Goal: Task Accomplishment & Management: Manage account settings

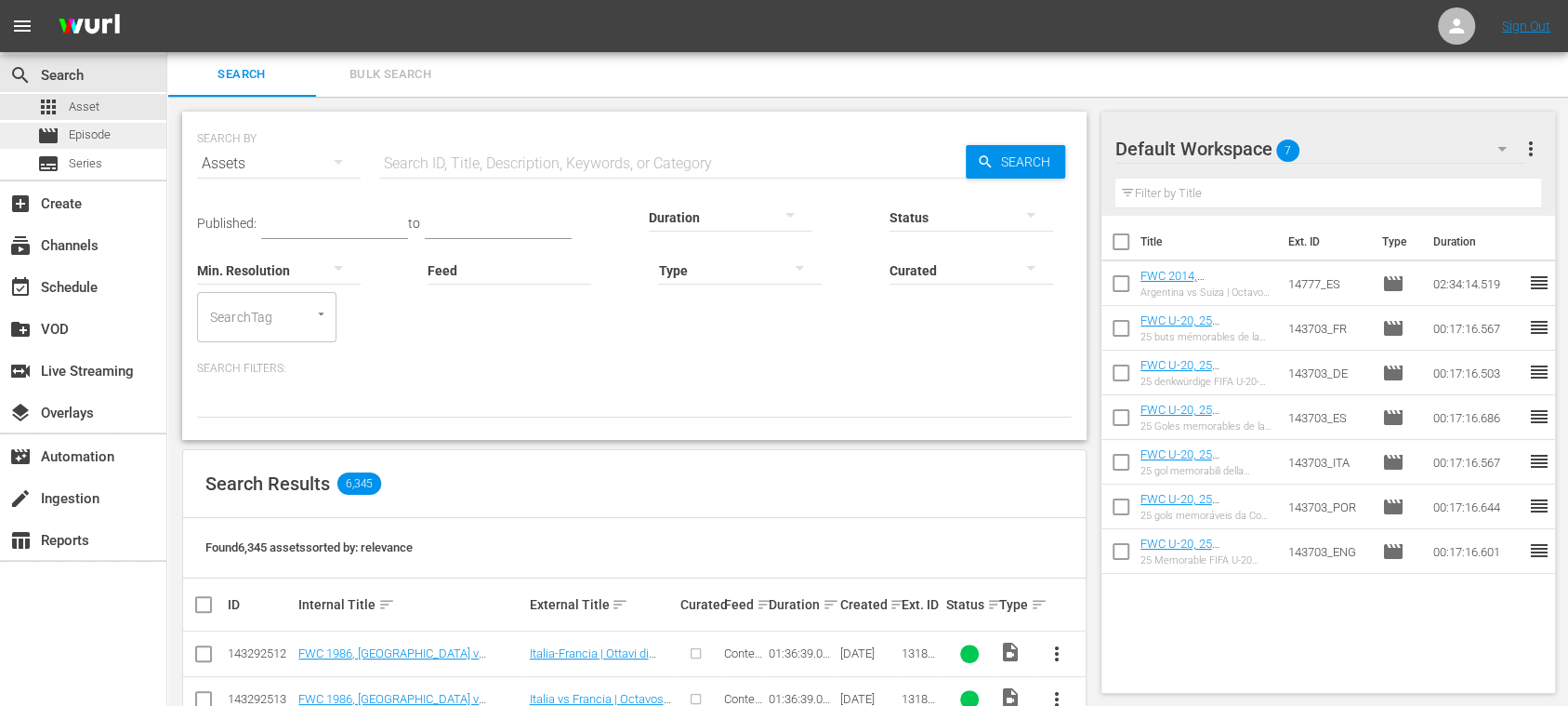
click at [83, 133] on span "Episode" at bounding box center [90, 135] width 41 height 19
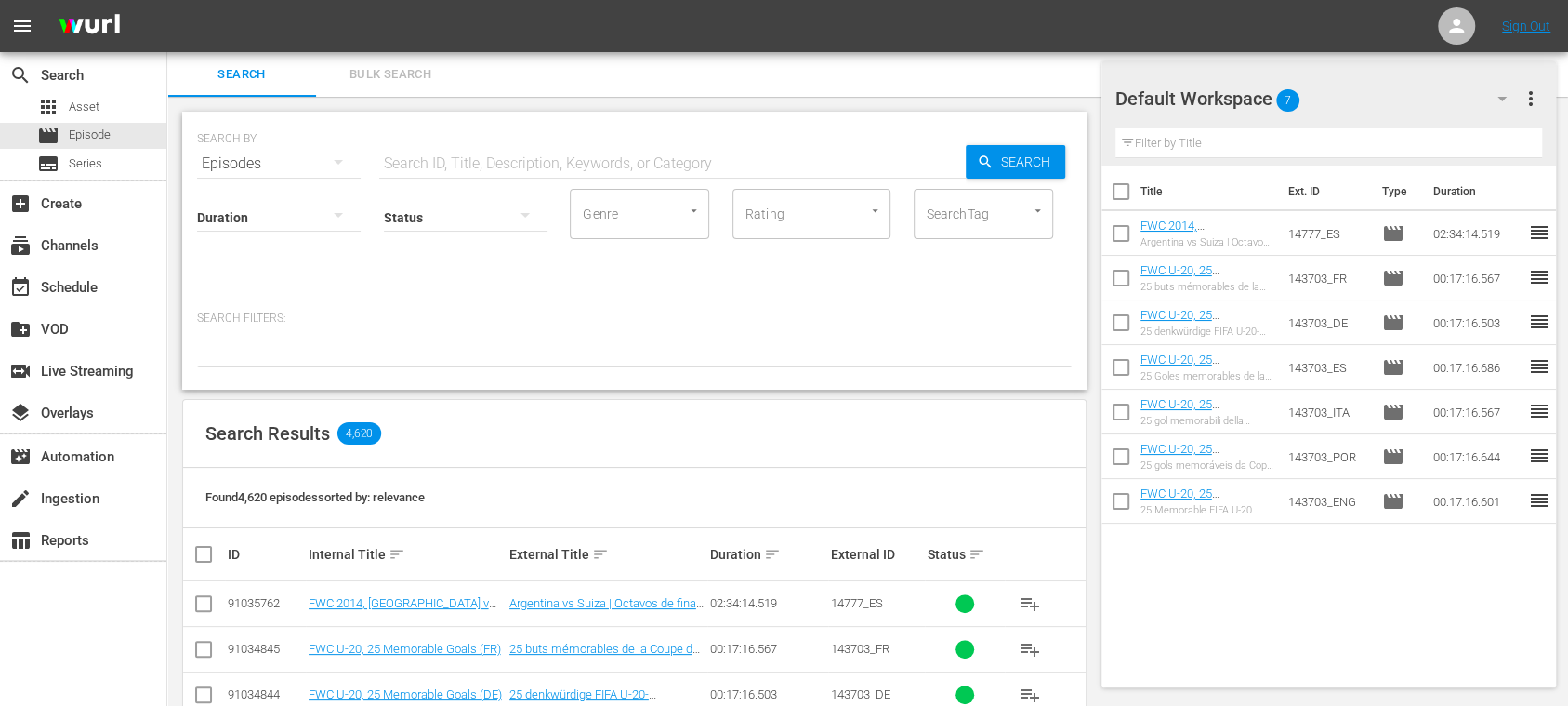
scroll to position [330, 0]
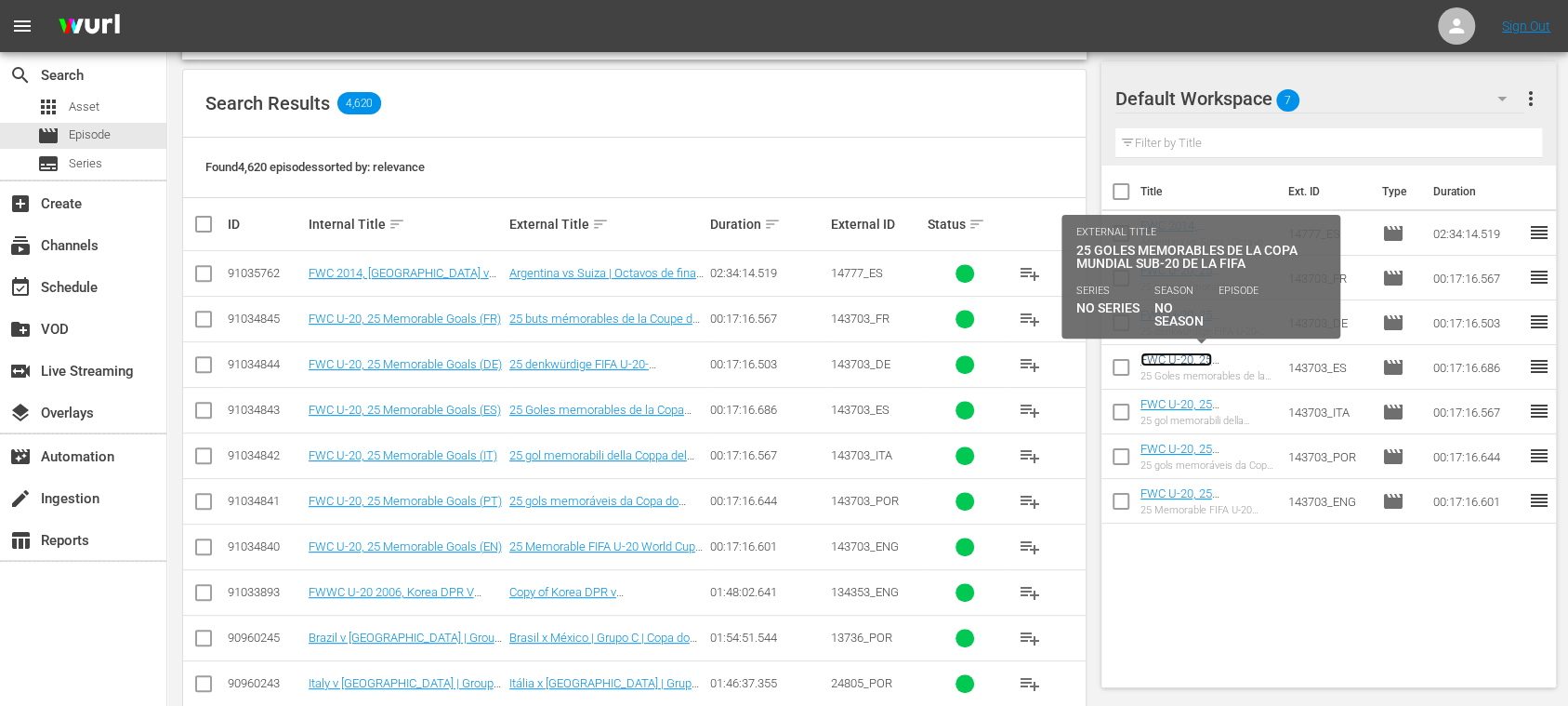
click at [1191, 357] on link "FWC U-20, 25 Memorable Goals (ES)" at bounding box center [1200, 367] width 118 height 28
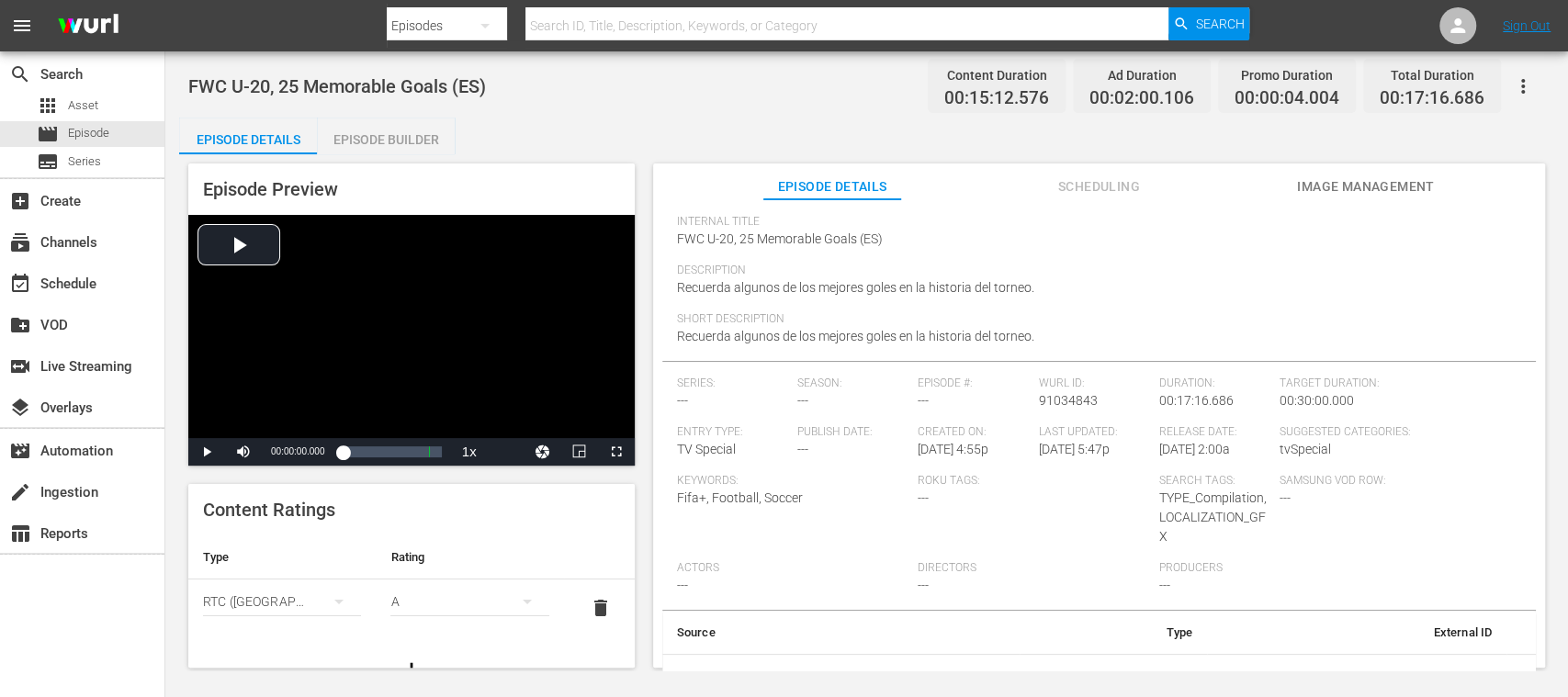
scroll to position [142, 0]
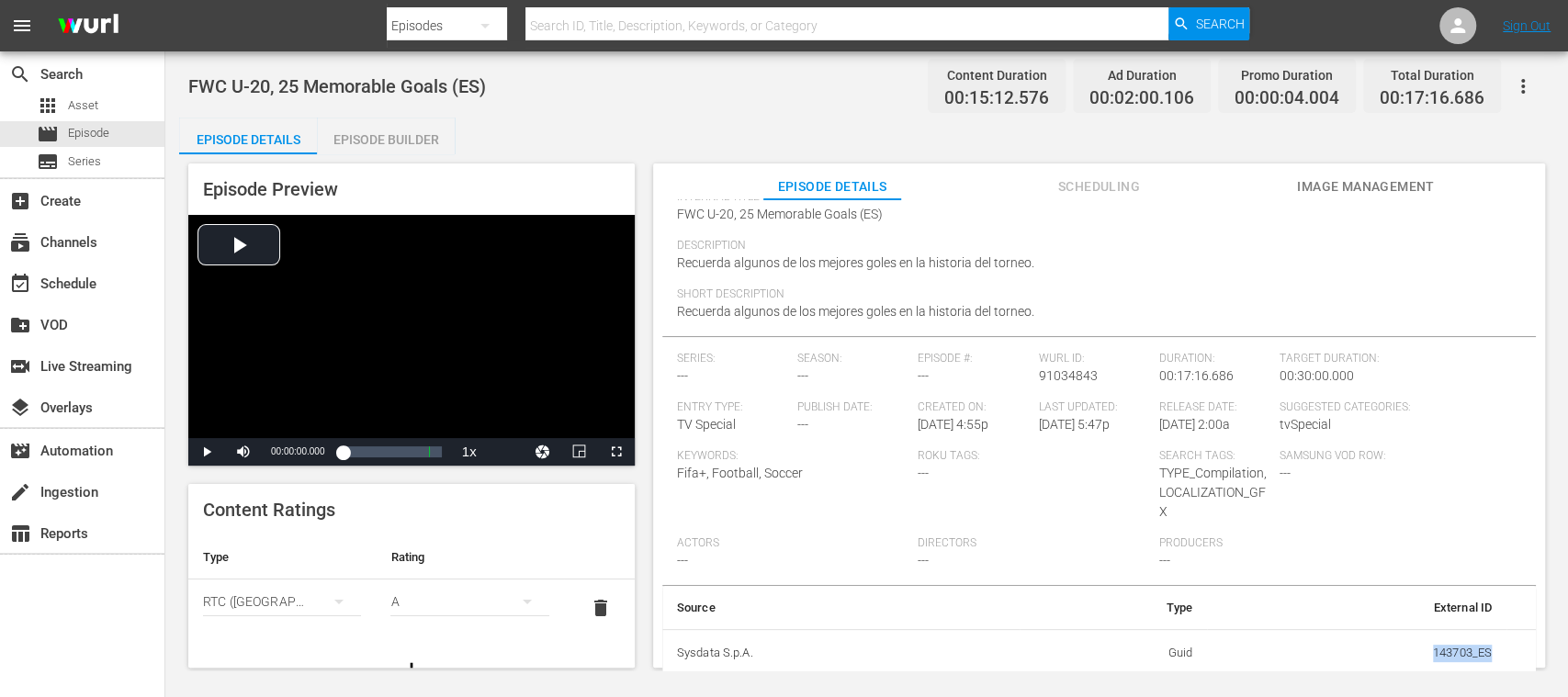
drag, startPoint x: 1443, startPoint y: 647, endPoint x: 1495, endPoint y: 649, distance: 52.0
click at [1495, 649] on tr "Sysdata S.p.A. Guid 143703_ES" at bounding box center [1099, 652] width 873 height 47
copy td "143703_ES"
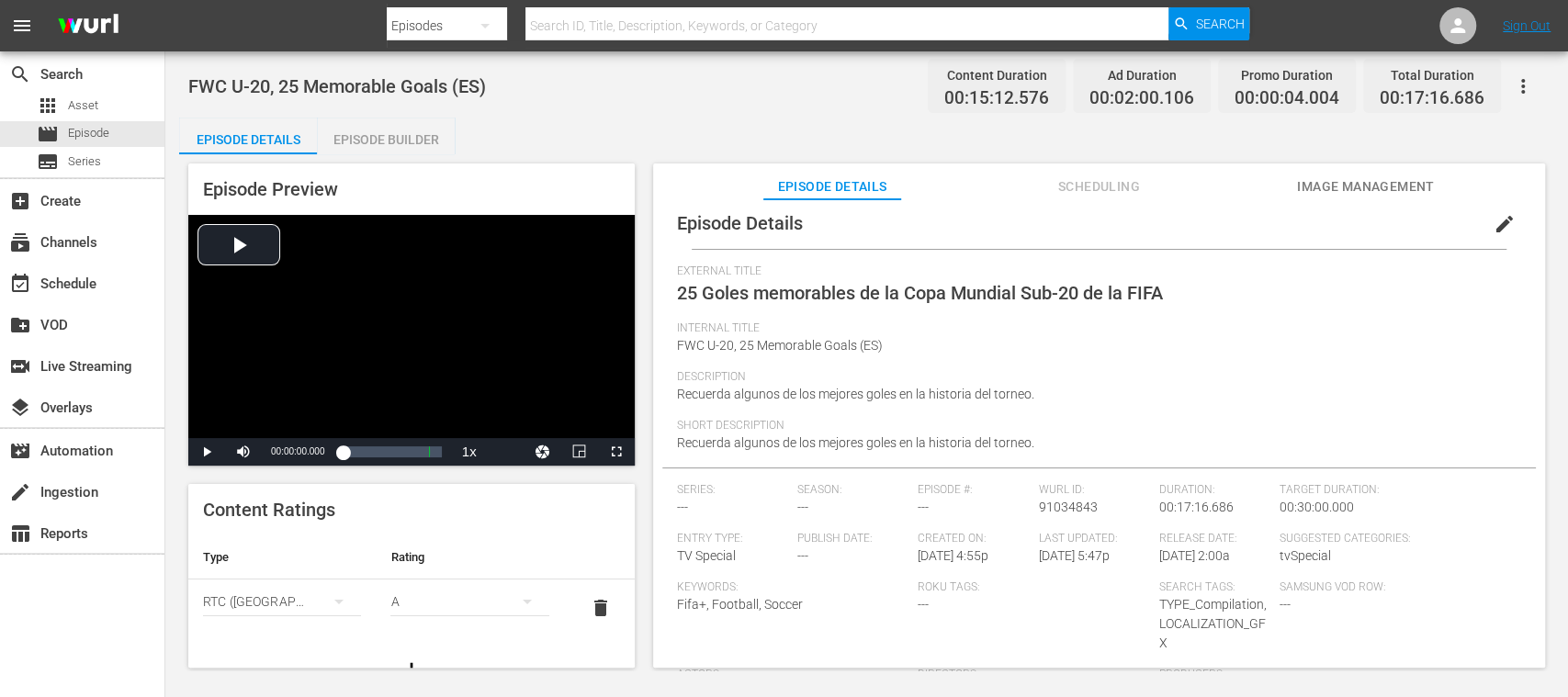
scroll to position [0, 0]
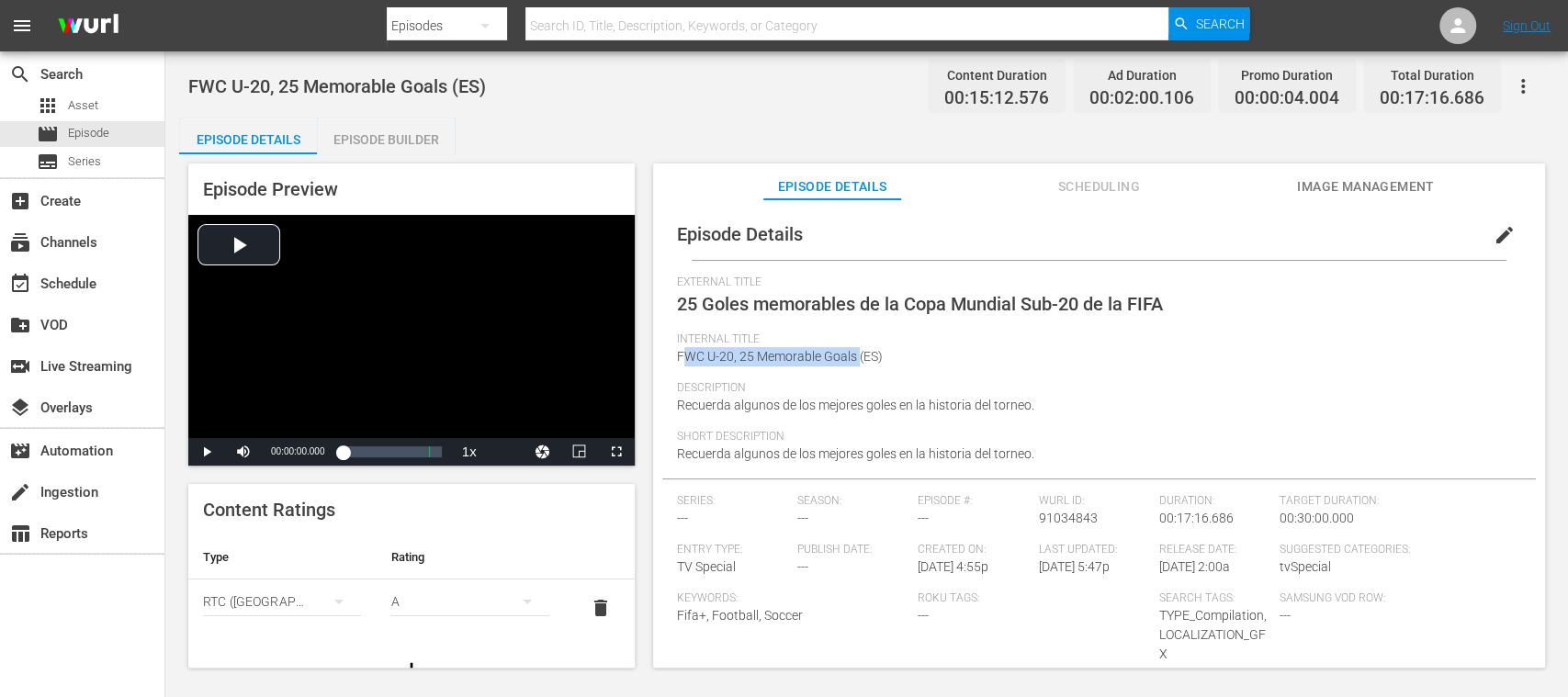
drag, startPoint x: 682, startPoint y: 357, endPoint x: 858, endPoint y: 361, distance: 176.0
click at [858, 361] on span "FWC U-20, 25 Memorable Goals (ES)" at bounding box center [779, 356] width 206 height 15
click at [770, 368] on div "Internal Title FWC U-20, 25 Memorable Goals (ES)" at bounding box center [1099, 356] width 845 height 48
drag, startPoint x: 678, startPoint y: 358, endPoint x: 858, endPoint y: 357, distance: 180.0
click at [858, 357] on span "FWC U-20, 25 Memorable Goals (ES)" at bounding box center [779, 356] width 206 height 15
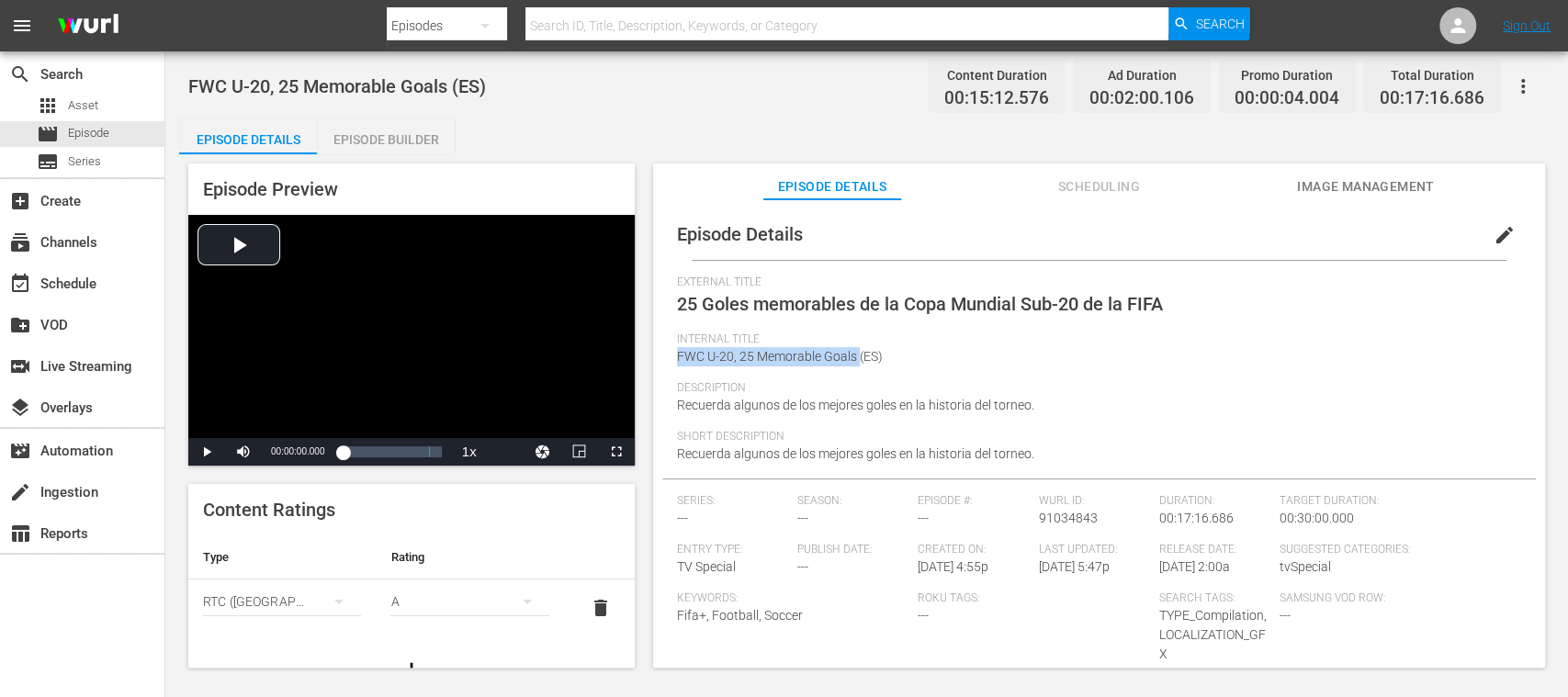
copy span "FWC U-20, 25 Memorable Goals"
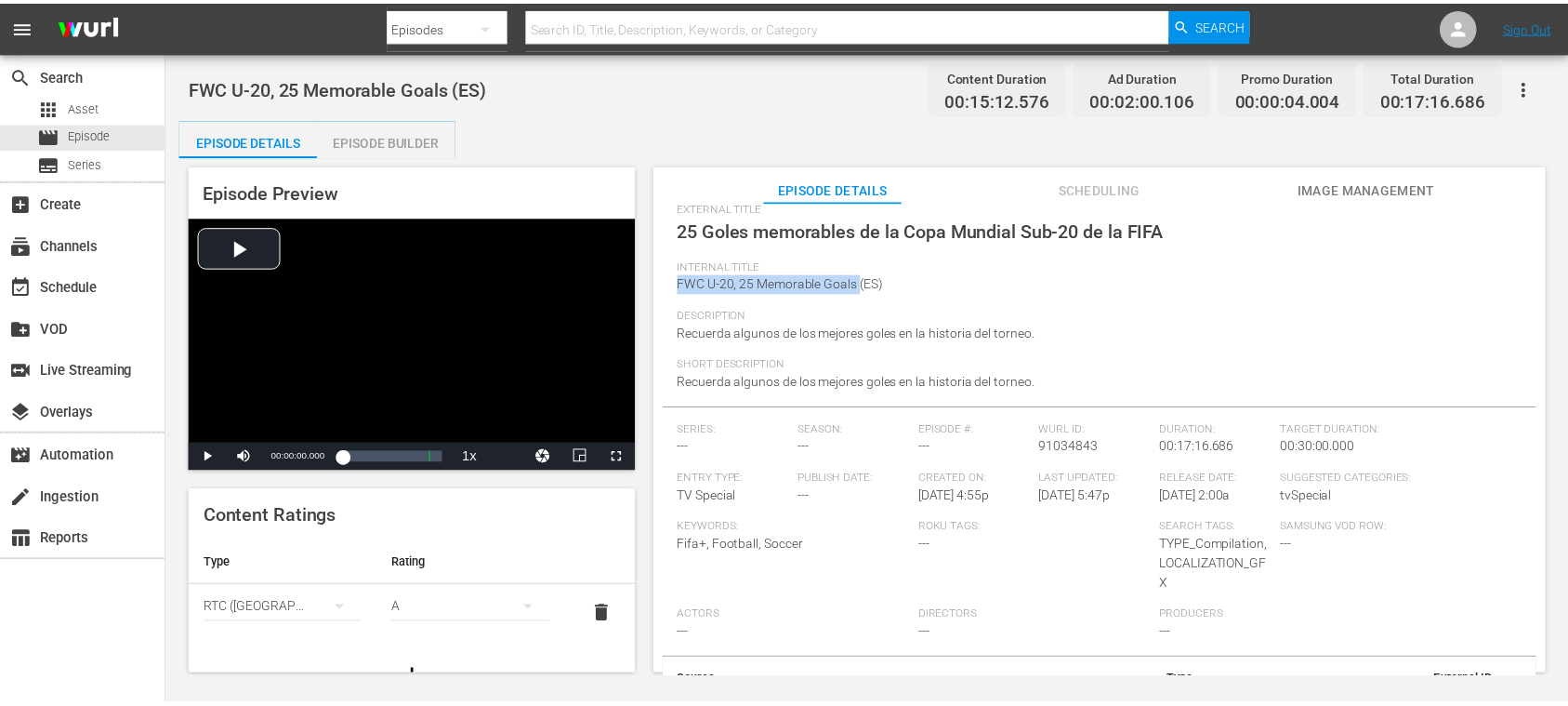
scroll to position [144, 0]
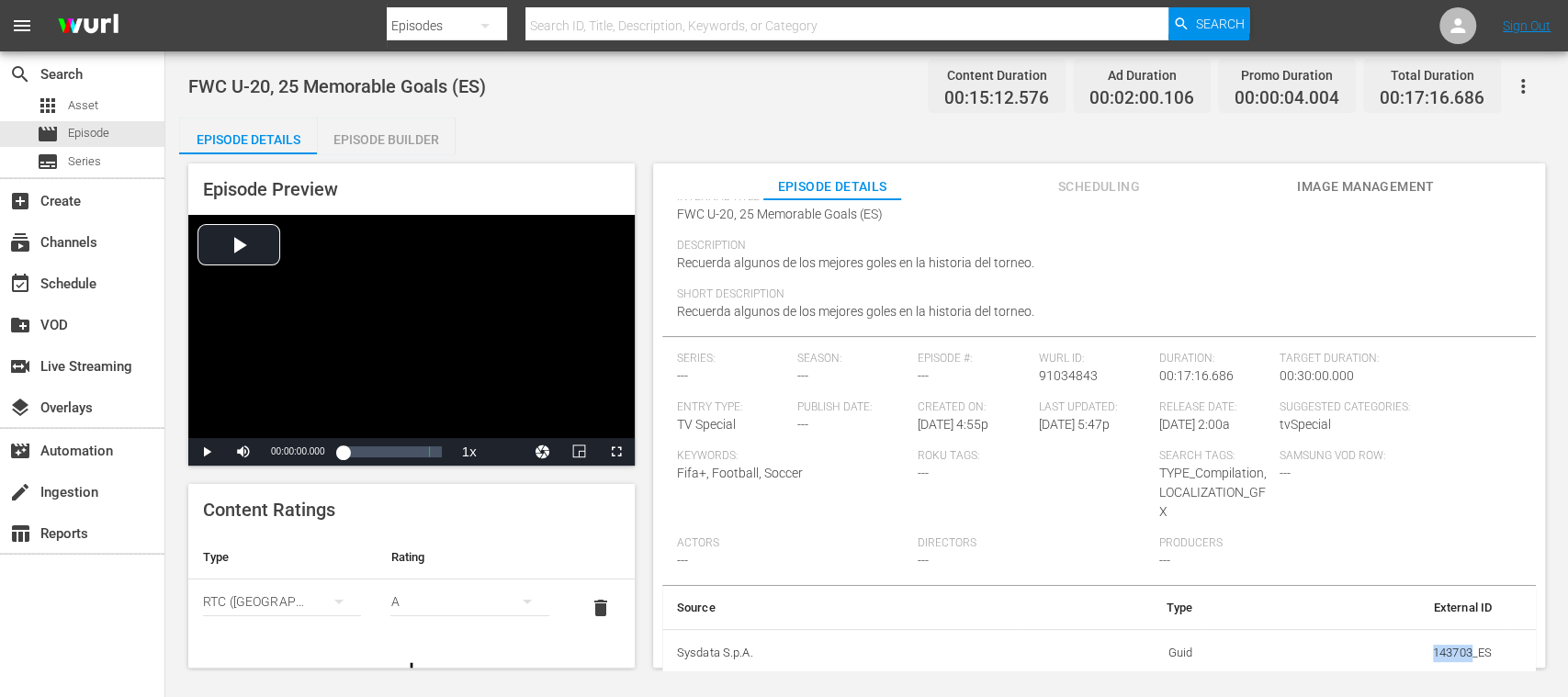
drag, startPoint x: 1426, startPoint y: 652, endPoint x: 1459, endPoint y: 652, distance: 33.0
click at [1459, 652] on td "143703_ES" at bounding box center [1357, 652] width 300 height 47
copy td "143703"
click at [119, 130] on div "movie Episode" at bounding box center [82, 134] width 165 height 26
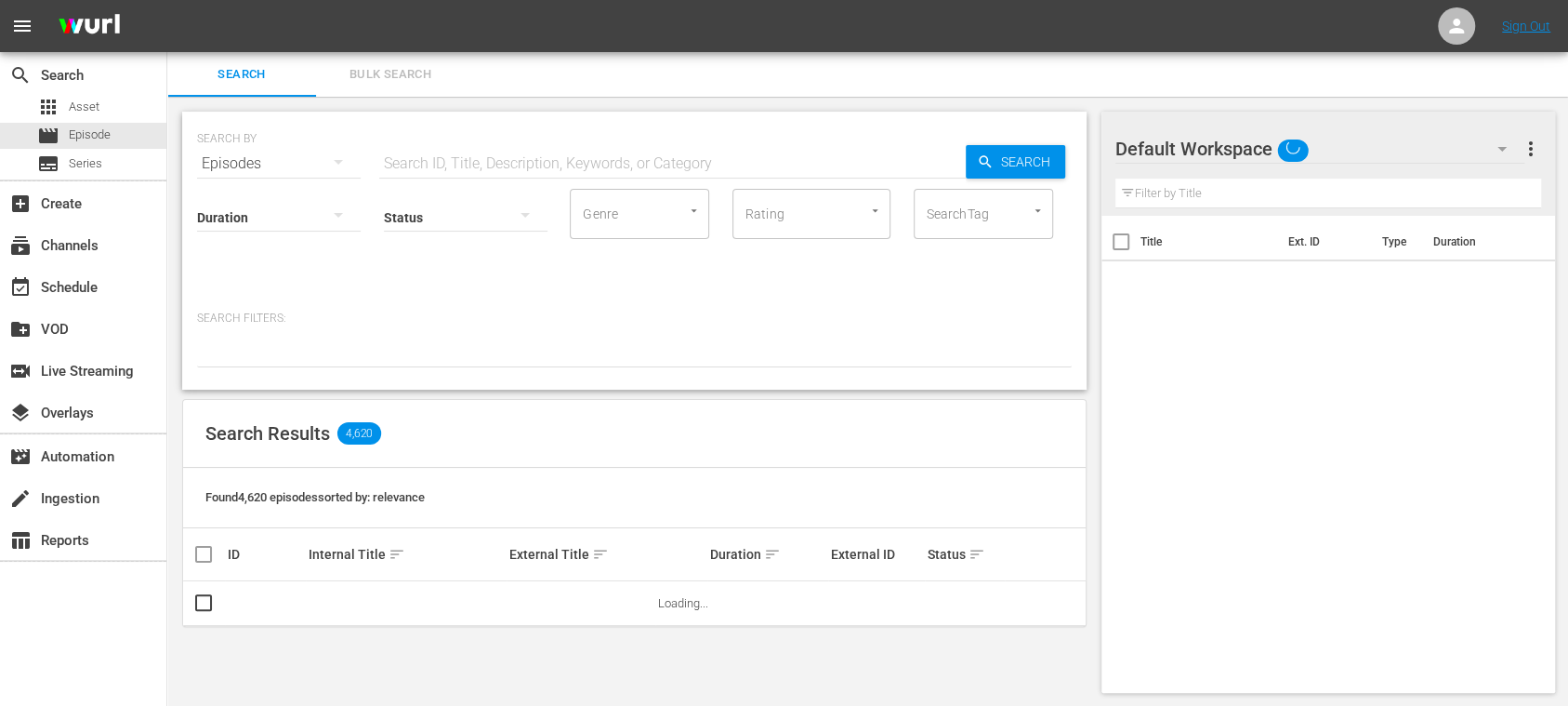
click at [452, 160] on input "text" at bounding box center [673, 163] width 587 height 44
paste input "Korea Republic vs Ukraine"
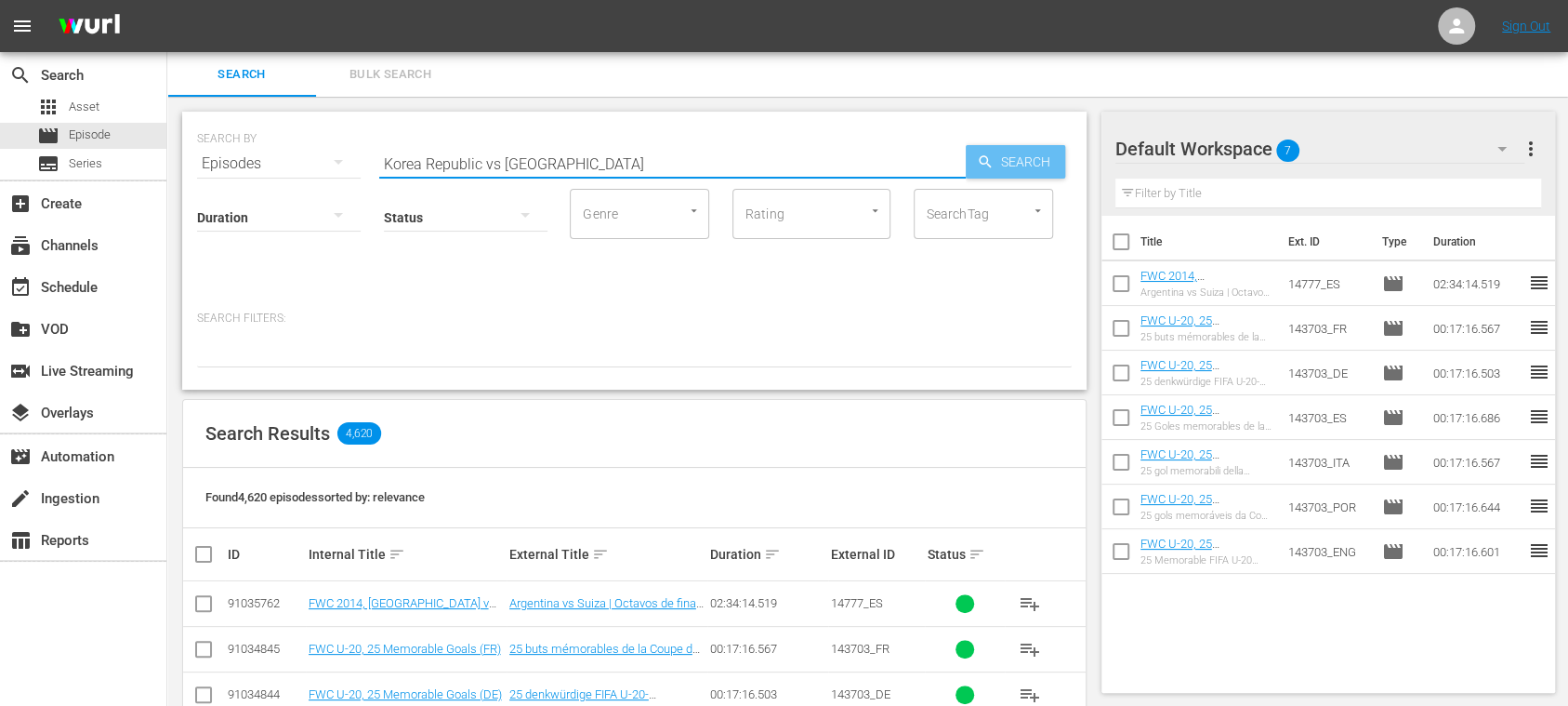
click at [983, 159] on icon "button" at bounding box center [986, 162] width 17 height 17
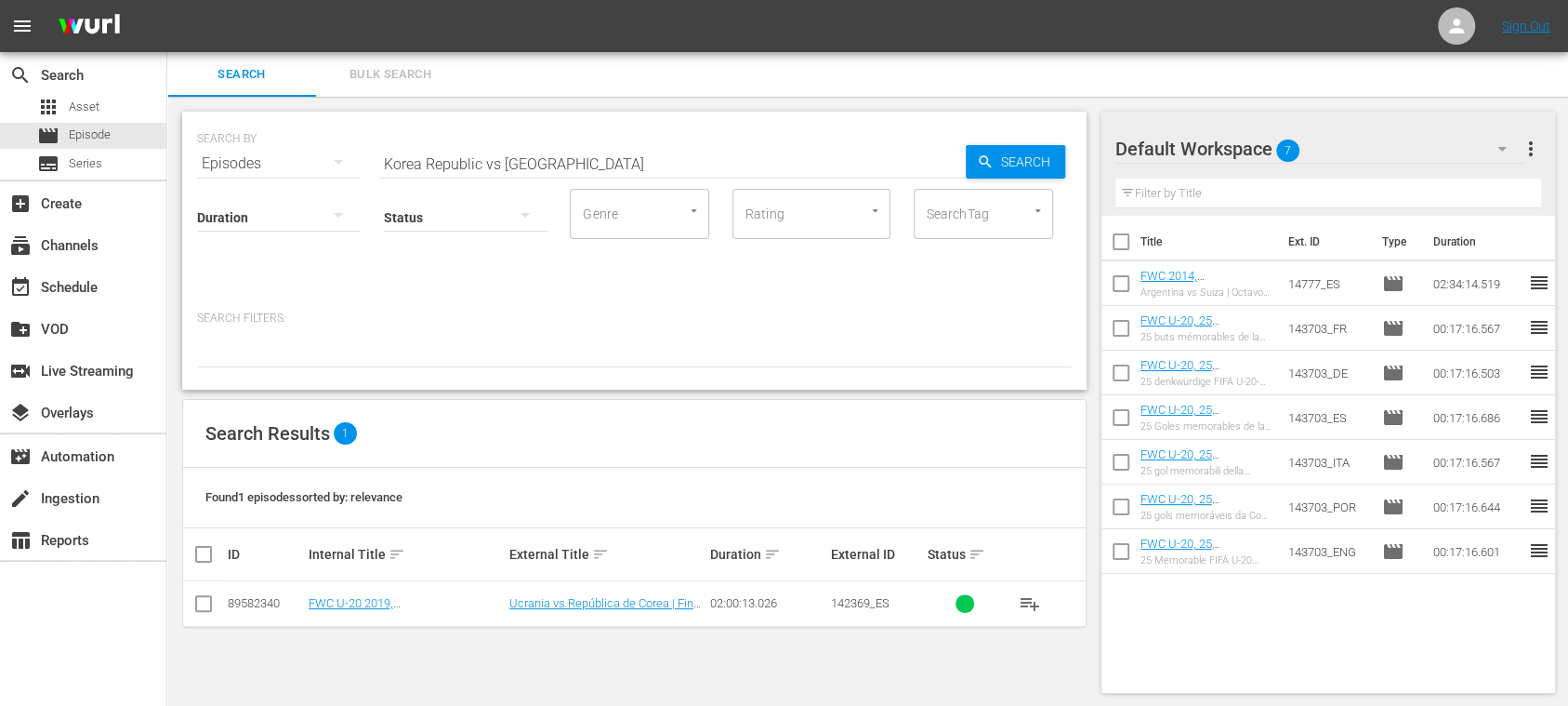
click at [500, 166] on input "Korea Republic vs Ukraine" at bounding box center [673, 163] width 587 height 44
type input "Korea Republic v Ukraine"
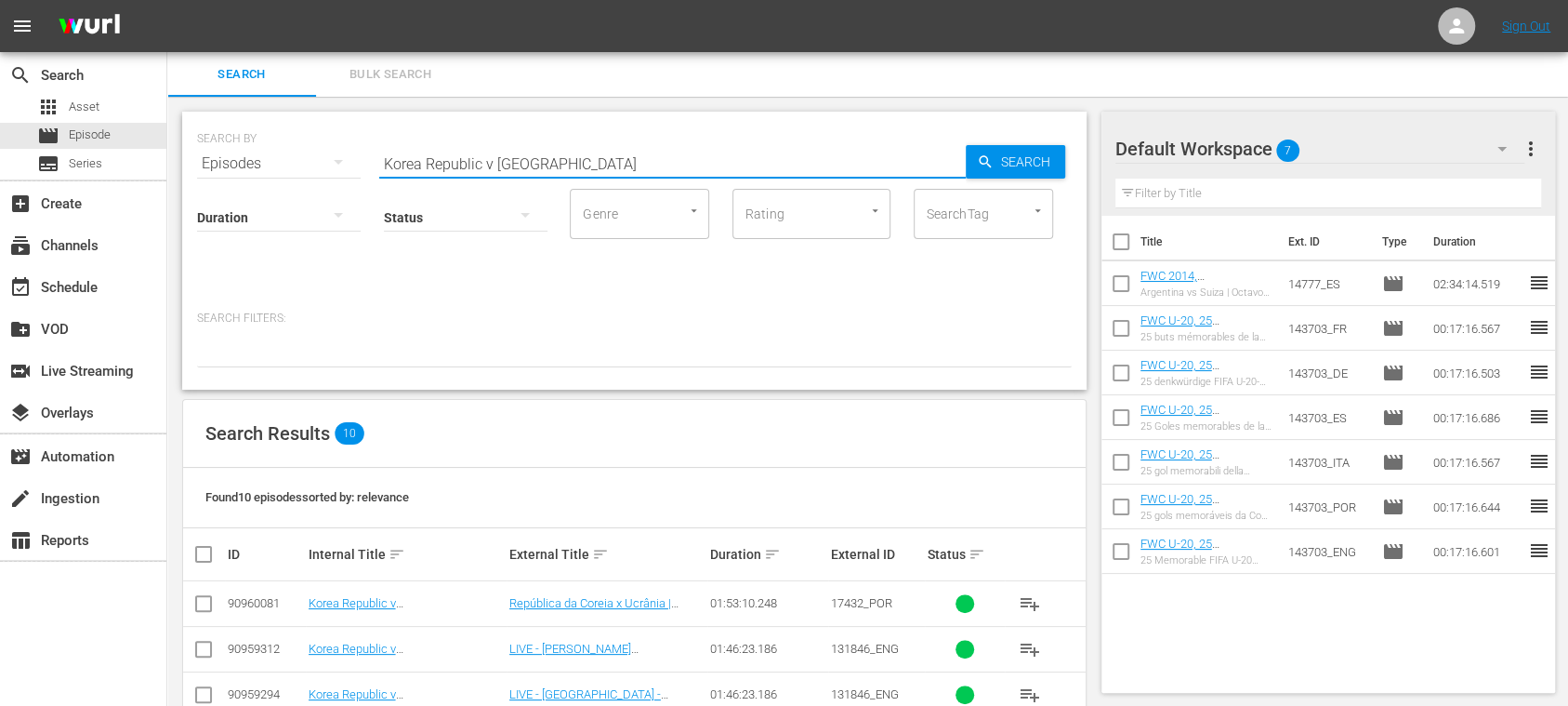
scroll to position [330, 0]
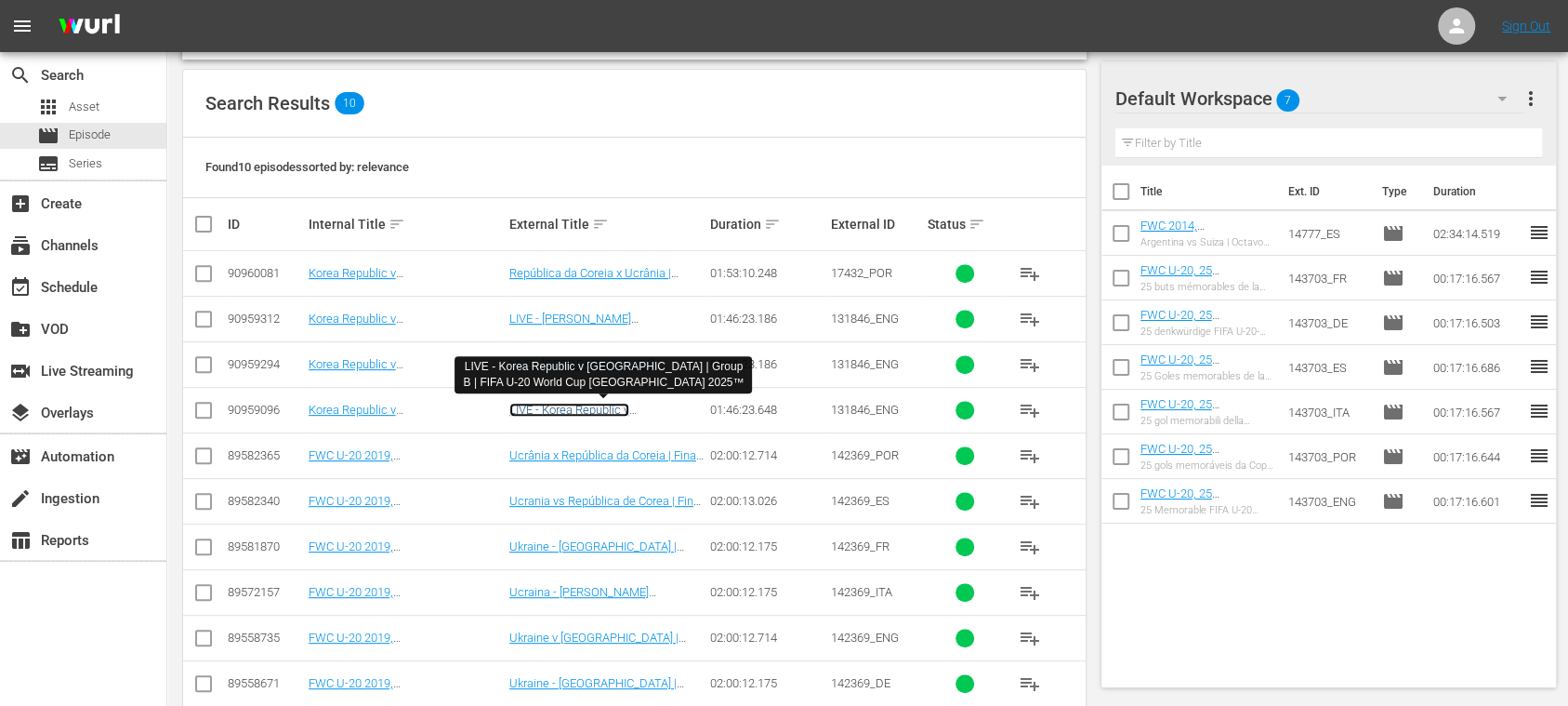
click at [602, 411] on link "LIVE - Korea Republic v Ukraine | Group B | FIFA U-20 World Cup Chile 2025™" at bounding box center [606, 430] width 193 height 56
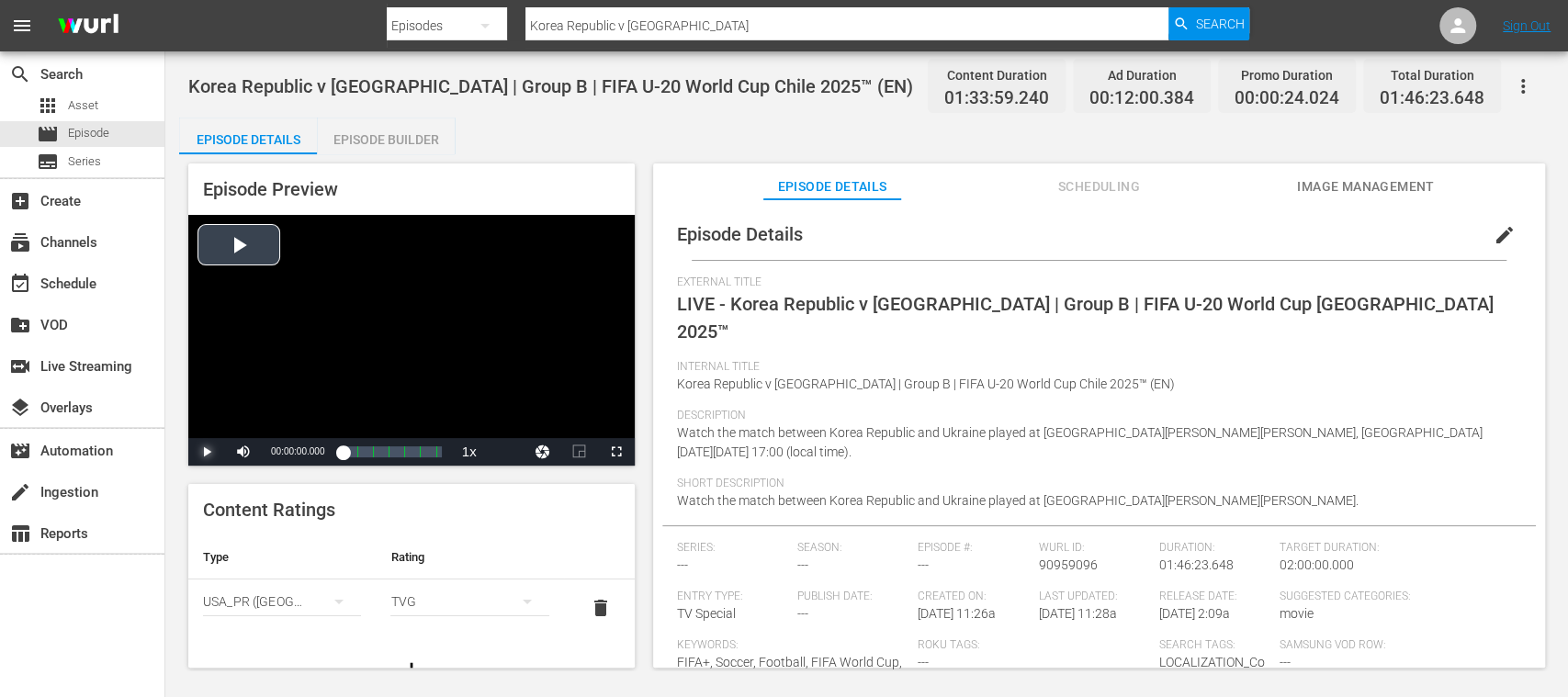
click at [207, 451] on span "Video Player" at bounding box center [207, 451] width 0 height 0
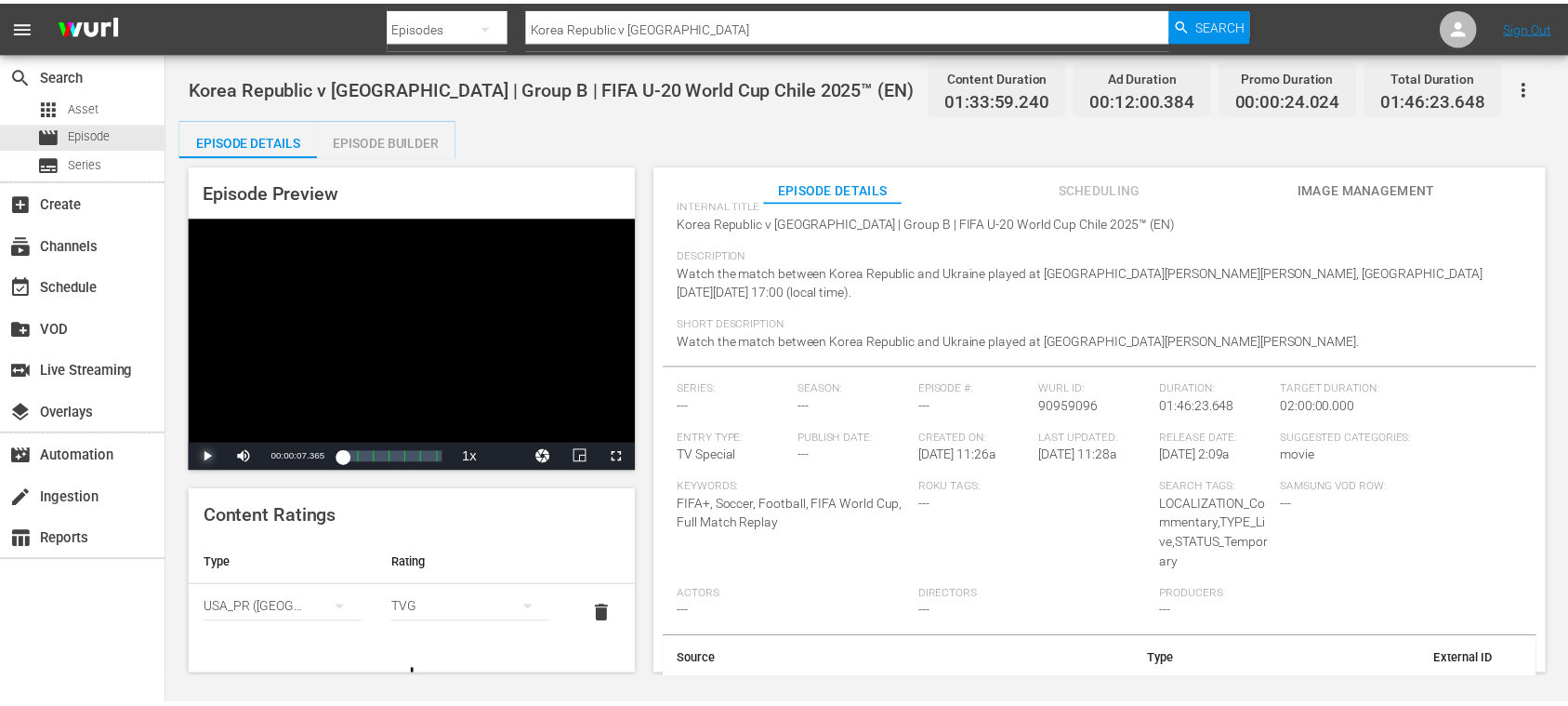
scroll to position [183, 0]
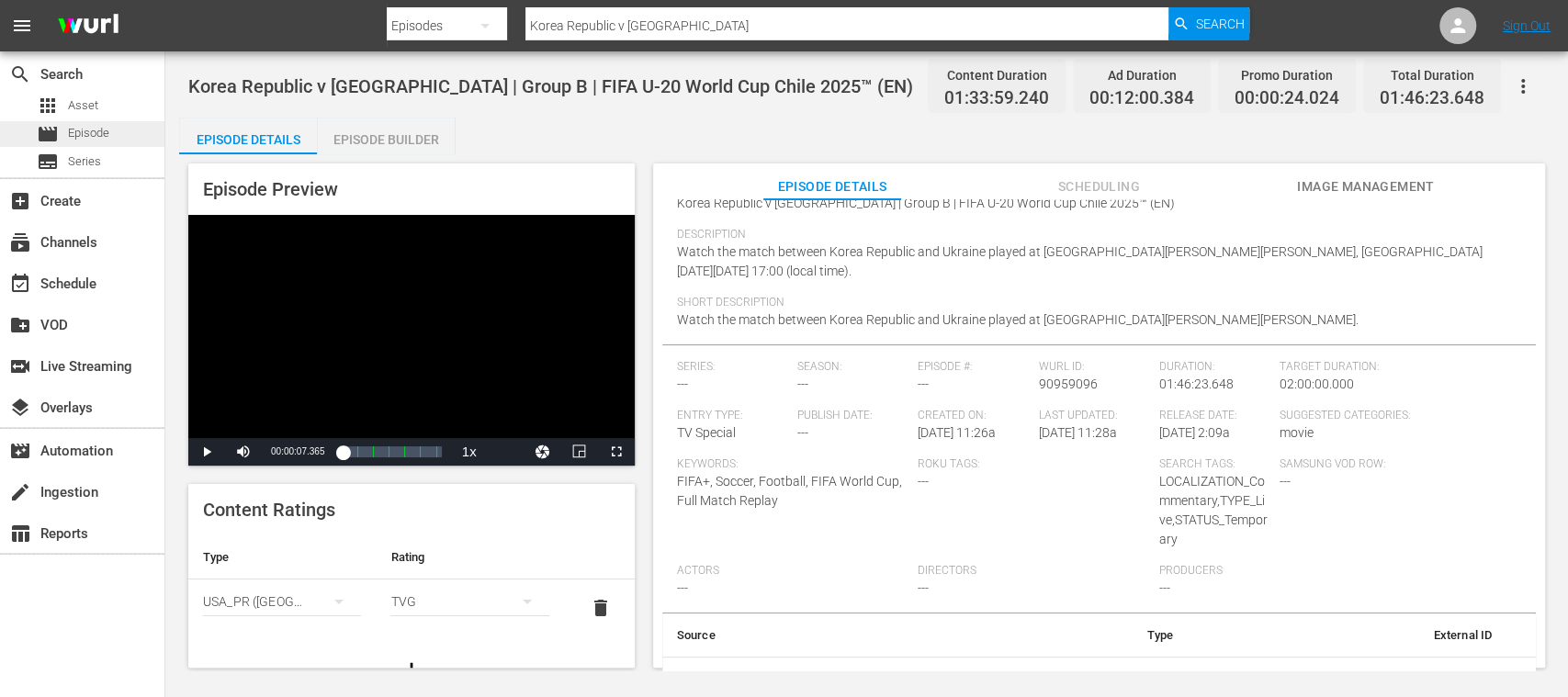
click at [95, 130] on span "Episode" at bounding box center [88, 133] width 41 height 19
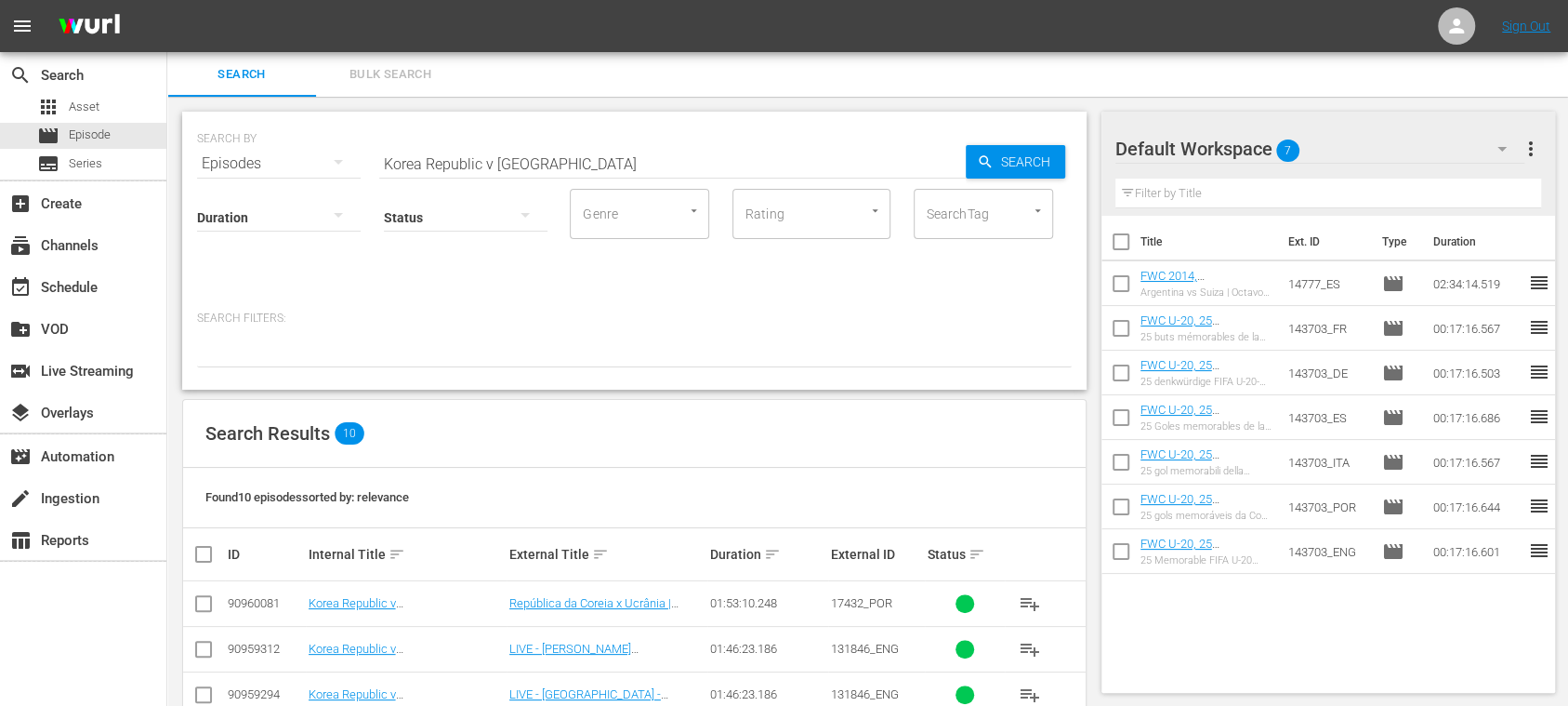
scroll to position [330, 0]
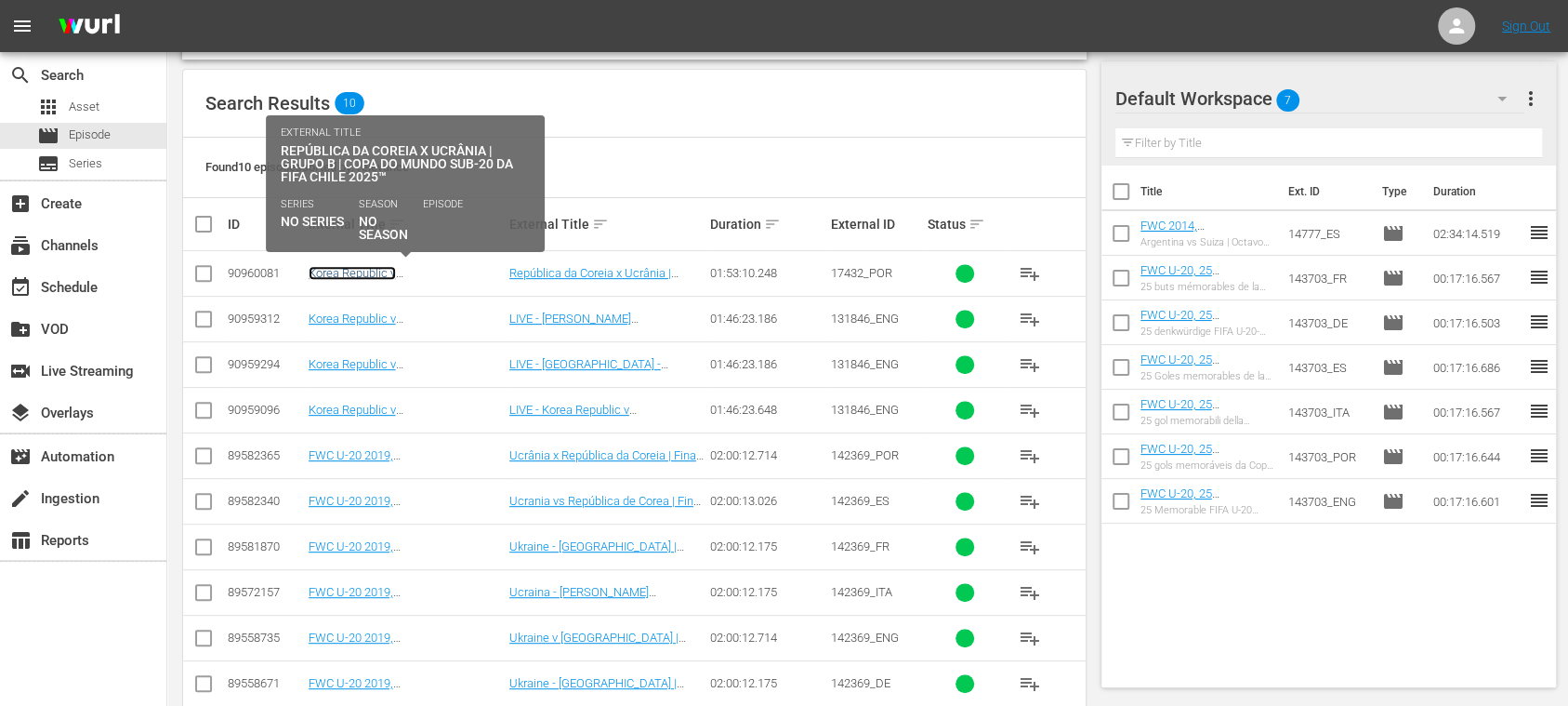
click at [436, 268] on link "Korea Republic v Ukraine | Group B | FIFA U-20 World Cup Chile 2025™(PT)" at bounding box center [405, 287] width 193 height 41
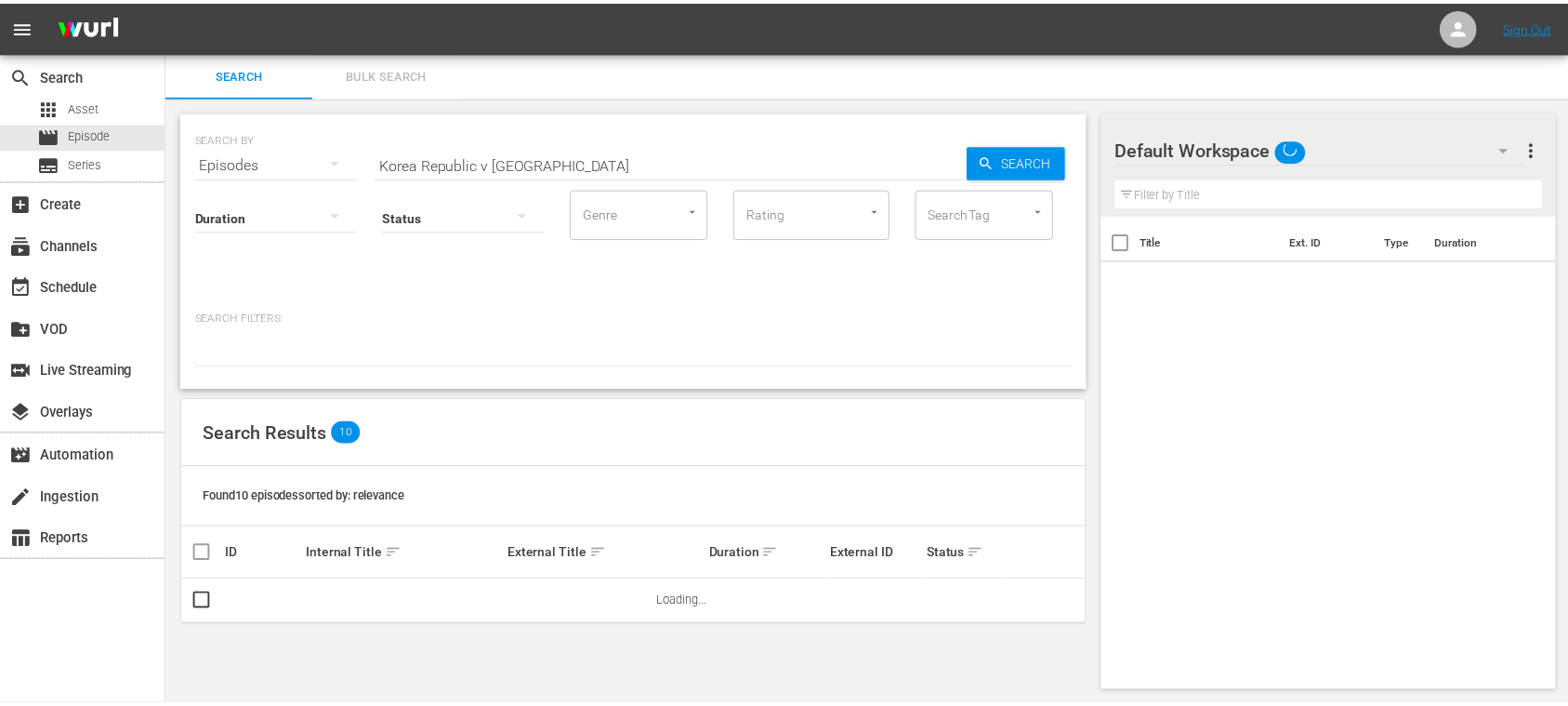
scroll to position [2, 0]
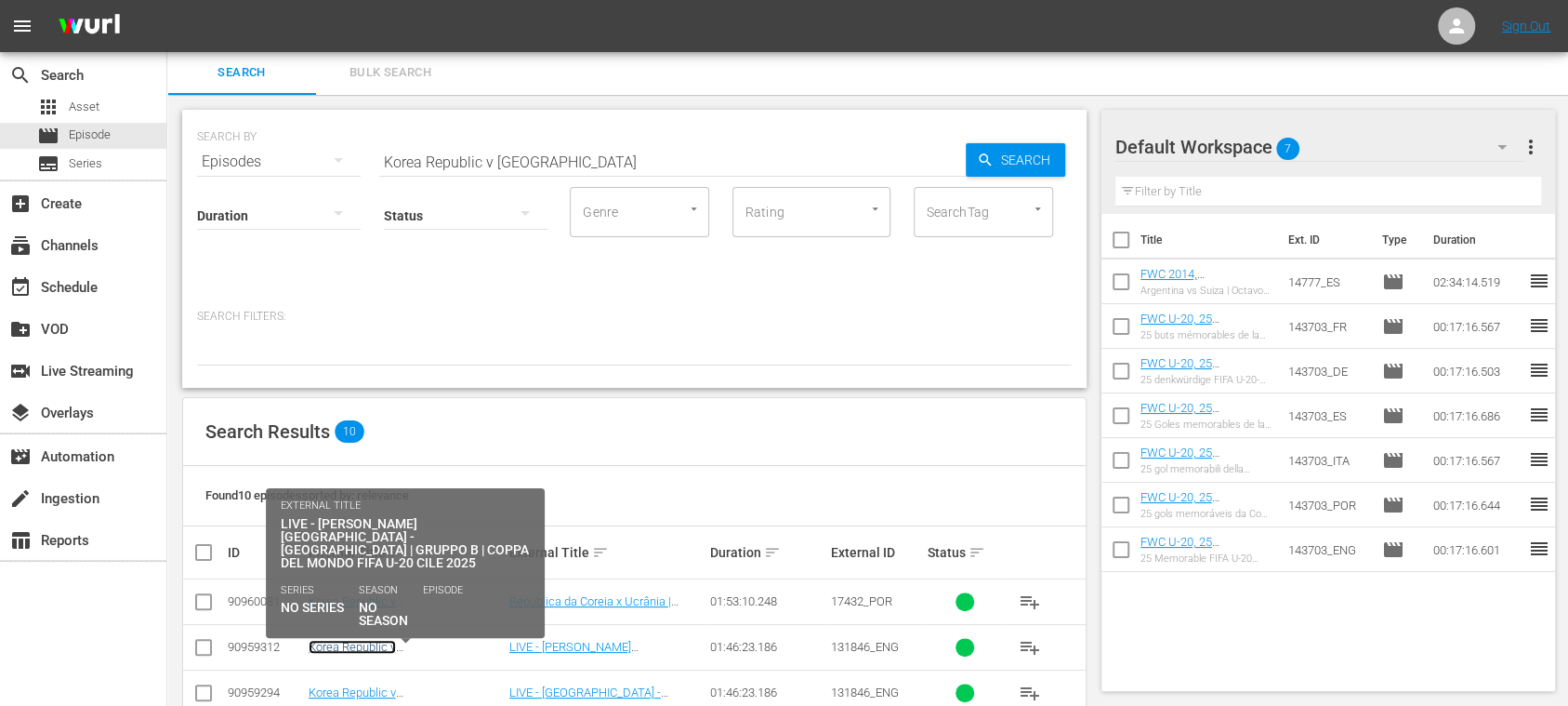
click at [461, 640] on link "Korea Republic v Ukraine | Group B | FIFA U-20 World Cup Chile 2025™ (IT)" at bounding box center [405, 667] width 193 height 56
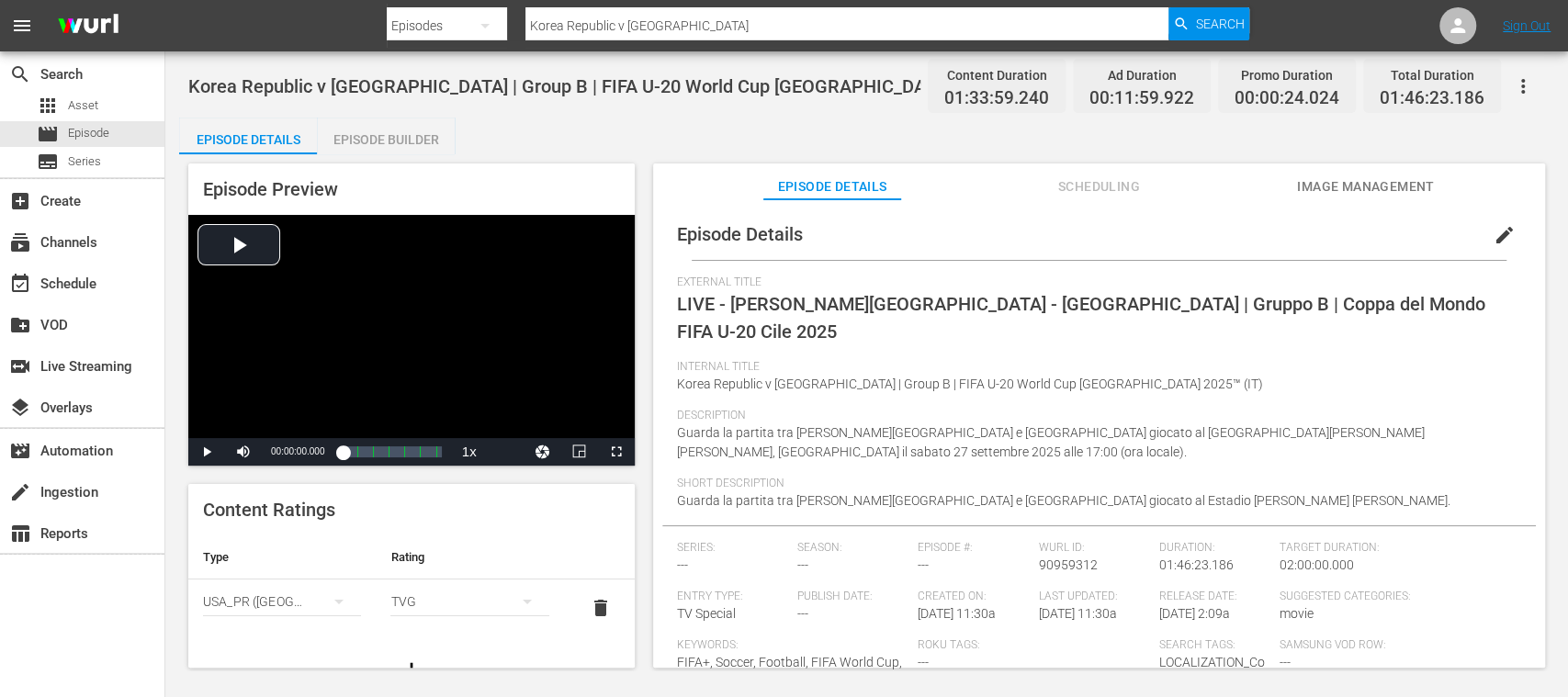
click at [1494, 235] on span "edit" at bounding box center [1505, 235] width 22 height 22
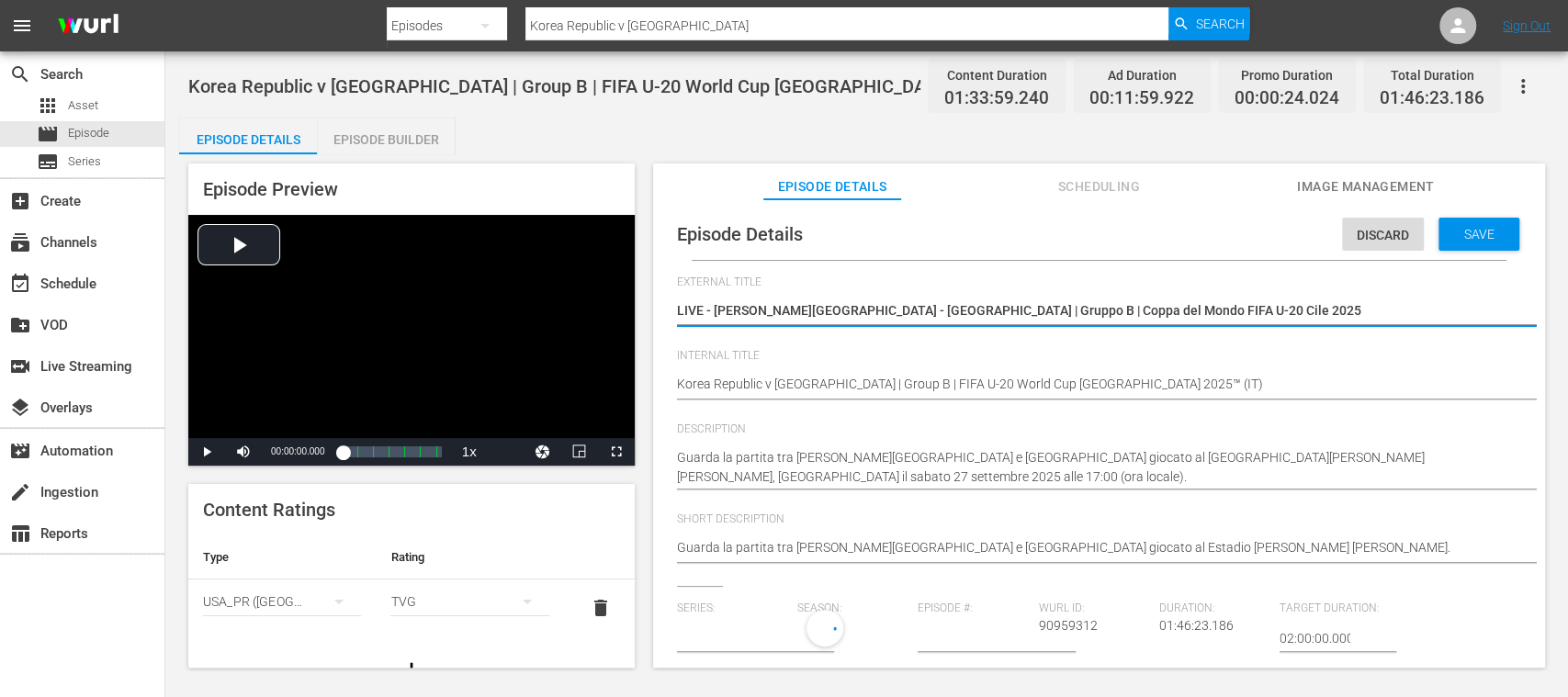
type input "No Series"
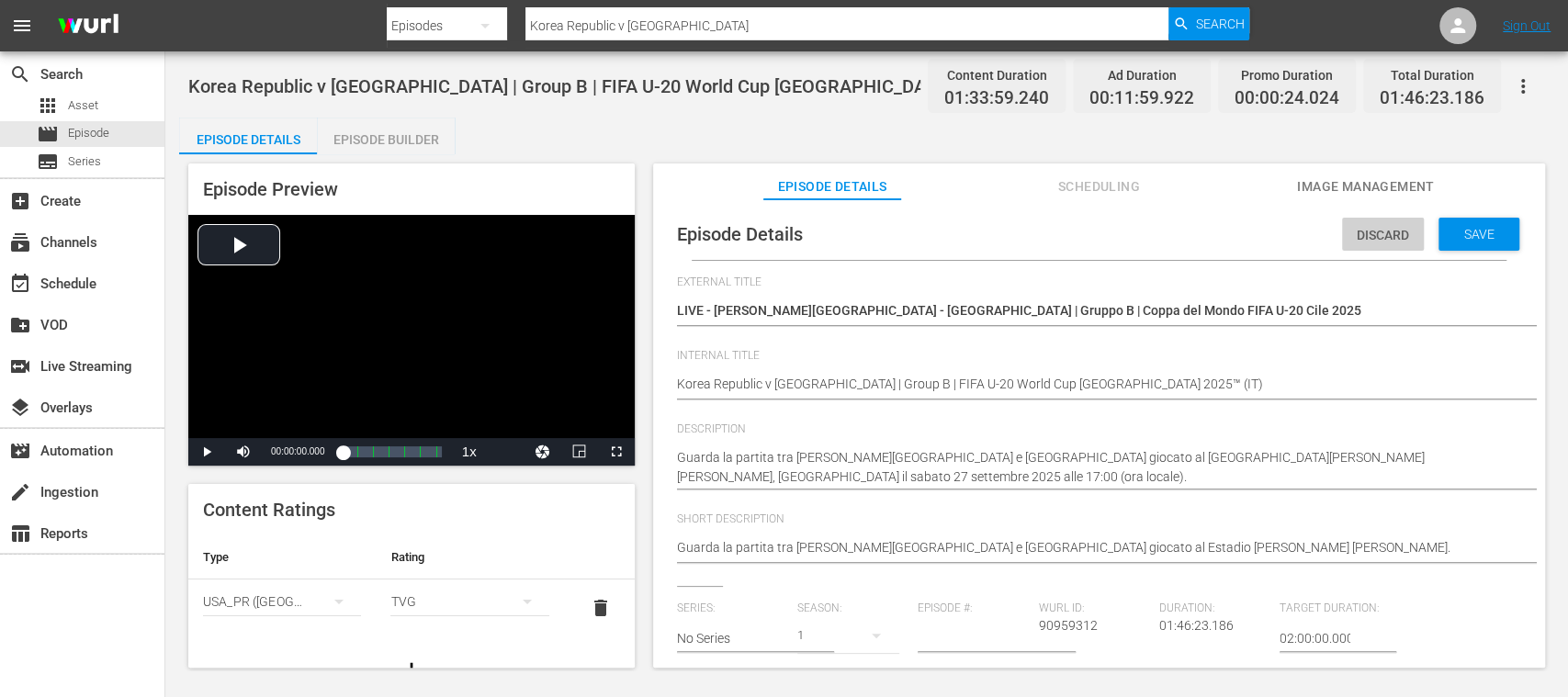
click at [1369, 228] on span "Discard" at bounding box center [1384, 235] width 82 height 15
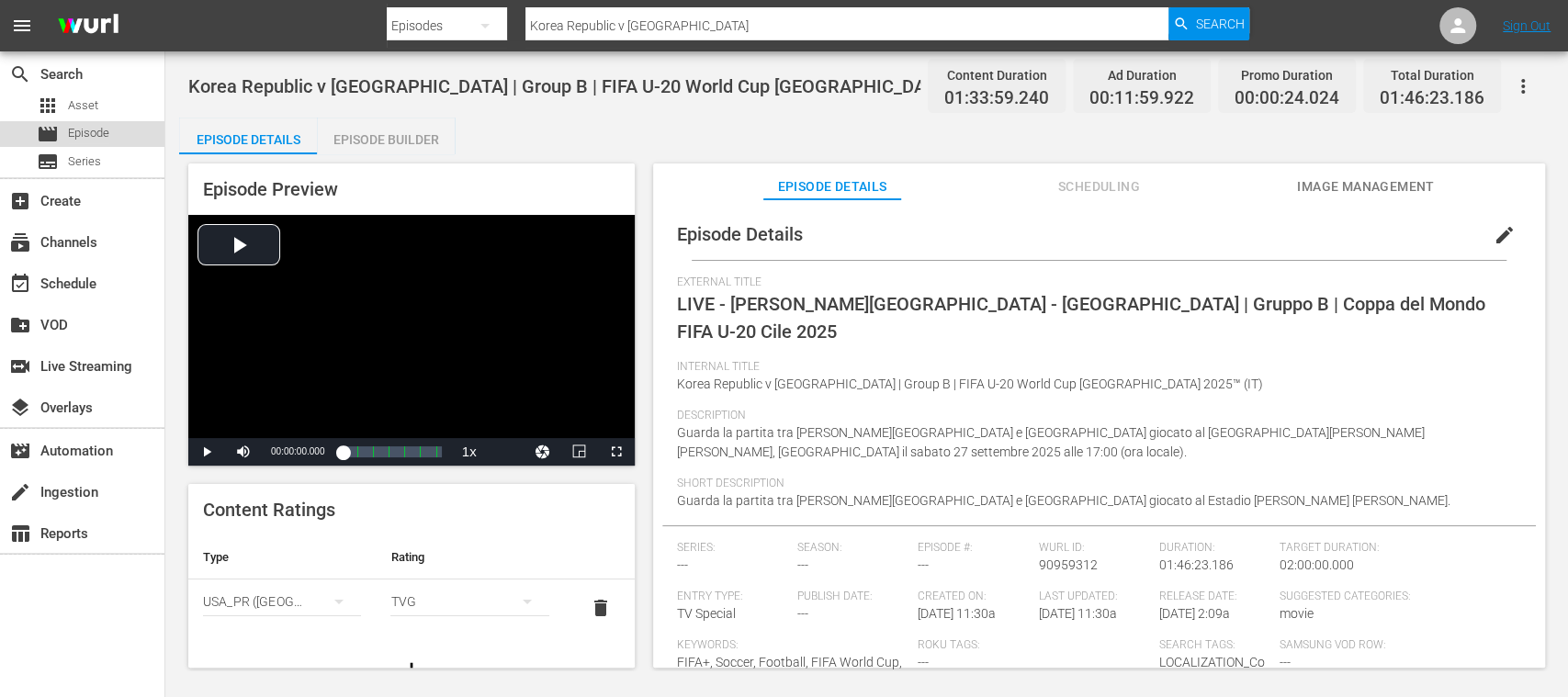
click at [90, 135] on span "Episode" at bounding box center [88, 133] width 41 height 19
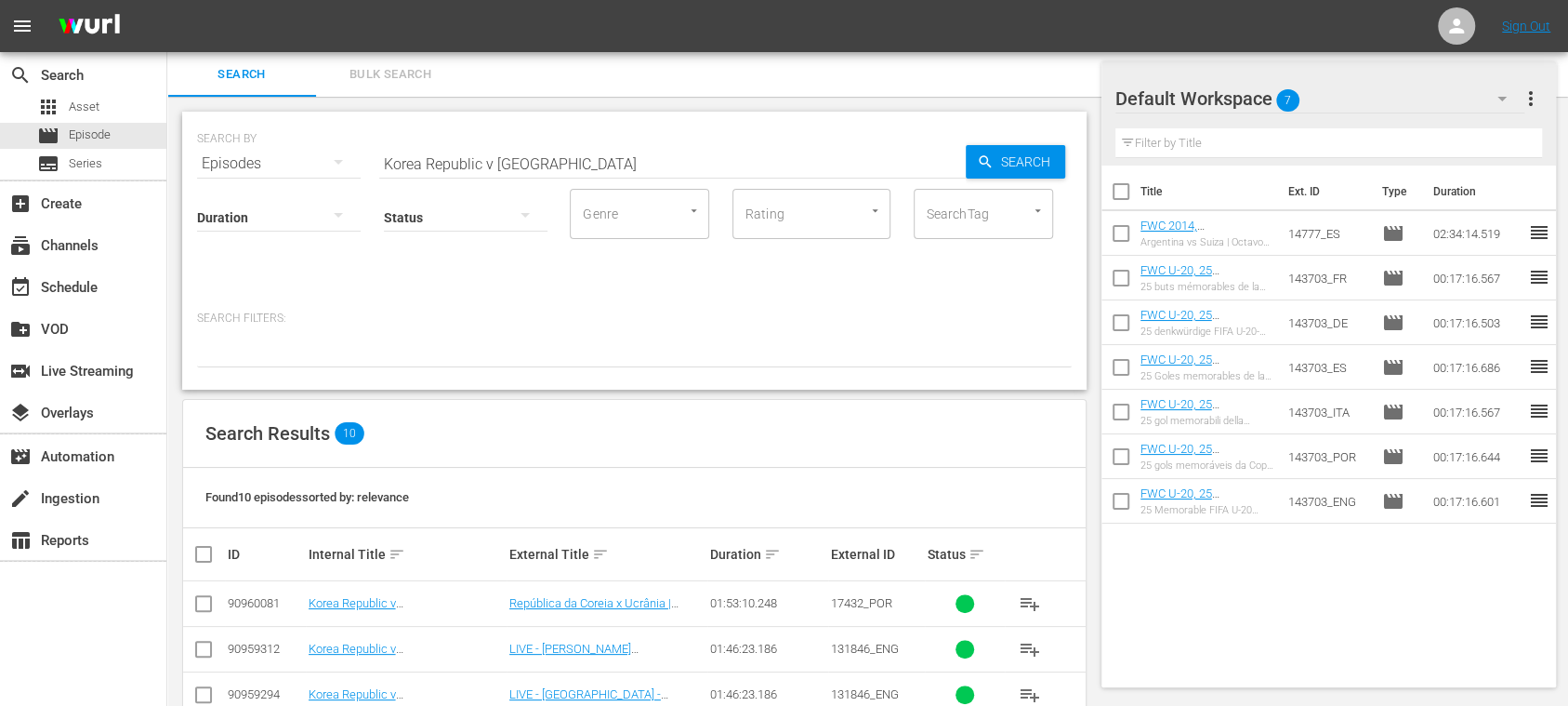
scroll to position [330, 0]
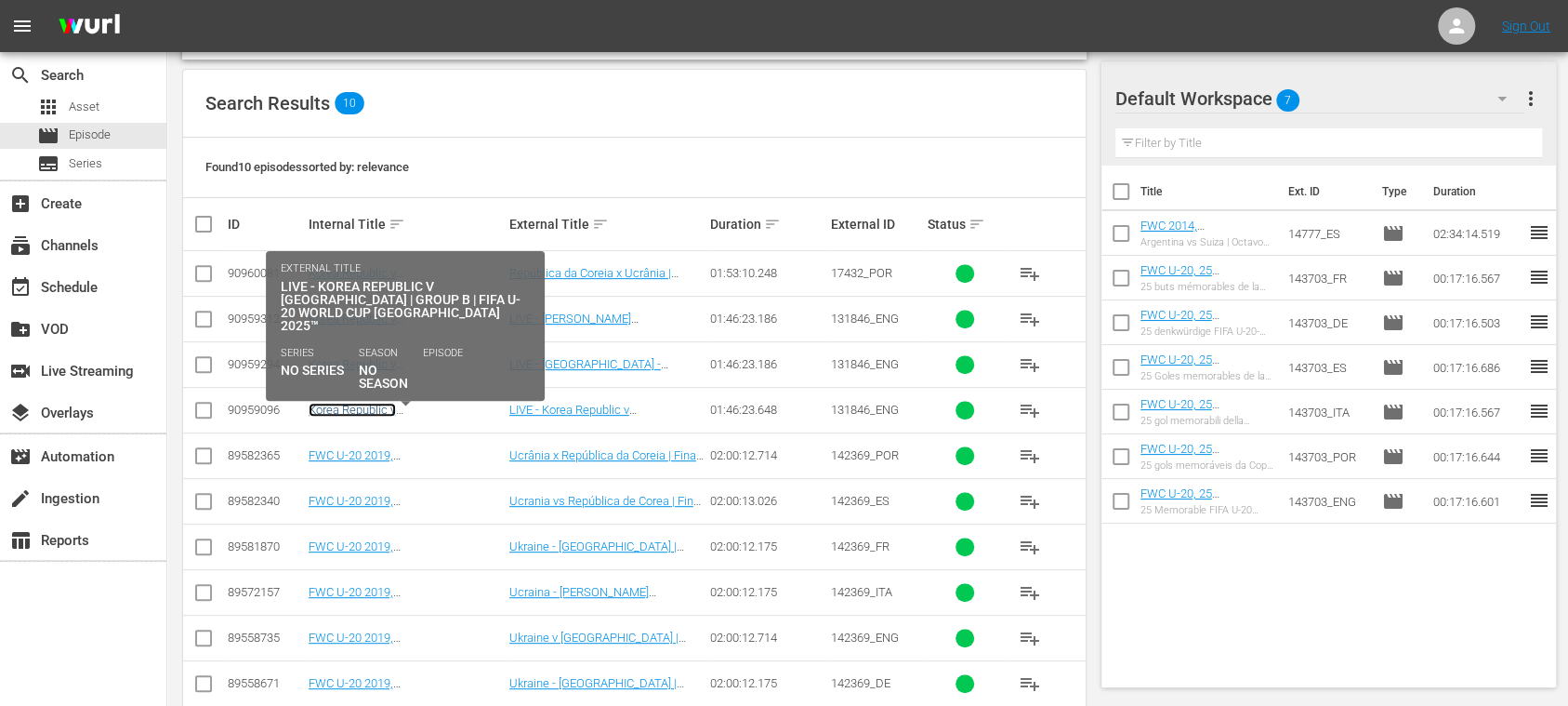
click at [418, 403] on link "Korea Republic v Ukraine | Group B | FIFA U-20 World Cup Chile 2025™ (EN)" at bounding box center [405, 423] width 193 height 41
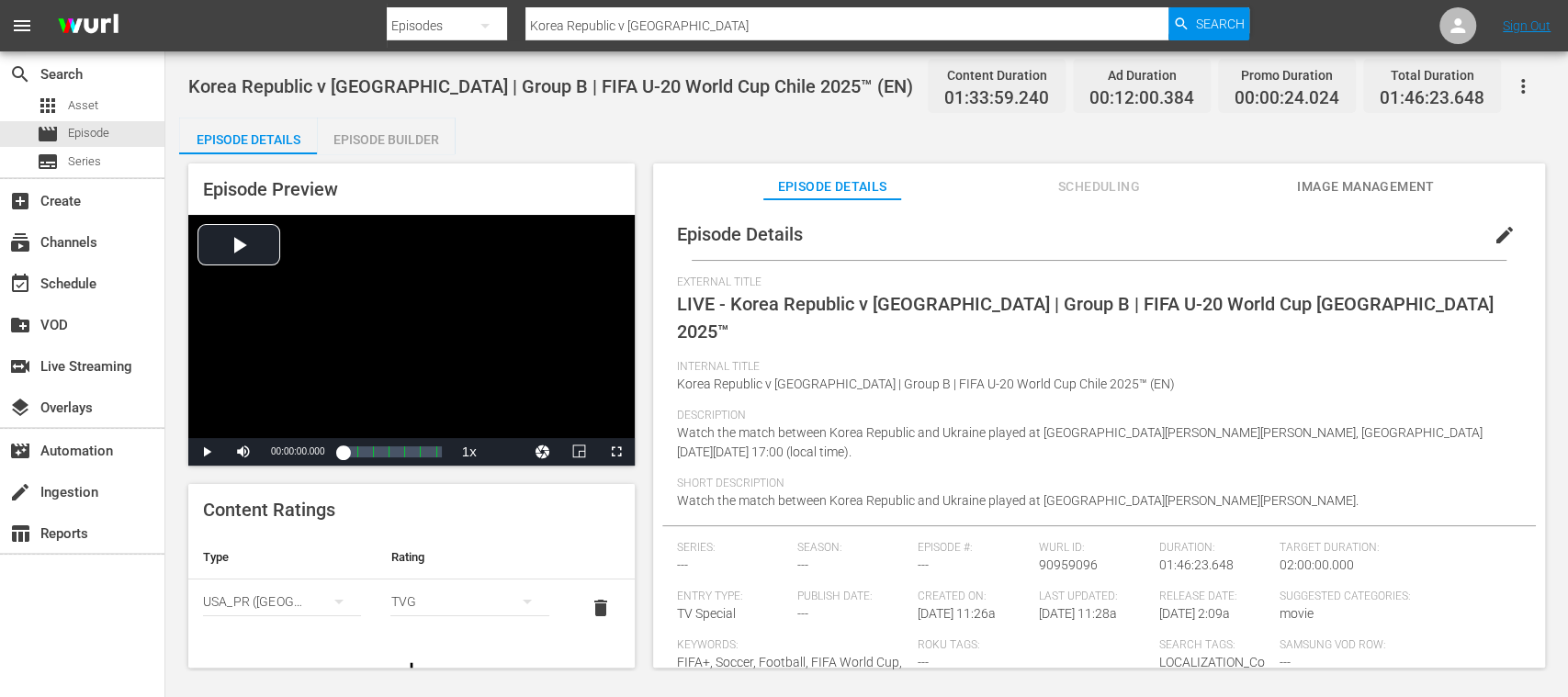
click at [1371, 183] on span "Image Management" at bounding box center [1366, 186] width 138 height 23
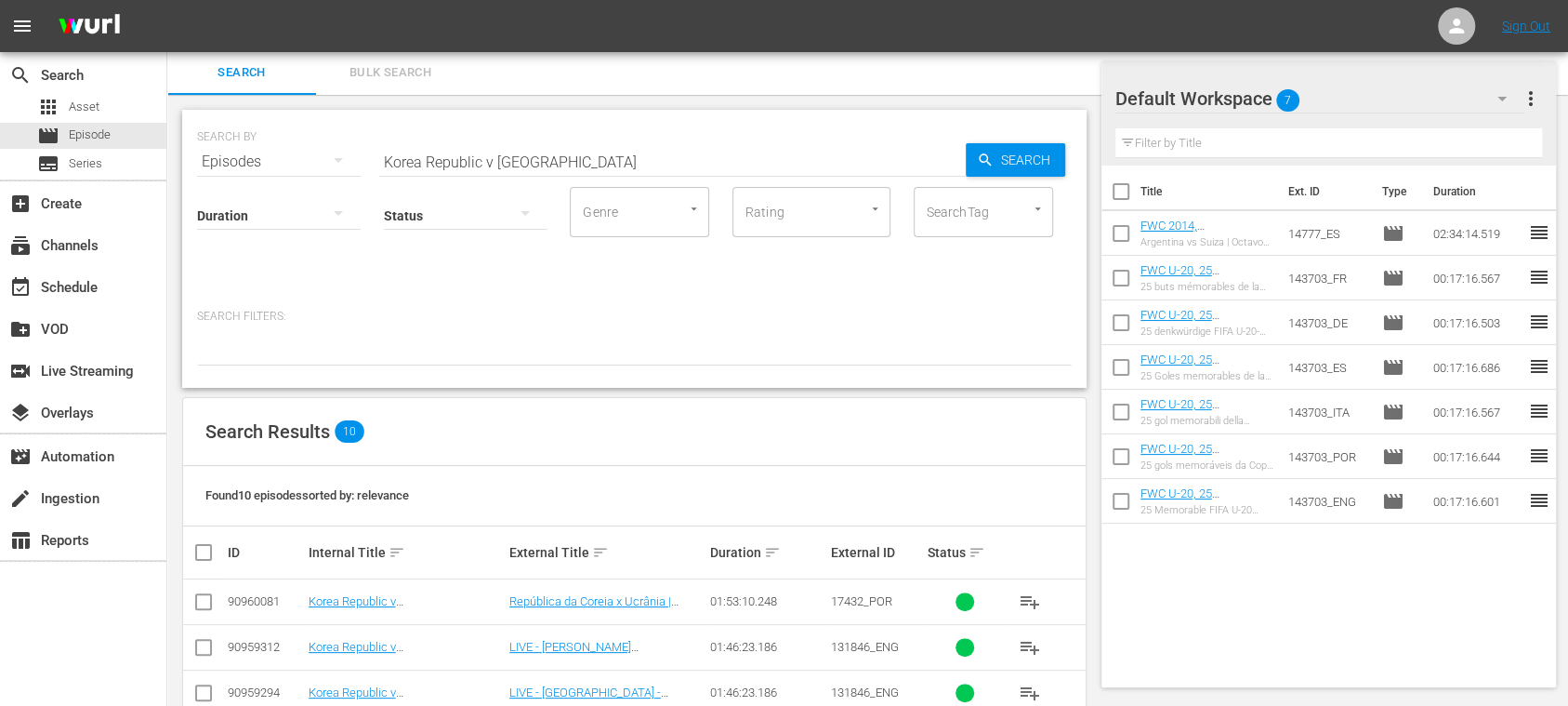
scroll to position [333, 0]
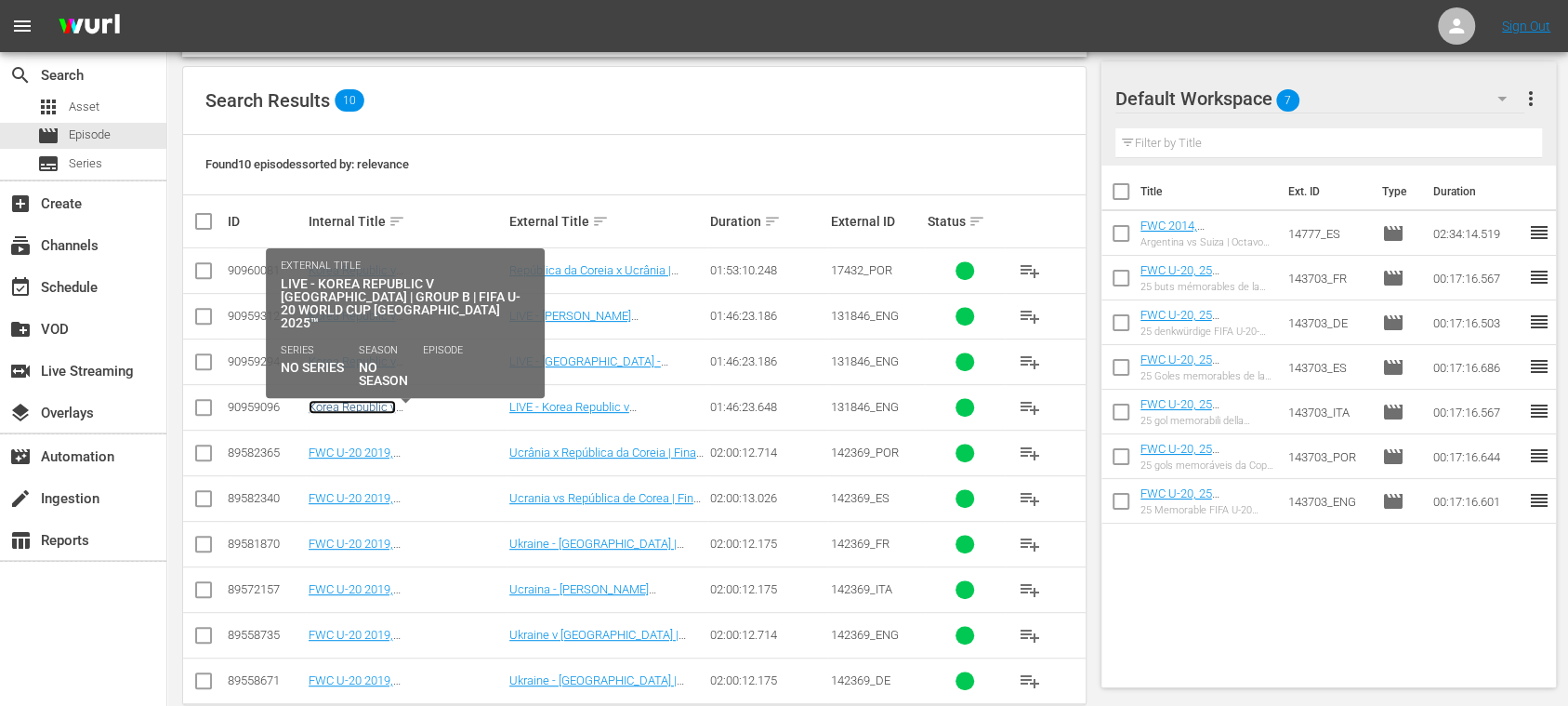
click at [429, 402] on link "Korea Republic v Ukraine | Group B | FIFA U-20 World Cup Chile 2025™ (EN)" at bounding box center [405, 420] width 193 height 41
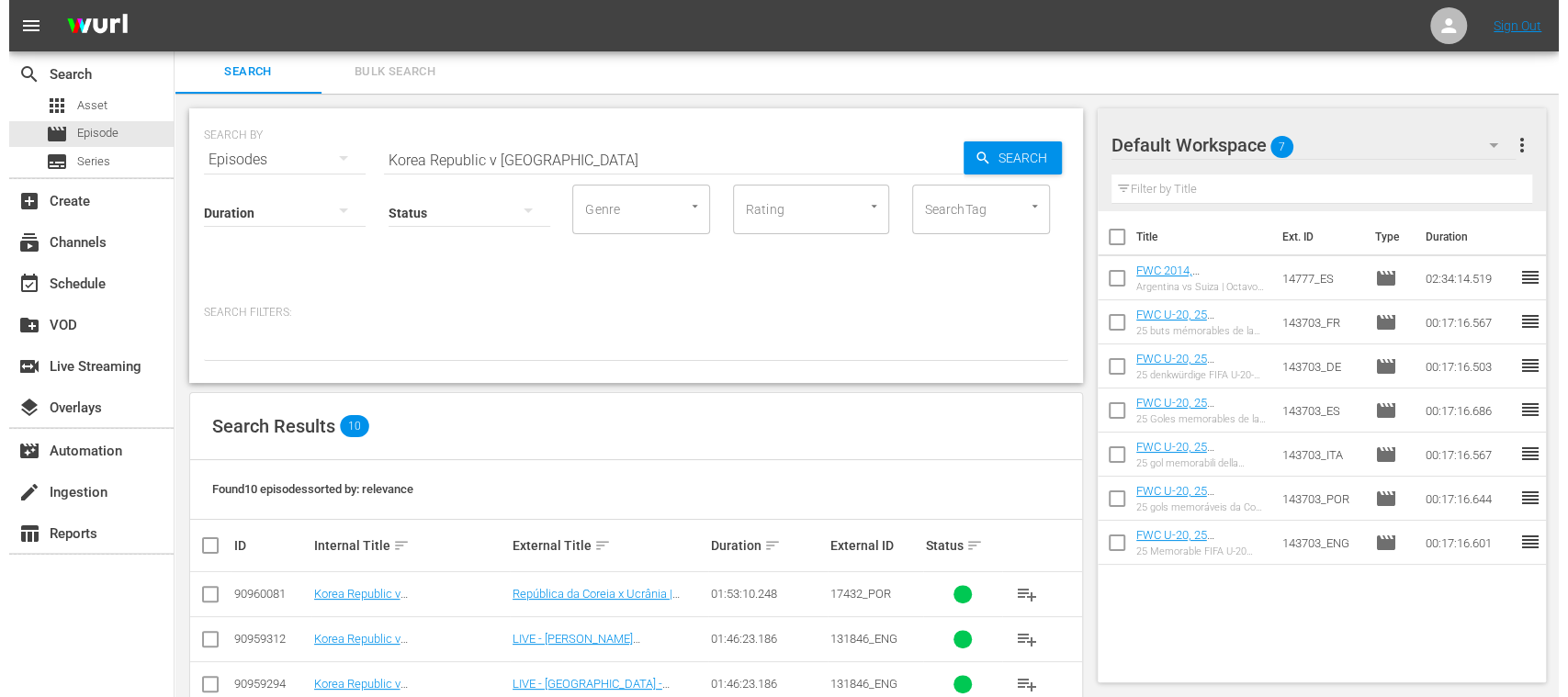
scroll to position [328, 0]
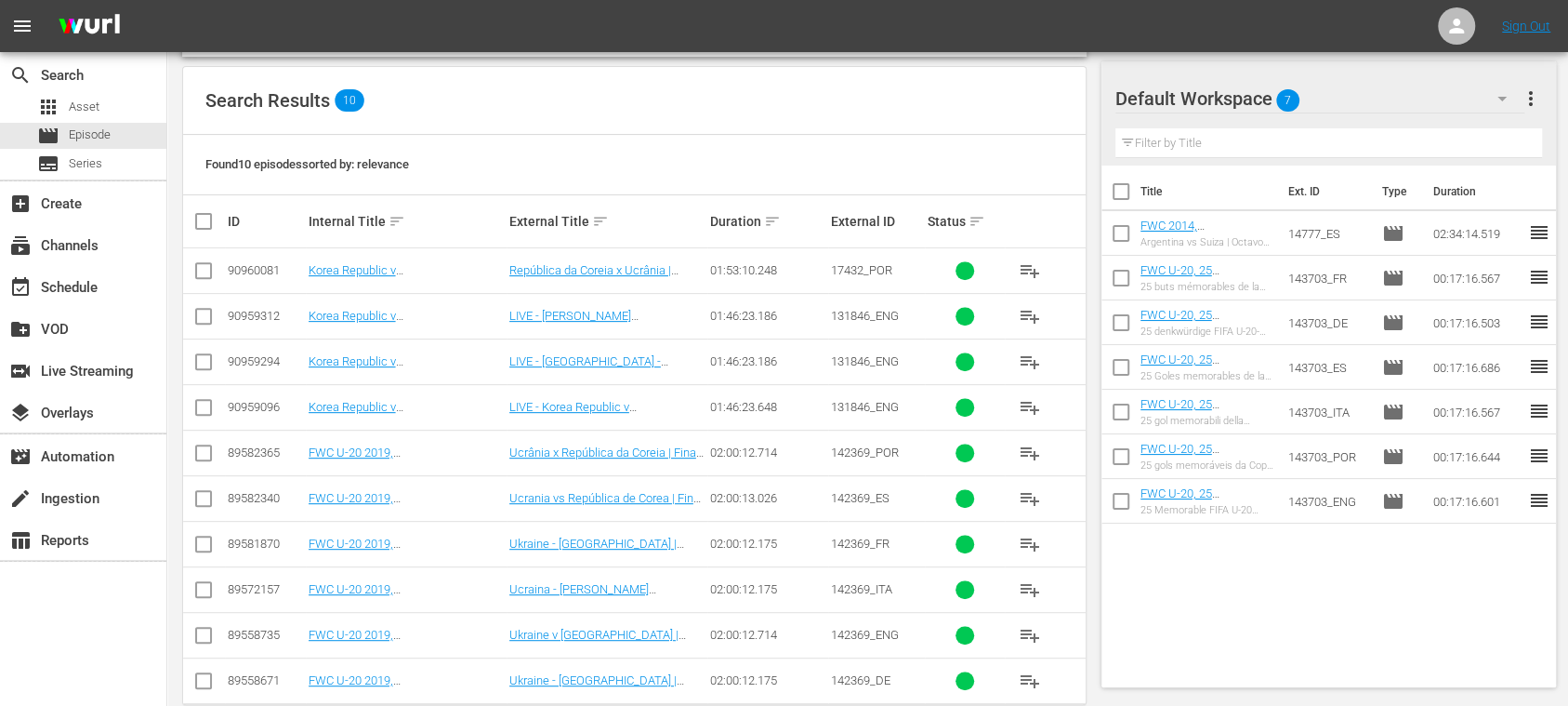
drag, startPoint x: 199, startPoint y: 402, endPoint x: 319, endPoint y: 376, distance: 122.8
click at [199, 402] on input "checkbox" at bounding box center [204, 411] width 23 height 23
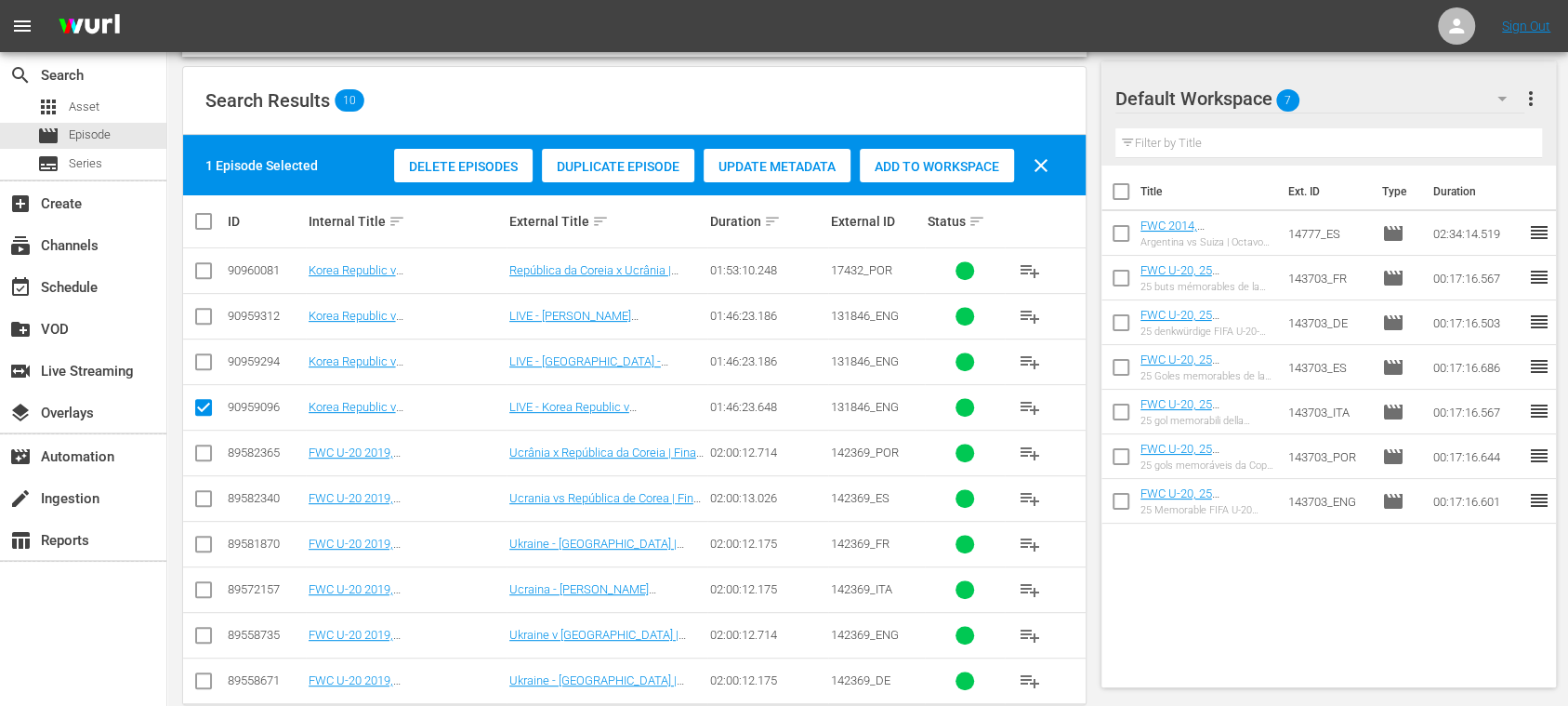
click at [588, 160] on span "Duplicate Episode" at bounding box center [618, 167] width 153 height 15
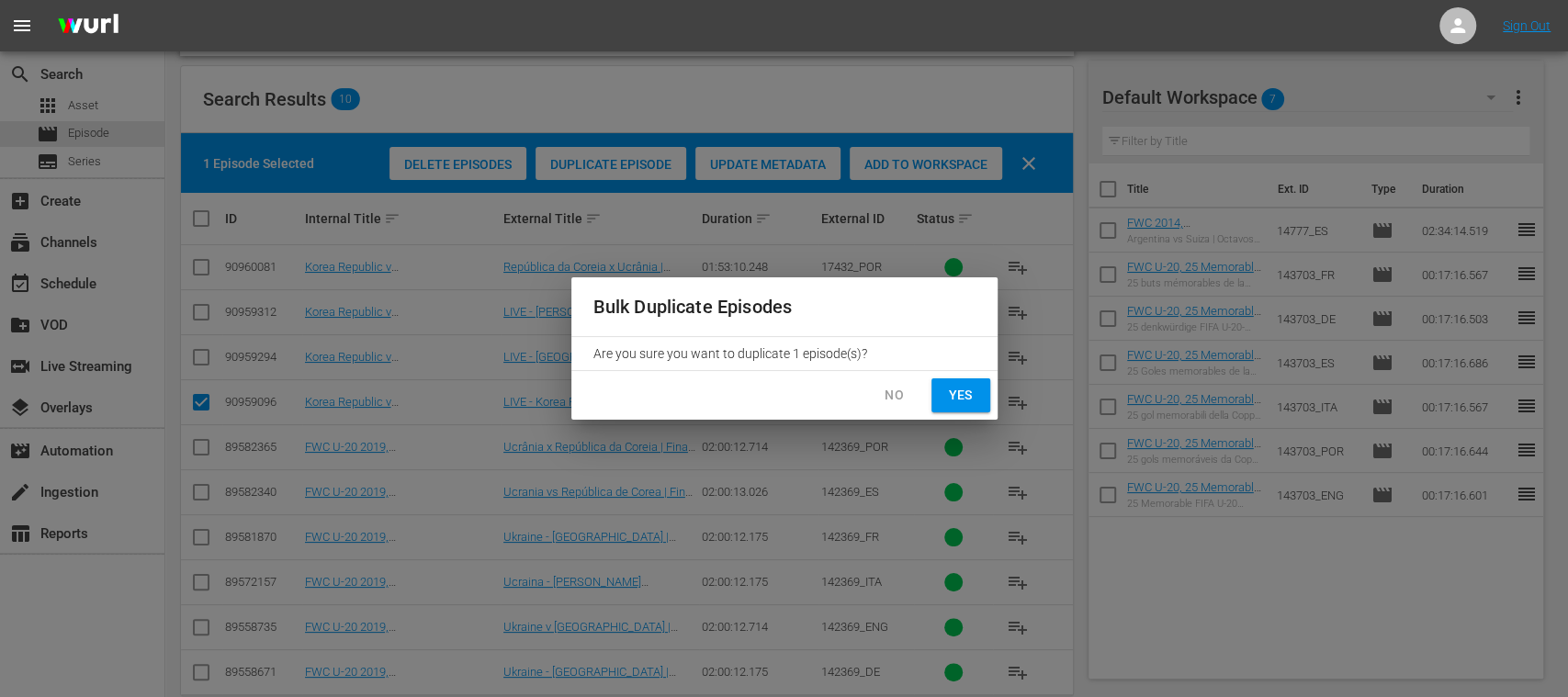
click at [966, 394] on span "Yes" at bounding box center [961, 395] width 30 height 23
checkbox input "false"
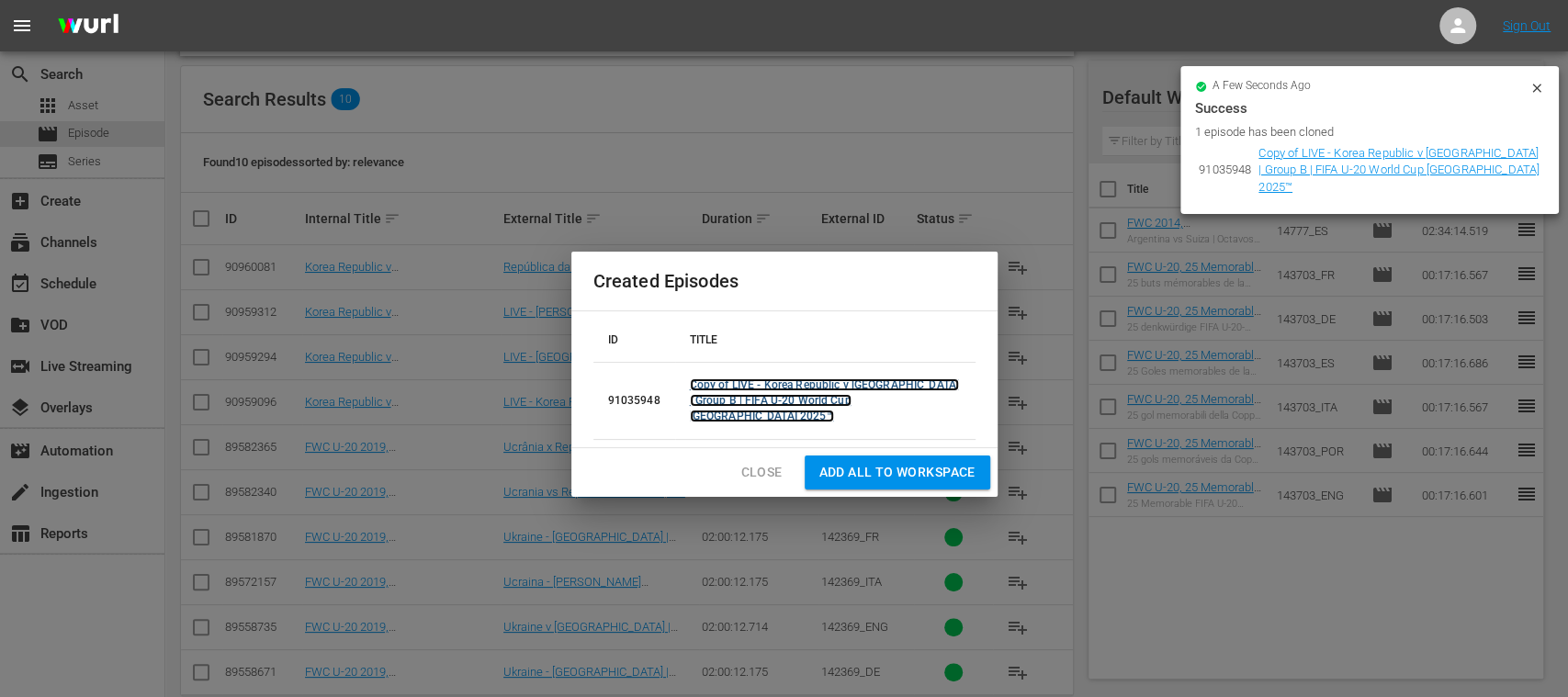
click at [726, 394] on link "Copy of LIVE - Korea Republic v Ukraine | Group B | FIFA U-20 World Cup Chile 2…" at bounding box center [824, 400] width 269 height 44
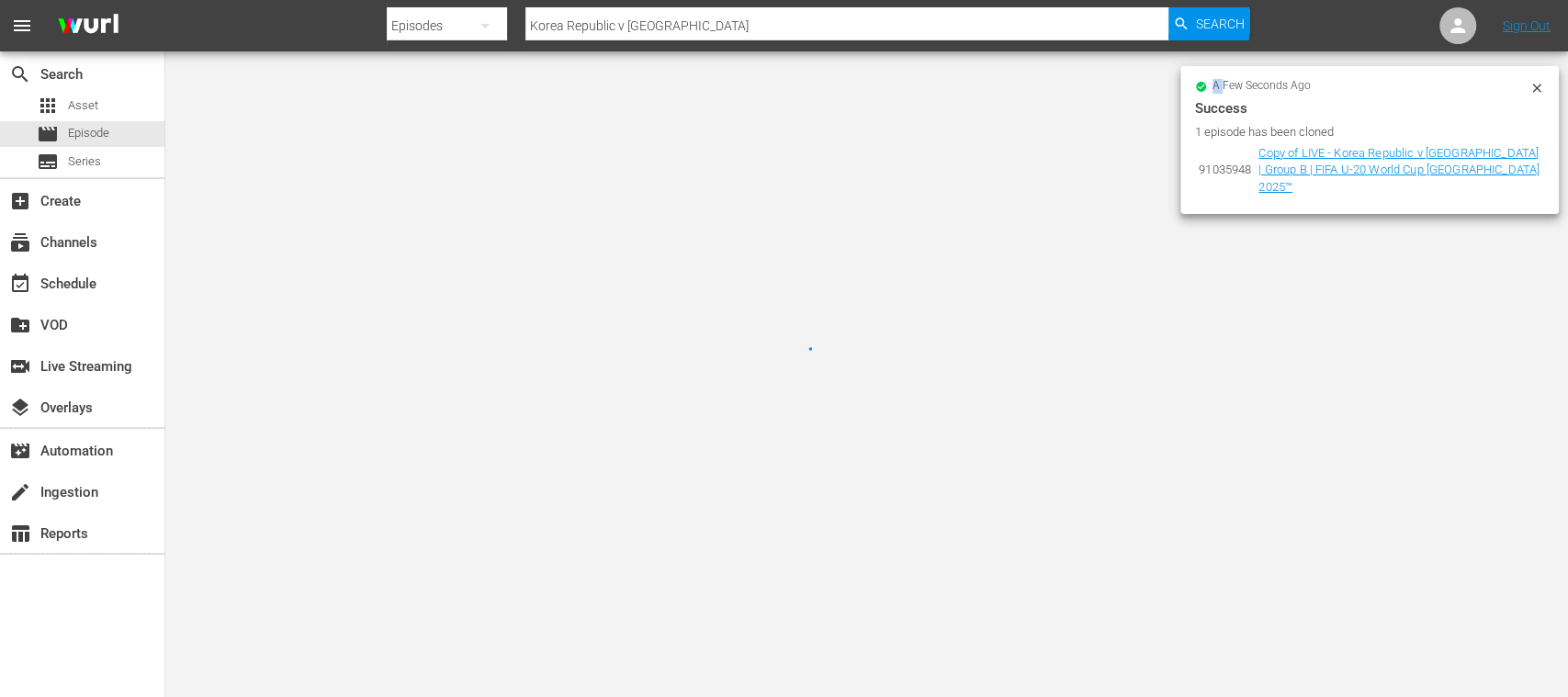
click at [726, 394] on div at bounding box center [784, 348] width 1568 height 697
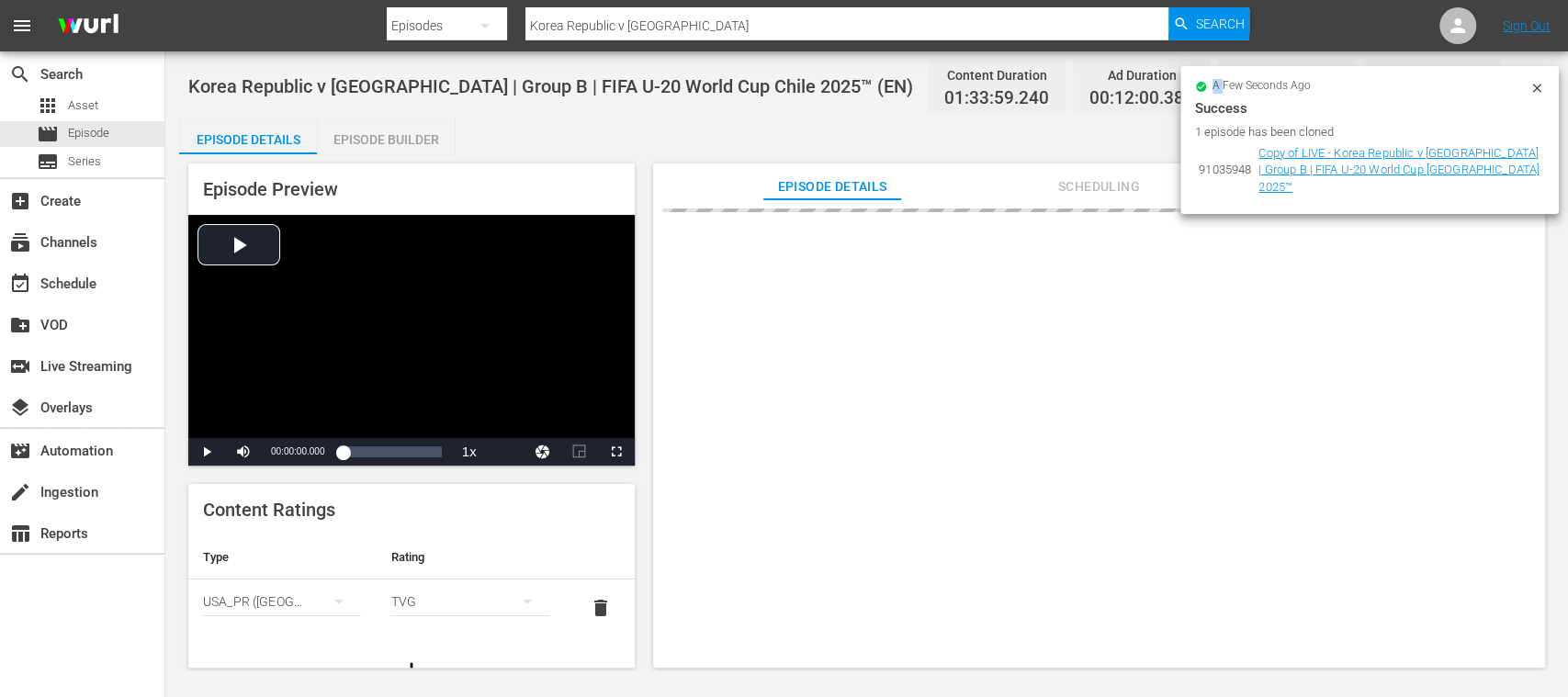
drag, startPoint x: 1540, startPoint y: 85, endPoint x: 1302, endPoint y: 121, distance: 240.7
click at [1540, 83] on icon at bounding box center [1537, 88] width 15 height 15
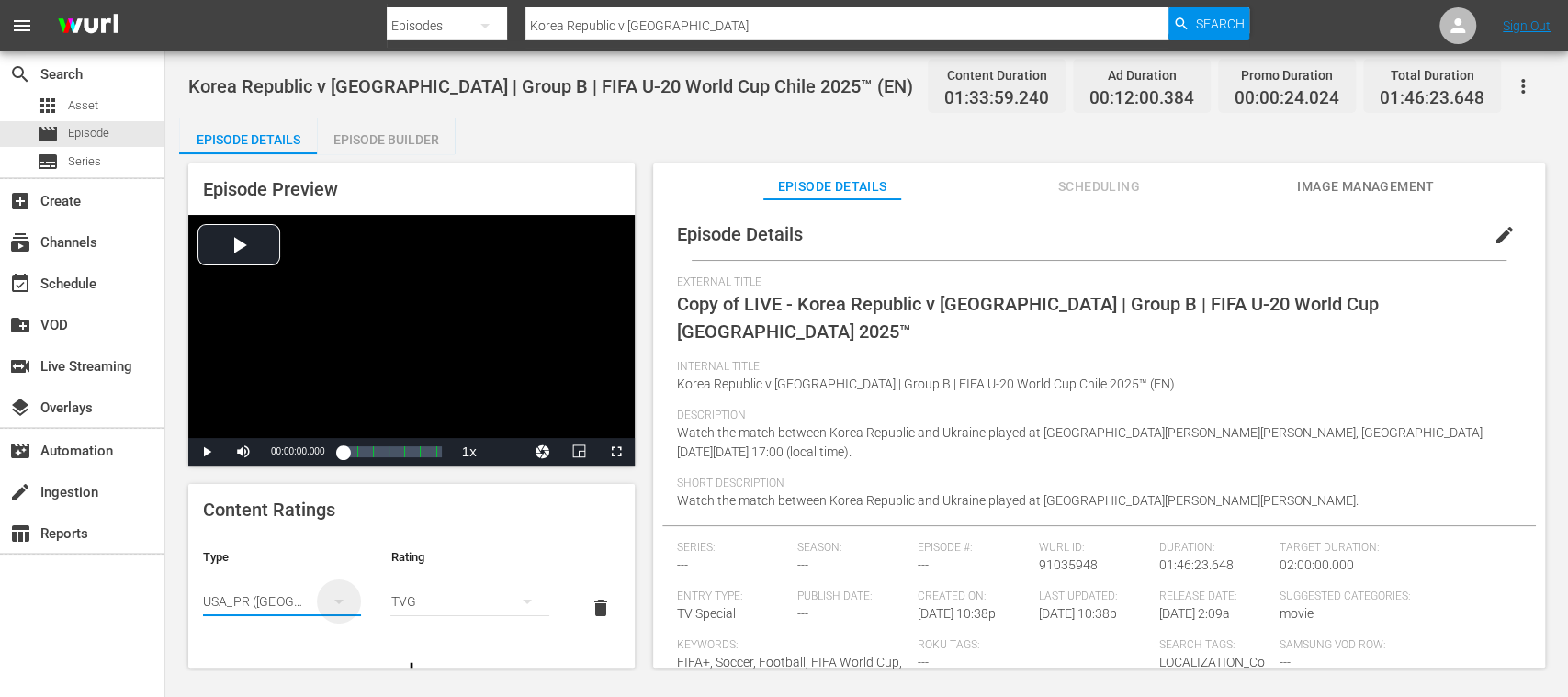
click at [334, 596] on icon "simple table" at bounding box center [339, 601] width 22 height 22
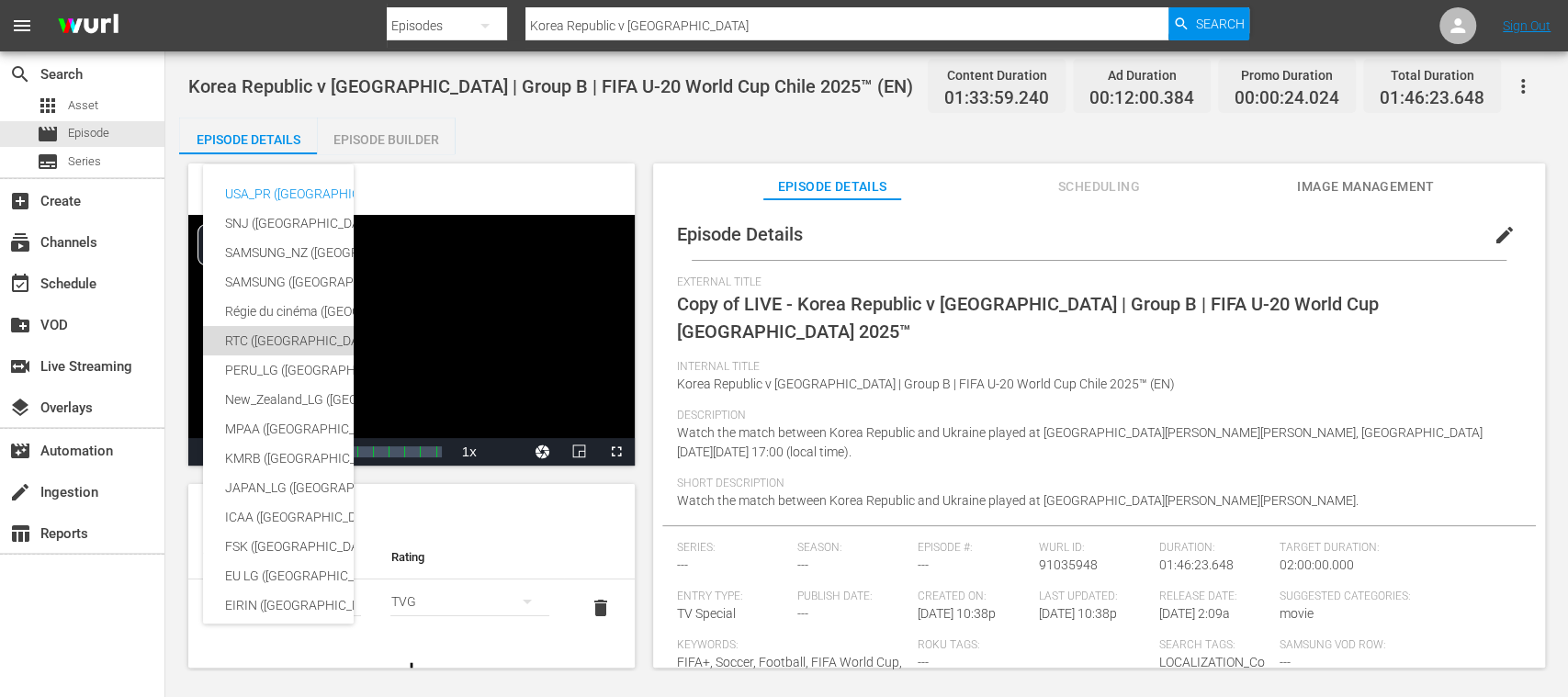
click at [281, 336] on div "RTC ([GEOGRAPHIC_DATA])" at bounding box center [451, 341] width 451 height 30
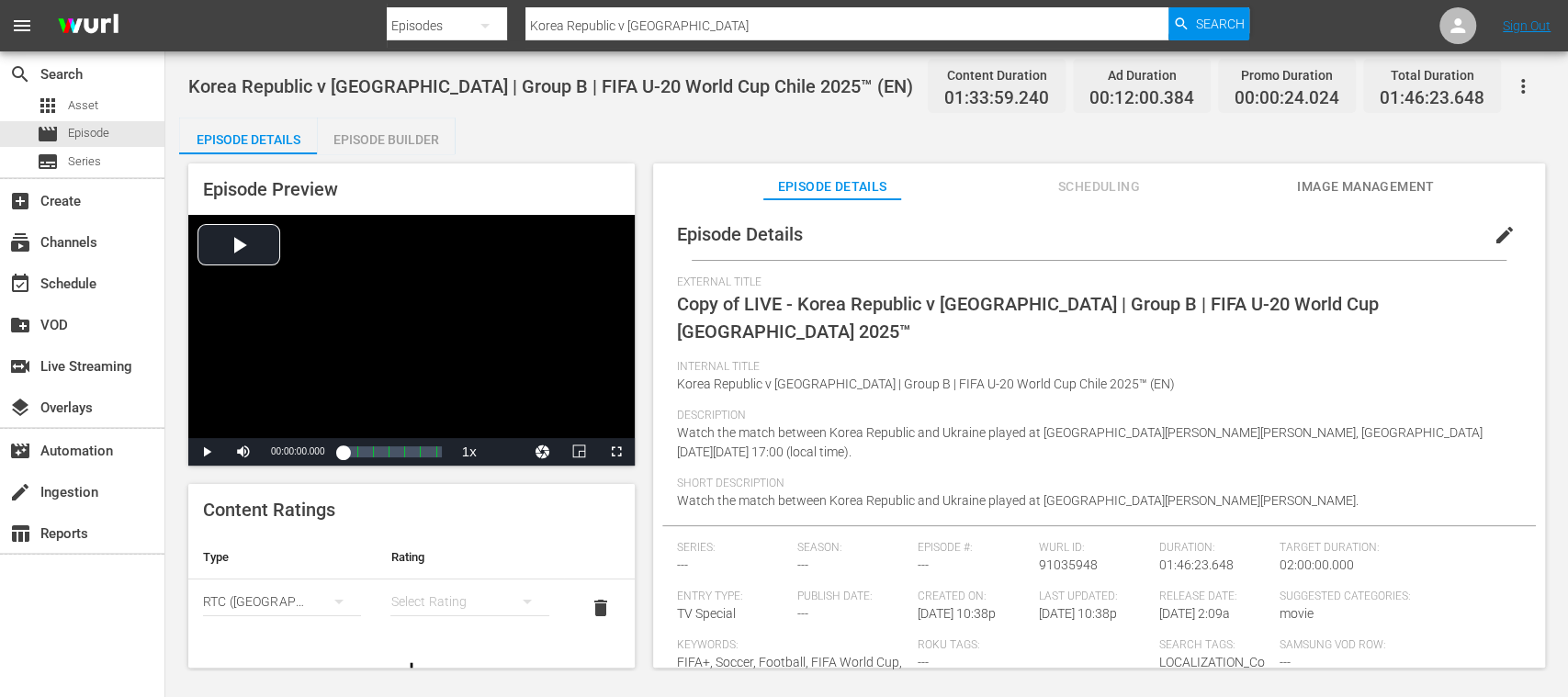
click at [423, 596] on div "simple table" at bounding box center [469, 601] width 158 height 51
click at [417, 472] on div "A" at bounding box center [458, 476] width 106 height 30
click at [1494, 239] on span "edit" at bounding box center [1505, 235] width 22 height 22
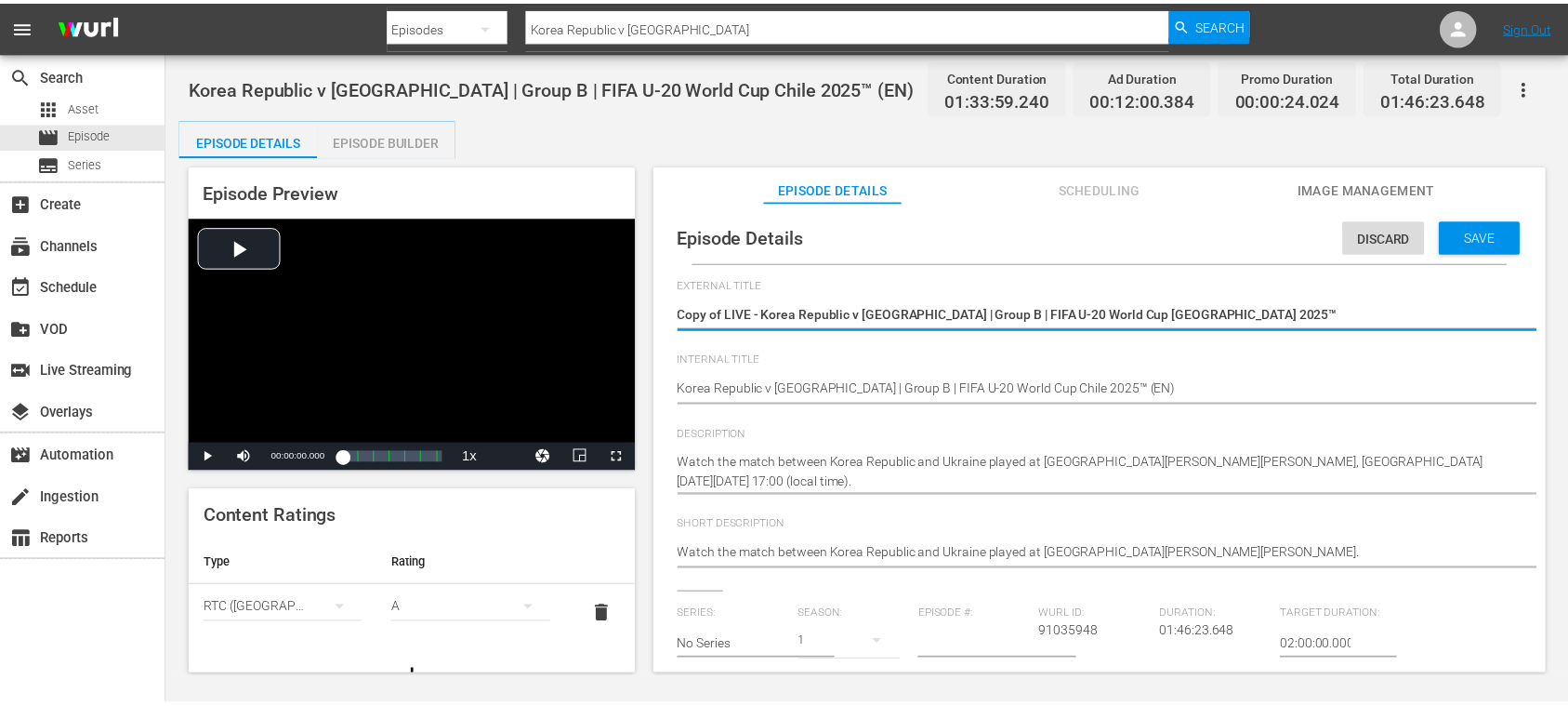
scroll to position [330, 0]
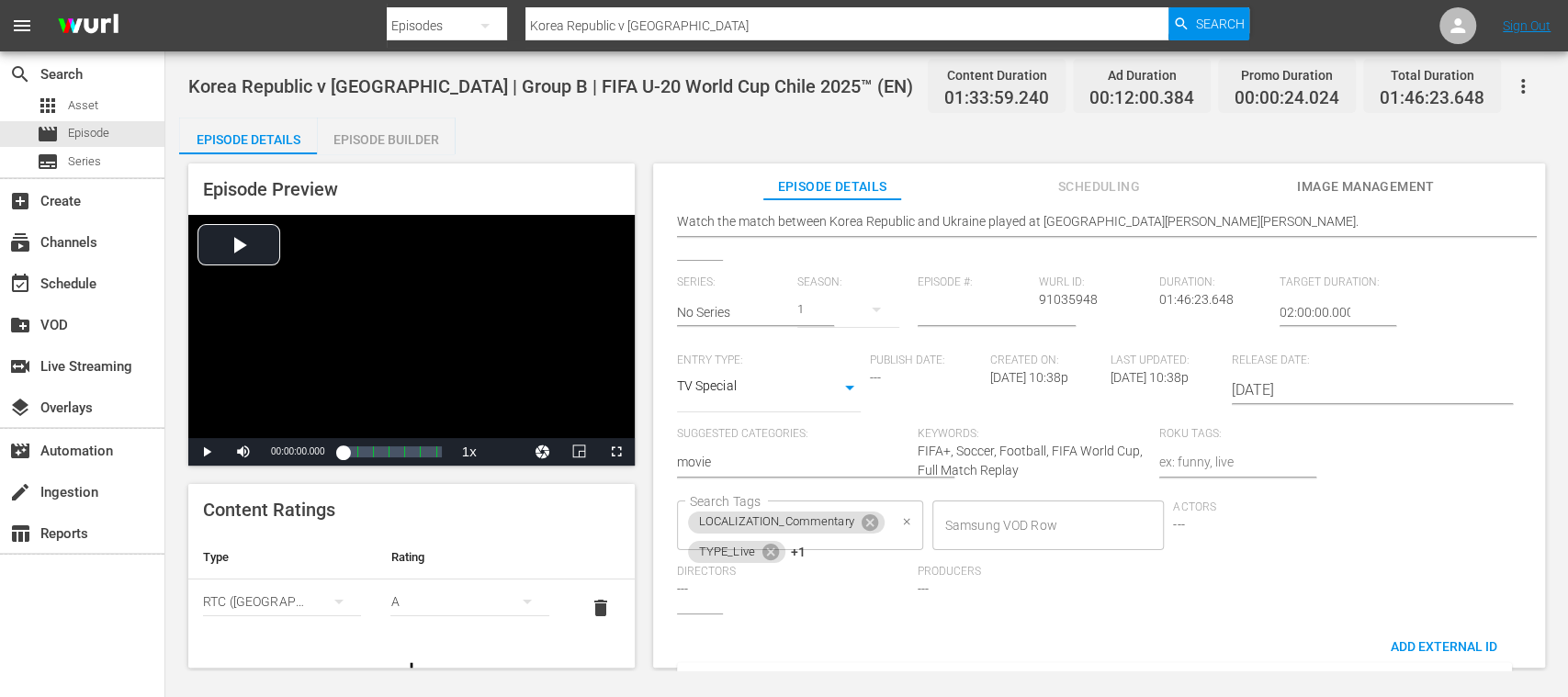
click at [823, 550] on div "LOCALIZATION_Commentary TYPE_Live +1 Search Tags" at bounding box center [800, 525] width 246 height 49
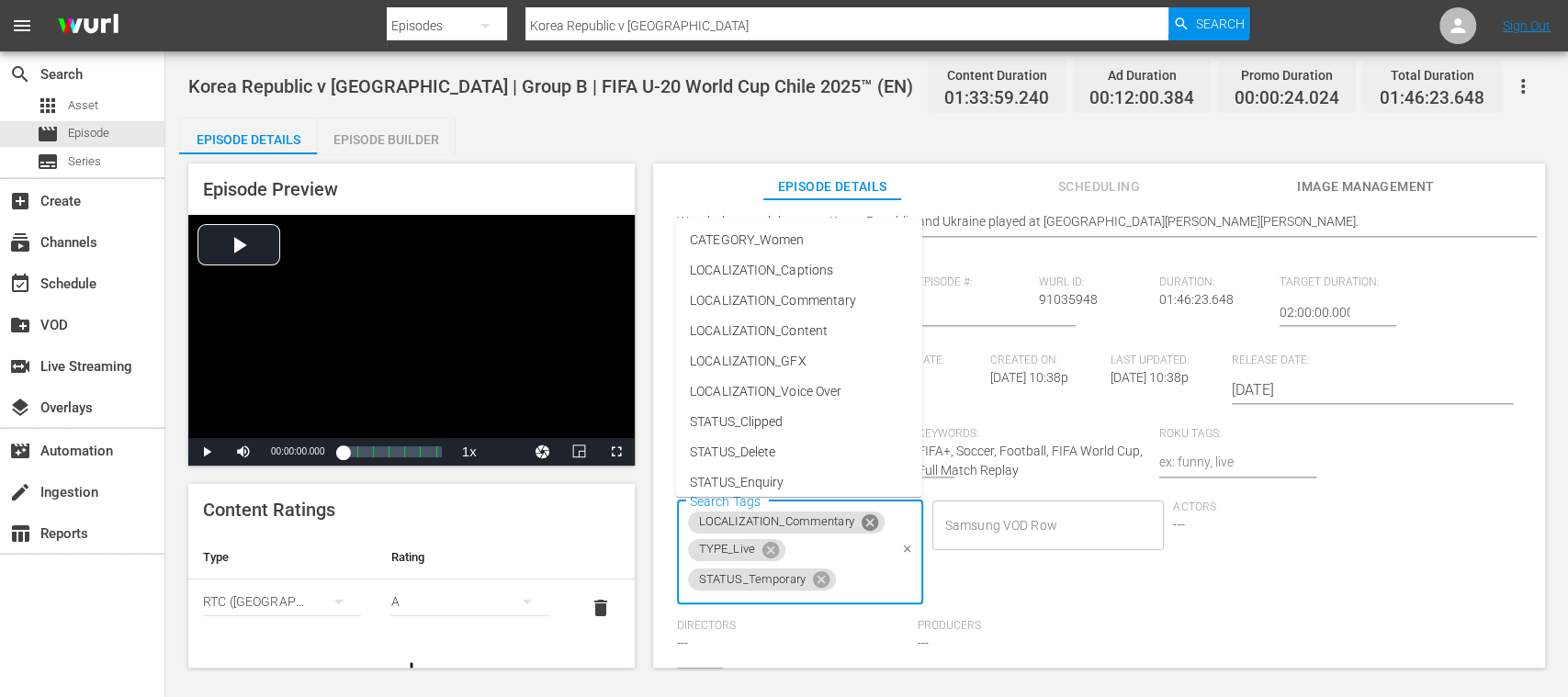
click at [871, 519] on icon at bounding box center [871, 523] width 20 height 20
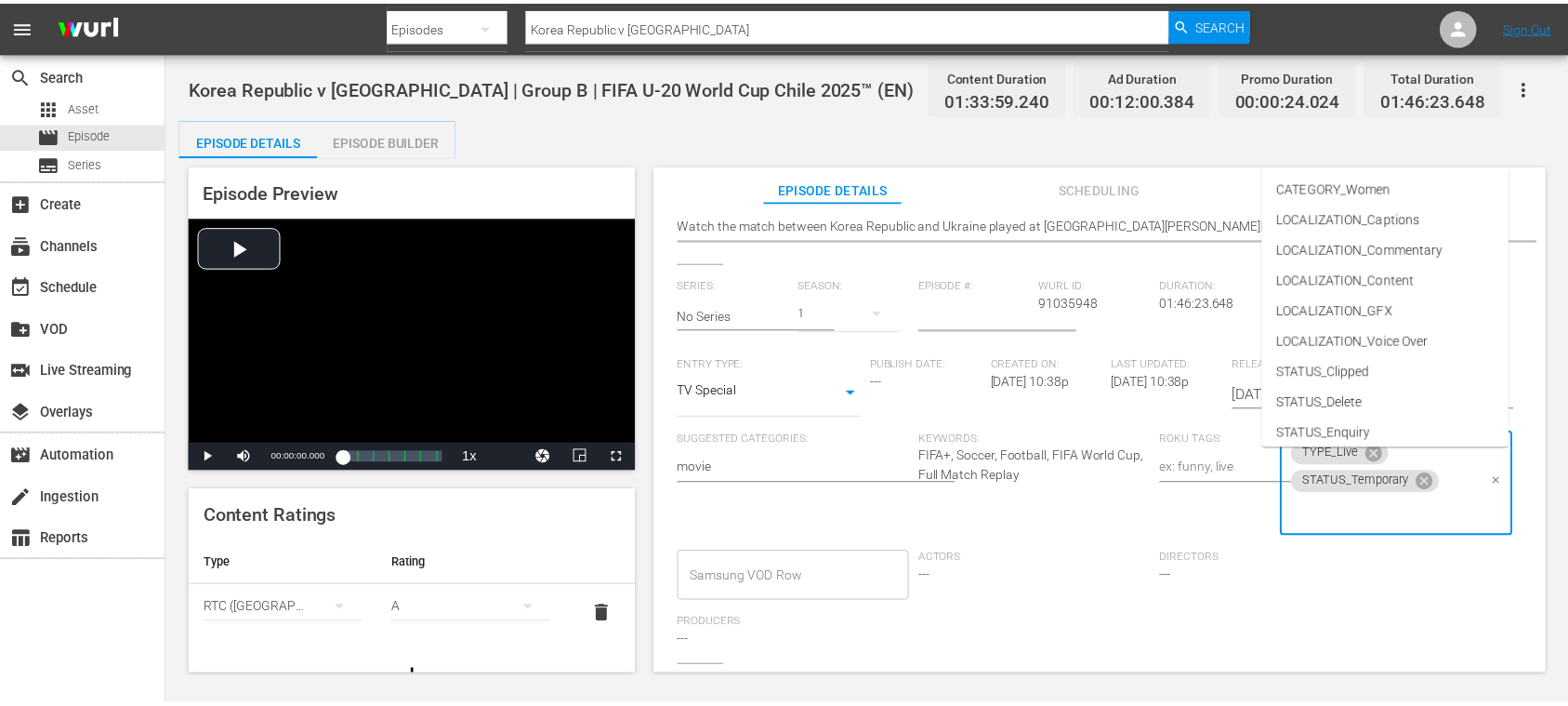
scroll to position [0, 0]
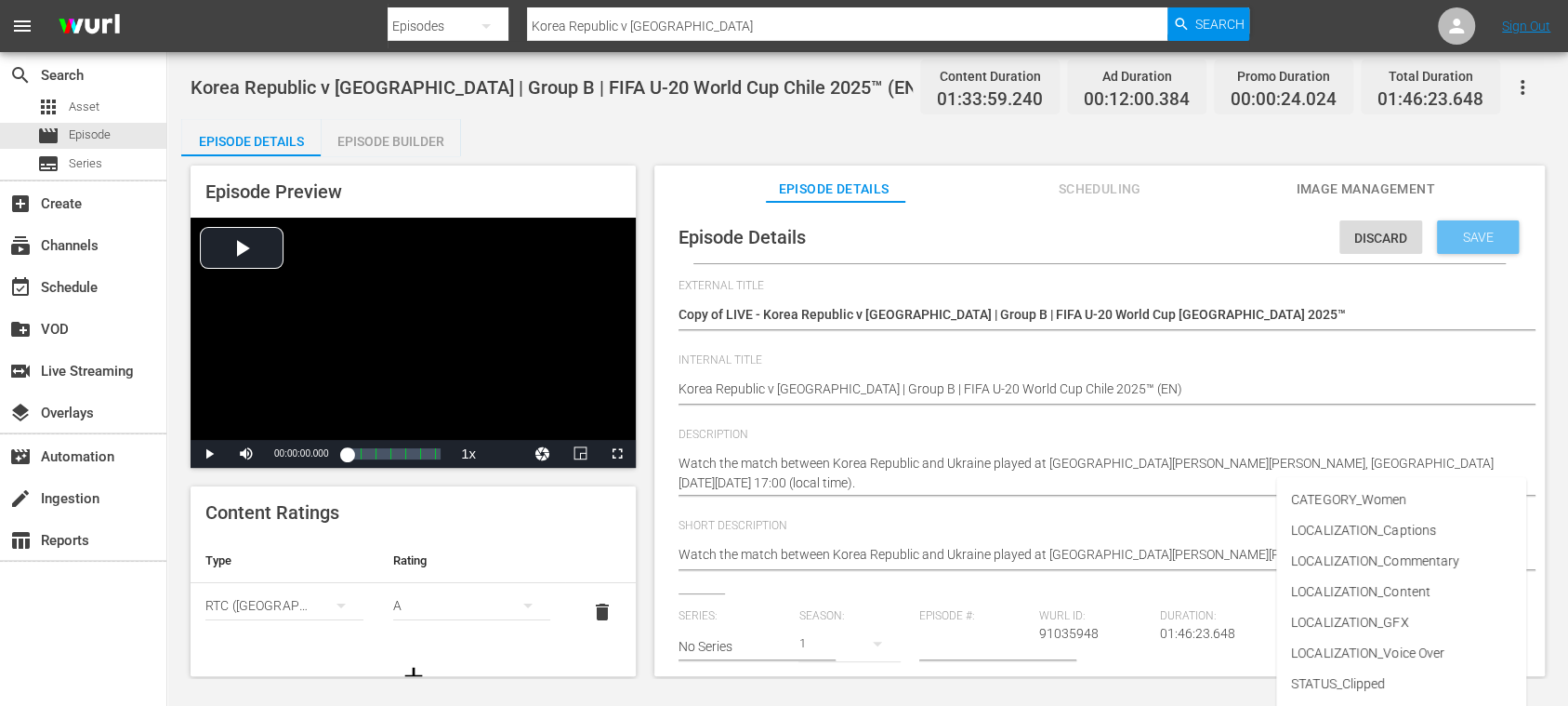
click at [1473, 238] on span "Save" at bounding box center [1478, 238] width 60 height 15
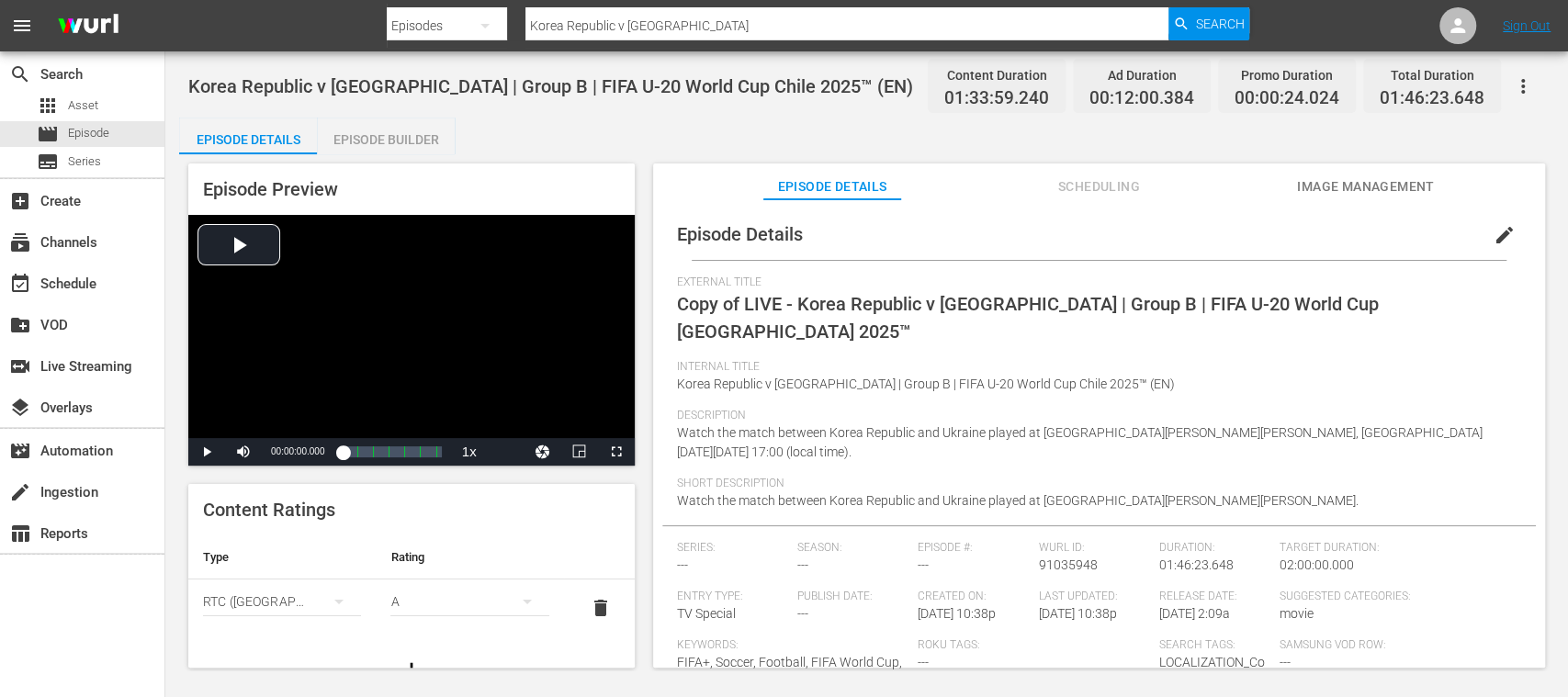
click at [1494, 232] on span "edit" at bounding box center [1505, 235] width 22 height 22
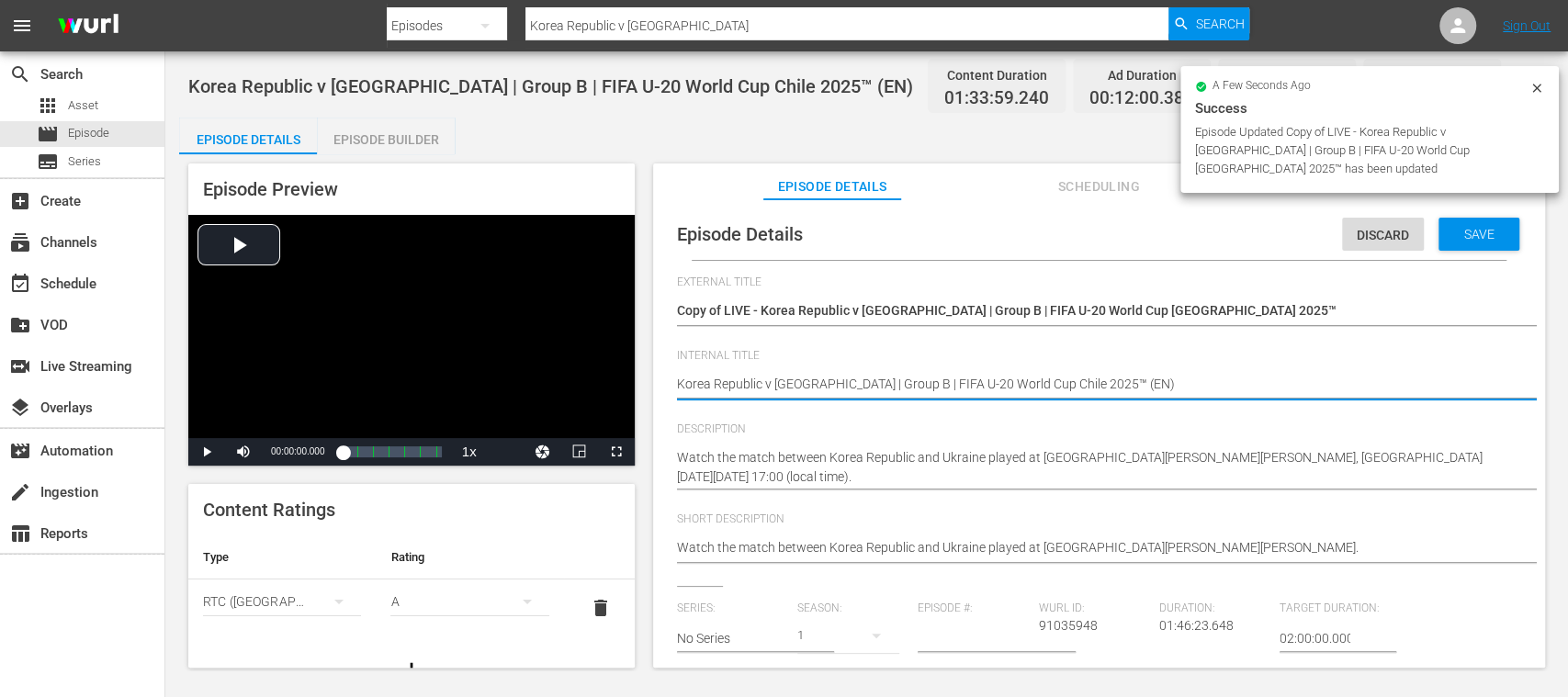
type textarea "Korea Republic v Ukraine | Group B | FIFA U-20 World Cup Chile 2025™ (E)"
type textarea "Korea Republic v Ukraine | Group B | FIFA U-20 World Cup Chile 2025™ (ES)"
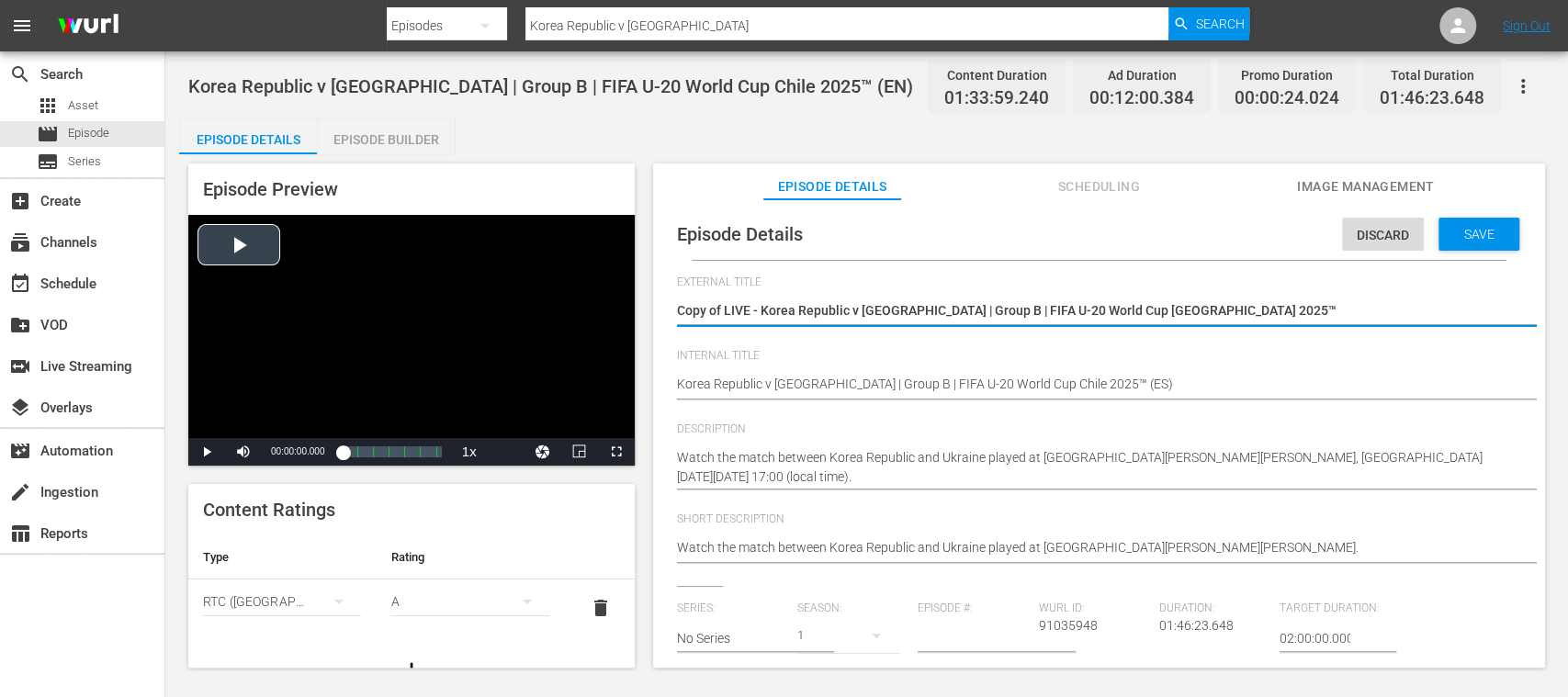
drag, startPoint x: 723, startPoint y: 308, endPoint x: 558, endPoint y: 307, distance: 165.0
type textarea "LIVE - Korea Republic v Ukraine | Group B | FIFA U-20 World Cup Chile 2025™"
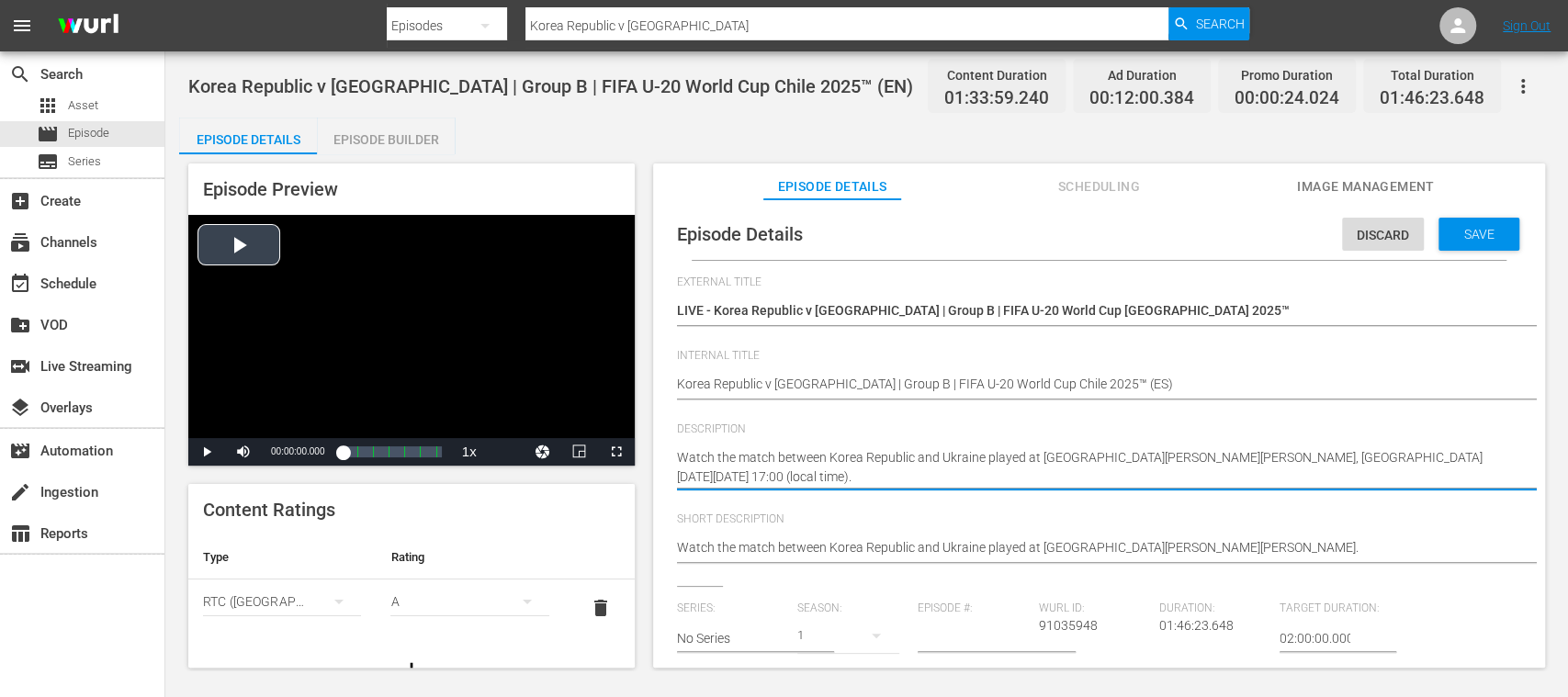
drag, startPoint x: 815, startPoint y: 470, endPoint x: 634, endPoint y: 439, distance: 183.6
paste textarea "Vea el partido entre República de Corea y Ucrania jugado en el Estadio Elías Fi…"
type textarea "Vea el partido entre República de Corea y Ucrania jugado en el Estadio Elías Fi…"
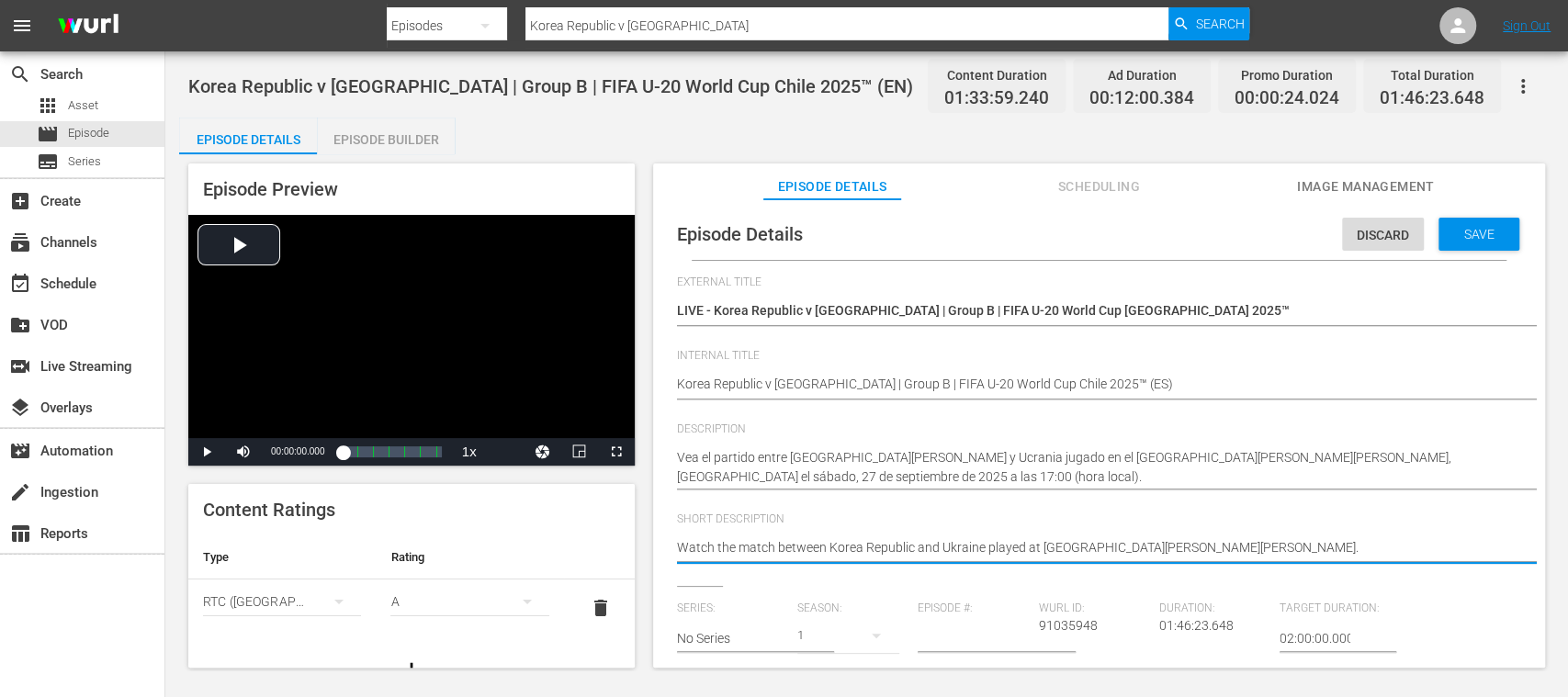
drag, startPoint x: 1225, startPoint y: 548, endPoint x: 602, endPoint y: 537, distance: 623.1
paste textarea "Vea el partido entre República de Corea y Ucrania jugado en el Estadio Elías Fi…"
type textarea "Vea el partido entre República de Corea y Ucrania jugado en el Estadio Elías Fi…"
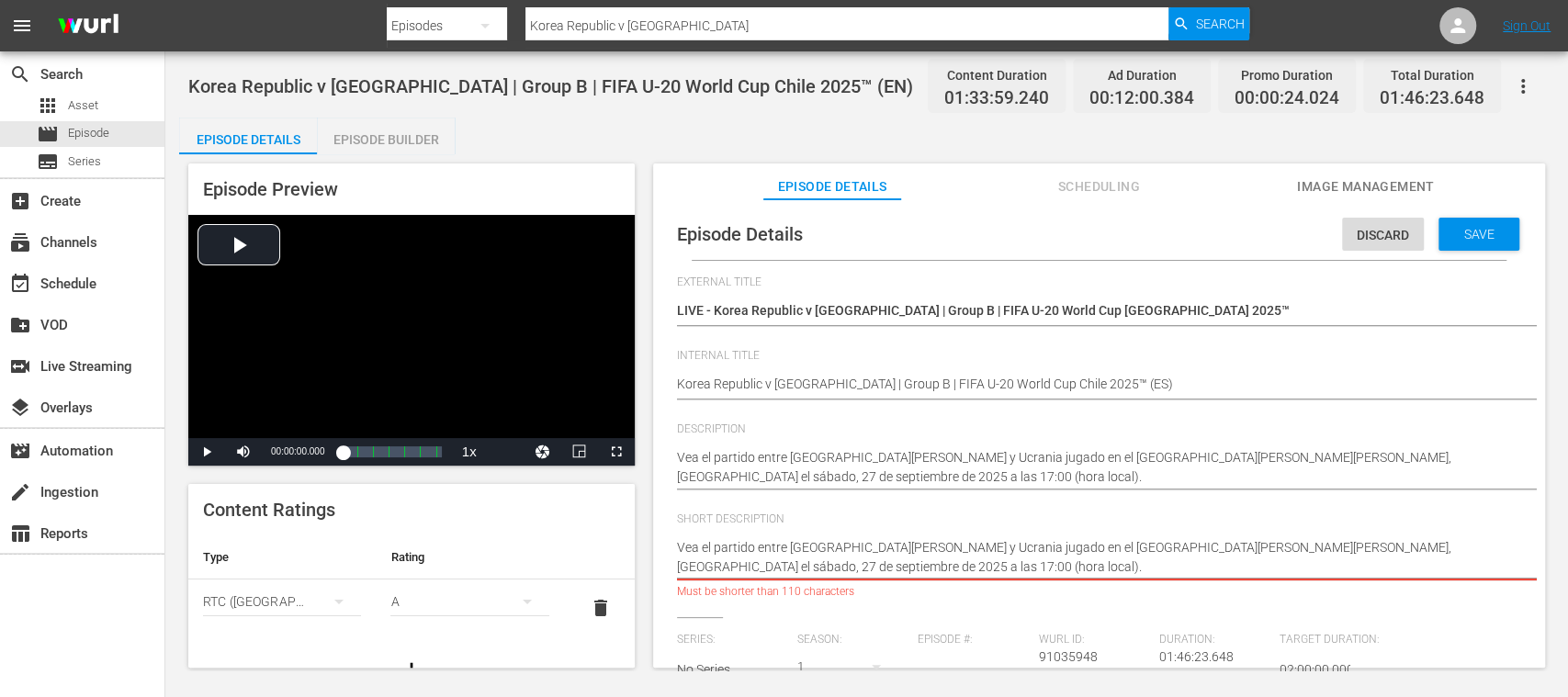
drag, startPoint x: 1260, startPoint y: 553, endPoint x: 1266, endPoint y: 568, distance: 16.2
click at [1266, 568] on textarea "Watch the match between Korea Republic and Ukraine played at Estadio Elías Figu…" at bounding box center [1094, 556] width 835 height 38
type textarea "Vea el partido entre República de Corea y Ucrania jugado en el Estadio Elías Fi…"
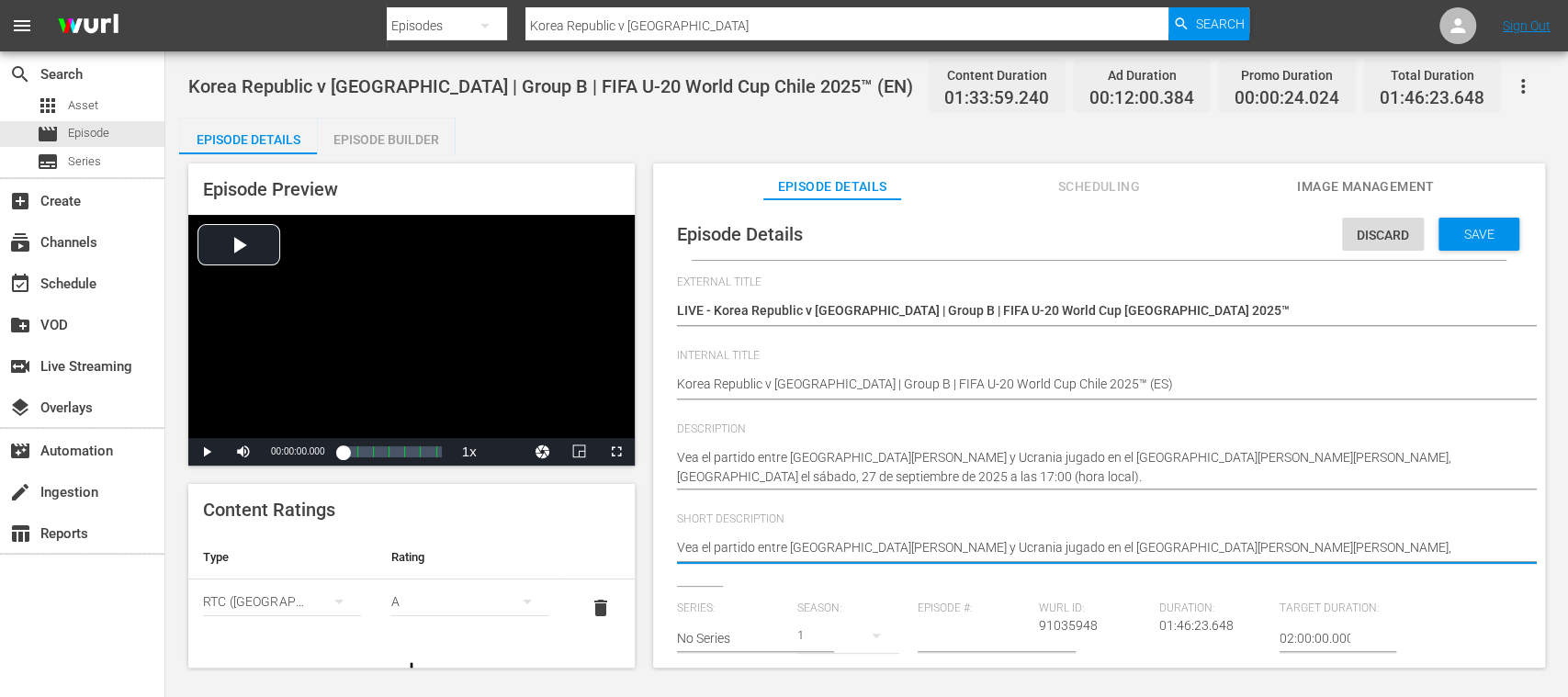
type textarea "Vea el partido entre República de Corea y Ucrania jugado en el Estadio Elías Fi…"
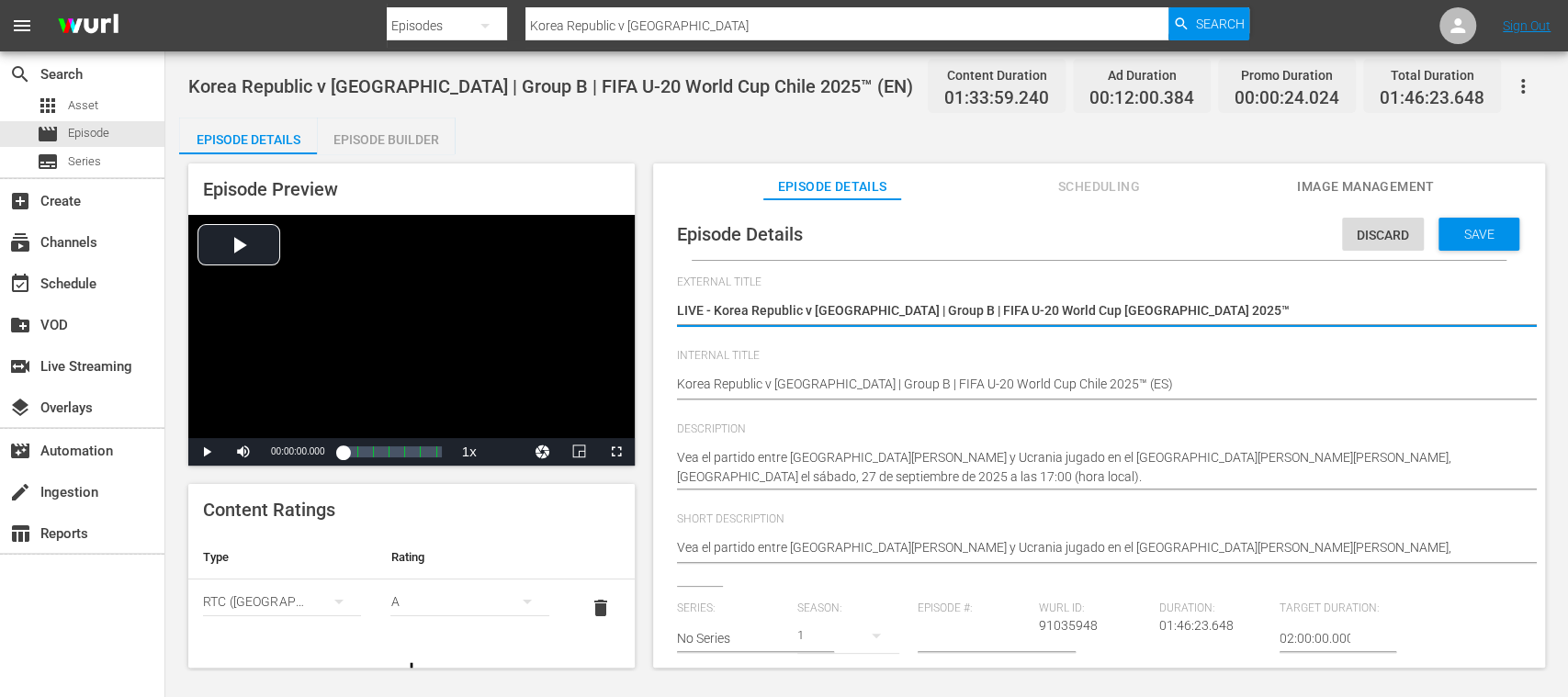
drag, startPoint x: 717, startPoint y: 310, endPoint x: 1174, endPoint y: 322, distance: 457.2
paste textarea "República de Corea vs Ucrania | Grupo B | Copa Mundial Sub-20 de la FIFA"
type textarea "LIVE - República de Corea vs Ucrania | Grupo B | Copa Mundial Sub-20 de la FIFA…"
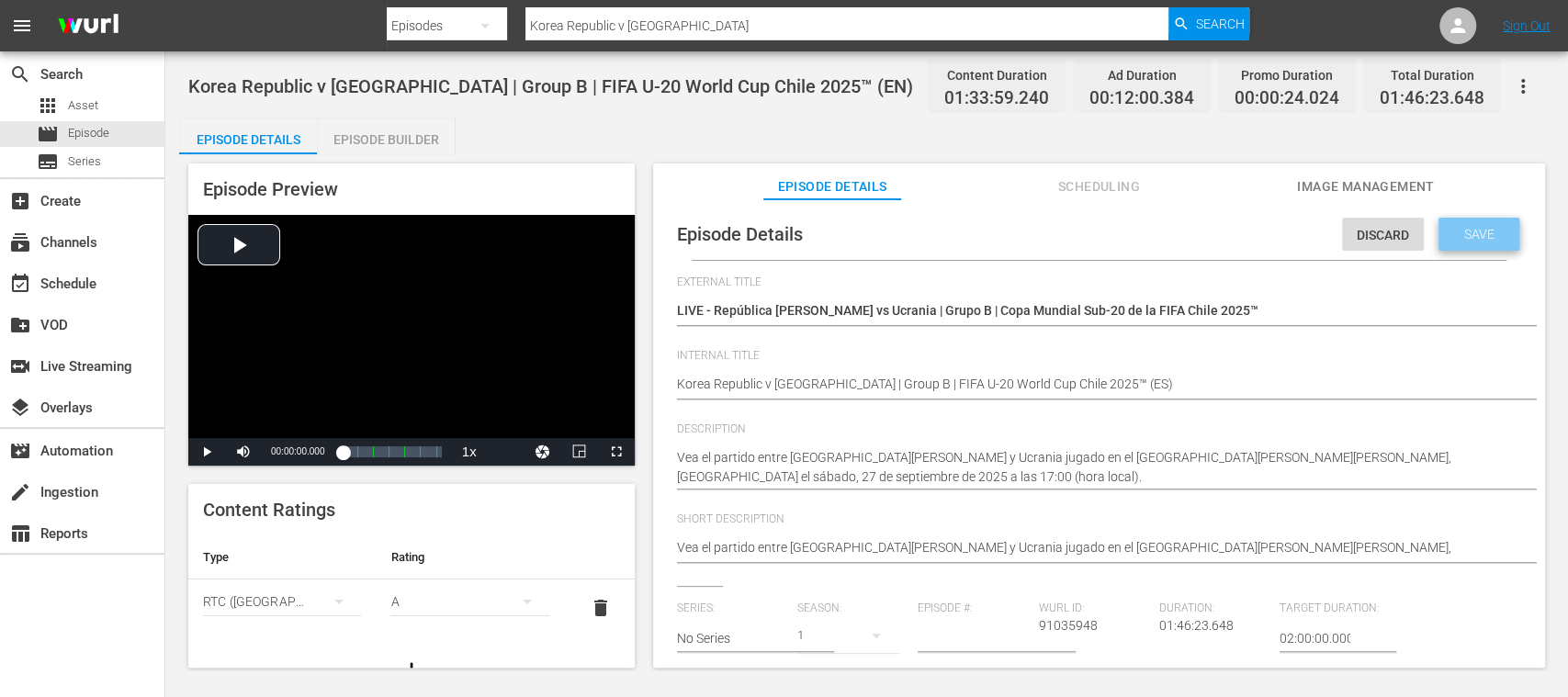
click at [1466, 227] on span "Save" at bounding box center [1480, 235] width 60 height 15
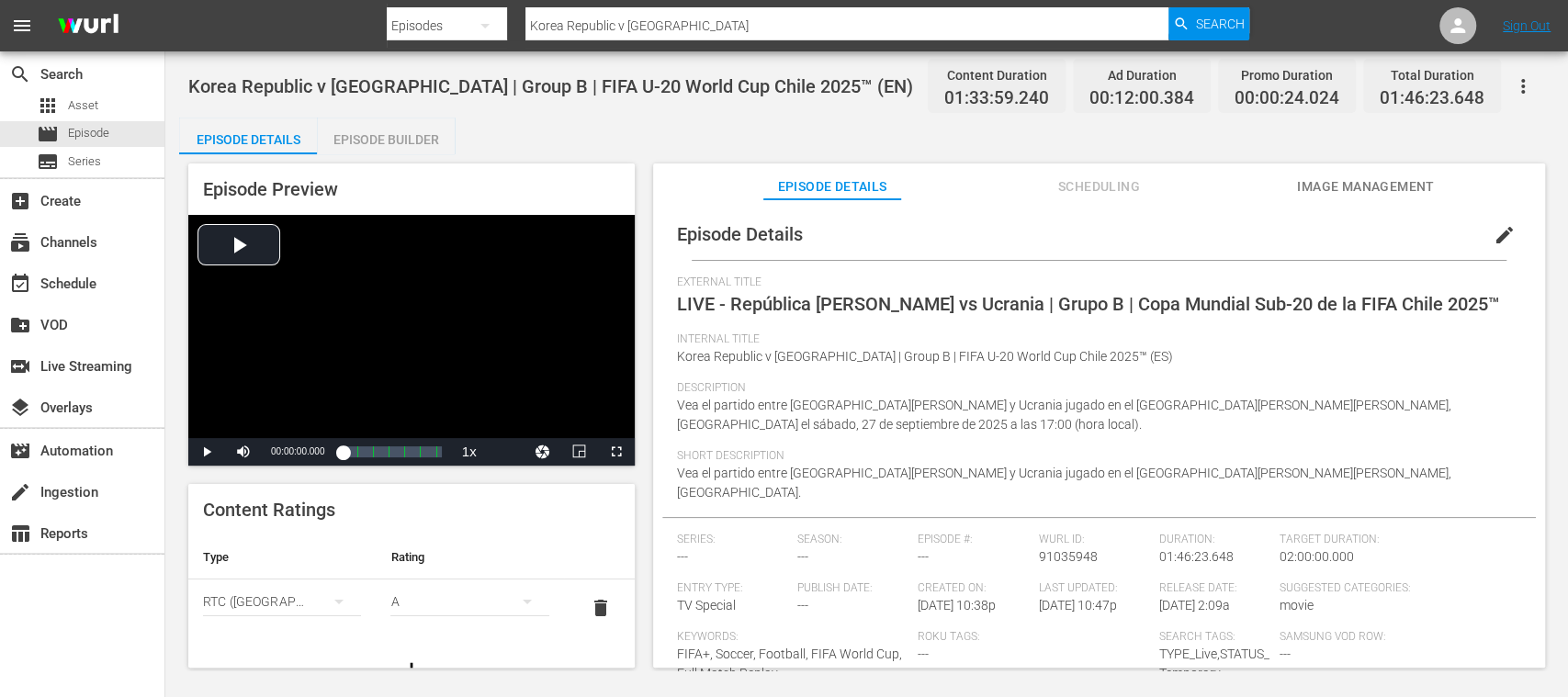
click at [404, 131] on div "Episode Builder" at bounding box center [385, 139] width 138 height 44
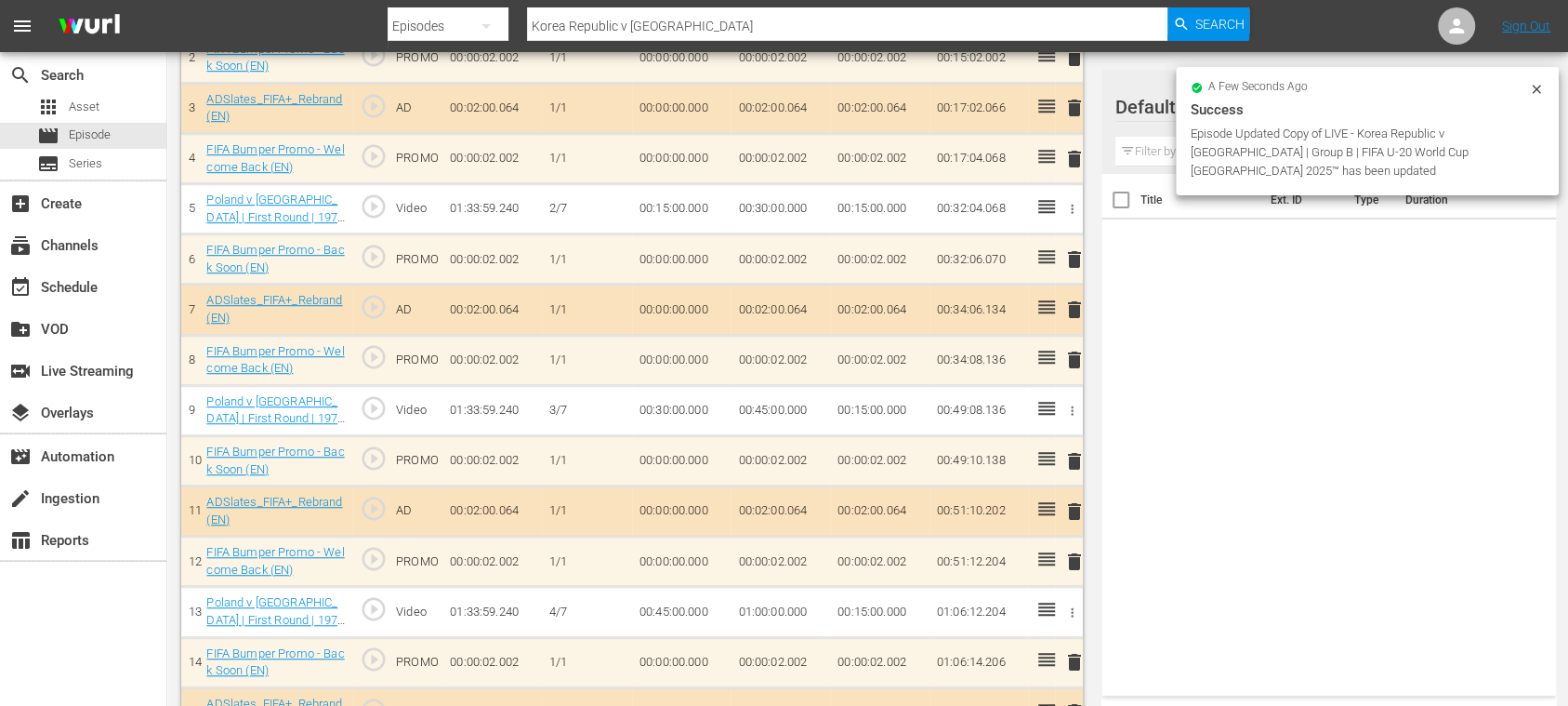
scroll to position [330, 0]
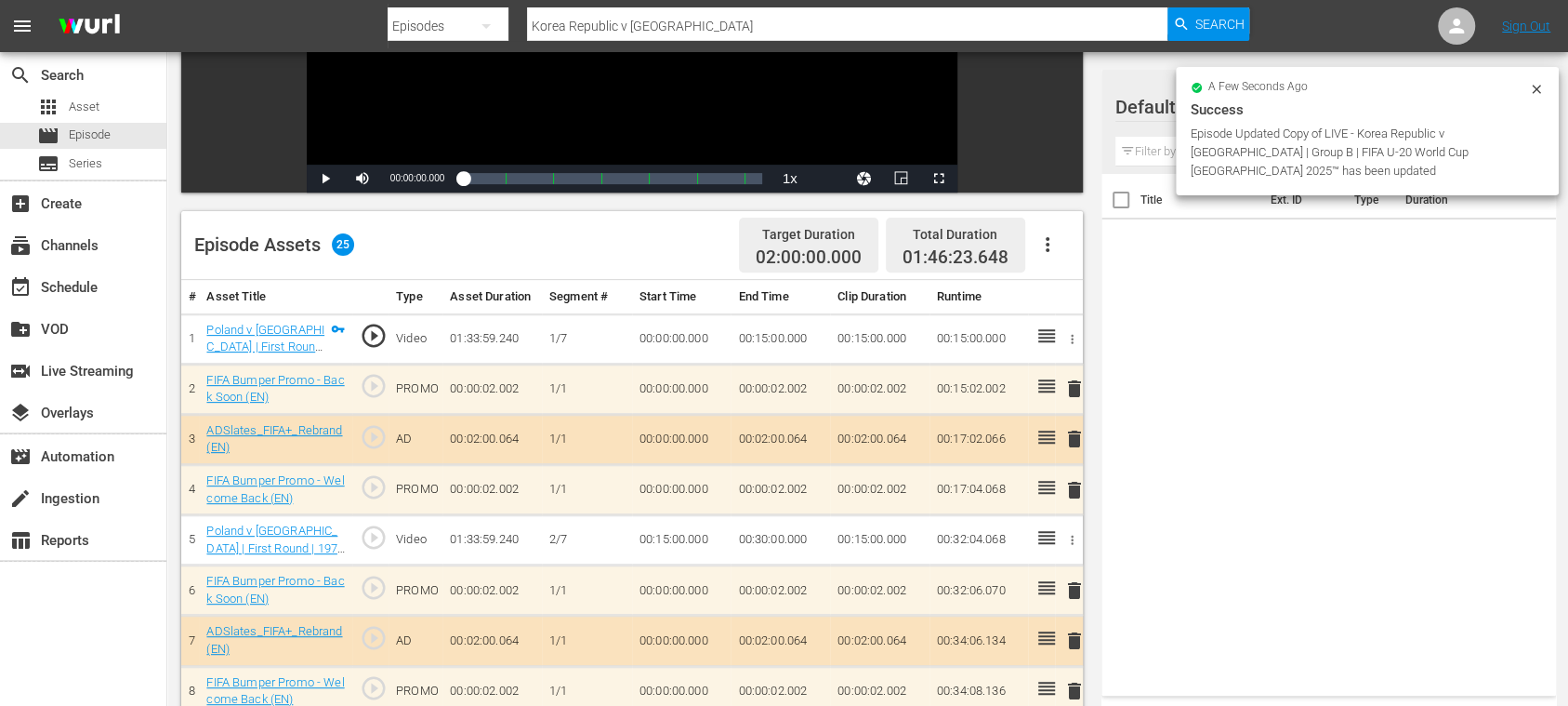
click at [1051, 248] on icon "button" at bounding box center [1048, 245] width 23 height 23
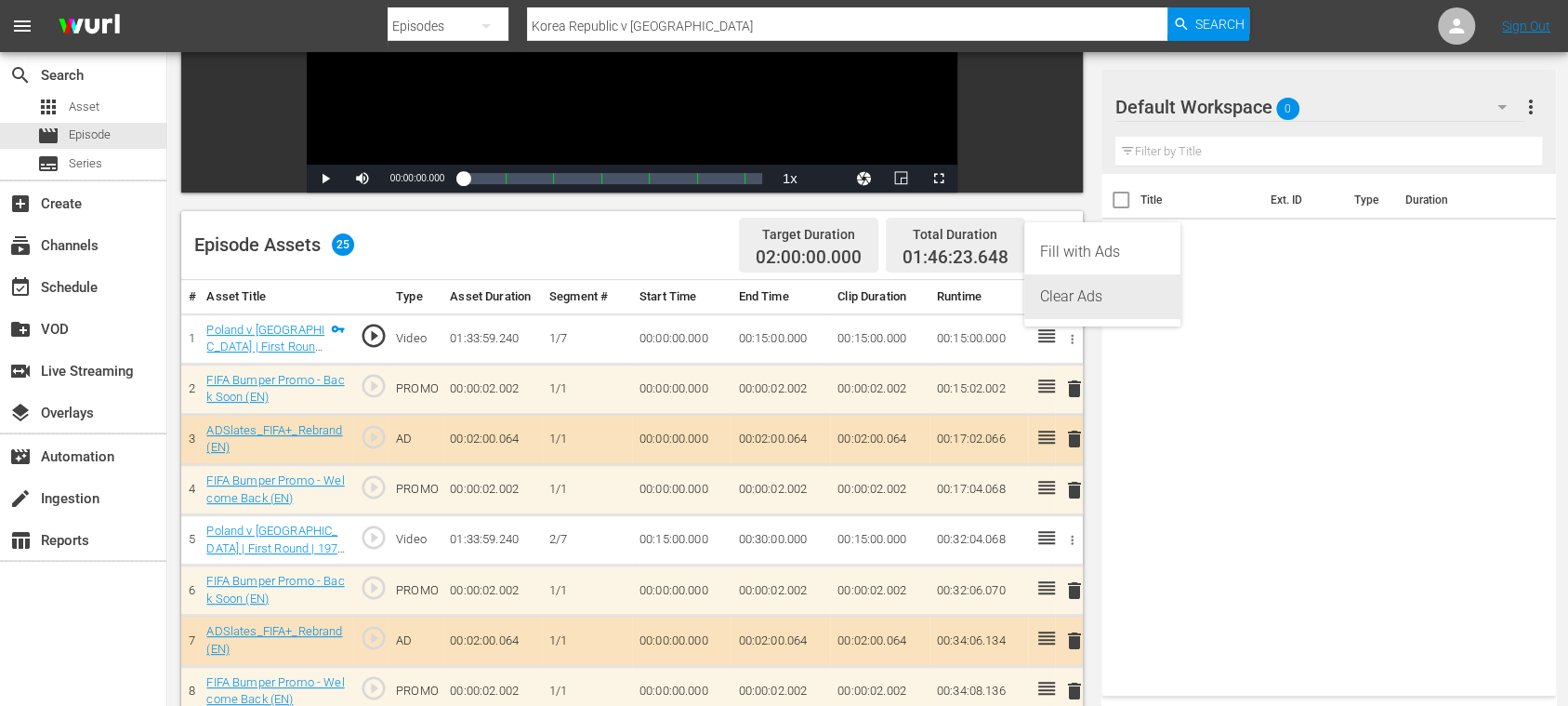
click at [1070, 302] on div "Clear Ads" at bounding box center [1102, 296] width 126 height 44
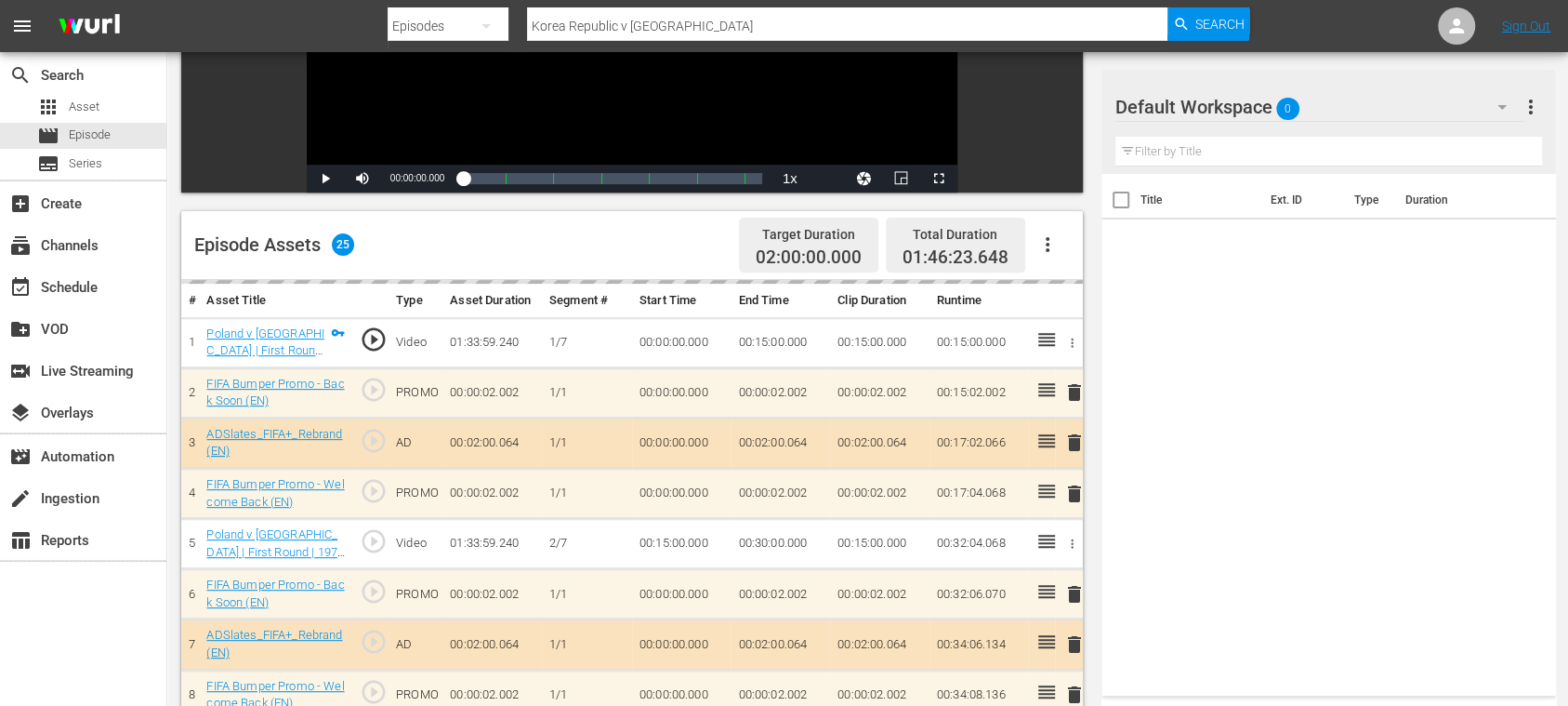
click at [1050, 247] on icon "button" at bounding box center [1048, 245] width 23 height 23
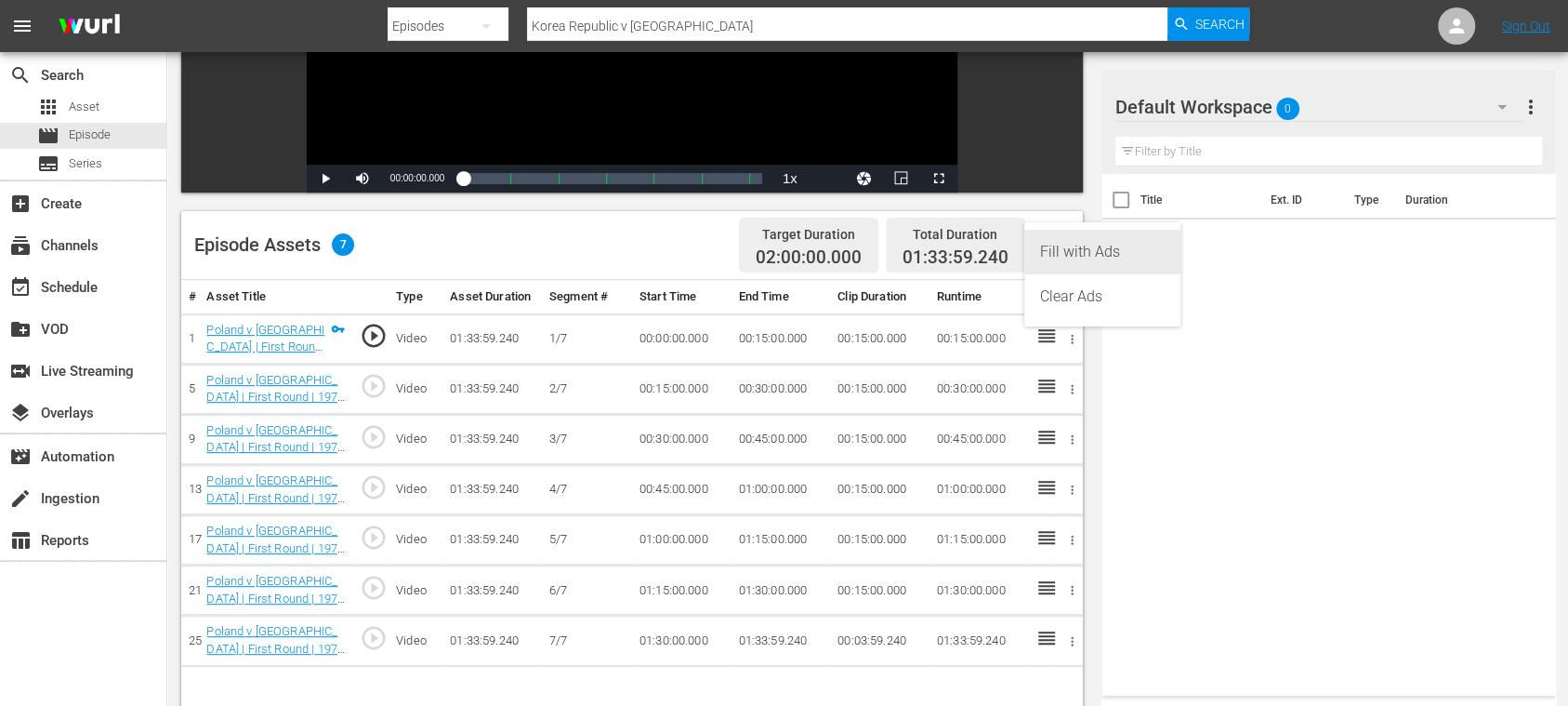
click at [1054, 248] on div "Fill with Ads" at bounding box center [1102, 252] width 126 height 44
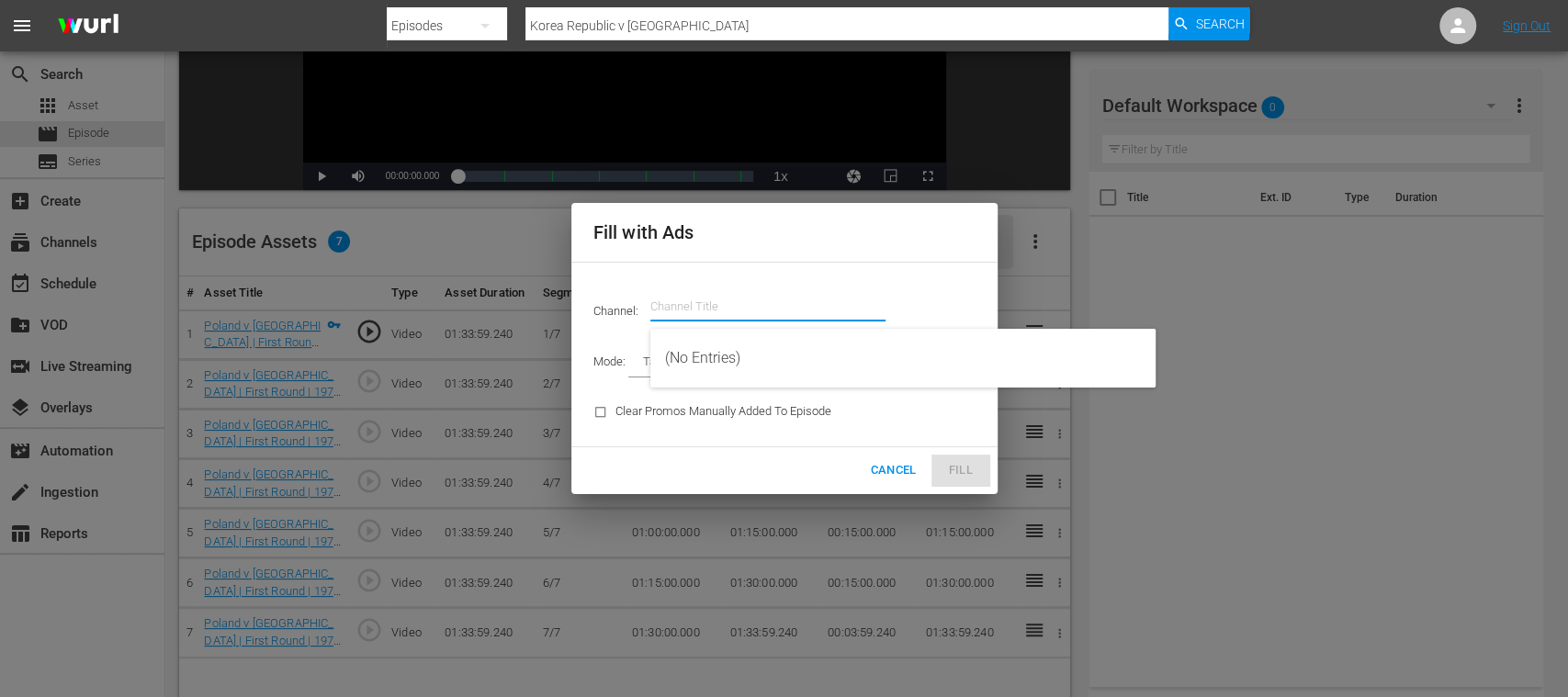
click at [768, 303] on input "text" at bounding box center [768, 306] width 236 height 44
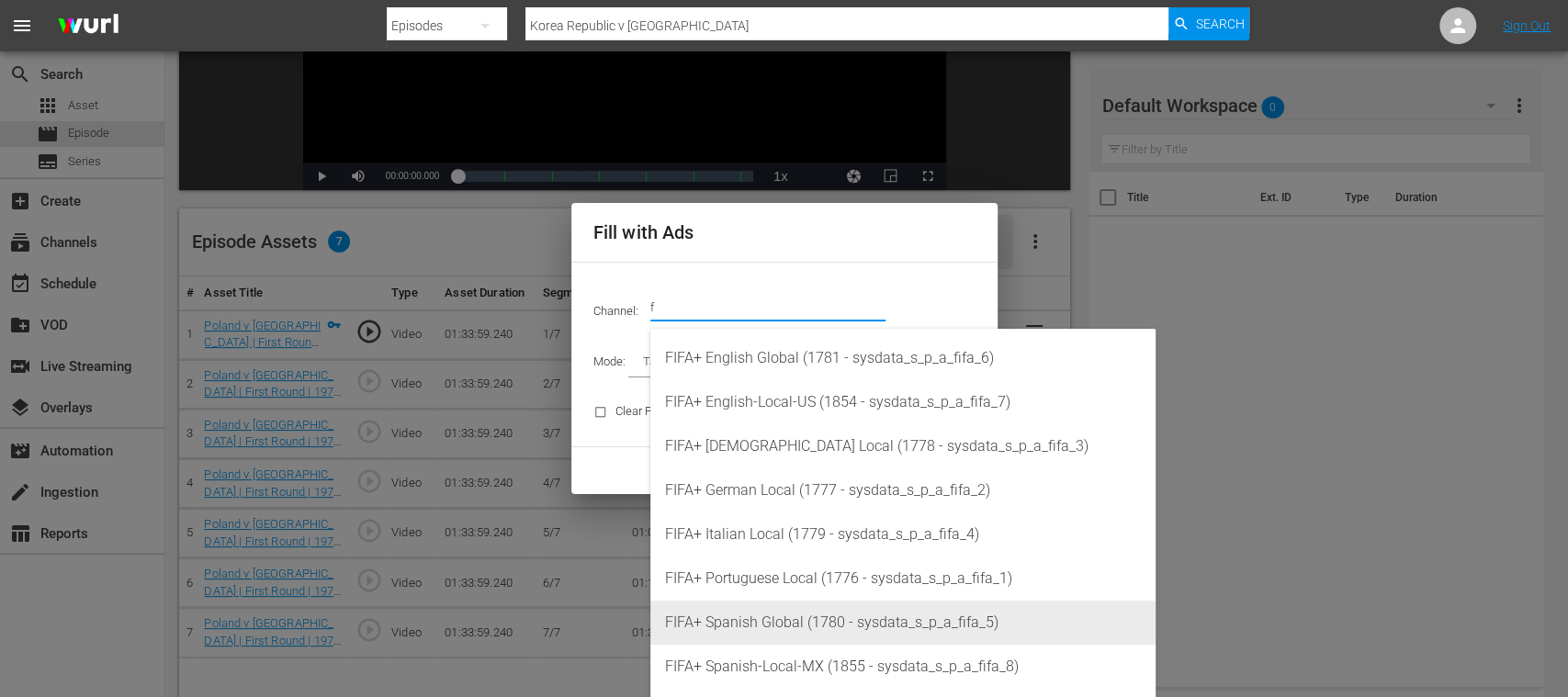
click at [766, 624] on div "FIFA+ Spanish Global (1780 - sysdata_s_p_a_fifa_5)" at bounding box center [902, 622] width 476 height 44
type input "FIFA+ Spanish Global (1780)"
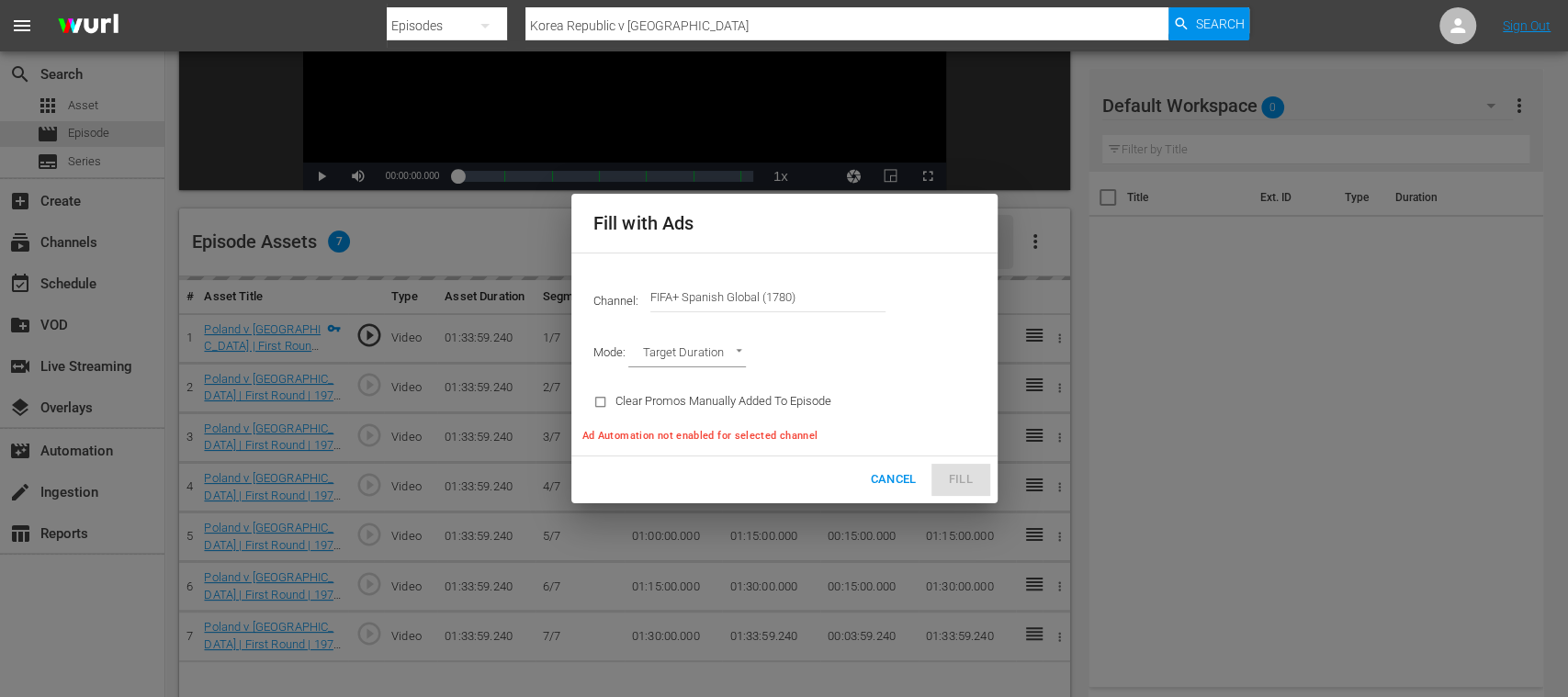
type input "AD_BREAK_DURATION"
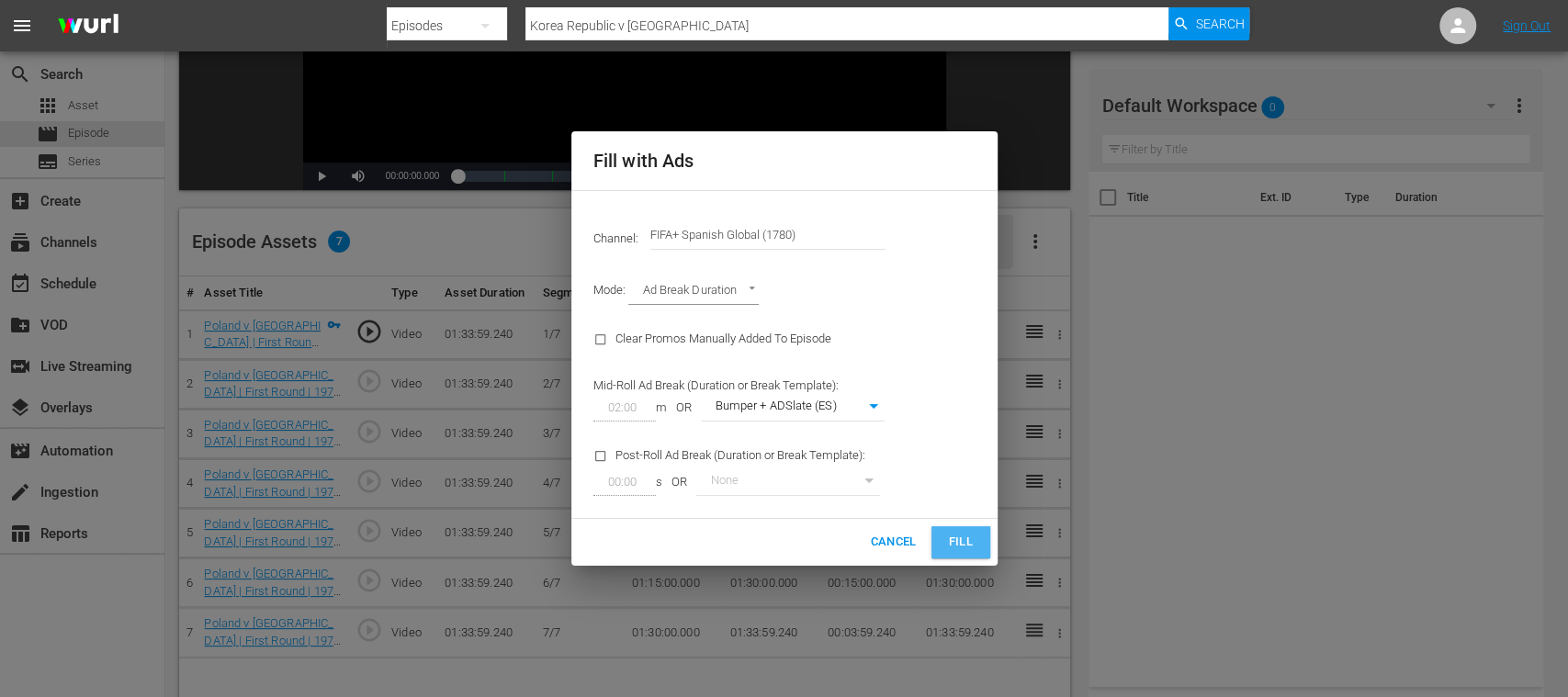
click at [957, 534] on span "Fill" at bounding box center [961, 542] width 30 height 21
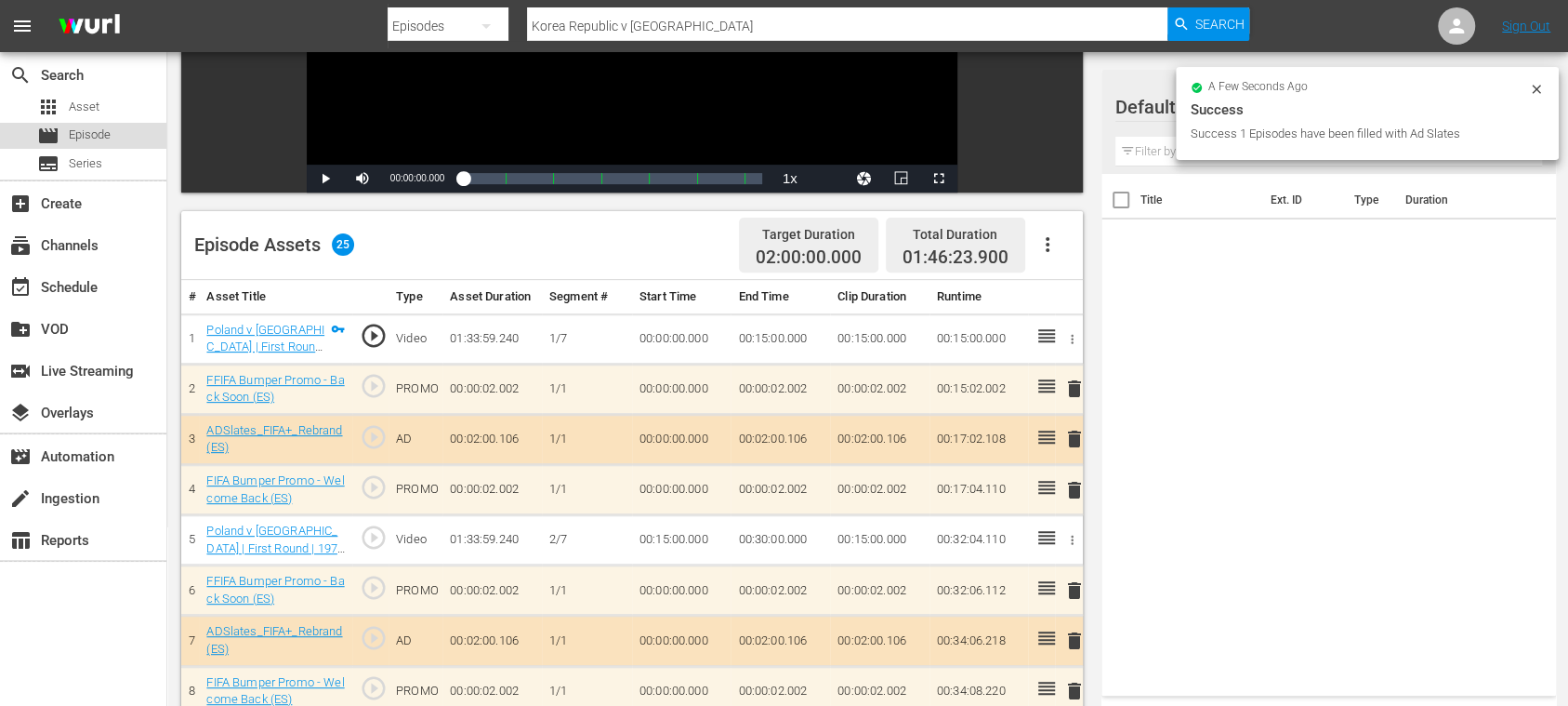
click at [97, 131] on span "Episode" at bounding box center [90, 135] width 41 height 19
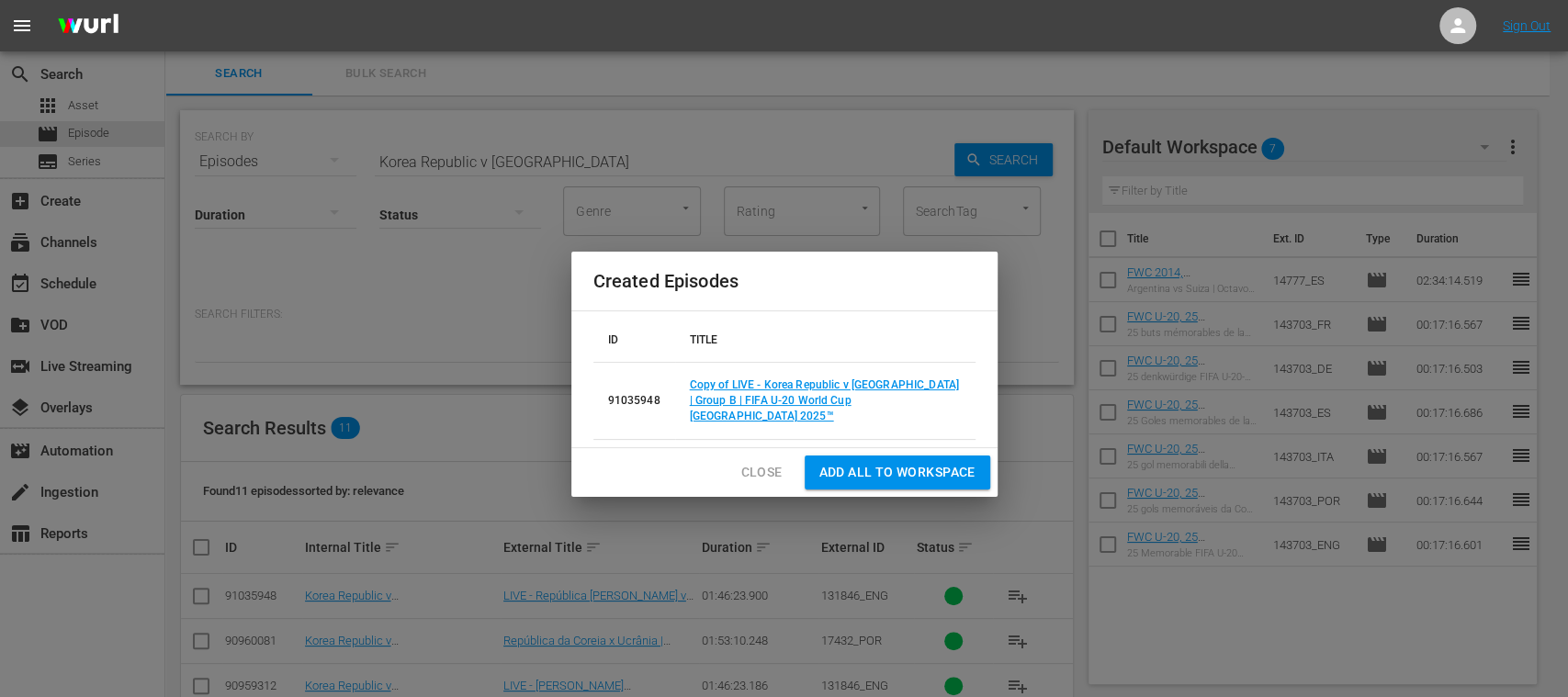
click at [766, 462] on span "Close" at bounding box center [762, 472] width 41 height 23
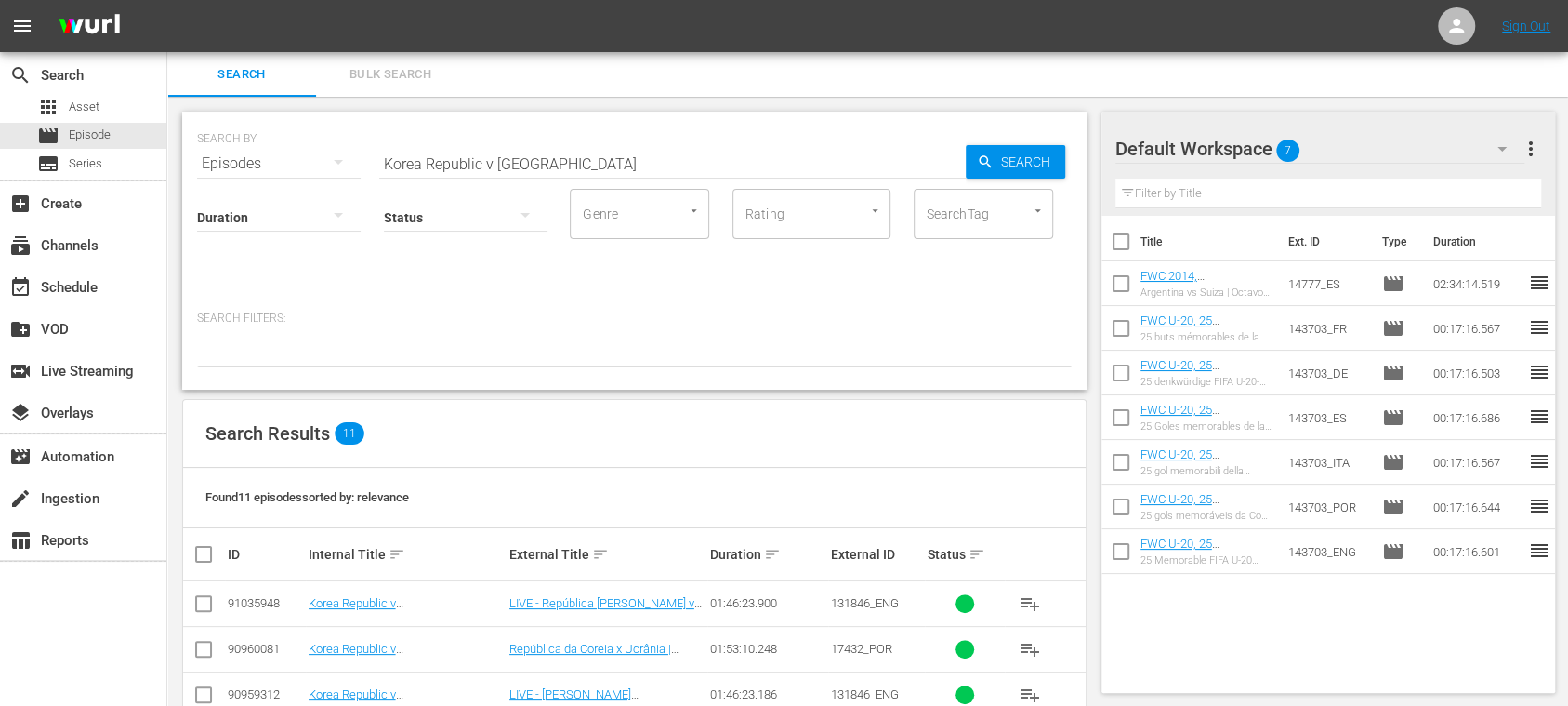
click at [210, 597] on input "checkbox" at bounding box center [204, 607] width 23 height 23
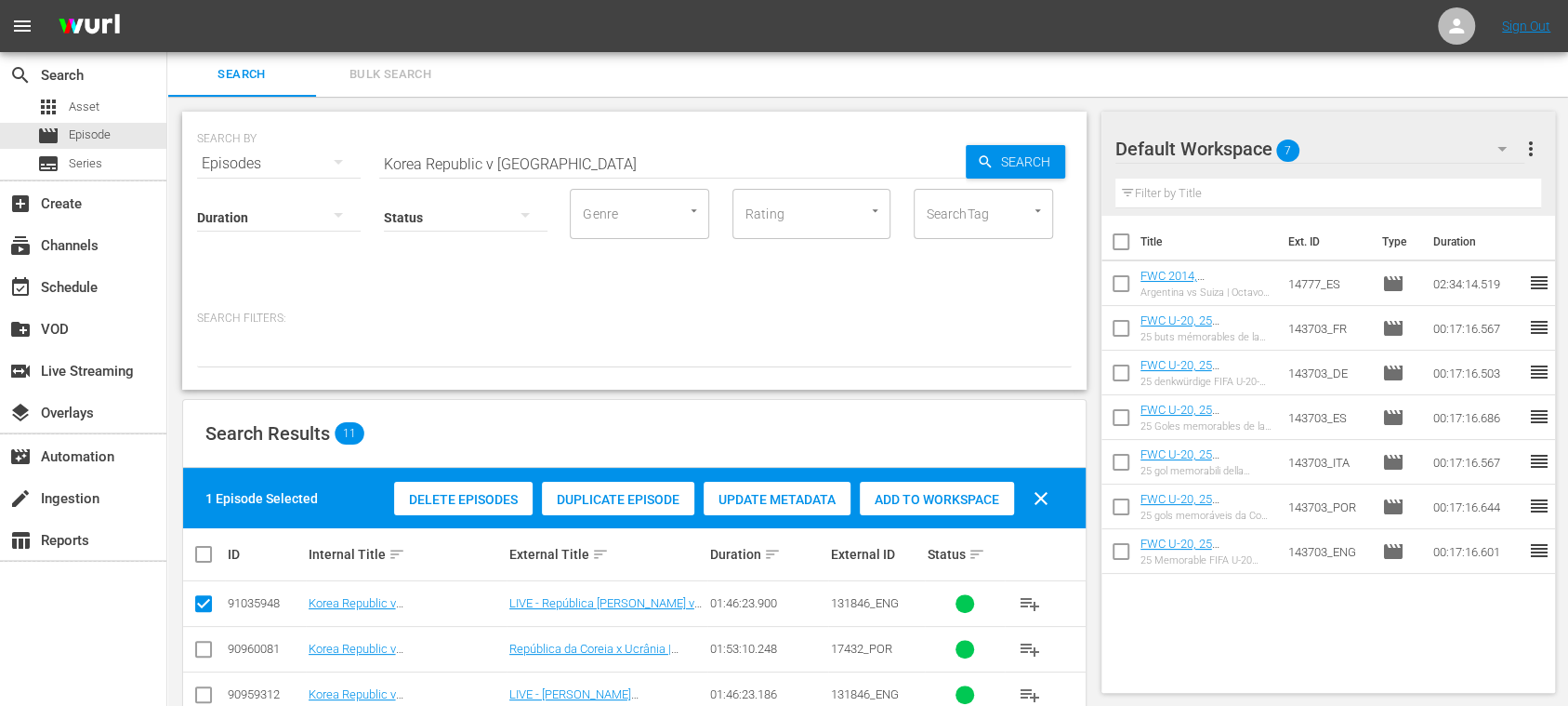
click at [639, 499] on span "Duplicate Episode" at bounding box center [618, 500] width 153 height 15
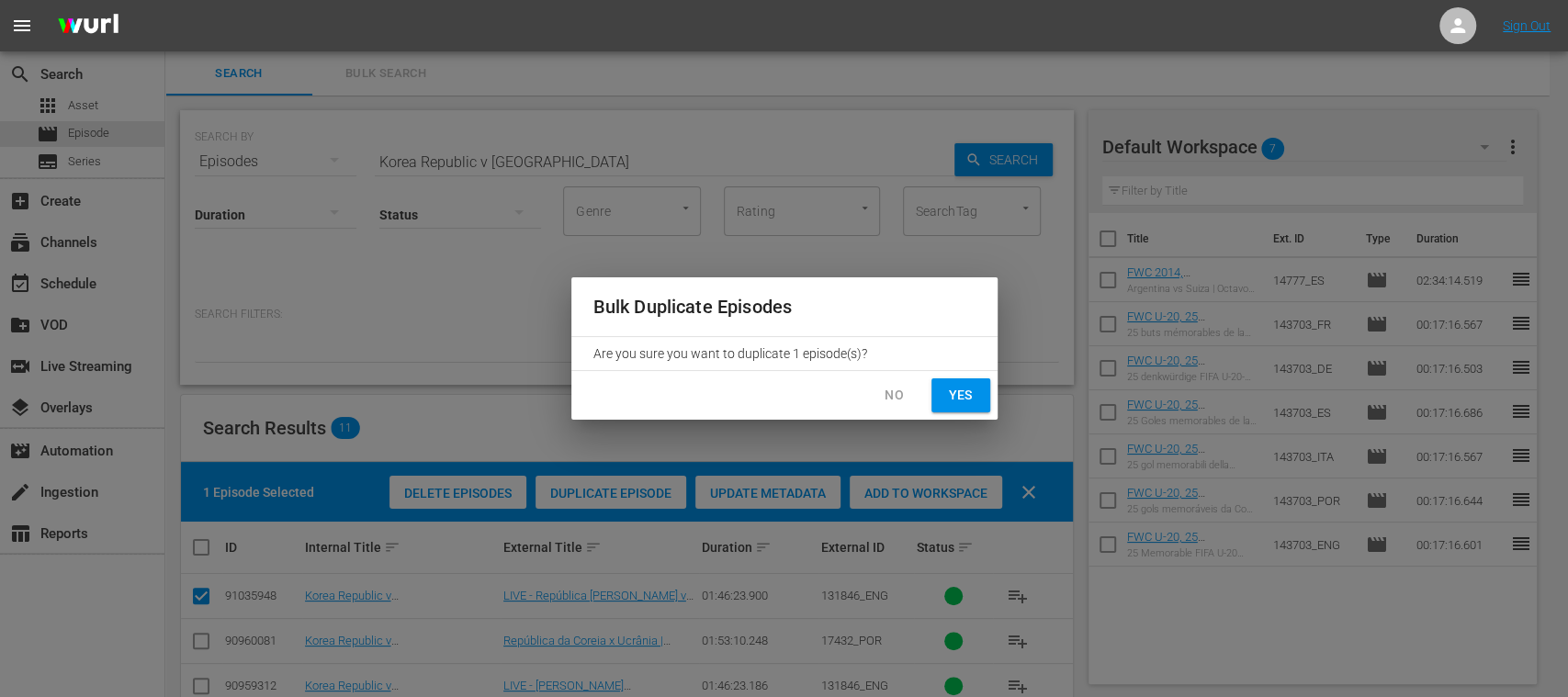
click at [954, 403] on span "Yes" at bounding box center [961, 395] width 30 height 23
checkbox input "false"
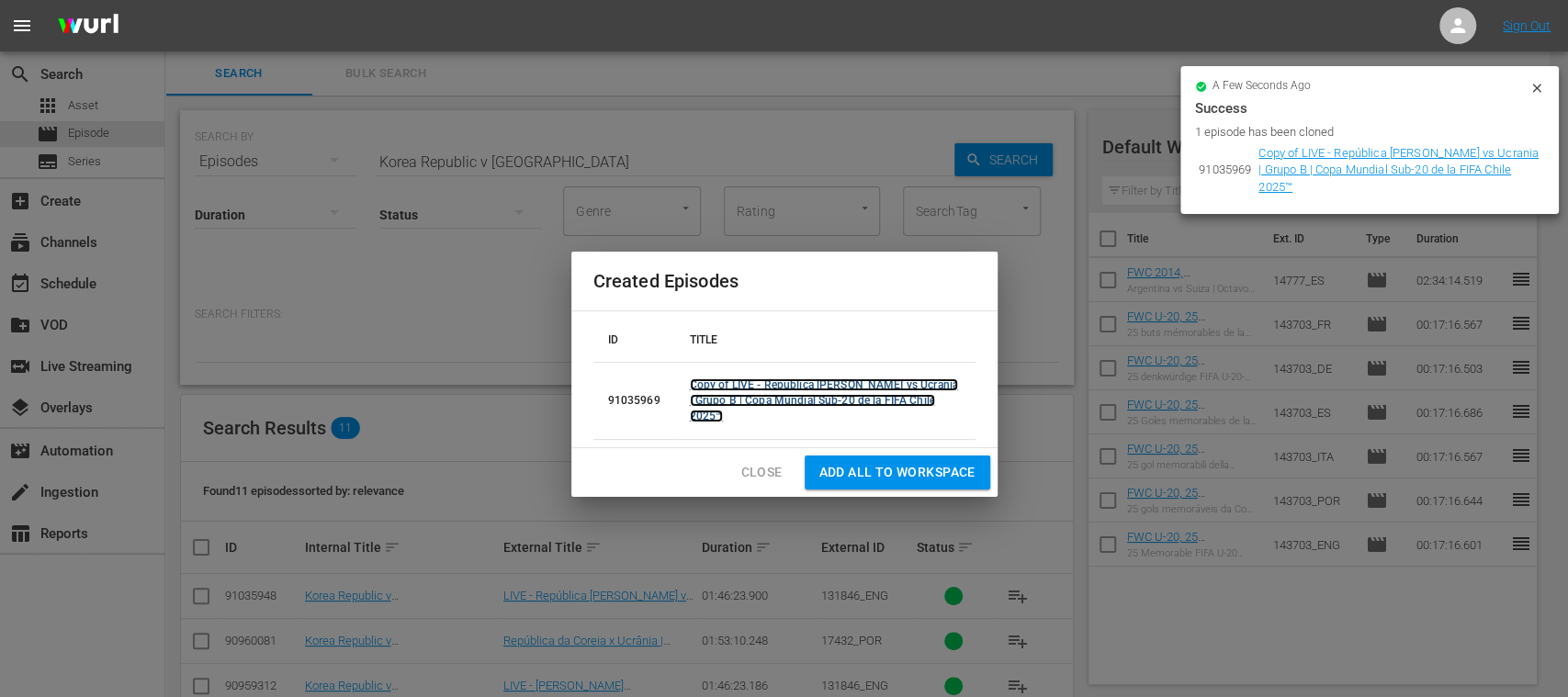
click at [771, 393] on link "Copy of LIVE - República de Corea vs Ucrania | Grupo B | Copa Mundial Sub-20 de…" at bounding box center [824, 400] width 268 height 44
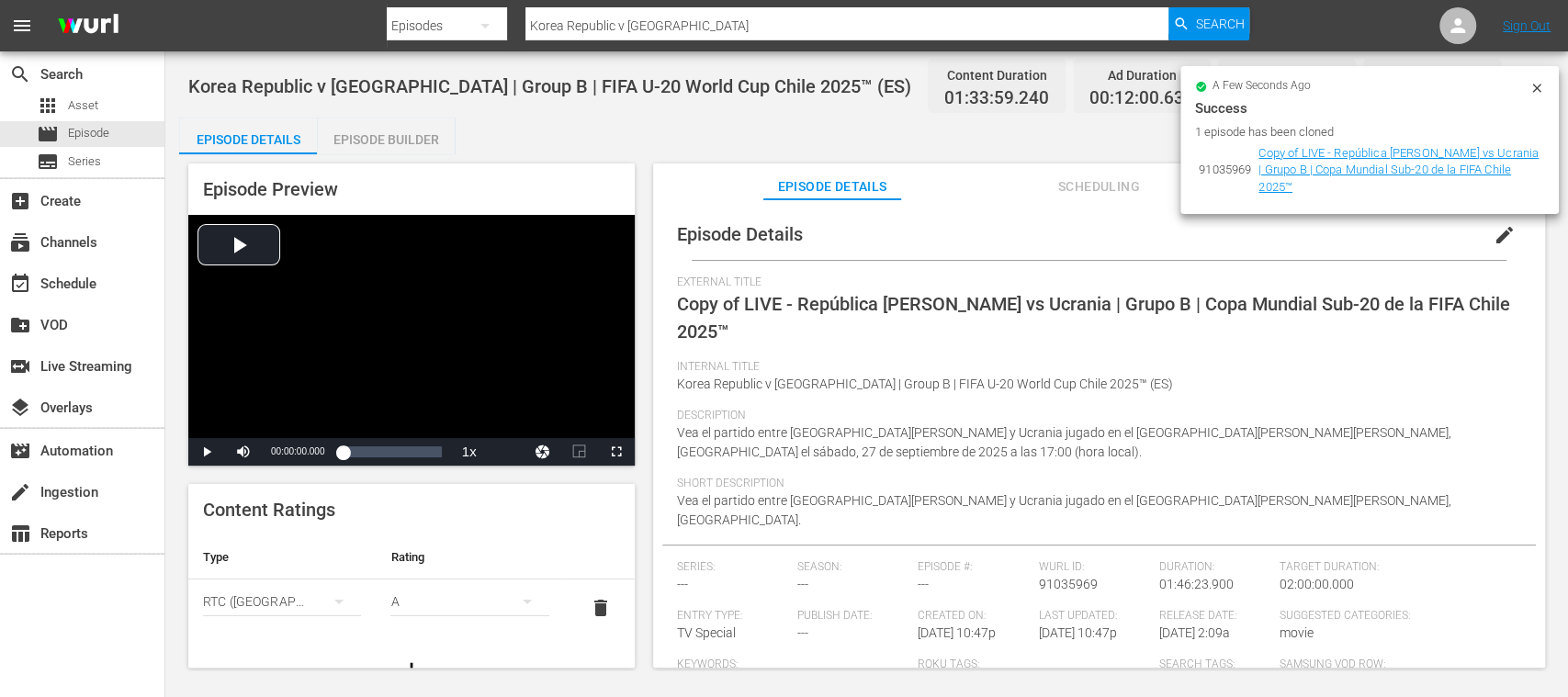
click at [1537, 91] on icon at bounding box center [1537, 88] width 15 height 15
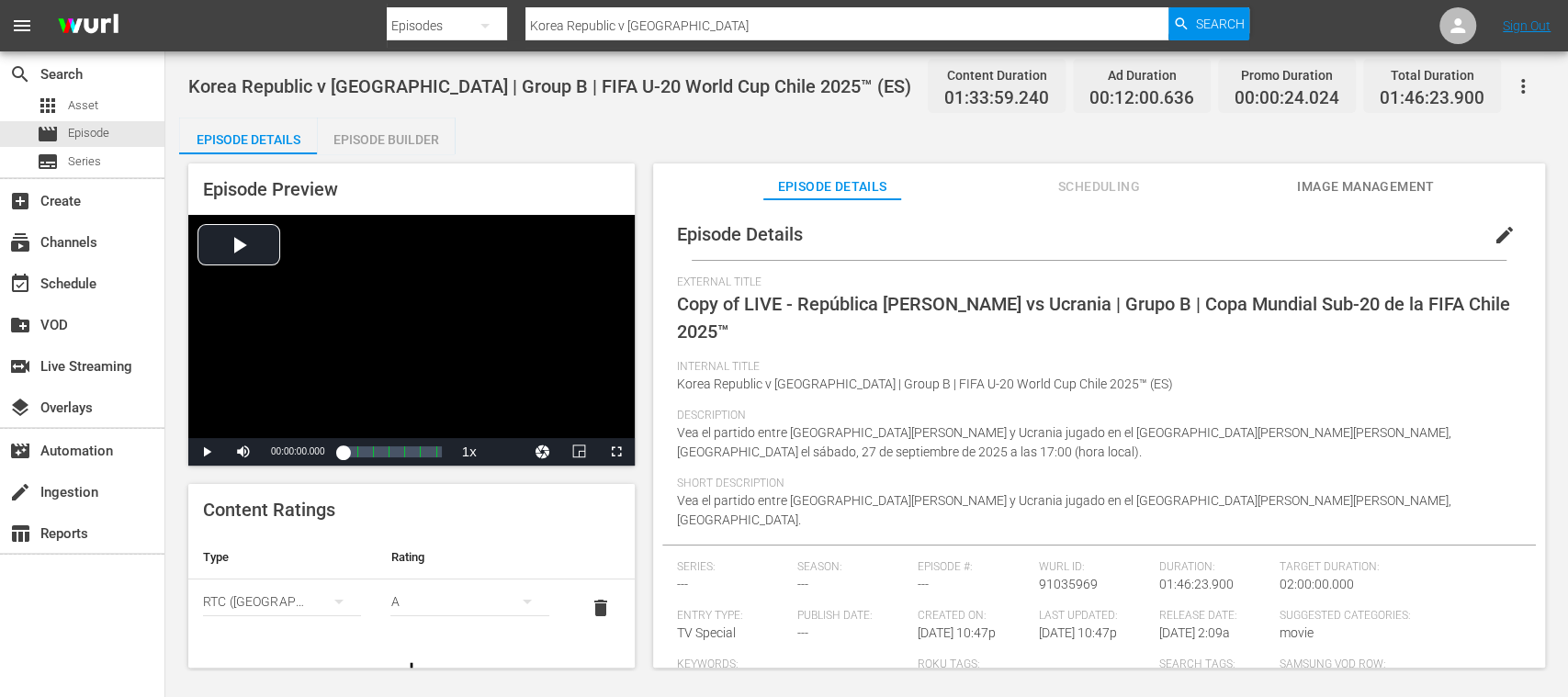
click at [1494, 230] on span "edit" at bounding box center [1505, 235] width 22 height 22
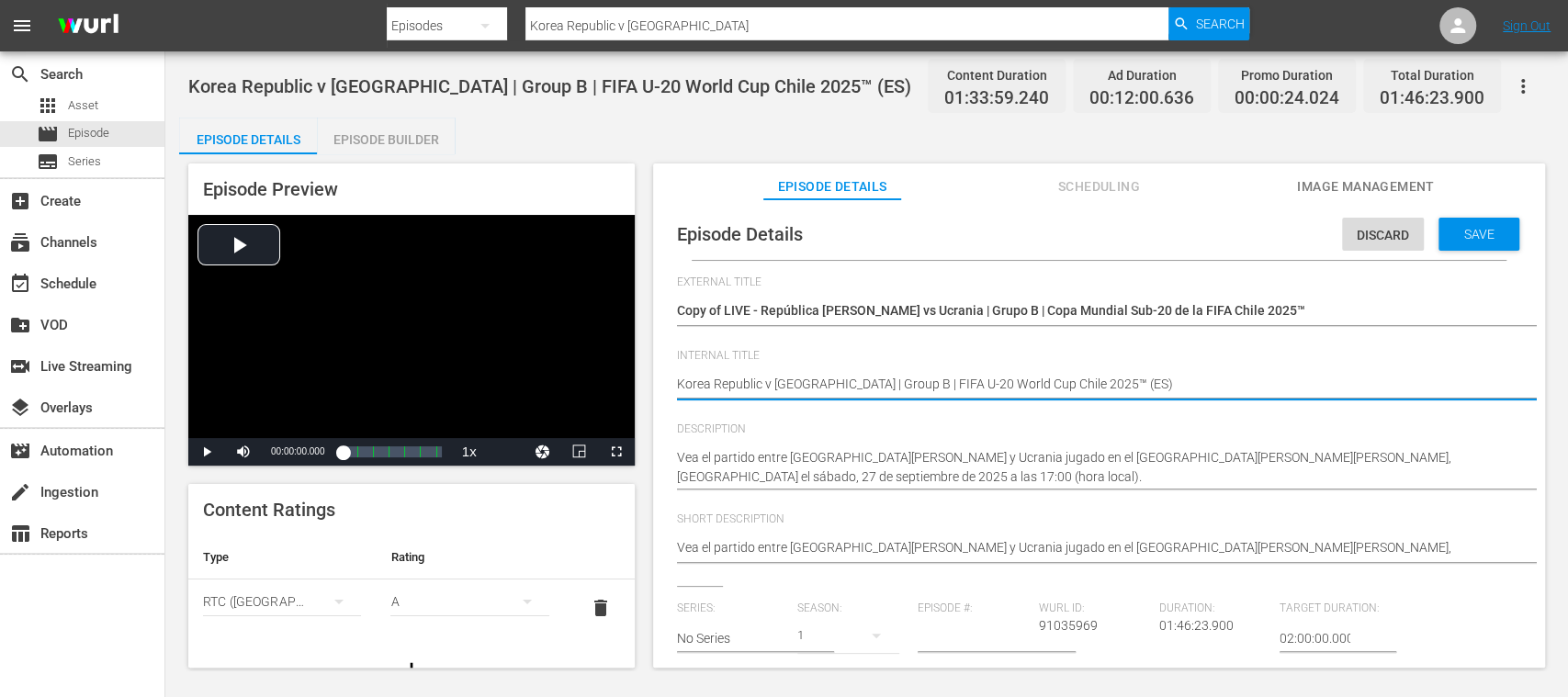
type textarea "Korea Republic v Ukraine | Group B | FIFA U-20 World Cup Chile 2025™ (E)"
type textarea "Korea Republic v Ukraine | Group B | FIFA U-20 World Cup Chile 2025™ ()"
type textarea "Korea Republic v Ukraine | Group B | FIFA U-20 World Cup Chile 2025™ (D)"
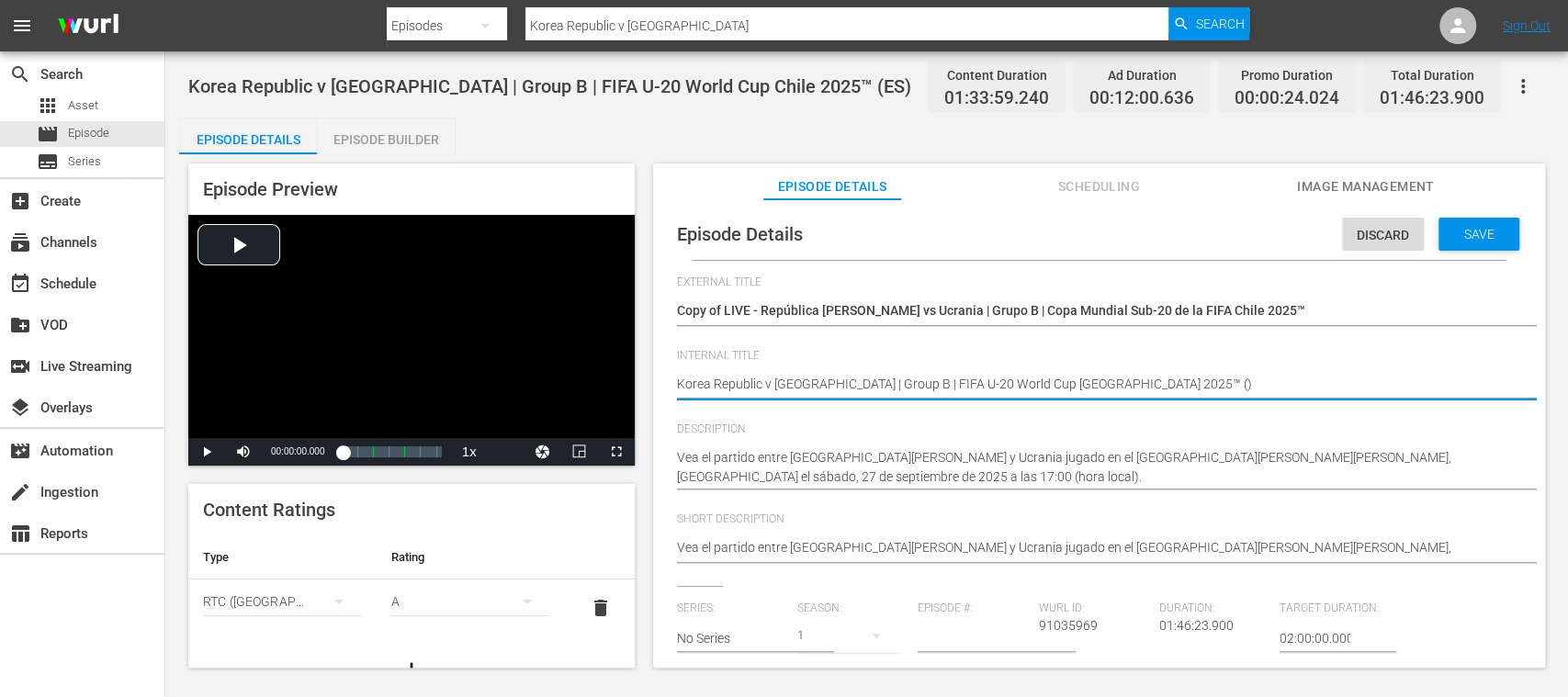
type textarea "Korea Republic v Ukraine | Group B | FIFA U-20 World Cup Chile 2025™ (D)"
type textarea "Korea Republic v Ukraine | Group B | FIFA U-20 World Cup Chile 2025™ (DE)"
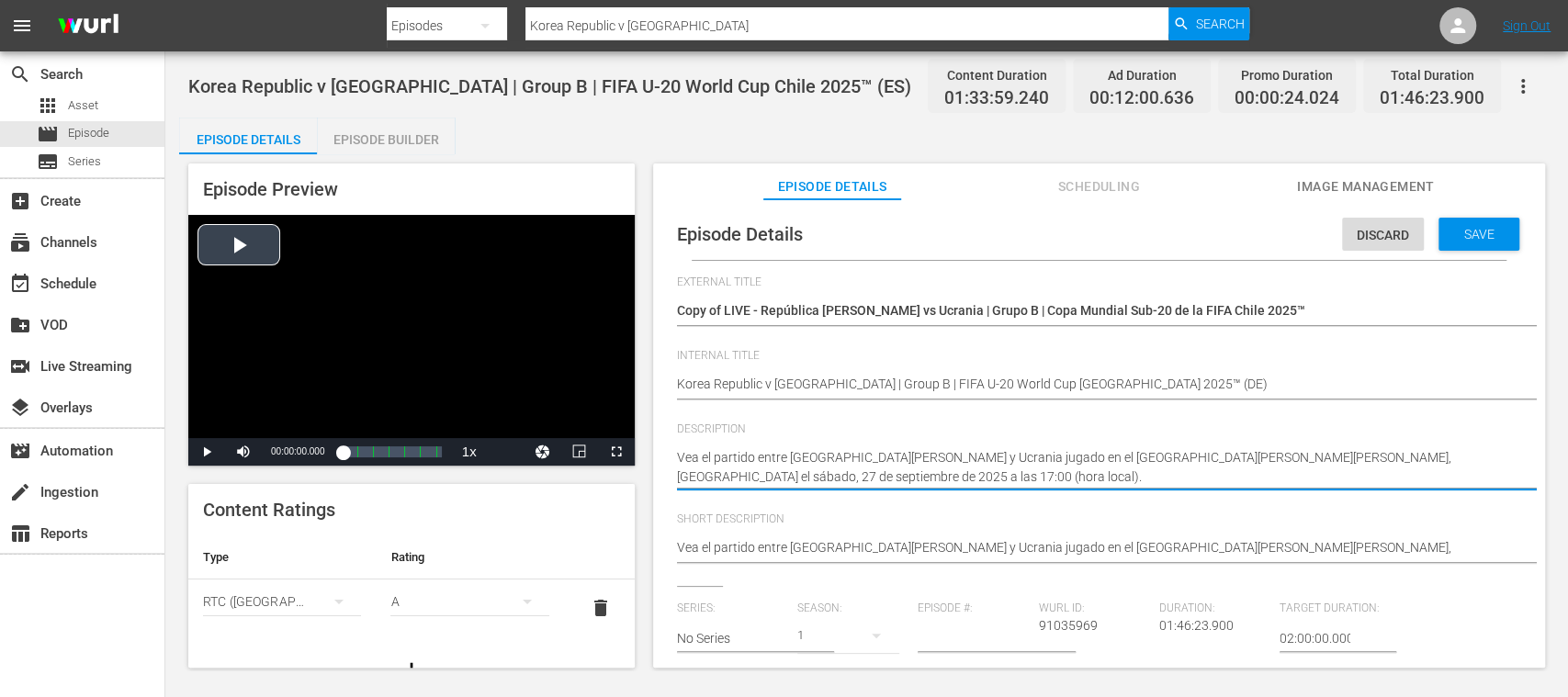
drag, startPoint x: 818, startPoint y: 476, endPoint x: 631, endPoint y: 403, distance: 200.7
paste textarea "Seht Euch das Spiel zwischen Republik Korea und Ukraine an. Estadio Elías Figue…"
type textarea "Seht Euch das Spiel zwischen Republik Korea und Ukraine an. Estadio Elías Figue…"
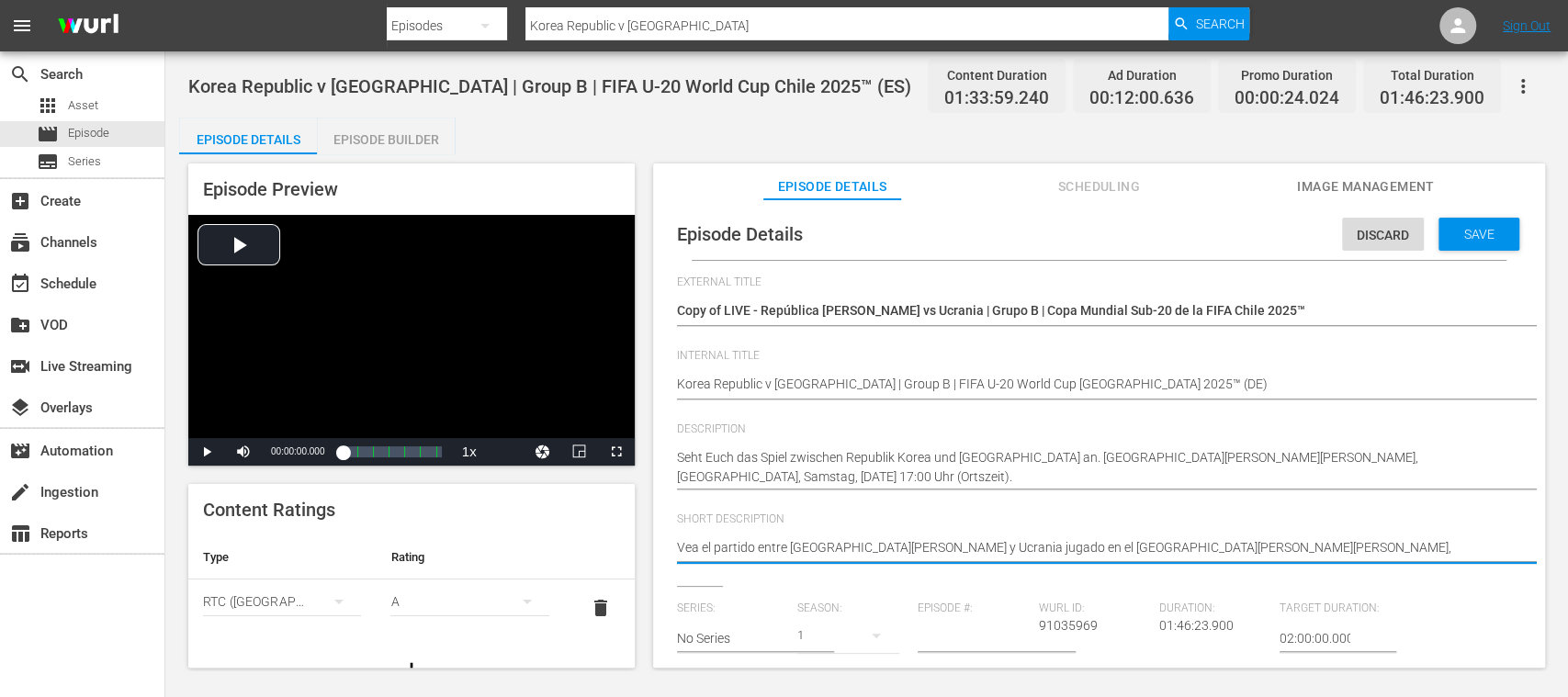
drag, startPoint x: 1279, startPoint y: 551, endPoint x: 708, endPoint y: 546, distance: 571.0
paste textarea "Seht Euch das Spiel zwischen Republik Korea und Ukraine an. Estadio Elías Figue…"
type textarea "Seht Euch das Spiel zwischen Republik Korea und Ukraine an. Estadio Elías Figue…"
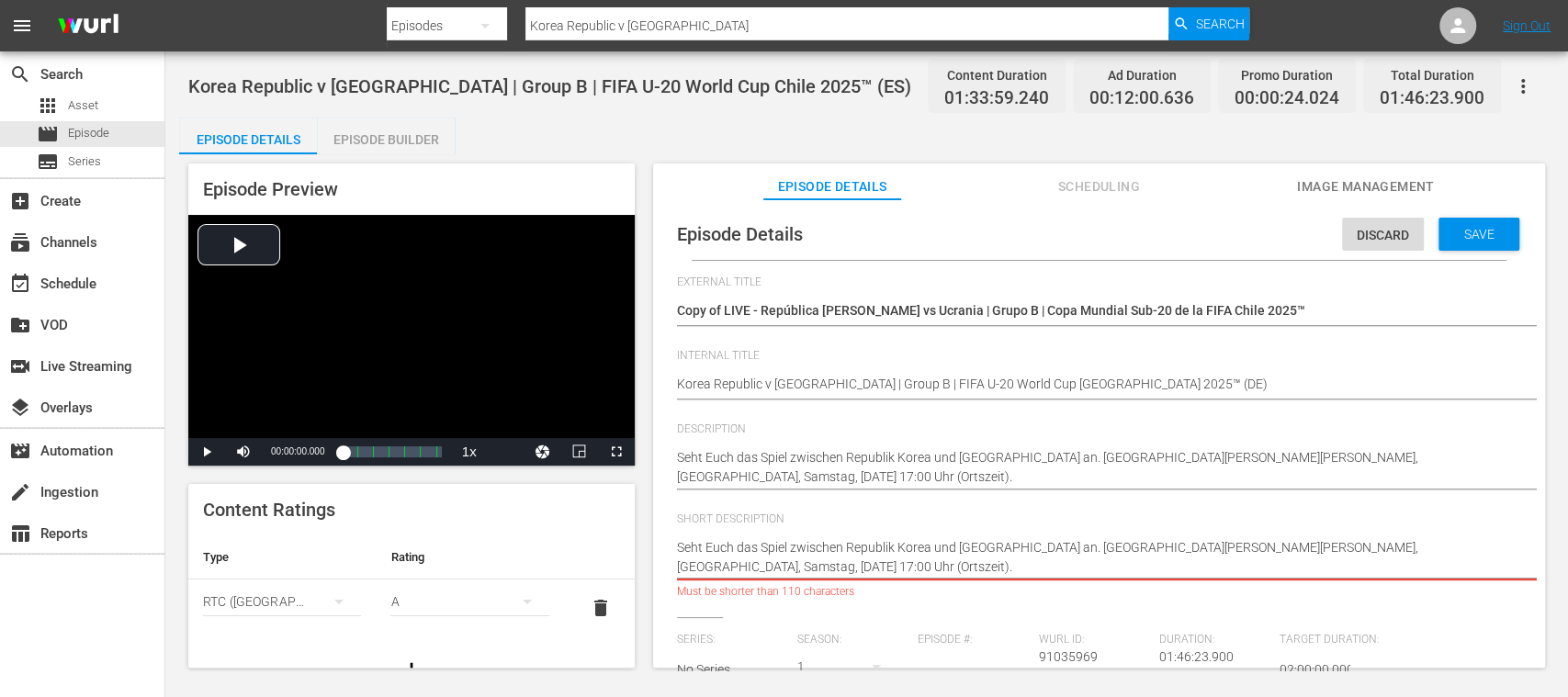
type textarea "Seht Euch das Spiel zwischen Republik Korea und Ukraine an. Estadio Elías Figue…"
drag, startPoint x: 1257, startPoint y: 550, endPoint x: 1263, endPoint y: 570, distance: 20.9
click at [1263, 570] on textarea "Vea el partido entre República de Corea y Ucrania jugado en el Estadio Elías Fi…" at bounding box center [1094, 556] width 835 height 38
type textarea "Seht Euch das Spiel zwischen Republik Korea und Ukraine an. Estadio Elías Figue…"
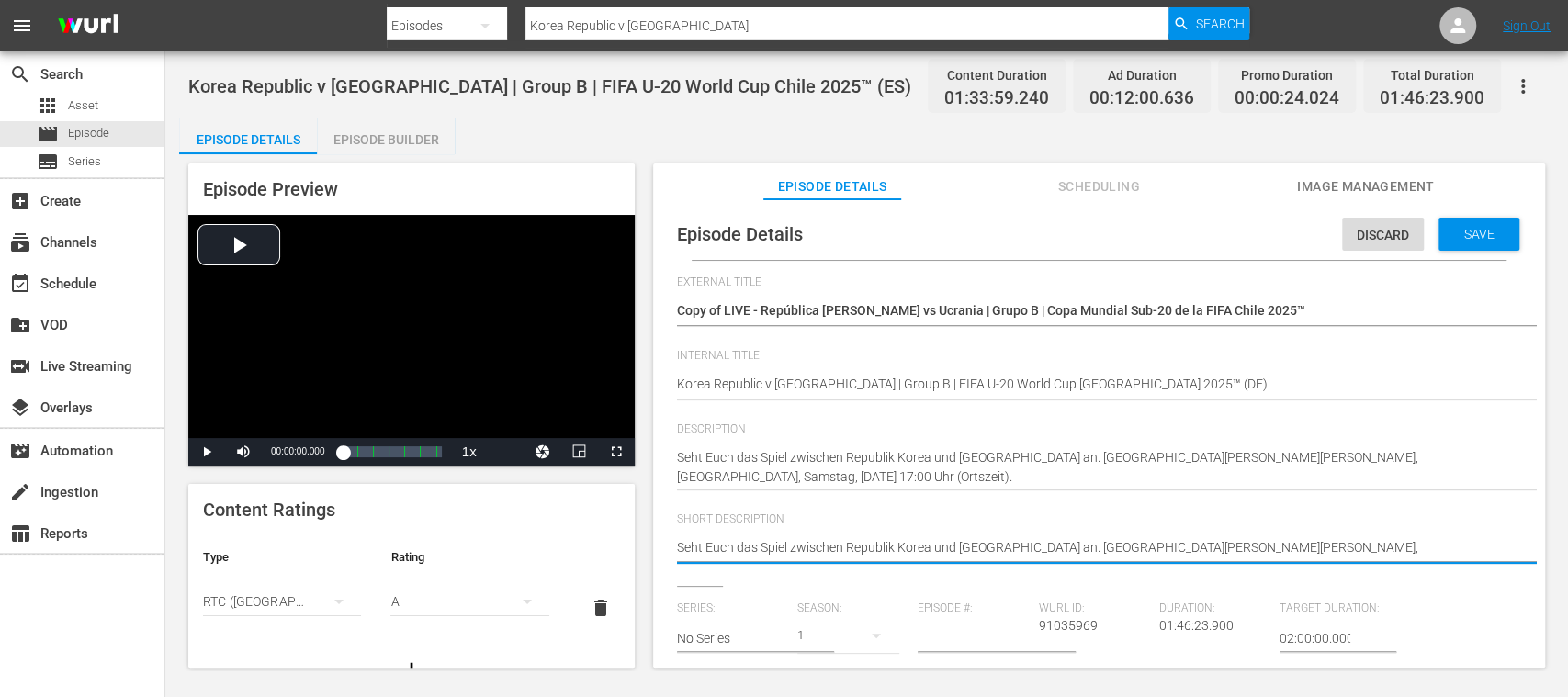
type textarea "Seht Euch das Spiel zwischen Republik Korea und Ukraine an. Estadio Elías Figue…"
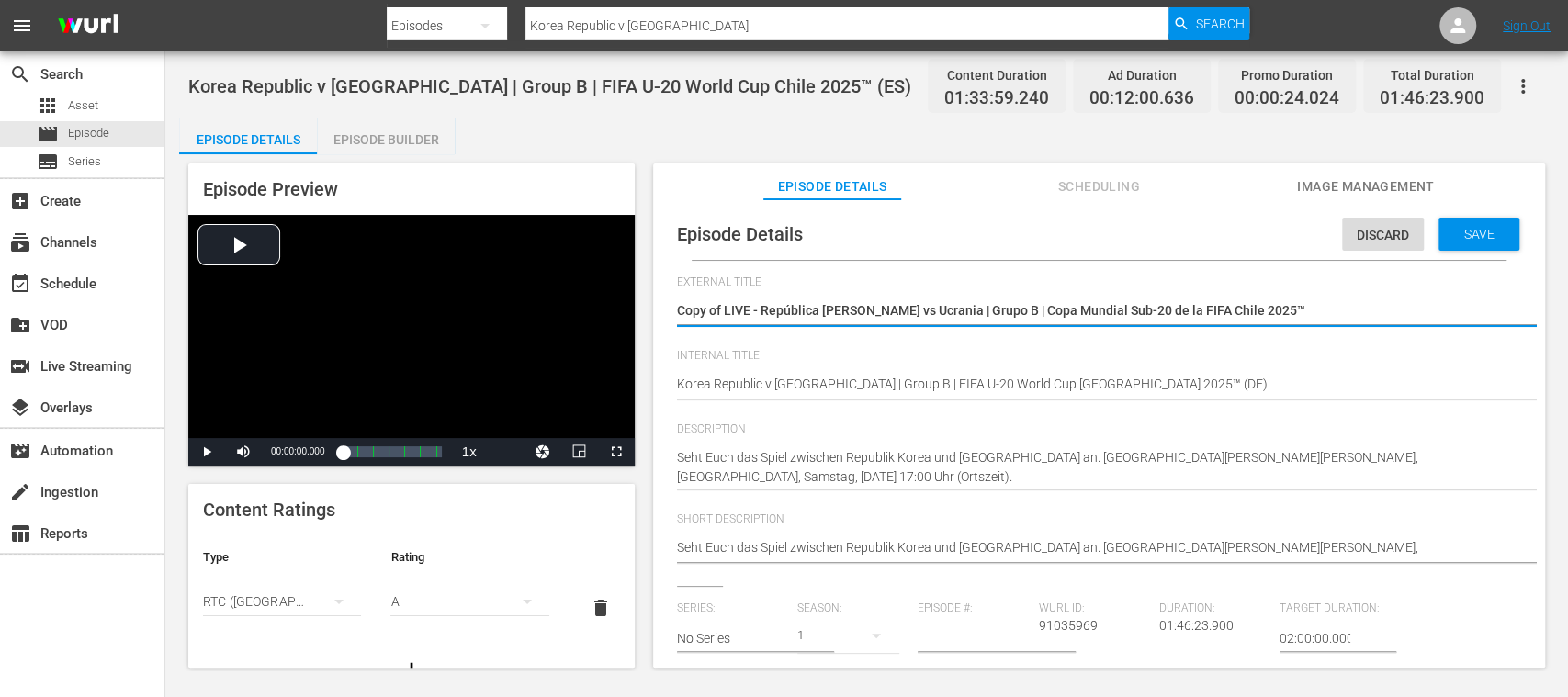
drag, startPoint x: 759, startPoint y: 310, endPoint x: 1301, endPoint y: 322, distance: 542.1
paste textarea "Republik Korea - Ukraine | Gruppe B | FIFA U-20-Weltmeisterschaft"
type textarea "Copy of LIVE -Republik Korea - Ukraine | Gruppe B | FIFA U-20-Weltmeisterschaft…"
click at [761, 311] on textarea "Copy of LIVE - República de Corea vs Ucrania | Grupo B | Copa Mundial Sub-20 de…" at bounding box center [1094, 313] width 835 height 22
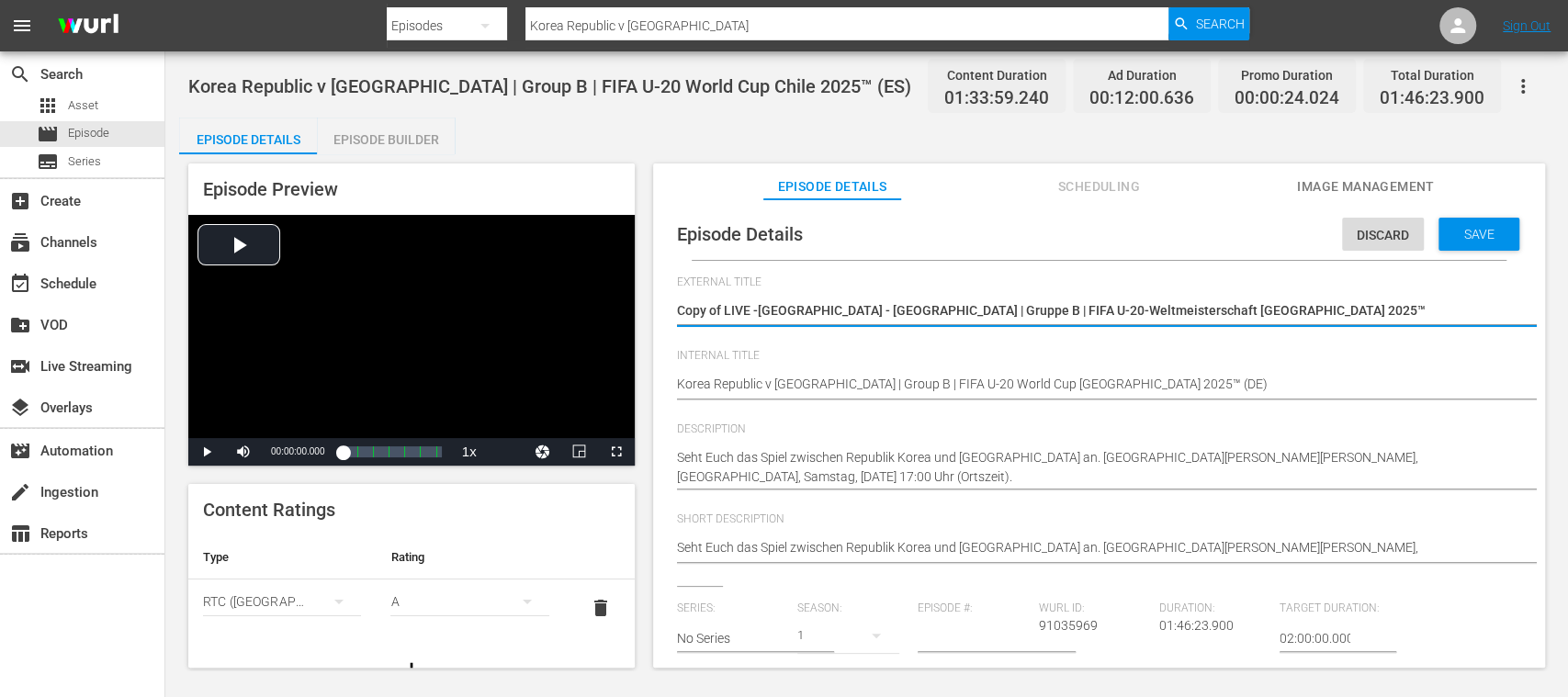
type textarea "Copy of LIVE - Republik Korea - Ukraine | Gruppe B | FIFA U-20-Weltmeisterschaf…"
click at [723, 310] on textarea "Copy of LIVE - República de Corea vs Ucrania | Grupo B | Copa Mundial Sub-20 de…" at bounding box center [1094, 313] width 835 height 22
click at [726, 310] on textarea "Copy of LIVE - República de Corea vs Ucrania | Grupo B | Copa Mundial Sub-20 de…" at bounding box center [1094, 313] width 835 height 22
type textarea "Copy ofLIVE - Republik Korea - Ukraine | Gruppe B | FIFA U-20-Weltmeisterschaft…"
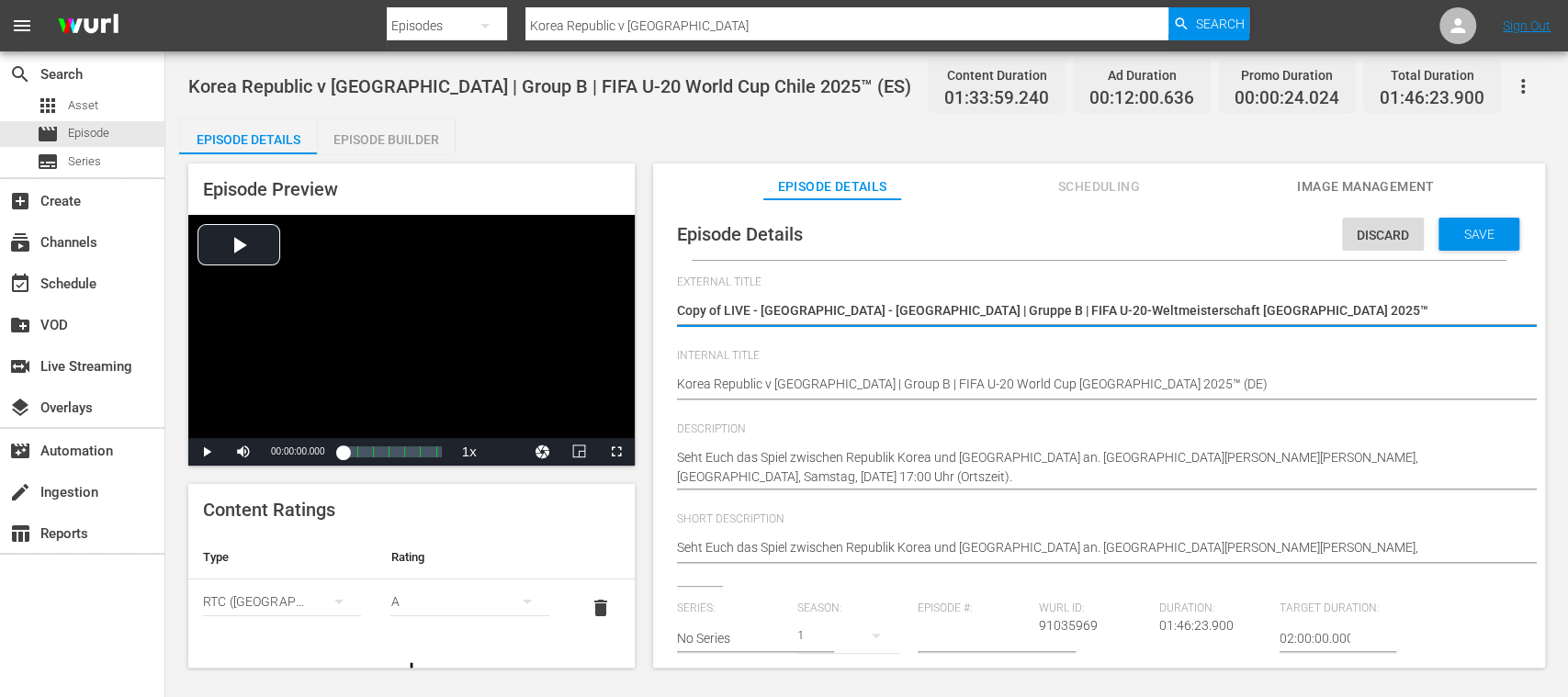
type textarea "Copy ofLIVE - Republik Korea - Ukraine | Gruppe B | FIFA U-20-Weltmeisterschaft…"
type textarea "Copy oLIVE - Republik Korea - Ukraine | Gruppe B | FIFA U-20-Weltmeisterschaft …"
type textarea "Copy LIVE - Republik Korea - Ukraine | Gruppe B | FIFA U-20-Weltmeisterschaft C…"
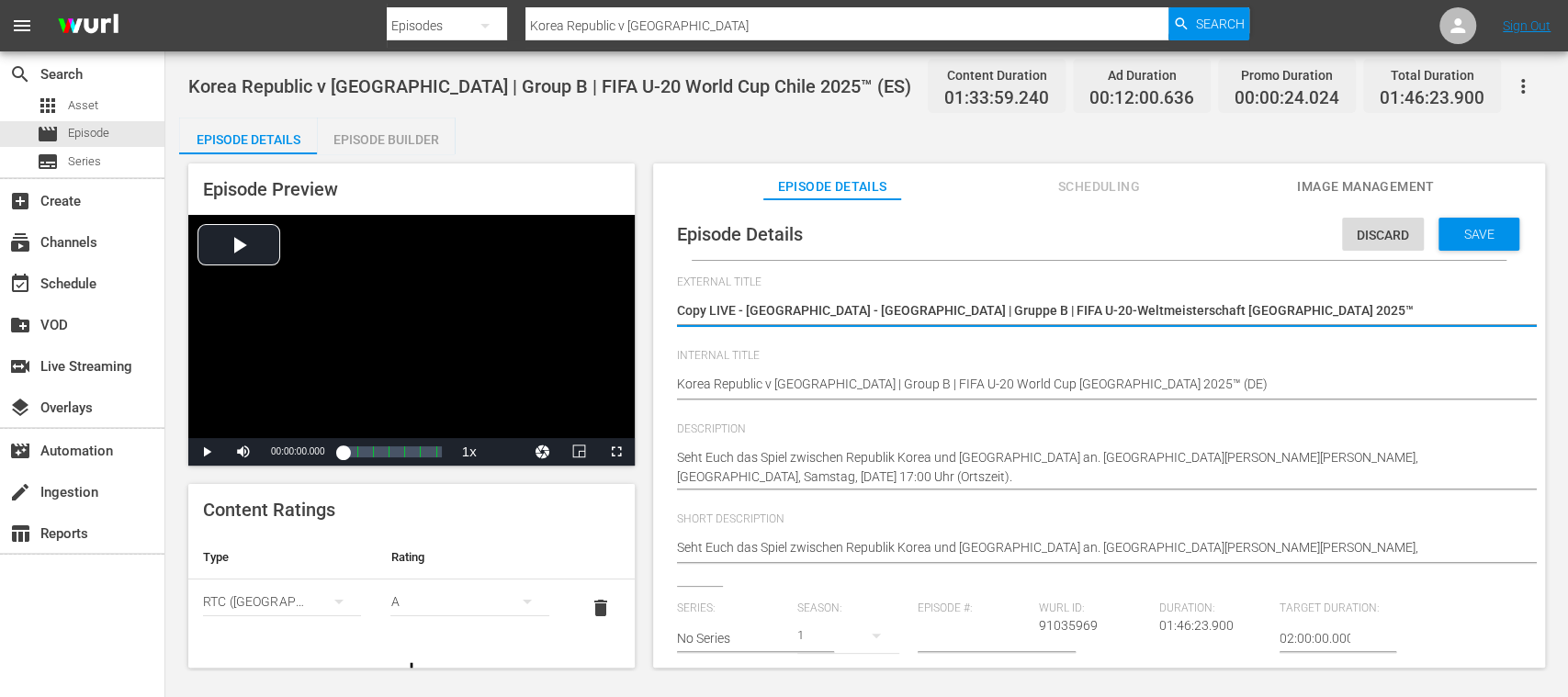
type textarea "CopyLIVE - Republik Korea - Ukraine | Gruppe B | FIFA U-20-Weltmeisterschaft Ch…"
type textarea "CopLIVE - Republik Korea - Ukraine | Gruppe B | FIFA U-20-Weltmeisterschaft Chi…"
type textarea "CoLIVE - Republik Korea - Ukraine | Gruppe B | FIFA U-20-Weltmeisterschaft Chil…"
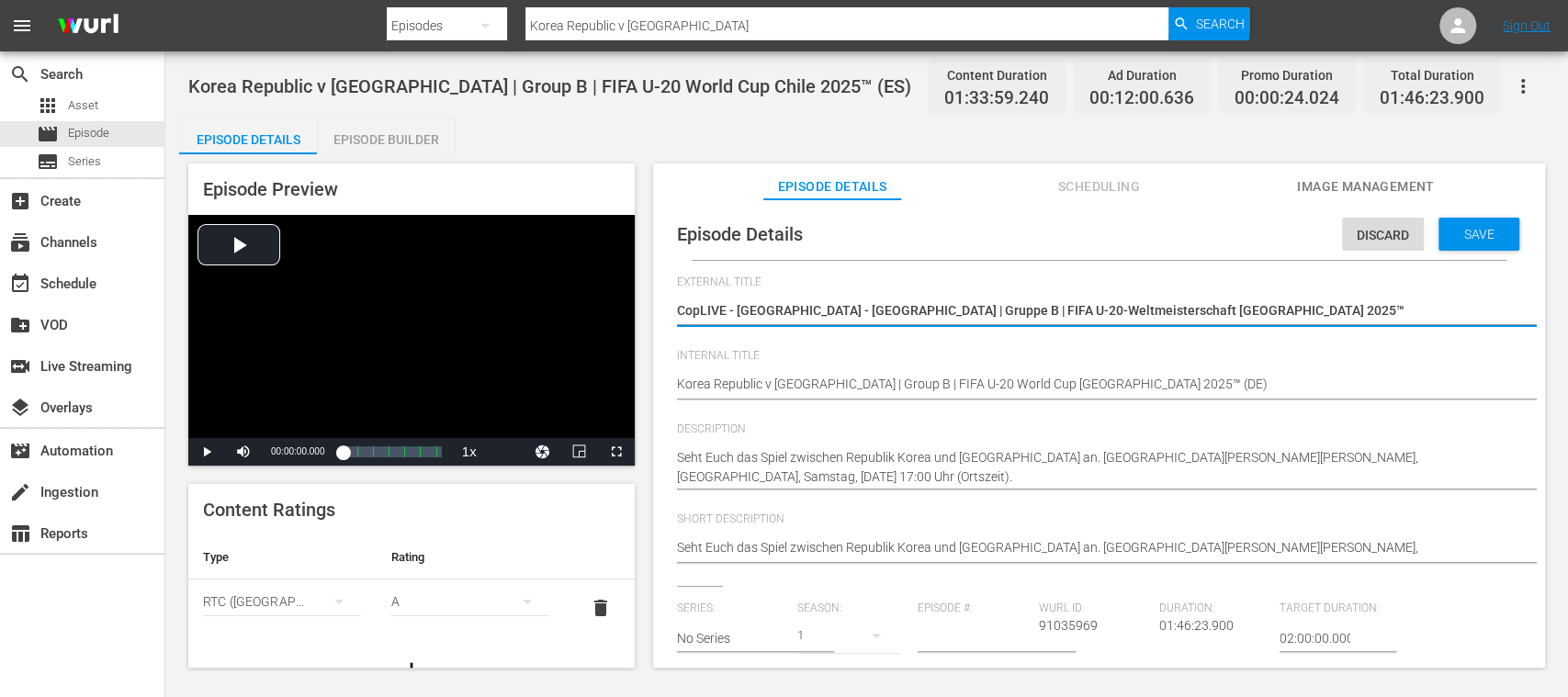
type textarea "CoLIVE - Republik Korea - Ukraine | Gruppe B | FIFA U-20-Weltmeisterschaft Chil…"
type textarea "CLIVE - Republik Korea - Ukraine | Gruppe B | FIFA U-20-Weltmeisterschaft Chile…"
type textarea "LIVE - Republik Korea - Ukraine | Gruppe B | FIFA U-20-Weltmeisterschaft Chile …"
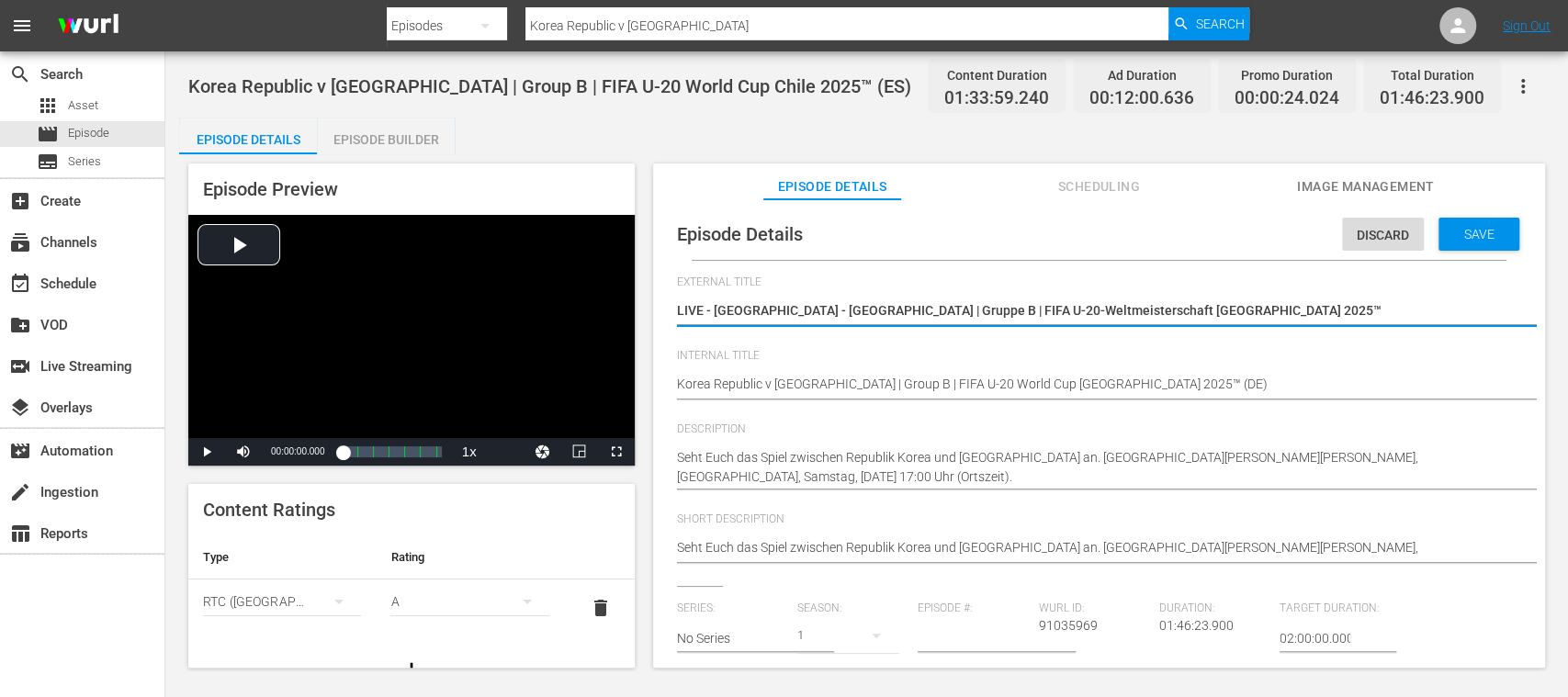
click at [589, 603] on span "delete" at bounding box center [601, 608] width 22 height 22
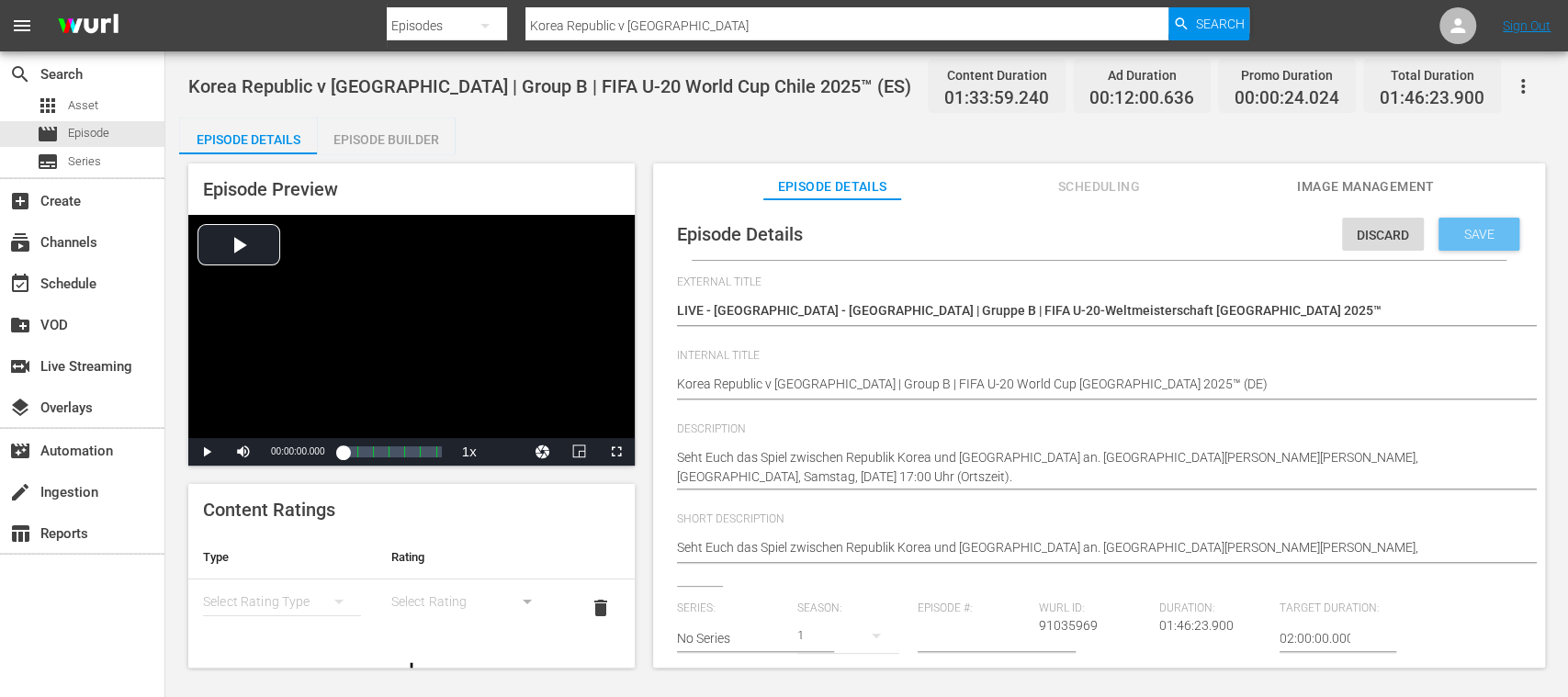
click at [1472, 238] on span "Save" at bounding box center [1480, 235] width 60 height 15
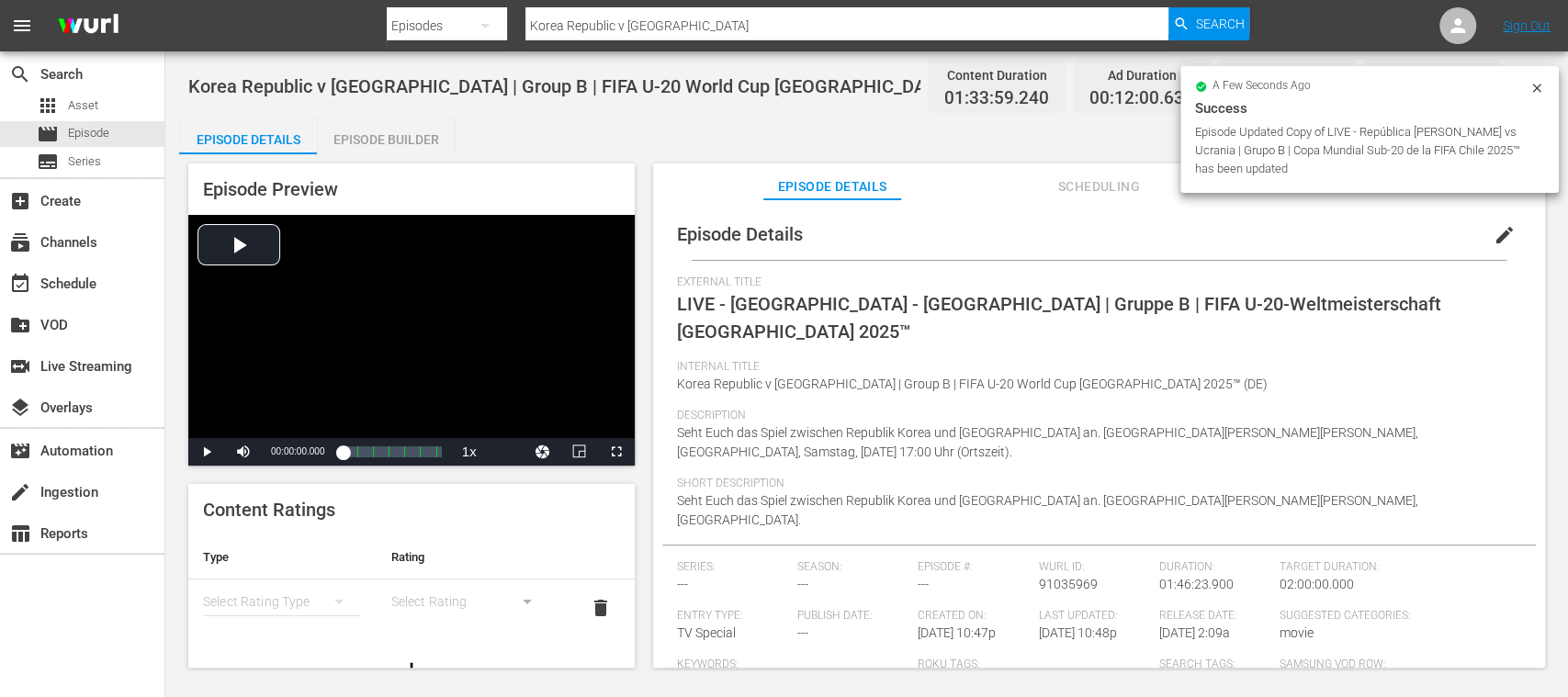
click at [360, 133] on div "Episode Builder" at bounding box center [385, 139] width 138 height 44
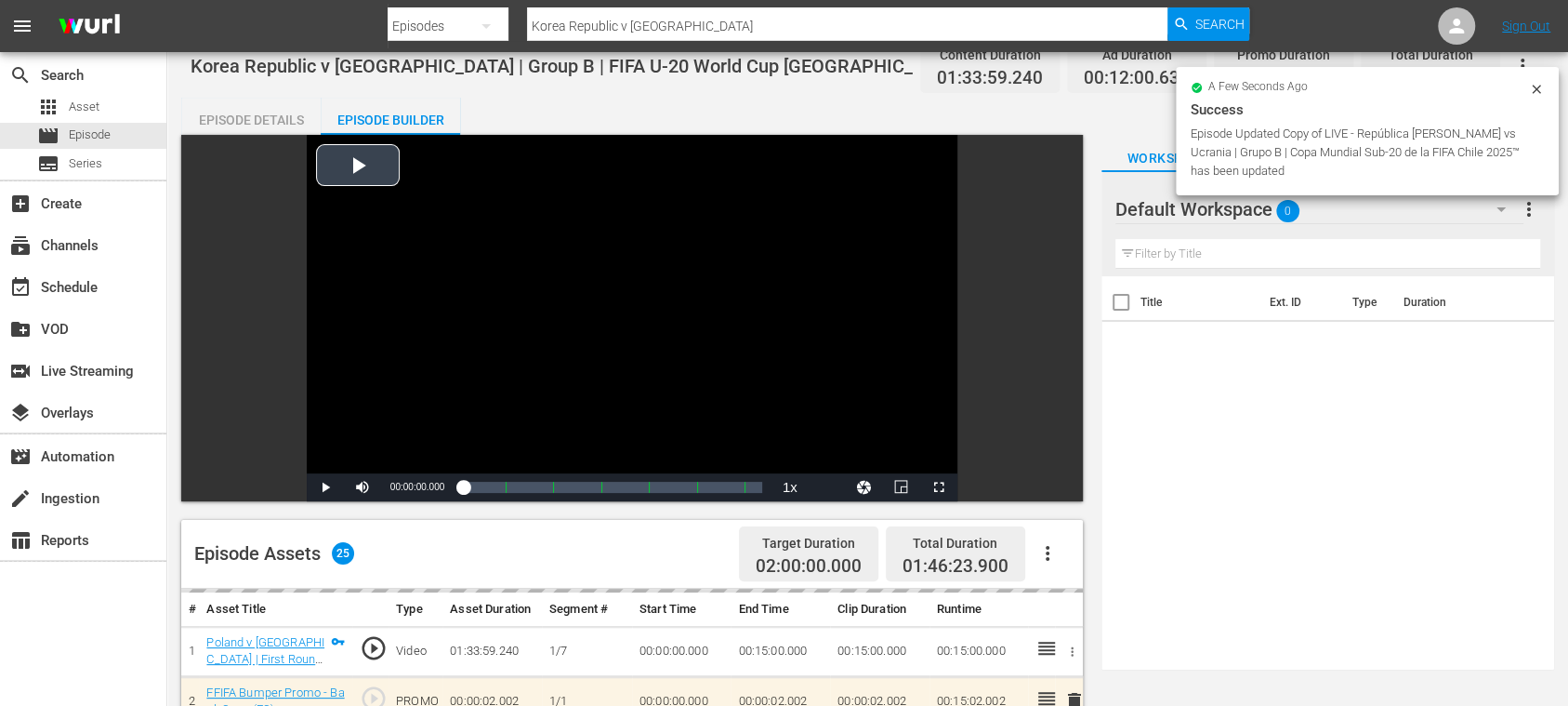
scroll to position [330, 0]
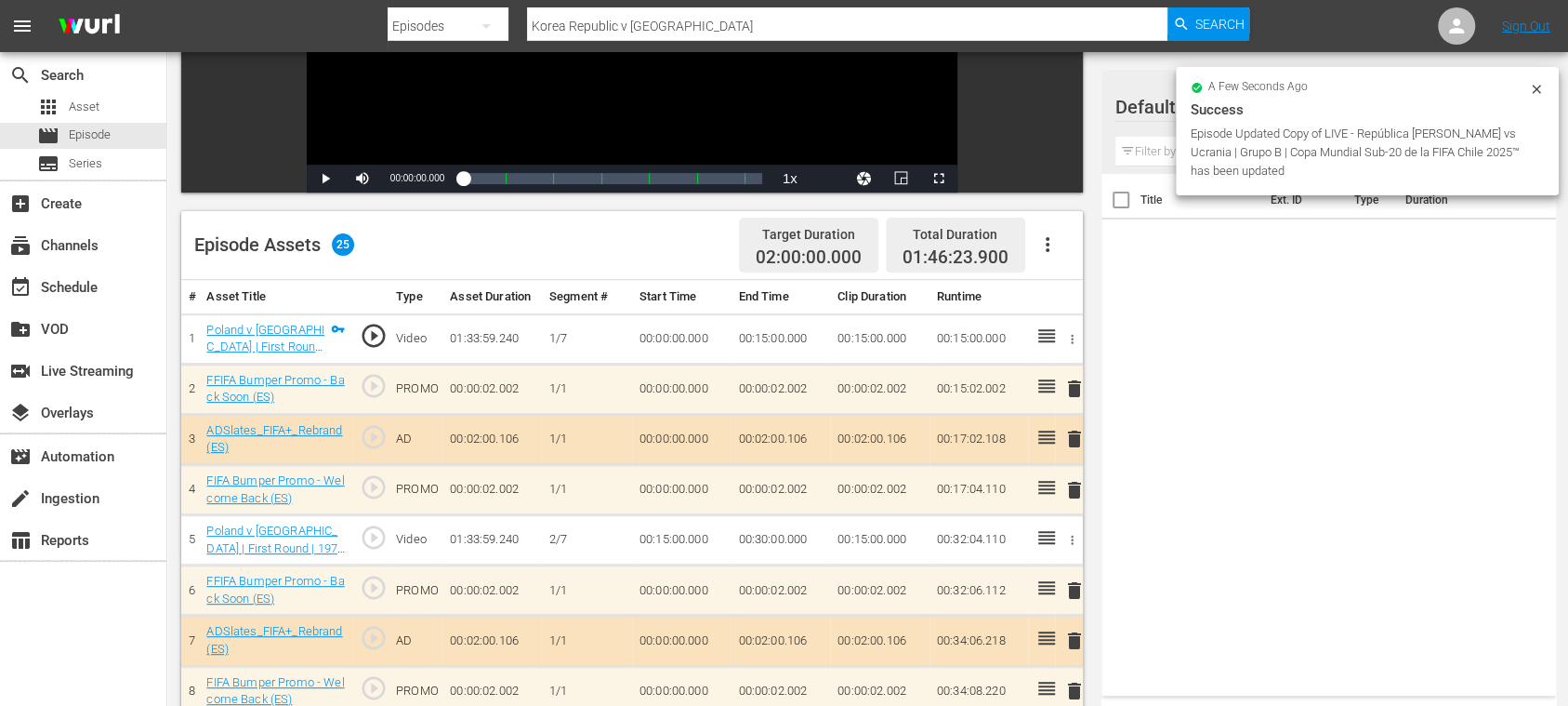
click at [1053, 244] on icon "button" at bounding box center [1048, 245] width 23 height 23
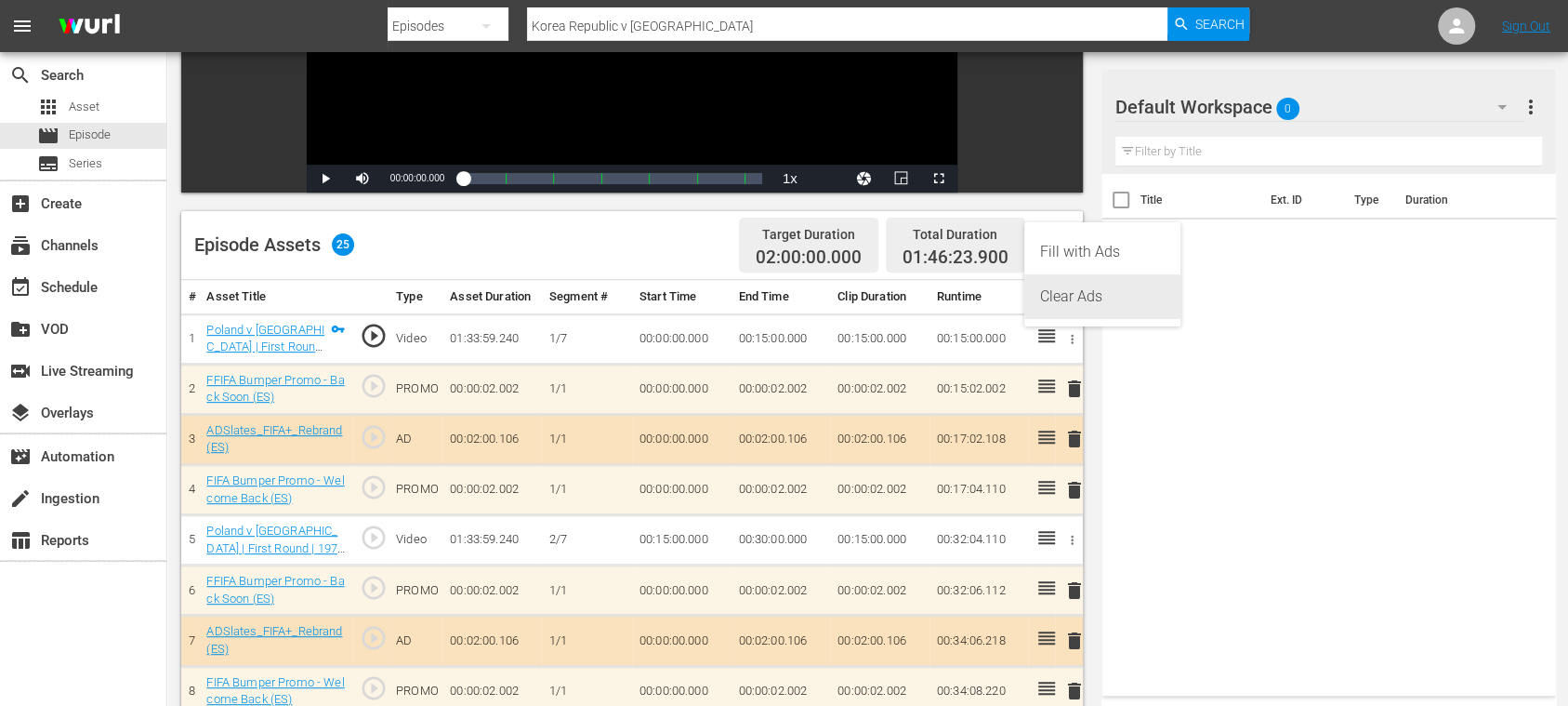
click at [1074, 306] on div "Clear Ads" at bounding box center [1102, 296] width 126 height 44
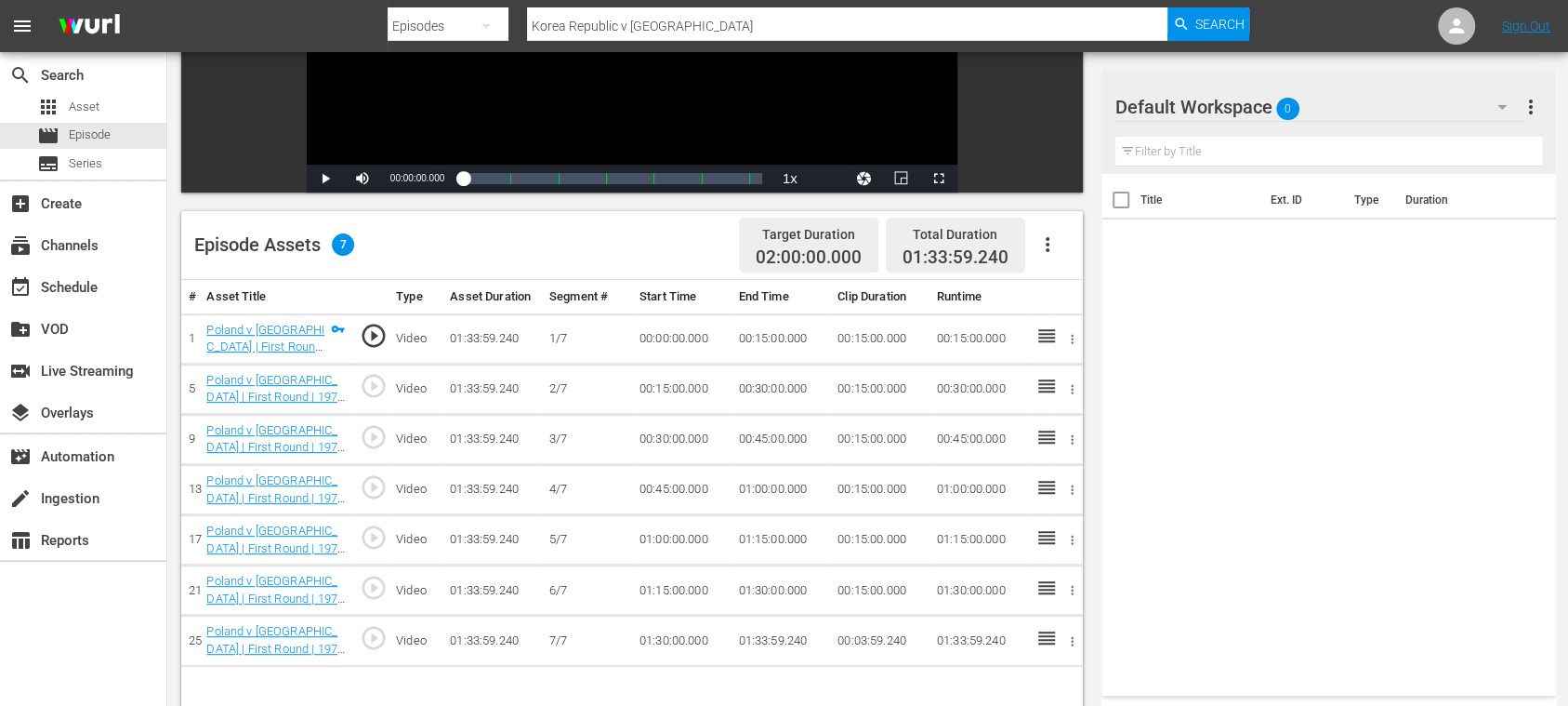
click at [1047, 243] on icon "button" at bounding box center [1048, 245] width 4 height 15
click at [1059, 242] on div "Fill with Ads" at bounding box center [1102, 252] width 126 height 44
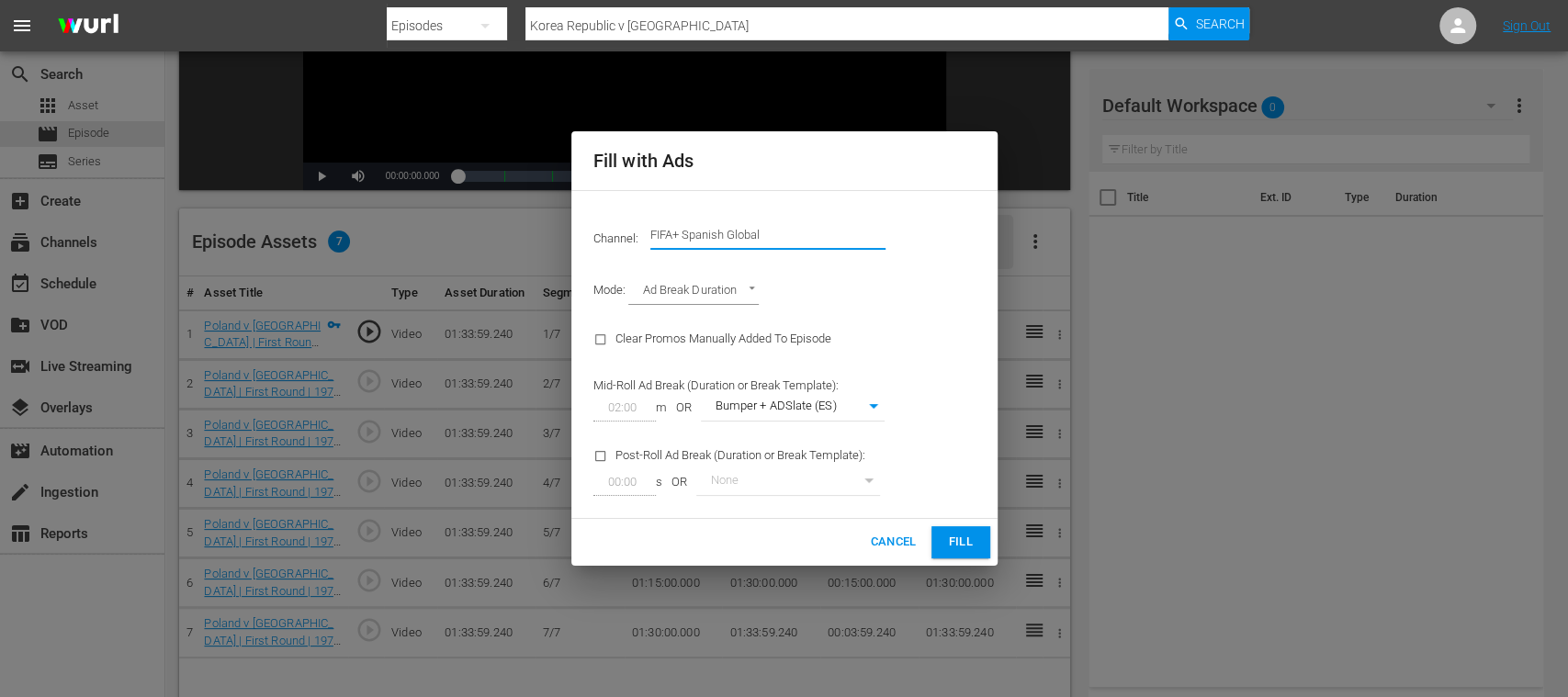
drag, startPoint x: 683, startPoint y: 238, endPoint x: 941, endPoint y: 236, distance: 258.0
click at [940, 236] on div "Channel: Channel Title FIFA+ Spanish Global" at bounding box center [785, 235] width 404 height 66
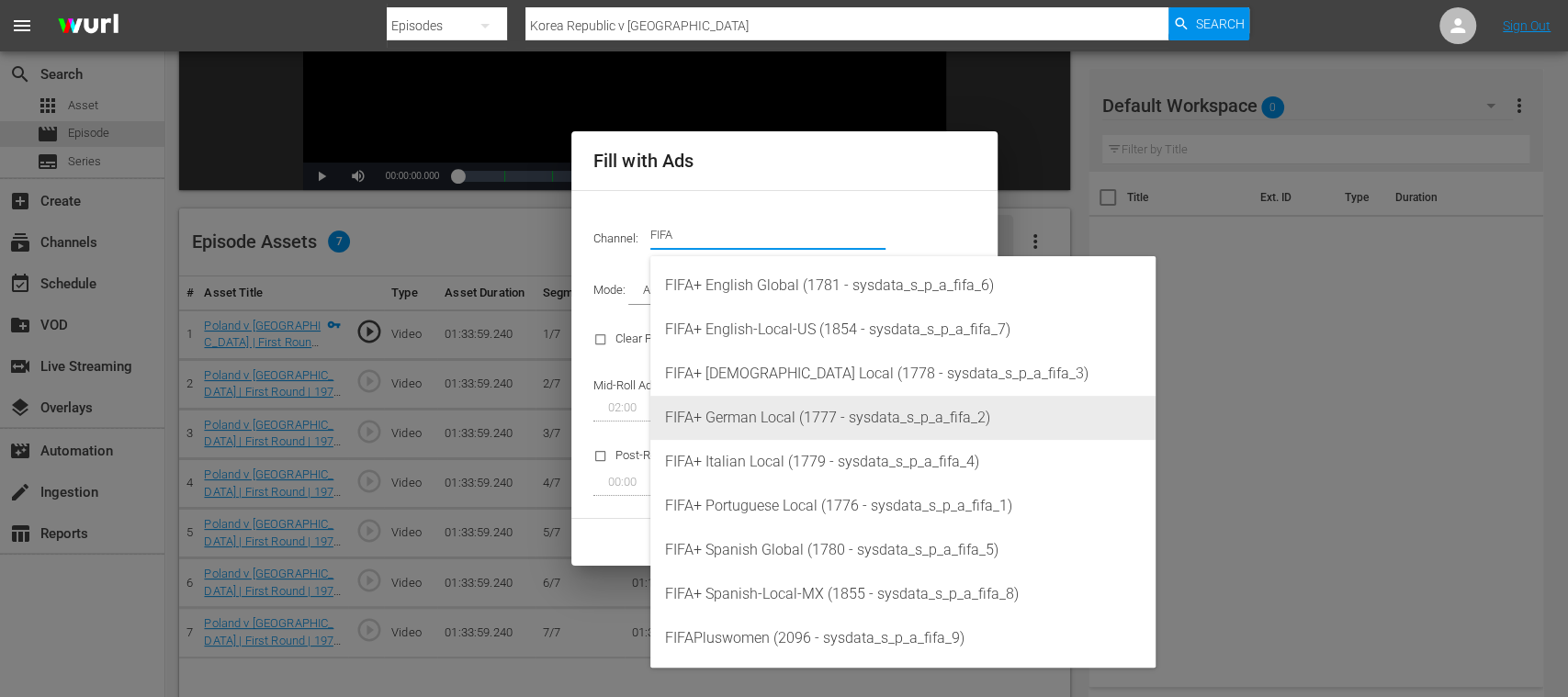
click at [801, 417] on div "FIFA+ German Local (1777 - sysdata_s_p_a_fifa_2)" at bounding box center [902, 417] width 476 height 44
type input "FIFA+ German Local (1777)"
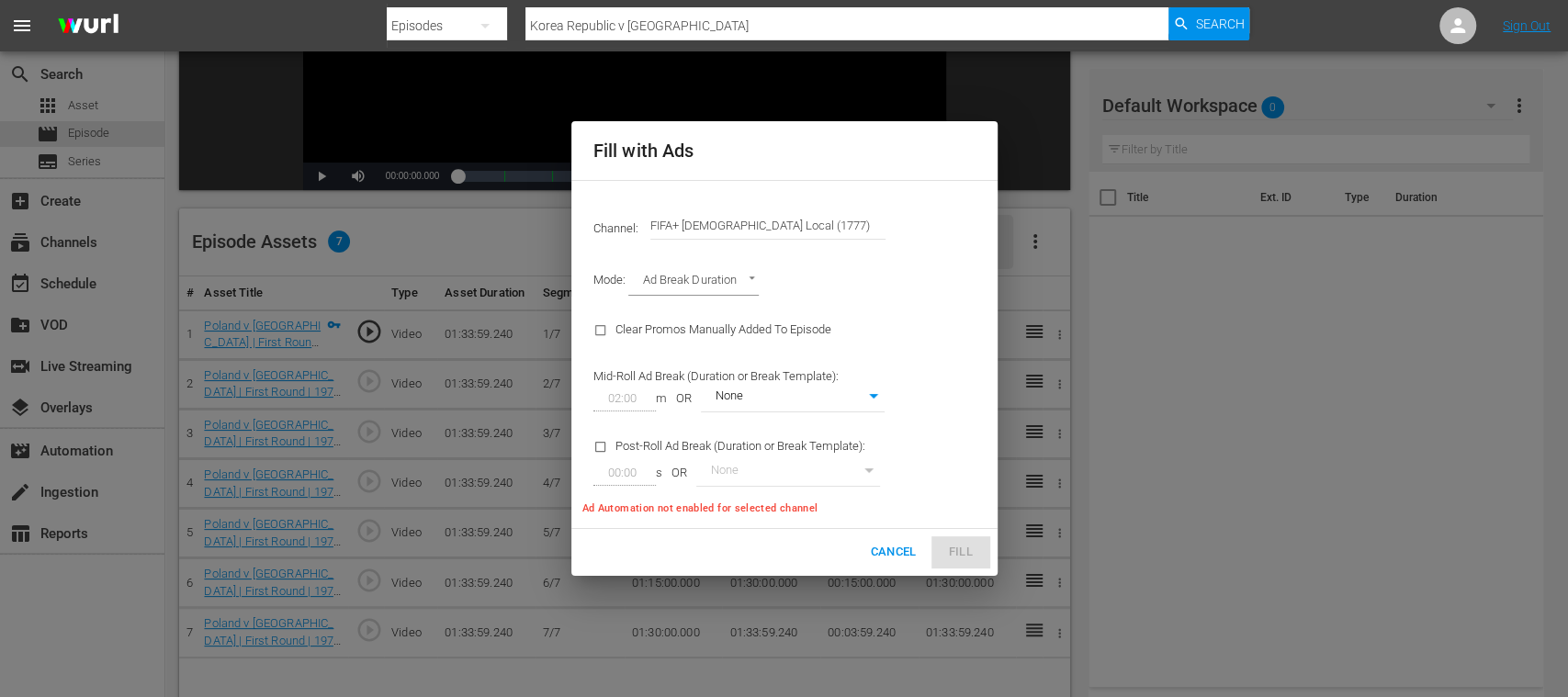
type input "337"
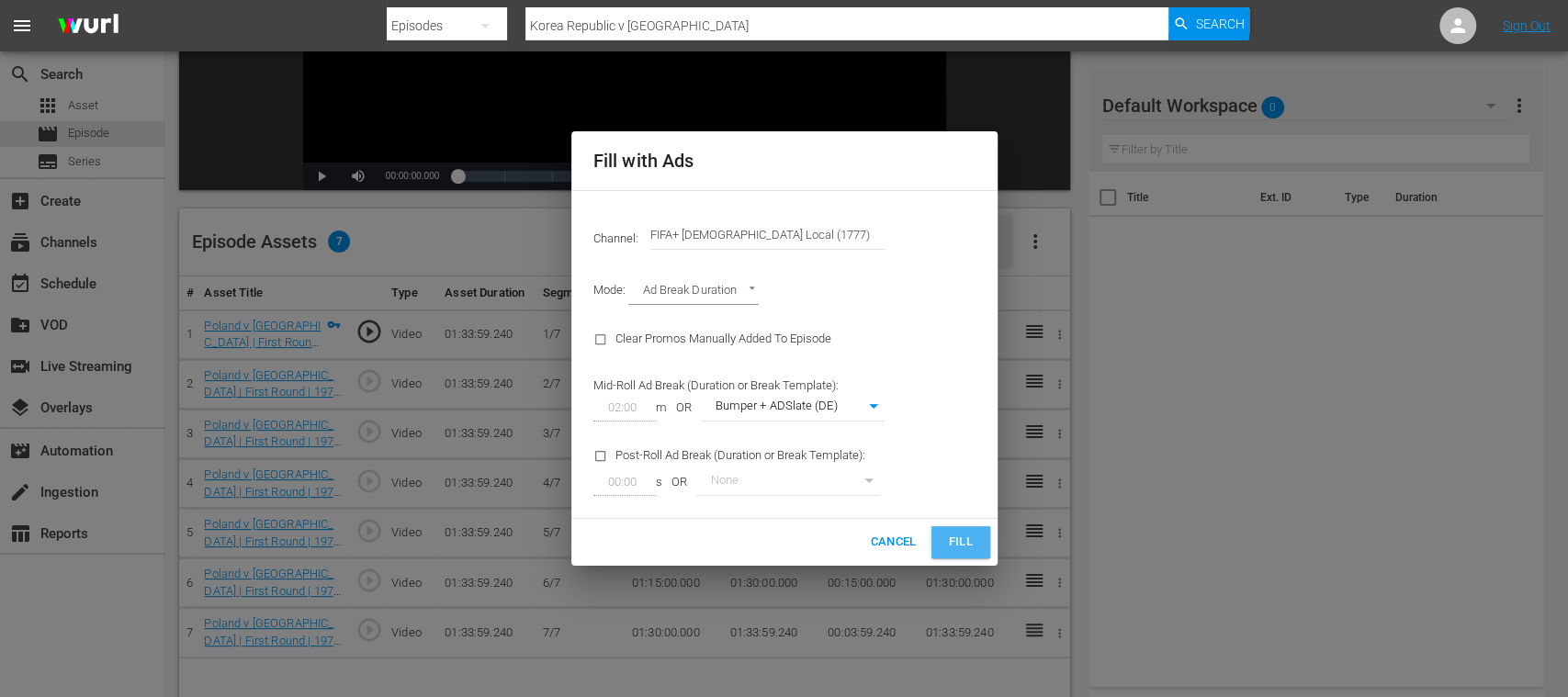
click at [966, 543] on span "Fill" at bounding box center [961, 542] width 30 height 21
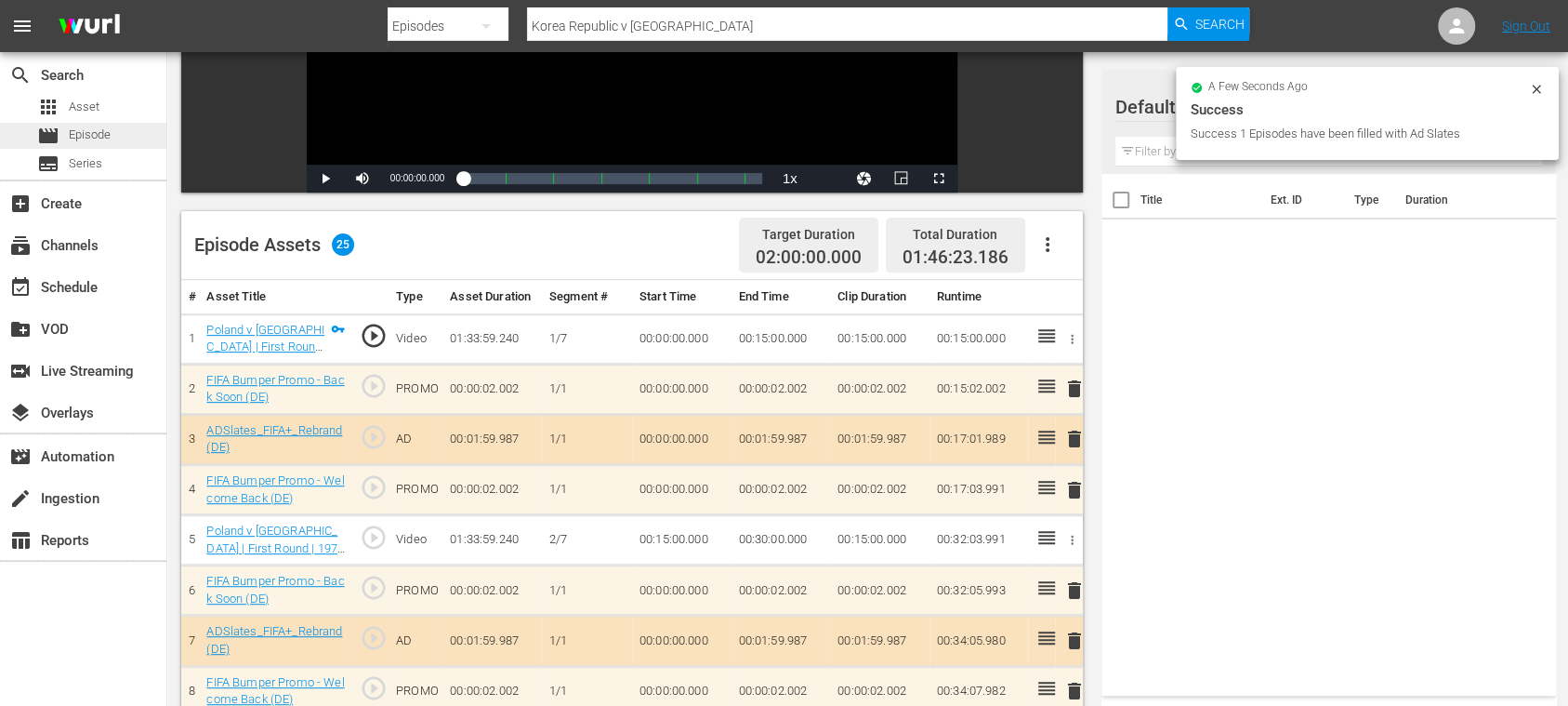
click at [91, 130] on span "Episode" at bounding box center [90, 135] width 41 height 19
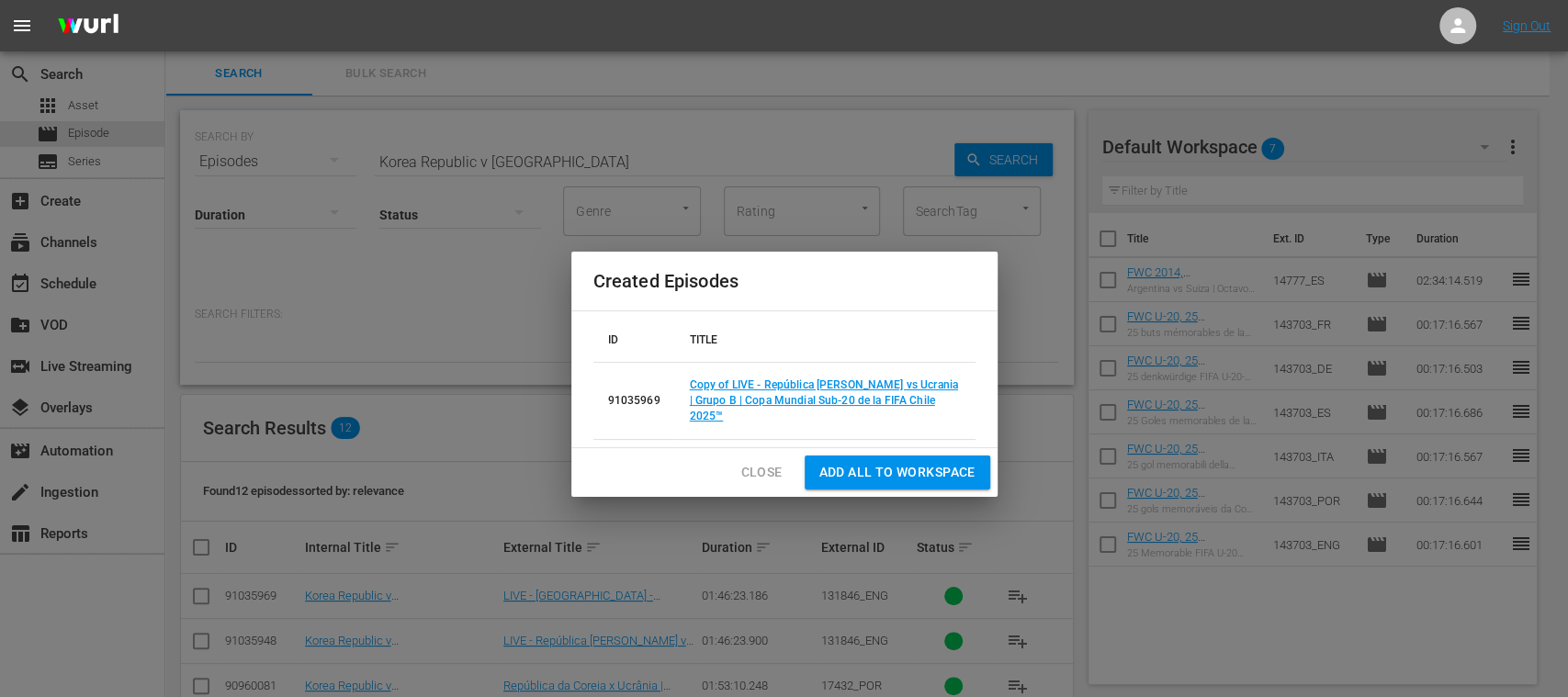
click at [751, 461] on span "Close" at bounding box center [762, 472] width 41 height 23
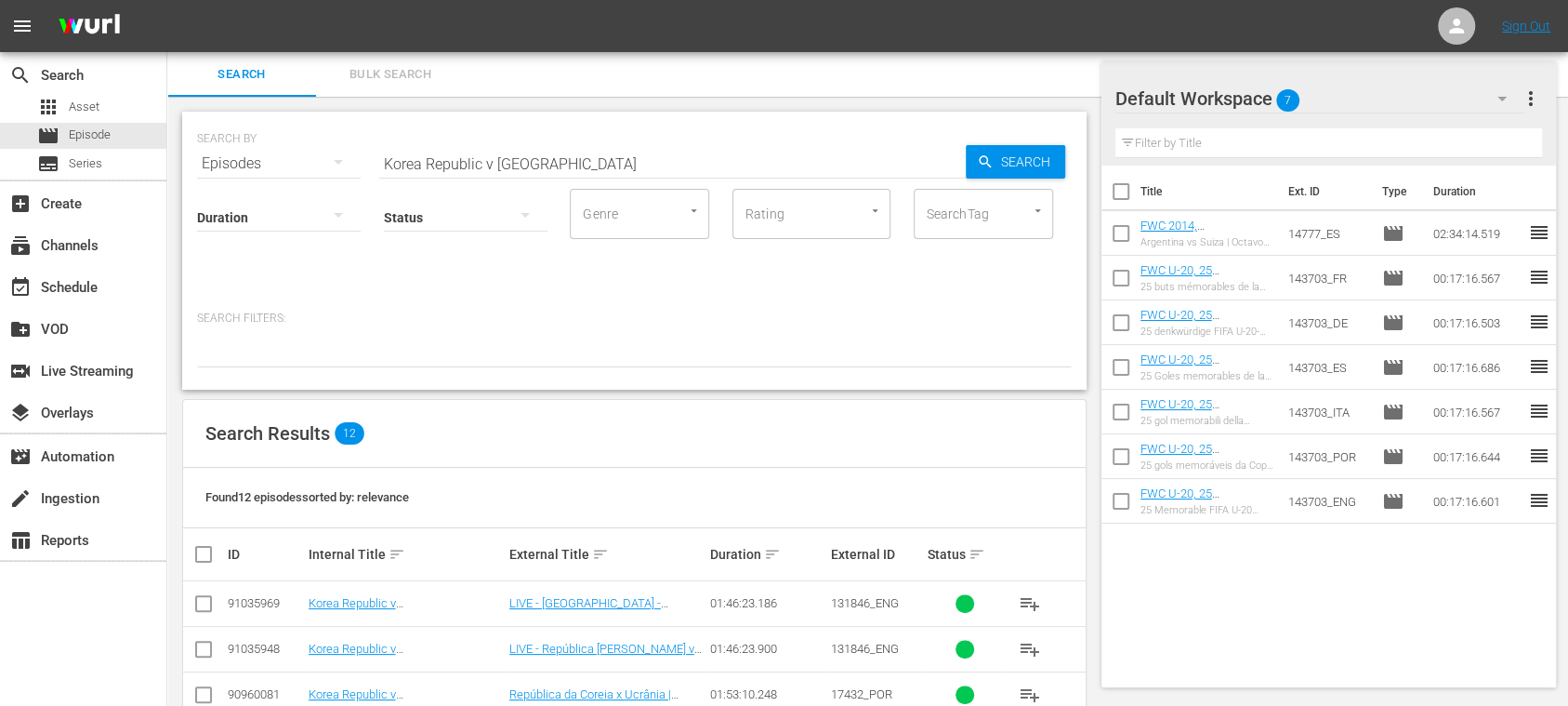
scroll to position [331, 0]
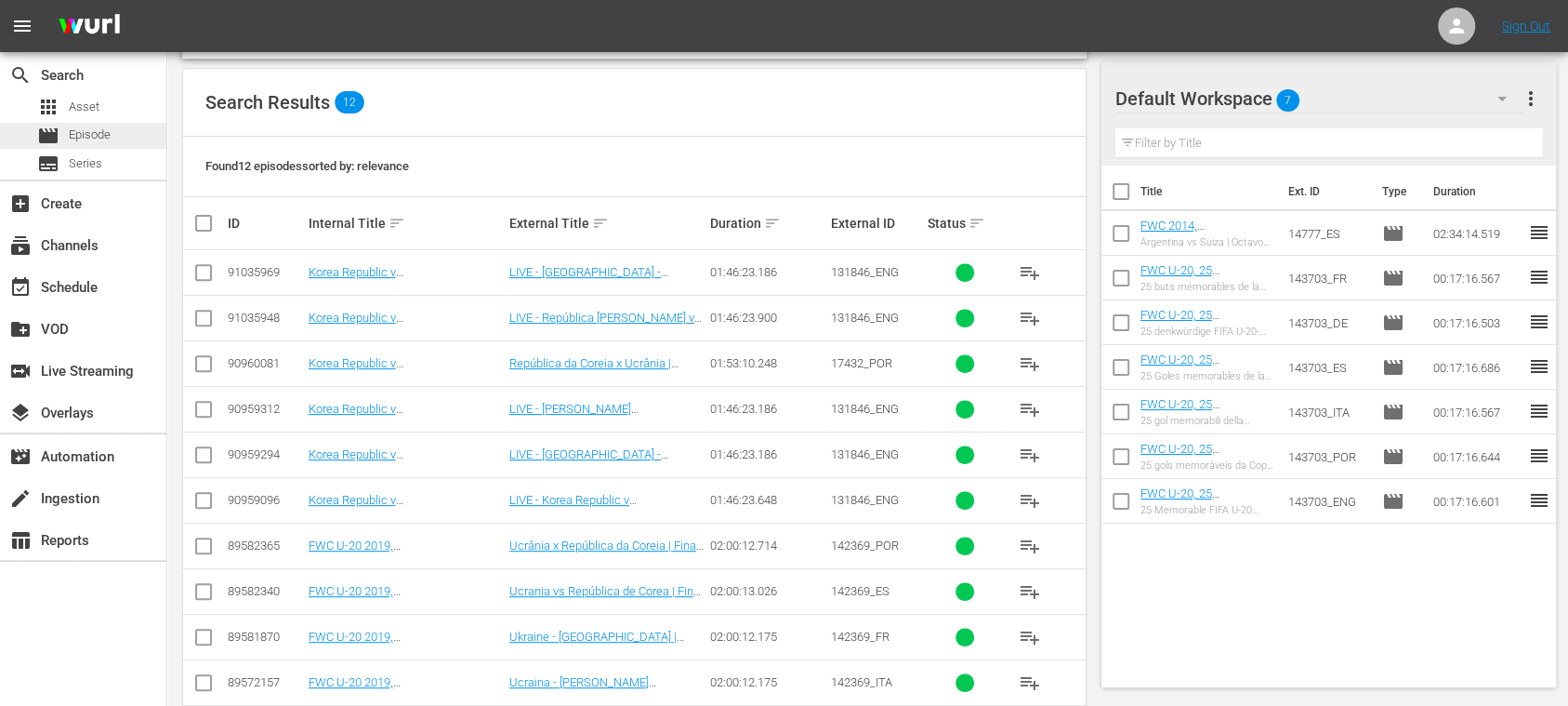
click at [106, 142] on span "Episode" at bounding box center [90, 135] width 41 height 19
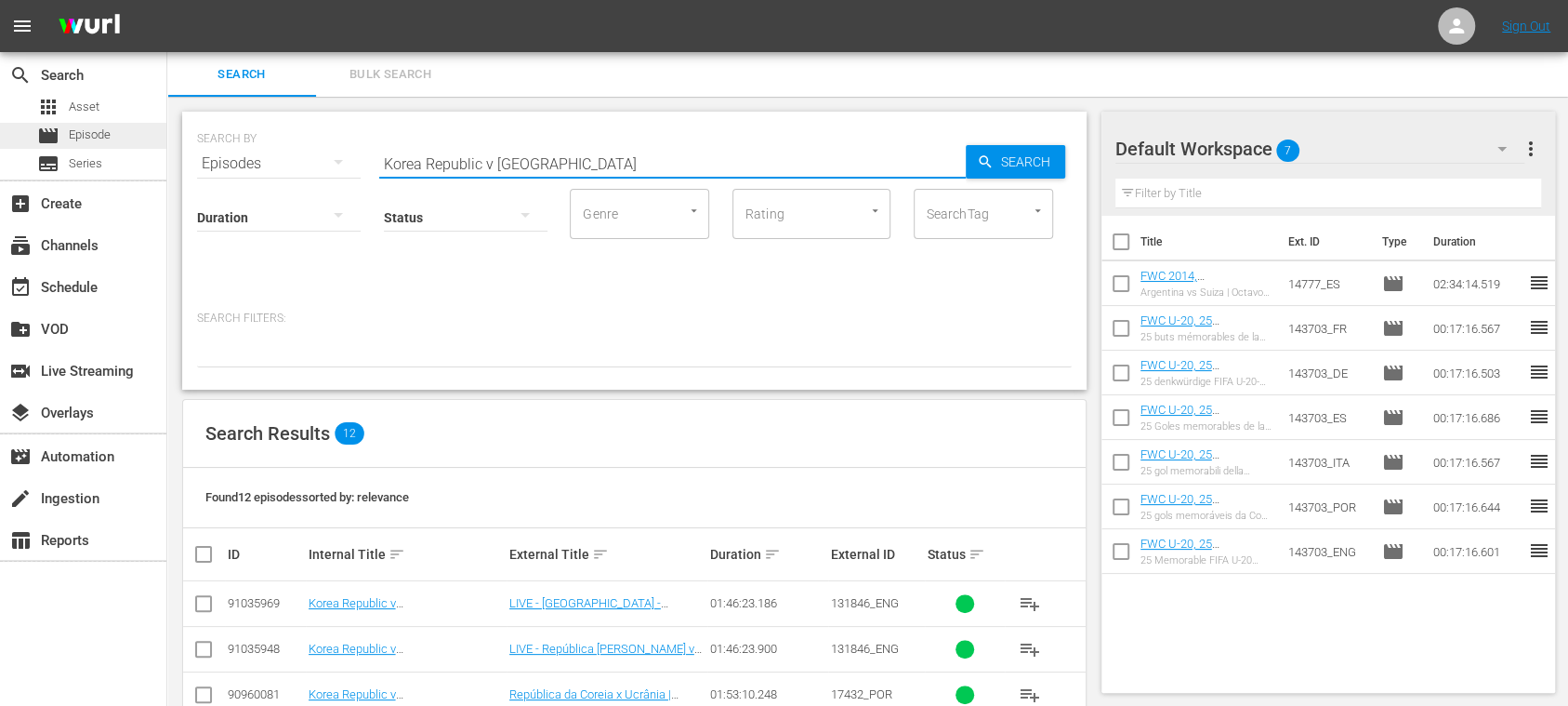
drag, startPoint x: 541, startPoint y: 156, endPoint x: 149, endPoint y: 140, distance: 392.3
click at [168, 0] on div "search Search apps Asset movie Episode subtitles Series add_box Create subscrip…" at bounding box center [868, 0] width 1401 height 0
paste input "Chile vs New Zealand"
click at [432, 158] on input "Chile vs New Zealand" at bounding box center [673, 163] width 587 height 44
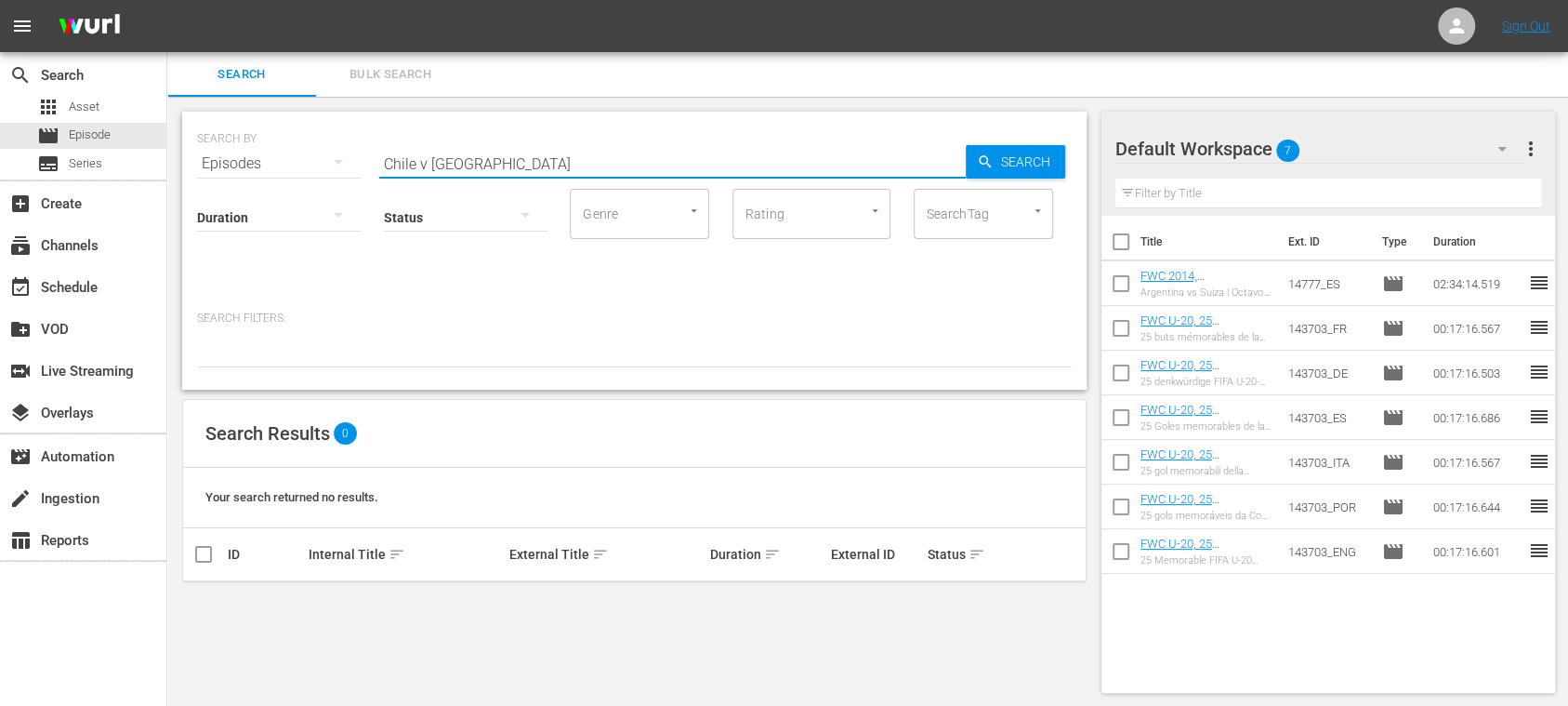
type input "Chile v New Zealand"
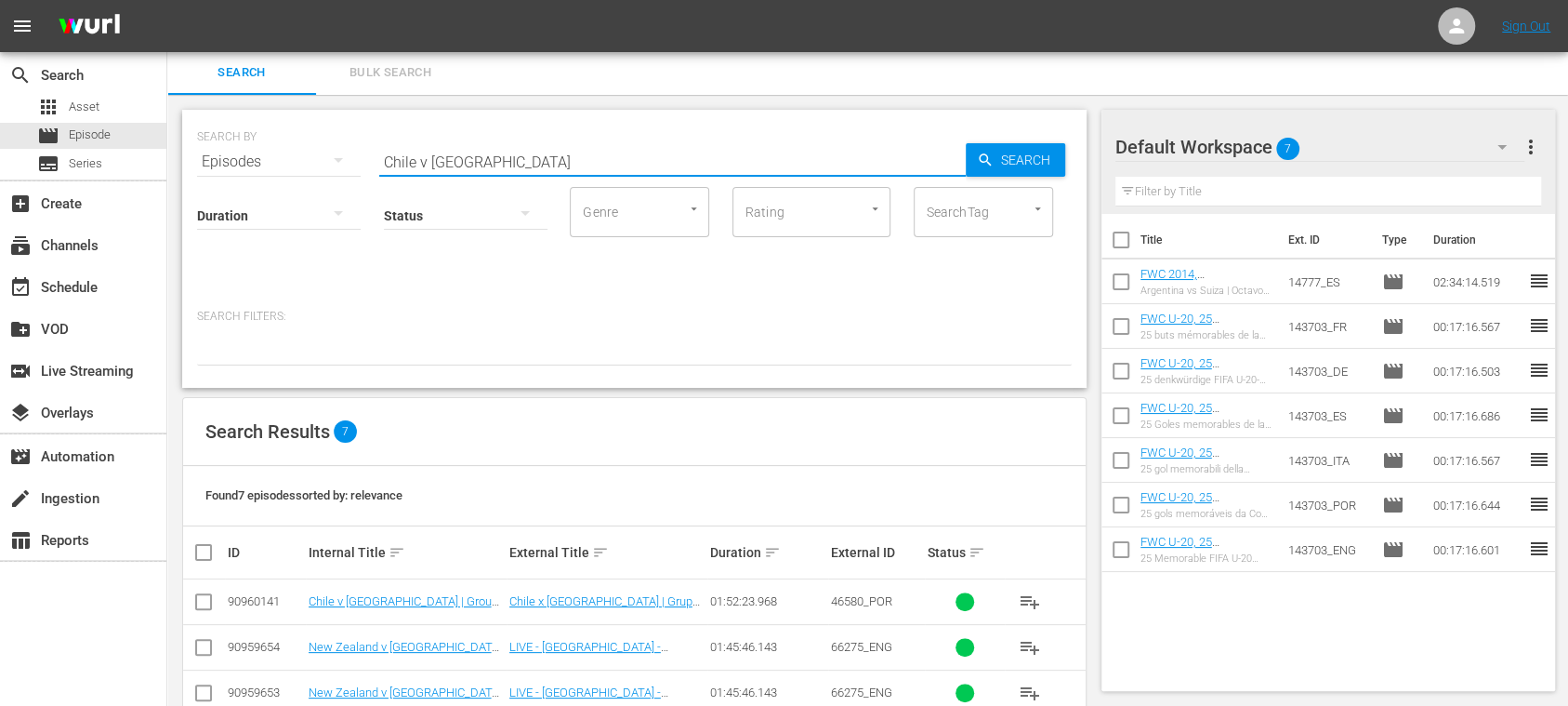
scroll to position [225, 0]
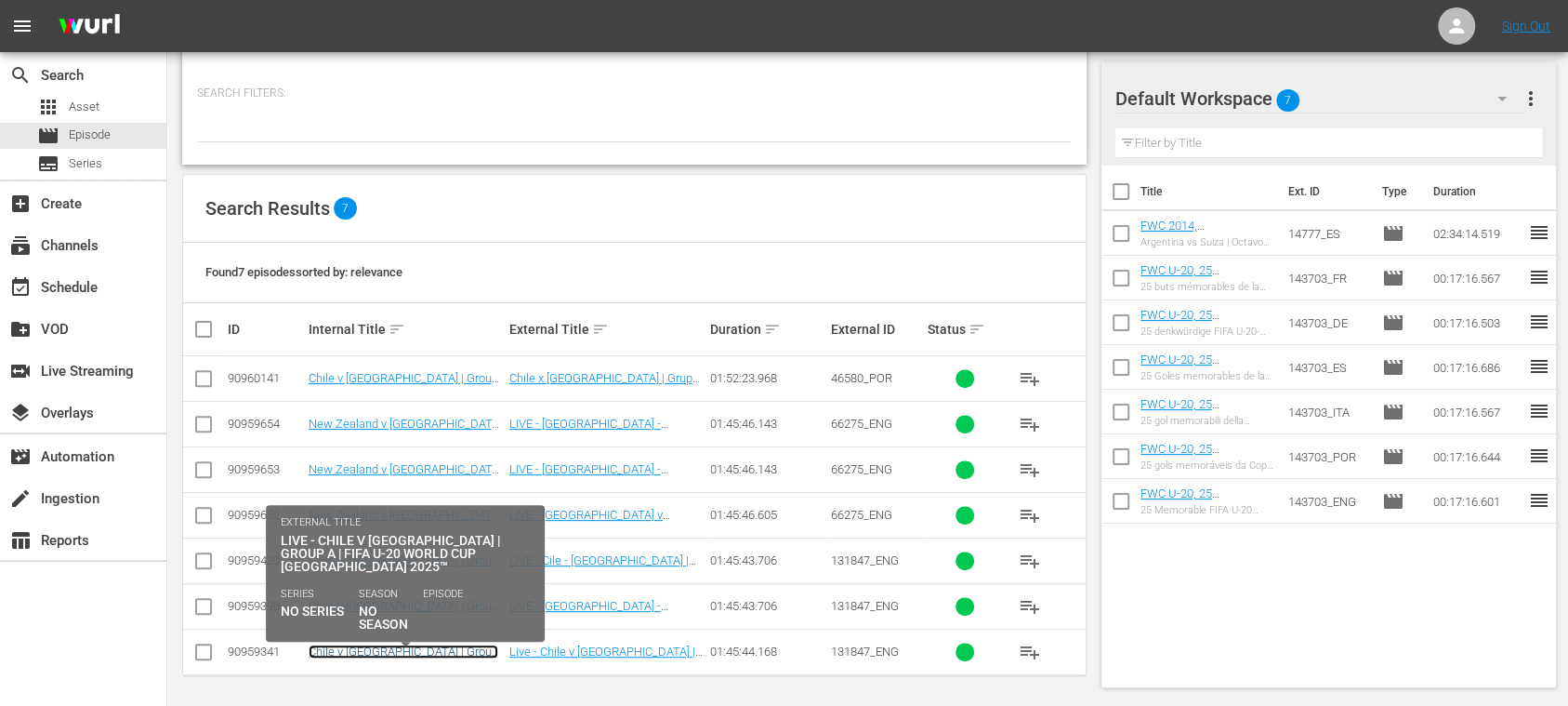
click at [437, 645] on link "Chile v New Zealand | Group A | FIFA U-20 World Cup Chile 2025™ (EN)" at bounding box center [403, 665] width 189 height 41
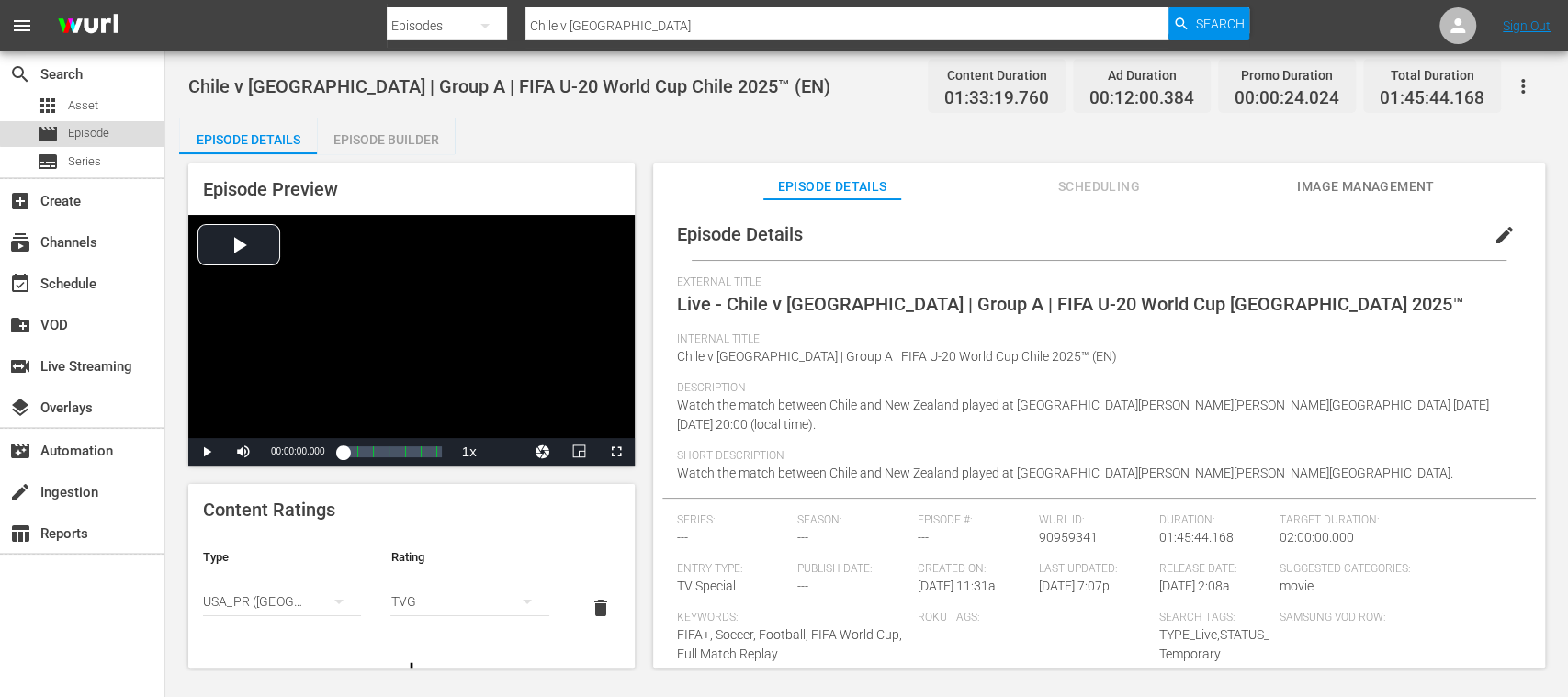
click at [98, 131] on span "Episode" at bounding box center [88, 133] width 41 height 19
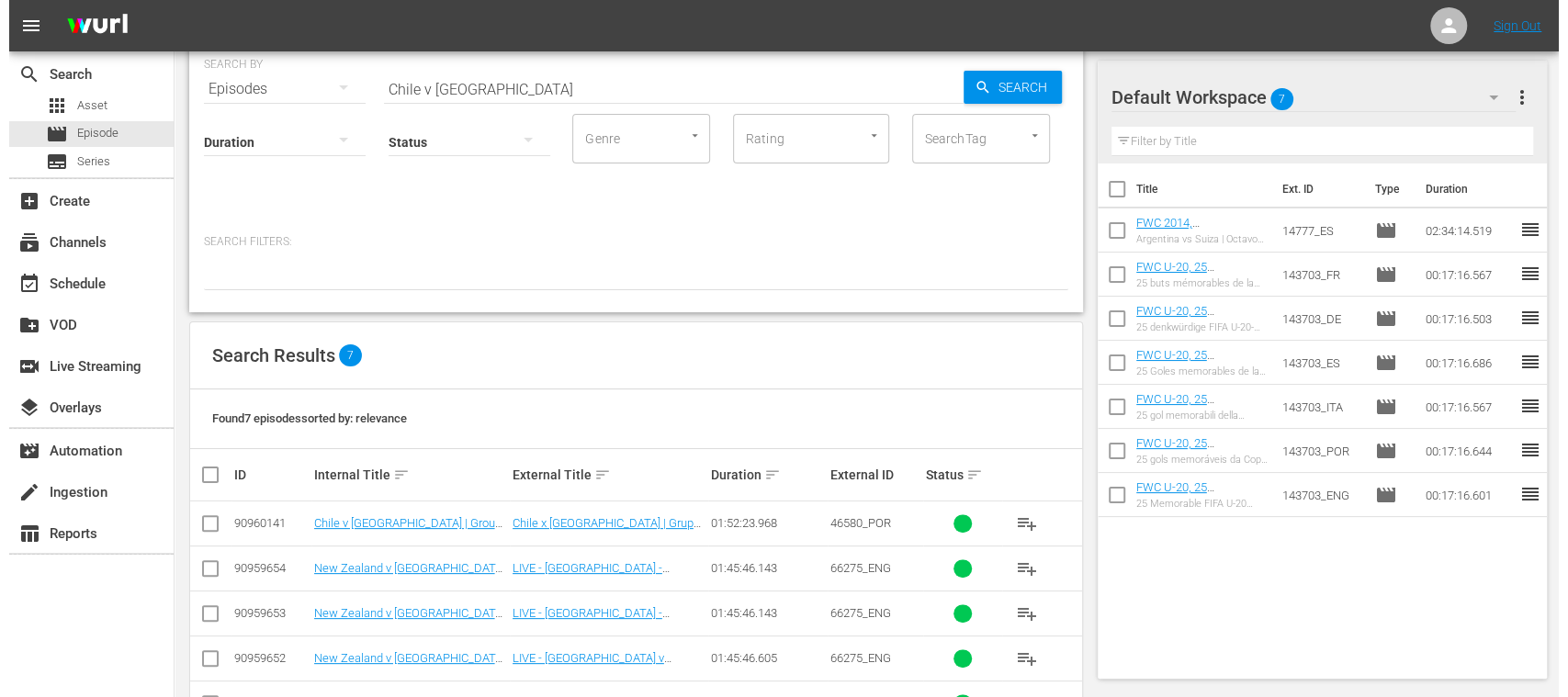
scroll to position [222, 0]
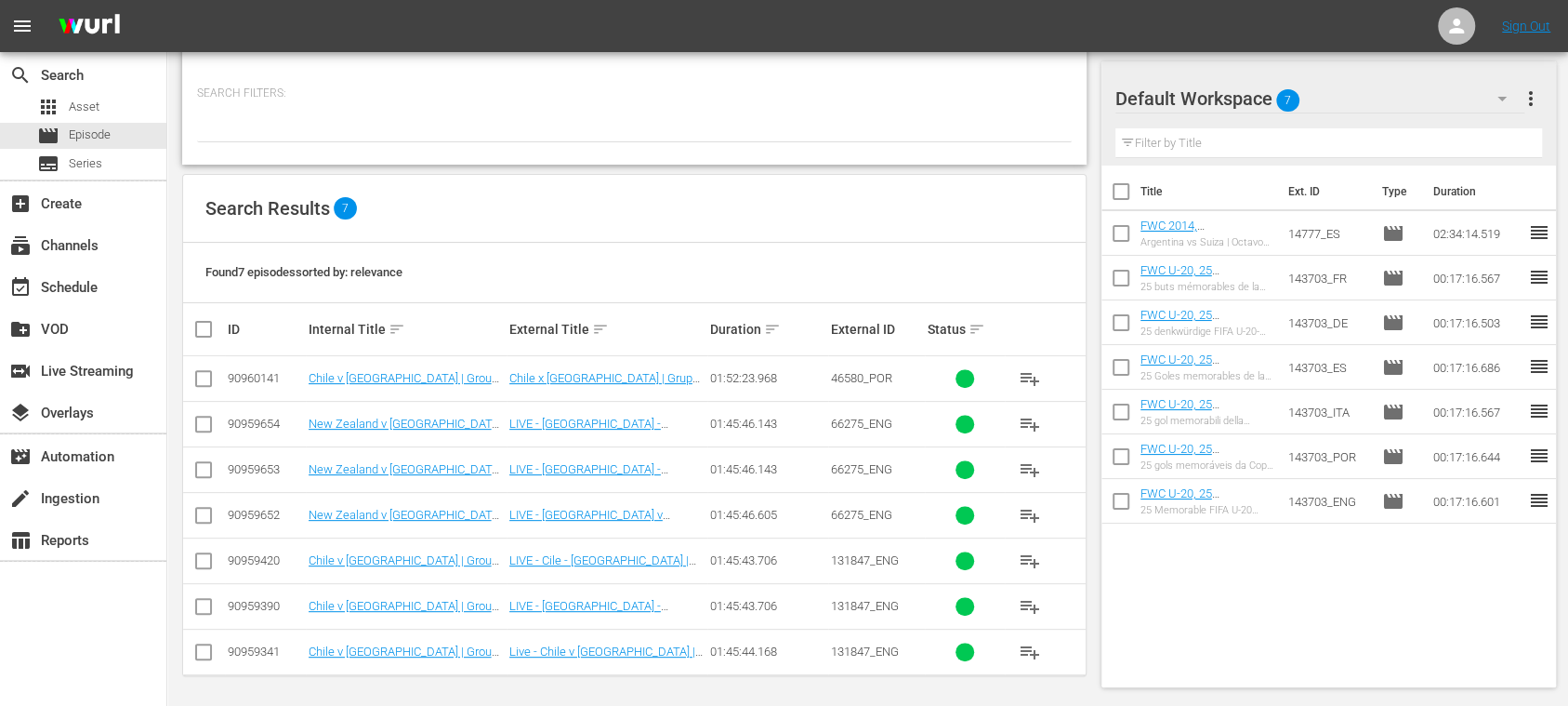
click at [202, 645] on input "checkbox" at bounding box center [204, 656] width 23 height 23
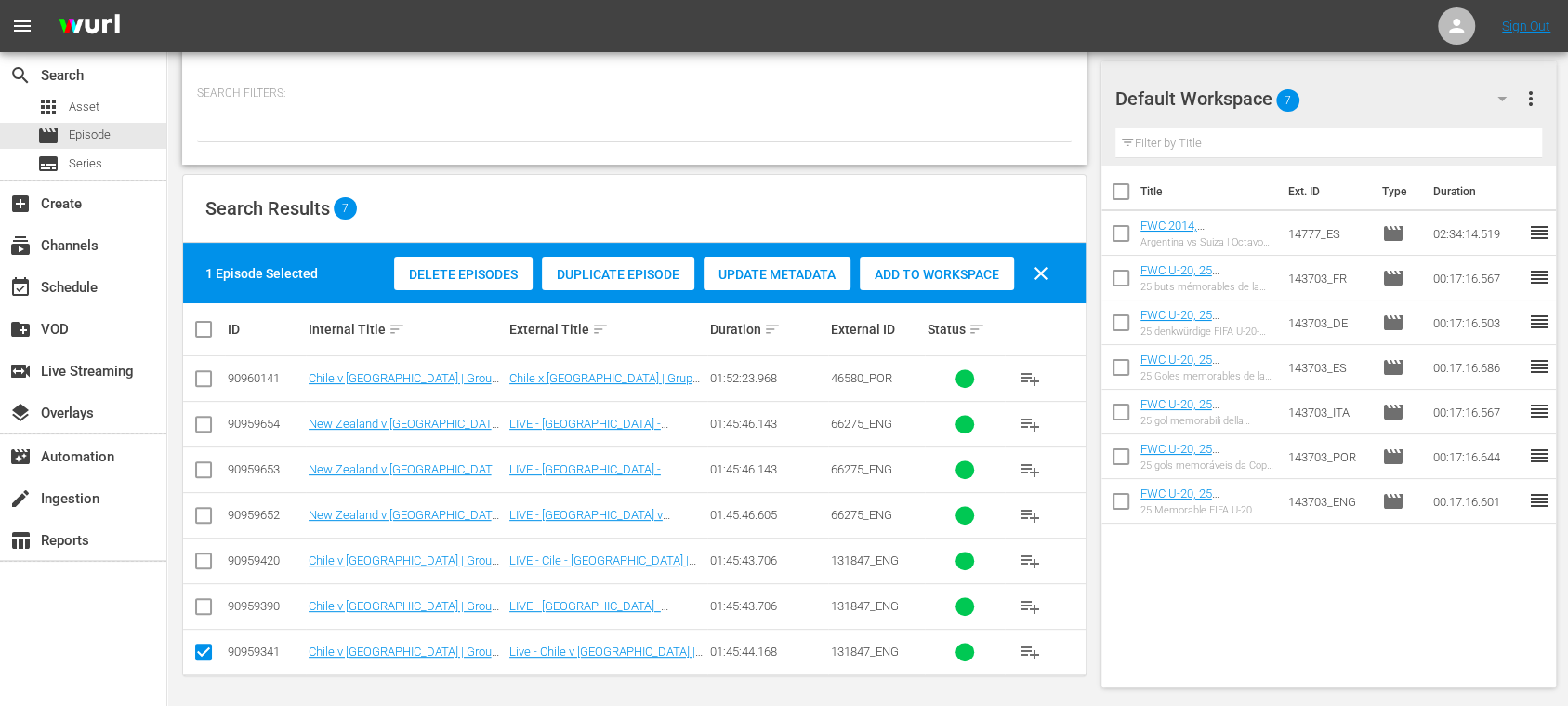
click at [606, 273] on span "Duplicate Episode" at bounding box center [618, 274] width 153 height 15
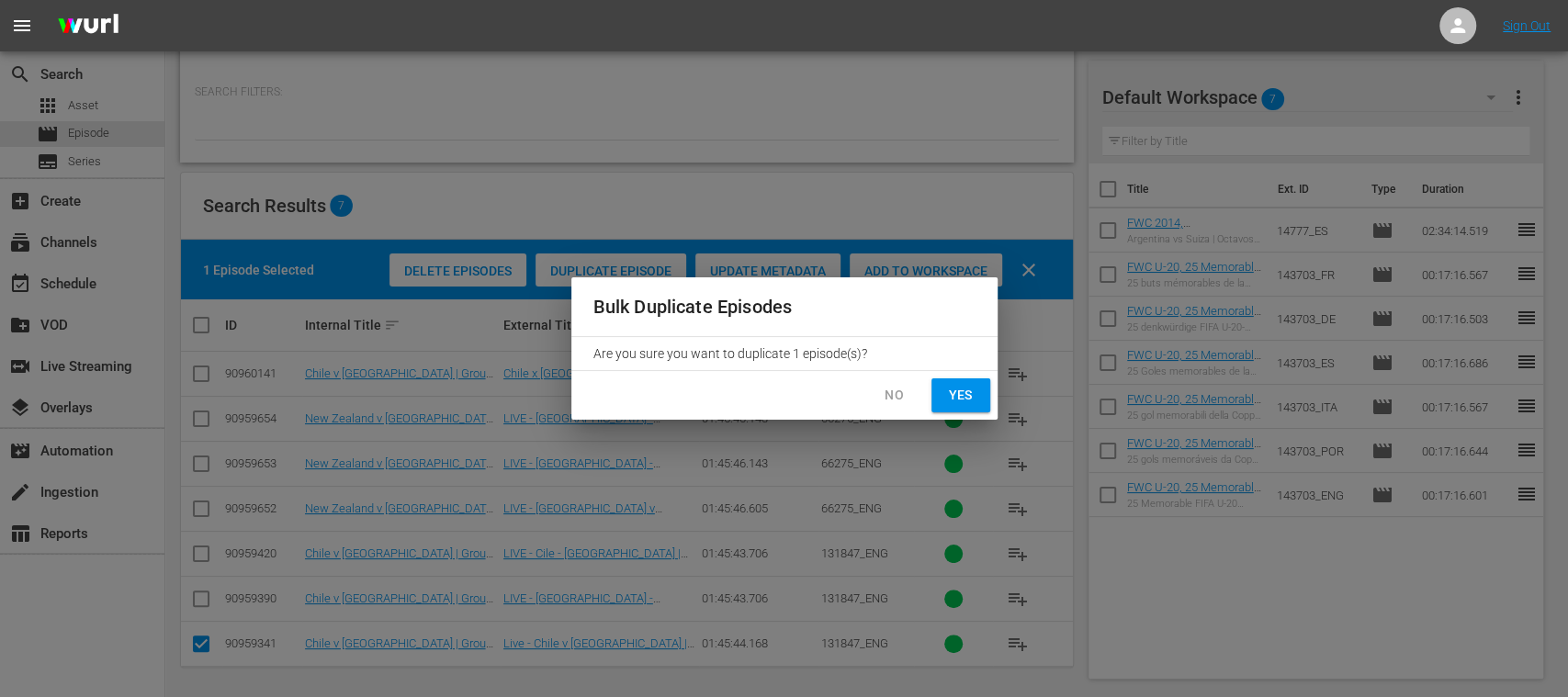
click at [955, 396] on span "Yes" at bounding box center [961, 395] width 30 height 23
checkbox input "false"
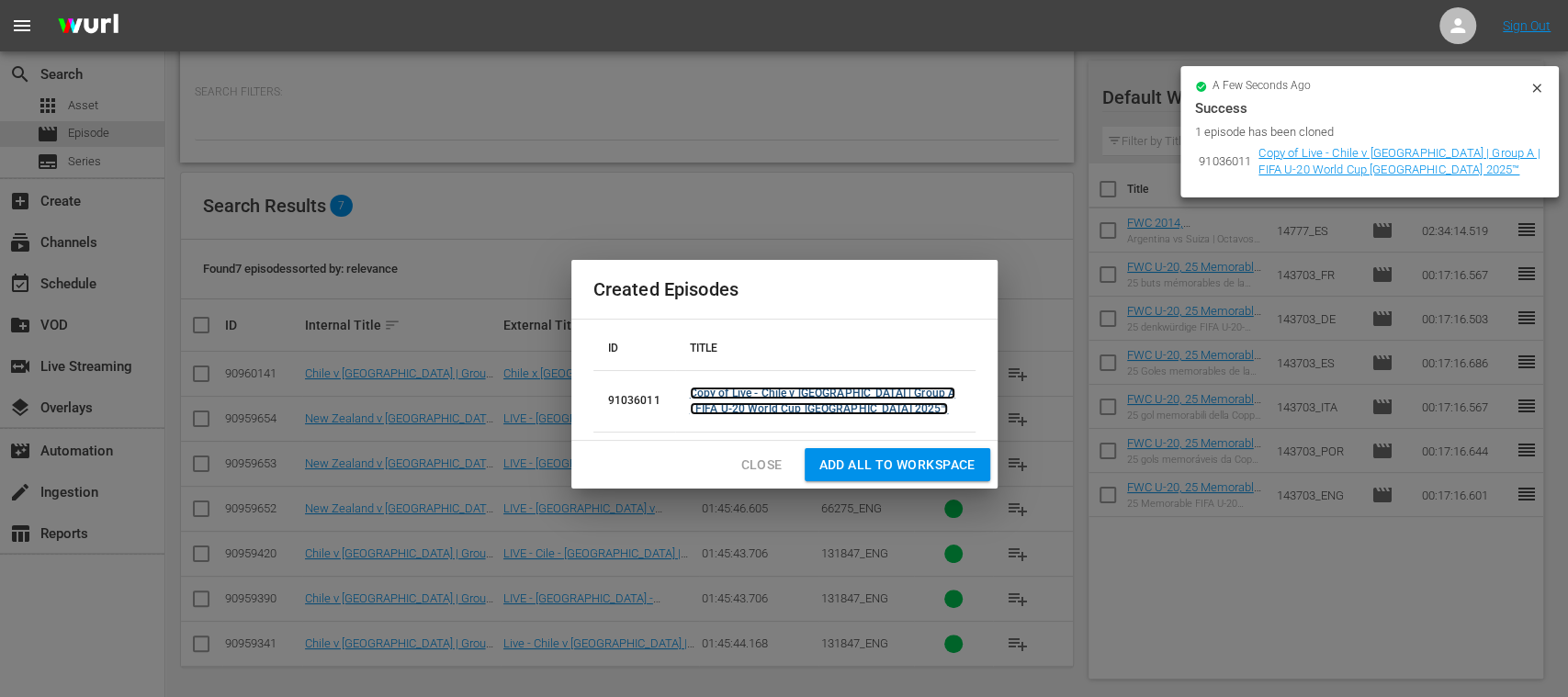
click at [772, 396] on link "Copy of Live - Chile v New Zealand | Group A | FIFA U-20 World Cup Chile 2025™" at bounding box center [822, 400] width 265 height 29
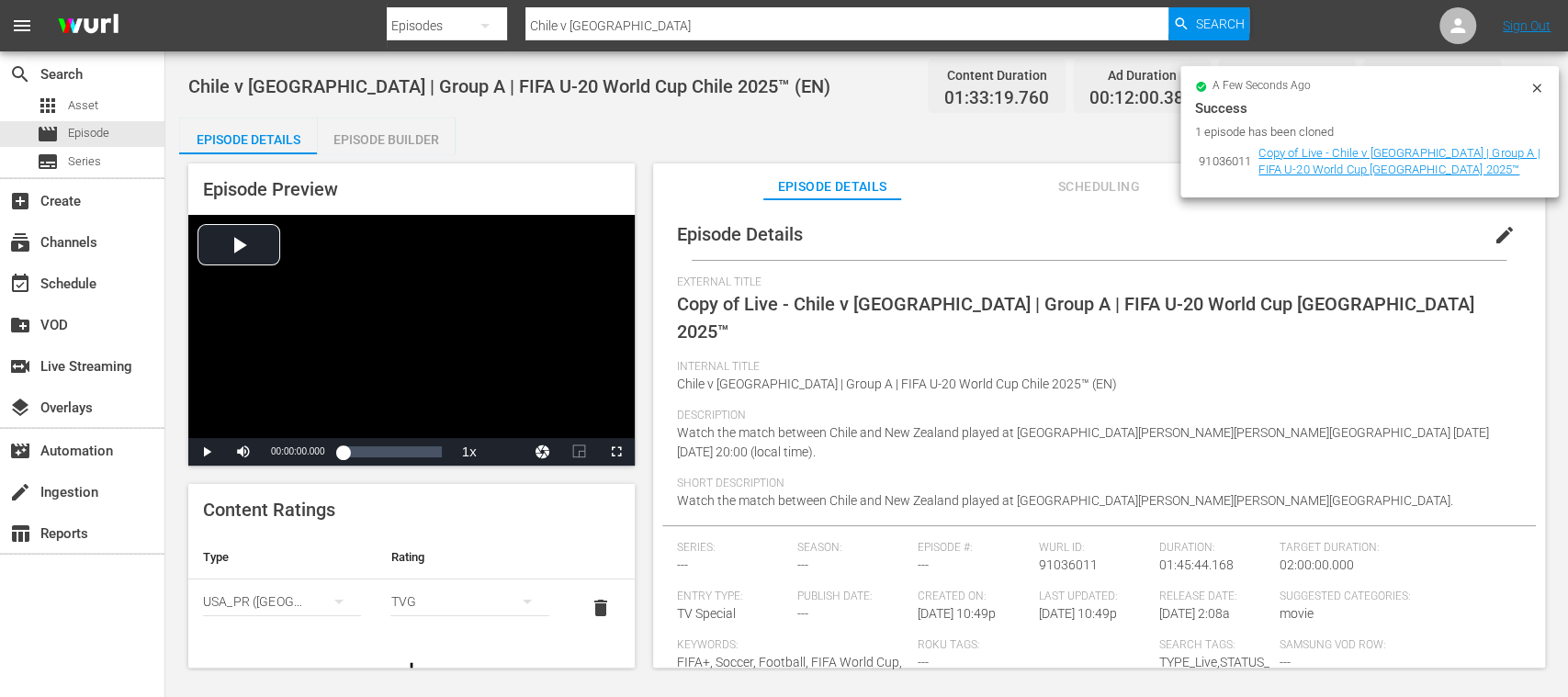
click at [1536, 91] on icon at bounding box center [1537, 88] width 15 height 15
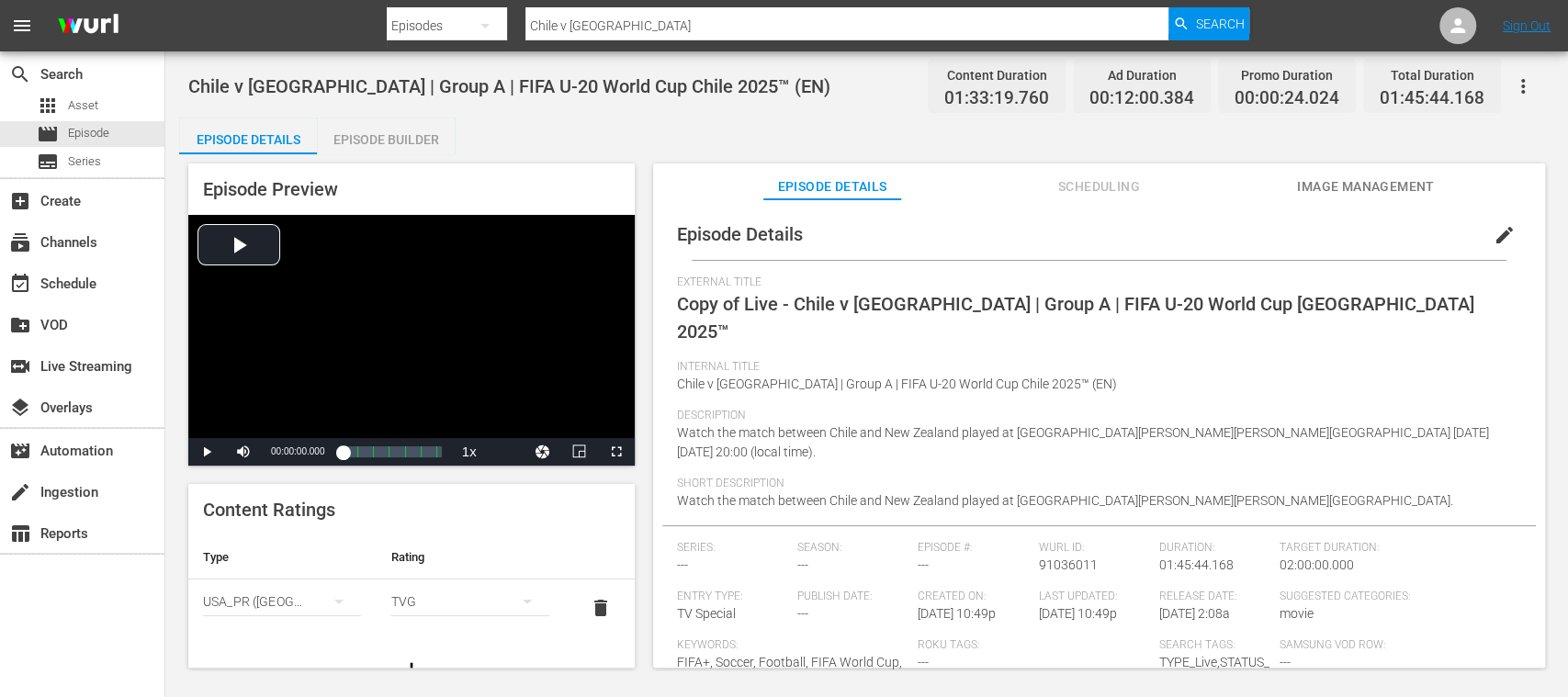
click at [1499, 226] on span "edit" at bounding box center [1505, 235] width 22 height 22
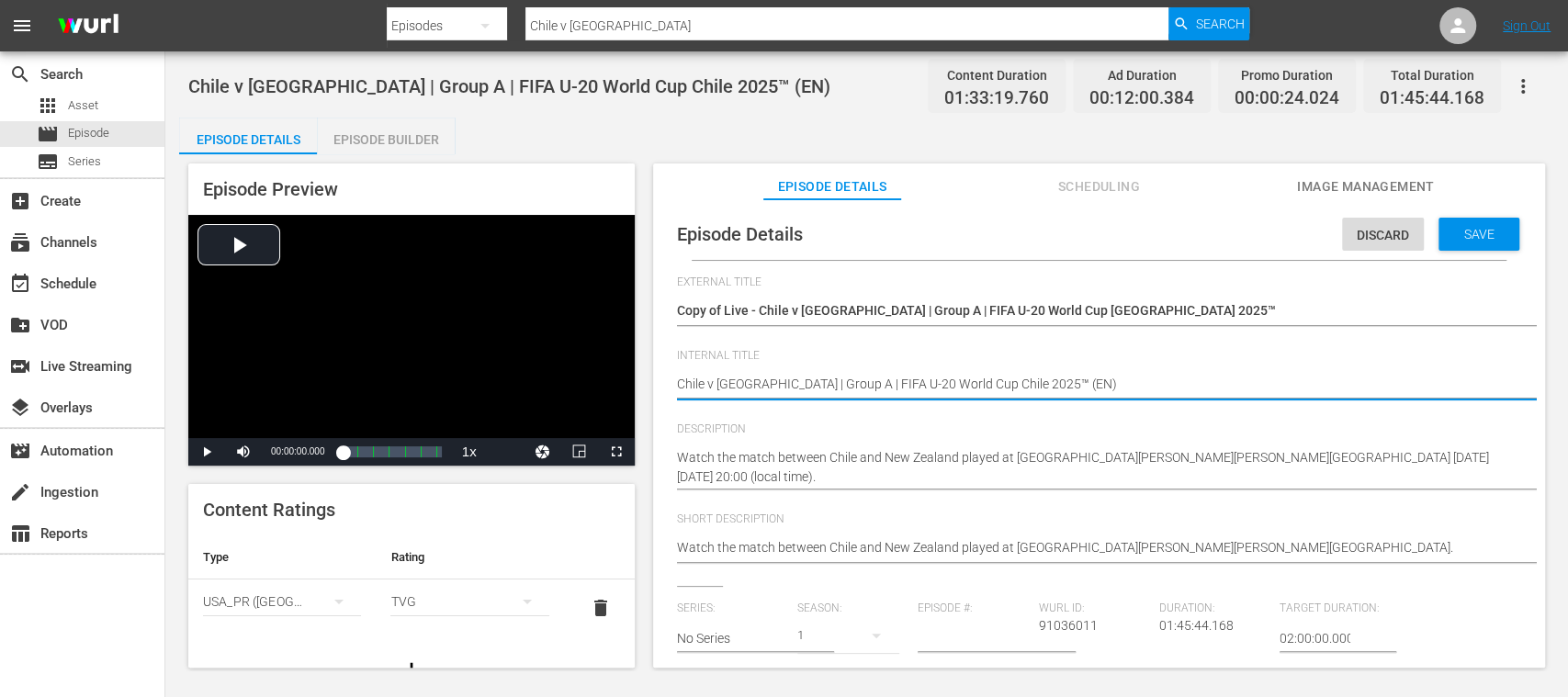
type textarea "Chile v New Zealand | Group A | FIFA U-20 World Cup Chile 2025™ (E)"
type textarea "Chile v New Zealand | Group A | FIFA U-20 World Cup Chile 2025™ (ES)"
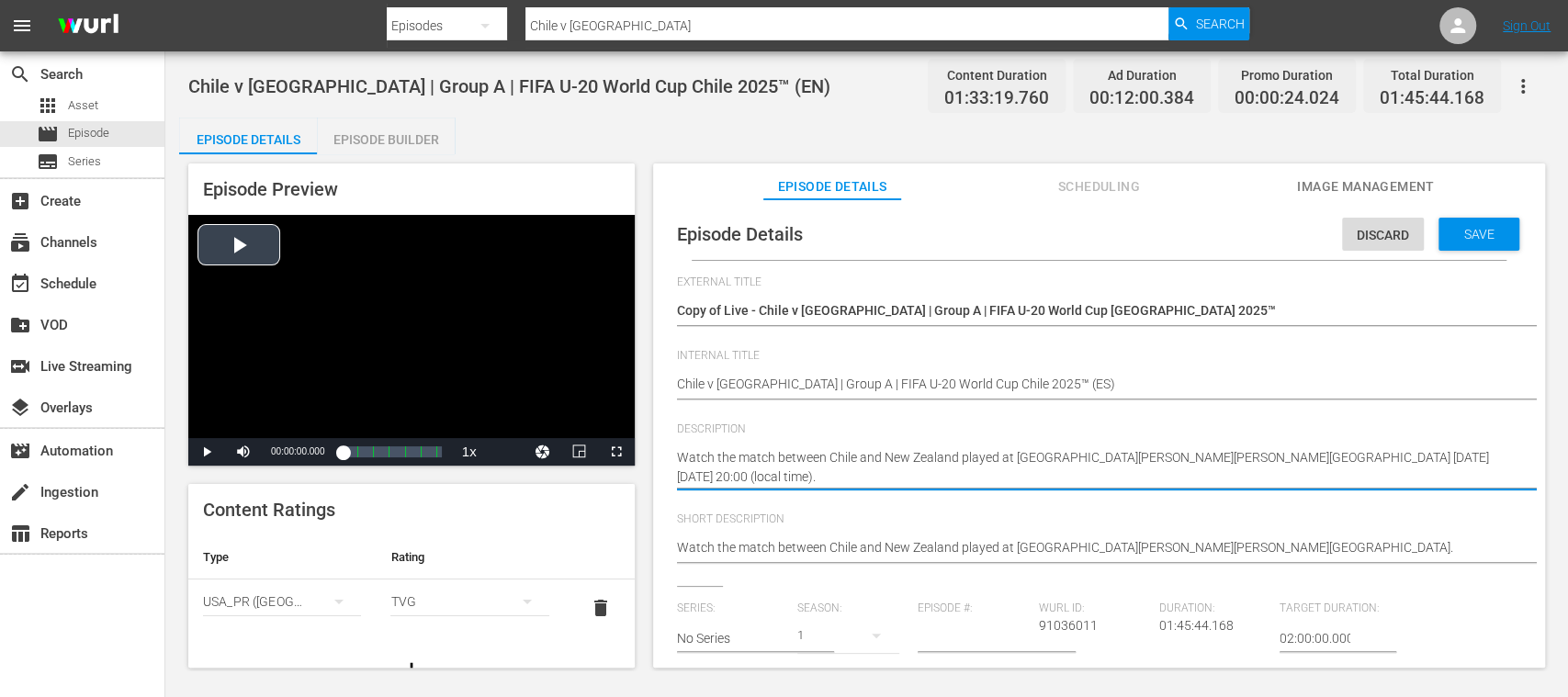
drag, startPoint x: 826, startPoint y: 476, endPoint x: 555, endPoint y: 387, distance: 285.2
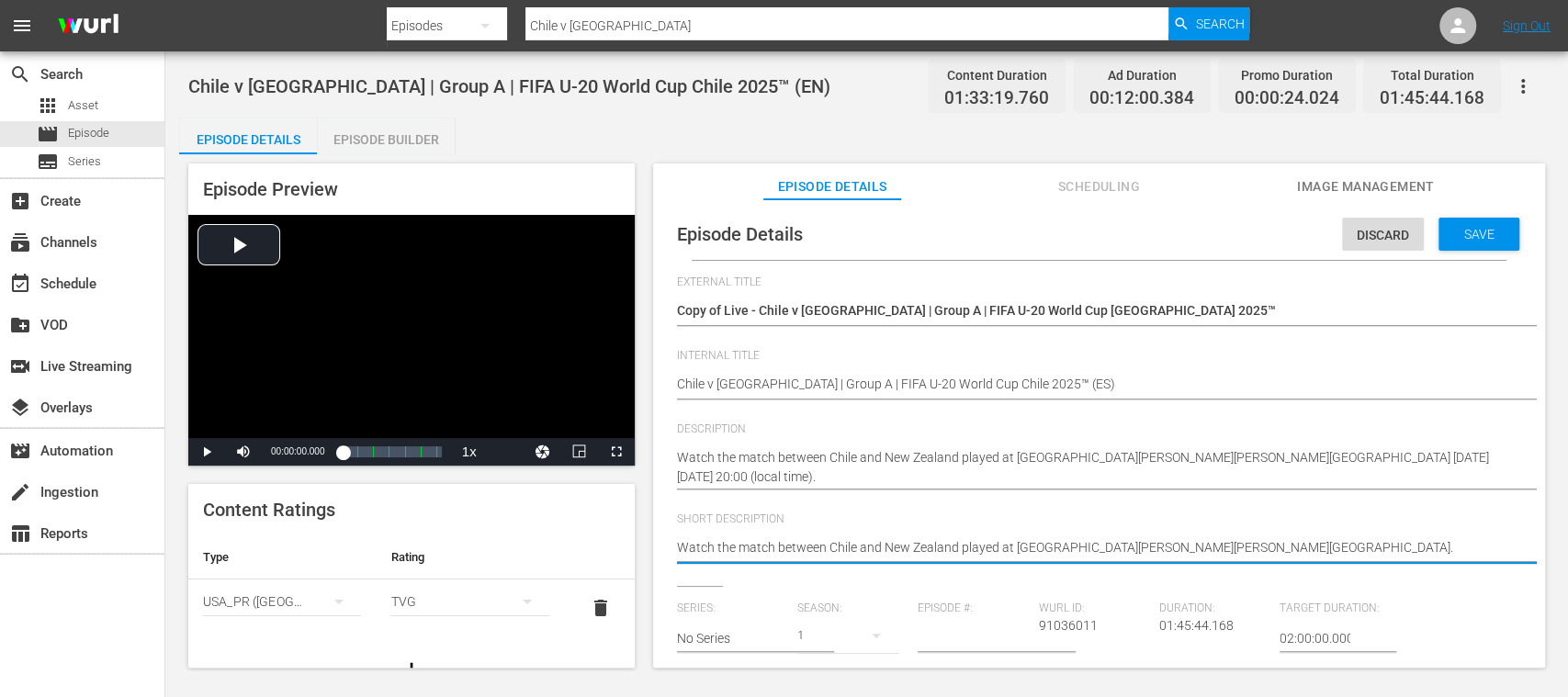
drag, startPoint x: 1310, startPoint y: 547, endPoint x: 434, endPoint y: 515, distance: 876.6
paste textarea "on Saturday, 27 September 2025 at 20:00 (local time)"
type textarea "Watch the match between Chile and New Zealand played at Estadio Nacional Julio …"
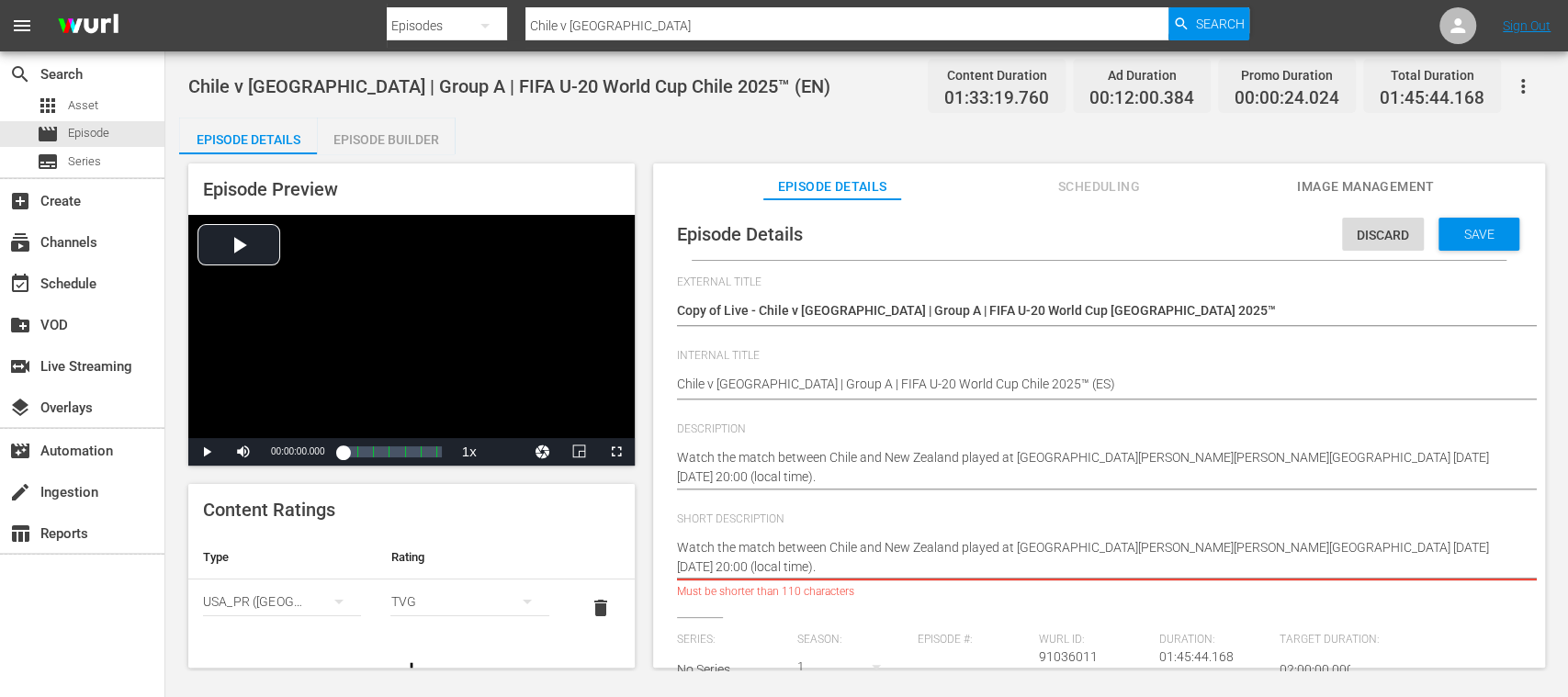
drag, startPoint x: 1301, startPoint y: 548, endPoint x: 1310, endPoint y: 568, distance: 21.9
click at [1310, 568] on textarea "Watch the match between Chile and New Zealand played at Estadio Nacional Julio …" at bounding box center [1094, 556] width 835 height 38
type textarea "Watch the match between Chile and New Zealand played at Estadio Nacional Julio …"
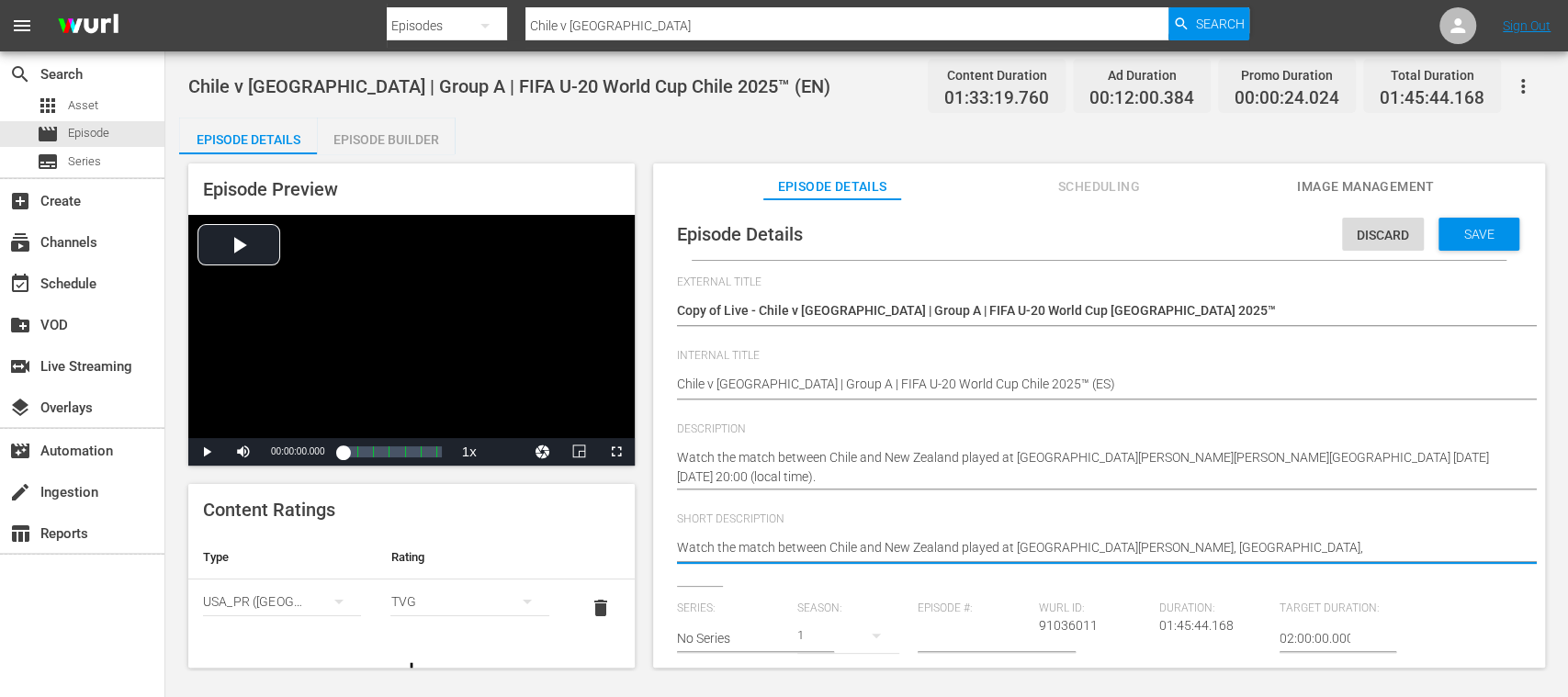
type textarea "Watch the match between Chile and New Zealand played at Estadio Nacional Julio …"
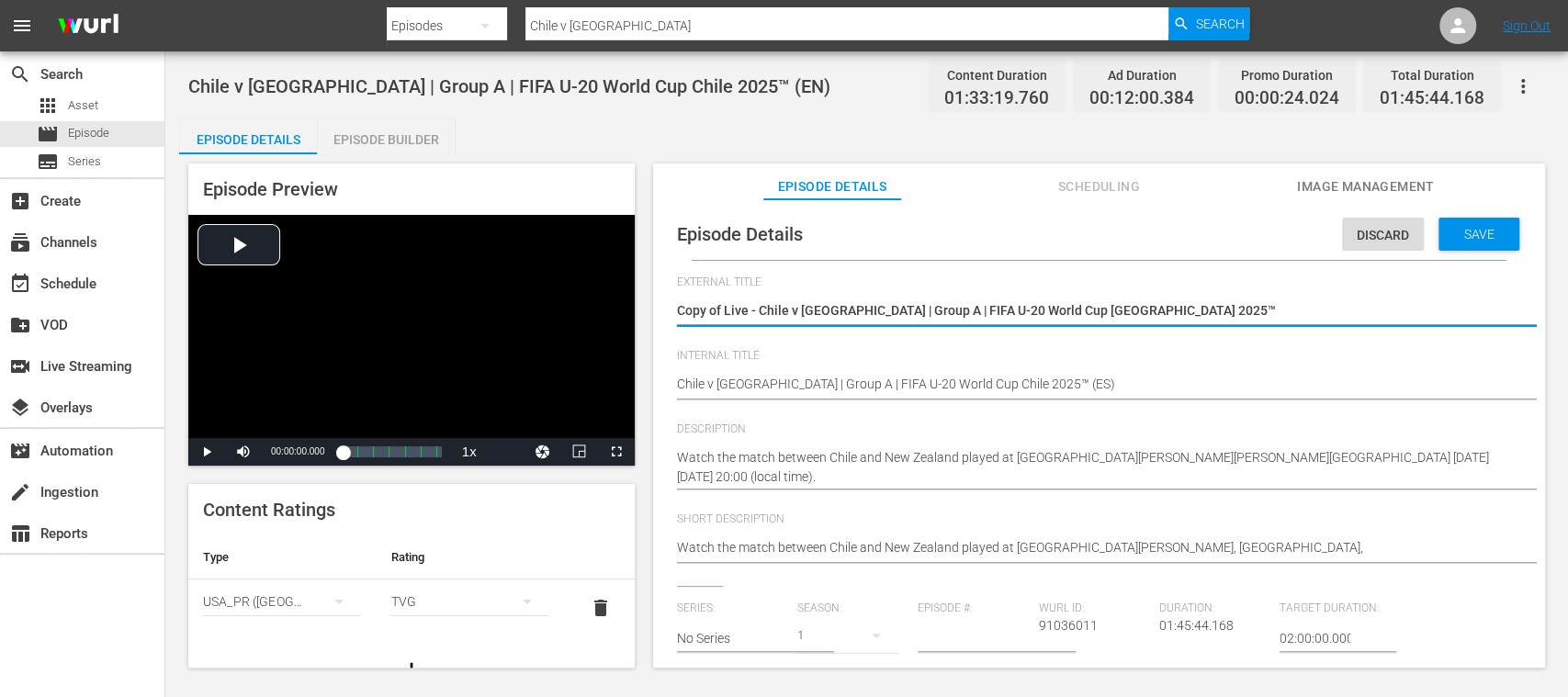
drag, startPoint x: 1019, startPoint y: 313, endPoint x: 761, endPoint y: 315, distance: 258.0
paste textarea
click at [723, 312] on textarea "Copy of Live - Chile v New Zealand | Group A | FIFA U-20 World Cup Chile 2025™" at bounding box center [1094, 313] width 835 height 22
type textarea "Copy ofLive - Chile v New Zealand | Group A | FIFA U-20 World Cup Chile 2025™"
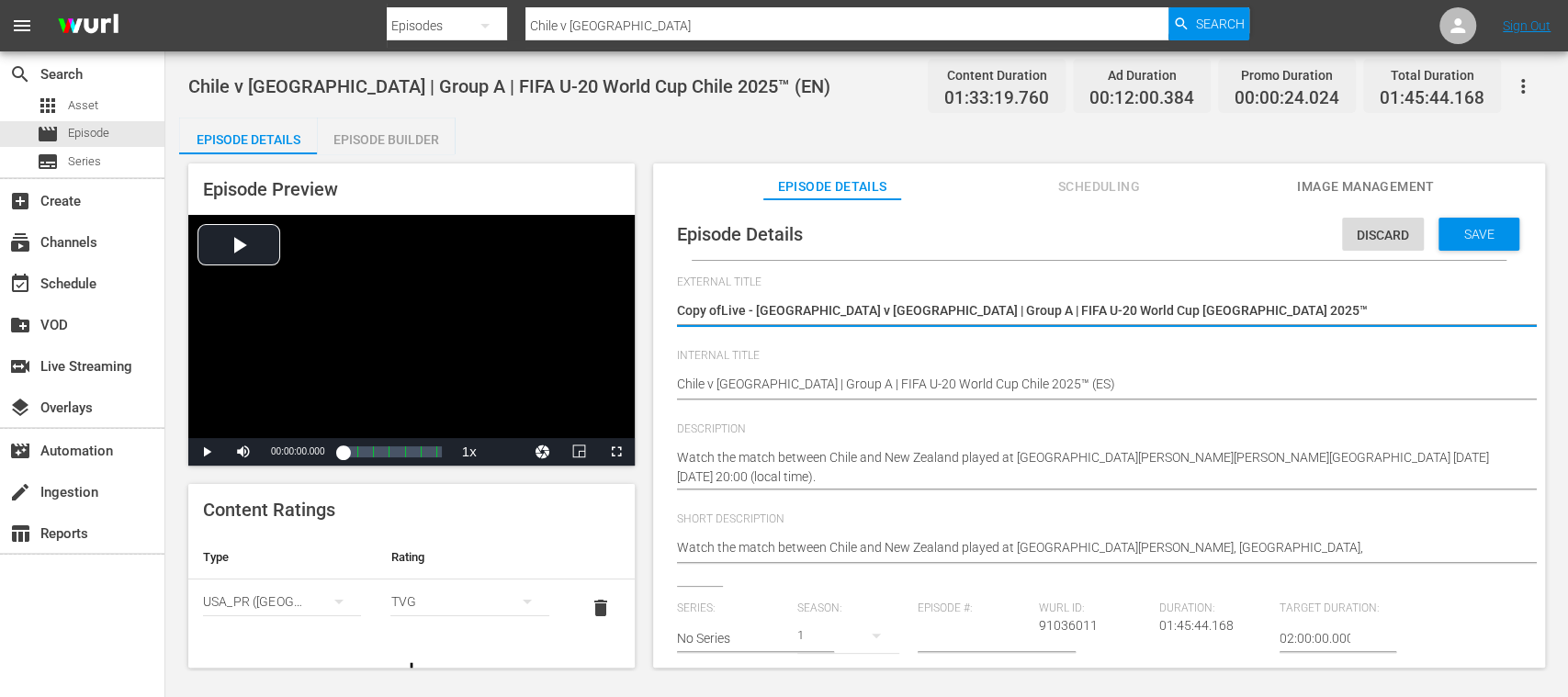
type textarea "Copy oLive - Chile v New Zealand | Group A | FIFA U-20 World Cup Chile 2025™"
type textarea "Copy Live - Chile v New Zealand | Group A | FIFA U-20 World Cup Chile 2025™"
type textarea "CopyLive - Chile v New Zealand | Group A | FIFA U-20 World Cup Chile 2025™"
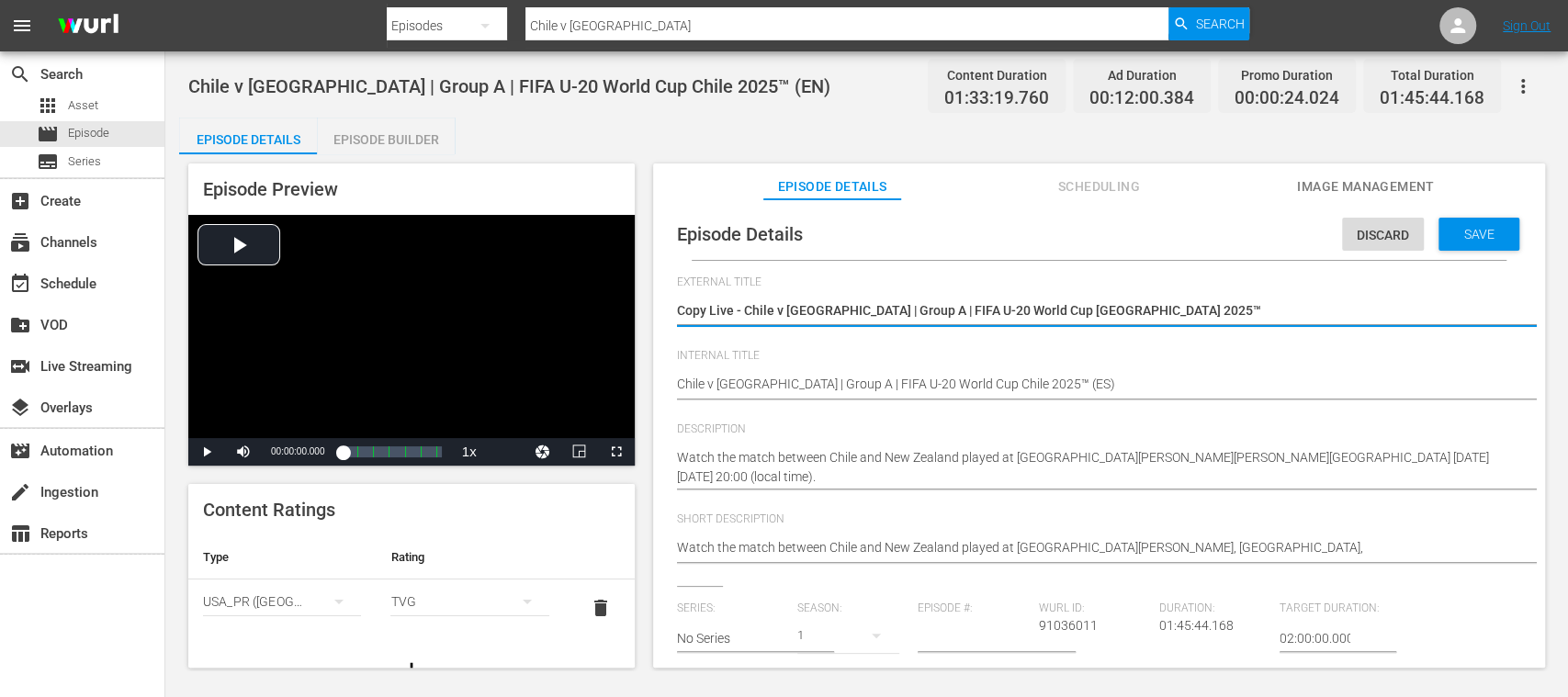
type textarea "CopyLive - Chile v New Zealand | Group A | FIFA U-20 World Cup Chile 2025™"
type textarea "CopLive - Chile v New Zealand | Group A | FIFA U-20 World Cup Chile 2025™"
type textarea "CoLive - Chile v New Zealand | Group A | FIFA U-20 World Cup Chile 2025™"
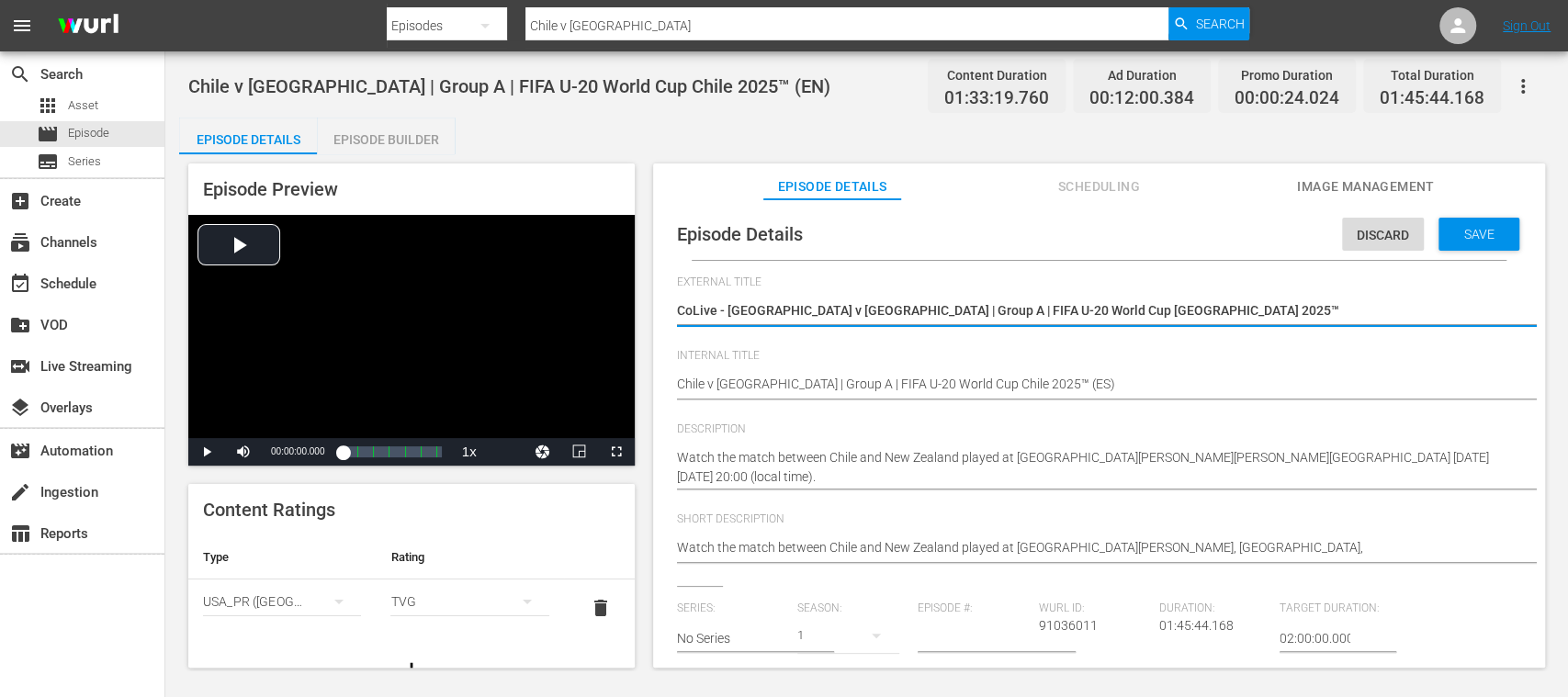
type textarea "CLive - Chile v New Zealand | Group A | FIFA U-20 World Cup Chile 2025™"
type textarea "Live - Chile v New Zealand | Group A | FIFA U-20 World Cup Chile 2025™"
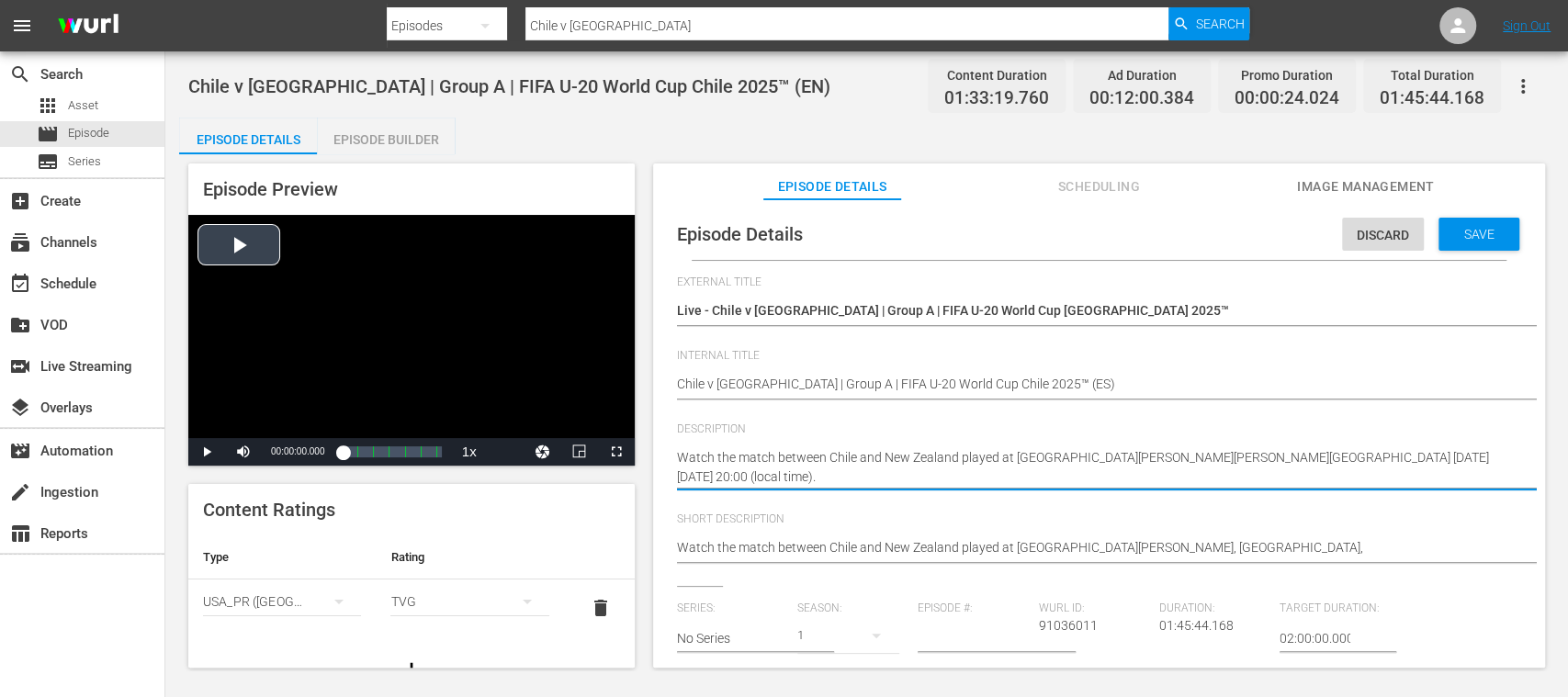
drag, startPoint x: 708, startPoint y: 466, endPoint x: 734, endPoint y: 474, distance: 27.2
paste textarea "Vea el partido entre Chile y Nueva Zelanda jugado en el Estadio Nacional Julio …"
type textarea "Vea el partido entre Chile y Nueva Zelanda jugado en el Estadio Nacional Julio …"
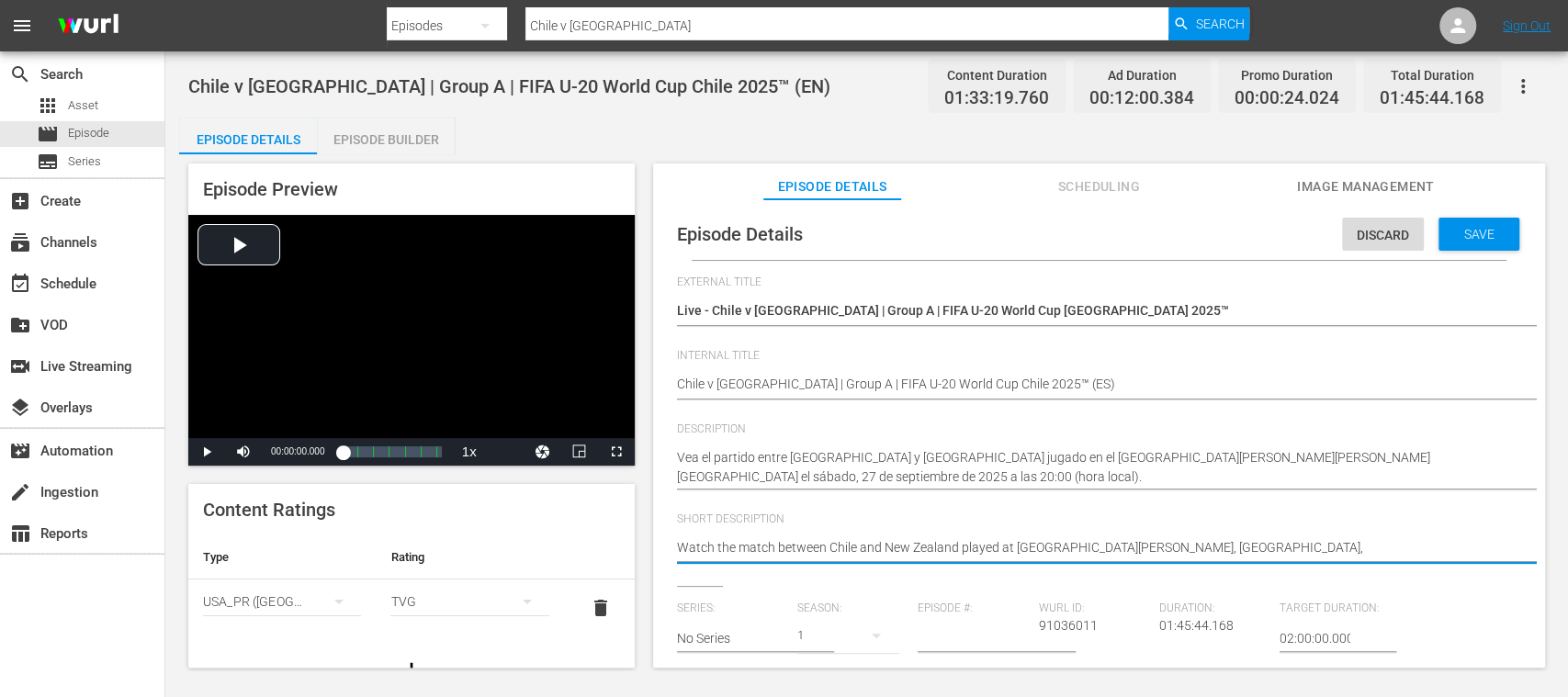
drag, startPoint x: 1061, startPoint y: 547, endPoint x: 525, endPoint y: 540, distance: 536.0
paste textarea "Vea el partido entre Chile y Nueva Zelanda jugado en el Estadio Nacional Julio …"
type textarea "Vea el partido entre Chile y Nueva Zelanda jugado en el Estadio Nacional Julio …"
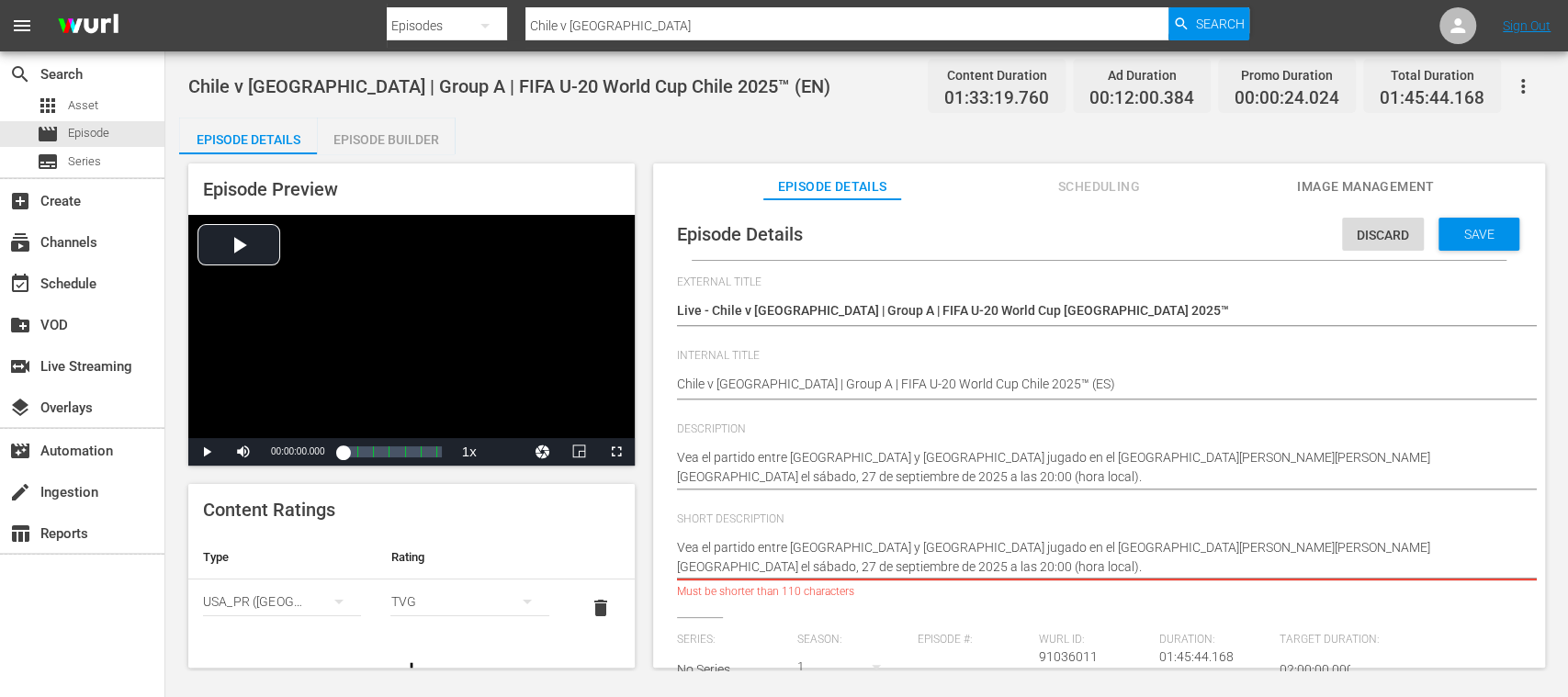
click at [1276, 560] on textarea "Watch the match between Chile and New Zealand played at Estadio Nacional Julio …" at bounding box center [1094, 556] width 835 height 38
drag, startPoint x: 1278, startPoint y: 546, endPoint x: 1280, endPoint y: 579, distance: 33.1
click at [1280, 579] on div "Watch the match between Chile and New Zealand played at Estadio Nacional Julio …" at bounding box center [1094, 556] width 835 height 60
type textarea "Vea el partido entre Chile y Nueva Zelanda jugado en el Estadio Nacional Julio …"
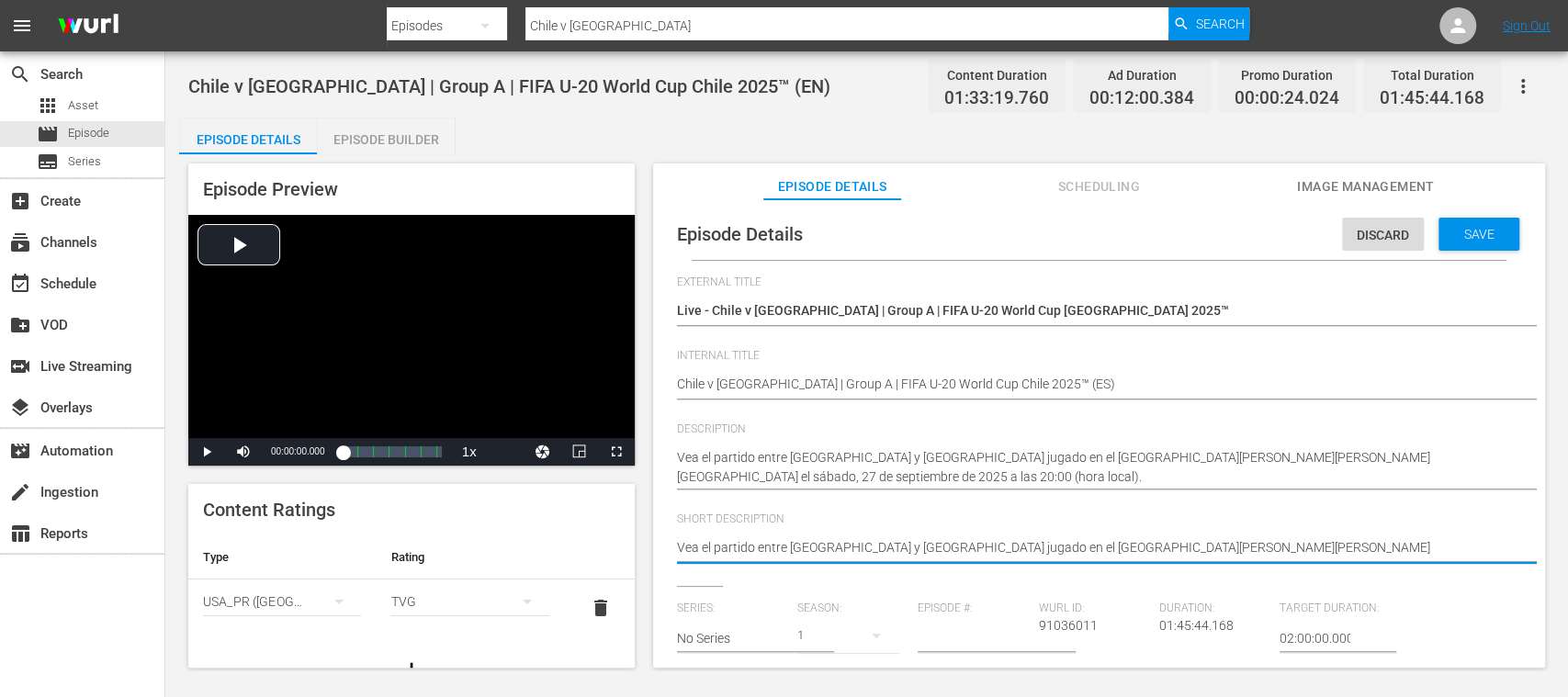
type textarea "Vea el partido entre Chile y Nueva Zelanda jugado en el Estadio Nacional Julio …"
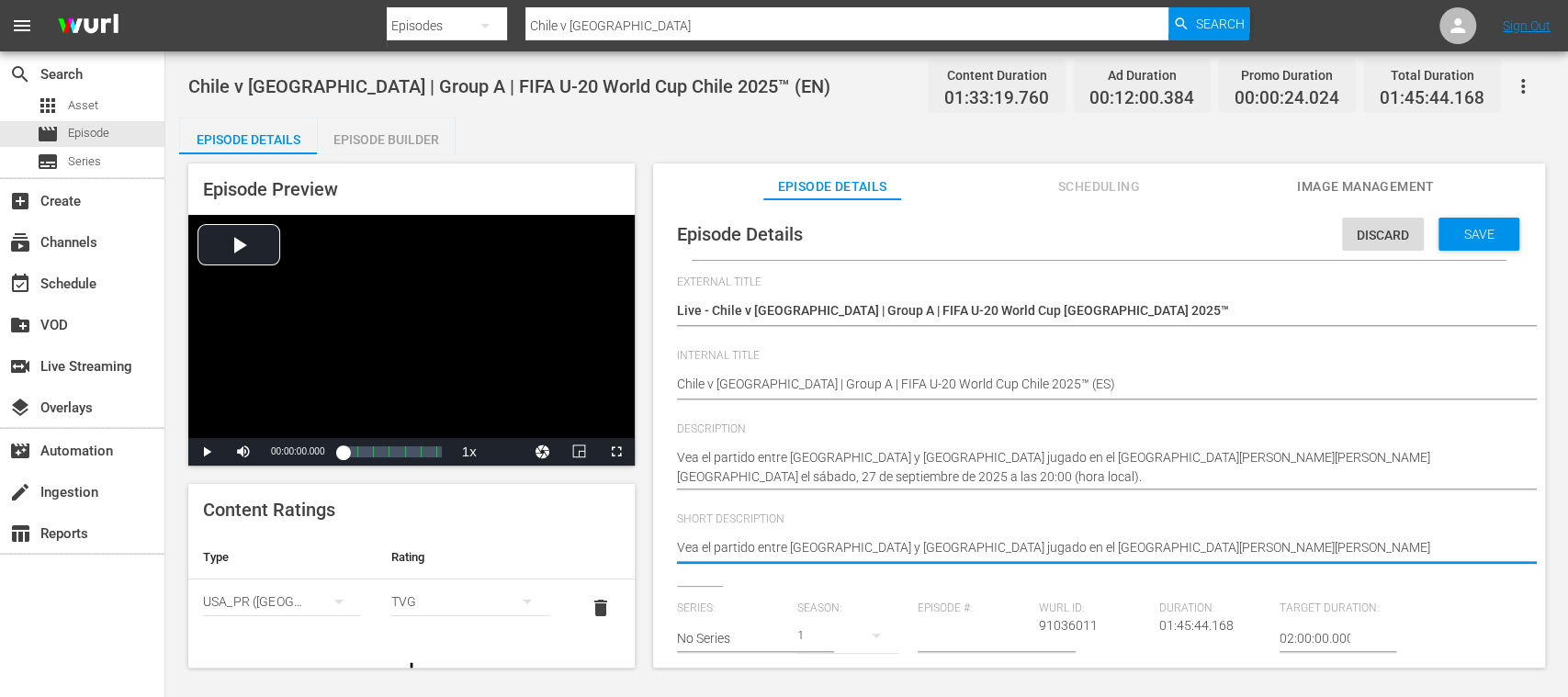
type textarea "Vea el partido entre Chile y Nueva Zelanda jugado en el Estadio Nacional Julio …"
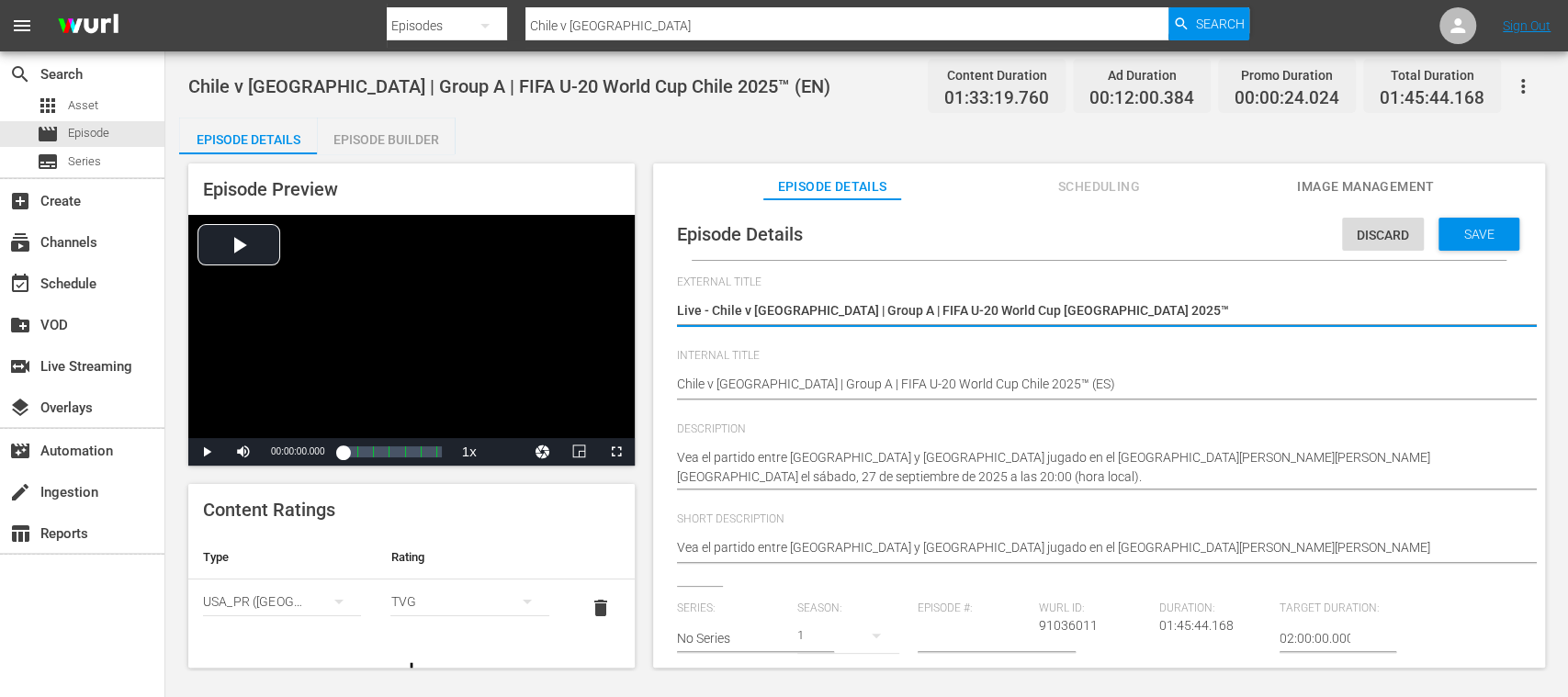
drag, startPoint x: 971, startPoint y: 309, endPoint x: 714, endPoint y: 302, distance: 257.1
paste textarea "s Nueva Zelanda | Grupo A | Copa Mundial Sub-20 de la FIFA"
type textarea "Live - Chile vs Nueva Zelanda | Grupo A | Copa Mundial Sub-20 de la FIFA Chile …"
click at [589, 605] on span "delete" at bounding box center [601, 608] width 22 height 22
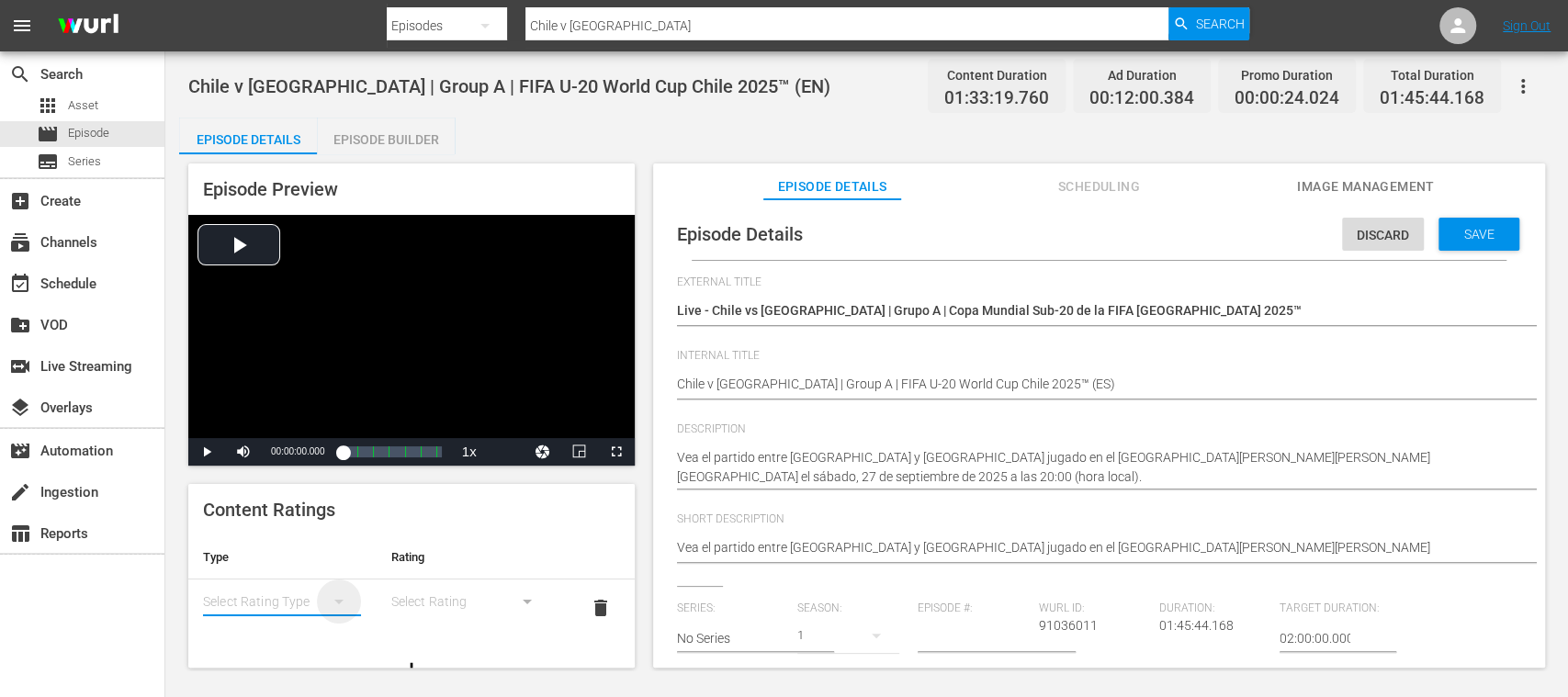
click at [333, 602] on icon "simple table" at bounding box center [339, 601] width 22 height 22
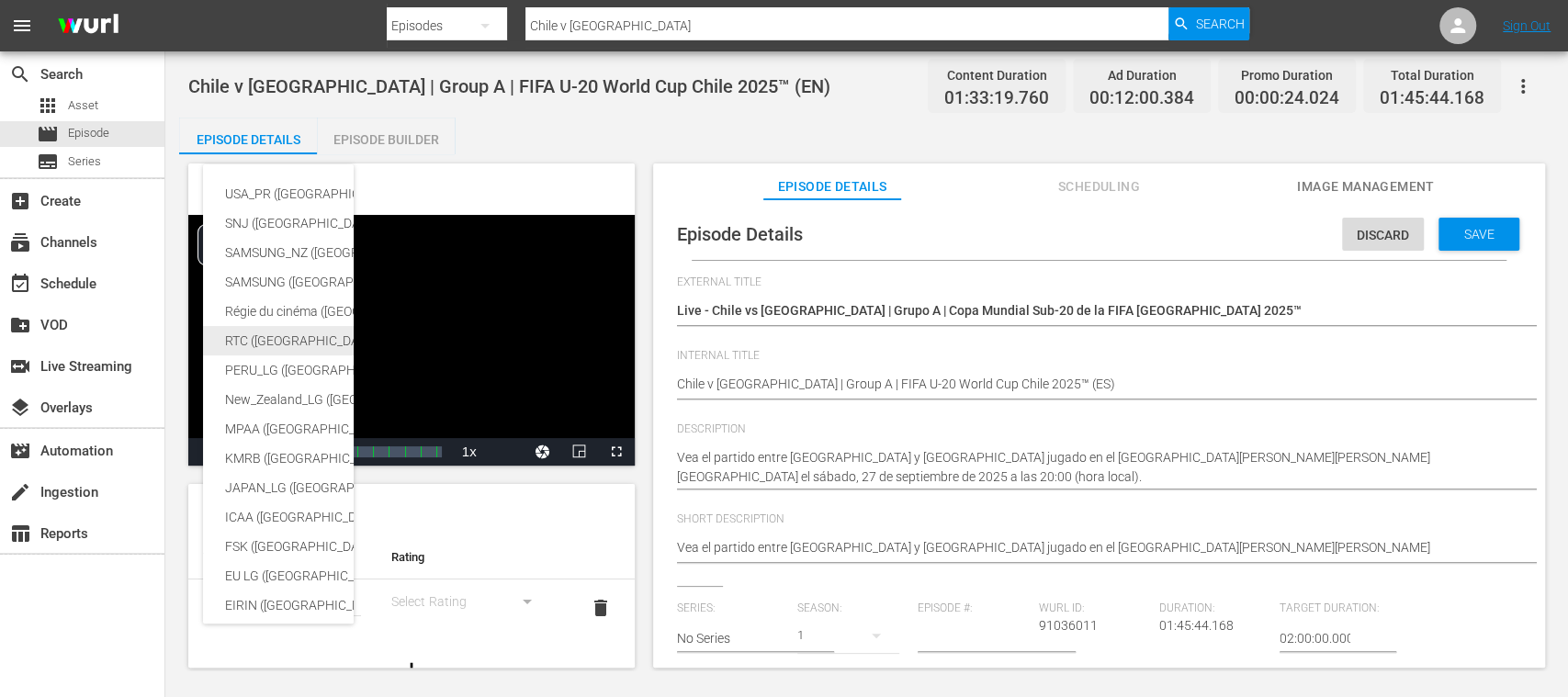
click at [277, 342] on div "RTC (Mexico)" at bounding box center [451, 341] width 451 height 30
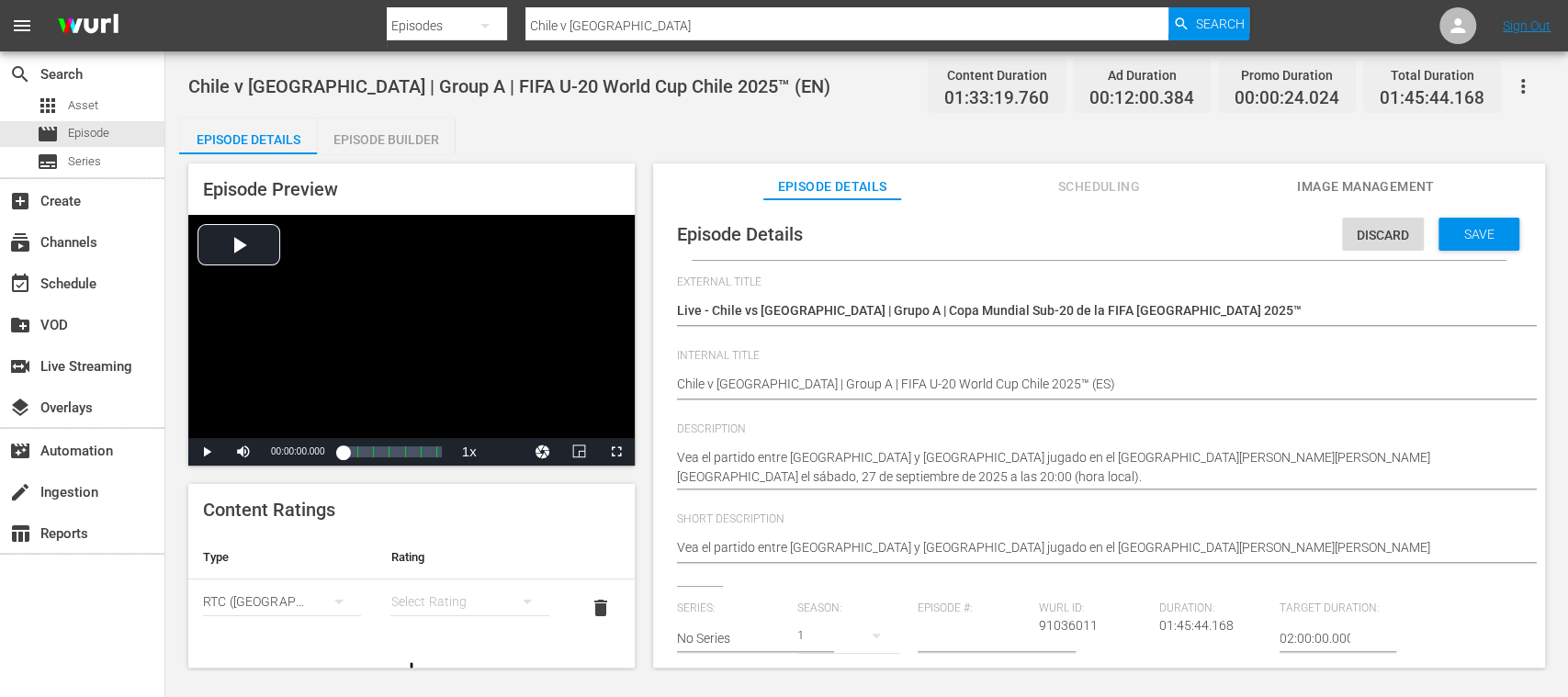
click at [426, 597] on div "simple table" at bounding box center [469, 601] width 158 height 51
click at [423, 477] on div "A" at bounding box center [458, 476] width 106 height 30
click at [1482, 233] on span "Save" at bounding box center [1480, 235] width 60 height 15
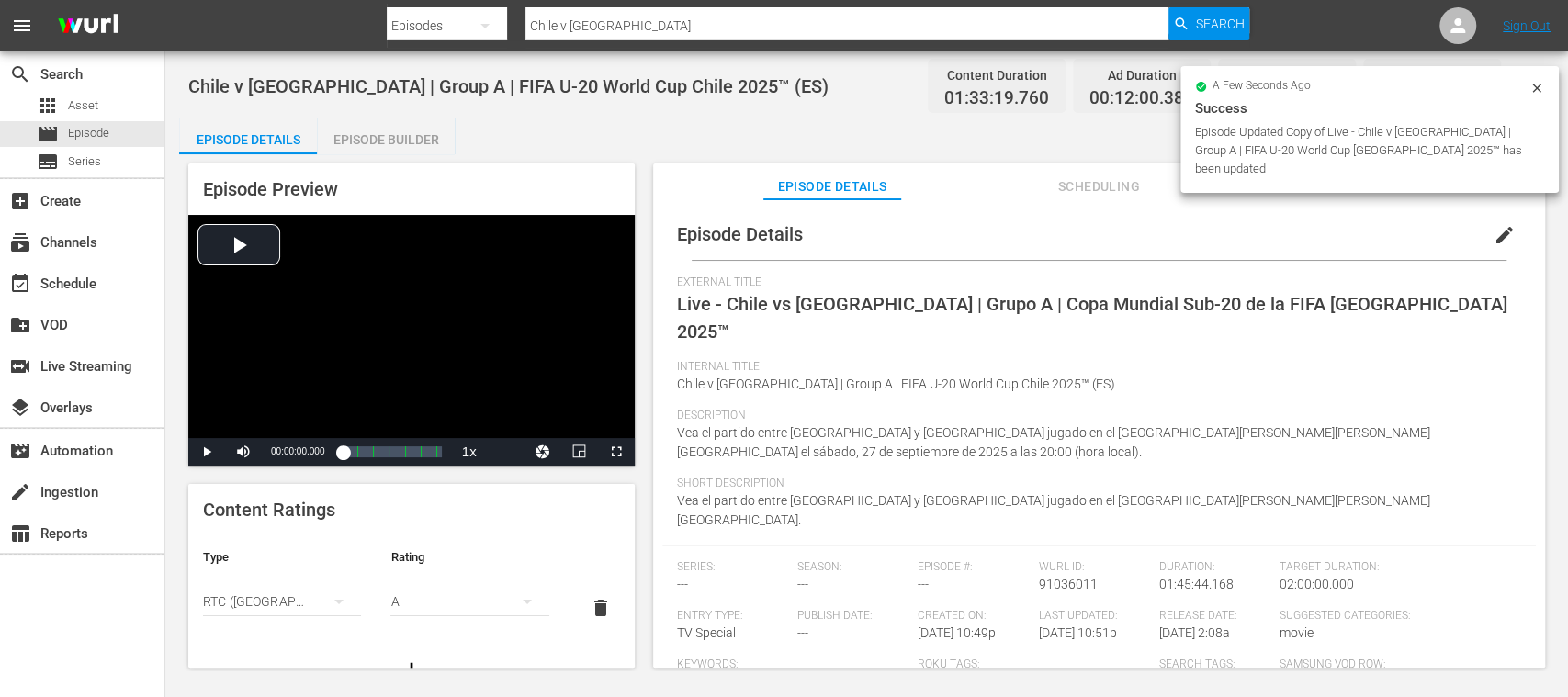
click at [426, 136] on div "Episode Builder" at bounding box center [385, 139] width 138 height 44
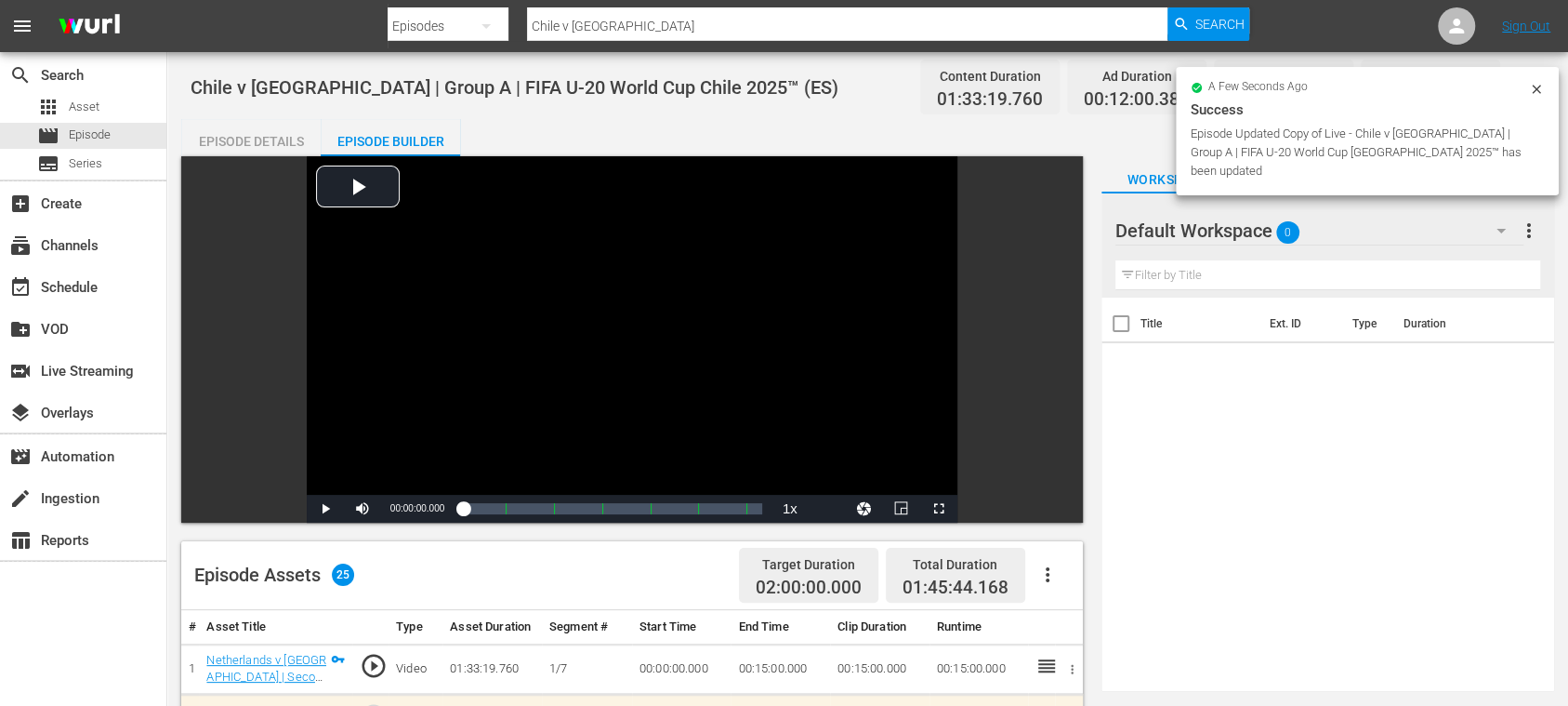
scroll to position [330, 0]
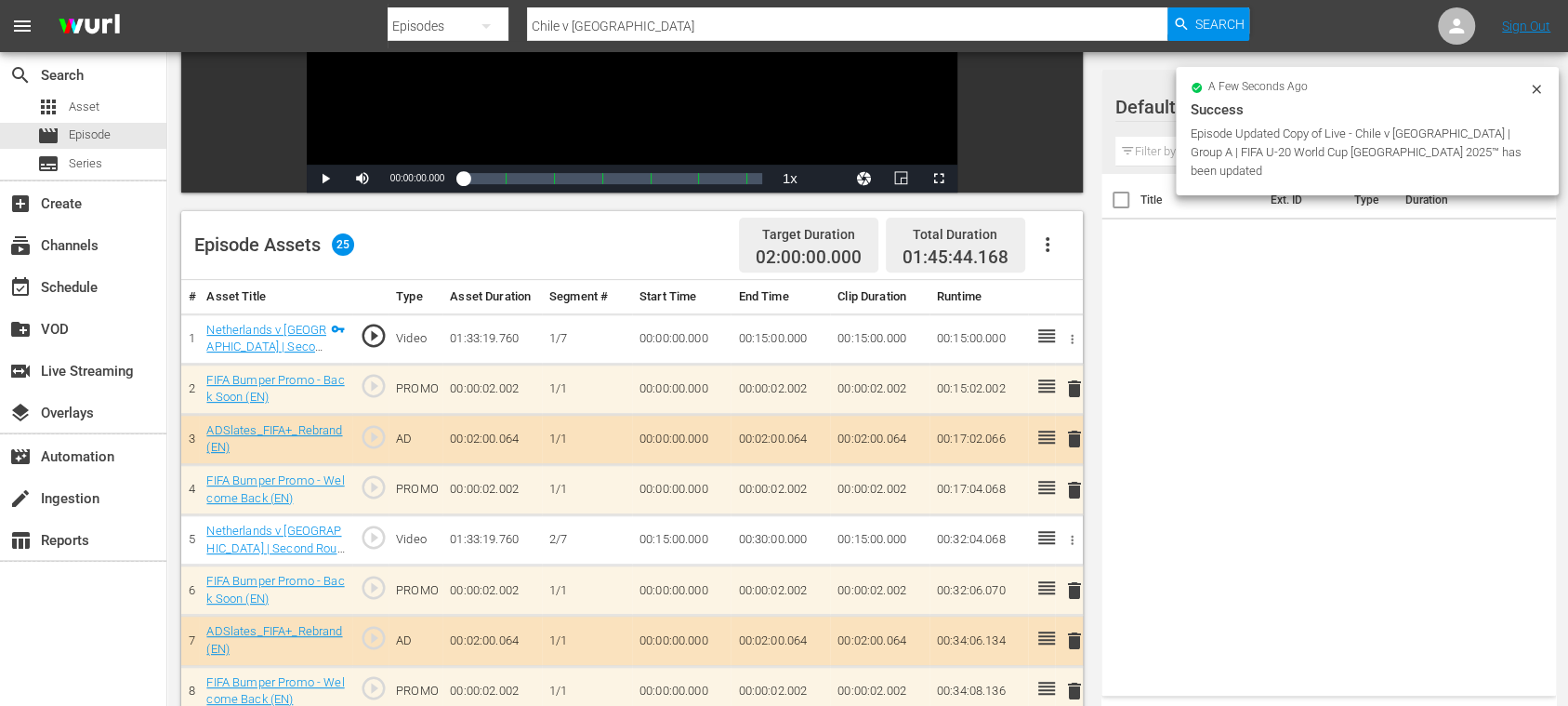
click at [1048, 243] on icon "button" at bounding box center [1048, 245] width 4 height 15
click at [1070, 306] on div "Clear Ads" at bounding box center [1102, 296] width 126 height 44
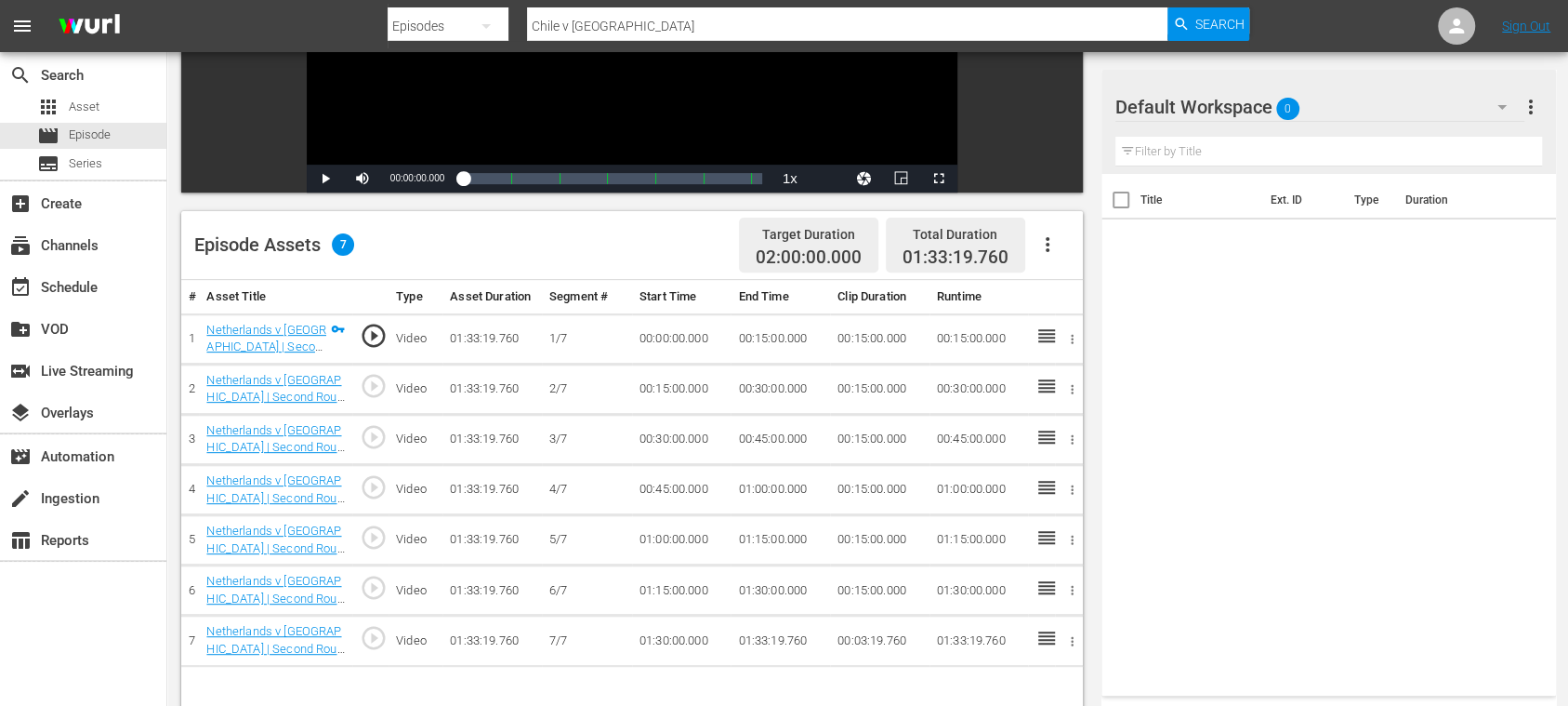
click at [1047, 254] on icon "button" at bounding box center [1048, 245] width 23 height 23
click at [1051, 250] on div "Fill with Ads" at bounding box center [1102, 252] width 126 height 44
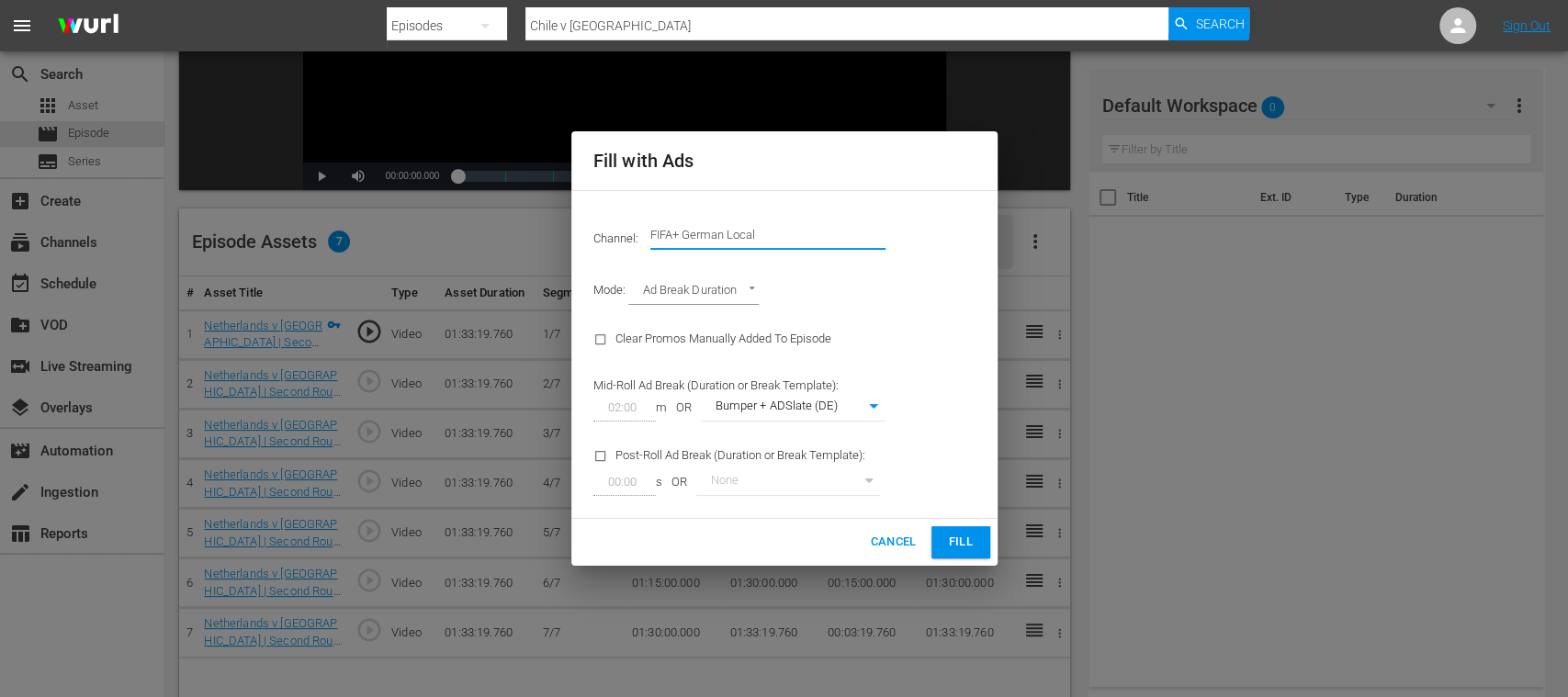
drag, startPoint x: 682, startPoint y: 232, endPoint x: 895, endPoint y: 232, distance: 213.0
click at [893, 232] on div "Channel: Channel Title FIFA+ German Local" at bounding box center [785, 235] width 404 height 66
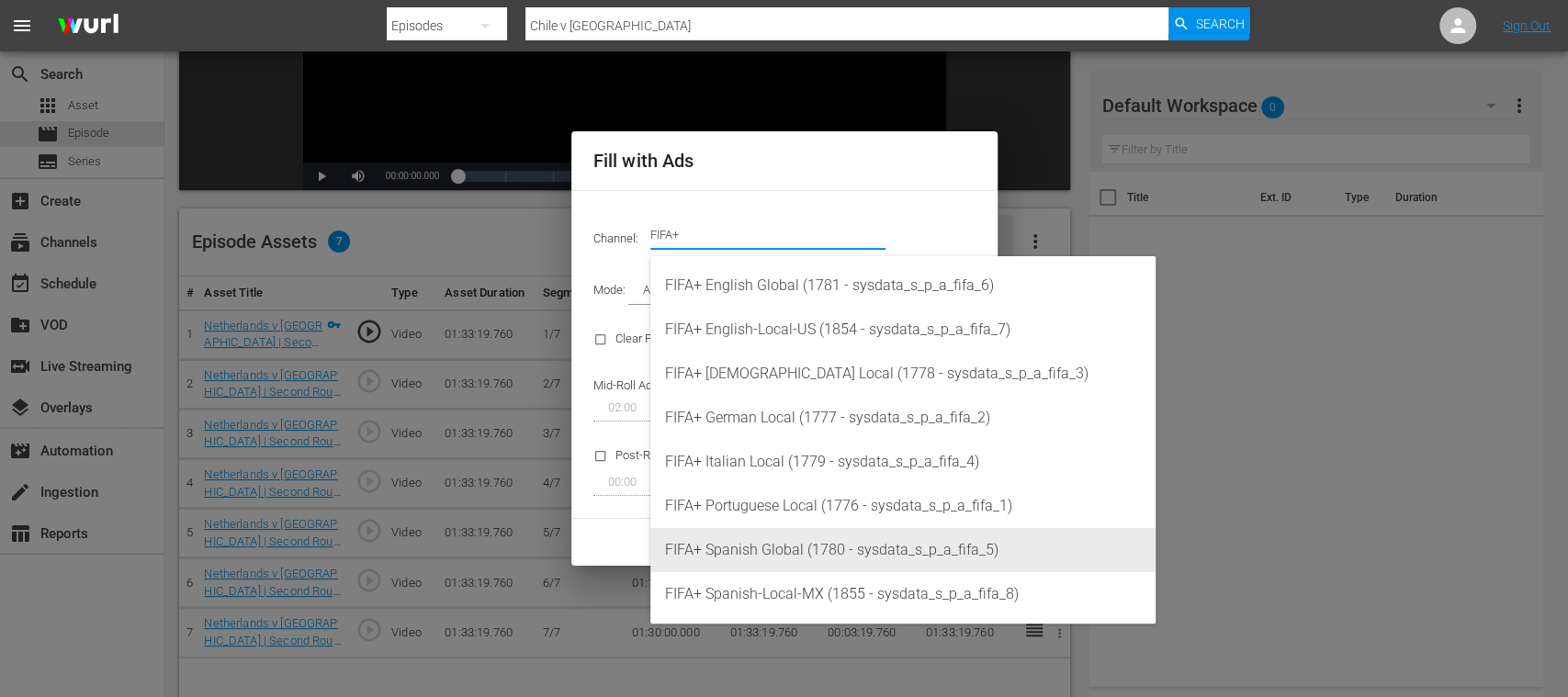
click at [799, 538] on div "FIFA+ Spanish Global (1780 - sysdata_s_p_a_fifa_5)" at bounding box center [902, 549] width 476 height 44
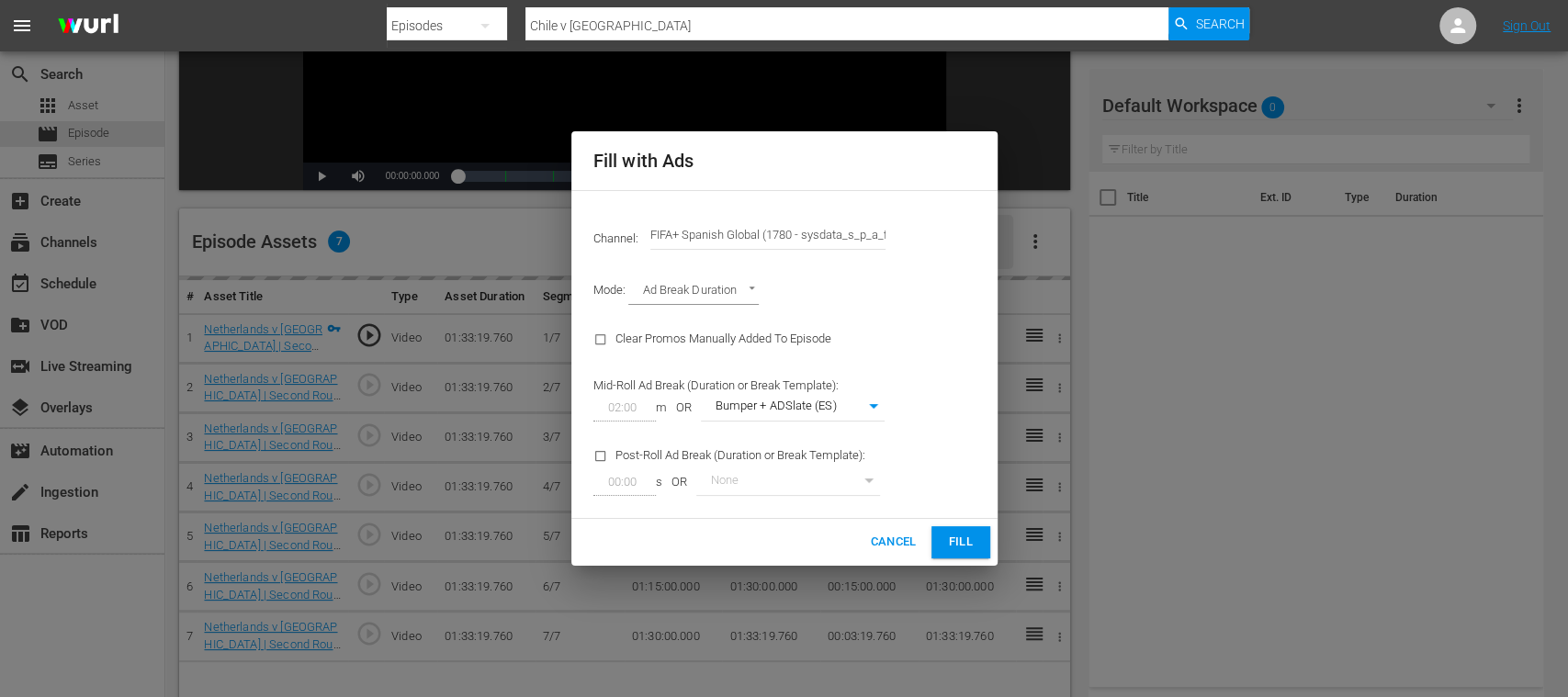
type input "FIFA+ Spanish Global (1780)"
type input "339"
click at [958, 542] on span "Fill" at bounding box center [961, 542] width 30 height 21
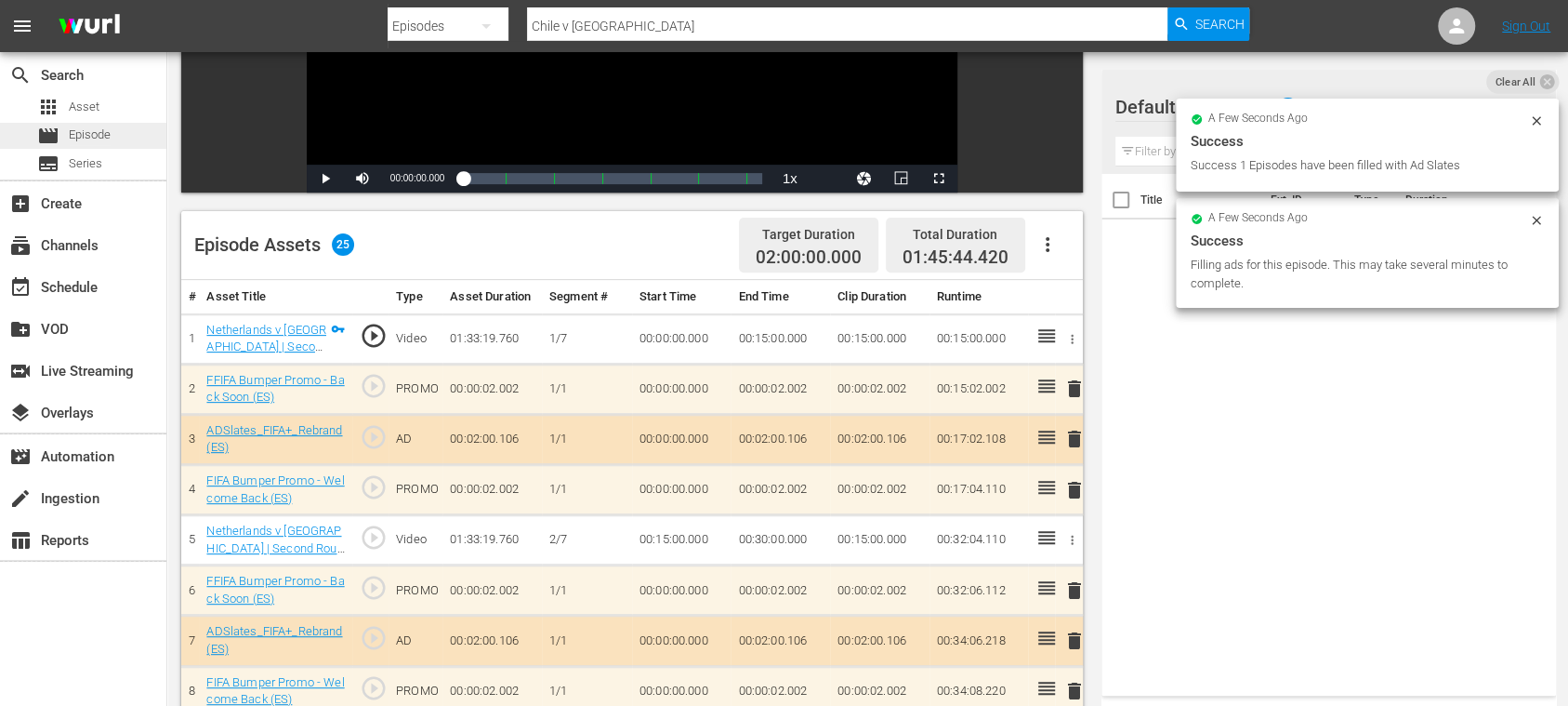
click at [90, 133] on span "Episode" at bounding box center [90, 135] width 41 height 19
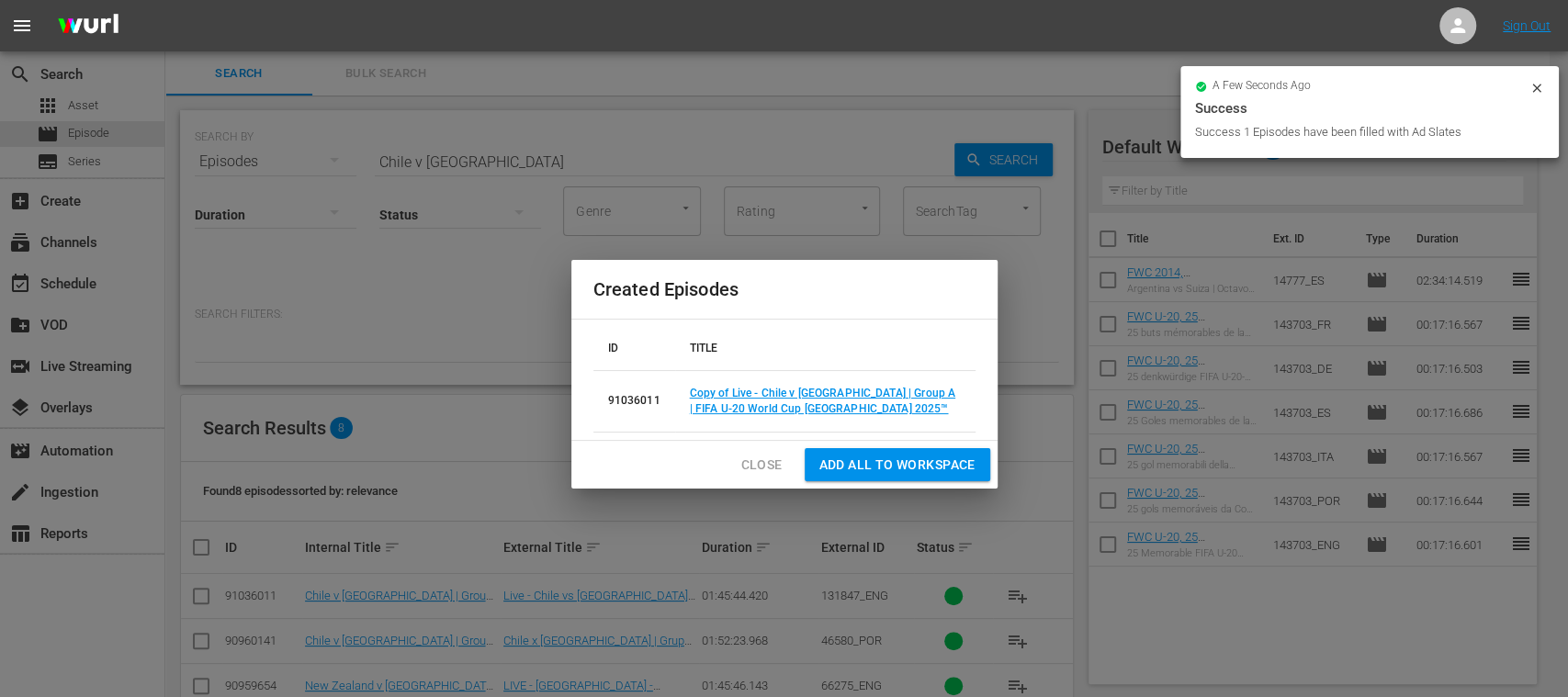
click at [748, 468] on span "Close" at bounding box center [762, 464] width 41 height 23
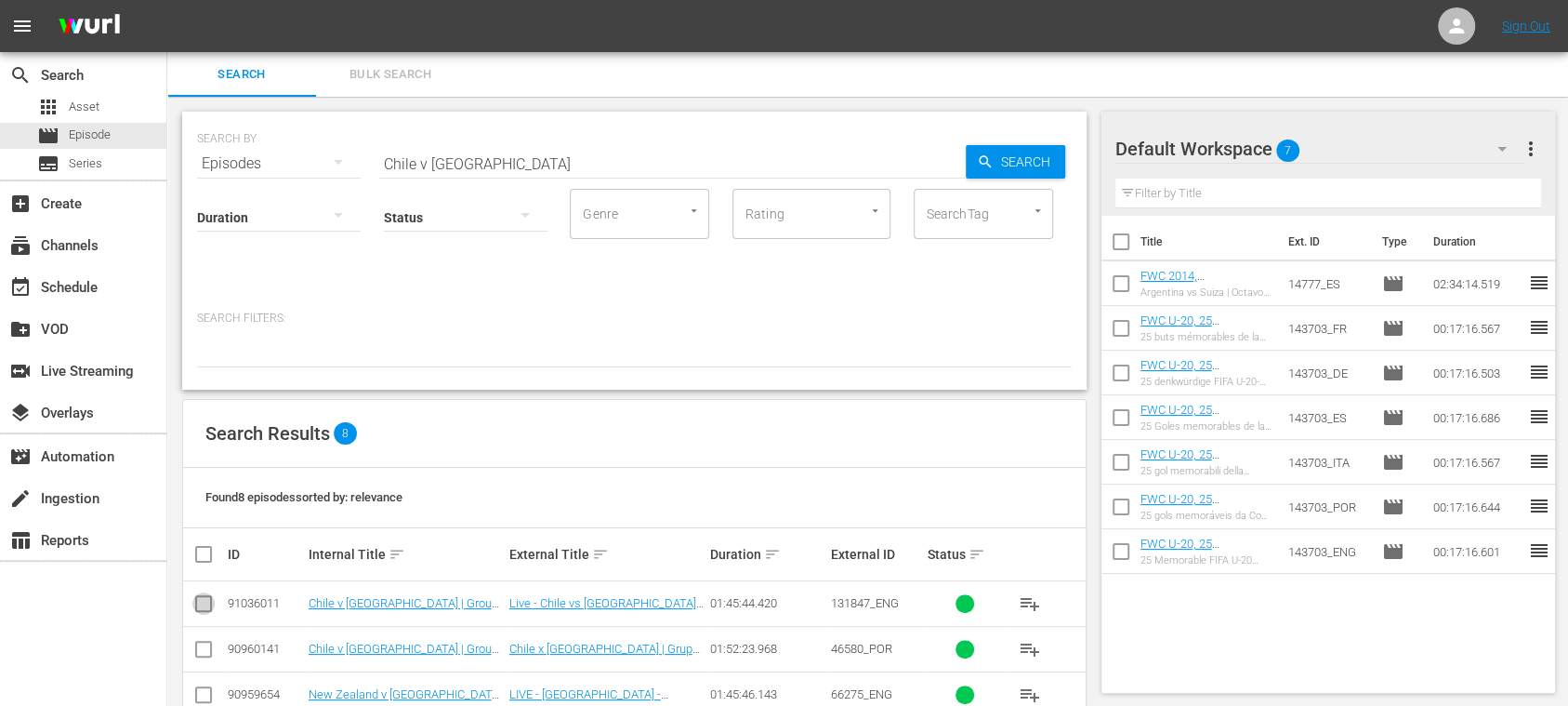
click at [203, 601] on input "checkbox" at bounding box center [204, 607] width 23 height 23
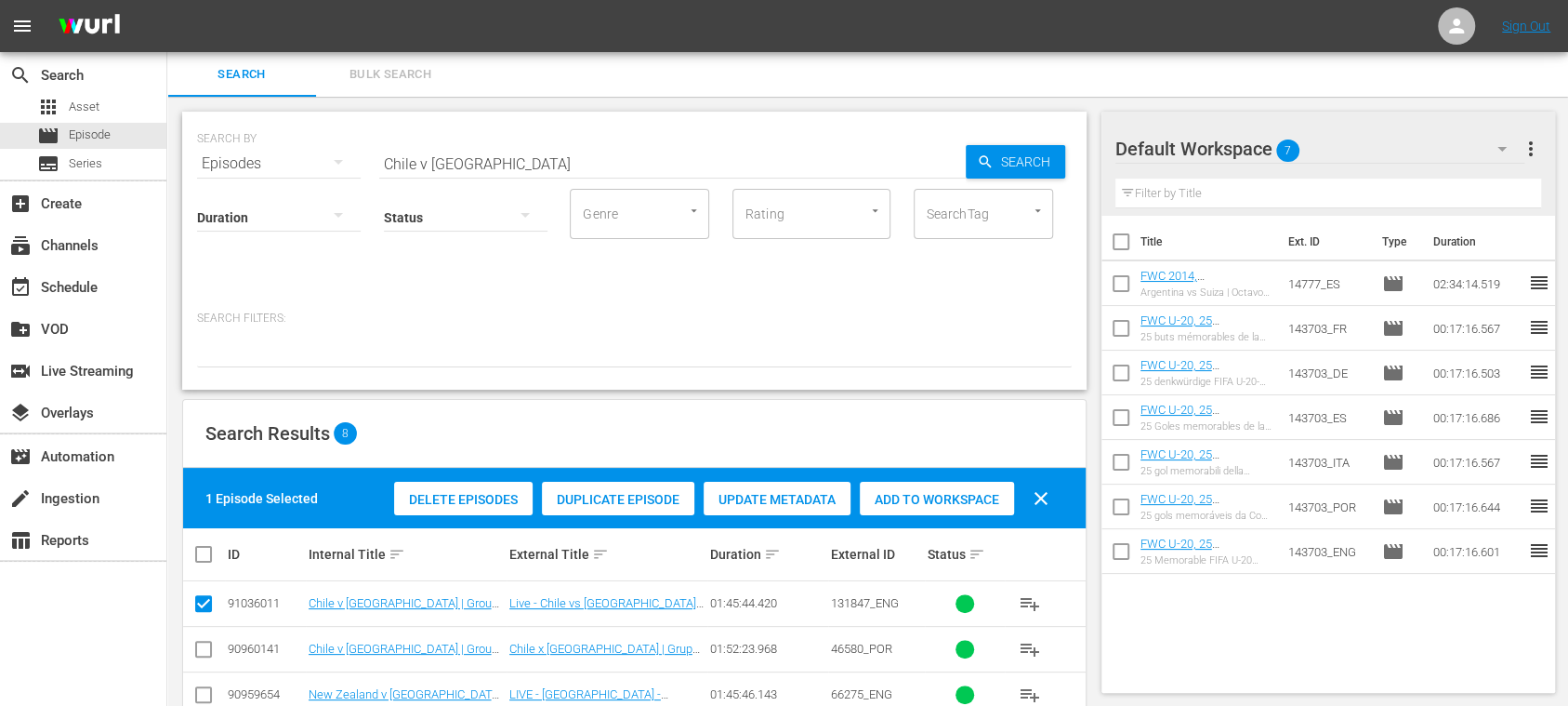
click at [648, 500] on span "Duplicate Episode" at bounding box center [618, 500] width 153 height 15
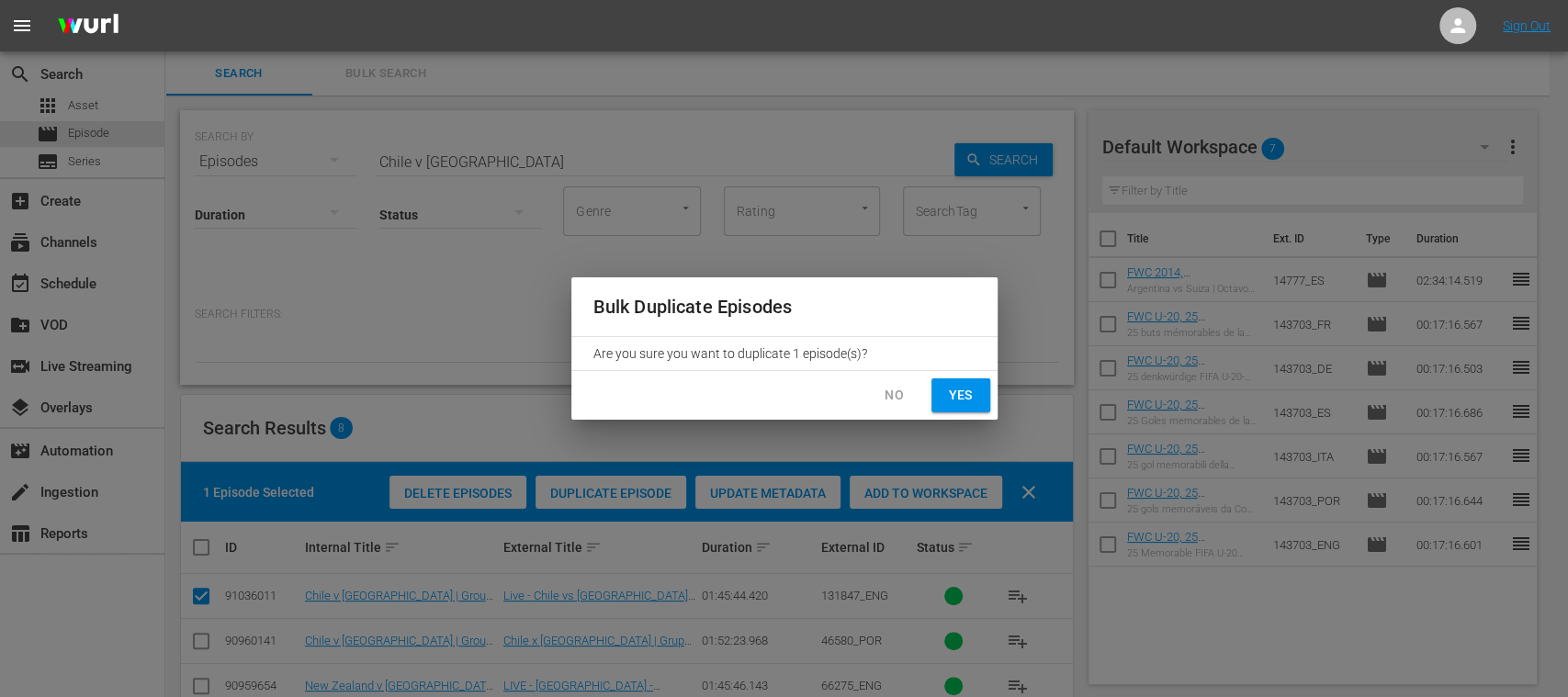
click at [969, 402] on span "Yes" at bounding box center [961, 395] width 30 height 23
checkbox input "false"
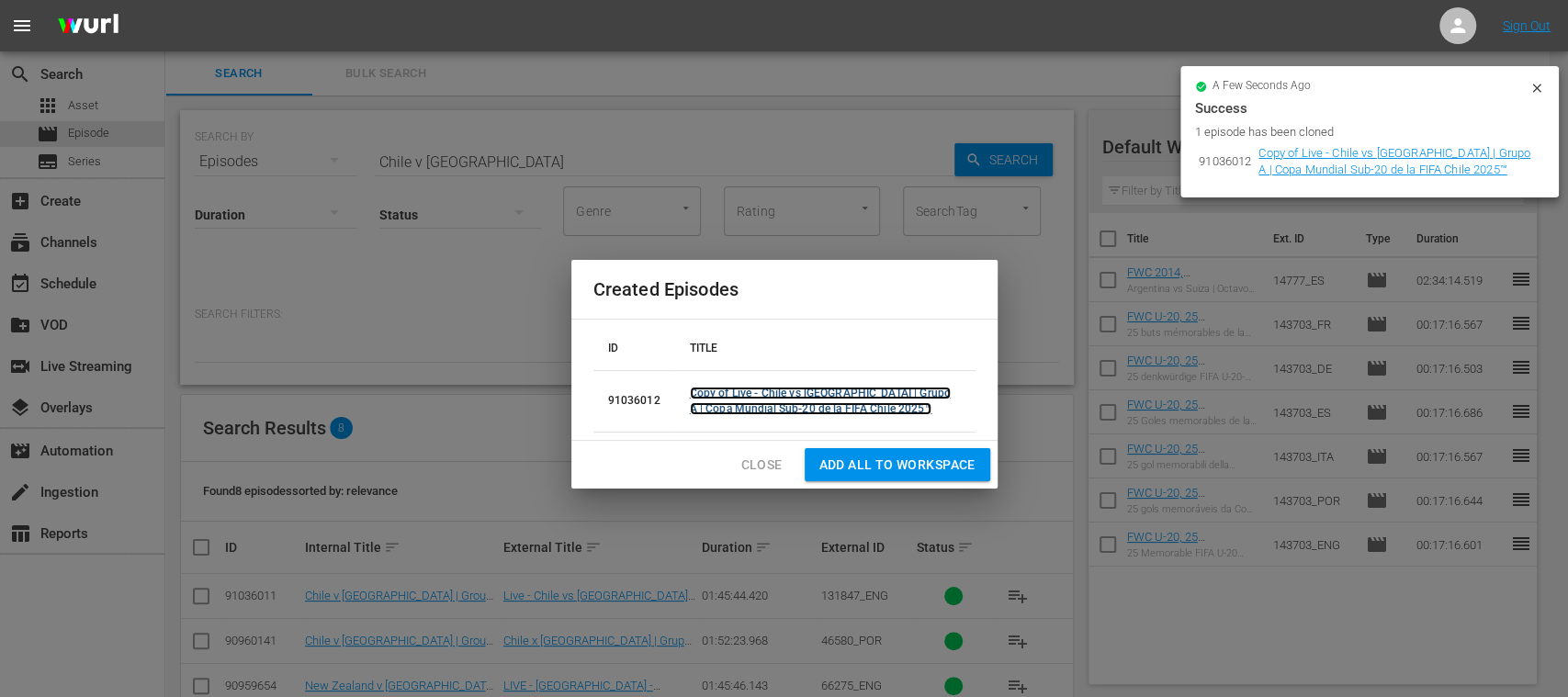
click at [751, 394] on link "Copy of Live - Chile vs Nueva Zelanda | Grupo A | Copa Mundial Sub-20 de la FIF…" at bounding box center [820, 400] width 261 height 29
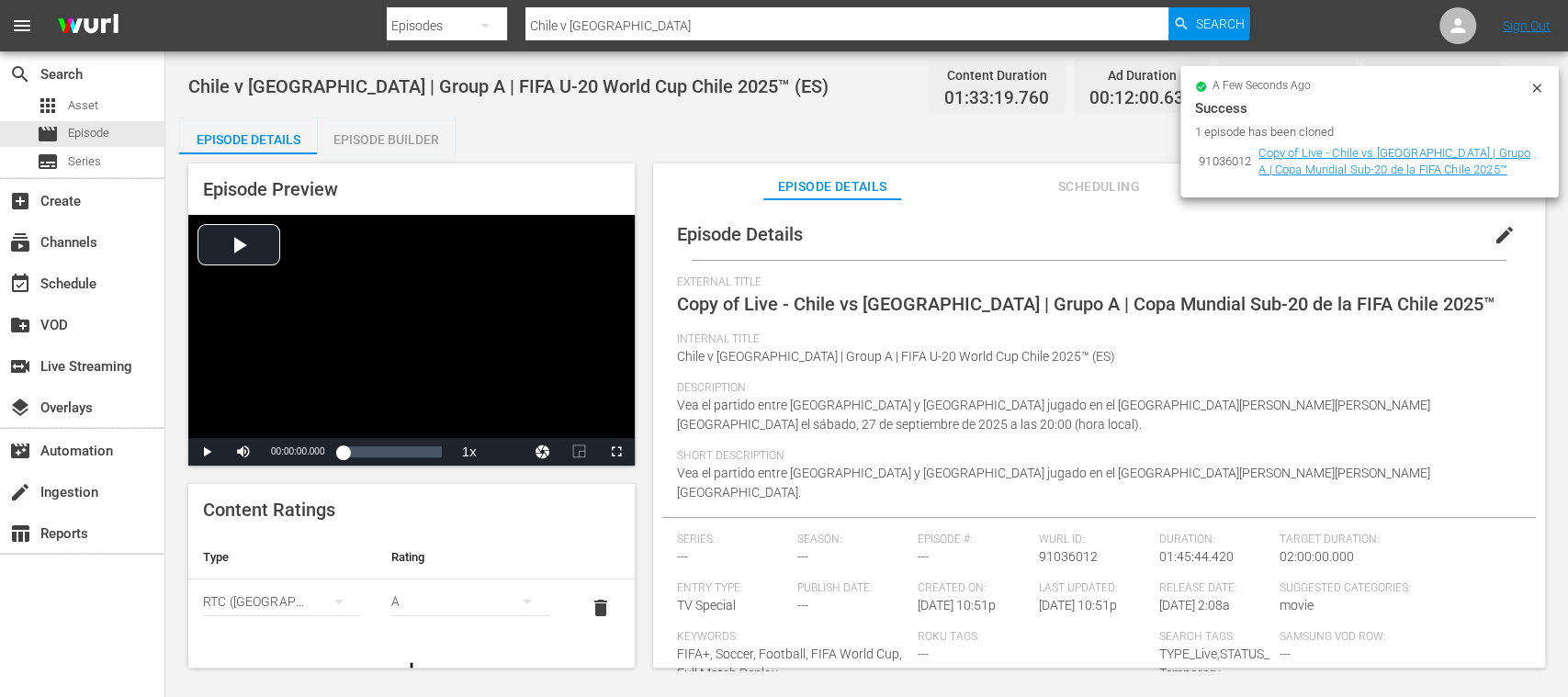
click at [1535, 86] on icon at bounding box center [1537, 88] width 15 height 15
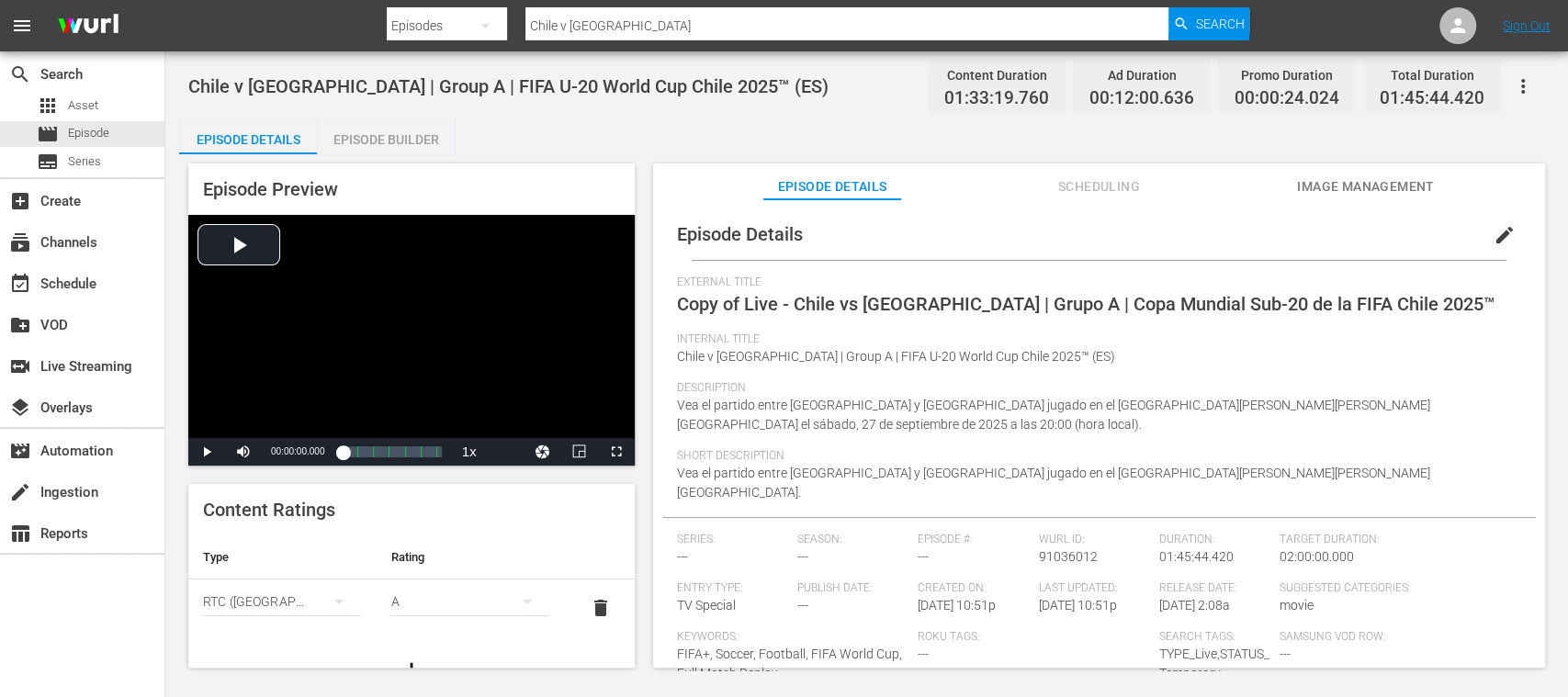
click at [1494, 228] on span "edit" at bounding box center [1505, 235] width 22 height 22
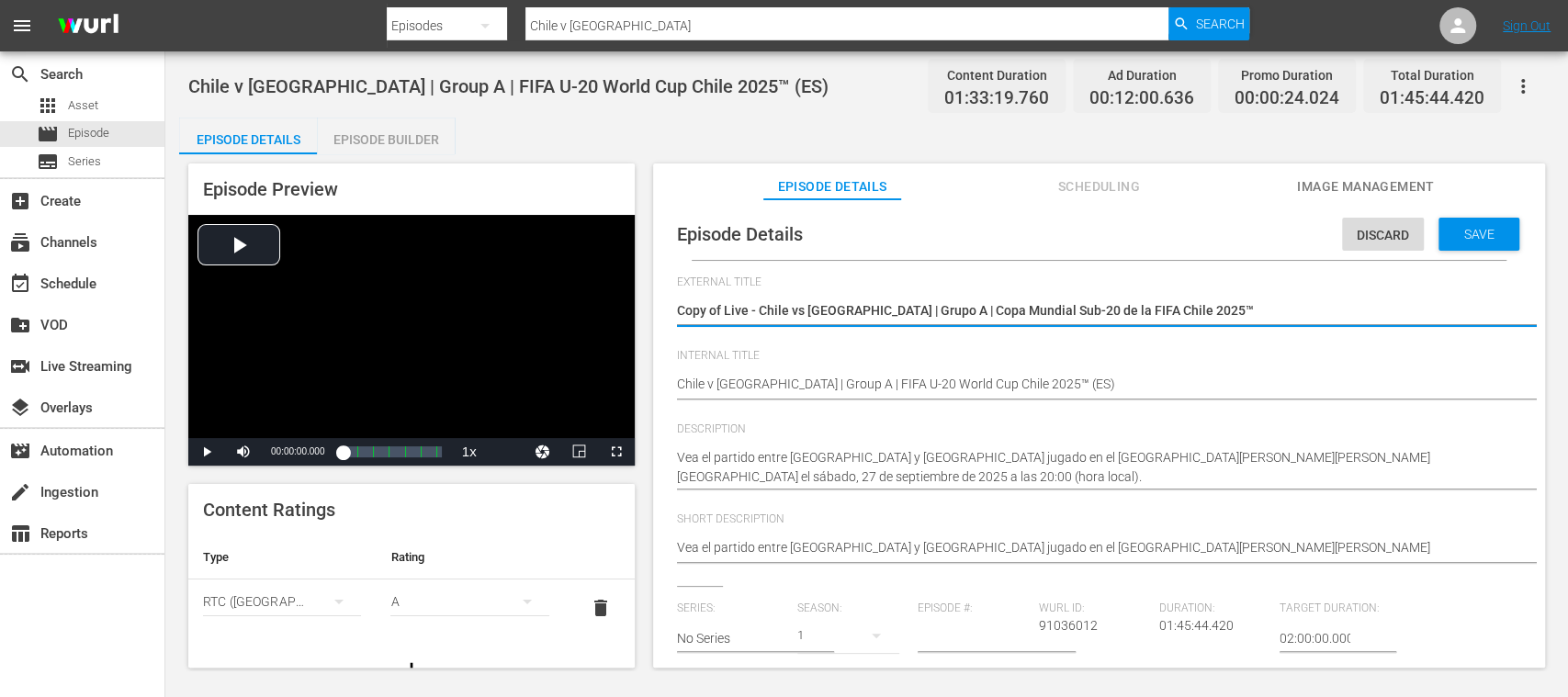
drag, startPoint x: 759, startPoint y: 310, endPoint x: 1291, endPoint y: 321, distance: 532.1
click at [1291, 321] on textarea "Copy of Live - Chile vs Nueva Zelanda | Grupo A | Copa Mundial Sub-20 de la FIF…" at bounding box center [1094, 313] width 835 height 22
type textarea "Copy of Live - Seht Euch das Spiel zwischen Chile und Neuseeland an. Estadio Na…"
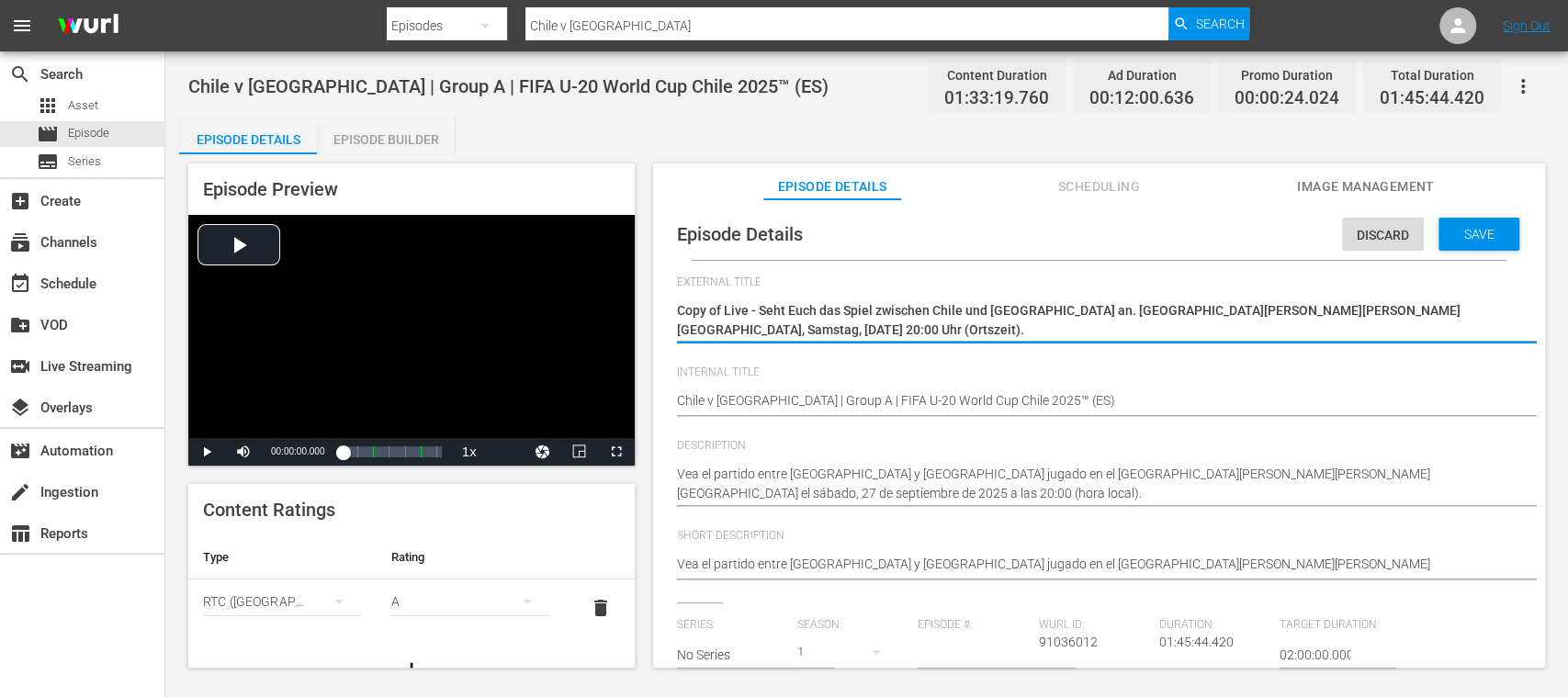
type textarea "Copy of Live - Seht Euch das Spiel zwischen Chile und Neuseeland an. Estadio Na…"
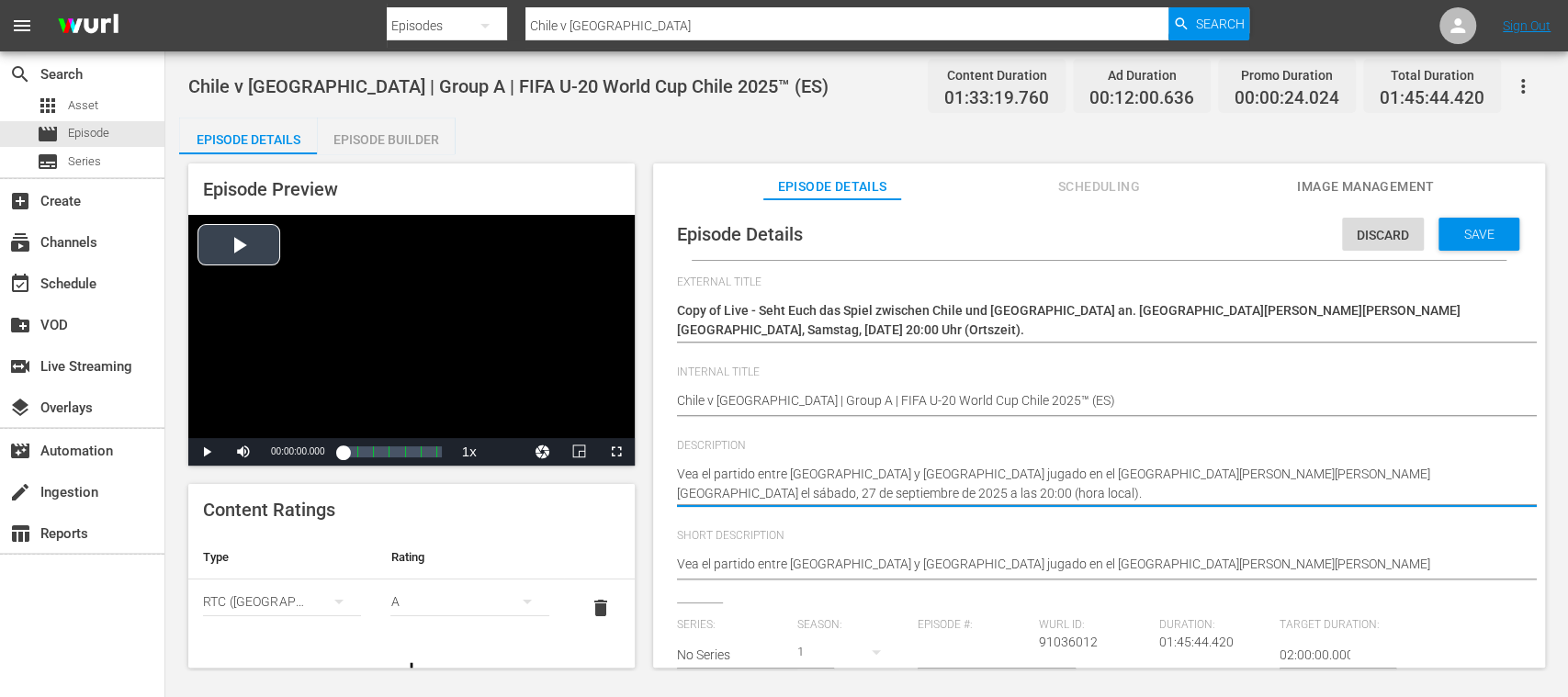
drag, startPoint x: 681, startPoint y: 468, endPoint x: 566, endPoint y: 433, distance: 120.2
paste textarea "Seht Euch das Spiel zwischen Chile und Neuseeland an. Estadio Nacional Julio Ma…"
type textarea "Seht Euch das Spiel zwischen Chile und Neuseeland an. Estadio Nacional Julio Ma…"
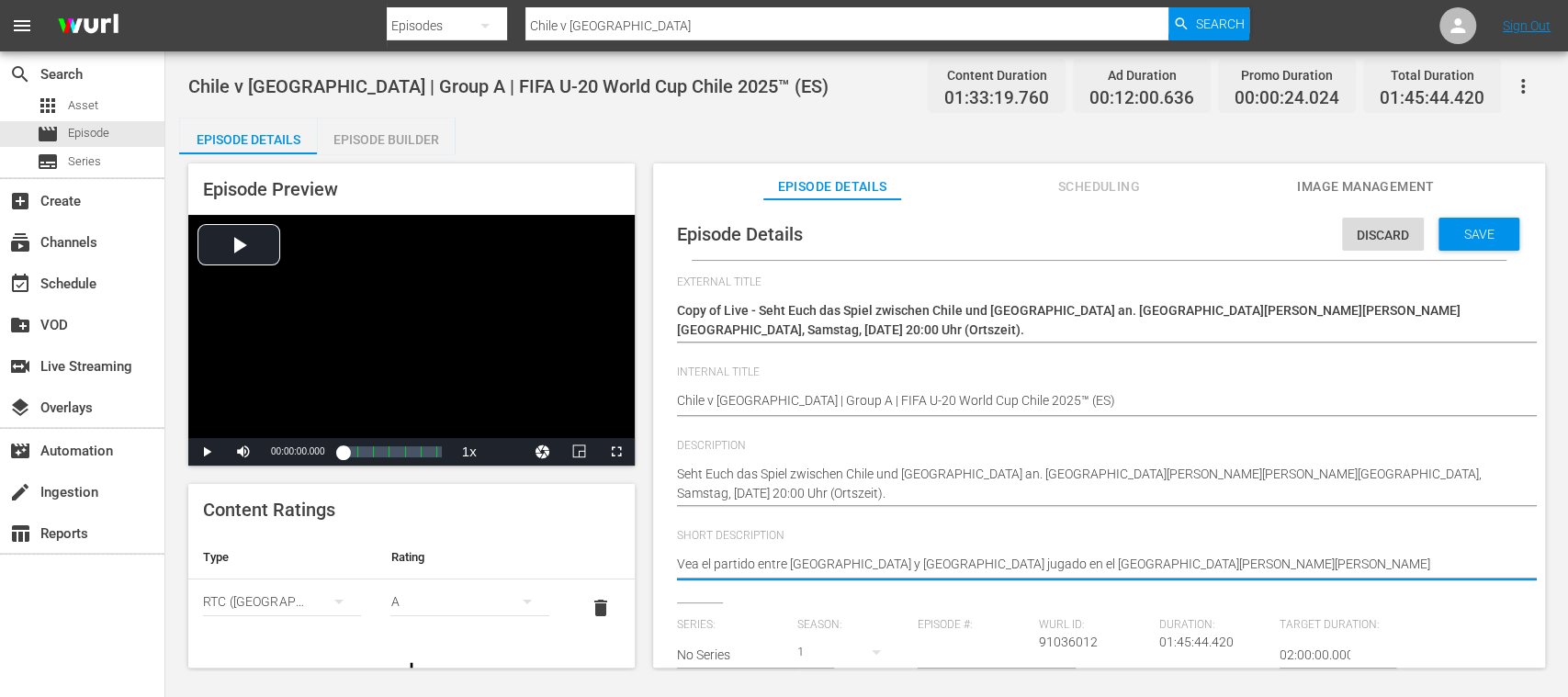
drag, startPoint x: 1315, startPoint y: 570, endPoint x: 550, endPoint y: 558, distance: 765.1
paste textarea "Seht Euch das Spiel zwischen Chile und Neuseeland an. Estadio Nacional Julio Ma…"
type textarea "Seht Euch das Spiel zwischen Chile und Neuseeland an. Estadio Nacional Julio Ma…"
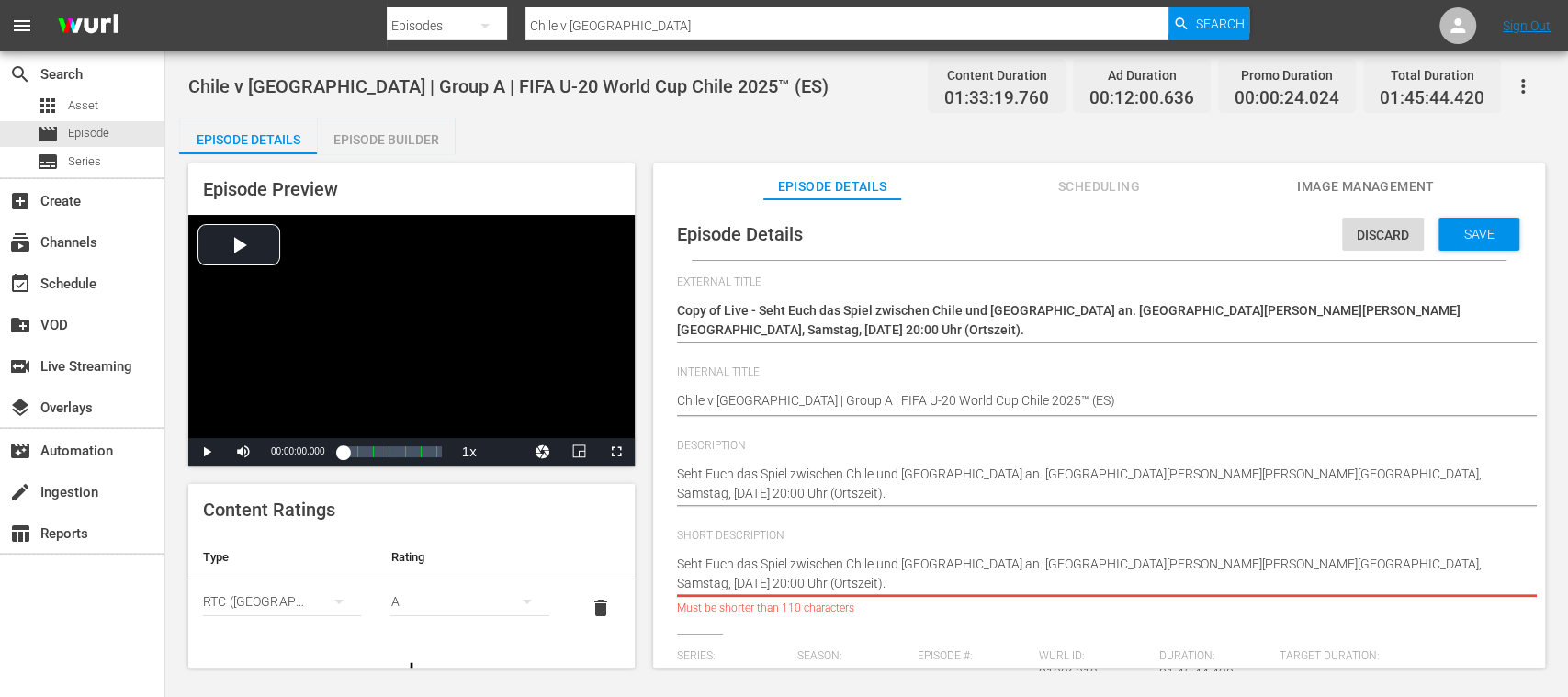
drag, startPoint x: 1329, startPoint y: 570, endPoint x: 1345, endPoint y: 593, distance: 28.0
click at [1345, 593] on div "Vea el partido entre Chile y Nueva Zelanda jugado en el Estadio Nacional Julio …" at bounding box center [1094, 573] width 835 height 60
type textarea "Seht Euch das Spiel zwischen Chile und Neuseeland an. Estadio Nacional Julio Ma…"
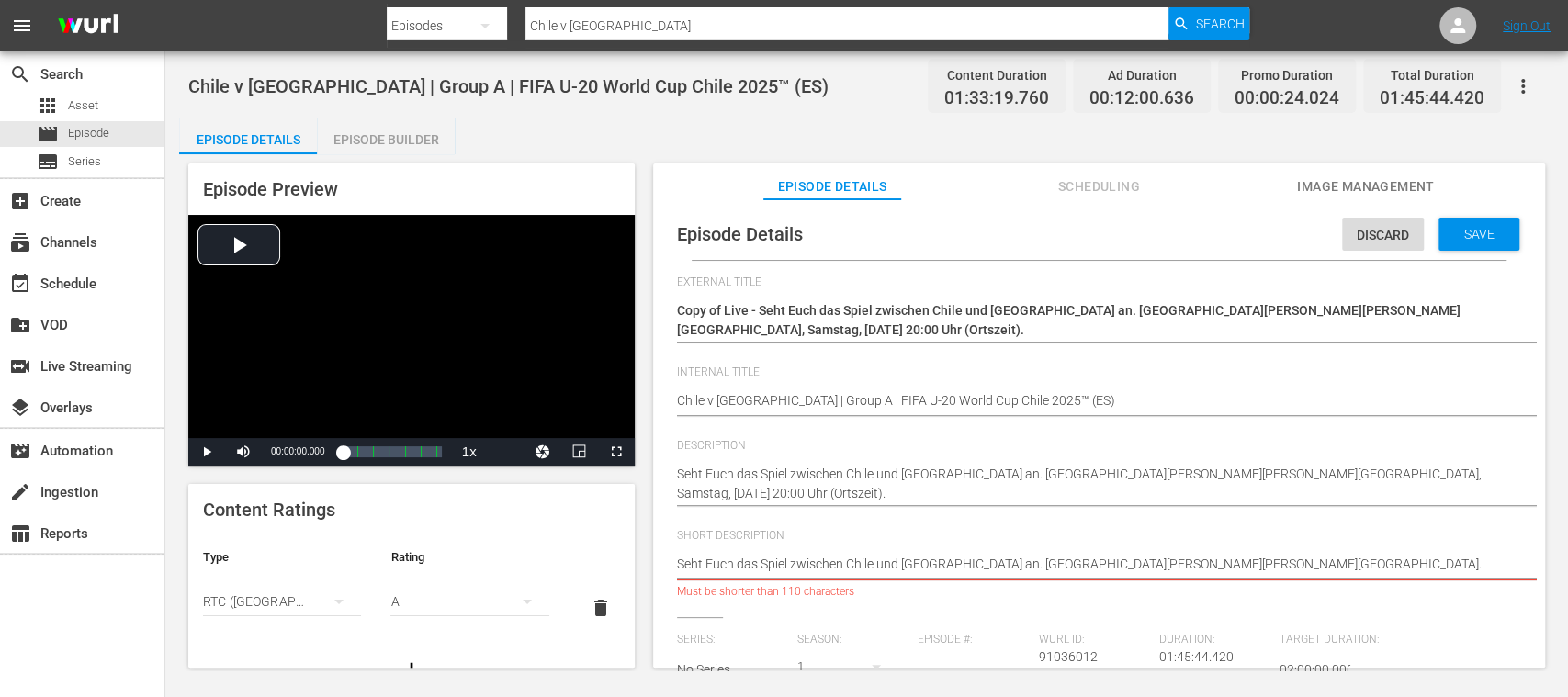
drag, startPoint x: 993, startPoint y: 566, endPoint x: 1228, endPoint y: 562, distance: 235.0
click at [1228, 562] on textarea "Vea el partido entre Chile y Nueva Zelanda jugado en el Estadio Nacional Julio …" at bounding box center [1094, 566] width 835 height 22
type textarea "Seht Euch das Spiel zwischen Chile und Neuseeland an. Santiago de Chile."
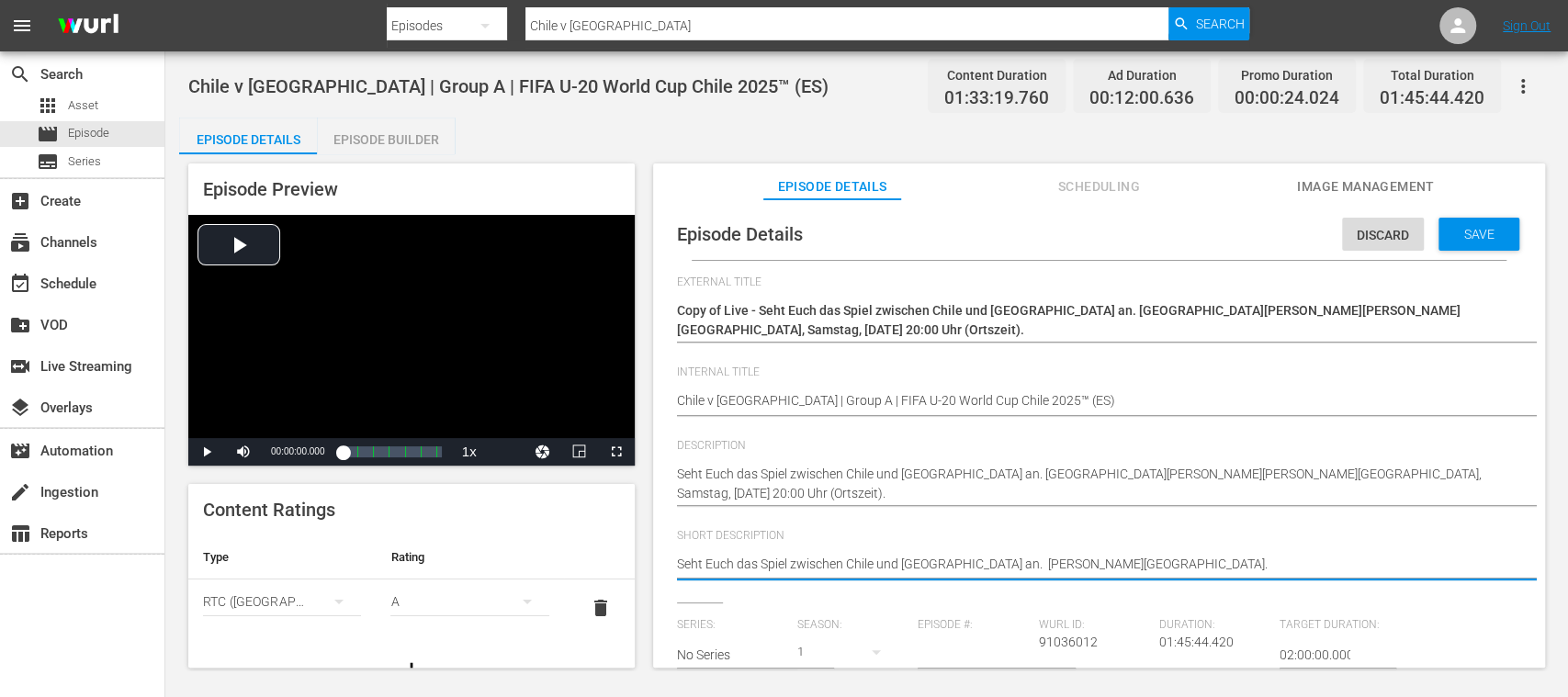
type textarea "Seht Euch das Spiel zwischen Chile und Neuseeland an. Santiago de Chile."
drag, startPoint x: 1062, startPoint y: 566, endPoint x: 676, endPoint y: 563, distance: 386.0
click at [677, 563] on textarea "Vea el partido entre Chile y Nueva Zelanda jugado en el Estadio Nacional Julio …" at bounding box center [1094, 566] width 835 height 22
paste textarea "euch das Spiel zwischen Chile und Neuseeland in Santiago de Chile an"
type textarea "Seht euch das Spiel zwischen Chile und Neuseeland in Santiago de Chile an."
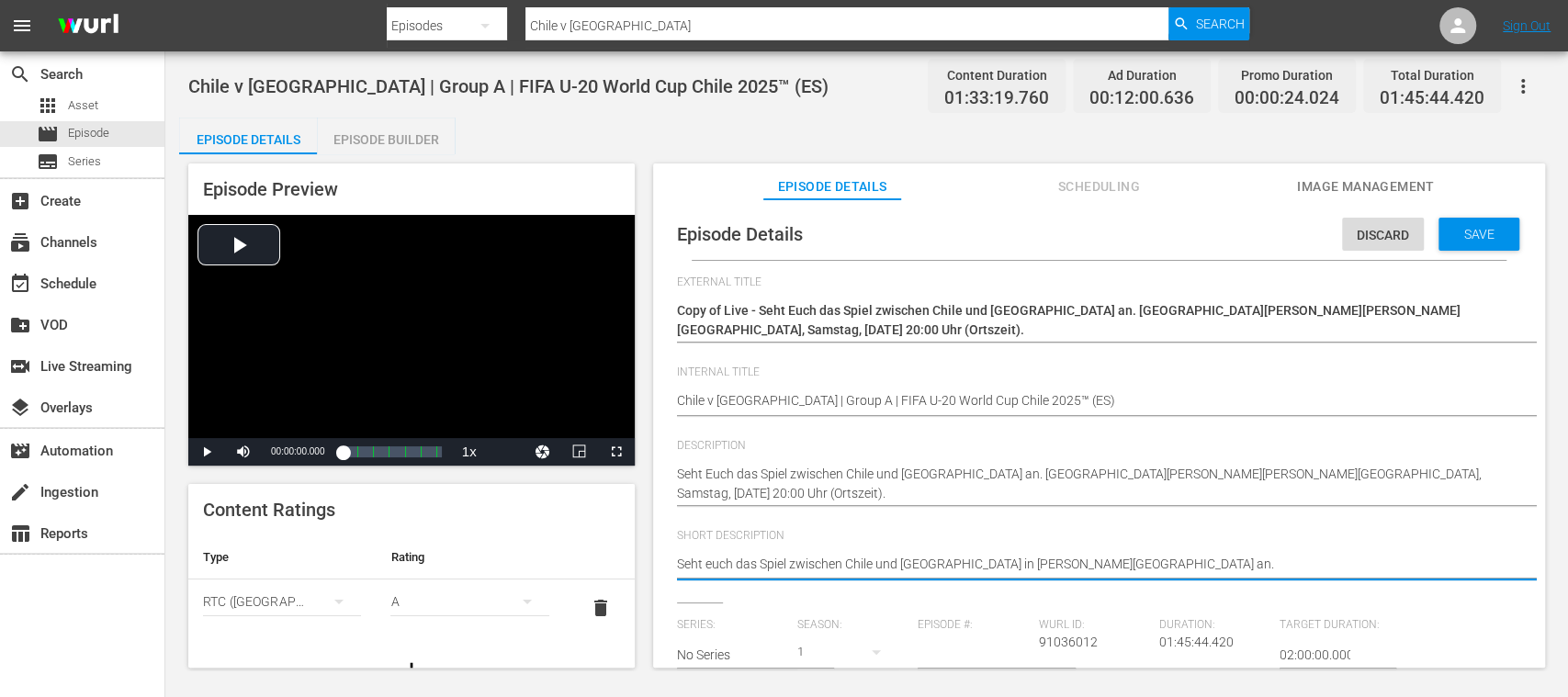
type textarea "Seht euch das Spiel zwischen Chile und Neuseeland in Santiago de Chile an."
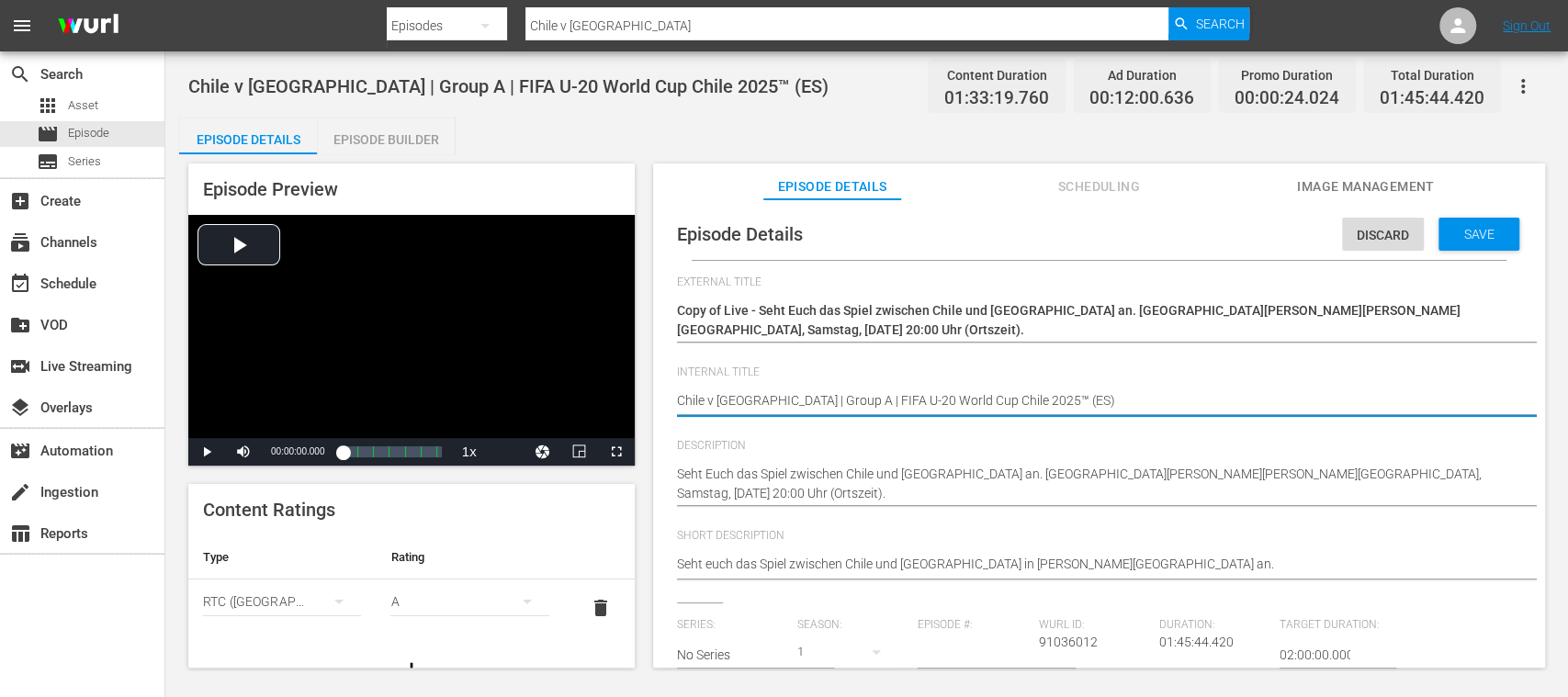
type textarea "Chile v New Zealand | Group A | FIFA U-20 World Cup Chile 2025™ (E)"
type textarea "Chile v New Zealand | Group A | FIFA U-20 World Cup Chile 2025™ ()"
type textarea "Chile v New Zealand | Group A | FIFA U-20 World Cup Chile 2025™ (D)"
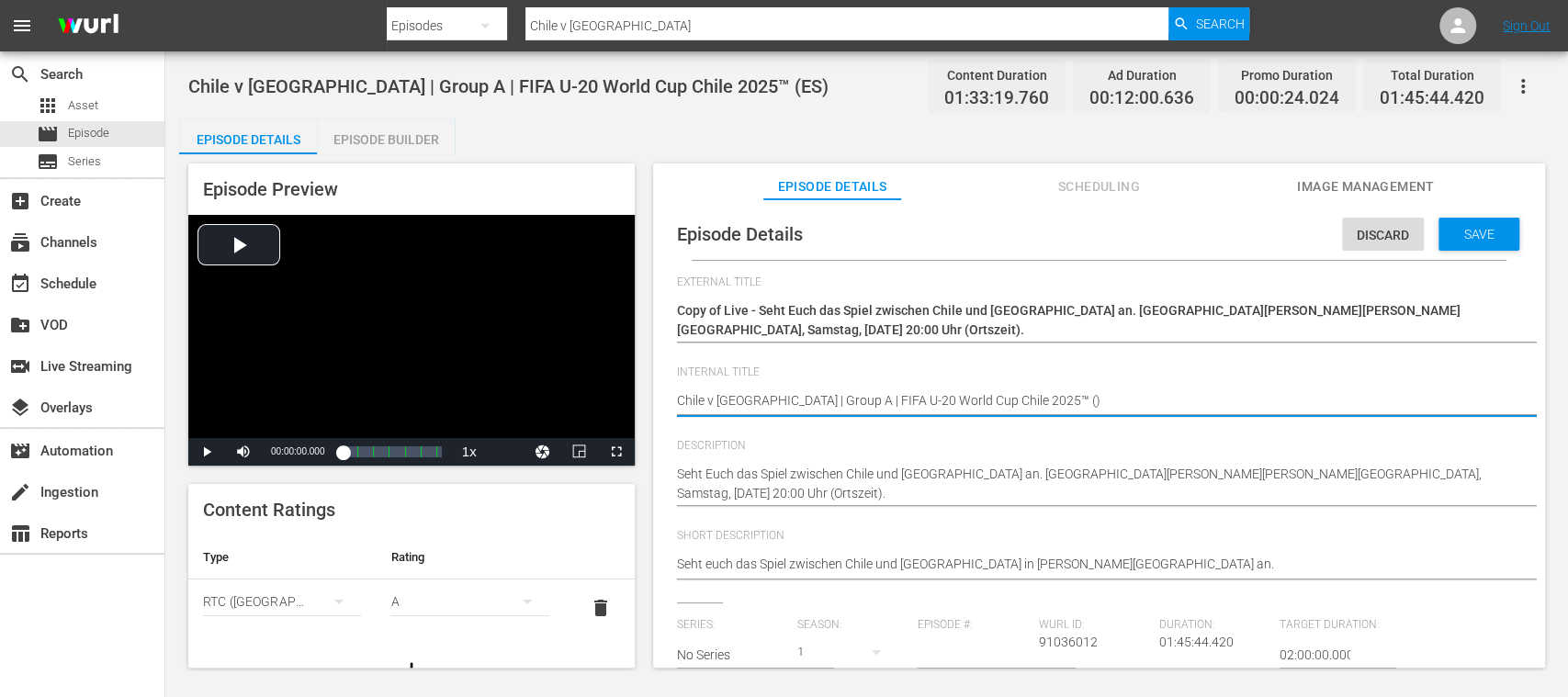
type textarea "Chile v New Zealand | Group A | FIFA U-20 World Cup Chile 2025™ (D)"
type textarea "Chile v New Zealand | Group A | FIFA U-20 World Cup Chile 2025™ (DE)"
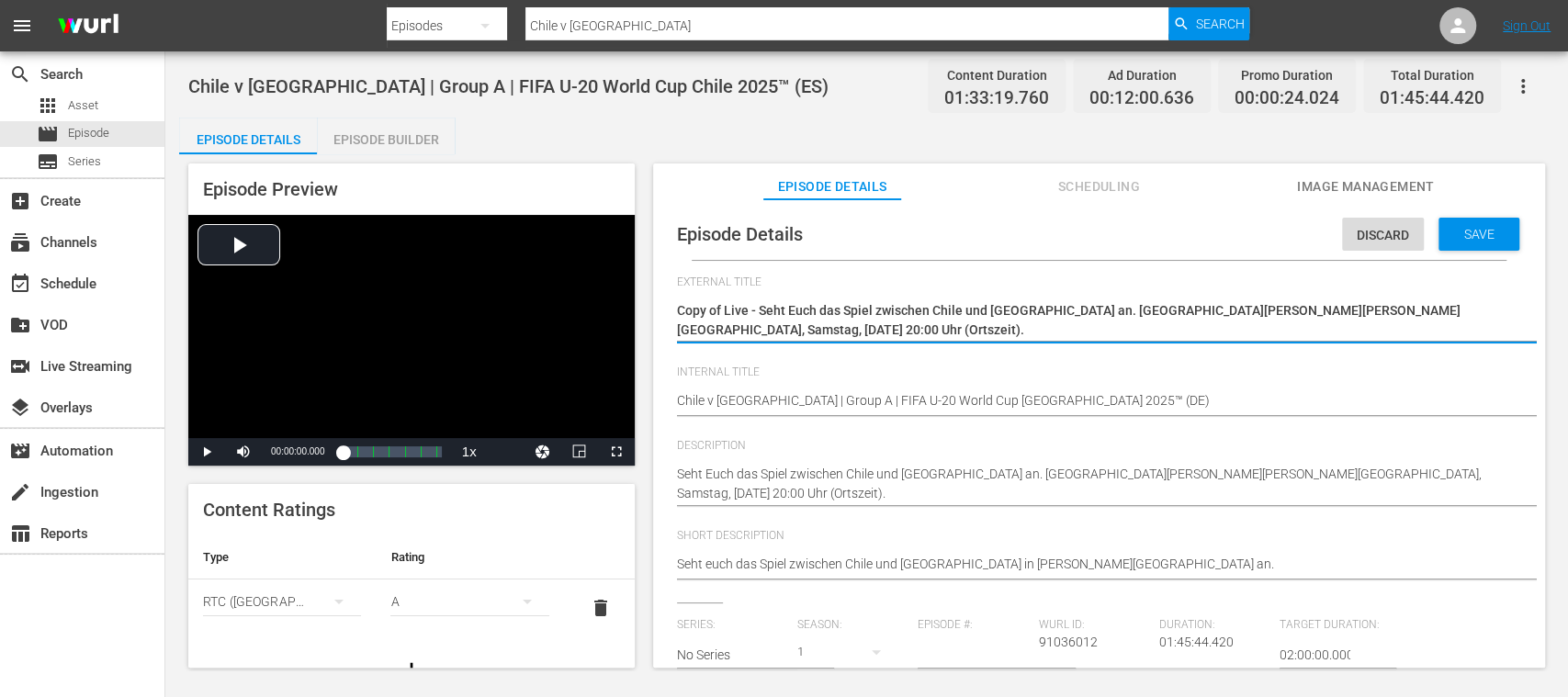
drag, startPoint x: 760, startPoint y: 312, endPoint x: 999, endPoint y: 346, distance: 241.4
paste textarea "Chile - Neuseeland | Gruppe A | FIFA U-20-Weltmeisterschaft Chile 2025™"
type textarea "Copy of Live - Chile - Neuseeland | Gruppe A | FIFA U-20-Weltmeisterschaft Chil…"
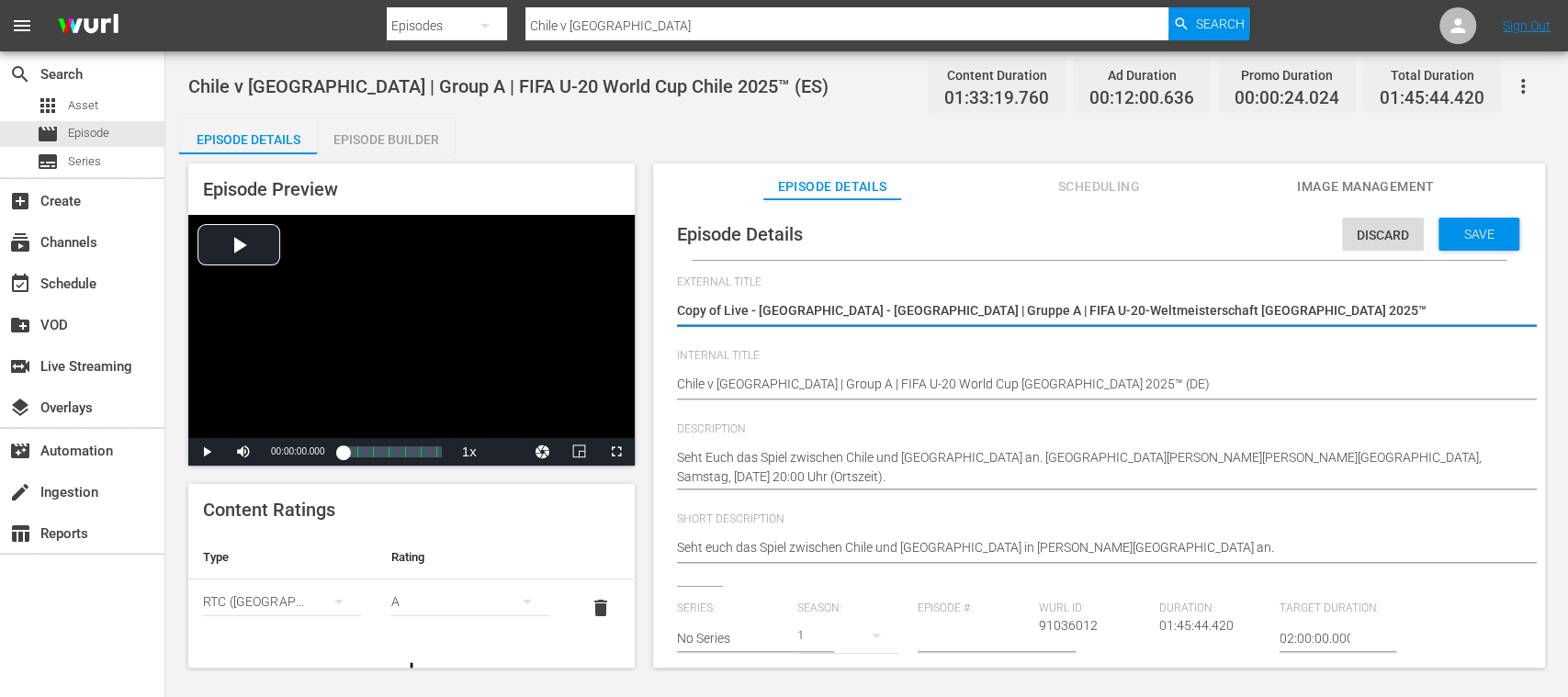
click at [721, 311] on textarea "Copy of Live - Chile vs Nueva Zelanda | Grupo A | Copa Mundial Sub-20 de la FIF…" at bounding box center [1094, 313] width 835 height 22
type textarea "Copy ofLive - Chile - Neuseeland | Gruppe A | FIFA U-20-Weltmeisterschaft Chile…"
type textarea "Copy oLive - Chile - Neuseeland | Gruppe A | FIFA U-20-Weltmeisterschaft Chile …"
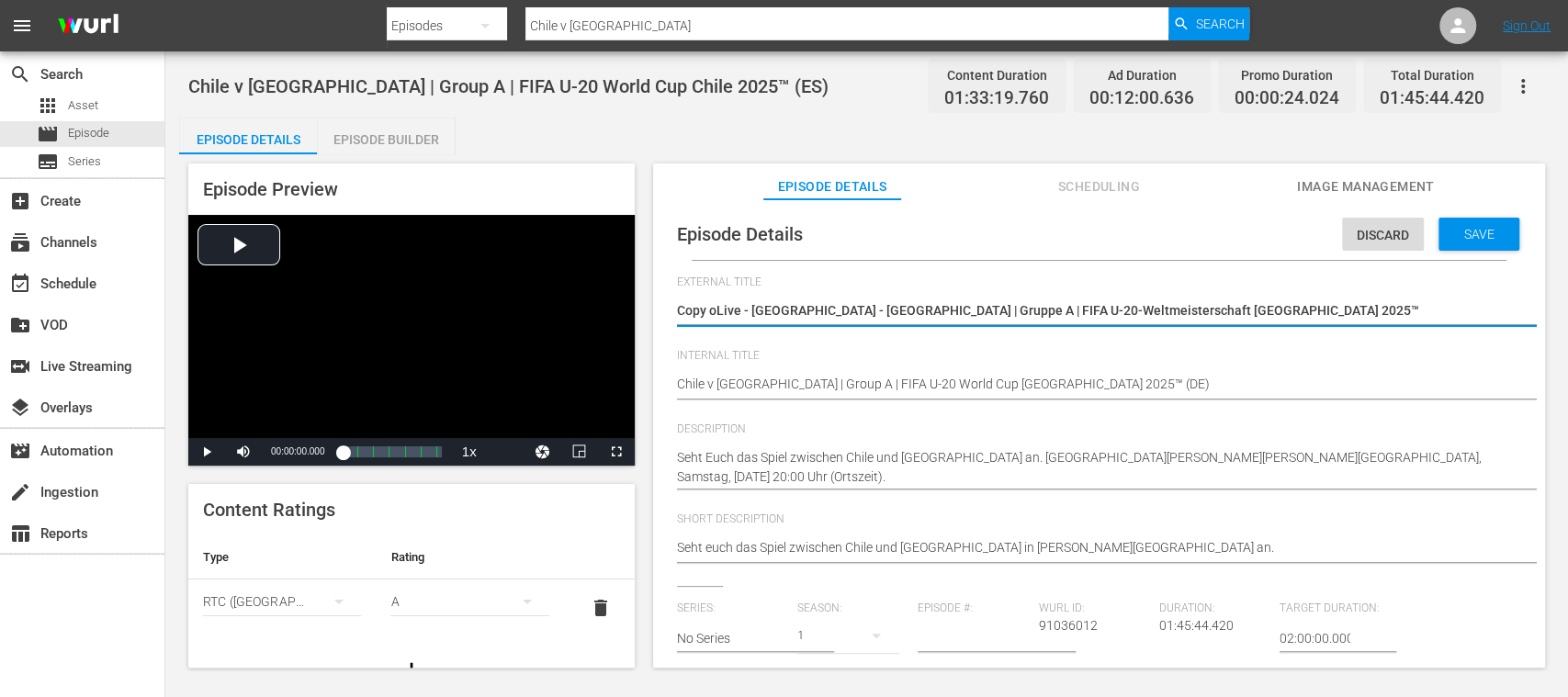
type textarea "Copy Live - Chile - Neuseeland | Gruppe A | FIFA U-20-Weltmeisterschaft Chile 2…"
type textarea "CopyLive - Chile - Neuseeland | Gruppe A | FIFA U-20-Weltmeisterschaft Chile 20…"
type textarea "CopLive - Chile - Neuseeland | Gruppe A | FIFA U-20-Weltmeisterschaft Chile 202…"
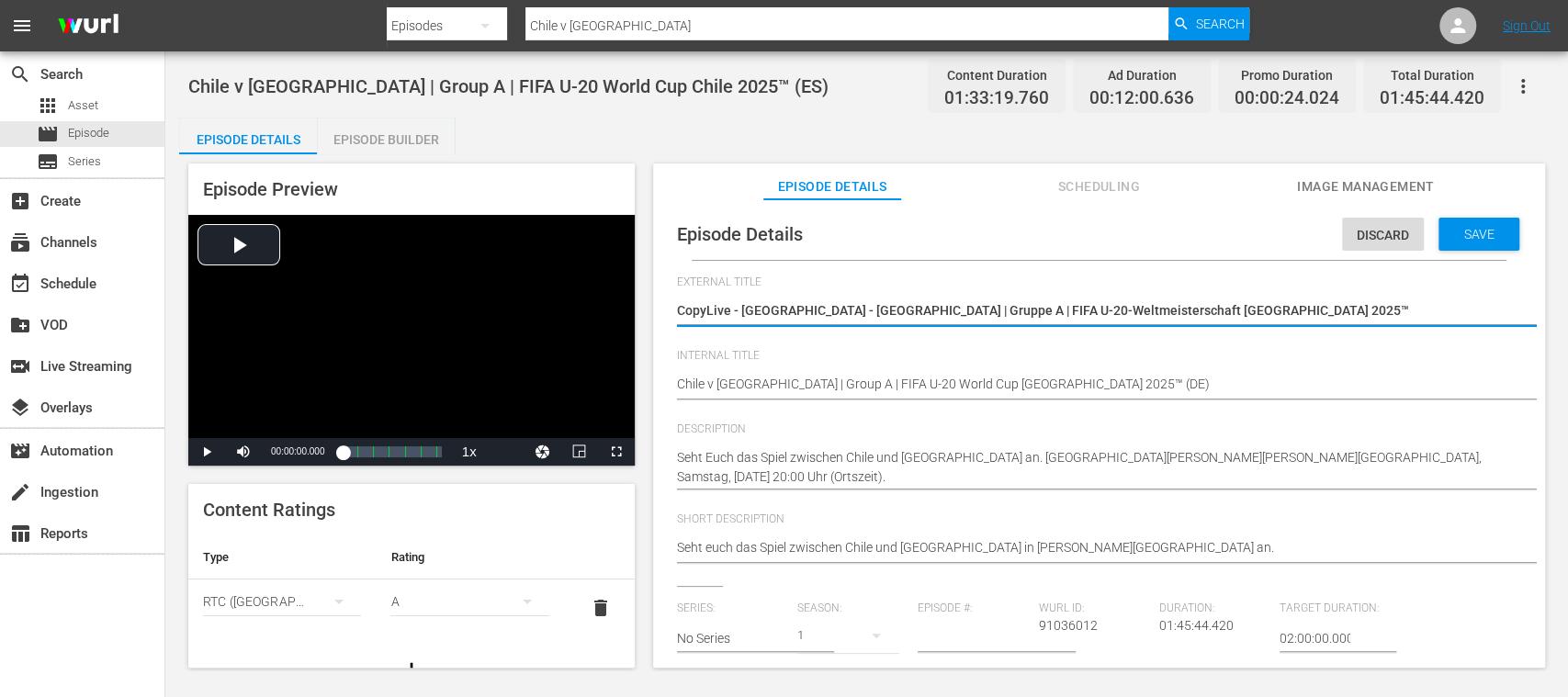
type textarea "CopLive - Chile - Neuseeland | Gruppe A | FIFA U-20-Weltmeisterschaft Chile 202…"
type textarea "CoLive - Chile - Neuseeland | Gruppe A | FIFA U-20-Weltmeisterschaft Chile 2025™"
type textarea "CLive - Chile - Neuseeland | Gruppe A | FIFA U-20-Weltmeisterschaft Chile 2025™"
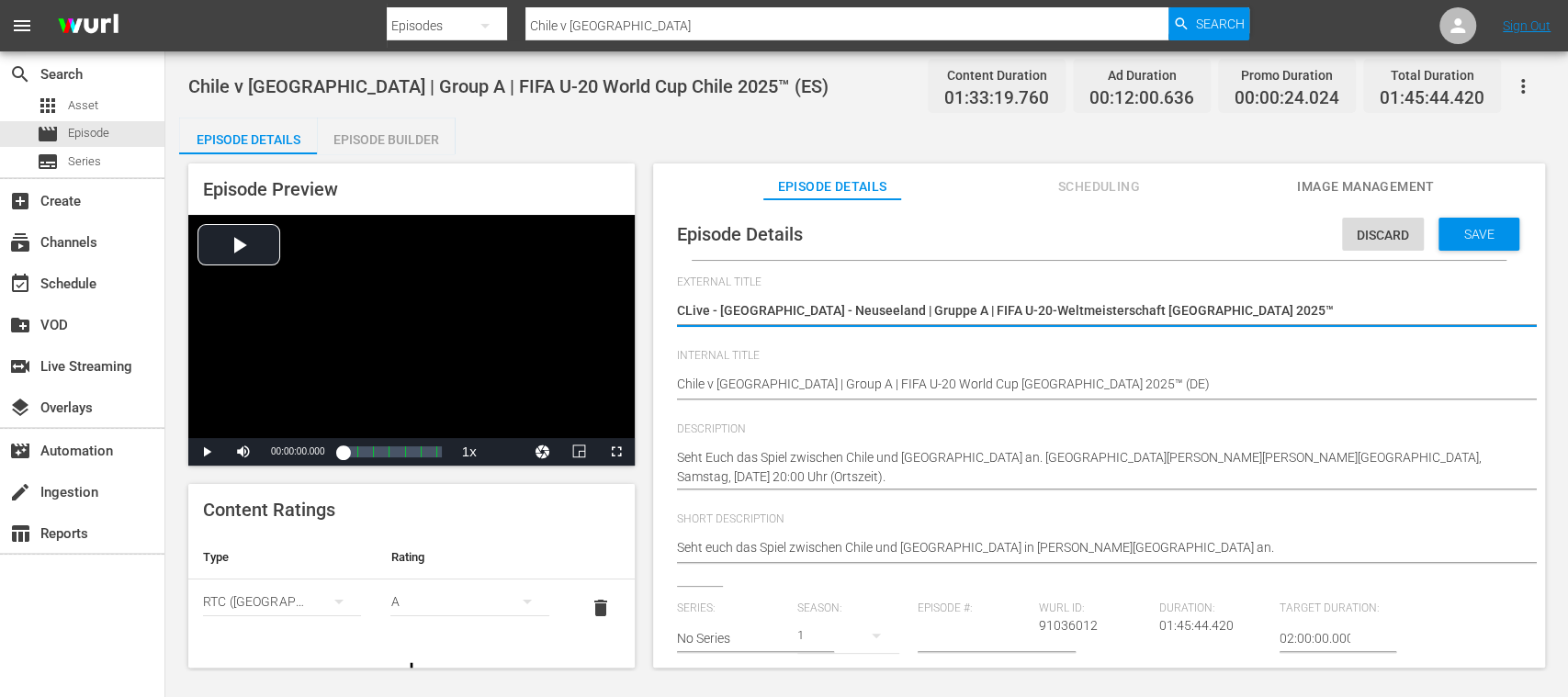
type textarea "Live - Chile - Neuseeland | Gruppe A | FIFA U-20-Weltmeisterschaft Chile 2025™"
type textarea "ive - Chile - Neuseeland | Gruppe A | FIFA U-20-Weltmeisterschaft Chile 2025™"
type textarea "ve - Chile - Neuseeland | Gruppe A | FIFA U-20-Weltmeisterschaft Chile 2025™"
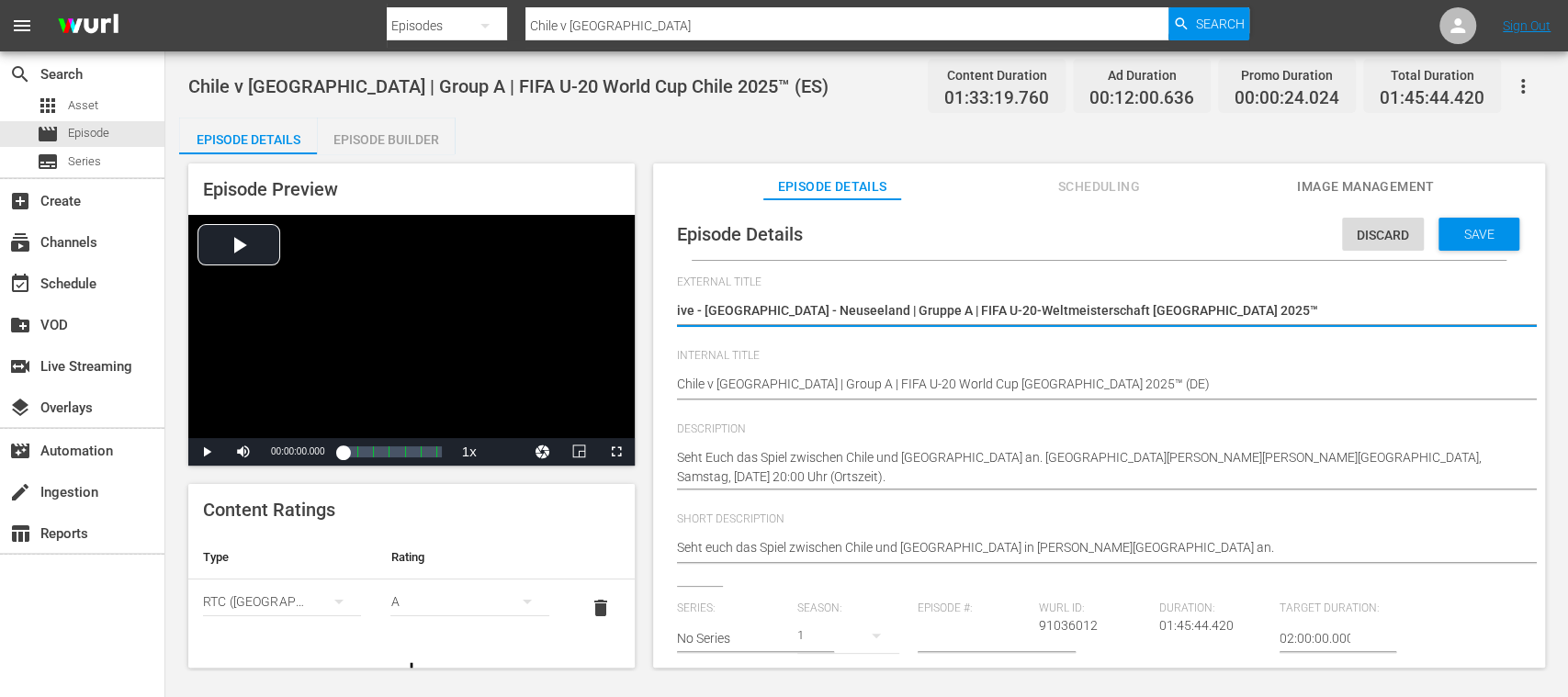
type textarea "ve - Chile - Neuseeland | Gruppe A | FIFA U-20-Weltmeisterschaft Chile 2025™"
type textarea "e - Chile - Neuseeland | Gruppe A | FIFA U-20-Weltmeisterschaft Chile 2025™"
type textarea "- Chile - Neuseeland | Gruppe A | FIFA U-20-Weltmeisterschaft Chile 2025™"
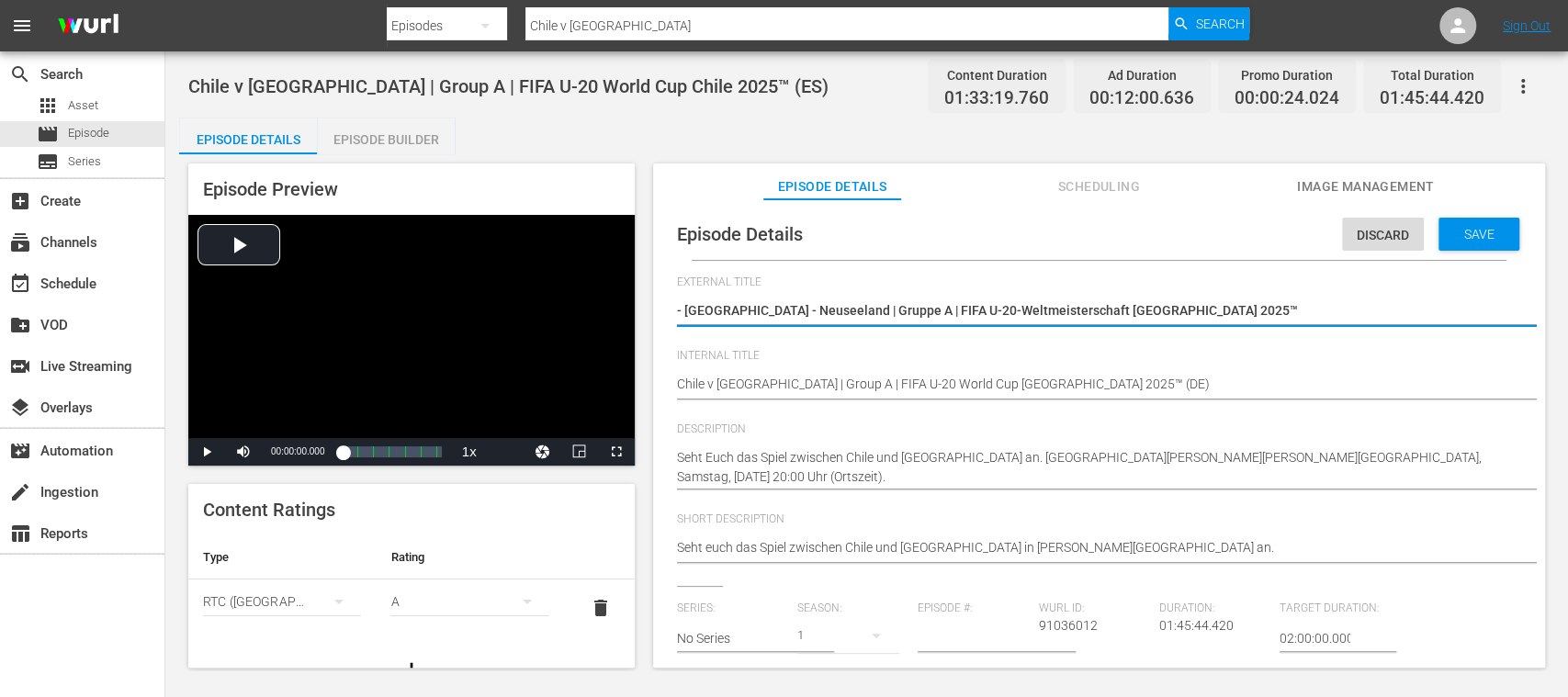
type textarea "L - Chile - Neuseeland | Gruppe A | FIFA U-20-Weltmeisterschaft Chile 2025™"
type textarea "LI - Chile - Neuseeland | Gruppe A | FIFA U-20-Weltmeisterschaft Chile 2025™"
type textarea "LIV - Chile - Neuseeland | Gruppe A | FIFA U-20-Weltmeisterschaft Chile 2025™"
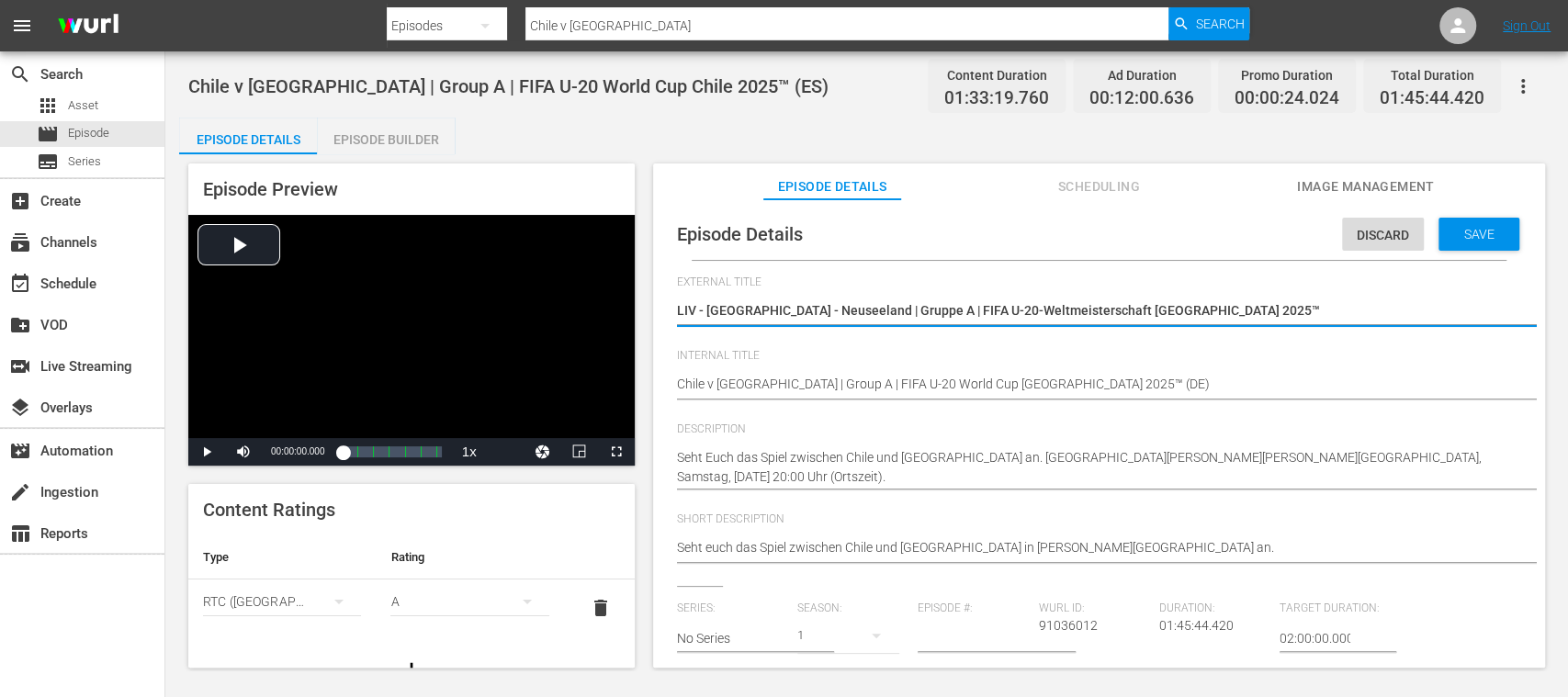
type textarea "LIVE - Chile - Neuseeland | Gruppe A | FIFA U-20-Weltmeisterschaft Chile 2025™"
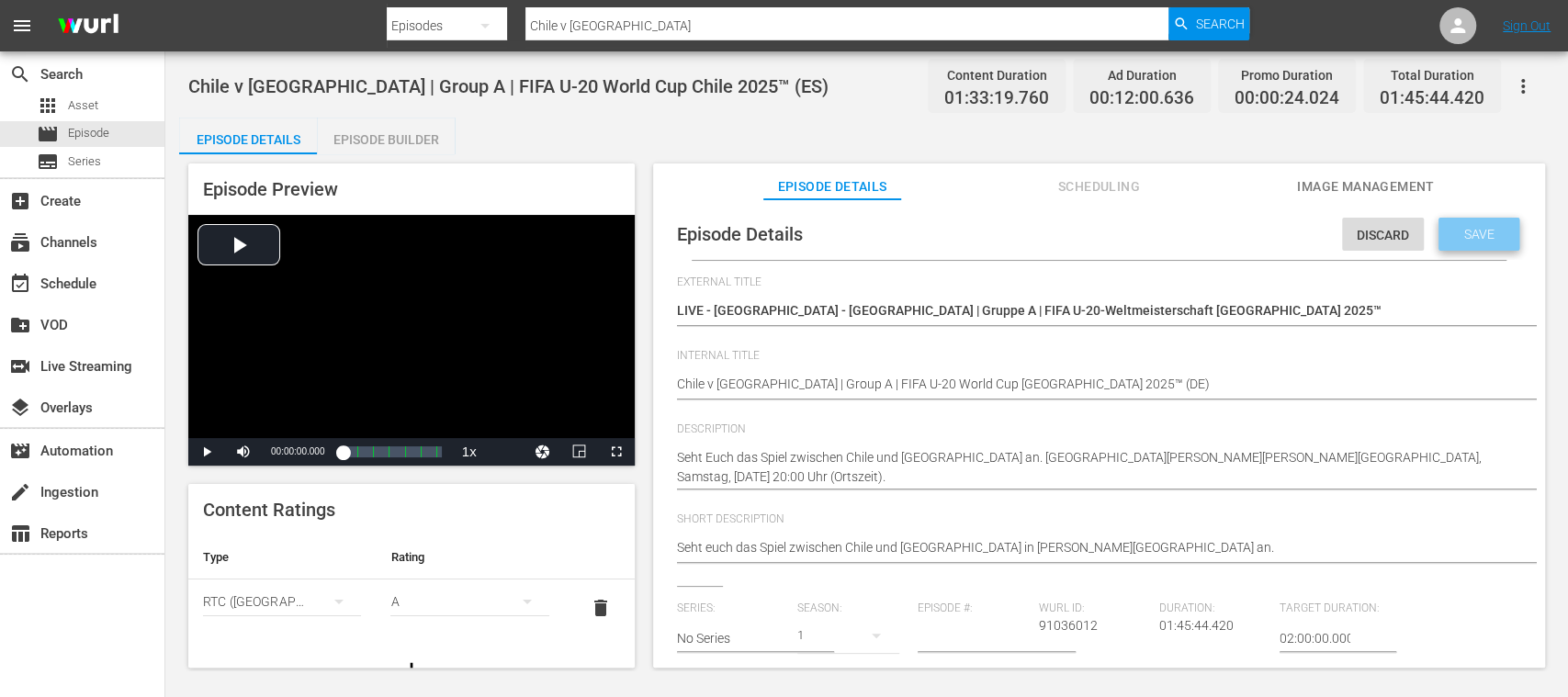
click at [1485, 234] on span "Save" at bounding box center [1480, 235] width 60 height 15
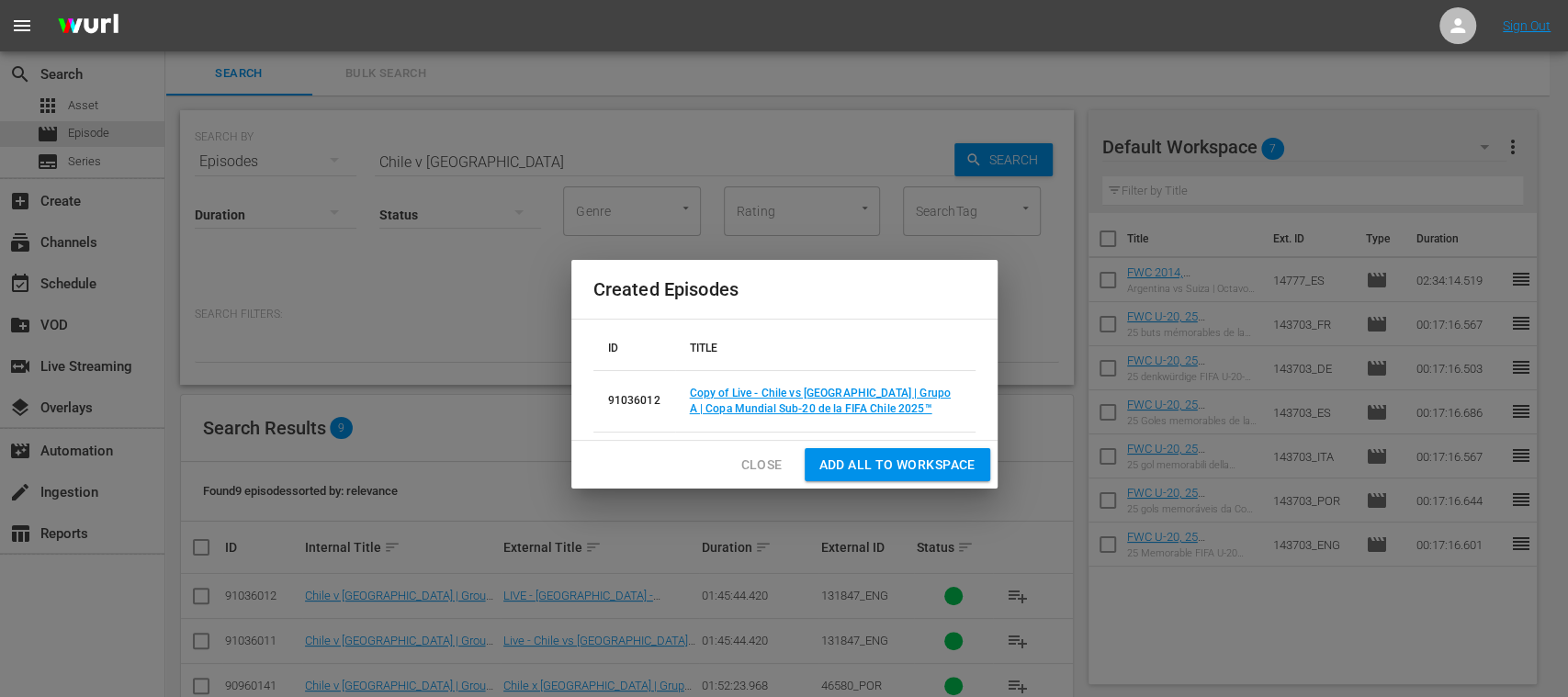
click at [767, 454] on span "Close" at bounding box center [762, 464] width 41 height 23
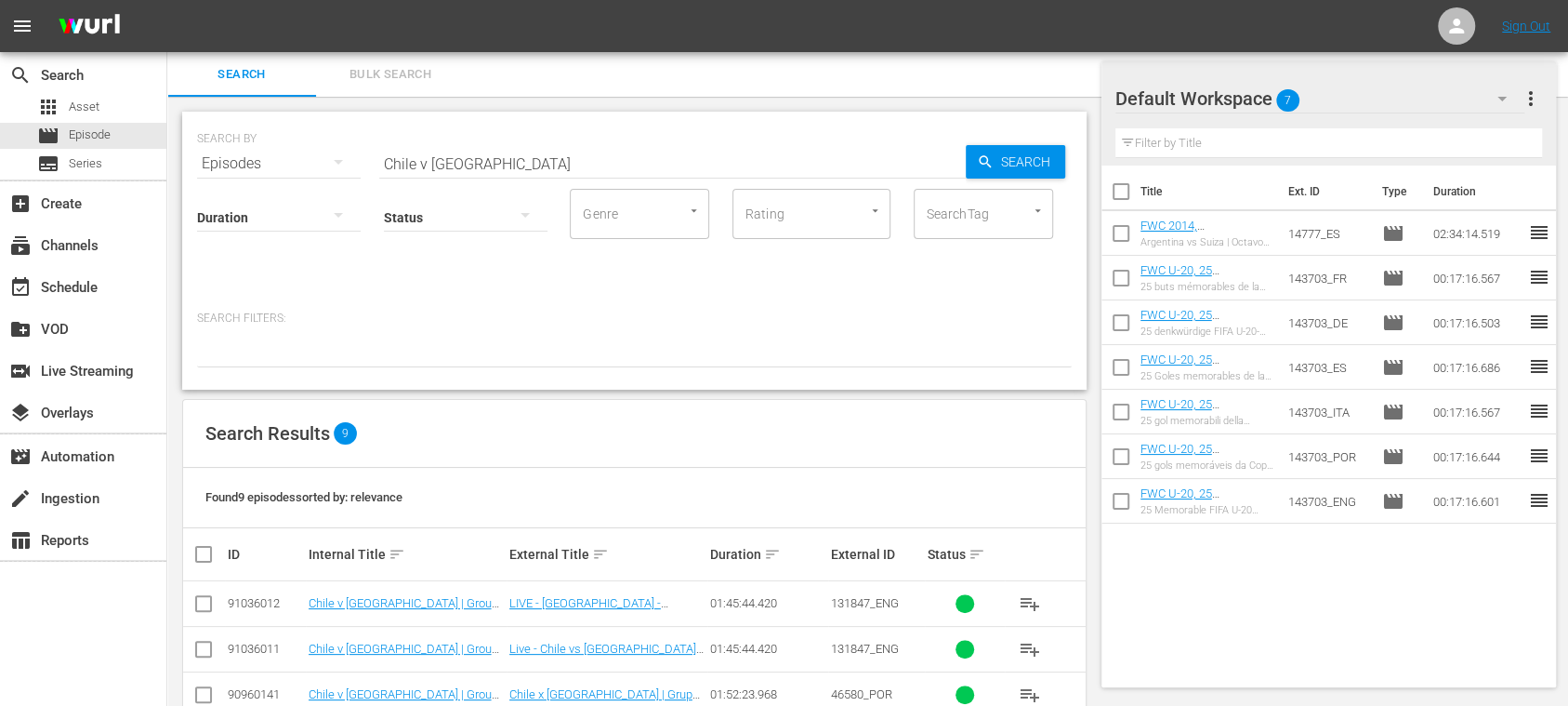
scroll to position [316, 0]
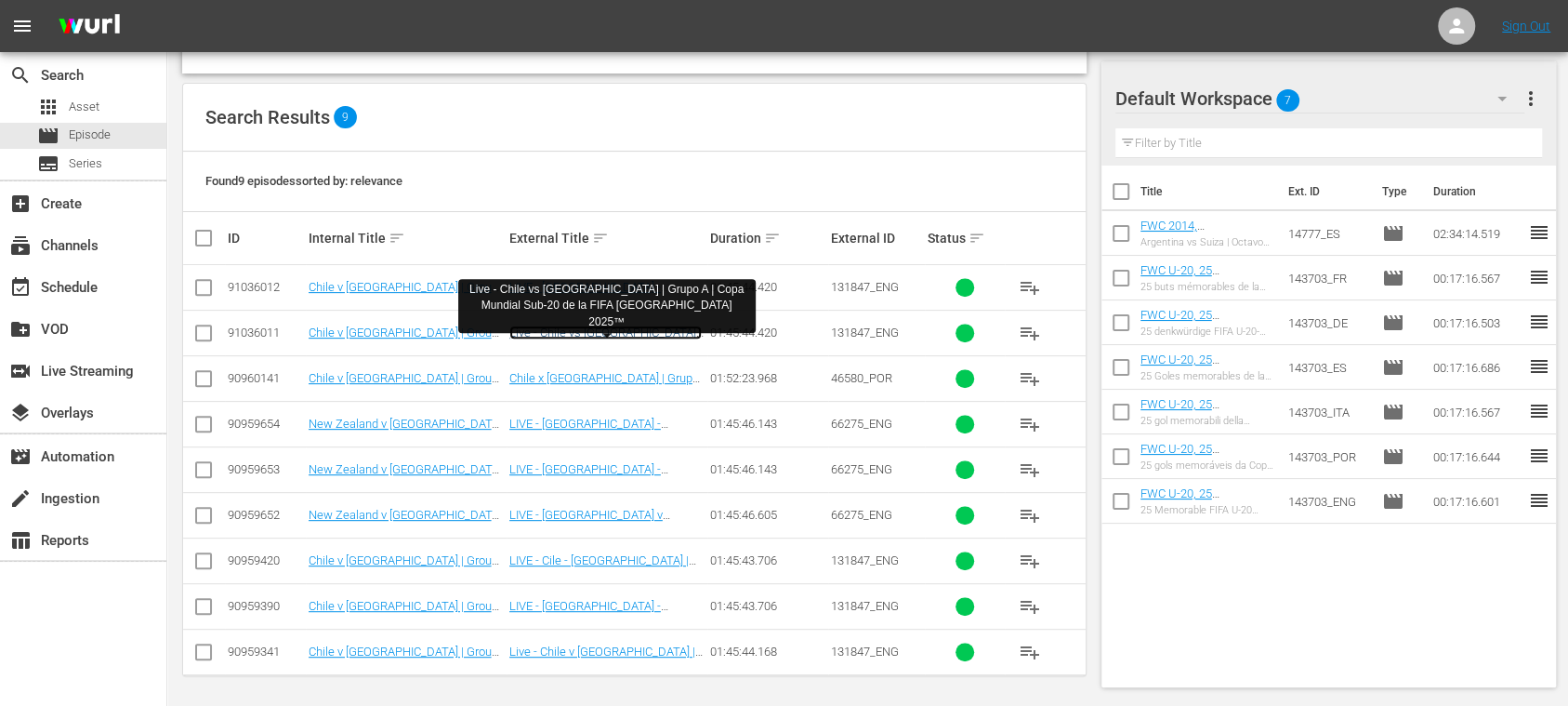
click at [602, 330] on link "Live - Chile vs Nueva Zelanda | Grupo A | Copa Mundial Sub-20 de la FIFA Chile …" at bounding box center [606, 346] width 192 height 41
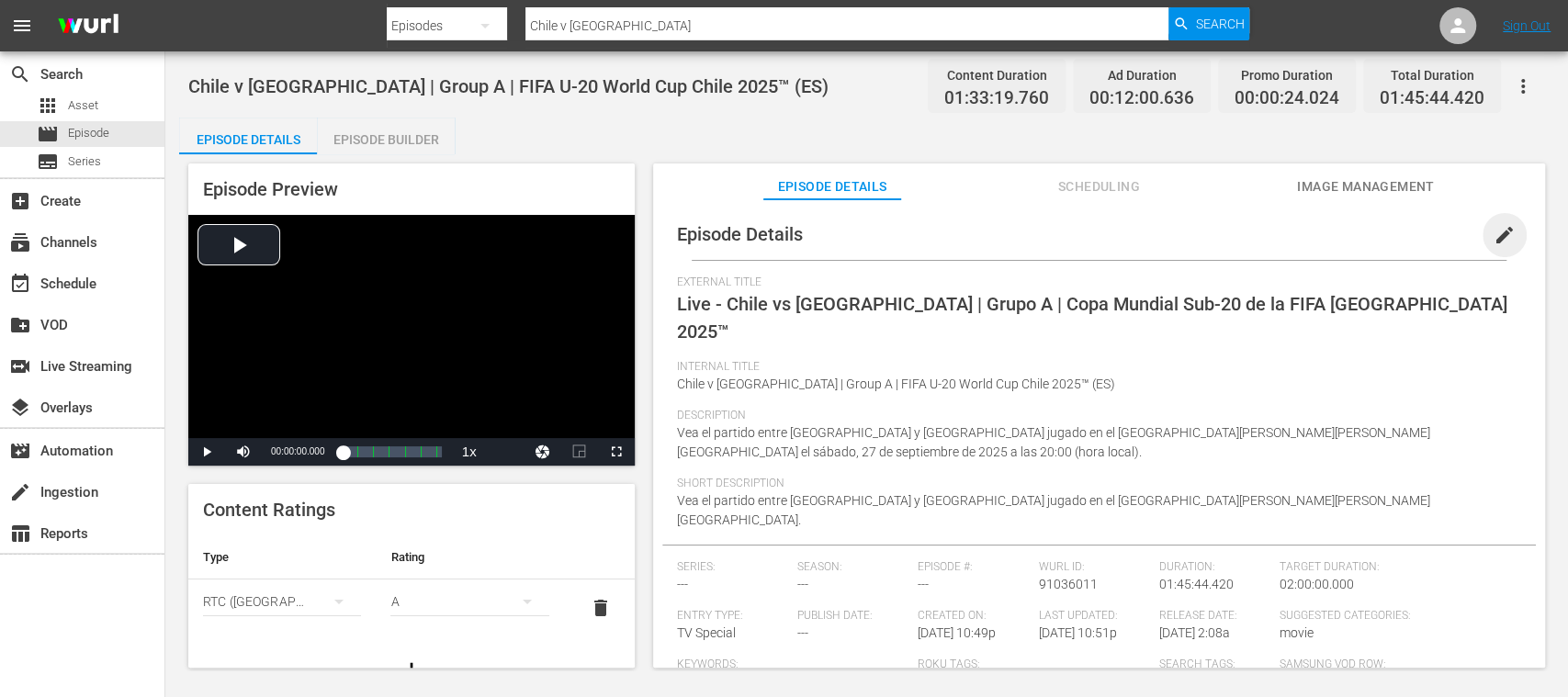
click at [1495, 235] on span "edit" at bounding box center [1505, 235] width 22 height 22
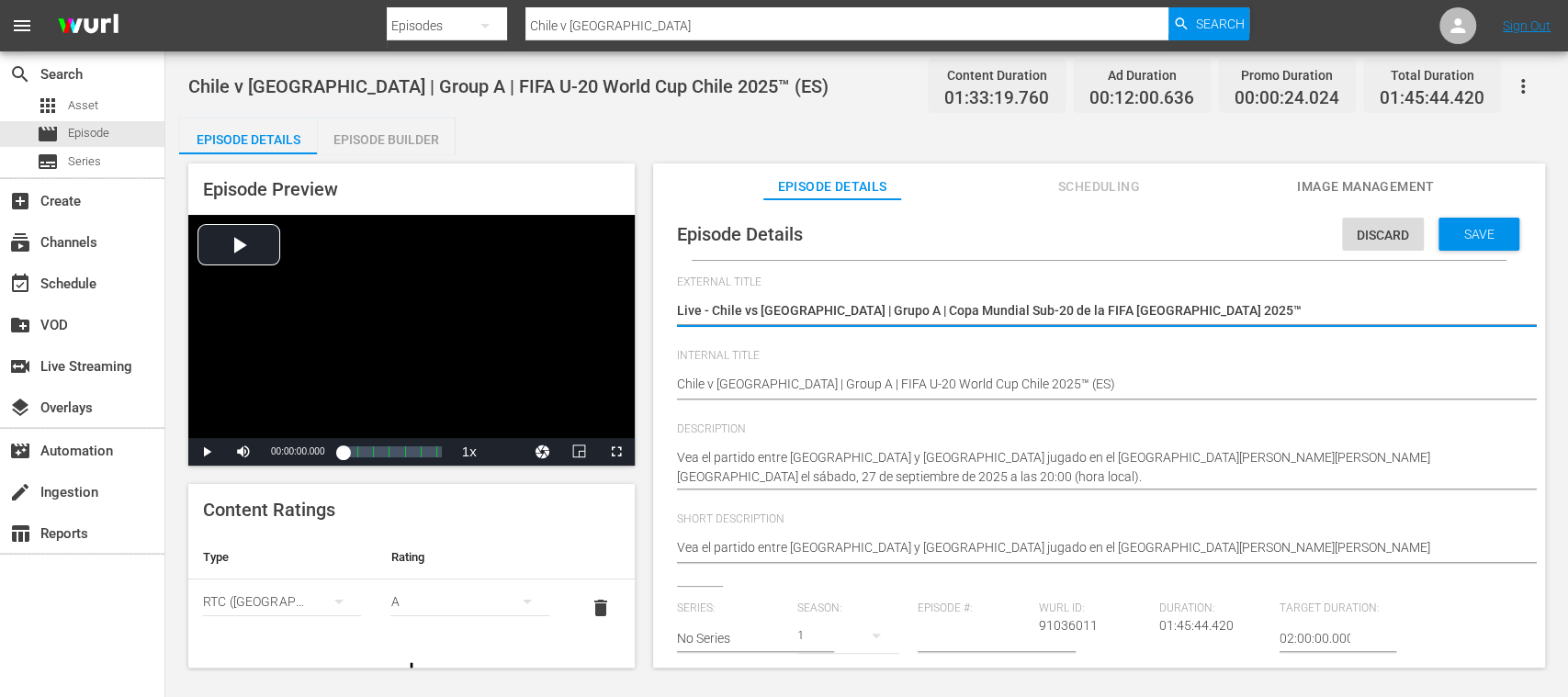
click at [700, 310] on textarea "Live - Chile vs Nueva Zelanda | Grupo A | Copa Mundial Sub-20 de la FIFA Chile …" at bounding box center [1094, 313] width 835 height 22
type textarea "Liv - Chile vs Nueva Zelanda | Grupo A | Copa Mundial Sub-20 de la FIFA Chile 2…"
type textarea "Li - Chile vs Nueva Zelanda | Grupo A | Copa Mundial Sub-20 de la FIFA Chile 20…"
type textarea "L - Chile vs Nueva Zelanda | Grupo A | Copa Mundial Sub-20 de la FIFA Chile 202…"
type textarea "LI - Chile vs Nueva Zelanda | Grupo A | Copa Mundial Sub-20 de la FIFA Chile 20…"
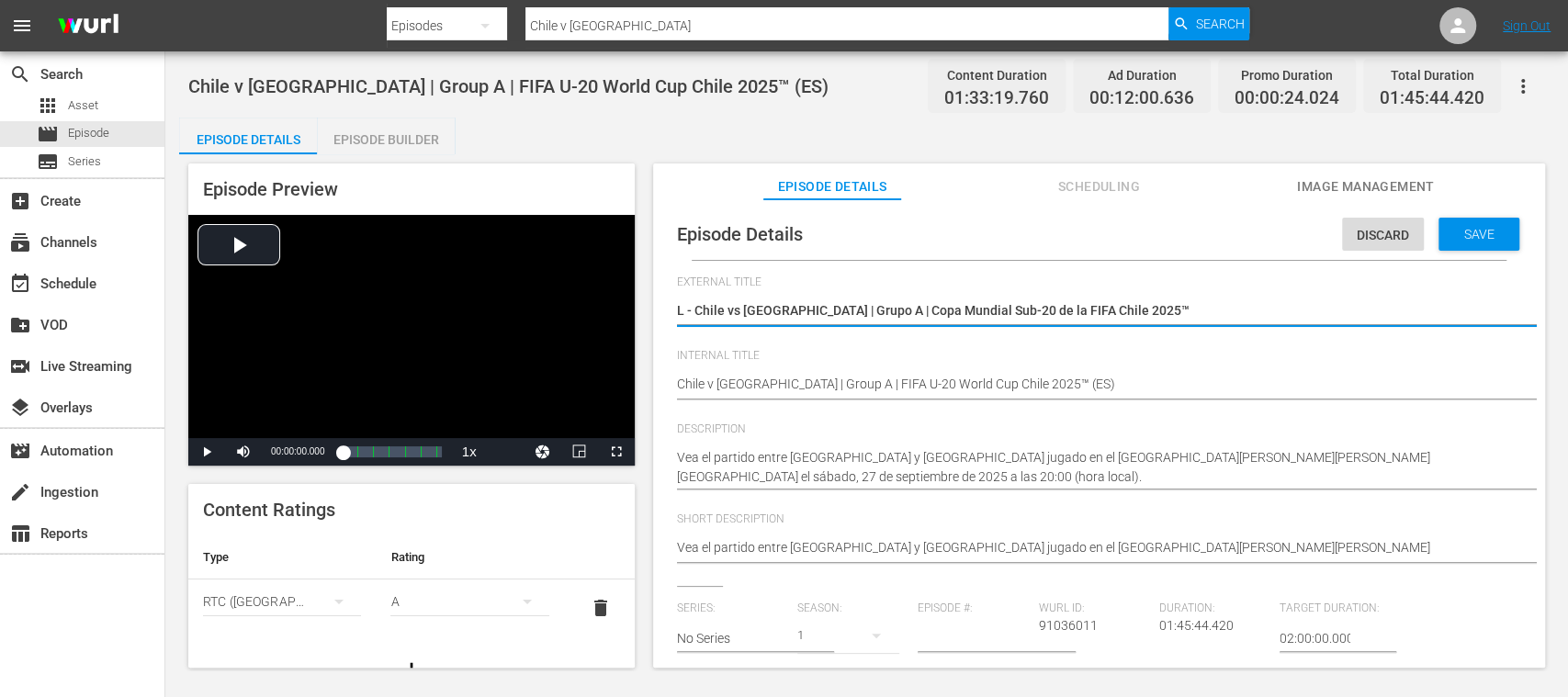
type textarea "LI - Chile vs Nueva Zelanda | Grupo A | Copa Mundial Sub-20 de la FIFA Chile 20…"
type textarea "LIV - Chile vs Nueva Zelanda | Grupo A | Copa Mundial Sub-20 de la FIFA Chile 2…"
type textarea "LIVE - Chile vs Nueva Zelanda | Grupo A | Copa Mundial Sub-20 de la FIFA Chile …"
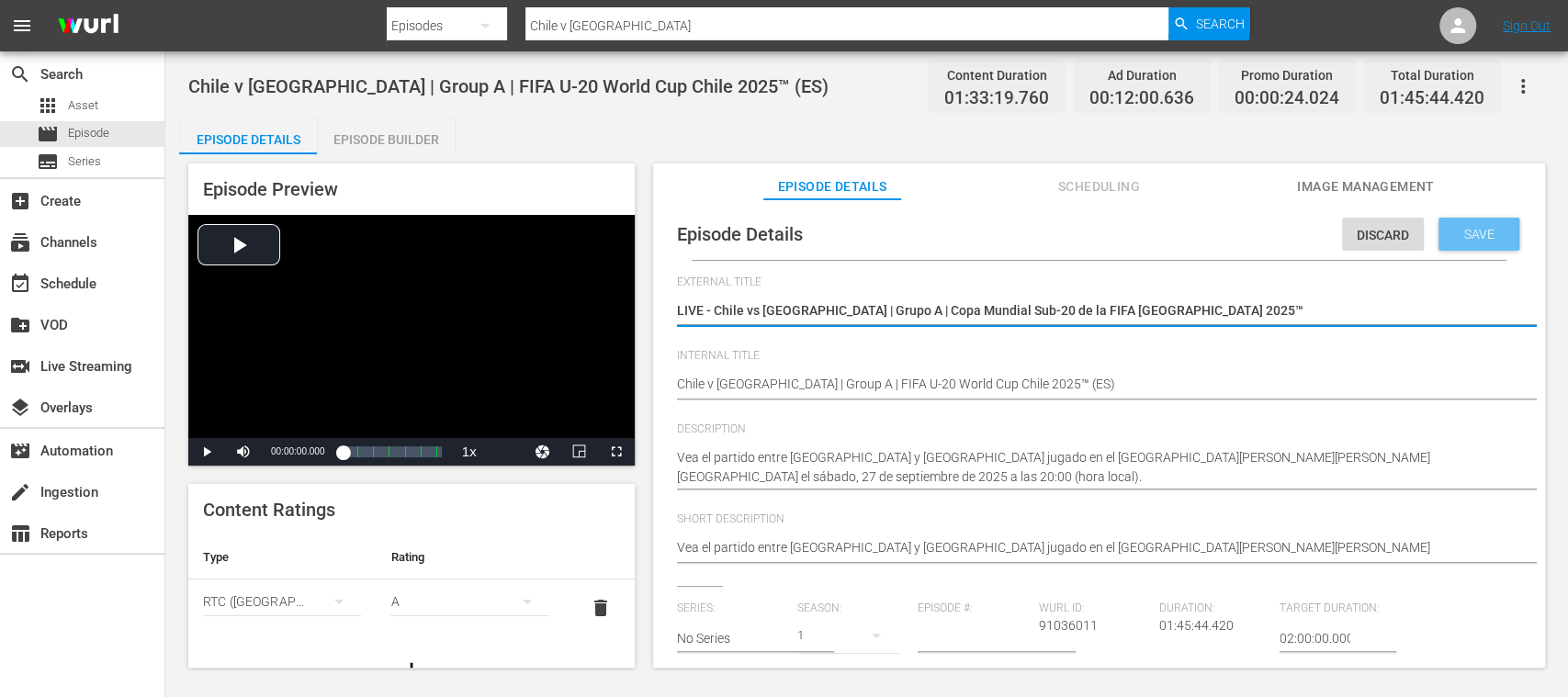
click at [1486, 232] on span "Save" at bounding box center [1480, 235] width 60 height 15
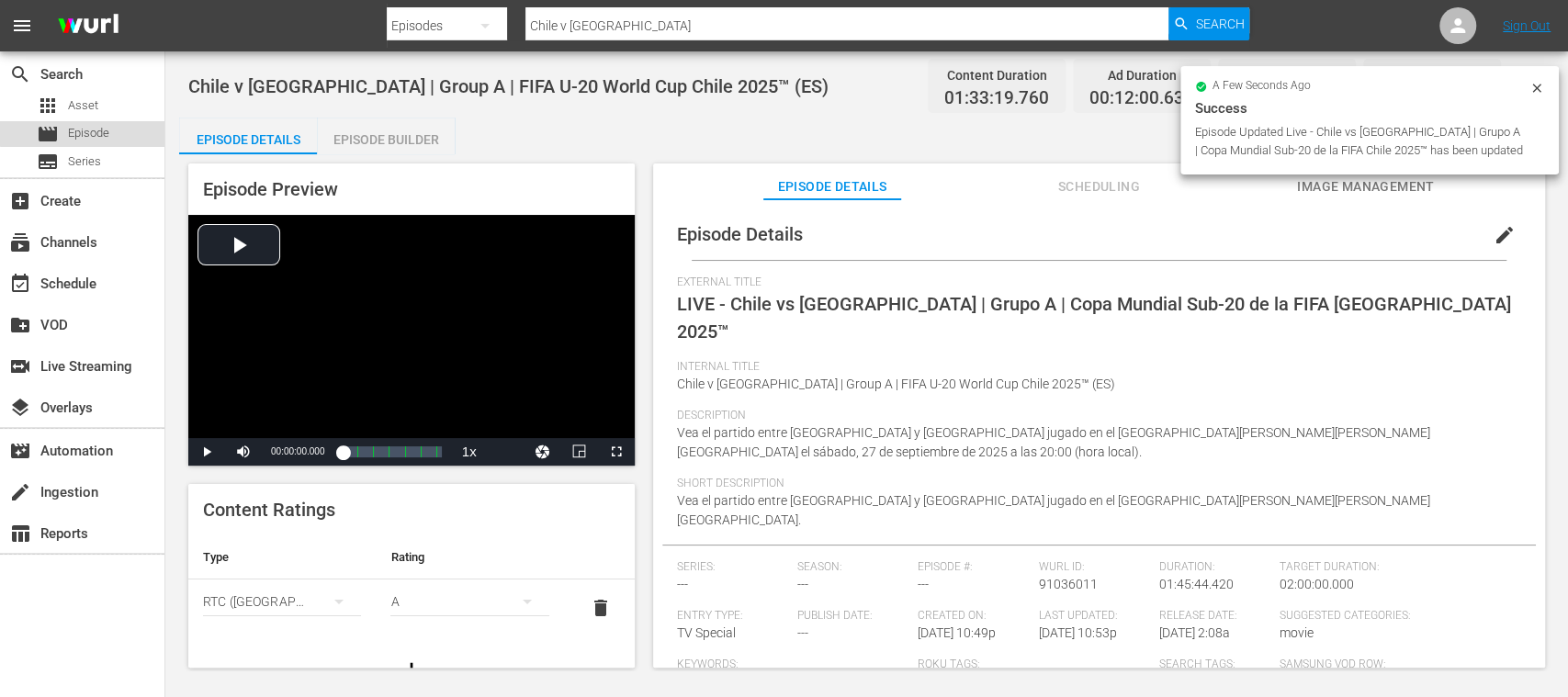
click at [90, 123] on div "movie Episode" at bounding box center [73, 134] width 73 height 26
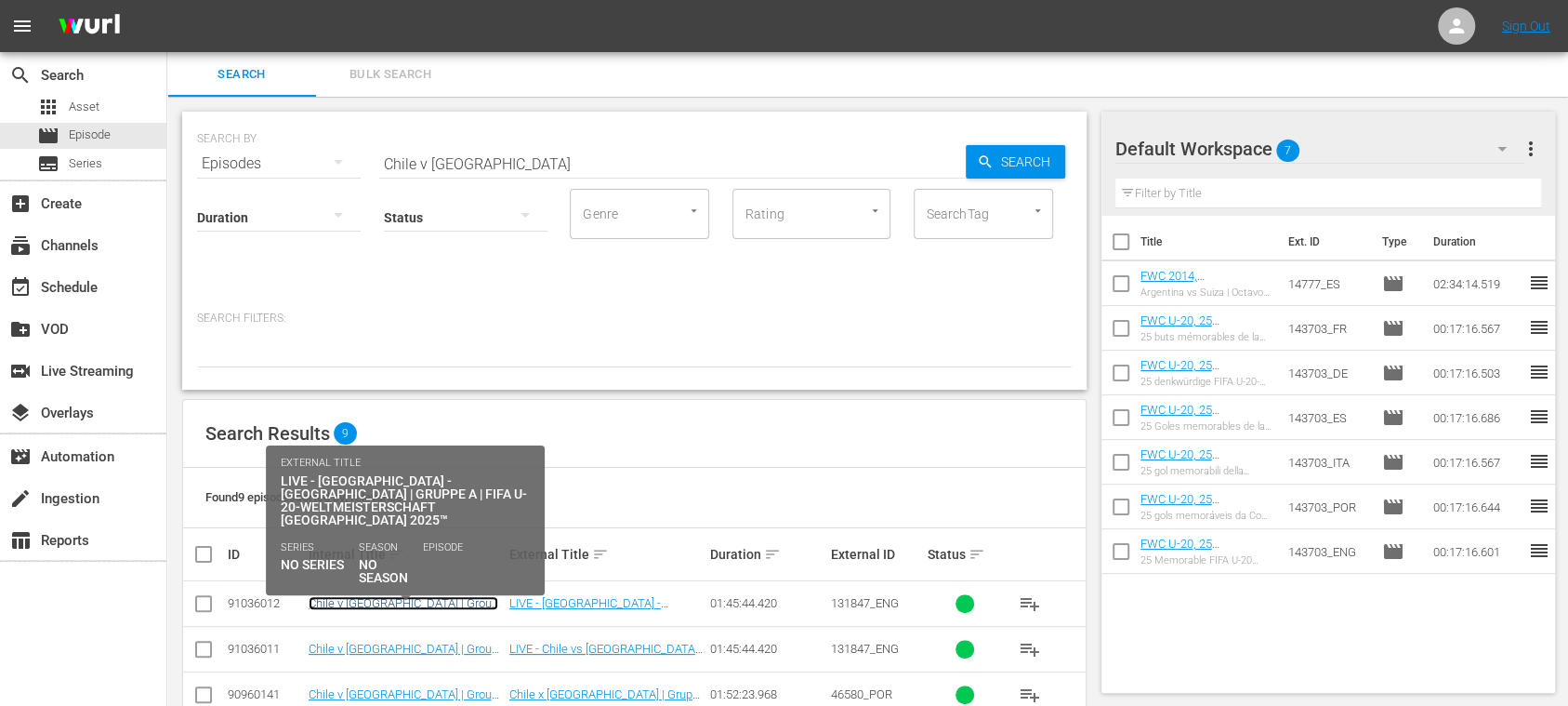
click at [400, 599] on link "Chile v New Zealand | Group A | FIFA U-20 World Cup Chile 2025™ (DE)" at bounding box center [403, 616] width 189 height 41
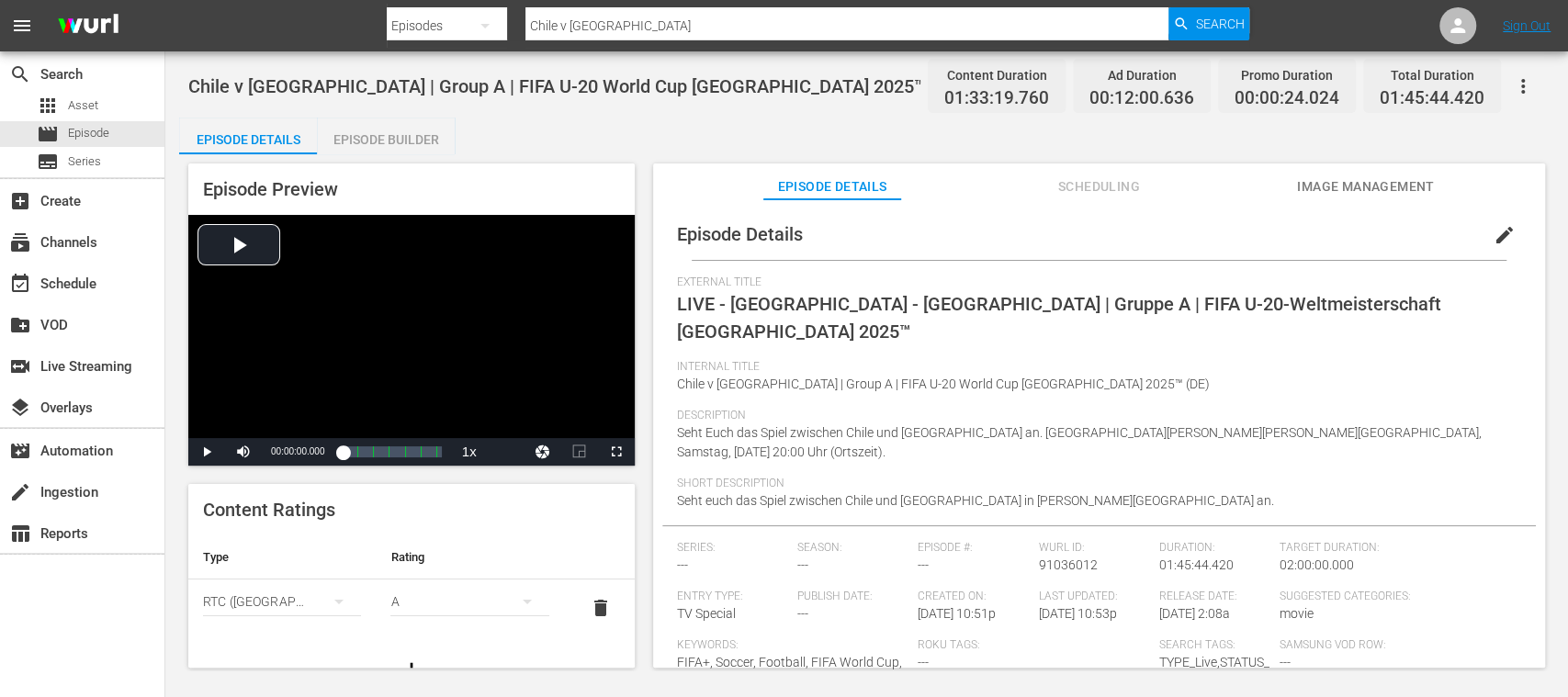
click at [410, 140] on div "Episode Builder" at bounding box center [385, 139] width 138 height 44
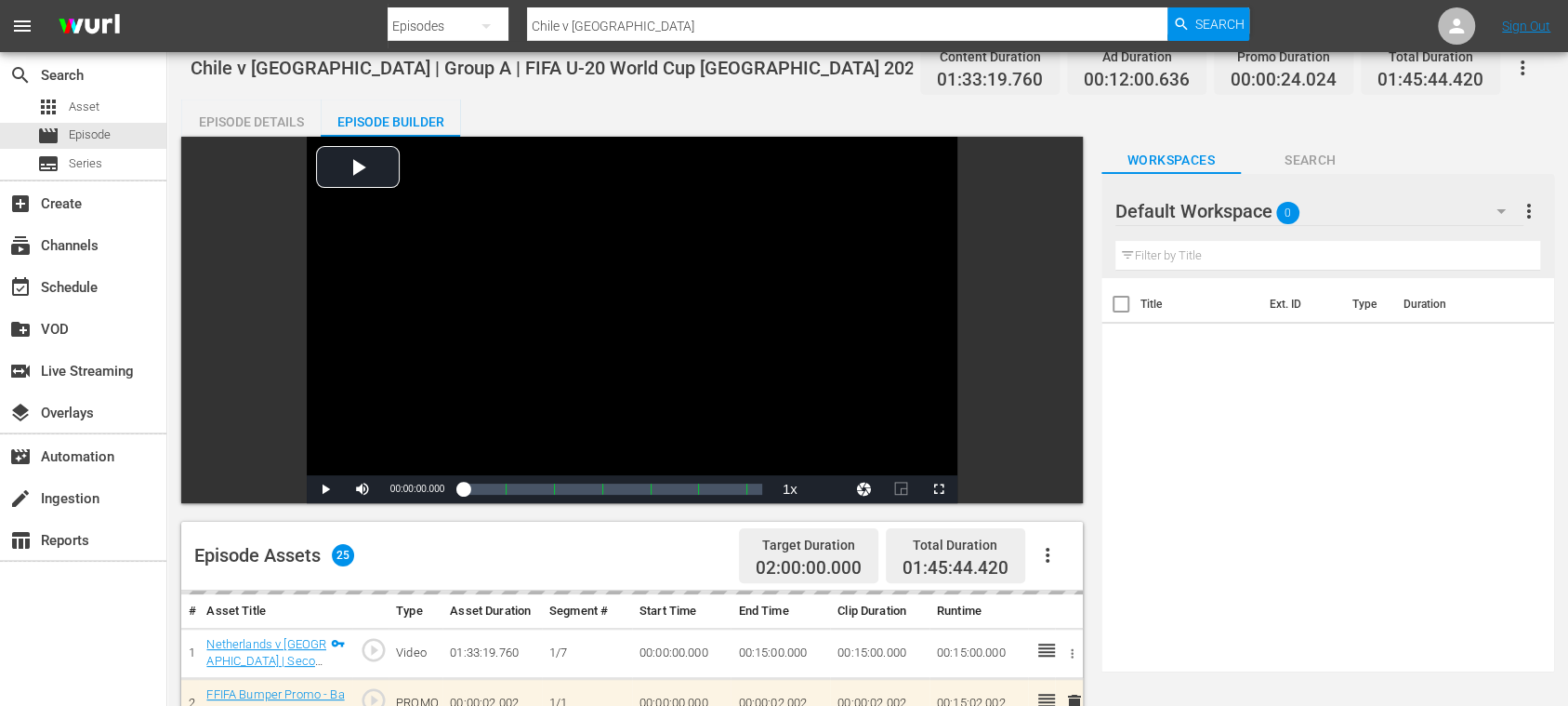
scroll to position [330, 0]
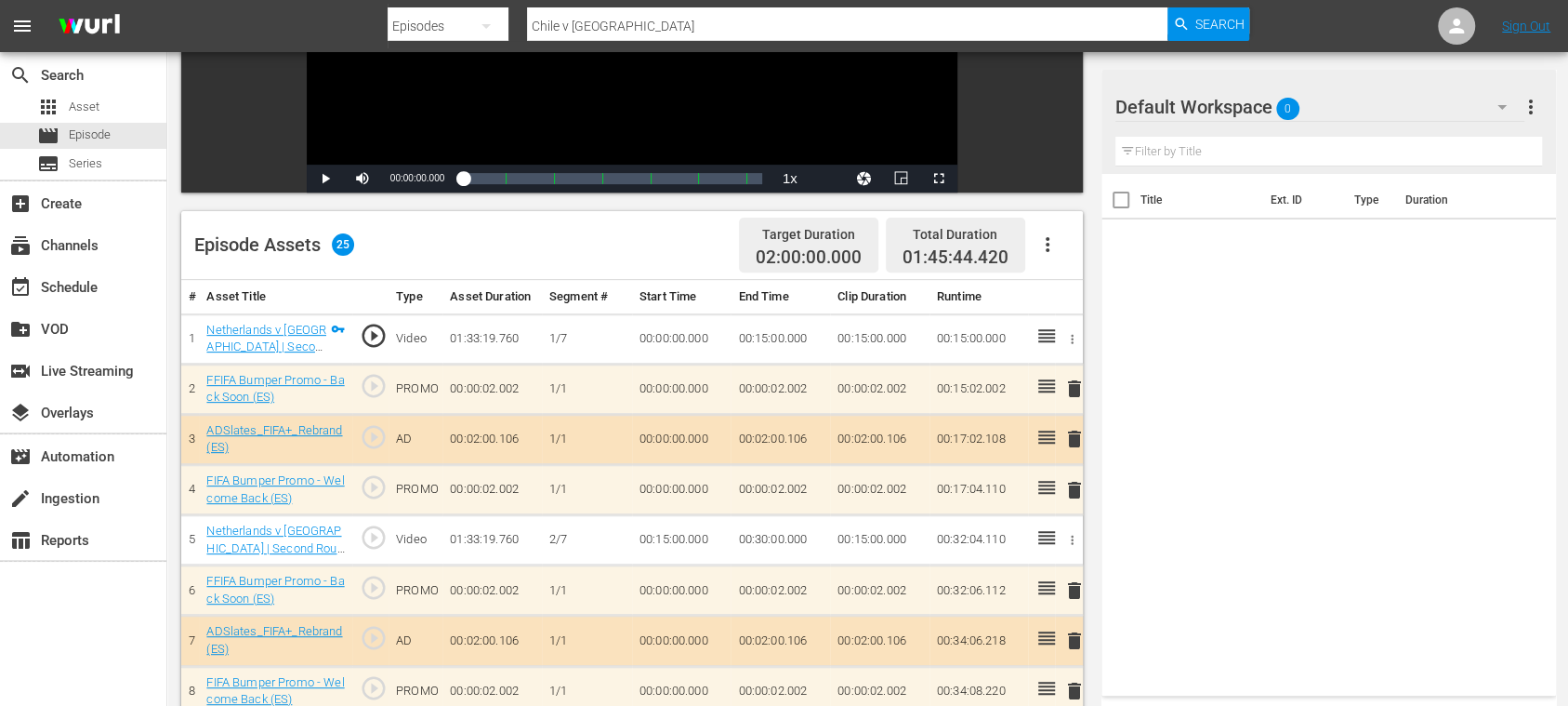
click at [1047, 237] on icon "button" at bounding box center [1048, 245] width 23 height 23
click at [1064, 300] on div "Clear Ads" at bounding box center [1102, 296] width 126 height 44
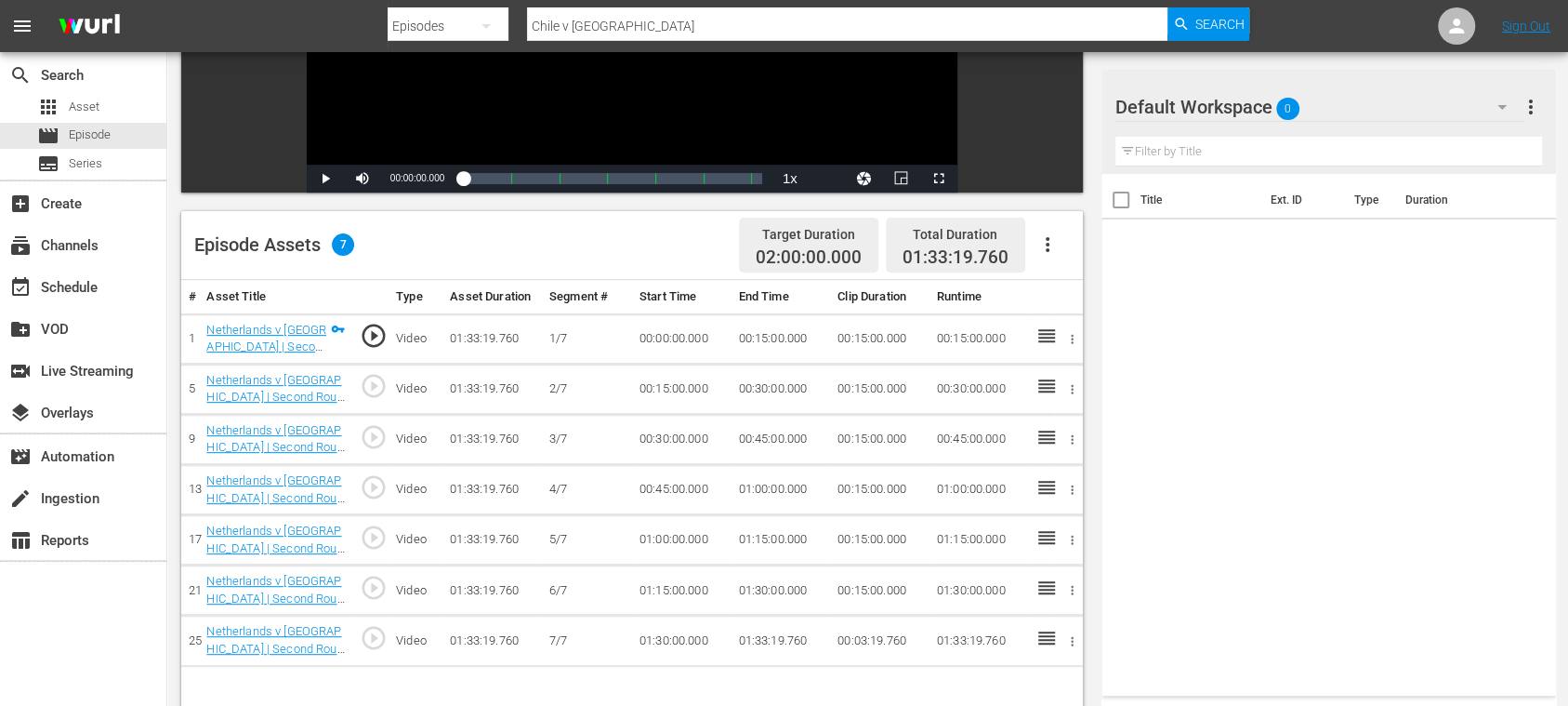
click at [1054, 250] on icon "button" at bounding box center [1048, 245] width 23 height 23
click at [1072, 255] on div "Fill with Ads" at bounding box center [1102, 252] width 126 height 44
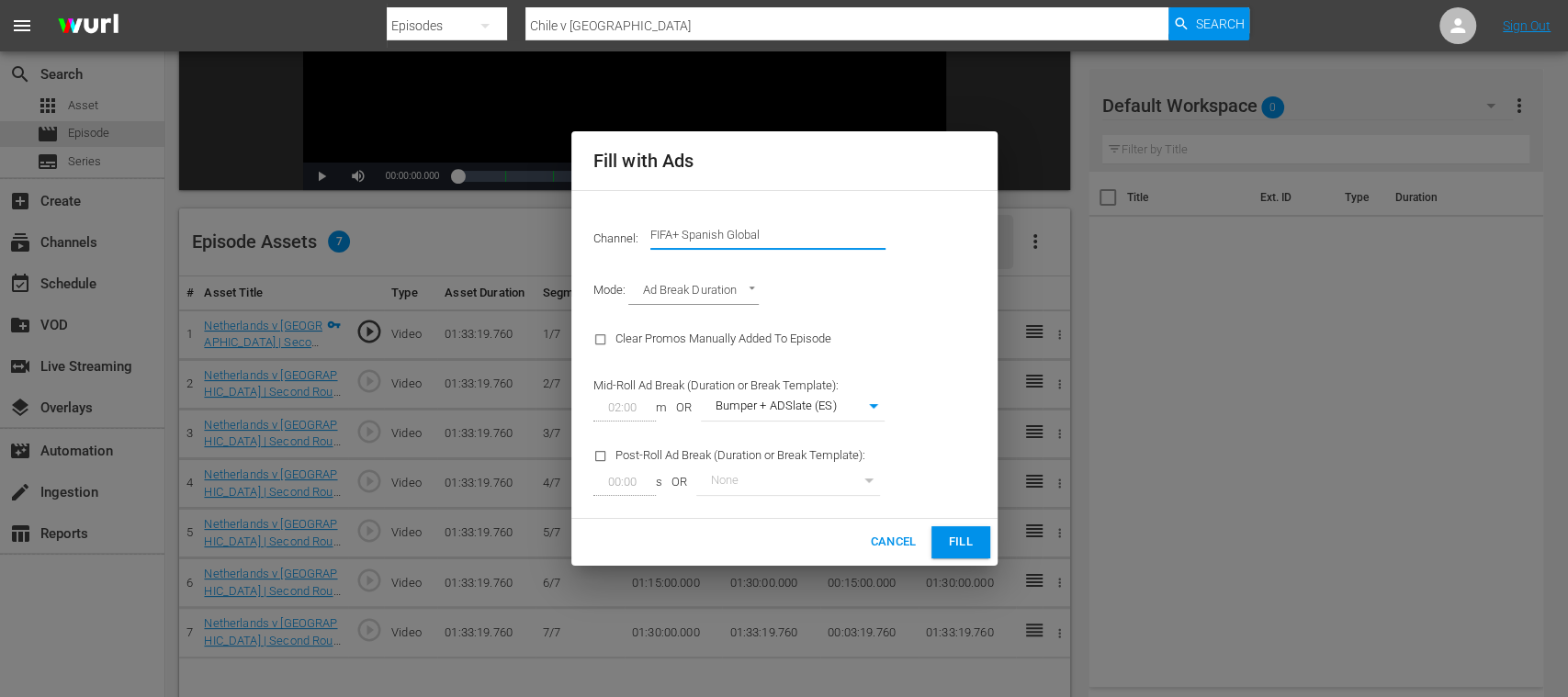
drag, startPoint x: 686, startPoint y: 236, endPoint x: 838, endPoint y: 241, distance: 152.1
click at [838, 241] on input "FIFA+ Spanish Global" at bounding box center [768, 235] width 236 height 44
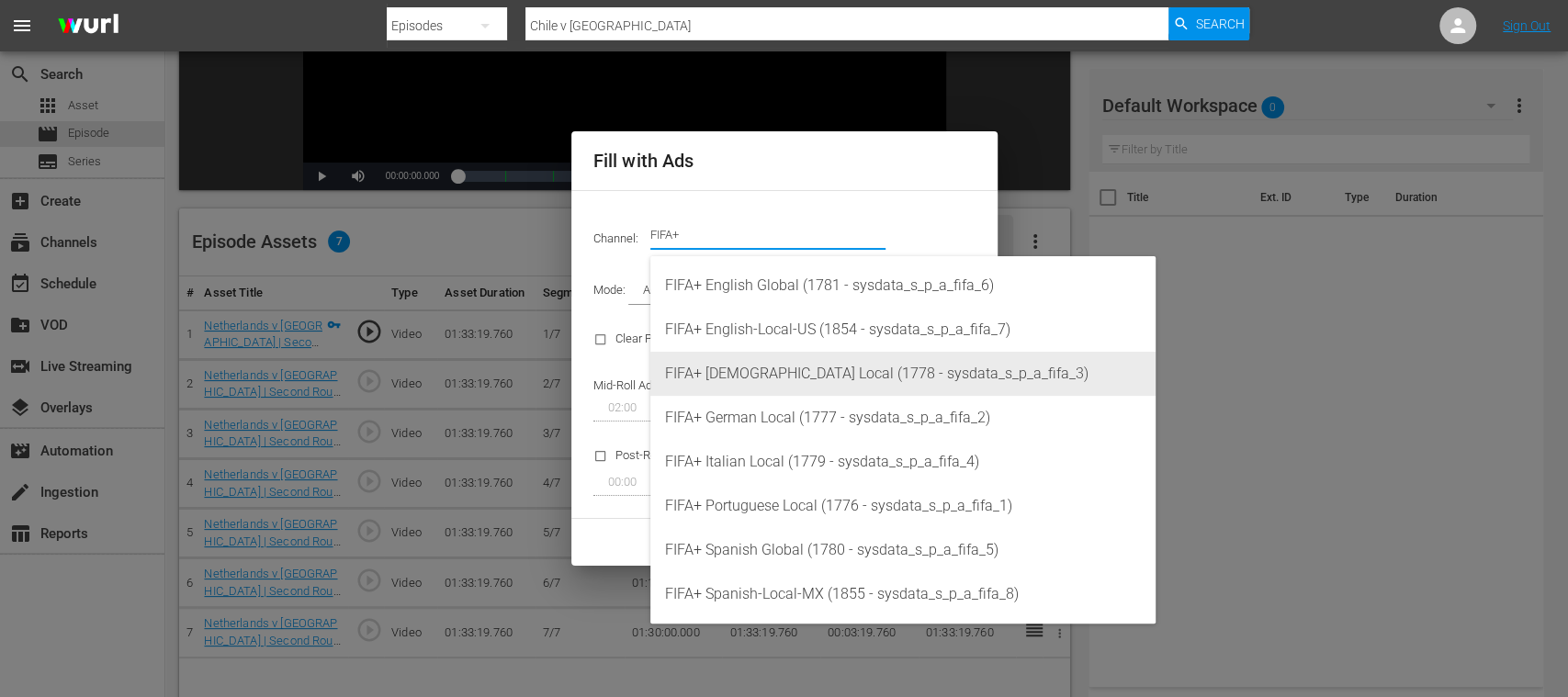
click at [809, 407] on div "FIFA+ German Local (1777 - sysdata_s_p_a_fifa_2)" at bounding box center [902, 417] width 476 height 44
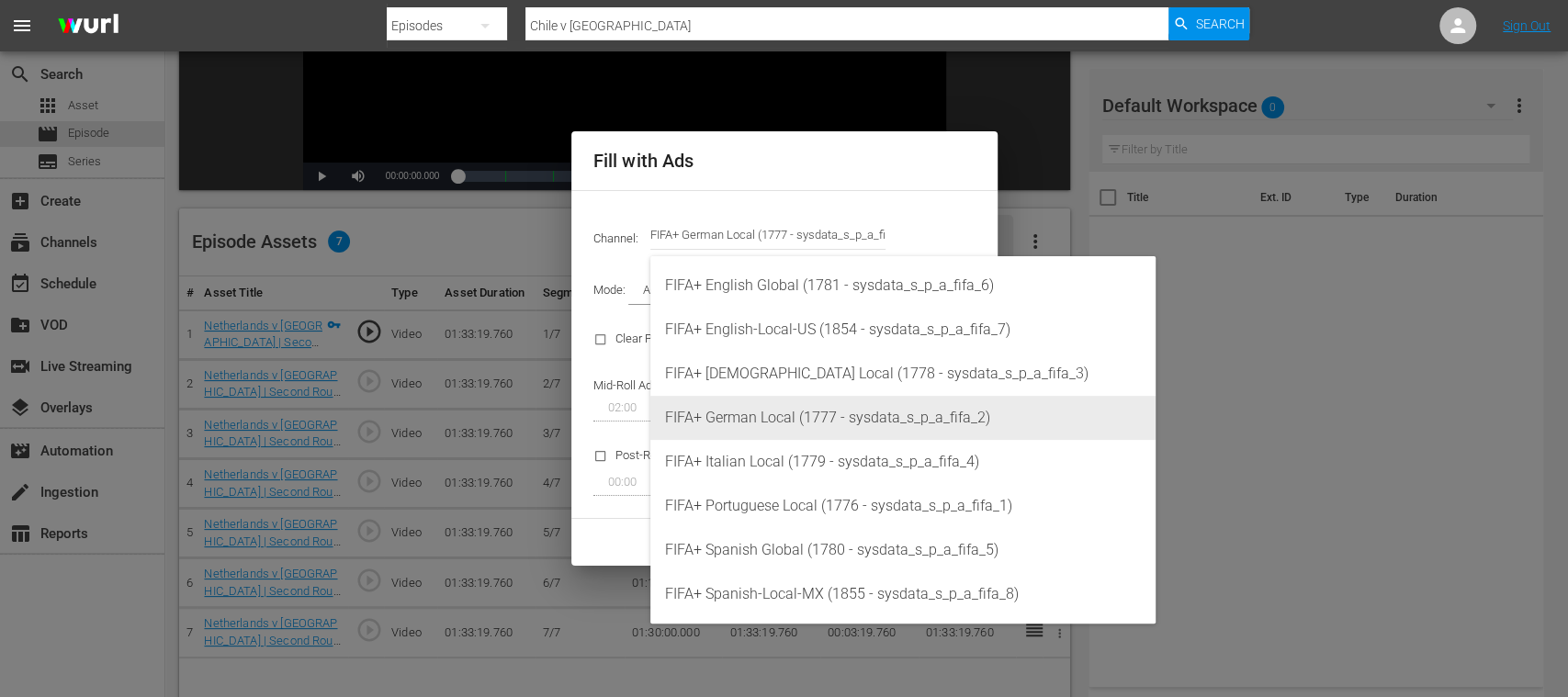
type input "FIFA+ German Local (1777)"
type input "337"
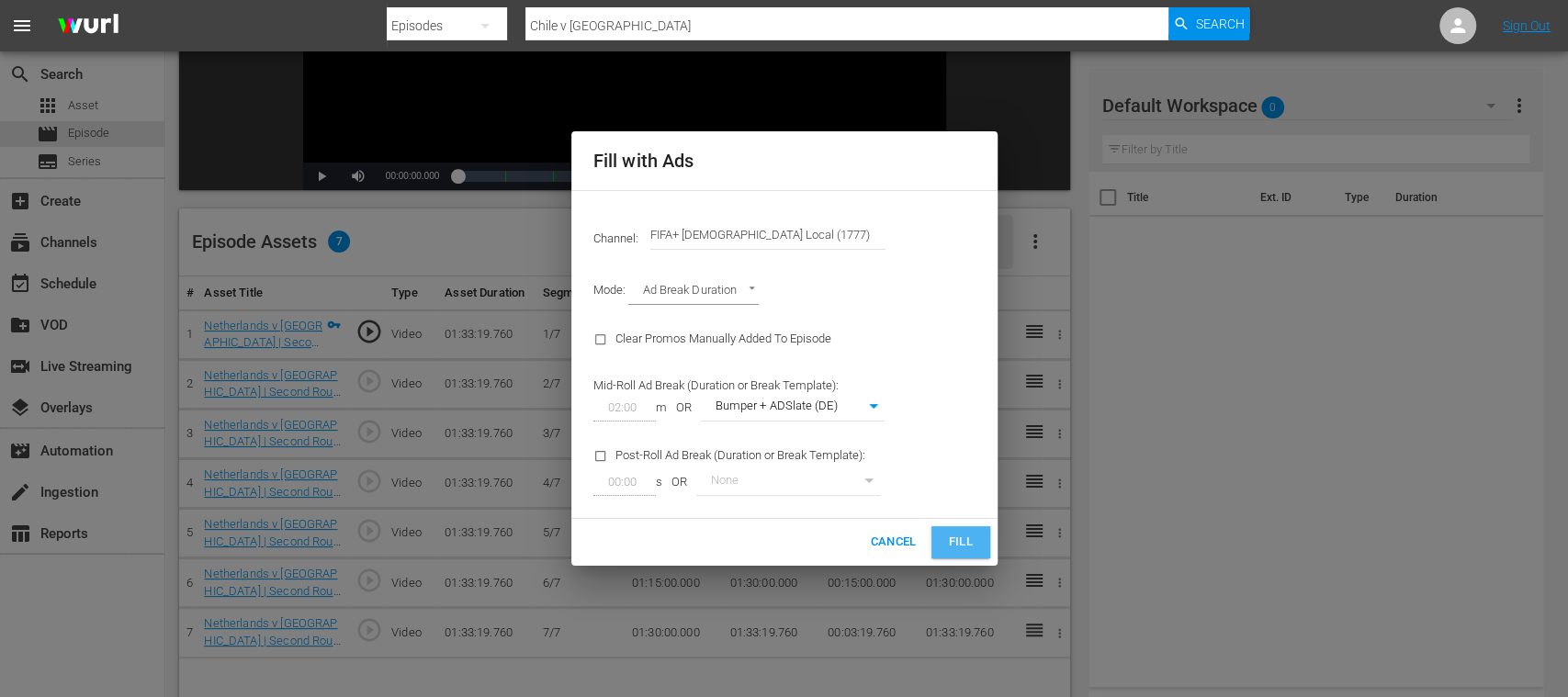
click at [962, 542] on span "Fill" at bounding box center [961, 542] width 30 height 21
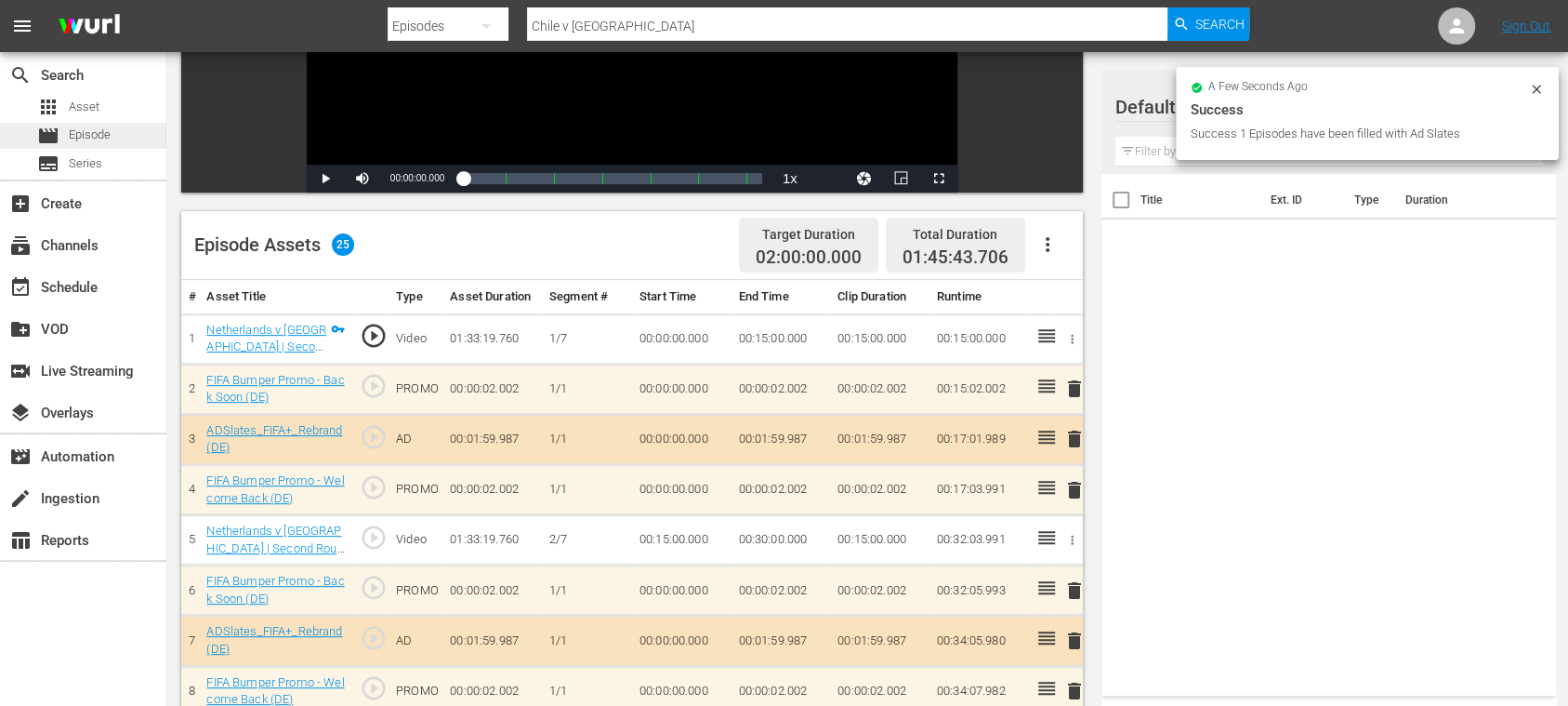
click at [100, 139] on span "Episode" at bounding box center [90, 135] width 41 height 19
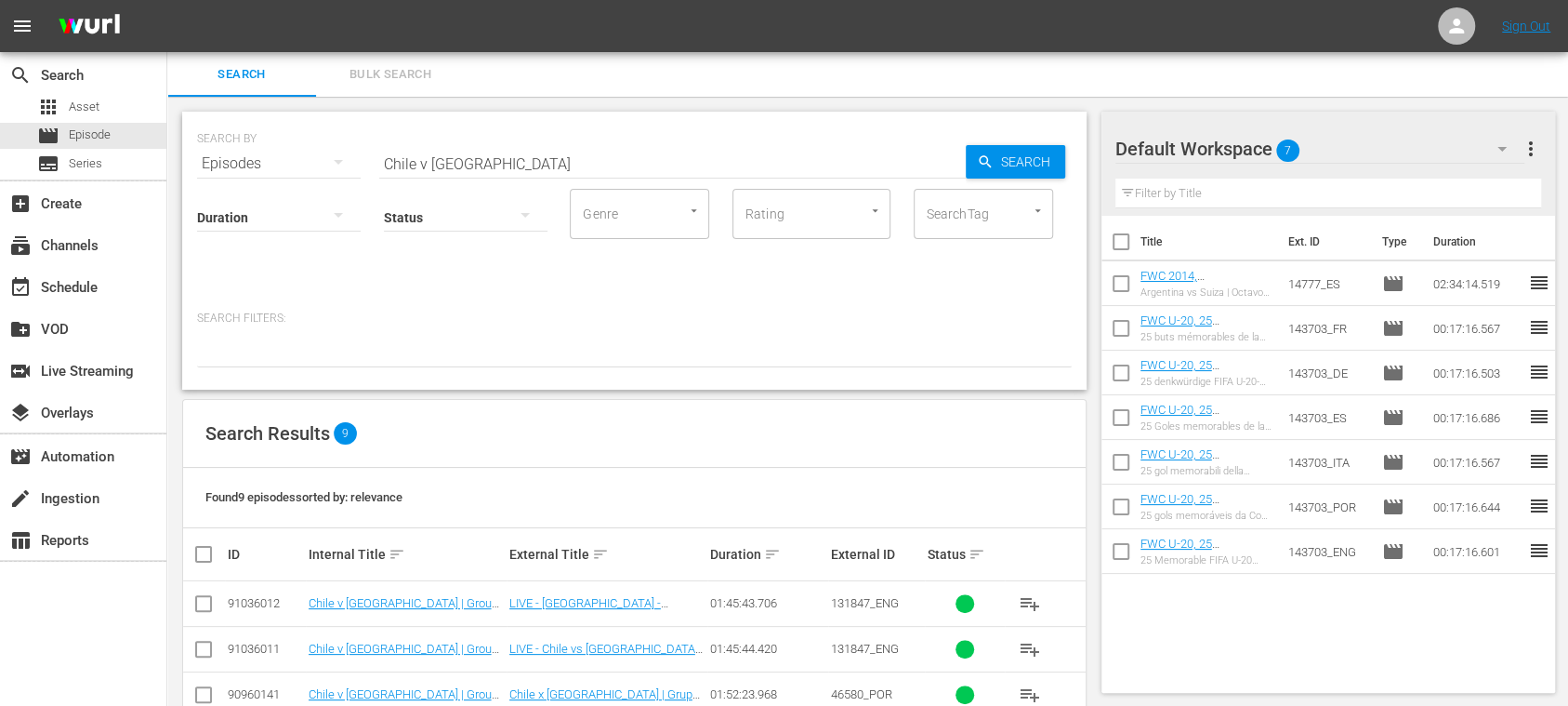
scroll to position [316, 0]
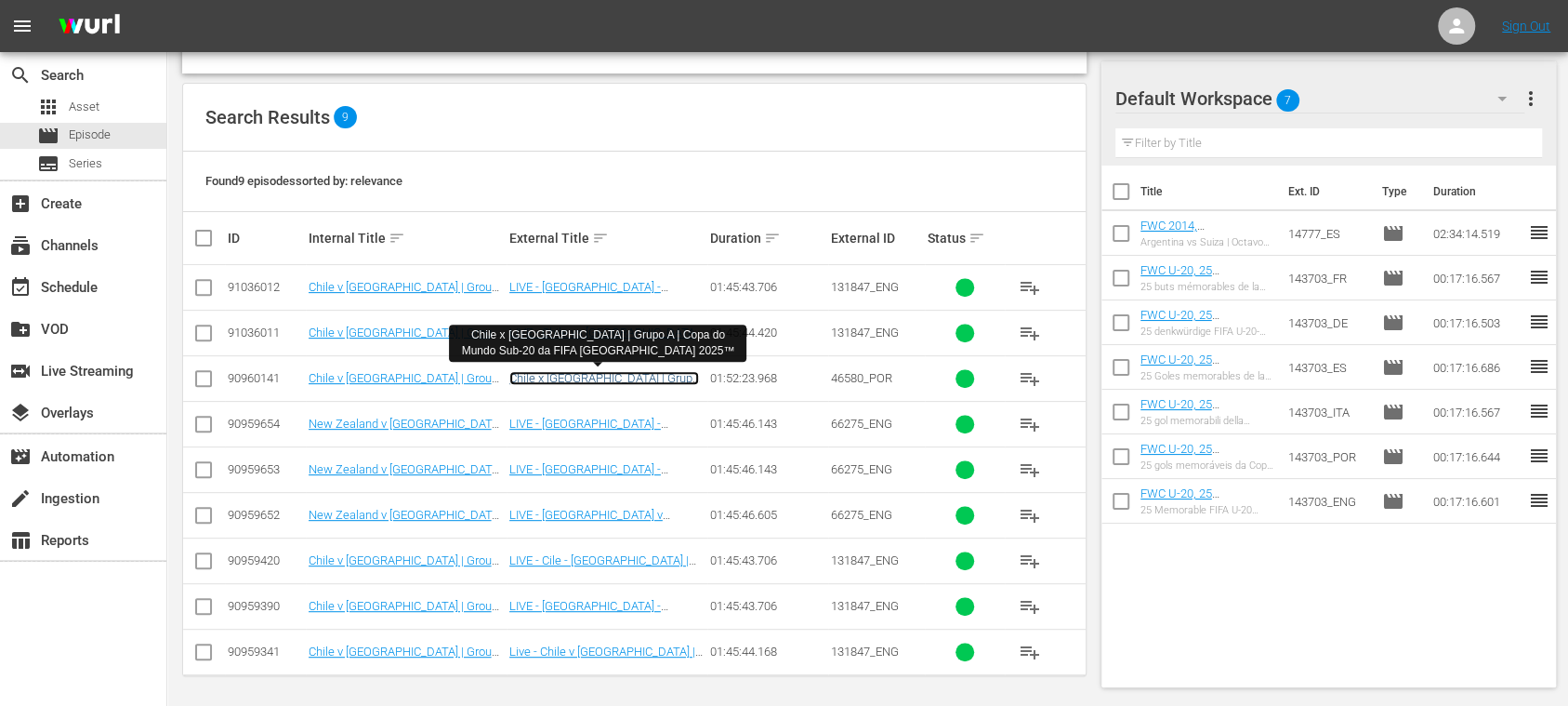
click at [569, 378] on link "Chile x Nova Zelândia | Grupo A | Copa do Mundo Sub-20 da FIFA Chile 2025™" at bounding box center [604, 392] width 189 height 41
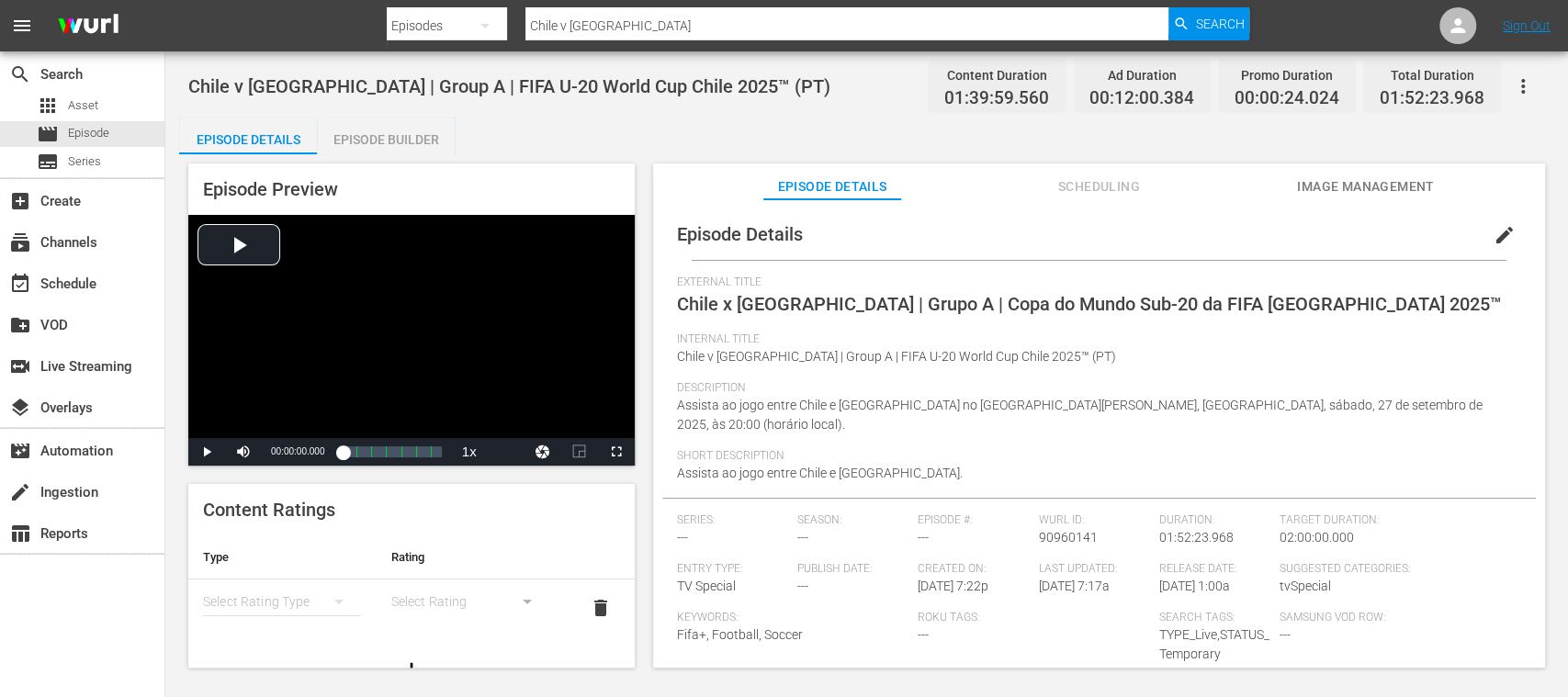
click at [411, 125] on div "Episode Builder" at bounding box center [385, 139] width 138 height 44
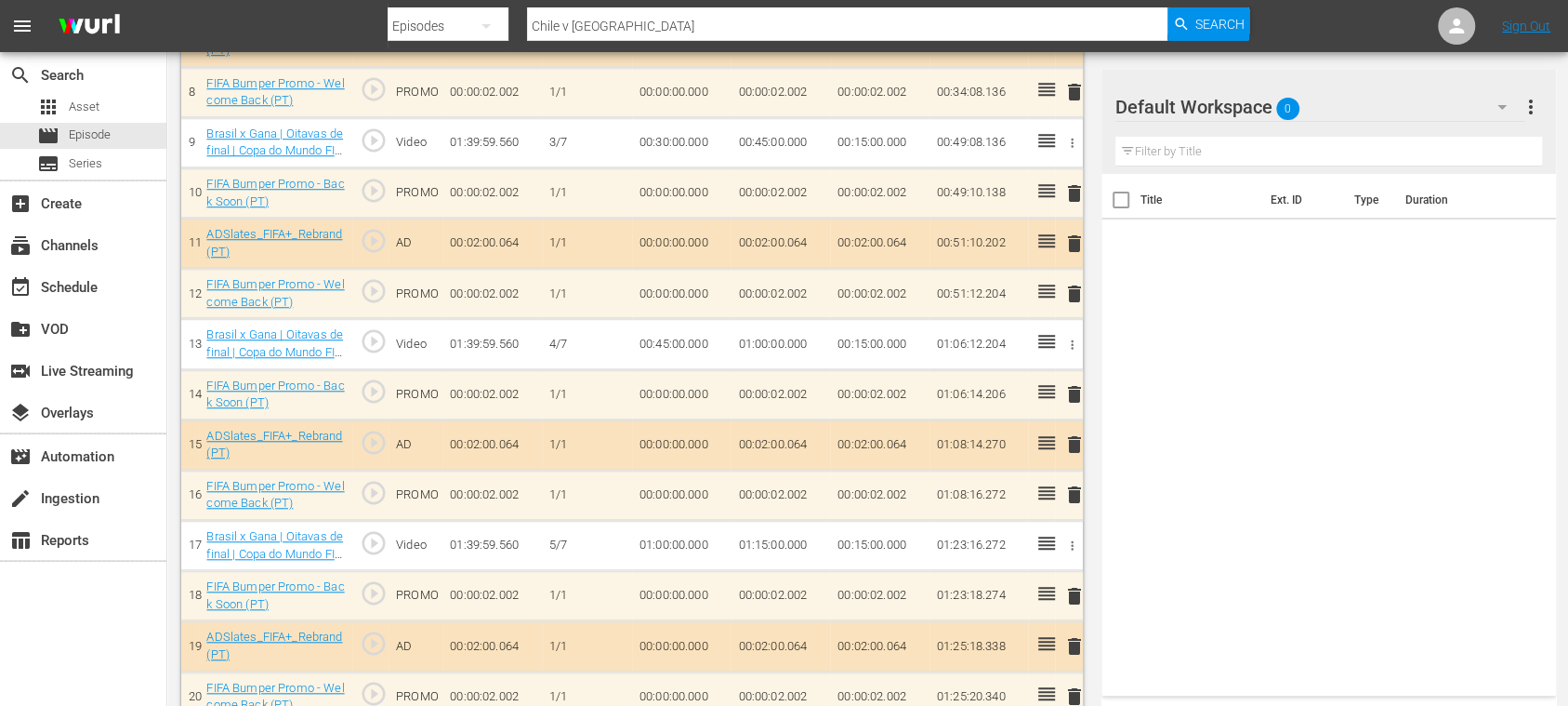
scroll to position [1204, 0]
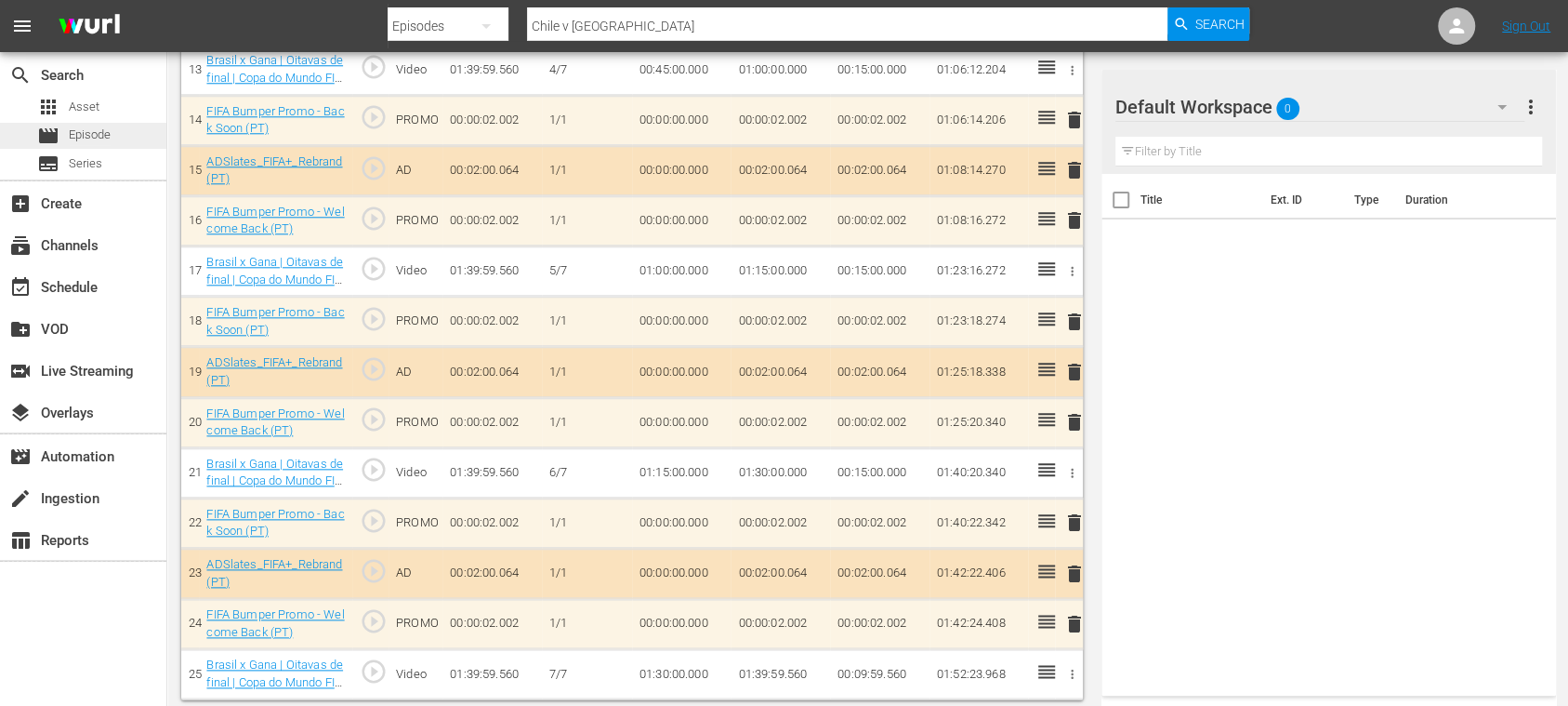
click at [97, 127] on span "Episode" at bounding box center [90, 135] width 41 height 19
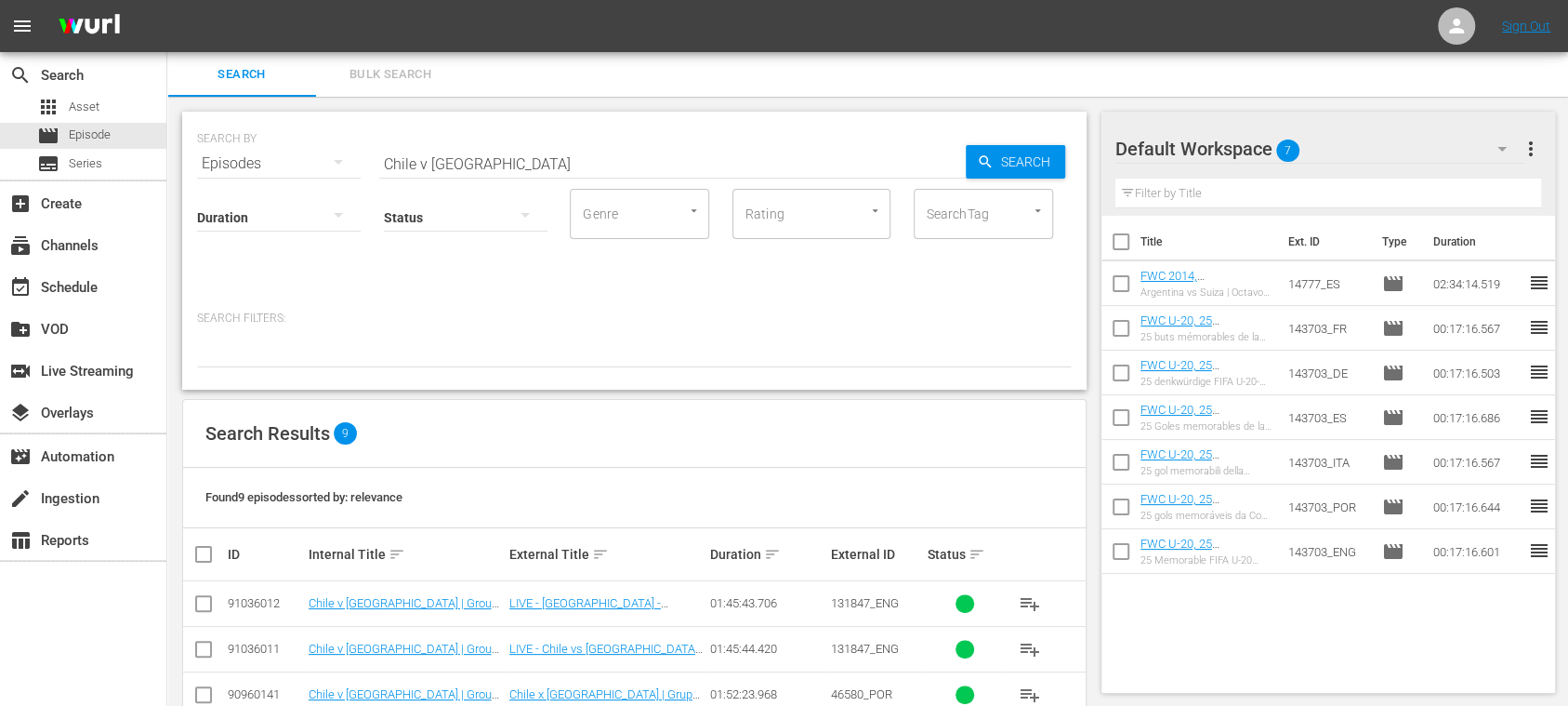
scroll to position [316, 0]
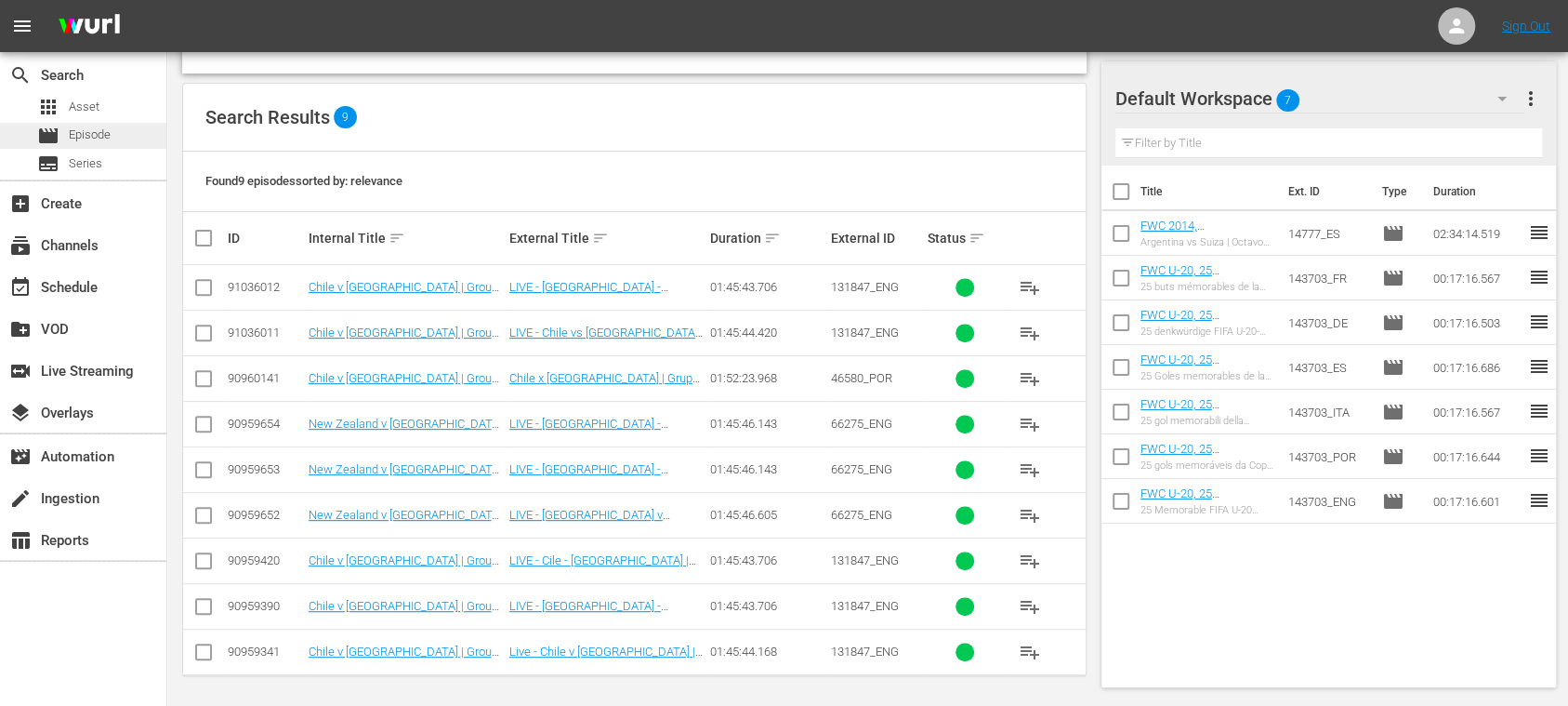
click at [88, 136] on span "Episode" at bounding box center [90, 135] width 41 height 19
click at [547, 419] on link "LIVE - Nuova Zelanda - Giappone | Gruppo A | Coppa del Mondo FIFA U-20 Cile 2025" at bounding box center [607, 437] width 195 height 41
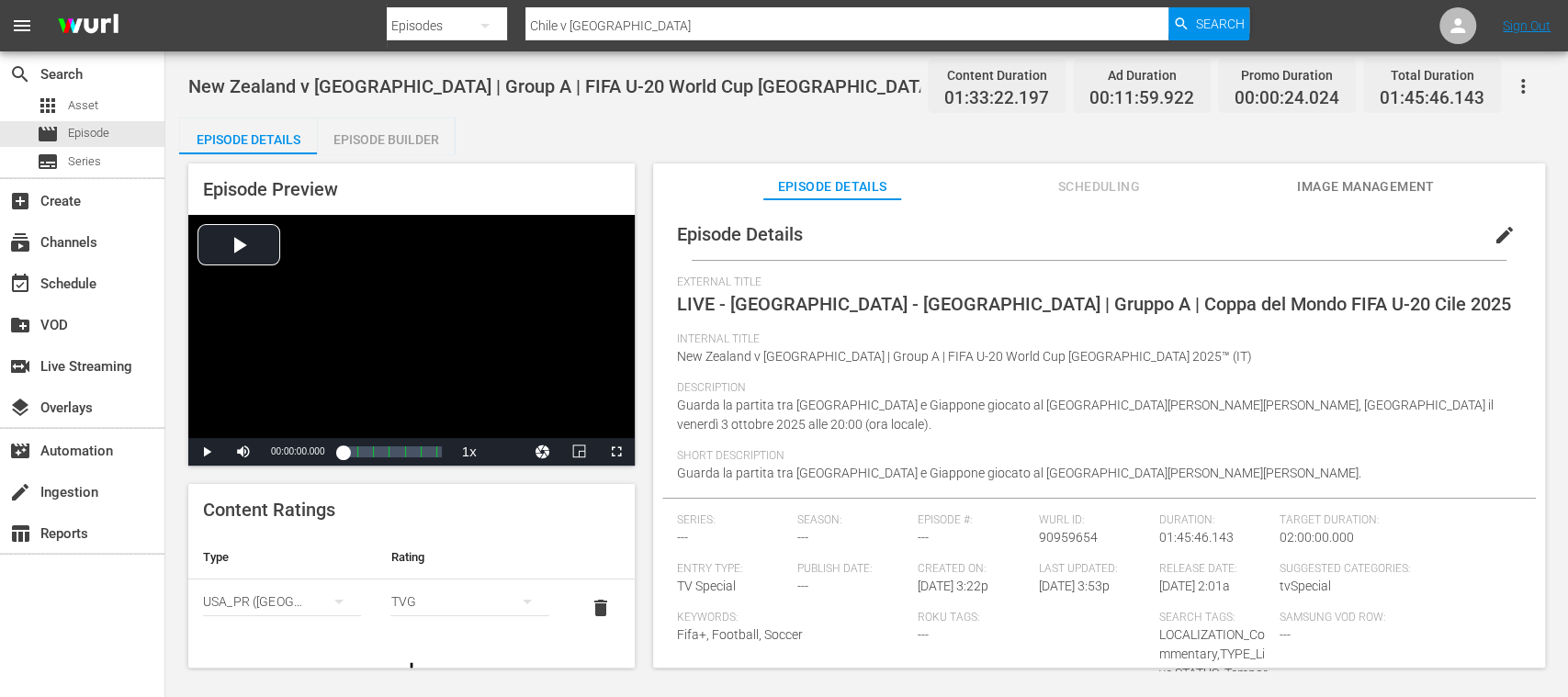
click at [1494, 232] on span "edit" at bounding box center [1505, 235] width 22 height 22
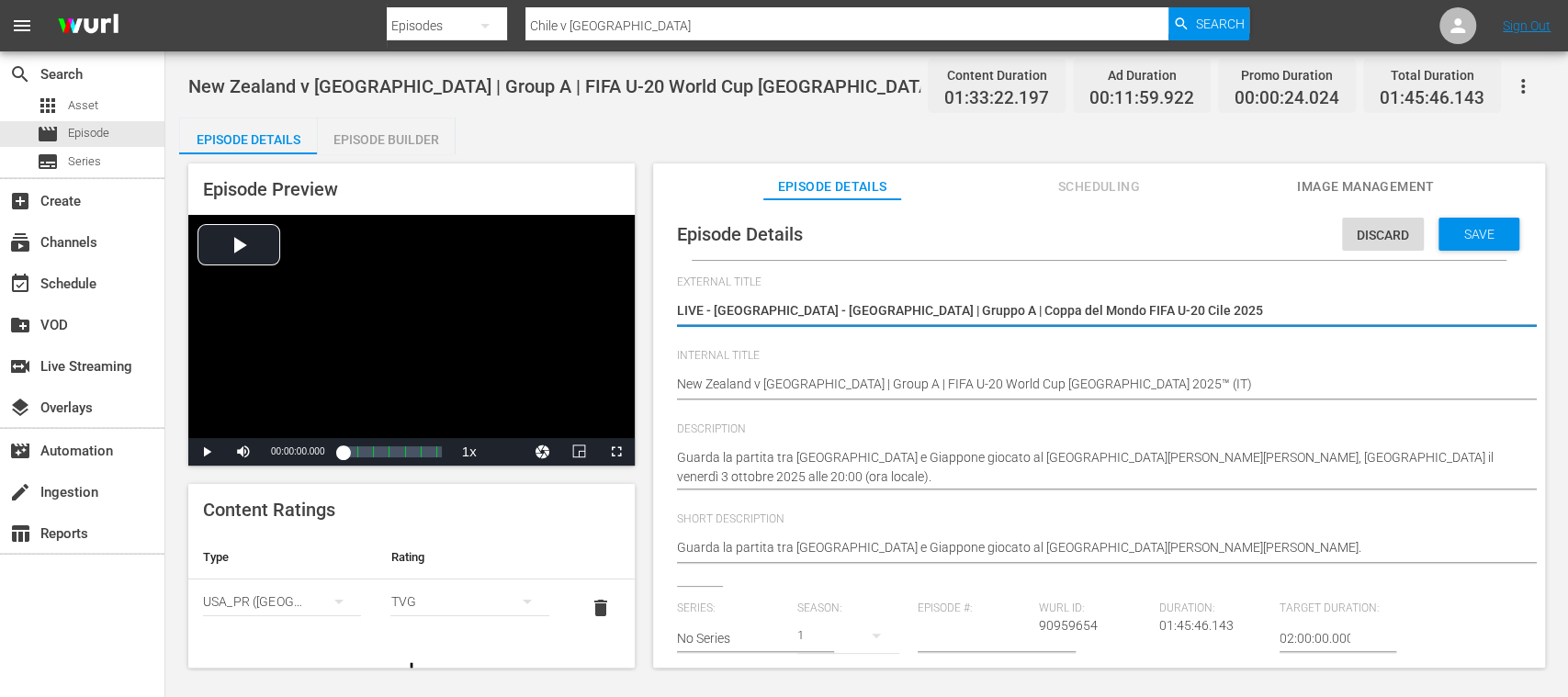
scroll to position [326, 0]
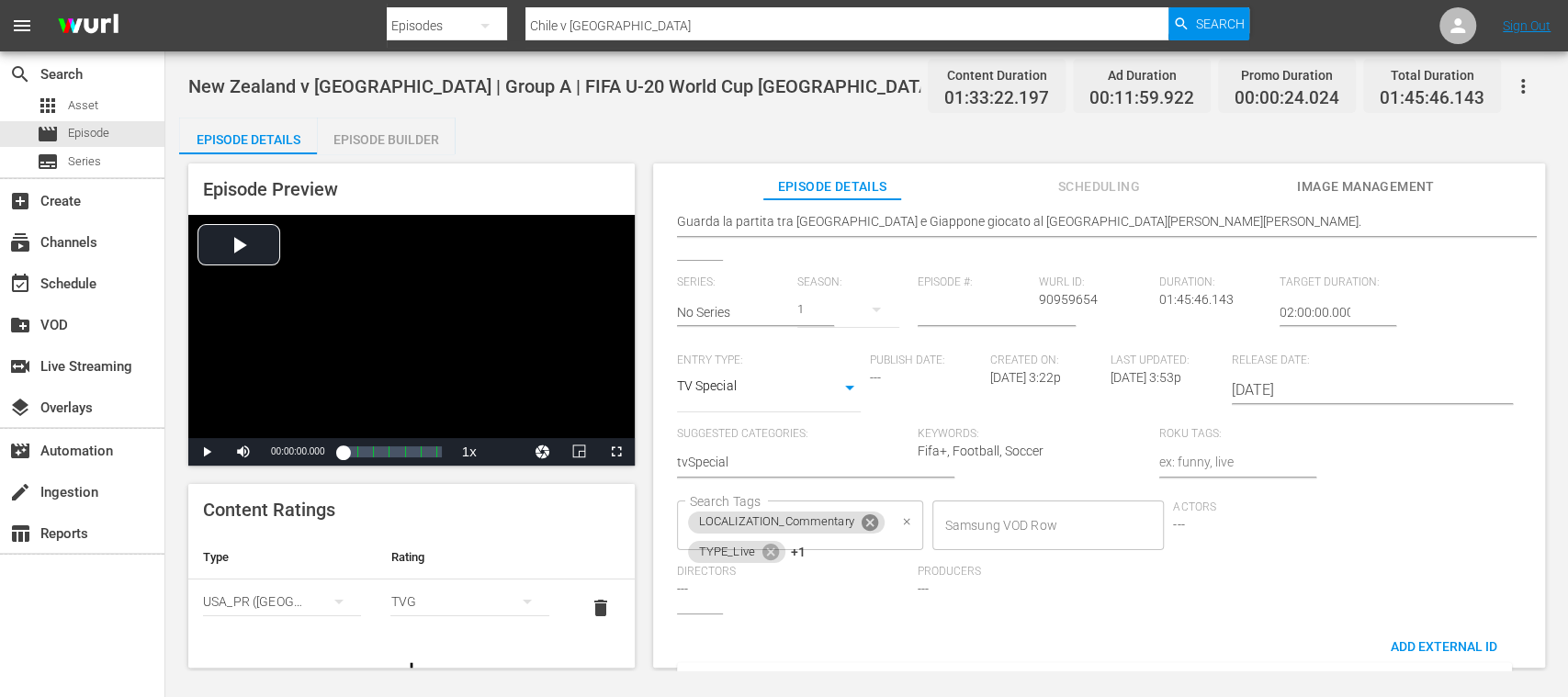
click at [870, 520] on icon at bounding box center [871, 523] width 20 height 20
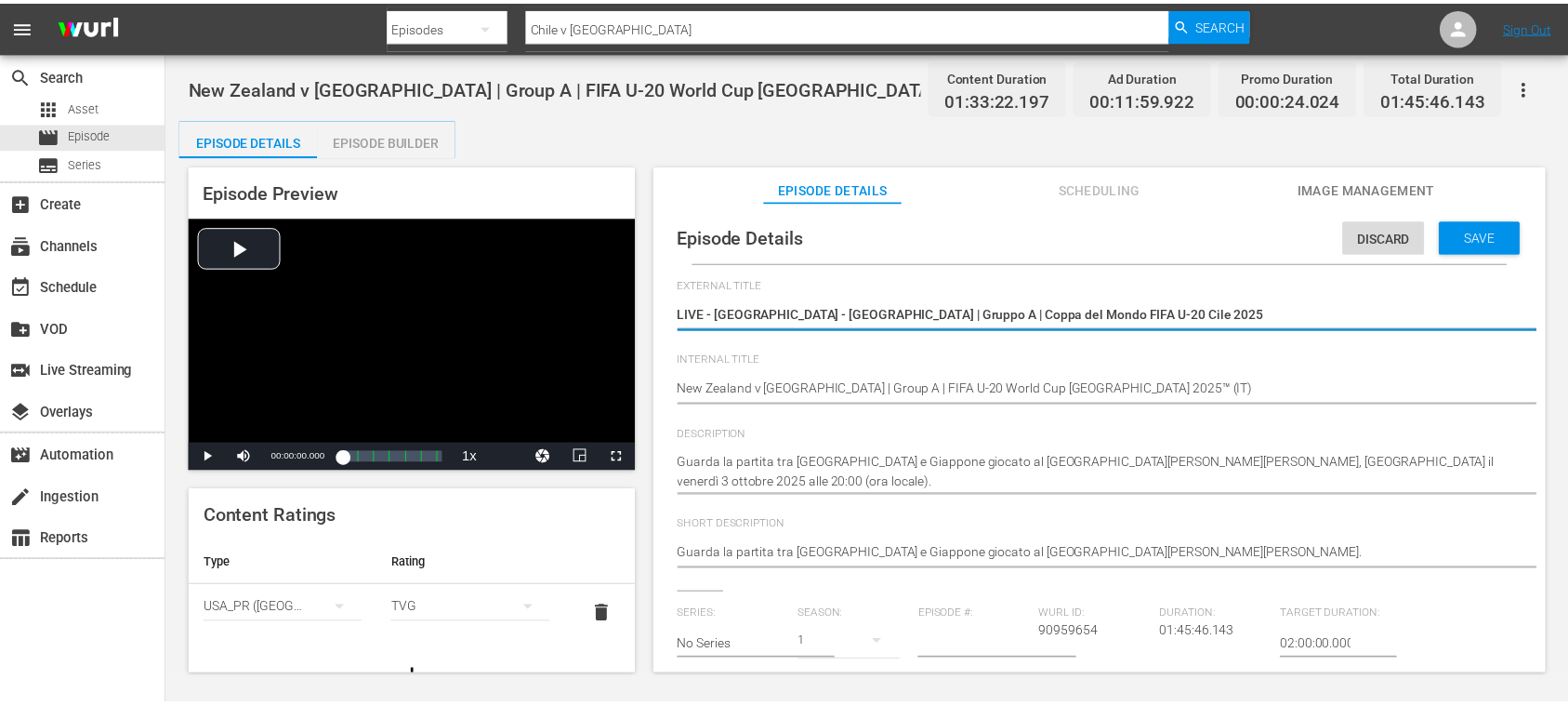
scroll to position [0, 0]
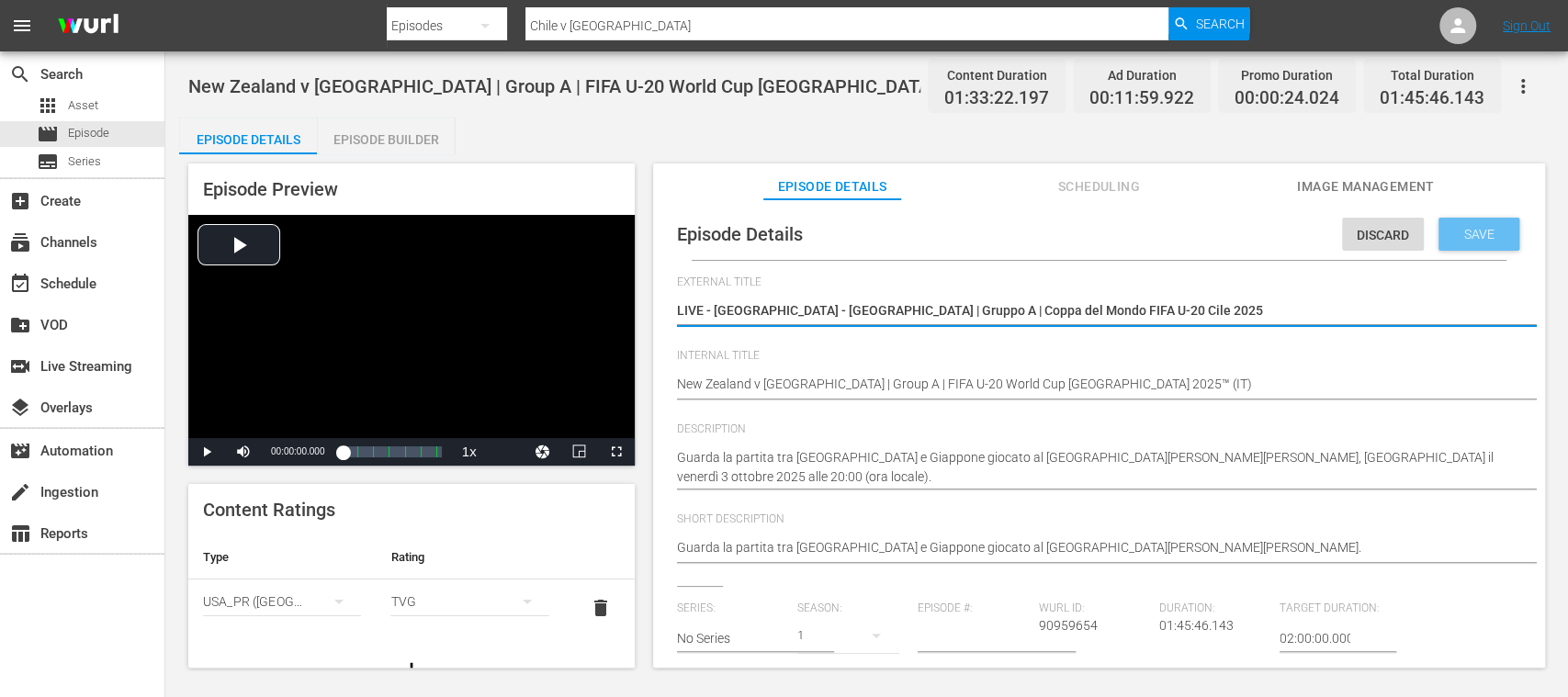
click at [1462, 219] on div "Save" at bounding box center [1479, 235] width 81 height 34
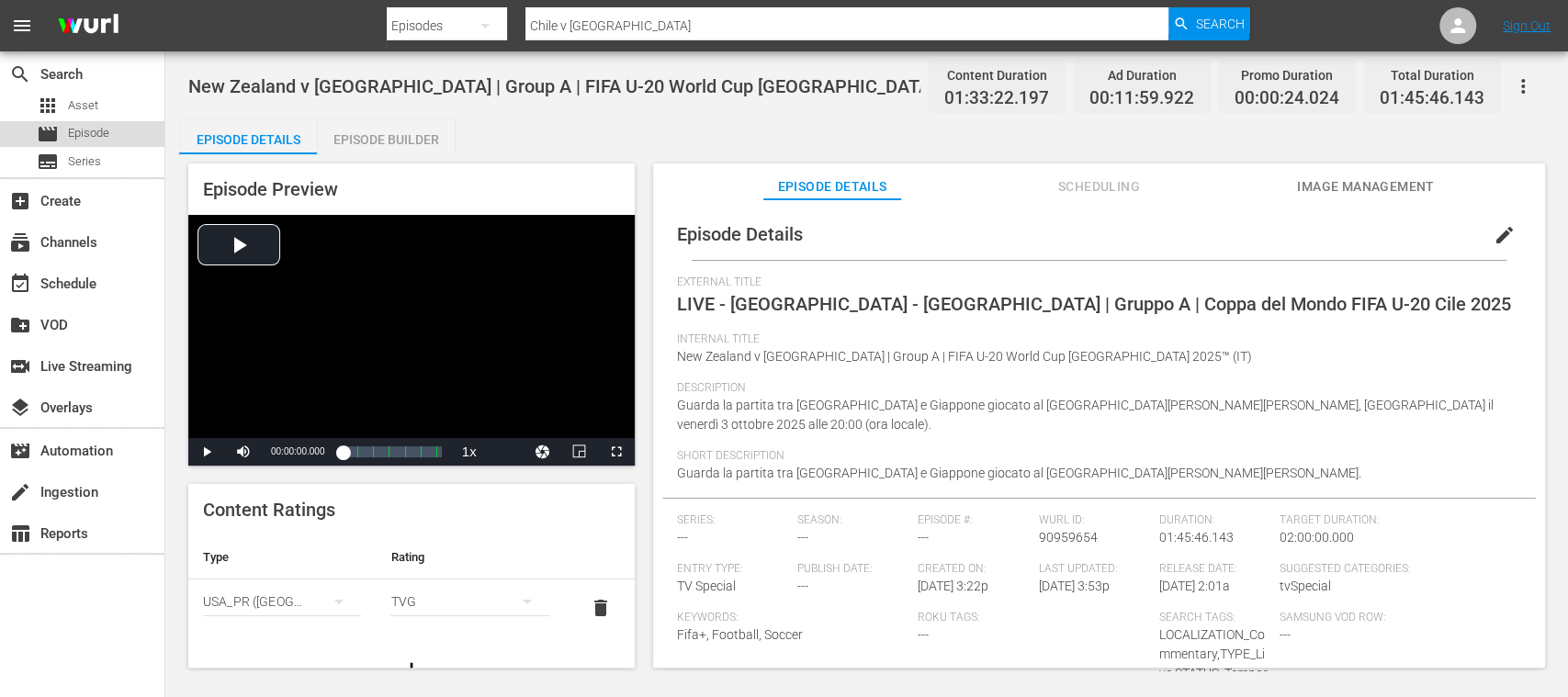
click at [105, 131] on span "Episode" at bounding box center [88, 133] width 41 height 19
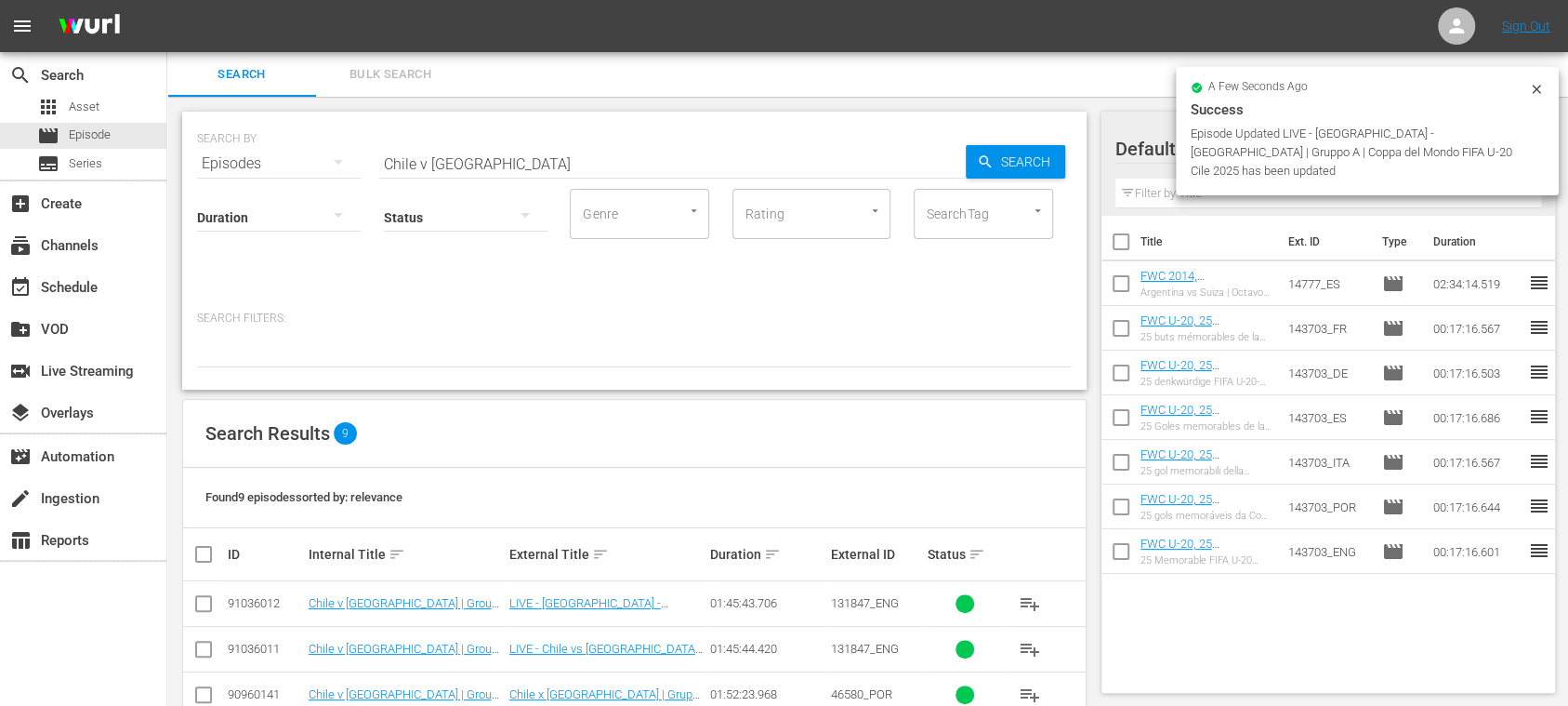
scroll to position [316, 0]
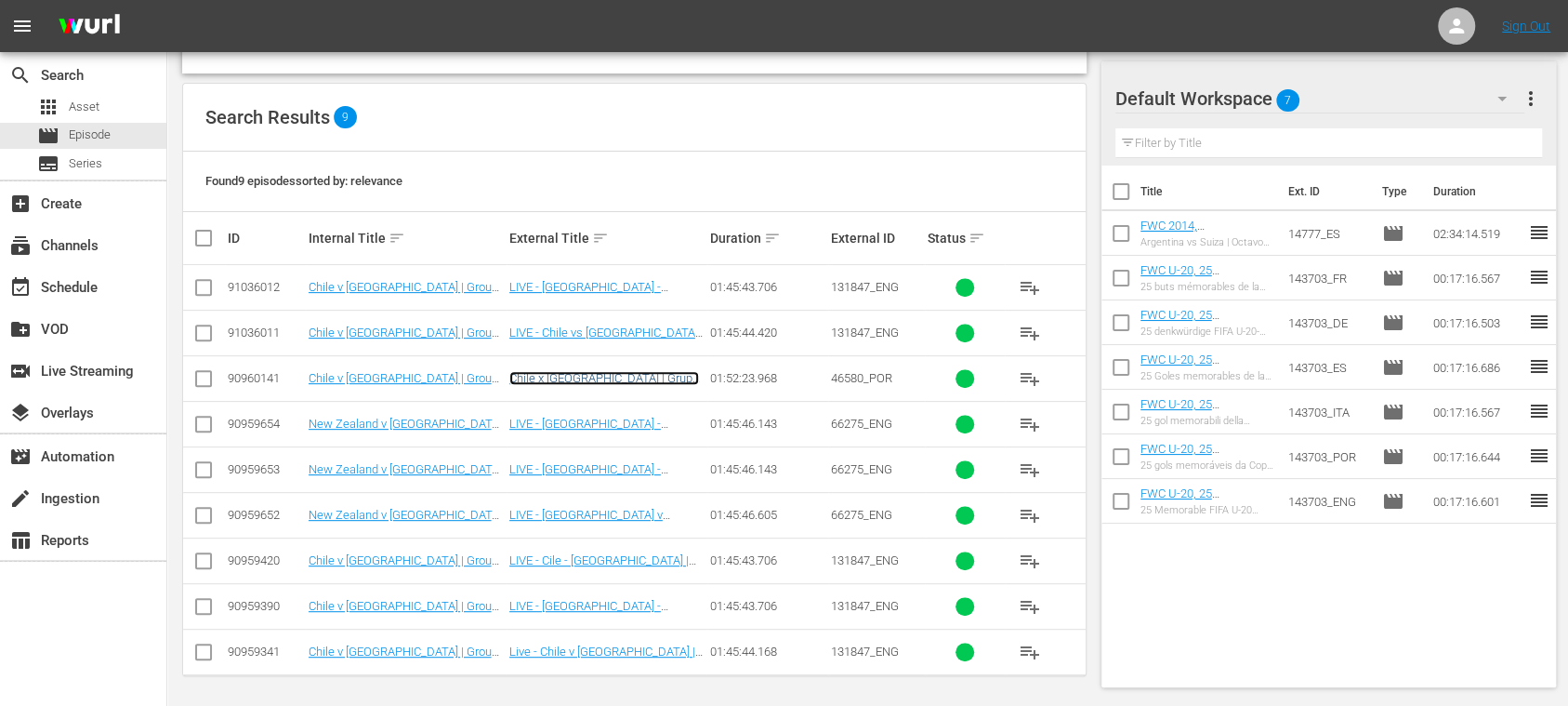
click at [651, 372] on link "Chile x Nova Zelândia | Grupo A | Copa do Mundo Sub-20 da FIFA Chile 2025™" at bounding box center [604, 392] width 189 height 41
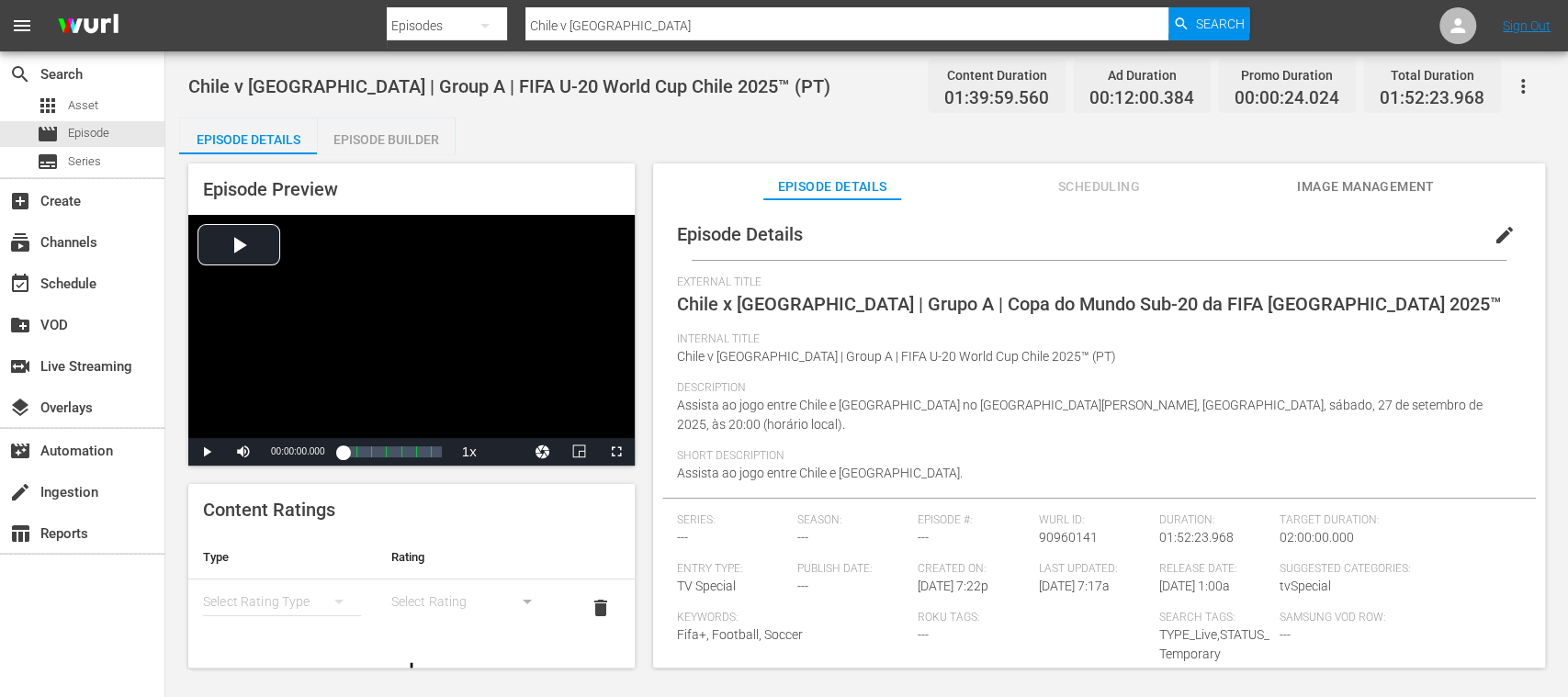
click at [1494, 224] on span "edit" at bounding box center [1505, 235] width 22 height 22
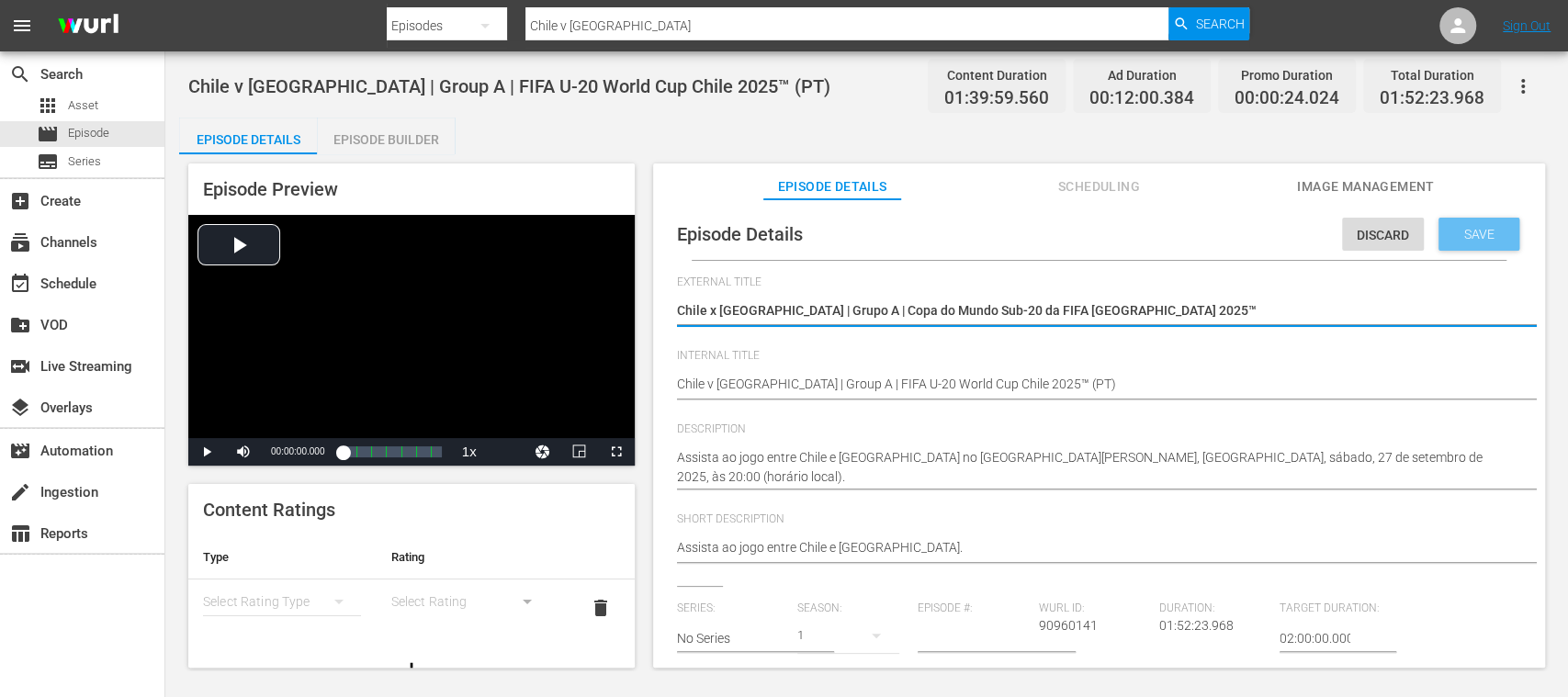
click at [1467, 235] on span "Save" at bounding box center [1480, 235] width 60 height 15
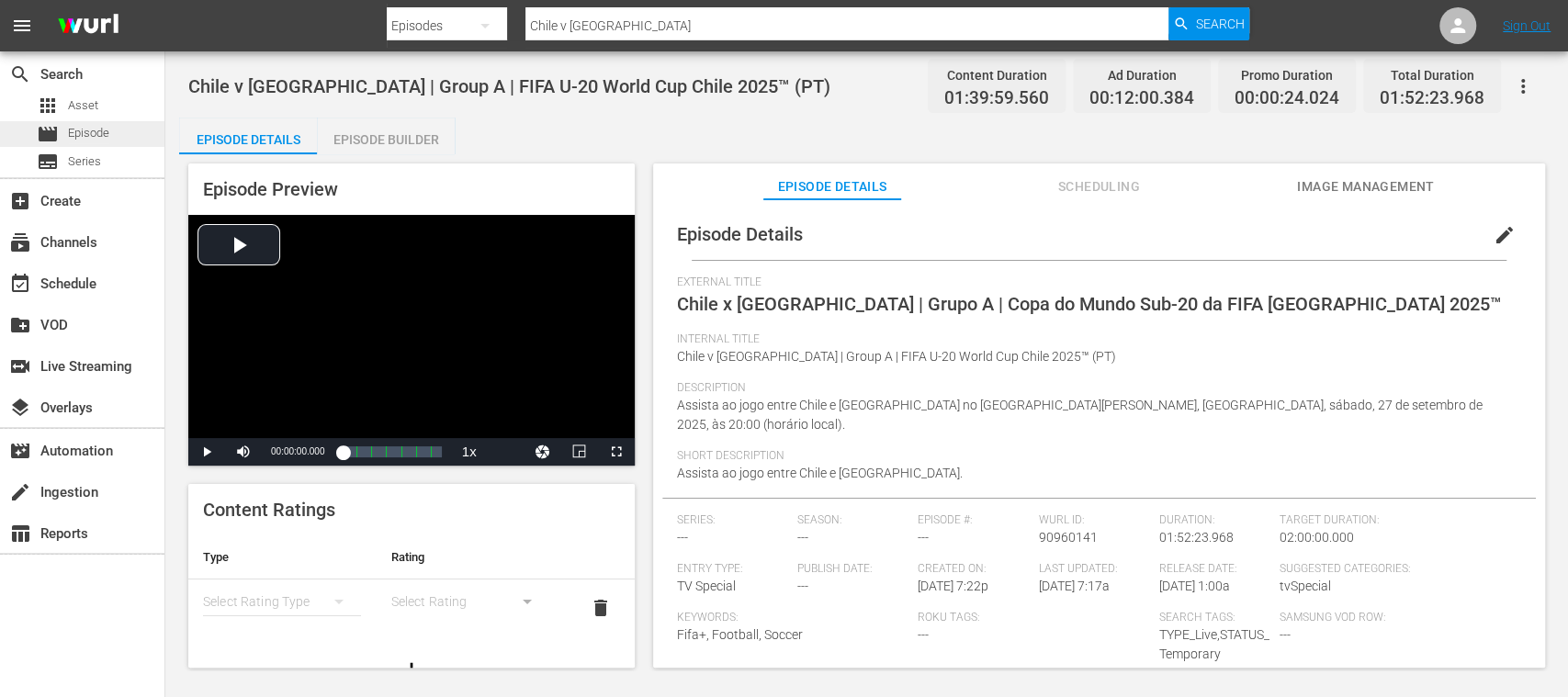
click at [103, 135] on span "Episode" at bounding box center [88, 133] width 41 height 19
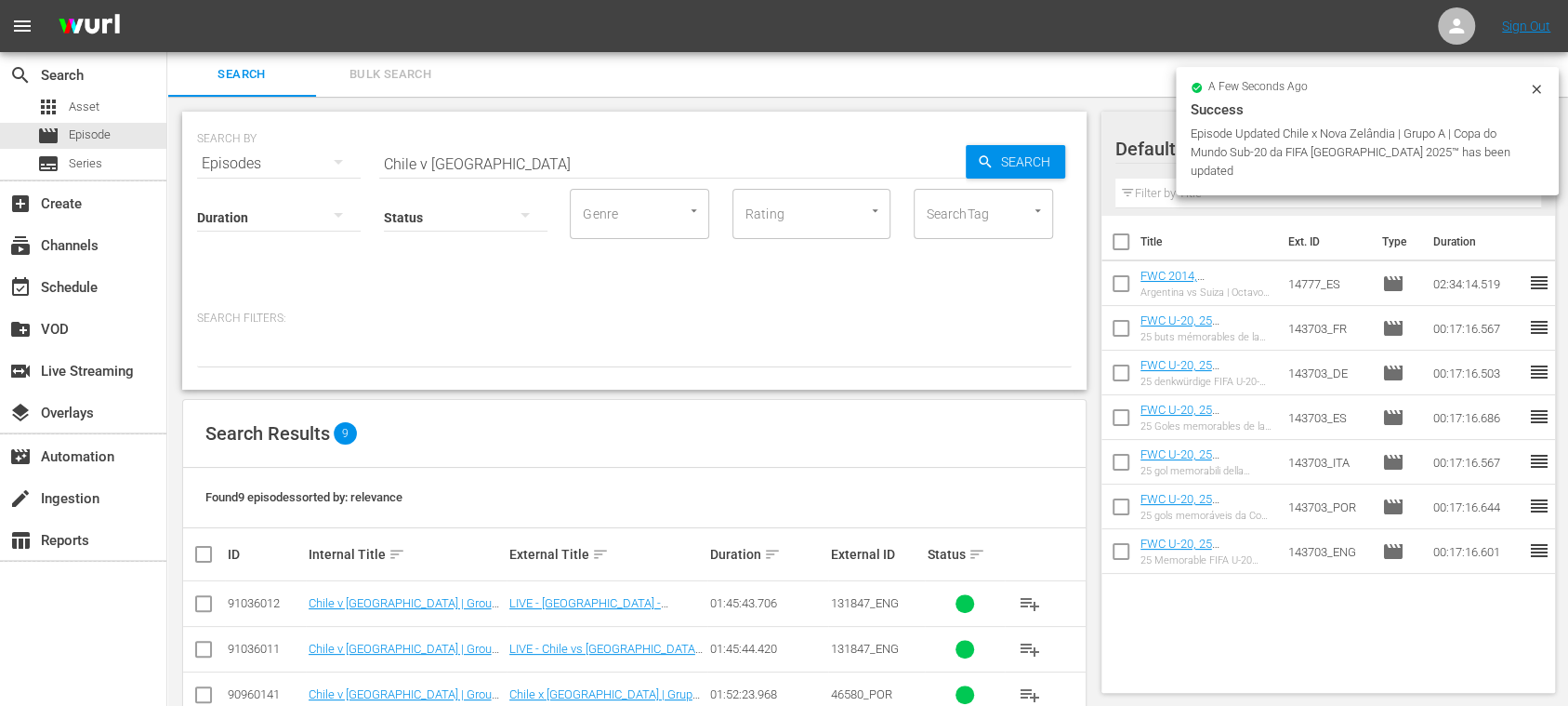
scroll to position [316, 0]
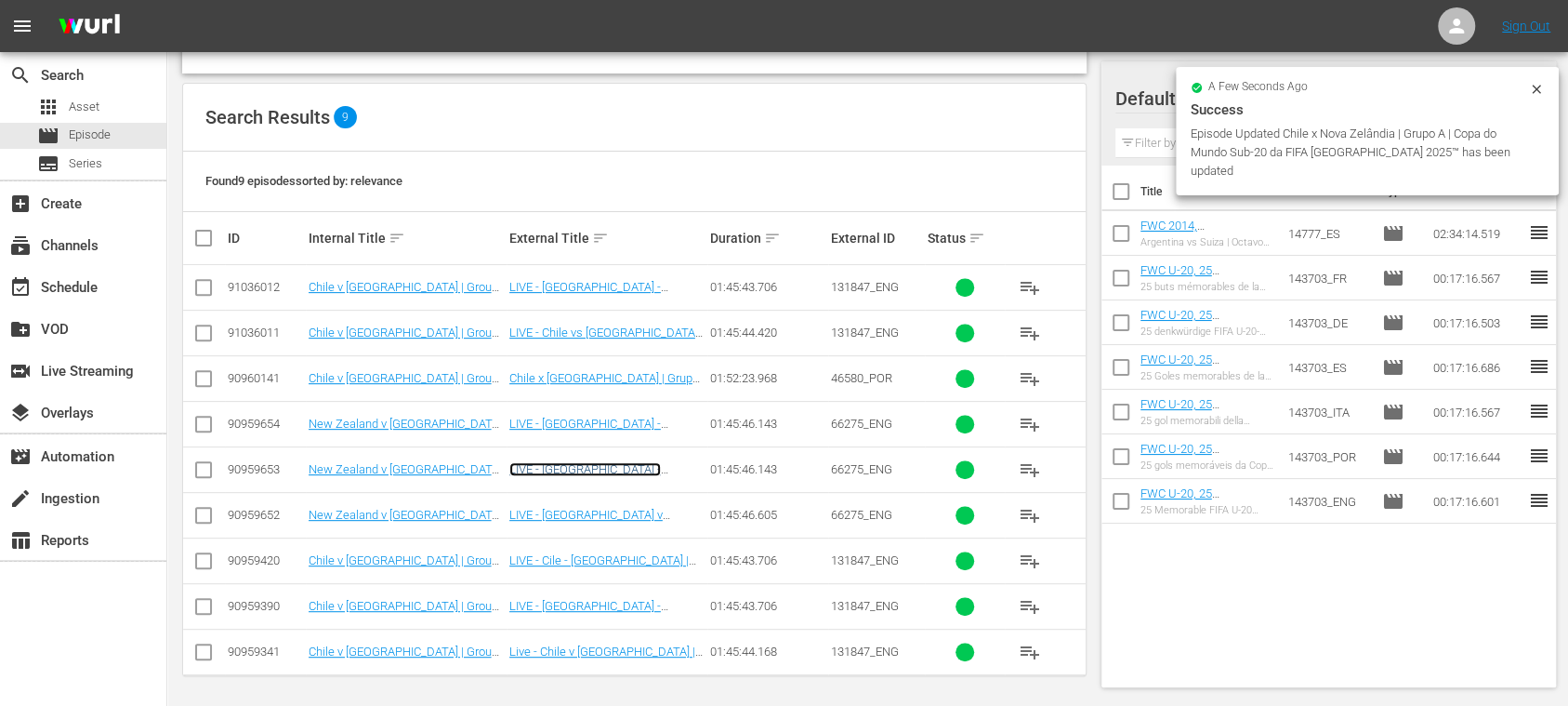
click at [631, 467] on link "LIVE - Nouvelle-Zélande - Japon | Groupe A | Coupe du Monde U-20 de la FIFA, Ch…" at bounding box center [596, 489] width 174 height 56
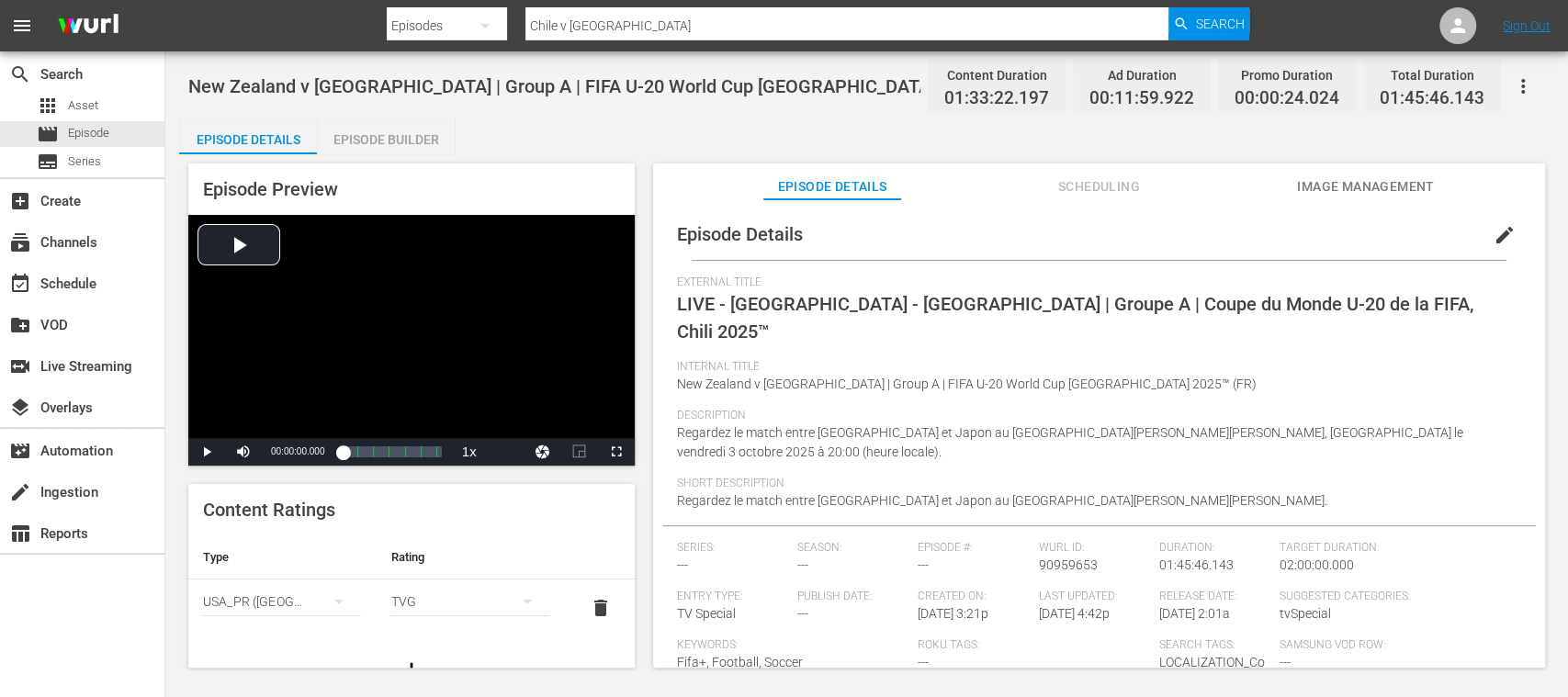
click at [1494, 232] on span "edit" at bounding box center [1505, 235] width 22 height 22
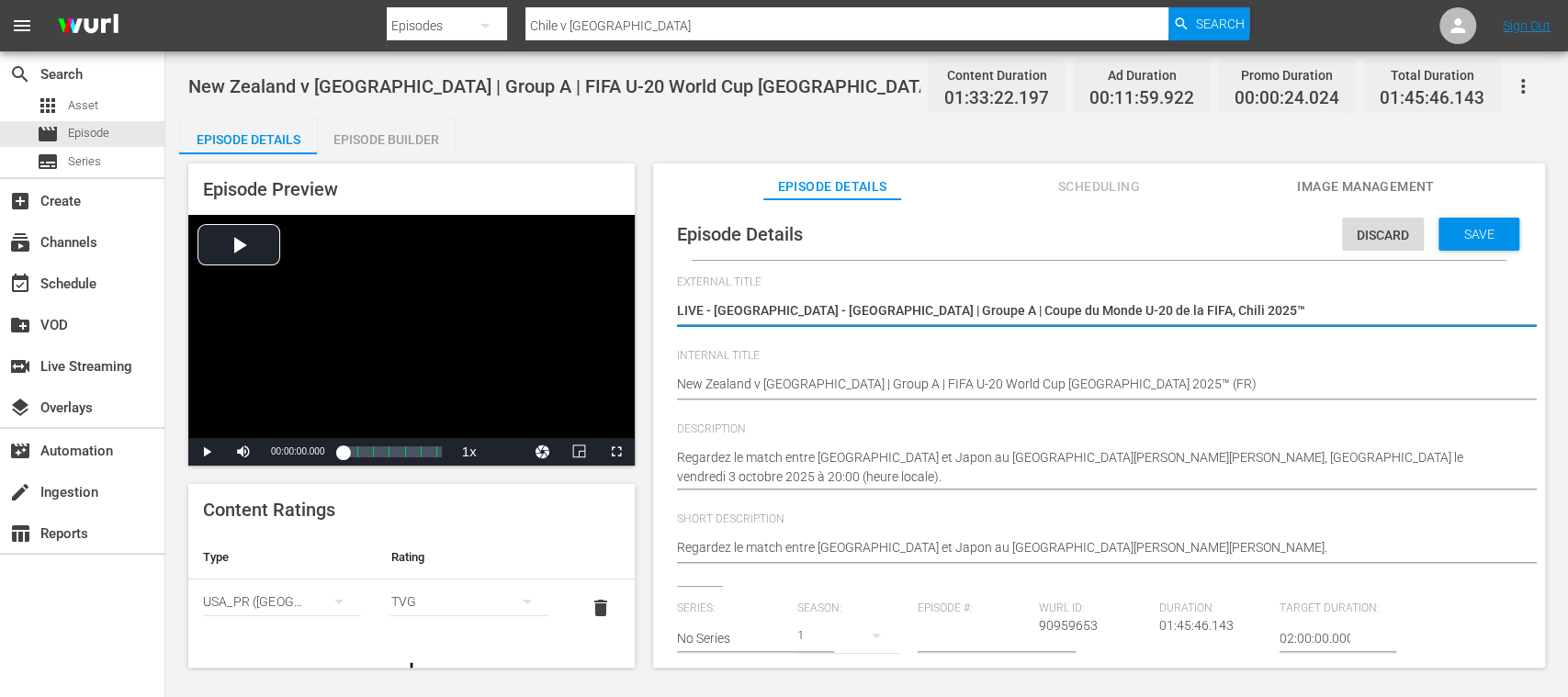
scroll to position [326, 0]
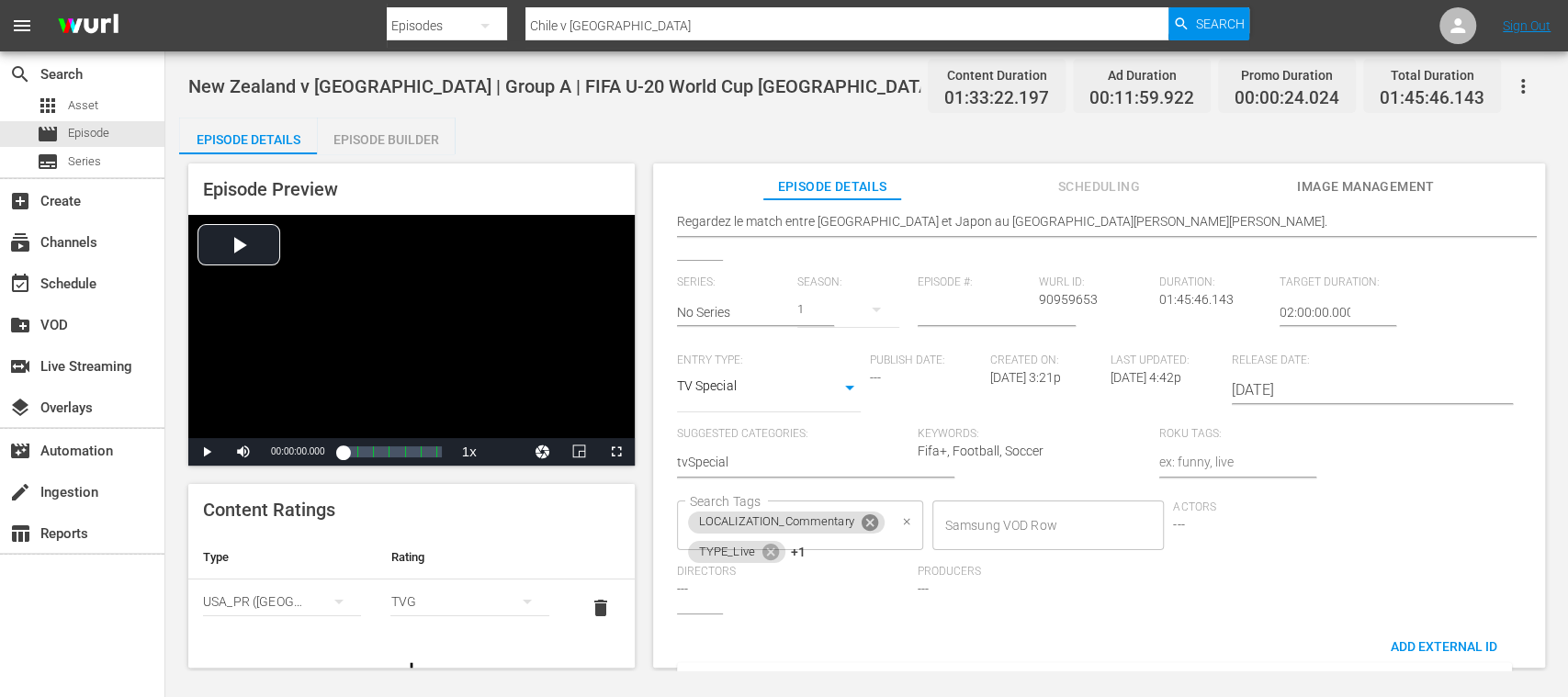
click at [872, 525] on icon at bounding box center [871, 523] width 20 height 20
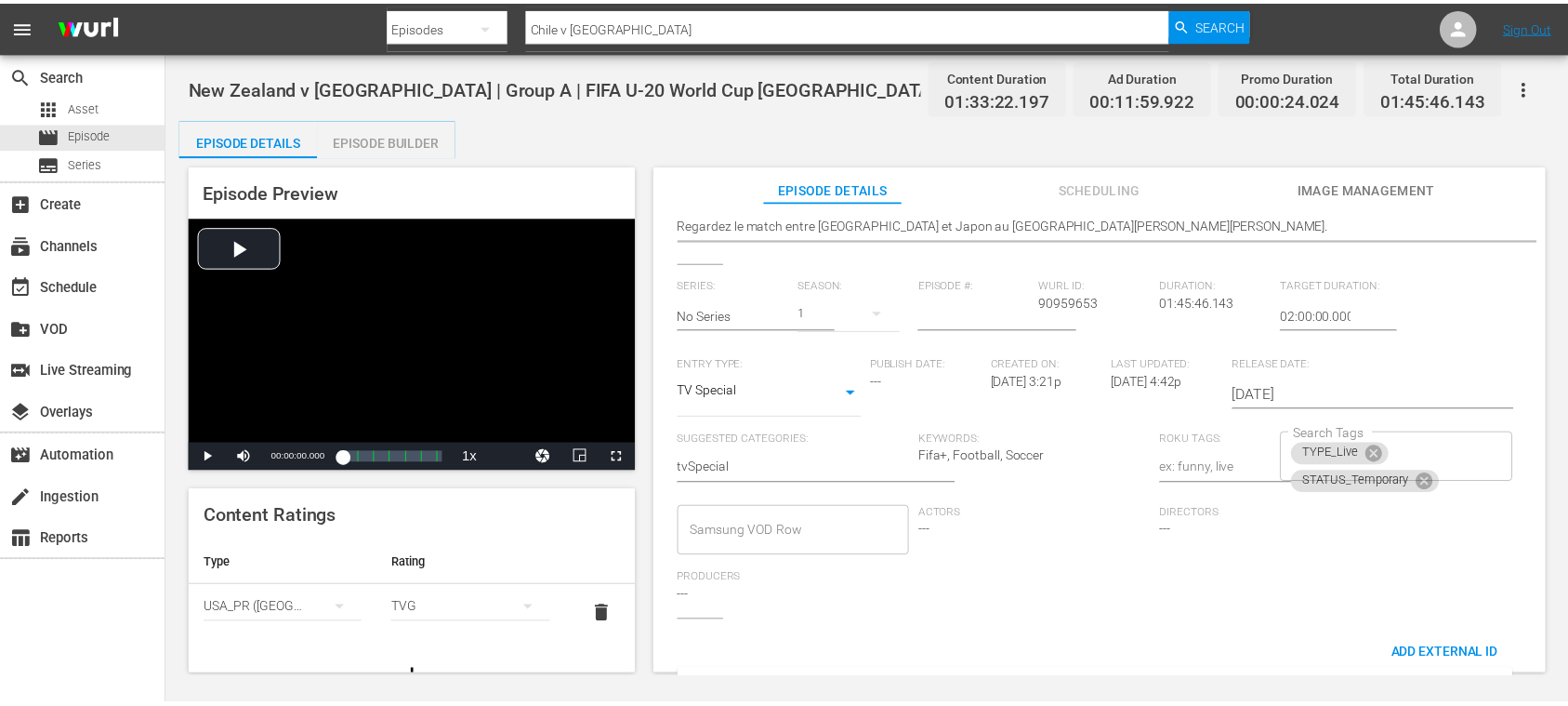
scroll to position [0, 0]
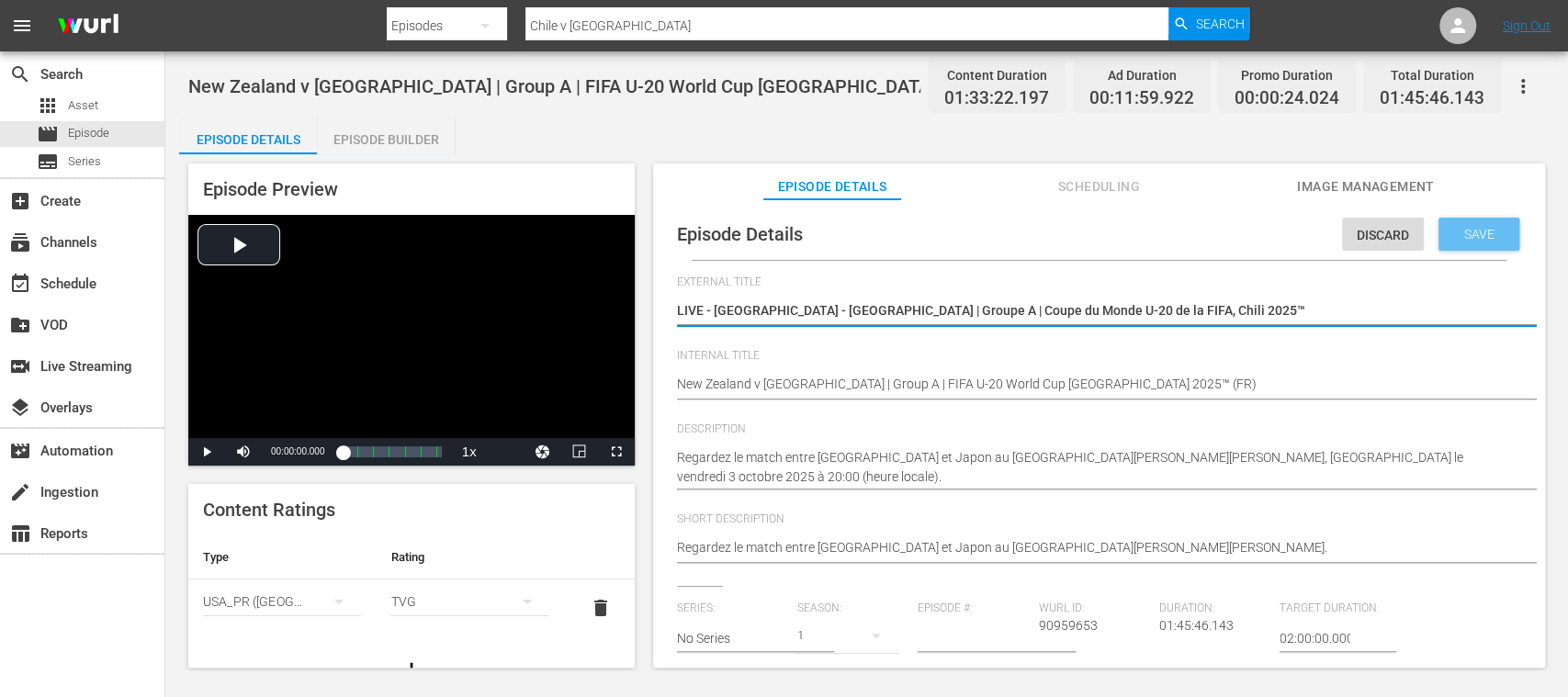
click at [1482, 239] on span "Save" at bounding box center [1480, 235] width 60 height 15
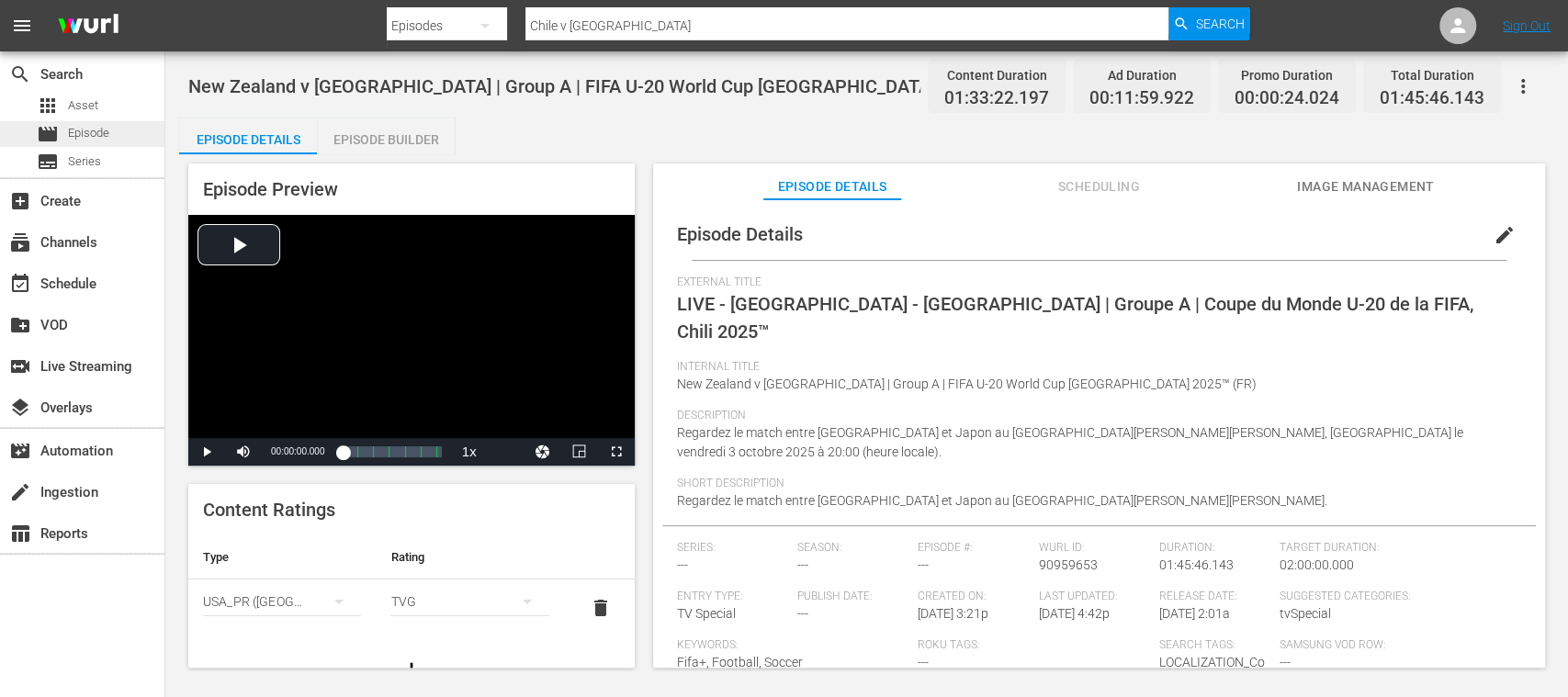
click at [103, 130] on span "Episode" at bounding box center [88, 133] width 41 height 19
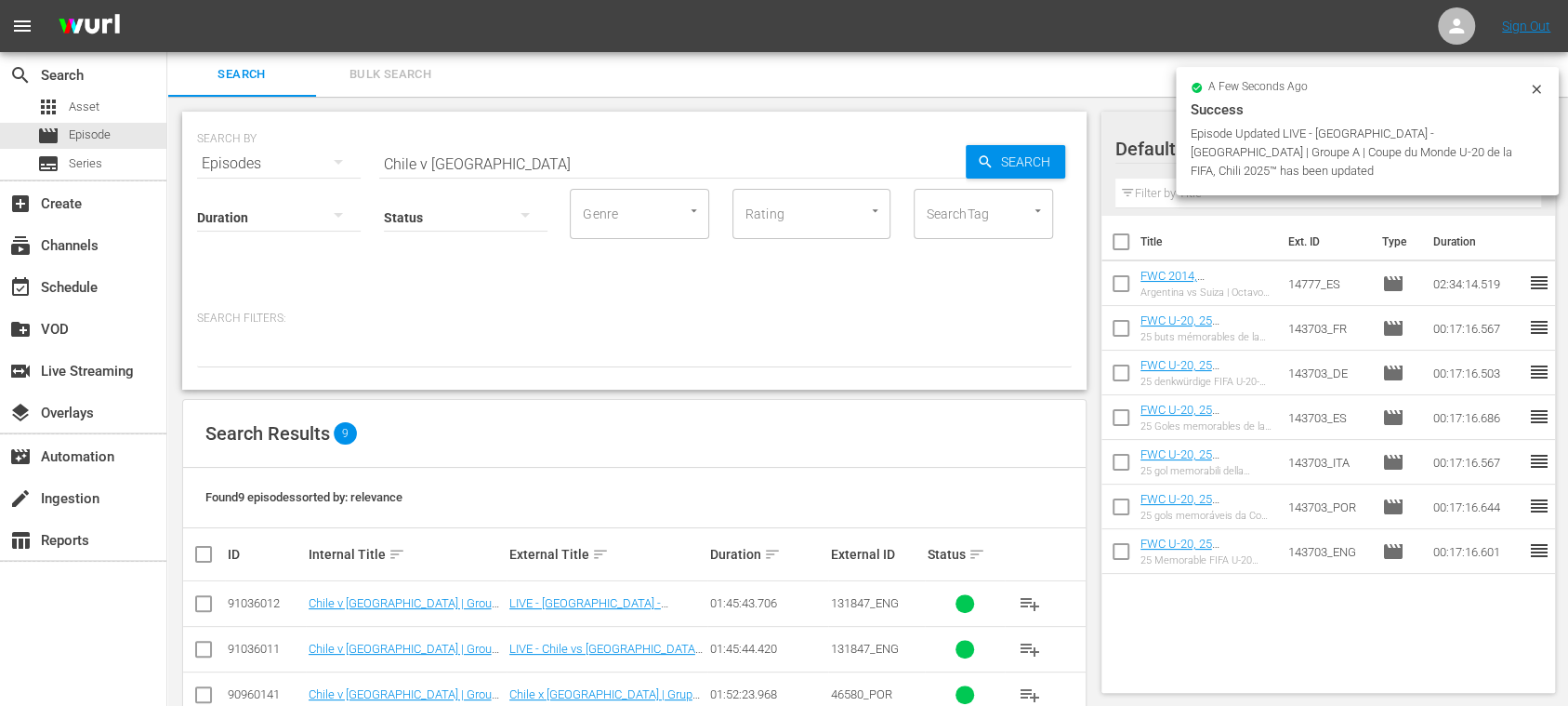
scroll to position [316, 0]
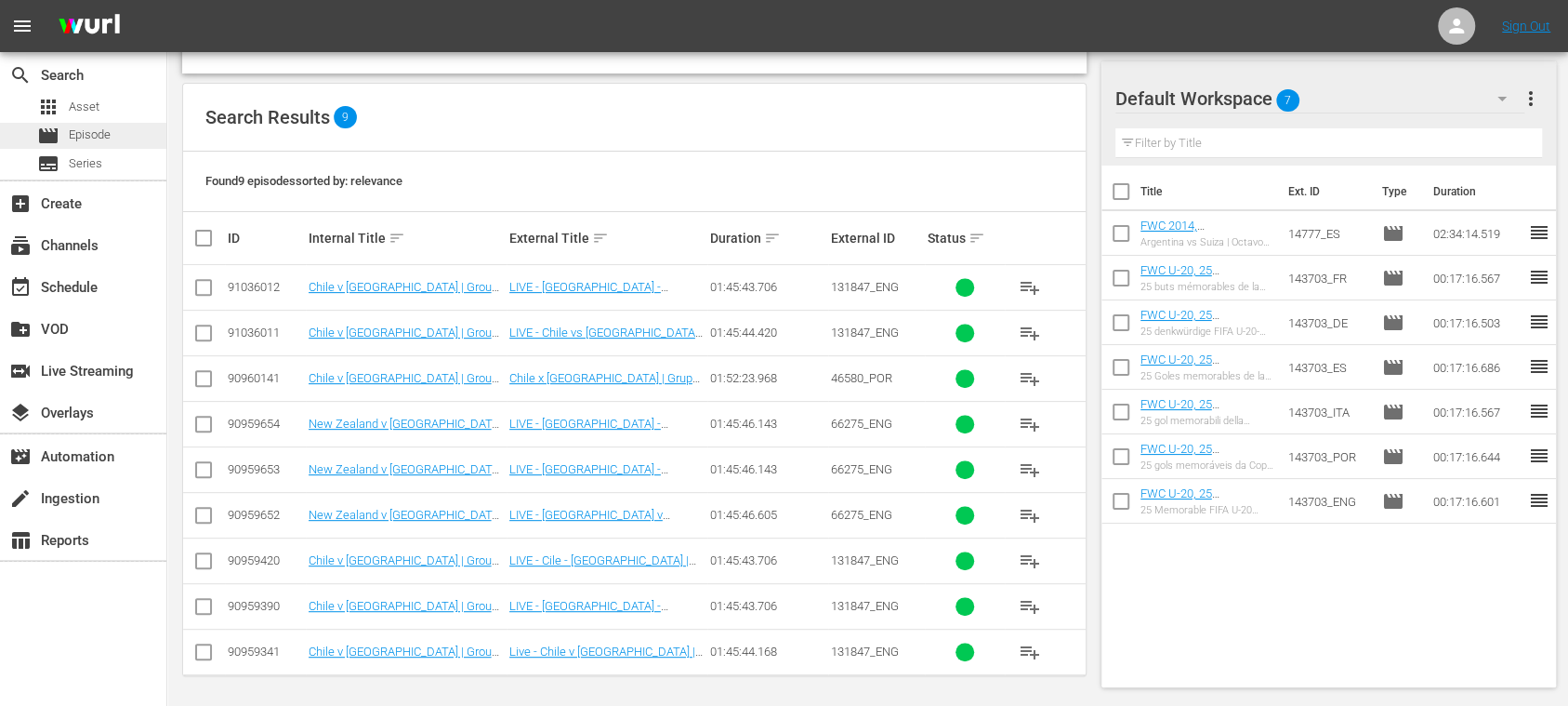
click at [111, 125] on div "movie Episode" at bounding box center [83, 136] width 167 height 26
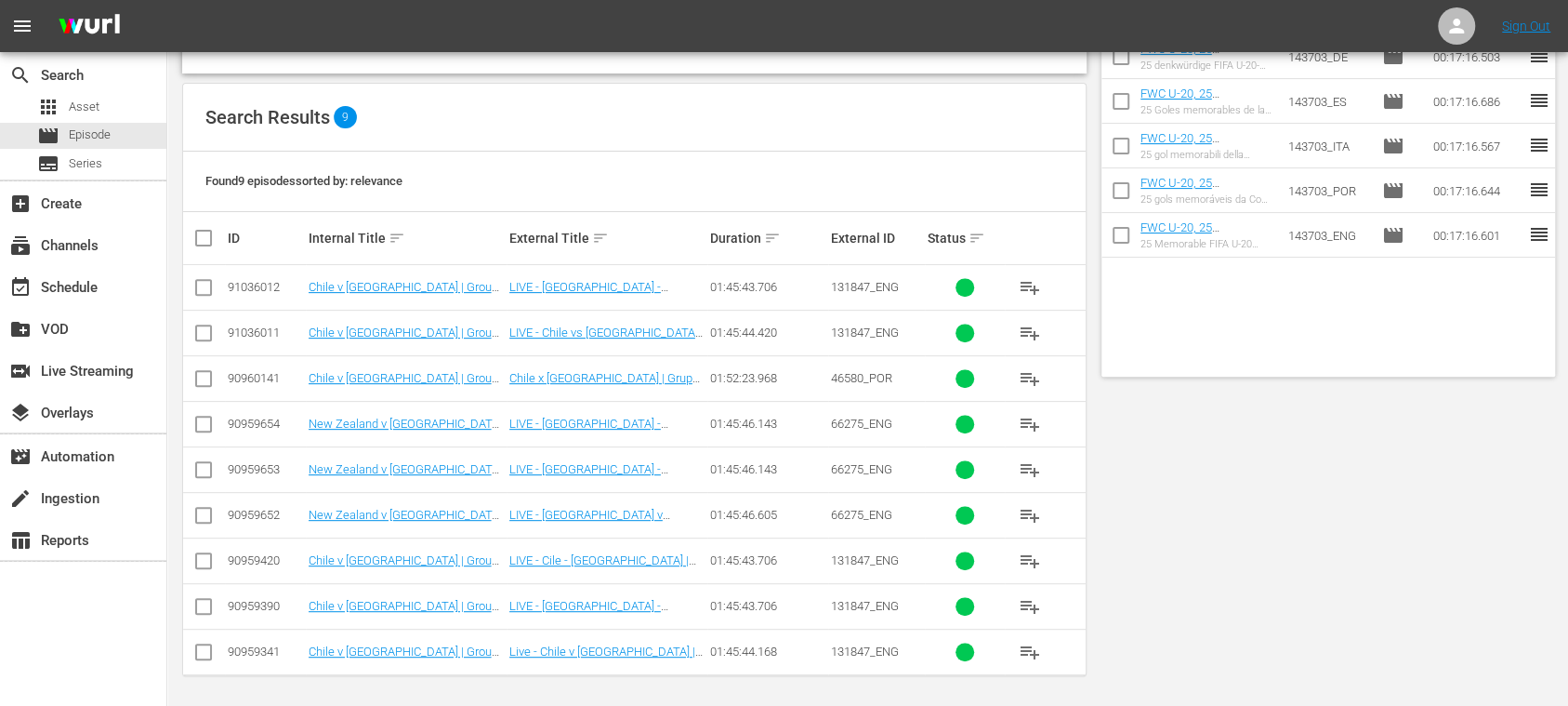
scroll to position [0, 0]
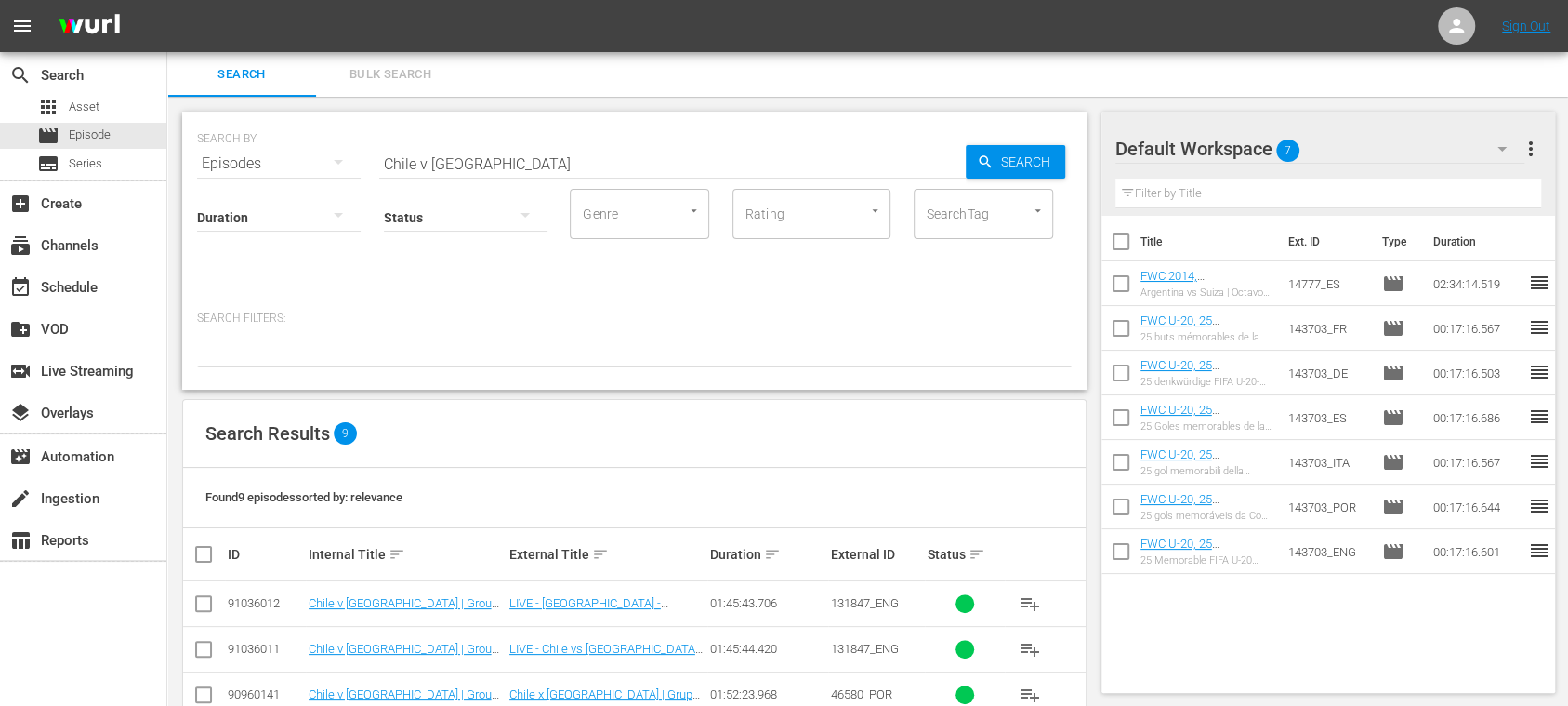
click at [407, 77] on span "Bulk Search" at bounding box center [390, 74] width 126 height 22
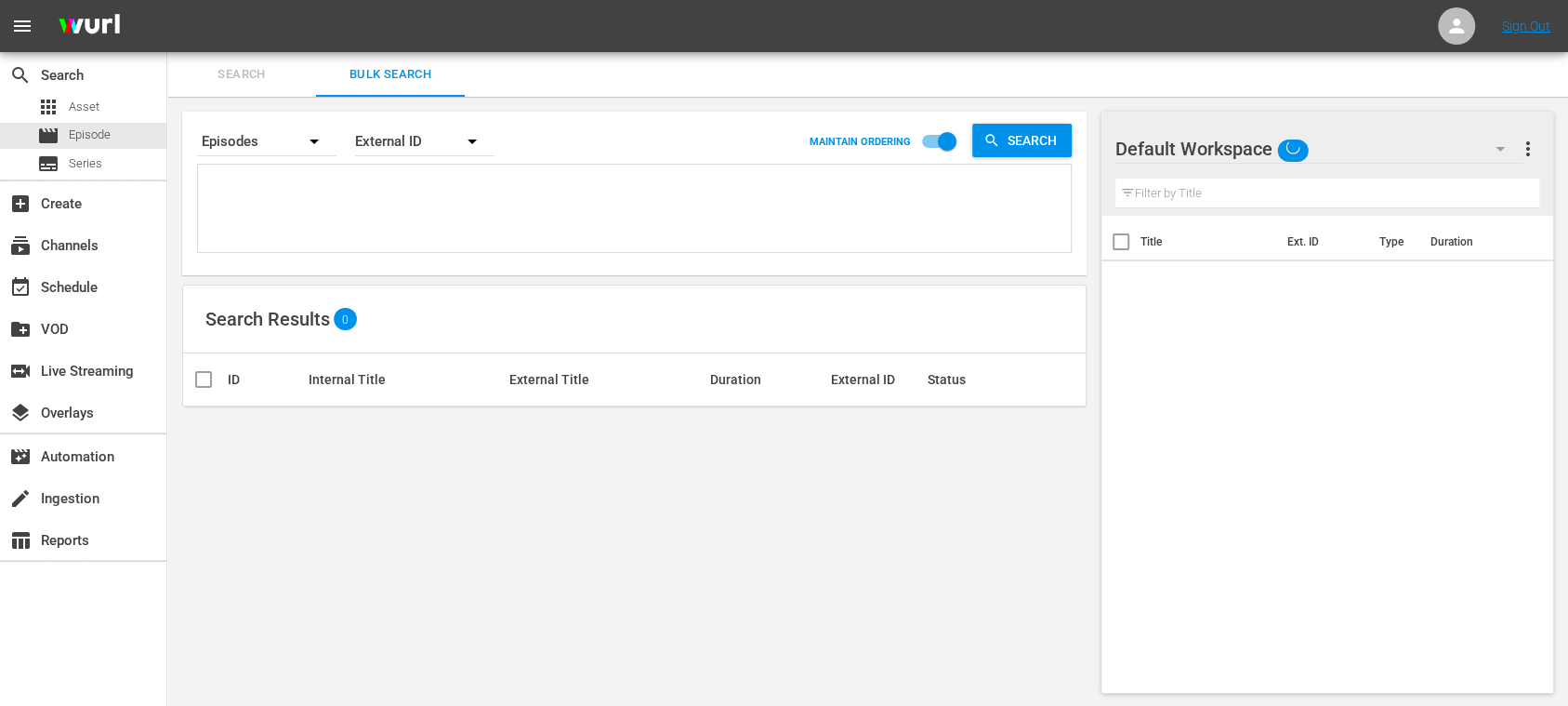
click at [235, 71] on span "Search" at bounding box center [241, 74] width 126 height 22
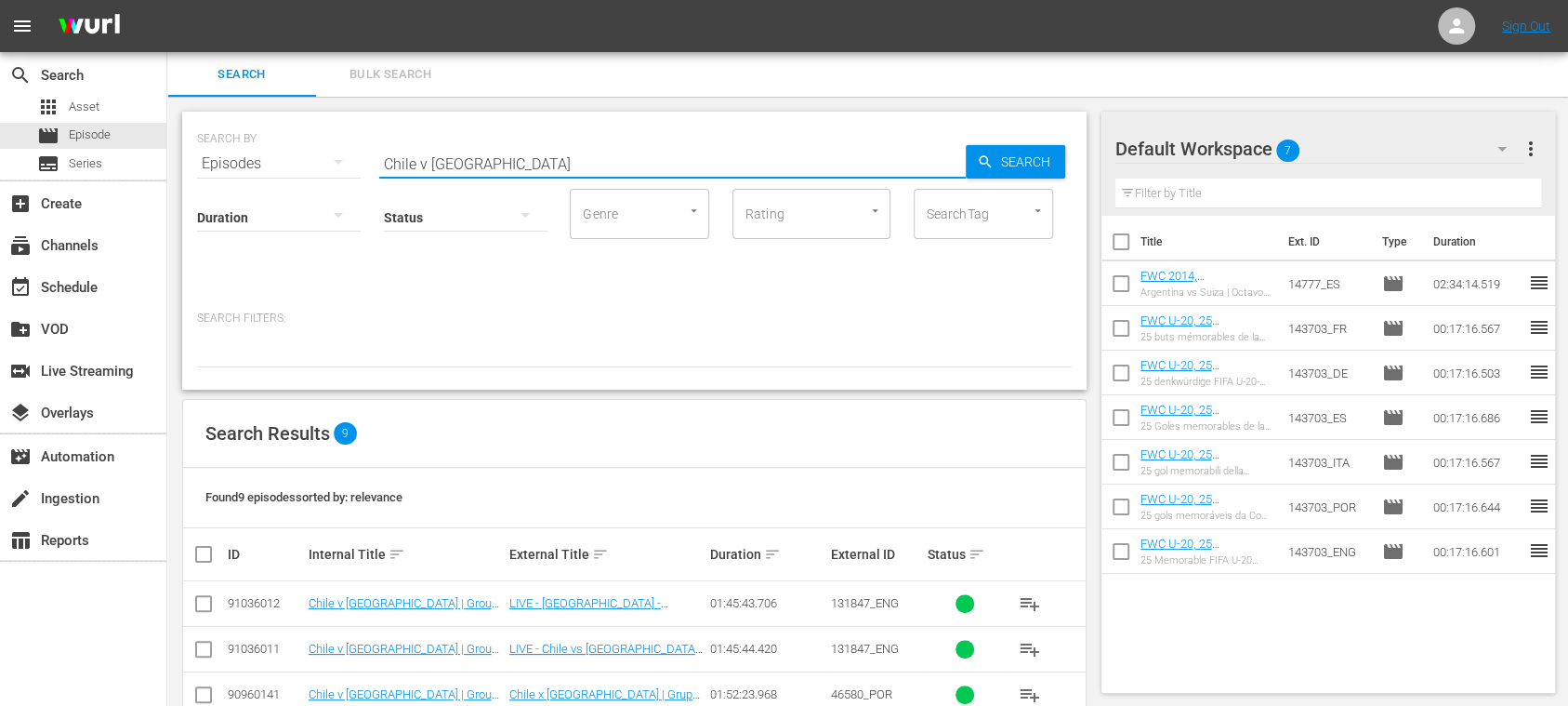
drag, startPoint x: 399, startPoint y: 160, endPoint x: 268, endPoint y: 154, distance: 131.1
click at [268, 154] on div "SEARCH BY Search By Episodes Search ID, Title, Description, Keywords, or Catego…" at bounding box center [634, 152] width 874 height 67
paste input "Italy vs Australia"
click at [430, 166] on input "Italy vs Australia" at bounding box center [673, 163] width 587 height 44
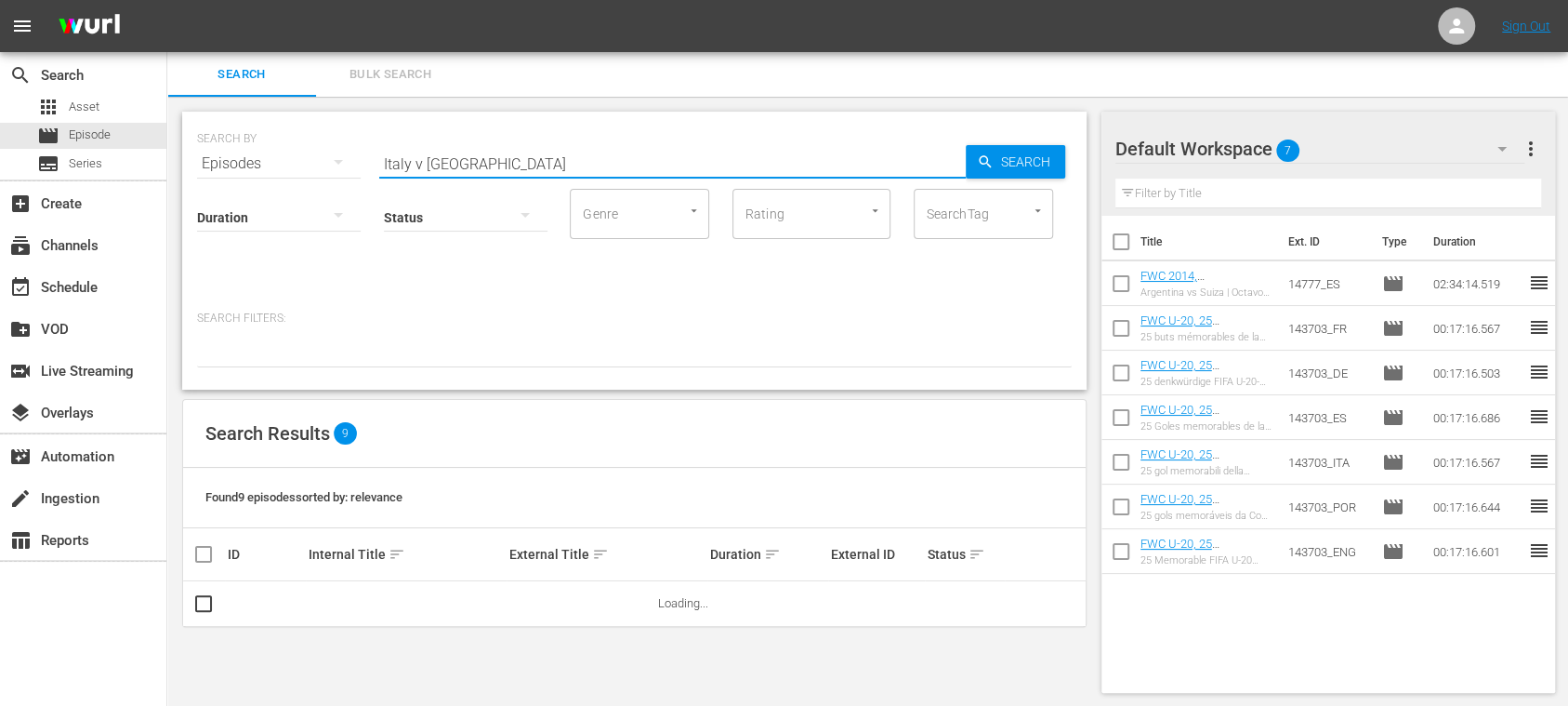
type input "Italy v Australia"
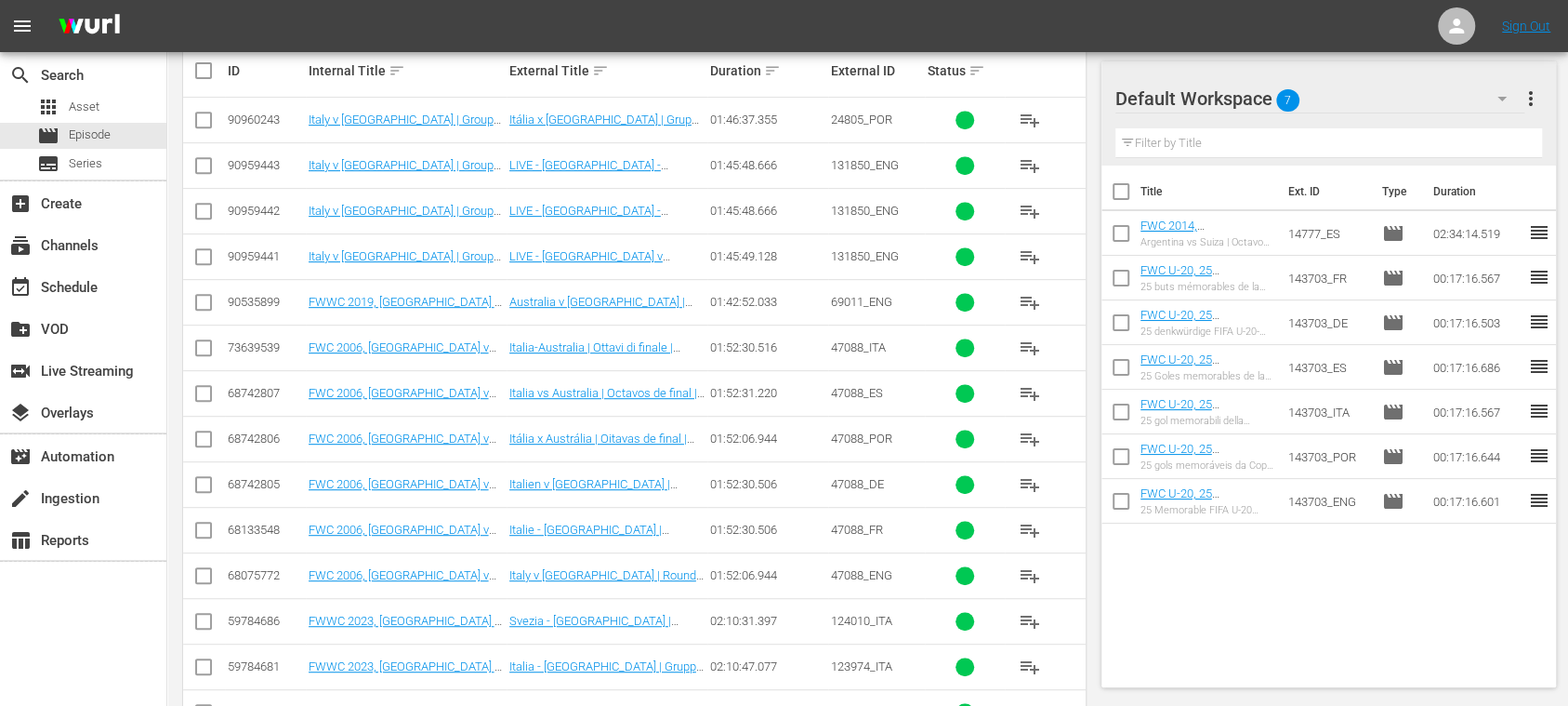
scroll to position [153, 0]
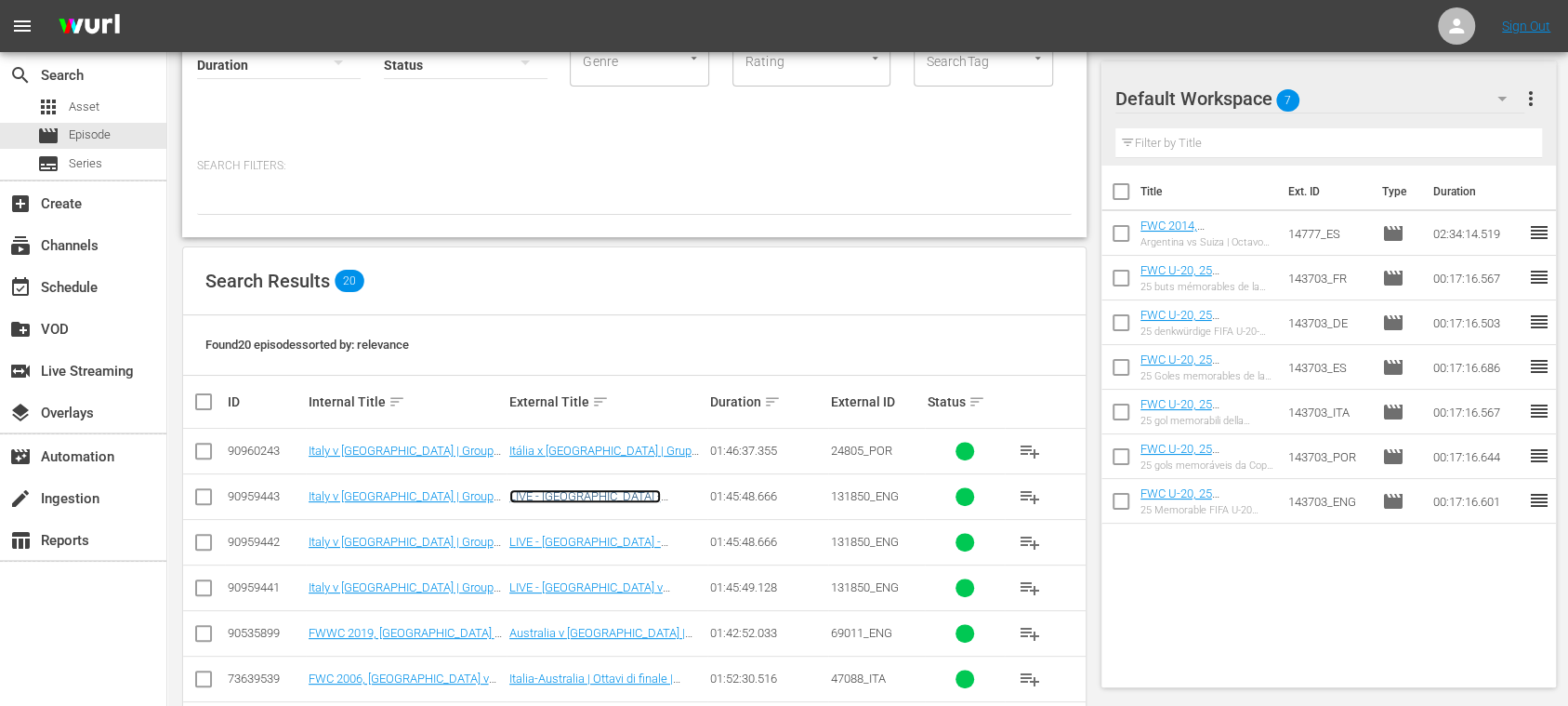
click at [621, 497] on link "LIVE - Italia - Australia | Gruppo D | Coppa del Mondo FIFA U-20 Cile 2025" at bounding box center [607, 510] width 195 height 41
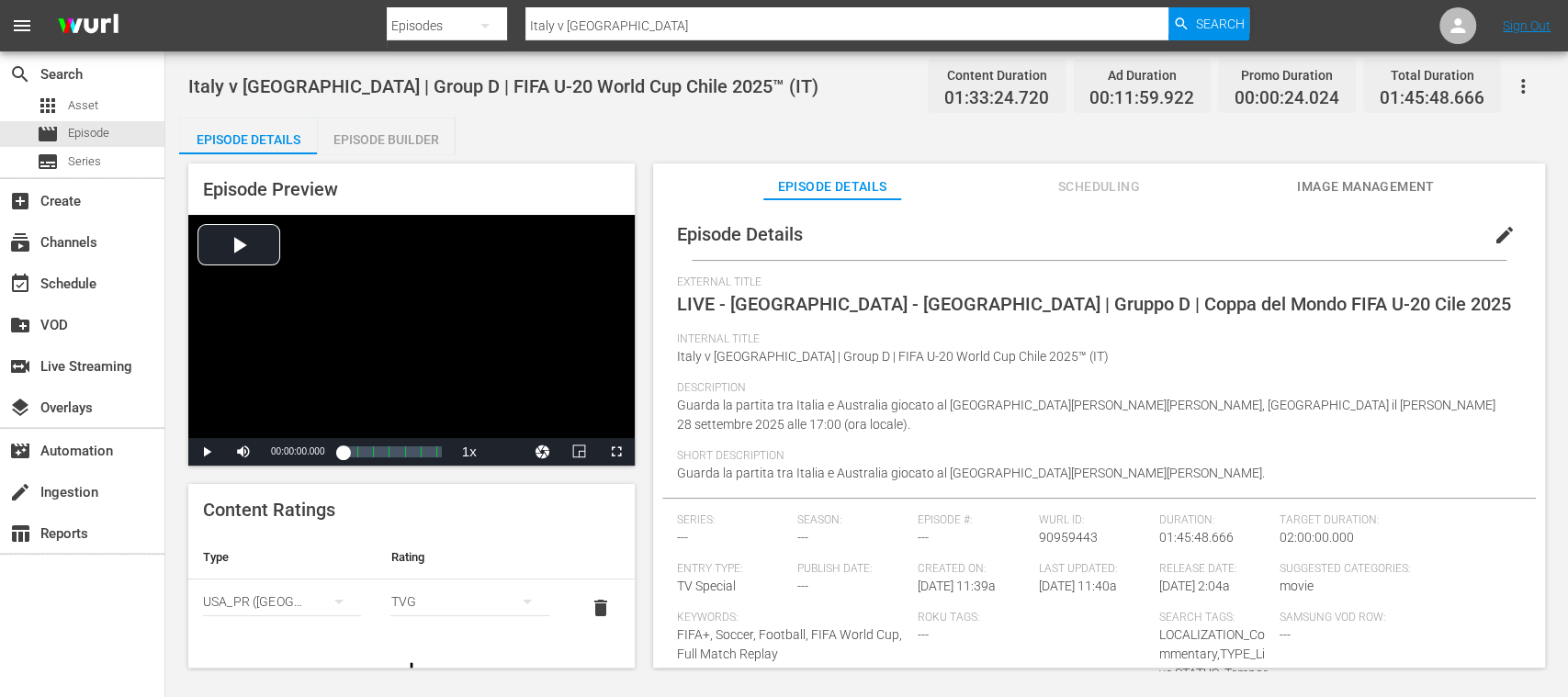
click at [1494, 232] on span "edit" at bounding box center [1505, 235] width 22 height 22
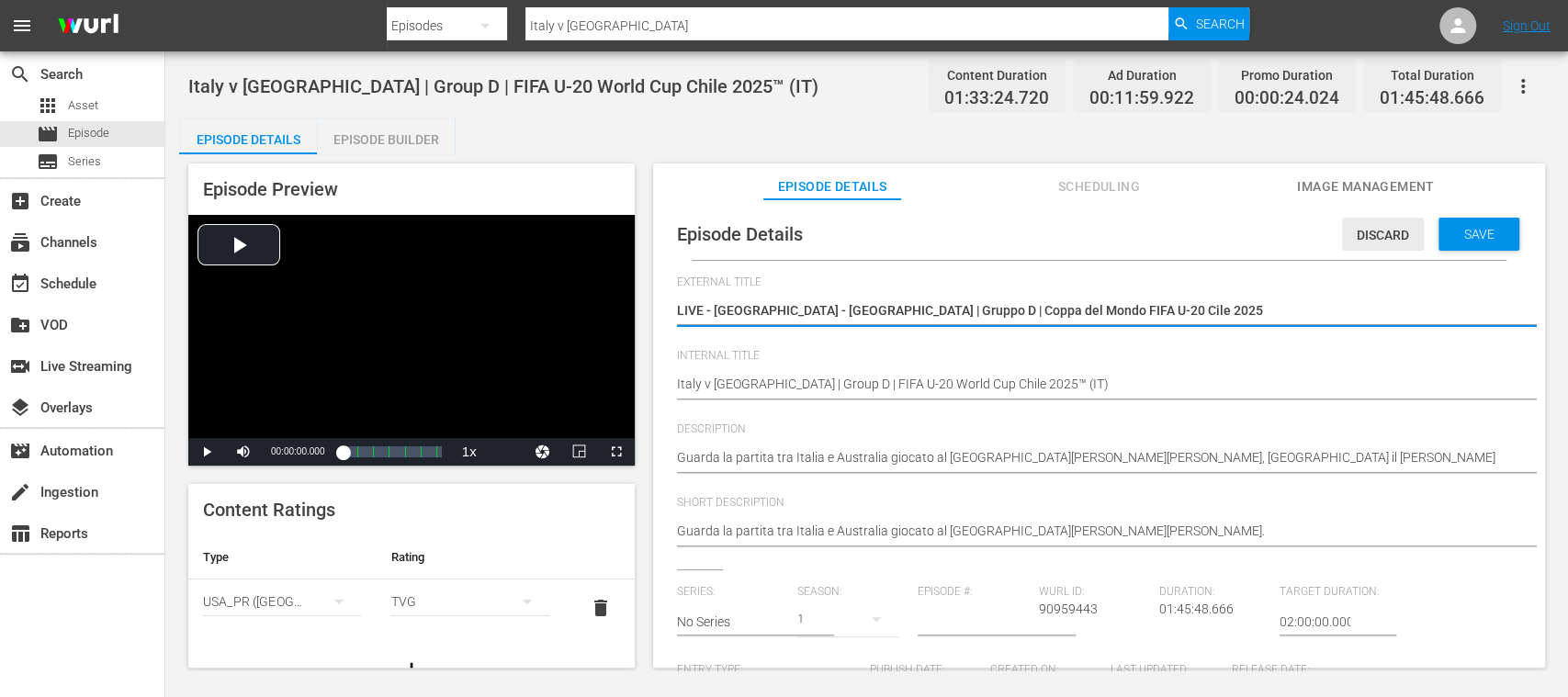
click at [1379, 230] on span "Discard" at bounding box center [1384, 235] width 82 height 15
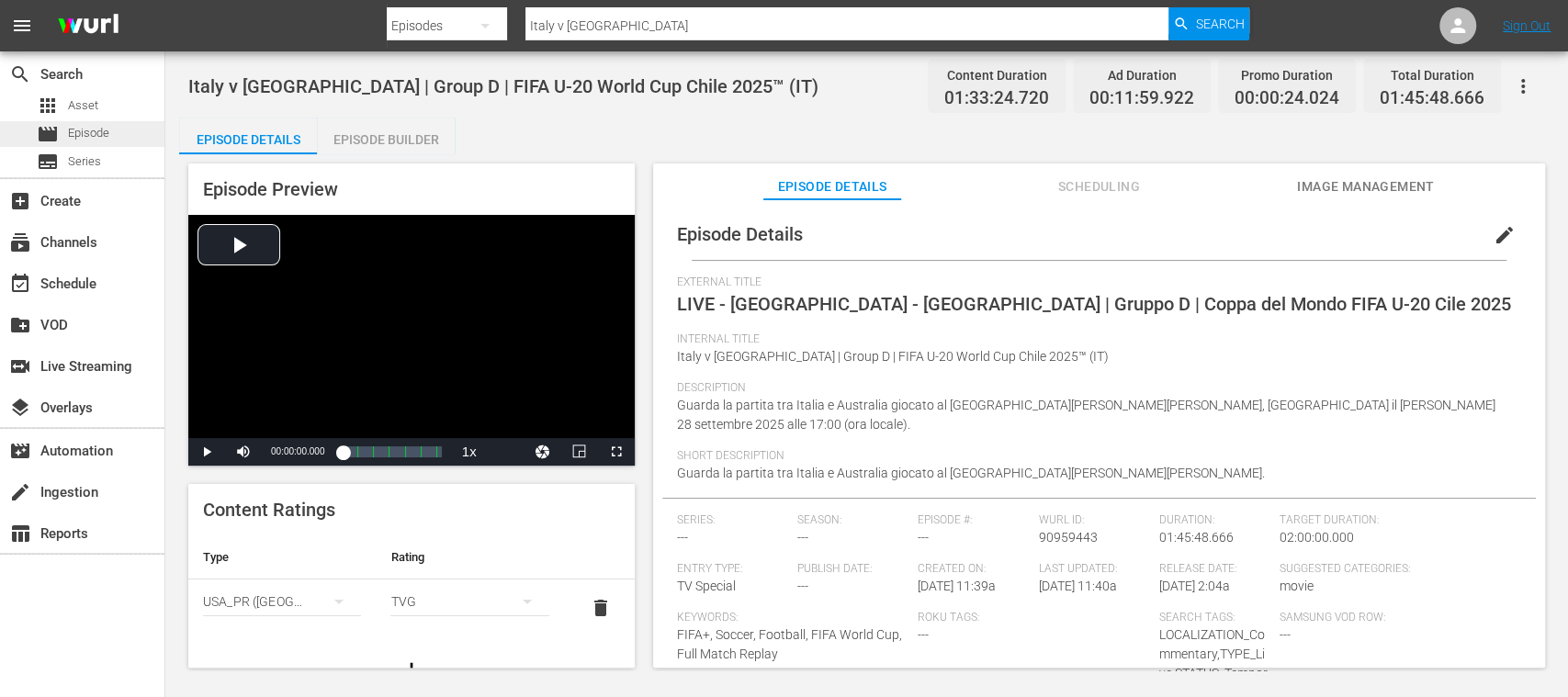
click at [101, 136] on span "Episode" at bounding box center [88, 133] width 41 height 19
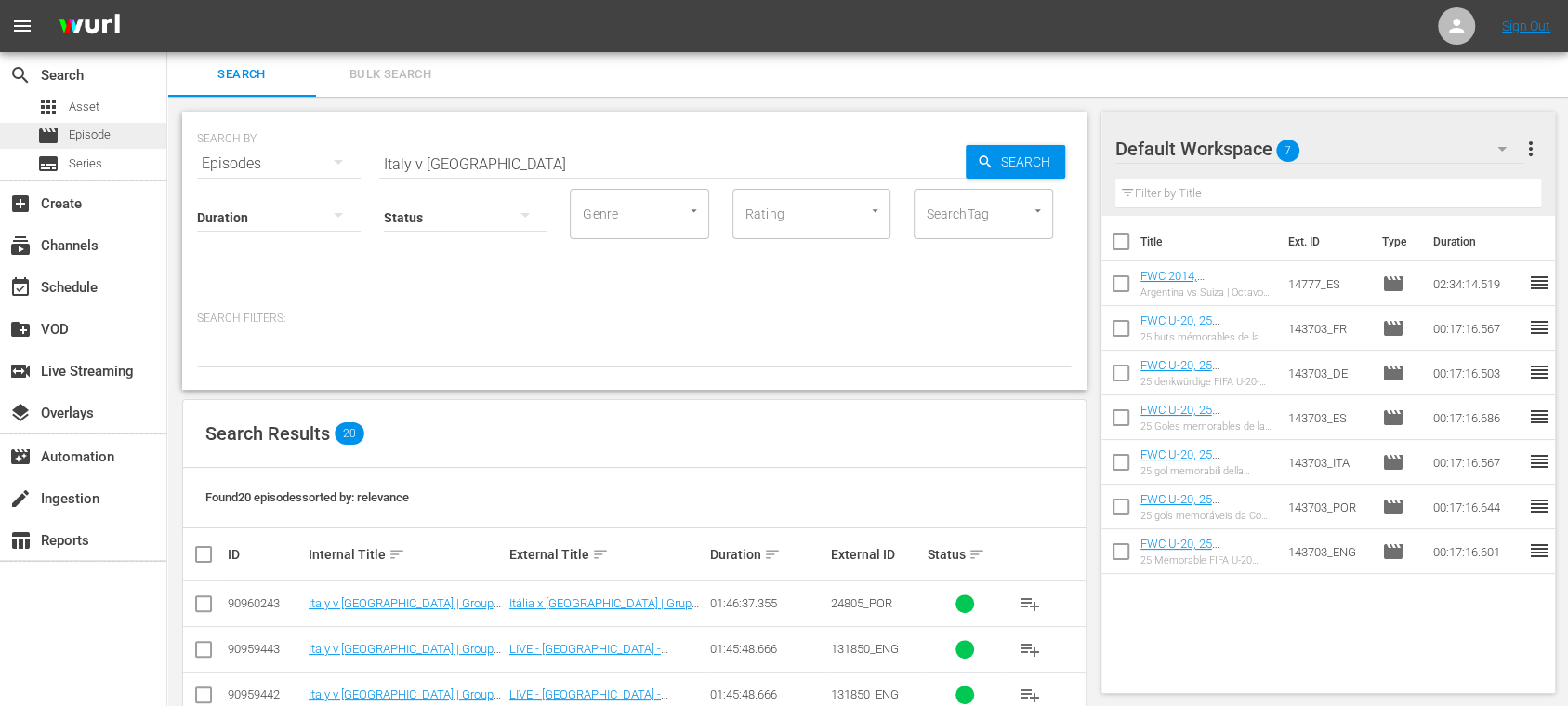
click at [107, 138] on span "Episode" at bounding box center [90, 135] width 41 height 19
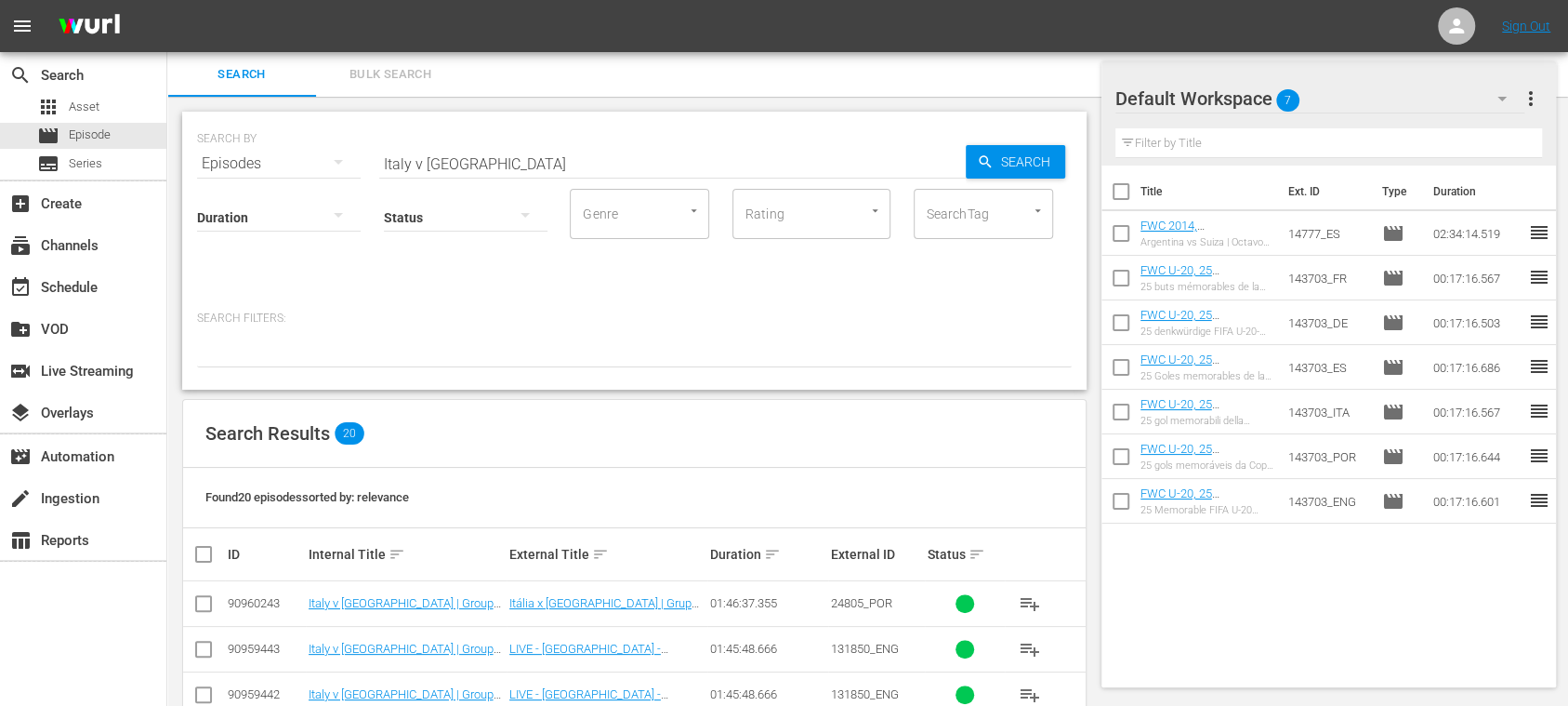
scroll to position [330, 0]
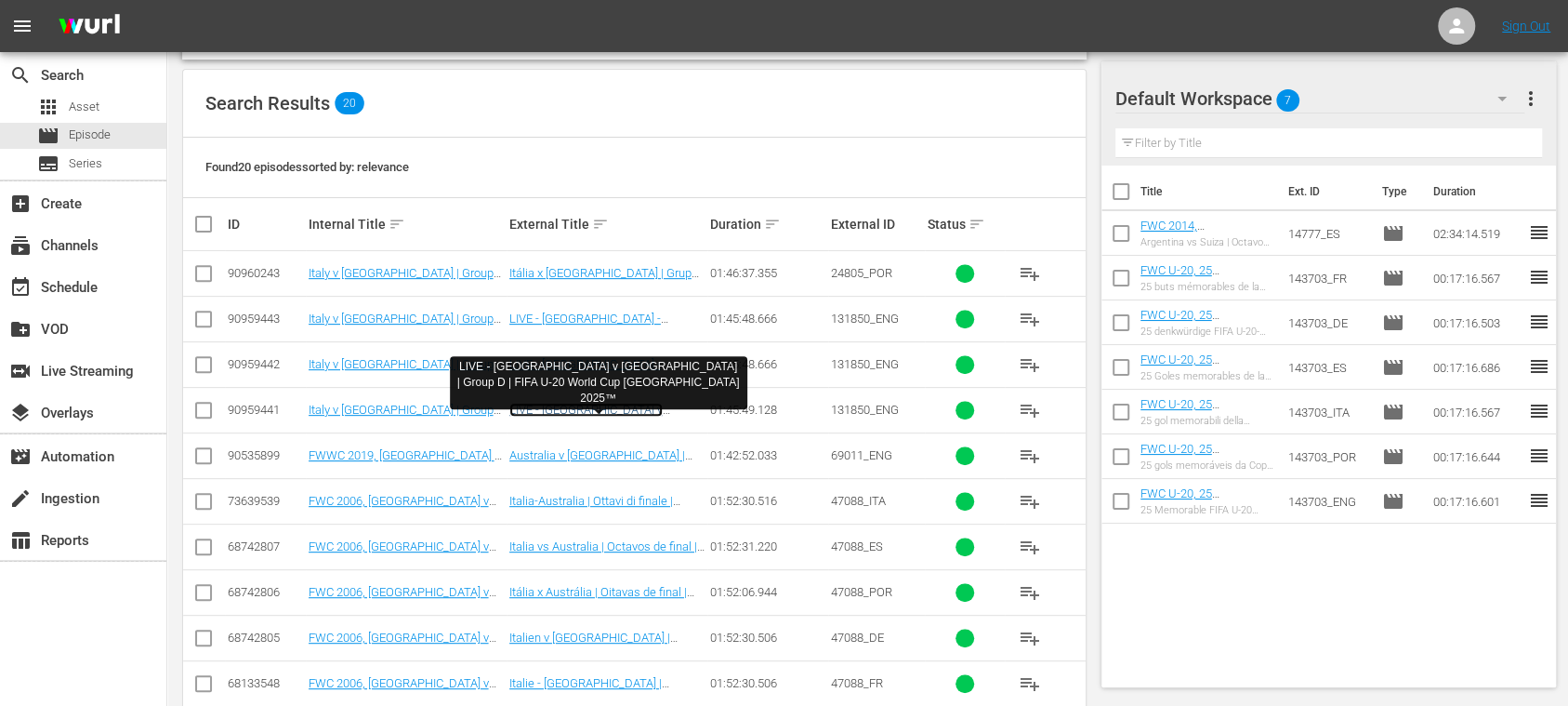
click at [583, 411] on link "LIVE - Italy v Australia | Group D | FIFA U-20 World Cup Chile 2025™" at bounding box center [607, 430] width 194 height 56
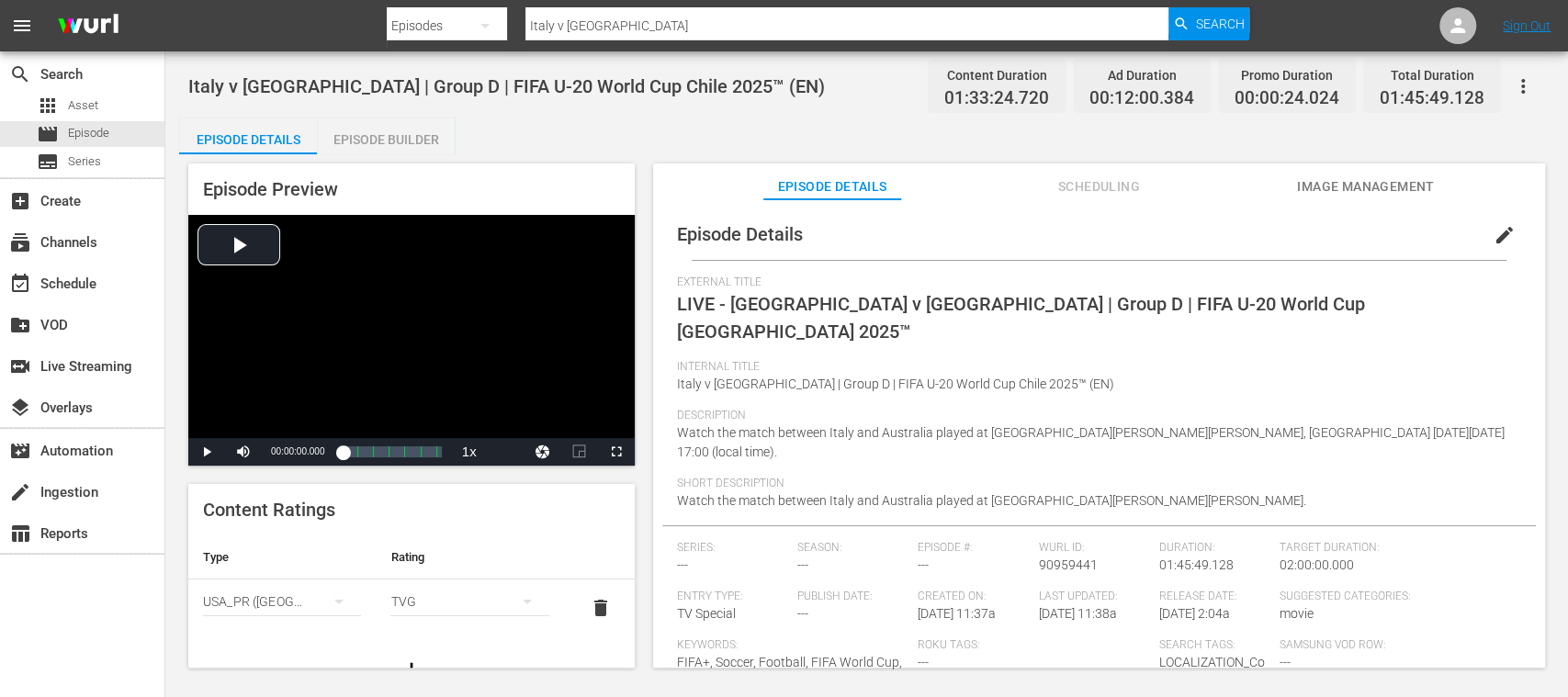
click at [1494, 224] on span "edit" at bounding box center [1505, 235] width 22 height 22
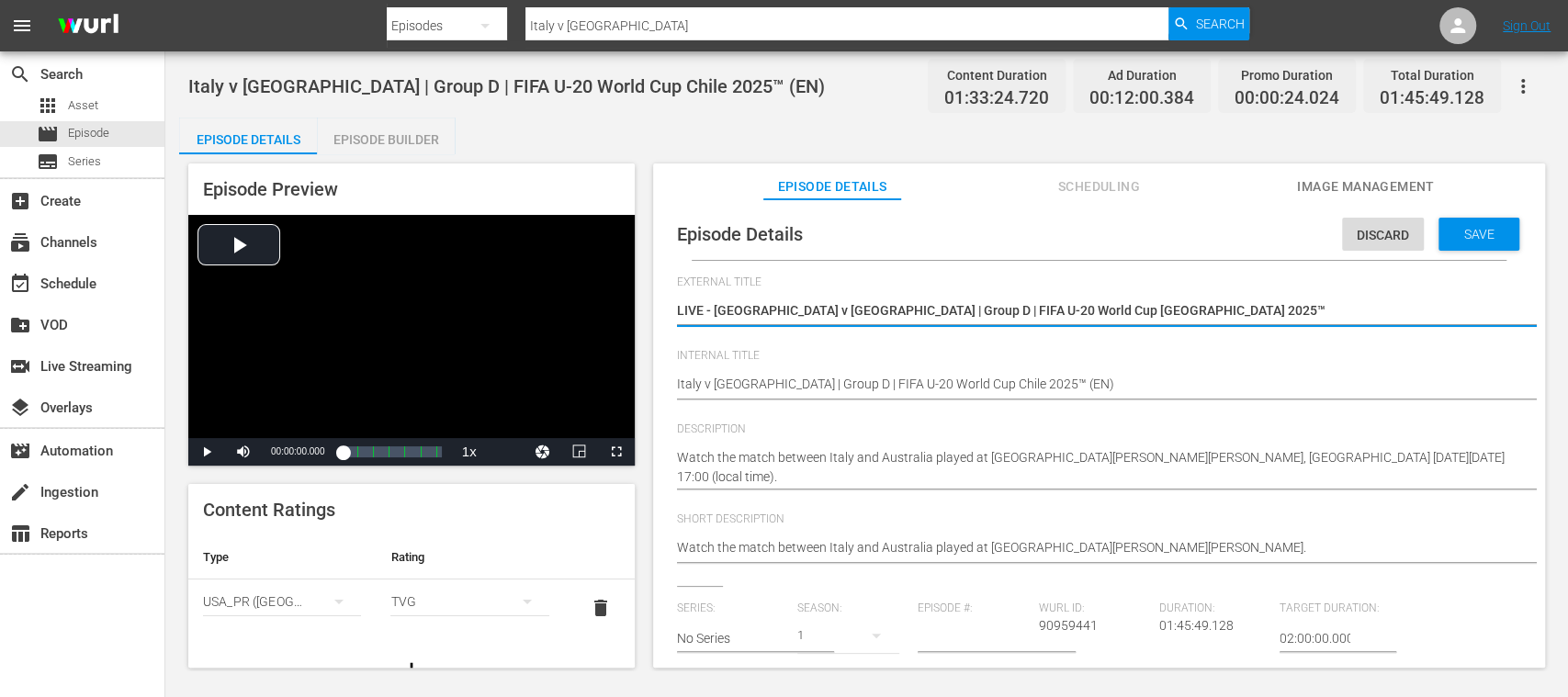
scroll to position [326, 0]
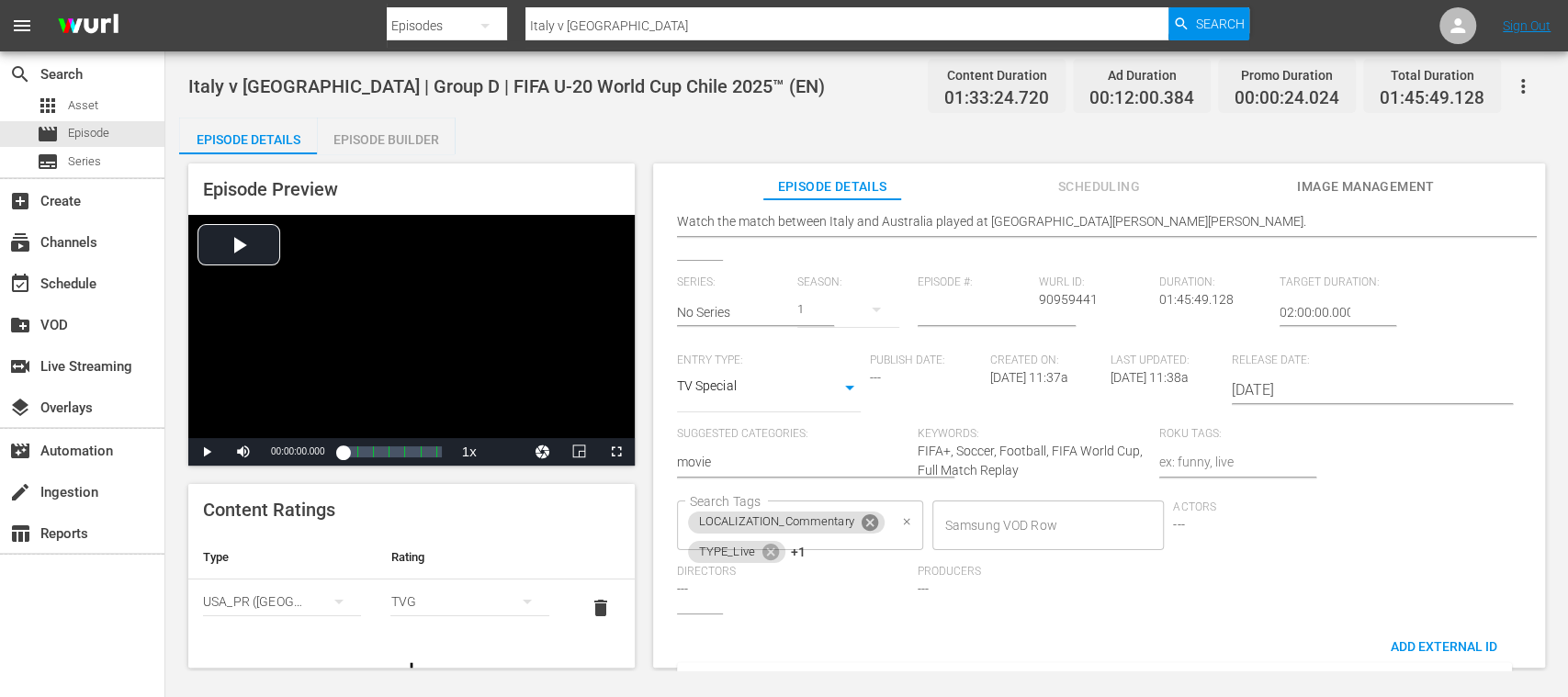
click at [871, 521] on icon at bounding box center [871, 523] width 20 height 20
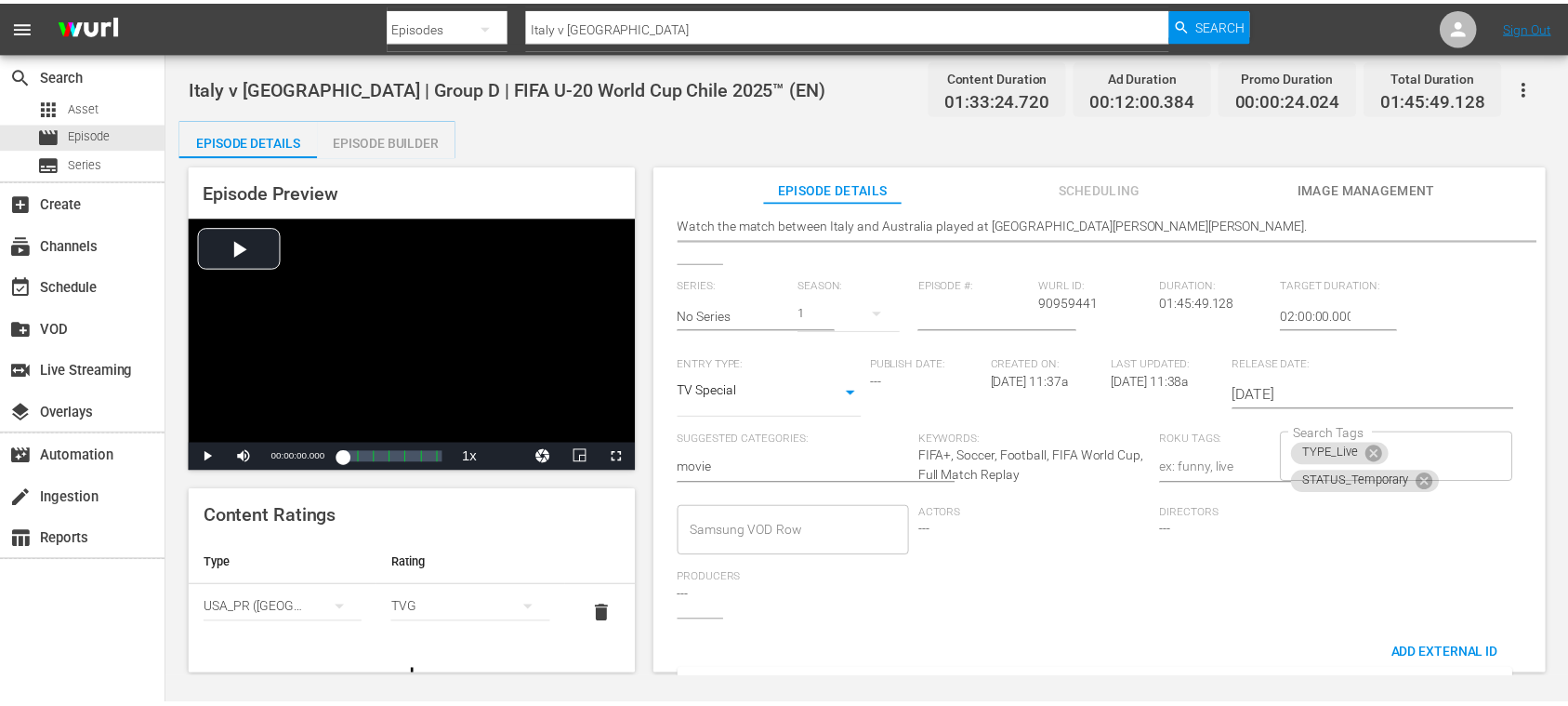
scroll to position [0, 0]
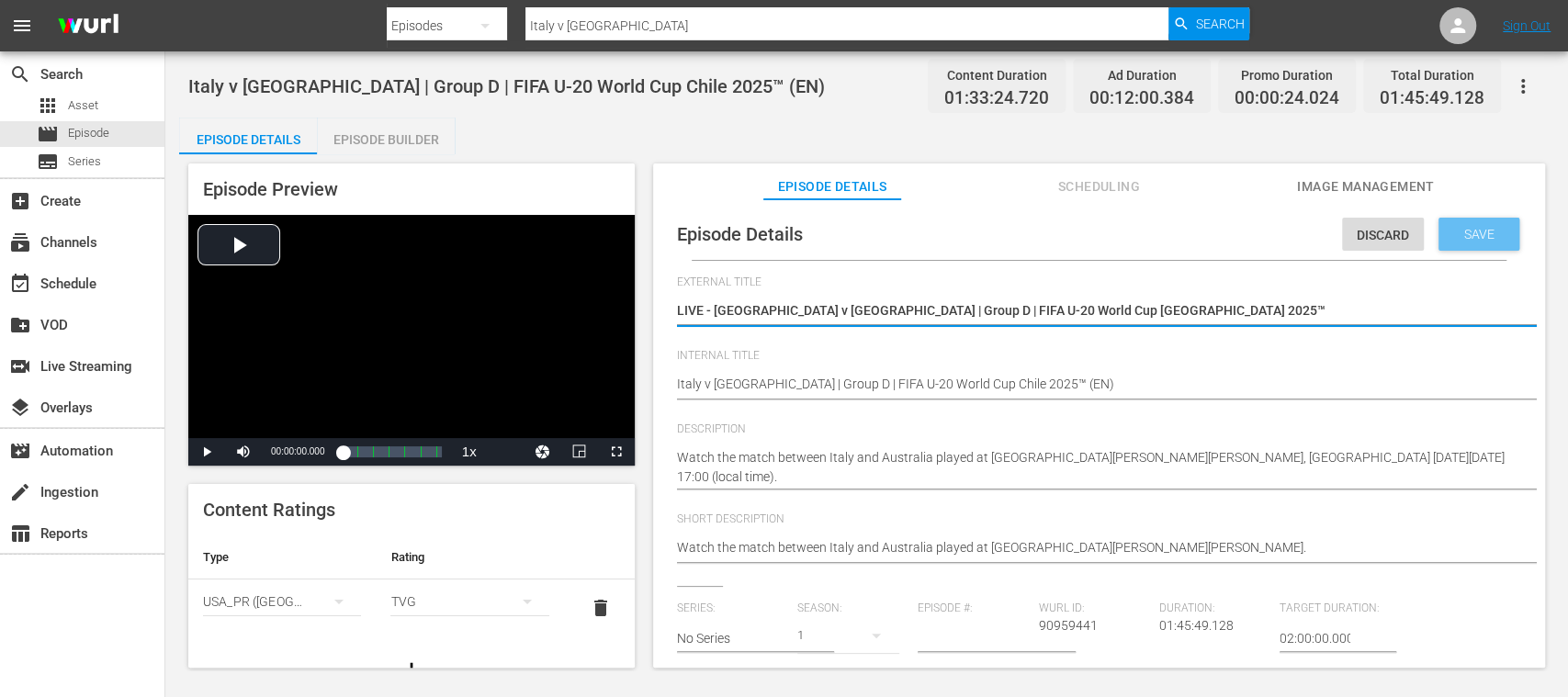
click at [1472, 238] on span "Save" at bounding box center [1480, 235] width 60 height 15
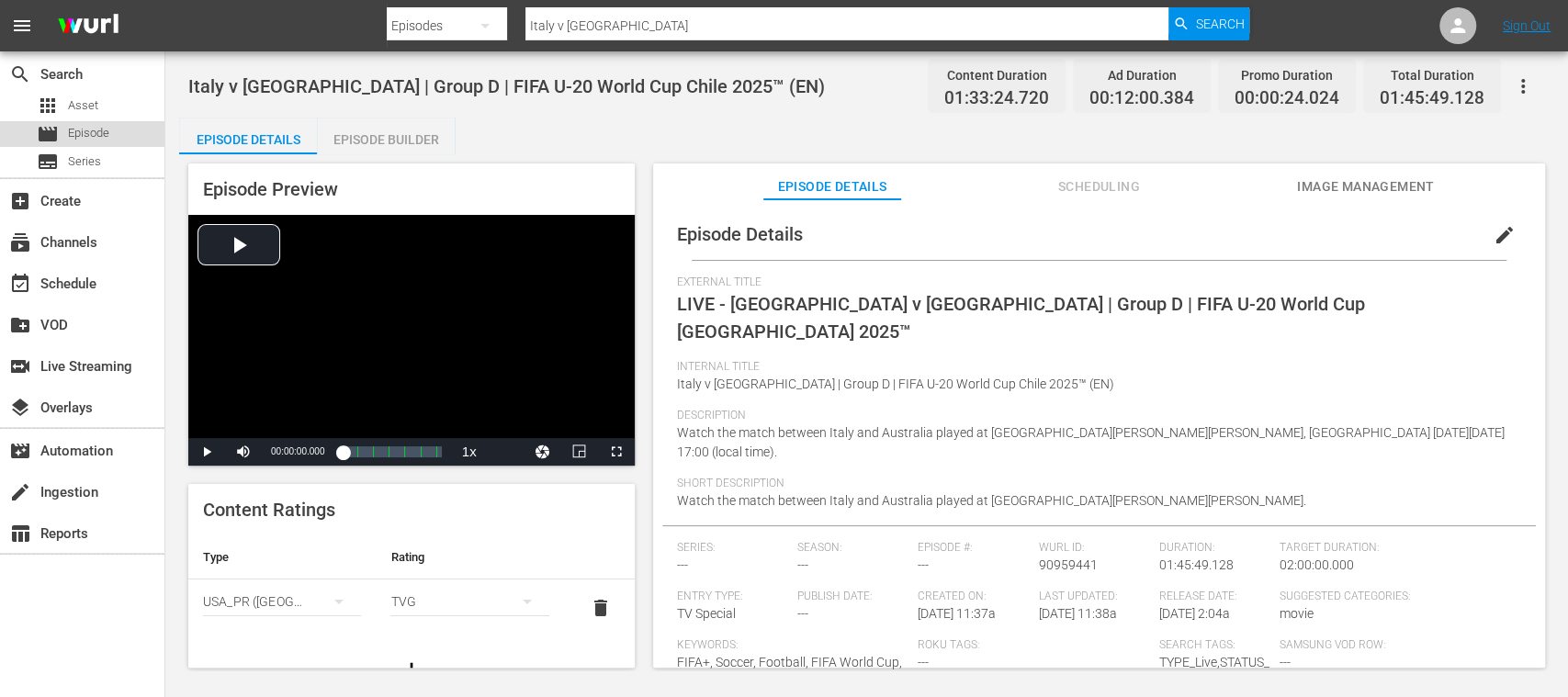
click at [110, 136] on div "movie Episode" at bounding box center [82, 134] width 165 height 26
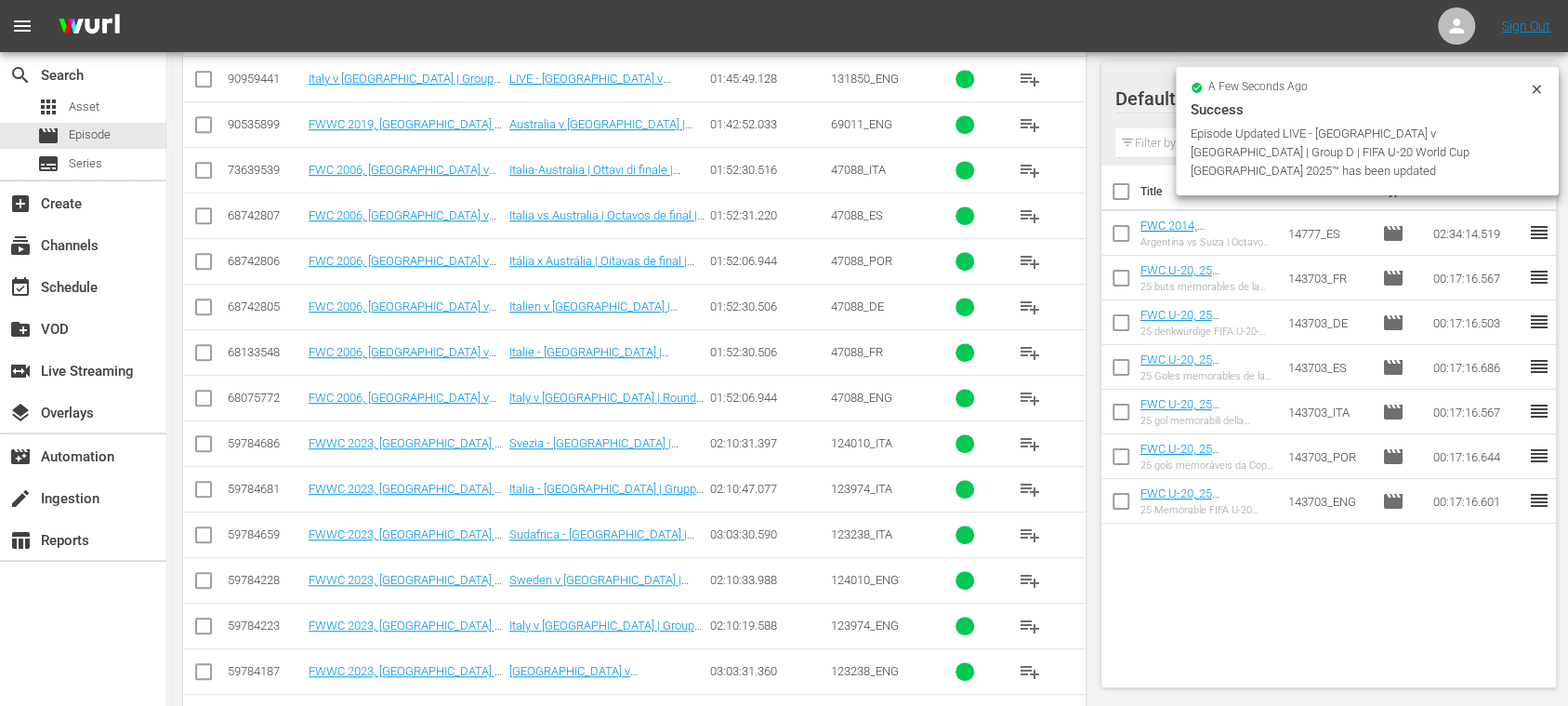
scroll to position [330, 0]
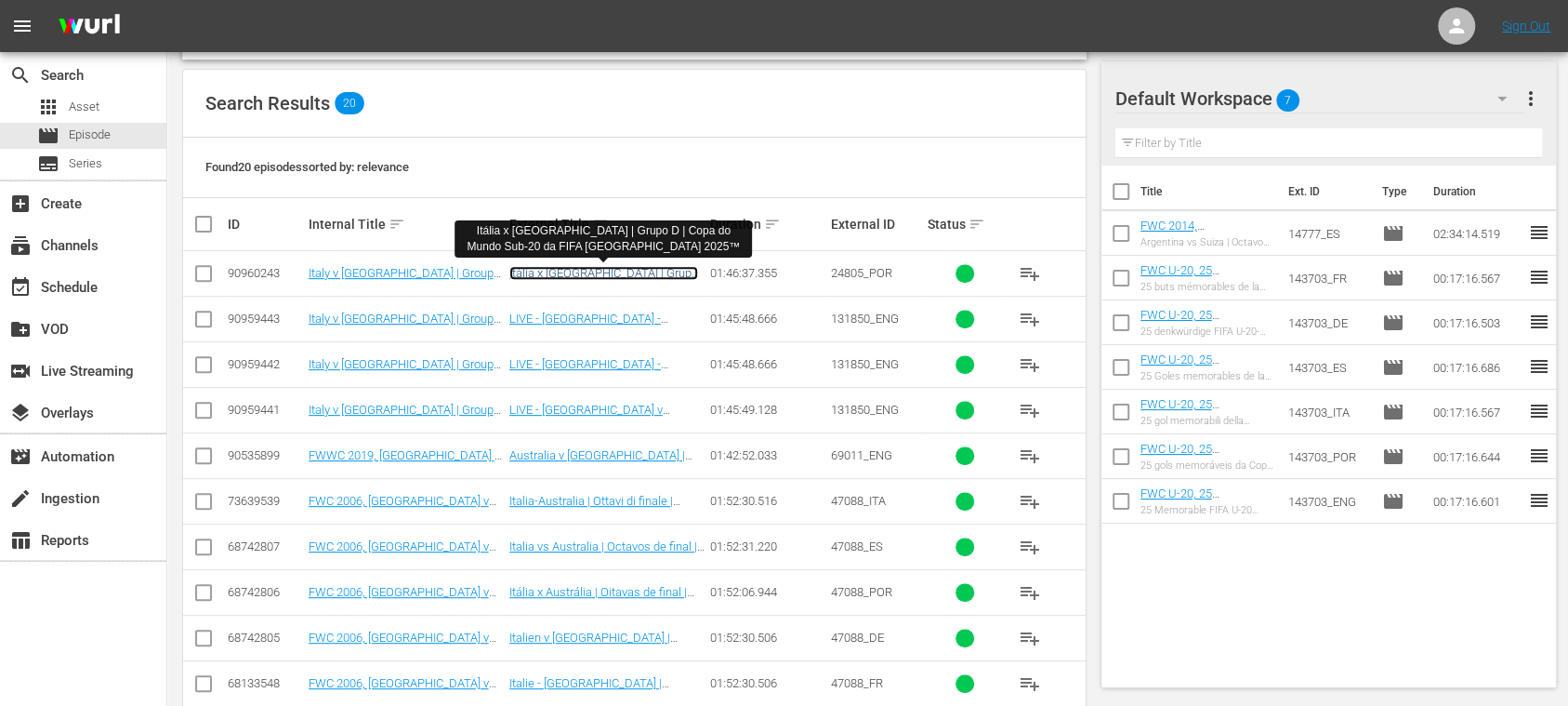
click at [604, 270] on link "Itália x Austrália | Grupo D | Copa do Mundo Sub-20 da FIFA Chile 2025™" at bounding box center [604, 287] width 188 height 41
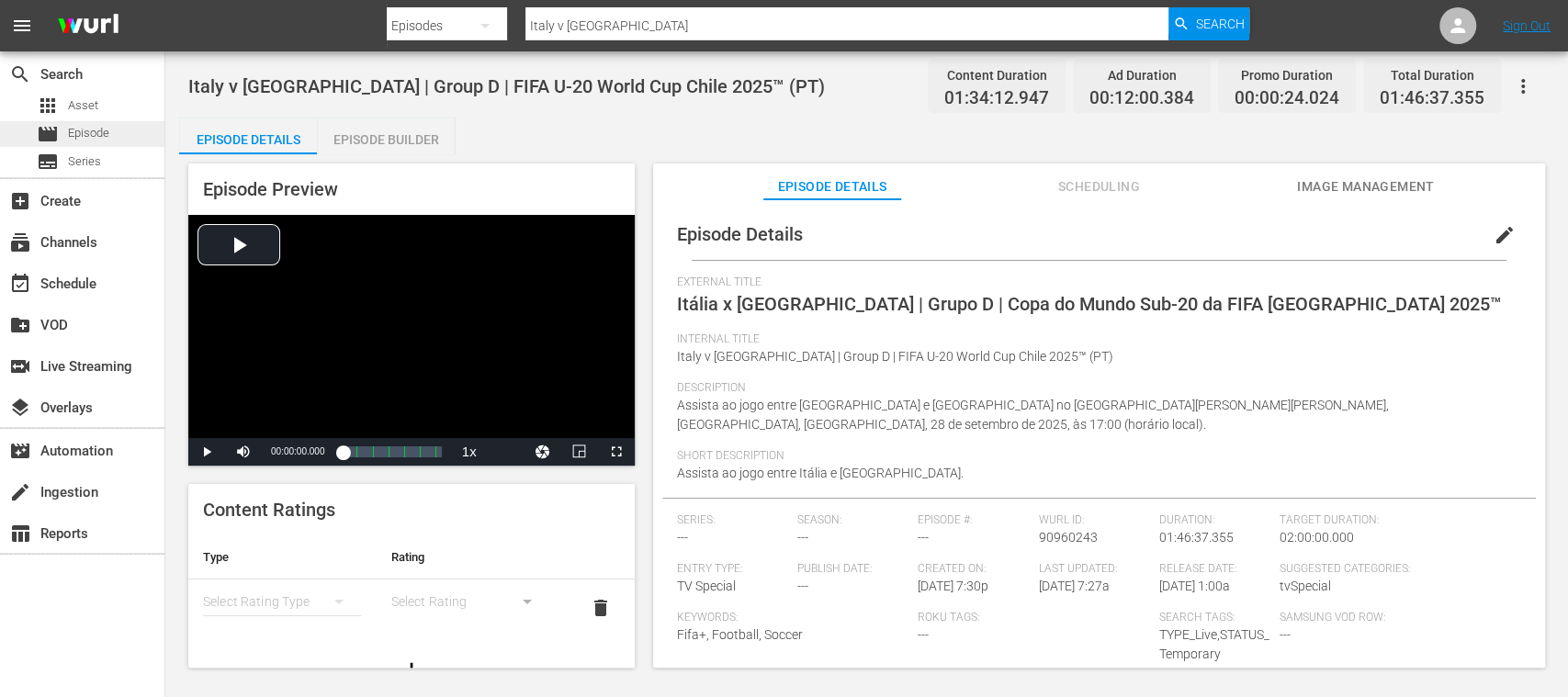
click at [115, 135] on div "movie Episode" at bounding box center [82, 134] width 165 height 26
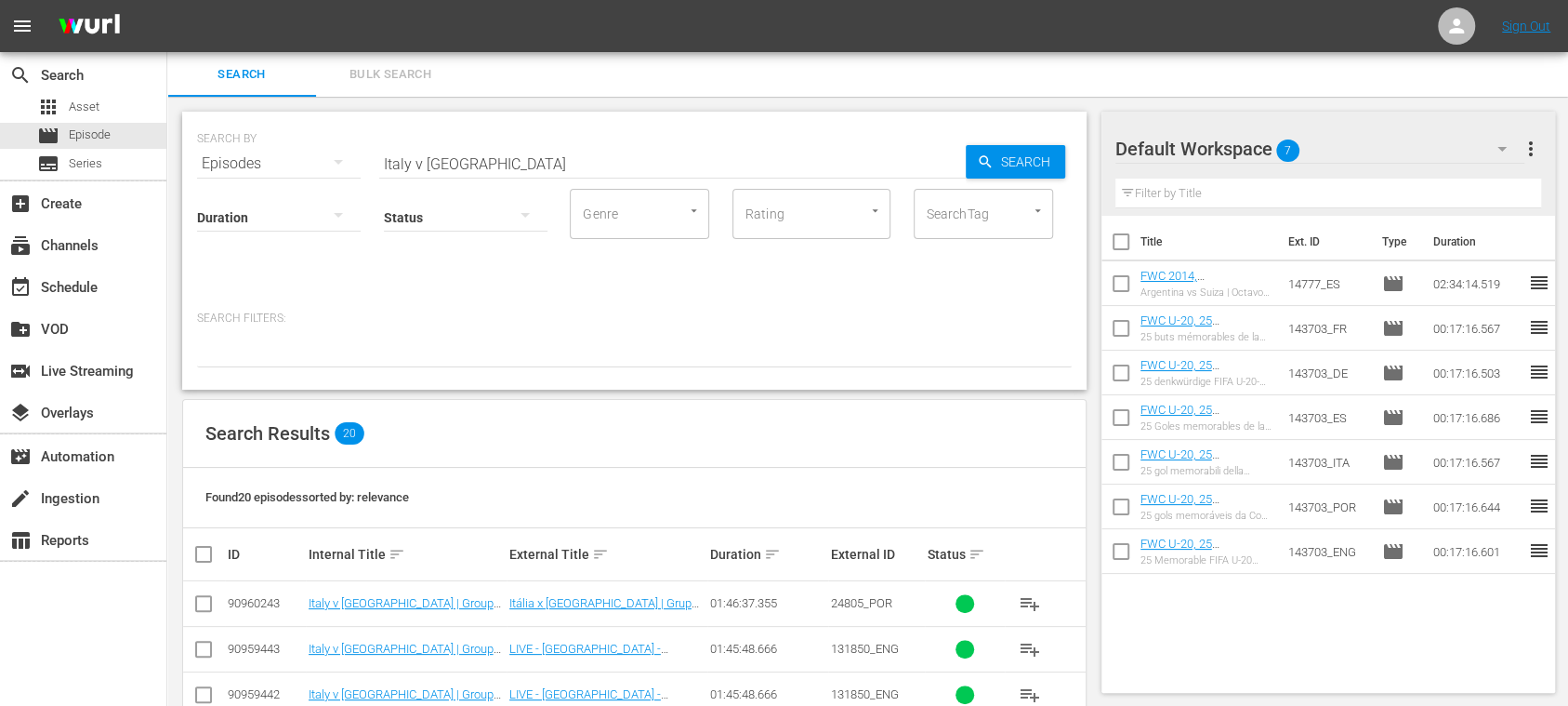
scroll to position [330, 0]
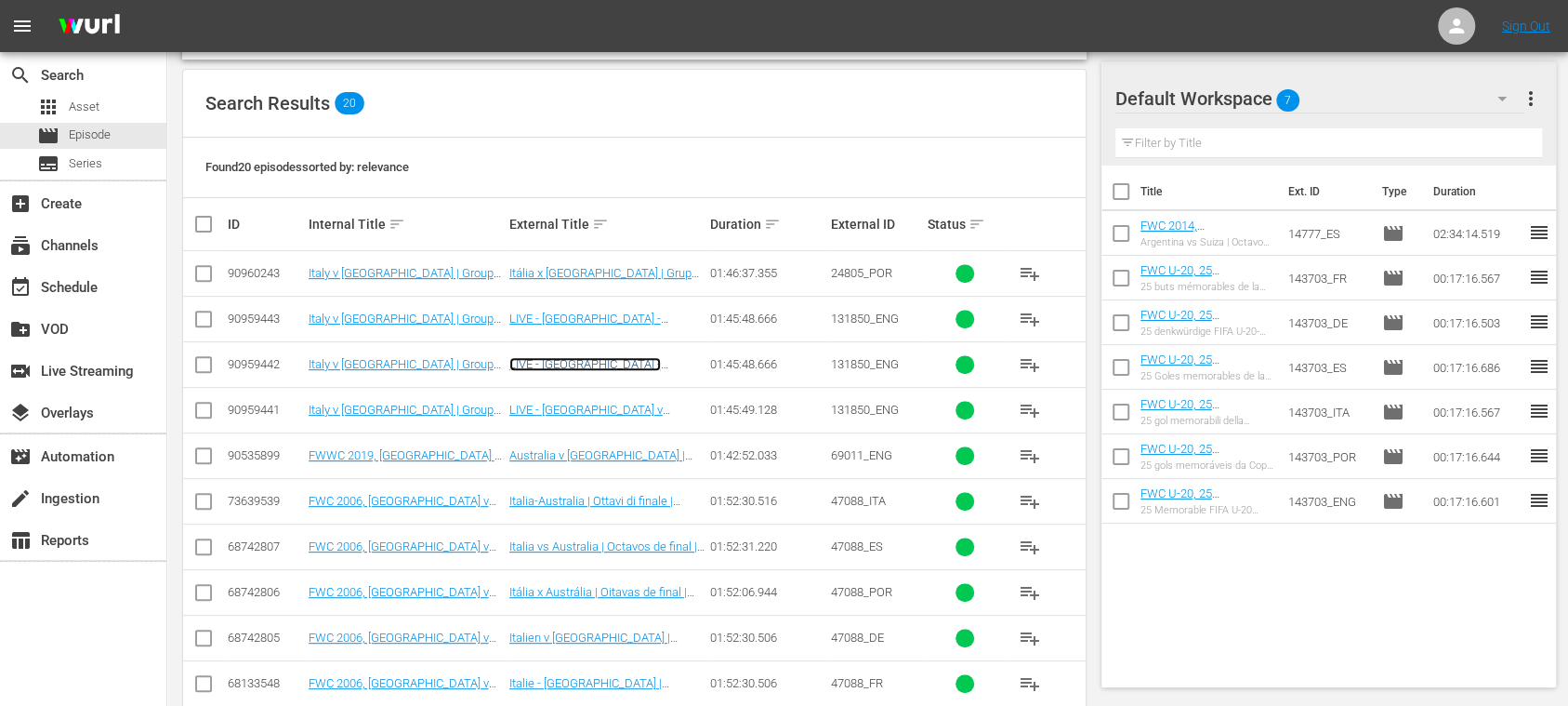
click at [614, 357] on link "LIVE - Italie - Australie | Groupe D | Coupe du Monde U-20 de la FIFA, Chili 20…" at bounding box center [597, 385] width 175 height 56
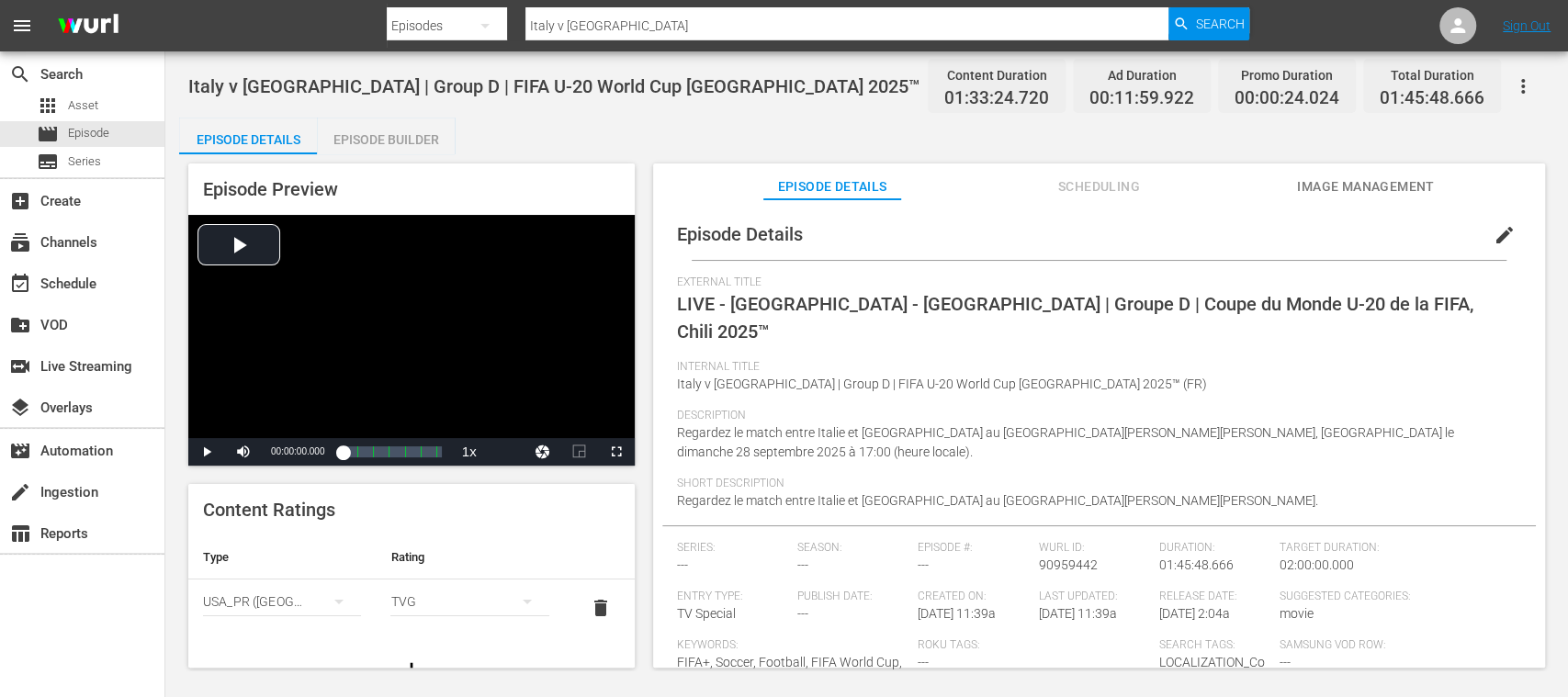
click at [1494, 230] on span "edit" at bounding box center [1505, 235] width 22 height 22
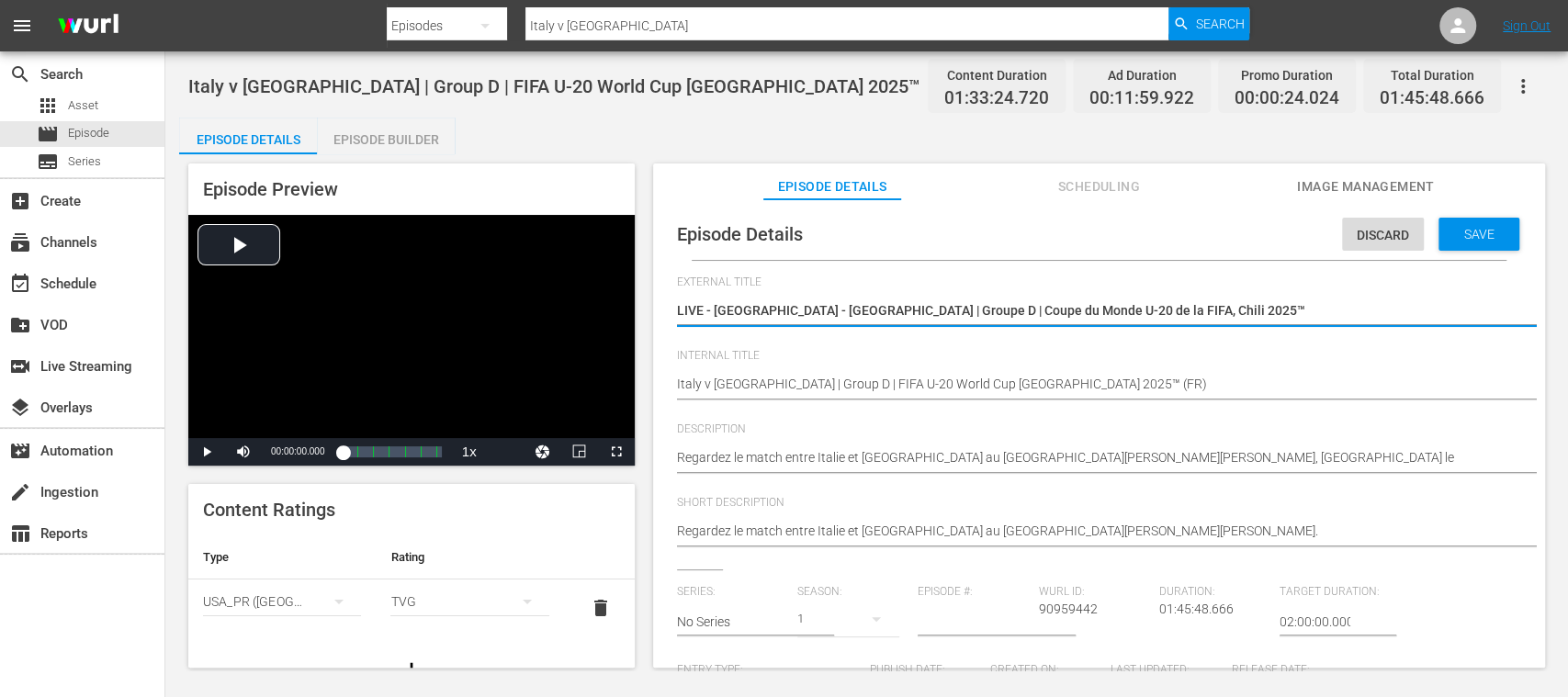
scroll to position [326, 0]
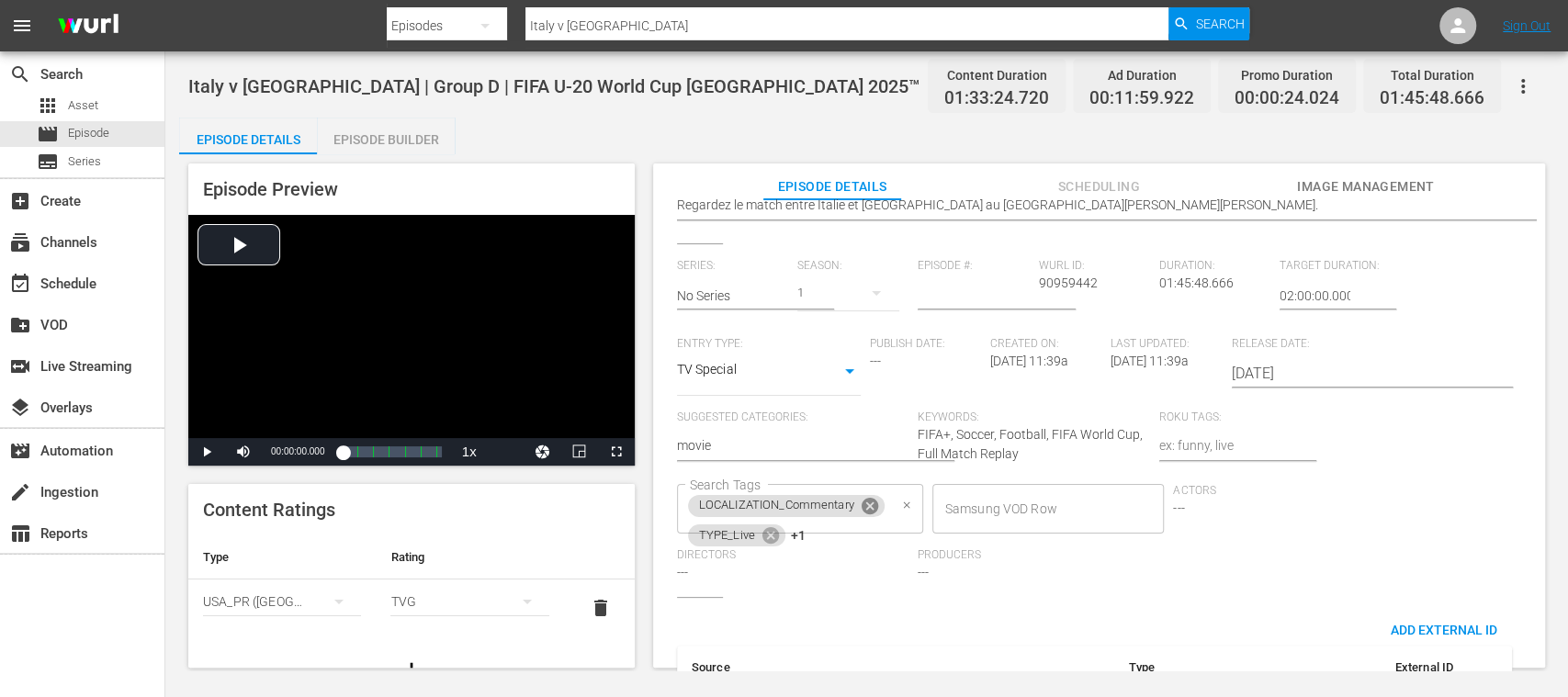
click at [869, 503] on icon at bounding box center [871, 506] width 20 height 20
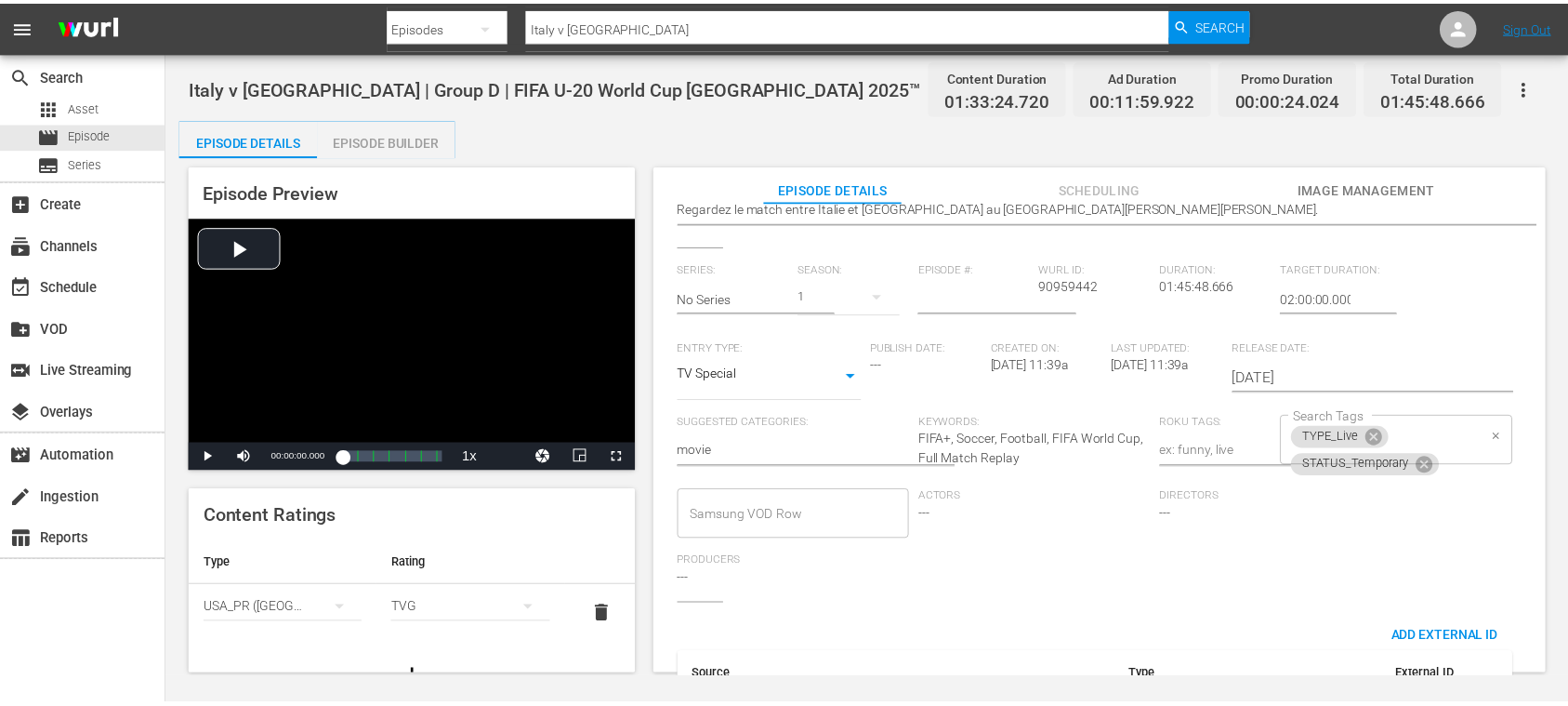
scroll to position [0, 0]
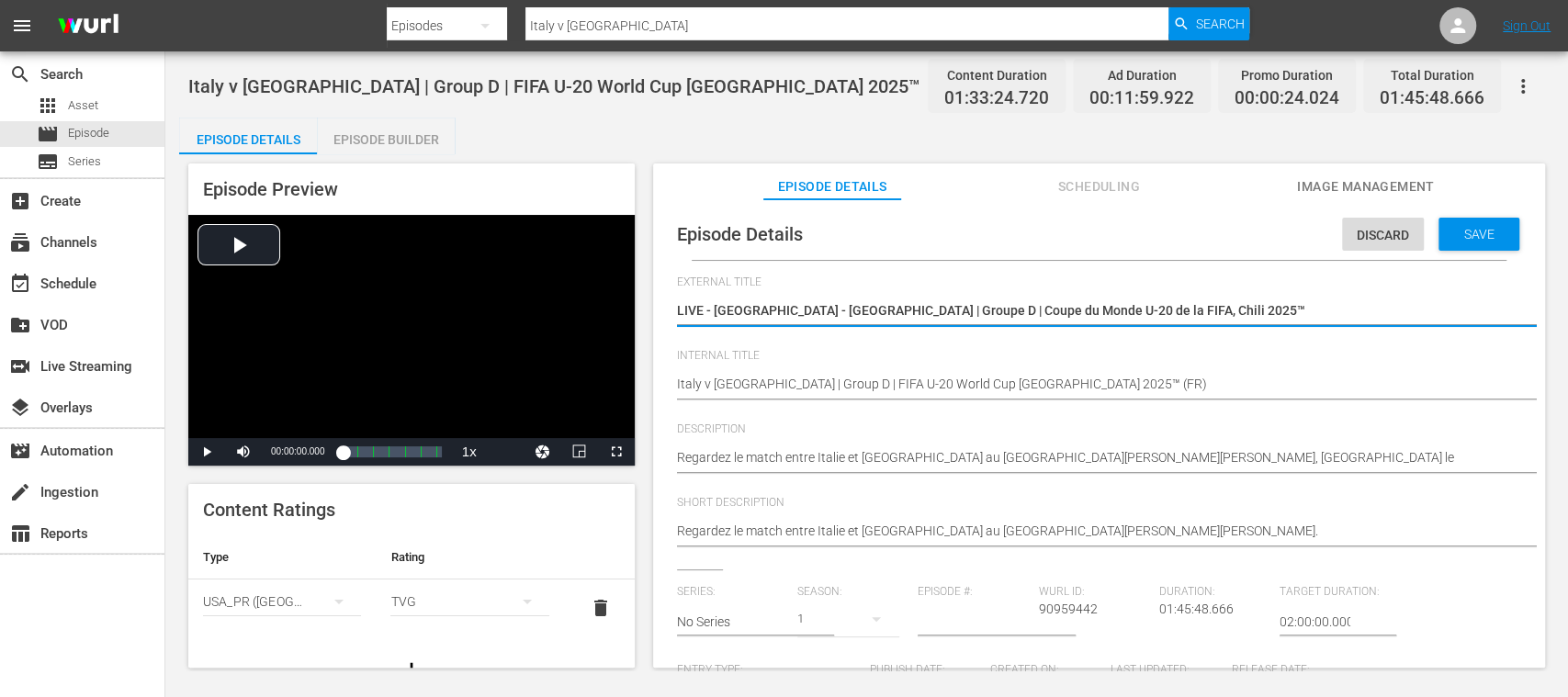
click at [1461, 235] on span "Save" at bounding box center [1480, 235] width 60 height 15
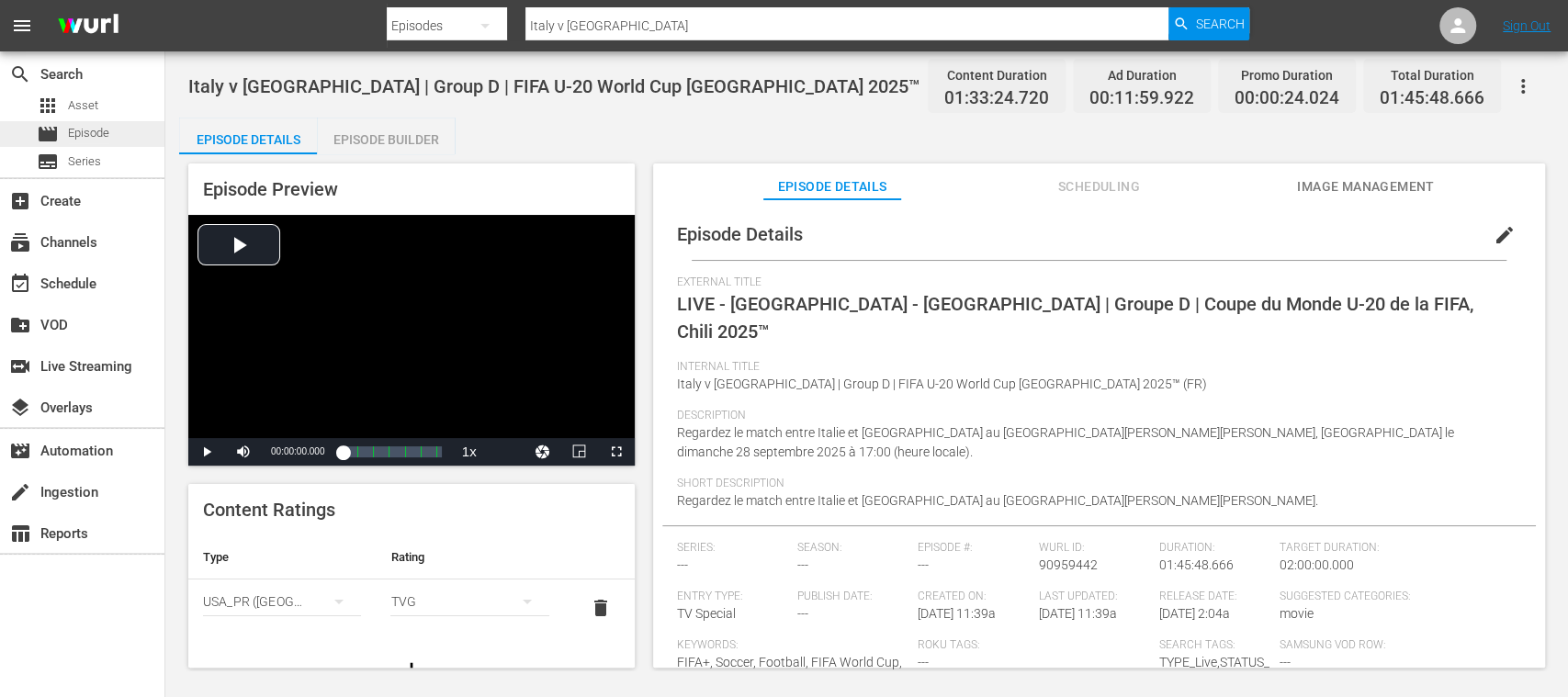
click at [85, 131] on span "Episode" at bounding box center [88, 133] width 41 height 19
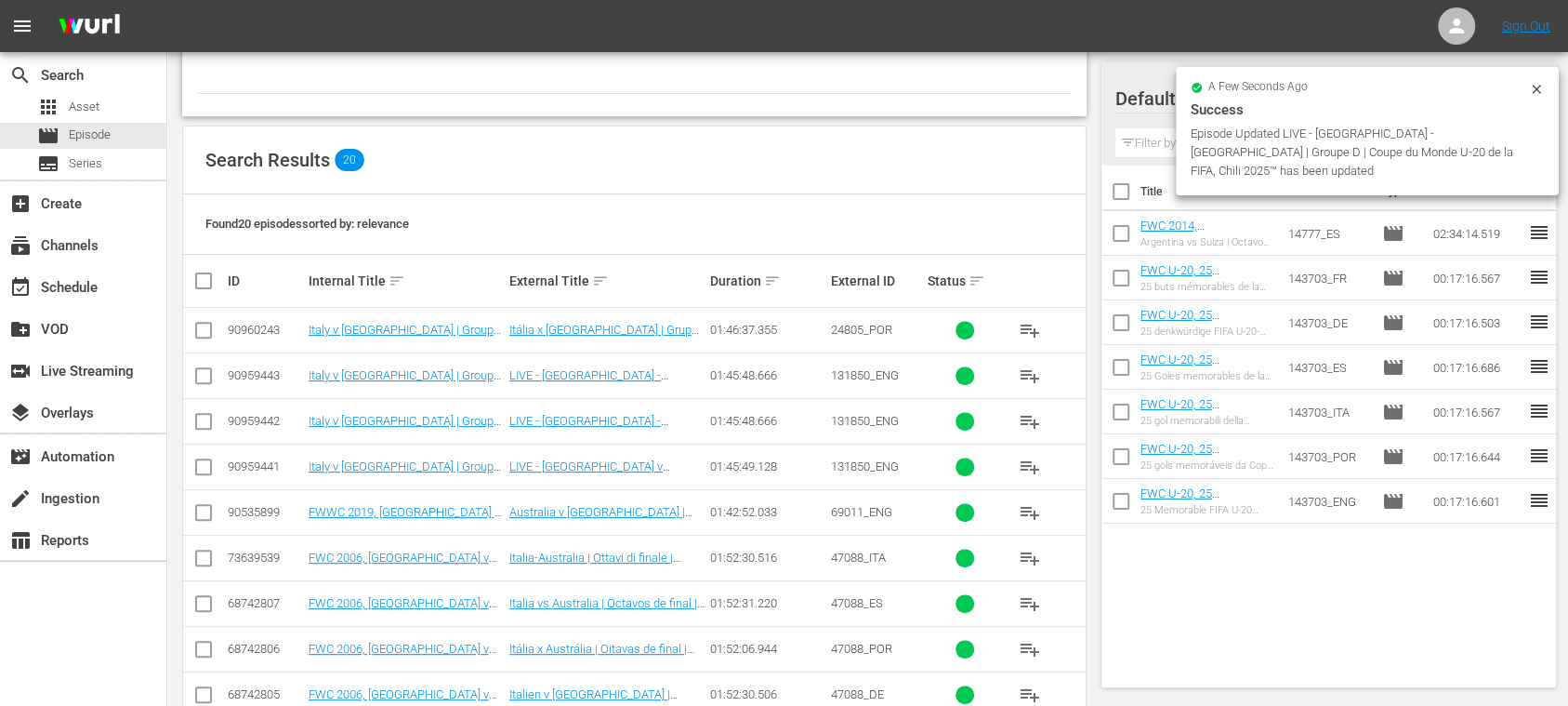
scroll to position [333, 0]
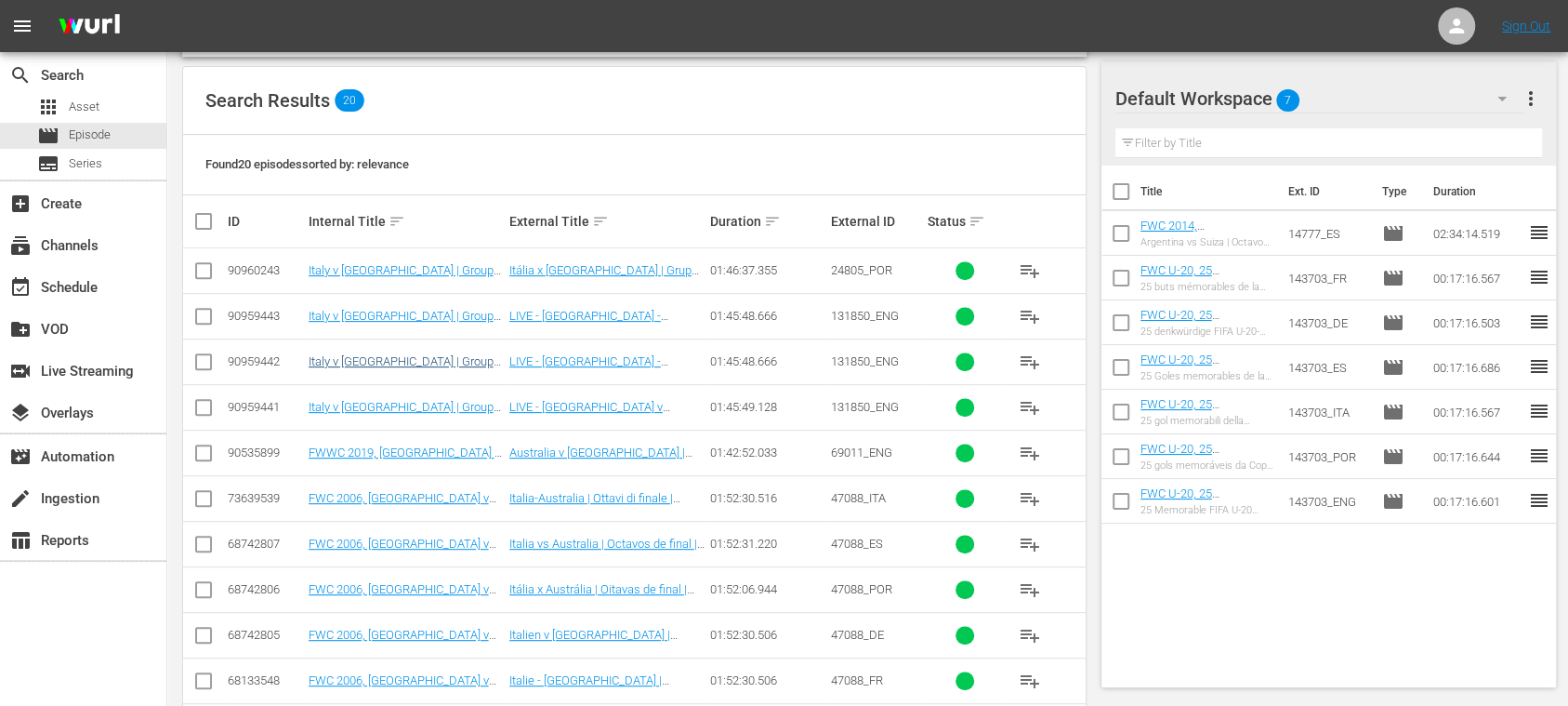
click at [204, 405] on input "checkbox" at bounding box center [204, 411] width 23 height 23
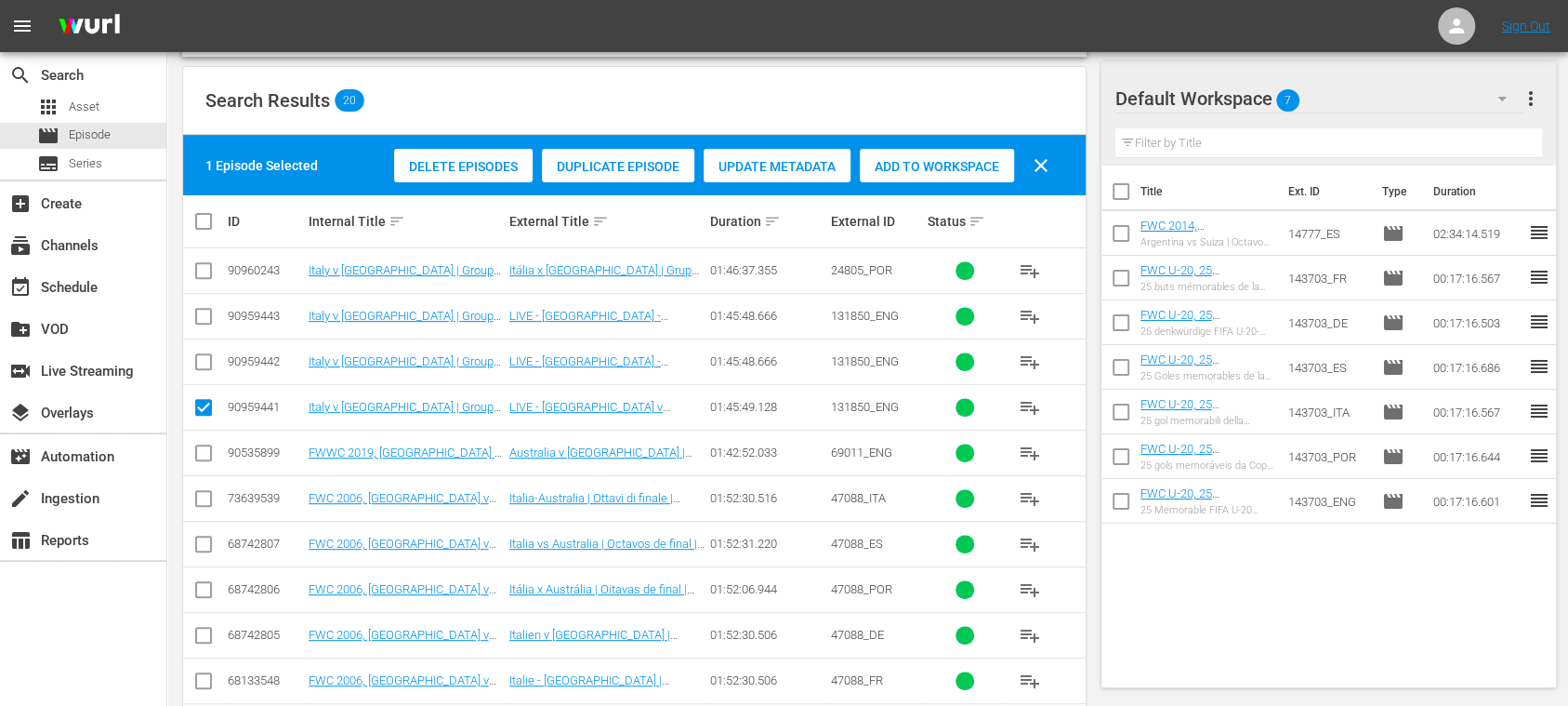
click at [201, 403] on input "checkbox" at bounding box center [204, 411] width 23 height 23
checkbox input "false"
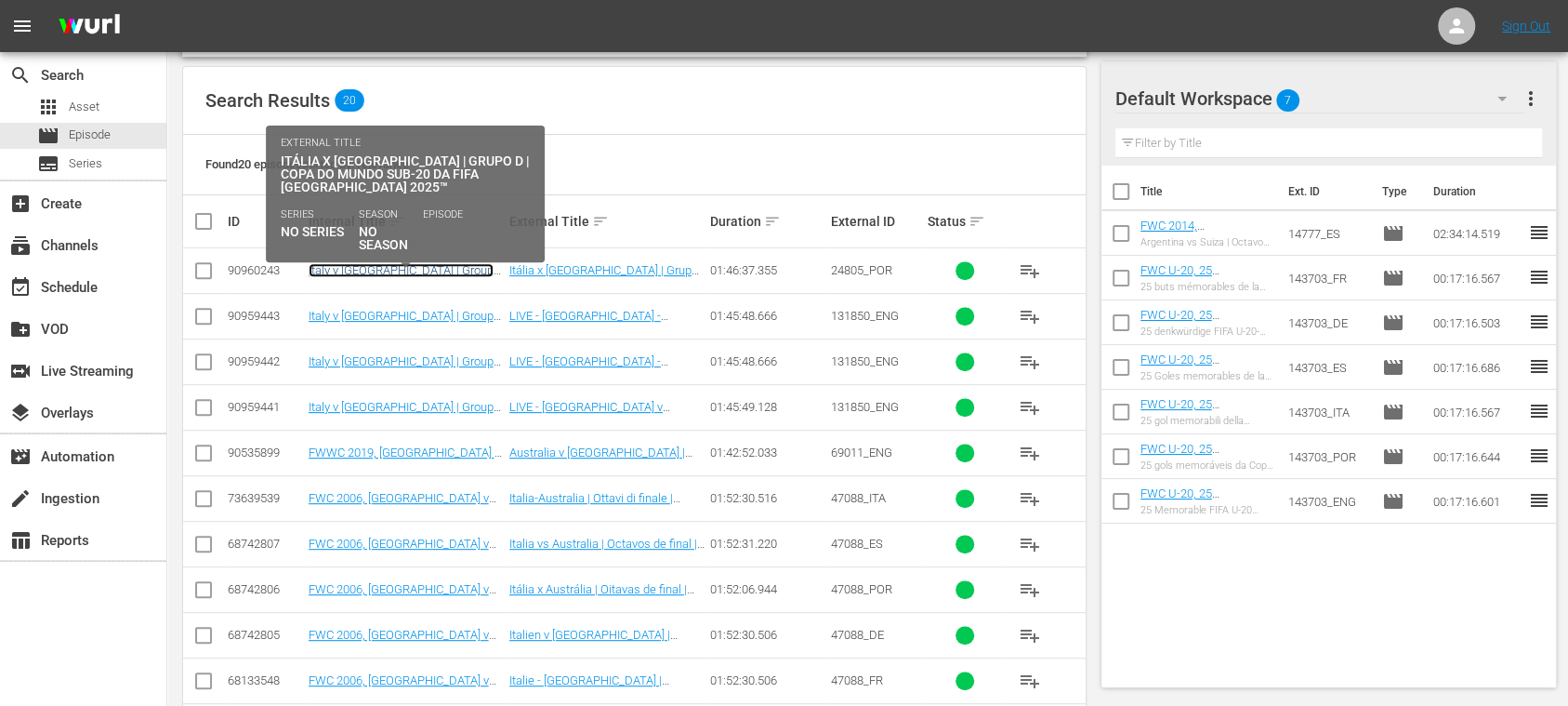
click at [432, 268] on link "Italy v Australia | Group D | FIFA U-20 World Cup Chile 2025™ (PT)" at bounding box center [403, 284] width 188 height 41
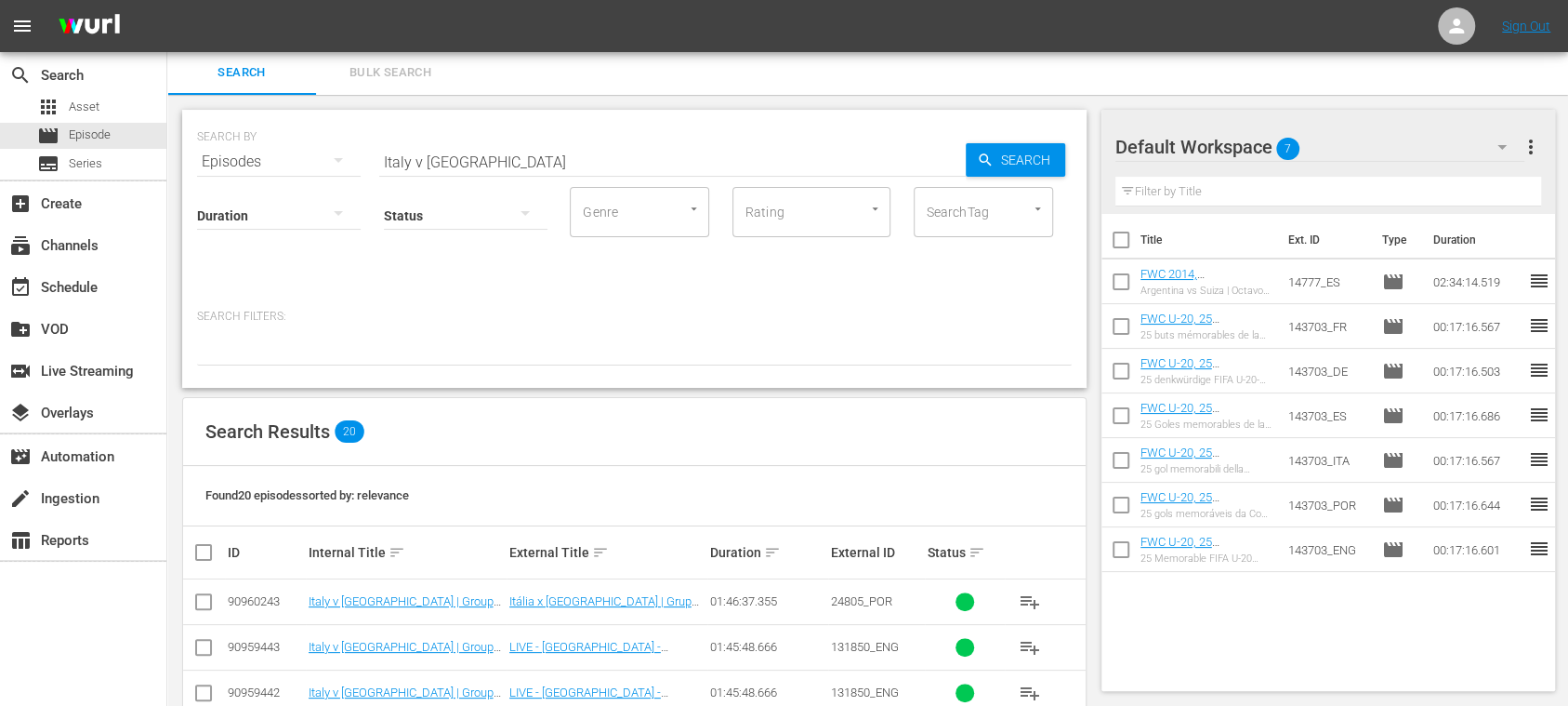
scroll to position [333, 0]
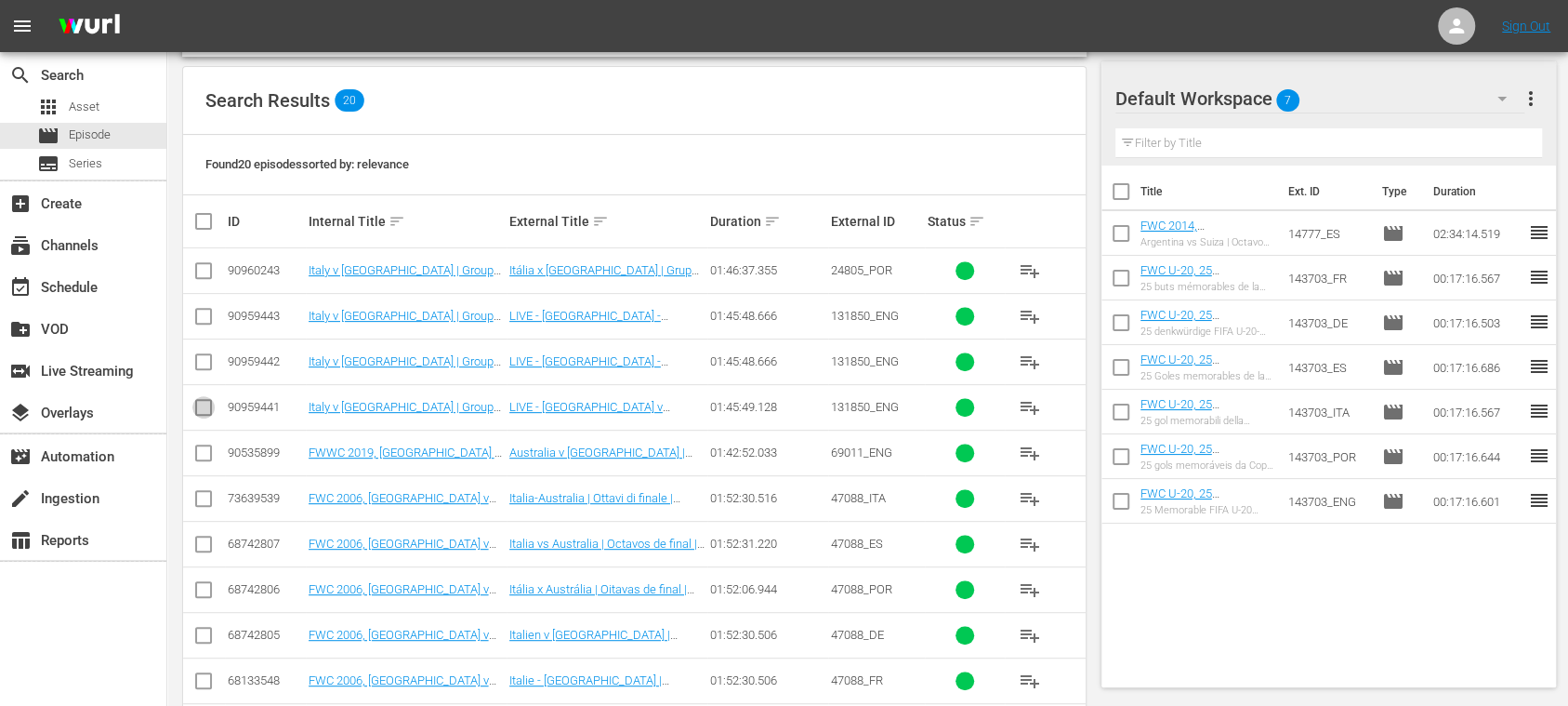
click at [204, 406] on input "checkbox" at bounding box center [204, 411] width 23 height 23
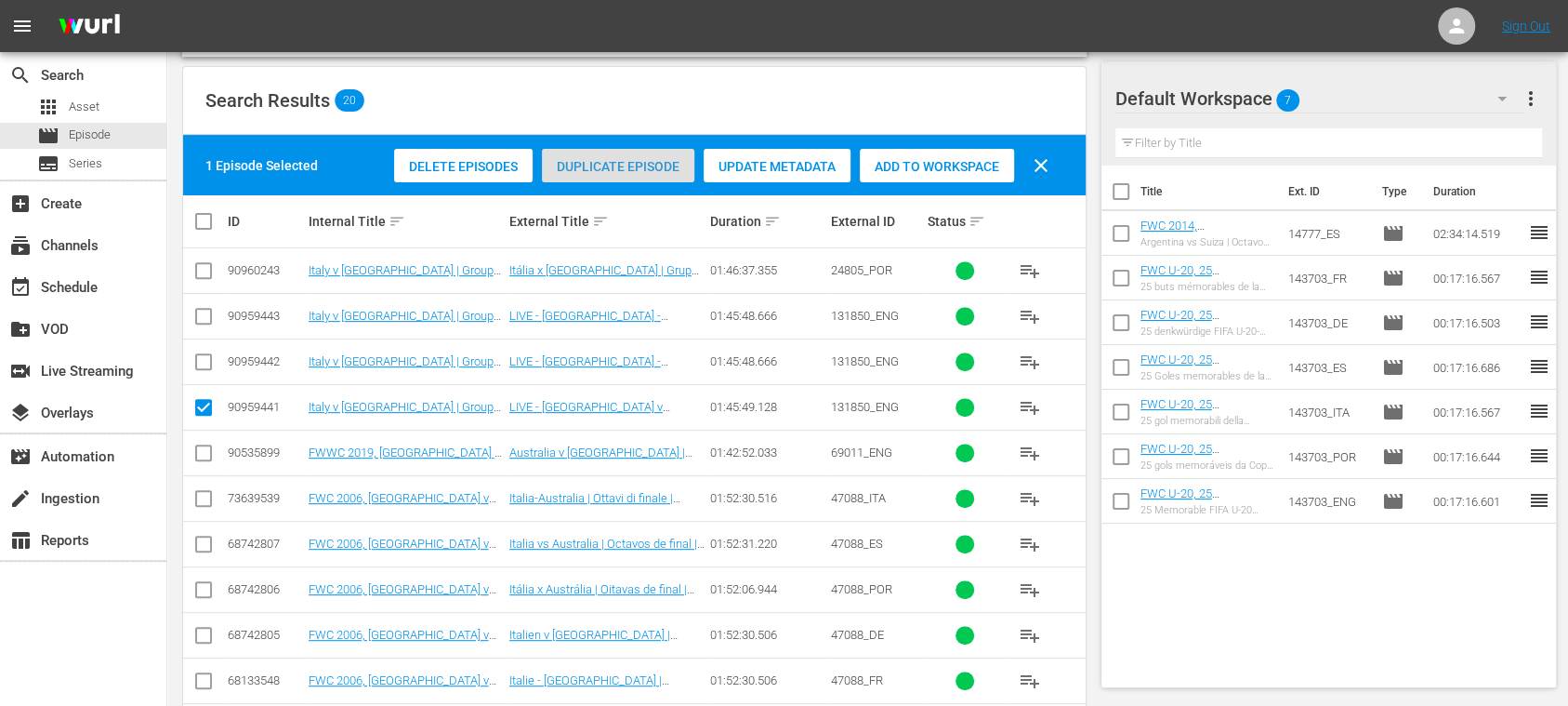
click at [630, 162] on span "Duplicate Episode" at bounding box center [618, 167] width 153 height 15
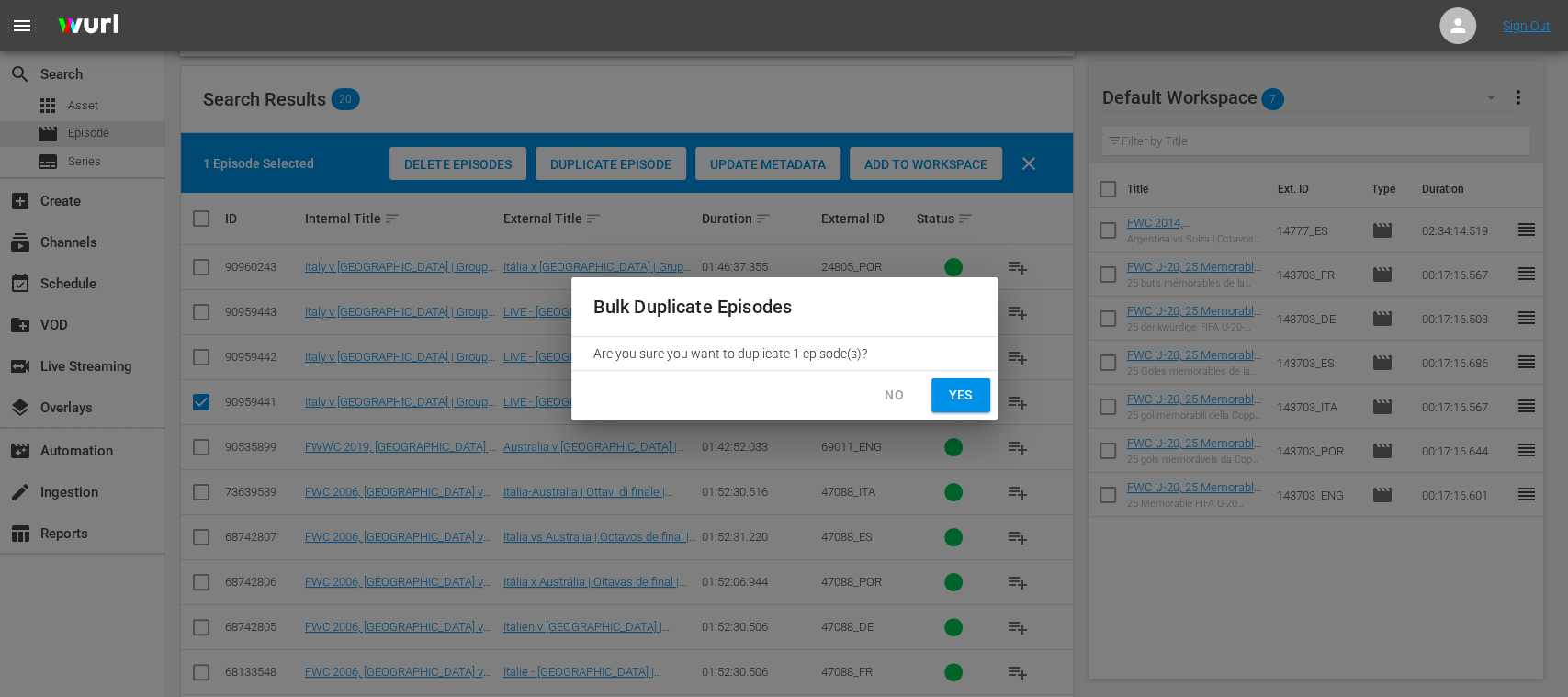
click at [957, 396] on span "Yes" at bounding box center [961, 395] width 30 height 23
checkbox input "false"
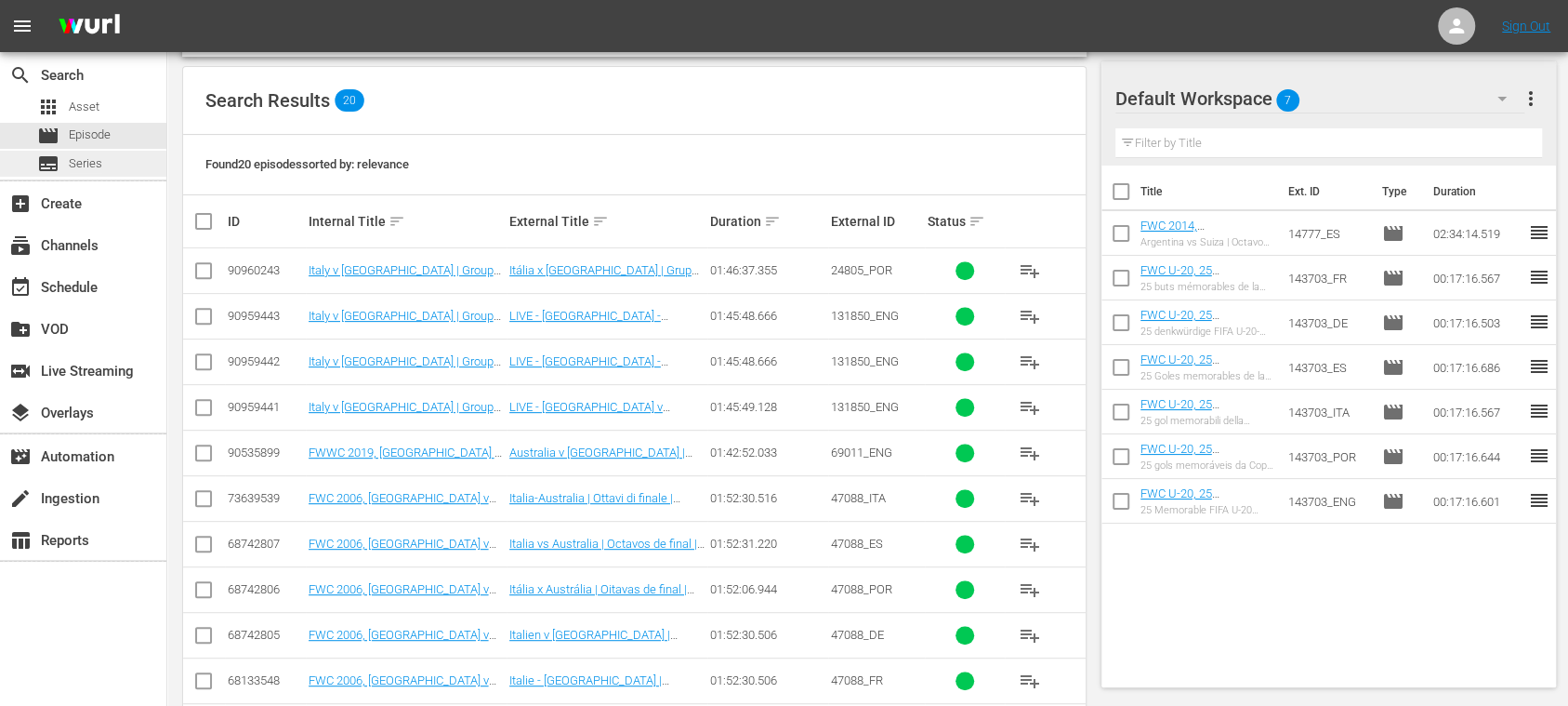
click at [87, 156] on span "Series" at bounding box center [86, 164] width 34 height 19
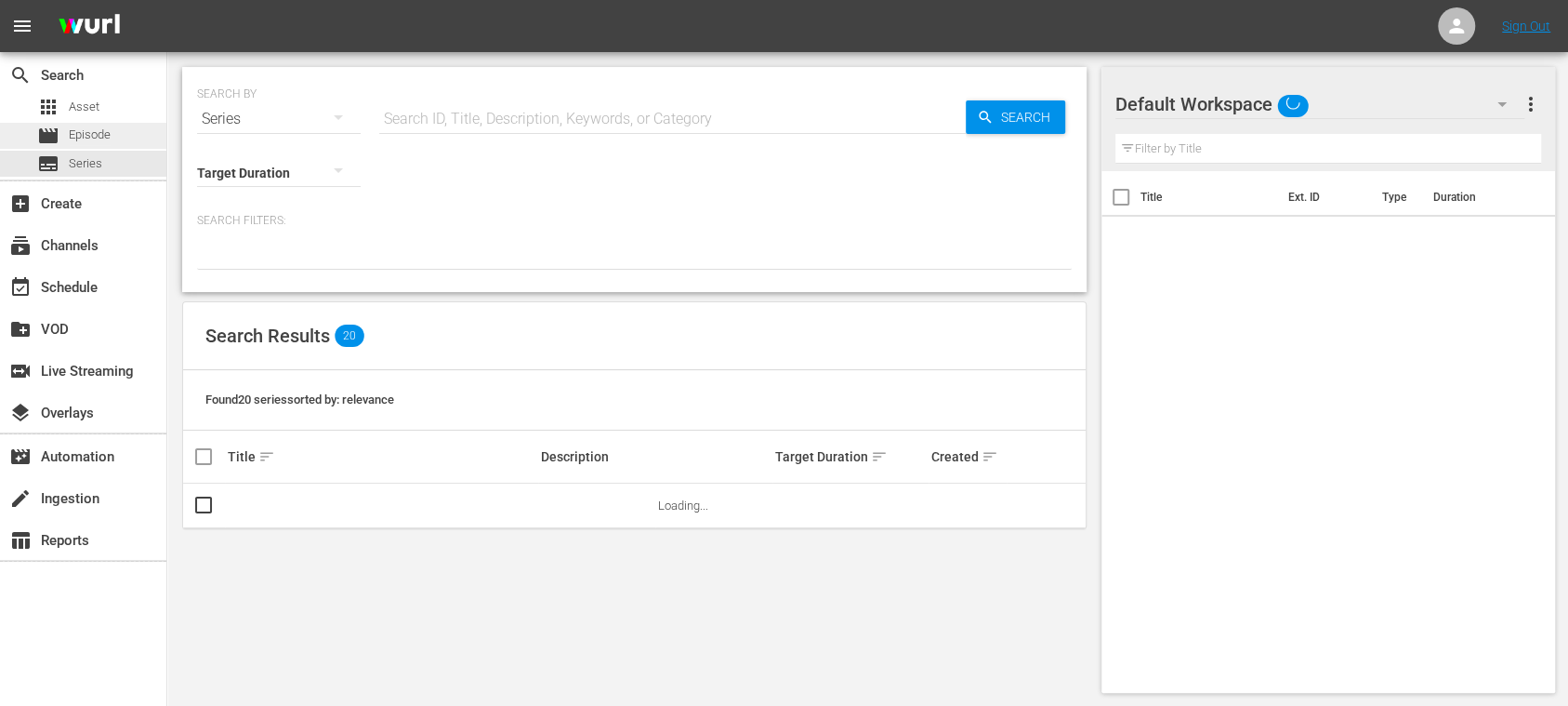
click at [97, 131] on span "Episode" at bounding box center [90, 135] width 41 height 19
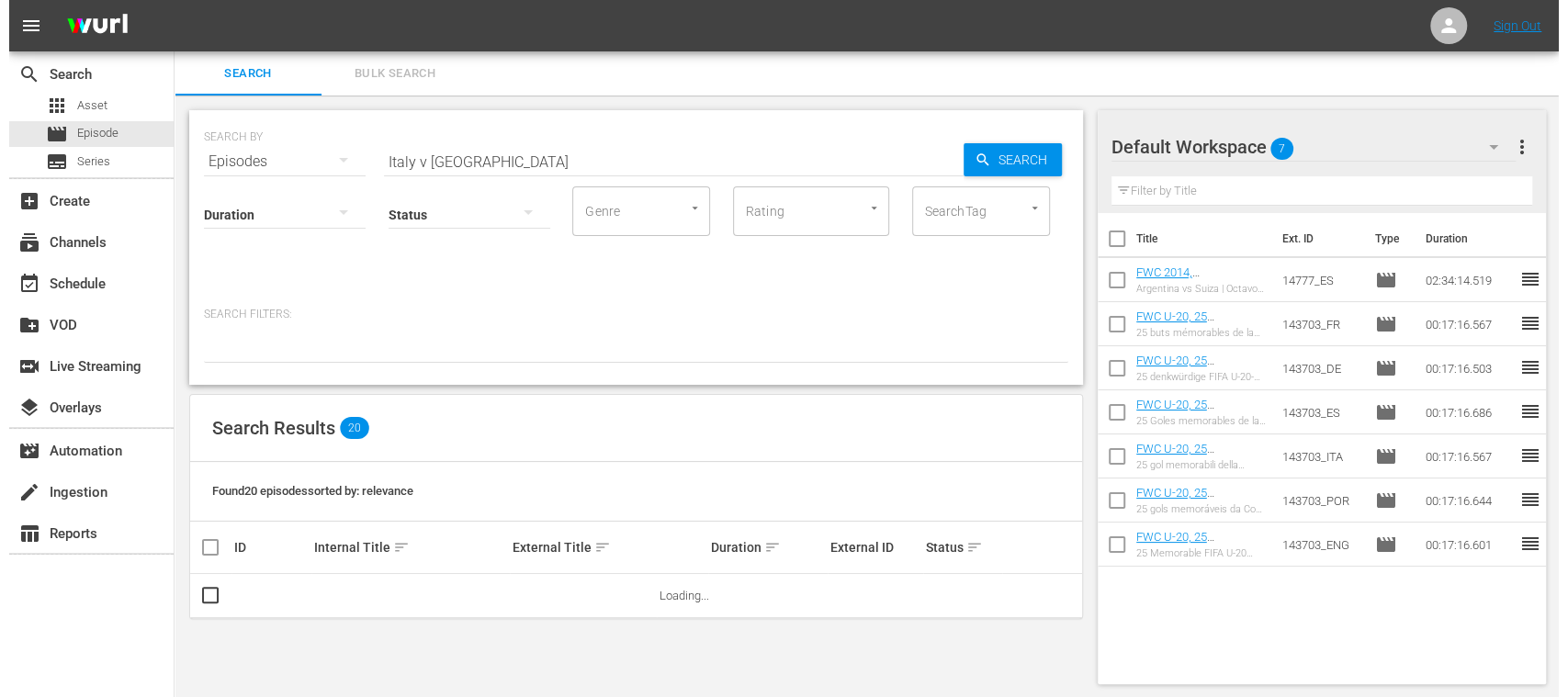
scroll to position [2, 0]
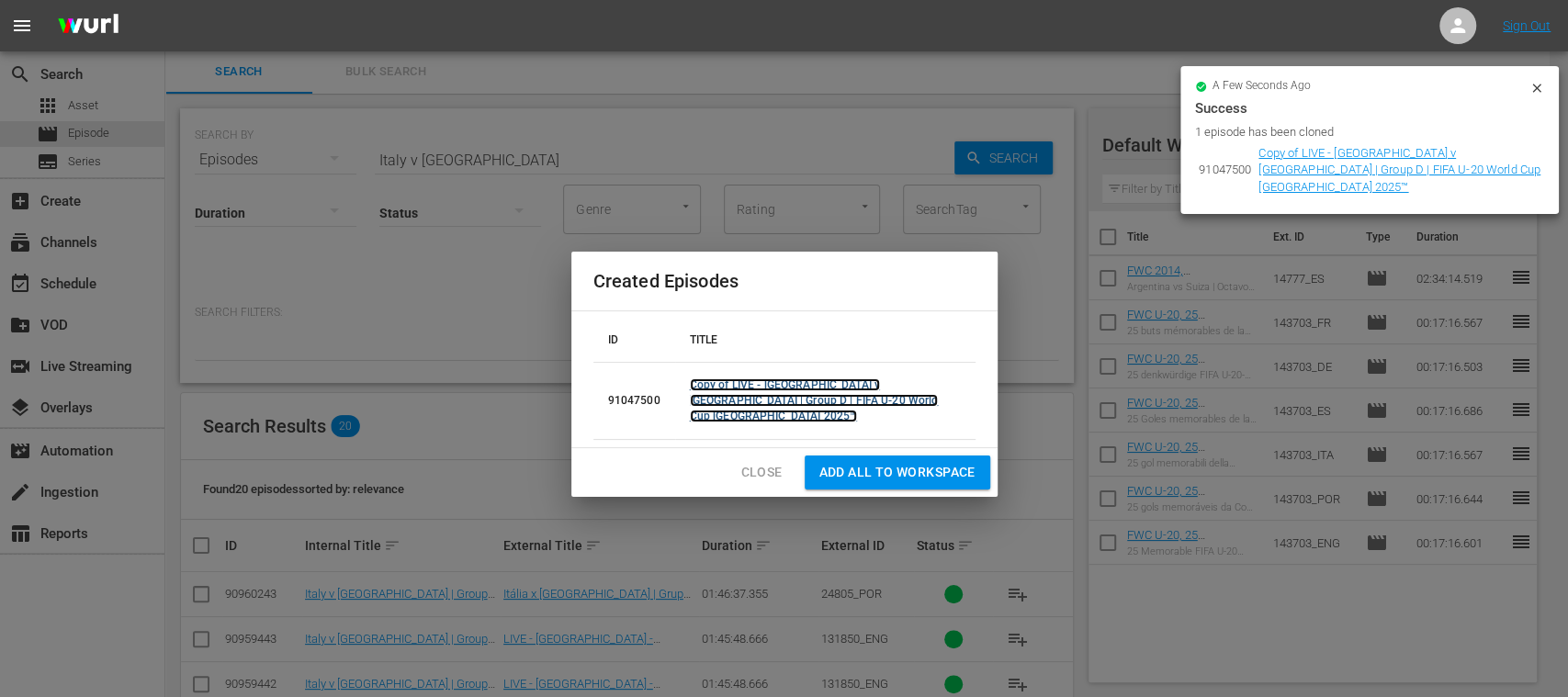
click at [777, 402] on link "Copy of LIVE - Italy v Australia | Group D | FIFA U-20 World Cup Chile 2025™" at bounding box center [814, 400] width 249 height 44
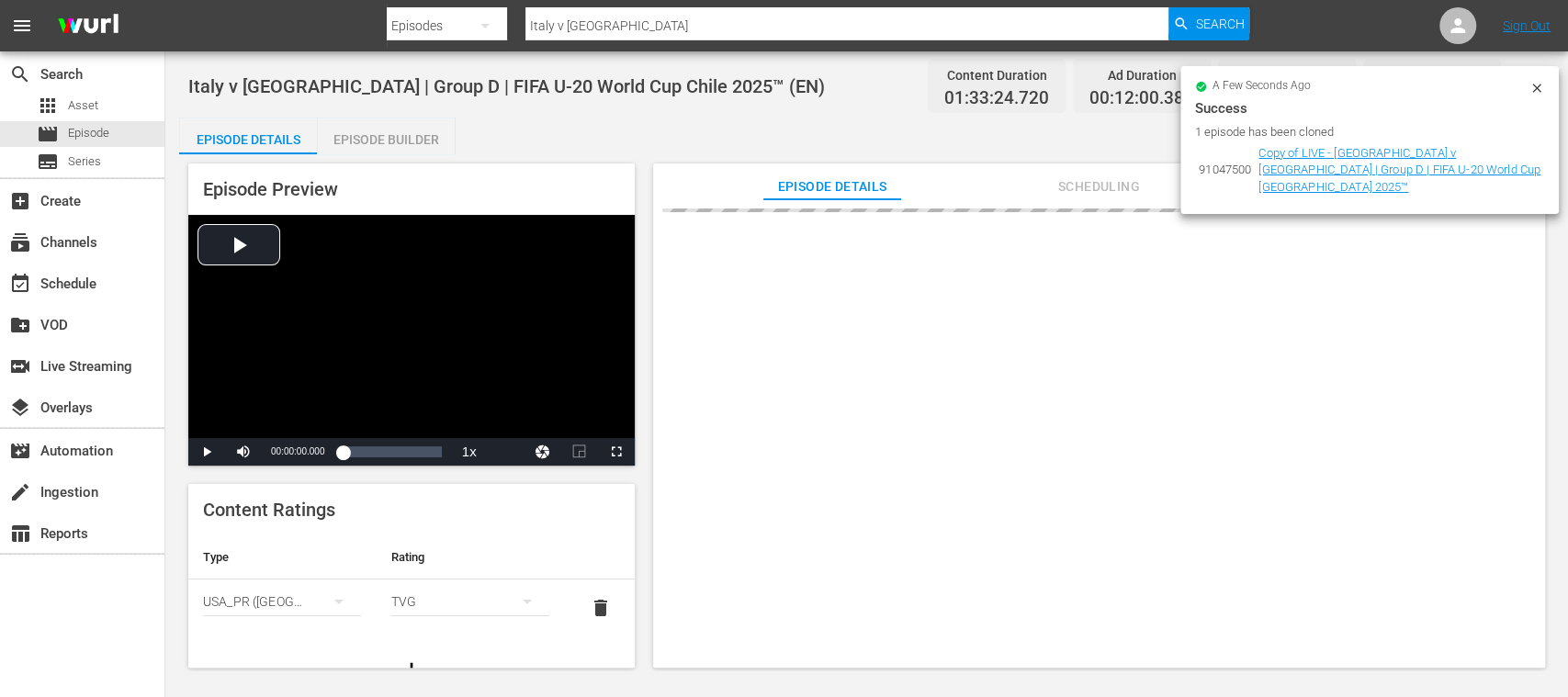
click at [1538, 89] on icon at bounding box center [1536, 87] width 8 height 8
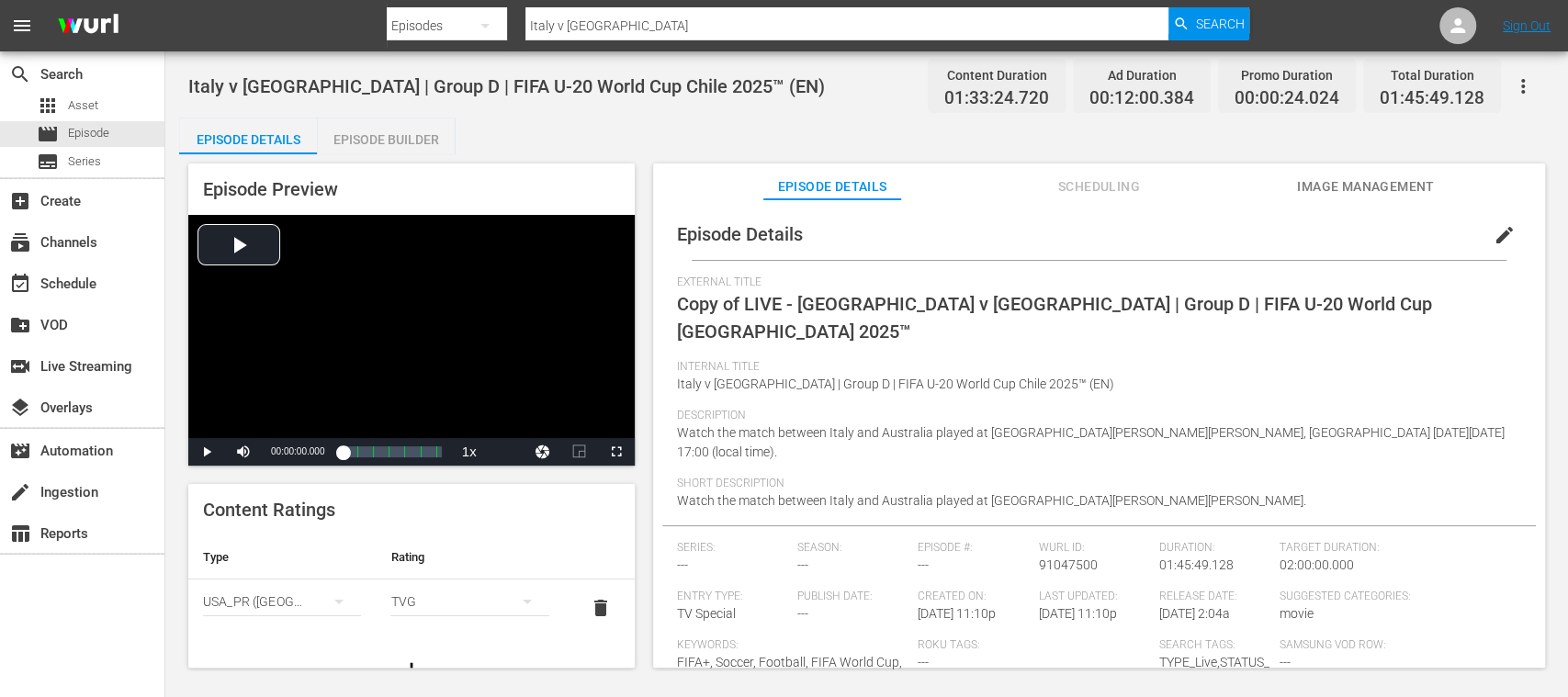
click at [1494, 231] on span "edit" at bounding box center [1505, 235] width 22 height 22
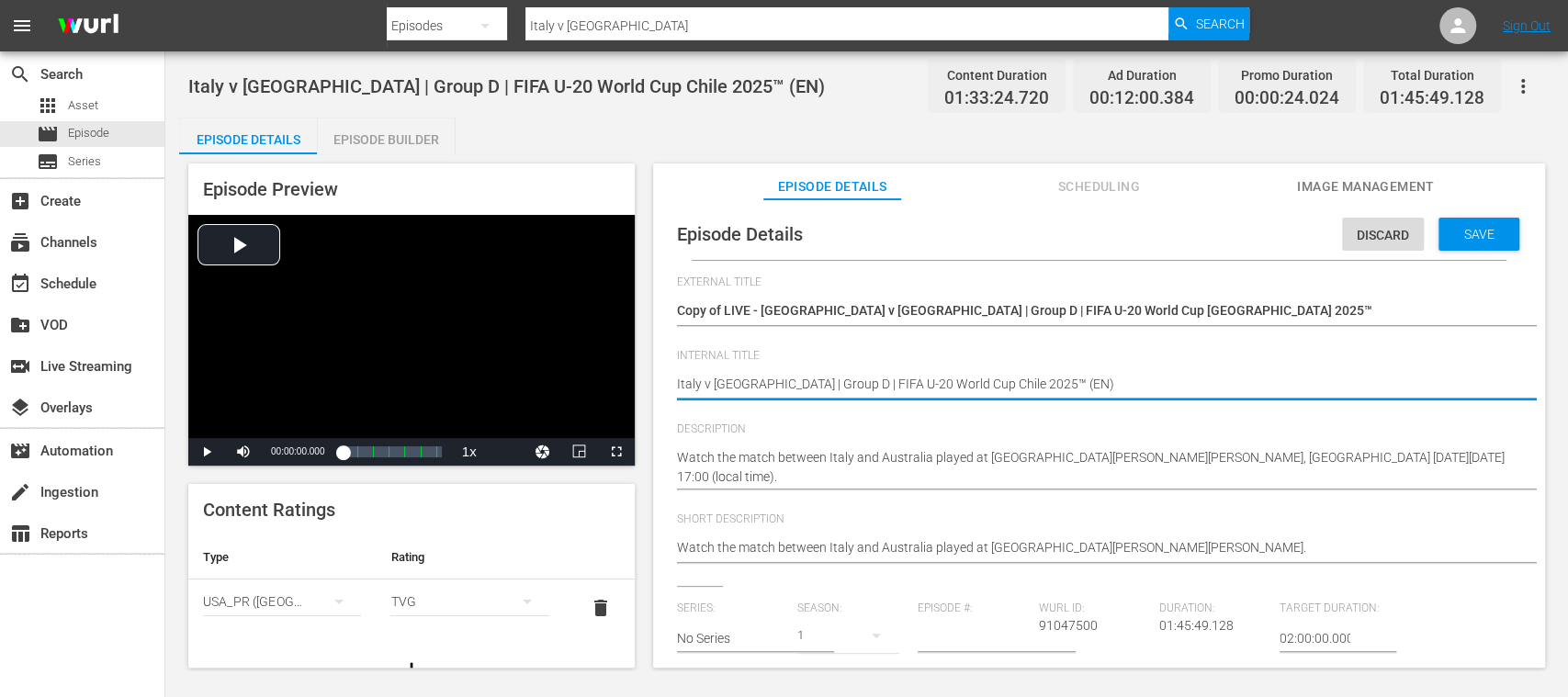
type textarea "Italy v Australia | Group D | FIFA U-20 World Cup Chile 2025™ (E)"
type textarea "Italy v Australia | Group D | FIFA U-20 World Cup Chile 2025™ ()"
type textarea "Italy v Australia | Group D | FIFA U-20 World Cup Chile 2025™ (S)"
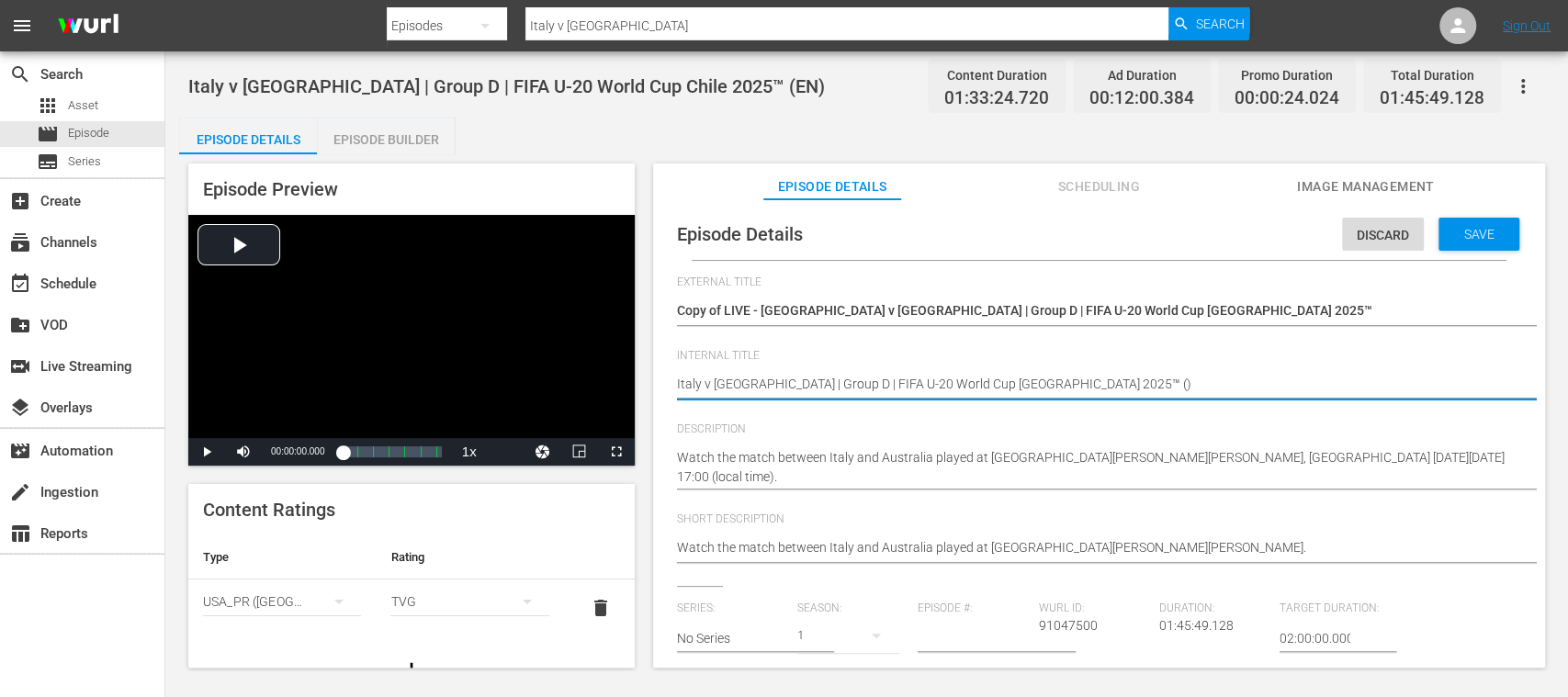
type textarea "Italy v Australia | Group D | FIFA U-20 World Cup Chile 2025™ (S)"
type textarea "Italy v Australia | Group D | FIFA U-20 World Cup Chile 2025™ ()"
type textarea "Italy v Australia | Group D | FIFA U-20 World Cup Chile 2025™ (E)"
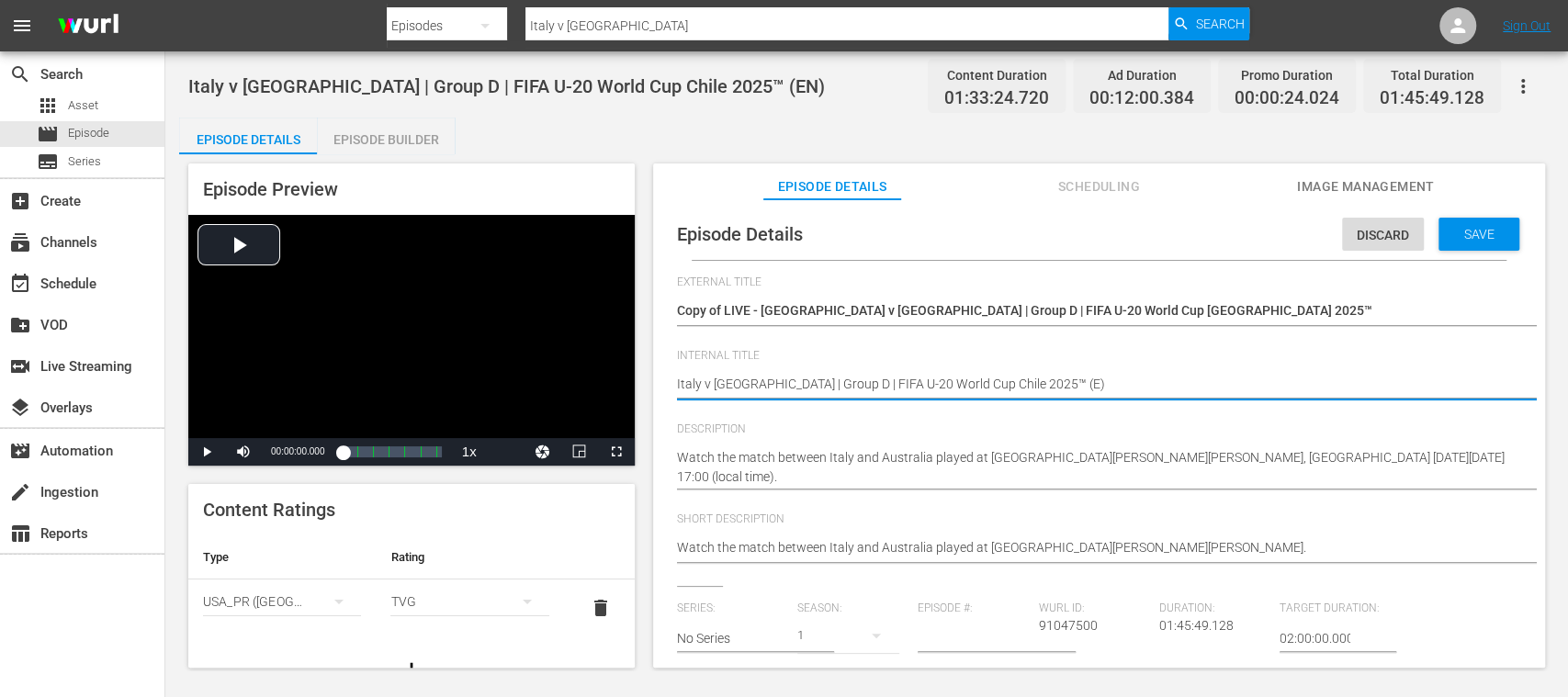
type textarea "Italy v Australia | Group D | FIFA U-20 World Cup Chile 2025™ (ES)"
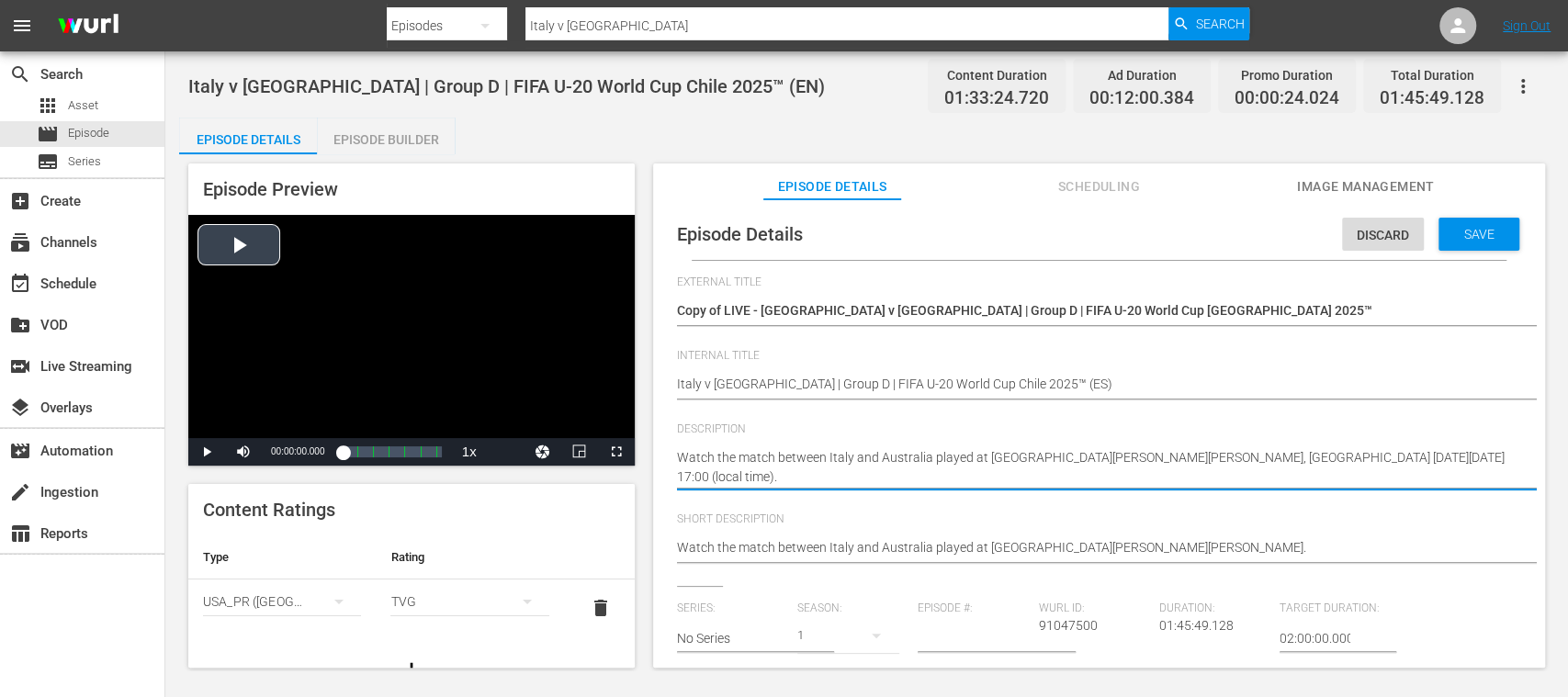
drag, startPoint x: 681, startPoint y: 457, endPoint x: 622, endPoint y: 419, distance: 70.2
paste textarea "Vea el partido entre Italia y Australia jugado en el Estadio Elías Figueroa Bra…"
type textarea "Vea el partido entre Italia y Australia jugado en el Estadio Elías Figueroa Bra…"
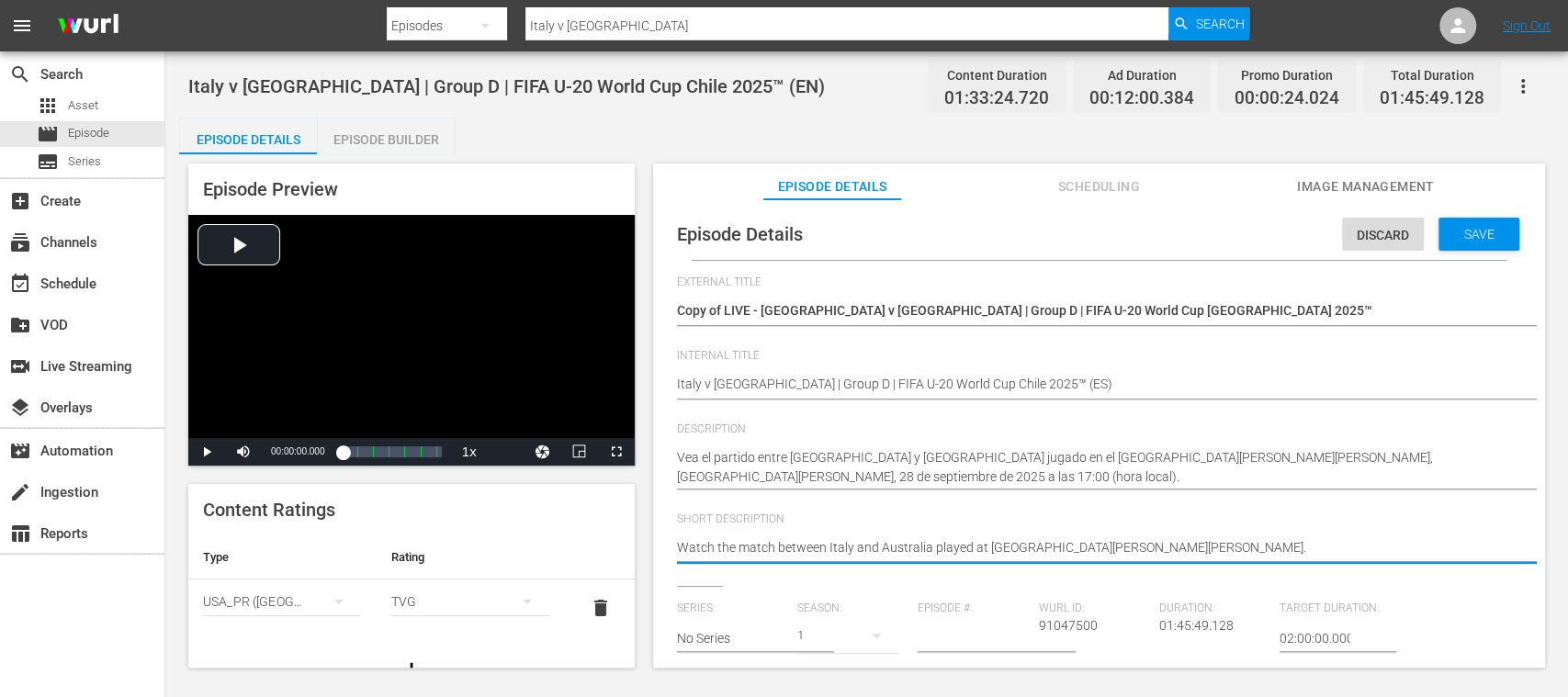
drag, startPoint x: 1201, startPoint y: 548, endPoint x: 496, endPoint y: 532, distance: 705.2
paste textarea "Vea el partido entre Italia y Australia jugado en el Estadio Elías Figueroa Bra…"
type textarea "Vea el partido entre Italia y Australia jugado en el Estadio Elías Figueroa Bra…"
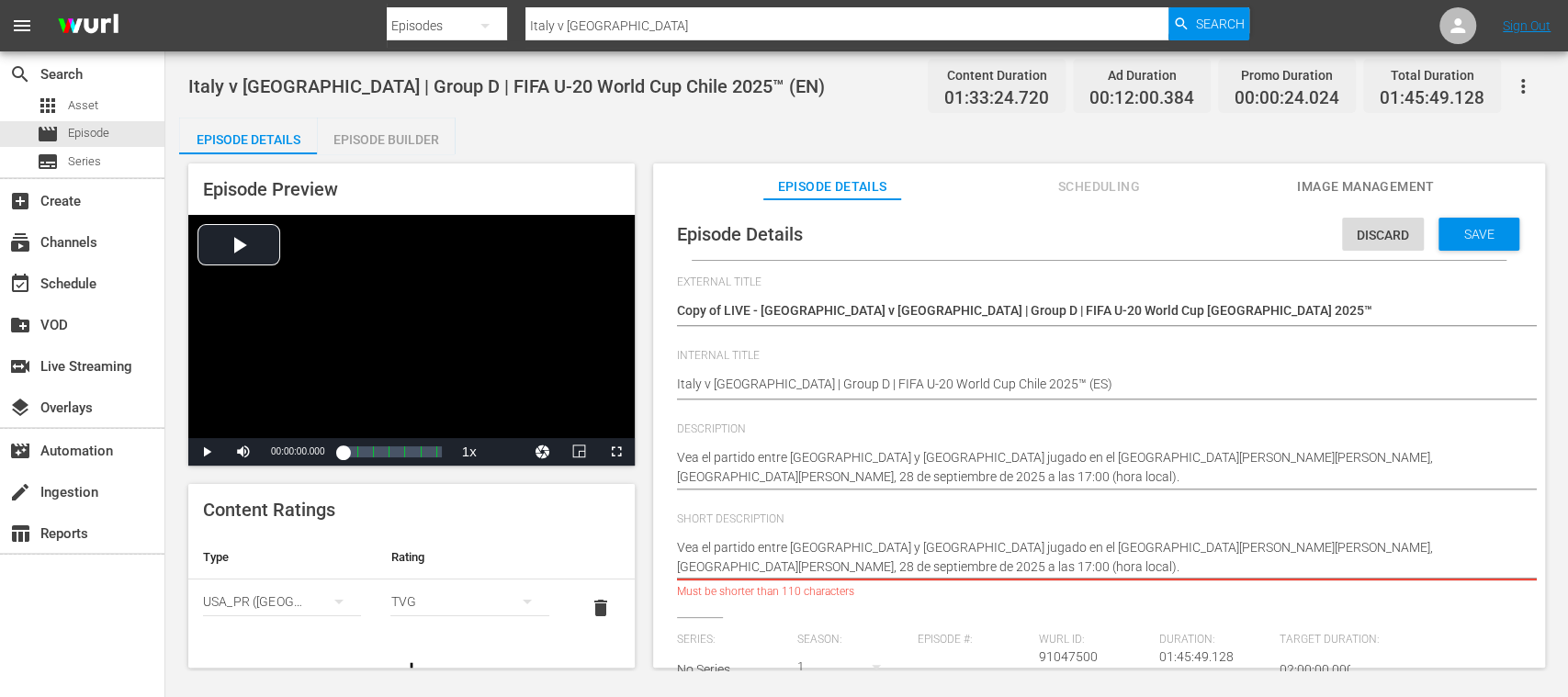
drag, startPoint x: 1186, startPoint y: 550, endPoint x: 1209, endPoint y: 573, distance: 32.5
click at [1209, 573] on textarea "Watch the match between Italy and Australia played at Estadio Elías Figueroa Br…" at bounding box center [1094, 556] width 835 height 38
type textarea "Vea el partido entre Italia y Australia jugado en el Estadio Elías Figueroa Bra…"
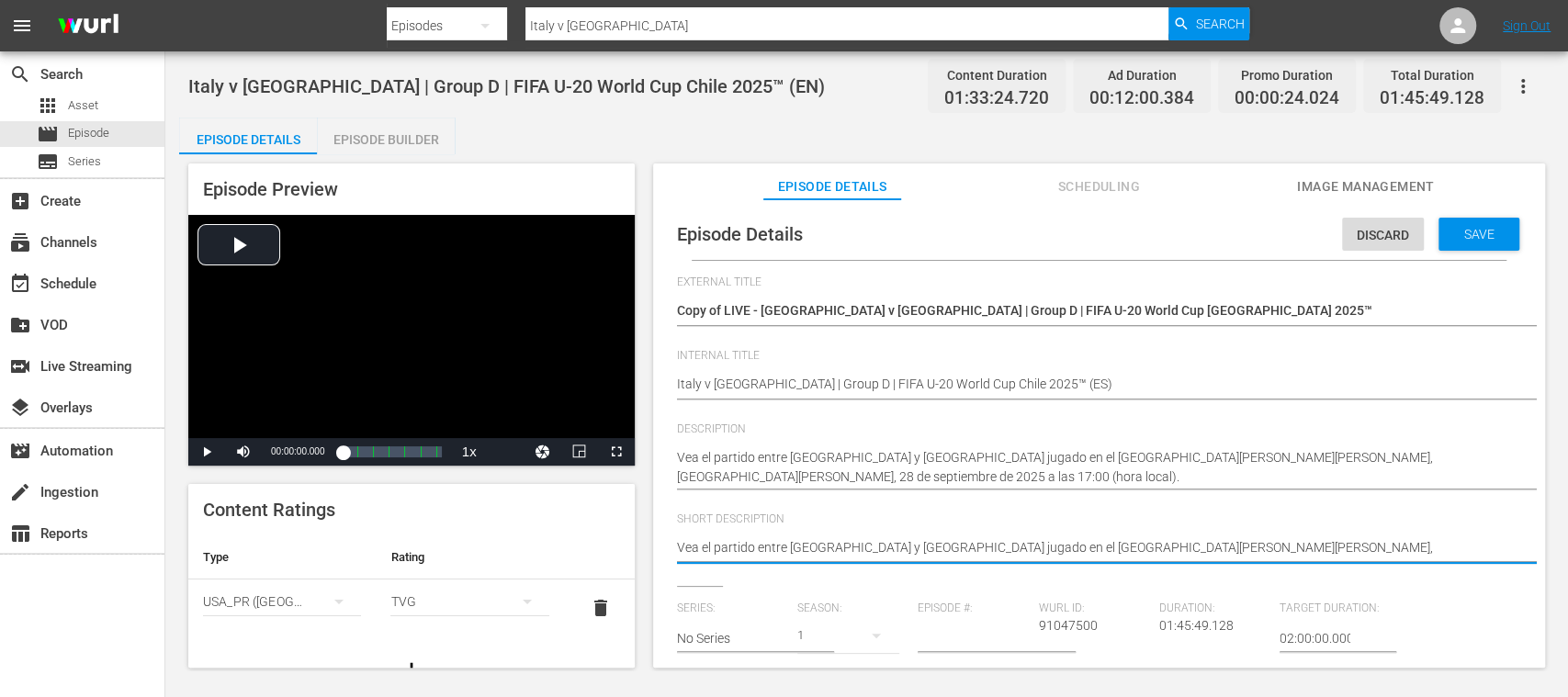
type textarea "Vea el partido entre Italia y Australia jugado en el Estadio Elías Figueroa Bra…"
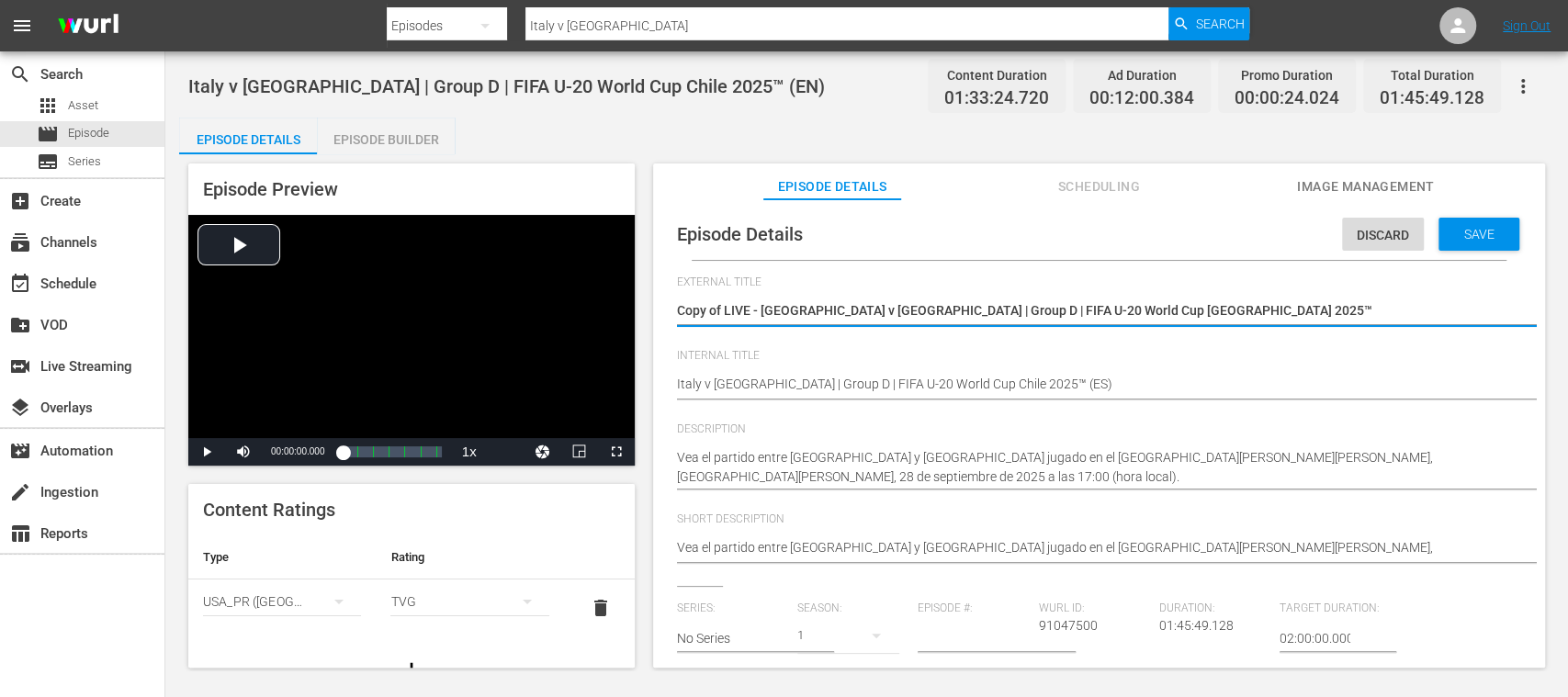
drag, startPoint x: 1116, startPoint y: 306, endPoint x: 762, endPoint y: 303, distance: 354.0
paste textarea "ia vs Australia | Grupo D | Copa Mundial Sub-20 de la FIFA"
type textarea "Copy of LIVE - Italia vs Australia | Grupo D | Copa Mundial Sub-20 de la FIFA C…"
click at [723, 305] on textarea "Copy of LIVE - Italy v Australia | Group D | FIFA U-20 World Cup Chile 2025™" at bounding box center [1094, 313] width 835 height 22
type textarea "Copy ofLIVE - Italia vs Australia | Grupo D | Copa Mundial Sub-20 de la FIFA Ch…"
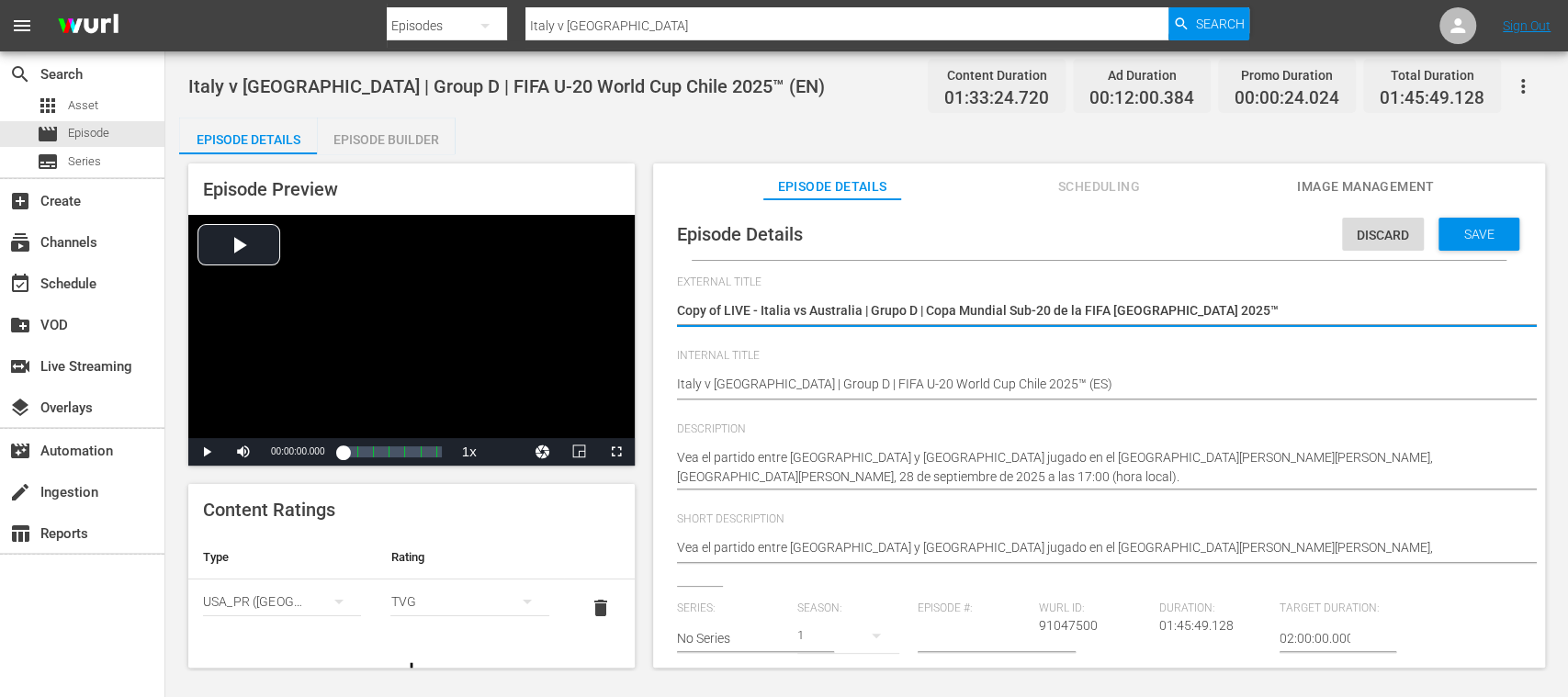
type textarea "Copy ofLIVE - Italia vs Australia | Grupo D | Copa Mundial Sub-20 de la FIFA Ch…"
type textarea "Copy oLIVE - Italia vs Australia | Grupo D | Copa Mundial Sub-20 de la FIFA Chi…"
type textarea "Copy LIVE - Italia vs Australia | Grupo D | Copa Mundial Sub-20 de la FIFA Chil…"
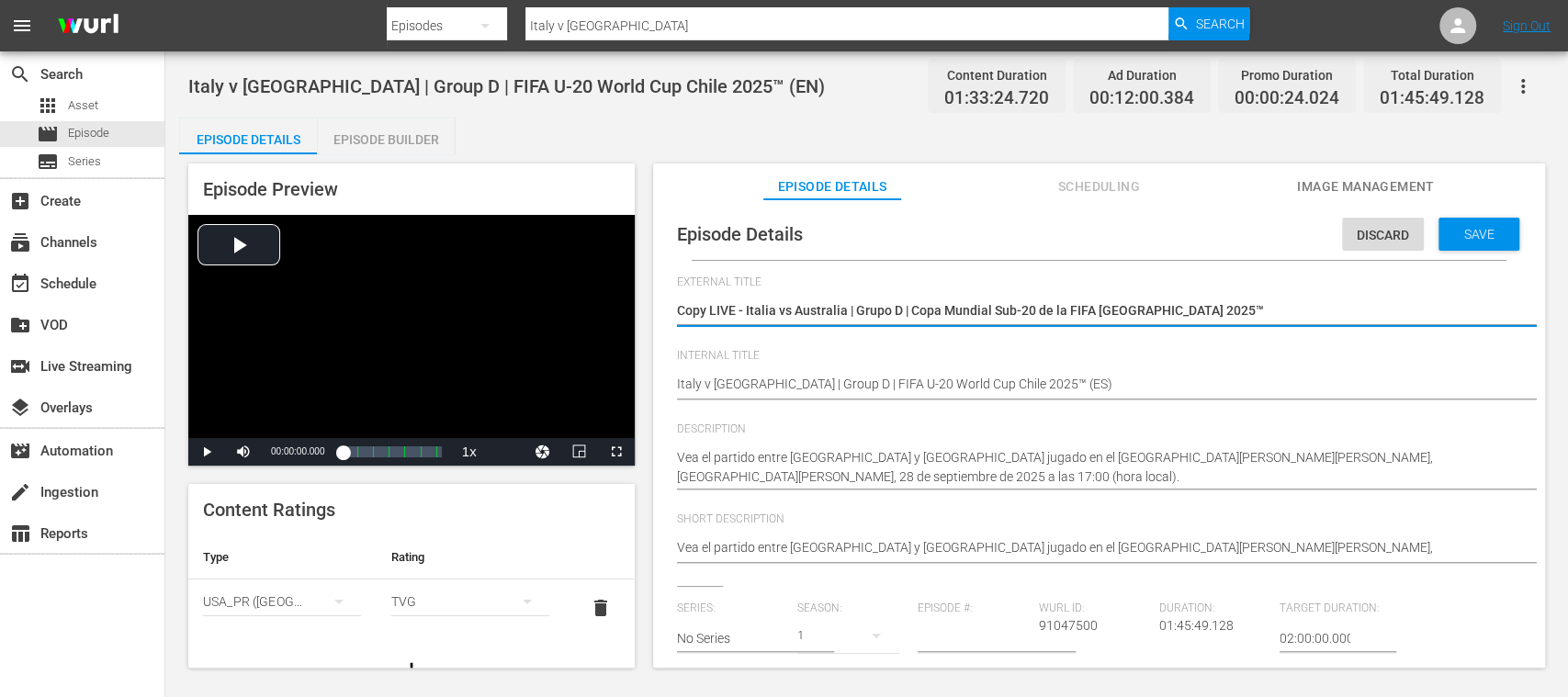
type textarea "CopyLIVE - Italia vs Australia | Grupo D | Copa Mundial Sub-20 de la FIFA Chile…"
type textarea "CopLIVE - Italia vs Australia | Grupo D | Copa Mundial Sub-20 de la FIFA Chile …"
type textarea "CoLIVE - Italia vs Australia | Grupo D | Copa Mundial Sub-20 de la FIFA Chile 2…"
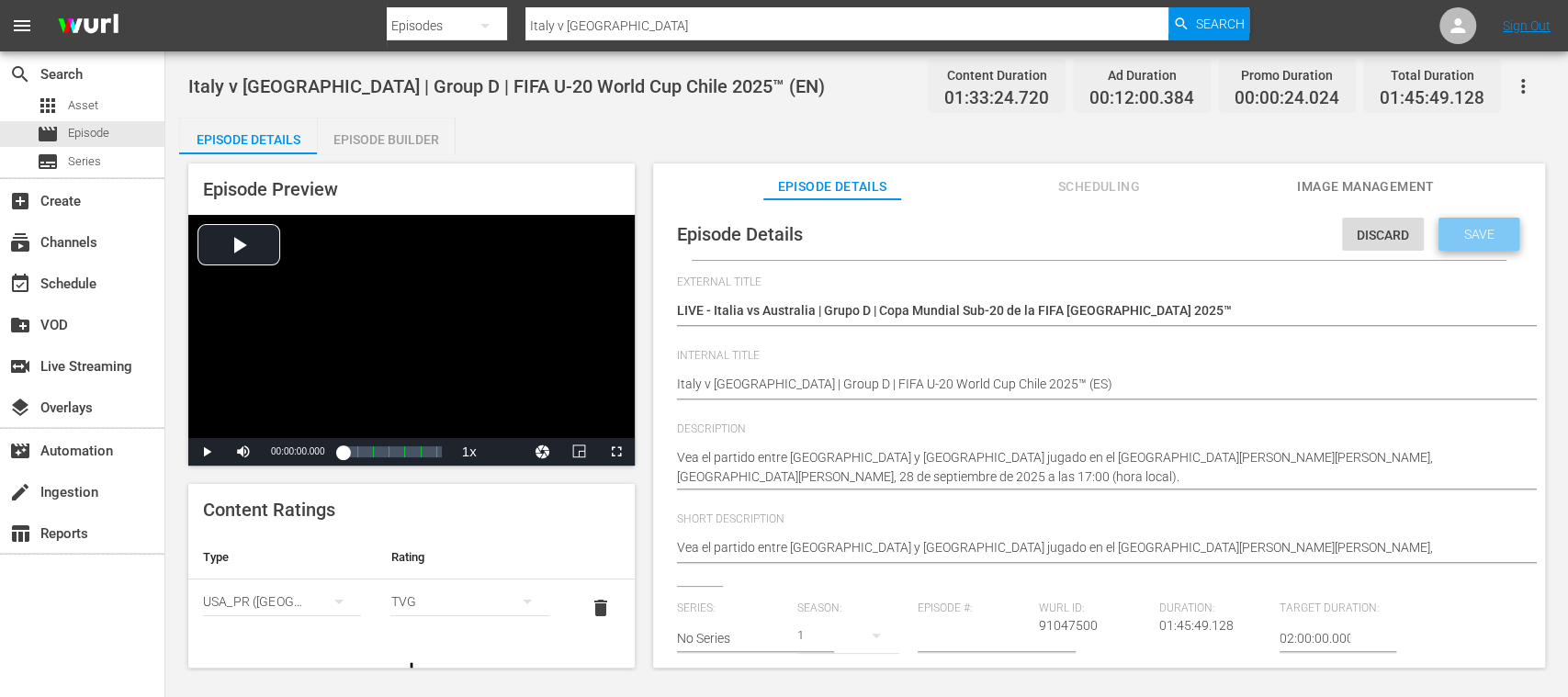
click at [1480, 226] on div "Save" at bounding box center [1479, 235] width 81 height 34
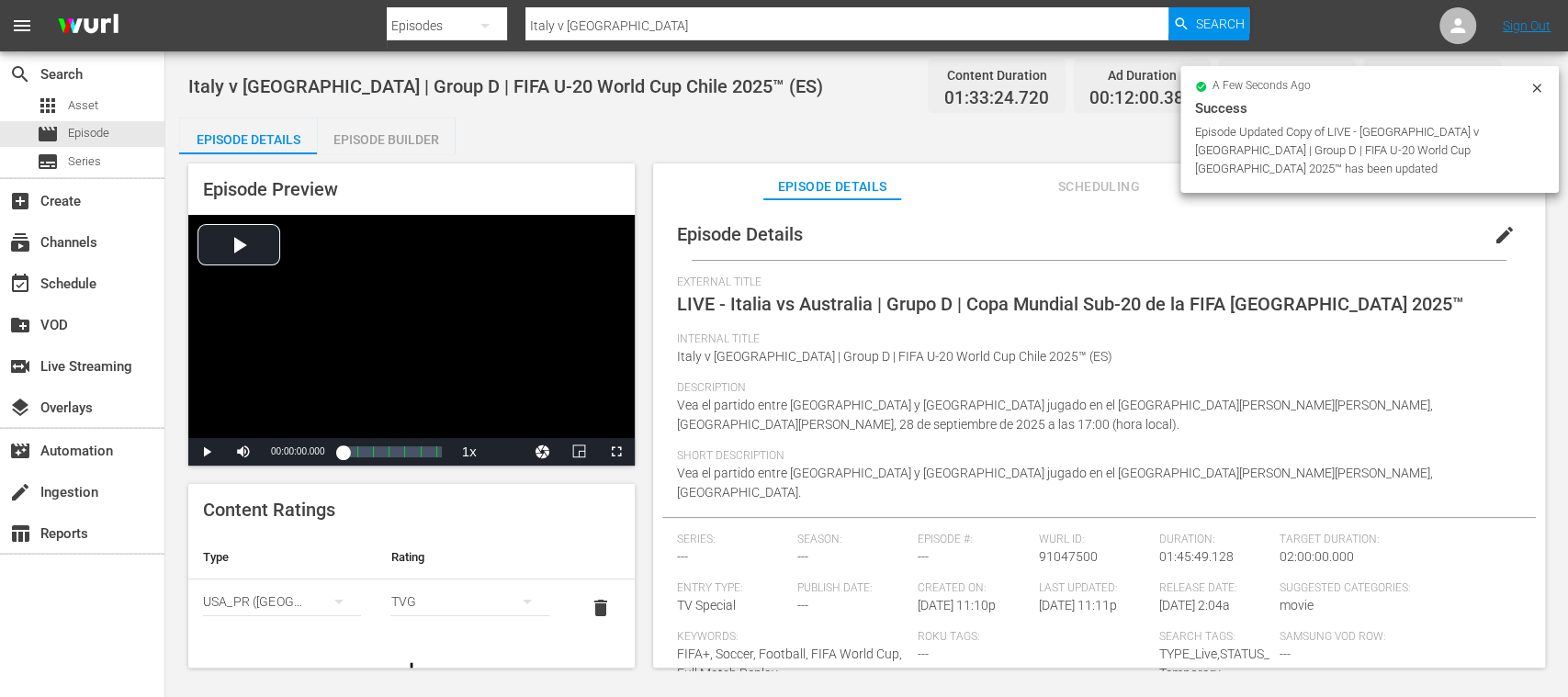
click at [589, 608] on span "delete" at bounding box center [601, 608] width 22 height 22
click at [328, 596] on icon "simple table" at bounding box center [339, 601] width 22 height 22
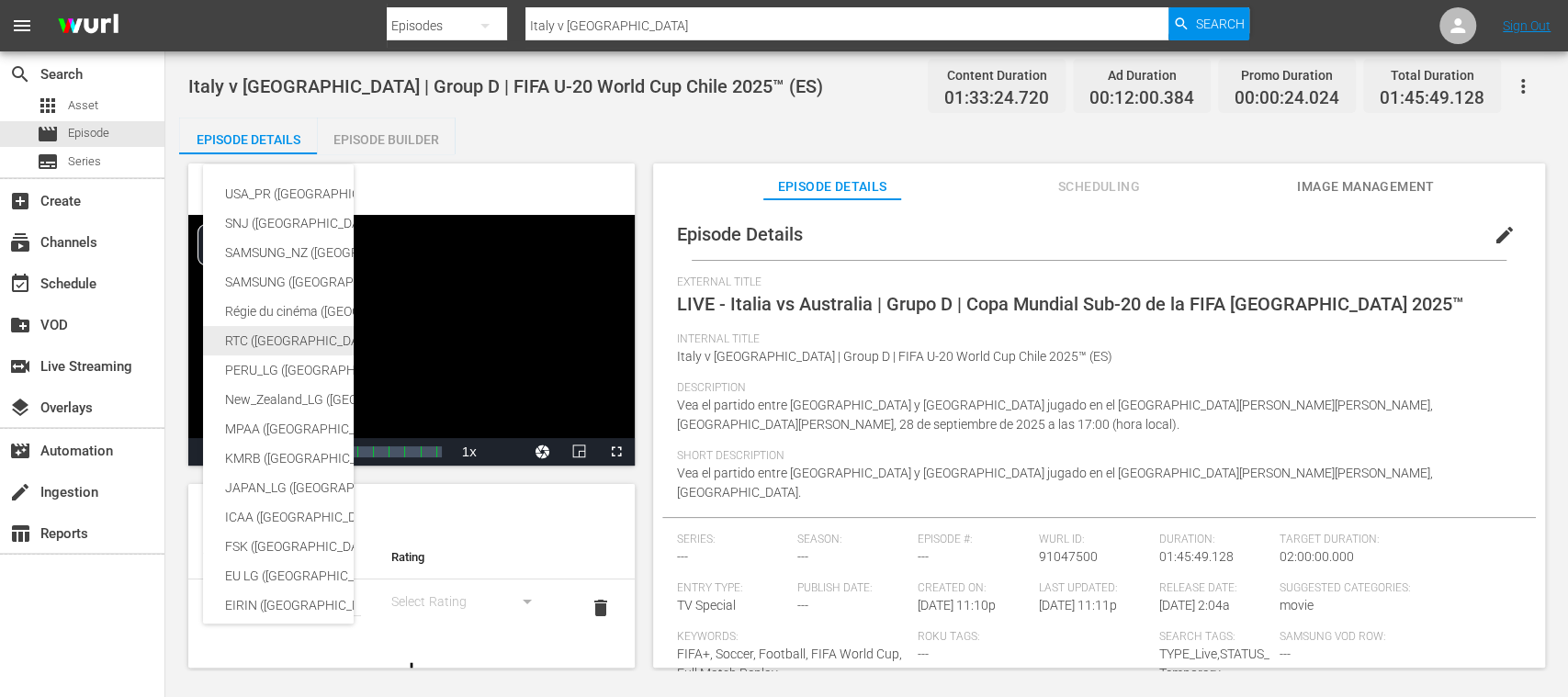
click at [266, 340] on div "RTC (Mexico)" at bounding box center [451, 341] width 451 height 30
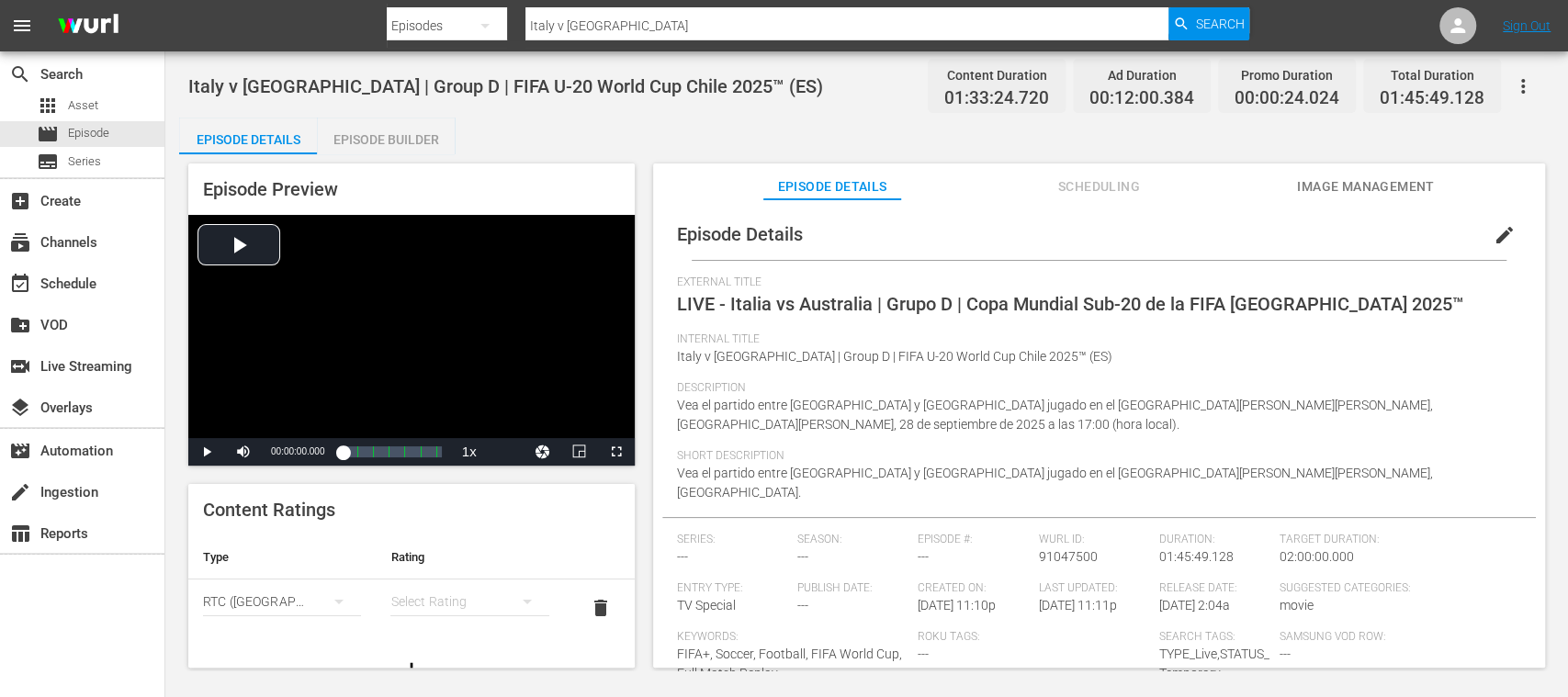
click at [521, 597] on icon "simple table" at bounding box center [528, 601] width 22 height 22
click at [451, 476] on div "A" at bounding box center [458, 476] width 106 height 30
click at [416, 119] on div "Episode Builder" at bounding box center [385, 139] width 138 height 44
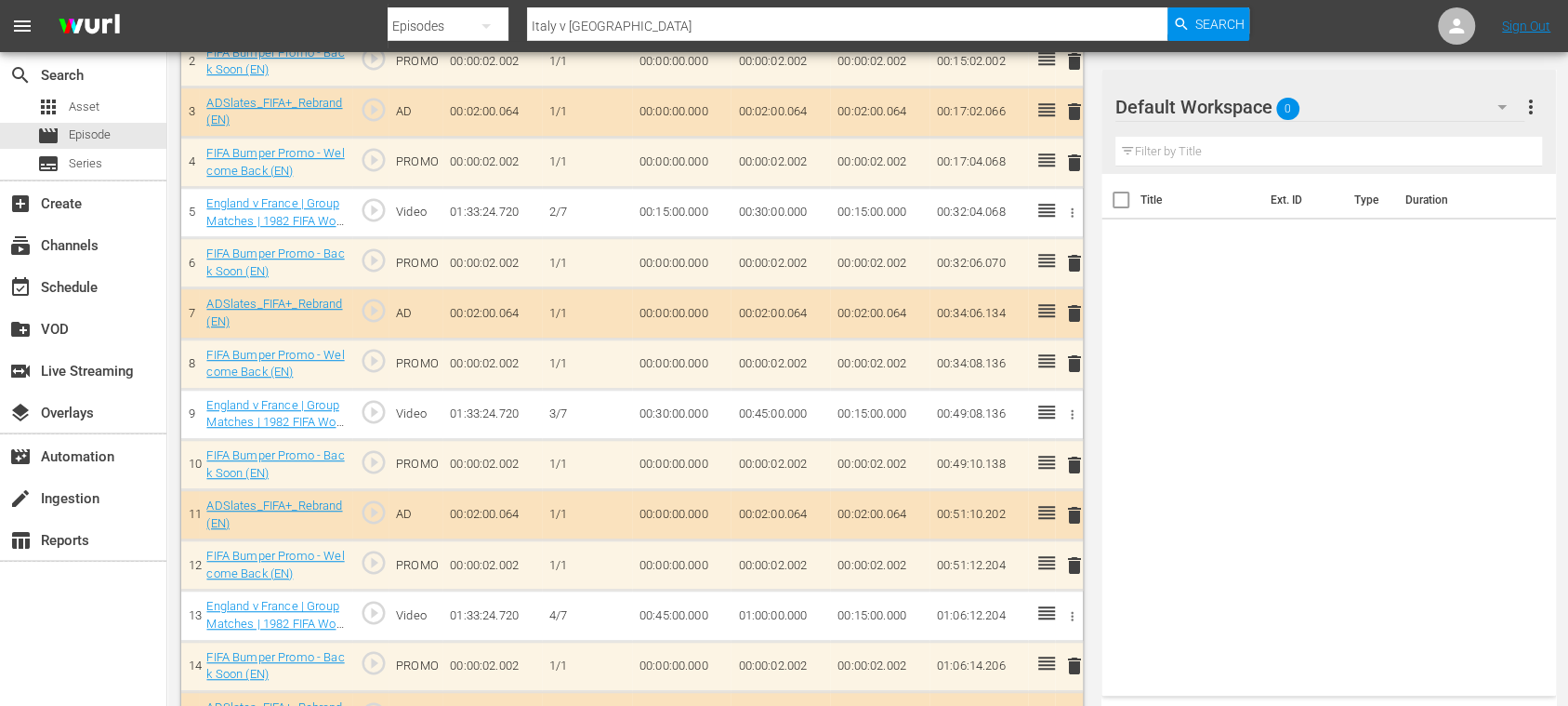
scroll to position [326, 0]
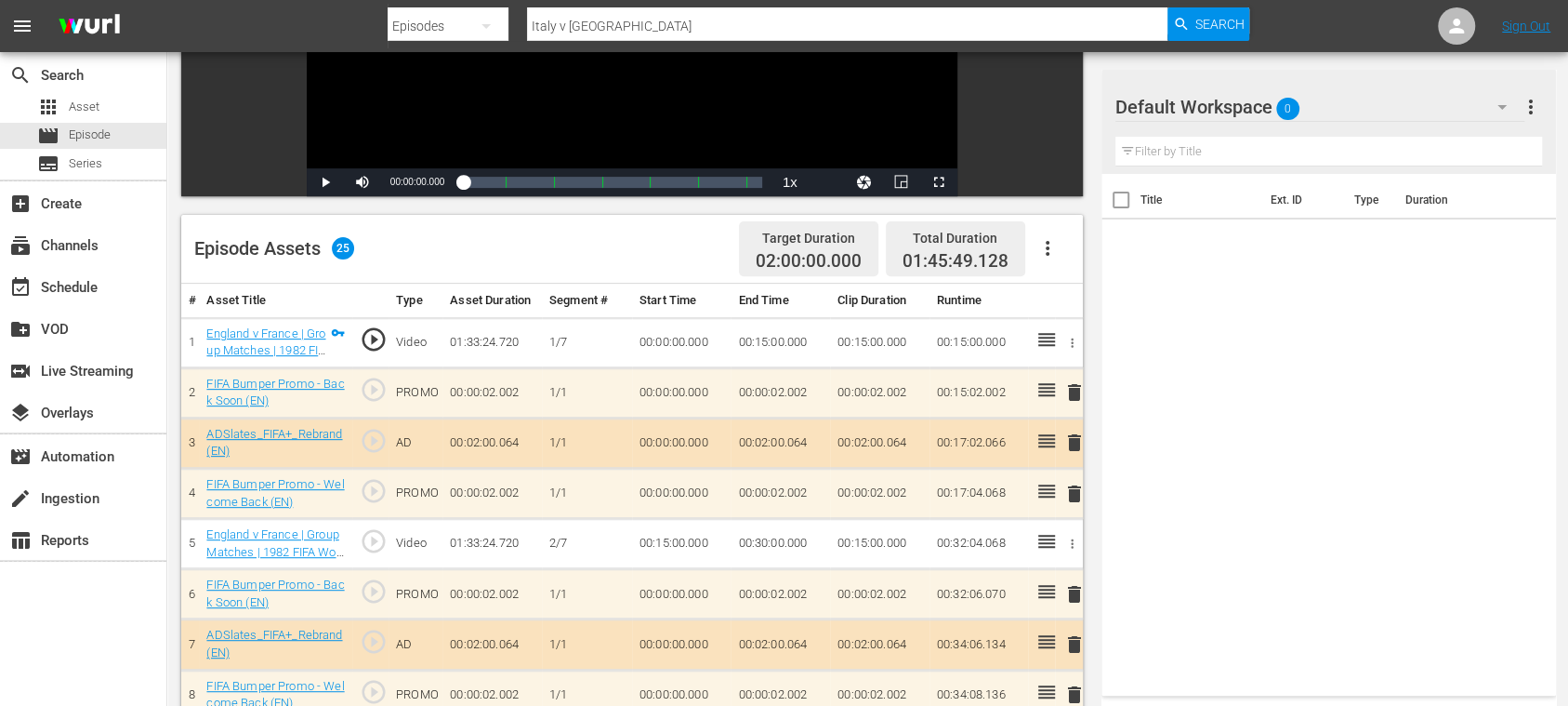
click at [1042, 249] on icon "button" at bounding box center [1048, 249] width 23 height 23
click at [1060, 304] on div "Clear Ads" at bounding box center [1102, 300] width 126 height 44
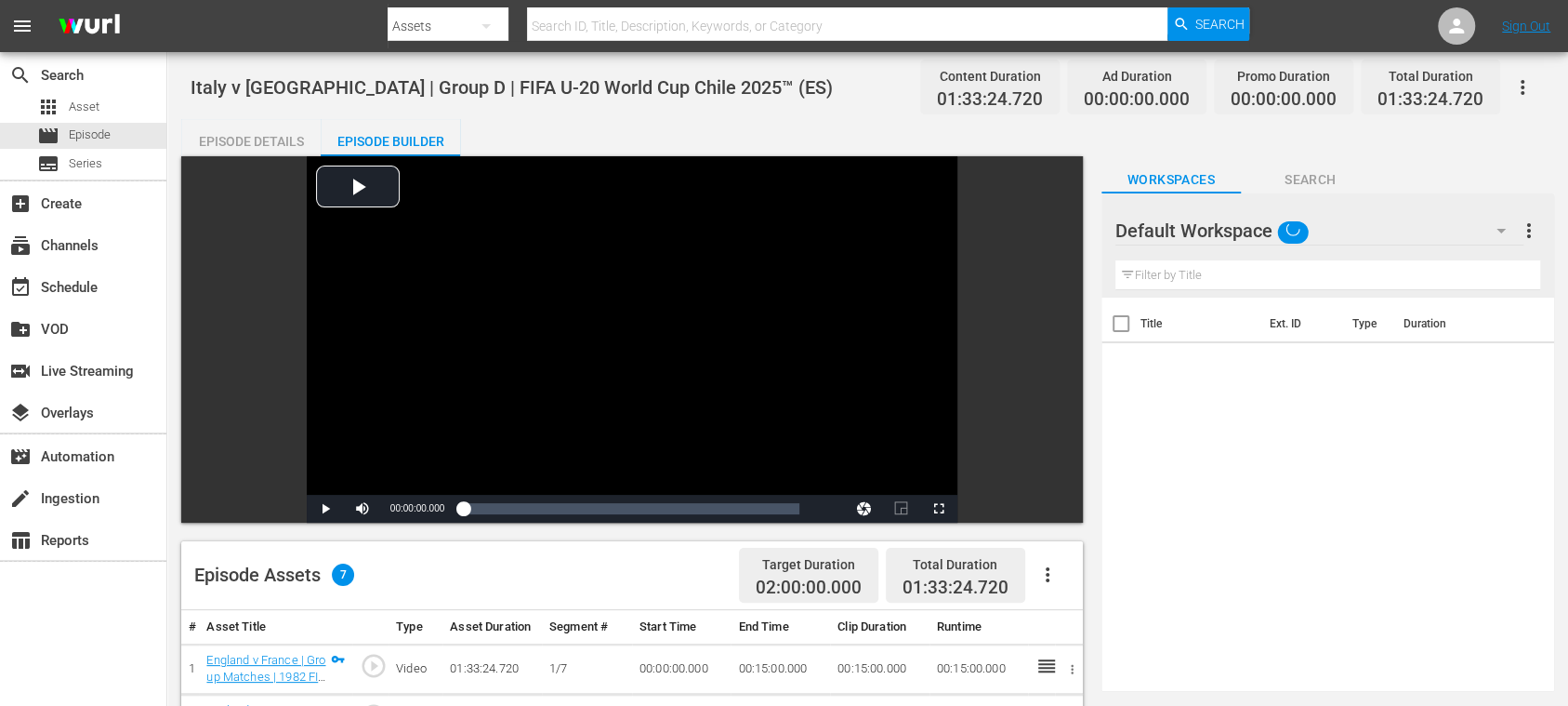
click at [1047, 348] on div "Video Player is loading. Play Video Play Mute Current Time 00:00:00.000 / Durat…" at bounding box center [631, 339] width 902 height 367
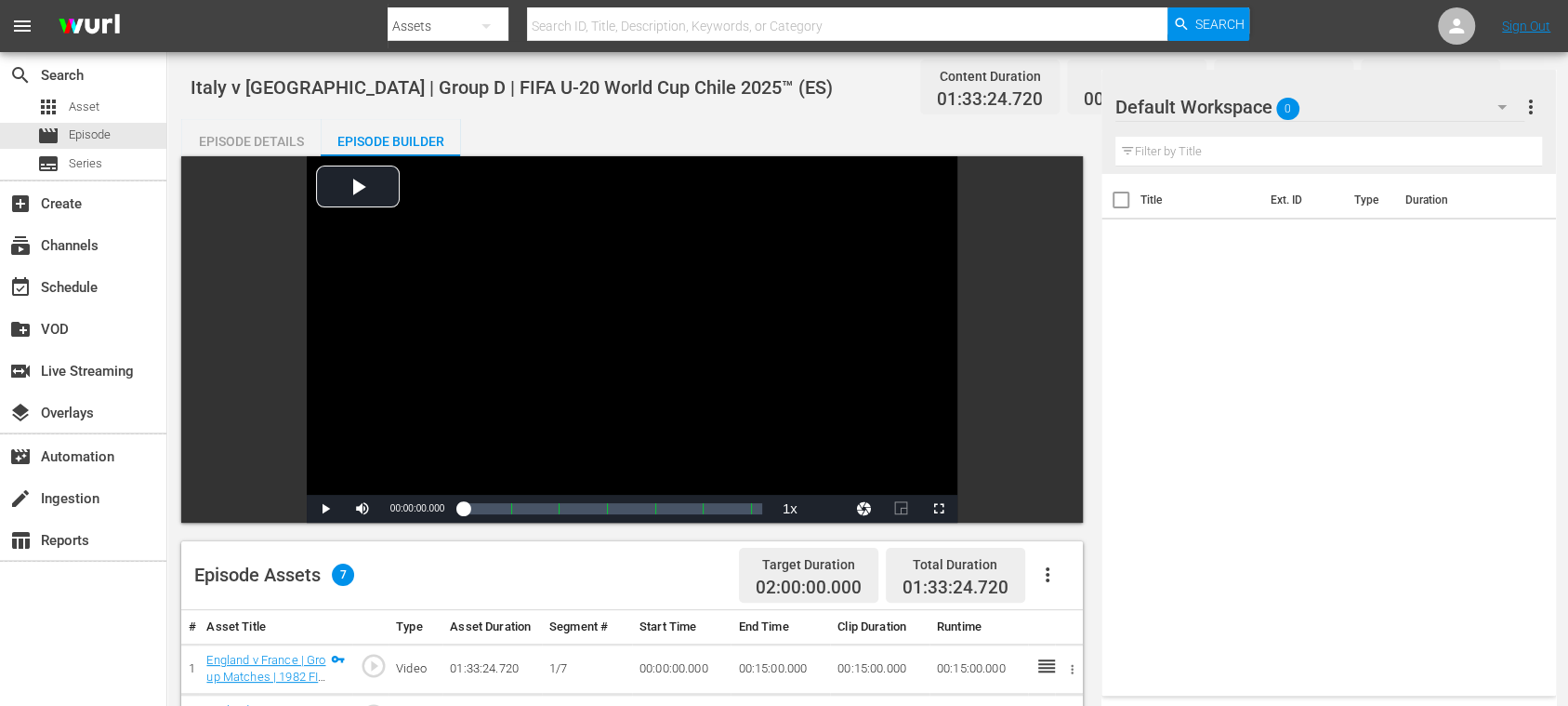
scroll to position [330, 0]
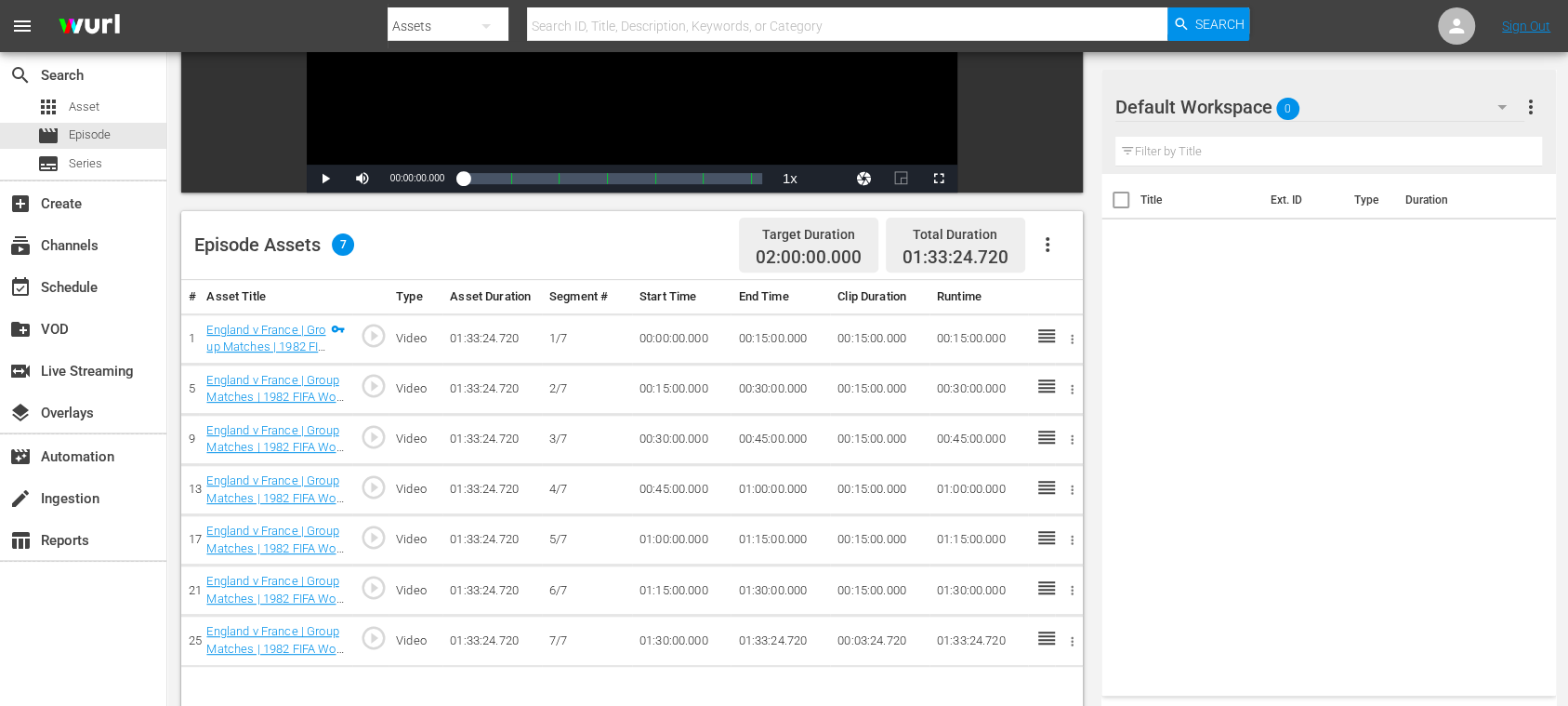
click at [1051, 242] on icon "button" at bounding box center [1048, 245] width 23 height 23
click at [1063, 247] on div "Fill with Ads" at bounding box center [1102, 252] width 126 height 44
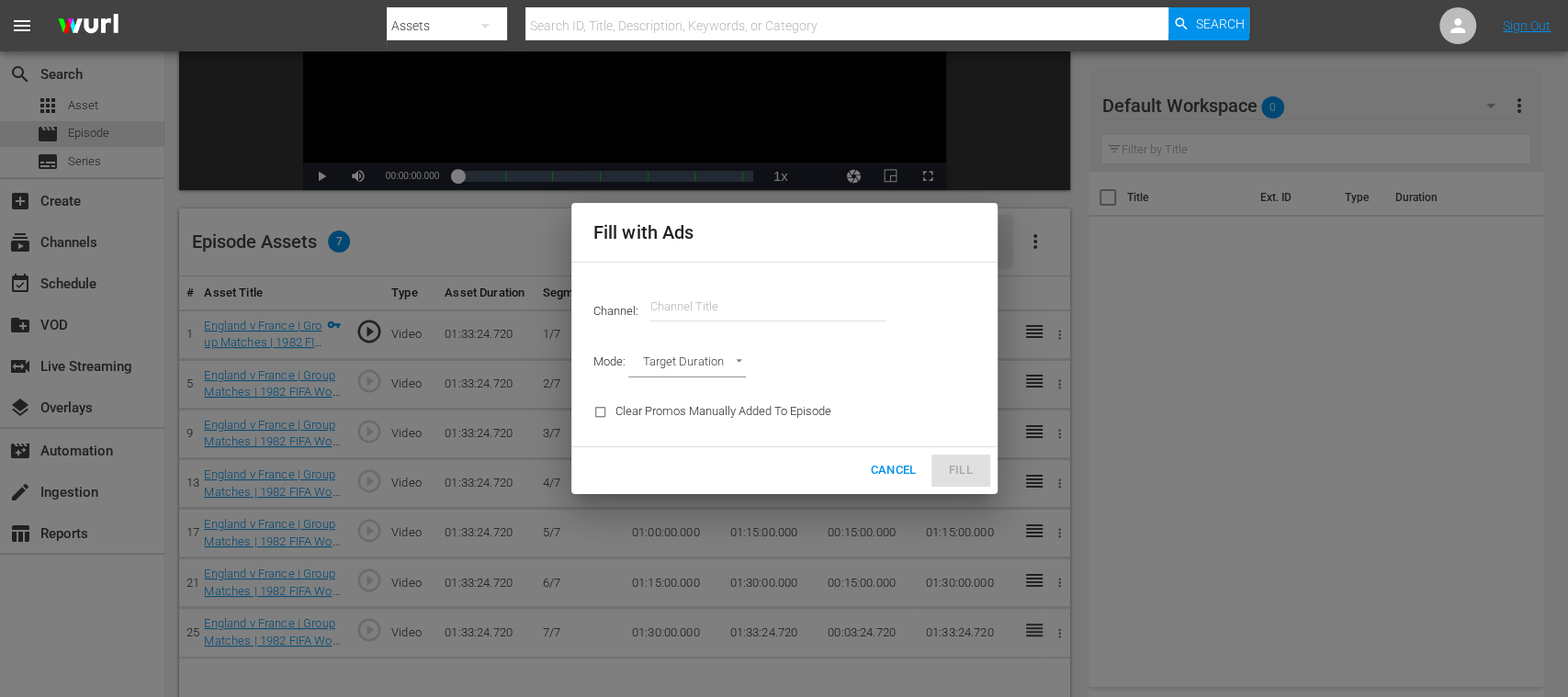
click at [720, 315] on input "text" at bounding box center [768, 306] width 236 height 44
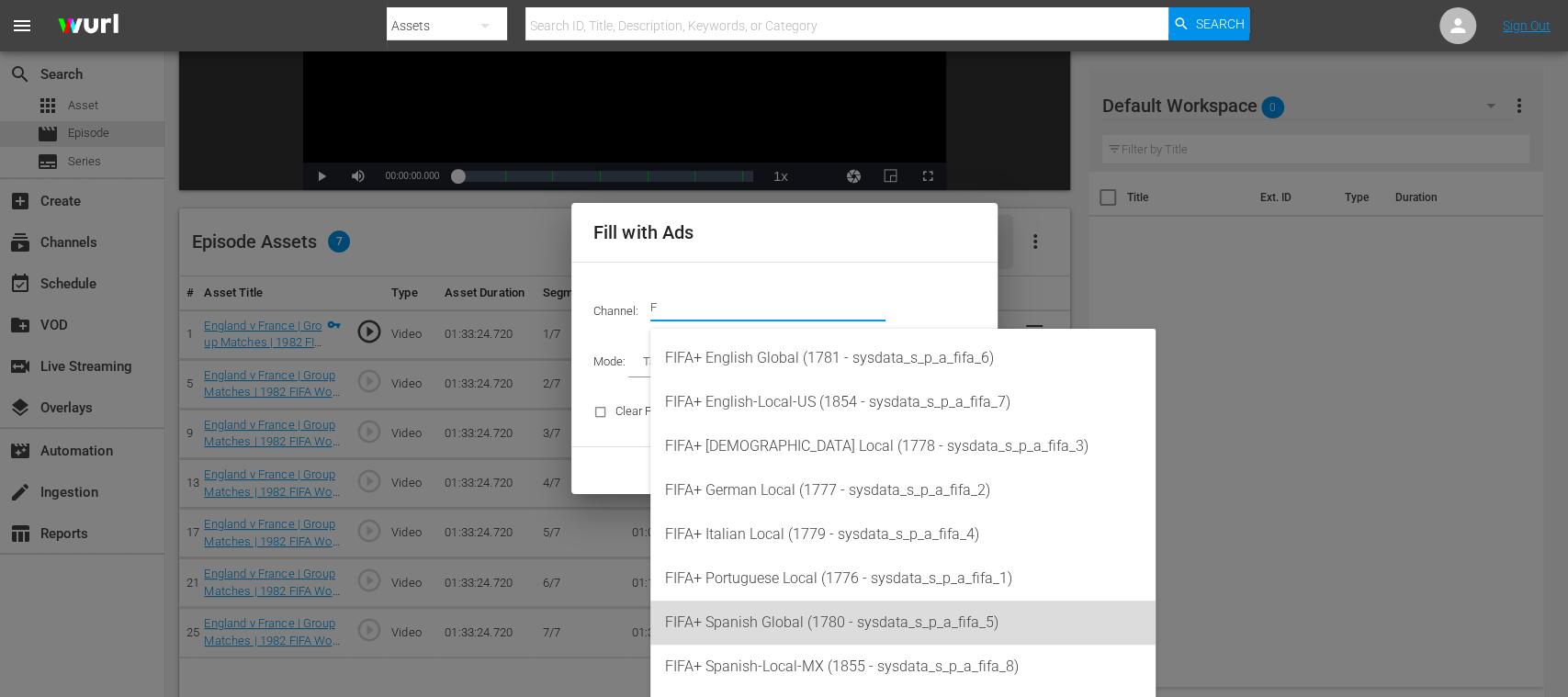
click at [787, 615] on div "FIFA+ Spanish Global (1780 - sysdata_s_p_a_fifa_5)" at bounding box center [902, 622] width 476 height 44
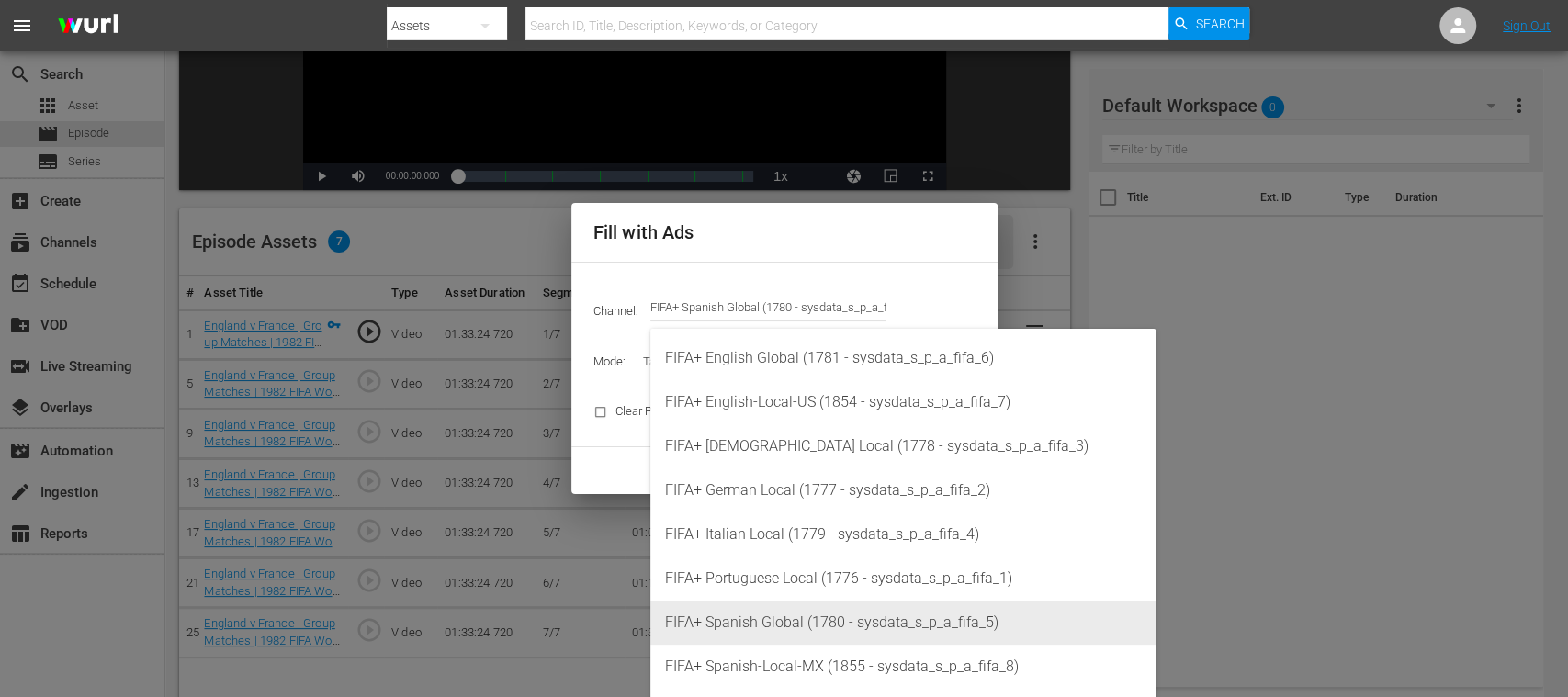
type input "FIFA+ Spanish Global (1780)"
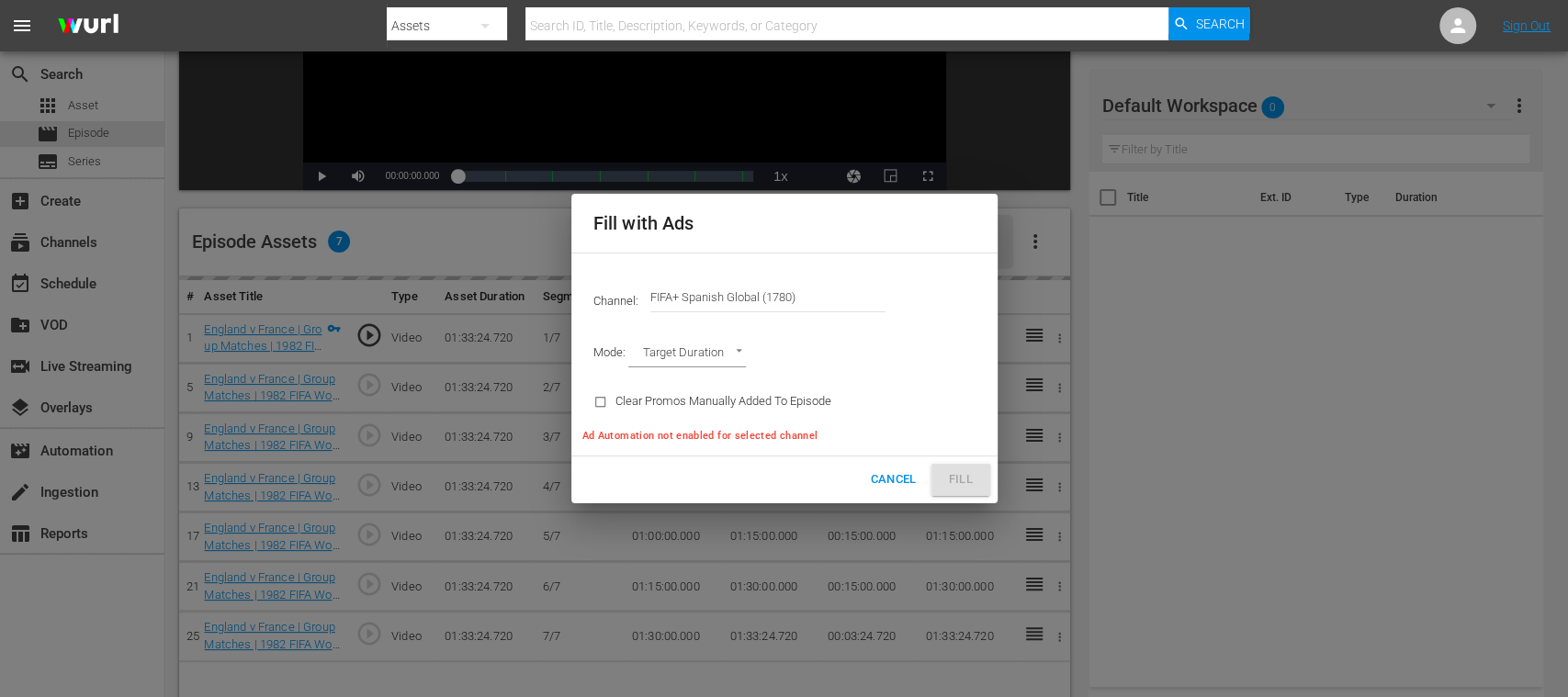
type input "AD_BREAK_DURATION"
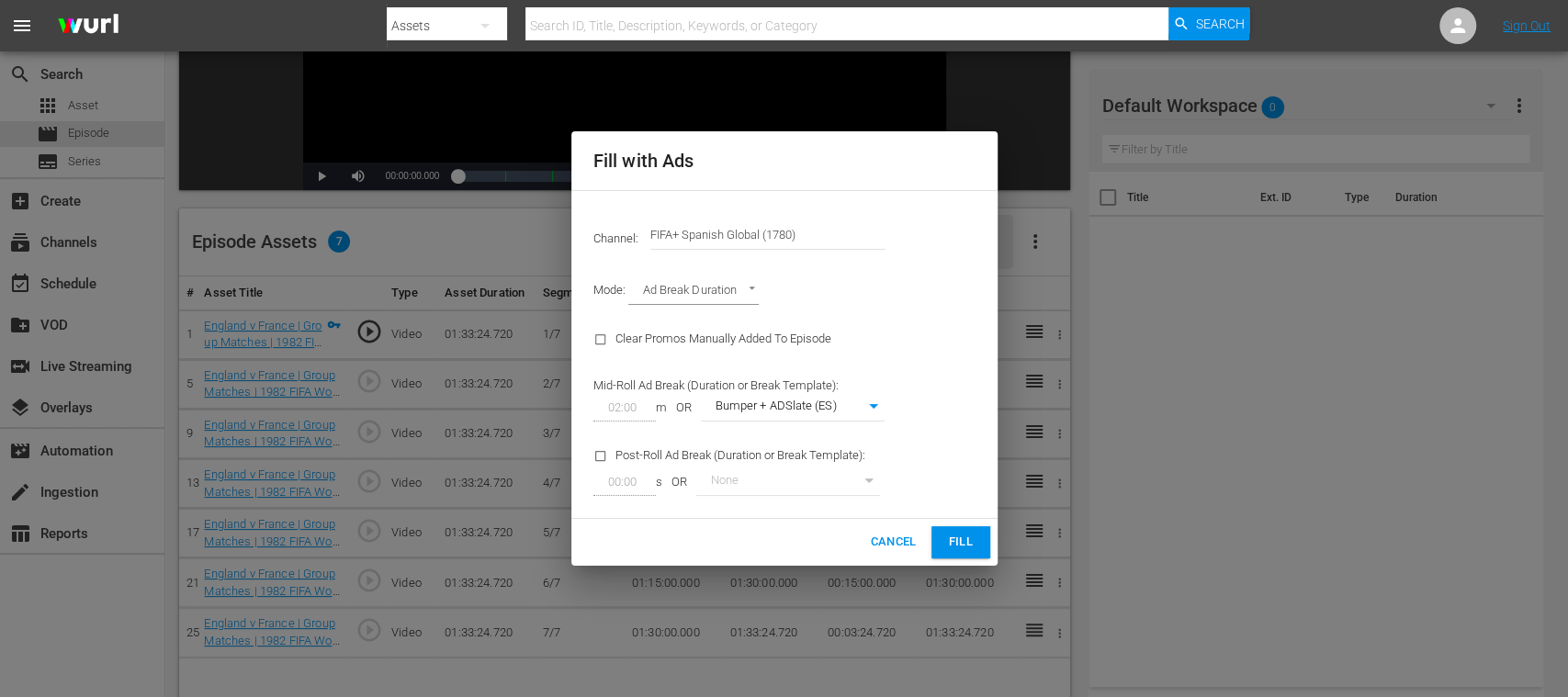
click at [963, 545] on span "Fill" at bounding box center [961, 542] width 30 height 21
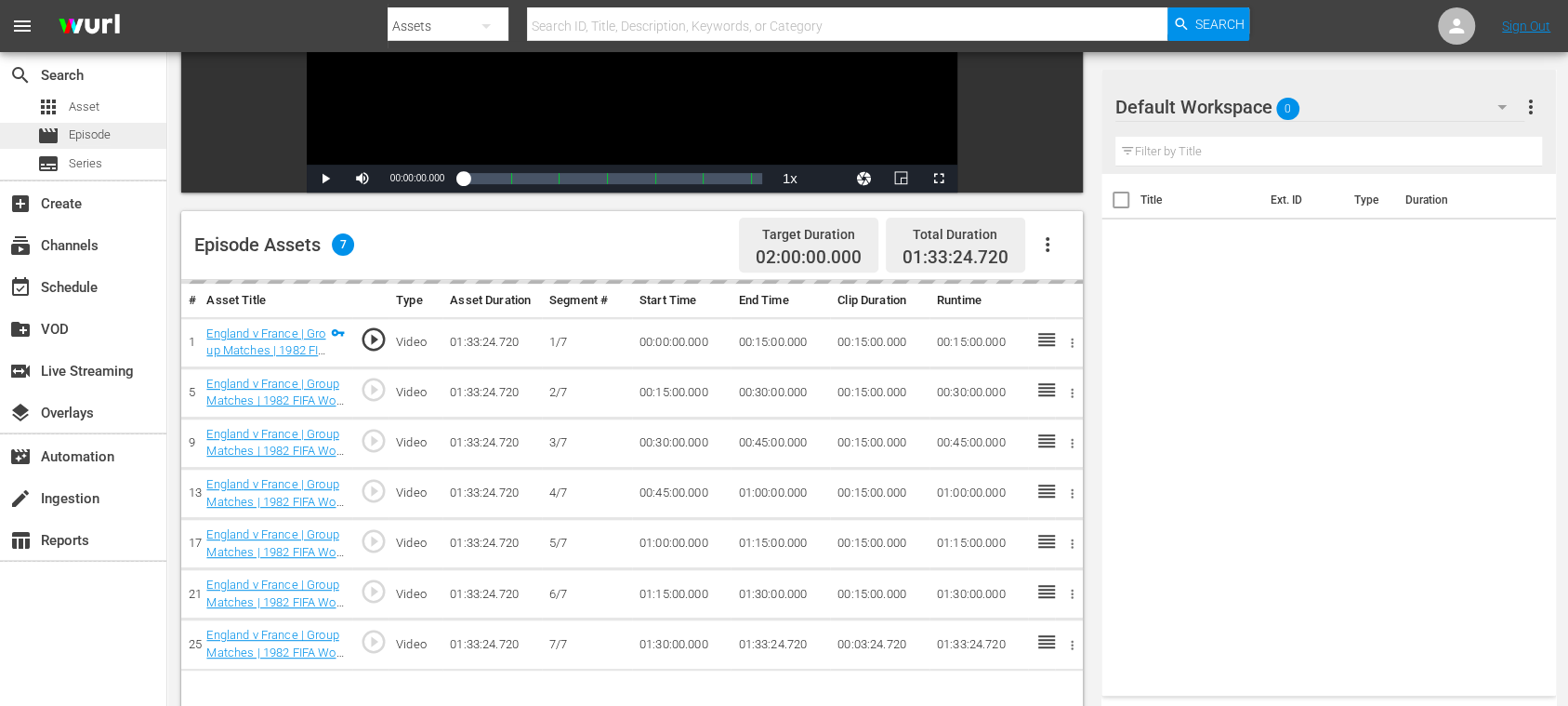
click at [98, 128] on span "Episode" at bounding box center [90, 135] width 41 height 19
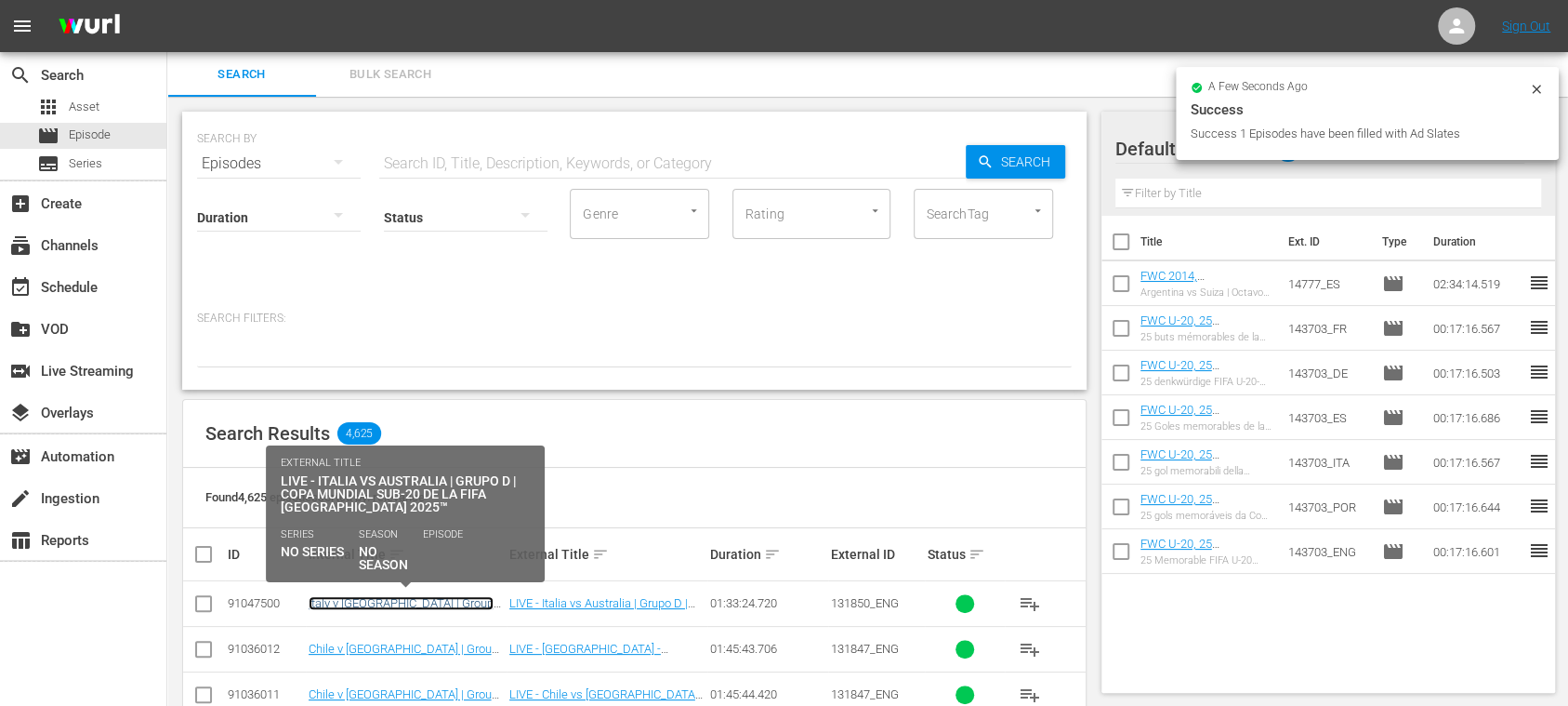
click at [409, 599] on link "Italy v Australia | Group D | FIFA U-20 World Cup Chile 2025™ (ES)" at bounding box center [403, 616] width 188 height 41
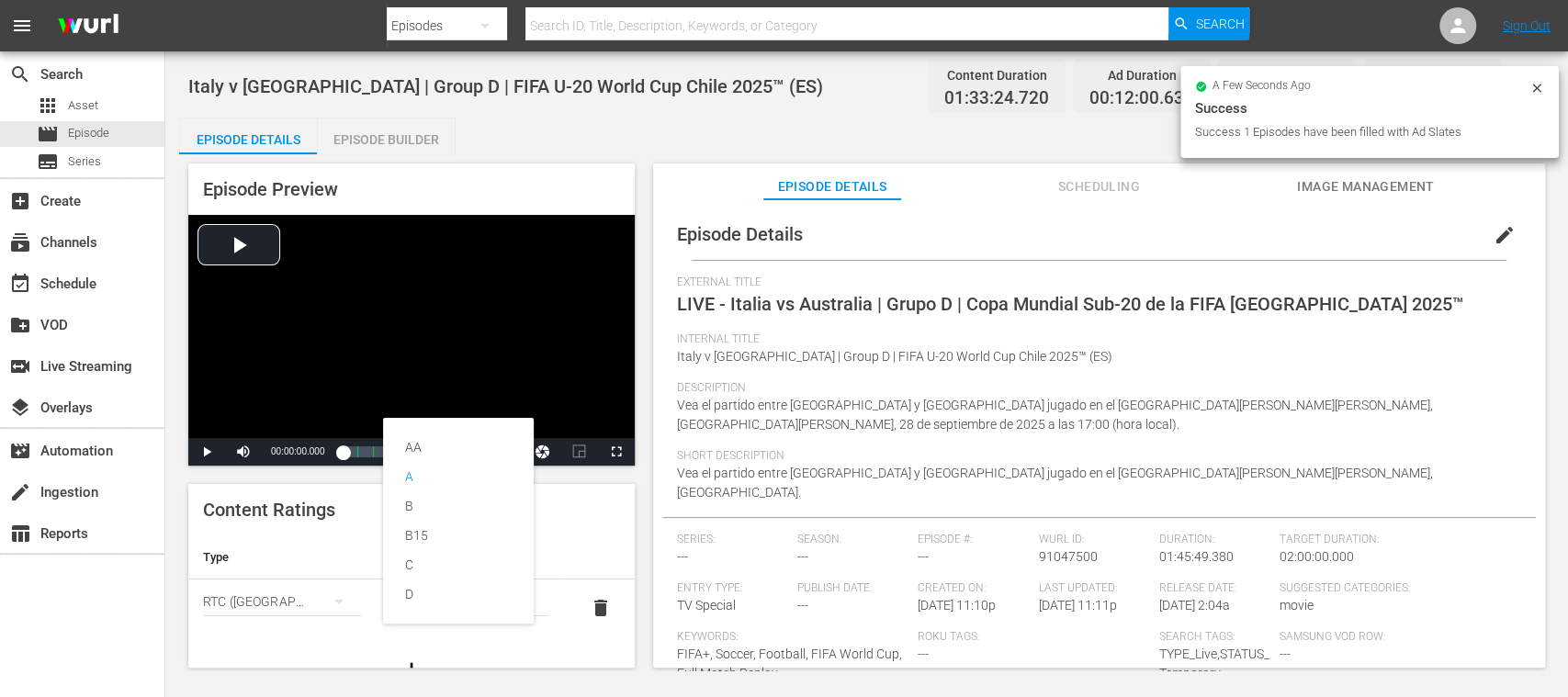
click at [379, 145] on div "AA A B B15 C D" at bounding box center [784, 348] width 1568 height 697
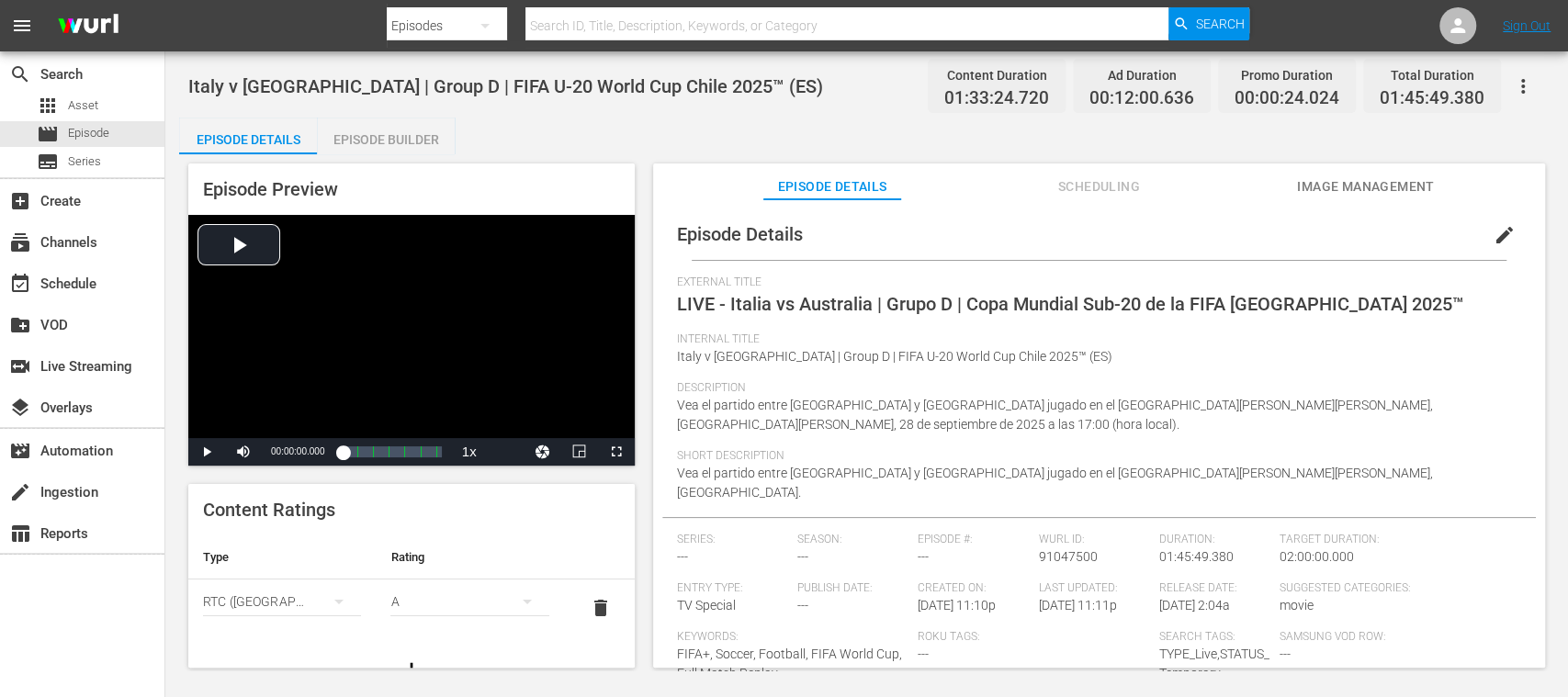
click at [386, 138] on div "Episode Builder" at bounding box center [385, 139] width 138 height 44
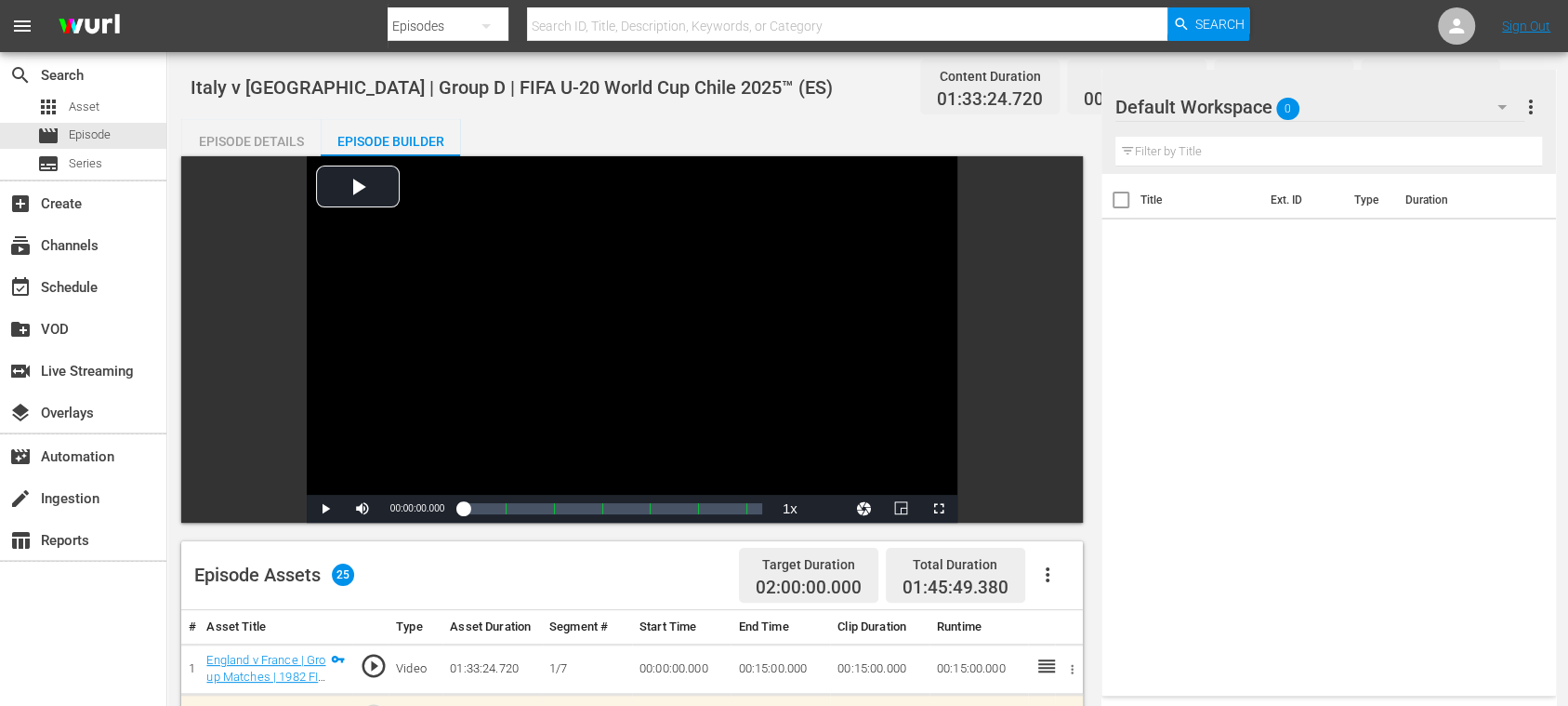
scroll to position [662, 0]
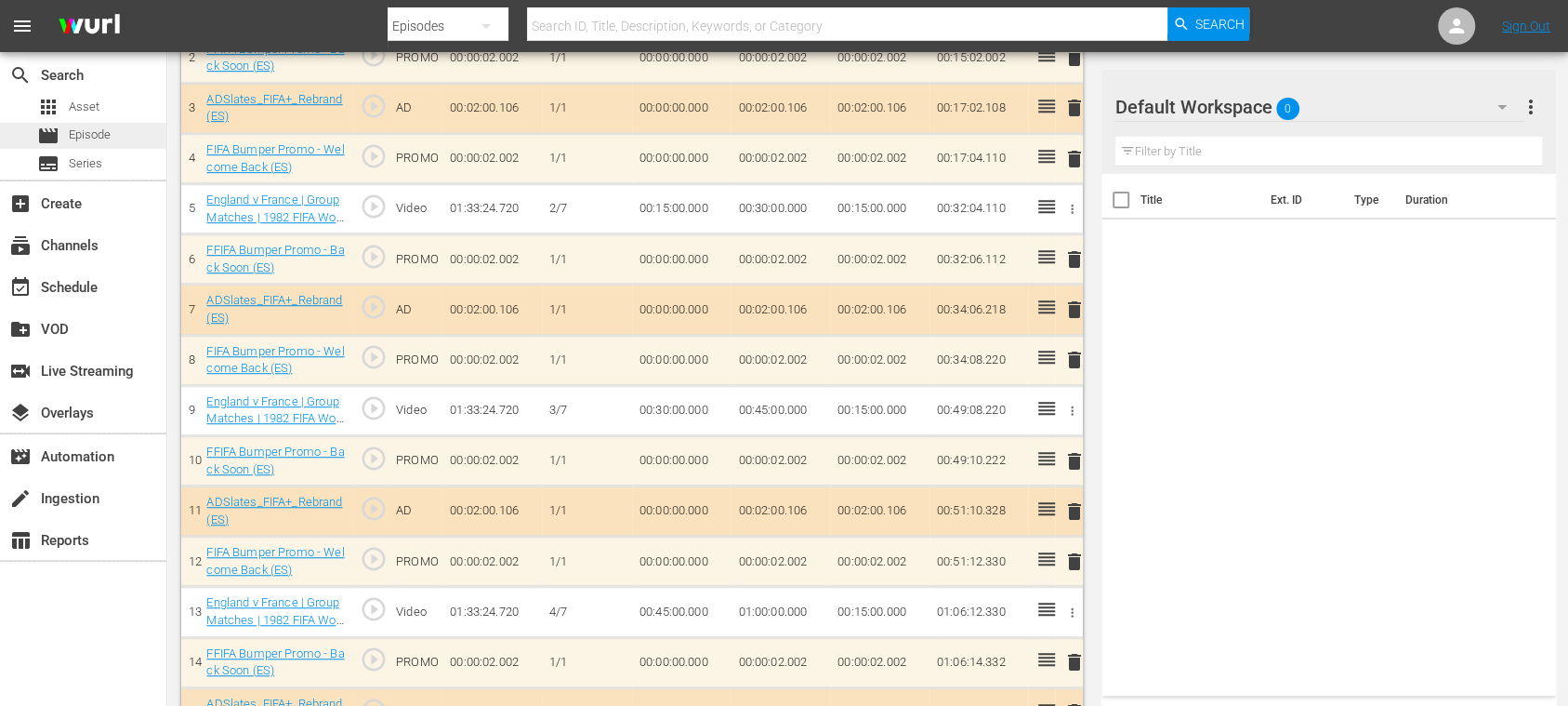
click at [103, 130] on span "Episode" at bounding box center [90, 135] width 41 height 19
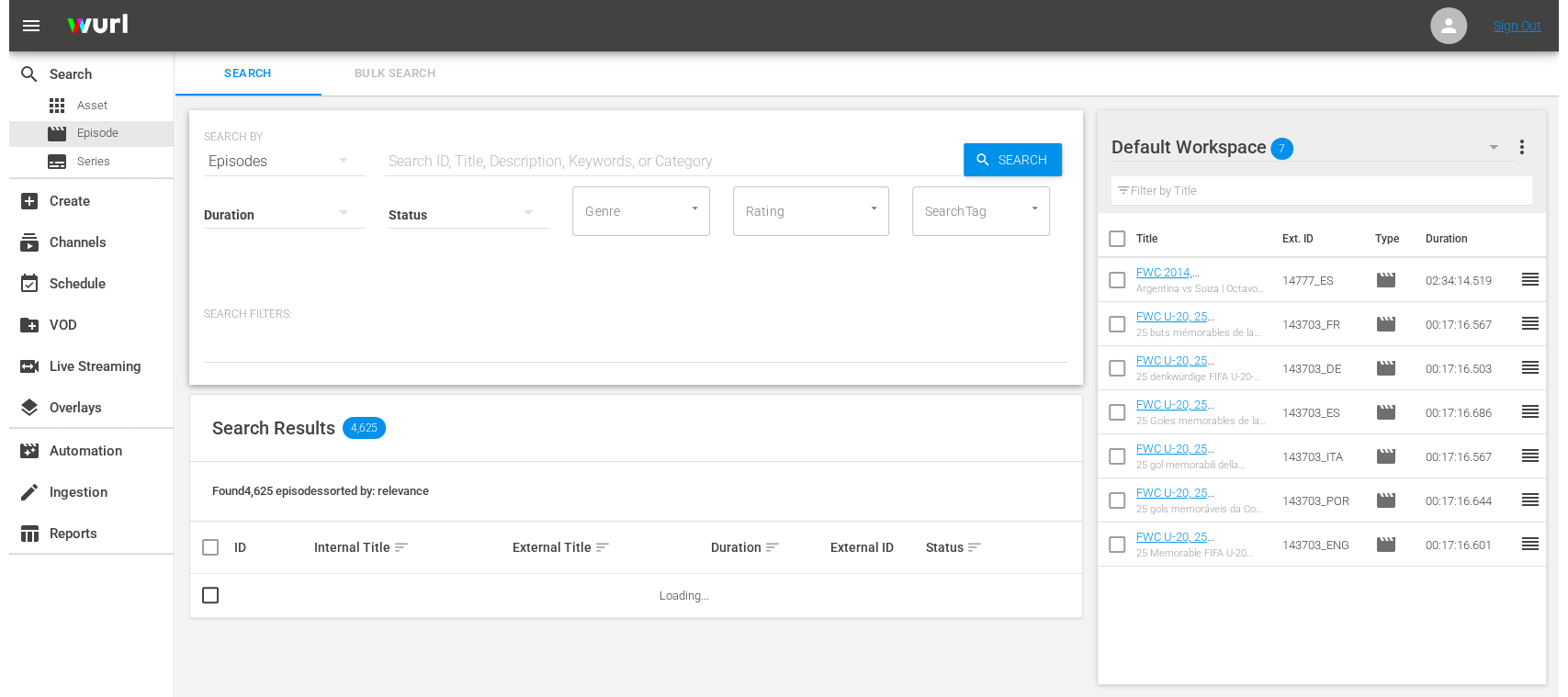
scroll to position [2, 0]
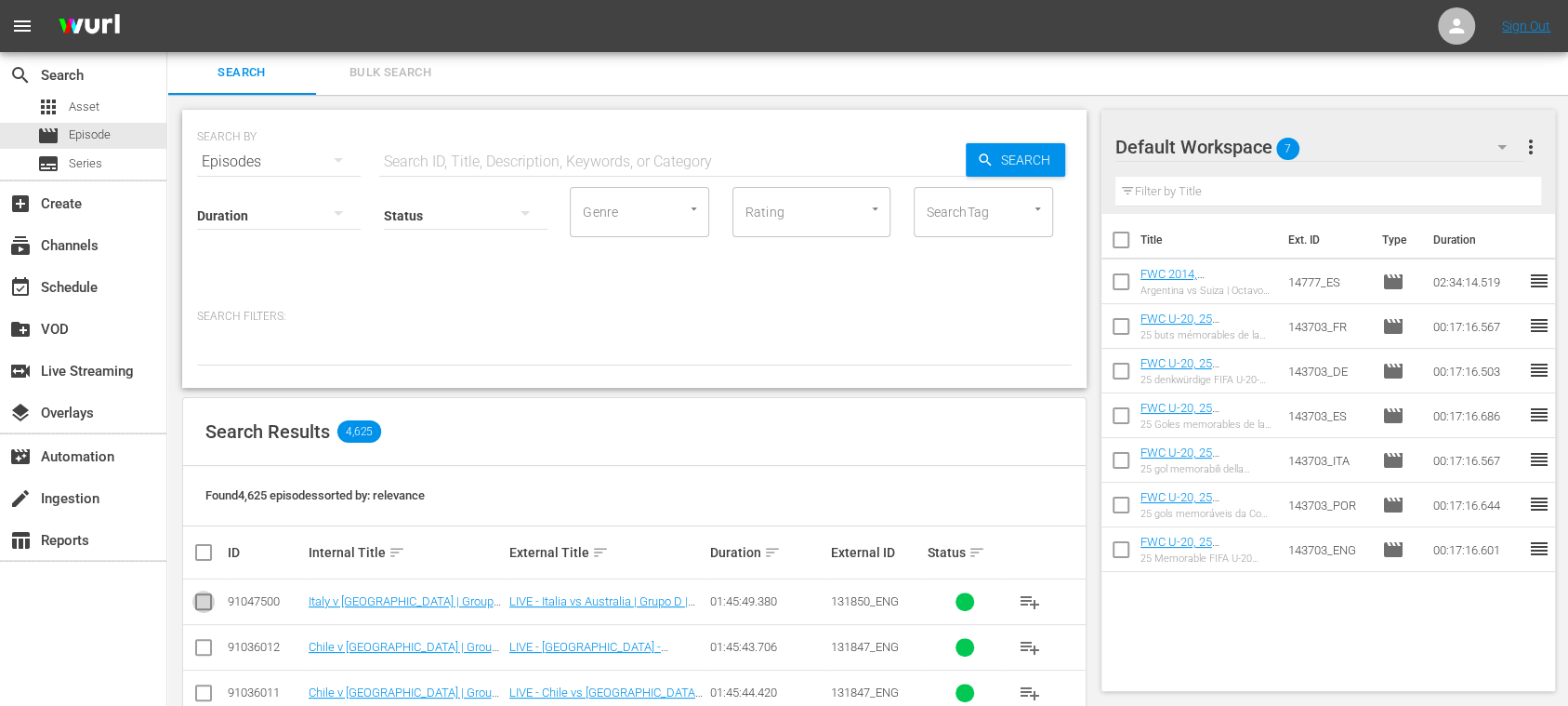
click at [206, 599] on input "checkbox" at bounding box center [204, 605] width 23 height 23
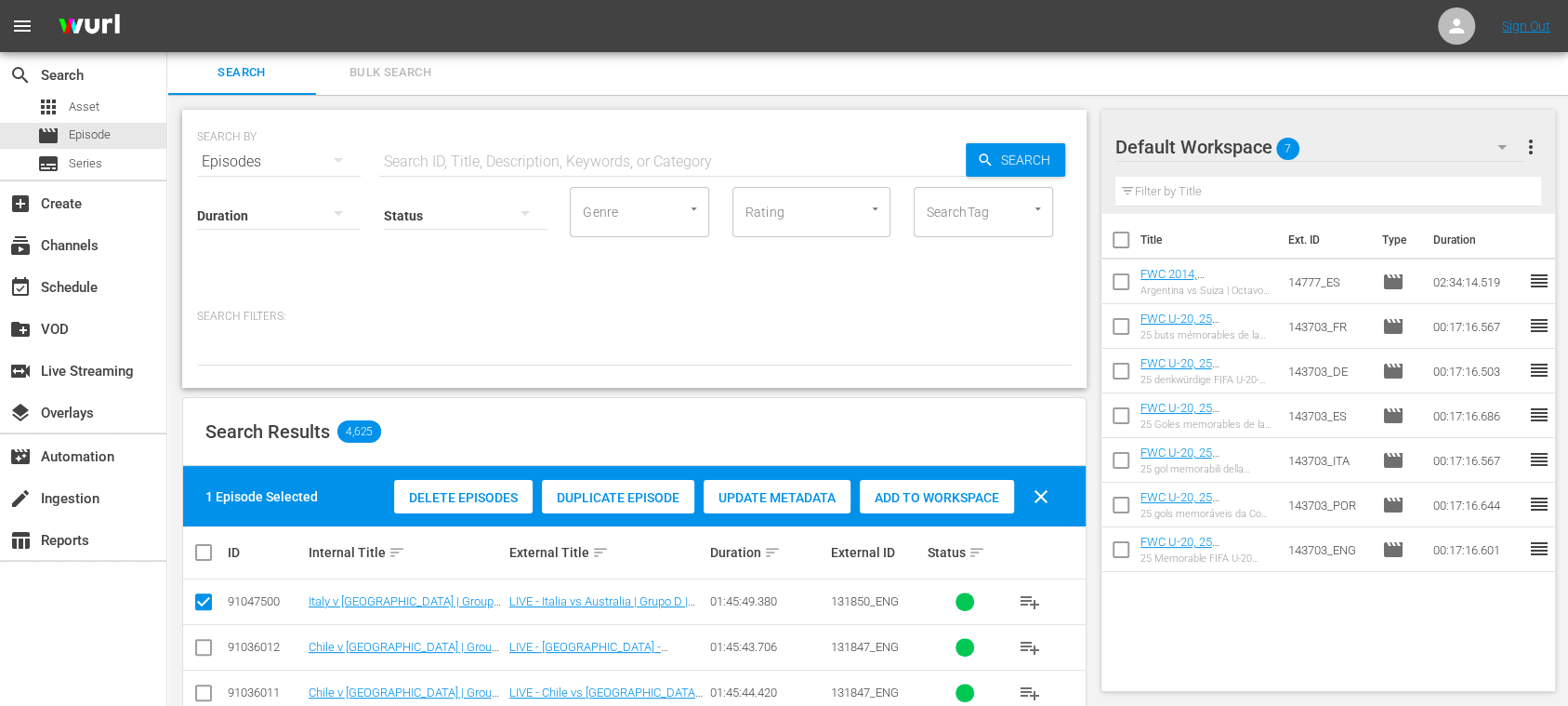
click at [630, 504] on div "Duplicate Episode" at bounding box center [618, 497] width 153 height 35
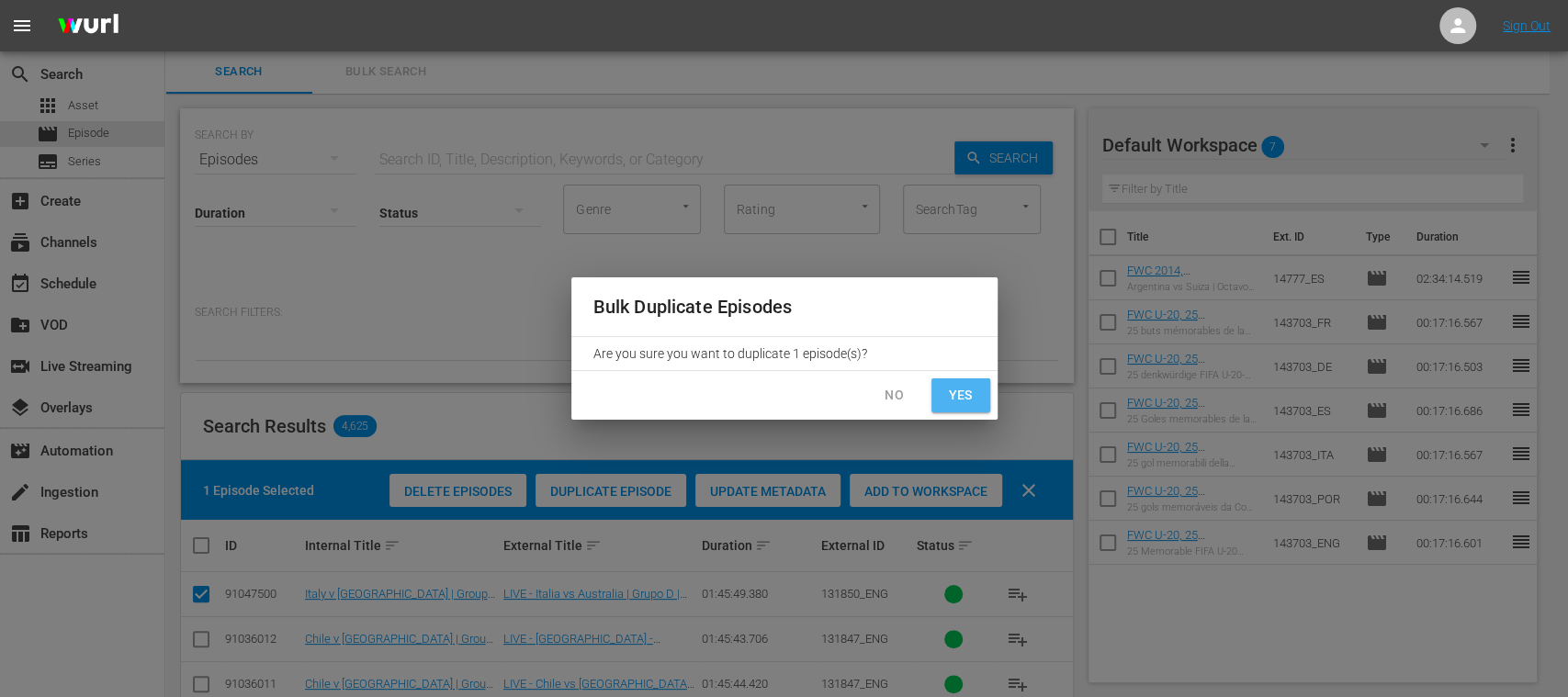
click at [970, 395] on span "Yes" at bounding box center [961, 395] width 30 height 23
checkbox input "false"
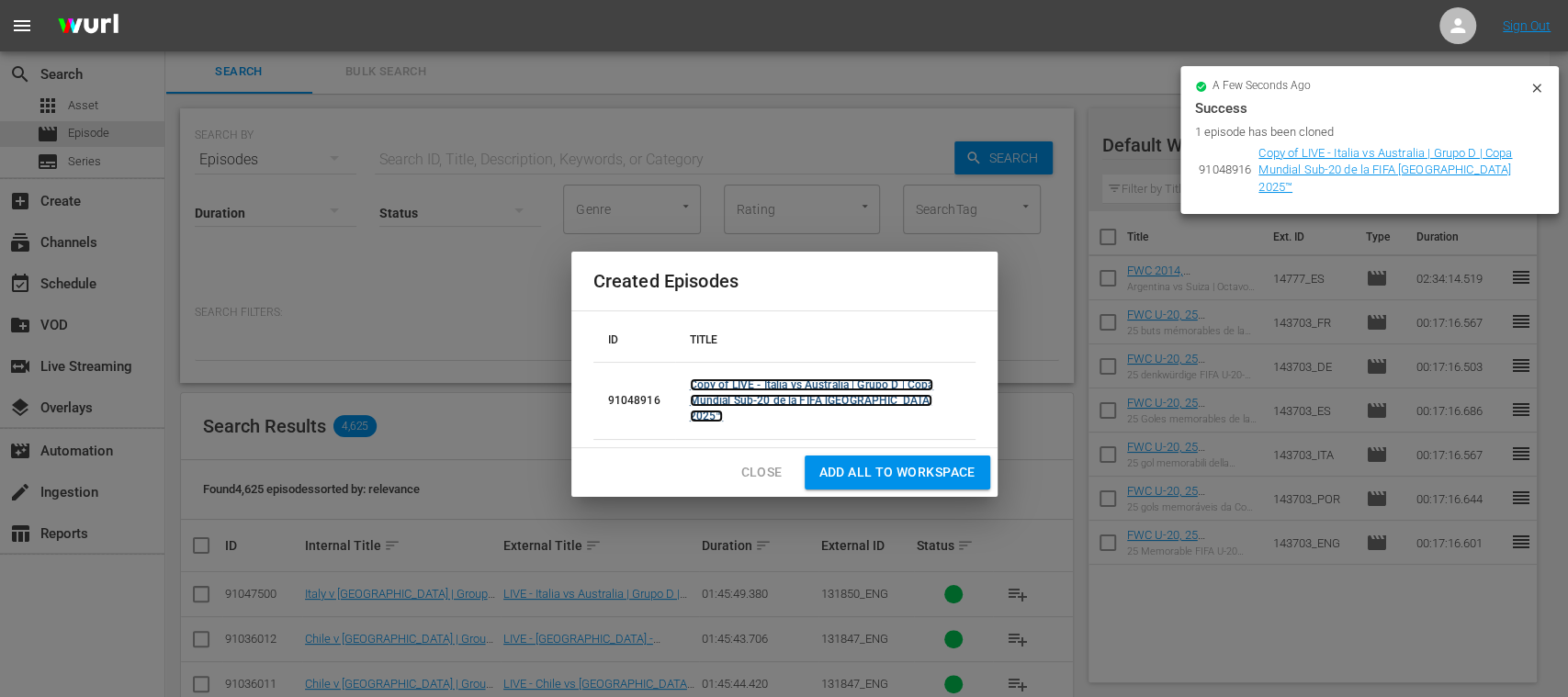
click at [792, 403] on link "Copy of LIVE - Italia vs Australia | Grupo D | Copa Mundial Sub-20 de la FIFA C…" at bounding box center [812, 400] width 244 height 44
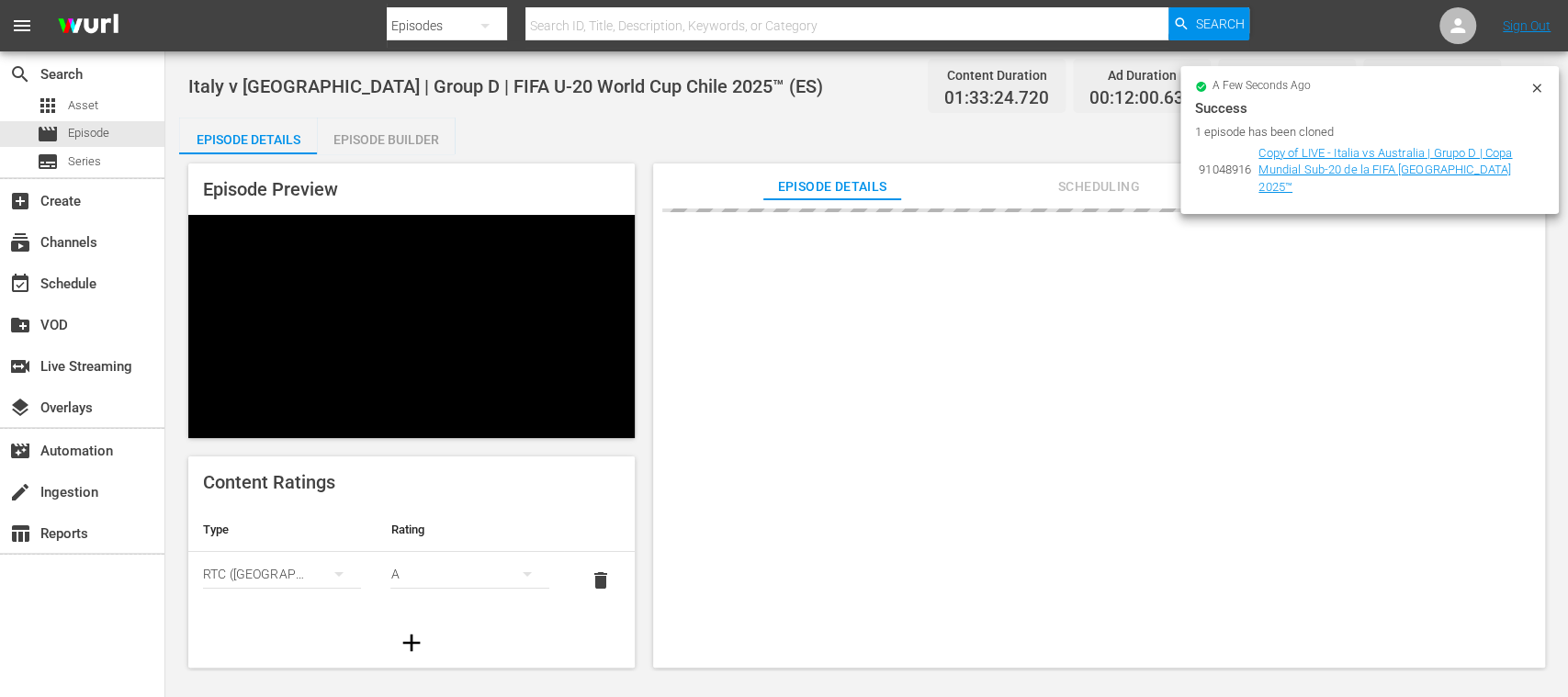
click at [1536, 87] on icon at bounding box center [1536, 87] width 8 height 8
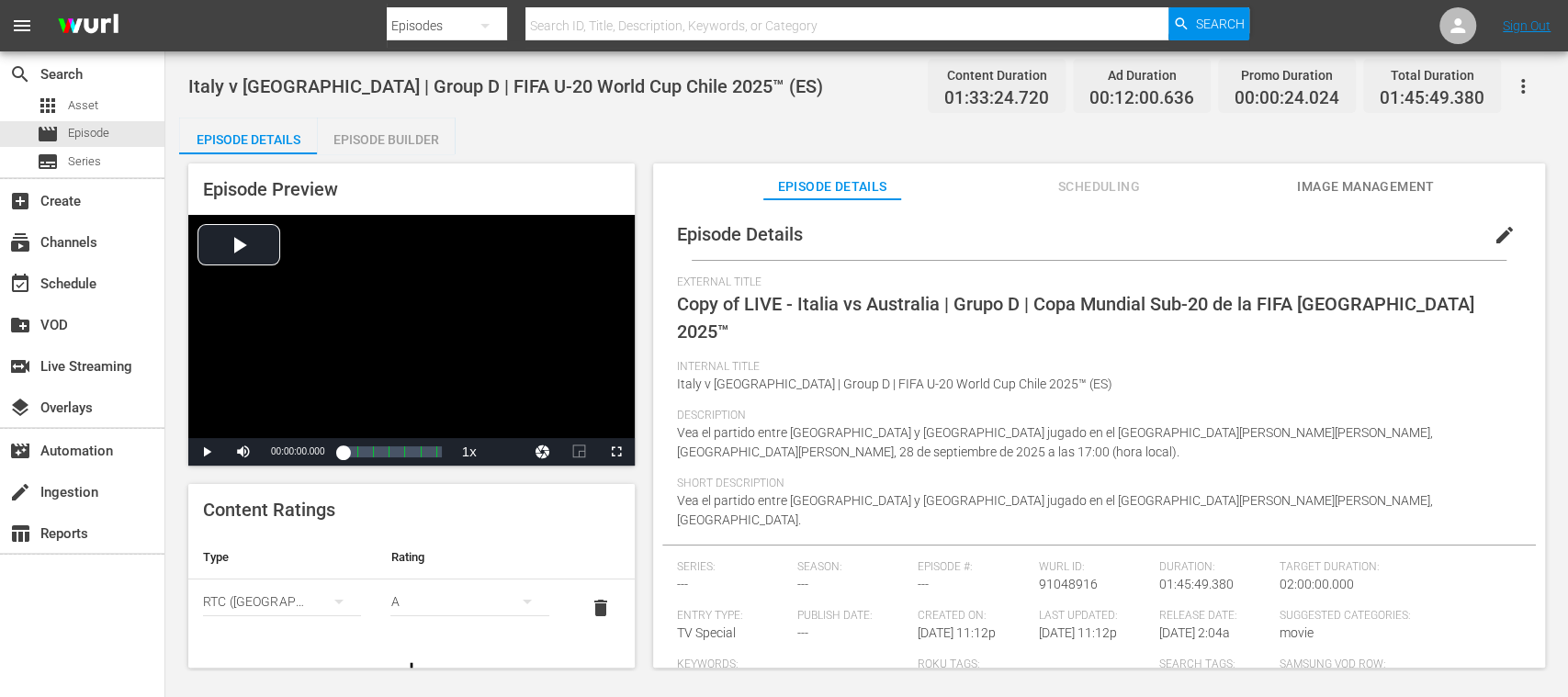
click at [1494, 241] on span "edit" at bounding box center [1505, 235] width 22 height 22
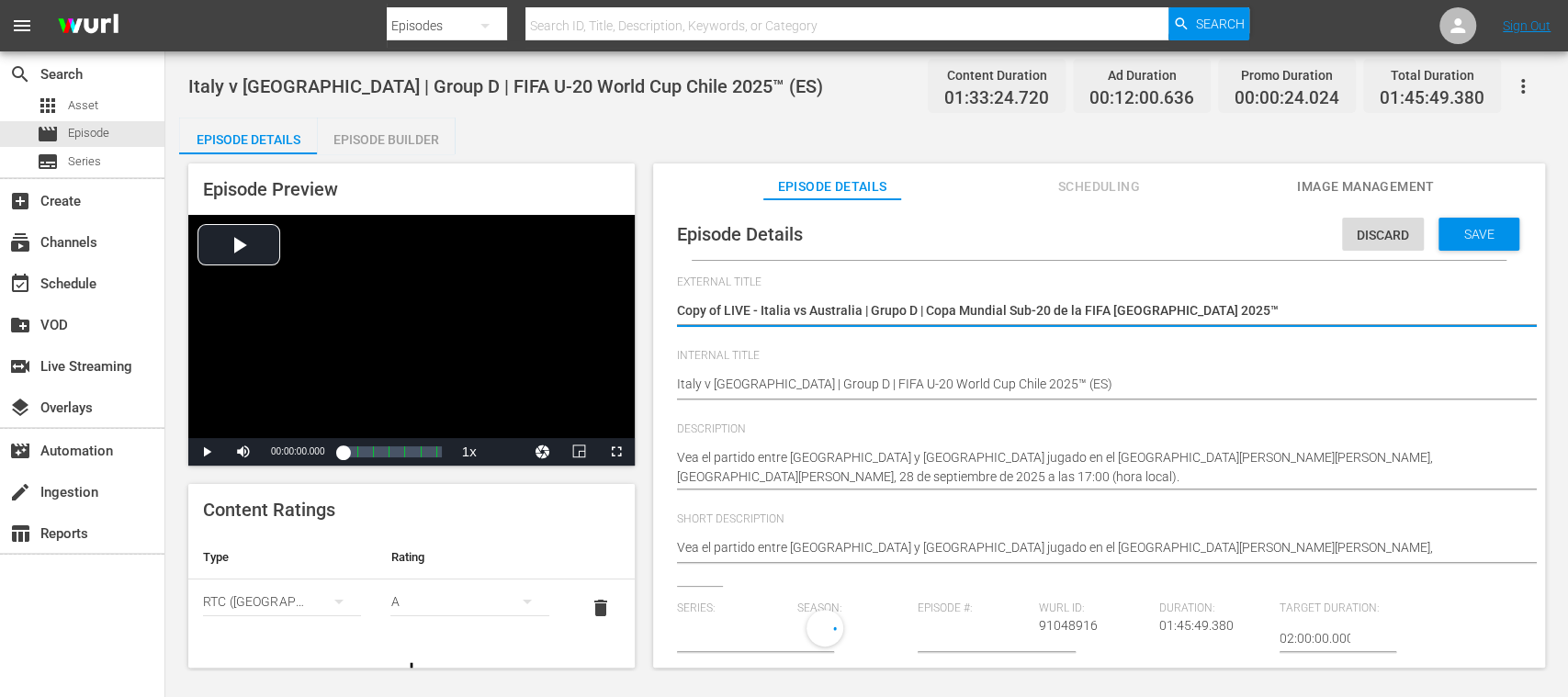
type input "No Series"
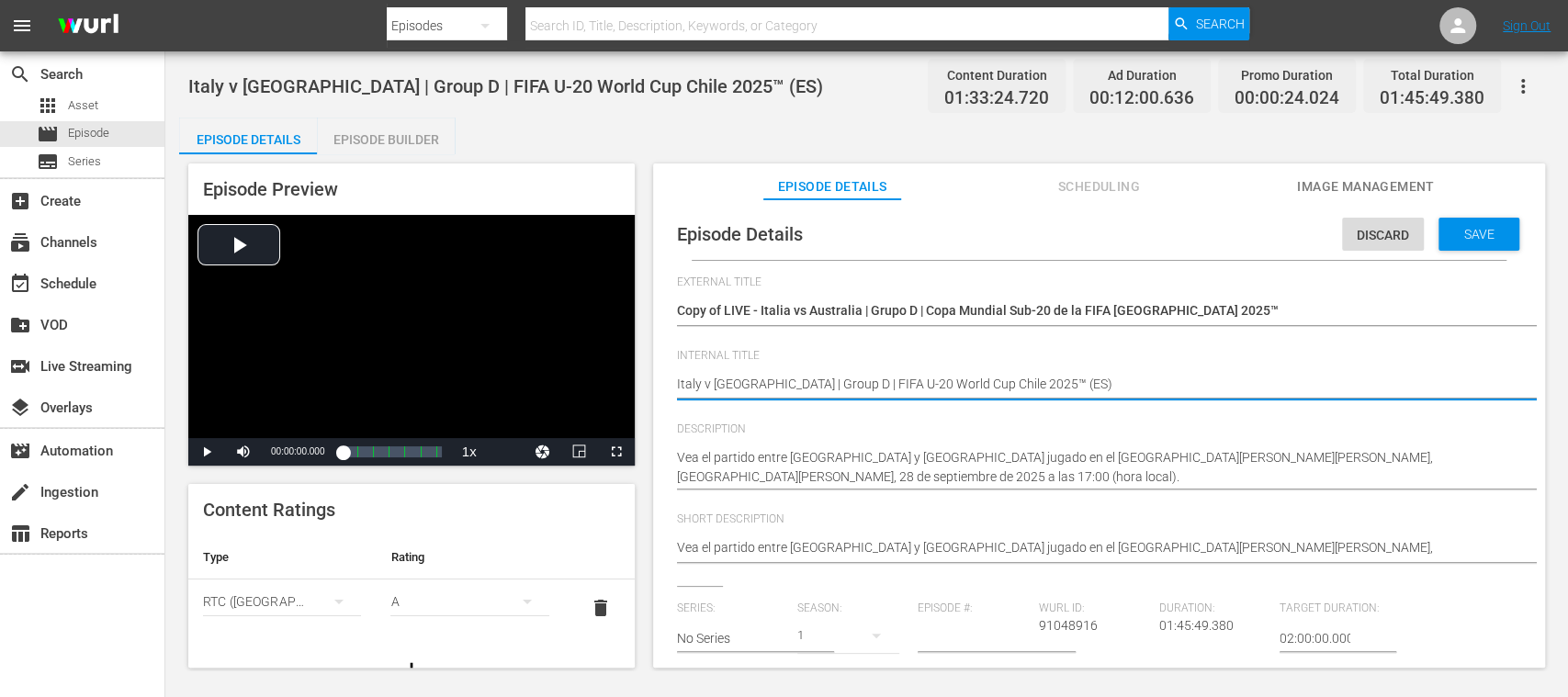
click at [1036, 383] on textarea "Italy v Australia | Group D | FIFA U-20 World Cup Chile 2025™ (ES)" at bounding box center [1094, 386] width 835 height 22
type textarea "Italy v Australia | Group D | FIFA U-20 World Cup Chile 2025™ (E)"
type textarea "Italy v Australia | Group D | FIFA U-20 World Cup Chile 2025™ ()"
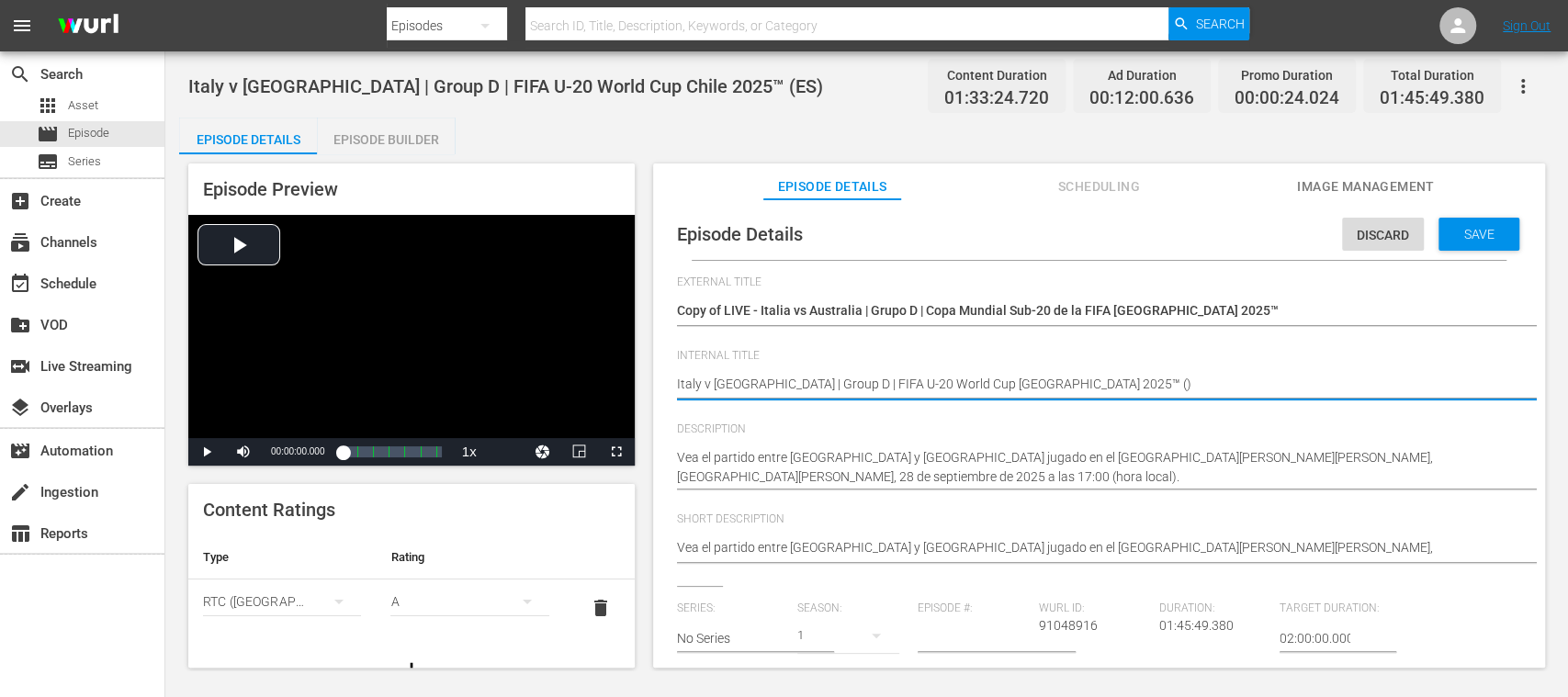
type textarea "Italy v Australia | Group D | FIFA U-20 World Cup Chile 2025™ (D)"
type textarea "Italy v Australia | Group D | FIFA U-20 World Cup Chile 2025™ (DE)"
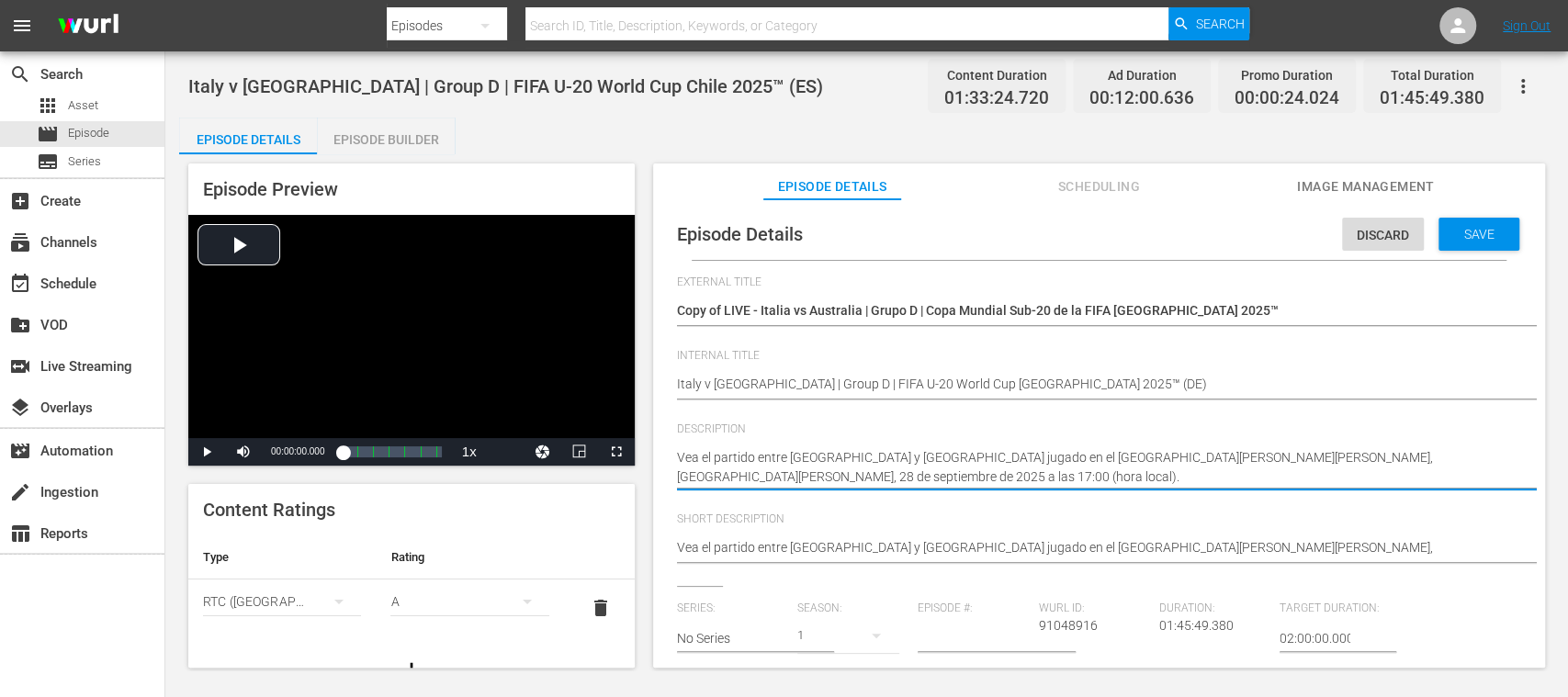
drag, startPoint x: 676, startPoint y: 455, endPoint x: 638, endPoint y: 424, distance: 49.0
paste textarea "Seht Euch das Spiel zwischen Italien und Australien an. Estadio Elías Figueroa …"
type textarea "Seht Euch das Spiel zwischen Italien und Australien an. Estadio Elías Figueroa …"
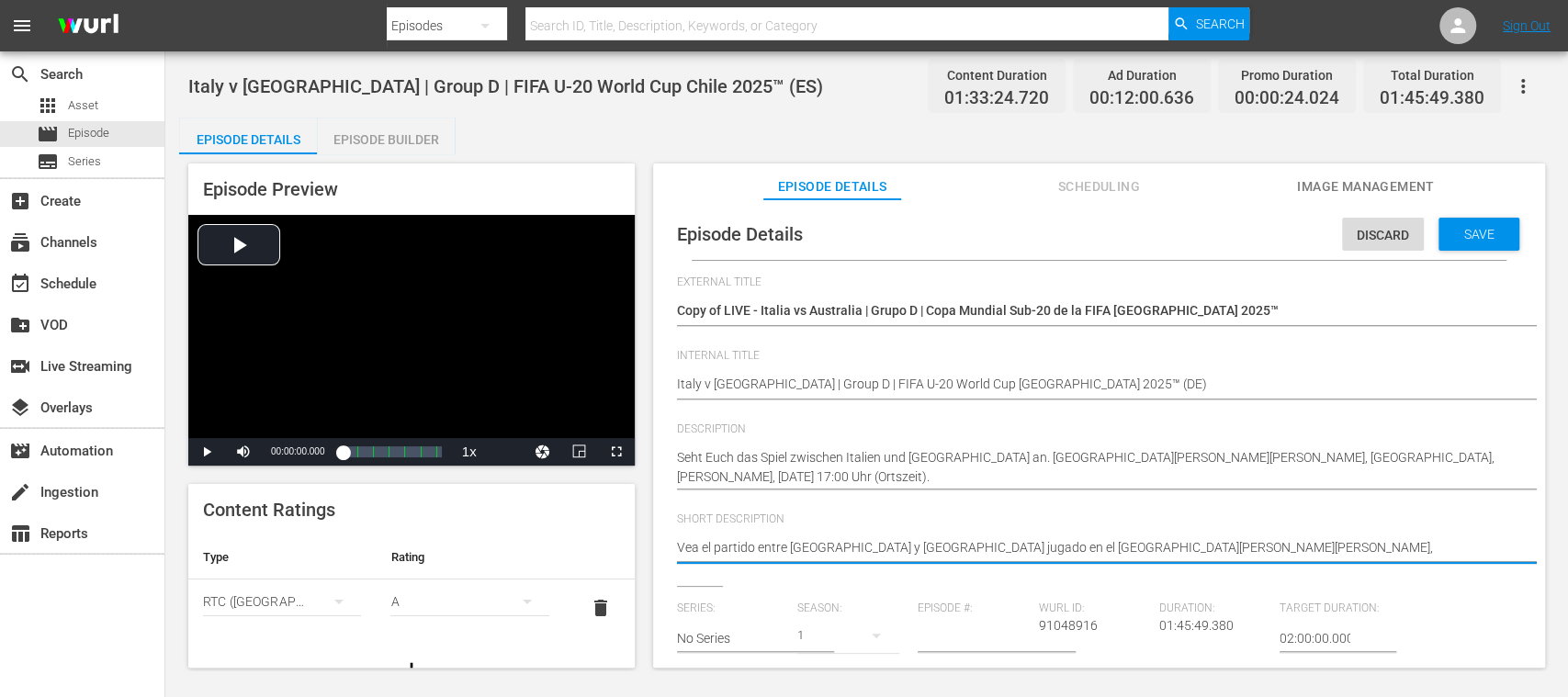
drag, startPoint x: 1226, startPoint y: 549, endPoint x: 547, endPoint y: 537, distance: 679.1
paste textarea "Seht Euch das Spiel zwischen Italien und Australien an. Estadio Elías Figueroa …"
type textarea "Seht Euch das Spiel zwischen Italien und Australien an. Estadio Elías Figueroa …"
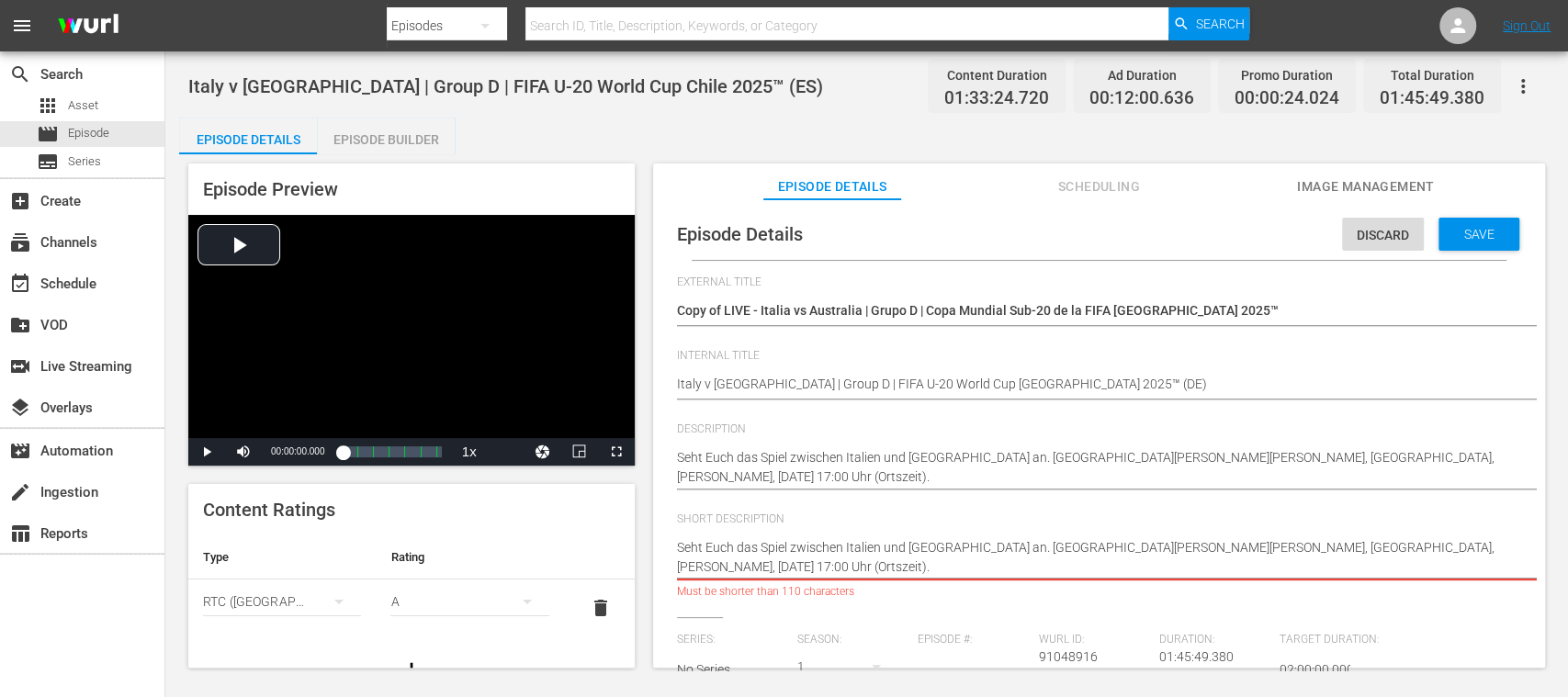
drag, startPoint x: 1220, startPoint y: 551, endPoint x: 1228, endPoint y: 563, distance: 14.4
click at [1228, 563] on textarea "Vea el partido entre Italia y Australia jugado en el Estadio Elías Figueroa Bra…" at bounding box center [1094, 556] width 835 height 38
type textarea "Seht Euch das Spiel zwischen Italien und Australien an. Estadio Elías Figueroa …"
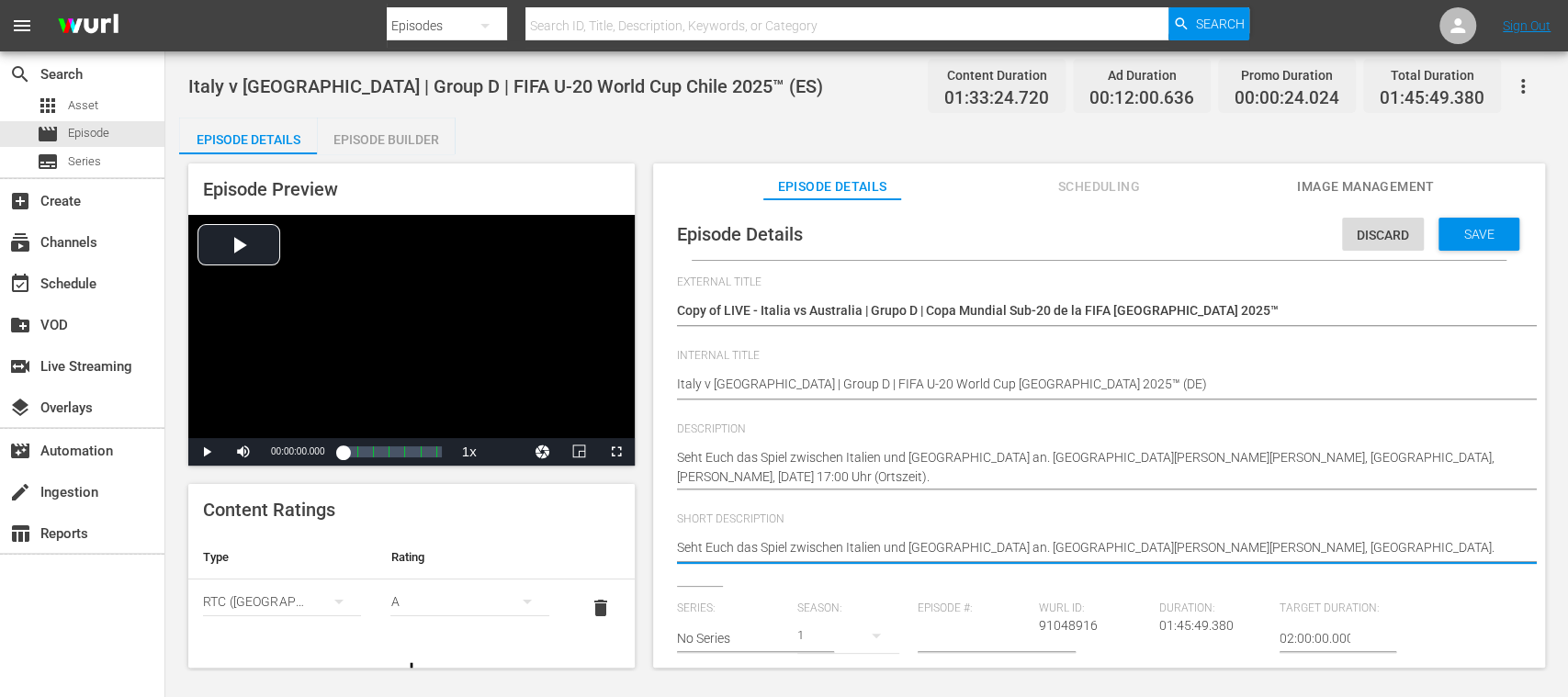
type textarea "Seht Euch das Spiel zwischen Italien und Australien an. Estadio Elías Figueroa …"
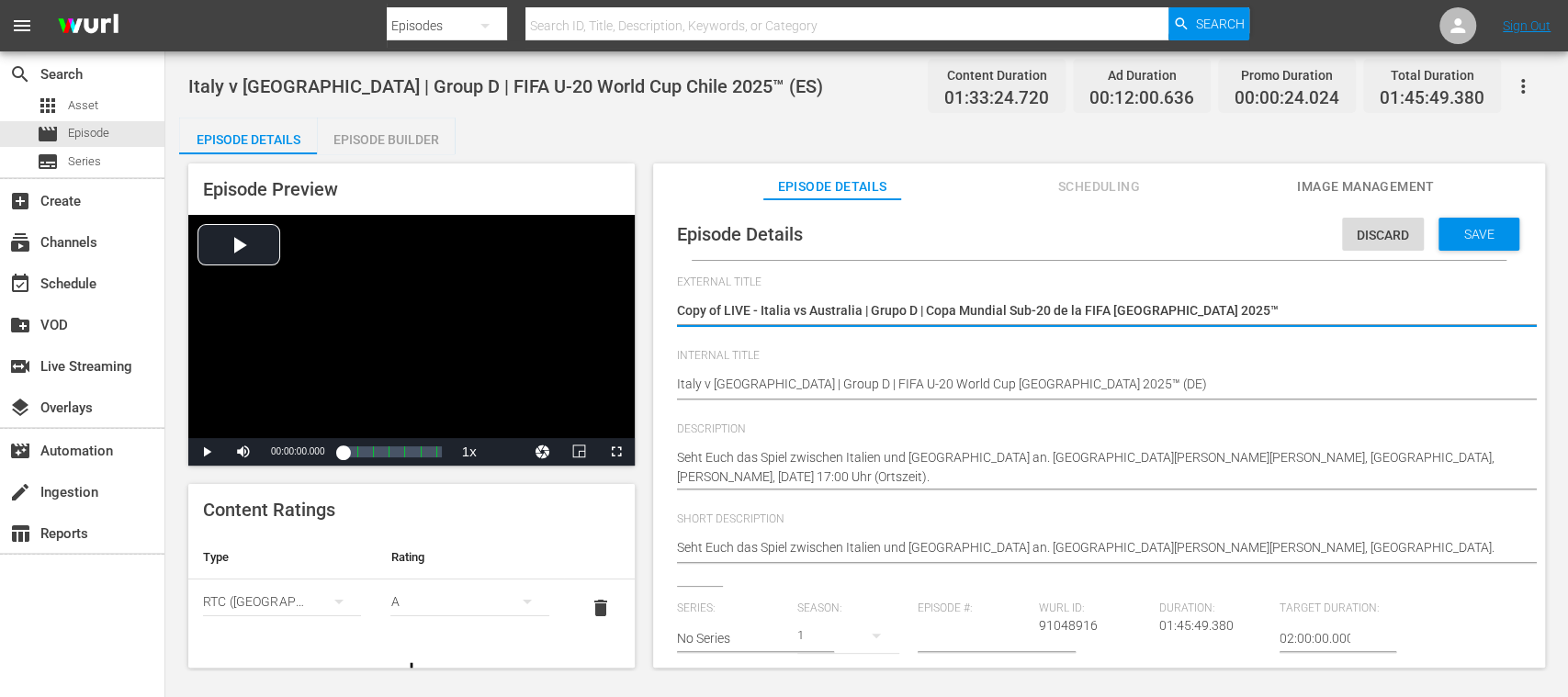
drag, startPoint x: 762, startPoint y: 310, endPoint x: 1339, endPoint y: 319, distance: 577.1
paste textarea "en - Australien | Gruppe D | FIFA U-20-Weltmeisterschaft"
type textarea "Copy of LIVE - Italien - Australien | Gruppe D | FIFA U-20-Weltmeisterschaft Ch…"
click at [723, 307] on textarea "Copy of LIVE - Italia vs Australia | Grupo D | Copa Mundial Sub-20 de la FIFA C…" at bounding box center [1094, 313] width 835 height 22
type textarea "Copy ofLIVE - Italien - Australien | Gruppe D | FIFA U-20-Weltmeisterschaft Chi…"
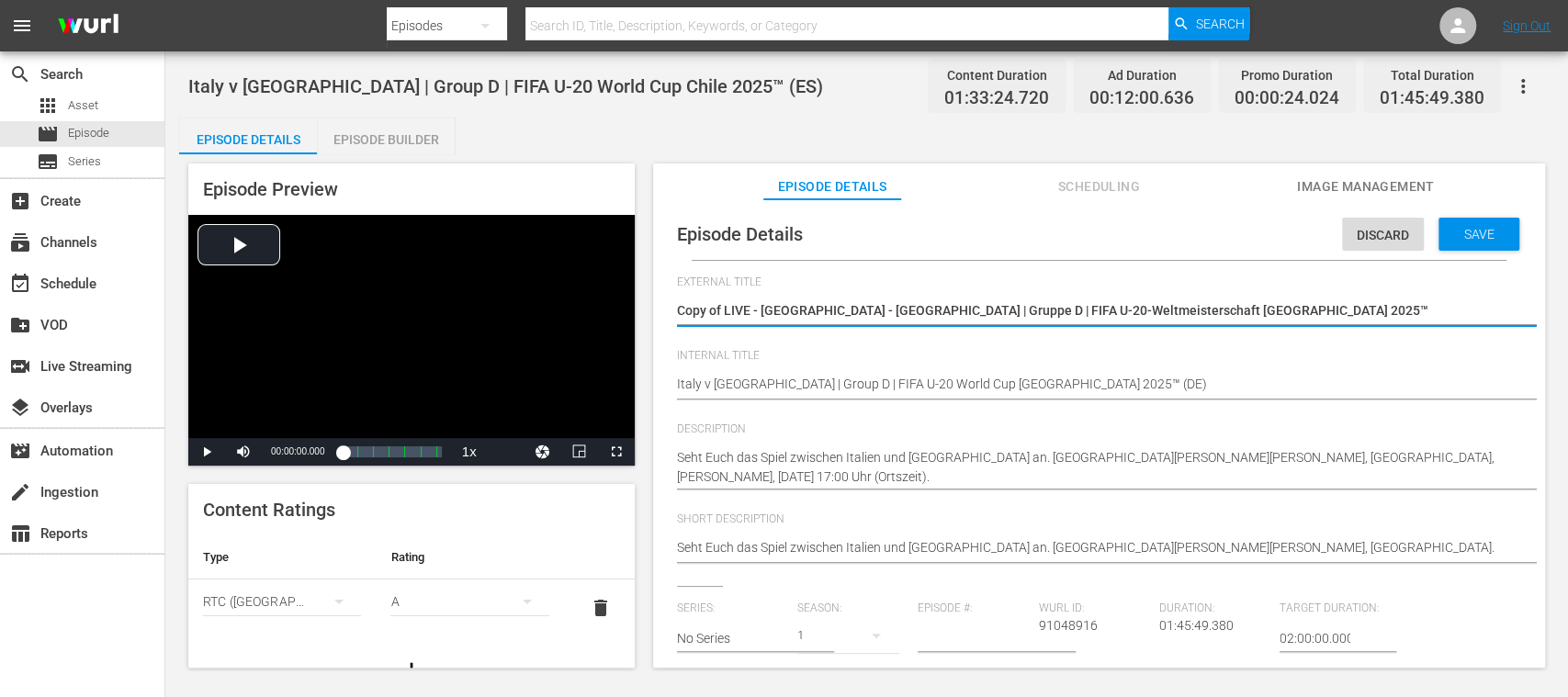
type textarea "Copy ofLIVE - Italien - Australien | Gruppe D | FIFA U-20-Weltmeisterschaft Chi…"
type textarea "Copy oLIVE - Italien - Australien | Gruppe D | FIFA U-20-Weltmeisterschaft Chil…"
type textarea "Copy LIVE - Italien - Australien | Gruppe D | FIFA U-20-Weltmeisterschaft Chile…"
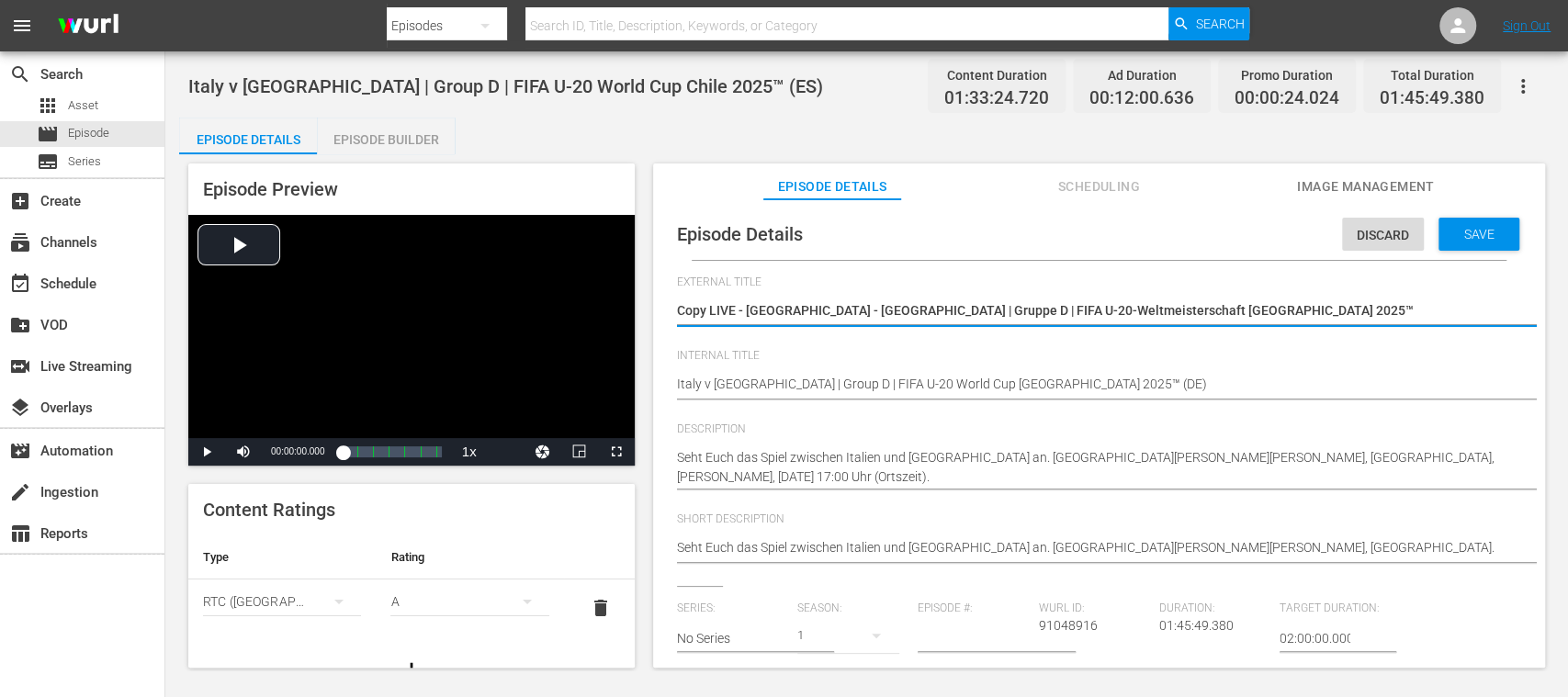
type textarea "CopyLIVE - Italien - Australien | Gruppe D | FIFA U-20-Weltmeisterschaft Chile …"
type textarea "CopLIVE - Italien - Australien | Gruppe D | FIFA U-20-Weltmeisterschaft Chile 2…"
type textarea "CoLIVE - Italien - Australien | Gruppe D | FIFA U-20-Weltmeisterschaft Chile 20…"
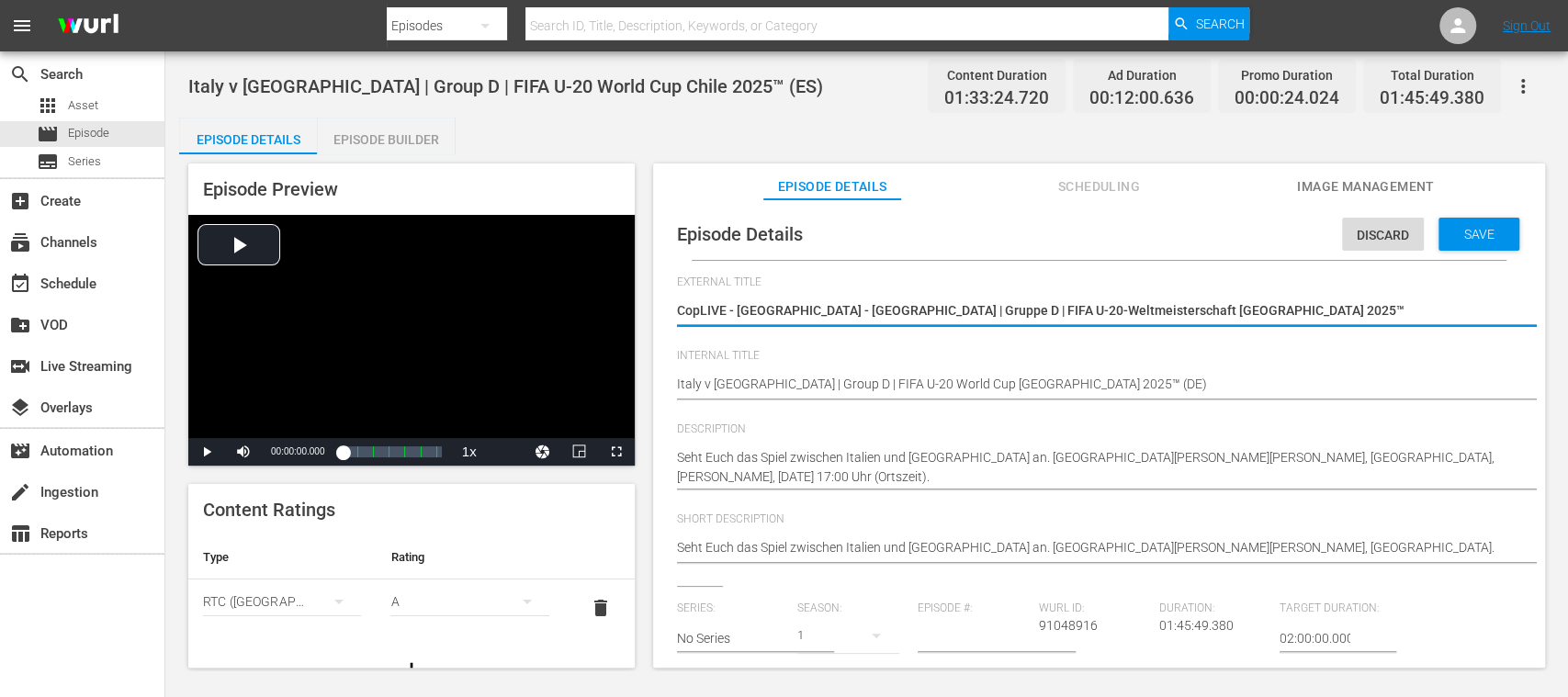
type textarea "CoLIVE - Italien - Australien | Gruppe D | FIFA U-20-Weltmeisterschaft Chile 20…"
type textarea "CLIVE - Italien - Australien | Gruppe D | FIFA U-20-Weltmeisterschaft Chile 202…"
type textarea "LIVE - Italien - Australien | Gruppe D | FIFA U-20-Weltmeisterschaft Chile 2025™"
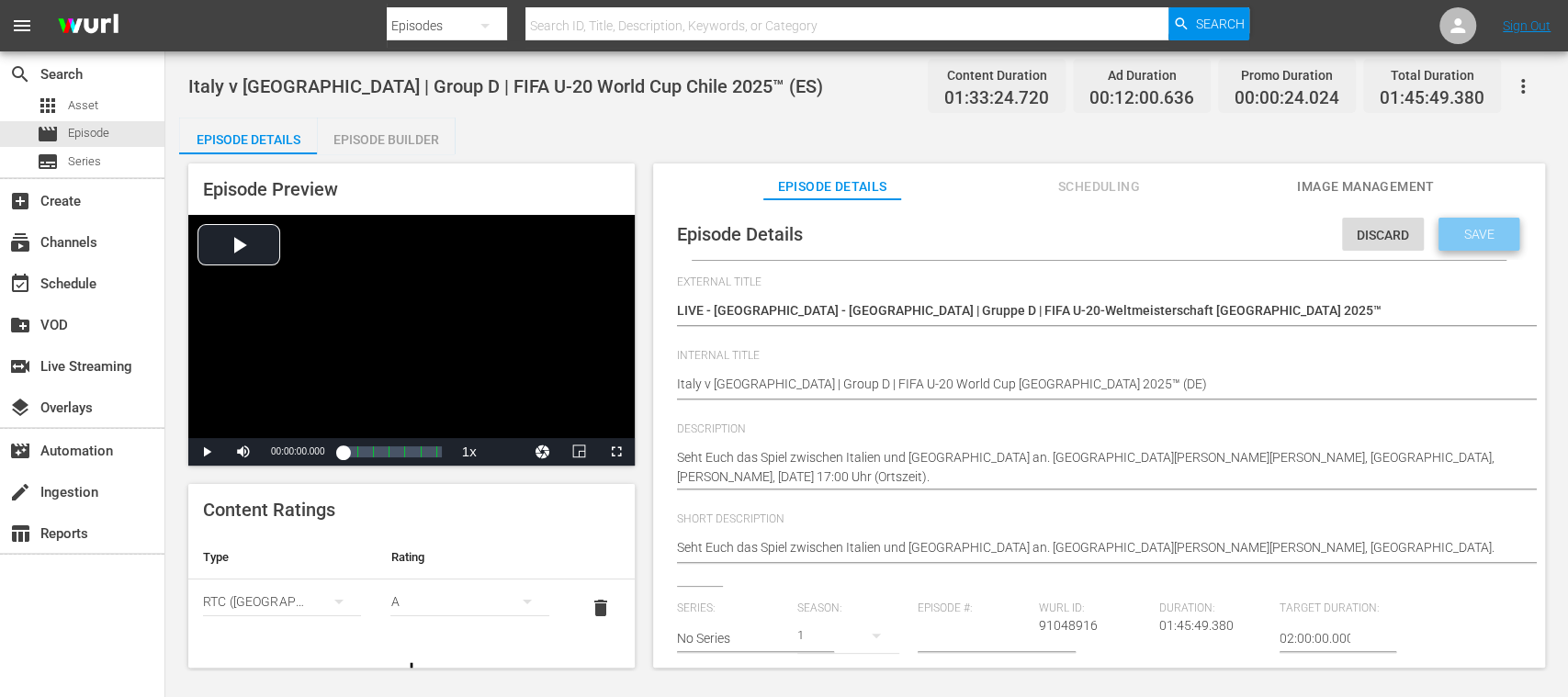
click at [1468, 230] on span "Save" at bounding box center [1480, 235] width 60 height 15
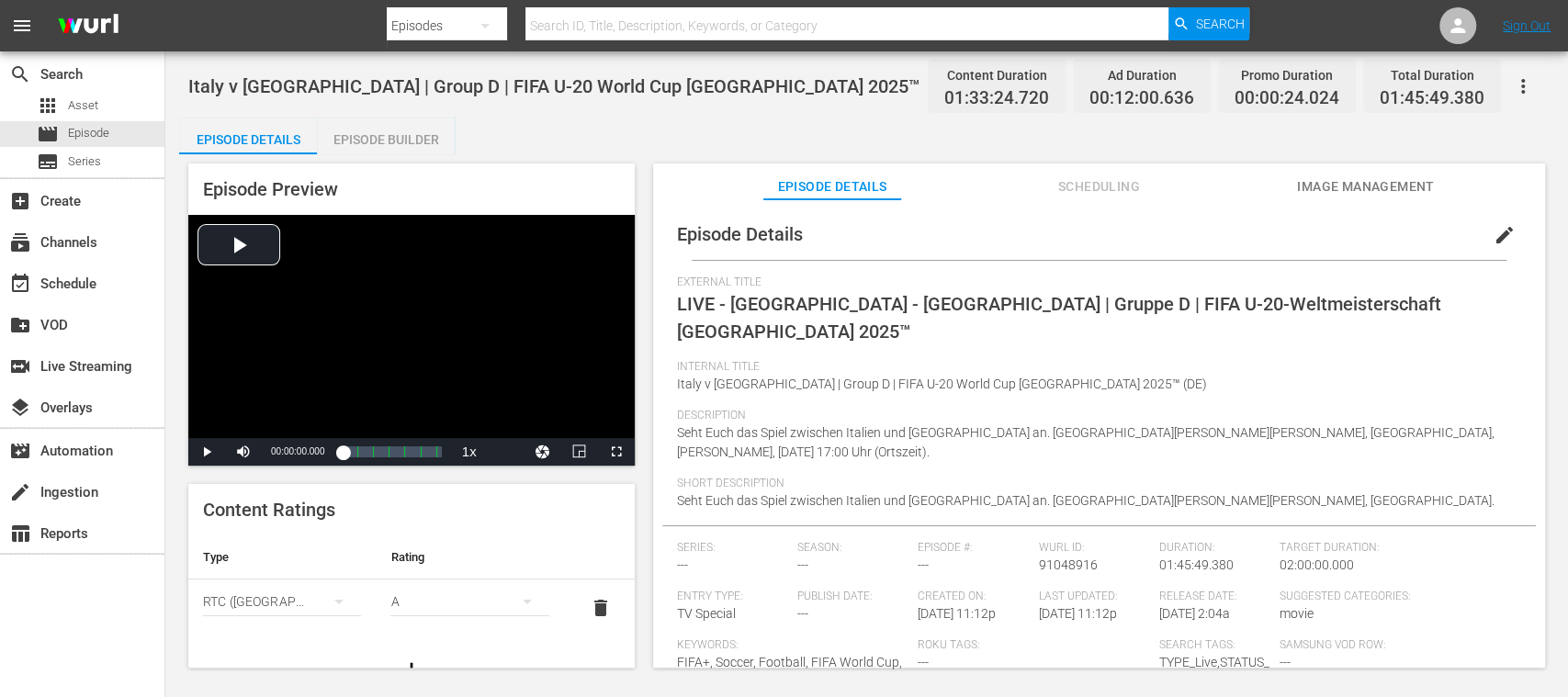
click at [589, 605] on span "delete" at bounding box center [601, 608] width 22 height 22
click at [422, 141] on div "Episode Builder" at bounding box center [385, 139] width 138 height 44
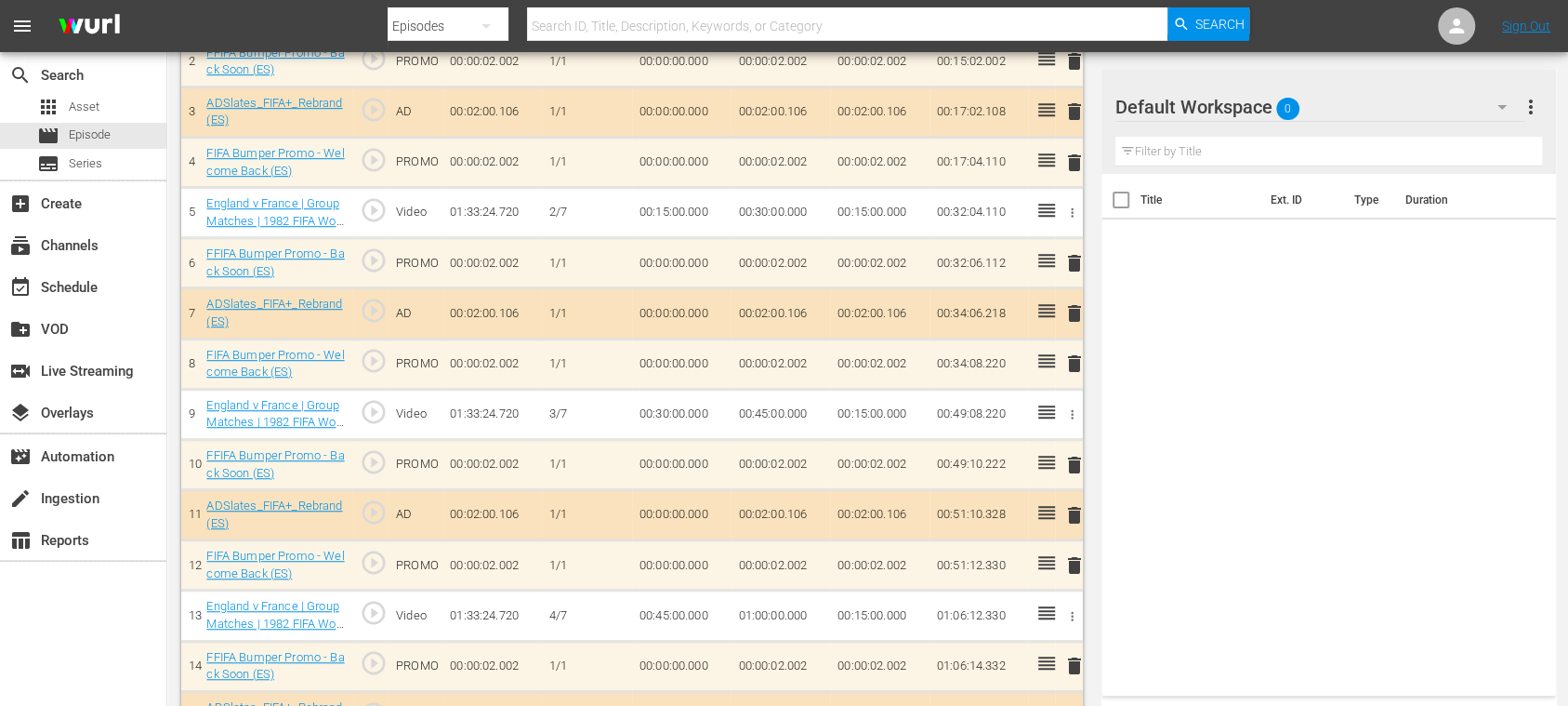
scroll to position [326, 0]
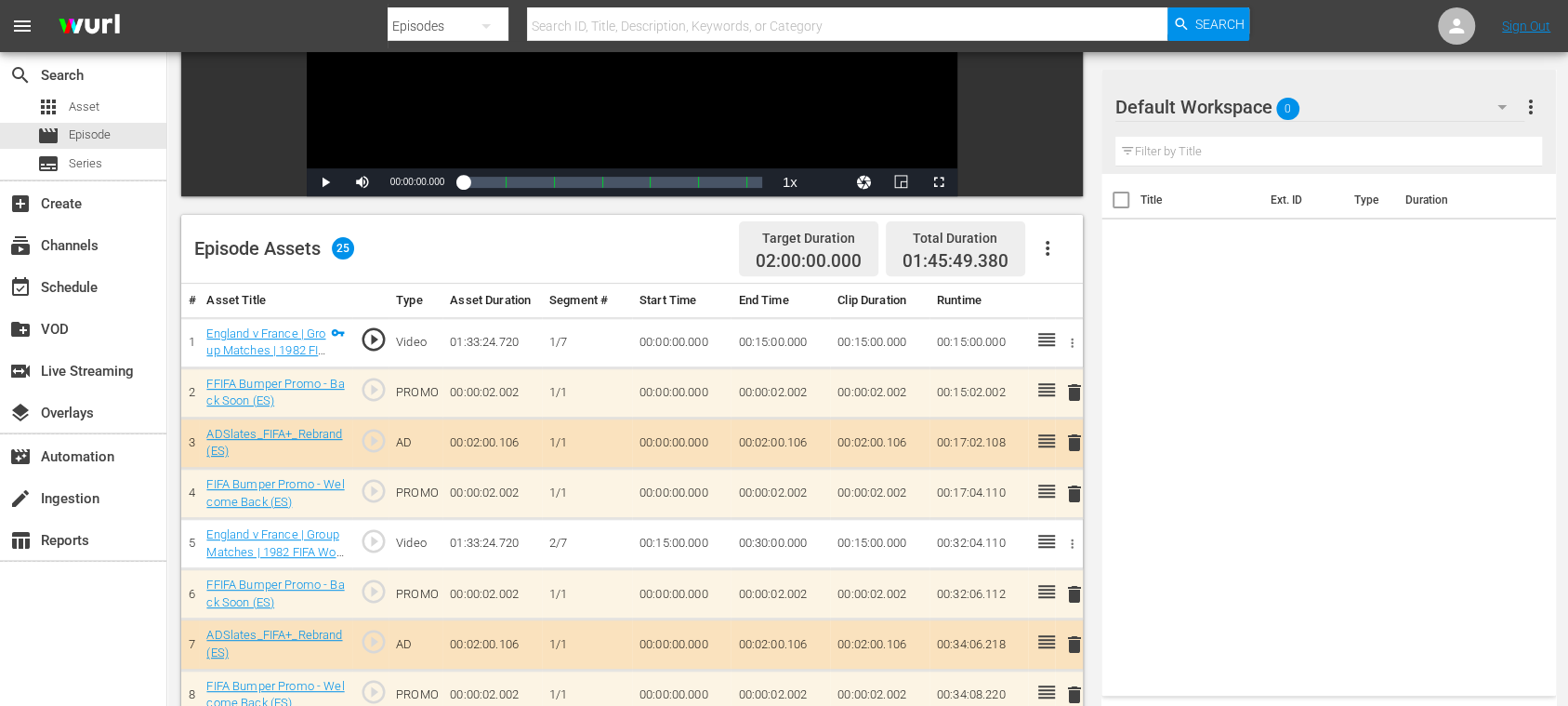
click at [1050, 247] on icon "button" at bounding box center [1048, 249] width 23 height 23
click at [1076, 300] on div "Clear Ads" at bounding box center [1102, 300] width 126 height 44
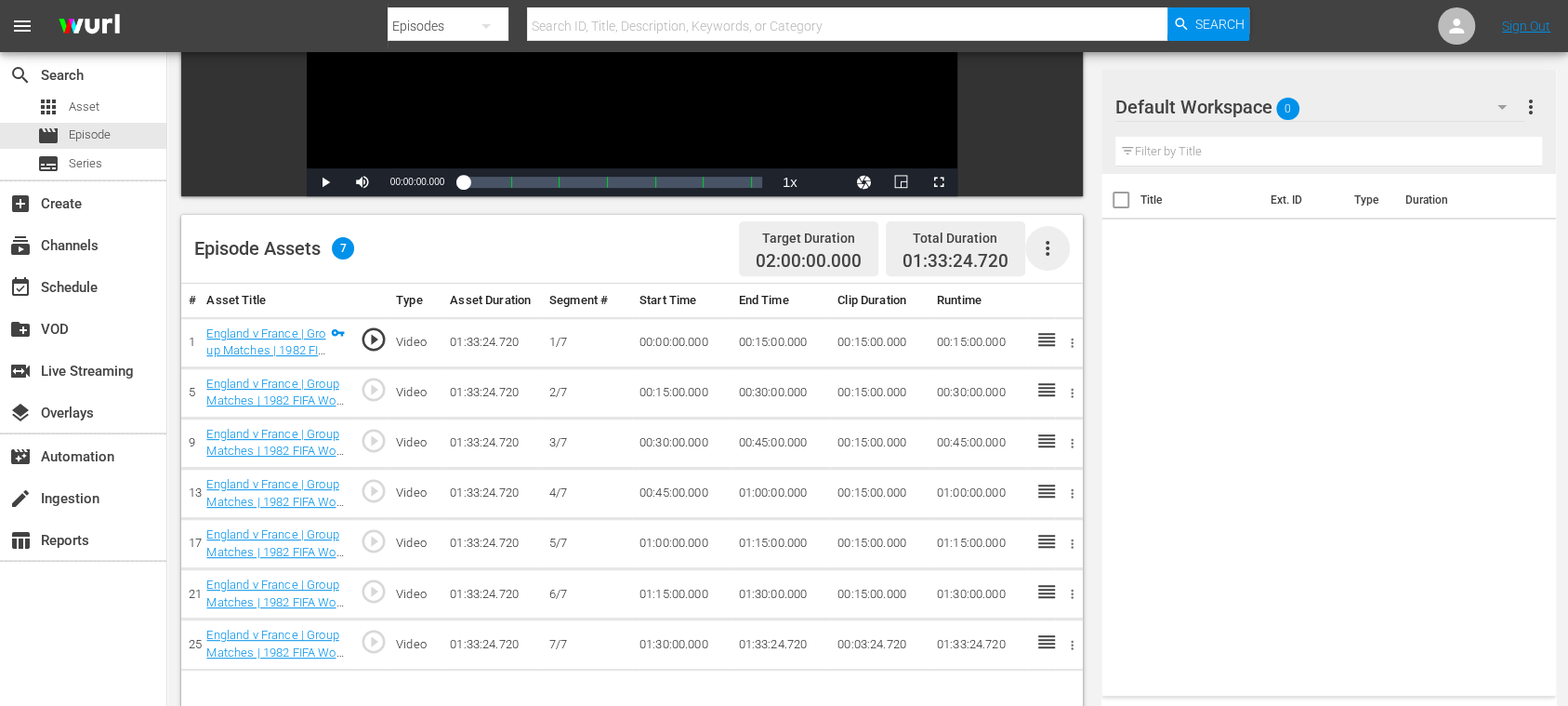
click at [1049, 247] on icon "button" at bounding box center [1048, 249] width 4 height 15
click at [1062, 251] on div "Fill with Ads" at bounding box center [1102, 255] width 126 height 44
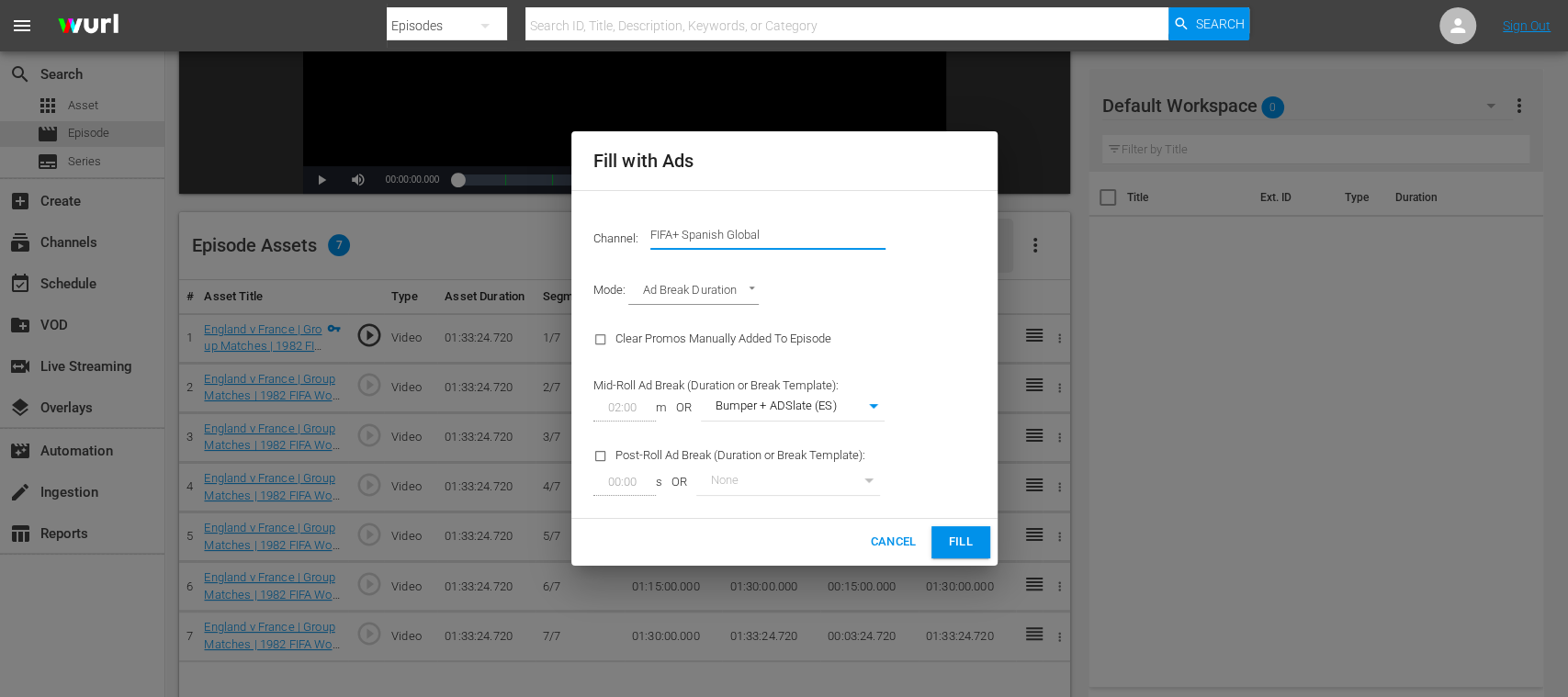
drag, startPoint x: 685, startPoint y: 232, endPoint x: 820, endPoint y: 233, distance: 135.0
click at [817, 233] on input "FIFA+ Spanish Global" at bounding box center [768, 235] width 236 height 44
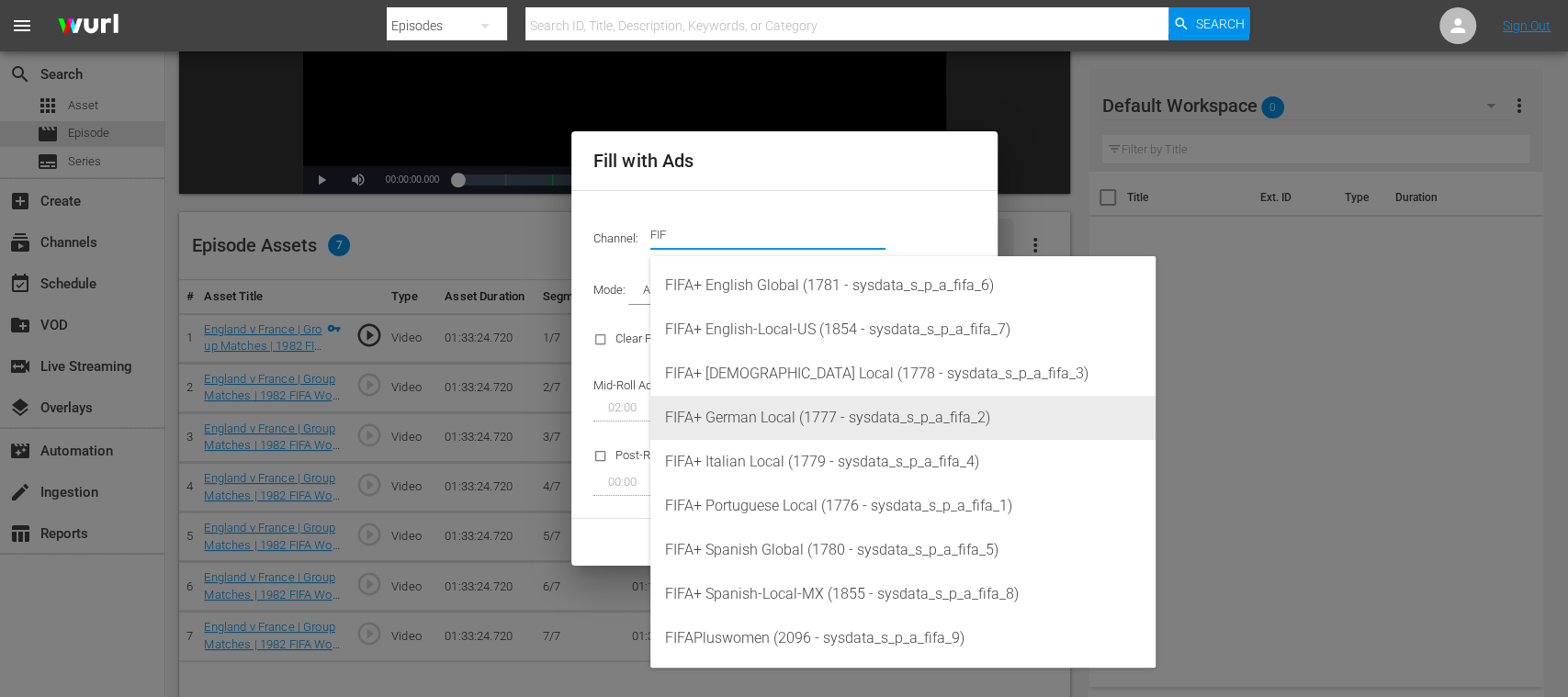
click at [801, 419] on div "FIFA+ German Local (1777 - sysdata_s_p_a_fifa_2)" at bounding box center [902, 417] width 476 height 44
type input "FIFA+ [DEMOGRAPHIC_DATA] Local (1777)"
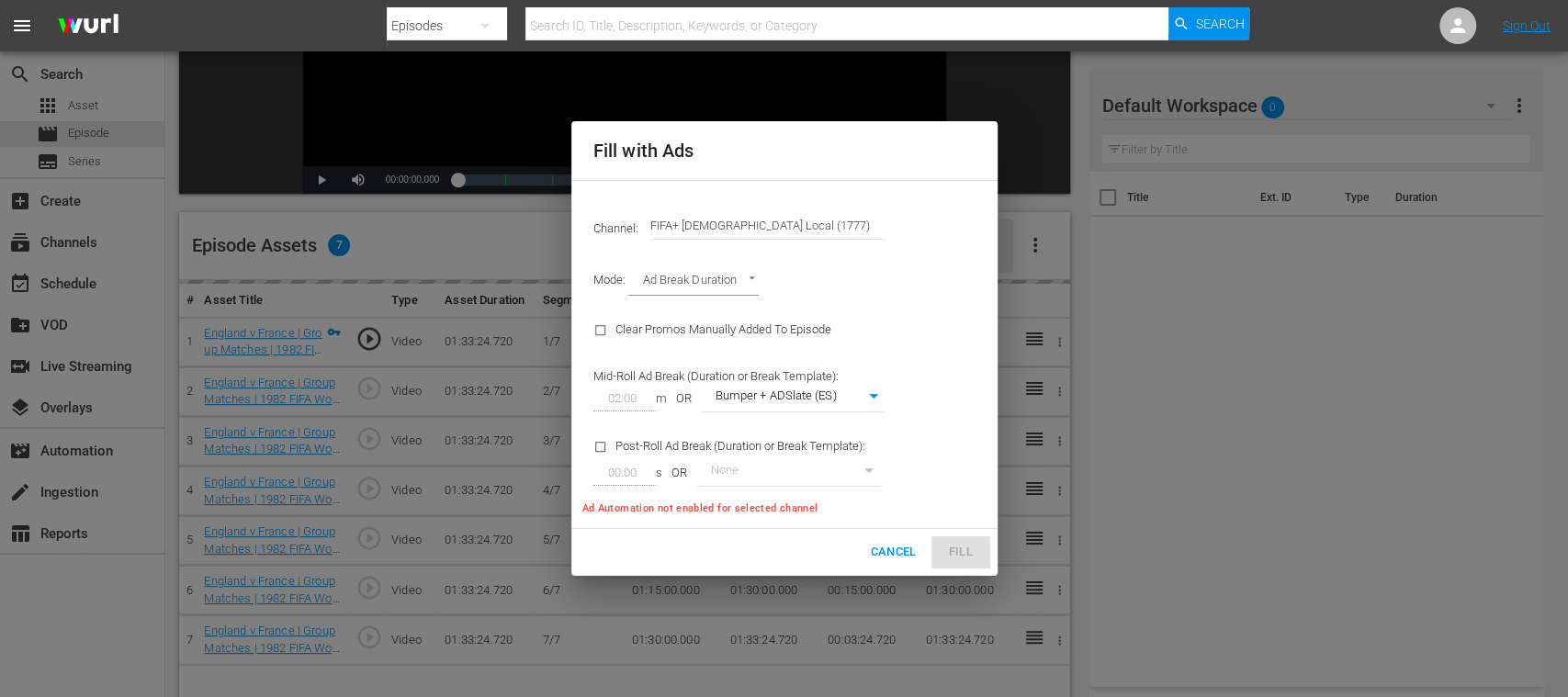
type input "337"
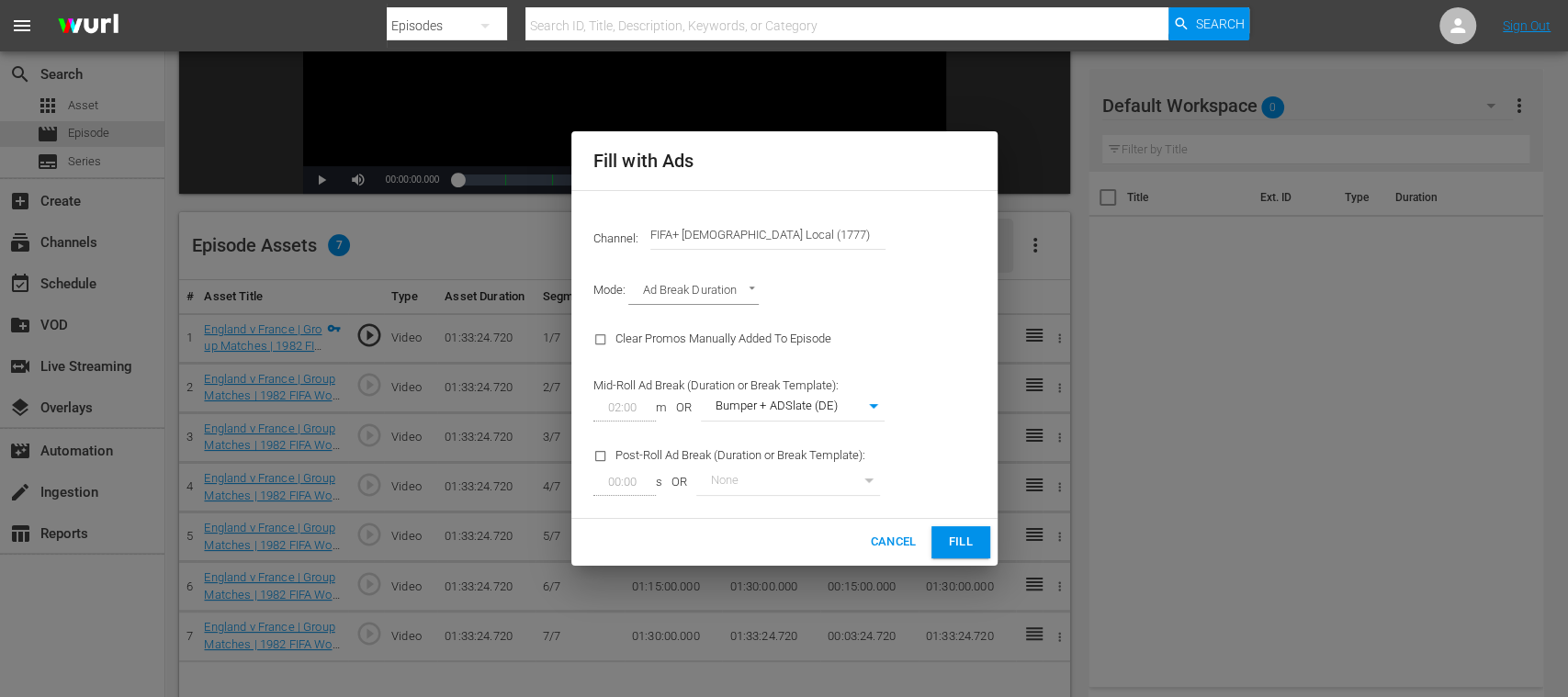
click at [972, 551] on span "Fill" at bounding box center [961, 542] width 30 height 21
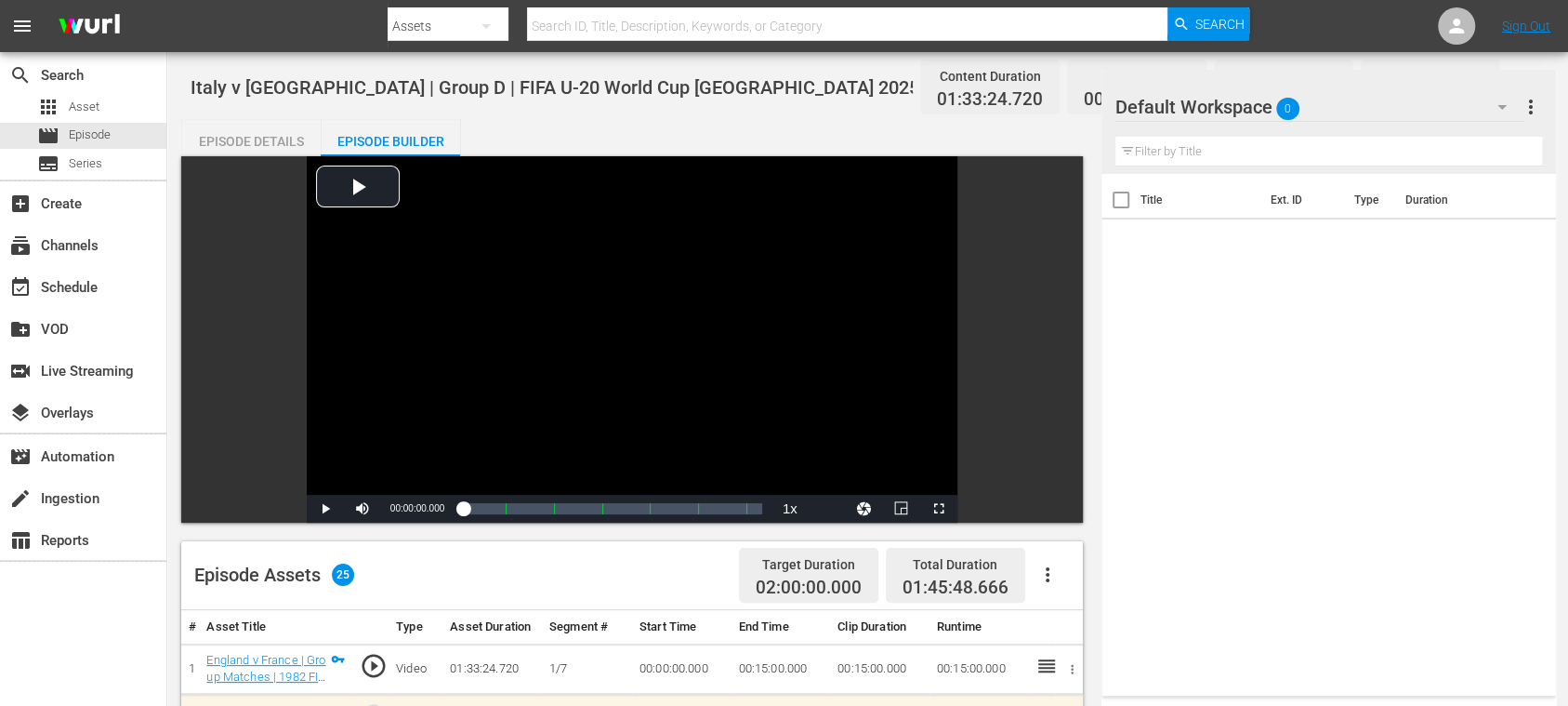
scroll to position [330, 0]
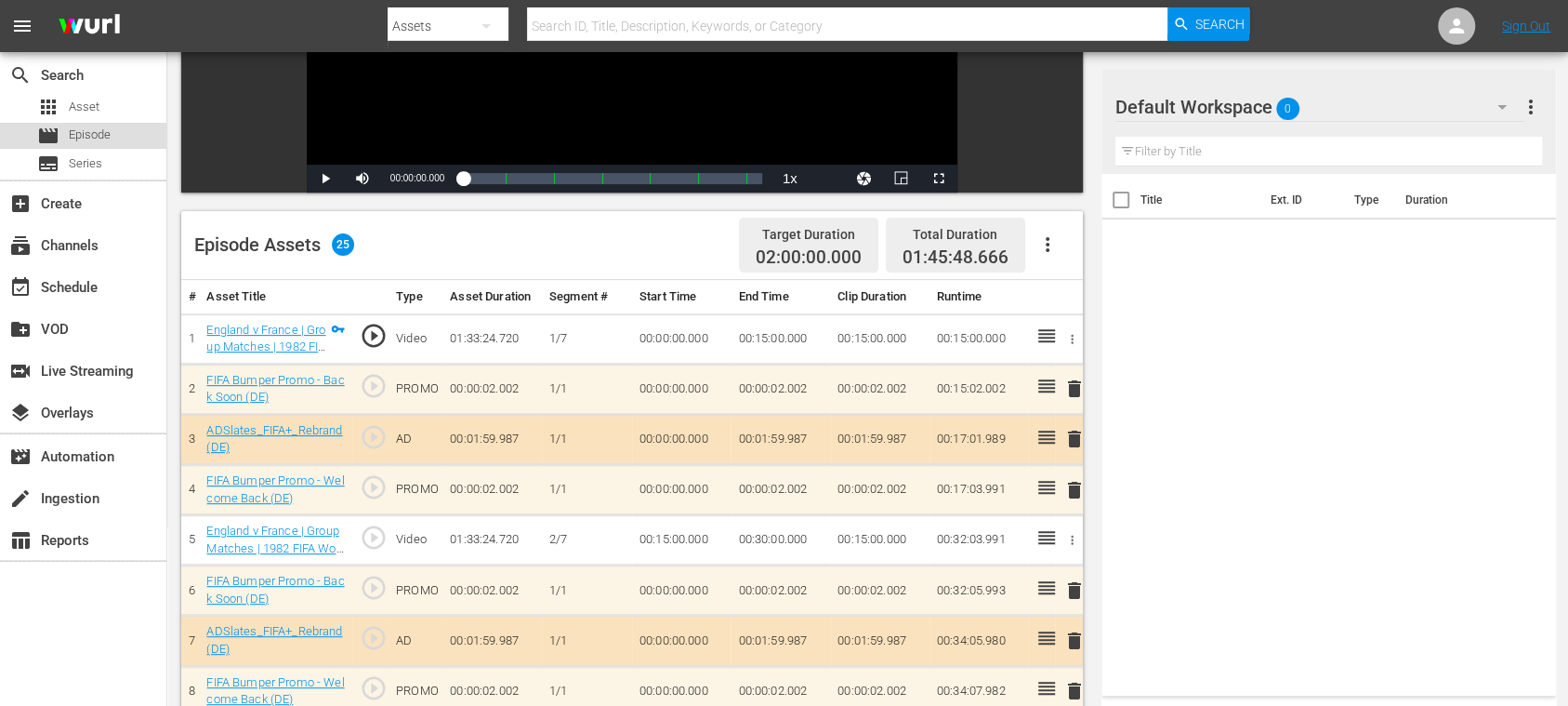
click at [103, 132] on span "Episode" at bounding box center [90, 135] width 41 height 19
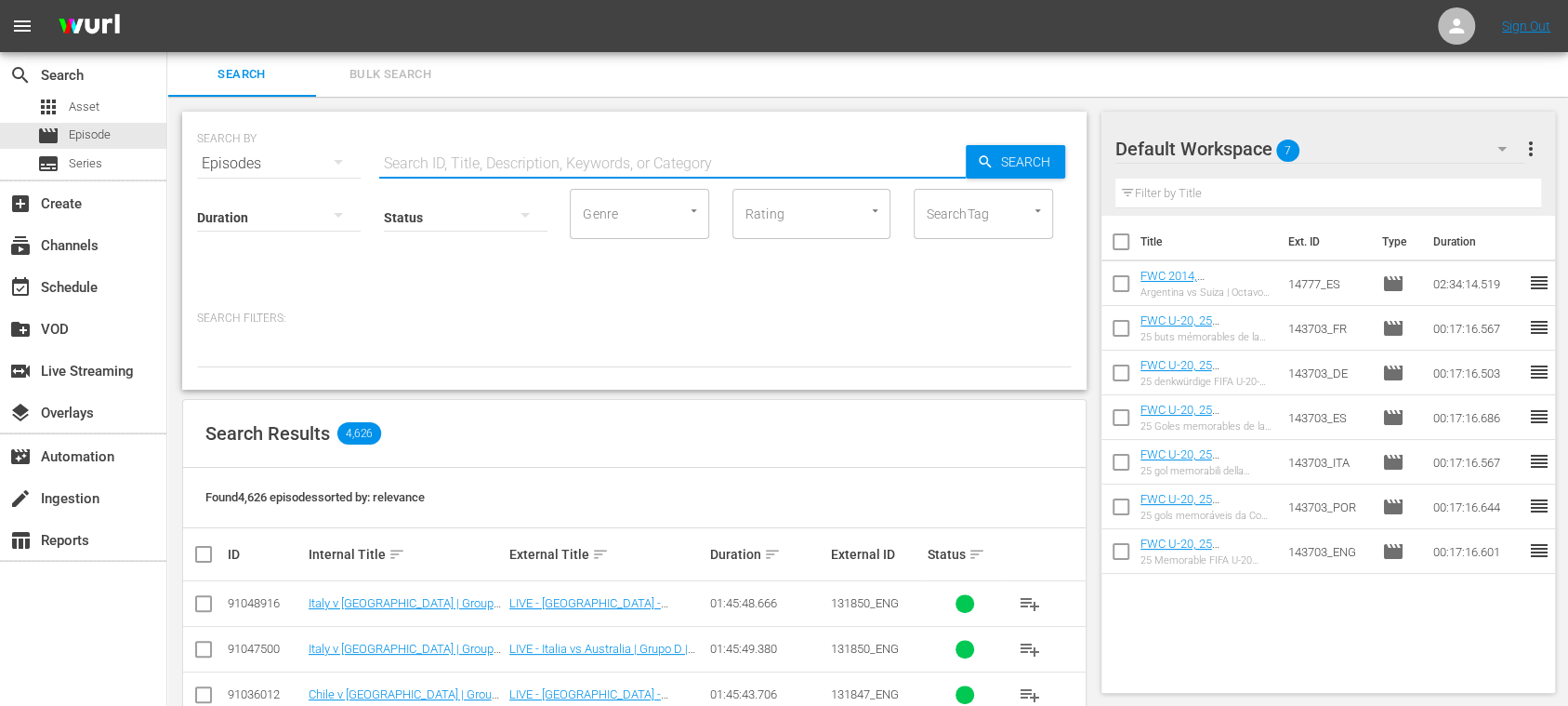
click at [401, 154] on input "text" at bounding box center [673, 163] width 587 height 44
paste input "Brazil vs Mexico"
click at [435, 164] on input "Brazil vs Mexico" at bounding box center [673, 163] width 587 height 44
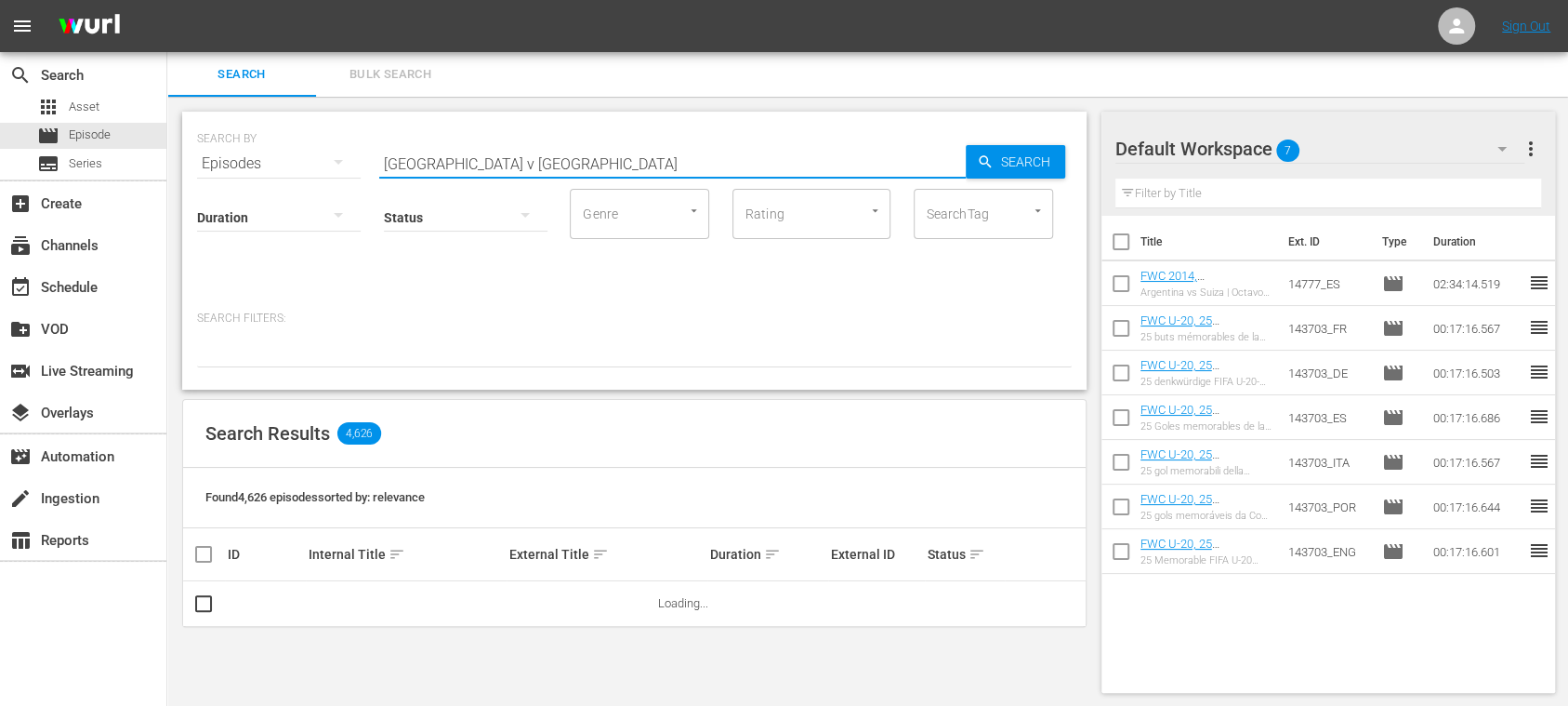
type input "Brazil v Mexico"
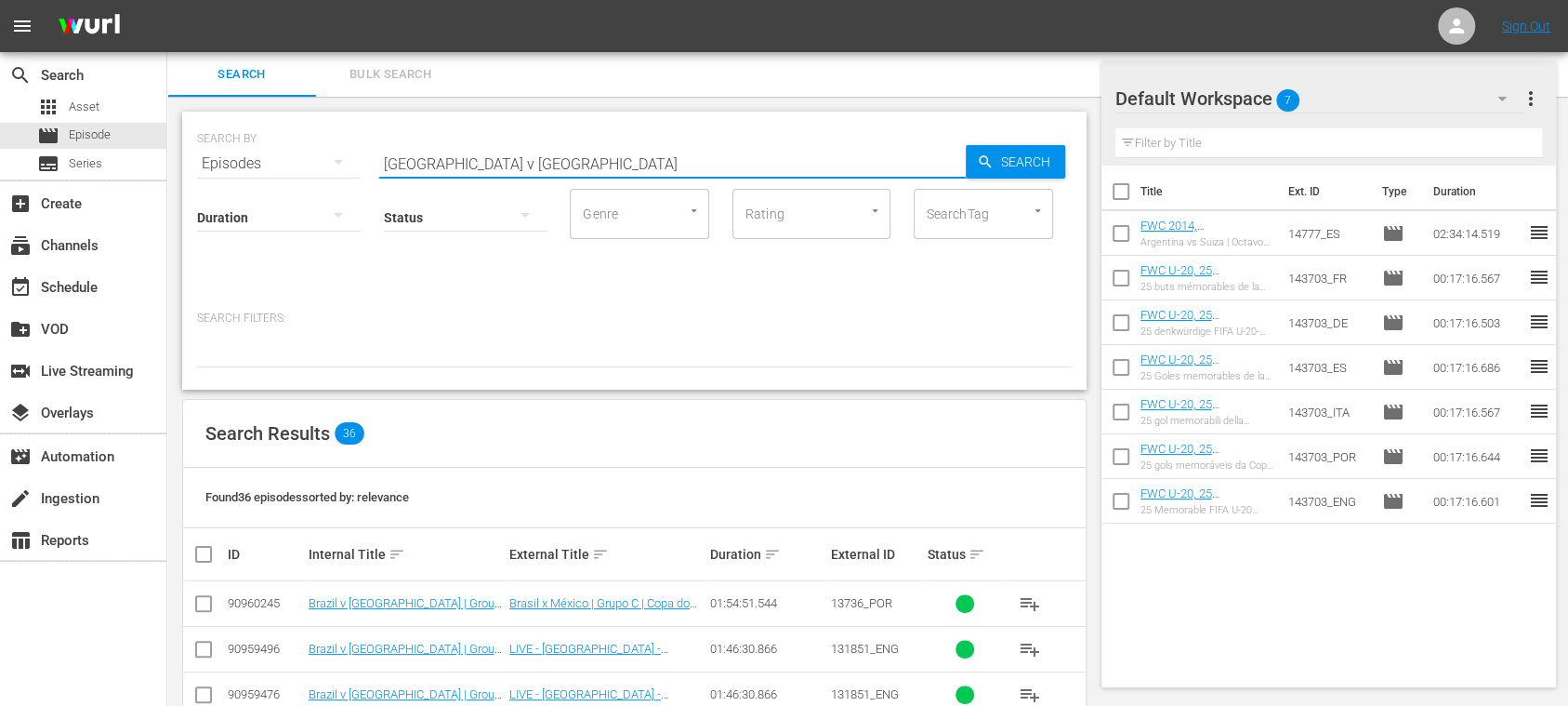
scroll to position [331, 0]
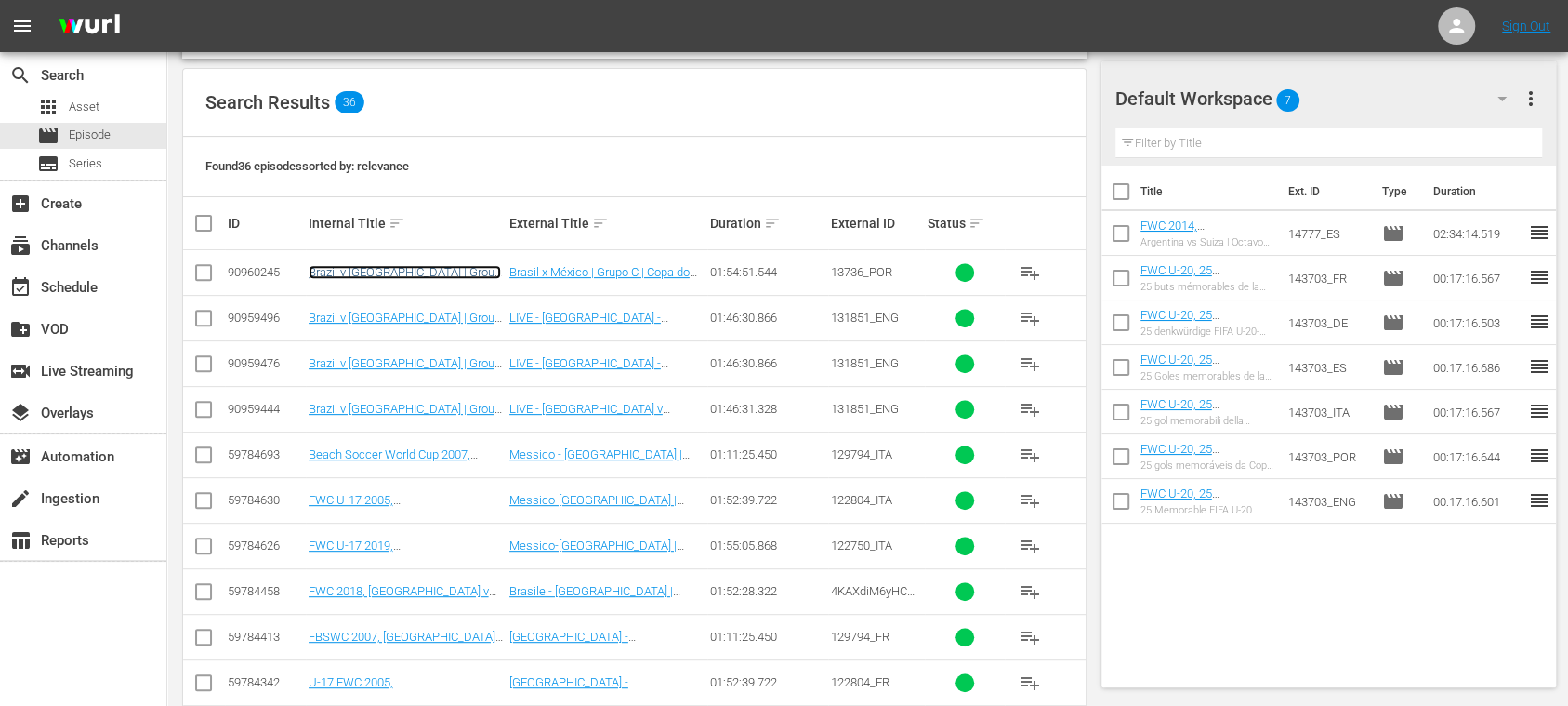
click at [426, 265] on link "Brazil v Mexico | Group C | FIFA U-20 World Cup Chile 2025™ (PT)" at bounding box center [405, 286] width 192 height 41
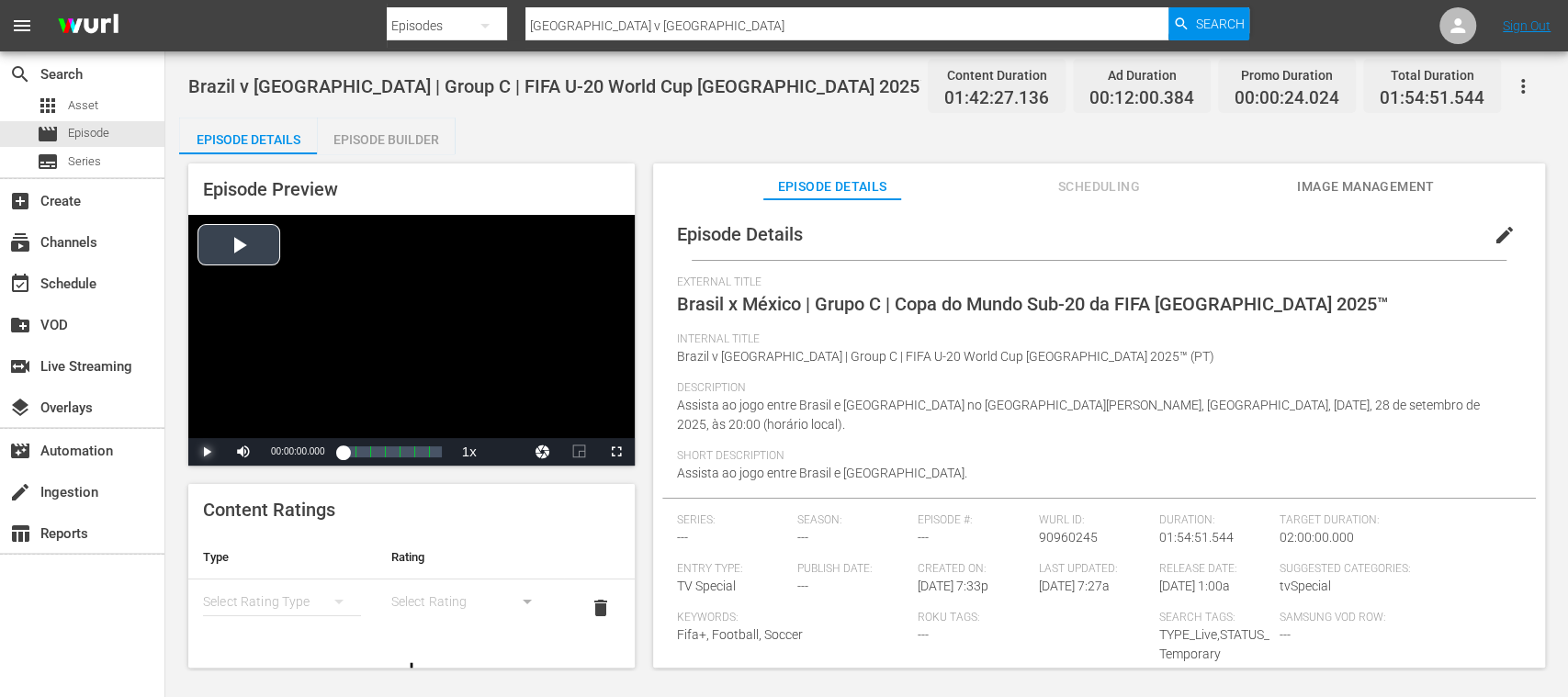
click at [207, 451] on span "Video Player" at bounding box center [207, 451] width 0 height 0
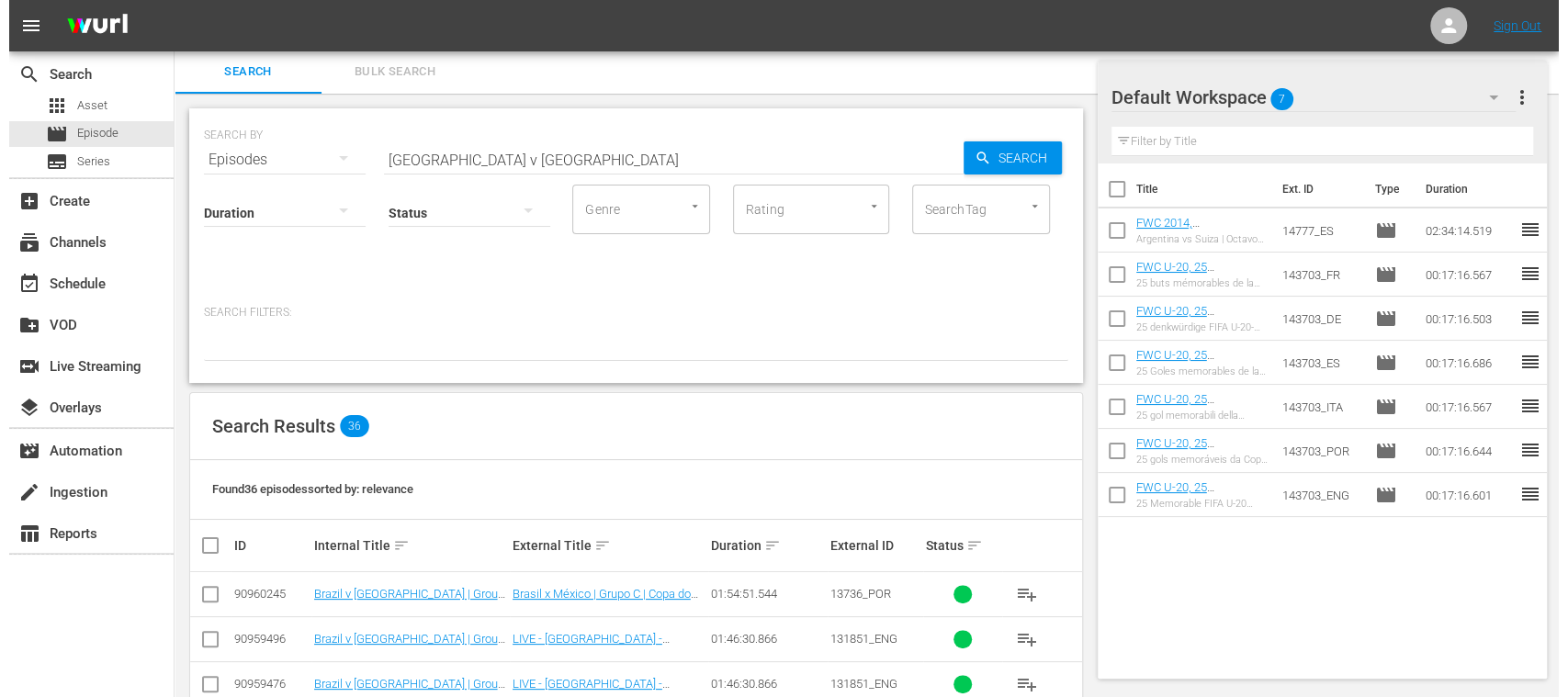
scroll to position [328, 0]
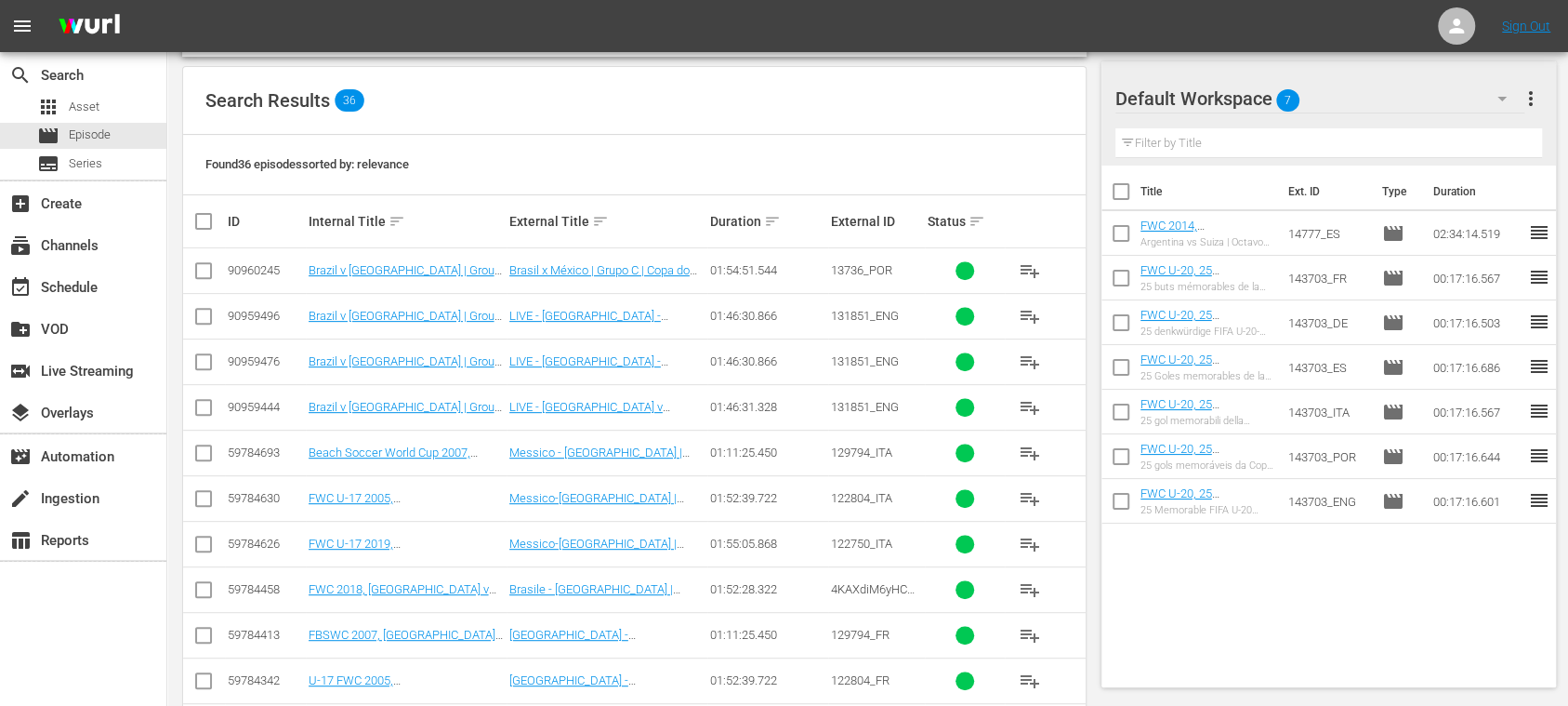
click at [202, 405] on input "checkbox" at bounding box center [204, 411] width 23 height 23
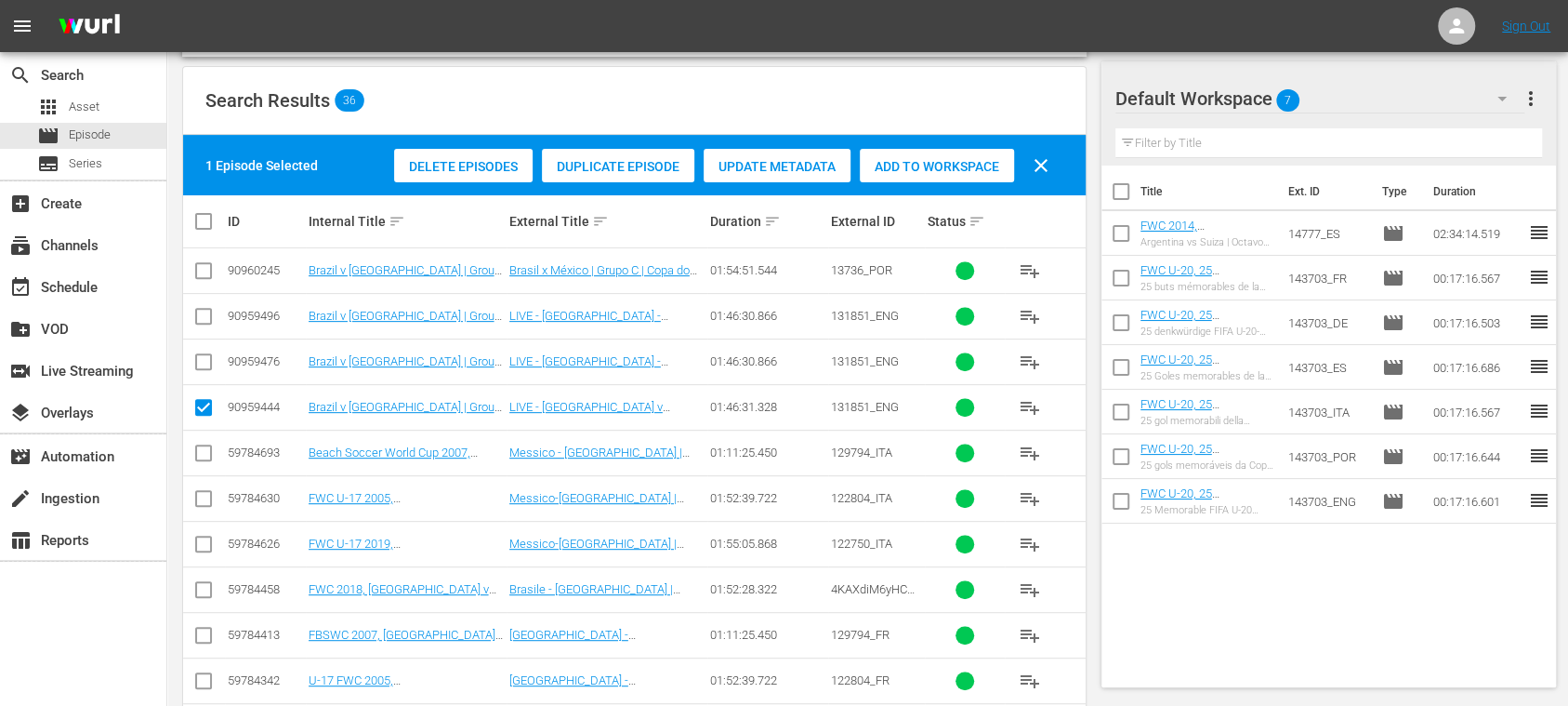
click at [630, 168] on span "Duplicate Episode" at bounding box center [618, 167] width 153 height 15
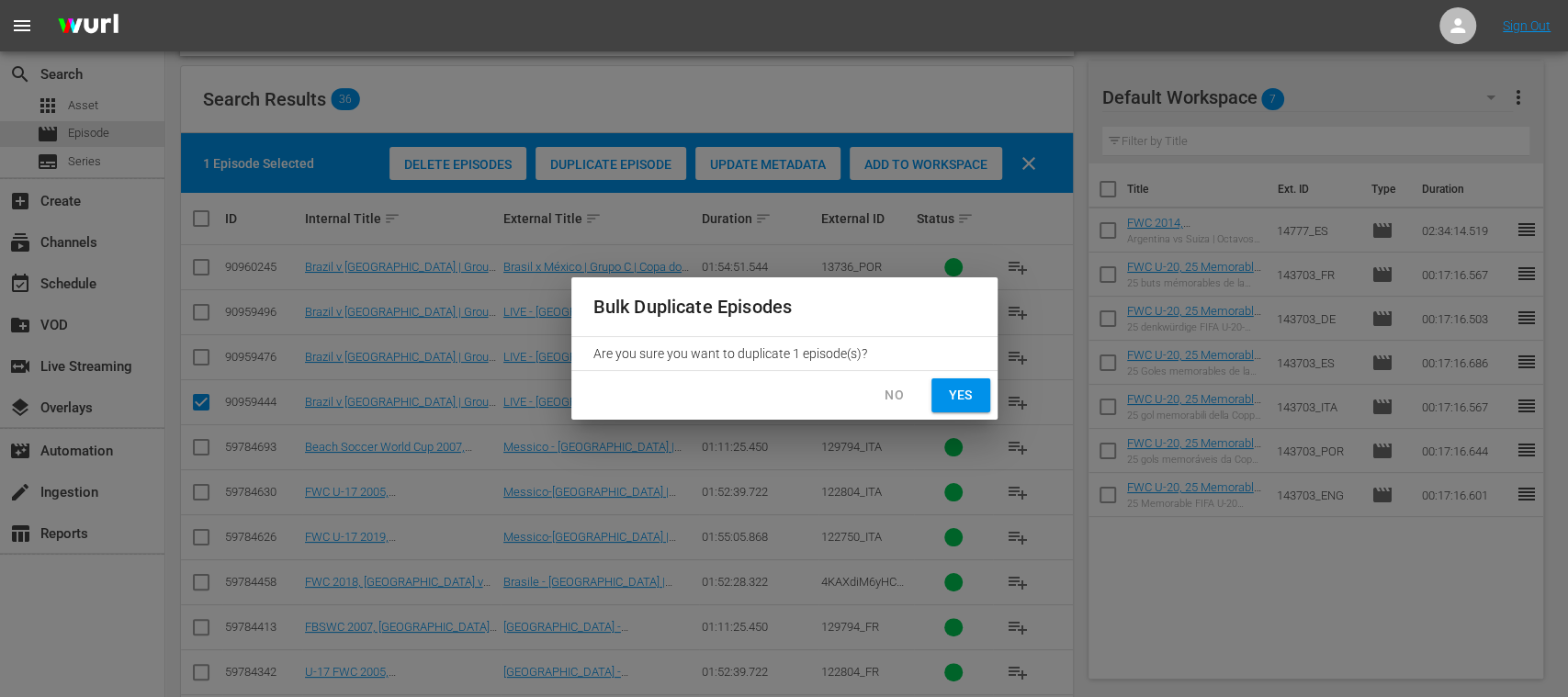
click at [961, 396] on span "Yes" at bounding box center [961, 395] width 30 height 23
checkbox input "false"
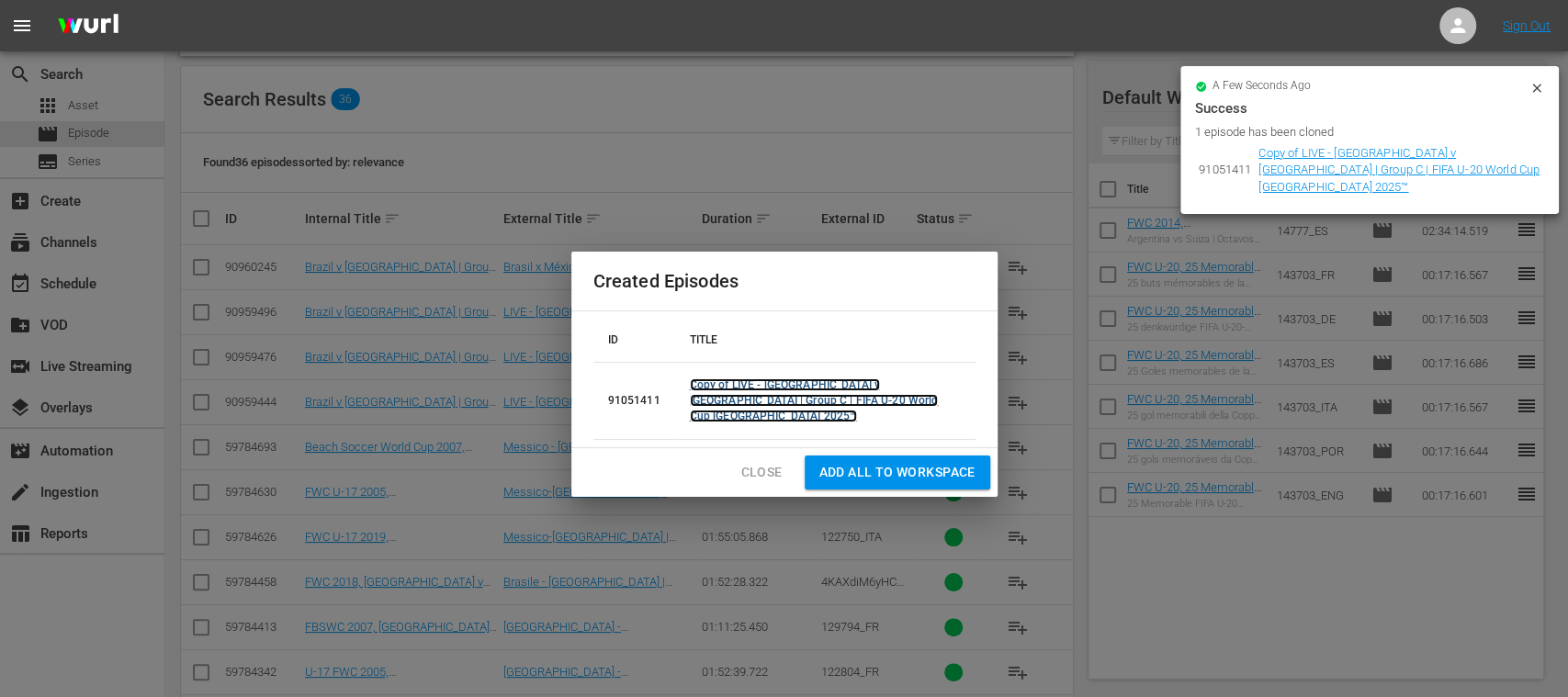
click at [706, 385] on link "Copy of LIVE - Brazil v Mexico | Group C | FIFA U-20 World Cup Chile 2025™" at bounding box center [814, 400] width 249 height 44
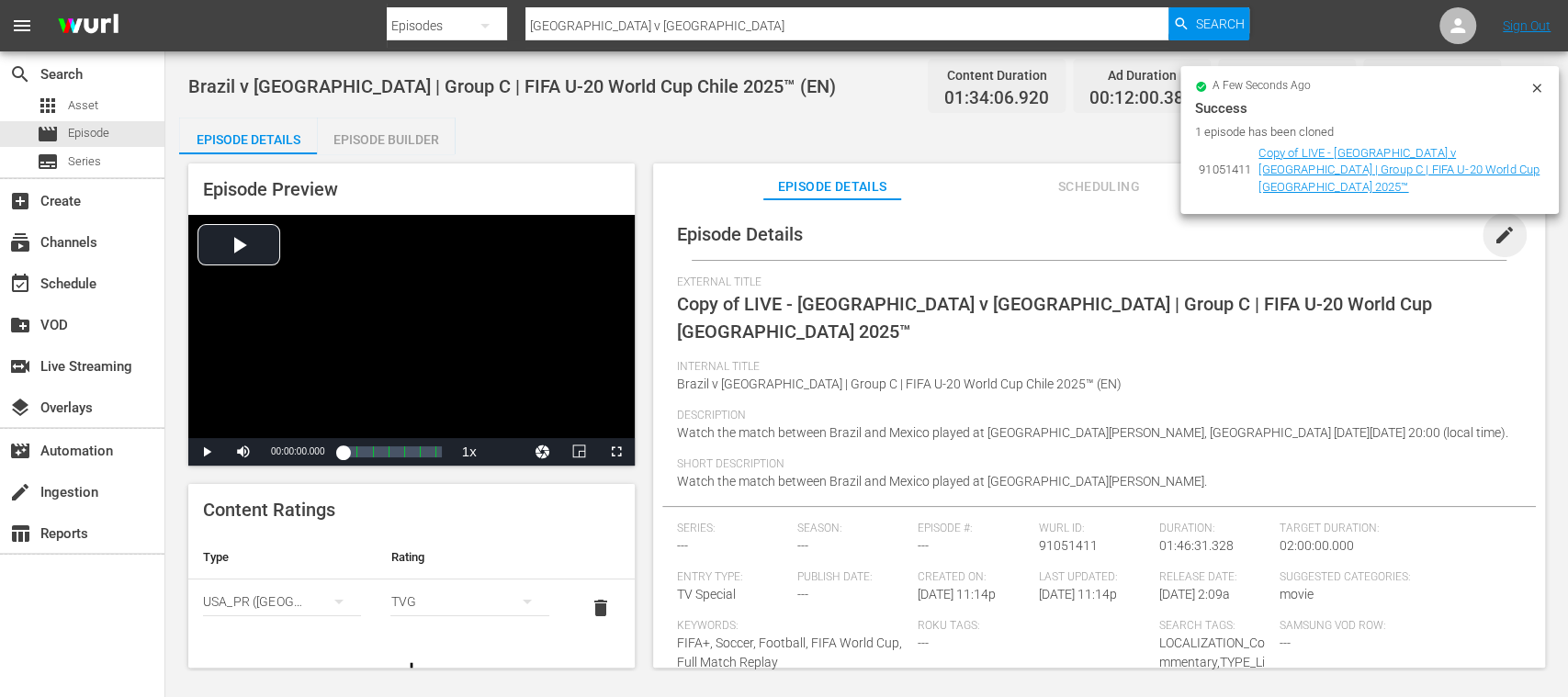
click at [1495, 234] on span "edit" at bounding box center [1505, 235] width 22 height 22
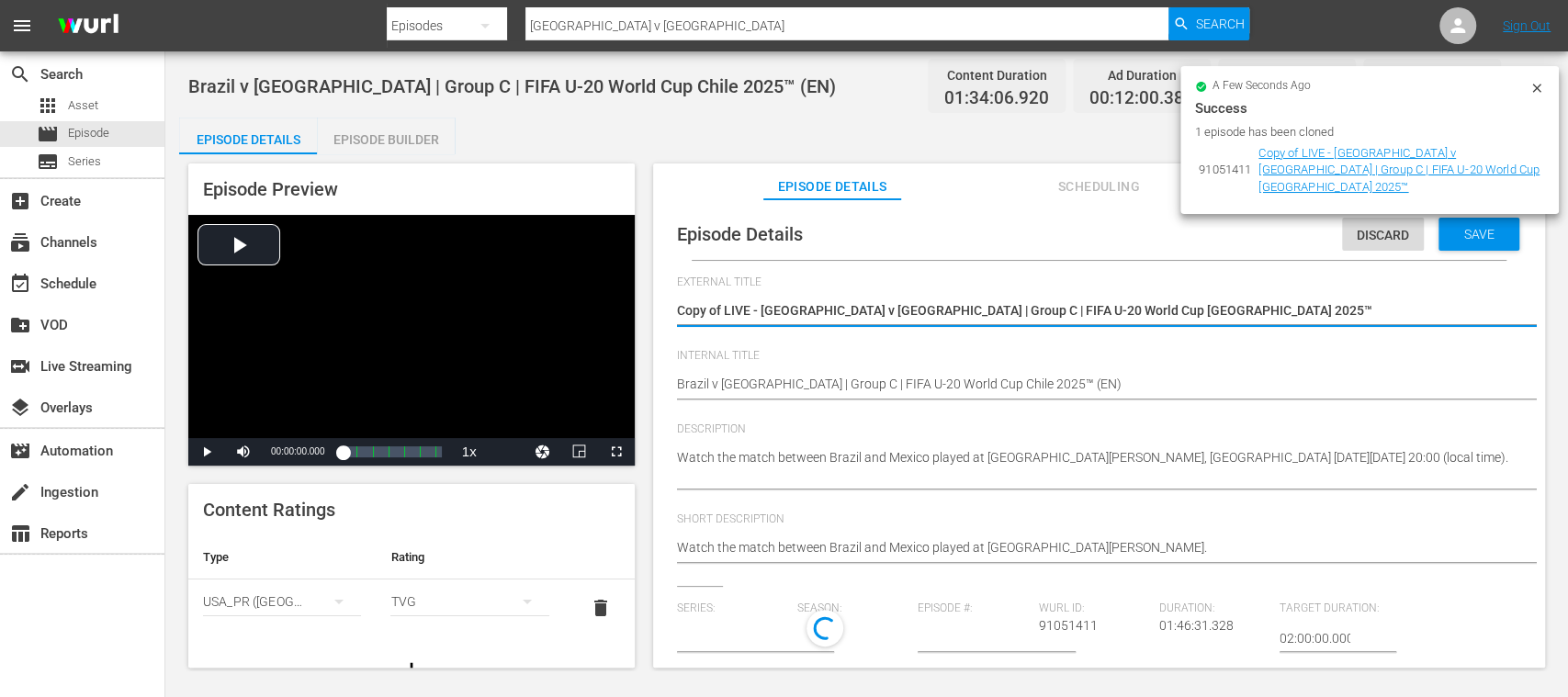
type input "No Series"
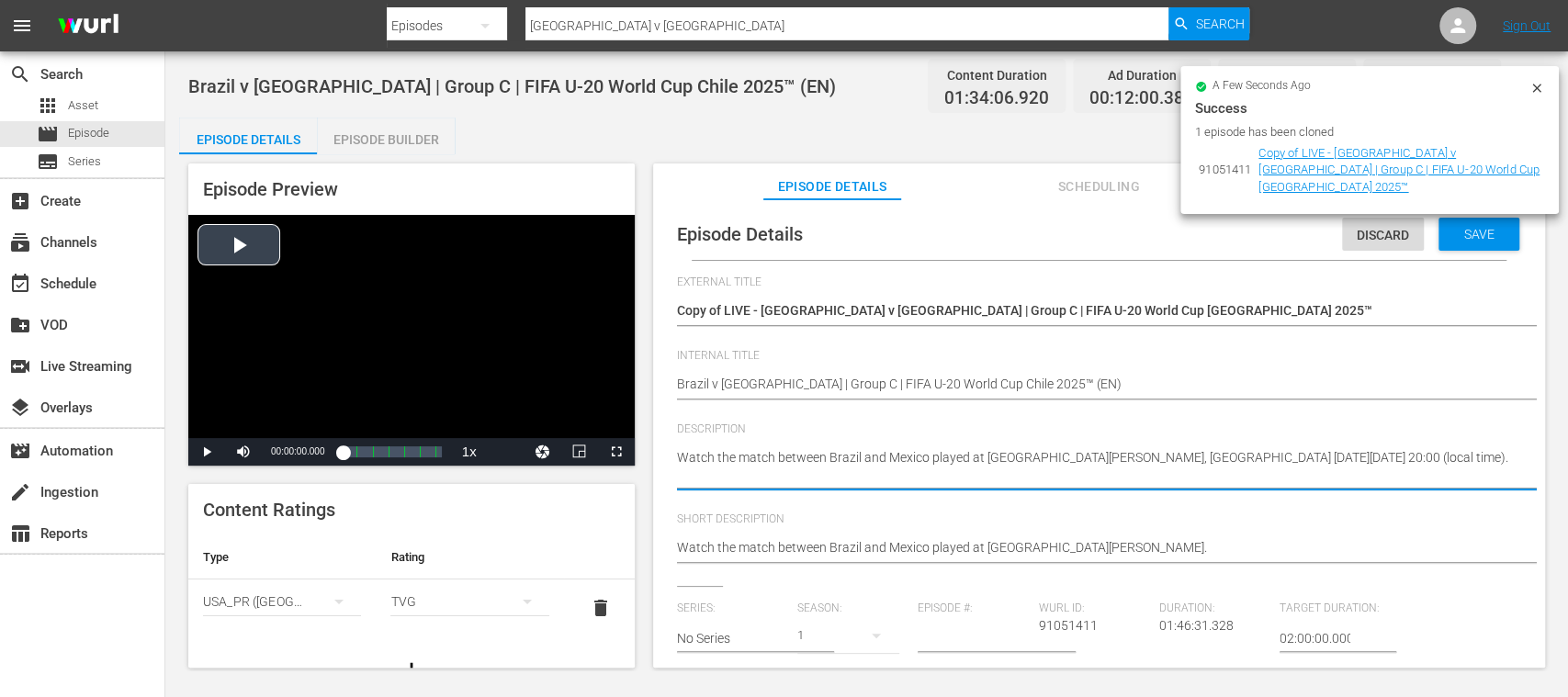
drag, startPoint x: 817, startPoint y: 476, endPoint x: 574, endPoint y: 395, distance: 256.1
paste textarea "Vea el partido entre Brasil y México jugado en el Estadio Nacional Julio Martín…"
type textarea "Vea el partido entre Brasil y México jugado en el Estadio Nacional Julio Martín…"
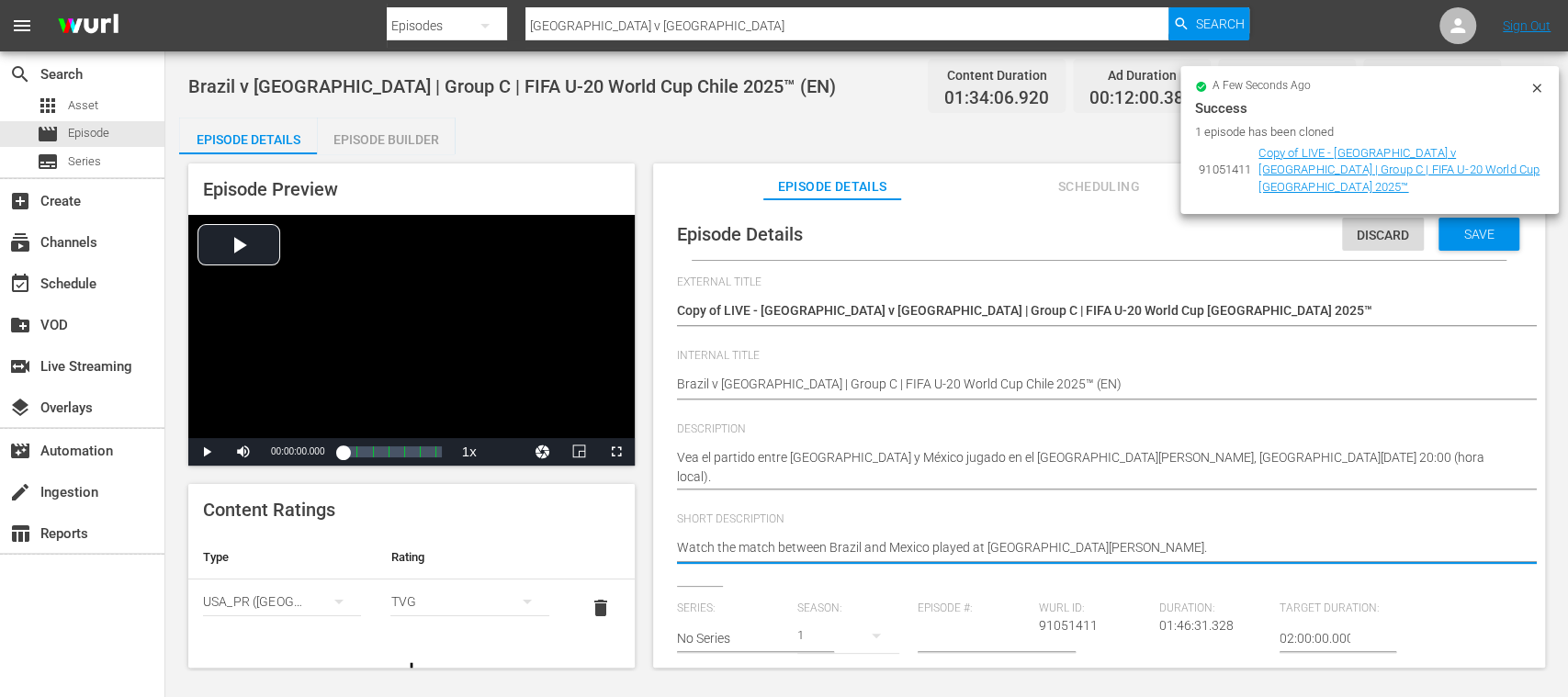
drag, startPoint x: 795, startPoint y: 534, endPoint x: 476, endPoint y: 513, distance: 319.7
paste textarea "Vea el partido entre Brasil y México jugado en el Estadio Nacional Julio Martín…"
type textarea "Vea el partido entre Brasil y México jugado en el Estadio Nacional Julio Martín…"
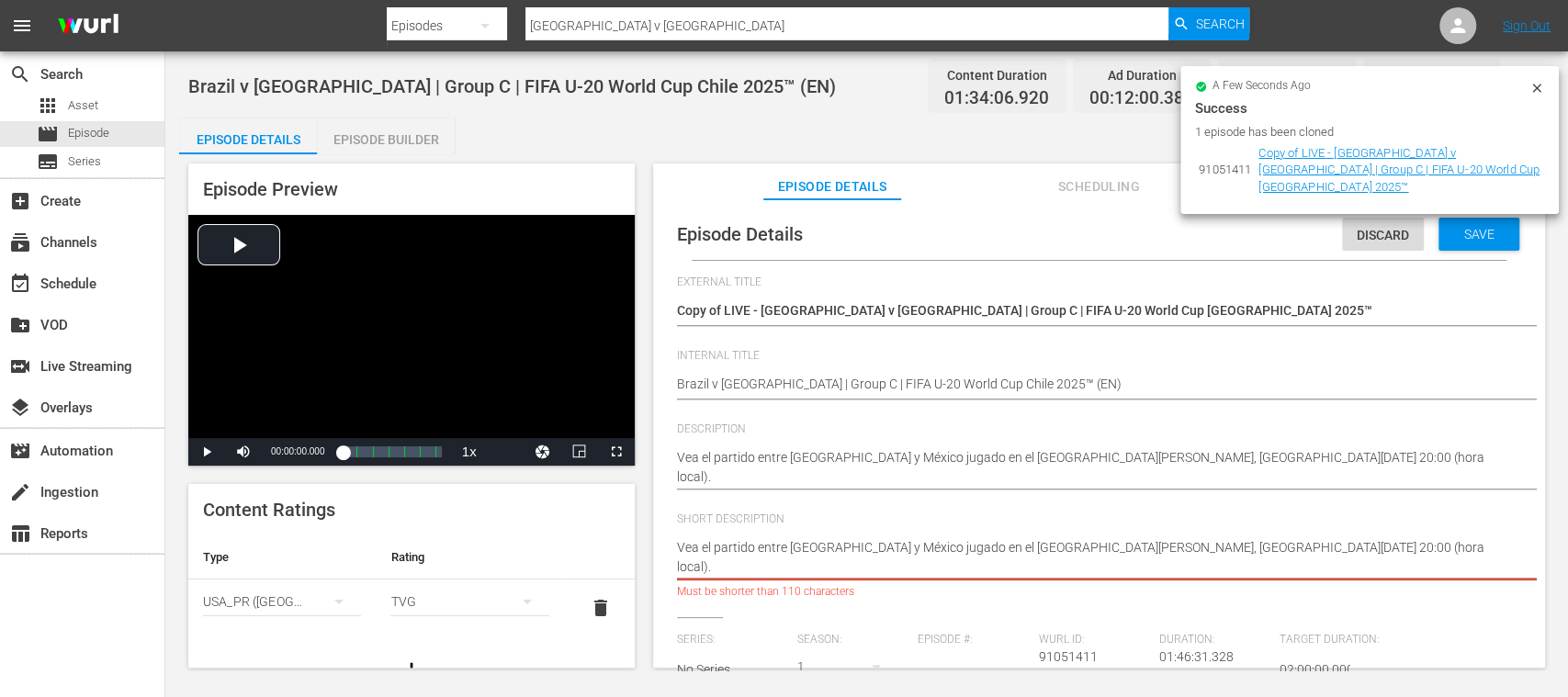
drag, startPoint x: 1237, startPoint y: 550, endPoint x: 1250, endPoint y: 570, distance: 23.9
click at [1250, 570] on textarea "Watch the match between Brazil and Mexico played at Estadio Nacional Julio Mart…" at bounding box center [1094, 556] width 835 height 38
type textarea "Vea el partido entre Brasil y México jugado en el Estadio Nacional Julio Martín…"
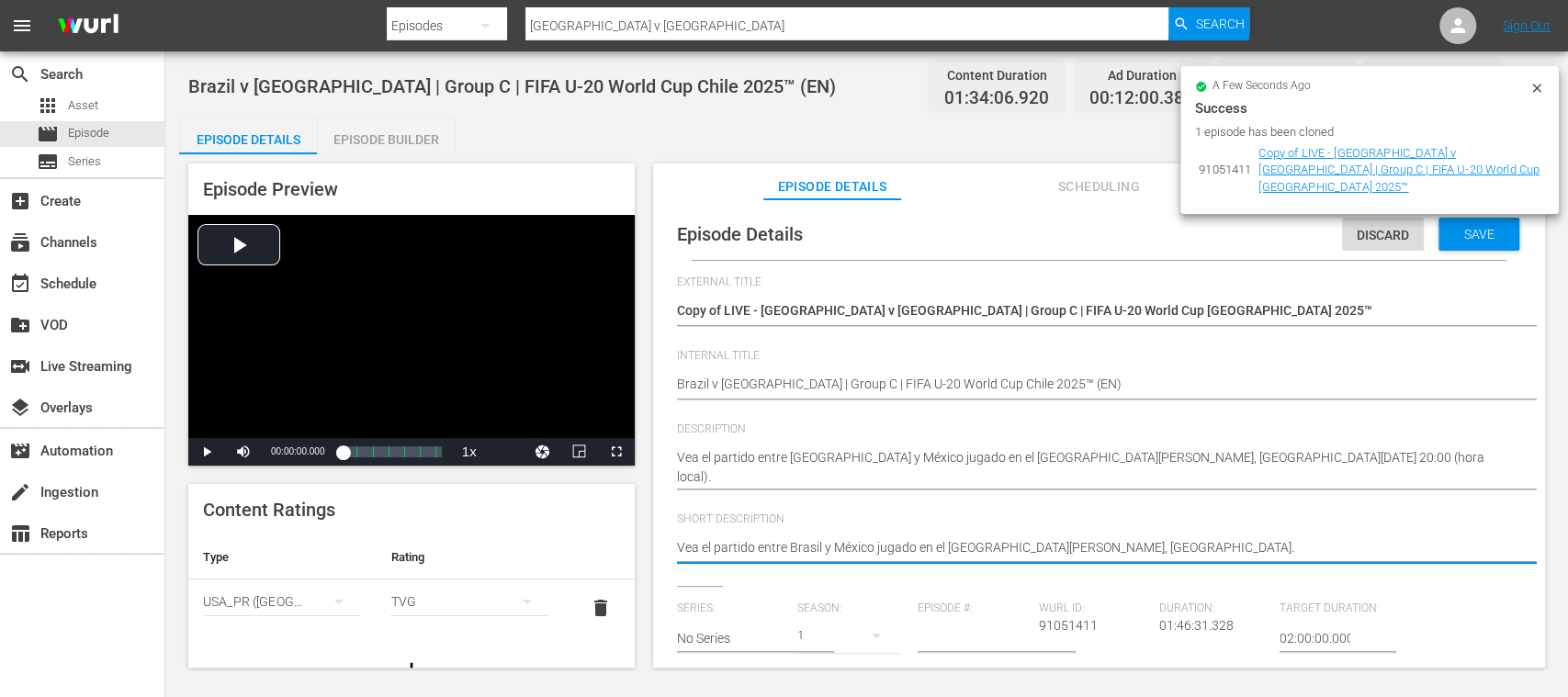
type textarea "Vea el partido entre Brasil y México jugado en el Estadio Nacional Julio Martín…"
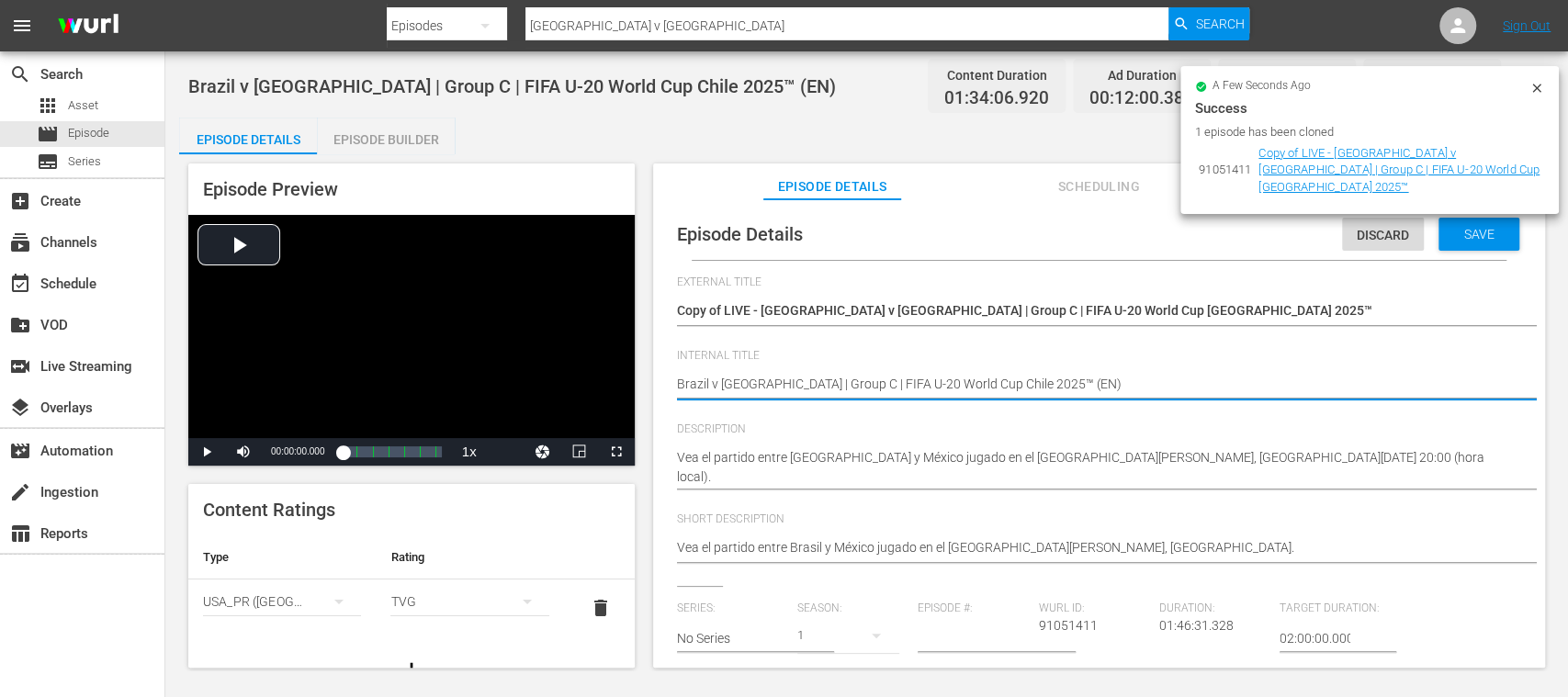
type textarea "Brazil v Mexico | Group C | FIFA U-20 World Cup Chile 2025™ (E)"
type textarea "Brazil v Mexico | Group C | FIFA U-20 World Cup Chile 2025™ (ES)"
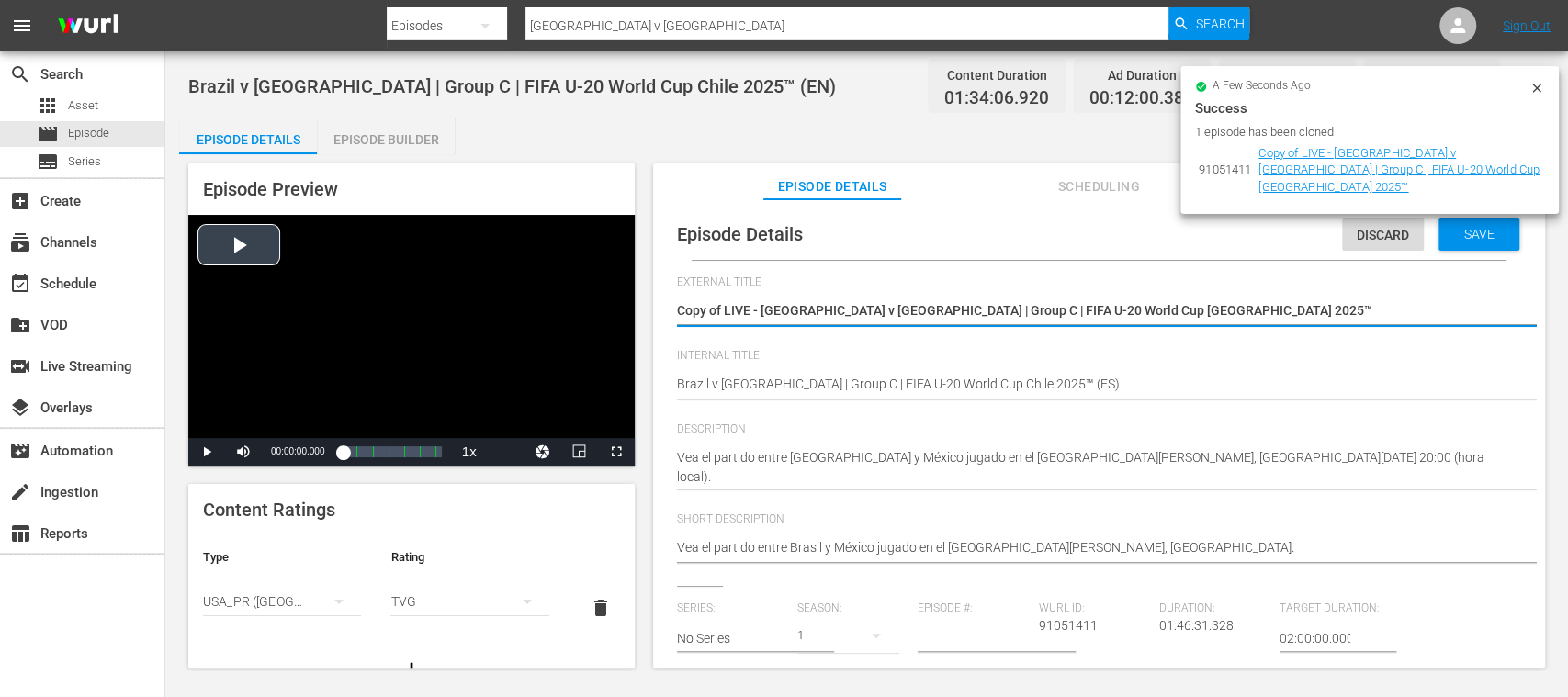
drag, startPoint x: 1114, startPoint y: 308, endPoint x: 594, endPoint y: 290, distance: 520.3
click at [791, 315] on textarea "Copy of LIVE - Brazil v Mexico | Group C | FIFA U-20 World Cup Chile 2025™" at bounding box center [1094, 313] width 835 height 22
drag, startPoint x: 764, startPoint y: 312, endPoint x: 1248, endPoint y: 317, distance: 484.0
click at [1248, 317] on textarea "Copy of LIVE - Brazil v Mexico | Group C | FIFA U-20 World Cup Chile 2025™" at bounding box center [1094, 313] width 835 height 22
paste textarea "sil vs México | Grupo C | Copa Mundial Sub-20 de la FIFA"
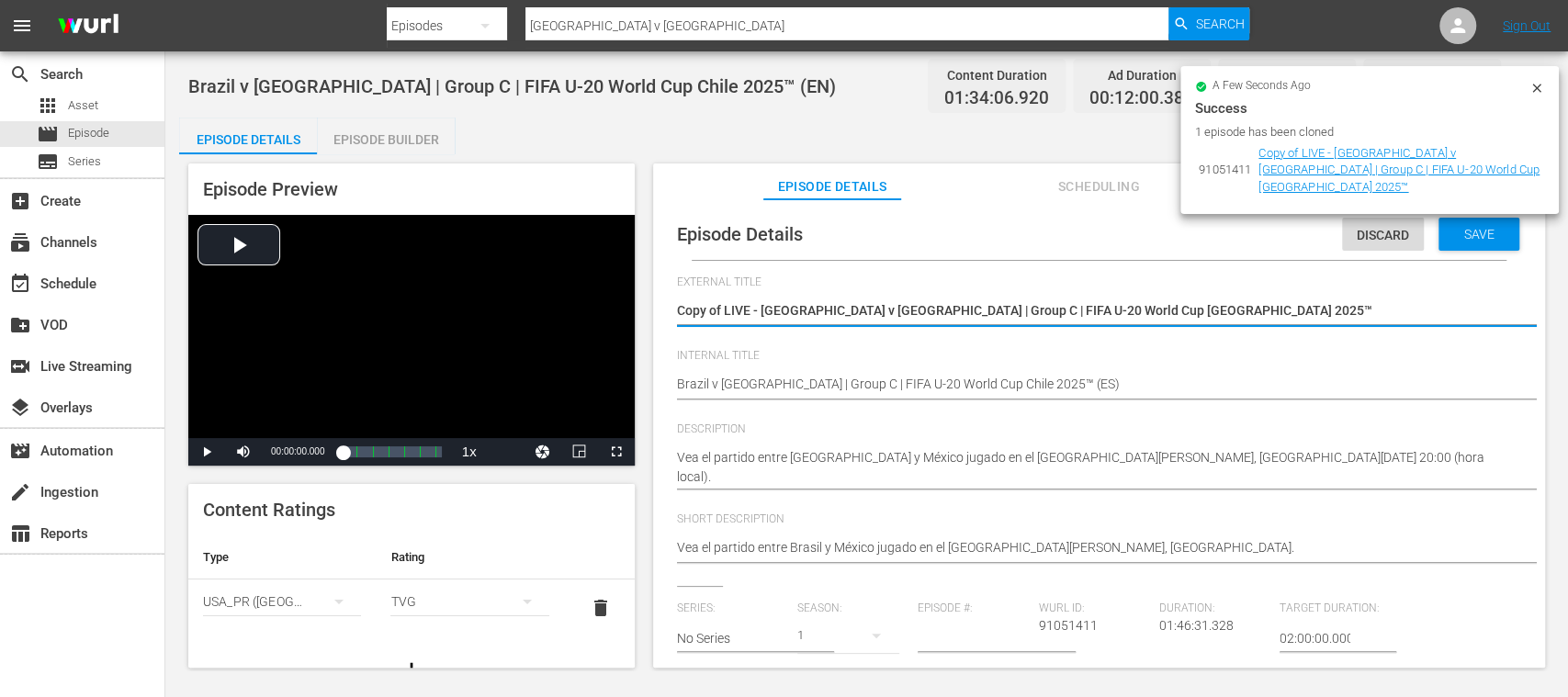
type textarea "Copy of LIVE - Brasil vs México | Grupo C | Copa Mundial Sub-20 de la FIFA Chil…"
click at [725, 302] on textarea "Copy of LIVE - Brazil v Mexico | Group C | FIFA U-20 World Cup Chile 2025™" at bounding box center [1094, 313] width 835 height 22
type textarea "Copy ofLIVE - Brasil vs México | Grupo C | Copa Mundial Sub-20 de la FIFA Chile…"
type textarea "Copy oLIVE - Brasil vs México | Grupo C | Copa Mundial Sub-20 de la FIFA Chile …"
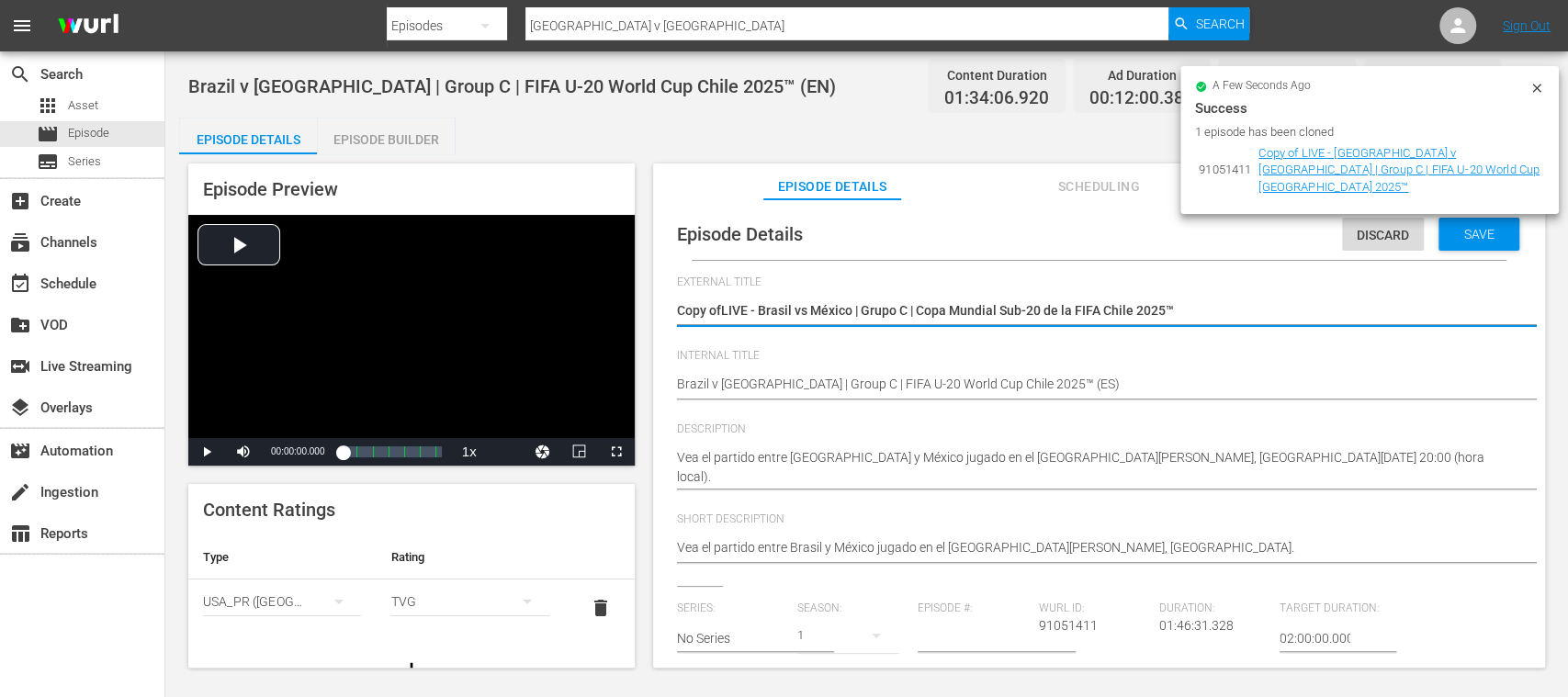
type textarea "Copy oLIVE - Brasil vs México | Grupo C | Copa Mundial Sub-20 de la FIFA Chile …"
type textarea "Copy LIVE - Brasil vs México | Grupo C | Copa Mundial Sub-20 de la FIFA Chile 2…"
type textarea "CopyLIVE - Brasil vs México | Grupo C | Copa Mundial Sub-20 de la FIFA Chile 20…"
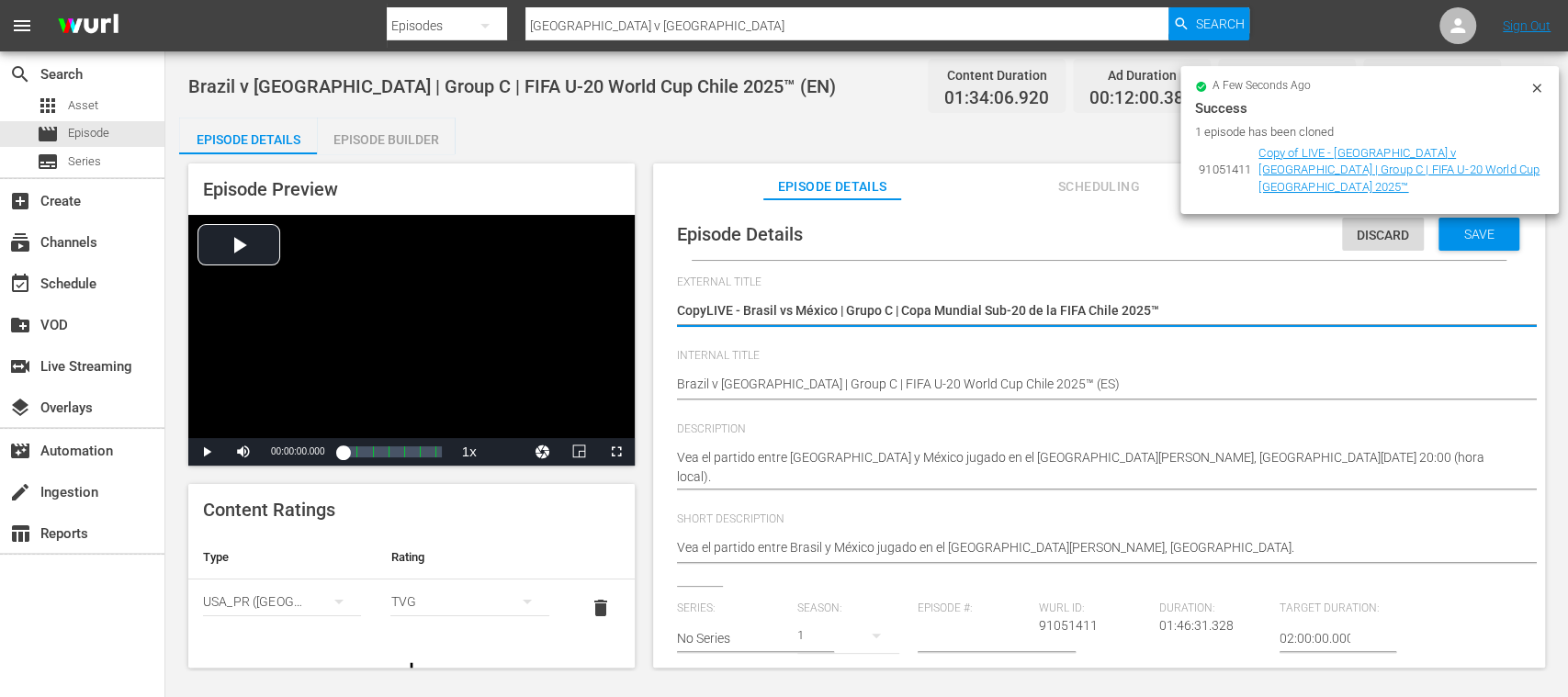
type textarea "CopLIVE - Brasil vs México | Grupo C | Copa Mundial Sub-20 de la FIFA Chile 202…"
type textarea "CoLIVE - Brasil vs México | Grupo C | Copa Mundial Sub-20 de la FIFA Chile 2025™"
type textarea "CLIVE - Brasil vs México | Grupo C | Copa Mundial Sub-20 de la FIFA Chile 2025™"
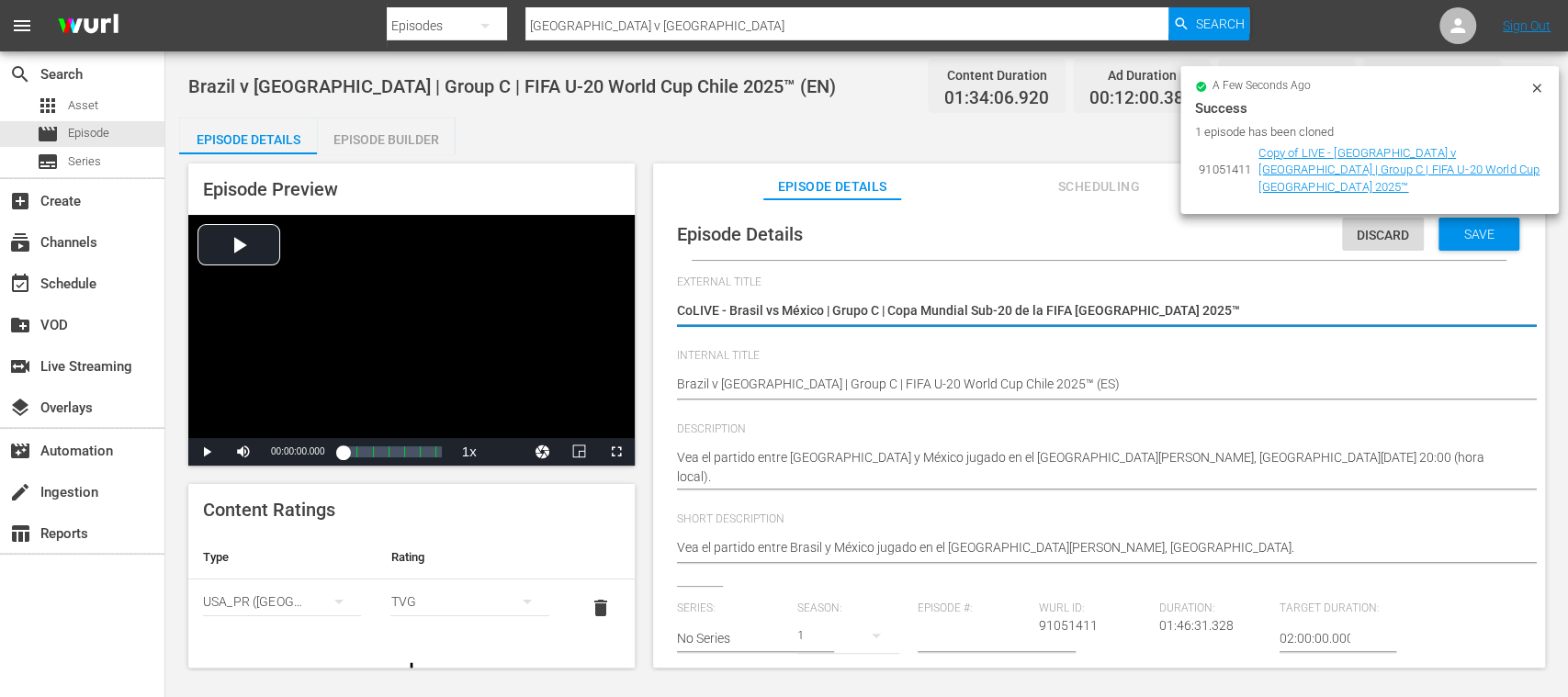
type textarea "CLIVE - Brasil vs México | Grupo C | Copa Mundial Sub-20 de la FIFA Chile 2025™"
type textarea "LIVE - Brasil vs México | Grupo C | Copa Mundial Sub-20 de la FIFA Chile 2025™"
click at [331, 606] on icon "simple table" at bounding box center [339, 601] width 22 height 22
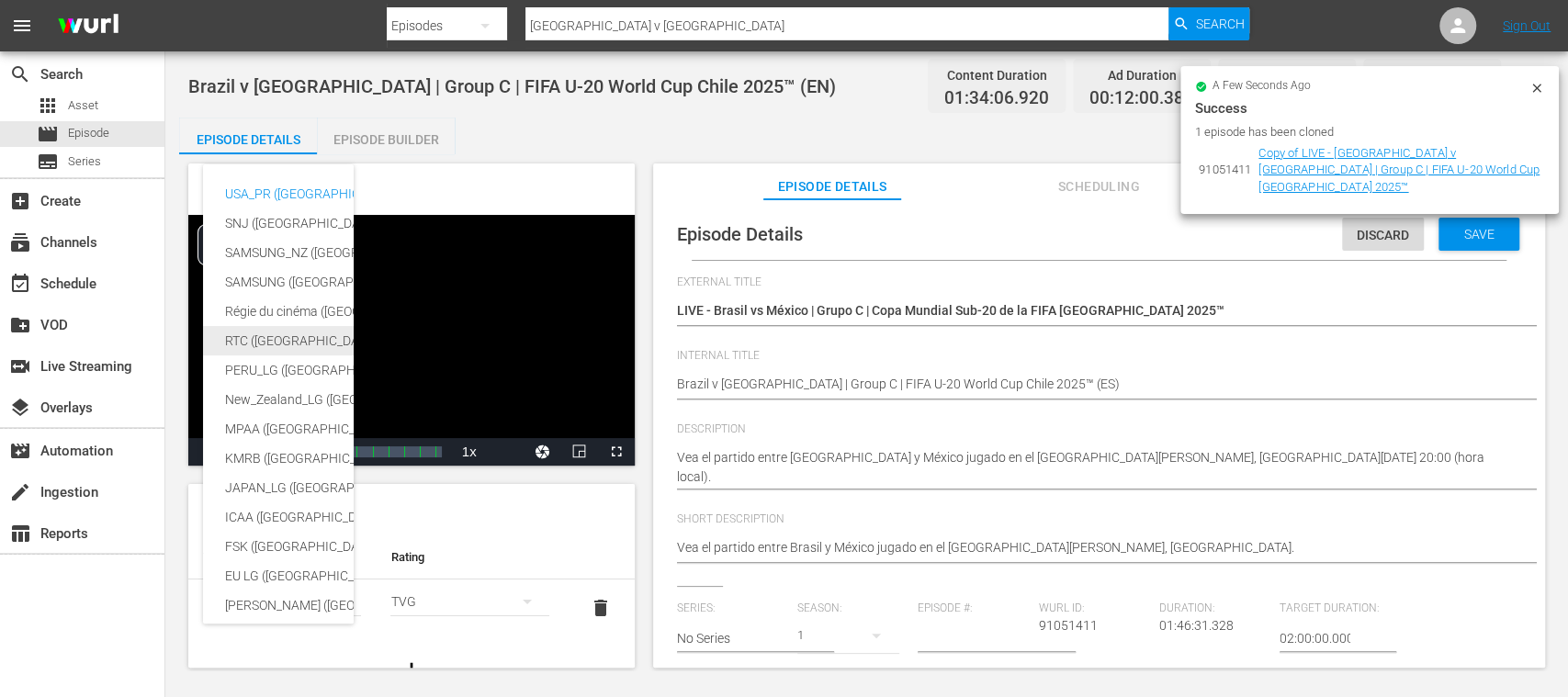
click at [267, 332] on div "RTC (Mexico)" at bounding box center [451, 341] width 451 height 30
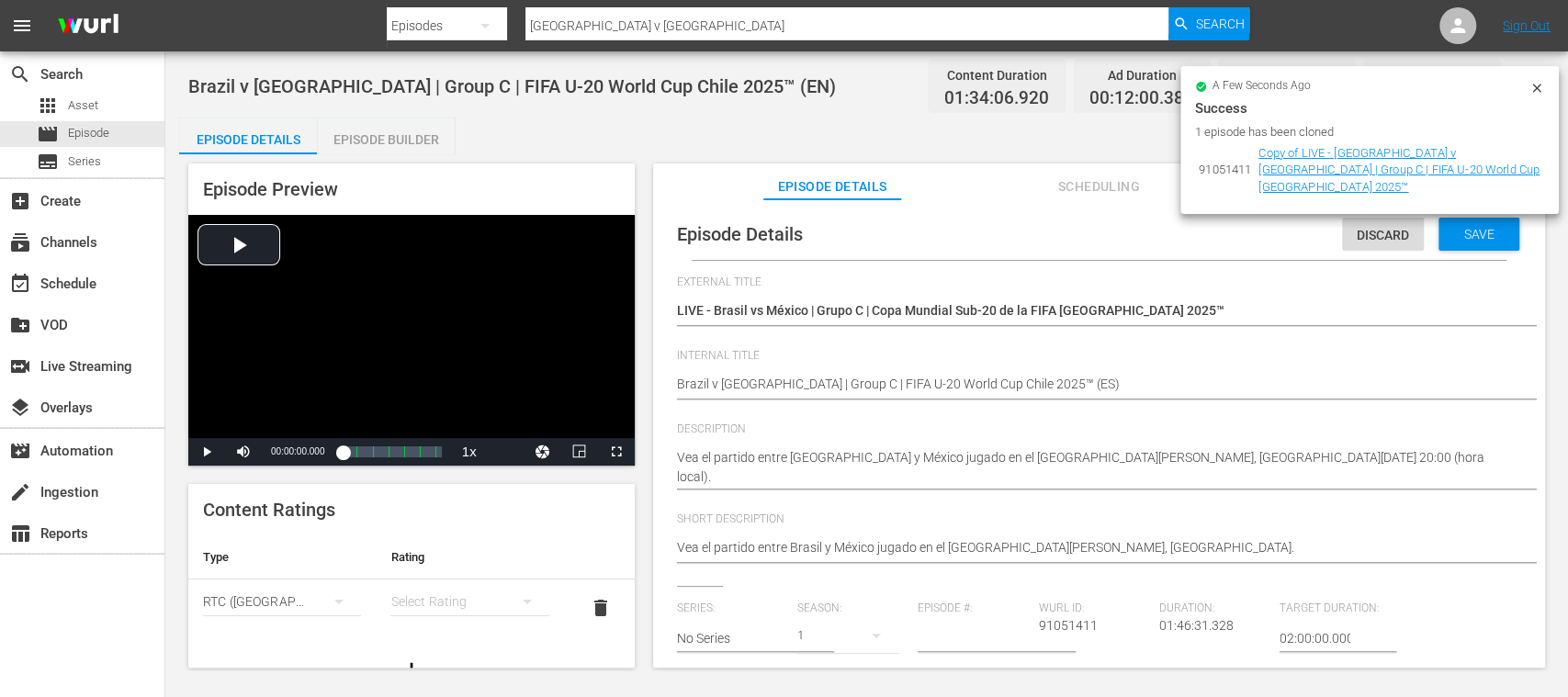
click at [517, 596] on icon "simple table" at bounding box center [528, 601] width 22 height 22
click at [437, 478] on div "A" at bounding box center [458, 476] width 106 height 30
click at [1474, 235] on span "Save" at bounding box center [1480, 235] width 60 height 15
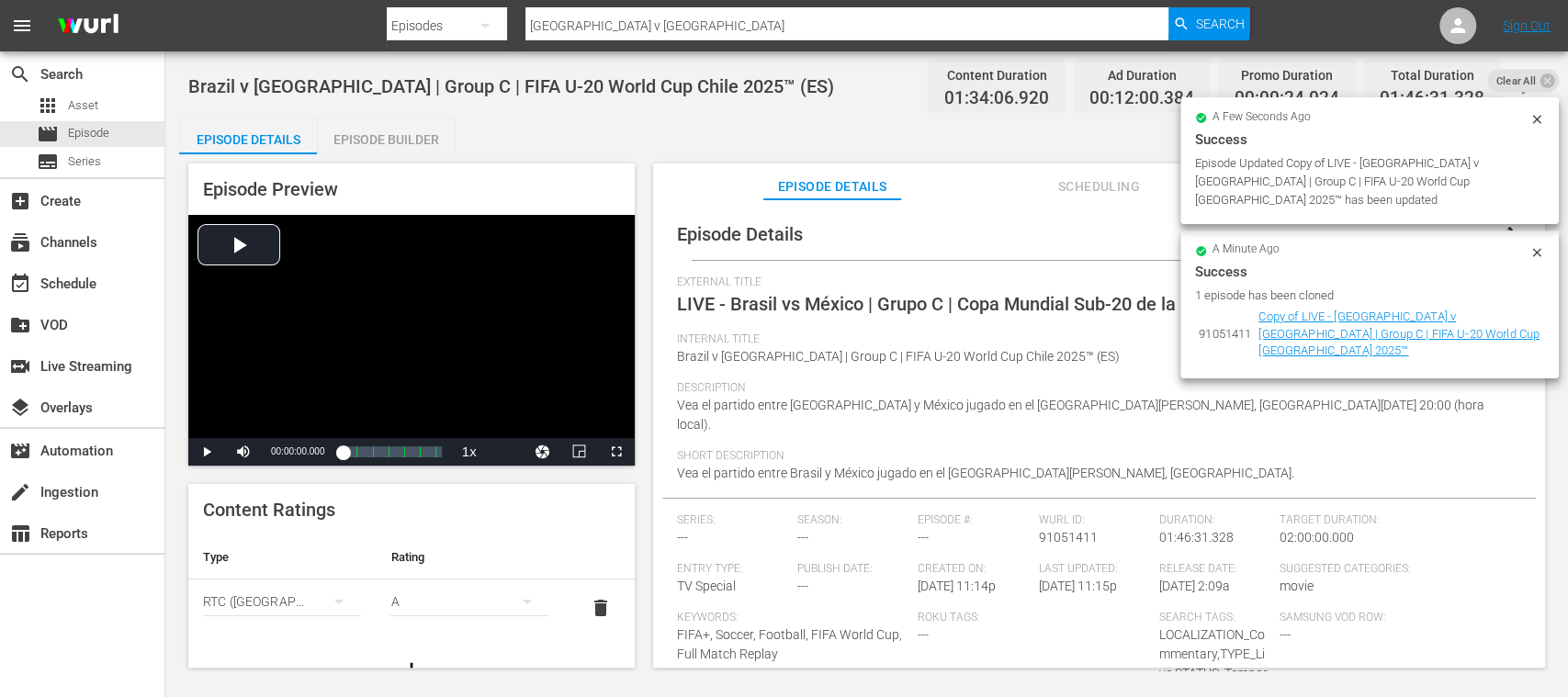
click at [426, 140] on div "Episode Builder" at bounding box center [385, 139] width 138 height 44
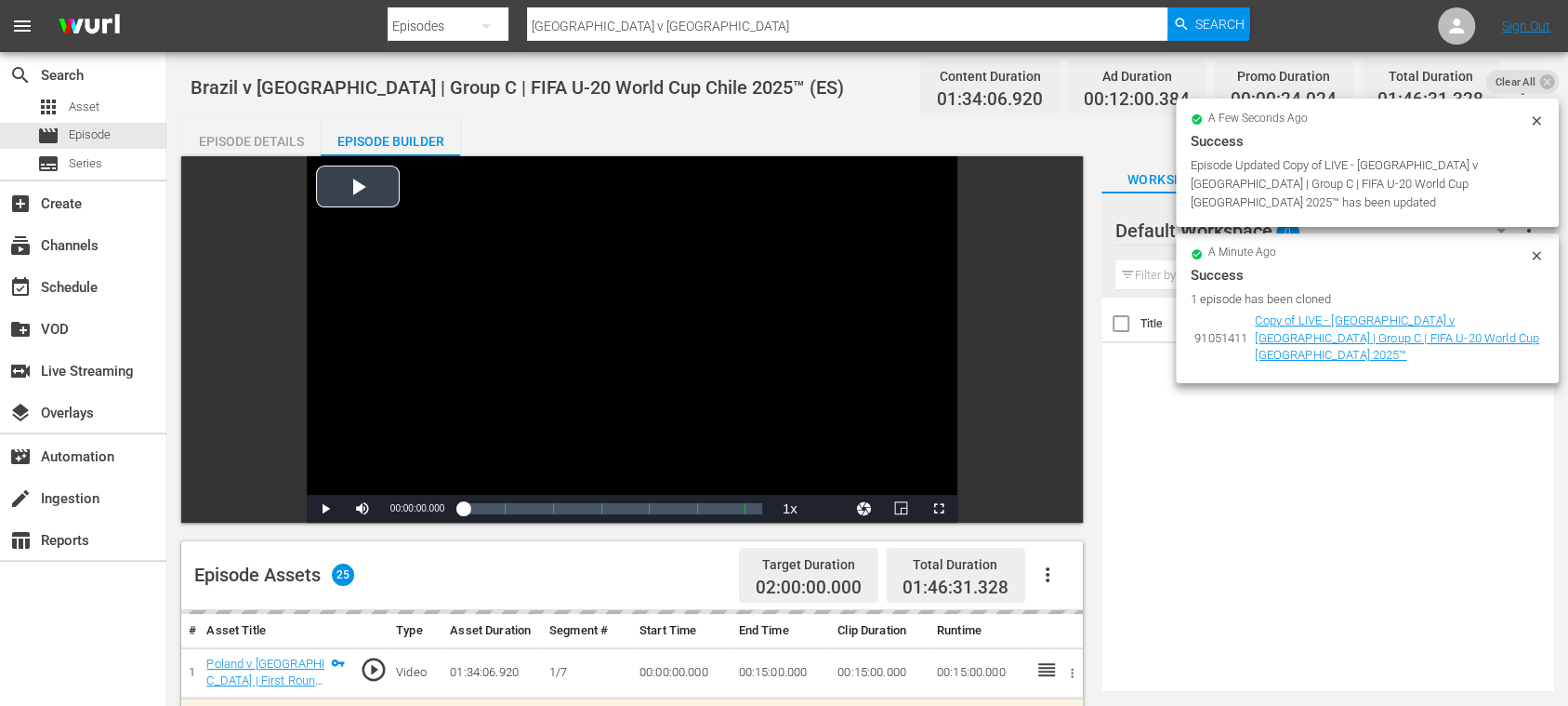
scroll to position [330, 0]
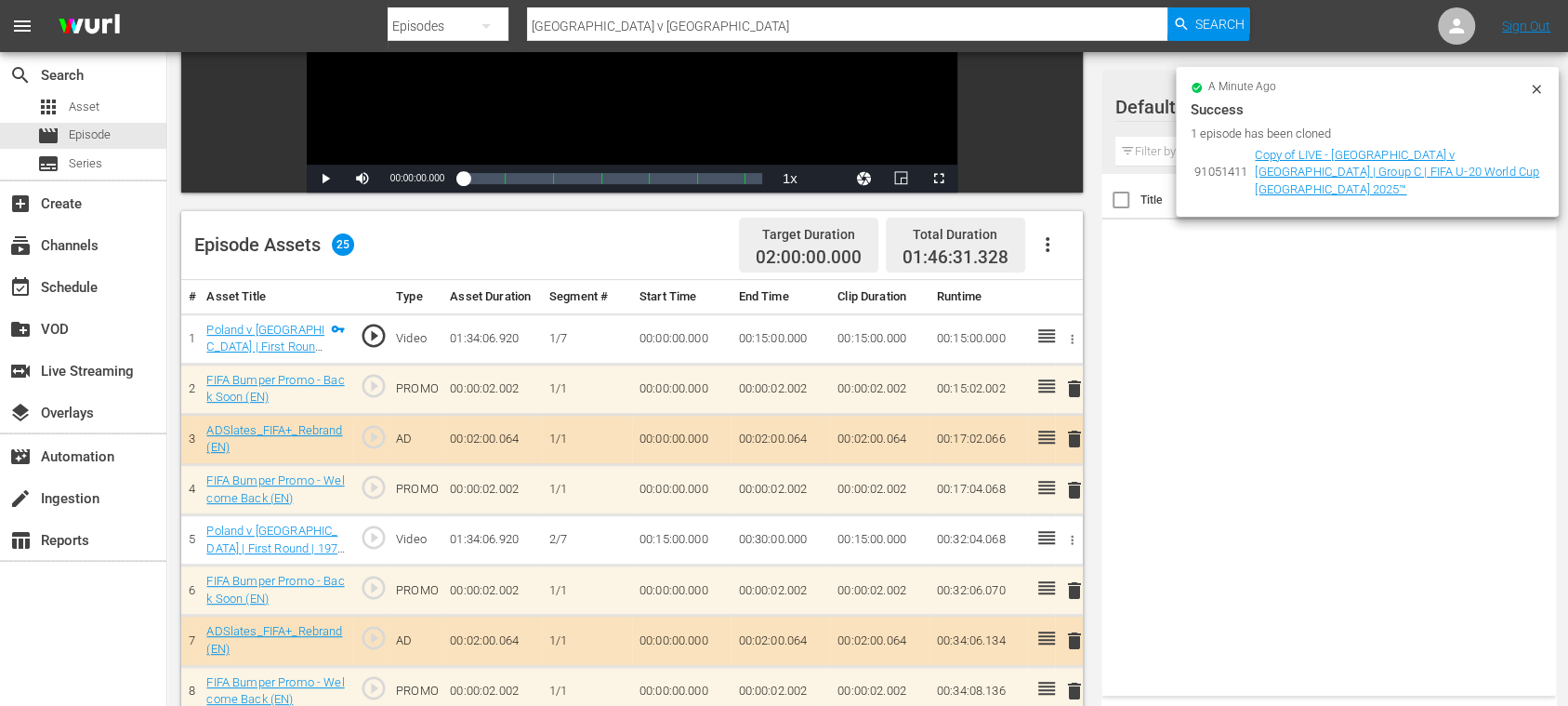
click at [1048, 242] on icon "button" at bounding box center [1048, 245] width 23 height 23
click at [1054, 299] on div "Clear Ads" at bounding box center [1102, 296] width 126 height 44
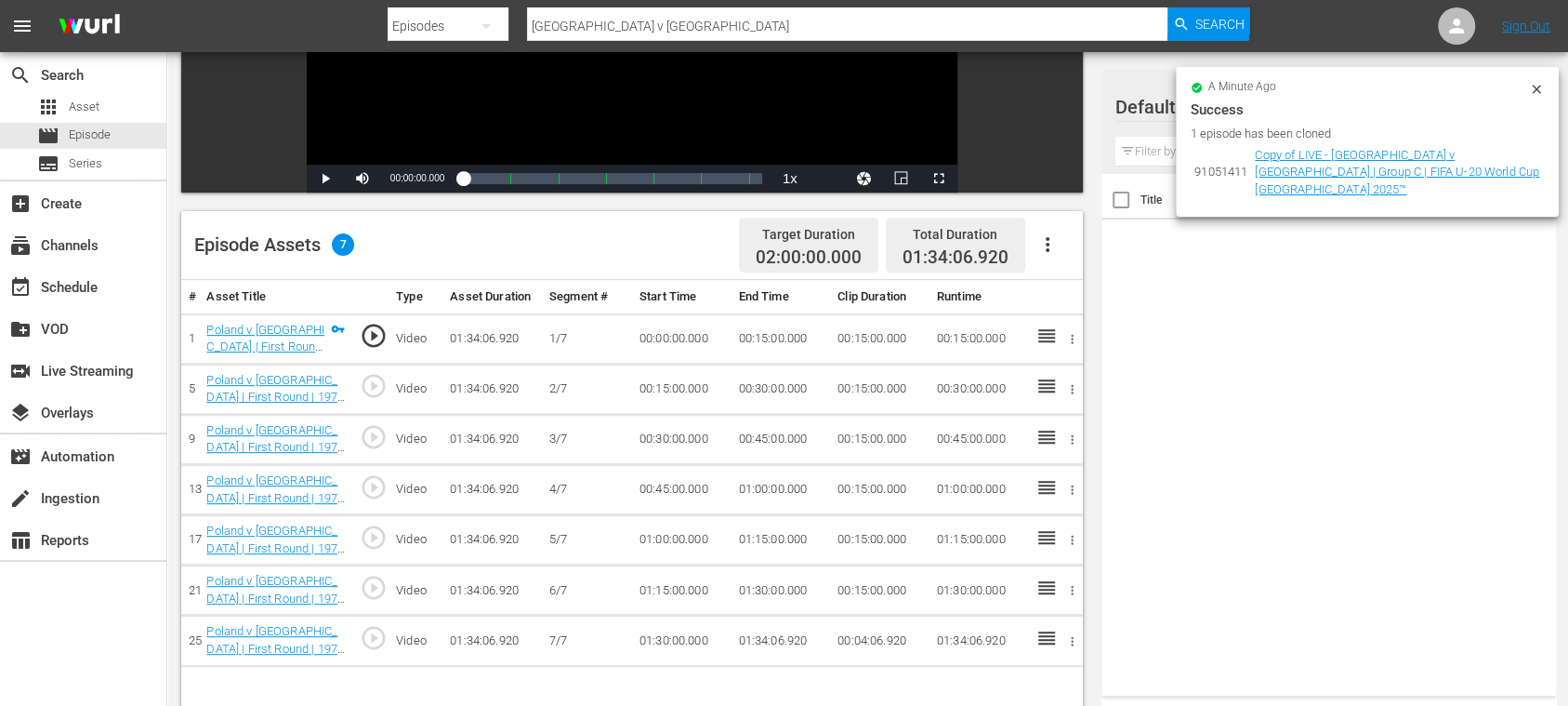
click at [1053, 245] on icon "button" at bounding box center [1048, 245] width 23 height 23
click at [1057, 246] on div "Fill with Ads" at bounding box center [1102, 252] width 126 height 44
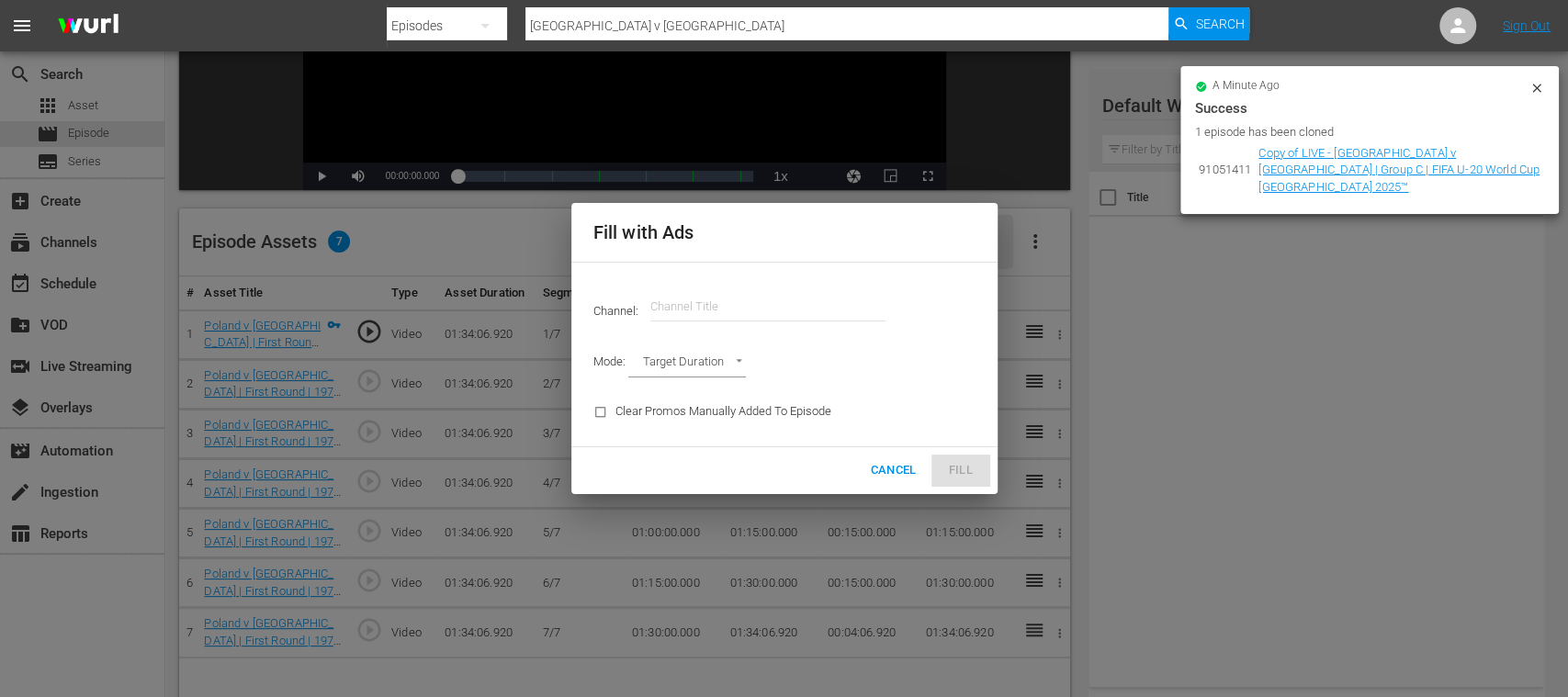
click at [697, 313] on input "text" at bounding box center [768, 306] width 236 height 44
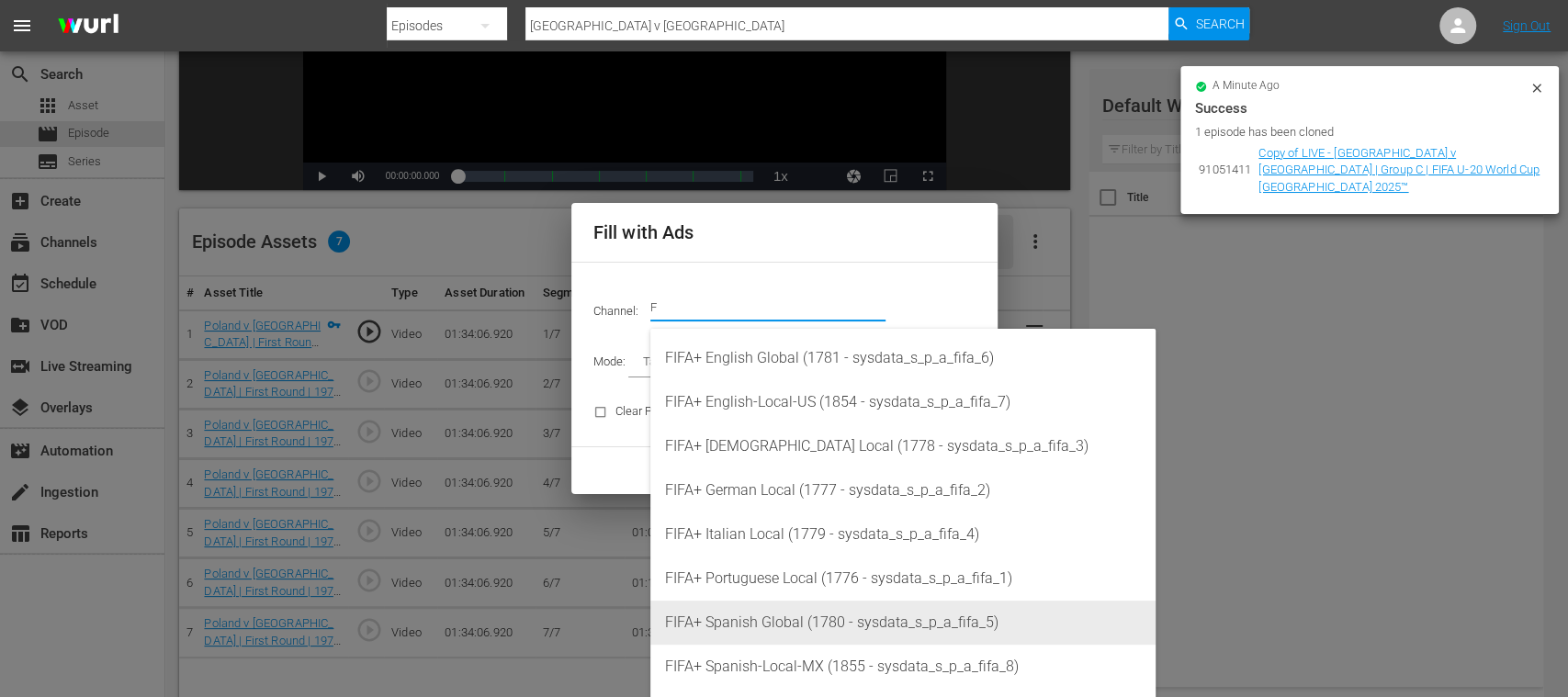
drag, startPoint x: 807, startPoint y: 622, endPoint x: 923, endPoint y: 614, distance: 116.3
click at [808, 622] on div "FIFA+ Spanish Global (1780 - sysdata_s_p_a_fifa_5)" at bounding box center [902, 622] width 476 height 44
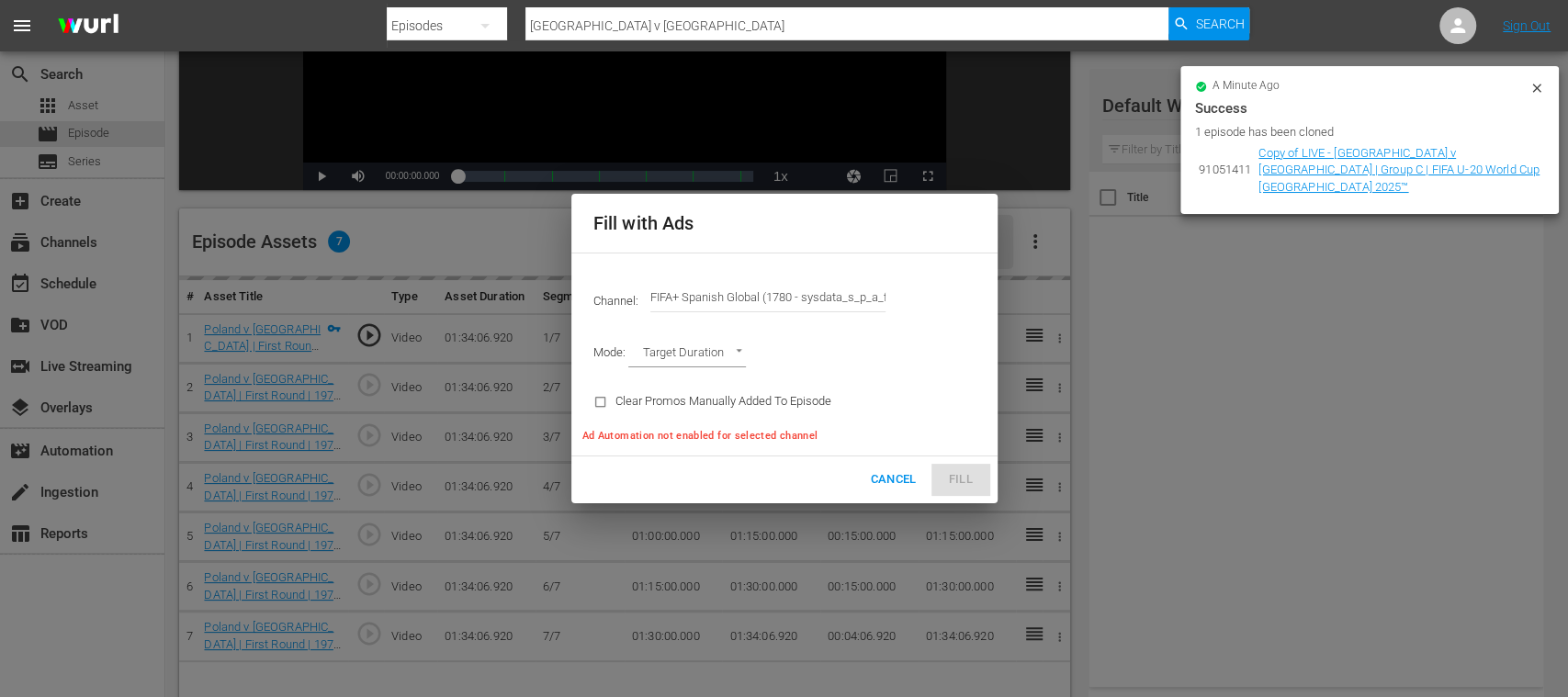
type input "FIFA+ Spanish Global (1780)"
type input "AD_BREAK_DURATION"
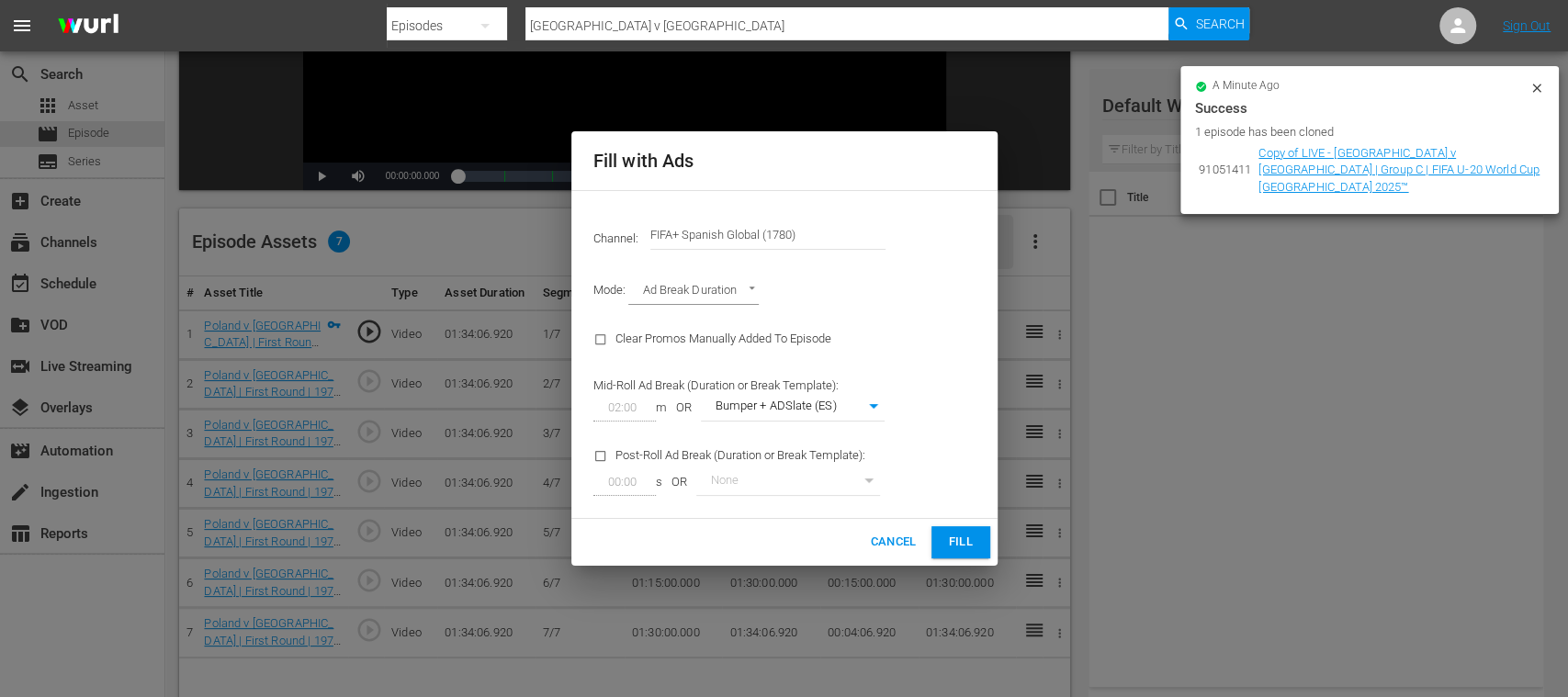
click at [950, 528] on button "Fill" at bounding box center [960, 542] width 59 height 33
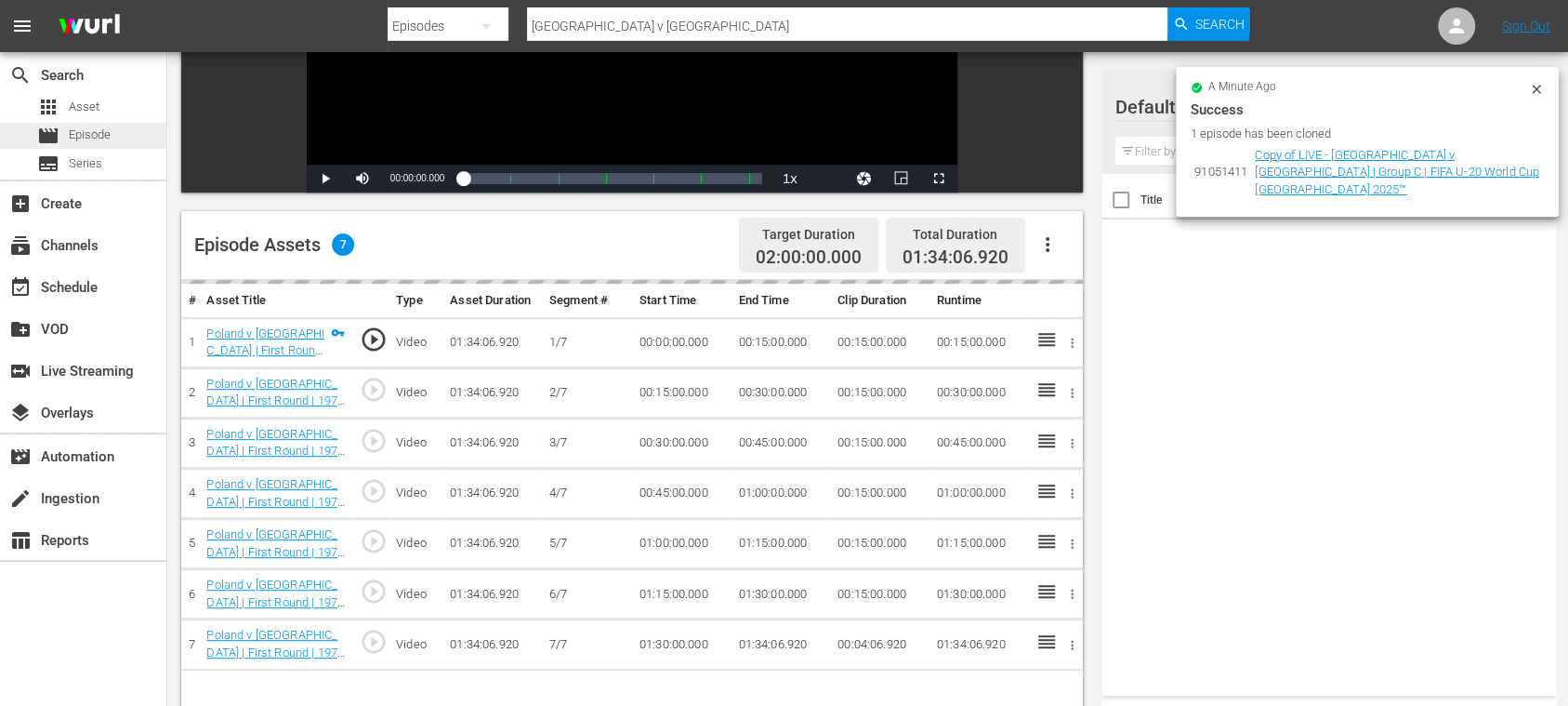
click at [88, 132] on span "Episode" at bounding box center [90, 135] width 41 height 19
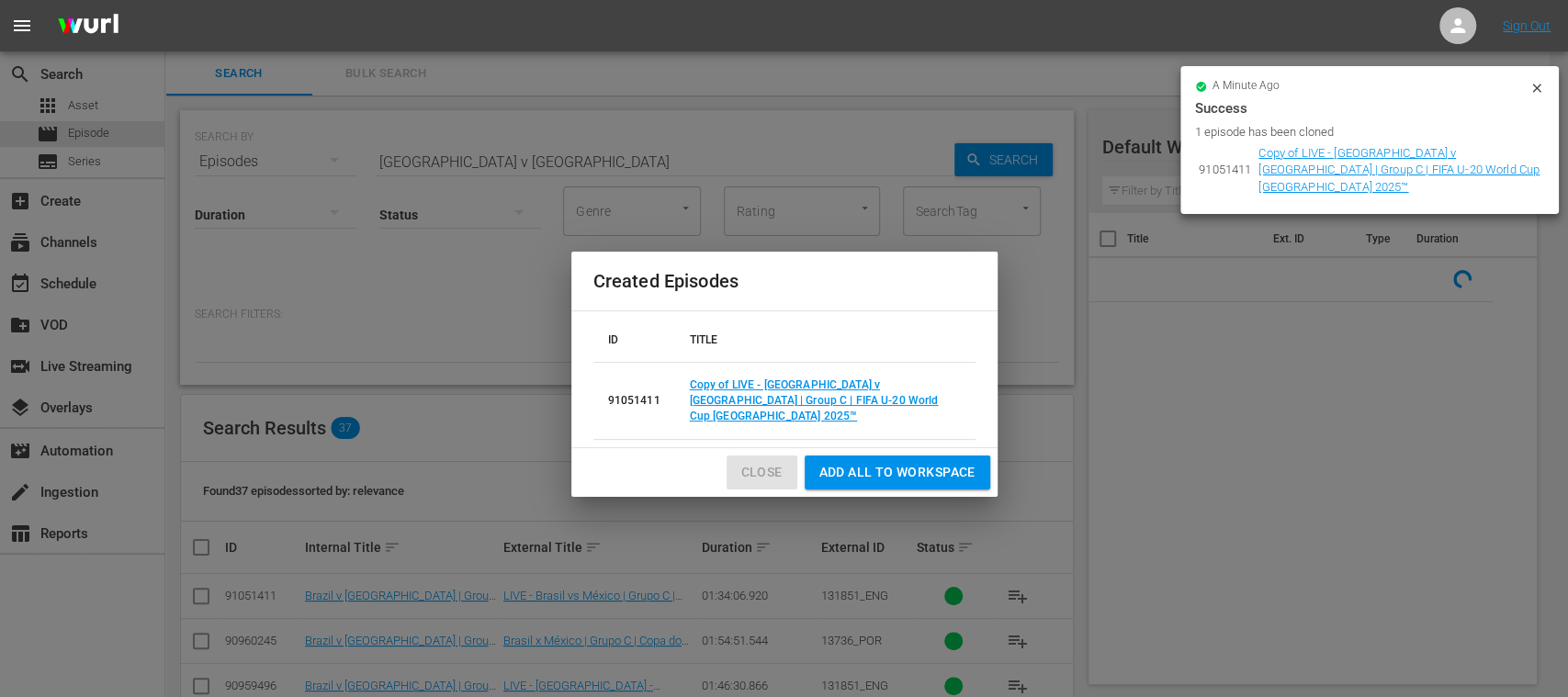
click at [764, 461] on span "Close" at bounding box center [762, 472] width 41 height 23
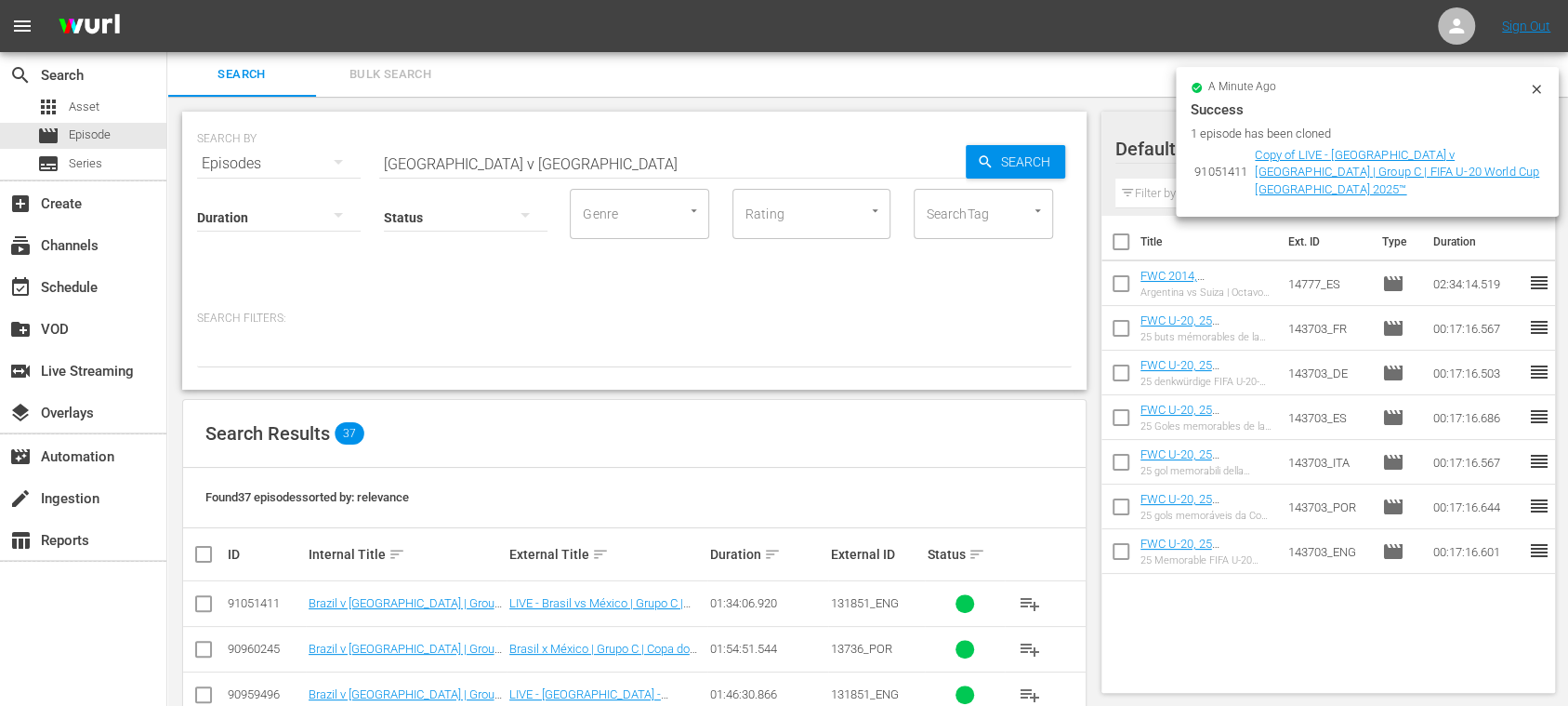
drag, startPoint x: 199, startPoint y: 601, endPoint x: 578, endPoint y: 581, distance: 379.5
click at [200, 600] on input "checkbox" at bounding box center [204, 607] width 23 height 23
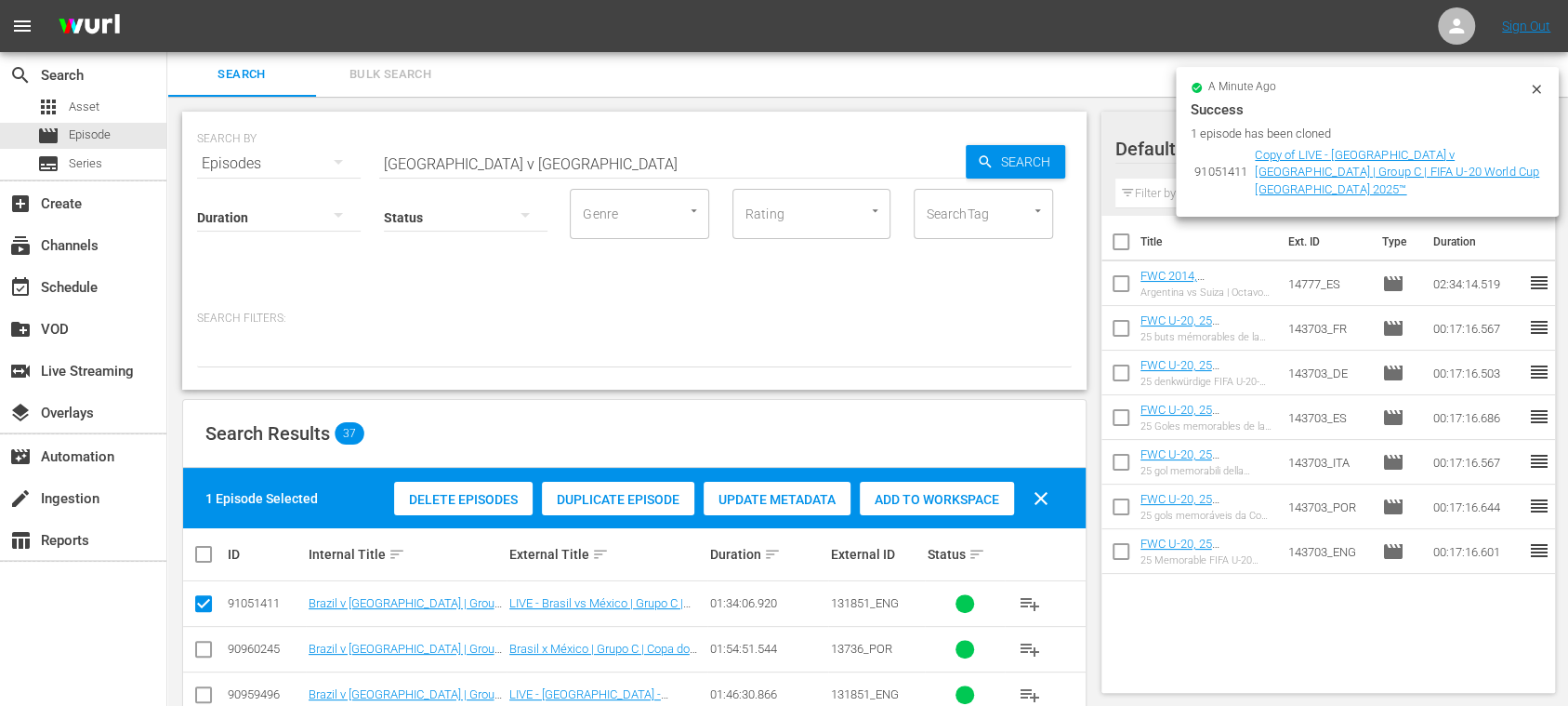
click at [635, 495] on span "Duplicate Episode" at bounding box center [618, 500] width 153 height 15
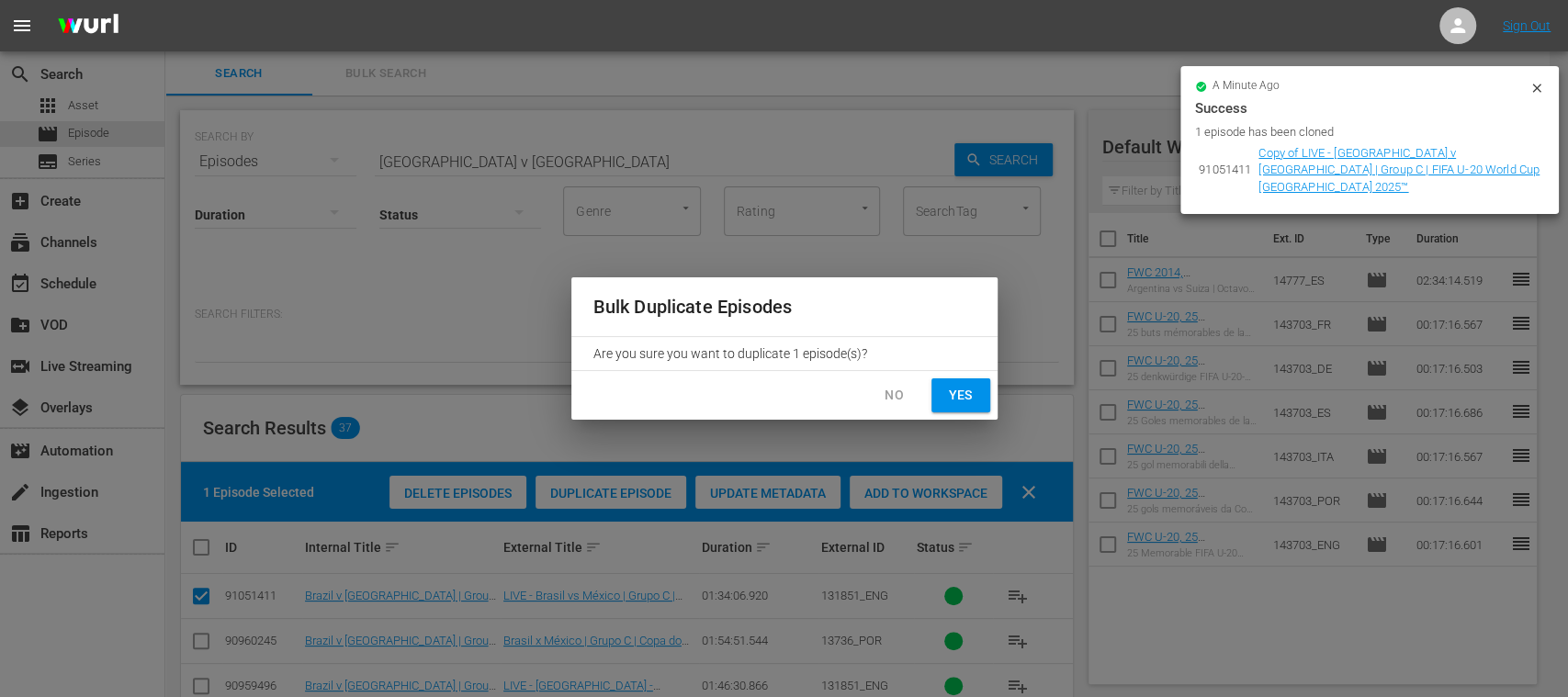
click at [968, 396] on span "Yes" at bounding box center [961, 395] width 30 height 23
checkbox input "false"
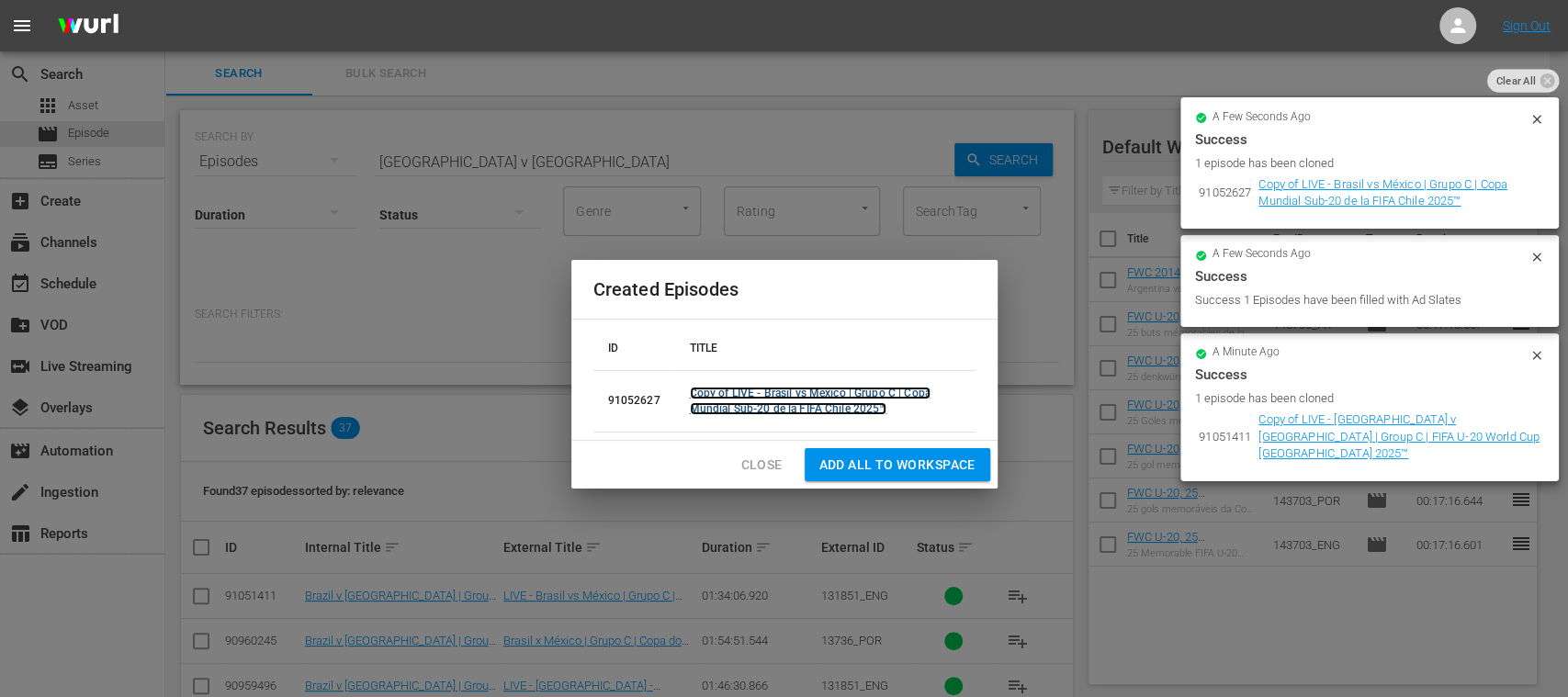
click at [806, 398] on link "Copy of LIVE - Brasil vs México | Grupo C | Copa Mundial Sub-20 de la FIFA Chil…" at bounding box center [810, 400] width 241 height 29
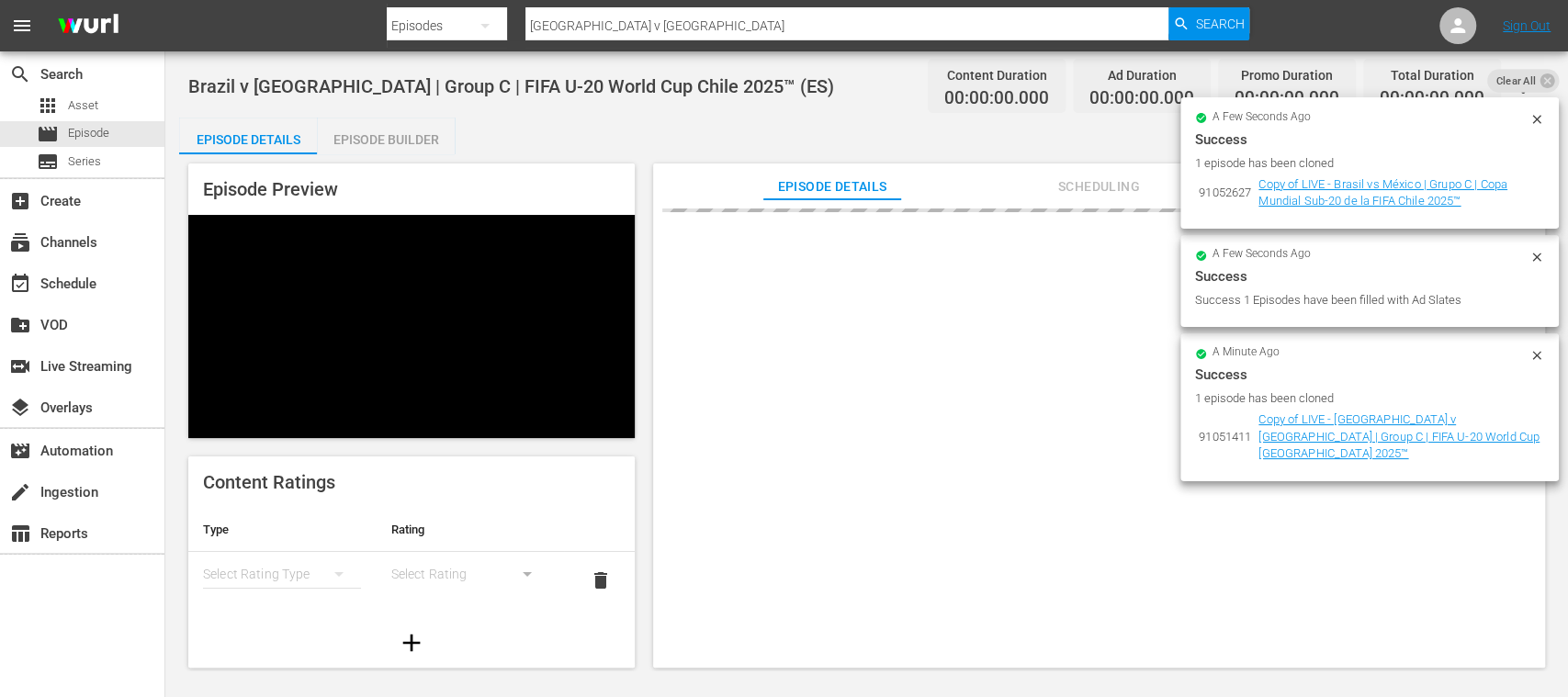
click at [1541, 120] on icon at bounding box center [1537, 119] width 15 height 15
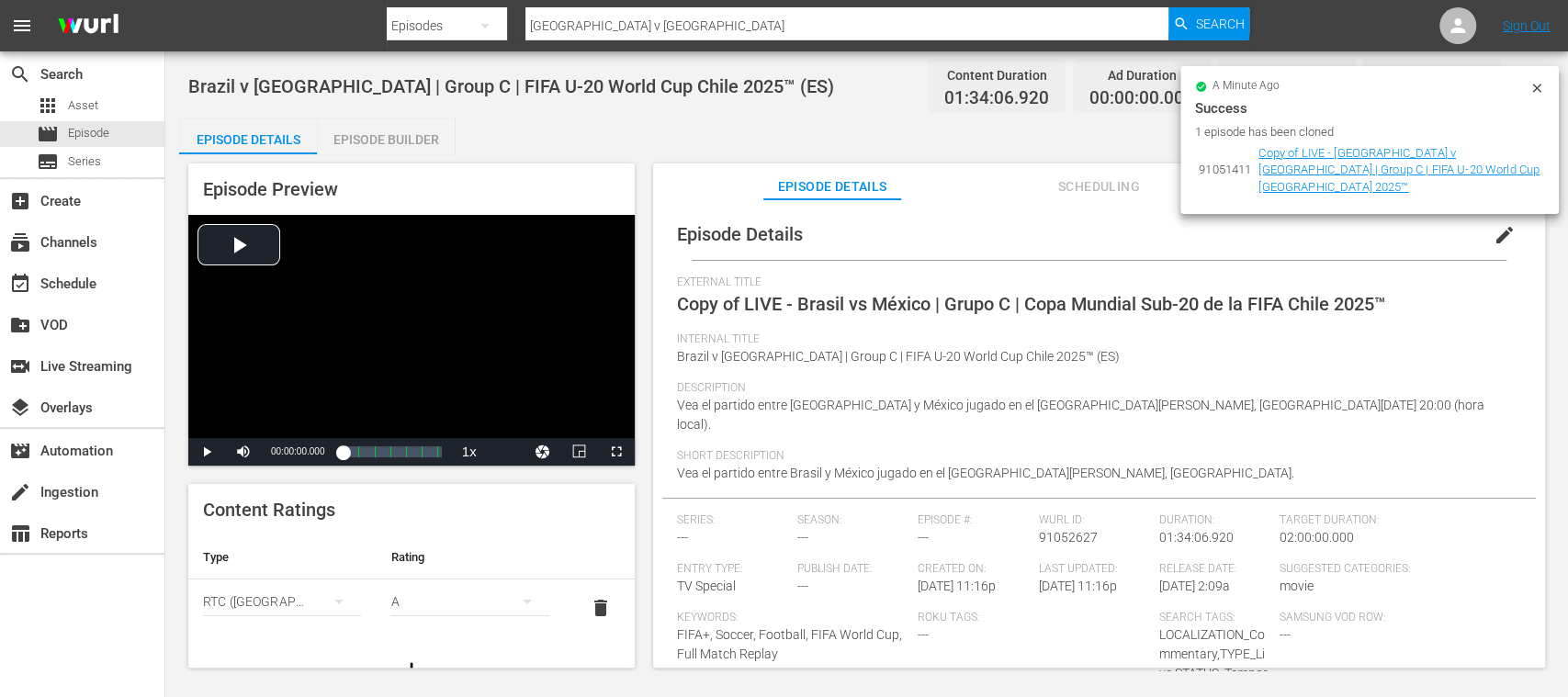
click at [1535, 96] on div at bounding box center [1537, 90] width 15 height 20
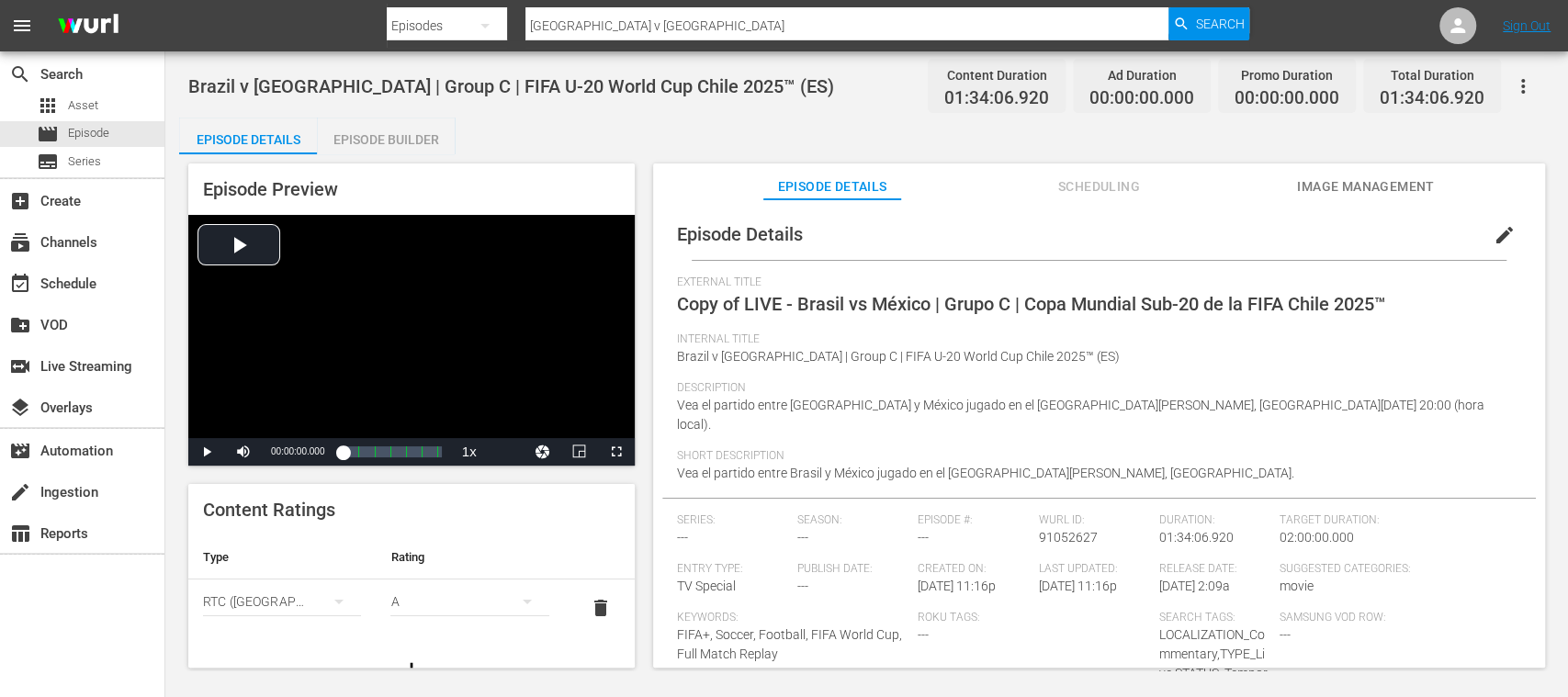
click at [1494, 233] on span "edit" at bounding box center [1505, 235] width 22 height 22
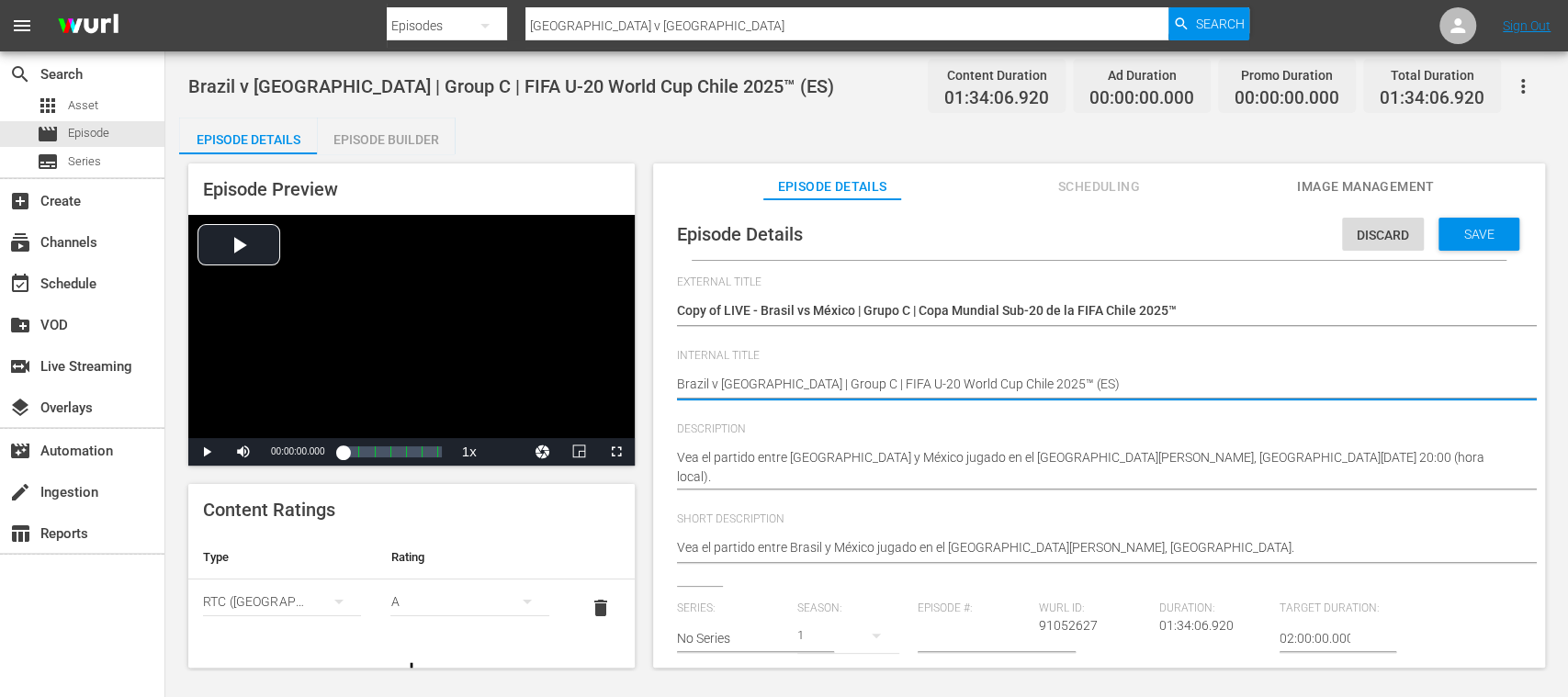
click at [1034, 384] on textarea "Brazil v Mexico | Group C | FIFA U-20 World Cup Chile 2025™ (ES)" at bounding box center [1094, 386] width 835 height 22
type textarea "Brazil v Mexico | Group C | FIFA U-20 World Cup Chile 2025™ (E)"
type textarea "Brazil v Mexico | Group C | FIFA U-20 World Cup Chile 2025™ ()"
type textarea "Brazil v Mexico | Group C | FIFA U-20 World Cup Chile 2025™ (d)"
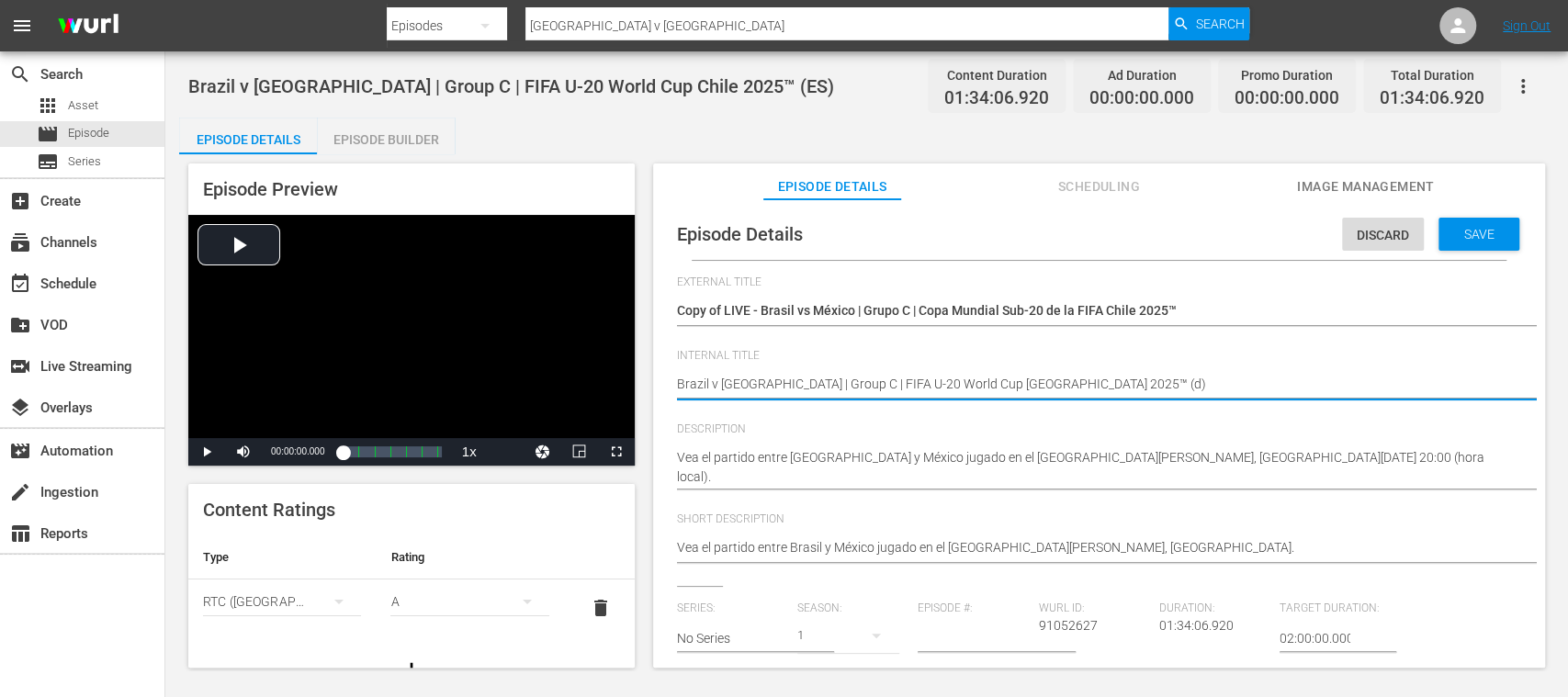
type textarea "Brazil v Mexico | Group C | FIFA U-20 World Cup Chile 2025™ (de)"
type textarea "Brazil v Mexico | Group C | FIFA U-20 World Cup Chile 2025™ (d)"
type textarea "Brazil v Mexico | Group C | FIFA U-20 World Cup Chile 2025™ ()"
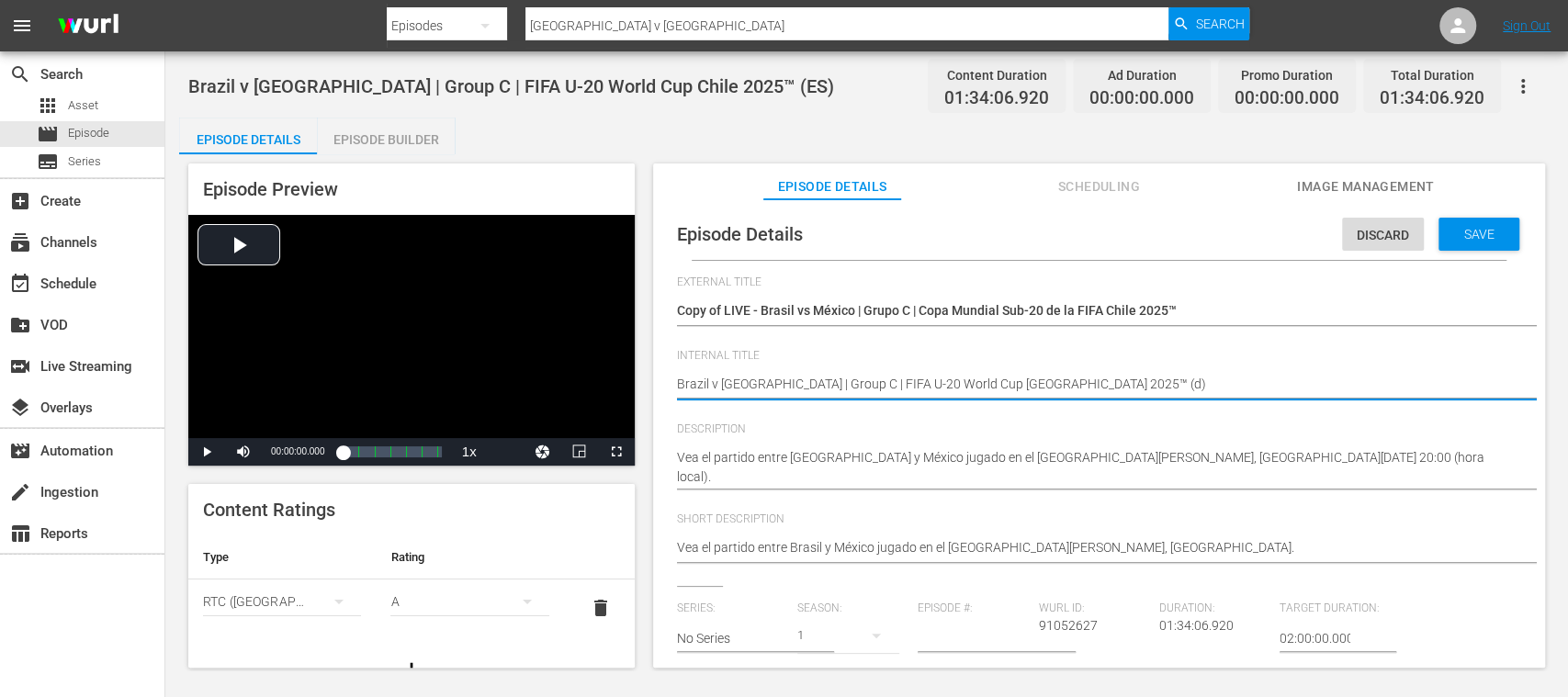
type textarea "Brazil v Mexico | Group C | FIFA U-20 World Cup Chile 2025™ ()"
type textarea "Brazil v Mexico | Group C | FIFA U-20 World Cup Chile 2025™ (D)"
type textarea "Brazil v Mexico | Group C | FIFA U-20 World Cup Chile 2025™ (DE)"
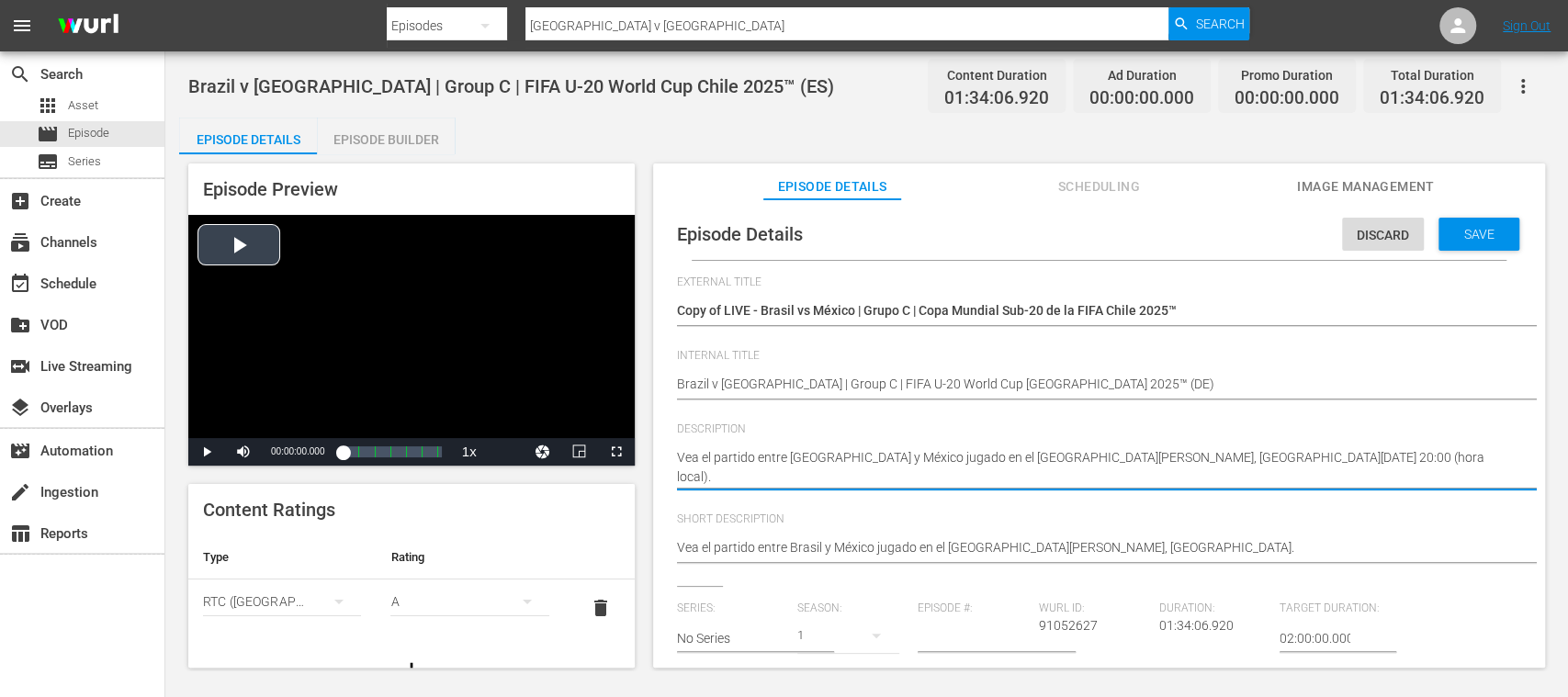
drag, startPoint x: 776, startPoint y: 470, endPoint x: 535, endPoint y: 406, distance: 249.4
paste textarea "Seht Euch das Spiel zwischen Brasilien und Mexiko an. Estadio Nacional Julio Ma…"
type textarea "Seht Euch das Spiel zwischen Brasilien und Mexiko an. Estadio Nacional Julio Ma…"
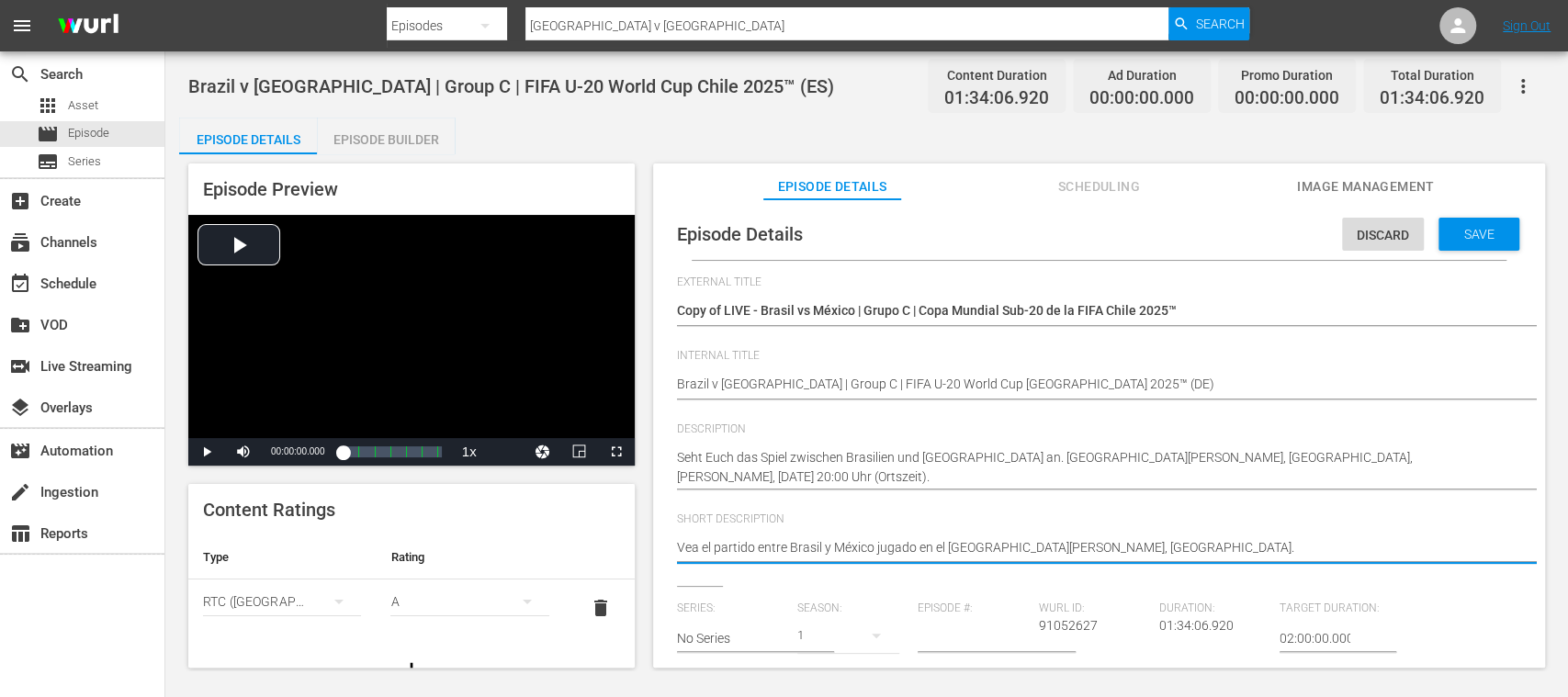
drag, startPoint x: 940, startPoint y: 540, endPoint x: 415, endPoint y: 523, distance: 525.3
paste textarea "Seht Euch das Spiel zwischen Brasilien und Mexiko an. Estadio Nacional Julio Ma…"
type textarea "Seht Euch das Spiel zwischen Brasilien und Mexiko an. Estadio Nacional Julio Ma…"
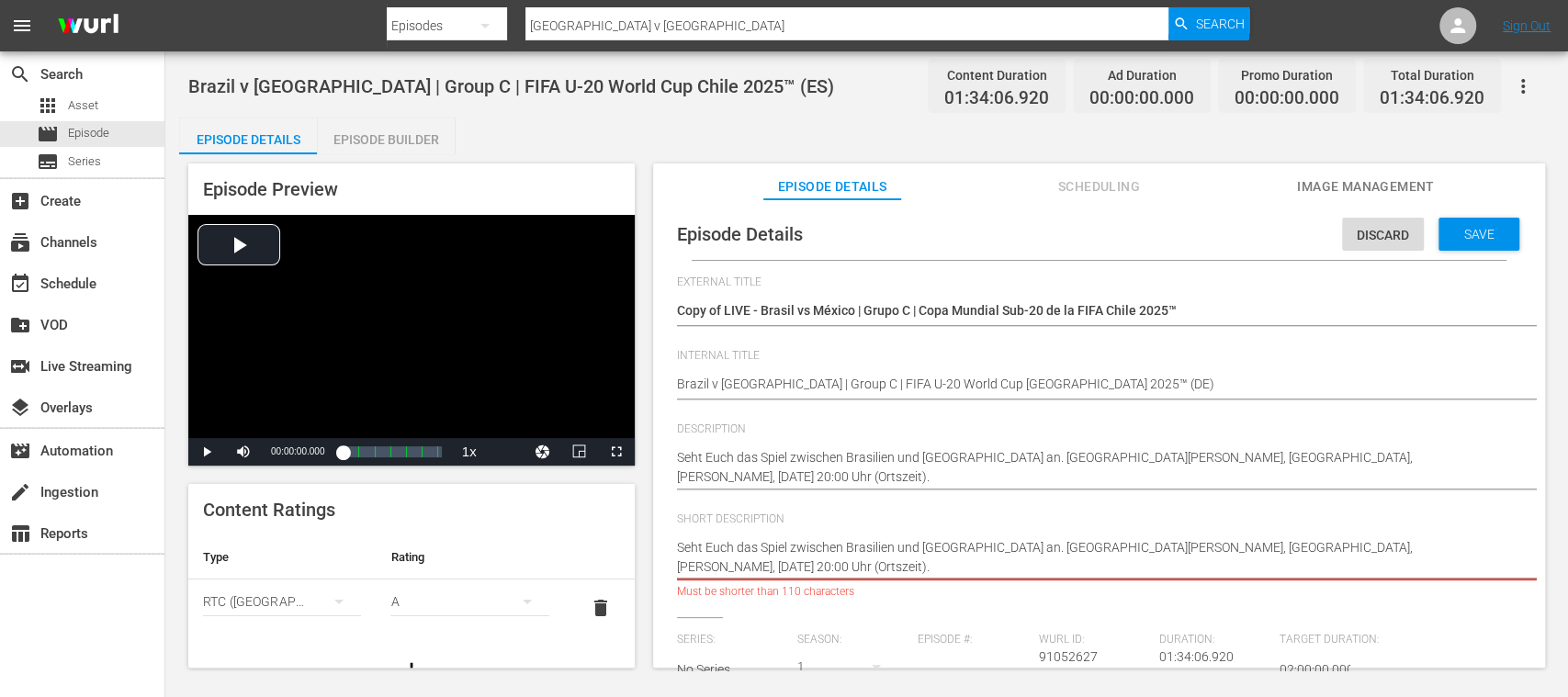
click at [1327, 546] on textarea "Vea el partido entre Brasil y México jugado en el Estadio Nacional Julio Martín…" at bounding box center [1094, 556] width 835 height 38
click at [1331, 567] on textarea "Vea el partido entre Brasil y México jugado en el Estadio Nacional Julio Martín…" at bounding box center [1094, 556] width 835 height 38
drag, startPoint x: 1325, startPoint y: 553, endPoint x: 1351, endPoint y: 587, distance: 42.8
click at [1351, 587] on div "Vea el partido entre Brasil y México jugado en el Estadio Nacional Julio Martín…" at bounding box center [1094, 556] width 835 height 60
type textarea "Seht Euch das Spiel zwischen Brasilien und Mexiko an. Estadio Nacional Julio Ma…"
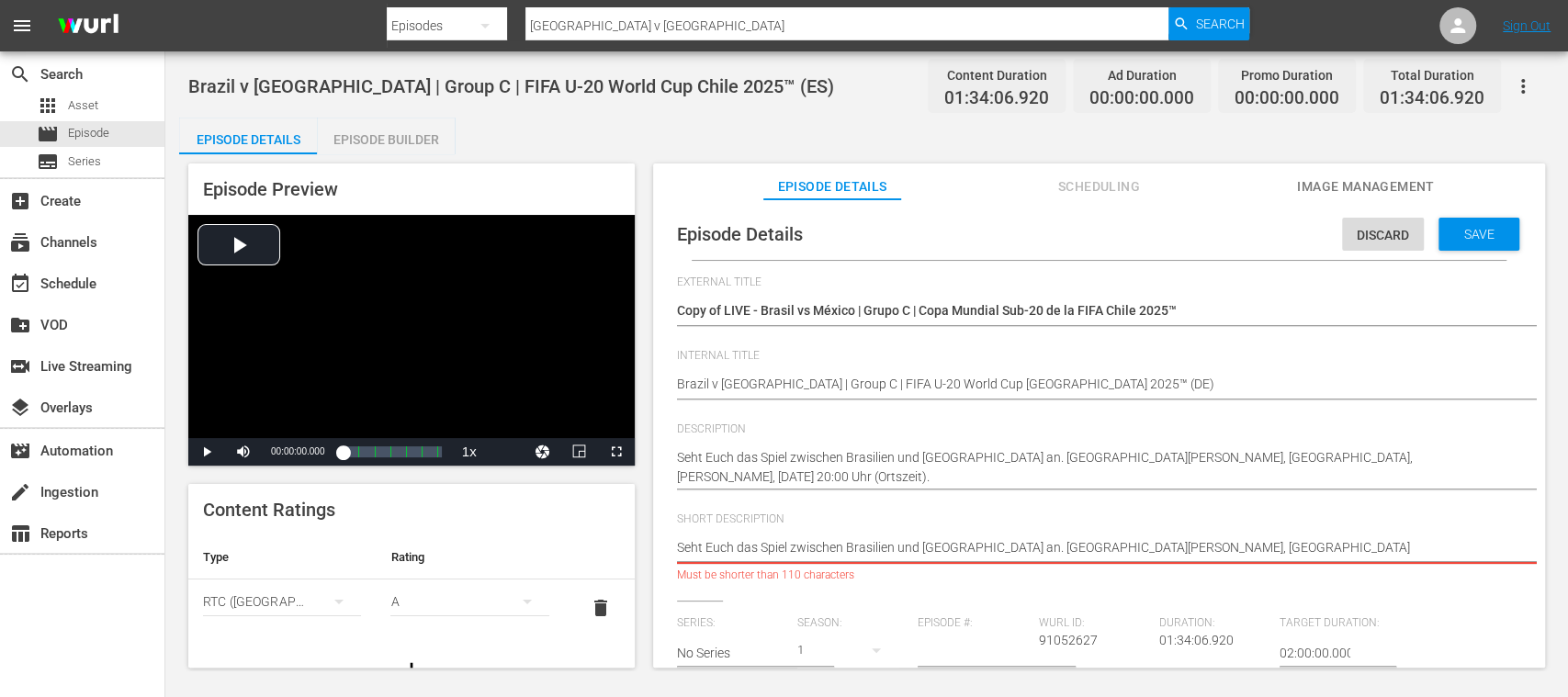
click at [1217, 548] on textarea "Vea el partido entre Brasil y México jugado en el Estadio Nacional Julio Martín…" at bounding box center [1094, 549] width 835 height 22
drag, startPoint x: 1167, startPoint y: 549, endPoint x: 1088, endPoint y: 546, distance: 79.1
click at [1088, 546] on textarea "Vea el partido entre Brasil y México jugado en el Estadio Nacional Julio Martín…" at bounding box center [1094, 549] width 835 height 22
type textarea "Seht Euch das Spiel zwischen Brasilien und Mexiko an. Estadio Nacional JPrádano…"
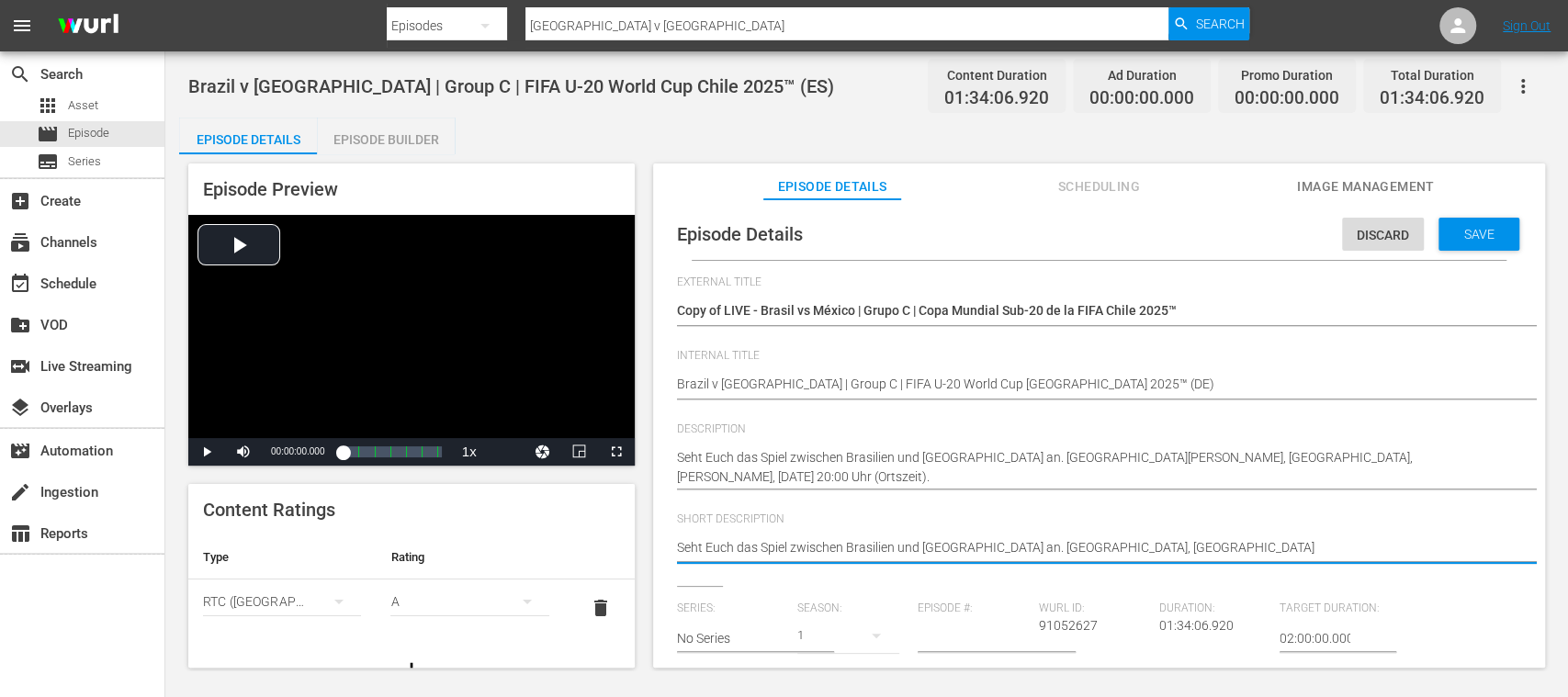
type textarea "Seht Euch das Spiel zwischen Brasilien und Mexiko an. Estadio Nacional Prádanos…"
click at [1273, 549] on textarea "Vea el partido entre Brasil y México jugado en el Estadio Nacional Julio Martín…" at bounding box center [1094, 549] width 835 height 22
type textarea "Seht Euch das Spiel zwischen Brasilien und Mexiko an. Estadio Nacional Prádanos…"
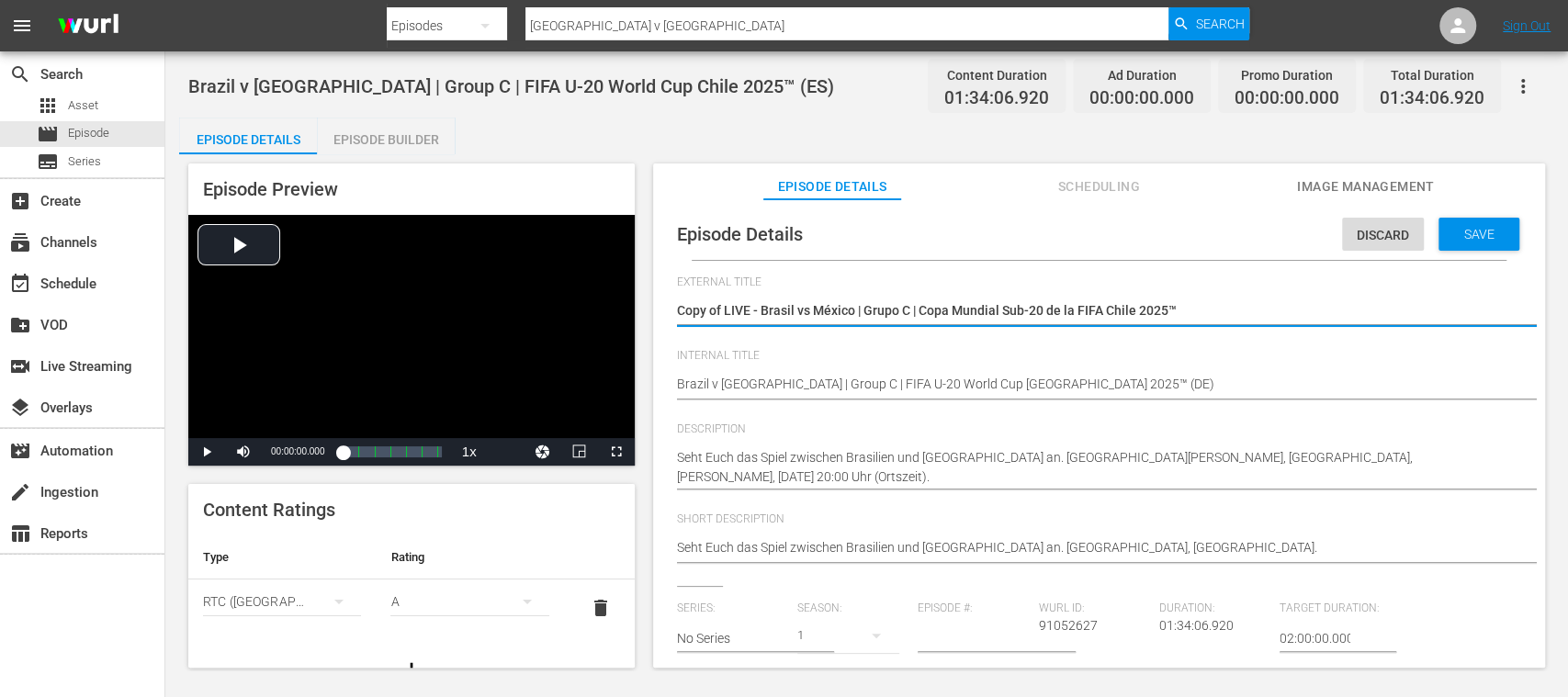
drag, startPoint x: 761, startPoint y: 303, endPoint x: 1387, endPoint y: 340, distance: 627.1
paste textarea "ien - Mexiko | Gruppe C | FIFA U-20-Weltmeisterschaft"
type textarea "Copy of LIVE - Brasilien - Mexiko | Gruppe C | FIFA U-20-Weltmeisterschaft Chil…"
click at [723, 312] on textarea "Copy of LIVE - Brasil vs México | Grupo C | Copa Mundial Sub-20 de la FIFA Chil…" at bounding box center [1094, 313] width 835 height 22
type textarea "Copy ofLIVE - Brasilien - Mexiko | Gruppe C | FIFA U-20-Weltmeisterschaft Chile…"
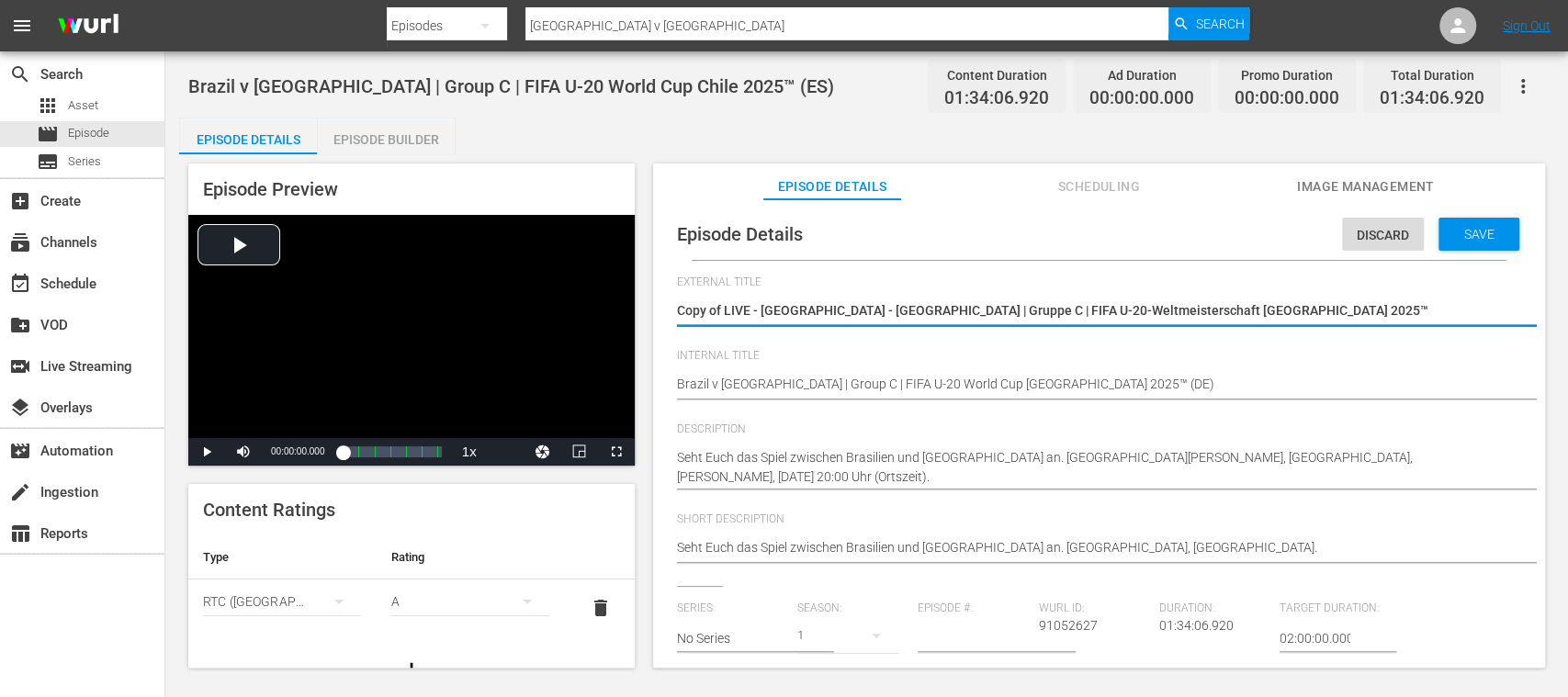
type textarea "Copy ofLIVE - Brasilien - Mexiko | Gruppe C | FIFA U-20-Weltmeisterschaft Chile…"
type textarea "Copy oLIVE - Brasilien - Mexiko | Gruppe C | FIFA U-20-Weltmeisterschaft Chile …"
type textarea "Copy LIVE - Brasilien - Mexiko | Gruppe C | FIFA U-20-Weltmeisterschaft Chile 2…"
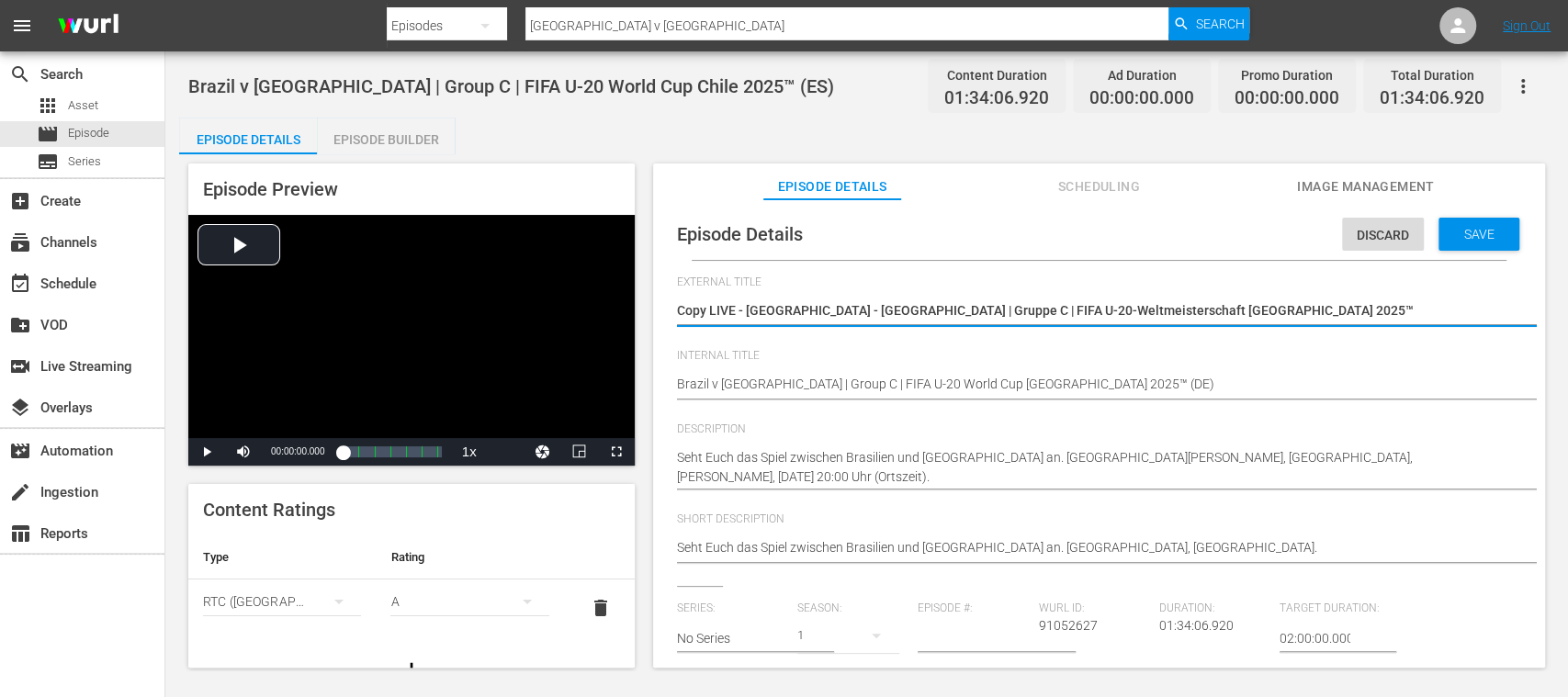
type textarea "CopyLIVE - Brasilien - Mexiko | Gruppe C | FIFA U-20-Weltmeisterschaft Chile 20…"
type textarea "CopLIVE - Brasilien - Mexiko | Gruppe C | FIFA U-20-Weltmeisterschaft Chile 202…"
type textarea "CoLIVE - Brasilien - Mexiko | Gruppe C | FIFA U-20-Weltmeisterschaft Chile 2025™"
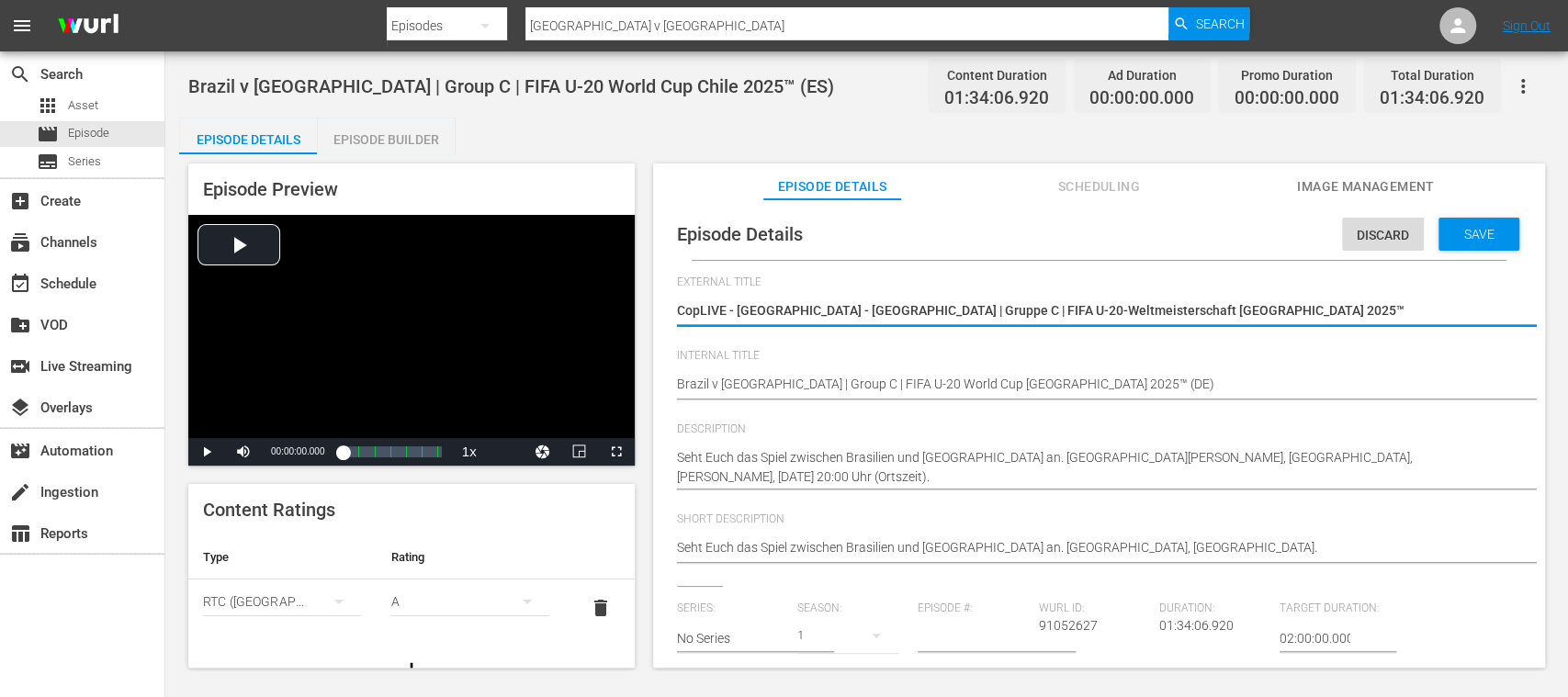
type textarea "CoLIVE - Brasilien - Mexiko | Gruppe C | FIFA U-20-Weltmeisterschaft Chile 2025™"
type textarea "CLIVE - Brasilien - Mexiko | Gruppe C | FIFA U-20-Weltmeisterschaft Chile 2025™"
type textarea "LIVE - Brasilien - Mexiko | Gruppe C | FIFA U-20-Weltmeisterschaft Chile 2025™"
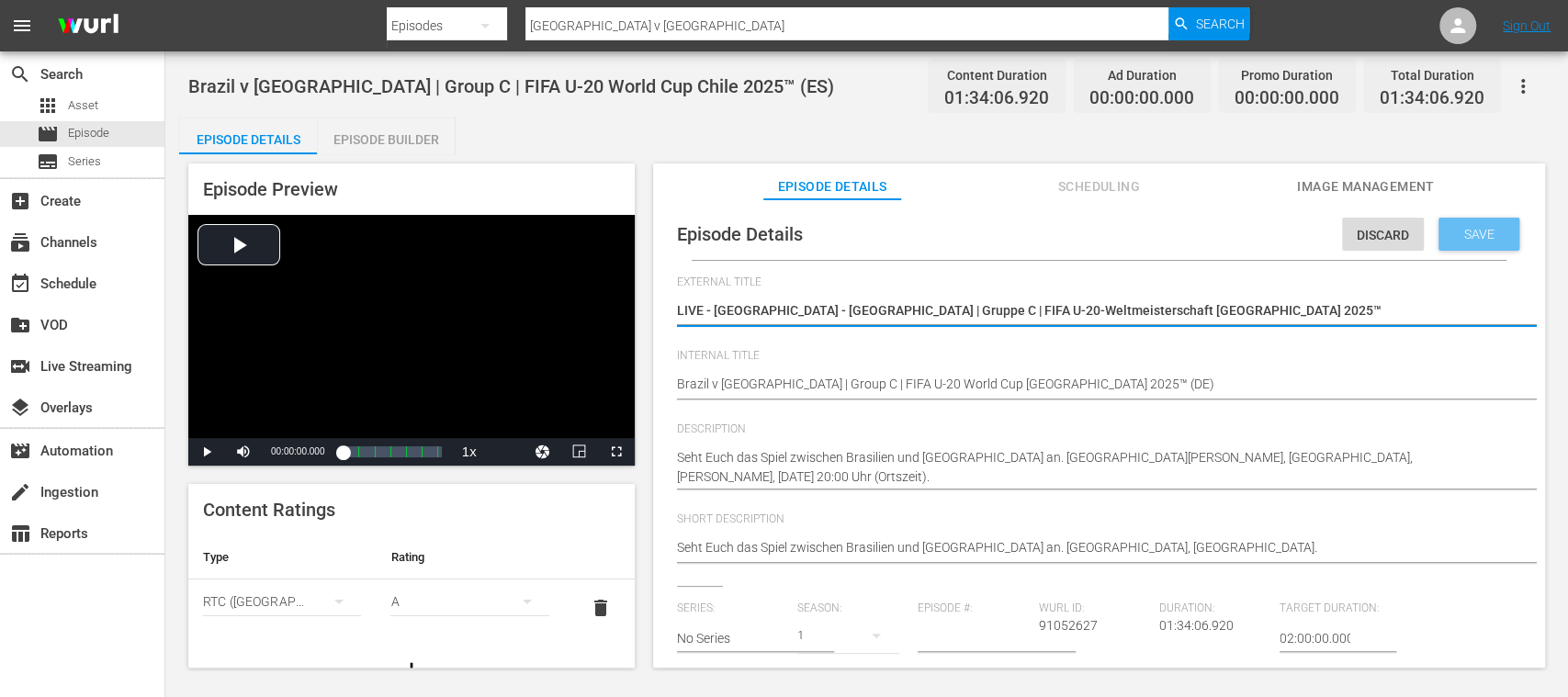
click at [1467, 236] on span "Save" at bounding box center [1480, 235] width 60 height 15
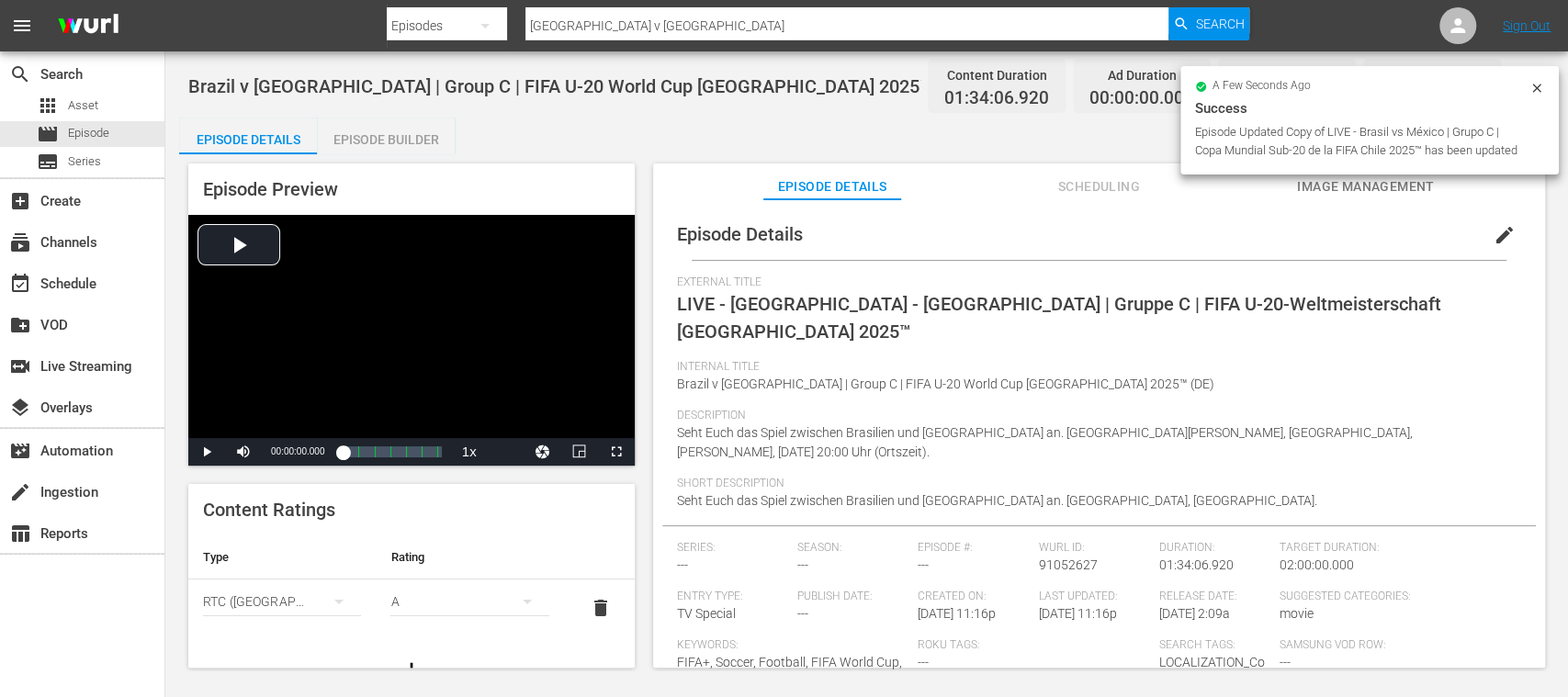
click at [385, 134] on div "Episode Builder" at bounding box center [385, 139] width 138 height 44
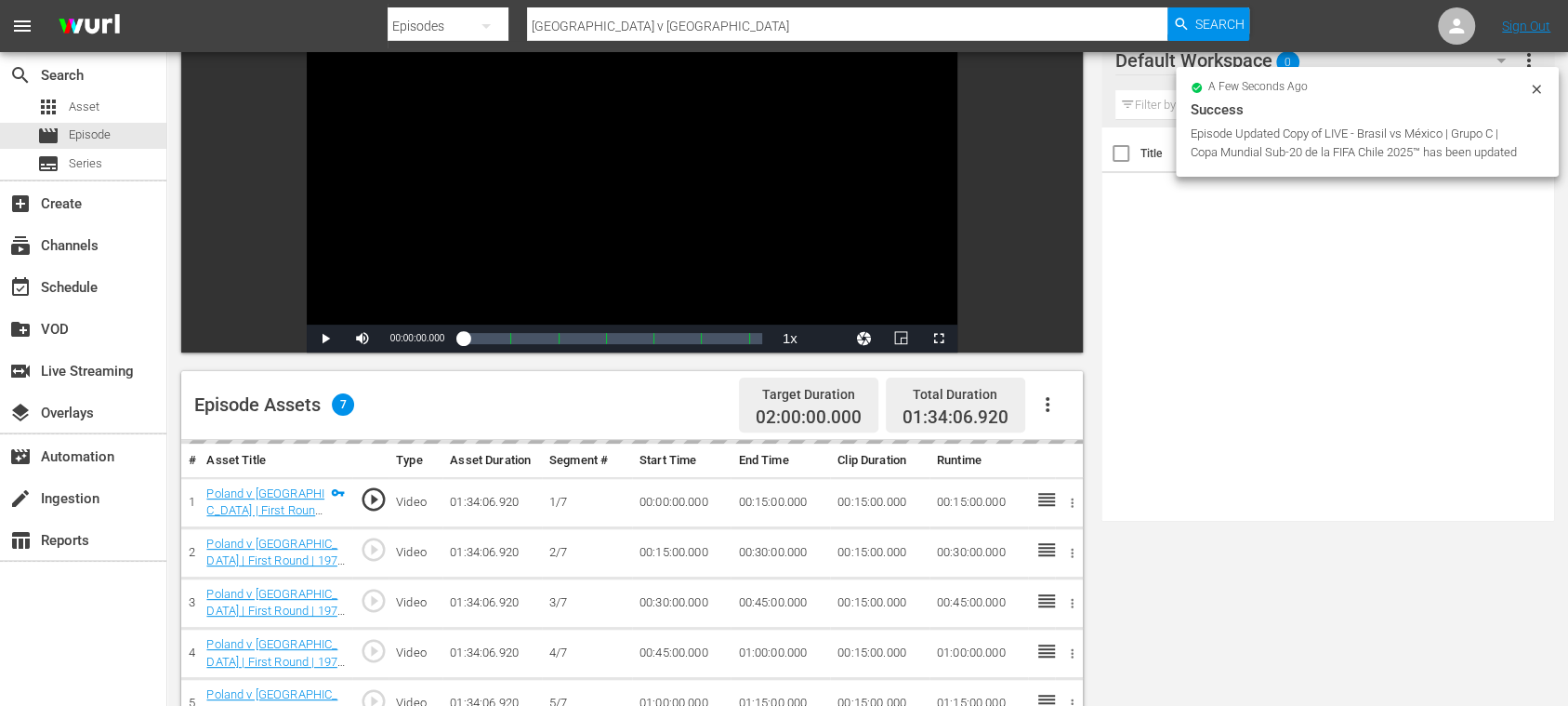
scroll to position [330, 0]
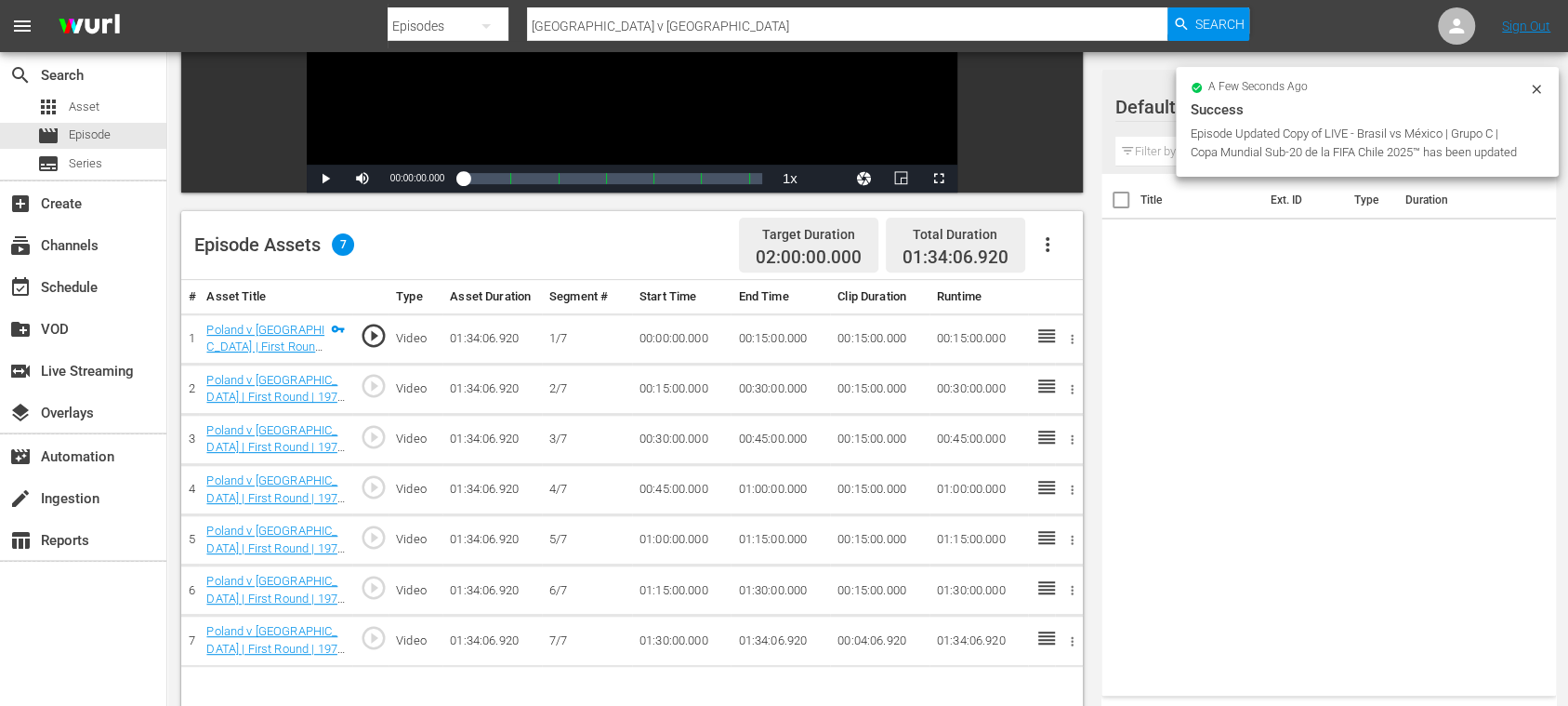
click at [1054, 243] on icon "button" at bounding box center [1048, 245] width 23 height 23
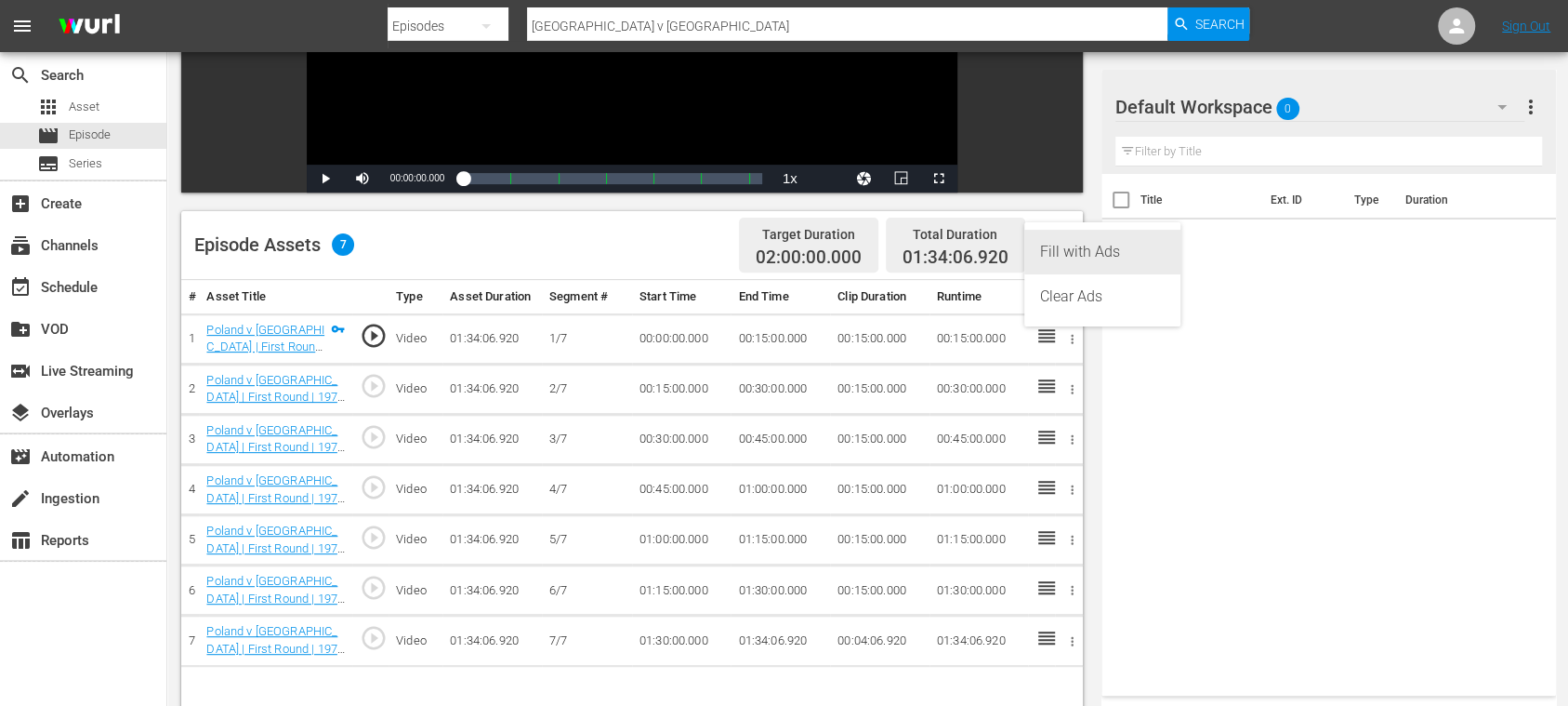
click at [1054, 243] on div "Fill with Ads" at bounding box center [1102, 252] width 126 height 44
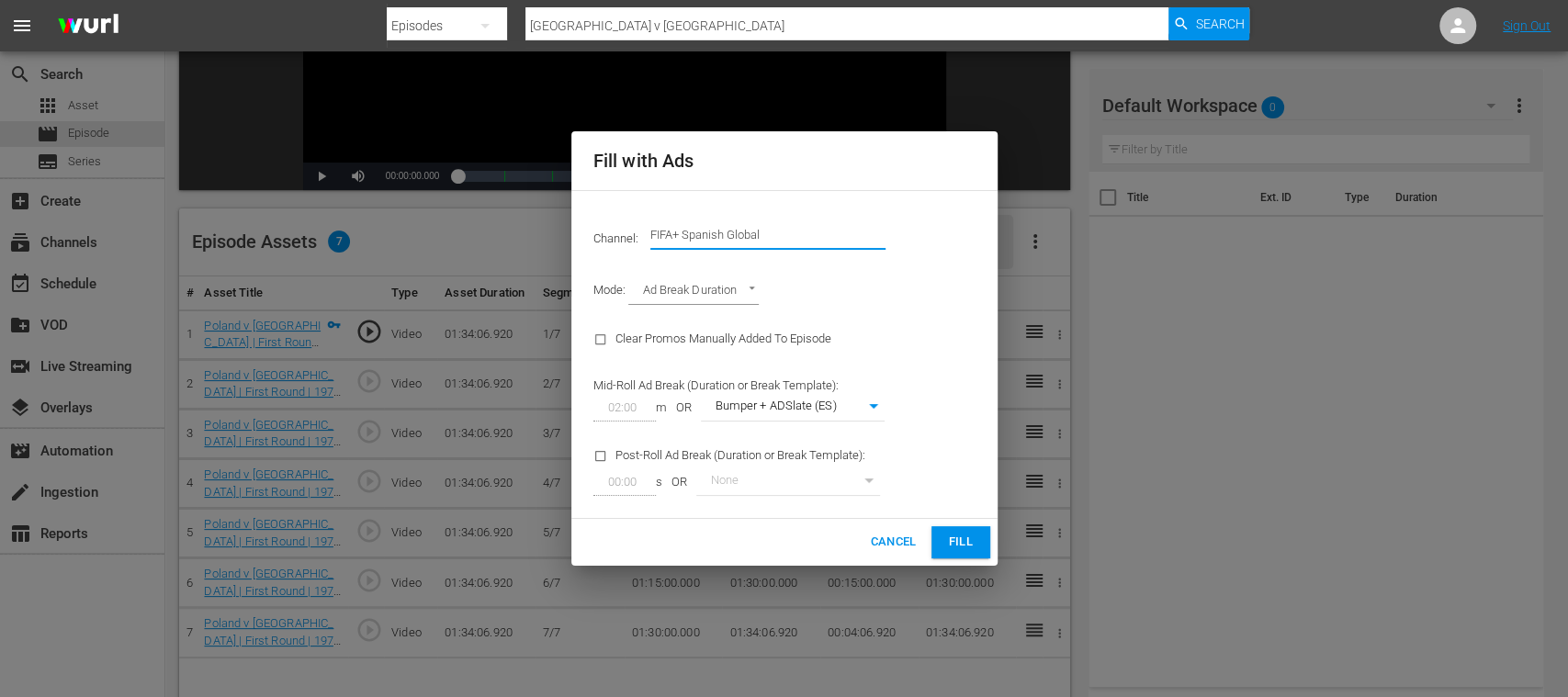
drag, startPoint x: 684, startPoint y: 235, endPoint x: 891, endPoint y: 237, distance: 207.0
click at [891, 237] on div "Channel: Channel Title FIFA+ Spanish Global" at bounding box center [785, 235] width 404 height 66
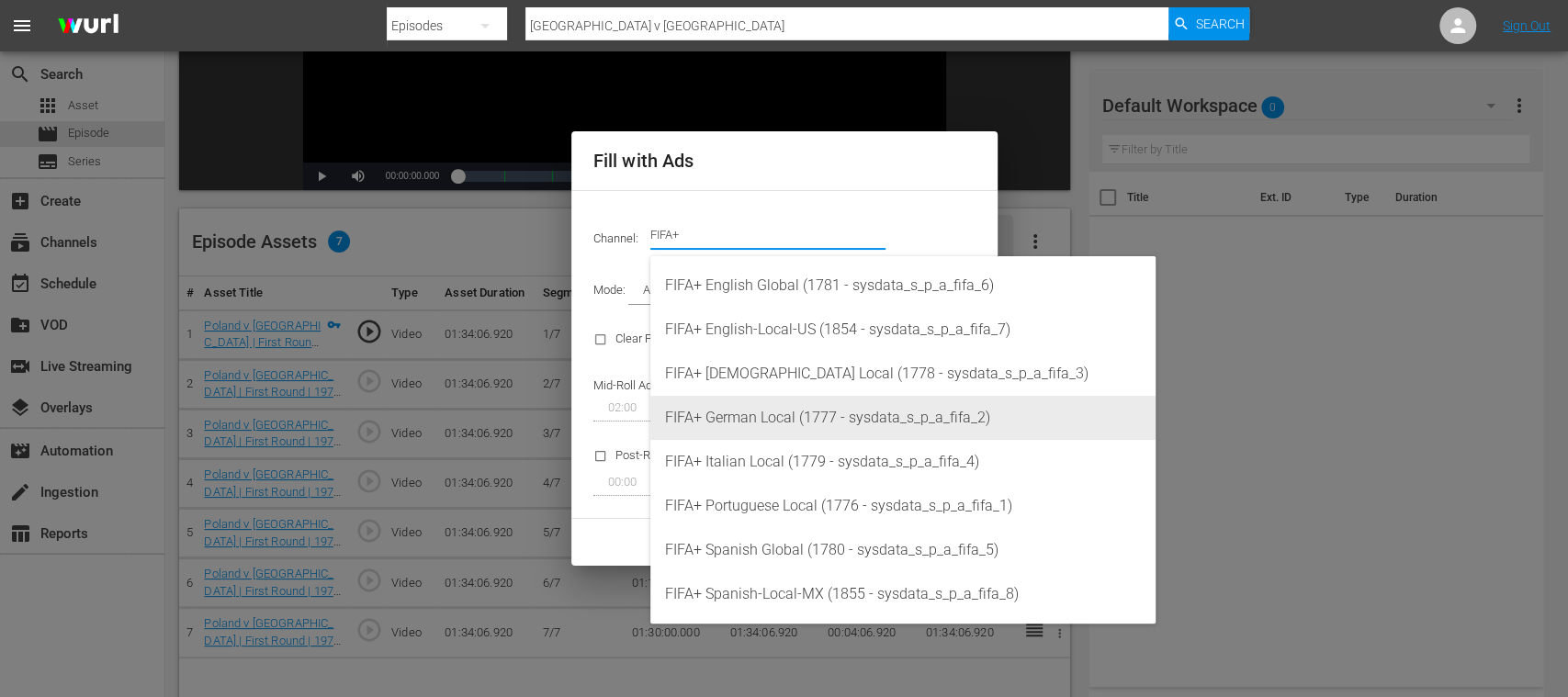
click at [767, 410] on div "FIFA+ German Local (1777 - sysdata_s_p_a_fifa_2)" at bounding box center [902, 417] width 476 height 44
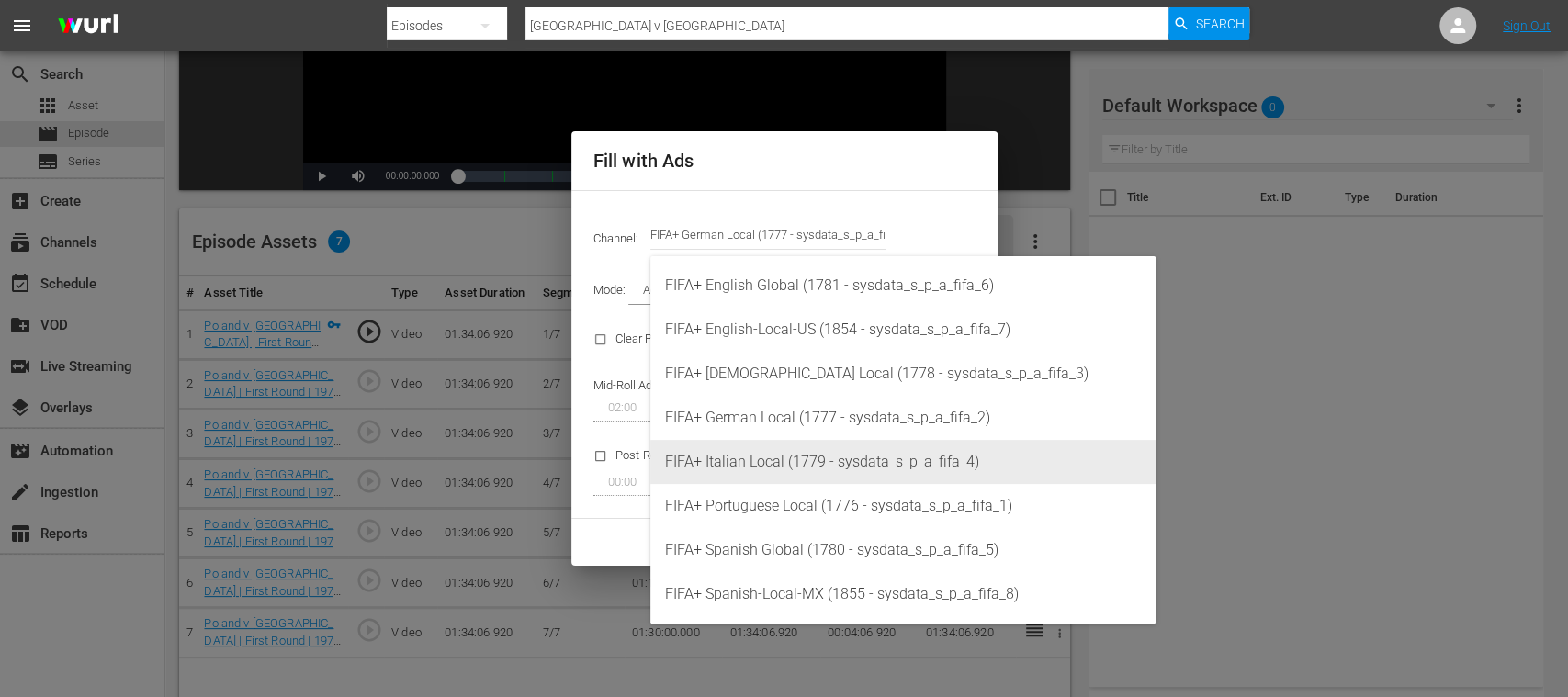
type input "FIFA+ German Local (1777)"
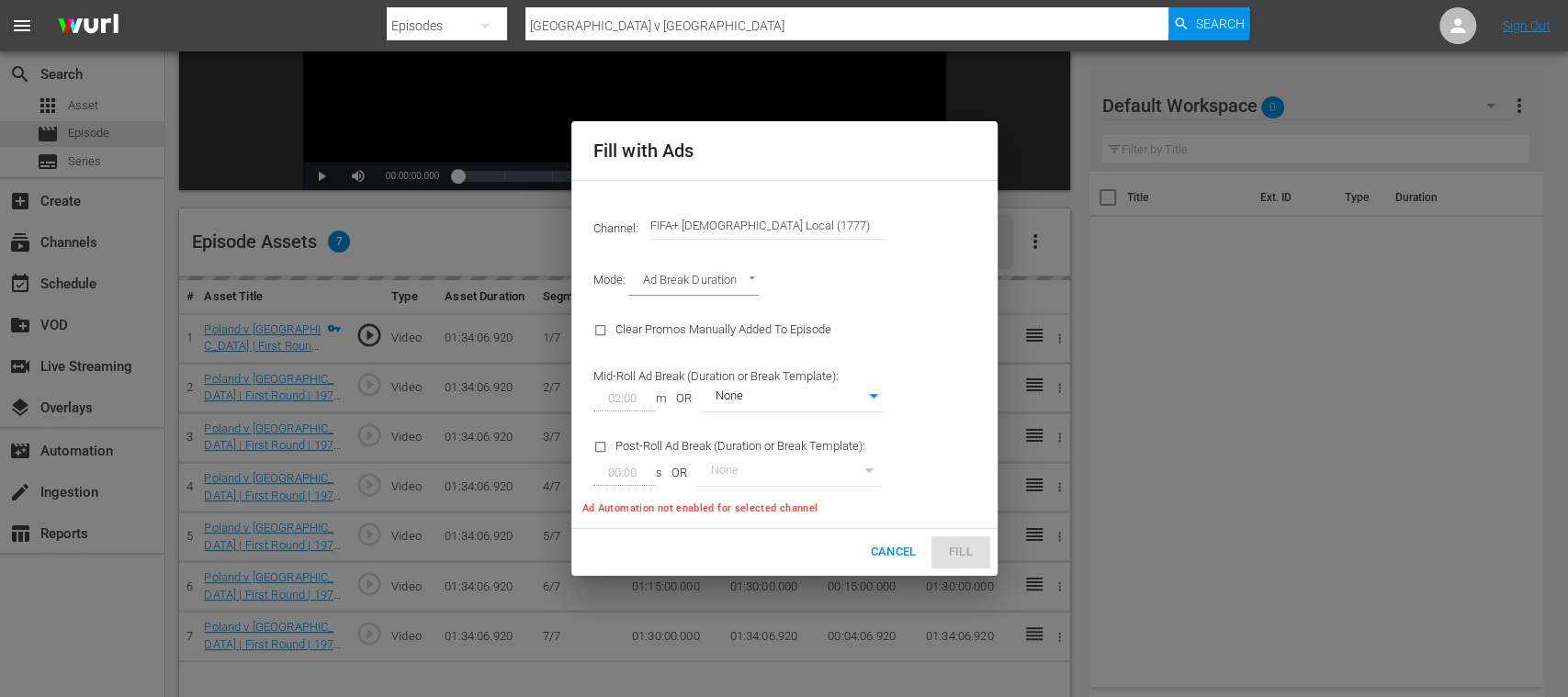
type input "337"
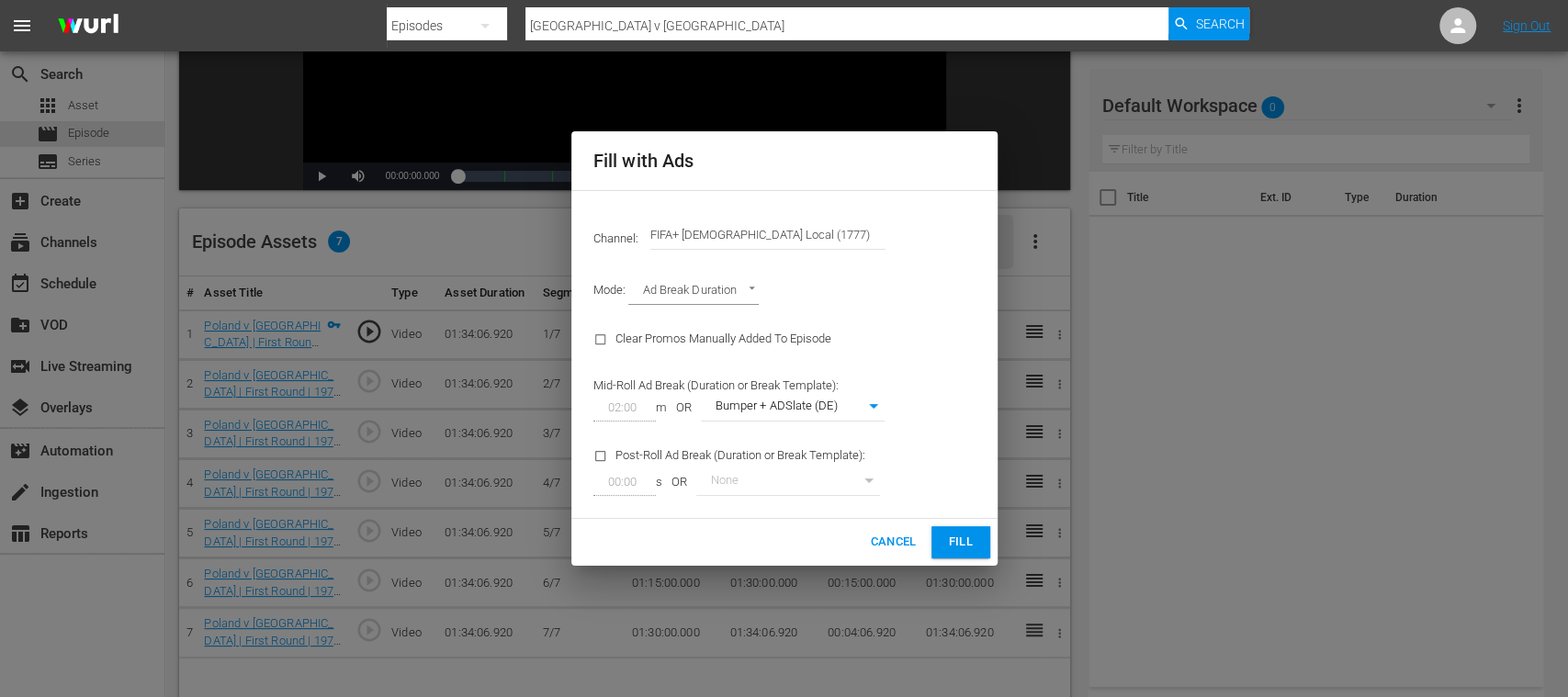
click at [961, 546] on span "Fill" at bounding box center [961, 542] width 30 height 21
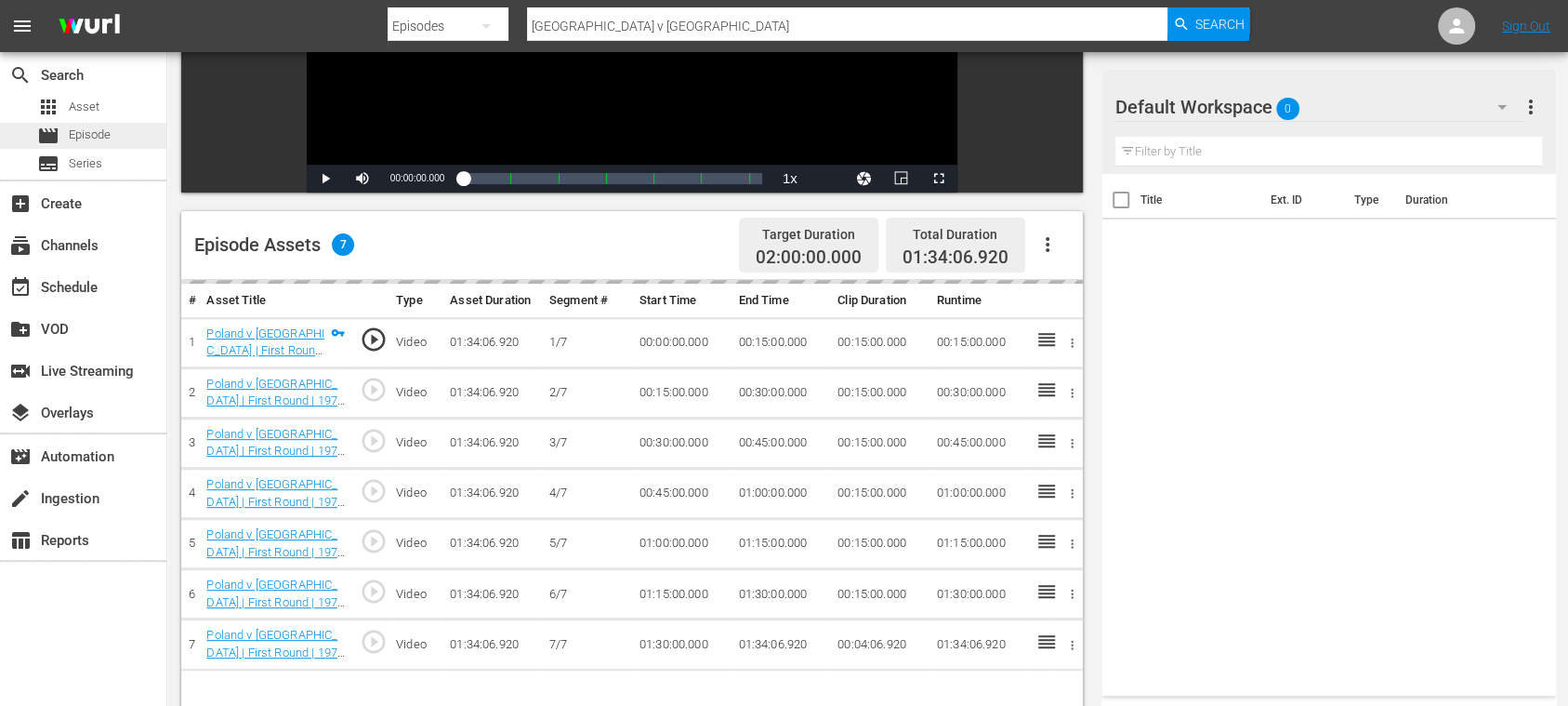
click at [81, 132] on span "Episode" at bounding box center [90, 135] width 41 height 19
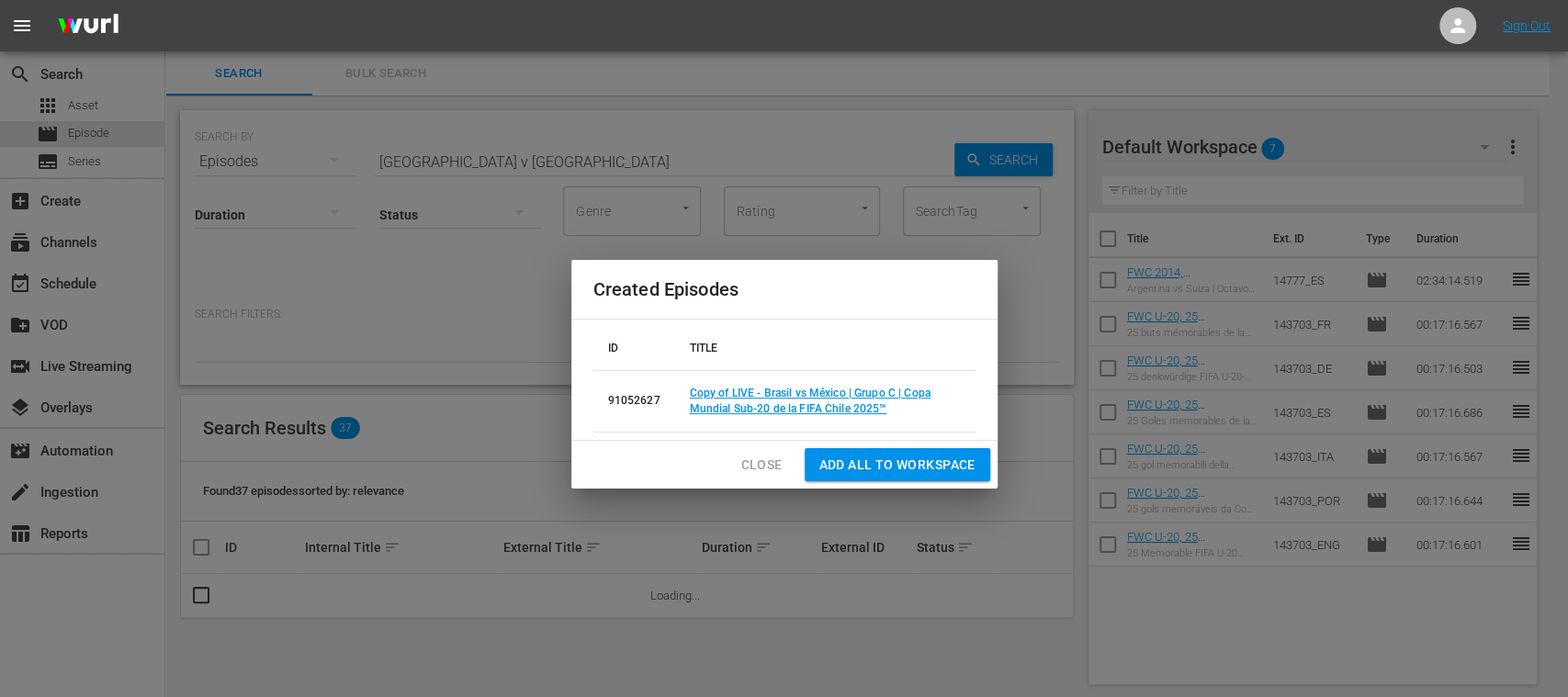
click at [757, 466] on span "Close" at bounding box center [762, 464] width 41 height 23
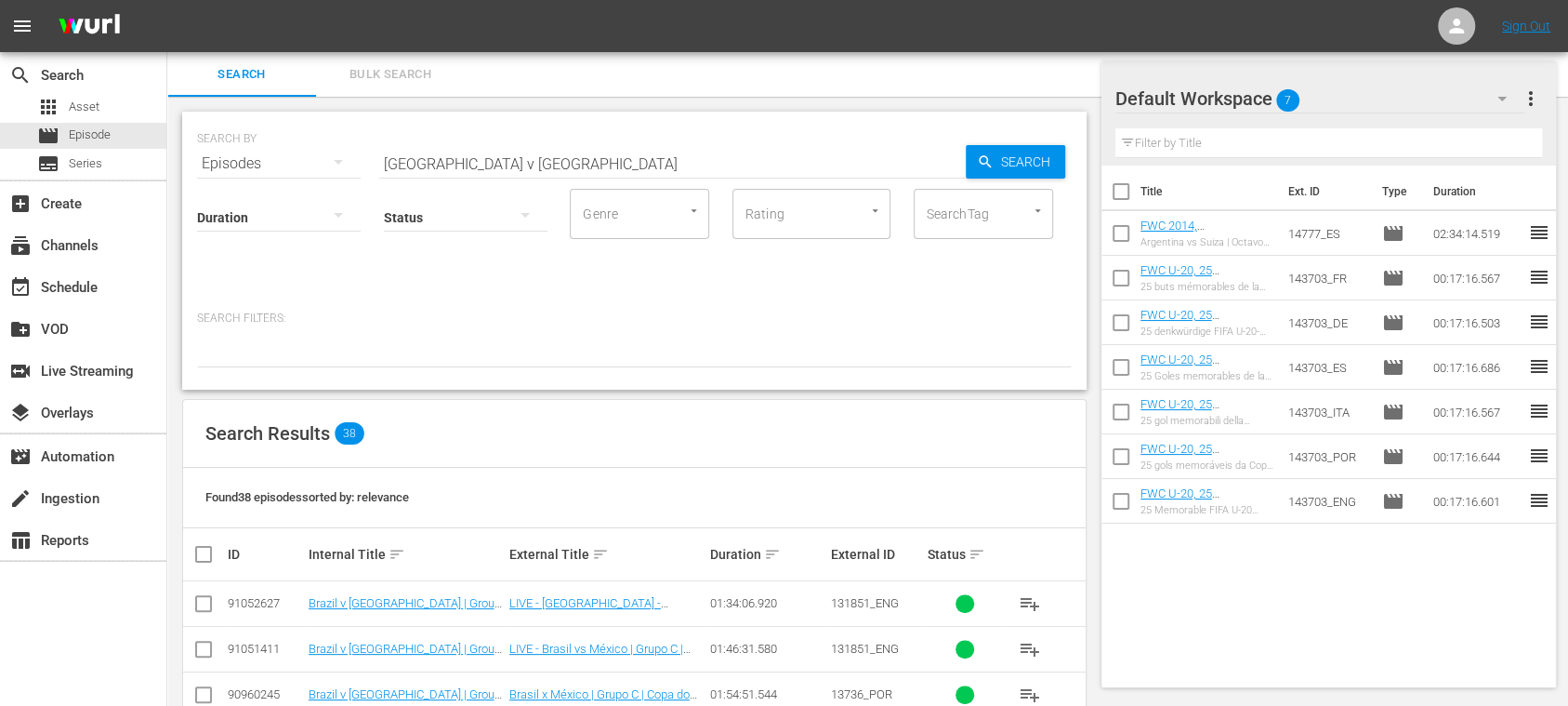
scroll to position [331, 0]
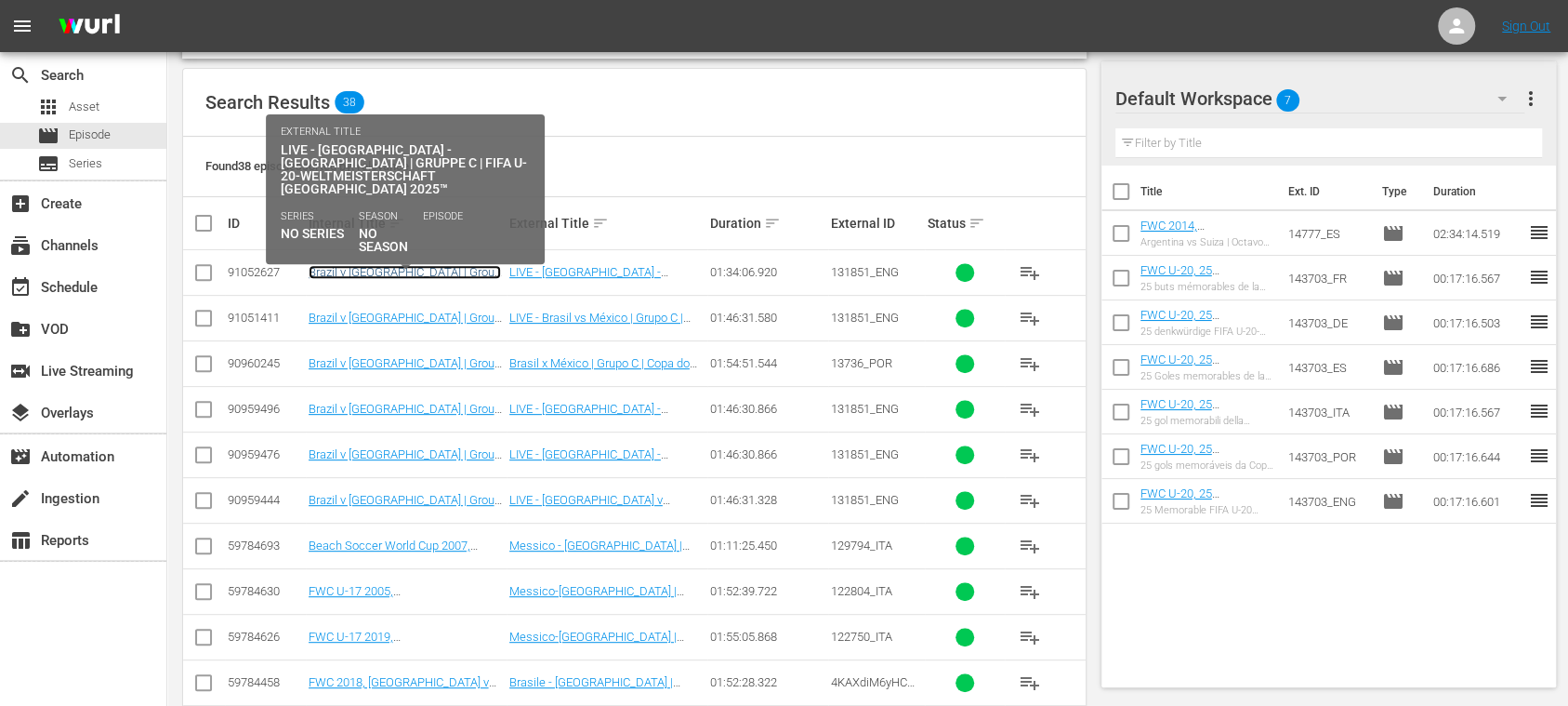
click at [411, 271] on link "Brazil v Mexico | Group C | FIFA U-20 World Cup Chile 2025™ (DE)" at bounding box center [405, 286] width 192 height 41
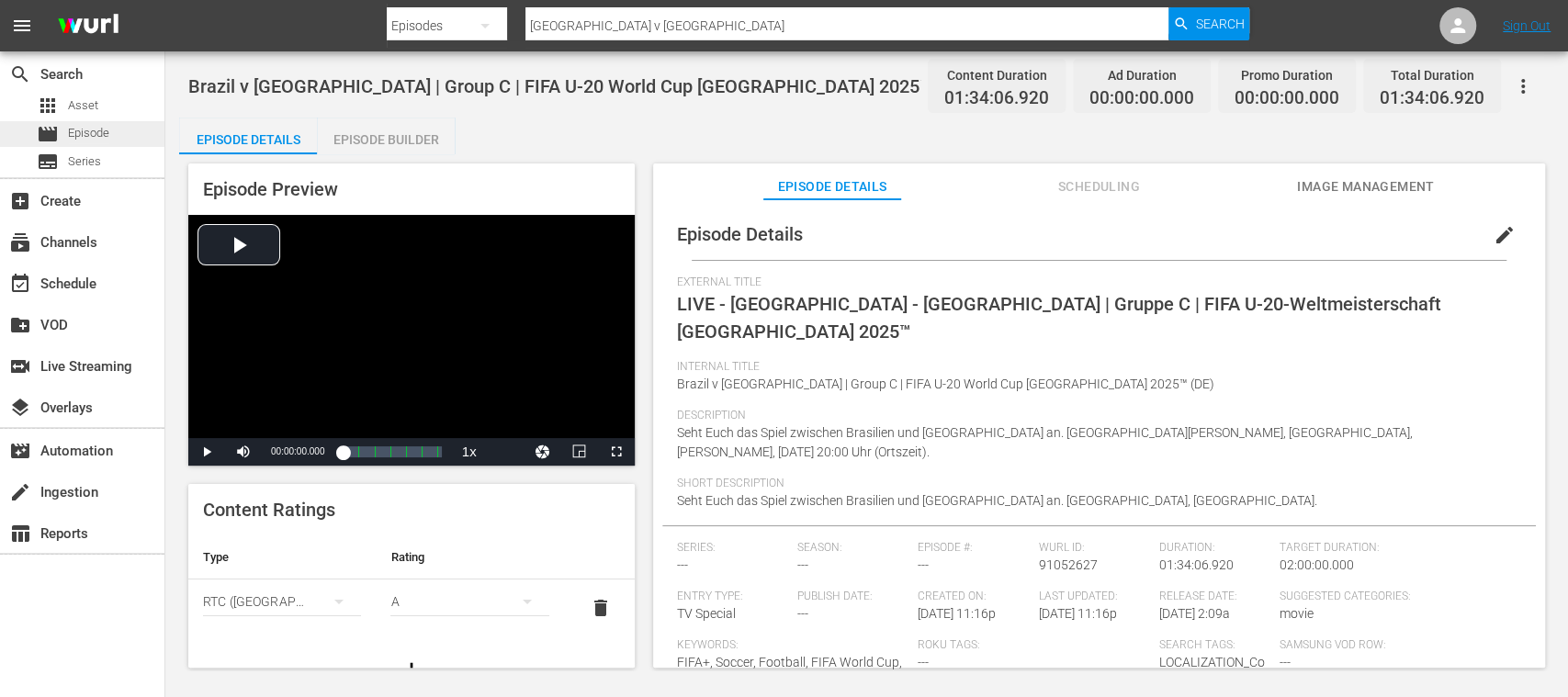
click at [77, 124] on span "Episode" at bounding box center [88, 133] width 41 height 19
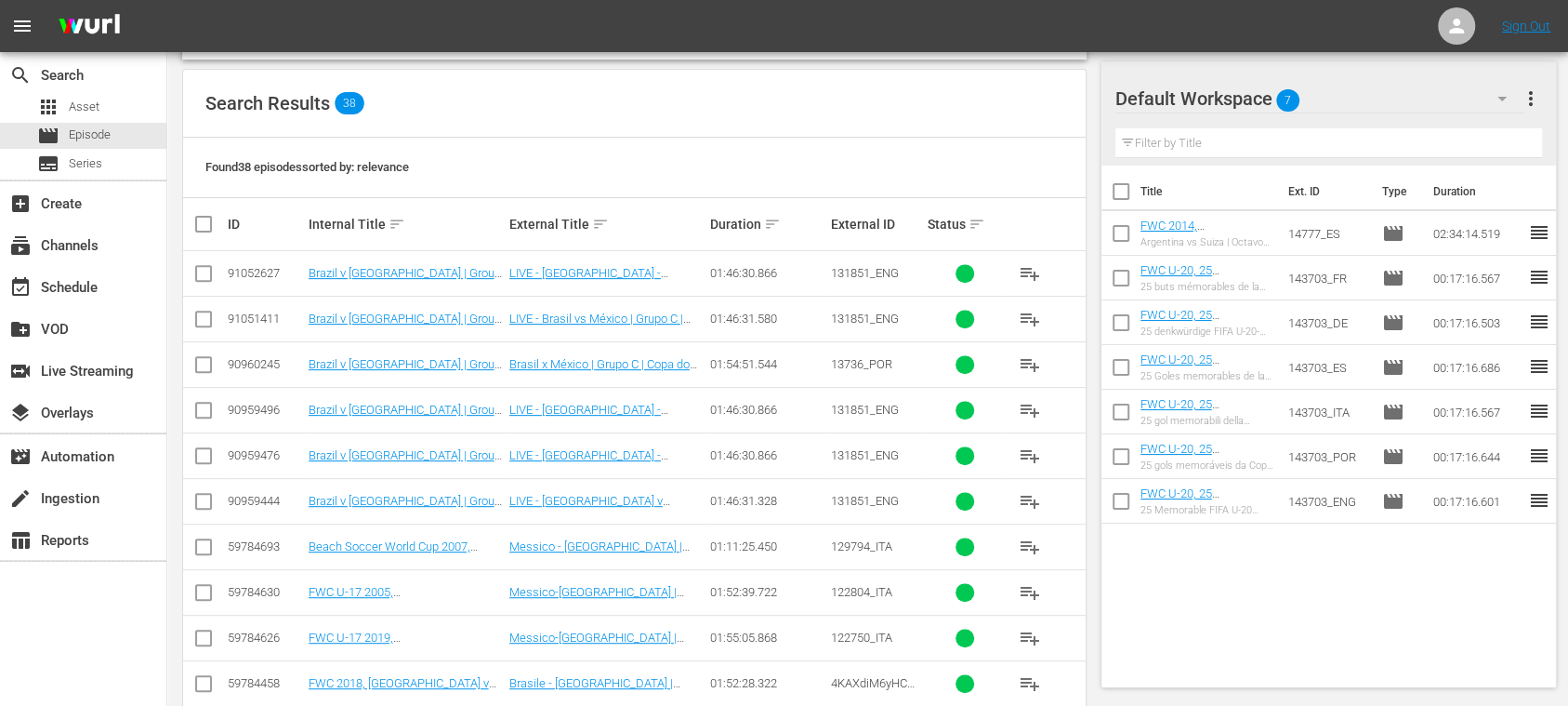
scroll to position [662, 0]
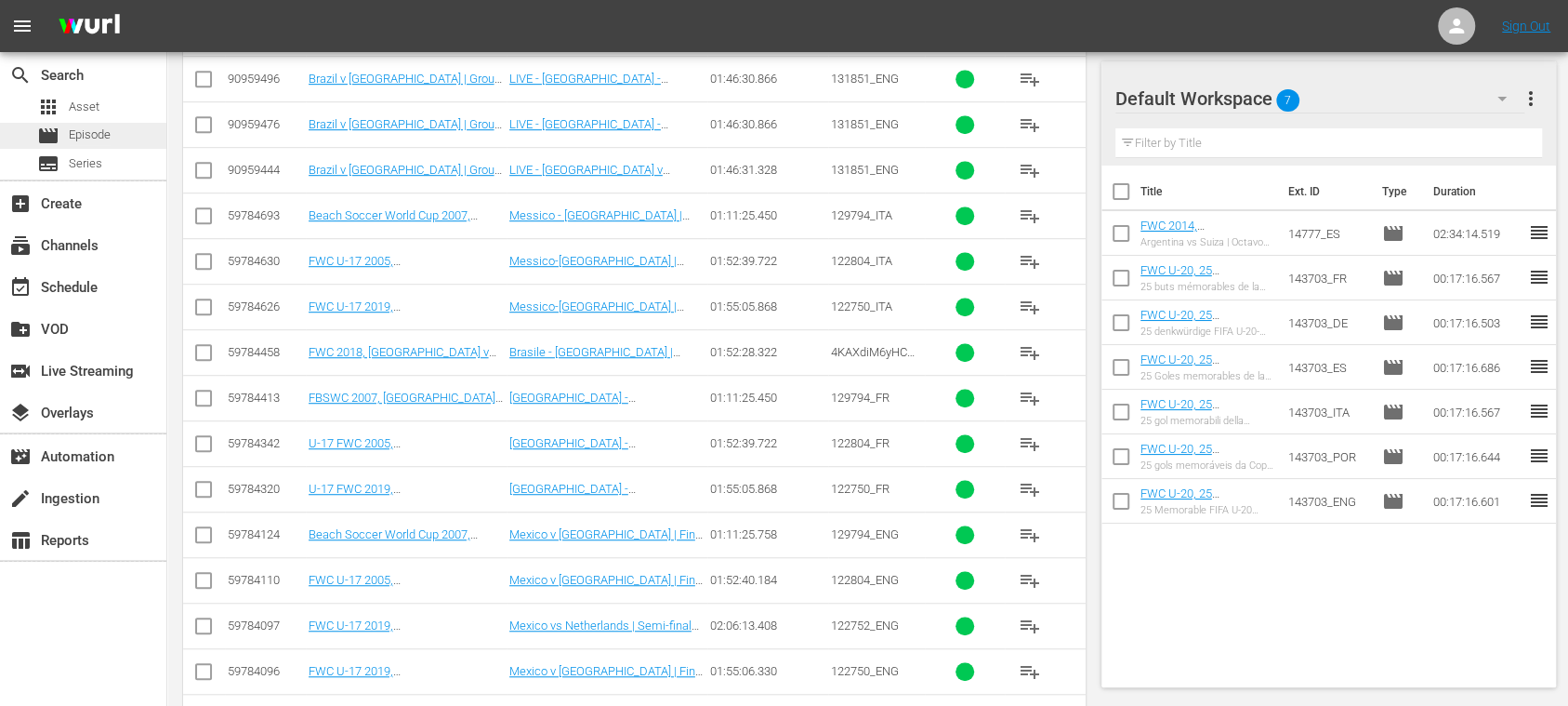
click at [90, 138] on span "Episode" at bounding box center [90, 135] width 41 height 19
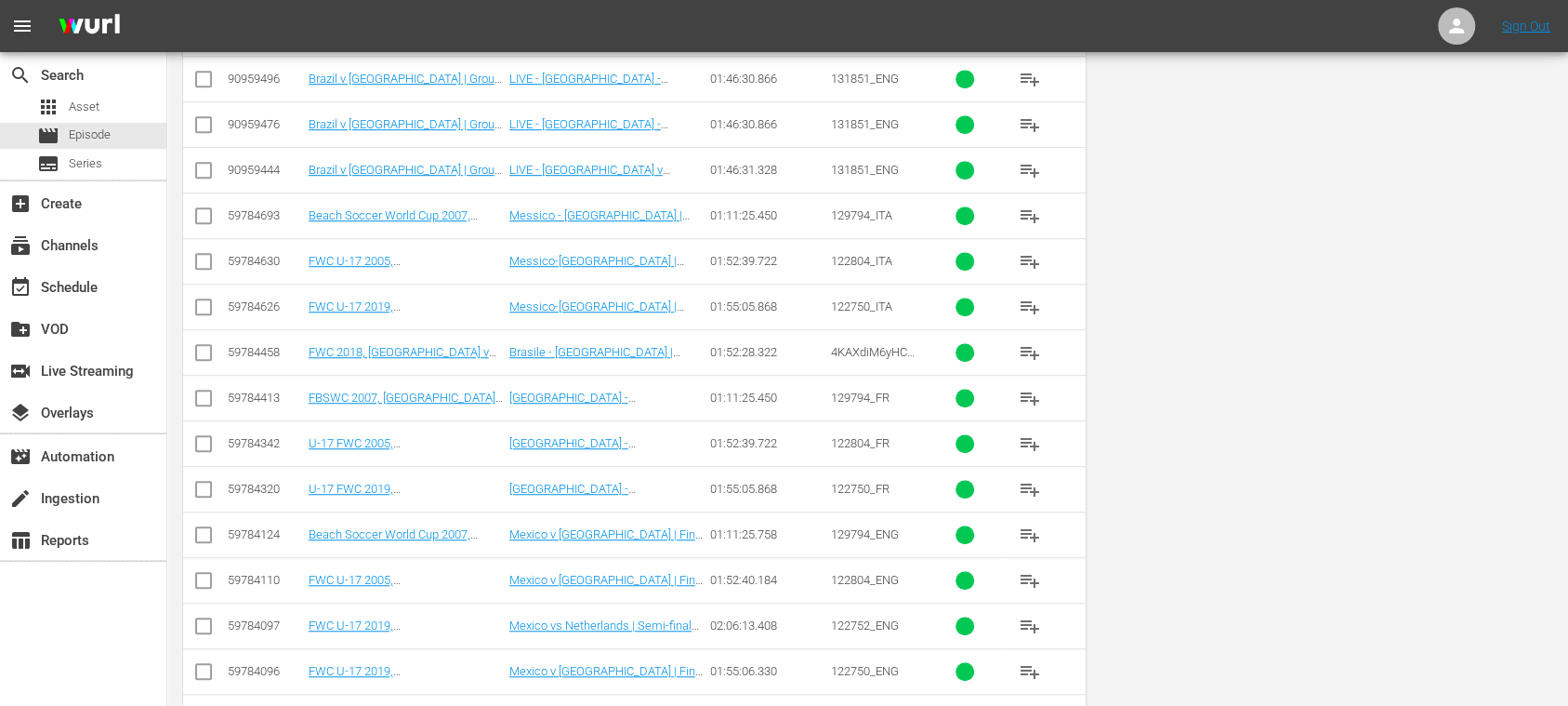
scroll to position [0, 0]
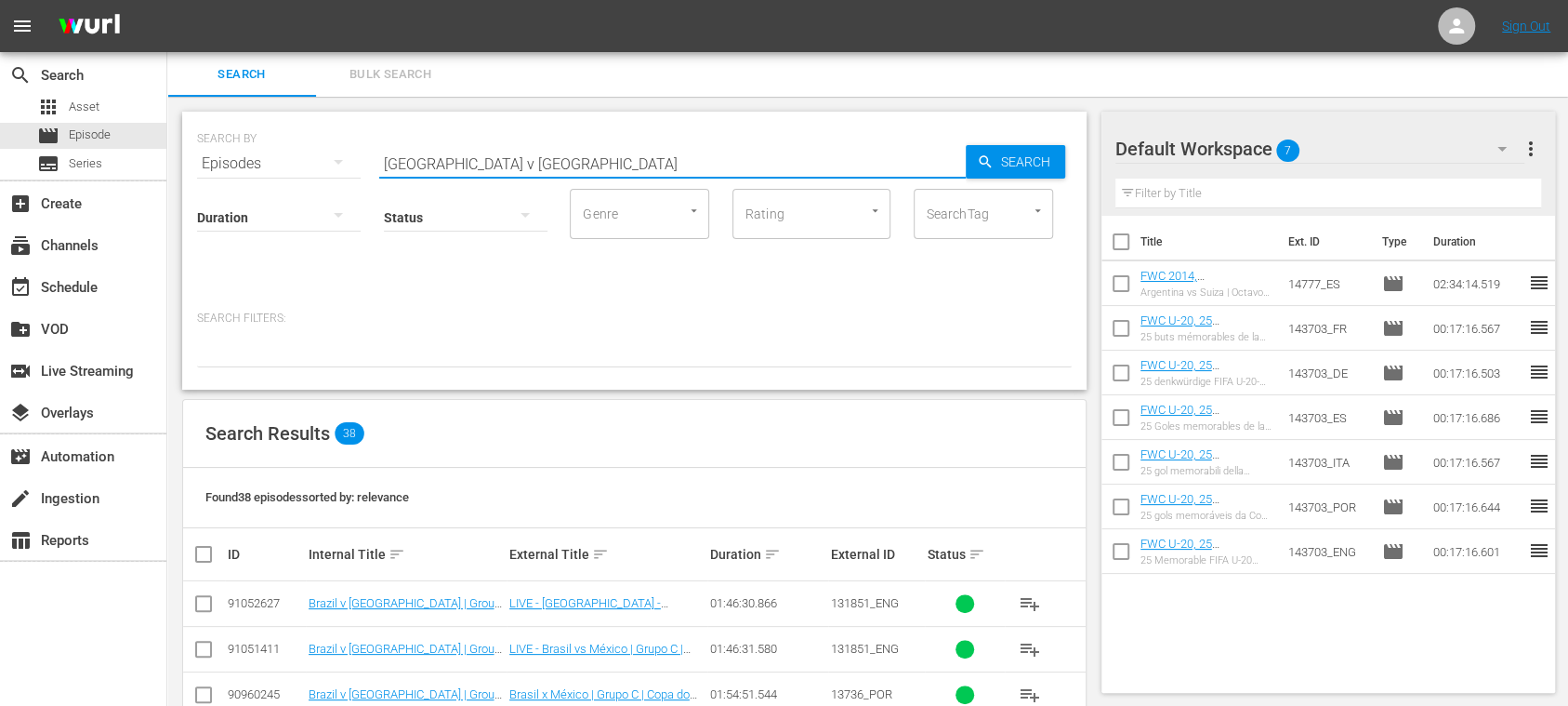
drag, startPoint x: 520, startPoint y: 151, endPoint x: 174, endPoint y: 134, distance: 346.4
paste input "France vs South Africa"
click at [444, 164] on input "France vs South Africa" at bounding box center [673, 163] width 587 height 44
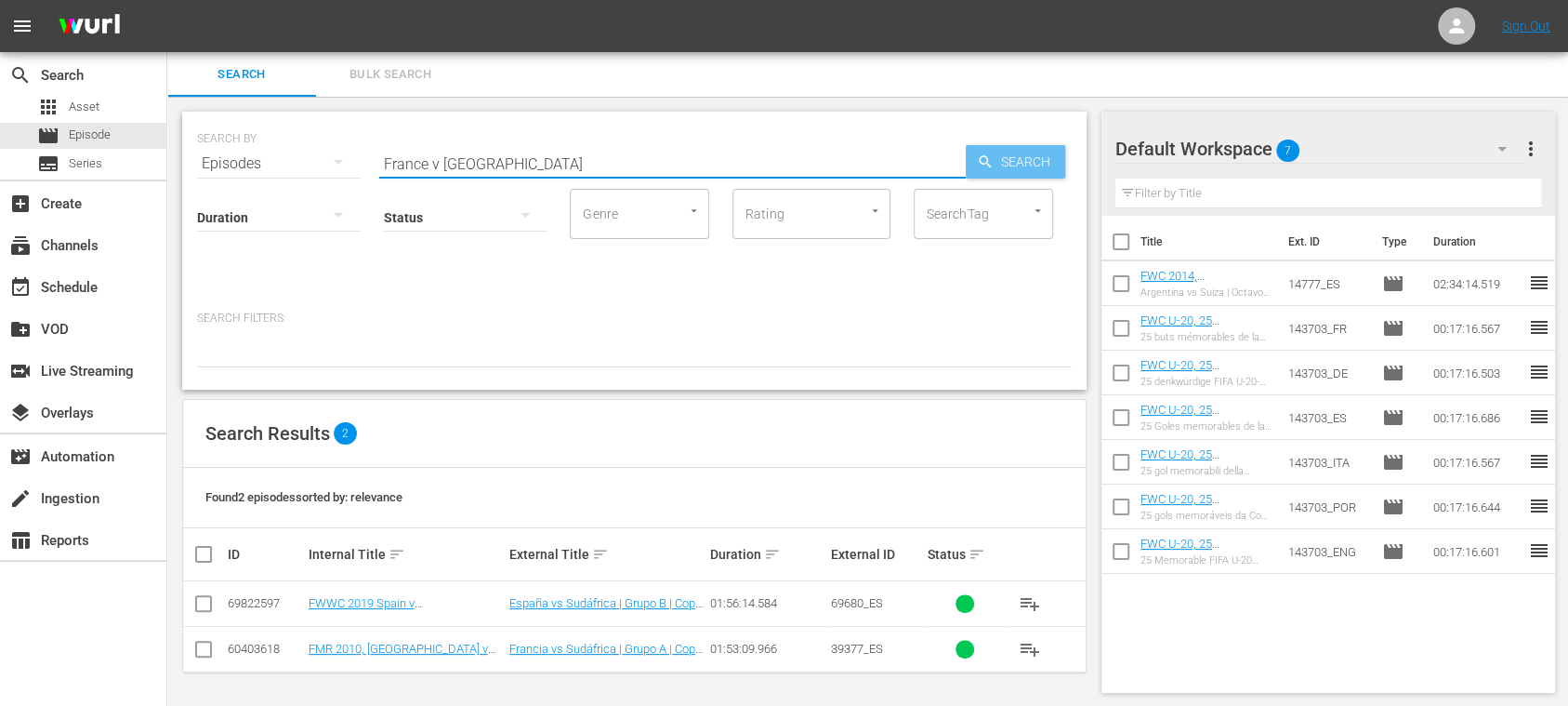
type input "France v South Africa"
click at [1020, 162] on span "Search" at bounding box center [1030, 162] width 72 height 34
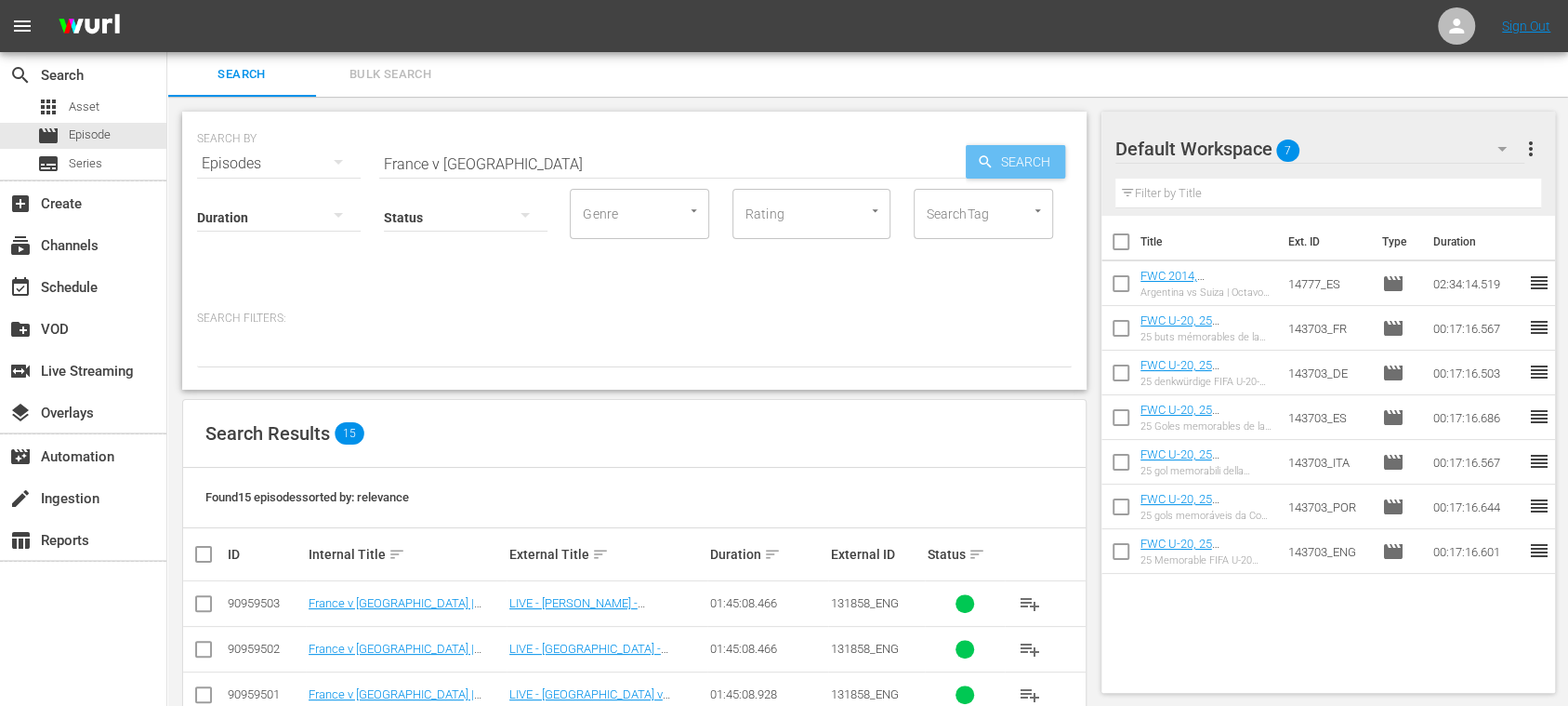
click at [1007, 163] on span "Search" at bounding box center [1030, 162] width 72 height 34
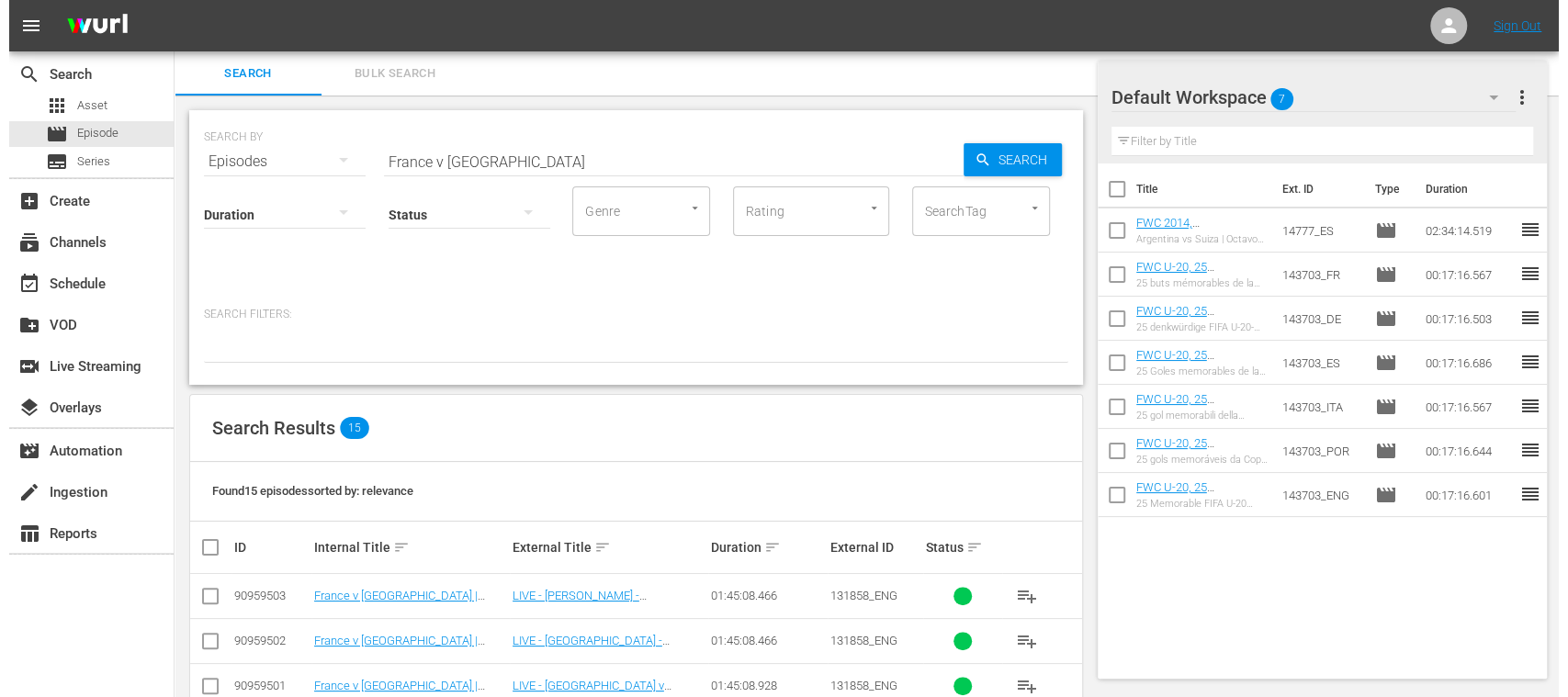
scroll to position [326, 0]
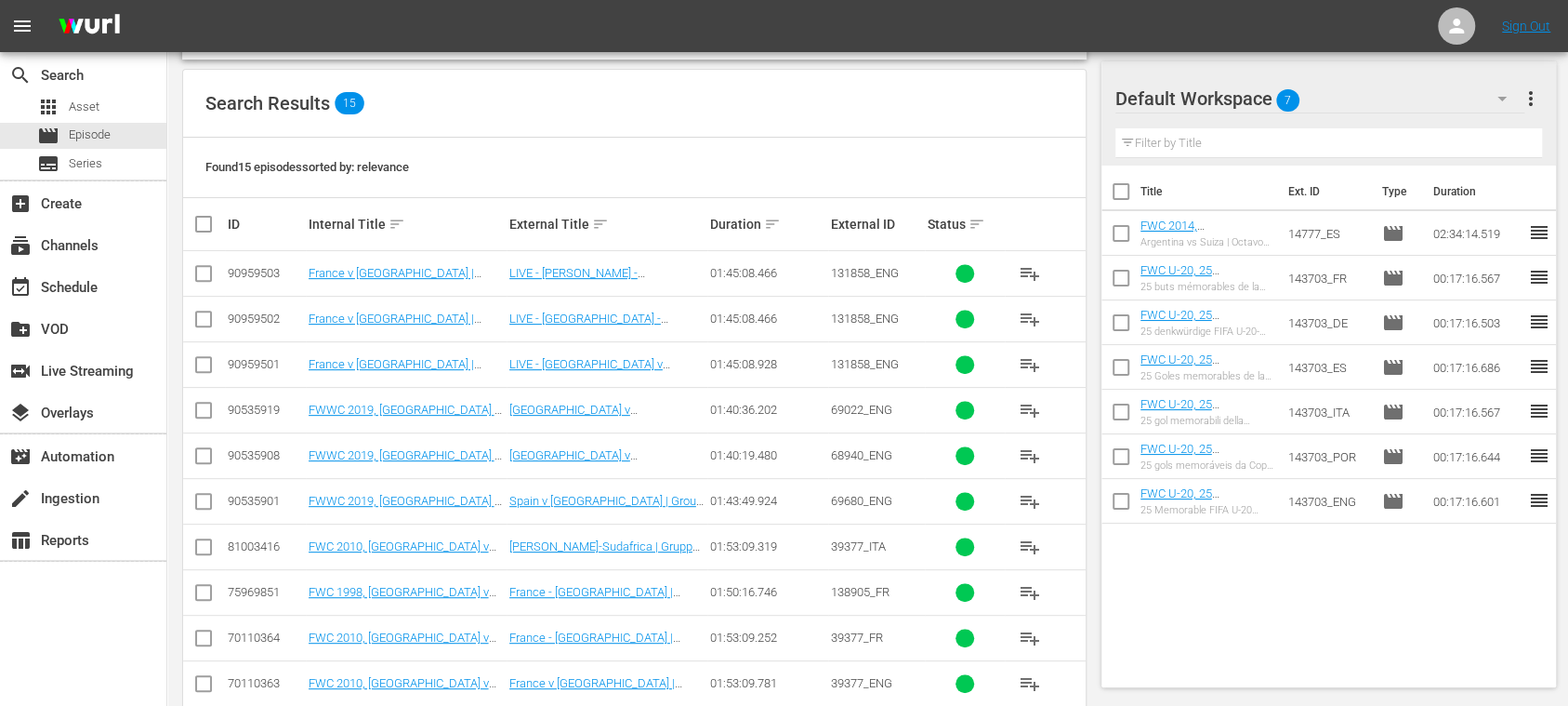
click at [204, 367] on input "checkbox" at bounding box center [204, 369] width 23 height 23
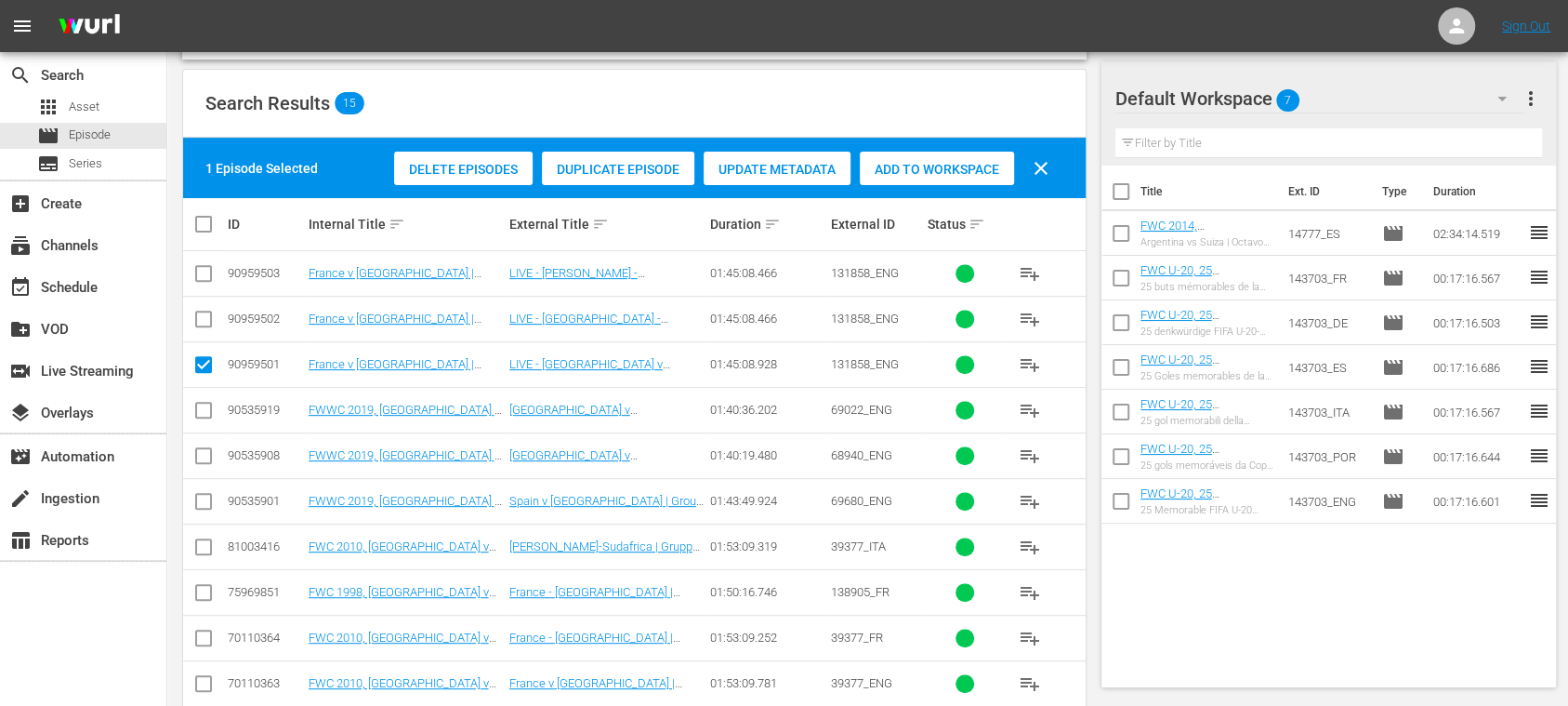
click at [636, 173] on span "Duplicate Episode" at bounding box center [618, 170] width 153 height 15
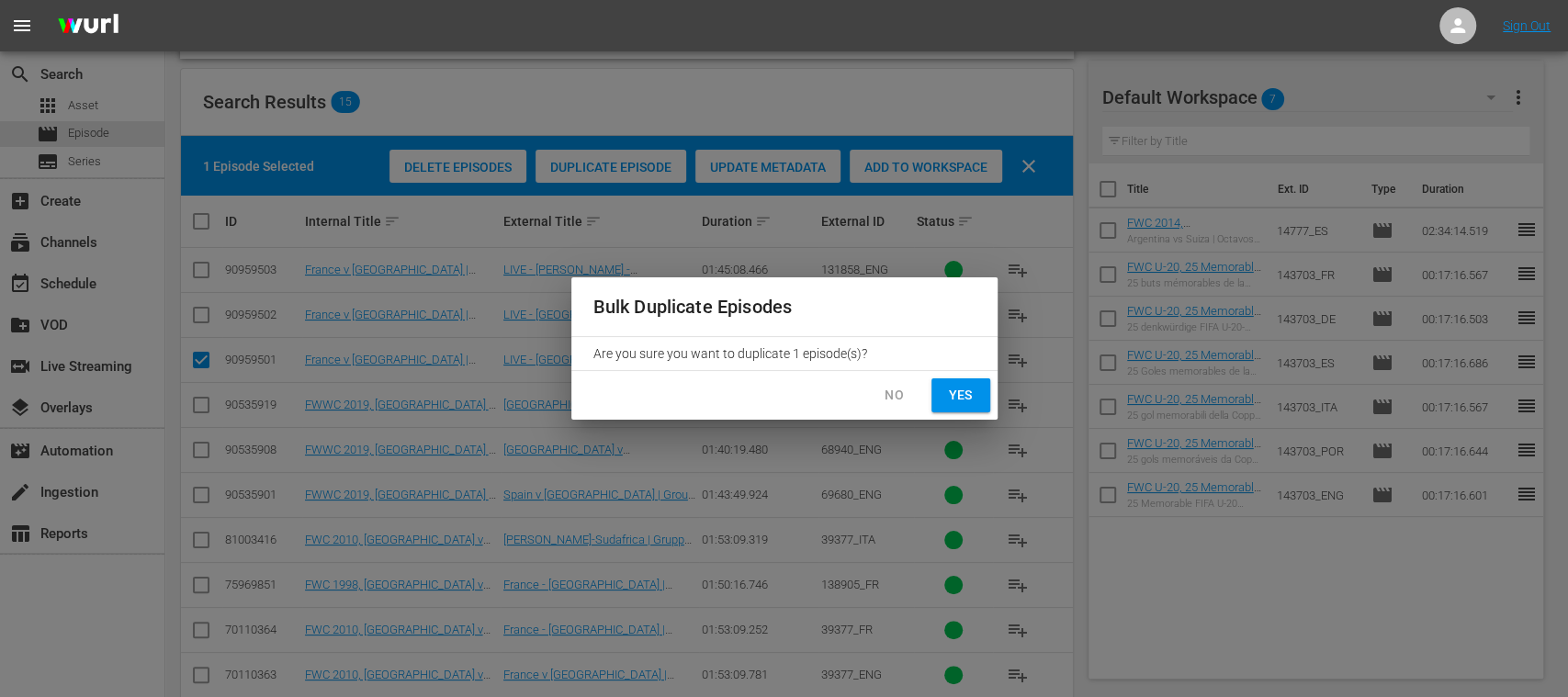
click at [966, 395] on span "Yes" at bounding box center [961, 395] width 30 height 23
checkbox input "false"
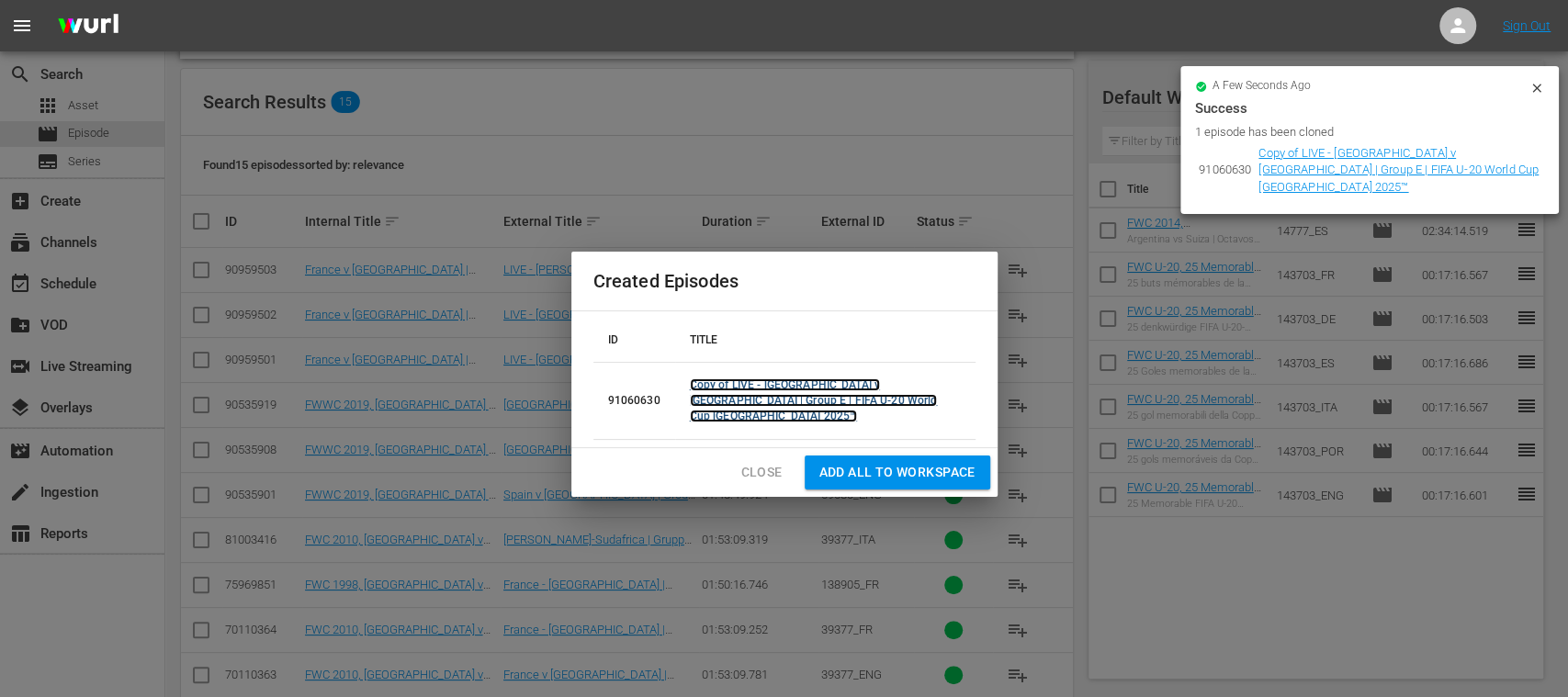
click at [750, 390] on link "Copy of LIVE - France v South Africa | Group E | FIFA U-20 World Cup Chile 2025™" at bounding box center [814, 400] width 248 height 44
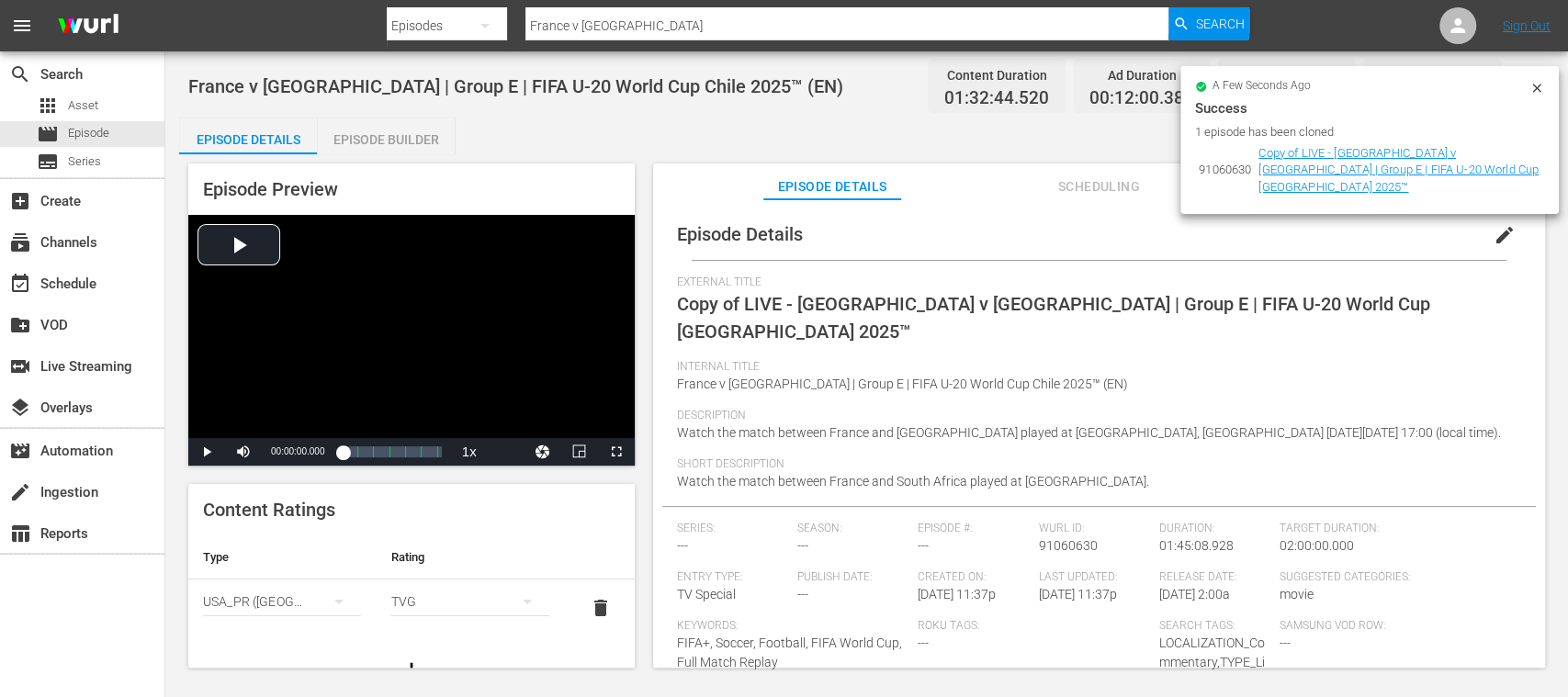
click at [1496, 234] on span "edit" at bounding box center [1505, 235] width 22 height 22
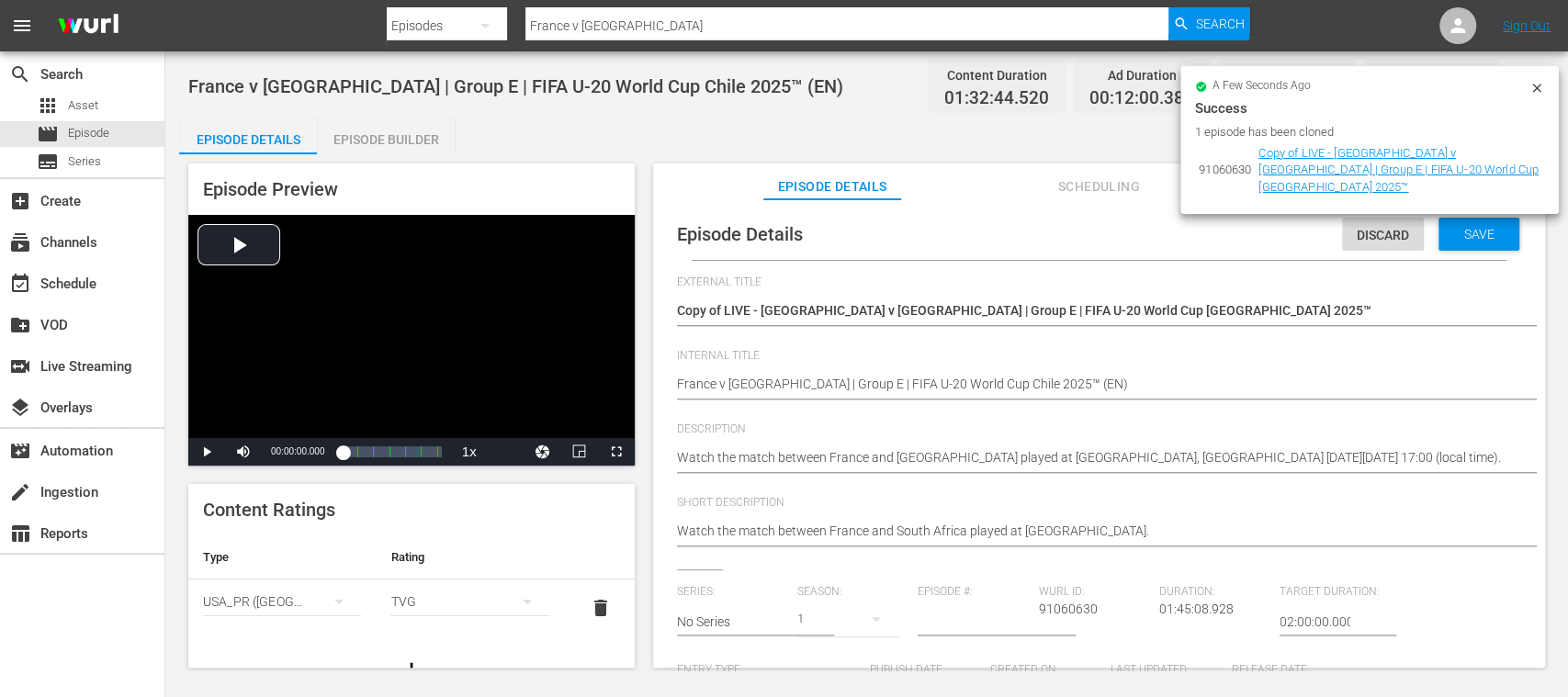
click at [1537, 84] on icon at bounding box center [1537, 88] width 15 height 15
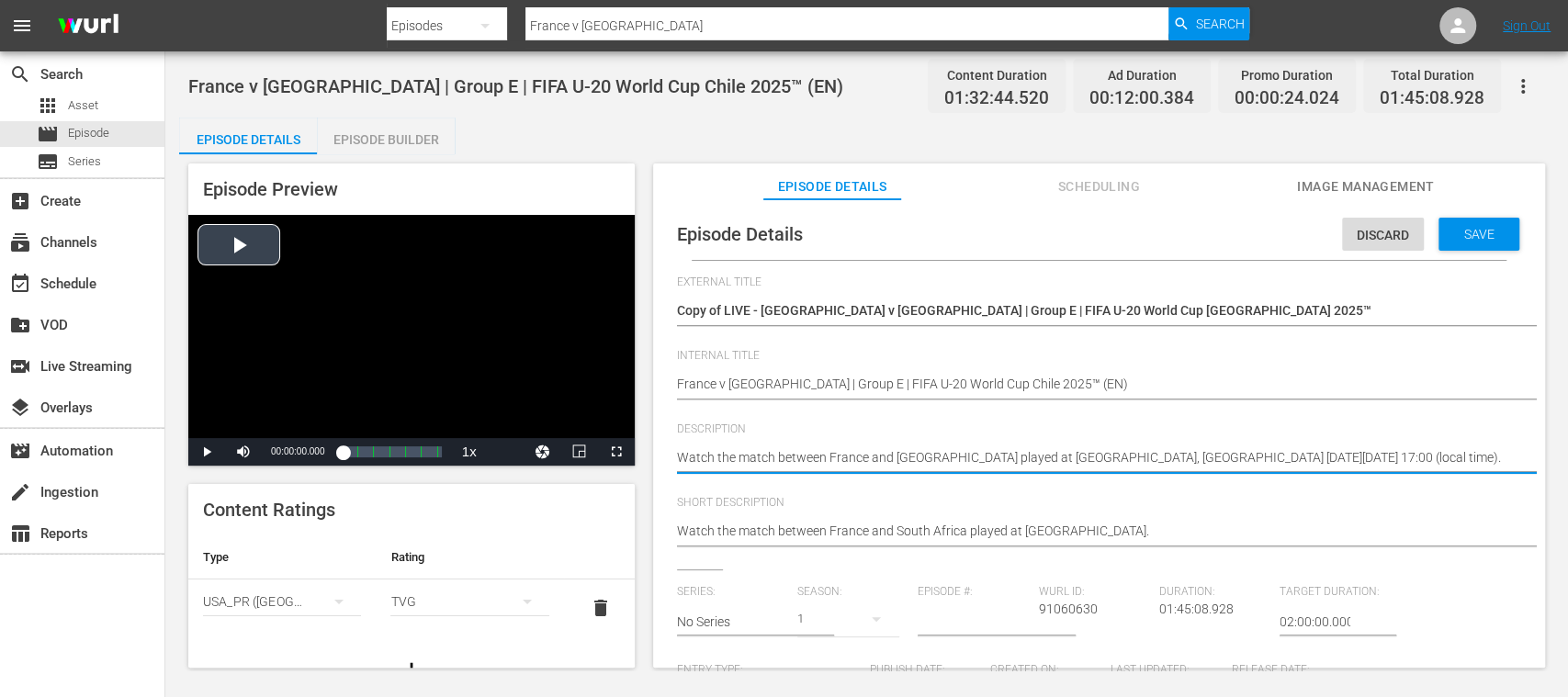
drag, startPoint x: 1496, startPoint y: 461, endPoint x: 597, endPoint y: 437, distance: 899.3
paste textarea "Vea el partido entre Francia y Sudáfrica jugado en el Estadio El Teniente, Ranc…"
type textarea "Vea el partido entre Francia y Sudáfrica jugado en el Estadio El Teniente, Ranc…"
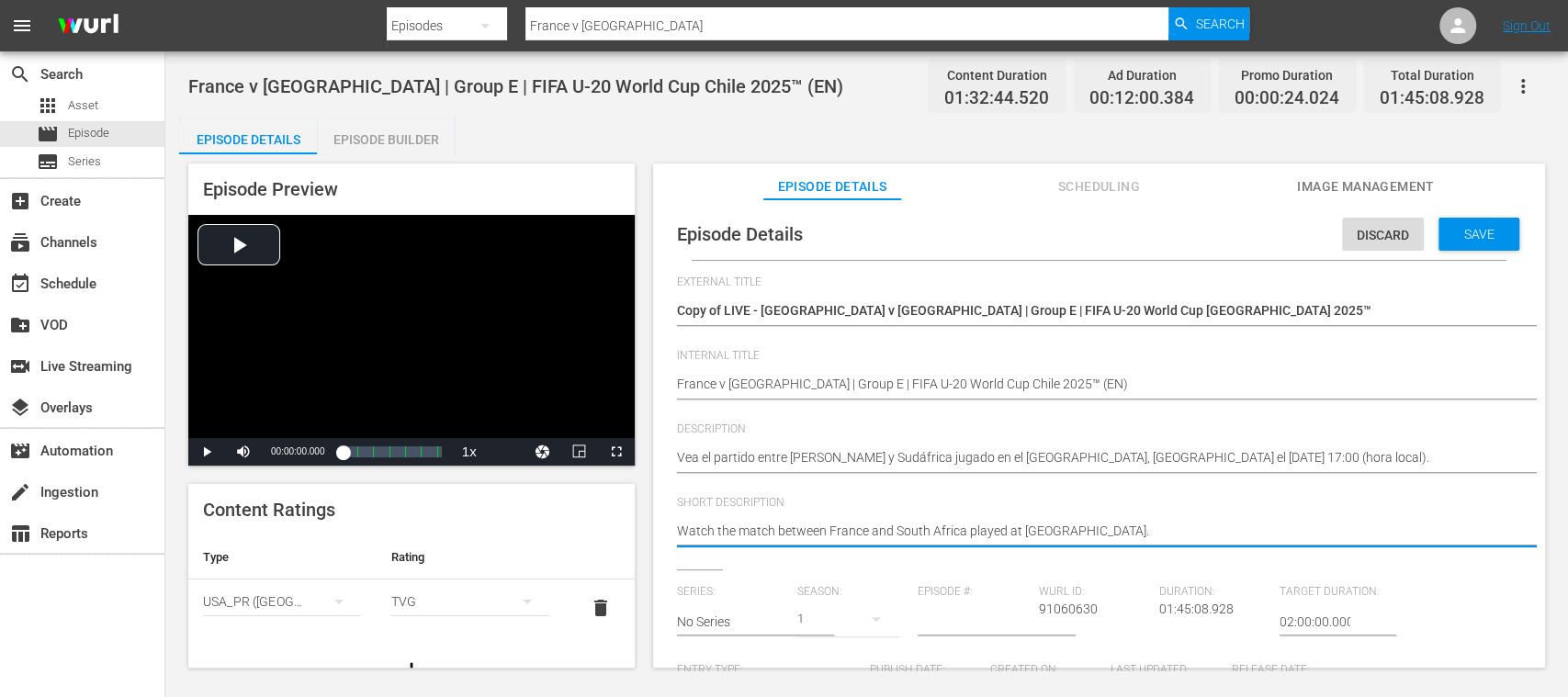
drag, startPoint x: 1185, startPoint y: 530, endPoint x: 617, endPoint y: 519, distance: 568.1
paste textarea "Vea el partido entre Francia y Sudáfrica jugado en el Estadio El Teniente, Ranc…"
type textarea "Vea el partido entre Francia y Sudáfrica jugado en el Estadio El Teniente, Ranc…"
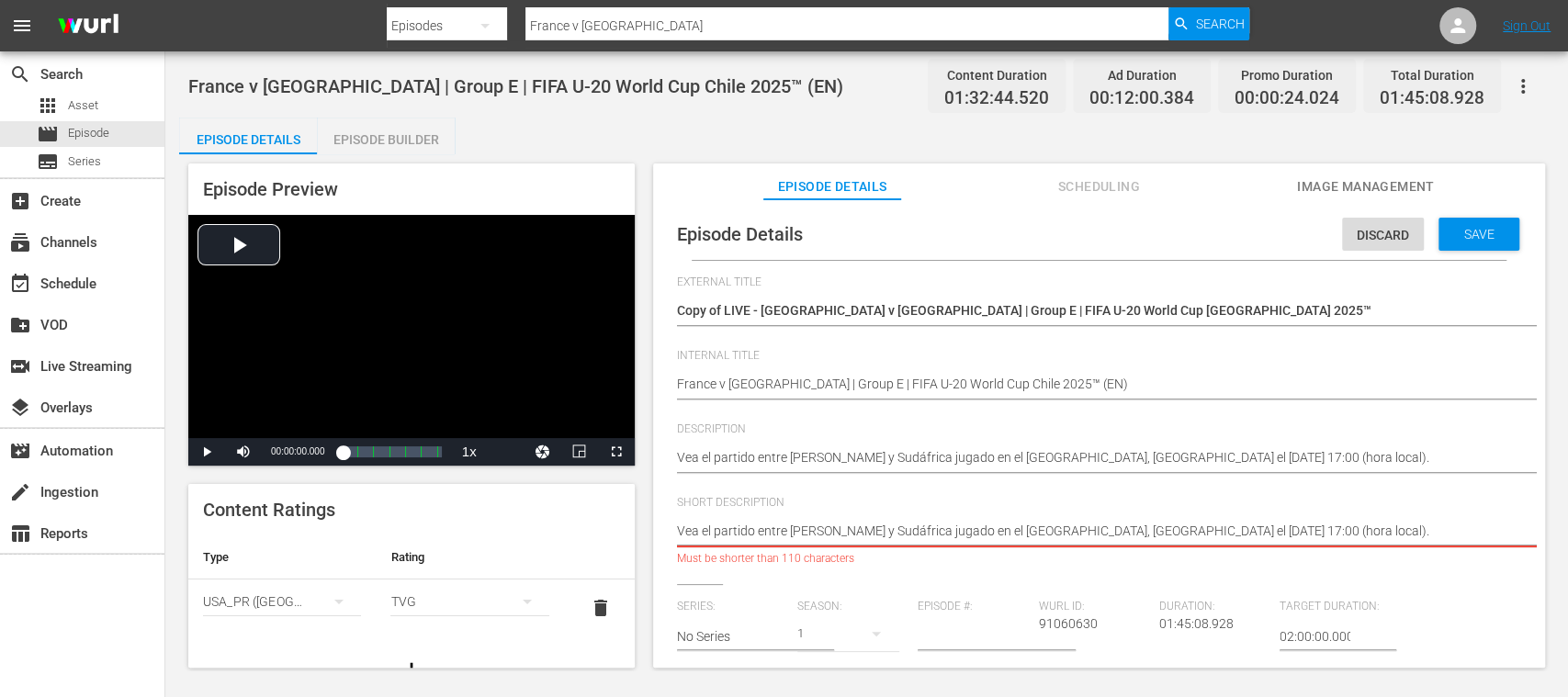
scroll to position [0, 22]
drag, startPoint x: 1139, startPoint y: 532, endPoint x: 1539, endPoint y: 540, distance: 400.1
click at [1539, 540] on div "Episode Details Discard Save External Title Copy of LIVE - France v South Afric…" at bounding box center [1100, 442] width 892 height 486
type textarea "Vea el partido entre Francia y Sudáfrica jugado en el Estadio El Teniente, Ranc…"
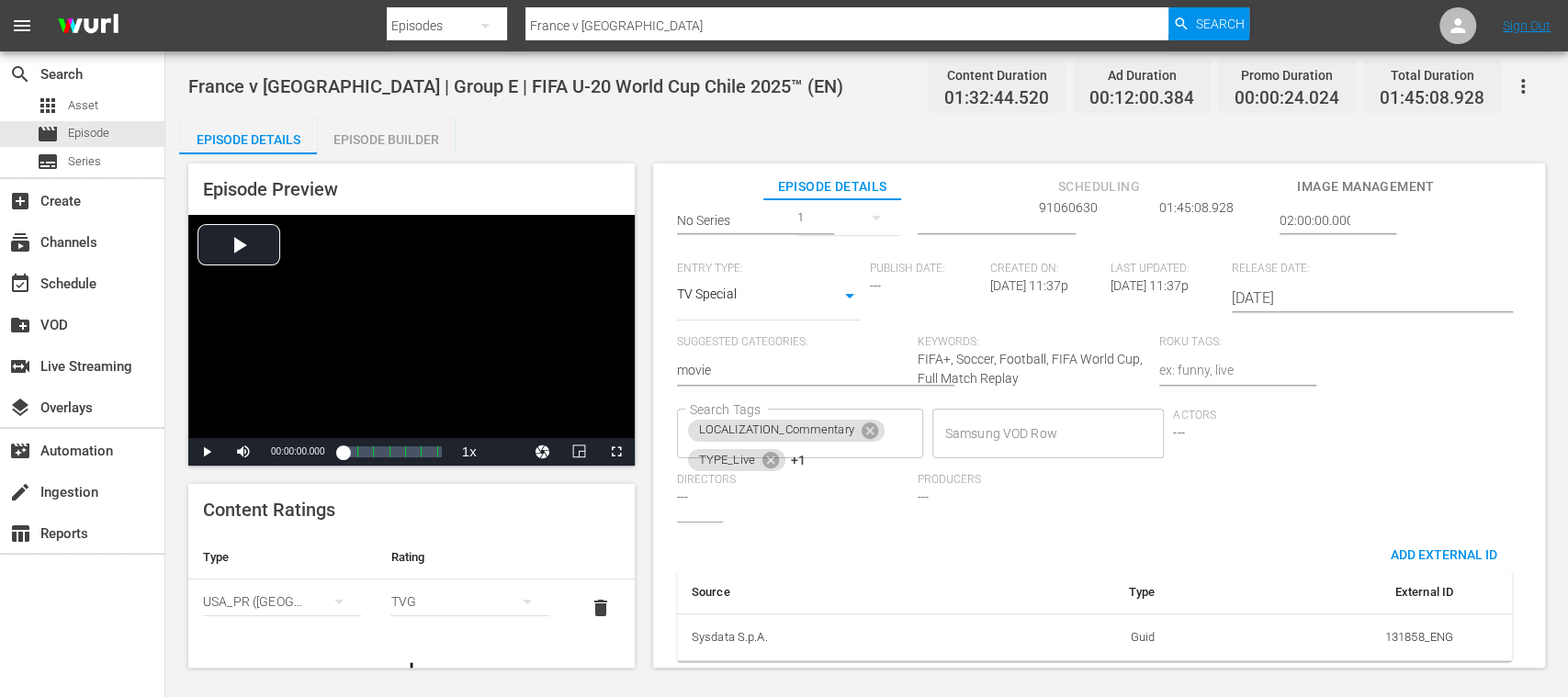
scroll to position [0, 0]
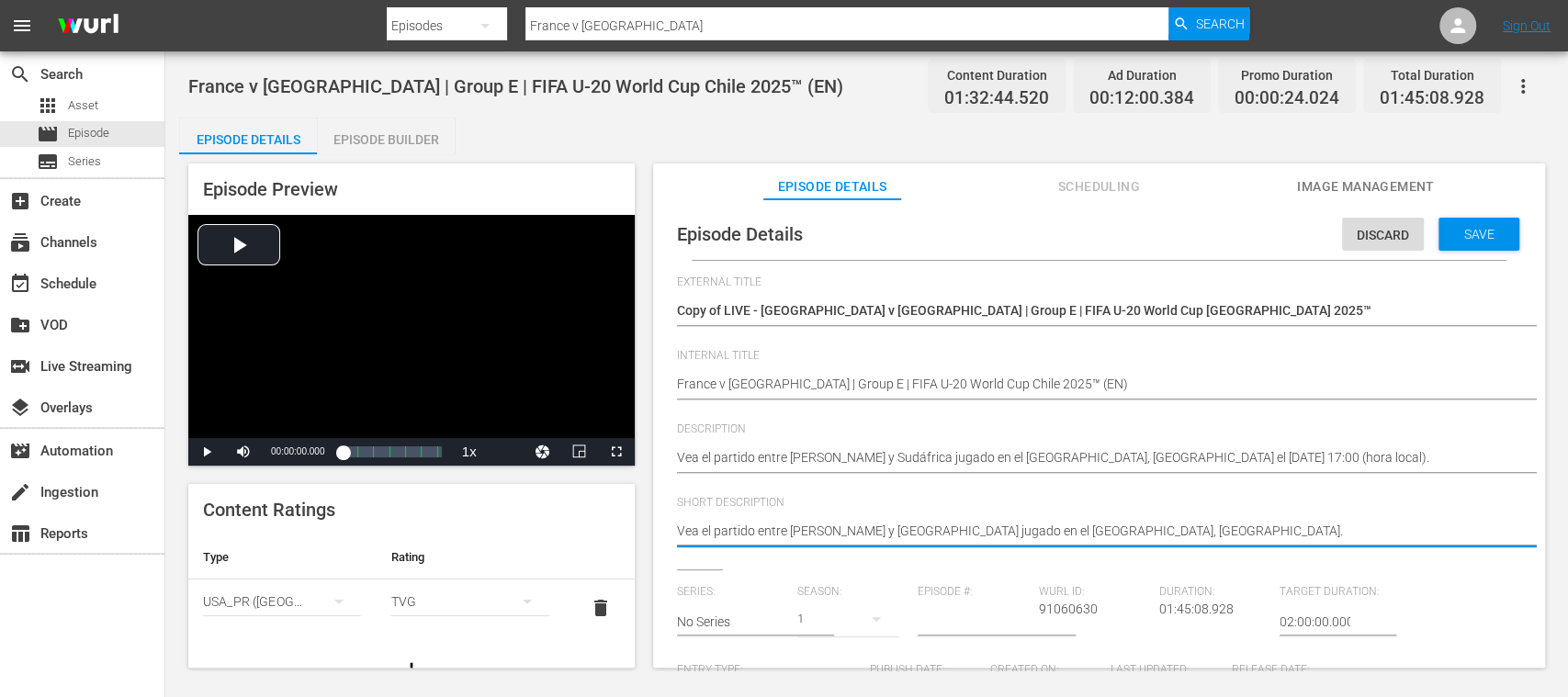
type textarea "Vea el partido entre Francia y Sudáfrica jugado en el Estadio El Teniente, Ranc…"
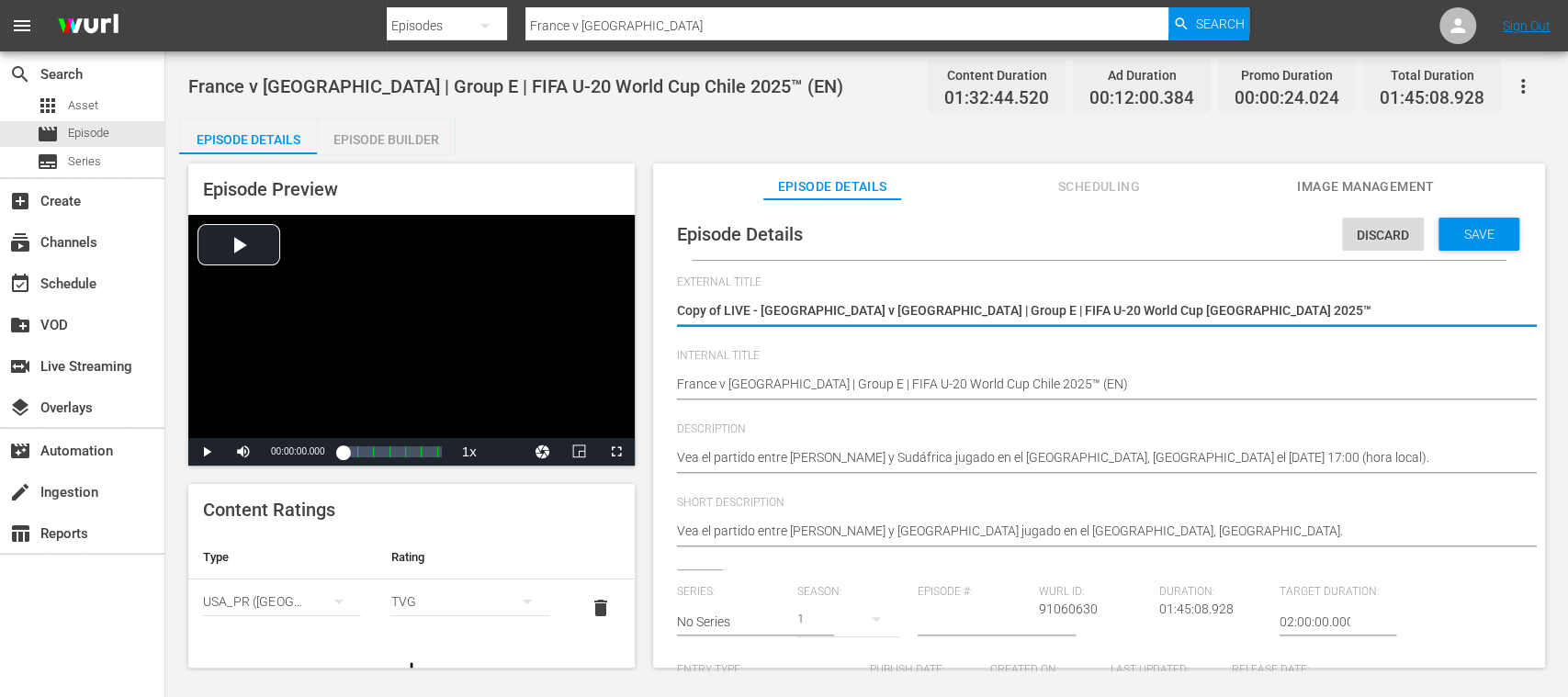
drag, startPoint x: 761, startPoint y: 309, endPoint x: 1240, endPoint y: 320, distance: 479.1
paste textarea "ia vs Sudáfrica | Grupo E | Copa Mundial Sub-20 de la FIFA"
type textarea "Copy of LIVE - Francia vs Sudáfrica | Grupo E | Copa Mundial Sub-20 de la FIFA …"
click at [725, 310] on textarea "Copy of LIVE - France v South Africa | Group E | FIFA U-20 World Cup Chile 2025™" at bounding box center [1094, 313] width 835 height 22
type textarea "Copy ofLIVE - Francia vs Sudáfrica | Grupo E | Copa Mundial Sub-20 de la FIFA C…"
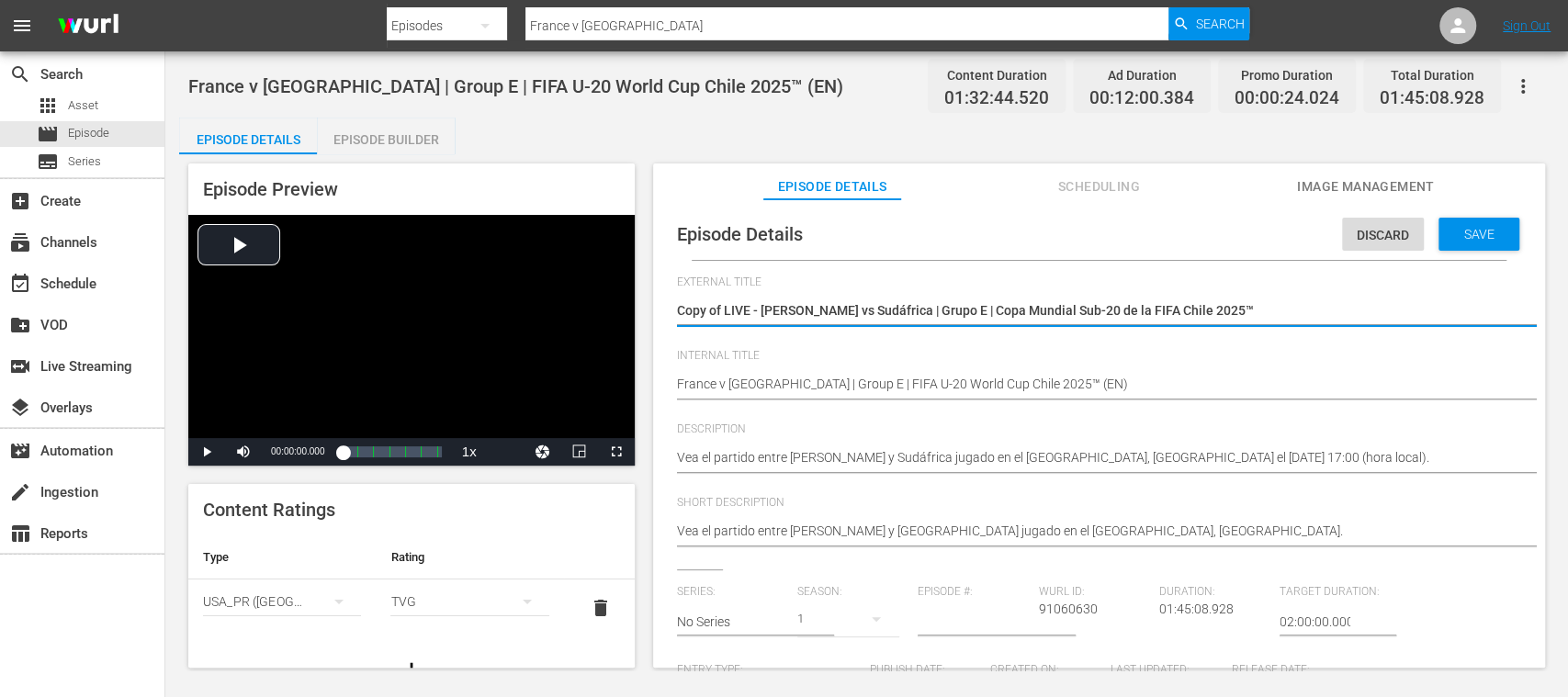
type textarea "Copy ofLIVE - Francia vs Sudáfrica | Grupo E | Copa Mundial Sub-20 de la FIFA C…"
type textarea "Copy oLIVE - Francia vs Sudáfrica | Grupo E | Copa Mundial Sub-20 de la FIFA Ch…"
type textarea "Copy LIVE - Francia vs Sudáfrica | Grupo E | Copa Mundial Sub-20 de la FIFA Chi…"
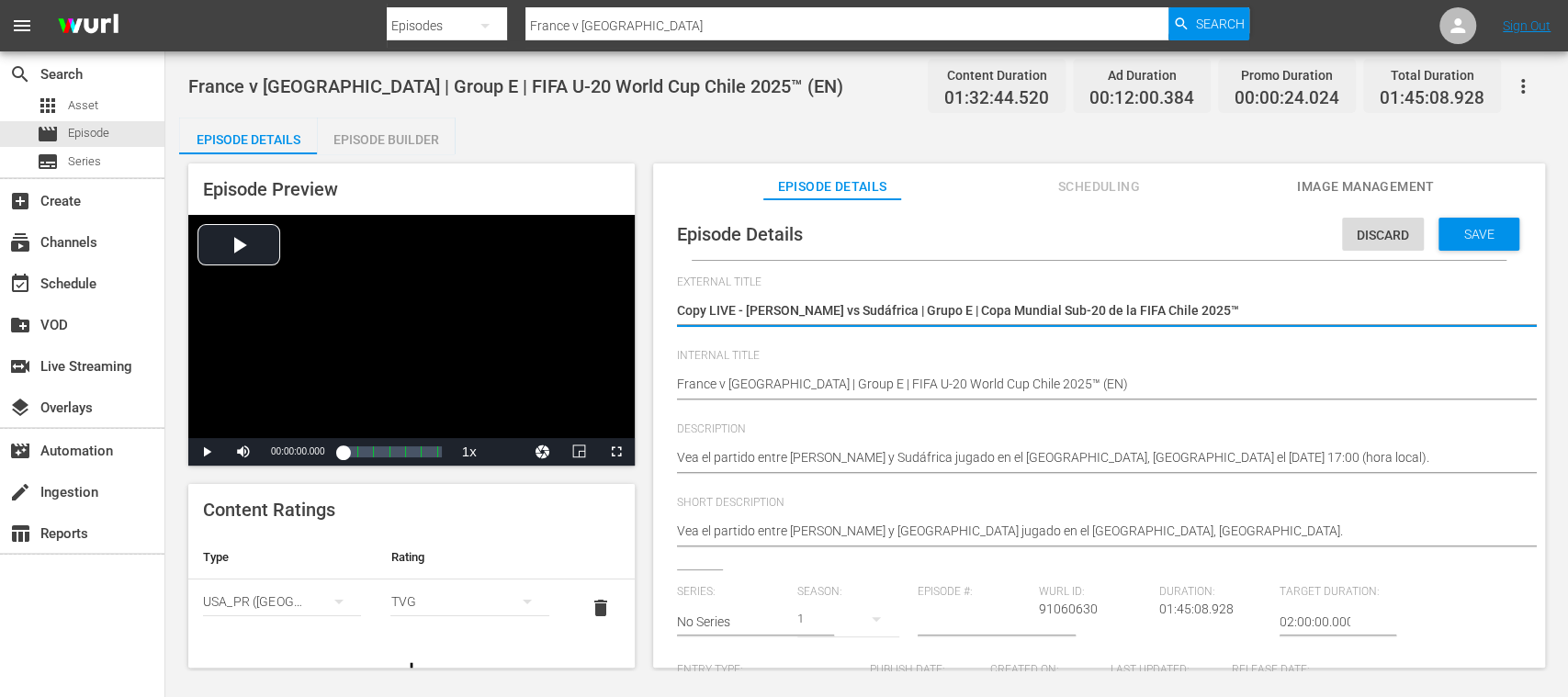
type textarea "CopyLIVE - Francia vs Sudáfrica | Grupo E | Copa Mundial Sub-20 de la FIFA Chil…"
type textarea "CopLIVE - Francia vs Sudáfrica | Grupo E | Copa Mundial Sub-20 de la FIFA Chile…"
type textarea "CoLIVE - Francia vs Sudáfrica | Grupo E | Copa Mundial Sub-20 de la FIFA Chile …"
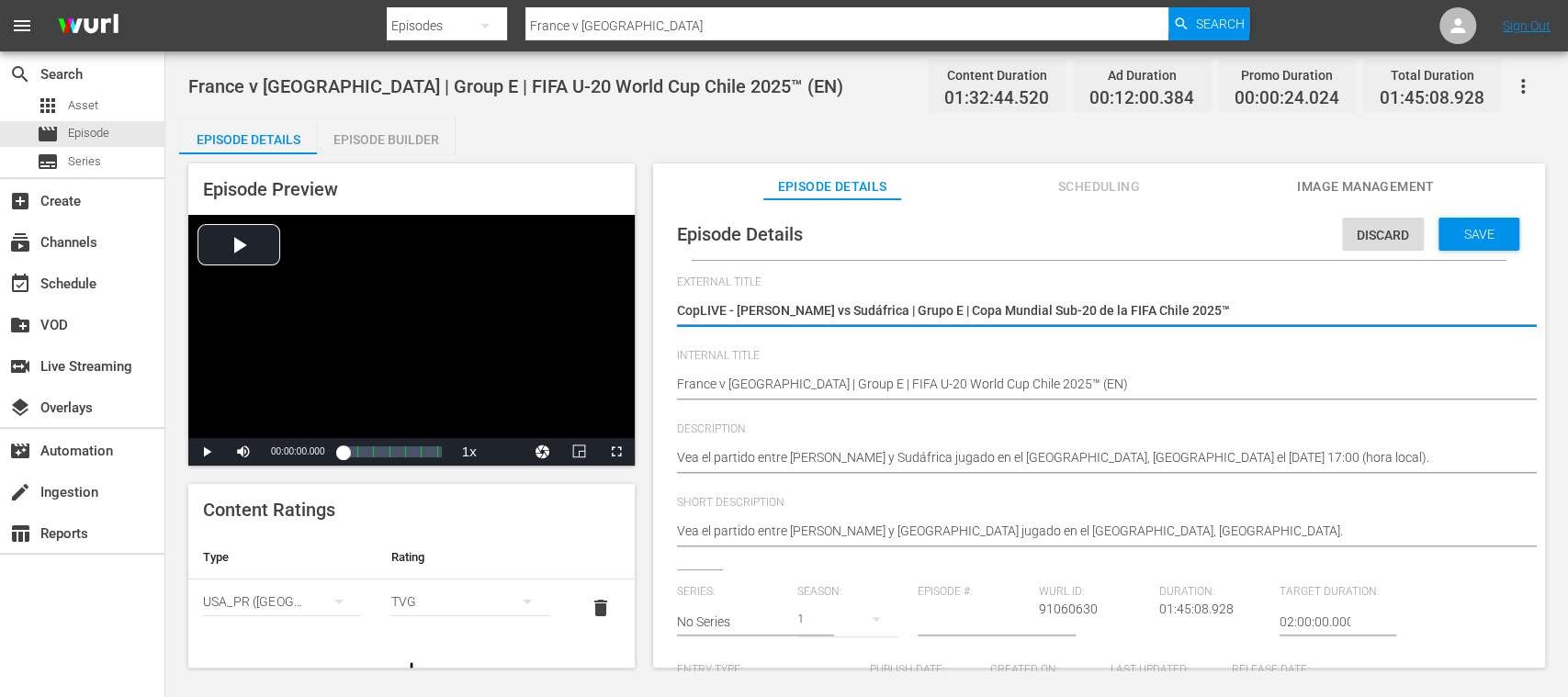
type textarea "CoLIVE - Francia vs Sudáfrica | Grupo E | Copa Mundial Sub-20 de la FIFA Chile …"
type textarea "CLIVE - Francia vs Sudáfrica | Grupo E | Copa Mundial Sub-20 de la FIFA Chile 2…"
type textarea "LIVE - Francia vs Sudáfrica | Grupo E | Copa Mundial Sub-20 de la FIFA Chile 20…"
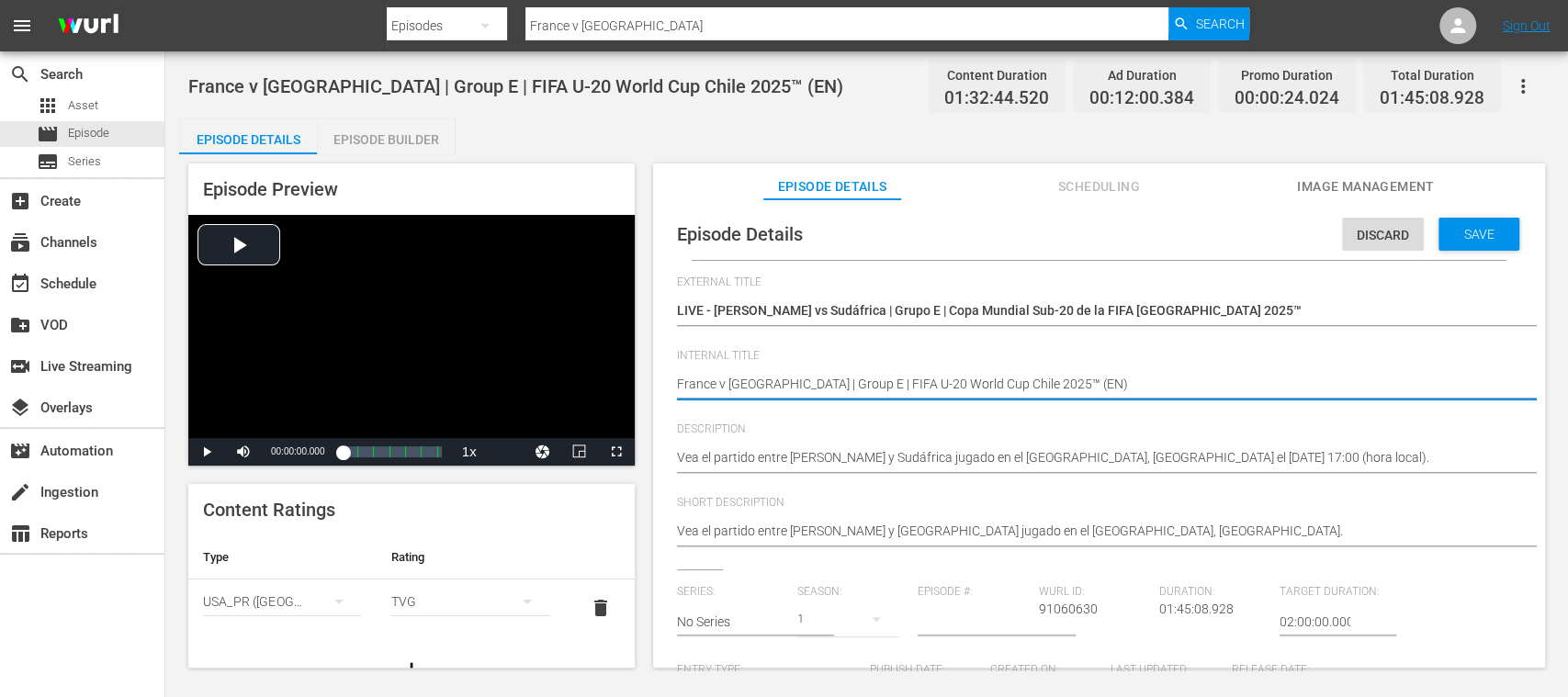
type textarea "France v South Africa | Group E | FIFA U-20 World Cup Chile 2025™ (E)"
type textarea "France v South Africa | Group E | FIFA U-20 World Cup Chile 2025™ (ES)"
click at [1482, 235] on span "Save" at bounding box center [1480, 235] width 60 height 15
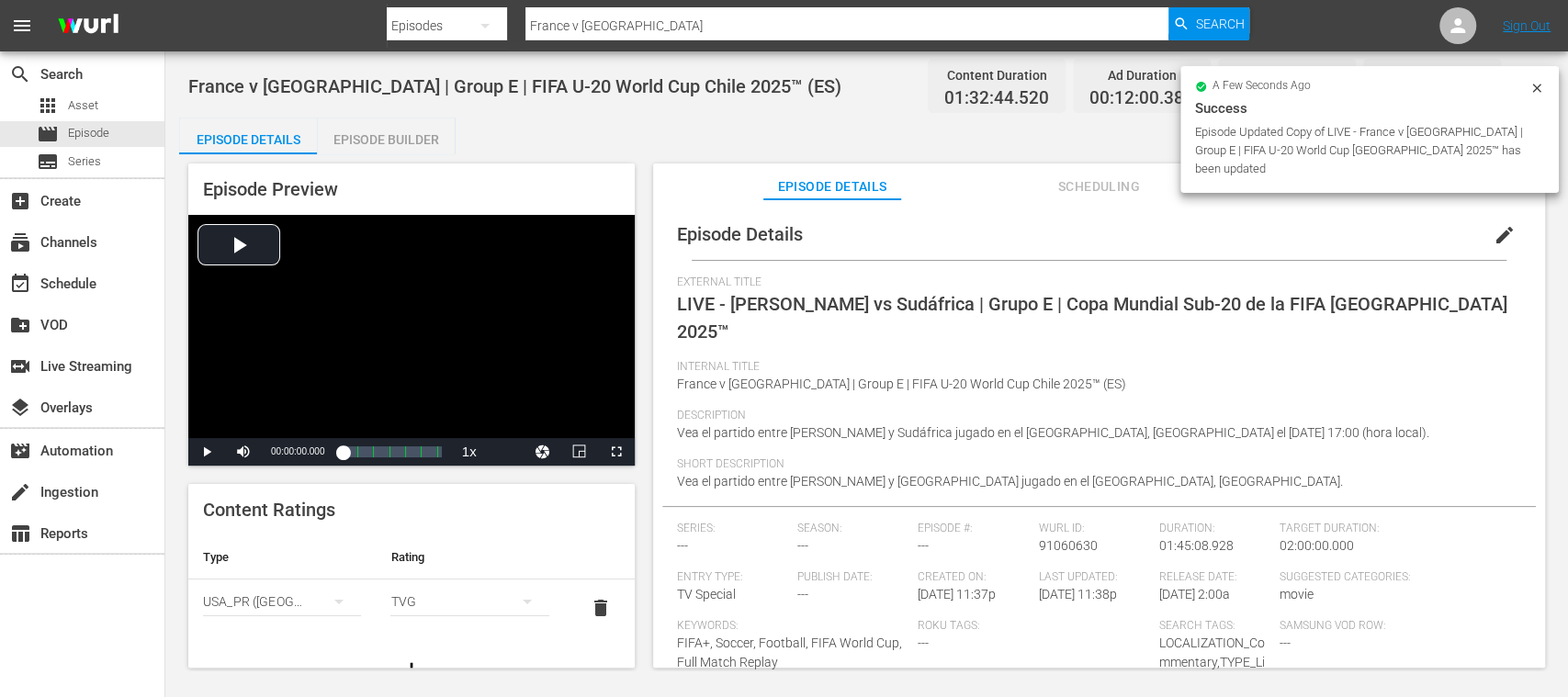
click at [336, 601] on icon "simple table" at bounding box center [339, 601] width 22 height 22
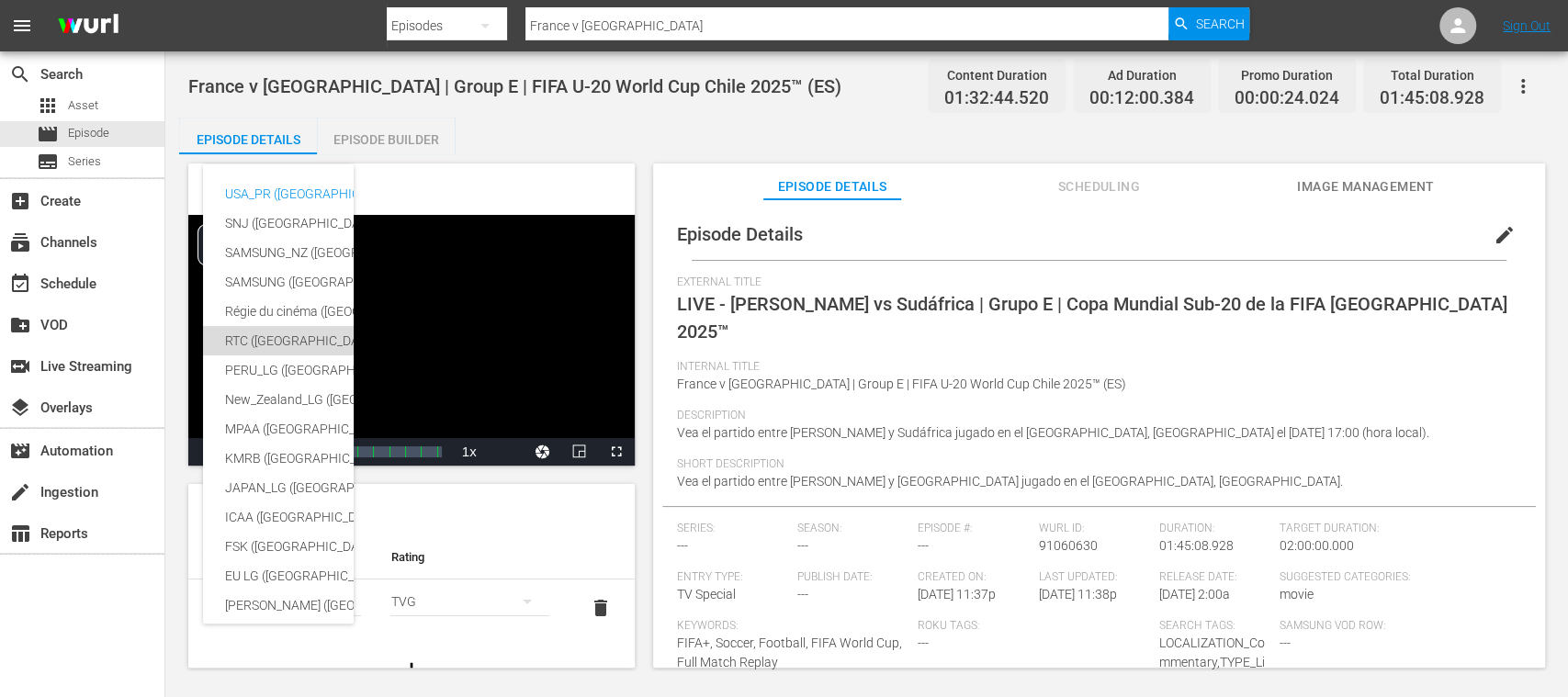
click at [268, 340] on div "RTC (Mexico)" at bounding box center [451, 341] width 451 height 30
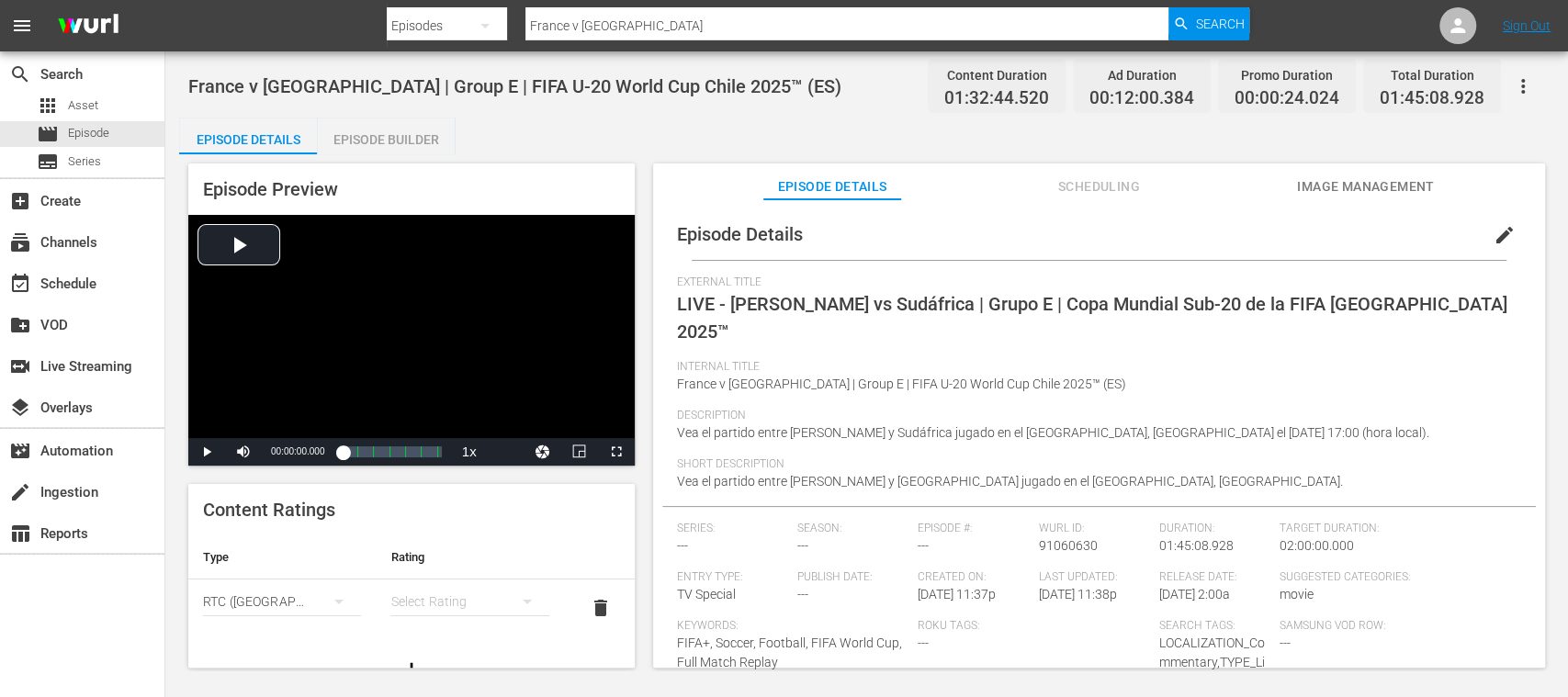
click at [459, 598] on div "simple table" at bounding box center [469, 601] width 158 height 51
click at [434, 474] on div "A" at bounding box center [458, 476] width 106 height 30
click at [1496, 237] on span "edit" at bounding box center [1505, 235] width 22 height 22
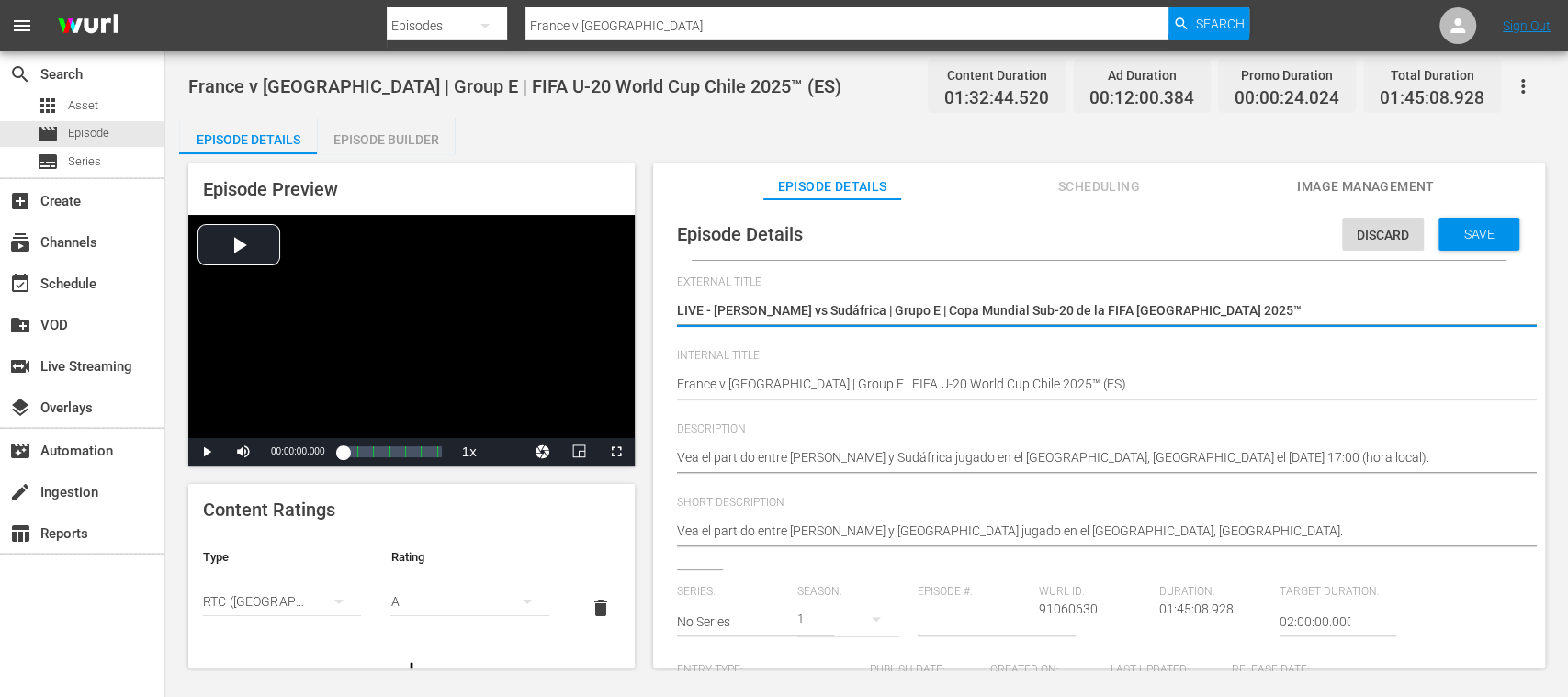
scroll to position [326, 0]
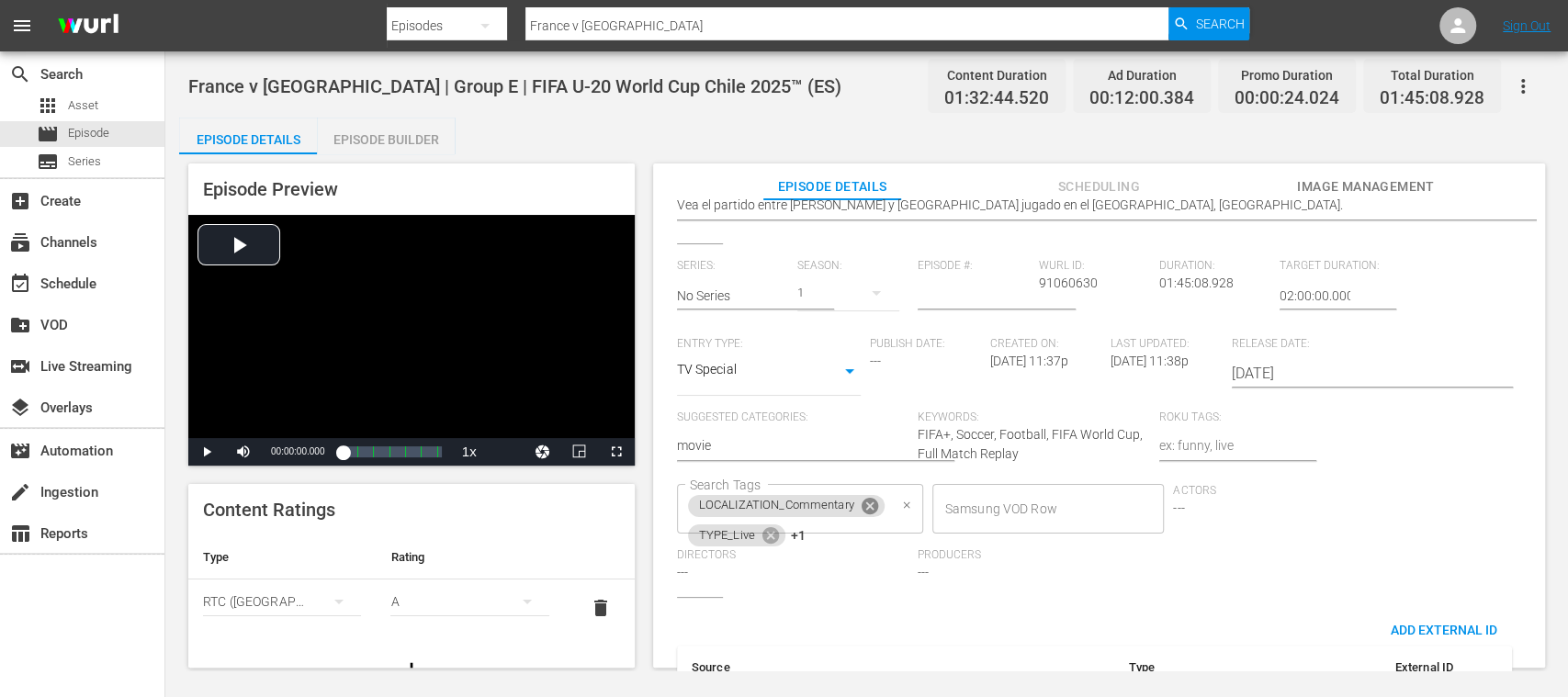
click at [872, 508] on icon at bounding box center [871, 506] width 20 height 20
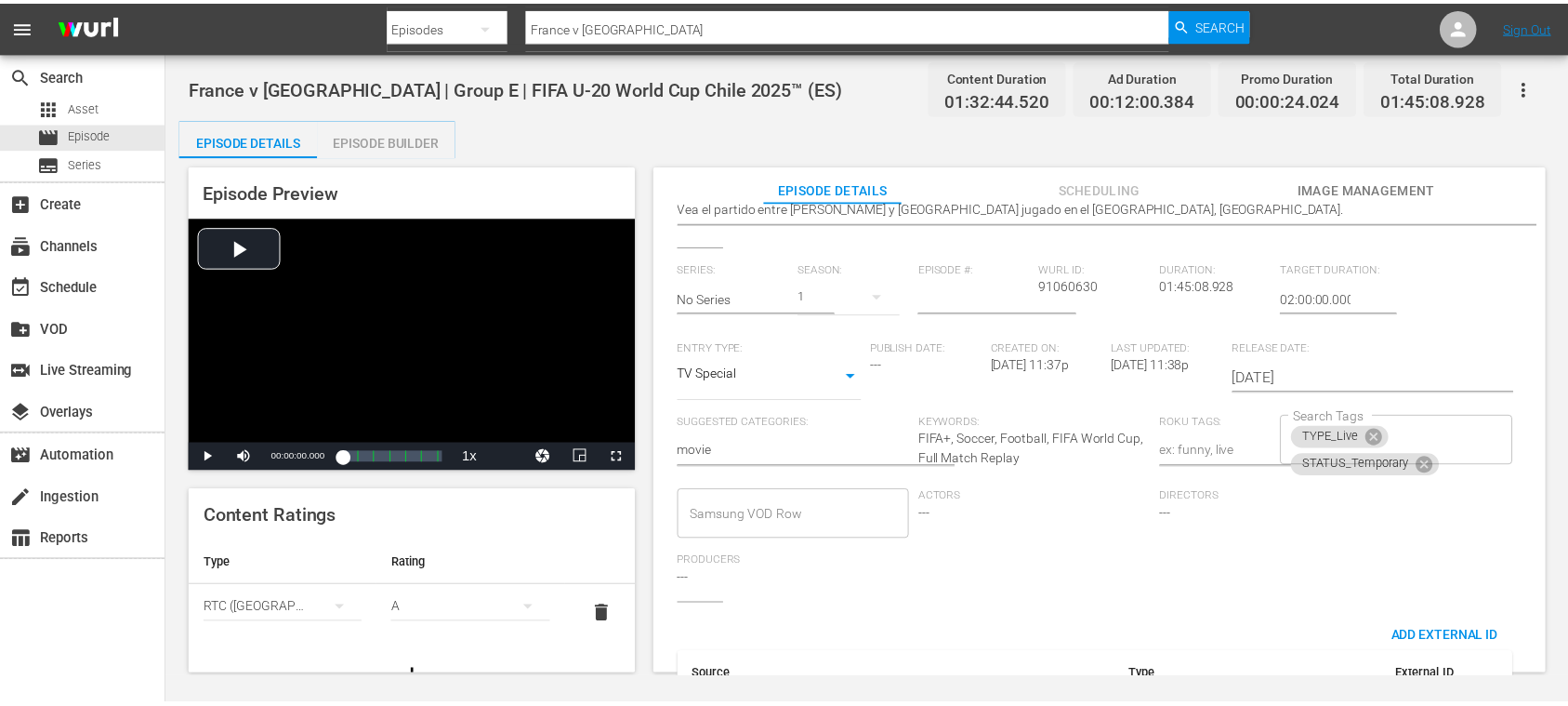
scroll to position [0, 0]
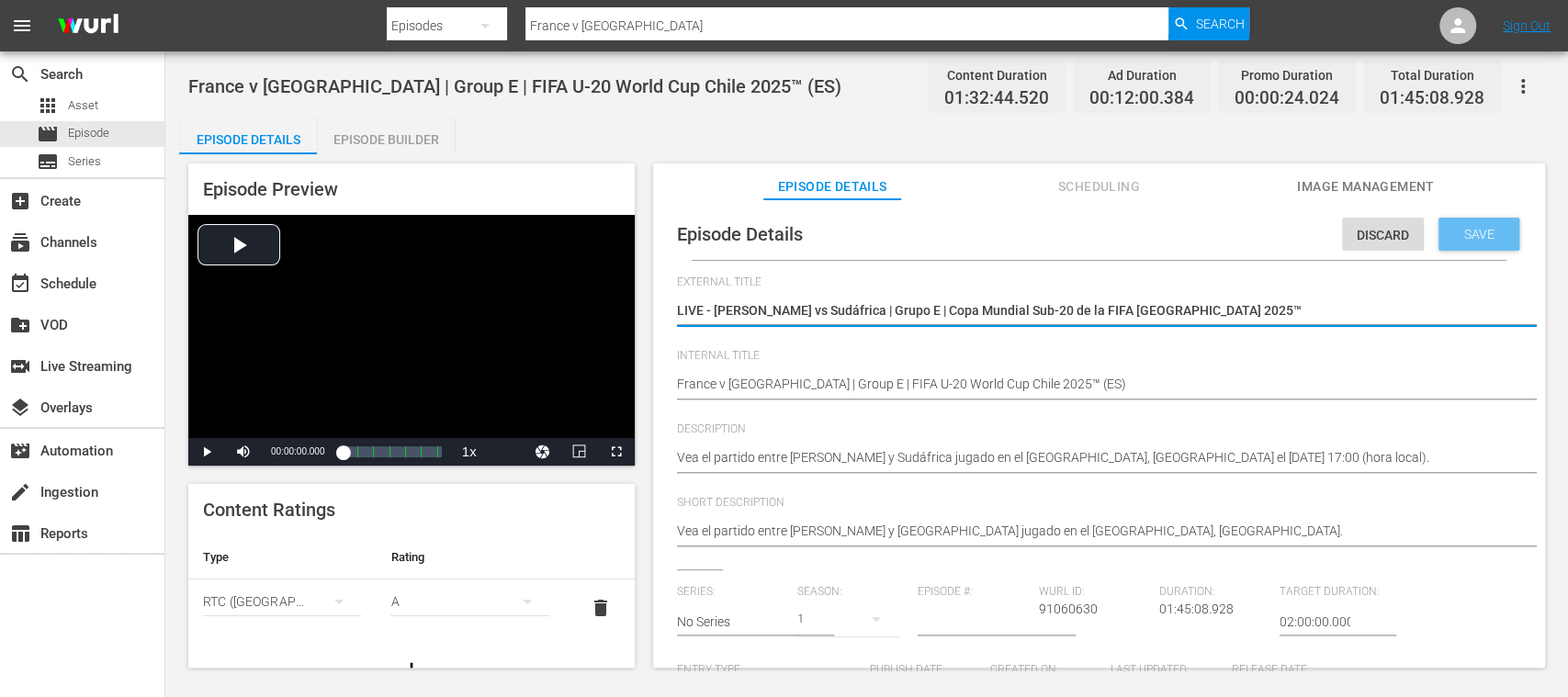
click at [1472, 232] on span "Save" at bounding box center [1480, 235] width 60 height 15
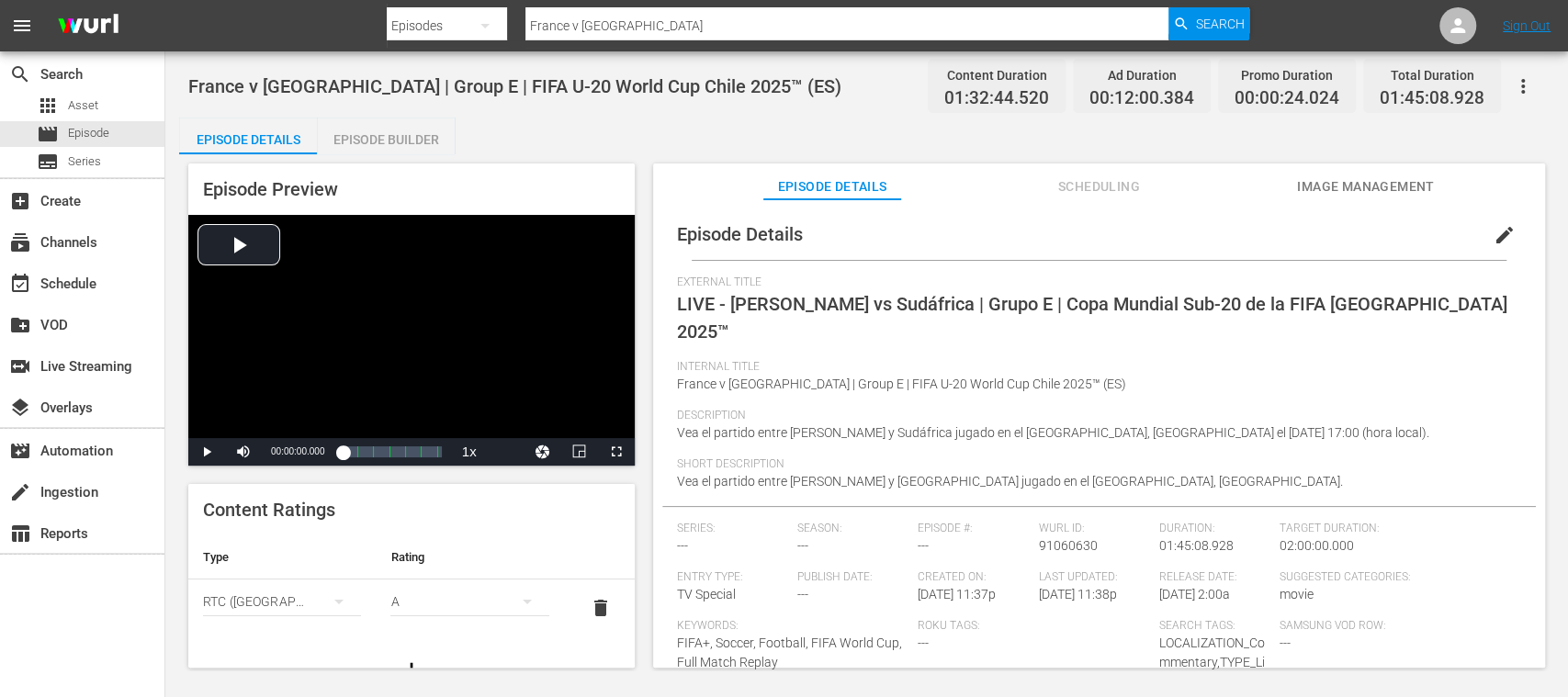
click at [426, 141] on div "Episode Builder" at bounding box center [385, 139] width 138 height 44
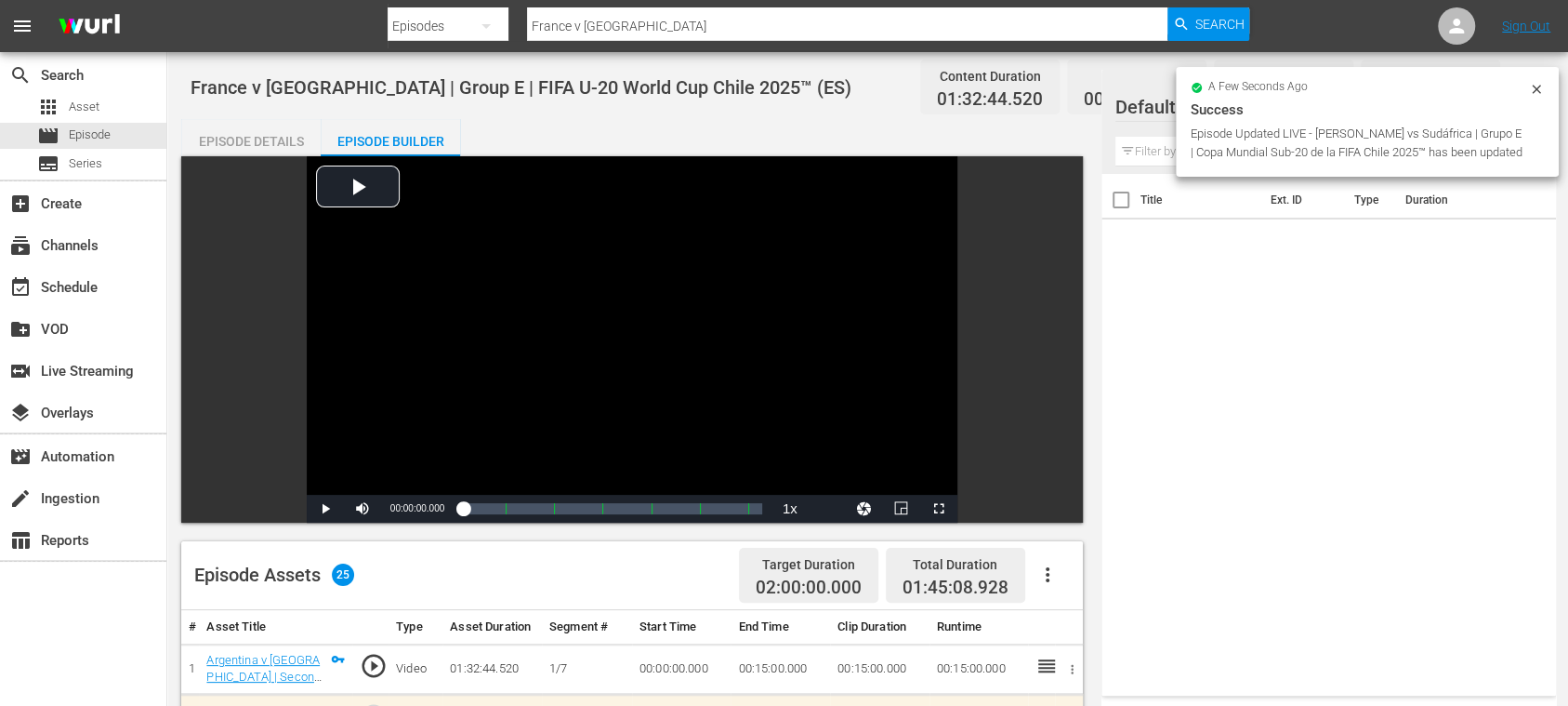
scroll to position [330, 0]
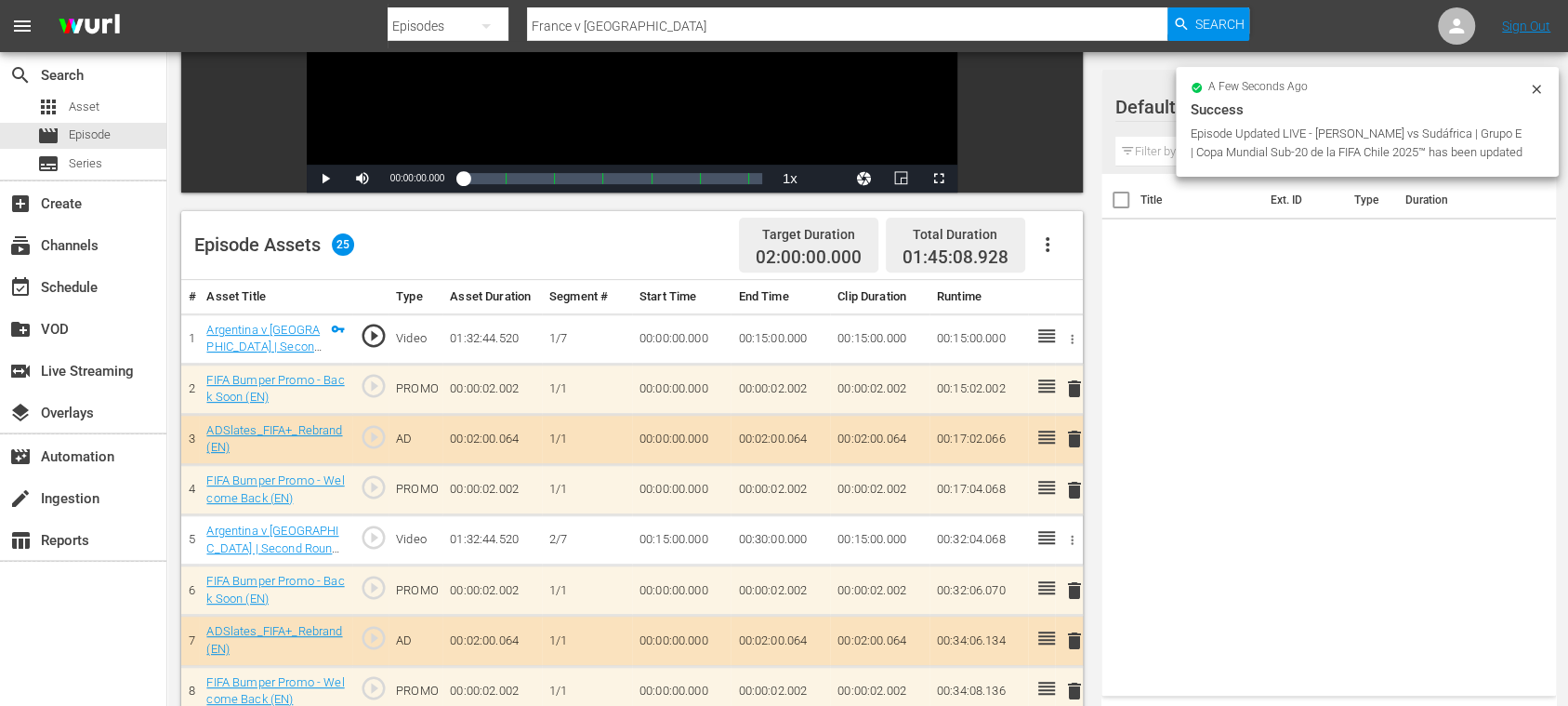
click at [1051, 242] on icon "button" at bounding box center [1048, 245] width 23 height 23
click at [1064, 303] on div "Clear Ads" at bounding box center [1102, 296] width 126 height 44
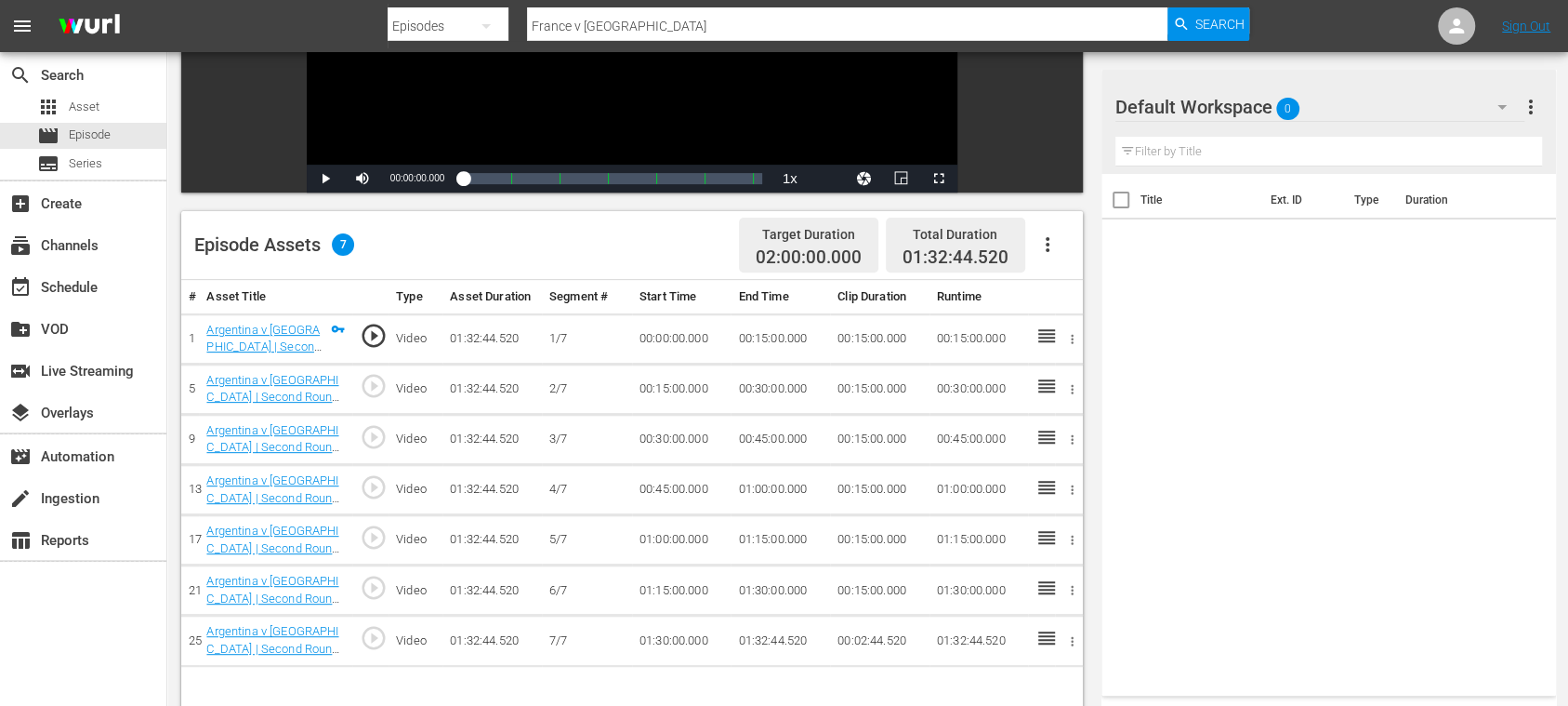
click at [1047, 245] on icon "button" at bounding box center [1048, 245] width 4 height 15
click at [1056, 249] on div "Fill with Ads" at bounding box center [1102, 252] width 126 height 44
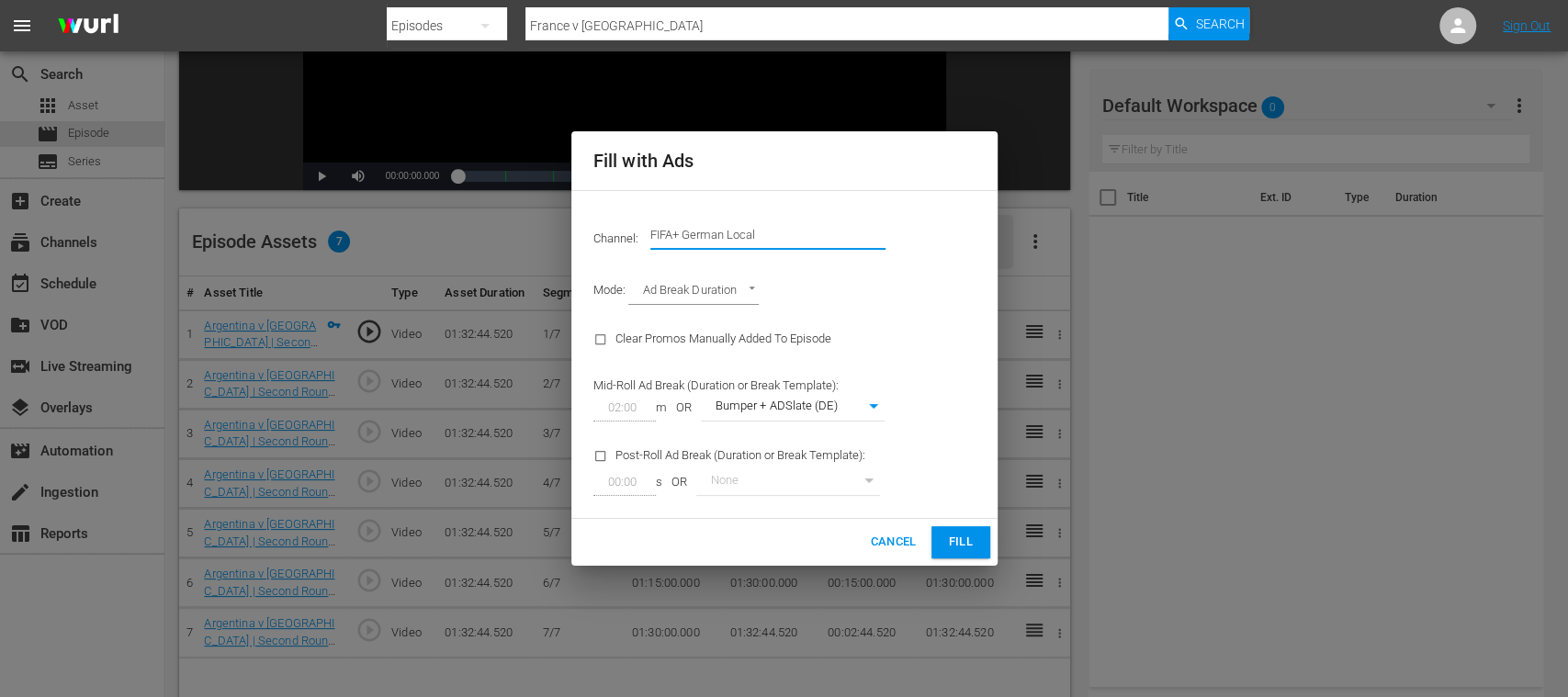
drag, startPoint x: 690, startPoint y: 236, endPoint x: 886, endPoint y: 244, distance: 196.2
click at [885, 244] on div "Channel: Channel Title FIFA+ German Local" at bounding box center [785, 235] width 404 height 66
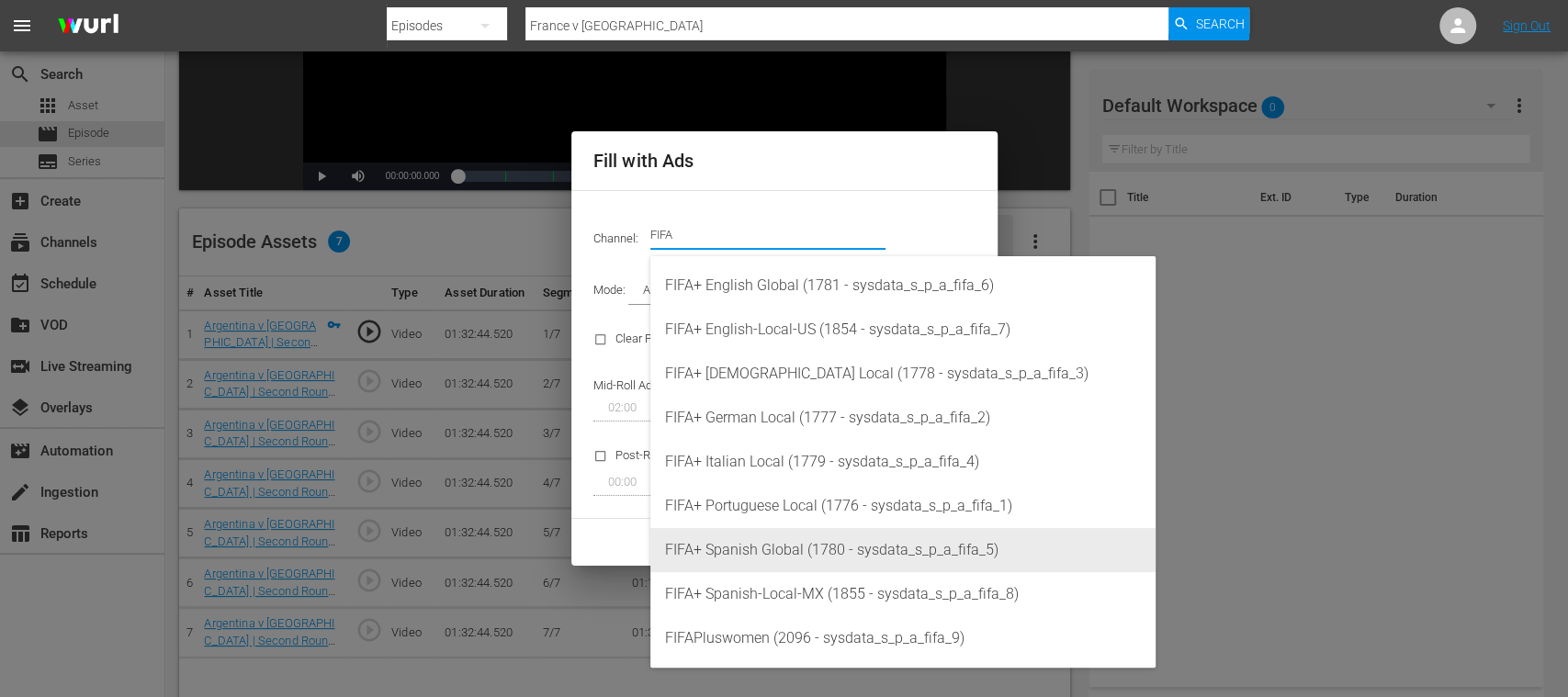
click at [835, 549] on div "FIFA+ Spanish Global (1780 - sysdata_s_p_a_fifa_5)" at bounding box center [902, 549] width 476 height 44
type input "FIFA+ Spanish Global (1780)"
type input "339"
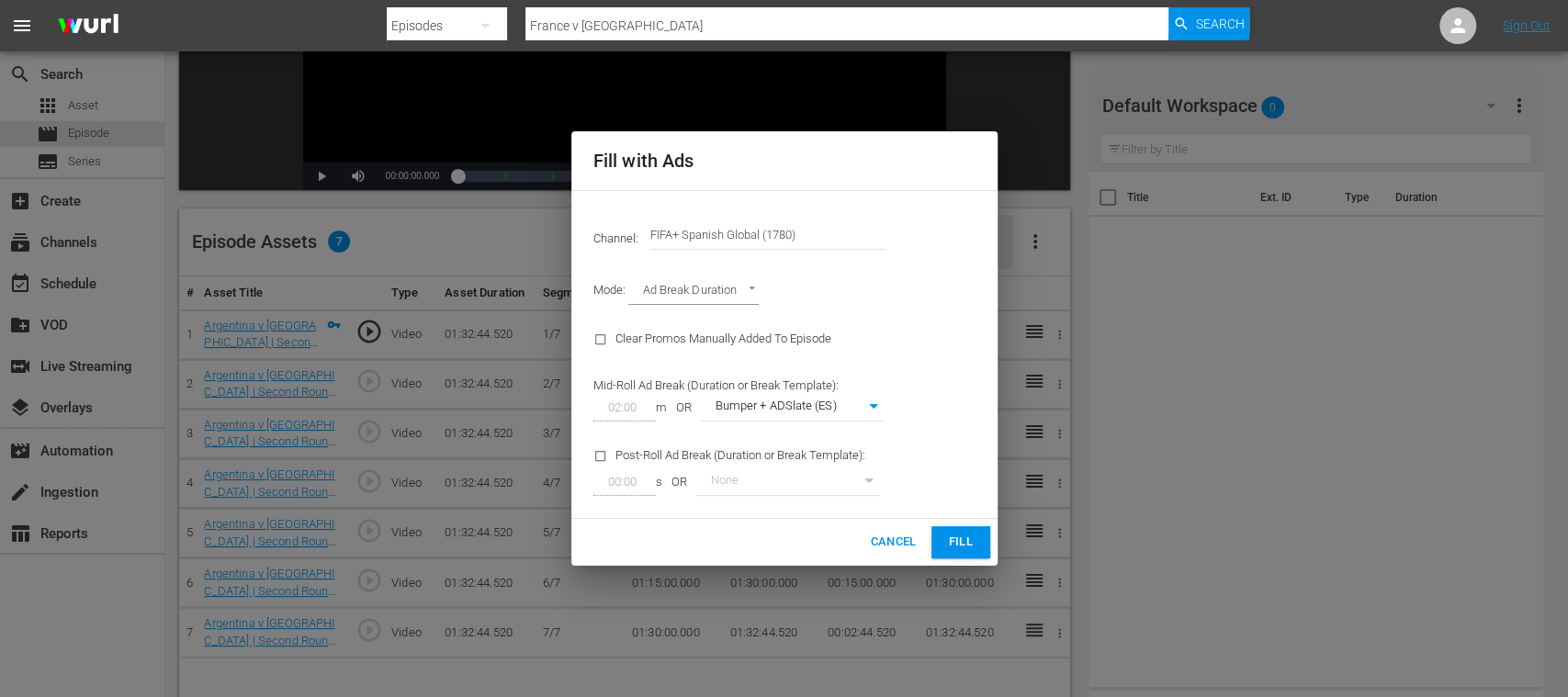
click at [961, 542] on span "Fill" at bounding box center [961, 542] width 30 height 21
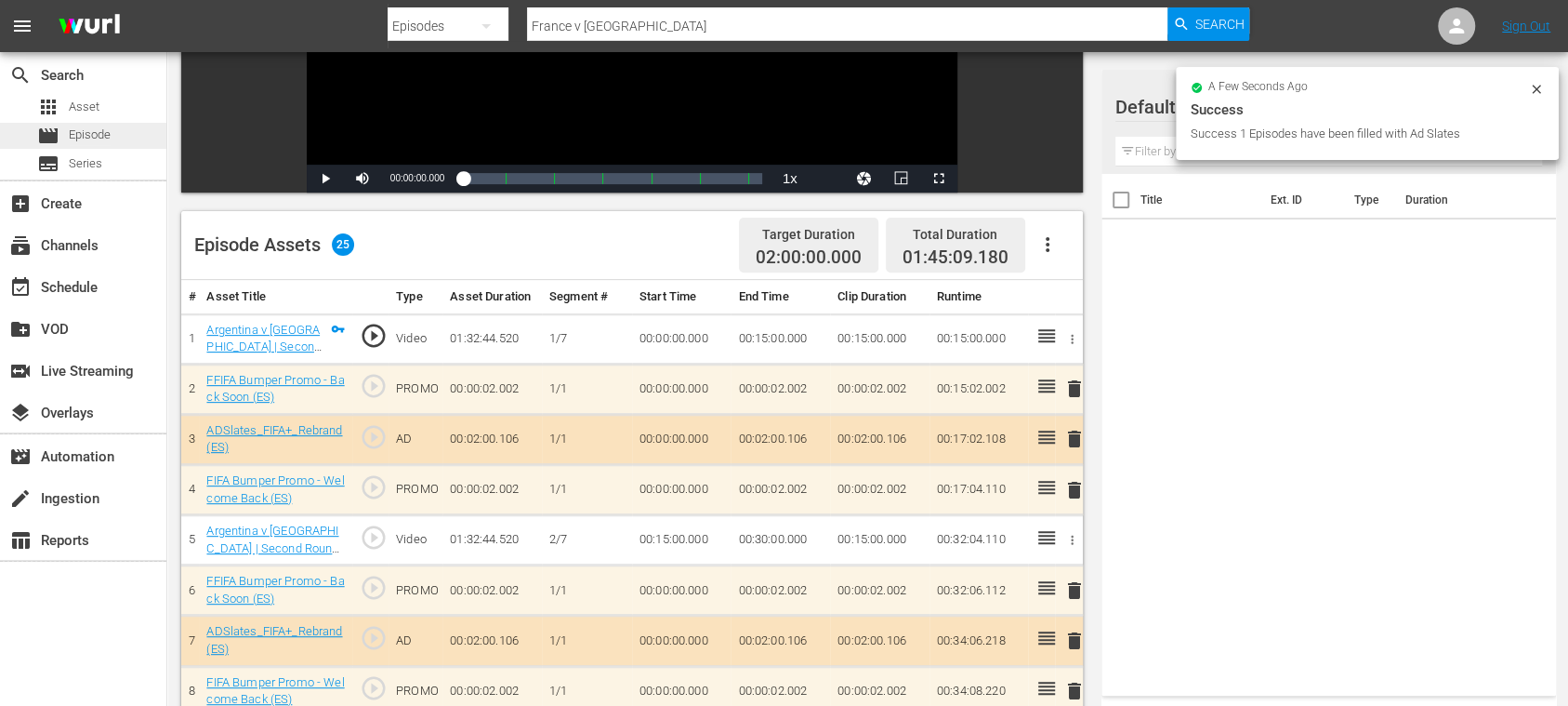
click at [90, 132] on span "Episode" at bounding box center [90, 135] width 41 height 19
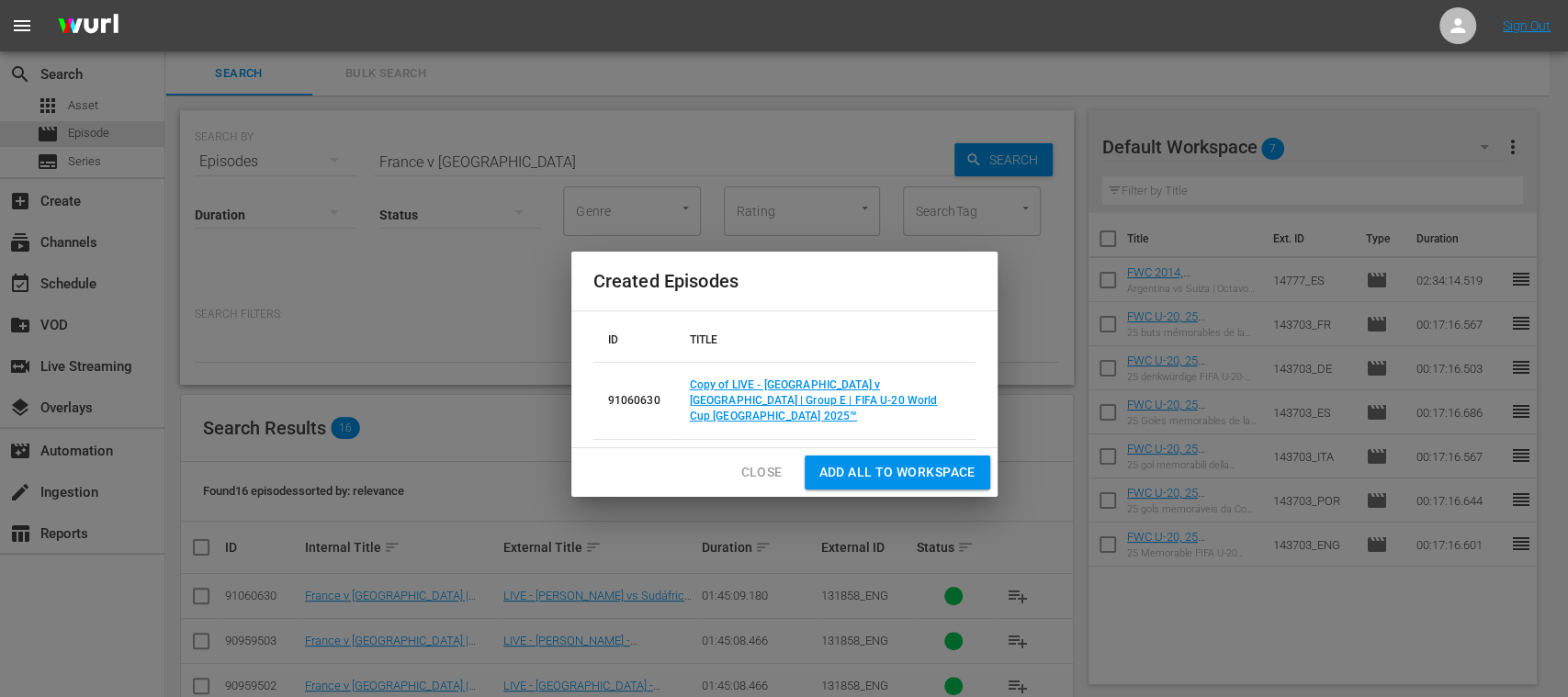
click at [765, 461] on span "Close" at bounding box center [762, 472] width 41 height 23
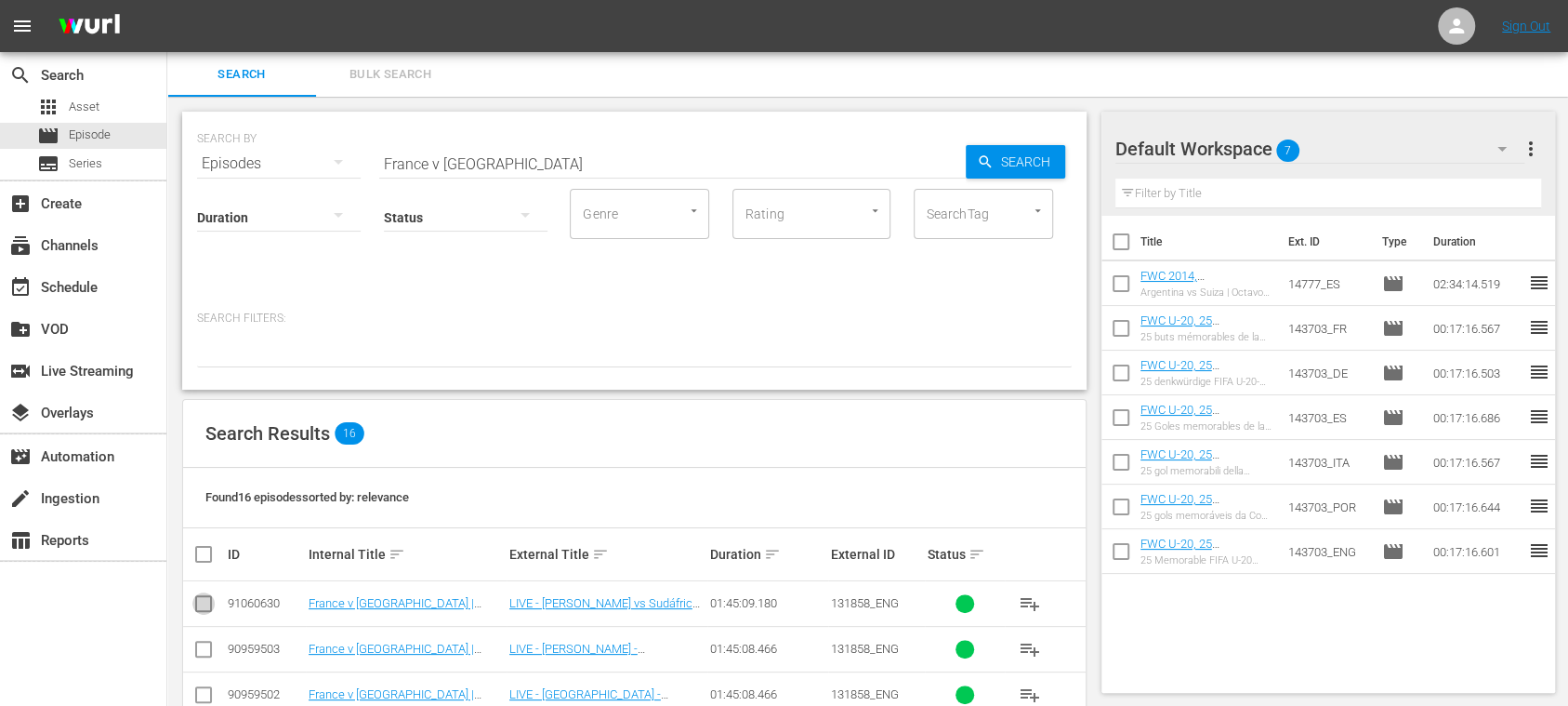
click at [206, 600] on input "checkbox" at bounding box center [204, 607] width 23 height 23
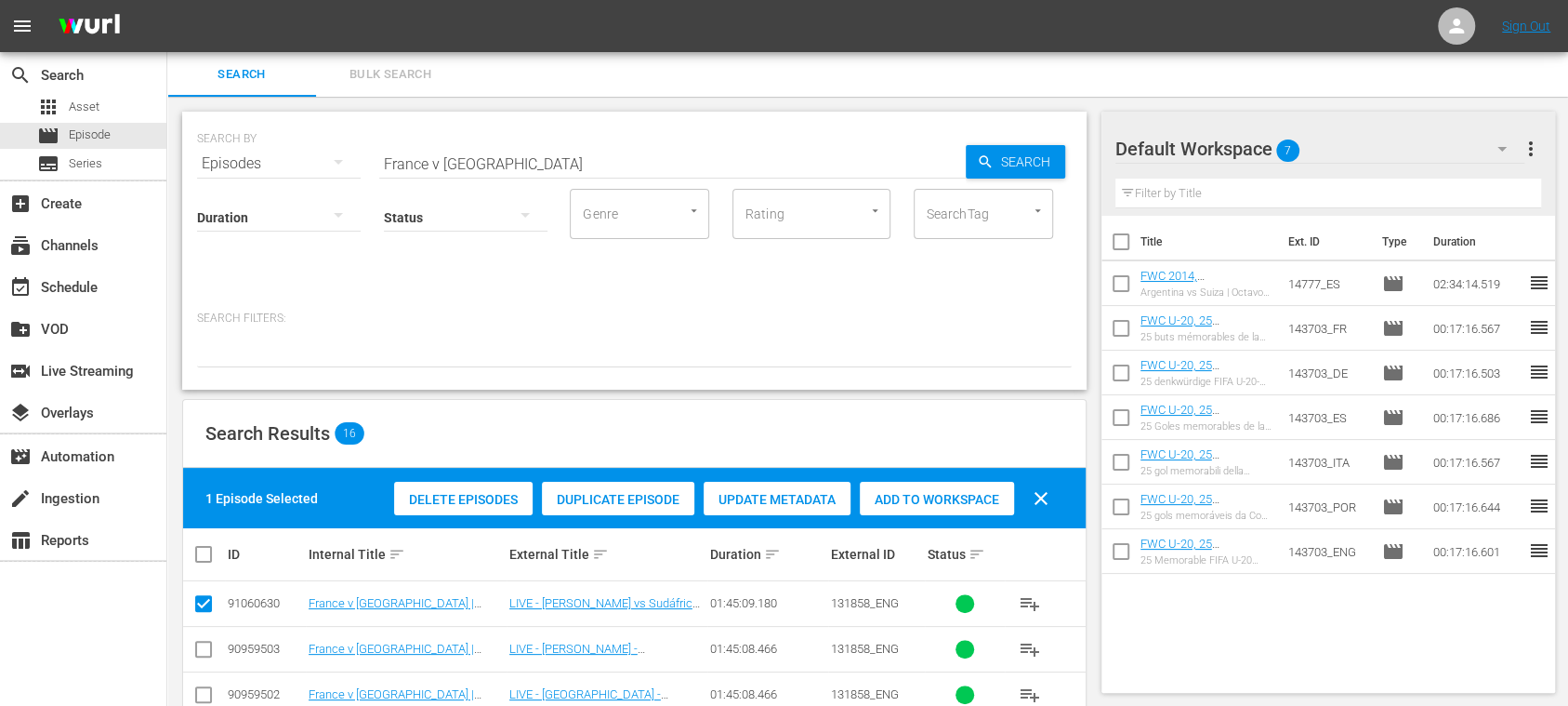
click at [630, 497] on span "Duplicate Episode" at bounding box center [618, 500] width 153 height 15
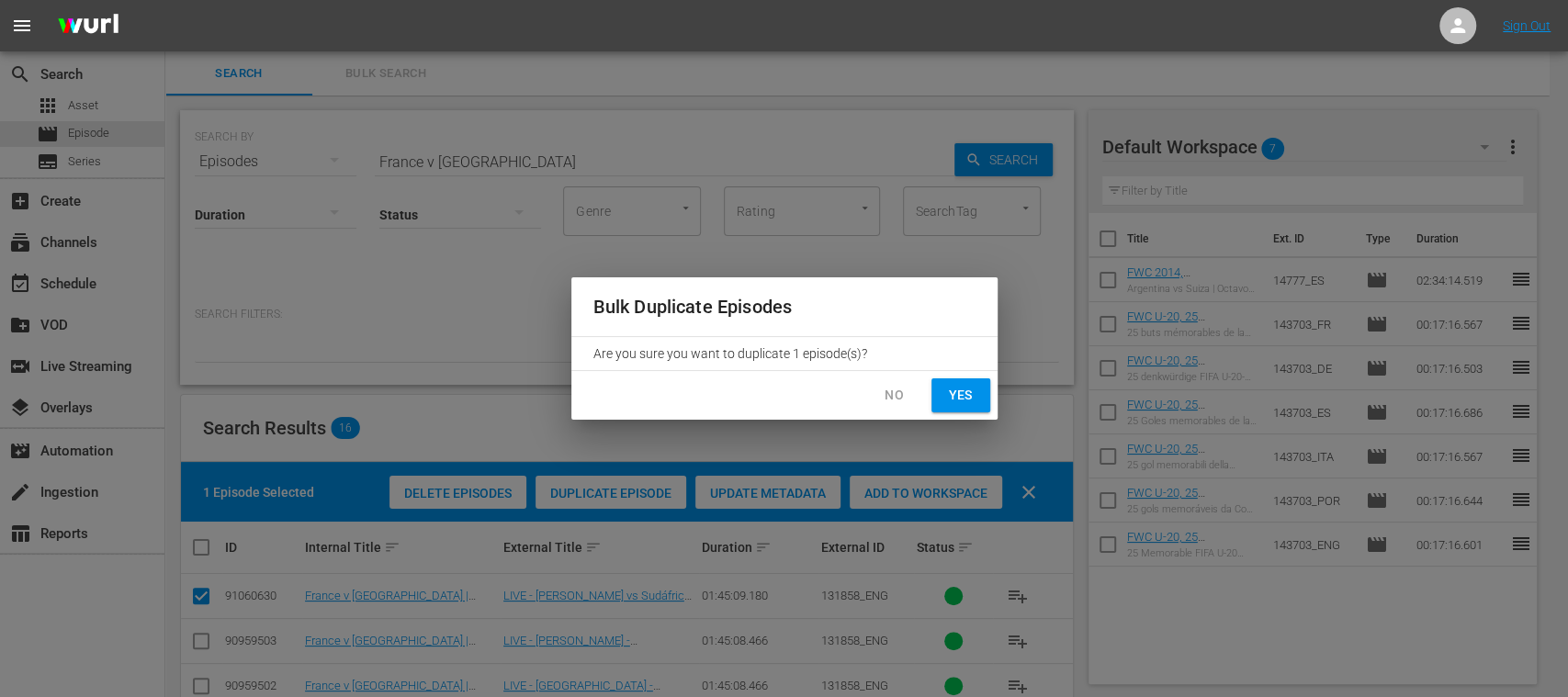
click at [962, 391] on span "Yes" at bounding box center [961, 395] width 30 height 23
checkbox input "false"
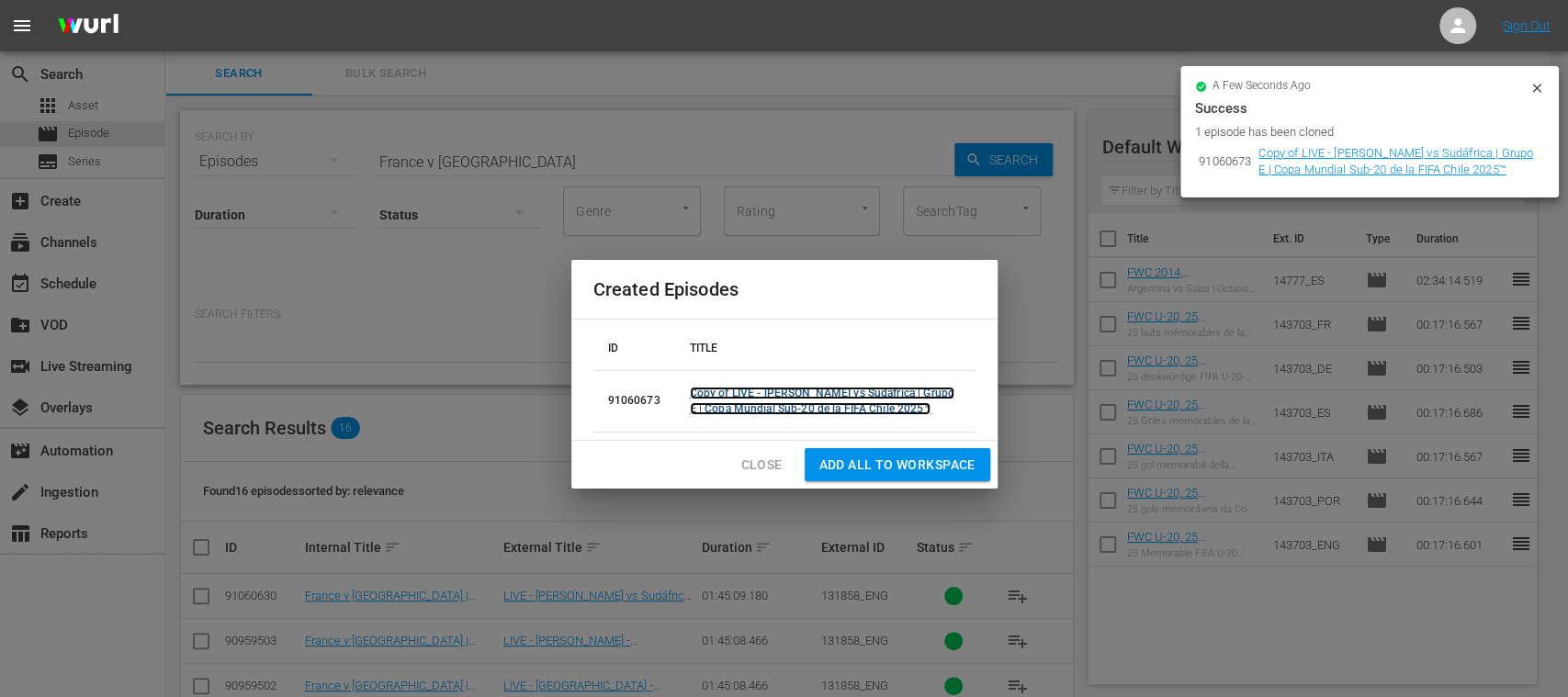
click at [741, 395] on link "Copy of LIVE - Francia vs Sudáfrica | Grupo E | Copa Mundial Sub-20 de la FIFA …" at bounding box center [822, 400] width 264 height 29
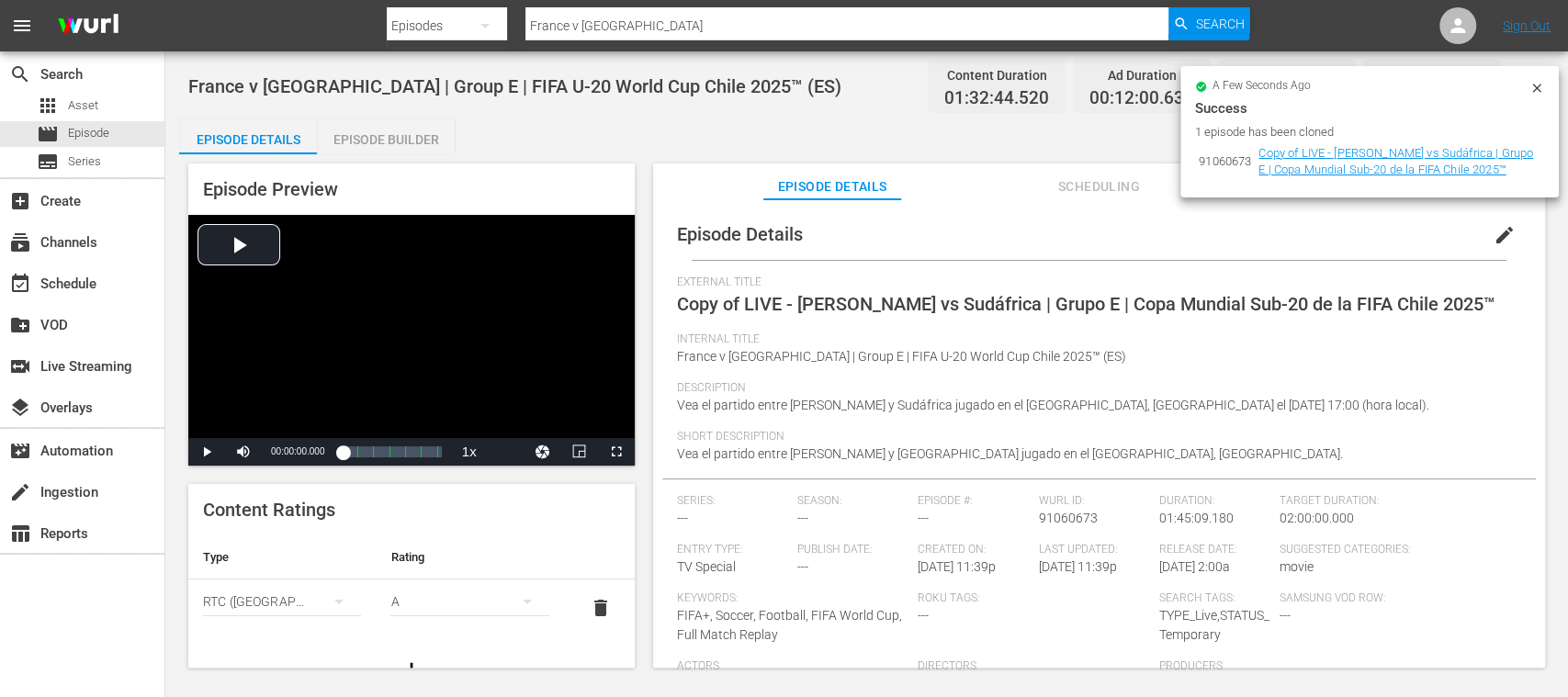
click at [589, 602] on span "delete" at bounding box center [601, 608] width 22 height 22
click at [1496, 234] on span "edit" at bounding box center [1505, 235] width 22 height 22
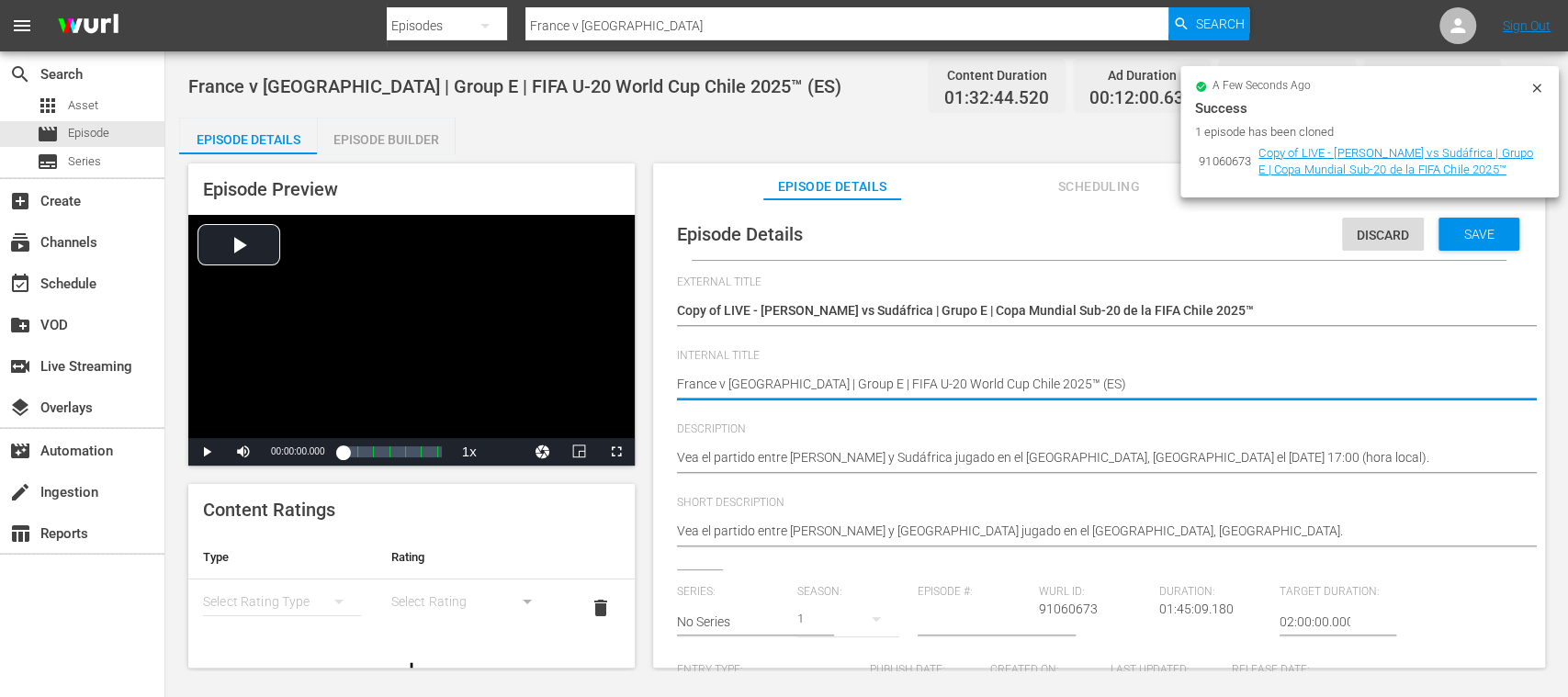
type textarea "France v South Africa | Group E | FIFA U-20 World Cup Chile 2025™ (E)"
type textarea "France v South Africa | Group E | FIFA U-20 World Cup Chile 2025™ ()"
type textarea "France v South Africa | Group E | FIFA U-20 World Cup Chile 2025™ (D)"
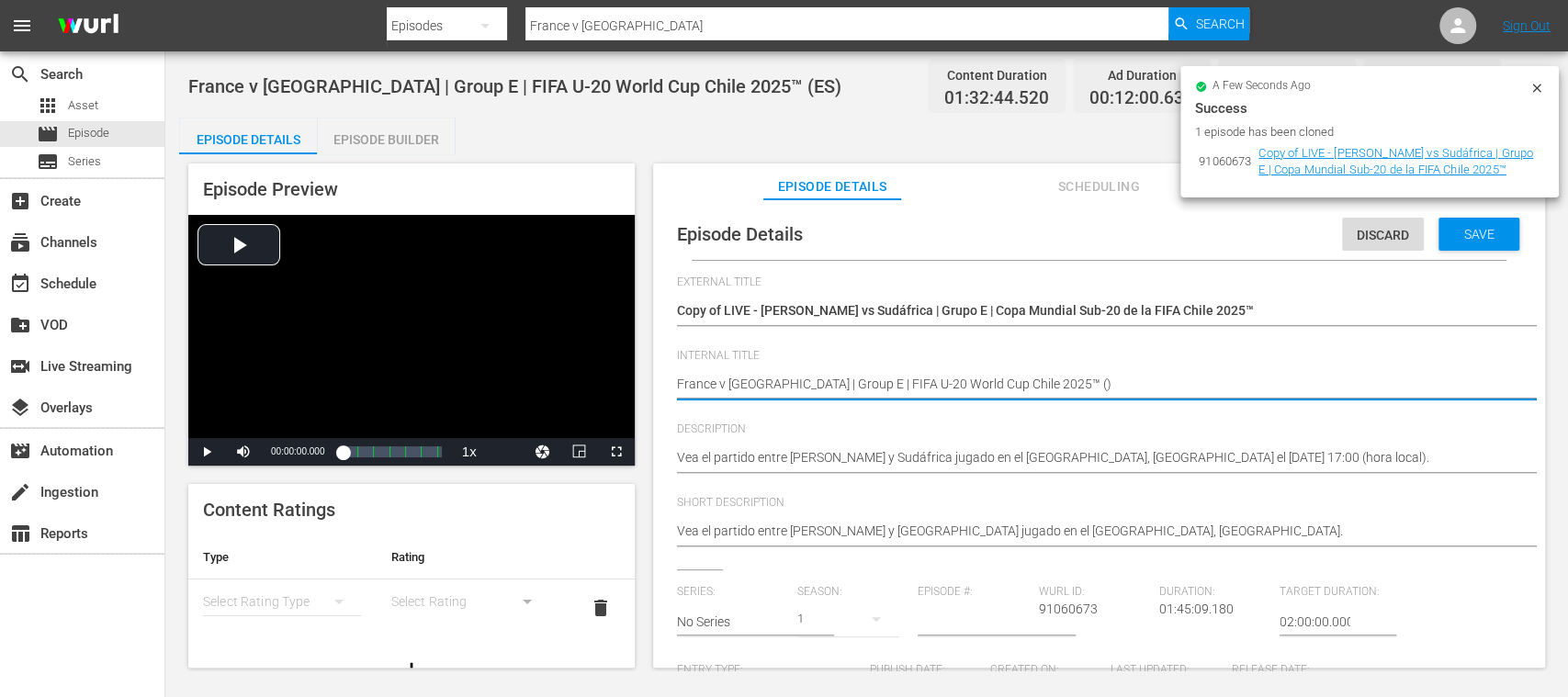
type textarea "France v South Africa | Group E | FIFA U-20 World Cup Chile 2025™ (D)"
type textarea "France v South Africa | Group E | FIFA U-20 World Cup Chile 2025™ (DE)"
click at [1456, 240] on span "Save" at bounding box center [1480, 235] width 60 height 15
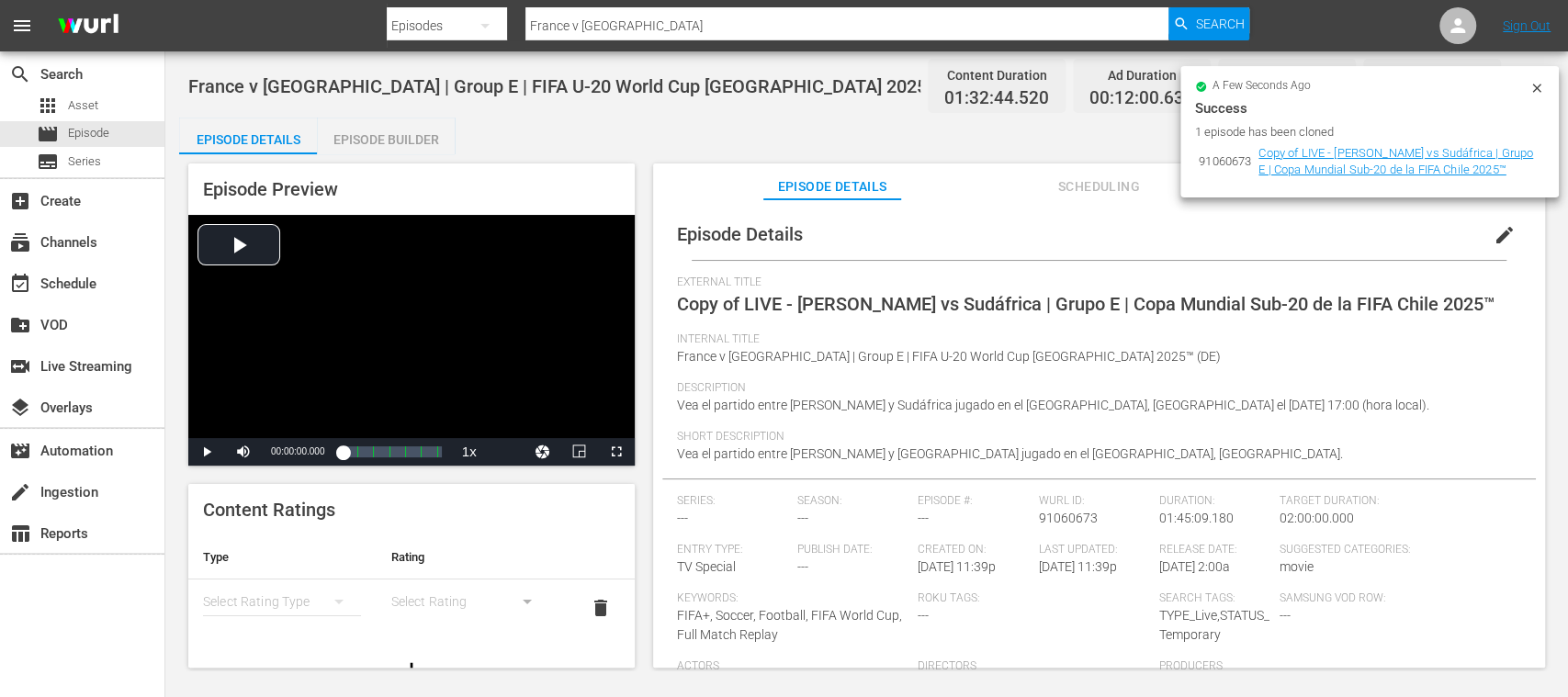
click at [1495, 239] on span "edit" at bounding box center [1505, 235] width 22 height 22
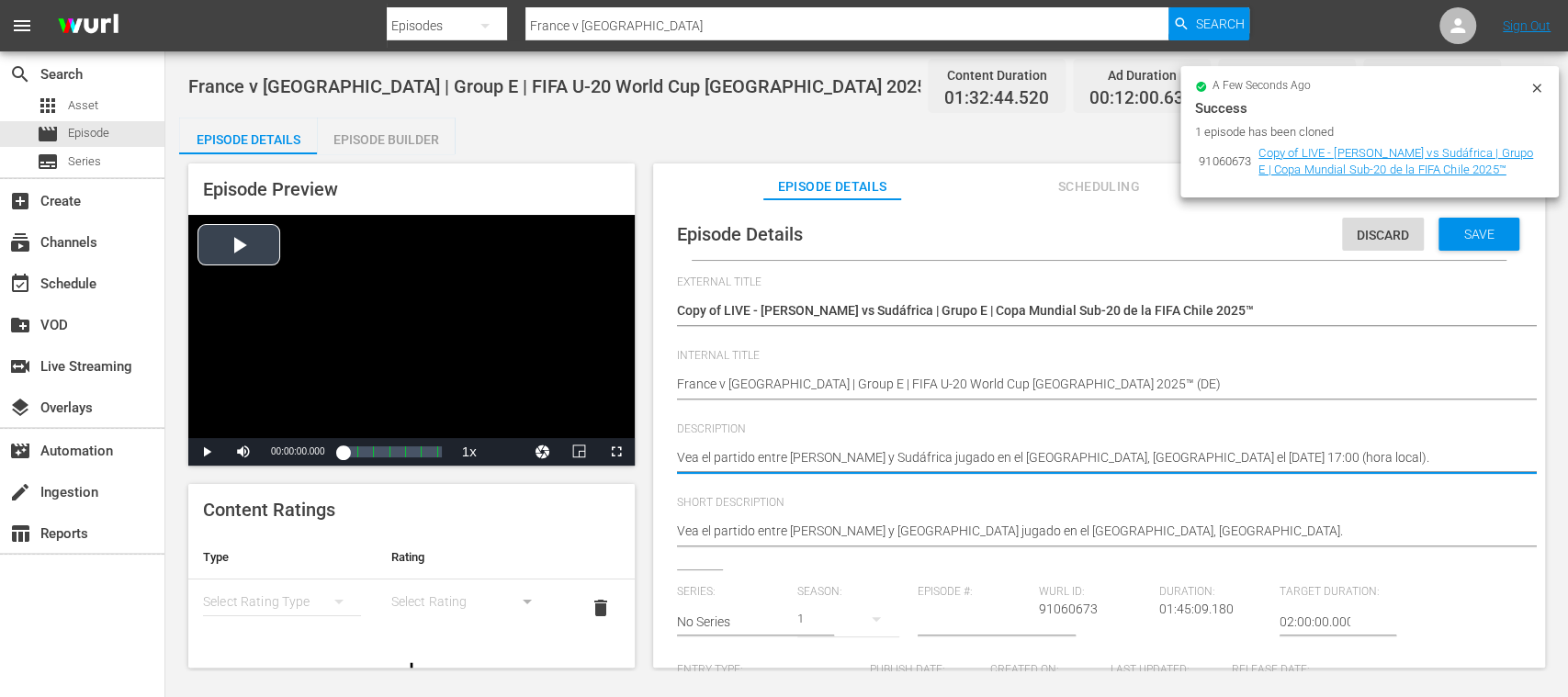
drag, startPoint x: 1479, startPoint y: 460, endPoint x: 567, endPoint y: 456, distance: 912.0
paste textarea "Seht Euch das Spiel zwischen Frankreich und Südafrika an. Estadio El Teniente, …"
type textarea "Seht Euch das Spiel zwischen Frankreich und Südafrika an. Estadio El Teniente, …"
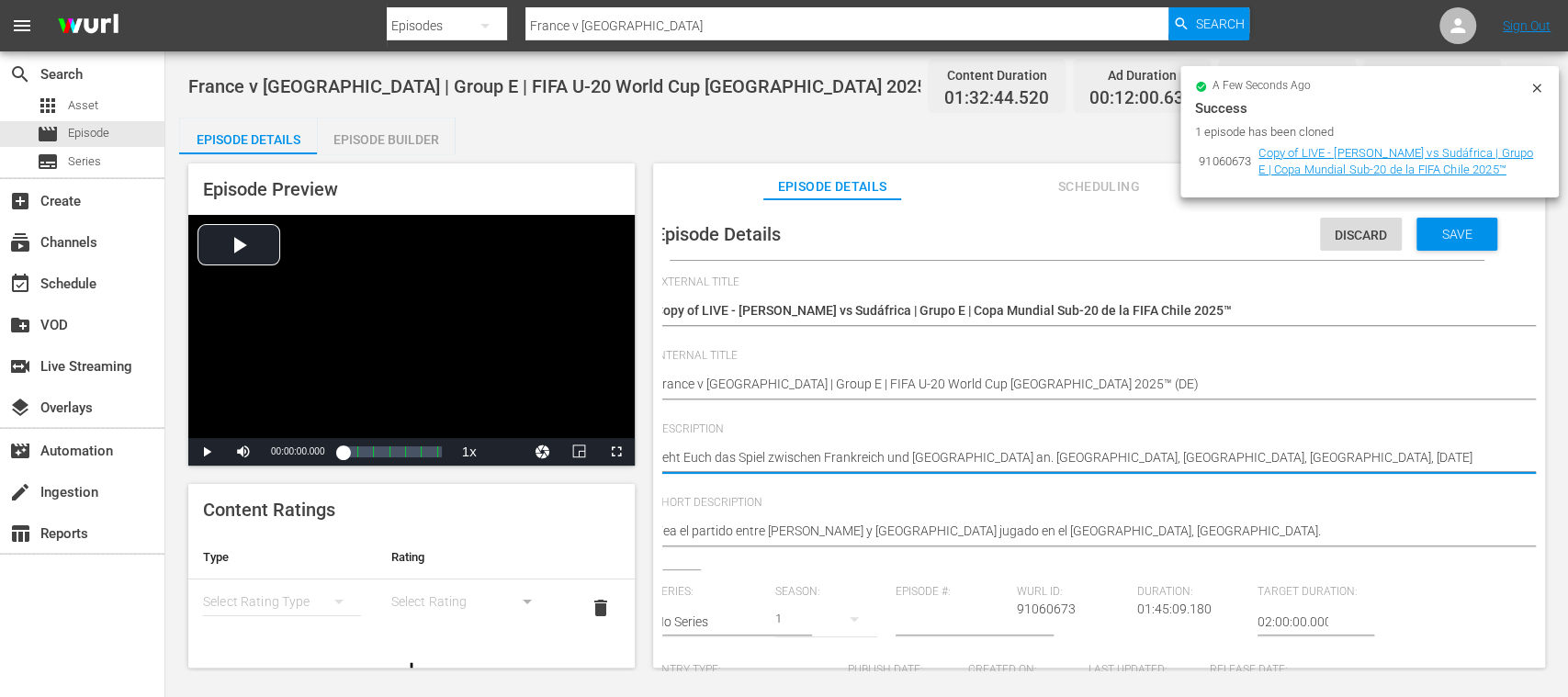
drag, startPoint x: 1176, startPoint y: 459, endPoint x: 1540, endPoint y: 468, distance: 364.1
click at [1540, 468] on div "Episode Details Discard Save External Title Copy of LIVE - Francia vs Sudáfrica…" at bounding box center [1100, 442] width 892 height 486
type textarea "Seht Euch das Spiel zwischen Frankreich und Südafrika an. Estadio El Teniente, …"
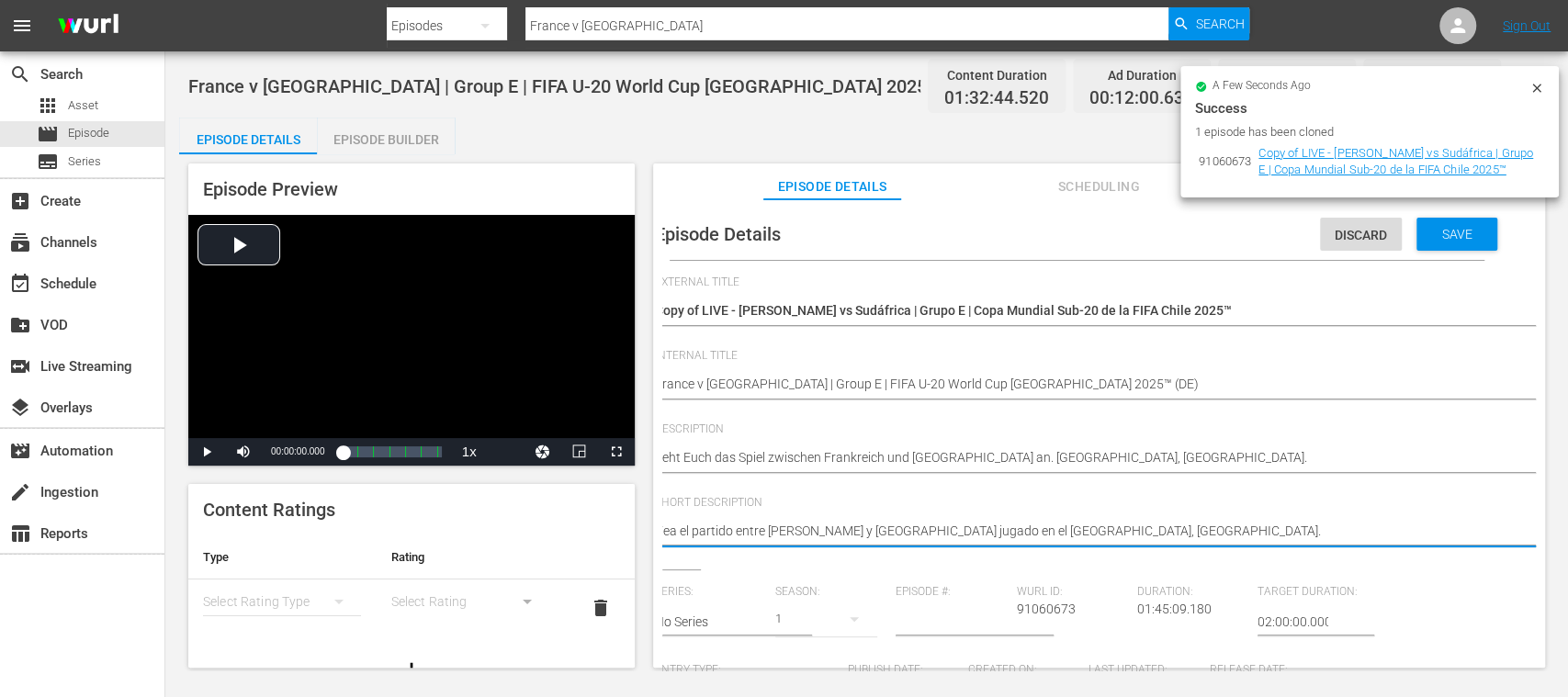
scroll to position [0, 0]
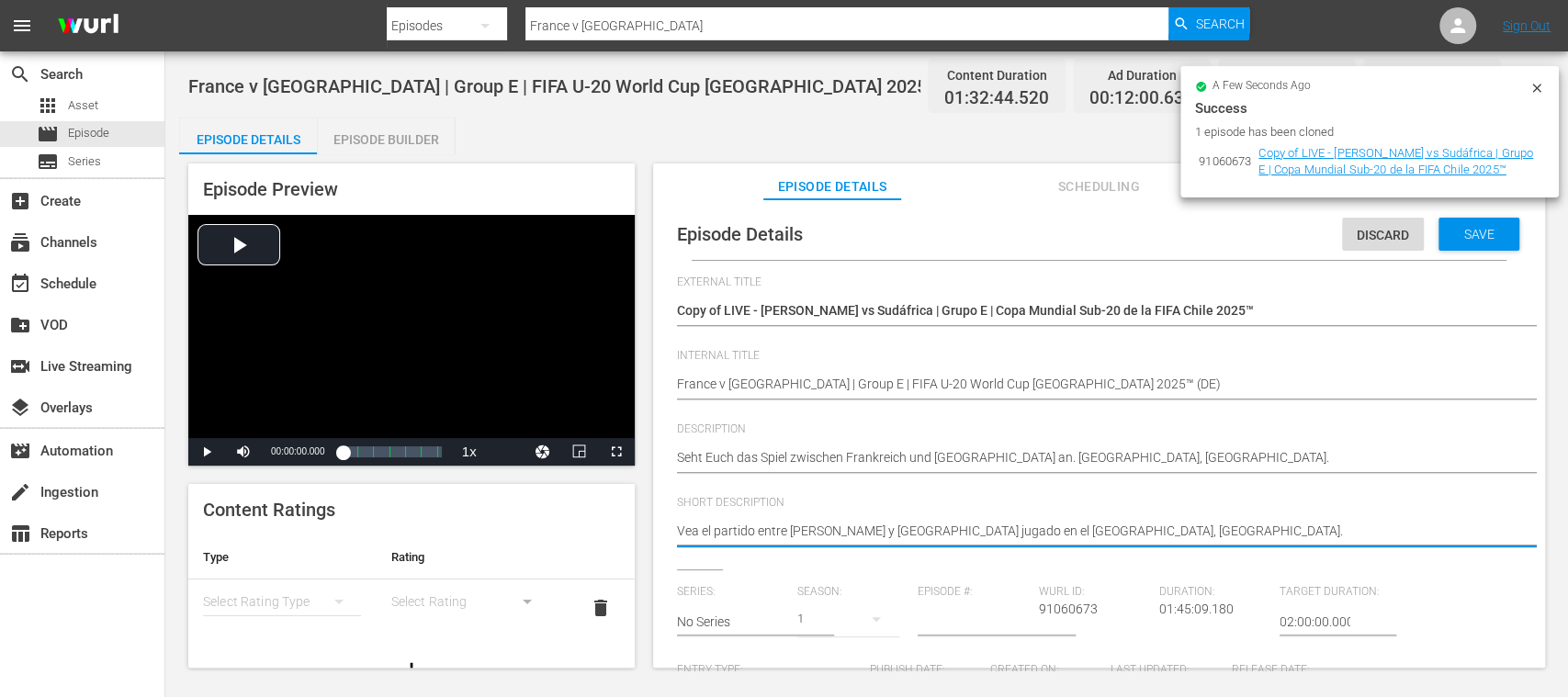
drag, startPoint x: 1018, startPoint y: 527, endPoint x: 547, endPoint y: 525, distance: 471.0
paste textarea "Seht Euch das Spiel zwischen Frankreich und Südafrika an. Estadio El Teniente, …"
type textarea "Seht Euch das Spiel zwischen Frankreich und Südafrika an. Estadio El Teniente, …"
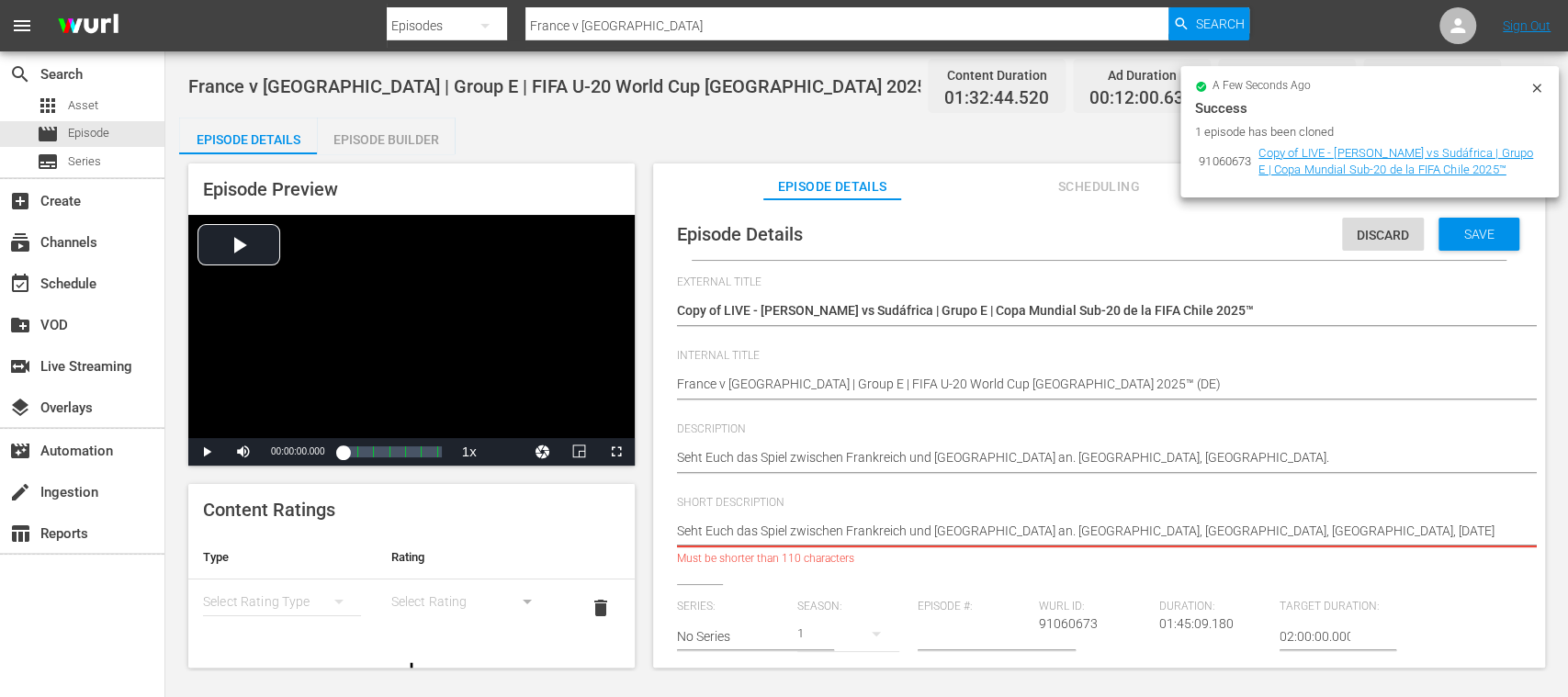
scroll to position [0, 22]
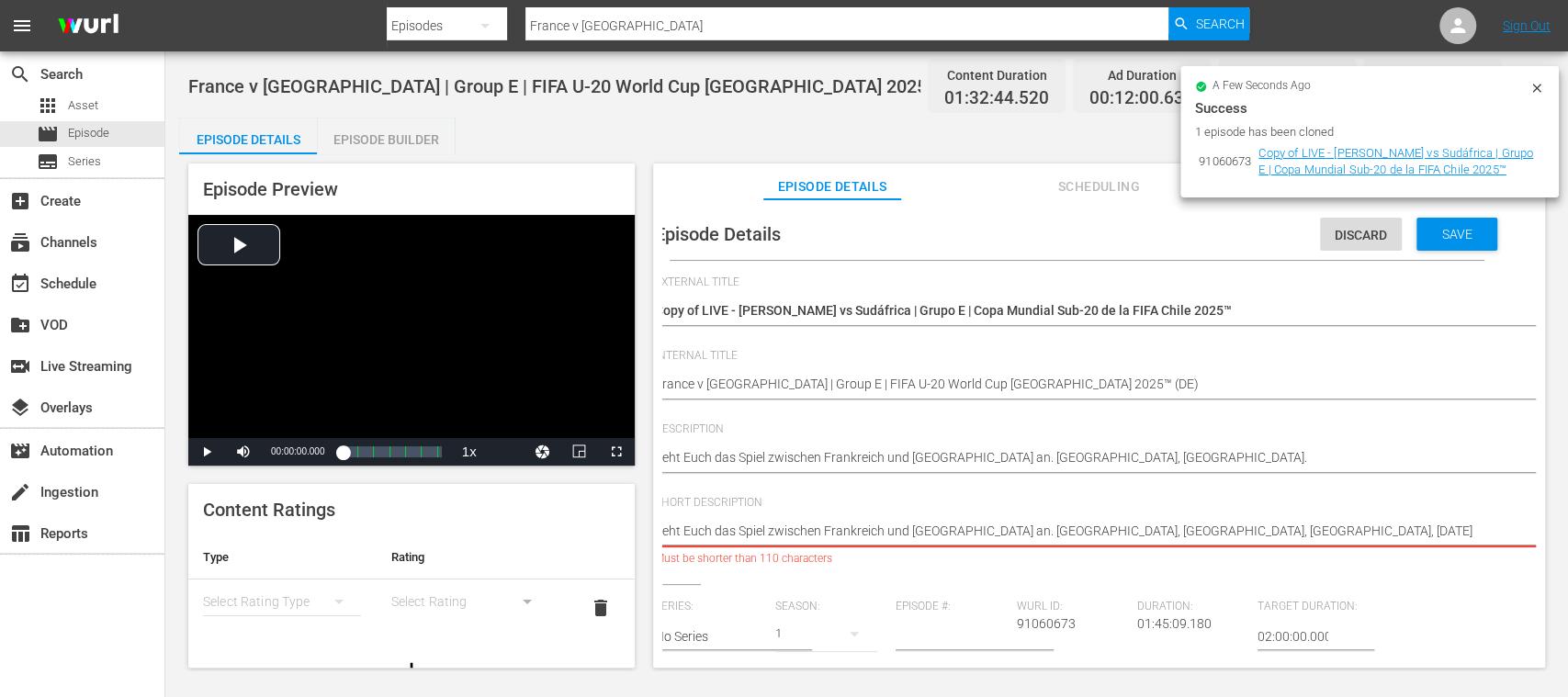
drag, startPoint x: 1178, startPoint y: 532, endPoint x: 1534, endPoint y: 540, distance: 356.1
click at [1534, 540] on div "Episode Details Discard Save External Title Copy of LIVE - Francia vs Sudáfrica…" at bounding box center [1100, 442] width 892 height 486
type textarea "Seht Euch das Spiel zwischen Frankreich und Südafrika an. Estadio El Teniente, …"
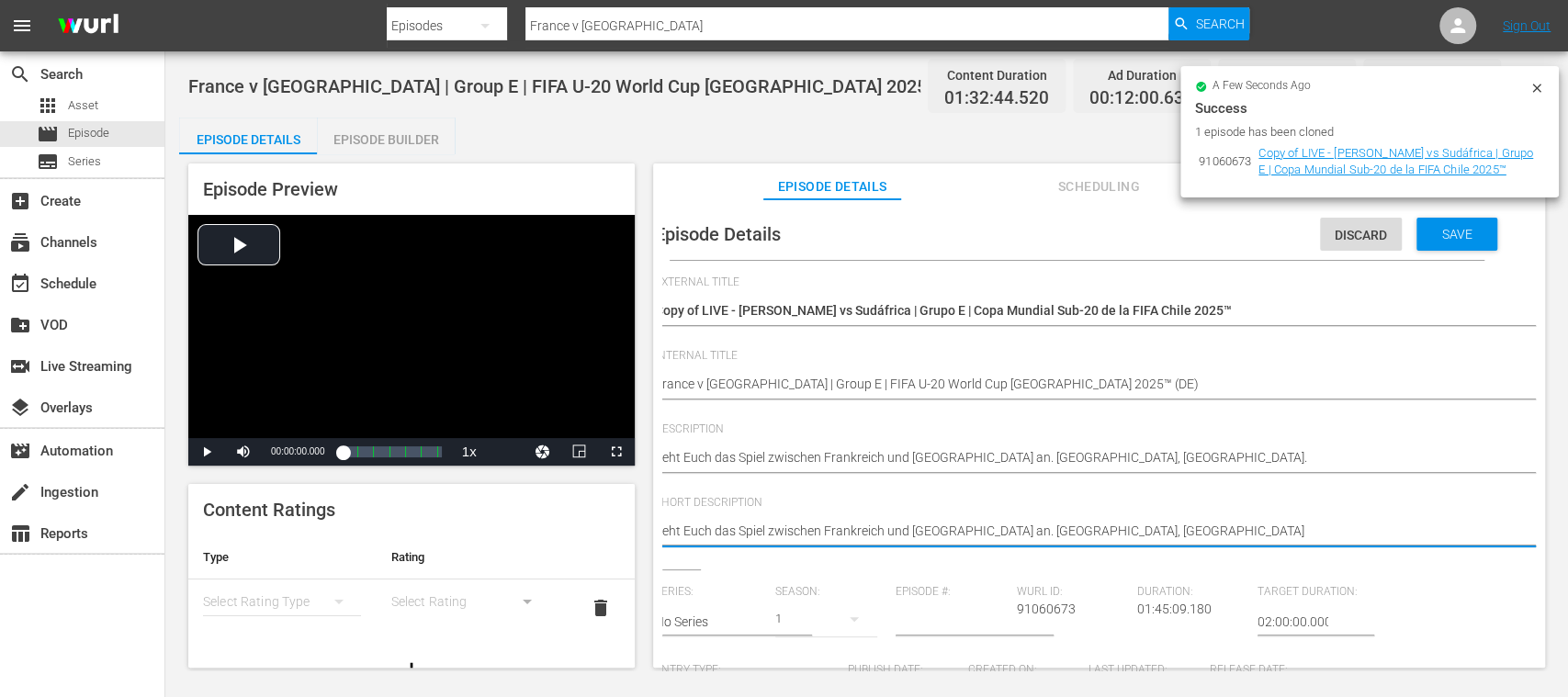
type textarea "Seht Euch das Spiel zwischen Frankreich und Südafrika an. Estadio El Teniente, …"
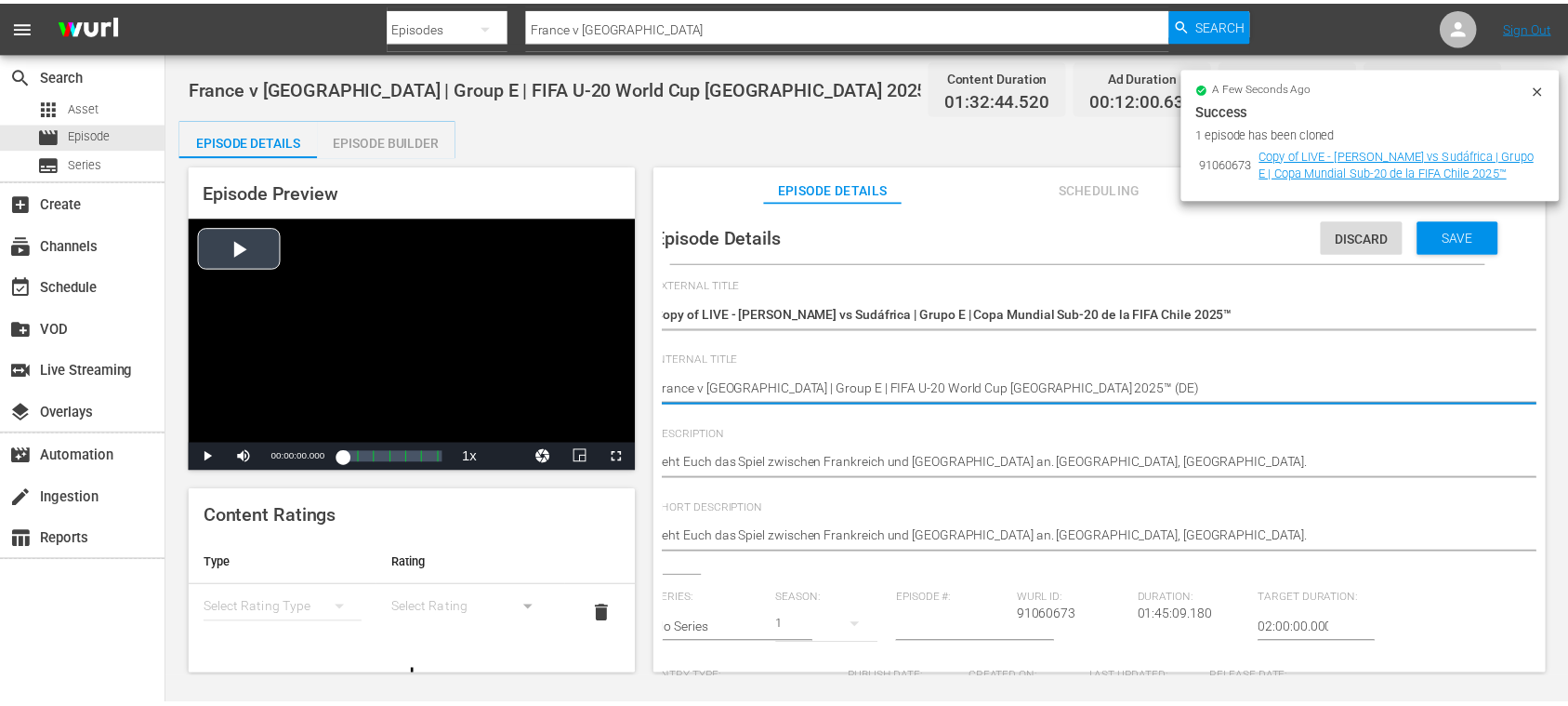
scroll to position [0, 0]
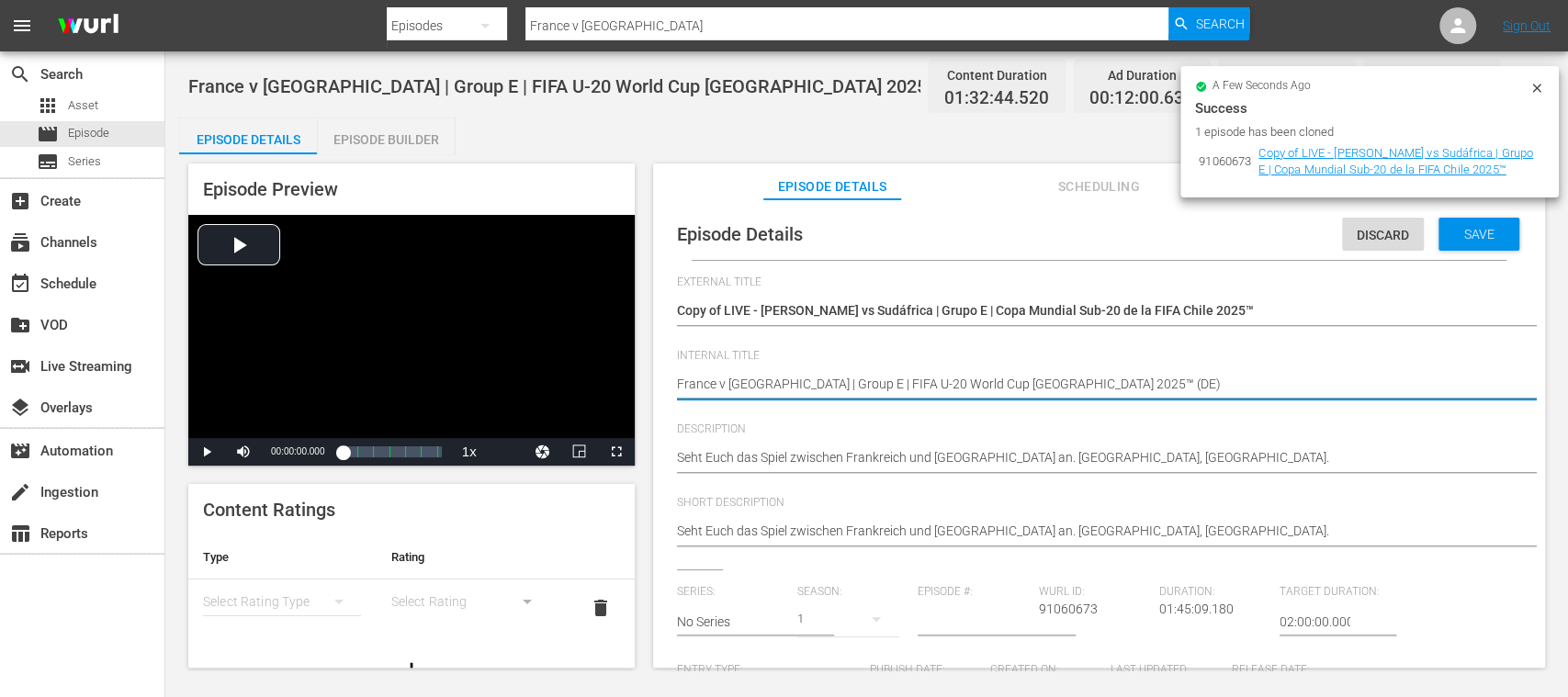
drag, startPoint x: 688, startPoint y: 382, endPoint x: 824, endPoint y: 369, distance: 136.6
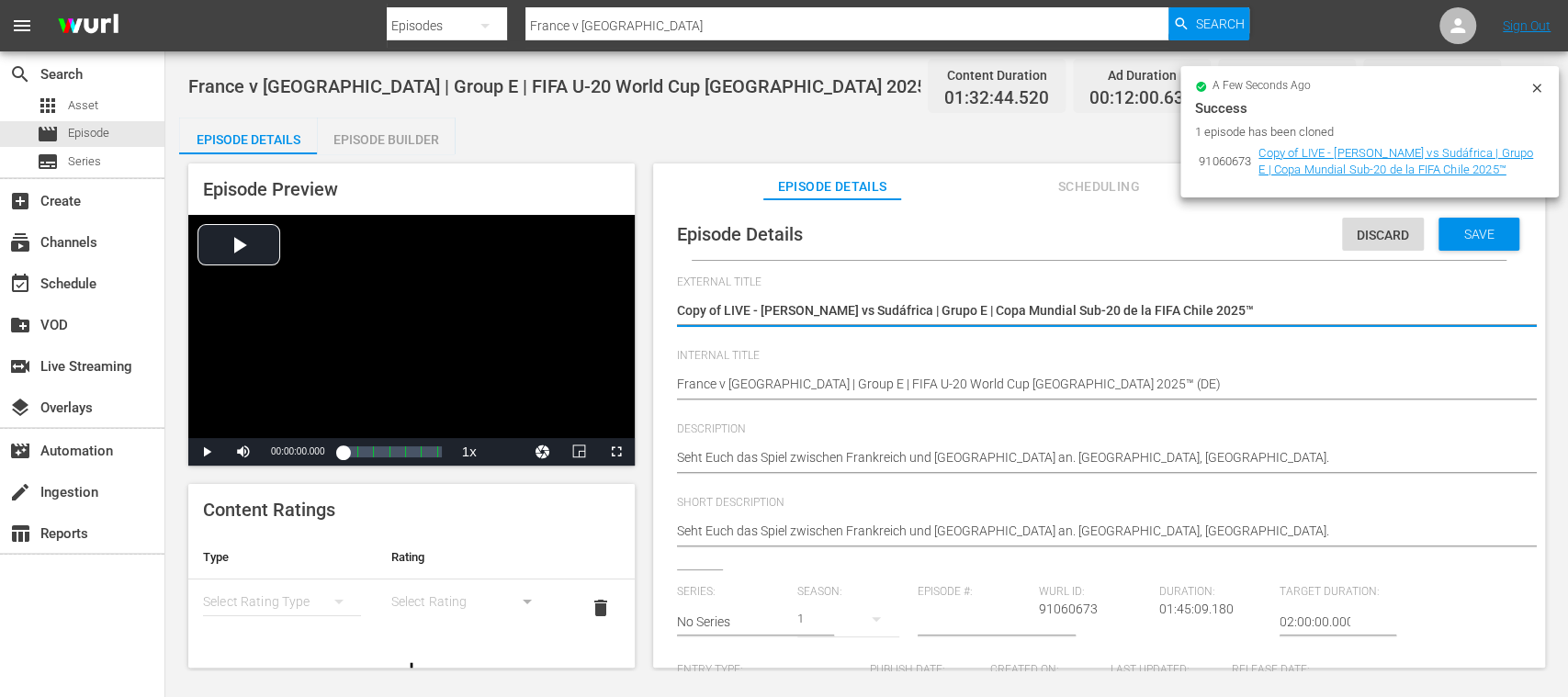
drag, startPoint x: 980, startPoint y: 305, endPoint x: 761, endPoint y: 312, distance: 219.1
click at [761, 312] on textarea "Copy of LIVE - Francia vs Sudáfrica | Grupo E | Copa Mundial Sub-20 de la FIFA …" at bounding box center [1094, 313] width 835 height 22
paste textarea "kreich - Südafrika | Gruppe E | FIFA U-20-Weltmeisterschaft"
type textarea "Copy of LIVE - Frankreich - Südafrika | Gruppe E | FIFA U-20-Weltmeisterschaft …"
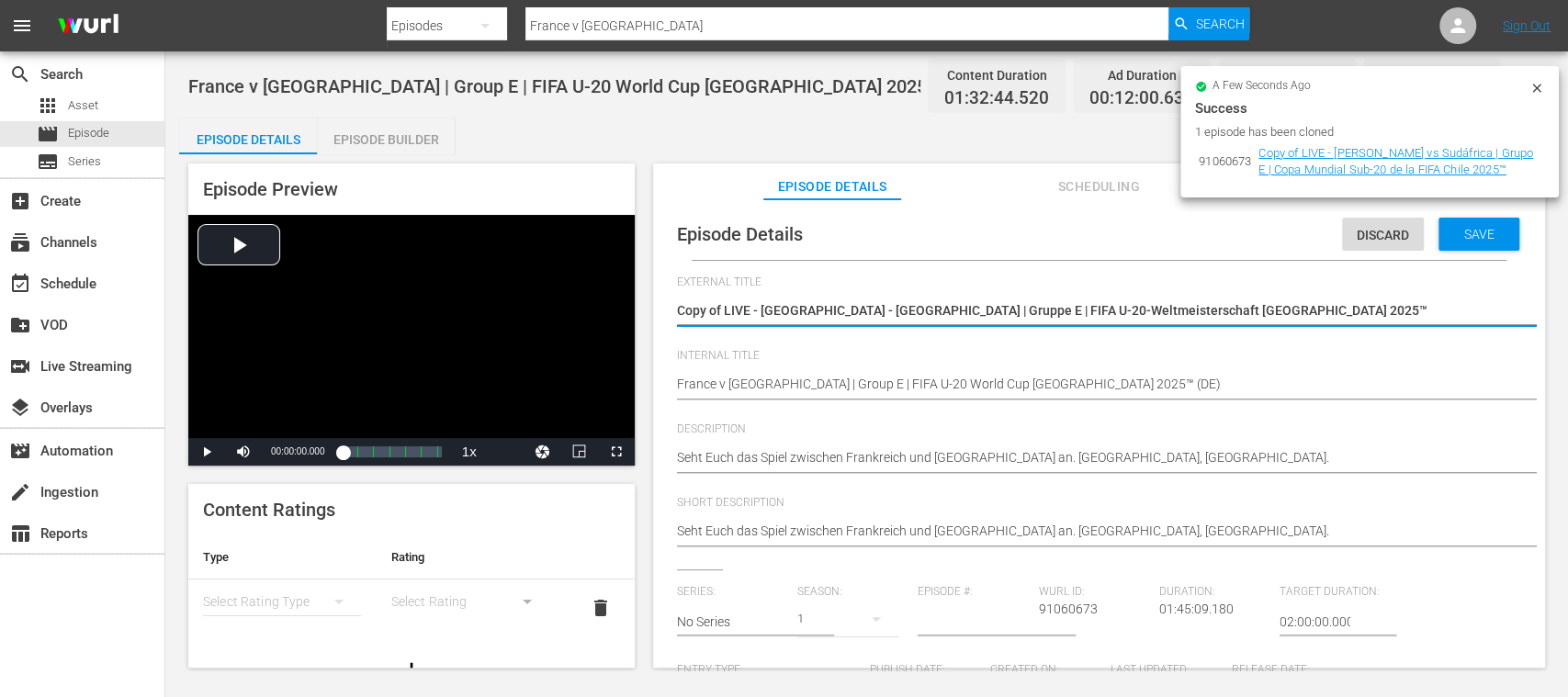
click at [725, 312] on textarea "Copy of LIVE - Francia vs Sudáfrica | Grupo E | Copa Mundial Sub-20 de la FIFA …" at bounding box center [1094, 313] width 835 height 22
type textarea "Copy ofLIVE - Frankreich - Südafrika | Gruppe E | FIFA U-20-Weltmeisterschaft C…"
type textarea "Copy oLIVE - Frankreich - Südafrika | Gruppe E | FIFA U-20-Weltmeisterschaft Ch…"
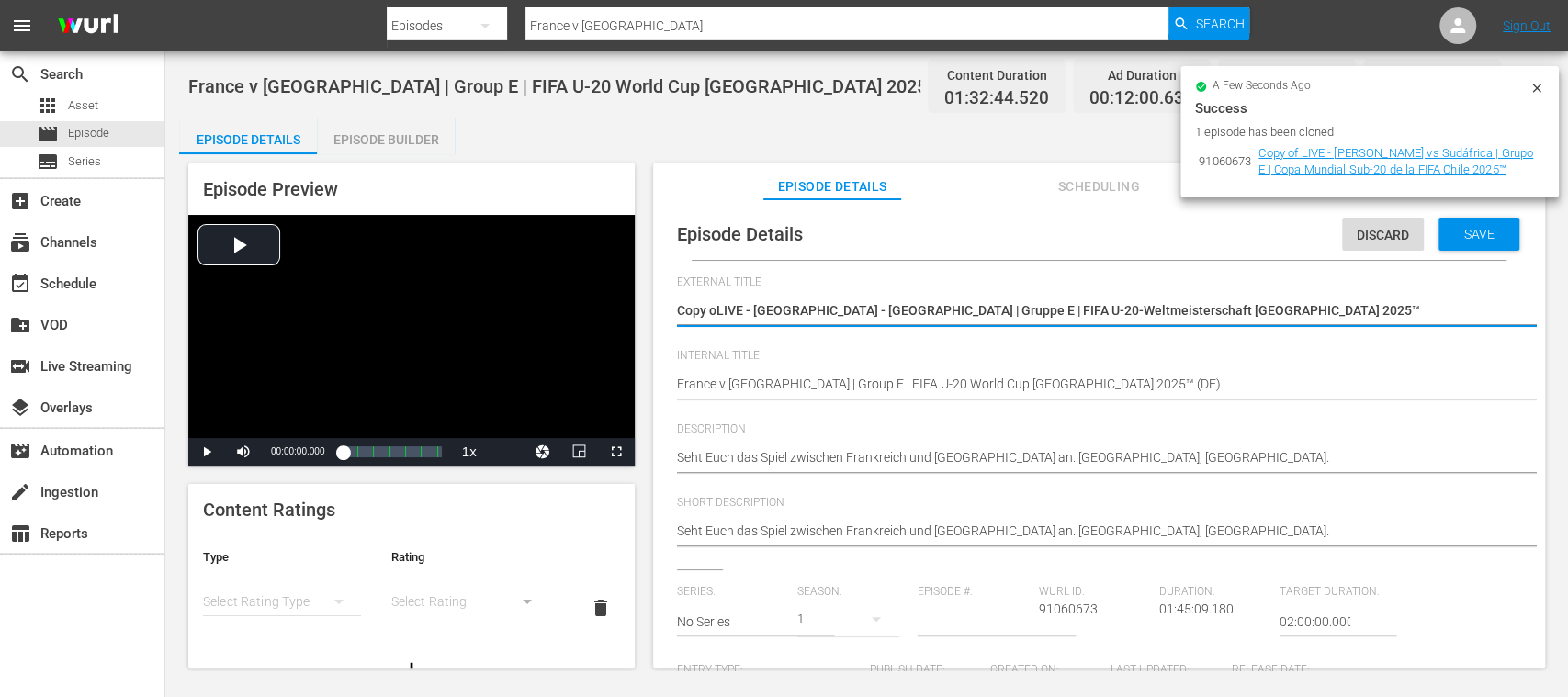
type textarea "Copy LIVE - Frankreich - Südafrika | Gruppe E | FIFA U-20-Weltmeisterschaft Chi…"
type textarea "CopyLIVE - Frankreich - Südafrika | Gruppe E | FIFA U-20-Weltmeisterschaft Chil…"
type textarea "CopLIVE - Frankreich - Südafrika | Gruppe E | FIFA U-20-Weltmeisterschaft Chile…"
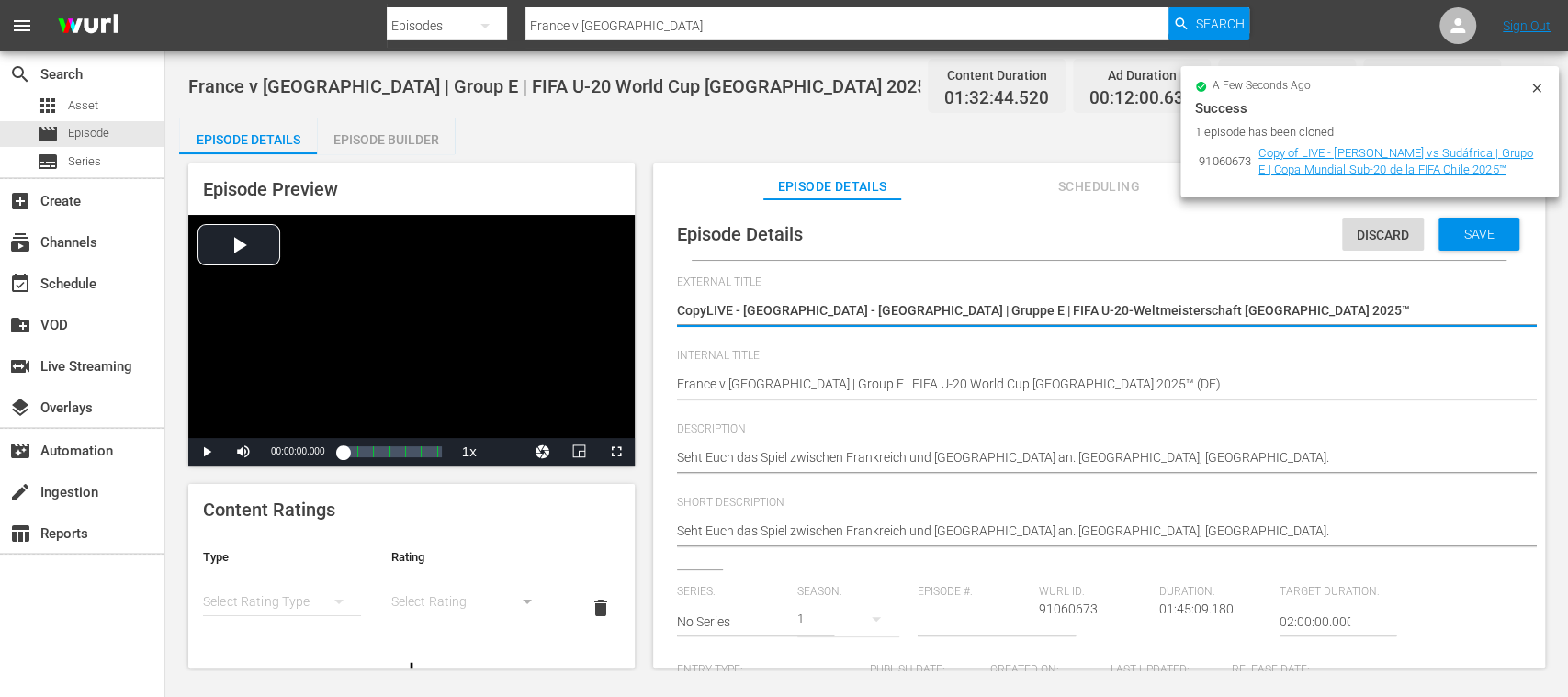
type textarea "CopLIVE - Frankreich - Südafrika | Gruppe E | FIFA U-20-Weltmeisterschaft Chile…"
type textarea "CoLIVE - Frankreich - Südafrika | Gruppe E | FIFA U-20-Weltmeisterschaft Chile …"
type textarea "CLIVE - Frankreich - Südafrika | Gruppe E | FIFA U-20-Weltmeisterschaft Chile 2…"
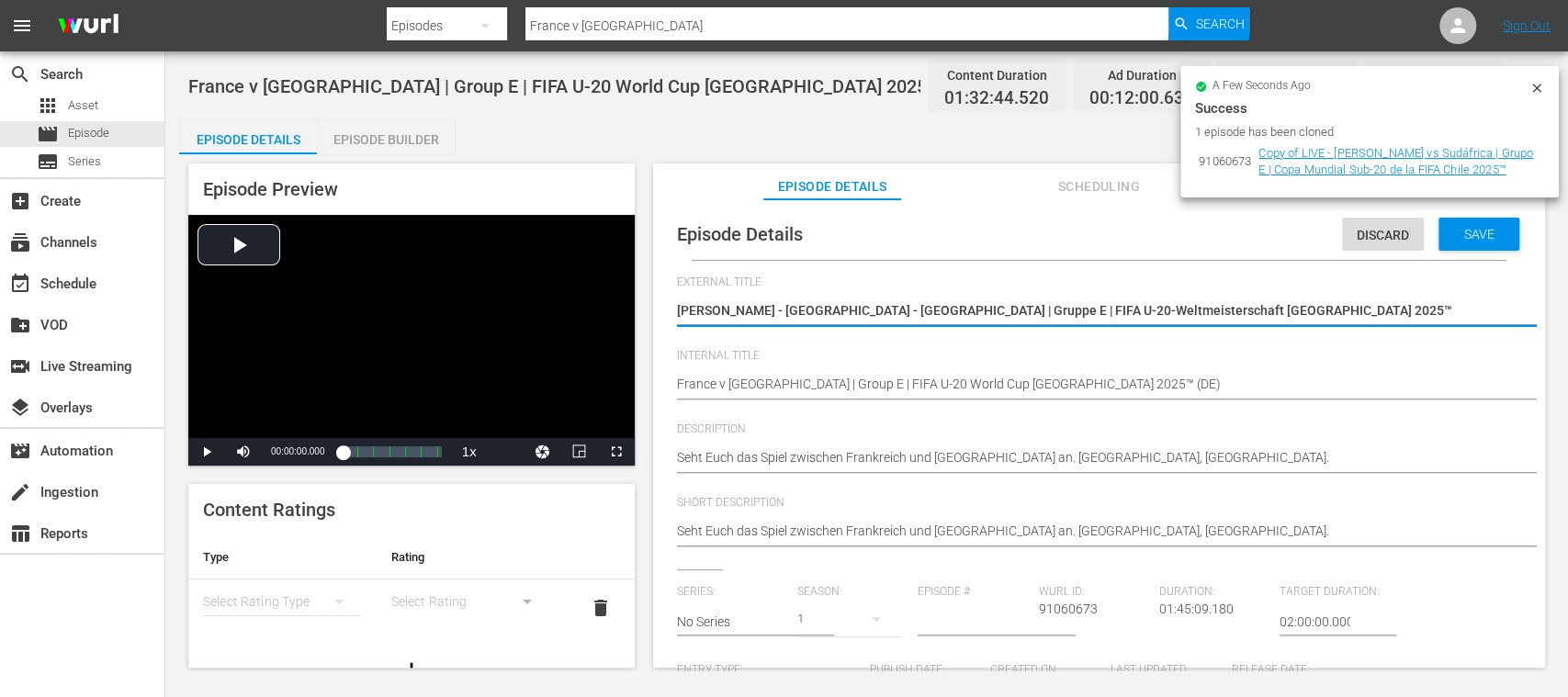
type textarea "LIVE - Frankreich - Südafrika | Gruppe E | FIFA U-20-Weltmeisterschaft Chile 20…"
click at [1472, 241] on div "Save" at bounding box center [1479, 235] width 81 height 34
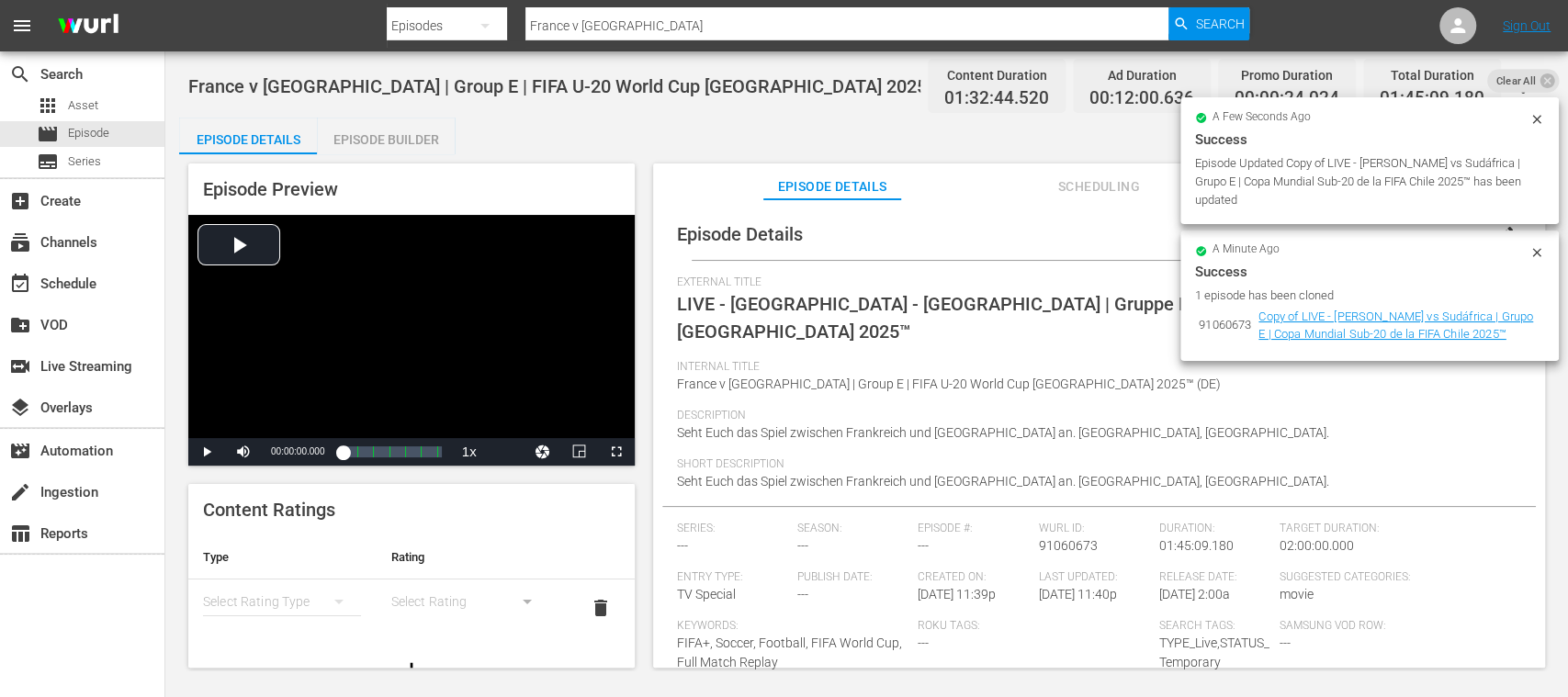
click at [410, 132] on div "Episode Builder" at bounding box center [385, 139] width 138 height 44
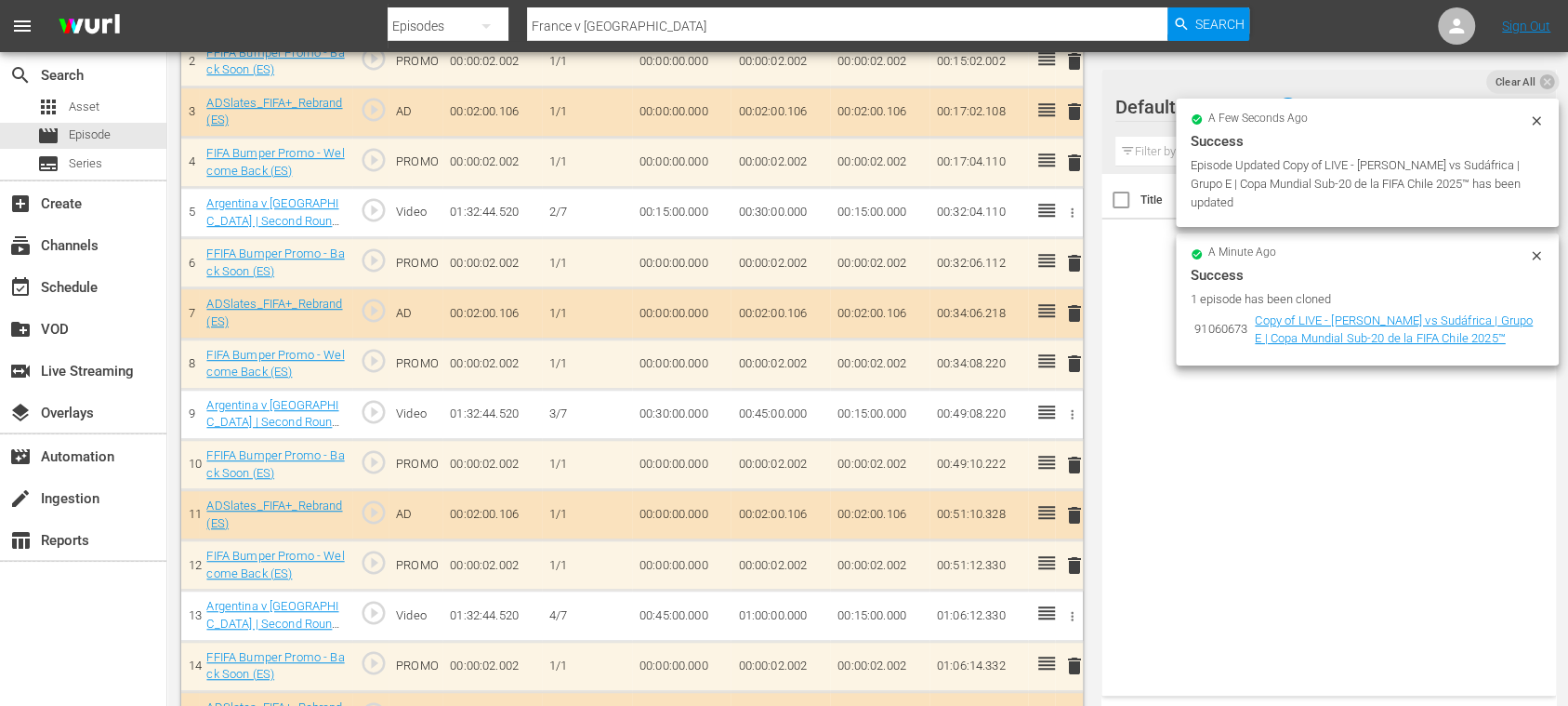
scroll to position [326, 0]
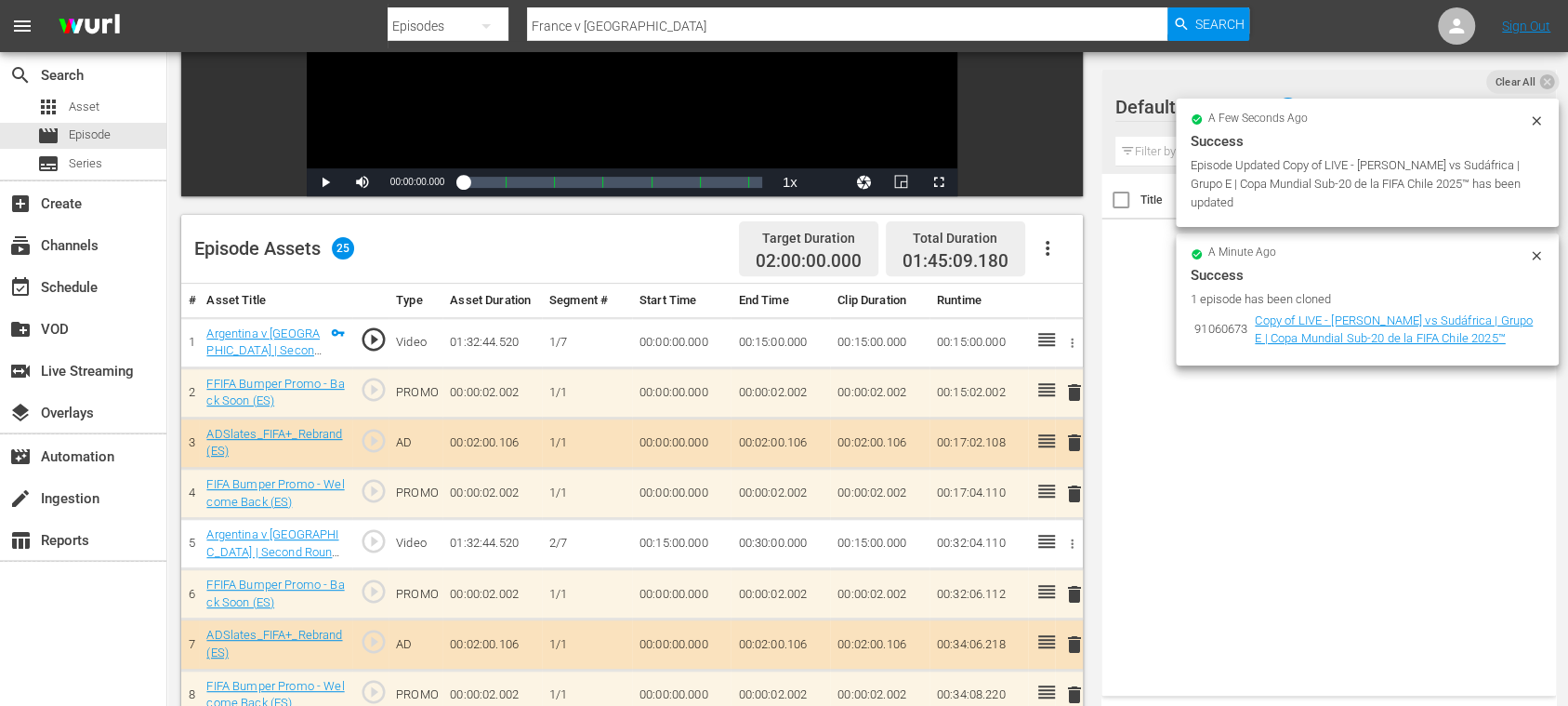
click at [1049, 247] on icon "button" at bounding box center [1048, 249] width 23 height 23
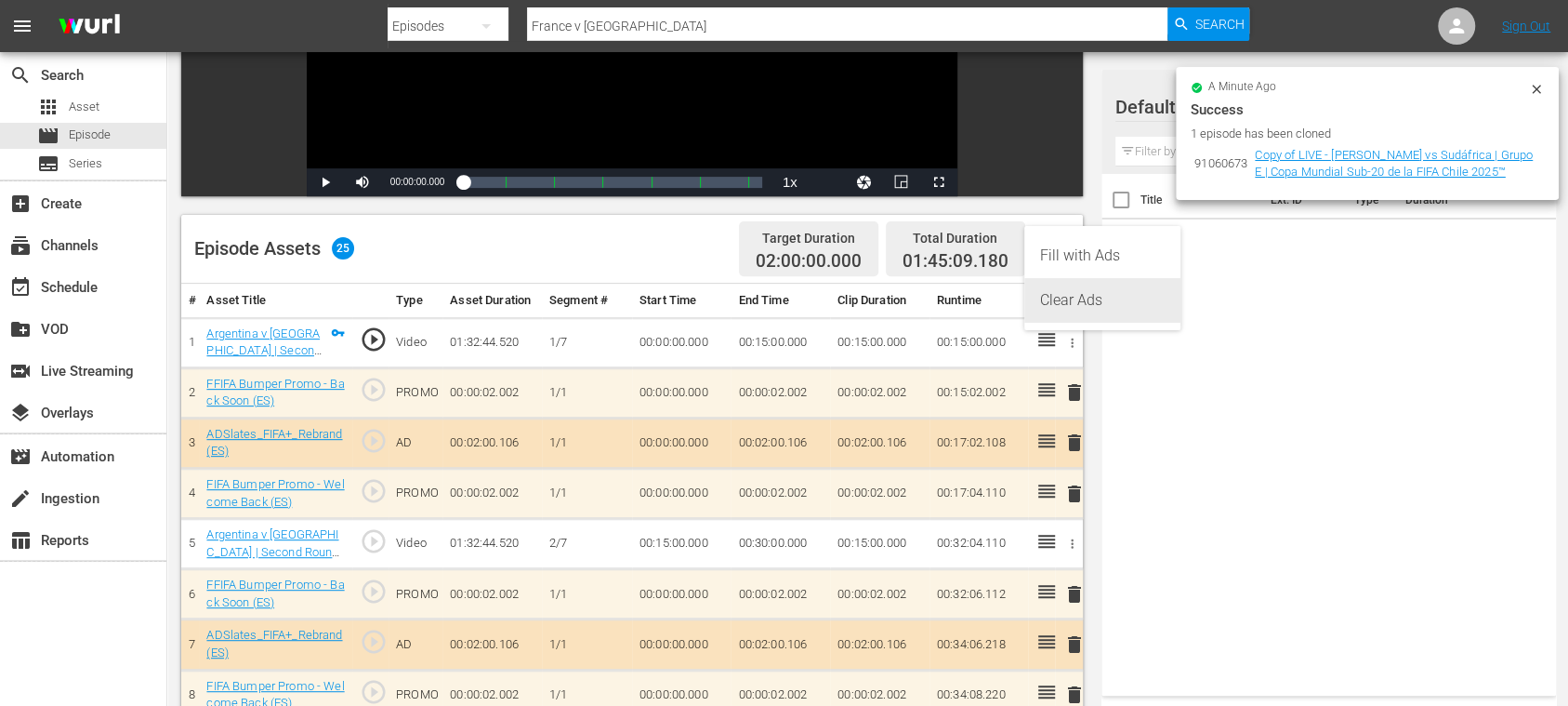
click at [1066, 289] on div "Clear Ads" at bounding box center [1102, 300] width 126 height 44
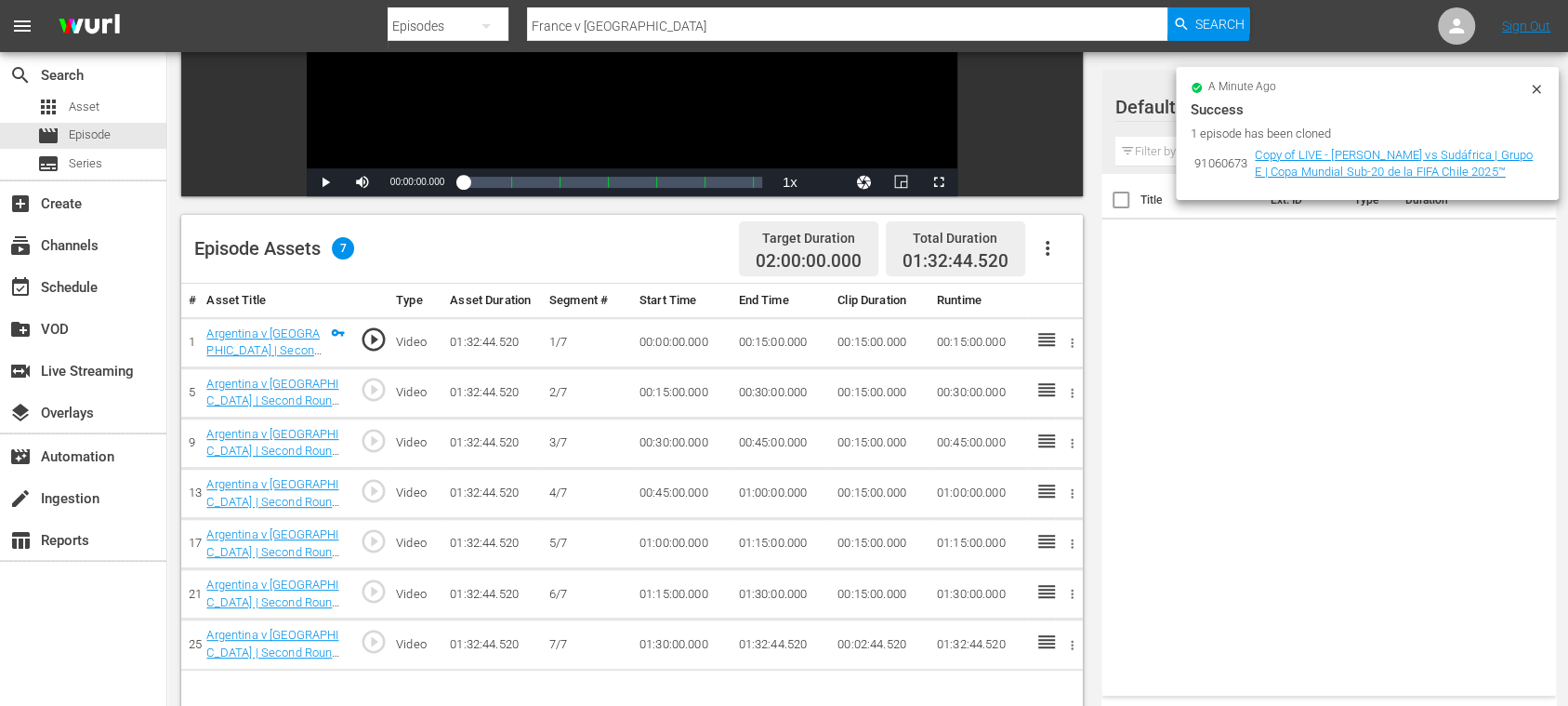
click at [1049, 249] on icon "button" at bounding box center [1048, 249] width 23 height 23
click at [1058, 250] on div "Fill with Ads" at bounding box center [1102, 255] width 126 height 44
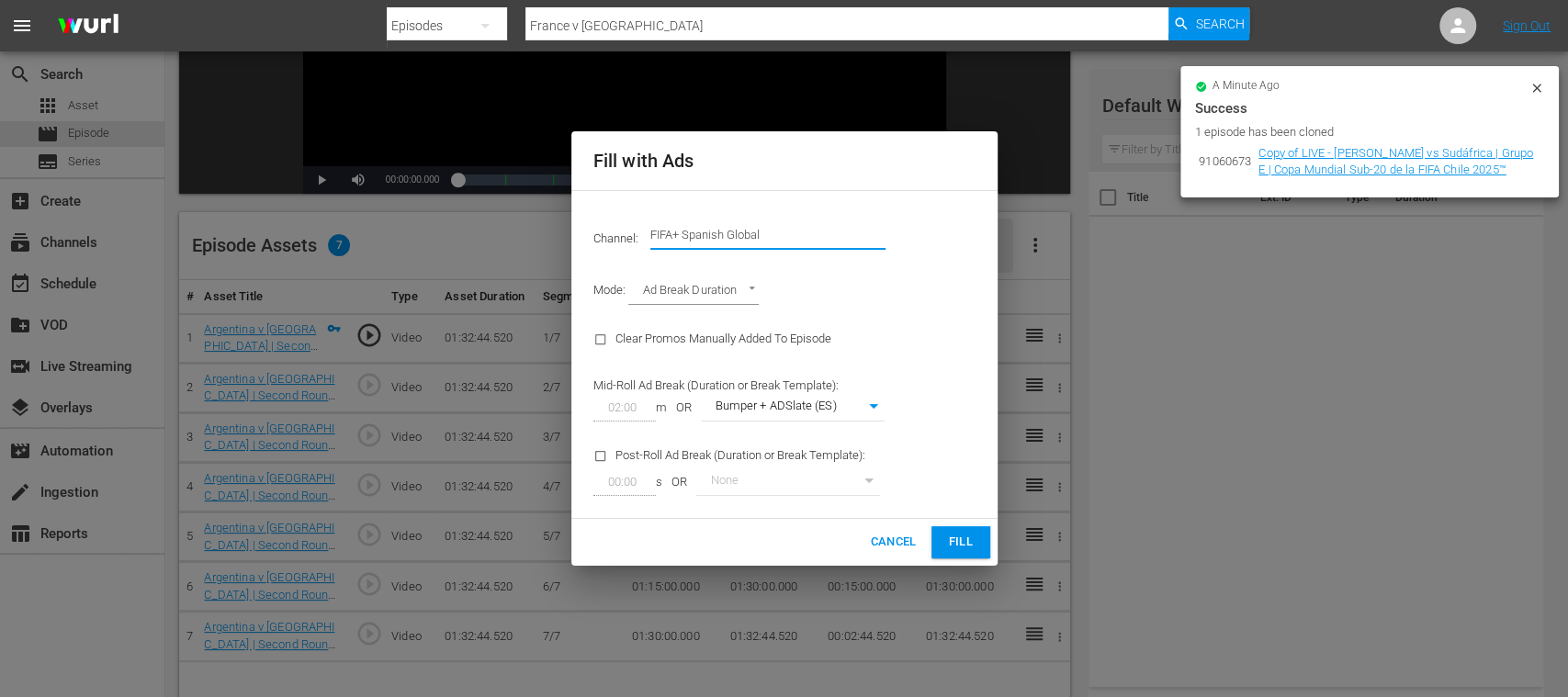
drag, startPoint x: 689, startPoint y: 242, endPoint x: 890, endPoint y: 238, distance: 201.0
click at [889, 239] on div "Channel: Channel Title FIFA+ Spanish Global" at bounding box center [785, 235] width 404 height 66
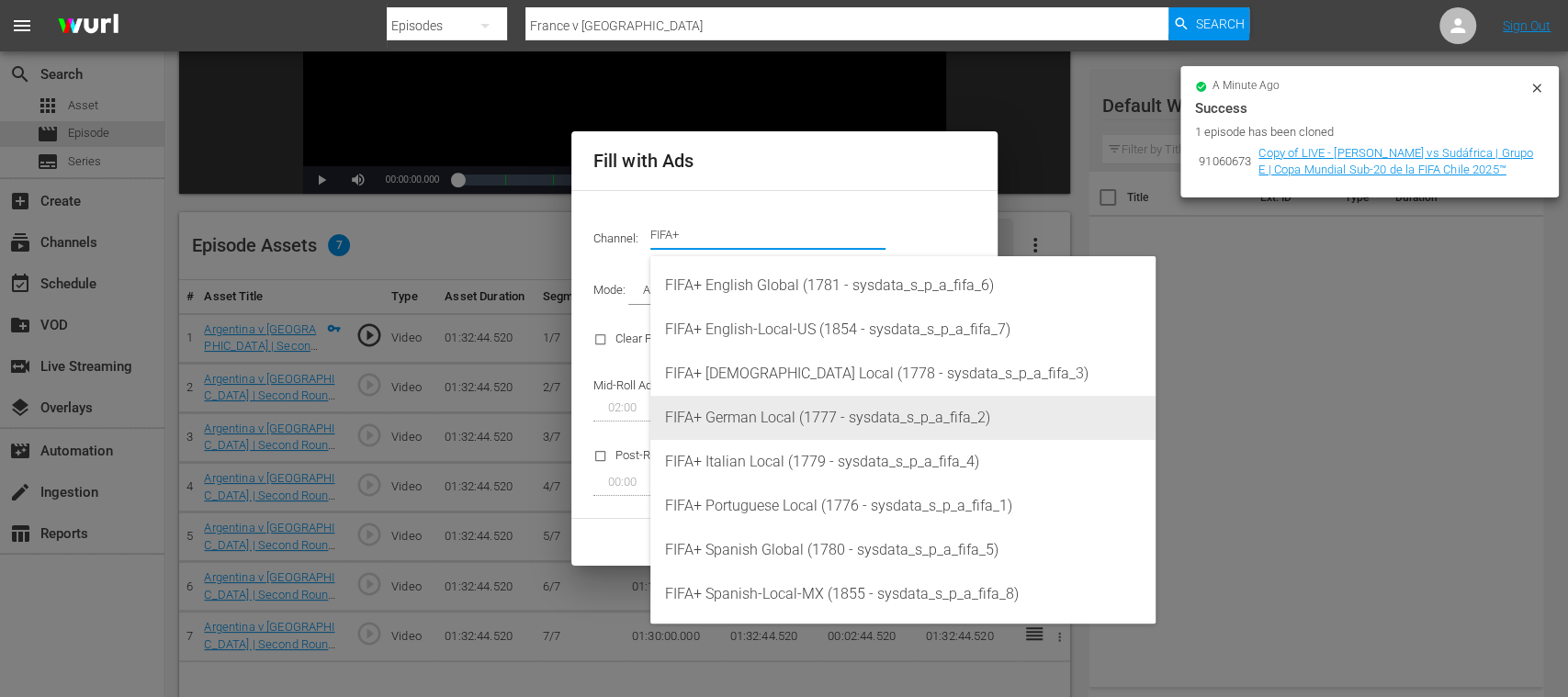
click at [829, 412] on div "FIFA+ German Local (1777 - sysdata_s_p_a_fifa_2)" at bounding box center [902, 417] width 476 height 44
type input "FIFA+ German Local (1777)"
type input "337"
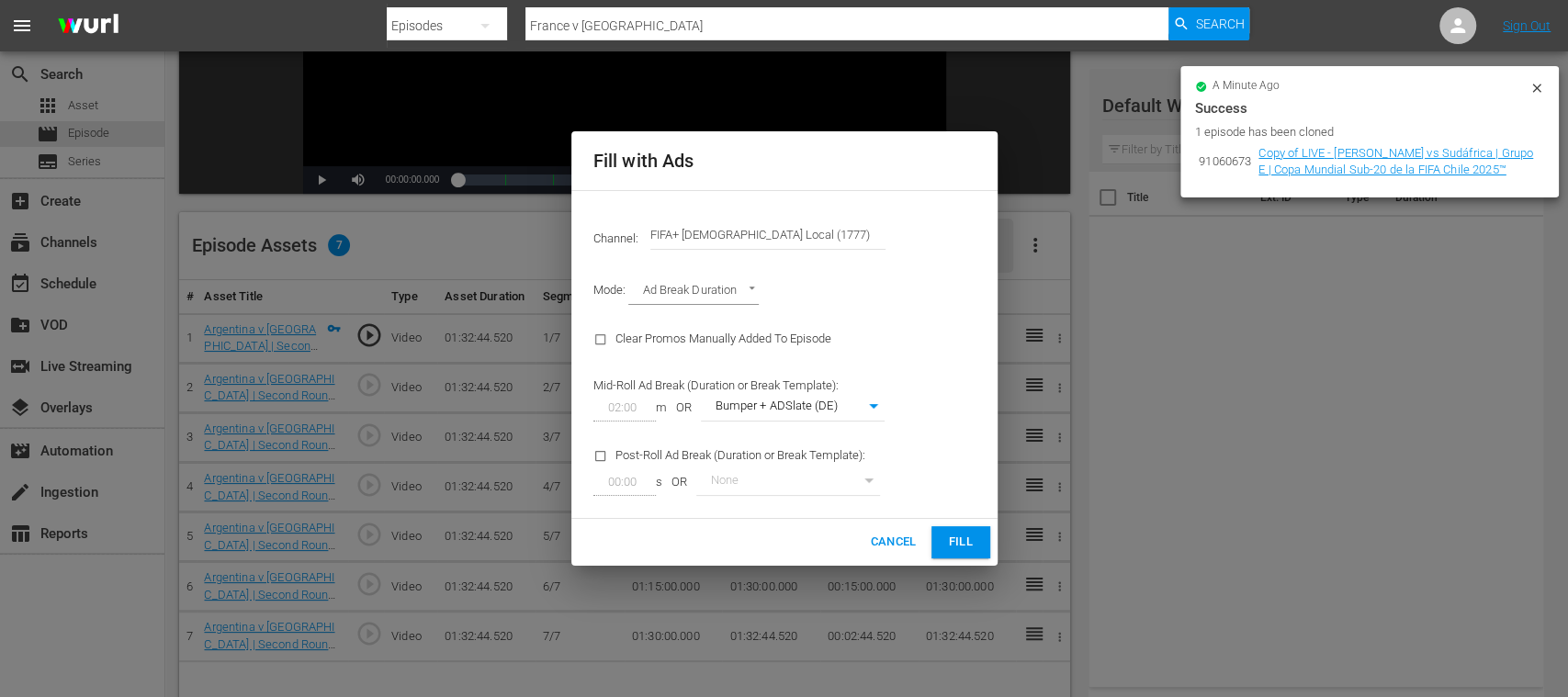
click at [959, 536] on span "Fill" at bounding box center [961, 542] width 30 height 21
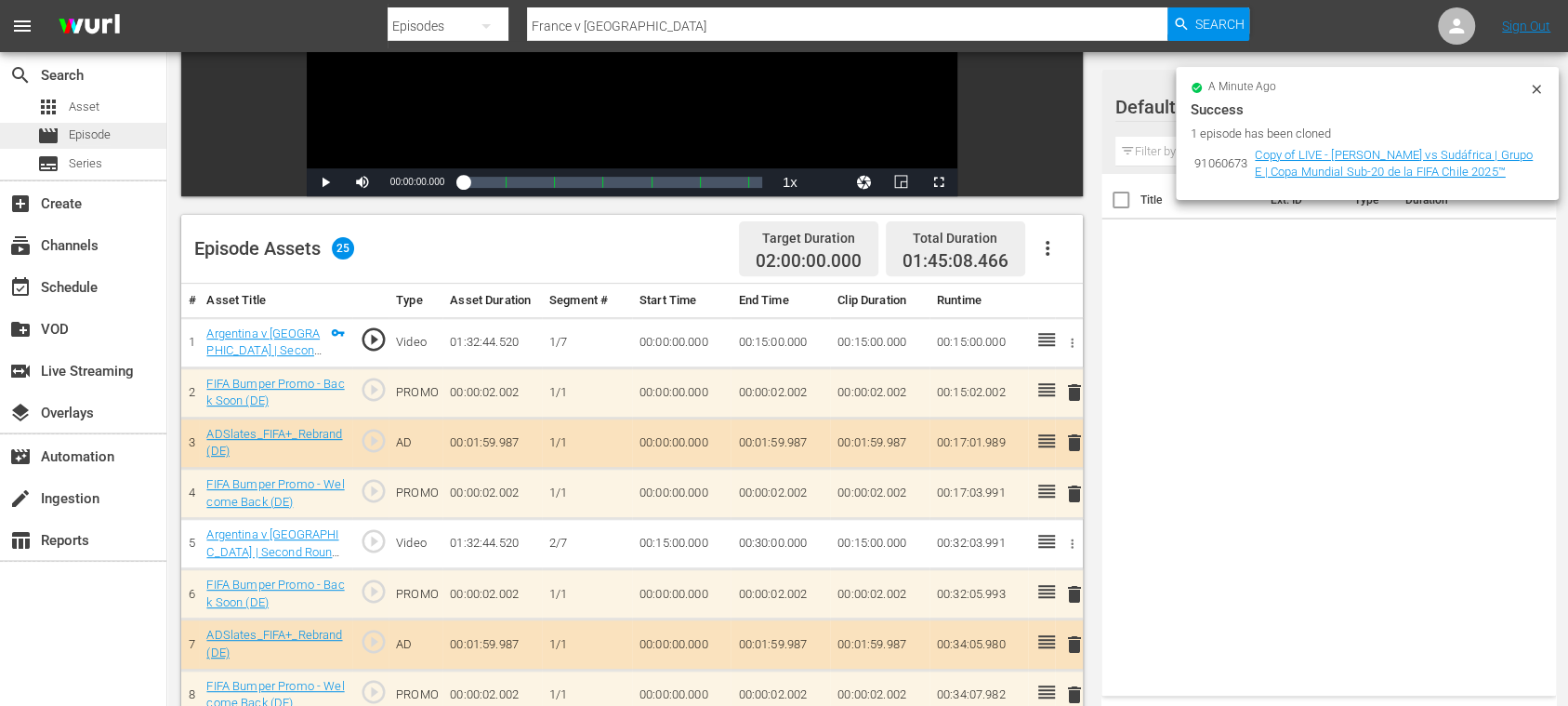
click at [78, 130] on span "Episode" at bounding box center [90, 135] width 41 height 19
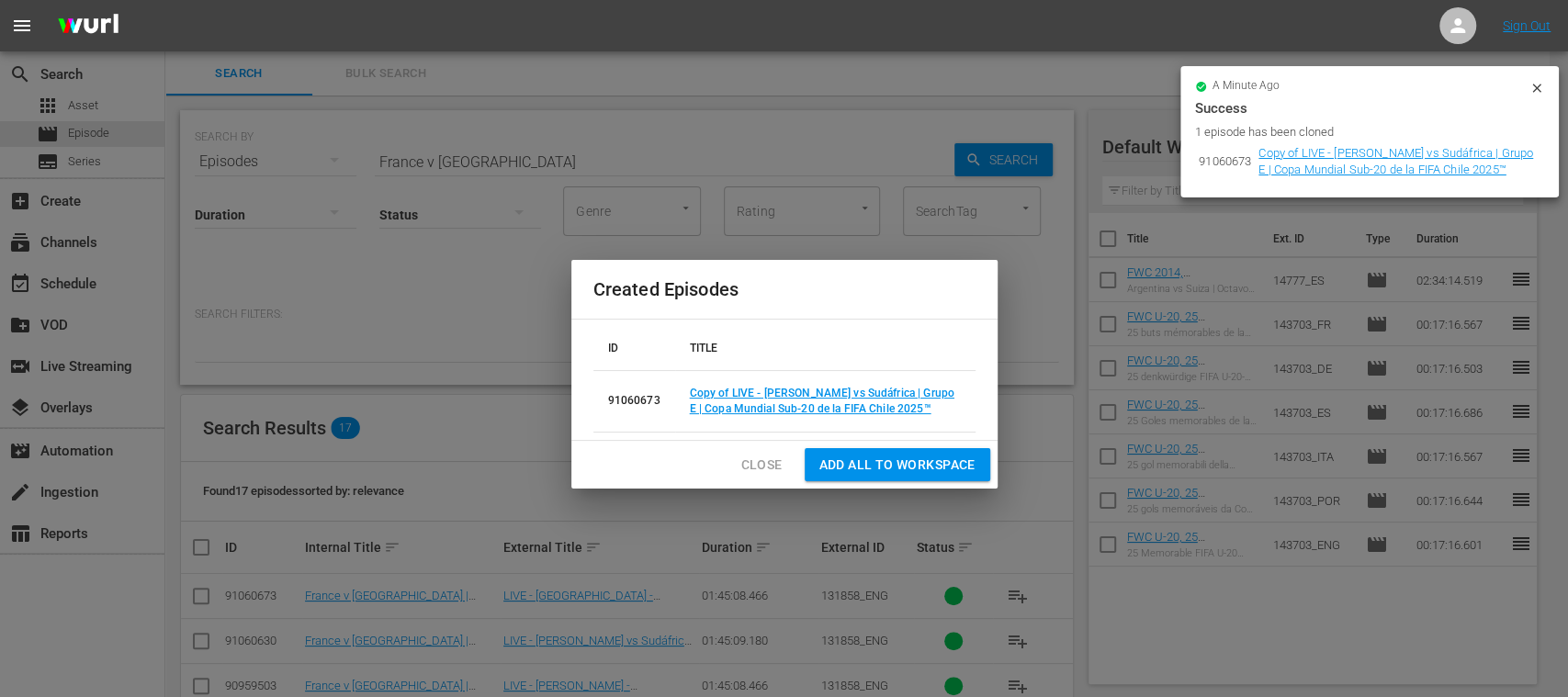
click at [776, 464] on span "Close" at bounding box center [762, 464] width 41 height 23
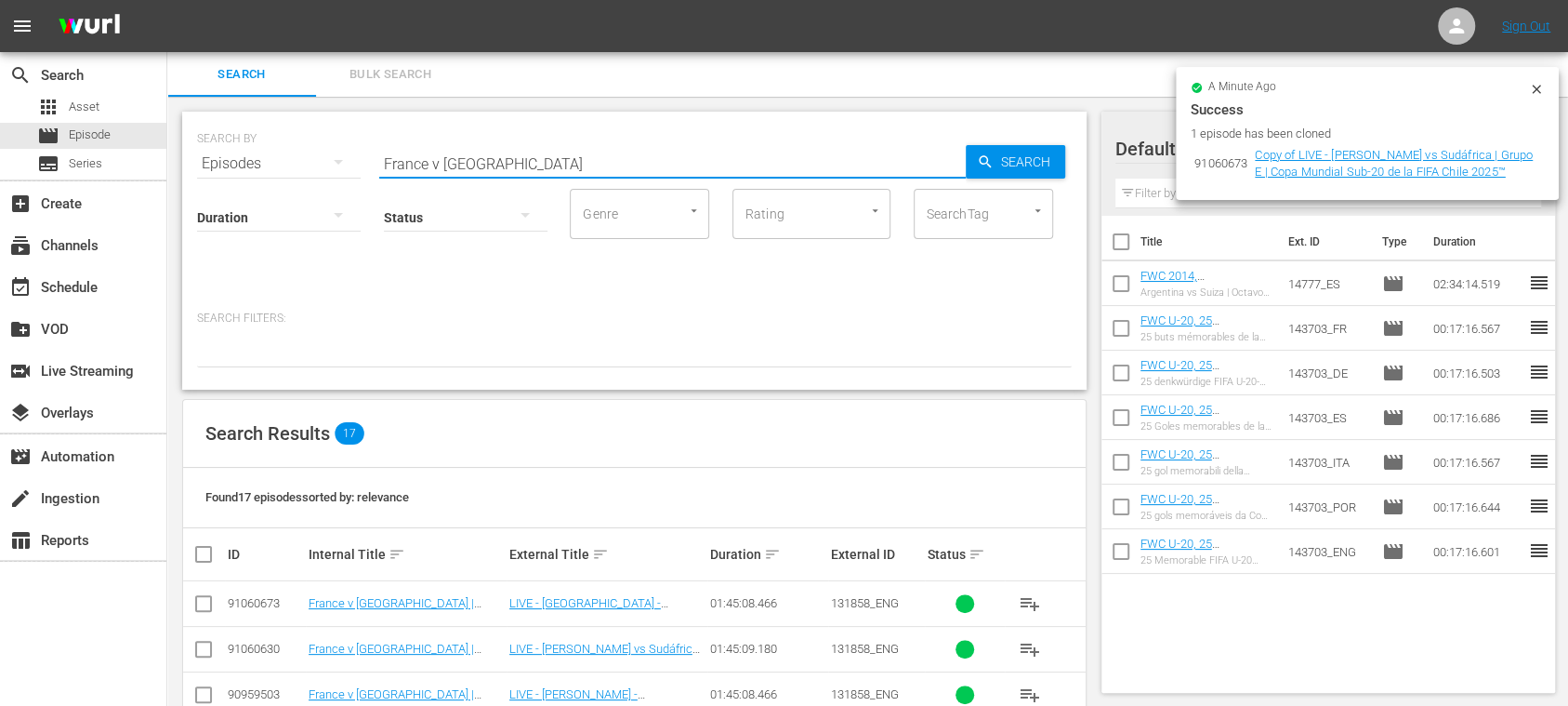
drag, startPoint x: 506, startPoint y: 166, endPoint x: 249, endPoint y: 162, distance: 257.0
click at [249, 162] on div "SEARCH BY Search By Episodes Search ID, Title, Description, Keywords, or Catego…" at bounding box center [634, 152] width 874 height 67
paste input "Colombia vs Saudi Arabi"
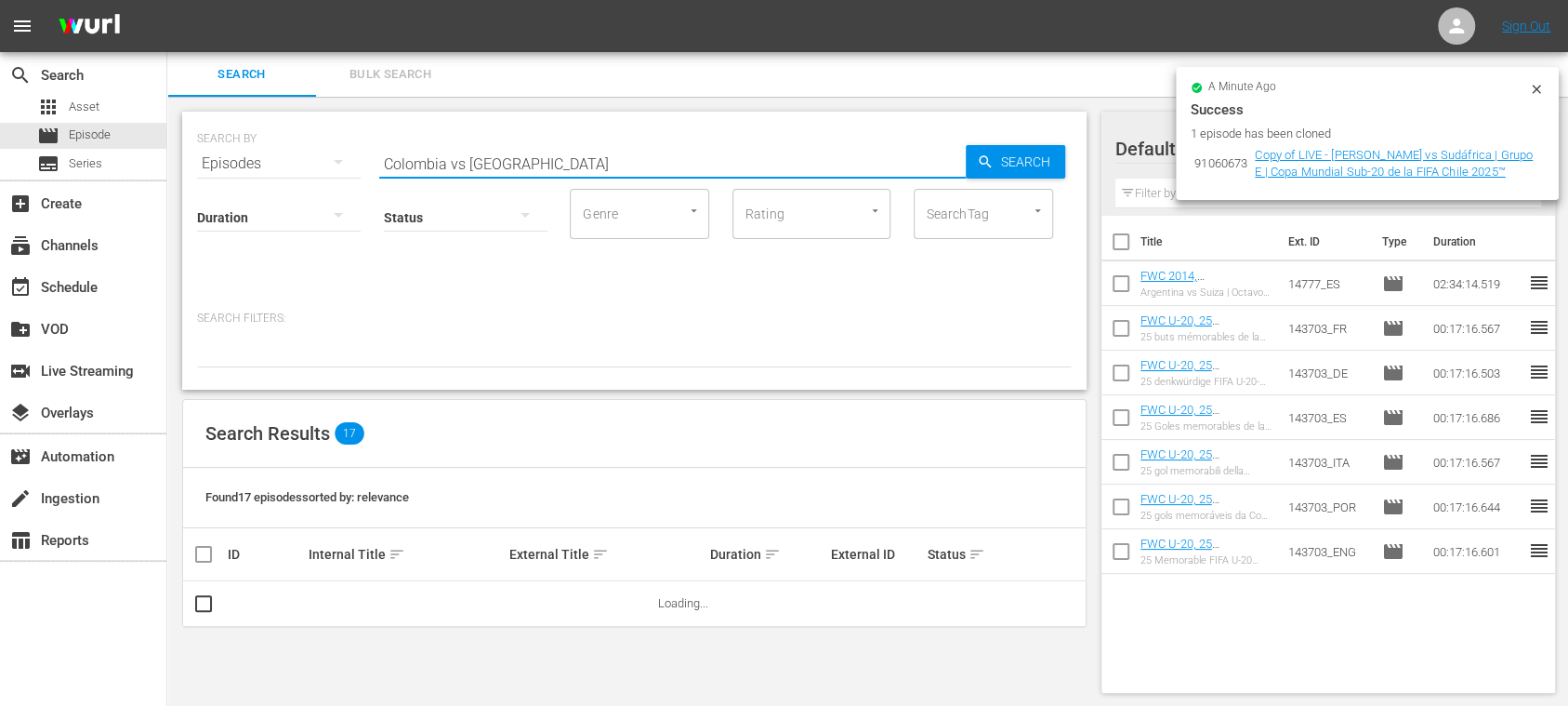
click at [465, 162] on input "Colombia vs Saudi Arabia" at bounding box center [673, 163] width 587 height 44
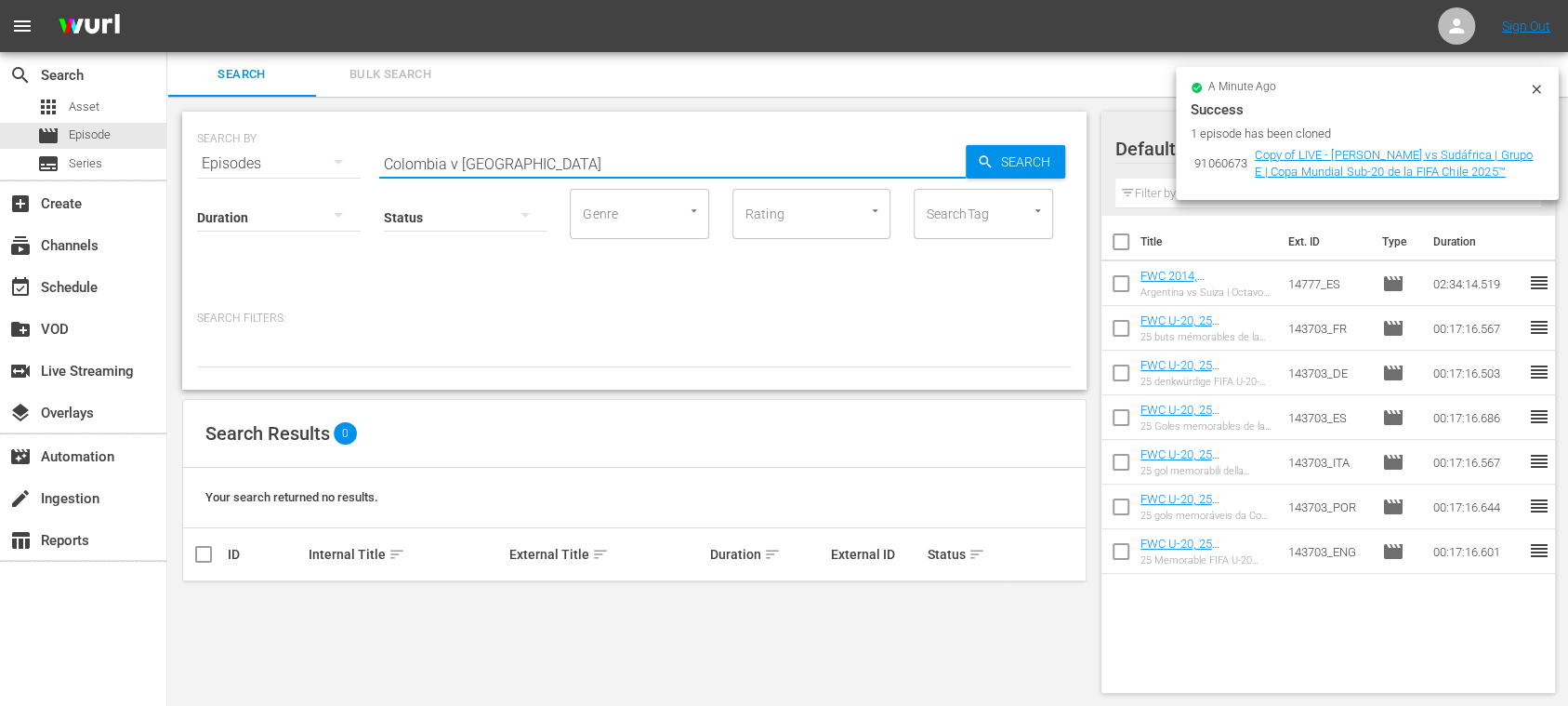
type input "Colombia v Saudi Arabia"
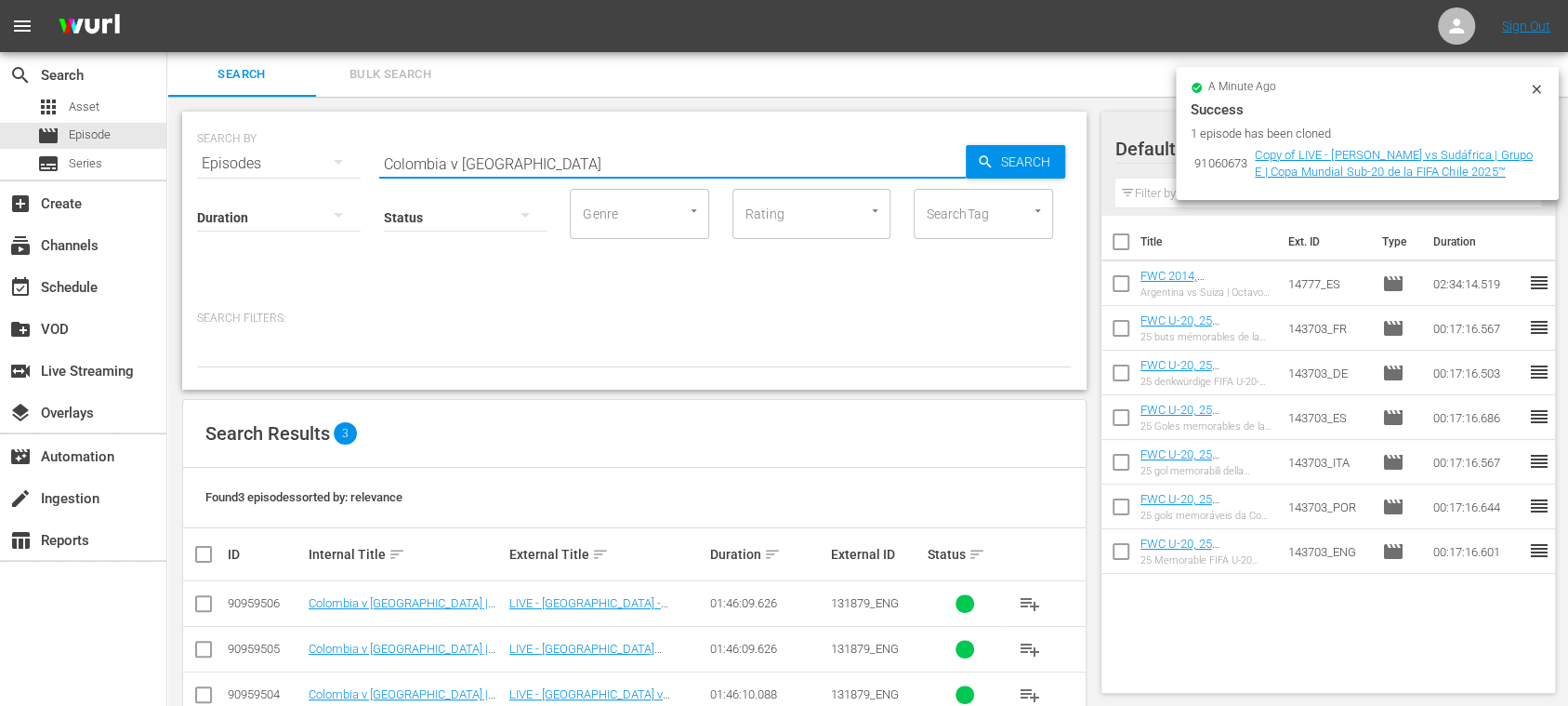
click at [1540, 92] on icon at bounding box center [1536, 89] width 8 height 8
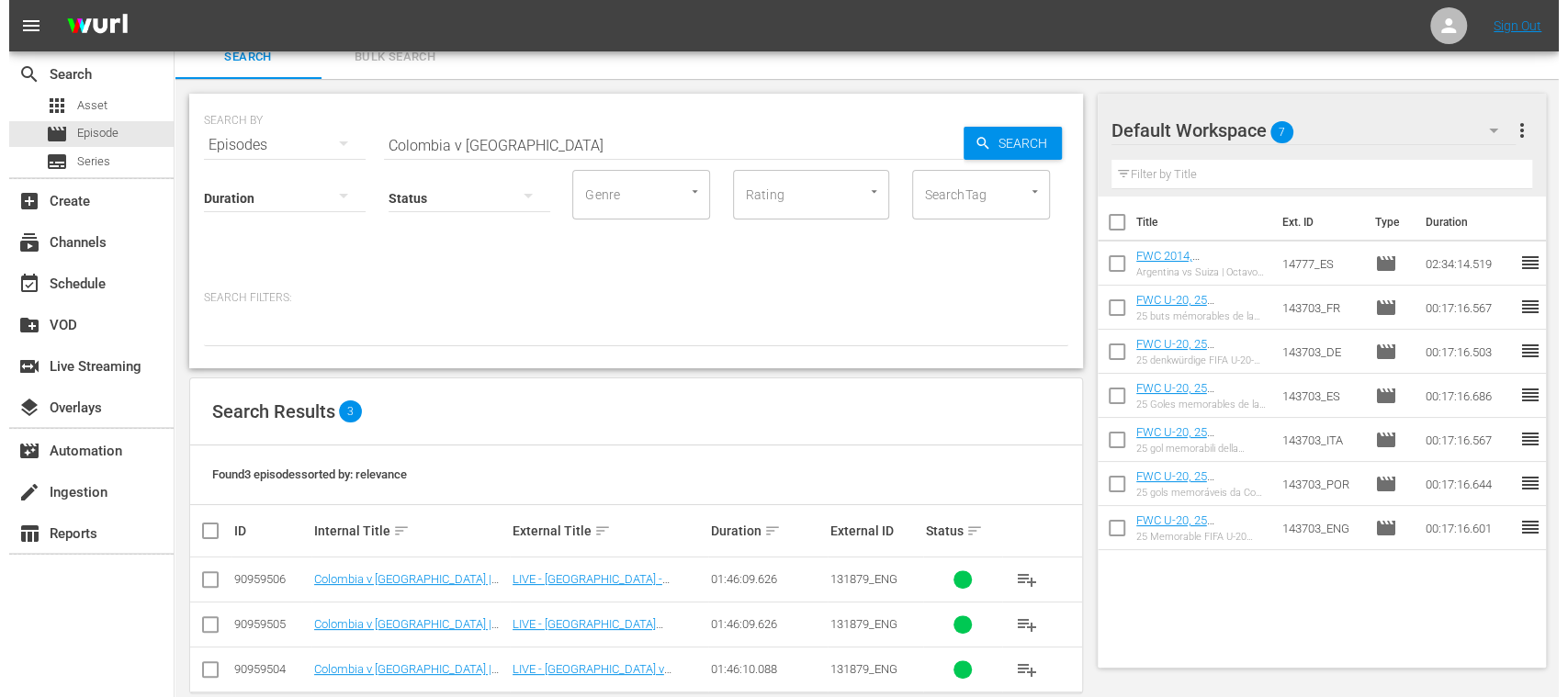
scroll to position [44, 0]
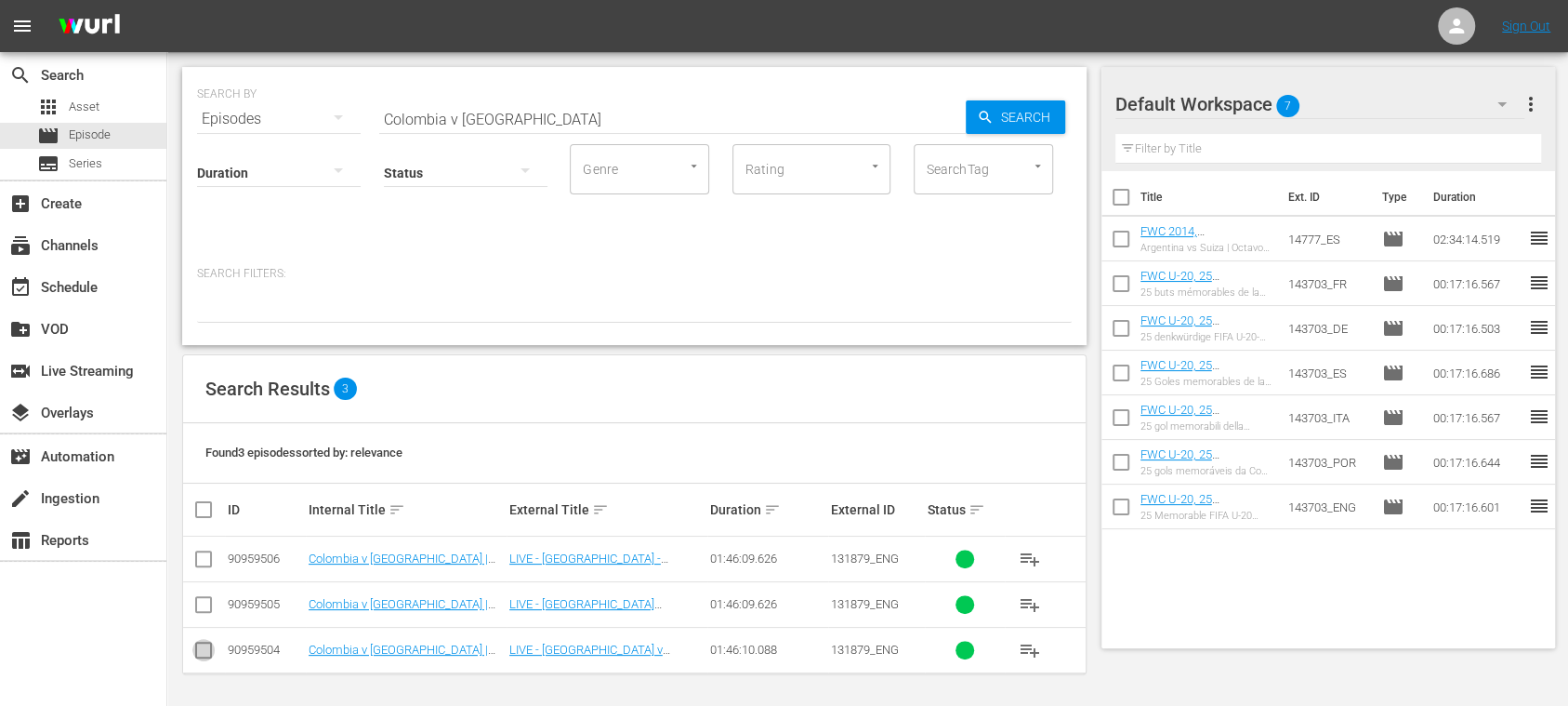
click at [209, 649] on input "checkbox" at bounding box center [204, 654] width 23 height 23
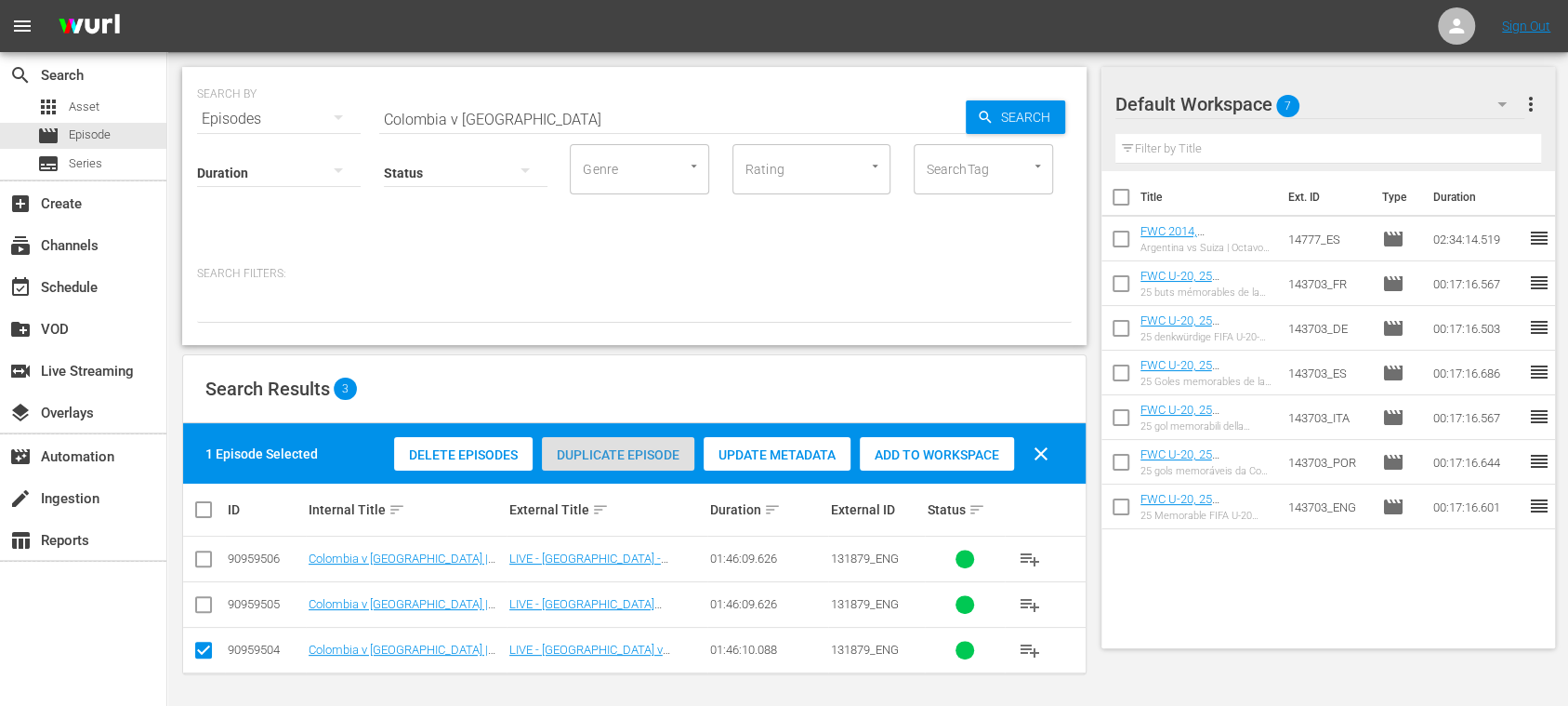
click at [617, 452] on span "Duplicate Episode" at bounding box center [618, 455] width 153 height 15
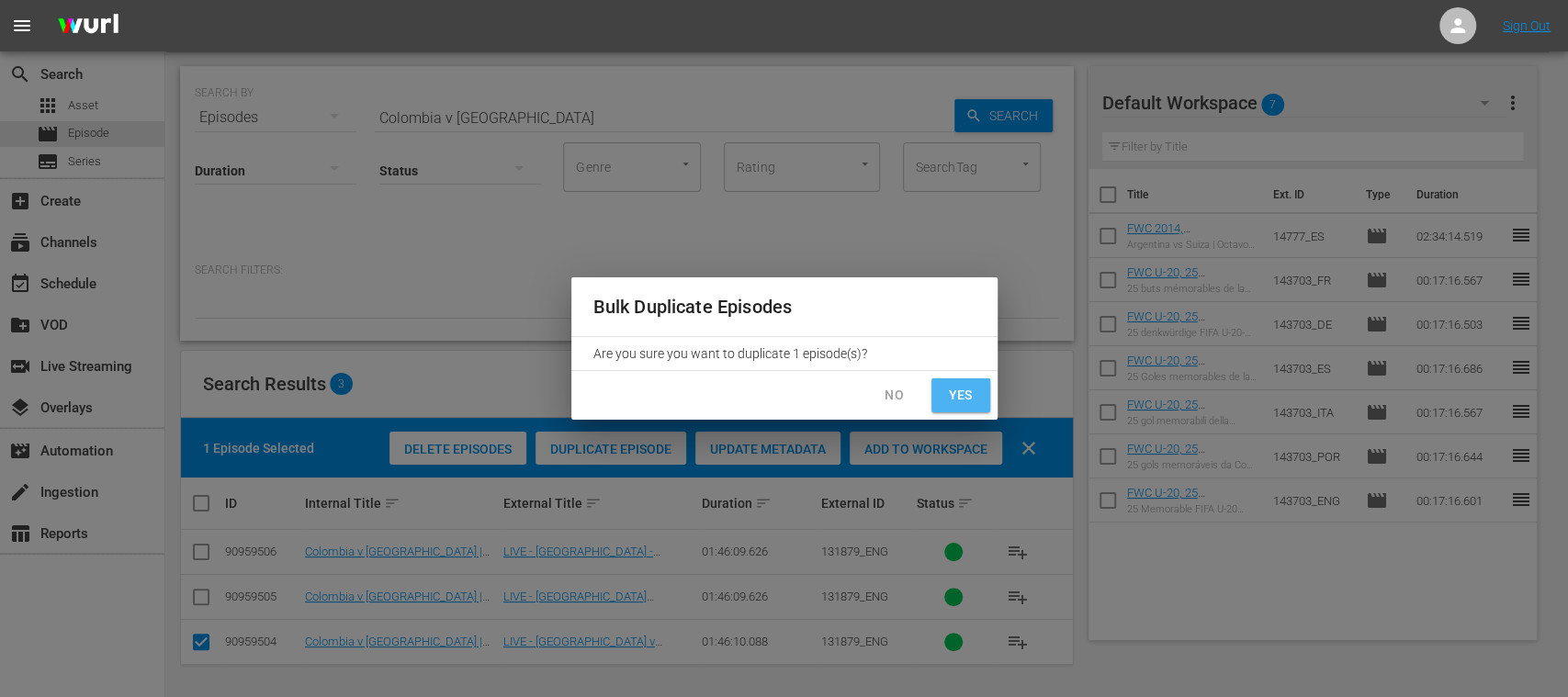
click at [970, 395] on span "Yes" at bounding box center [961, 395] width 30 height 23
checkbox input "false"
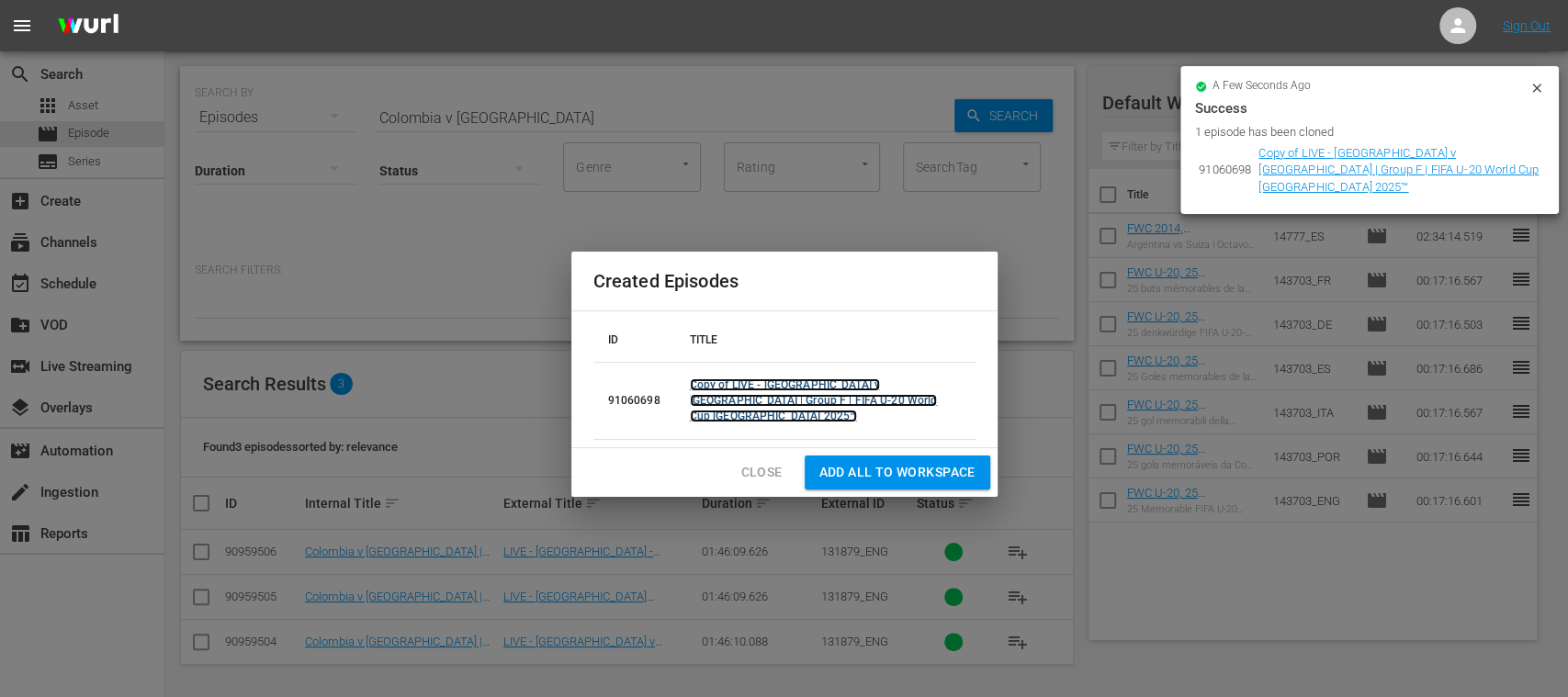
click at [772, 398] on link "Copy of LIVE - Colombia v Saudi Arabia | Group F | FIFA U-20 World Cup Chile 20…" at bounding box center [814, 400] width 248 height 44
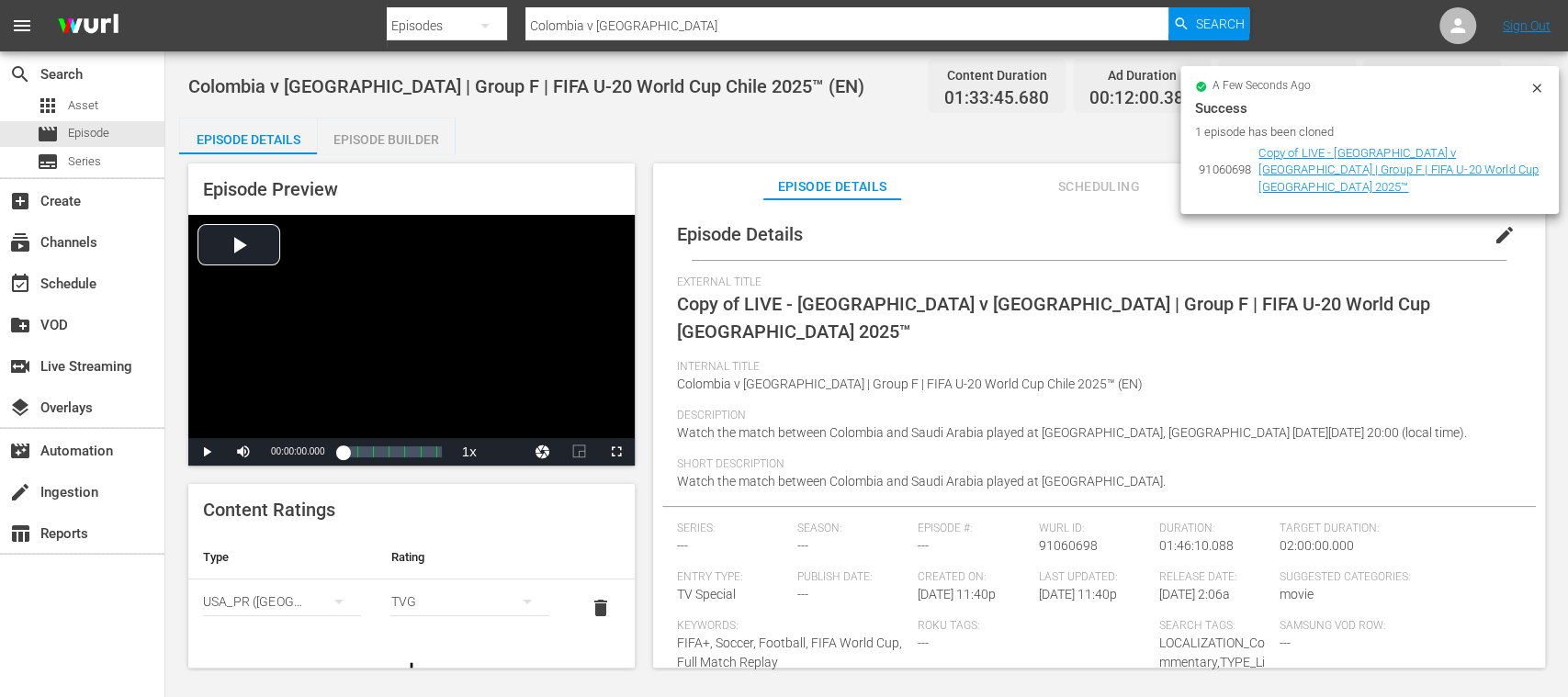
click at [1531, 87] on icon at bounding box center [1537, 88] width 15 height 15
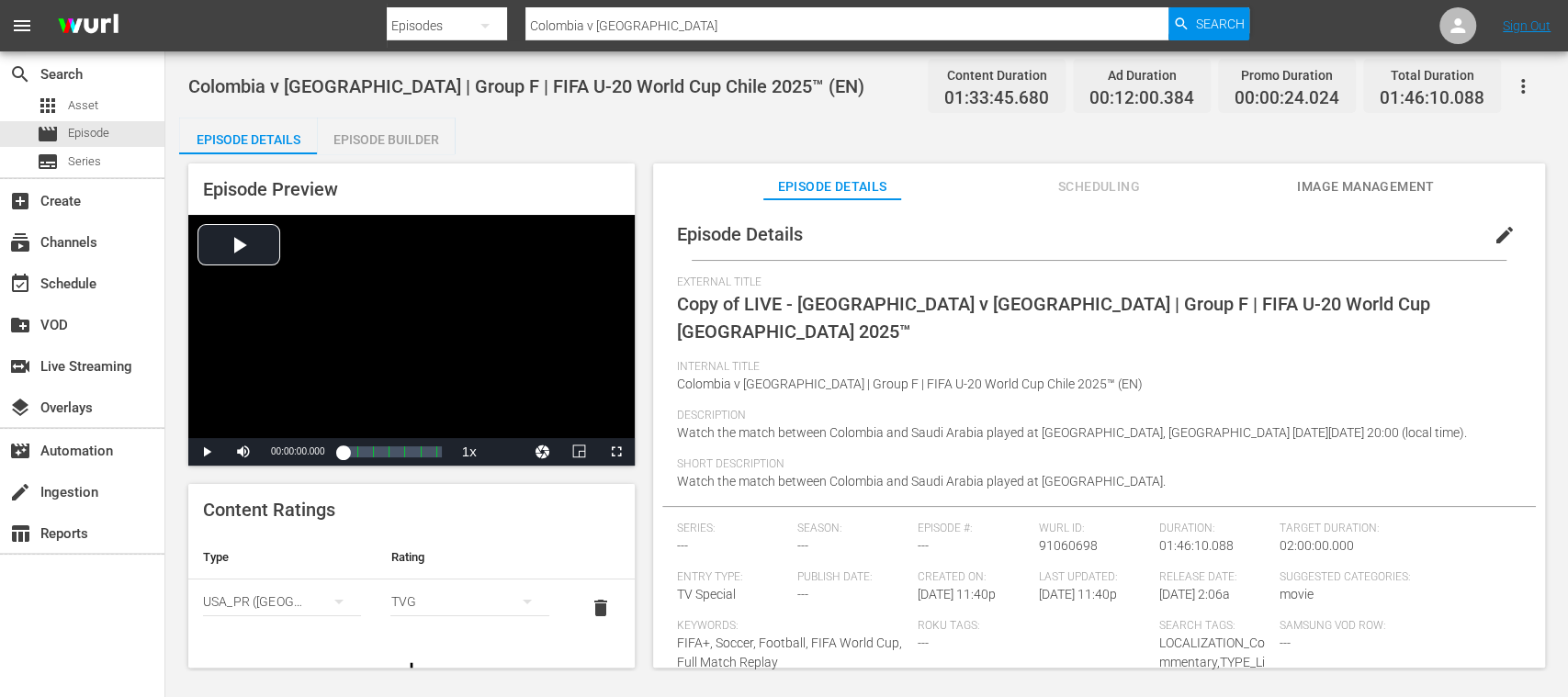
click at [1494, 230] on span "edit" at bounding box center [1505, 235] width 22 height 22
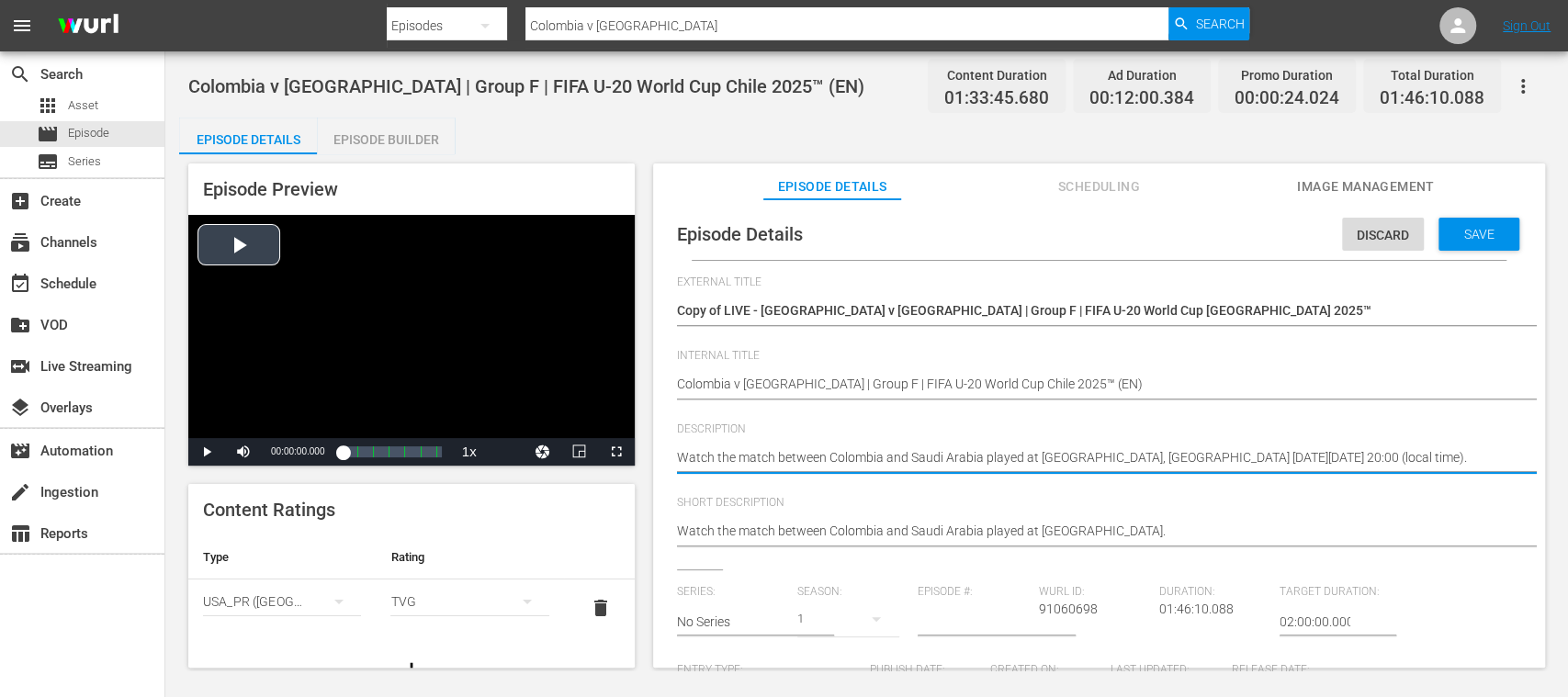
drag, startPoint x: 1463, startPoint y: 455, endPoint x: 579, endPoint y: 459, distance: 884.0
paste textarea "Vea el partido entre Colombia y Arabia Saudí jugado en el Estadio Fiscal, Talca…"
type textarea "Vea el partido entre Colombia y Arabia Saudí jugado en el Estadio Fiscal, Talca…"
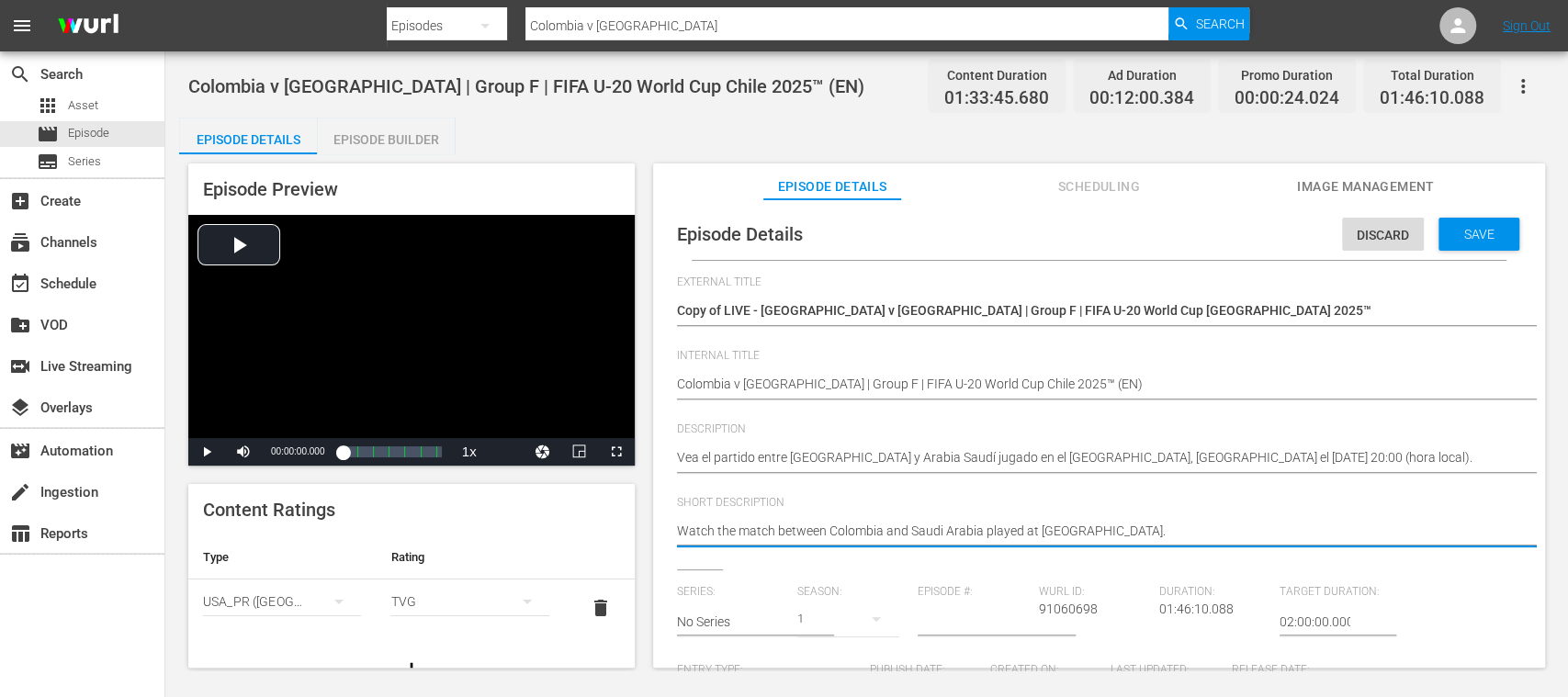
drag, startPoint x: 995, startPoint y: 531, endPoint x: 570, endPoint y: 532, distance: 425.0
paste textarea "Vea el partido entre Colombia y Arabia Saudí jugado en el Estadio Fiscal, Talca…"
type textarea "Vea el partido entre Colombia y Arabia Saudí jugado en el Estadio Fiscal, Talca…"
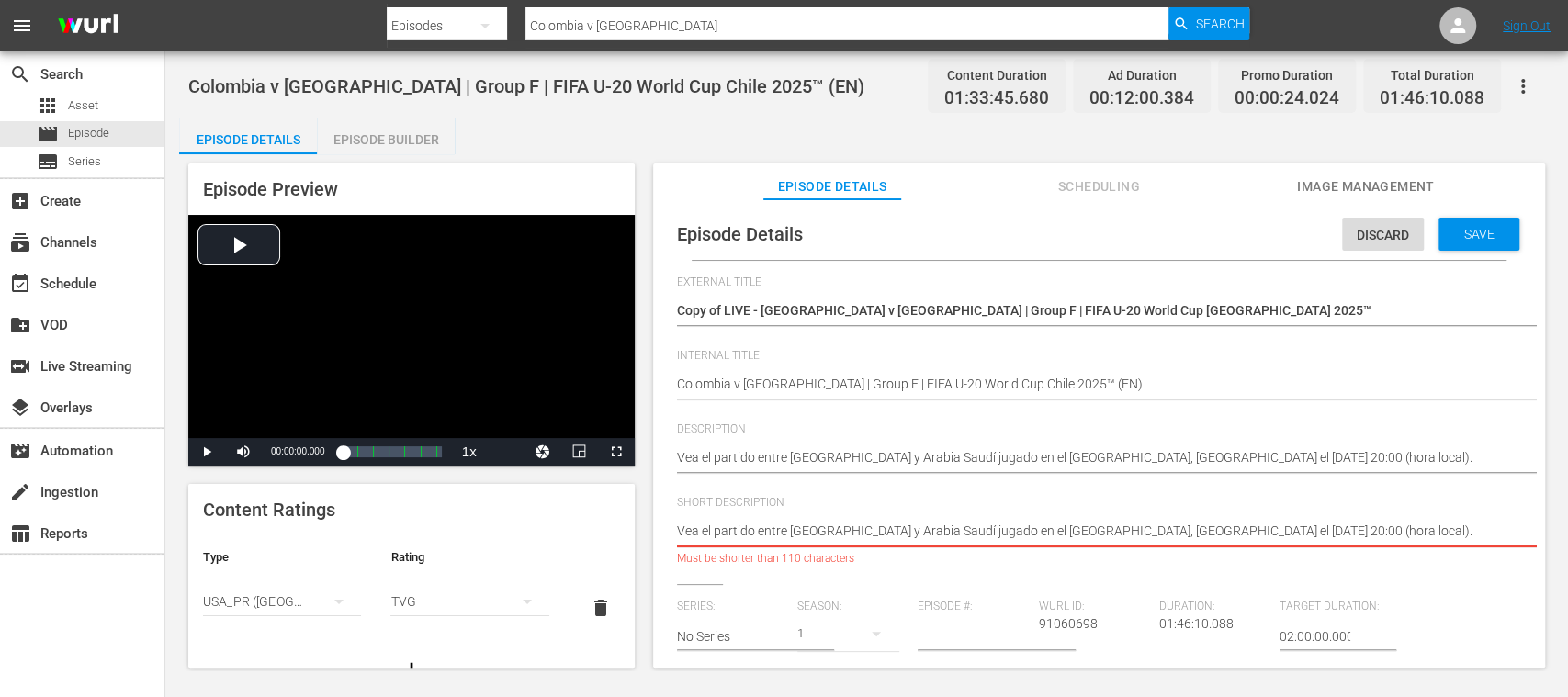
drag, startPoint x: 1114, startPoint y: 537, endPoint x: 1472, endPoint y: 535, distance: 358.0
click at [1472, 535] on textarea "Watch the match between Colombia and Saudi Arabia played at Estadio Fiscal." at bounding box center [1094, 532] width 835 height 22
type textarea "Vea el partido entre Colombia y Arabia Saudí jugado en el Estadio Fiscal, Talca."
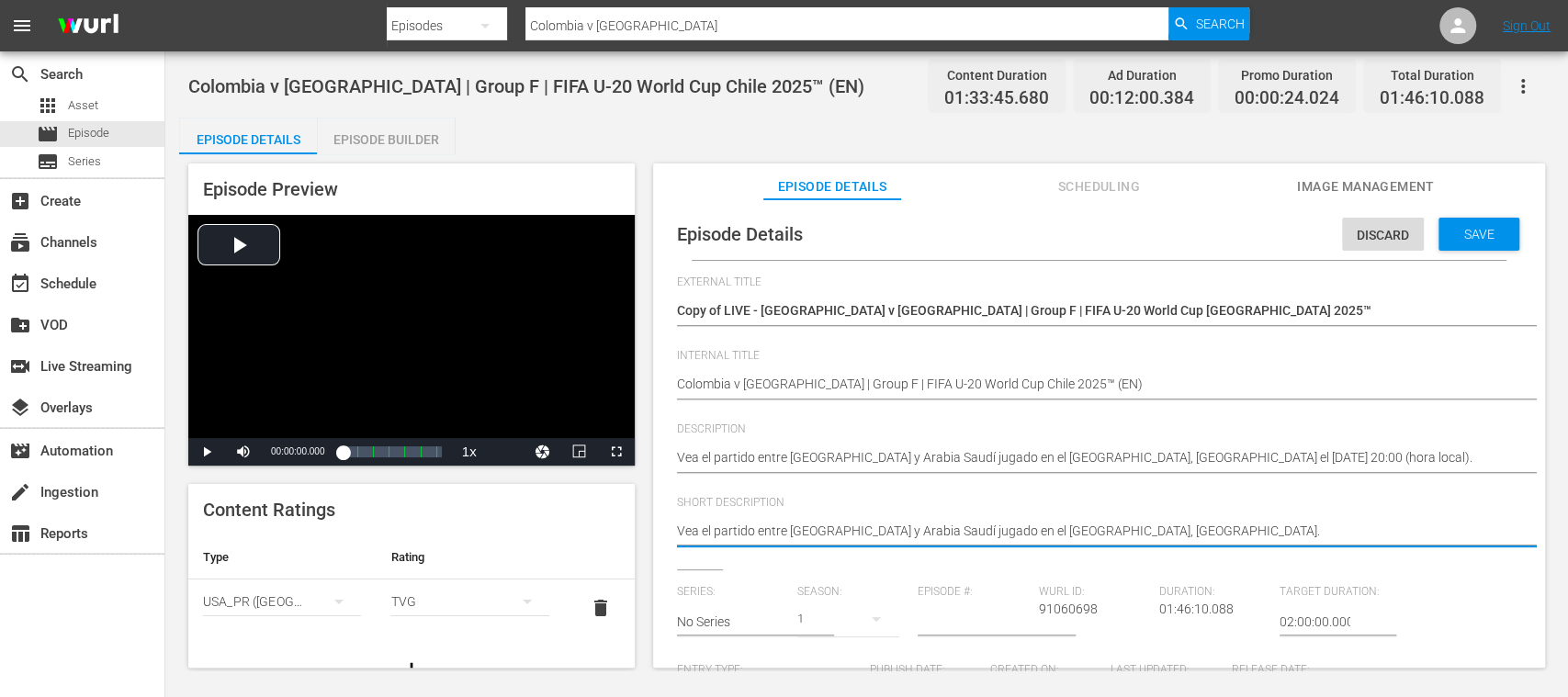
type textarea "Vea el partido entre Colombia y Arabia Saudí jugado en el Estadio Fiscal, Talca."
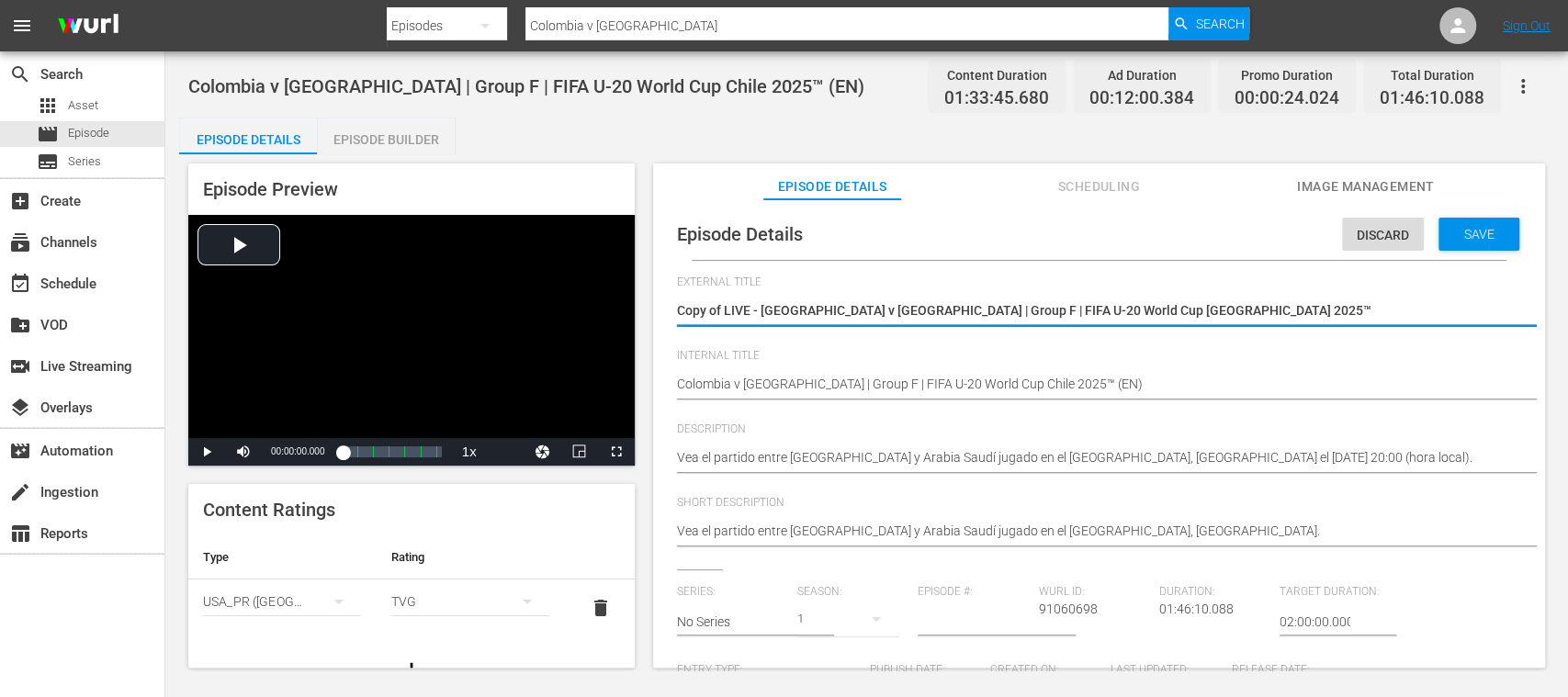
drag, startPoint x: 764, startPoint y: 308, endPoint x: 1210, endPoint y: 312, distance: 446.0
paste textarea "s Arabia Saudí | Grupo F | Copa Mundial Sub-20 de la FIFA"
type textarea "Copy of LIVE - Colombia vs Arabia Saudí | Grupo F | Copa Mundial Sub-20 de la F…"
click at [725, 307] on textarea "Copy of LIVE - Colombia v Saudi Arabia | Group F | FIFA U-20 World Cup Chile 20…" at bounding box center [1094, 313] width 835 height 22
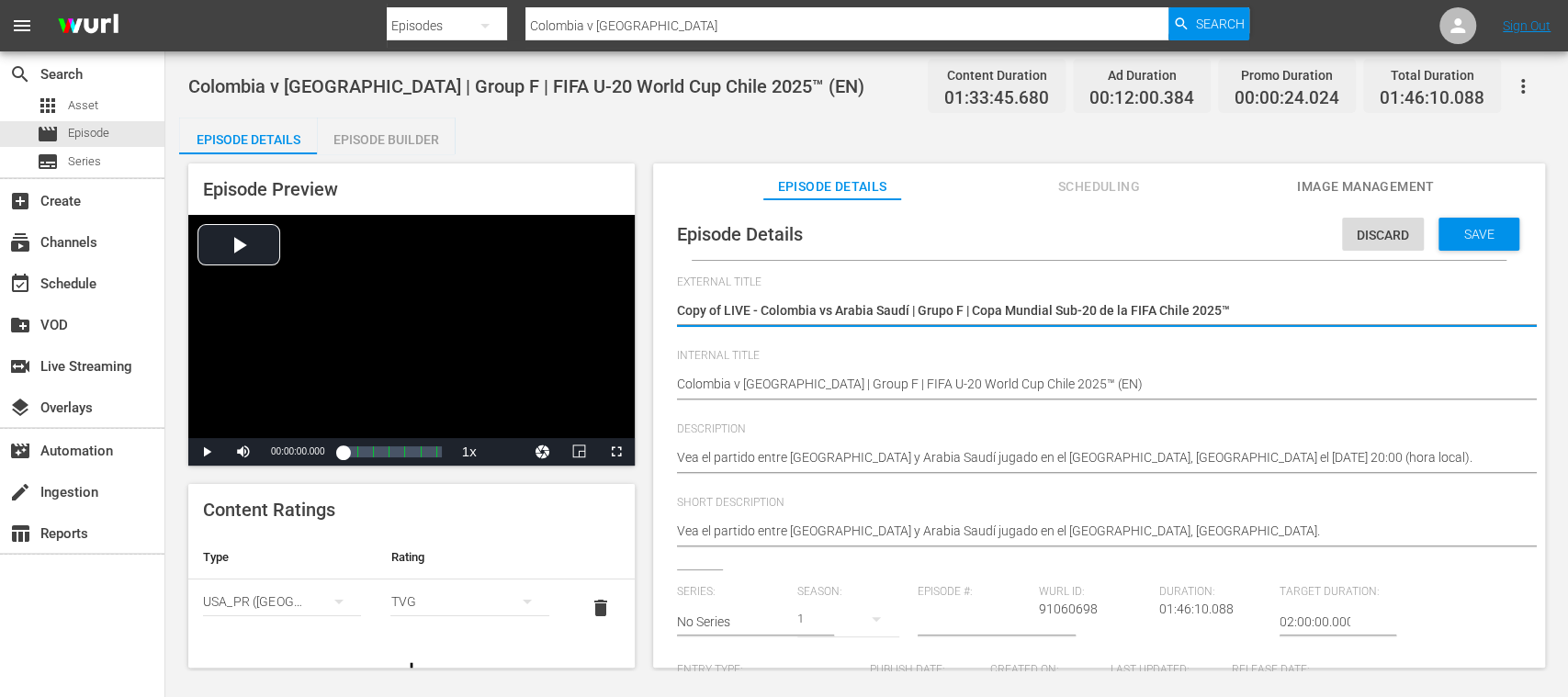
type textarea "Copy ofLIVE - Colombia vs Arabia Saudí | Grupo F | Copa Mundial Sub-20 de la FI…"
type textarea "Copy oLIVE - Colombia vs Arabia Saudí | Grupo F | Copa Mundial Sub-20 de la FIF…"
type textarea "Copy LIVE - Colombia vs Arabia Saudí | Grupo F | Copa Mundial Sub-20 de la FIFA…"
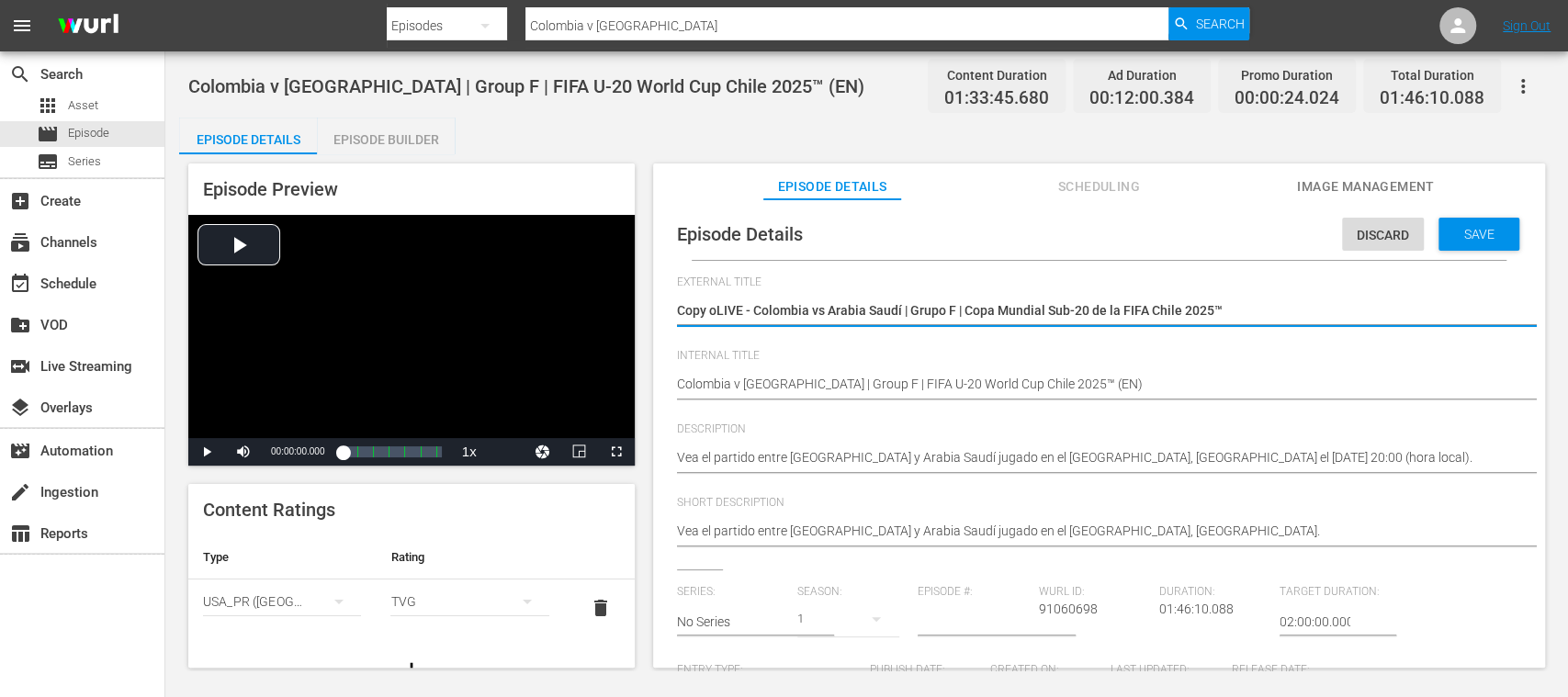
type textarea "Copy LIVE - Colombia vs Arabia Saudí | Grupo F | Copa Mundial Sub-20 de la FIFA…"
type textarea "CopyLIVE - Colombia vs Arabia Saudí | Grupo F | Copa Mundial Sub-20 de la FIFA …"
type textarea "CopLIVE - Colombia vs Arabia Saudí | Grupo F | Copa Mundial Sub-20 de la FIFA C…"
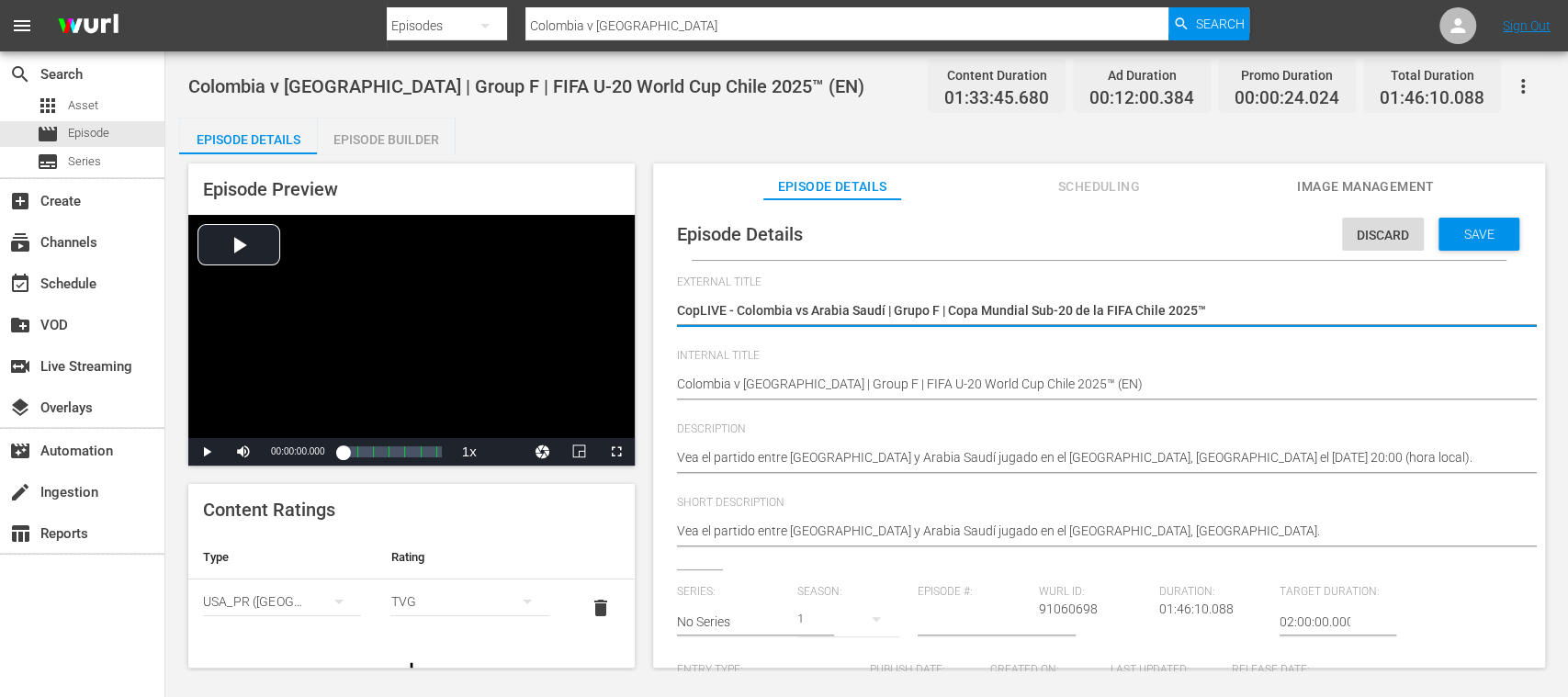
type textarea "CoLIVE - Colombia vs Arabia Saudí | Grupo F | Copa Mundial Sub-20 de la FIFA Ch…"
type textarea "CLIVE - Colombia vs Arabia Saudí | Grupo F | Copa Mundial Sub-20 de la FIFA Chi…"
type textarea "LIVE - Colombia vs Arabia Saudí | Grupo F | Copa Mundial Sub-20 de la FIFA Chil…"
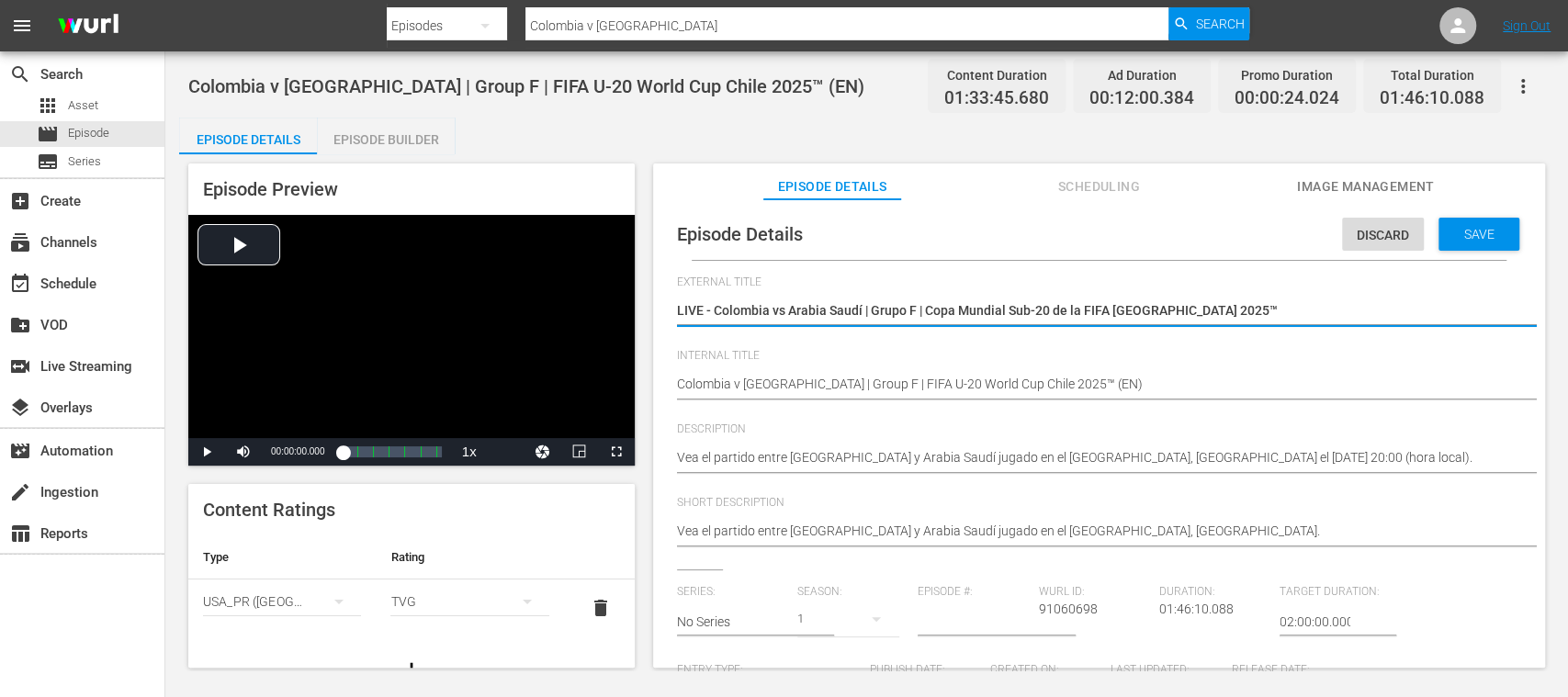
type textarea "LIVE - Colombia vs Arabia Saudí | Grupo F | Copa Mundial Sub-20 de la FIFA Chil…"
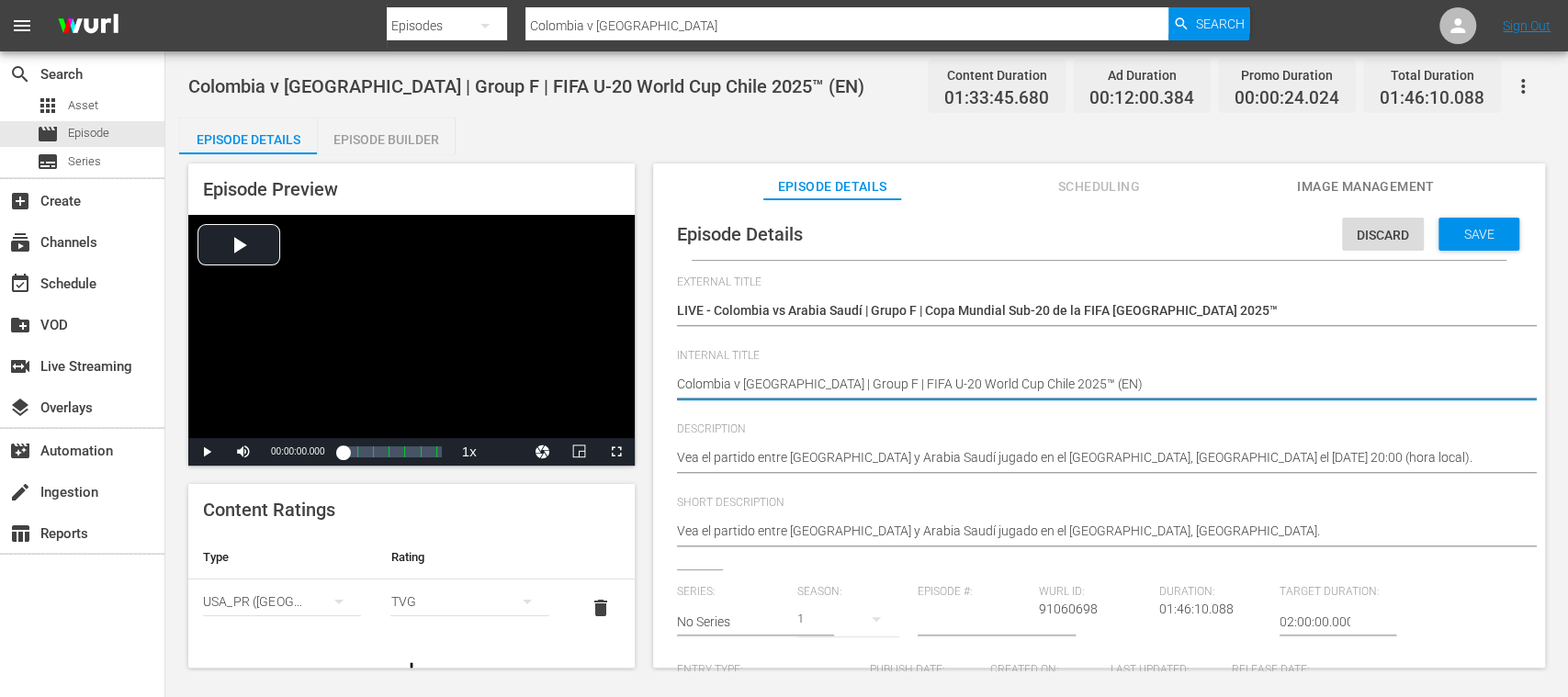
type textarea "Colombia v Saudi Arabia | Group F | FIFA U-20 World Cup Chile 2025™ (E)"
type textarea "Colombia v Saudi Arabia | Group F | FIFA U-20 World Cup Chile 2025™ (ES)"
click at [334, 600] on icon "simple table" at bounding box center [339, 601] width 9 height 5
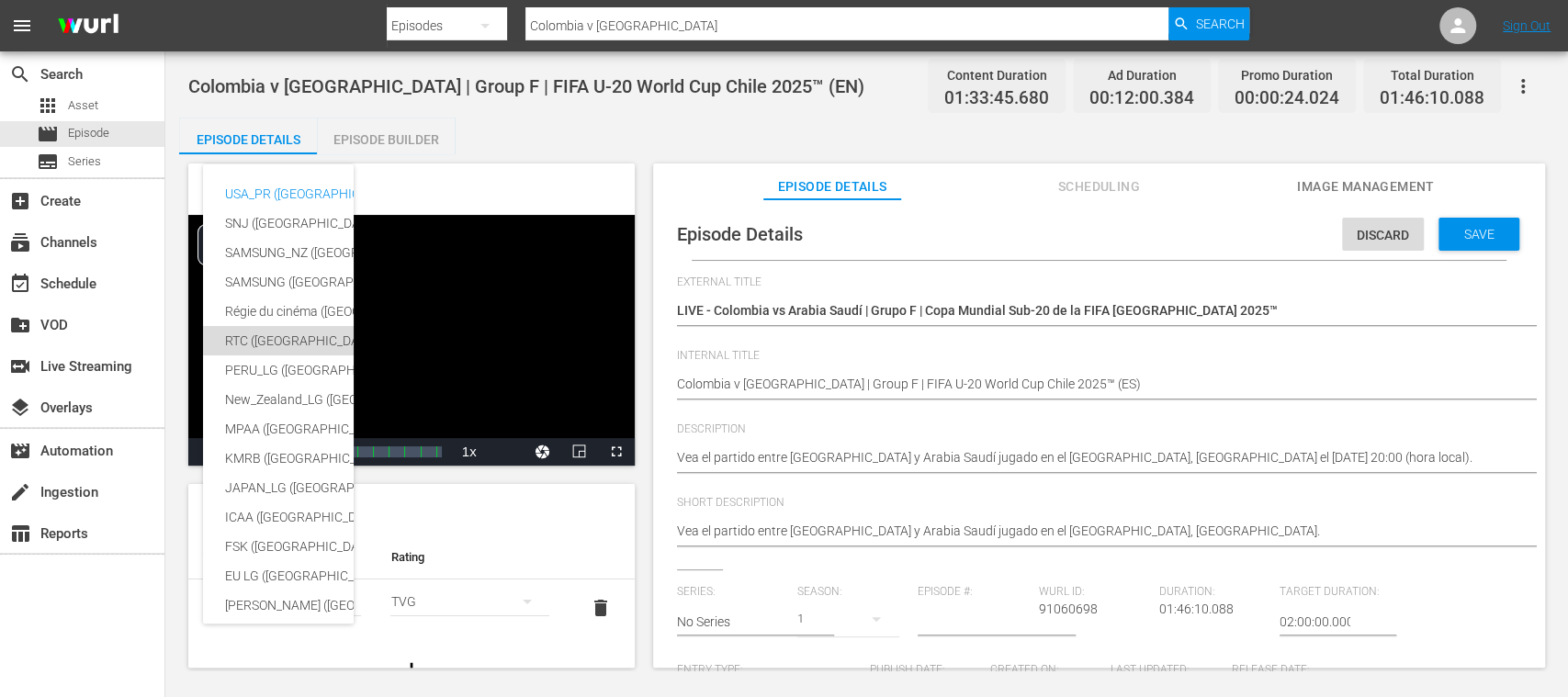
click at [270, 340] on div "RTC (Mexico)" at bounding box center [451, 341] width 451 height 30
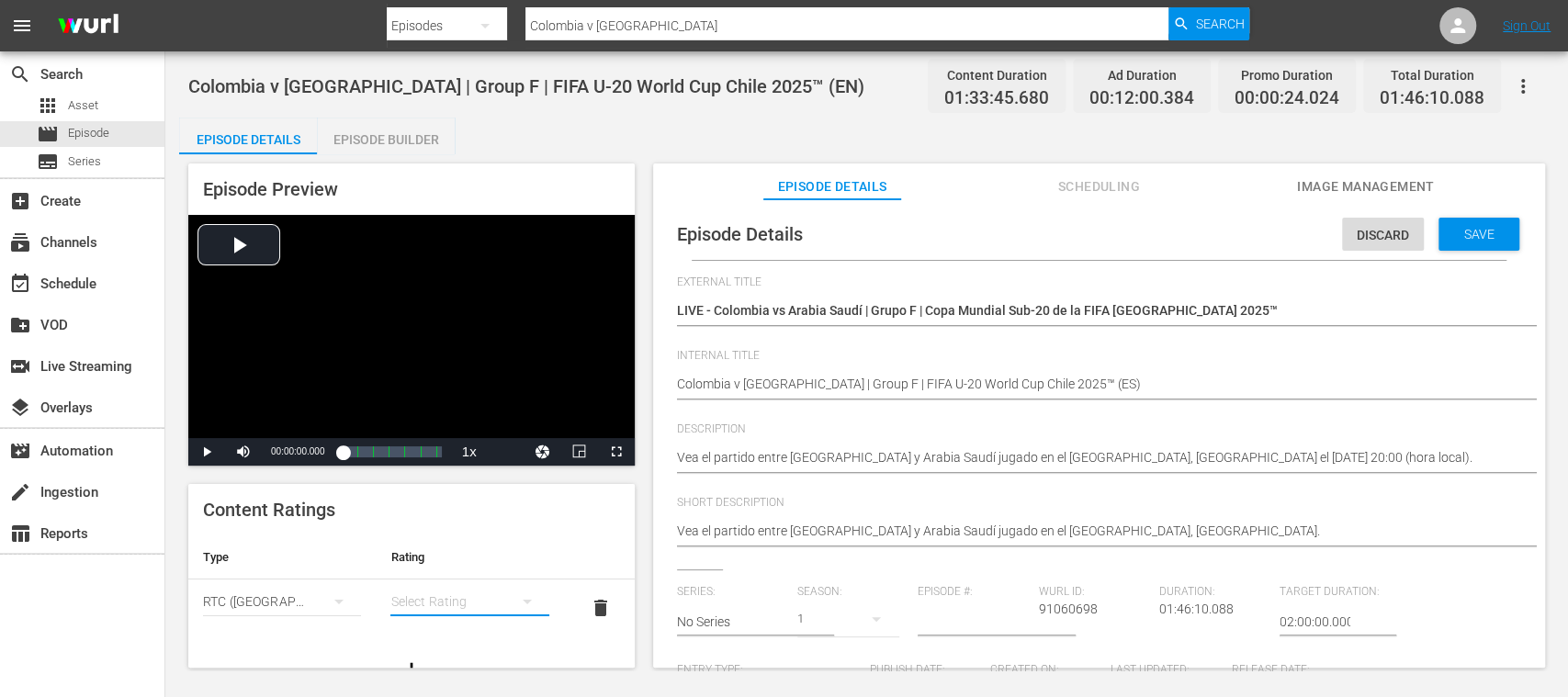
click at [523, 592] on button "simple table" at bounding box center [527, 601] width 44 height 44
click at [452, 483] on div "A" at bounding box center [458, 476] width 106 height 30
click at [1484, 226] on div "Save" at bounding box center [1479, 235] width 81 height 34
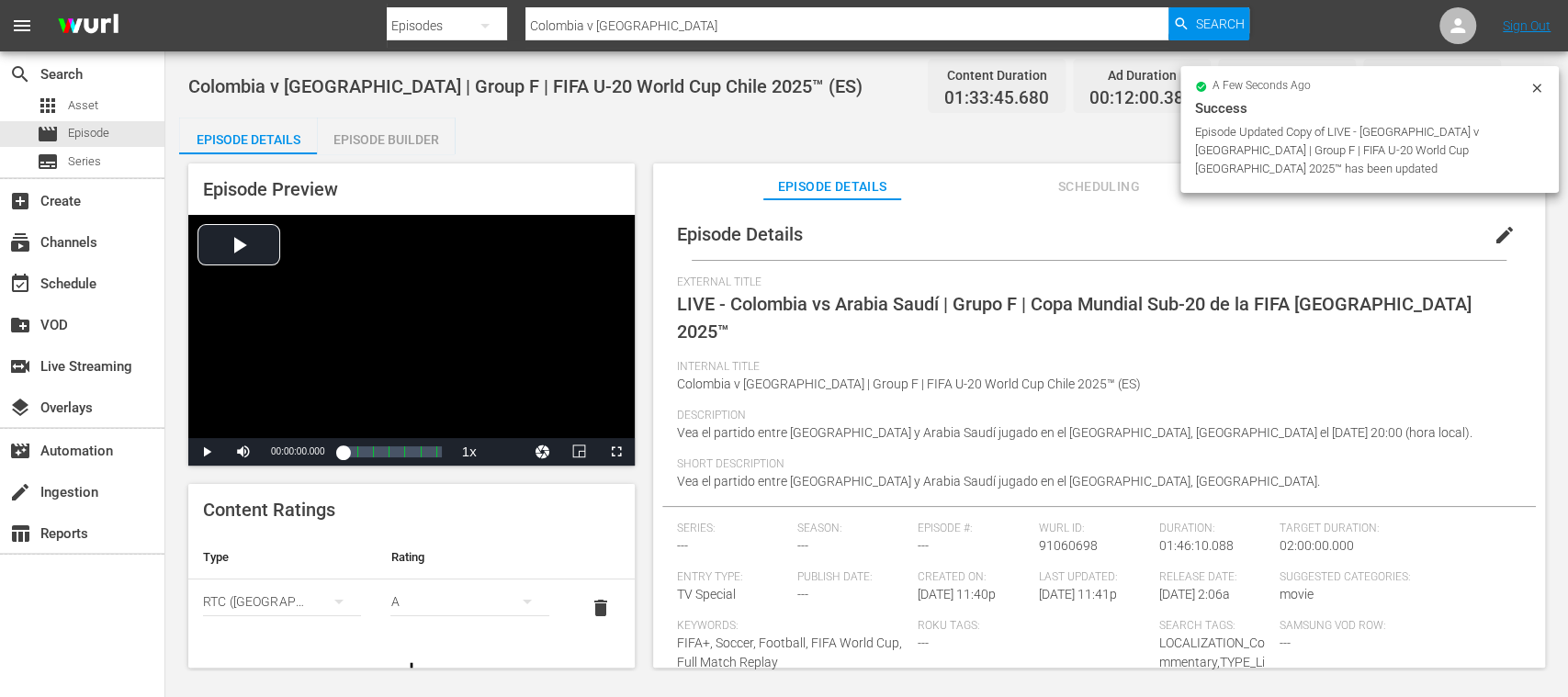
click at [1495, 235] on span "edit" at bounding box center [1505, 235] width 22 height 22
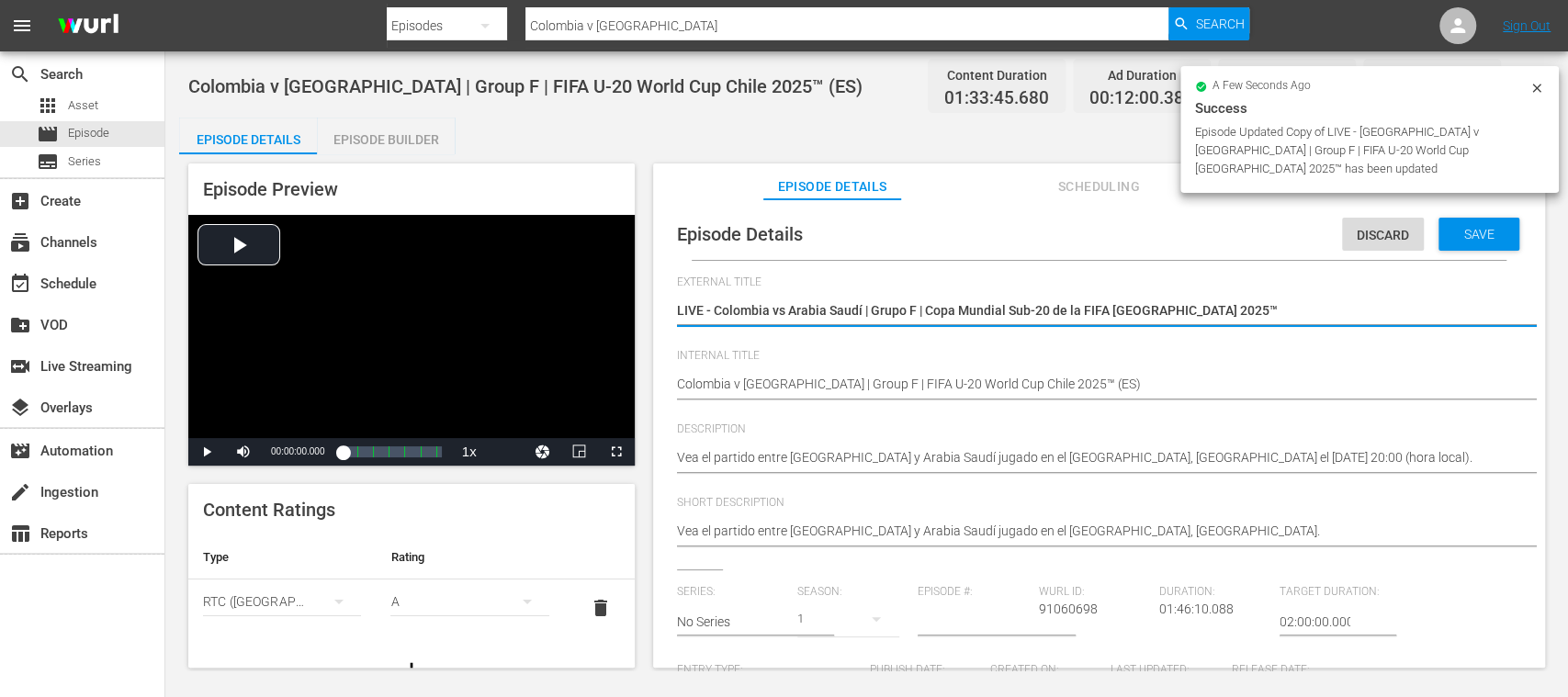
scroll to position [326, 0]
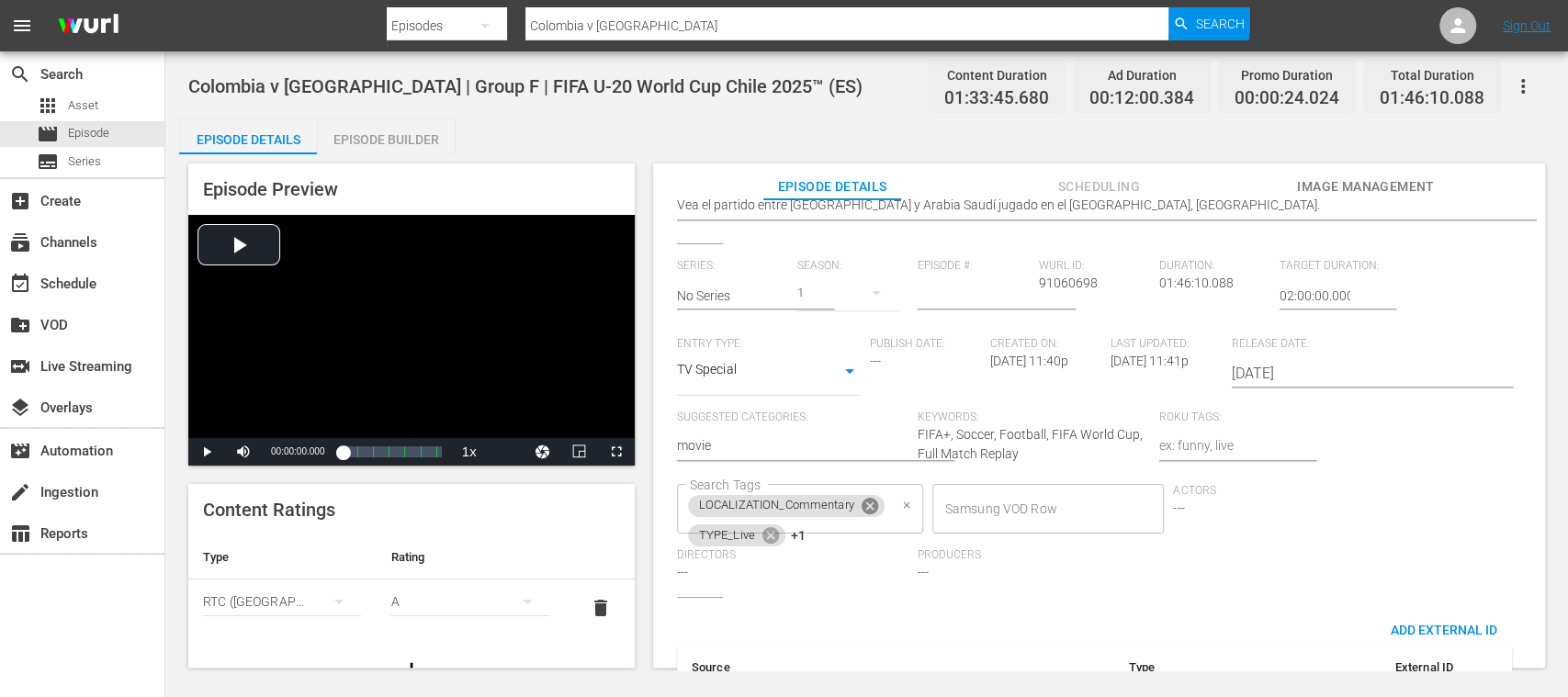
click at [872, 507] on icon at bounding box center [870, 506] width 17 height 17
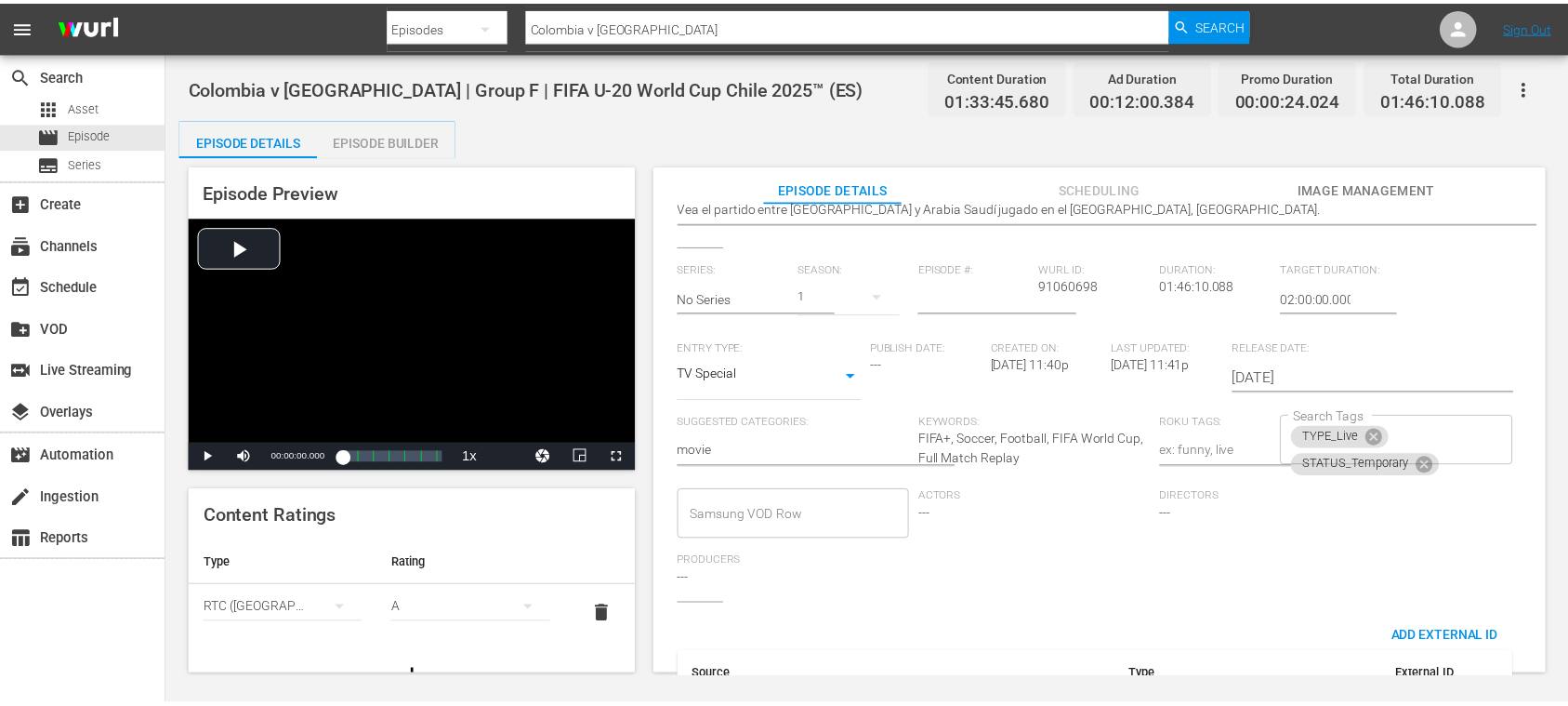
scroll to position [0, 0]
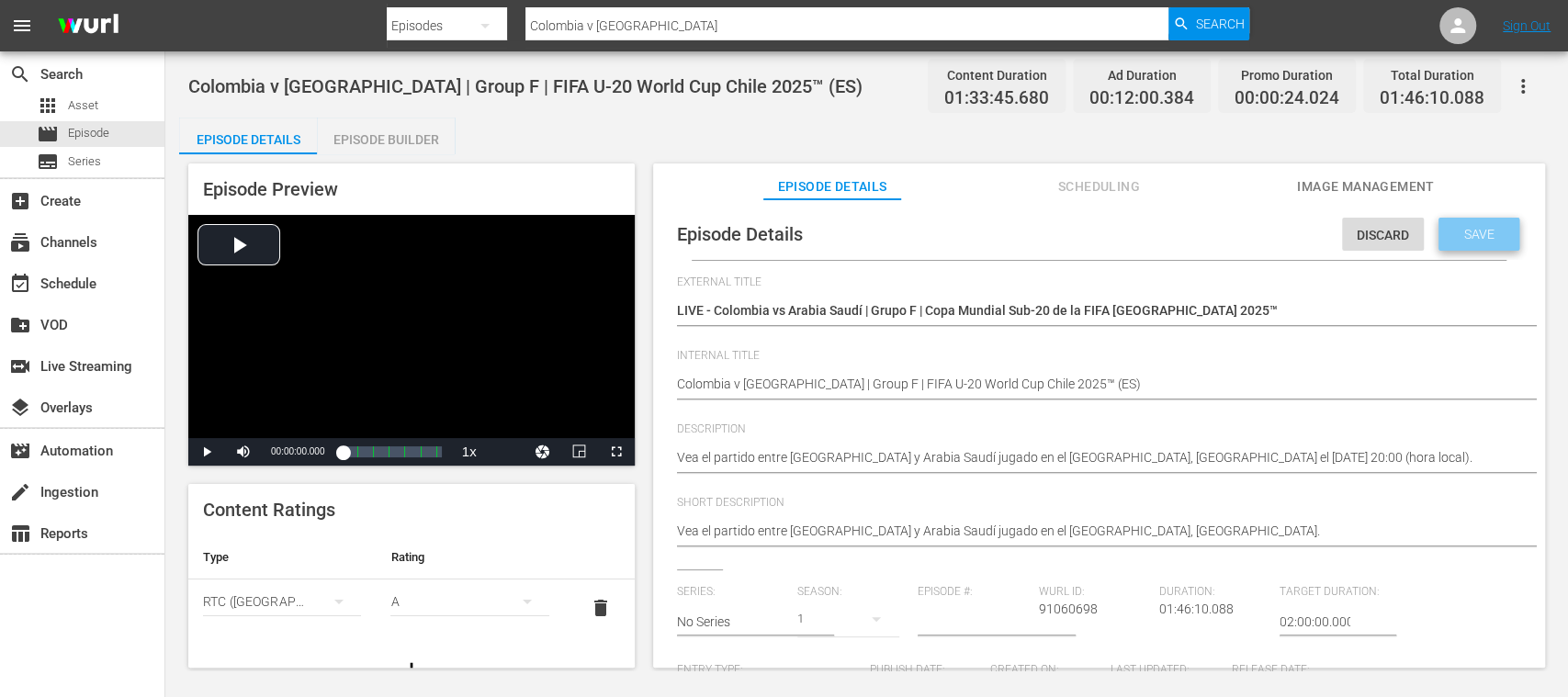
click at [1469, 239] on span "Save" at bounding box center [1480, 235] width 60 height 15
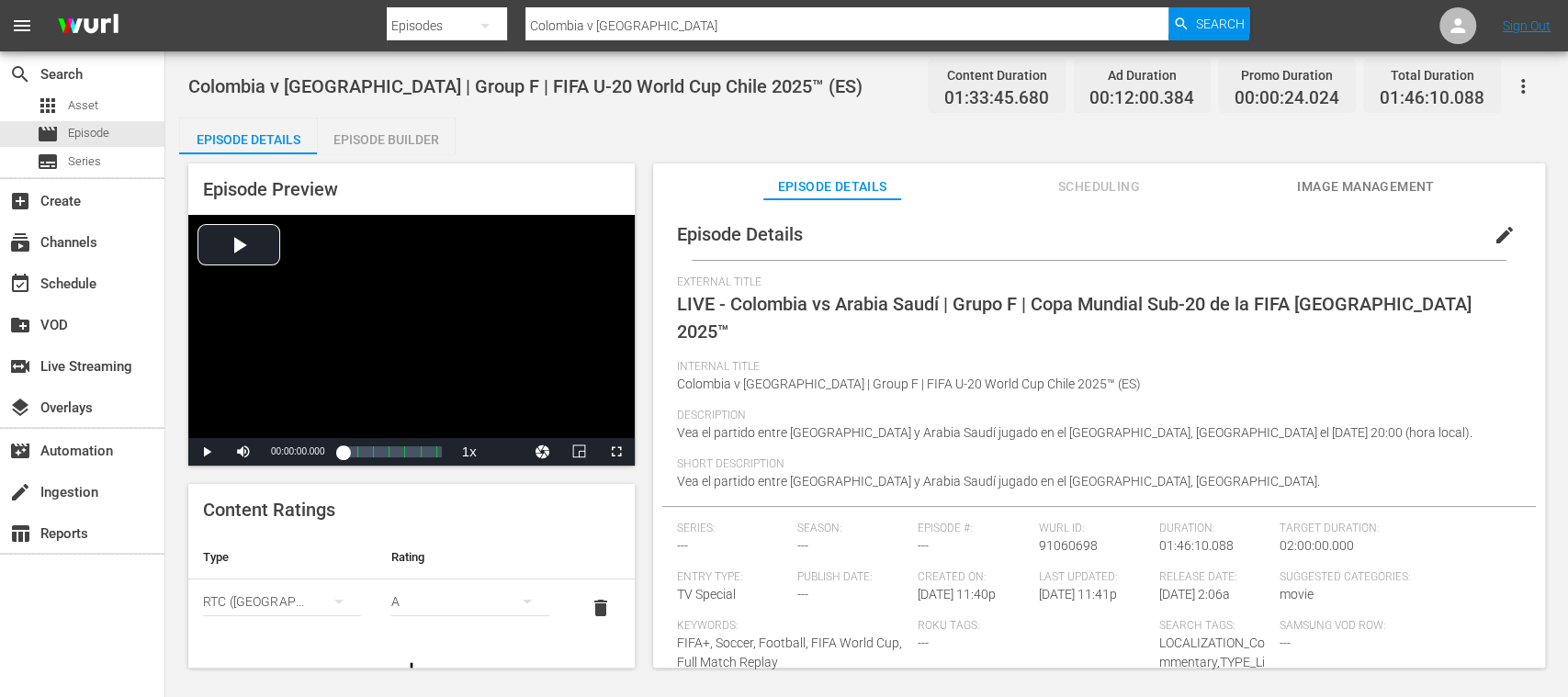
click at [409, 130] on div "Episode Builder" at bounding box center [385, 139] width 138 height 44
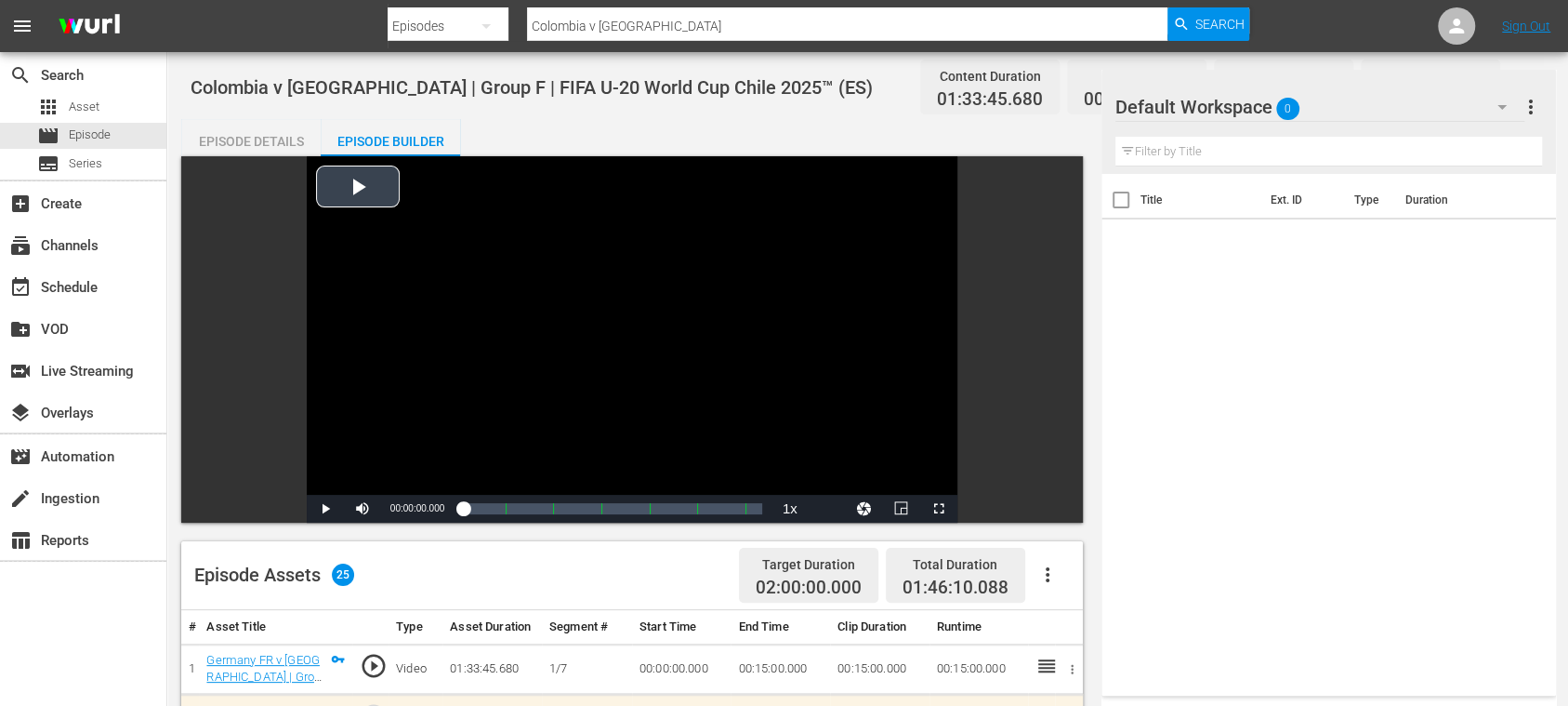
scroll to position [330, 0]
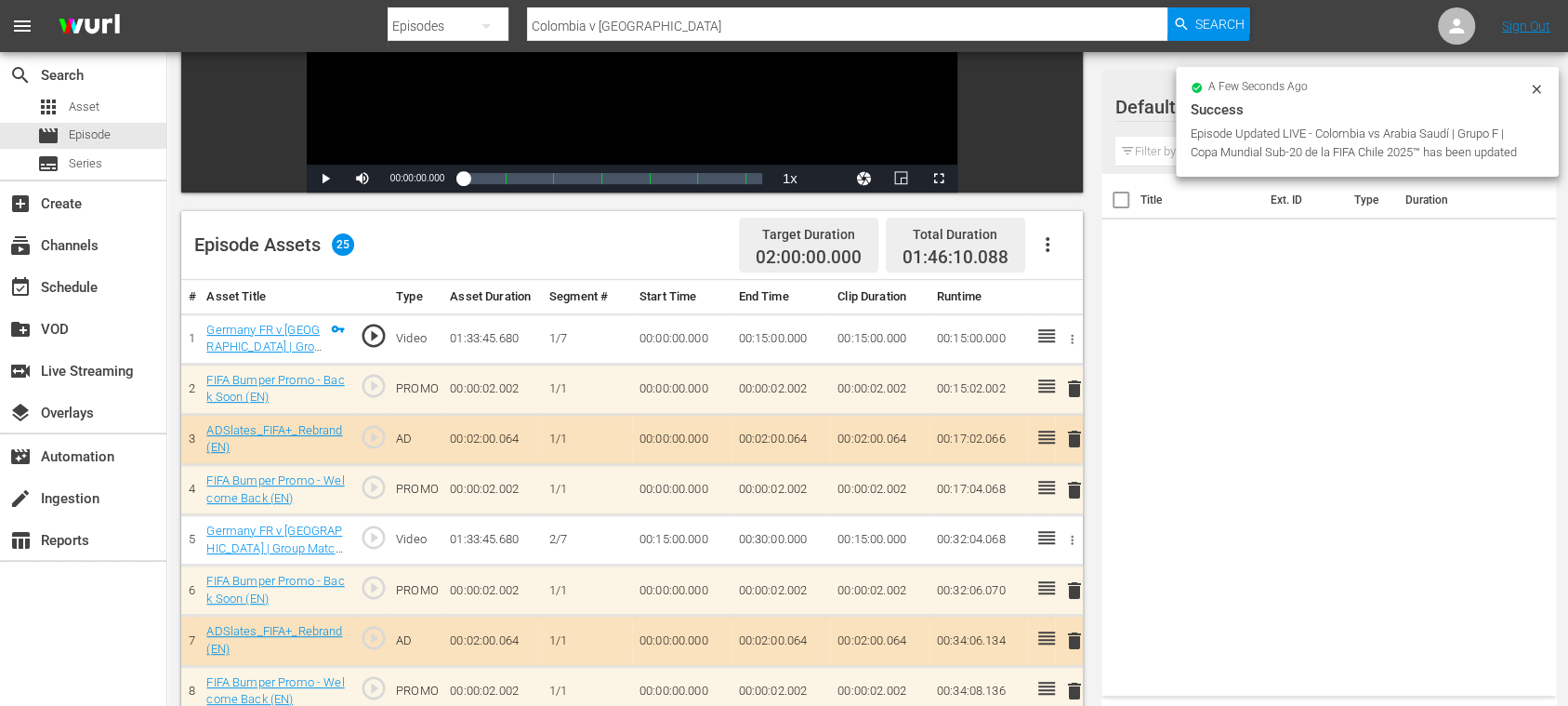
click at [1044, 234] on icon "button" at bounding box center [1048, 245] width 23 height 23
click at [1049, 294] on div "Clear Ads" at bounding box center [1102, 296] width 126 height 44
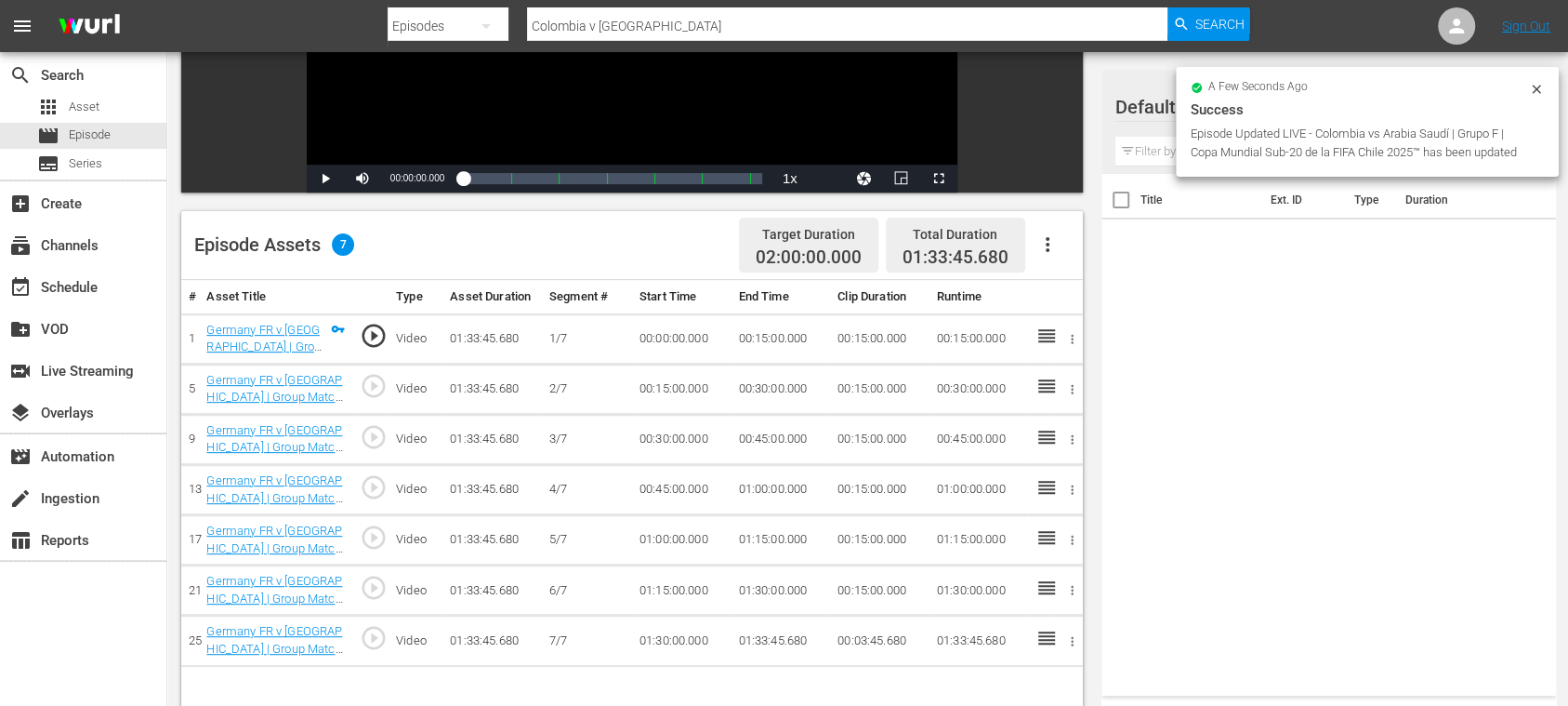
click at [1053, 245] on icon "button" at bounding box center [1048, 245] width 23 height 23
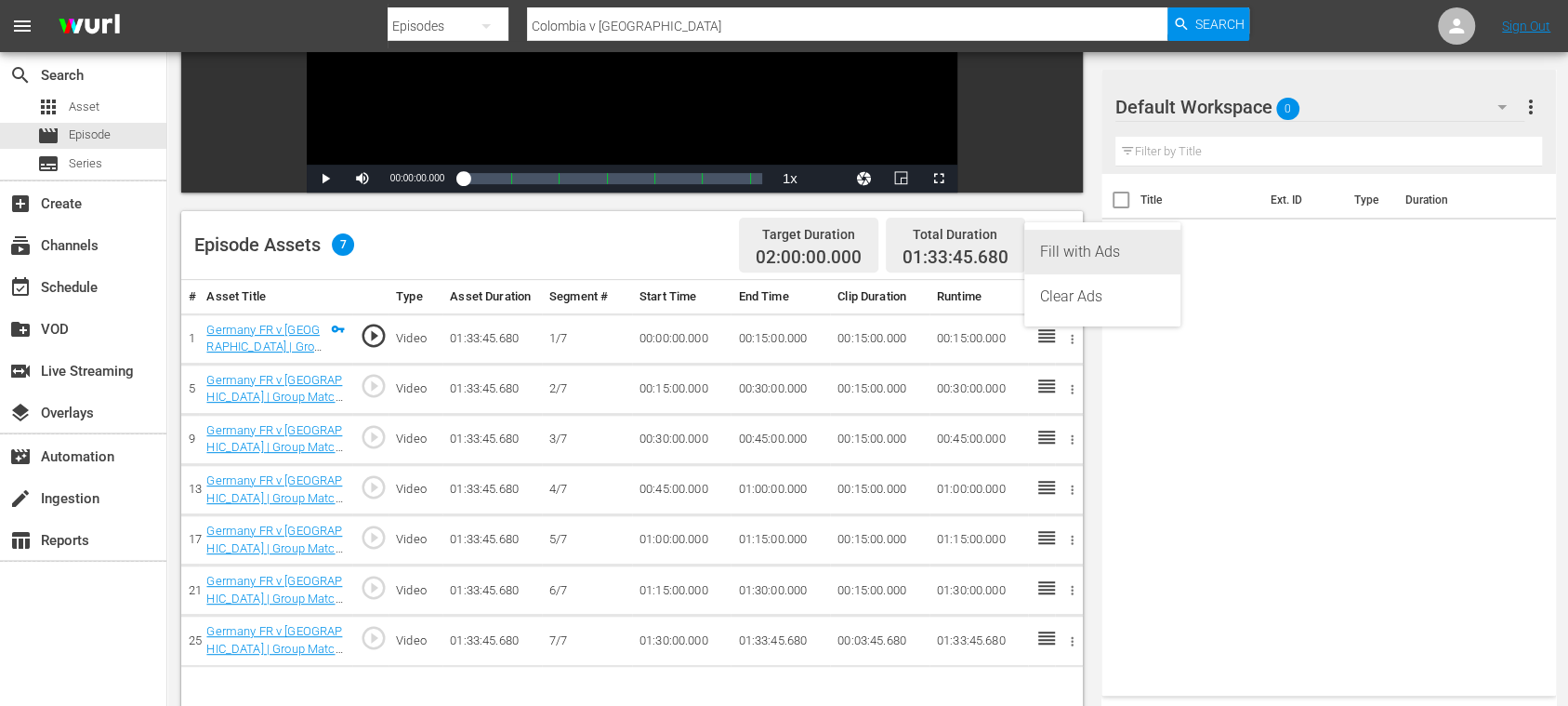
click at [1053, 251] on div "Fill with Ads" at bounding box center [1102, 252] width 126 height 44
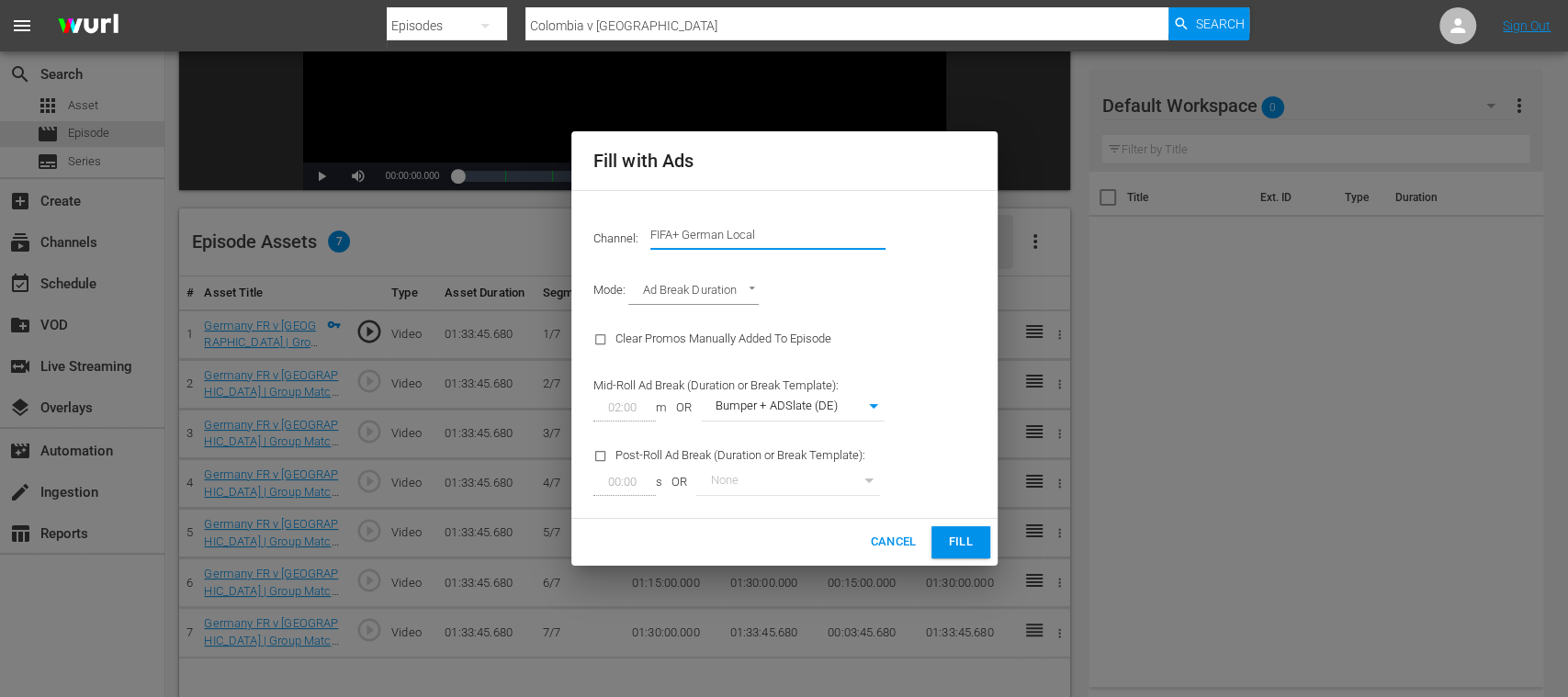
drag, startPoint x: 806, startPoint y: 239, endPoint x: 1005, endPoint y: 243, distance: 199.0
click at [1005, 243] on div "Fill with Ads Channel: Channel Title FIFA+ German Local Mode: Ad Break Duration…" at bounding box center [784, 348] width 1568 height 697
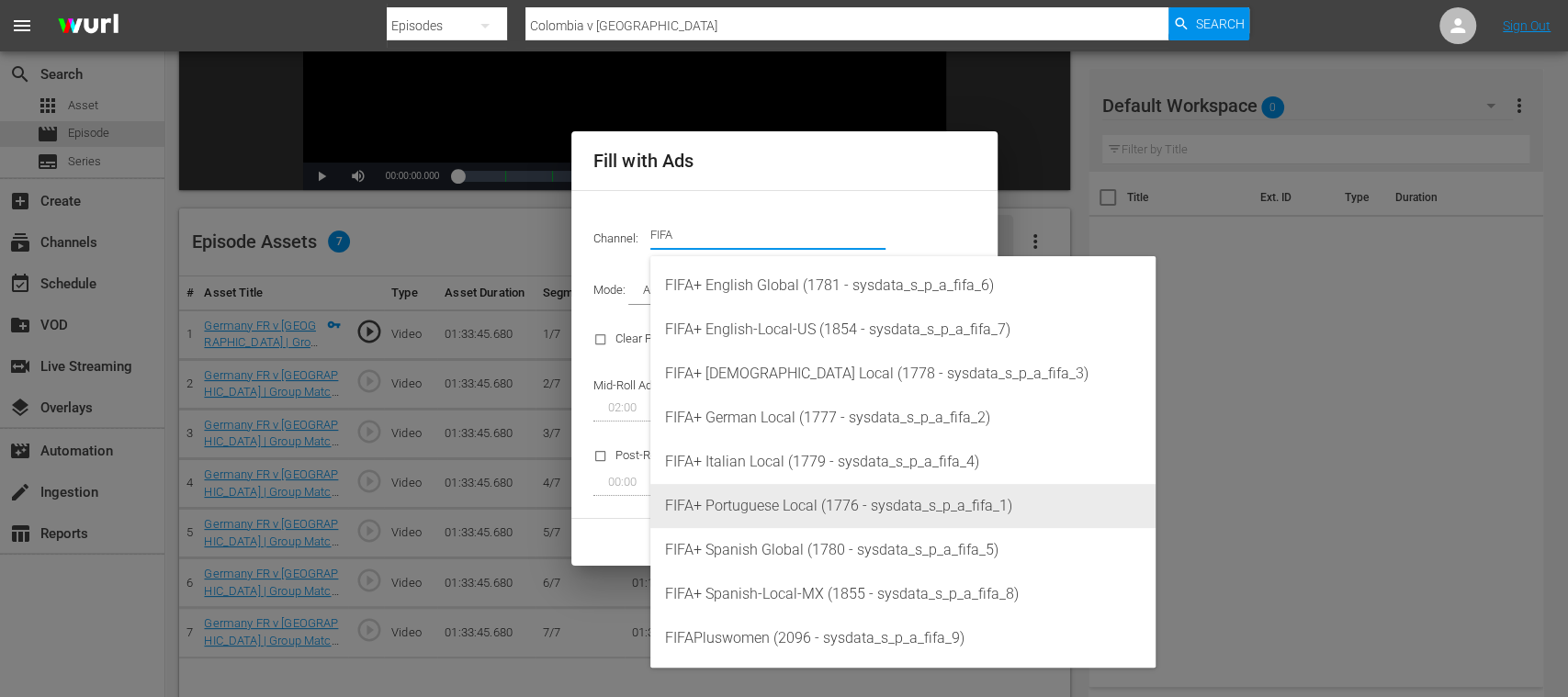
click at [810, 515] on div "FIFA+ Portuguese Local (1776 - sysdata_s_p_a_fifa_1)" at bounding box center [902, 505] width 476 height 44
type input "FIFA+ Portuguese Local (1776)"
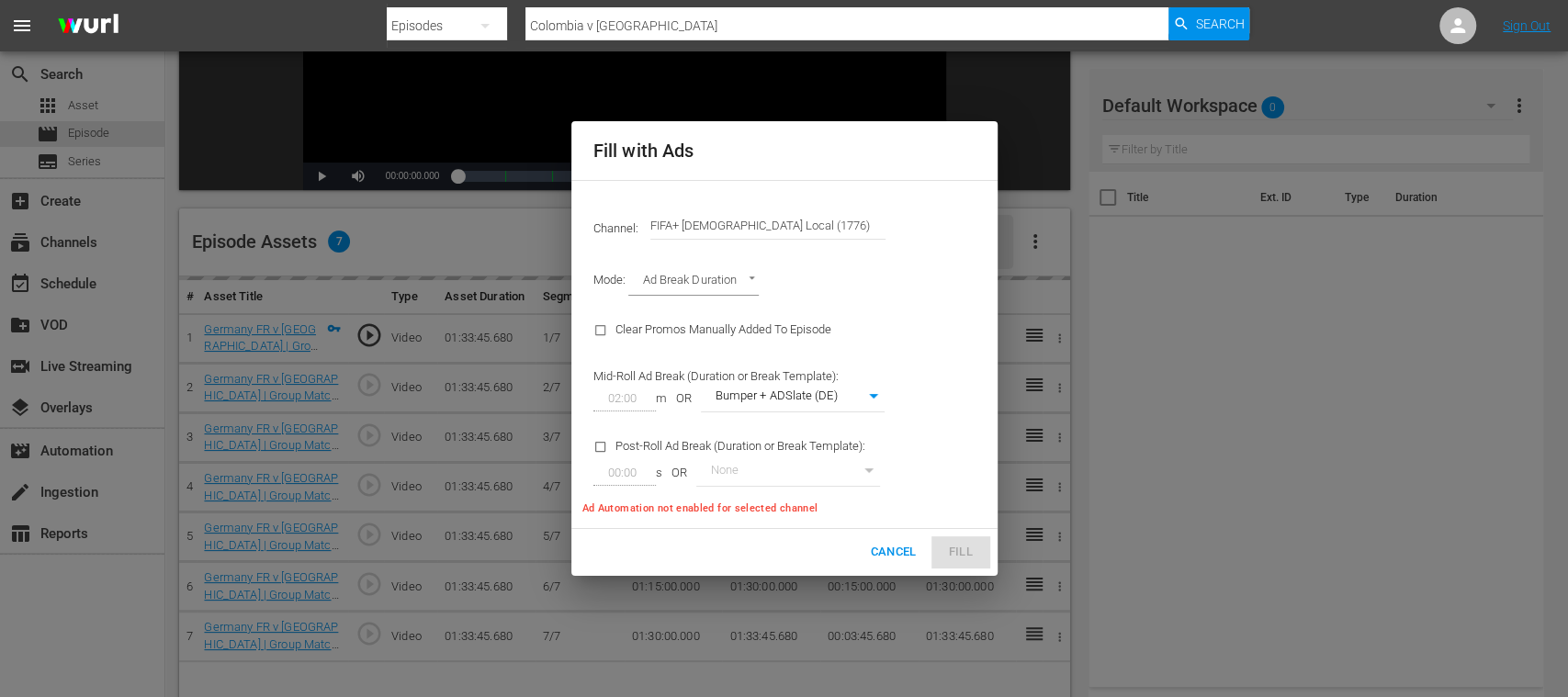
type input "338"
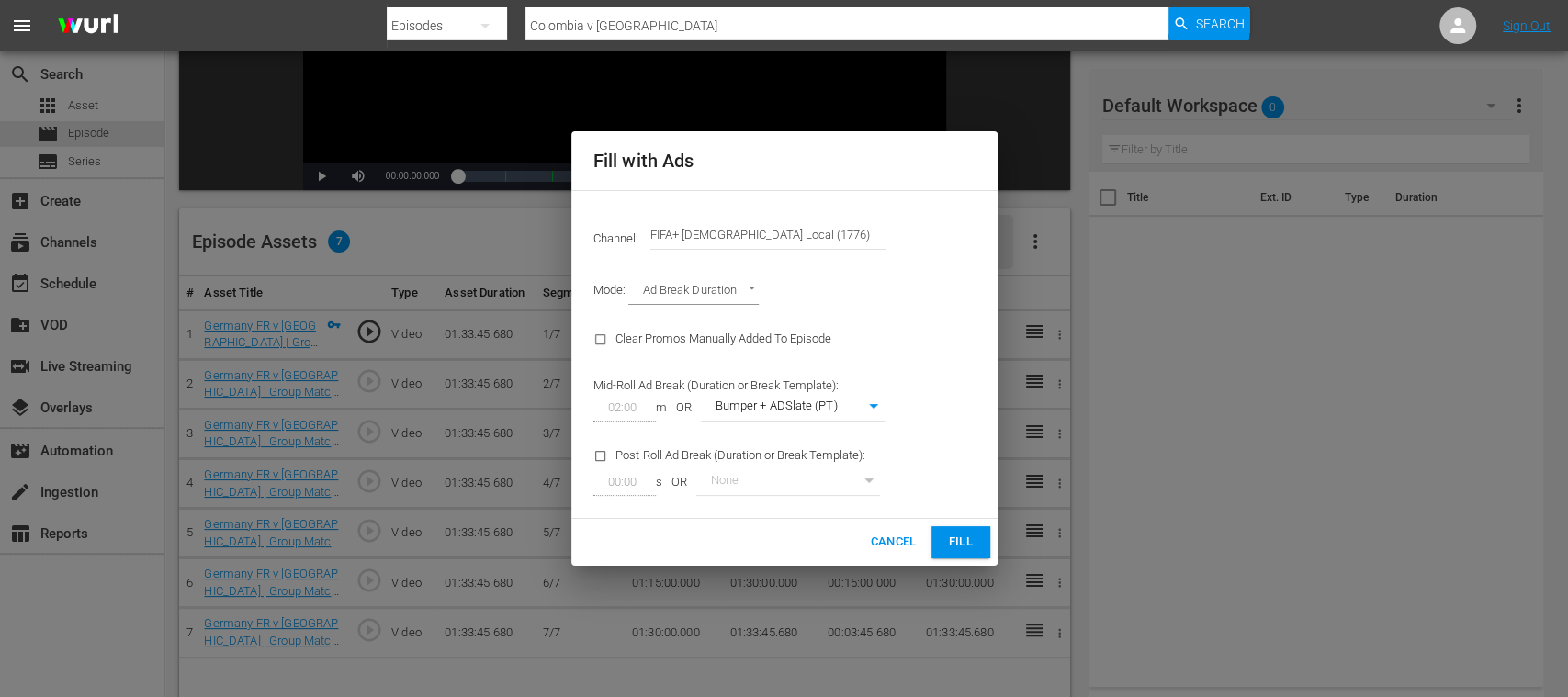
click at [796, 231] on input "FIFA+ Portuguese Local (1776)" at bounding box center [768, 235] width 236 height 44
drag, startPoint x: 784, startPoint y: 230, endPoint x: 667, endPoint y: 224, distance: 117.2
click at [667, 224] on input "FIFA+ Portuguese Local (1776)" at bounding box center [768, 235] width 236 height 44
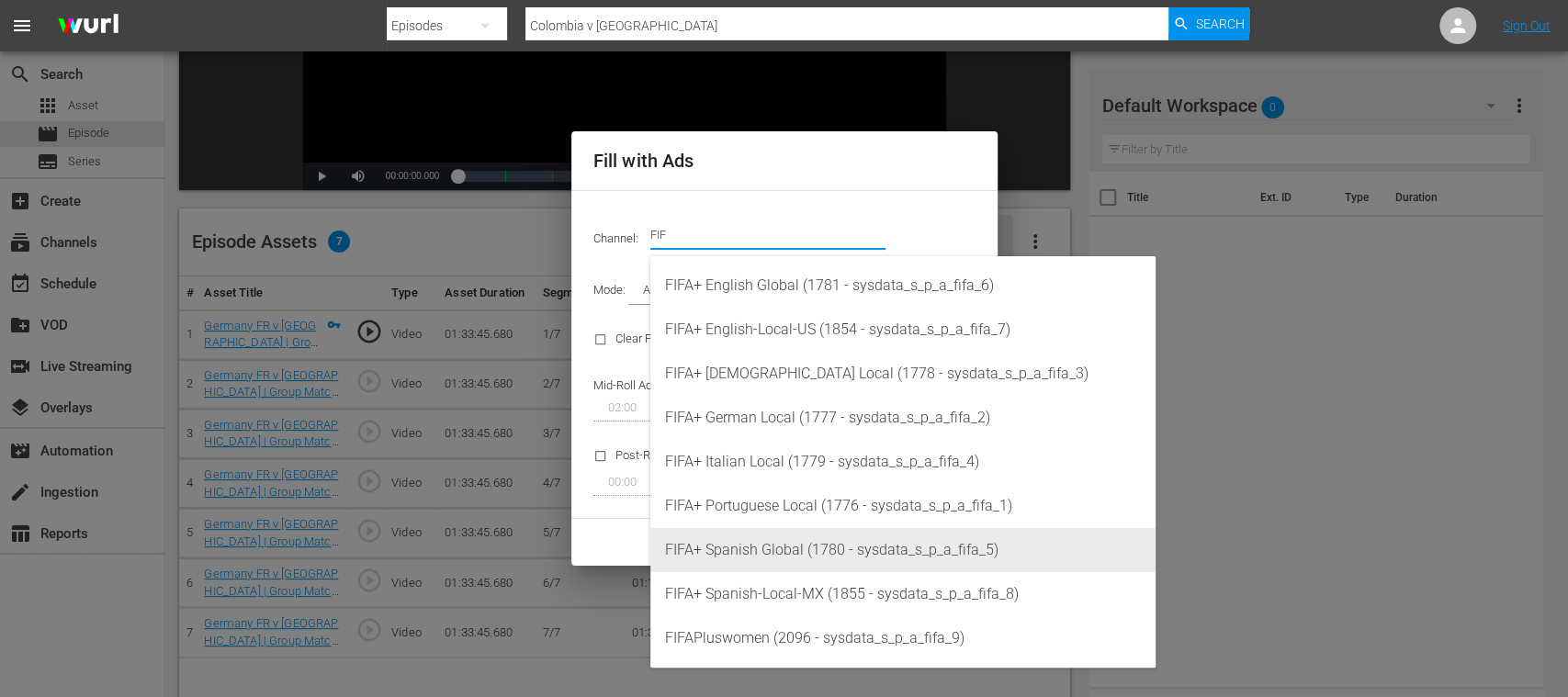
click at [778, 552] on div "FIFA+ Spanish Global (1780 - sysdata_s_p_a_fifa_5)" at bounding box center [902, 549] width 476 height 44
type input "FIFA+ Spanish Global (1780)"
type input "339"
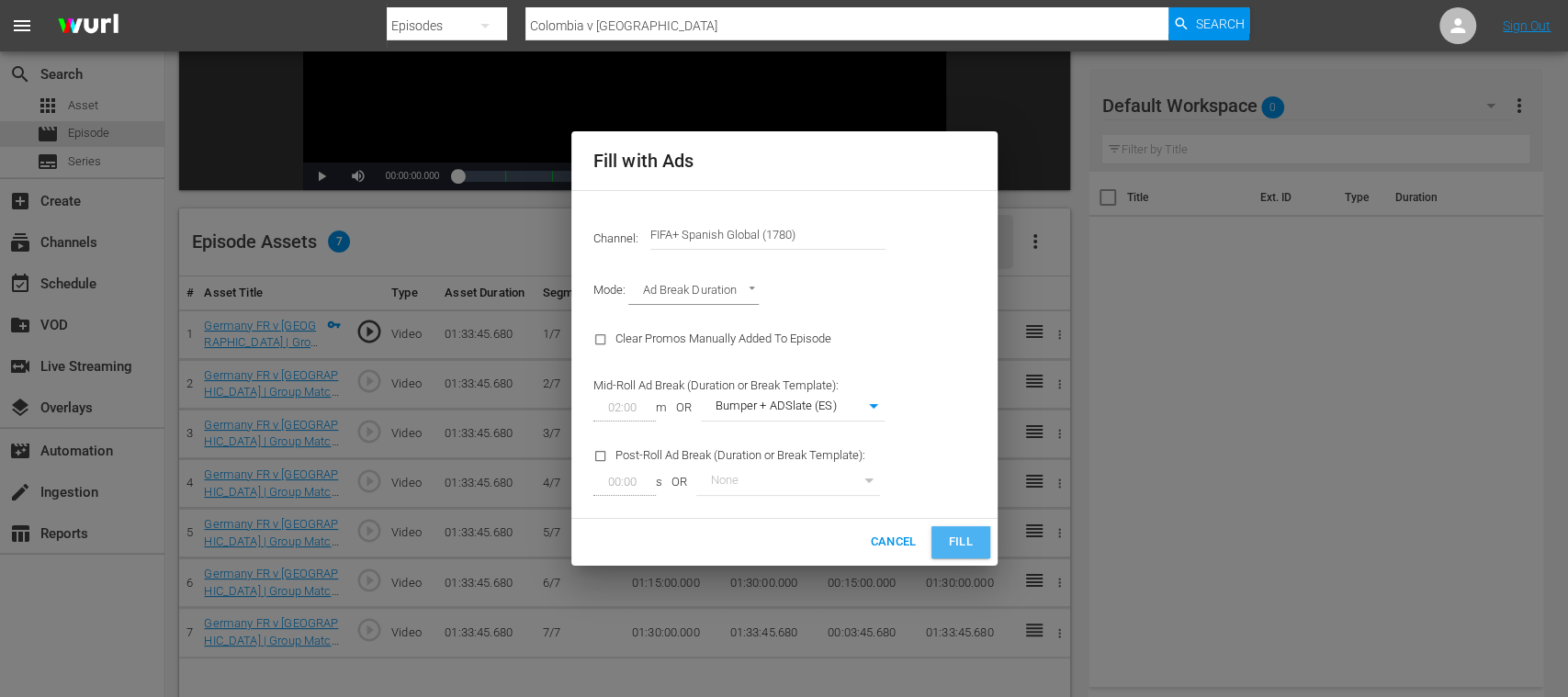
click at [959, 541] on span "Fill" at bounding box center [961, 542] width 30 height 21
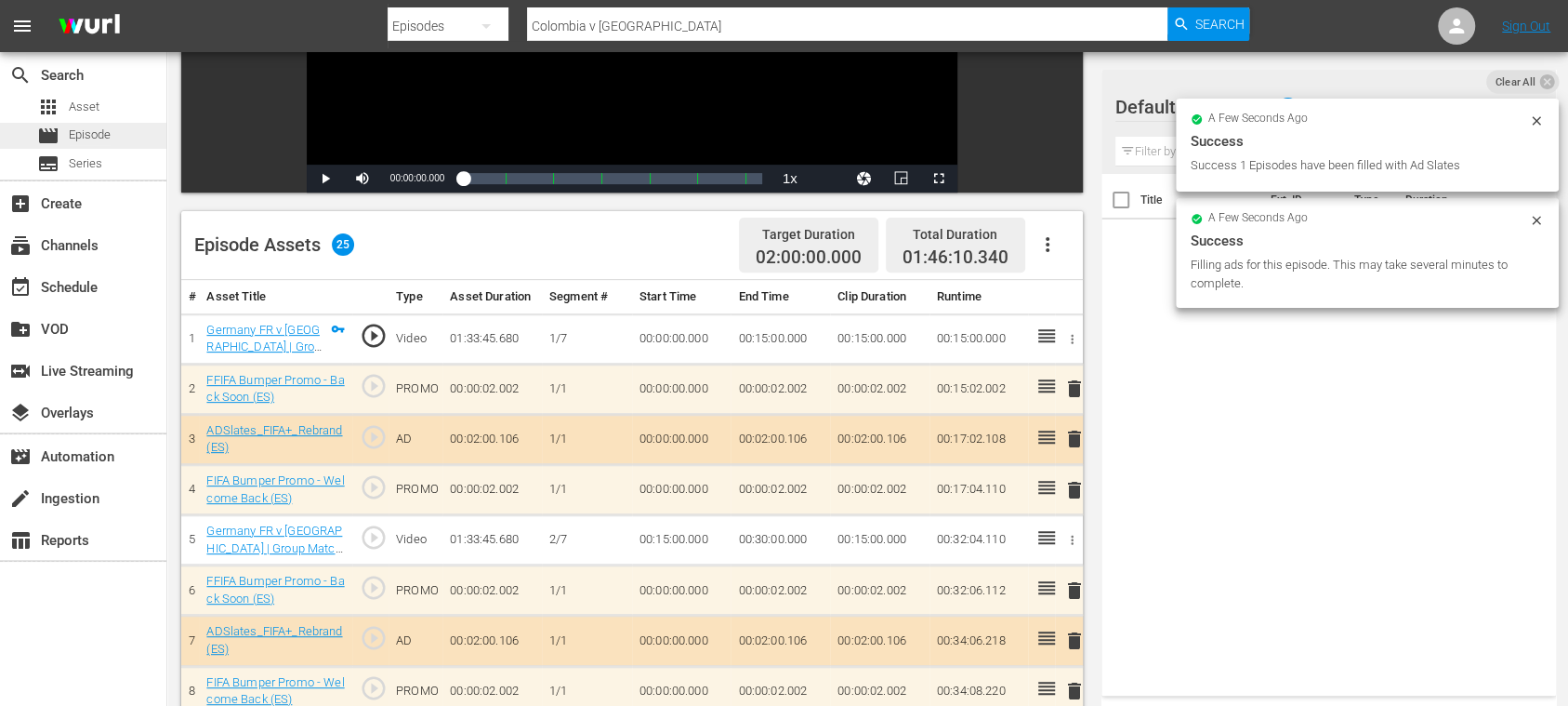
click at [99, 128] on span "Episode" at bounding box center [90, 135] width 41 height 19
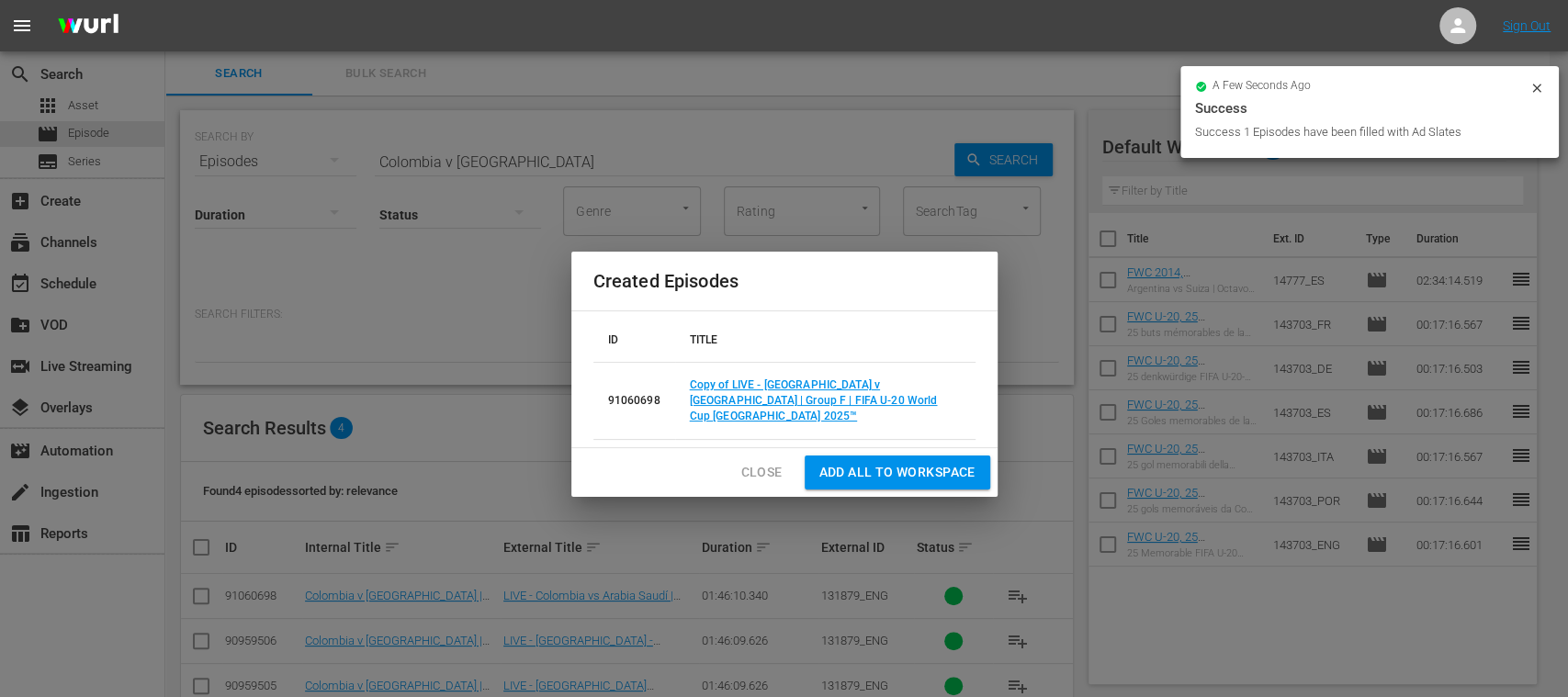
click at [773, 461] on span "Close" at bounding box center [762, 472] width 41 height 23
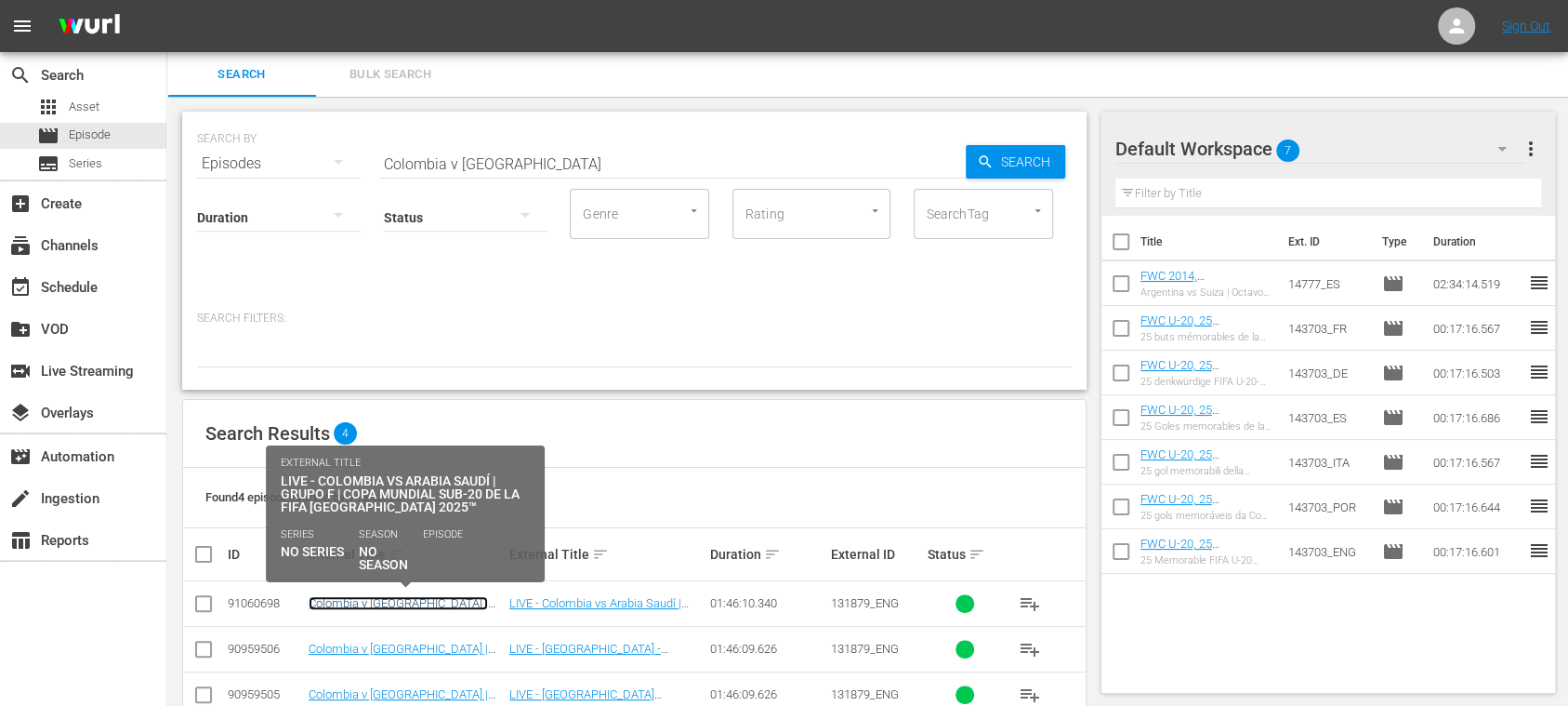
click at [458, 604] on link "Colombia v Saudi Arabia | Group F | FIFA U-20 World Cup Chile 2025™ (ES)" at bounding box center [401, 616] width 185 height 41
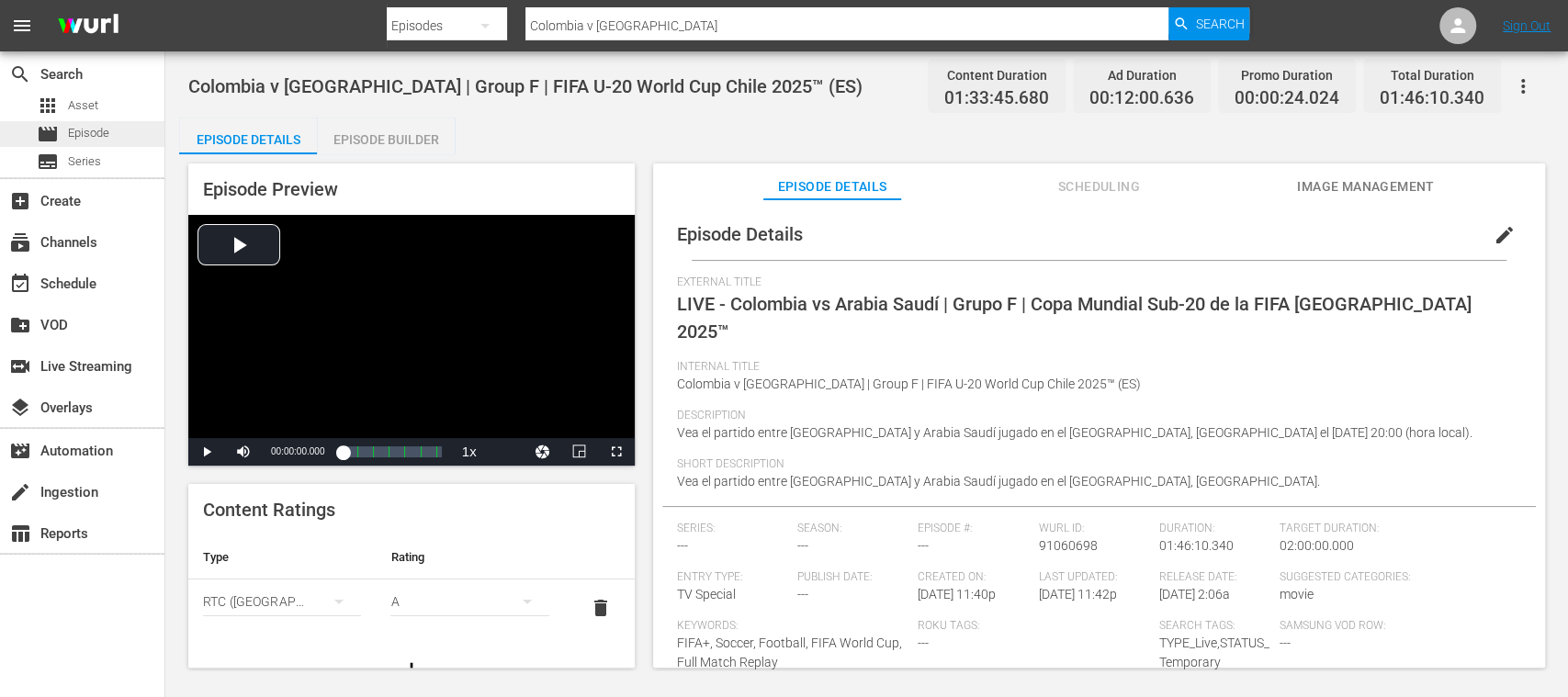
click at [98, 130] on span "Episode" at bounding box center [88, 133] width 41 height 19
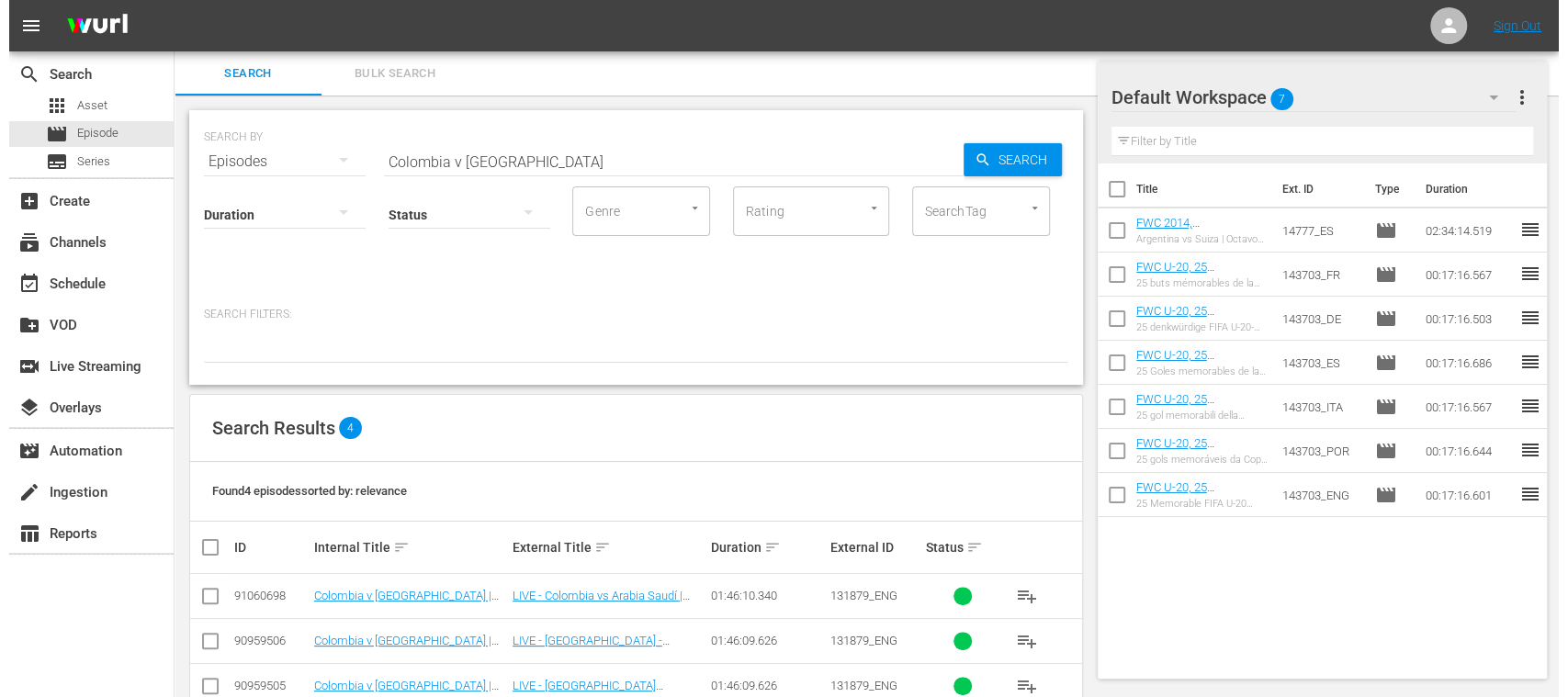
scroll to position [88, 0]
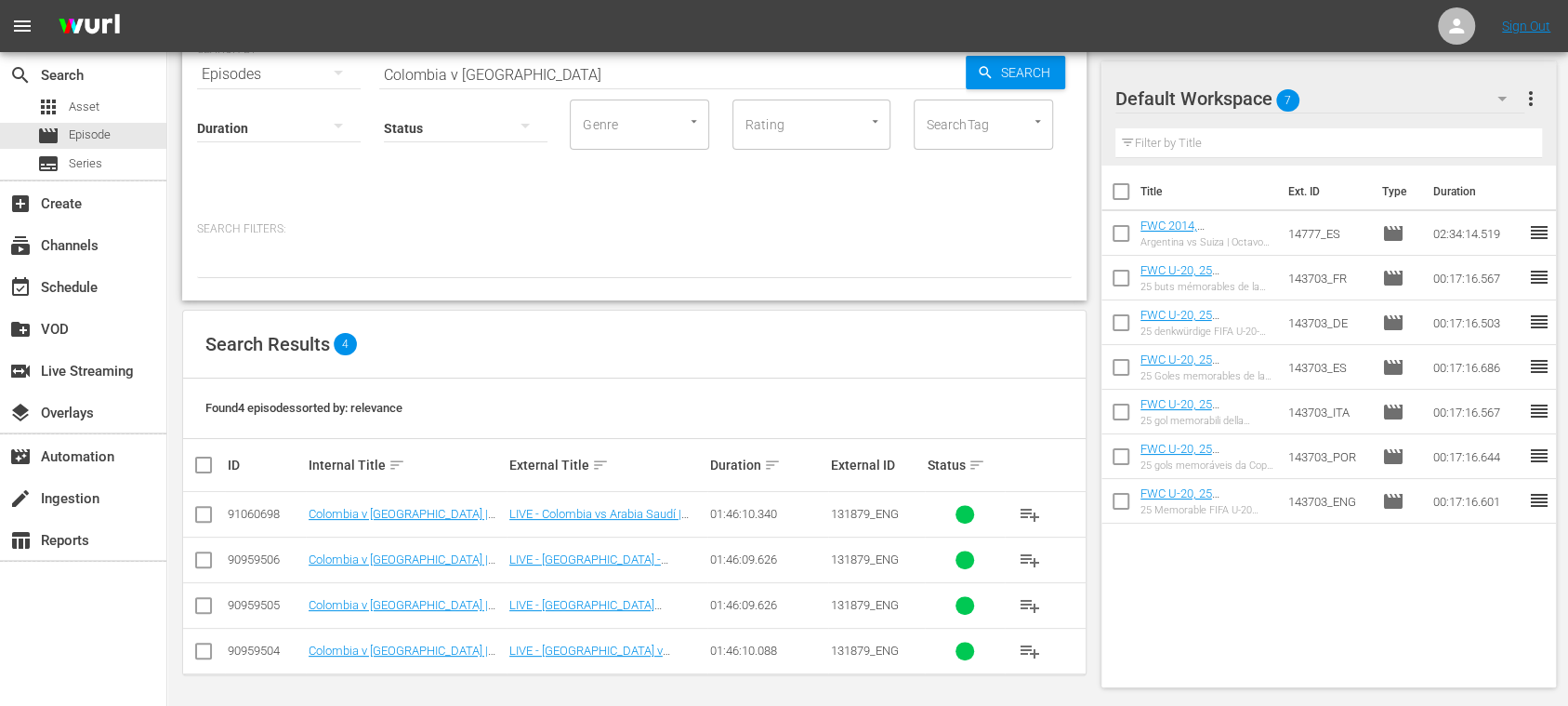
click at [210, 512] on input "checkbox" at bounding box center [204, 518] width 23 height 23
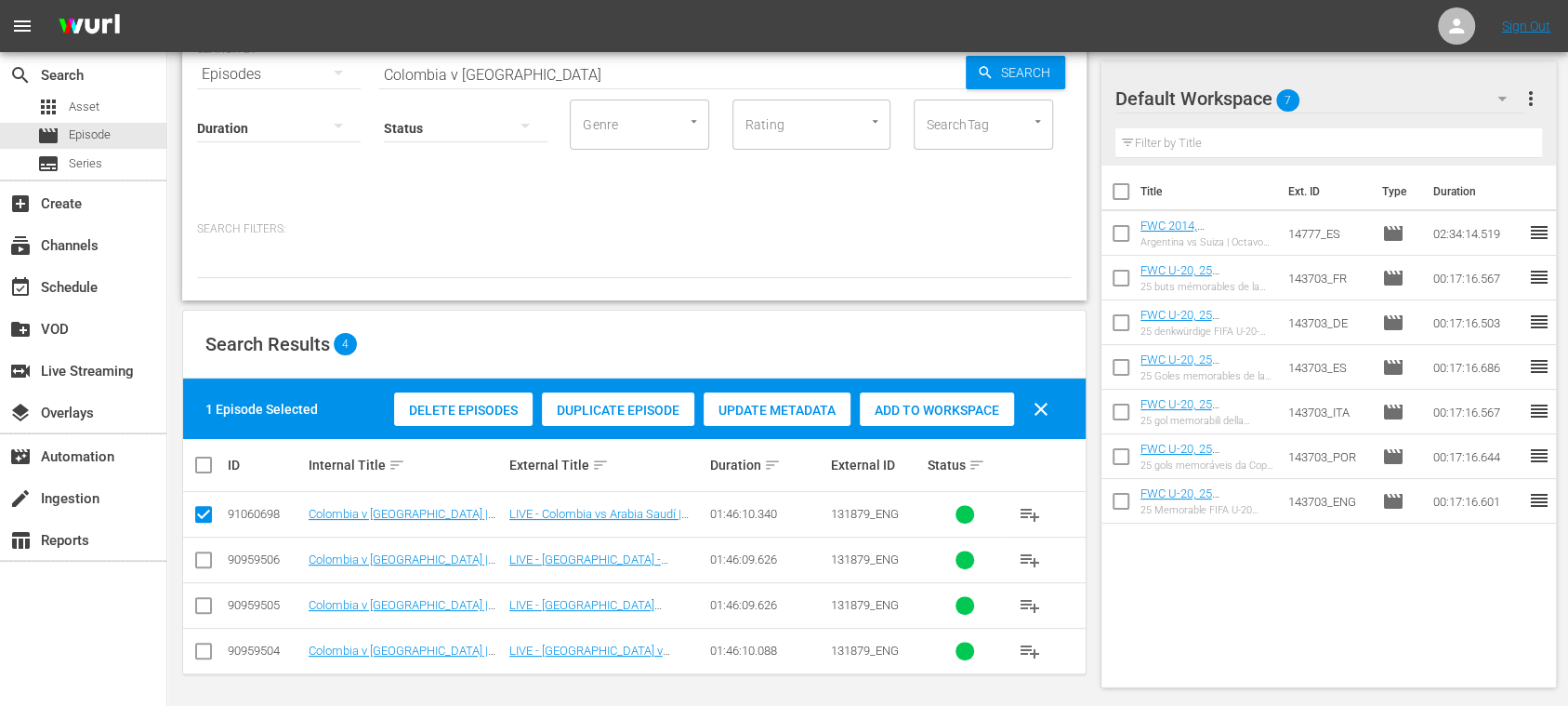
click at [621, 411] on span "Duplicate Episode" at bounding box center [618, 410] width 153 height 15
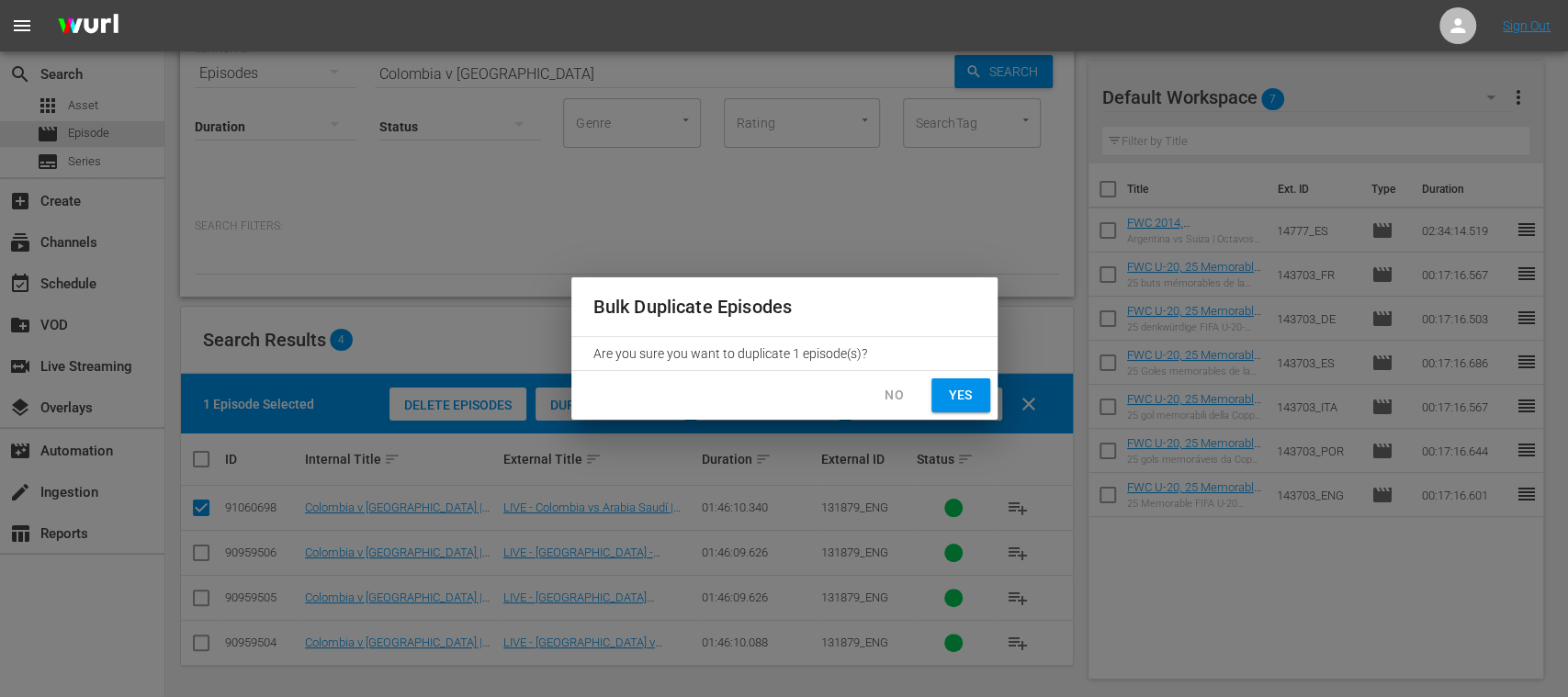
click at [961, 393] on span "Yes" at bounding box center [961, 395] width 30 height 23
checkbox input "false"
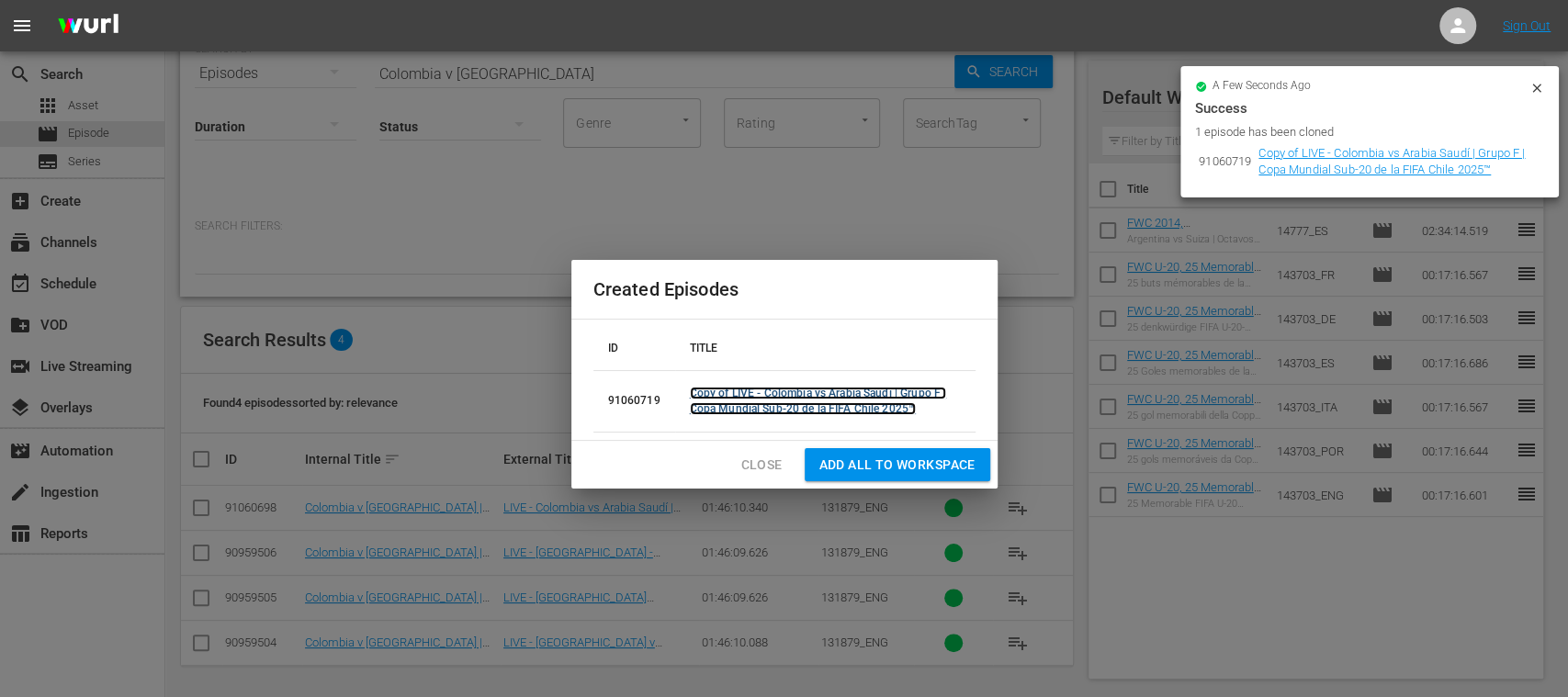
click at [750, 401] on link "Copy of LIVE - Colombia vs Arabia Saudí | Grupo F | Copa Mundial Sub-20 de la F…" at bounding box center [818, 400] width 257 height 29
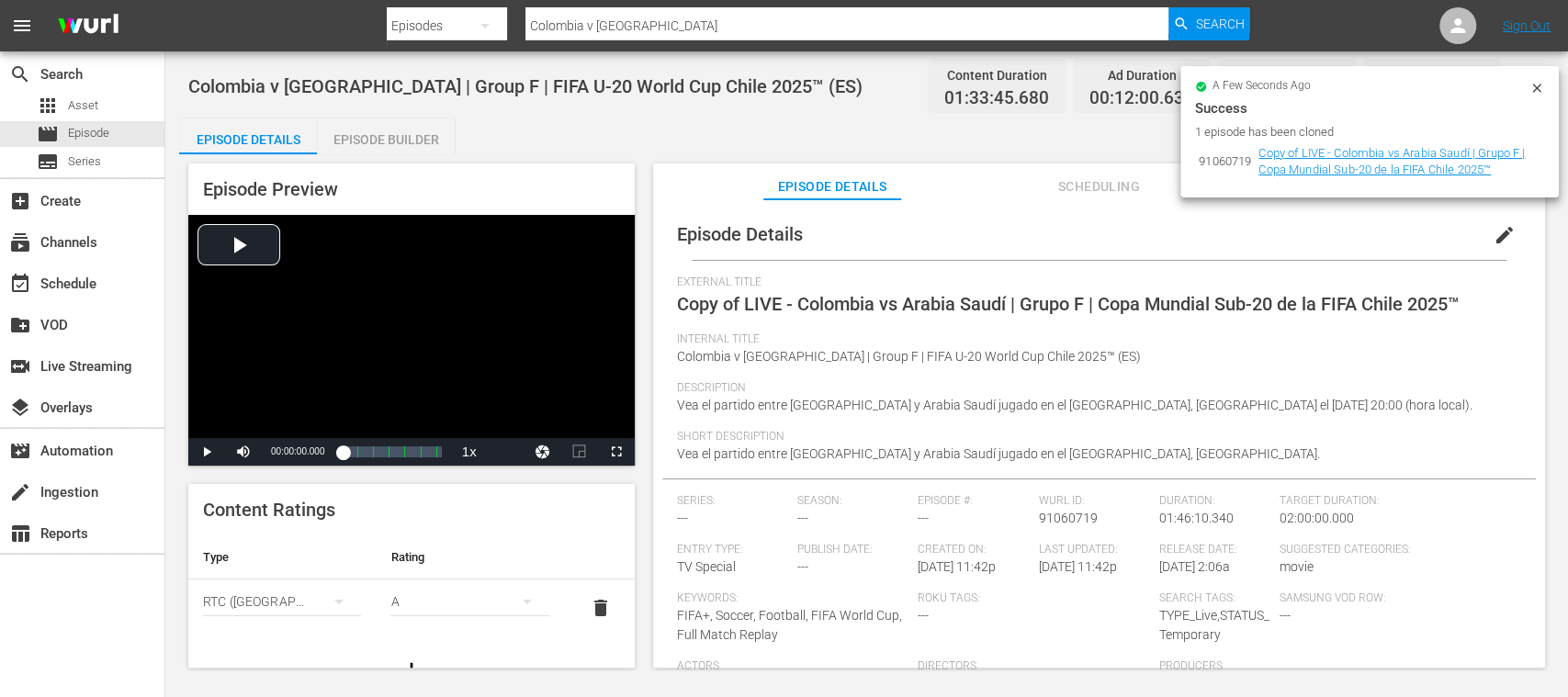
click at [1536, 86] on icon at bounding box center [1537, 88] width 15 height 15
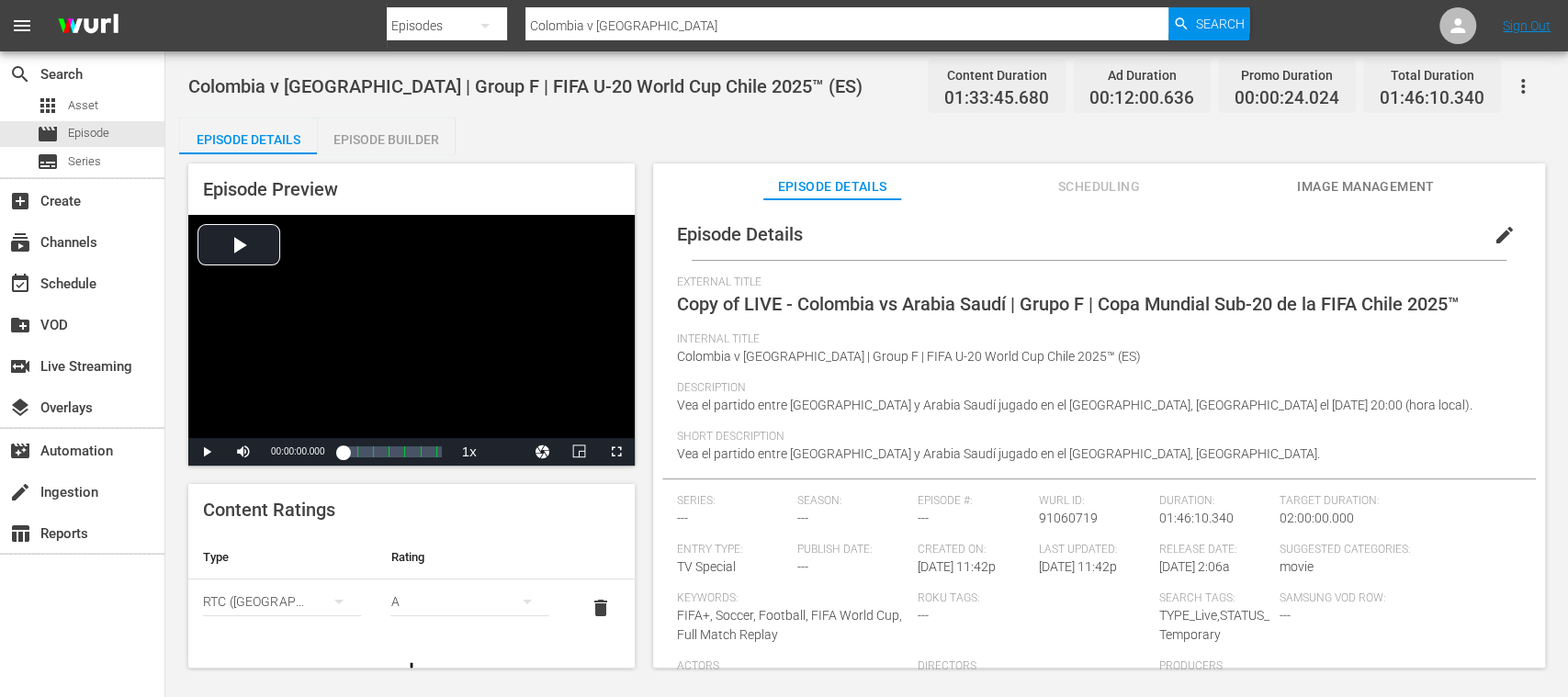
click at [1494, 233] on span "edit" at bounding box center [1505, 235] width 22 height 22
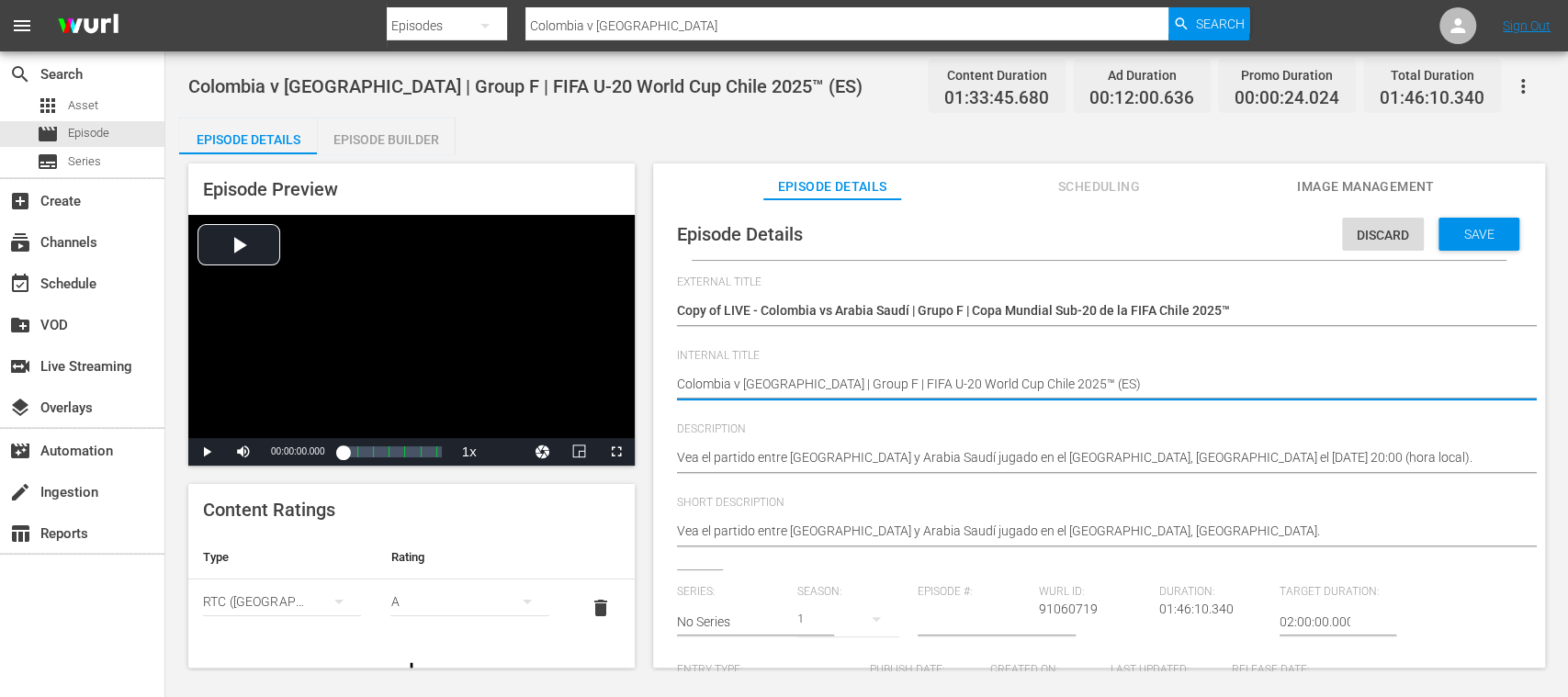
click at [1080, 382] on textarea "Colombia v Saudi Arabia | Group F | FIFA U-20 World Cup Chile 2025™ (ES)" at bounding box center [1094, 386] width 835 height 22
click at [1084, 389] on textarea "Colombia v Saudi Arabia | Group F | FIFA U-20 World Cup Chile 2025™ (ES)" at bounding box center [1094, 386] width 835 height 22
type textarea "Colombia v Saudi Arabia | Group F | FIFA U-20 World Cup Chile 2025™ (E)"
type textarea "Colombia v Saudi Arabia | Group F | FIFA U-20 World Cup Chile 2025™ ()"
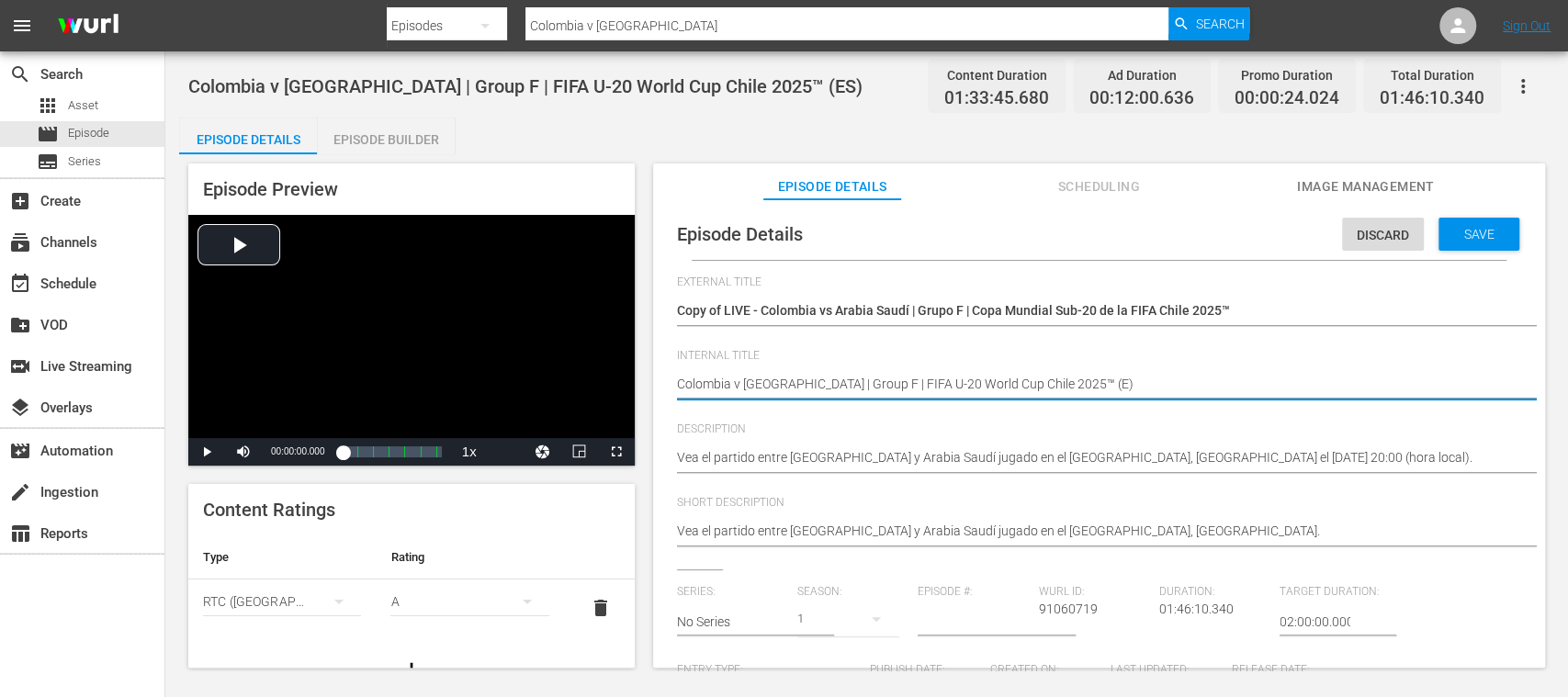
type textarea "Colombia v Saudi Arabia | Group F | FIFA U-20 World Cup Chile 2025™ ()"
type textarea "Colombia v Saudi Arabia | Group F | FIFA U-20 World Cup Chile 2025™ (D)"
type textarea "Colombia v Saudi Arabia | Group F | FIFA U-20 World Cup Chile 2025™ (DE)"
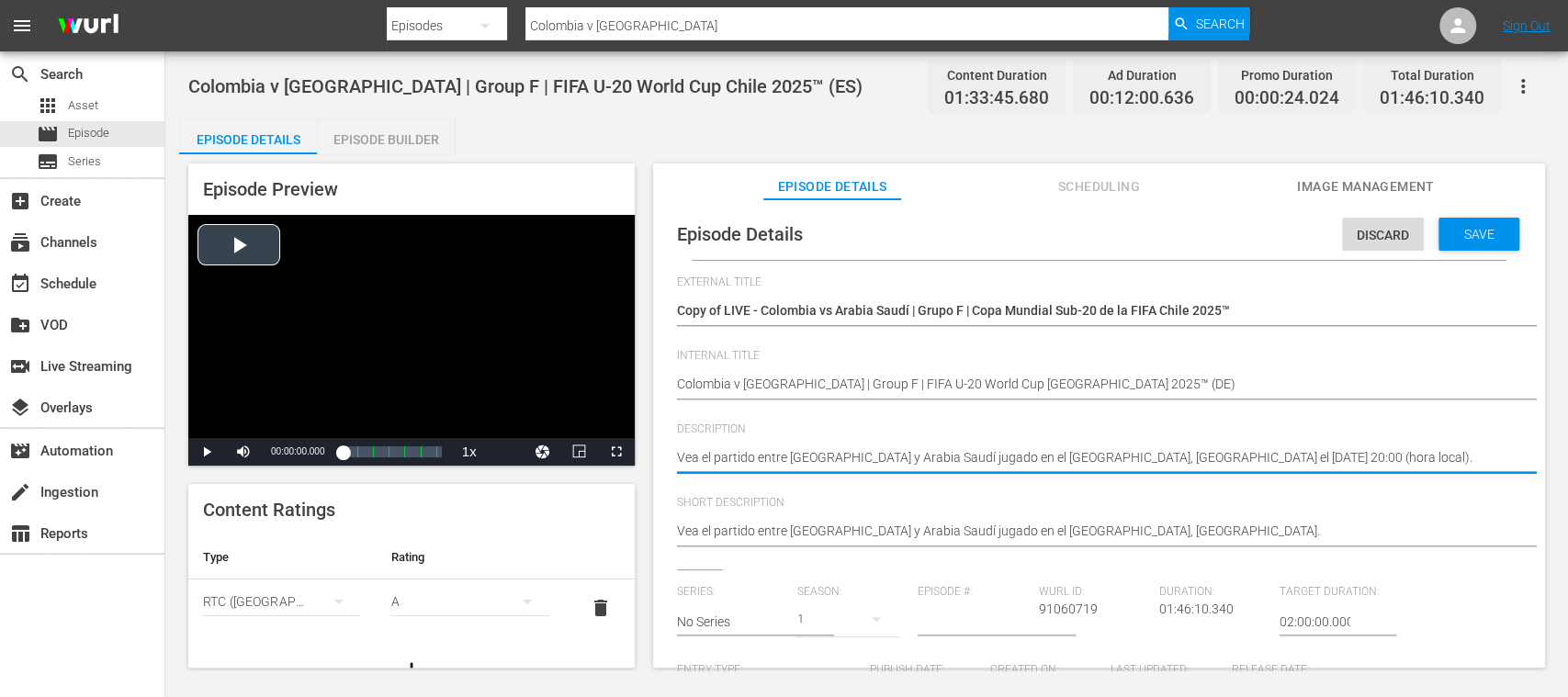
drag, startPoint x: 1372, startPoint y: 451, endPoint x: 550, endPoint y: 399, distance: 823.6
paste textarea "Seht Euch das Spiel zwischen Kolumbien und Saudiarabien an. Estadio Fiscal, Tal…"
type textarea "Seht Euch das Spiel zwischen Kolumbien und Saudiarabien an. Estadio Fiscal, Tal…"
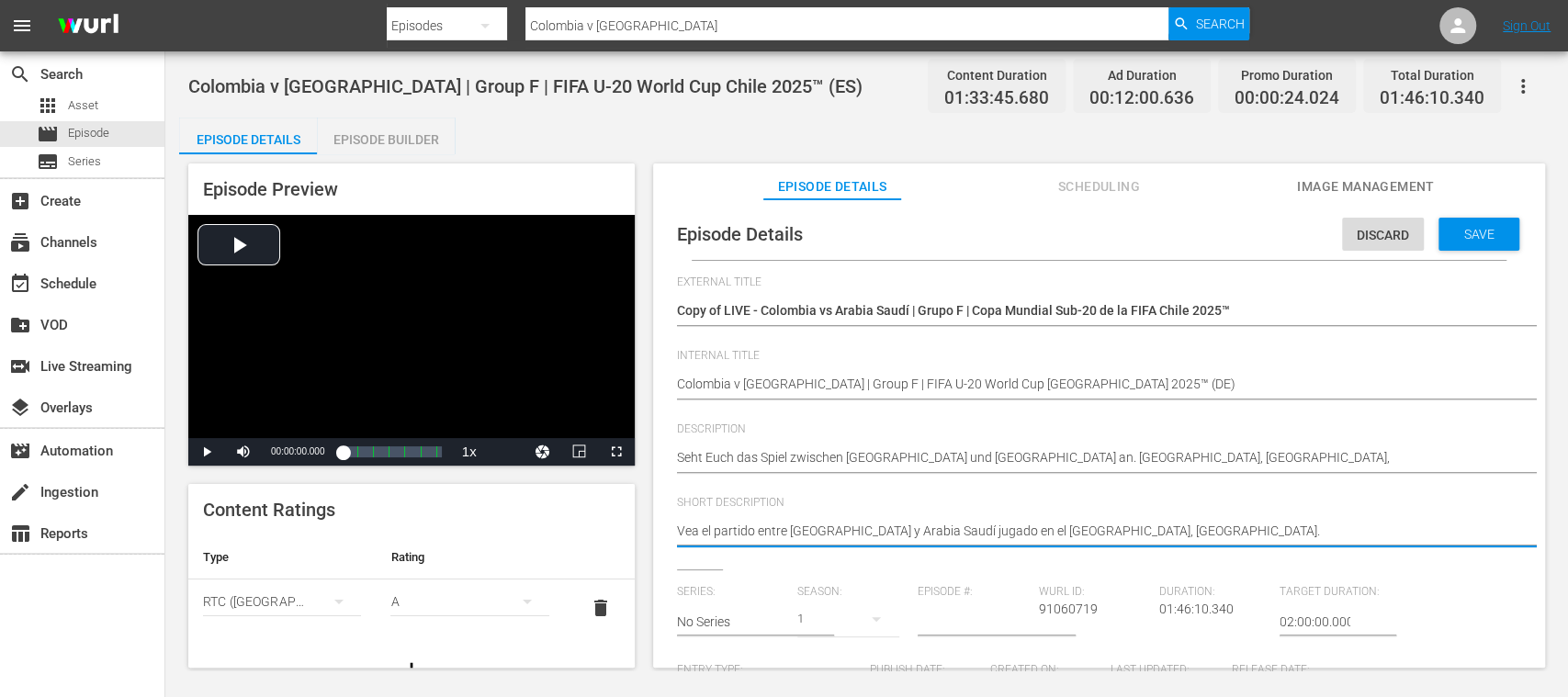
drag, startPoint x: 1095, startPoint y: 532, endPoint x: 460, endPoint y: 503, distance: 635.7
paste textarea "Seht Euch das Spiel zwischen Kolumbien und Saudiarabien an. Estadio Fiscal, Tal…"
type textarea "Seht Euch das Spiel zwischen Kolumbien und Saudiarabien an. Estadio Fiscal, Tal…"
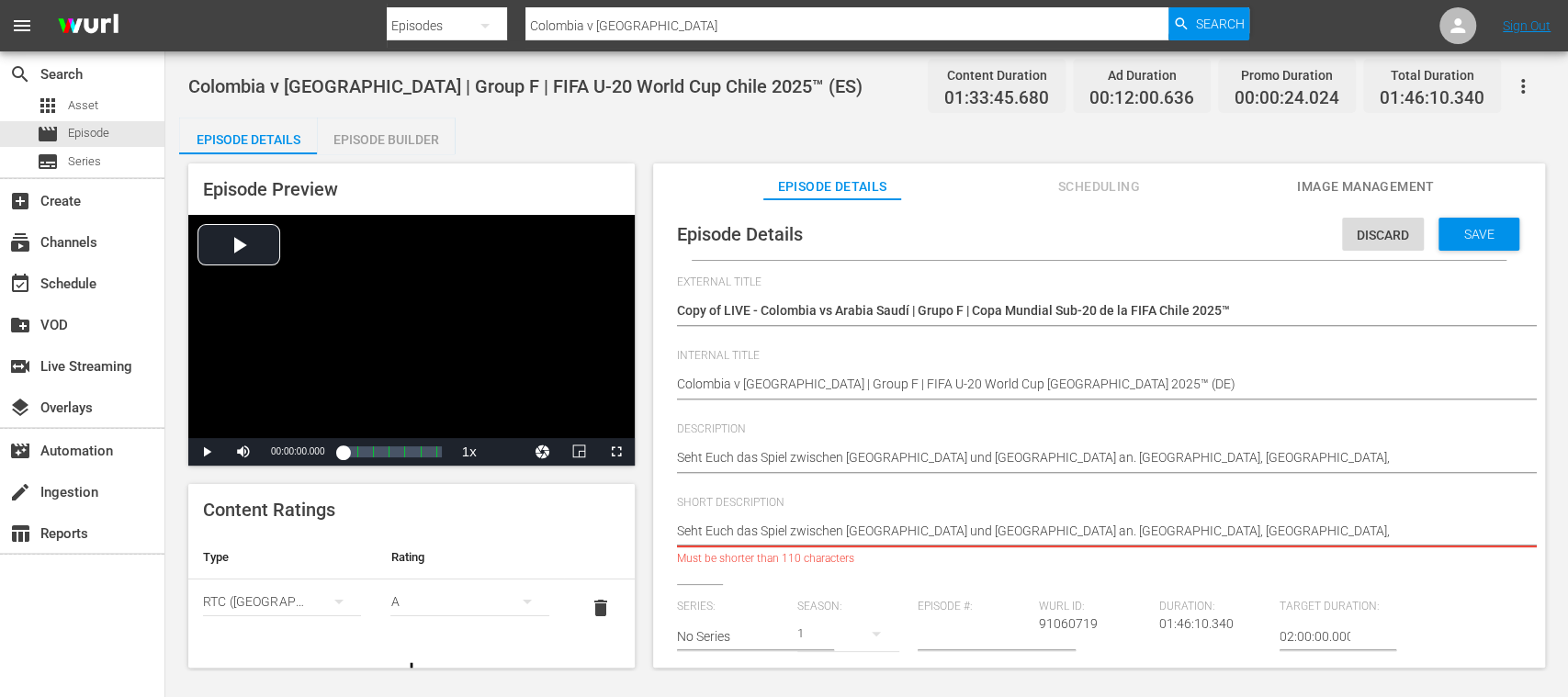
drag, startPoint x: 1142, startPoint y: 532, endPoint x: 1486, endPoint y: 535, distance: 344.0
click at [1486, 535] on textarea "Vea el partido entre Colombia y Arabia Saudí jugado en el Estadio Fiscal, Talca." at bounding box center [1094, 532] width 835 height 22
type textarea "Seht Euch das Spiel zwischen Kolumbien und Saudiarabien an. Estadio Fiscal, Tal…"
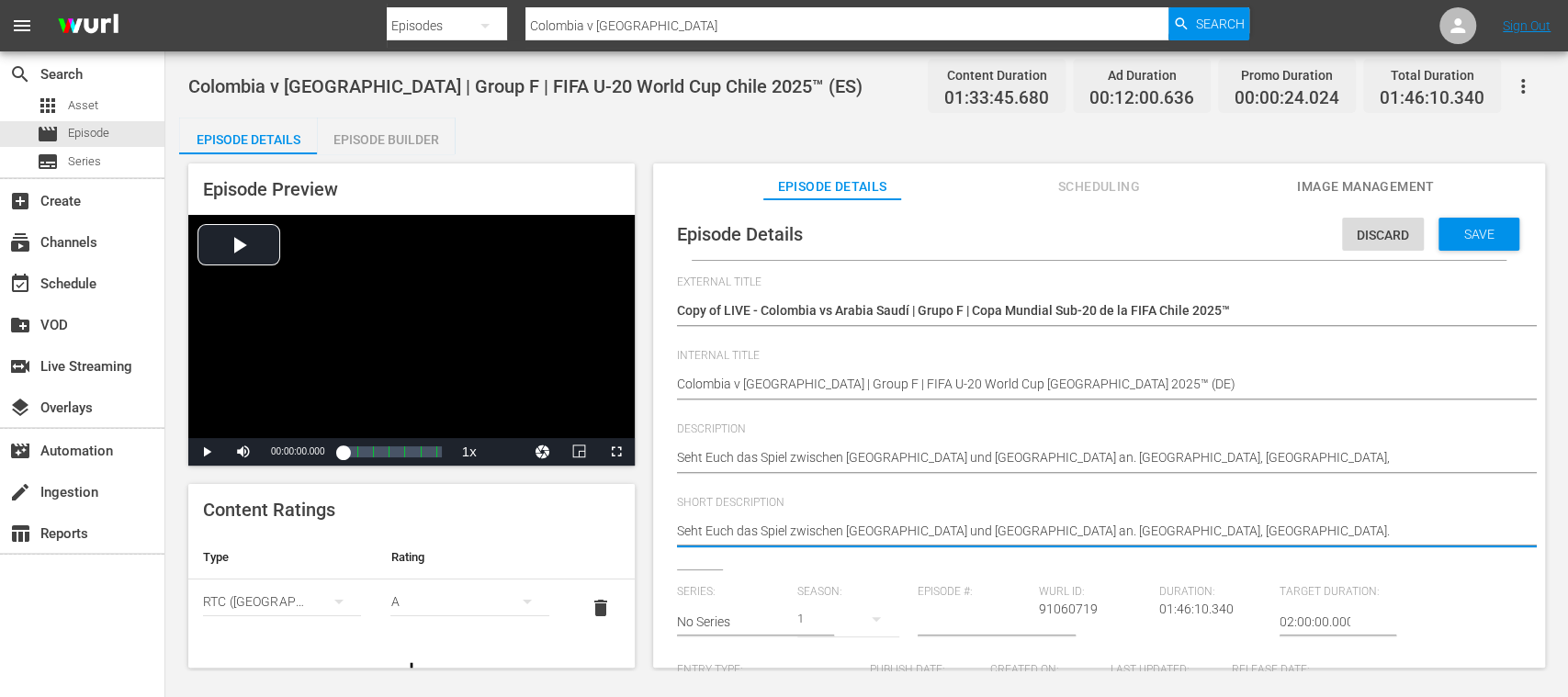
type textarea "Seht Euch das Spiel zwischen Kolumbien und Saudiarabien an. Estadio Fiscal, Tal…"
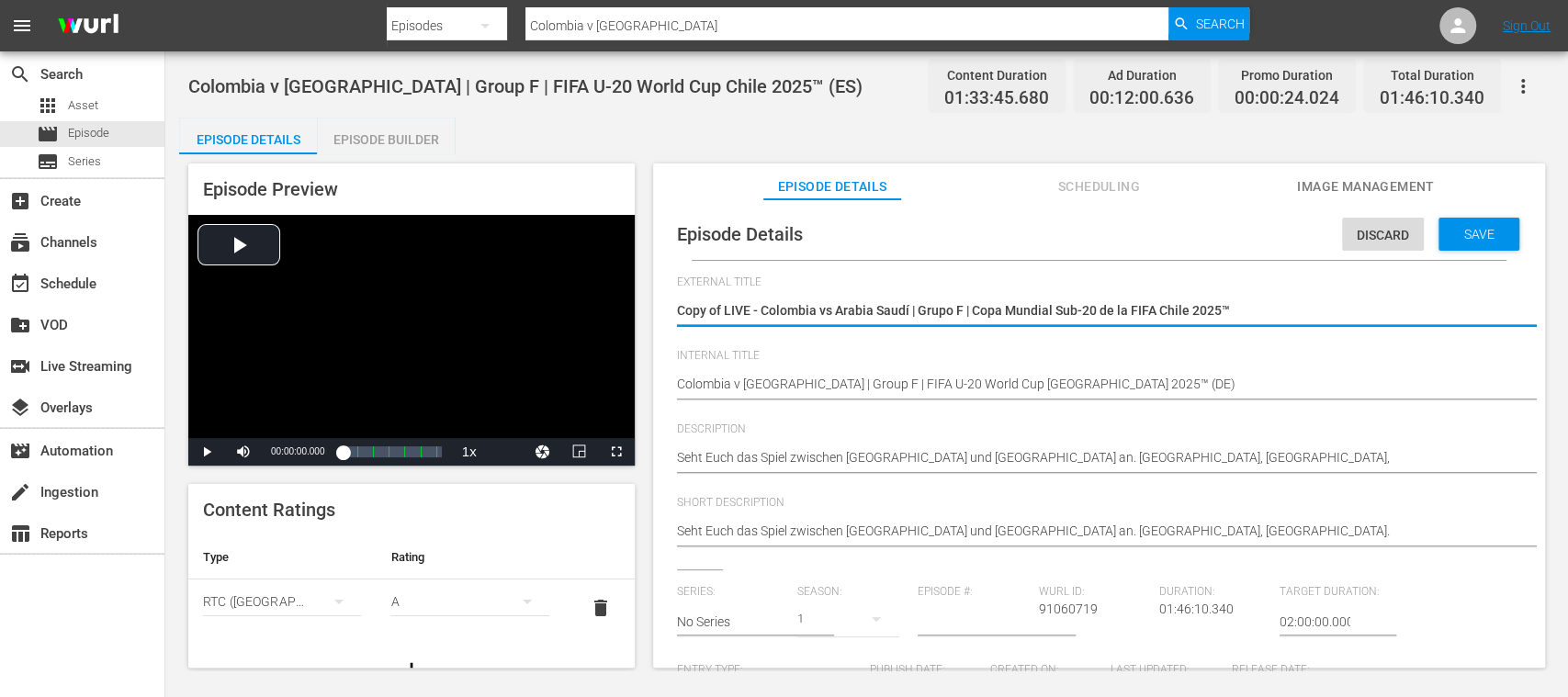
drag, startPoint x: 762, startPoint y: 310, endPoint x: 1312, endPoint y: 315, distance: 550.0
paste textarea "Kolumbien - Saudiarabien | Gruppe F | FIFA U-20-Weltmeisterschaft"
type textarea "Copy of LIVE - Kolumbien - Saudiarabien | Gruppe F | FIFA U-20-Weltmeisterschaf…"
click at [723, 306] on textarea "Copy of LIVE - Colombia vs Arabia Saudí | Grupo F | Copa Mundial Sub-20 de la F…" at bounding box center [1094, 313] width 835 height 22
click at [1492, 241] on span "Save" at bounding box center [1480, 235] width 60 height 15
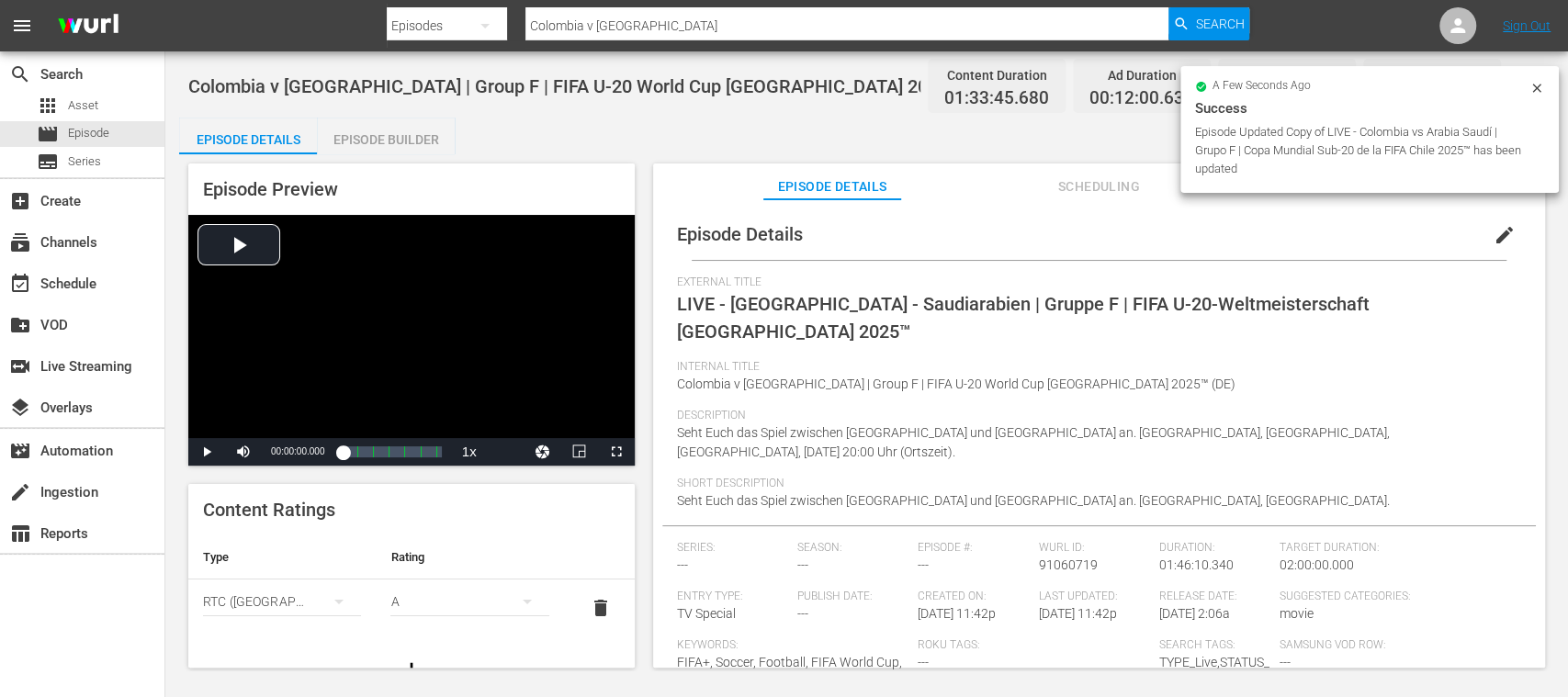
click at [589, 610] on span "delete" at bounding box center [601, 608] width 22 height 22
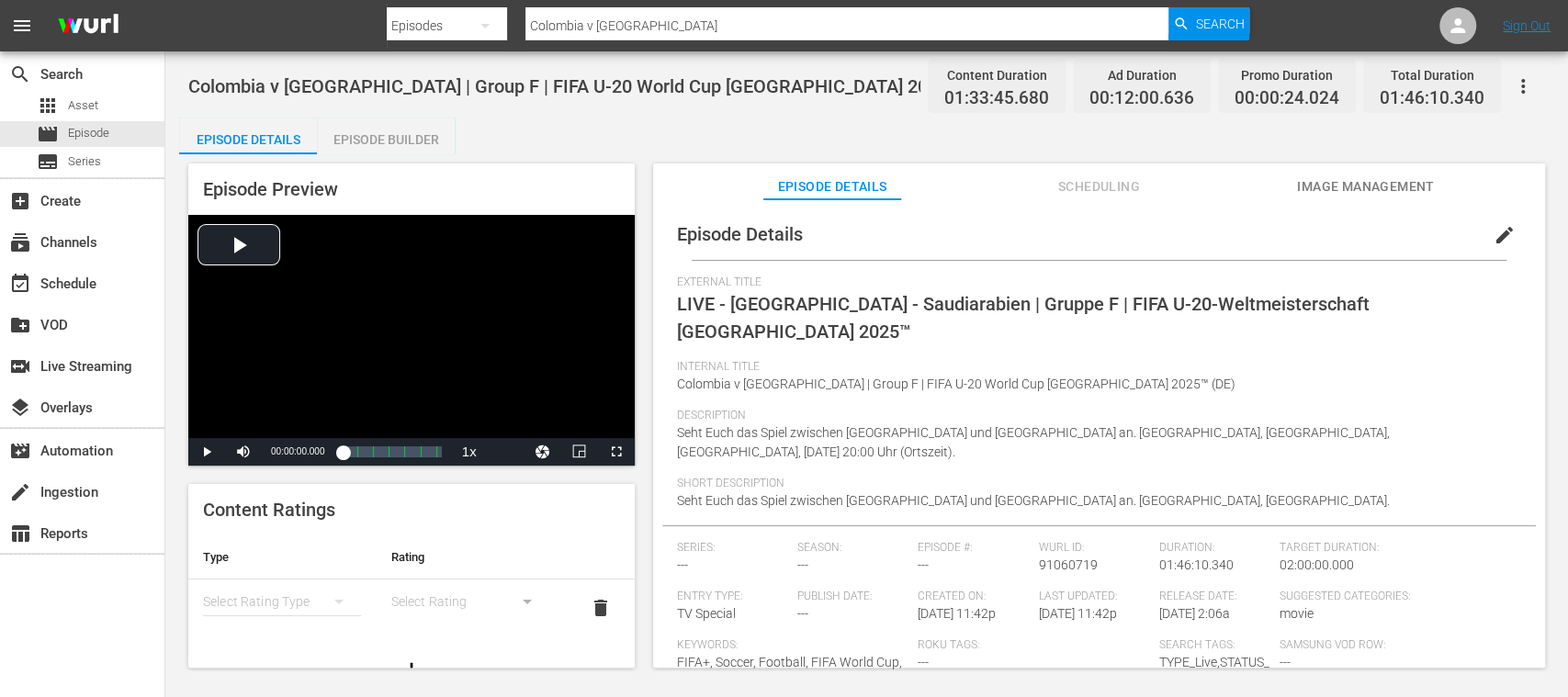
click at [1494, 233] on span "edit" at bounding box center [1505, 235] width 22 height 22
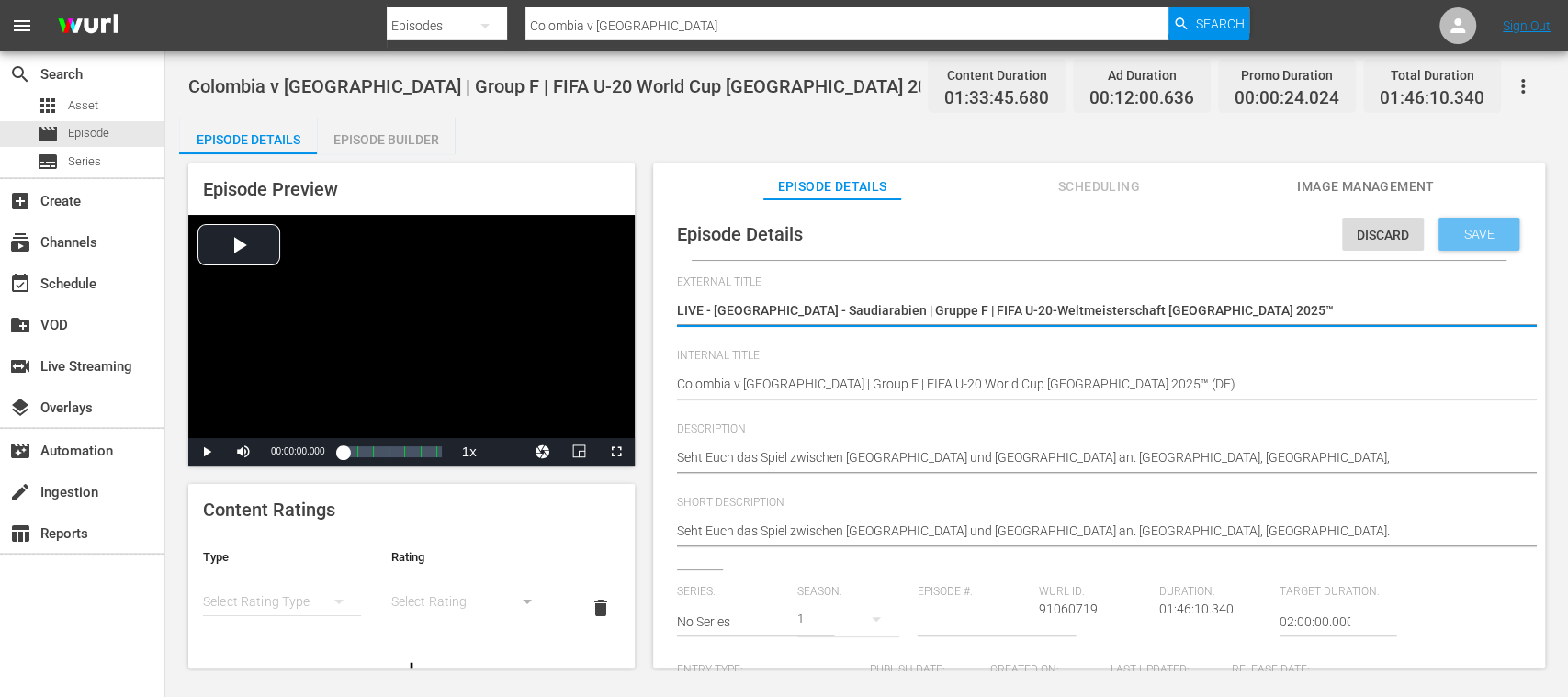
click at [1467, 239] on span "Save" at bounding box center [1480, 235] width 60 height 15
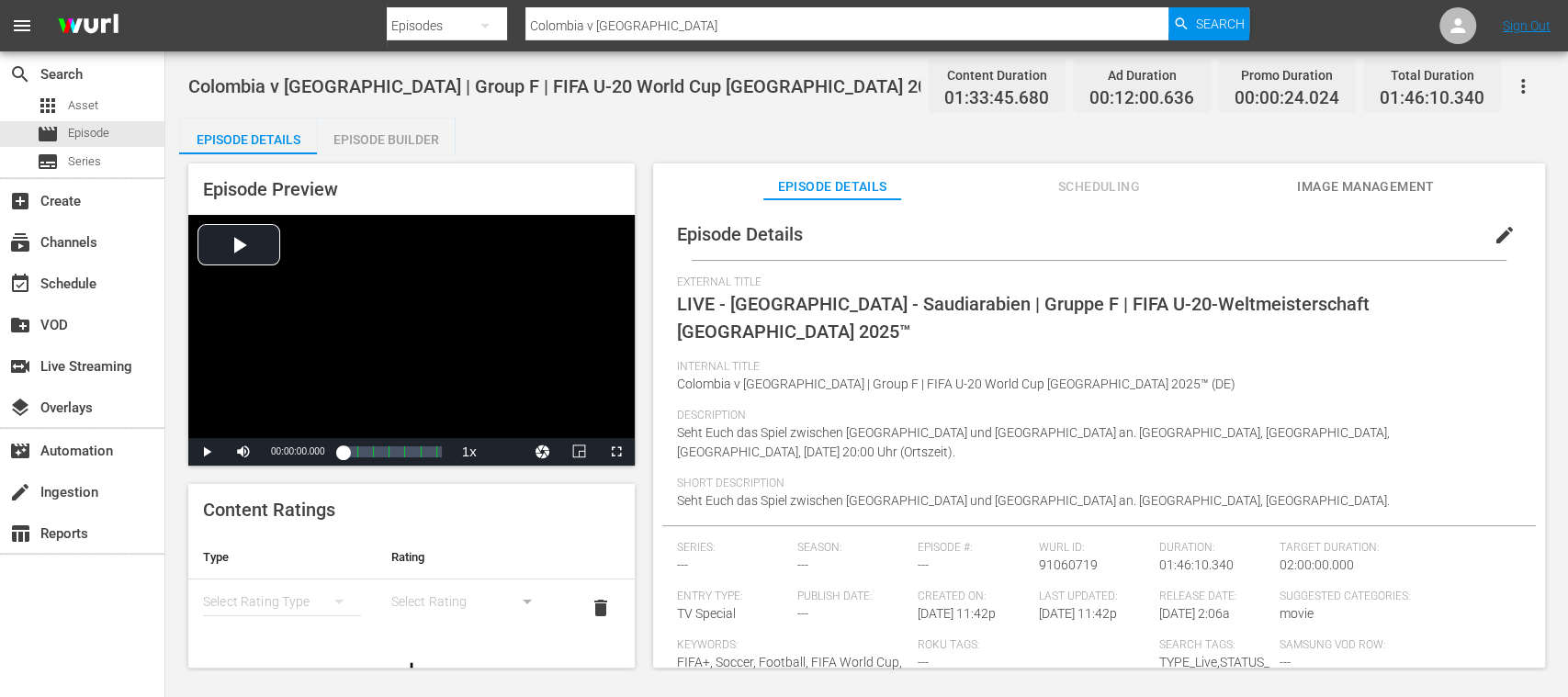
drag, startPoint x: 425, startPoint y: 132, endPoint x: 521, endPoint y: 235, distance: 140.8
click at [424, 132] on div "Episode Builder" at bounding box center [385, 139] width 138 height 44
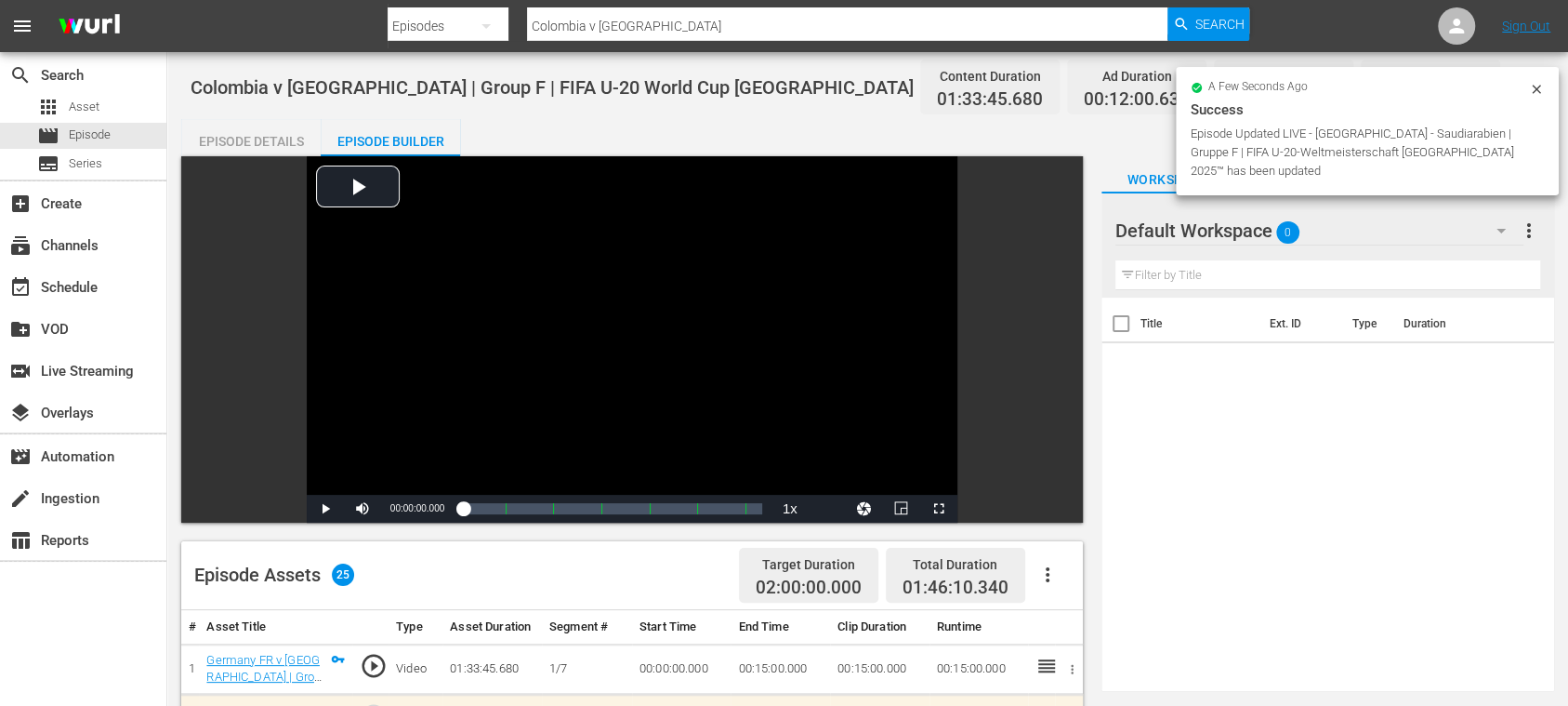
scroll to position [330, 0]
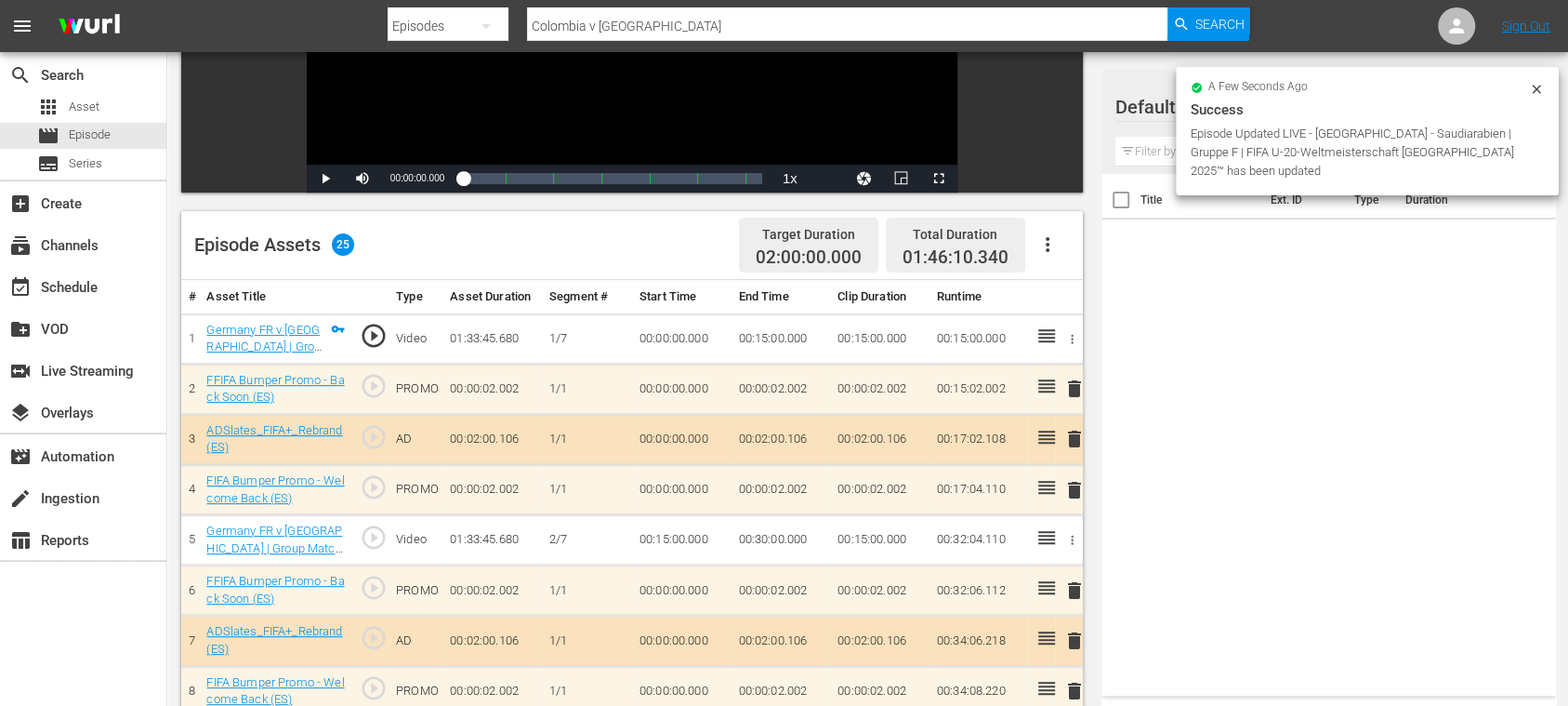
click at [1051, 238] on icon "button" at bounding box center [1048, 245] width 23 height 23
click at [1058, 298] on div "Clear Ads" at bounding box center [1102, 296] width 126 height 44
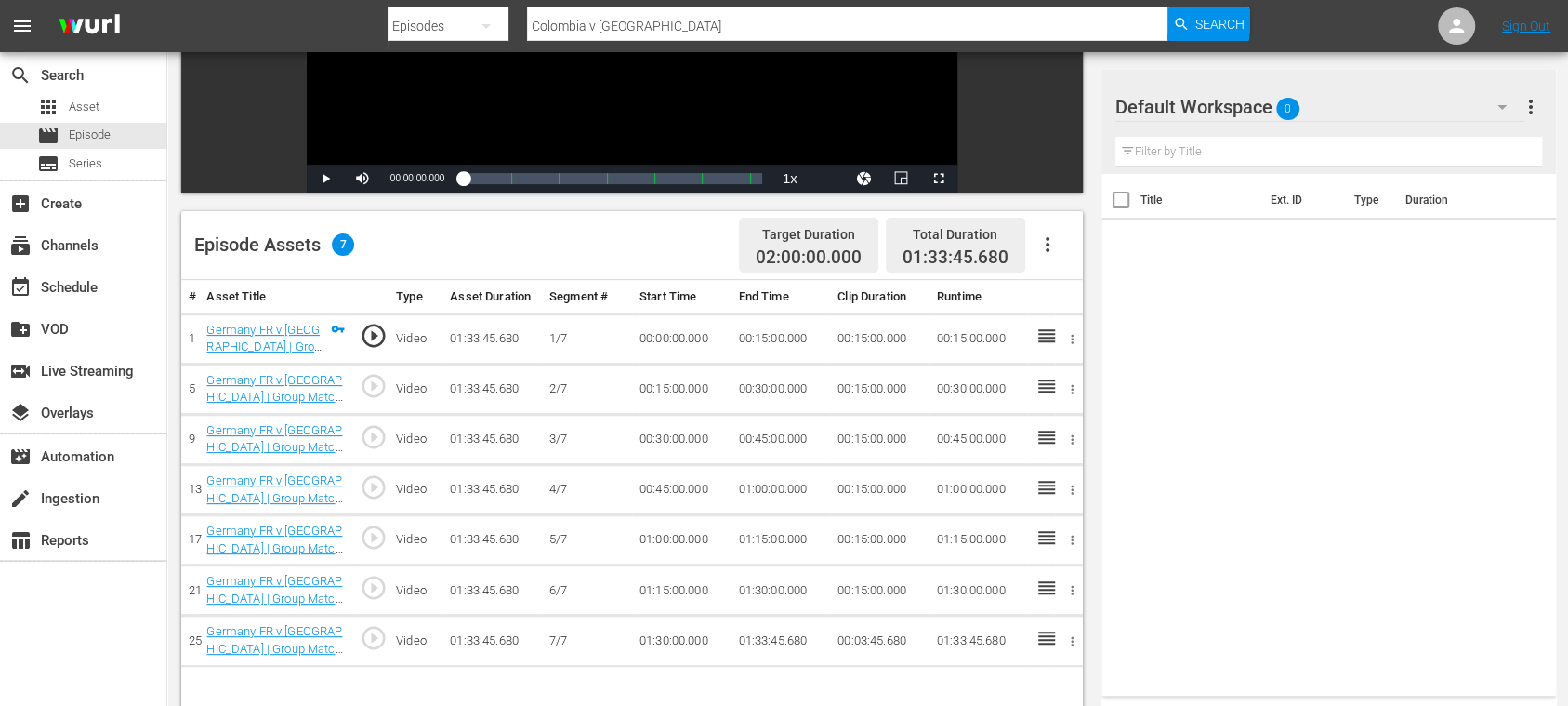
click at [1053, 245] on icon "button" at bounding box center [1048, 245] width 23 height 23
click at [1053, 245] on div "Fill with Ads" at bounding box center [1102, 252] width 126 height 44
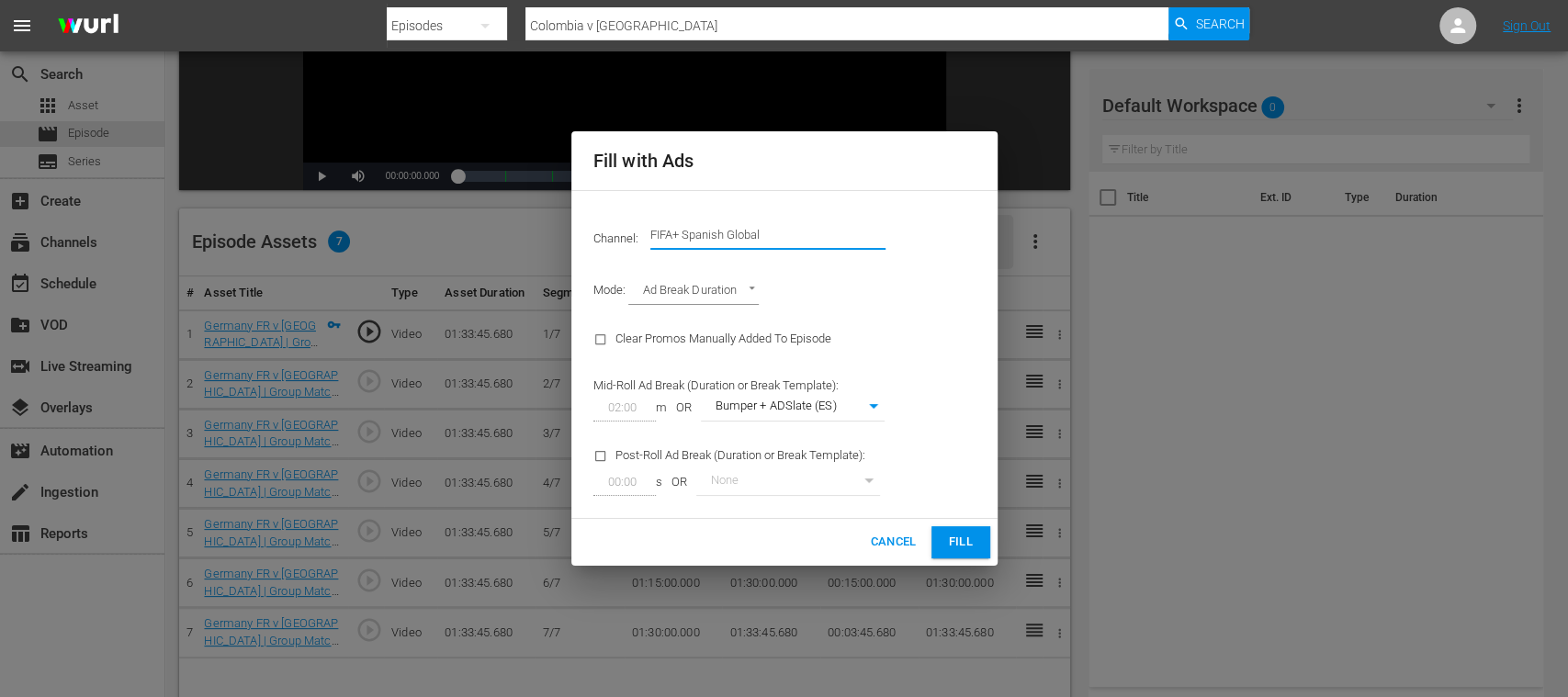
drag, startPoint x: 770, startPoint y: 236, endPoint x: 934, endPoint y: 239, distance: 164.0
click at [923, 237] on div "Channel: Channel Title FIFA+ Spanish Global" at bounding box center [785, 235] width 404 height 66
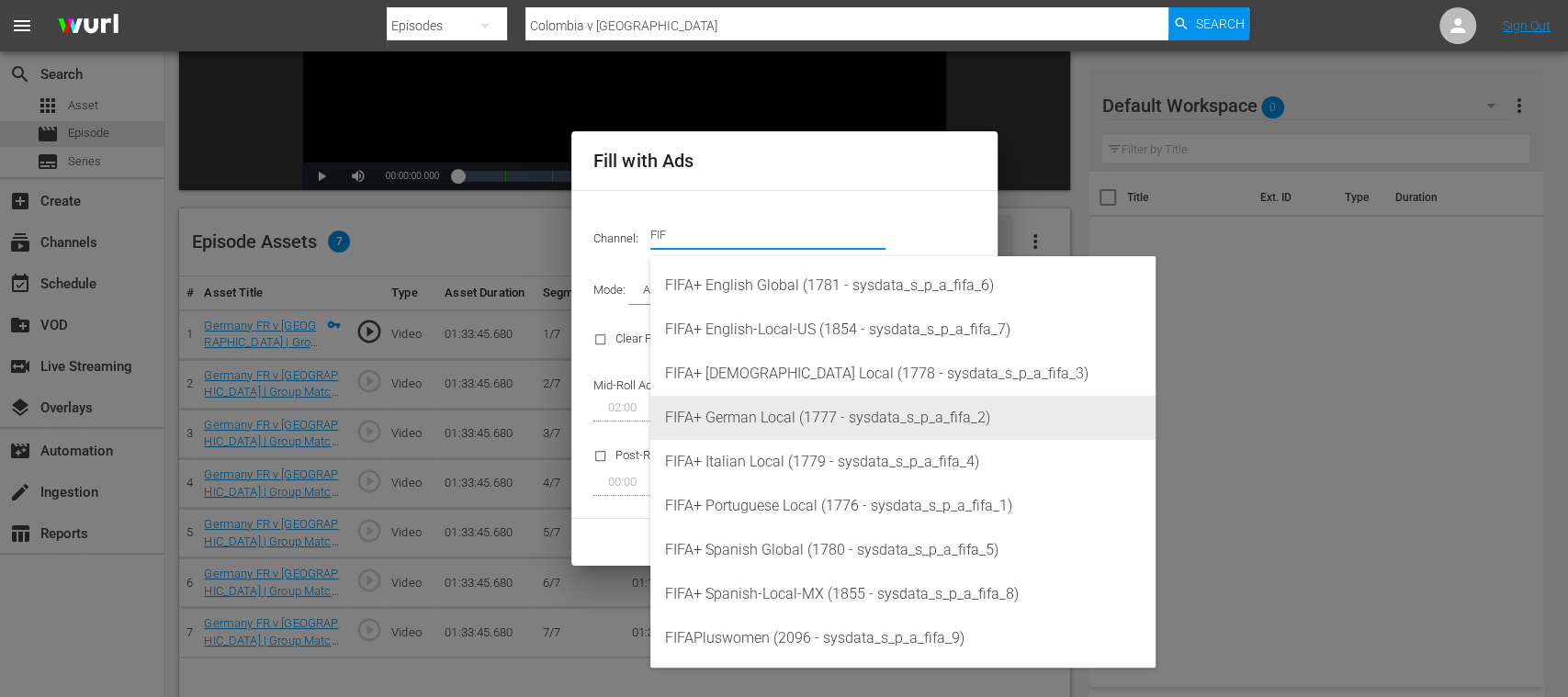
click at [792, 410] on div "FIFA+ German Local (1777 - sysdata_s_p_a_fifa_2)" at bounding box center [902, 417] width 476 height 44
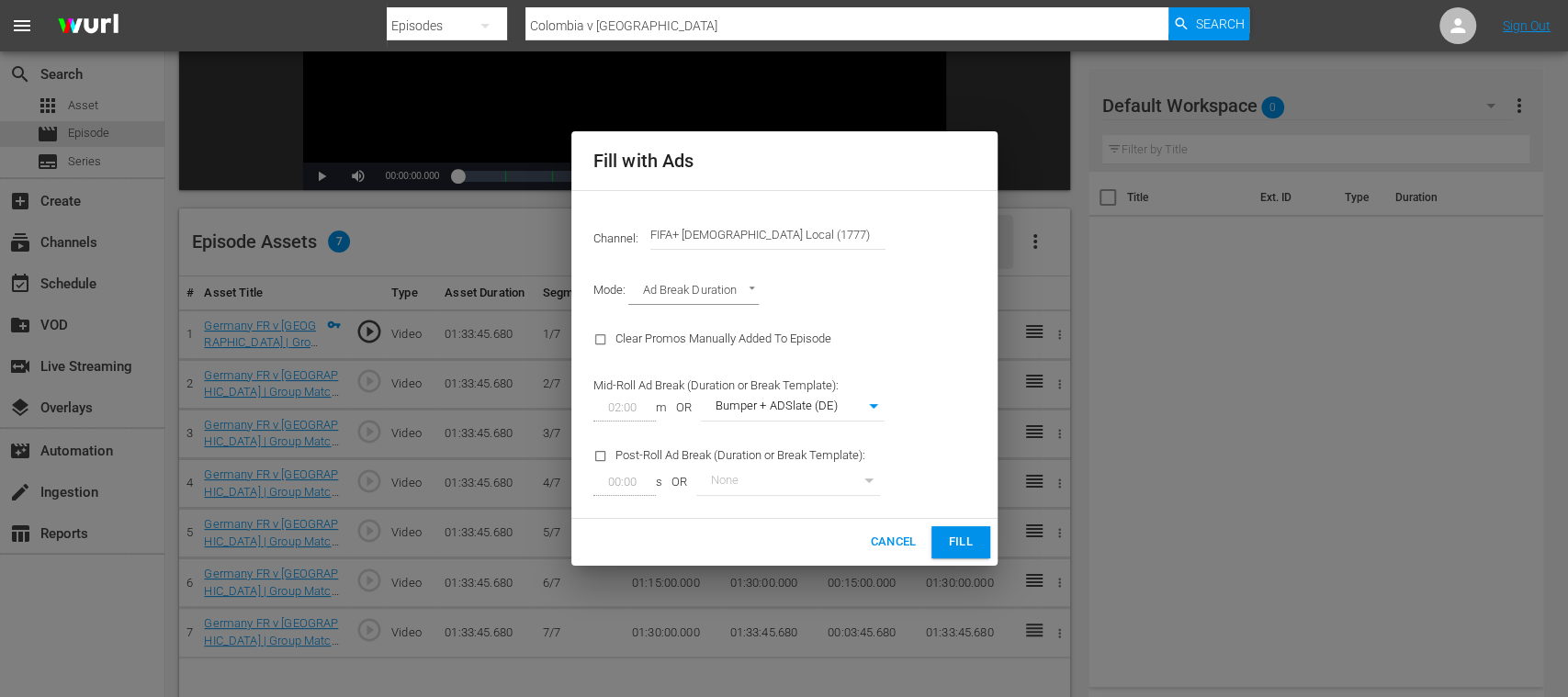
click at [957, 540] on span "Fill" at bounding box center [961, 542] width 30 height 21
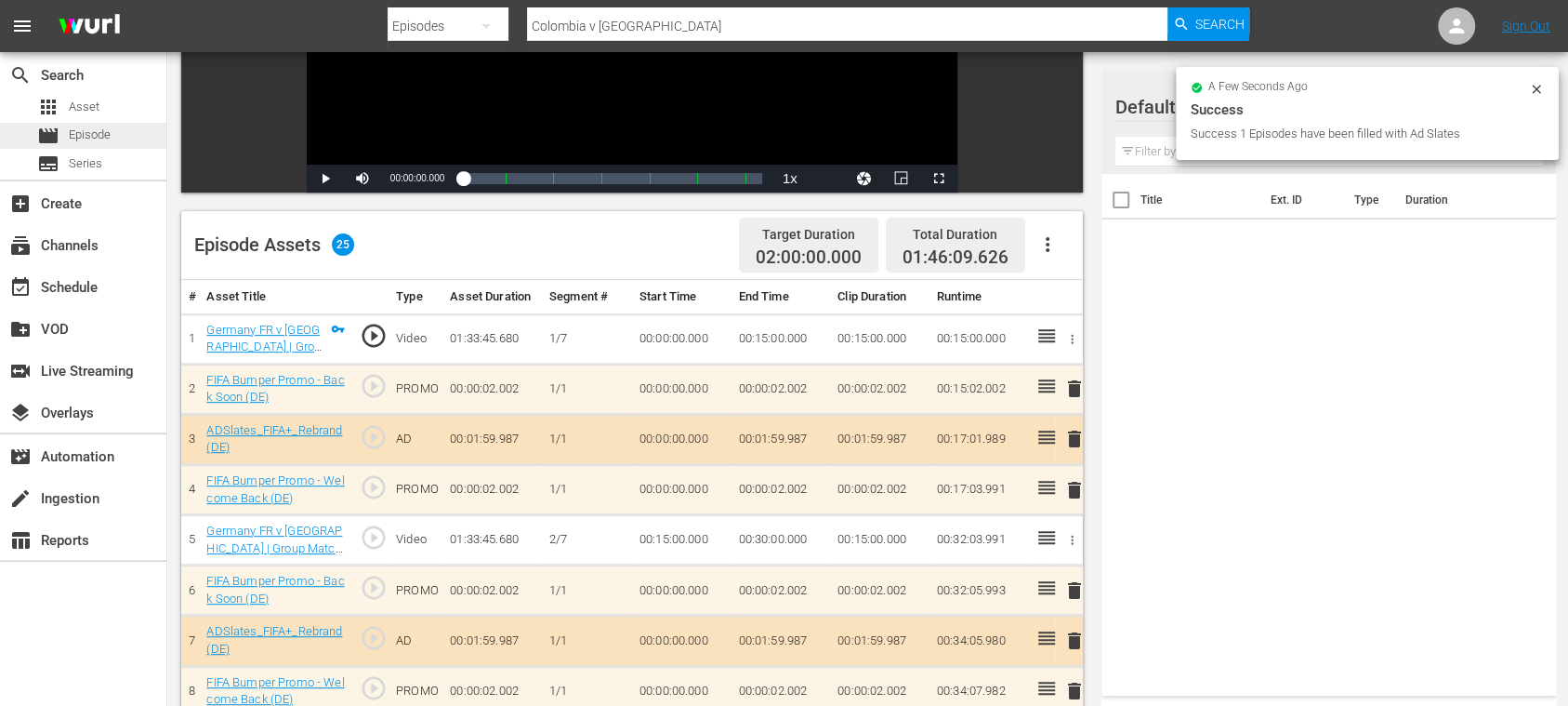
click at [107, 134] on span "Episode" at bounding box center [90, 135] width 41 height 19
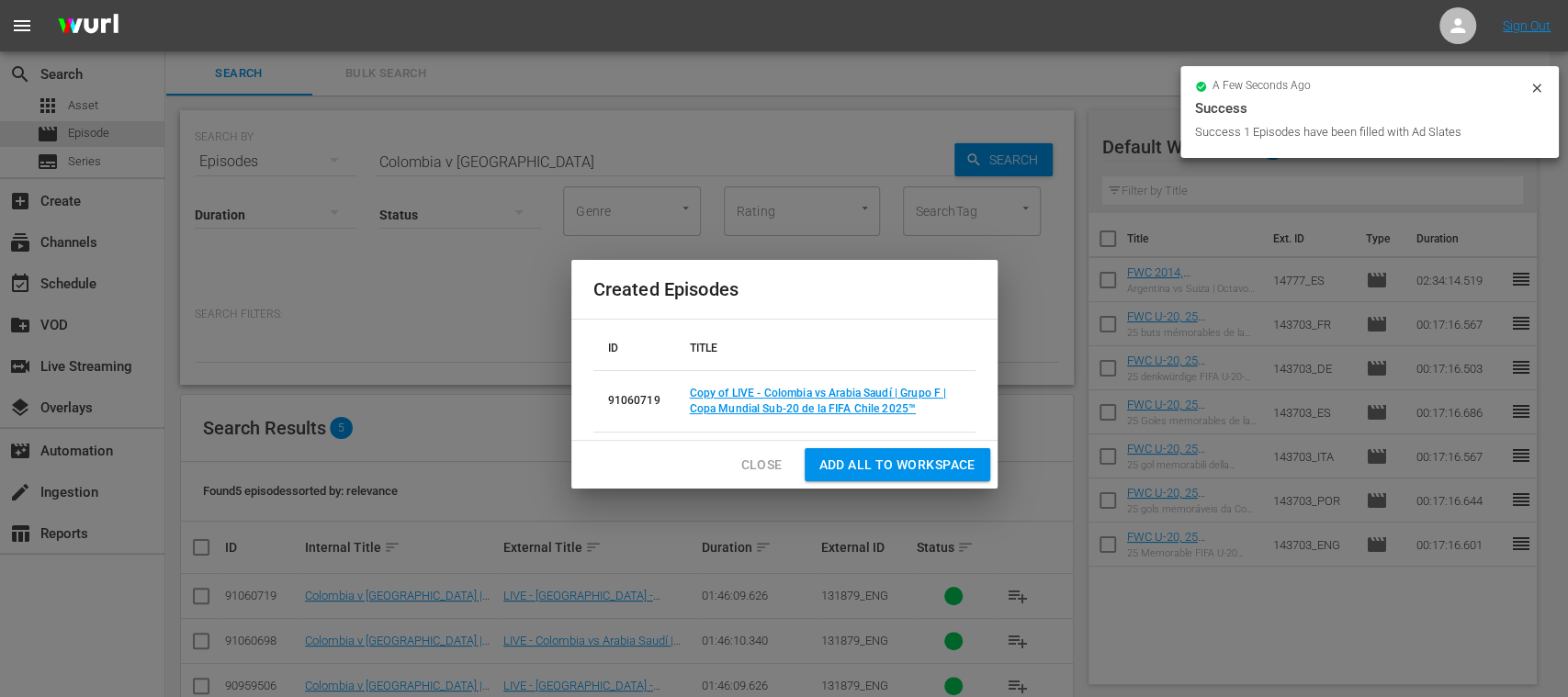
click at [755, 457] on span "Close" at bounding box center [762, 464] width 41 height 23
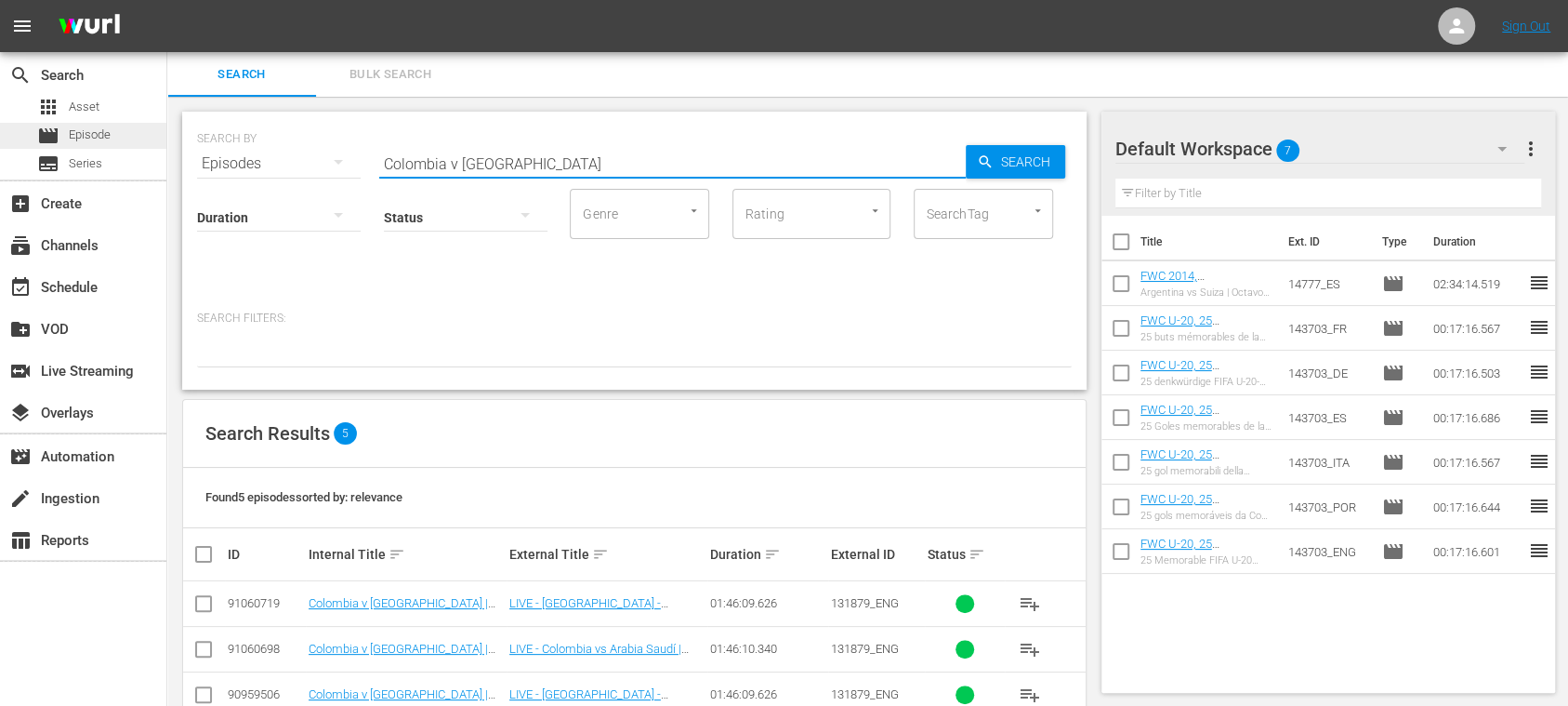
drag, startPoint x: 413, startPoint y: 155, endPoint x: 121, endPoint y: 124, distance: 293.6
click at [168, 0] on div "search Search apps Asset movie Episode subtitles Series add_box Create subscrip…" at bounding box center [868, 0] width 1401 height 0
paste input "Panama vs Ukraine"
click at [449, 163] on input "Panama vs Ukraine" at bounding box center [673, 163] width 587 height 44
click at [456, 163] on input "Panama vs Ukraine" at bounding box center [673, 163] width 587 height 44
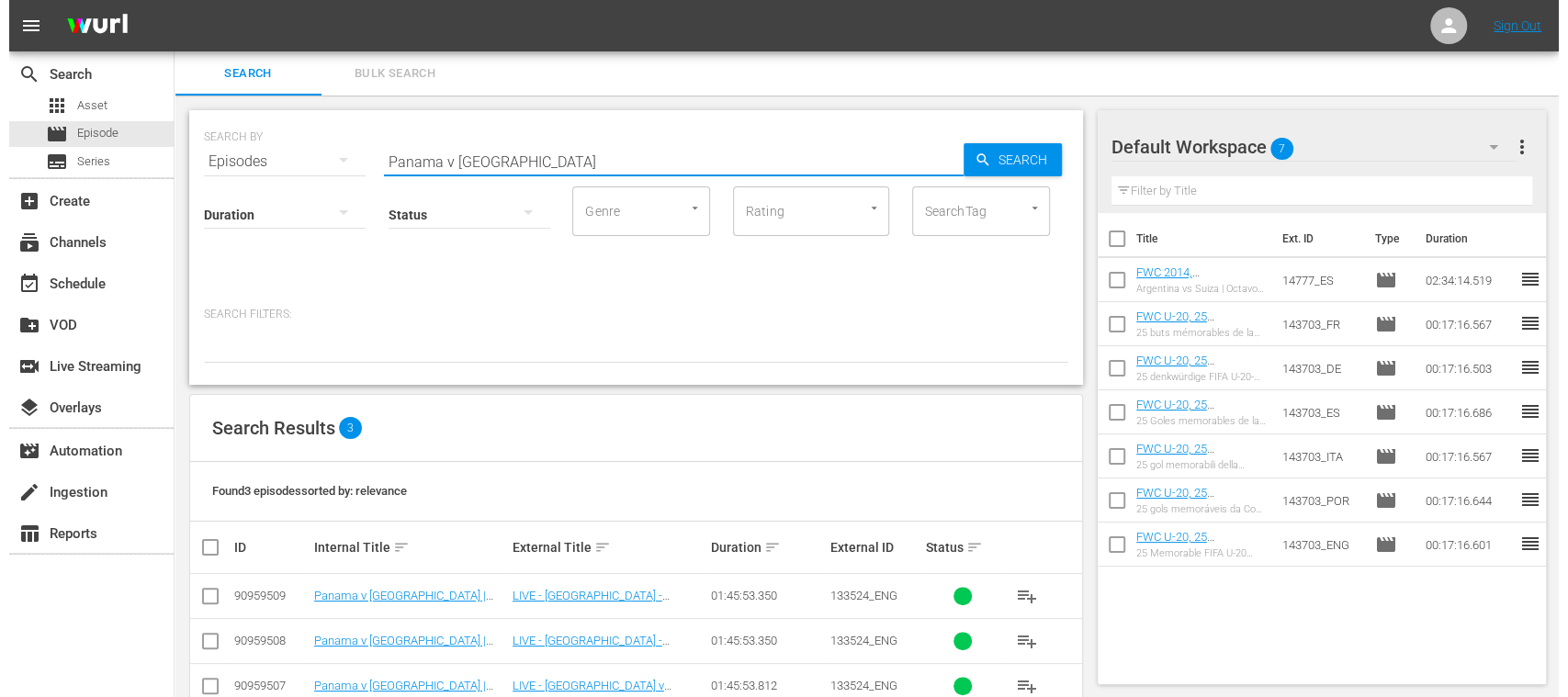
scroll to position [44, 0]
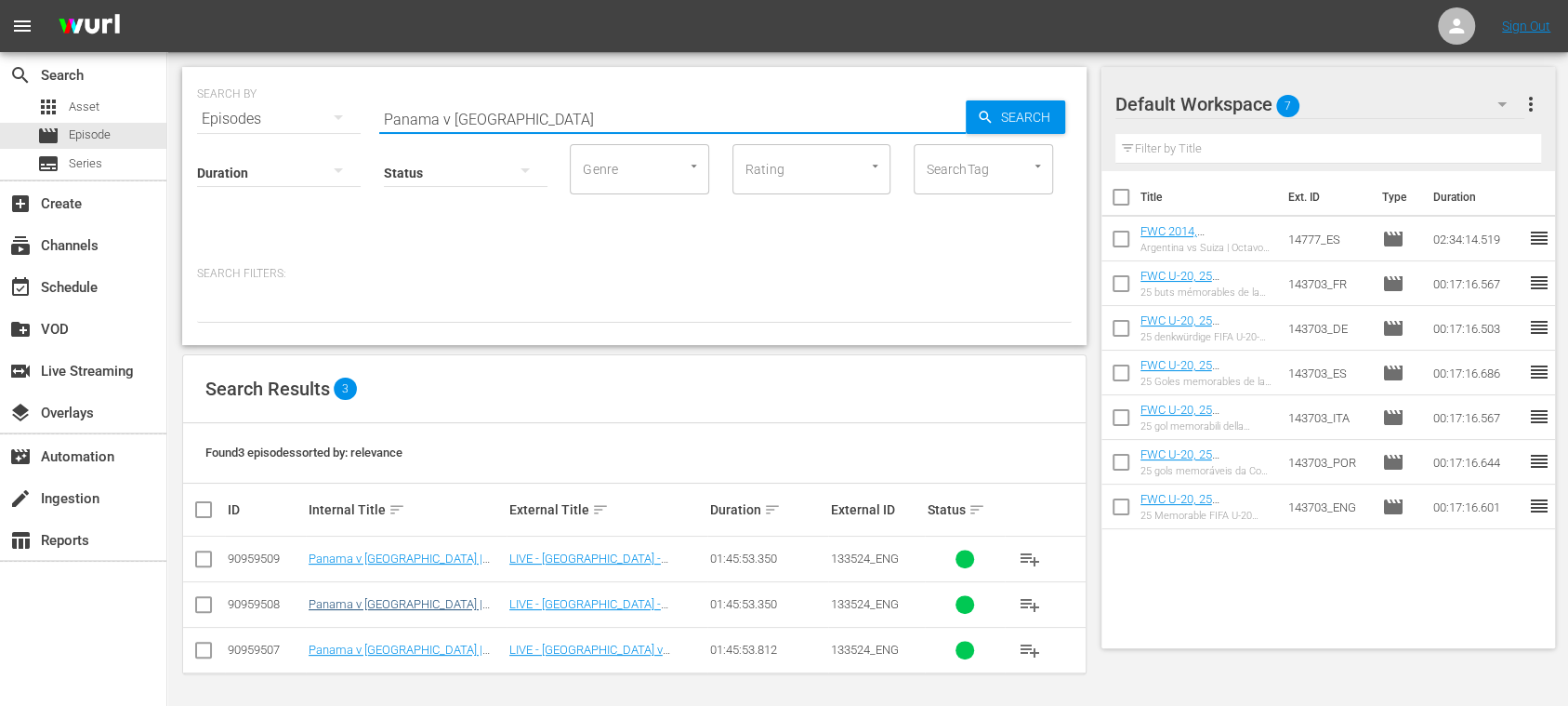
click at [203, 654] on input "checkbox" at bounding box center [204, 654] width 23 height 23
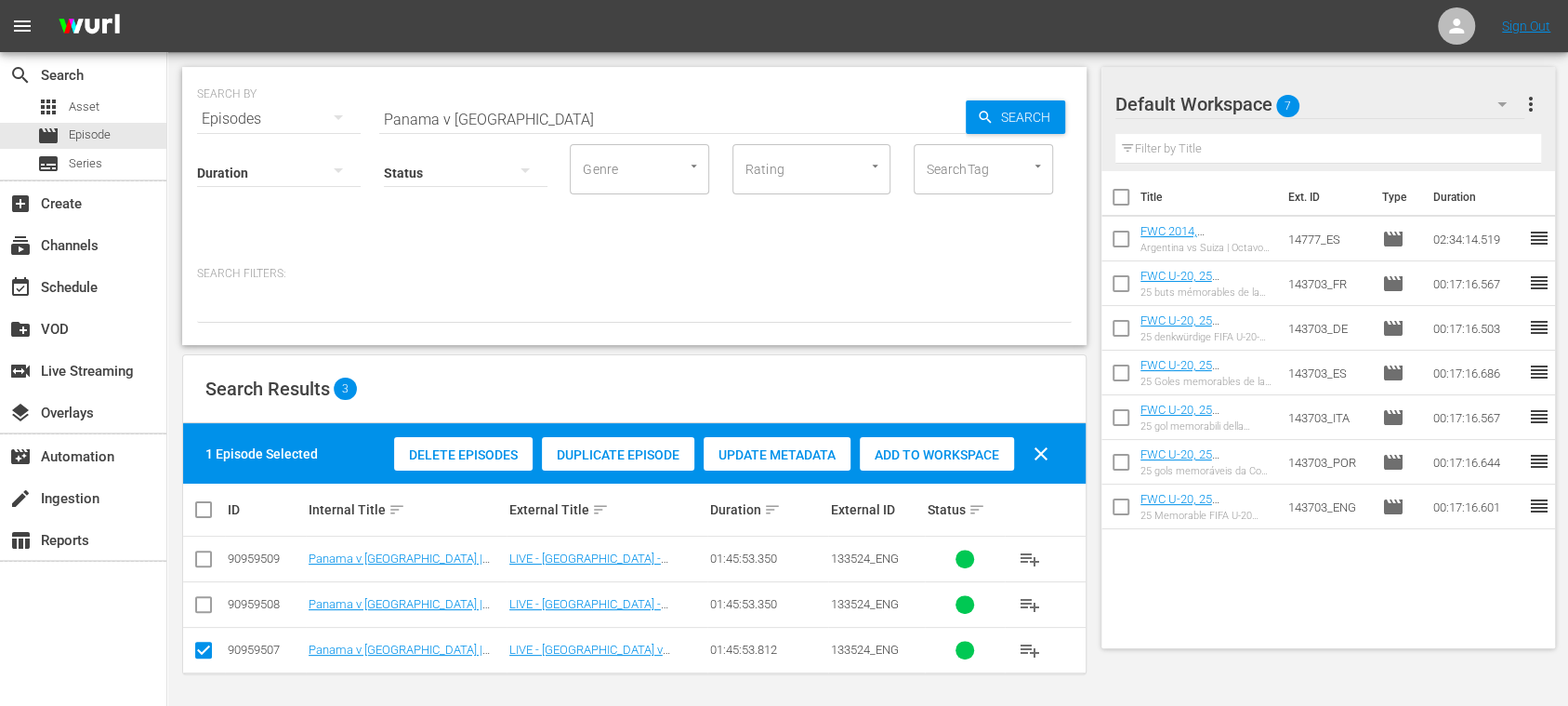
click at [619, 456] on span "Duplicate Episode" at bounding box center [618, 455] width 153 height 15
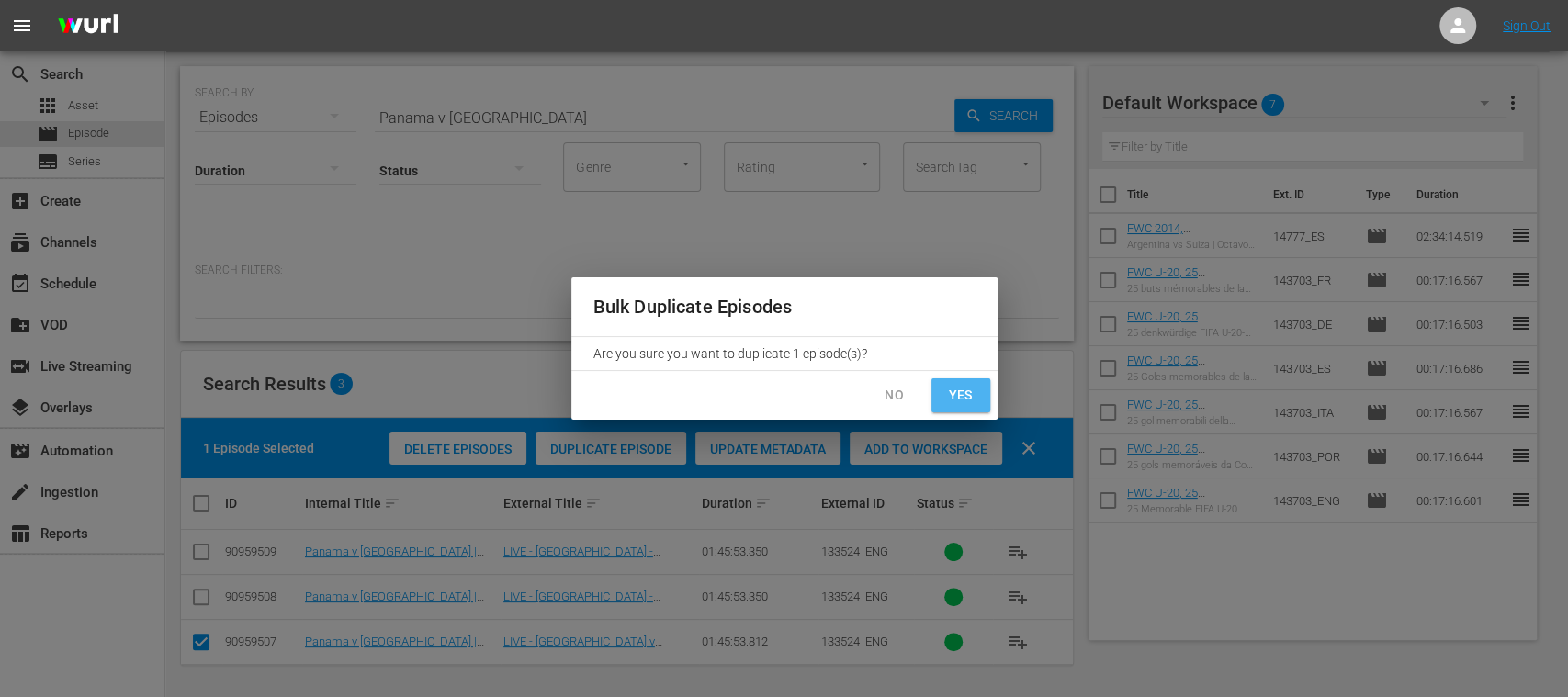
click at [956, 387] on span "Yes" at bounding box center [961, 395] width 30 height 23
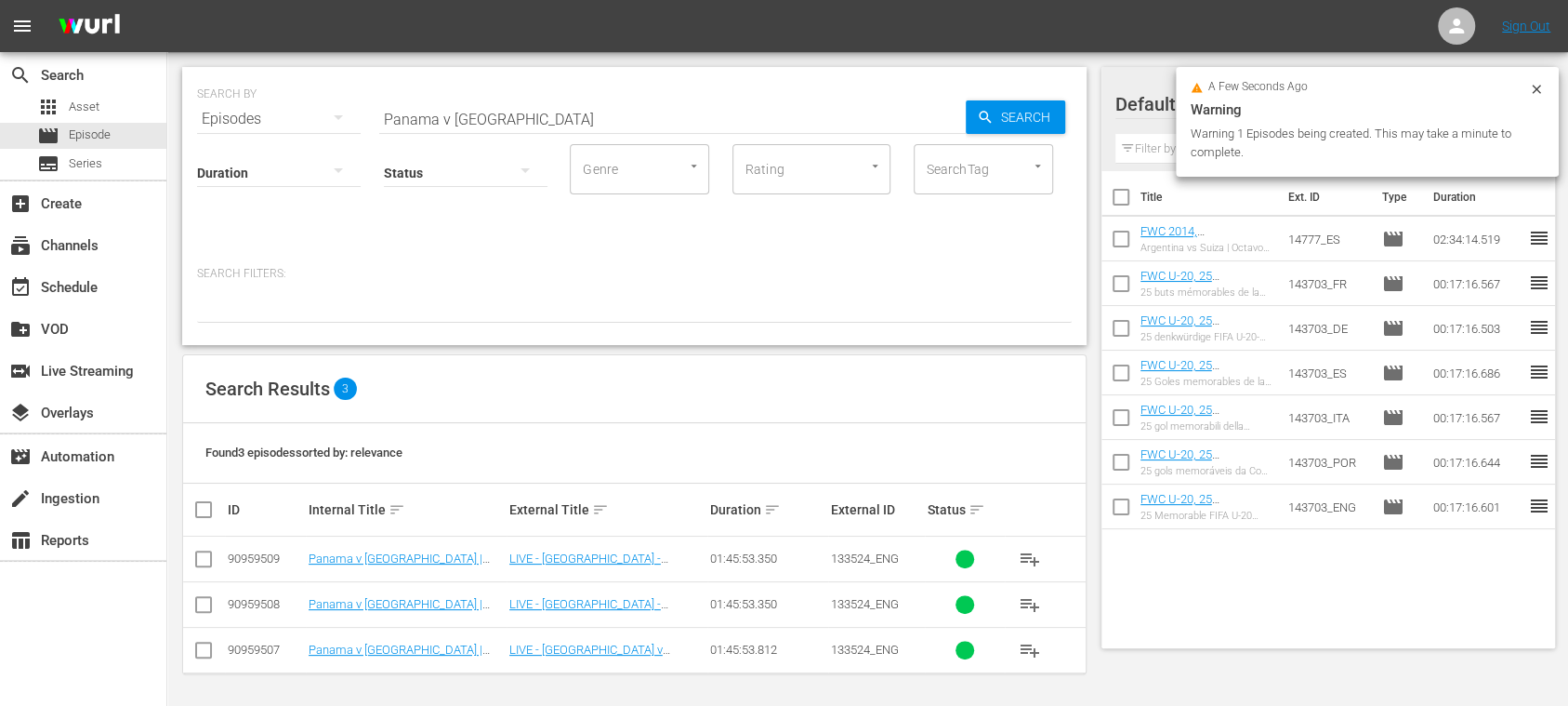
click at [1539, 86] on icon at bounding box center [1537, 90] width 15 height 15
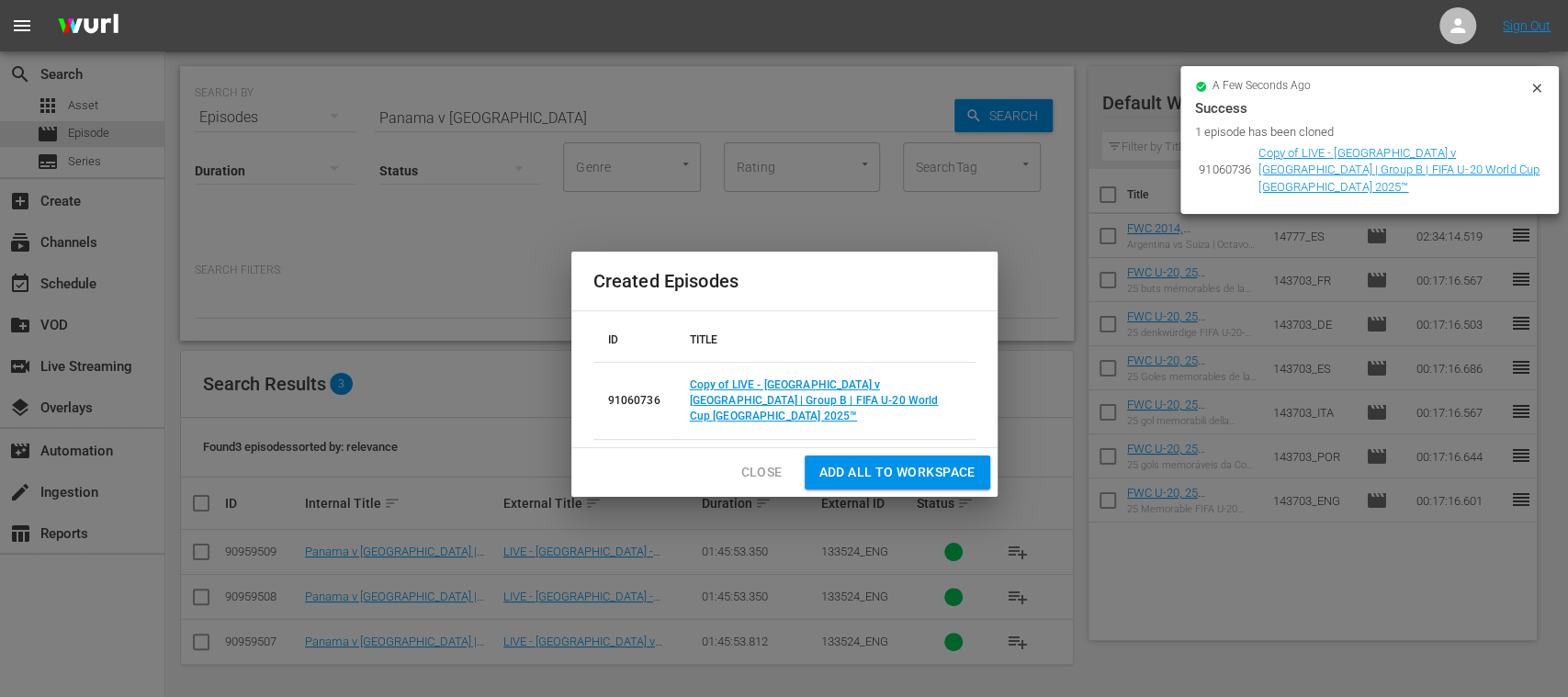
click at [791, 399] on td "Copy of LIVE - Panama v Ukraine | Group B | FIFA U-20 World Cup Chile 2025™" at bounding box center [825, 401] width 301 height 77
click at [783, 403] on link "Copy of LIVE - Panama v Ukraine | Group B | FIFA U-20 World Cup Chile 2025™" at bounding box center [814, 400] width 249 height 44
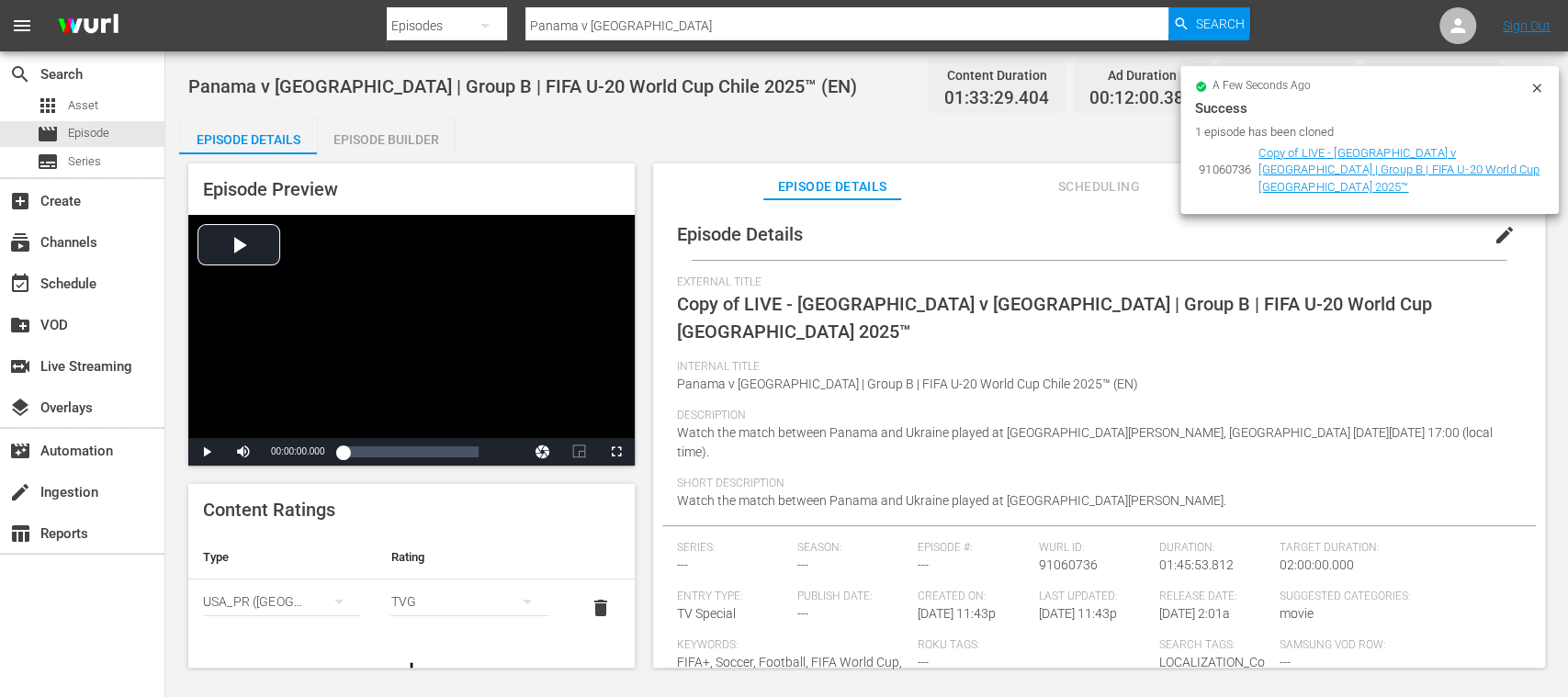
click at [1542, 93] on icon at bounding box center [1537, 88] width 15 height 15
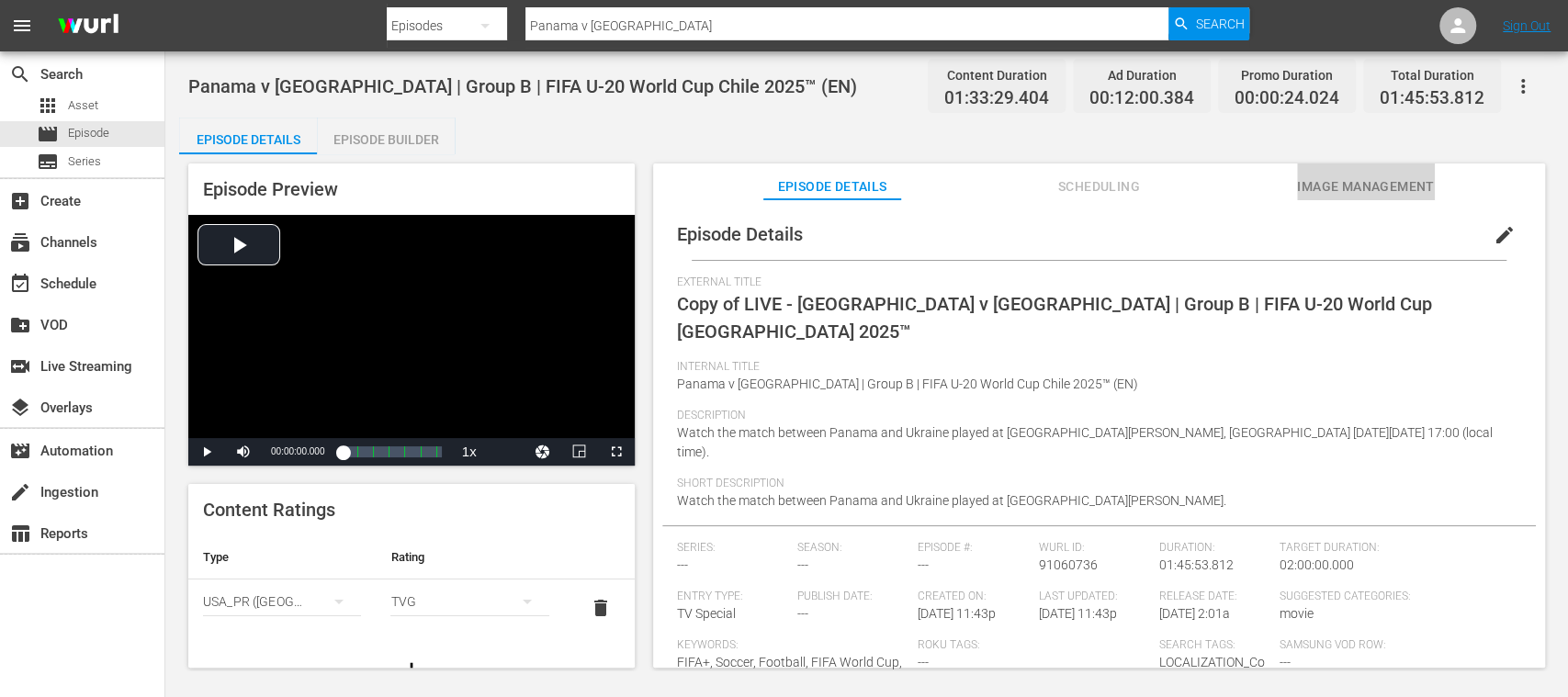
click at [1363, 178] on span "Image Management" at bounding box center [1366, 186] width 138 height 23
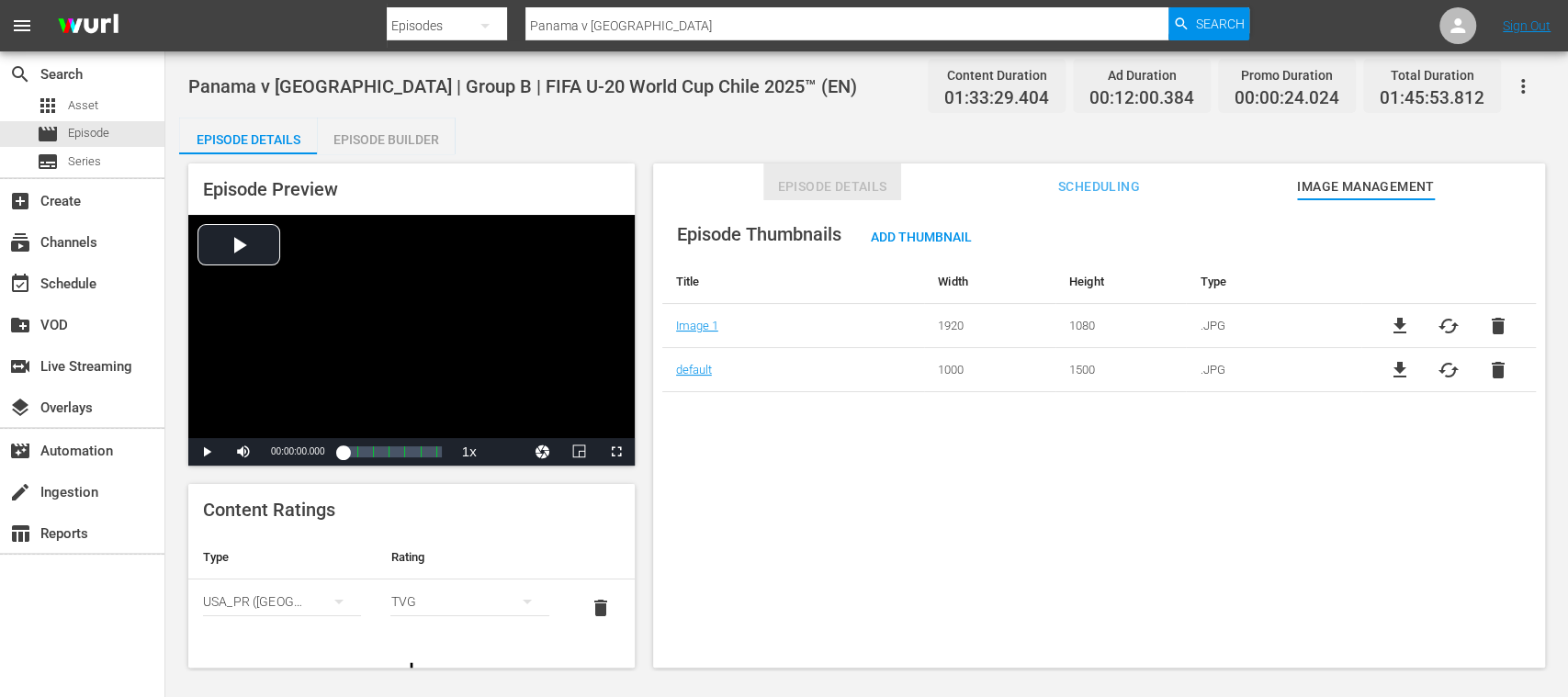
click at [798, 189] on span "Episode Details" at bounding box center [832, 186] width 138 height 23
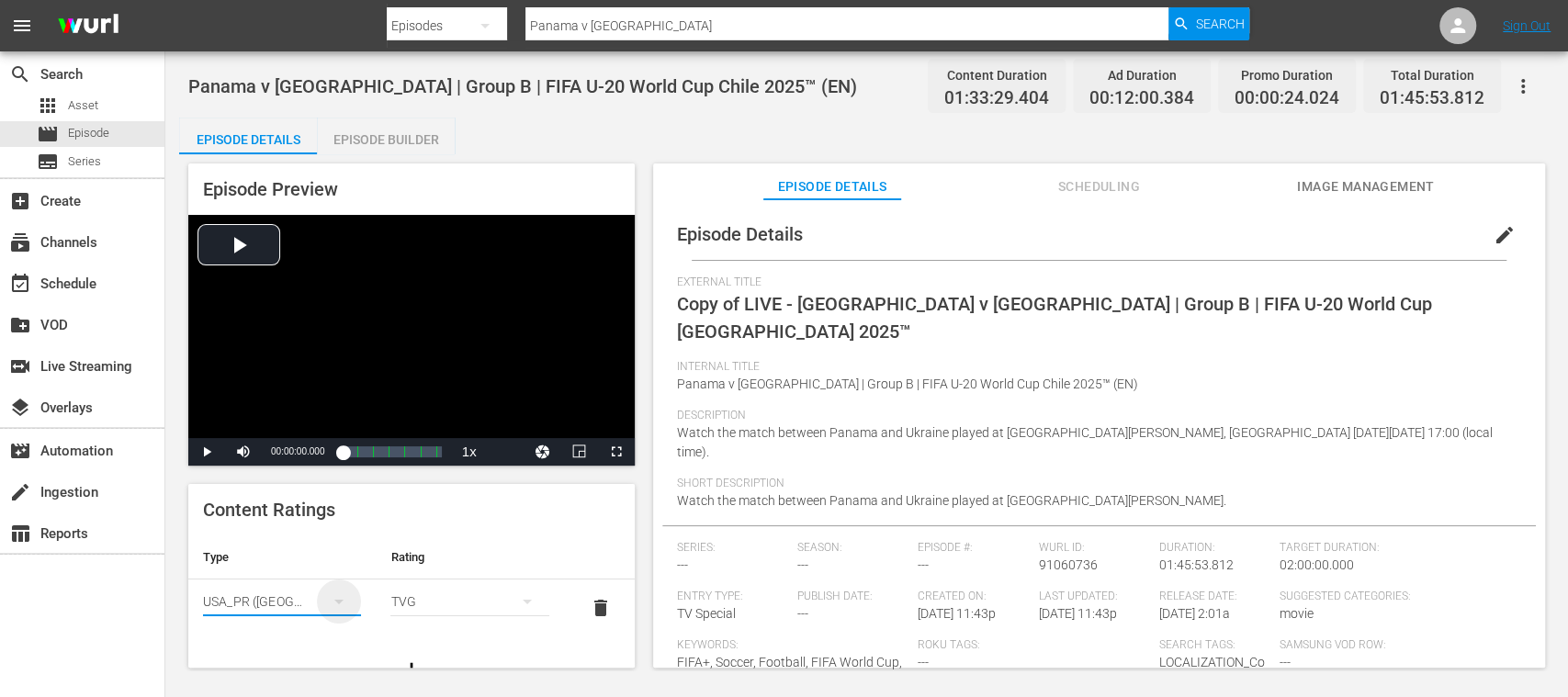
click at [334, 595] on icon "simple table" at bounding box center [339, 601] width 22 height 22
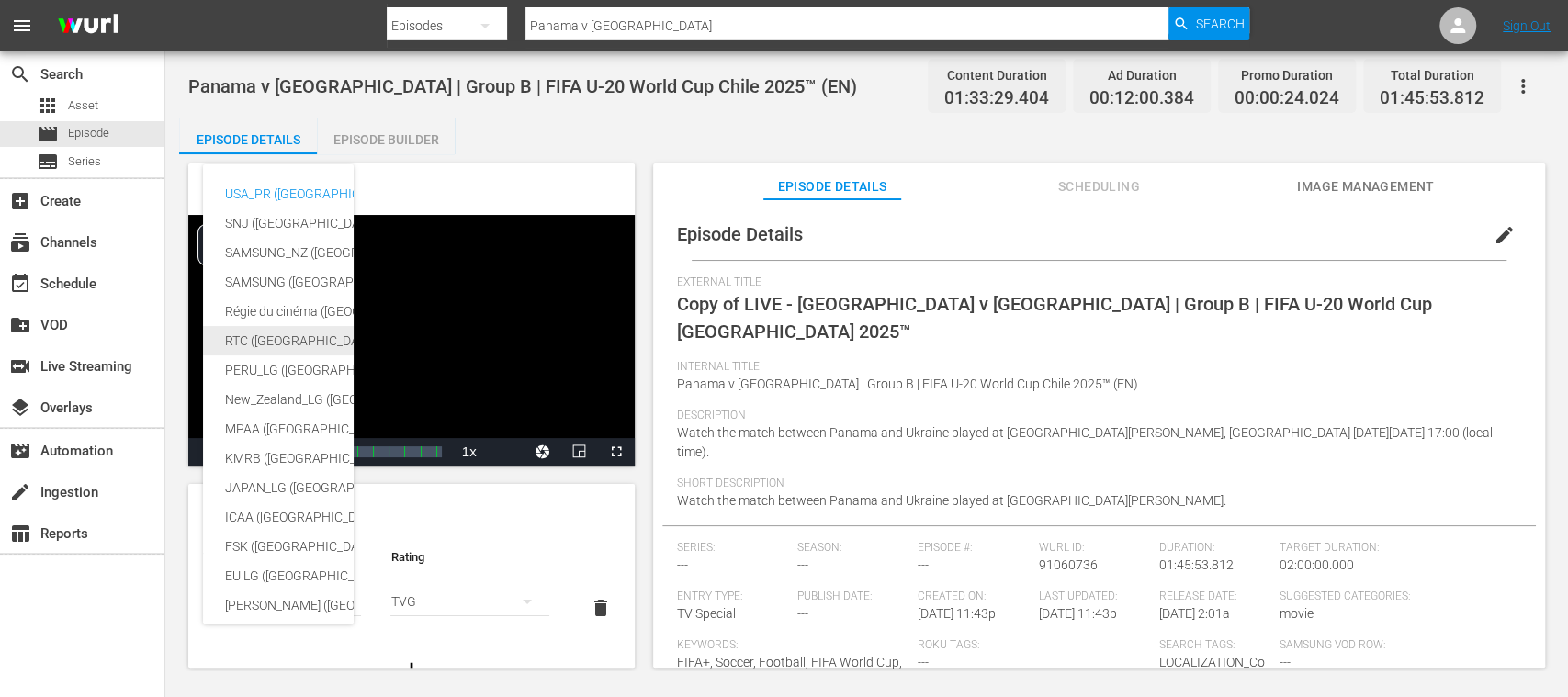
click at [261, 343] on div "RTC (Mexico)" at bounding box center [451, 341] width 451 height 30
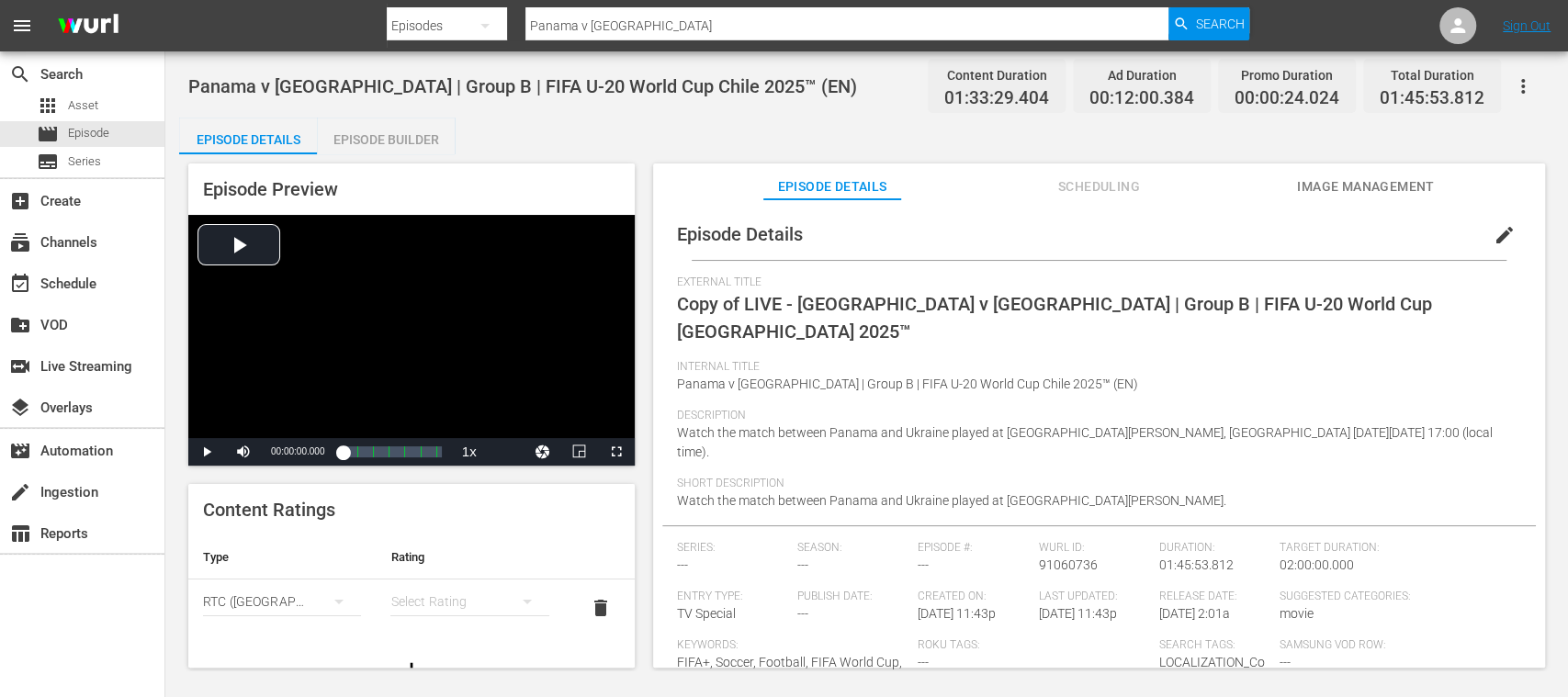
click at [474, 606] on div "simple table" at bounding box center [469, 601] width 158 height 51
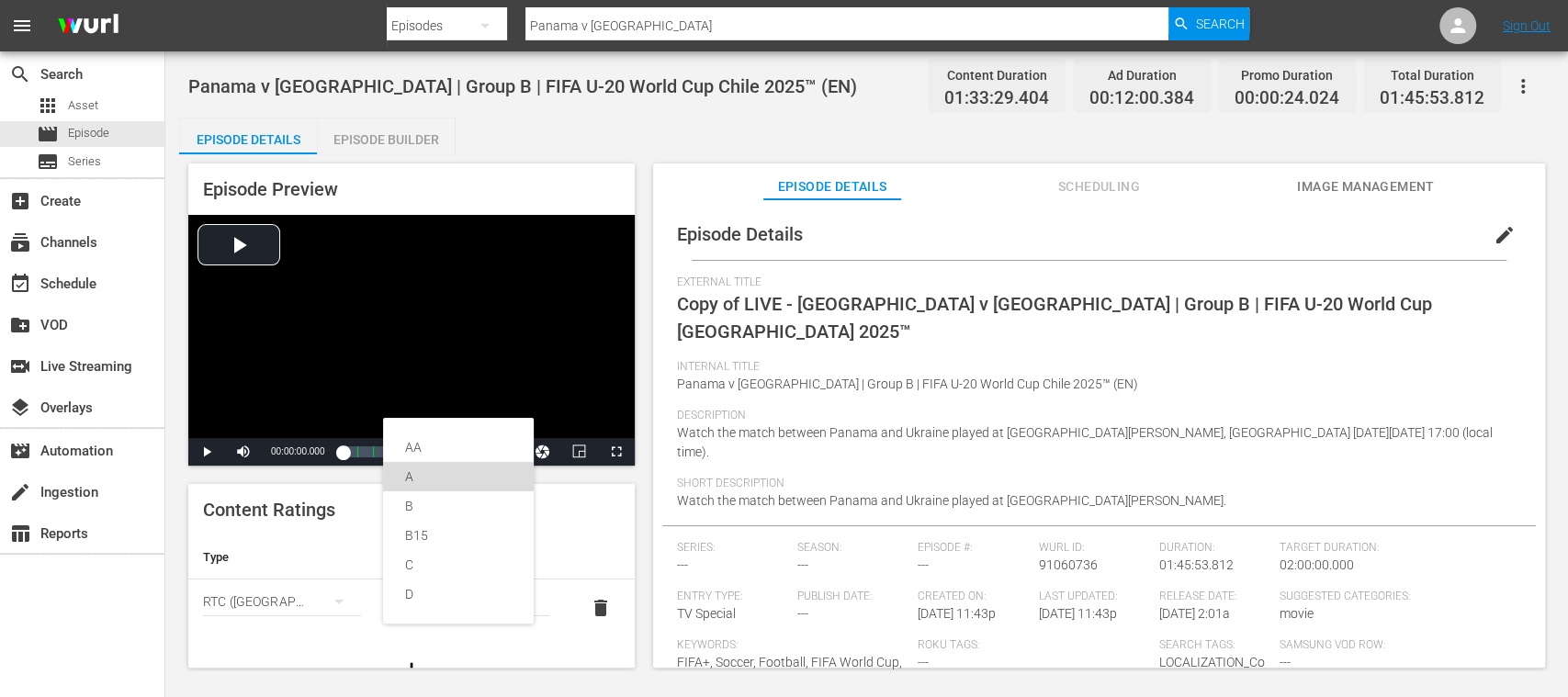
click at [426, 477] on div "A" at bounding box center [458, 476] width 106 height 30
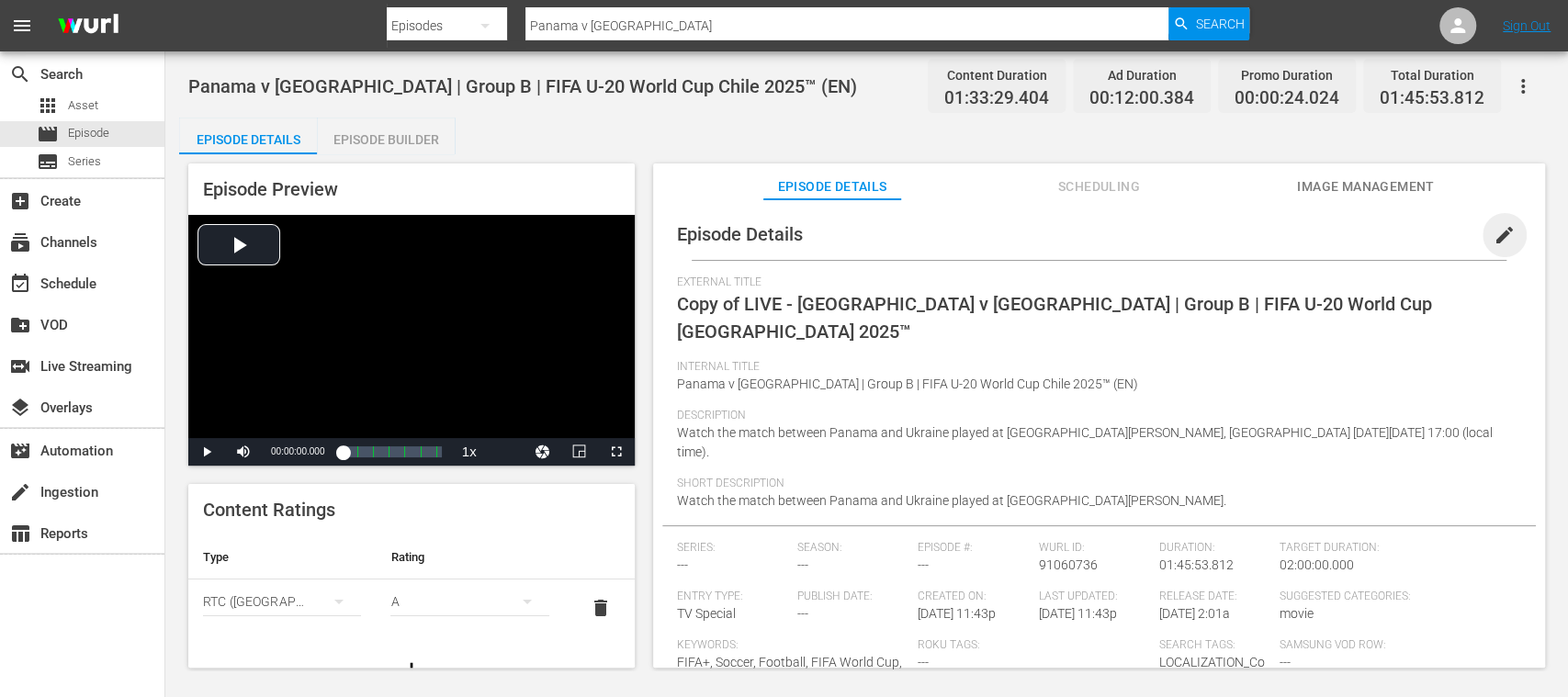
click at [1495, 237] on span "edit" at bounding box center [1505, 235] width 22 height 22
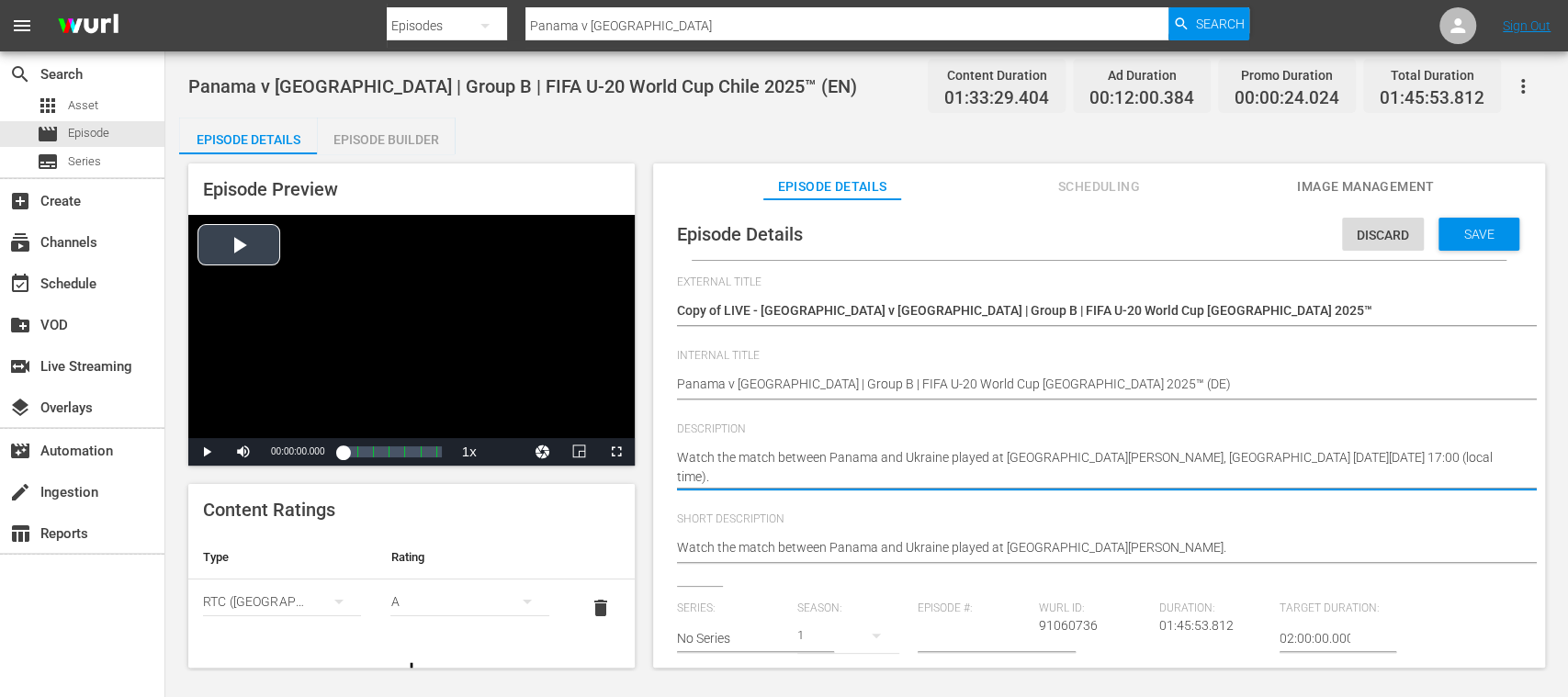
drag, startPoint x: 755, startPoint y: 477, endPoint x: 583, endPoint y: 391, distance: 192.3
paste textarea "Vea el partido entre Panamá y Ucrania jugado en el Estadio Elías Figueroa Brand…"
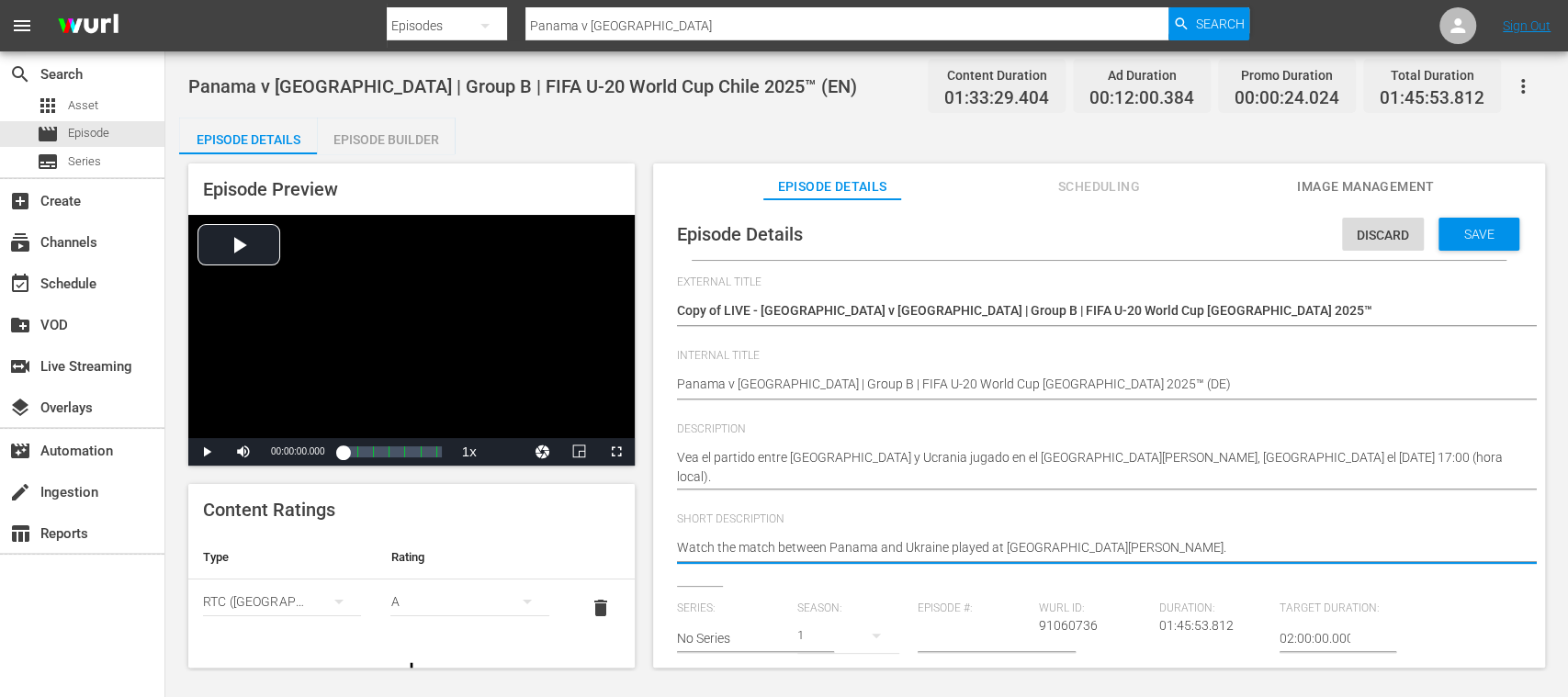
drag, startPoint x: 1196, startPoint y: 554, endPoint x: 509, endPoint y: 532, distance: 687.4
paste textarea "Vea el partido entre Panamá y Ucrania jugado en el Estadio Elías Figueroa Brand…"
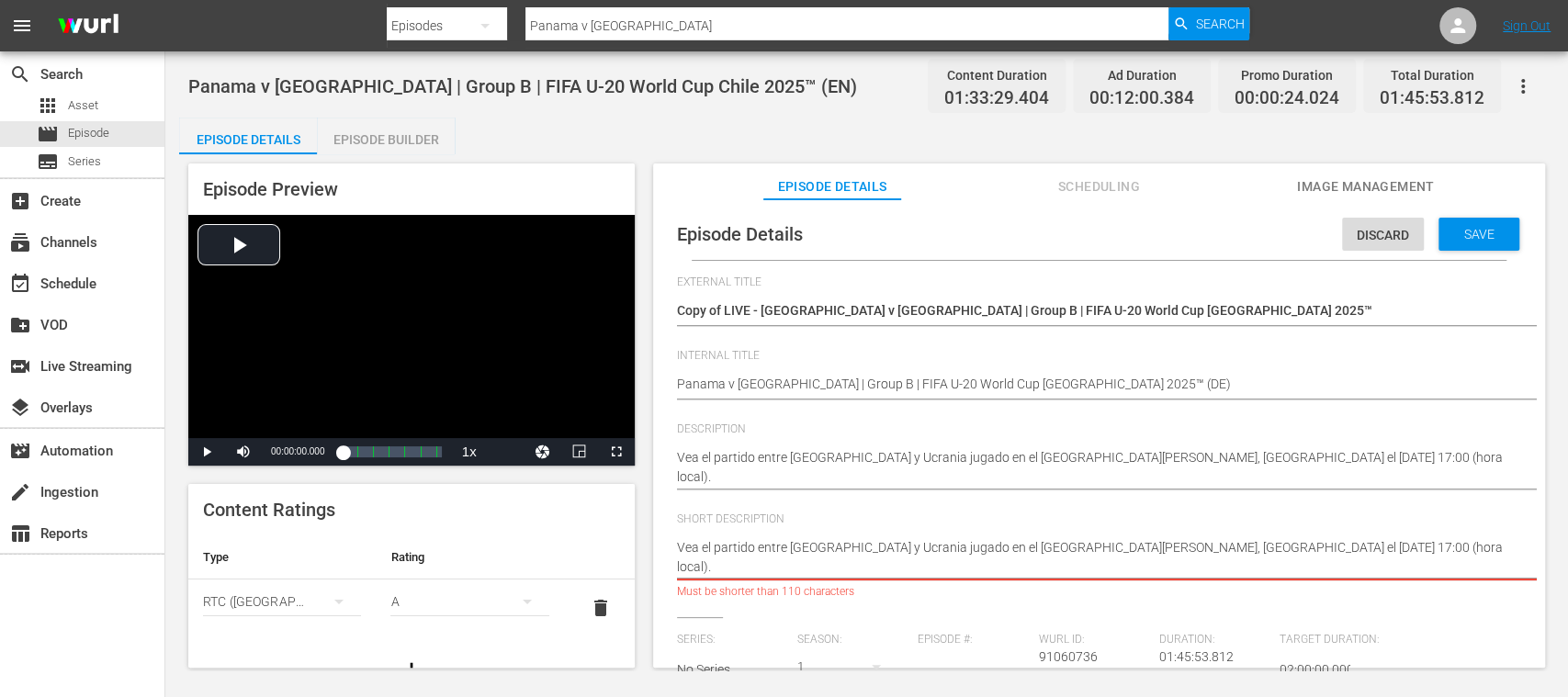
drag, startPoint x: 1200, startPoint y: 551, endPoint x: 1204, endPoint y: 566, distance: 15.5
click at [1204, 566] on textarea "Watch the match between Panama and Ukraine played at Estadio Elías Figueroa Bra…" at bounding box center [1094, 556] width 835 height 38
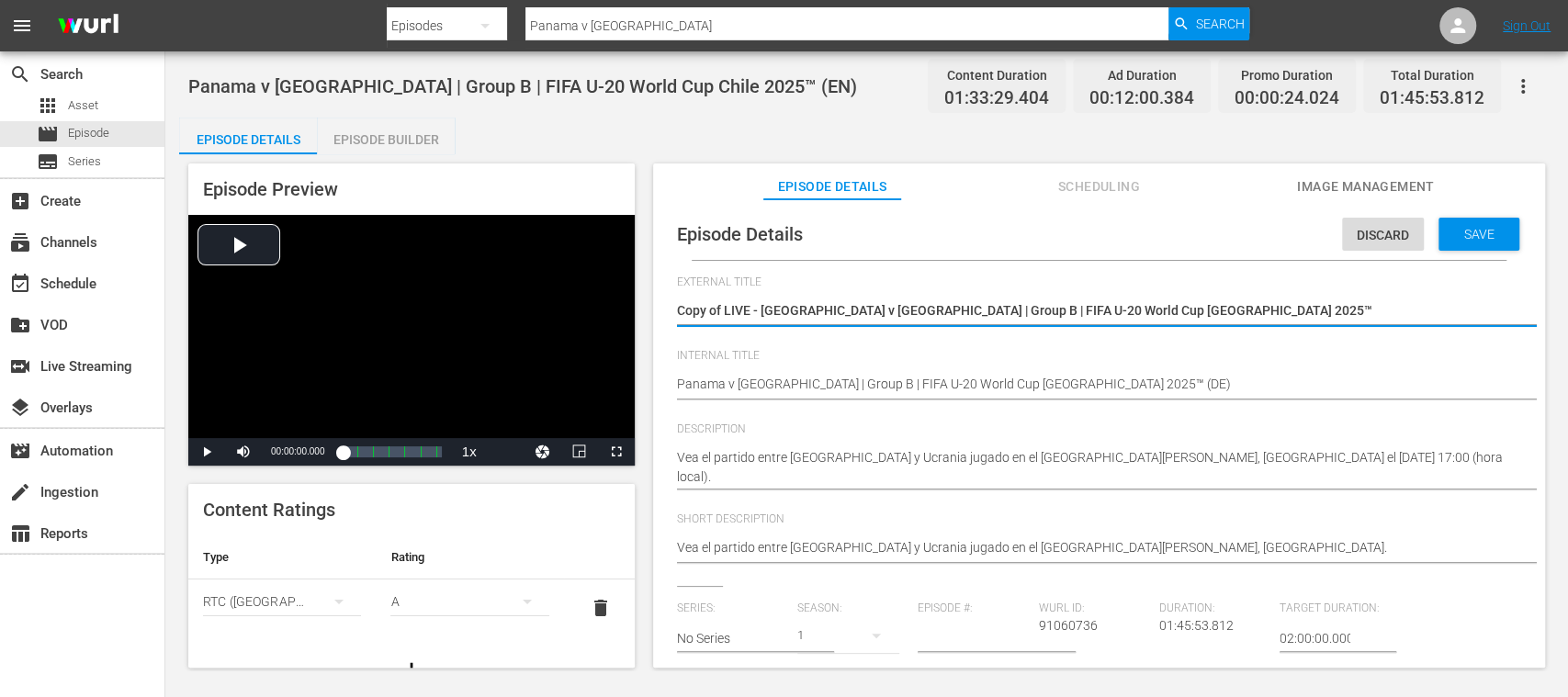
drag, startPoint x: 1059, startPoint y: 310, endPoint x: 764, endPoint y: 301, distance: 295.1
paste textarea "á vs Ucrania | Grupo B | Copa Mundial Sub-20 de la FIFA"
click at [723, 312] on textarea "Copy of LIVE - Panama v Ukraine | Group B | FIFA U-20 World Cup Chile 2025™" at bounding box center [1094, 313] width 835 height 22
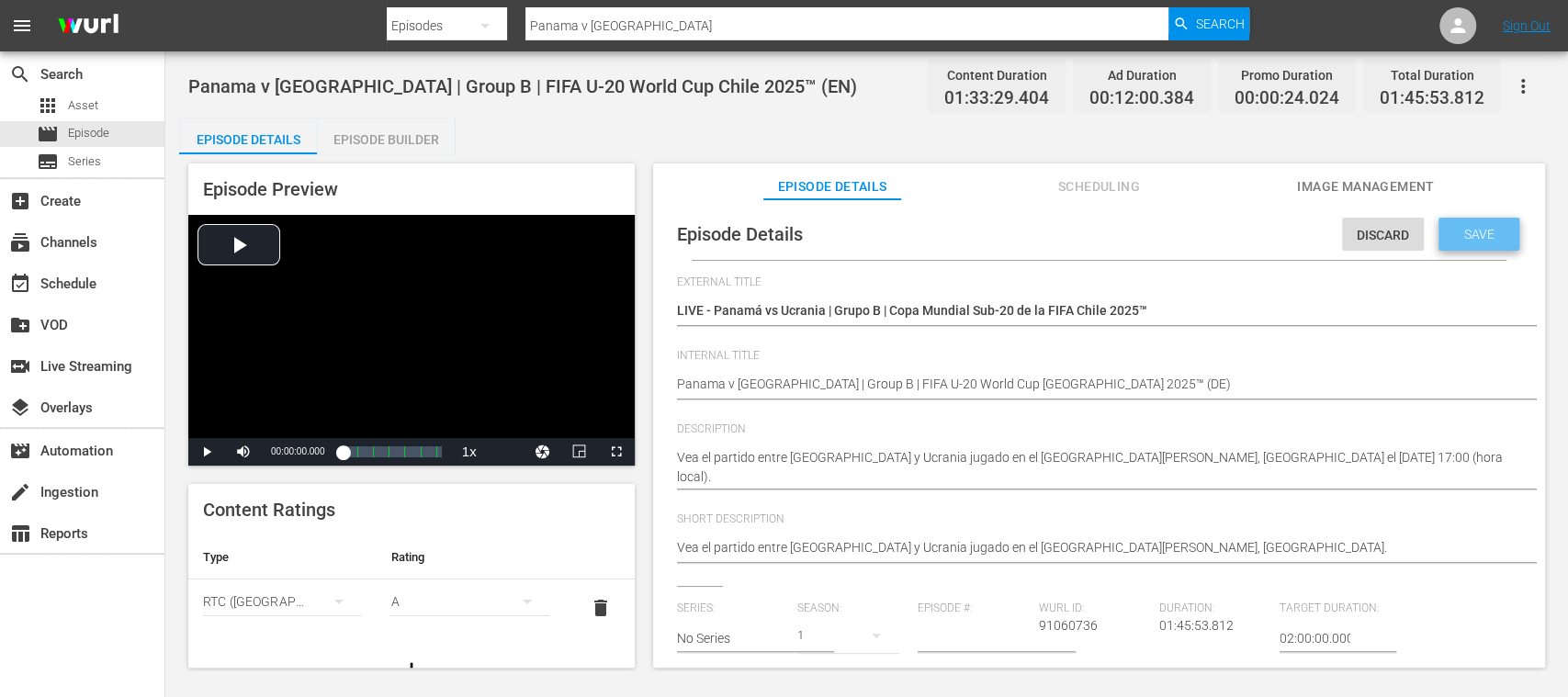
click at [1473, 237] on span "Save" at bounding box center [1480, 235] width 60 height 15
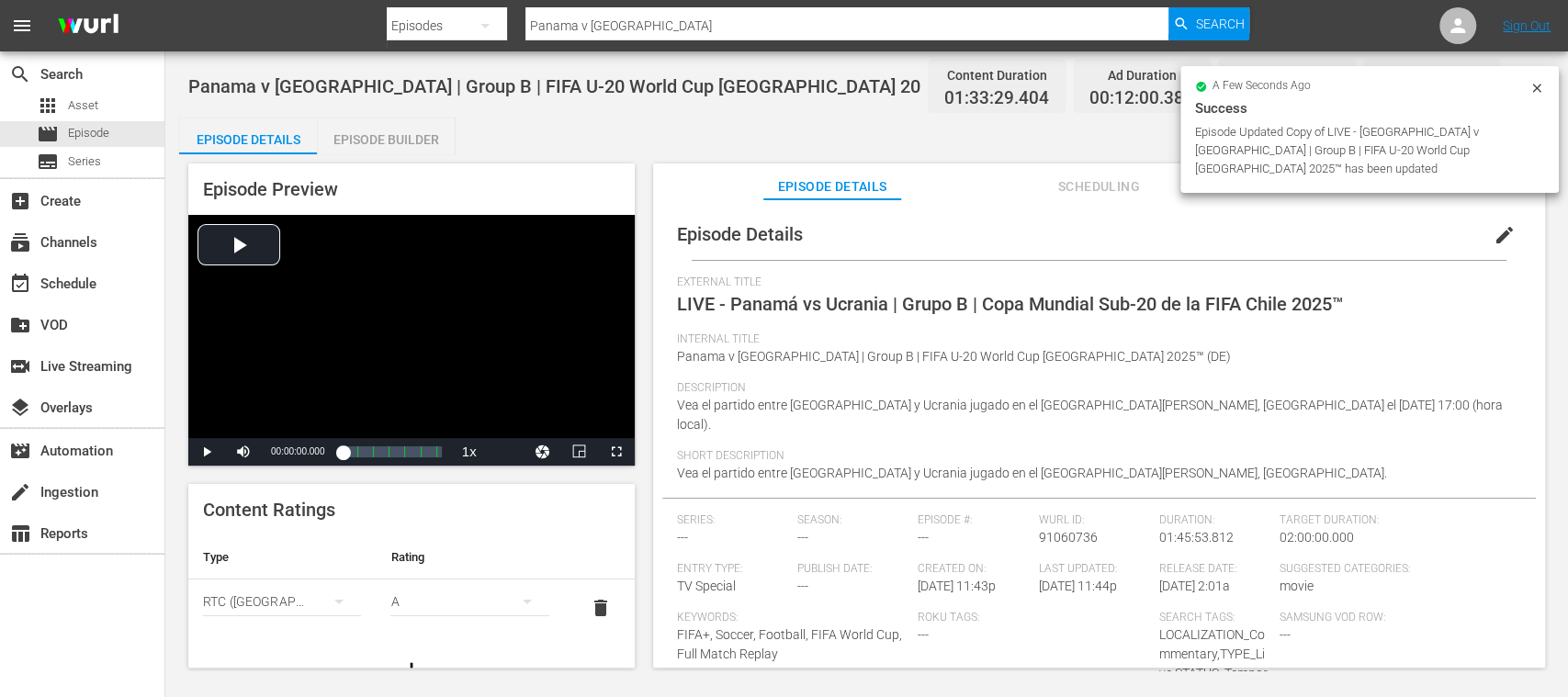
click at [418, 141] on div "Episode Builder" at bounding box center [385, 139] width 138 height 44
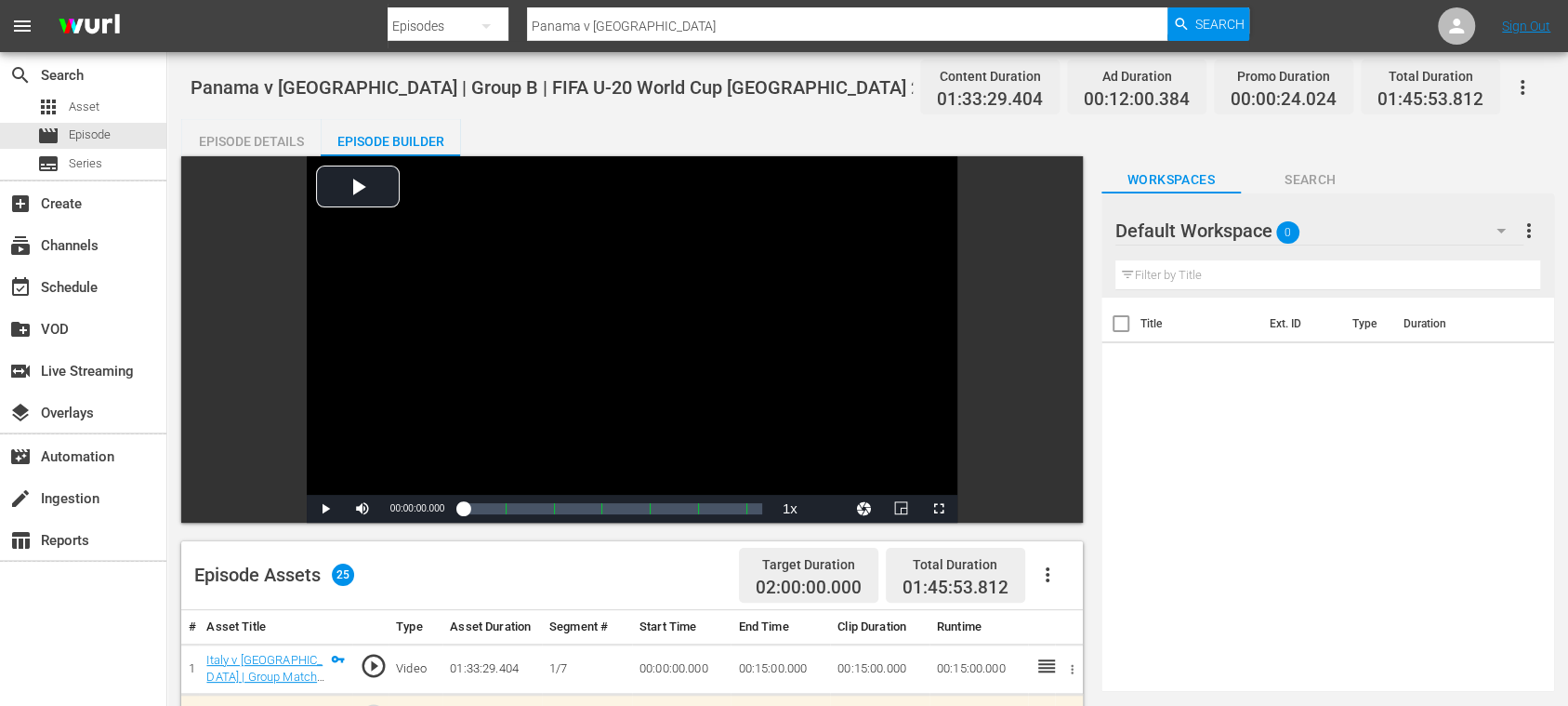
click at [270, 143] on div "Episode Details" at bounding box center [251, 140] width 139 height 44
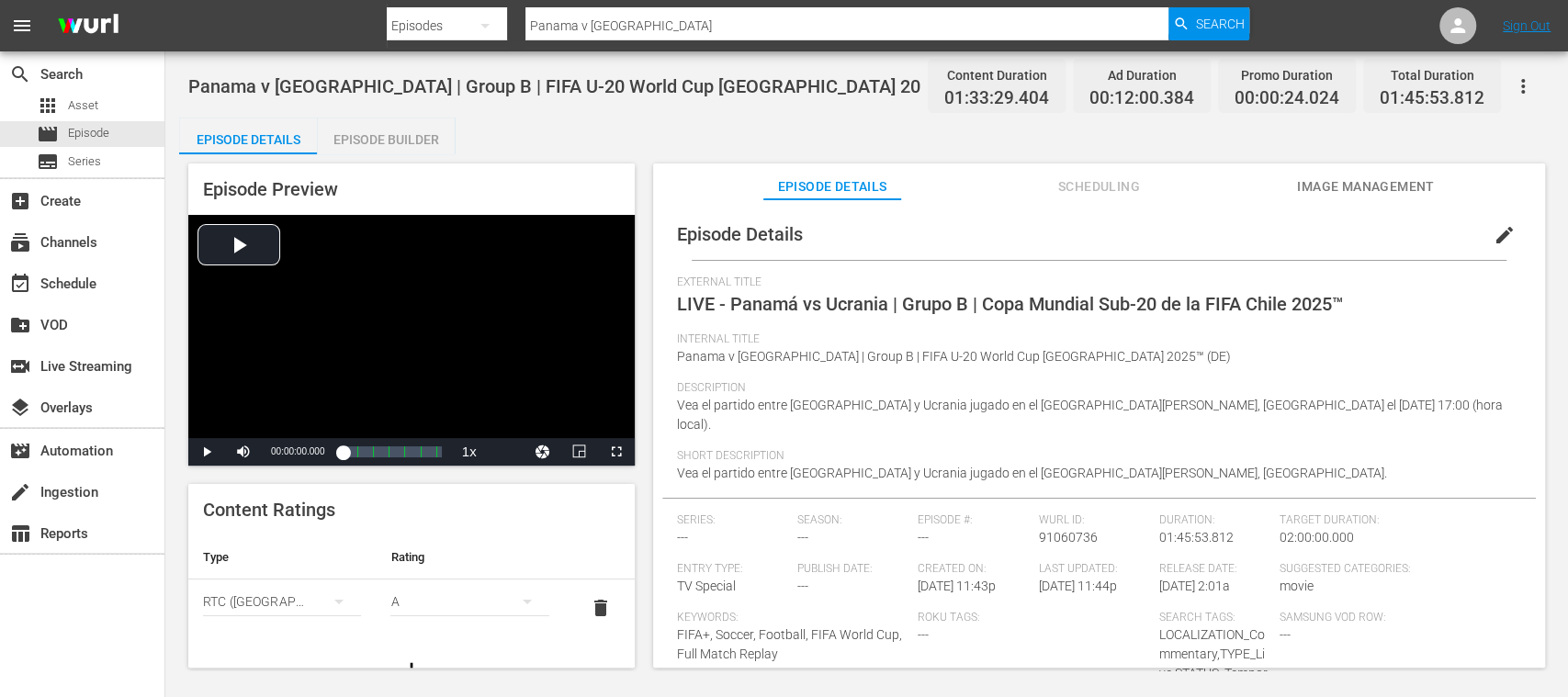
click at [1495, 232] on span "edit" at bounding box center [1505, 235] width 22 height 22
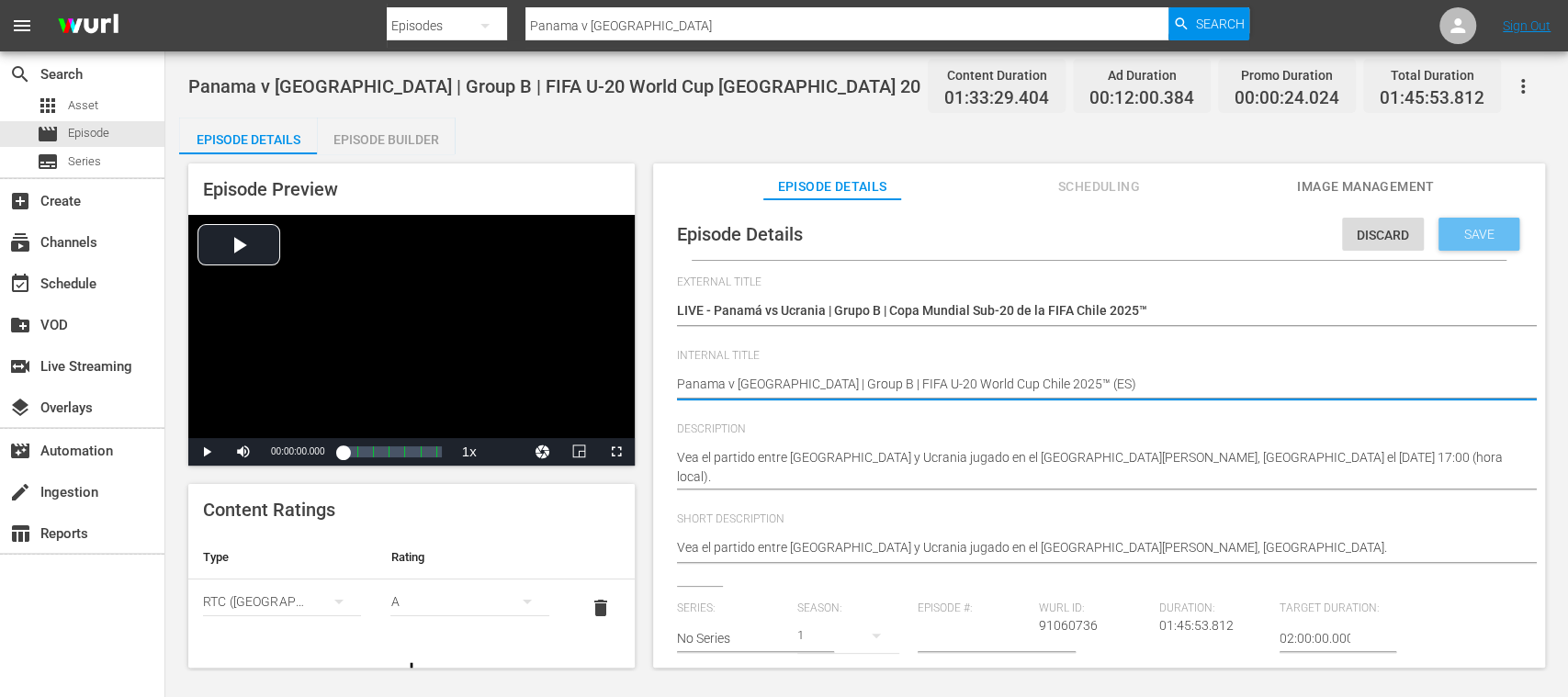
click at [1477, 230] on span "Save" at bounding box center [1480, 235] width 60 height 15
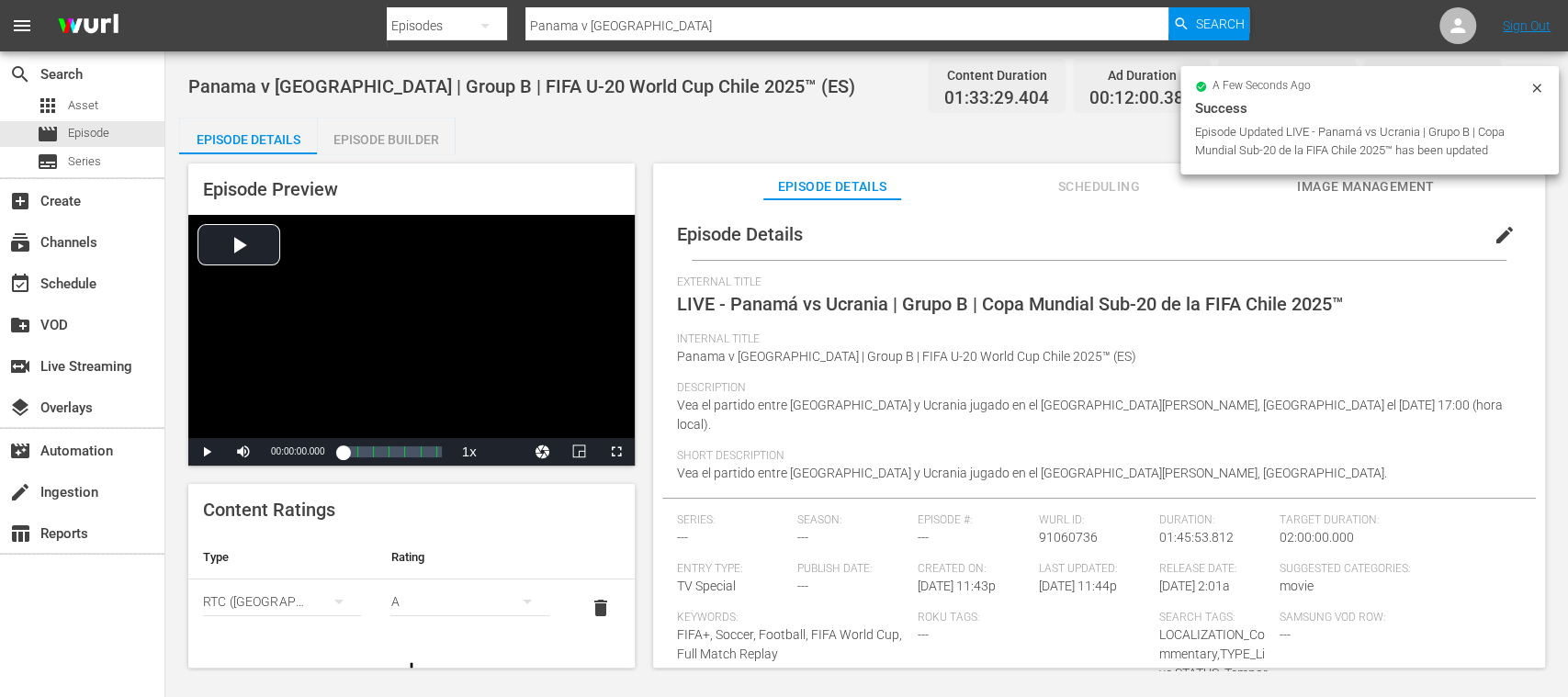
click at [410, 139] on div "Episode Builder" at bounding box center [385, 139] width 138 height 44
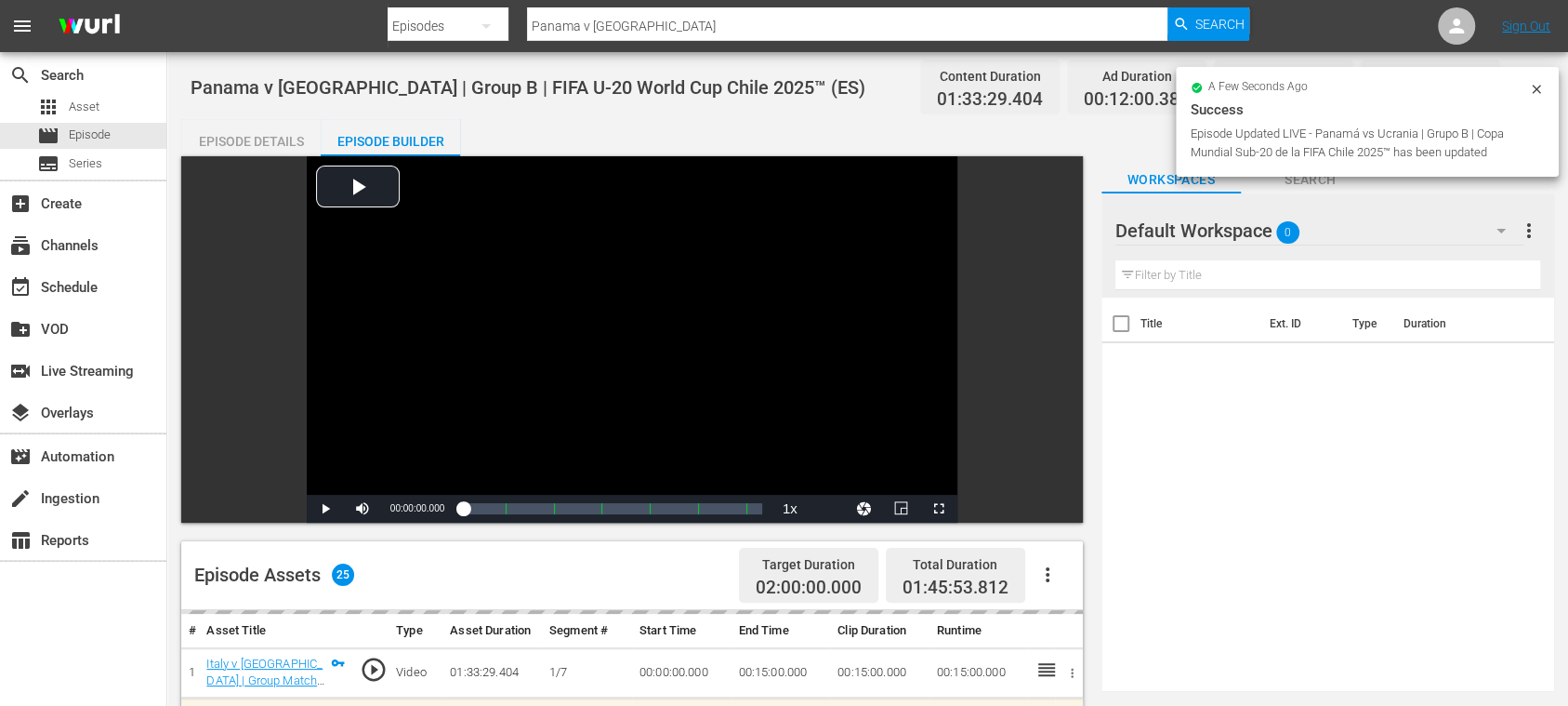
scroll to position [330, 0]
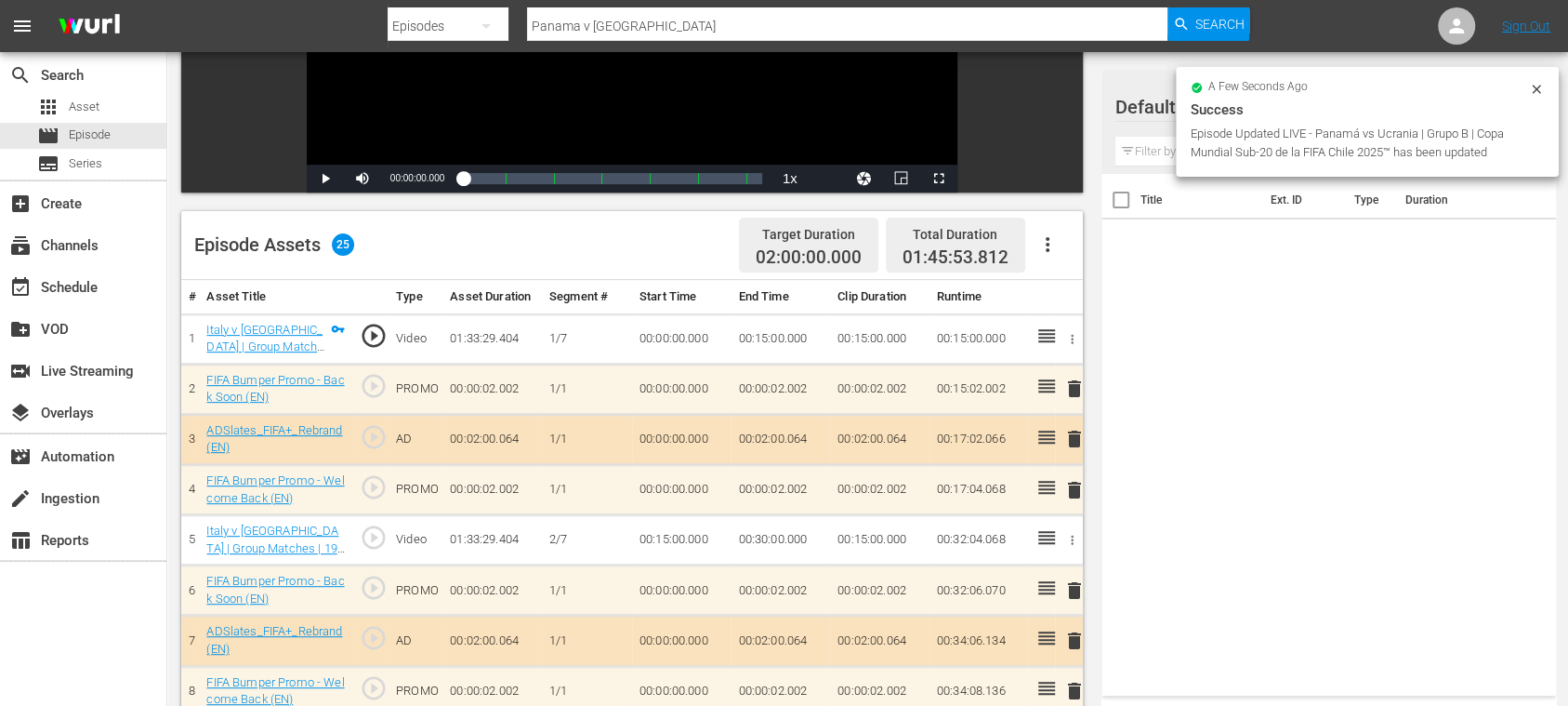
click at [1046, 241] on icon "button" at bounding box center [1048, 245] width 23 height 23
click at [1055, 295] on div "Clear Ads" at bounding box center [1102, 296] width 126 height 44
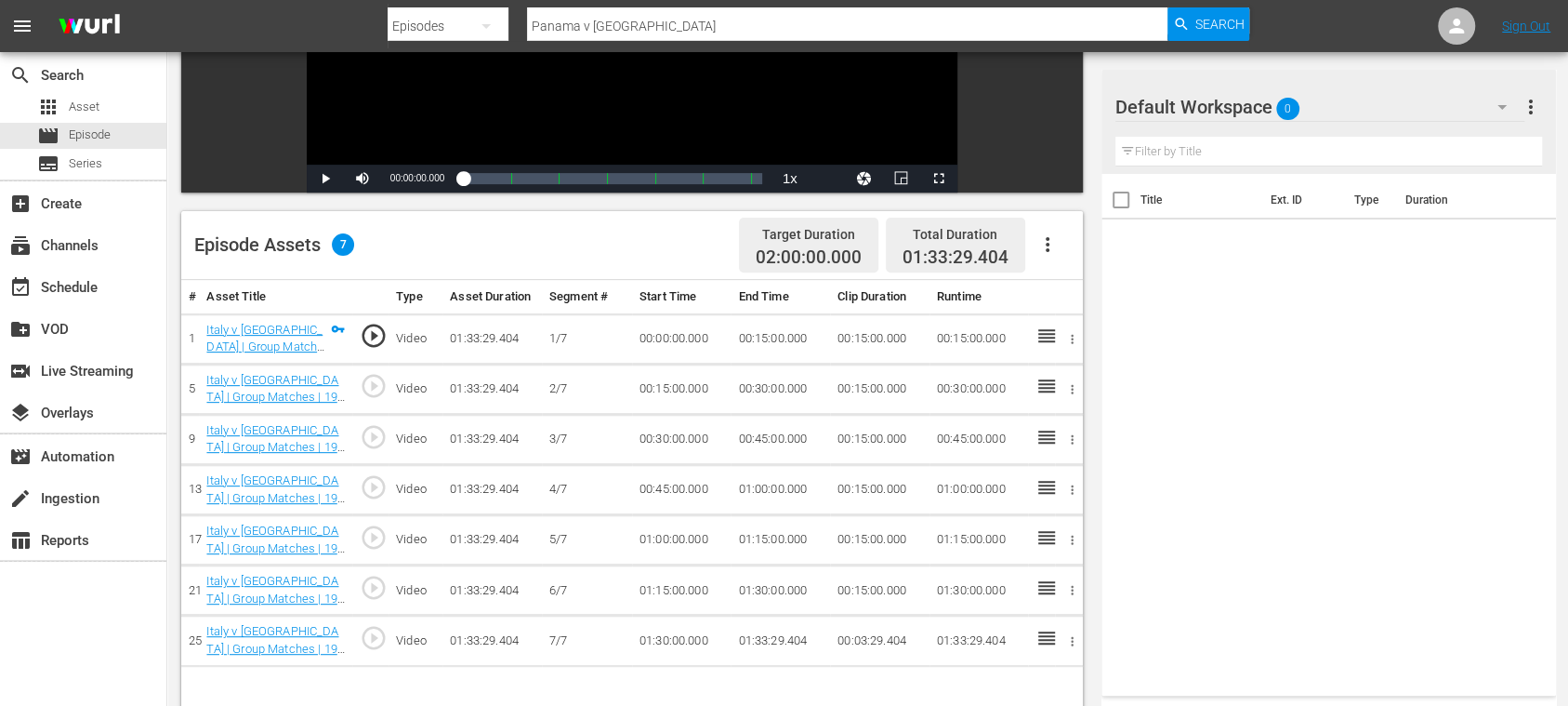
click at [1051, 244] on icon "button" at bounding box center [1048, 245] width 23 height 23
click at [1062, 248] on div "Fill with Ads" at bounding box center [1102, 252] width 126 height 44
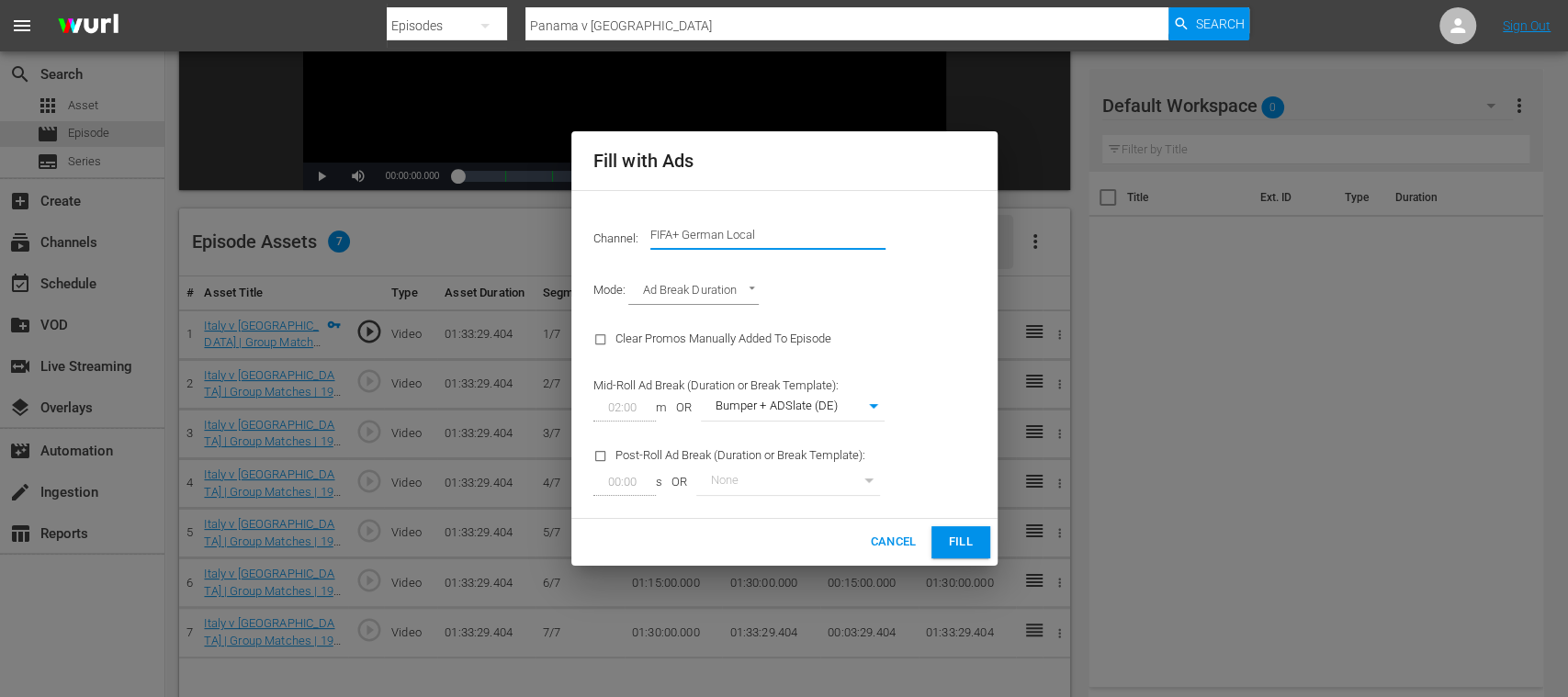
drag, startPoint x: 774, startPoint y: 241, endPoint x: 930, endPoint y: 247, distance: 156.1
click at [927, 247] on div "Channel: Channel Title FIFA+ German Local" at bounding box center [785, 235] width 404 height 66
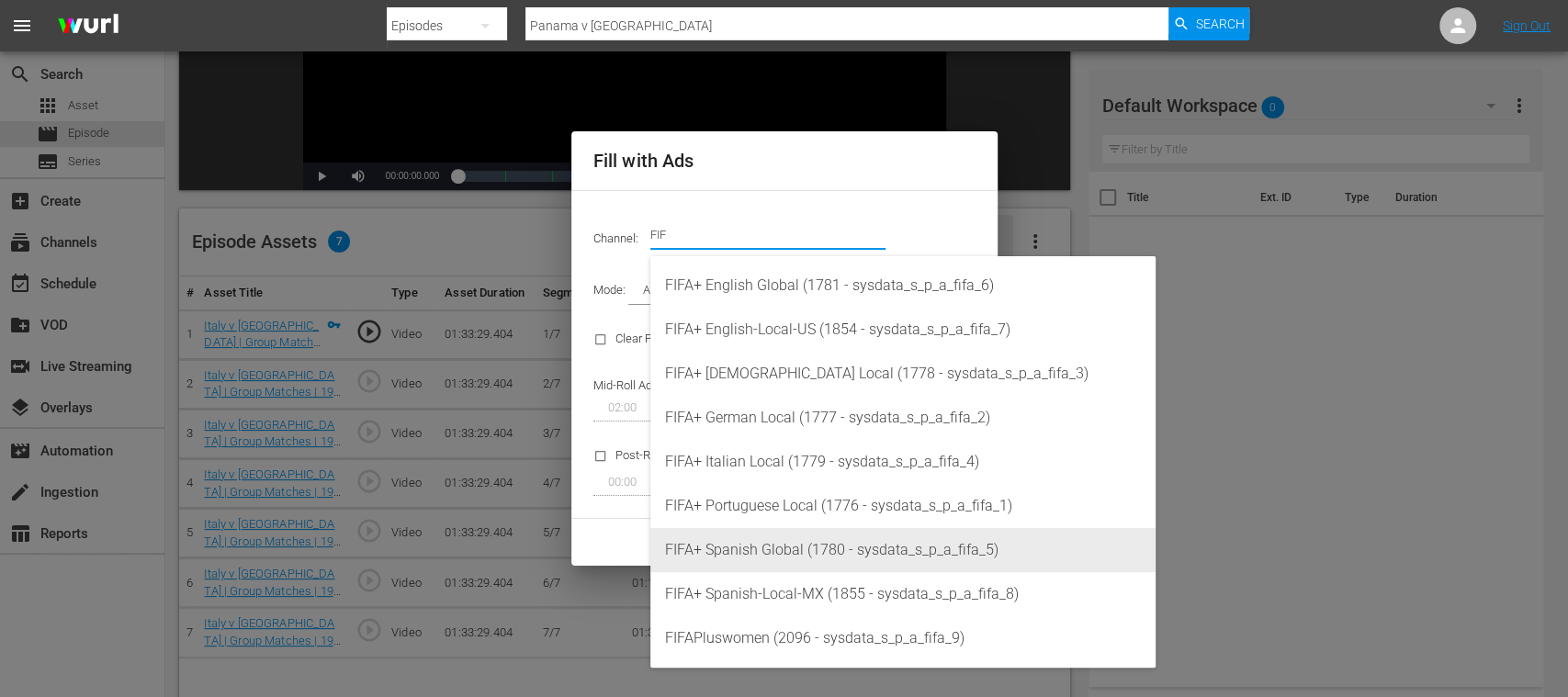
click at [805, 543] on div "FIFA+ Spanish Global (1780 - sysdata_s_p_a_fifa_5)" at bounding box center [902, 549] width 476 height 44
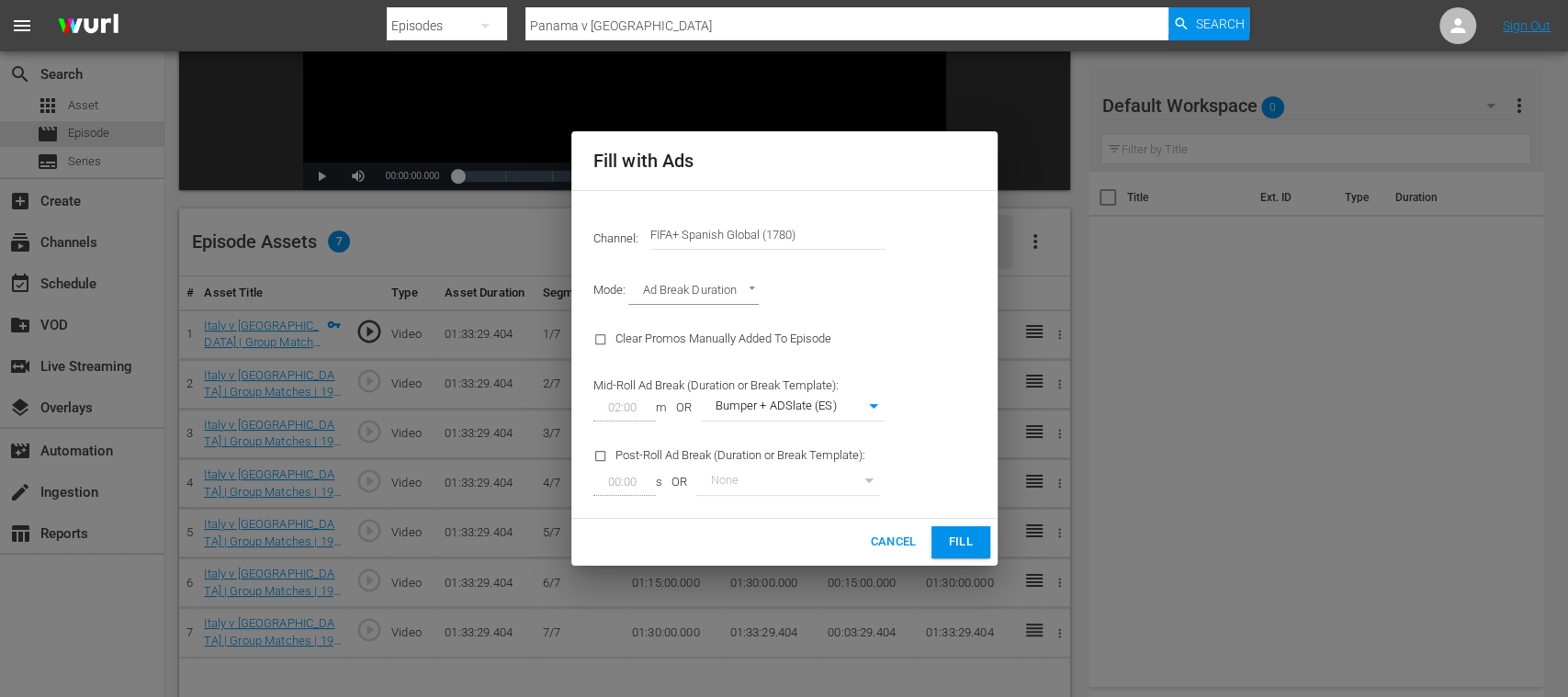
click at [966, 542] on span "Fill" at bounding box center [961, 542] width 30 height 21
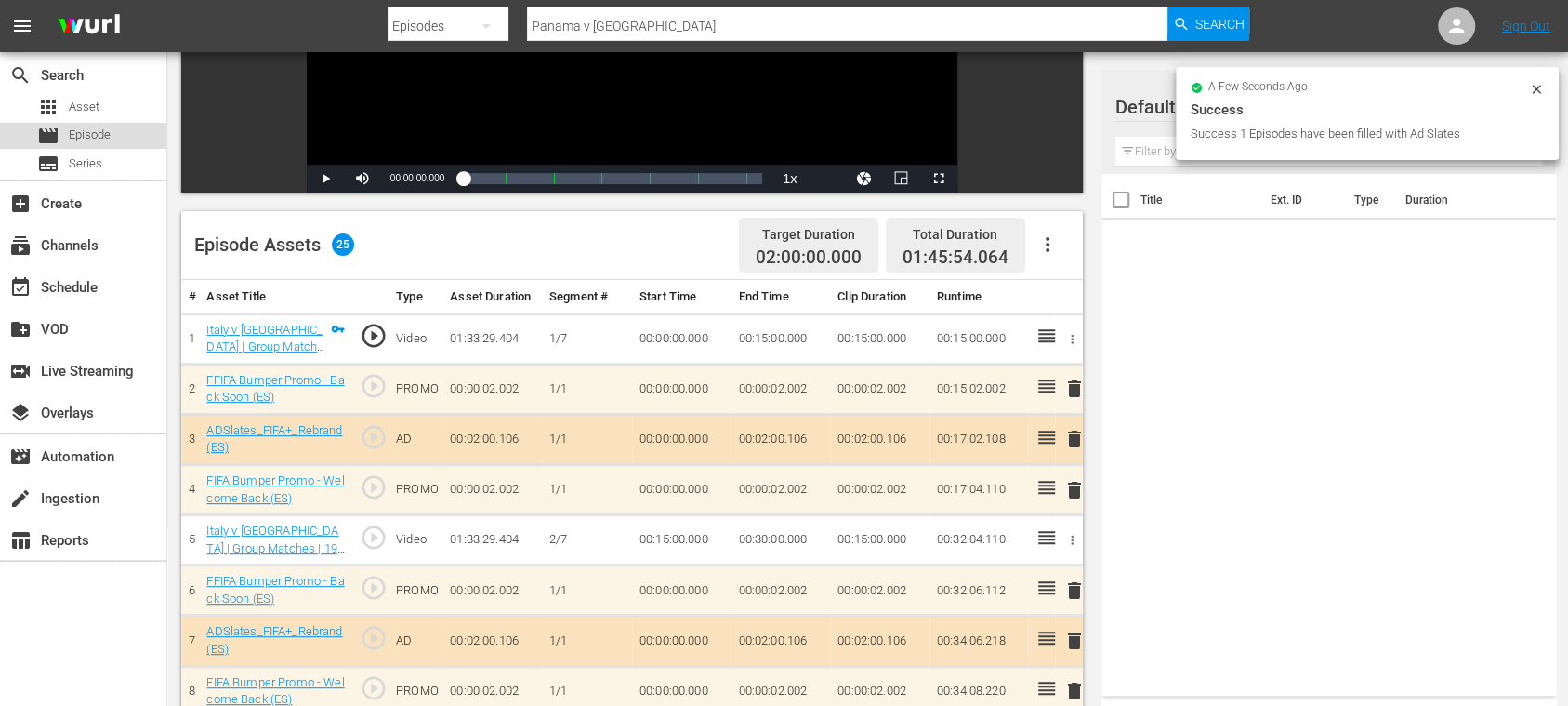
click at [86, 134] on span "Episode" at bounding box center [90, 135] width 41 height 19
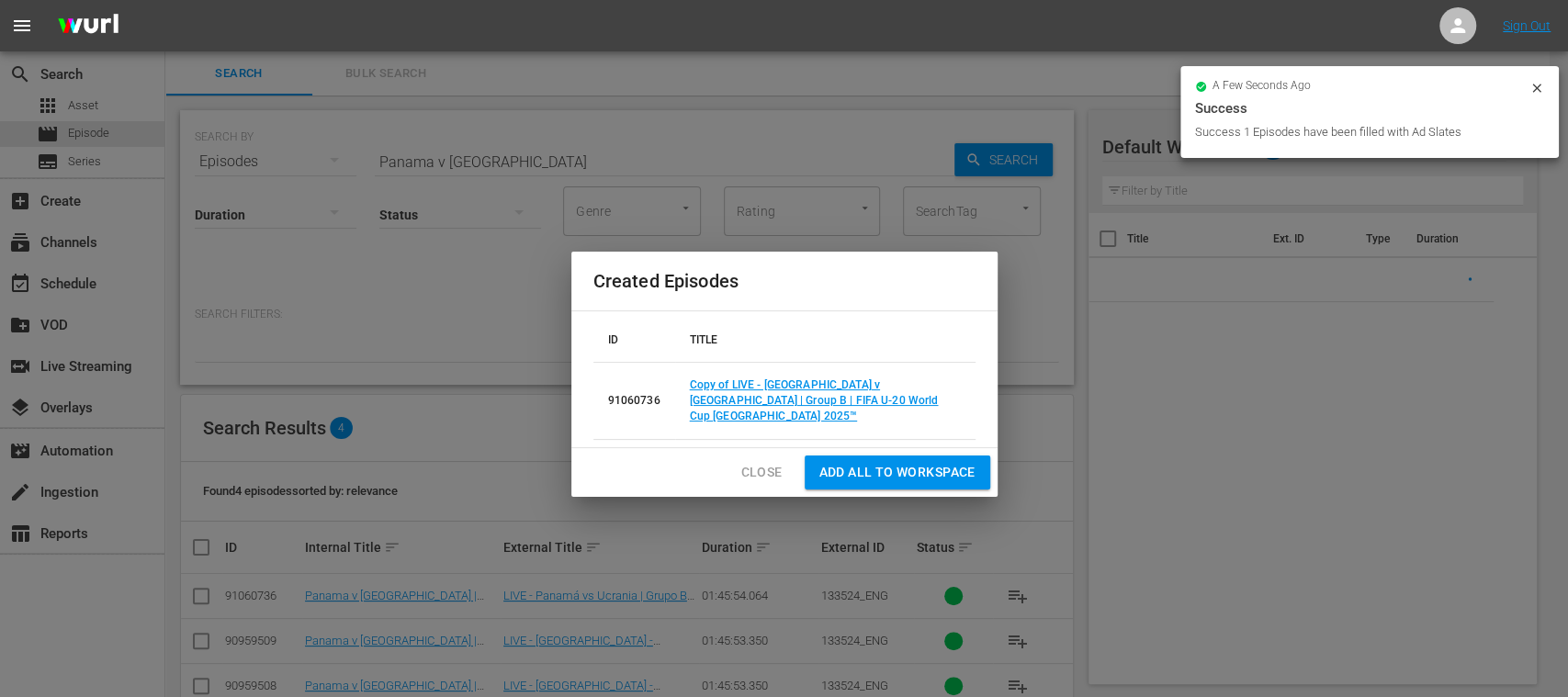
click at [759, 461] on span "Close" at bounding box center [762, 472] width 41 height 23
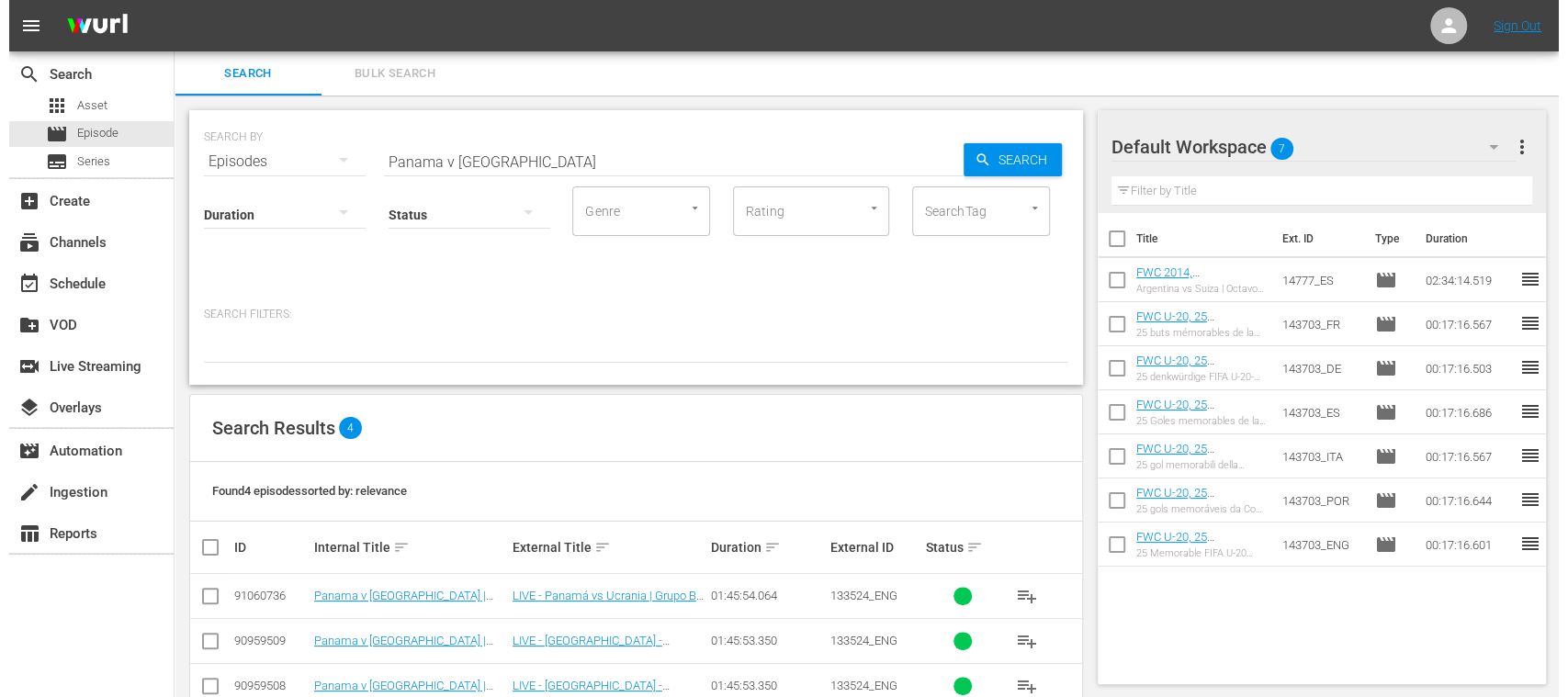
scroll to position [88, 0]
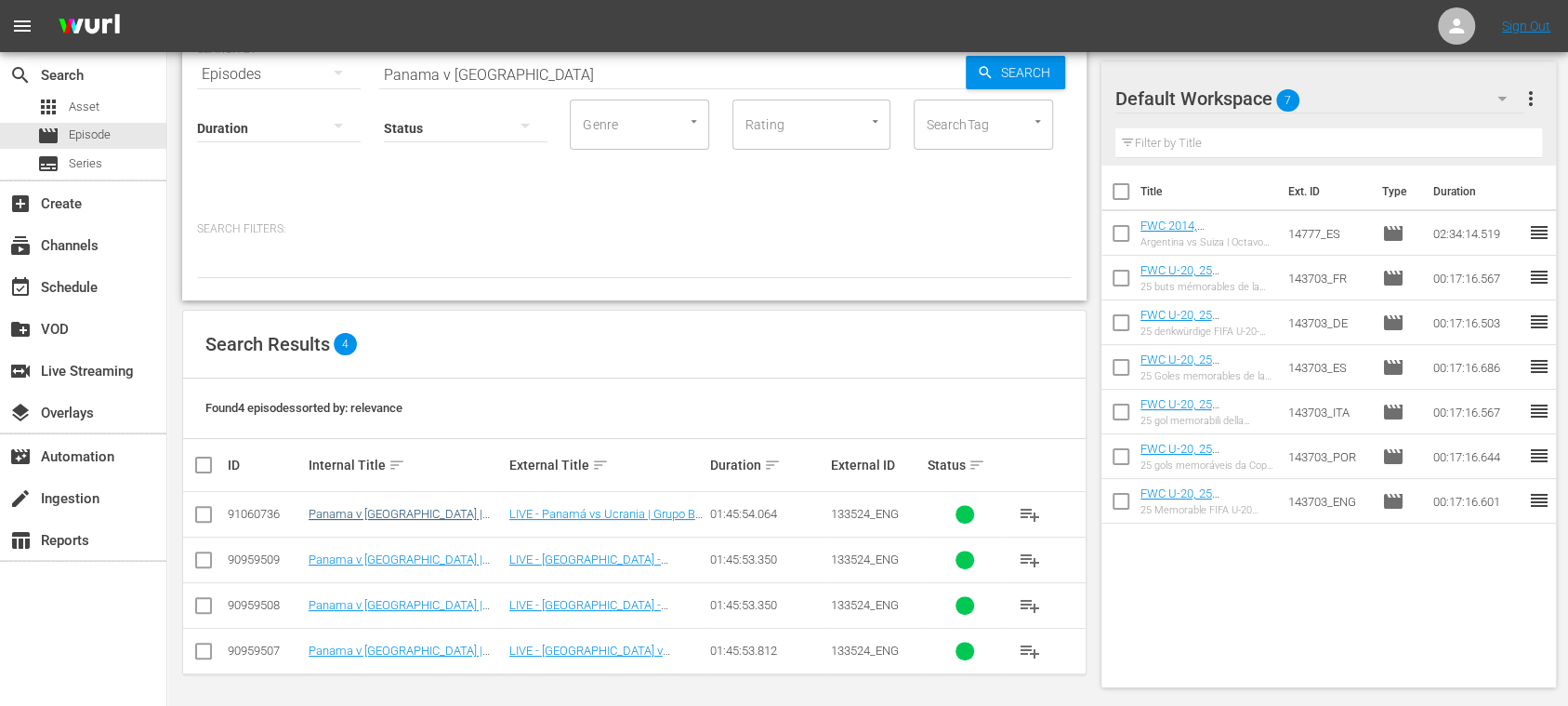
click at [203, 513] on input "checkbox" at bounding box center [204, 518] width 23 height 23
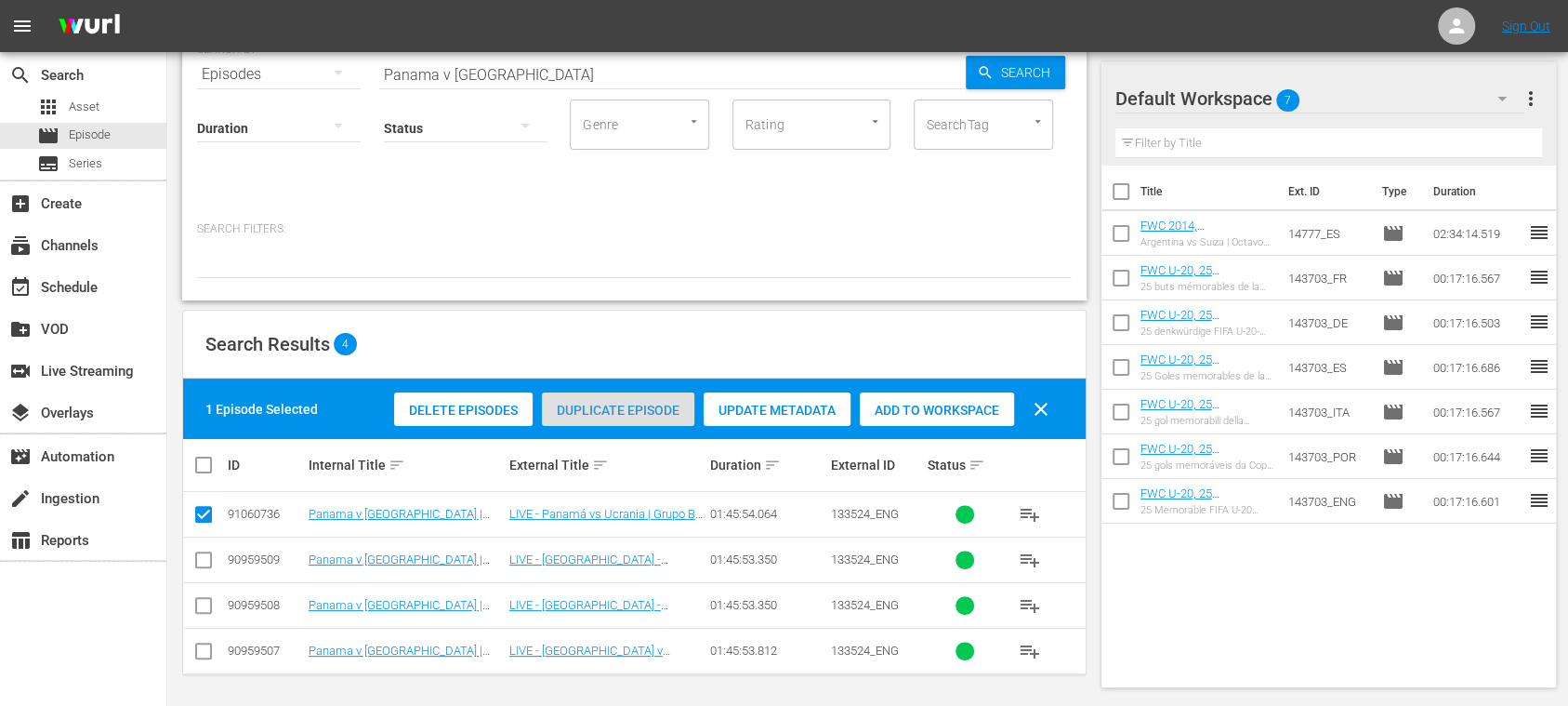
click at [626, 402] on span "Duplicate Episode" at bounding box center [618, 410] width 153 height 15
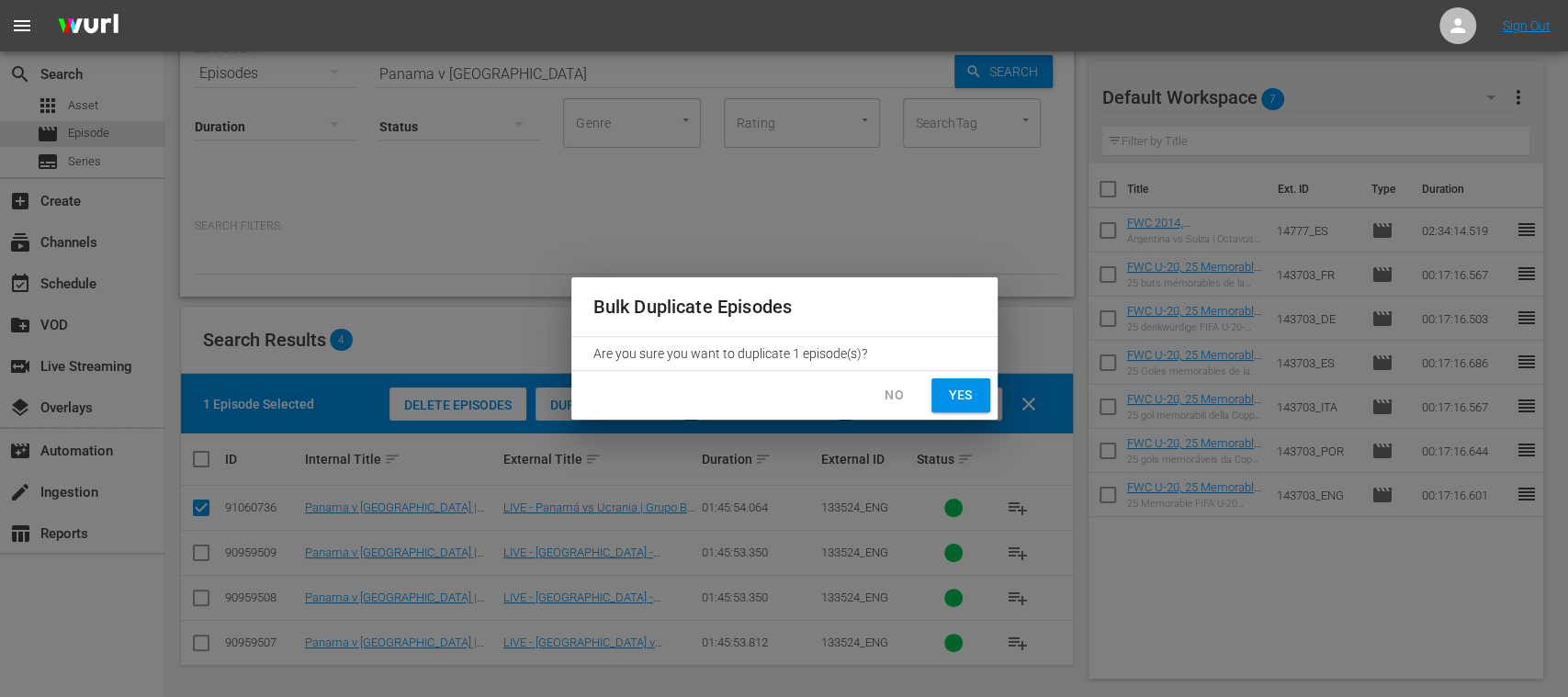
click at [955, 400] on span "Yes" at bounding box center [961, 395] width 30 height 23
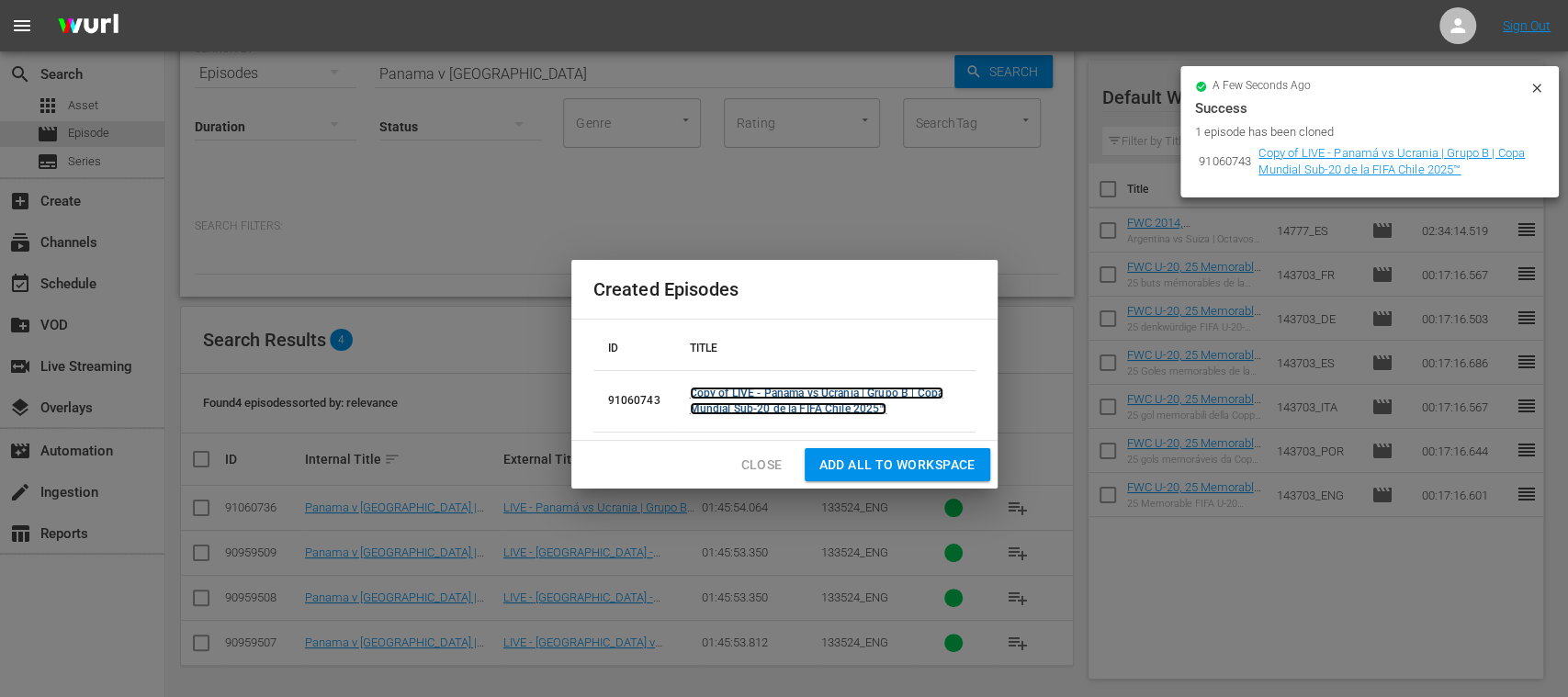
click at [723, 404] on link "Copy of LIVE - Panamá vs Ucrania | Grupo B | Copa Mundial Sub-20 de la FIFA Chi…" at bounding box center [817, 400] width 253 height 29
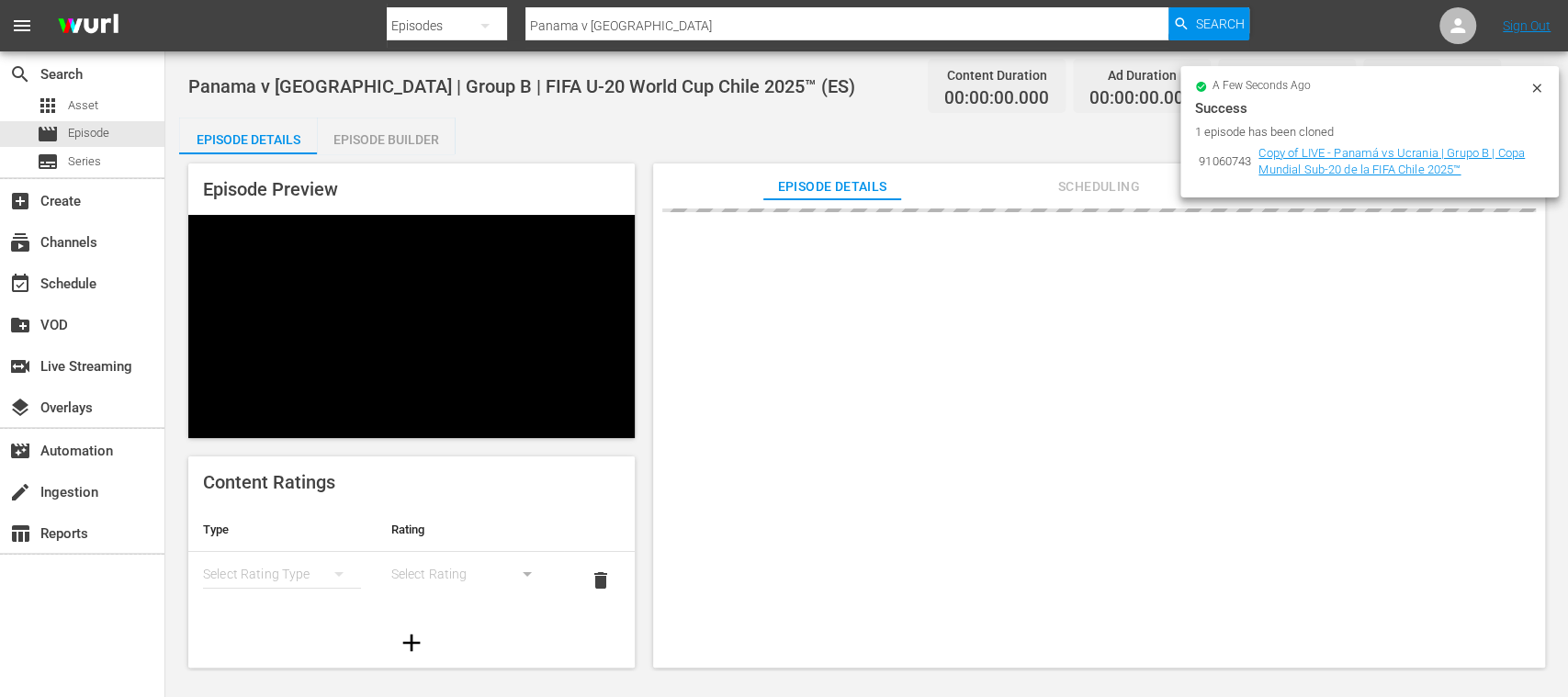
click at [1538, 84] on icon at bounding box center [1537, 88] width 15 height 15
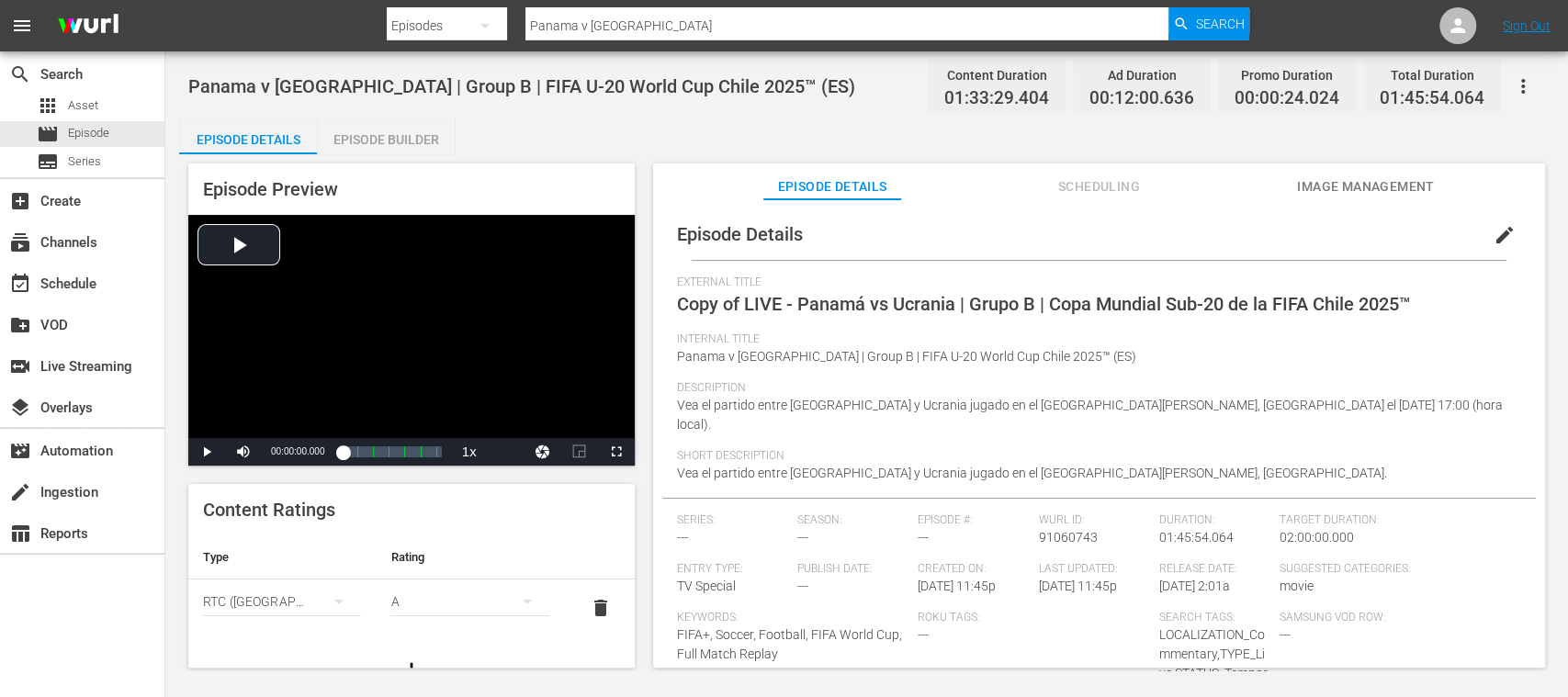
click at [1494, 234] on span "edit" at bounding box center [1505, 235] width 22 height 22
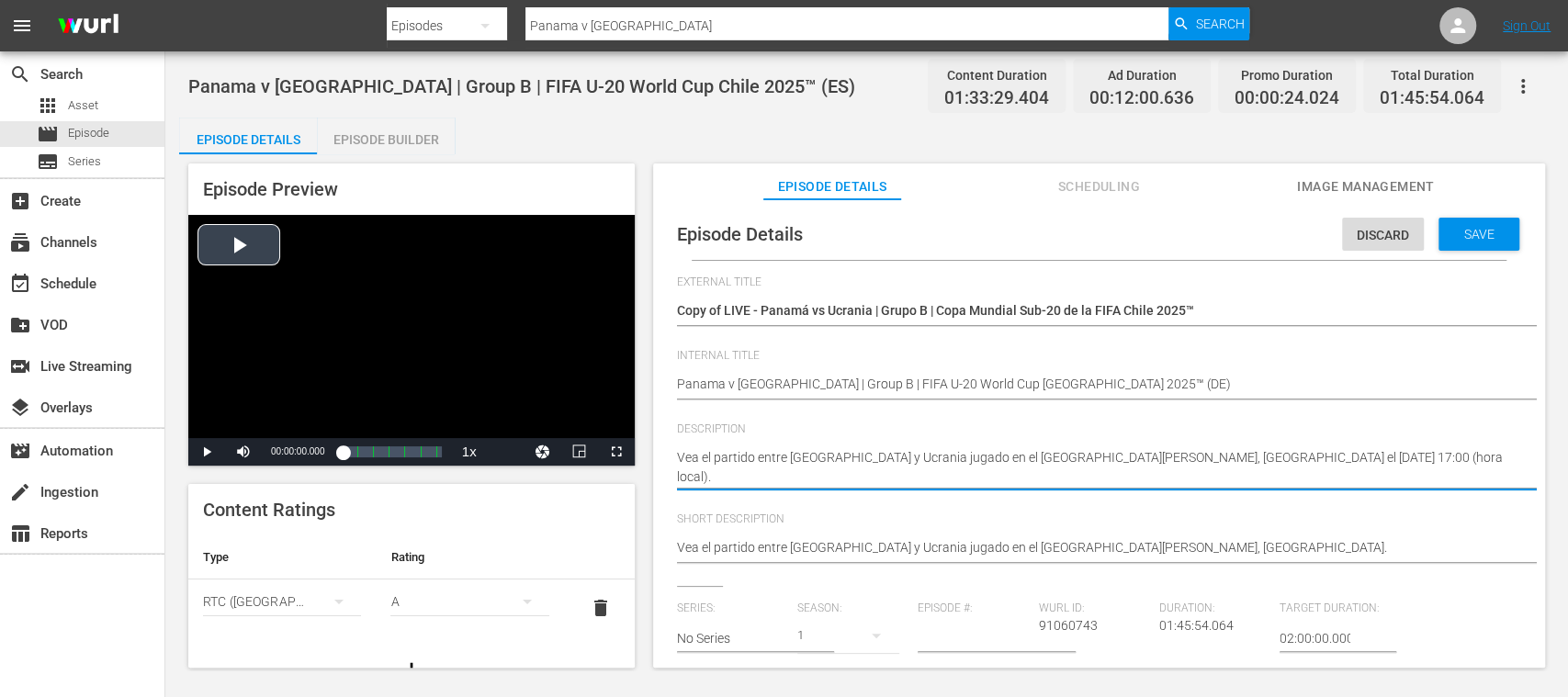
drag, startPoint x: 647, startPoint y: 460, endPoint x: 588, endPoint y: 435, distance: 64.1
paste textarea "Seht Euch das Spiel zwischen Panama und Ukraine an. Estadio Elías Figueroa Bran…"
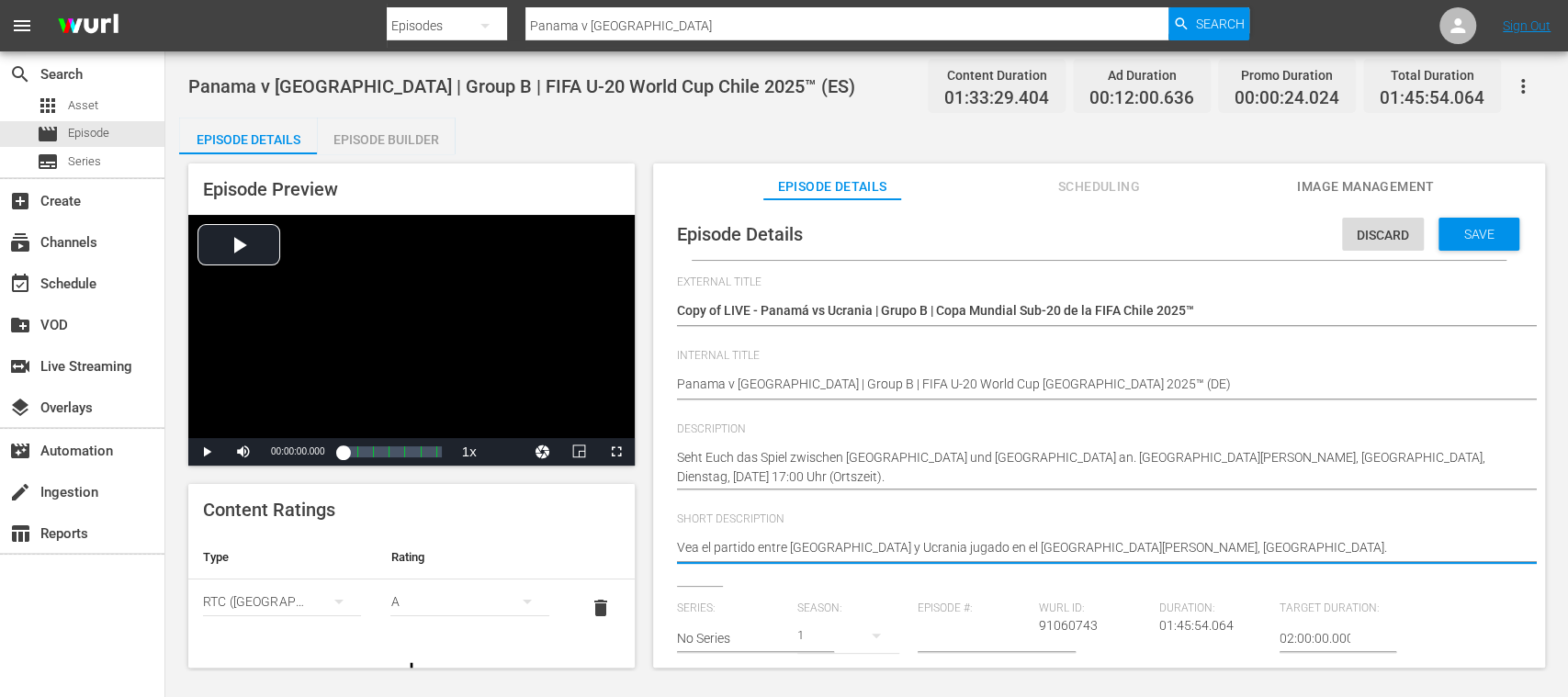
drag, startPoint x: 1123, startPoint y: 544, endPoint x: 583, endPoint y: 529, distance: 540.2
paste textarea "Seht Euch das Spiel zwischen Panama und Ukraine an. Estadio Elías Figueroa Bran…"
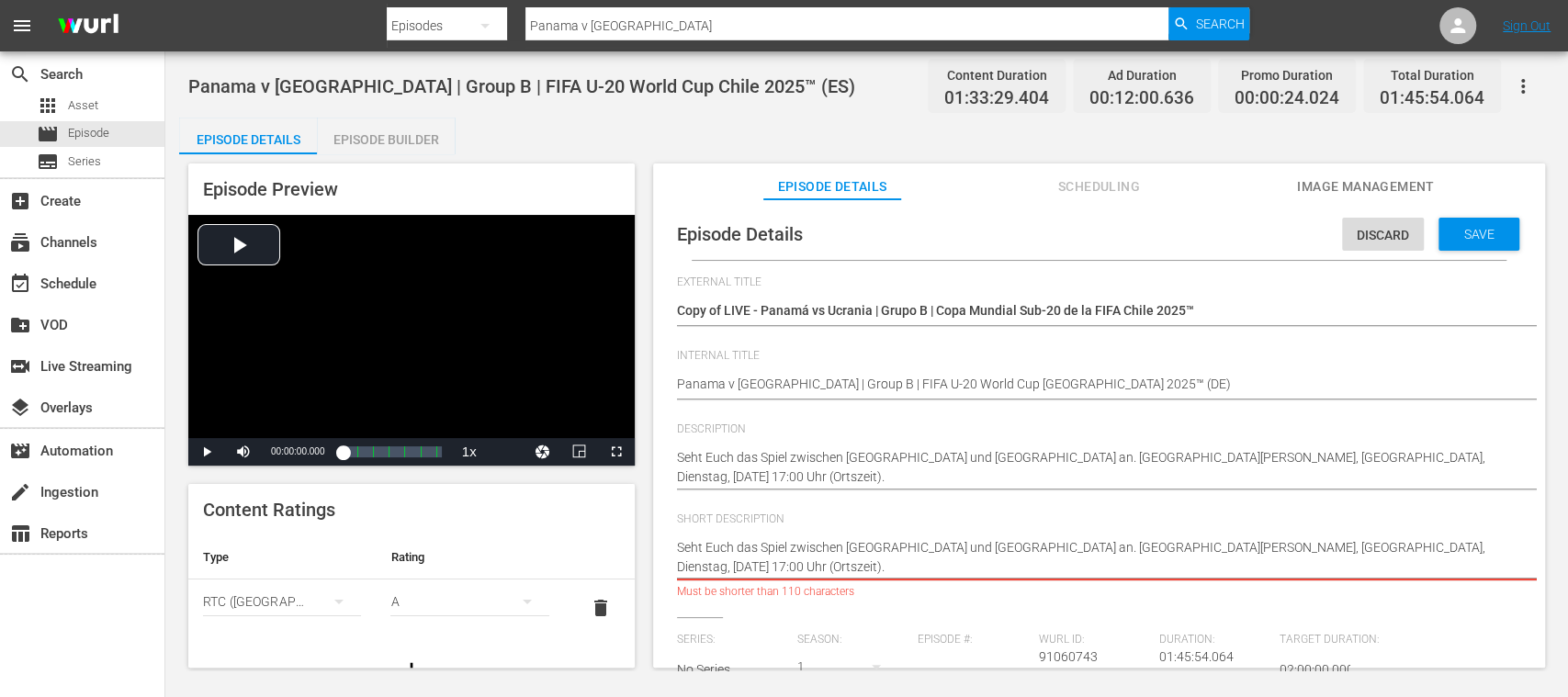
drag, startPoint x: 1220, startPoint y: 550, endPoint x: 1242, endPoint y: 570, distance: 29.7
click at [1242, 570] on textarea "Vea el partido entre Panamá y Ucrania jugado en el Estadio Elías Figueroa Brand…" at bounding box center [1094, 556] width 835 height 38
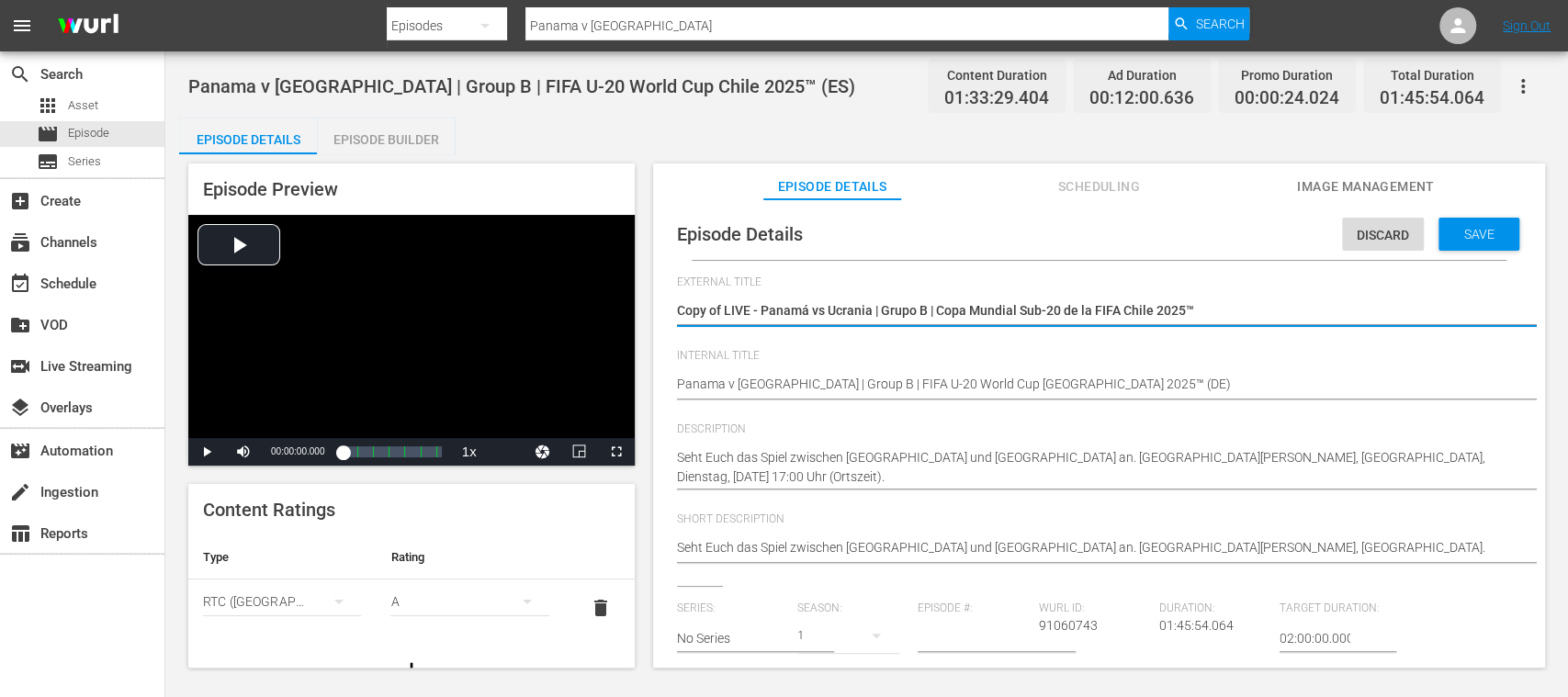
click at [725, 311] on textarea "Copy of LIVE - Panamá vs Ucrania | Grupo B | Copa Mundial Sub-20 de la FIFA Chi…" at bounding box center [1094, 313] width 835 height 22
drag, startPoint x: 716, startPoint y: 307, endPoint x: 1238, endPoint y: 313, distance: 522.0
click at [1238, 313] on textarea "Copy of LIVE - Panamá vs Ucrania | Grupo B | Copa Mundial Sub-20 de la FIFA Chi…" at bounding box center [1094, 313] width 835 height 22
paste textarea "a - Ukraine | Gruppe B | FIFA U-20-Weltmeisterschaft"
click at [1474, 232] on span "Save" at bounding box center [1480, 235] width 60 height 15
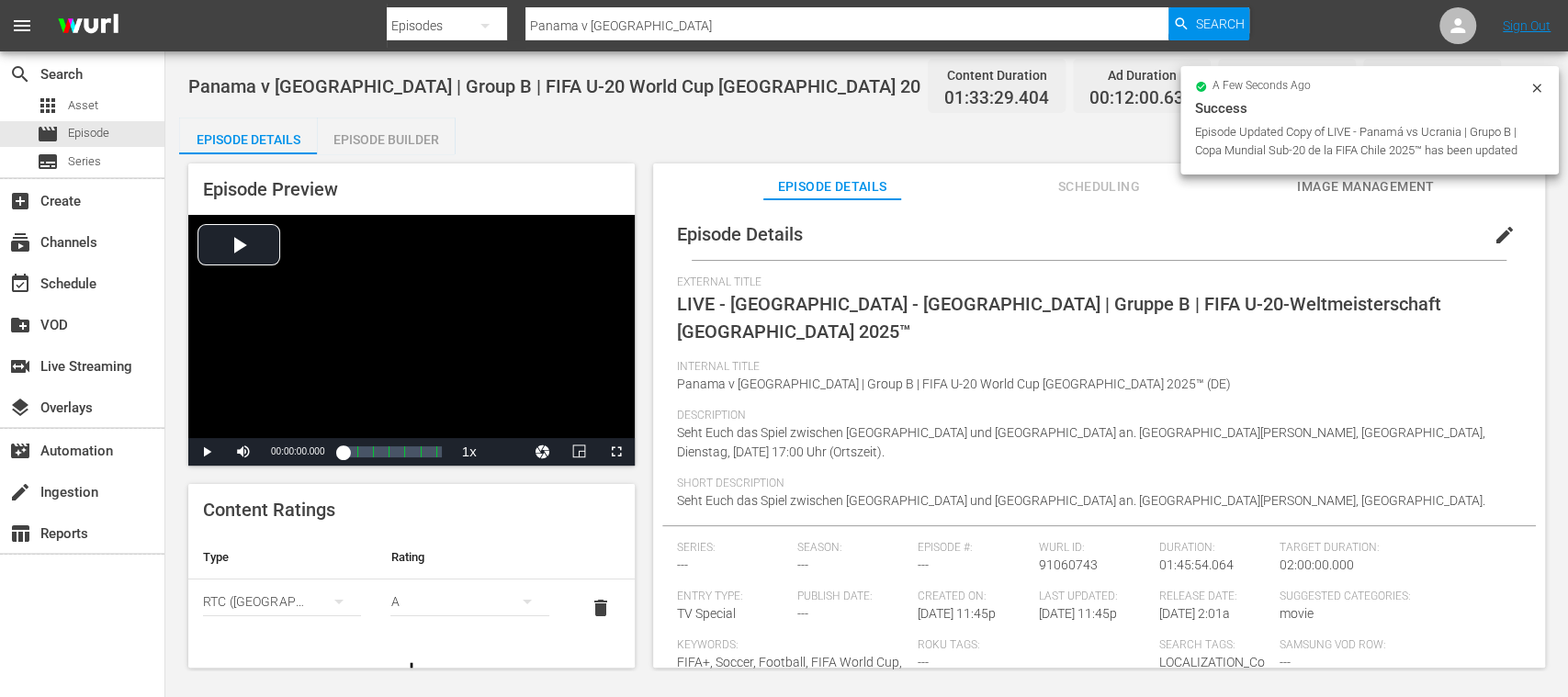
click at [589, 610] on span "delete" at bounding box center [601, 608] width 22 height 22
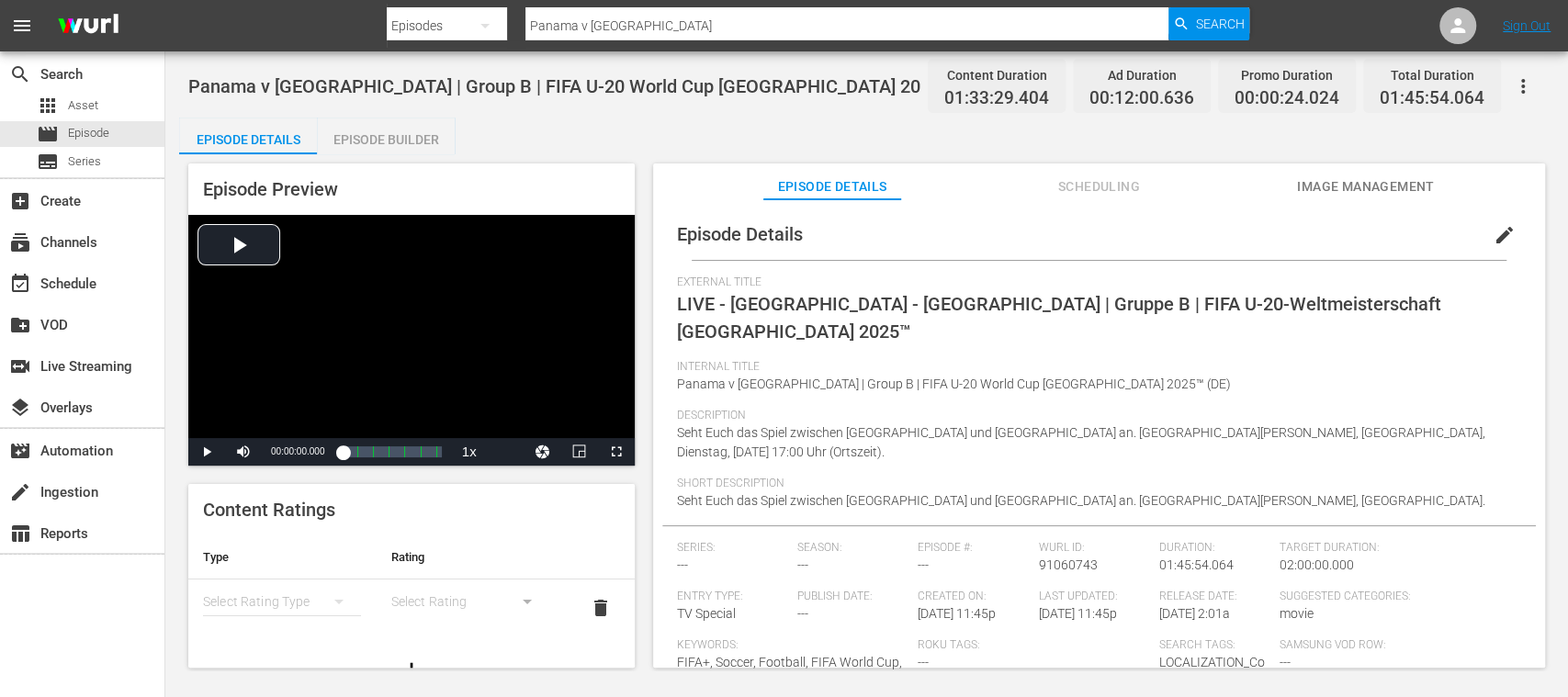
click at [1496, 237] on span "edit" at bounding box center [1505, 235] width 22 height 22
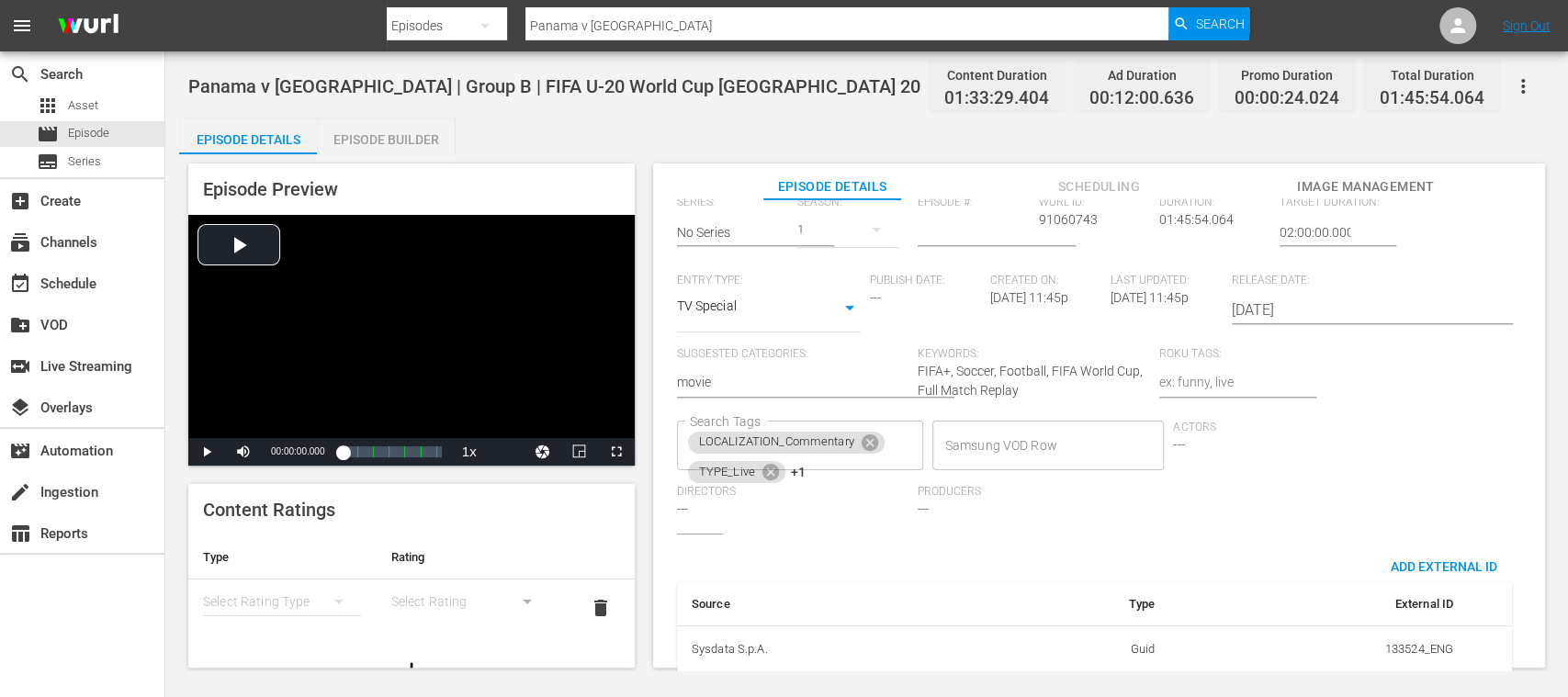
scroll to position [436, 0]
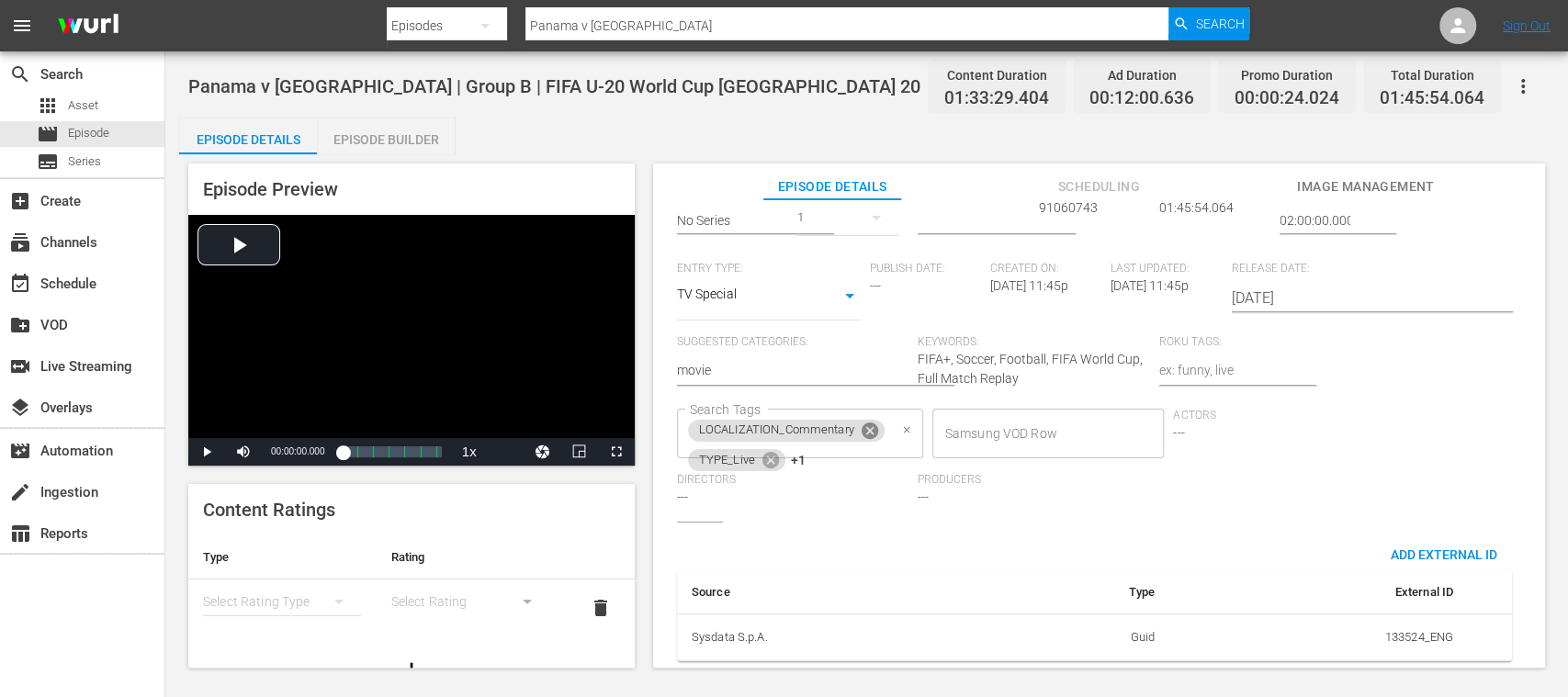
click at [872, 422] on icon at bounding box center [870, 431] width 17 height 17
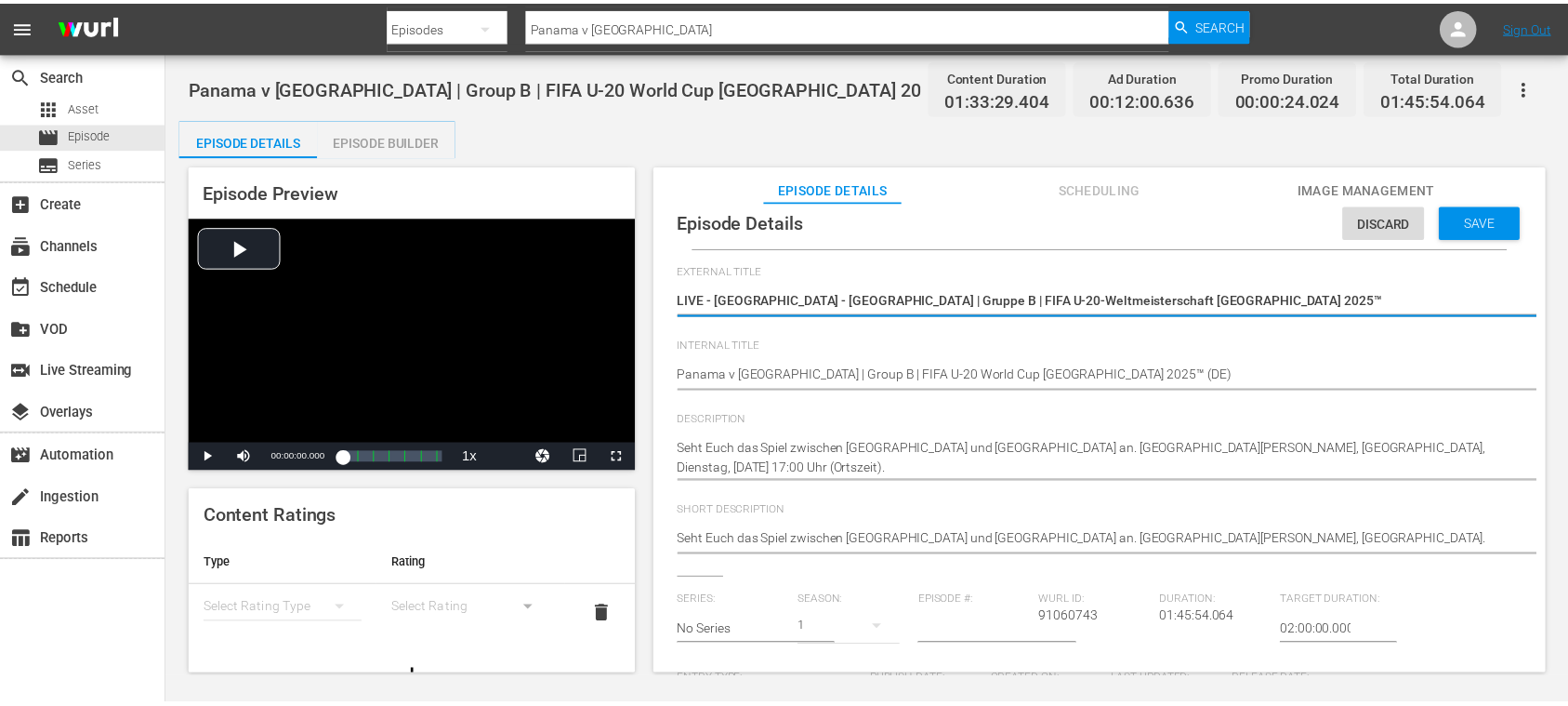
scroll to position [0, 0]
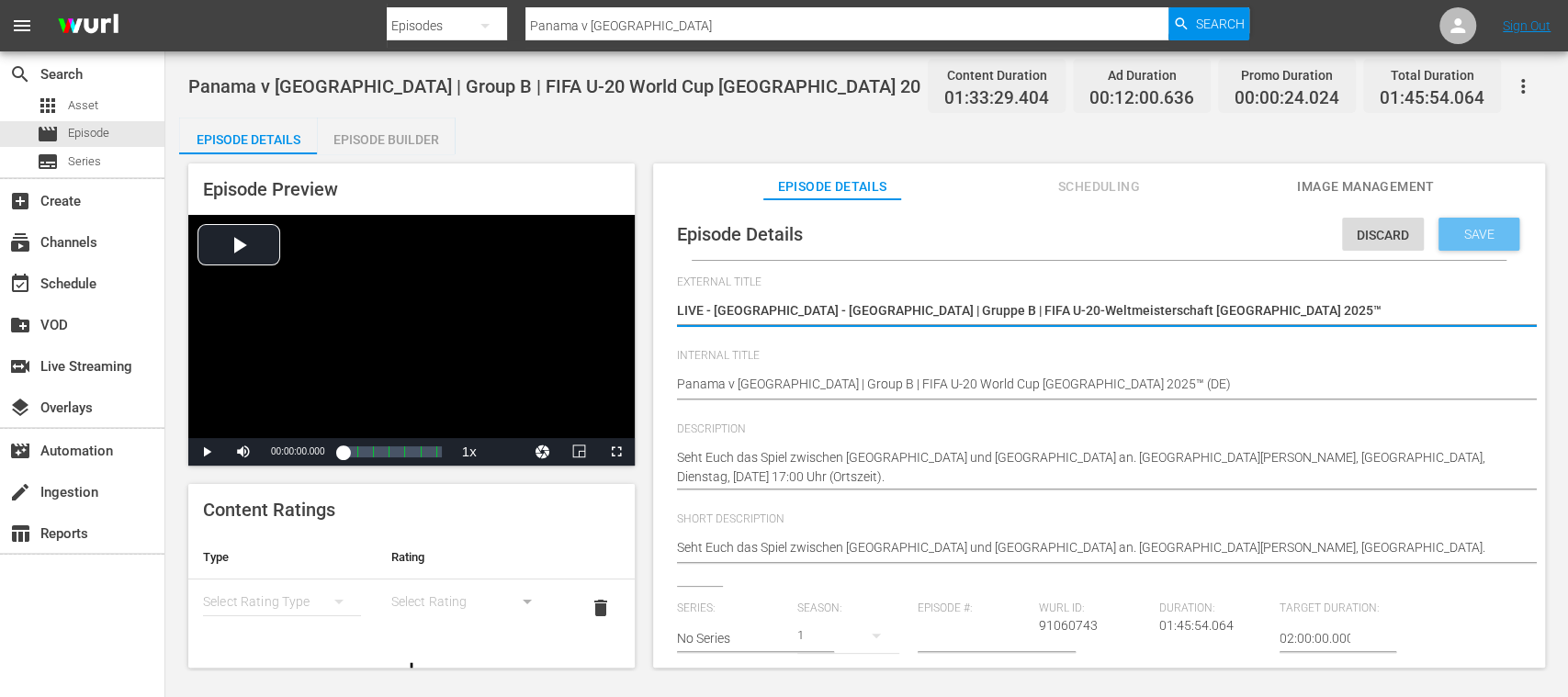
click at [1448, 226] on div "Save" at bounding box center [1479, 235] width 81 height 34
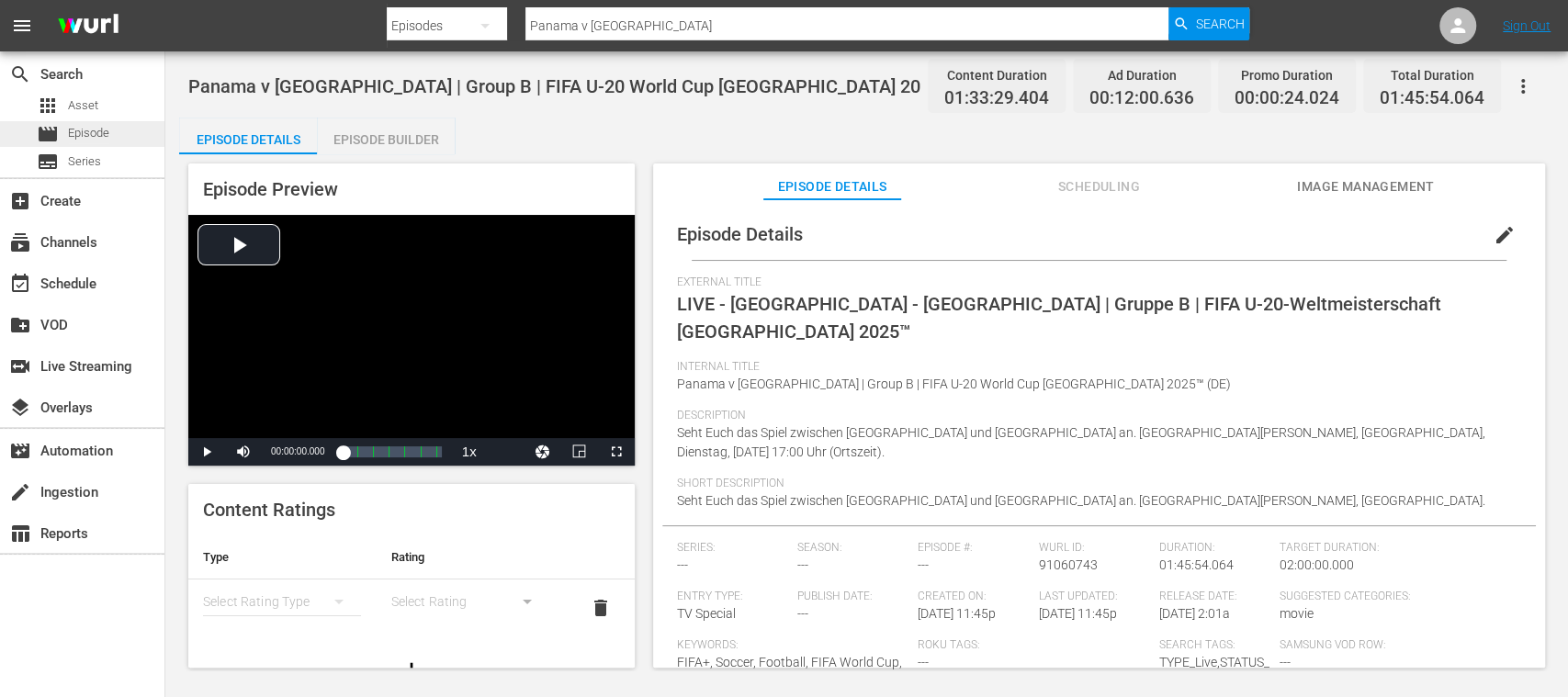
click at [106, 138] on span "Episode" at bounding box center [88, 133] width 41 height 19
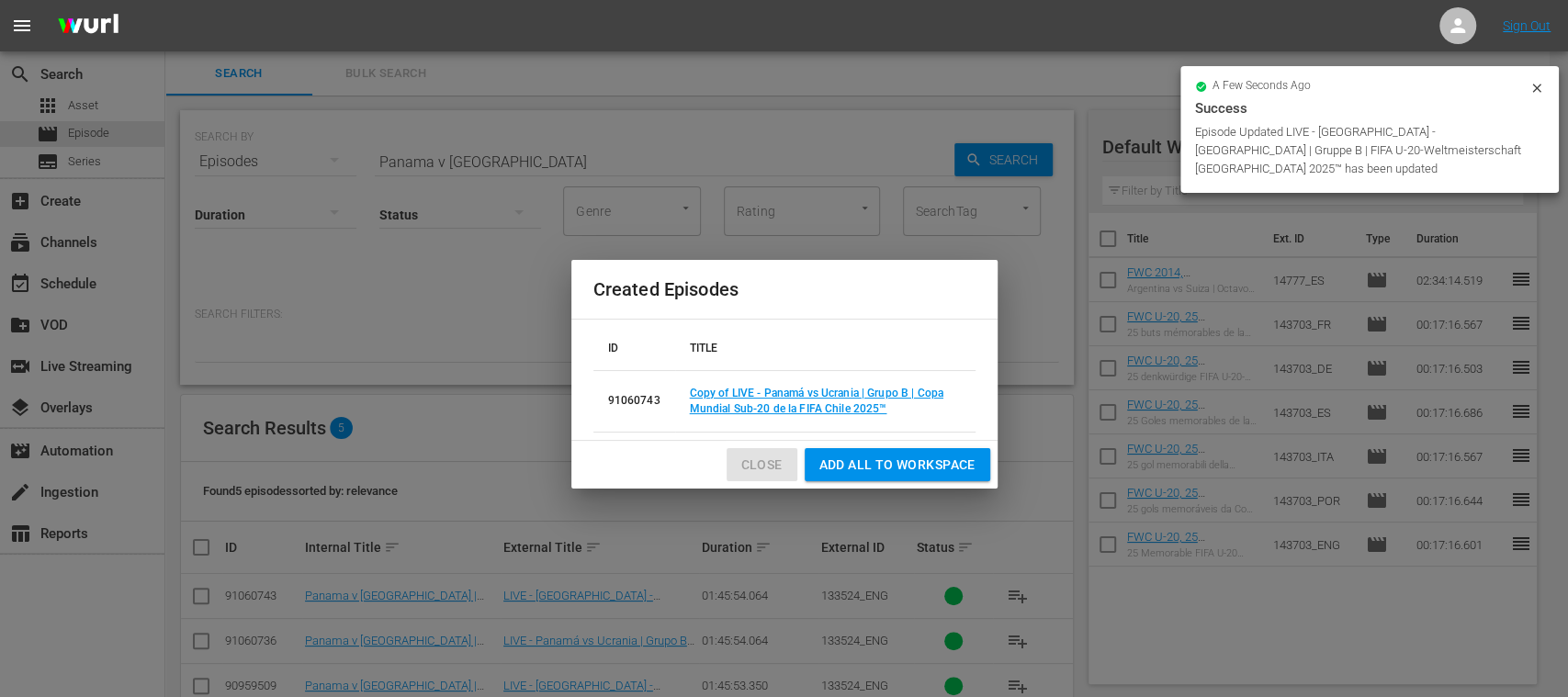
click at [757, 460] on span "Close" at bounding box center [762, 464] width 41 height 23
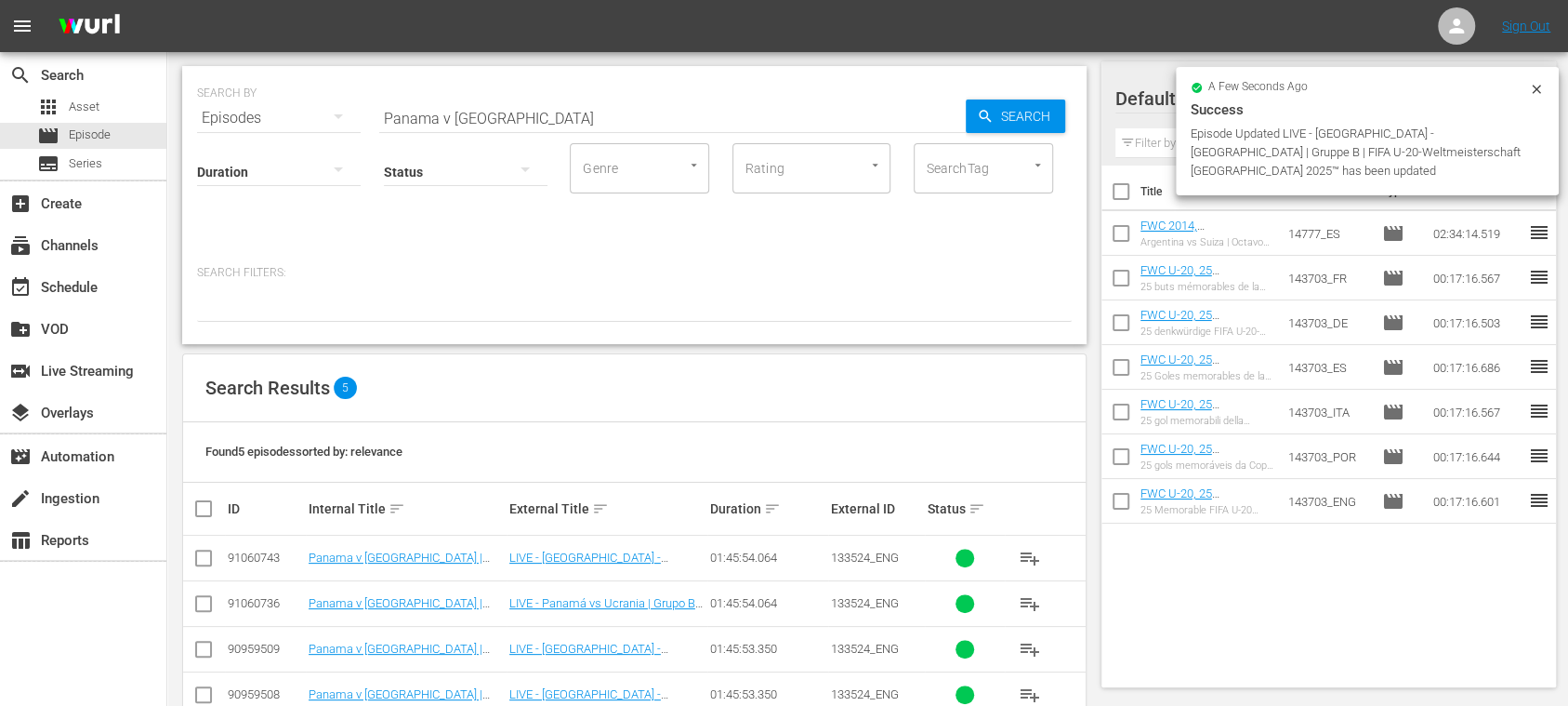
scroll to position [135, 0]
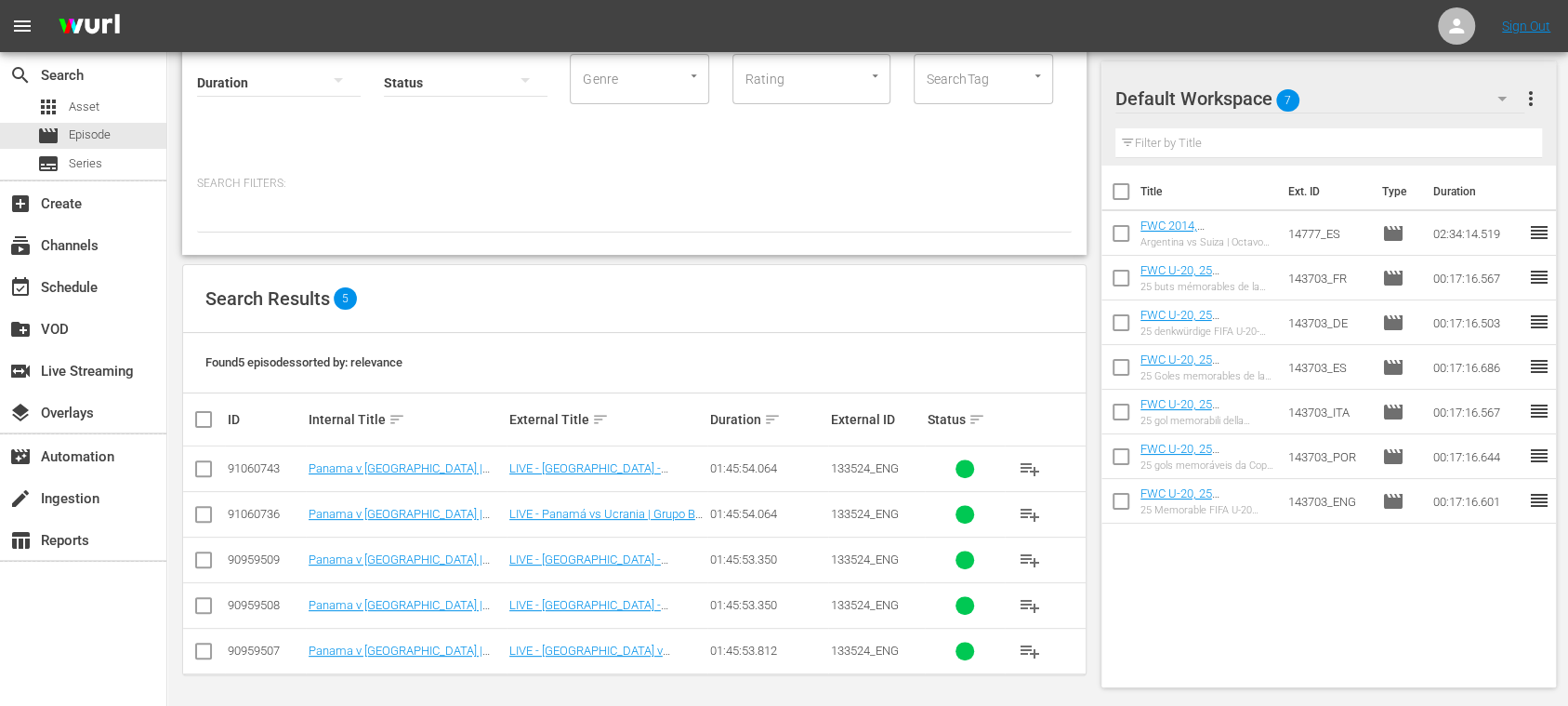
click at [108, 132] on span "Episode" at bounding box center [90, 135] width 41 height 19
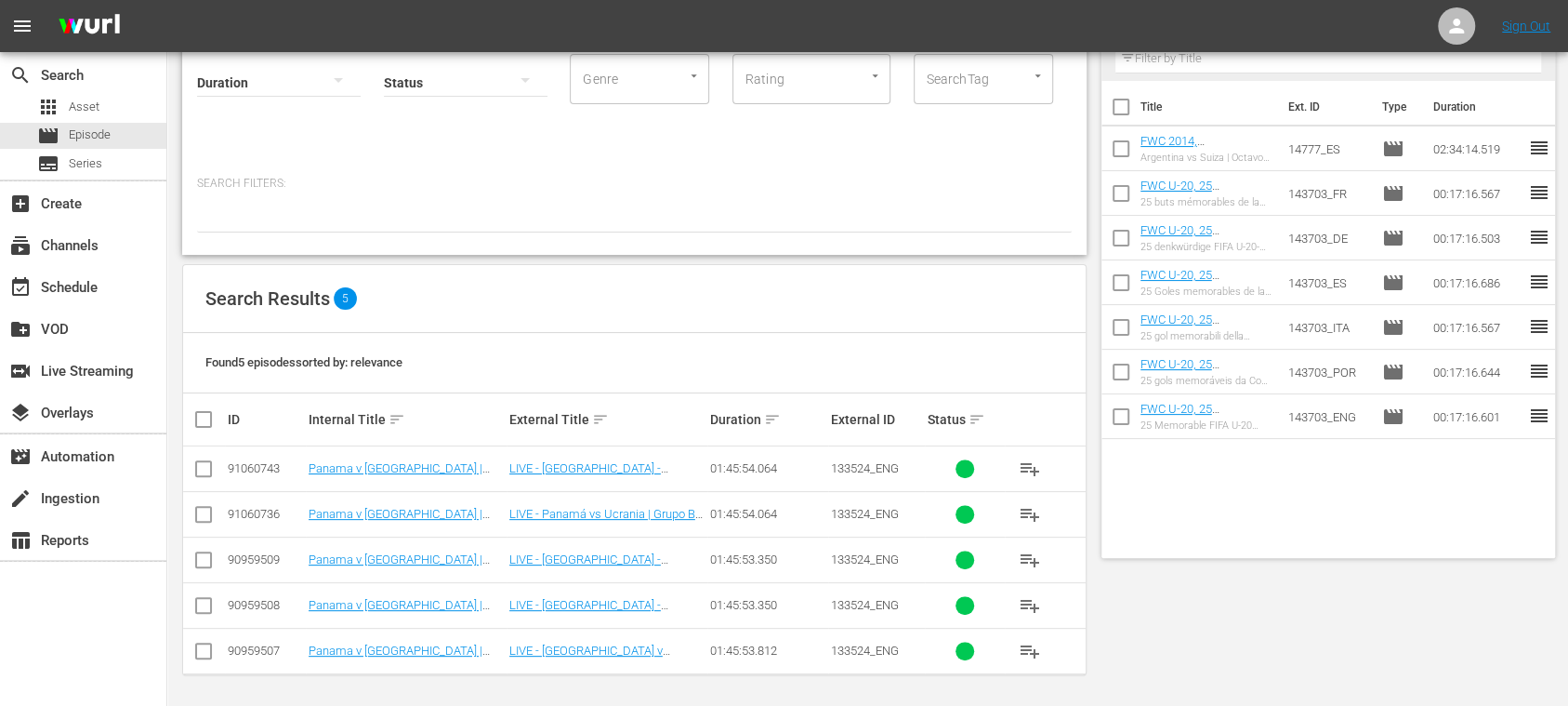
scroll to position [0, 0]
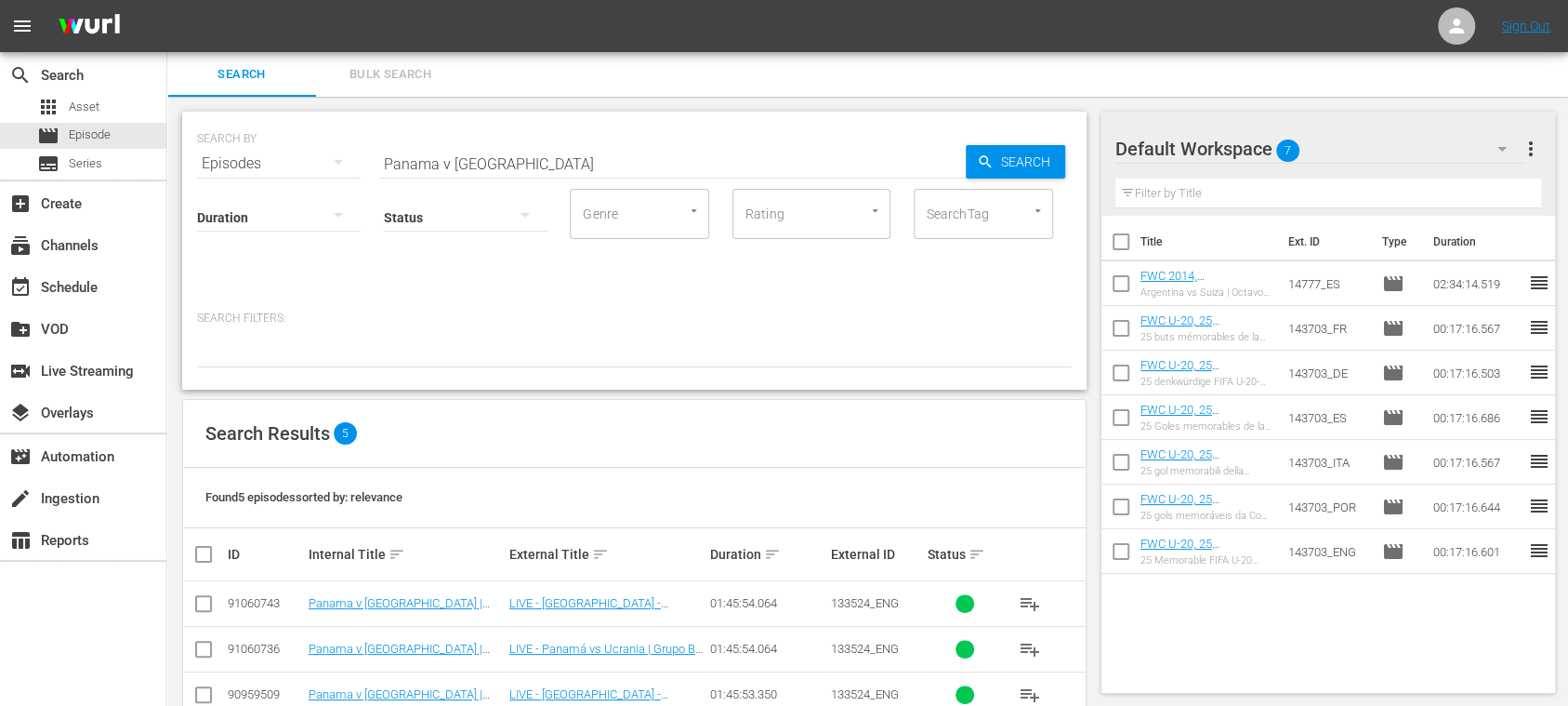
click at [412, 76] on span "Bulk Search" at bounding box center [390, 74] width 126 height 22
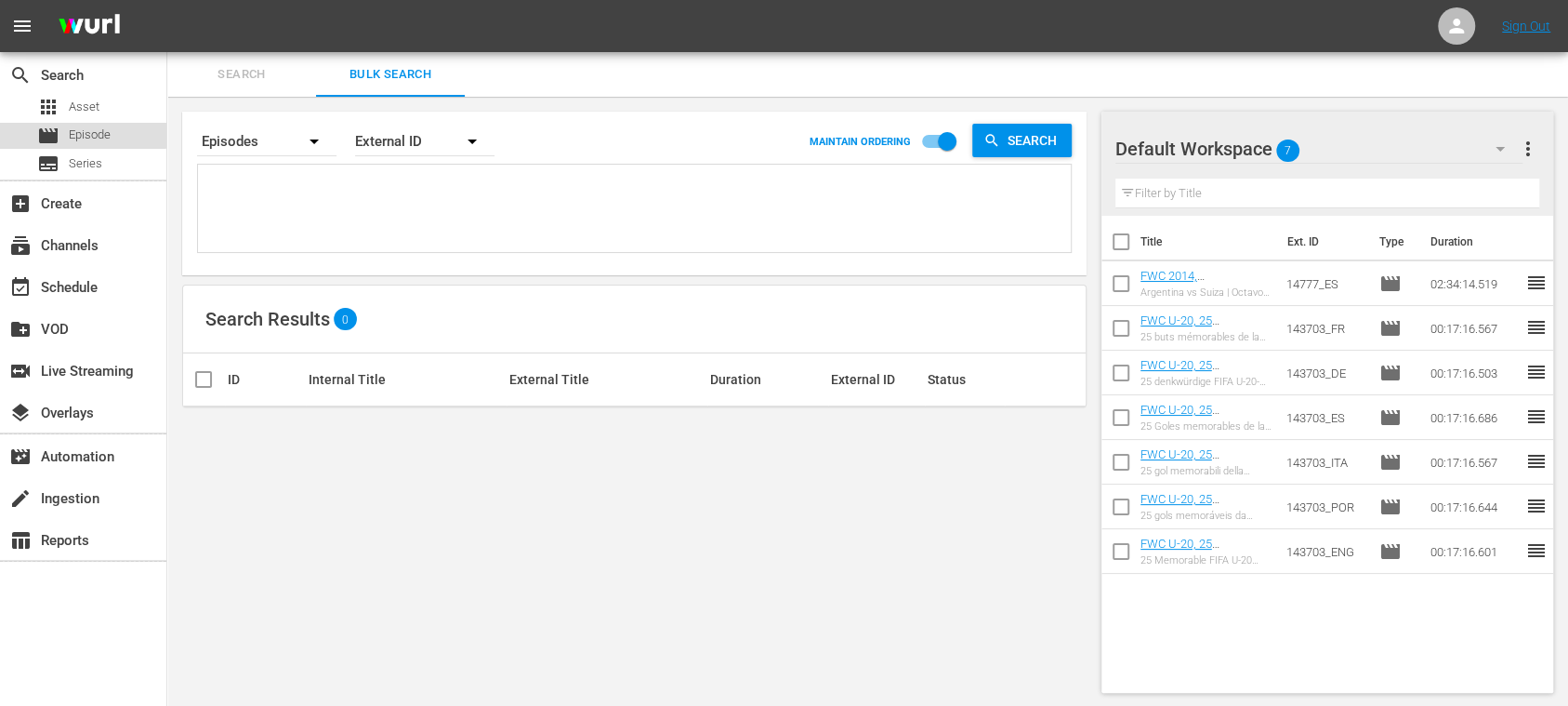
click at [75, 128] on span "Episode" at bounding box center [90, 135] width 41 height 19
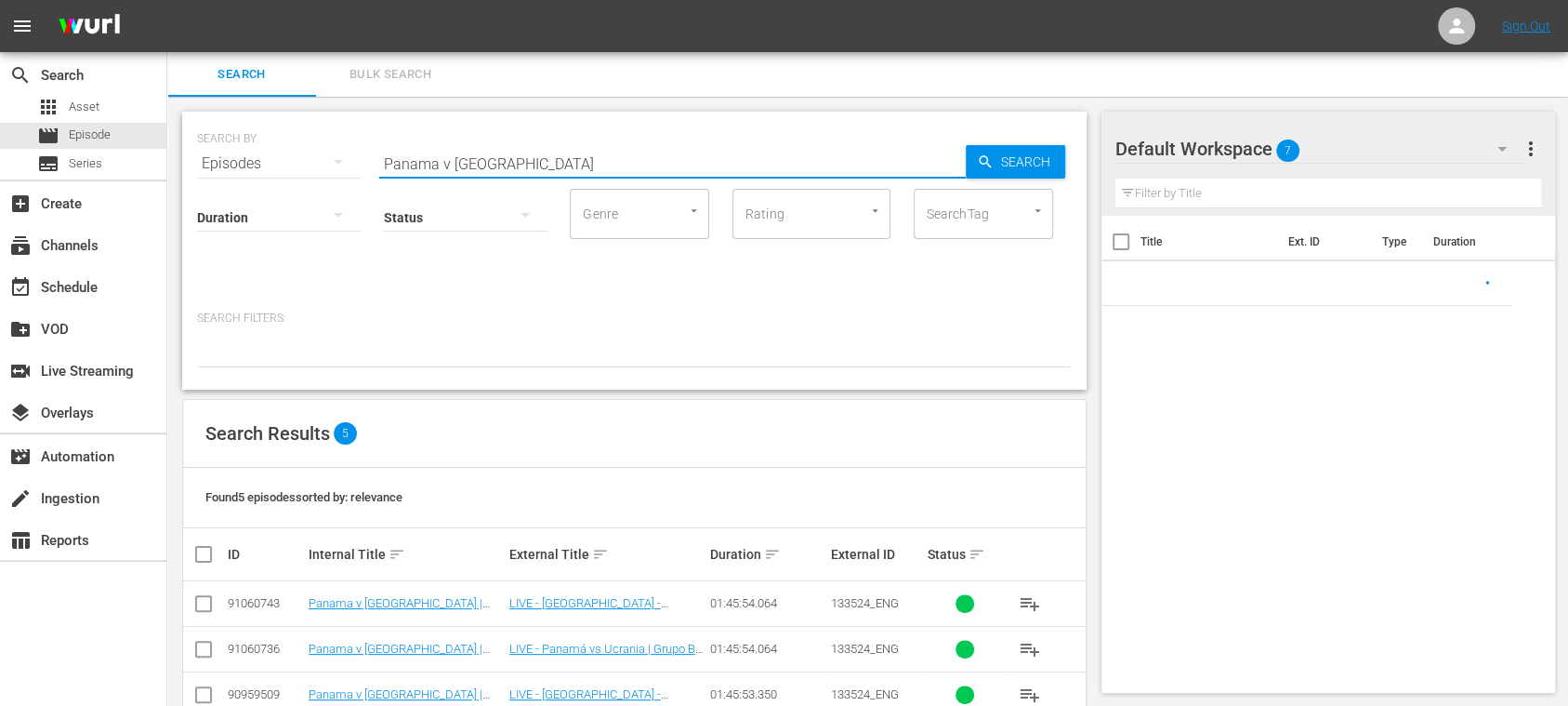
drag, startPoint x: 535, startPoint y: 161, endPoint x: 213, endPoint y: 161, distance: 322.0
click at [206, 165] on div "SEARCH BY Search By Episodes Search ID, Title, Description, Keywords, or Catego…" at bounding box center [634, 152] width 874 height 67
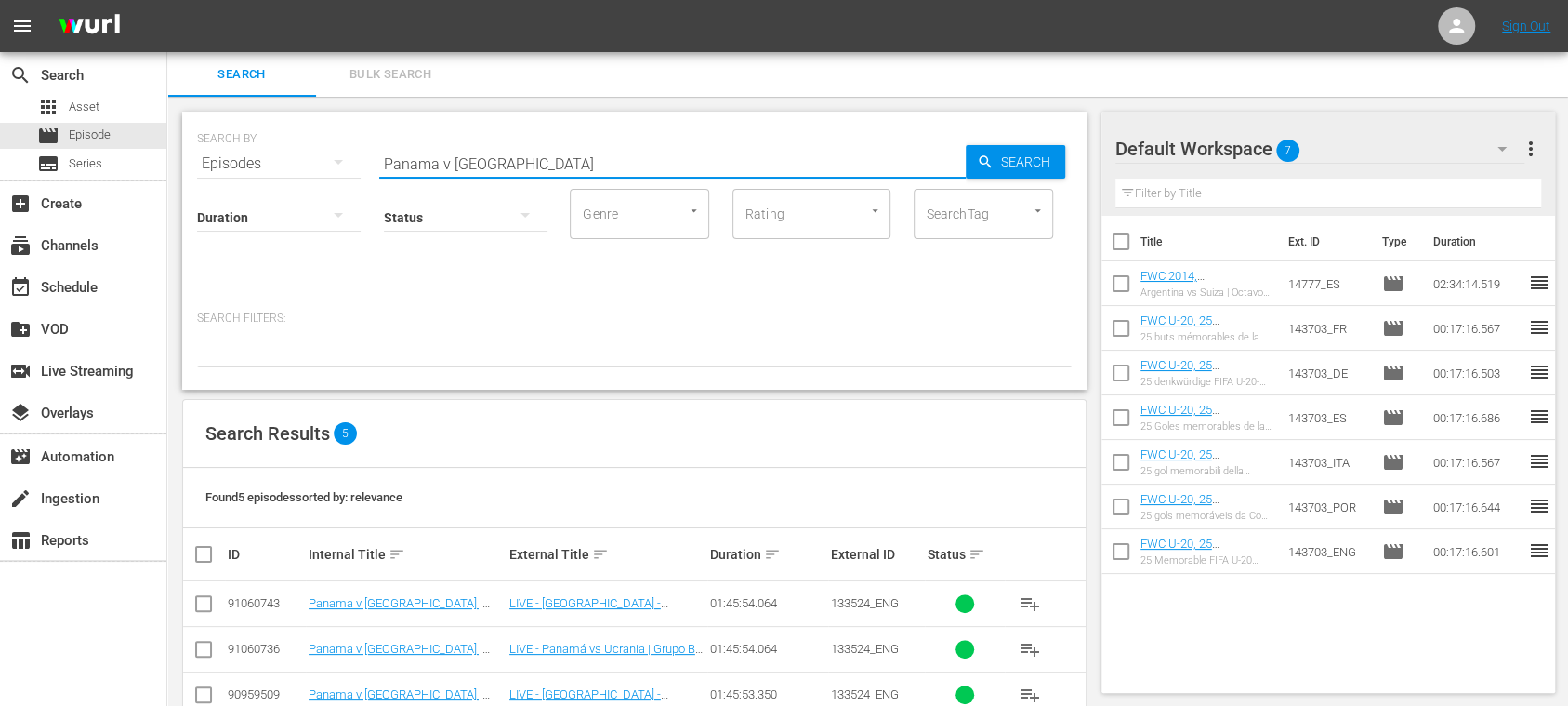
paste input "Chile vs Japan"
click at [434, 157] on input "Chile vs Japan" at bounding box center [673, 163] width 587 height 44
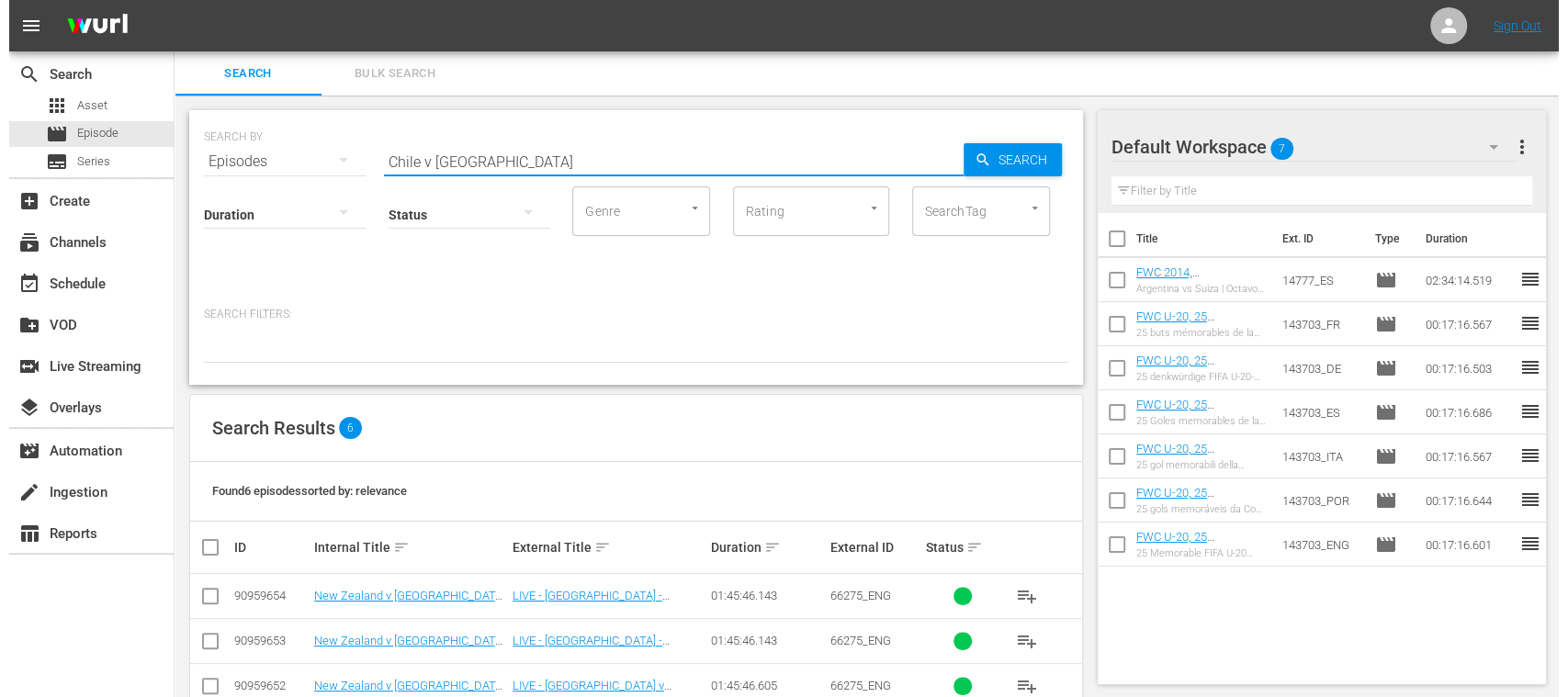
scroll to position [178, 0]
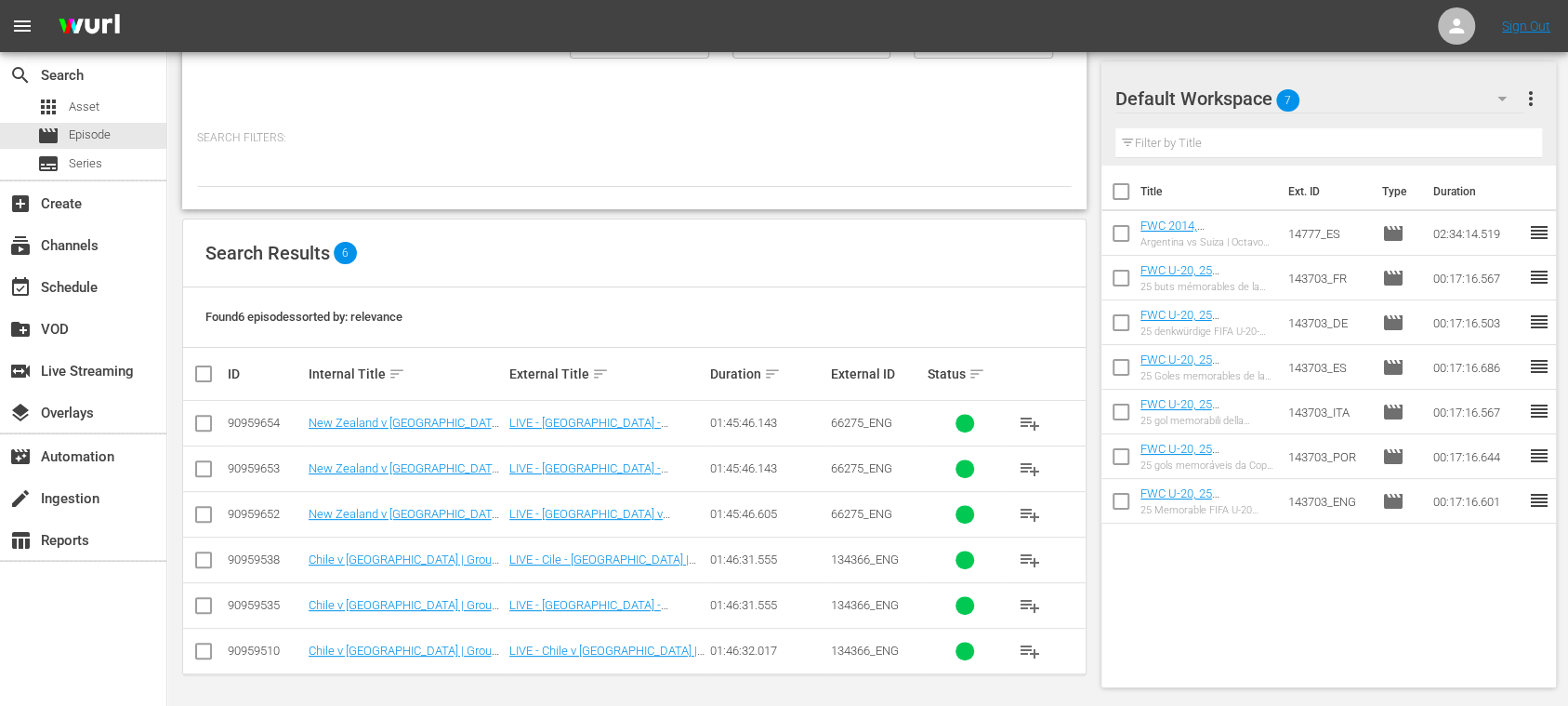
click at [204, 647] on input "checkbox" at bounding box center [204, 655] width 23 height 23
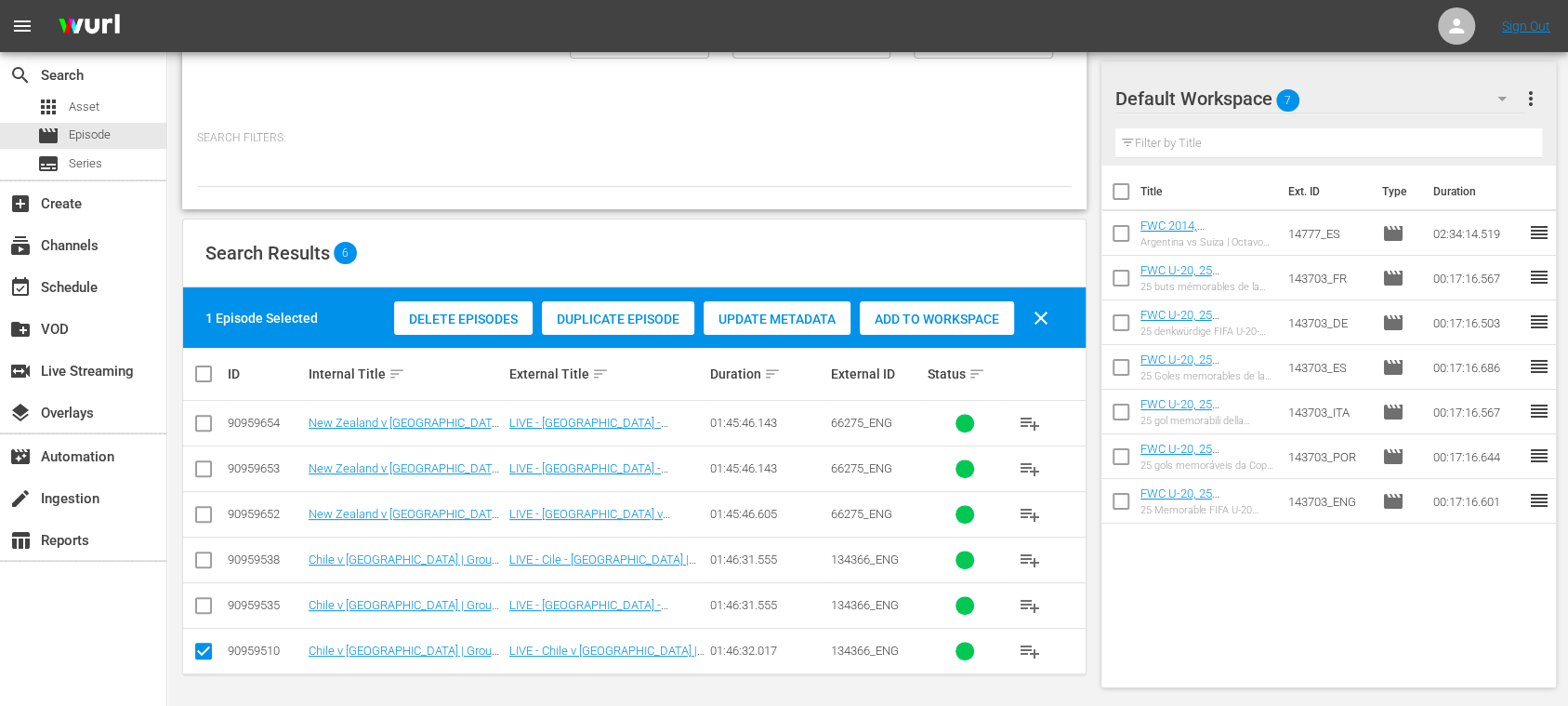
click at [619, 314] on span "Duplicate Episode" at bounding box center [618, 320] width 153 height 15
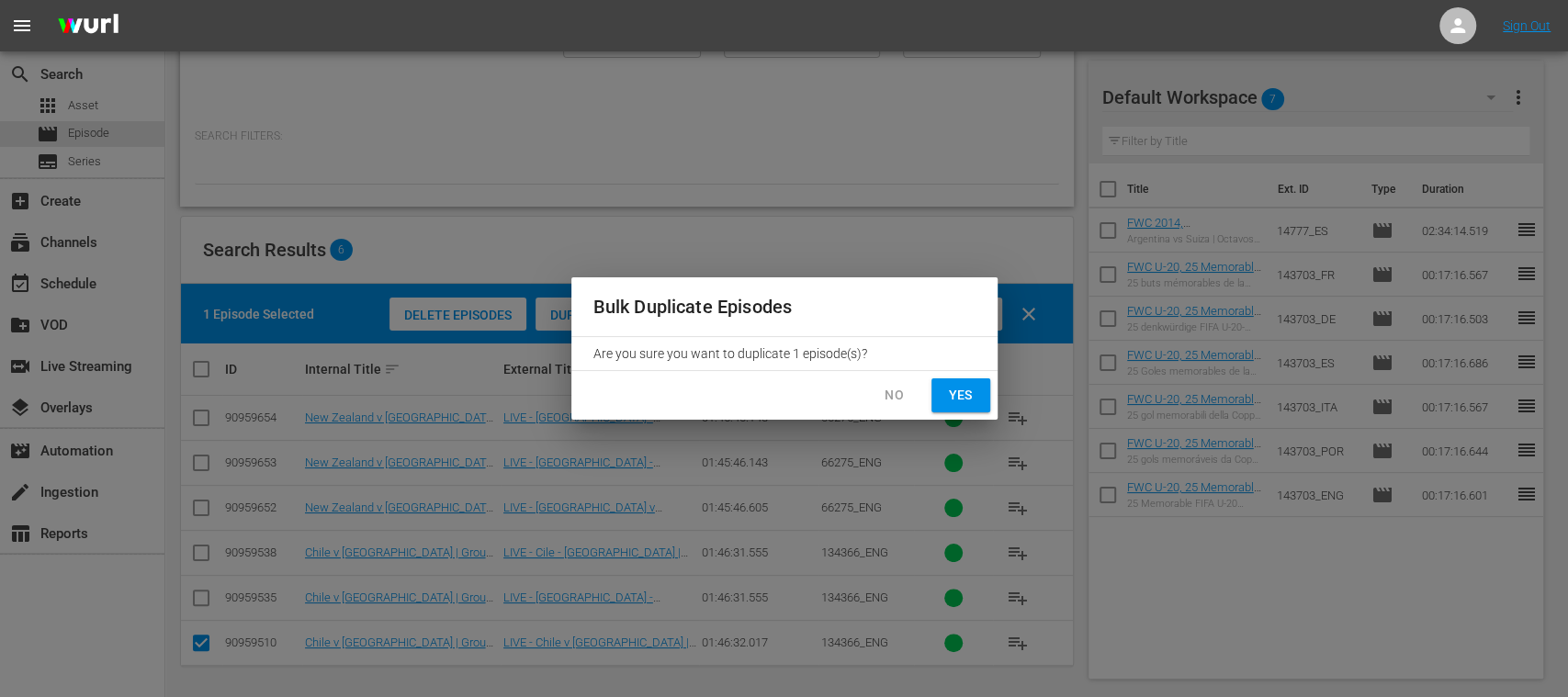
click at [955, 385] on span "Yes" at bounding box center [961, 395] width 30 height 23
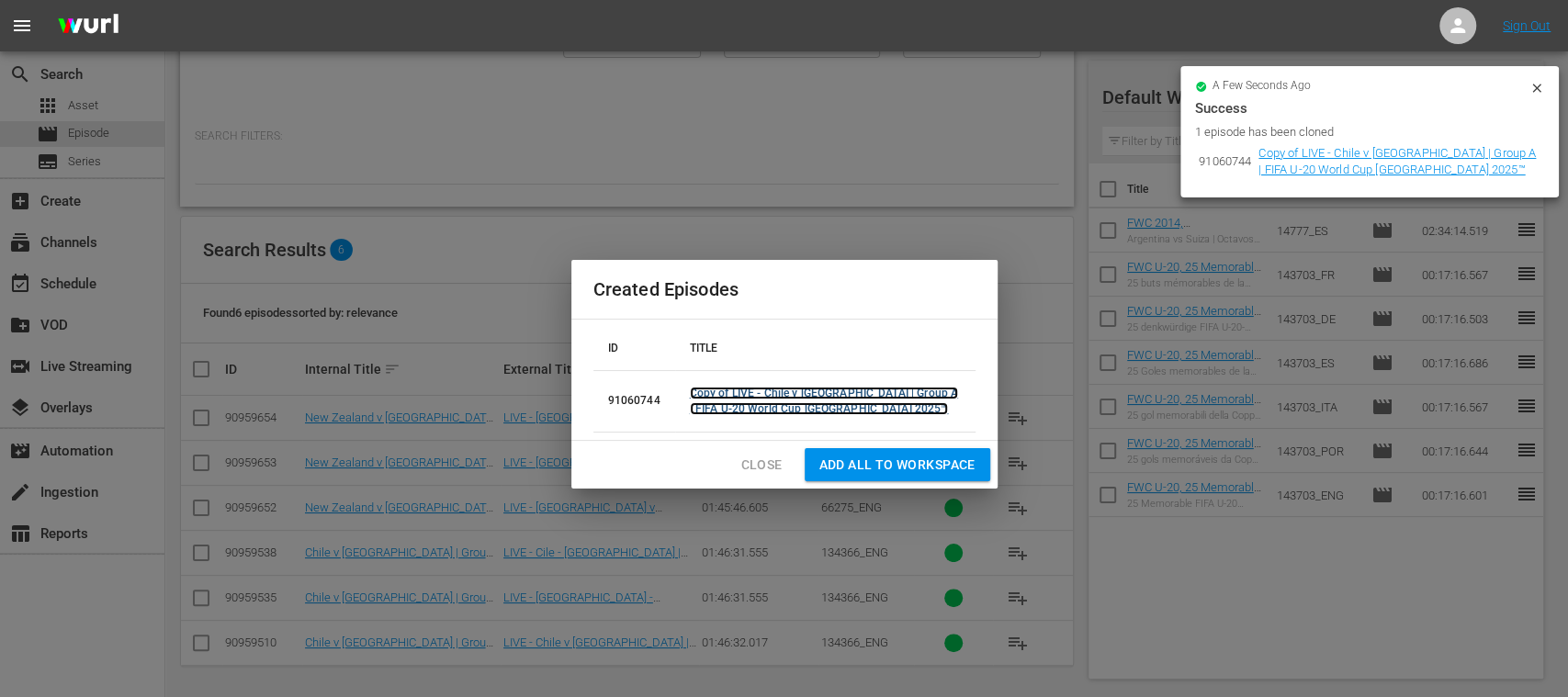
click at [778, 398] on link "Copy of LIVE - Chile v Japan | Group A | FIFA U-20 World Cup Chile 2025™" at bounding box center [824, 400] width 268 height 29
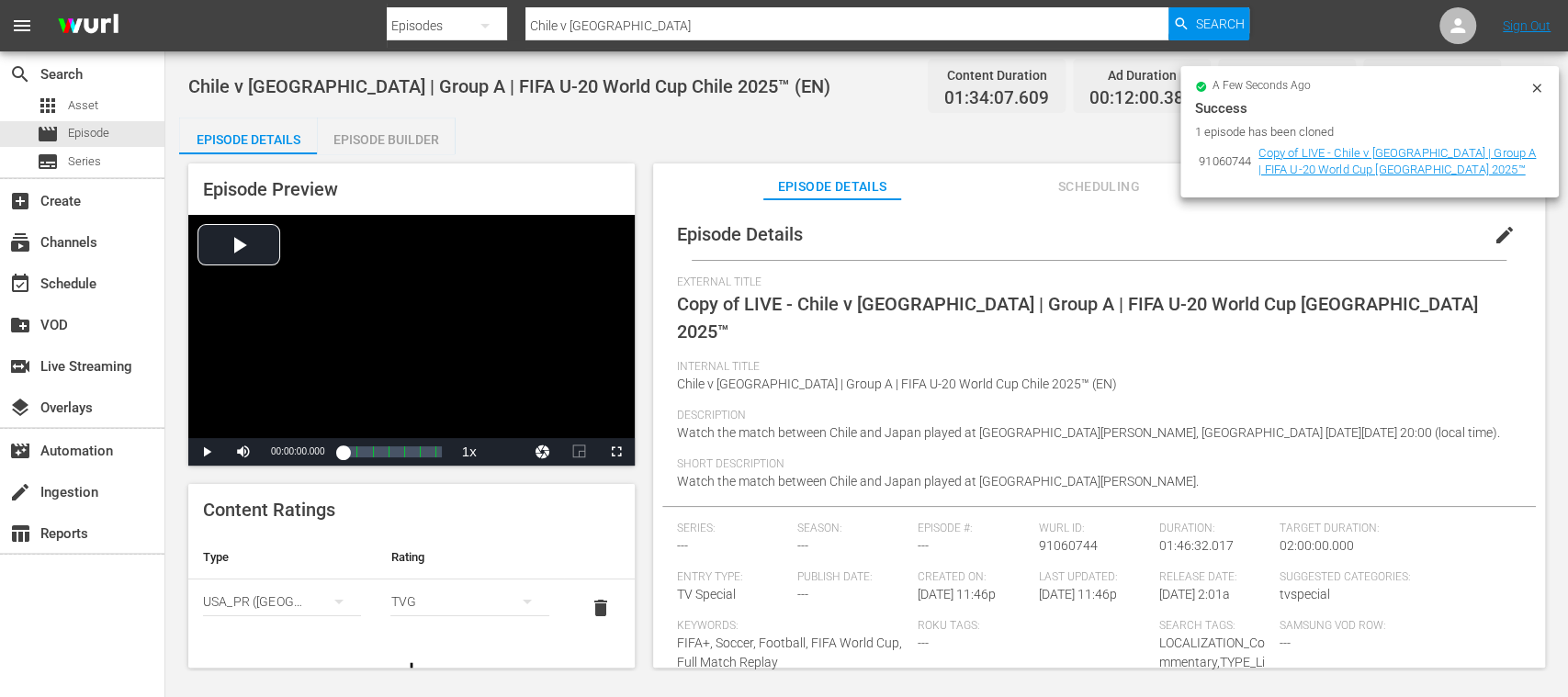
click at [1540, 85] on icon at bounding box center [1536, 87] width 8 height 8
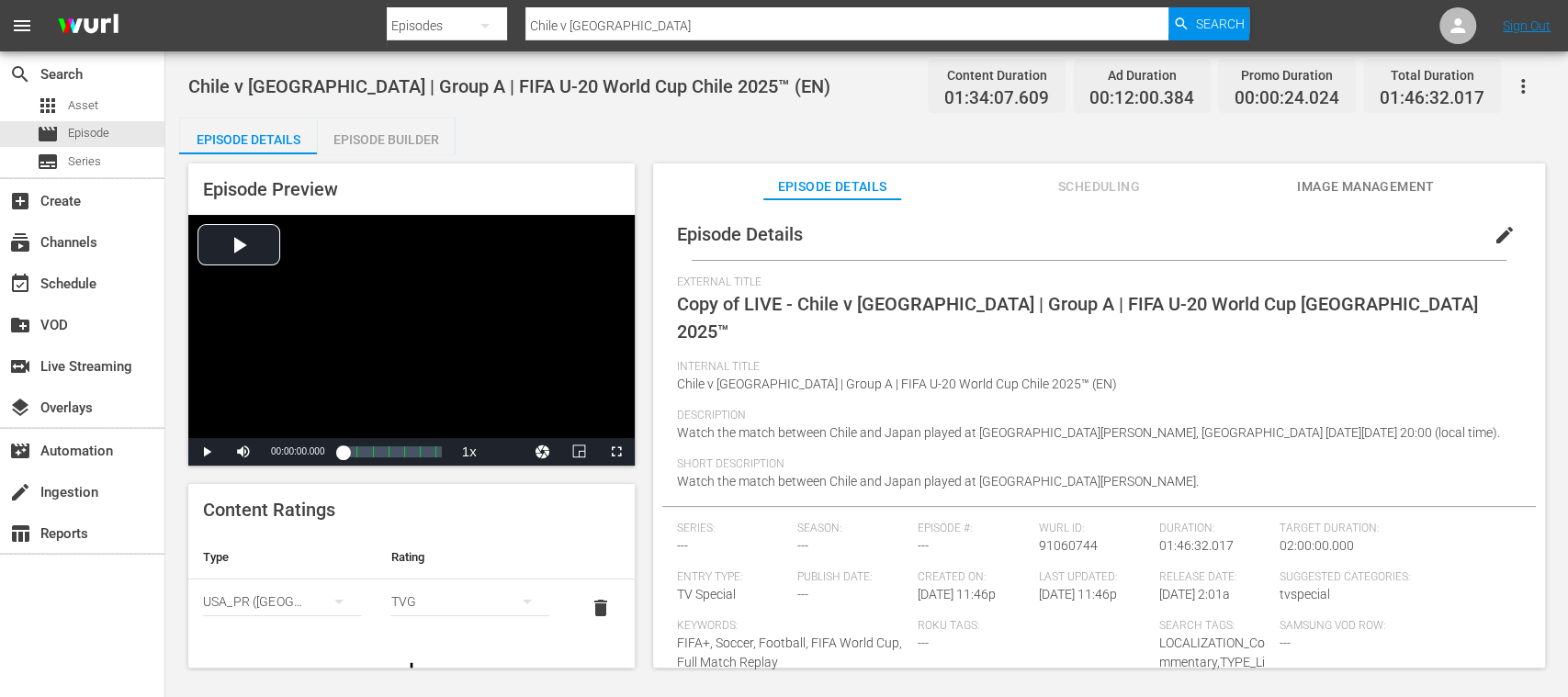
click at [1502, 232] on span "edit" at bounding box center [1505, 235] width 22 height 22
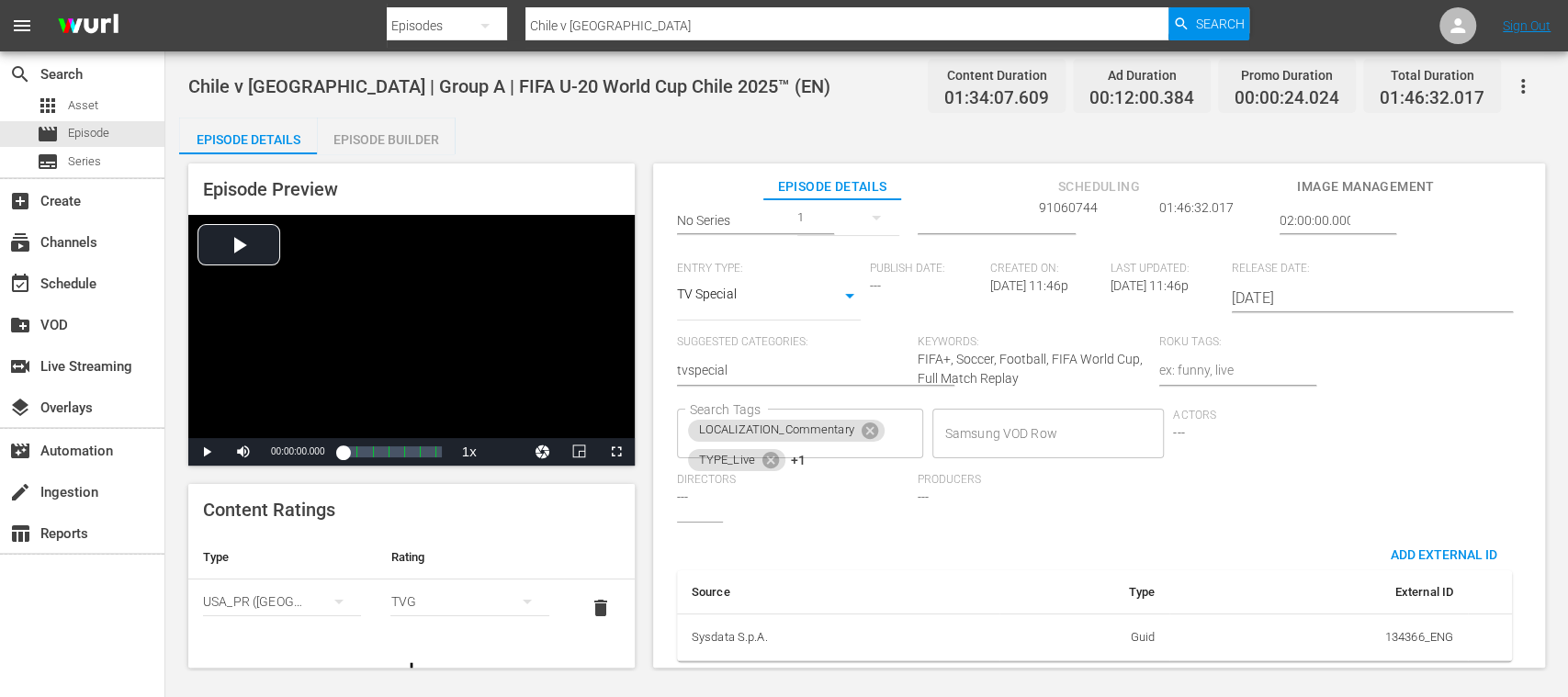
scroll to position [436, 0]
click at [869, 421] on icon at bounding box center [871, 431] width 20 height 20
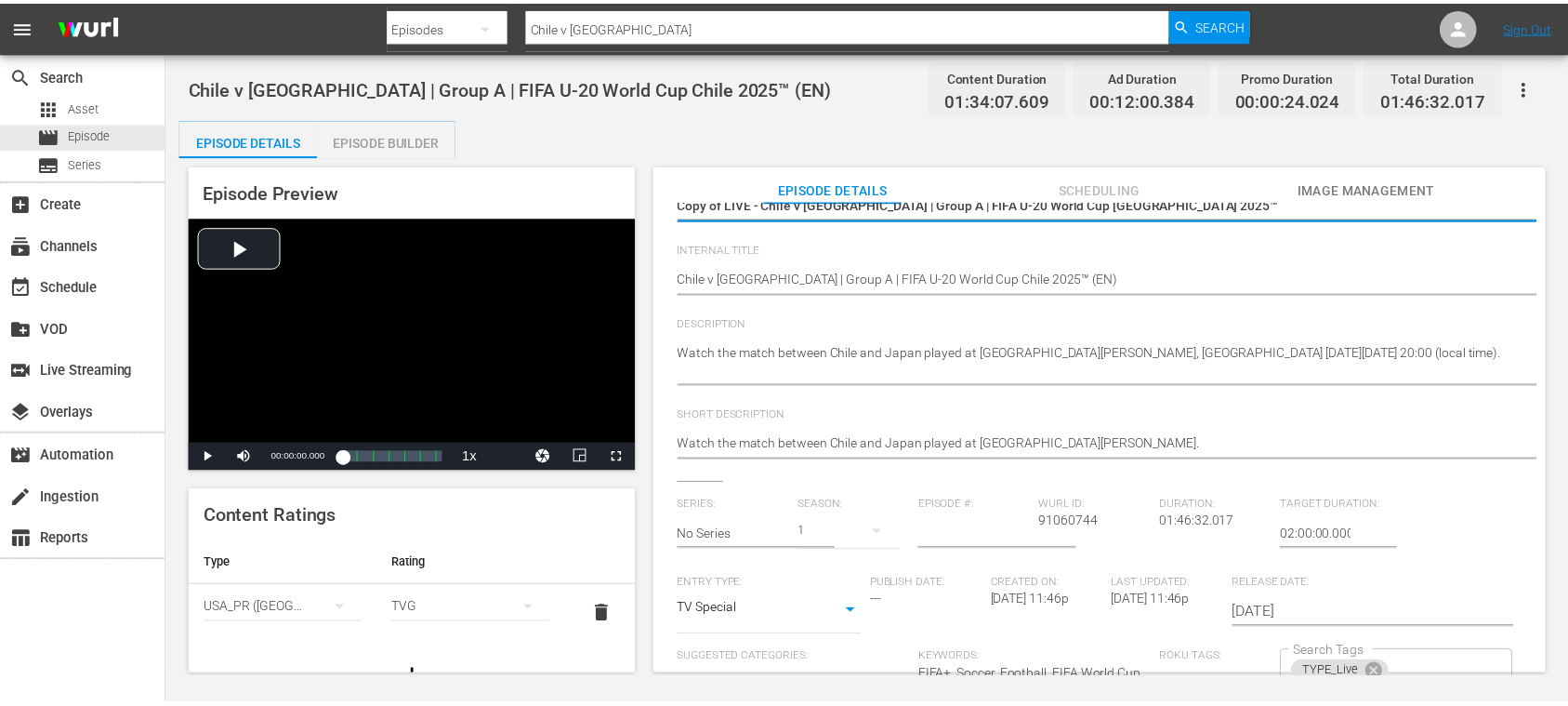
scroll to position [0, 0]
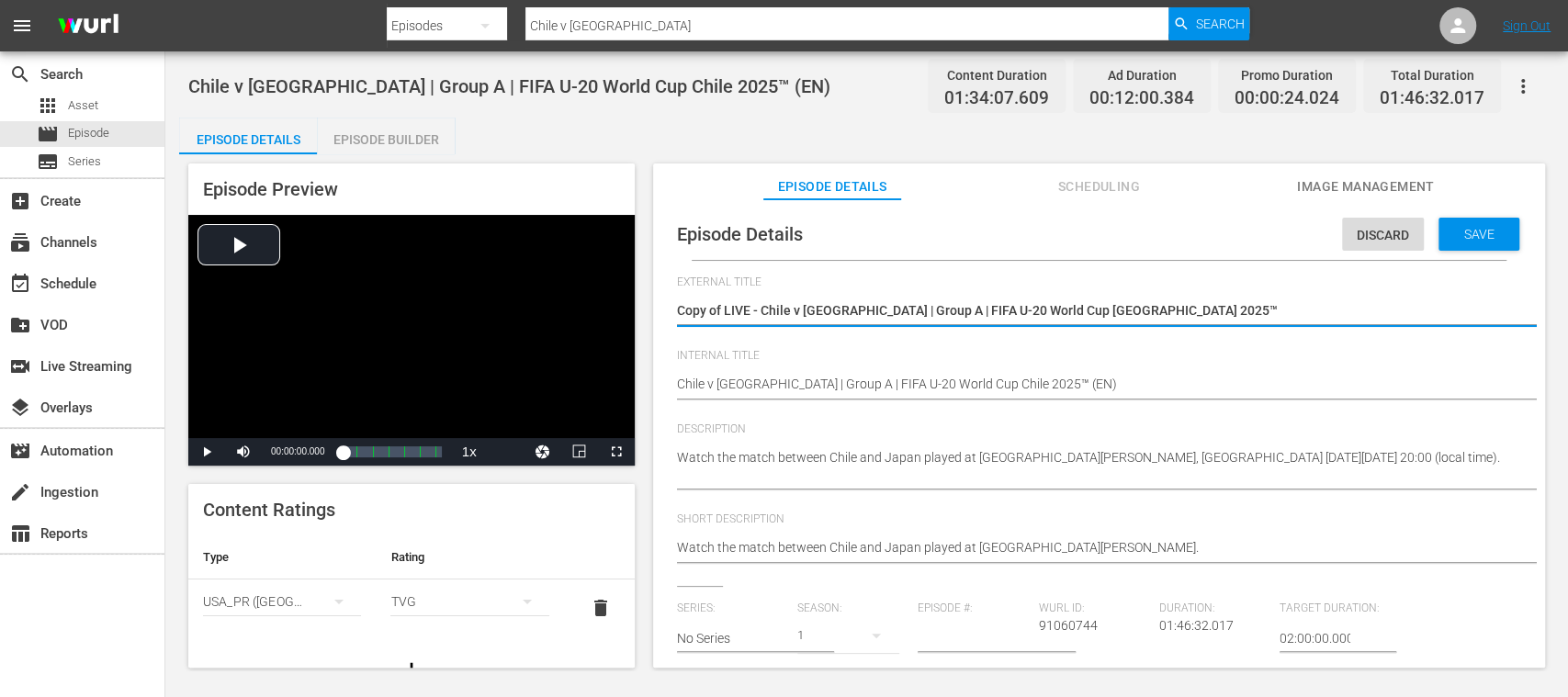
click at [723, 307] on textarea "Copy of LIVE - Chile v Japan | Group A | FIFA U-20 World Cup Chile 2025™" at bounding box center [1094, 313] width 835 height 22
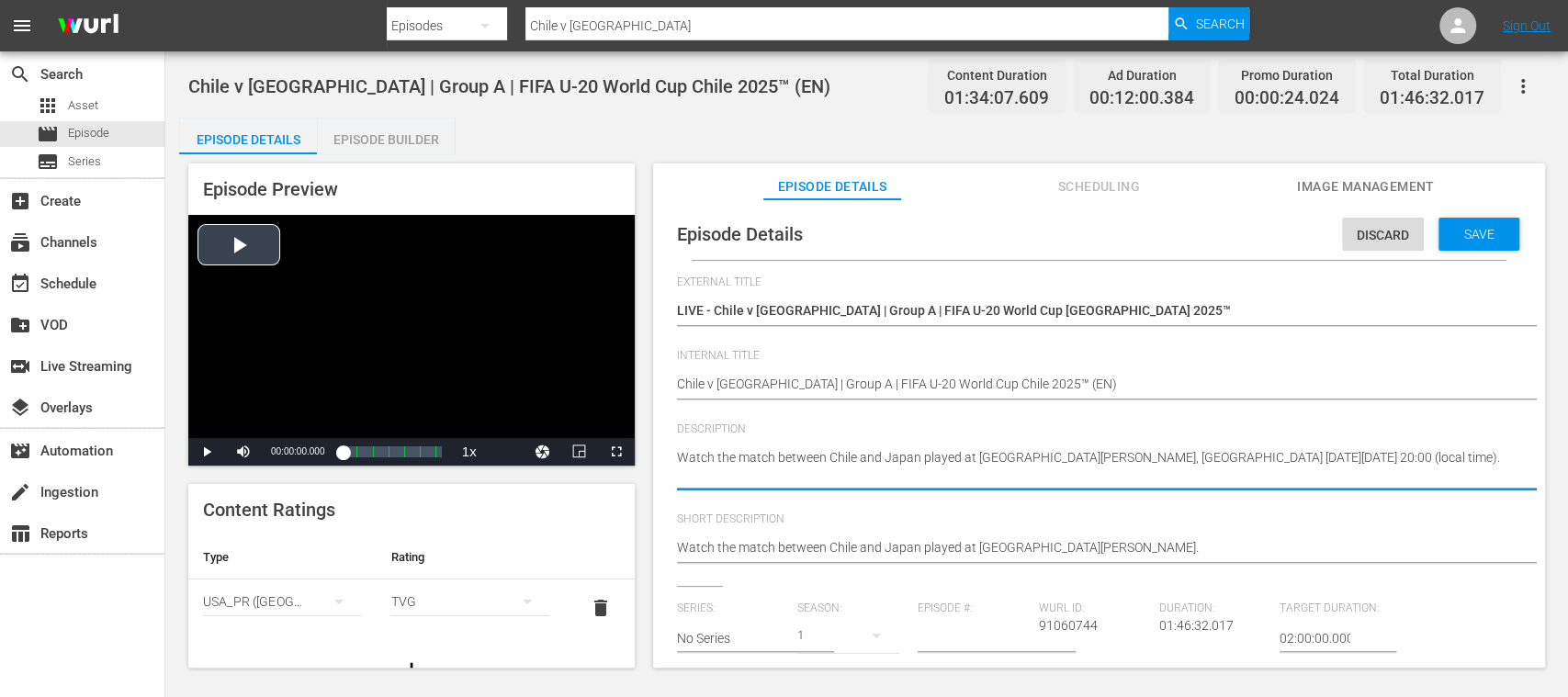
drag, startPoint x: 779, startPoint y: 481, endPoint x: 581, endPoint y: 411, distance: 210.0
paste textarea "Seht Euch das Spiel zwischen Chile und Japan an. Estadio Nacional Julio Martíne…"
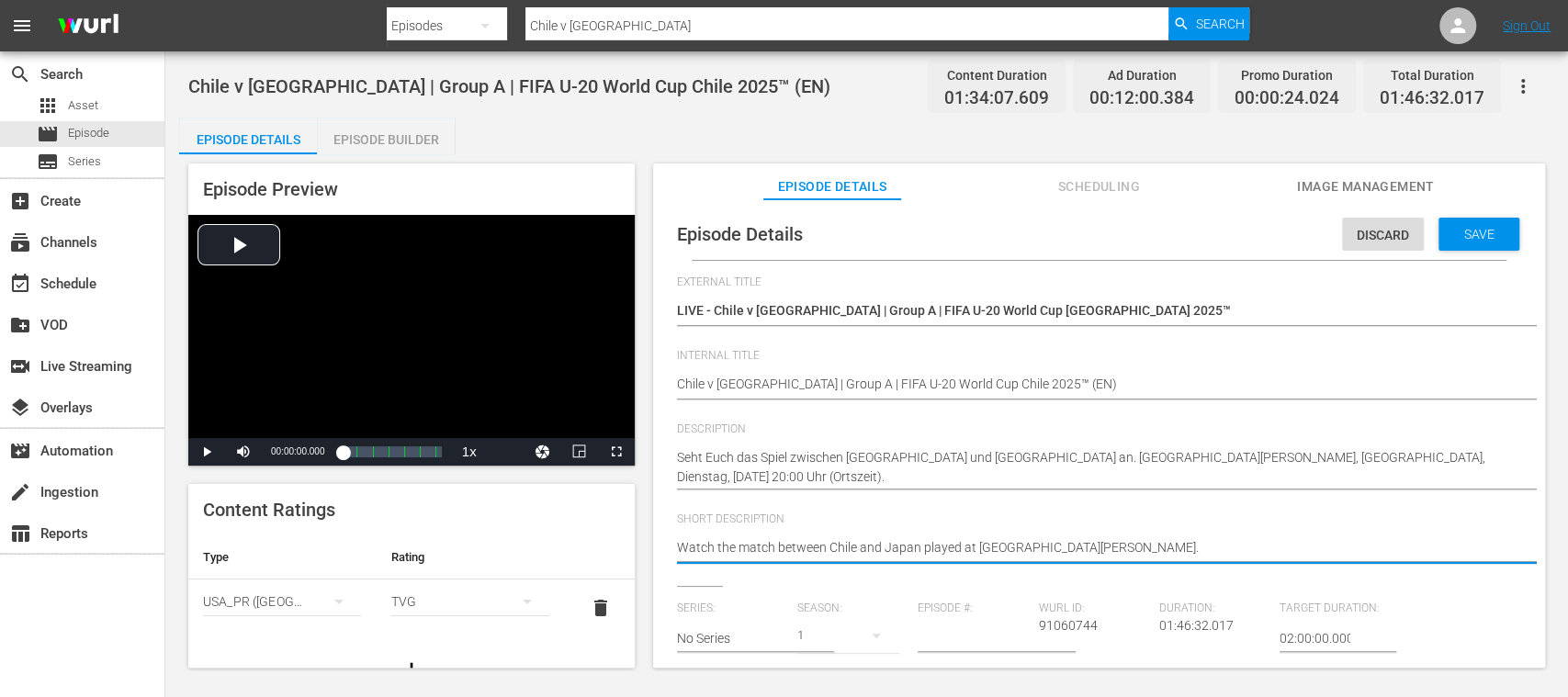
drag, startPoint x: 1041, startPoint y: 547, endPoint x: 500, endPoint y: 529, distance: 541.3
paste textarea "Seht Euch das Spiel zwischen Chile und Japan an. Estadio Nacional Julio Martíne…"
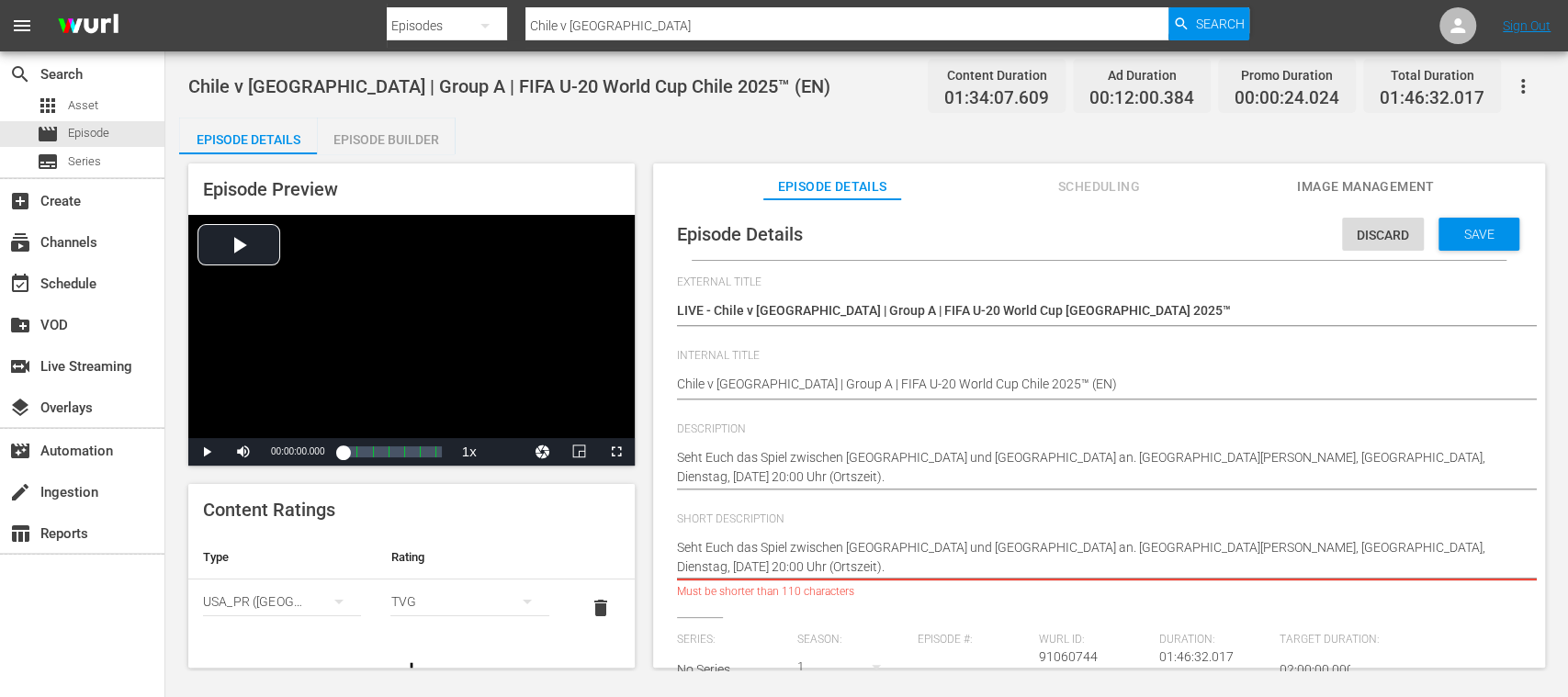
drag, startPoint x: 1137, startPoint y: 548, endPoint x: 1061, endPoint y: 549, distance: 76.0
click at [1061, 549] on textarea "Watch the match between Chile and Japan played at Estadio Nacional Julio Martín…" at bounding box center [1094, 556] width 835 height 38
drag, startPoint x: 1215, startPoint y: 549, endPoint x: 1248, endPoint y: 583, distance: 47.4
click at [1248, 583] on div "Watch the match between Chile and Japan played at Estadio Nacional Julio Martín…" at bounding box center [1094, 556] width 835 height 60
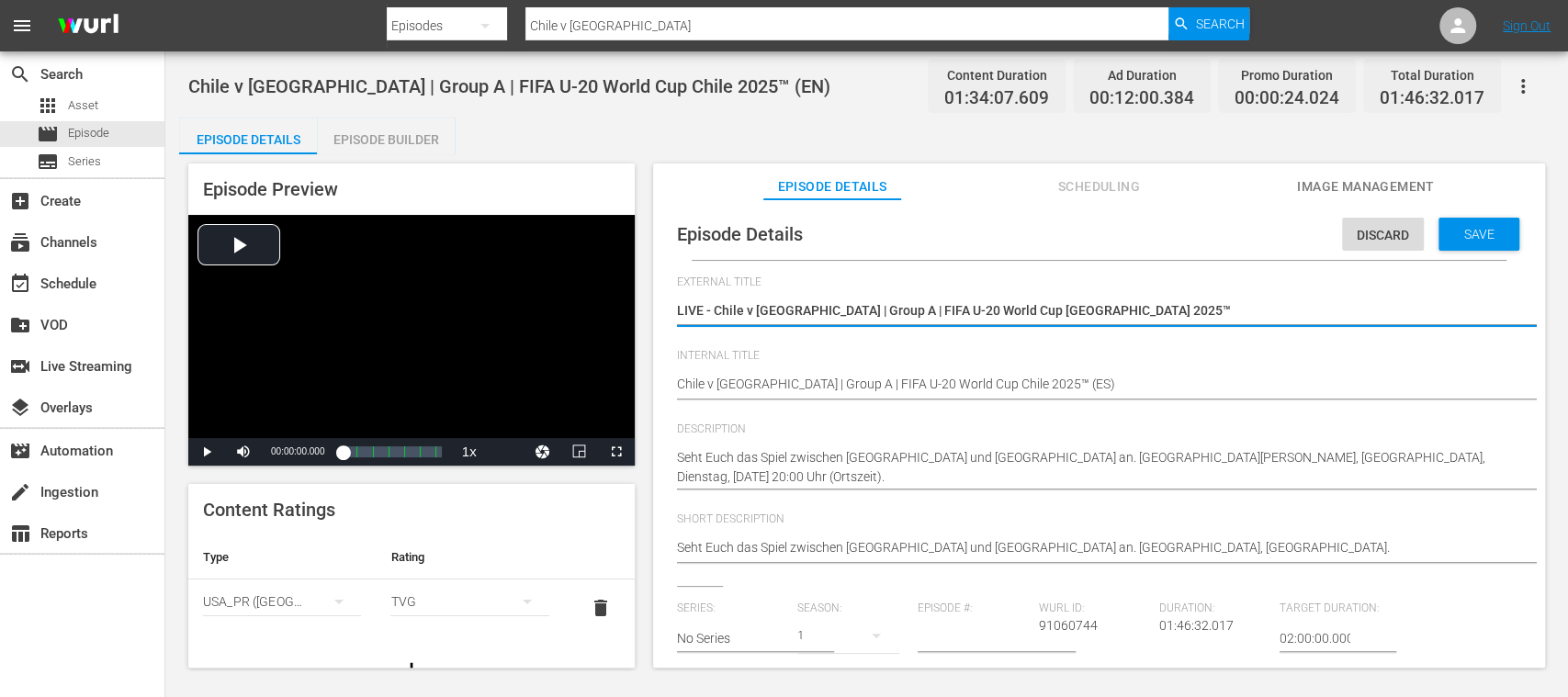
drag, startPoint x: 716, startPoint y: 302, endPoint x: 1270, endPoint y: 323, distance: 554.4
paste textarea "- Japan | Gruppe A | FIFA U-20-Weltmeisterschaft"
click at [1492, 233] on span "Save" at bounding box center [1480, 235] width 60 height 15
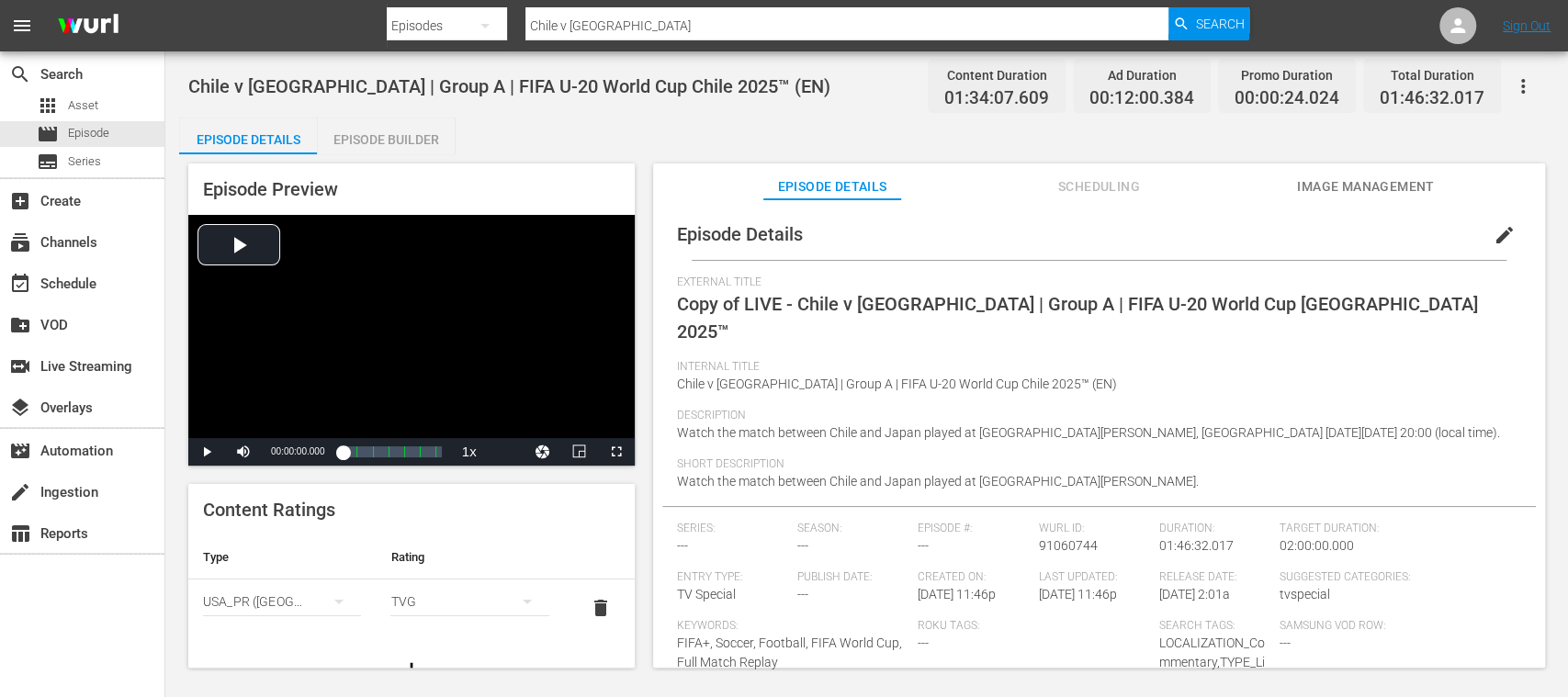
click at [335, 598] on icon "simple table" at bounding box center [339, 601] width 22 height 22
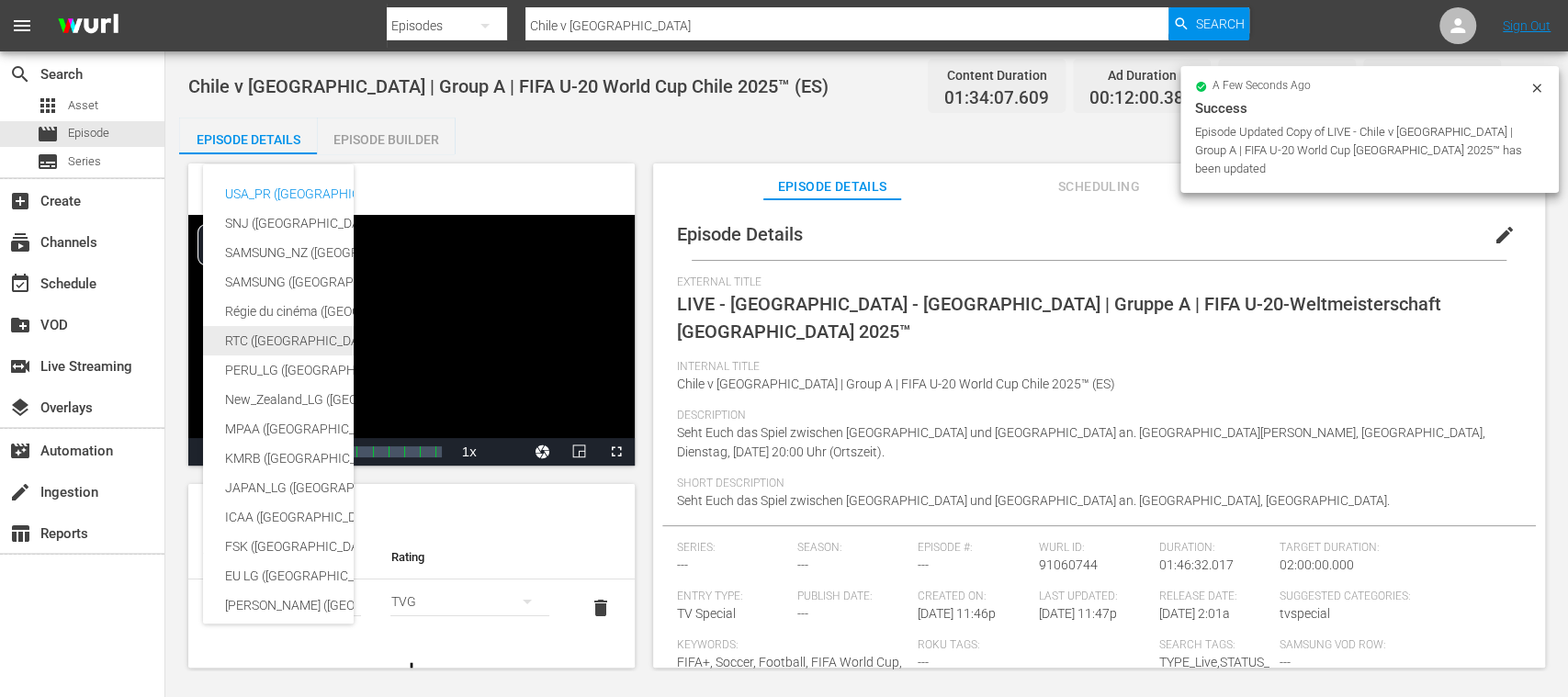
click at [261, 341] on div "RTC (Mexico)" at bounding box center [451, 341] width 451 height 30
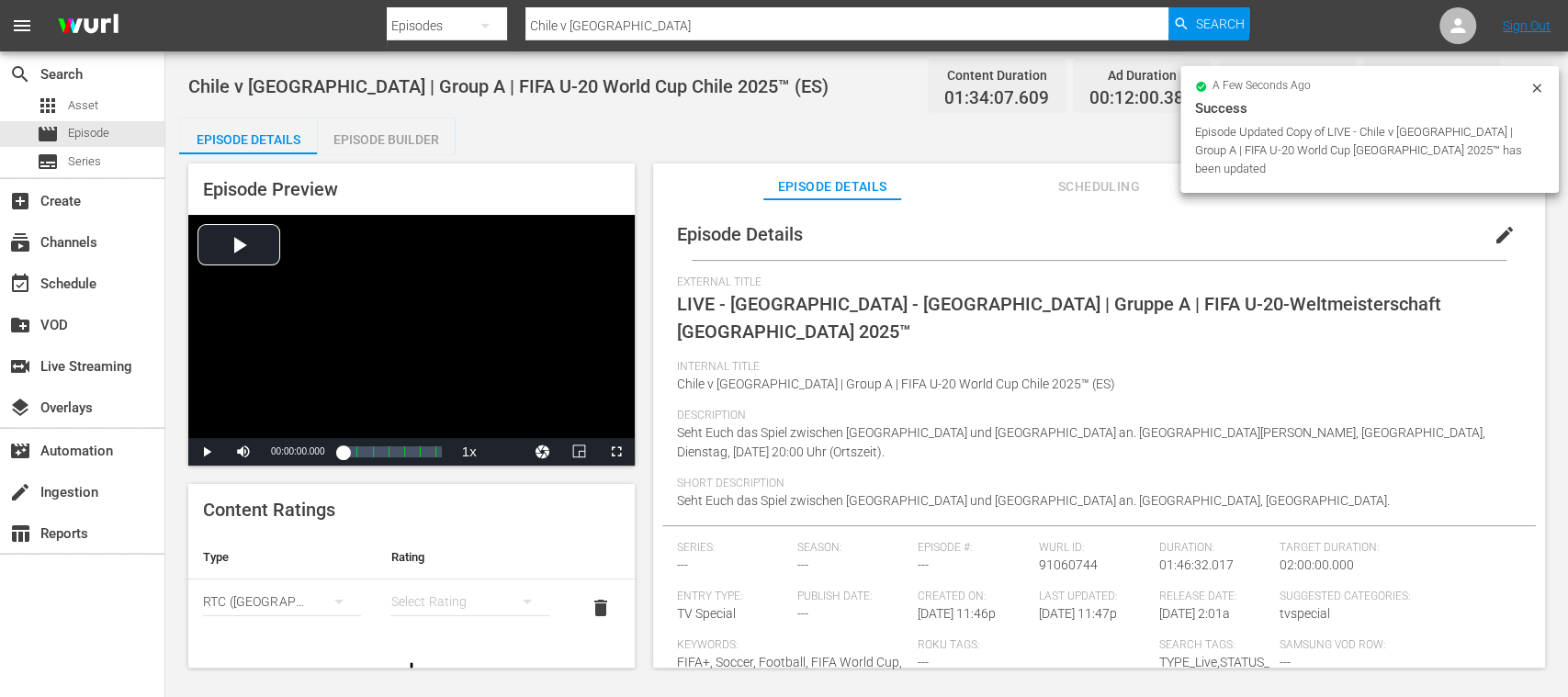
click at [438, 604] on div "simple table" at bounding box center [469, 601] width 158 height 51
click at [423, 479] on div "A" at bounding box center [458, 476] width 106 height 30
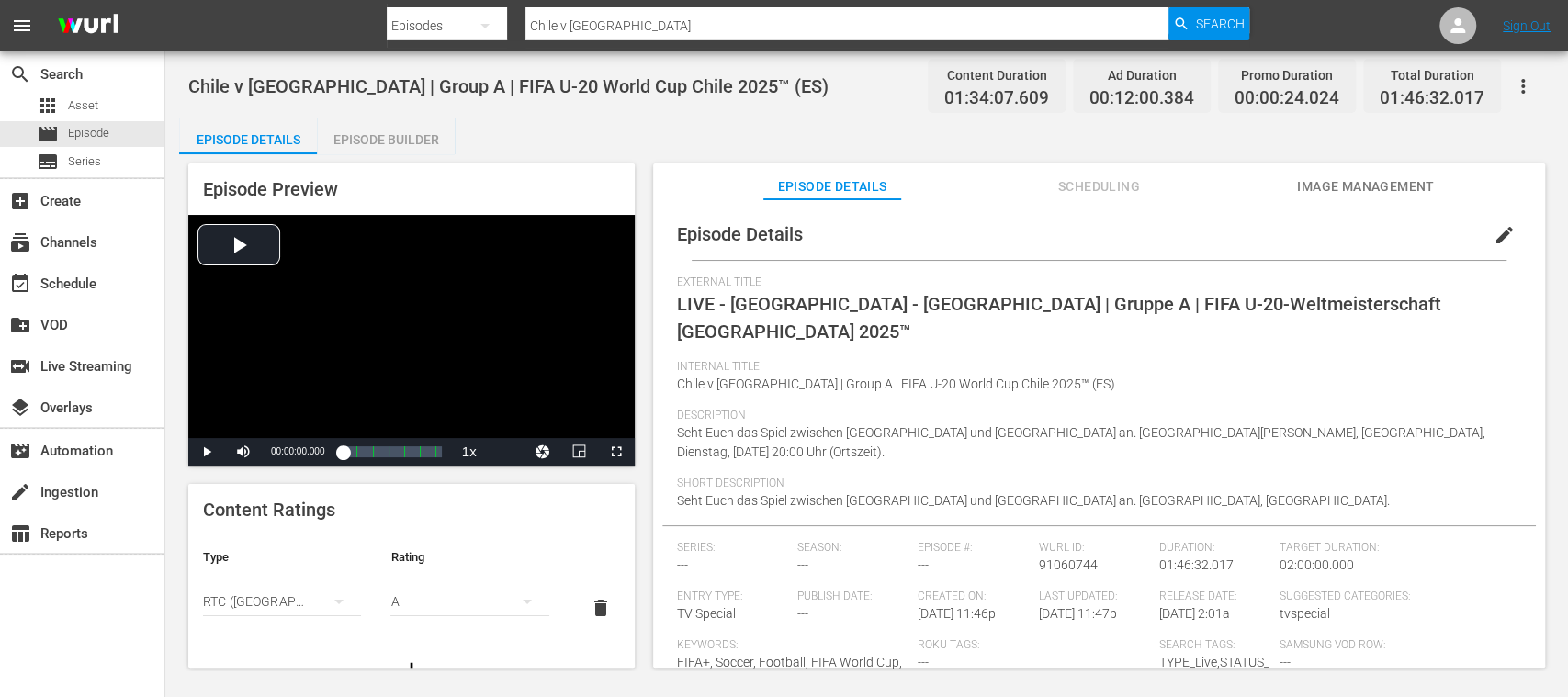
click at [380, 140] on div "Episode Builder" at bounding box center [385, 139] width 138 height 44
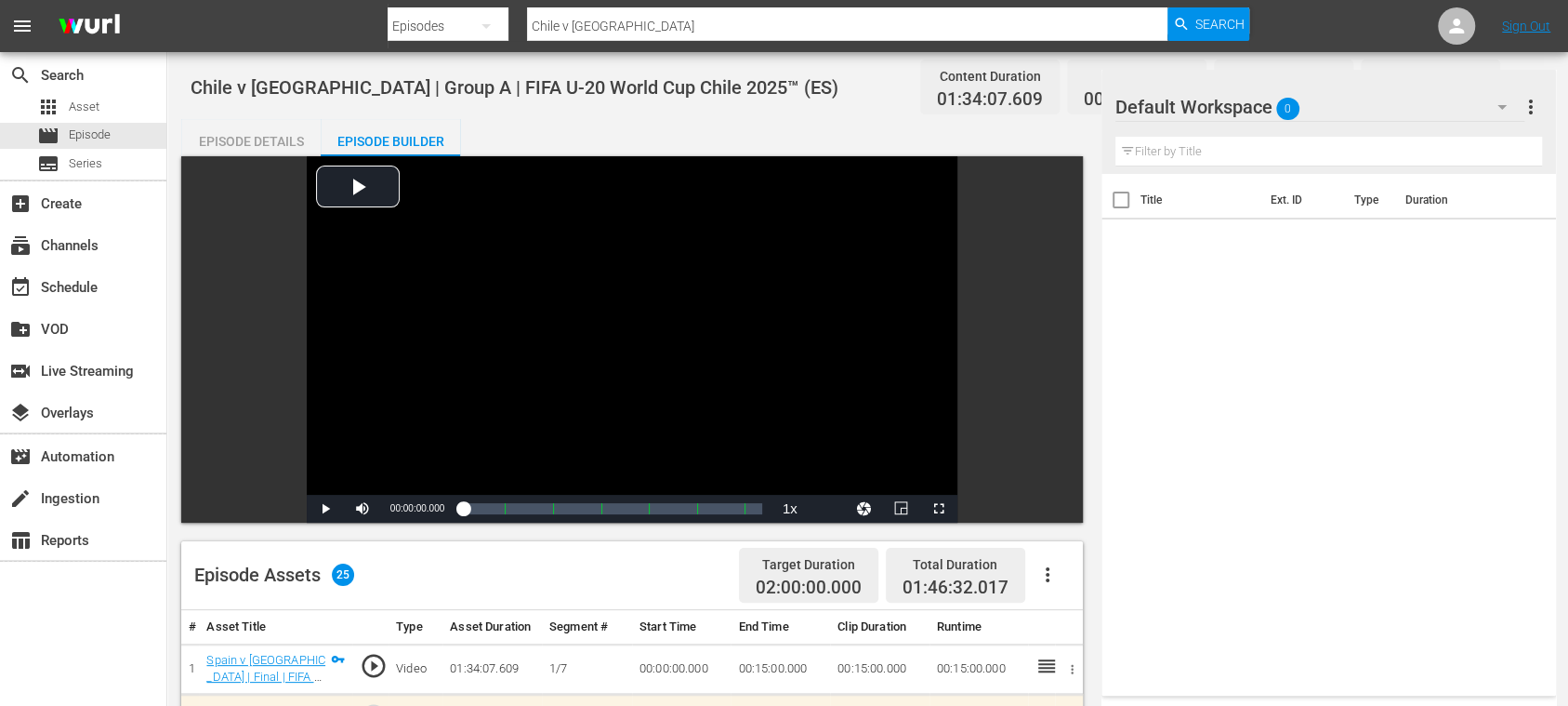
scroll to position [330, 0]
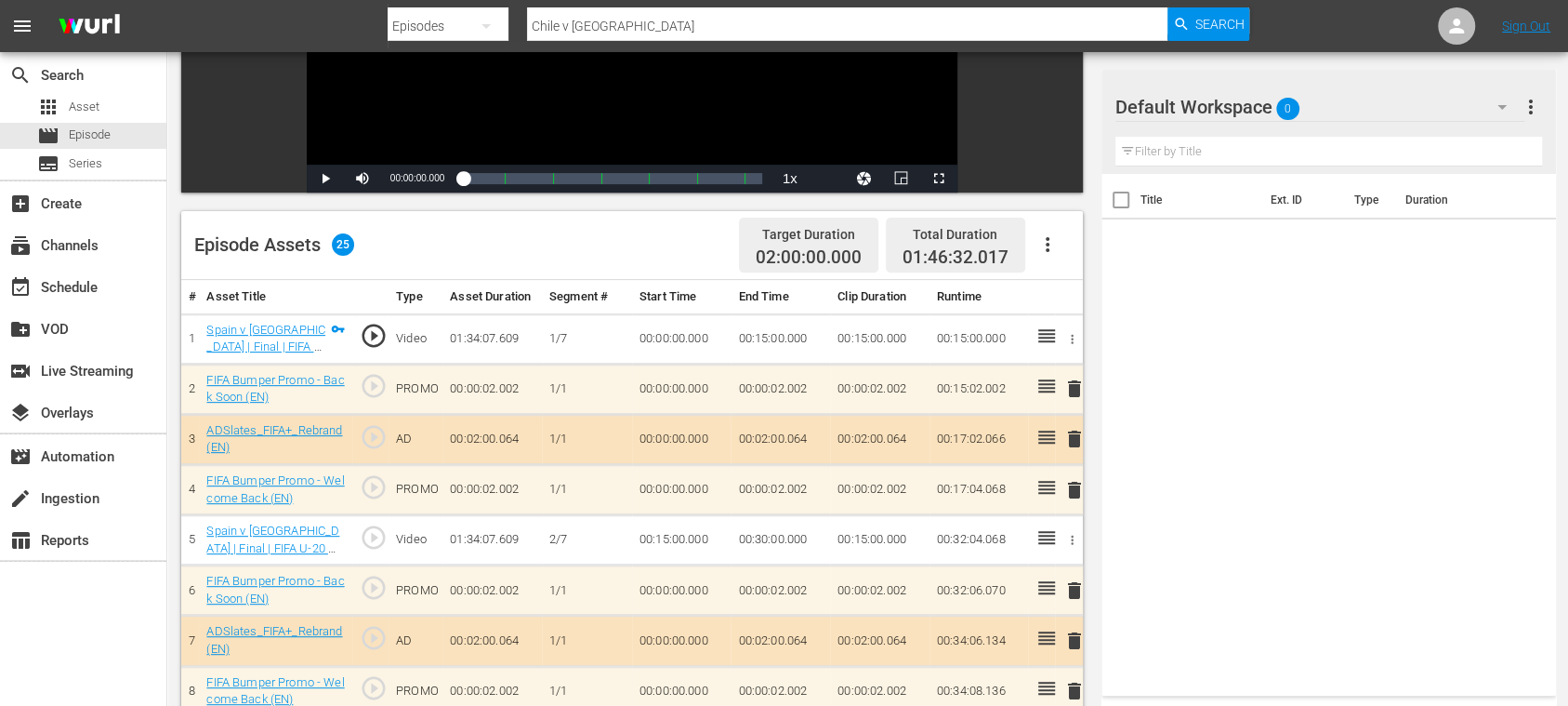
click at [1049, 247] on icon "button" at bounding box center [1048, 245] width 23 height 23
click at [1077, 305] on div "Clear Ads" at bounding box center [1102, 296] width 126 height 44
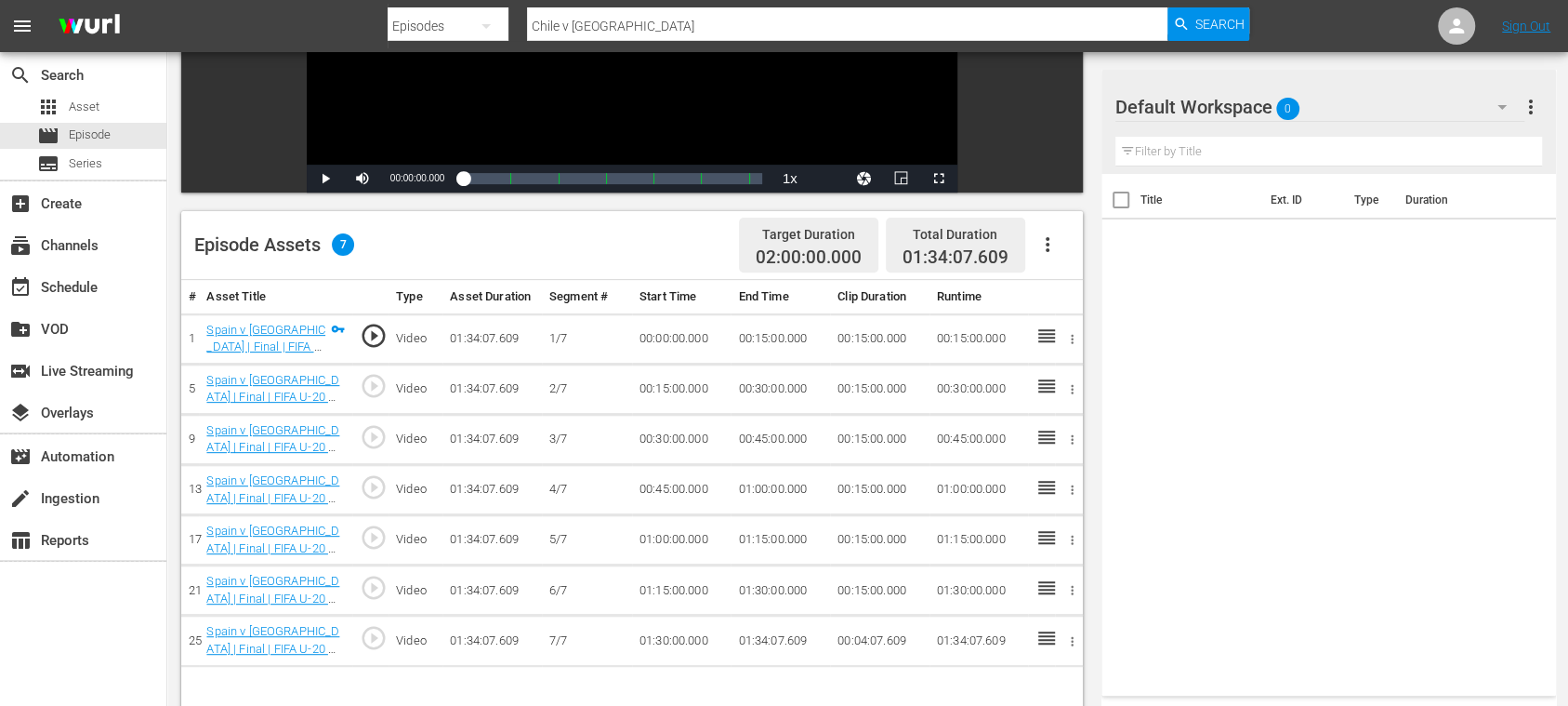
click at [1049, 243] on icon "button" at bounding box center [1048, 245] width 23 height 23
click at [1051, 242] on div "Fill with Ads" at bounding box center [1102, 252] width 126 height 44
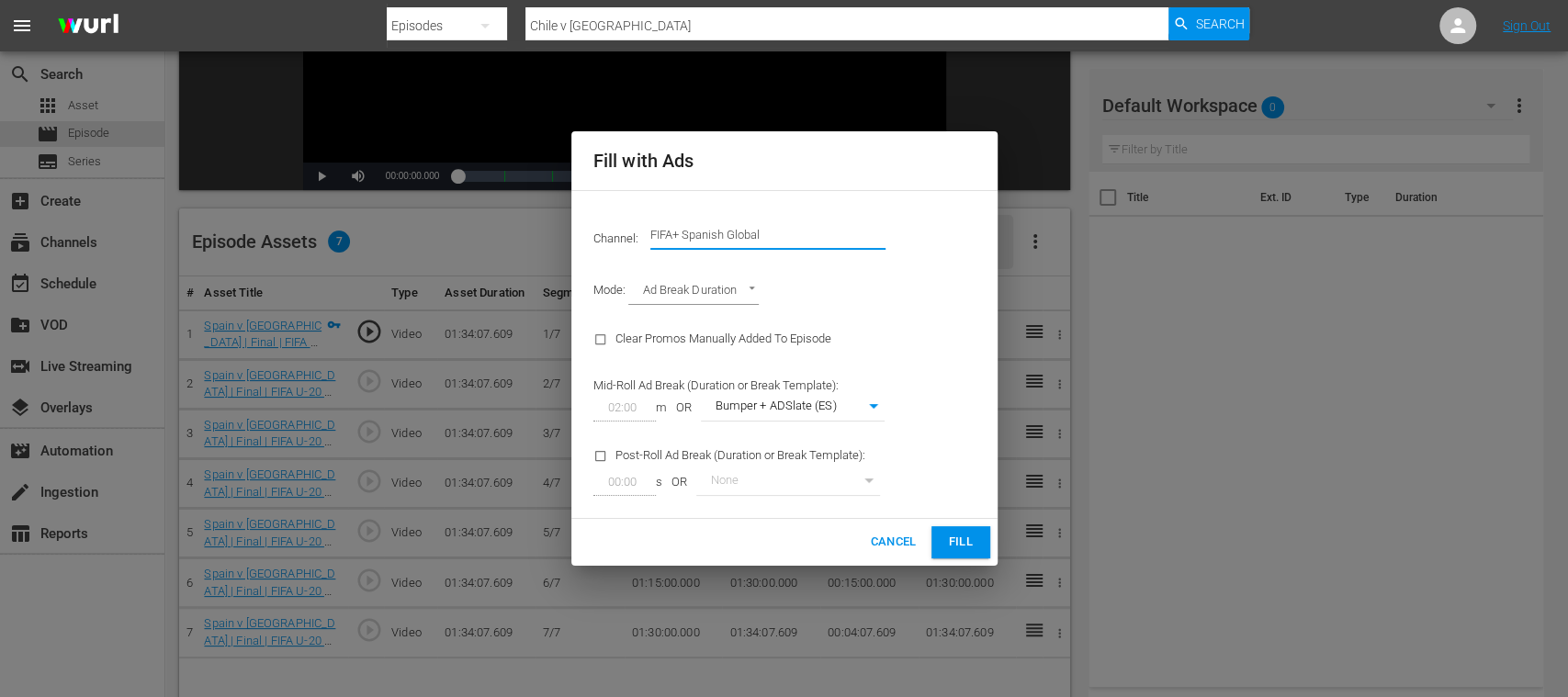
click at [680, 237] on input "FIFA+ Spanish Global" at bounding box center [768, 235] width 236 height 44
click at [959, 530] on button "Fill" at bounding box center [960, 542] width 59 height 33
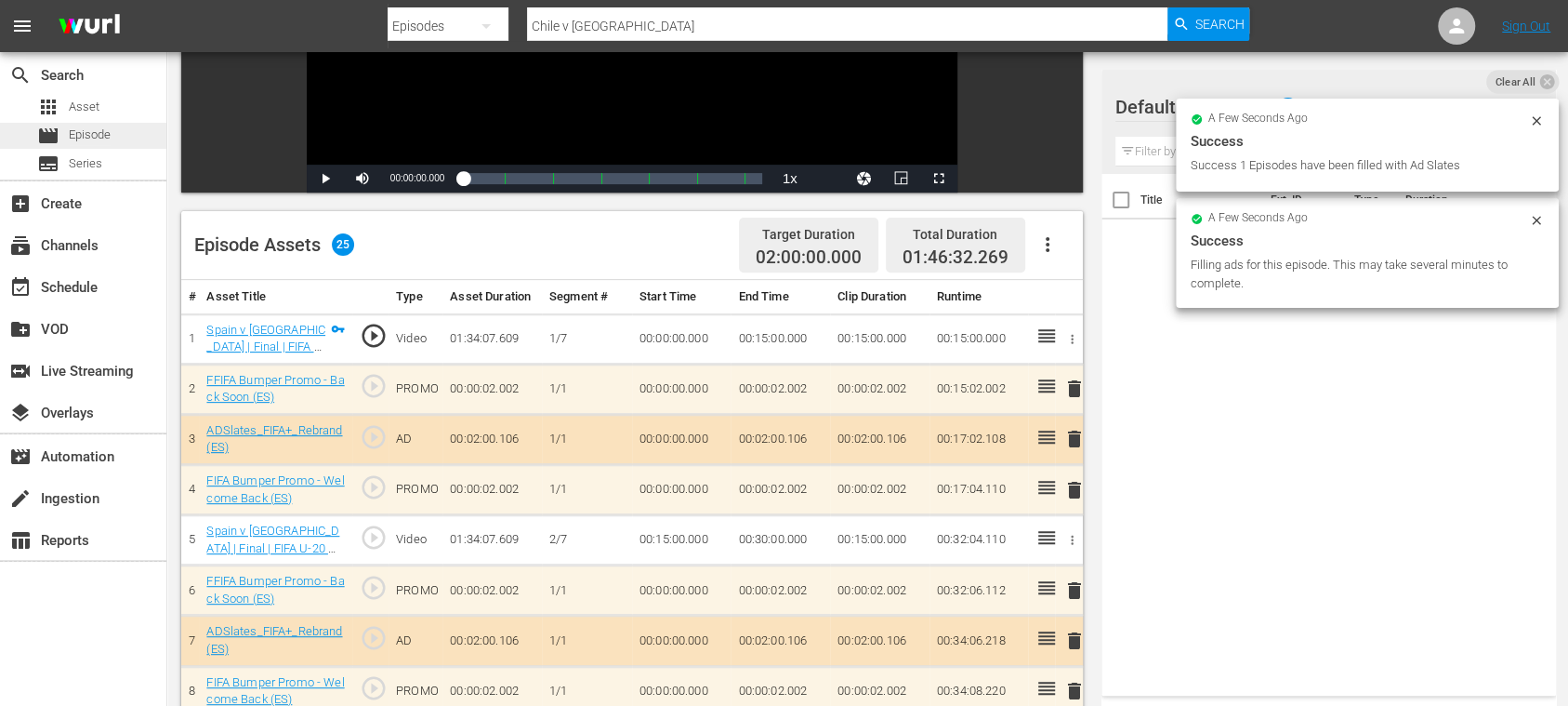
click at [86, 136] on span "Episode" at bounding box center [90, 135] width 41 height 19
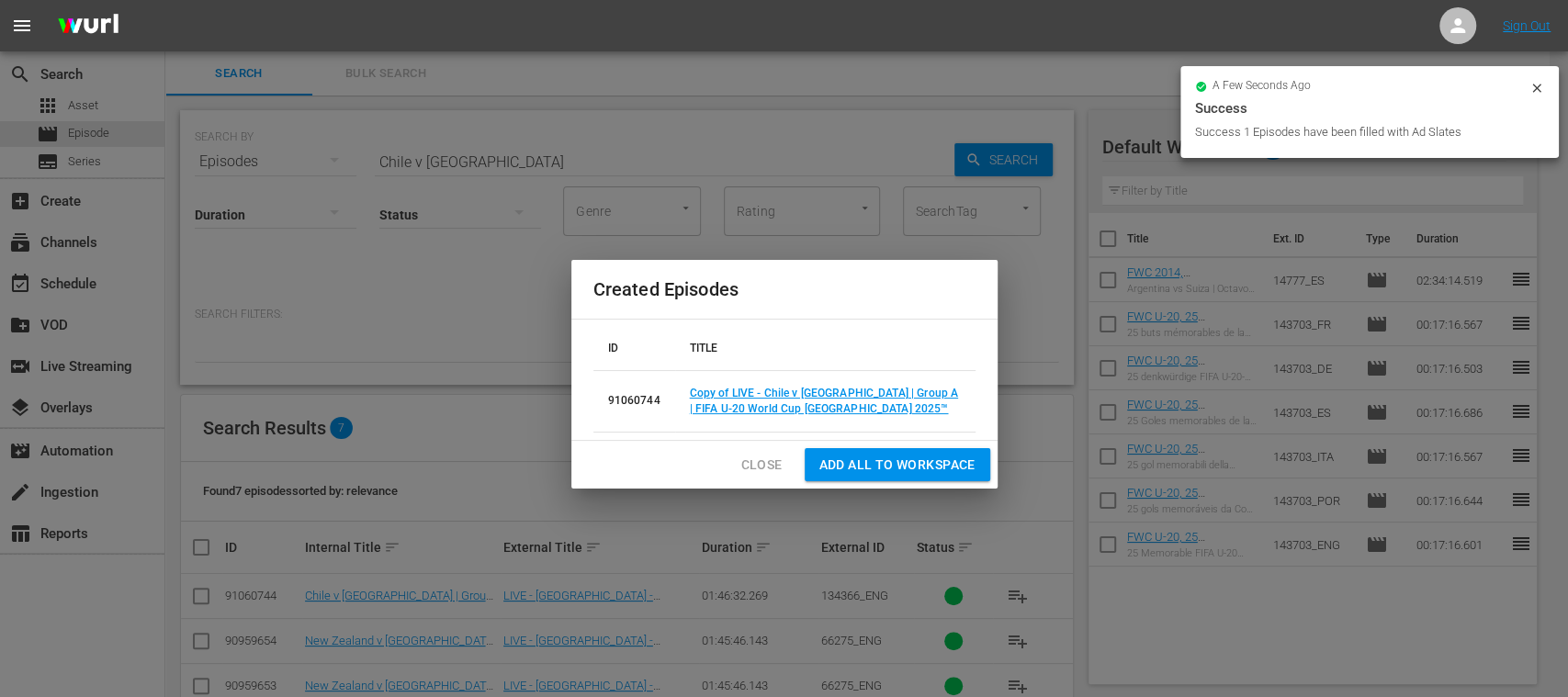
click at [772, 457] on span "Close" at bounding box center [762, 464] width 41 height 23
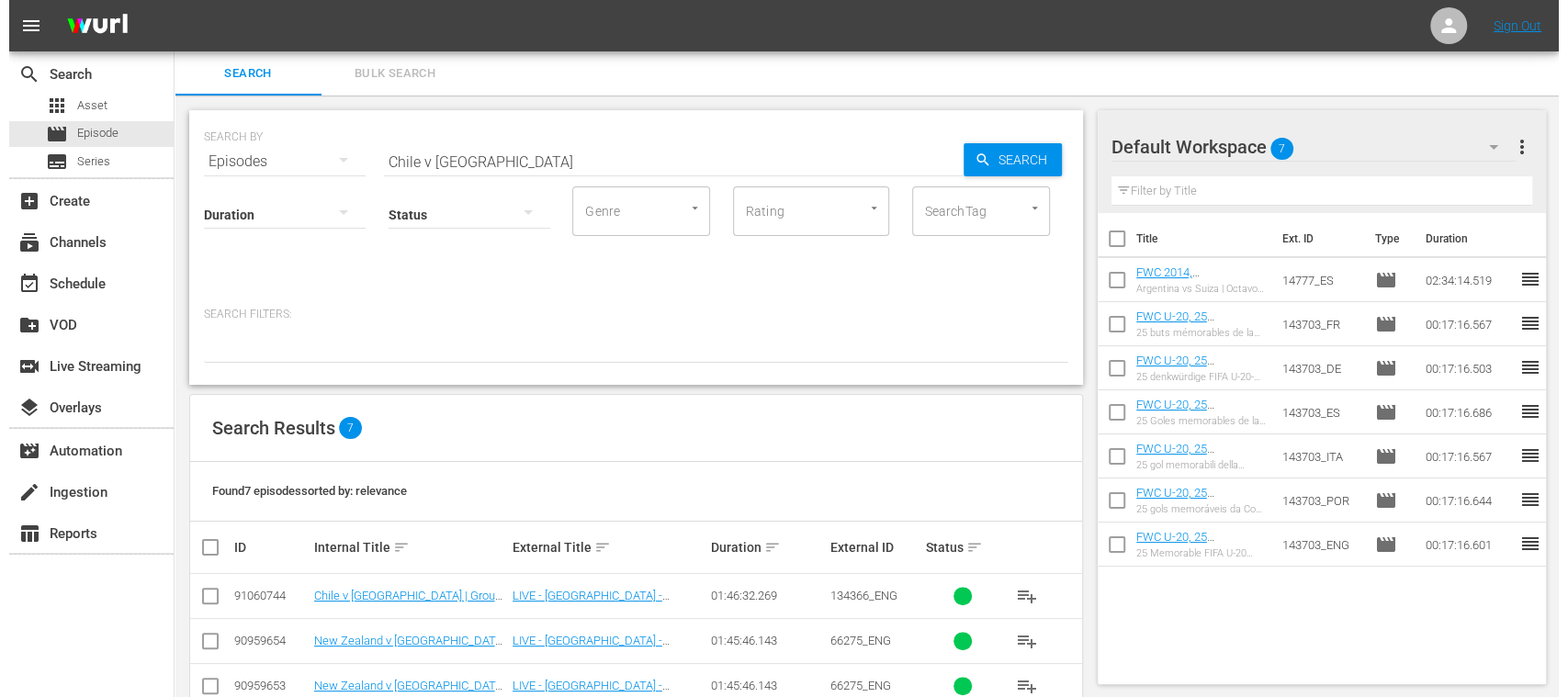
scroll to position [222, 0]
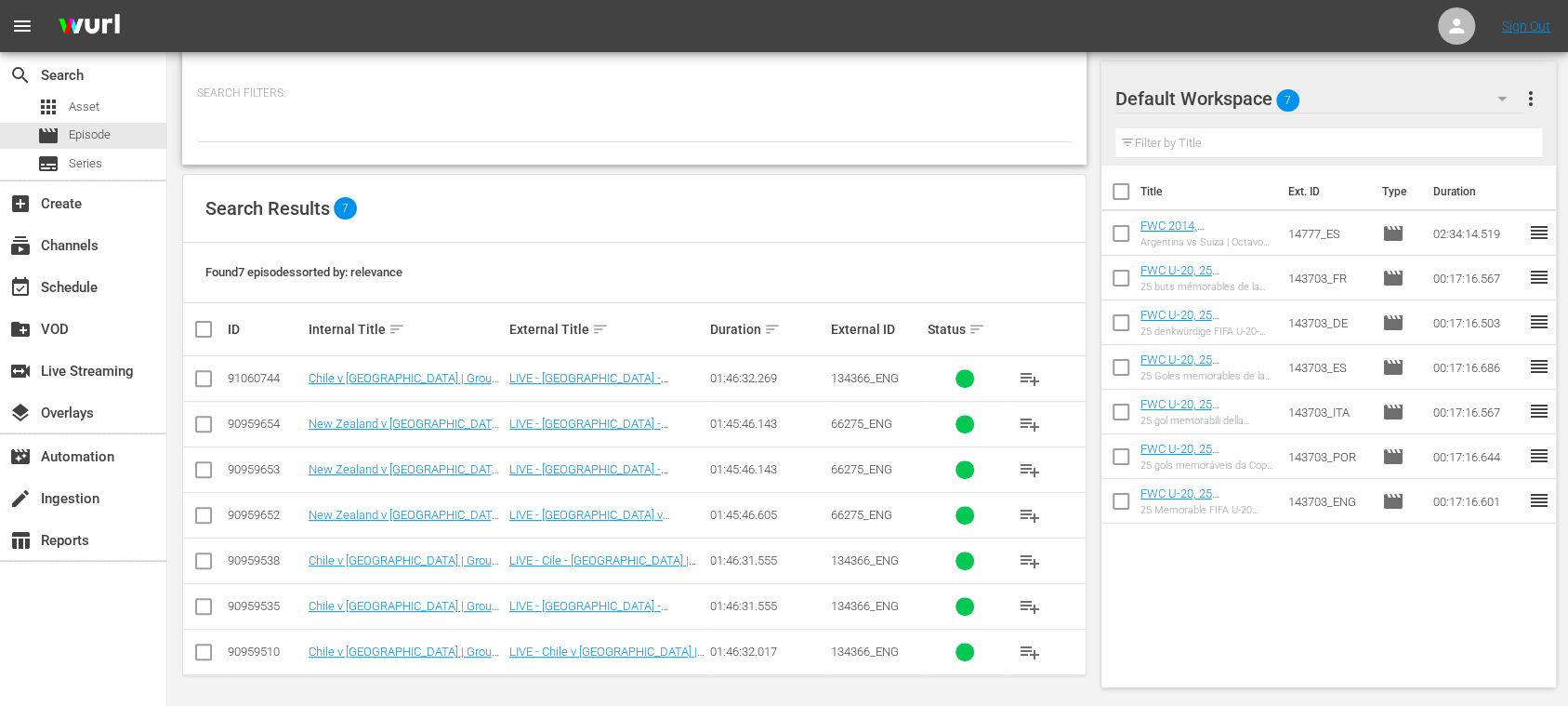
click at [199, 376] on input "checkbox" at bounding box center [204, 383] width 23 height 23
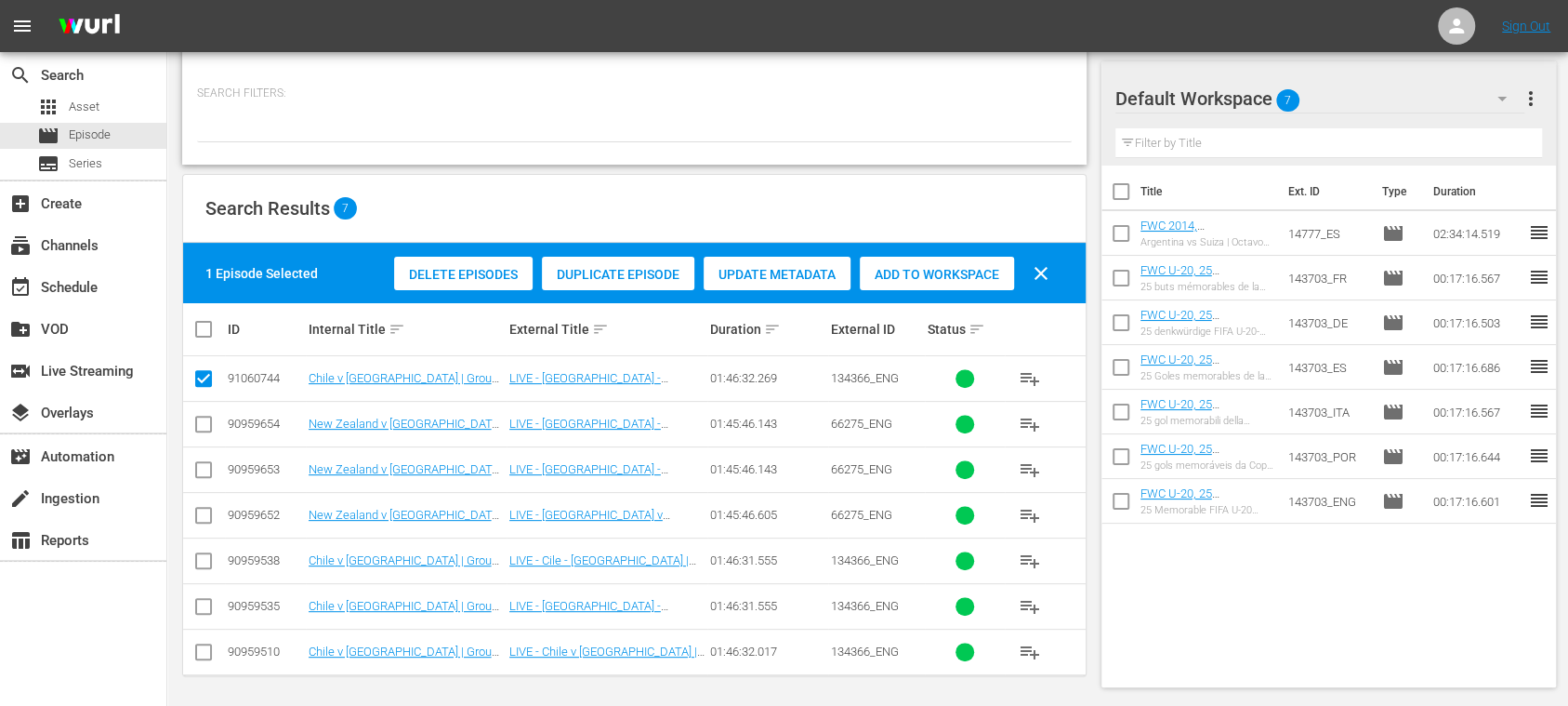
click at [647, 274] on span "Duplicate Episode" at bounding box center [618, 274] width 153 height 15
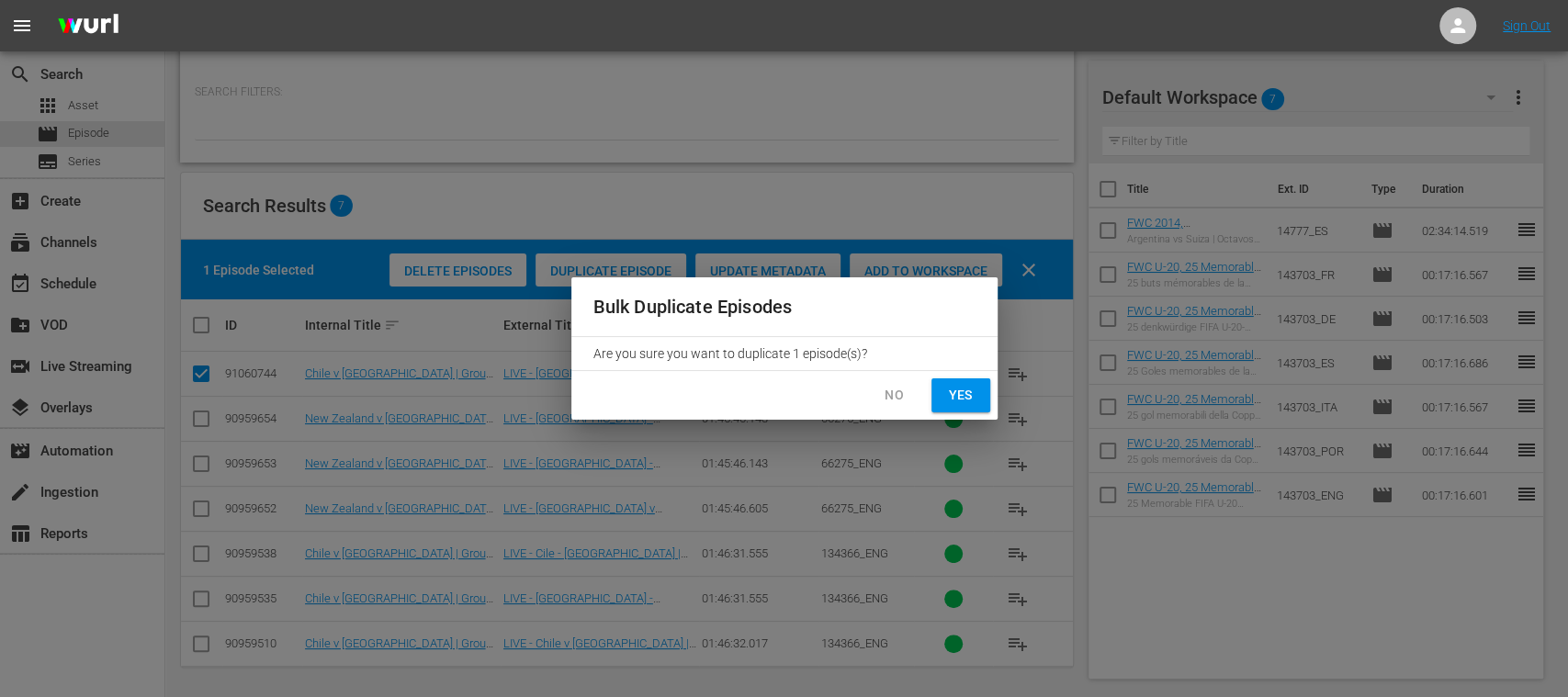
click at [959, 389] on span "Yes" at bounding box center [961, 395] width 30 height 23
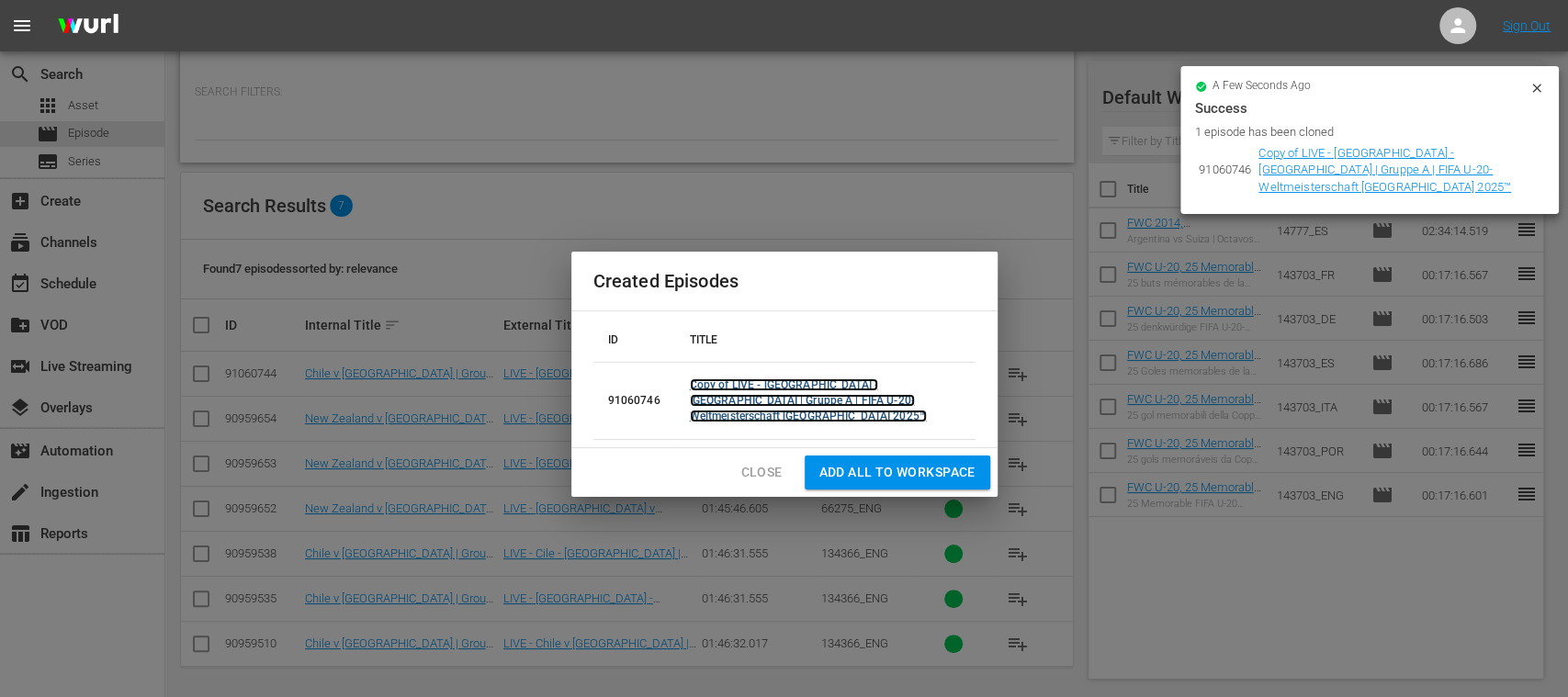
click at [766, 402] on link "Copy of LIVE - Chile - Japan | Gruppe A | FIFA U-20-Weltmeisterschaft Chile 202…" at bounding box center [808, 400] width 237 height 44
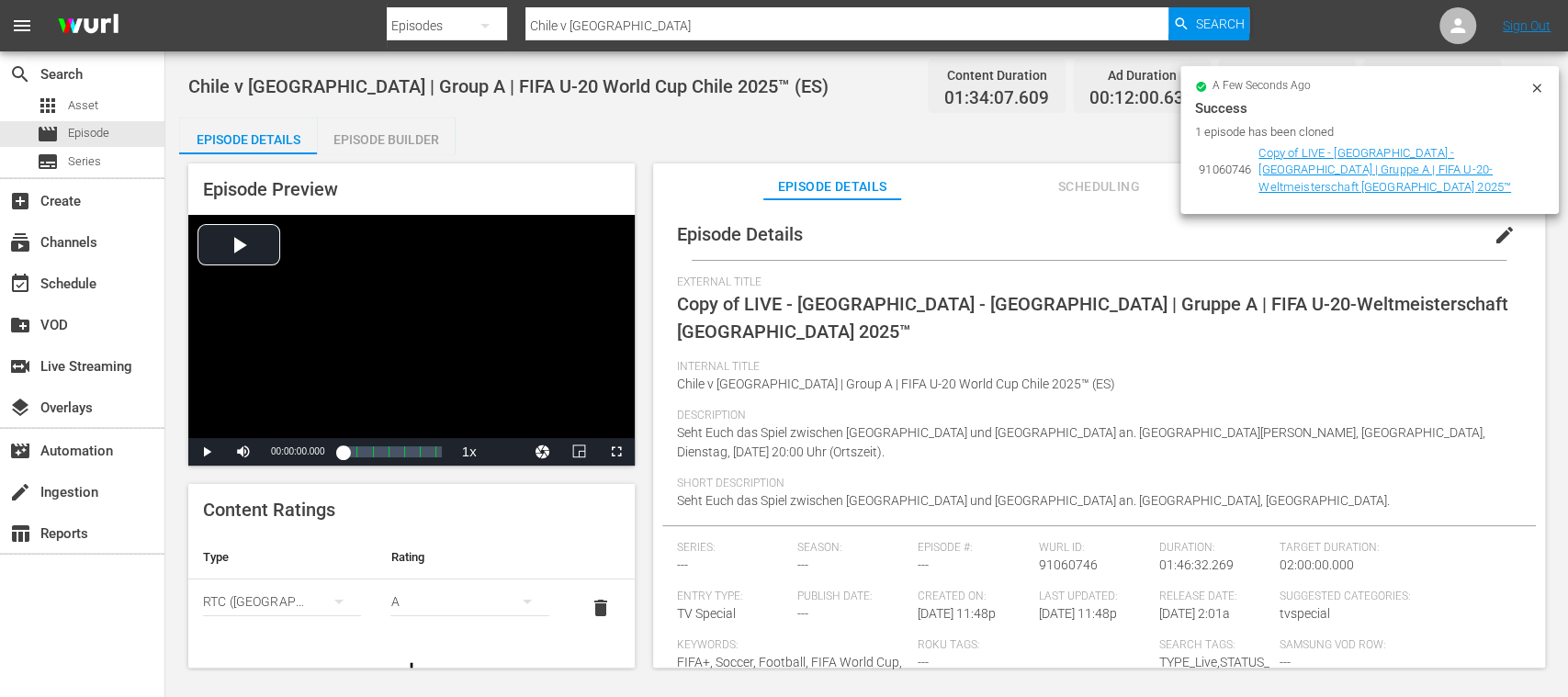
click at [1494, 232] on span "edit" at bounding box center [1505, 235] width 22 height 22
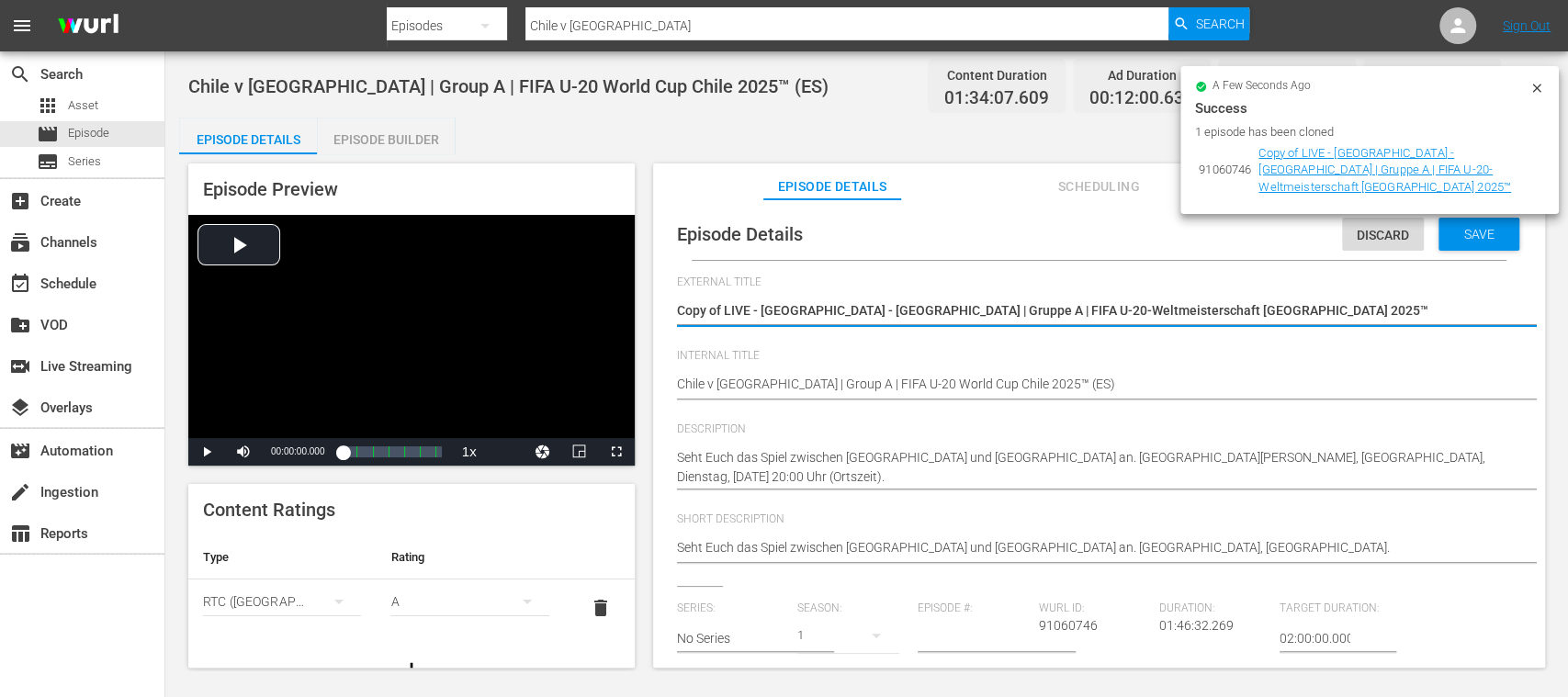
click at [723, 313] on textarea "Copy of LIVE - Chile - Japan | Gruppe A | FIFA U-20-Weltmeisterschaft Chile 202…" at bounding box center [1094, 313] width 835 height 22
click at [723, 308] on textarea "Copy of LIVE - Chile - Japan | Gruppe A | FIFA U-20-Weltmeisterschaft Chile 202…" at bounding box center [1094, 313] width 835 height 22
click at [81, 133] on span "Episode" at bounding box center [88, 133] width 41 height 19
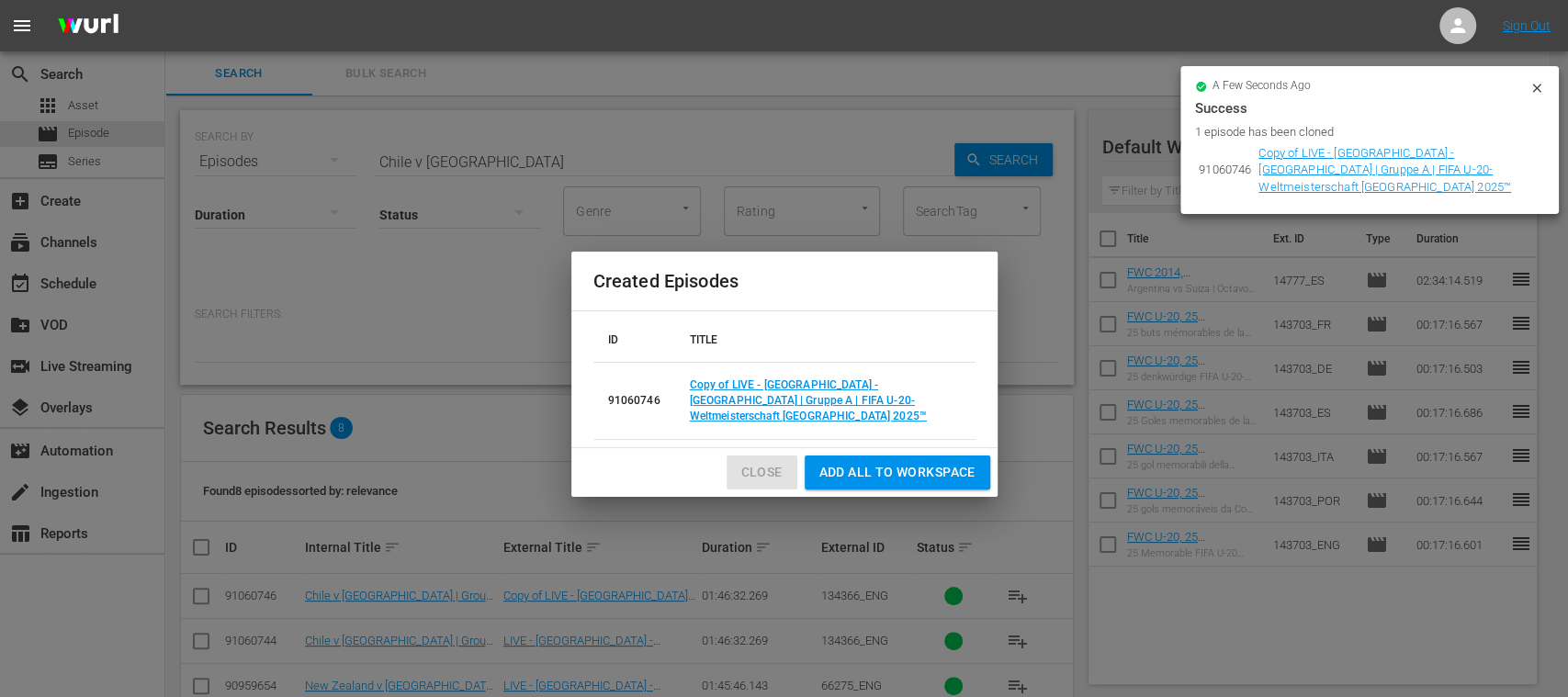
click at [759, 461] on span "Close" at bounding box center [762, 472] width 41 height 23
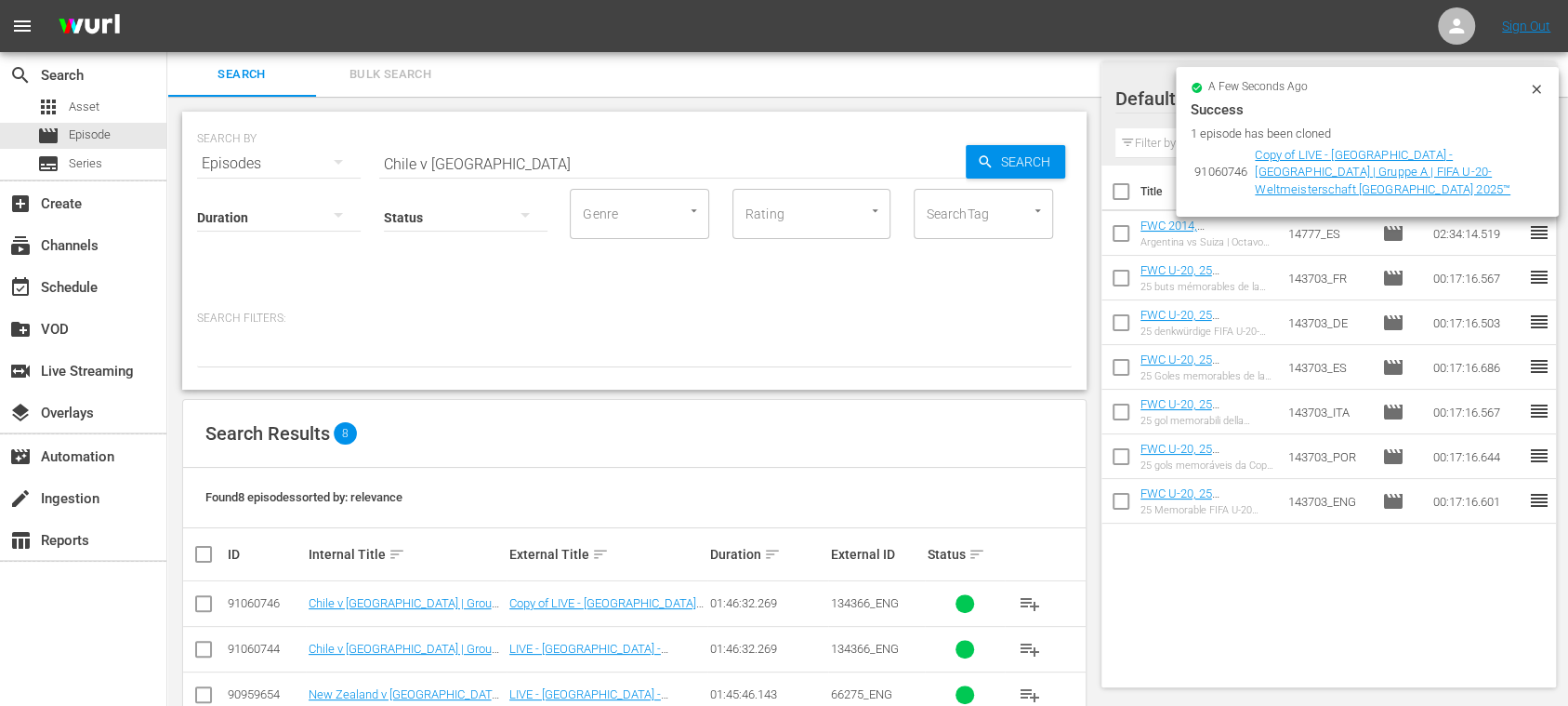
scroll to position [271, 0]
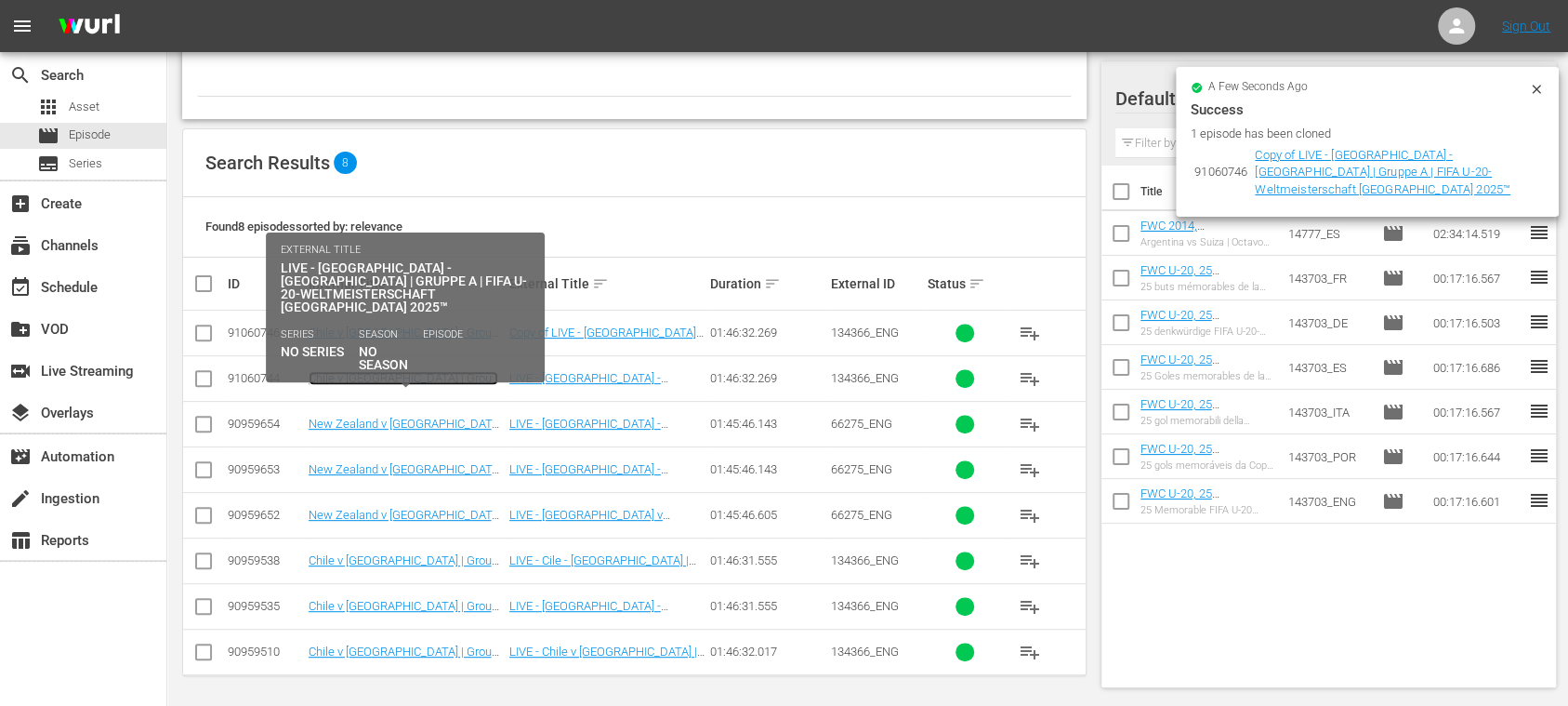
click at [389, 371] on link "Chile v Japan | Group A | FIFA U-20 World Cup Chile 2025™ (ES)" at bounding box center [403, 392] width 189 height 41
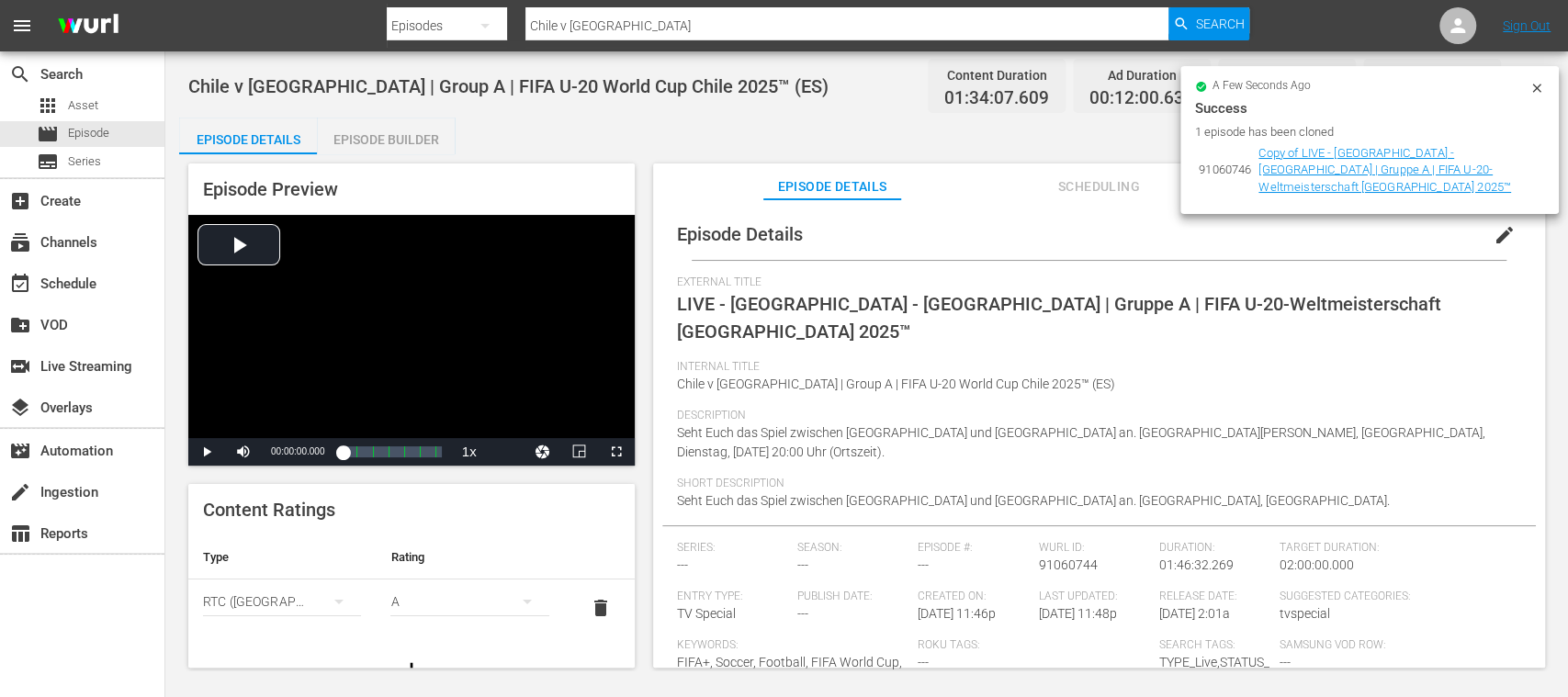
click at [1494, 234] on span "edit" at bounding box center [1505, 235] width 22 height 22
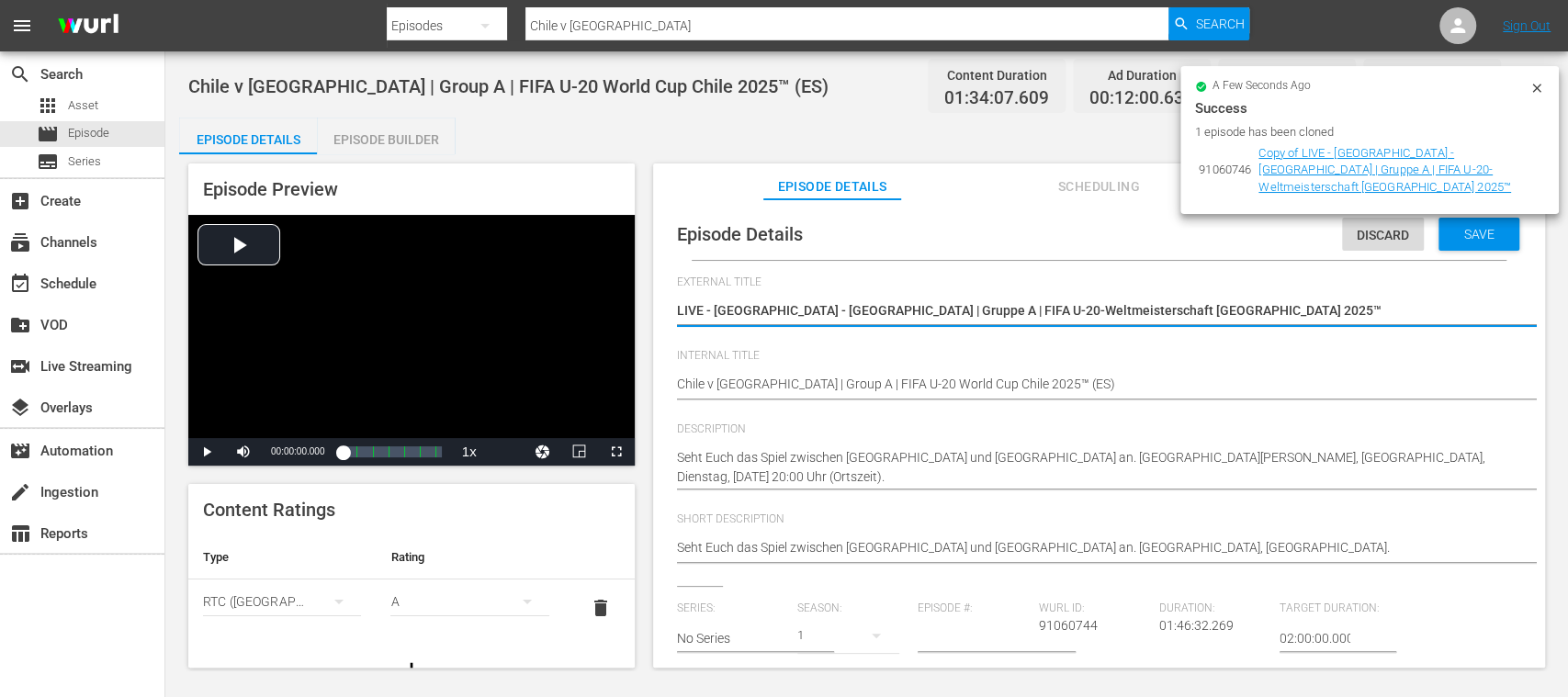
click at [428, 140] on div "Episode Builder" at bounding box center [385, 139] width 138 height 44
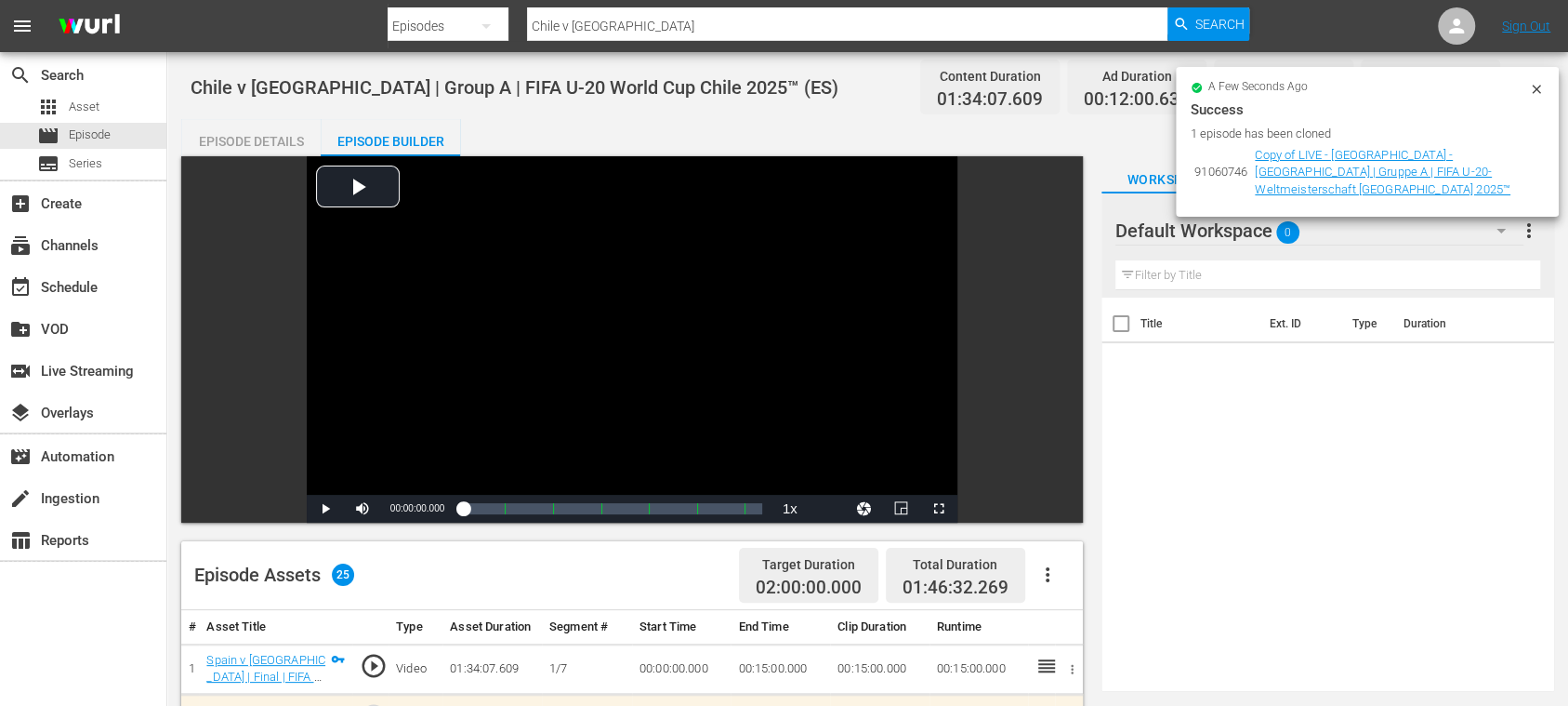
click at [261, 137] on div "Episode Details" at bounding box center [251, 140] width 139 height 44
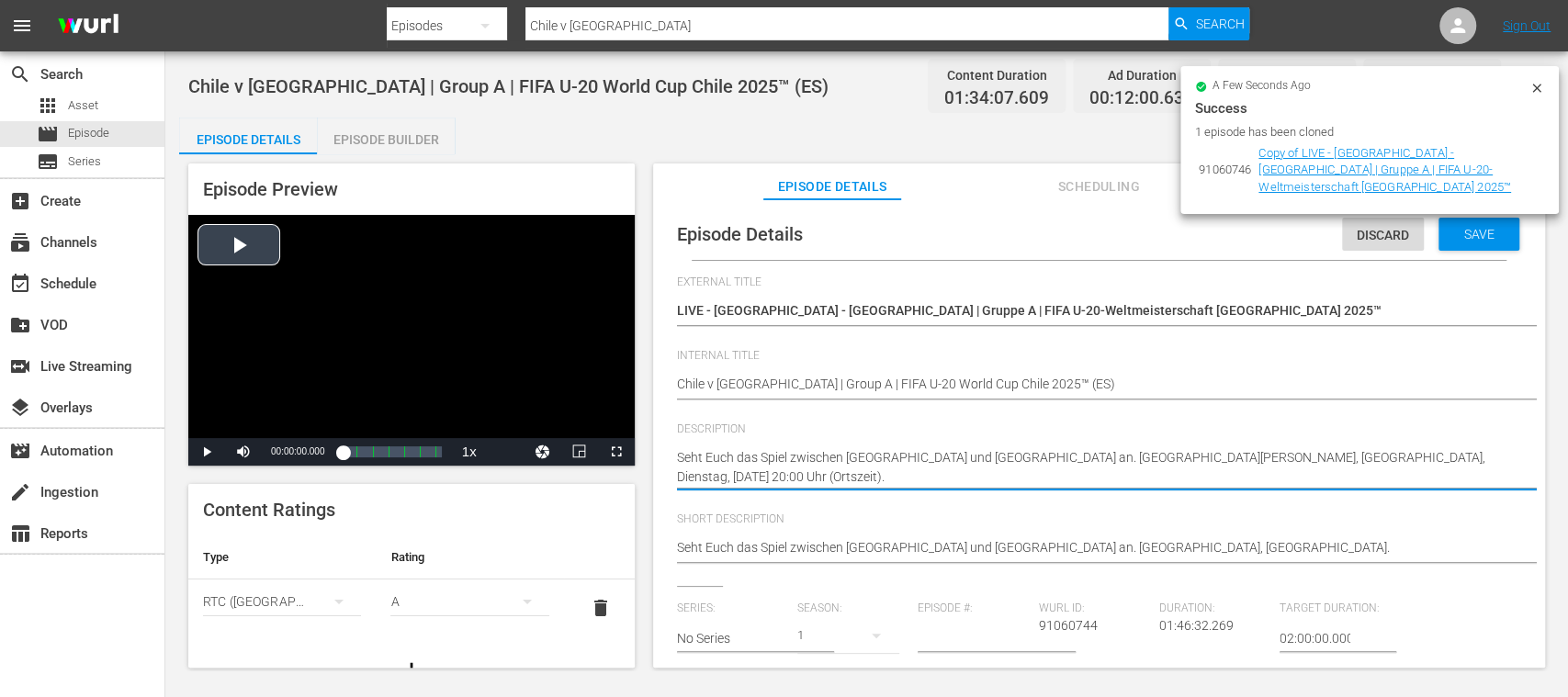
drag, startPoint x: 812, startPoint y: 475, endPoint x: 583, endPoint y: 417, distance: 236.2
paste textarea "Vea el partido entre Chile y Japón jugado en el Estadio Nacional Julio Martínez…"
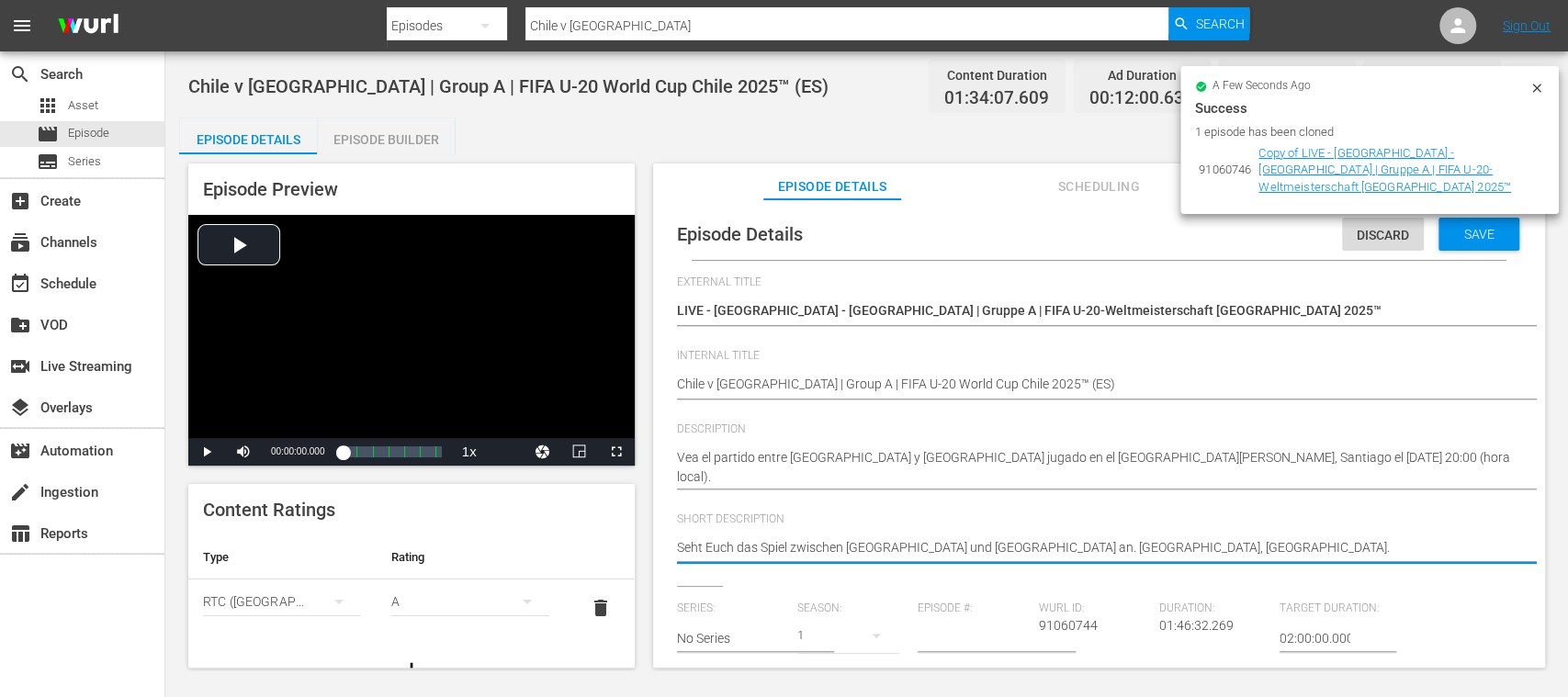
drag, startPoint x: 1237, startPoint y: 549, endPoint x: 530, endPoint y: 540, distance: 707.1
paste textarea "Vea el partido entre Chile y Japón jugado en el Estadio Nacional Julio Martínez…"
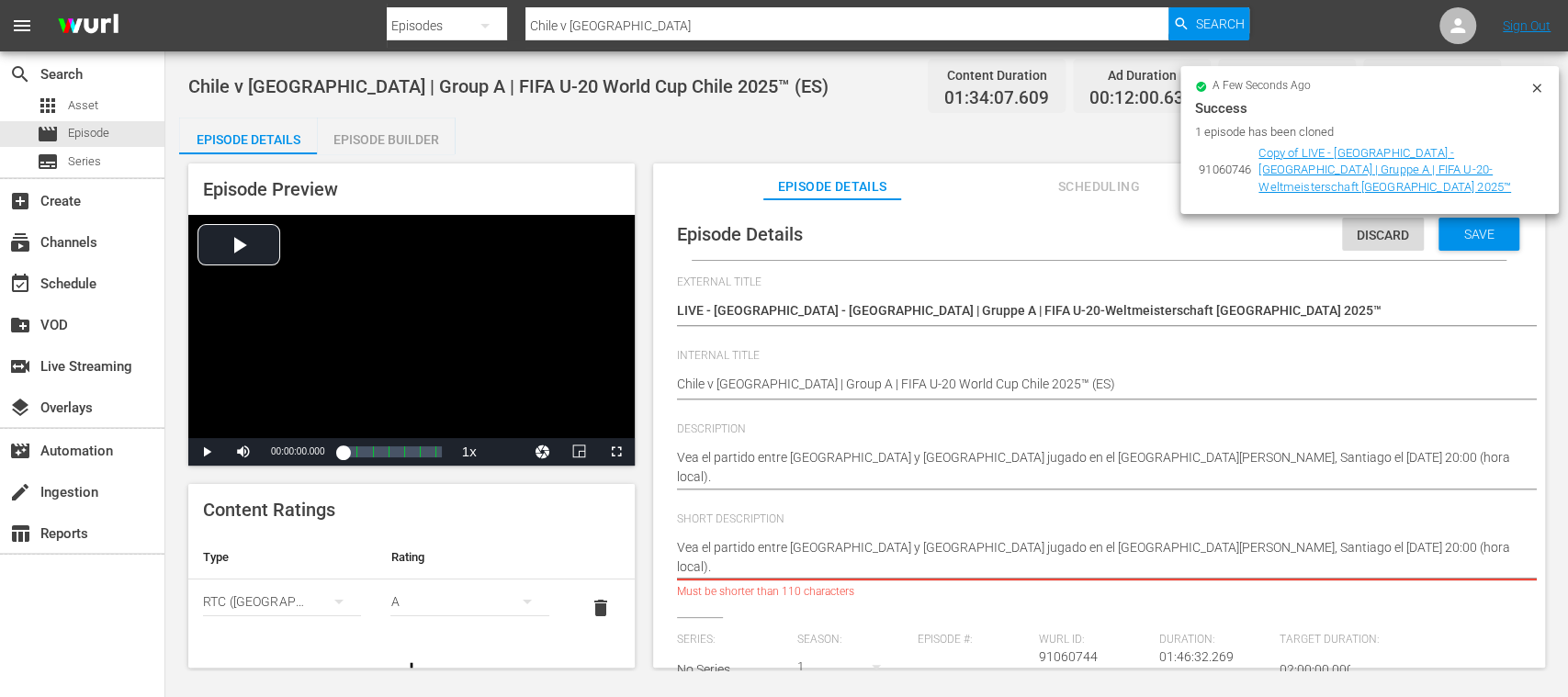
drag, startPoint x: 1227, startPoint y: 547, endPoint x: 1236, endPoint y: 566, distance: 21.0
click at [1236, 566] on textarea "Seht Euch das Spiel zwischen Chile und Japan an. Estadio Nacional Prádanos, San…" at bounding box center [1094, 556] width 835 height 38
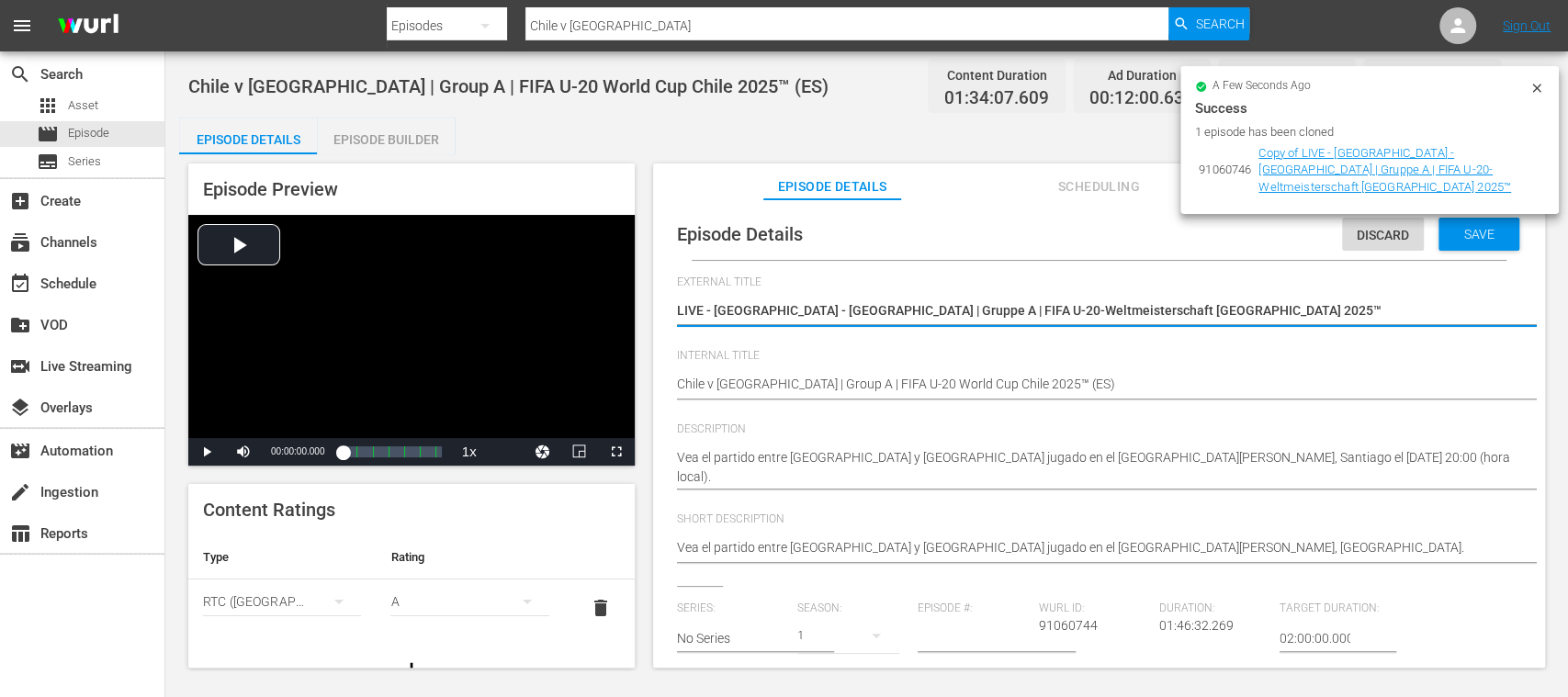
drag, startPoint x: 717, startPoint y: 305, endPoint x: 1167, endPoint y: 310, distance: 450.0
paste textarea "vs Japón | Grupo A | Copa Mundial Sub-20 de la FIFA"
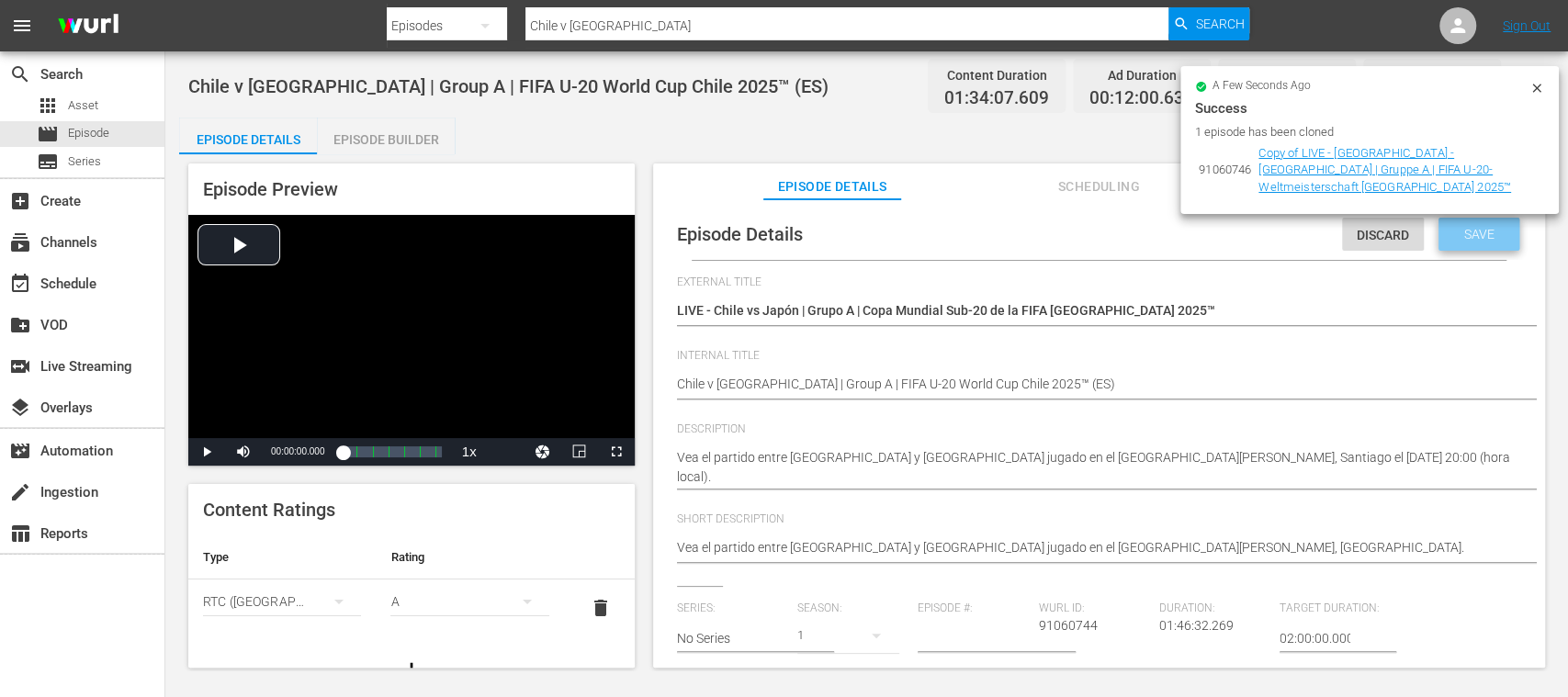
click at [1464, 230] on span "Save" at bounding box center [1480, 235] width 60 height 15
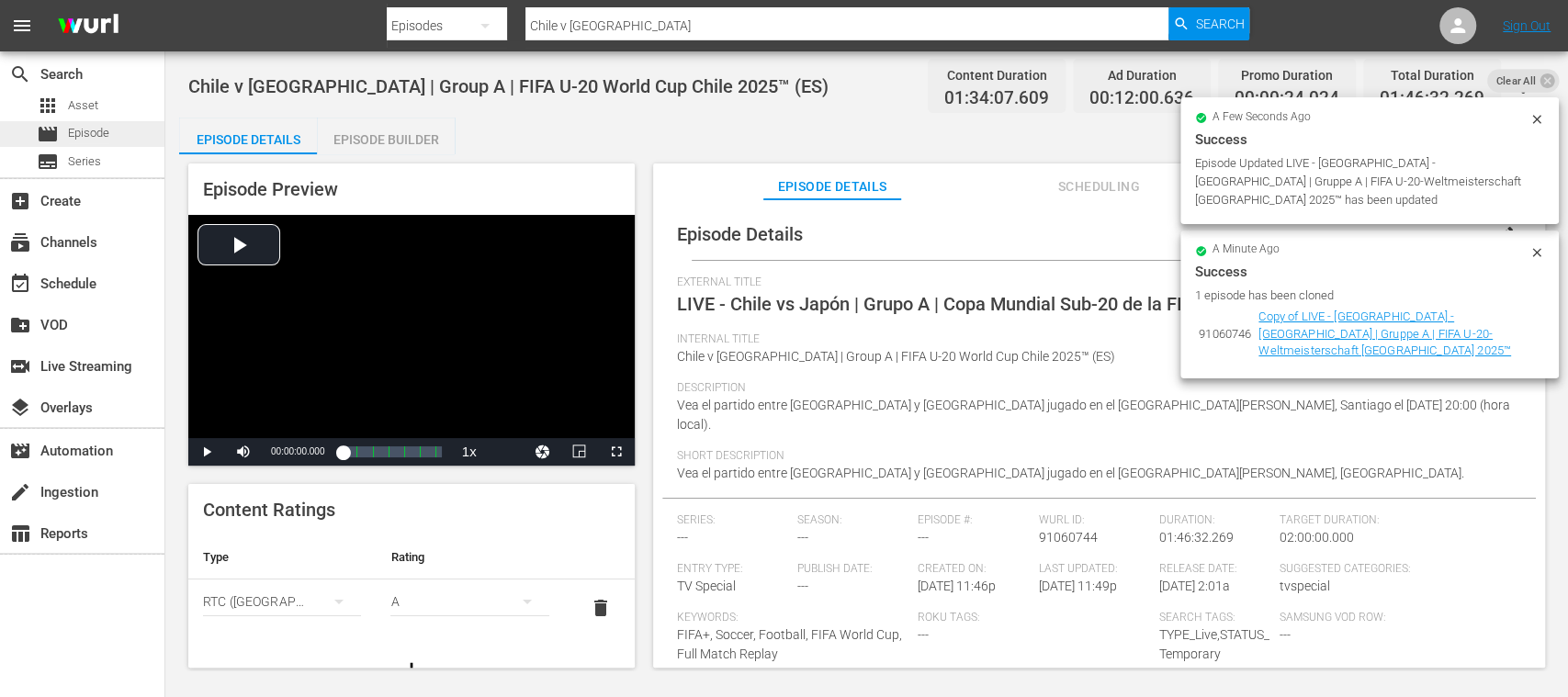
click at [103, 127] on span "Episode" at bounding box center [88, 133] width 41 height 19
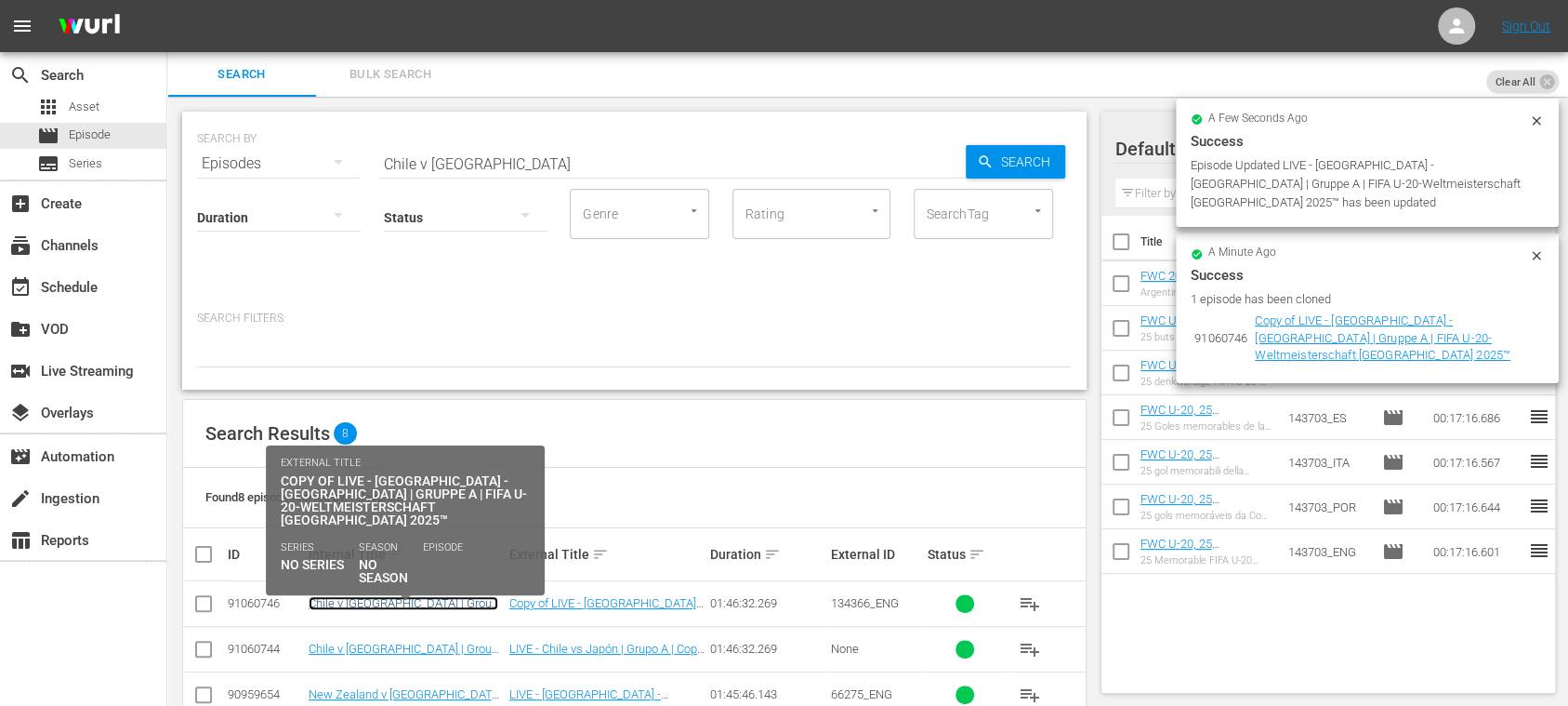
click at [388, 596] on link "Chile v Japan | Group A | FIFA U-20 World Cup Chile 2025™ (ES)" at bounding box center [403, 616] width 189 height 41
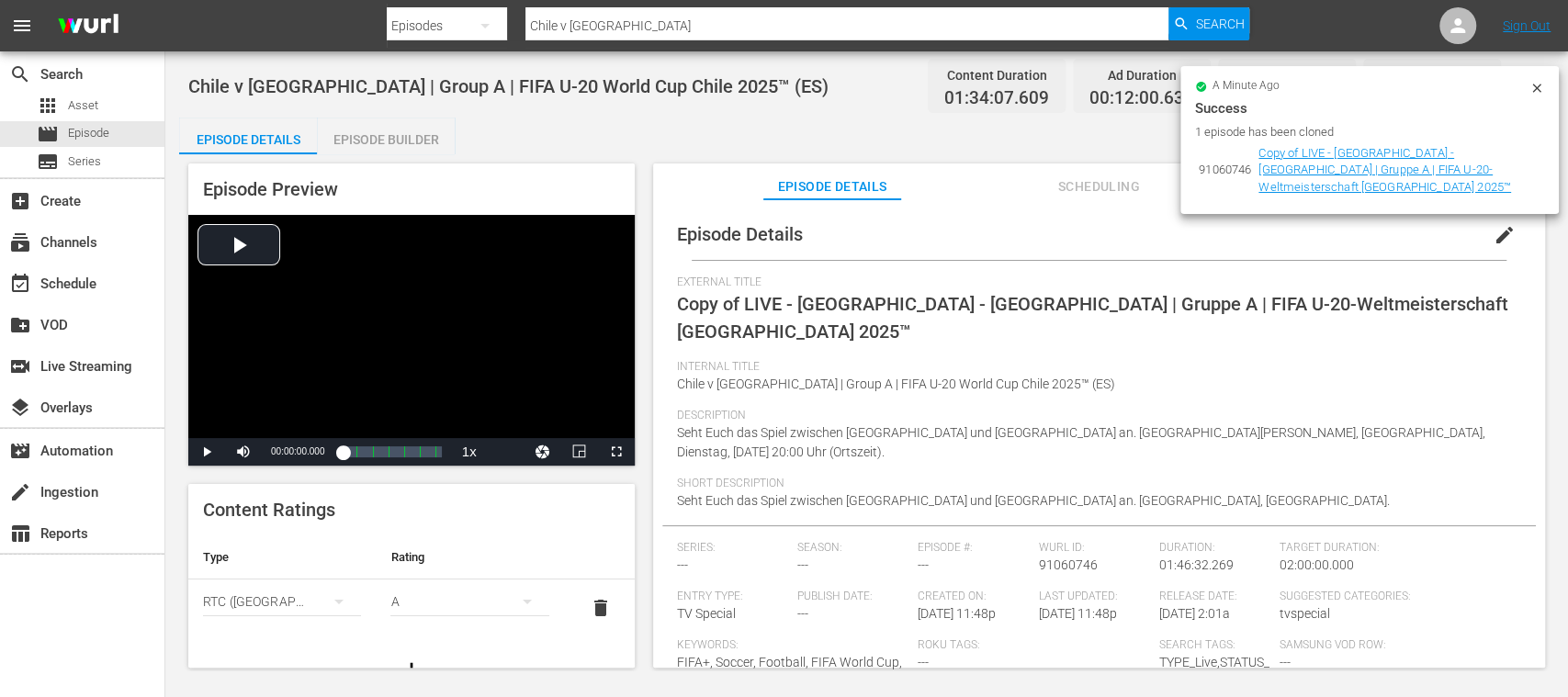
click at [1537, 87] on icon at bounding box center [1536, 87] width 8 height 8
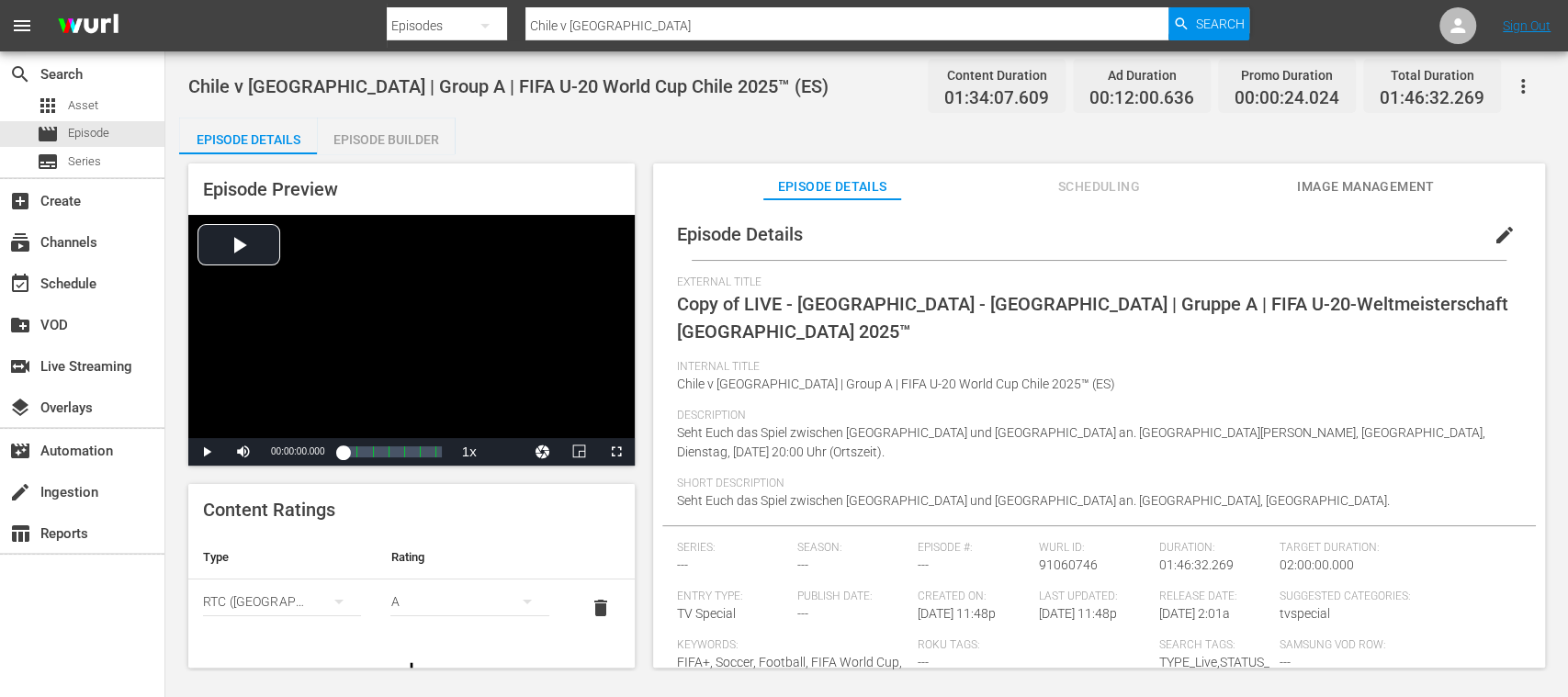
click at [1494, 236] on span "edit" at bounding box center [1505, 235] width 22 height 22
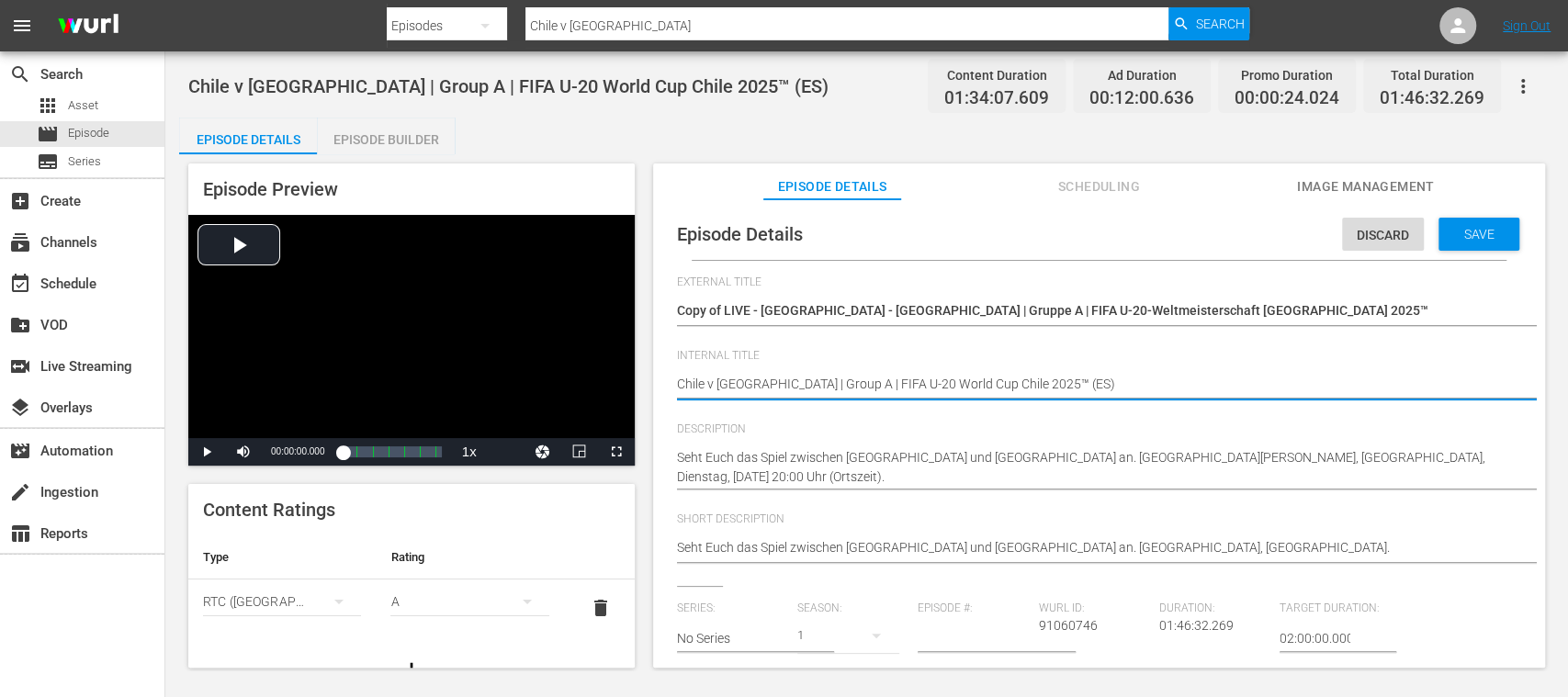
click at [1021, 384] on textarea "Chile v Japan | Group A | FIFA U-20 World Cup Chile 2025™ (ES)" at bounding box center [1094, 386] width 835 height 22
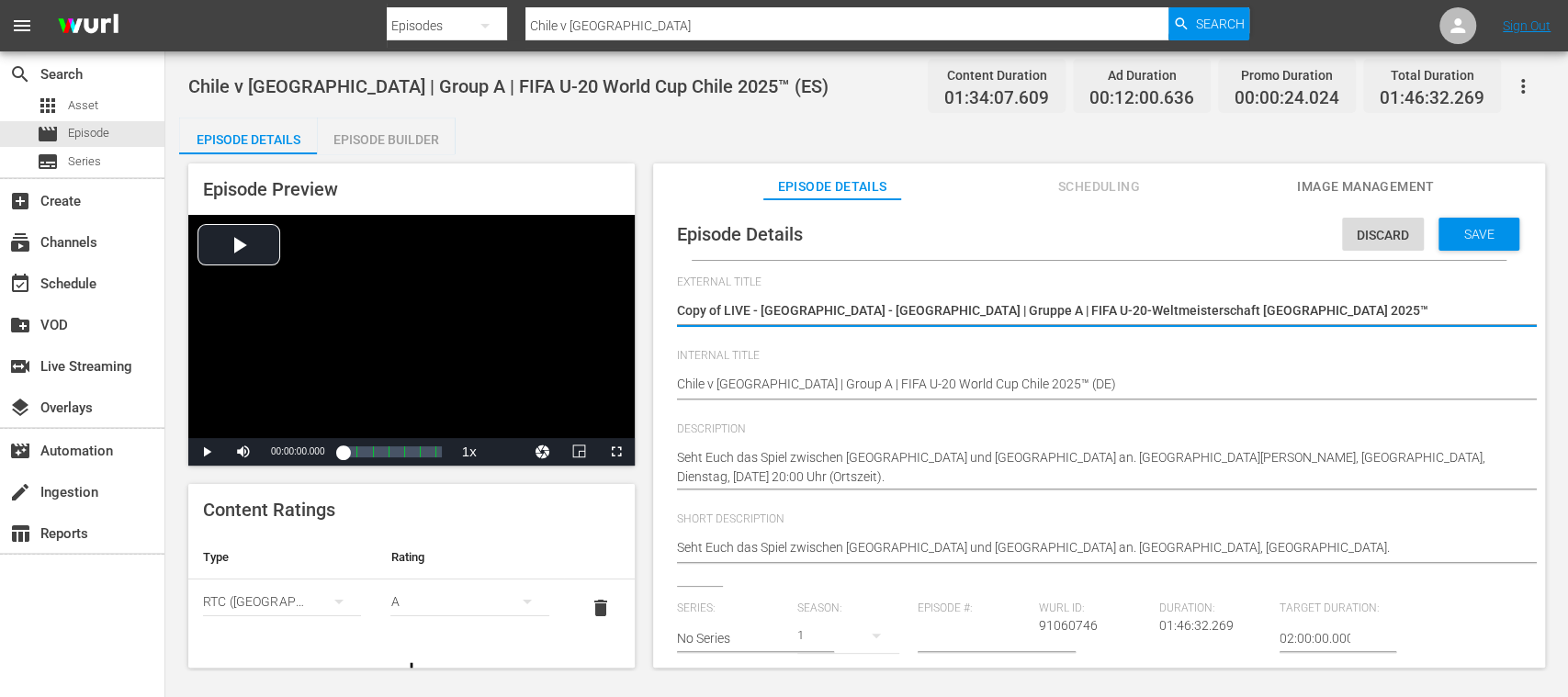
drag, startPoint x: 847, startPoint y: 314, endPoint x: 1352, endPoint y: 324, distance: 505.1
paste textarea
click at [723, 307] on textarea "Copy of LIVE - Chile - Japan | Gruppe A | FIFA U-20-Weltmeisterschaft Chile 202…" at bounding box center [1094, 313] width 835 height 22
click at [589, 608] on span "delete" at bounding box center [601, 608] width 22 height 22
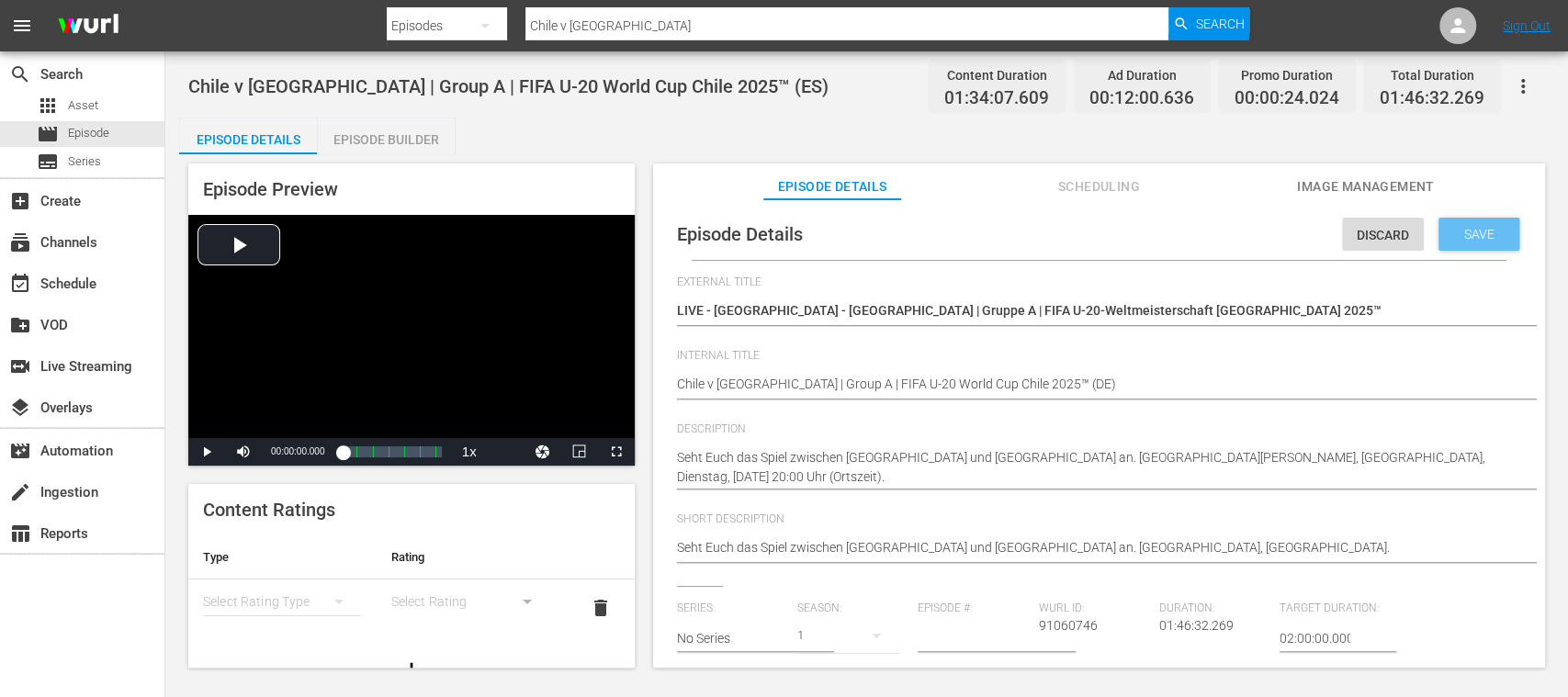
click at [1478, 232] on span "Save" at bounding box center [1480, 235] width 60 height 15
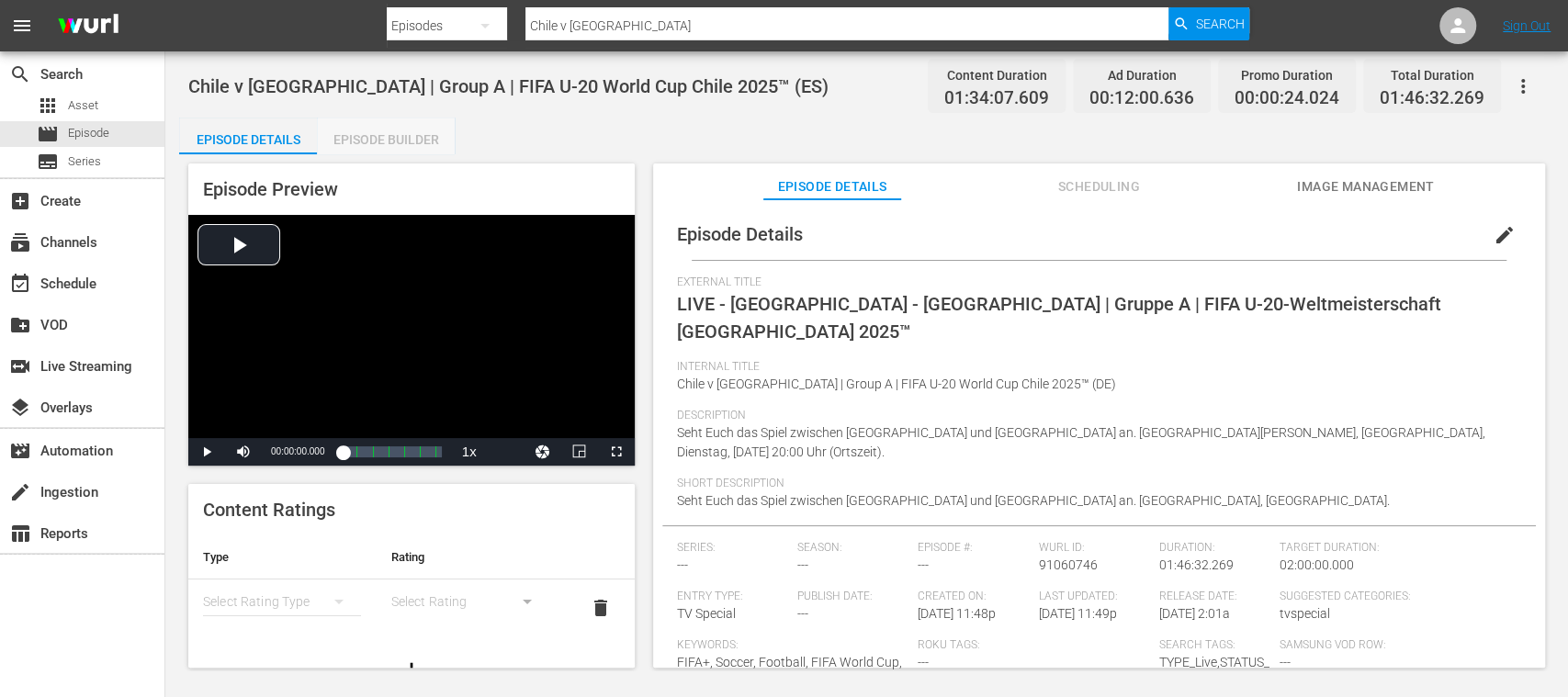
click at [392, 140] on div "Episode Builder" at bounding box center [385, 139] width 138 height 44
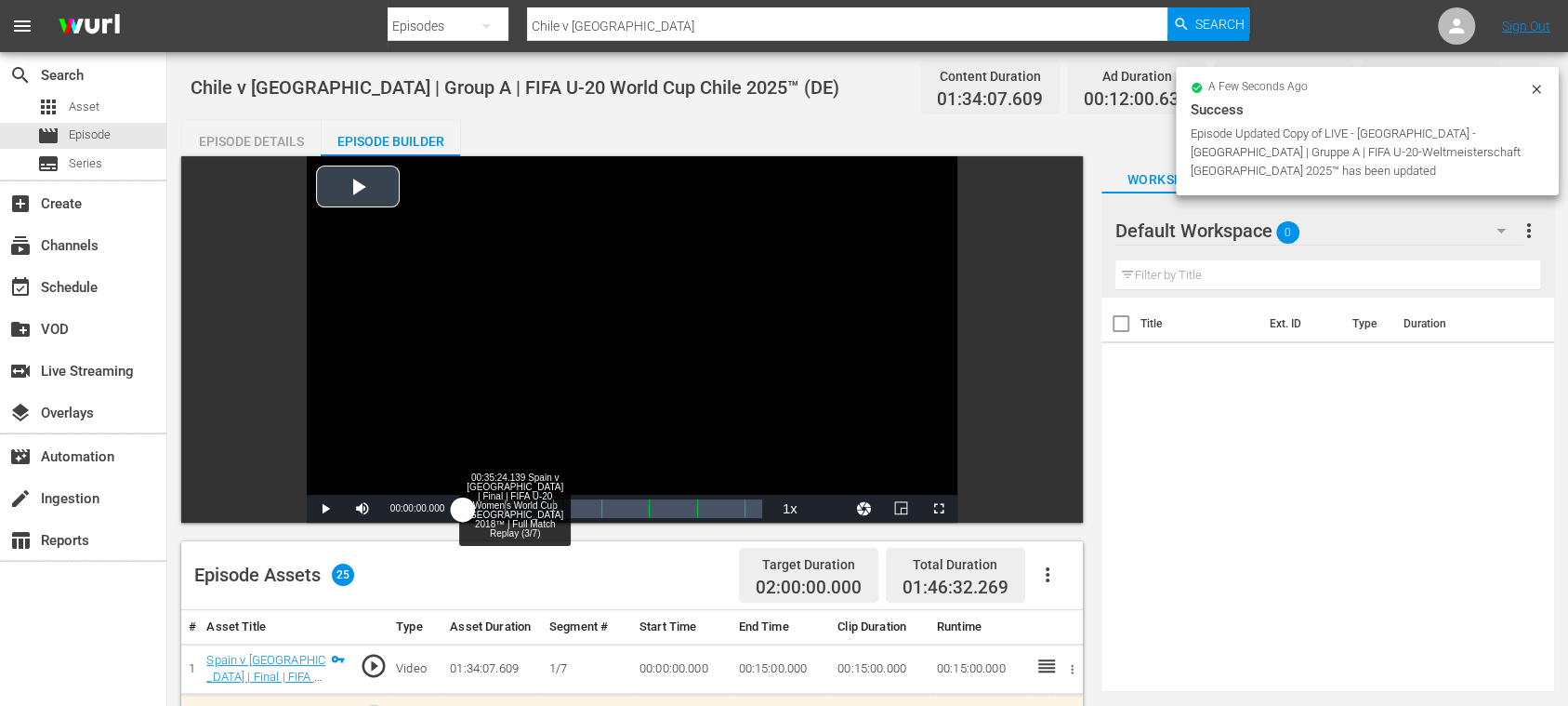
scroll to position [330, 0]
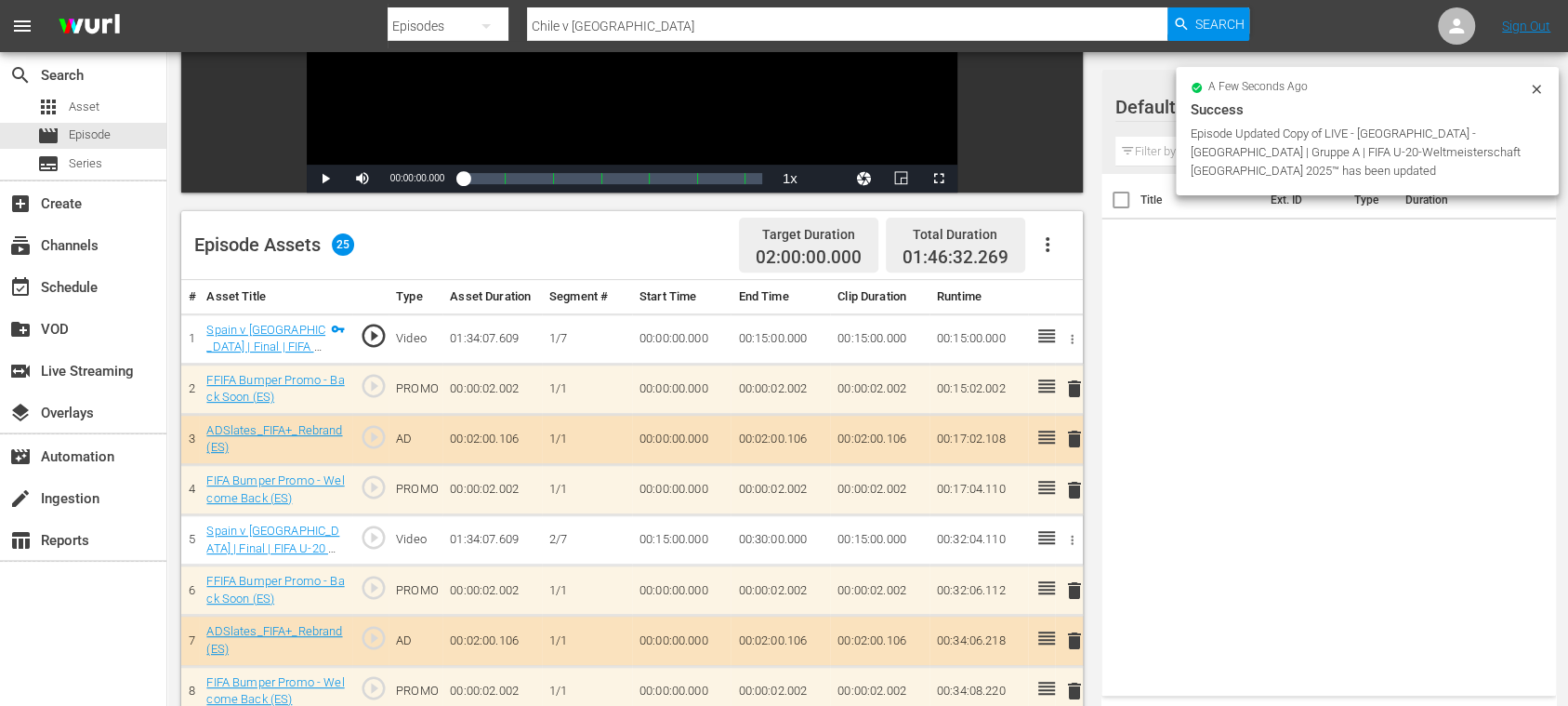
click at [1044, 240] on icon "button" at bounding box center [1048, 245] width 23 height 23
click at [1063, 302] on div "Clear Ads" at bounding box center [1102, 296] width 126 height 44
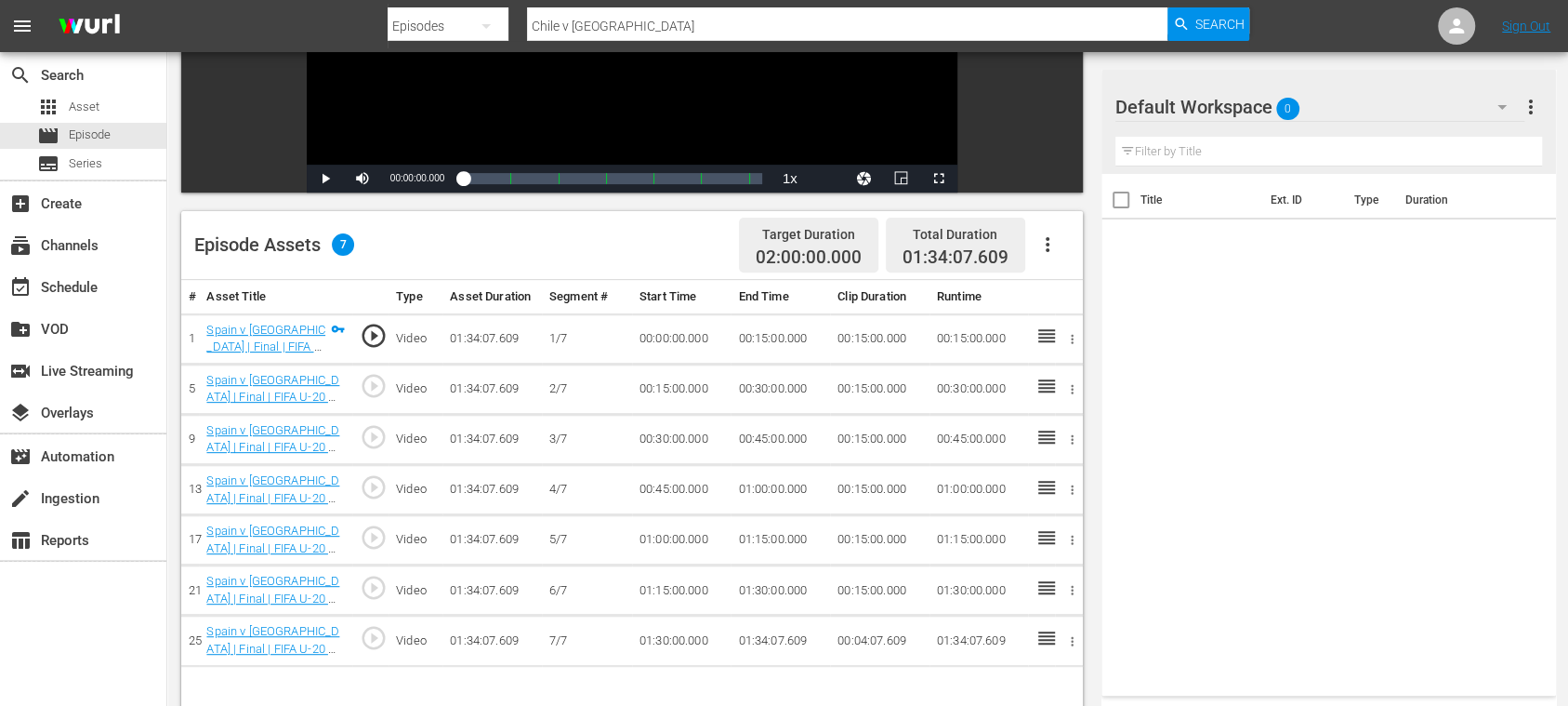
click at [1049, 240] on icon "button" at bounding box center [1048, 245] width 23 height 23
click at [1053, 238] on div "Fill with Ads" at bounding box center [1102, 252] width 126 height 44
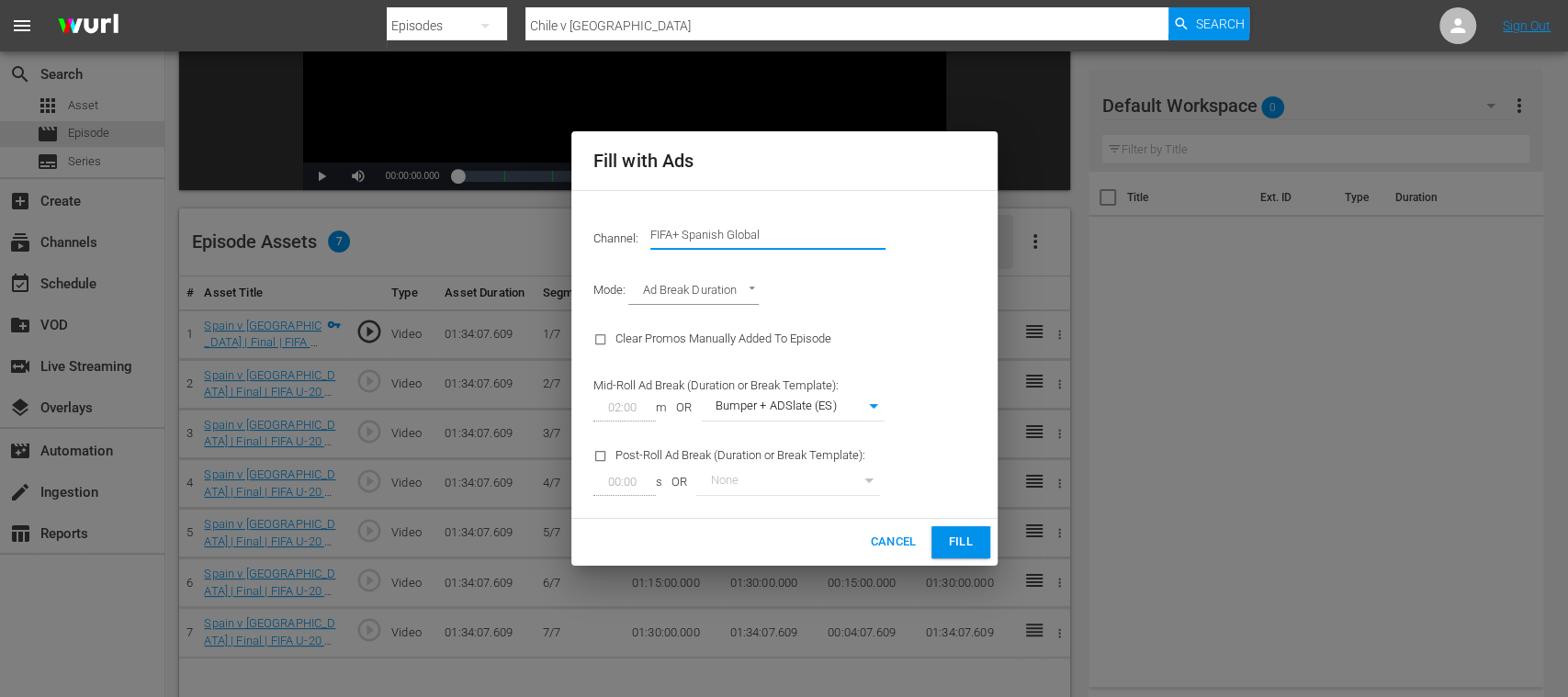
drag, startPoint x: 879, startPoint y: 235, endPoint x: 952, endPoint y: 235, distance: 73.0
click at [941, 235] on div "Channel: Channel Title FIFA+ Spanish Global" at bounding box center [785, 235] width 404 height 66
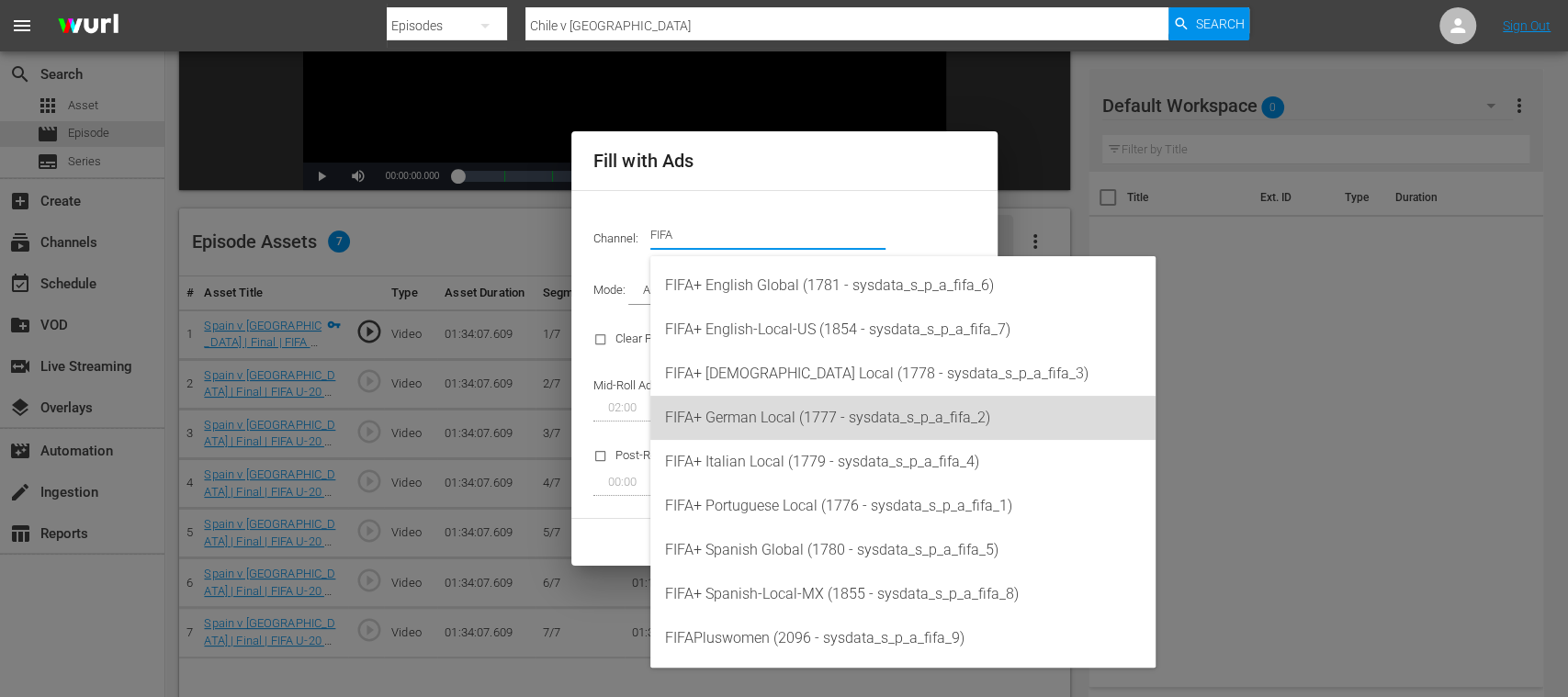
click at [781, 416] on div "FIFA+ German Local (1777 - sysdata_s_p_a_fifa_2)" at bounding box center [902, 417] width 476 height 44
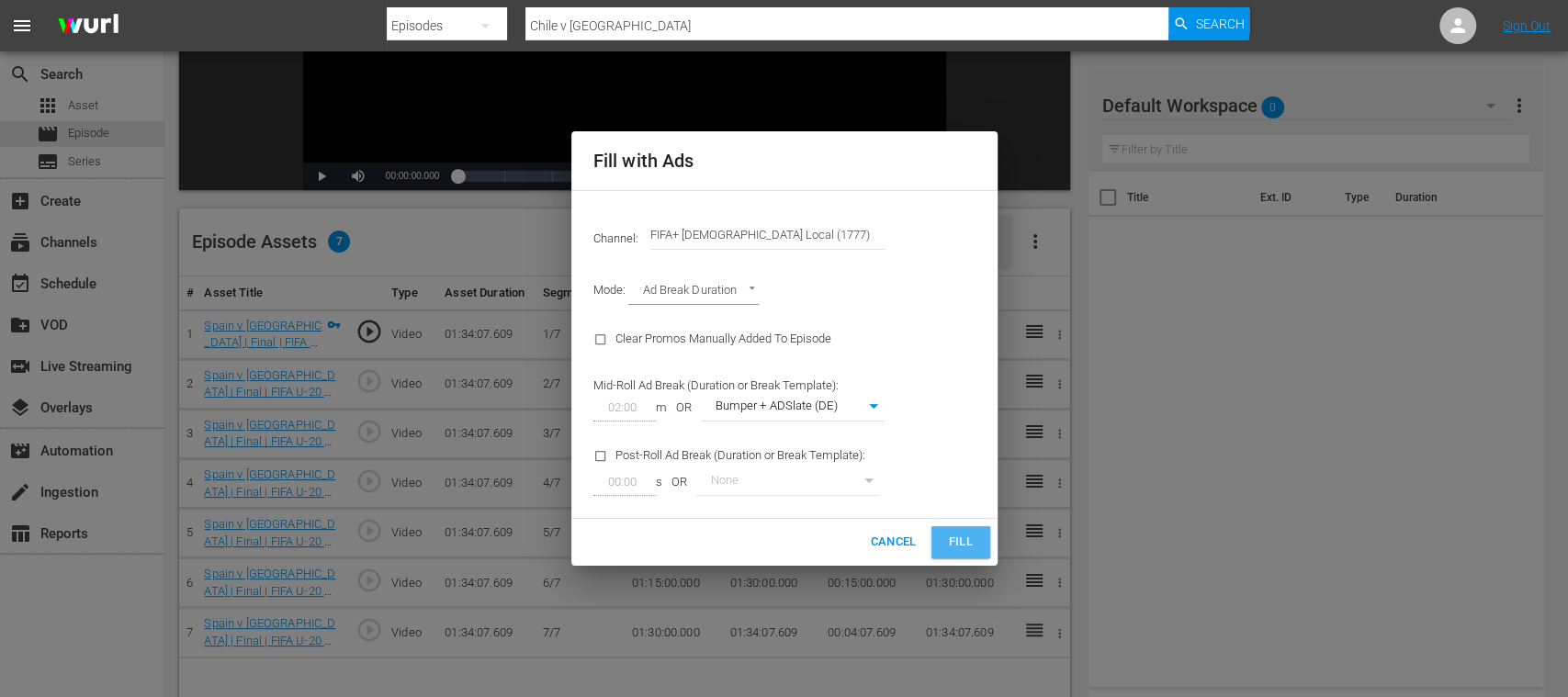
click at [970, 540] on span "Fill" at bounding box center [961, 542] width 30 height 21
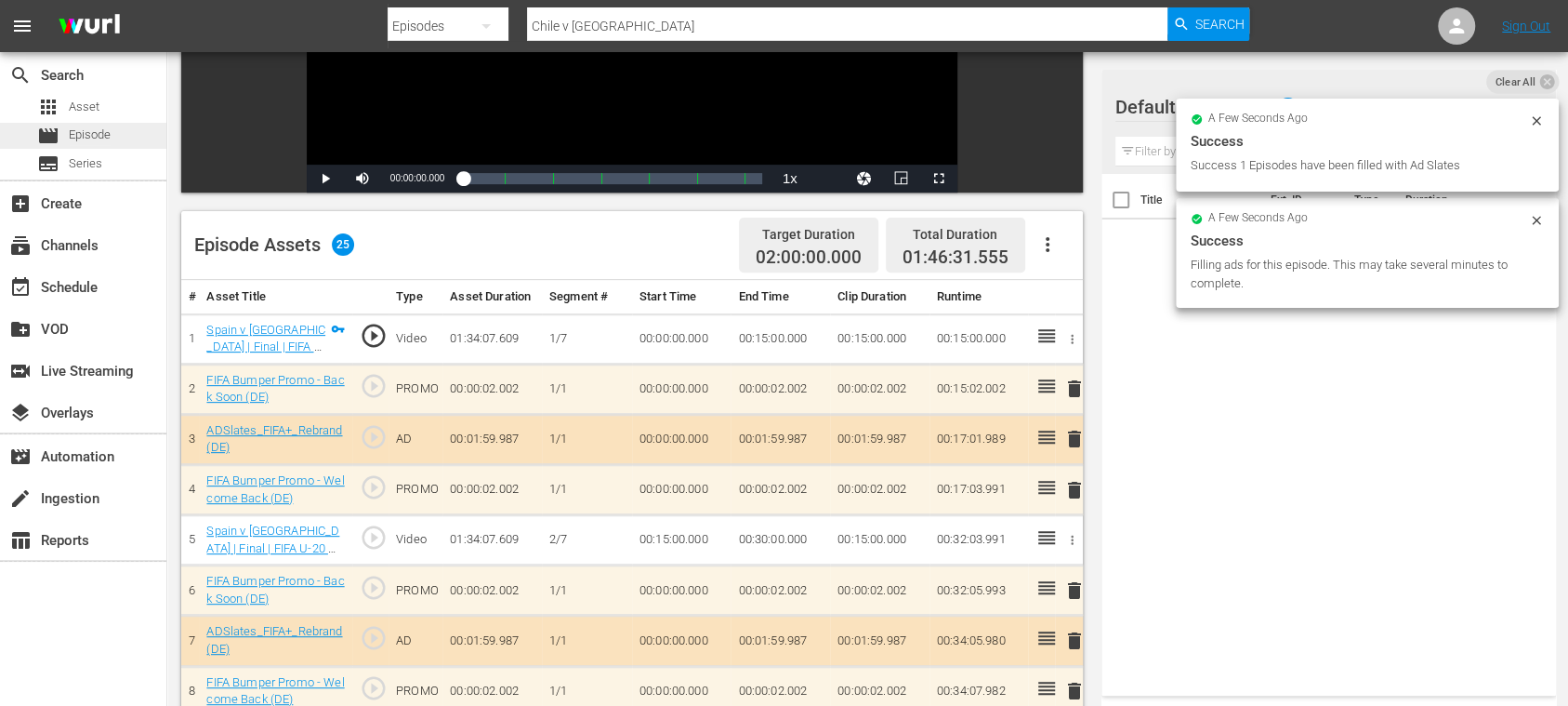
click at [99, 134] on span "Episode" at bounding box center [90, 135] width 41 height 19
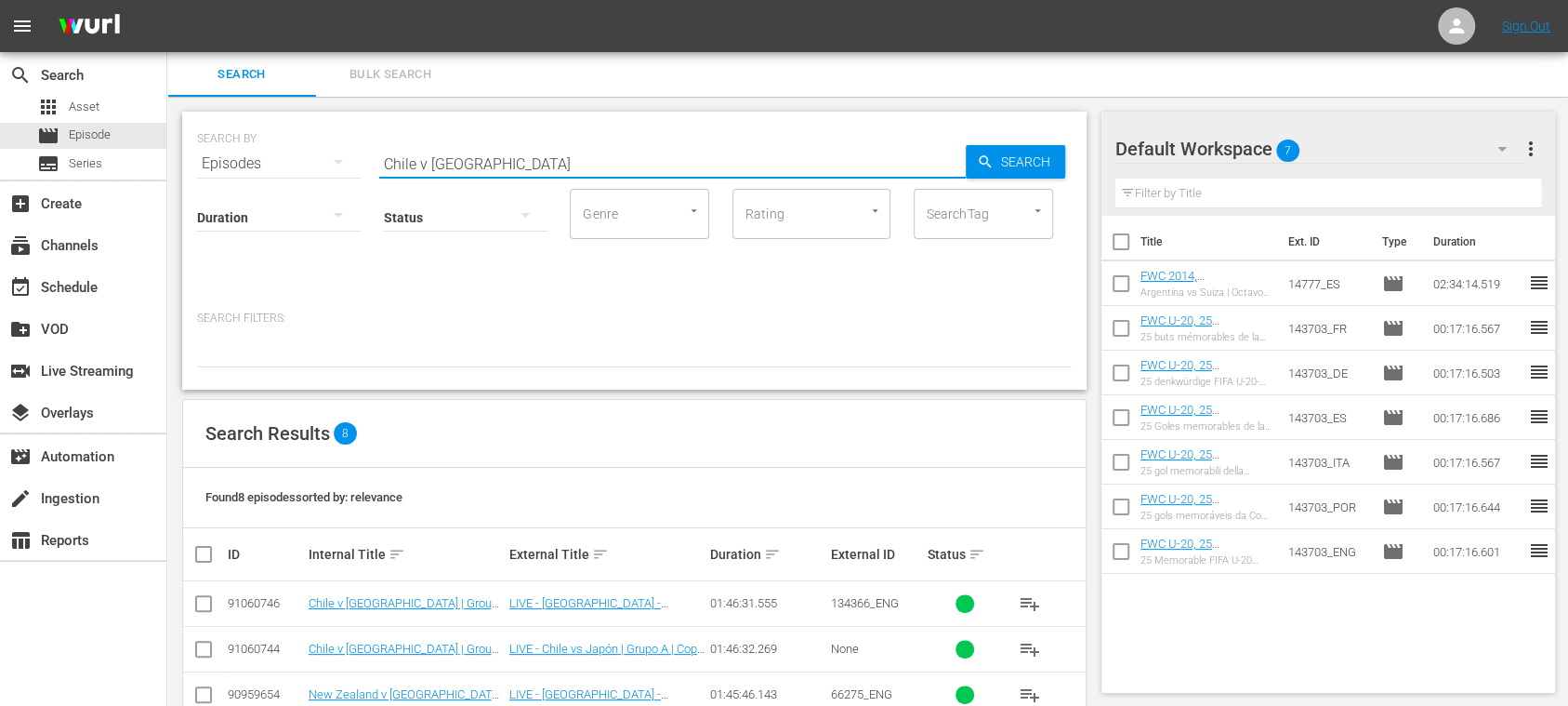
drag, startPoint x: 487, startPoint y: 162, endPoint x: 378, endPoint y: 189, distance: 112.3
click at [212, 156] on div "SEARCH BY Search By Episodes Search ID, Title, Description, Keywords, or Catego…" at bounding box center [634, 152] width 874 height 67
paste input "Spain vs Mexico"
click at [439, 169] on input "Spain vs Mexico" at bounding box center [673, 163] width 587 height 44
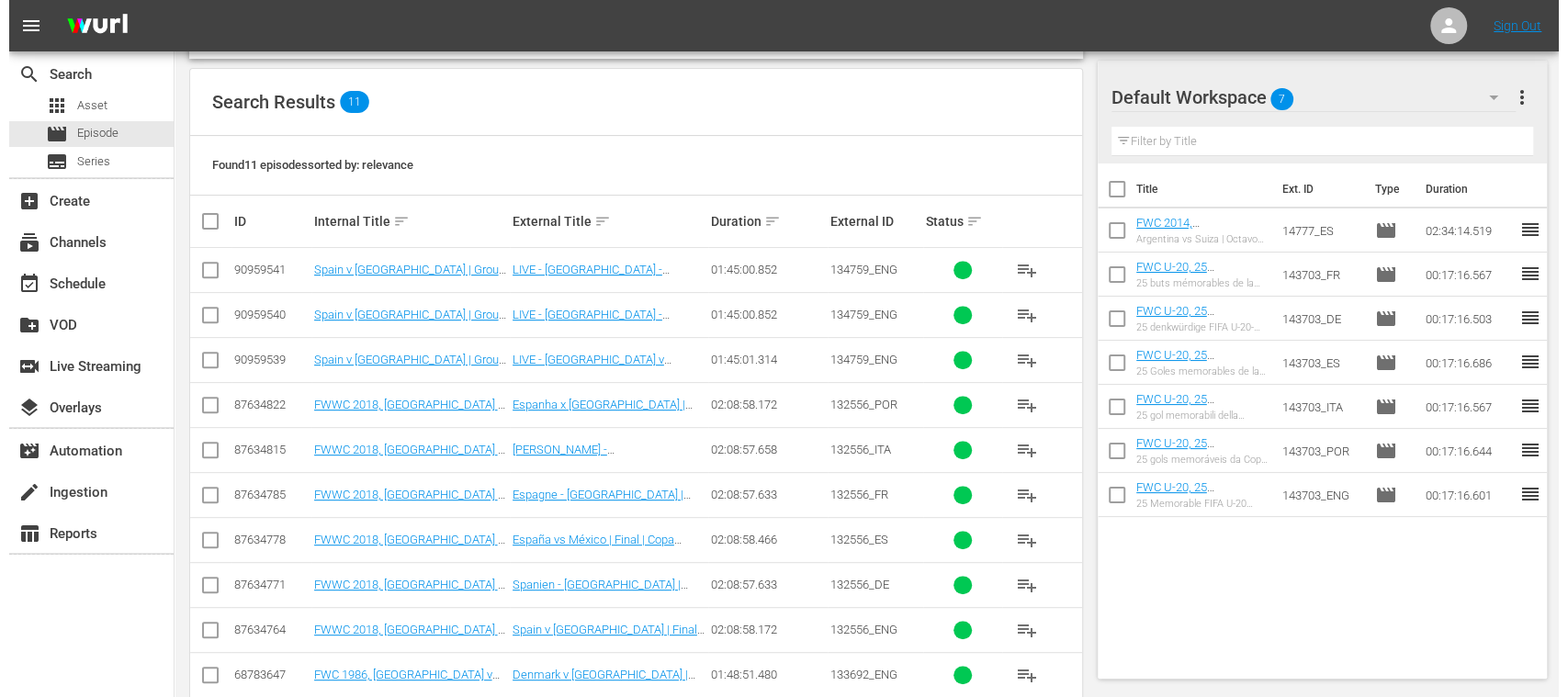
scroll to position [401, 0]
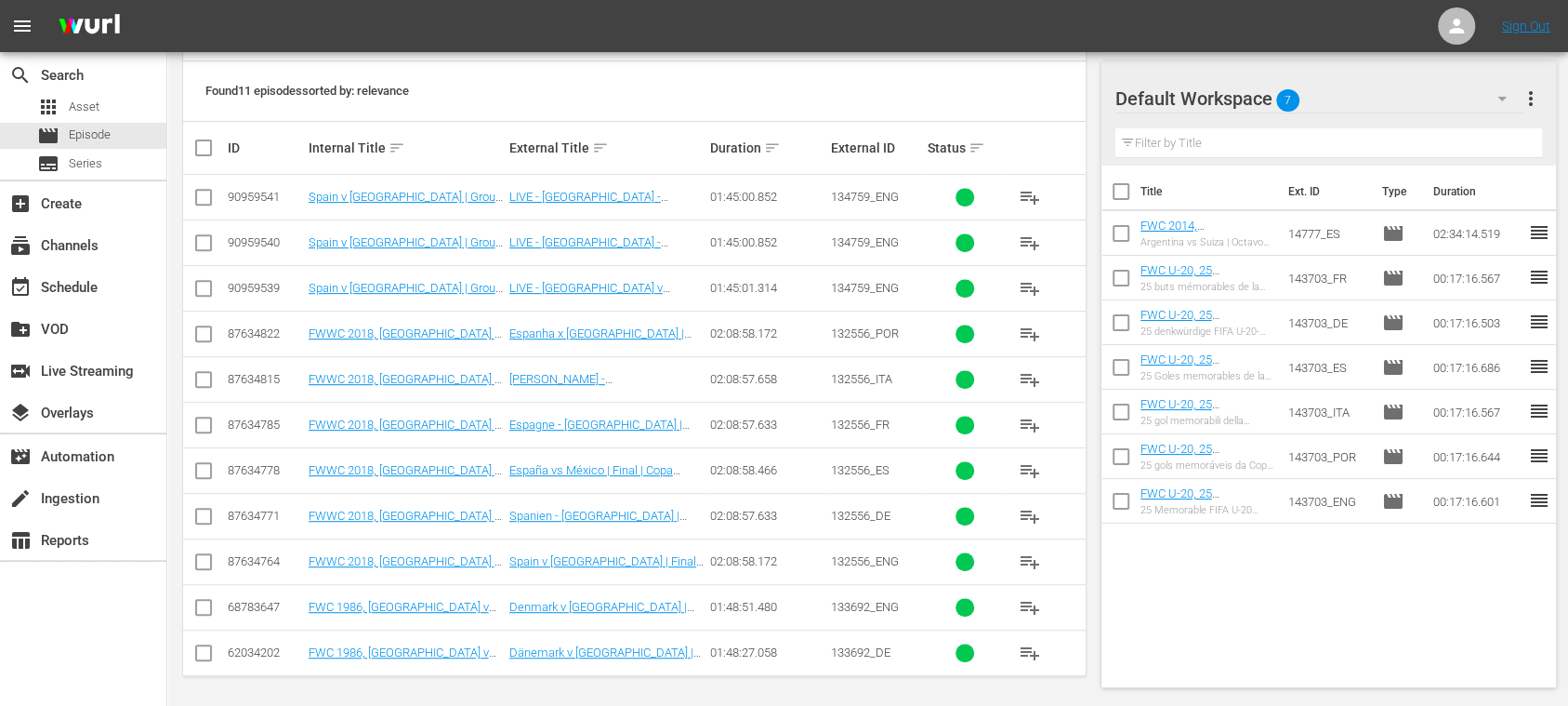
click at [204, 287] on input "checkbox" at bounding box center [204, 292] width 23 height 23
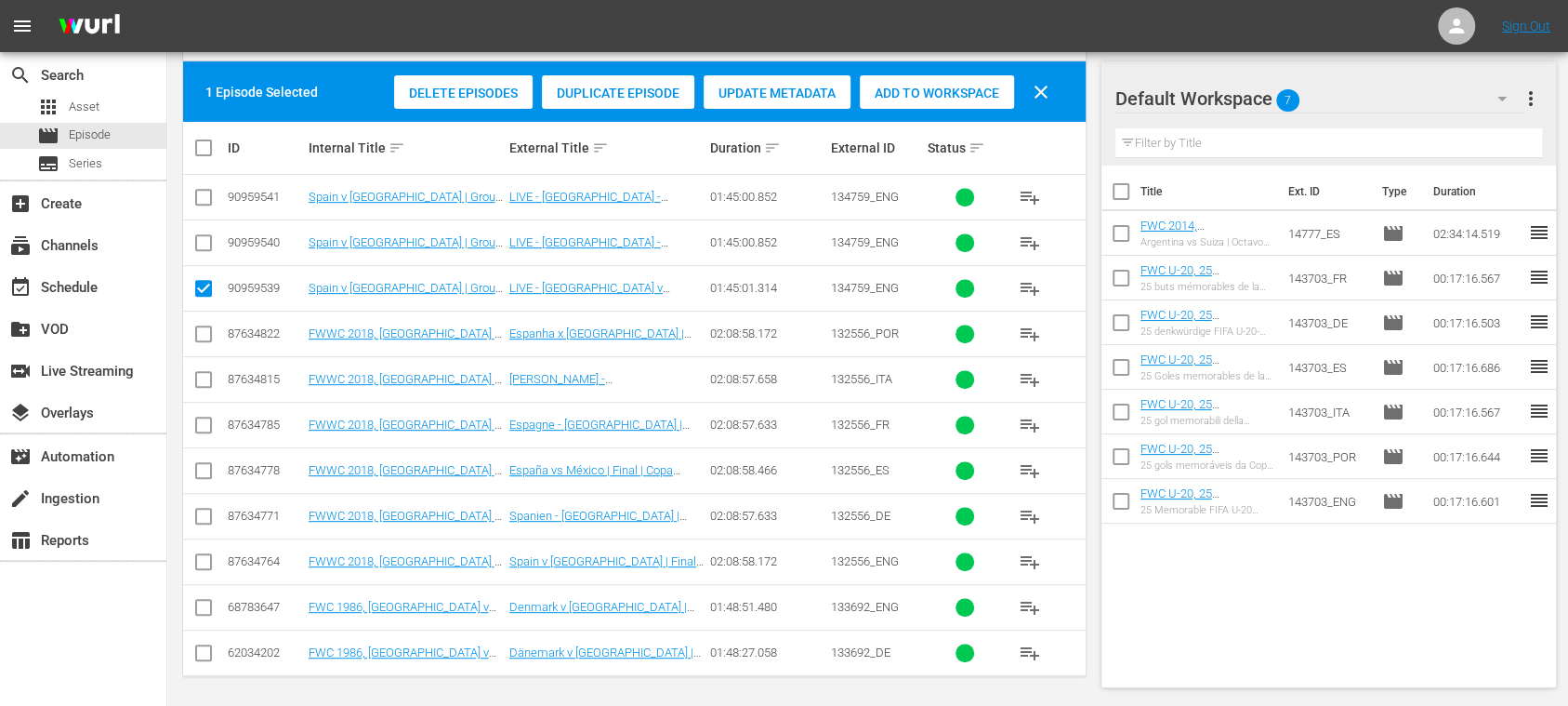
click at [593, 88] on span "Duplicate Episode" at bounding box center [618, 93] width 153 height 15
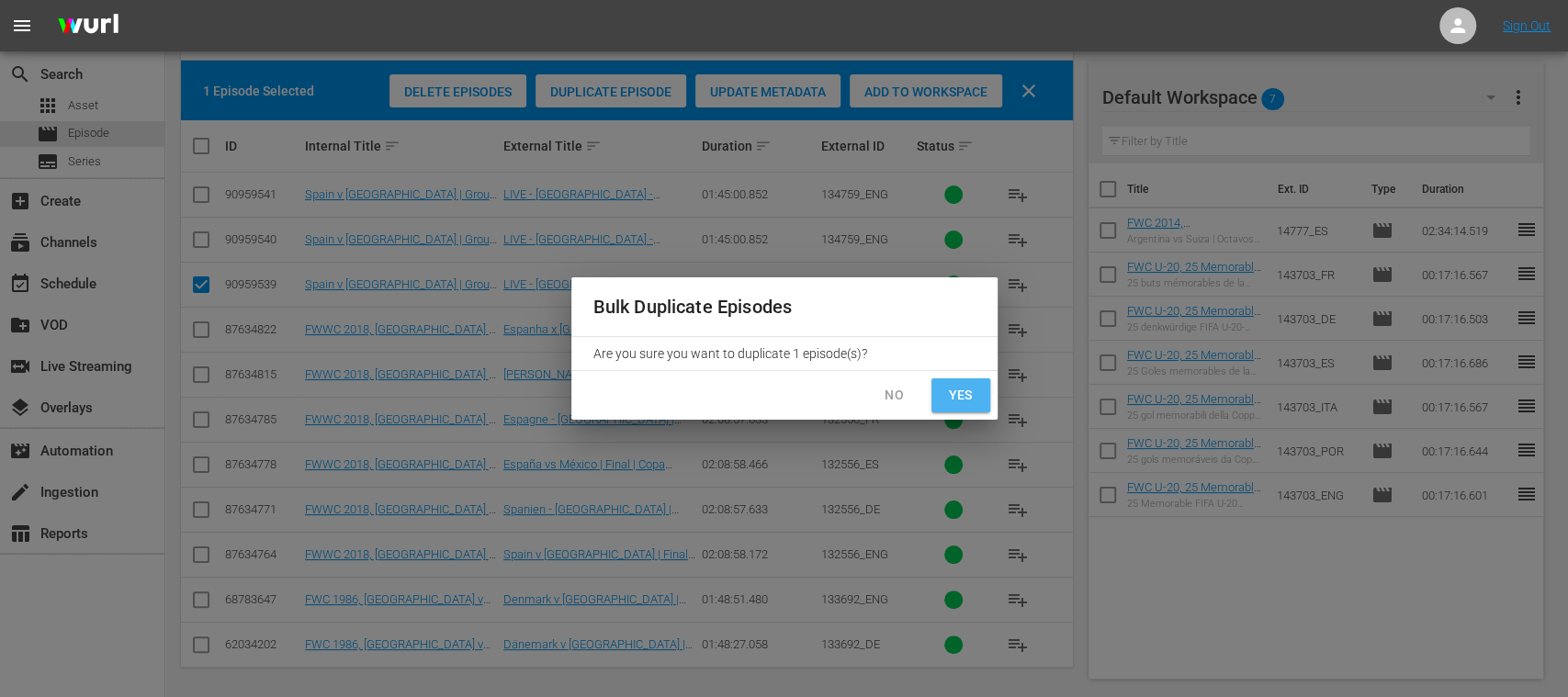
click at [949, 385] on span "Yes" at bounding box center [961, 395] width 30 height 23
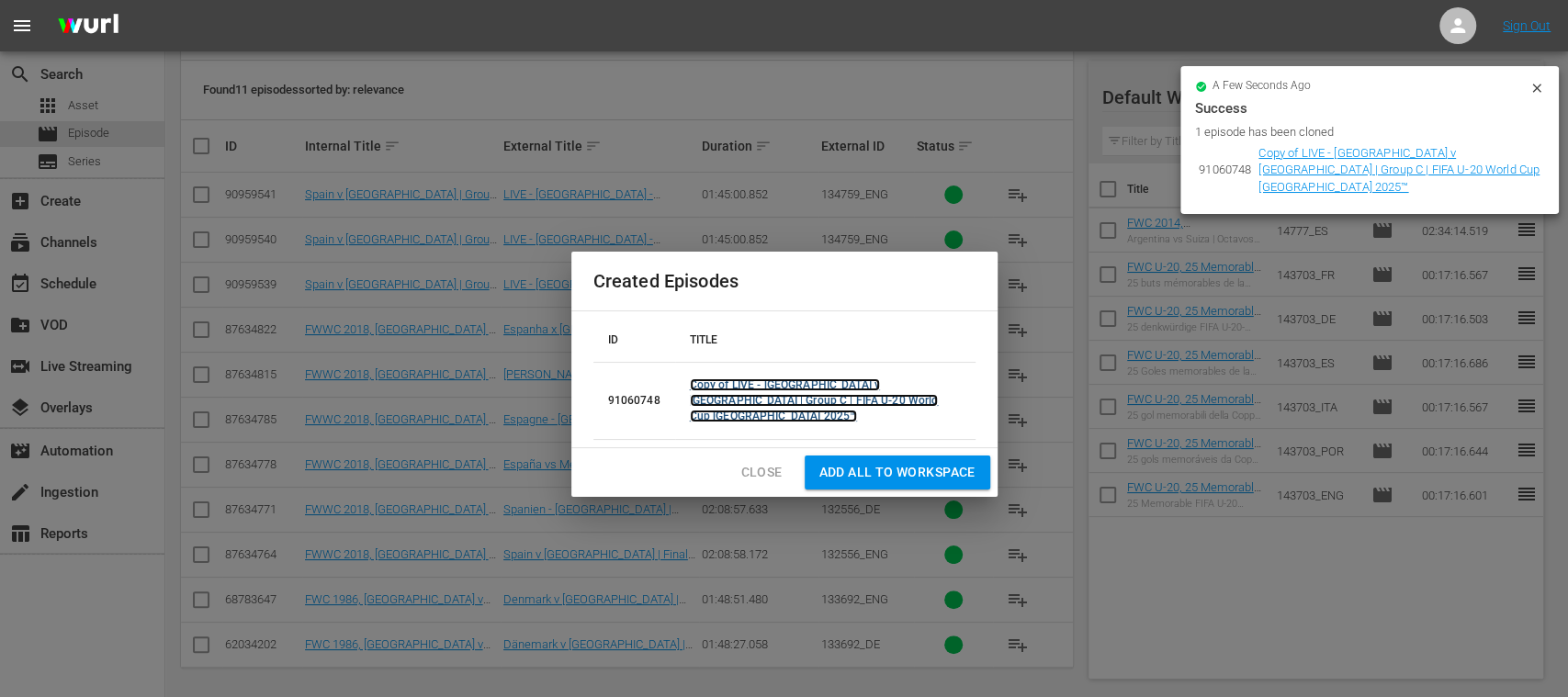
click at [792, 393] on link "Copy of LIVE - Spain v Mexico | Group C | FIFA U-20 World Cup Chile 2025™" at bounding box center [814, 400] width 249 height 44
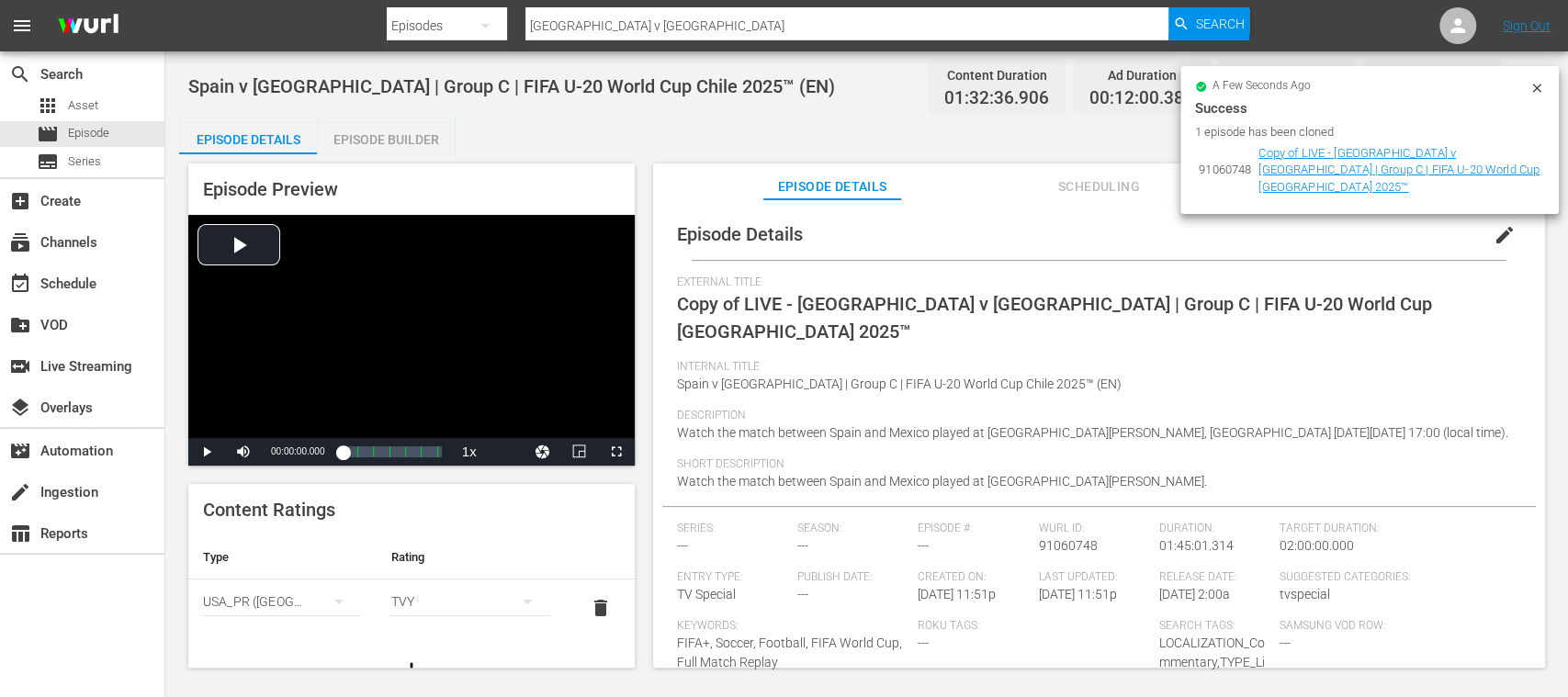
click at [1536, 87] on icon at bounding box center [1537, 88] width 15 height 15
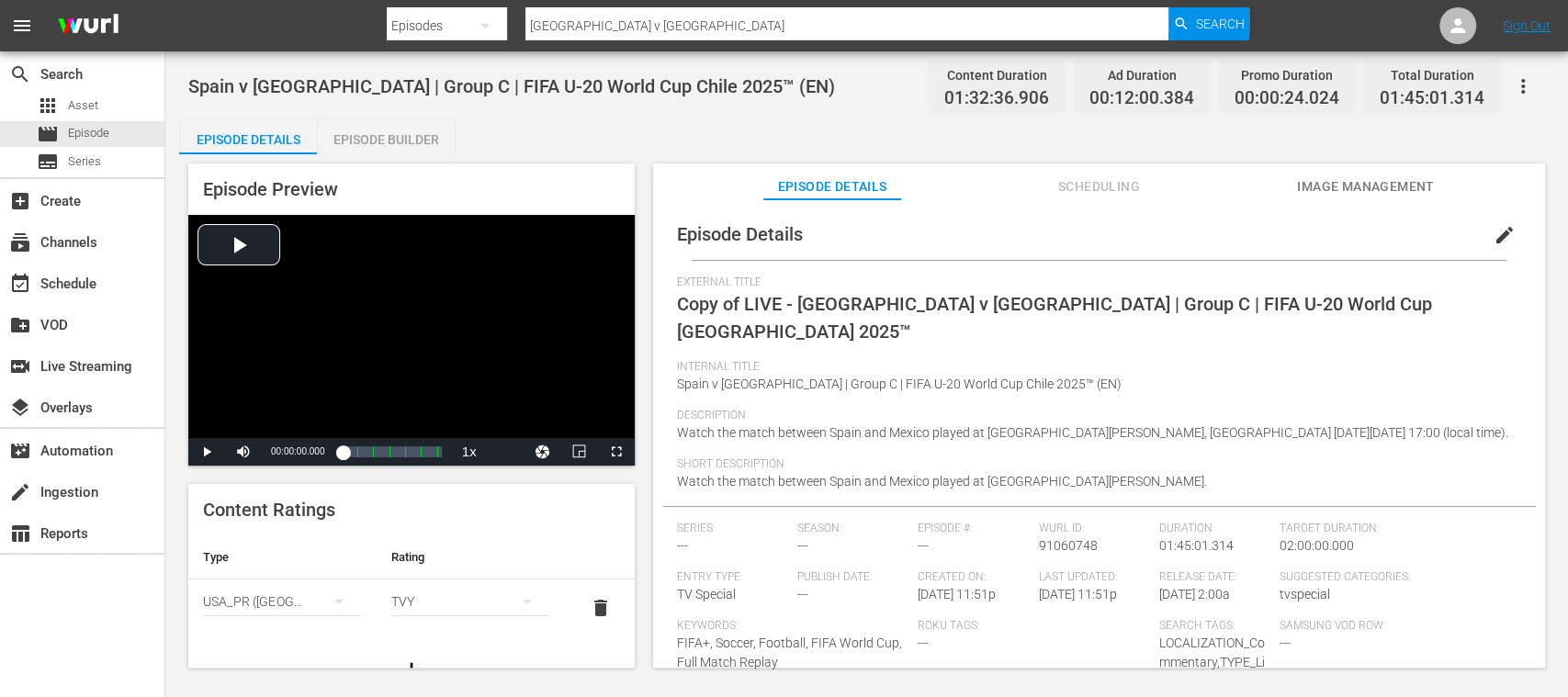
click at [1496, 233] on span "edit" at bounding box center [1505, 235] width 22 height 22
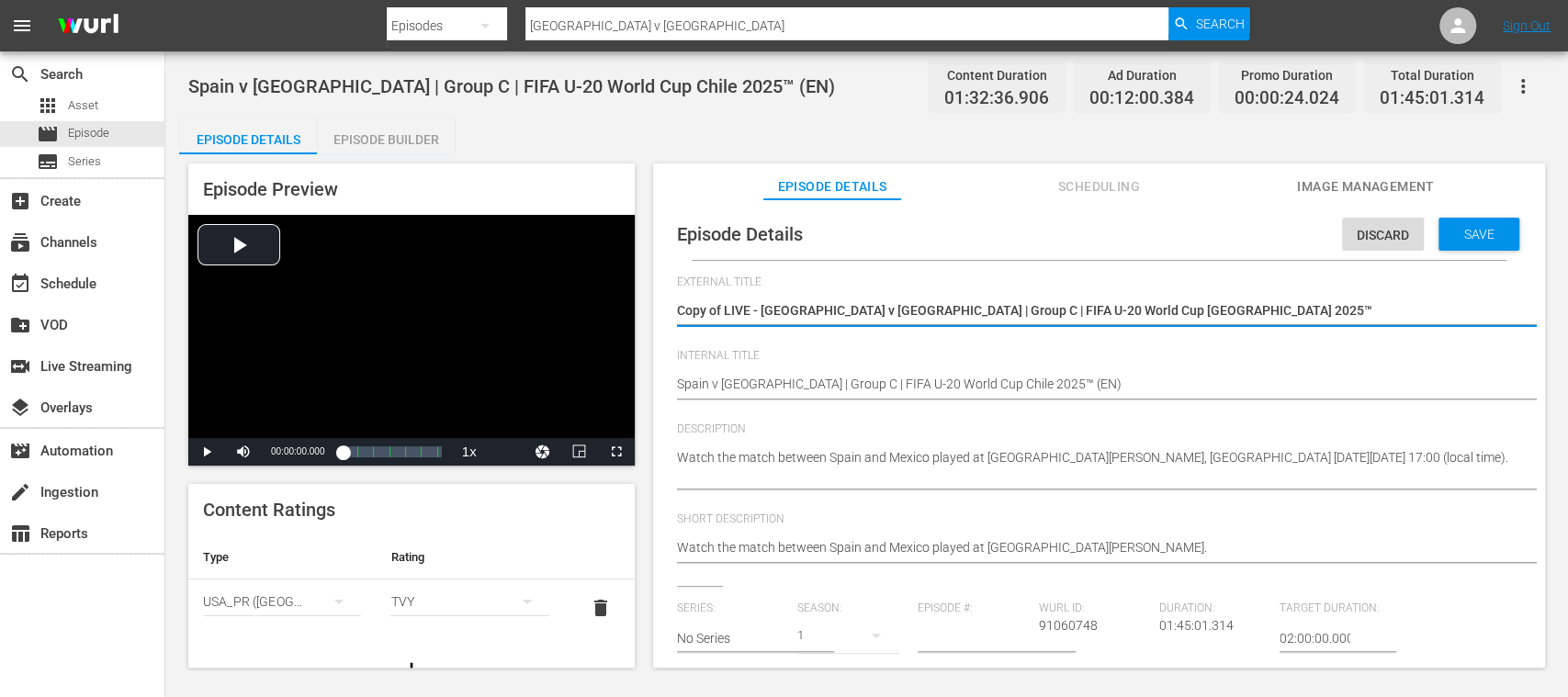
drag, startPoint x: 763, startPoint y: 307, endPoint x: 1193, endPoint y: 319, distance: 430.2
click at [1193, 319] on textarea "Copy of LIVE - Spain v Mexico | Group C | FIFA U-20 World Cup Chile 2025™" at bounding box center [1094, 313] width 835 height 22
paste textarea "España vs México | Grupo C | Copa Mundial Sub-20 de la FIFA"
click at [723, 310] on textarea "Copy of LIVE - Spain v Mexico | Group C | FIFA U-20 World Cup Chile 2025™" at bounding box center [1094, 313] width 835 height 22
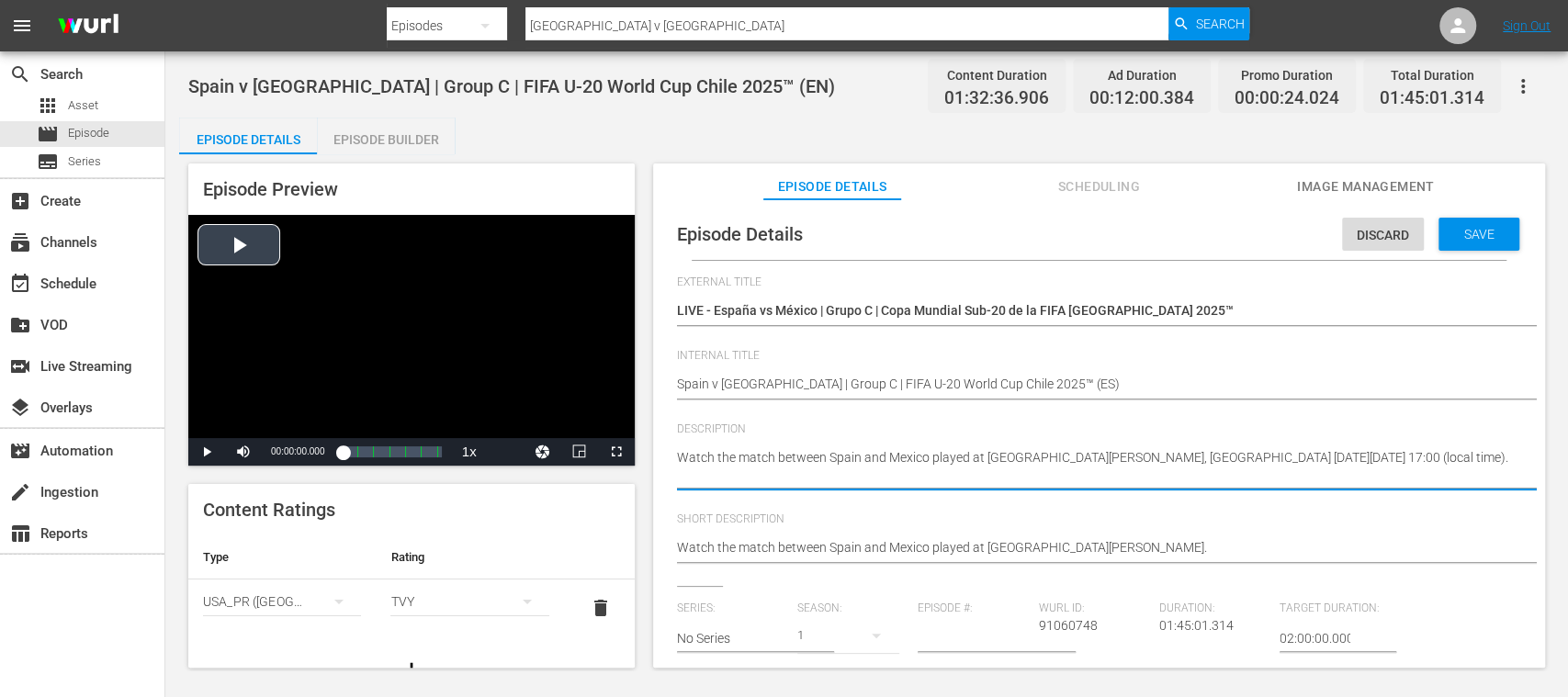
drag, startPoint x: 672, startPoint y: 465, endPoint x: 615, endPoint y: 428, distance: 68.0
paste textarea "Vea el partido entre España y México jugado en el Estadio Nacional Julio Martín…"
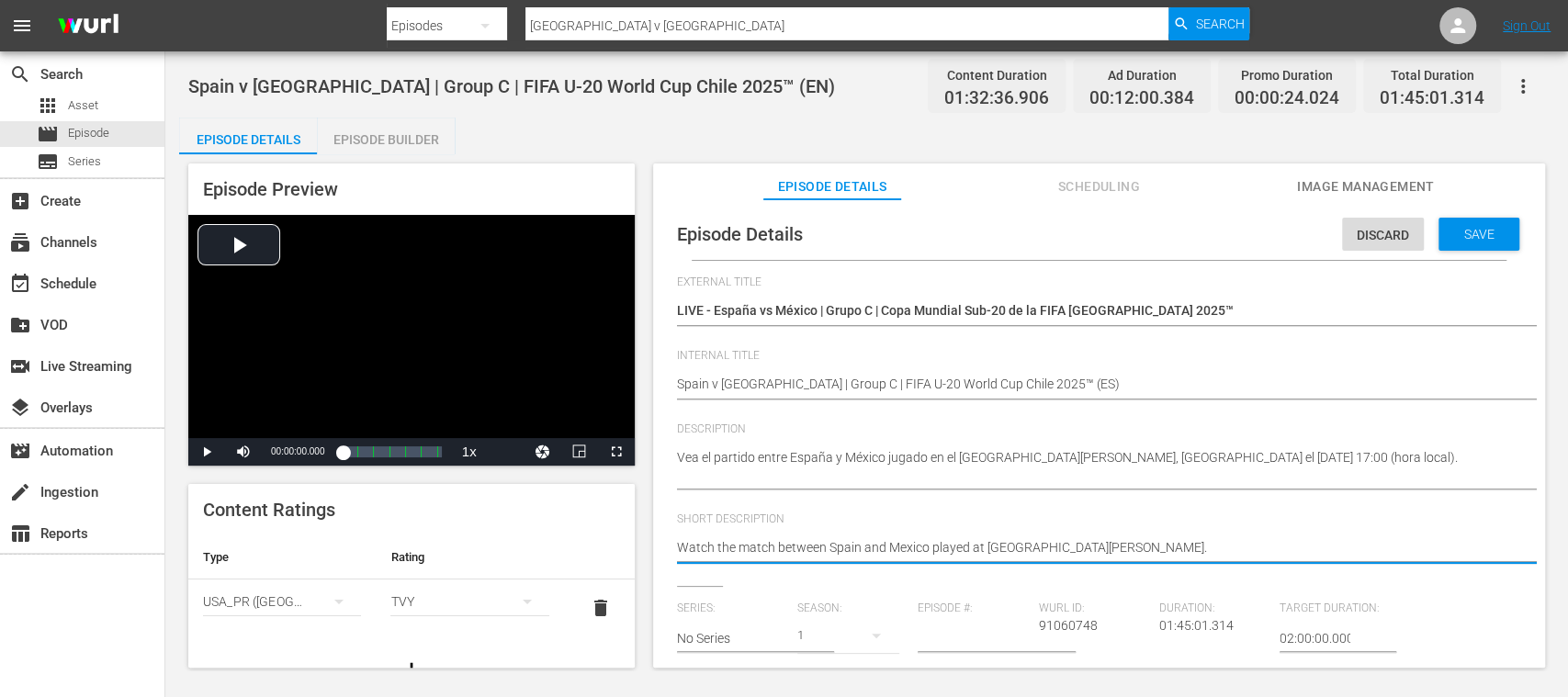
drag, startPoint x: 1238, startPoint y: 550, endPoint x: 716, endPoint y: 555, distance: 522.0
paste textarea "Vea el partido entre España y México jugado en el Estadio Nacional Julio Martín…"
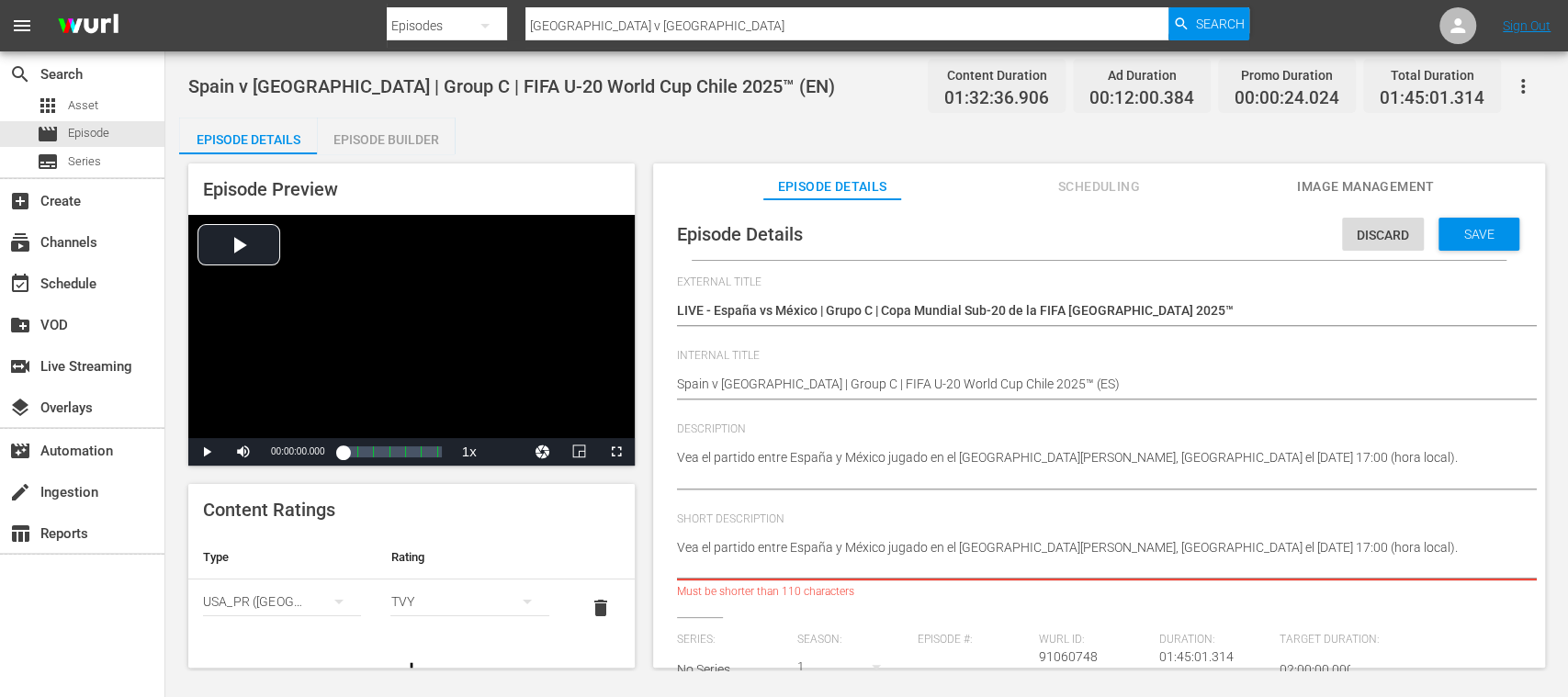
drag, startPoint x: 1249, startPoint y: 547, endPoint x: 1250, endPoint y: 566, distance: 19.0
click at [1250, 566] on textarea "Watch the match between Spain and Mexico played at Estadio Nacional Julio Martí…" at bounding box center [1094, 556] width 835 height 38
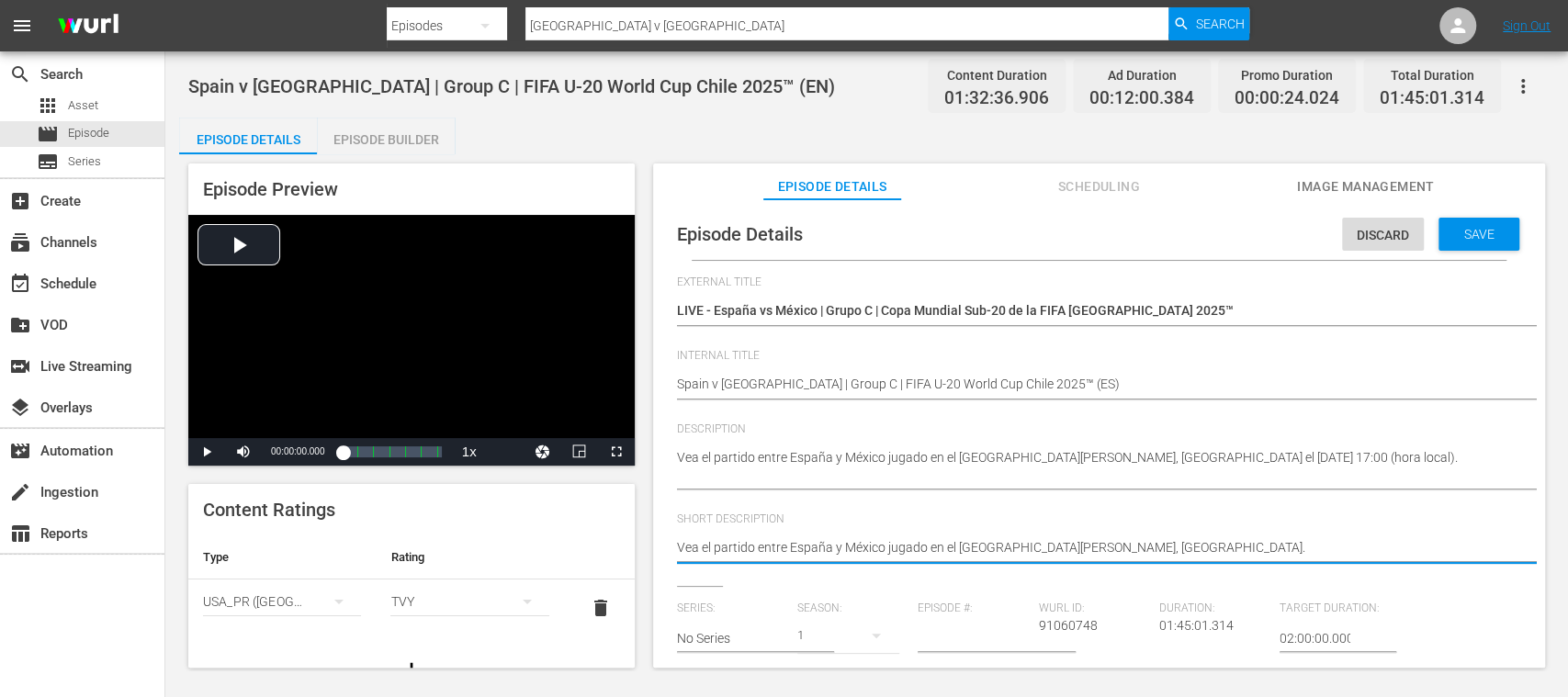
scroll to position [326, 0]
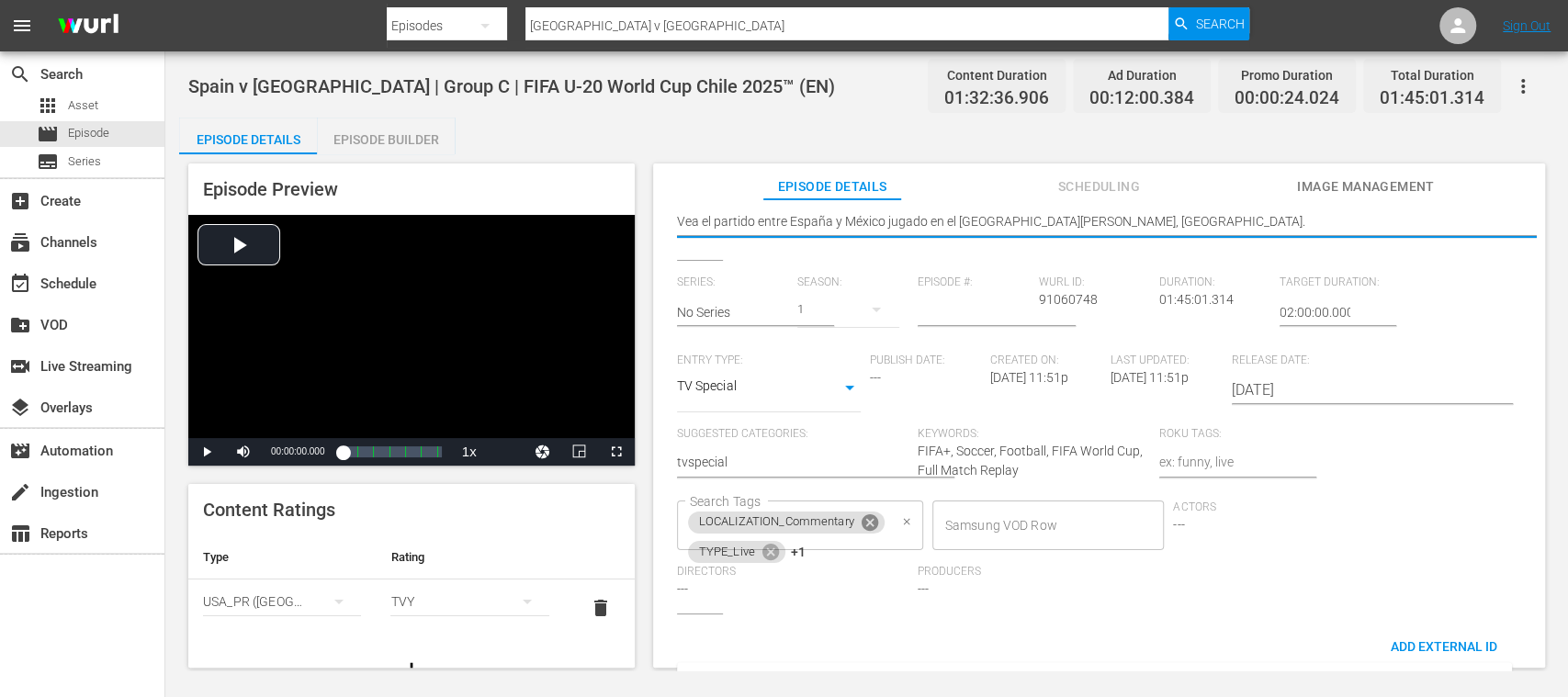
click at [870, 525] on icon at bounding box center [870, 523] width 17 height 17
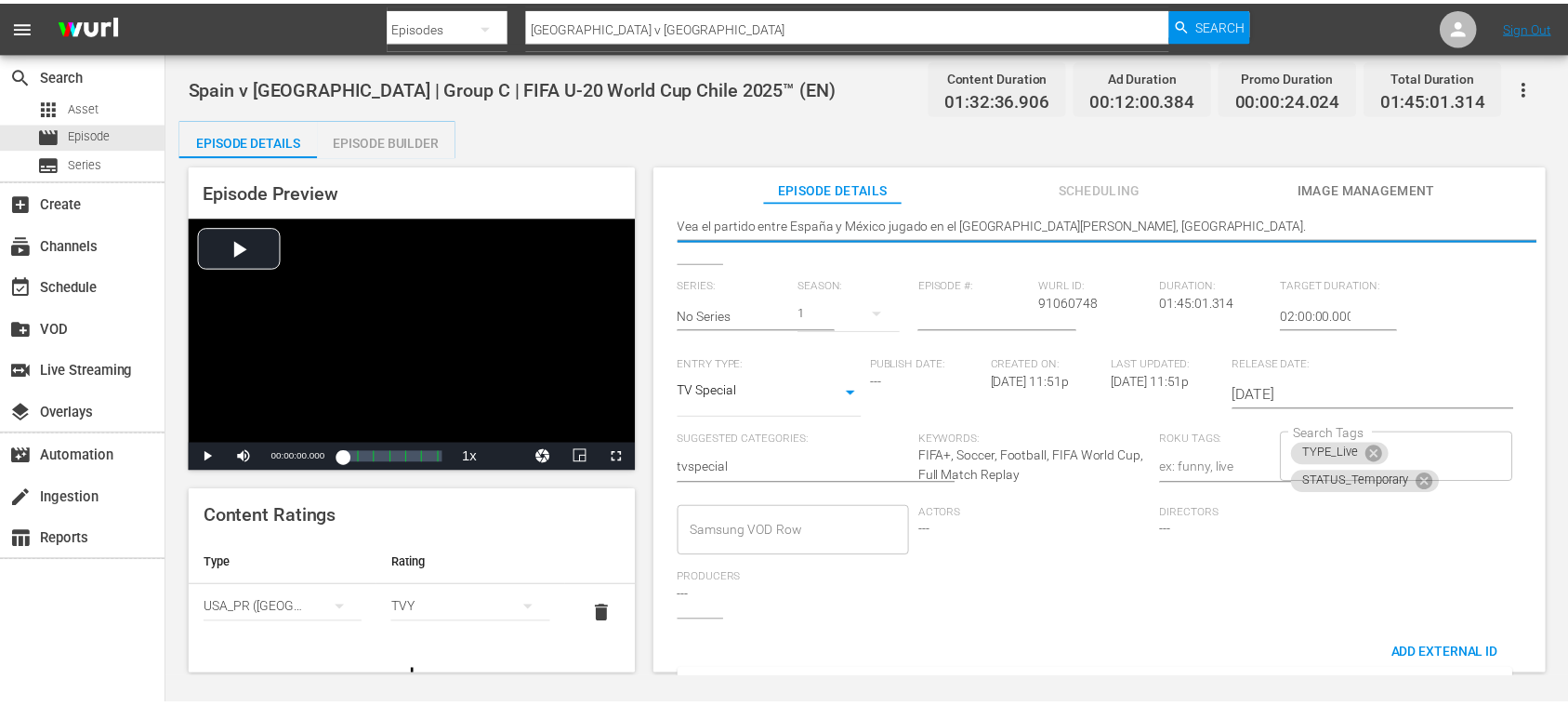
scroll to position [0, 0]
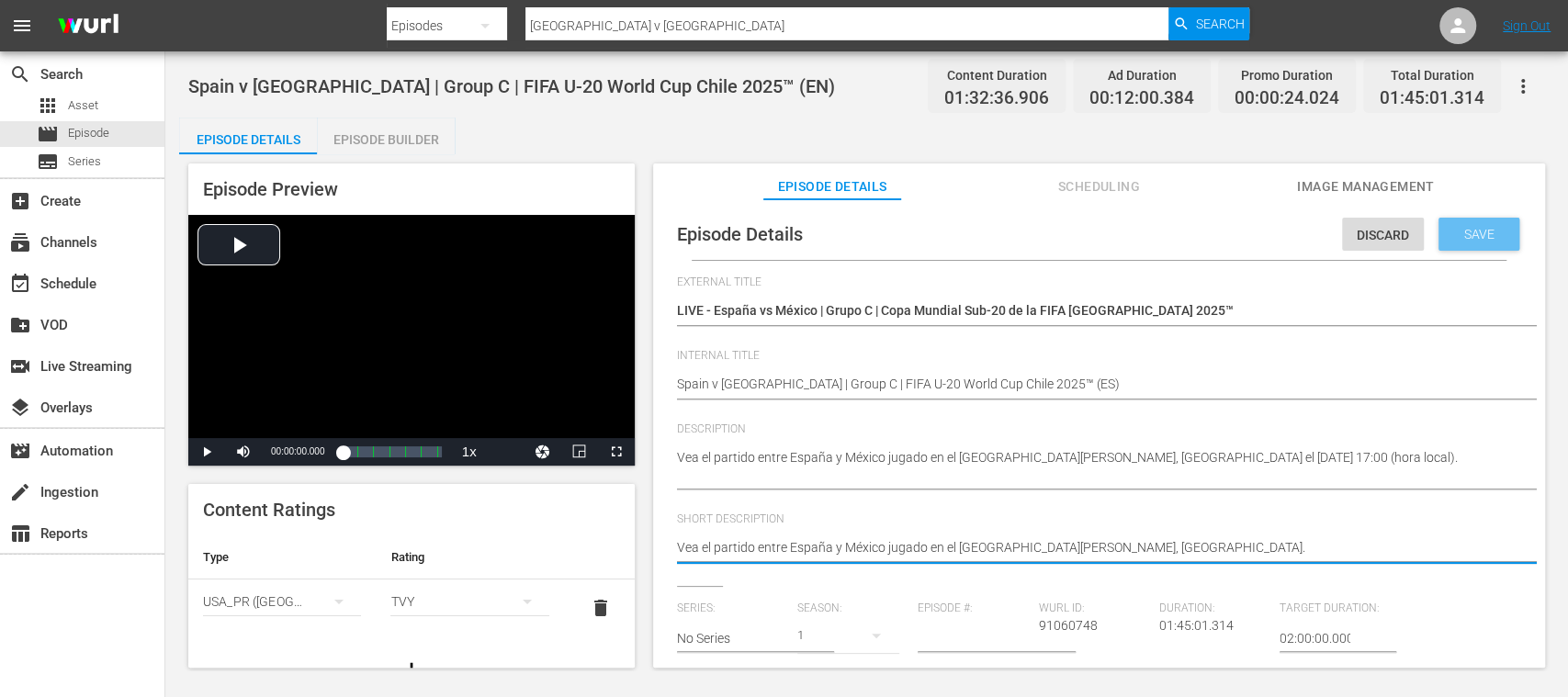
click at [1466, 227] on span "Save" at bounding box center [1480, 235] width 60 height 15
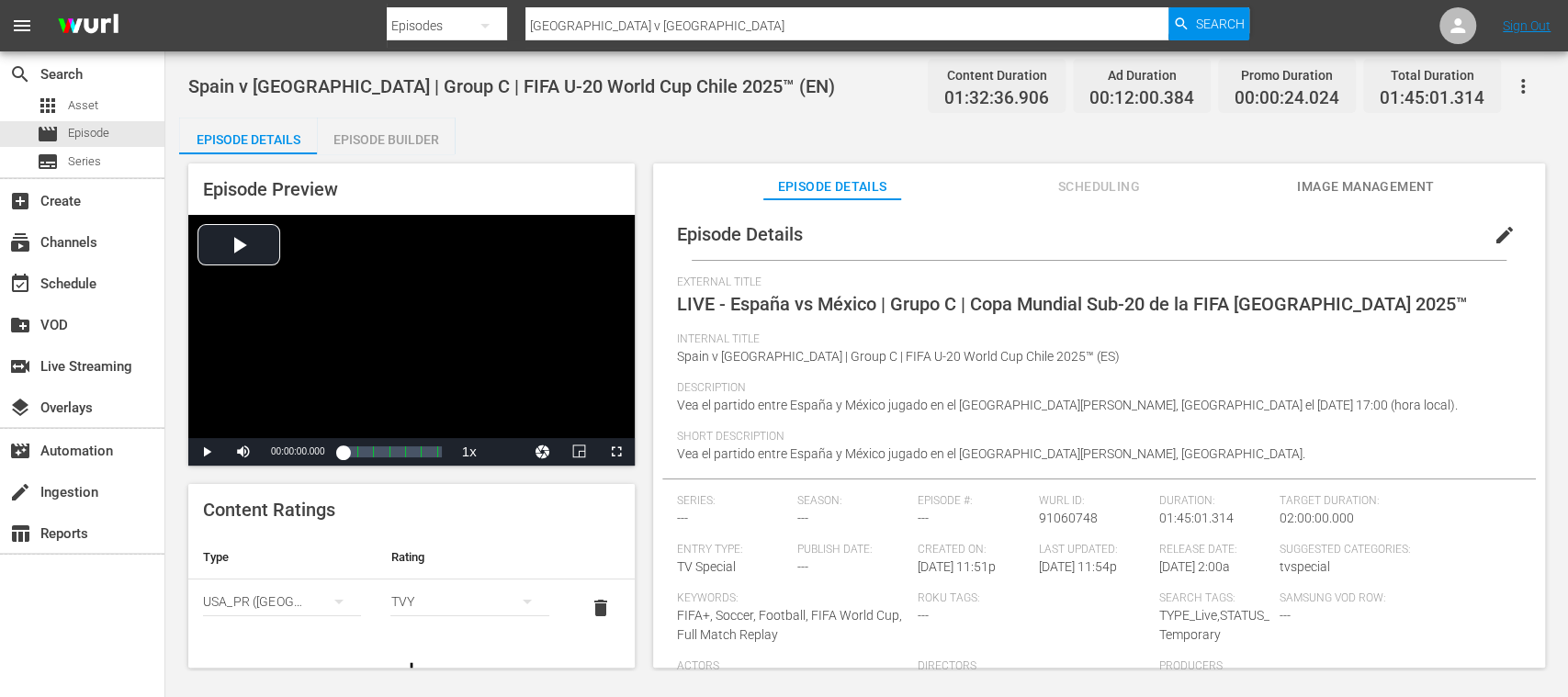
click at [341, 596] on icon "simple table" at bounding box center [339, 601] width 22 height 22
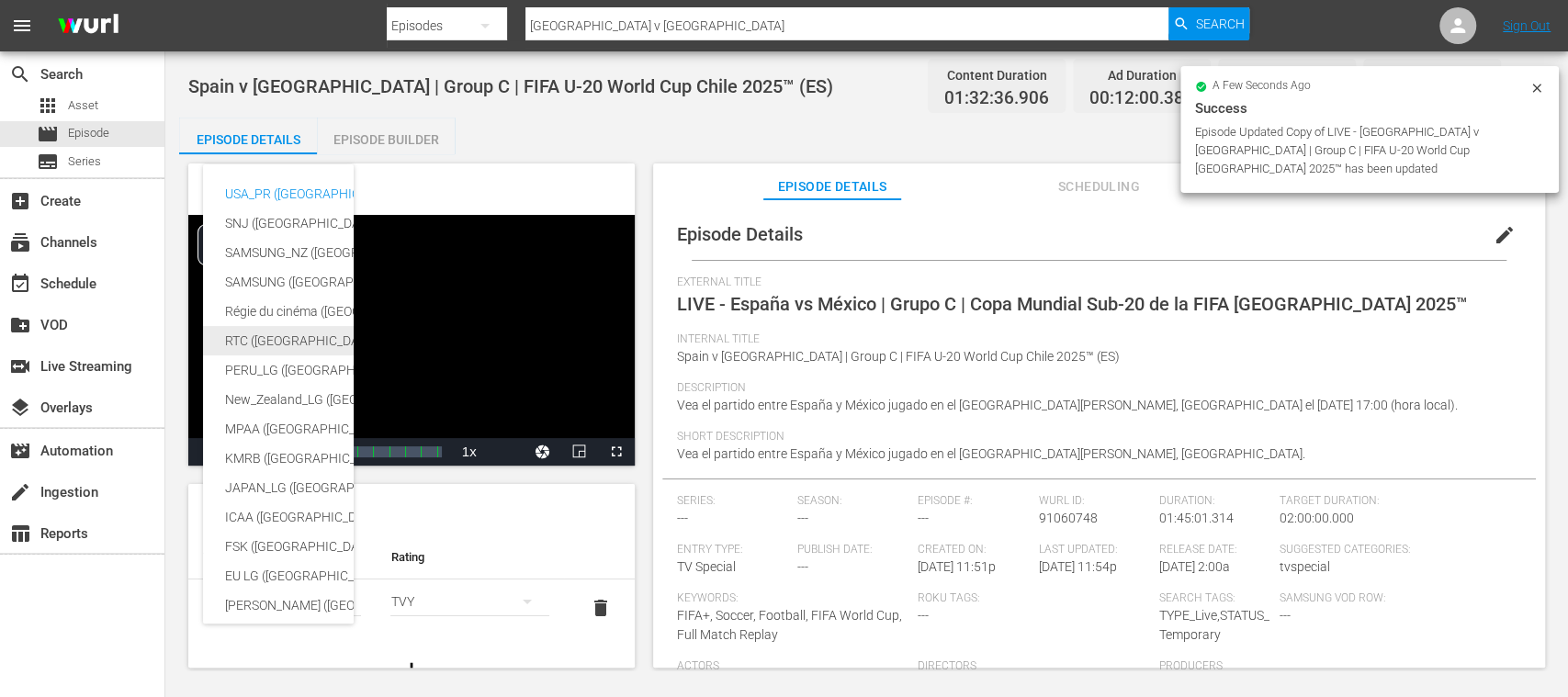
click at [264, 337] on div "RTC (Mexico)" at bounding box center [451, 341] width 451 height 30
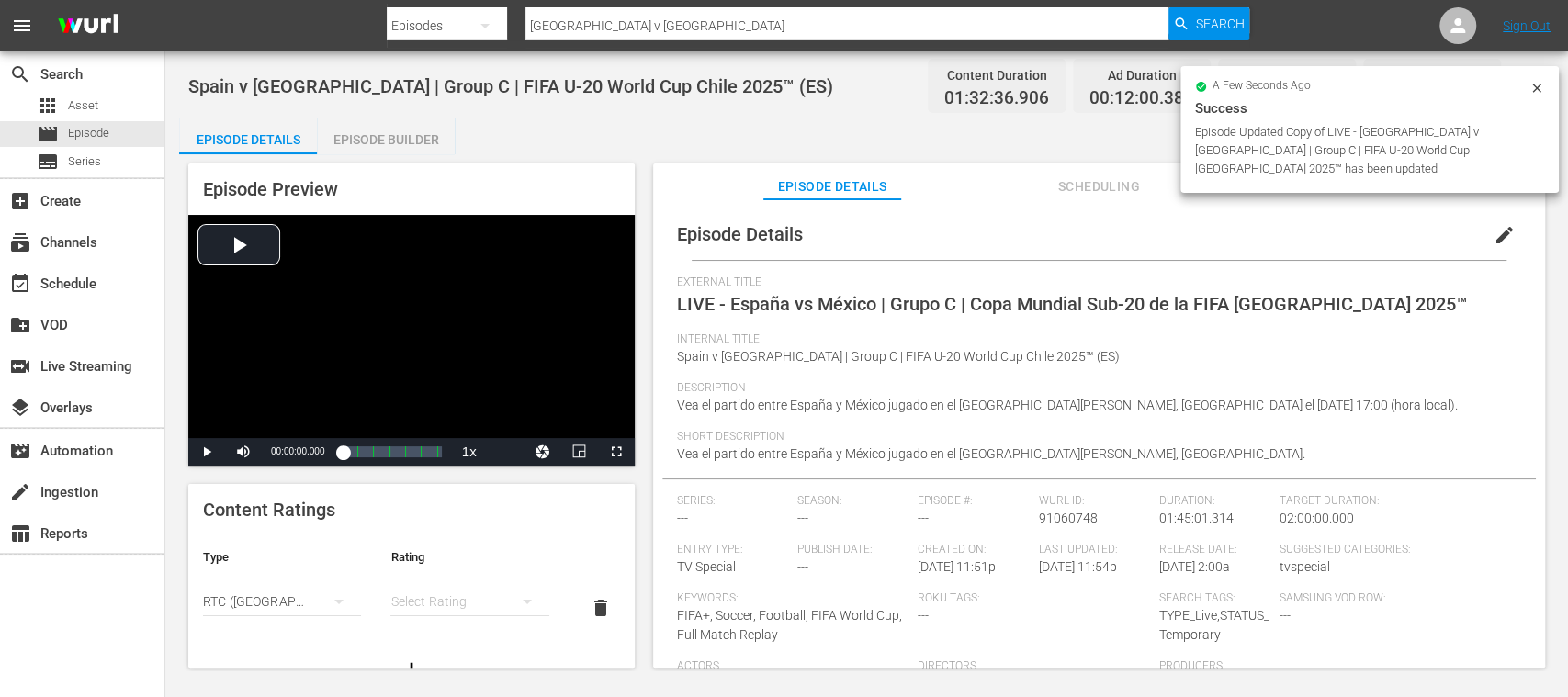
click at [517, 600] on icon "simple table" at bounding box center [528, 601] width 22 height 22
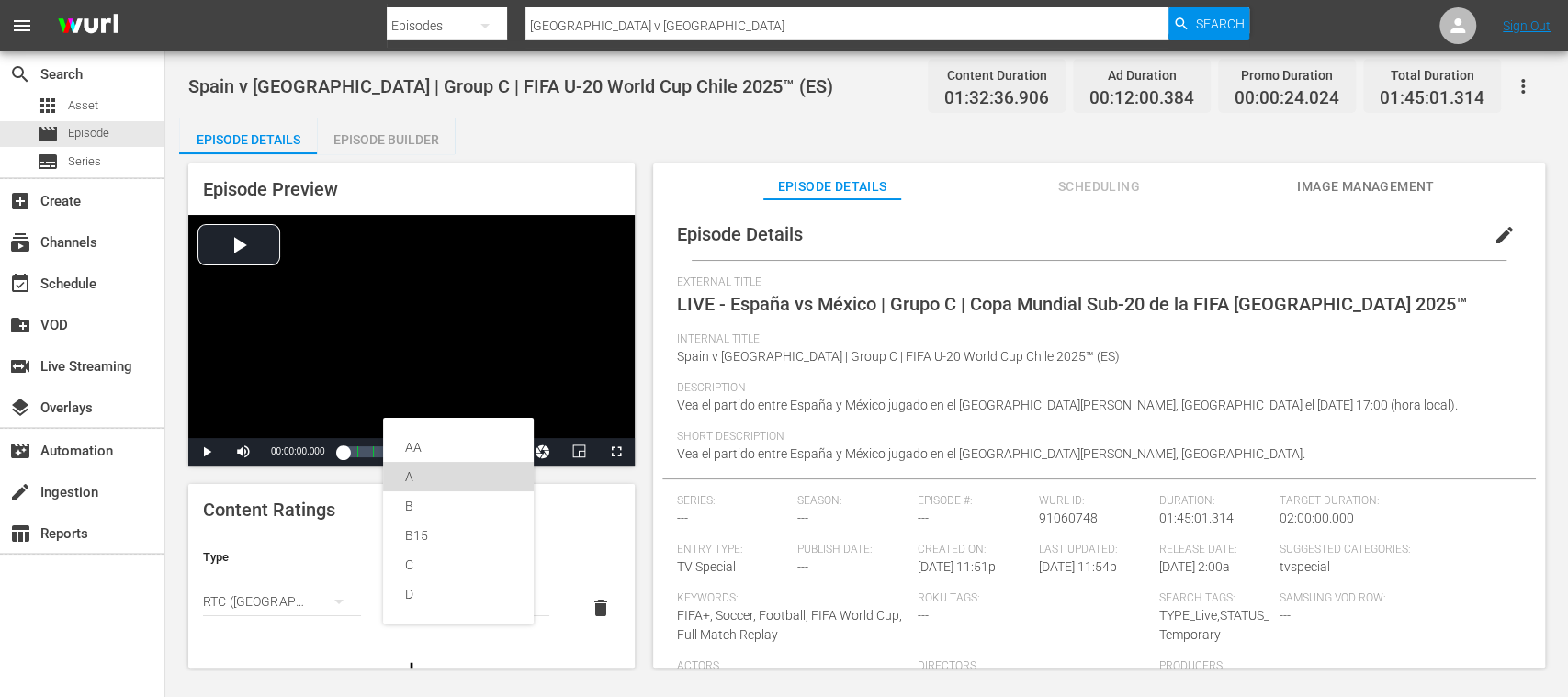
click at [423, 477] on div "A" at bounding box center [458, 476] width 106 height 30
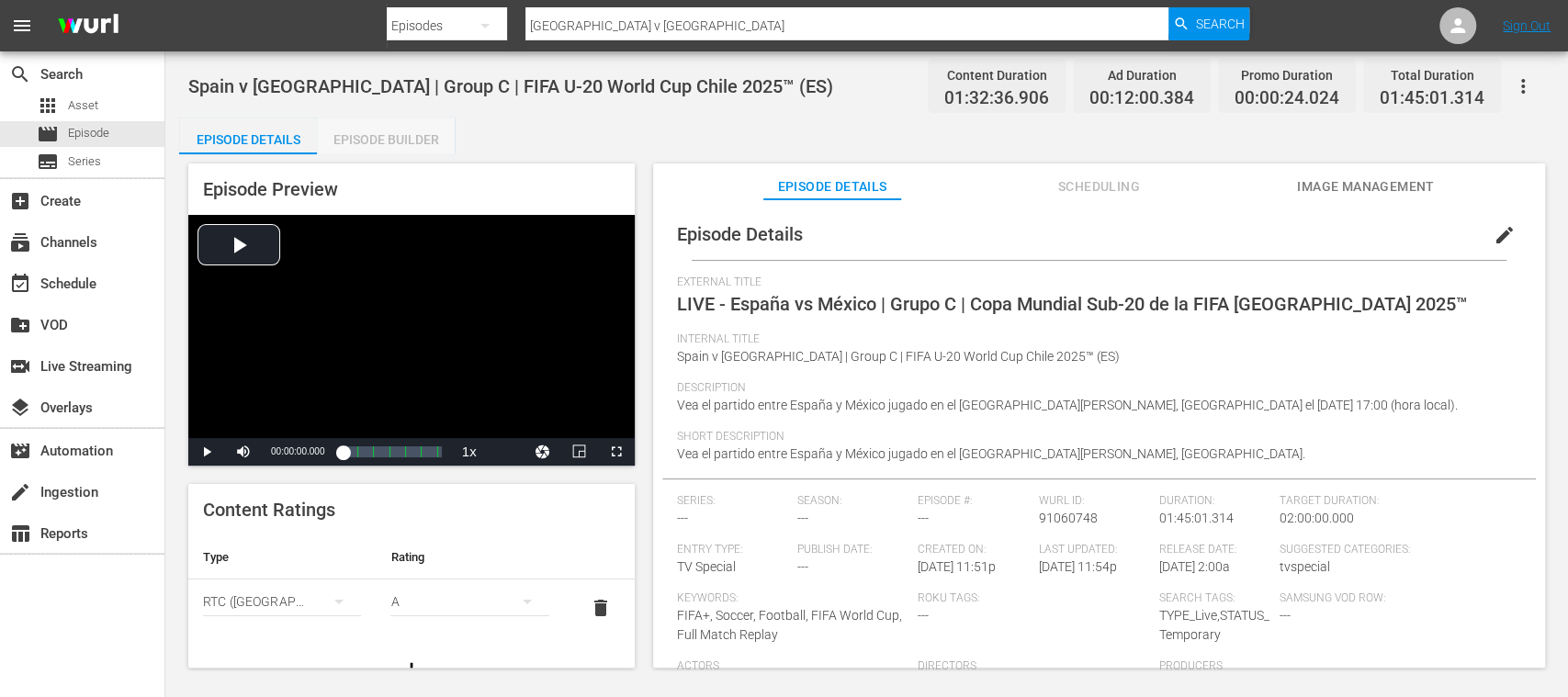
click at [390, 144] on div "Episode Builder" at bounding box center [385, 139] width 138 height 44
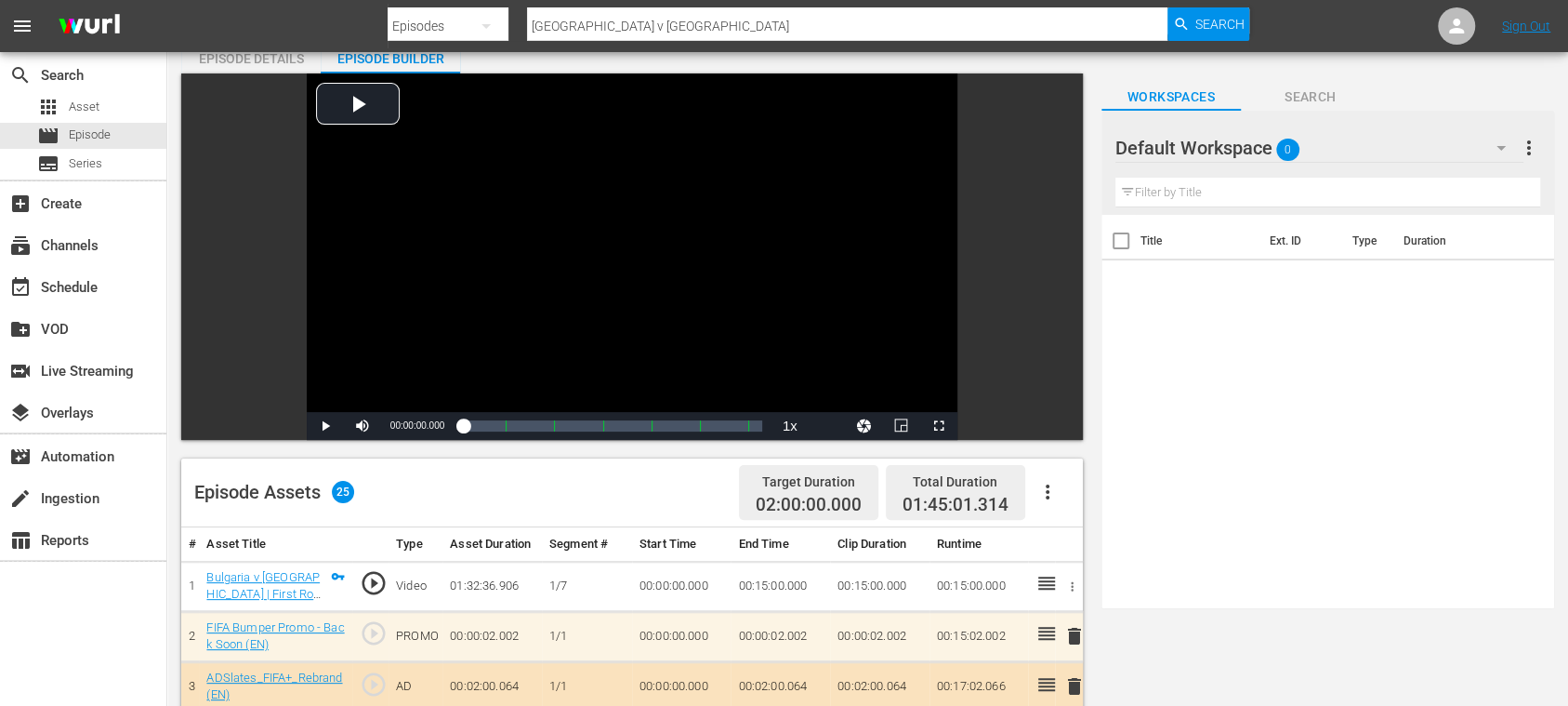
scroll to position [330, 0]
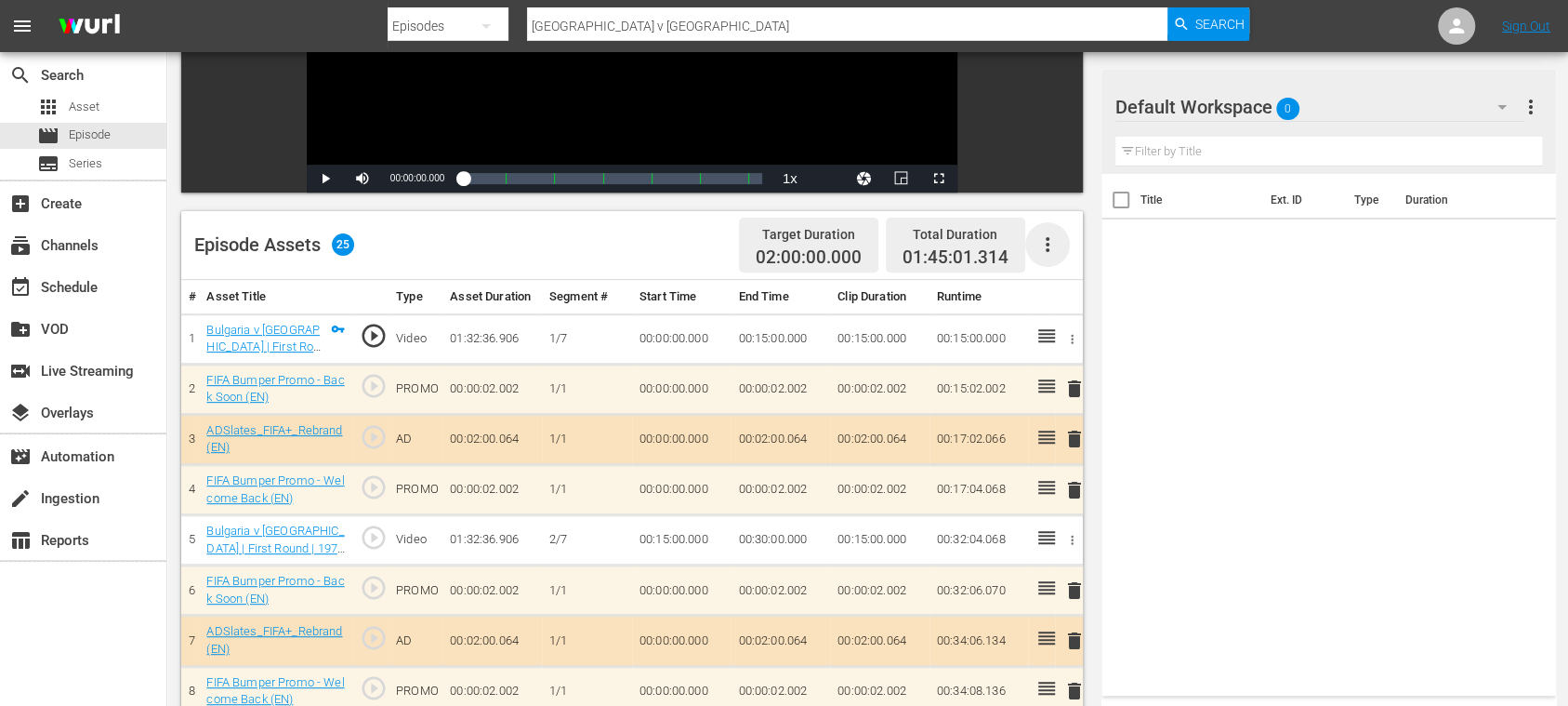
click at [1051, 241] on icon "button" at bounding box center [1048, 245] width 23 height 23
click at [1070, 296] on div "Clear Ads" at bounding box center [1102, 296] width 126 height 44
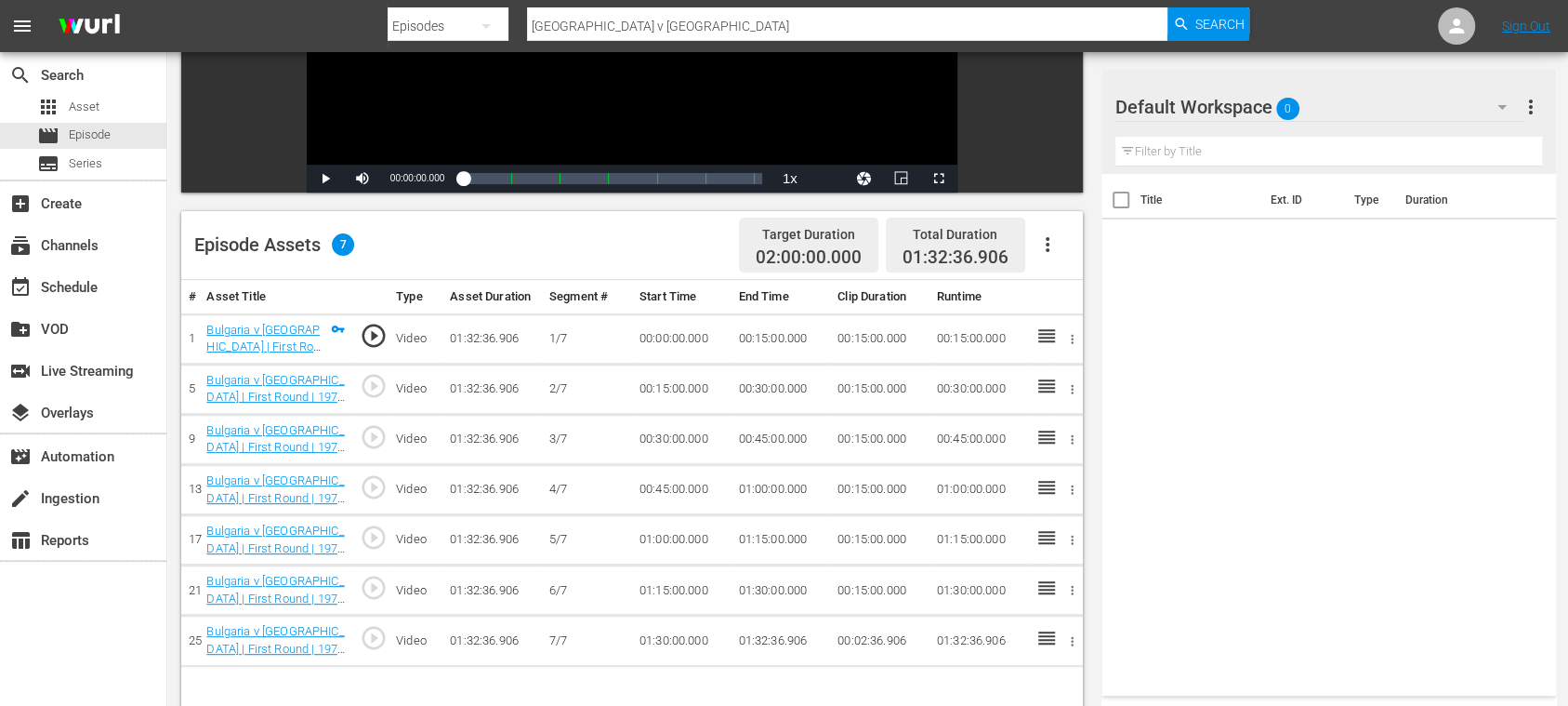
click at [1051, 242] on icon "button" at bounding box center [1048, 245] width 23 height 23
click at [1060, 251] on div "Fill with Ads" at bounding box center [1102, 252] width 126 height 44
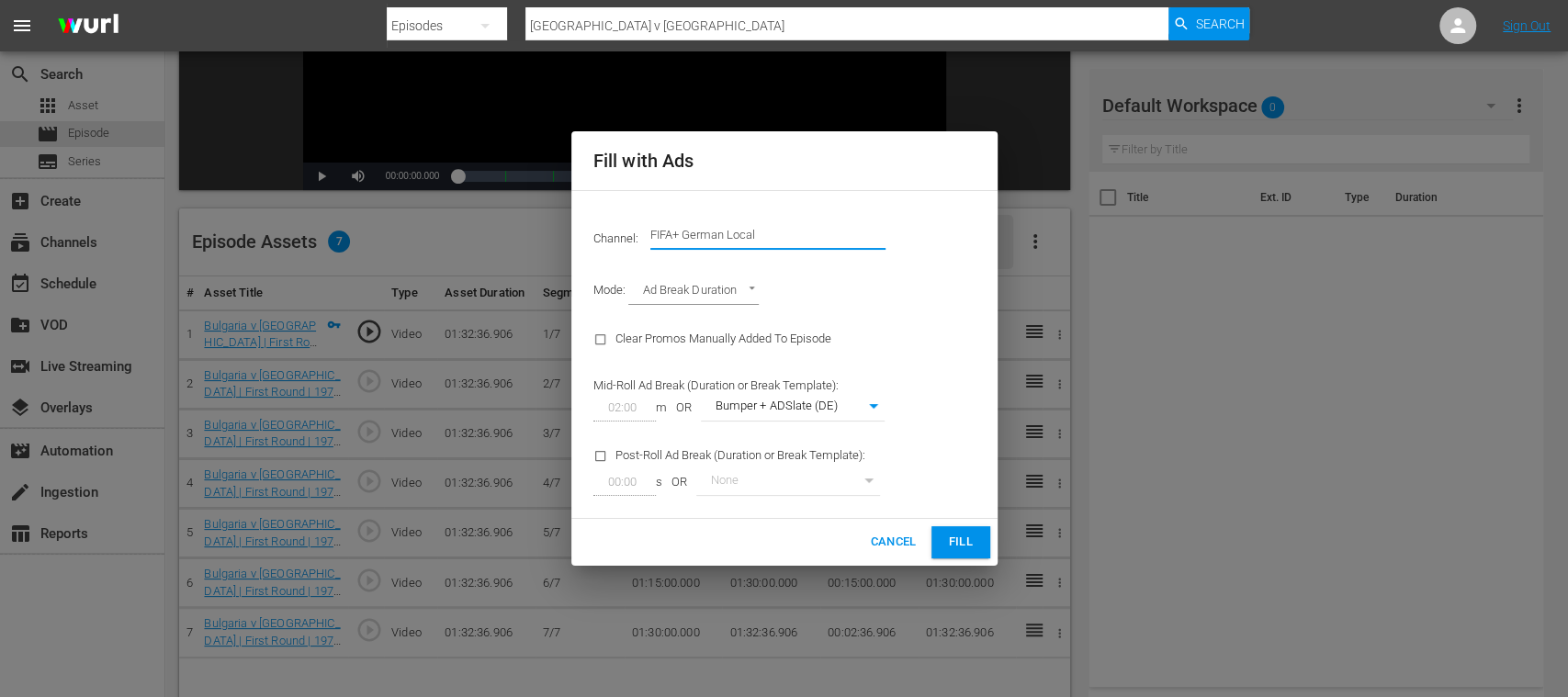
drag, startPoint x: 683, startPoint y: 237, endPoint x: 836, endPoint y: 239, distance: 153.0
click at [836, 239] on input "FIFA+ German Local" at bounding box center [768, 235] width 236 height 44
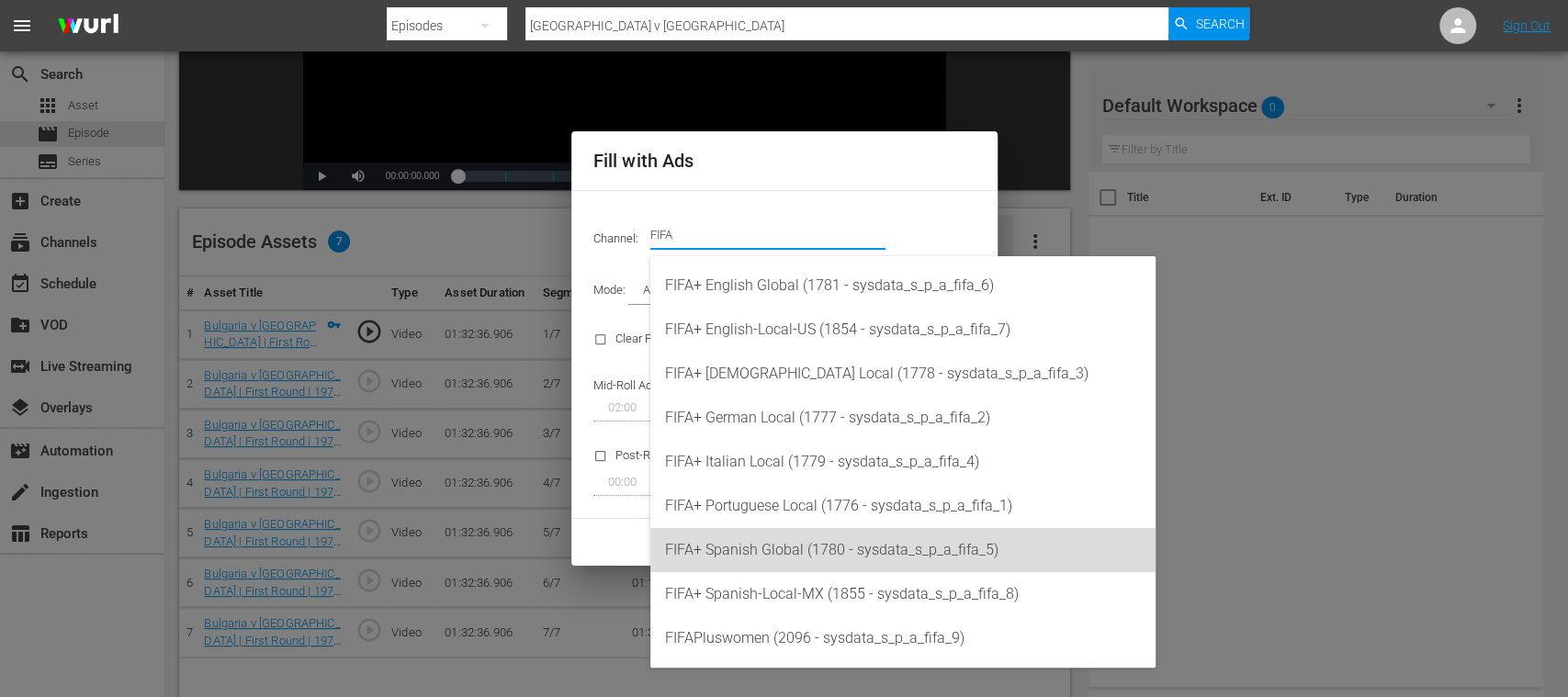
click at [827, 543] on div "FIFA+ Spanish Global (1780 - sysdata_s_p_a_fifa_5)" at bounding box center [902, 549] width 476 height 44
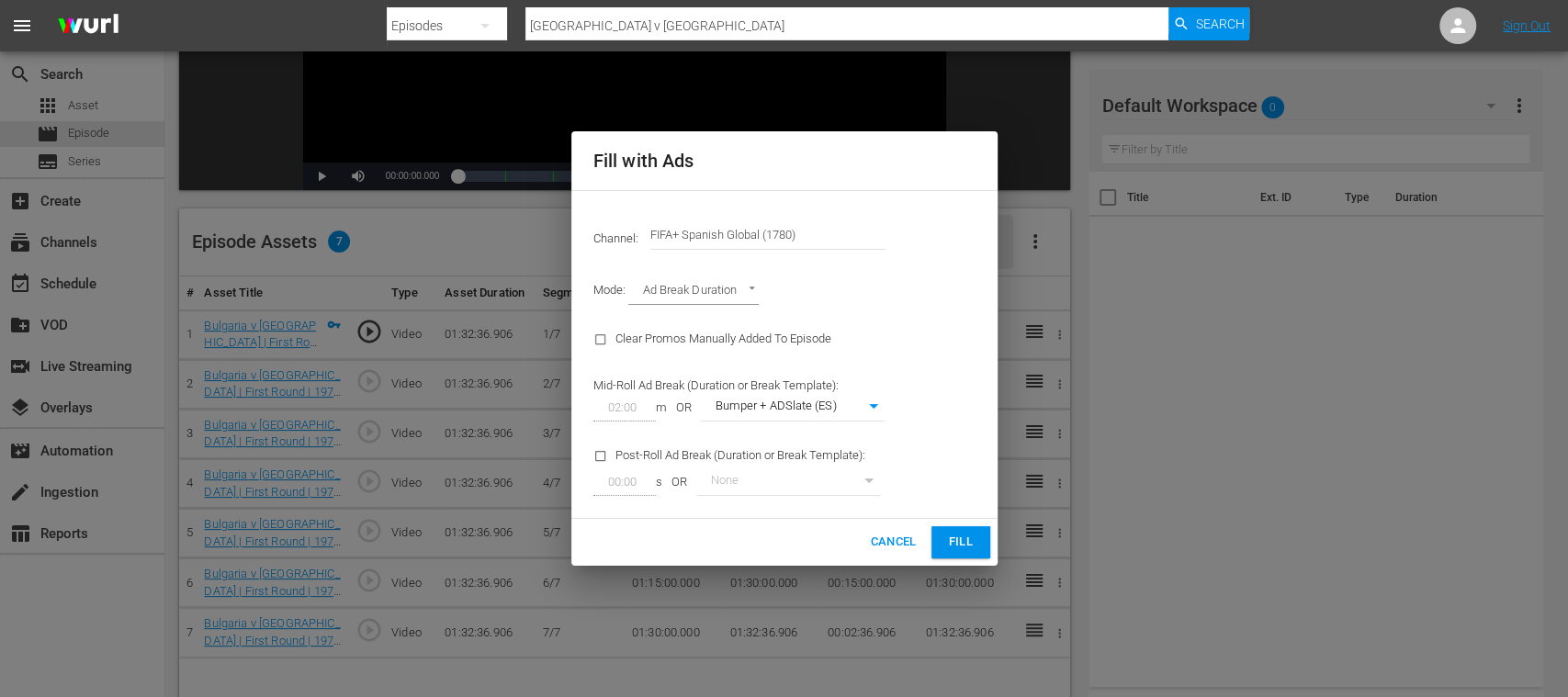
click at [955, 545] on span "Fill" at bounding box center [961, 542] width 30 height 21
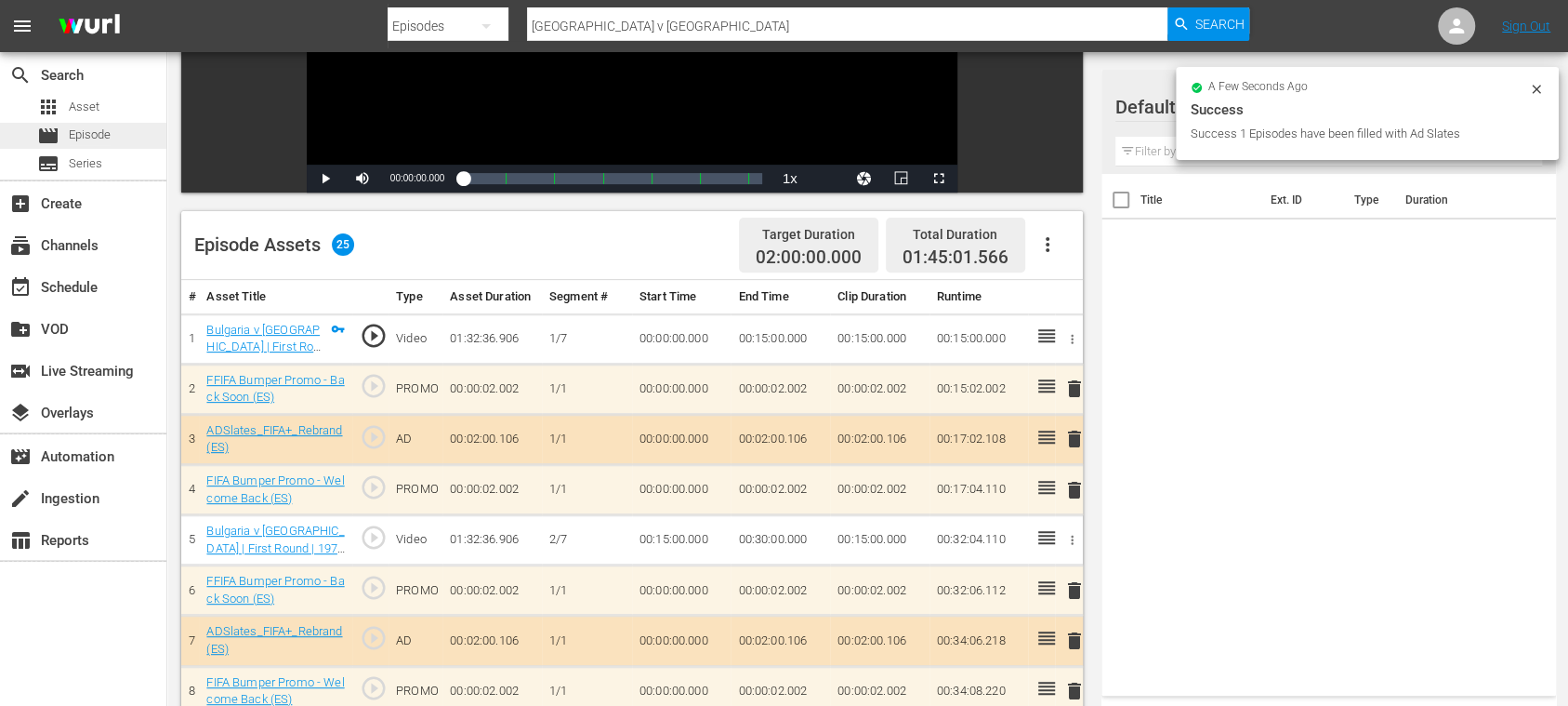
click at [106, 138] on span "Episode" at bounding box center [90, 135] width 41 height 19
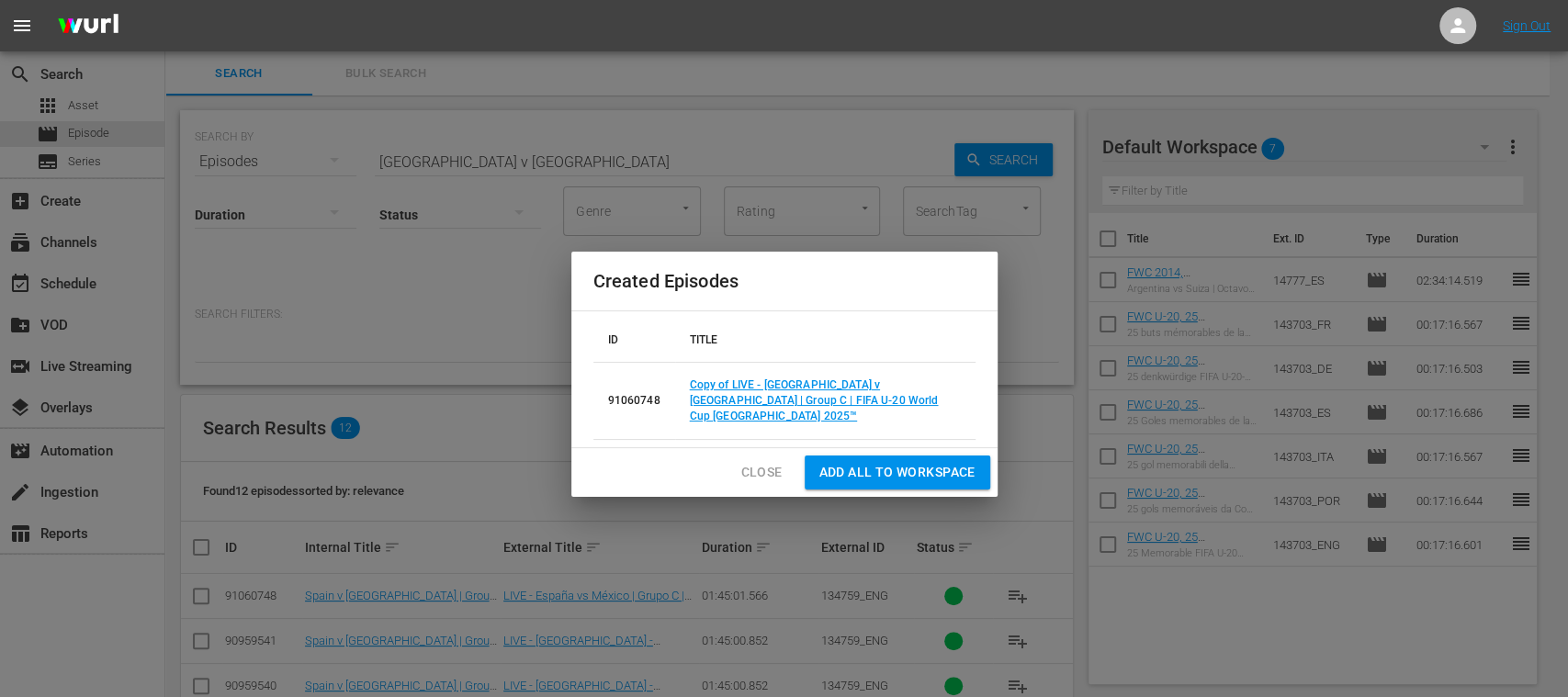
click at [738, 455] on button "Close" at bounding box center [762, 472] width 71 height 34
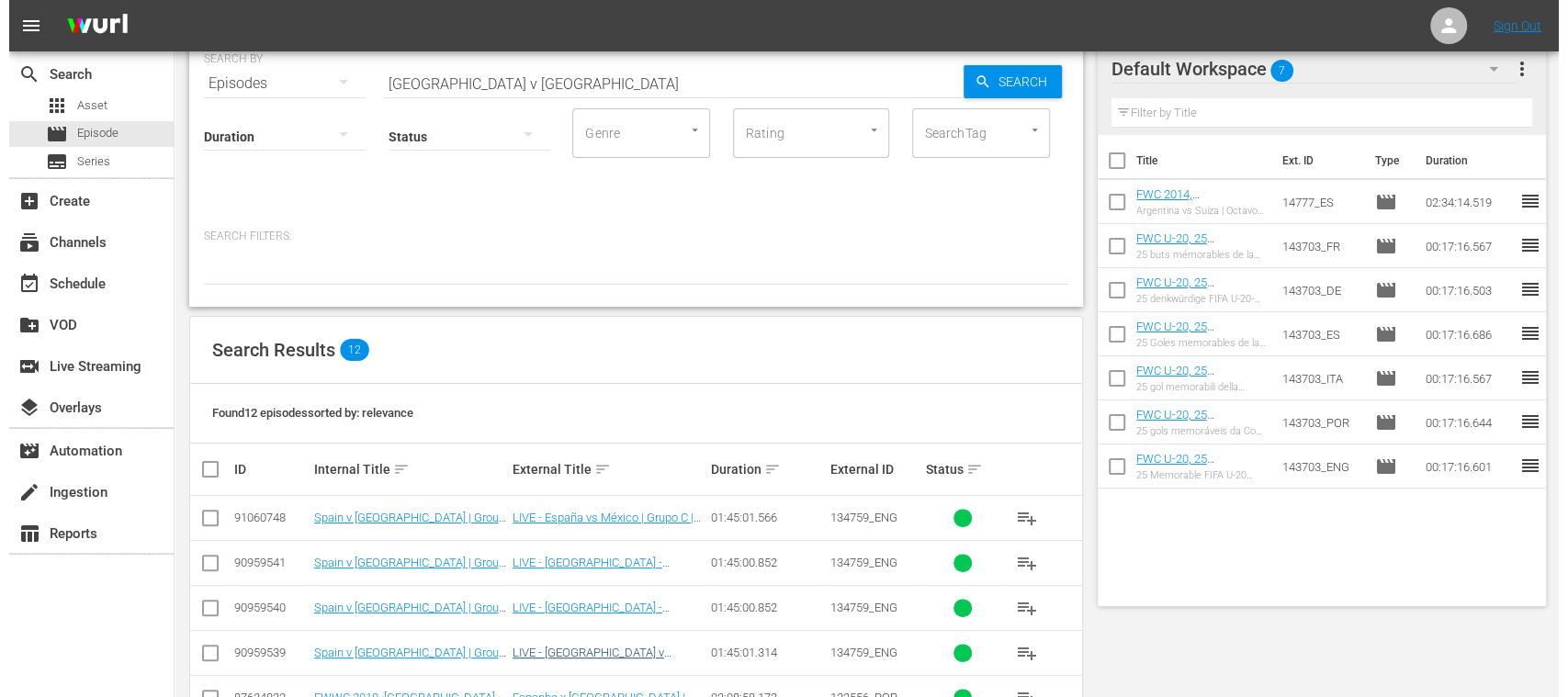
scroll to position [327, 0]
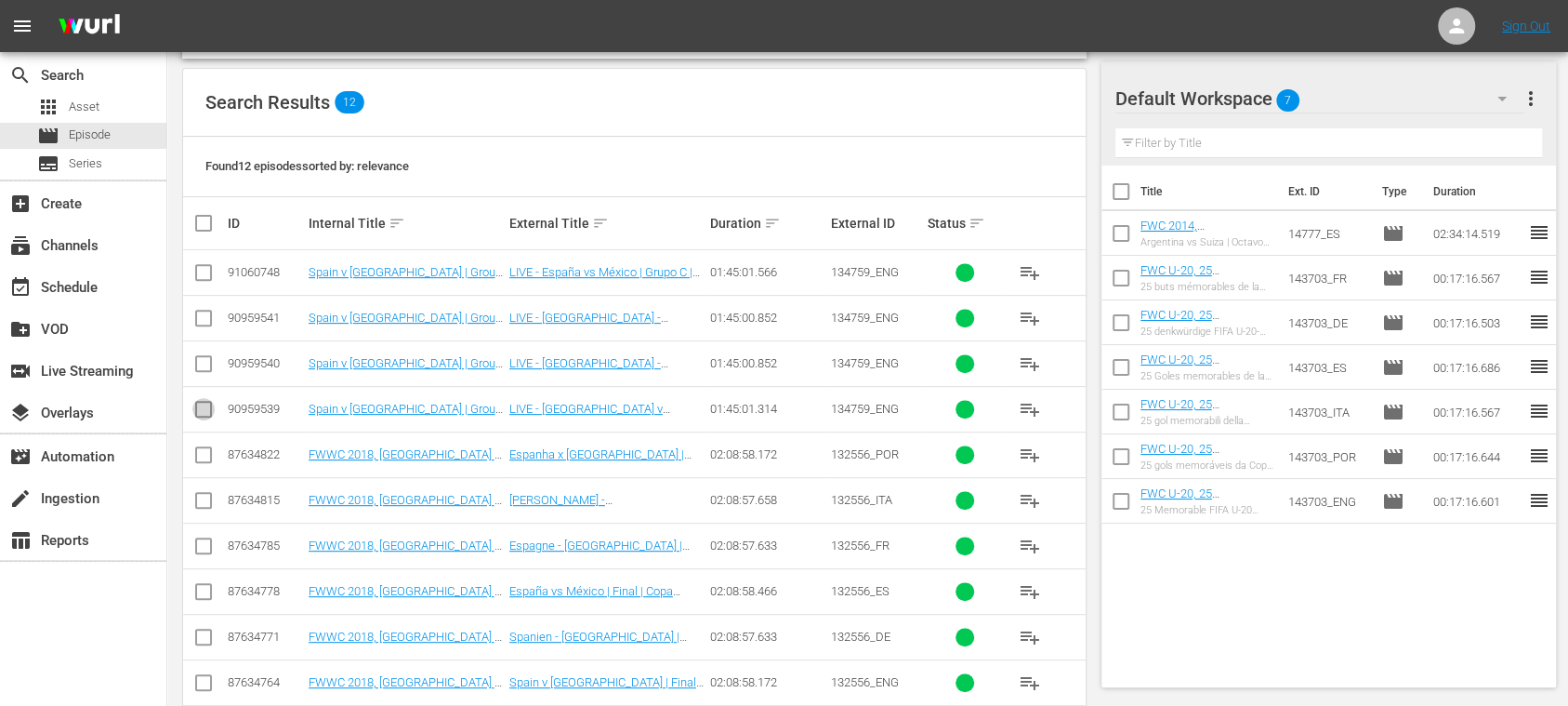
click at [202, 405] on input "checkbox" at bounding box center [204, 413] width 23 height 23
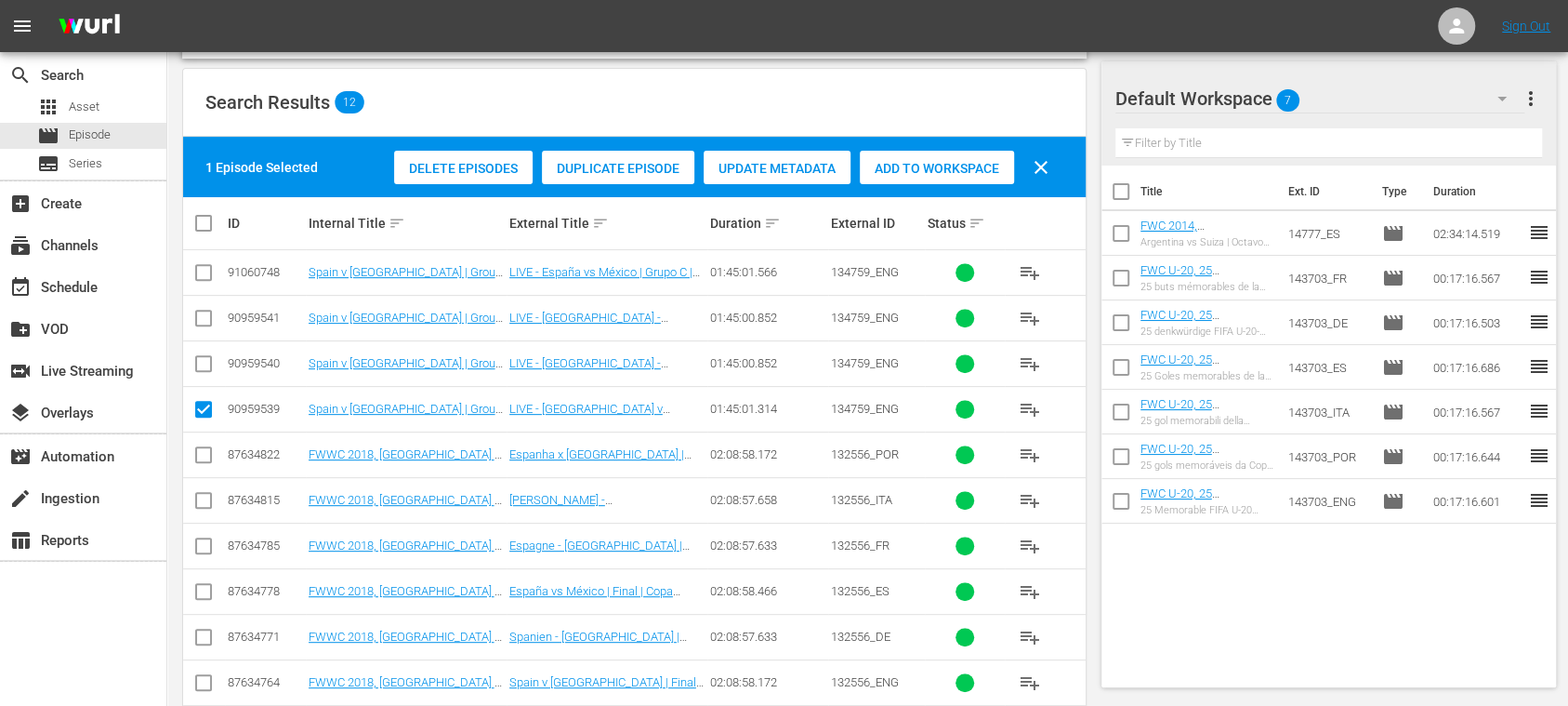
drag, startPoint x: 204, startPoint y: 406, endPoint x: 225, endPoint y: 329, distance: 79.8
click at [204, 406] on input "checkbox" at bounding box center [204, 413] width 23 height 23
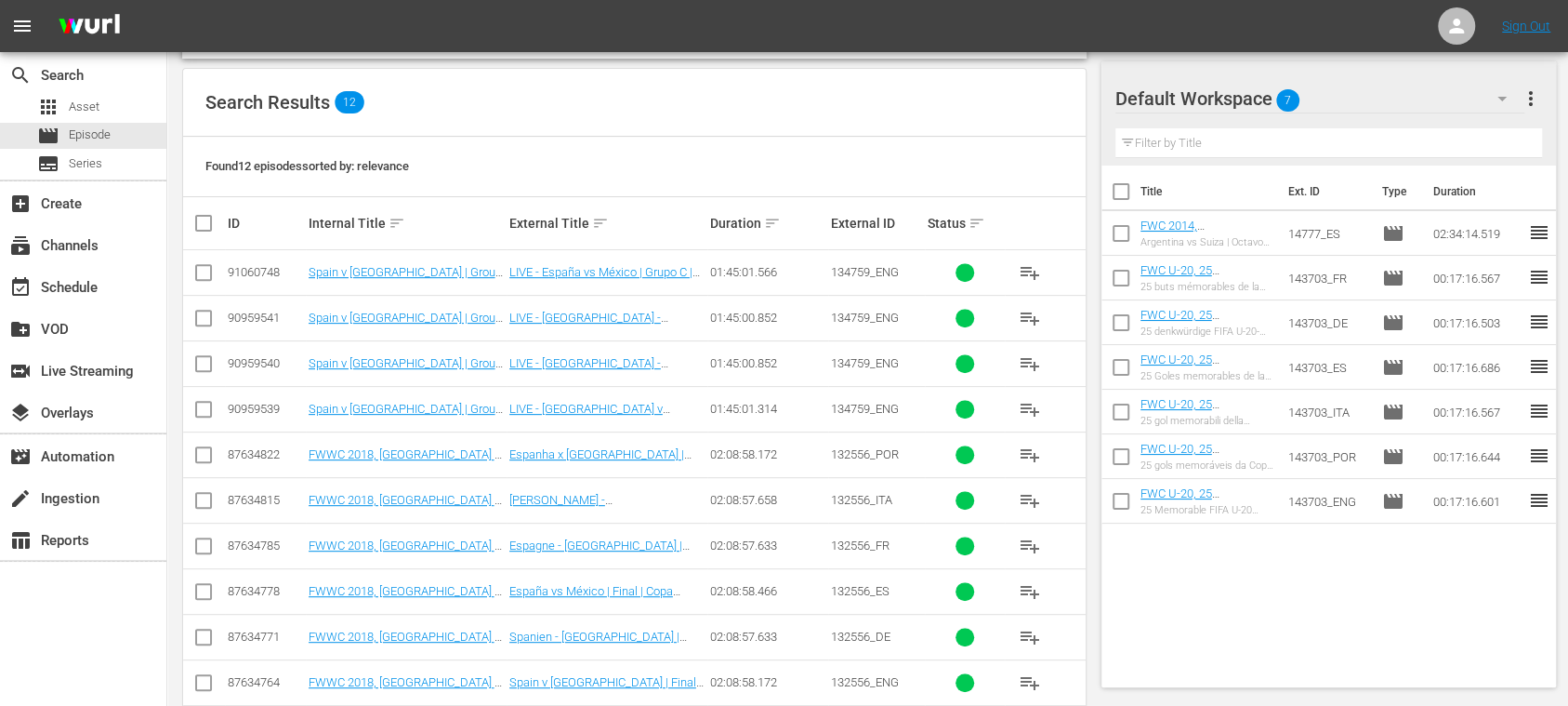
click at [208, 272] on input "checkbox" at bounding box center [204, 276] width 23 height 23
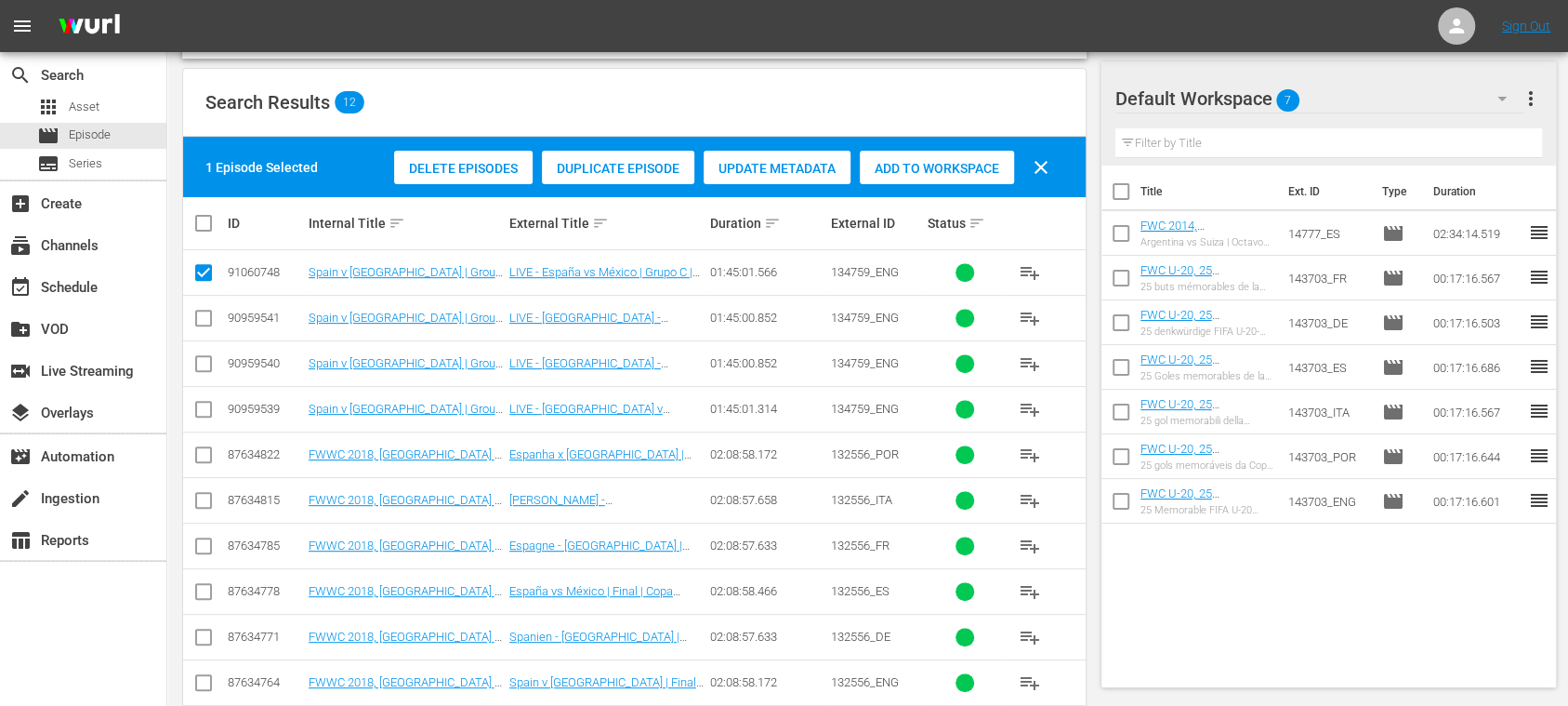
click at [597, 168] on span "Duplicate Episode" at bounding box center [618, 169] width 153 height 15
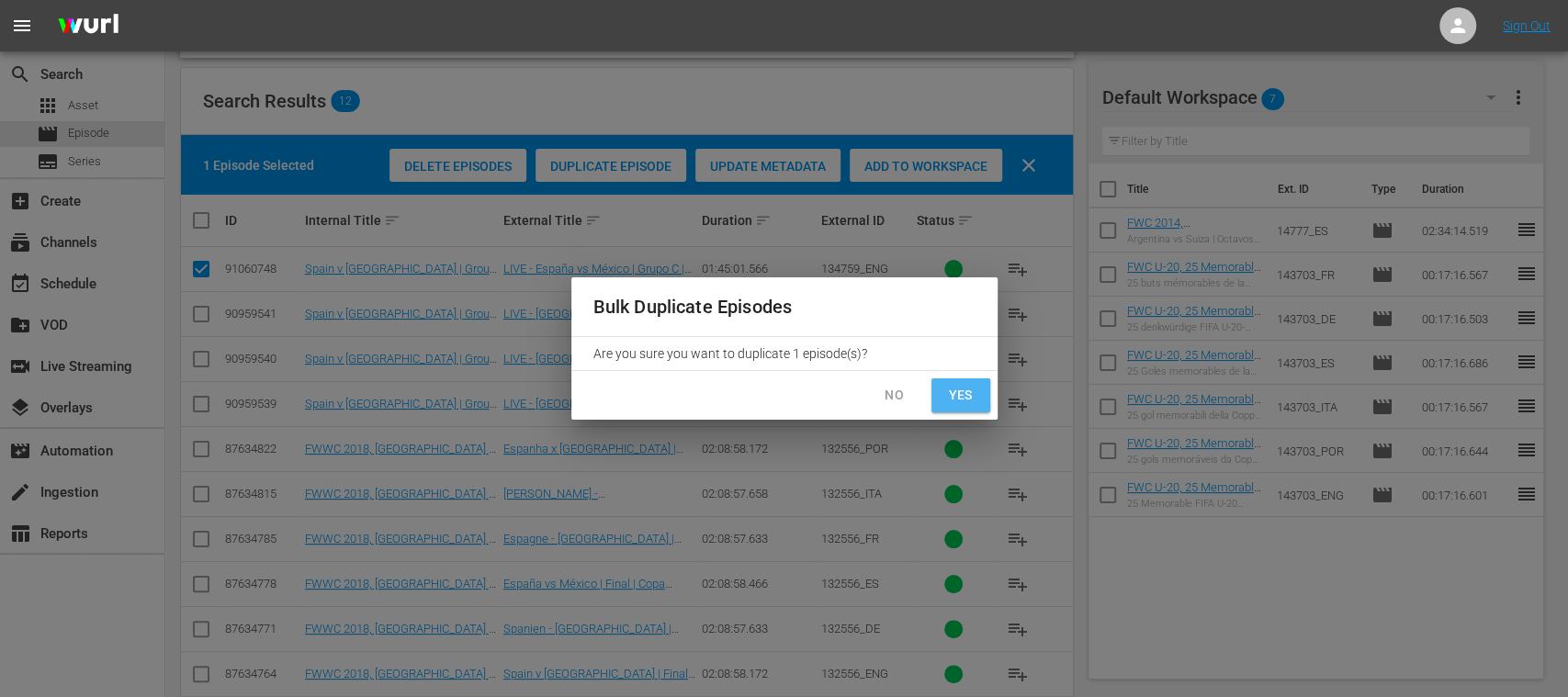
click at [953, 382] on button "Yes" at bounding box center [960, 395] width 59 height 34
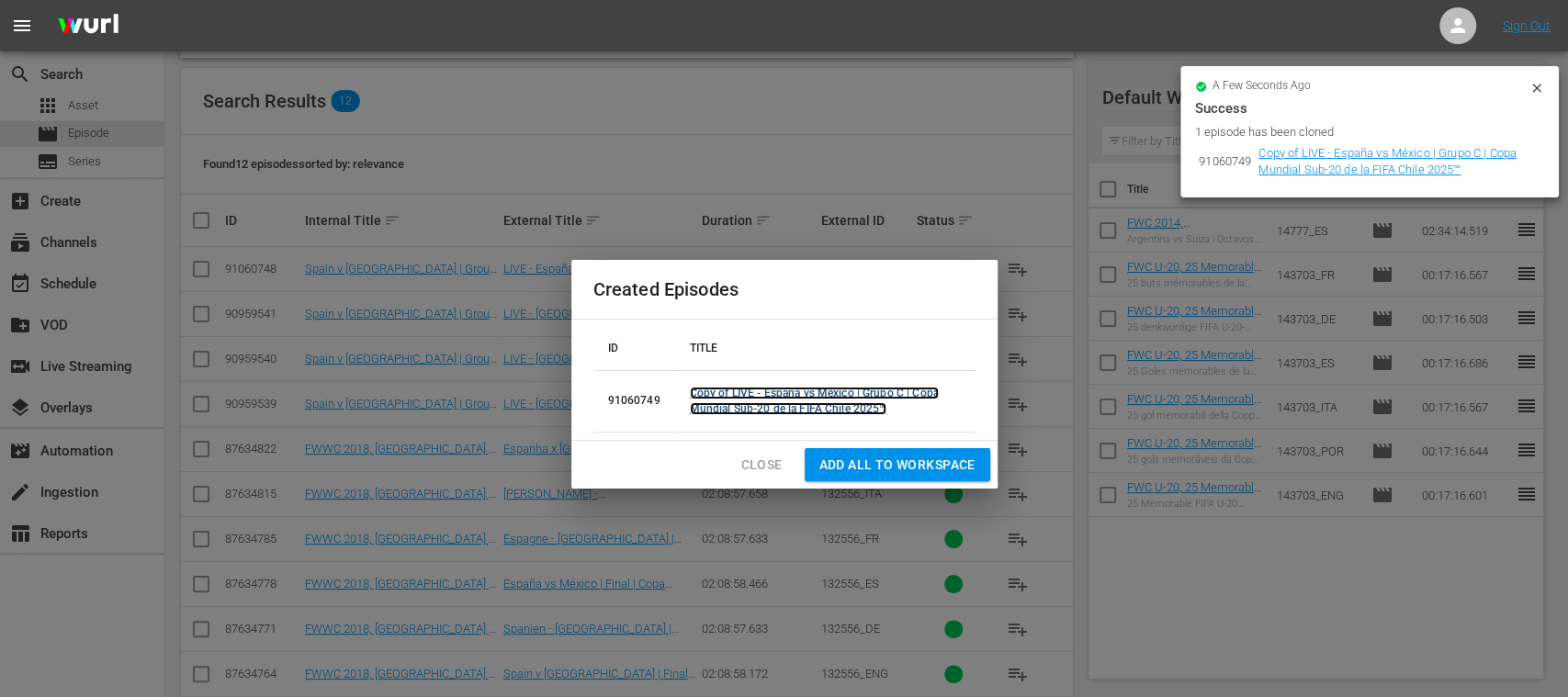
click at [831, 388] on link "Copy of LIVE - España vs México | Grupo C | Copa Mundial Sub-20 de la FIFA Chil…" at bounding box center [814, 400] width 249 height 29
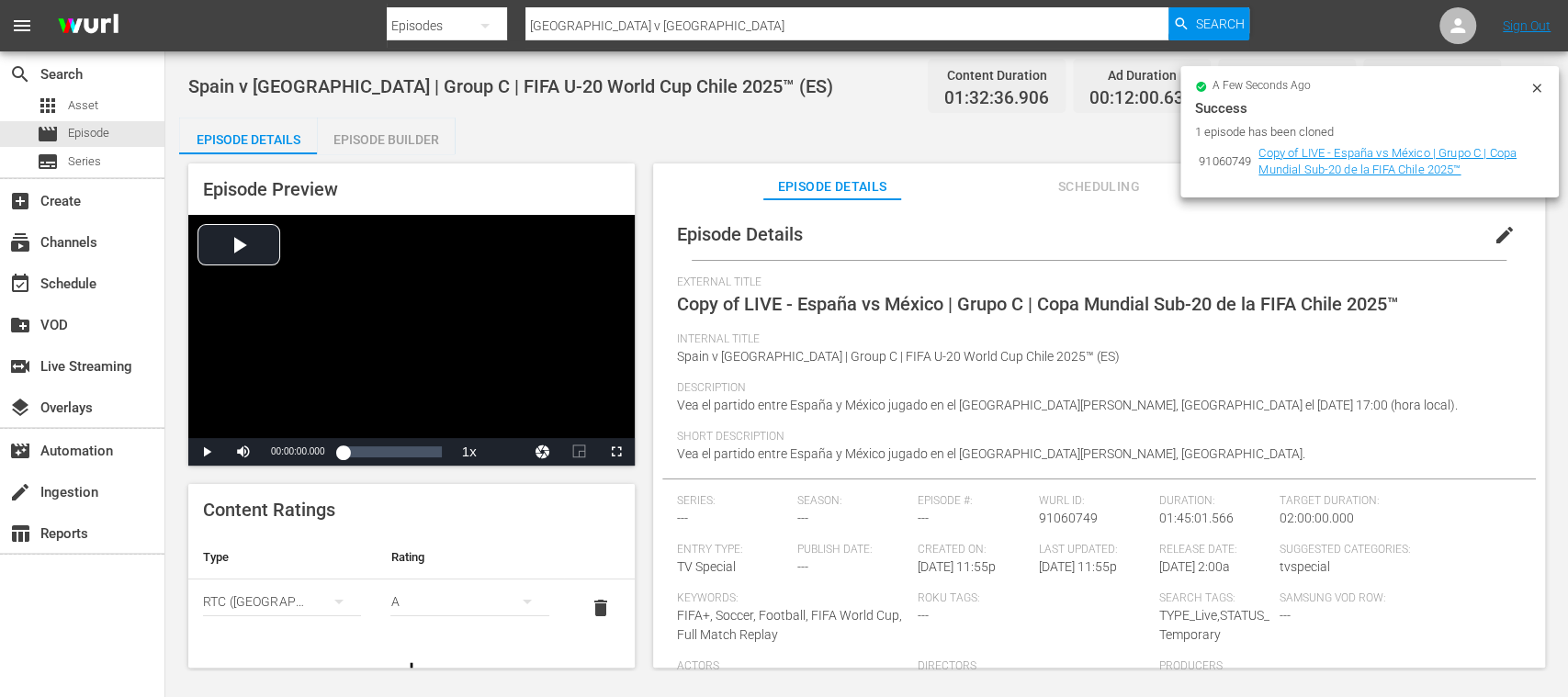
click at [1539, 87] on icon at bounding box center [1536, 87] width 8 height 8
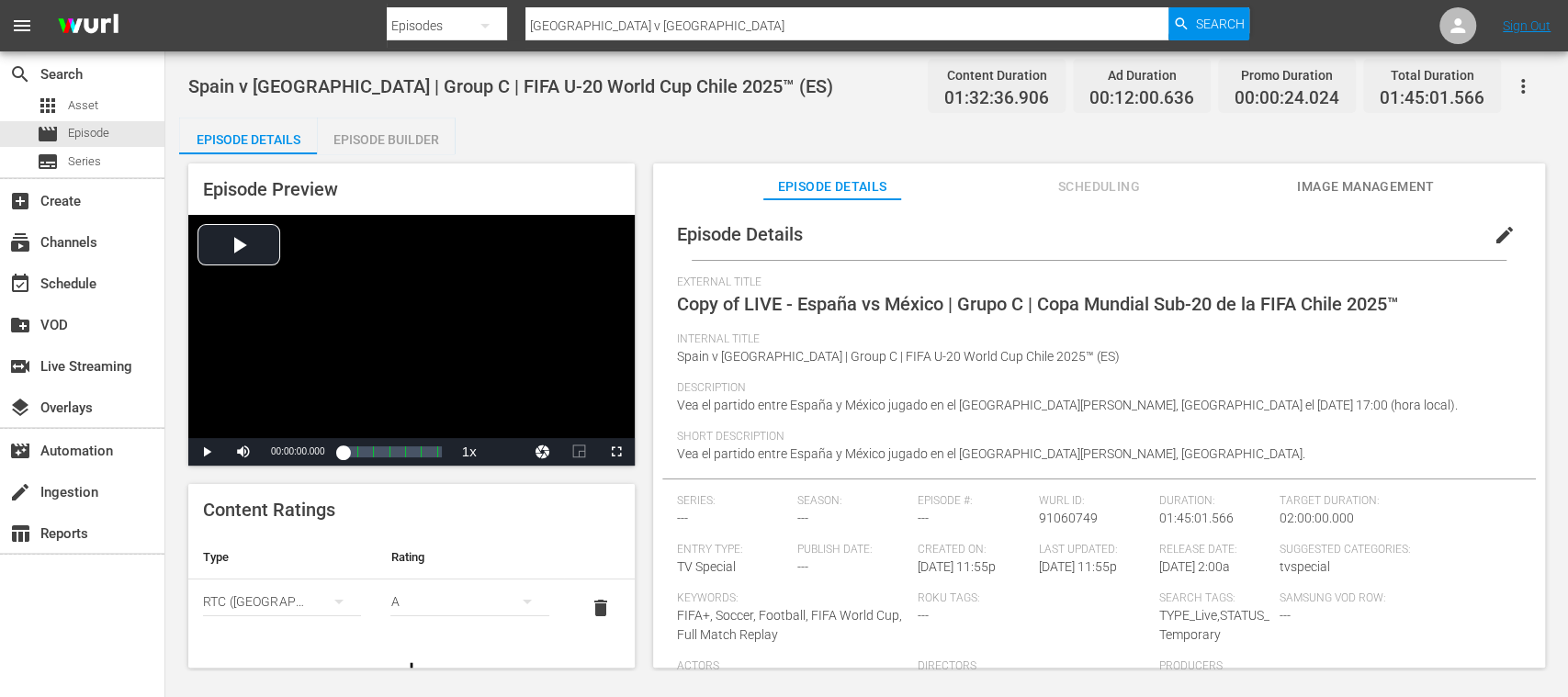
click at [1494, 235] on span "edit" at bounding box center [1505, 235] width 22 height 22
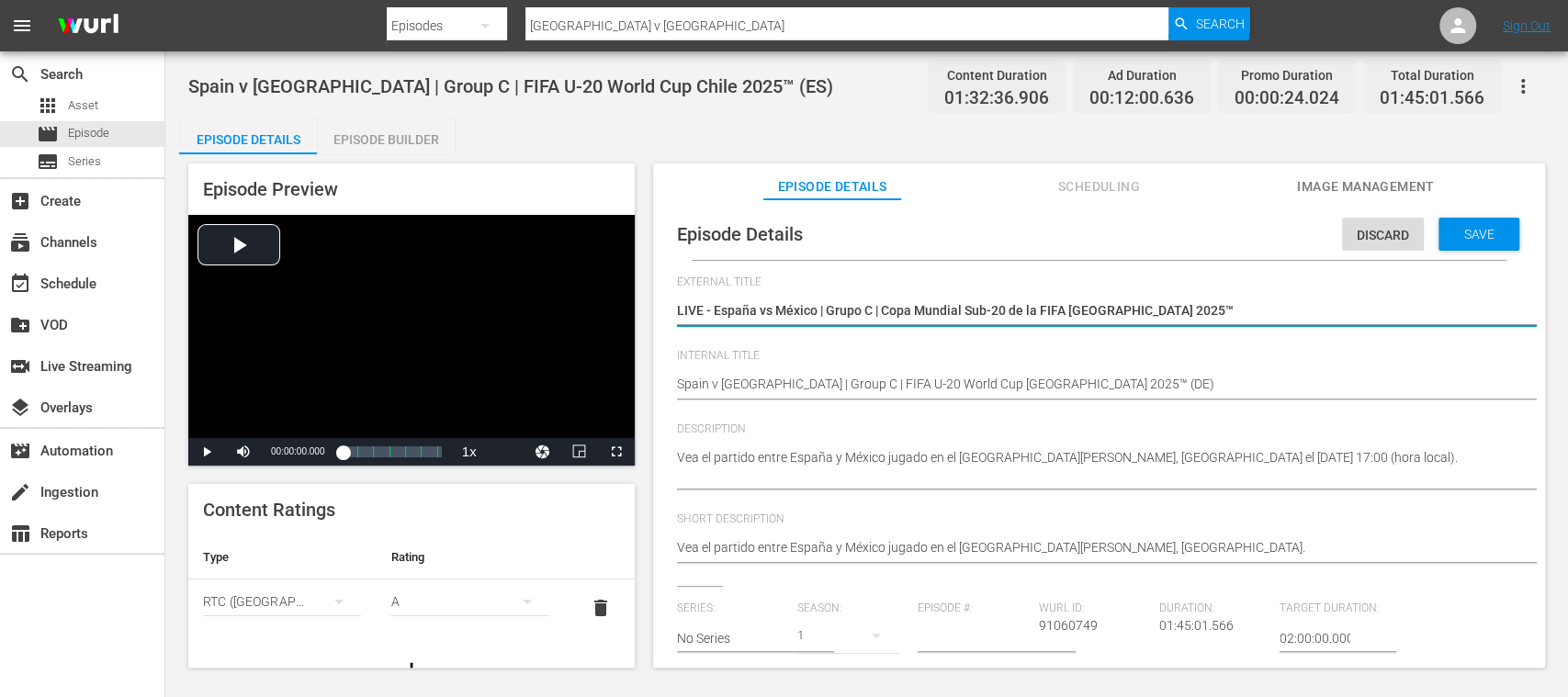
drag, startPoint x: 714, startPoint y: 314, endPoint x: 1170, endPoint y: 323, distance: 456.1
click at [1170, 323] on div "Copy of LIVE - España vs México | Grupo C | Copa Mundial Sub-20 de la FIFA Chil…" at bounding box center [1094, 312] width 835 height 44
paste textarea "Seht Euch das Spiel zwischen Spanien und Mexiko an. Estadio Nacional Julio Mart…"
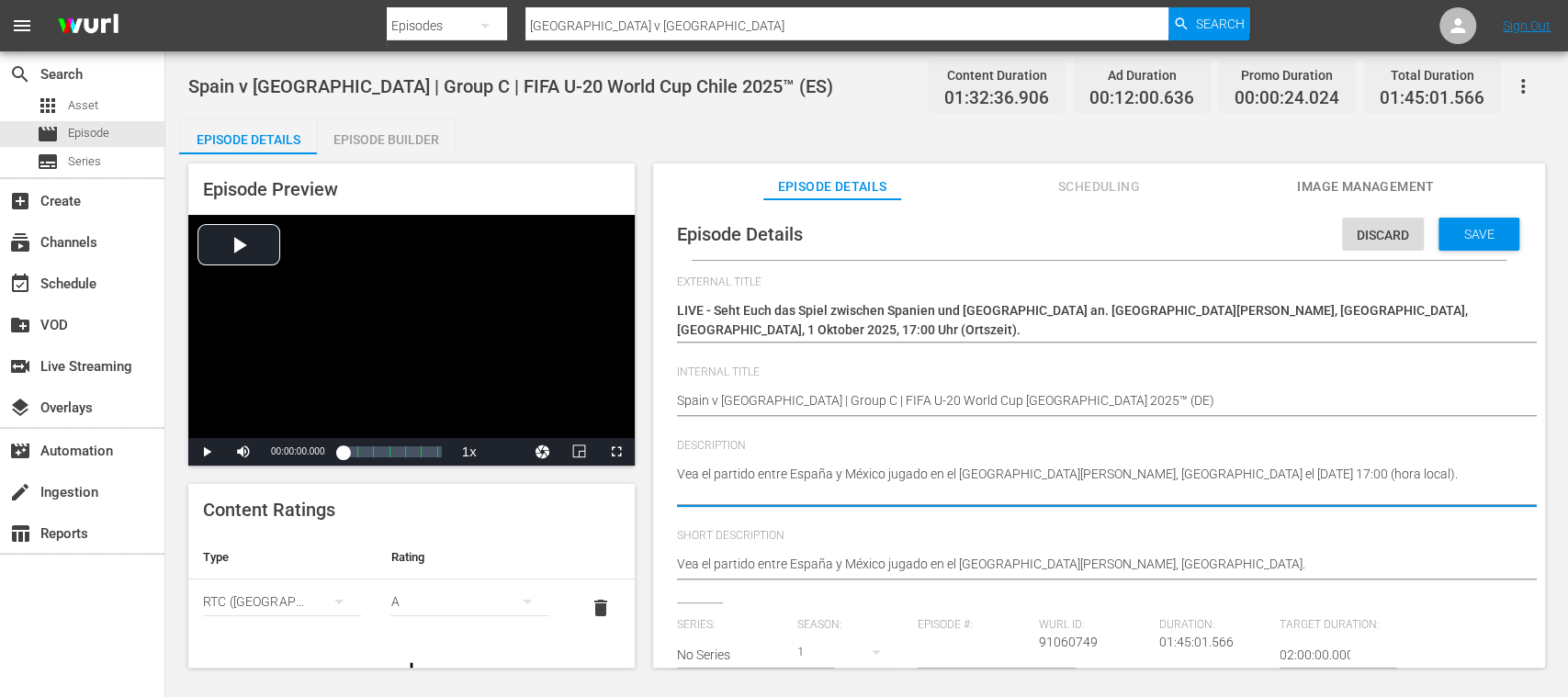
drag, startPoint x: 686, startPoint y: 464, endPoint x: 636, endPoint y: 447, distance: 52.8
paste textarea "Seht Euch das Spiel zwischen Spanien und Mexiko an. Estadio Nacional Julio Mart…"
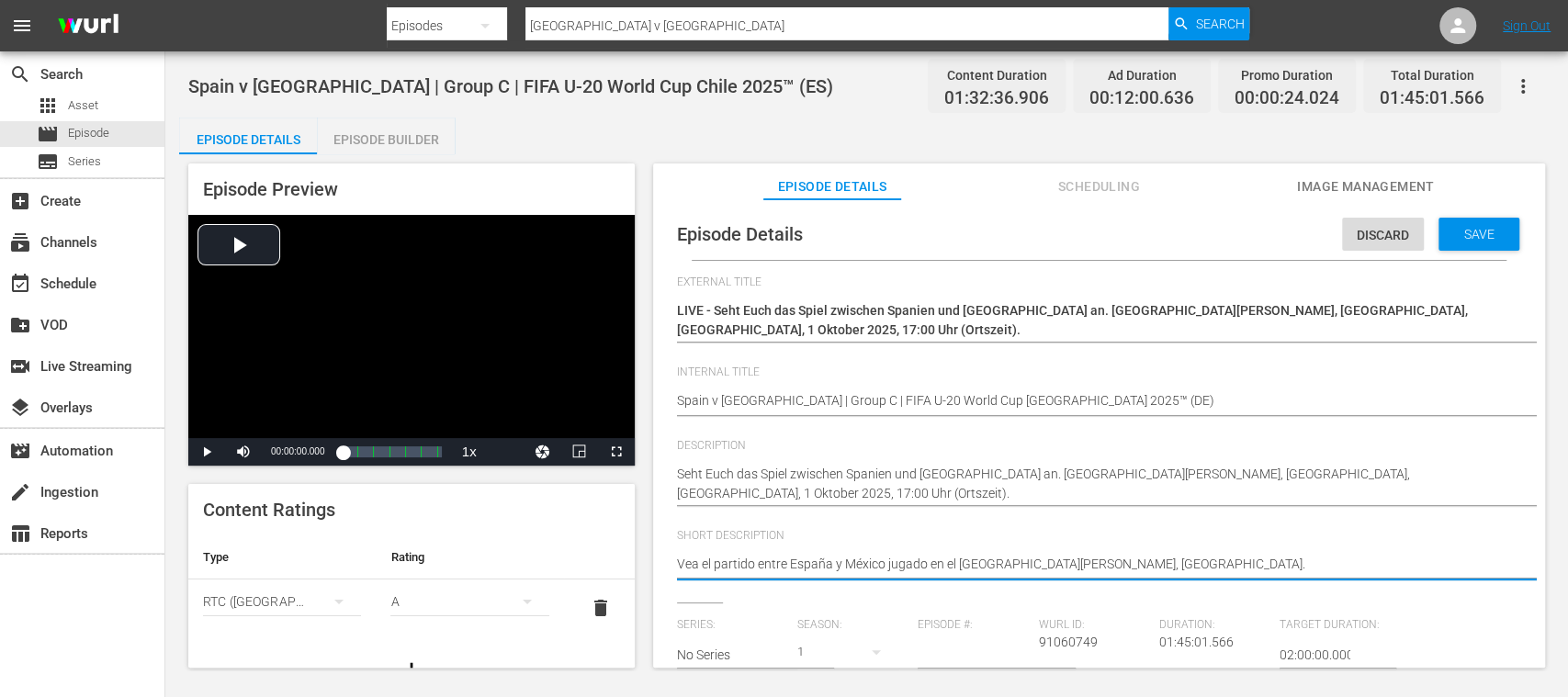
drag, startPoint x: 1258, startPoint y: 559, endPoint x: 524, endPoint y: 539, distance: 734.3
paste textarea "Seht Euch das Spiel zwischen Spanien und Mexiko an. Estadio Nacional Julio Mart…"
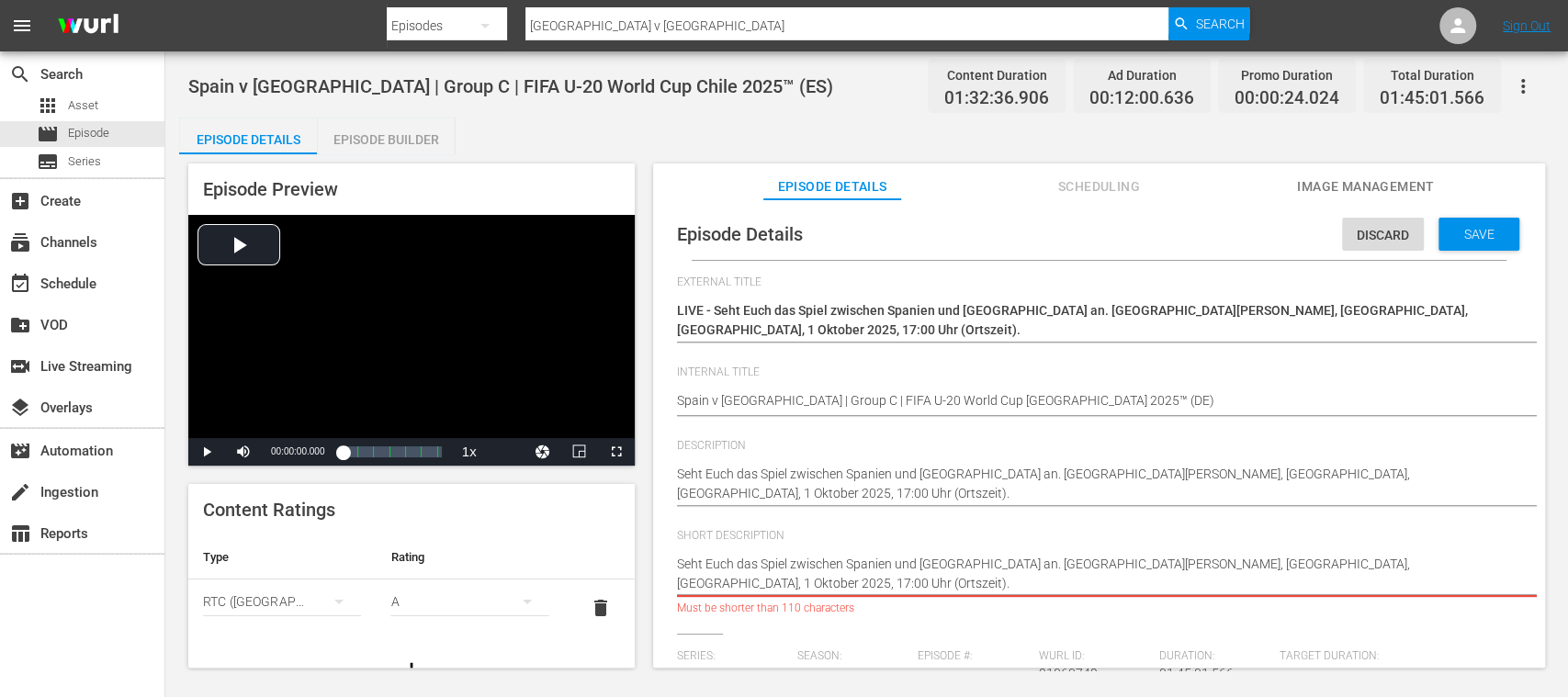
drag, startPoint x: 1323, startPoint y: 563, endPoint x: 1323, endPoint y: 583, distance: 20.0
click at [1323, 583] on textarea "Vea el partido entre España y México jugado en el Estadio Nacional Julio Martín…" at bounding box center [1094, 573] width 835 height 38
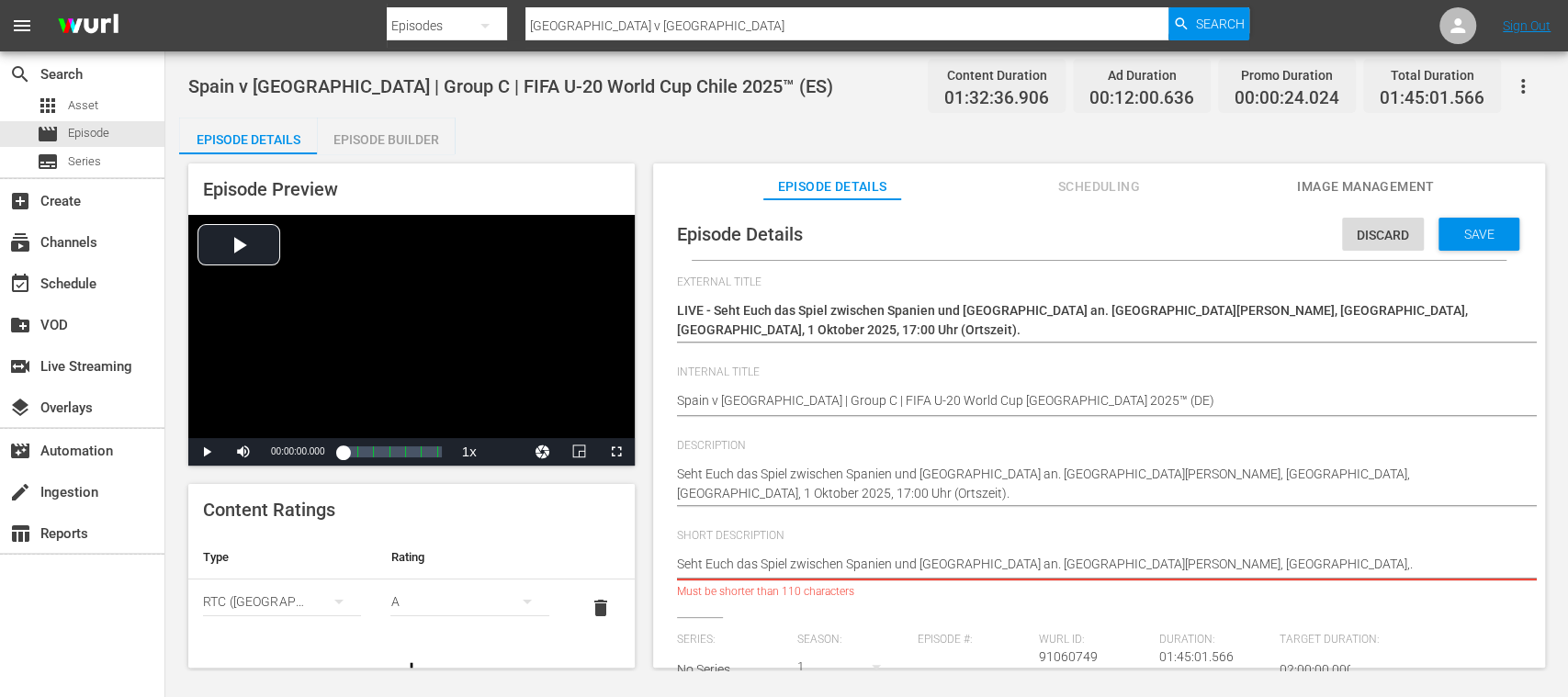
drag, startPoint x: 1121, startPoint y: 562, endPoint x: 1087, endPoint y: 566, distance: 34.2
click at [1087, 566] on textarea "Vea el partido entre España y México jugado en el Estadio Nacional Julio Martín…" at bounding box center [1094, 566] width 835 height 22
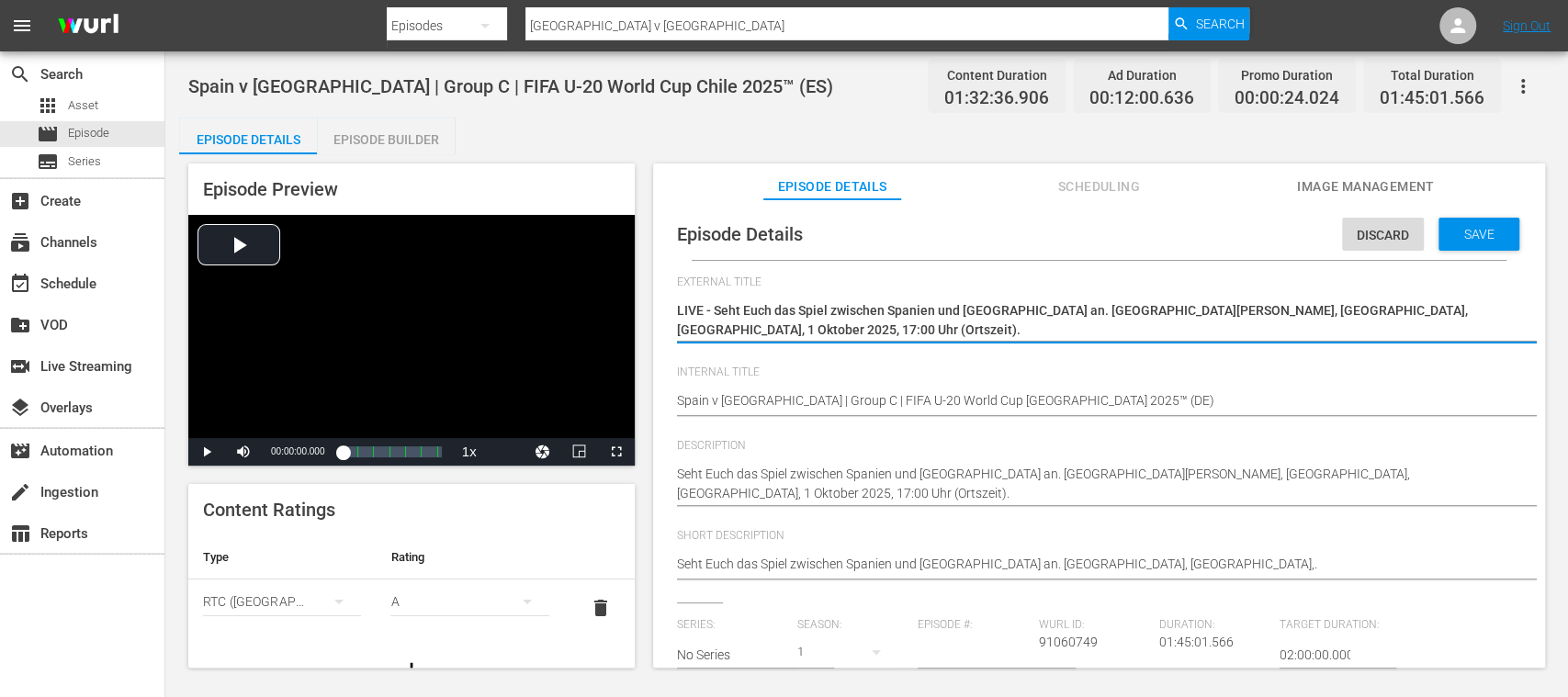
drag, startPoint x: 717, startPoint y: 312, endPoint x: 918, endPoint y: 345, distance: 203.7
paste textarea "panien - Mexiko | Gruppe C | FIFA U-20-Weltmeisterschaft Chile 2025™"
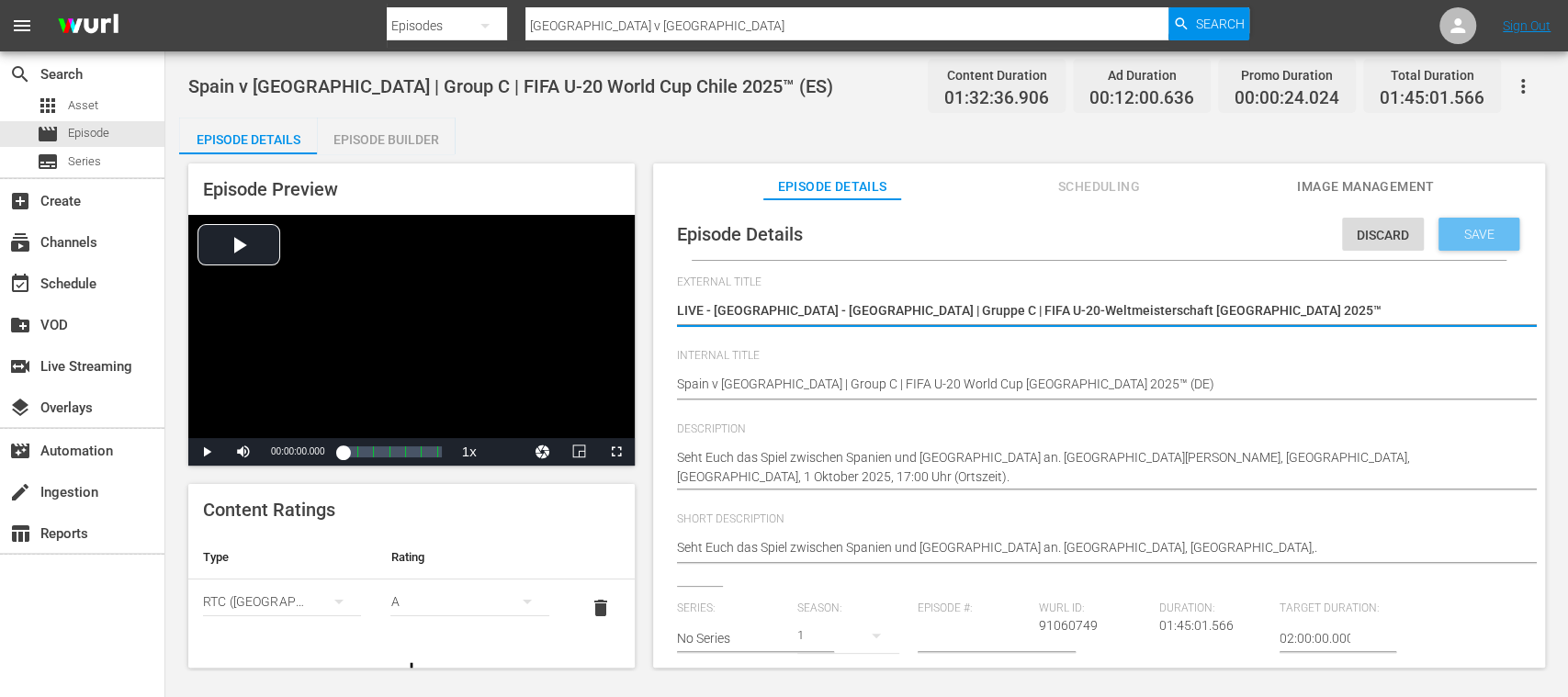
click at [1483, 224] on div "Save" at bounding box center [1479, 235] width 81 height 34
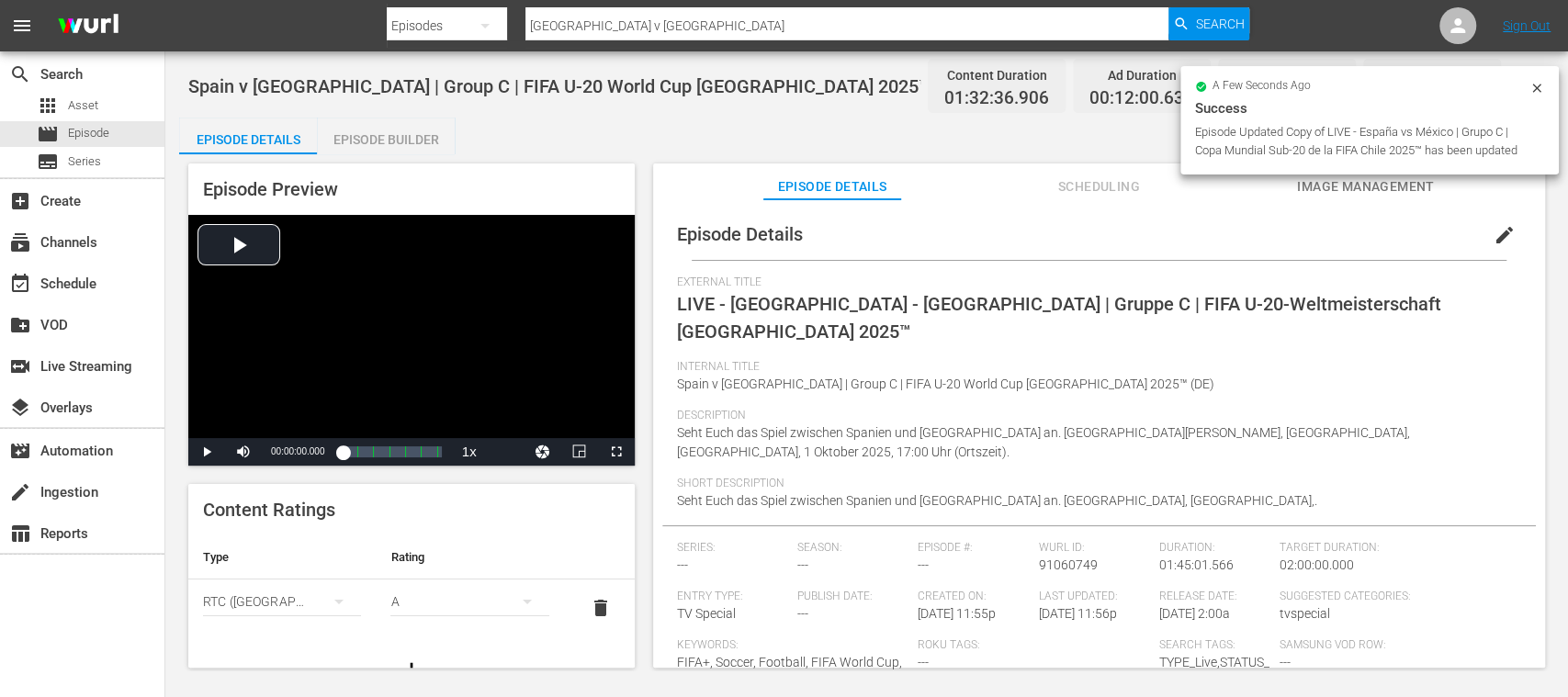
drag, startPoint x: 578, startPoint y: 599, endPoint x: 391, endPoint y: 205, distance: 436.1
click at [589, 599] on span "delete" at bounding box center [601, 608] width 22 height 22
click at [400, 136] on div "Episode Builder" at bounding box center [385, 139] width 138 height 44
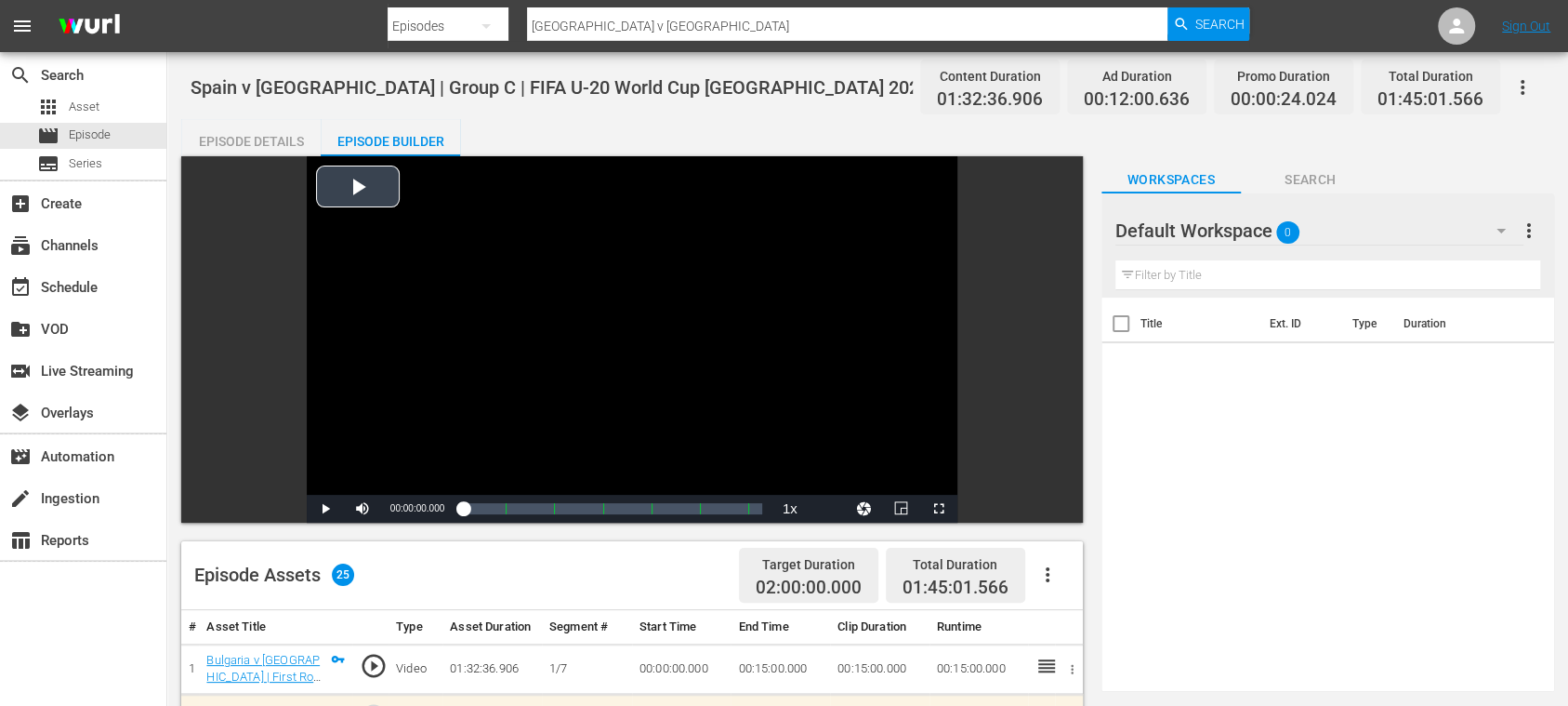
scroll to position [330, 0]
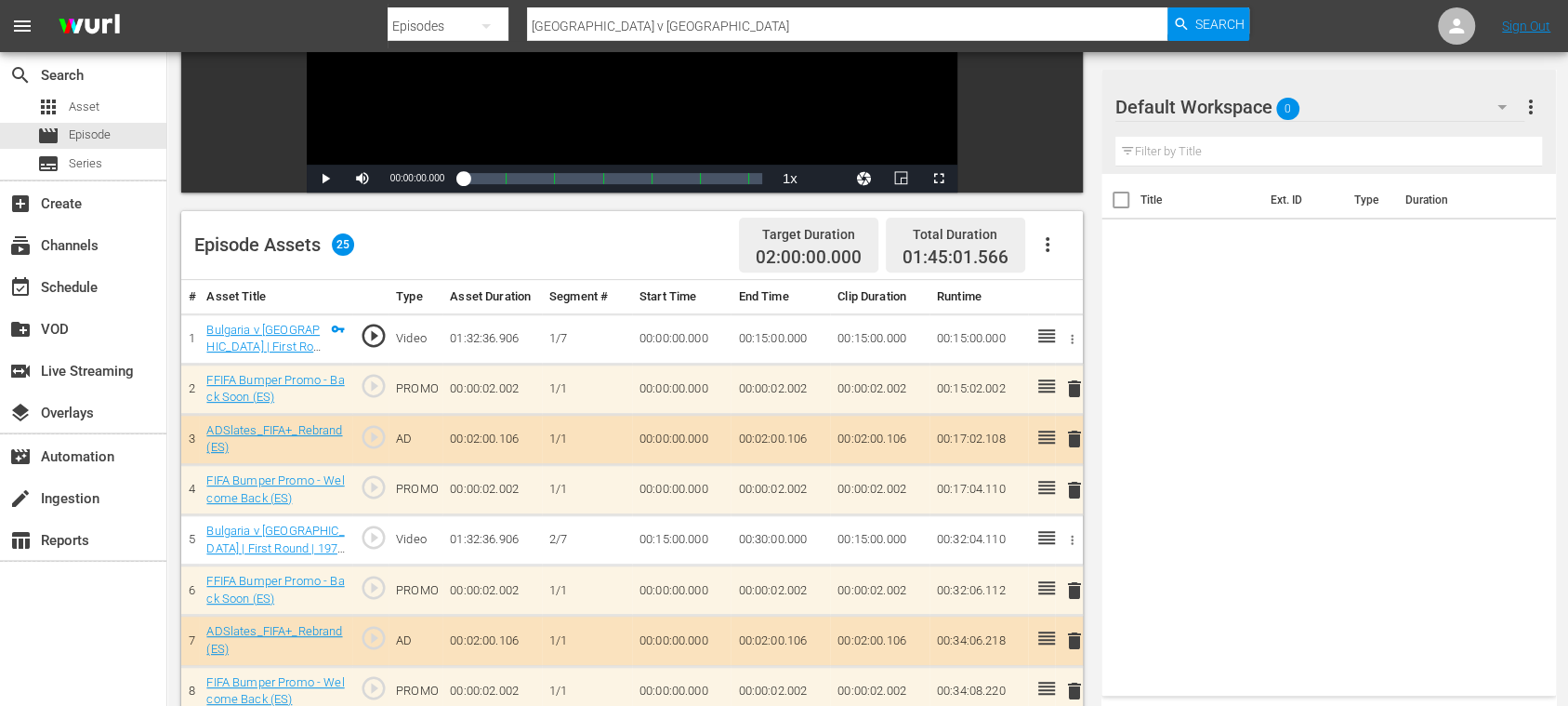
click at [1051, 244] on icon "button" at bounding box center [1048, 245] width 23 height 23
click at [1067, 292] on div "Clear Ads" at bounding box center [1102, 296] width 126 height 44
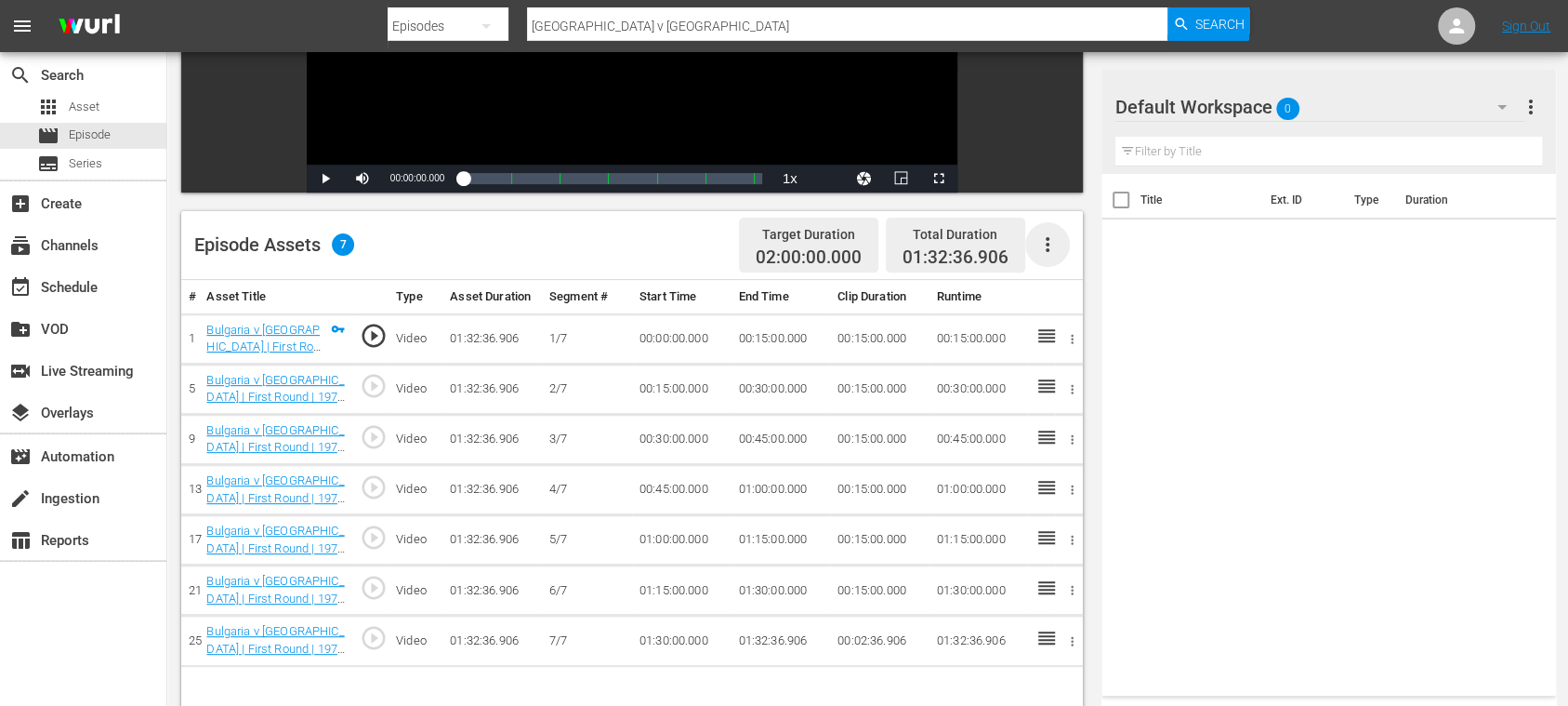
click at [1049, 248] on icon "button" at bounding box center [1048, 245] width 23 height 23
click at [1054, 247] on div "Fill with Ads" at bounding box center [1102, 252] width 126 height 44
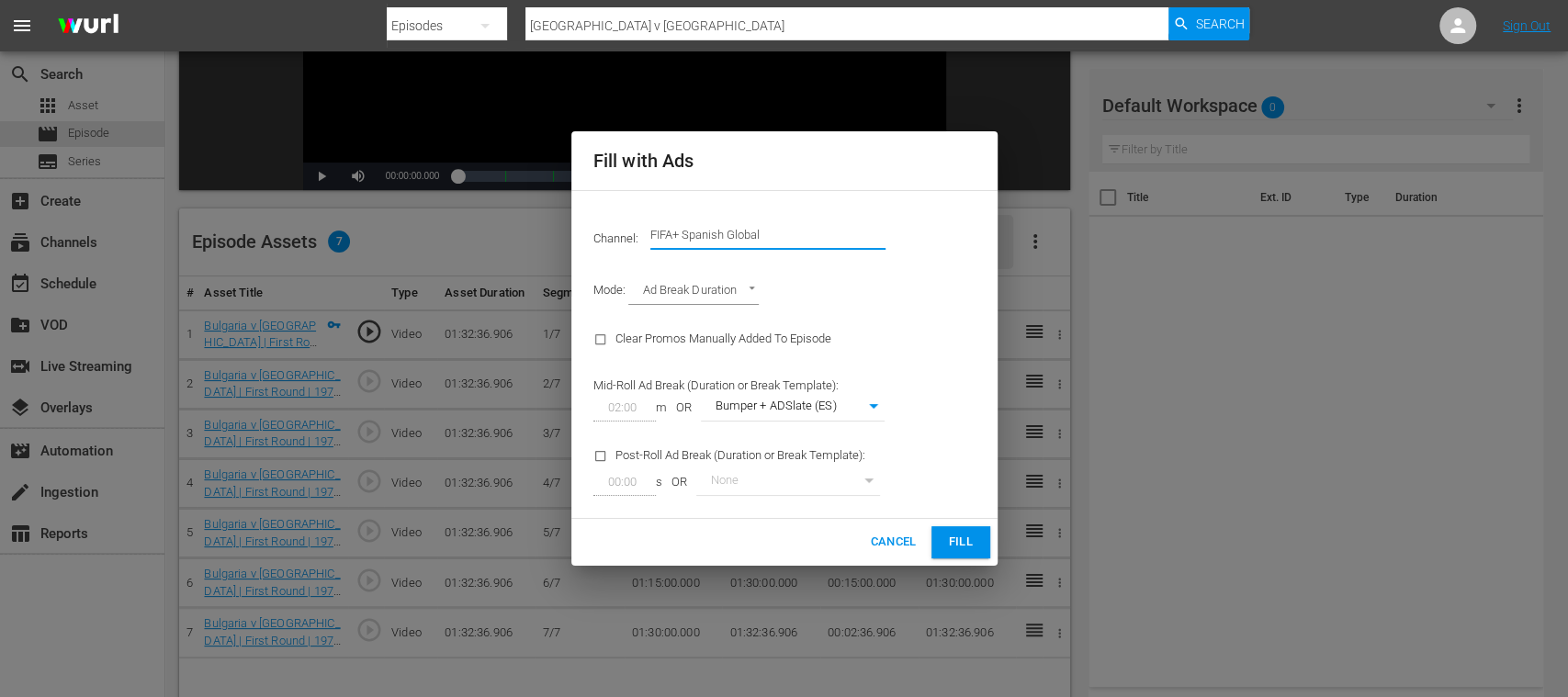
drag, startPoint x: 825, startPoint y: 235, endPoint x: 847, endPoint y: 233, distance: 22.1
click at [845, 234] on input "FIFA+ Spanish Global" at bounding box center [768, 235] width 236 height 44
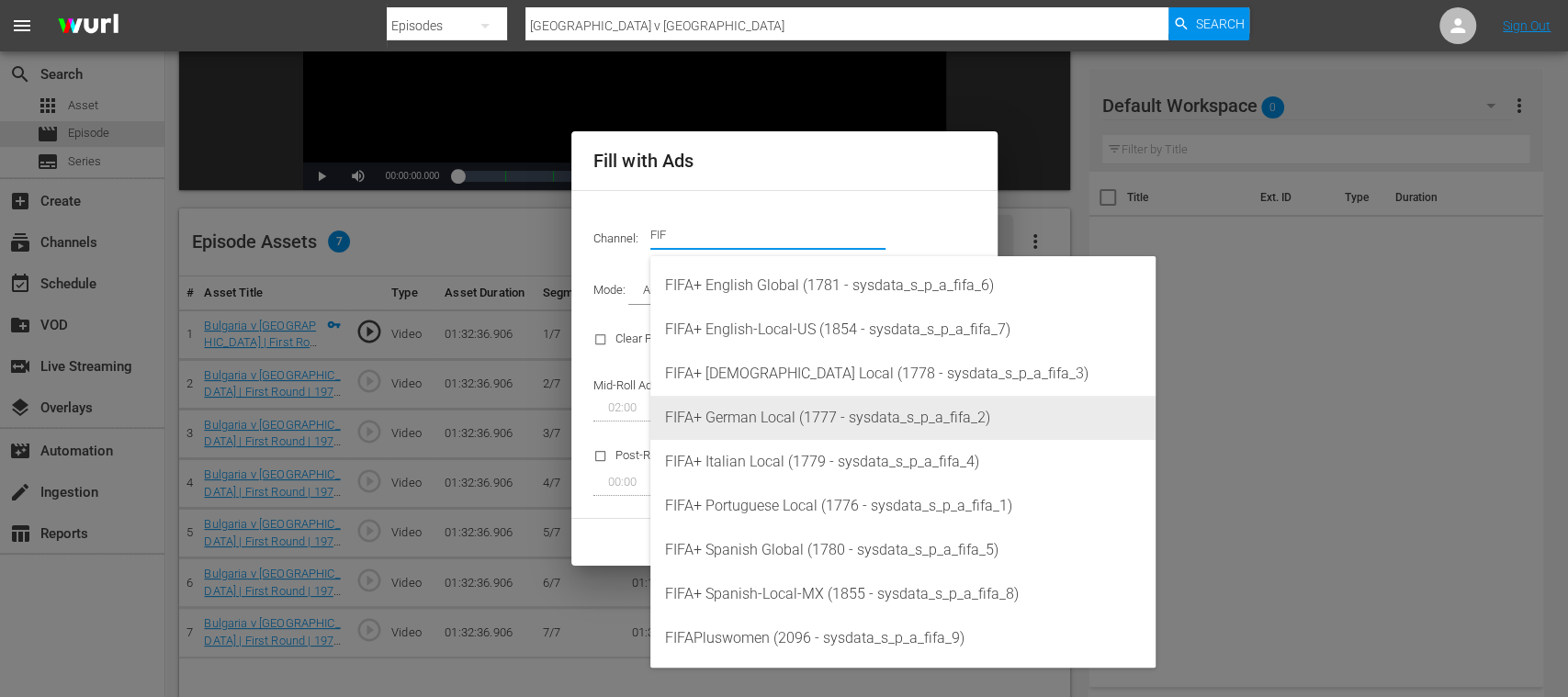
click at [793, 411] on div "FIFA+ German Local (1777 - sysdata_s_p_a_fifa_2)" at bounding box center [902, 417] width 476 height 44
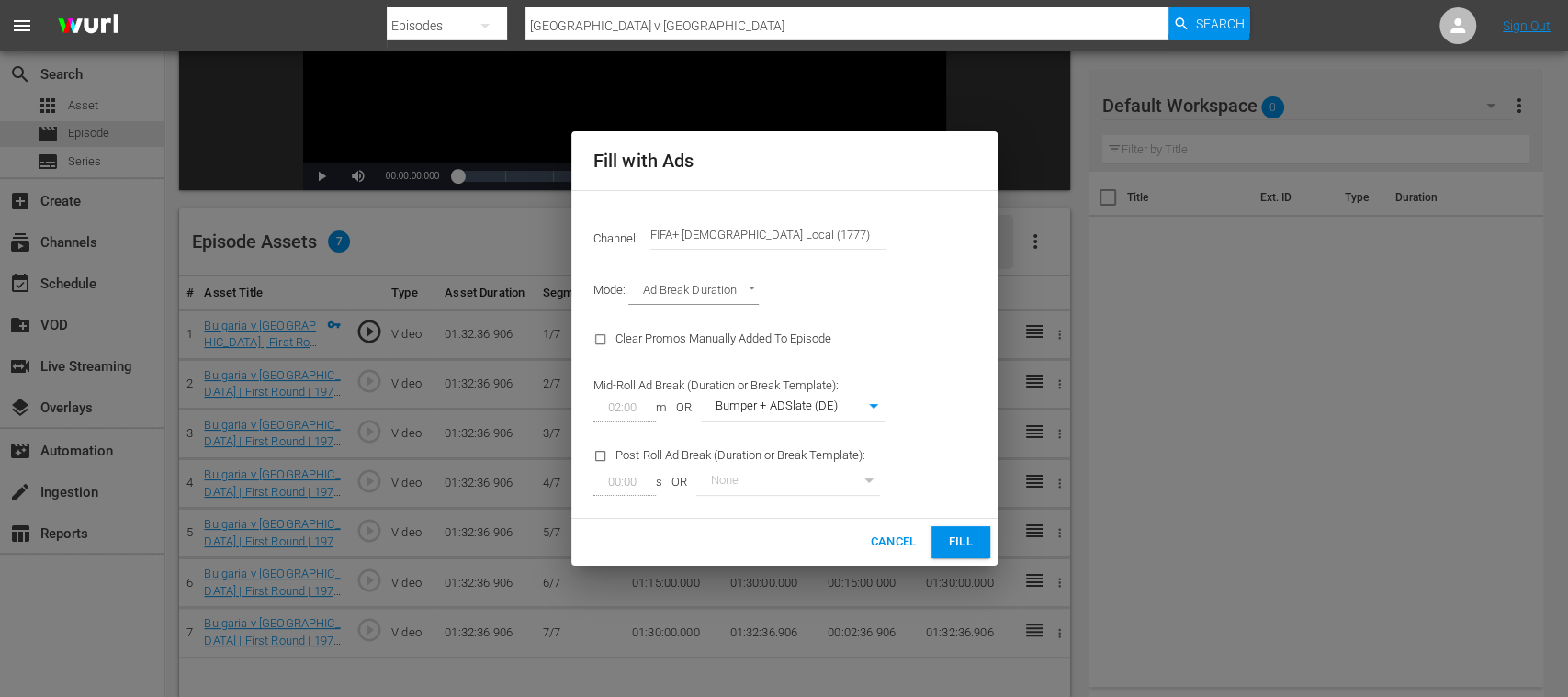
click at [960, 535] on span "Fill" at bounding box center [961, 542] width 30 height 21
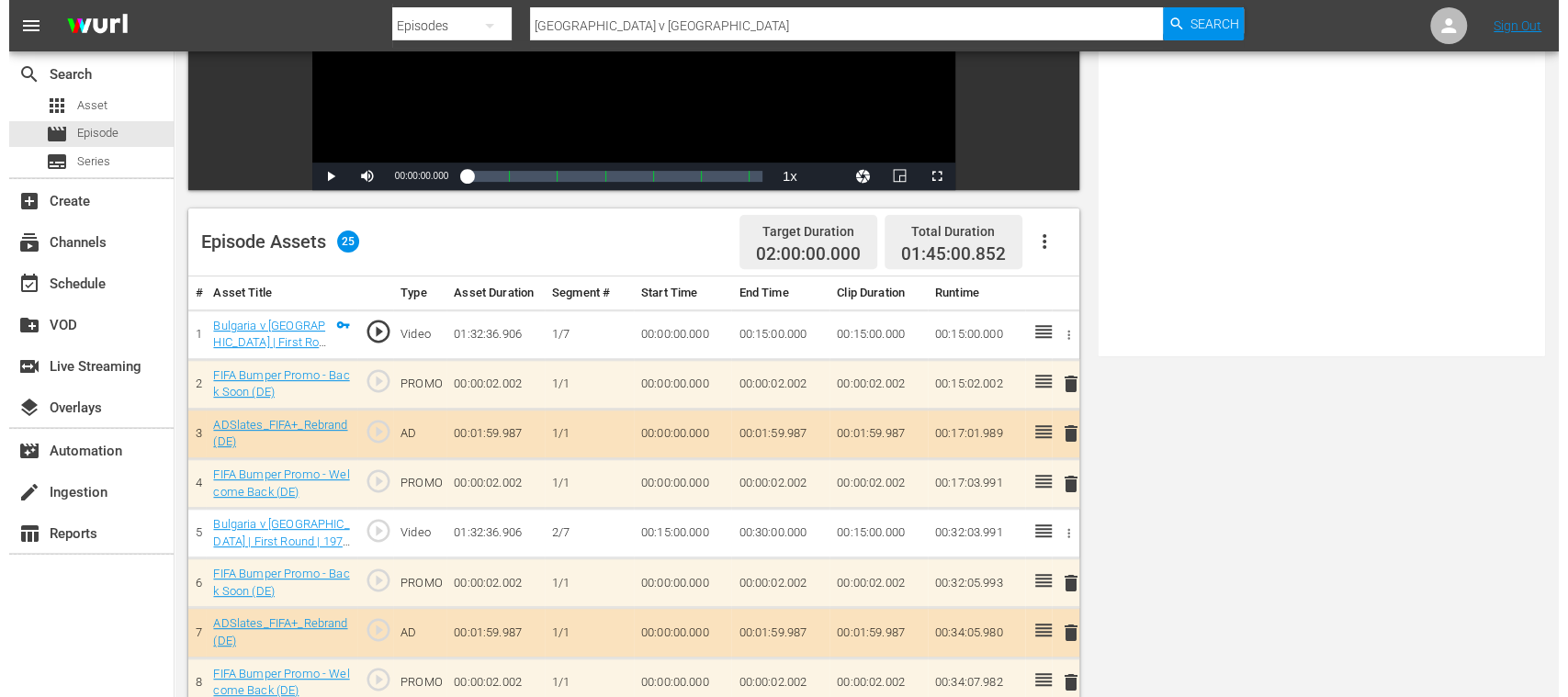
scroll to position [0, 0]
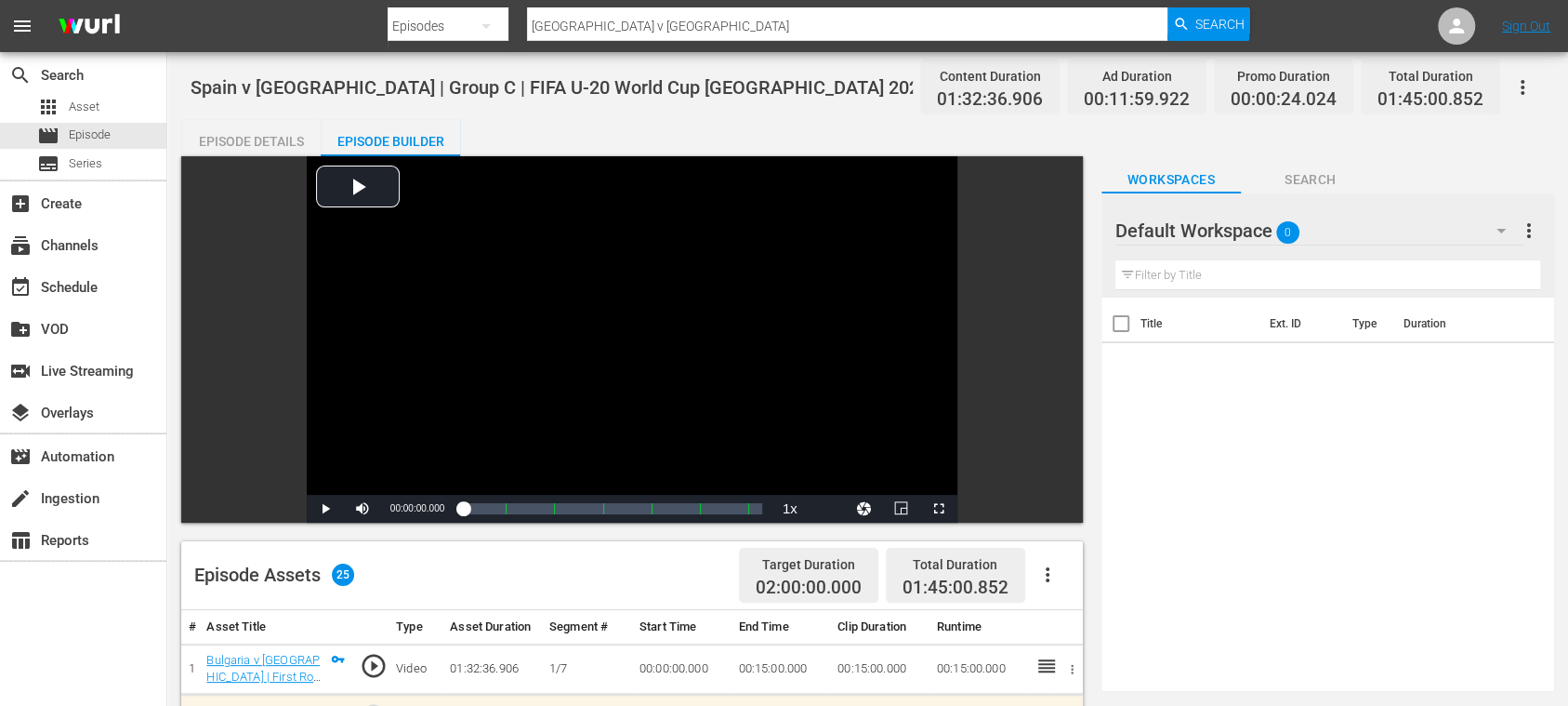
click at [261, 147] on div "Episode Details" at bounding box center [251, 140] width 139 height 44
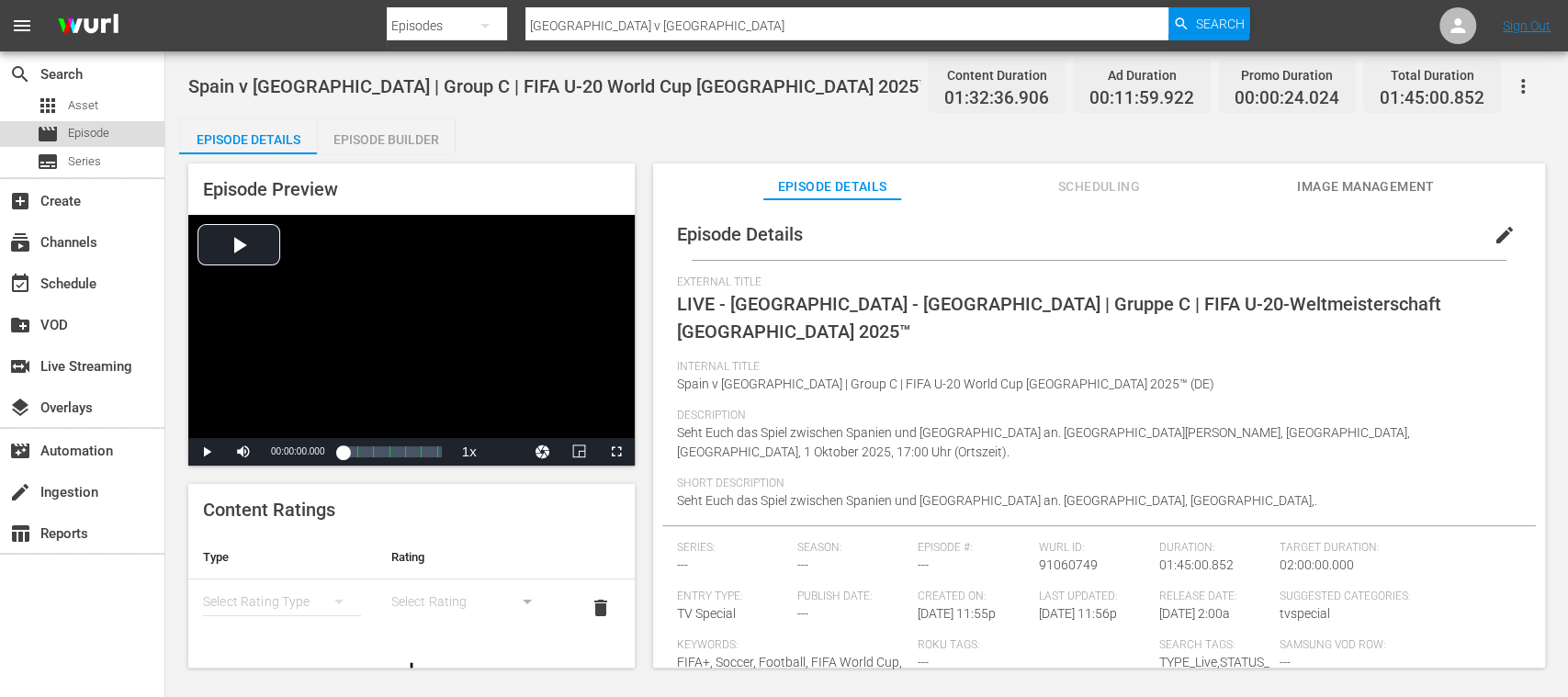
click at [98, 134] on span "Episode" at bounding box center [88, 133] width 41 height 19
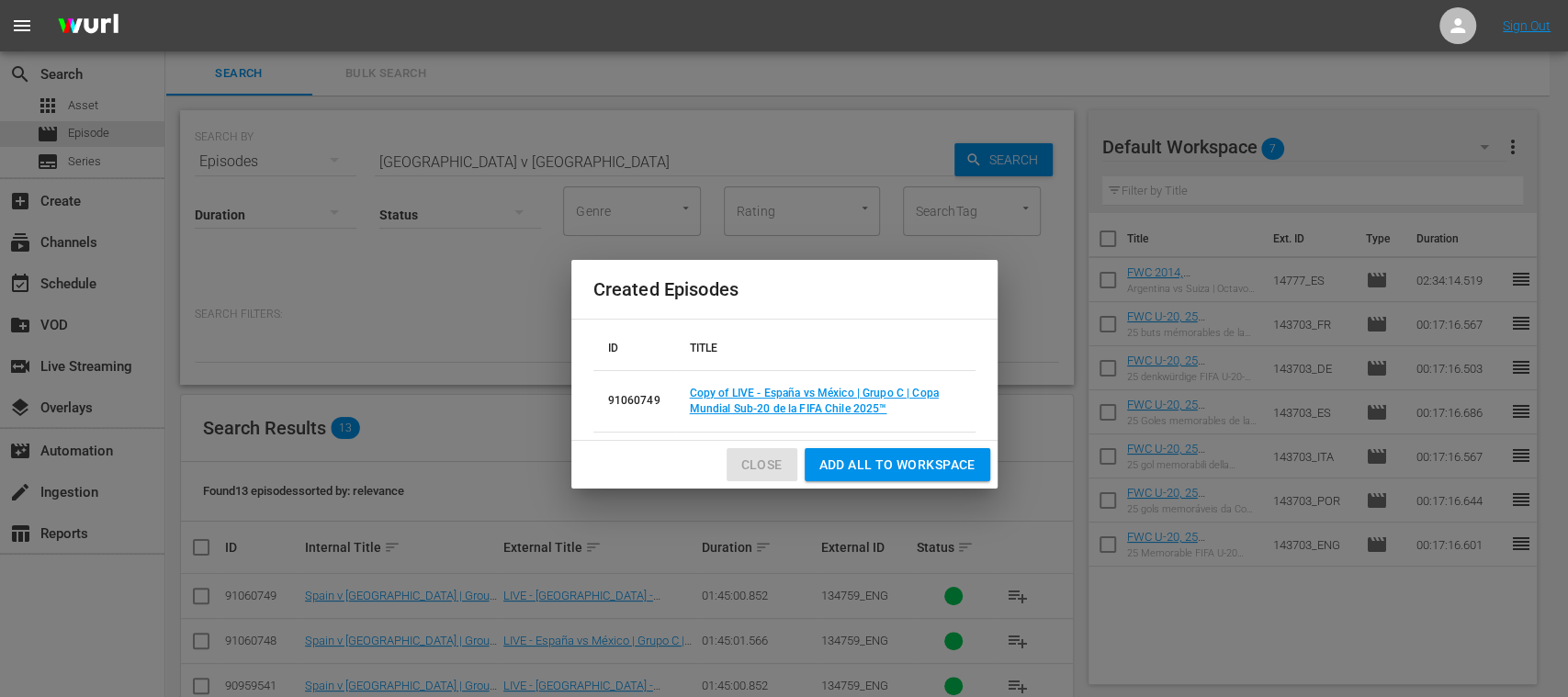
click at [756, 461] on span "Close" at bounding box center [762, 464] width 41 height 23
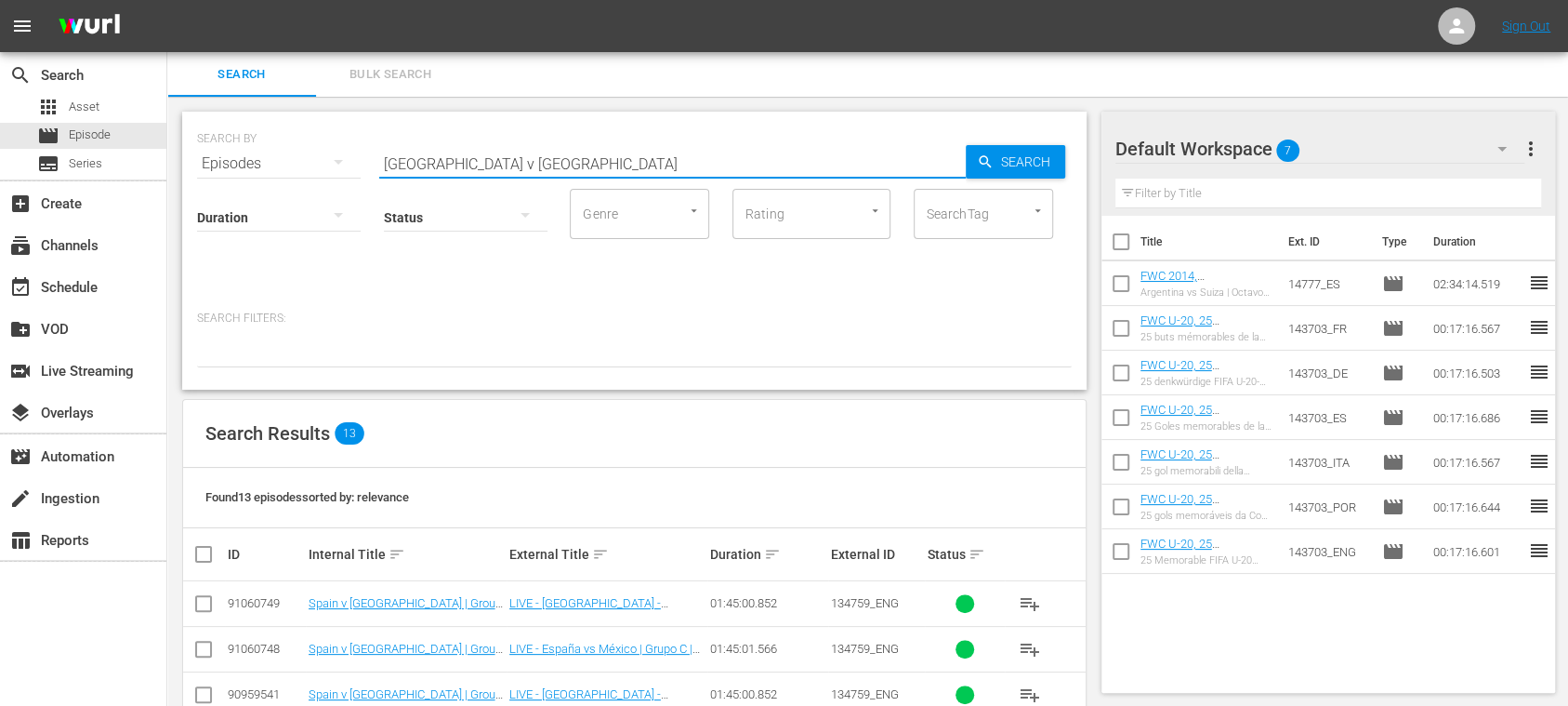
drag, startPoint x: 515, startPoint y: 158, endPoint x: 388, endPoint y: 162, distance: 127.1
click at [264, 147] on div "SEARCH BY Search By Episodes Search ID, Title, Description, Keywords, or Catego…" at bounding box center [634, 152] width 874 height 67
paste input "Brazil vs Moroc"
click at [438, 162] on input "Brazil vs Morocco" at bounding box center [673, 163] width 587 height 44
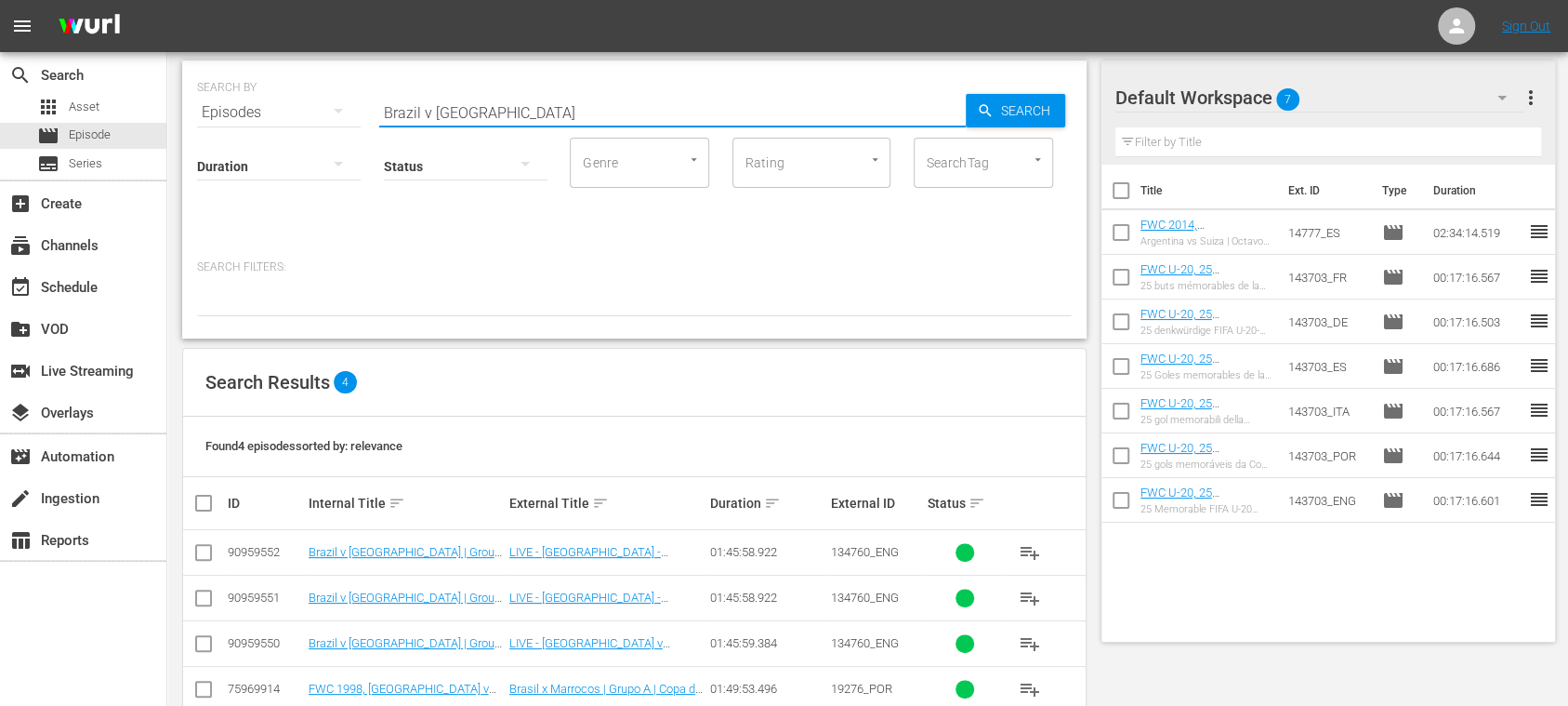
scroll to position [90, 0]
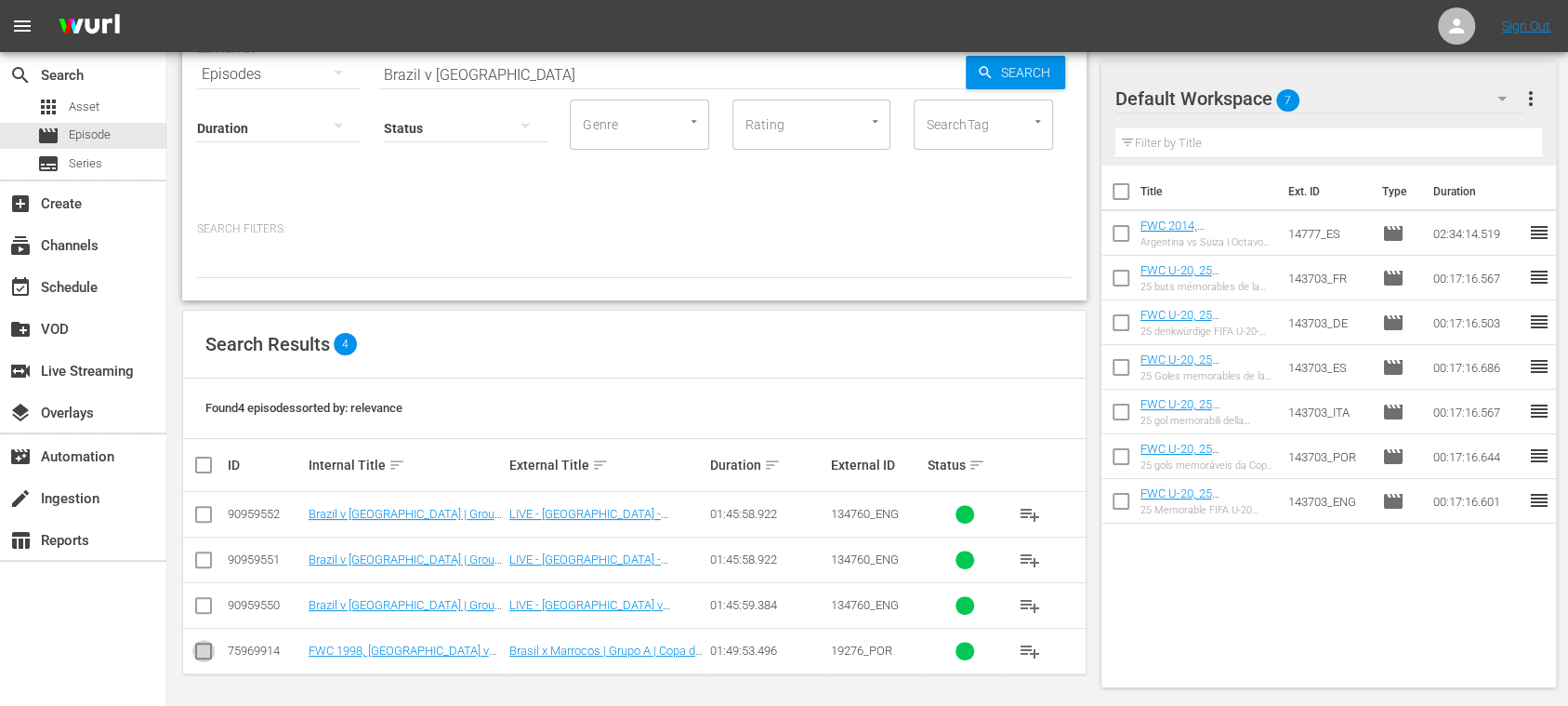
click at [206, 646] on input "checkbox" at bounding box center [204, 655] width 23 height 23
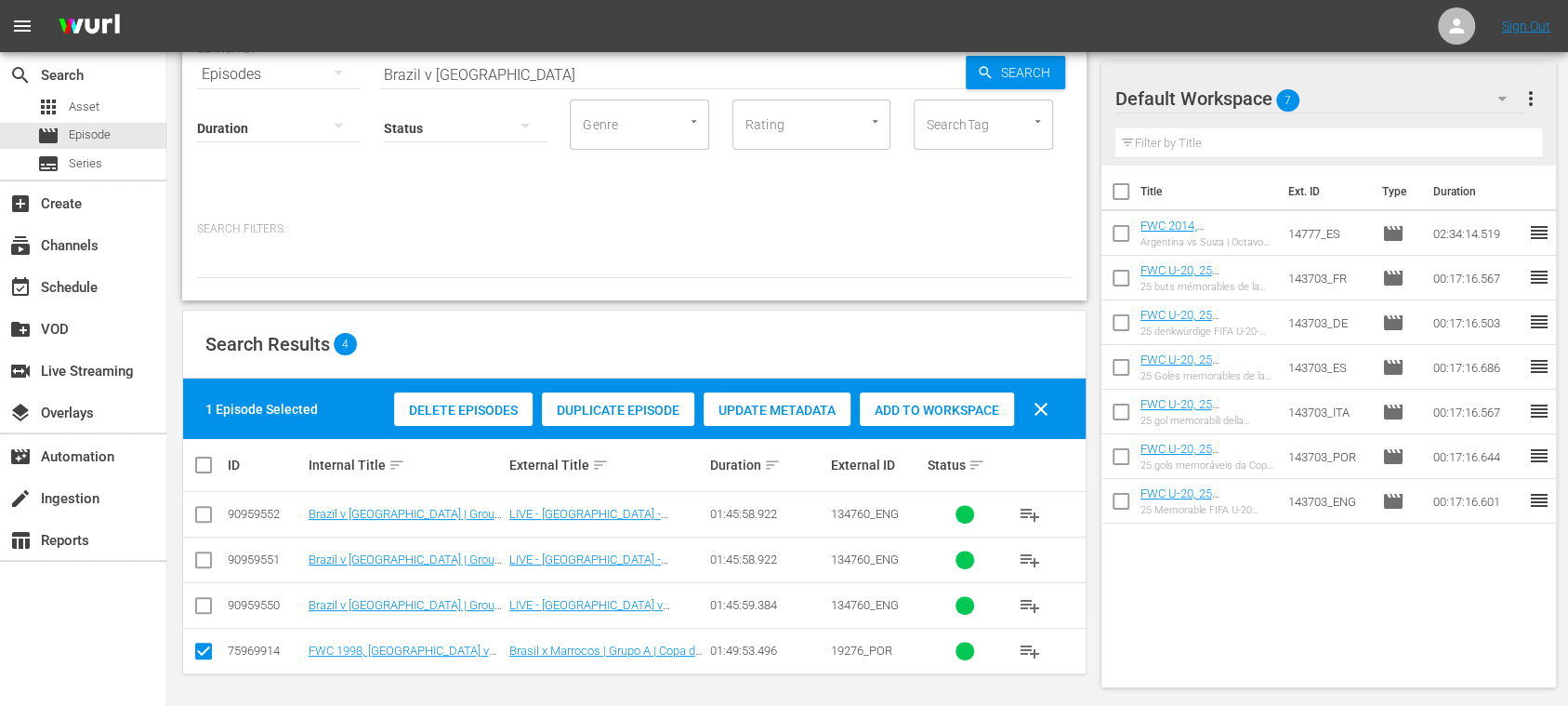
click at [598, 411] on span "Duplicate Episode" at bounding box center [618, 410] width 153 height 15
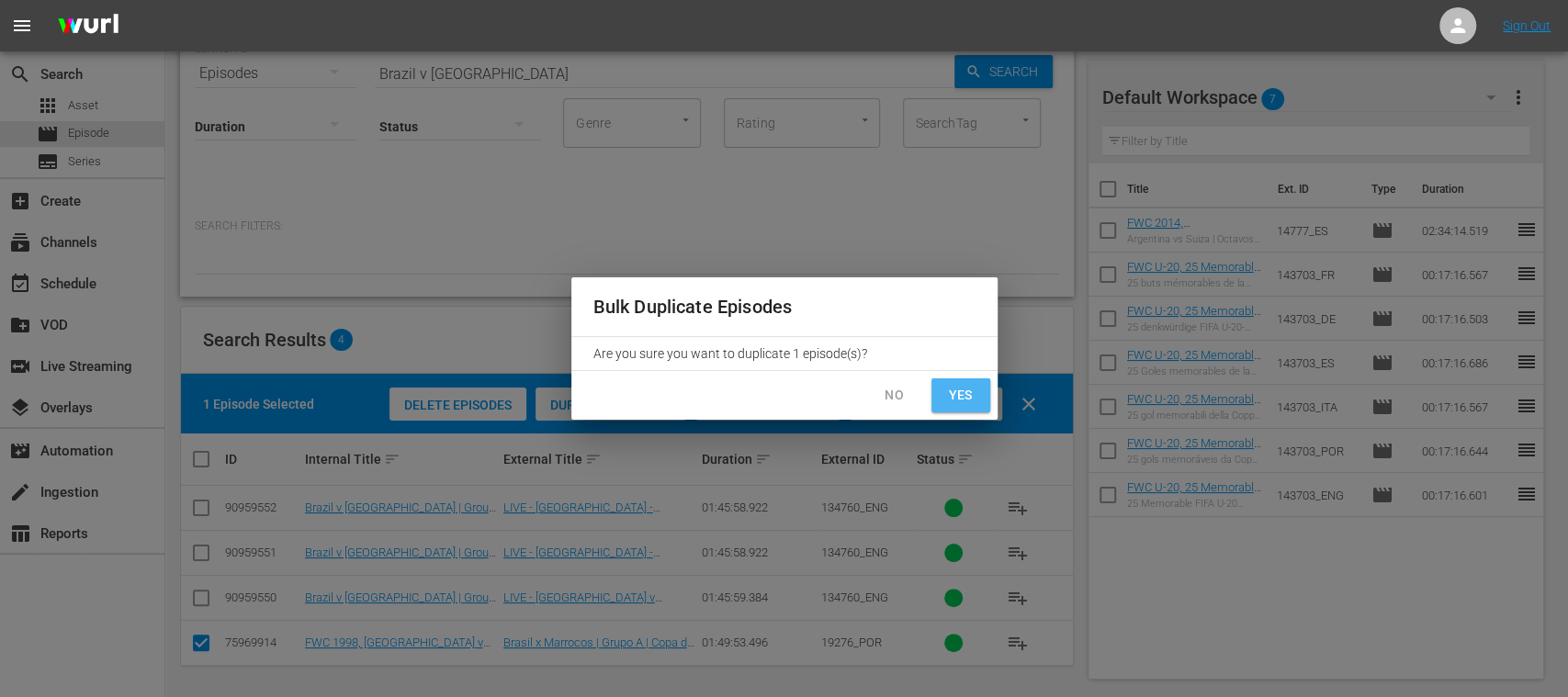
click at [958, 393] on span "Yes" at bounding box center [961, 395] width 30 height 23
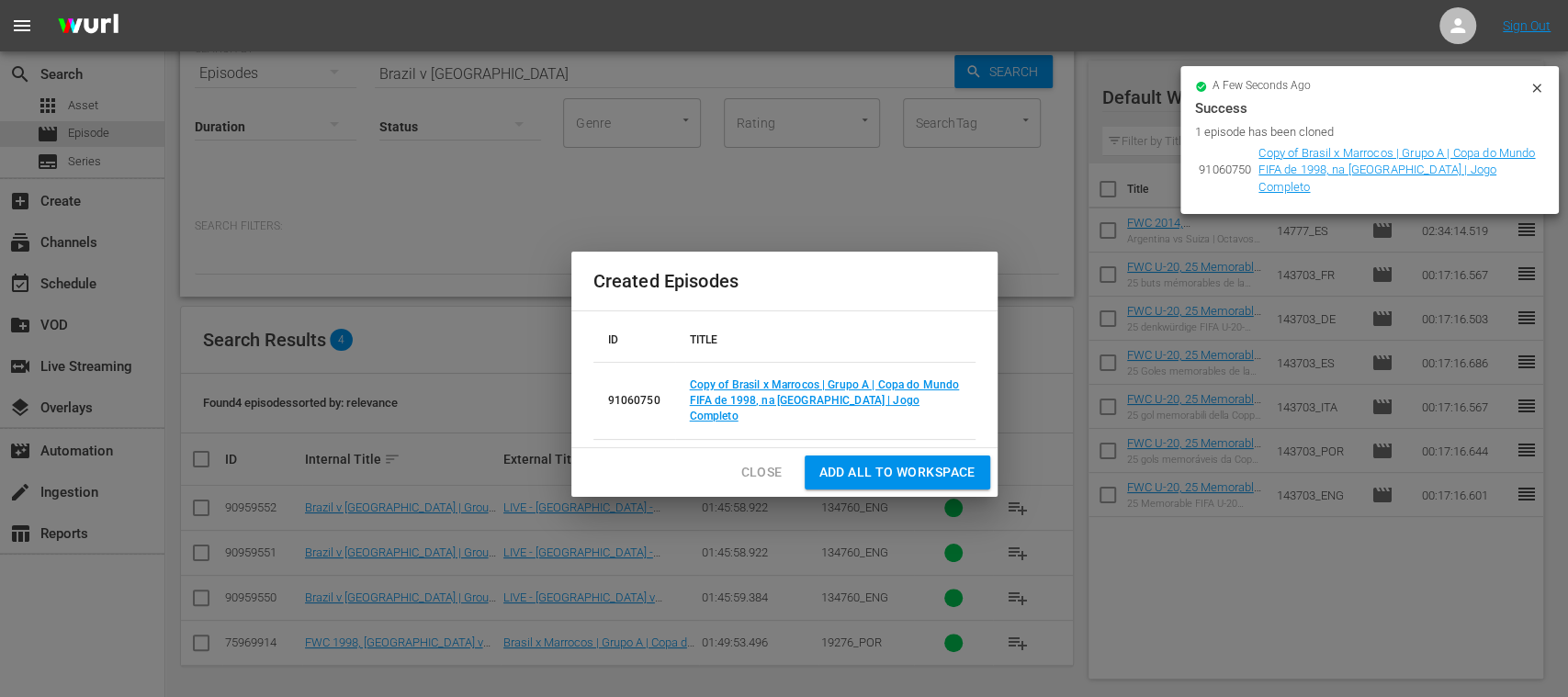
click at [757, 461] on span "Close" at bounding box center [762, 472] width 41 height 23
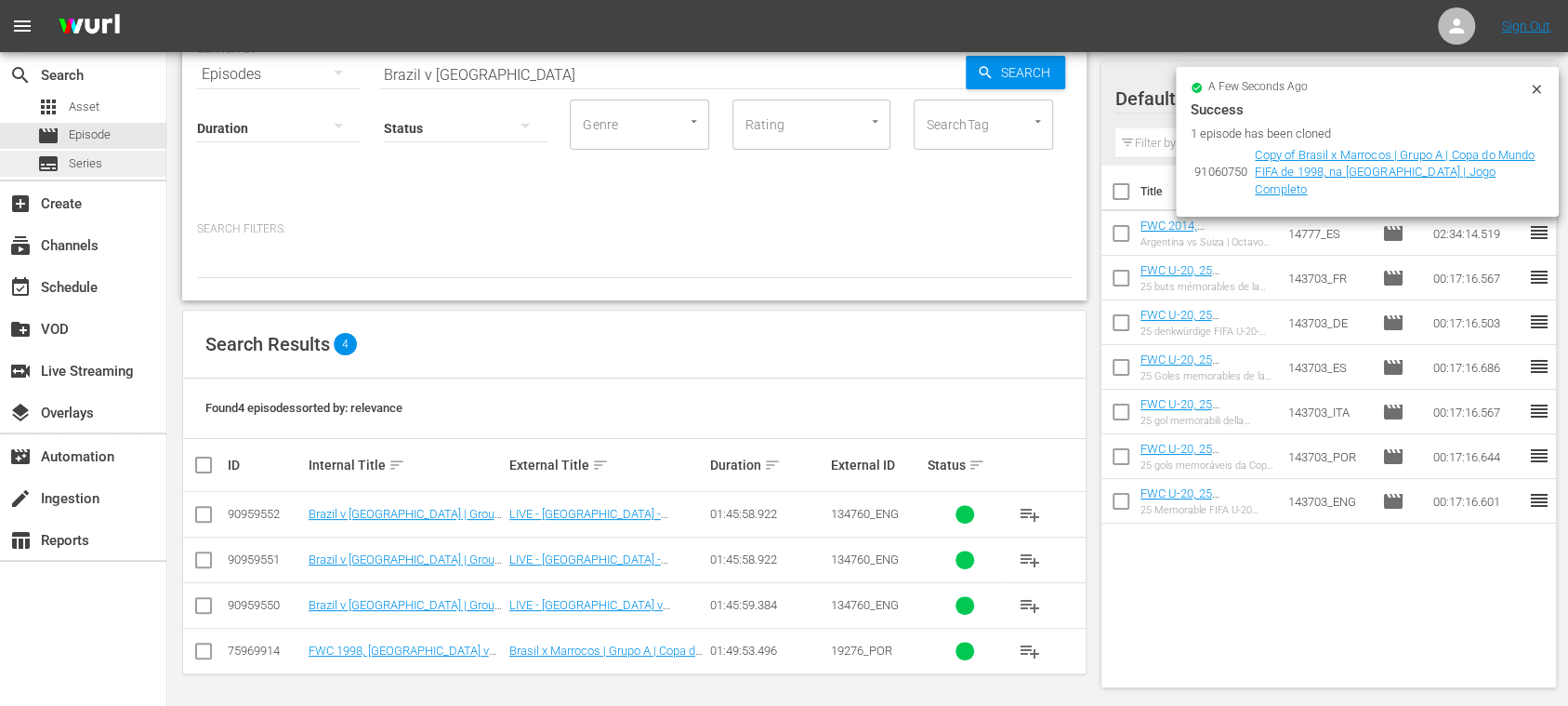
click at [75, 158] on span "Series" at bounding box center [86, 164] width 34 height 19
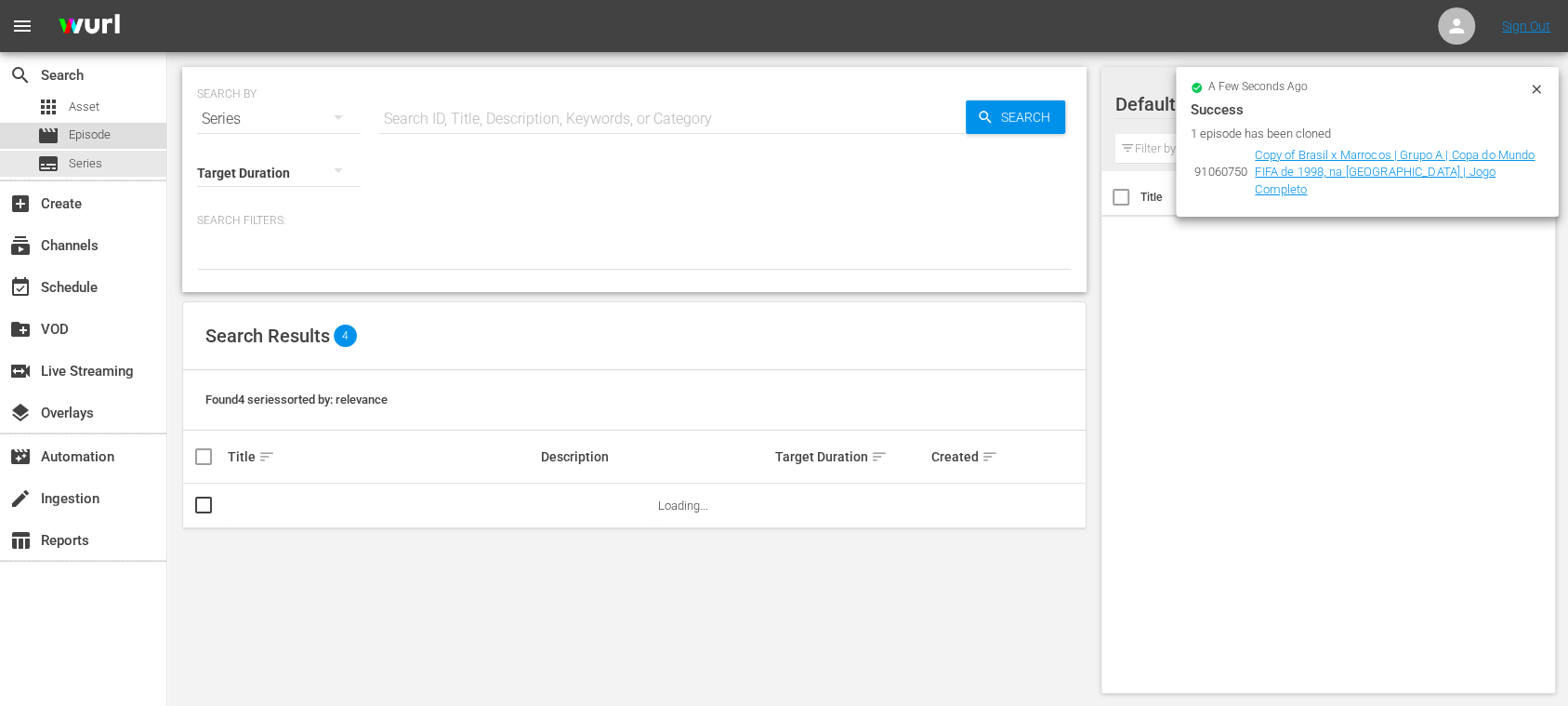
click at [93, 136] on span "Episode" at bounding box center [90, 135] width 41 height 19
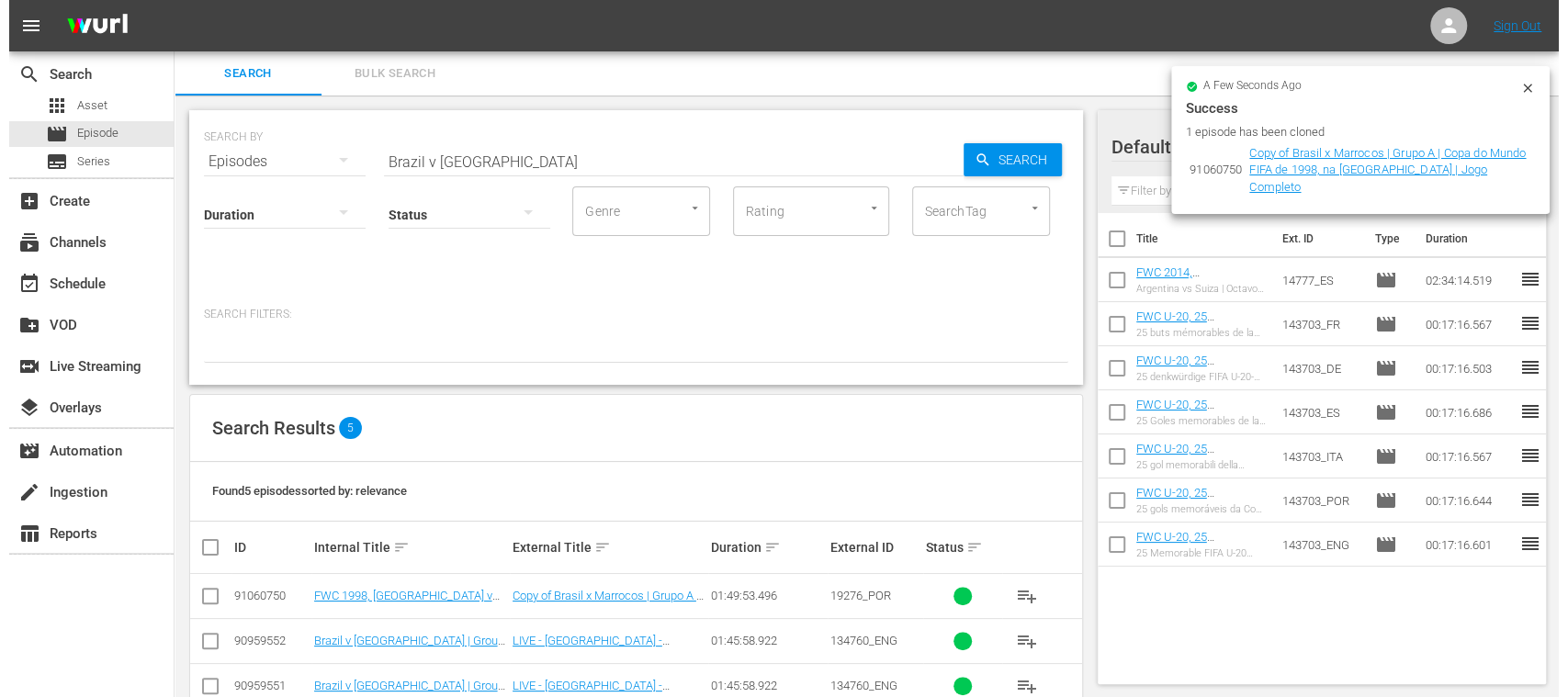
scroll to position [133, 0]
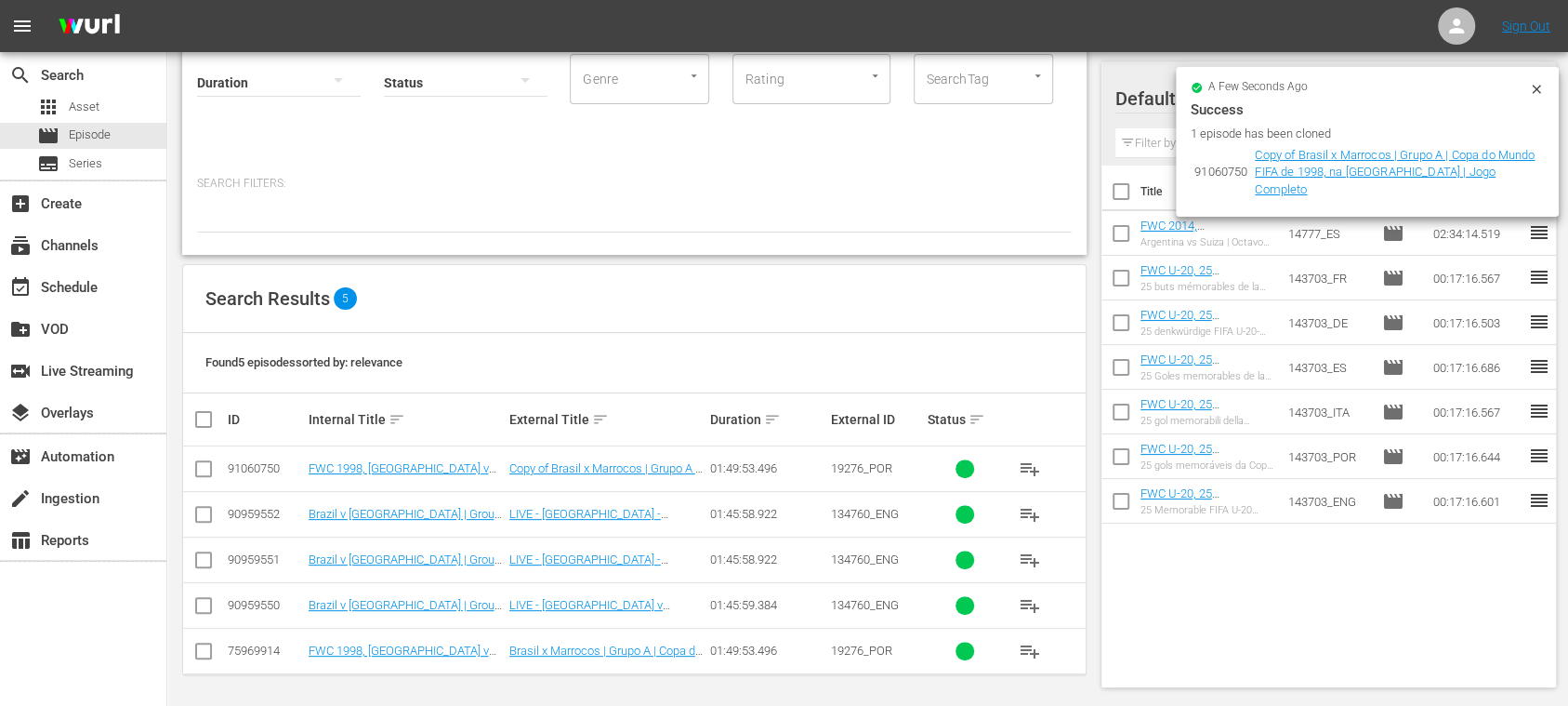
click at [206, 463] on input "checkbox" at bounding box center [204, 472] width 23 height 23
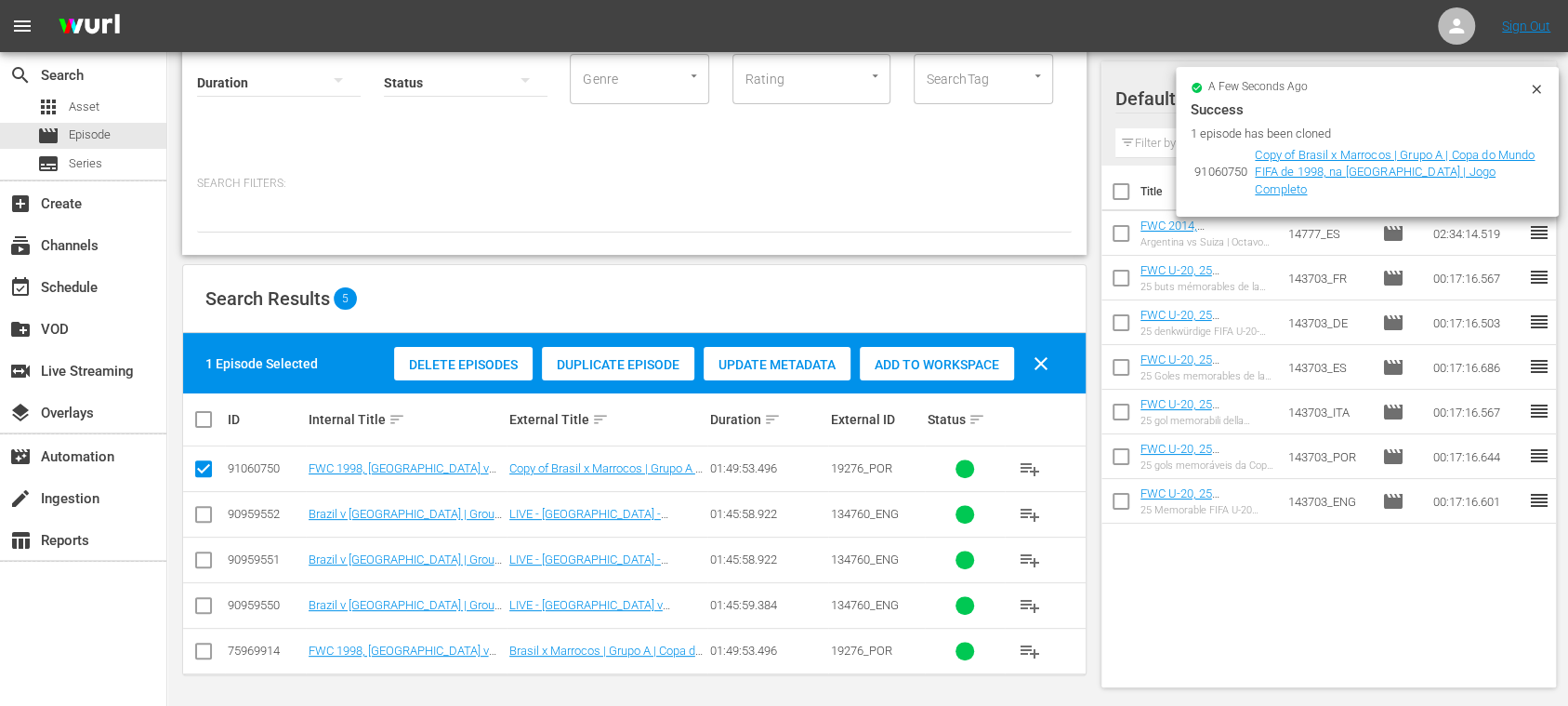
click at [447, 363] on span "Delete Episodes" at bounding box center [463, 365] width 139 height 15
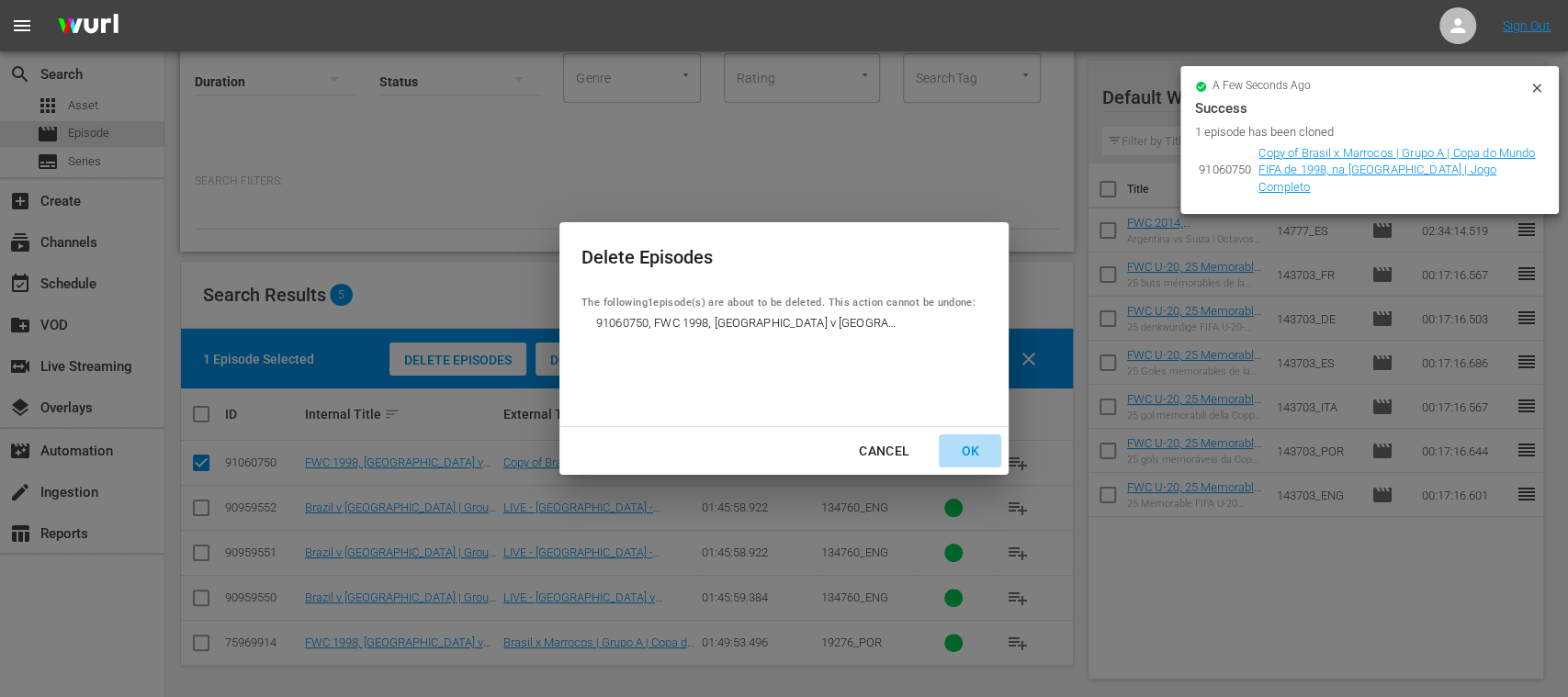
click at [975, 447] on div "OK" at bounding box center [969, 451] width 47 height 23
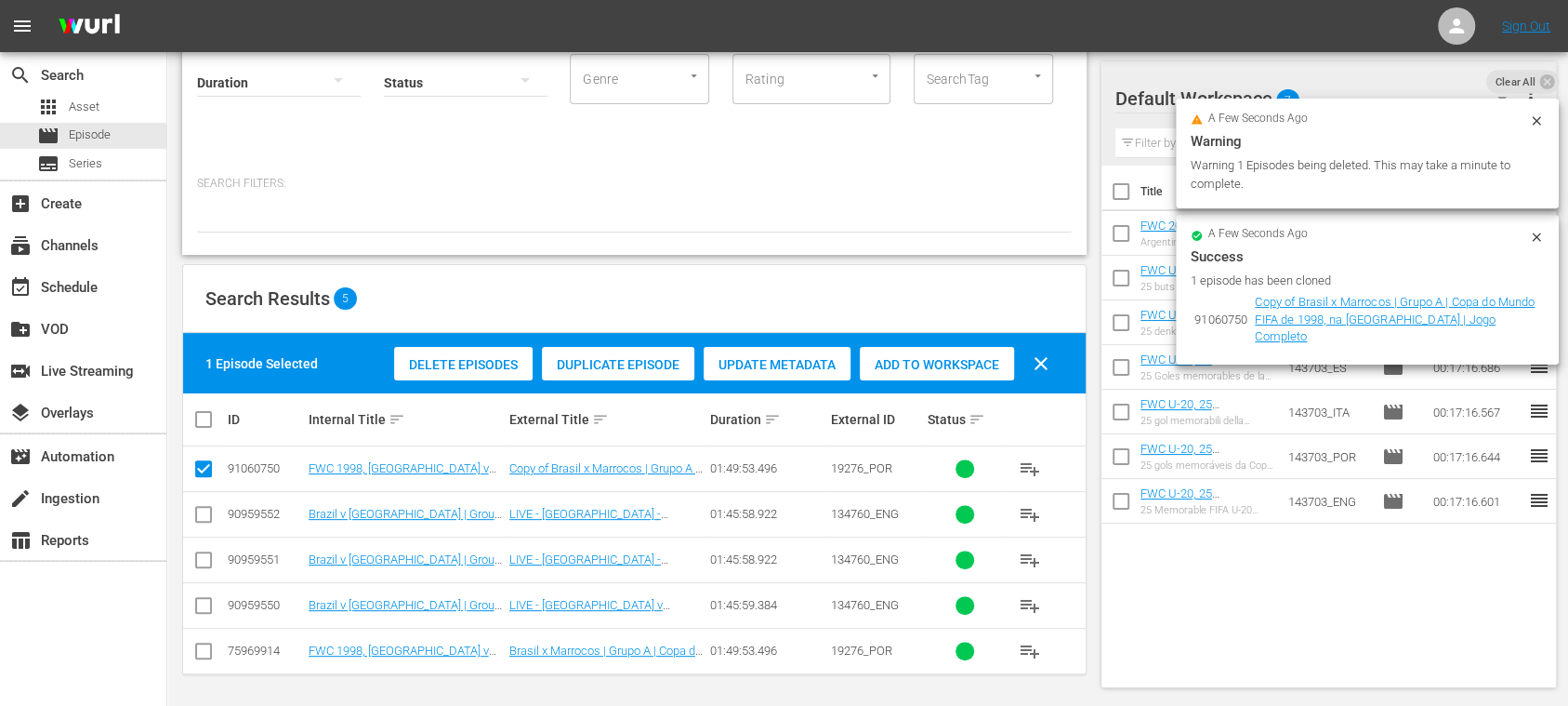
click at [208, 514] on input "checkbox" at bounding box center [204, 518] width 23 height 23
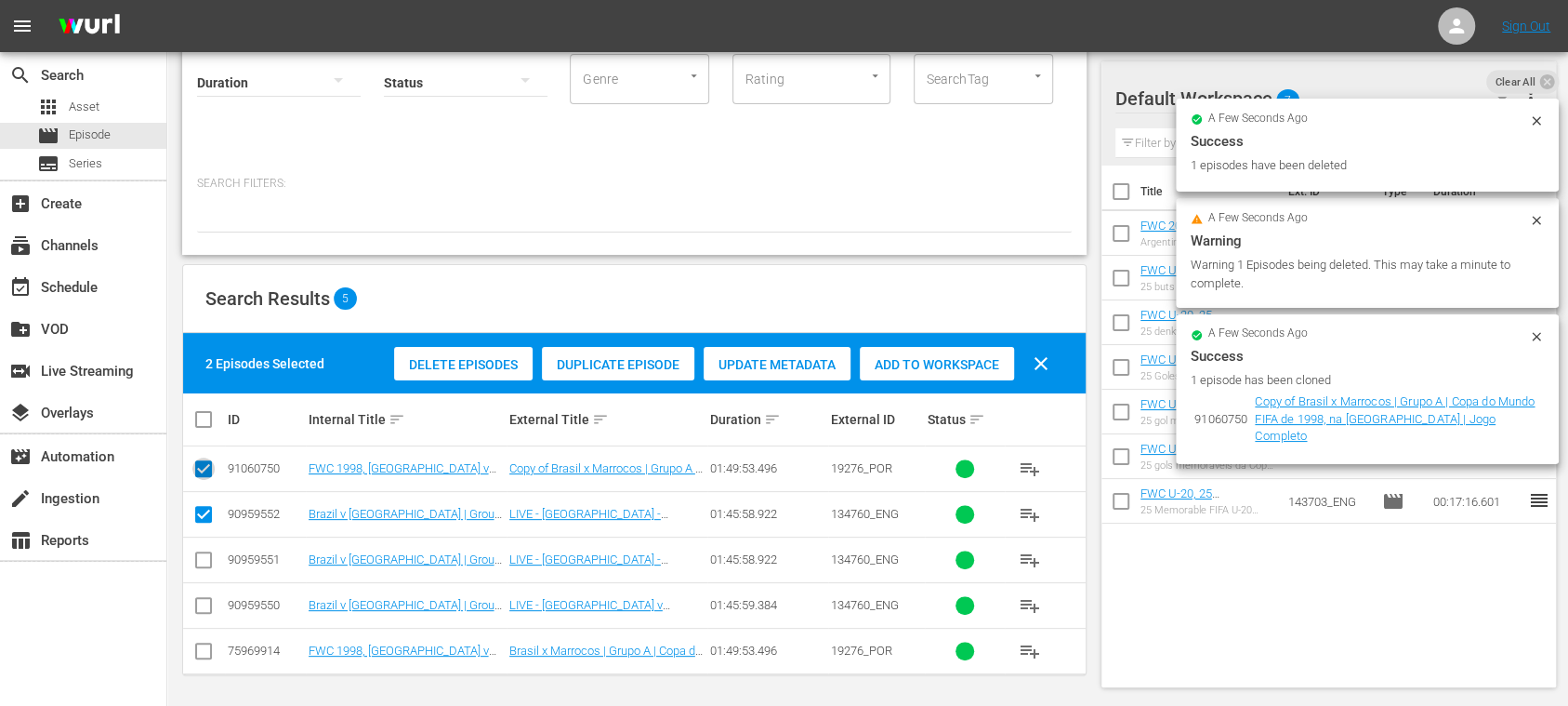
click at [205, 463] on input "checkbox" at bounding box center [204, 472] width 23 height 23
click at [204, 504] on icon at bounding box center [204, 515] width 23 height 23
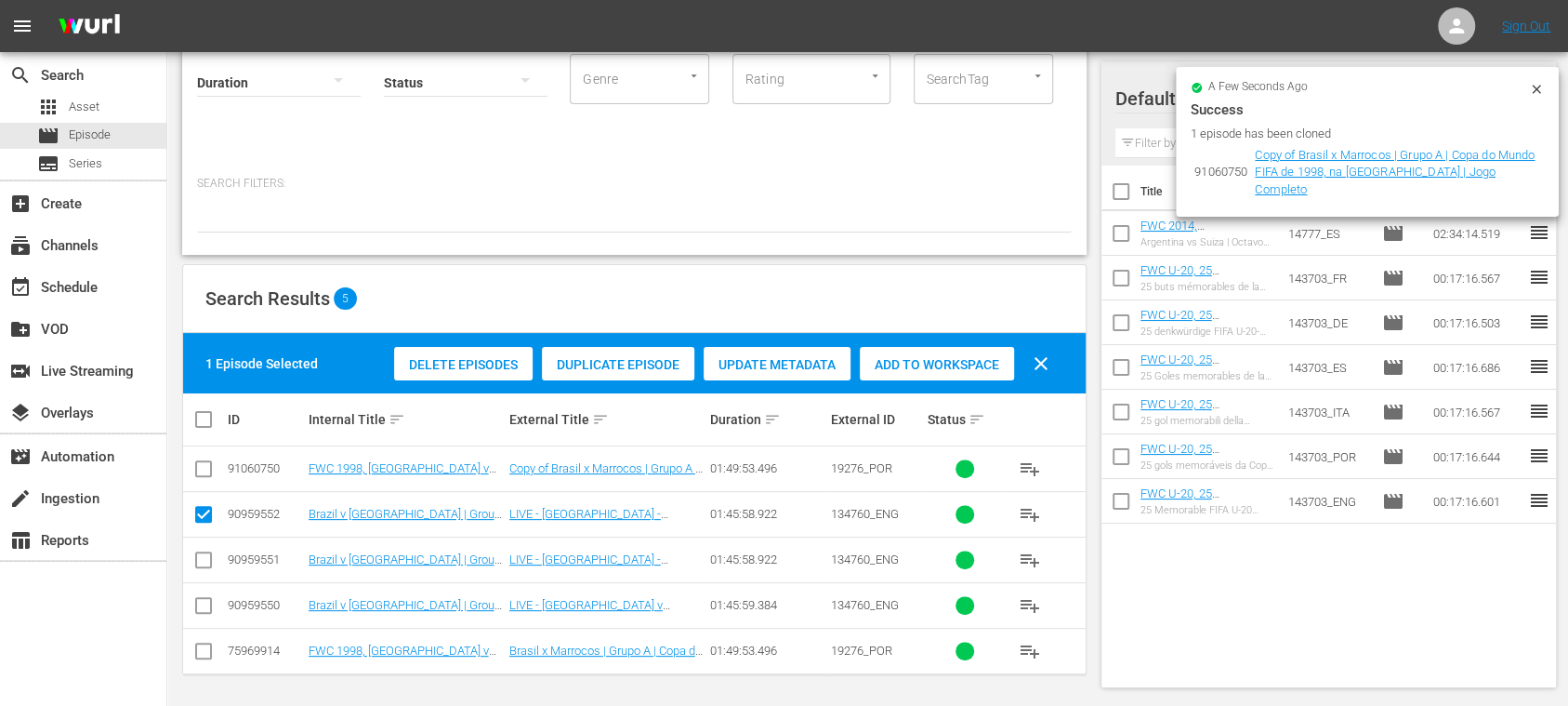
click at [199, 510] on input "checkbox" at bounding box center [204, 518] width 23 height 23
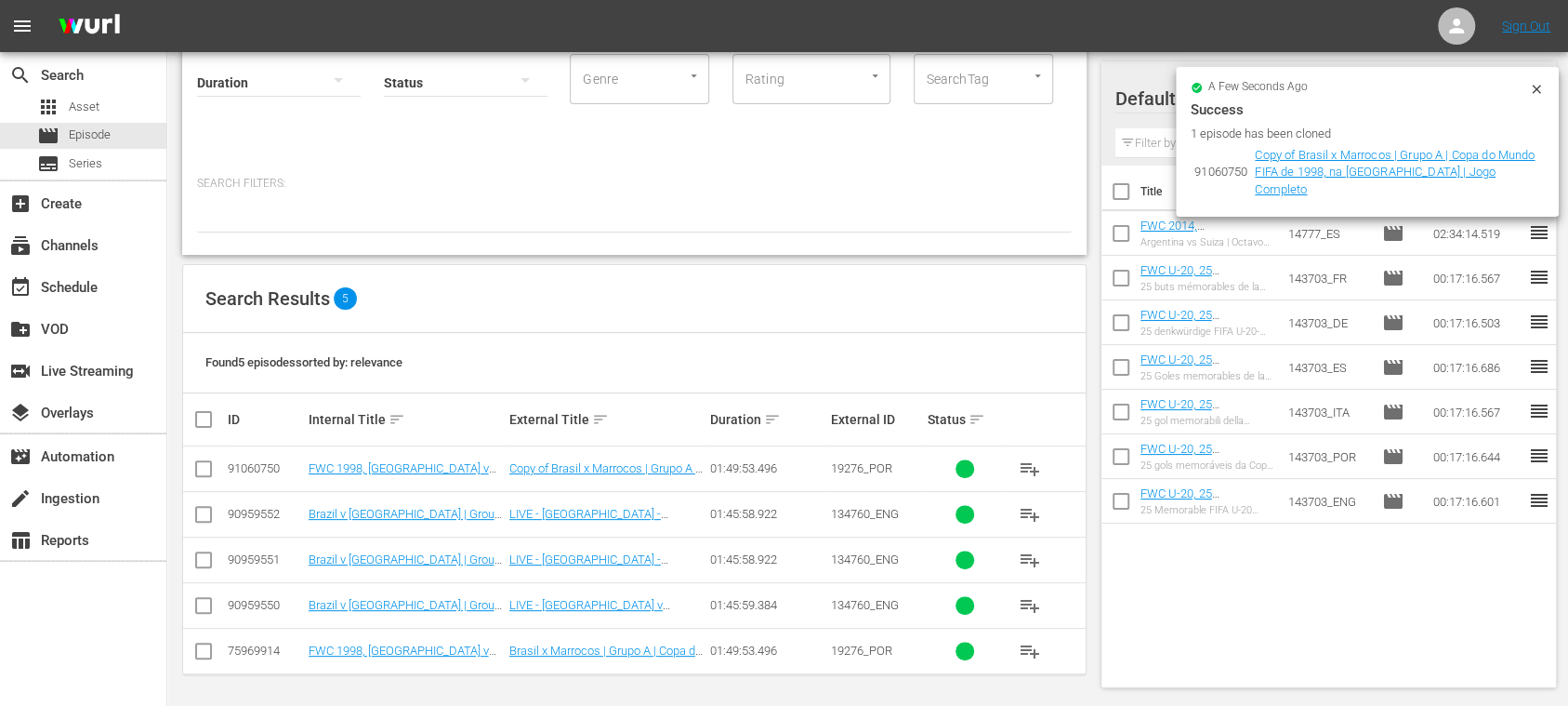
click at [206, 606] on input "checkbox" at bounding box center [204, 609] width 23 height 23
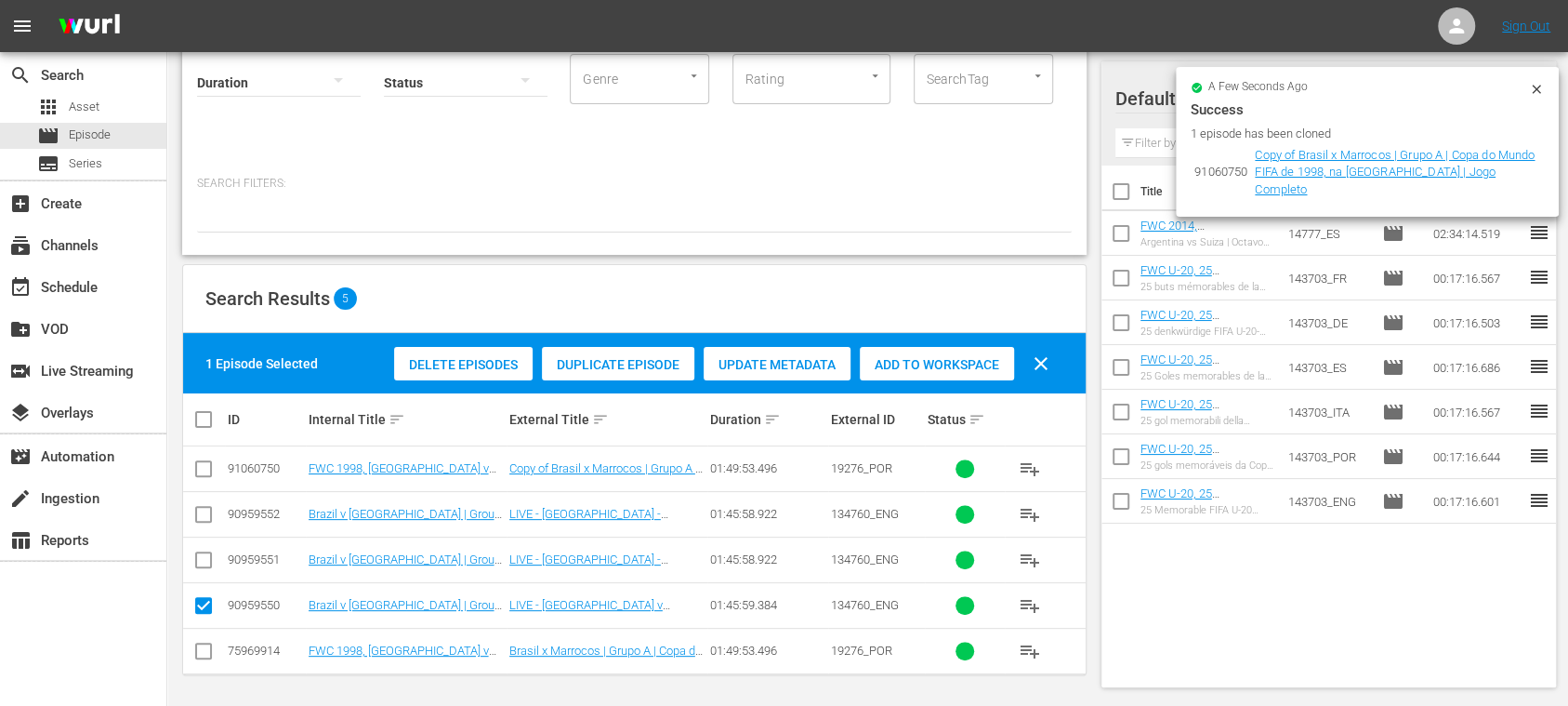
click at [577, 372] on div "Duplicate Episode" at bounding box center [618, 364] width 153 height 35
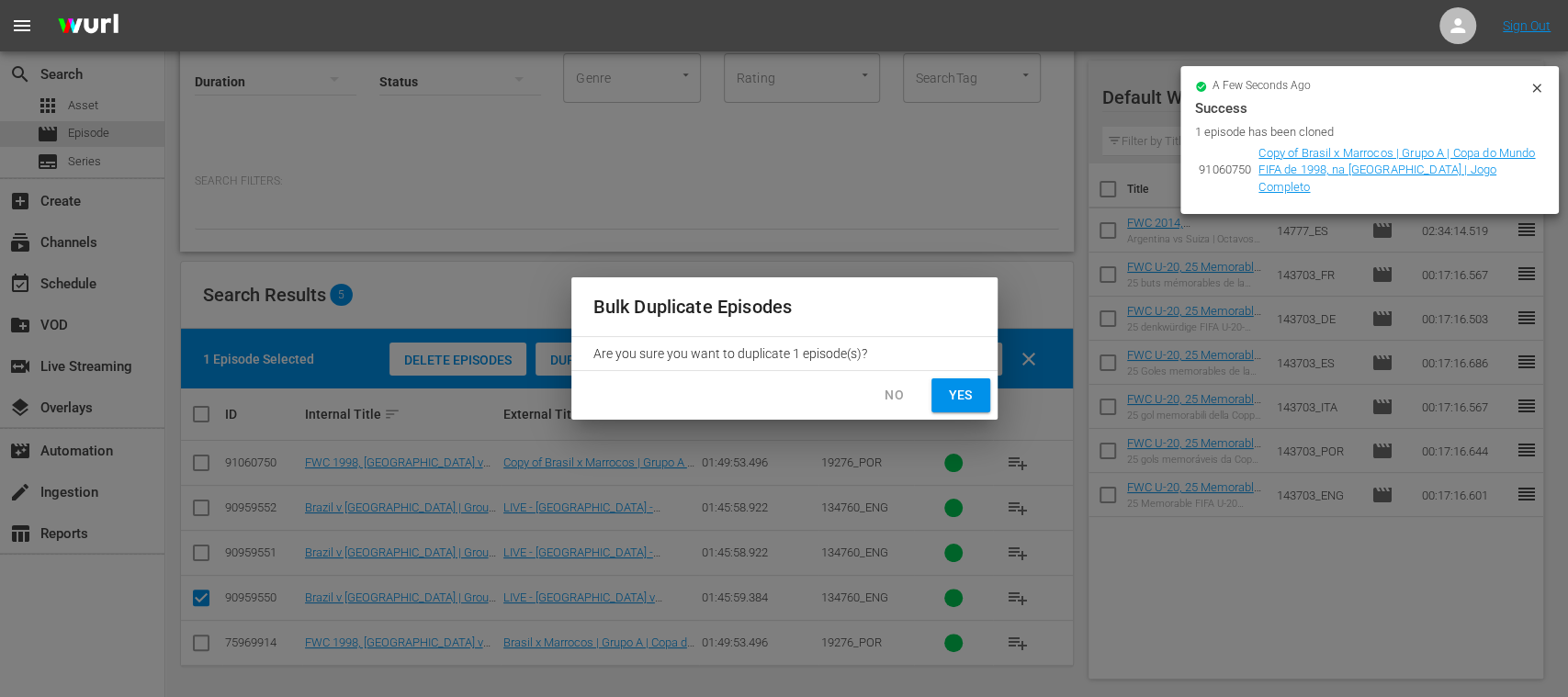
click at [962, 401] on span "Yes" at bounding box center [961, 395] width 30 height 23
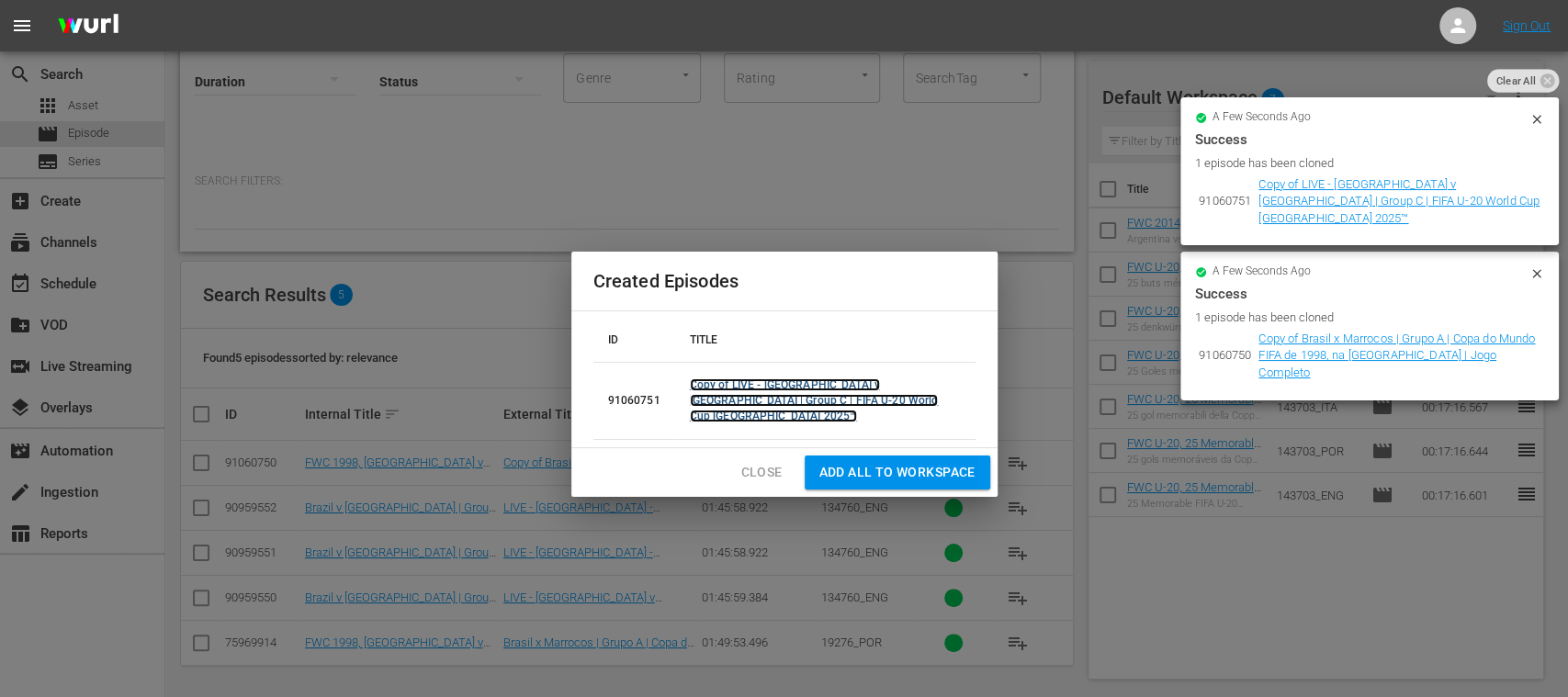
click at [713, 398] on link "Copy of LIVE - Brazil v Morocco | Group C | FIFA U-20 World Cup Chile 2025™" at bounding box center [814, 400] width 249 height 44
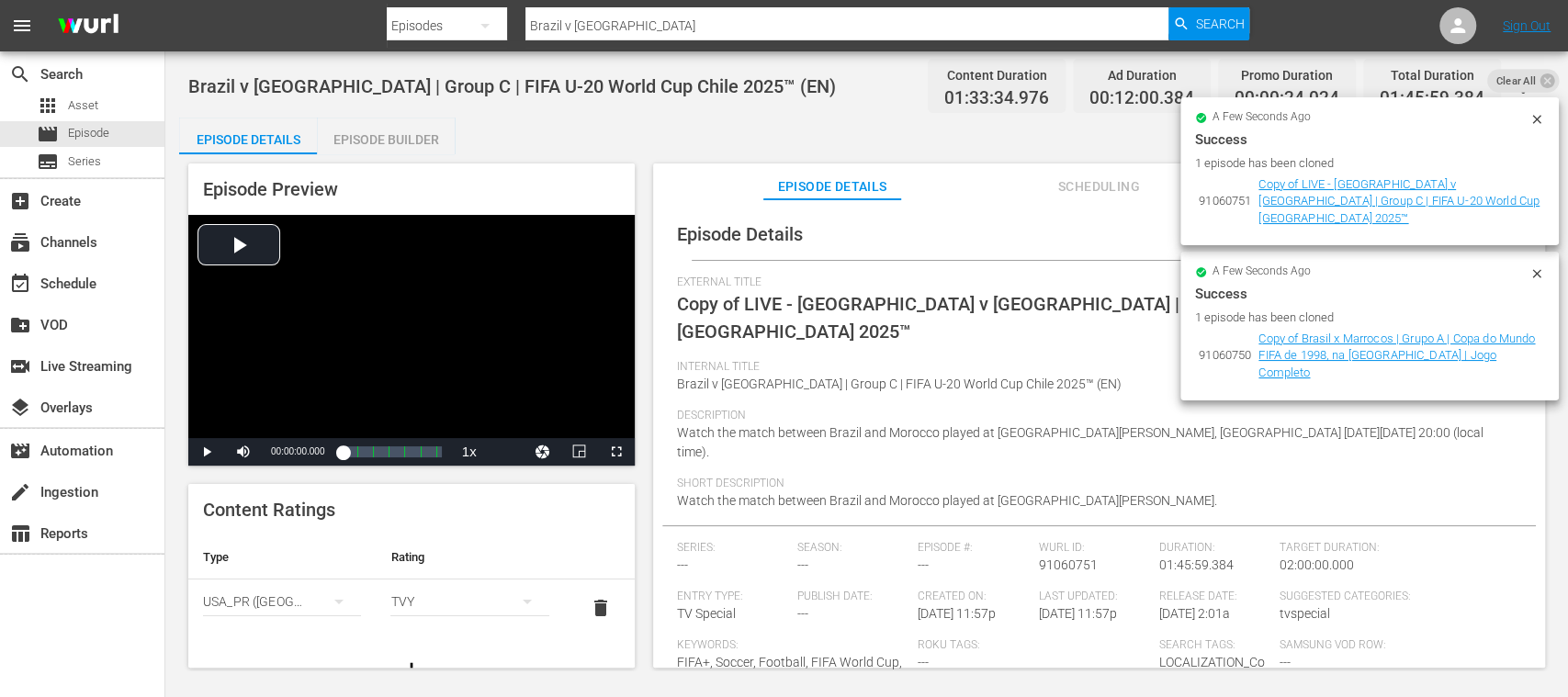
click at [1540, 115] on icon at bounding box center [1536, 118] width 8 height 8
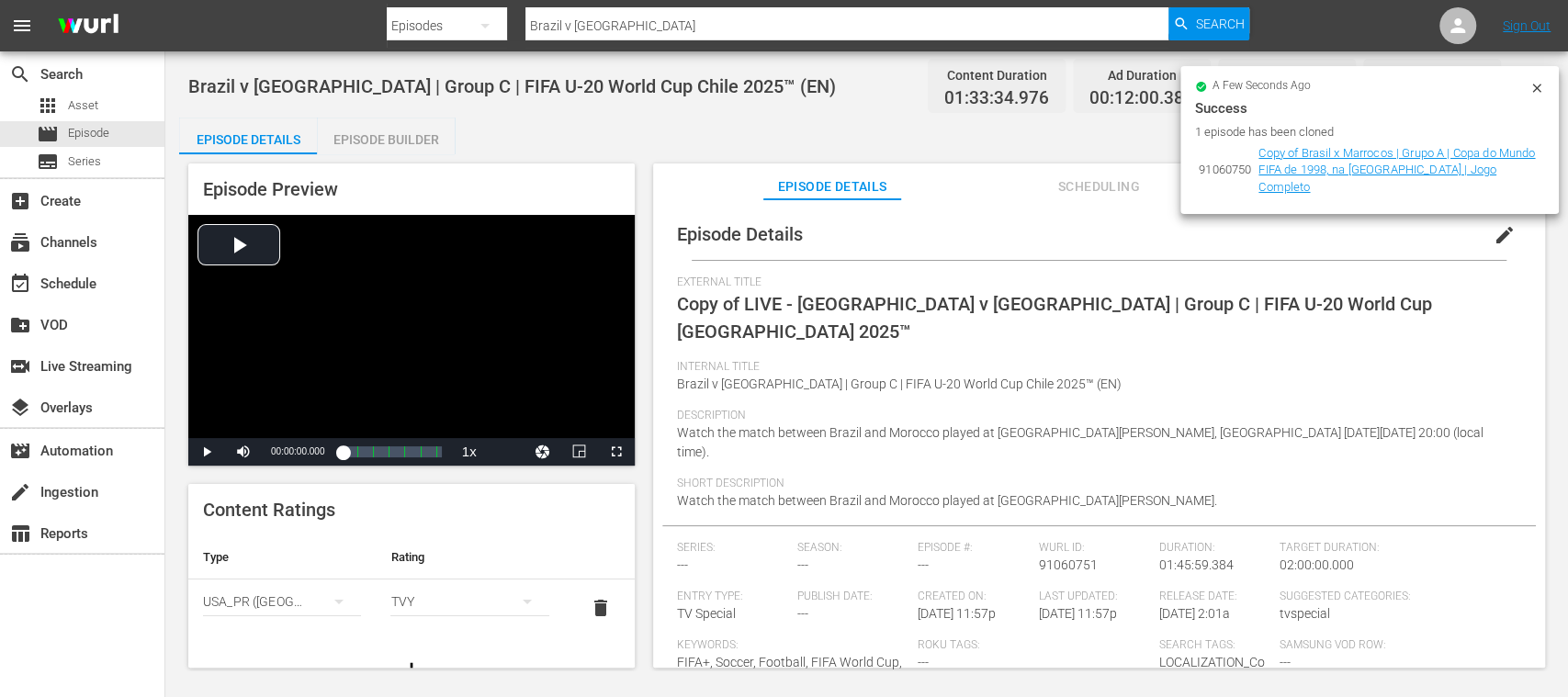
click at [1538, 87] on icon at bounding box center [1536, 87] width 8 height 8
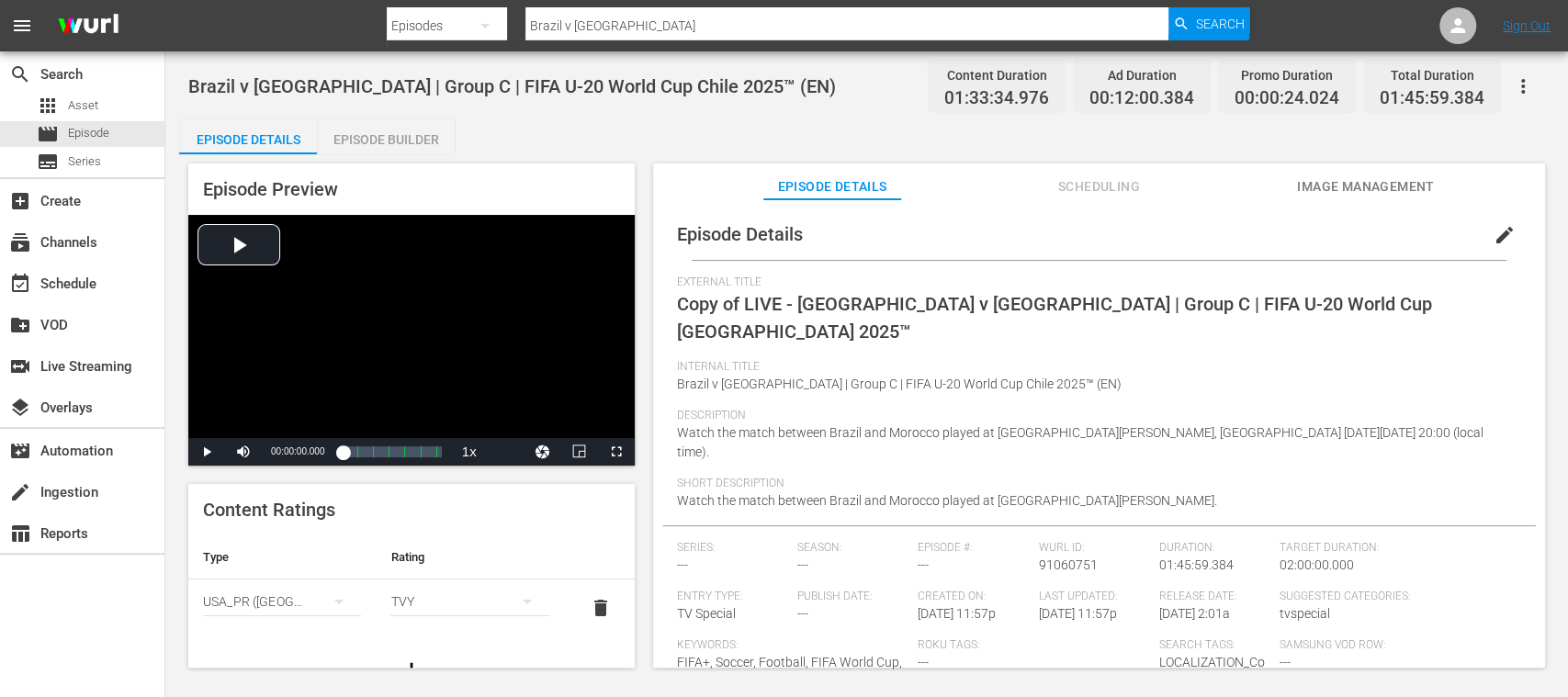
click at [1494, 233] on span "edit" at bounding box center [1505, 235] width 22 height 22
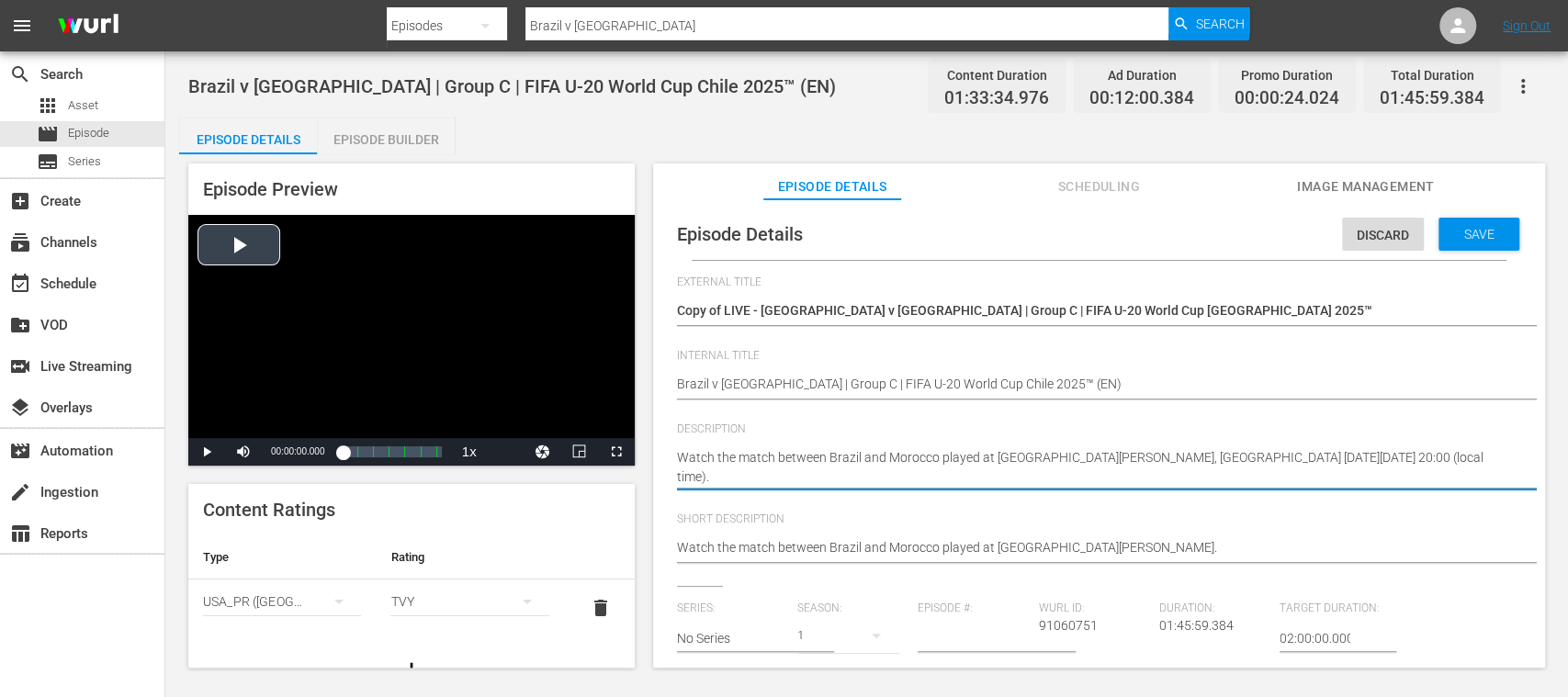
drag, startPoint x: 801, startPoint y: 477, endPoint x: 632, endPoint y: 432, distance: 174.9
paste textarea "Vea el partido entre Brasil y Marruecos jugado en el Estadio Nacional Julio Mar…"
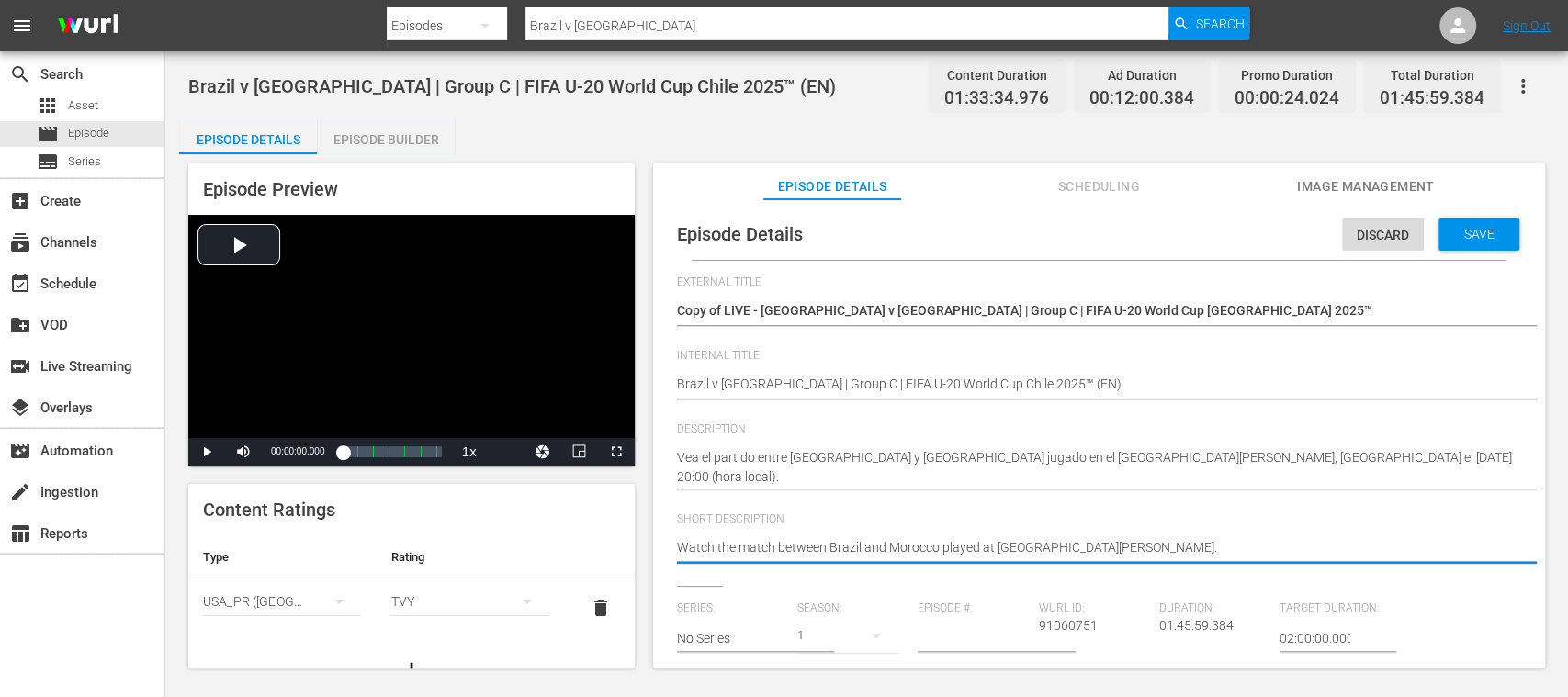
drag, startPoint x: 1253, startPoint y: 545, endPoint x: 531, endPoint y: 532, distance: 722.1
paste textarea "Vea el partido entre Brasil y Marruecos jugado en el Estadio Nacional Julio Mar…"
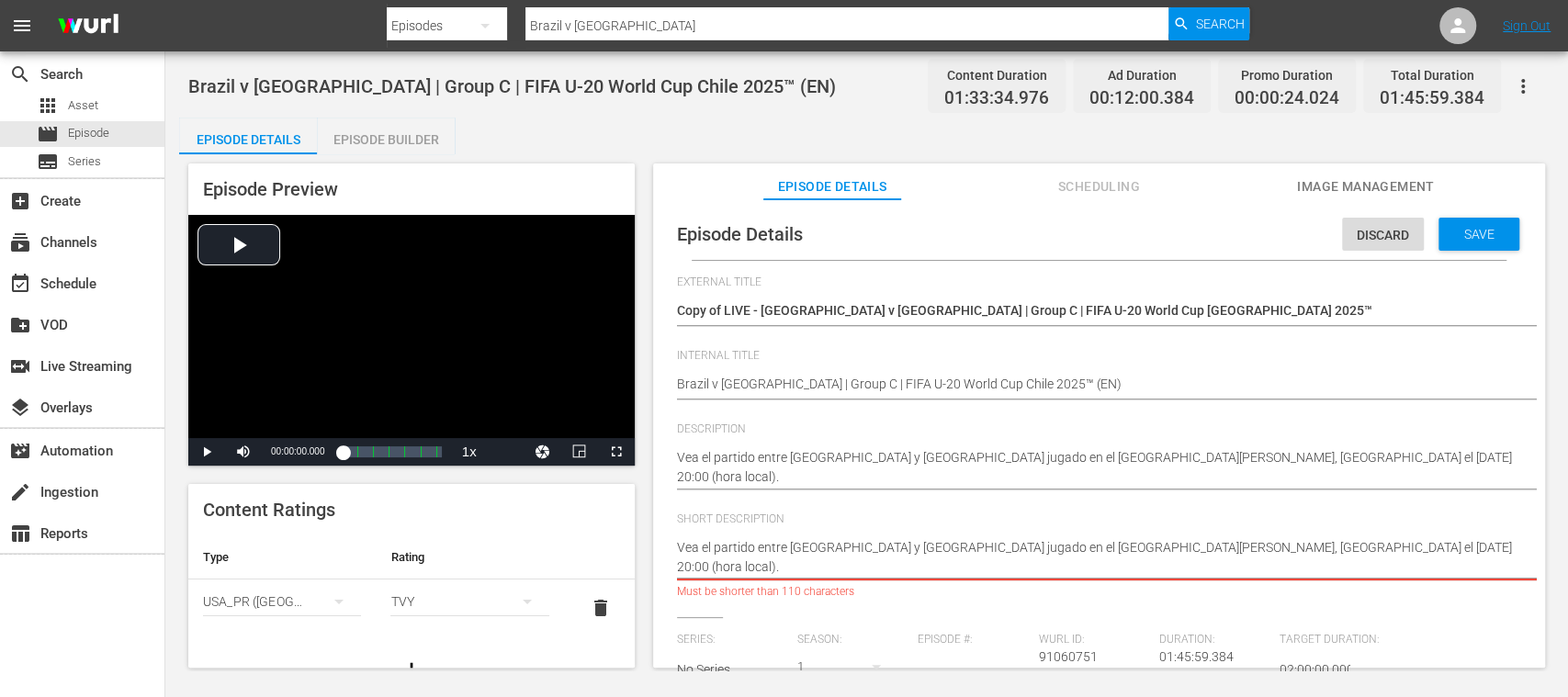
drag, startPoint x: 1259, startPoint y: 551, endPoint x: 1264, endPoint y: 568, distance: 17.7
click at [1264, 568] on textarea "Watch the match between Brazil and Morocco played at Estadio Nacional Julio Mar…" at bounding box center [1094, 556] width 835 height 38
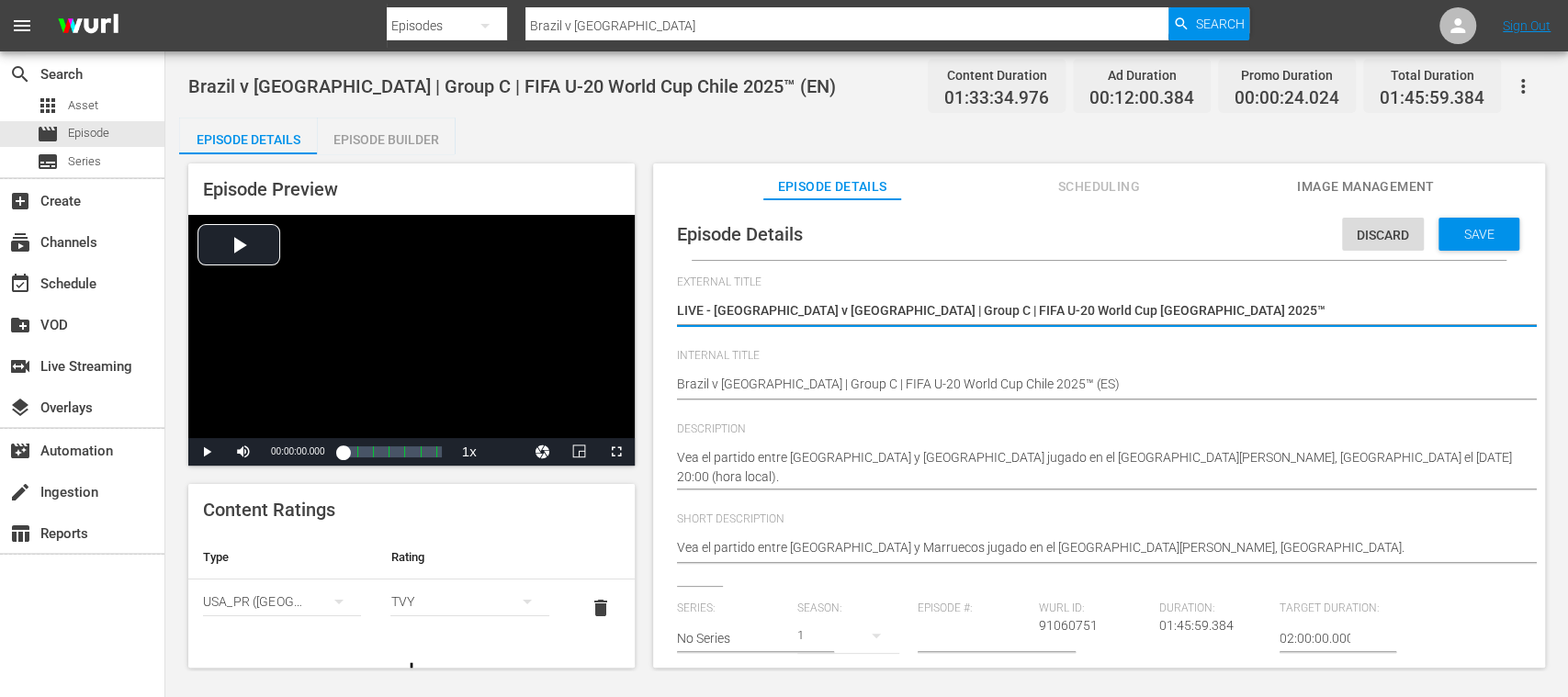
drag, startPoint x: 715, startPoint y: 305, endPoint x: 1294, endPoint y: 325, distance: 579.3
click at [1292, 325] on div "Copy of LIVE - Brazil v Morocco | Group C | FIFA U-20 World Cup Chile 2025™ Cop…" at bounding box center [1094, 312] width 835 height 44
paste textarea "sil vs Marruecos | Grupo C | Copa Mundial Sub-20 de la FIFA"
click at [1486, 236] on span "Save" at bounding box center [1480, 235] width 60 height 15
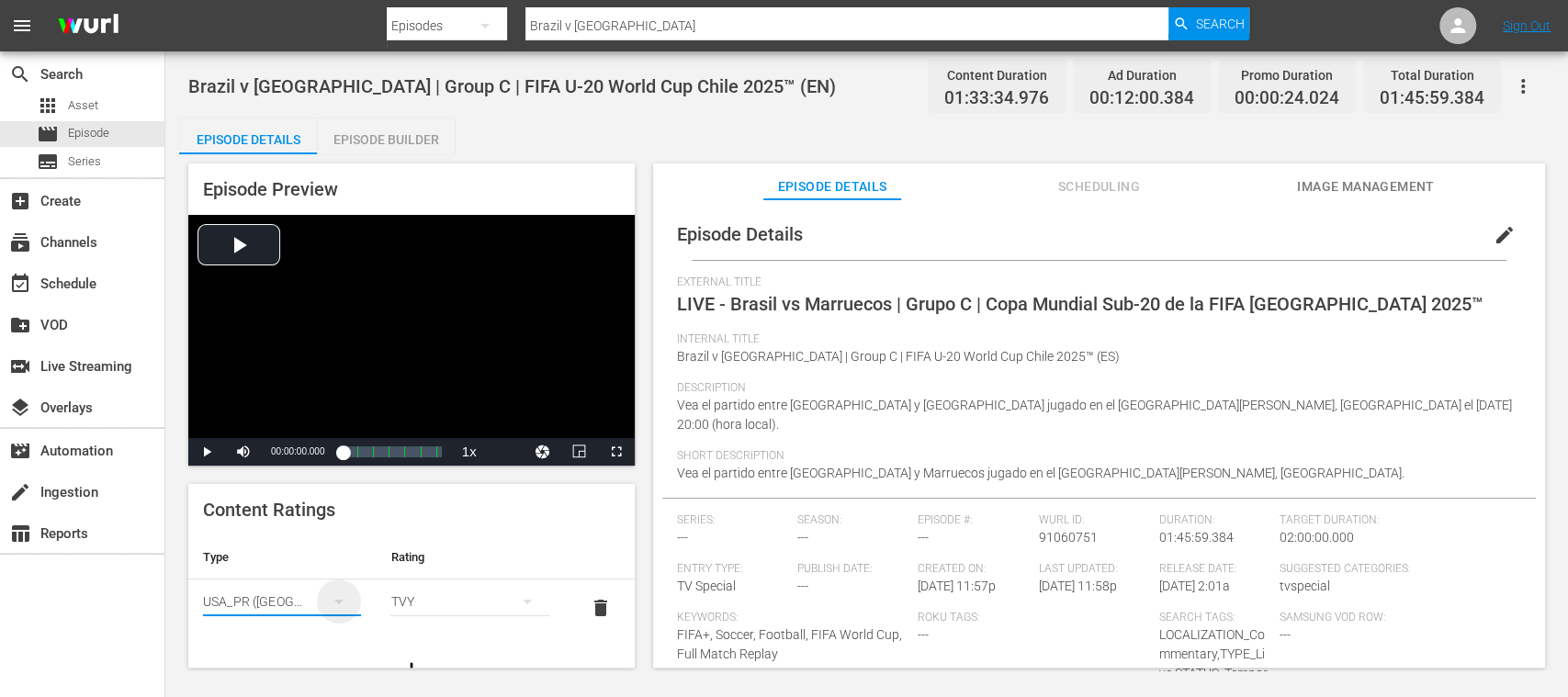
click at [340, 607] on icon "simple table" at bounding box center [339, 601] width 22 height 22
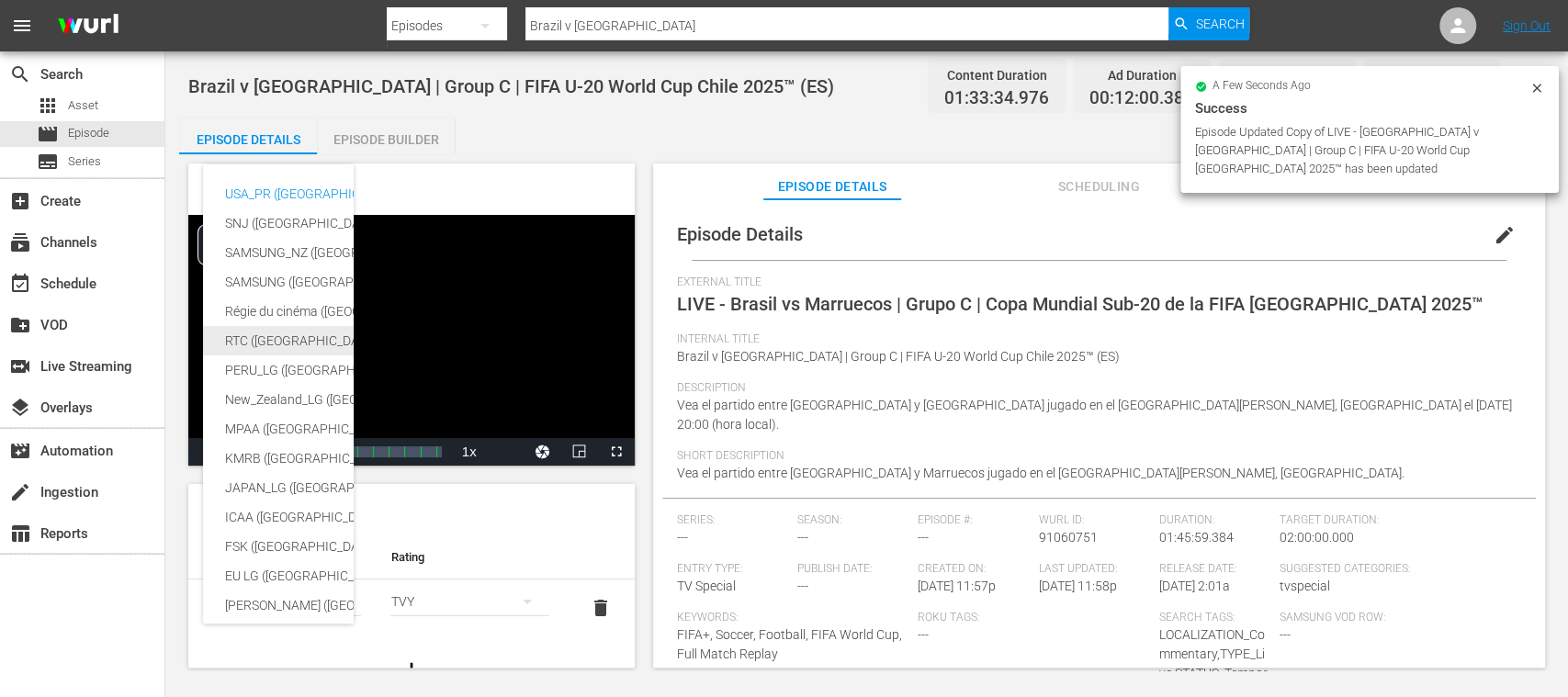
click at [278, 342] on div "RTC (Mexico)" at bounding box center [451, 341] width 451 height 30
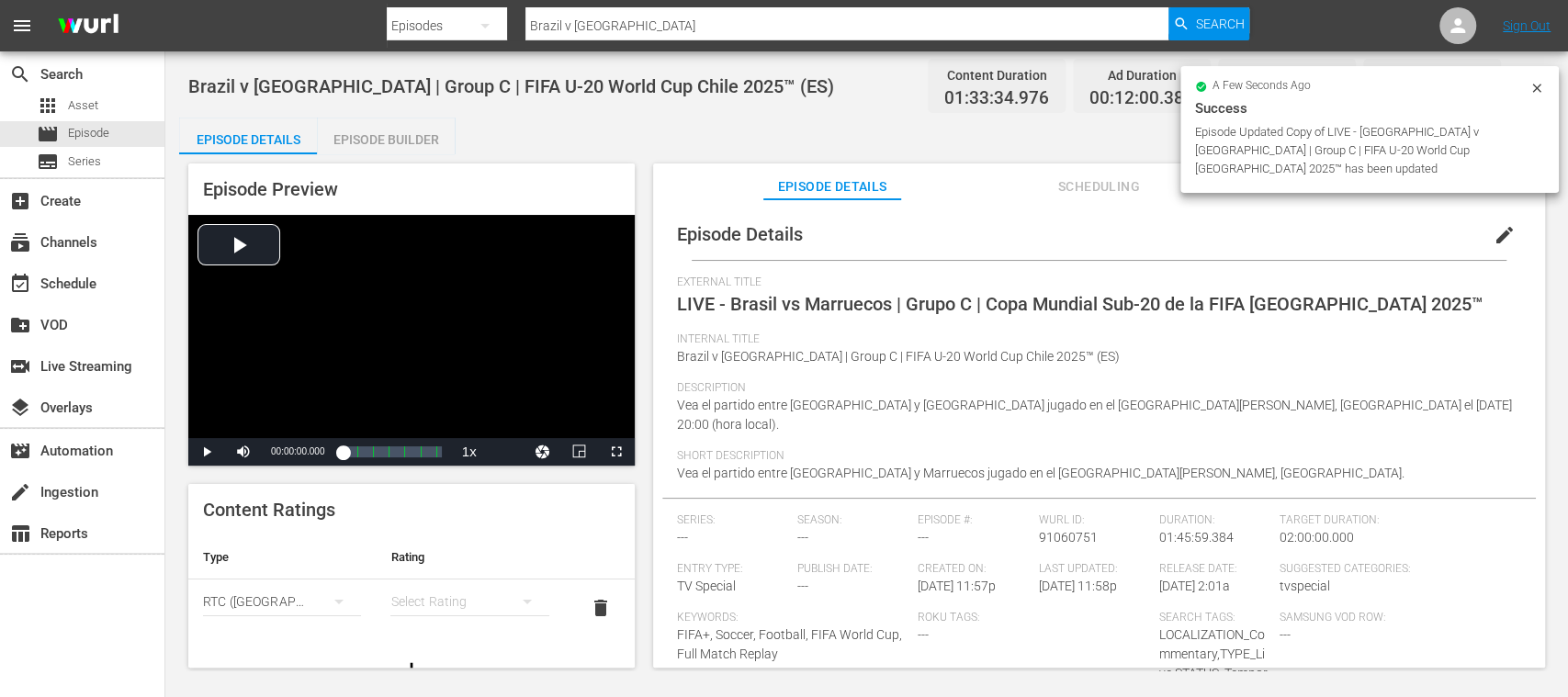
click at [517, 598] on icon "simple table" at bounding box center [528, 601] width 22 height 22
click at [412, 479] on div "A" at bounding box center [458, 476] width 106 height 30
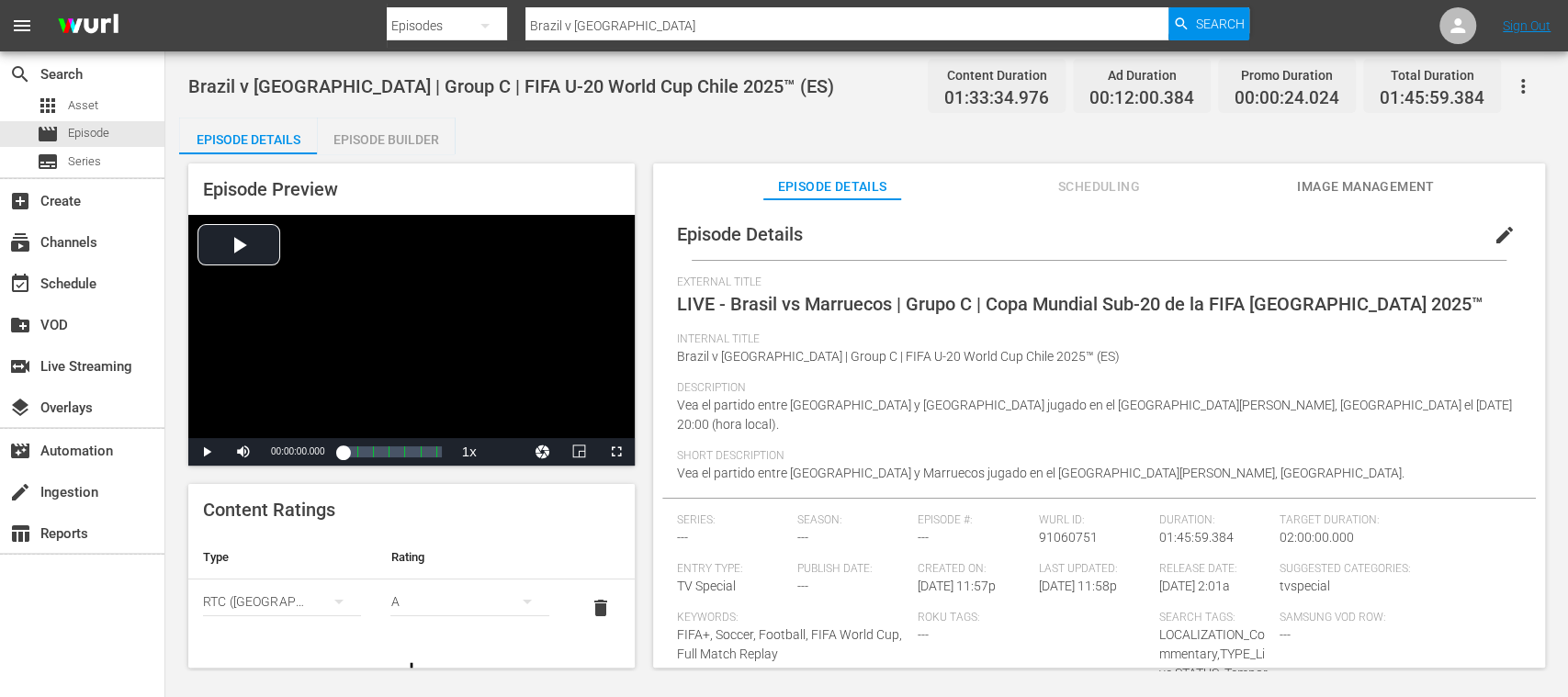
click at [406, 137] on div "Episode Builder" at bounding box center [385, 139] width 138 height 44
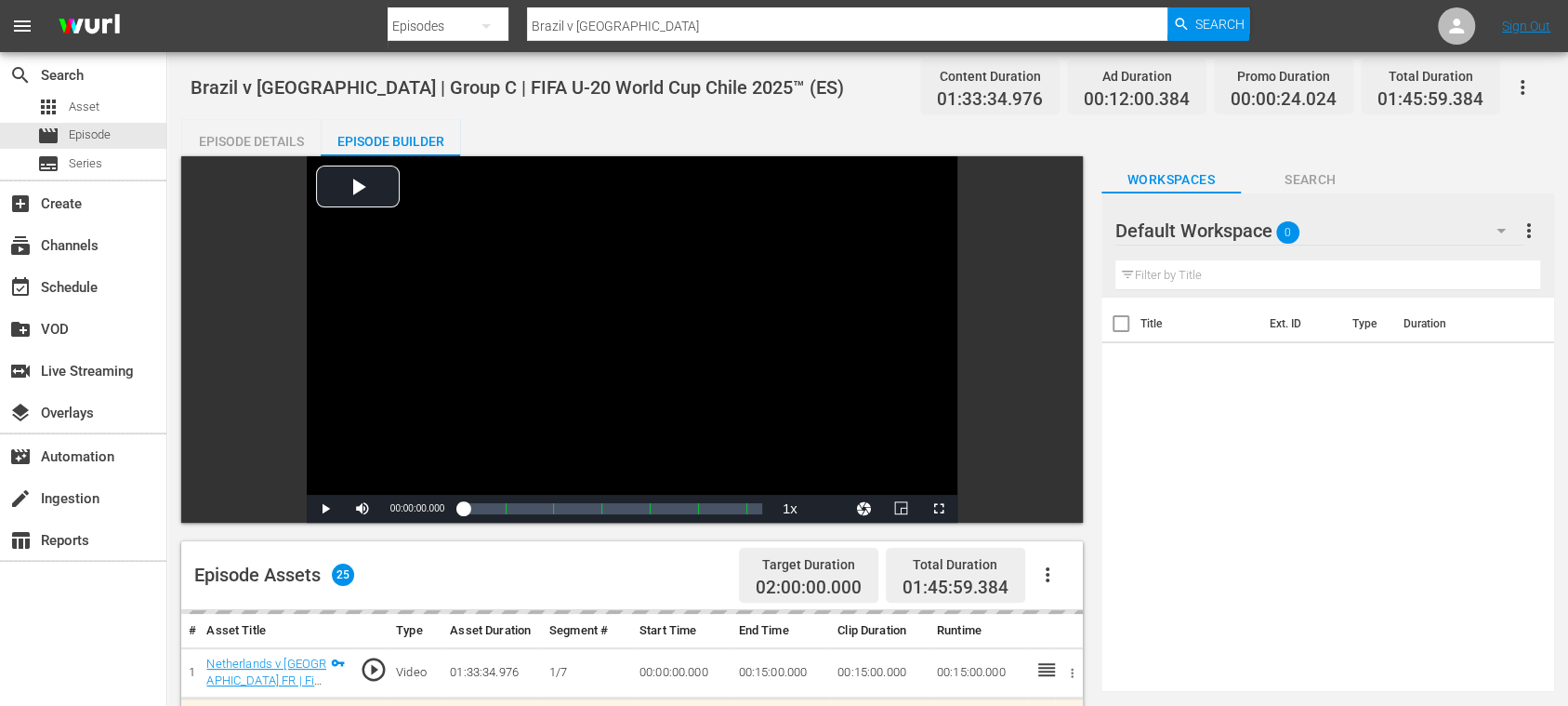
scroll to position [330, 0]
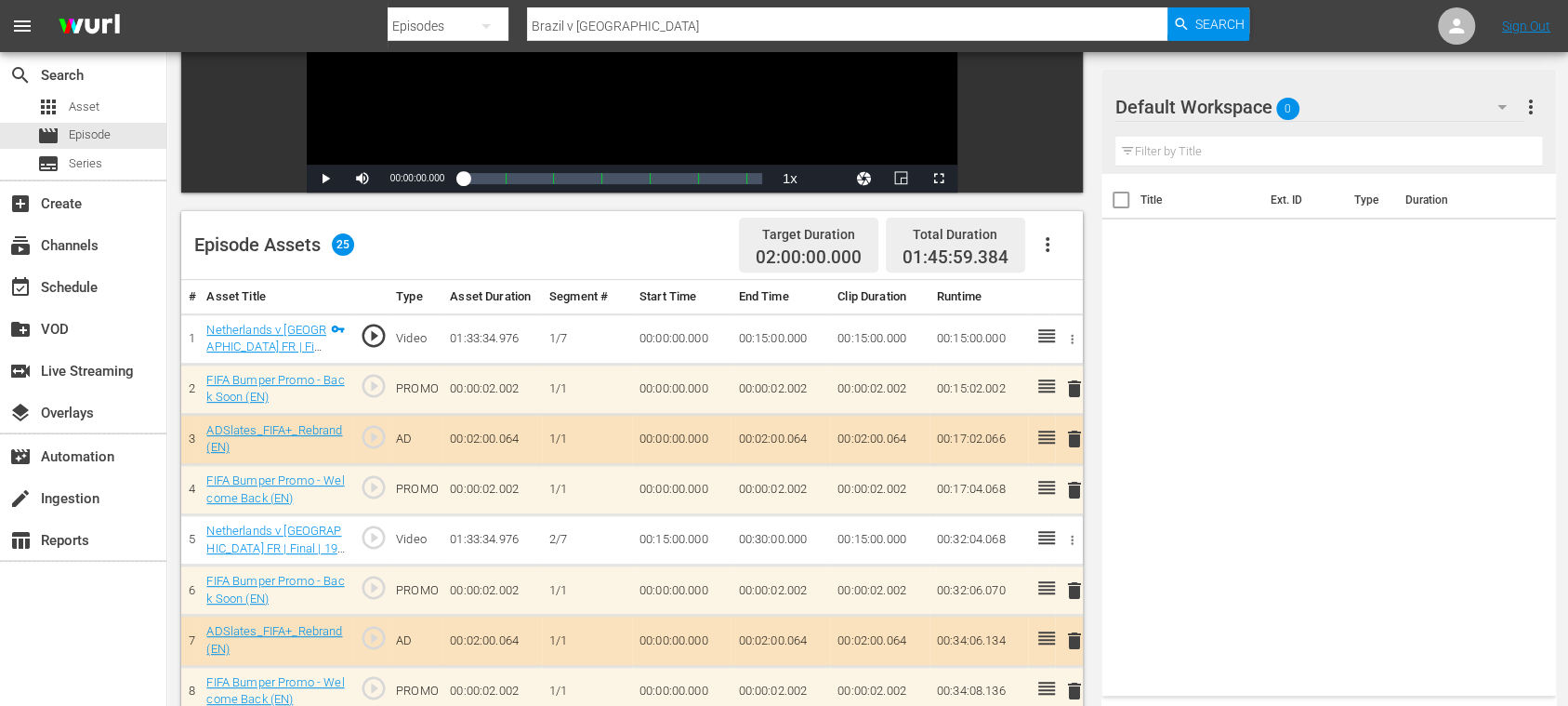
click at [1053, 231] on button "button" at bounding box center [1047, 244] width 44 height 44
click at [1071, 299] on div "Clear Ads" at bounding box center [1102, 296] width 126 height 44
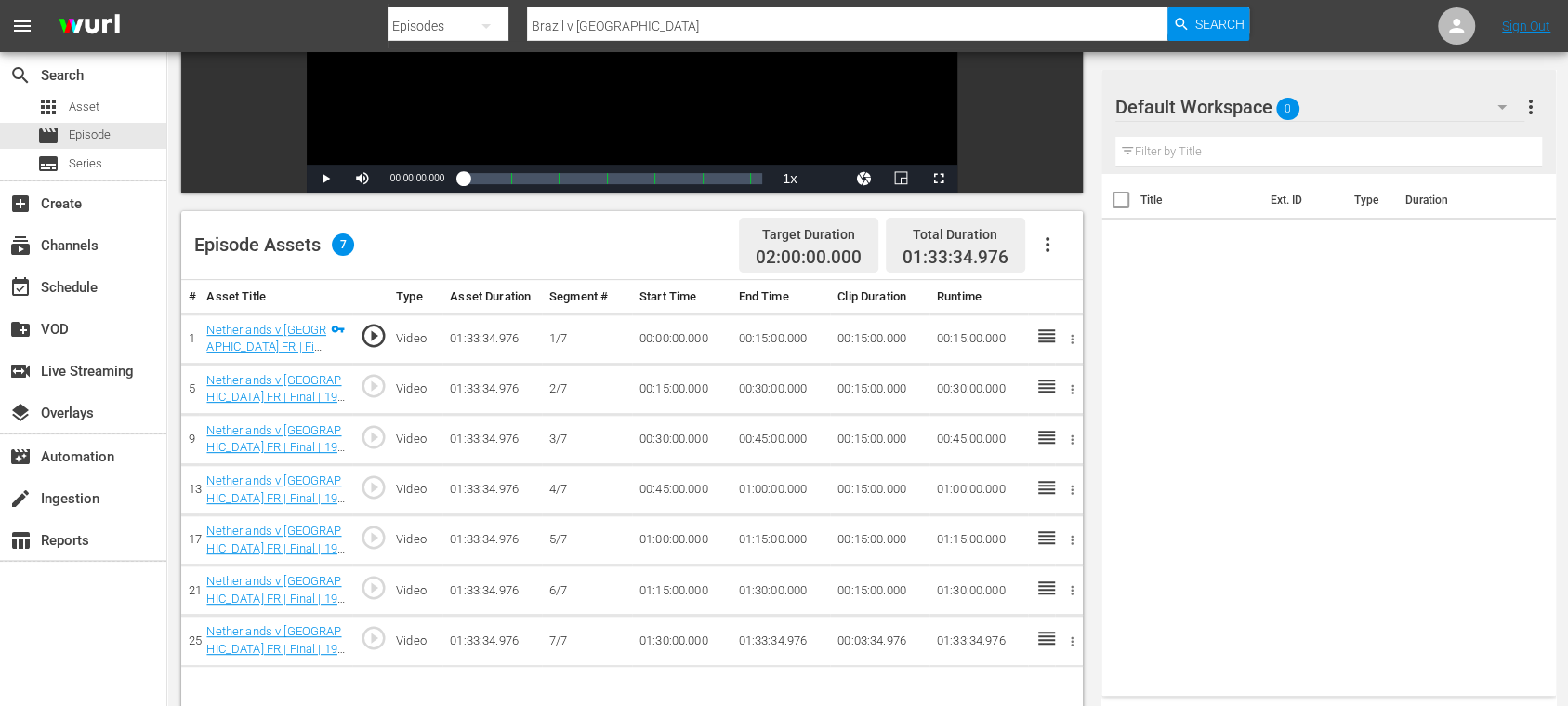
click at [1049, 242] on icon "button" at bounding box center [1048, 245] width 23 height 23
click at [1056, 245] on div "Fill with Ads" at bounding box center [1102, 252] width 126 height 44
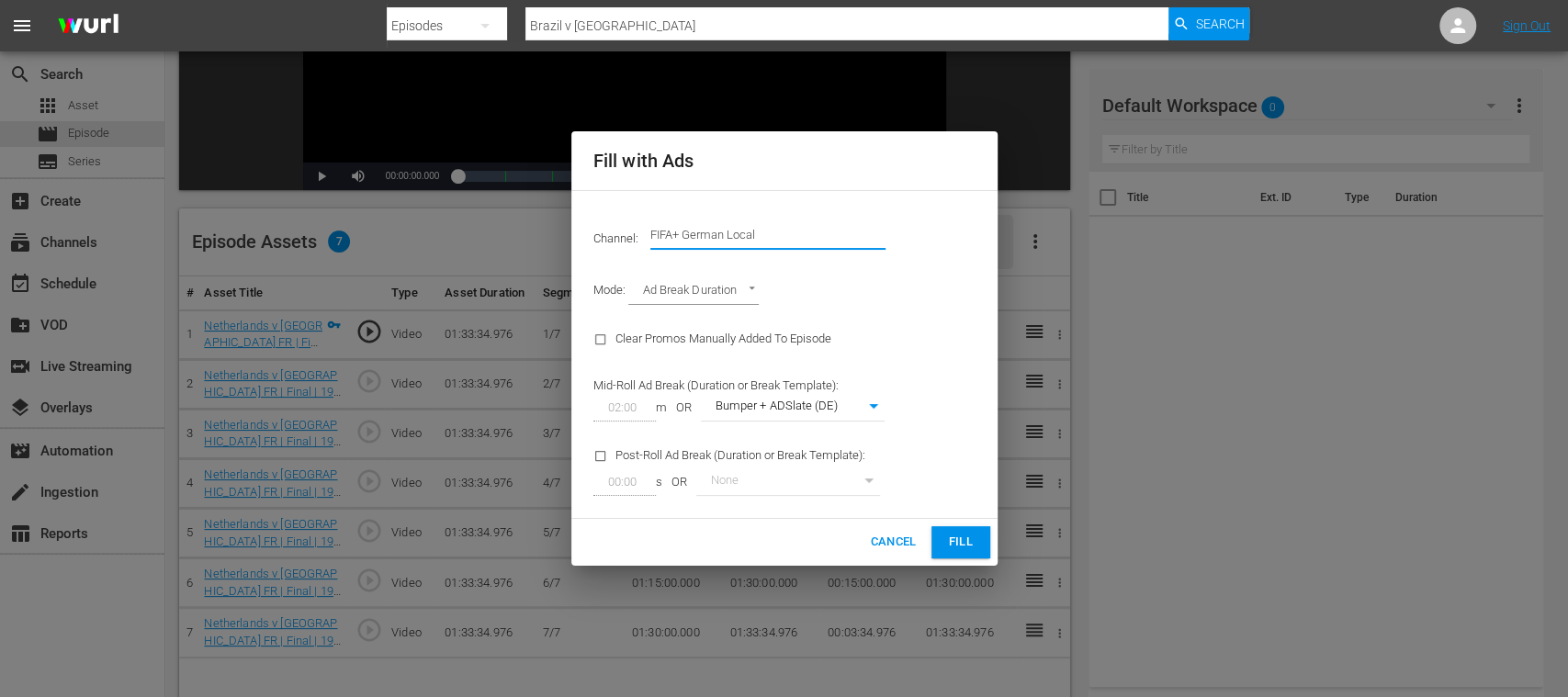
drag, startPoint x: 678, startPoint y: 235, endPoint x: 910, endPoint y: 236, distance: 232.0
click at [909, 237] on div "Channel: Channel Title FIFA+ German Local" at bounding box center [785, 235] width 404 height 66
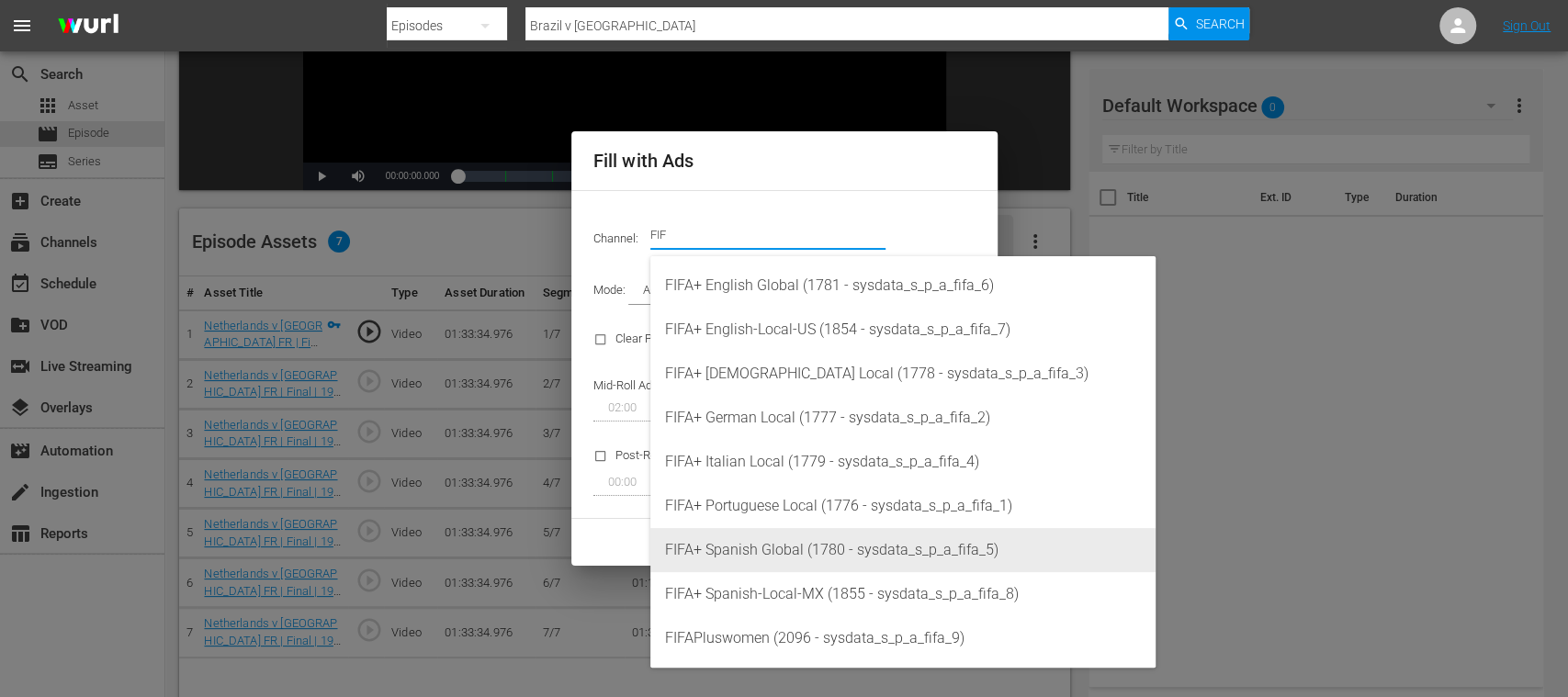
click at [795, 544] on div "FIFA+ Spanish Global (1780 - sysdata_s_p_a_fifa_5)" at bounding box center [902, 549] width 476 height 44
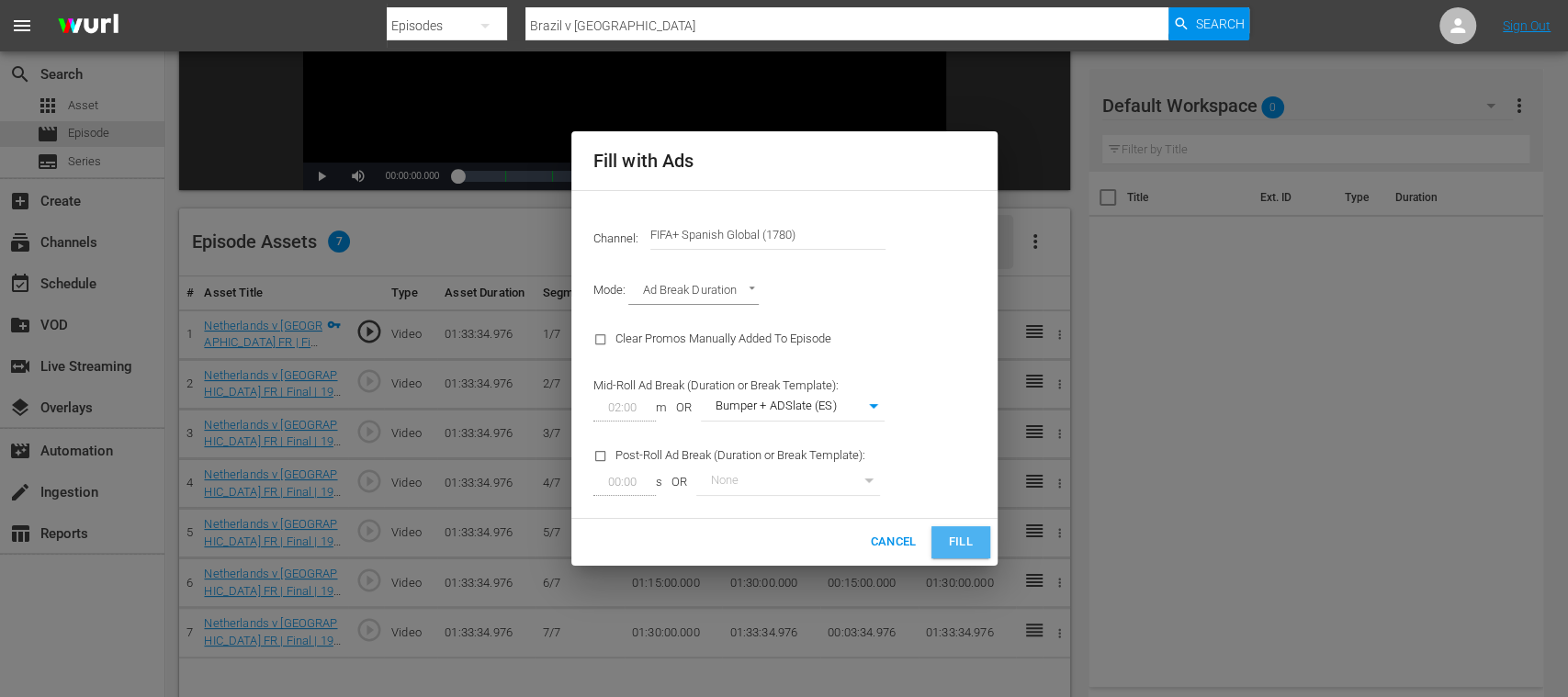
click at [965, 542] on span "Fill" at bounding box center [961, 542] width 30 height 21
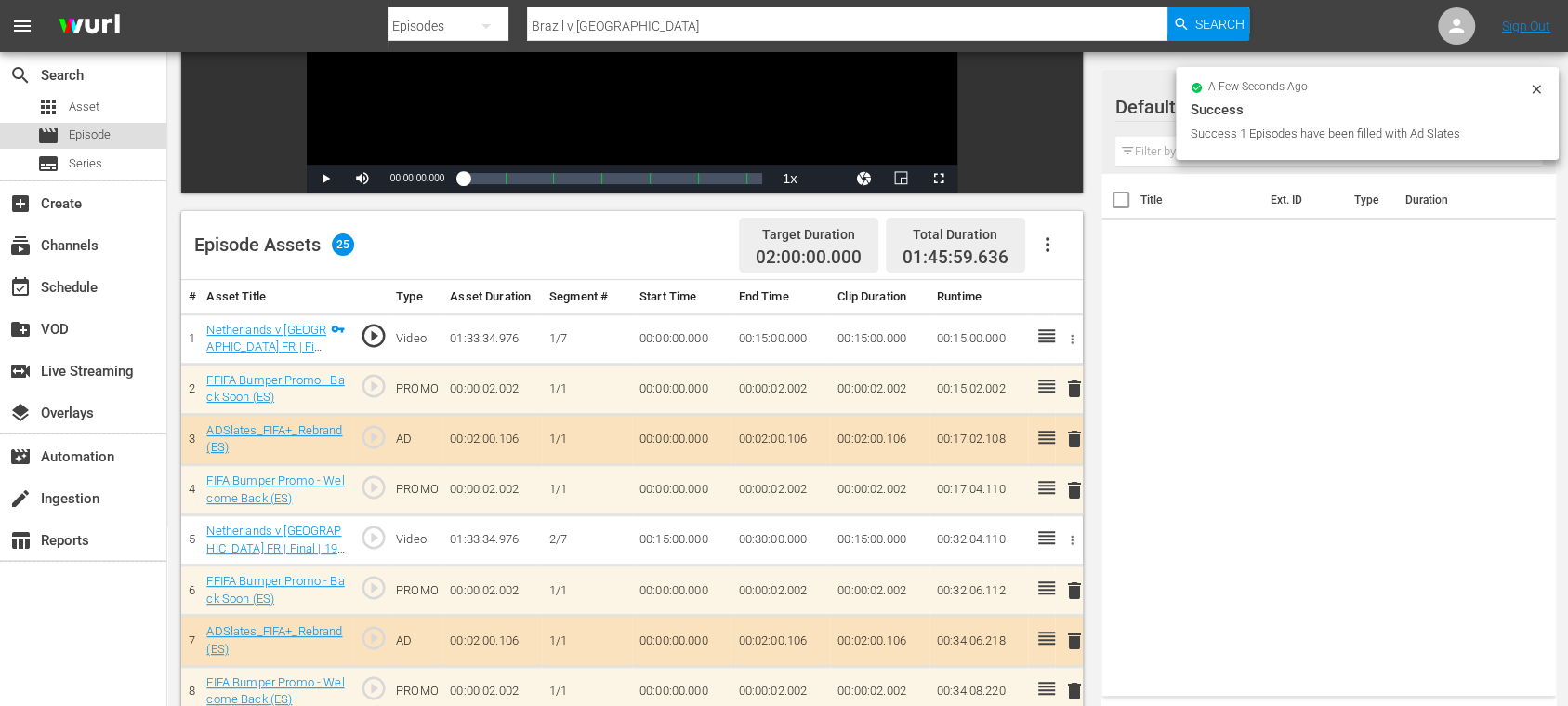
click at [97, 136] on span "Episode" at bounding box center [90, 135] width 41 height 19
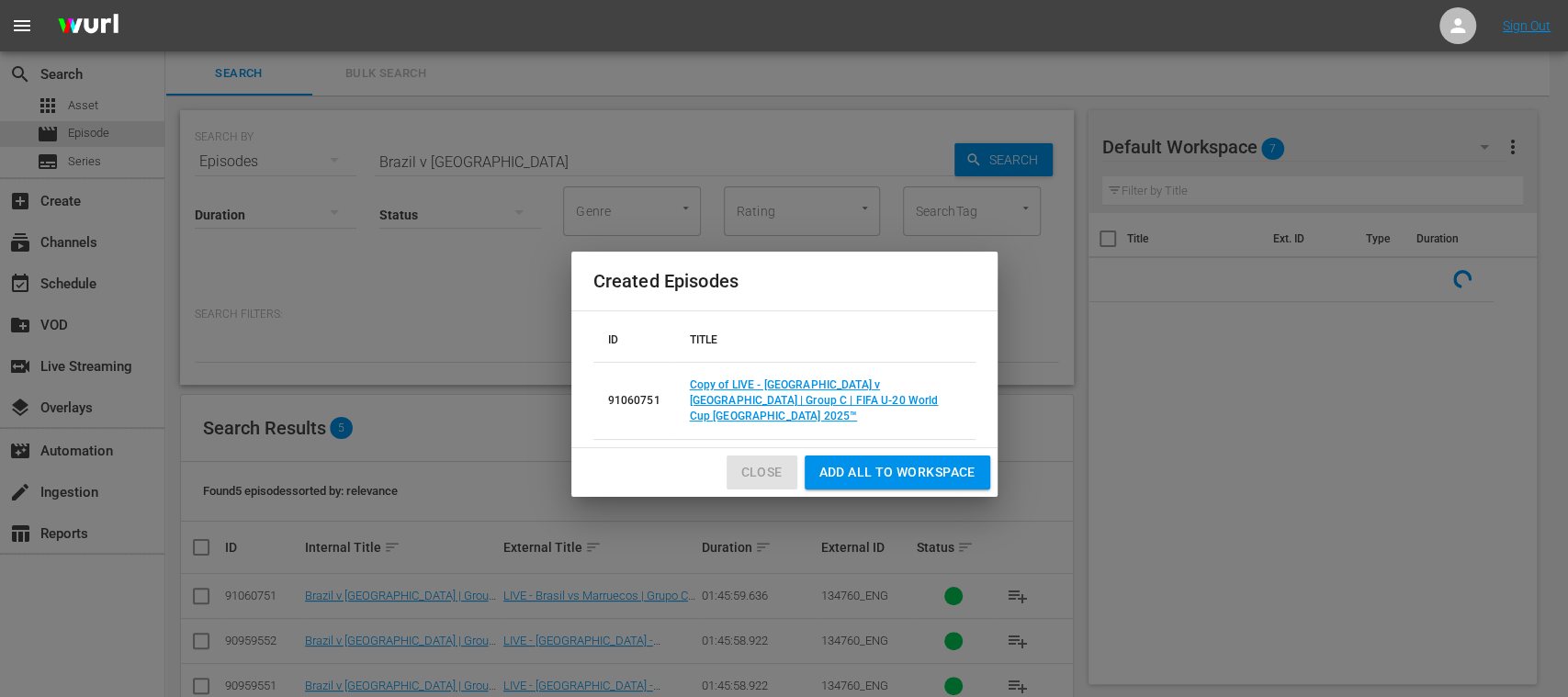
click at [744, 461] on span "Close" at bounding box center [762, 472] width 41 height 23
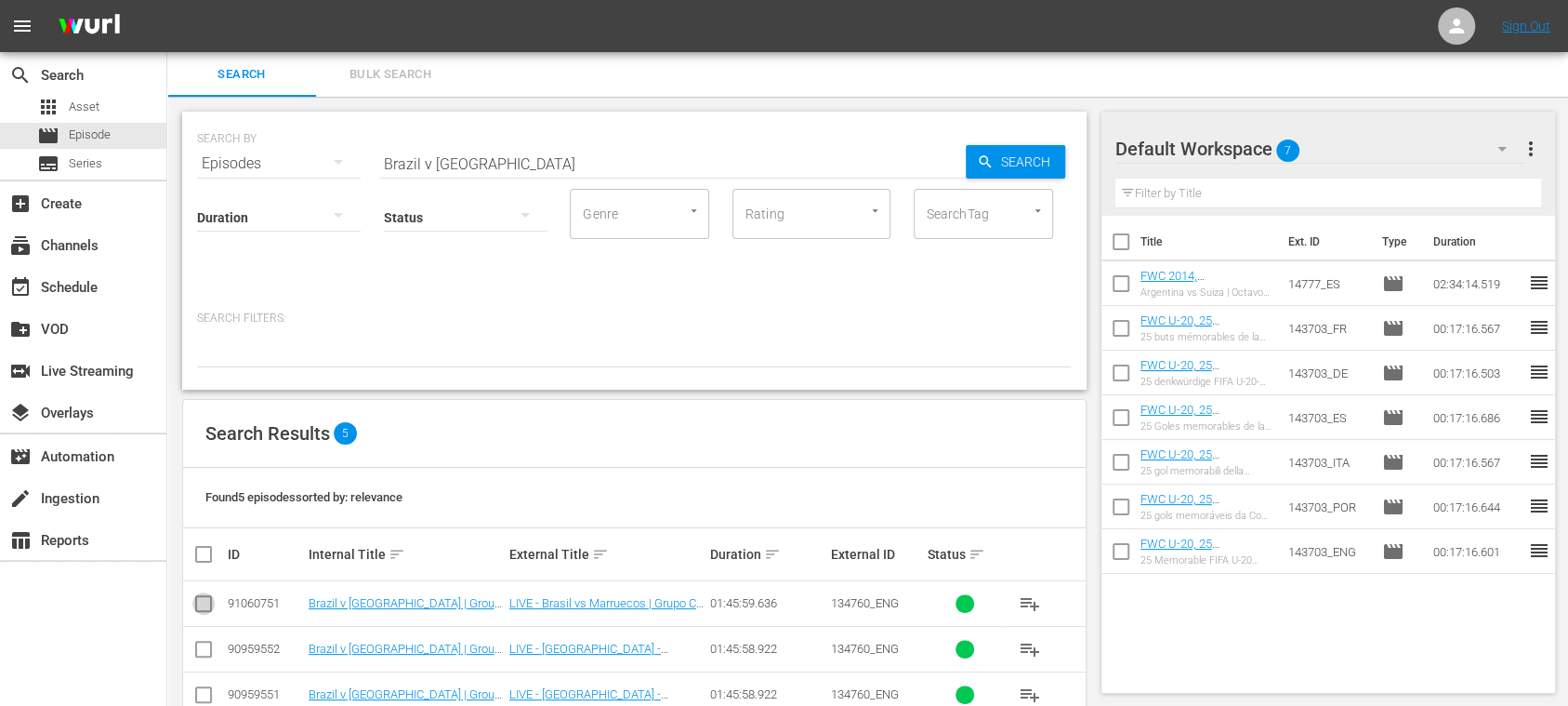
click at [204, 600] on input "checkbox" at bounding box center [204, 607] width 23 height 23
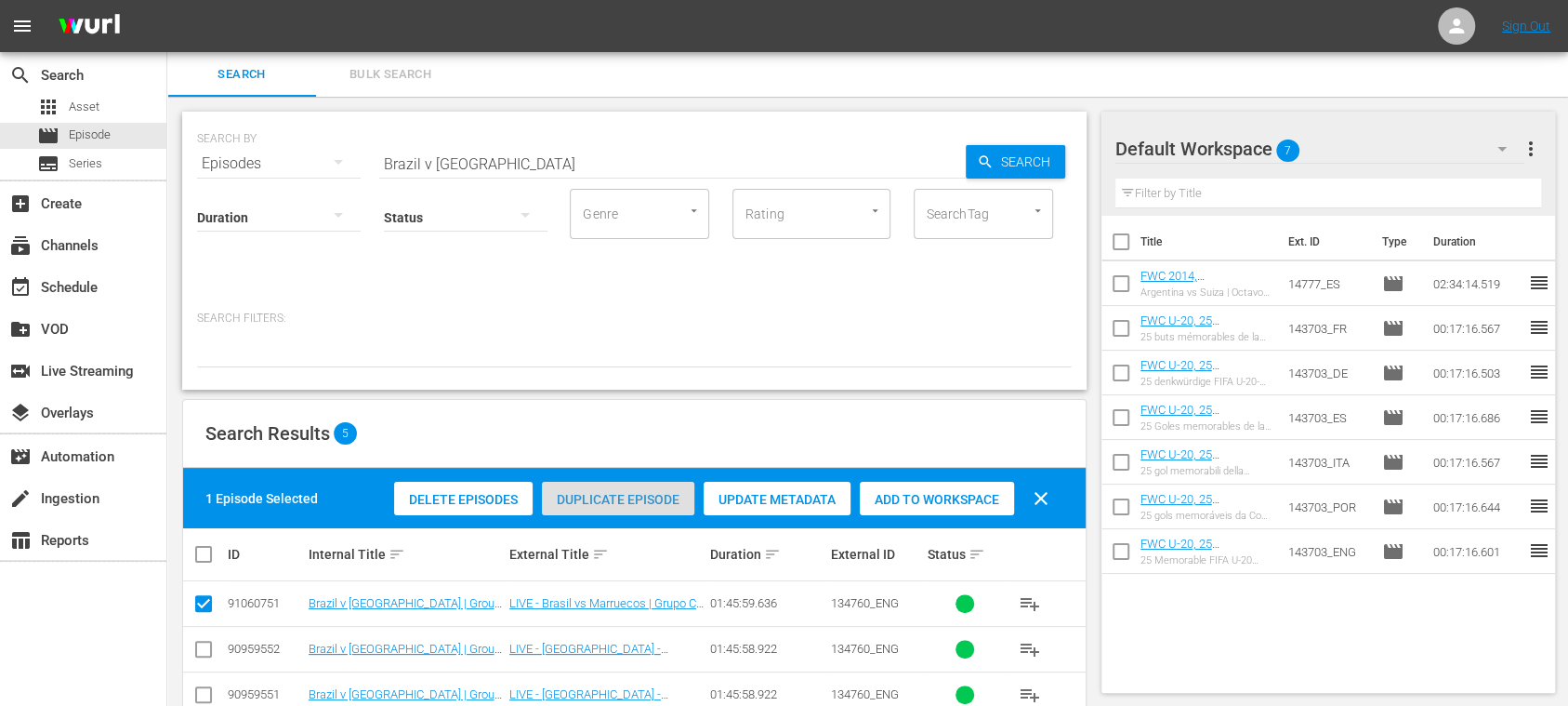
click at [619, 502] on span "Duplicate Episode" at bounding box center [618, 500] width 153 height 15
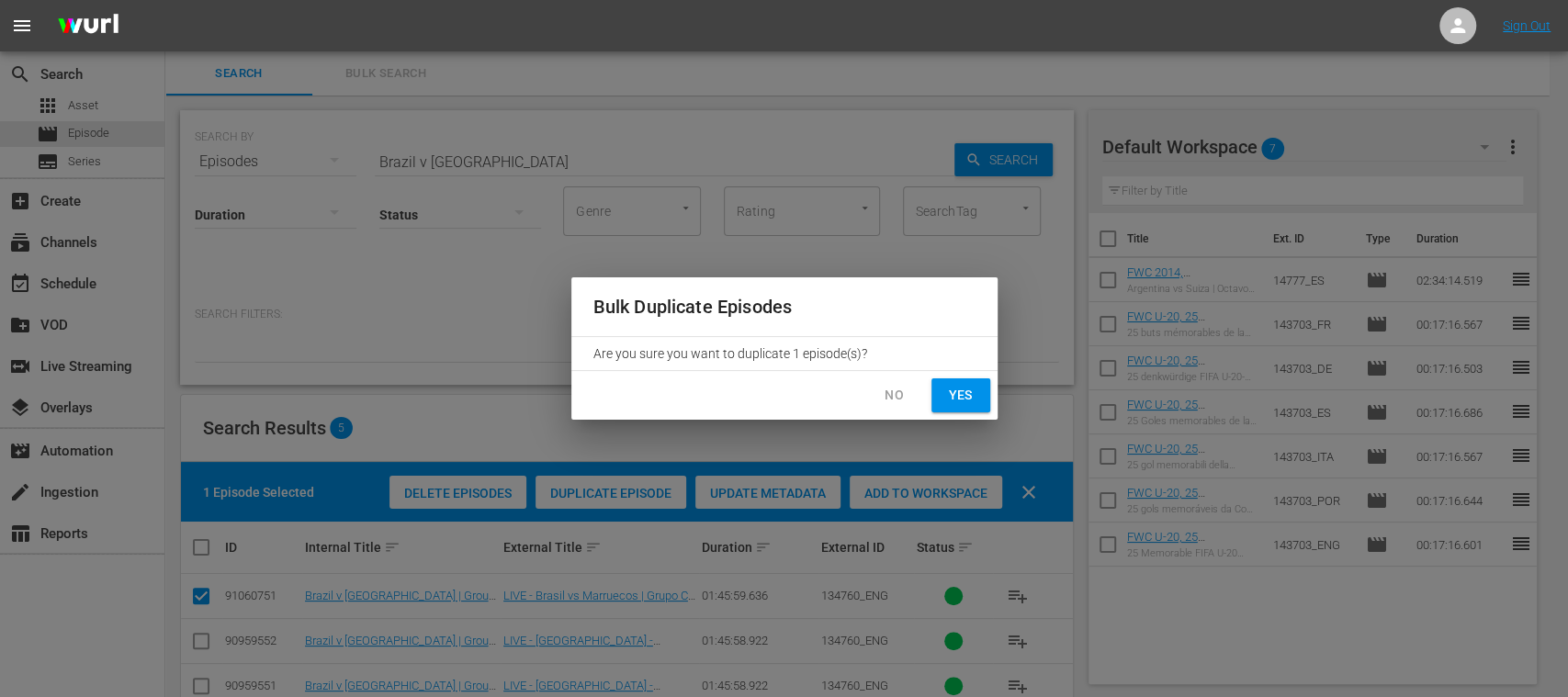
click at [966, 395] on span "Yes" at bounding box center [961, 395] width 30 height 23
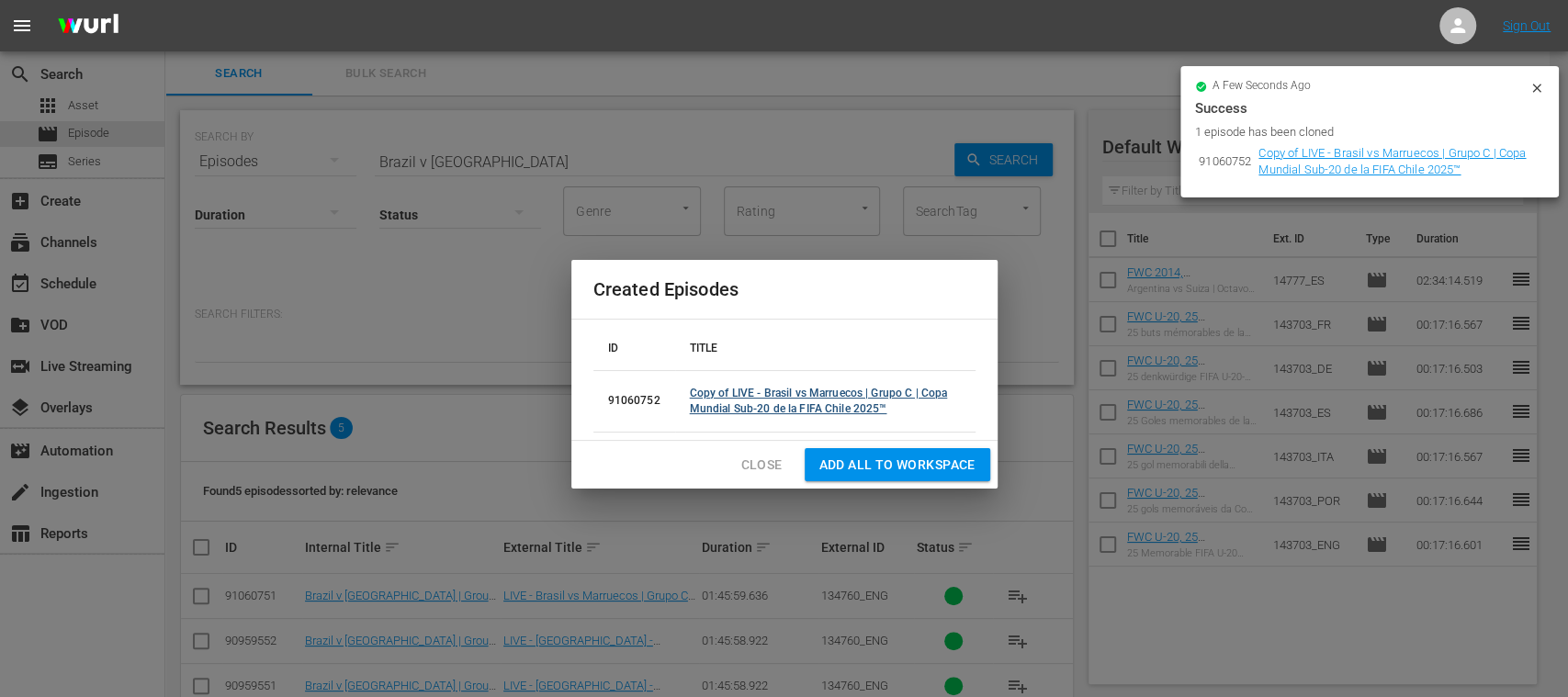
click at [827, 400] on td "Copy of LIVE - Brasil vs Marruecos | Grupo C | Copa Mundial Sub-20 de la FIFA C…" at bounding box center [825, 401] width 301 height 61
click at [840, 406] on link "Copy of LIVE - Brasil vs Marruecos | Grupo C | Copa Mundial Sub-20 de la FIFA C…" at bounding box center [818, 400] width 258 height 29
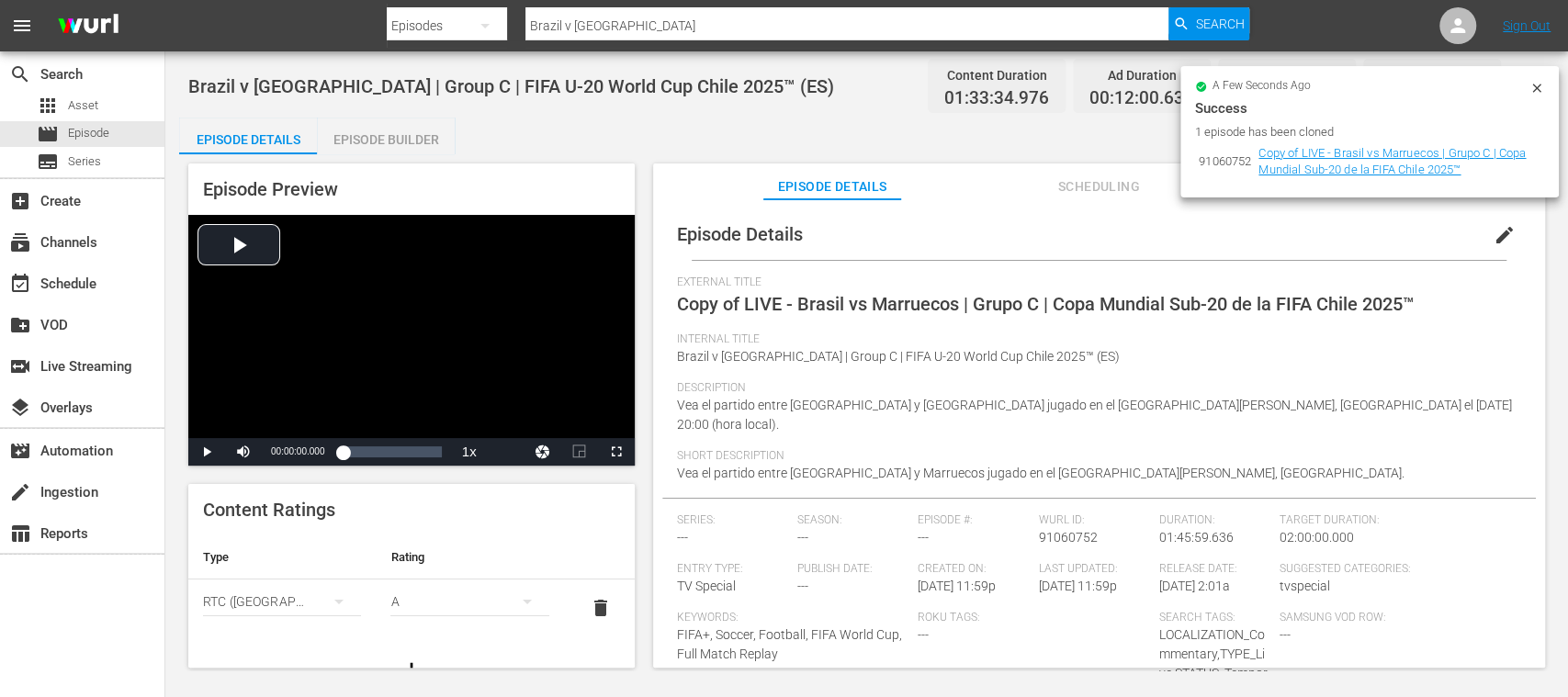
click at [1540, 87] on icon at bounding box center [1537, 88] width 15 height 15
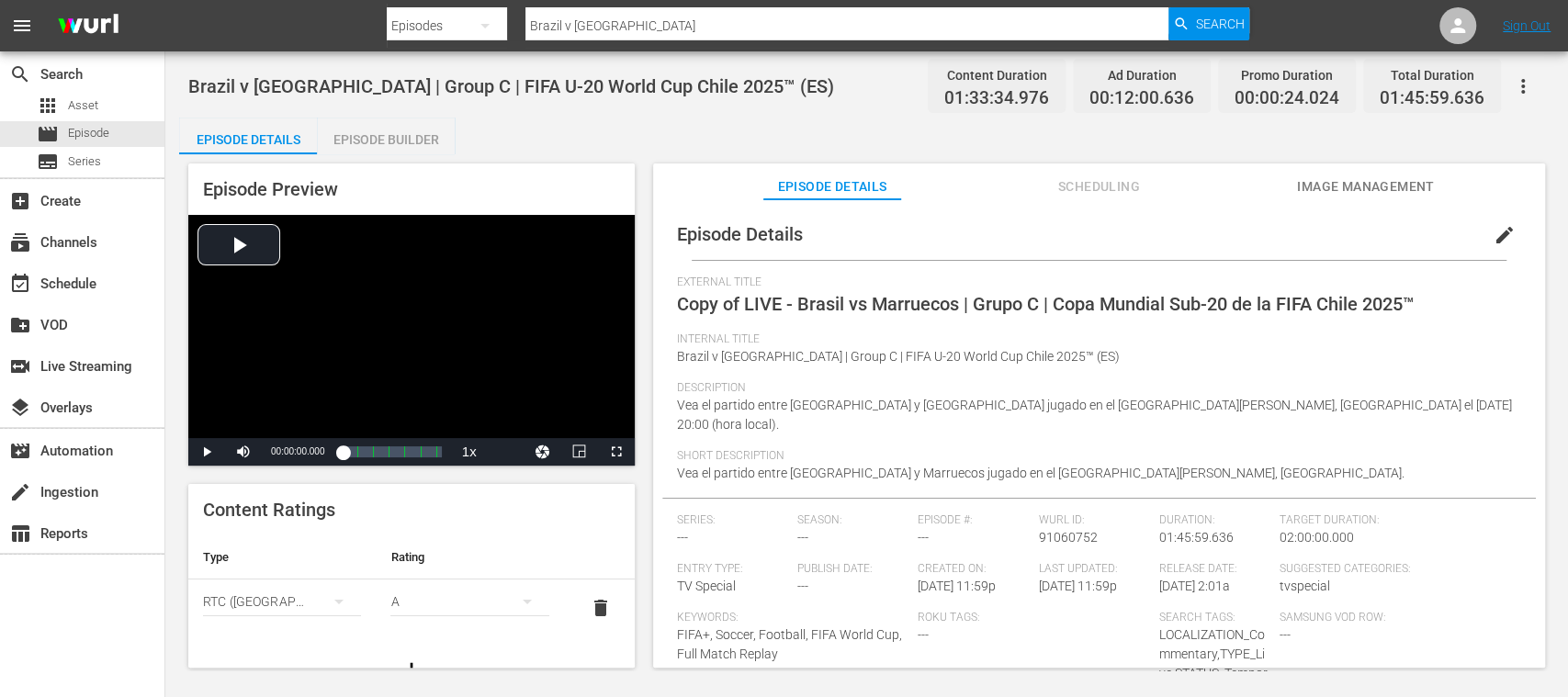
click at [1495, 234] on span "edit" at bounding box center [1505, 235] width 22 height 22
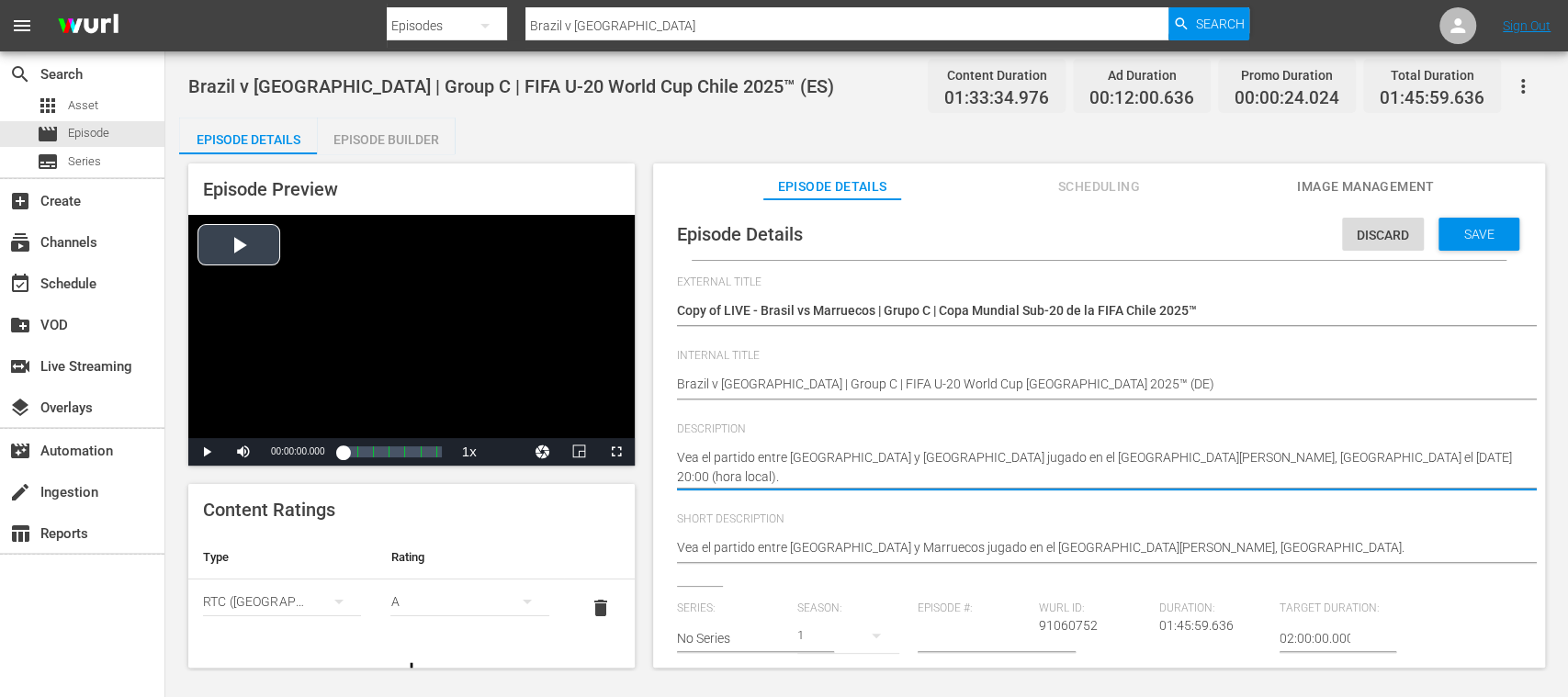
drag, startPoint x: 804, startPoint y: 483, endPoint x: 594, endPoint y: 423, distance: 218.4
paste textarea "Seht Euch das Spiel zwischen Brasilien und Marokko an. Estadio Nacional Julio M…"
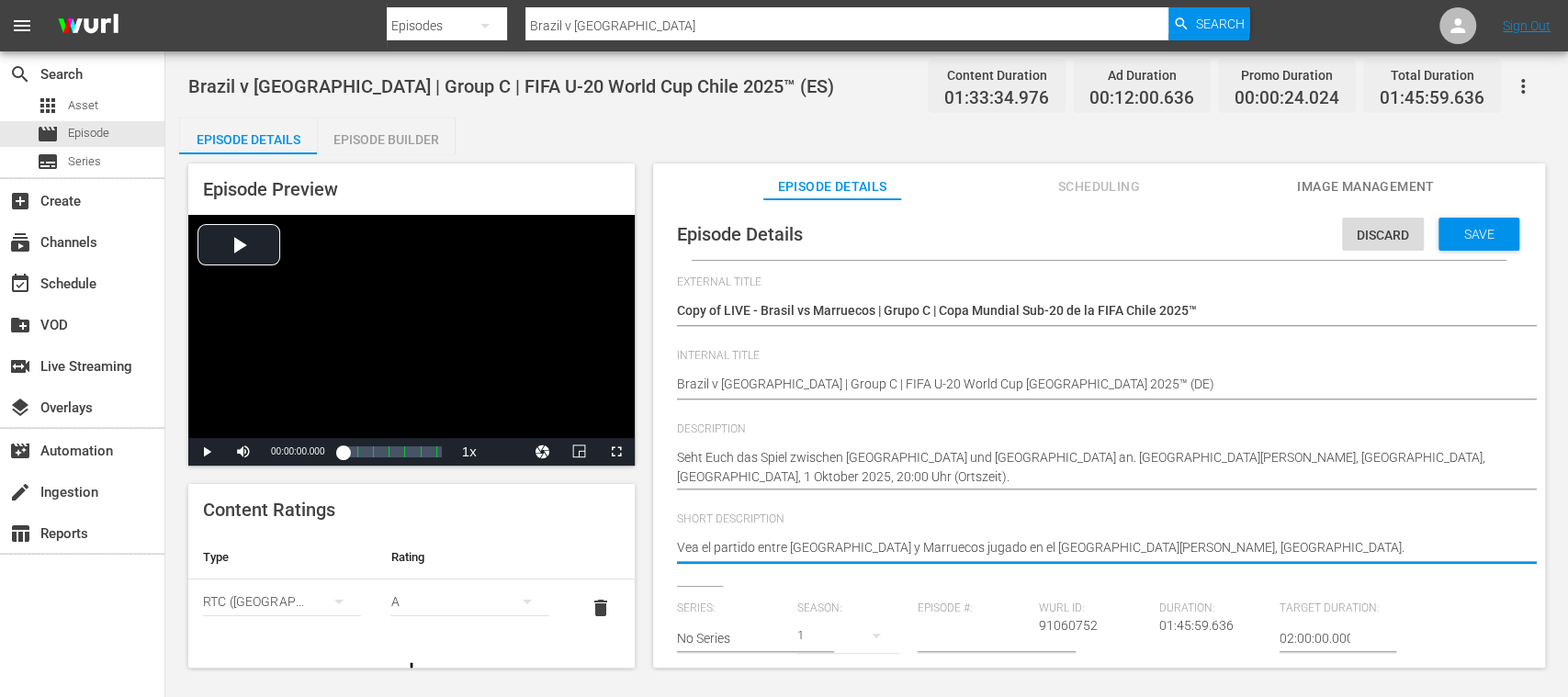
drag, startPoint x: 1287, startPoint y: 543, endPoint x: 559, endPoint y: 516, distance: 728.5
paste textarea "Seht Euch das Spiel zwischen Brasilien und Marokko an. Estadio Nacional Julio M…"
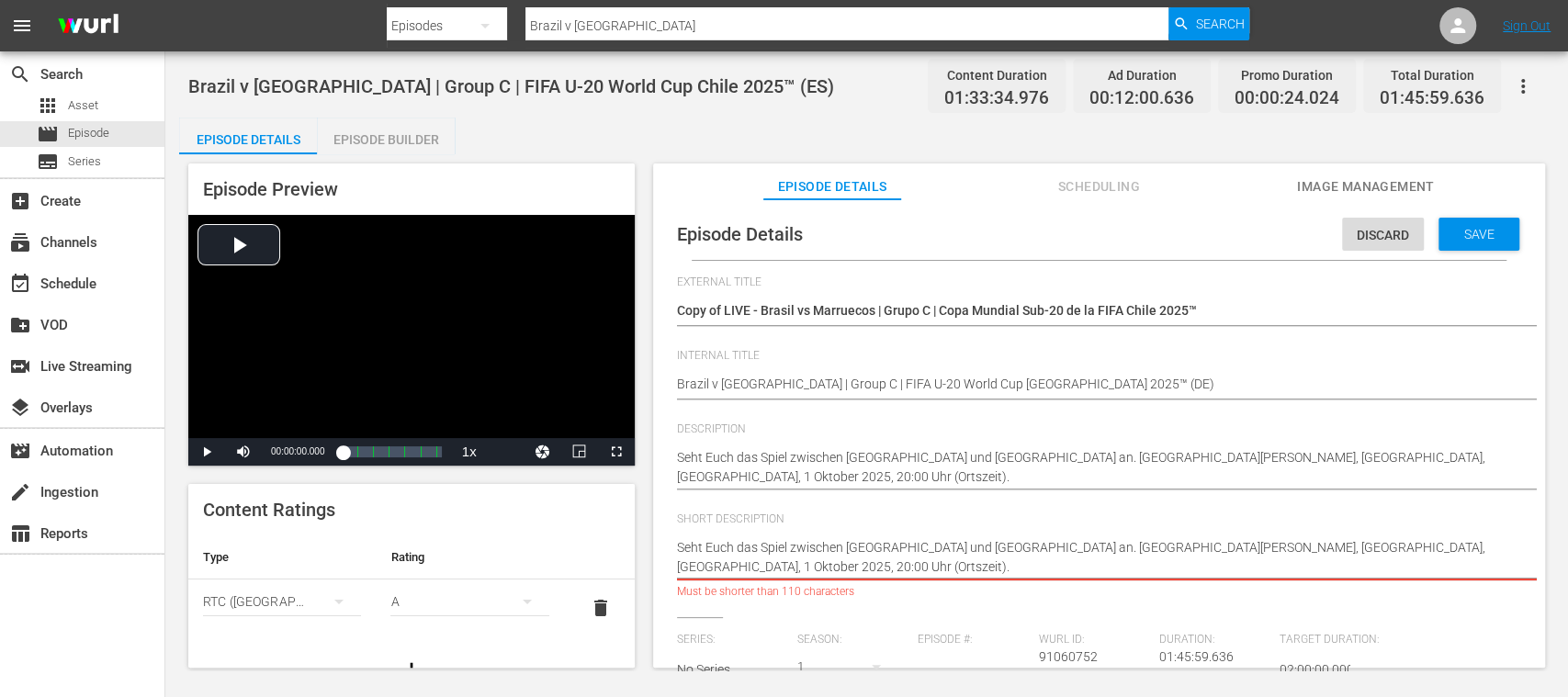
click at [1174, 543] on textarea "Vea el partido entre Brasil y Marruecos jugado en el Estadio Nacional Julio Mar…" at bounding box center [1094, 556] width 835 height 38
drag, startPoint x: 1250, startPoint y: 554, endPoint x: 1269, endPoint y: 575, distance: 28.3
click at [1269, 575] on textarea "Vea el partido entre Brasil y Marruecos jugado en el Estadio Nacional Julio Mar…" at bounding box center [1094, 556] width 835 height 38
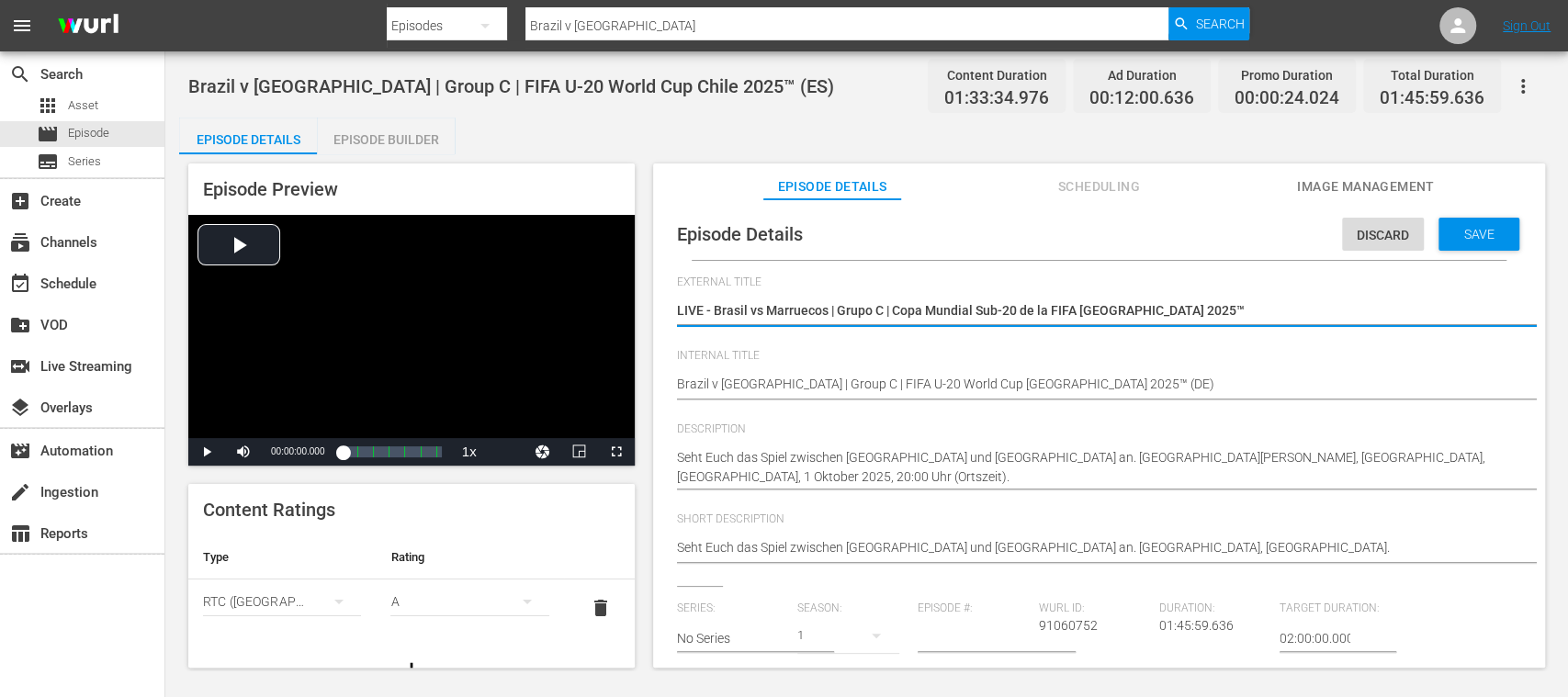
click at [331, 604] on icon "simple table" at bounding box center [339, 601] width 22 height 22
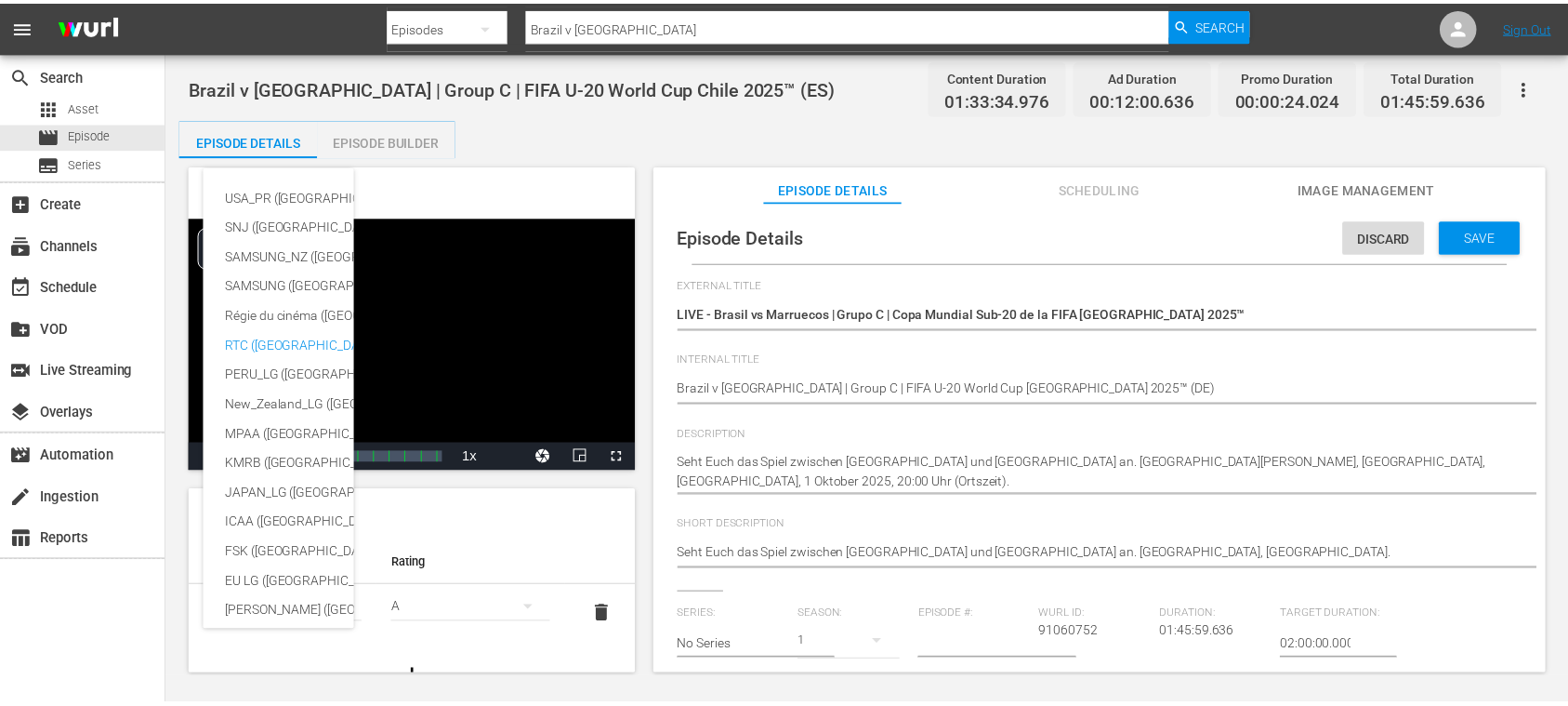
scroll to position [134, 0]
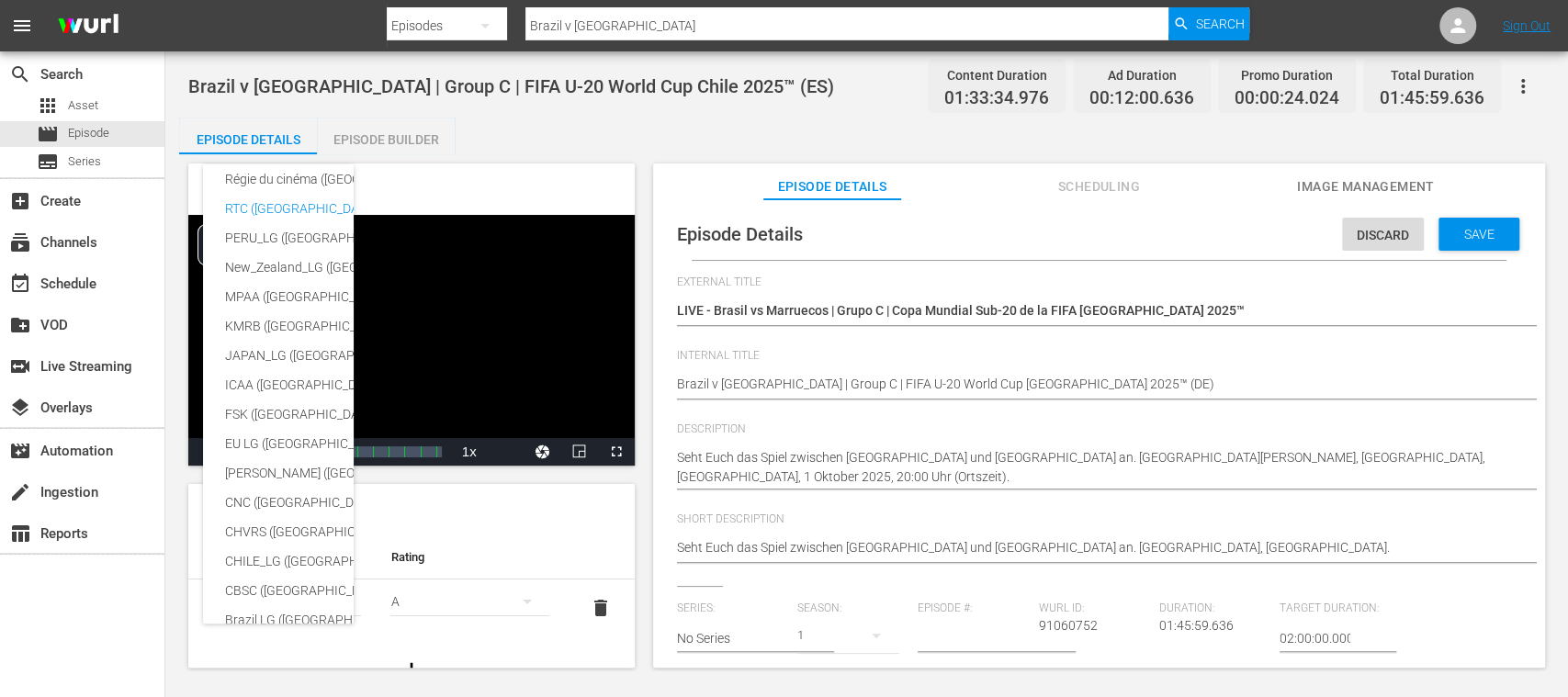
click at [583, 603] on div "USA_PR (United States of America (the)) SNJ (Brazil) SAMSUNG_NZ (New Zealand) S…" at bounding box center [784, 348] width 1568 height 697
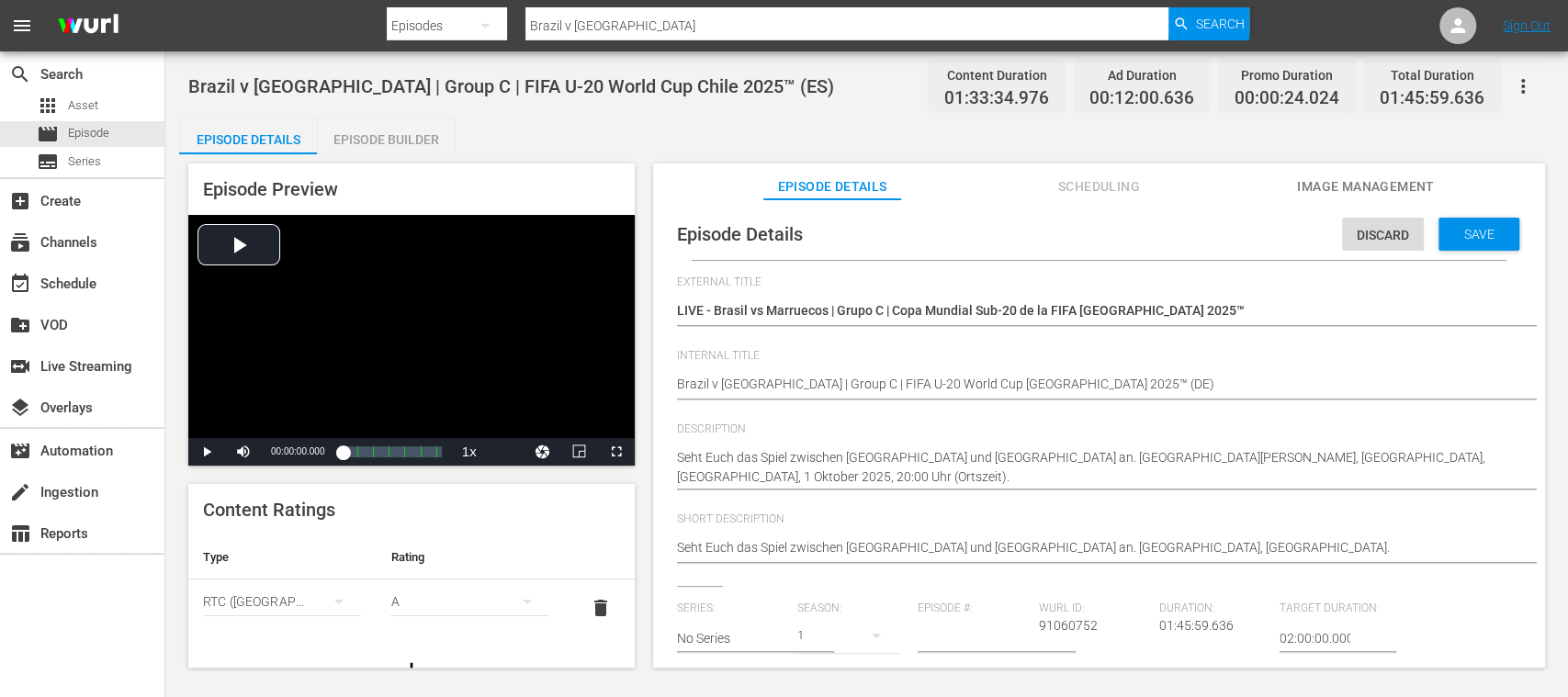
click at [589, 604] on span "delete" at bounding box center [601, 608] width 22 height 22
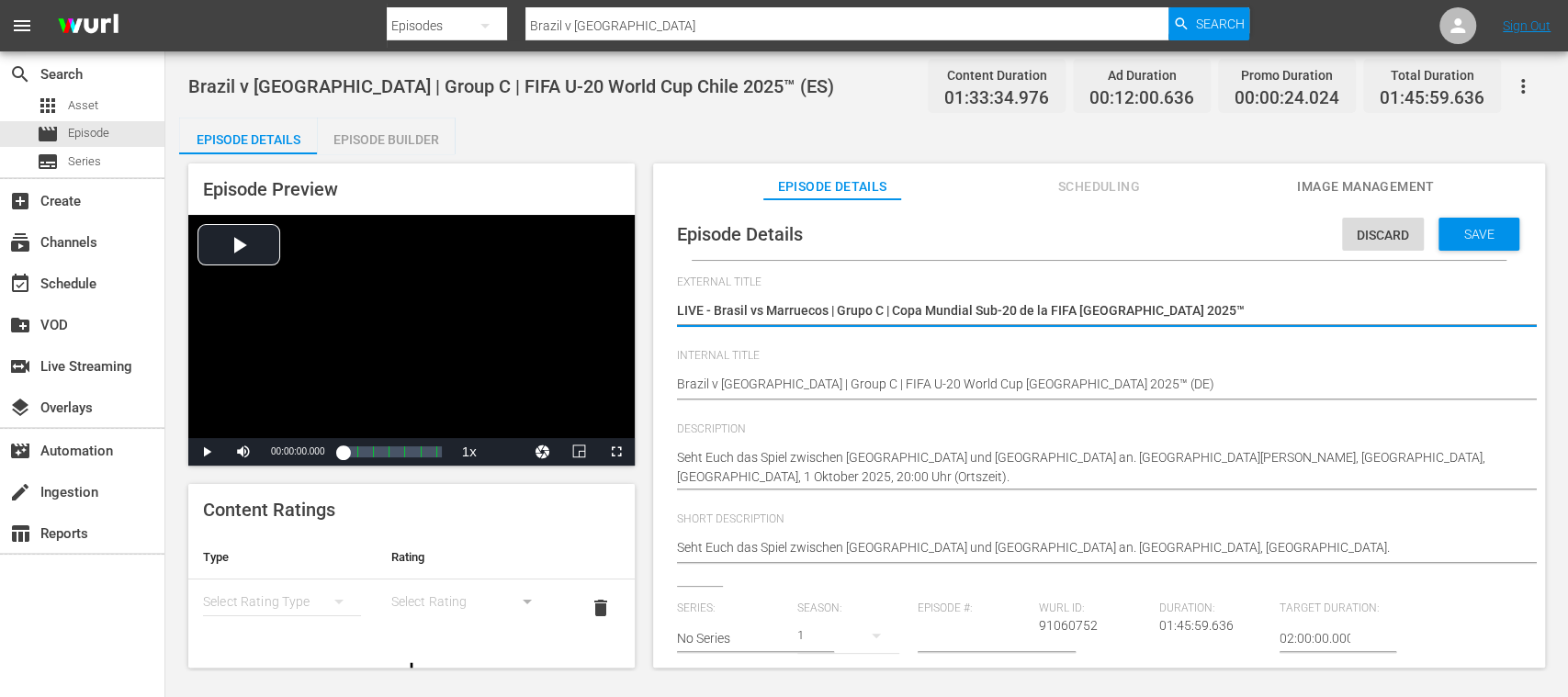
drag, startPoint x: 713, startPoint y: 309, endPoint x: 1241, endPoint y: 335, distance: 528.6
paste textarea "ien - Marokko | Gruppe C | FIFA U-20-Weltmeisterschaft"
click at [1487, 233] on span "Save" at bounding box center [1480, 235] width 60 height 15
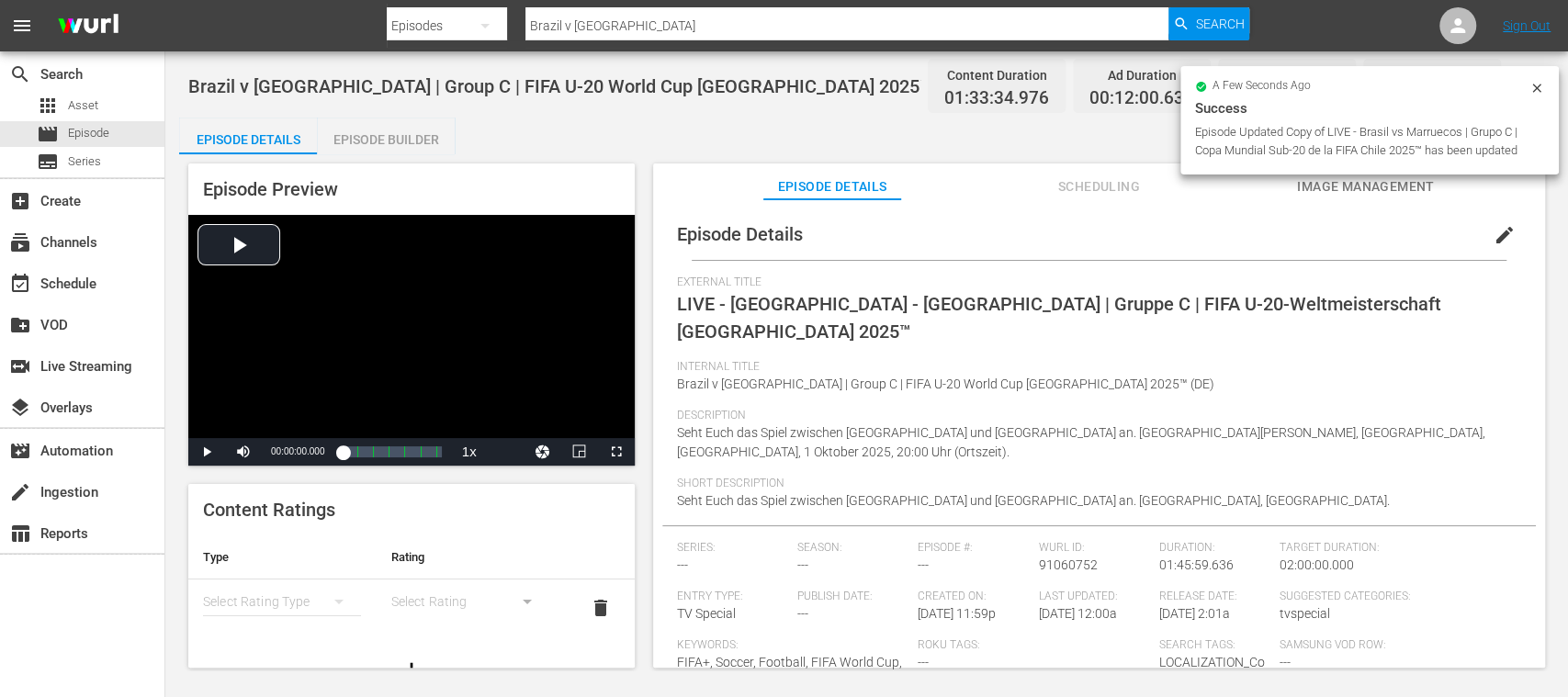
click at [400, 141] on div "Episode Builder" at bounding box center [385, 139] width 138 height 44
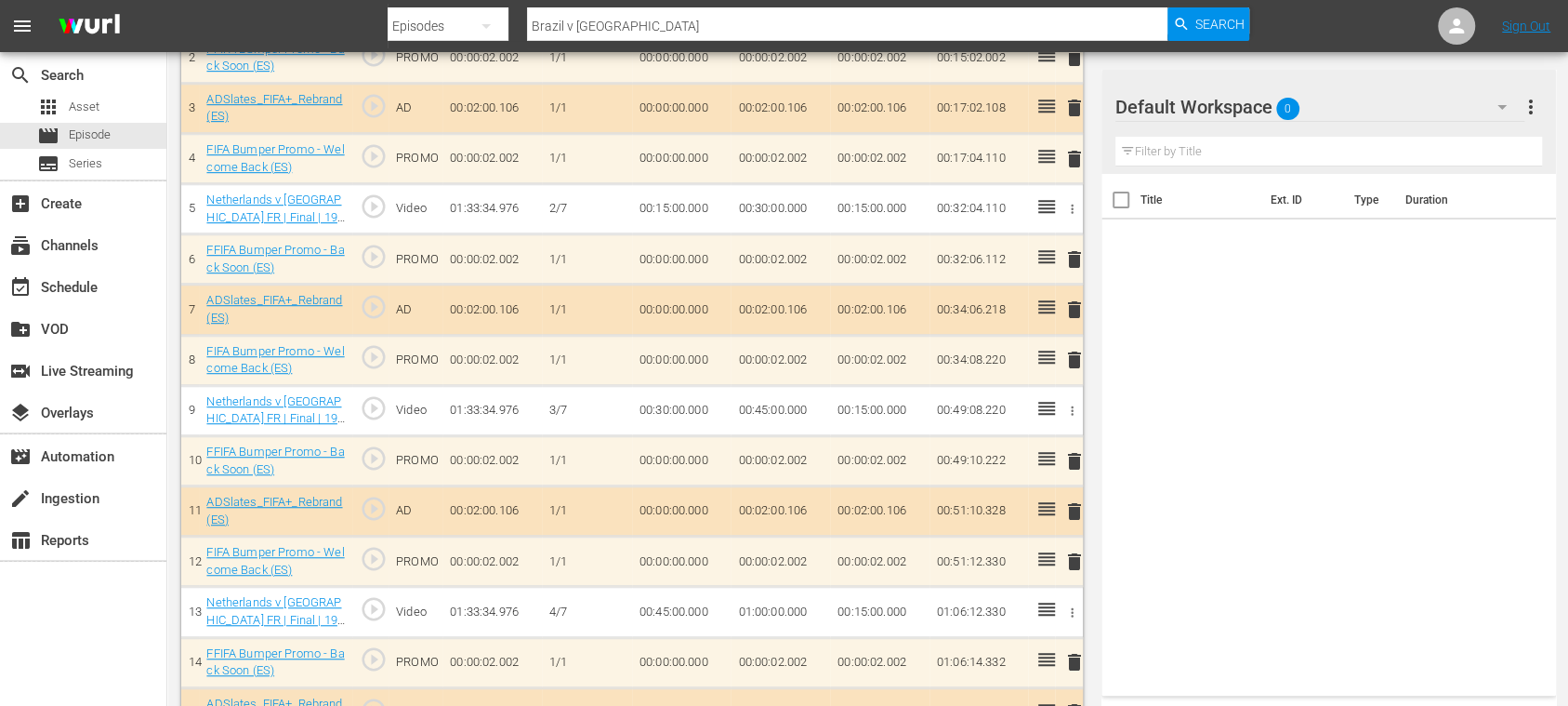
scroll to position [330, 0]
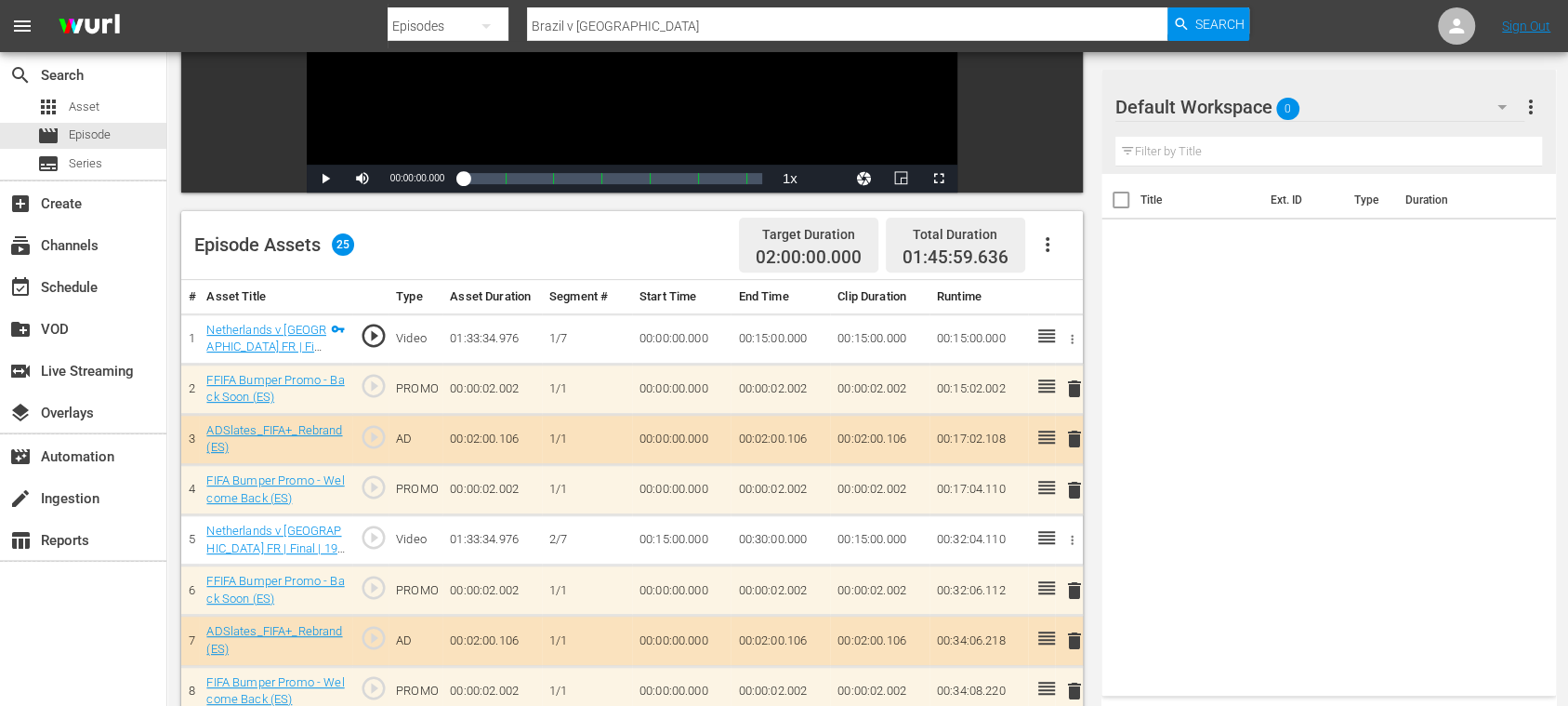
click at [1047, 240] on icon "button" at bounding box center [1048, 245] width 23 height 23
click at [1060, 284] on div "Clear Ads" at bounding box center [1102, 296] width 126 height 44
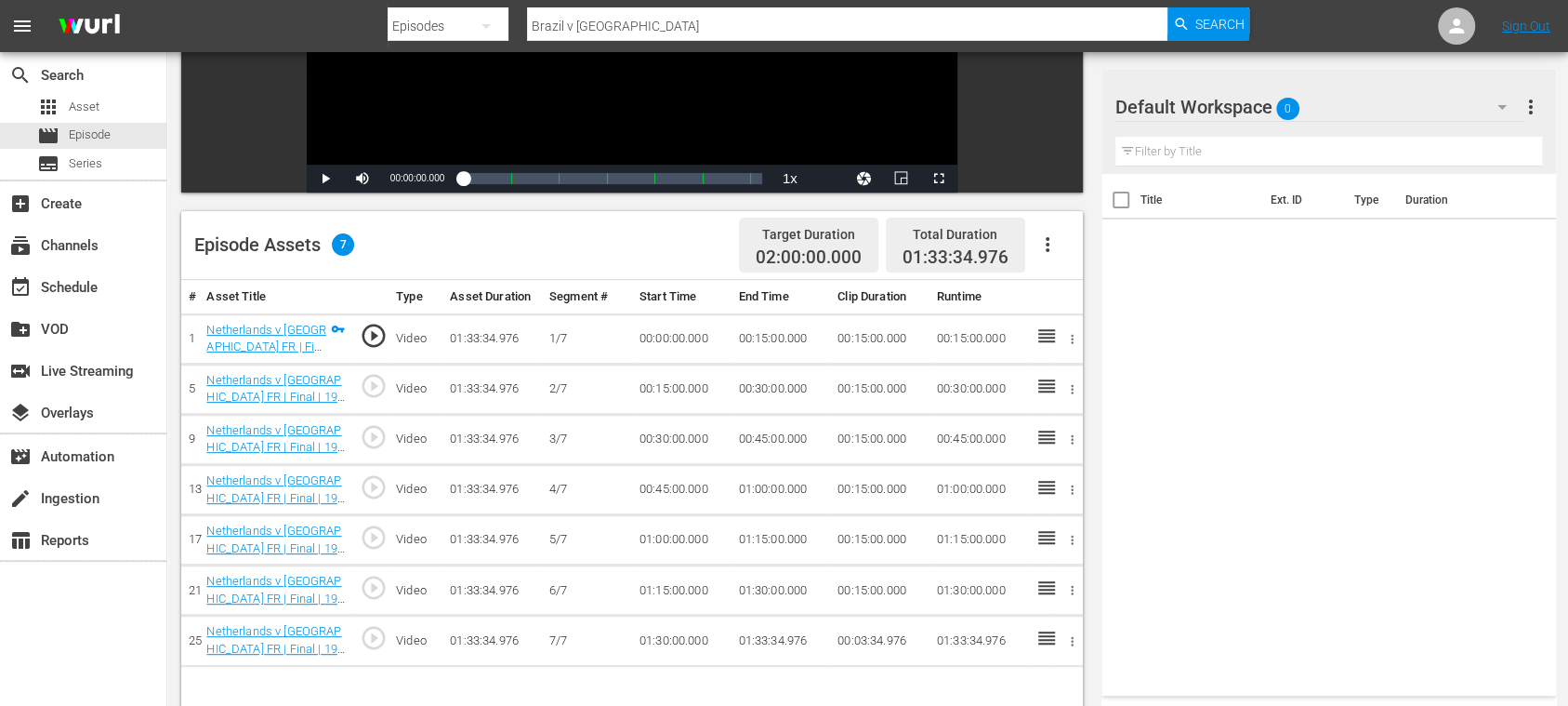
click at [1049, 249] on icon "button" at bounding box center [1048, 245] width 23 height 23
click at [1069, 253] on div "Fill with Ads" at bounding box center [1102, 252] width 126 height 44
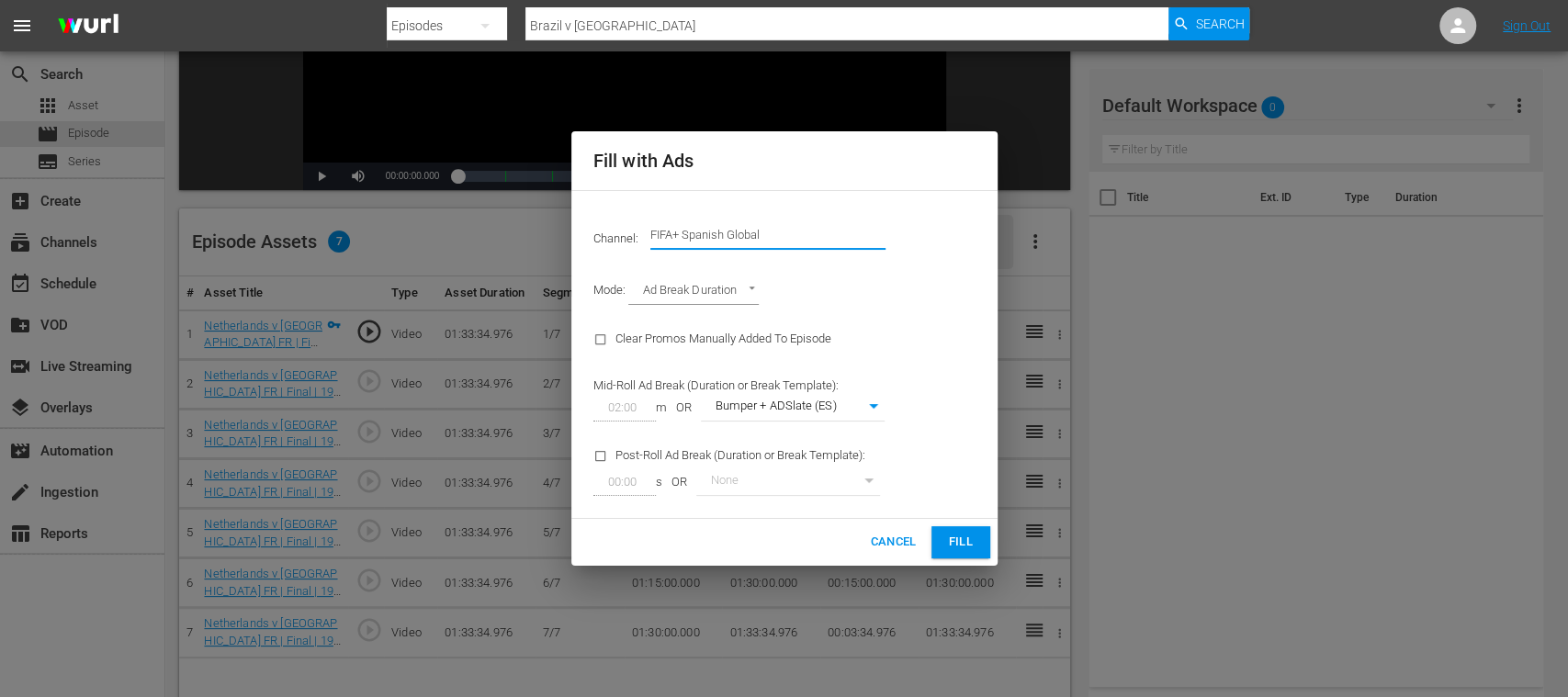
drag, startPoint x: 832, startPoint y: 235, endPoint x: 875, endPoint y: 235, distance: 43.0
click at [875, 235] on input "FIFA+ Spanish Global" at bounding box center [768, 235] width 236 height 44
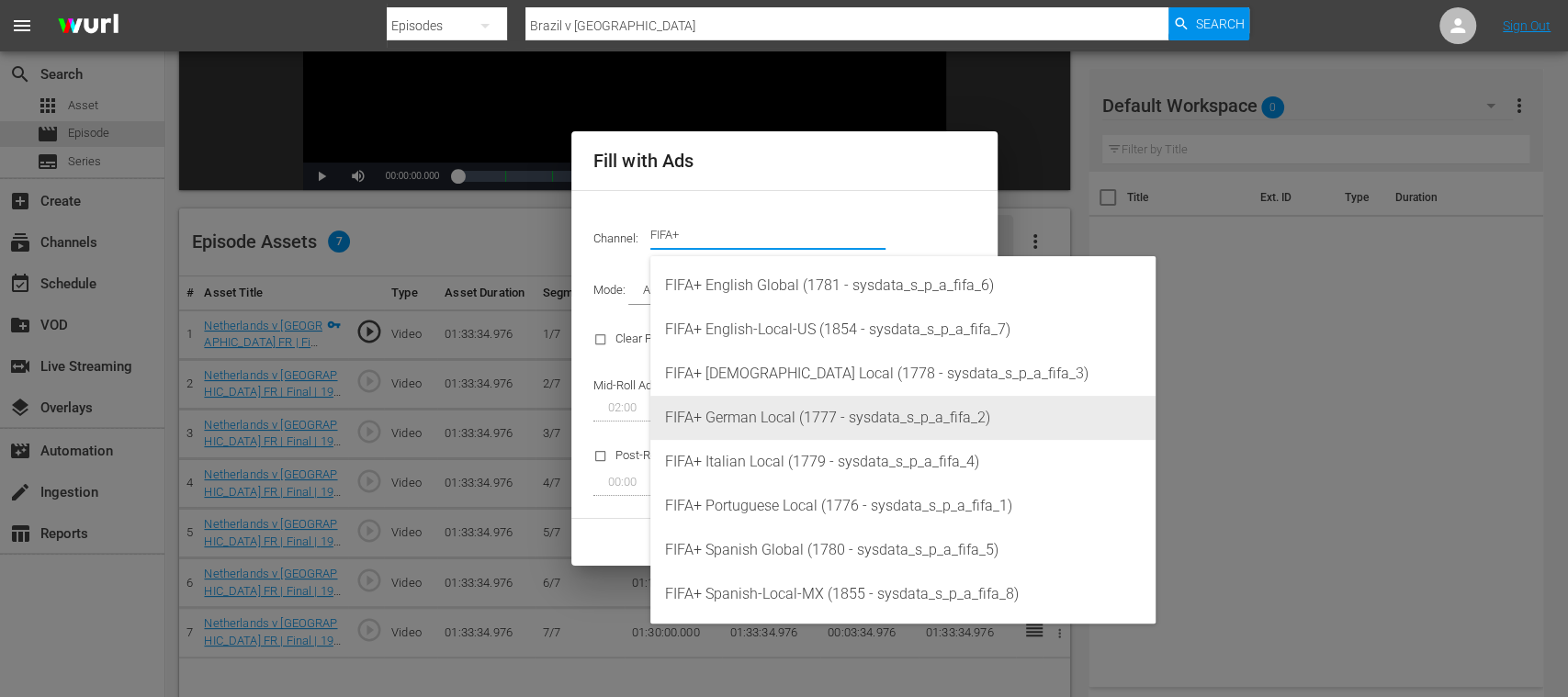
click at [790, 416] on div "FIFA+ German Local (1777 - sysdata_s_p_a_fifa_2)" at bounding box center [902, 417] width 476 height 44
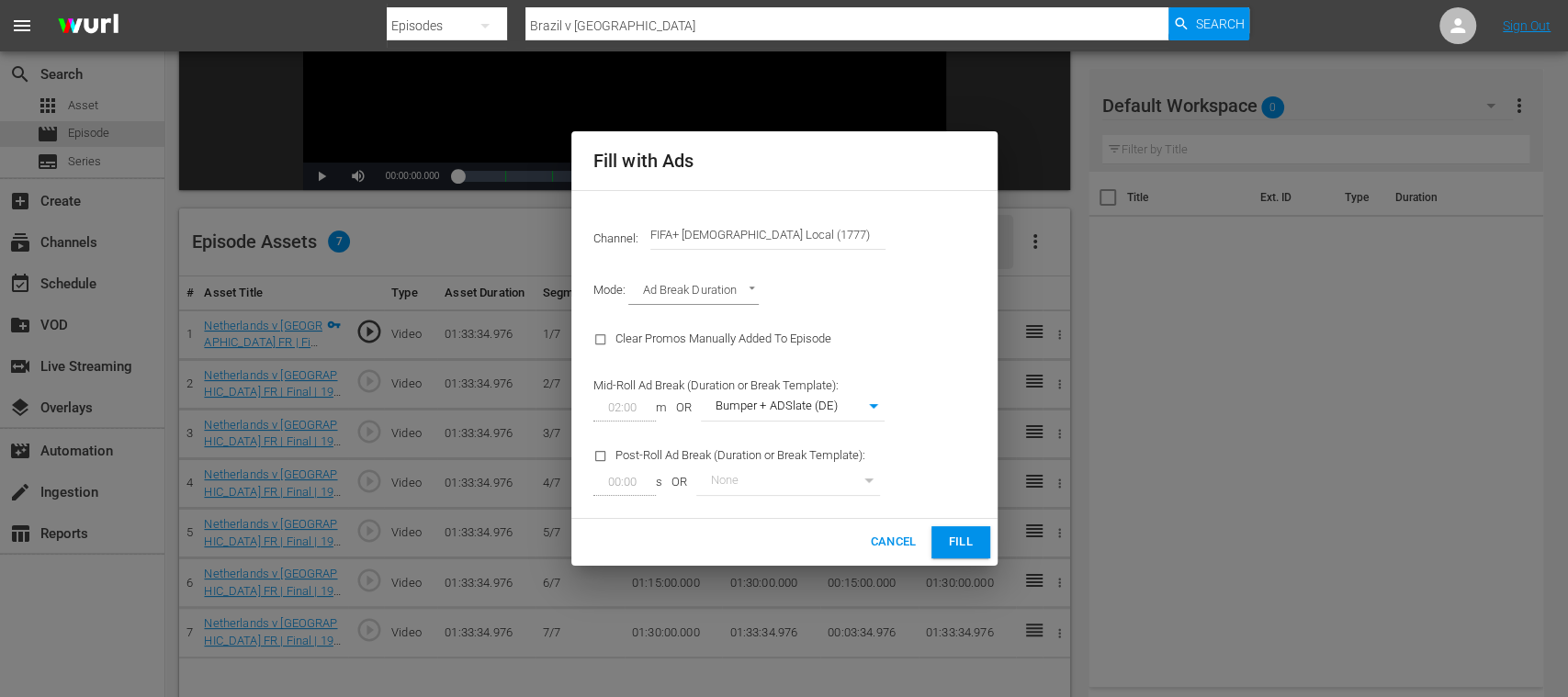
click at [966, 543] on span "Fill" at bounding box center [961, 542] width 30 height 21
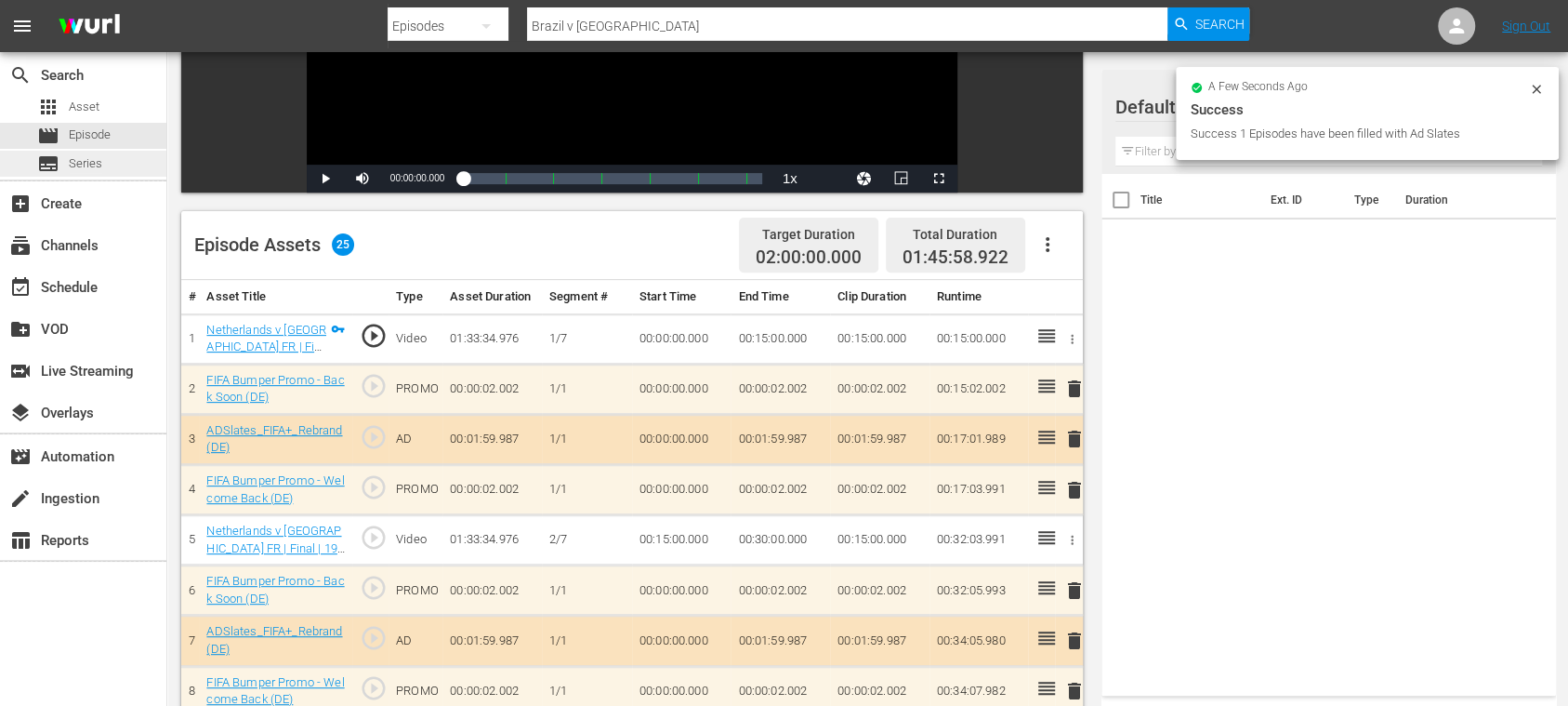
click at [80, 166] on span "Series" at bounding box center [86, 164] width 34 height 19
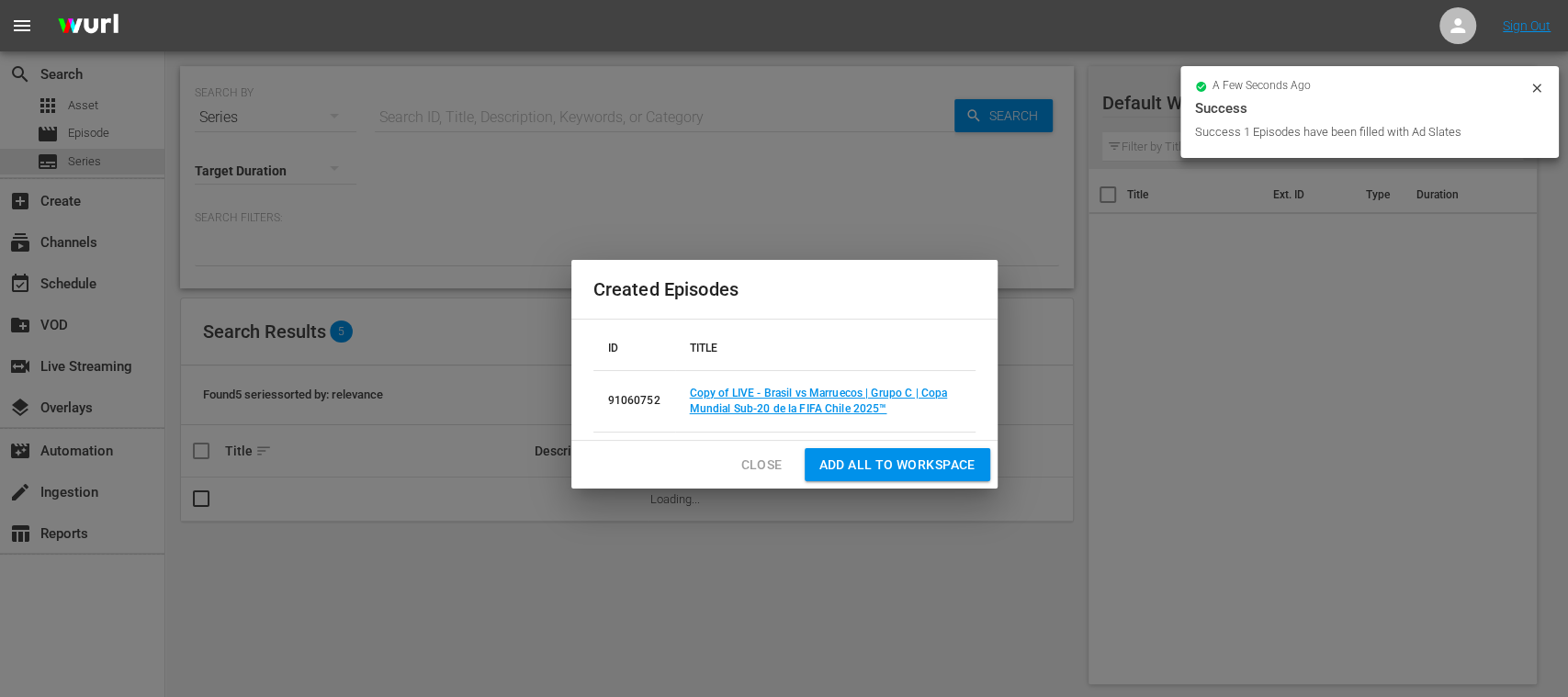
click at [91, 131] on div "Created Episodes ID TITLE 91060752 Copy of LIVE - Brasil vs Marruecos | Grupo C…" at bounding box center [784, 348] width 1568 height 697
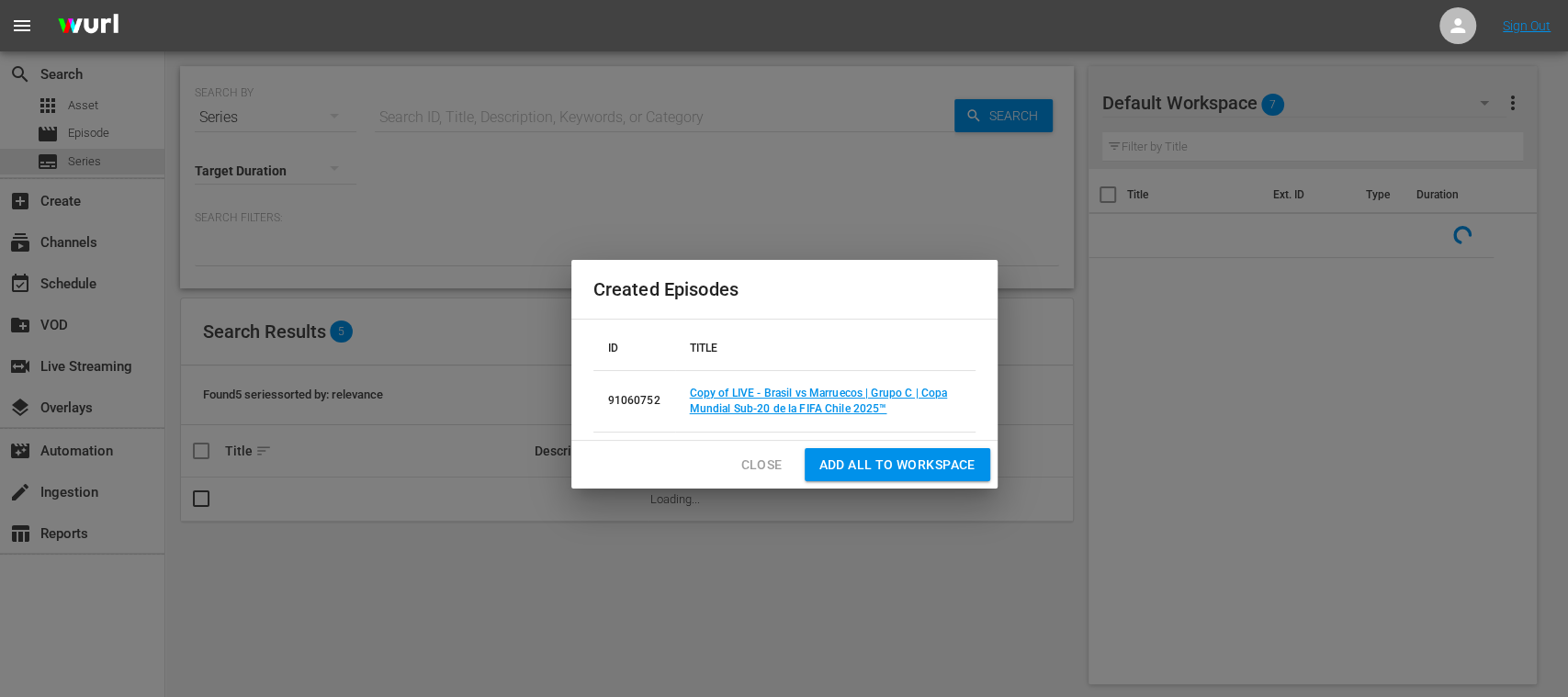
click at [773, 459] on span "Close" at bounding box center [762, 464] width 41 height 23
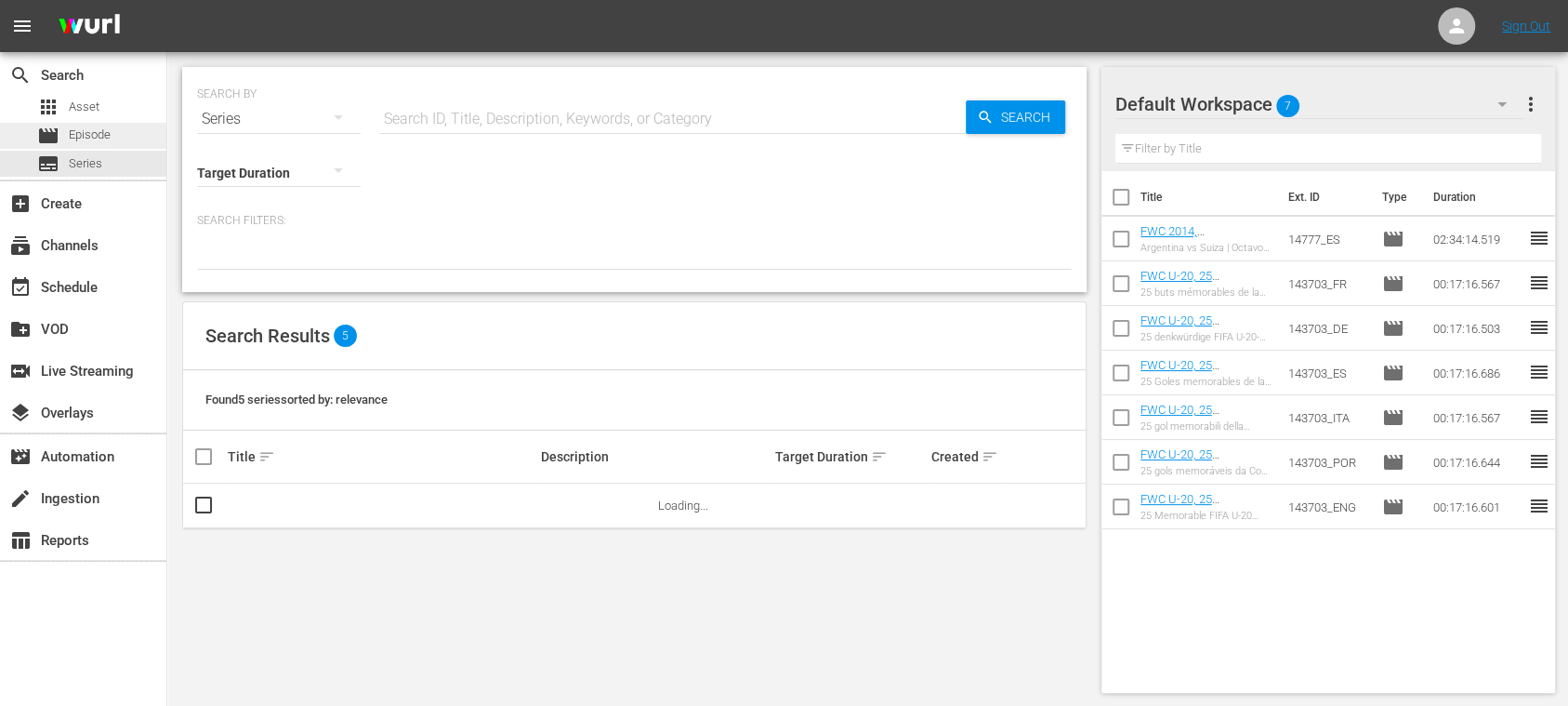
click at [93, 129] on span "Episode" at bounding box center [90, 135] width 41 height 19
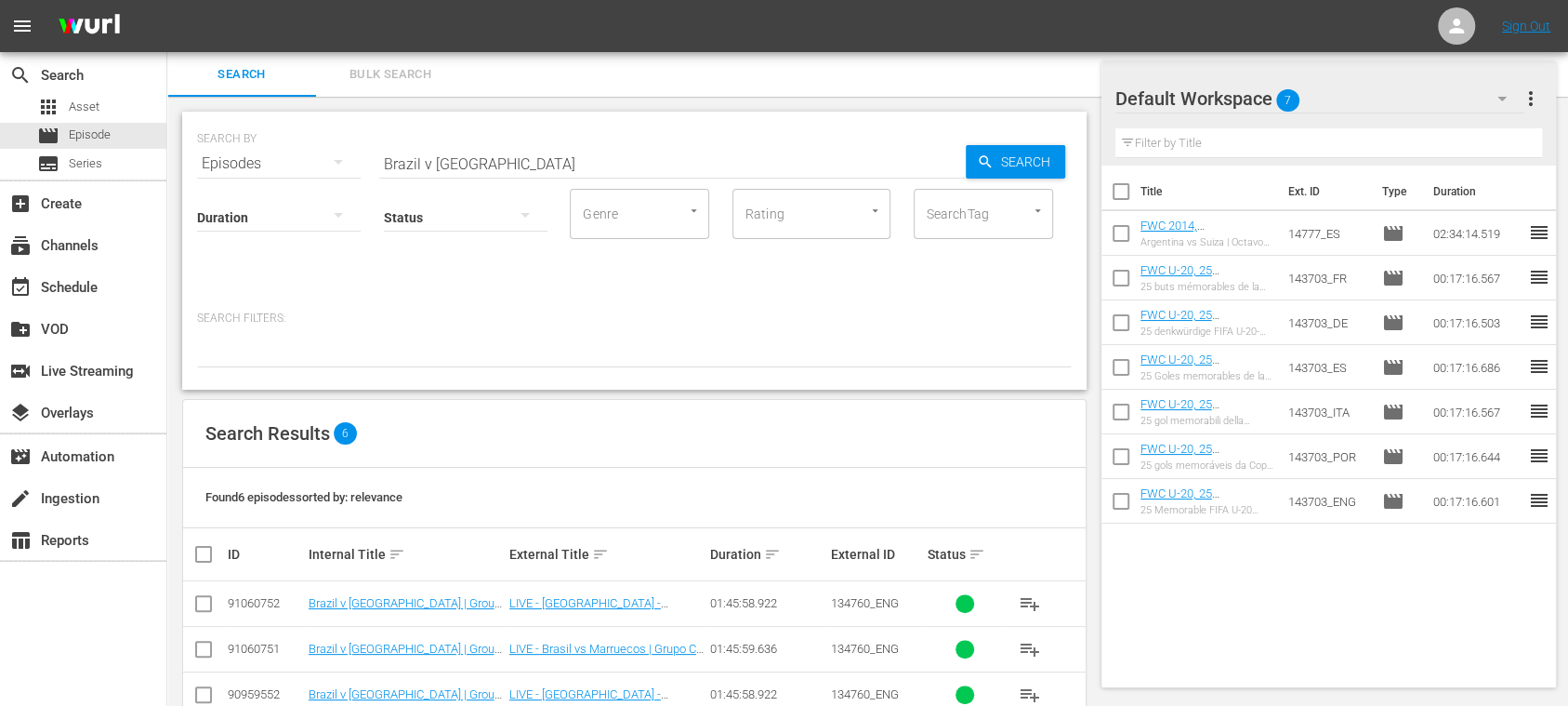
scroll to position [180, 0]
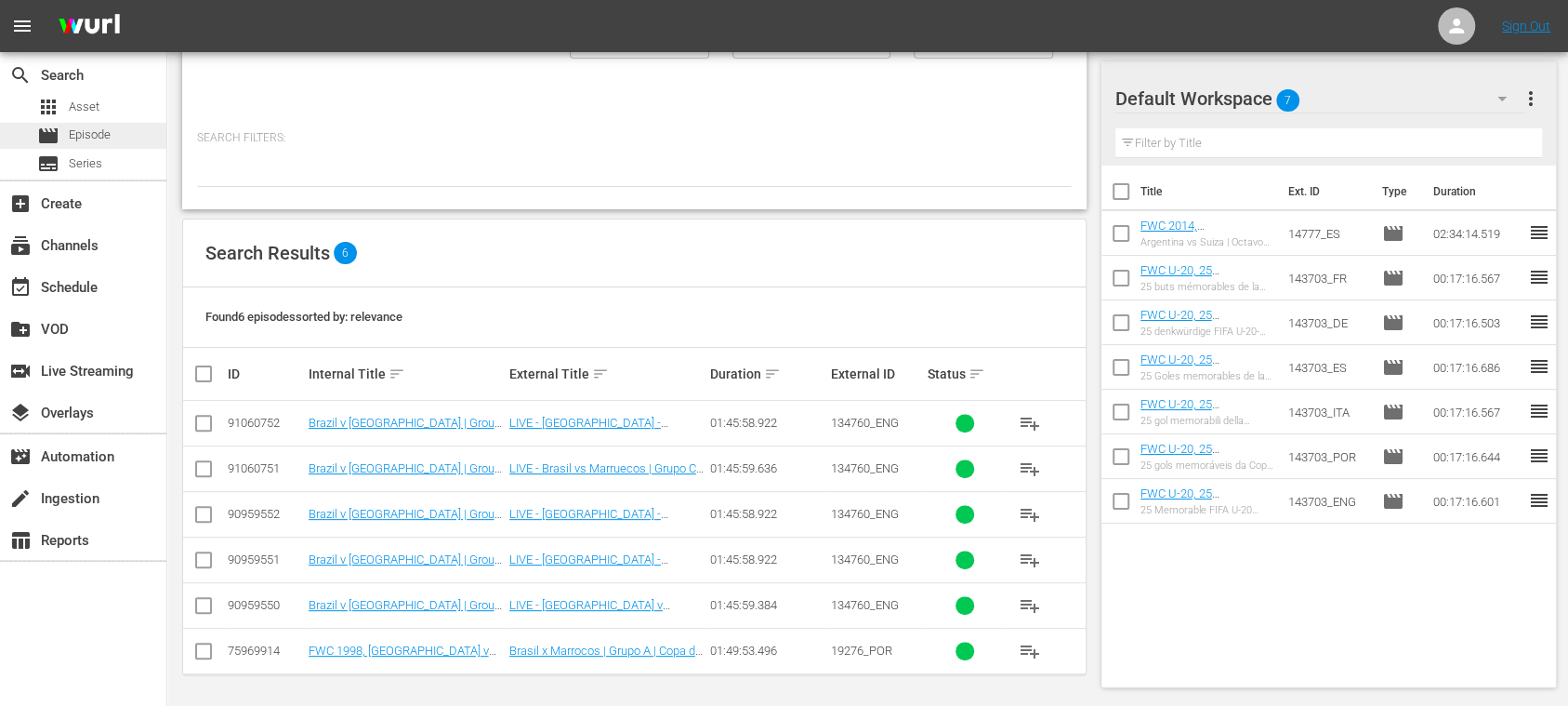
click at [90, 129] on span "Episode" at bounding box center [90, 135] width 41 height 19
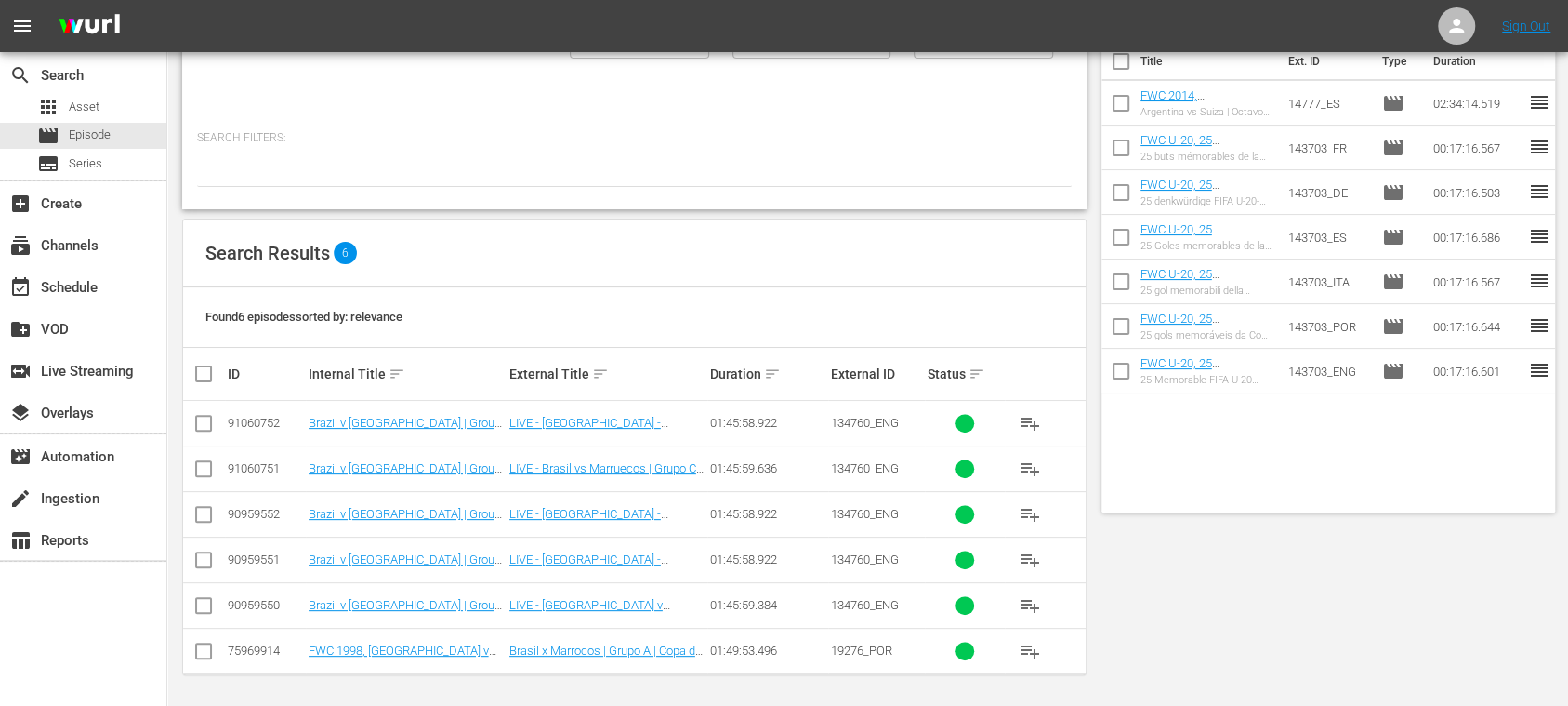
scroll to position [0, 0]
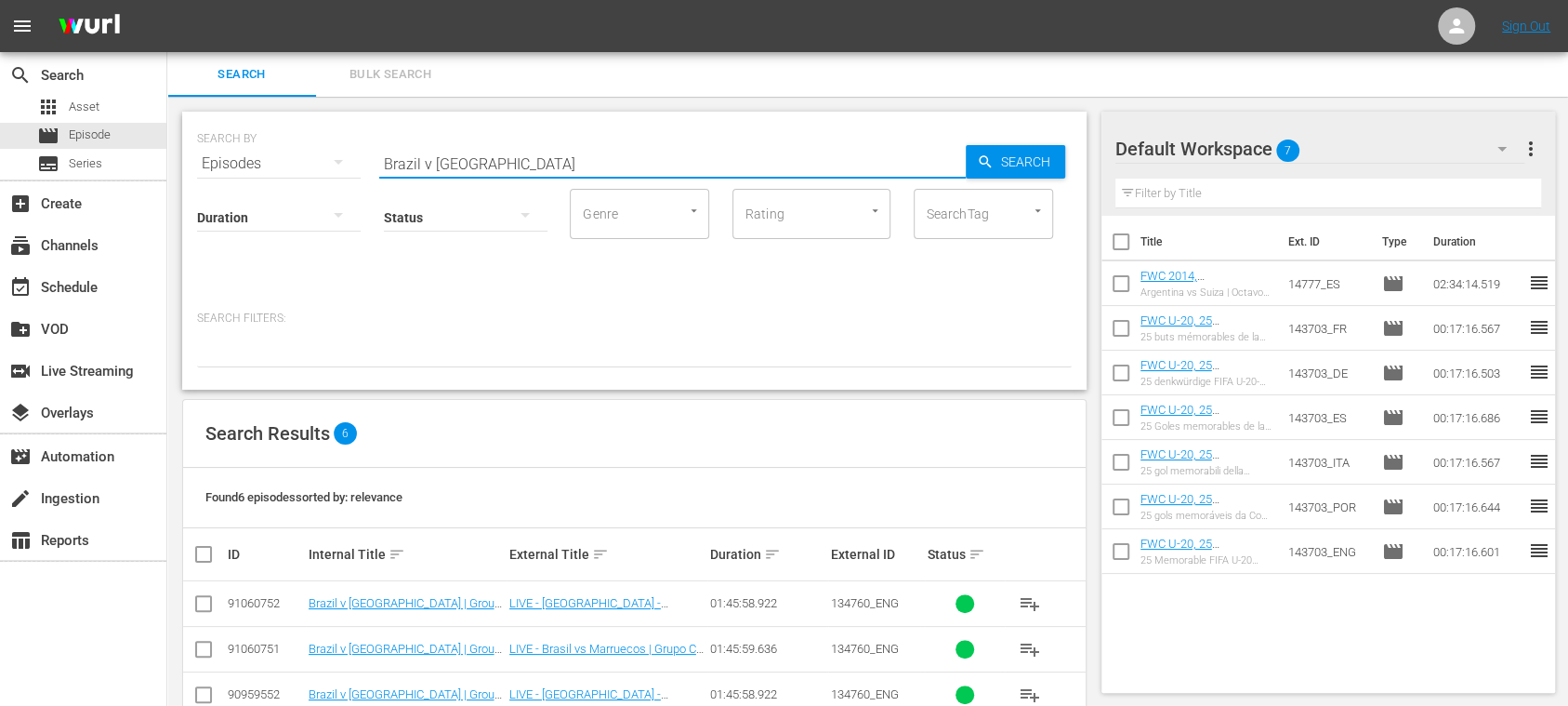
drag, startPoint x: 514, startPoint y: 162, endPoint x: 308, endPoint y: 148, distance: 206.5
click at [168, 0] on div "search Search apps Asset movie Episode subtitles Series add_box Create subscrip…" at bounding box center [868, 0] width 1401 height 0
paste input "USA vs France"
click at [426, 163] on input "USA vs France" at bounding box center [673, 163] width 587 height 44
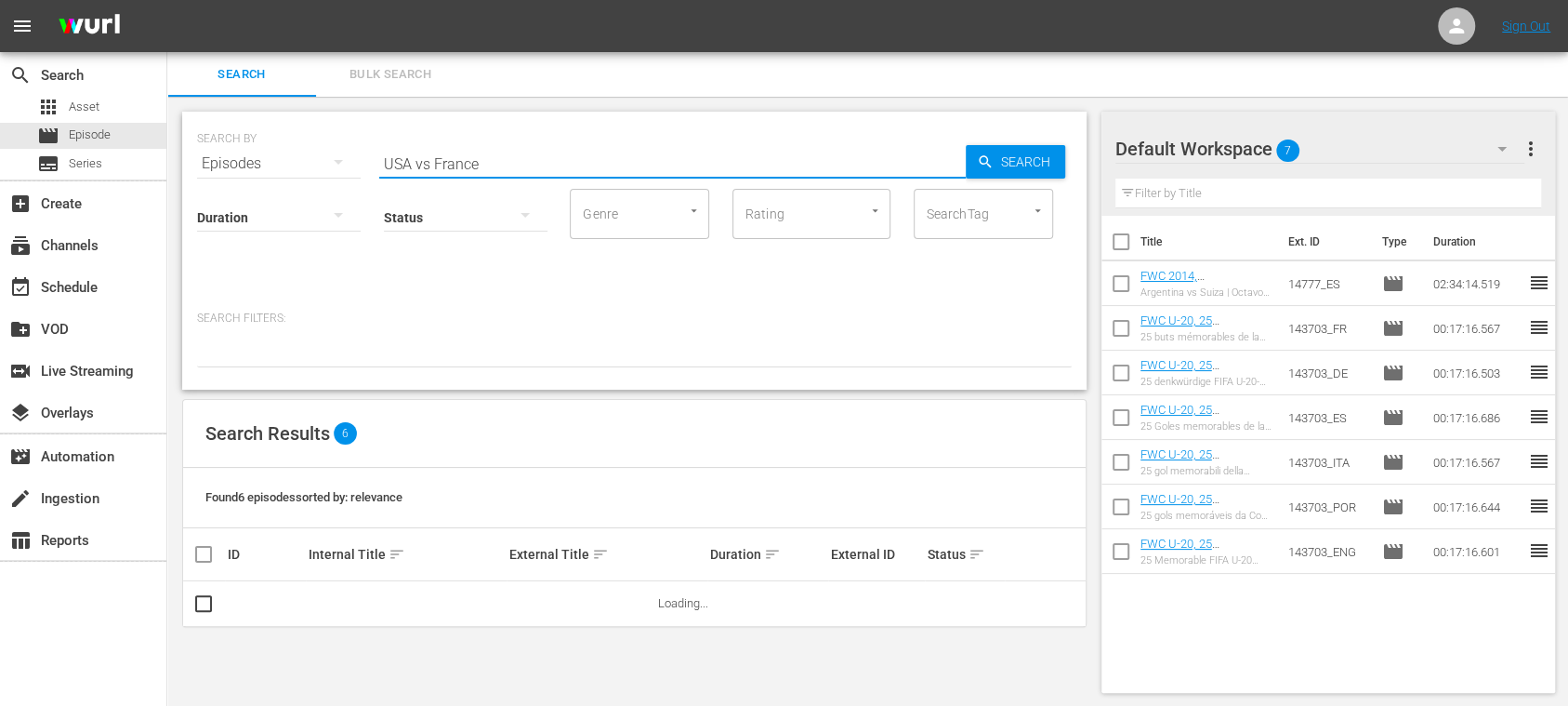
click at [430, 163] on input "USA vs France" at bounding box center [673, 163] width 587 height 44
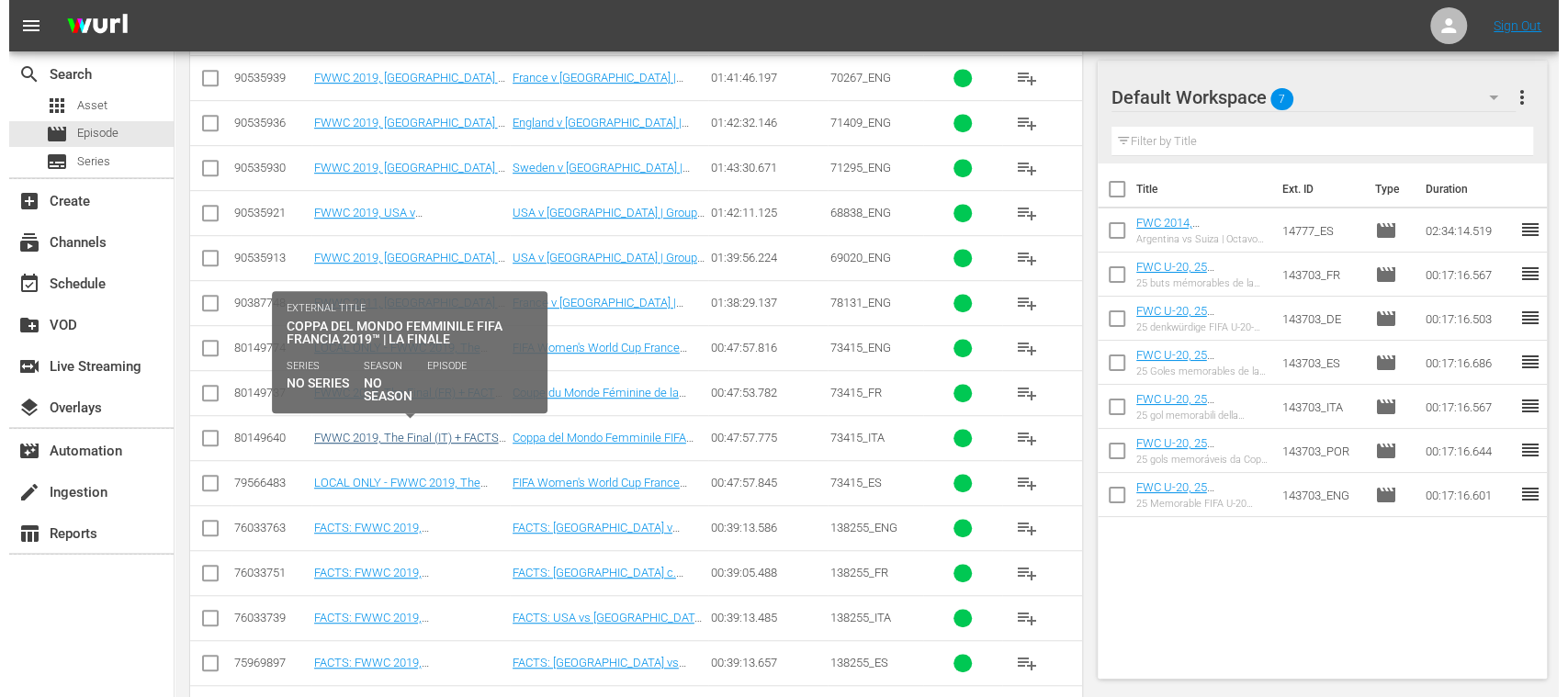
scroll to position [326, 0]
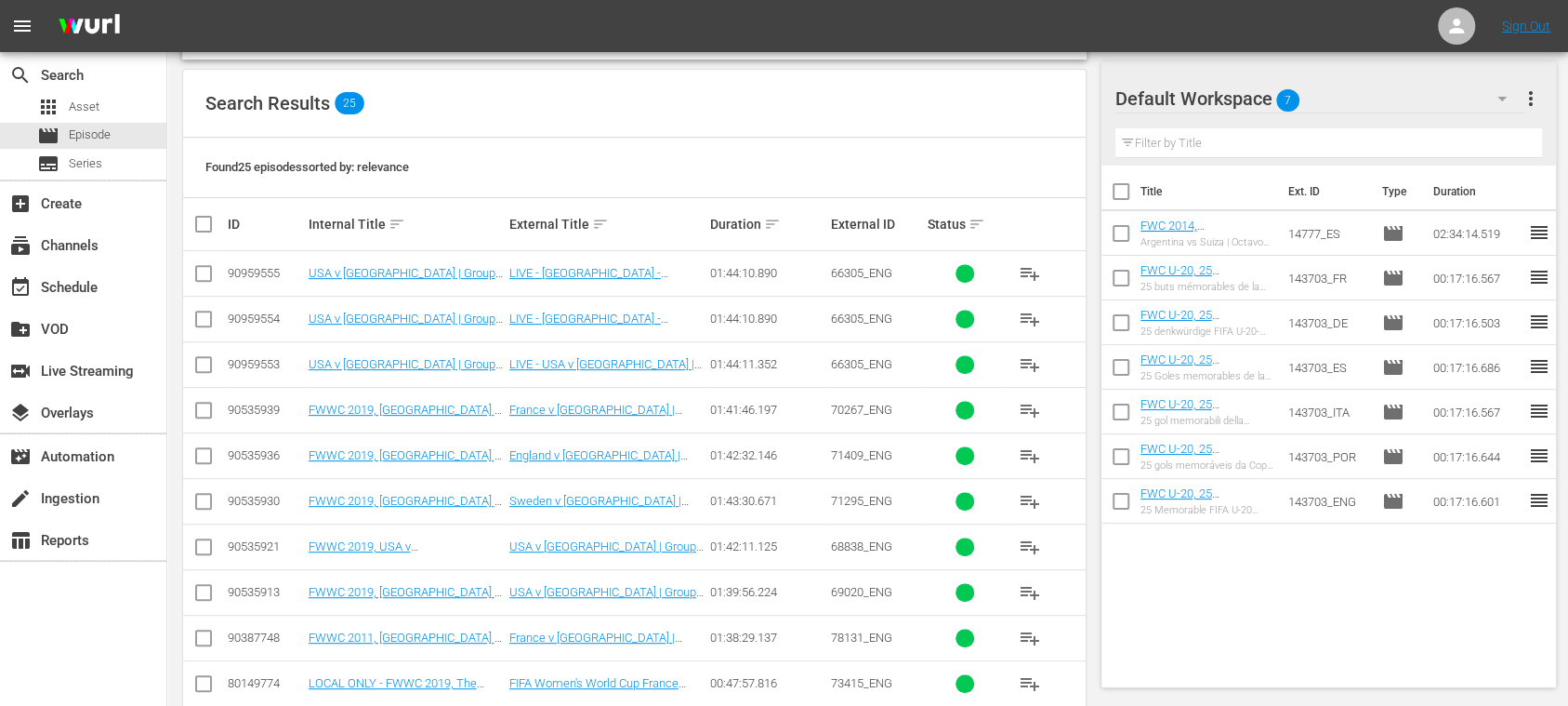
click at [201, 365] on input "checkbox" at bounding box center [204, 369] width 23 height 23
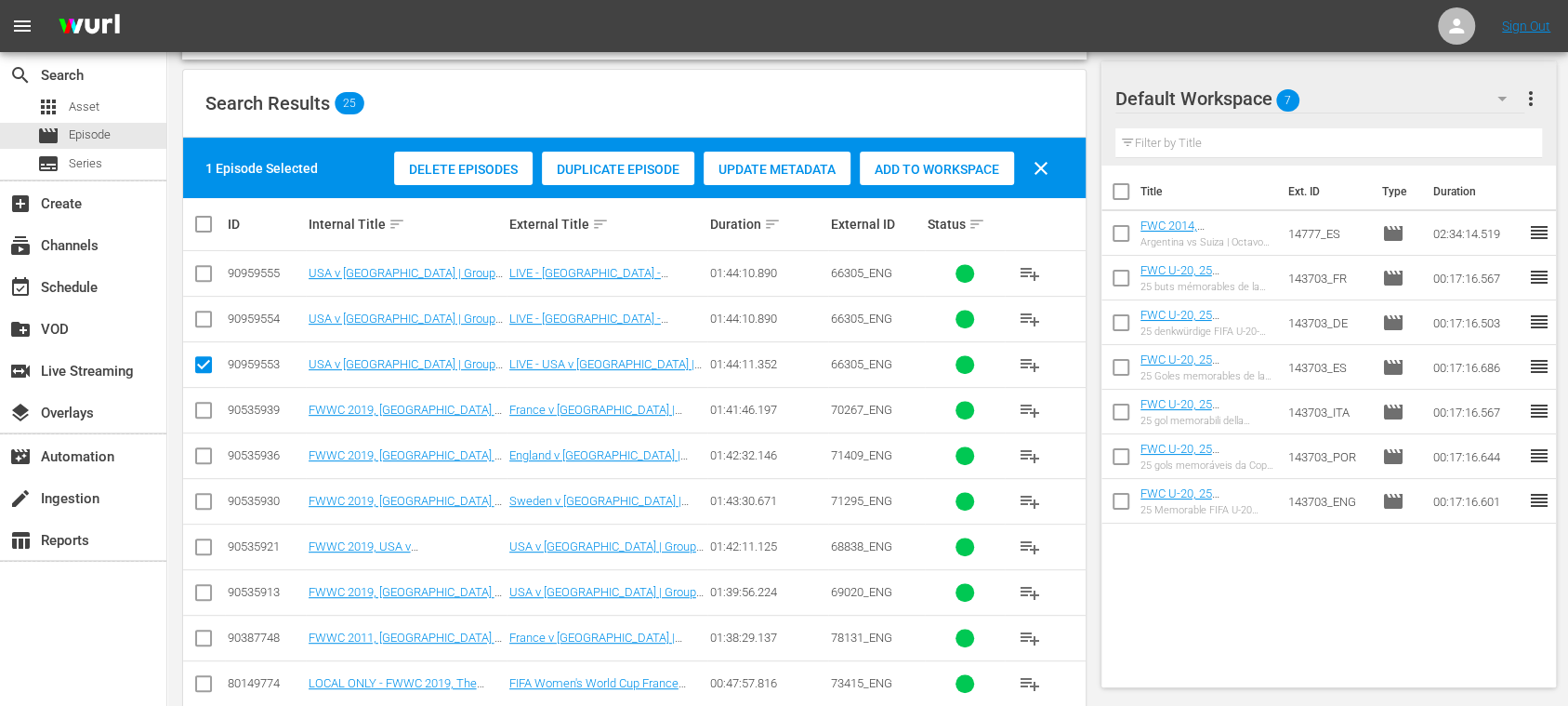
click at [602, 168] on span "Duplicate Episode" at bounding box center [618, 170] width 153 height 15
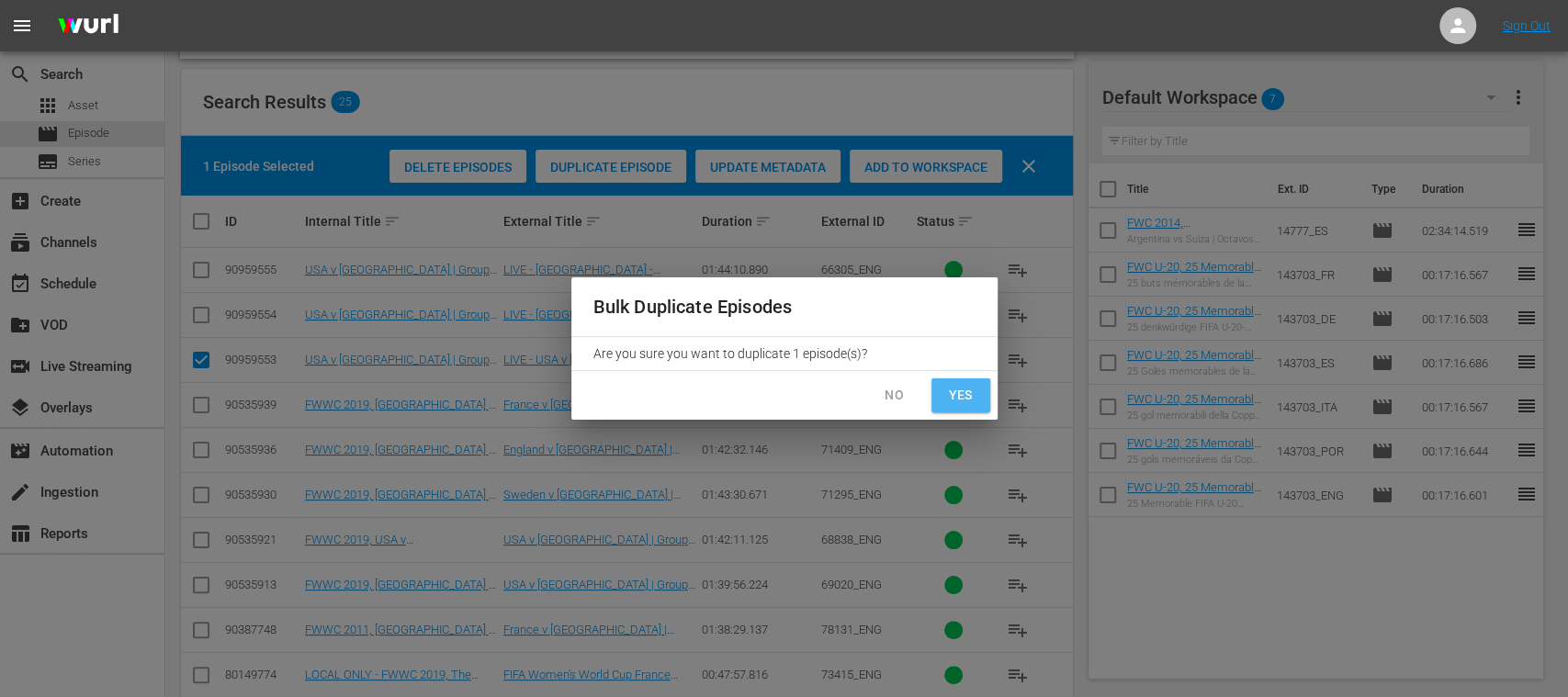
click at [958, 391] on span "Yes" at bounding box center [961, 395] width 30 height 23
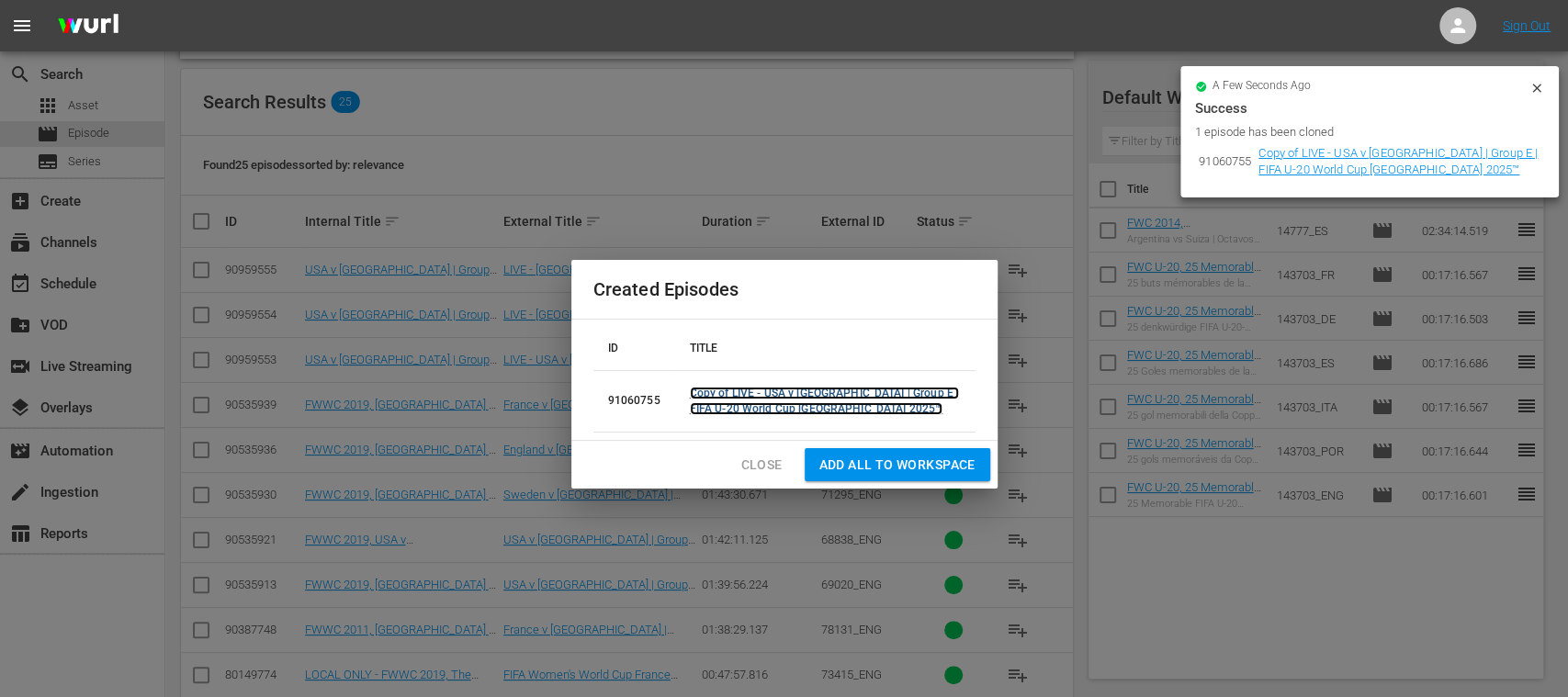
click at [769, 402] on link "Copy of LIVE - USA v France | Group E | FIFA U-20 World Cup Chile 2025™" at bounding box center [824, 400] width 269 height 29
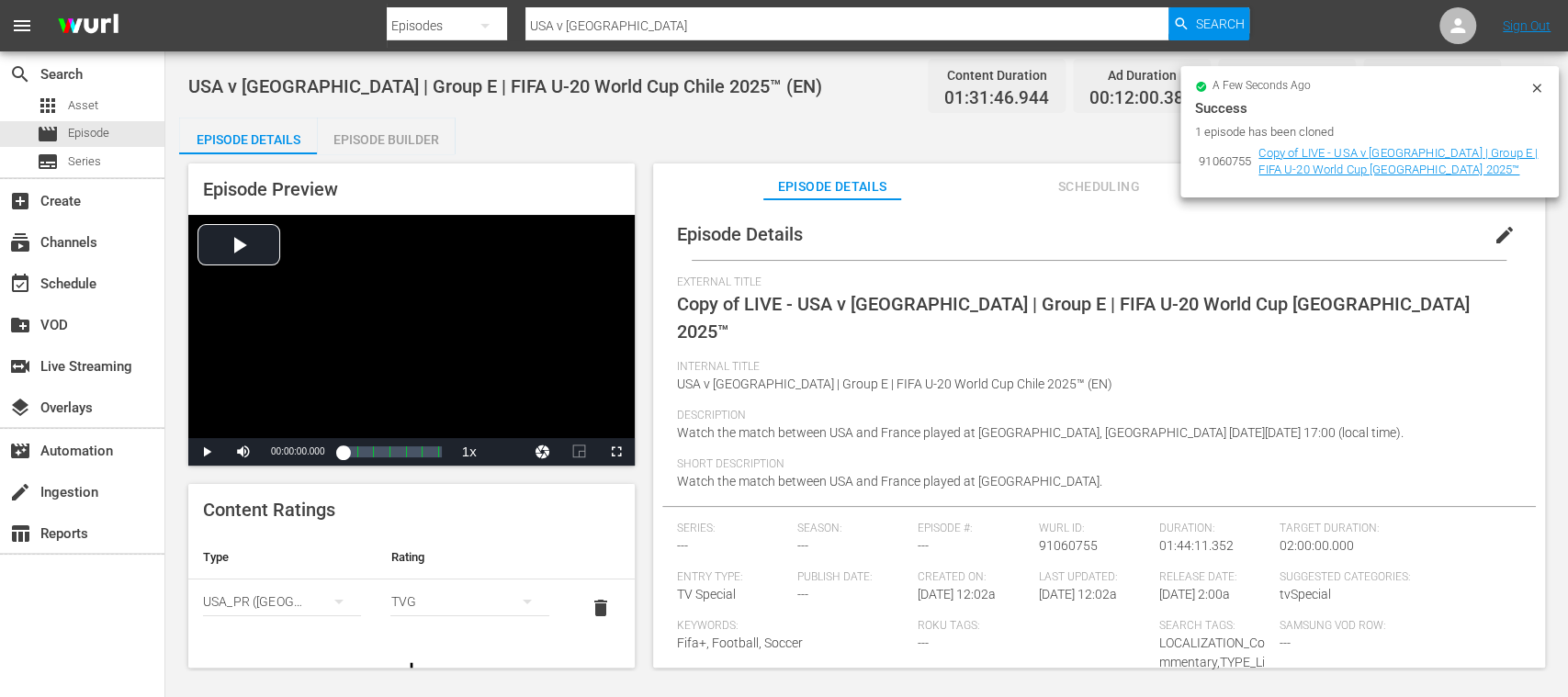
click at [1536, 87] on icon at bounding box center [1537, 88] width 15 height 15
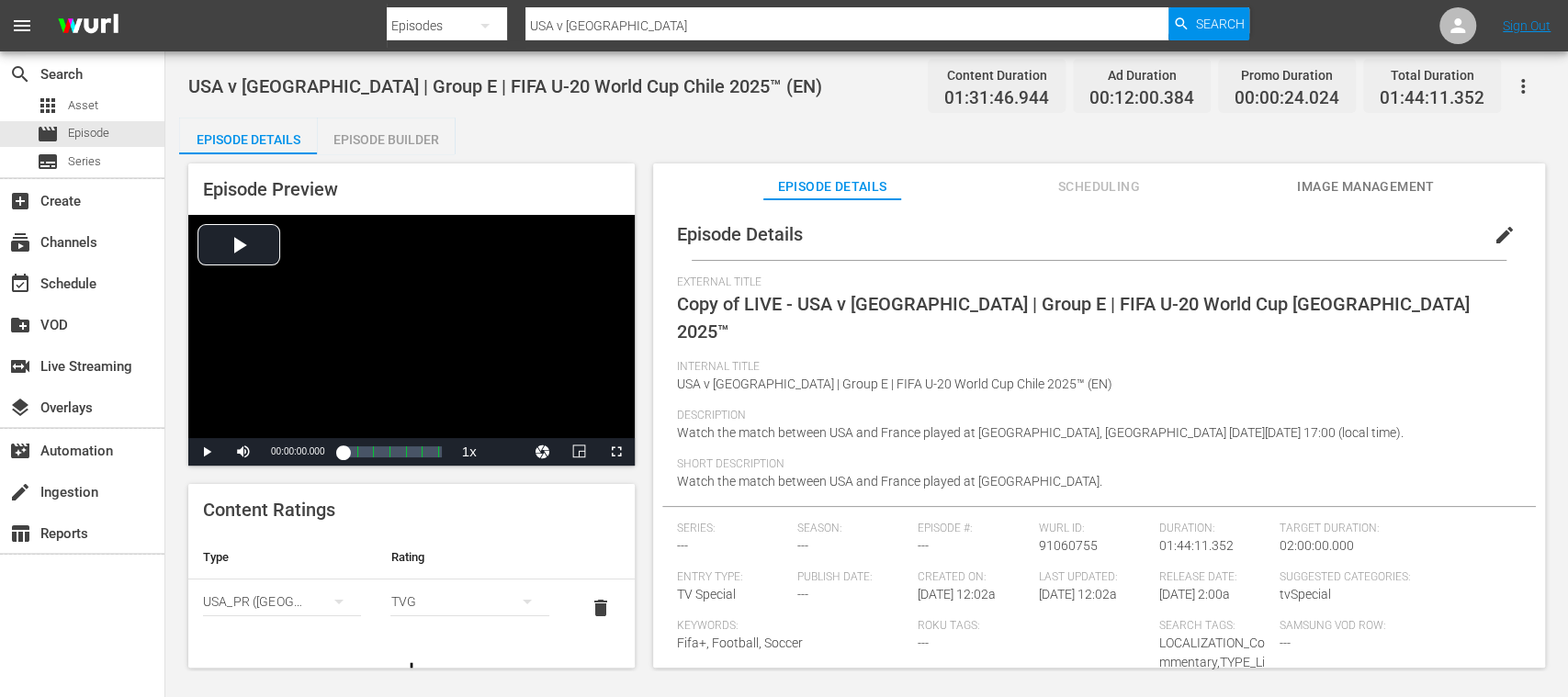
click at [1494, 230] on span "edit" at bounding box center [1505, 235] width 22 height 22
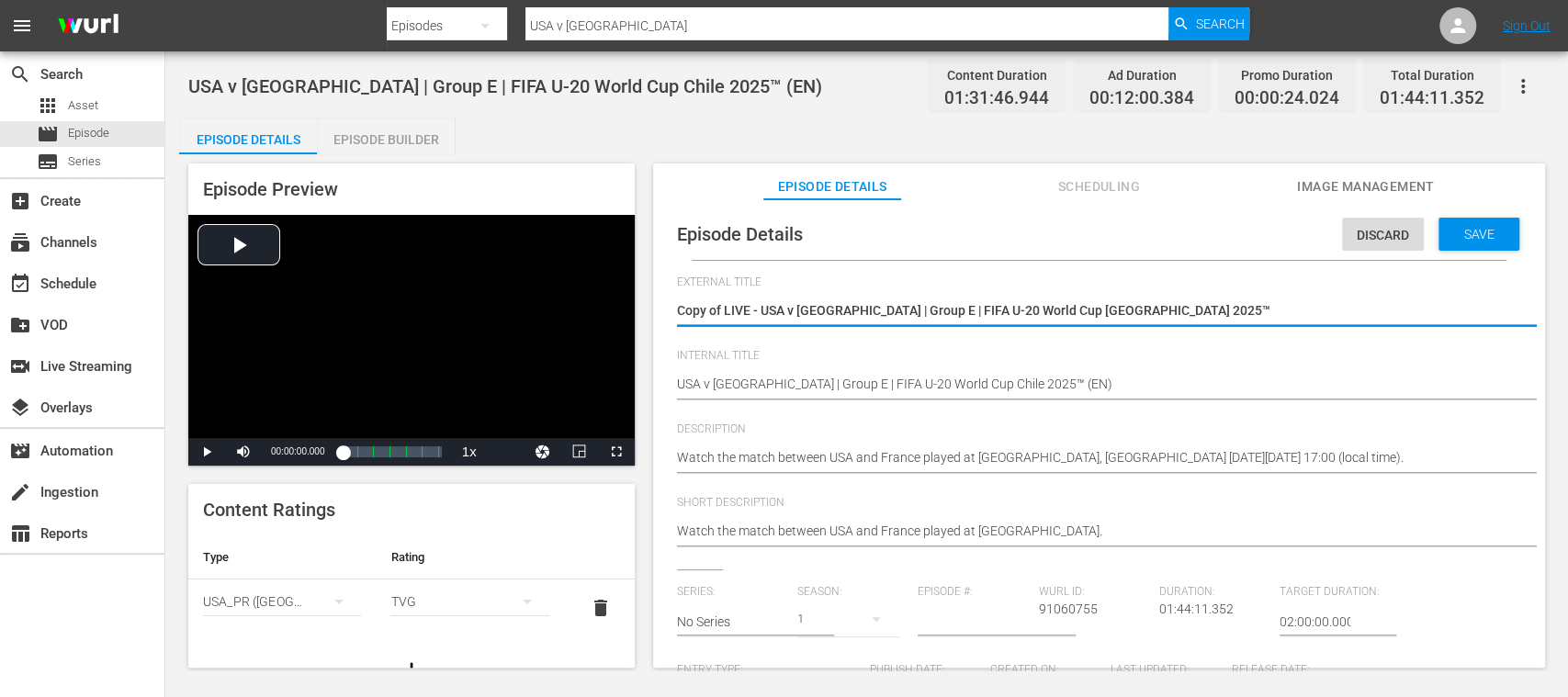
click at [724, 309] on textarea "Copy of LIVE - USA v France | Group E | FIFA U-20 World Cup Chile 2025™" at bounding box center [1094, 313] width 835 height 22
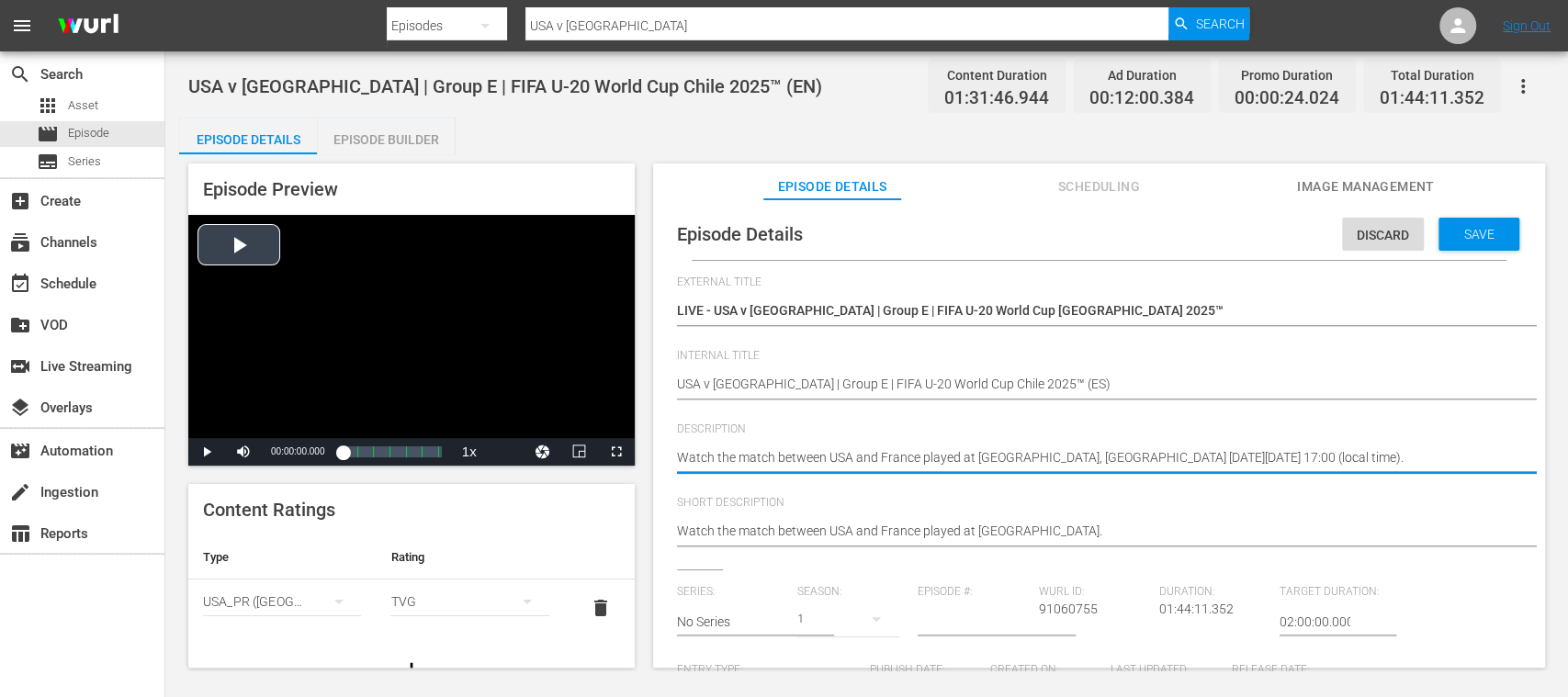
drag, startPoint x: 1148, startPoint y: 452, endPoint x: 518, endPoint y: 414, distance: 631.1
paste textarea "Vea el partido entre EE. UU. y Francia jugado en el Estadio El Teniente, Rancag…"
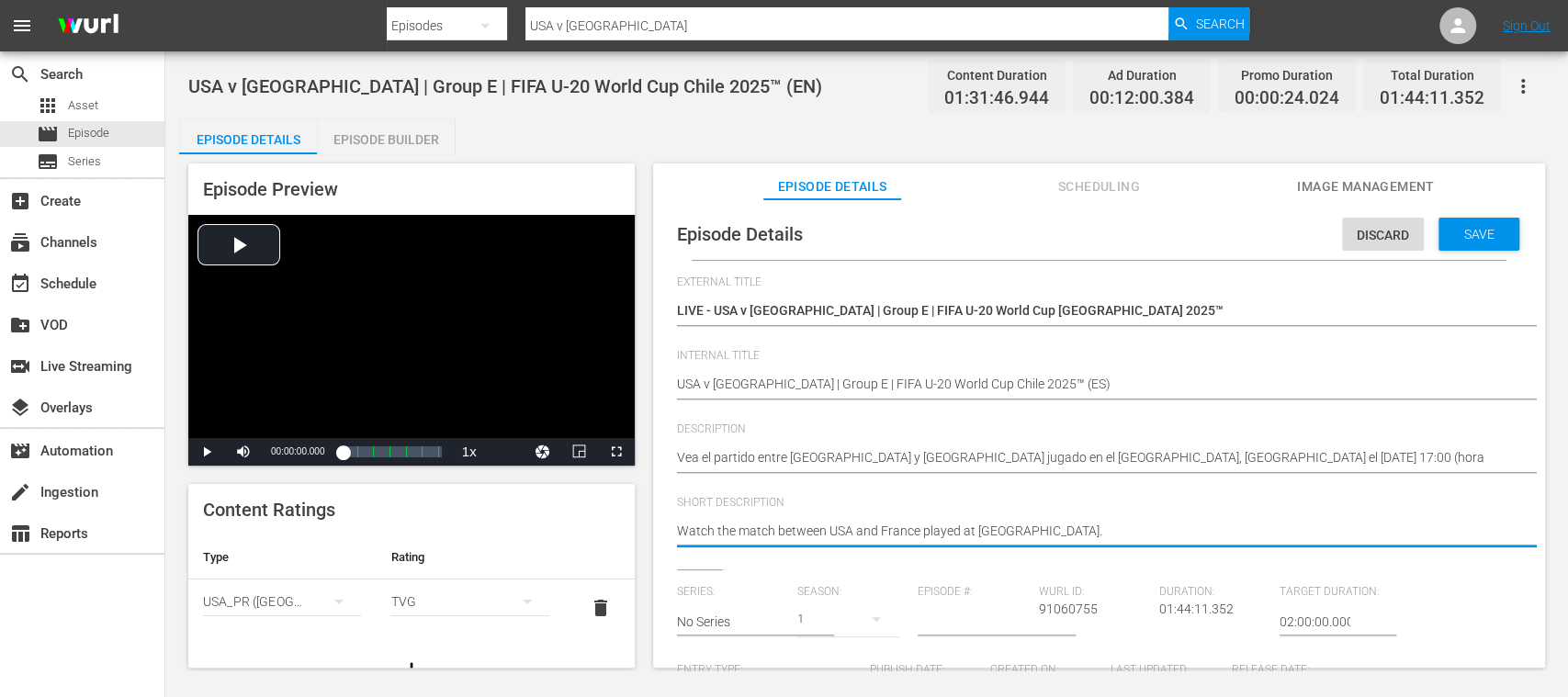
drag, startPoint x: 1028, startPoint y: 522, endPoint x: 557, endPoint y: 529, distance: 471.1
paste textarea "Vea el partido entre EE. UU. y Francia jugado en el Estadio El Teniente, Rancag…"
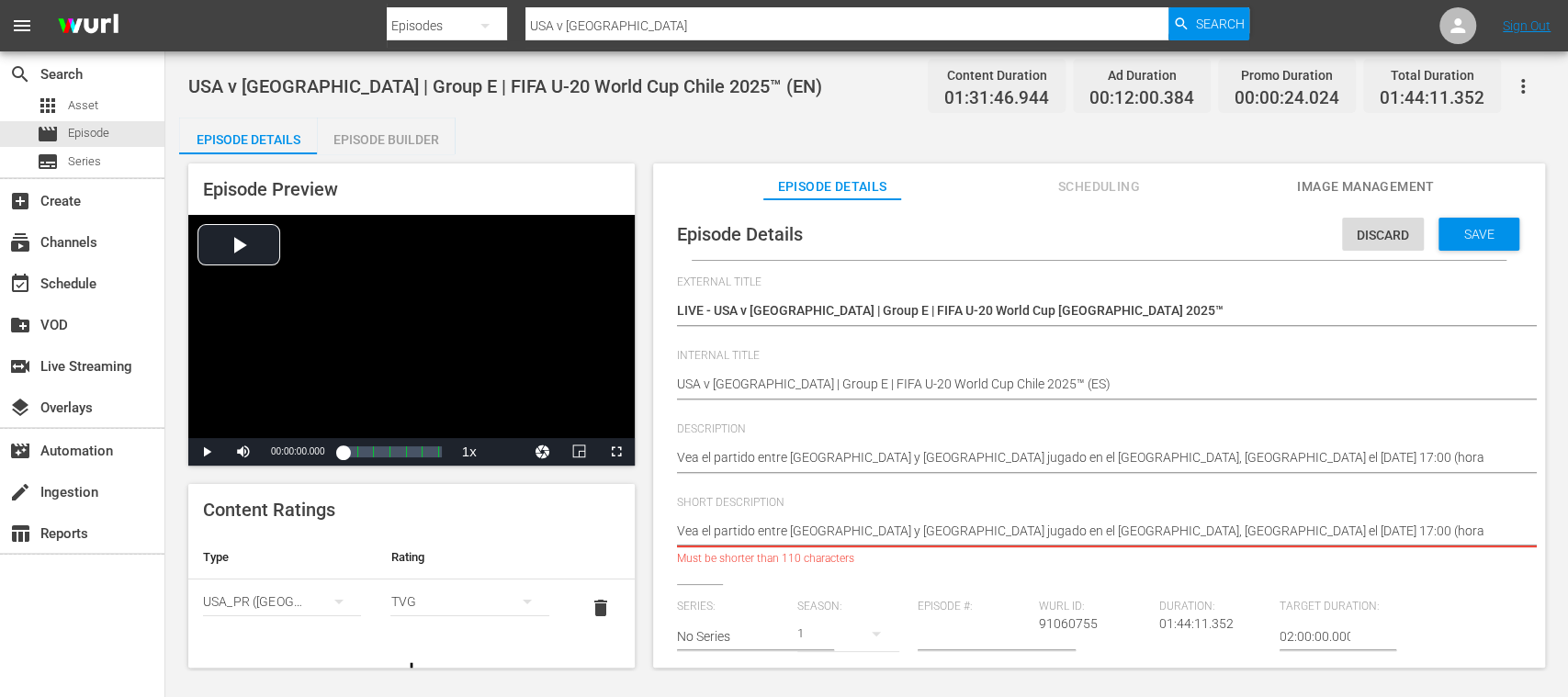
scroll to position [0, 22]
drag, startPoint x: 1154, startPoint y: 538, endPoint x: 1517, endPoint y: 545, distance: 363.1
click at [1490, 545] on div "Watch the match between USA and France played at Estadio El Teniente. Watch the…" at bounding box center [1072, 532] width 835 height 44
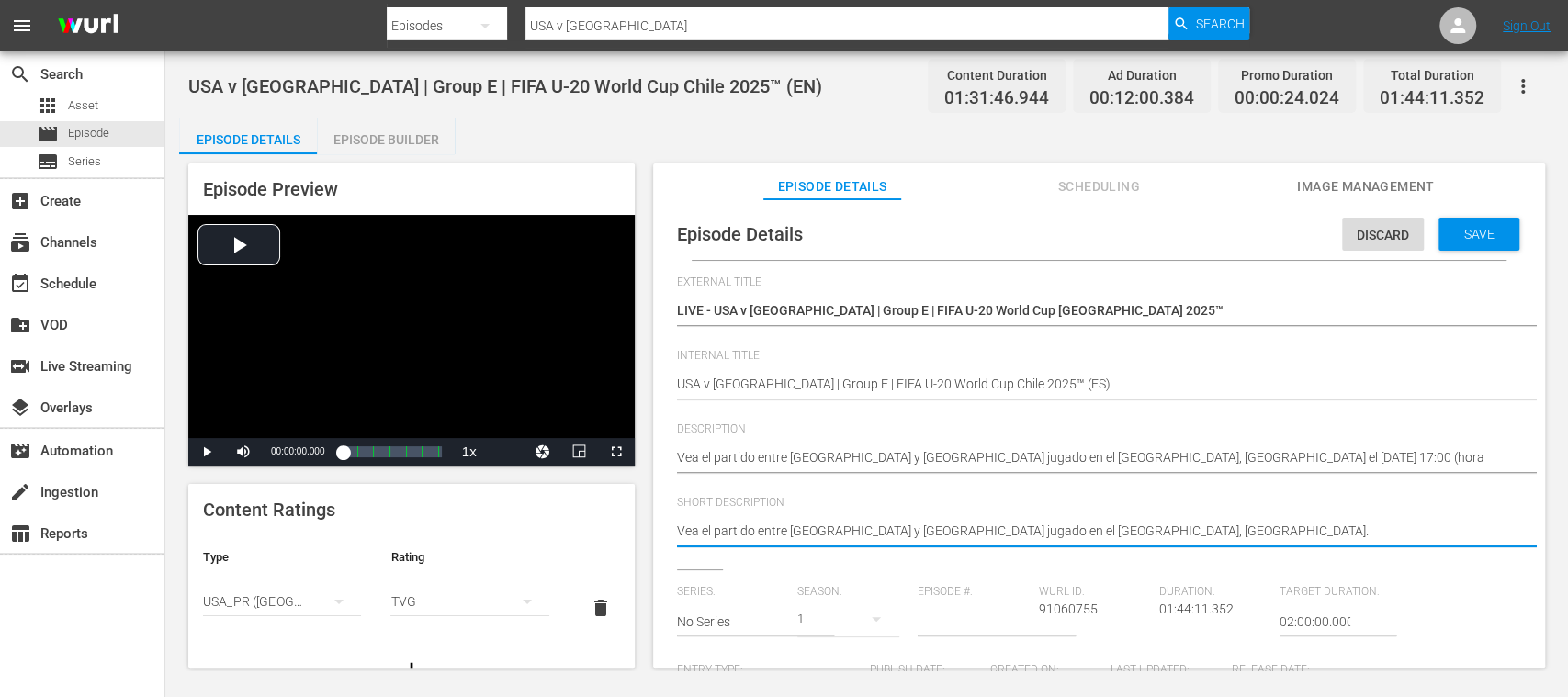
scroll to position [326, 0]
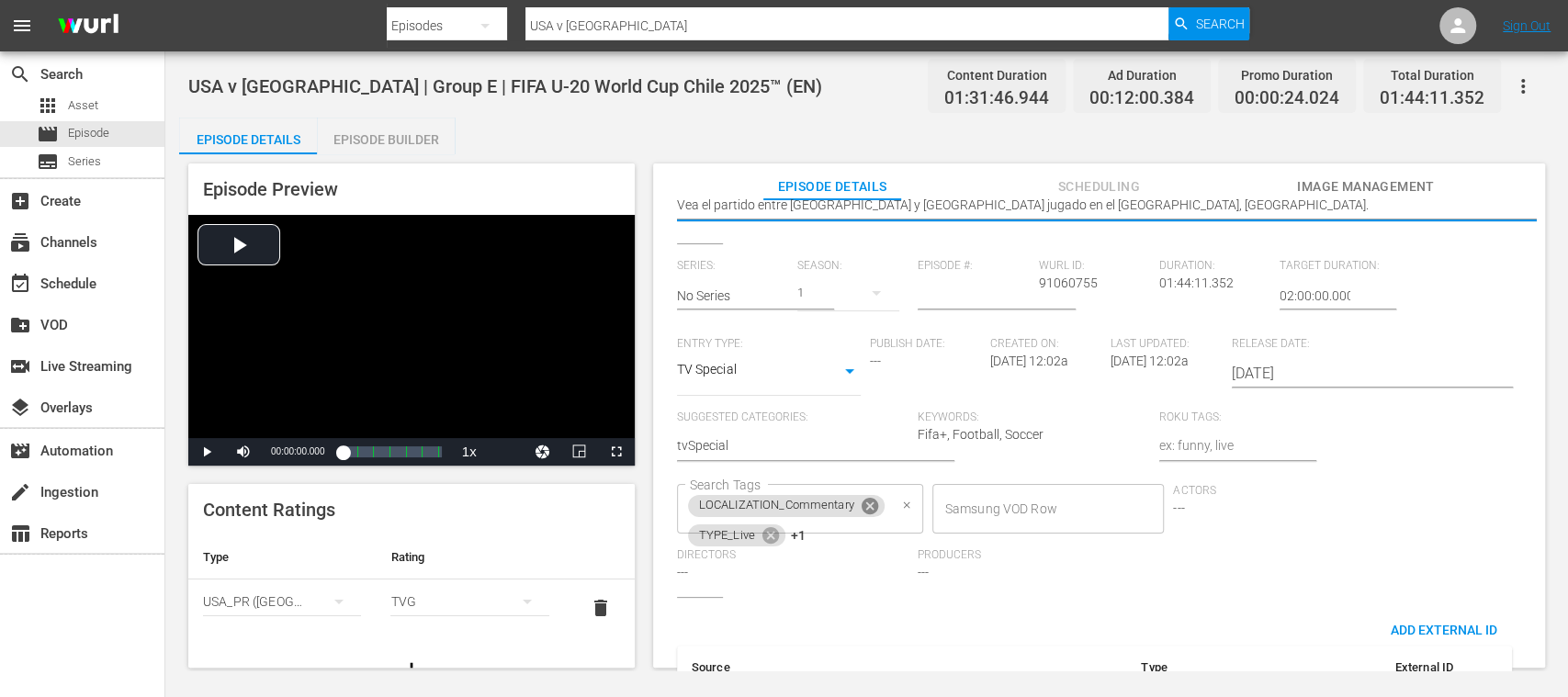
click at [868, 514] on icon at bounding box center [870, 506] width 17 height 17
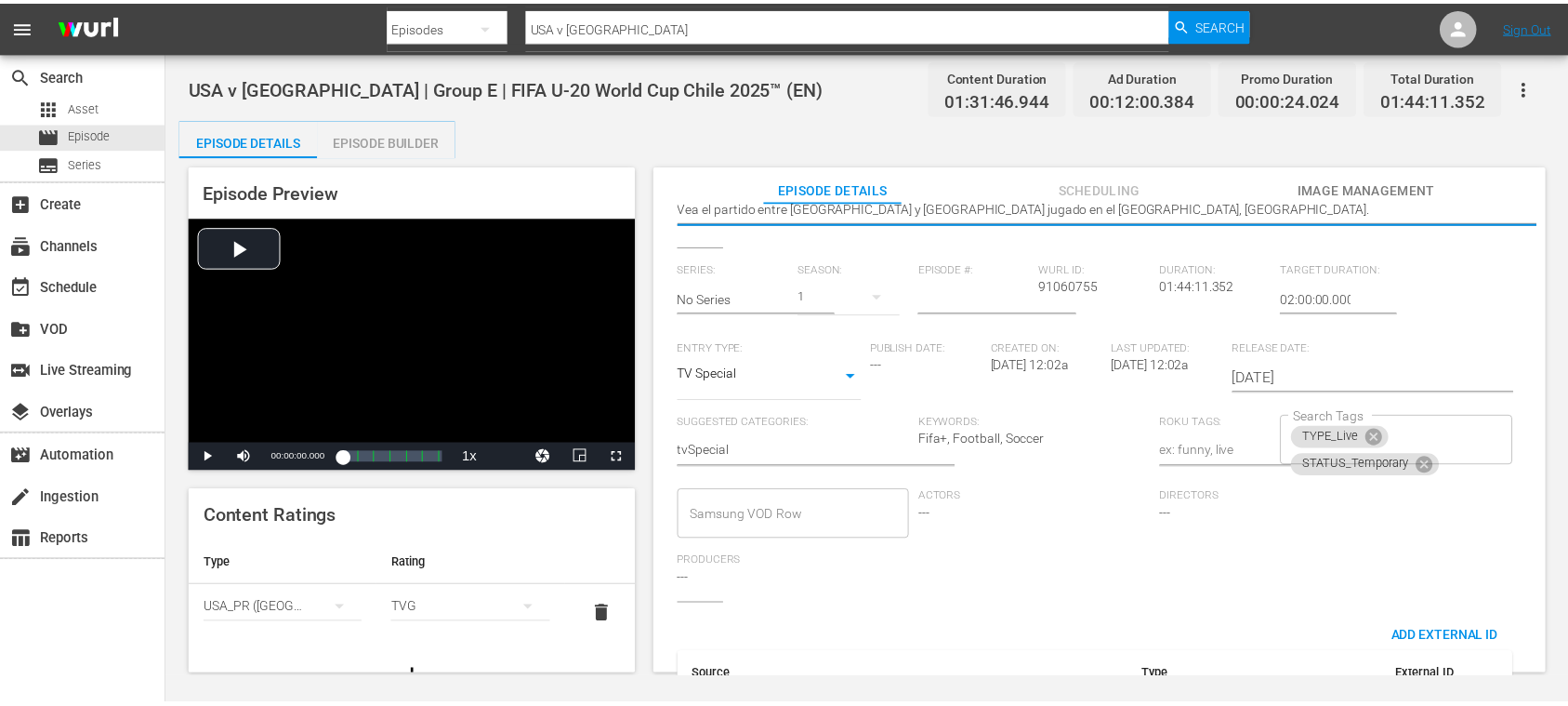
scroll to position [0, 0]
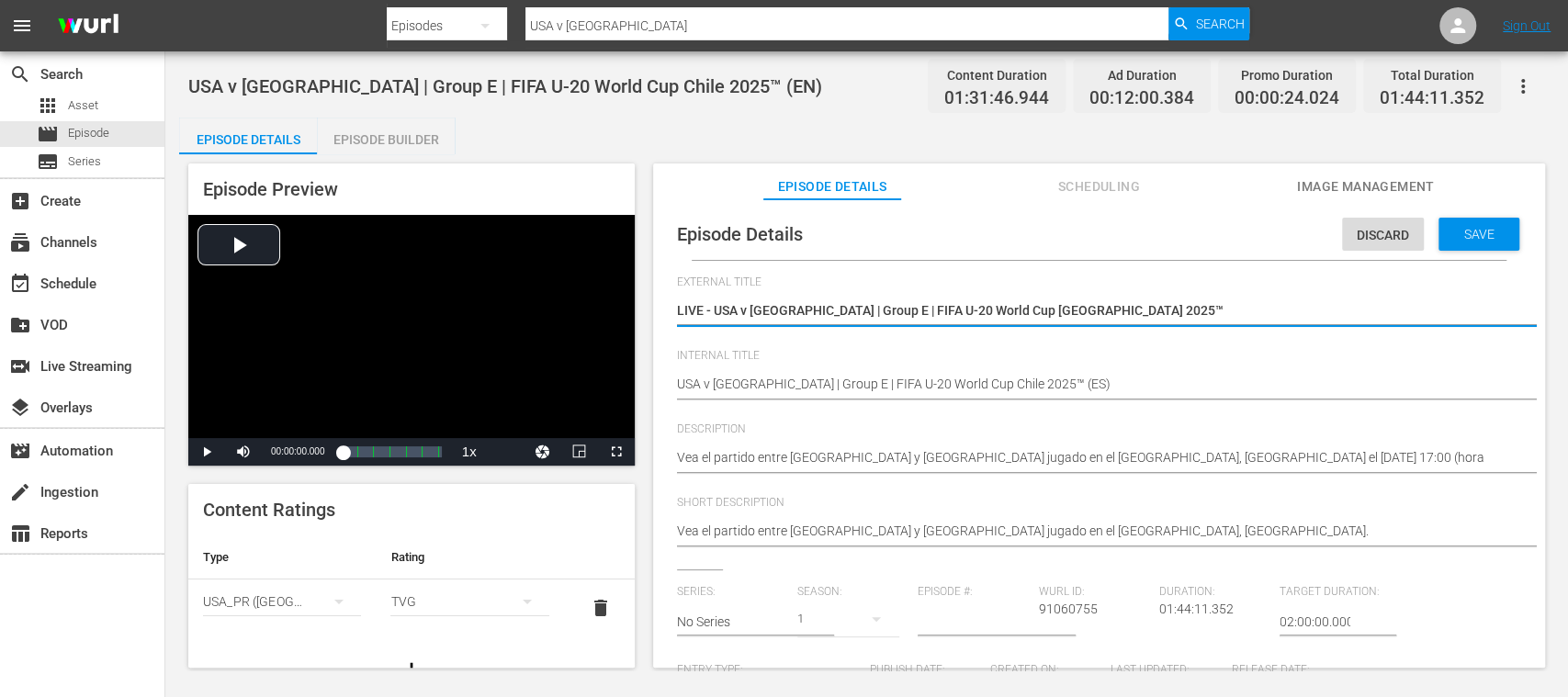
drag, startPoint x: 832, startPoint y: 315, endPoint x: 1258, endPoint y: 317, distance: 426.0
paste textarea "EE. UU. vs Francia | Grupo E | Copa Mundial Sub-20 de la FIFA"
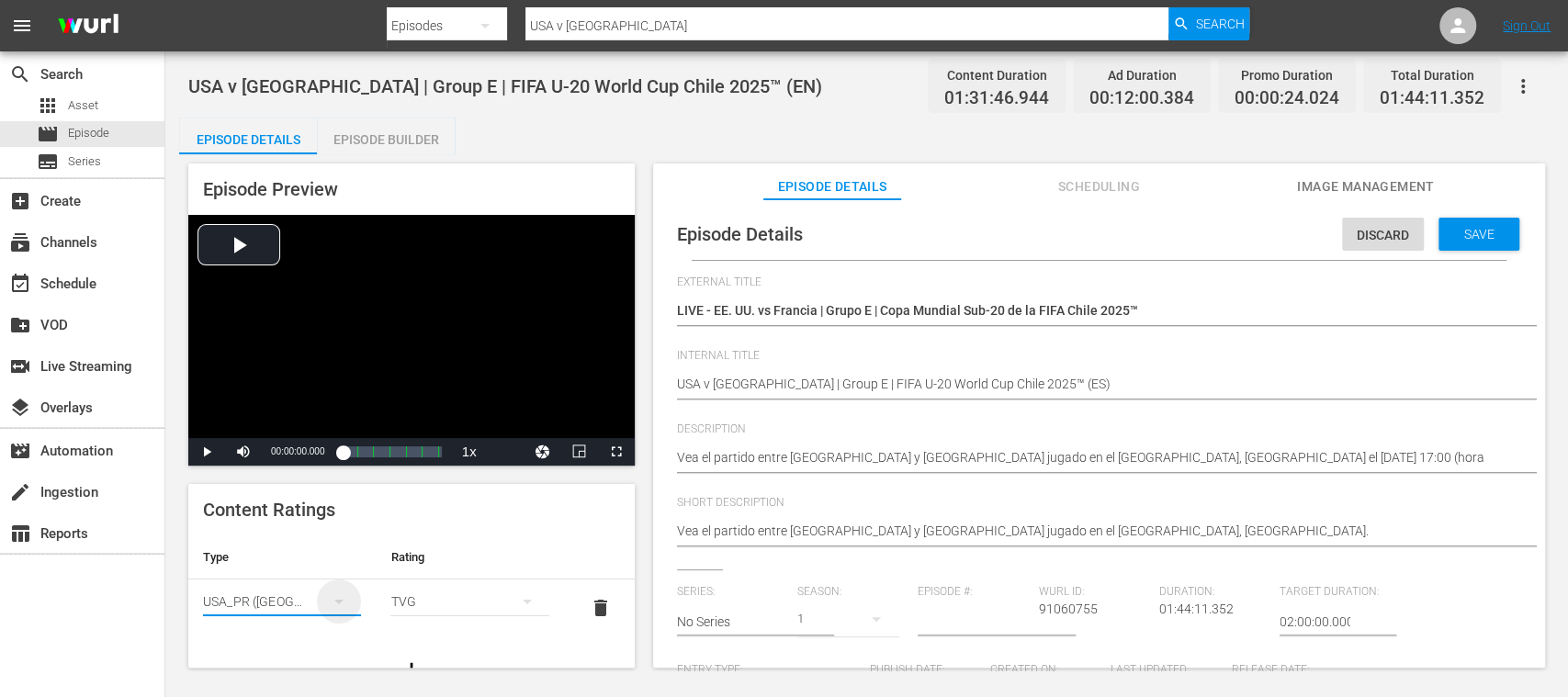
click at [334, 597] on icon "simple table" at bounding box center [339, 601] width 22 height 22
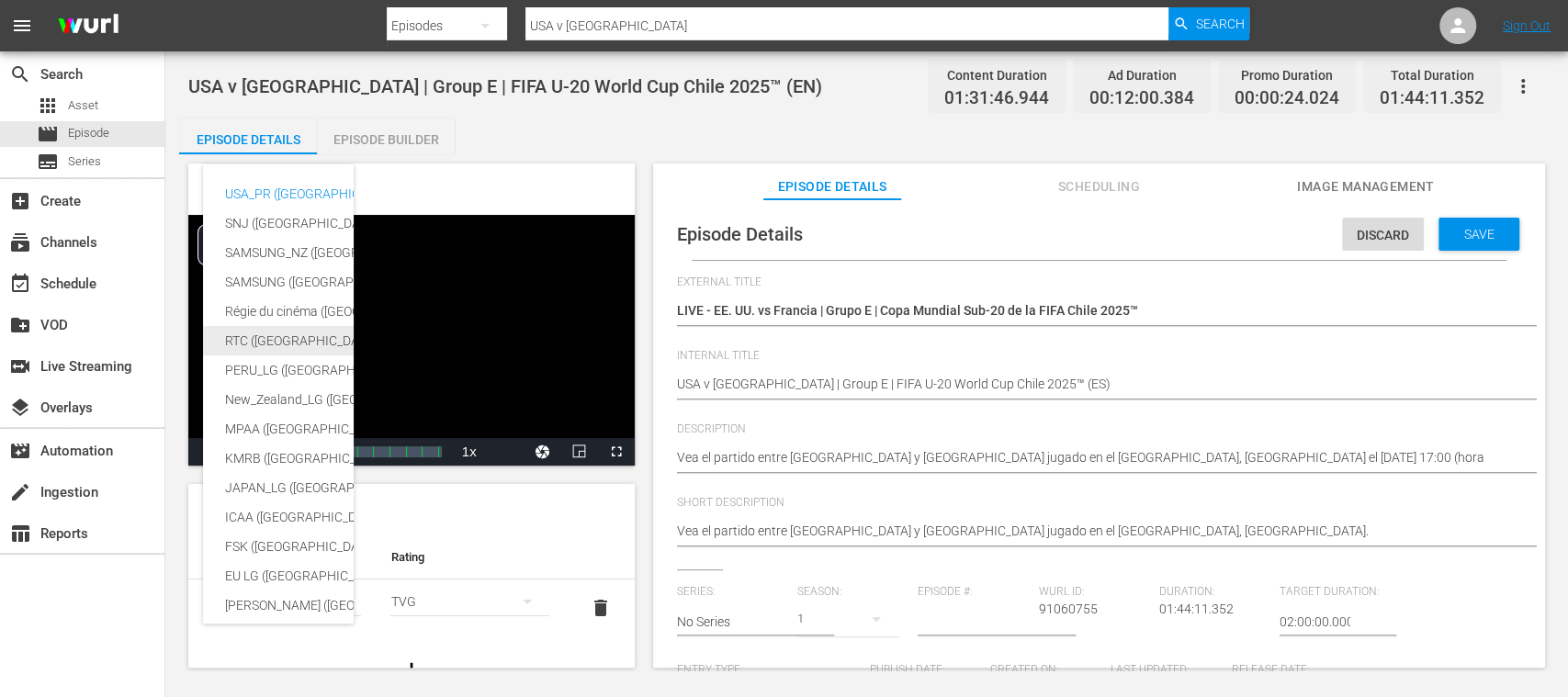
click at [251, 342] on div "RTC (Mexico)" at bounding box center [451, 341] width 451 height 30
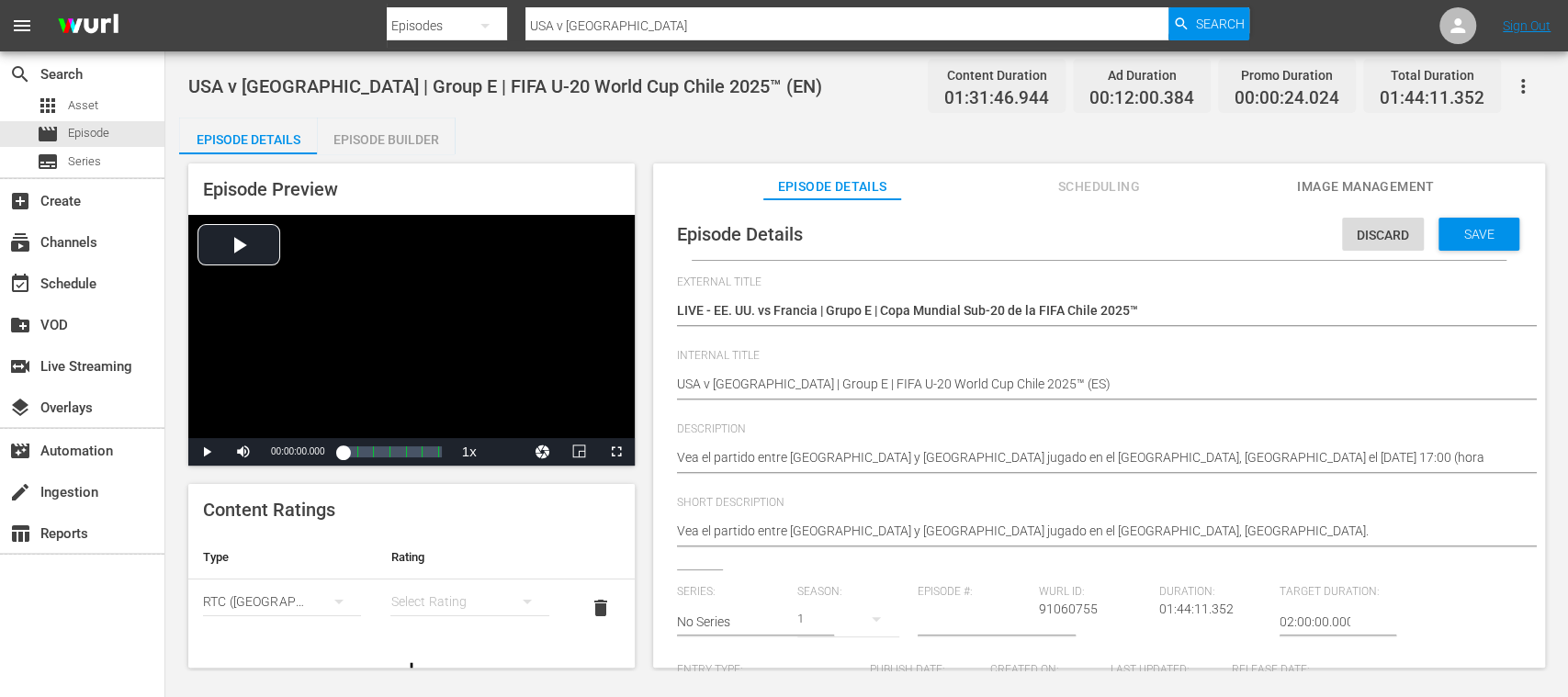
click at [403, 595] on div "simple table" at bounding box center [469, 601] width 158 height 51
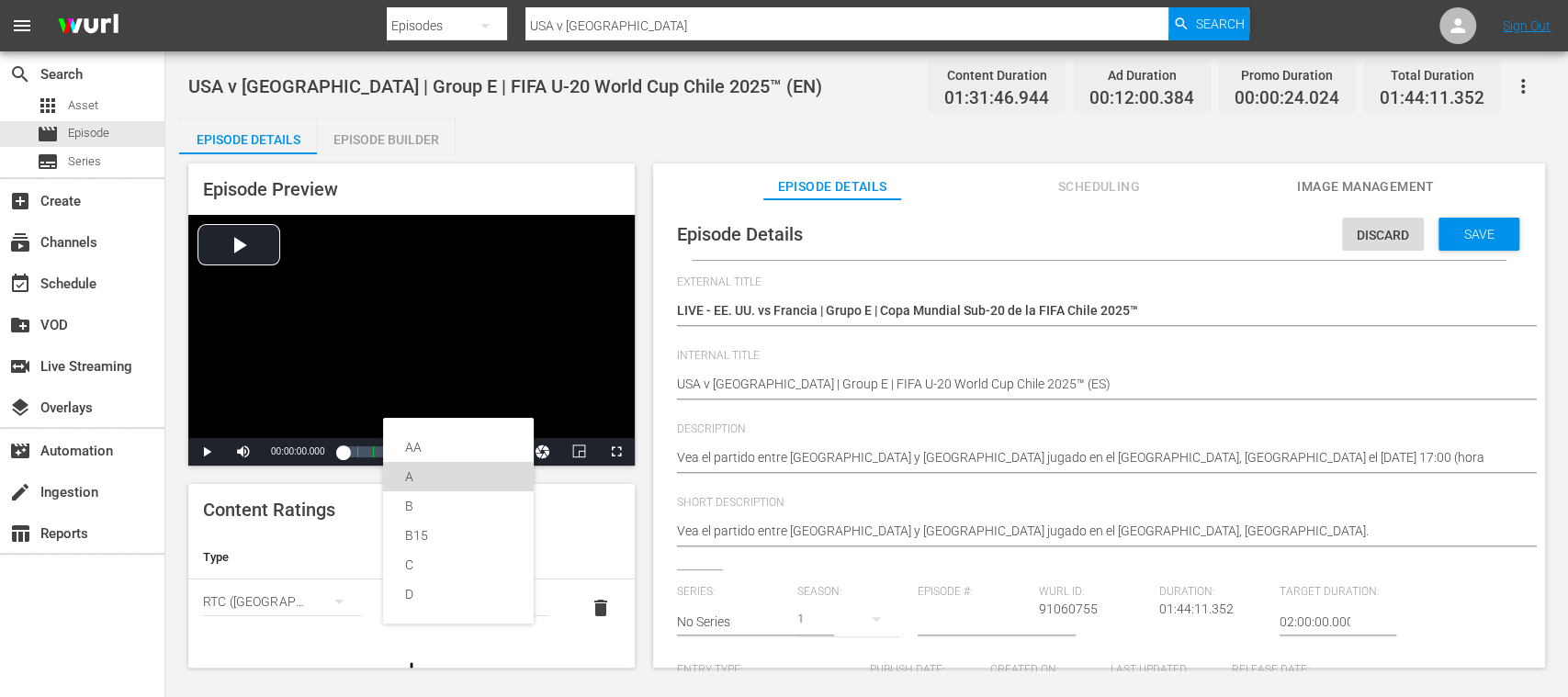
click at [420, 477] on div "A" at bounding box center [458, 476] width 106 height 30
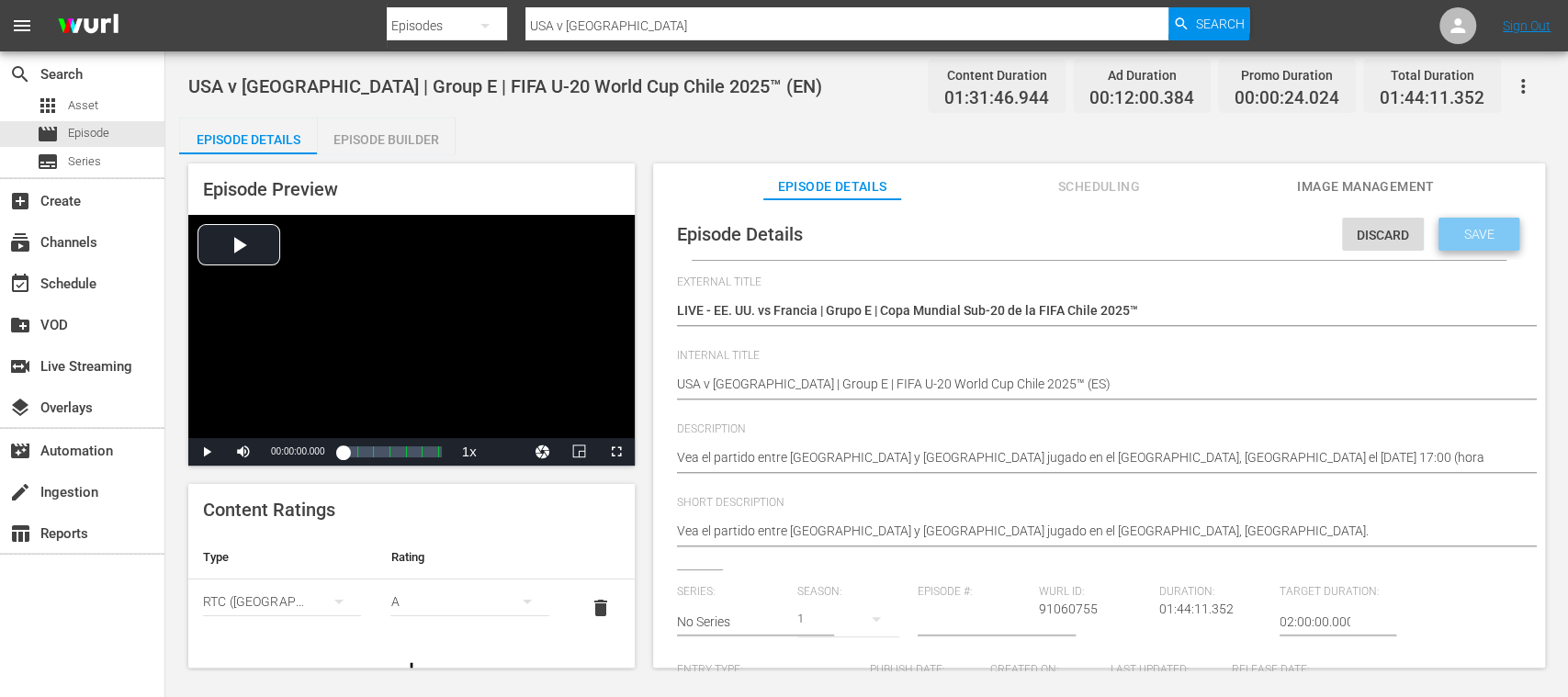
click at [1484, 235] on span "Save" at bounding box center [1480, 235] width 60 height 15
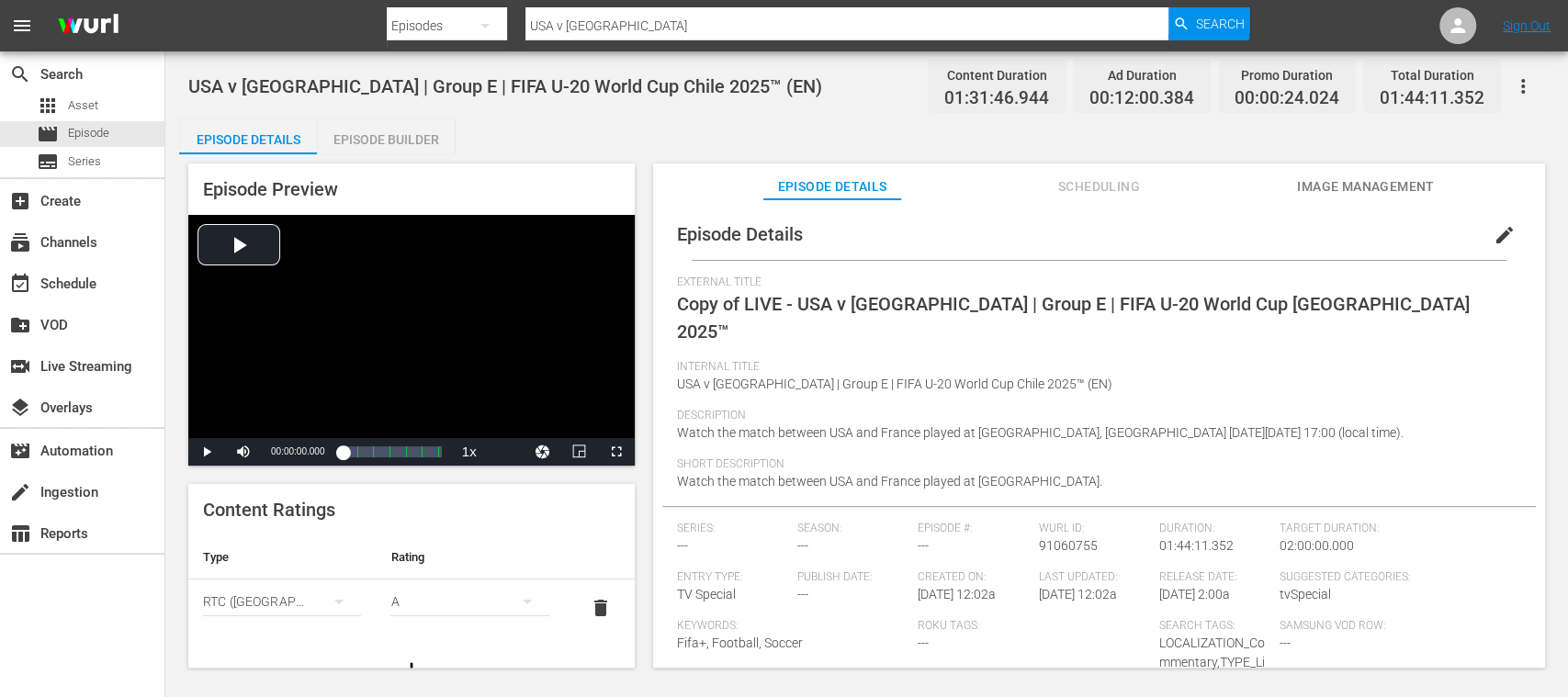
drag, startPoint x: 416, startPoint y: 143, endPoint x: 681, endPoint y: 340, distance: 330.2
click at [416, 143] on div "Episode Builder" at bounding box center [385, 139] width 138 height 44
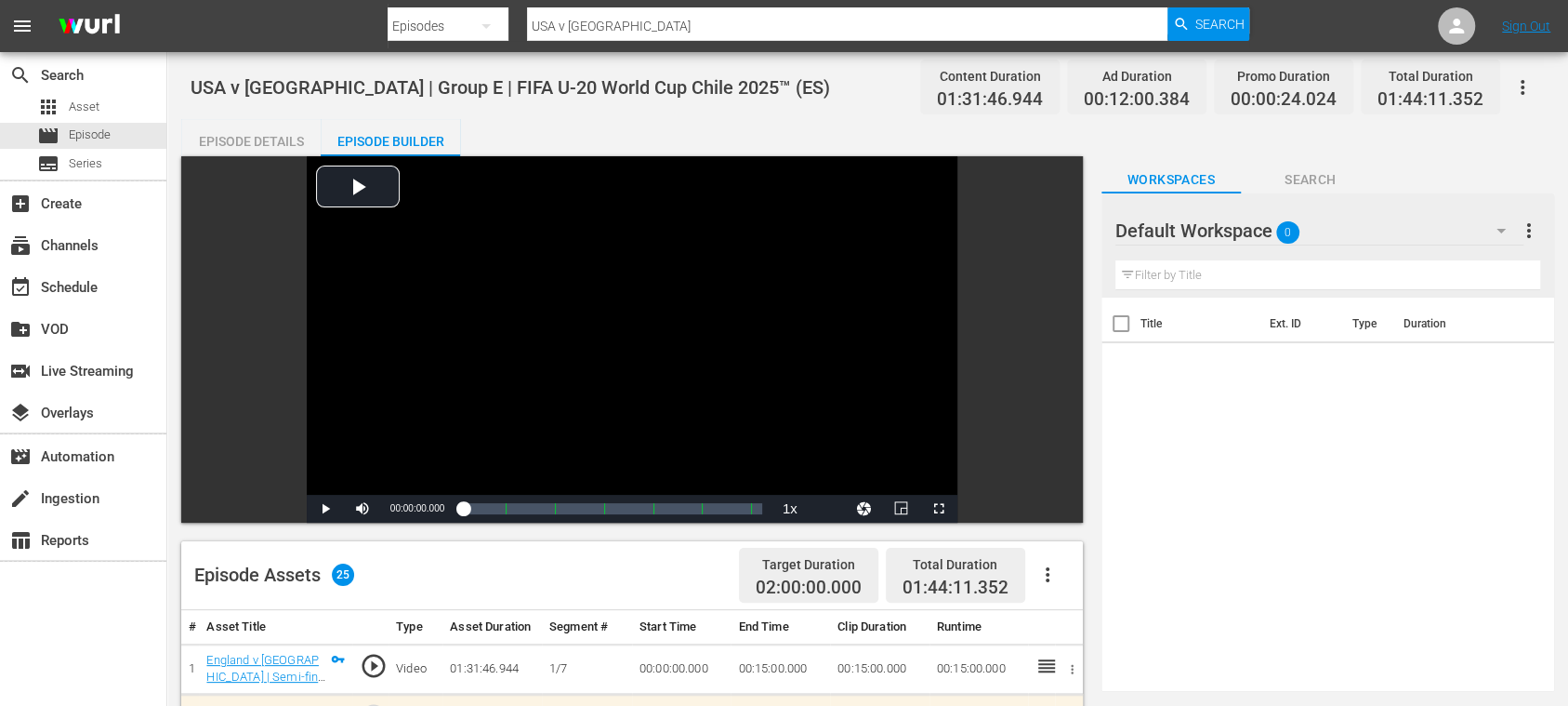
scroll to position [330, 0]
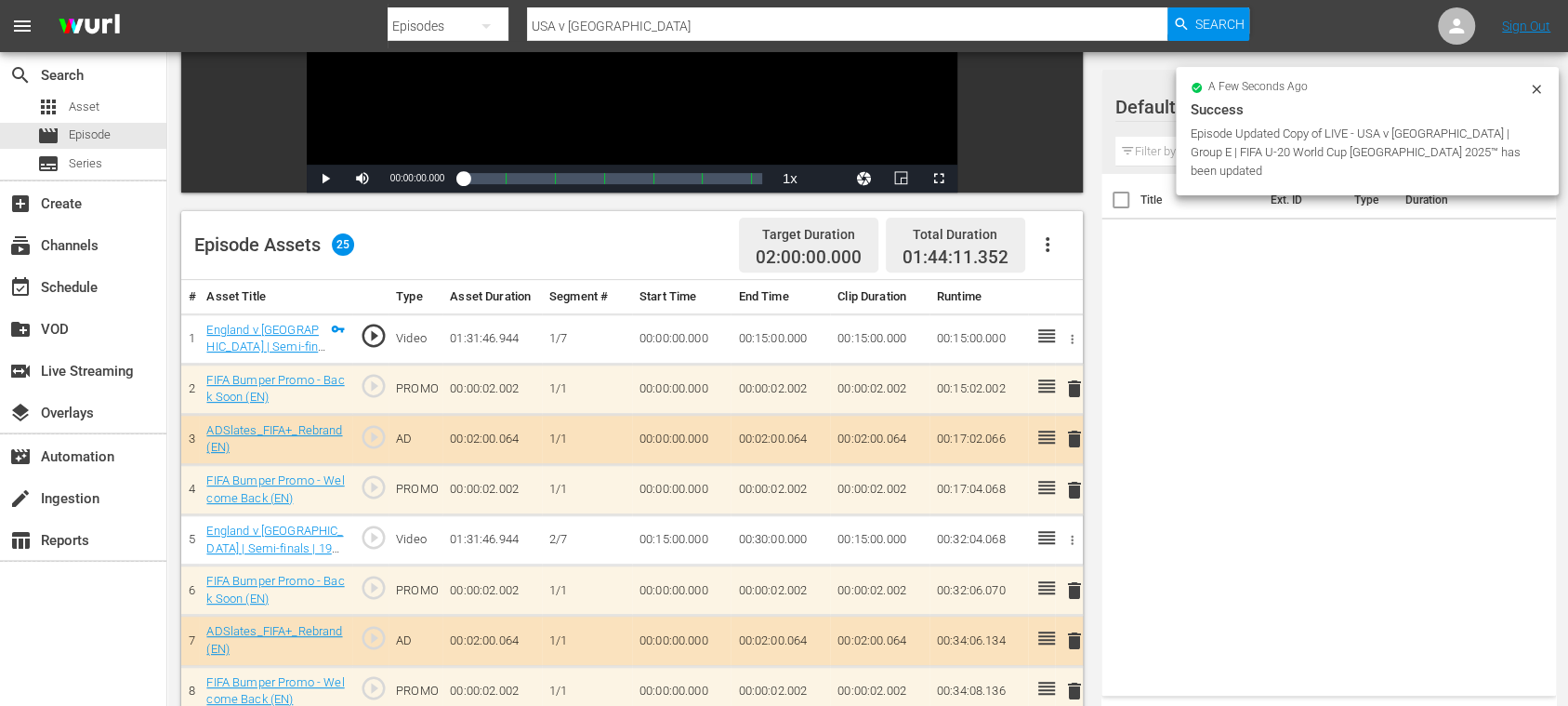
click at [1047, 241] on icon "button" at bounding box center [1048, 245] width 23 height 23
click at [1070, 292] on div "Clear Ads" at bounding box center [1102, 296] width 126 height 44
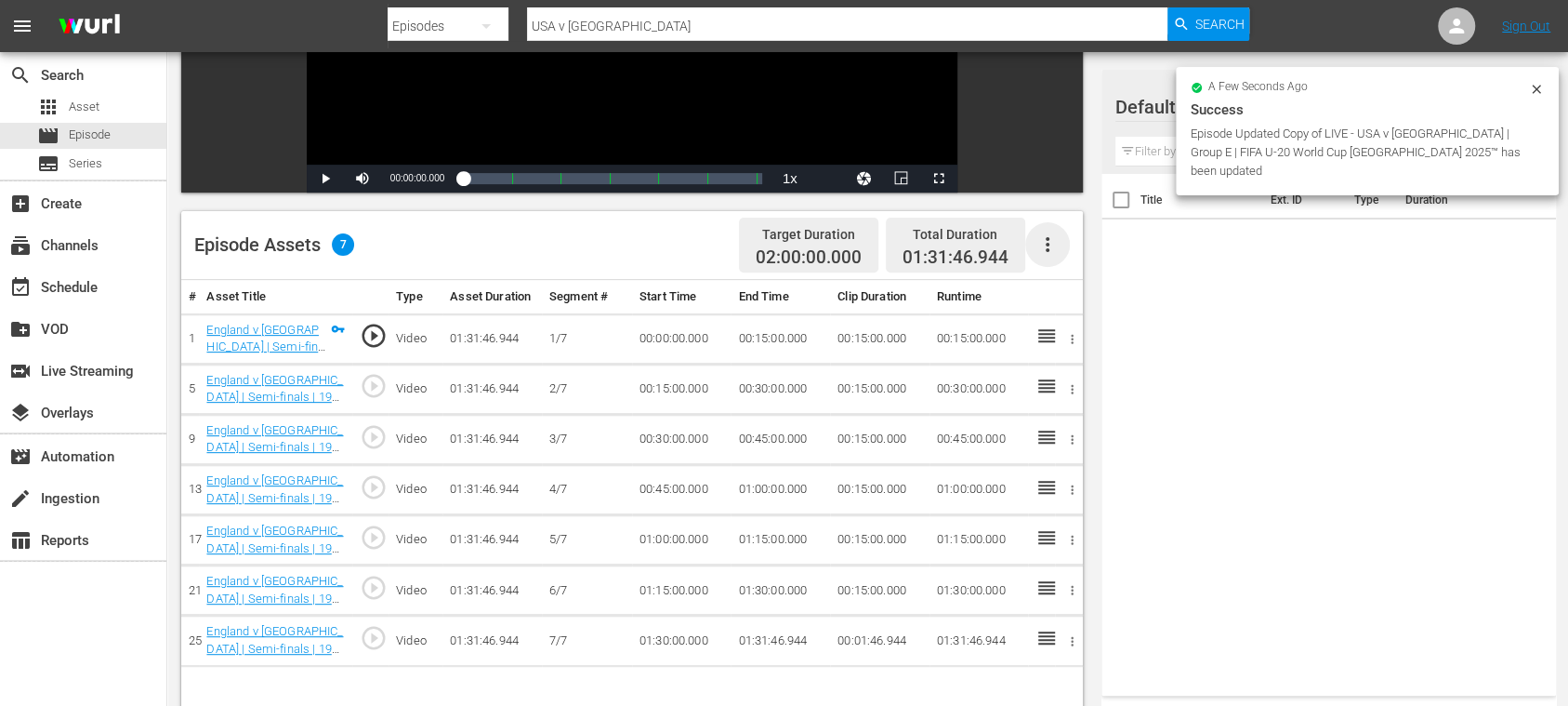
click at [1045, 242] on icon "button" at bounding box center [1048, 245] width 23 height 23
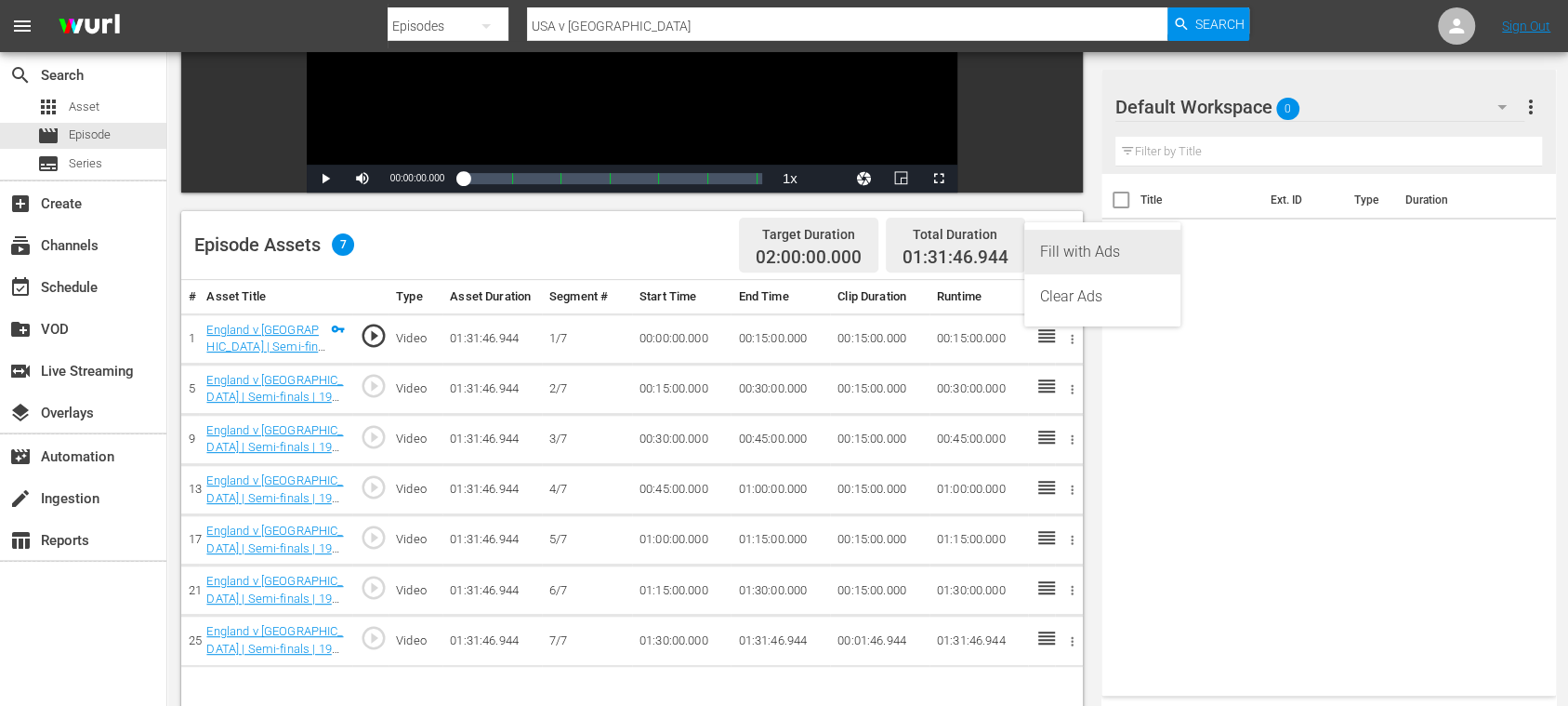
click at [1057, 246] on div "Fill with Ads" at bounding box center [1102, 252] width 126 height 44
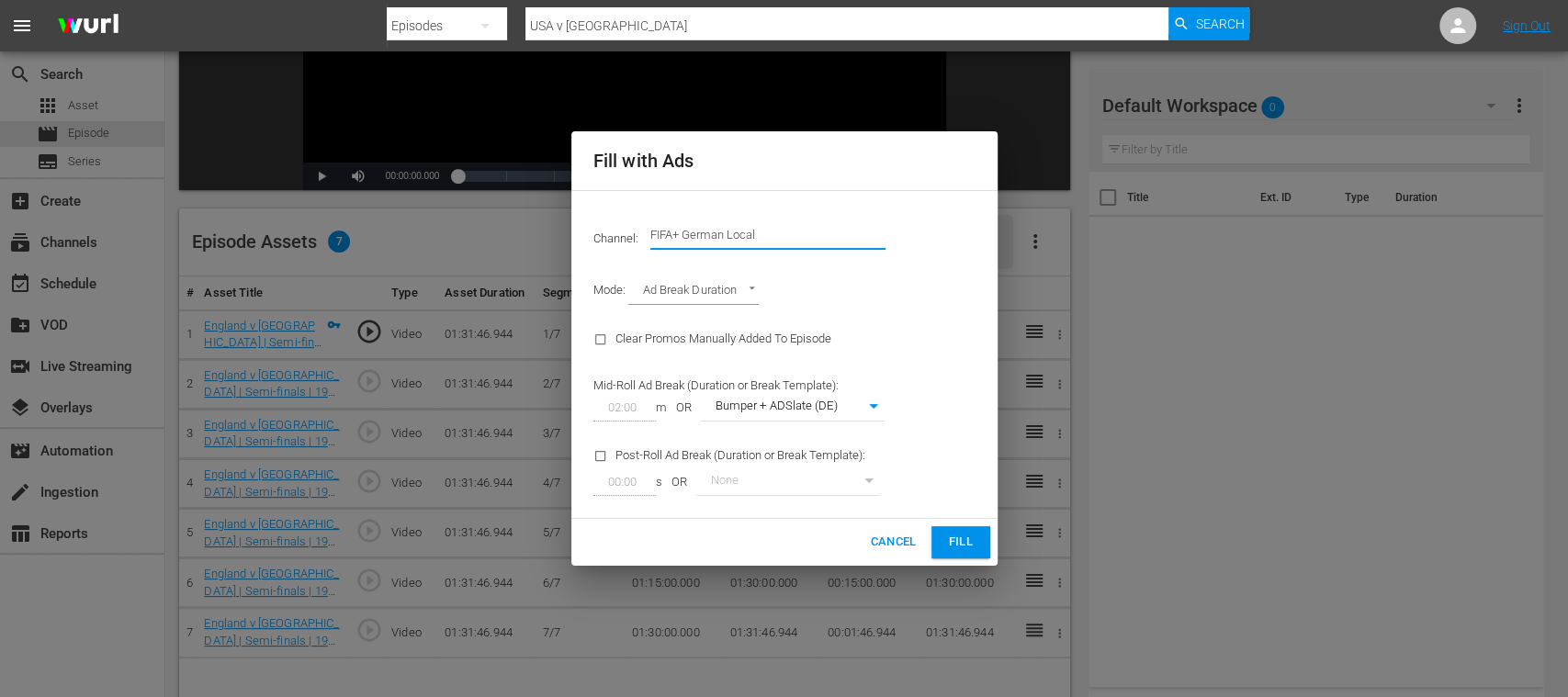
drag, startPoint x: 687, startPoint y: 234, endPoint x: 923, endPoint y: 249, distance: 236.5
click at [921, 249] on div "Channel: Channel Title FIFA+ German Local" at bounding box center [785, 235] width 404 height 66
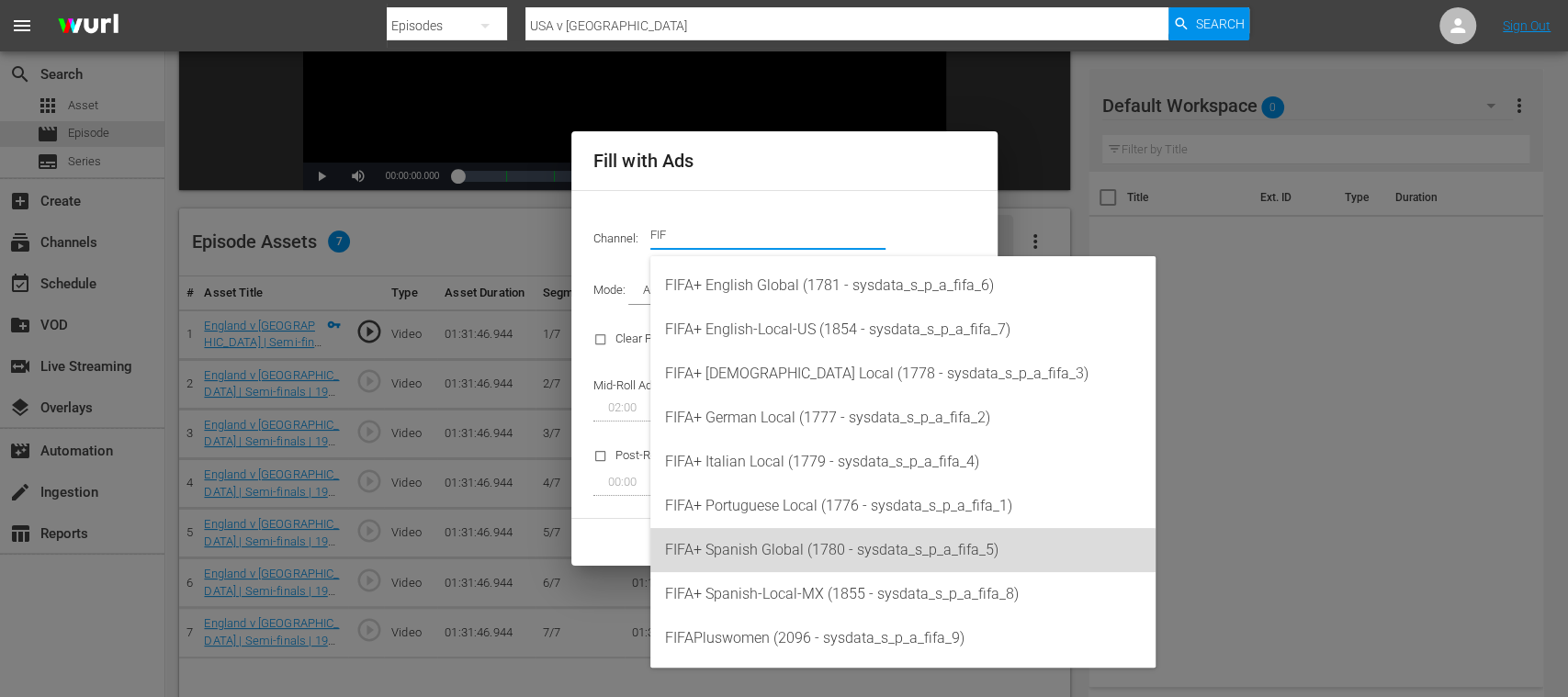
click at [800, 558] on div "FIFA+ Spanish Global (1780 - sysdata_s_p_a_fifa_5)" at bounding box center [902, 549] width 476 height 44
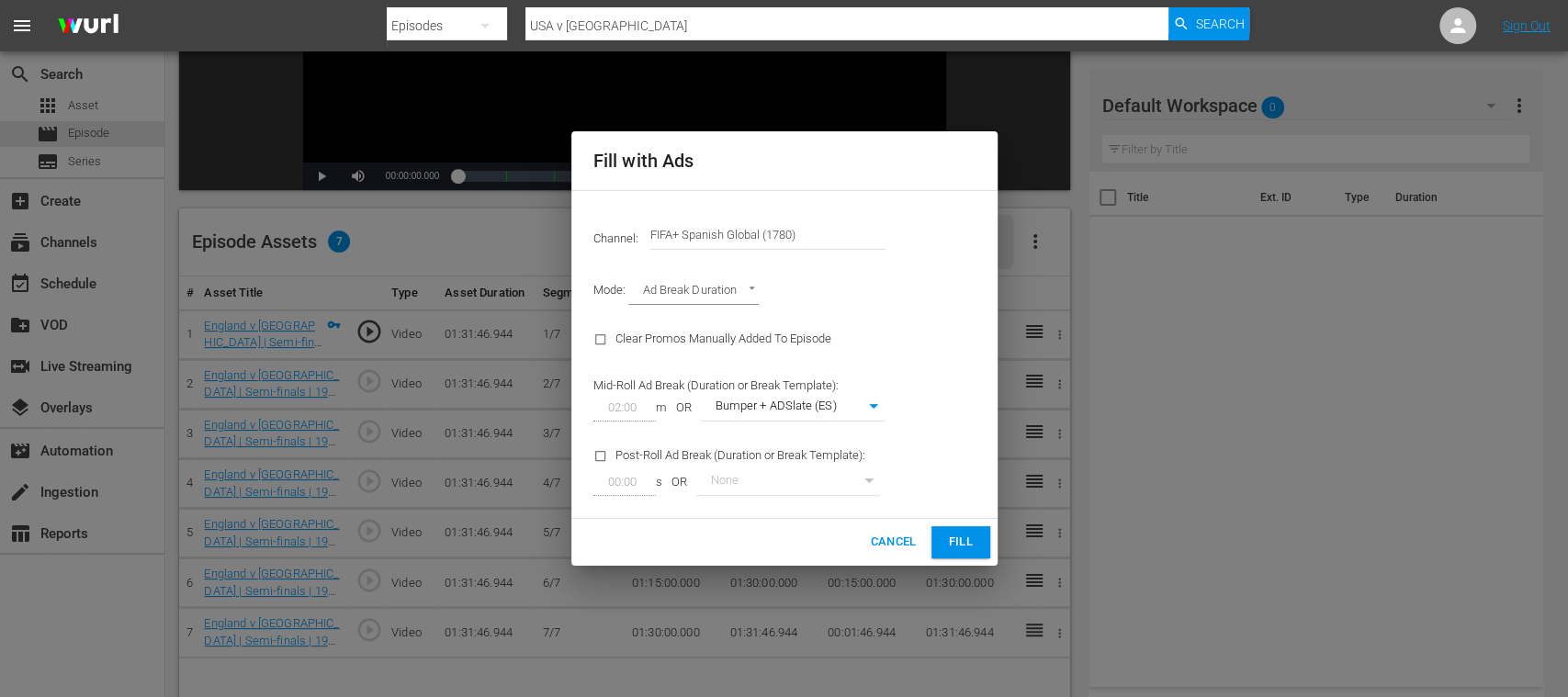
click at [967, 544] on span "Fill" at bounding box center [961, 542] width 30 height 21
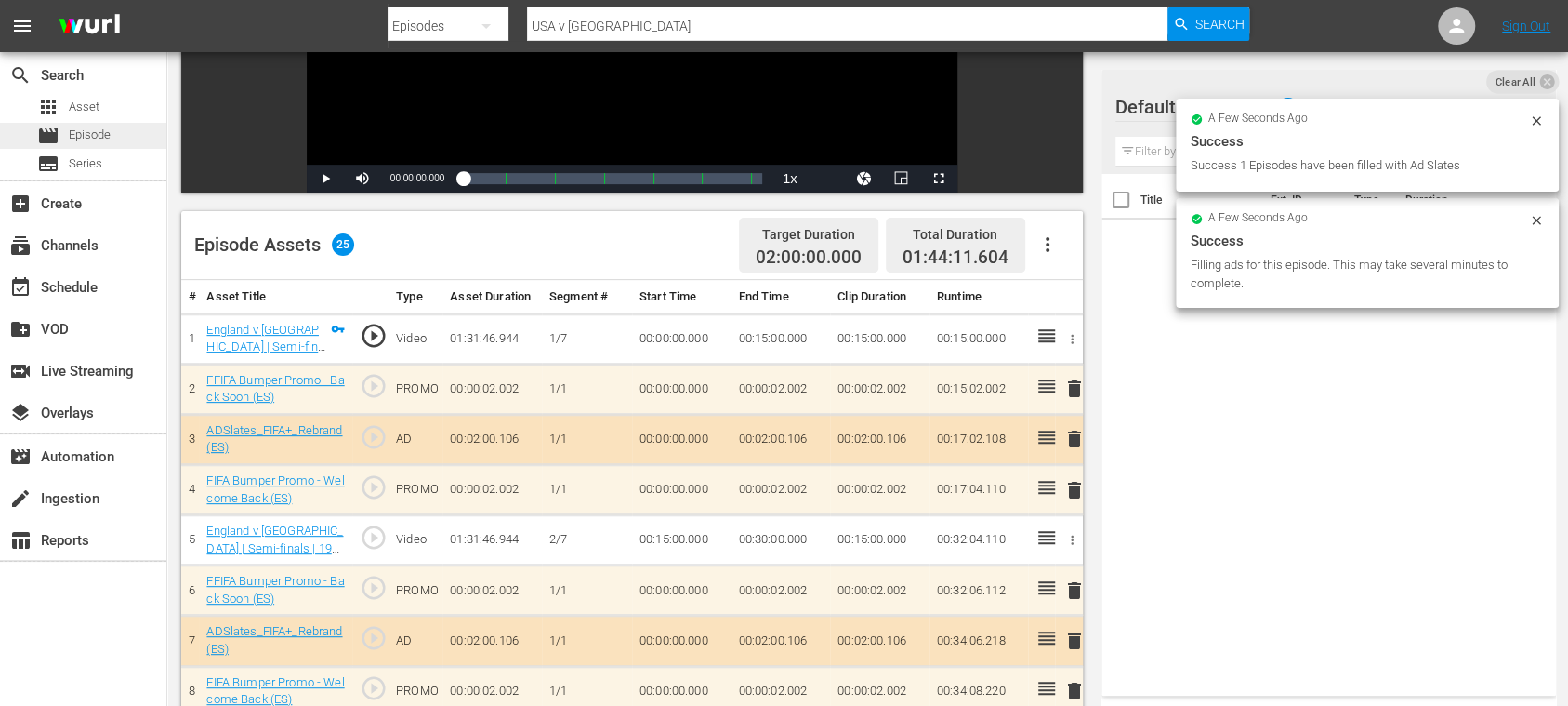
click at [86, 124] on div "movie Episode" at bounding box center [74, 136] width 74 height 26
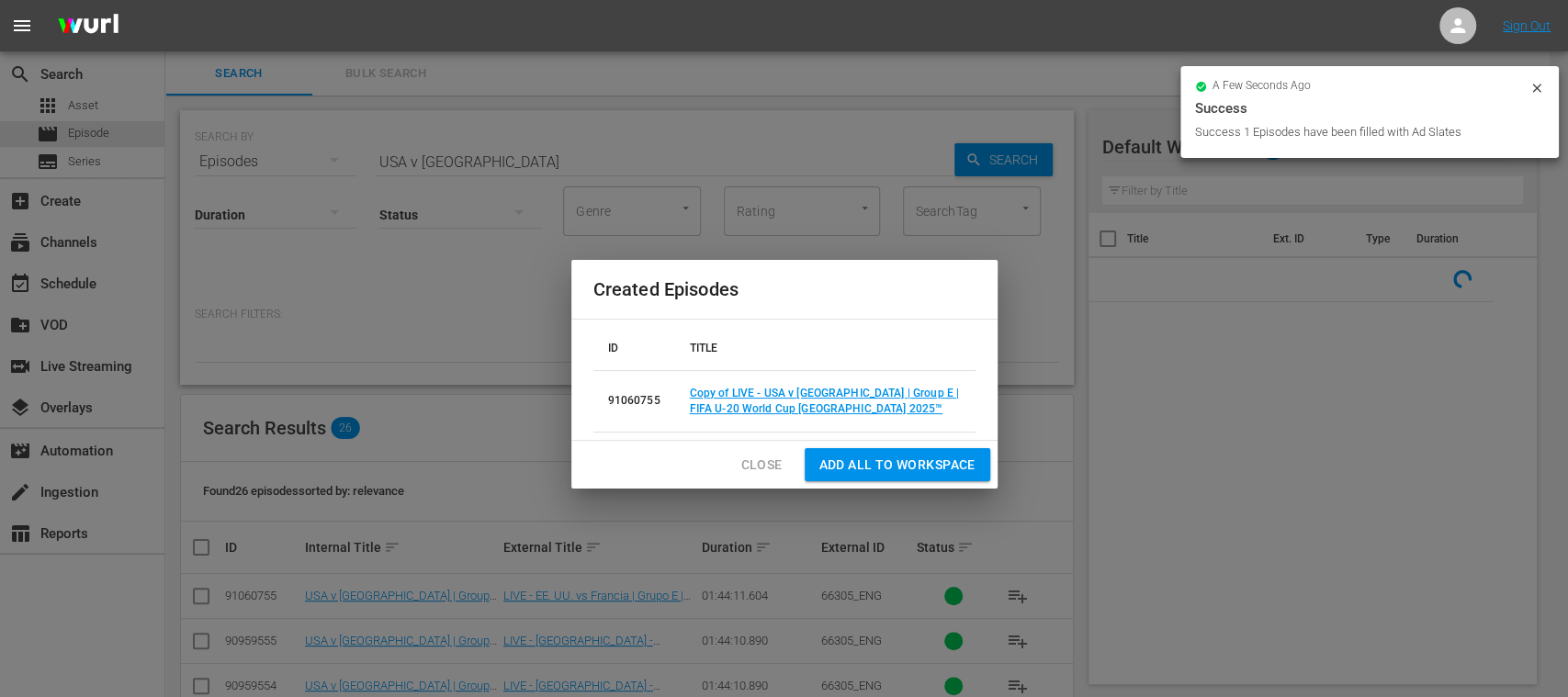
click at [745, 457] on span "Close" at bounding box center [762, 464] width 41 height 23
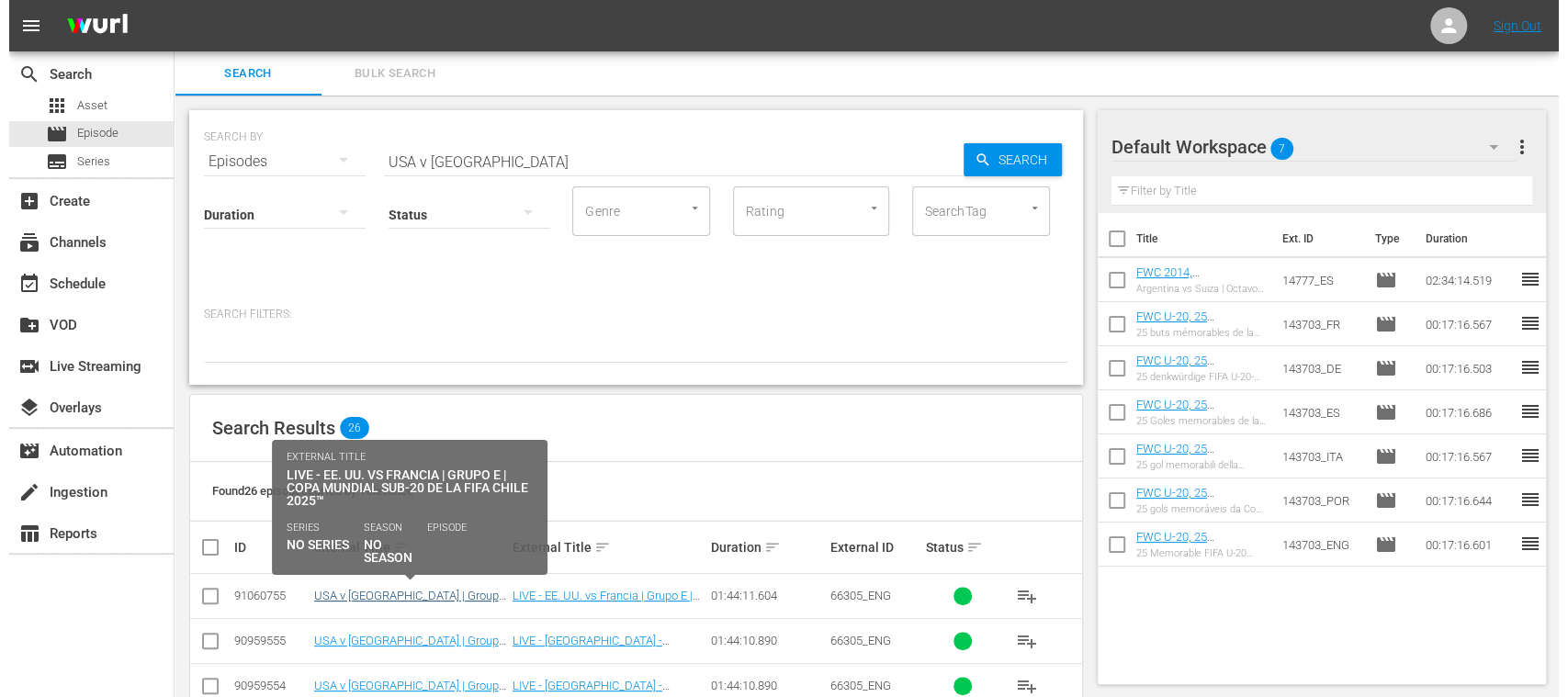
scroll to position [327, 0]
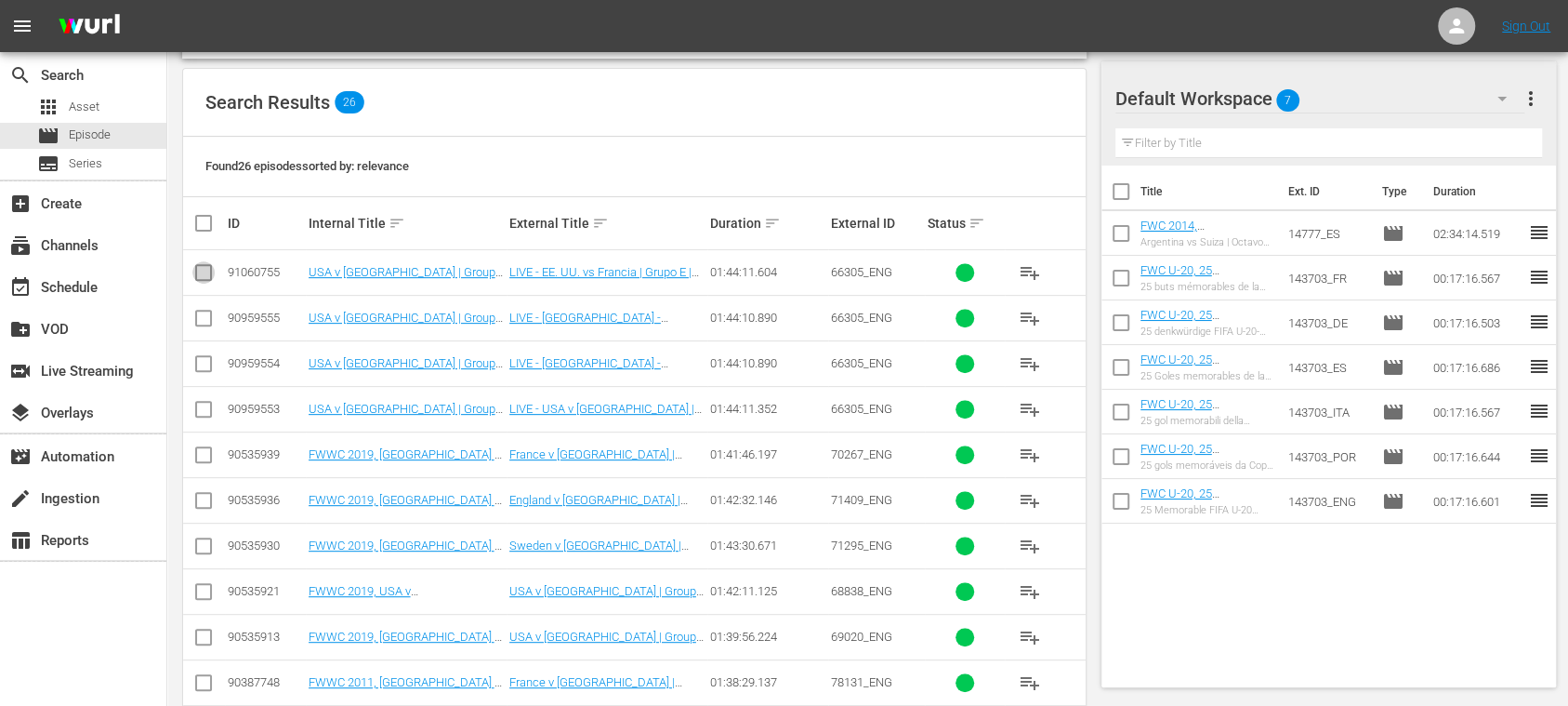
click at [204, 271] on input "checkbox" at bounding box center [204, 276] width 23 height 23
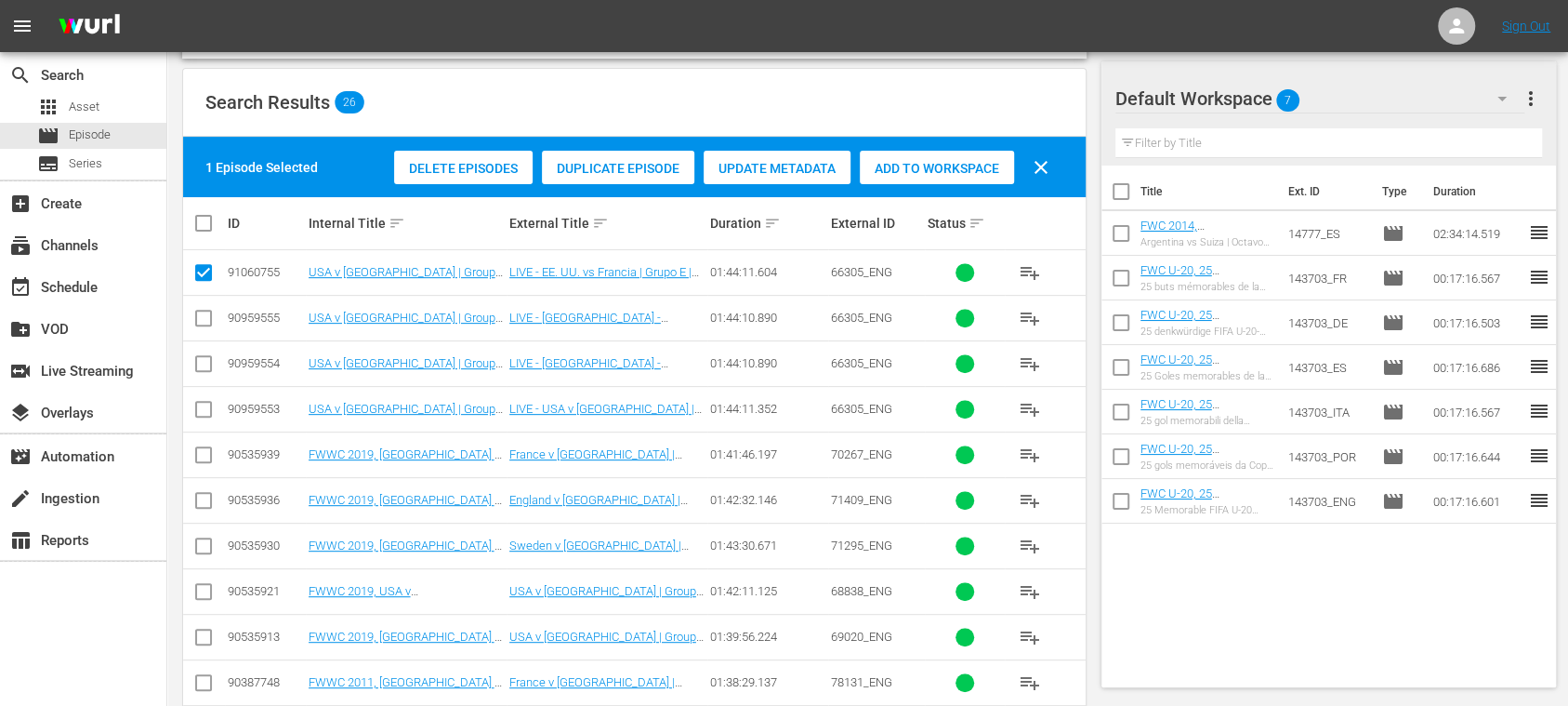
click at [600, 164] on span "Duplicate Episode" at bounding box center [618, 169] width 153 height 15
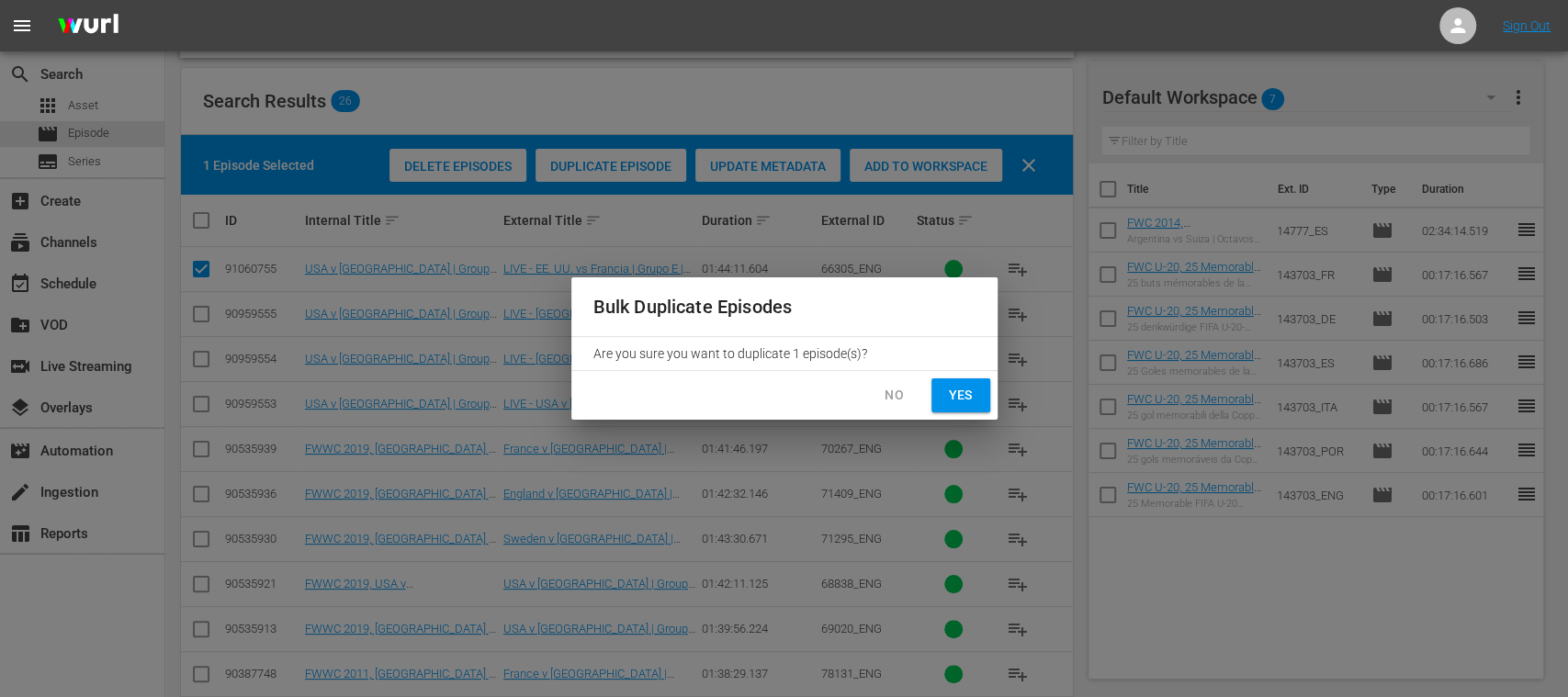
click at [967, 384] on span "Yes" at bounding box center [961, 395] width 30 height 23
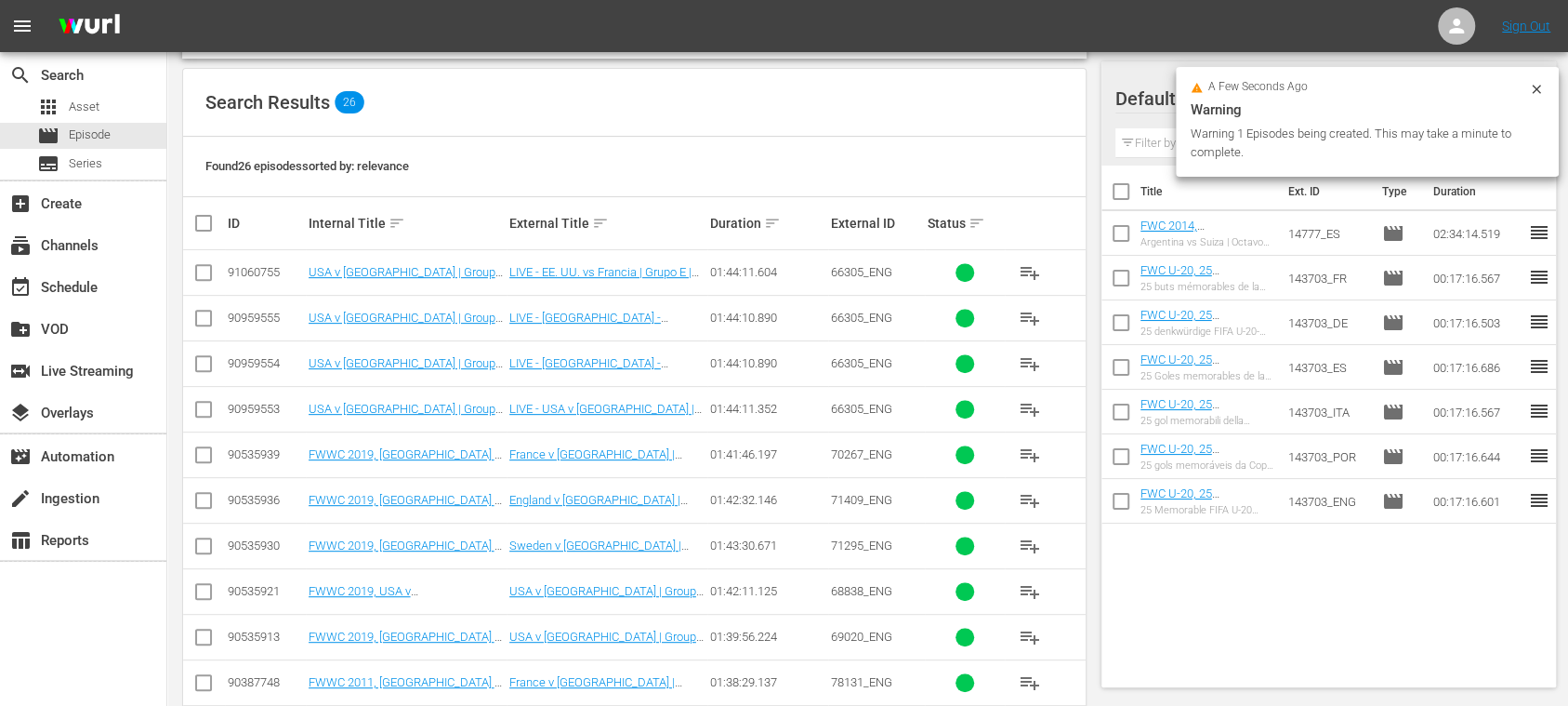
click at [1538, 90] on icon at bounding box center [1536, 89] width 8 height 8
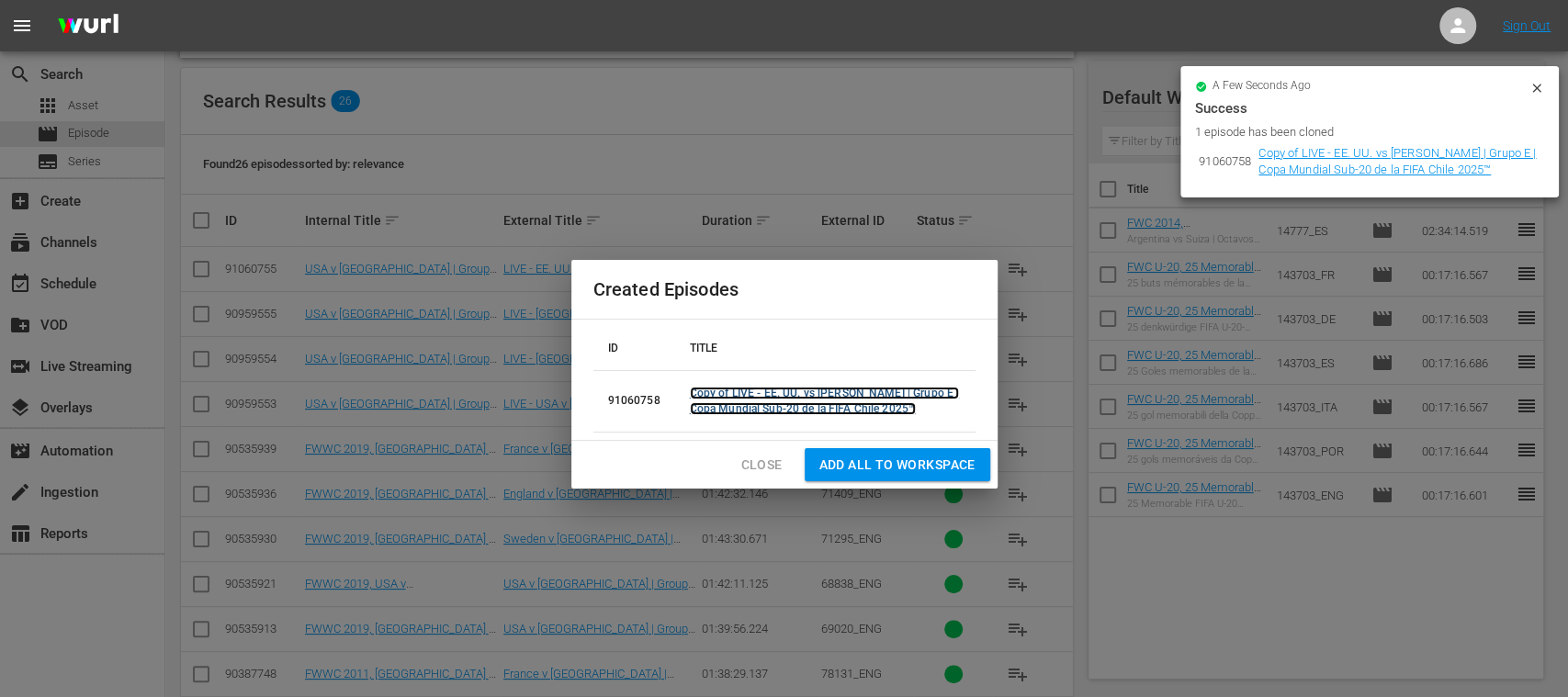
click at [787, 404] on link "Copy of LIVE - EE. UU. vs Francia | Grupo E | Copa Mundial Sub-20 de la FIFA Ch…" at bounding box center [825, 400] width 270 height 29
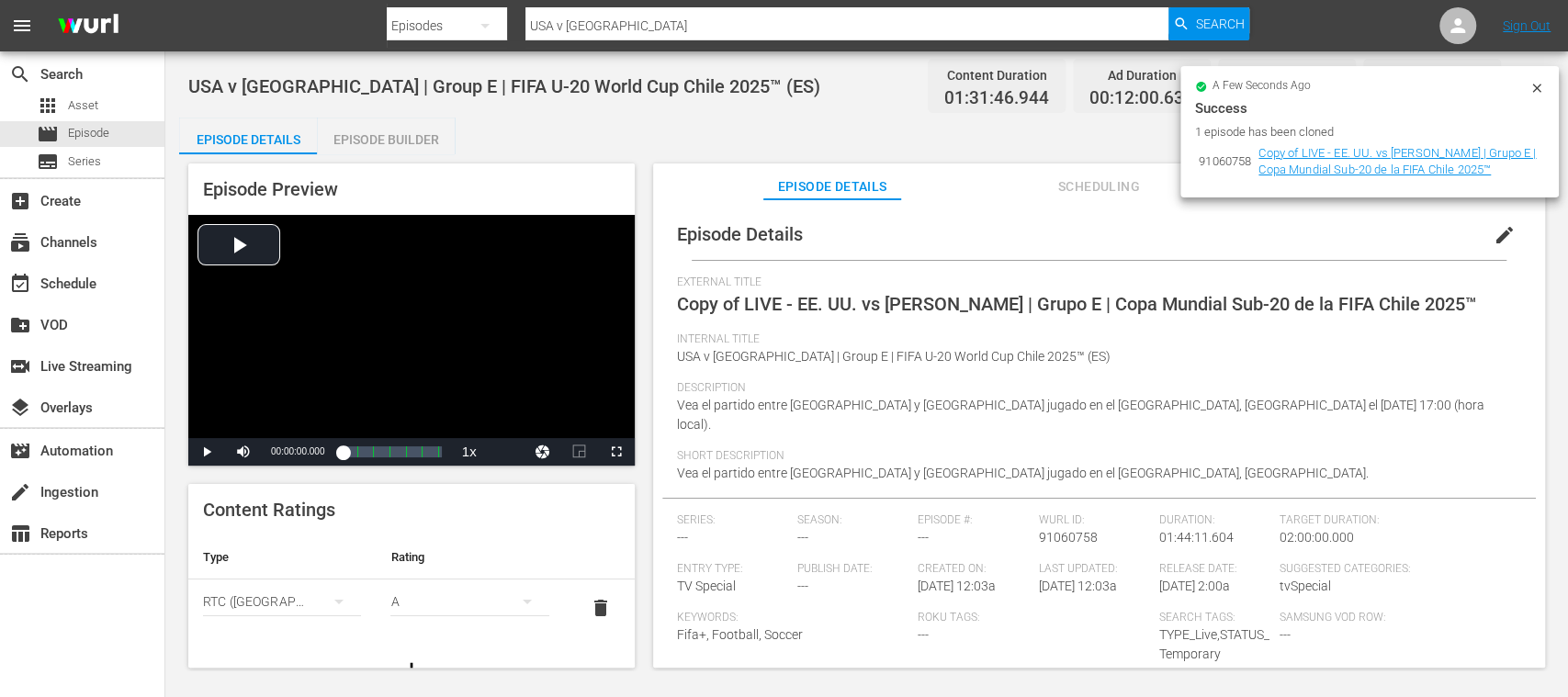
click at [1534, 83] on icon at bounding box center [1537, 88] width 15 height 15
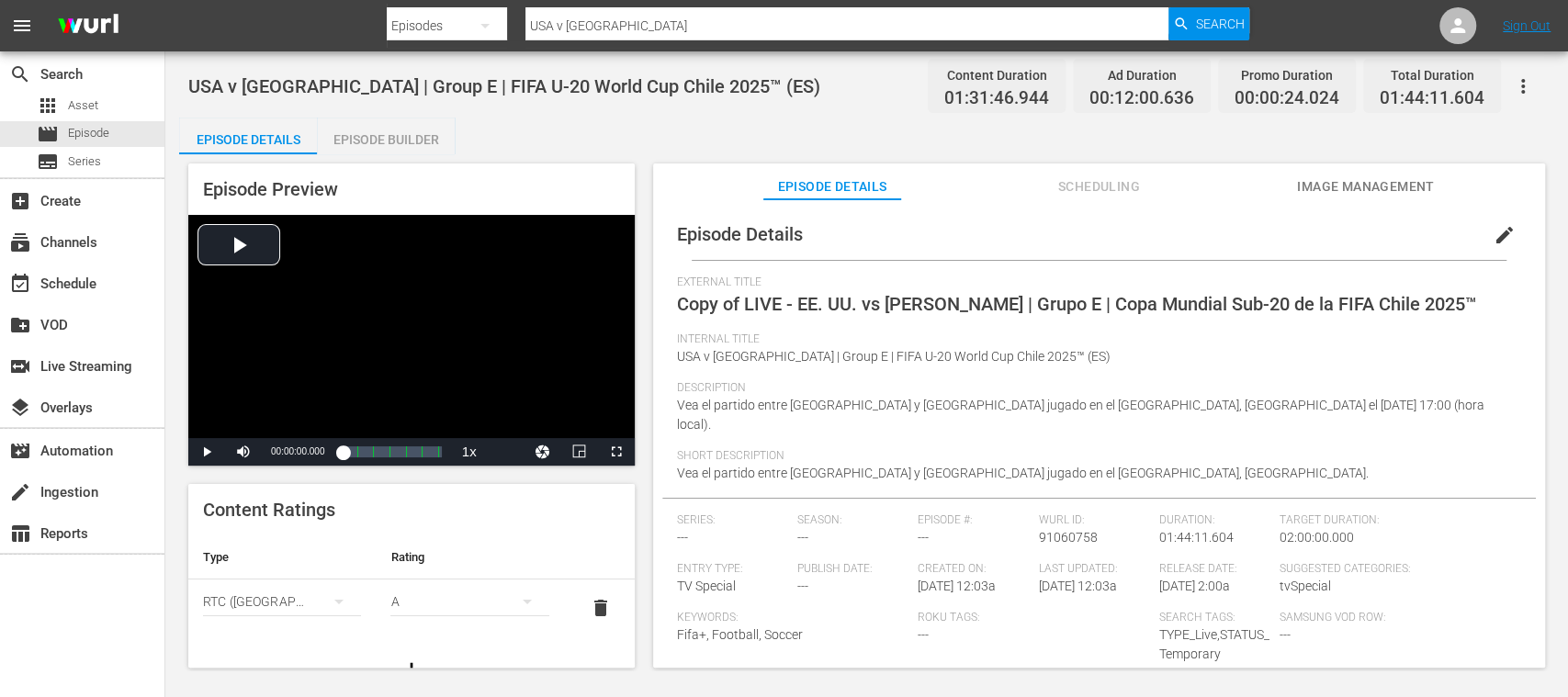
click at [1494, 232] on span "edit" at bounding box center [1505, 235] width 22 height 22
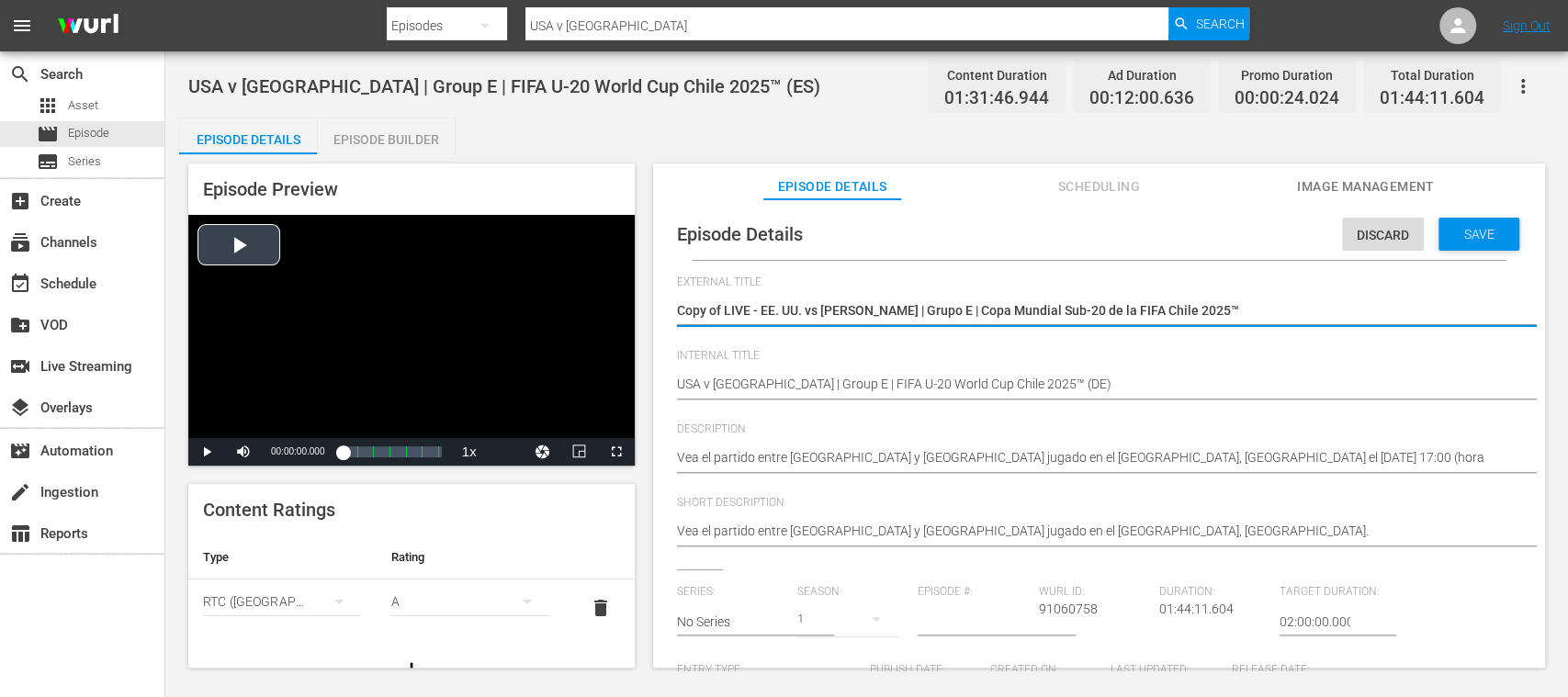
drag, startPoint x: 725, startPoint y: 310, endPoint x: 634, endPoint y: 309, distance: 91.0
drag, startPoint x: 715, startPoint y: 311, endPoint x: 1310, endPoint y: 319, distance: 595.1
click at [1310, 319] on textarea "Copy of LIVE - EE. UU. vs Francia | Grupo E | Copa Mundial Sub-20 de la FIFA Ch…" at bounding box center [1094, 313] width 835 height 22
paste textarea "Seht Euch das Spiel zwischen USA und Frankreich an. Estadio El Teniente, Rancag…"
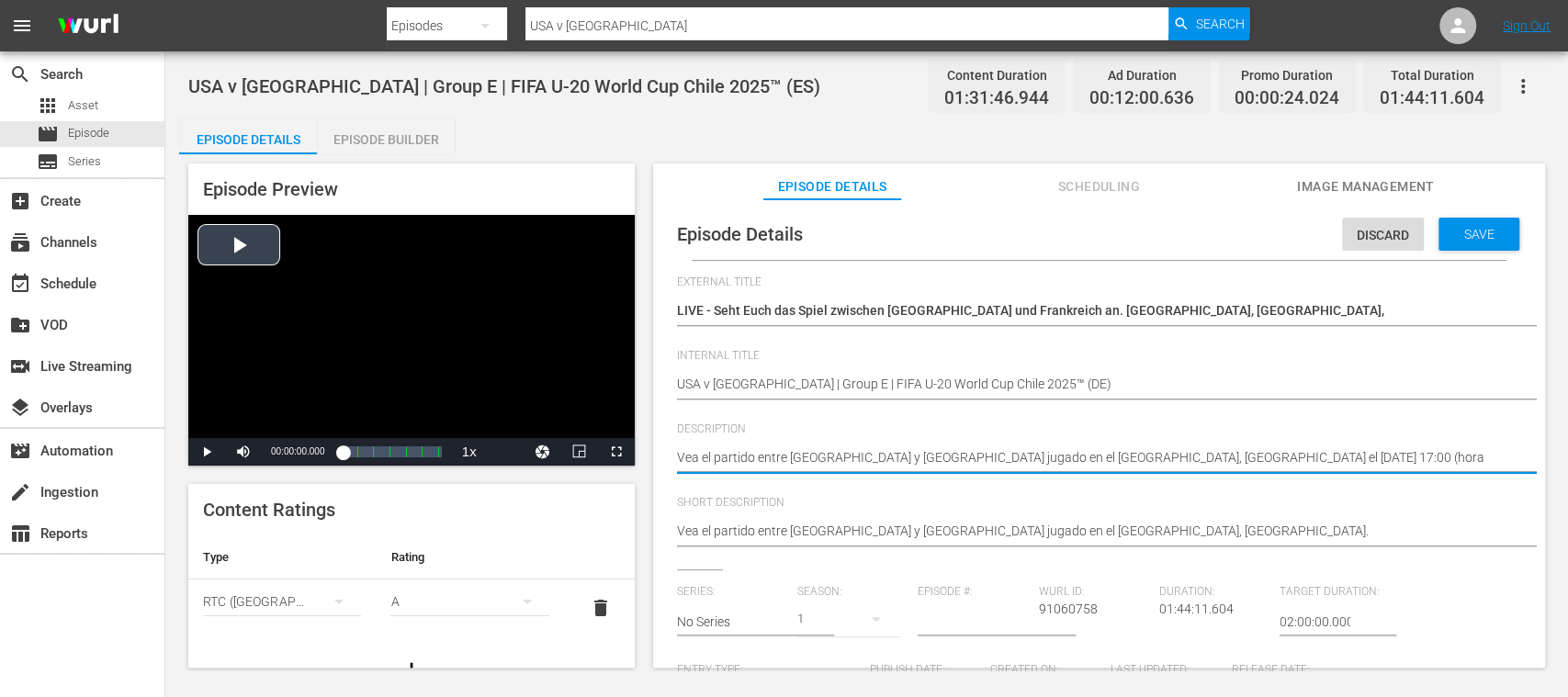
drag, startPoint x: 1002, startPoint y: 439, endPoint x: 517, endPoint y: 437, distance: 485.0
paste textarea "Seht Euch das Spiel zwischen USA und Frankreich an. Estadio El Teniente, Rancag…"
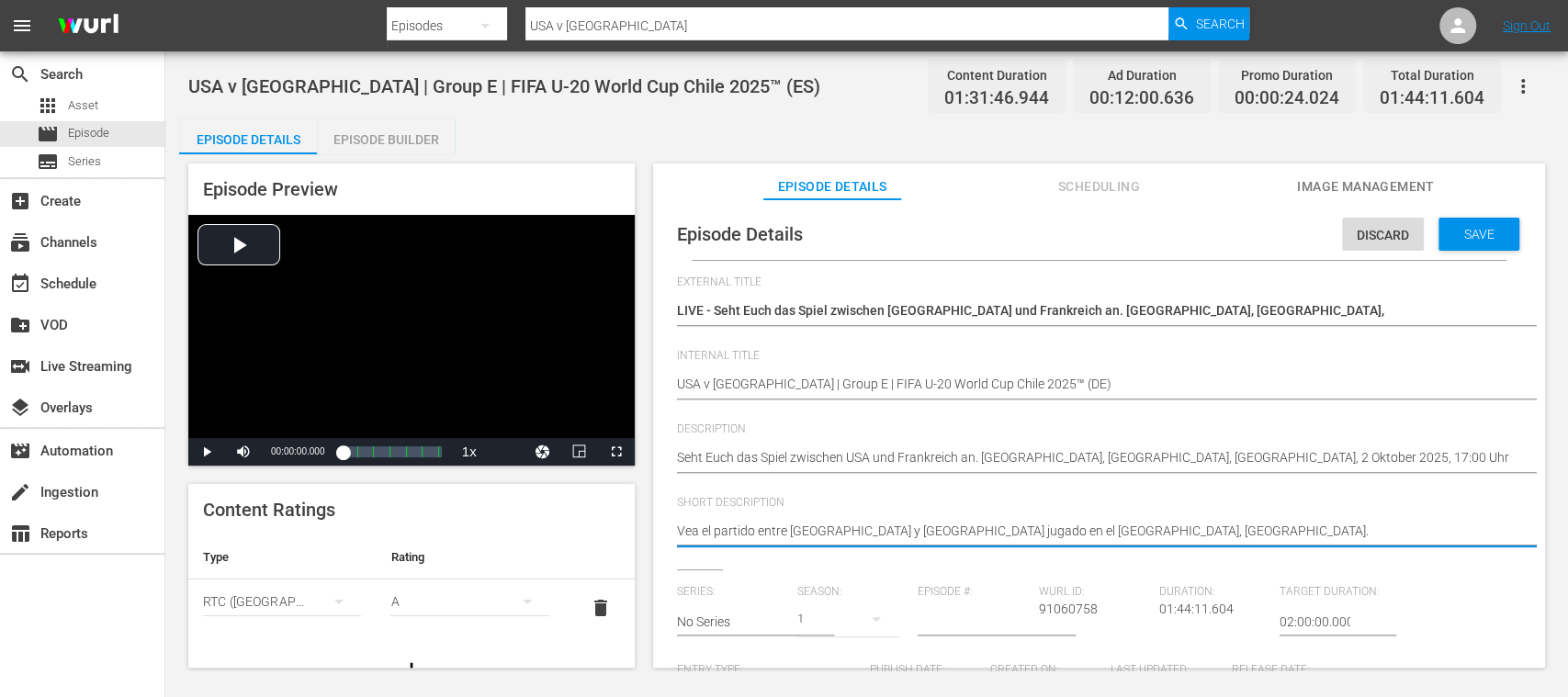
drag, startPoint x: 1141, startPoint y: 532, endPoint x: 456, endPoint y: 504, distance: 685.6
paste textarea "Seht Euch das Spiel zwischen USA und Frankreich an. Estadio El Teniente, Rancag…"
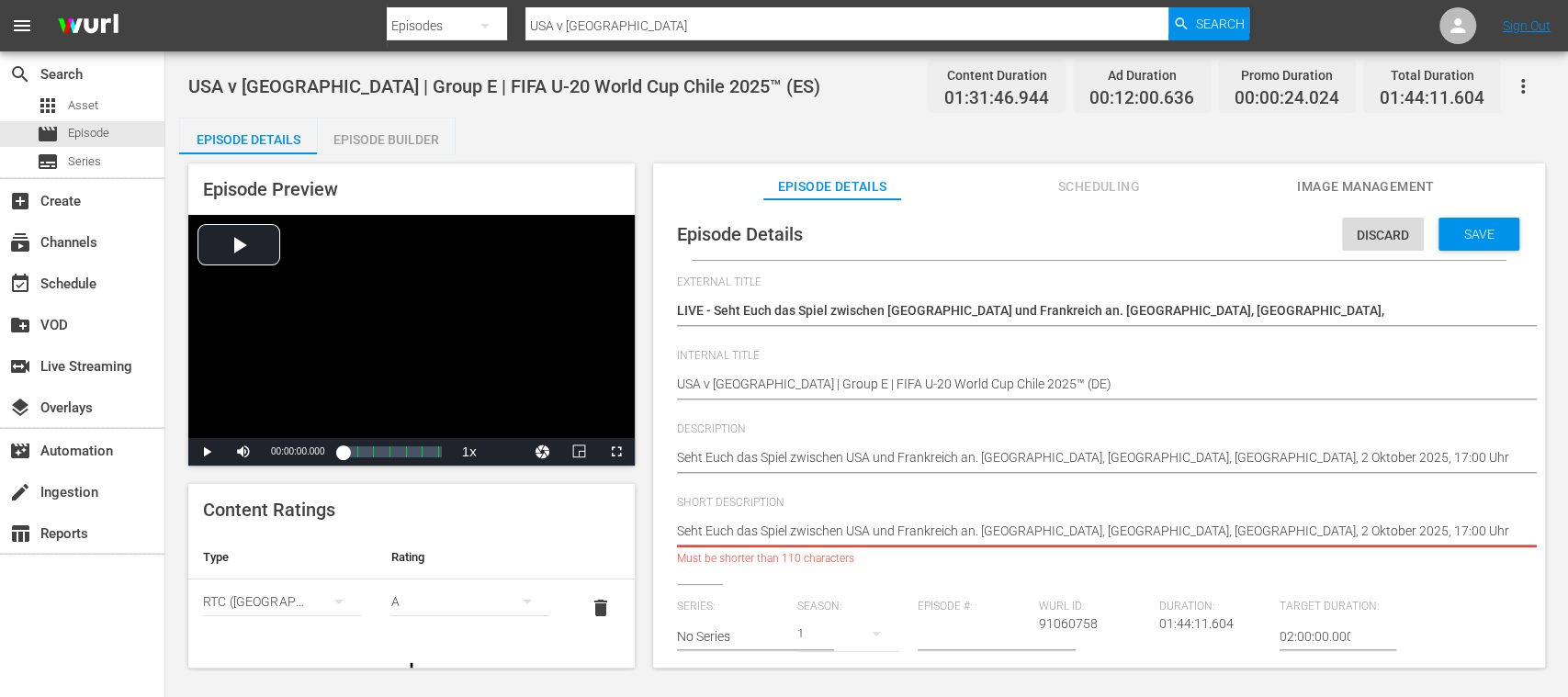
drag, startPoint x: 1147, startPoint y: 536, endPoint x: 1556, endPoint y: 534, distance: 409.0
click at [1554, 534] on div "USA v France | Group E | FIFA U-20 World Cup Chile 2025™ (ES) Content Duration …" at bounding box center [867, 360] width 1403 height 619
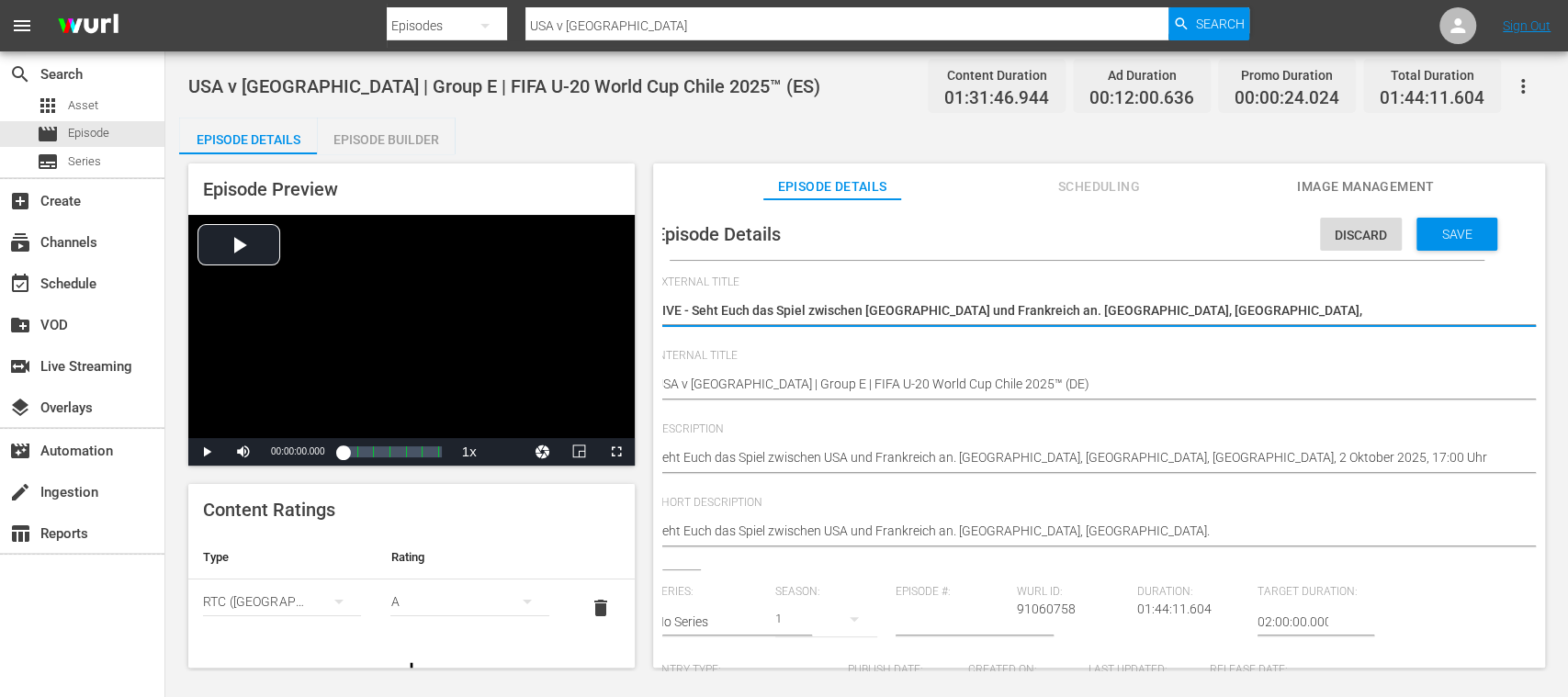
drag, startPoint x: 690, startPoint y: 315, endPoint x: 1559, endPoint y: 346, distance: 869.6
paste textarea "USA - Frankreich | Gruppe E | FIFA U-20-Weltmeisterschaft Chile 2025™"
click at [795, 637] on div "1" at bounding box center [827, 618] width 102 height 51
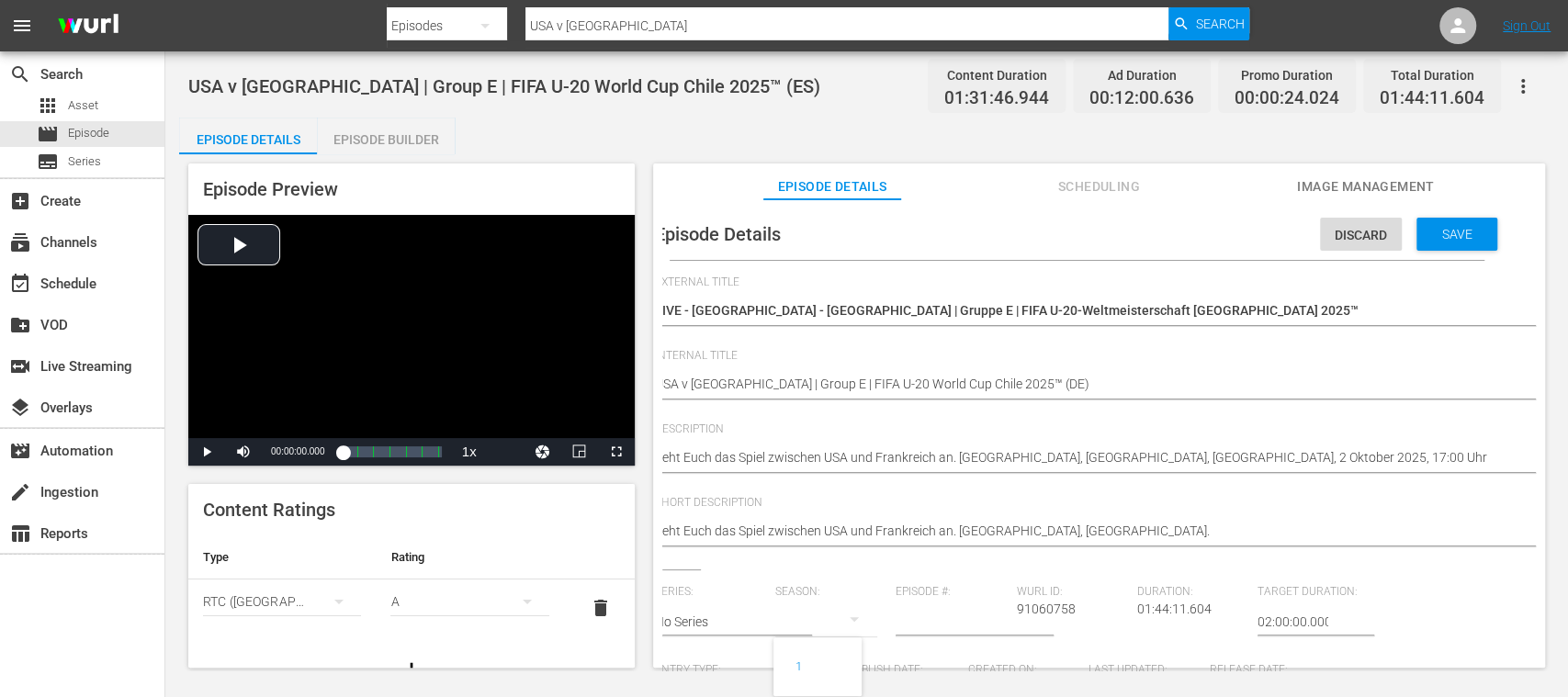
click at [1307, 529] on div "1" at bounding box center [784, 348] width 1568 height 697
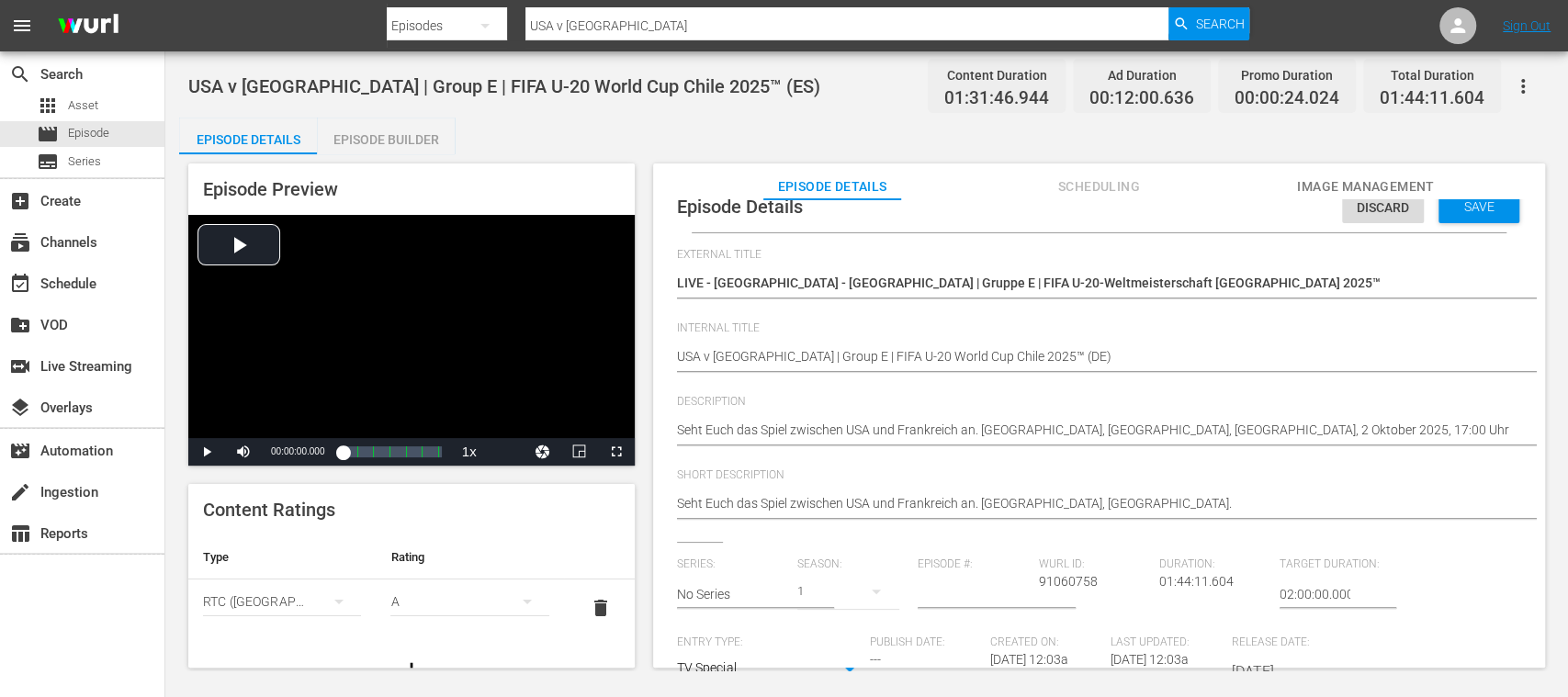
scroll to position [0, 0]
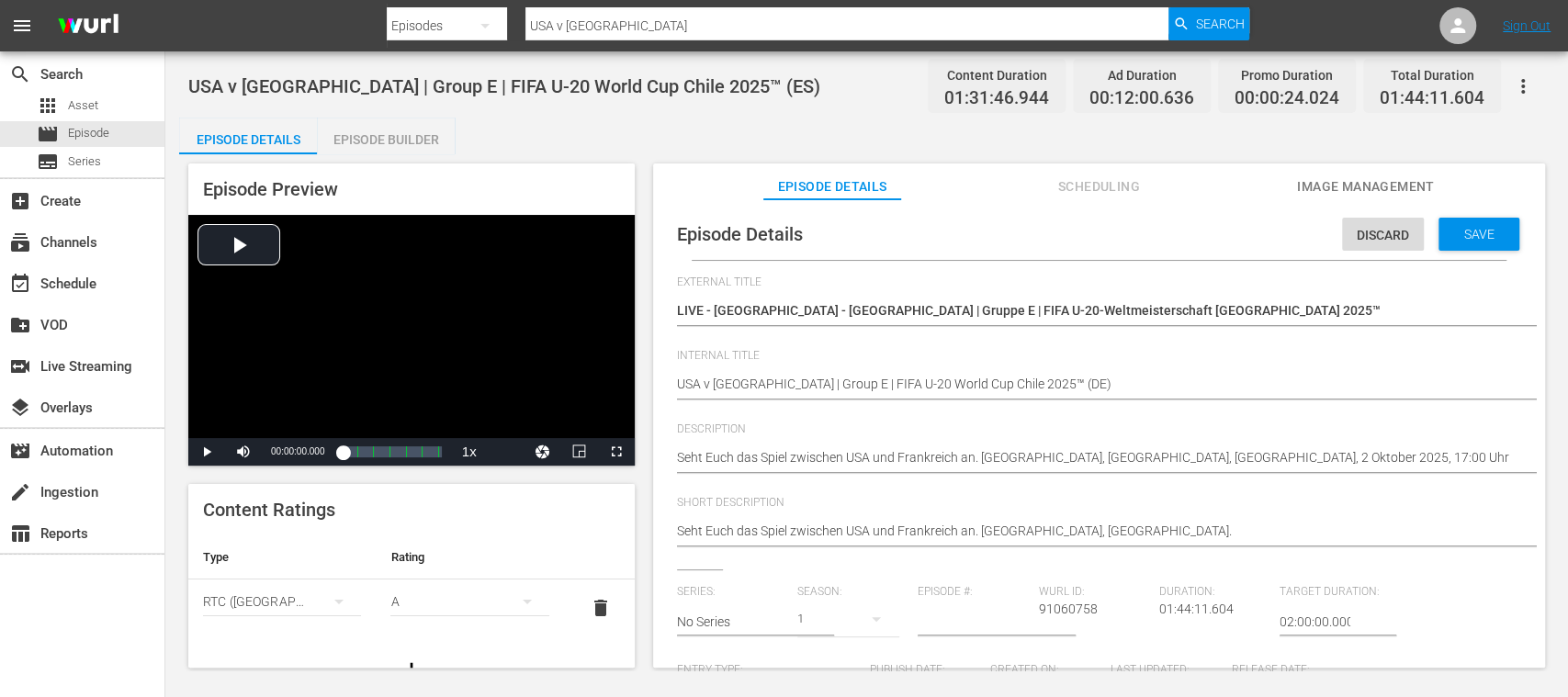
click at [589, 611] on span "delete" at bounding box center [601, 608] width 22 height 22
click at [1491, 234] on span "Save" at bounding box center [1480, 235] width 60 height 15
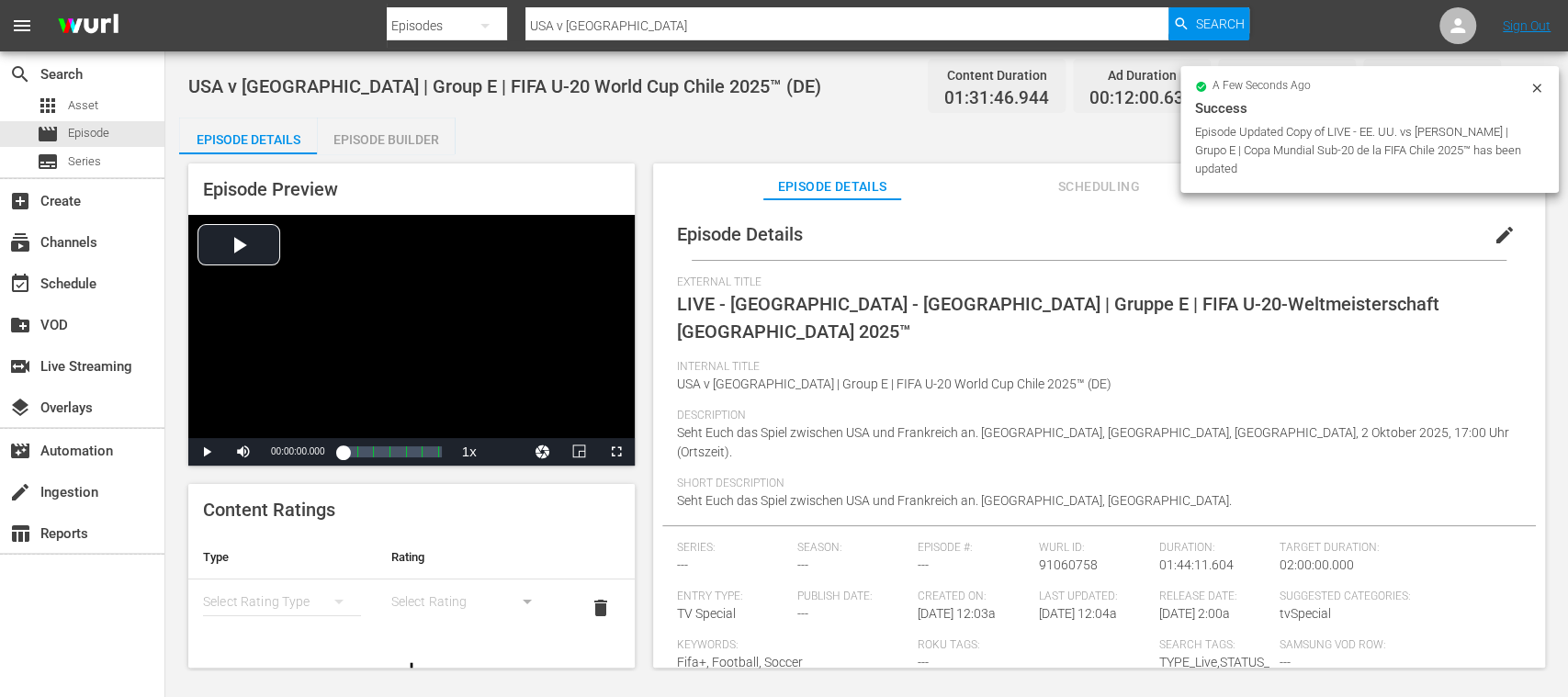
click at [373, 137] on div "Episode Builder" at bounding box center [385, 139] width 138 height 44
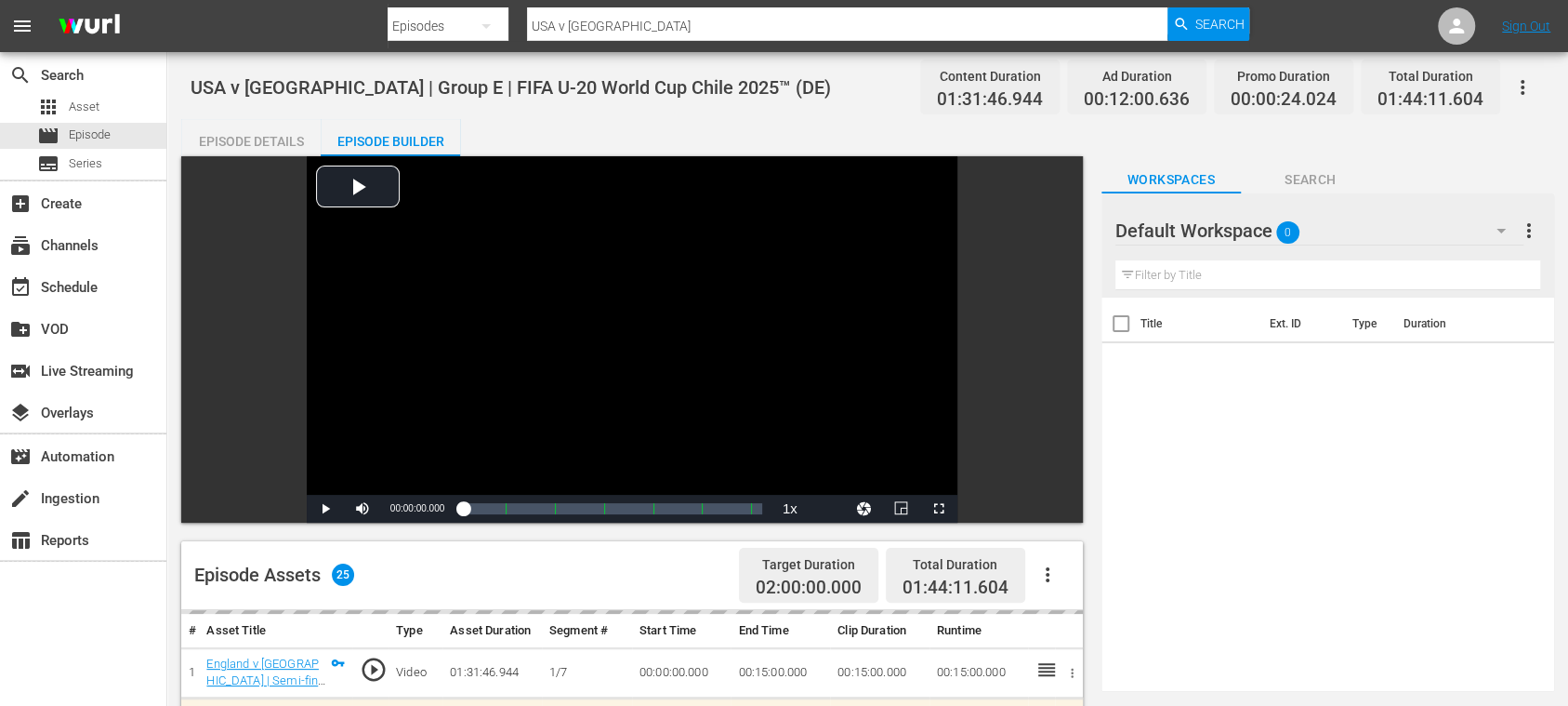
scroll to position [330, 0]
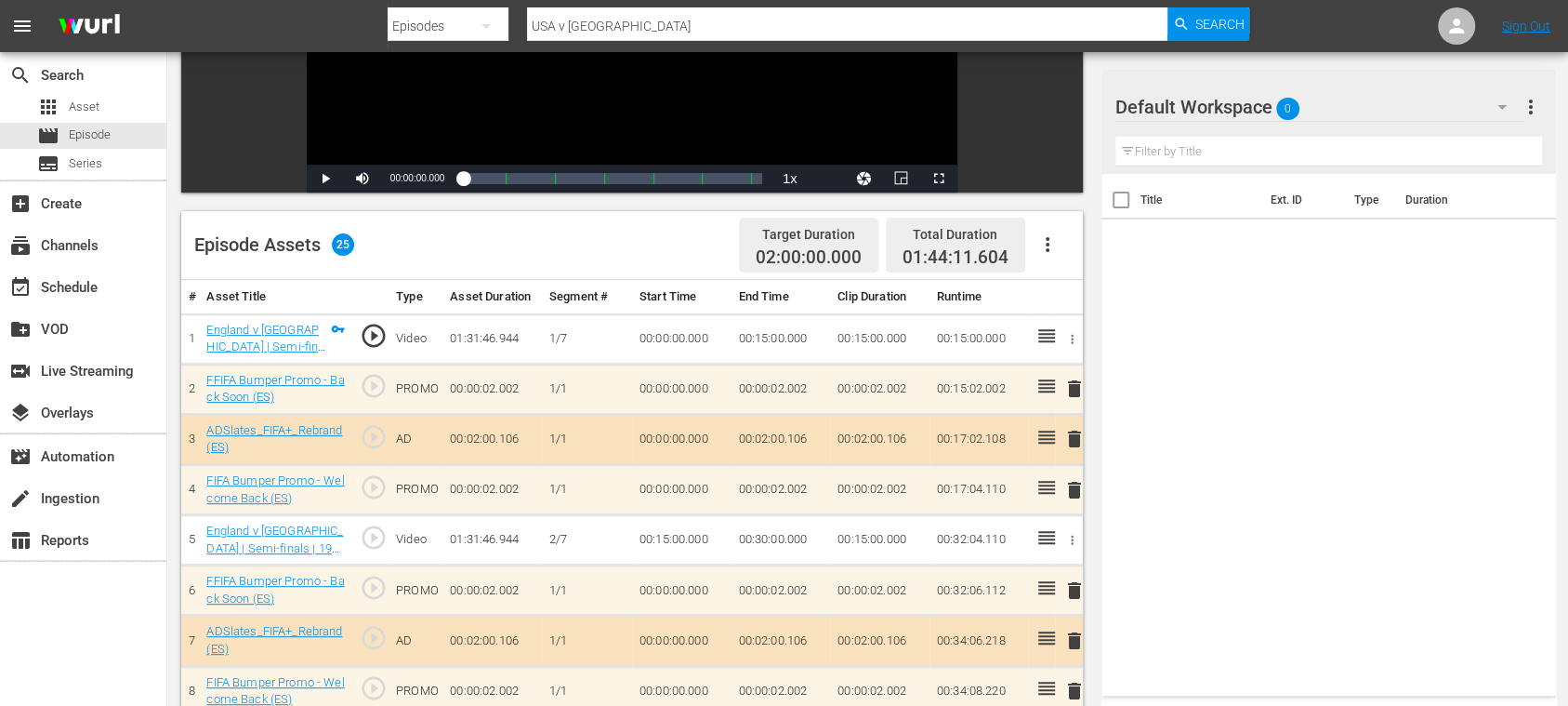
click at [1056, 237] on icon "button" at bounding box center [1048, 245] width 23 height 23
click at [1071, 292] on div "Clear Ads" at bounding box center [1102, 296] width 126 height 44
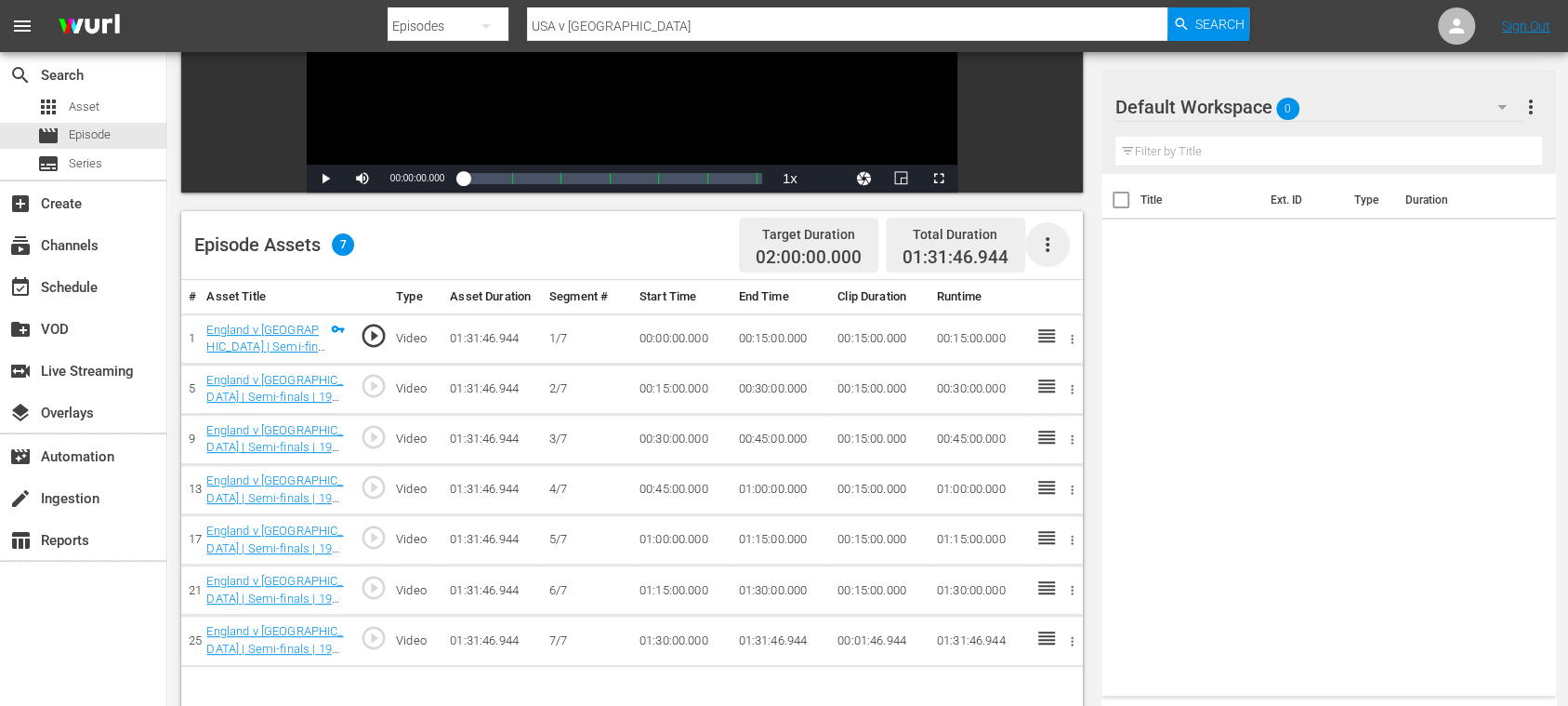
click at [1040, 245] on icon "button" at bounding box center [1048, 245] width 23 height 23
click at [1061, 244] on div "Fill with Ads" at bounding box center [1102, 252] width 126 height 44
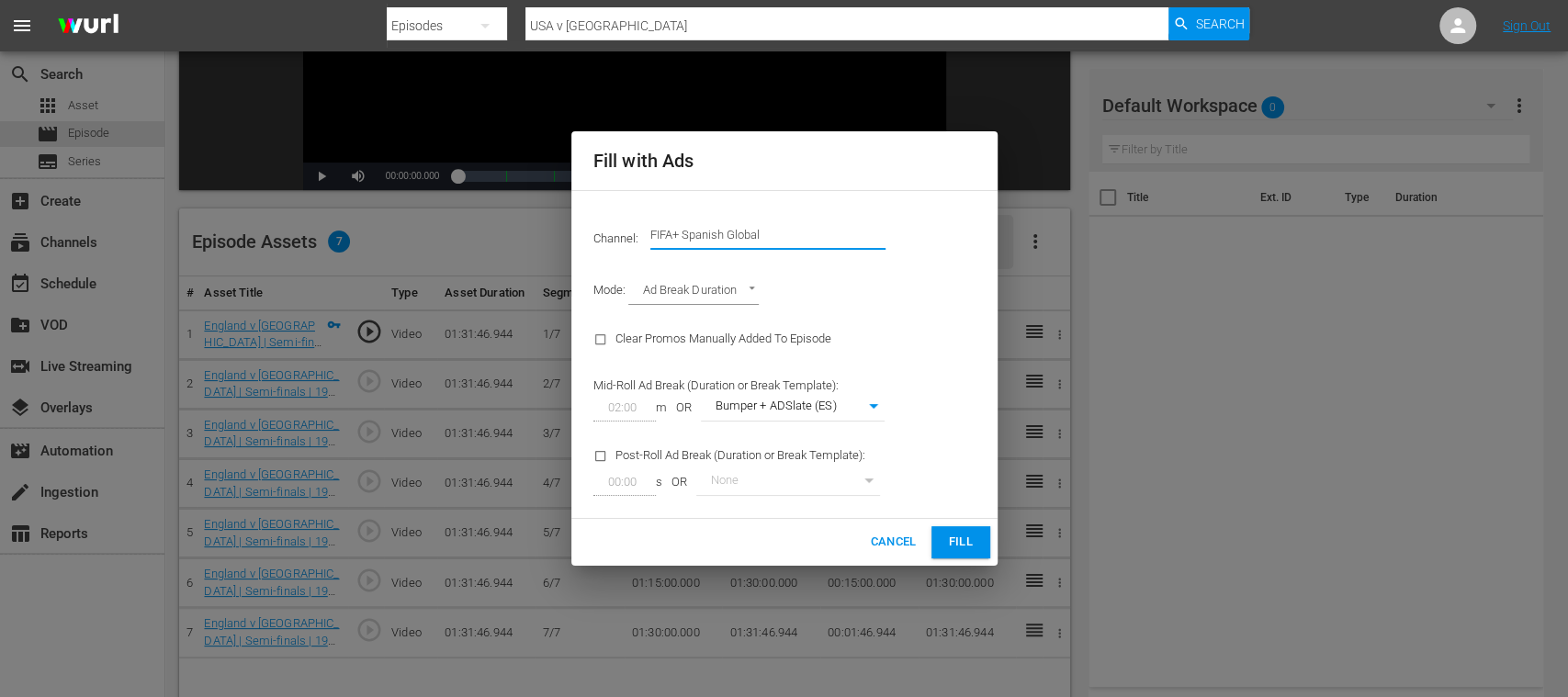
drag, startPoint x: 668, startPoint y: 228, endPoint x: 847, endPoint y: 239, distance: 179.3
click at [847, 239] on input "FIFA+ Spanish Global" at bounding box center [768, 235] width 236 height 44
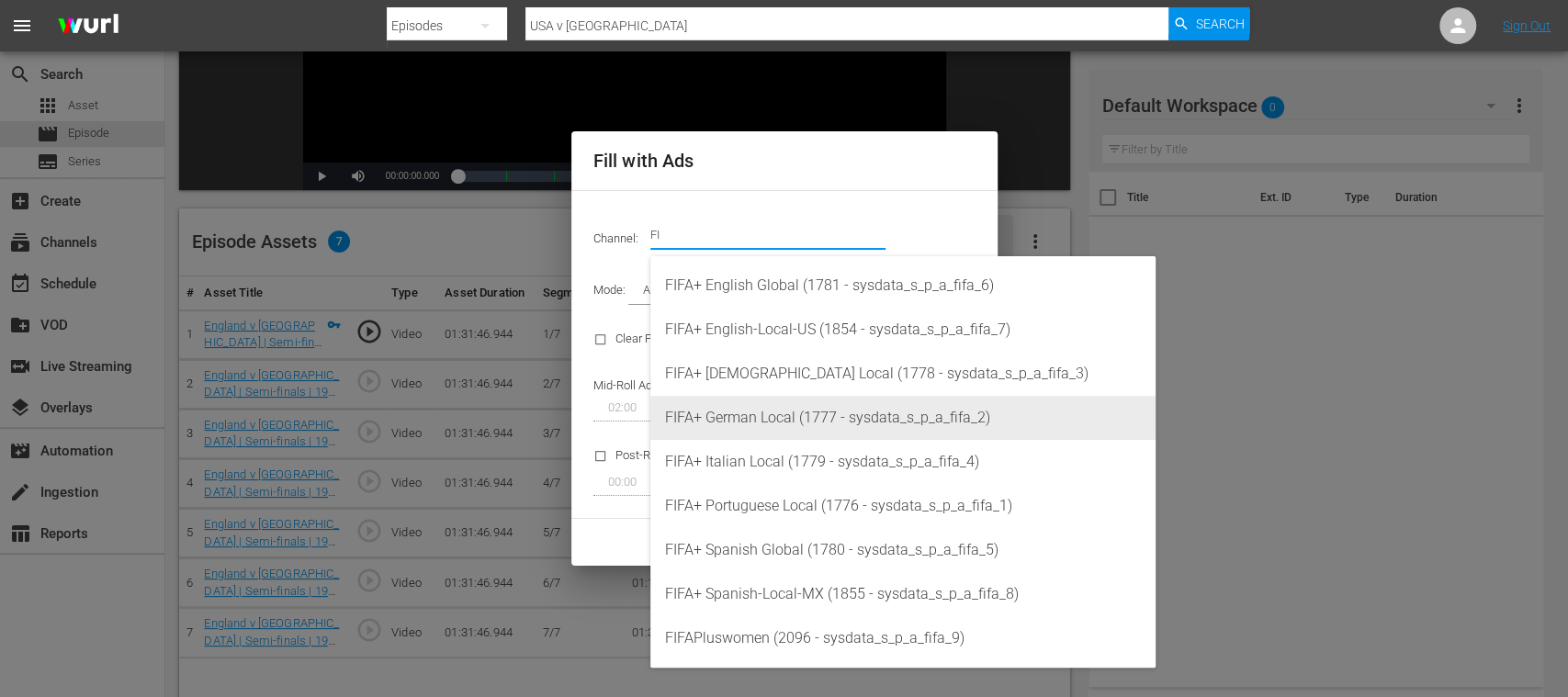
drag, startPoint x: 805, startPoint y: 424, endPoint x: 818, endPoint y: 427, distance: 13.3
click at [806, 424] on div "FIFA+ German Local (1777 - sysdata_s_p_a_fifa_2)" at bounding box center [902, 417] width 476 height 44
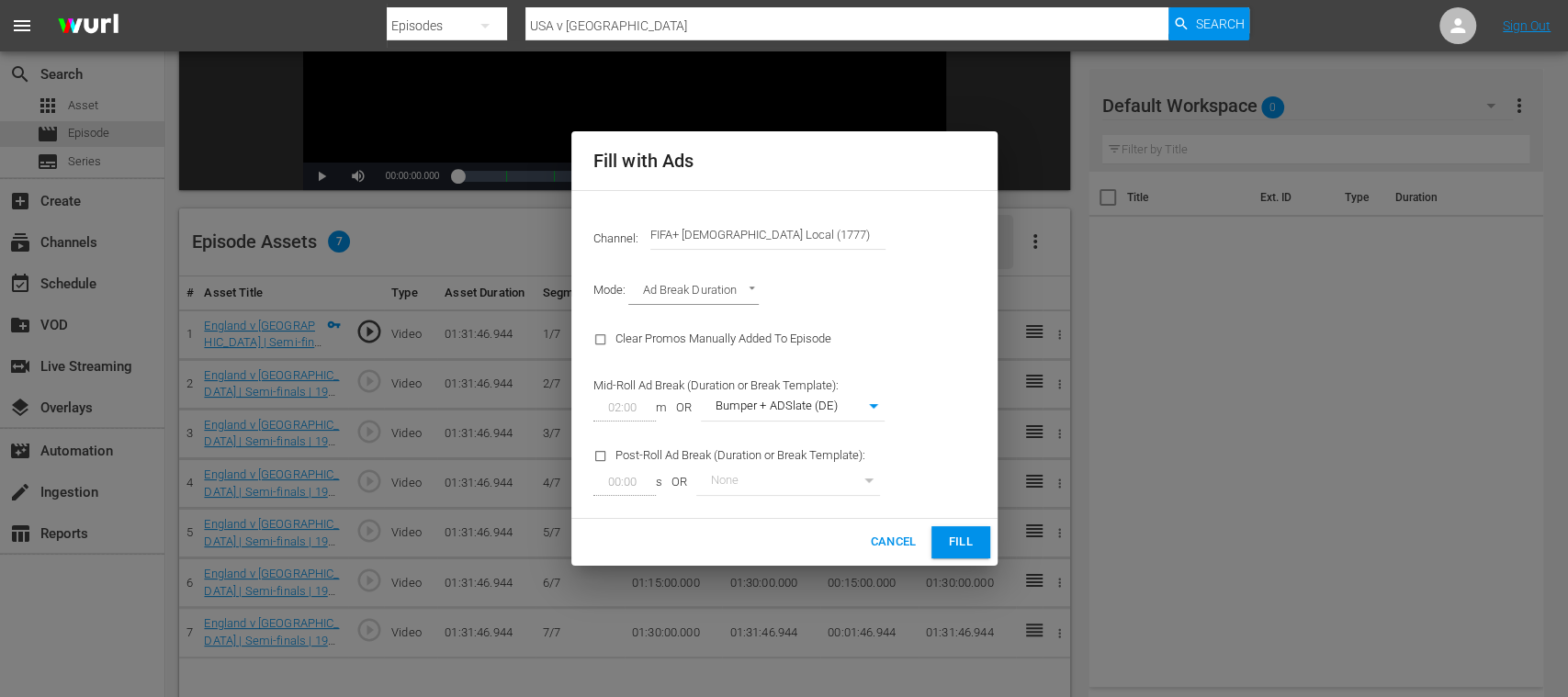
click at [965, 544] on span "Fill" at bounding box center [961, 542] width 30 height 21
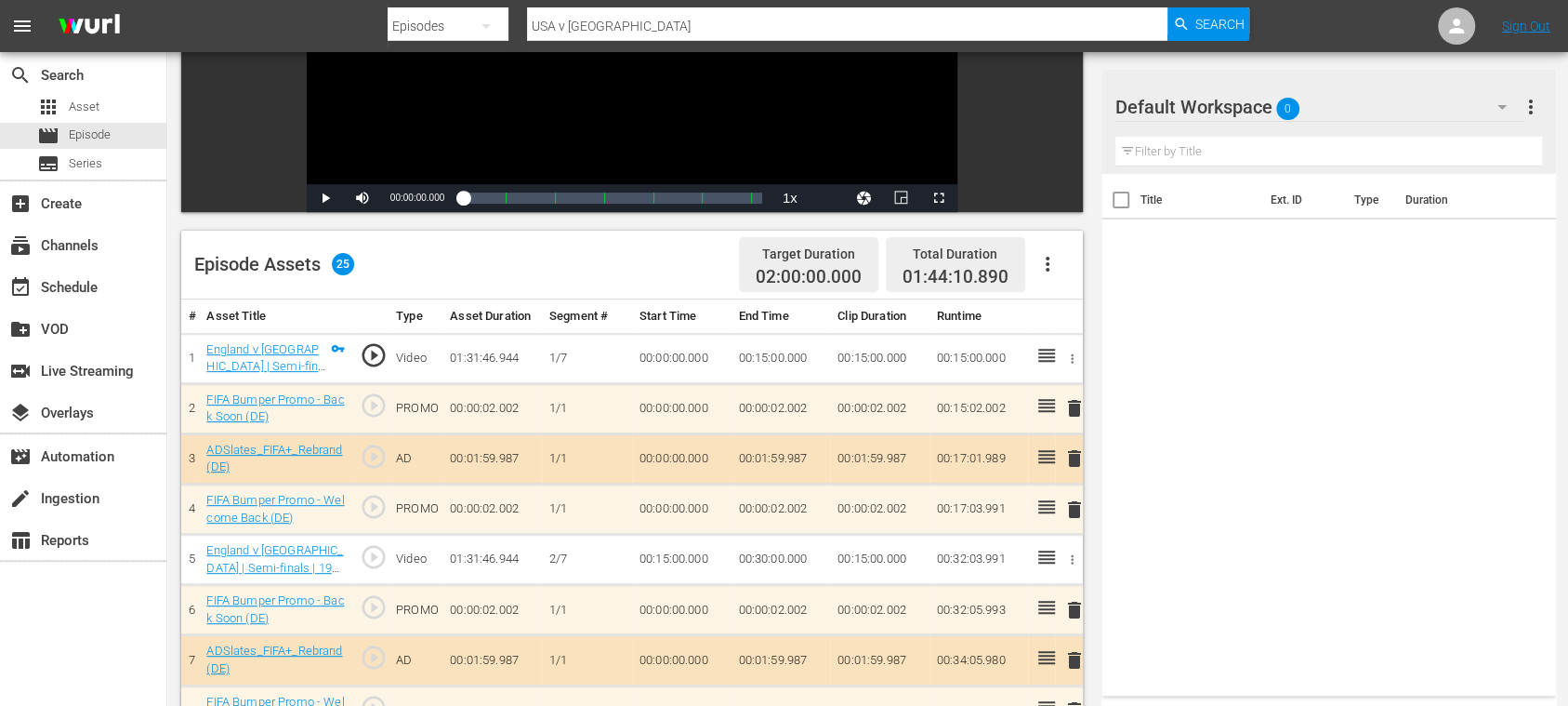
scroll to position [0, 0]
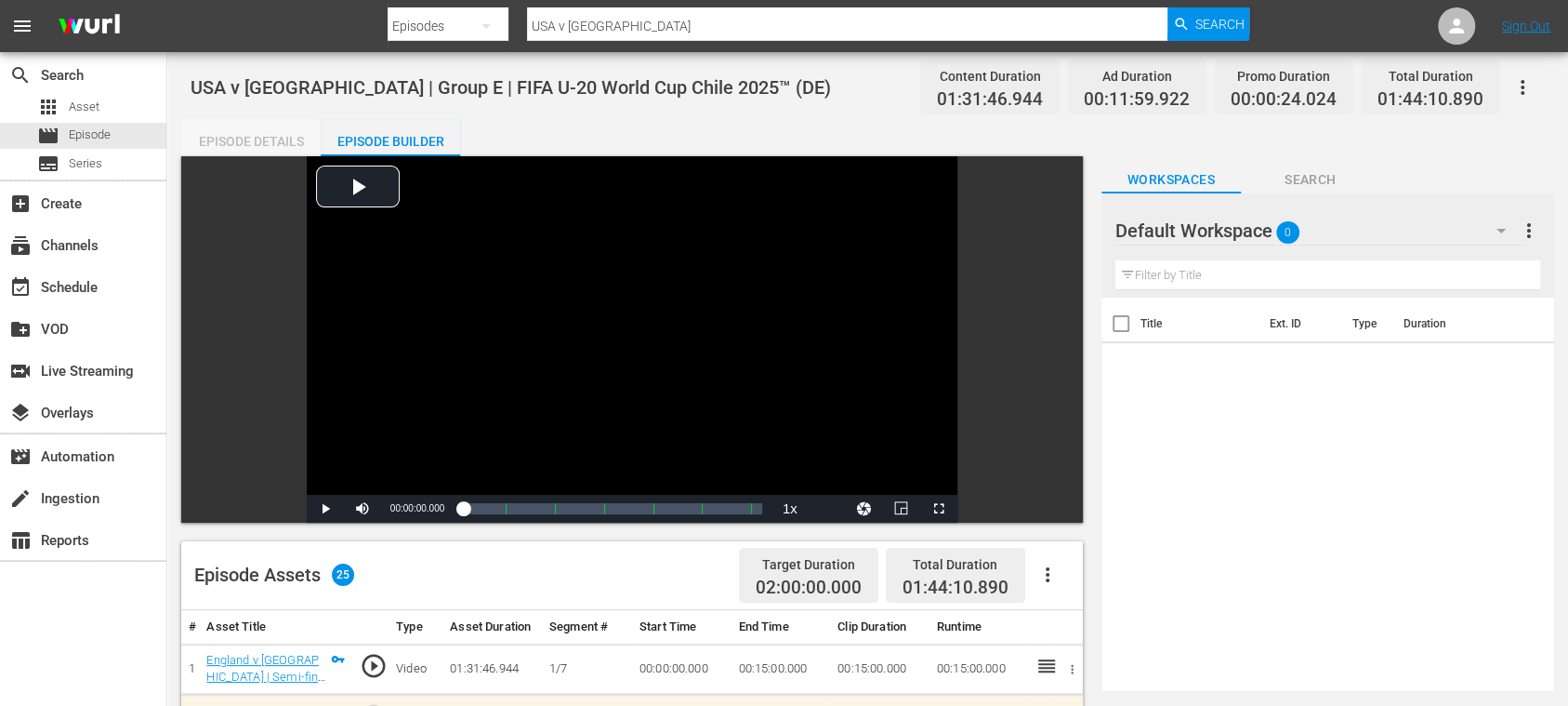
click at [247, 142] on div "Episode Details" at bounding box center [251, 140] width 139 height 44
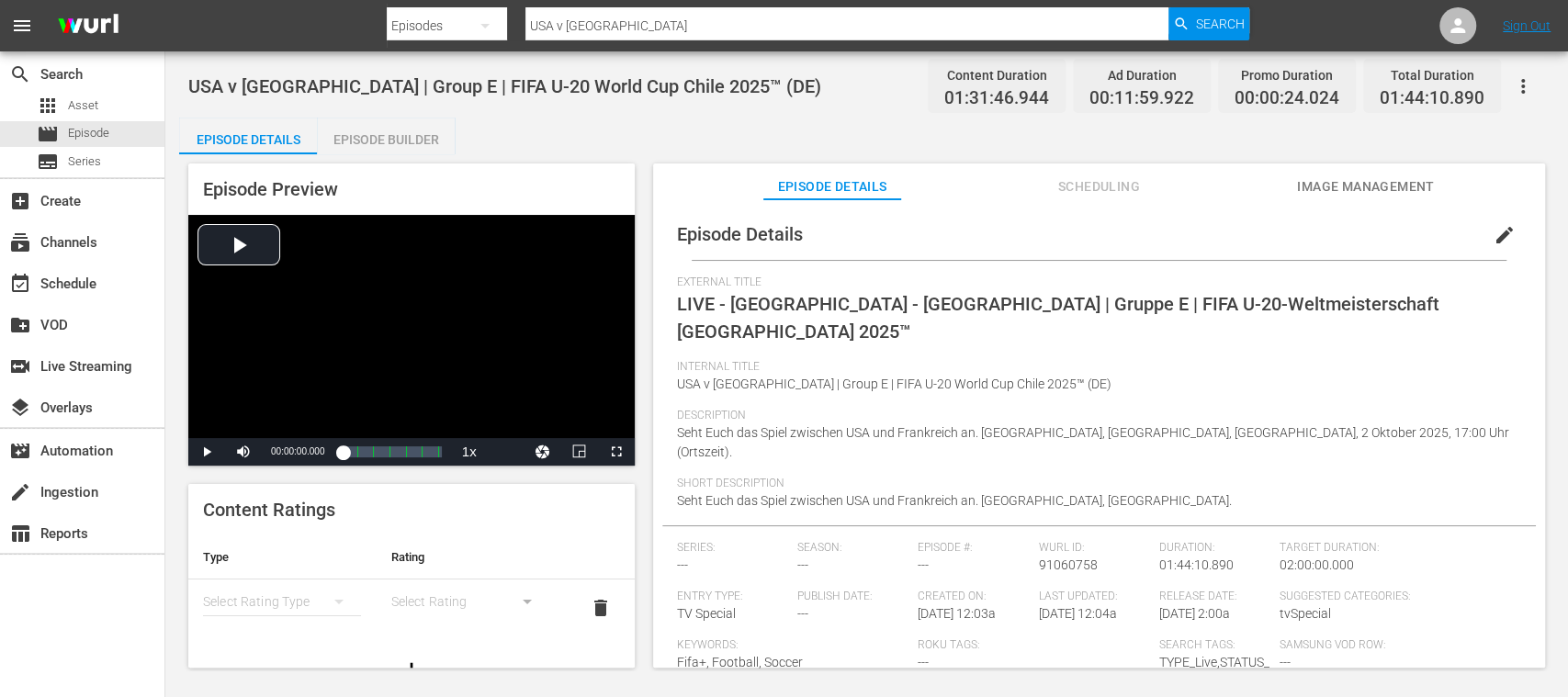
drag, startPoint x: 749, startPoint y: 390, endPoint x: 1248, endPoint y: 357, distance: 500.1
click at [1248, 360] on div "Internal Title USA v France | Group E | FIFA U-20 World Cup Chile 2025™ (DE)" at bounding box center [1099, 384] width 845 height 48
click at [395, 139] on div "Episode Builder" at bounding box center [385, 139] width 138 height 44
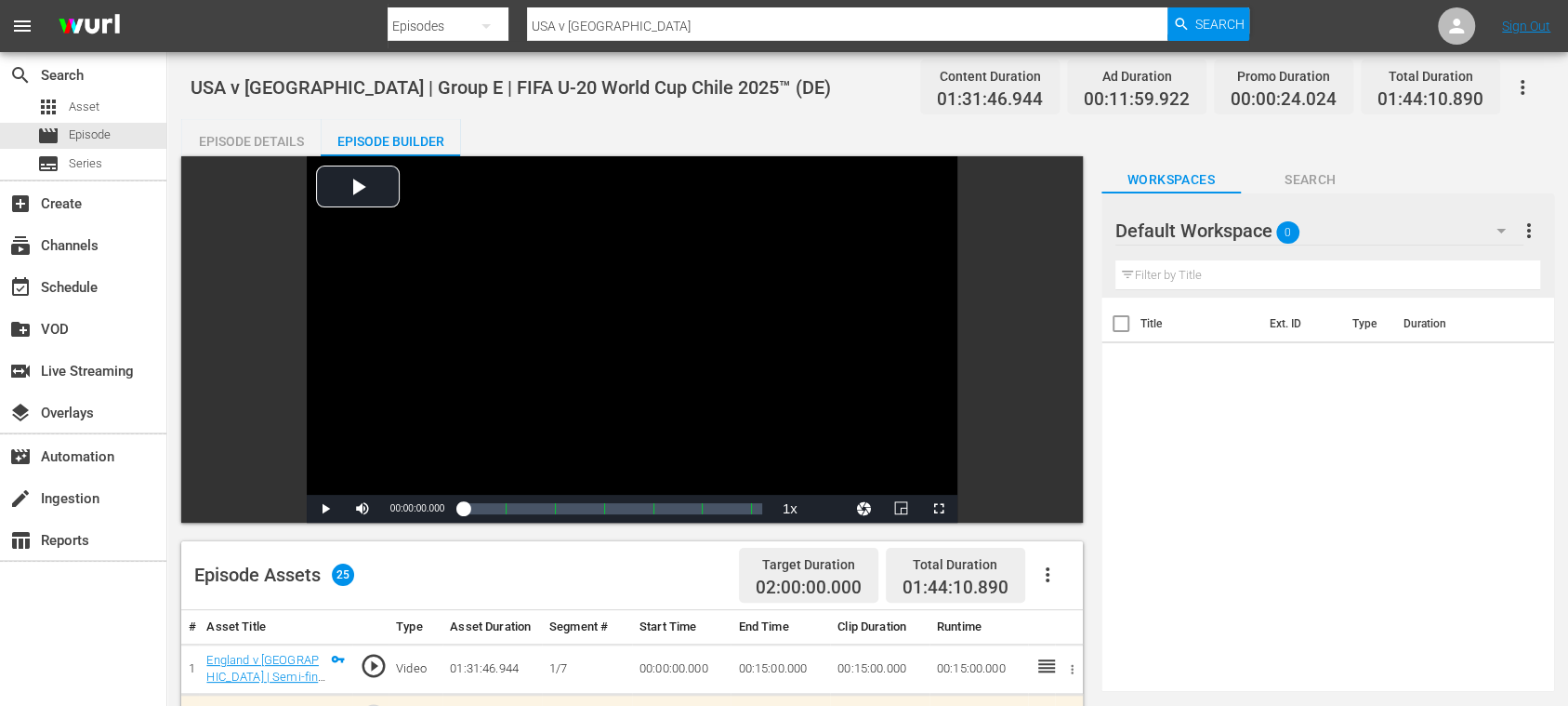
click at [266, 129] on div "Episode Details" at bounding box center [251, 140] width 139 height 44
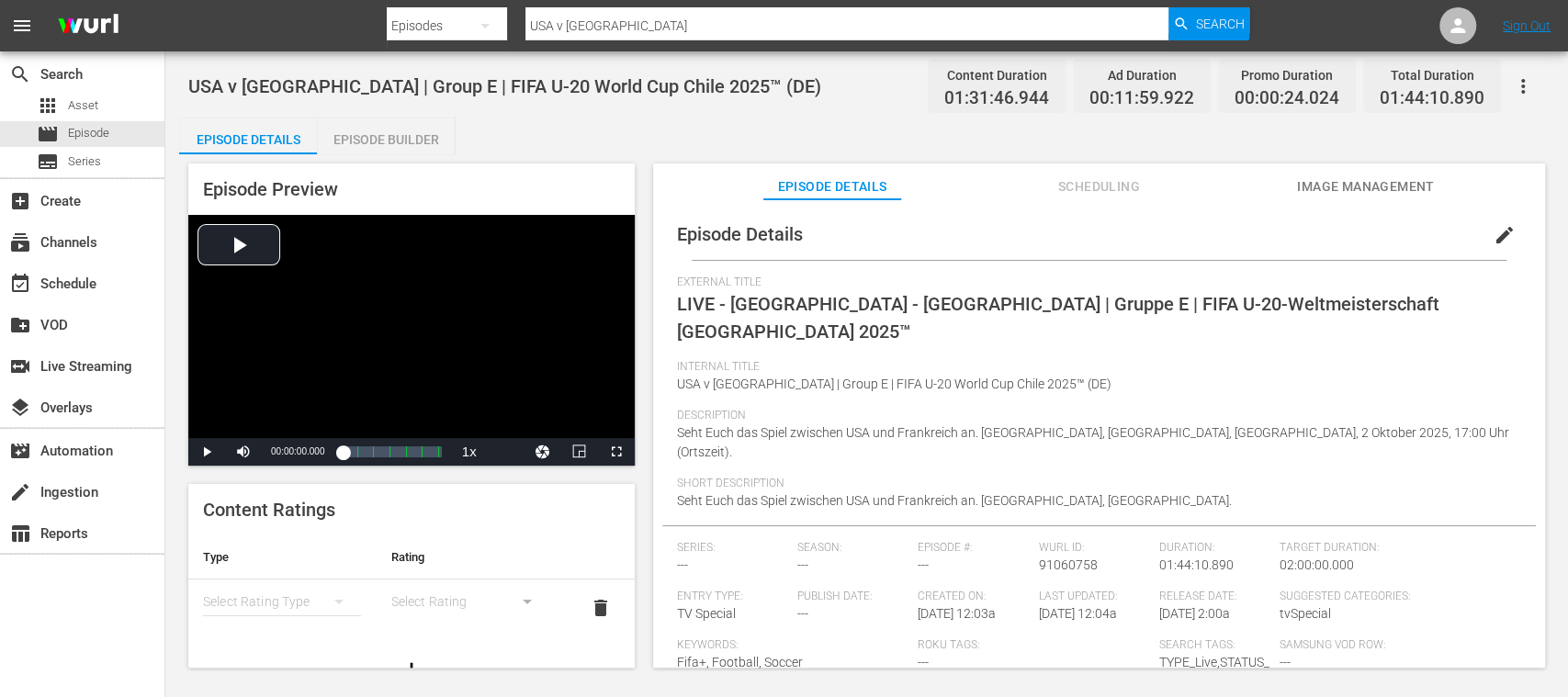
click at [402, 132] on div "Episode Builder" at bounding box center [385, 139] width 138 height 44
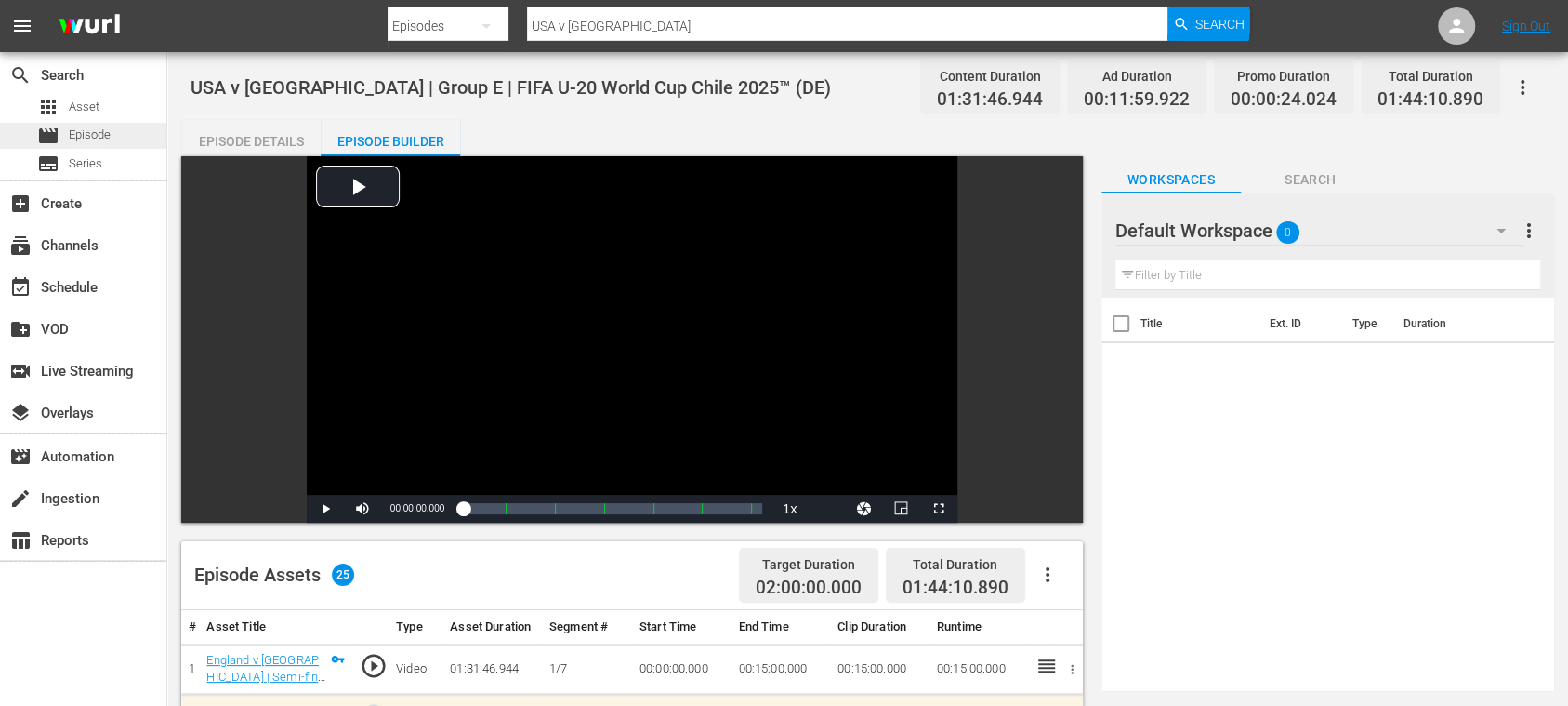
click at [105, 136] on span "Episode" at bounding box center [90, 135] width 41 height 19
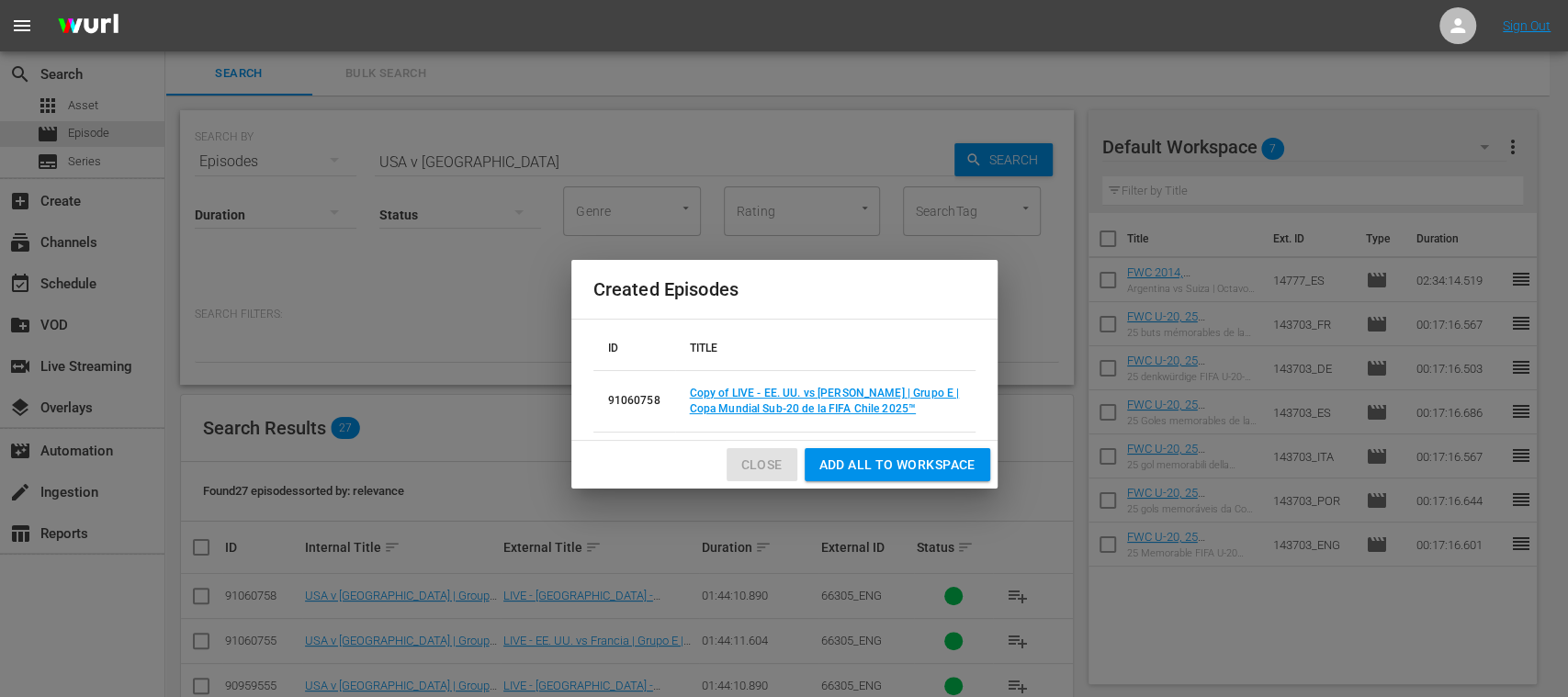
click at [737, 472] on button "Close" at bounding box center [762, 464] width 71 height 34
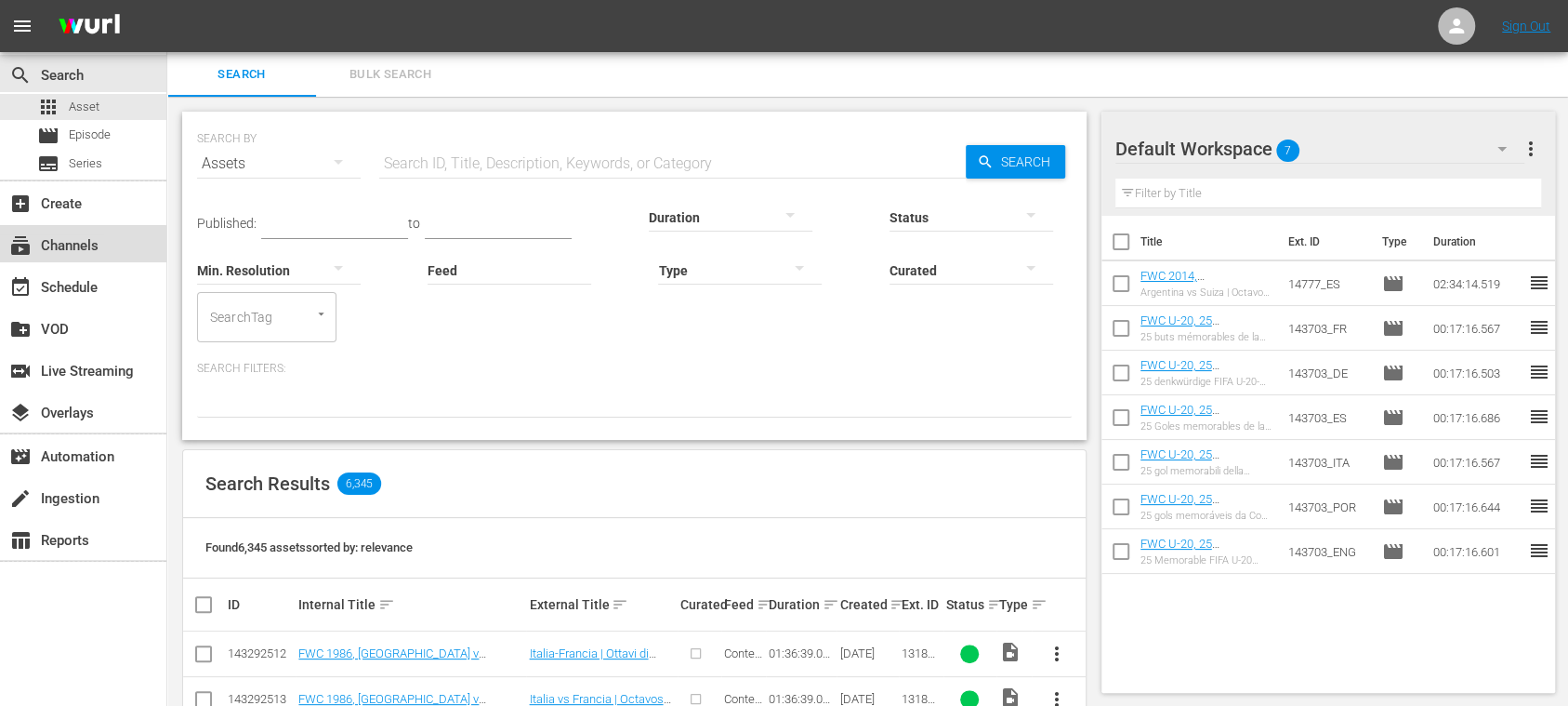
click at [79, 251] on div "subscriptions Channels" at bounding box center [52, 243] width 105 height 17
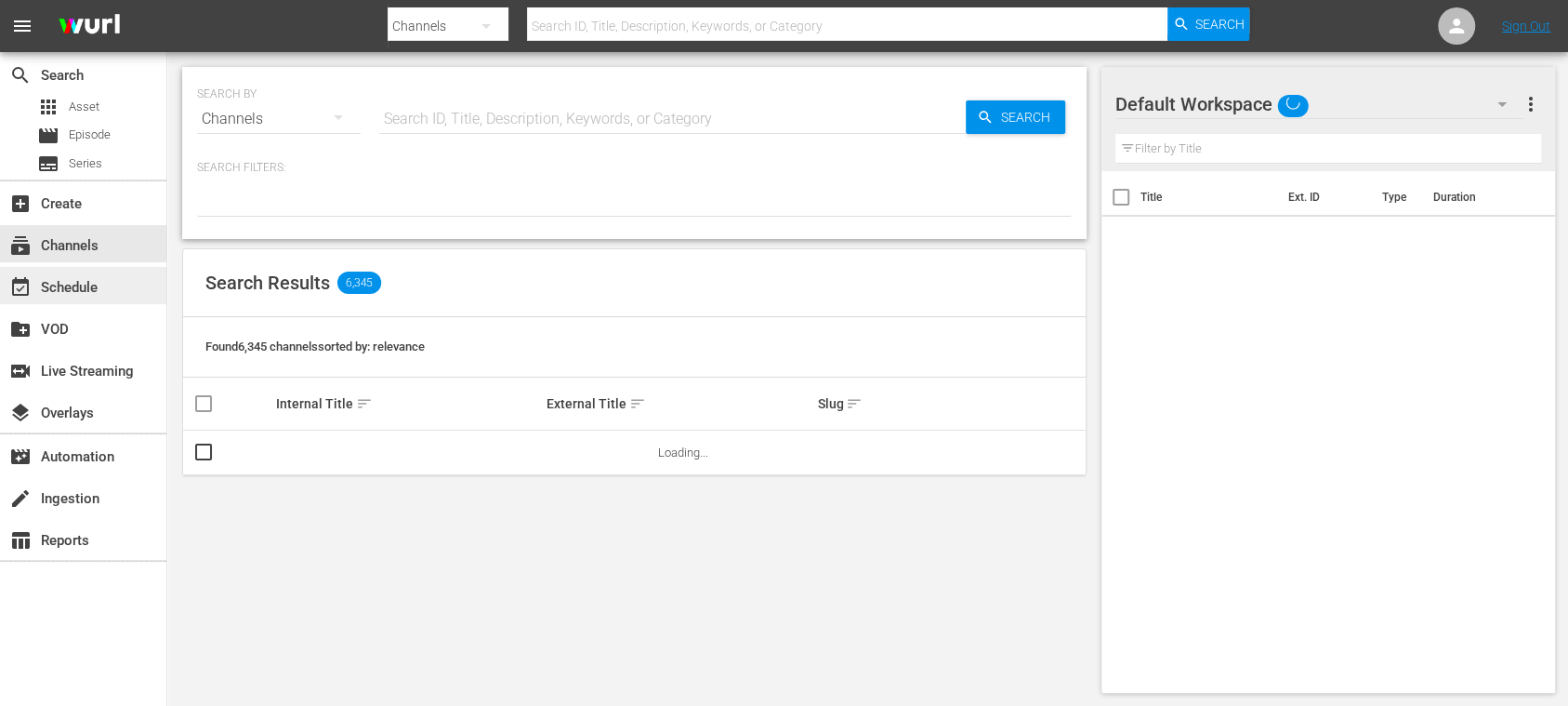
click at [103, 281] on div "event_available Schedule" at bounding box center [52, 285] width 105 height 17
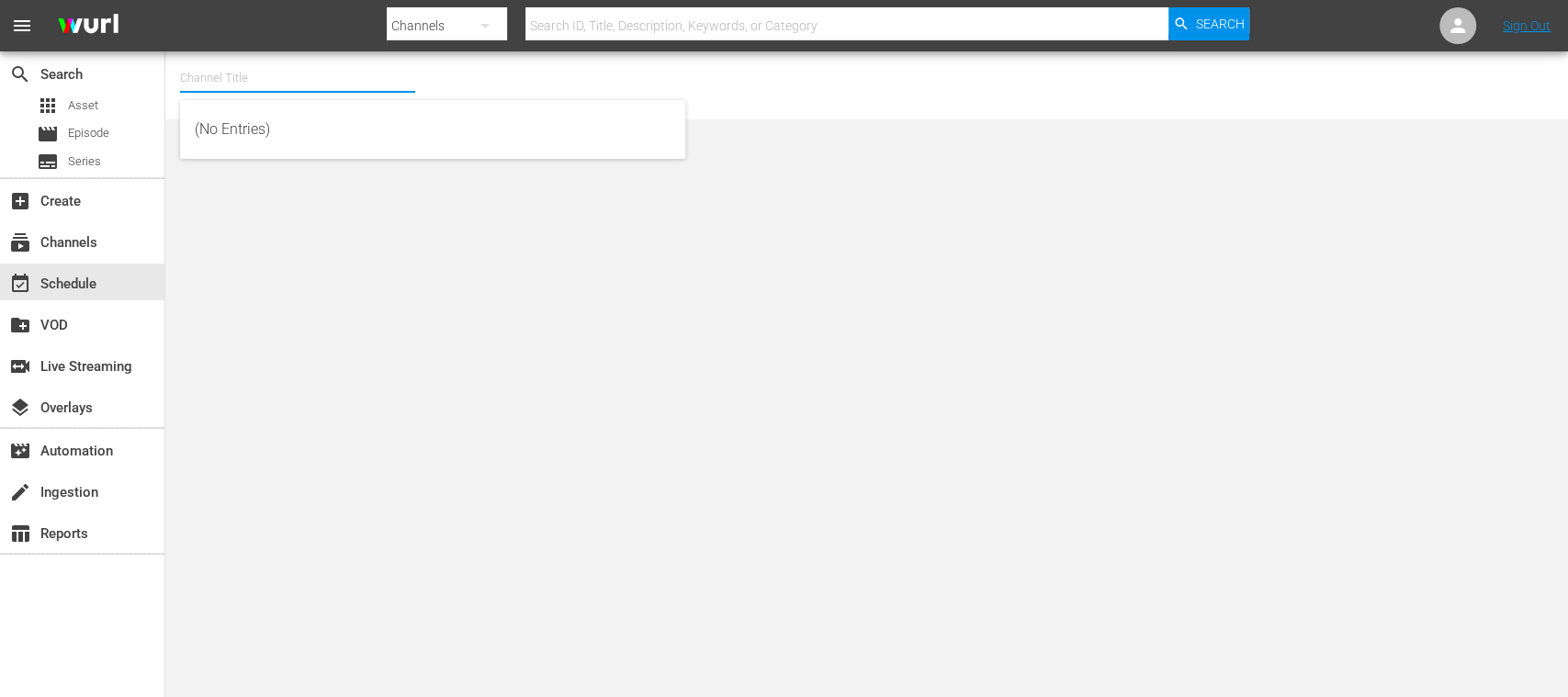
click at [243, 83] on input "text" at bounding box center [297, 77] width 236 height 44
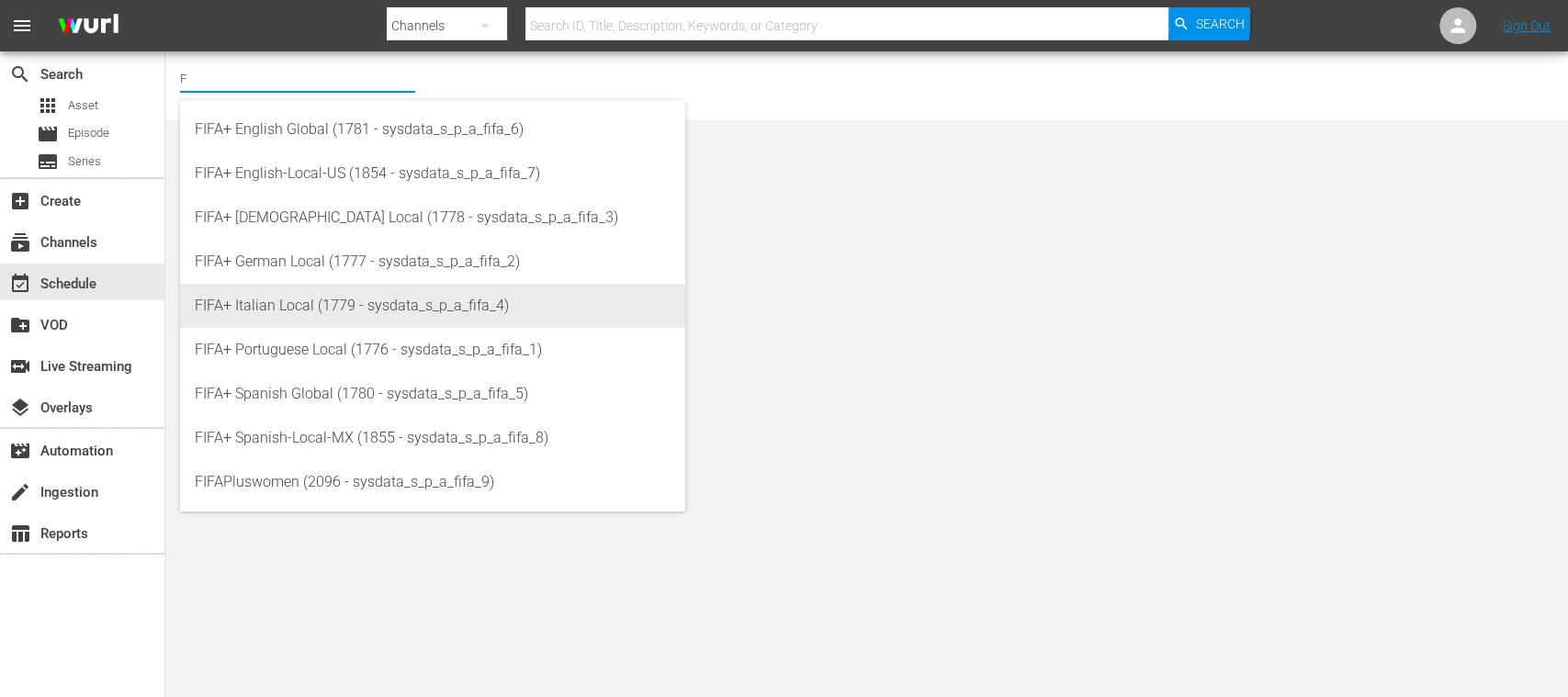
click at [287, 303] on div "FIFA+ Italian Local (1779 - sysdata_s_p_a_fifa_4)" at bounding box center [432, 305] width 476 height 44
type input "FIFA+ Italian Local (1779 - sysdata_s_p_a_fifa_4)"
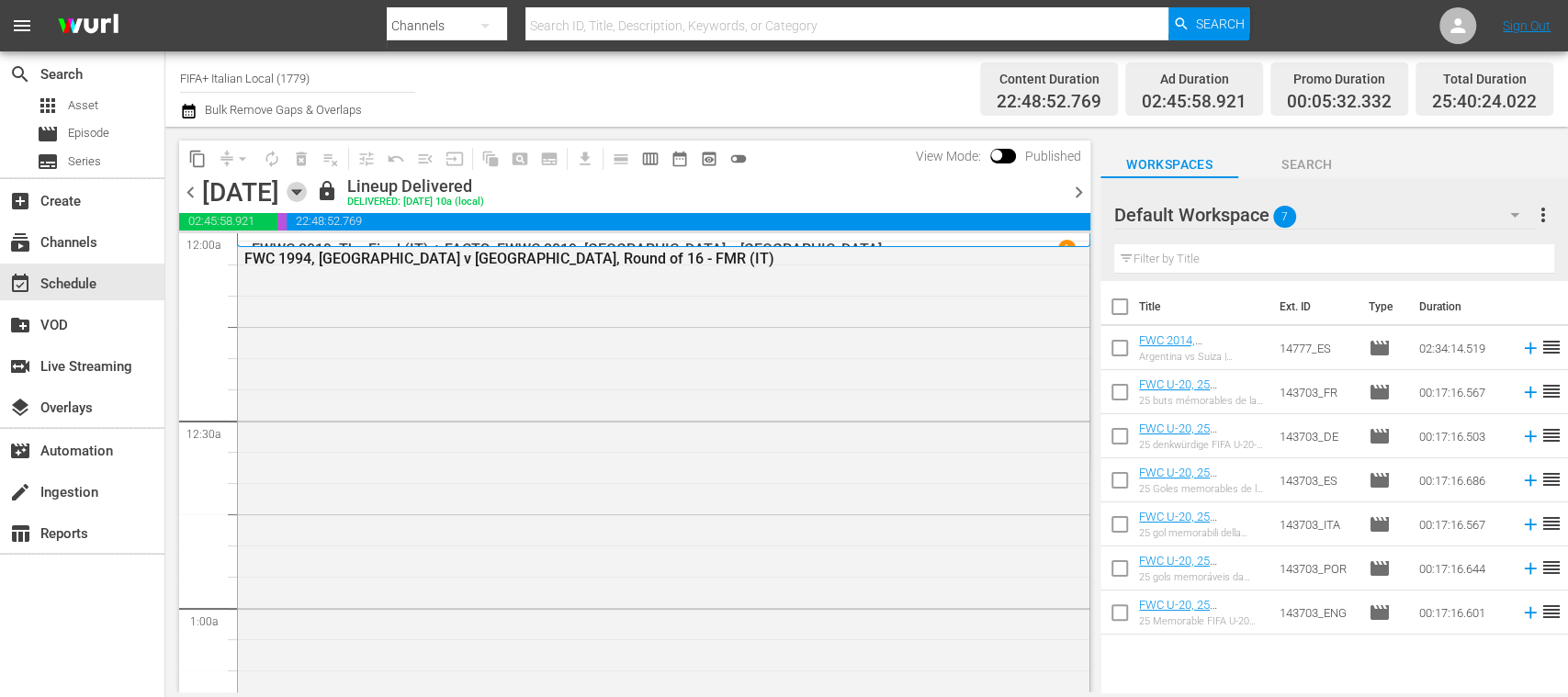
click at [307, 187] on icon "button" at bounding box center [297, 192] width 20 height 20
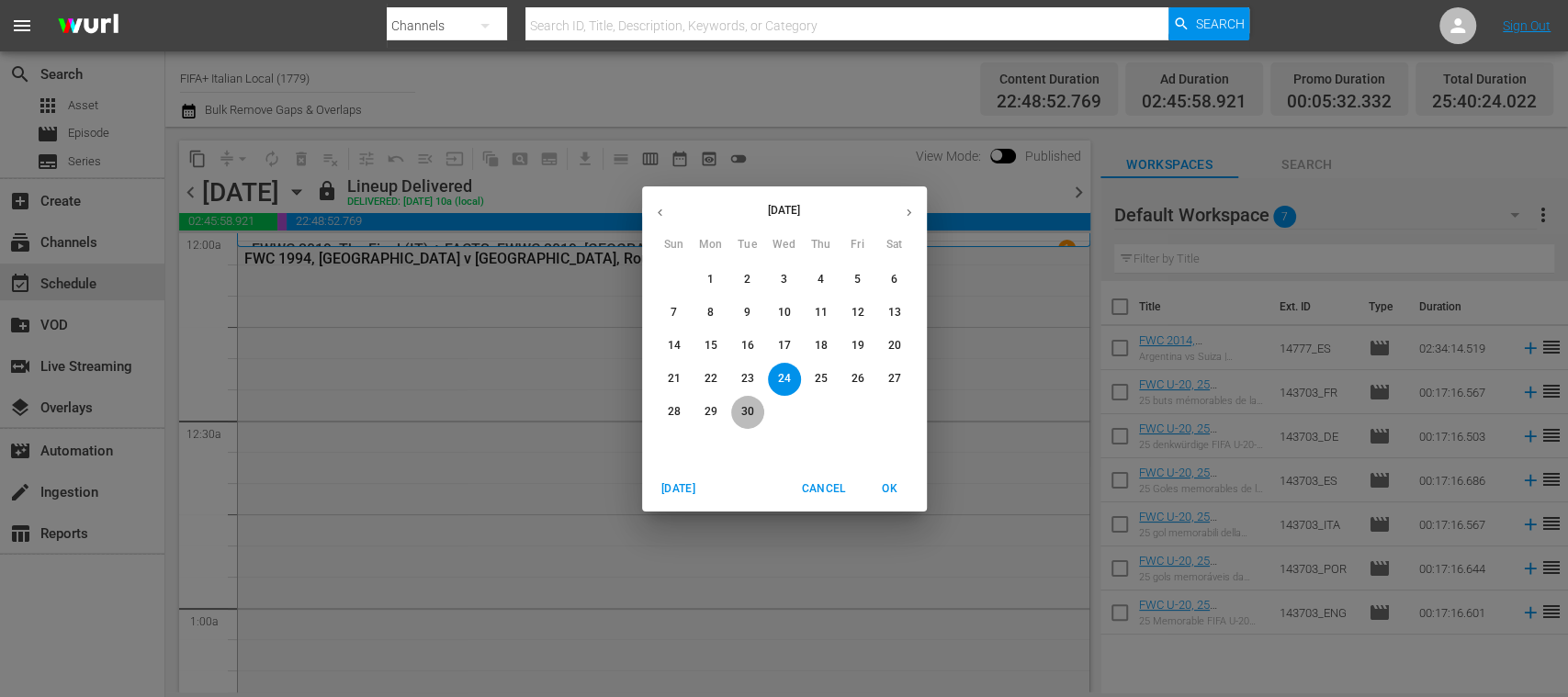
click at [746, 397] on button "30" at bounding box center [748, 412] width 34 height 34
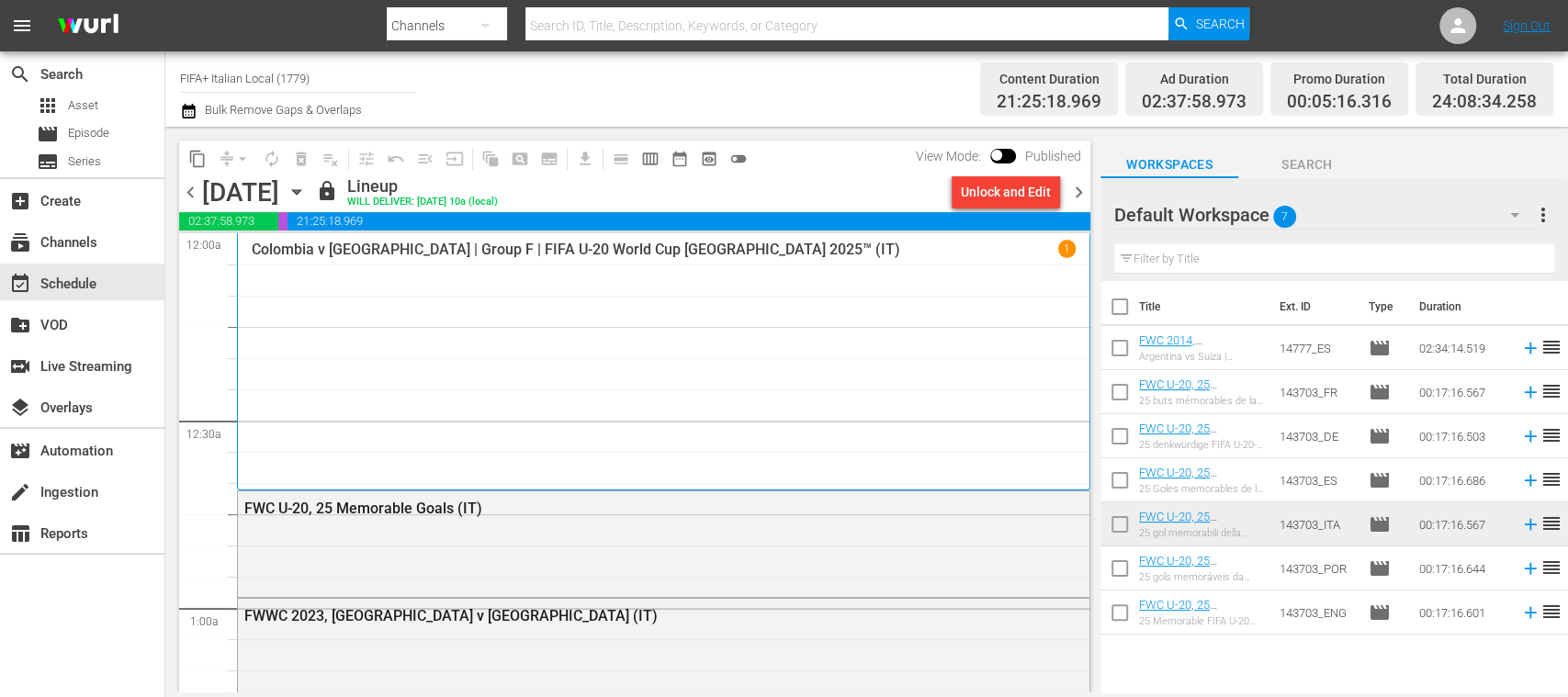
click at [1075, 185] on span "chevron_right" at bounding box center [1078, 192] width 23 height 23
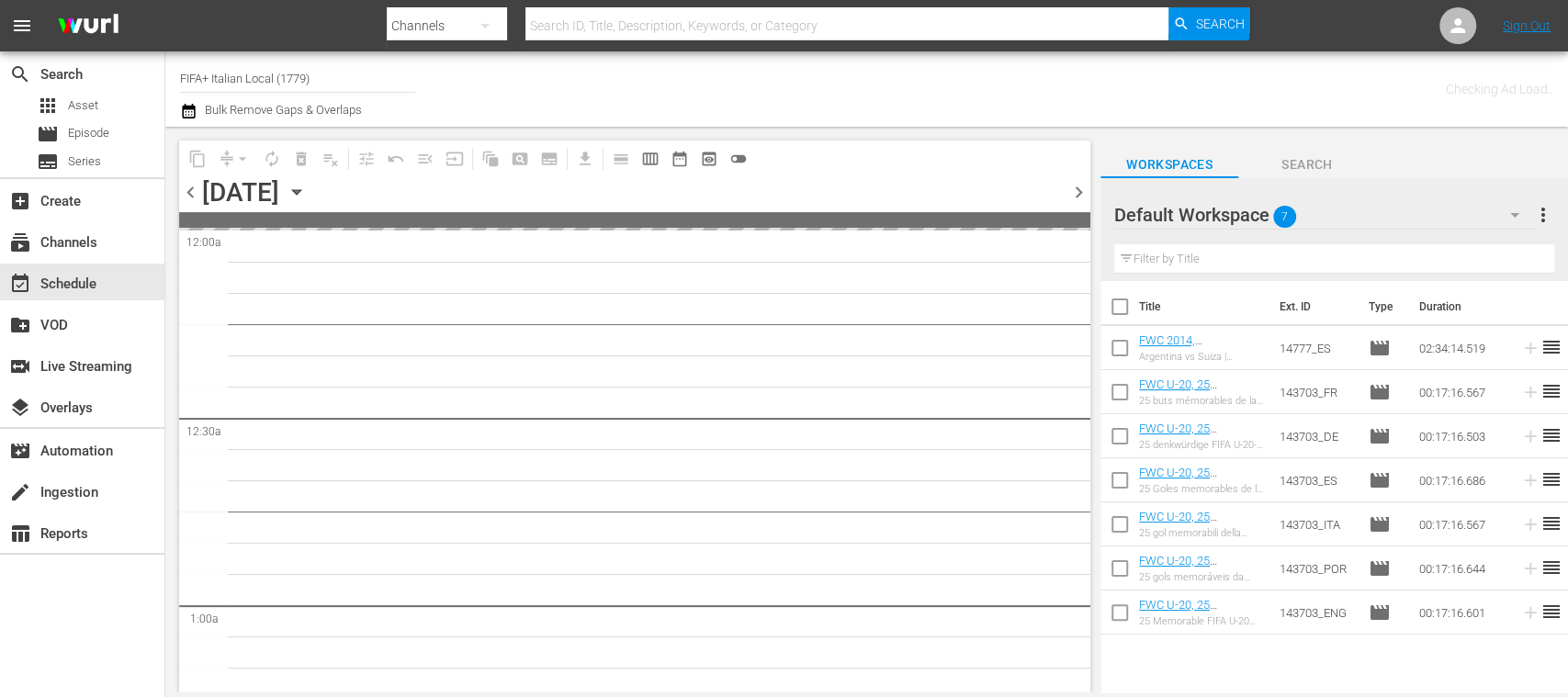
click at [1075, 185] on span "chevron_right" at bounding box center [1078, 192] width 23 height 23
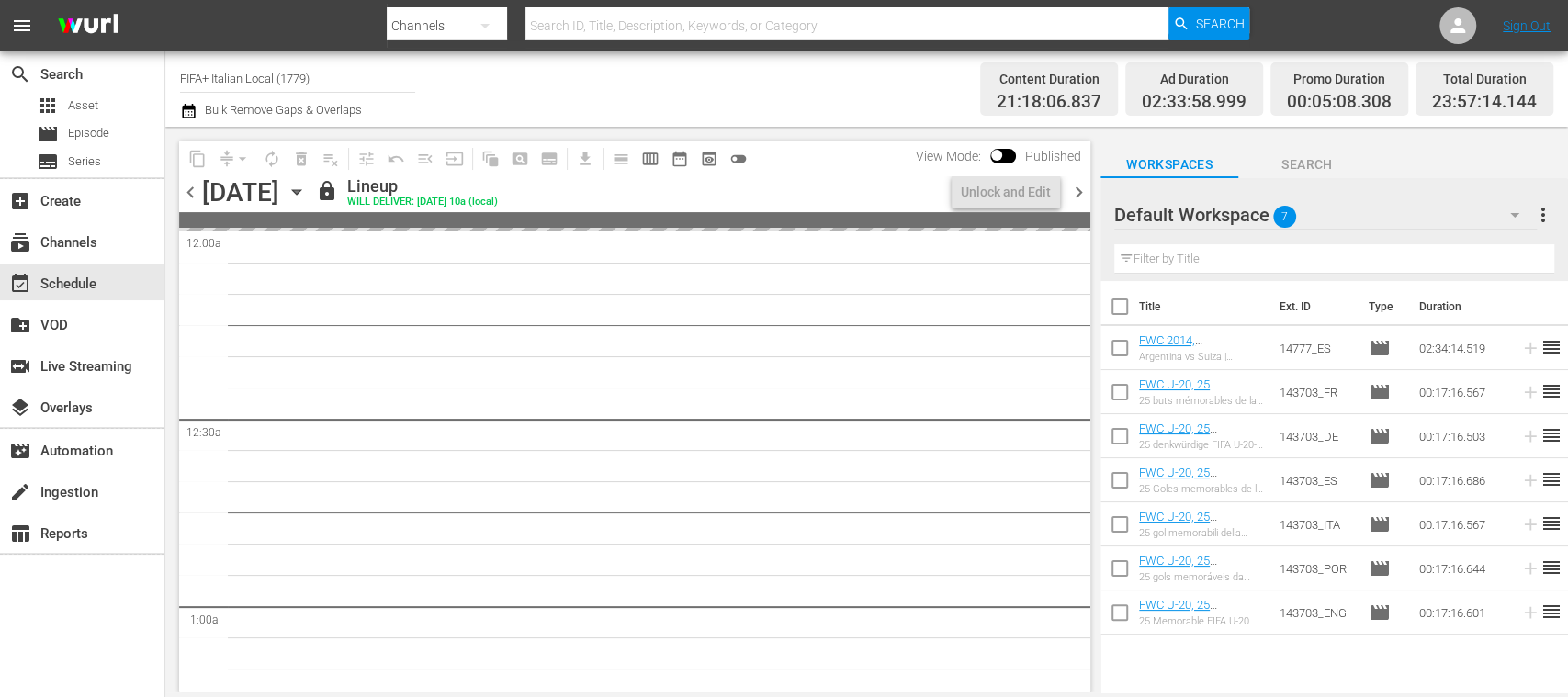
click at [1075, 185] on span "chevron_right" at bounding box center [1078, 192] width 23 height 23
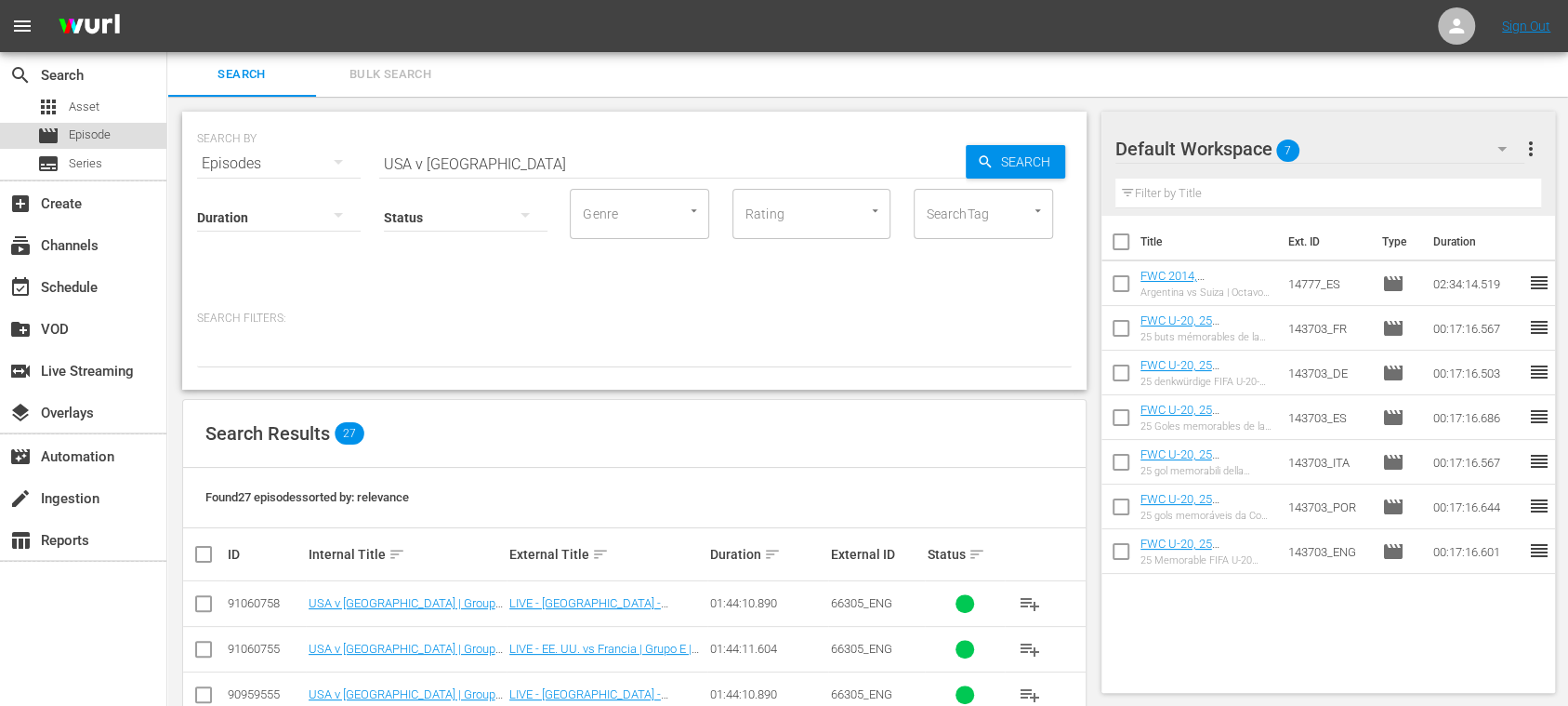
click at [96, 140] on span "Episode" at bounding box center [90, 135] width 41 height 19
click at [382, 74] on span "Bulk Search" at bounding box center [390, 74] width 126 height 22
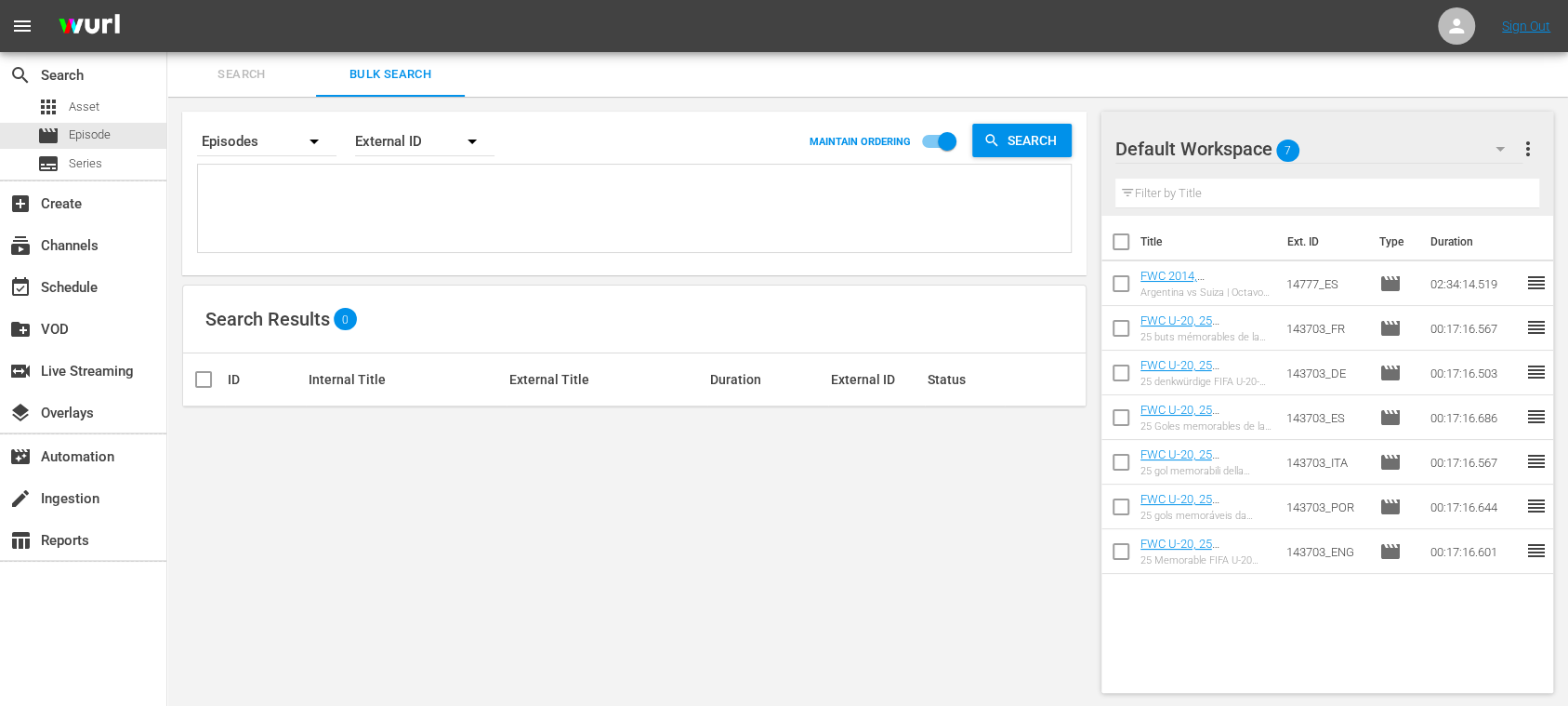
click at [250, 76] on span "Search" at bounding box center [241, 74] width 126 height 22
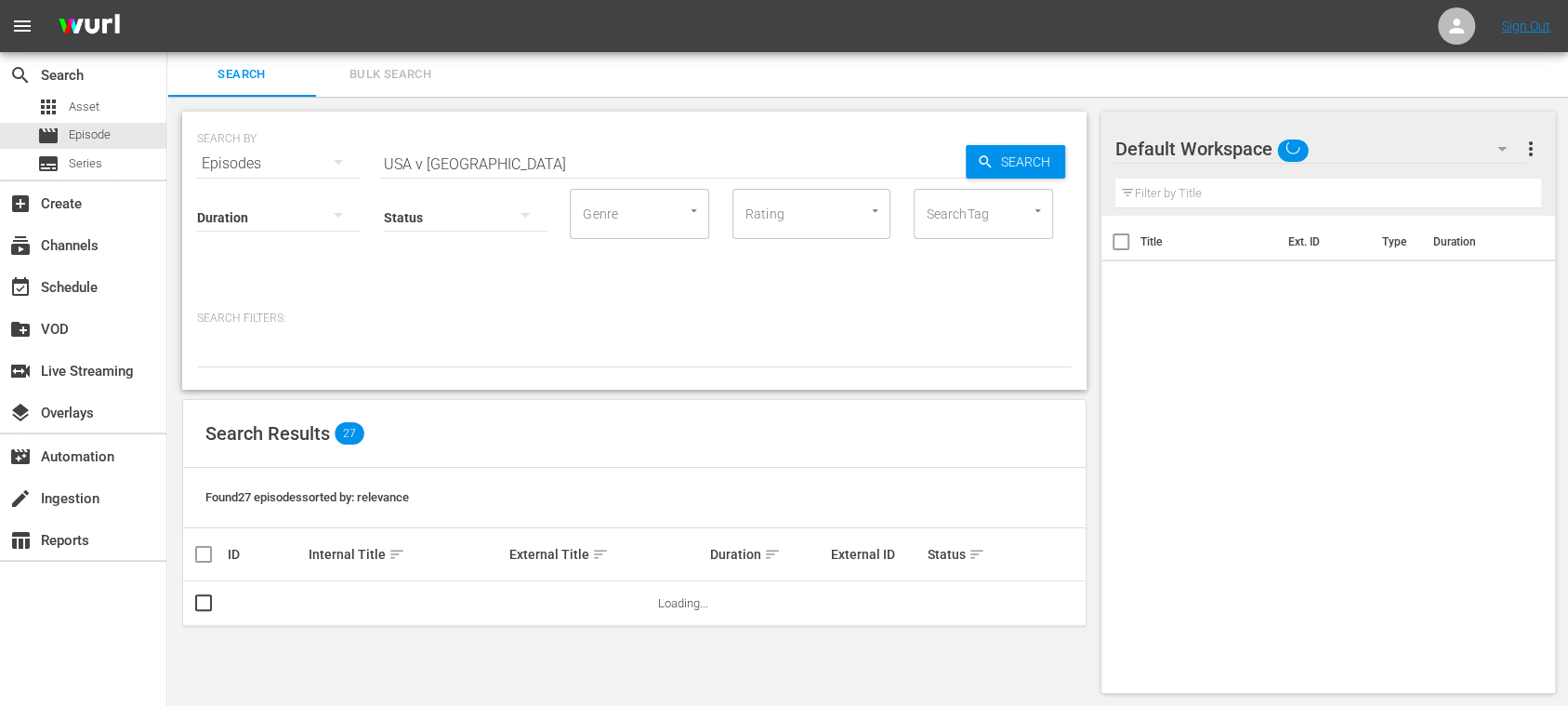
drag, startPoint x: 489, startPoint y: 162, endPoint x: 189, endPoint y: 149, distance: 300.3
click at [191, 149] on div "SEARCH BY Search By Episodes Search ID, Title, Description, Keywords, or Catego…" at bounding box center [634, 250] width 905 height 278
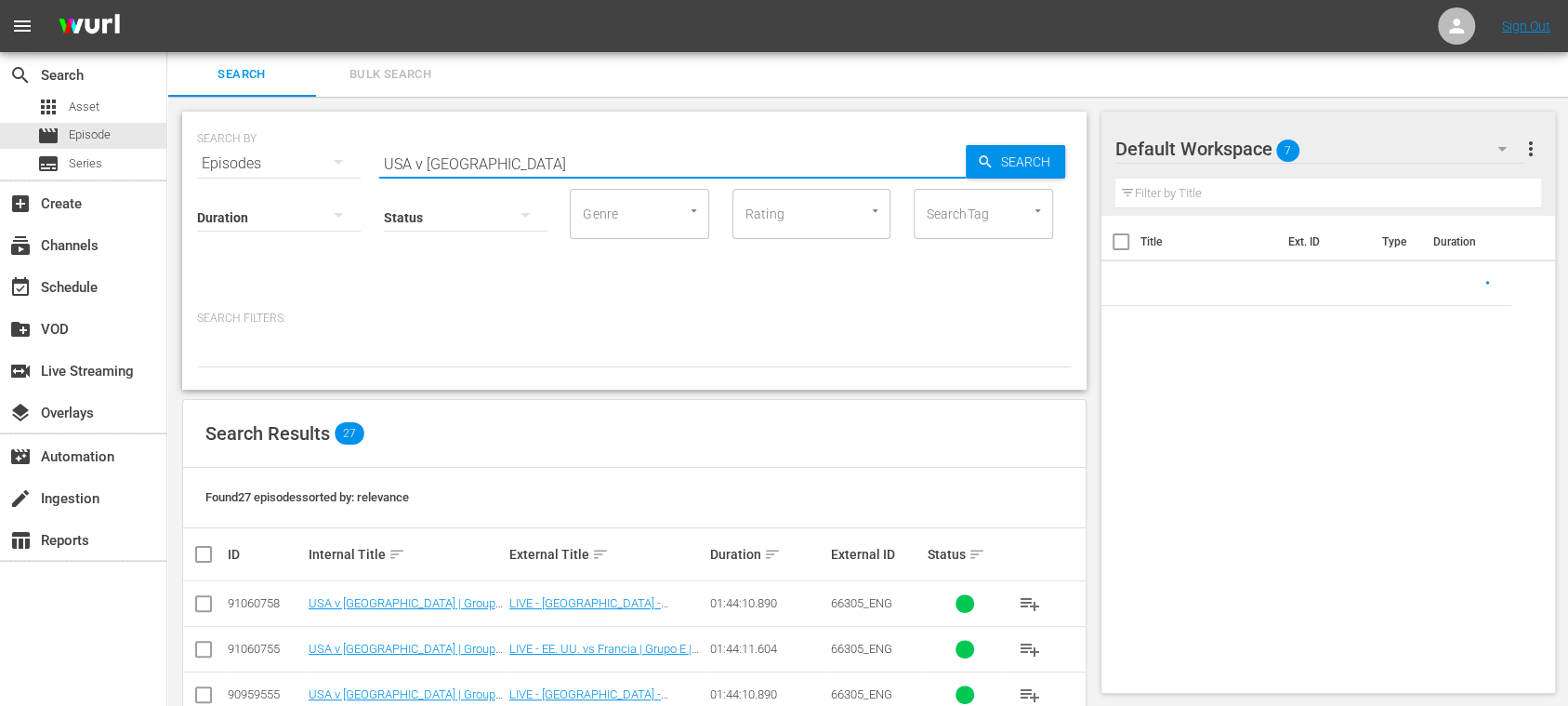
paste input "South Africa vs [GEOGRAPHIC_DATA]"
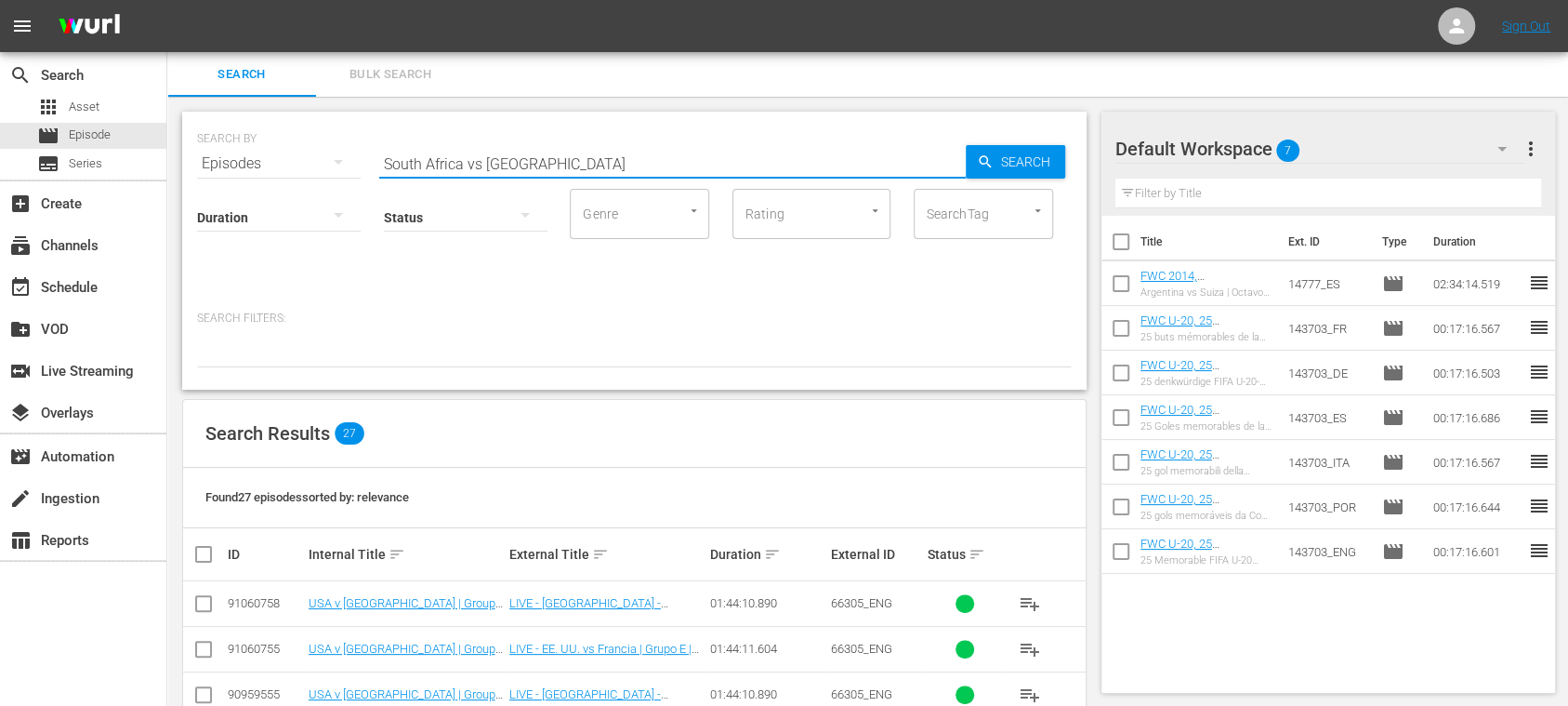
click at [479, 160] on input "South Africa vs [GEOGRAPHIC_DATA]" at bounding box center [673, 163] width 587 height 44
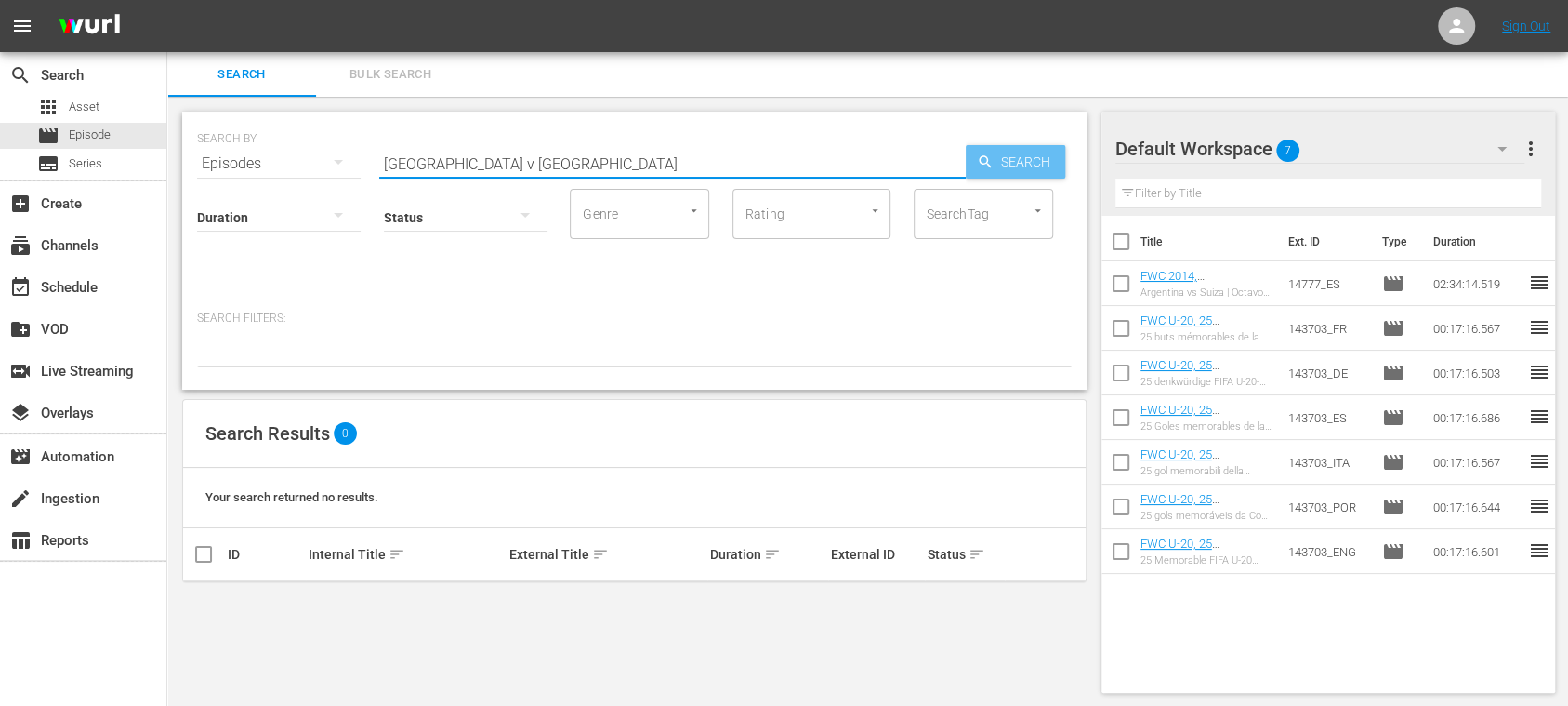
type input "[GEOGRAPHIC_DATA] v [GEOGRAPHIC_DATA]"
click at [1001, 162] on span "Search" at bounding box center [1030, 162] width 72 height 34
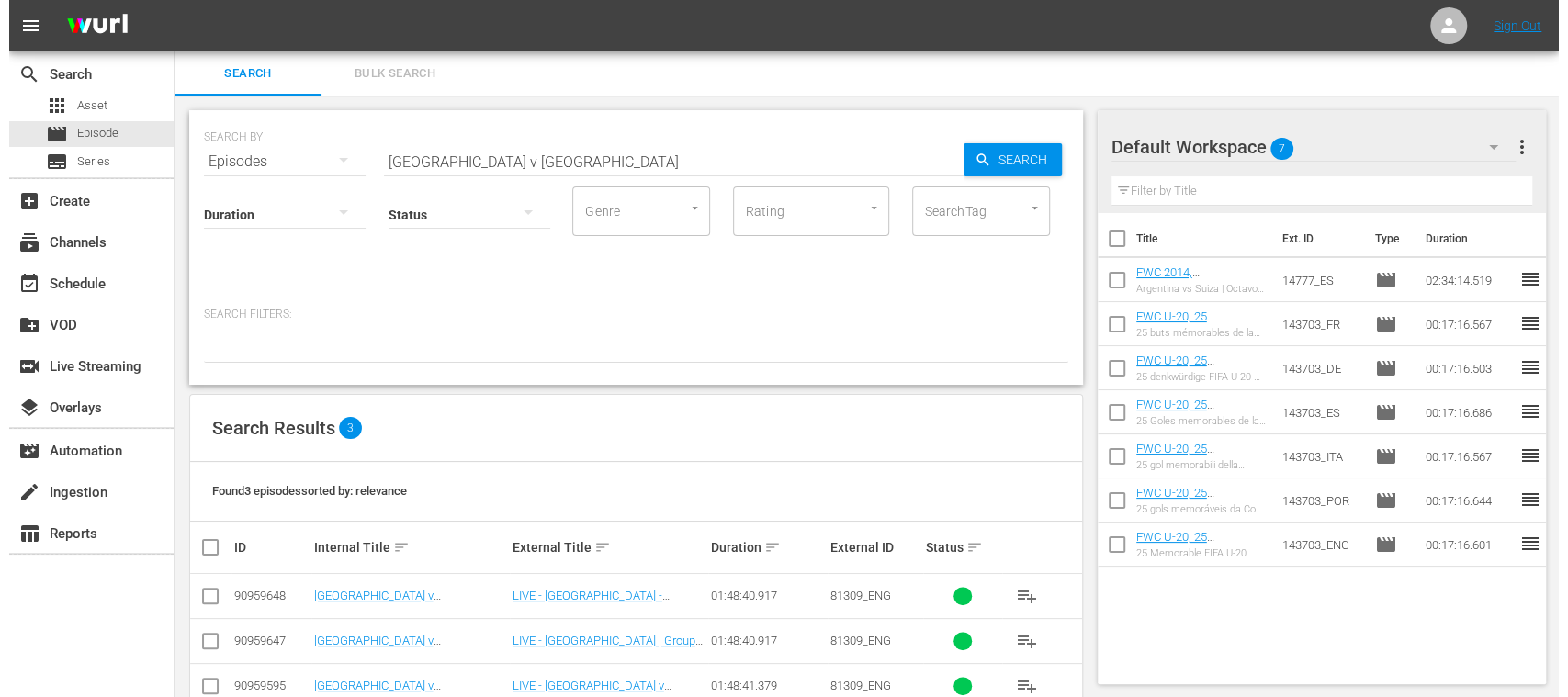
scroll to position [44, 0]
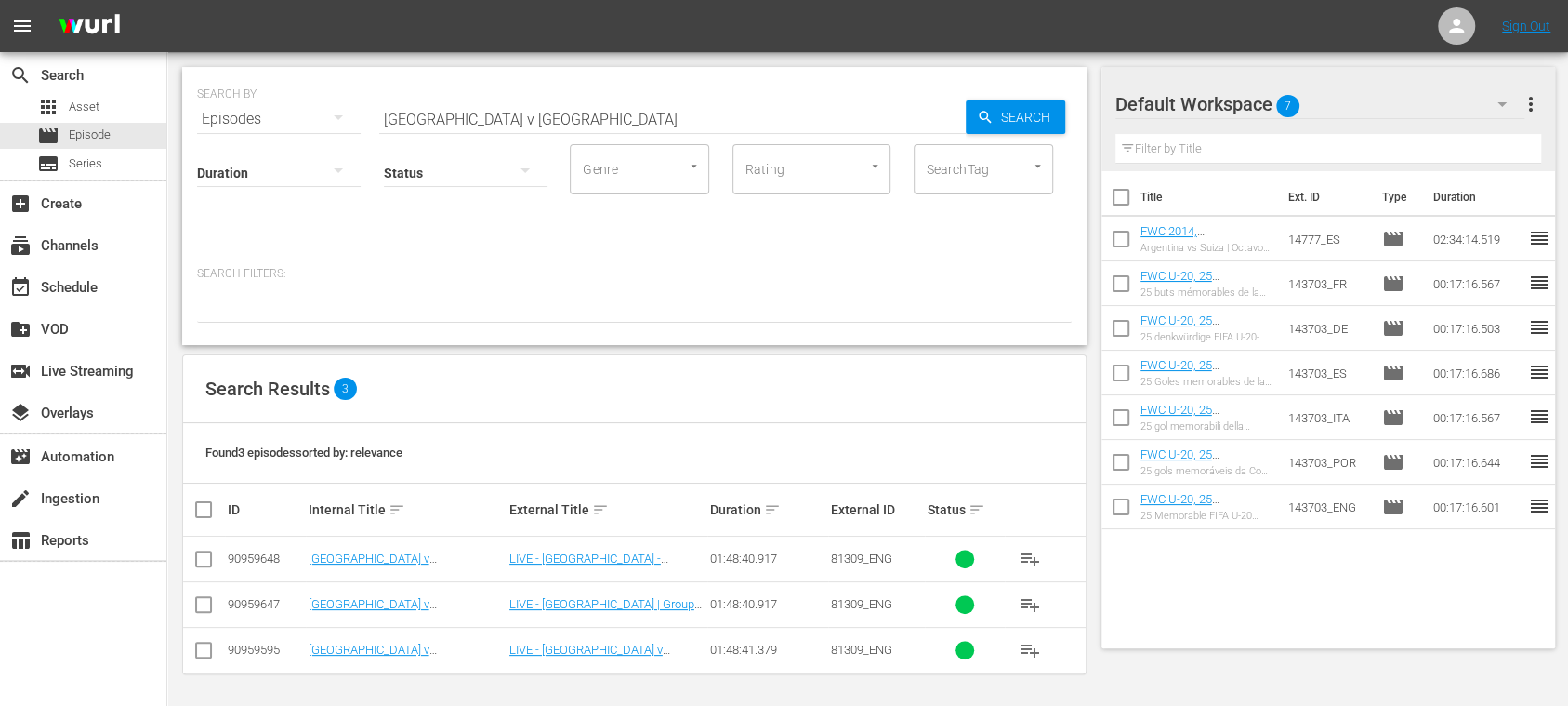
click at [210, 644] on input "checkbox" at bounding box center [204, 654] width 23 height 23
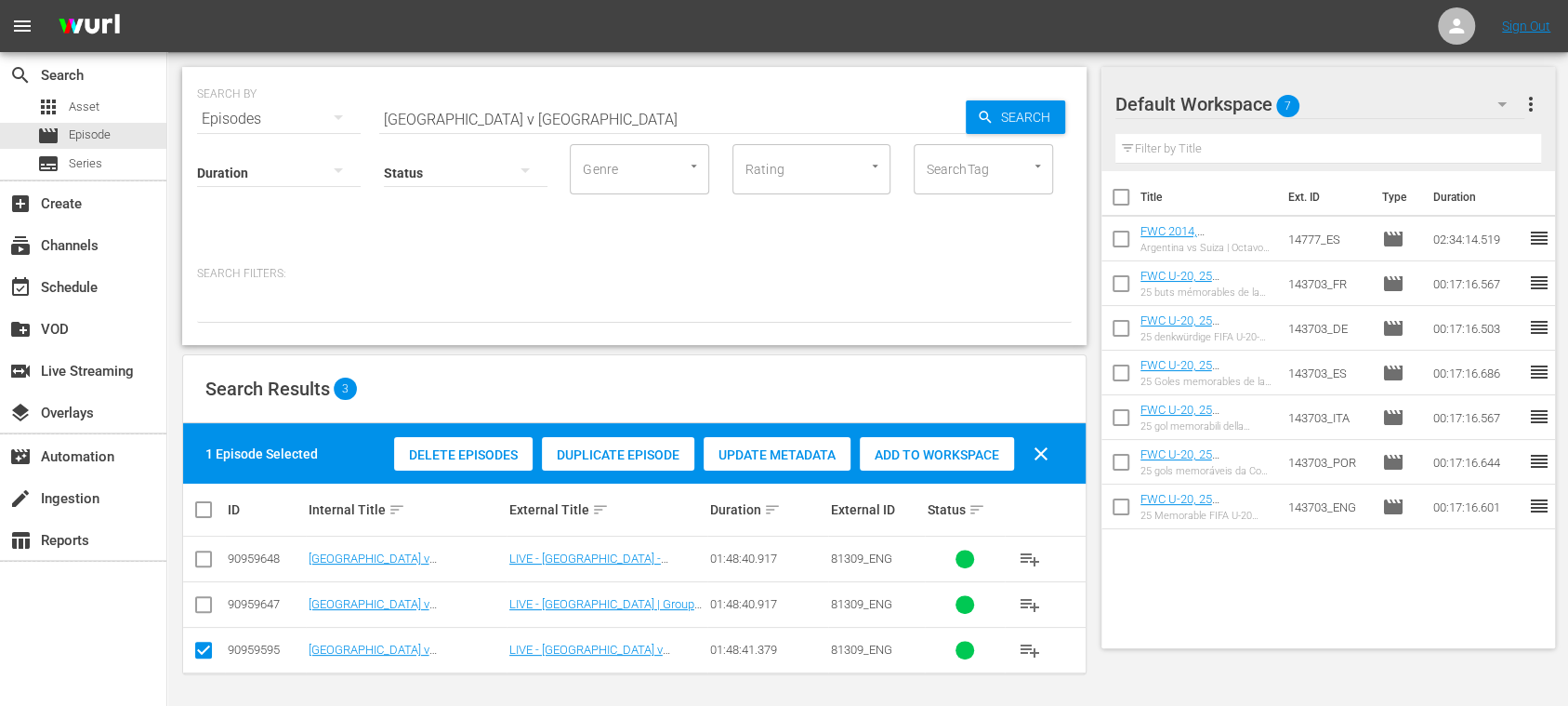
click at [603, 449] on span "Duplicate Episode" at bounding box center [618, 455] width 153 height 15
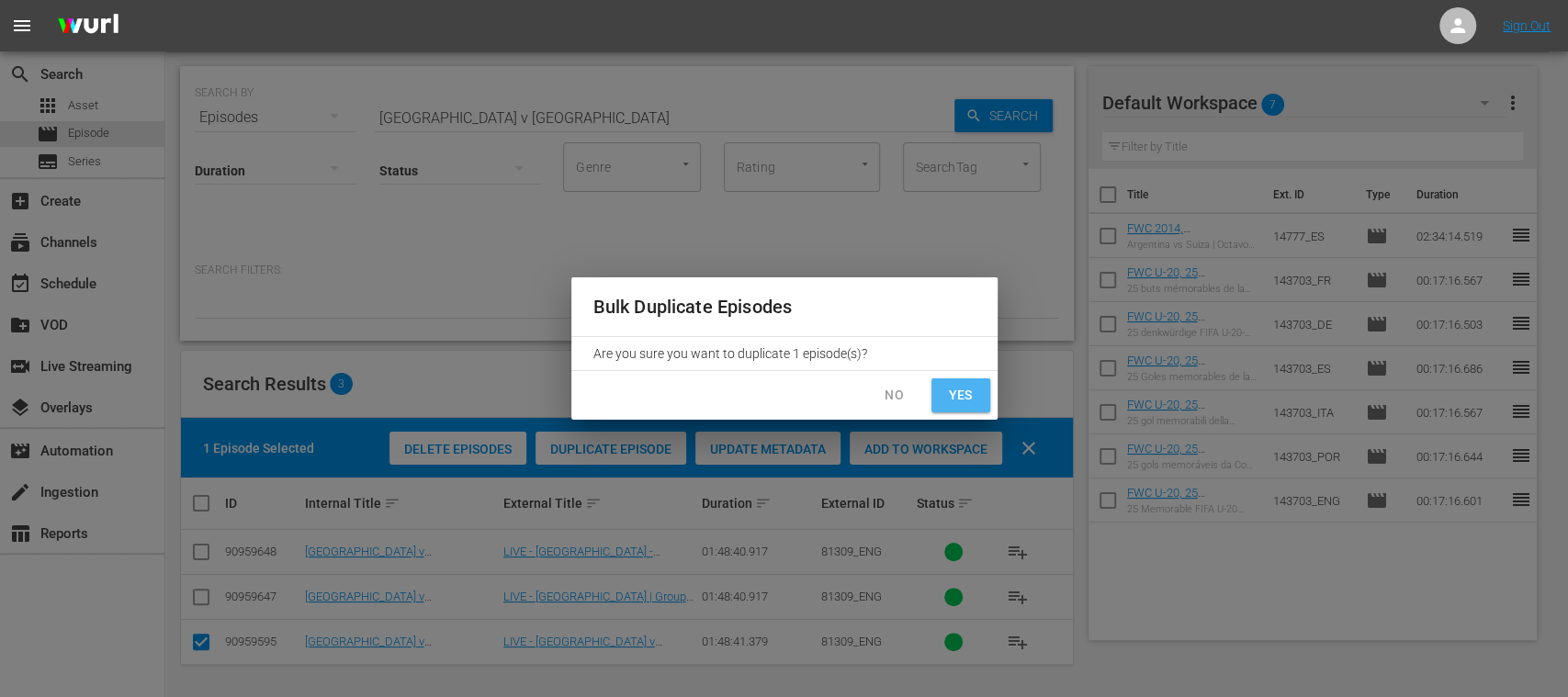
click at [955, 398] on span "Yes" at bounding box center [961, 395] width 30 height 23
checkbox input "false"
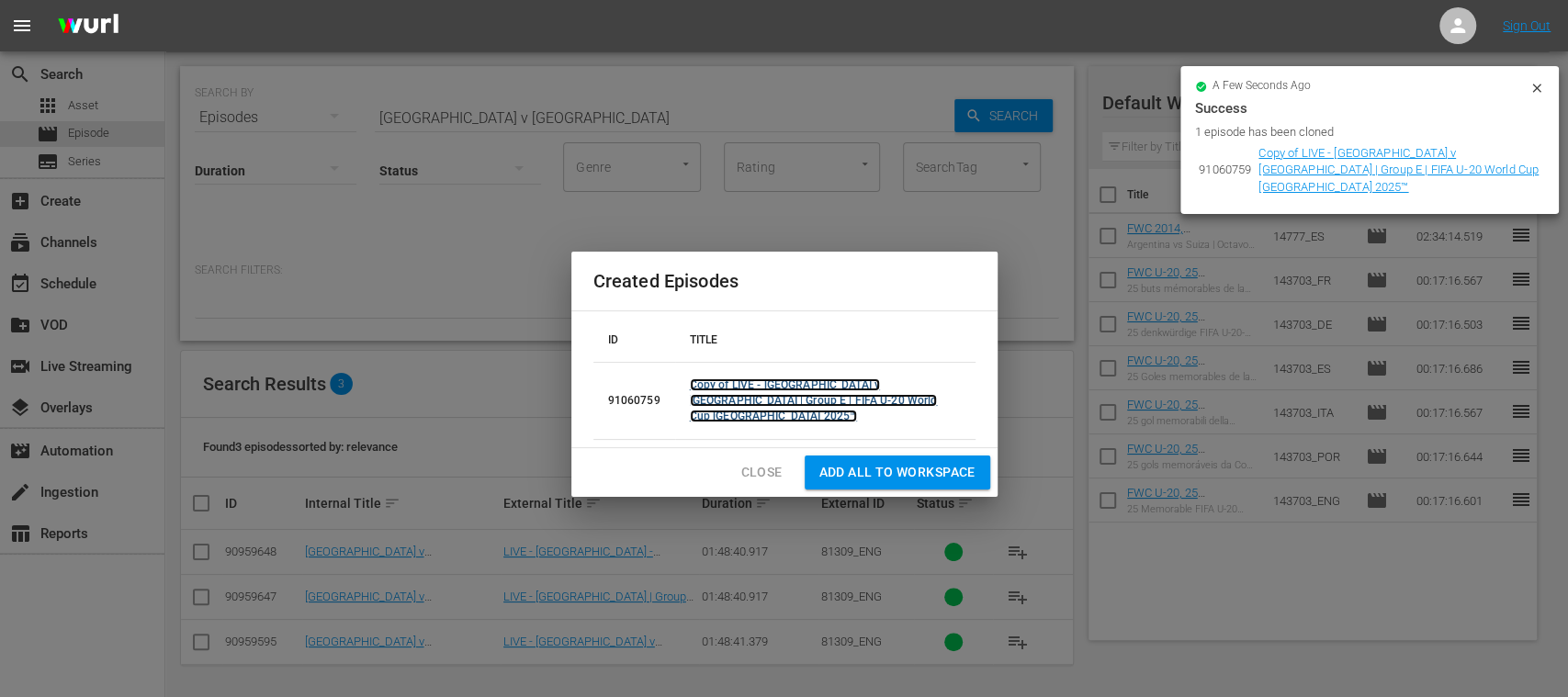
click at [722, 396] on link "Copy of LIVE - [GEOGRAPHIC_DATA] v [GEOGRAPHIC_DATA] | Group E | FIFA U-20 Worl…" at bounding box center [814, 400] width 248 height 44
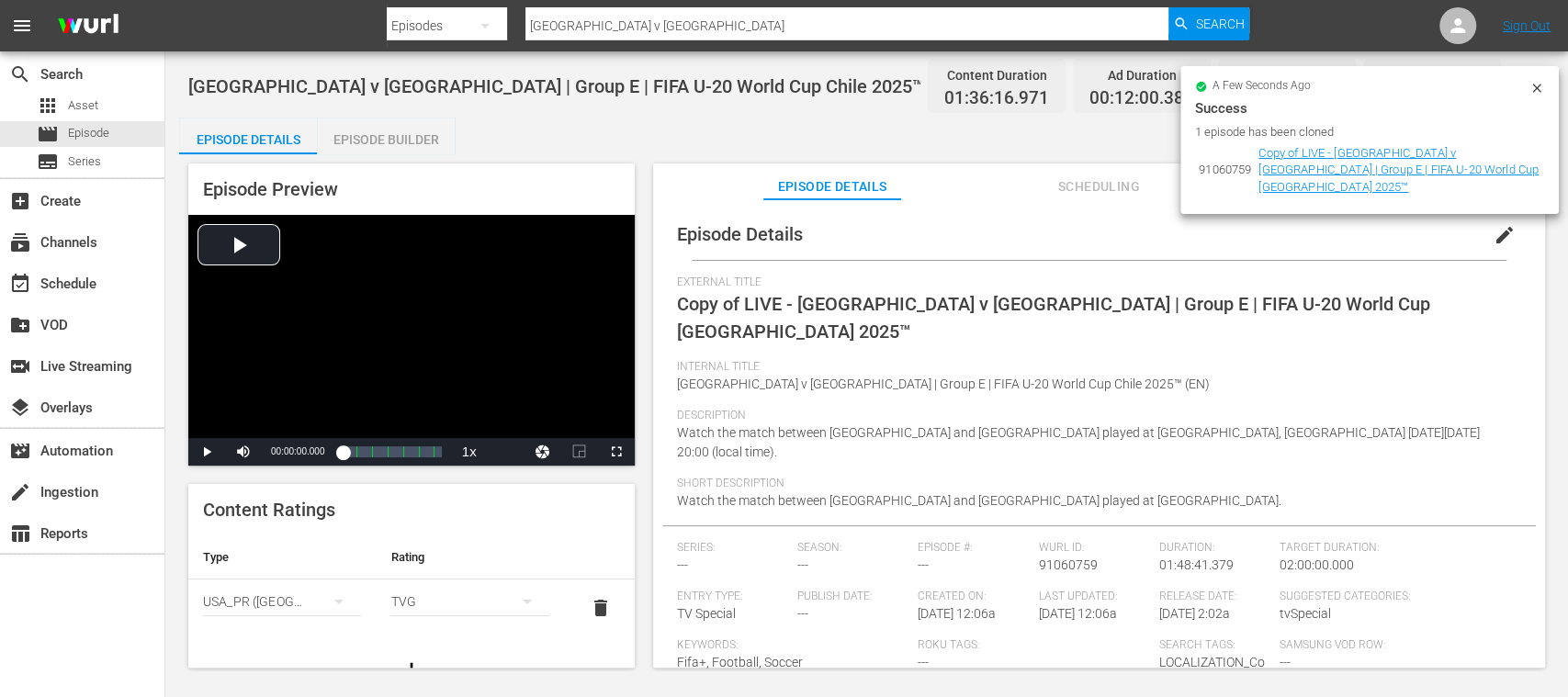
click at [1536, 86] on icon at bounding box center [1537, 88] width 15 height 15
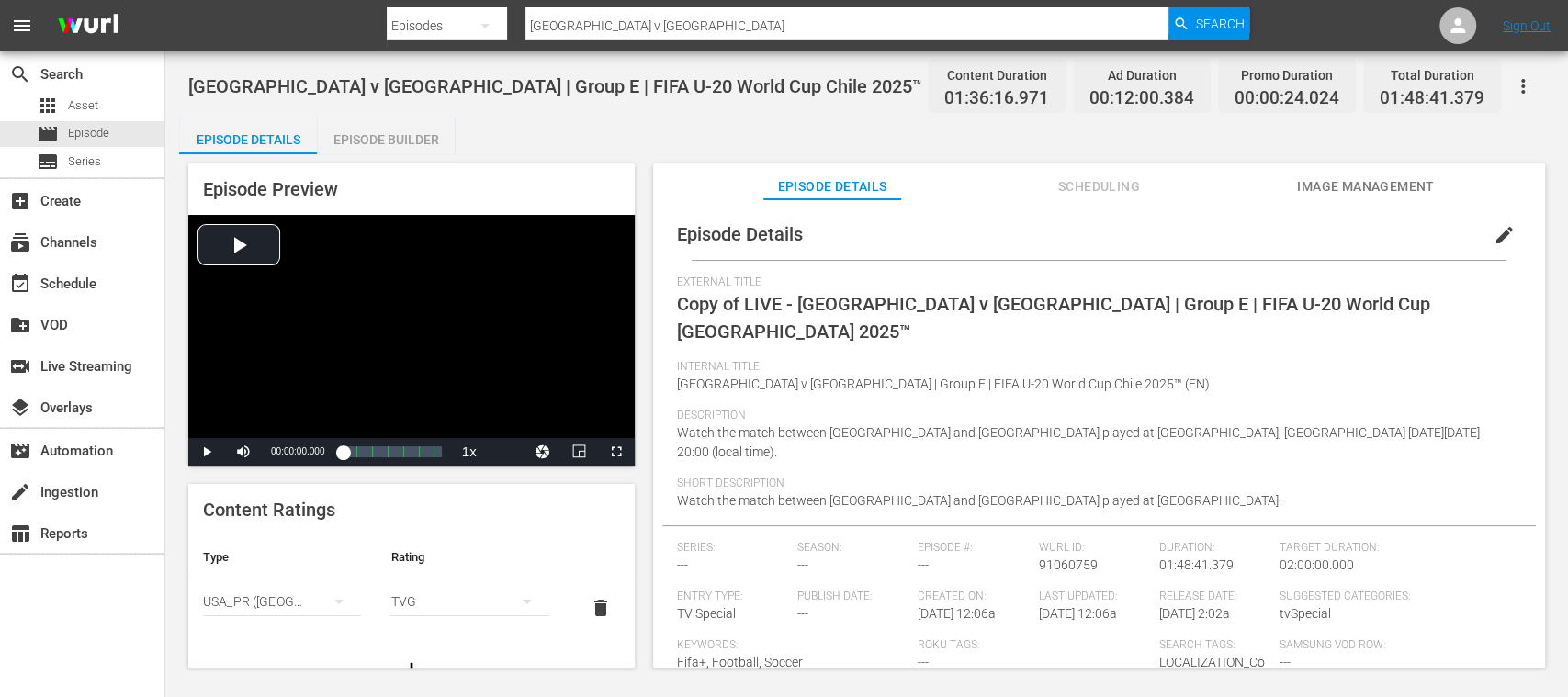
click at [1497, 233] on span "edit" at bounding box center [1505, 235] width 22 height 22
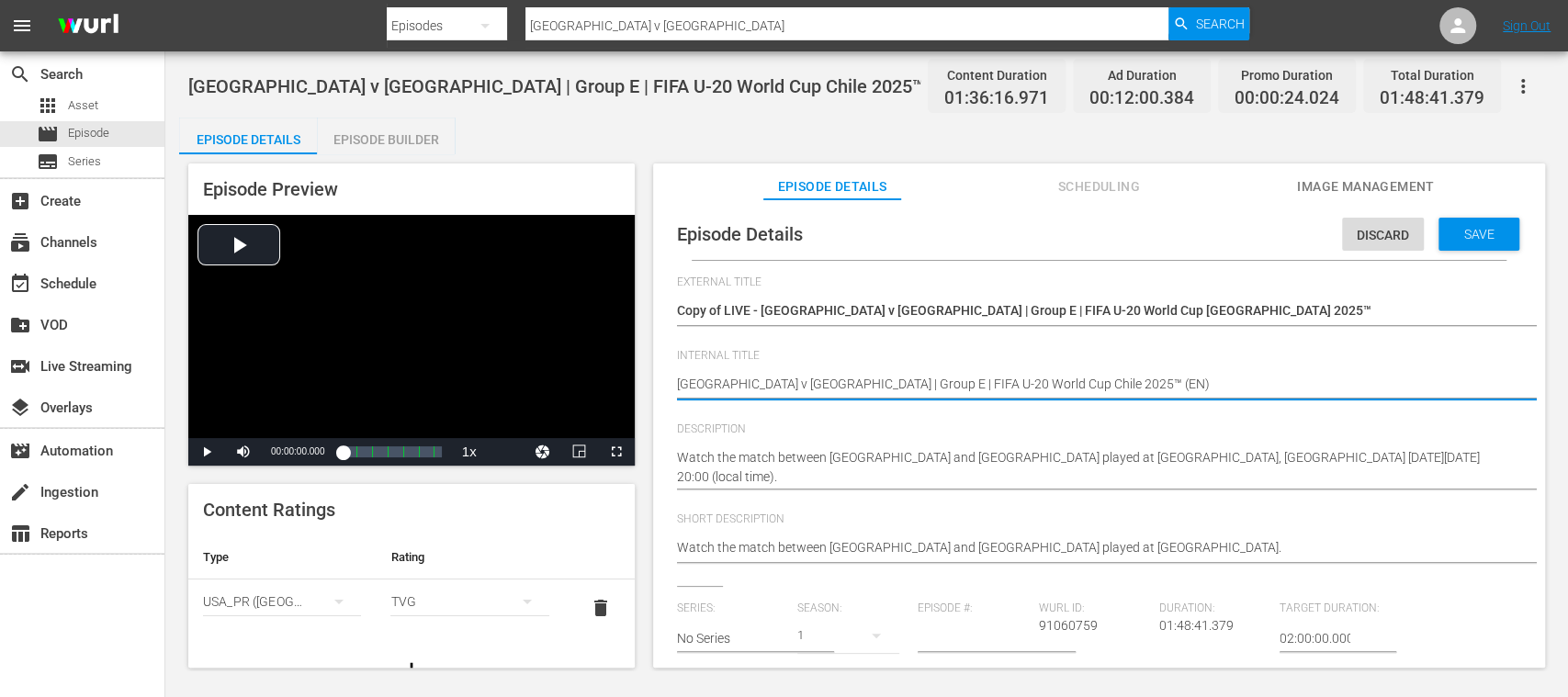
type textarea "[GEOGRAPHIC_DATA] v [GEOGRAPHIC_DATA] | Group E | FIFA U-20 World Cup Chile 202…"
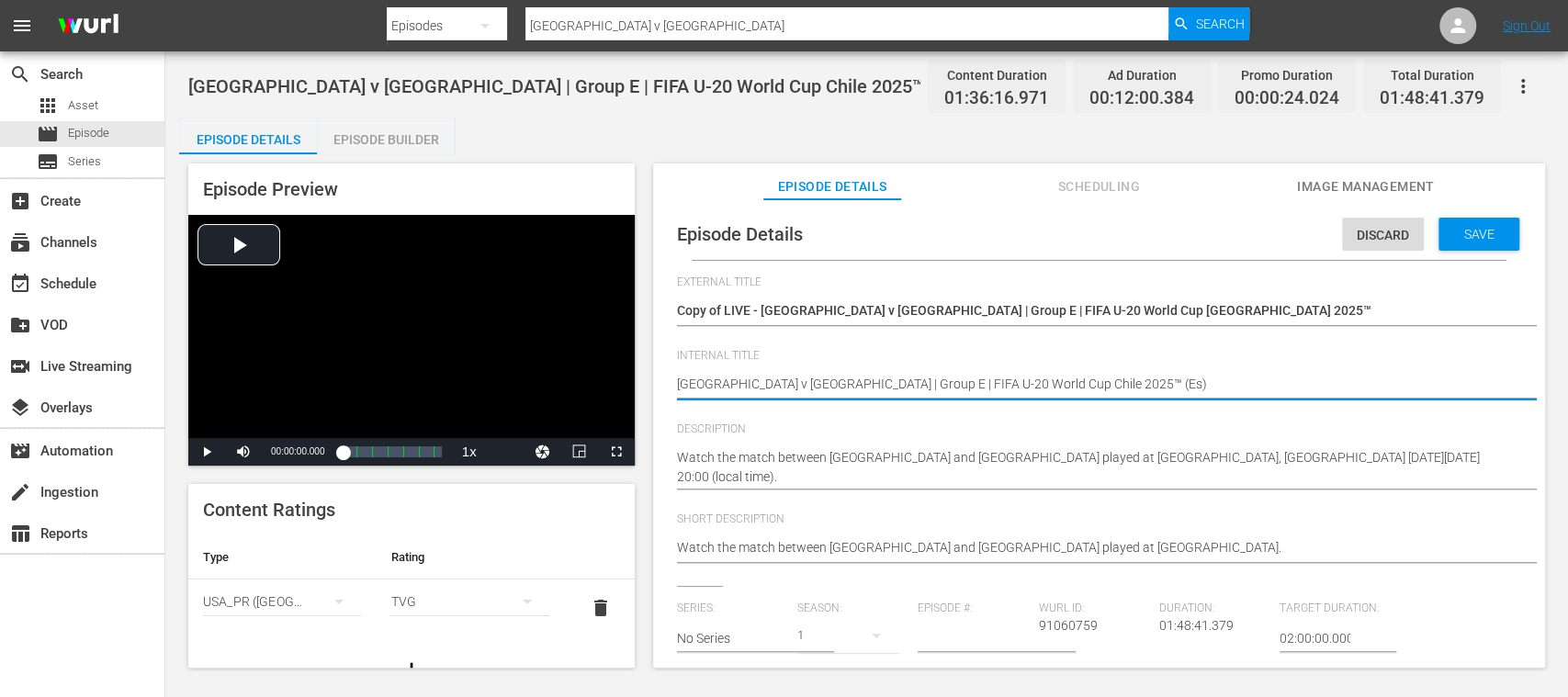
type textarea "[GEOGRAPHIC_DATA] v [GEOGRAPHIC_DATA] | Group E | FIFA U-20 World Cup Chile 202…"
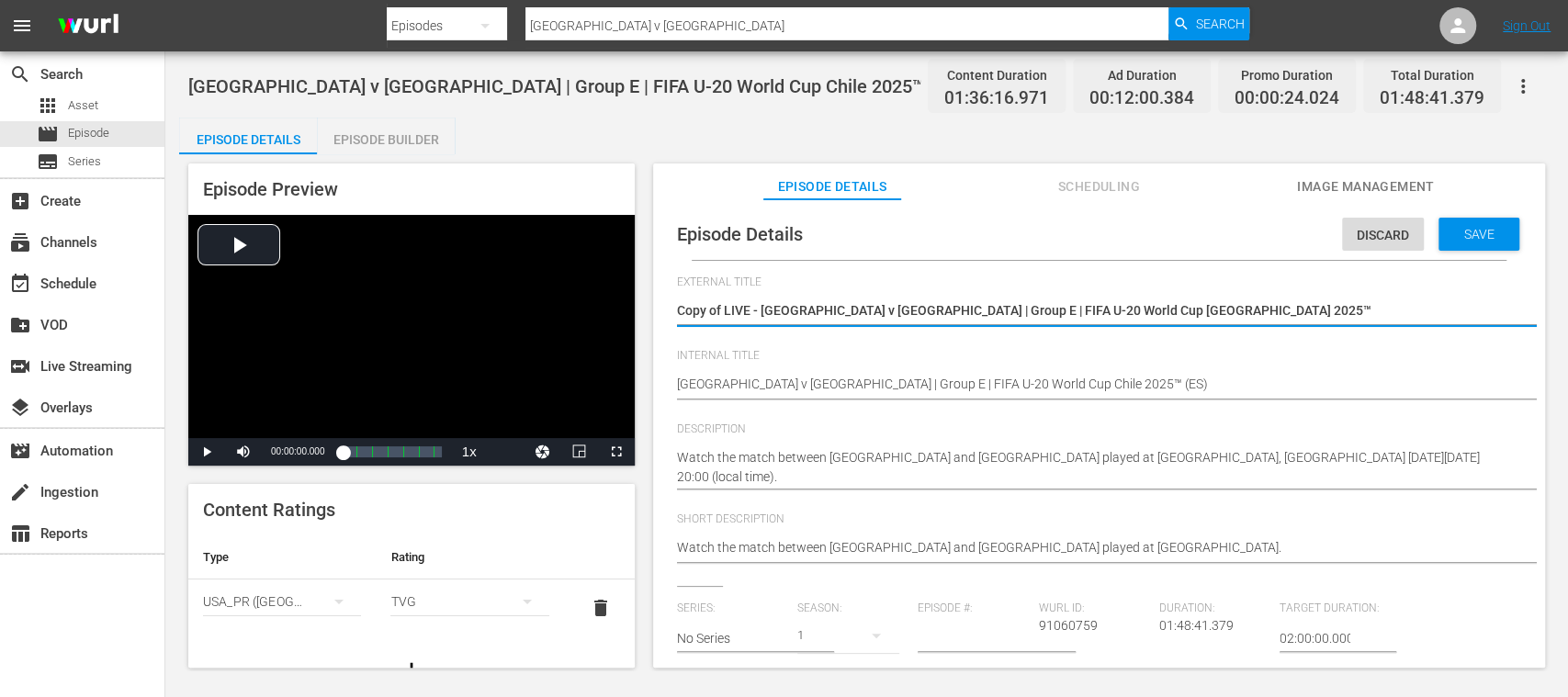
type textarea "Copy ofLIVE - [GEOGRAPHIC_DATA] v [GEOGRAPHIC_DATA] | Group E | FIFA U-20 World…"
type textarea "Copy oLIVE - [GEOGRAPHIC_DATA] v [GEOGRAPHIC_DATA] | Group E | FIFA U-20 World …"
type textarea "Copy LIVE - [GEOGRAPHIC_DATA] v [GEOGRAPHIC_DATA] | Group E | FIFA U-20 World C…"
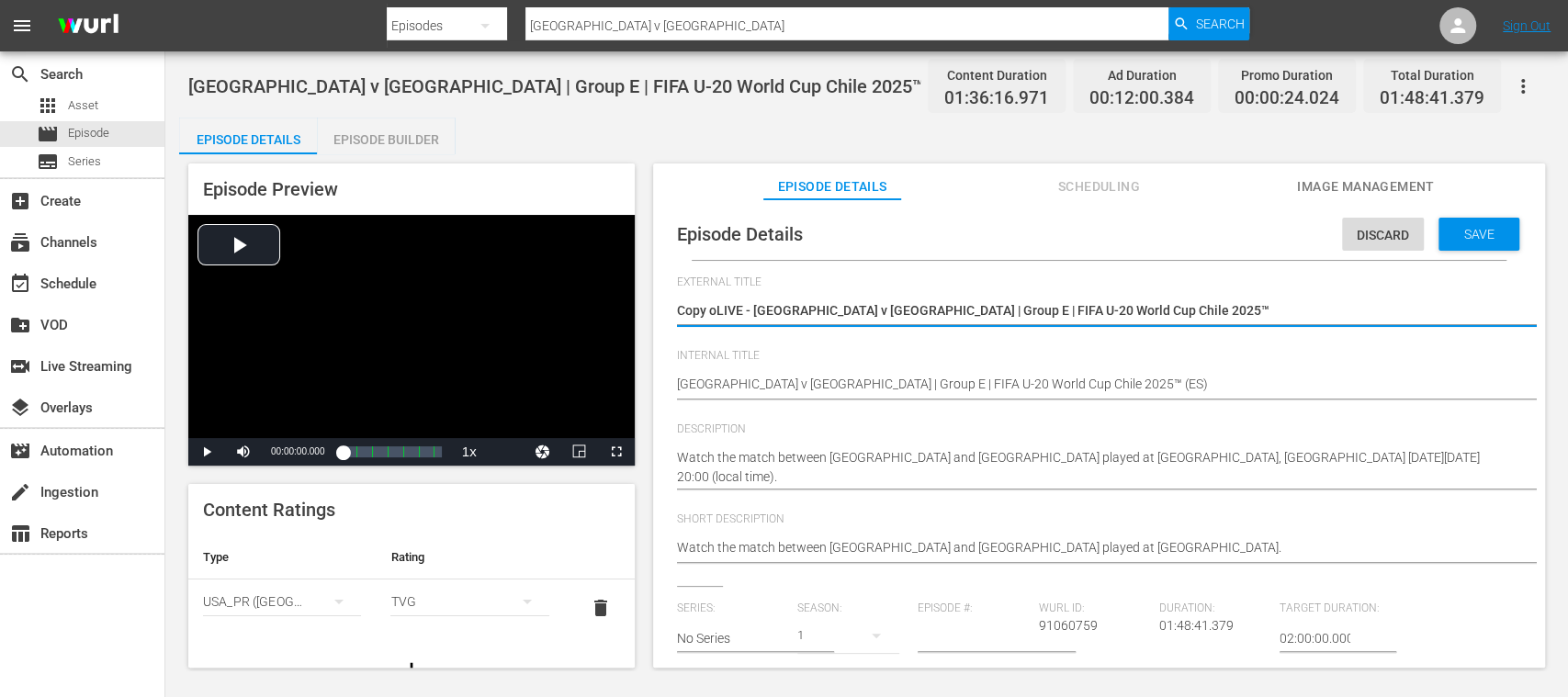
type textarea "Copy LIVE - [GEOGRAPHIC_DATA] v [GEOGRAPHIC_DATA] | Group E | FIFA U-20 World C…"
type textarea "CopyLIVE - [GEOGRAPHIC_DATA] v [GEOGRAPHIC_DATA] | Group E | FIFA U-20 World Cu…"
type textarea "CopLIVE - [GEOGRAPHIC_DATA] v [GEOGRAPHIC_DATA] | Group E | FIFA U-20 World Cup…"
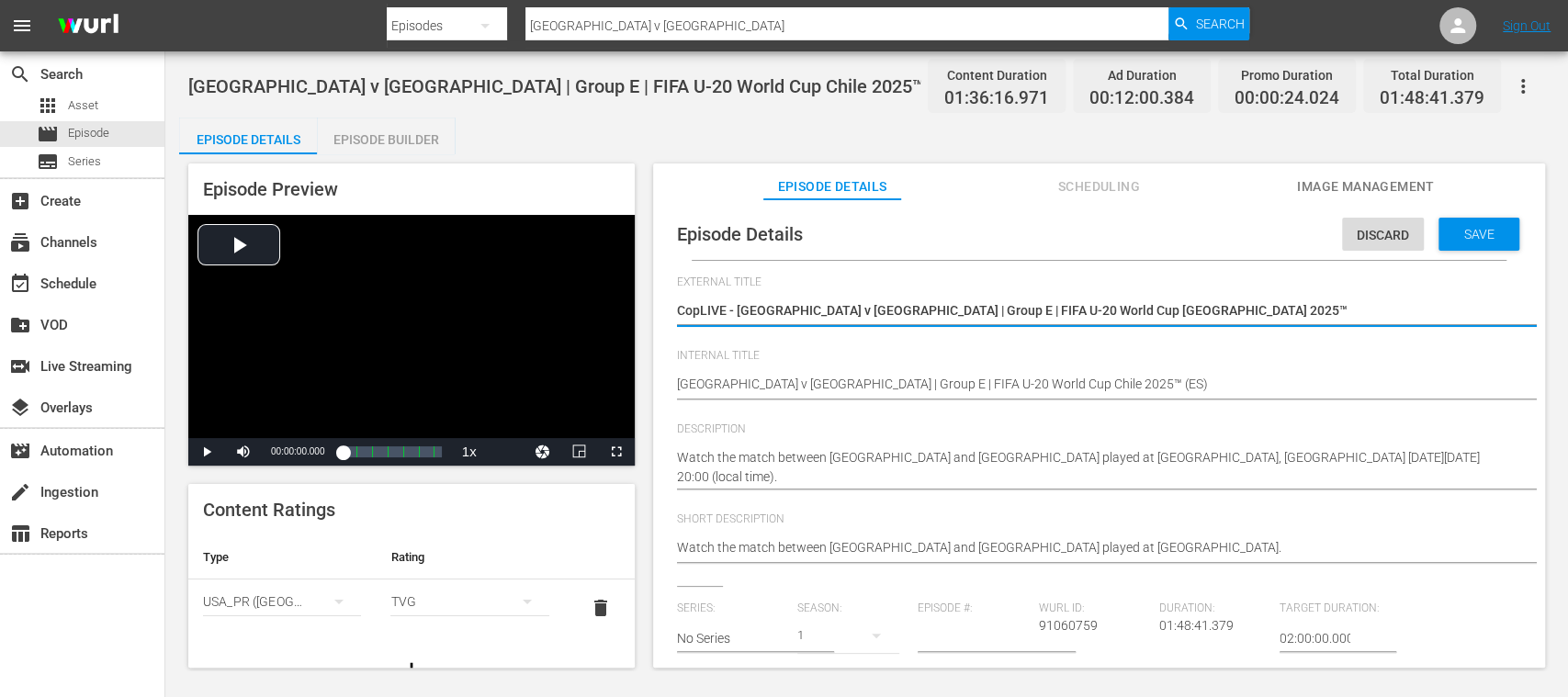
type textarea "CoLIVE - [GEOGRAPHIC_DATA] v [GEOGRAPHIC_DATA] | Group E | FIFA U-20 World Cup …"
type textarea "[PERSON_NAME] - [GEOGRAPHIC_DATA] v [GEOGRAPHIC_DATA] | Group E | FIFA U-20 Wor…"
type textarea "LIVE - [GEOGRAPHIC_DATA] v [GEOGRAPHIC_DATA] | Group E | FIFA U-20 World Cup [G…"
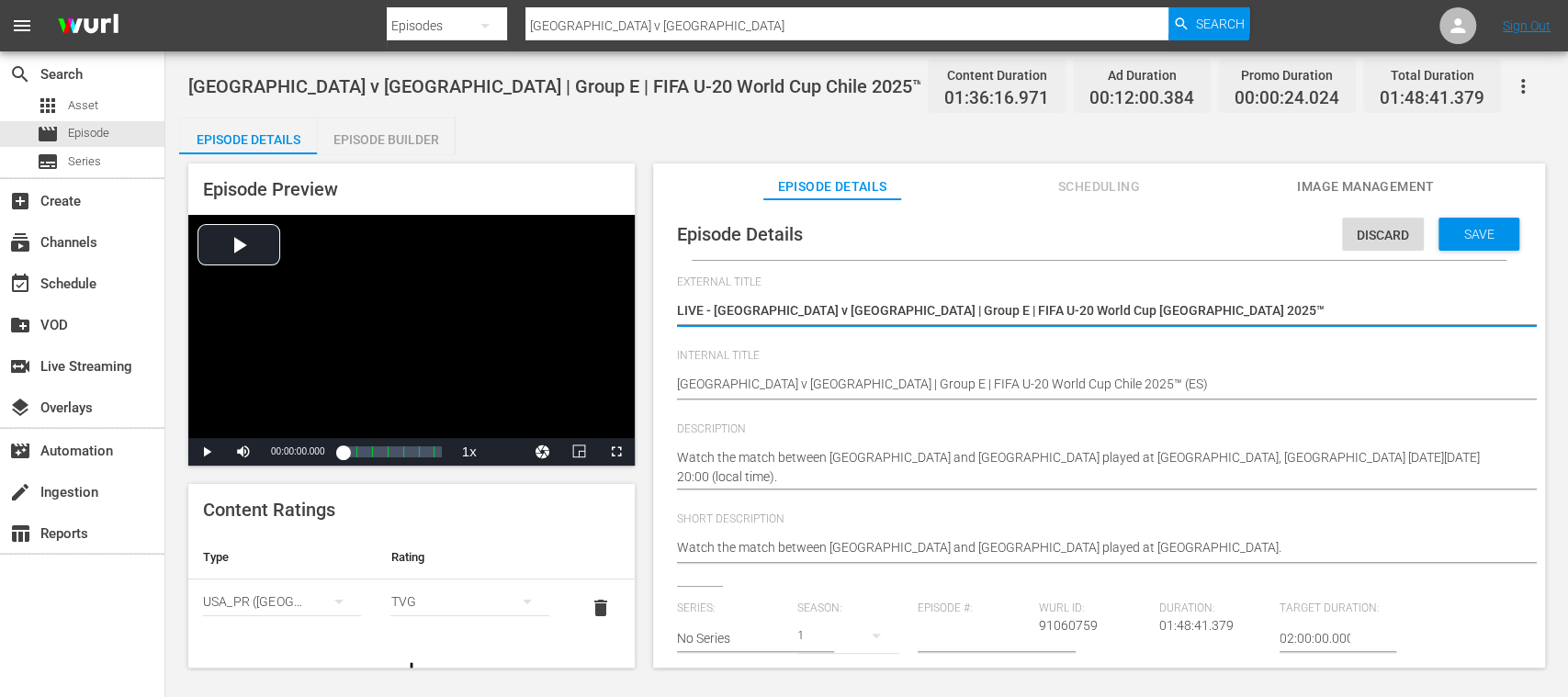
type textarea "LIVE - [GEOGRAPHIC_DATA] v [GEOGRAPHIC_DATA] | Group E | FIFA U-20 World Cup [G…"
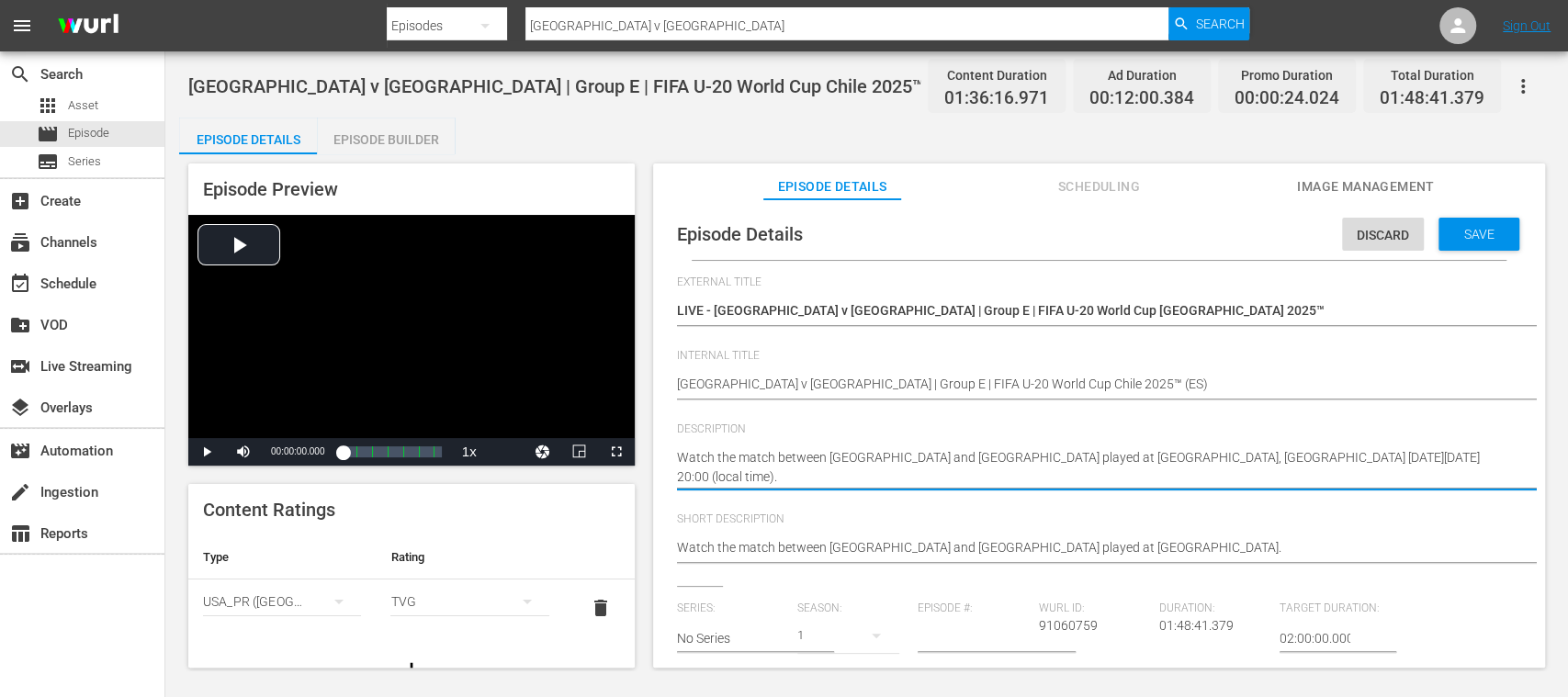
drag, startPoint x: 680, startPoint y: 455, endPoint x: 735, endPoint y: 446, distance: 55.7
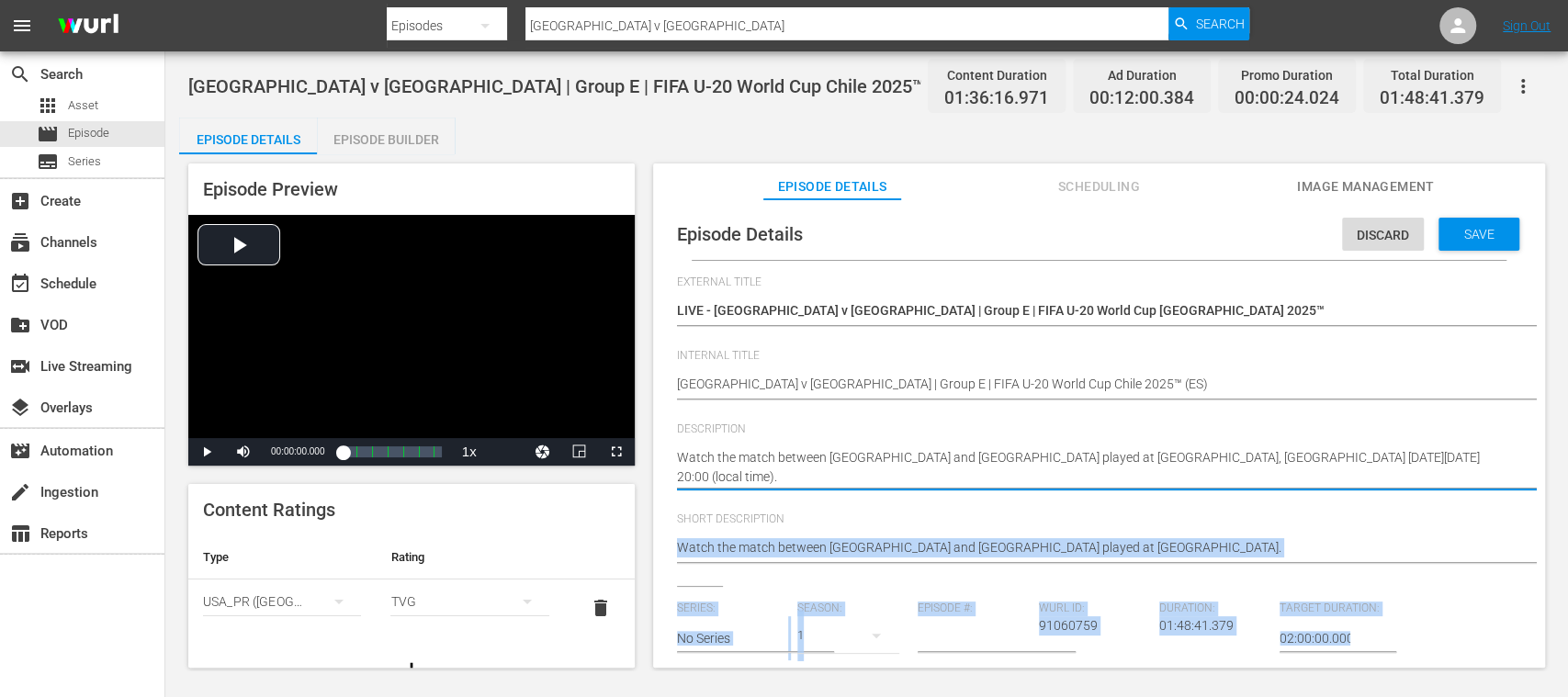
drag, startPoint x: 1381, startPoint y: 644, endPoint x: 1393, endPoint y: 637, distance: 13.9
click at [1393, 637] on div "External Title Copy of LIVE - [GEOGRAPHIC_DATA] v [GEOGRAPHIC_DATA] | Group E |…" at bounding box center [1099, 684] width 845 height 818
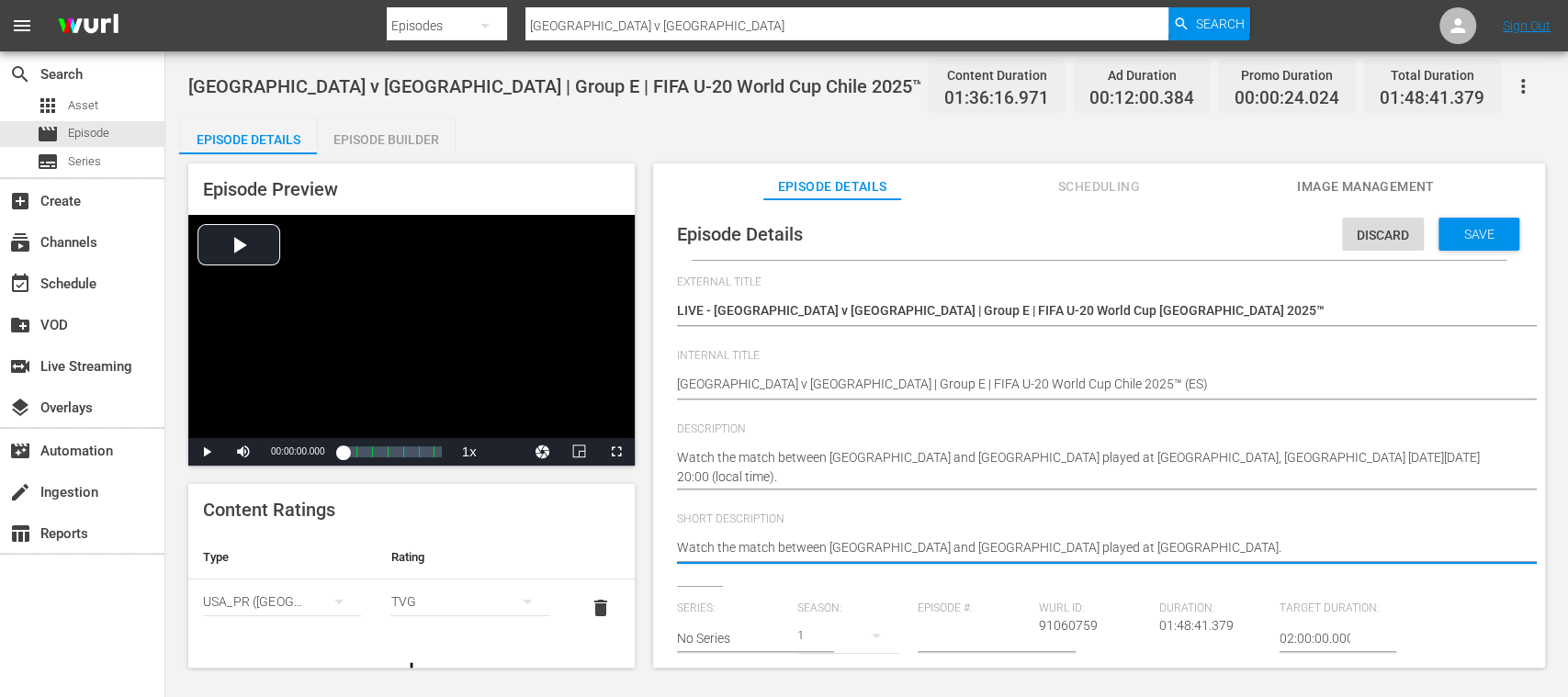
drag, startPoint x: 1240, startPoint y: 547, endPoint x: 623, endPoint y: 540, distance: 617.0
click at [623, 540] on div "Episode Preview Video Player is loading. Play Video Play Mute Current Time 00:0…" at bounding box center [866, 418] width 1375 height 528
paste textarea "Vea el partido entre [GEOGRAPHIC_DATA] y [GEOGRAPHIC_DATA] jugado en el [GEOGRA…"
type textarea "Vea el partido entre [GEOGRAPHIC_DATA] y [GEOGRAPHIC_DATA] jugado en el [GEOGRA…"
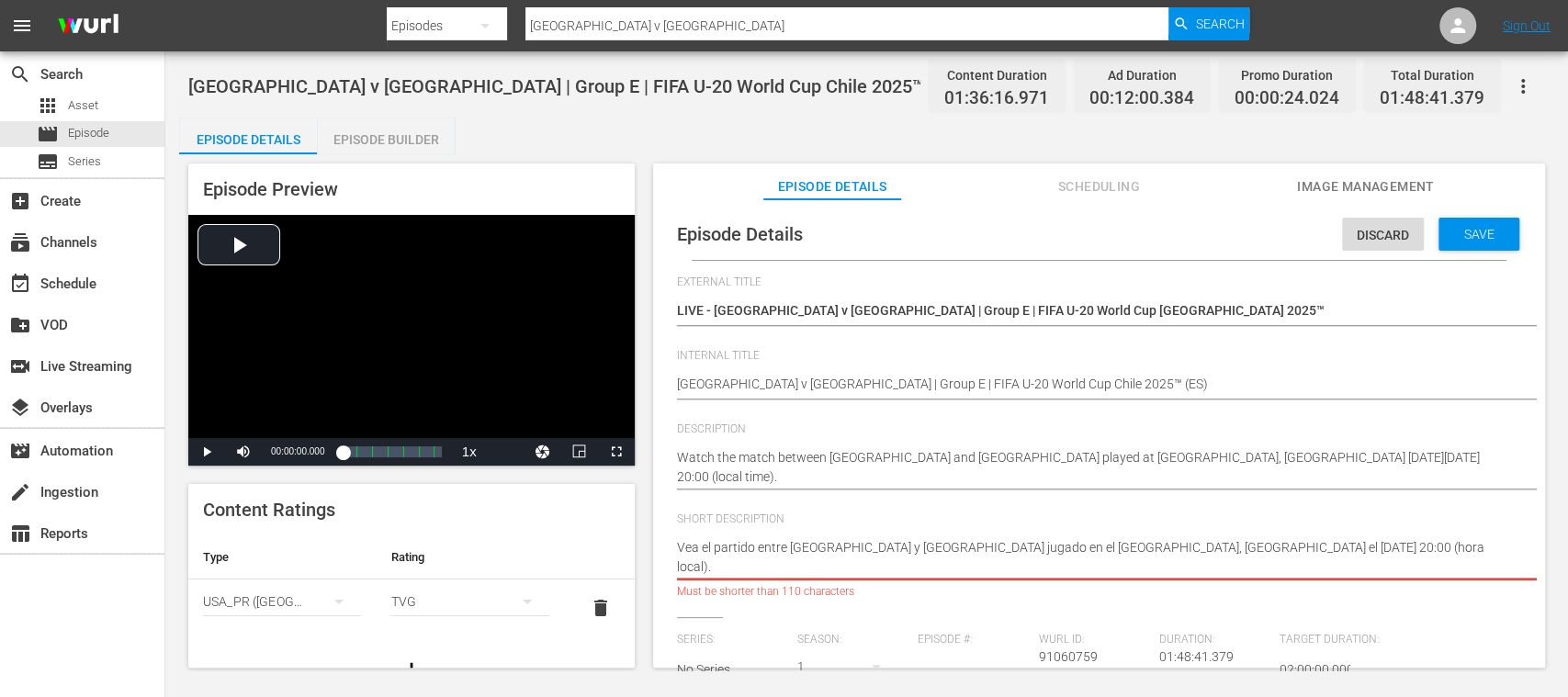
drag, startPoint x: 1193, startPoint y: 547, endPoint x: 1209, endPoint y: 575, distance: 32.2
click at [1209, 575] on textarea "Watch the match between [GEOGRAPHIC_DATA] and [GEOGRAPHIC_DATA] played at [GEOG…" at bounding box center [1094, 556] width 835 height 38
type textarea "Vea el partido entre [GEOGRAPHIC_DATA] y [GEOGRAPHIC_DATA] jugado en el [GEOGRA…"
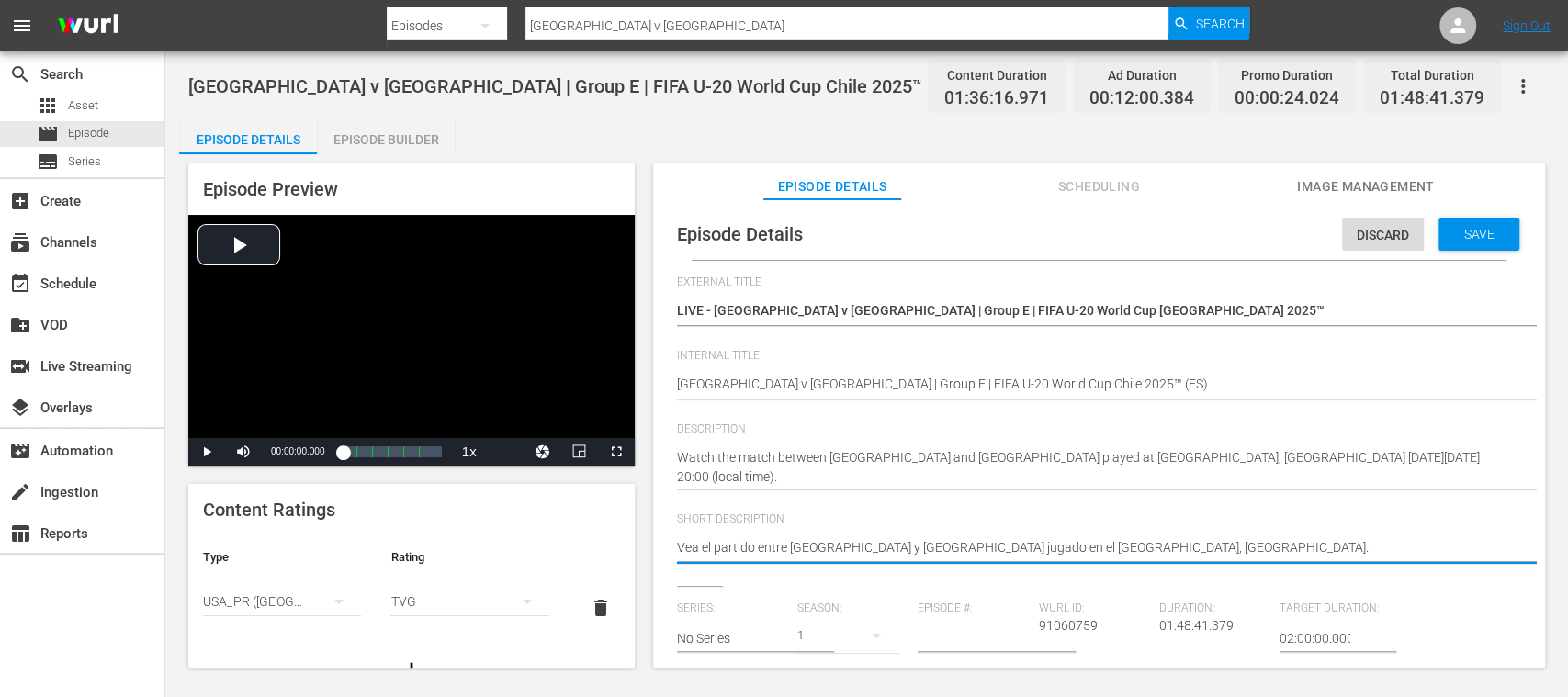
type textarea "Vea el partido entre [GEOGRAPHIC_DATA] y [GEOGRAPHIC_DATA] jugado en el [GEOGRA…"
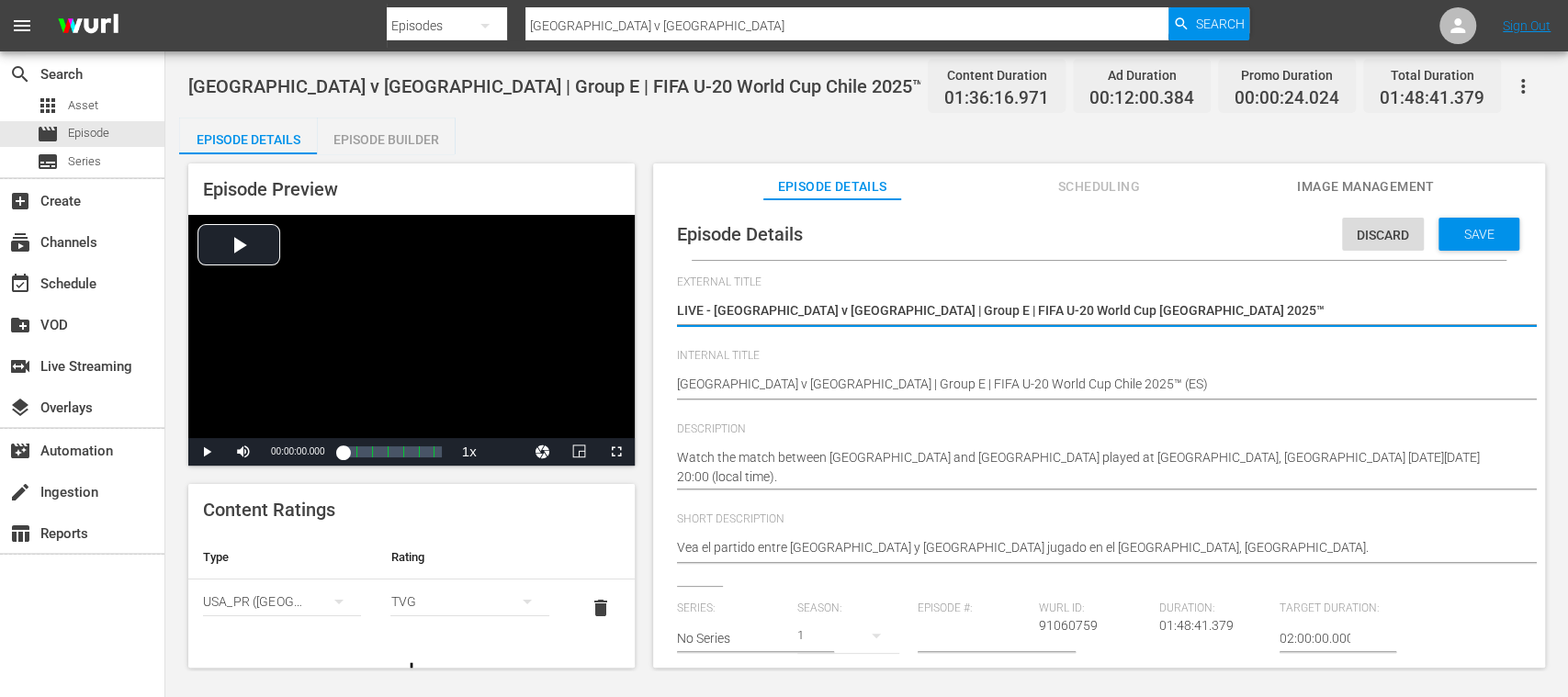
drag, startPoint x: 715, startPoint y: 305, endPoint x: 1226, endPoint y: 319, distance: 511.2
paste textarea "udáfrica vs Nueva Caledonia | Grupo E | Copa Mundial Sub-20 de la FIFA"
type textarea "LIVE - Sudáfrica vs [GEOGRAPHIC_DATA] | Grupo E | Copa Mundial Sub-20 de la FIF…"
click at [1453, 235] on span "Save" at bounding box center [1480, 235] width 60 height 15
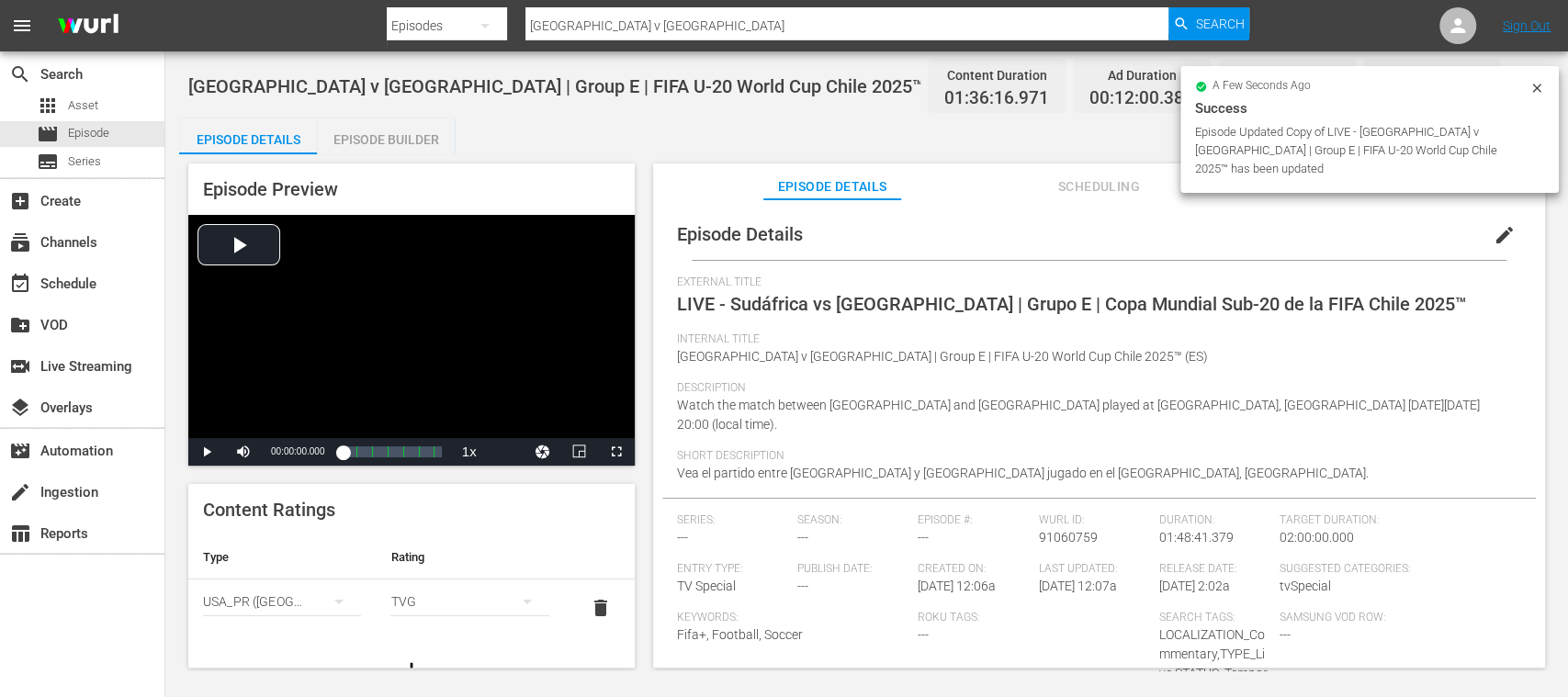
click at [334, 599] on icon "simple table" at bounding box center [339, 601] width 9 height 5
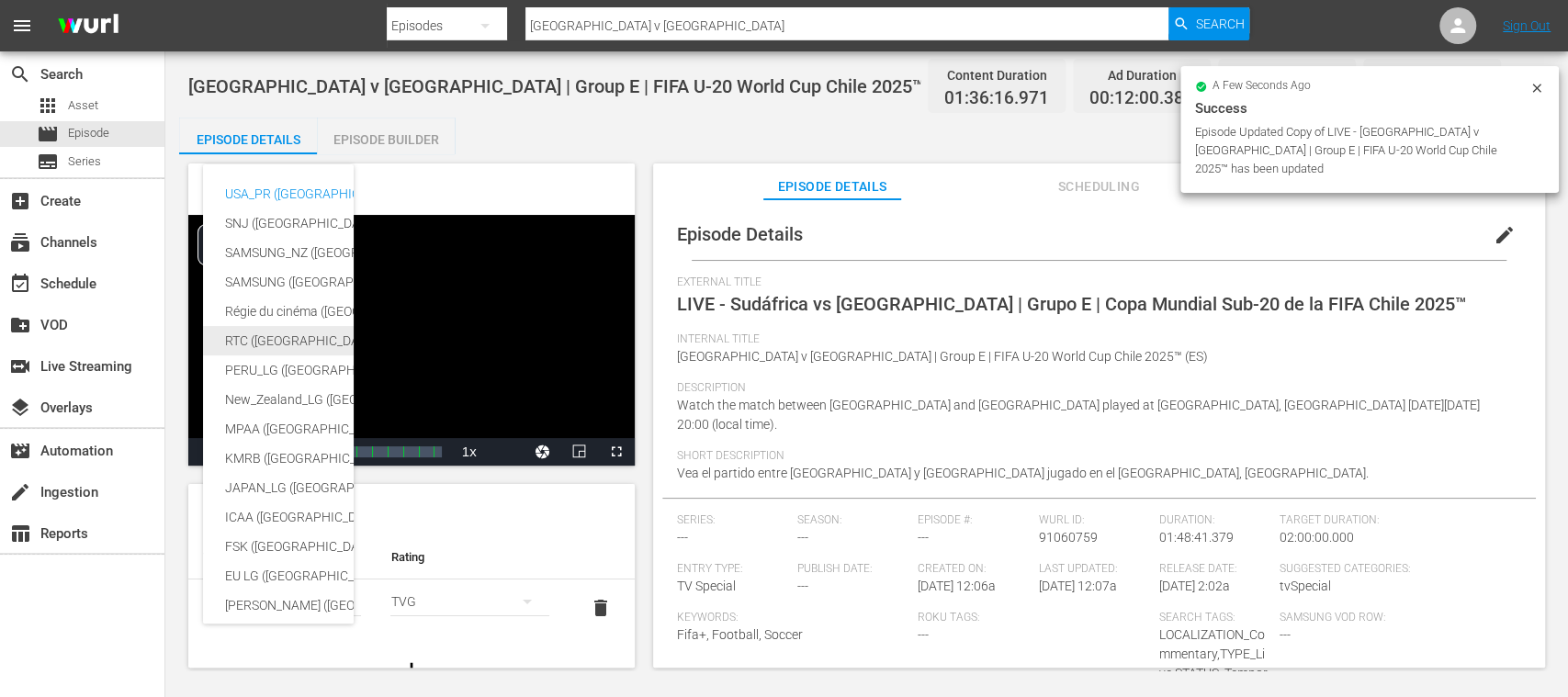
click at [255, 338] on div "RTC ([GEOGRAPHIC_DATA])" at bounding box center [451, 341] width 451 height 30
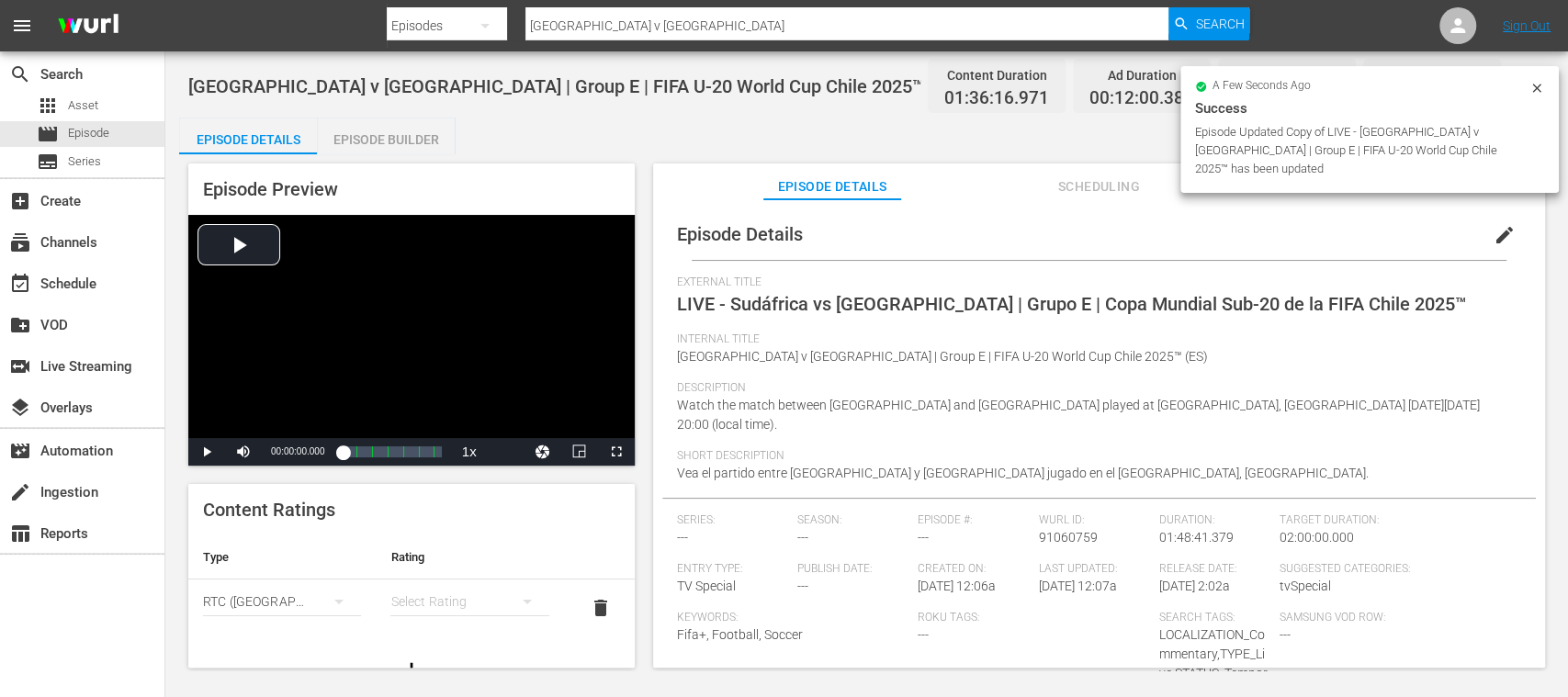
click at [412, 594] on div "simple table" at bounding box center [469, 601] width 158 height 51
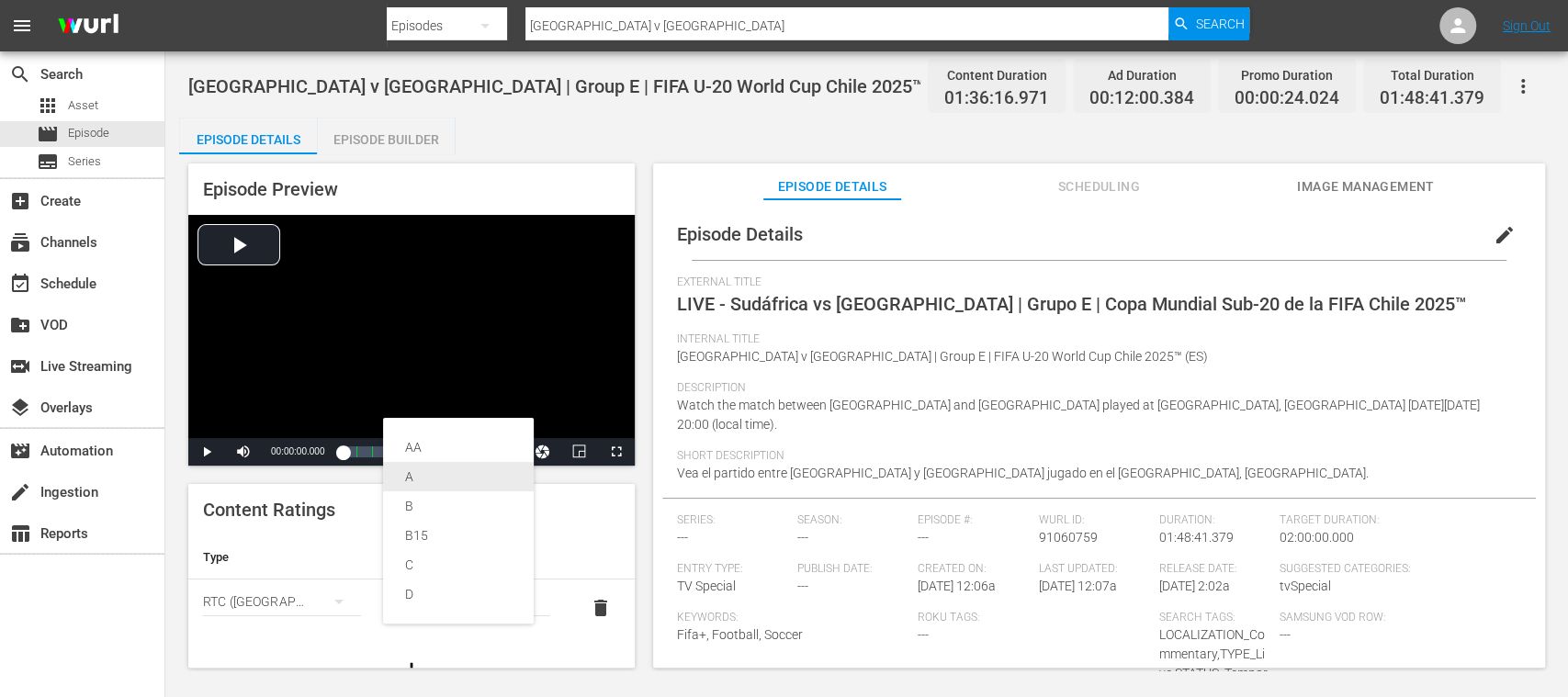
click at [423, 474] on div "A" at bounding box center [458, 476] width 106 height 30
click at [1497, 233] on span "edit" at bounding box center [1505, 235] width 22 height 22
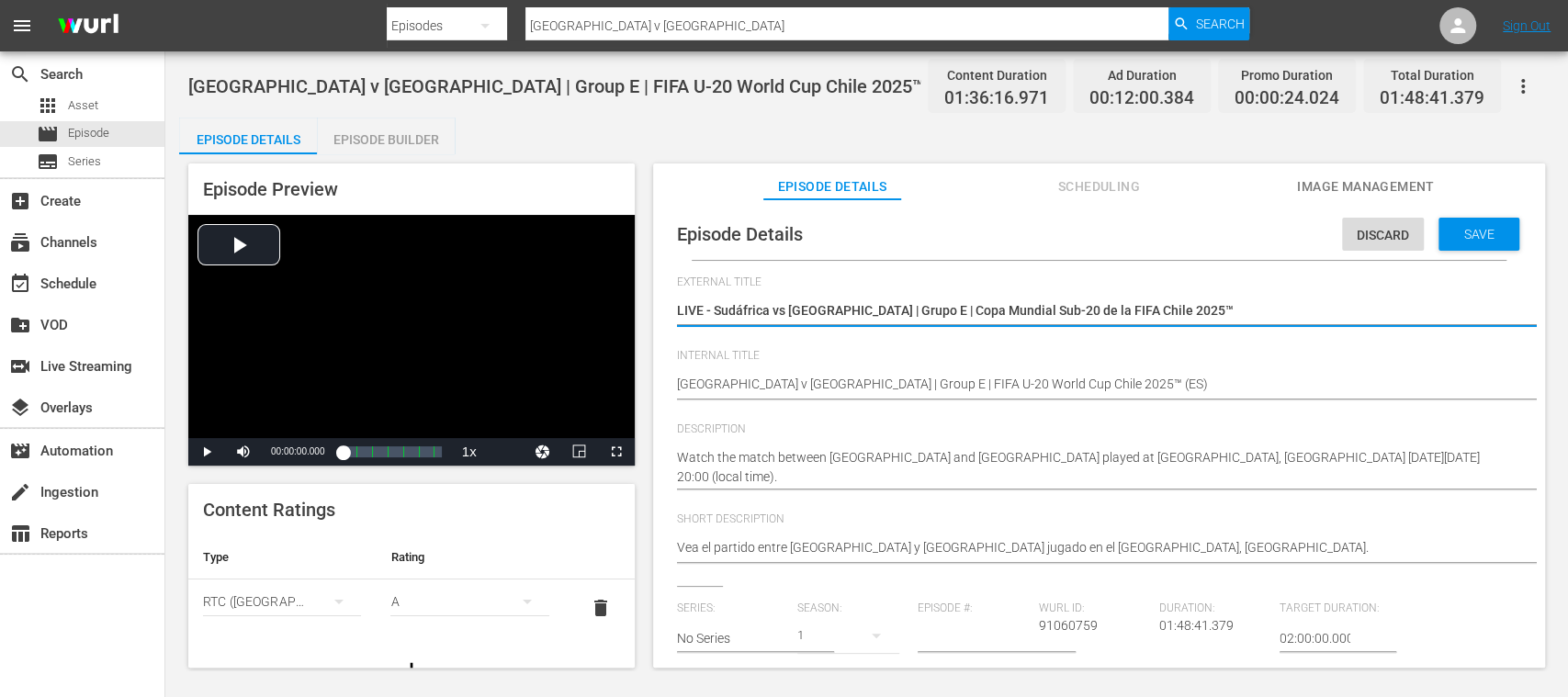
scroll to position [436, 0]
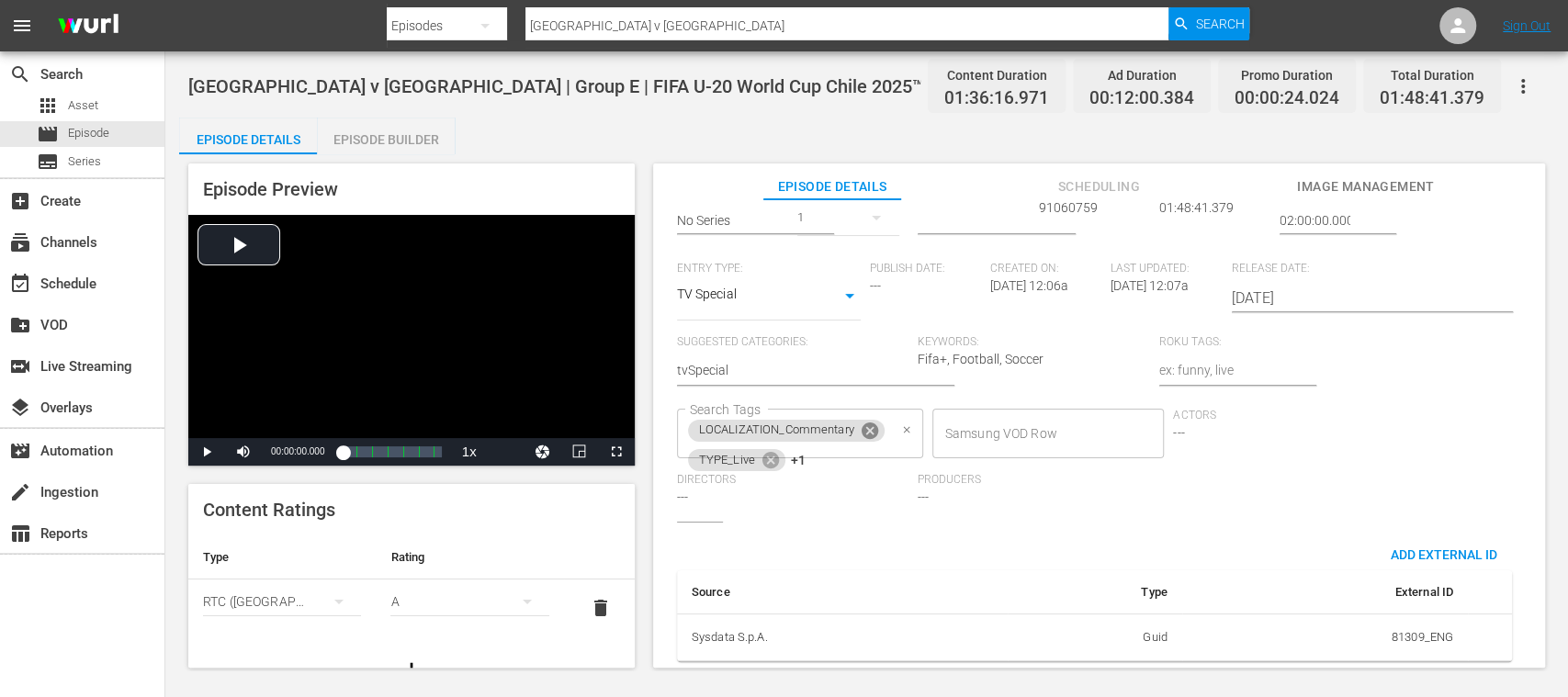
click at [867, 422] on icon at bounding box center [870, 431] width 17 height 17
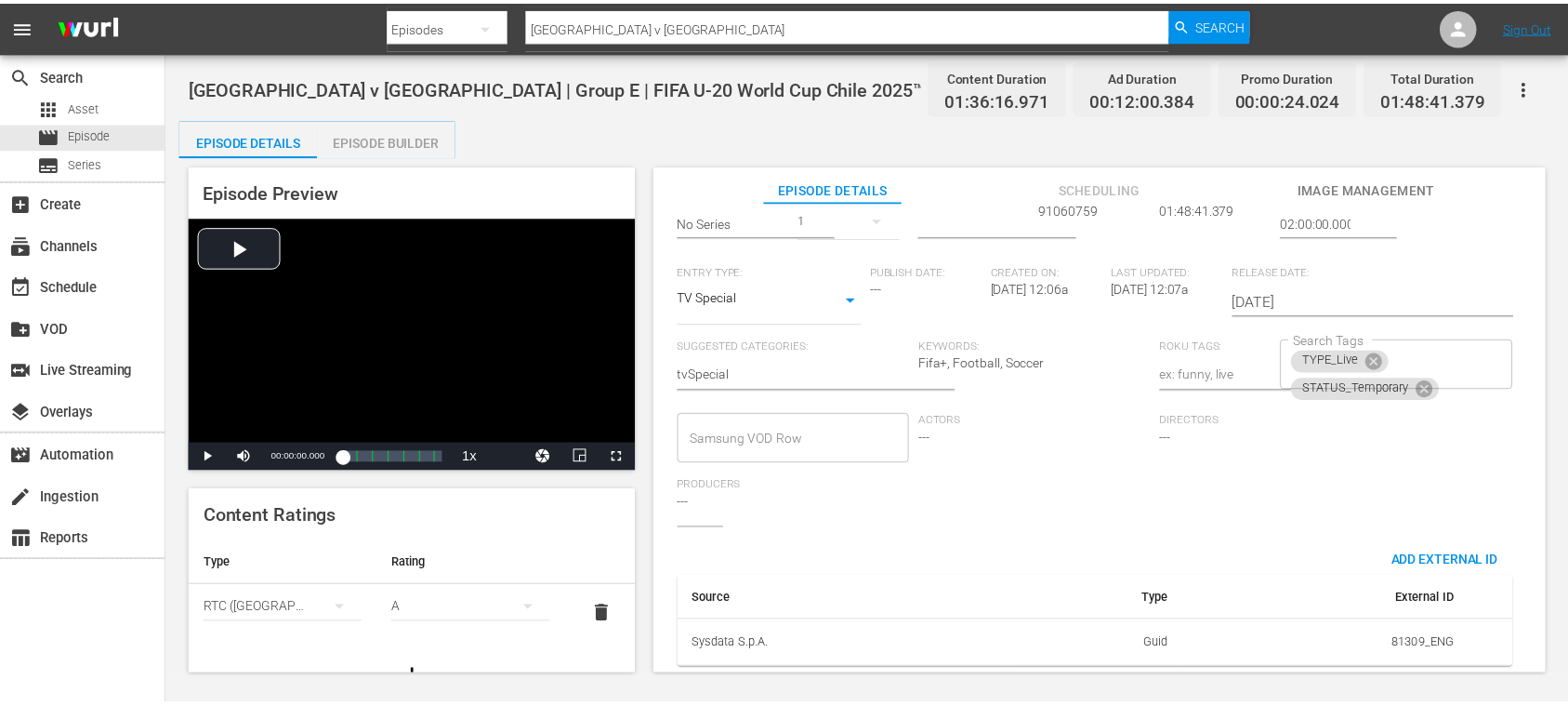
scroll to position [0, 0]
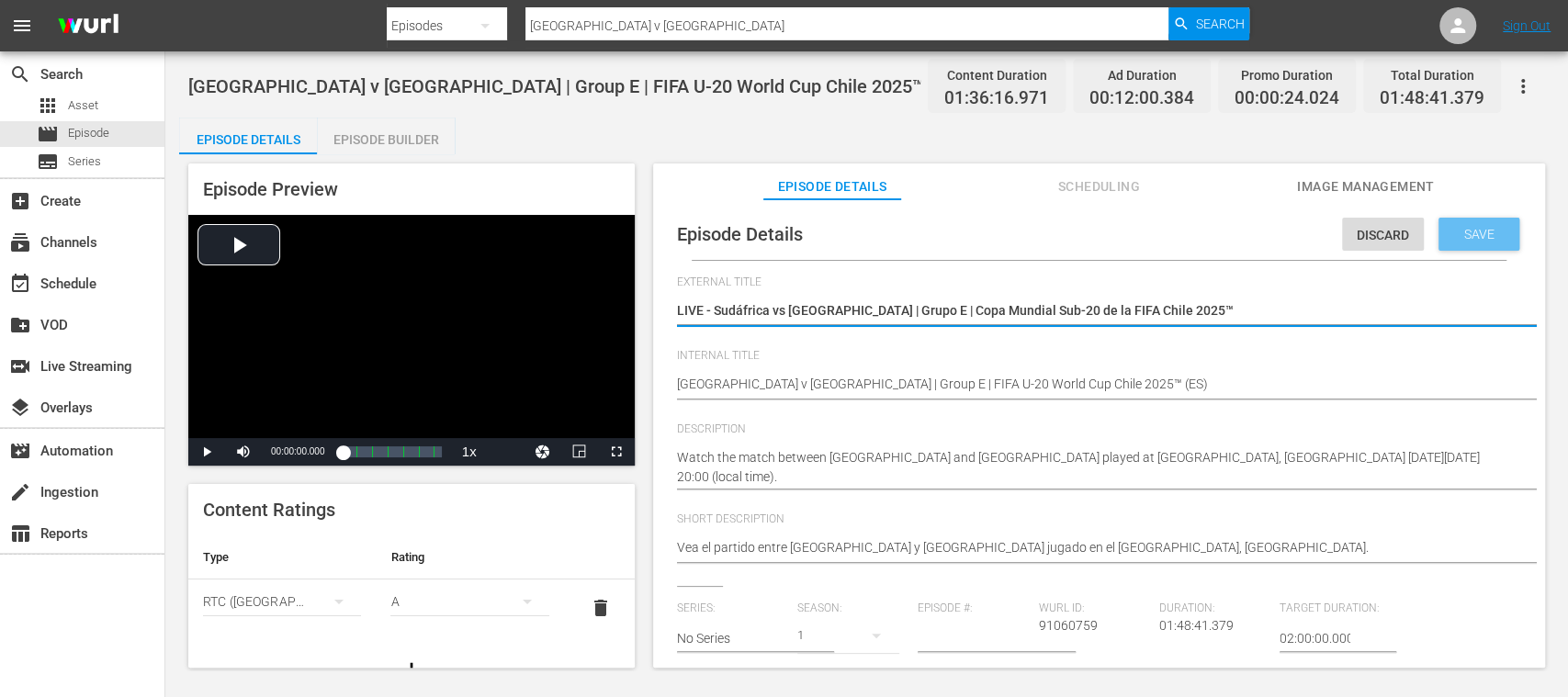
click at [1490, 238] on span "Save" at bounding box center [1480, 235] width 60 height 15
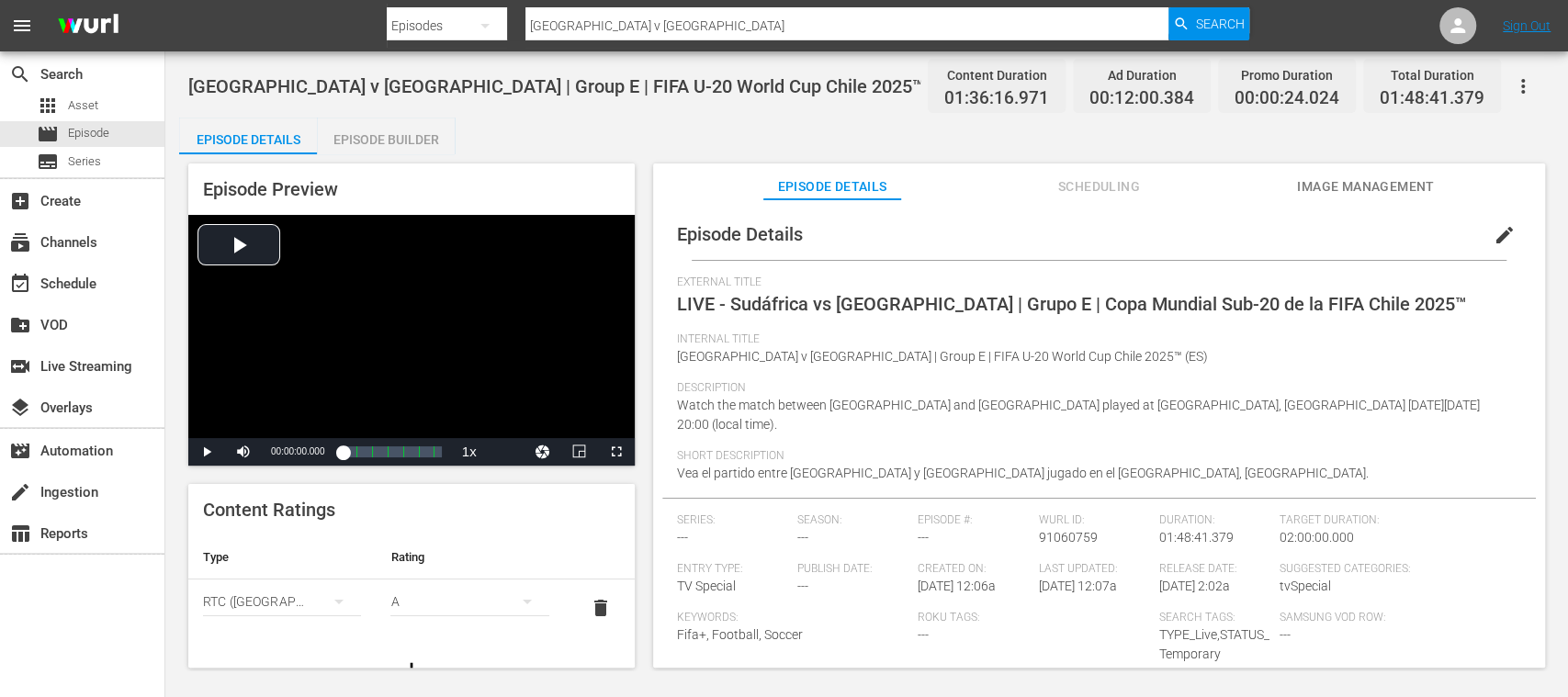
click at [1494, 236] on span "edit" at bounding box center [1505, 235] width 22 height 22
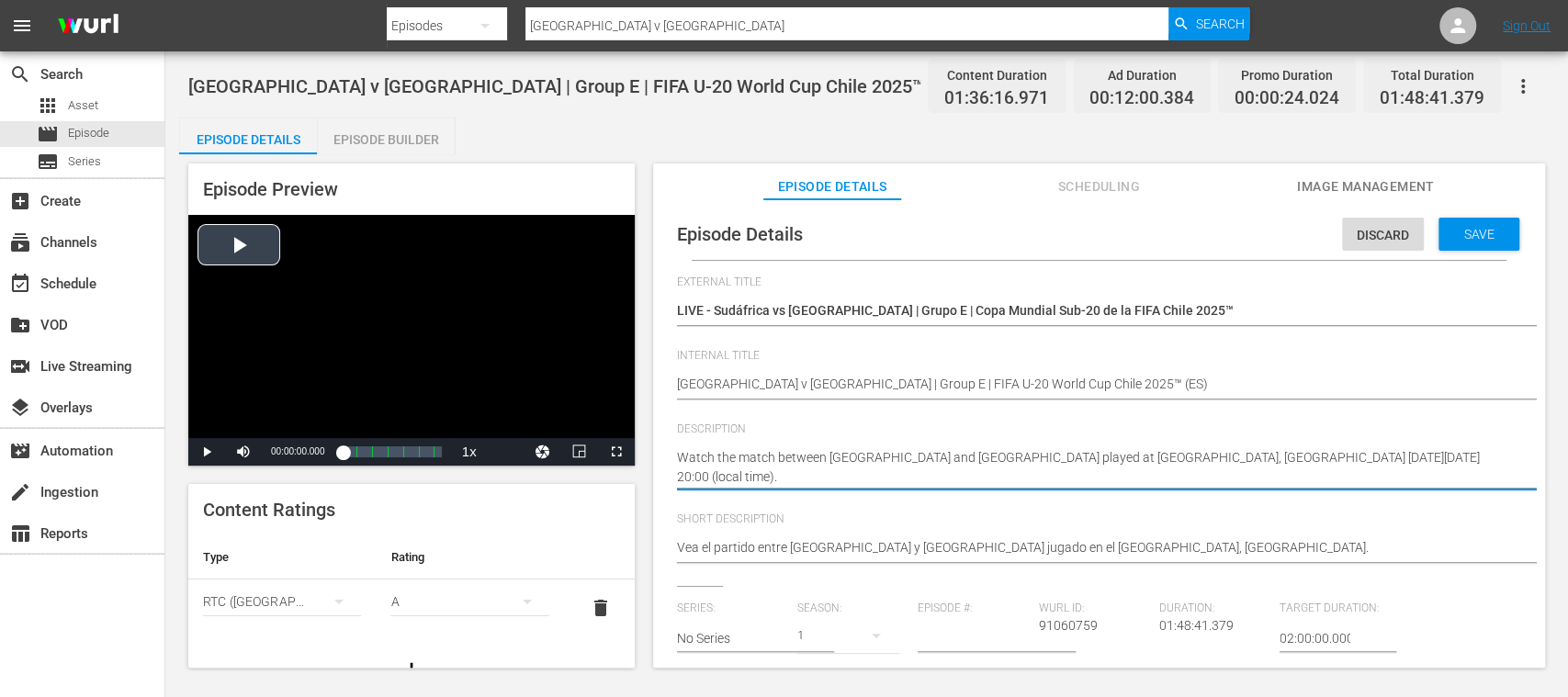
drag, startPoint x: 629, startPoint y: 433, endPoint x: 614, endPoint y: 419, distance: 20.5
paste textarea "Vea el partido entre [GEOGRAPHIC_DATA] y [GEOGRAPHIC_DATA] jugado en el [GEOGRA…"
type textarea "Vea el partido entre [GEOGRAPHIC_DATA] y [GEOGRAPHIC_DATA] jugado en el [GEOGRA…"
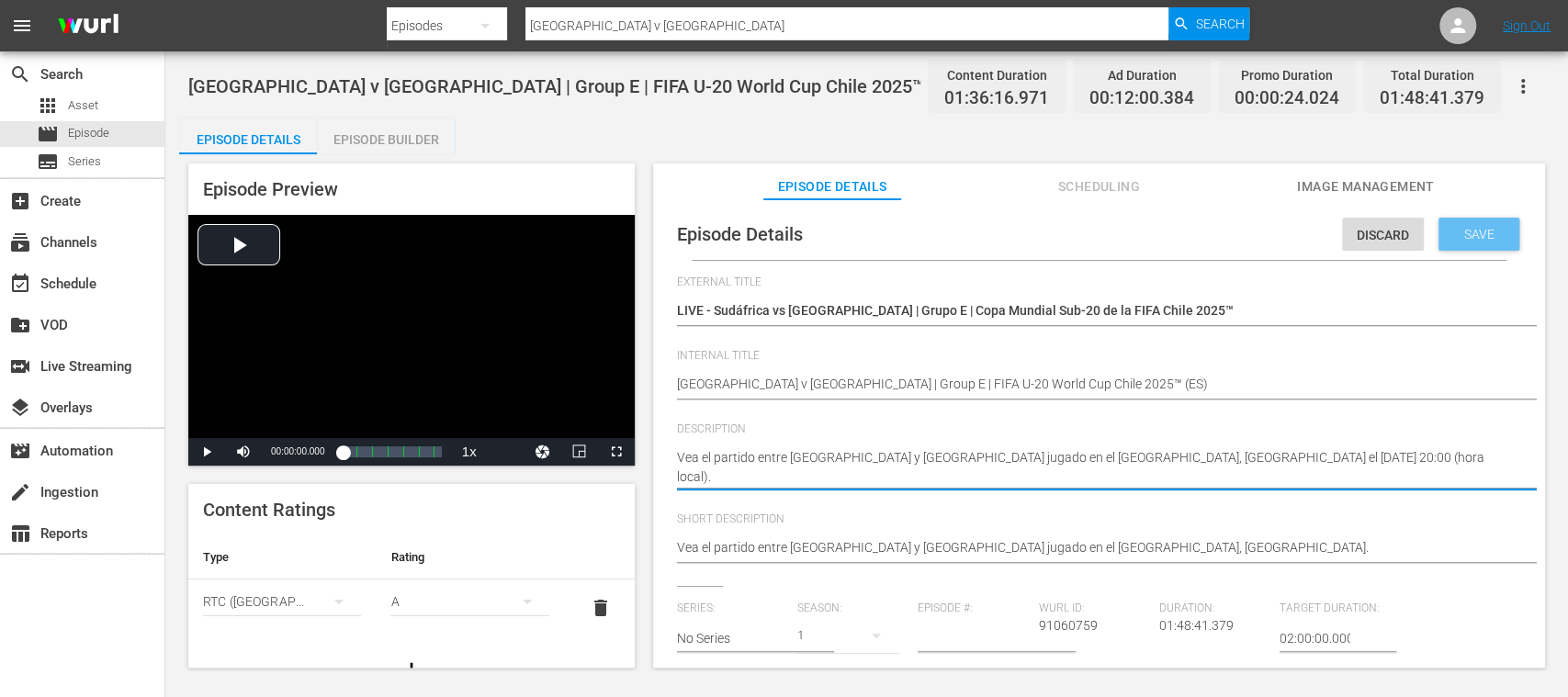
click at [1477, 234] on span "Save" at bounding box center [1480, 235] width 60 height 15
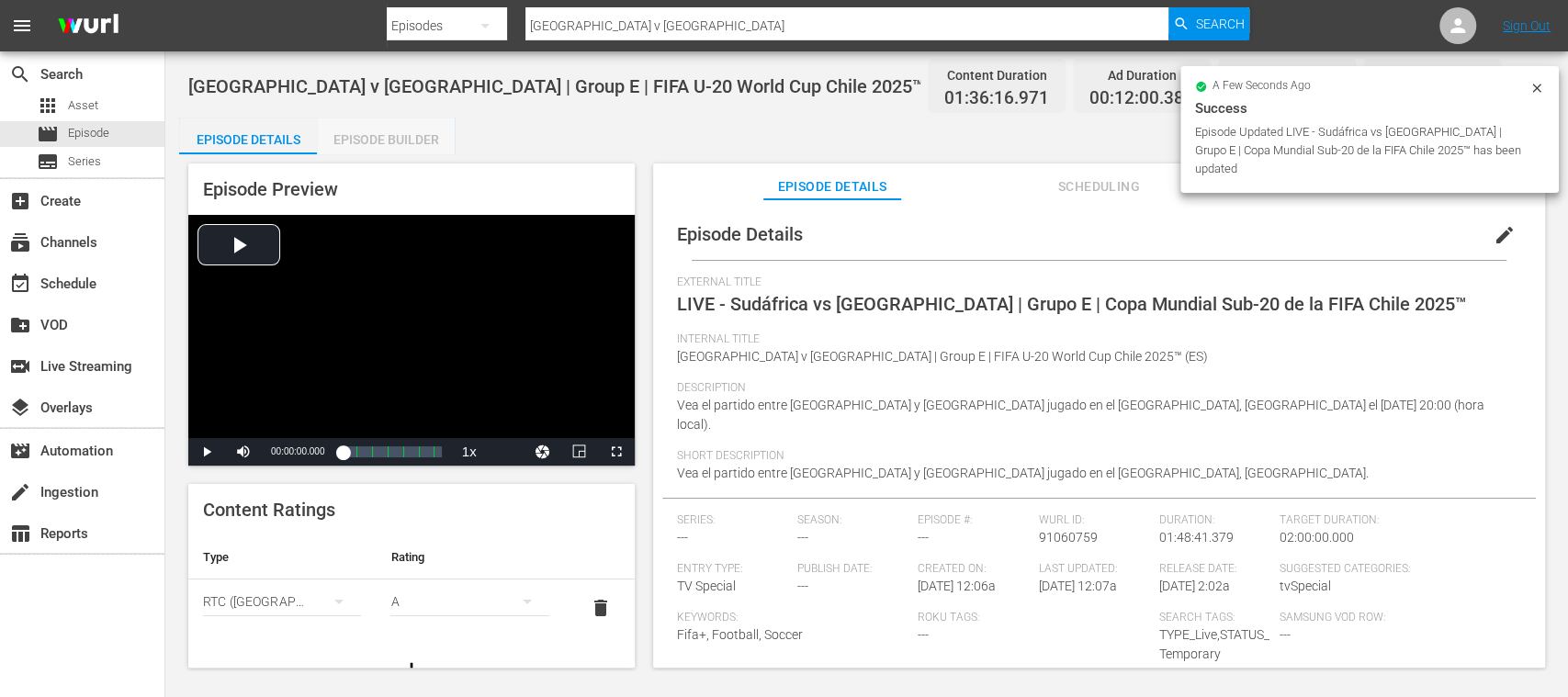
click at [392, 134] on div "Episode Builder" at bounding box center [385, 139] width 138 height 44
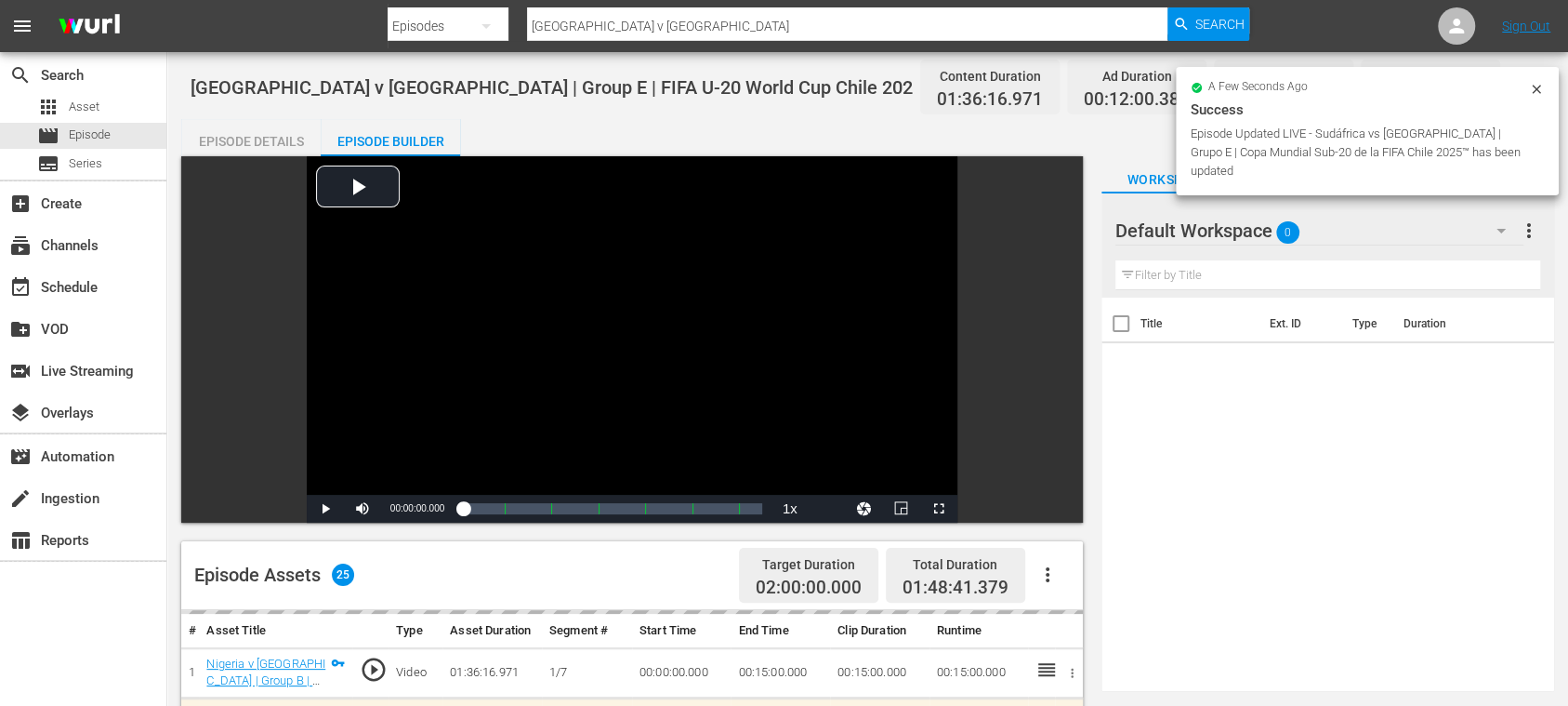
scroll to position [330, 0]
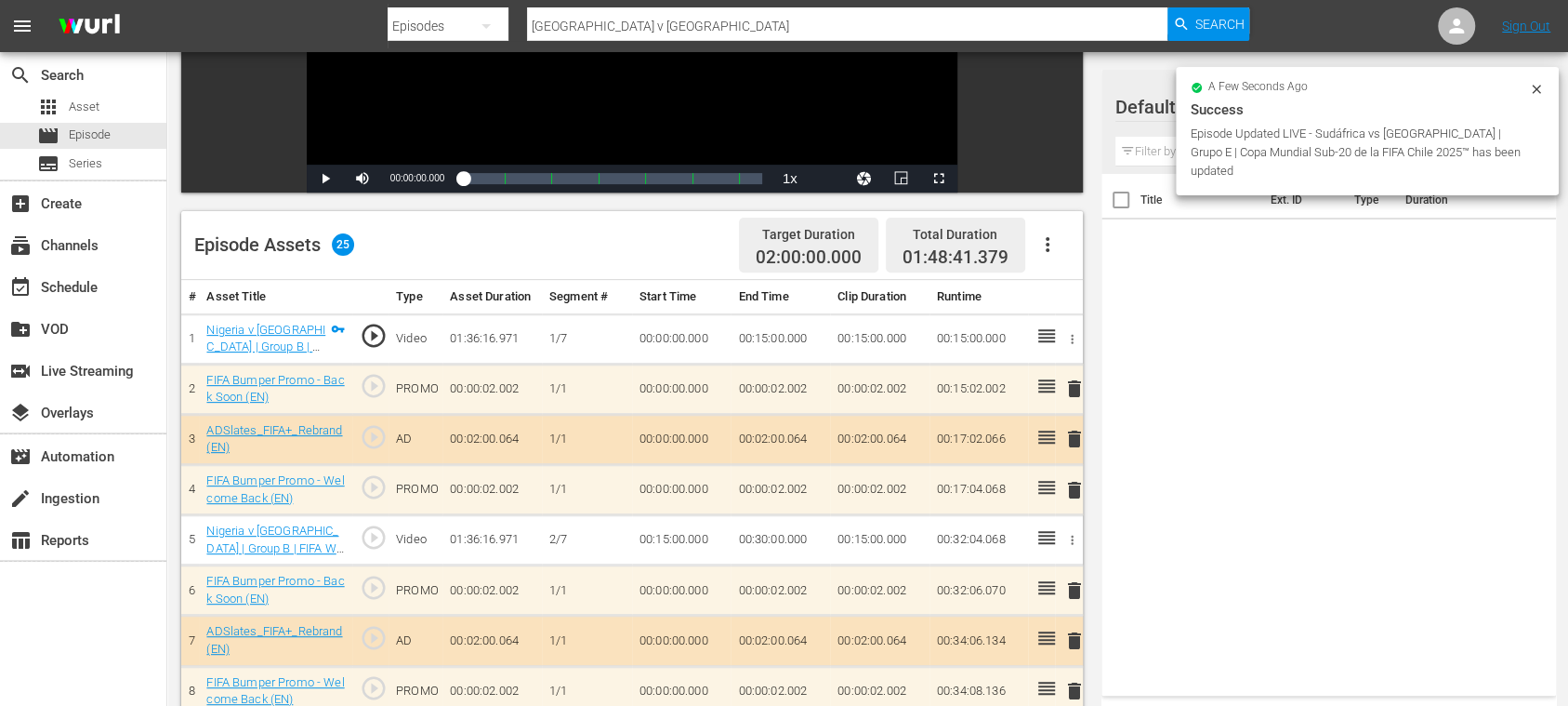
click at [1047, 250] on icon "button" at bounding box center [1048, 245] width 4 height 15
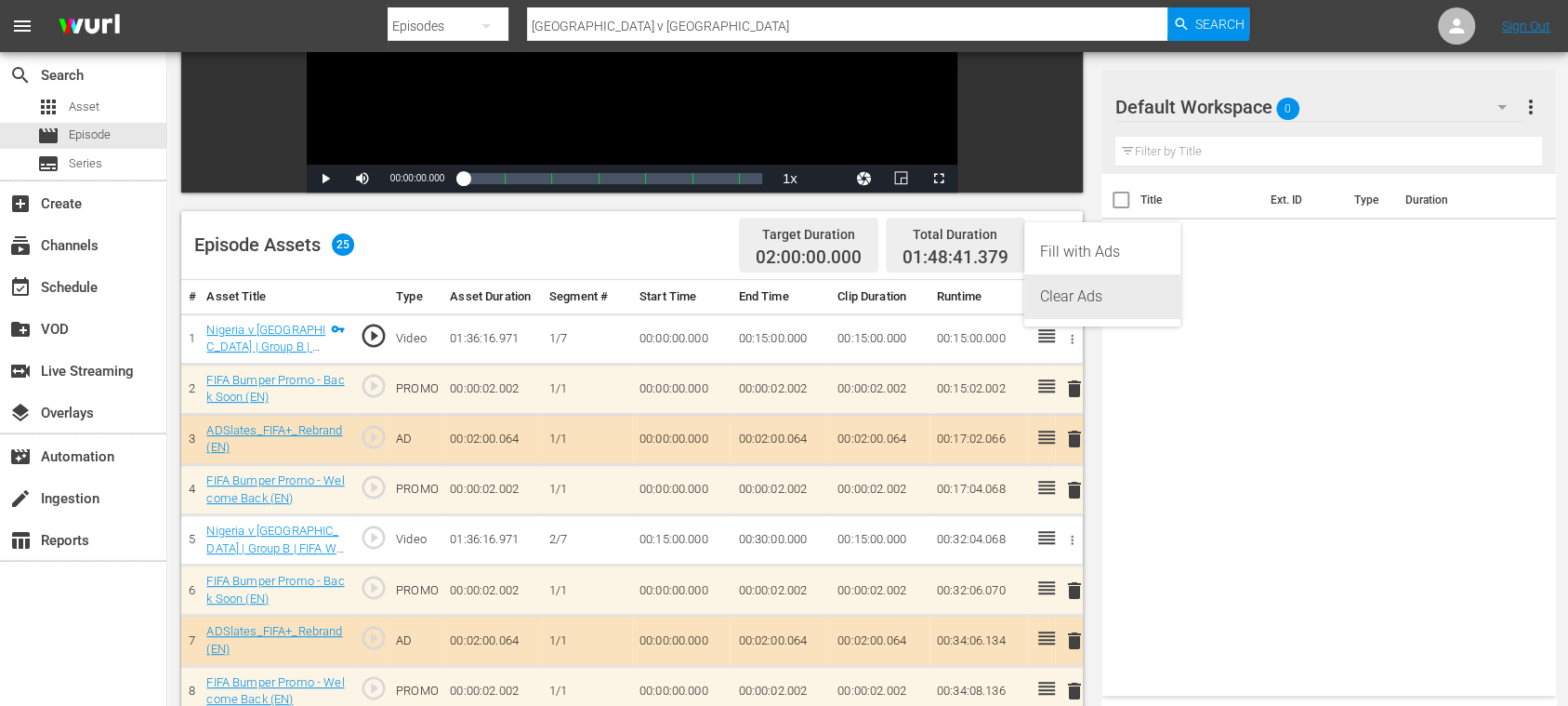
click at [1072, 306] on div "Clear Ads" at bounding box center [1102, 296] width 126 height 44
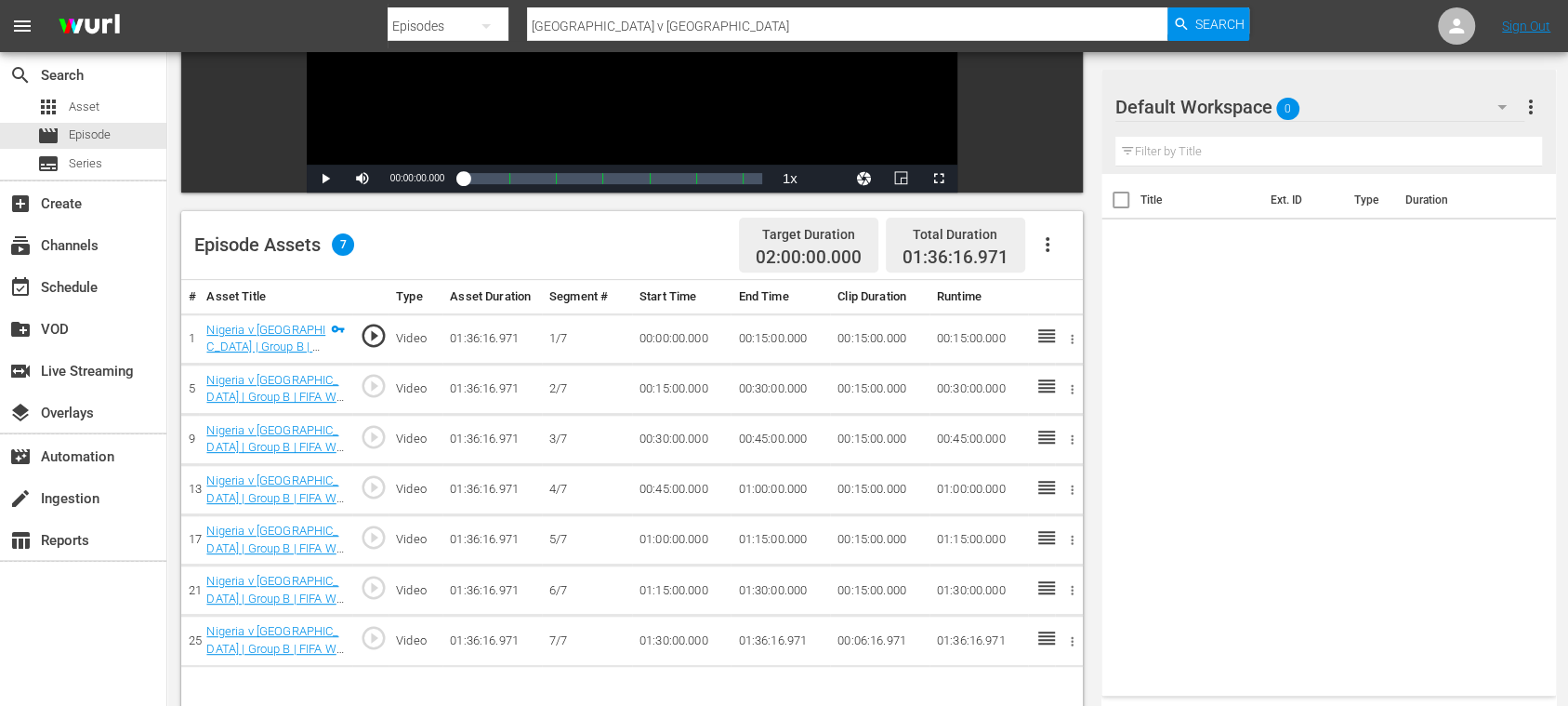
click at [1043, 240] on icon "button" at bounding box center [1048, 245] width 23 height 23
click at [1049, 249] on div "Fill with Ads" at bounding box center [1102, 252] width 126 height 44
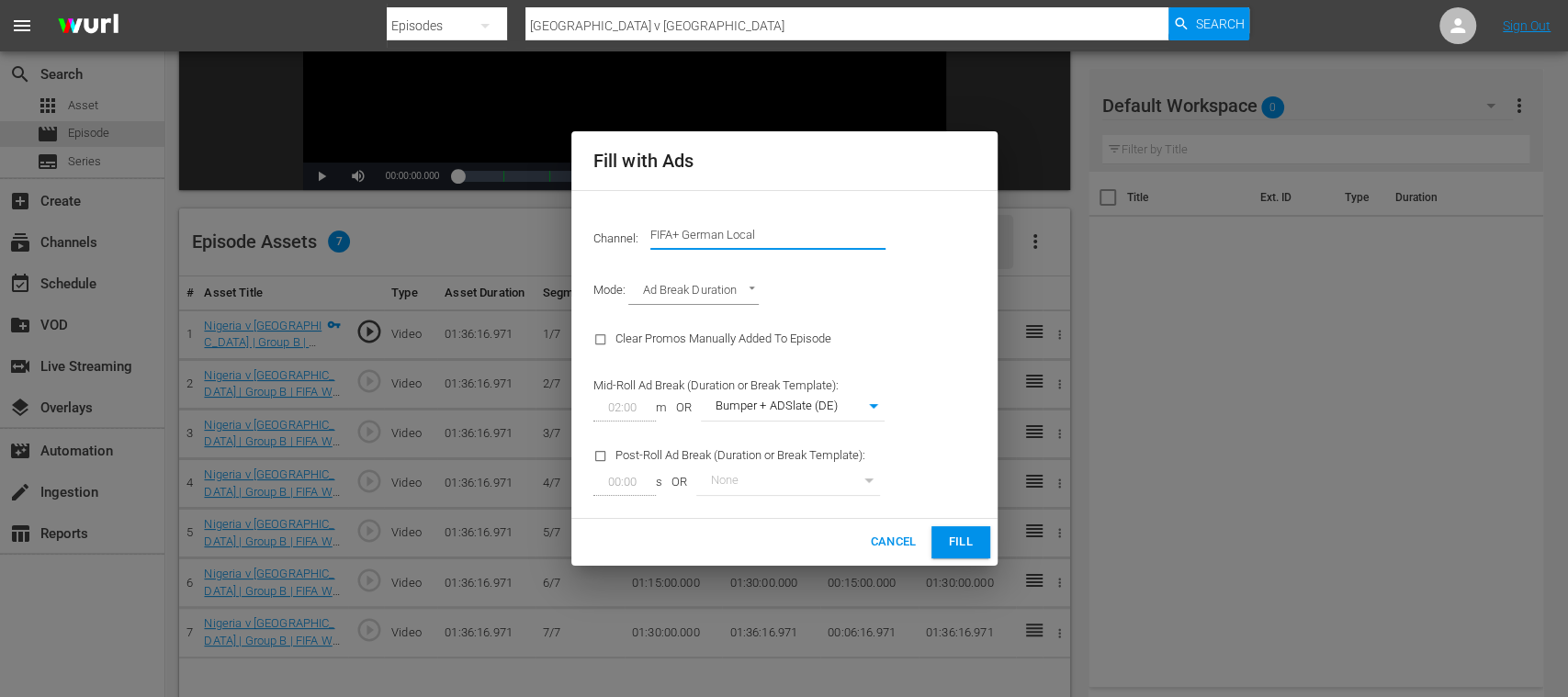
drag, startPoint x: 692, startPoint y: 234, endPoint x: 917, endPoint y: 246, distance: 225.3
click at [917, 246] on div "Channel: Channel Title FIFA+ German Local" at bounding box center [785, 235] width 404 height 66
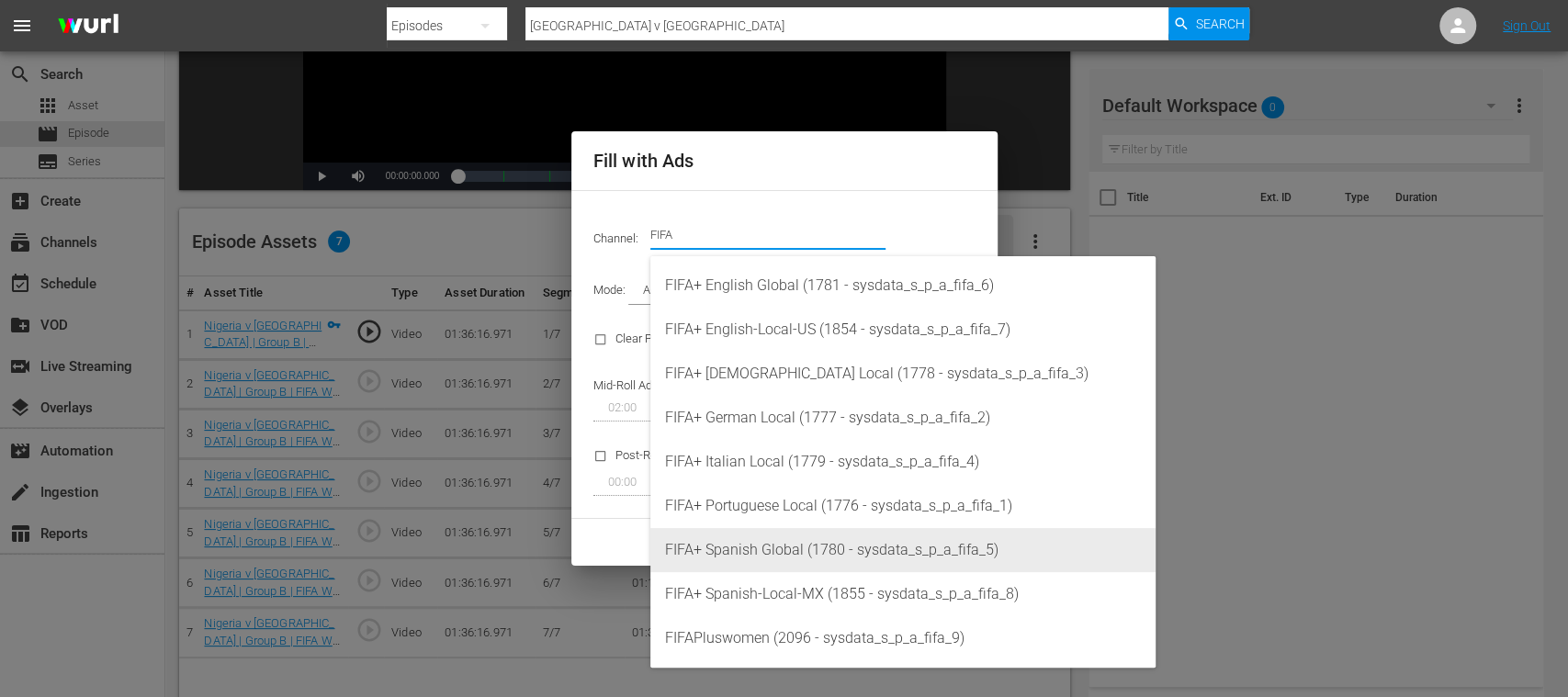
click at [844, 550] on div "FIFA+ Spanish Global (1780 - sysdata_s_p_a_fifa_5)" at bounding box center [902, 549] width 476 height 44
type input "FIFA+ Spanish Global (1780)"
type input "339"
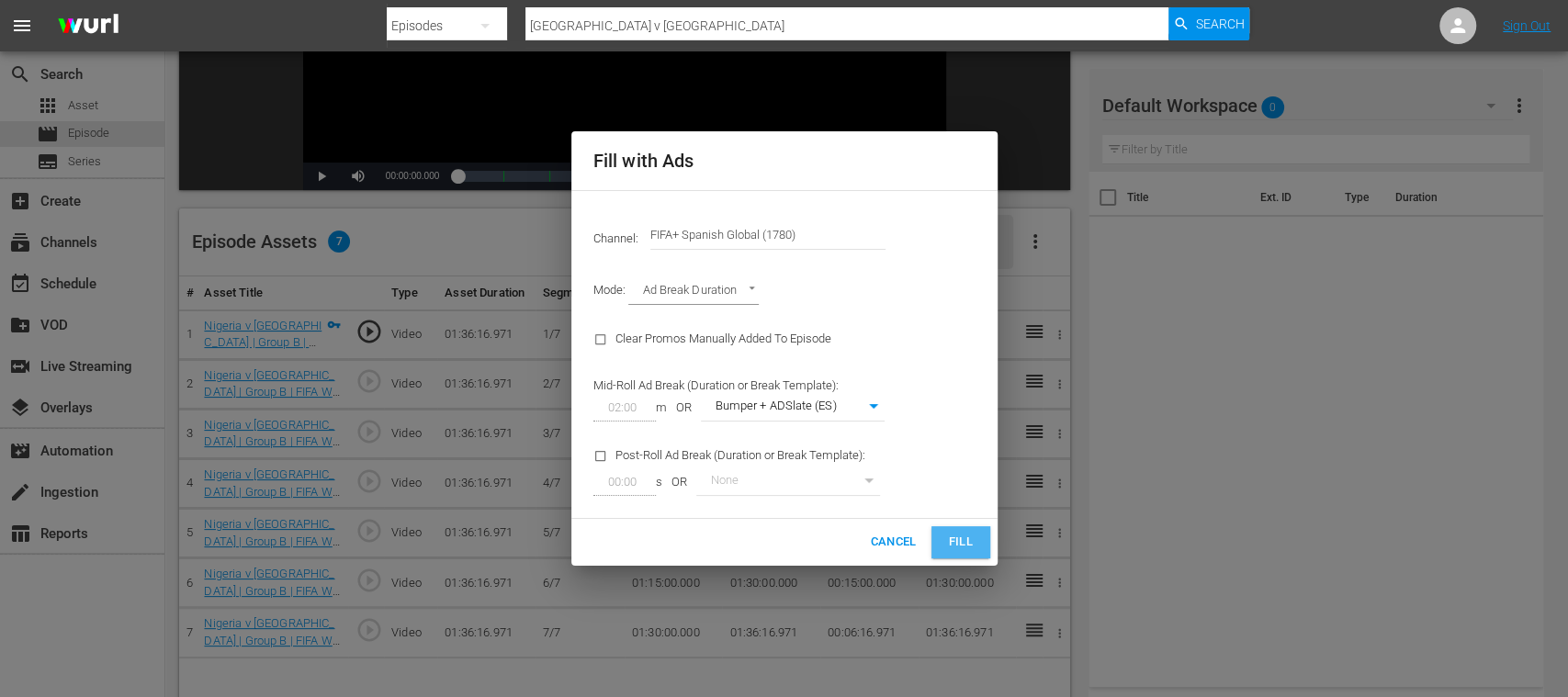
click at [966, 541] on span "Fill" at bounding box center [961, 542] width 30 height 21
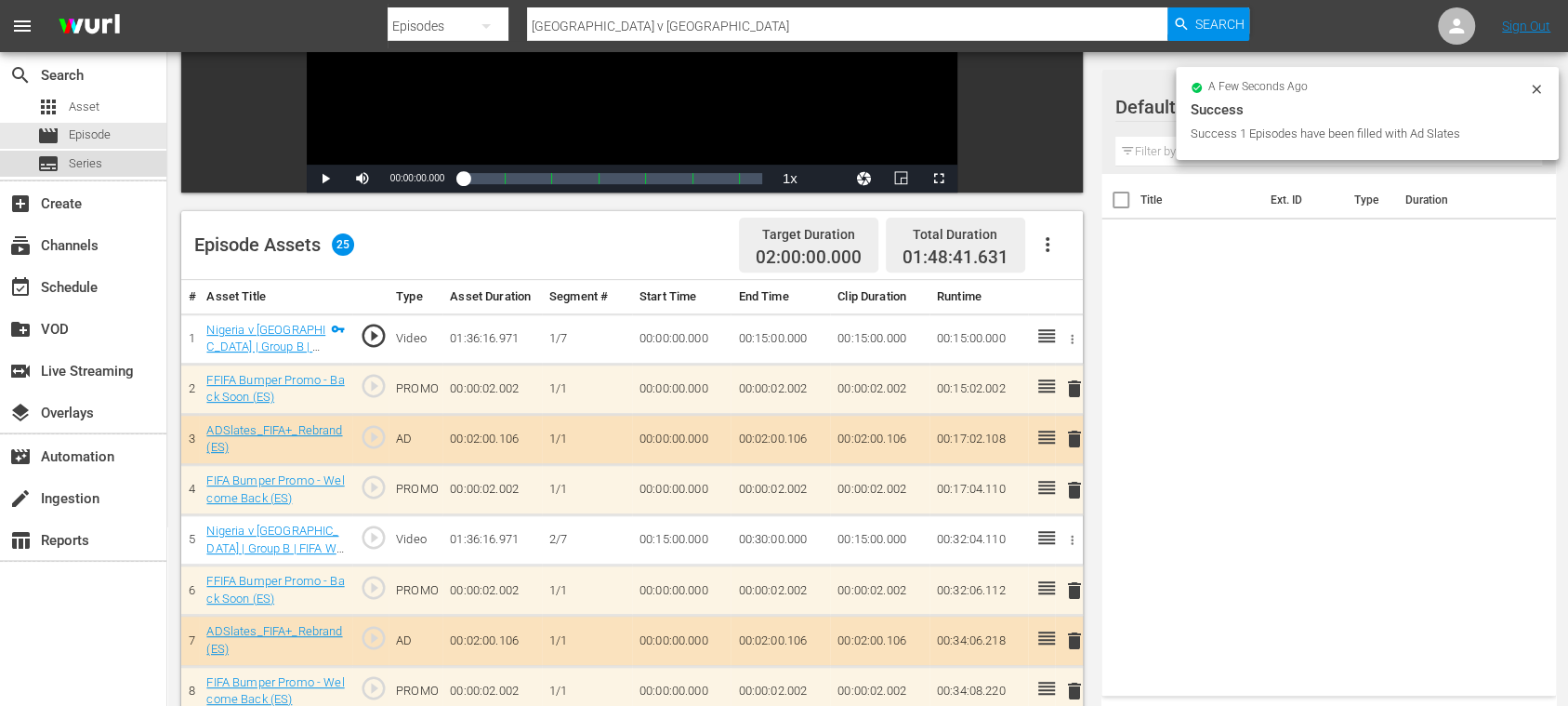
click at [97, 155] on span "Series" at bounding box center [86, 164] width 34 height 19
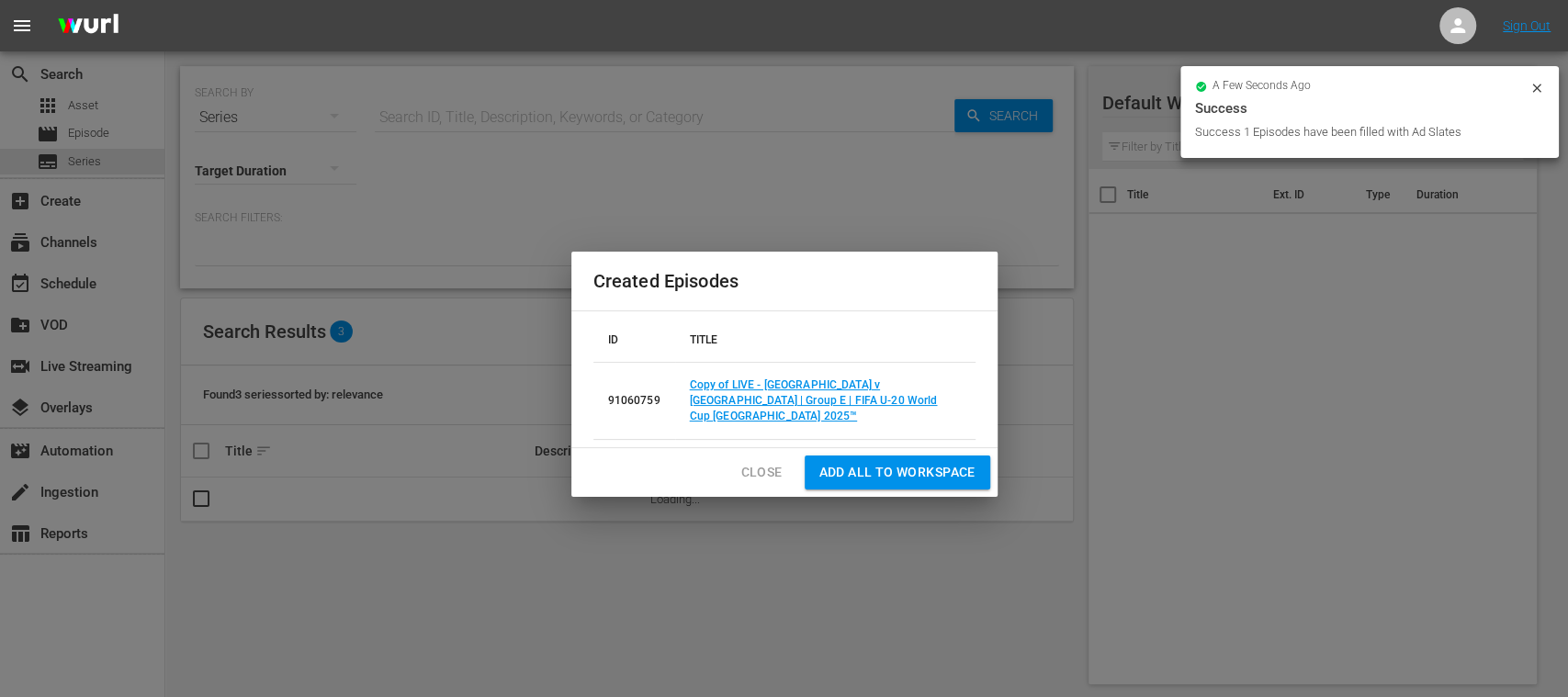
click at [96, 134] on div "Created Episodes ID TITLE 91060759 Copy of LIVE - [GEOGRAPHIC_DATA] v [GEOGRAPH…" at bounding box center [784, 348] width 1568 height 697
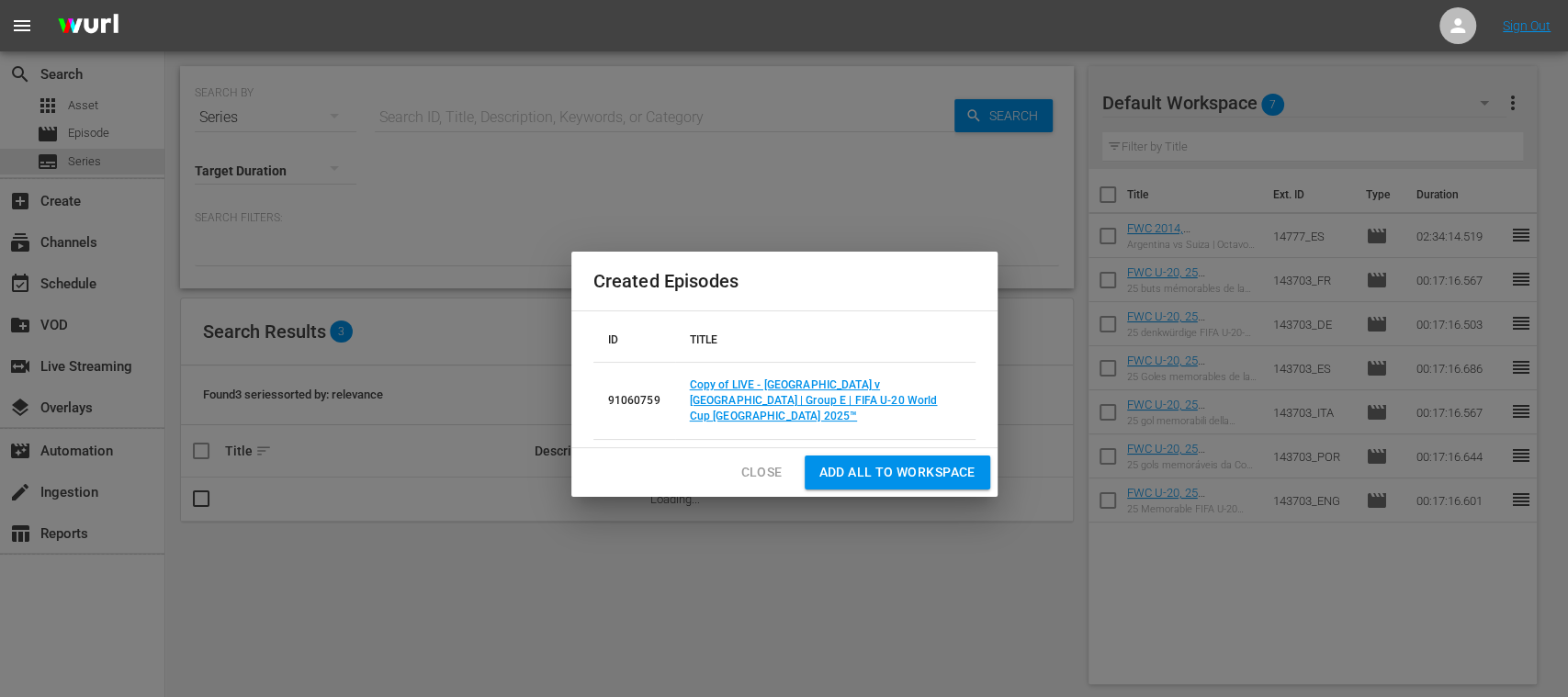
click at [750, 466] on span "Close" at bounding box center [762, 472] width 41 height 23
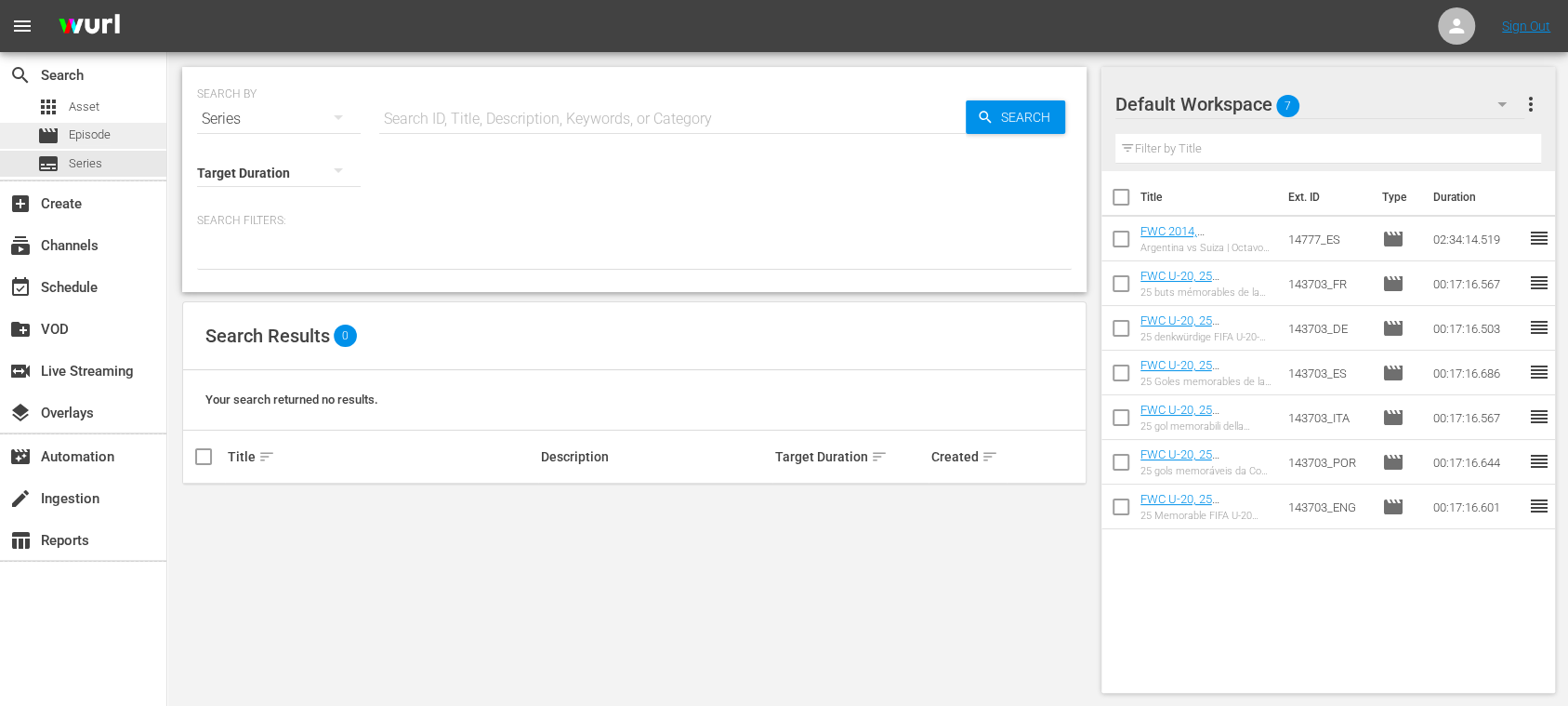
click at [98, 141] on span "Episode" at bounding box center [90, 135] width 41 height 19
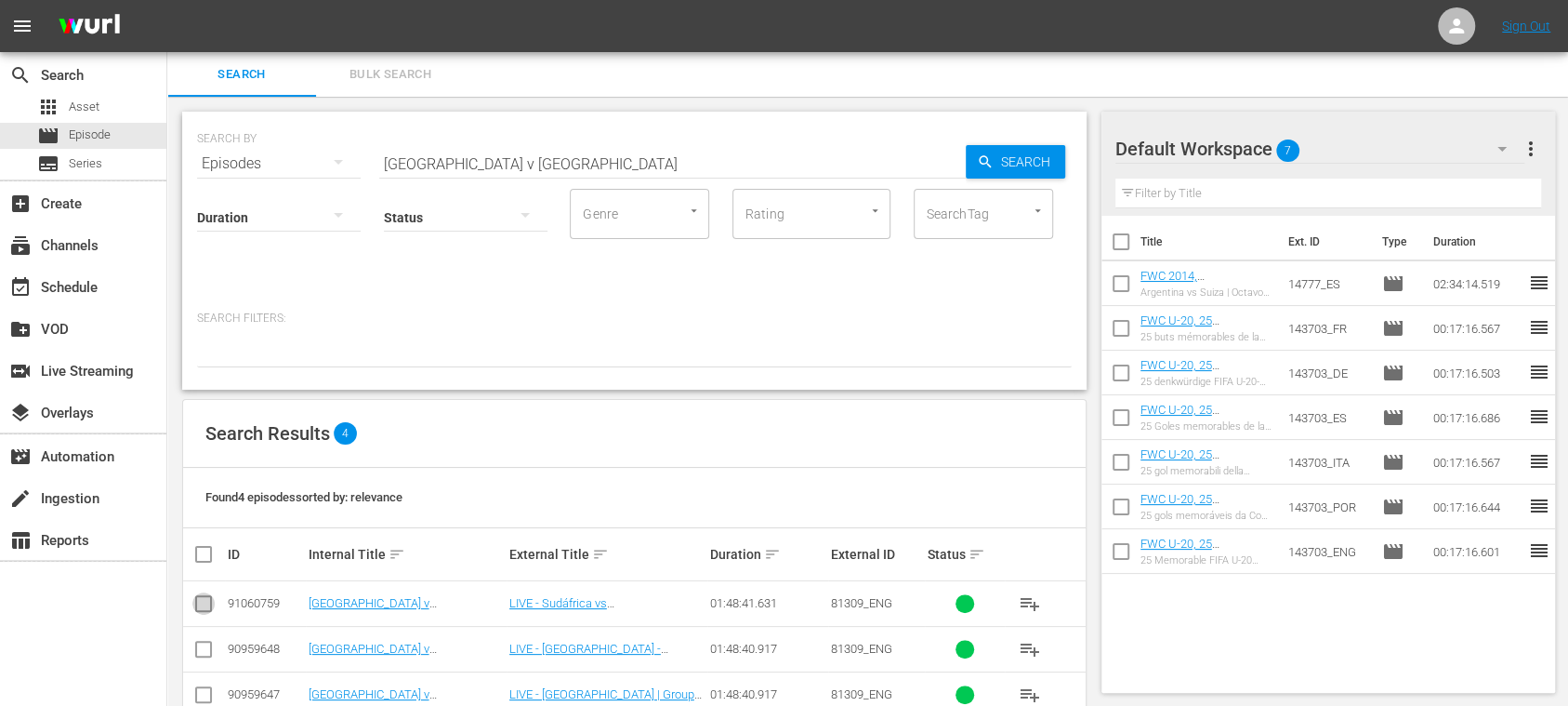
click at [204, 604] on input "checkbox" at bounding box center [204, 607] width 23 height 23
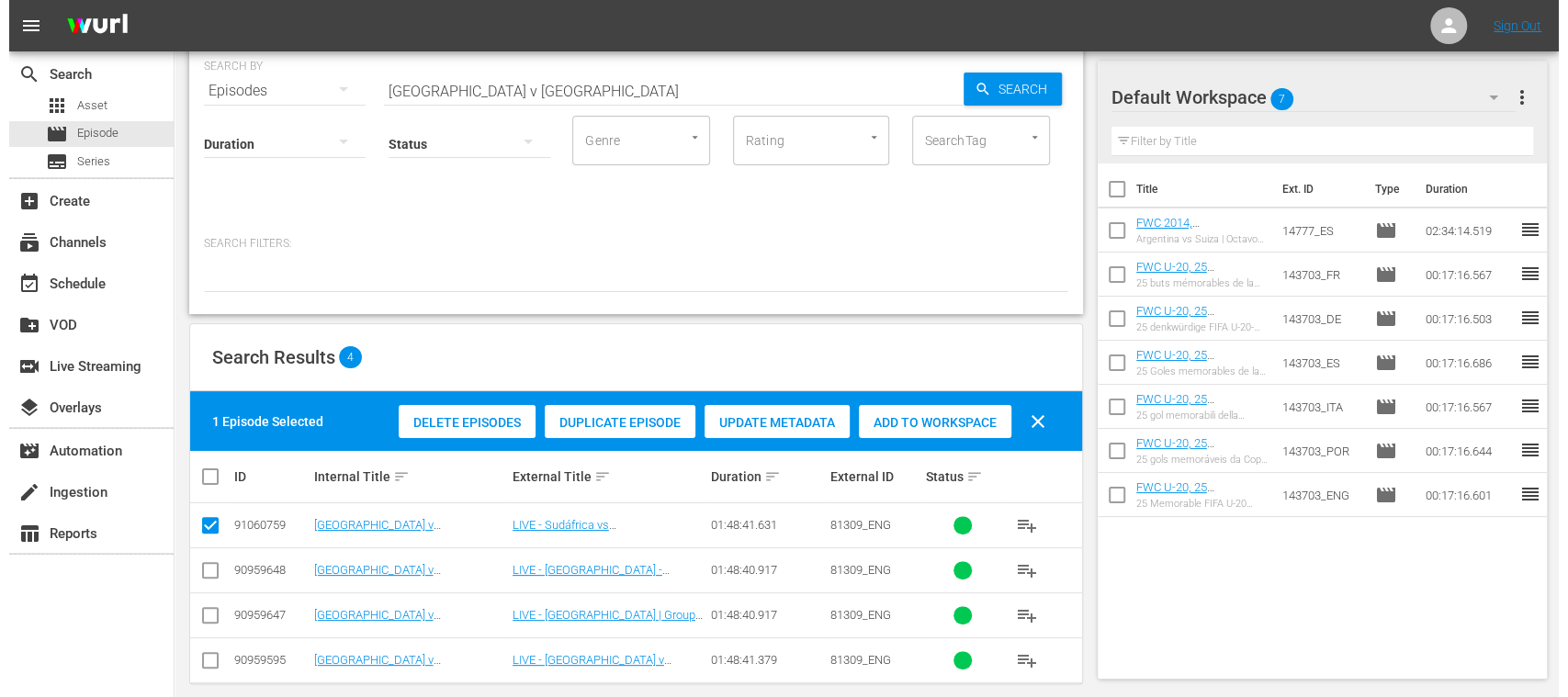
scroll to position [88, 0]
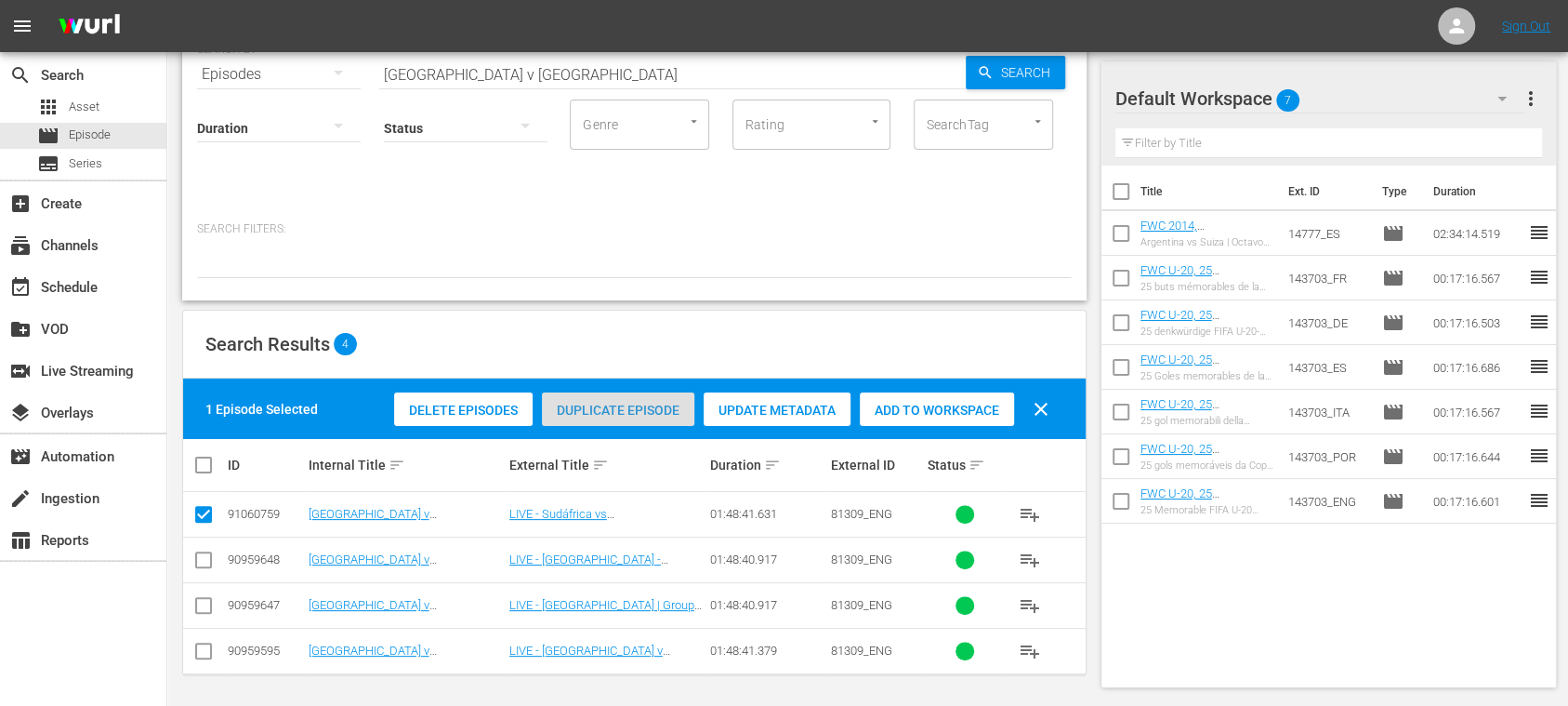
click at [619, 405] on span "Duplicate Episode" at bounding box center [618, 410] width 153 height 15
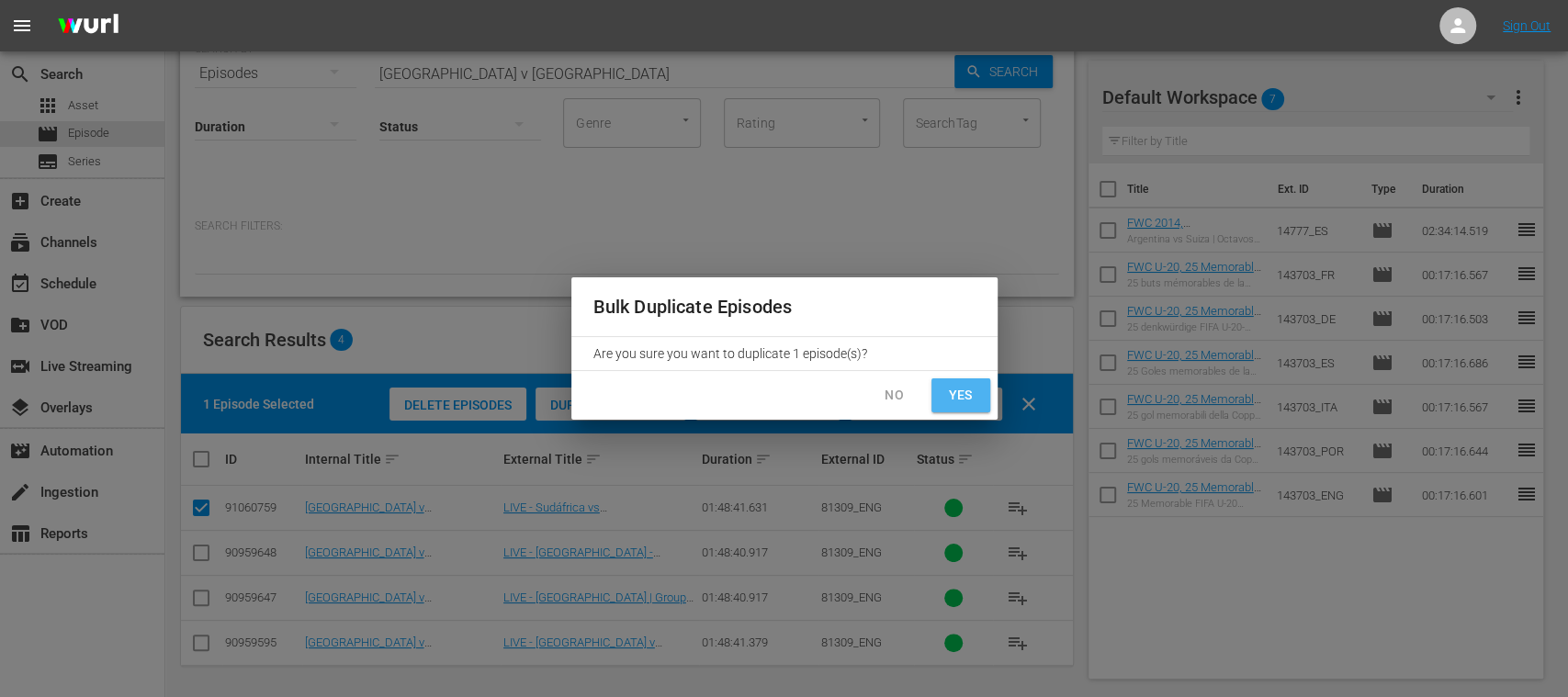
click at [955, 393] on span "Yes" at bounding box center [961, 395] width 30 height 23
checkbox input "false"
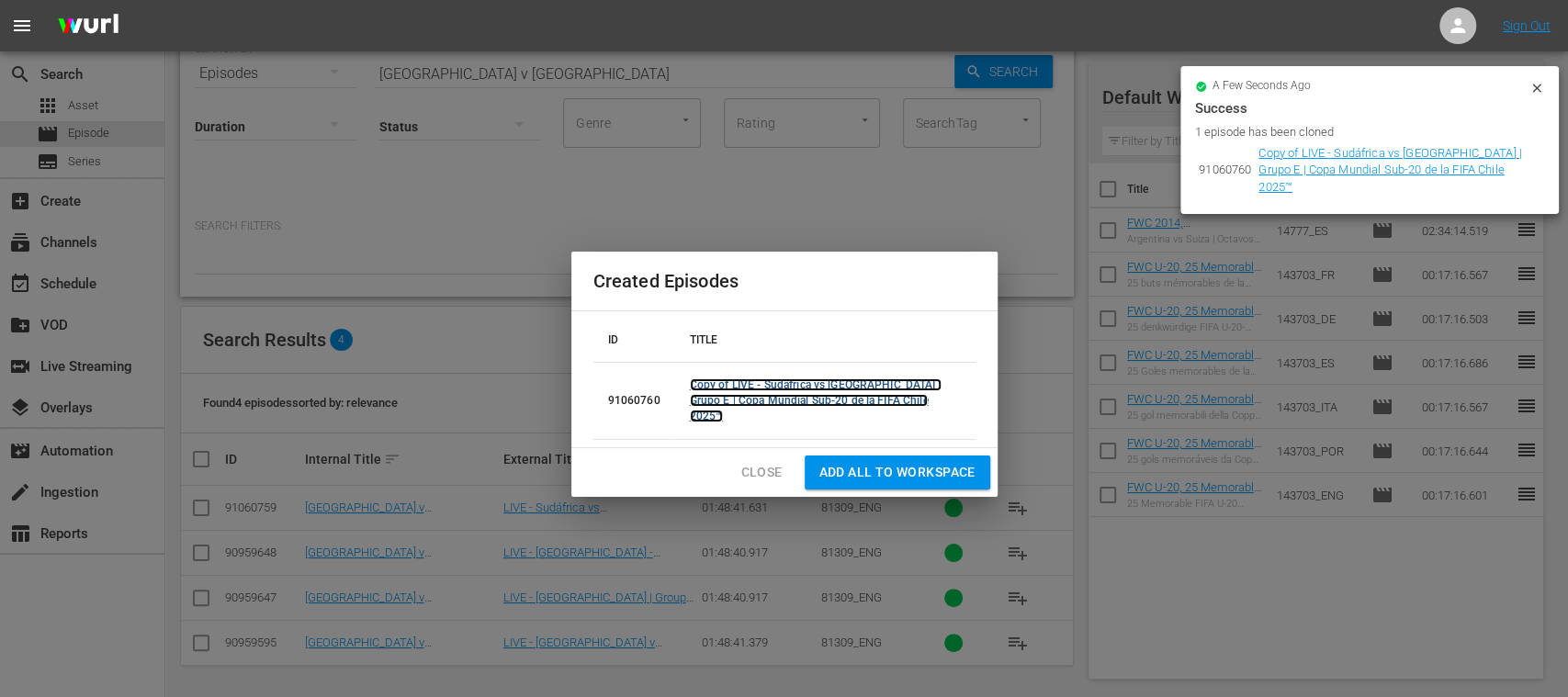
click at [717, 385] on link "Copy of LIVE - Sudáfrica vs [GEOGRAPHIC_DATA] | Grupo E | Copa Mundial Sub-20 d…" at bounding box center [816, 400] width 251 height 44
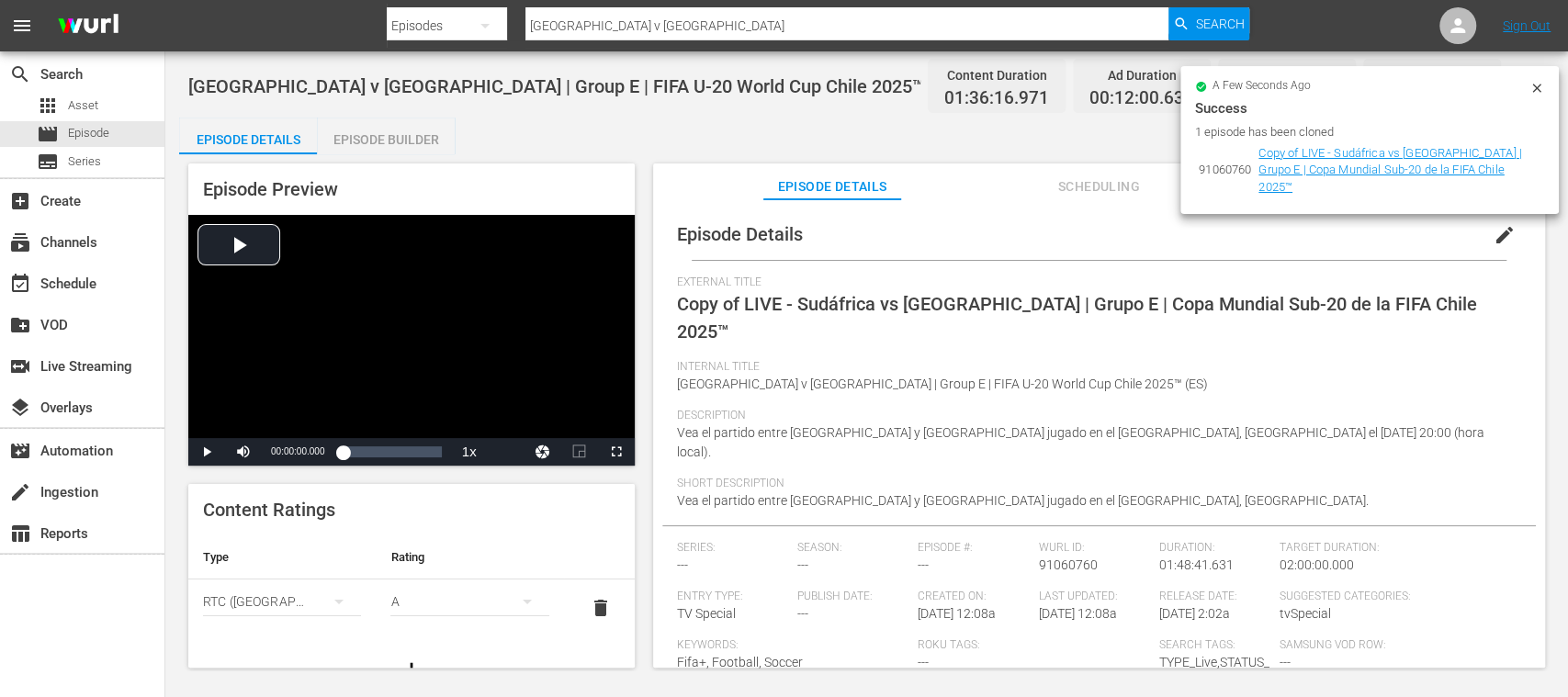
click at [1534, 85] on icon at bounding box center [1536, 87] width 8 height 8
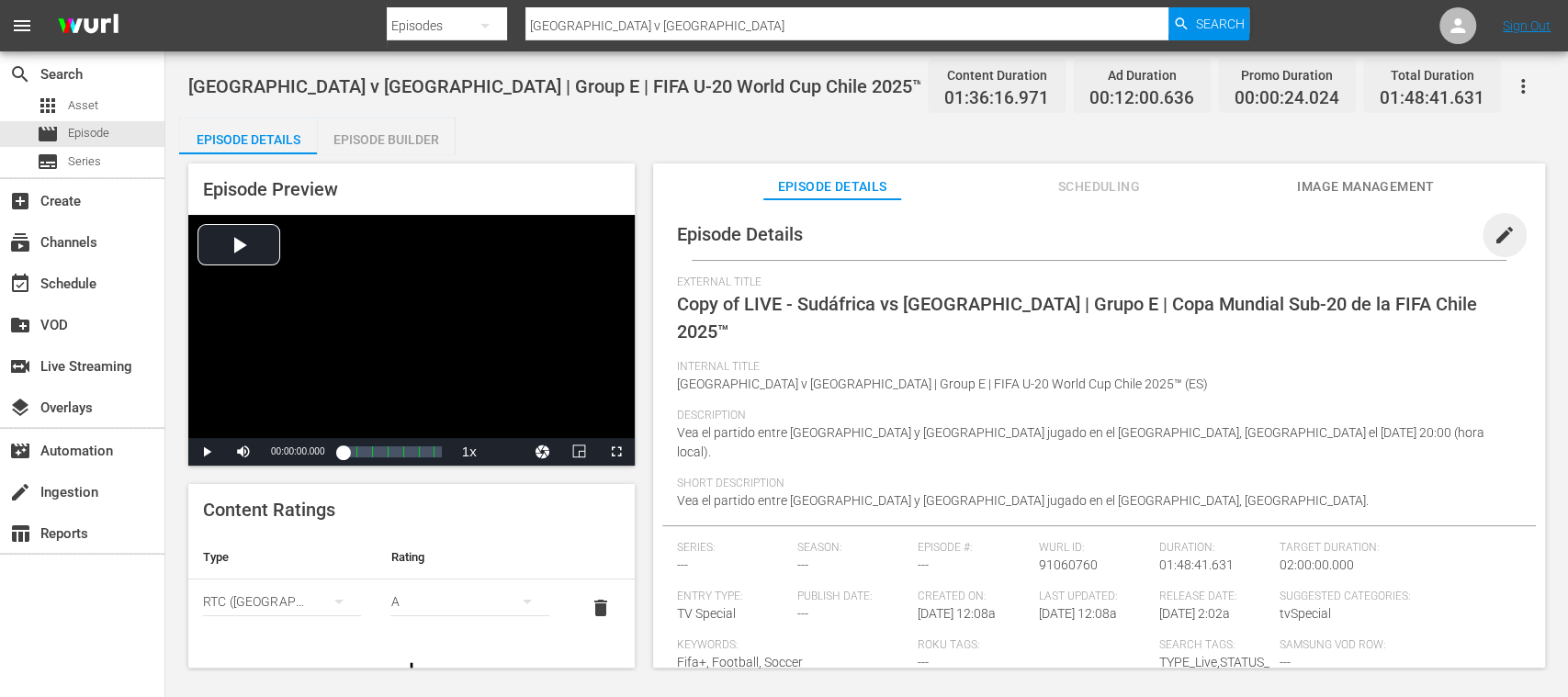
click at [1503, 226] on span "edit" at bounding box center [1505, 235] width 22 height 22
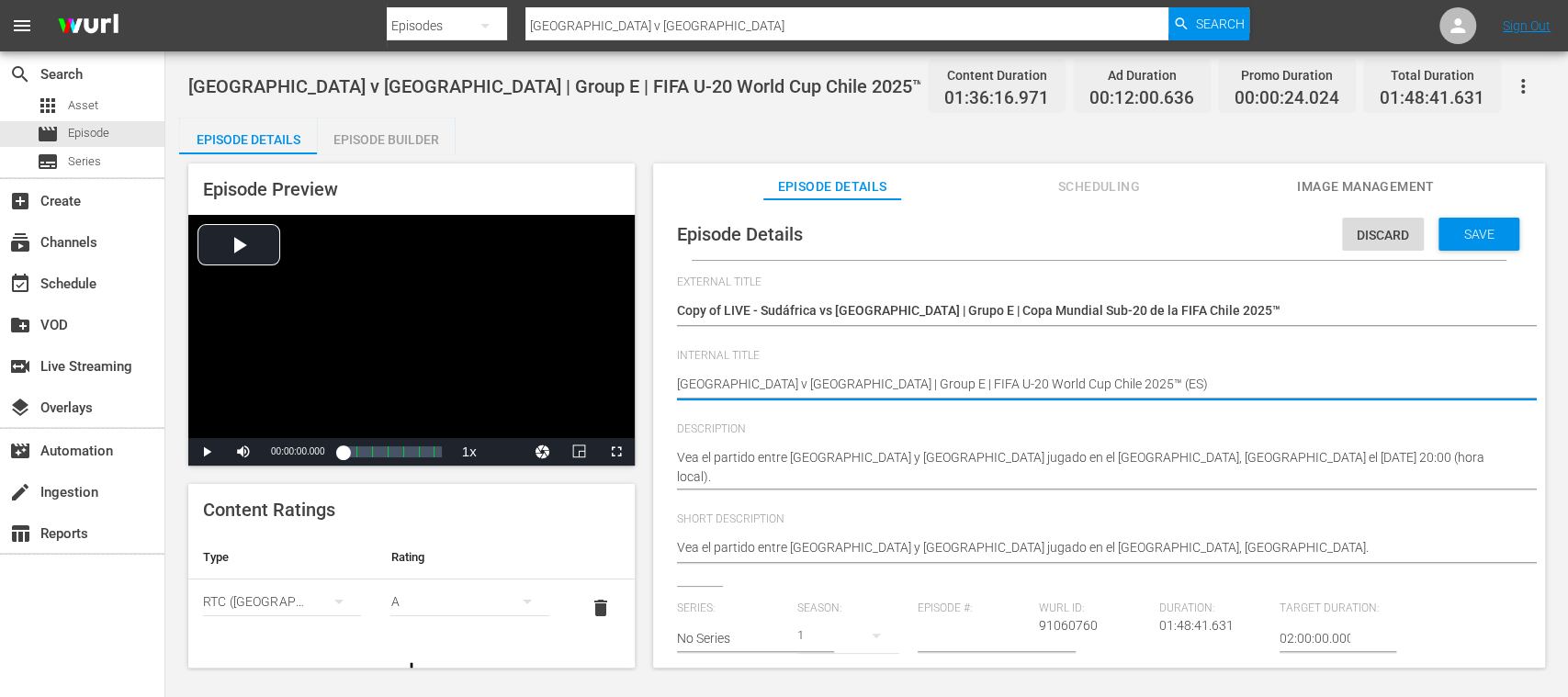
type textarea "[GEOGRAPHIC_DATA] v [GEOGRAPHIC_DATA] | Group E | FIFA U-20 World Cup Chile 202…"
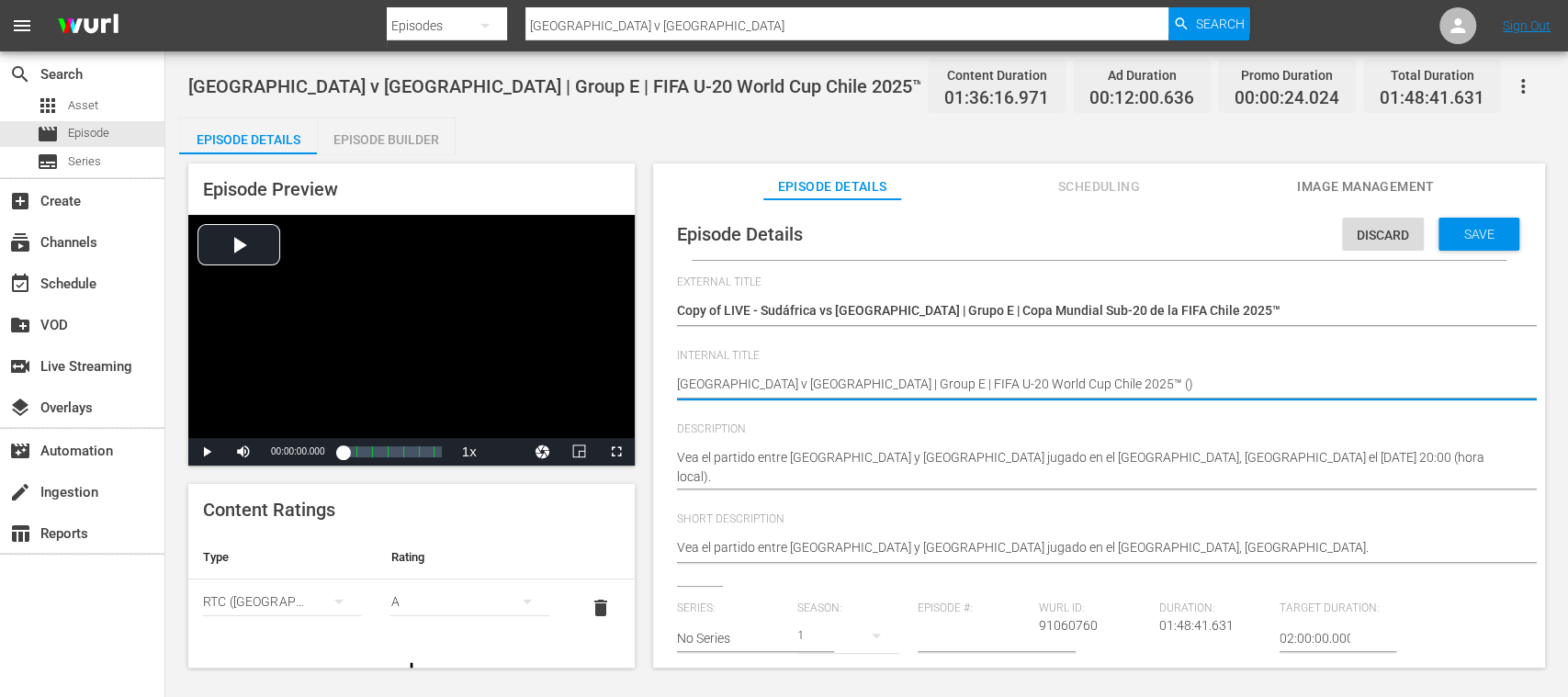
type textarea "[GEOGRAPHIC_DATA] v [GEOGRAPHIC_DATA] | Group E | FIFA U-20 World Cup Chile 202…"
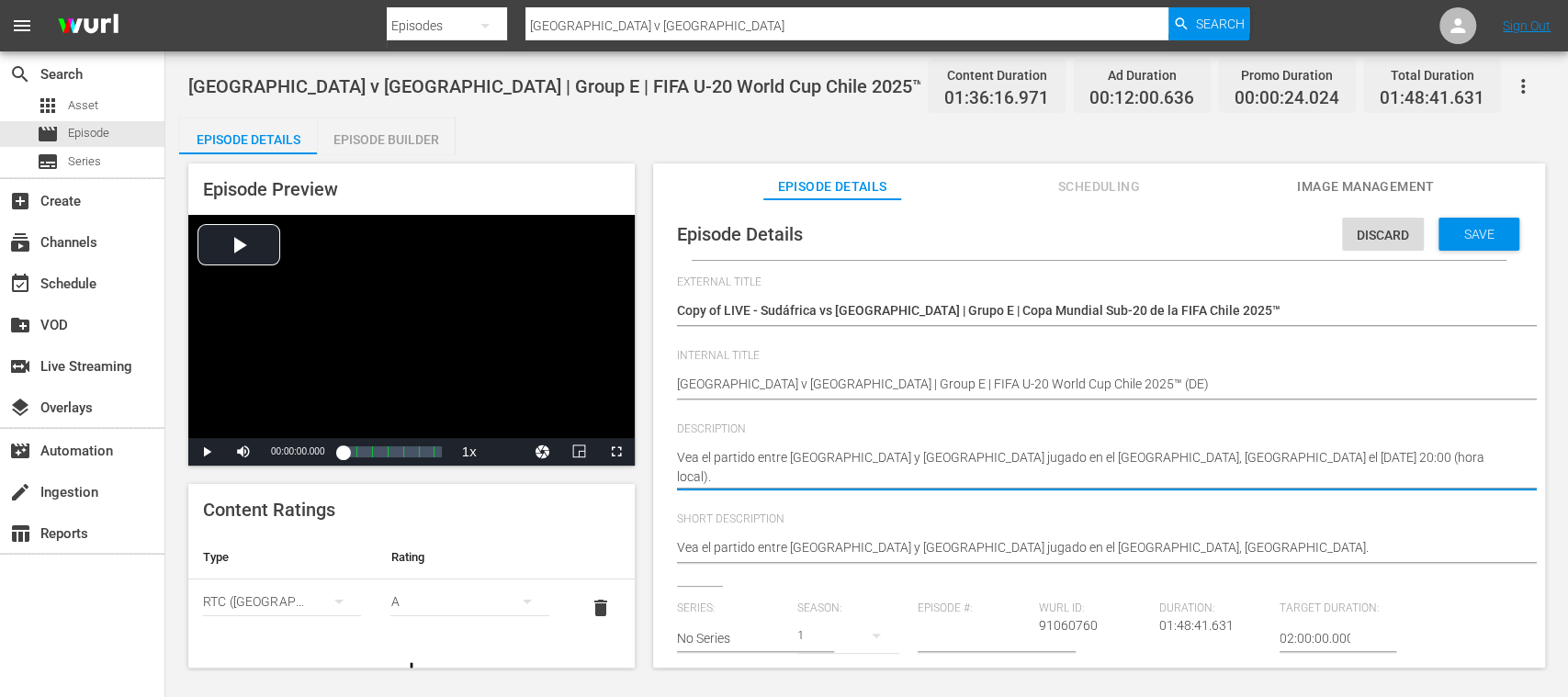
drag, startPoint x: 676, startPoint y: 457, endPoint x: 690, endPoint y: 441, distance: 21.3
paste textarea "Seht Euch das Spiel zwischen Südafrika und Neukaledonien an. [GEOGRAPHIC_DATA],…"
type textarea "Seht Euch das Spiel zwischen Südafrika und Neukaledonien an. [GEOGRAPHIC_DATA],…"
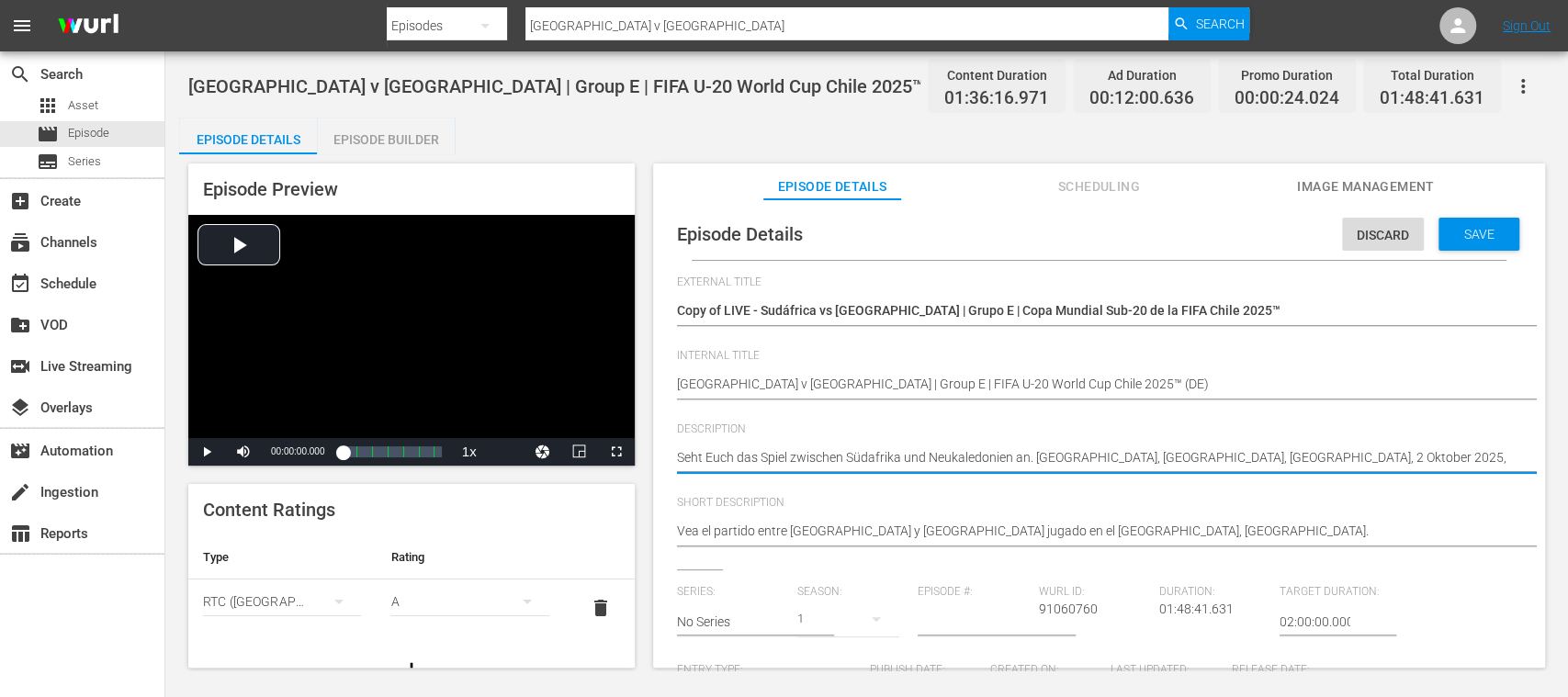
type textarea "Seht Euch das Spiel zwischen Südafrika und Neukaledonien an. [GEOGRAPHIC_DATA],…"
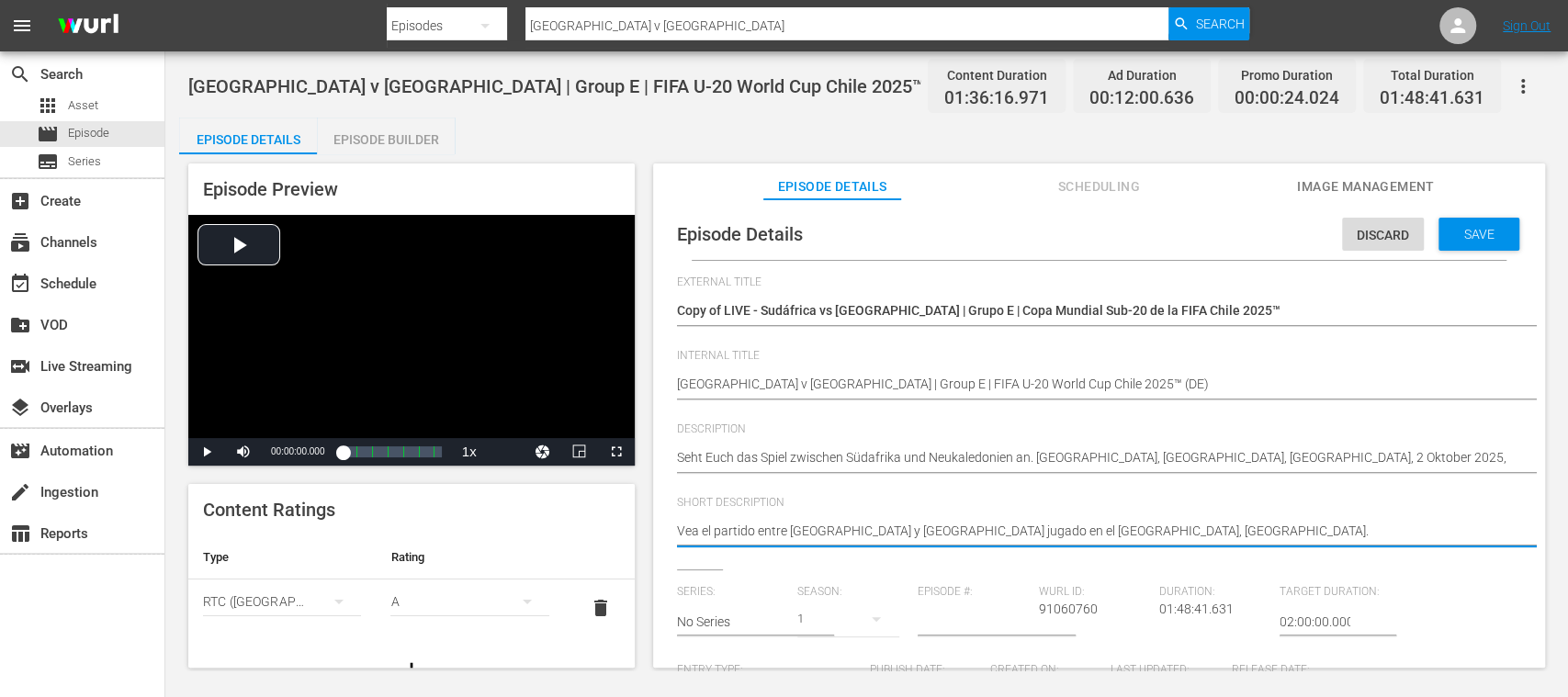
drag, startPoint x: 1210, startPoint y: 525, endPoint x: 774, endPoint y: 534, distance: 436.1
paste textarea "Seht Euch das Spiel zwischen Südafrika und Neukaledonien an. [GEOGRAPHIC_DATA],…"
type textarea "Seht Euch das Spiel zwischen Südafrika und Neukaledonien an. [GEOGRAPHIC_DATA],…"
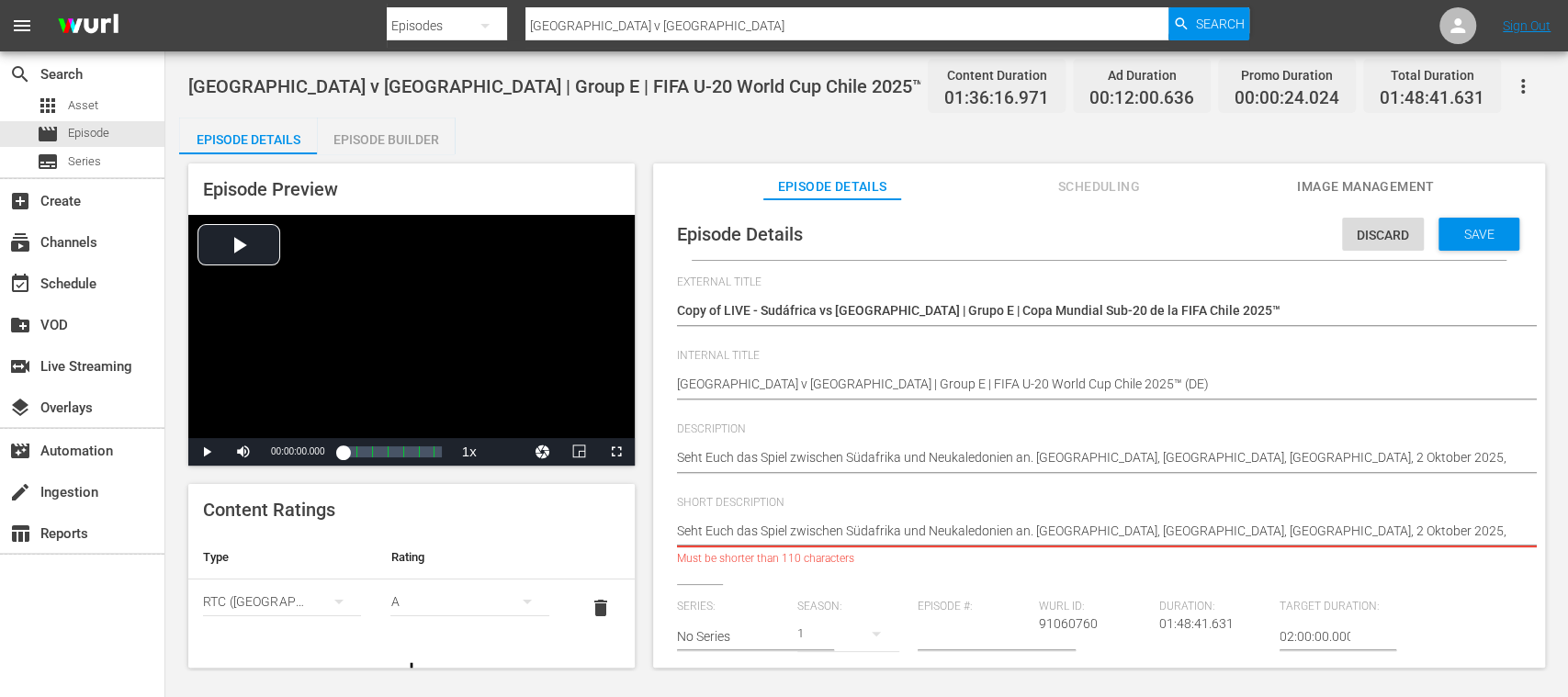
scroll to position [0, 22]
drag, startPoint x: 1203, startPoint y: 535, endPoint x: 1548, endPoint y: 579, distance: 347.8
click at [1548, 579] on div "Episode Preview Video Player is loading. Play Video Play Mute Current Time 00:0…" at bounding box center [866, 418] width 1375 height 528
type textarea "Seht Euch das Spiel zwischen Südafrika und Neukaledonien an. [GEOGRAPHIC_DATA],…"
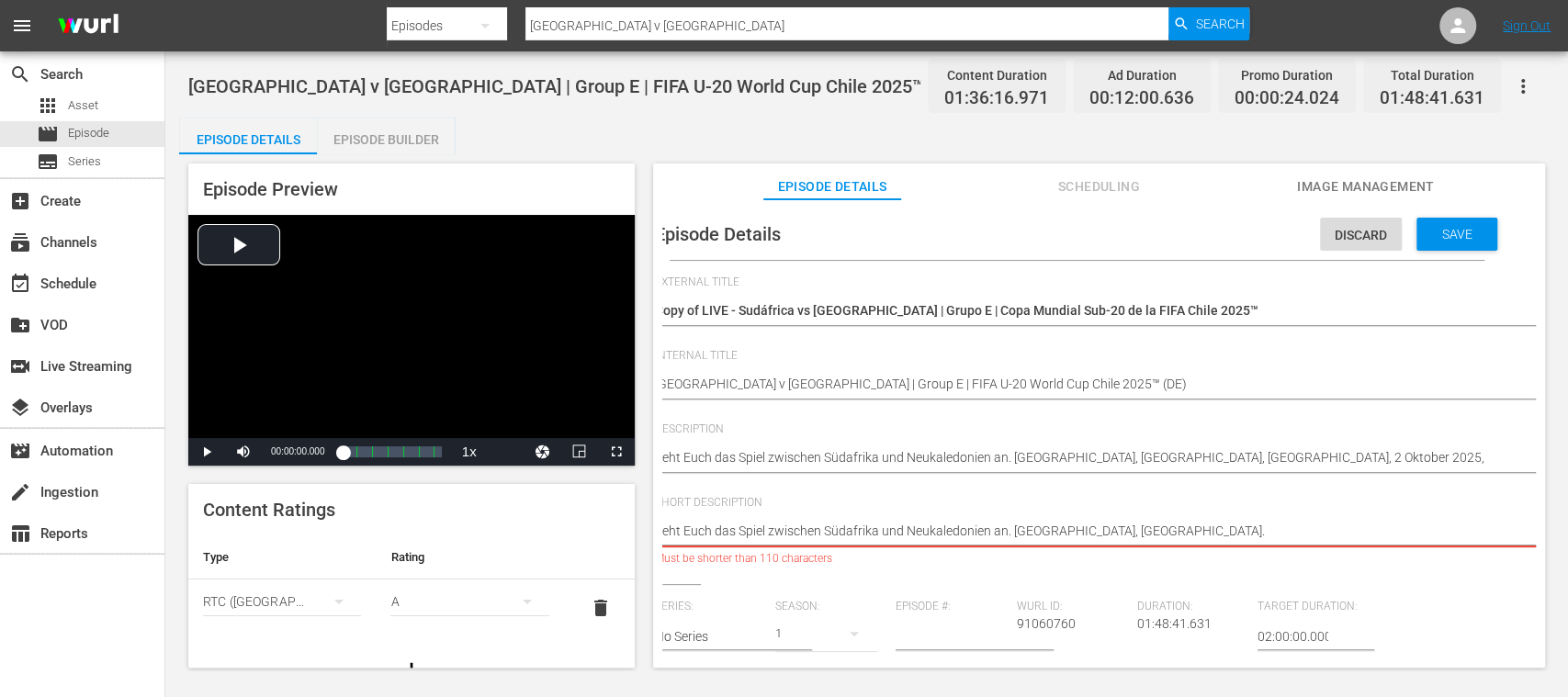
type textarea "Seht Euch das Spiel zwischen Südafrika und Neukaledonien an. [GEOGRAPHIC_DATA],…"
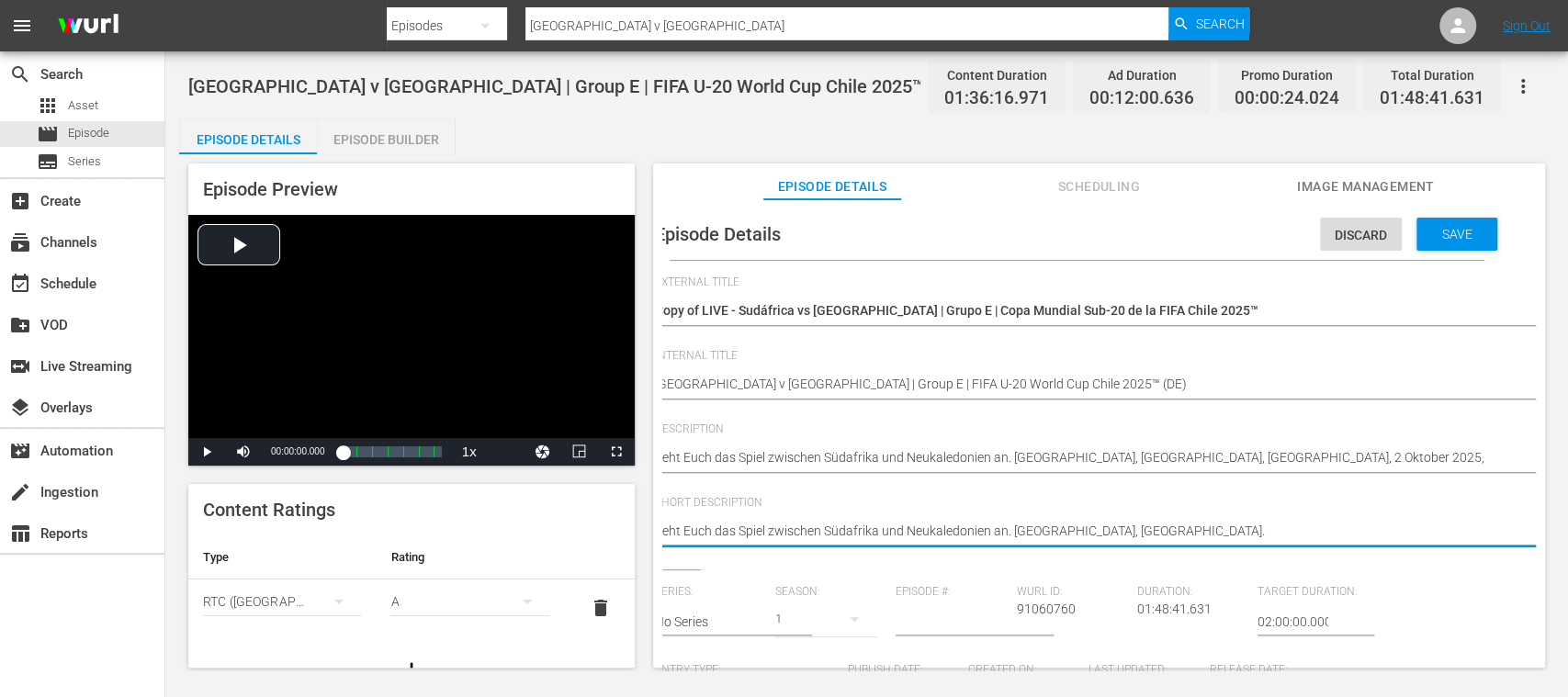
type textarea "Seht Euch das Spiel zwischen Südafrika und Neukaledonien an. [GEOGRAPHIC_DATA],…"
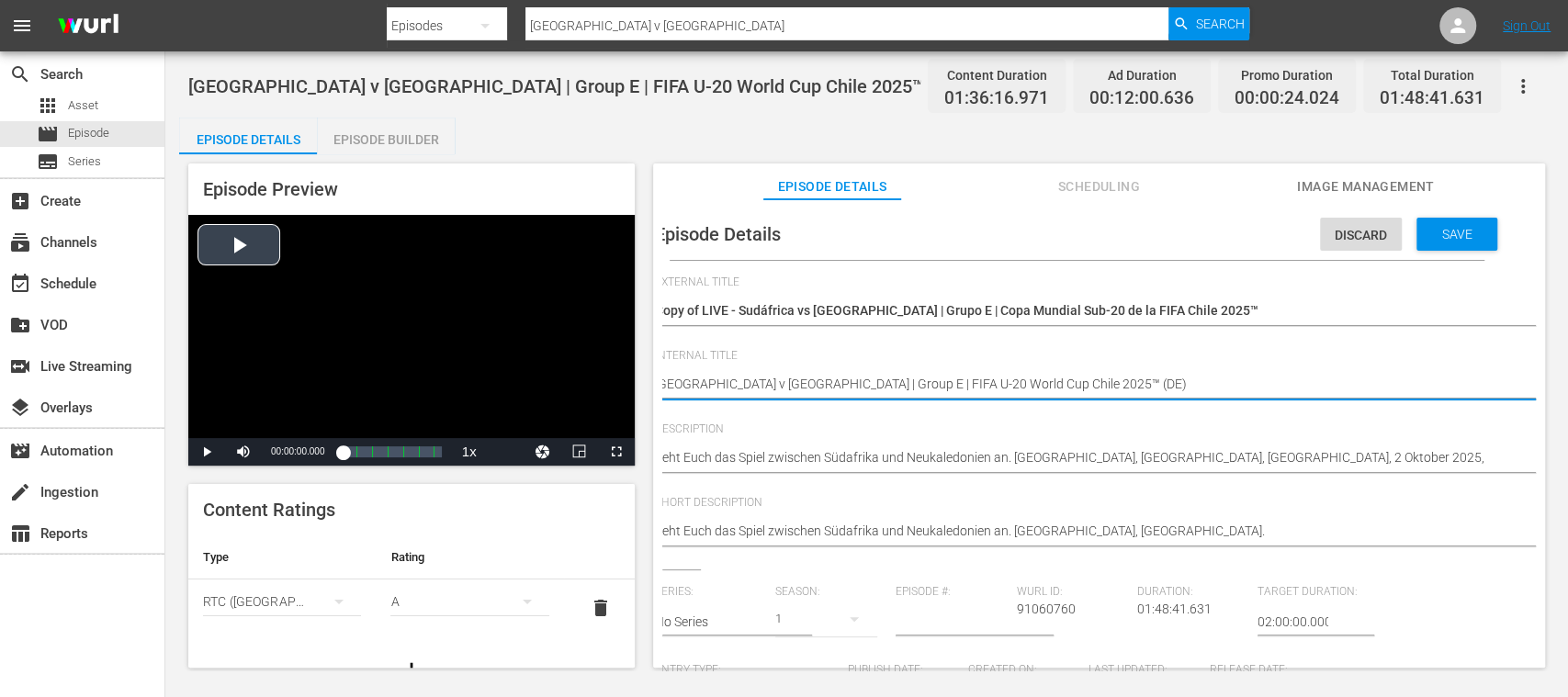
scroll to position [0, 0]
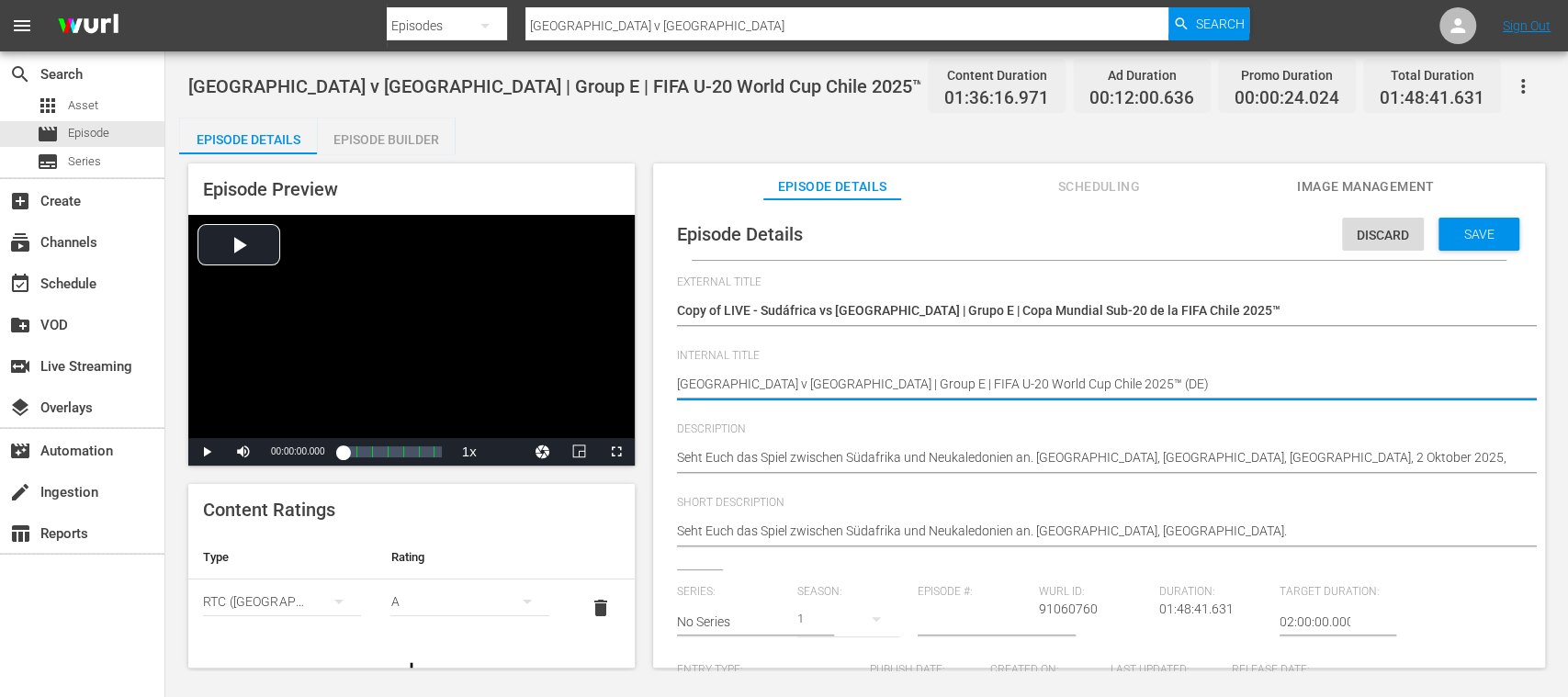
drag, startPoint x: 750, startPoint y: 389, endPoint x: 703, endPoint y: 356, distance: 57.4
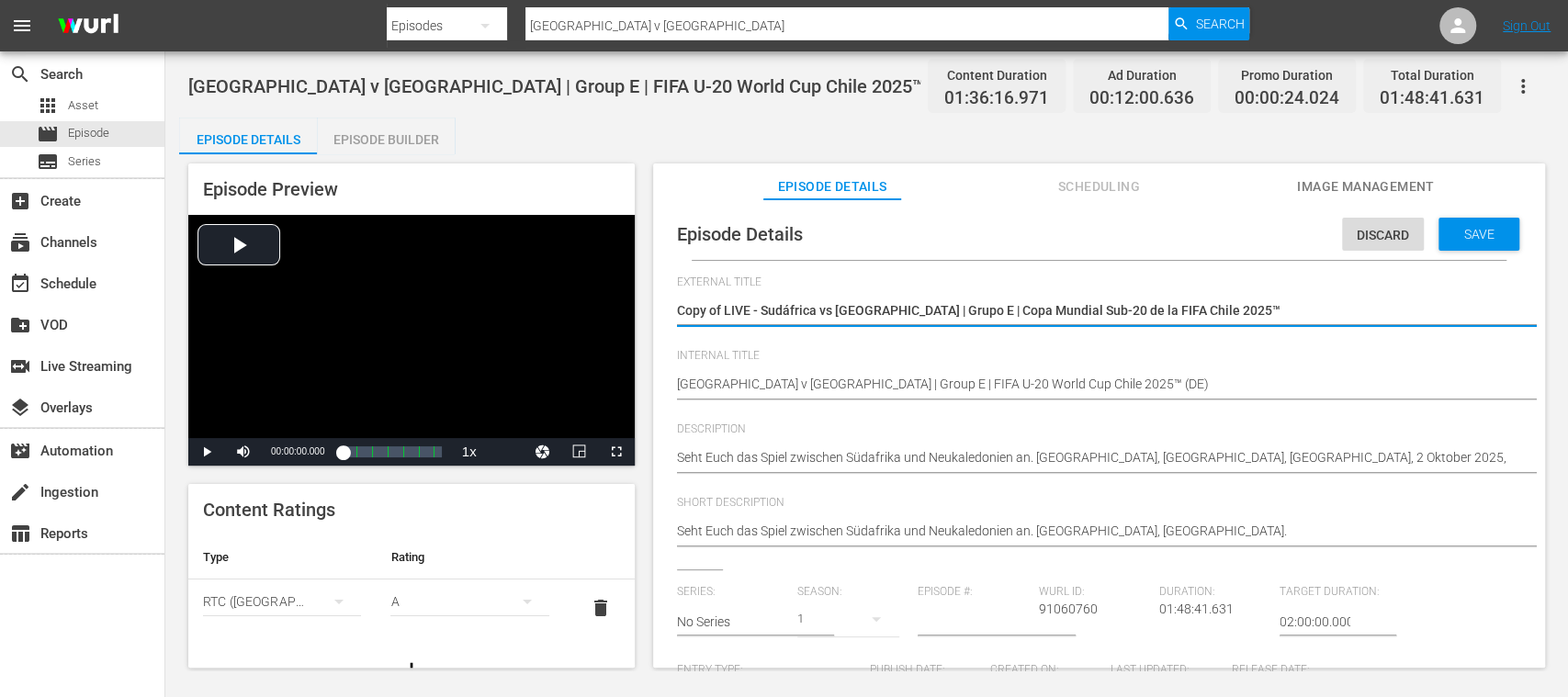
click at [723, 307] on textarea "Copy of LIVE - Sudáfrica vs [GEOGRAPHIC_DATA] | Grupo E | Copa Mundial Sub-20 d…" at bounding box center [1094, 313] width 835 height 22
type textarea "Copy ofLIVE - Sudáfrica vs [GEOGRAPHIC_DATA] | Grupo E | Copa Mundial Sub-20 de…"
type textarea "Copy oLIVE - Sudáfrica vs [GEOGRAPHIC_DATA] | Grupo E | Copa Mundial Sub-20 de …"
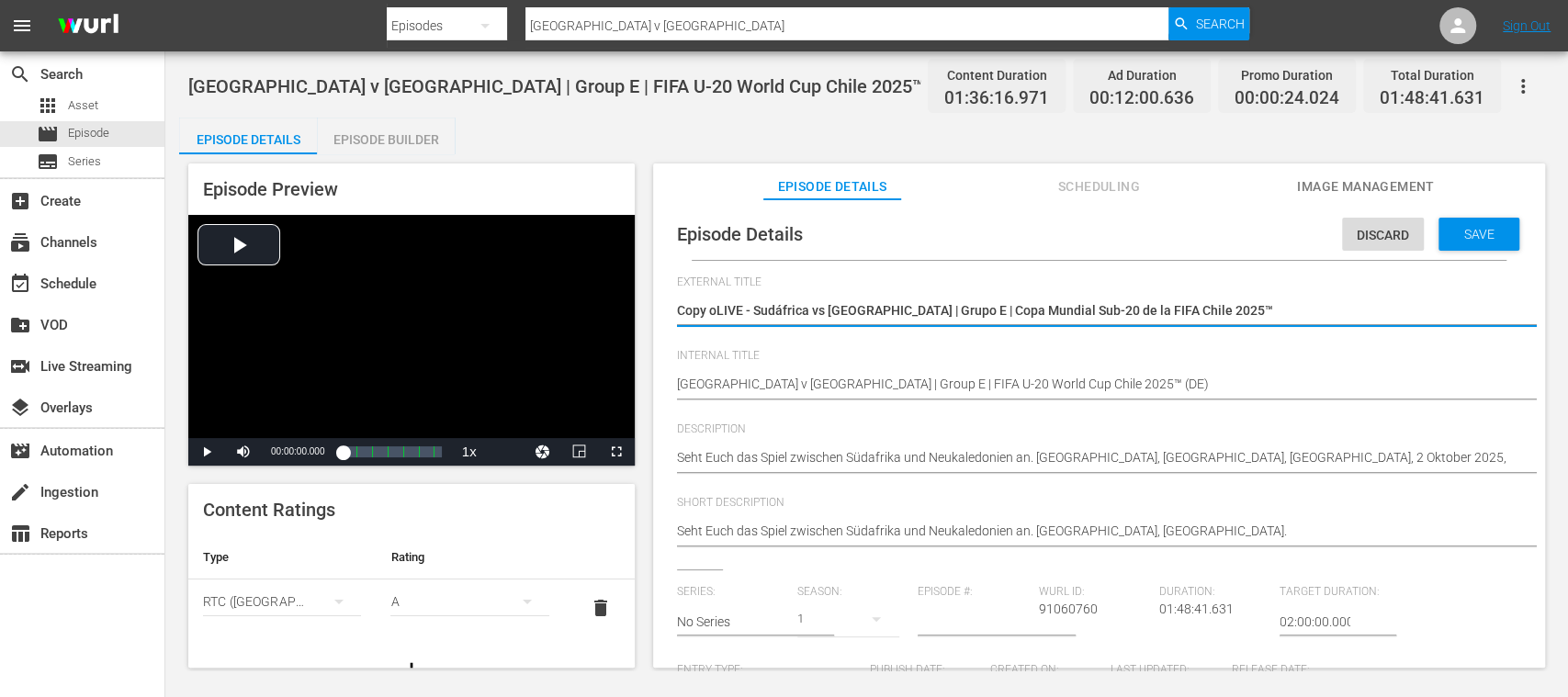
type textarea "Copy LIVE - Sudáfrica vs [GEOGRAPHIC_DATA] | Grupo E | Copa Mundial Sub-20 de l…"
type textarea "CopyLIVE - Sudáfrica vs [GEOGRAPHIC_DATA] | Grupo E | Copa Mundial Sub-20 de la…"
type textarea "CopLIVE - Sudáfrica vs [GEOGRAPHIC_DATA] | Grupo E | Copa Mundial Sub-20 de la …"
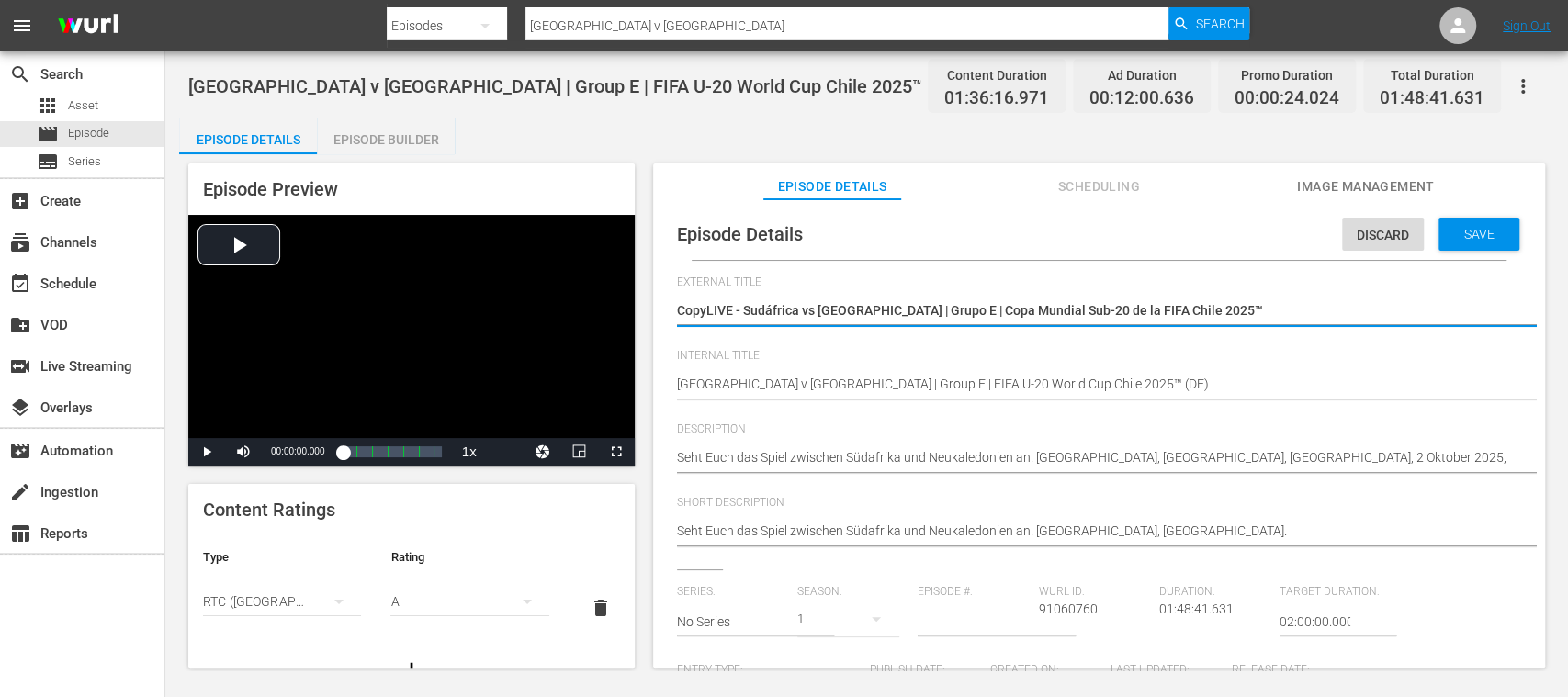
type textarea "CopLIVE - Sudáfrica vs [GEOGRAPHIC_DATA] | Grupo E | Copa Mundial Sub-20 de la …"
type textarea "CoLIVE - Sudáfrica vs [GEOGRAPHIC_DATA] | Grupo E | Copa Mundial Sub-20 de la F…"
type textarea "CoLIVE - Sudáfrica vs Nueva Caledonia | Grupo E | Copa Mundial Sub-20 de la FIF…"
type textarea "CLIVE - Sudáfrica vs Nueva Caledonia | Grupo E | Copa Mundial Sub-20 de la FIFA…"
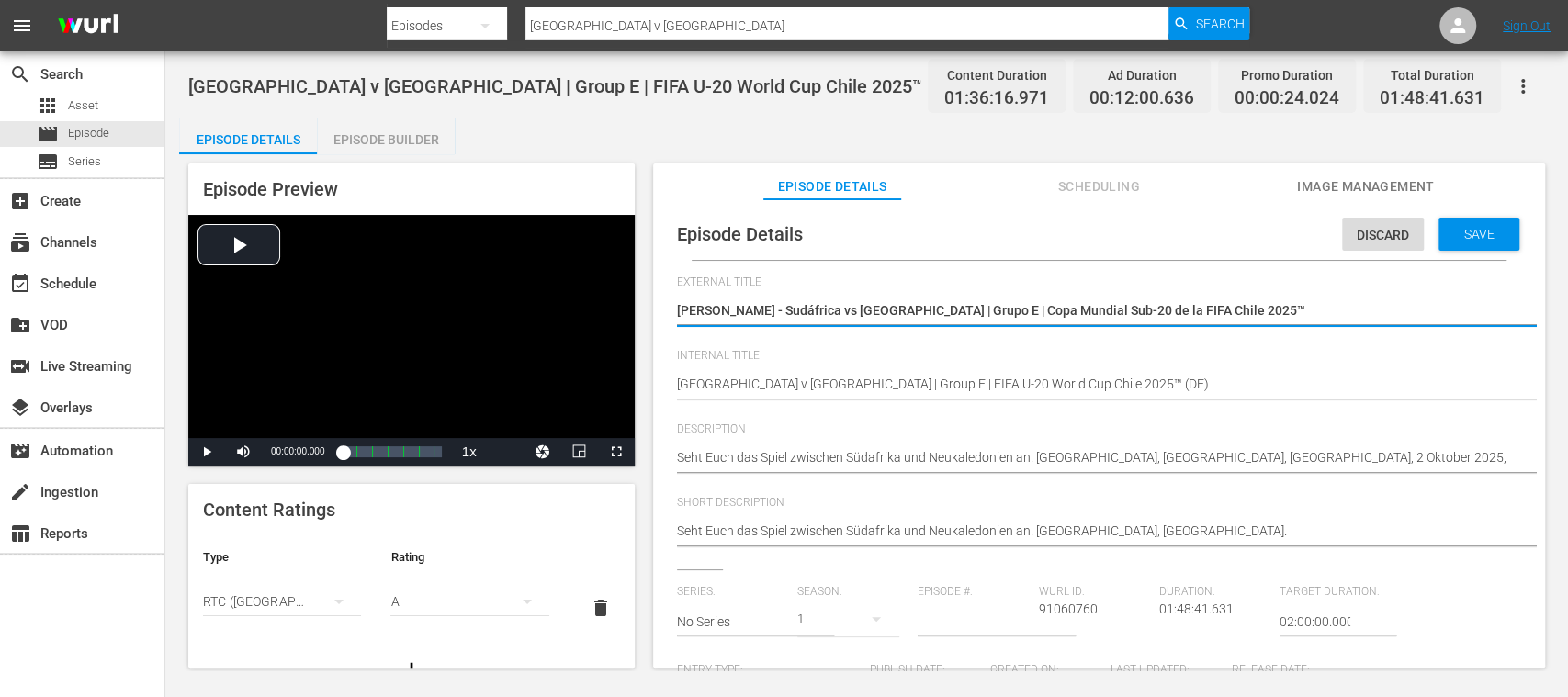
type textarea "LIVE - Sudáfrica vs Nueva Caledonia | Grupo E | Copa Mundial Sub-20 de la FIFA …"
drag, startPoint x: 716, startPoint y: 310, endPoint x: 1269, endPoint y: 310, distance: 553.0
click at [1269, 310] on textarea "Copy of LIVE - Sudáfrica vs Nueva Caledonia | Grupo E | Copa Mundial Sub-20 de …" at bounding box center [1094, 313] width 835 height 22
paste textarea "üdafrika - Neukaledonien | Gruppe E | FIFA U-20-Weltmeisterschaft"
type textarea "LIVE - Südafrika - Neukaledonien | Gruppe E | FIFA U-20-Weltmeisterschaft Chile…"
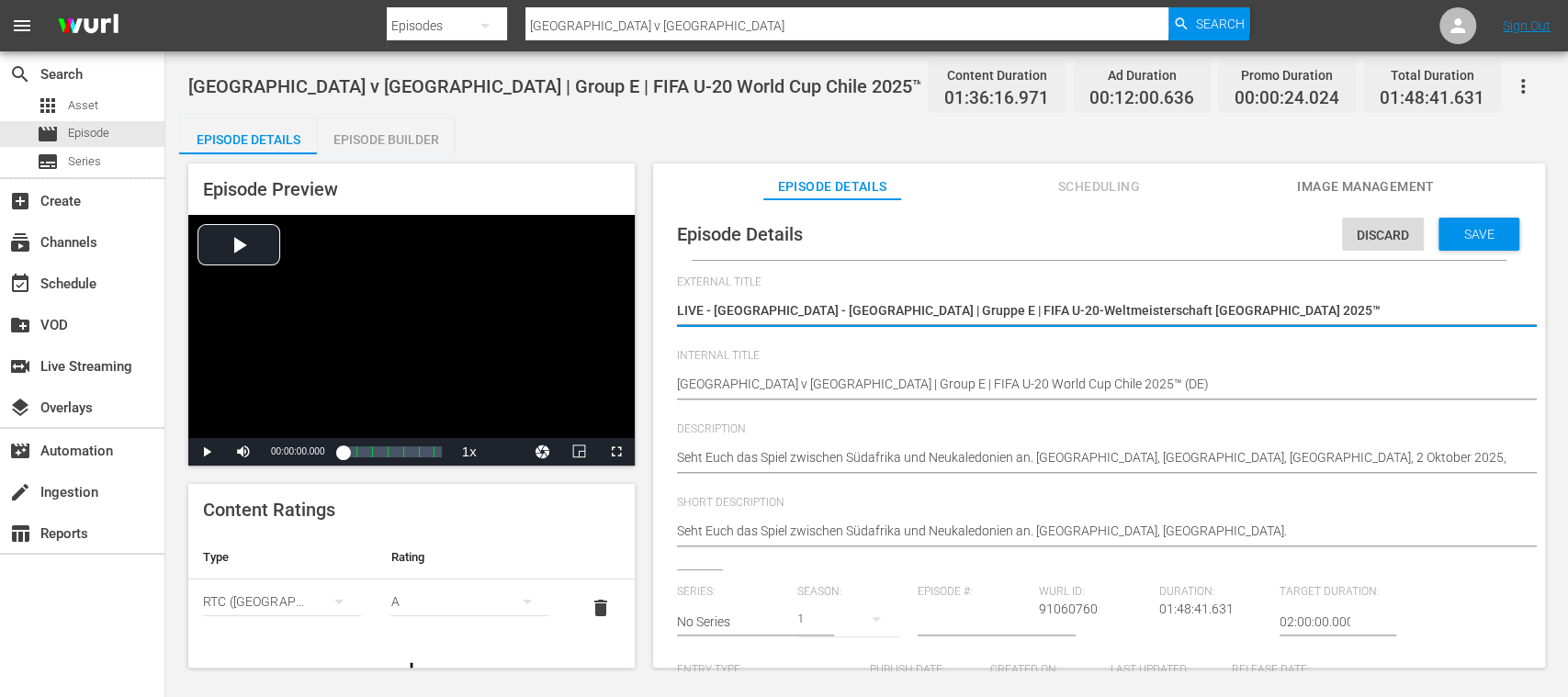
type textarea "LIVE - Südafrika - Neukaledonien | Gruppe E | FIFA U-20-Weltmeisterschaft Chile…"
click at [589, 604] on span "delete" at bounding box center [601, 608] width 22 height 22
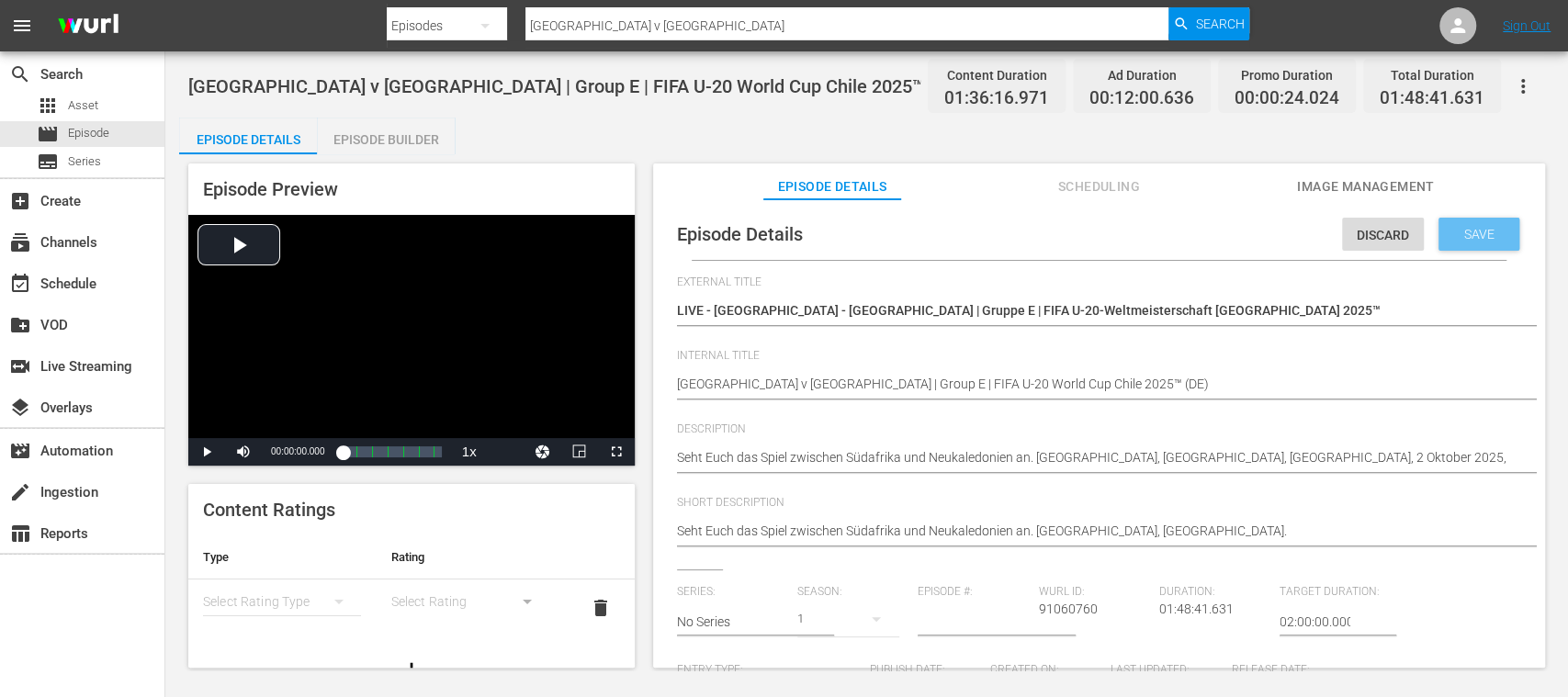
click at [1470, 233] on span "Save" at bounding box center [1480, 235] width 60 height 15
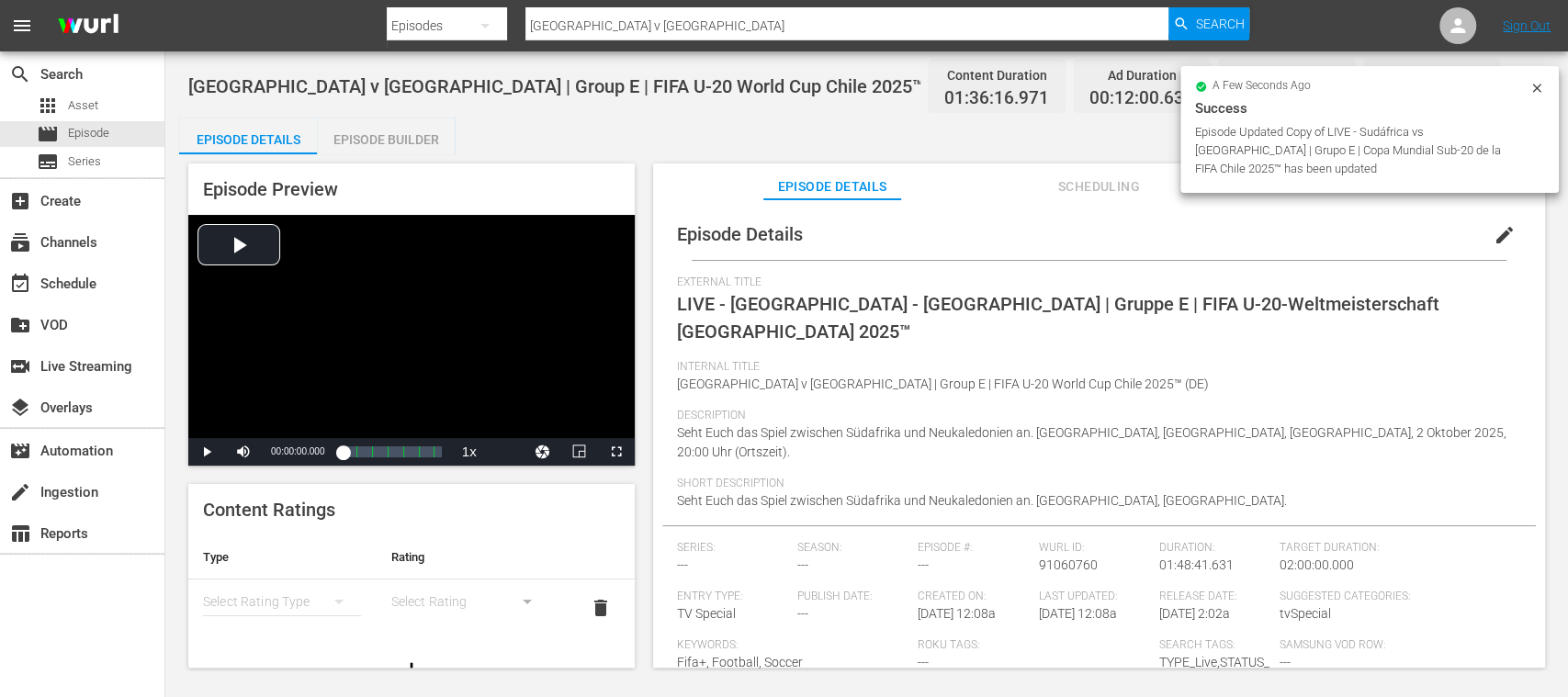
click at [399, 137] on div "Episode Builder" at bounding box center [385, 139] width 138 height 44
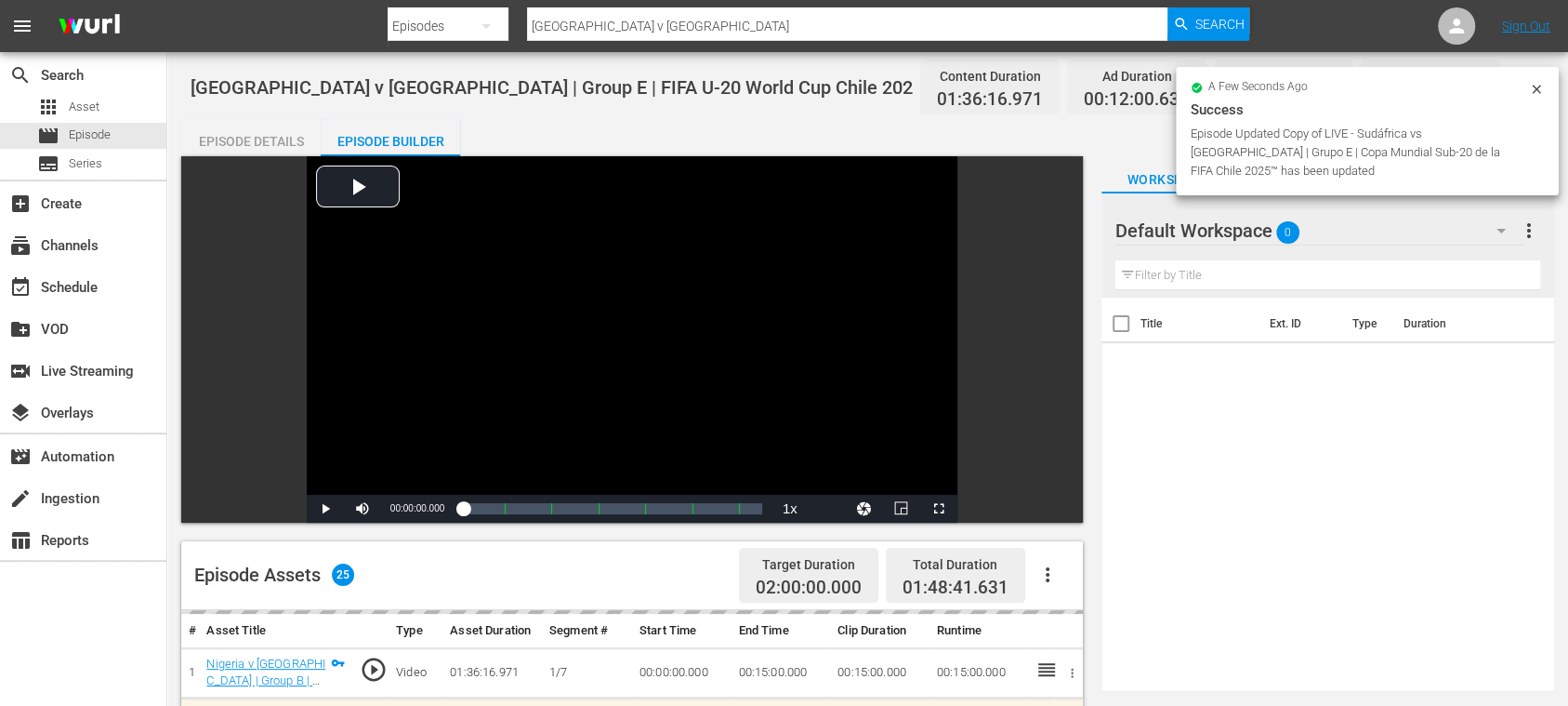
scroll to position [330, 0]
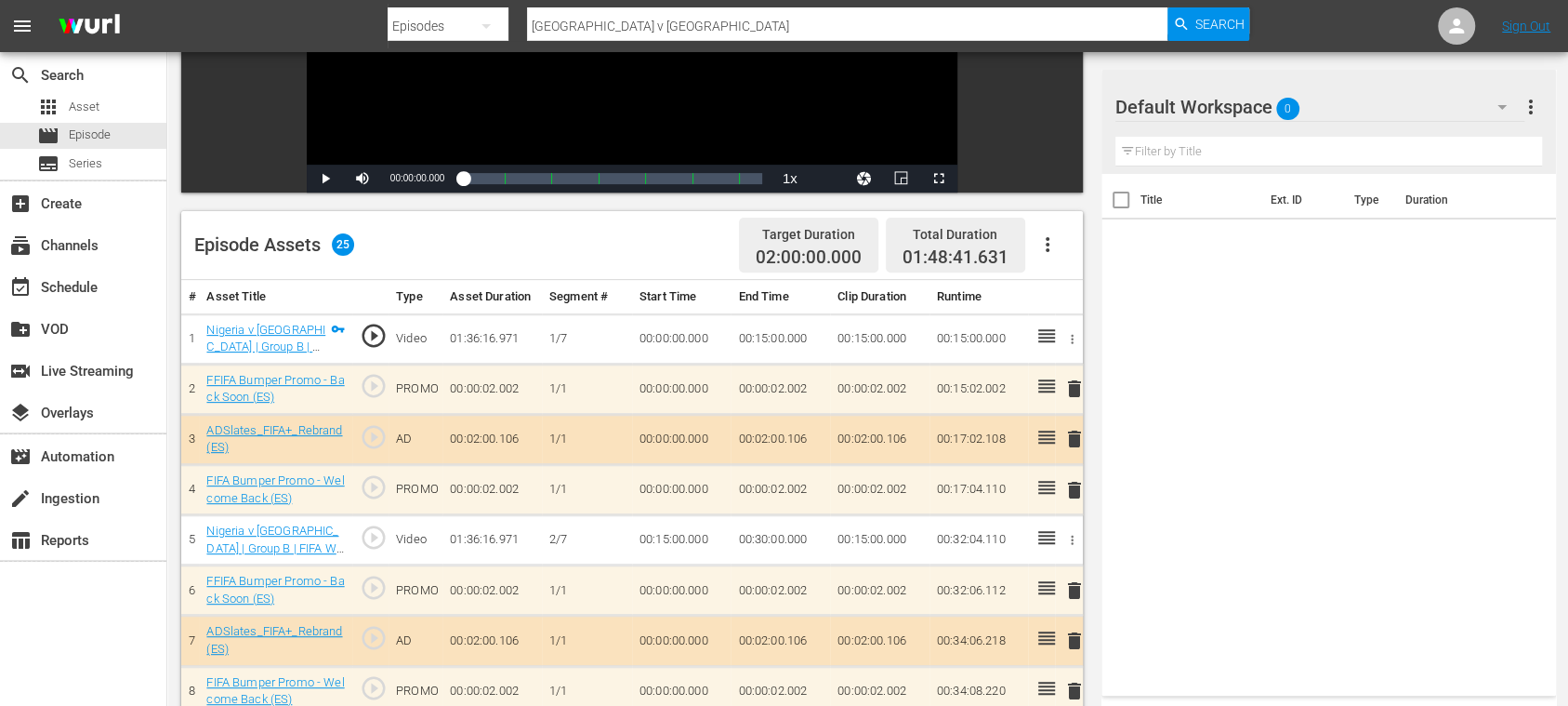
click at [1053, 242] on icon "button" at bounding box center [1048, 245] width 23 height 23
click at [1060, 301] on div "Clear Ads" at bounding box center [1102, 296] width 126 height 44
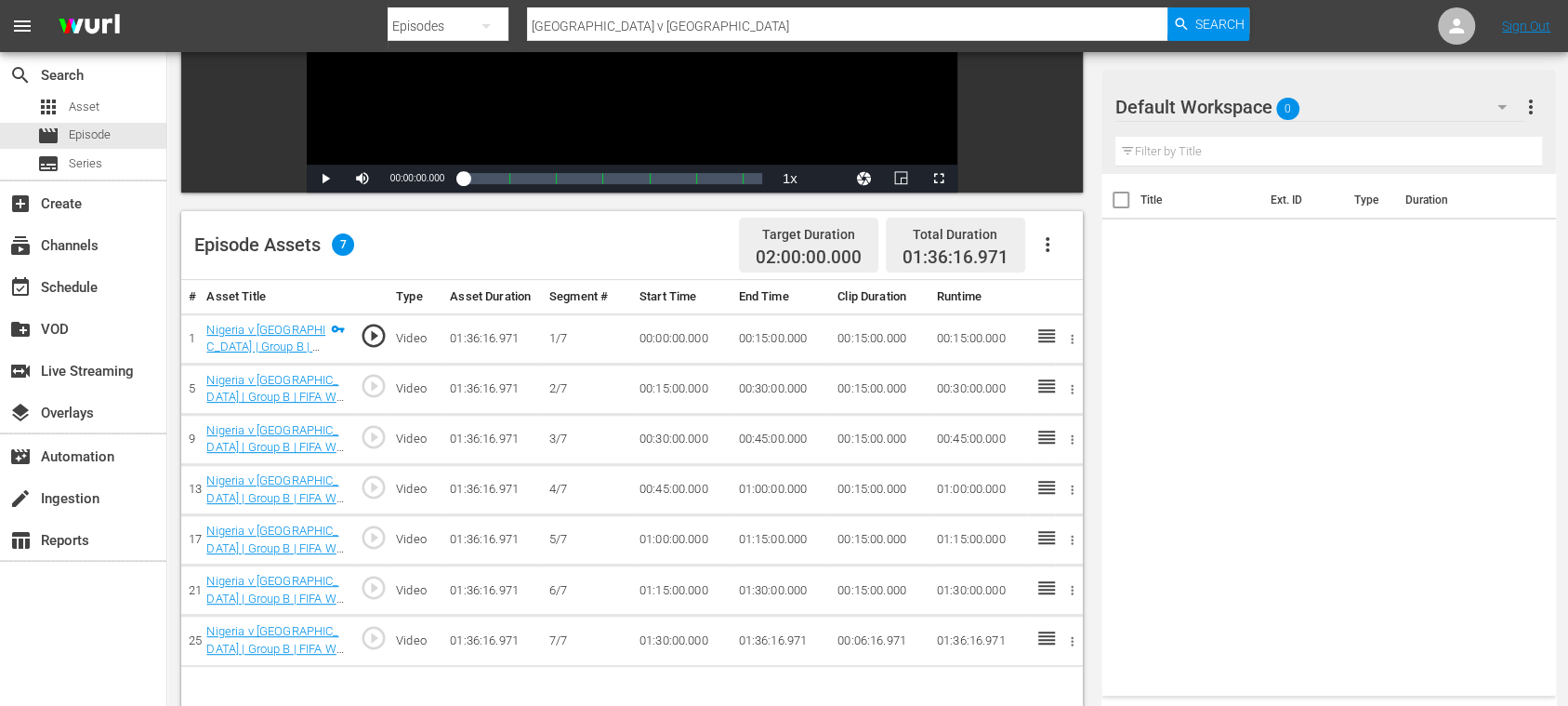
click at [1049, 247] on icon "button" at bounding box center [1048, 245] width 23 height 23
click at [1064, 252] on div "Fill with Ads" at bounding box center [1102, 252] width 126 height 44
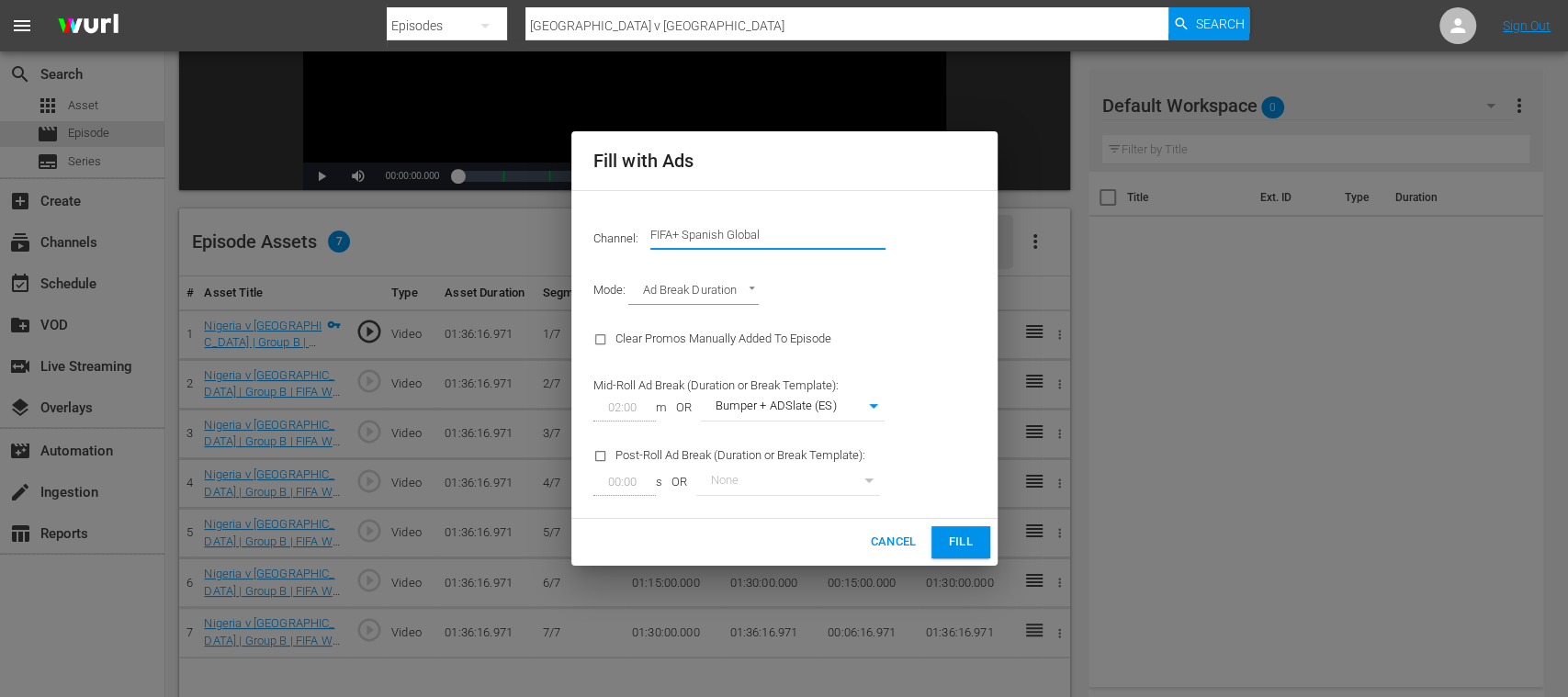
drag, startPoint x: 700, startPoint y: 234, endPoint x: 879, endPoint y: 238, distance: 179.0
click at [878, 238] on input "FIFA+ Spanish Global" at bounding box center [768, 235] width 236 height 44
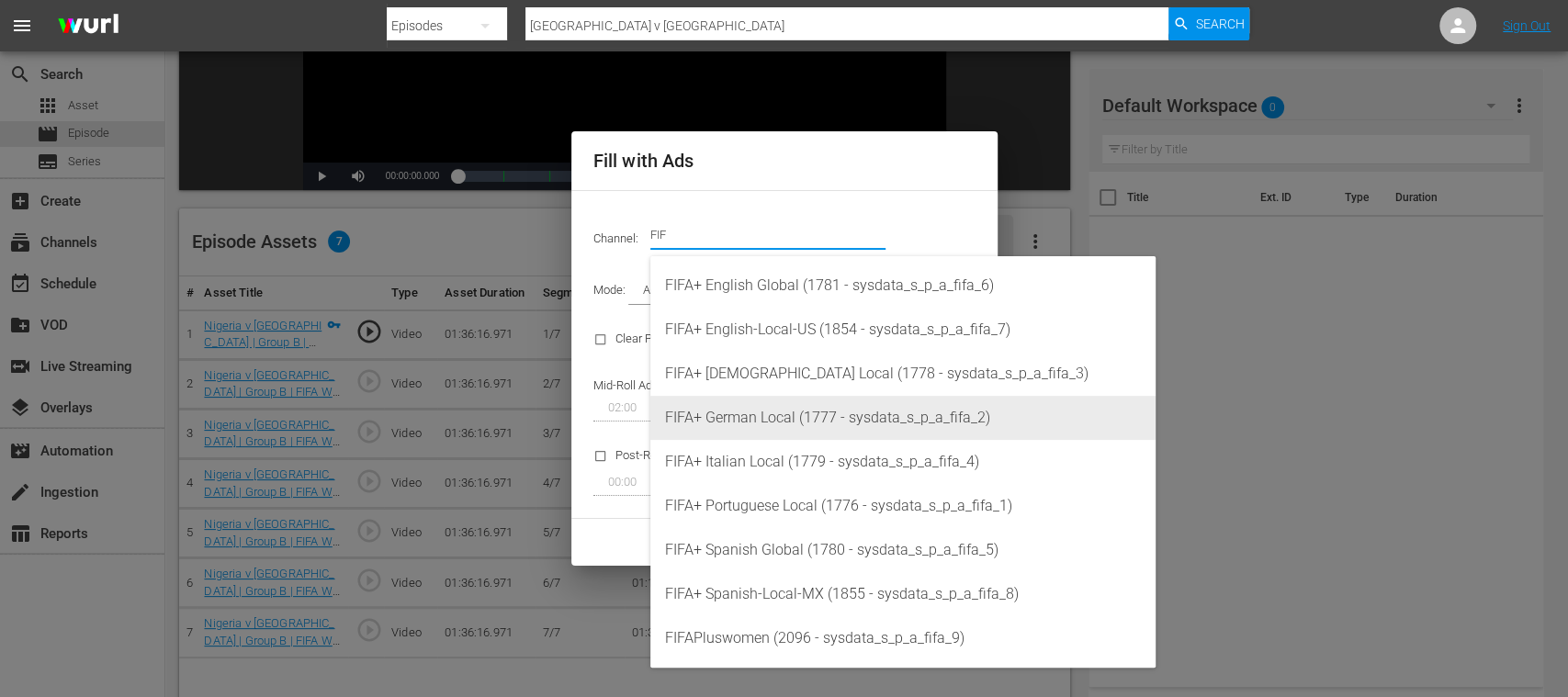
click at [785, 400] on div "FIFA+ German Local (1777 - sysdata_s_p_a_fifa_2)" at bounding box center [902, 417] width 476 height 44
type input "FIFA+ German Local (1777)"
type input "337"
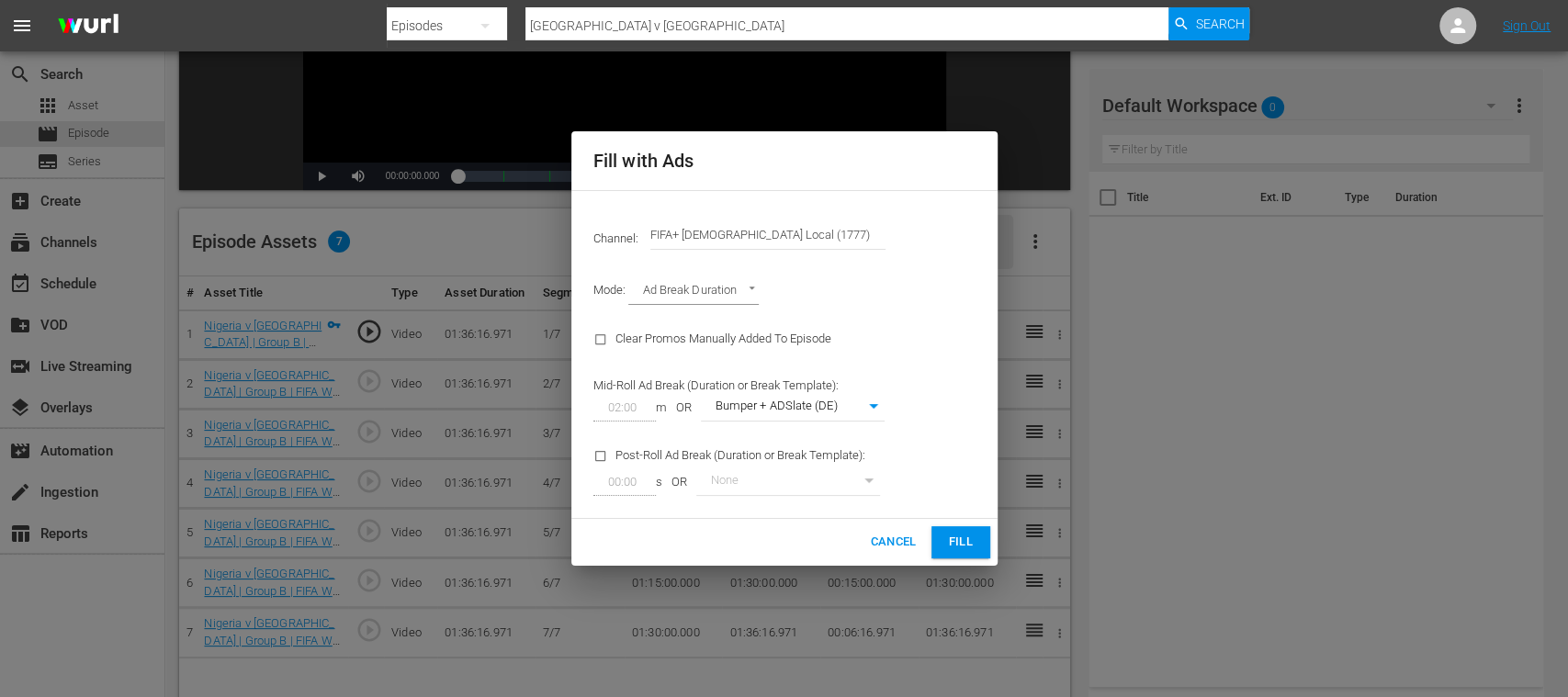
click at [961, 536] on span "Fill" at bounding box center [961, 542] width 30 height 21
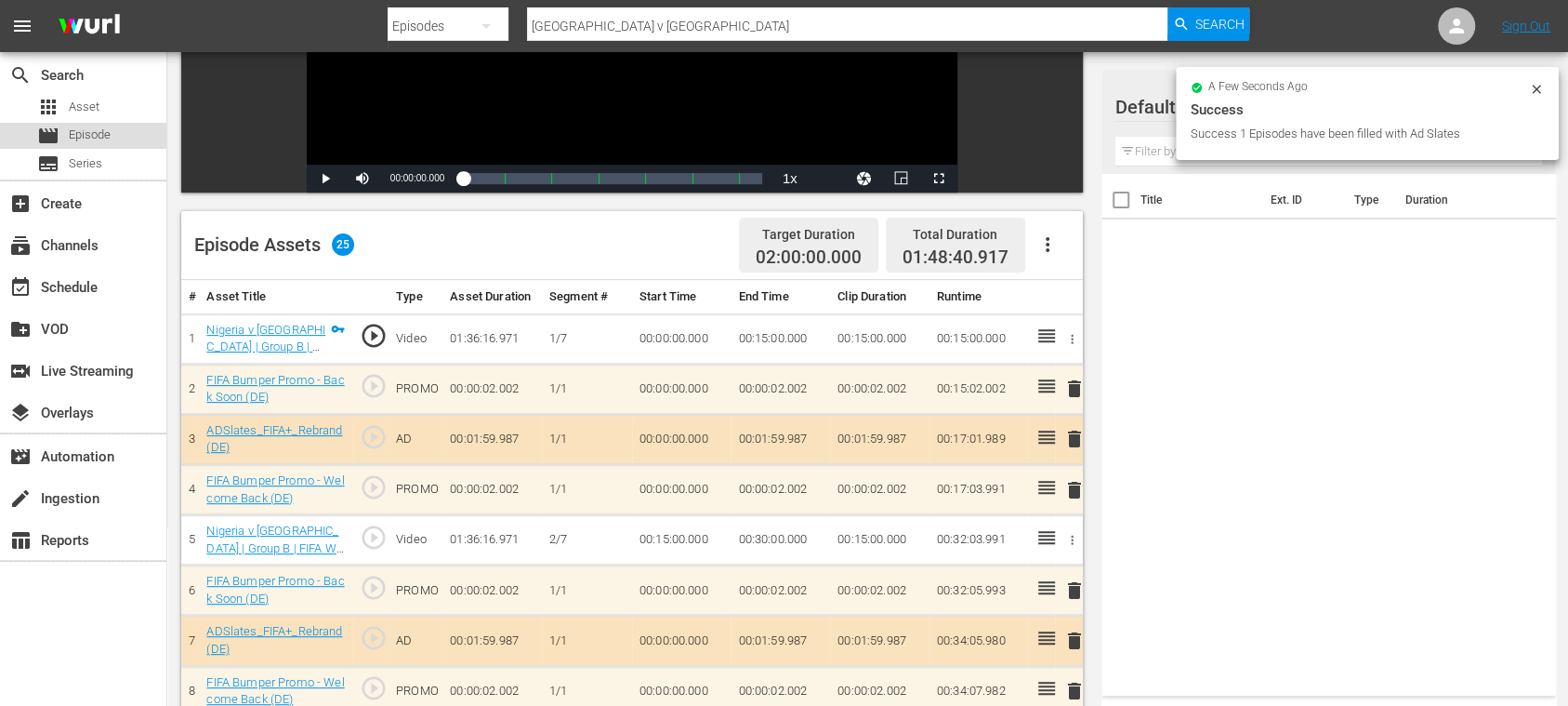
click at [95, 134] on span "Episode" at bounding box center [90, 135] width 41 height 19
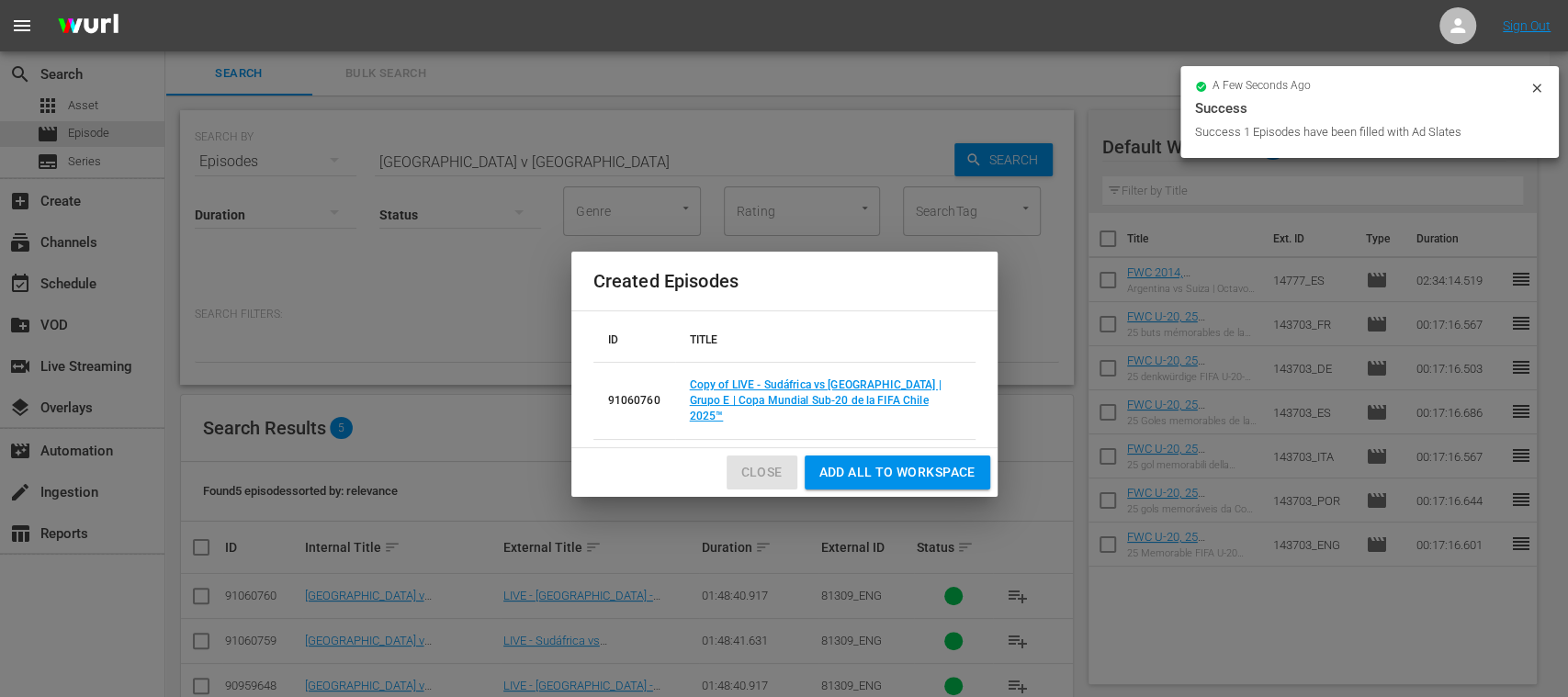
drag, startPoint x: 771, startPoint y: 461, endPoint x: 728, endPoint y: 487, distance: 50.2
click at [770, 461] on span "Close" at bounding box center [762, 472] width 41 height 23
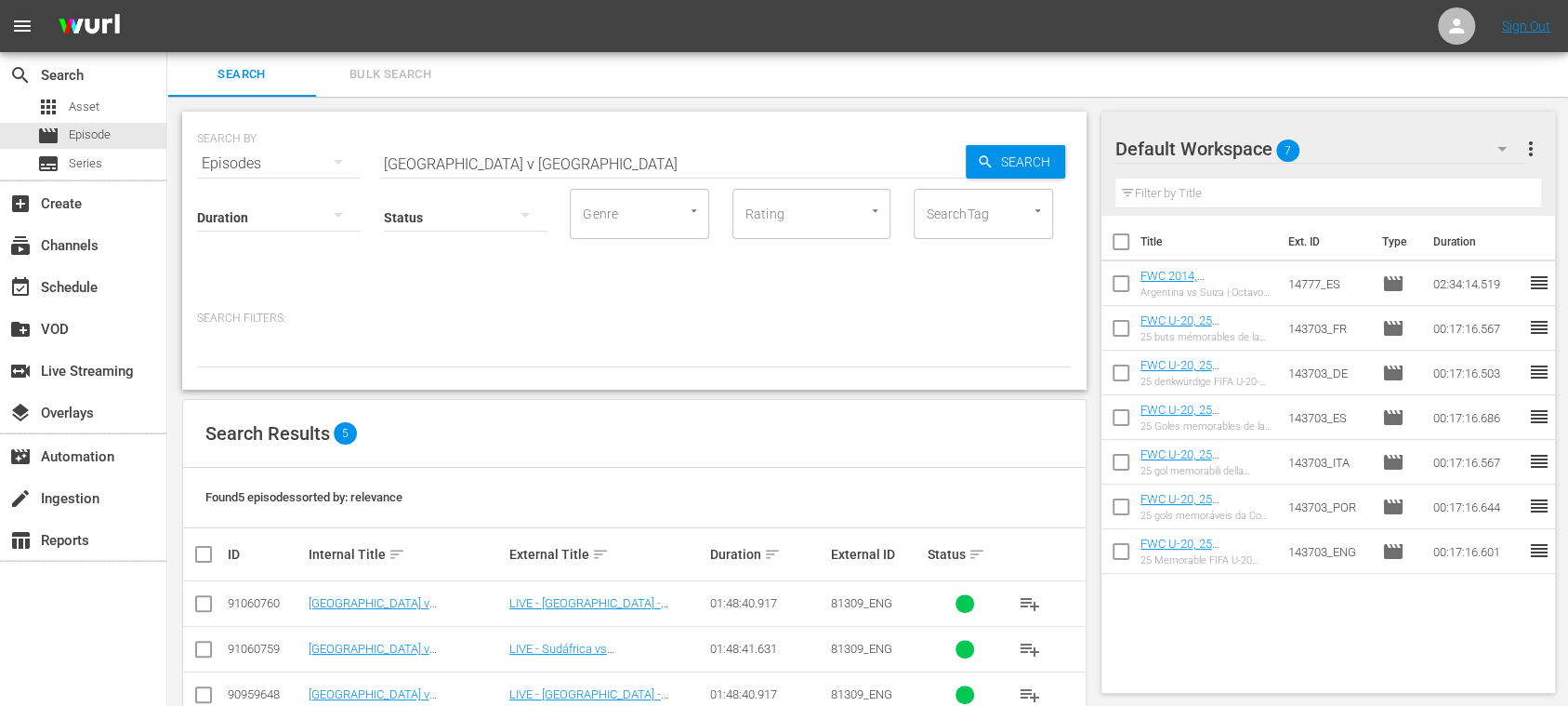
scroll to position [135, 0]
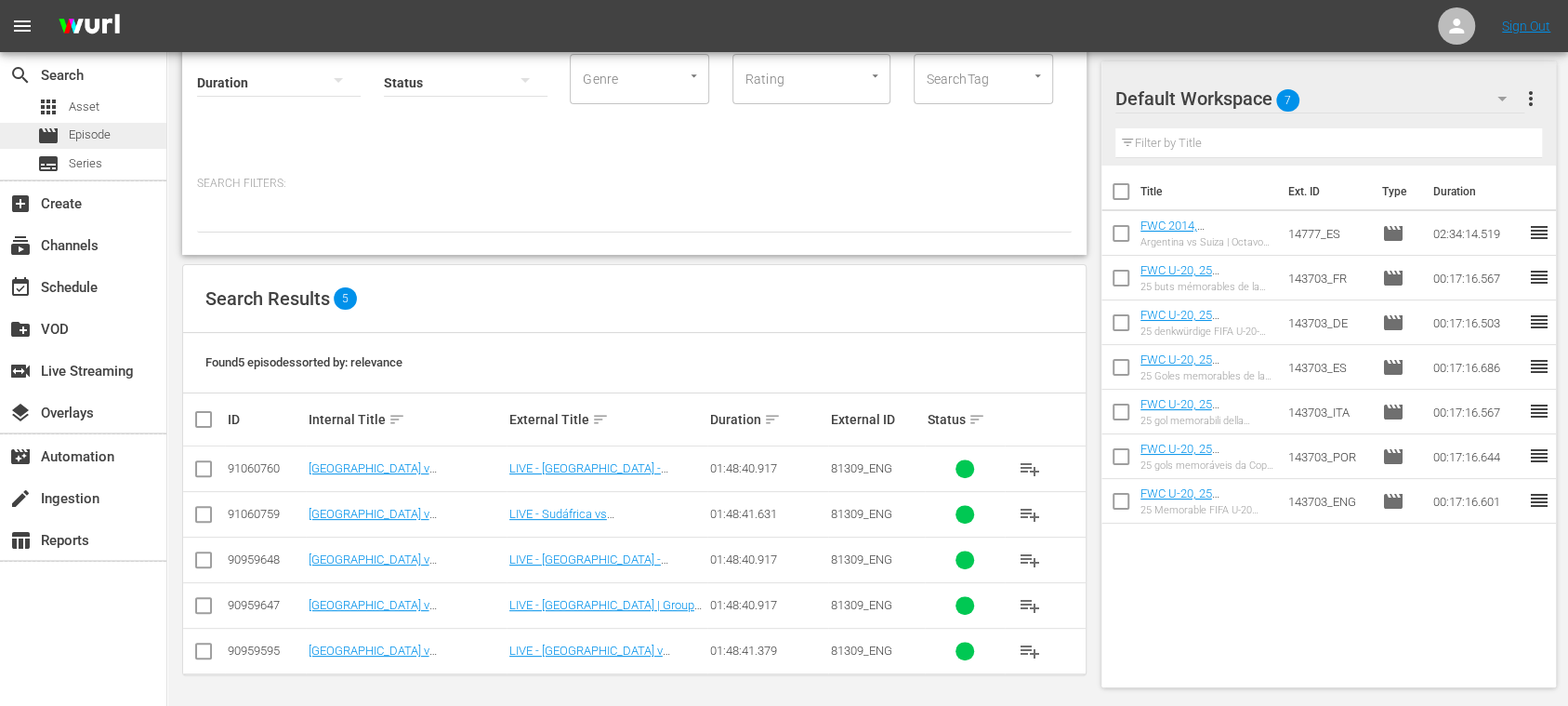
click at [111, 124] on div "movie Episode" at bounding box center [83, 136] width 167 height 26
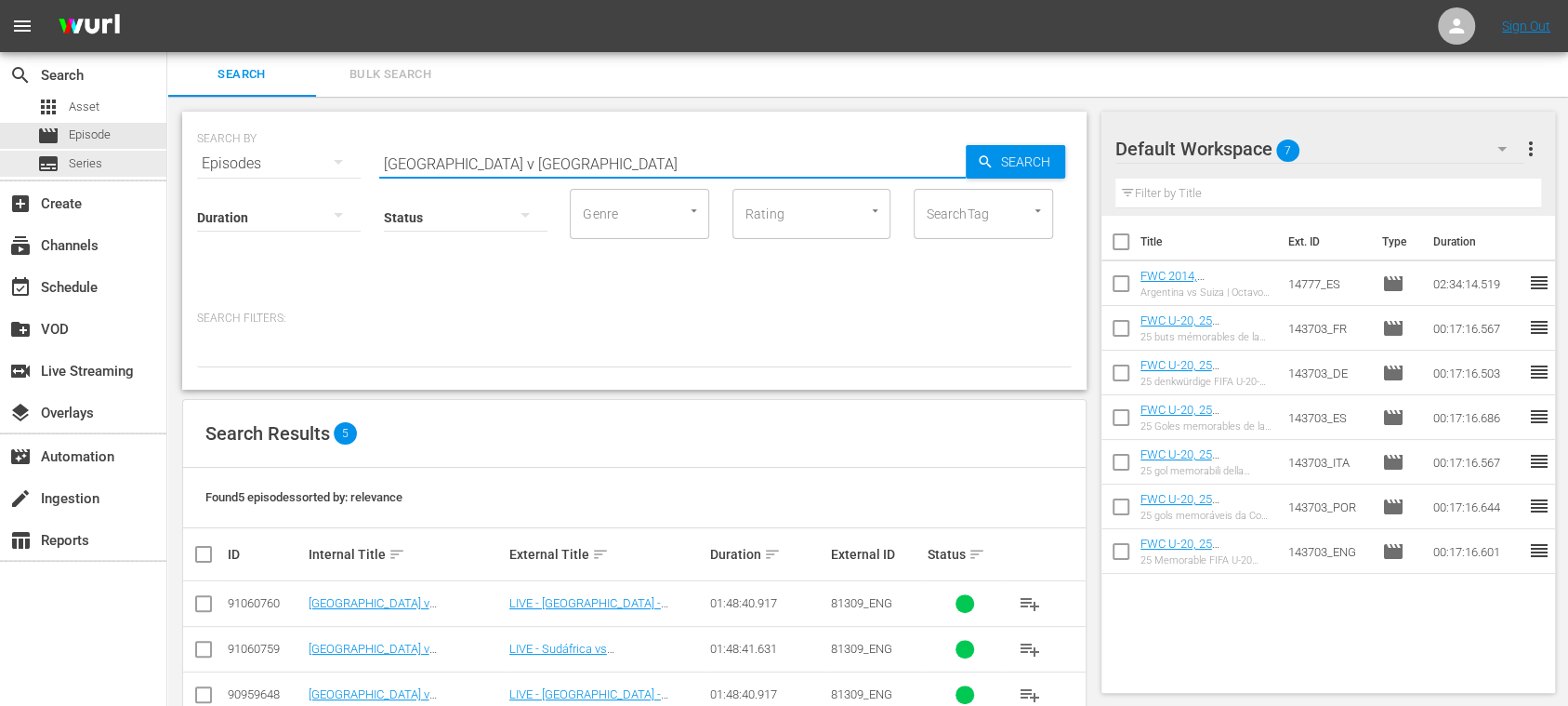
drag, startPoint x: 283, startPoint y: 161, endPoint x: 269, endPoint y: 156, distance: 14.9
click at [168, 0] on div "search Search apps Asset movie Episode subtitles Series add_box Create subscrip…" at bounding box center [868, 0] width 1401 height 0
paste input "Panama vs Korea Republic"
click at [457, 168] on input "Panama vs Korea Republic" at bounding box center [673, 163] width 587 height 44
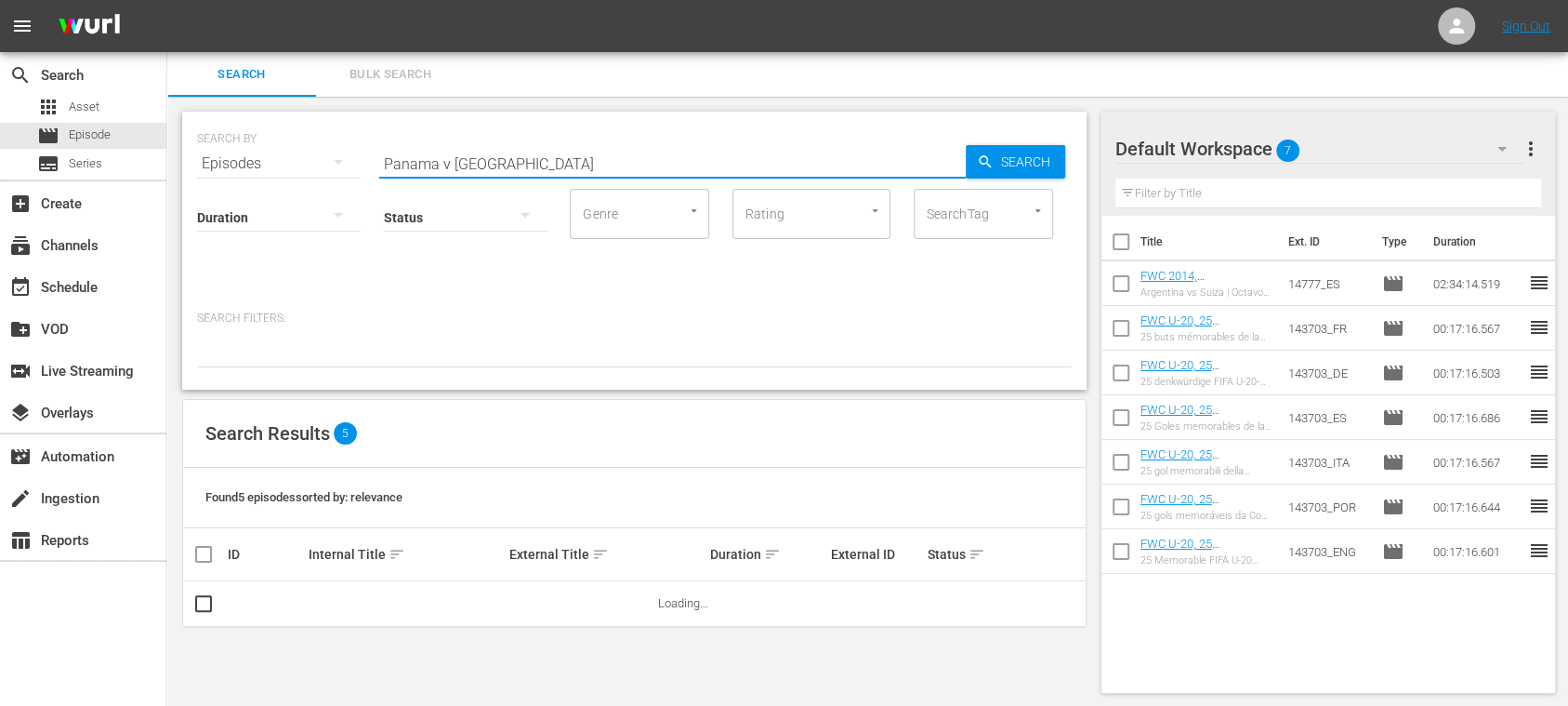
type input "Panama v Korea Republic"
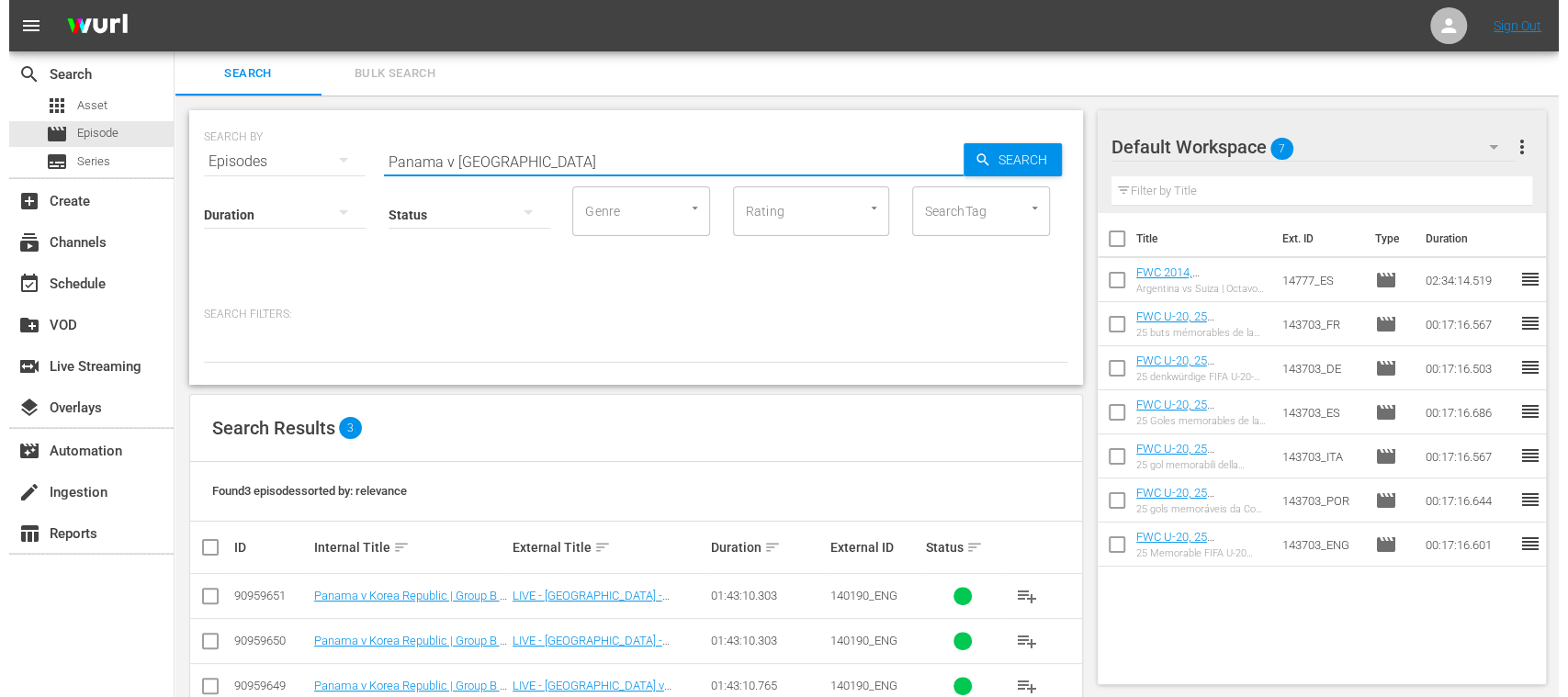
scroll to position [44, 0]
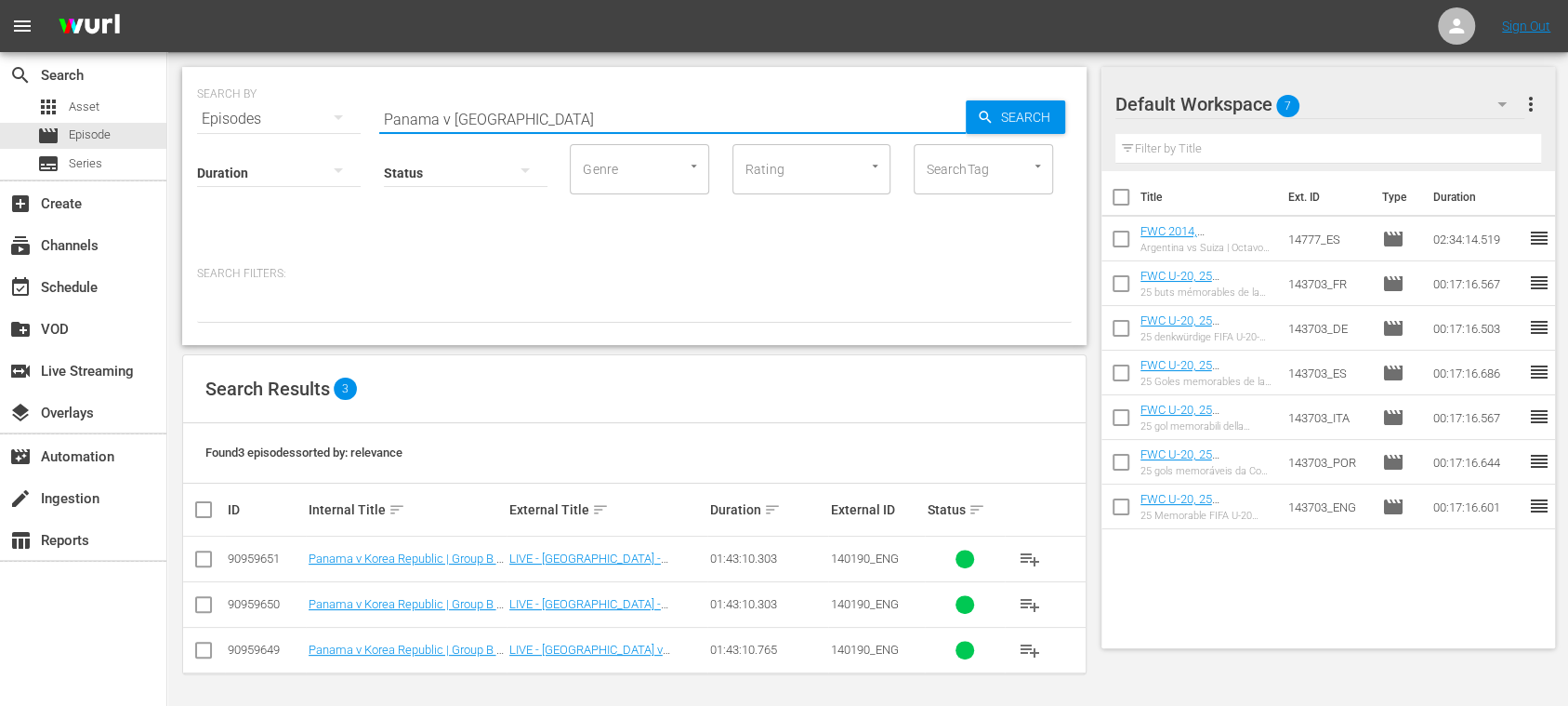
click at [207, 646] on input "checkbox" at bounding box center [204, 654] width 23 height 23
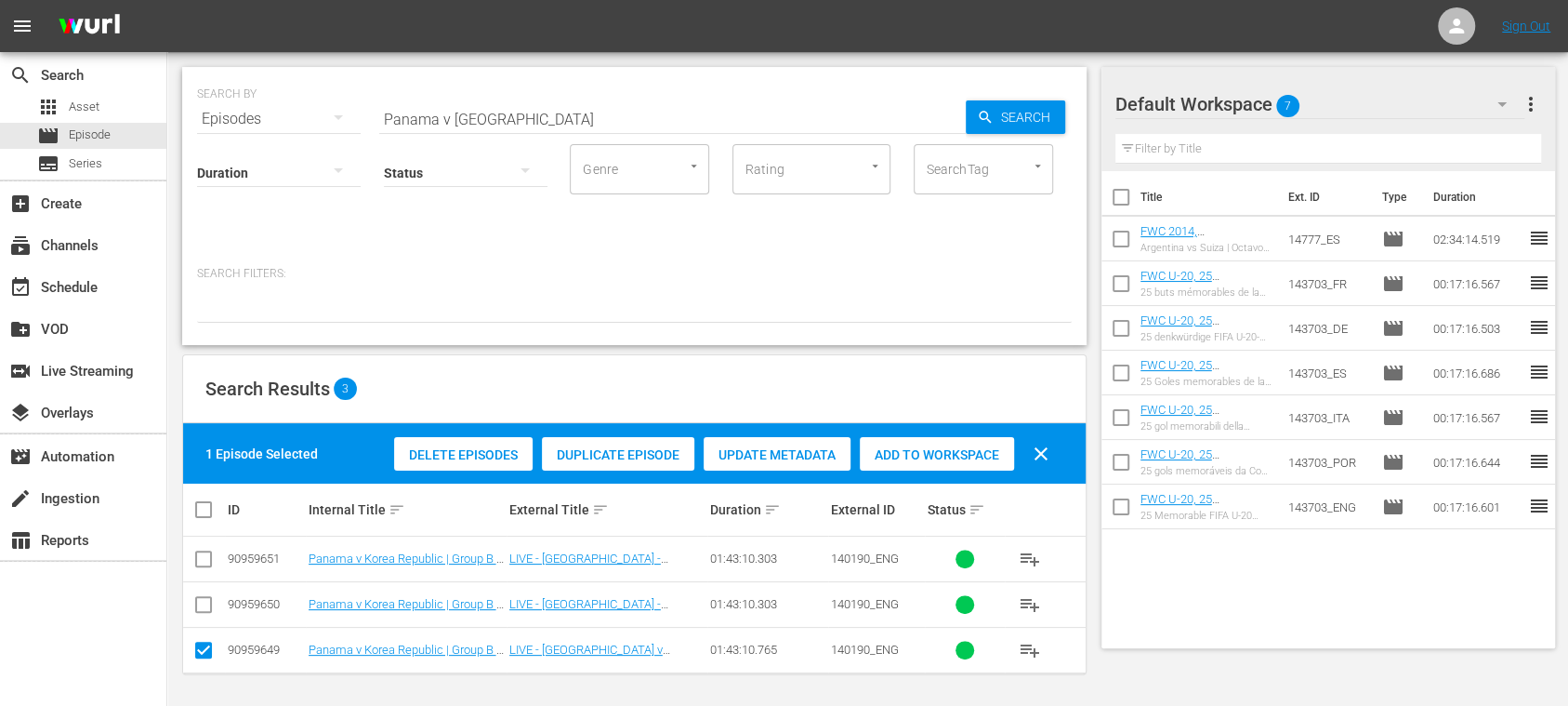
click at [613, 450] on span "Duplicate Episode" at bounding box center [618, 455] width 153 height 15
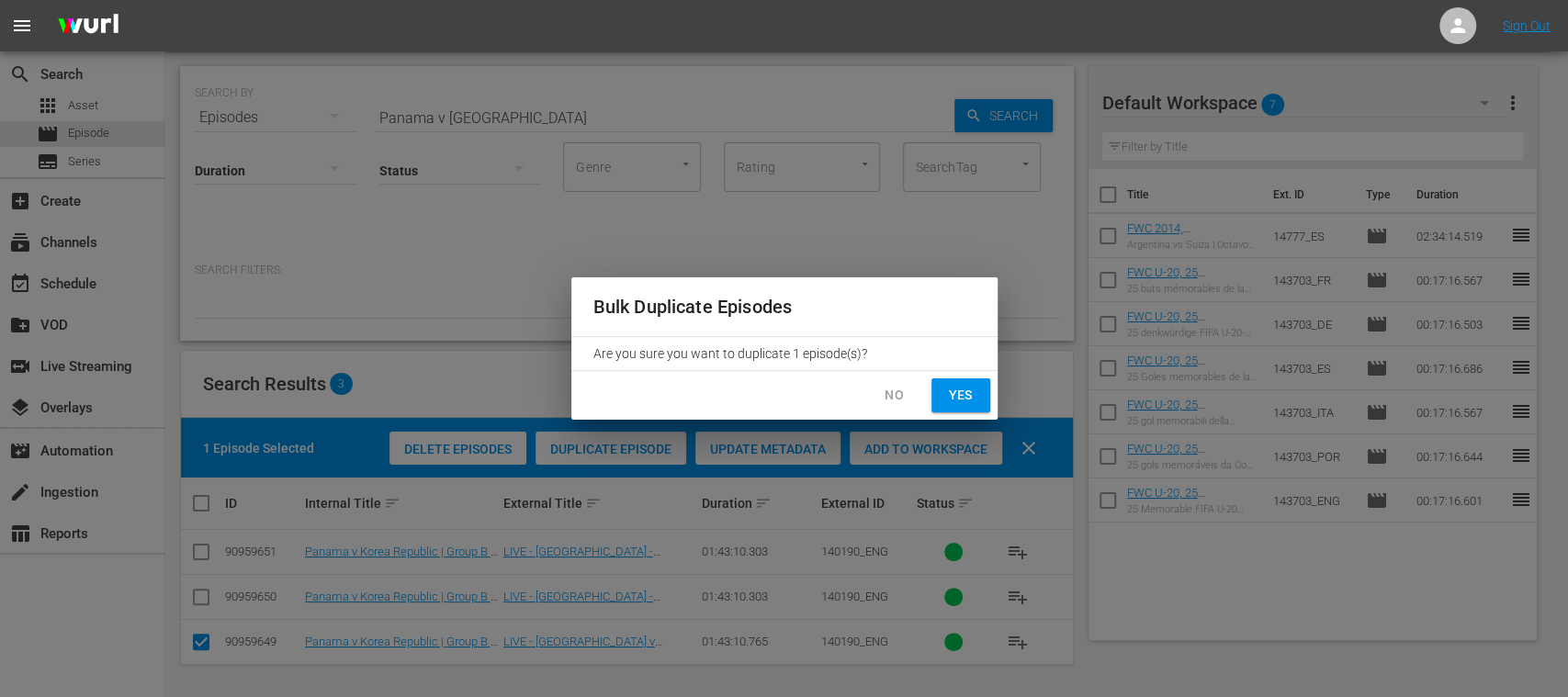
click at [959, 397] on span "Yes" at bounding box center [961, 395] width 30 height 23
checkbox input "false"
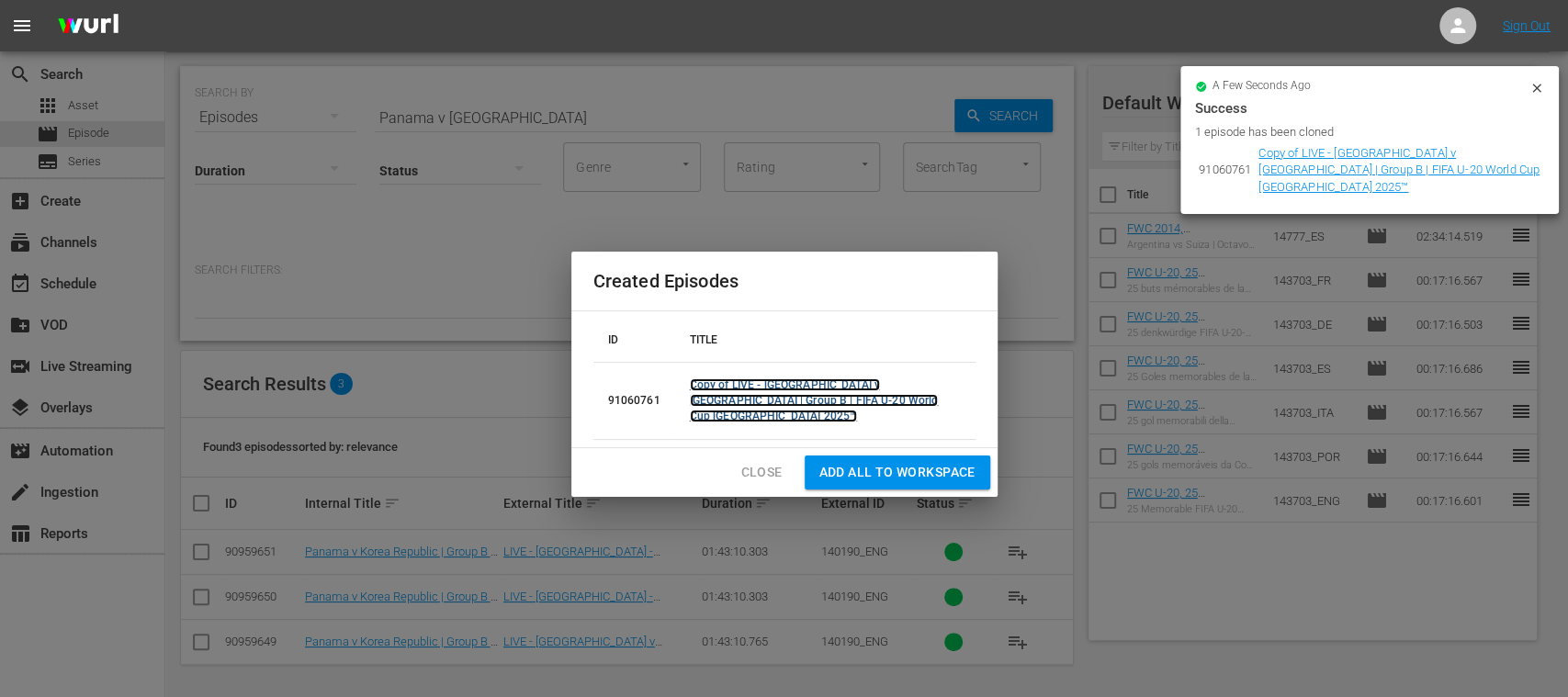
click at [748, 393] on link "Copy of LIVE - Panama v Korea Republic | Group B | FIFA U-20 World Cup Chile 20…" at bounding box center [814, 400] width 249 height 44
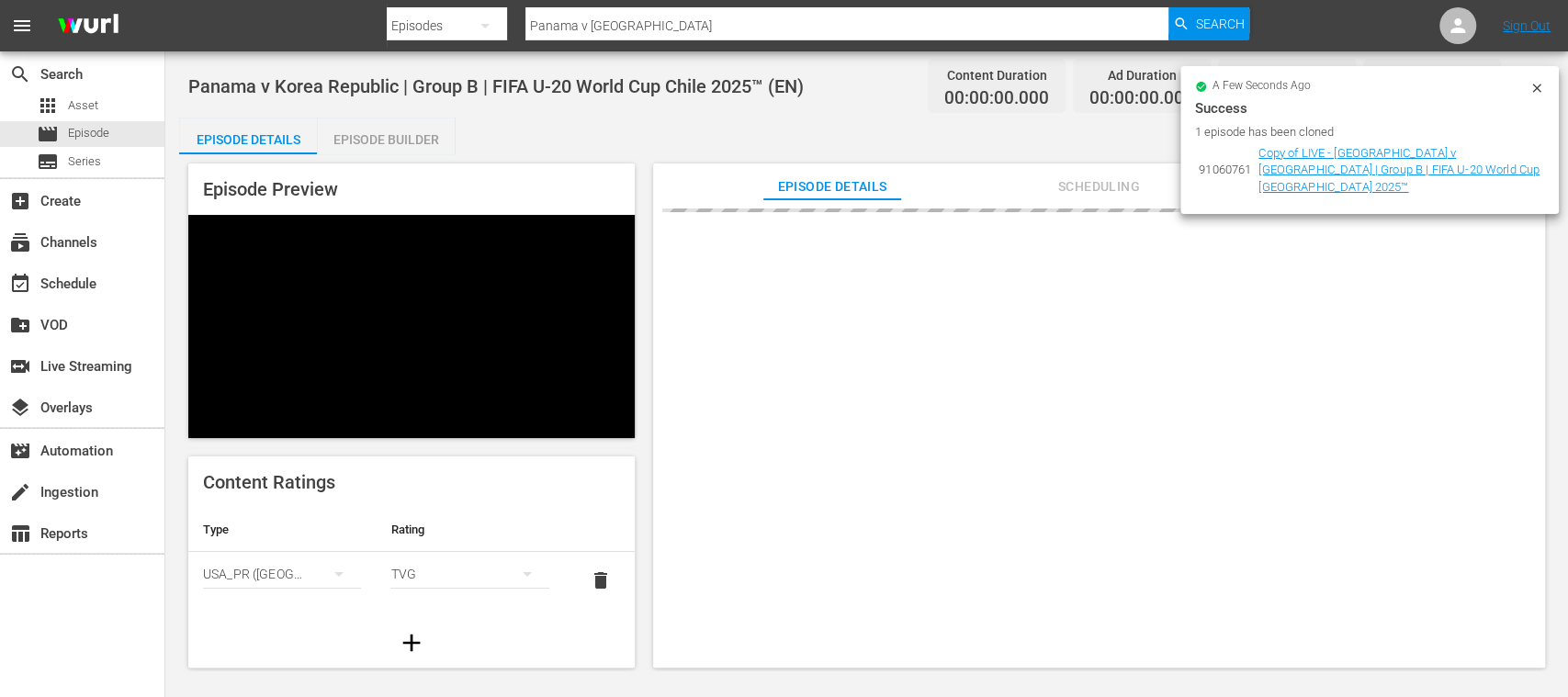
click at [1540, 87] on icon at bounding box center [1537, 88] width 15 height 15
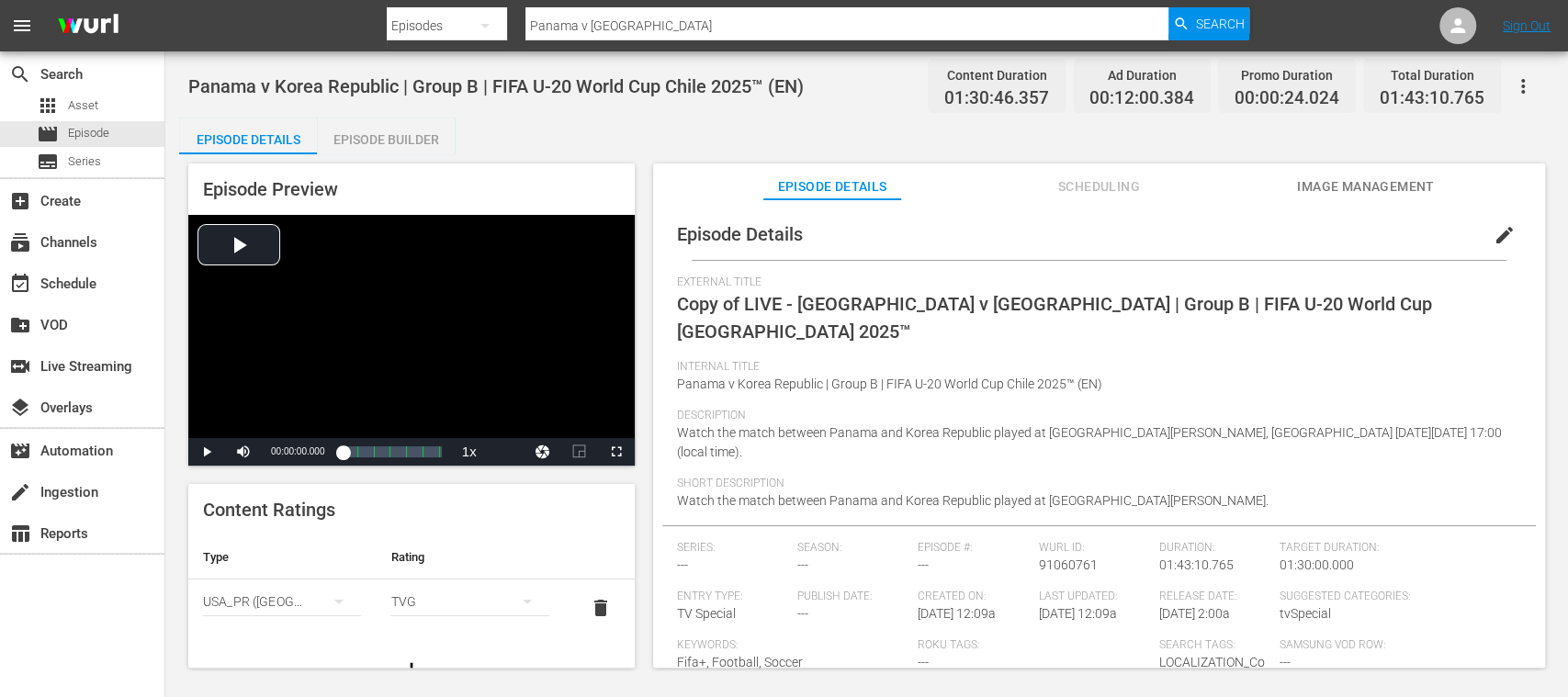
click at [1498, 236] on span "edit" at bounding box center [1505, 235] width 22 height 22
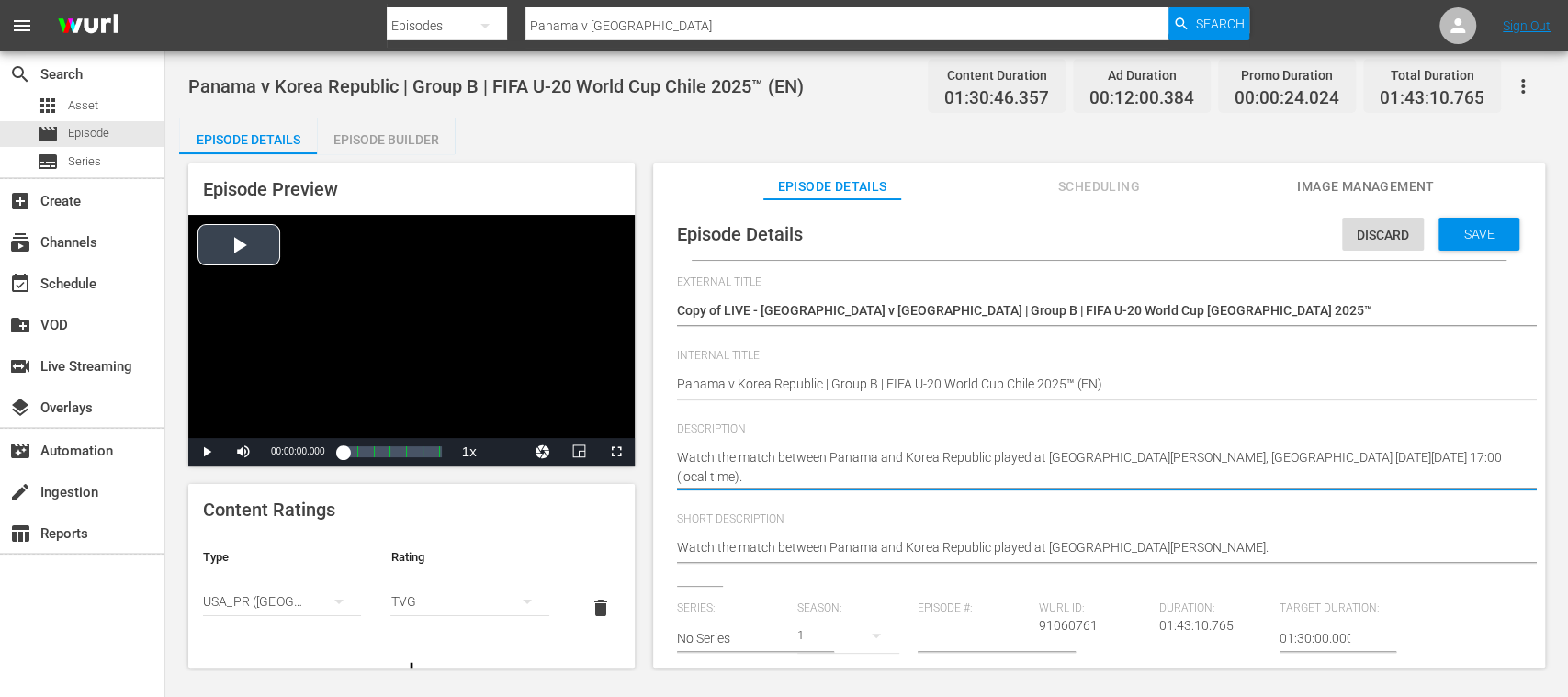
drag, startPoint x: 742, startPoint y: 476, endPoint x: 609, endPoint y: 424, distance: 142.8
click at [609, 426] on div "Episode Preview Video Player is loading. Play Video Play Mute Current Time 00:0…" at bounding box center [866, 418] width 1375 height 528
paste textarea "Vea el partido entre Panamá y República de Corea jugado en el Estadio Elías Fig…"
type textarea "Vea el partido entre Panamá y República de Corea jugado en el Estadio Elías Fig…"
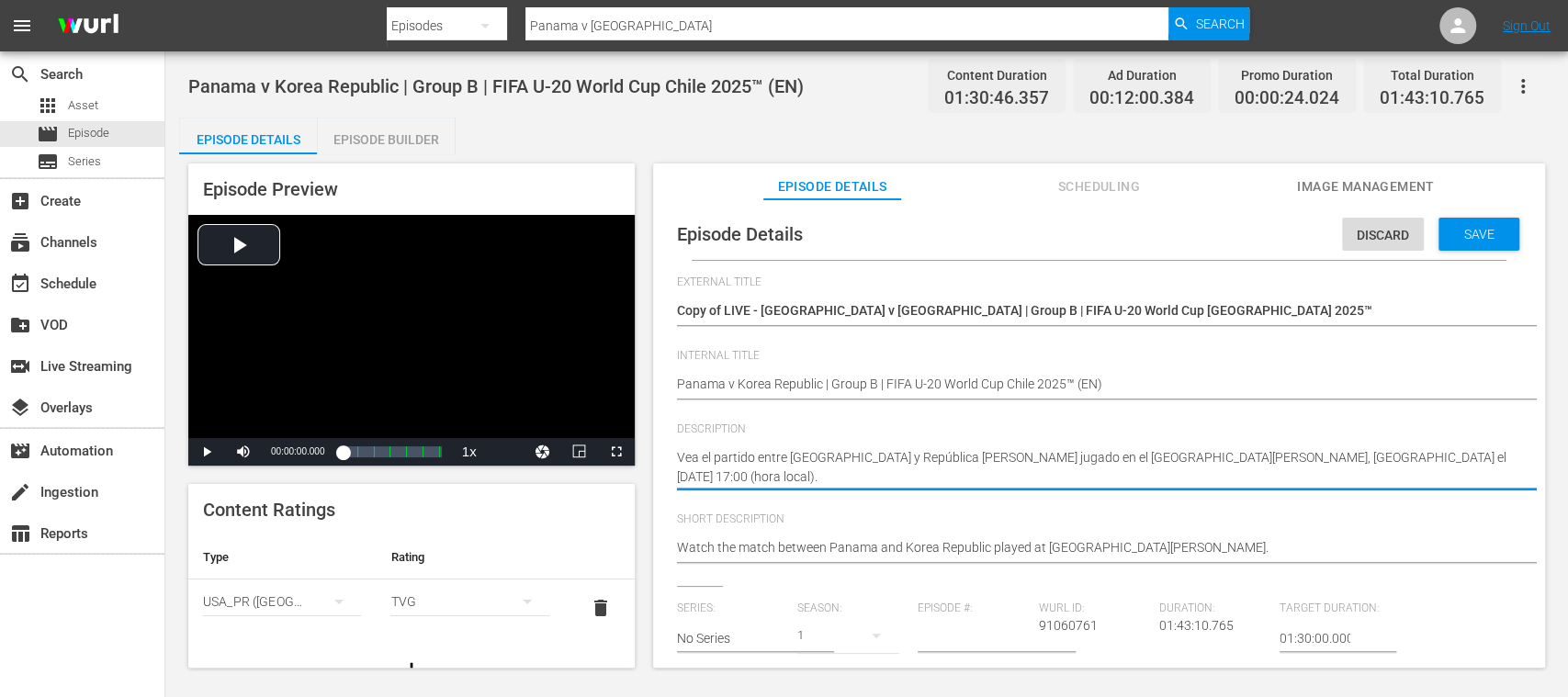
type textarea "Vea el partido entre Panamá y República de Corea jugado en el Estadio Elías Fig…"
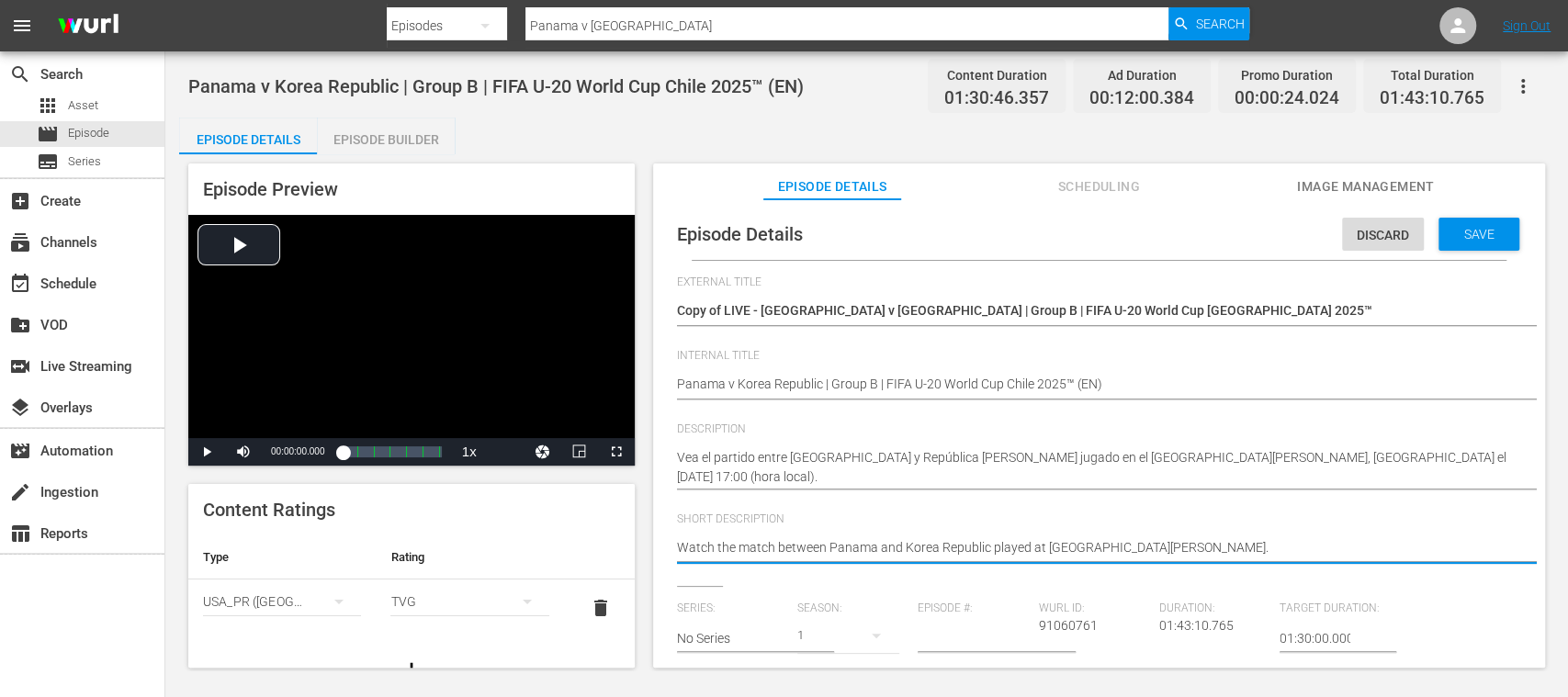
drag, startPoint x: 1249, startPoint y: 550, endPoint x: 560, endPoint y: 527, distance: 689.4
paste textarea "Vea el partido entre Panamá y República de Corea jugado en el Estadio Elías Fig…"
type textarea "Vea el partido entre Panamá y República de Corea jugado en el Estadio Elías Fig…"
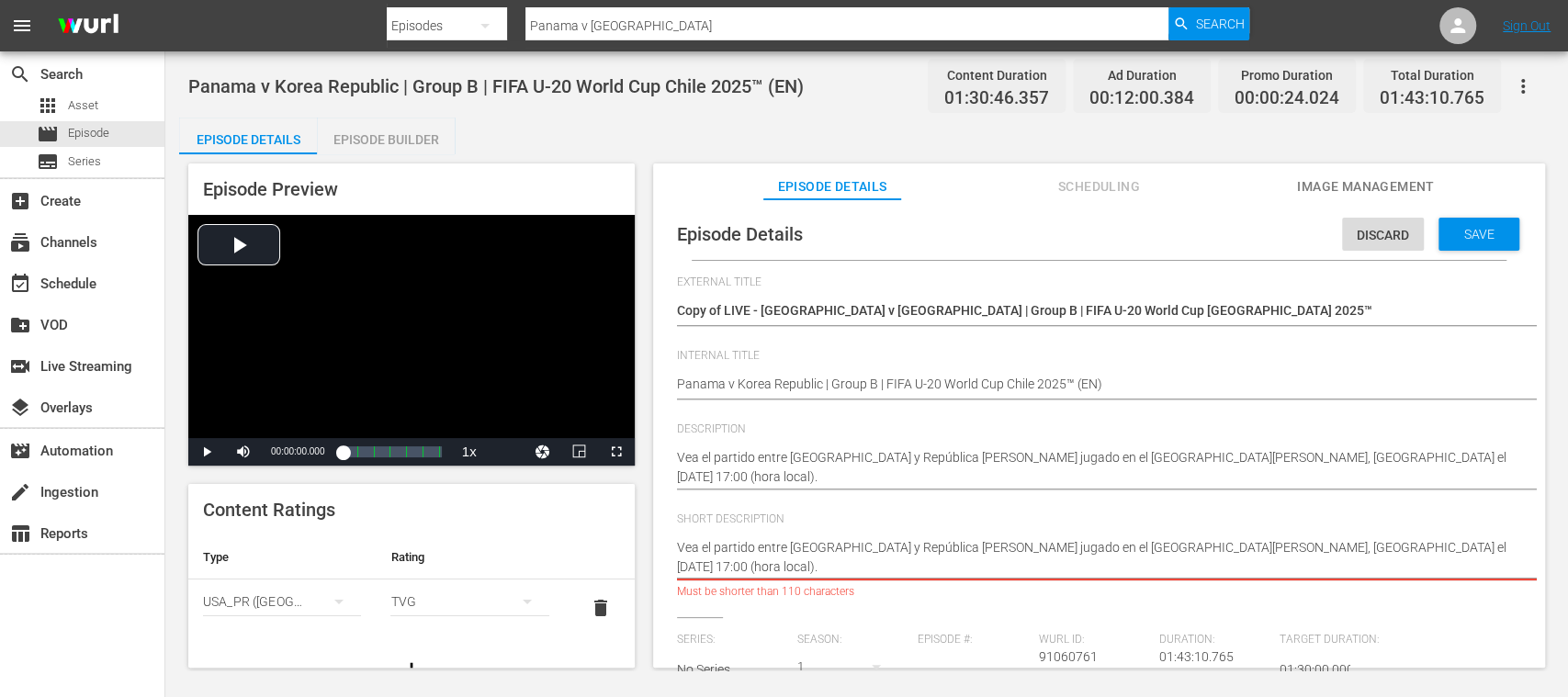
drag, startPoint x: 1267, startPoint y: 547, endPoint x: 1282, endPoint y: 587, distance: 42.7
click at [1282, 587] on div "Watch the match between Panama and Korea Republic played at Estadio Elías Figue…" at bounding box center [1094, 556] width 835 height 60
type textarea "Vea el partido entre Panamá y República de Corea jugado en el Estadio Elías Fig…"
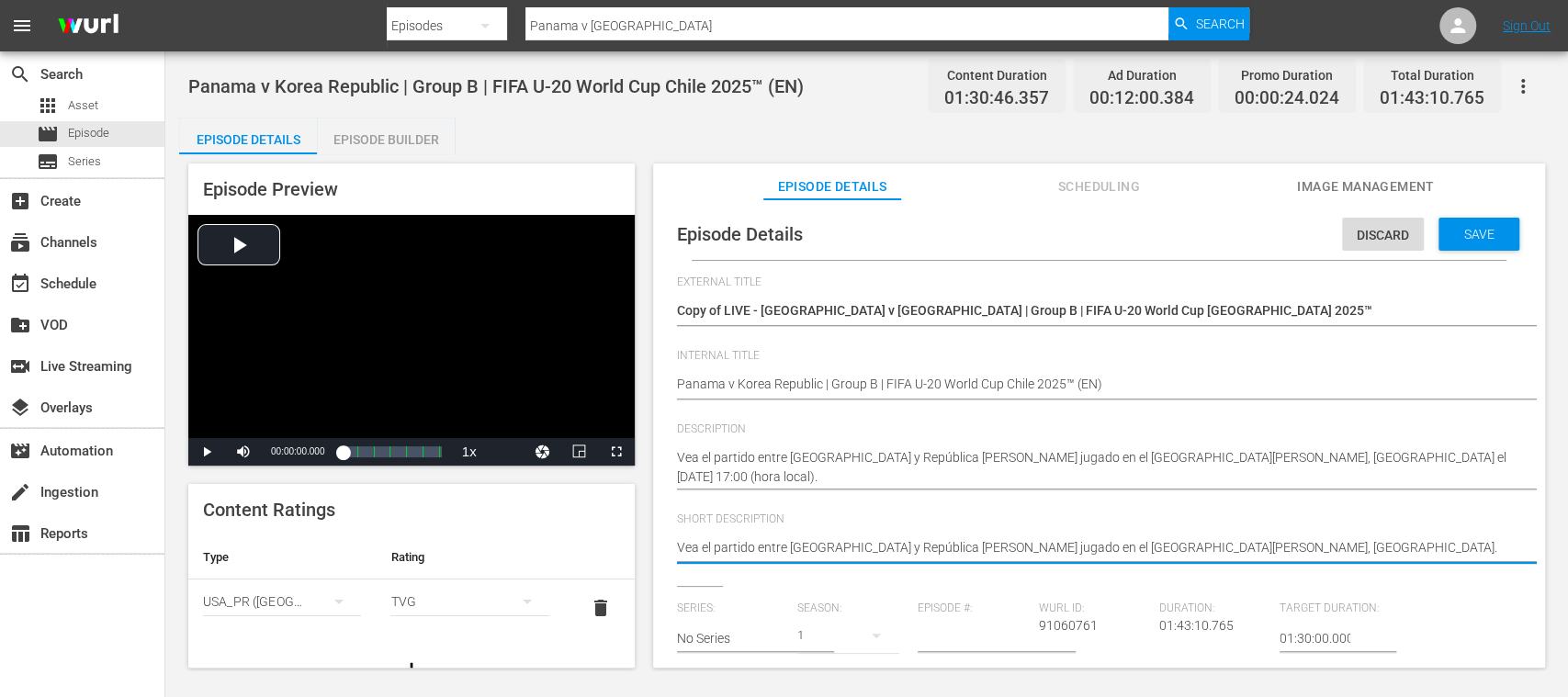
type textarea "Vea el partido entre Panamá y República de Corea jugado en el Estadio Elías Fig…"
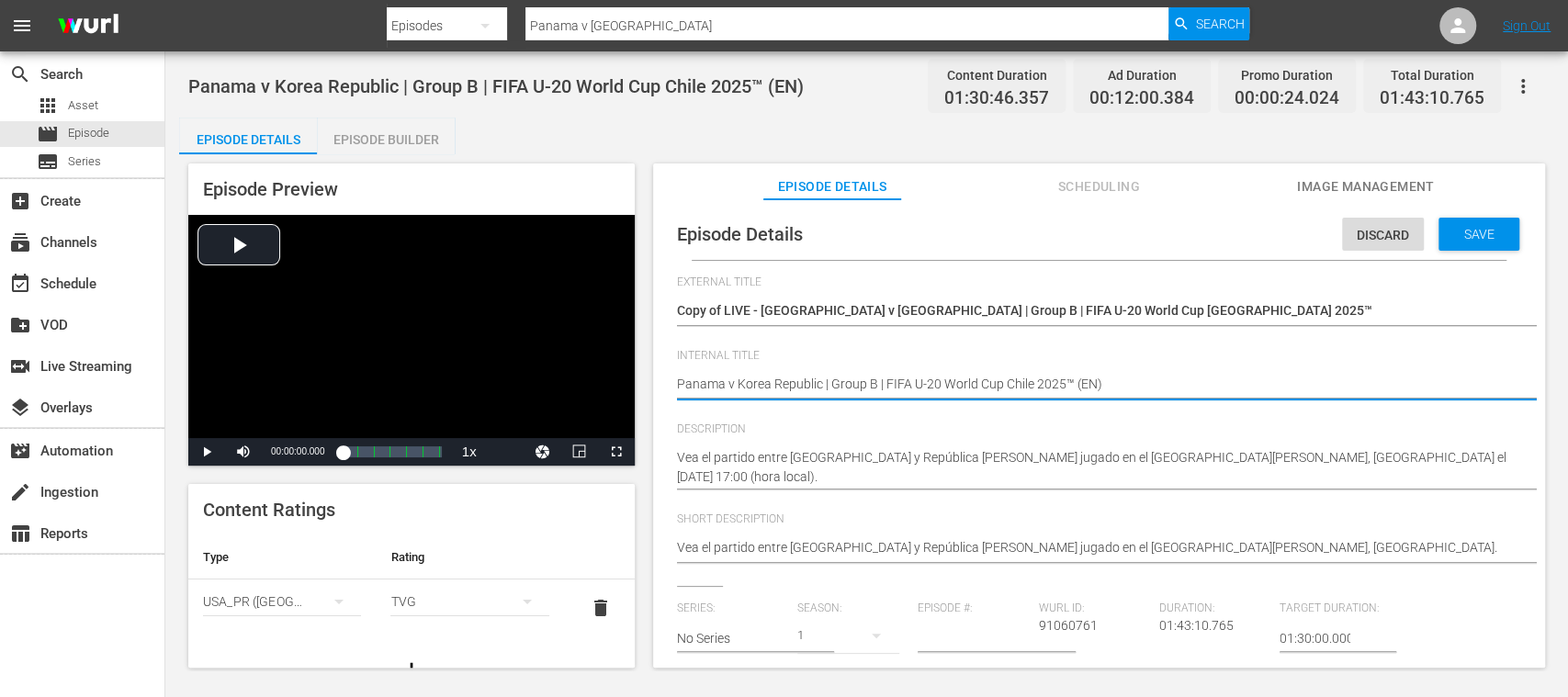
type textarea "Panama v Korea Republic | Group B | FIFA U-20 World Cup Chile 2025™ (EN"
type textarea "Panama v Korea Republic | Group B | FIFA U-20 World Cup Chile 2025™ (E"
type textarea "Panama v Korea Republic | Group B | FIFA U-20 World Cup Chile 2025™ (ES"
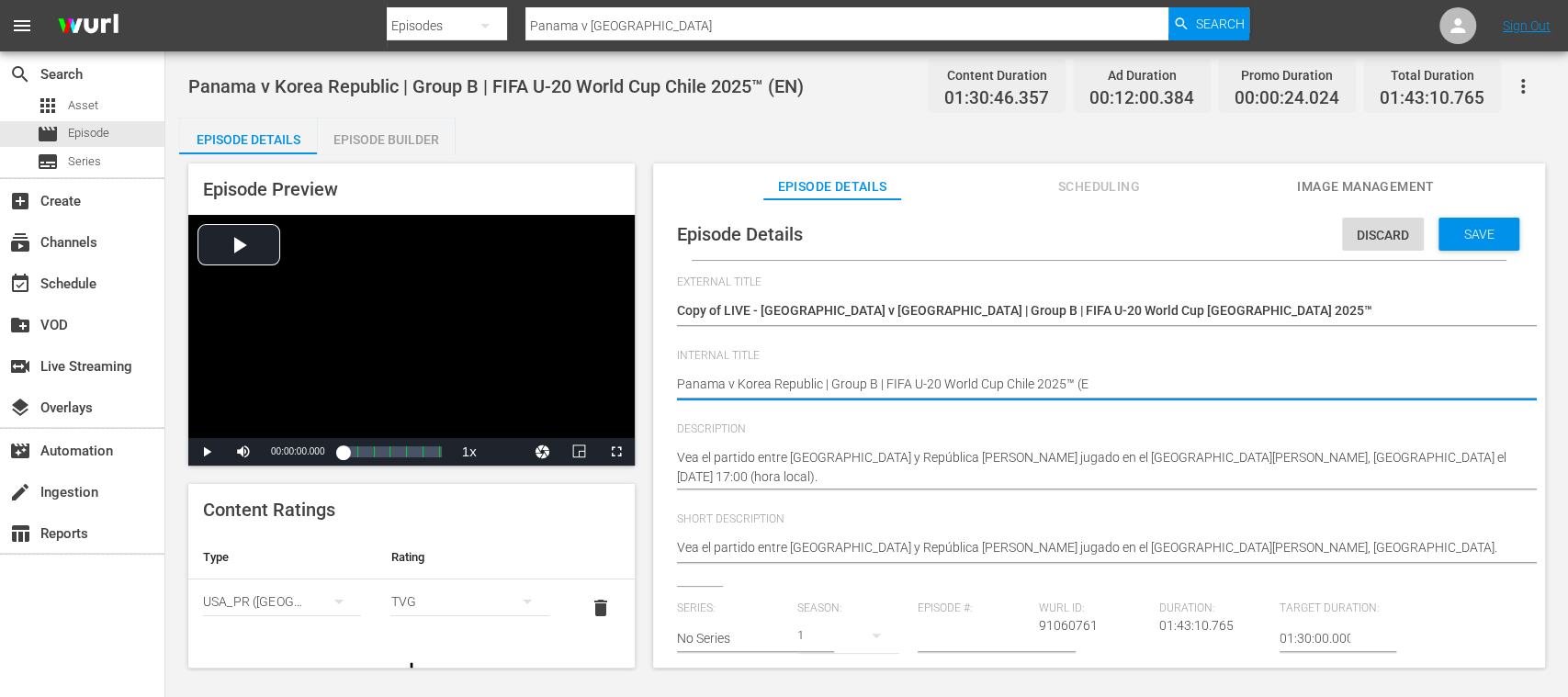
type textarea "Panama v Korea Republic | Group B | FIFA U-20 World Cup Chile 2025™ (ES"
type textarea "Panama v Korea Republic | Group B | FIFA U-20 World Cup Chile 2025™ (ES)"
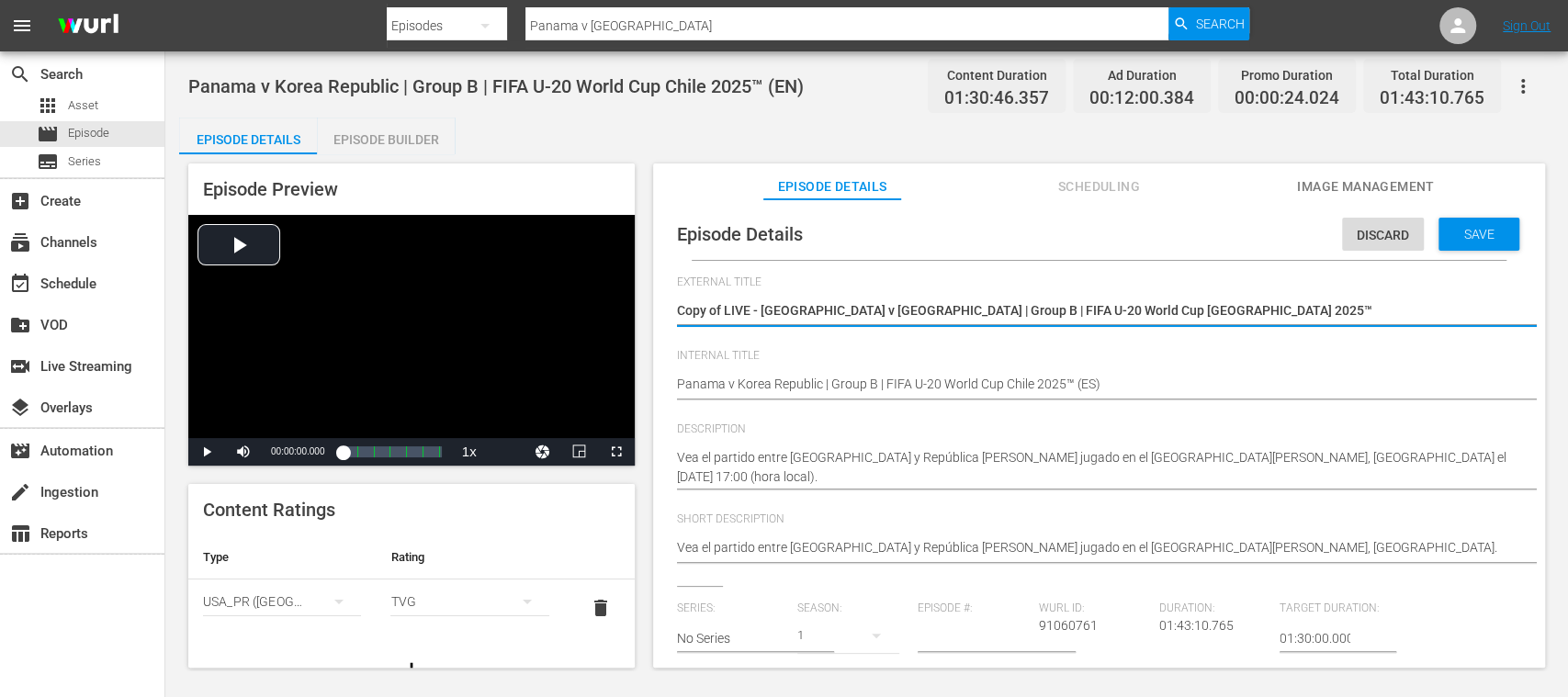
drag, startPoint x: 763, startPoint y: 310, endPoint x: 1204, endPoint y: 327, distance: 441.3
paste textarea "á vs República de Corea | Grupo B | Copa Mundial Sub-20 de la FIFA"
type textarea "Copy of LIVE - Panamá vs República de Corea | Grupo B | Copa Mundial Sub-20 de …"
click at [723, 313] on textarea "Copy of LIVE - Panama v Korea Republic | Group B | FIFA U-20 World Cup Chile 20…" at bounding box center [1094, 313] width 835 height 22
type textarea "Copy ofLIVE - Panamá vs República de Corea | Grupo B | Copa Mundial Sub-20 de l…"
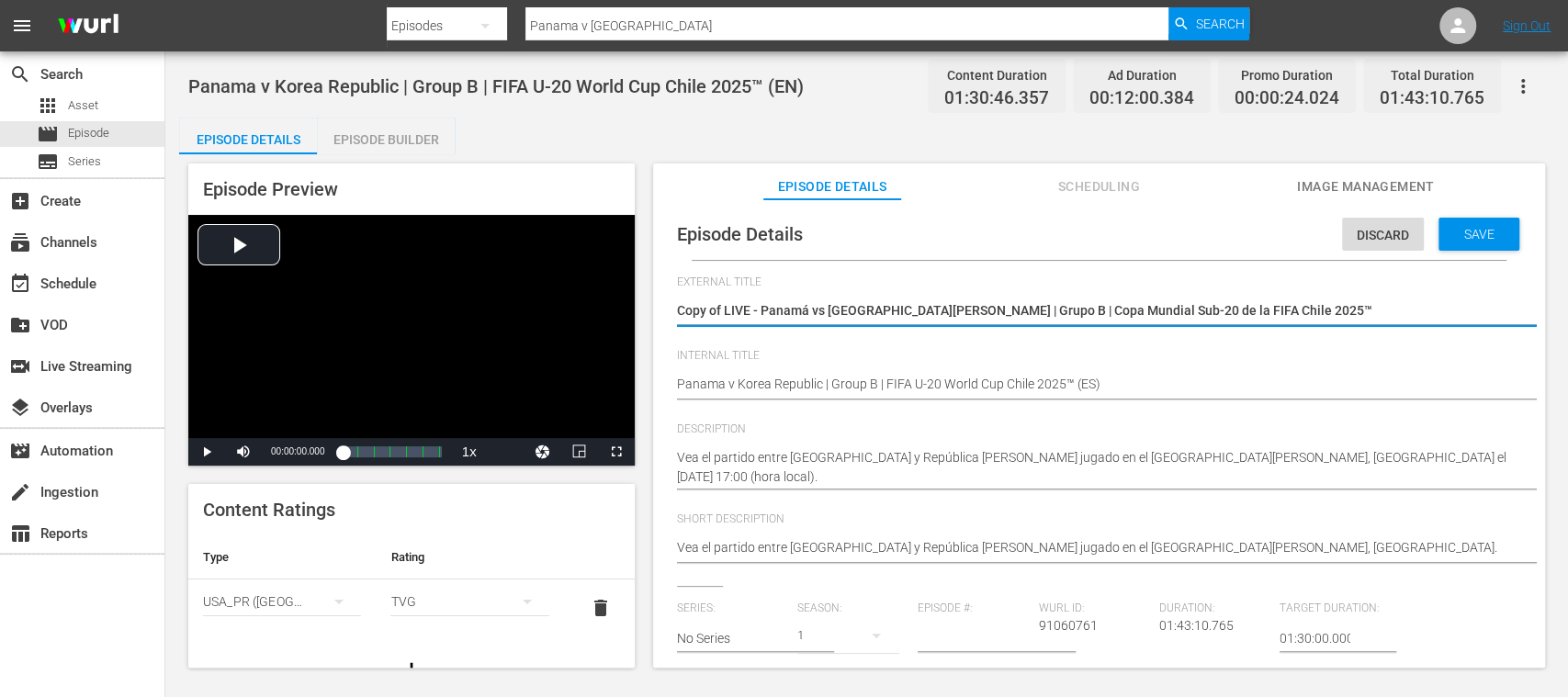
type textarea "Copy ofLIVE - Panamá vs República de Corea | Grupo B | Copa Mundial Sub-20 de l…"
type textarea "Copy oLIVE - Panamá vs República de Corea | Grupo B | Copa Mundial Sub-20 de la…"
type textarea "Copy LIVE - Panamá vs República de Corea | Grupo B | Copa Mundial Sub-20 de la …"
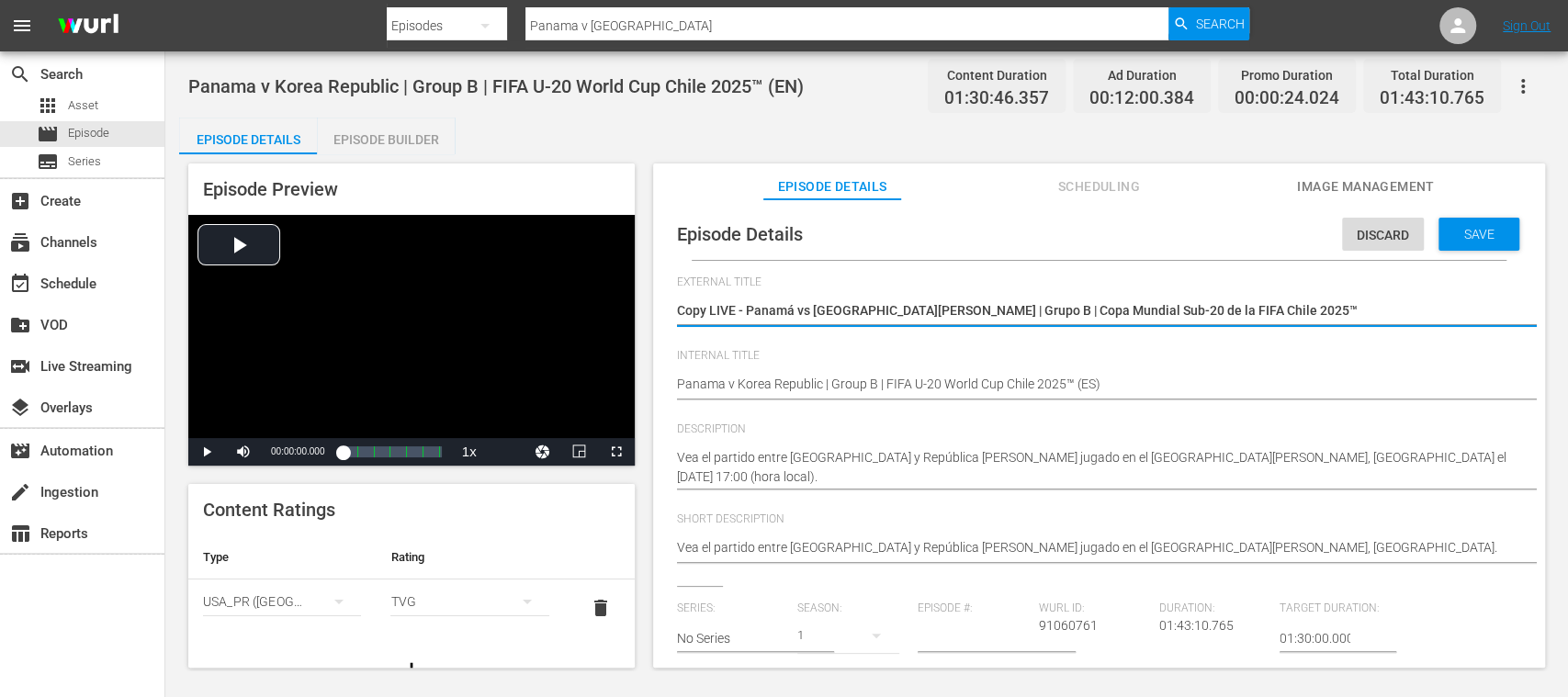
type textarea "CopyLIVE - Panamá vs República de Corea | Grupo B | Copa Mundial Sub-20 de la F…"
type textarea "CopLIVE - Panamá vs República de Corea | Grupo B | Copa Mundial Sub-20 de la FI…"
type textarea "CoLIVE - Panamá vs República de Corea | Grupo B | Copa Mundial Sub-20 de la FIF…"
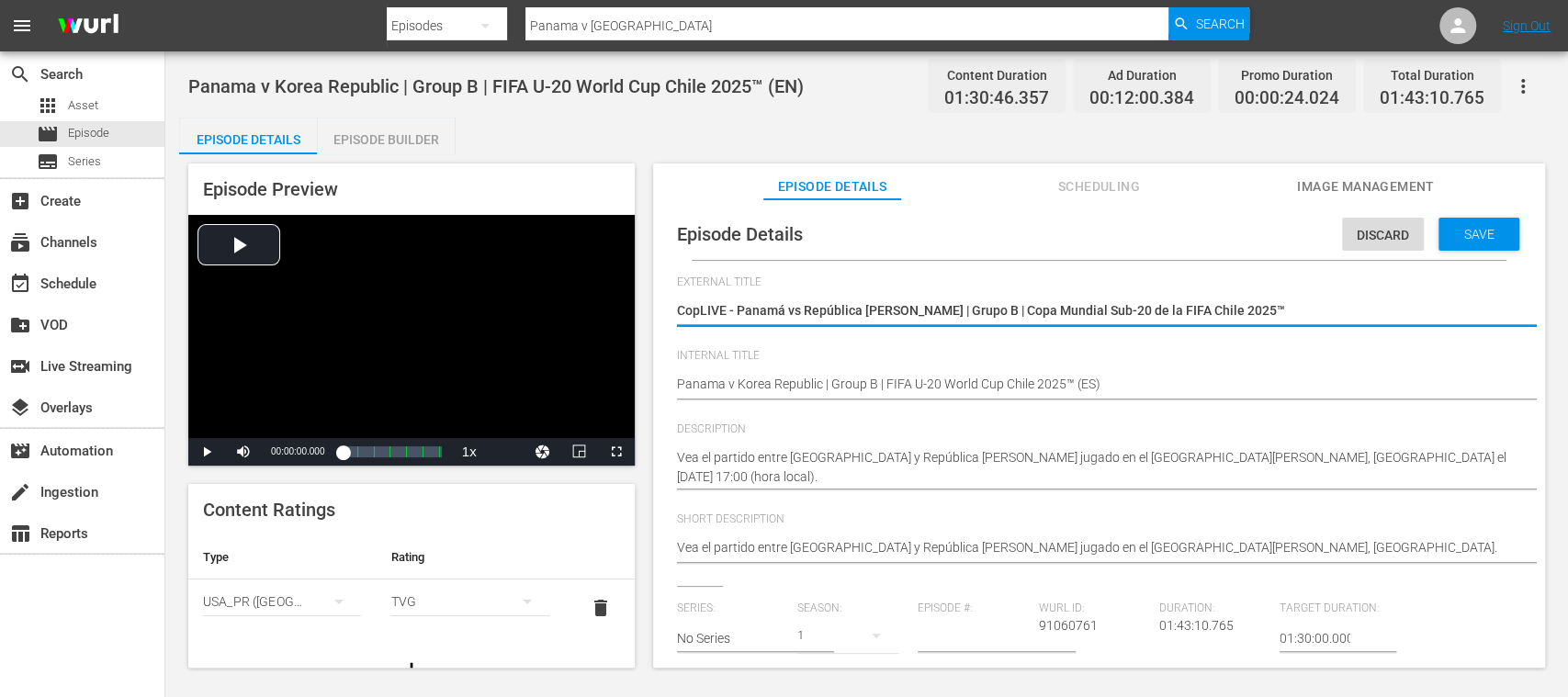
type textarea "CoLIVE - Panamá vs República de Corea | Grupo B | Copa Mundial Sub-20 de la FIF…"
type textarea "CLIVE - Panamá vs República de Corea | Grupo B | Copa Mundial Sub-20 de la FIFA…"
type textarea "LIVE - Panamá vs República de Corea | Grupo B | Copa Mundial Sub-20 de la FIFA …"
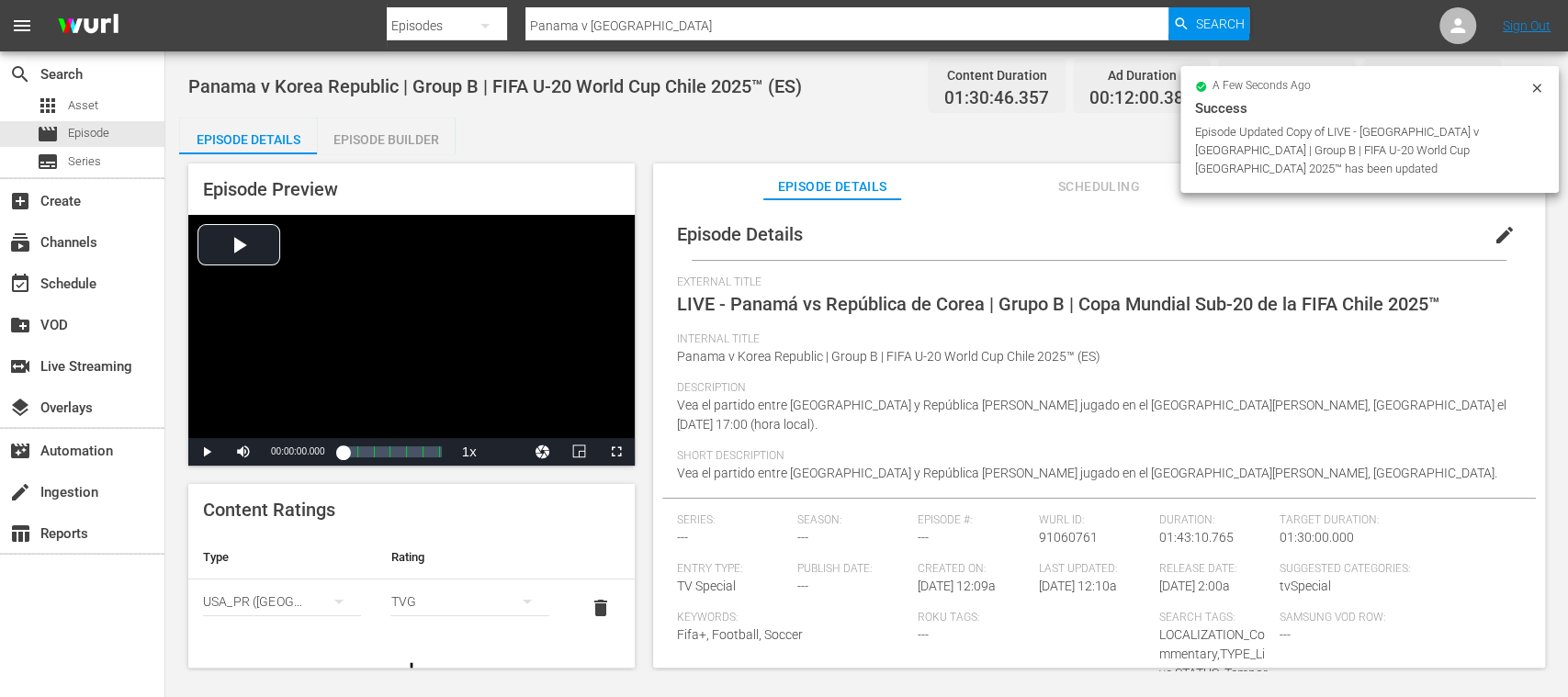
click at [337, 597] on icon "simple table" at bounding box center [339, 601] width 22 height 22
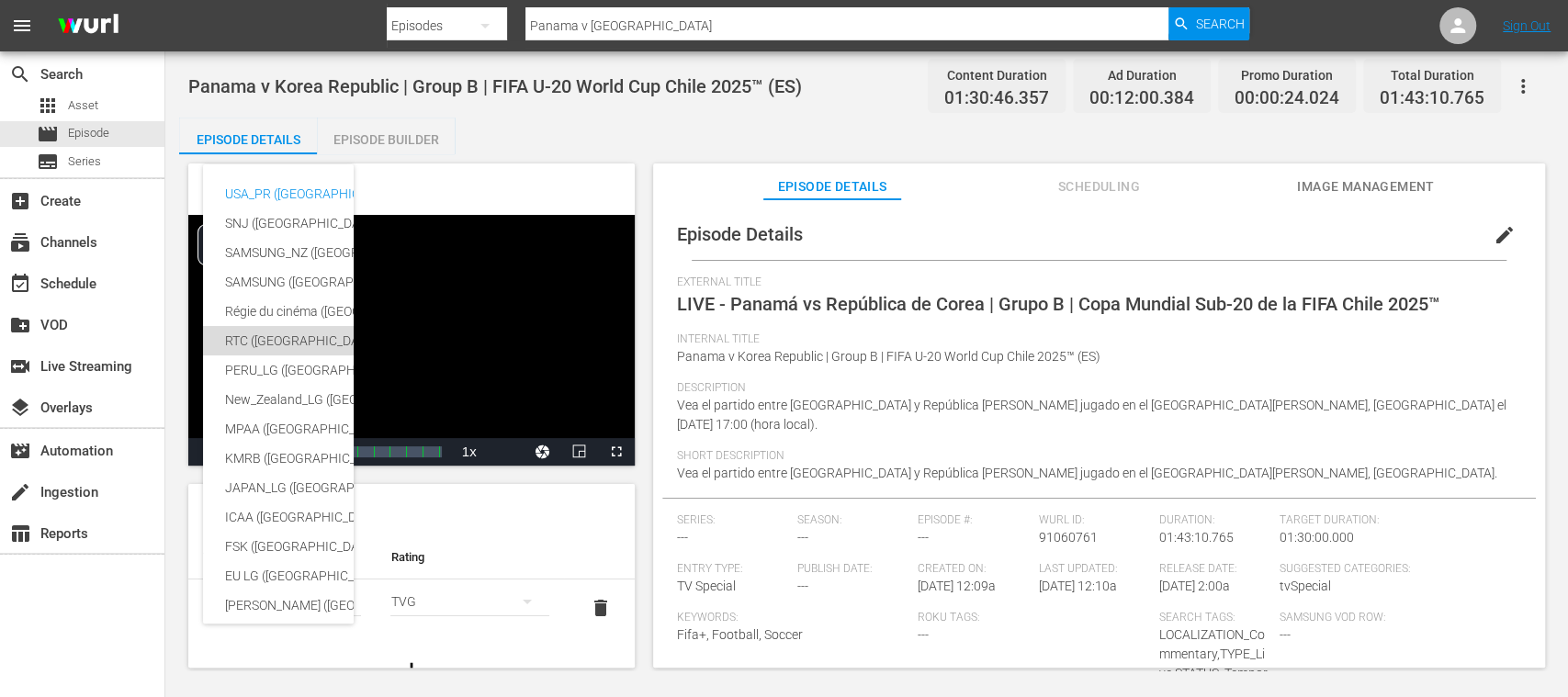
click at [271, 345] on div "RTC ([GEOGRAPHIC_DATA])" at bounding box center [451, 341] width 451 height 30
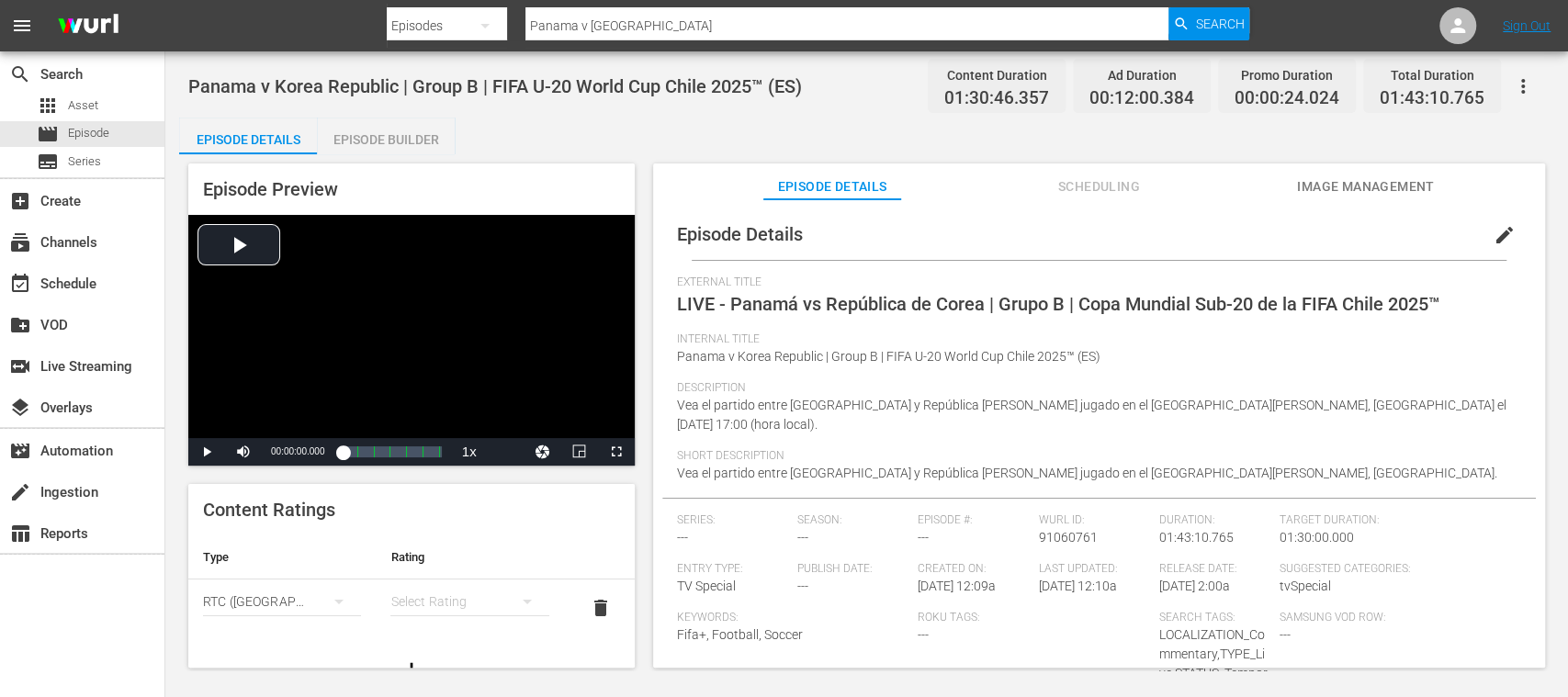
click at [463, 599] on div "simple table" at bounding box center [469, 601] width 158 height 51
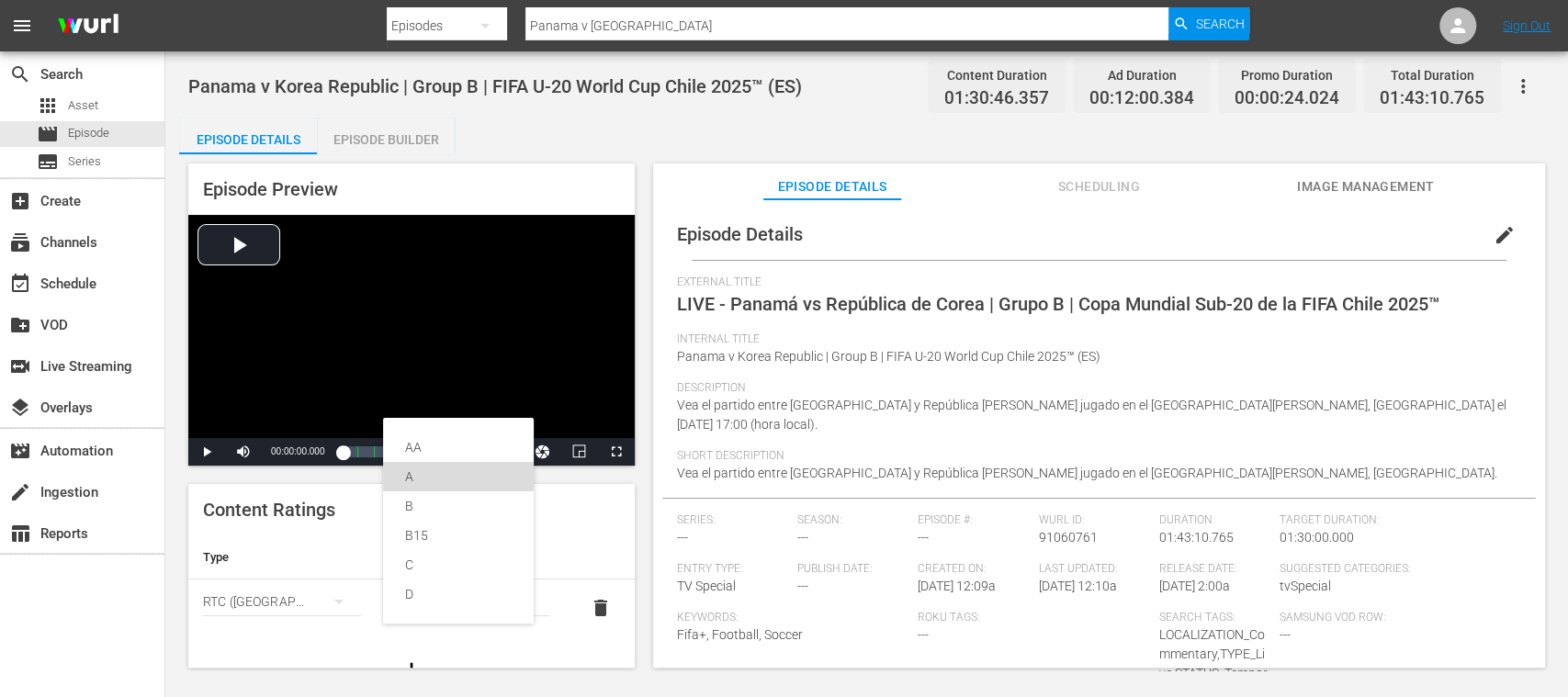
click at [439, 477] on div "A" at bounding box center [458, 476] width 106 height 30
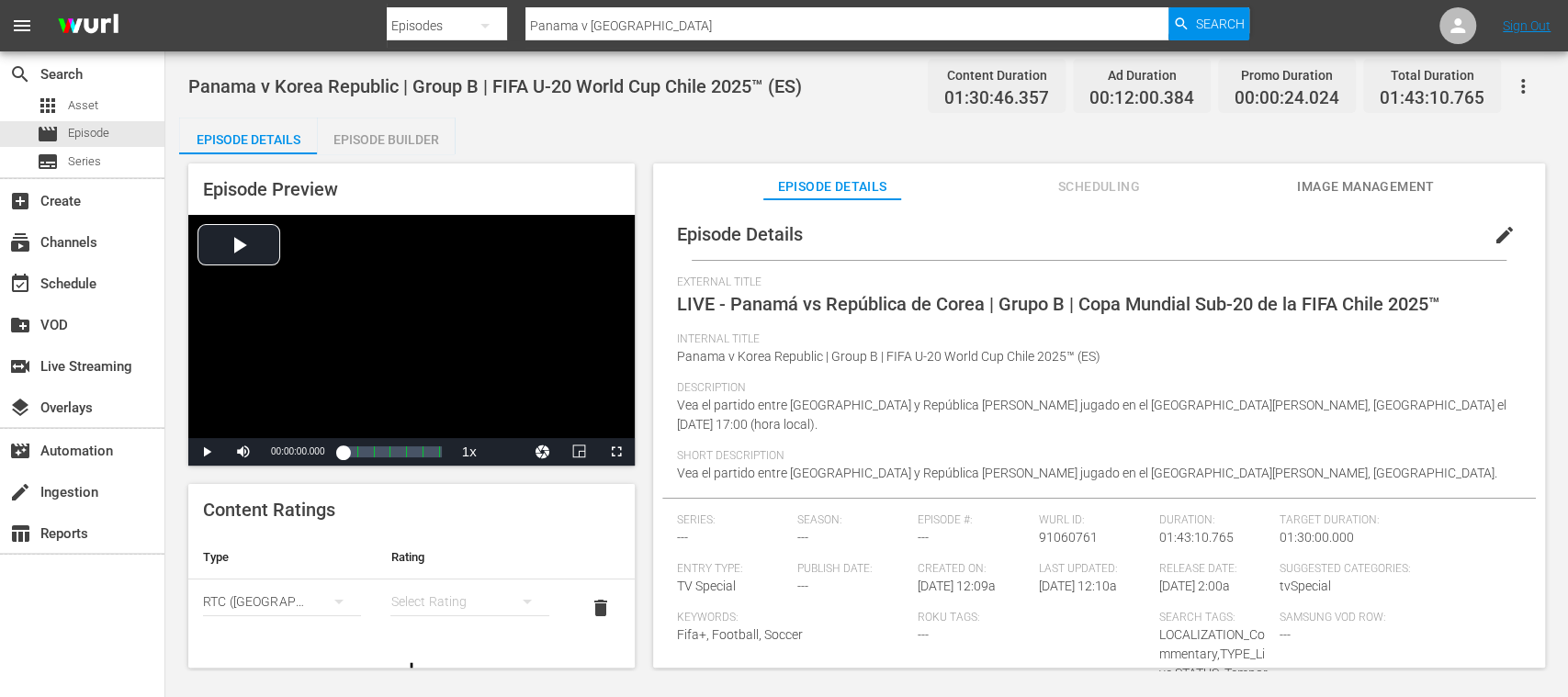
click at [420, 138] on div "Episode Builder" at bounding box center [385, 139] width 138 height 44
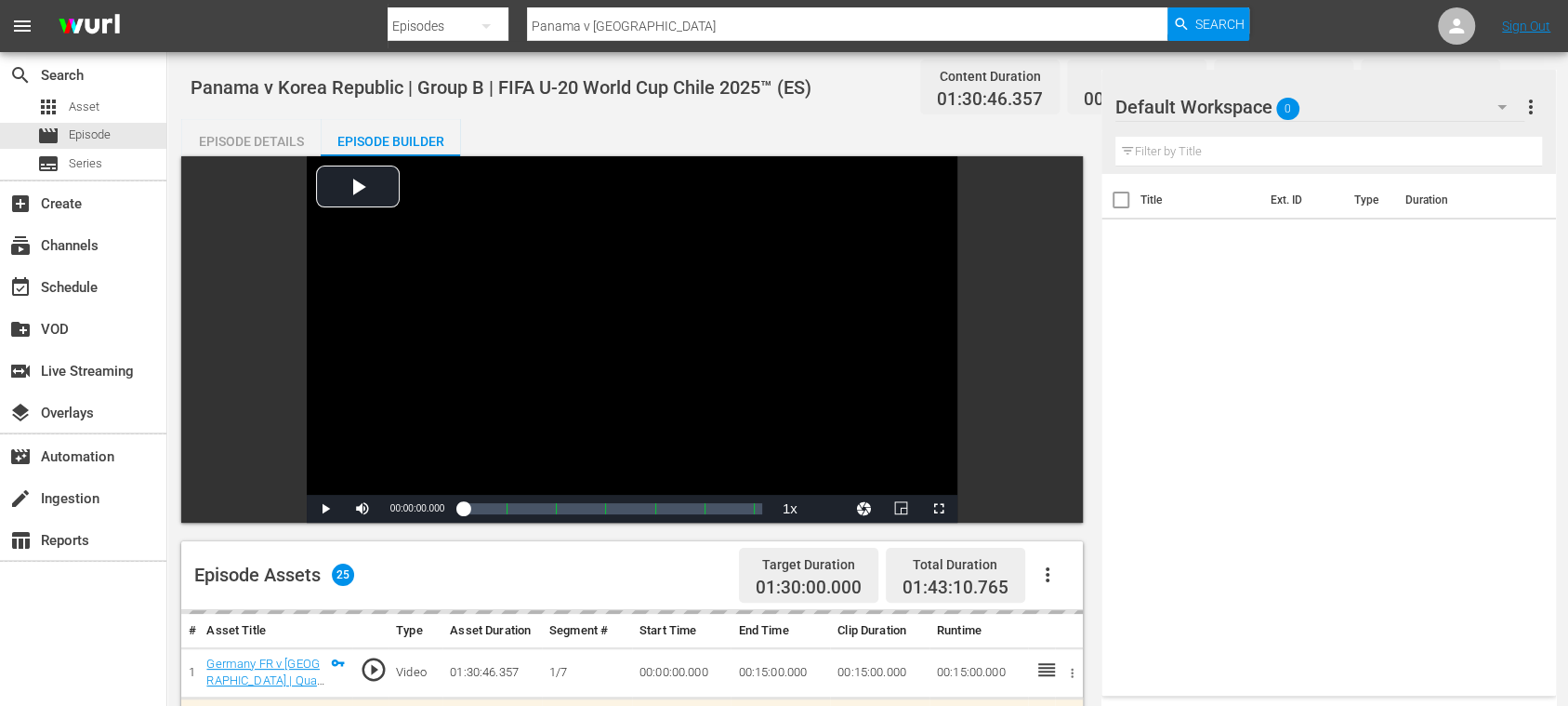
scroll to position [330, 0]
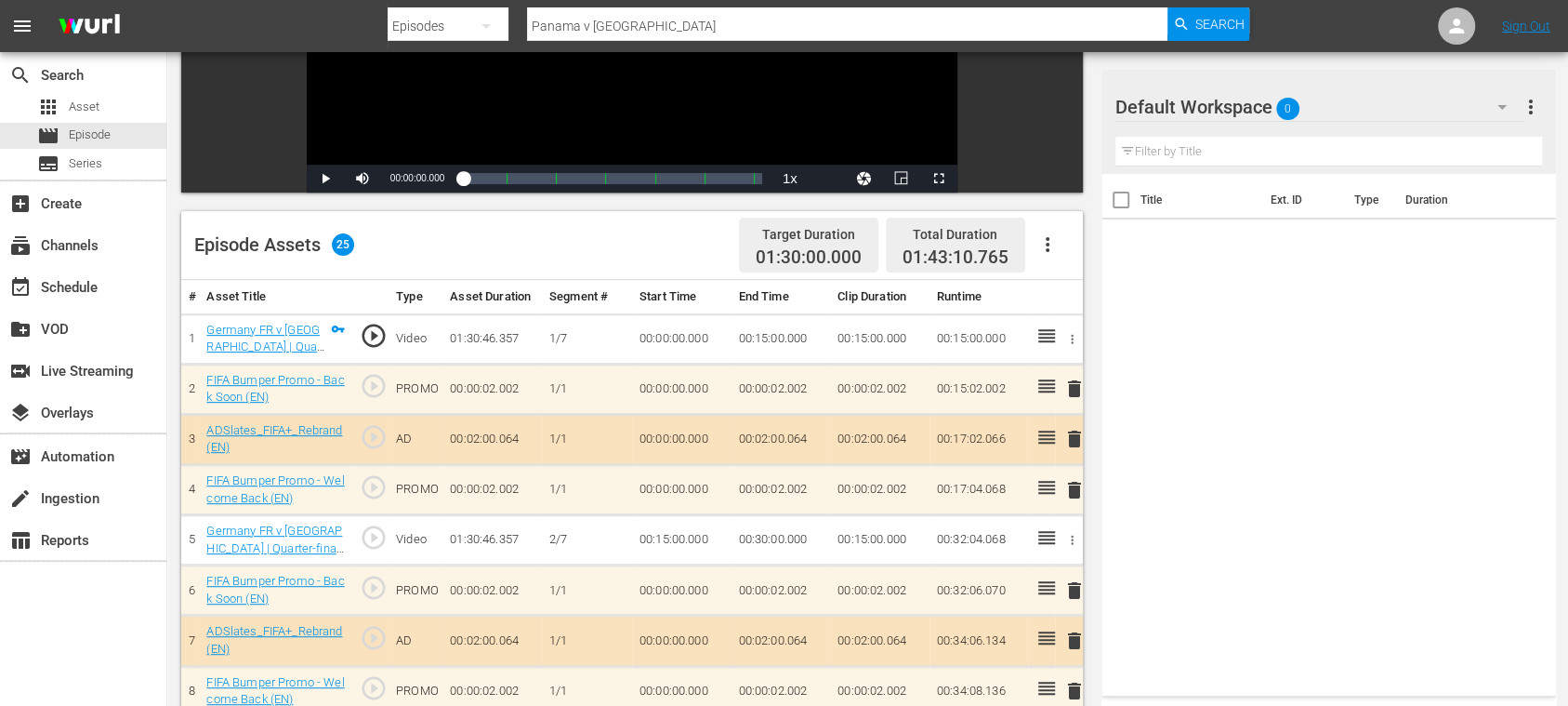
click at [1045, 241] on icon "button" at bounding box center [1048, 245] width 23 height 23
click at [1069, 300] on div "Clear Ads" at bounding box center [1102, 296] width 126 height 44
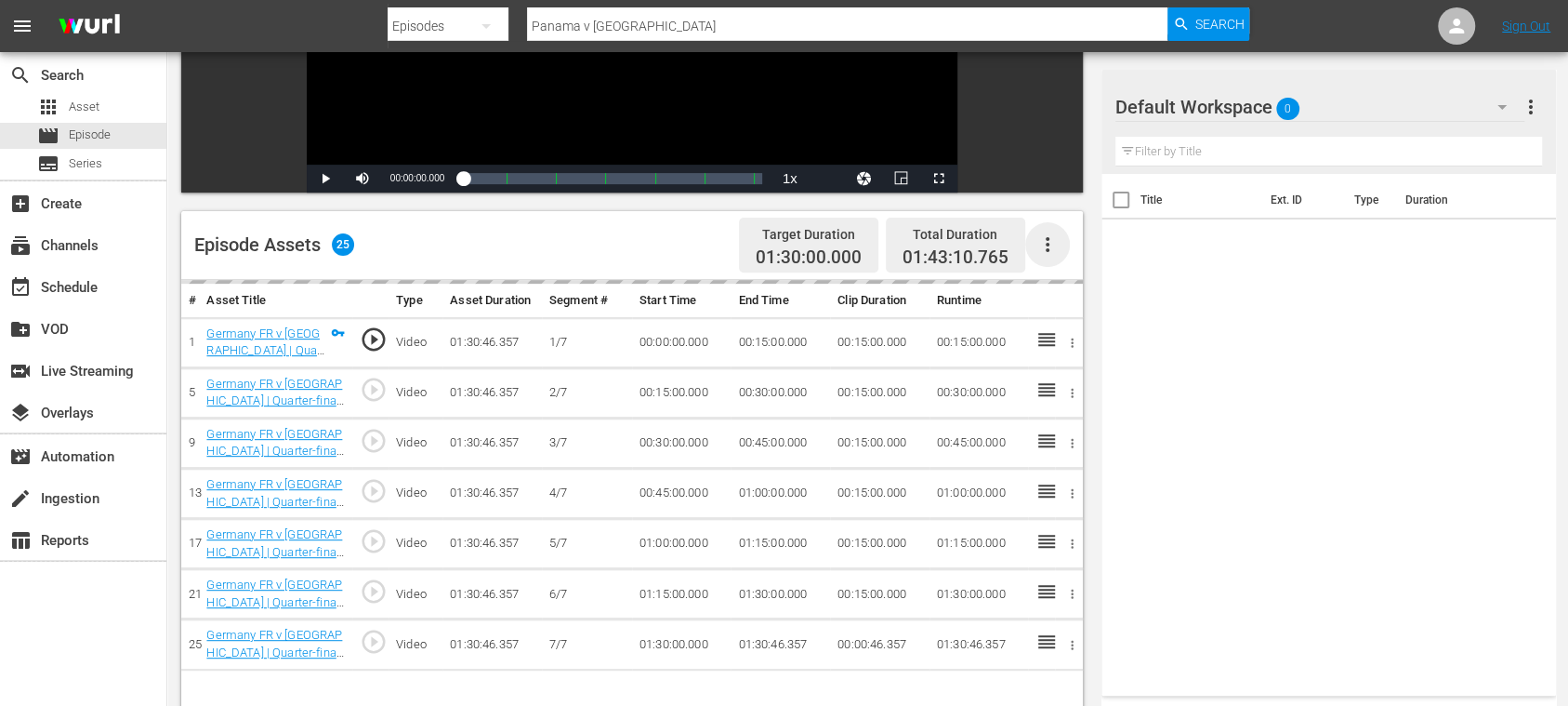
click at [1054, 242] on icon "button" at bounding box center [1048, 245] width 23 height 23
click at [1054, 242] on div "Fill with Ads" at bounding box center [1102, 252] width 126 height 44
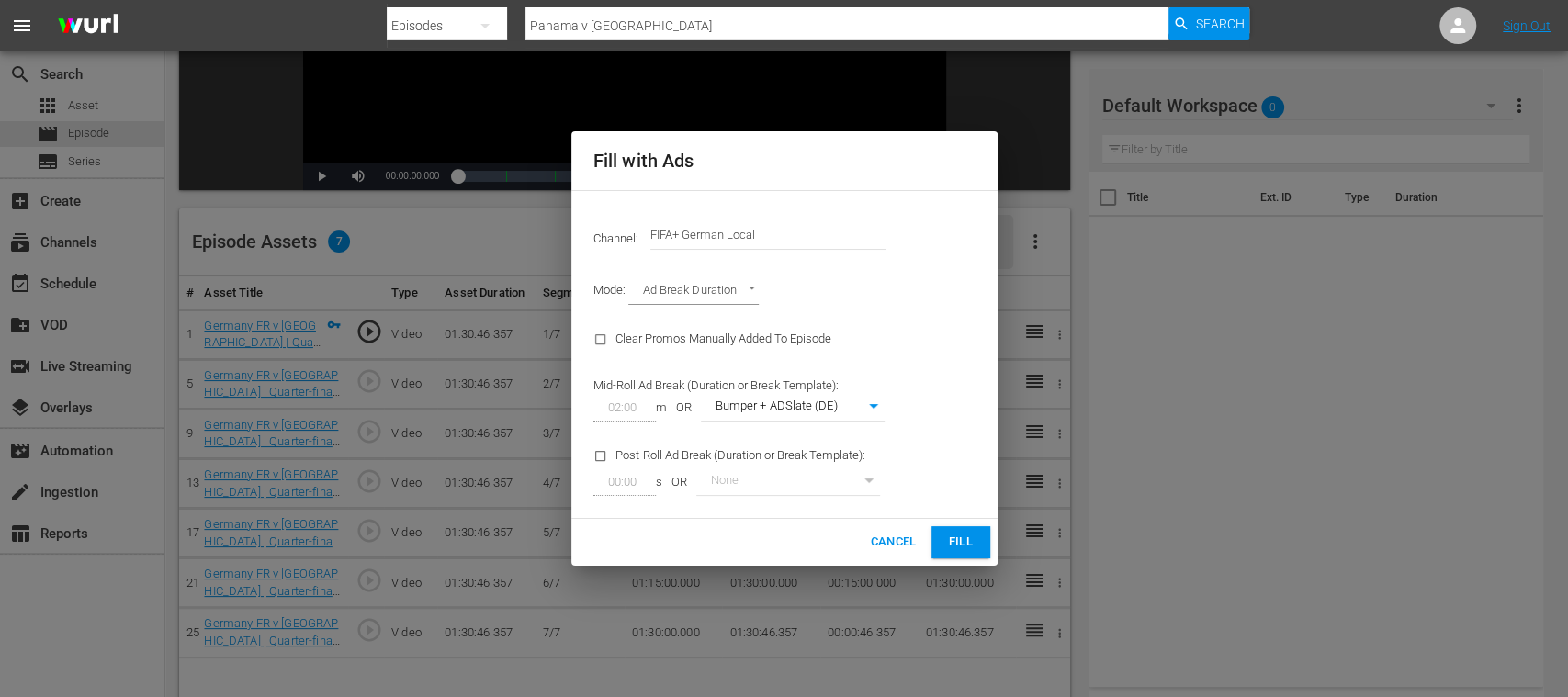
drag, startPoint x: 679, startPoint y: 224, endPoint x: 897, endPoint y: 234, distance: 218.2
click at [884, 230] on input "FIFA+ German Local" at bounding box center [768, 235] width 236 height 44
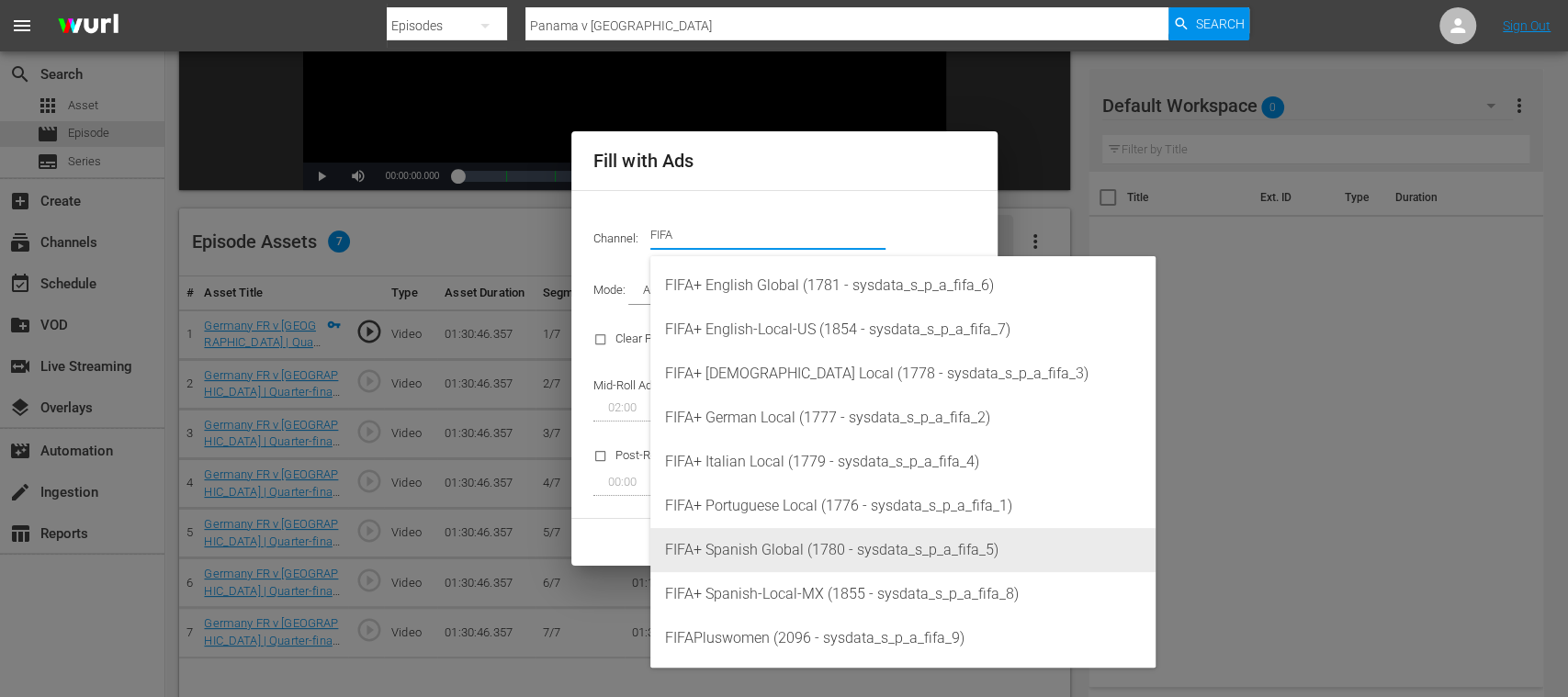
click at [800, 543] on div "FIFA+ Spanish Global (1780 - sysdata_s_p_a_fifa_5)" at bounding box center [902, 549] width 476 height 44
type input "FIFA+ Spanish Global (1780)"
type input "339"
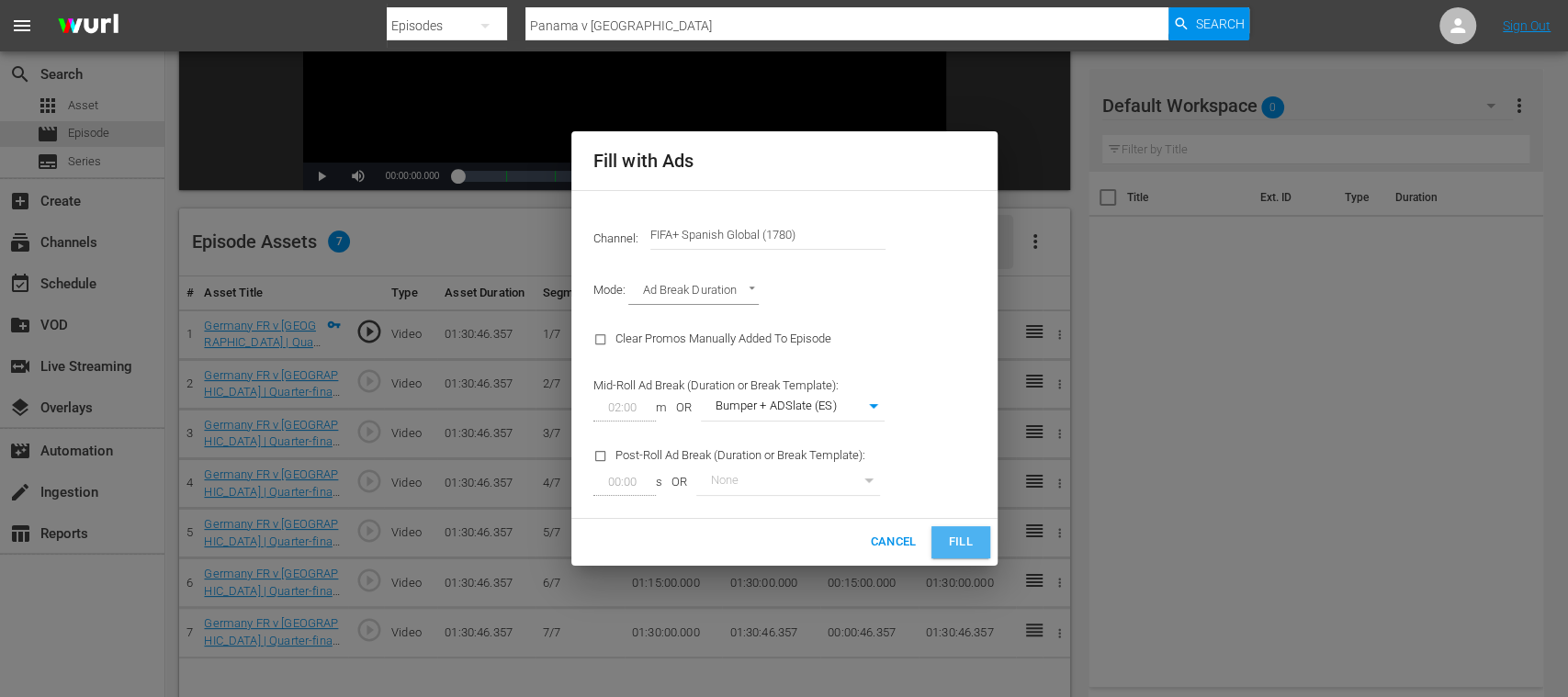
click at [965, 543] on span "Fill" at bounding box center [961, 542] width 30 height 21
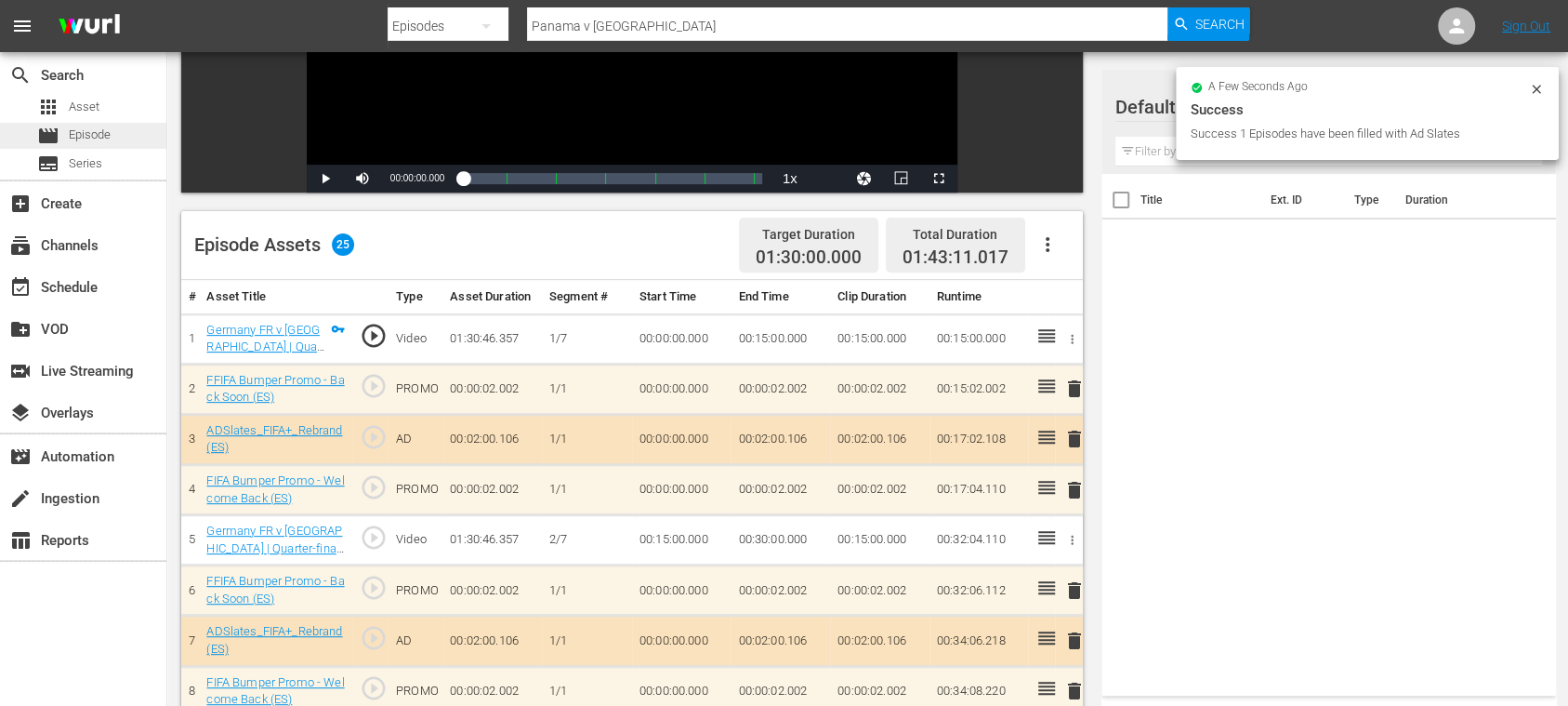
click at [90, 128] on span "Episode" at bounding box center [90, 135] width 41 height 19
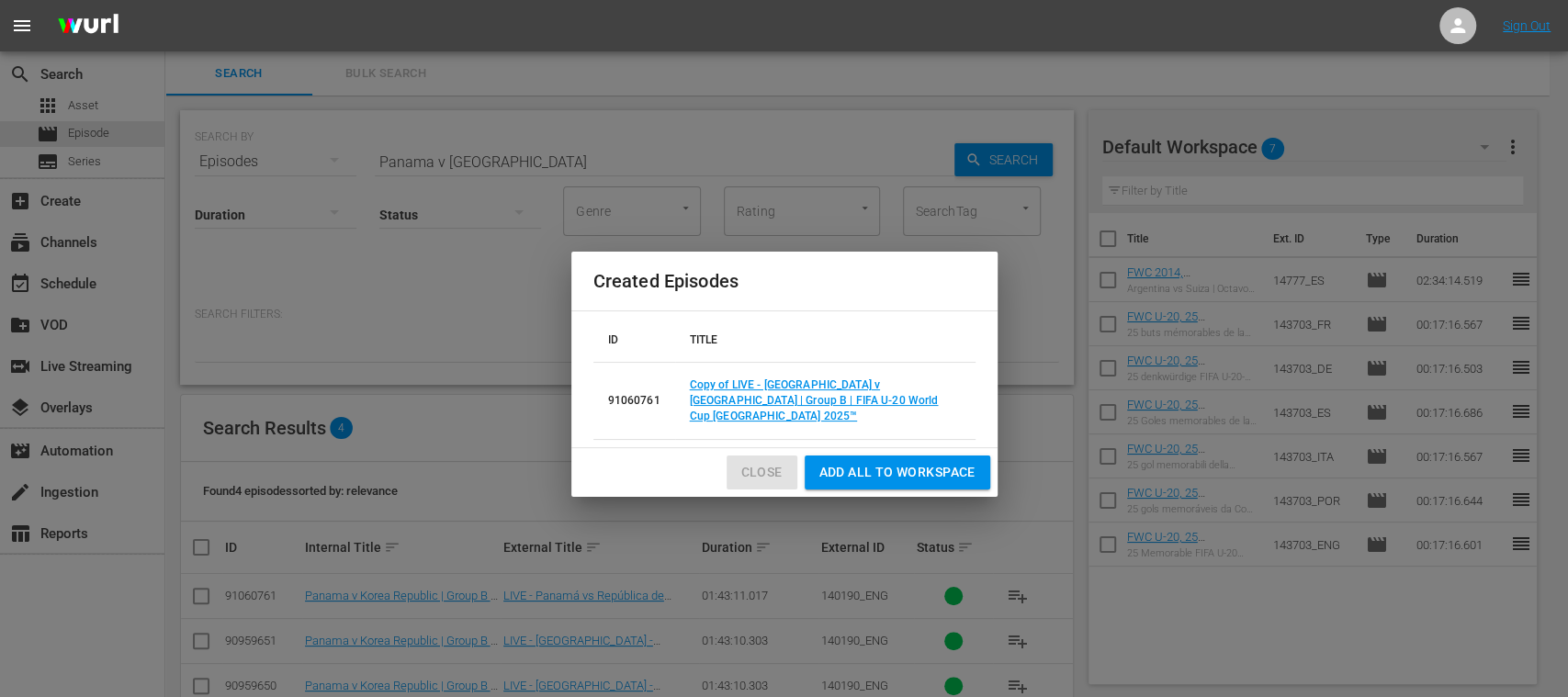
click at [755, 461] on span "Close" at bounding box center [762, 472] width 41 height 23
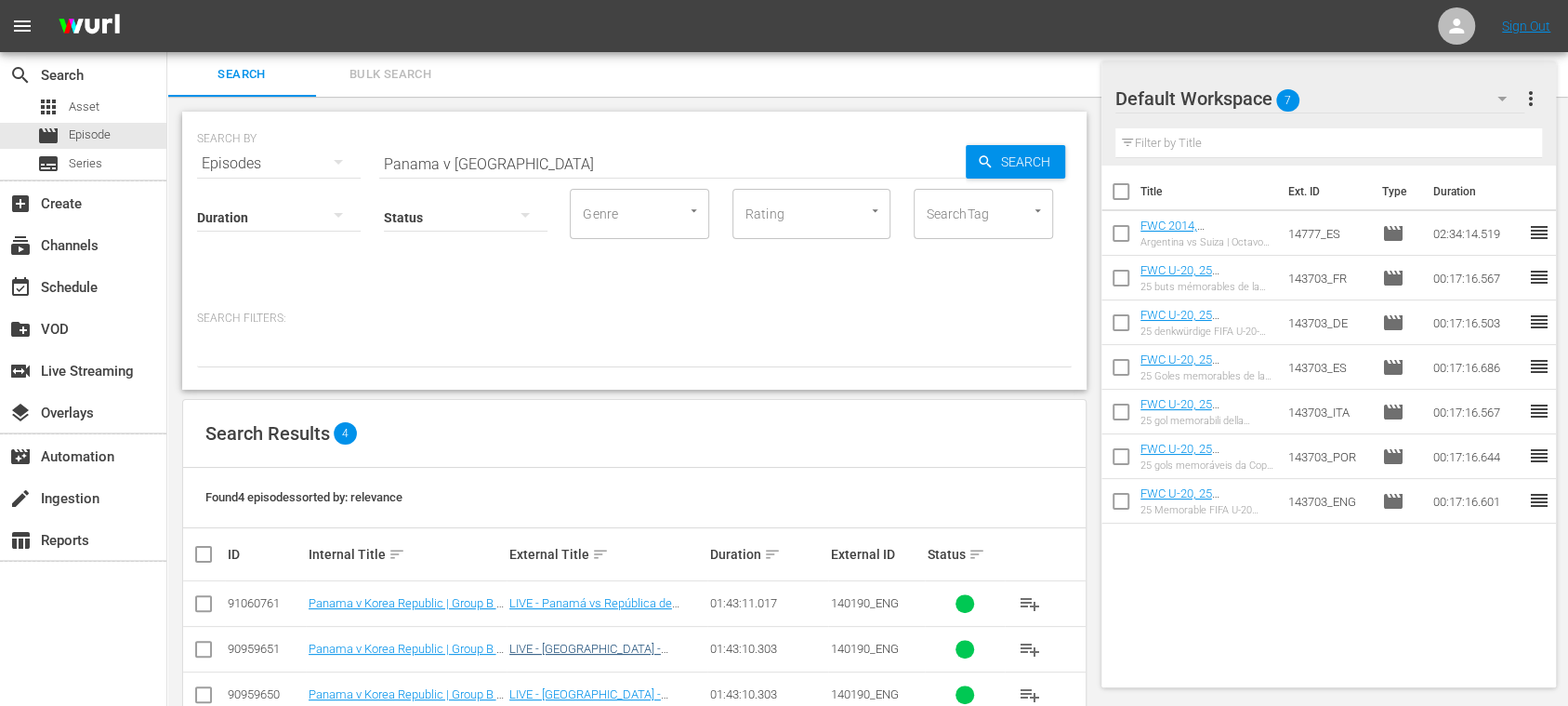
scroll to position [90, 0]
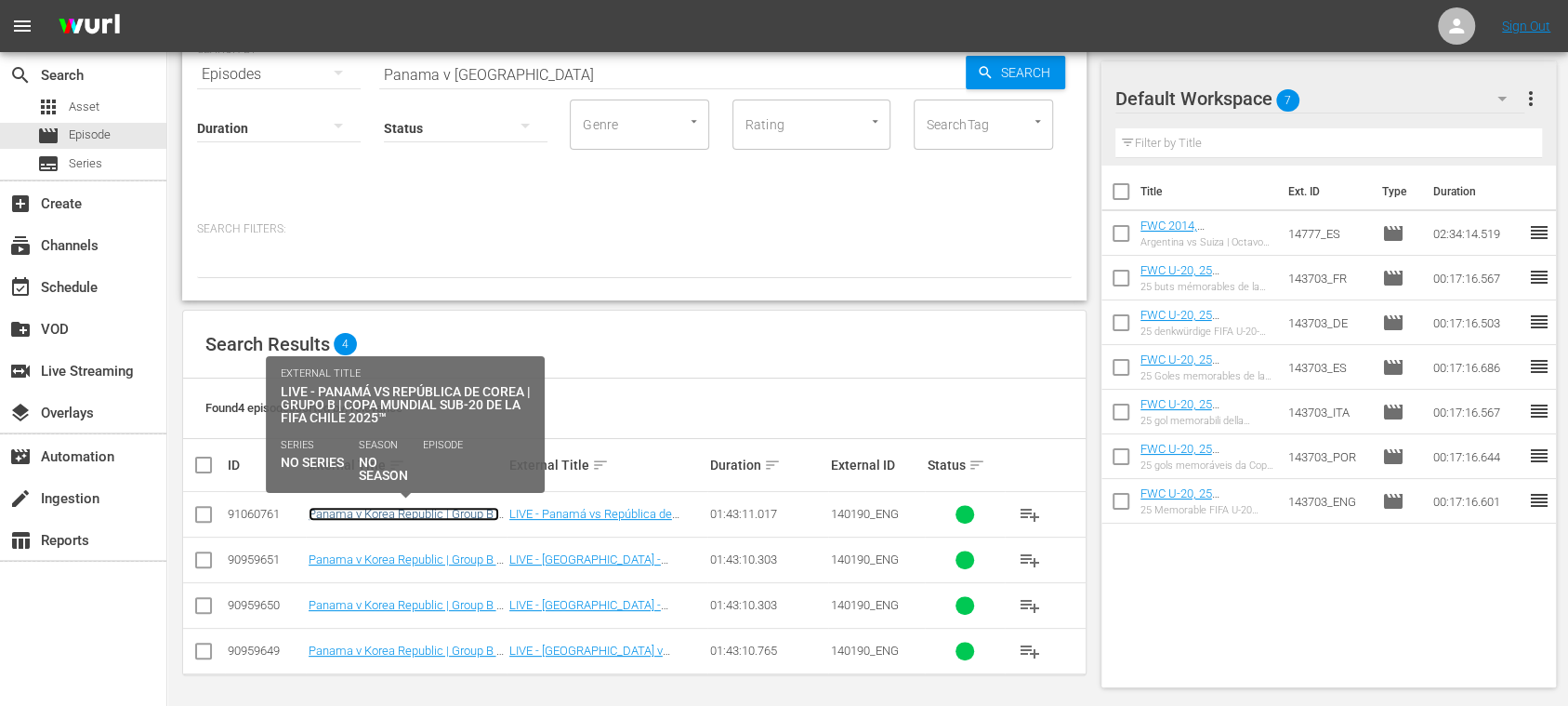
click at [445, 511] on link "Panama v Korea Republic | Group B | FIFA U-20 World Cup Chile 2025™ (ES)" at bounding box center [404, 528] width 190 height 41
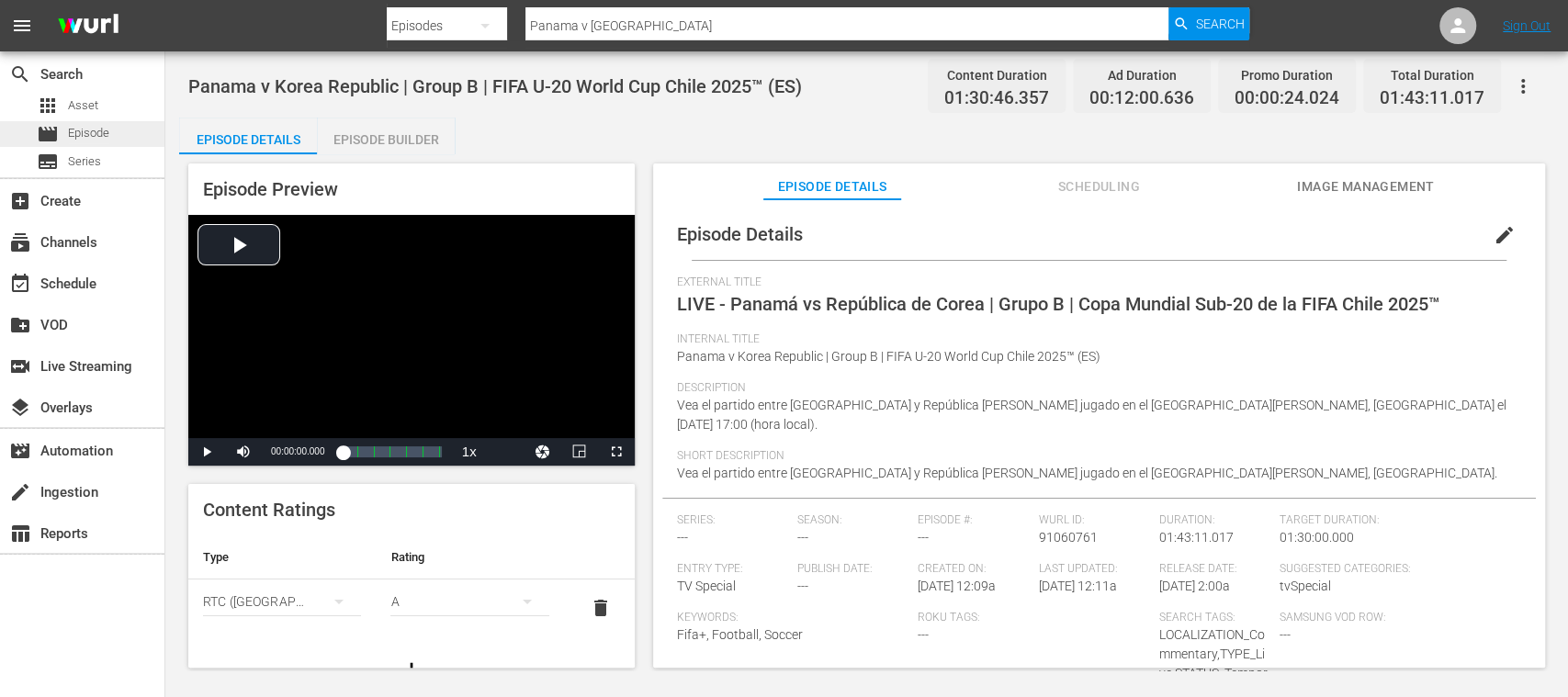
click at [88, 132] on span "Episode" at bounding box center [88, 133] width 41 height 19
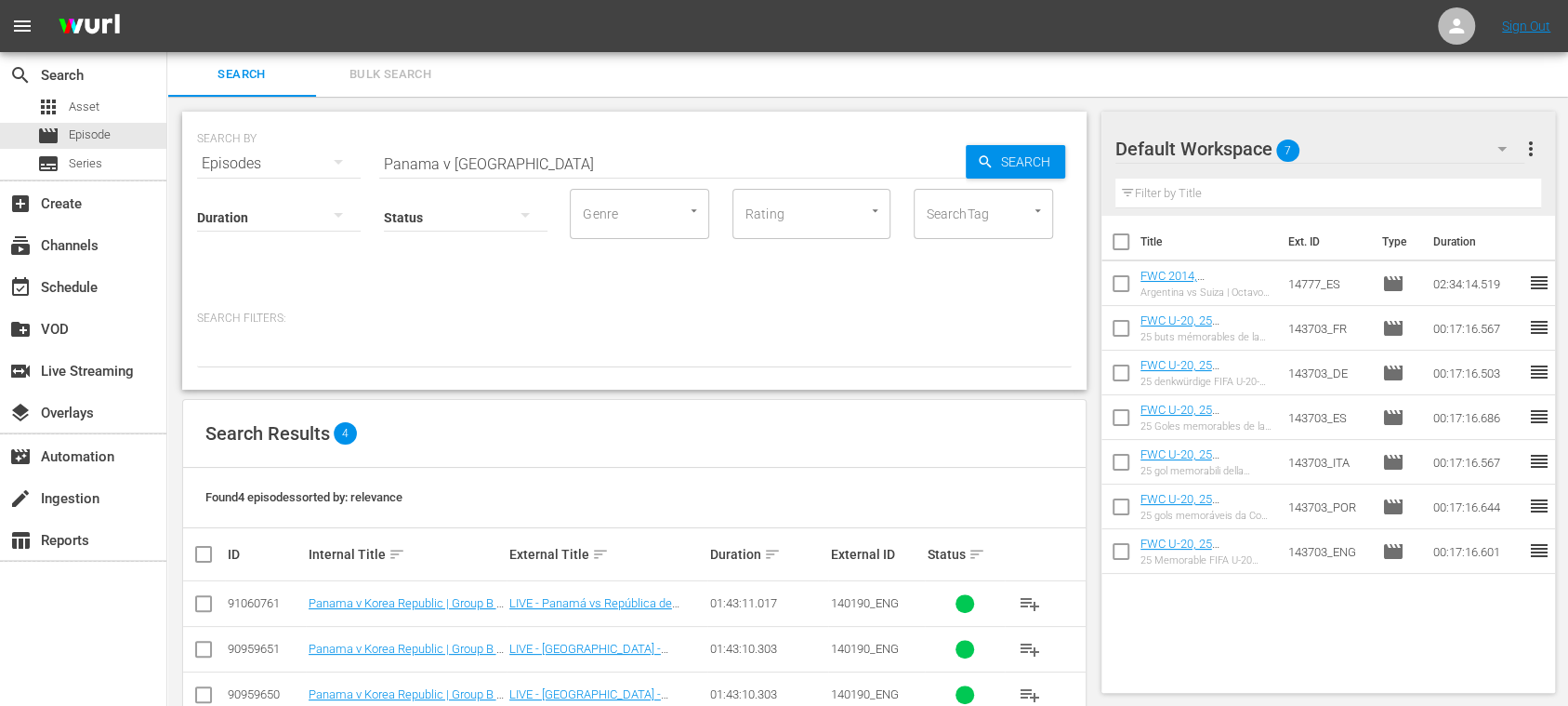
click at [213, 598] on input "checkbox" at bounding box center [204, 607] width 23 height 23
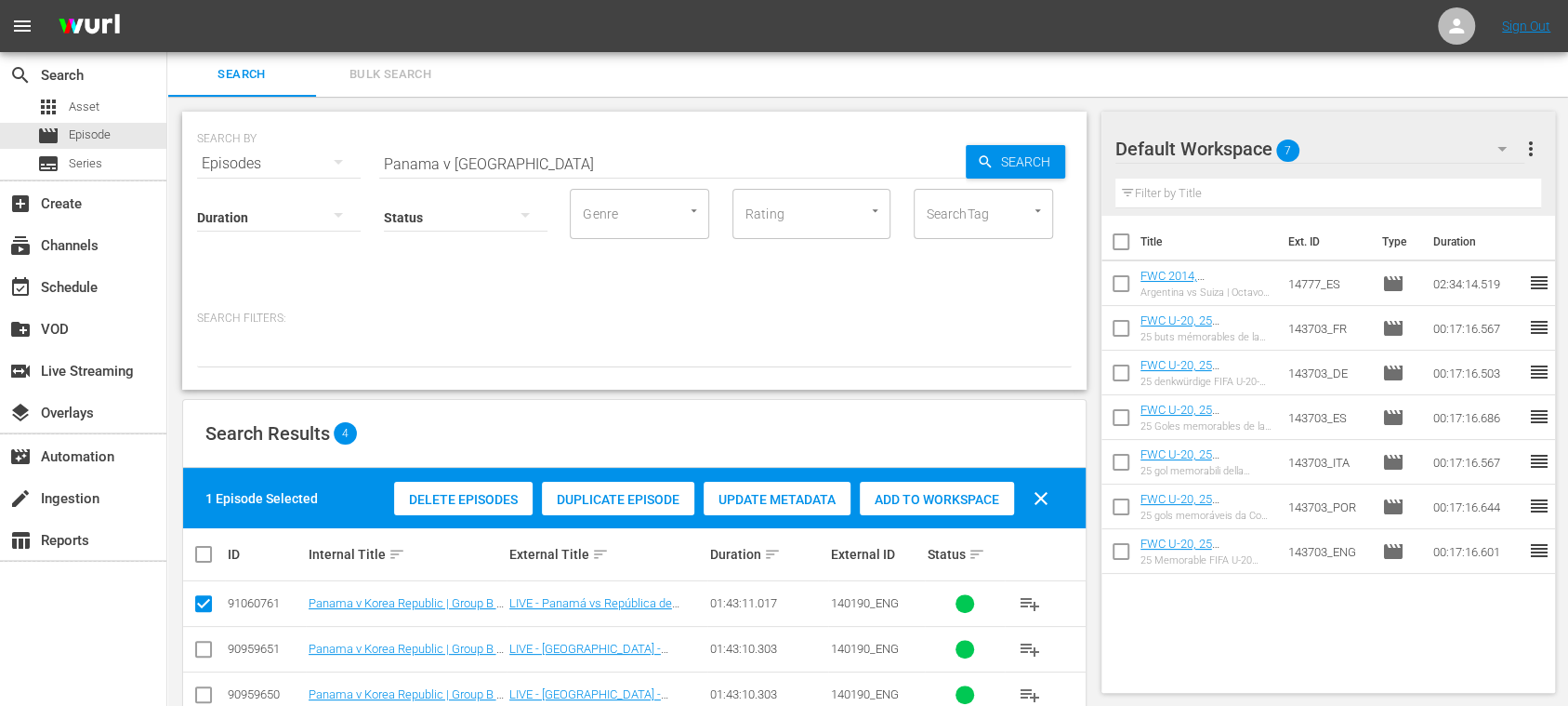
click at [605, 504] on span "Duplicate Episode" at bounding box center [618, 500] width 153 height 15
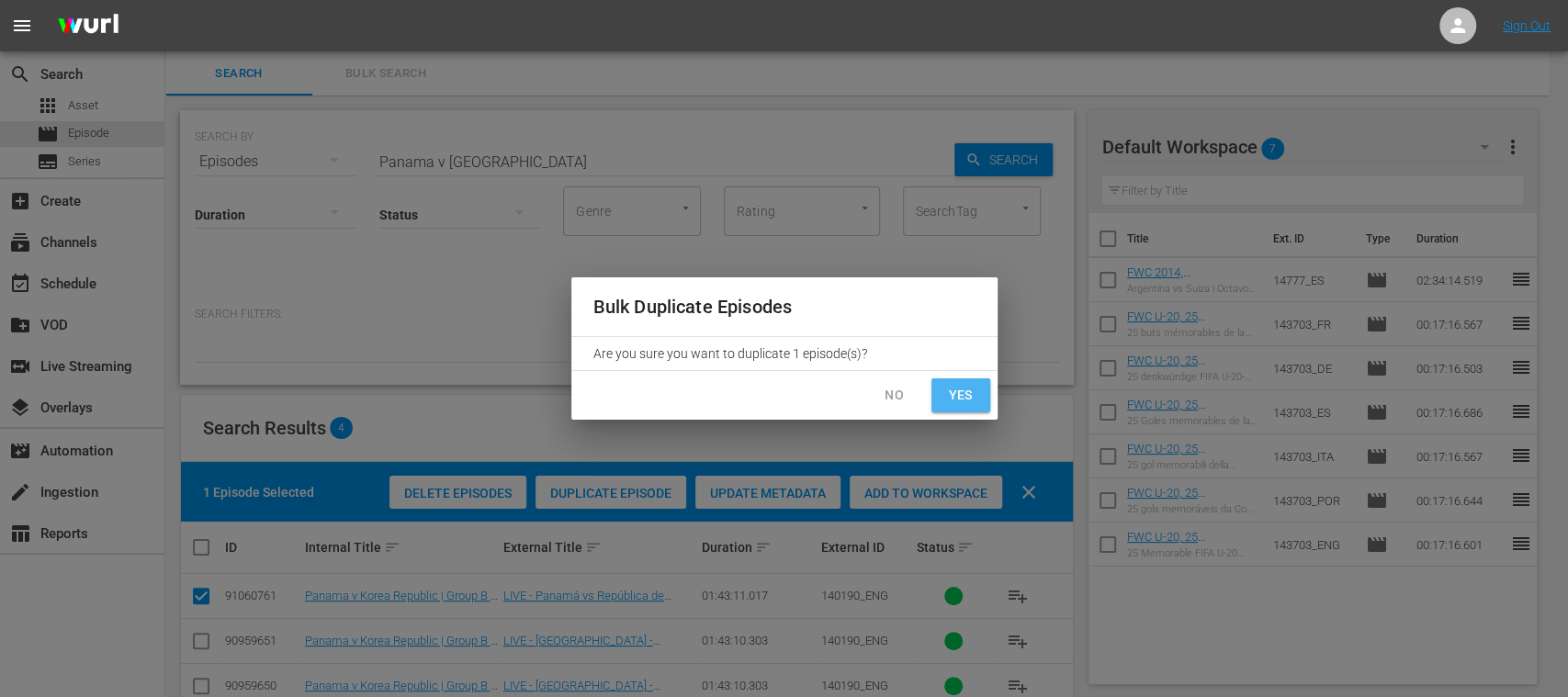
click at [953, 395] on span "Yes" at bounding box center [961, 395] width 30 height 23
checkbox input "false"
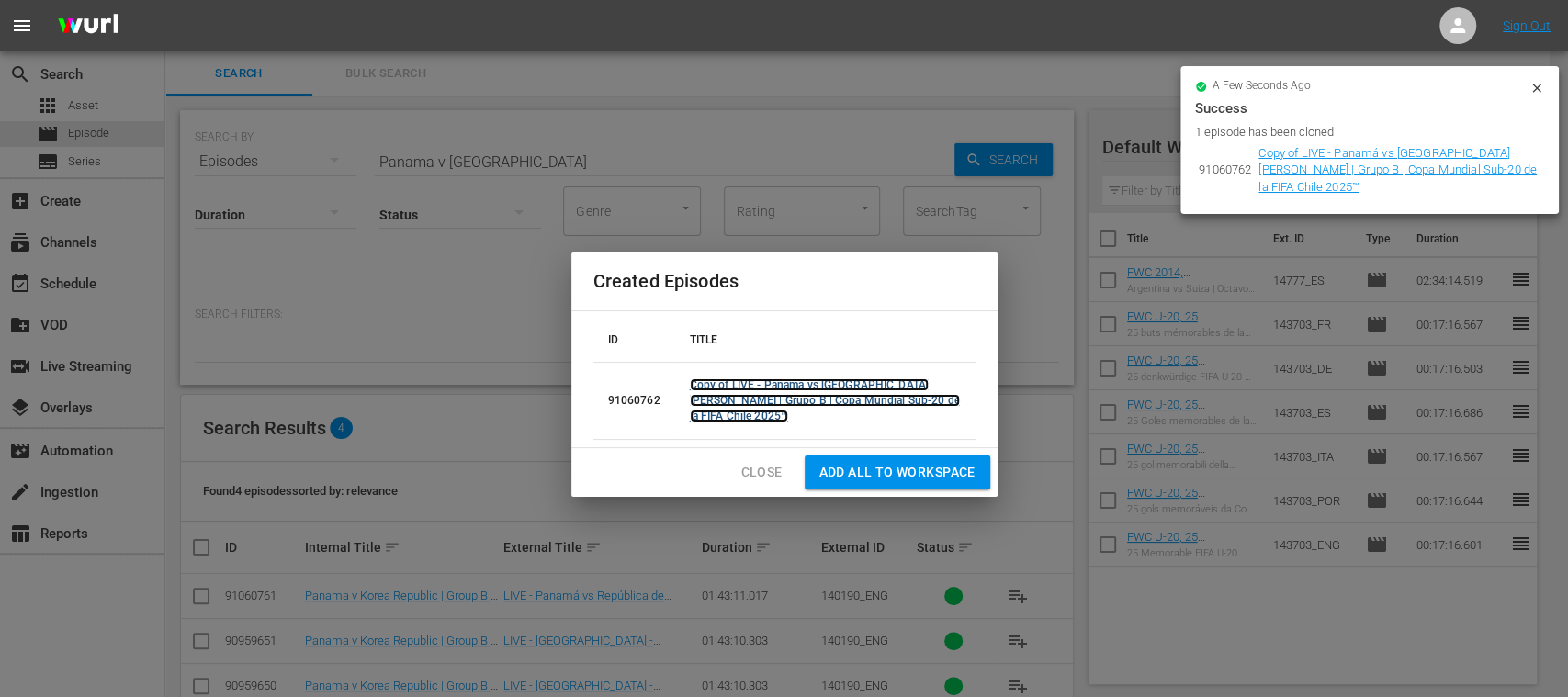
click at [849, 396] on link "Copy of LIVE - Panamá vs República de Corea | Grupo B | Copa Mundial Sub-20 de …" at bounding box center [825, 400] width 270 height 44
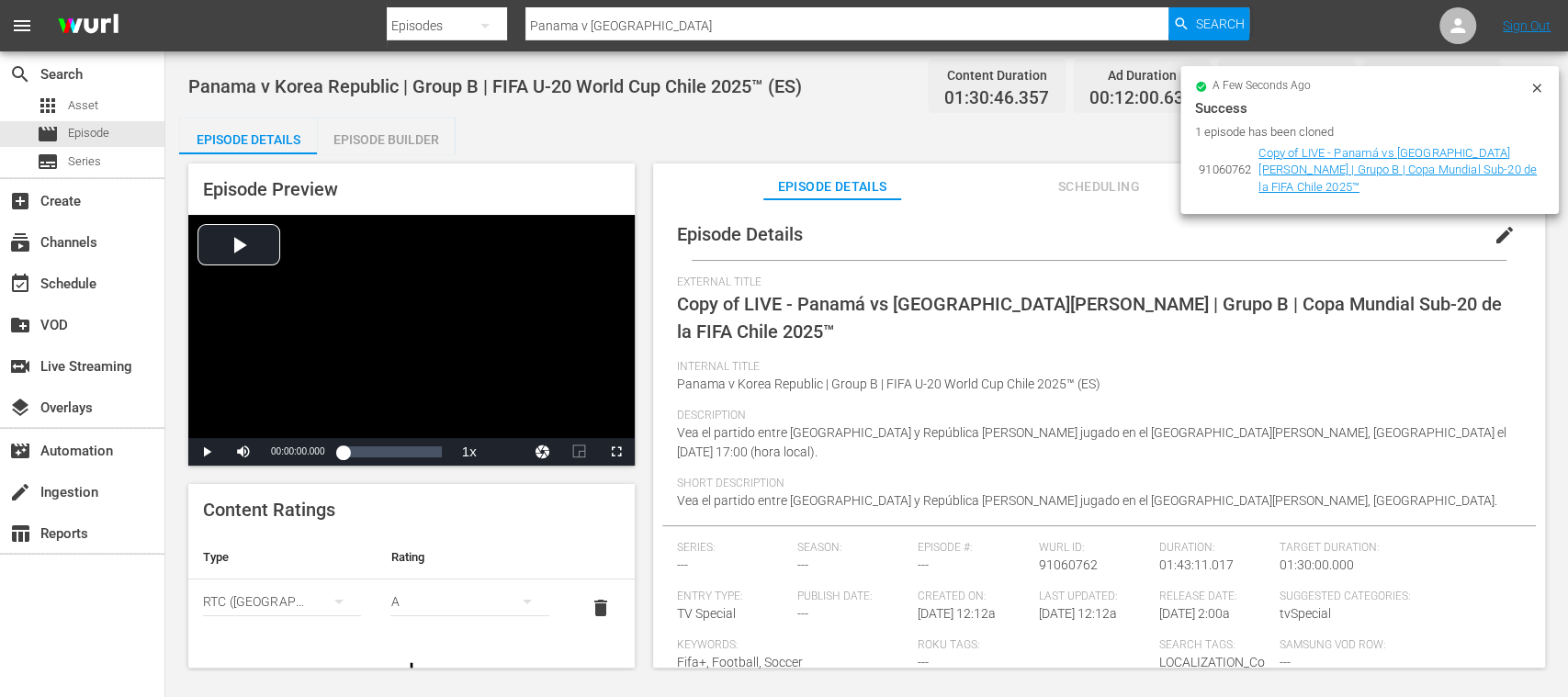
click at [1536, 87] on icon at bounding box center [1536, 87] width 8 height 8
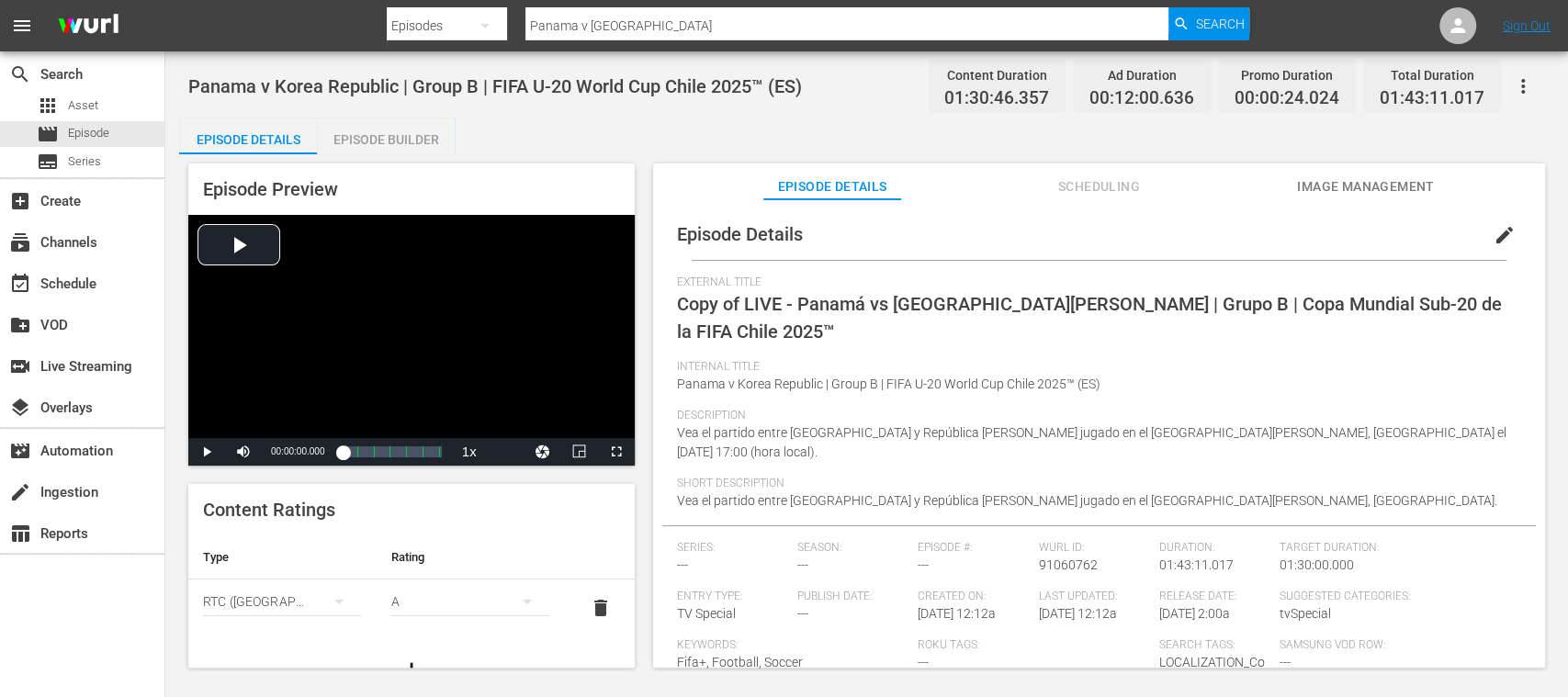
click at [1498, 234] on span "edit" at bounding box center [1505, 235] width 22 height 22
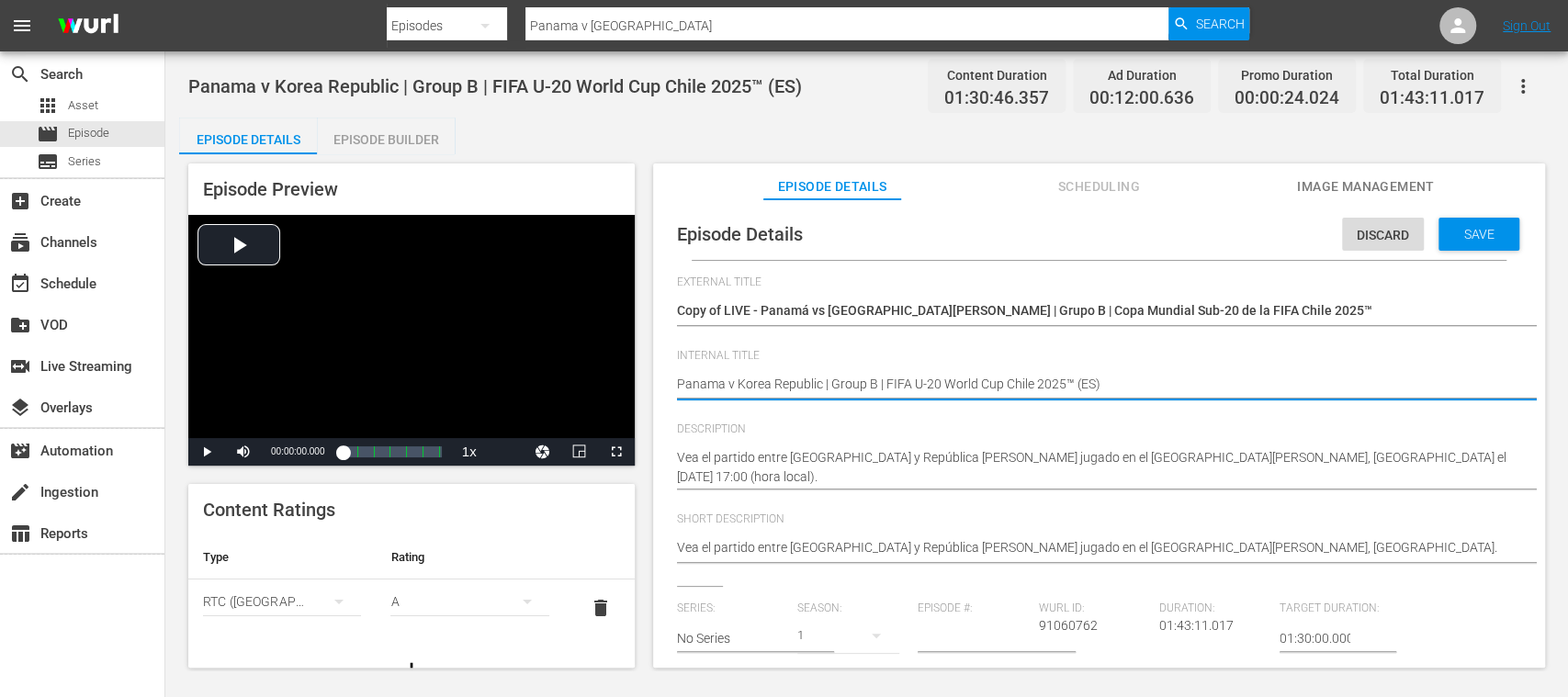
type textarea "Panama v Korea Republic | Group B | FIFA U-20 World Cup Chile 2025™ (E)"
type textarea "Panama v Korea Republic | Group B | FIFA U-20 World Cup Chile 2025™ ()"
type textarea "Panama v Korea Republic | Group B | FIFA U-20 World Cup Chile 2025™ (D)"
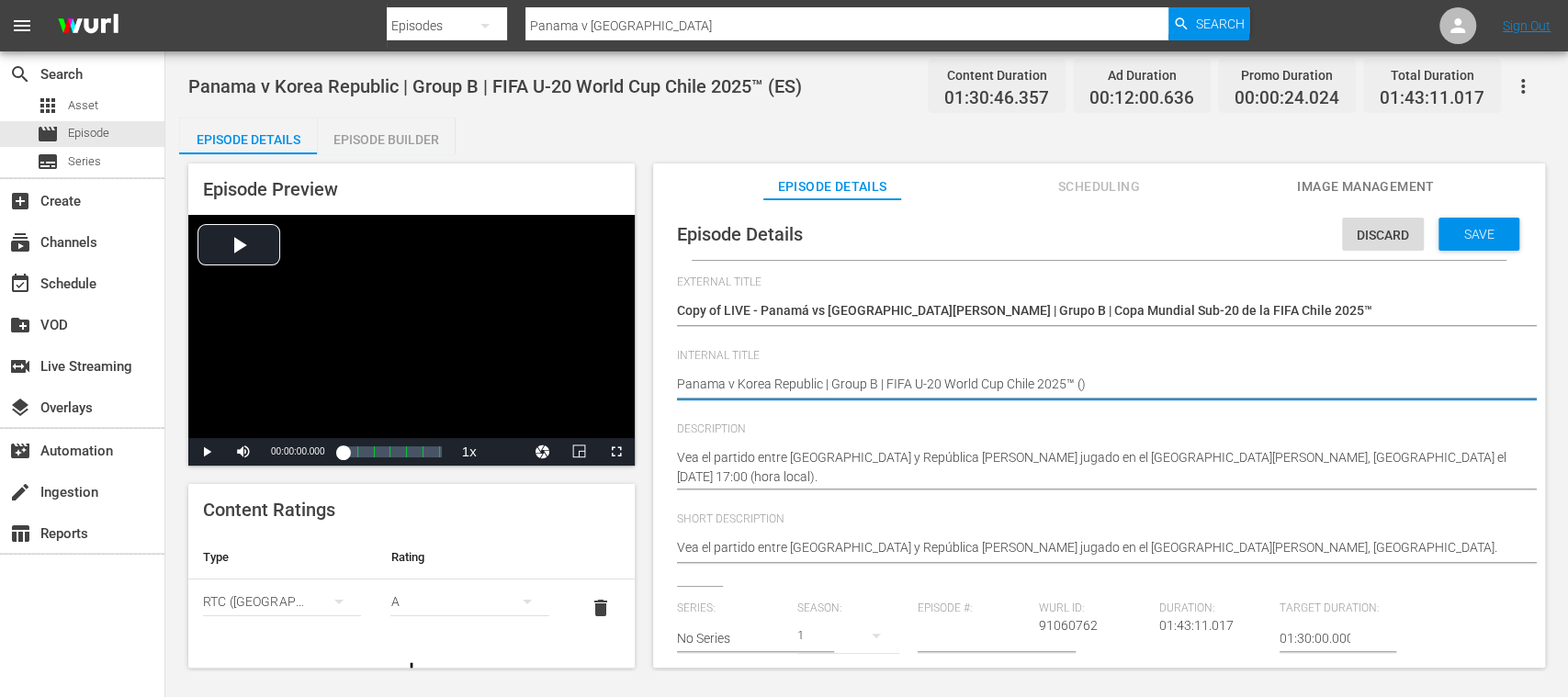
type textarea "Panama v Korea Republic | Group B | FIFA U-20 World Cup Chile 2025™ (D)"
type textarea "Panama v Korea Republic | Group B | FIFA U-20 World Cup [GEOGRAPHIC_DATA] 2025™…"
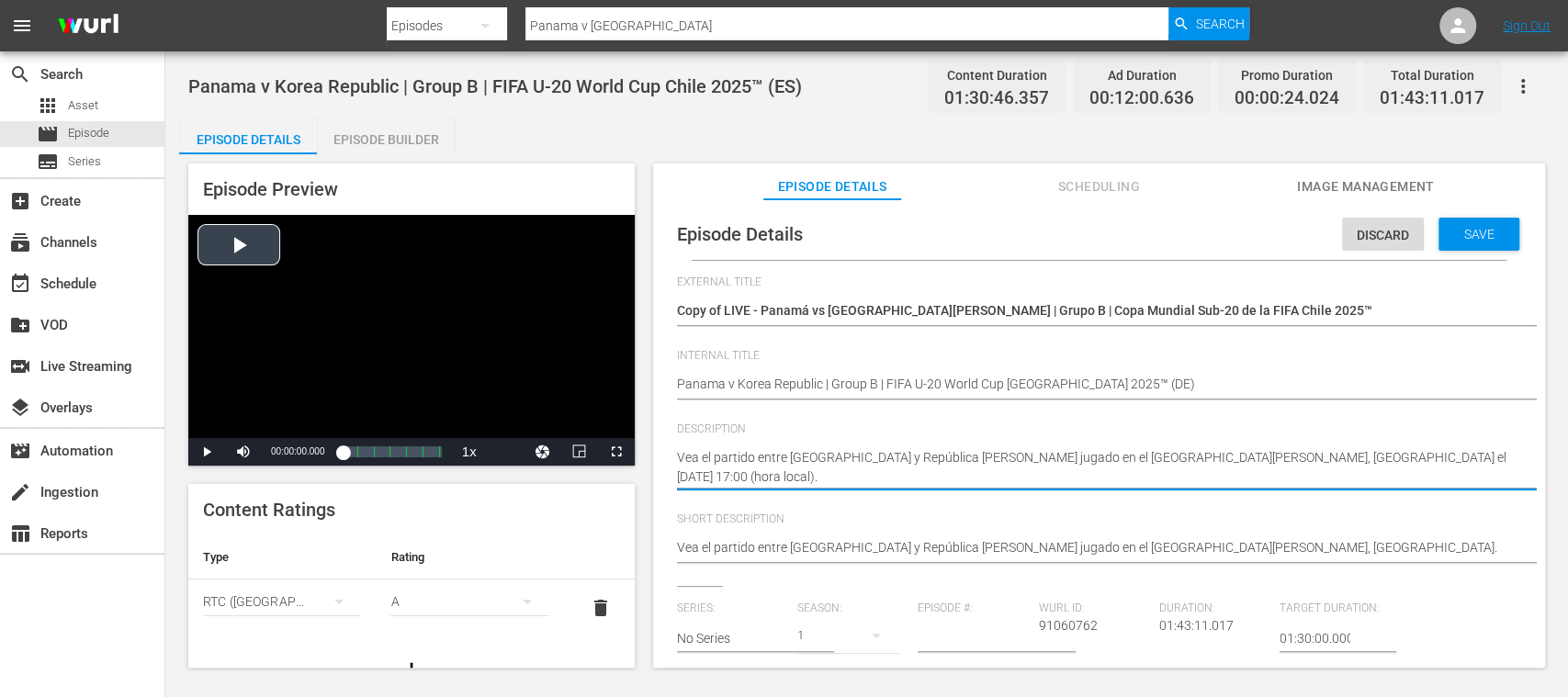
drag, startPoint x: 687, startPoint y: 448, endPoint x: 597, endPoint y: 393, distance: 105.5
paste textarea "Seht Euch das Spiel zwischen Panama und Republik Korea an. Estadio Elías Figuer…"
type textarea "Seht Euch das Spiel zwischen Panama und Republik Korea an. Estadio Elías Figuer…"
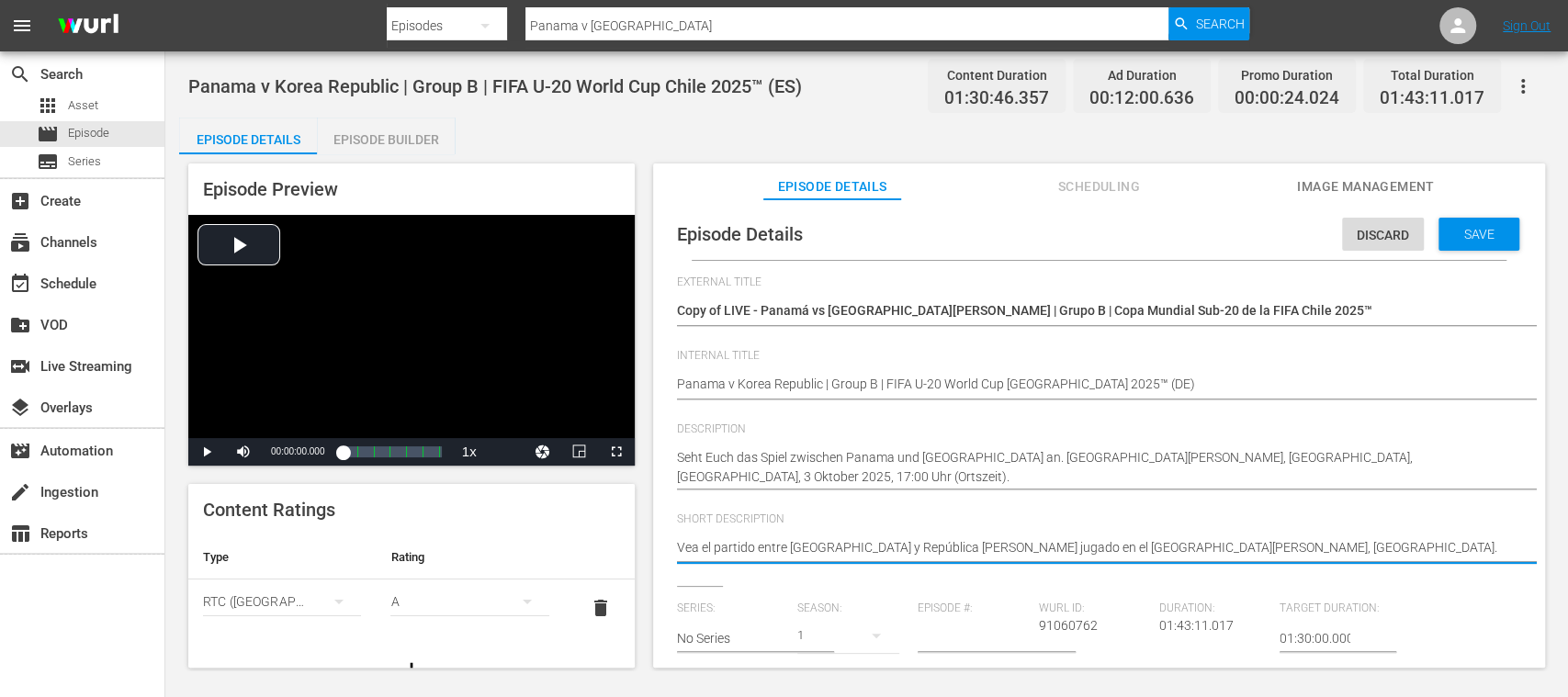
drag, startPoint x: 1006, startPoint y: 540, endPoint x: 772, endPoint y: 561, distance: 234.9
paste textarea "Seht Euch das Spiel zwischen Panama und Republik Korea an. Estadio Elías Figuer…"
type textarea "Seht Euch das Spiel zwischen Panama und Republik Korea an. Estadio Elías Figuer…"
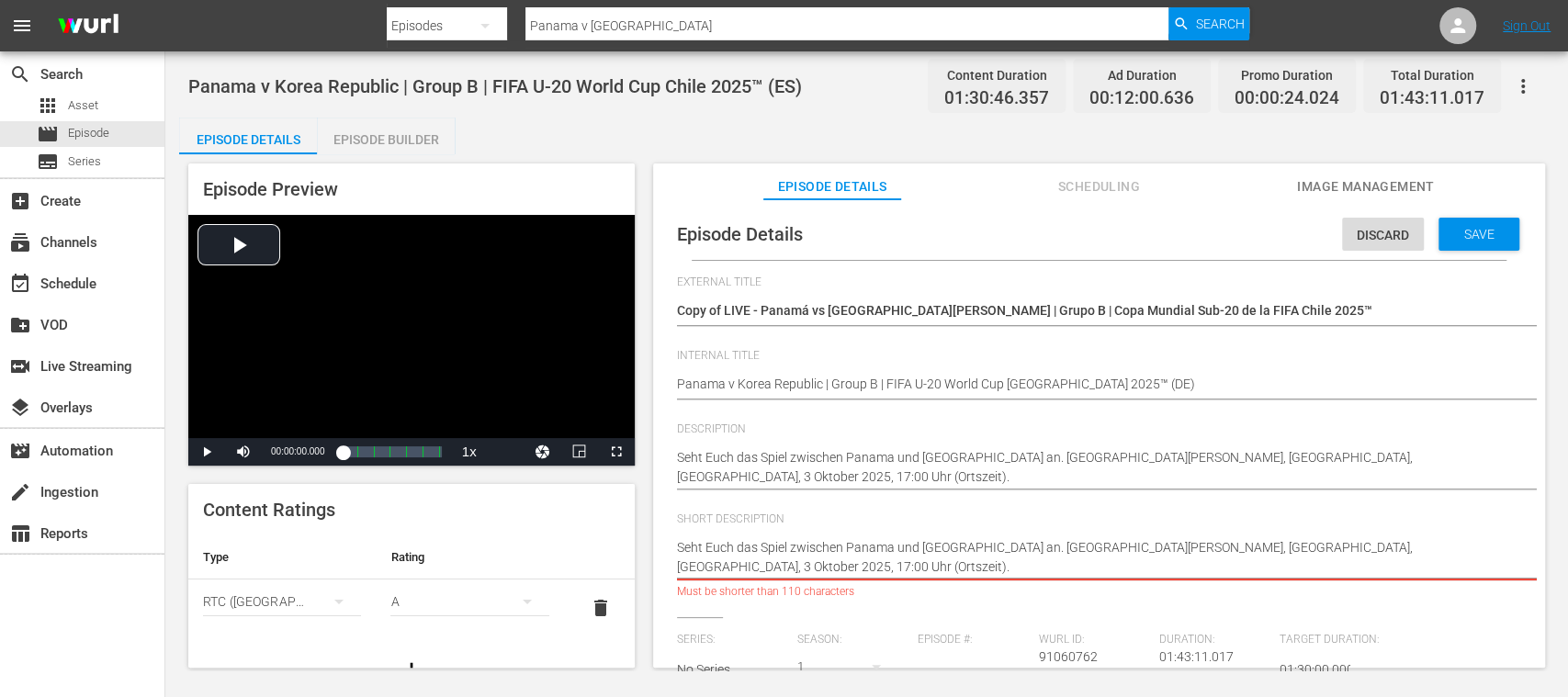
click at [1275, 579] on div "Vea el partido entre Panamá y República de Corea jugado en el Estadio Elías Fig…" at bounding box center [1094, 556] width 835 height 60
type textarea "Seht Euch das Spiel zwischen Panama und Republik Korea an. Estadio Elías Figuer…"
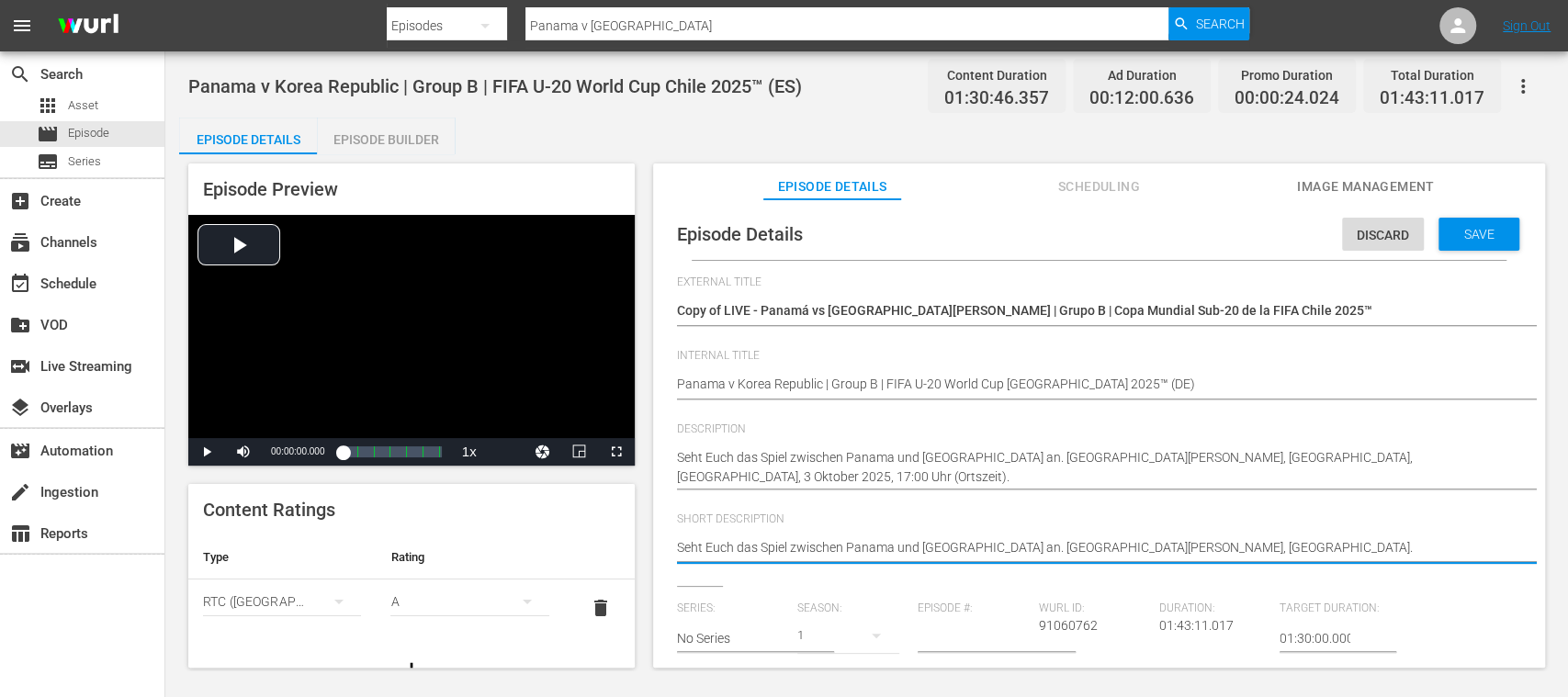
type textarea "Seht Euch das Spiel zwischen Panama und Republik Korea an. Estadio Elías Figuer…"
click at [589, 602] on span "delete" at bounding box center [601, 608] width 22 height 22
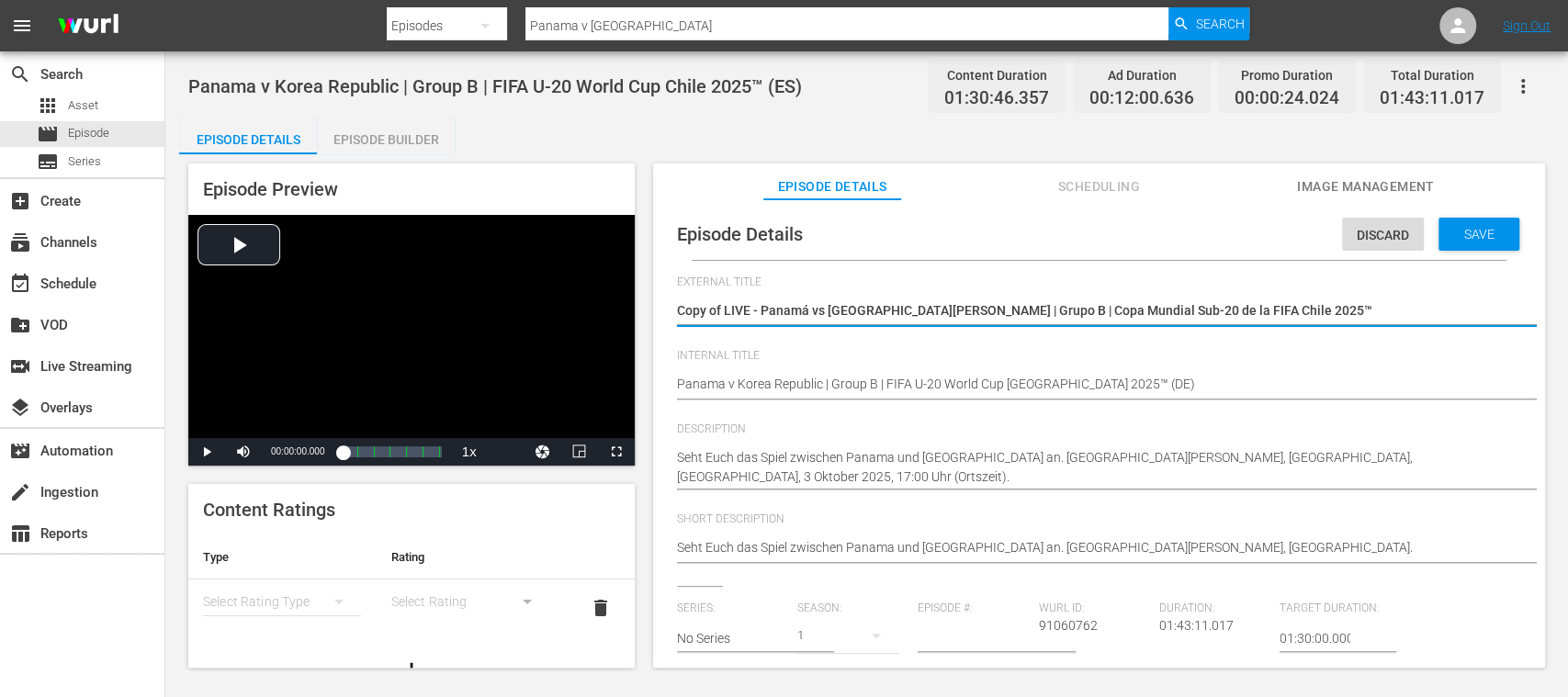
drag, startPoint x: 1269, startPoint y: 312, endPoint x: 764, endPoint y: 301, distance: 505.1
paste textarea "a - Republik Korea | Gruppe B | FIFA U-20-Weltmeisterschaft"
type textarea "Copy of LIVE - Panama - Republik Korea | Gruppe B | FIFA U-20-Weltmeisterschaft…"
click at [723, 315] on textarea "Copy of LIVE - Panamá vs República de Corea | Grupo B | Copa Mundial Sub-20 de …" at bounding box center [1094, 313] width 835 height 22
type textarea "Copy ofLIVE - Panama - Republik Korea | Gruppe B | FIFA U-20-Weltmeisterschaft …"
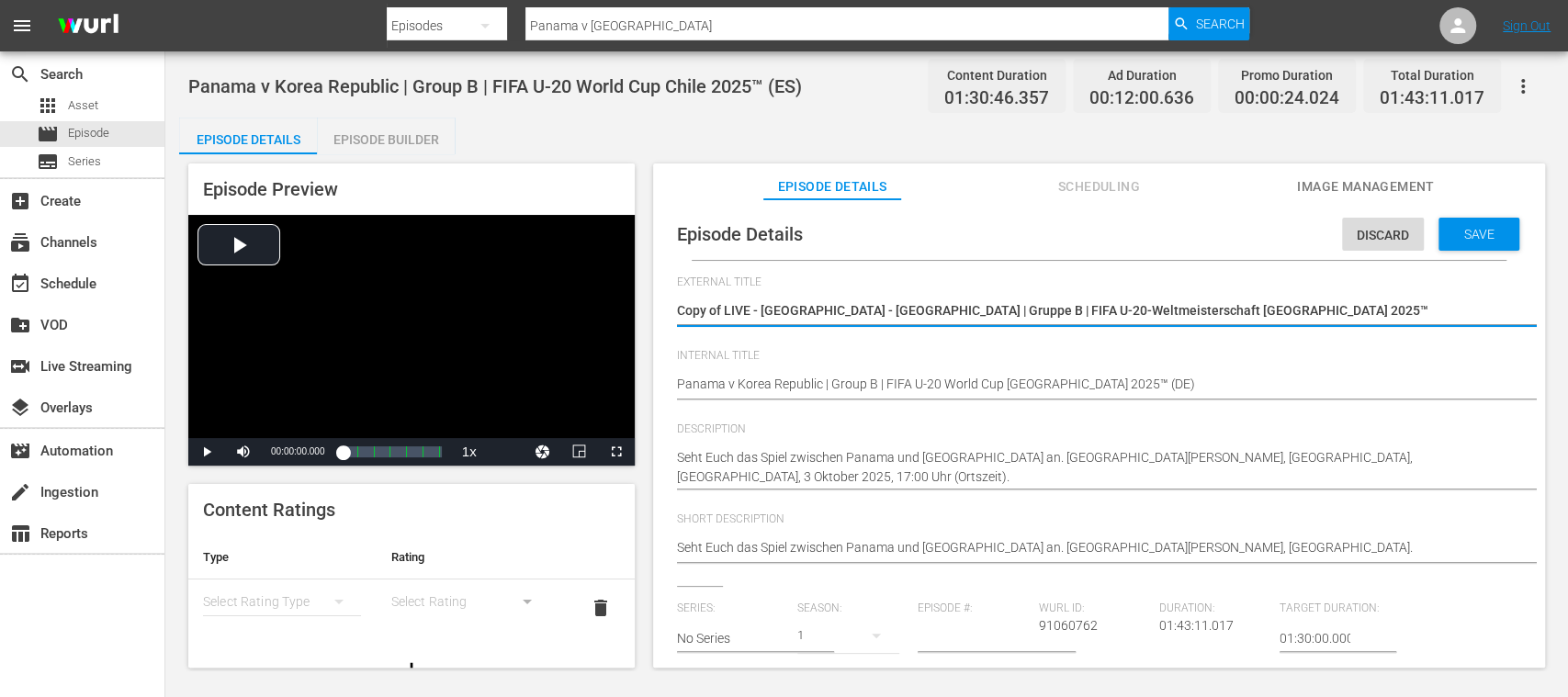
type textarea "Copy ofLIVE - Panama - Republik Korea | Gruppe B | FIFA U-20-Weltmeisterschaft …"
type textarea "Copy oLIVE - Panama - Republik Korea | Gruppe B | FIFA U-20-Weltmeisterschaft C…"
type textarea "Copy LIVE - Panama - Republik Korea | Gruppe B | FIFA U-20-Weltmeisterschaft Ch…"
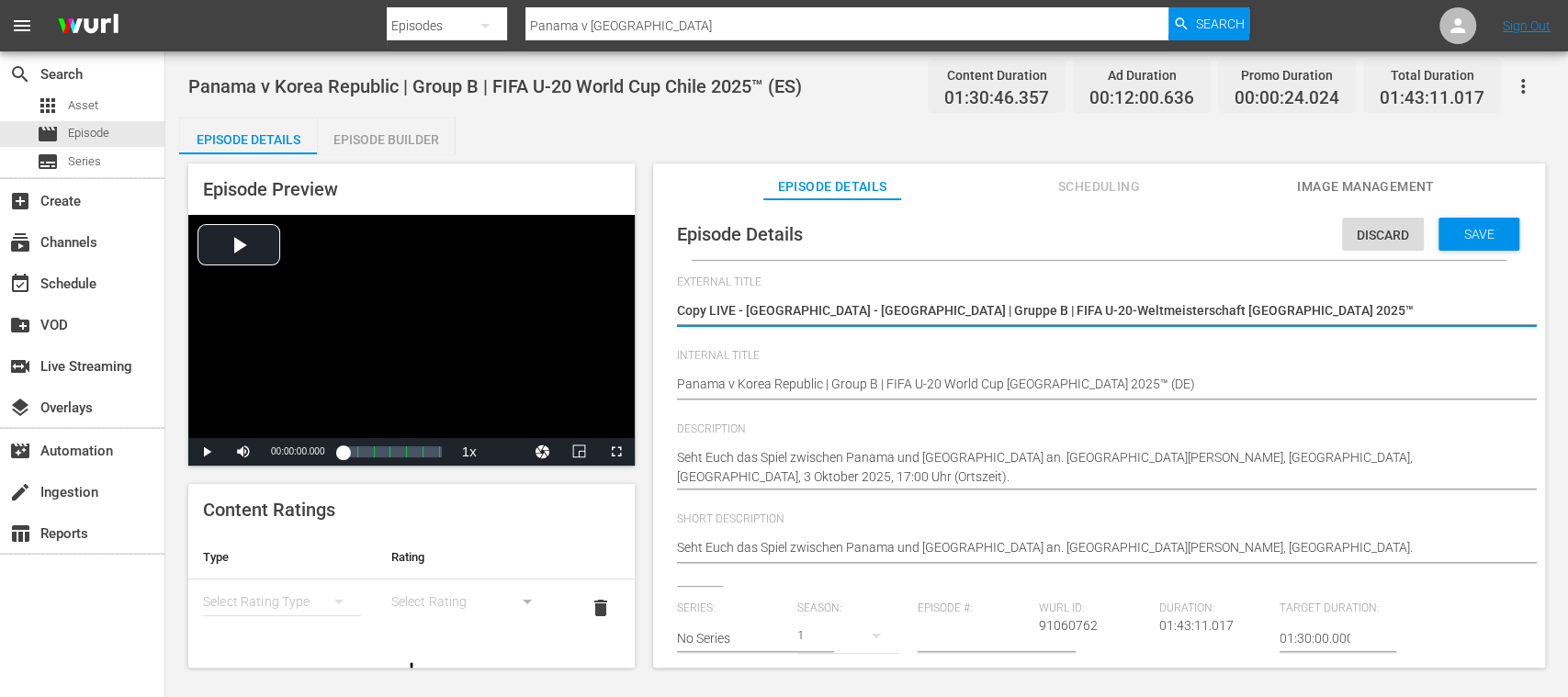
type textarea "CopyLIVE - Panama - Republik Korea | Gruppe B | FIFA U-20-Weltmeisterschaft Chi…"
type textarea "CopLIVE - Panama - Republik Korea | Gruppe B | FIFA U-20-Weltmeisterschaft Chil…"
type textarea "CoLIVE - Panama - Republik Korea | Gruppe B | FIFA U-20-Weltmeisterschaft Chile…"
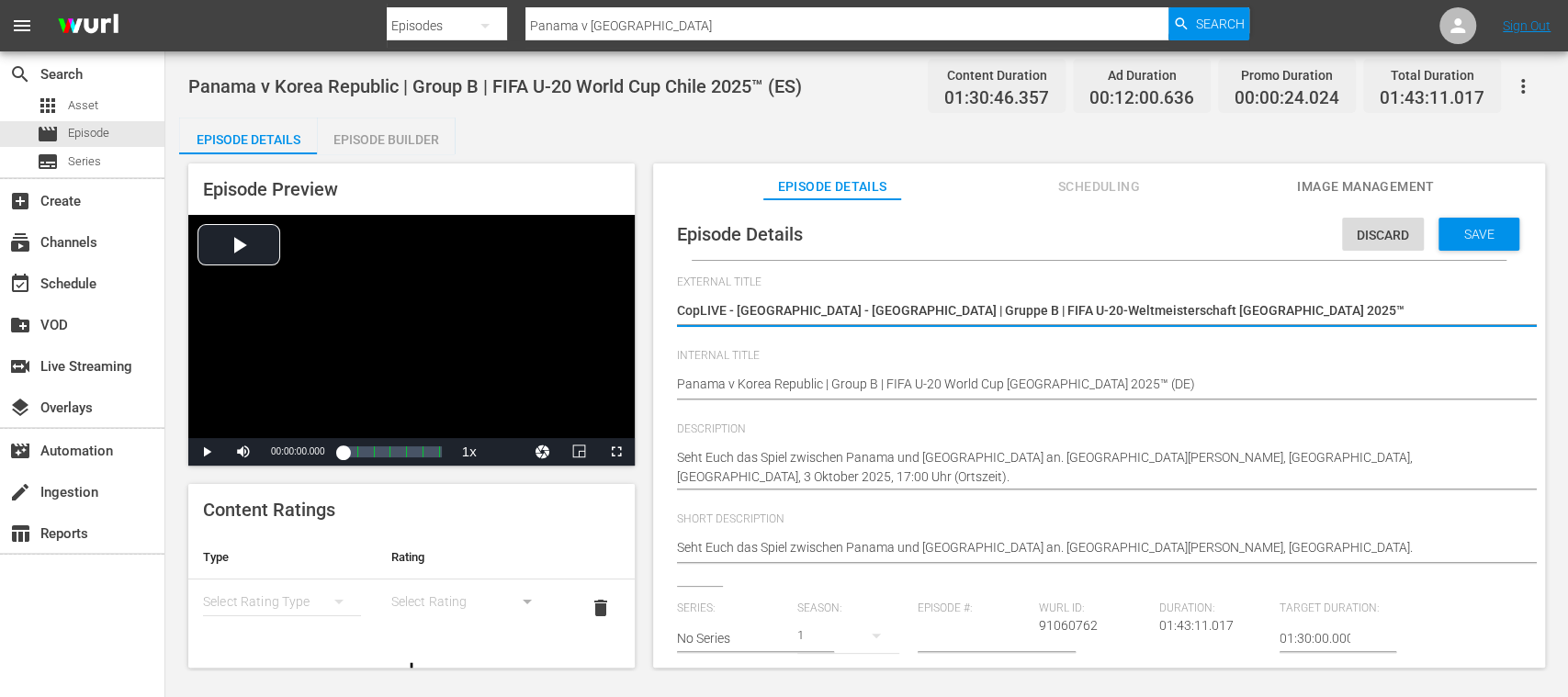
type textarea "CoLIVE - Panama - Republik Korea | Gruppe B | FIFA U-20-Weltmeisterschaft Chile…"
type textarea "CLIVE - Panama - Republik Korea | Gruppe B | FIFA U-20-Weltmeisterschaft Chile …"
type textarea "LIVE - Panama - Republik Korea | Gruppe B | FIFA U-20-Weltmeisterschaft Chile 2…"
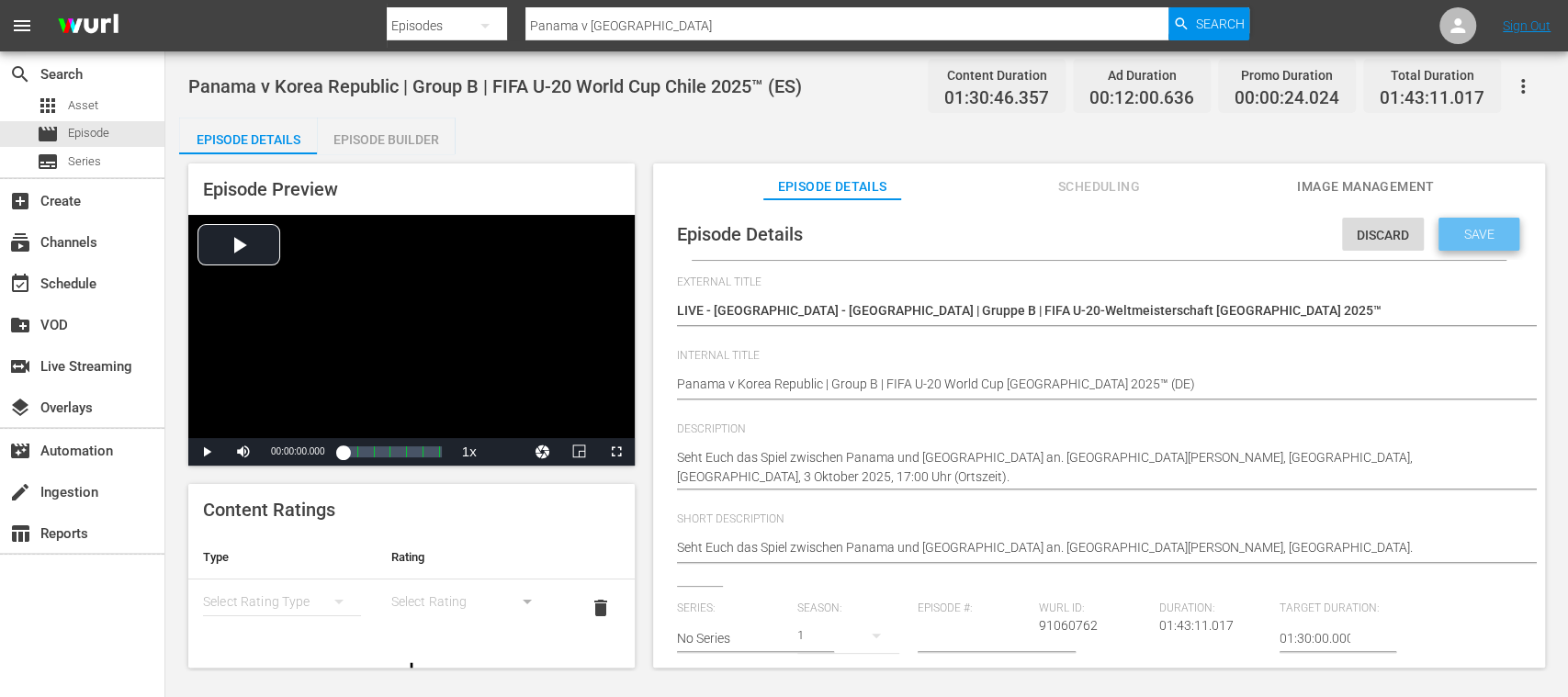
click at [1494, 235] on span "Save" at bounding box center [1480, 235] width 60 height 15
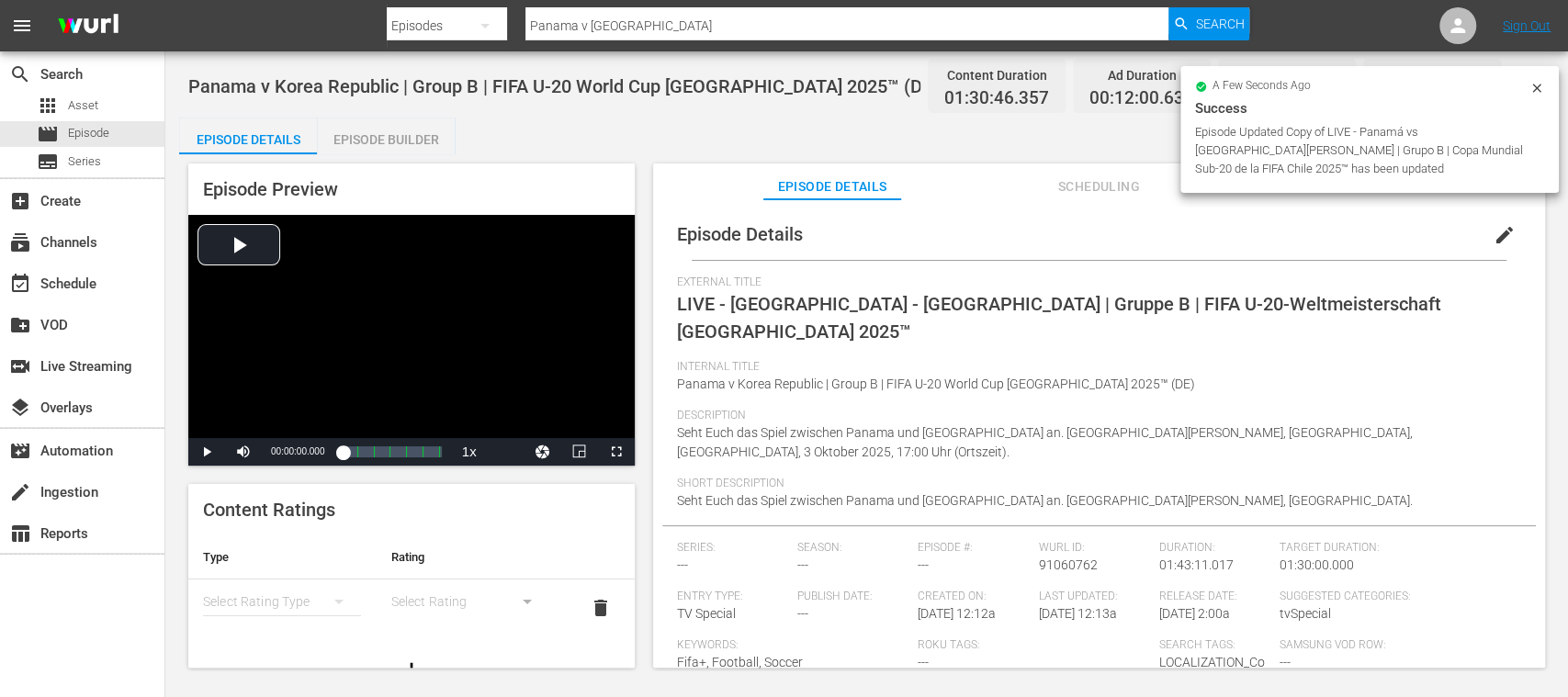
click at [417, 117] on div "Episode Builder" at bounding box center [385, 139] width 138 height 44
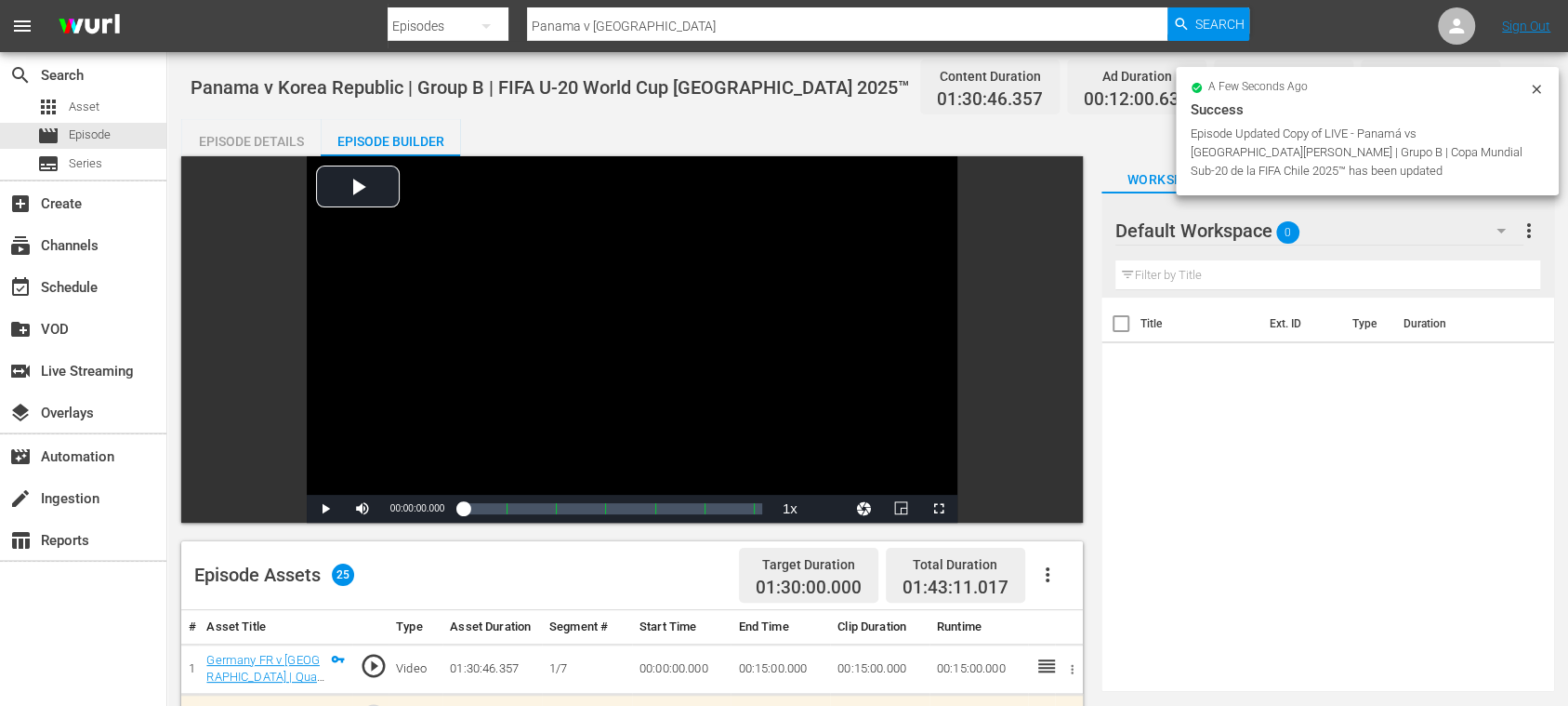
scroll to position [330, 0]
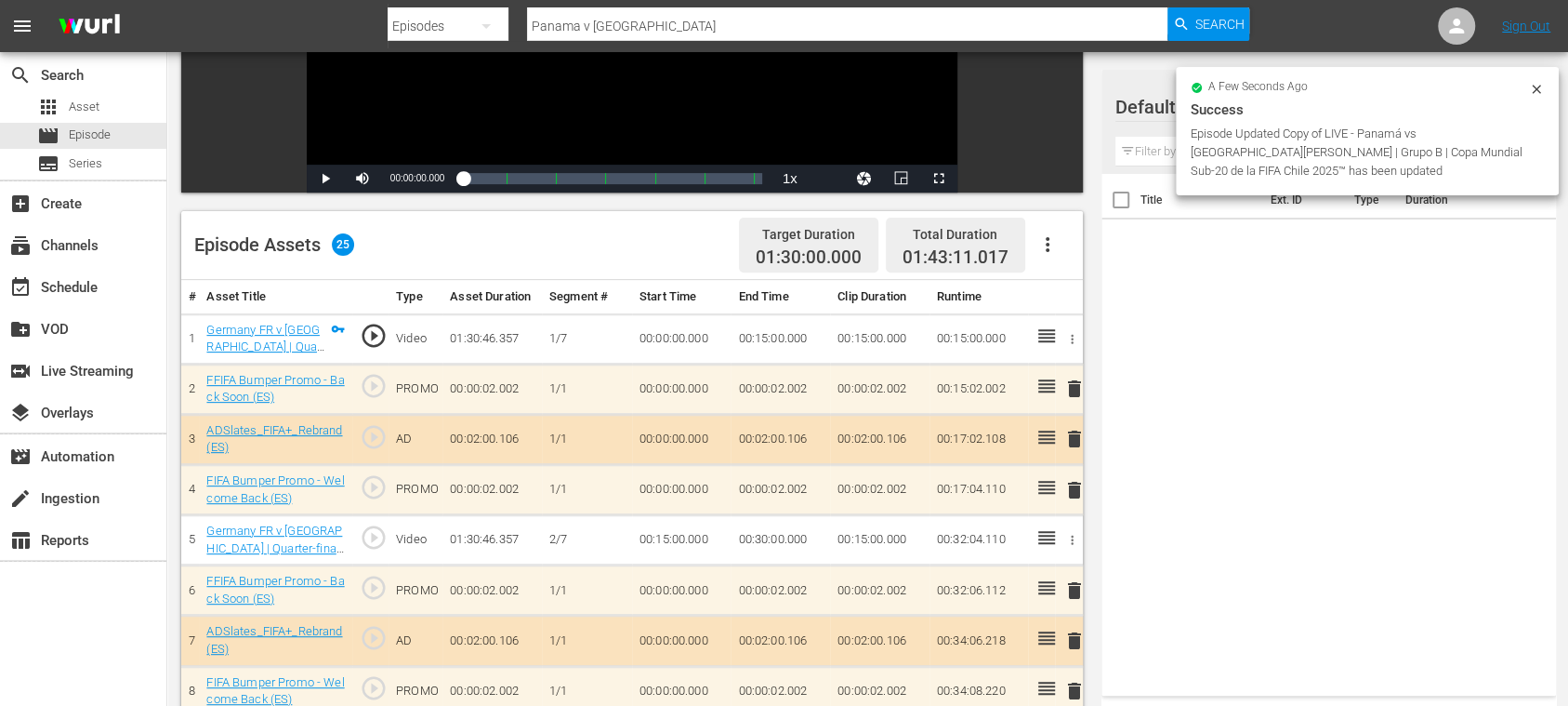
click at [1047, 241] on icon "button" at bounding box center [1048, 245] width 23 height 23
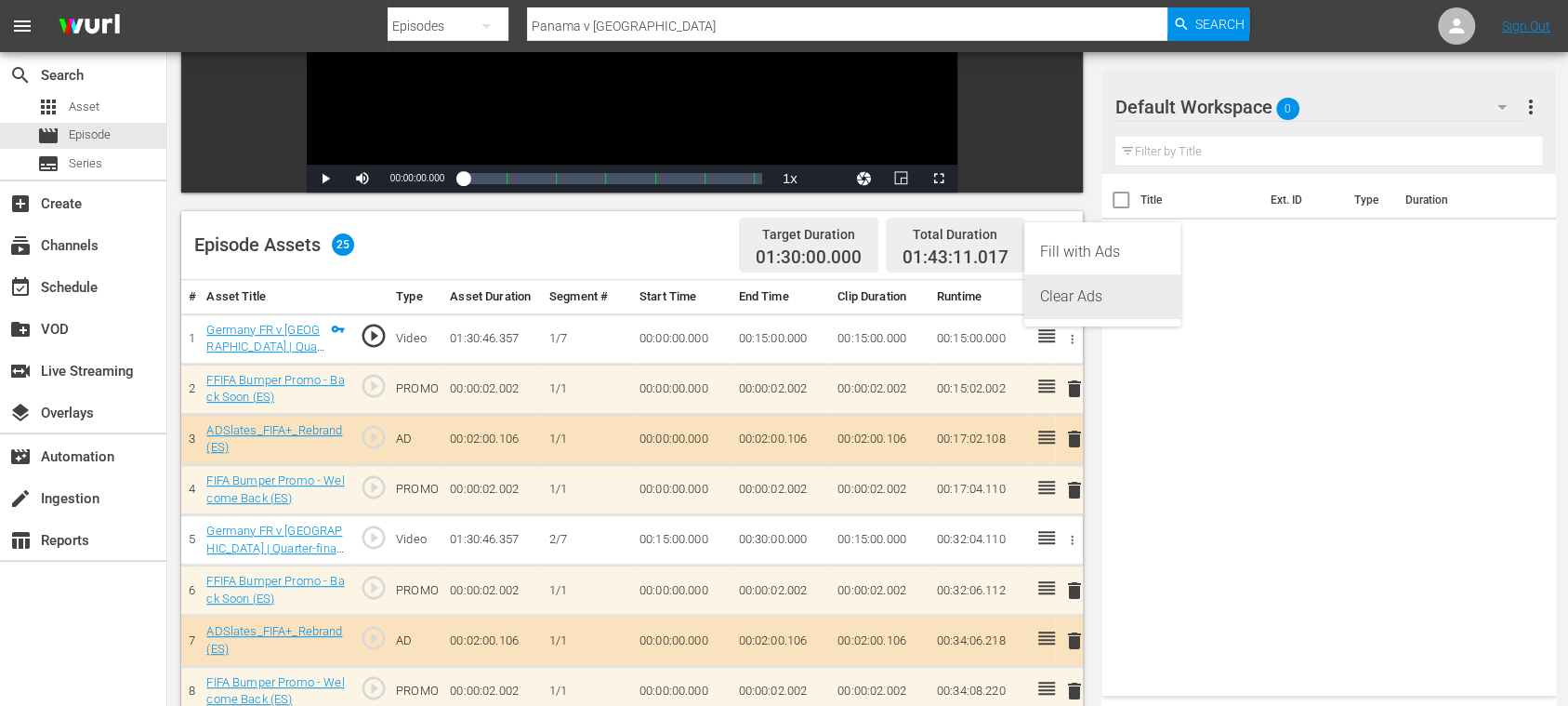
click at [1073, 299] on div "Clear Ads" at bounding box center [1102, 296] width 126 height 44
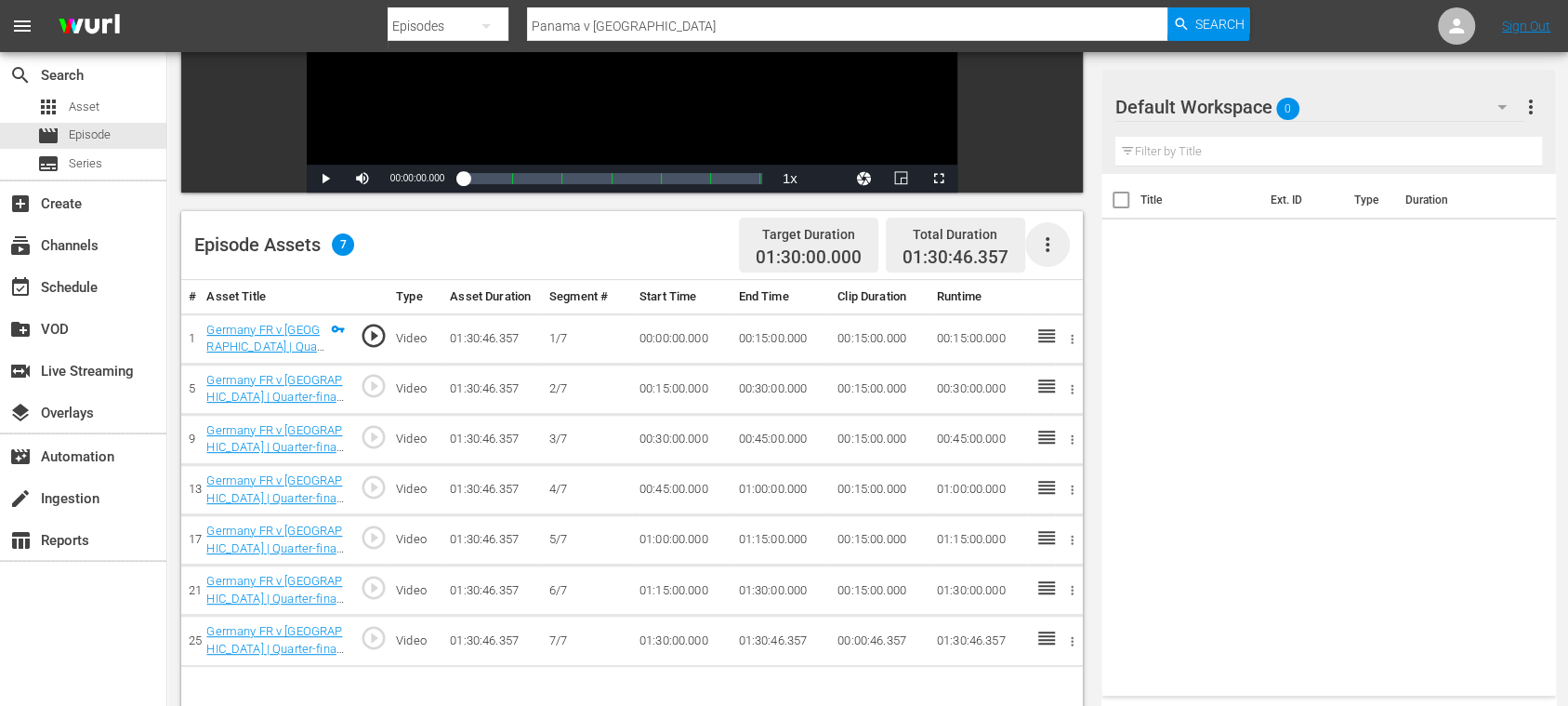
click at [1047, 244] on icon "button" at bounding box center [1048, 245] width 4 height 15
click at [1052, 244] on div "Fill with Ads" at bounding box center [1102, 252] width 126 height 44
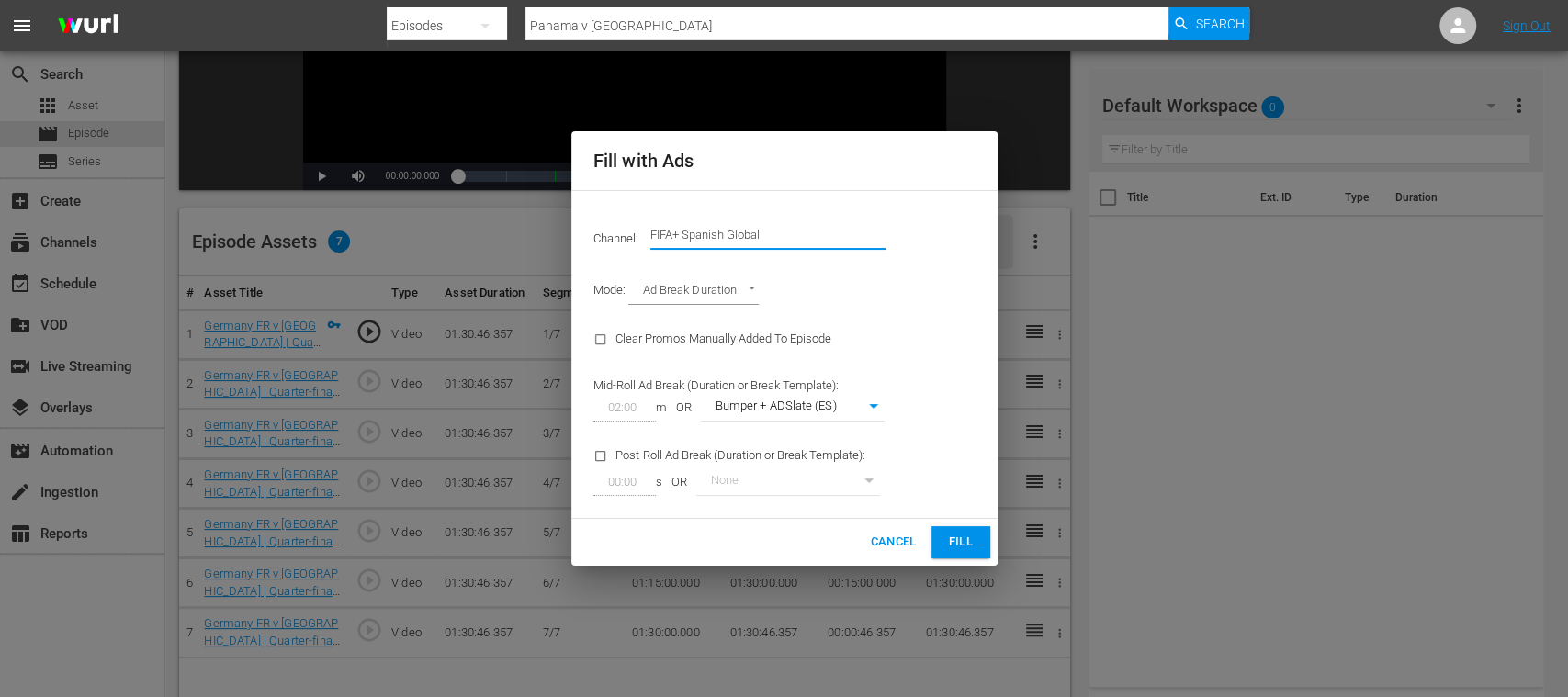
drag, startPoint x: 761, startPoint y: 230, endPoint x: 890, endPoint y: 228, distance: 129.0
click at [889, 228] on div "Channel: Channel Title FIFA+ Spanish Global" at bounding box center [785, 235] width 404 height 66
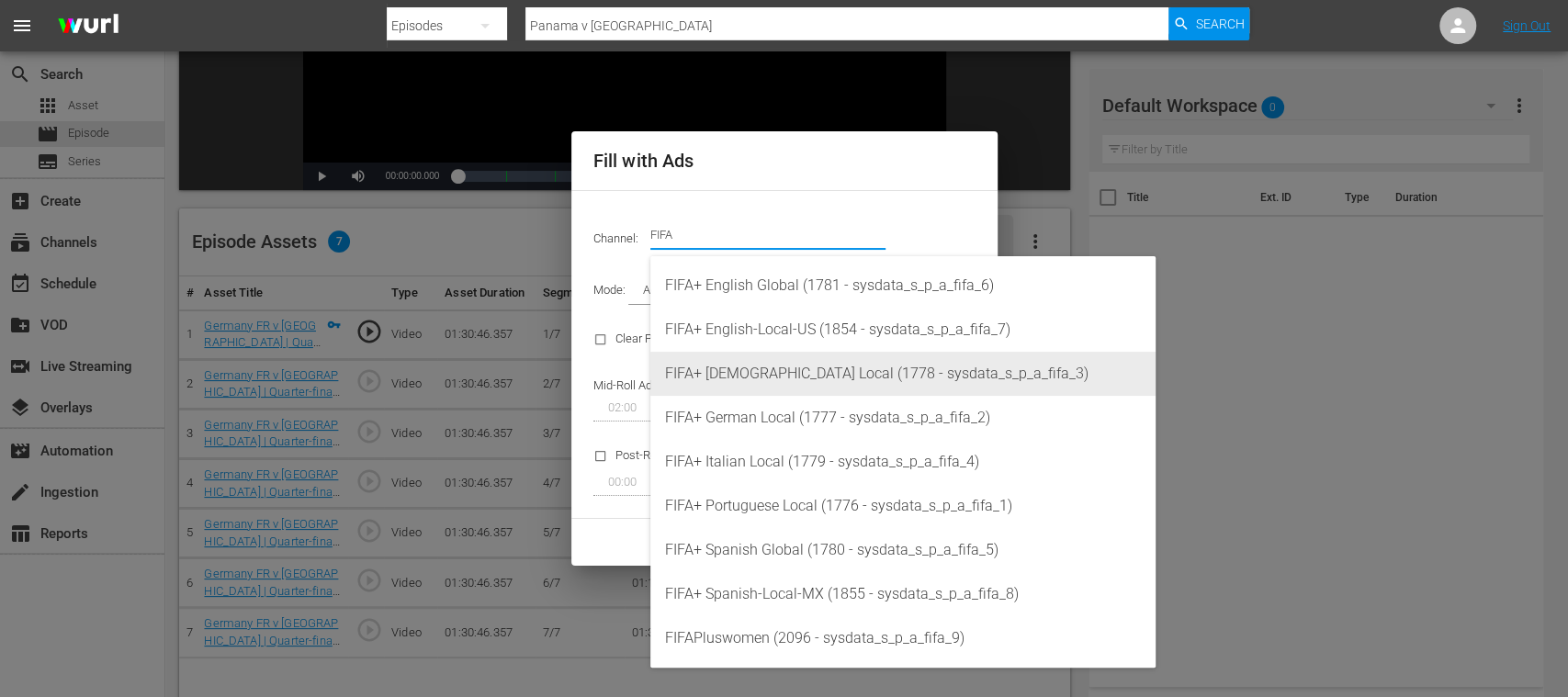
click at [820, 395] on div "FIFA+ French Local (1778 - sysdata_s_p_a_fifa_3)" at bounding box center [902, 373] width 476 height 44
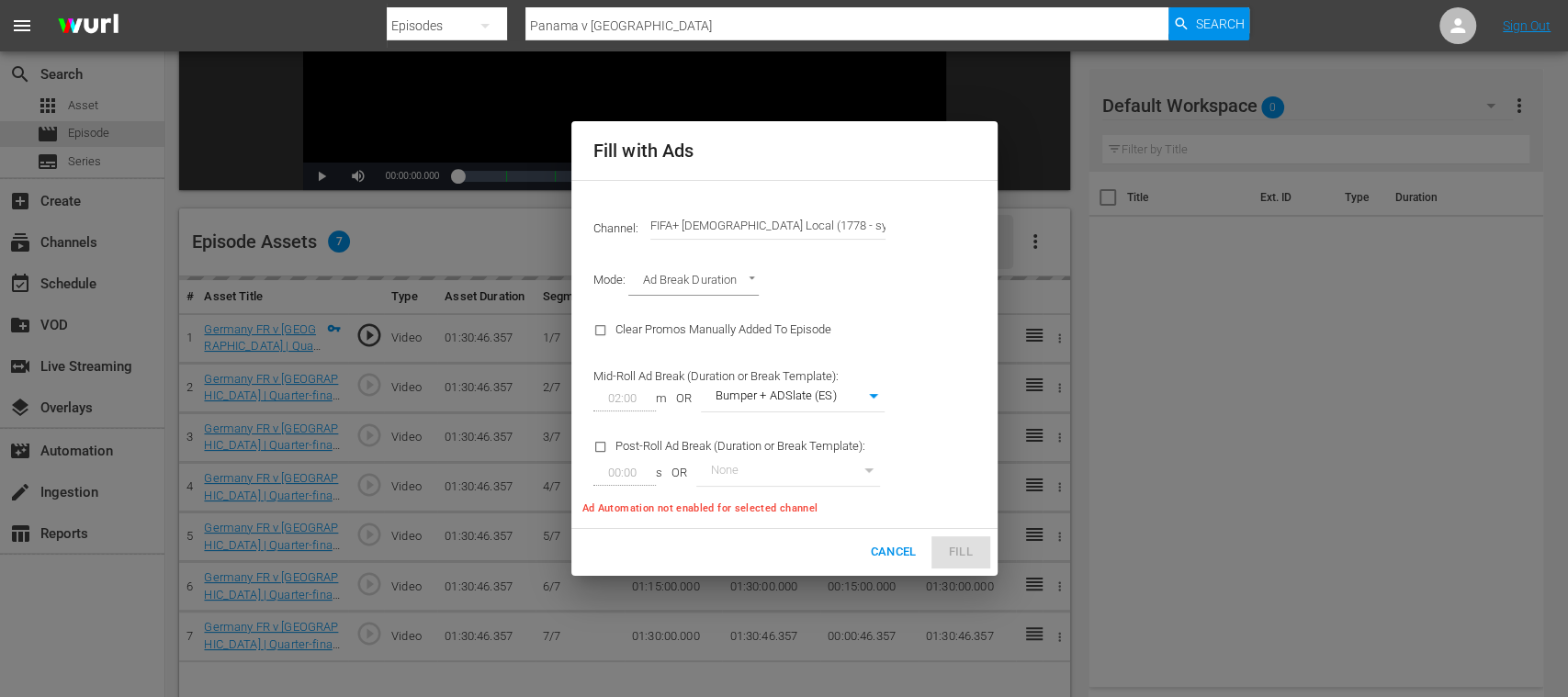
type input "FIFA+ French Local (1778)"
type input "342"
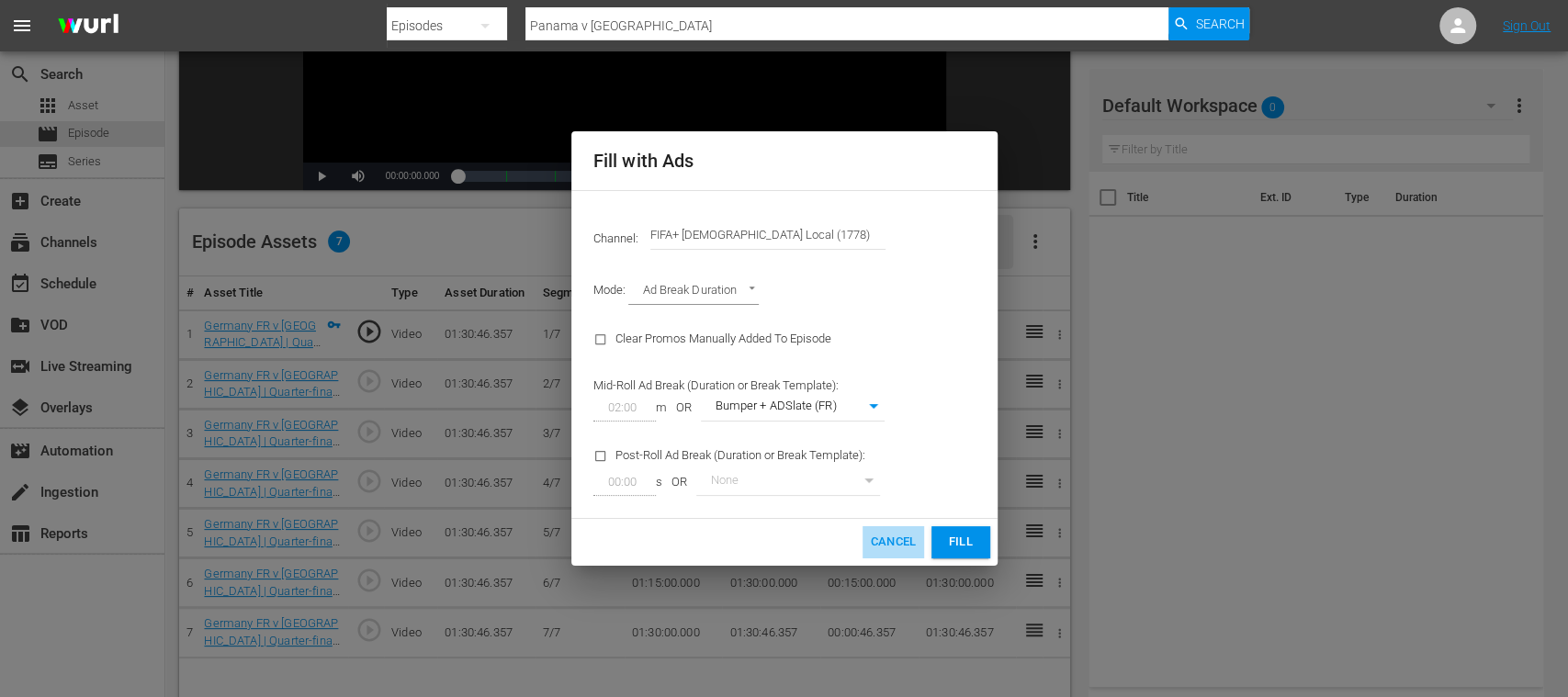
click at [889, 543] on span "Cancel" at bounding box center [892, 542] width 46 height 21
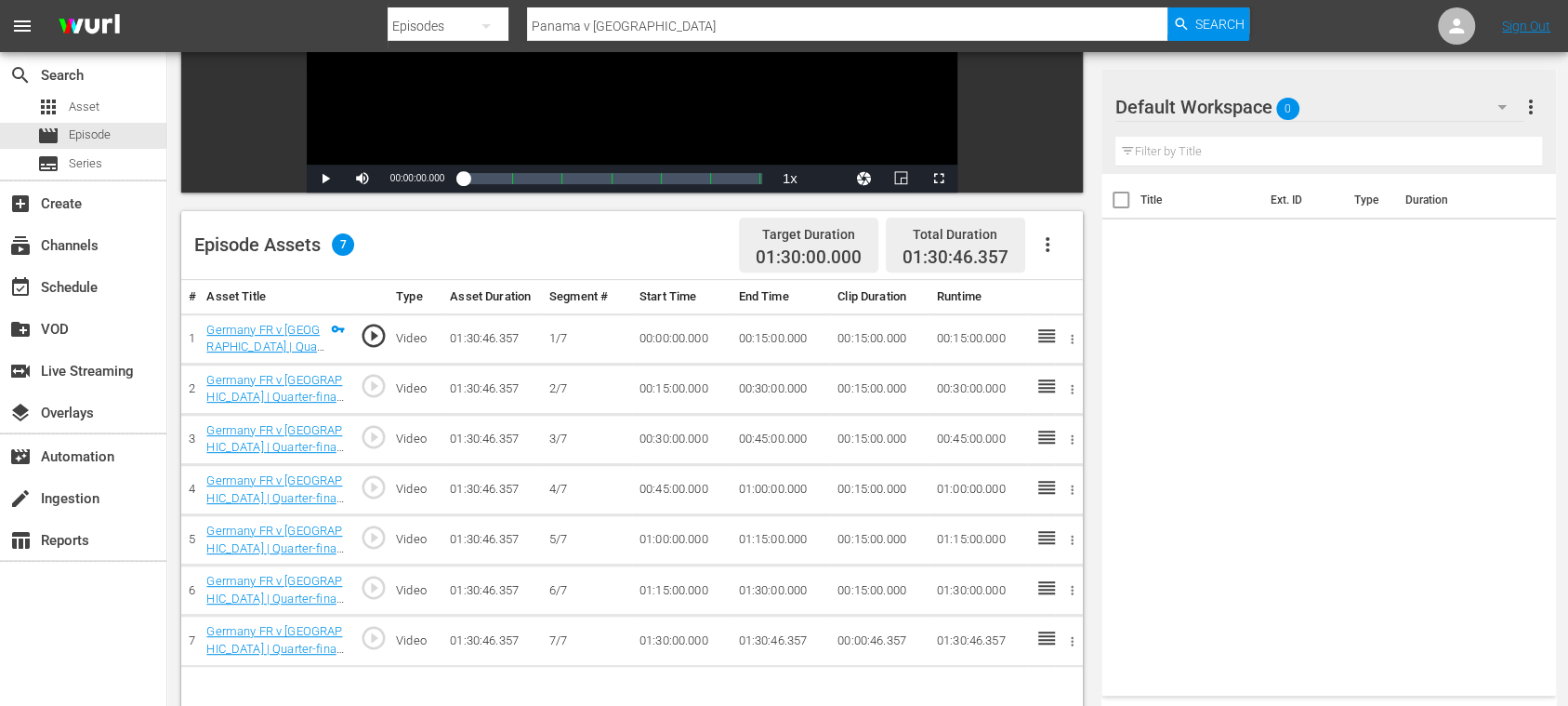
click at [1051, 244] on icon "button" at bounding box center [1048, 245] width 23 height 23
click at [1057, 251] on div "Fill with Ads" at bounding box center [1102, 252] width 126 height 44
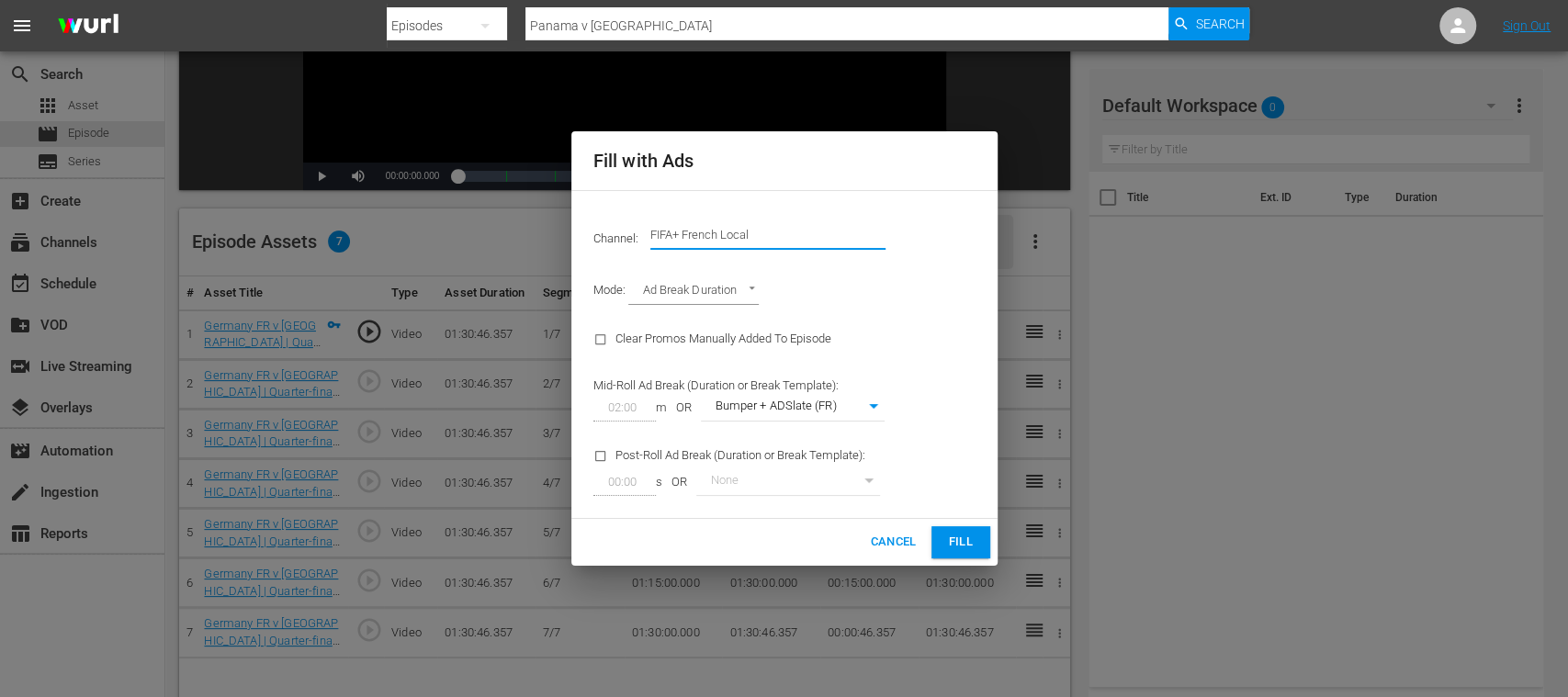
drag, startPoint x: 710, startPoint y: 234, endPoint x: 825, endPoint y: 232, distance: 115.0
click at [823, 232] on input "FIFA+ French Local" at bounding box center [768, 235] width 236 height 44
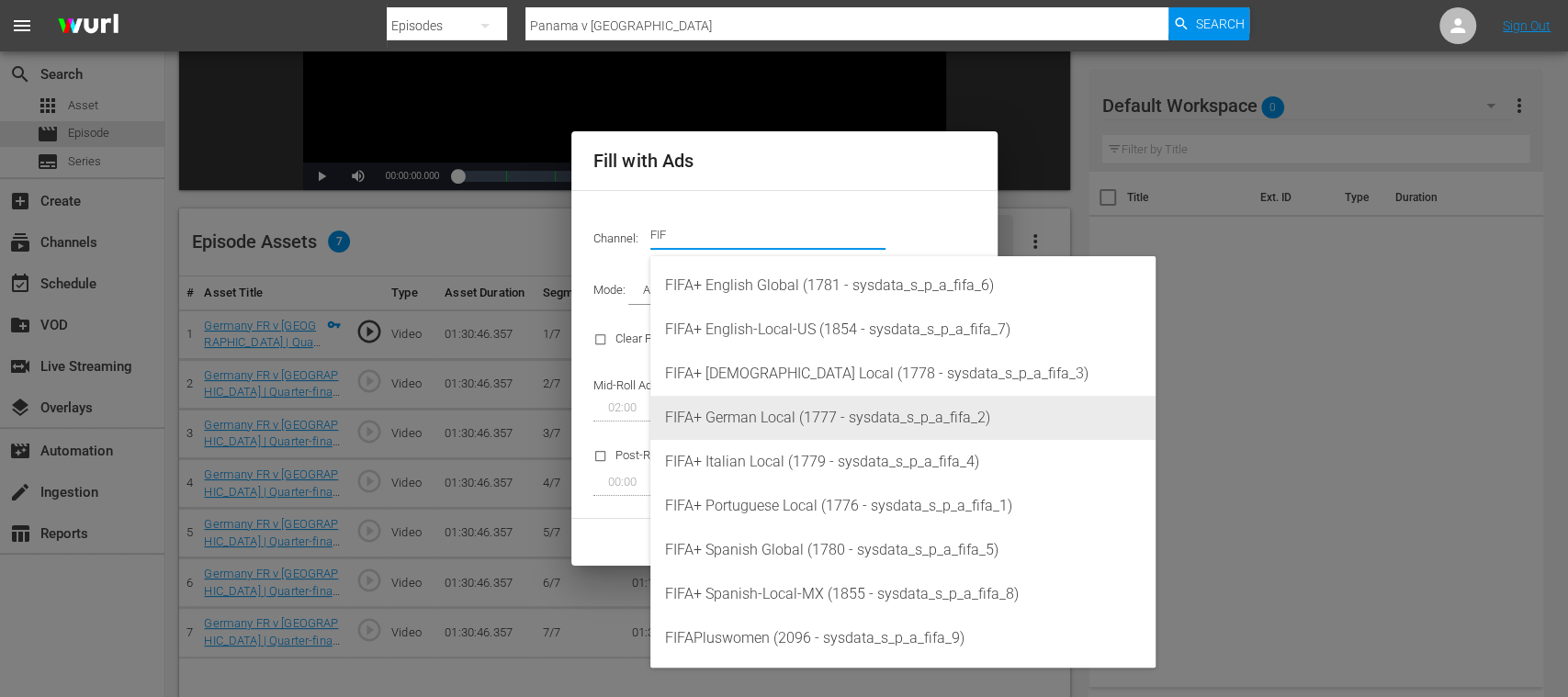
click at [764, 408] on div "FIFA+ German Local (1777 - sysdata_s_p_a_fifa_2)" at bounding box center [902, 417] width 476 height 44
type input "FIFA+ German Local (1777)"
type input "337"
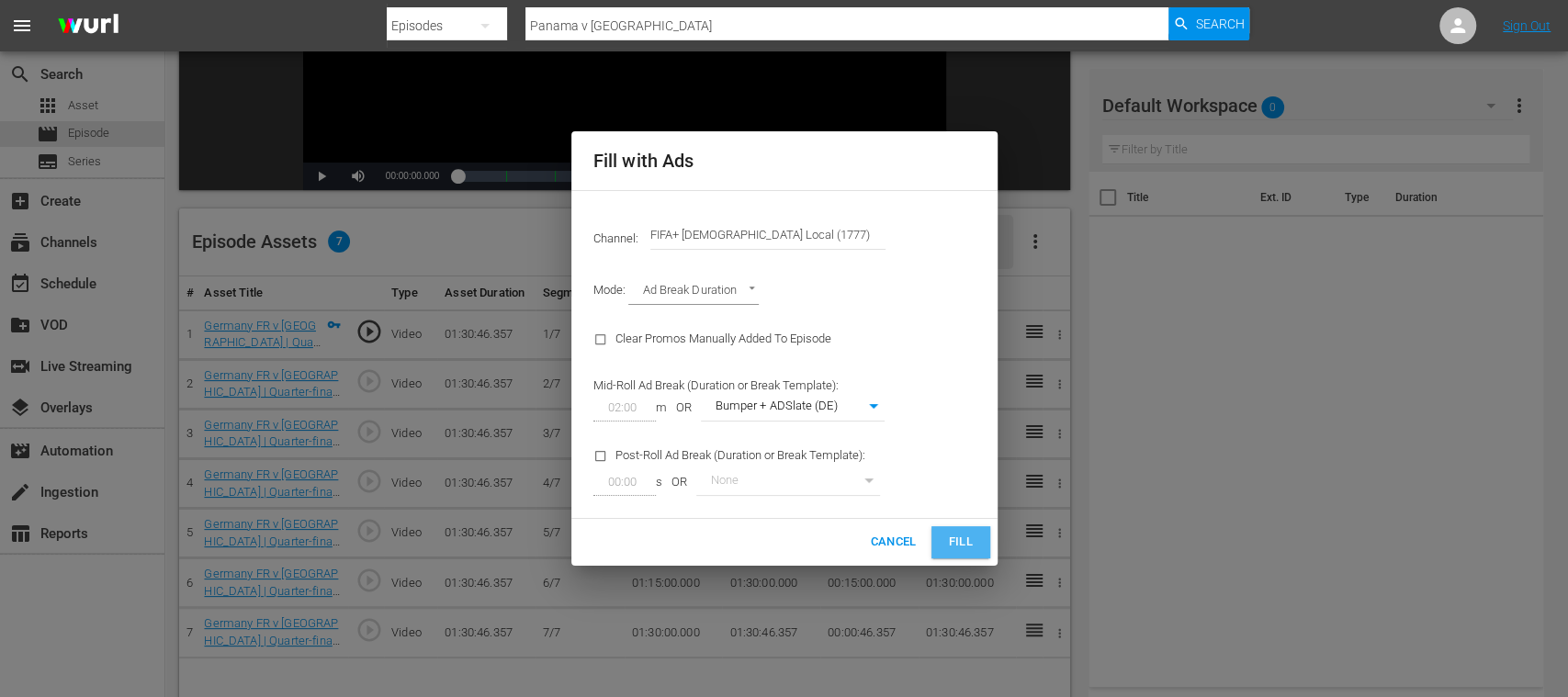
click at [946, 534] on span "Fill" at bounding box center [961, 542] width 30 height 21
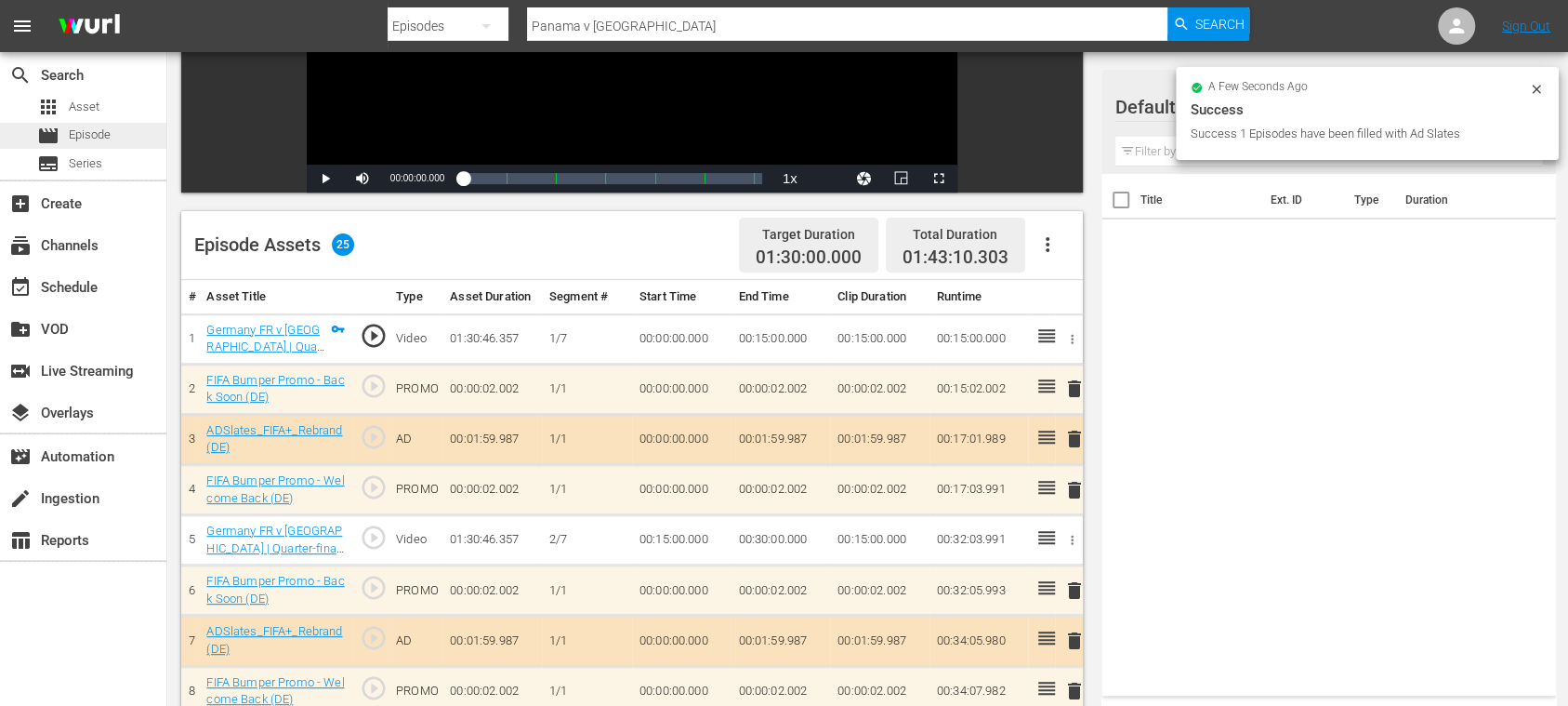
click at [97, 129] on span "Episode" at bounding box center [90, 135] width 41 height 19
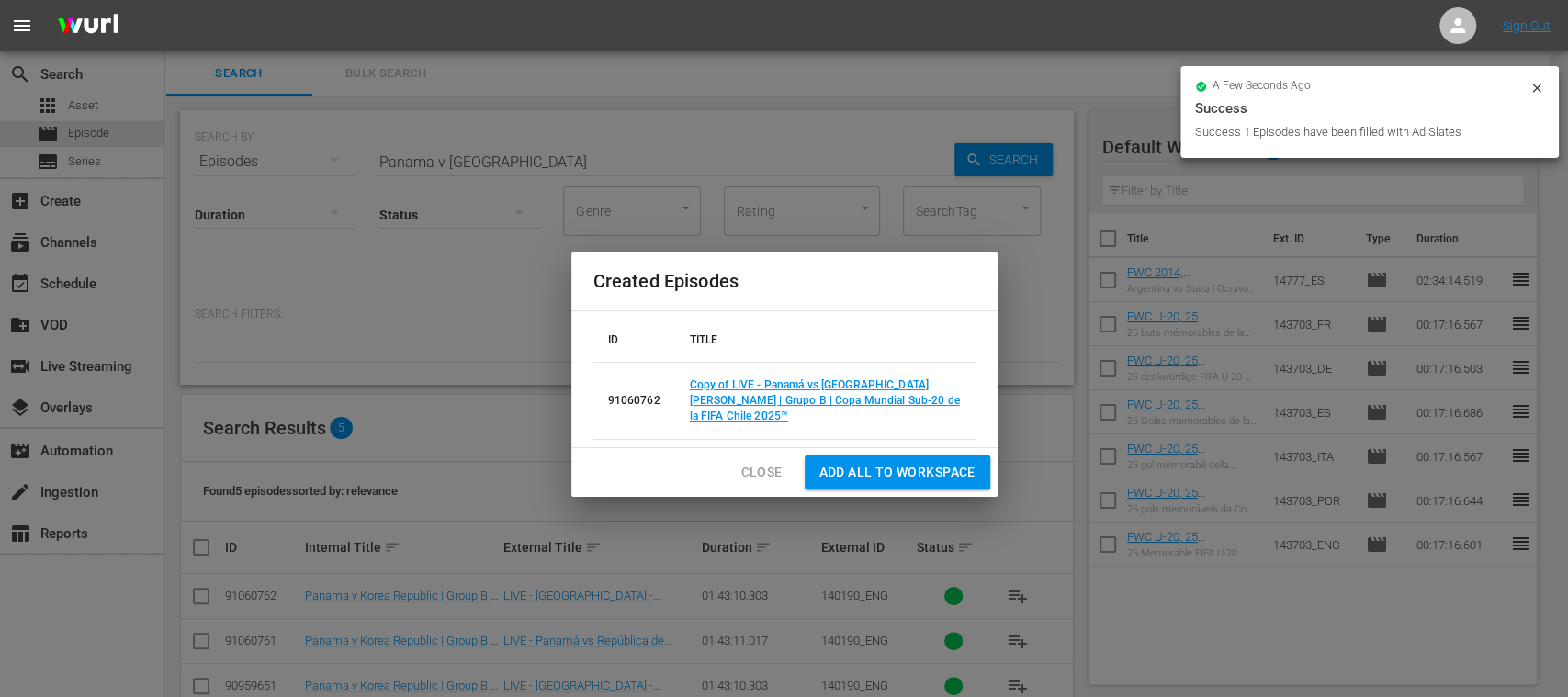
click at [750, 461] on span "Close" at bounding box center [762, 472] width 41 height 23
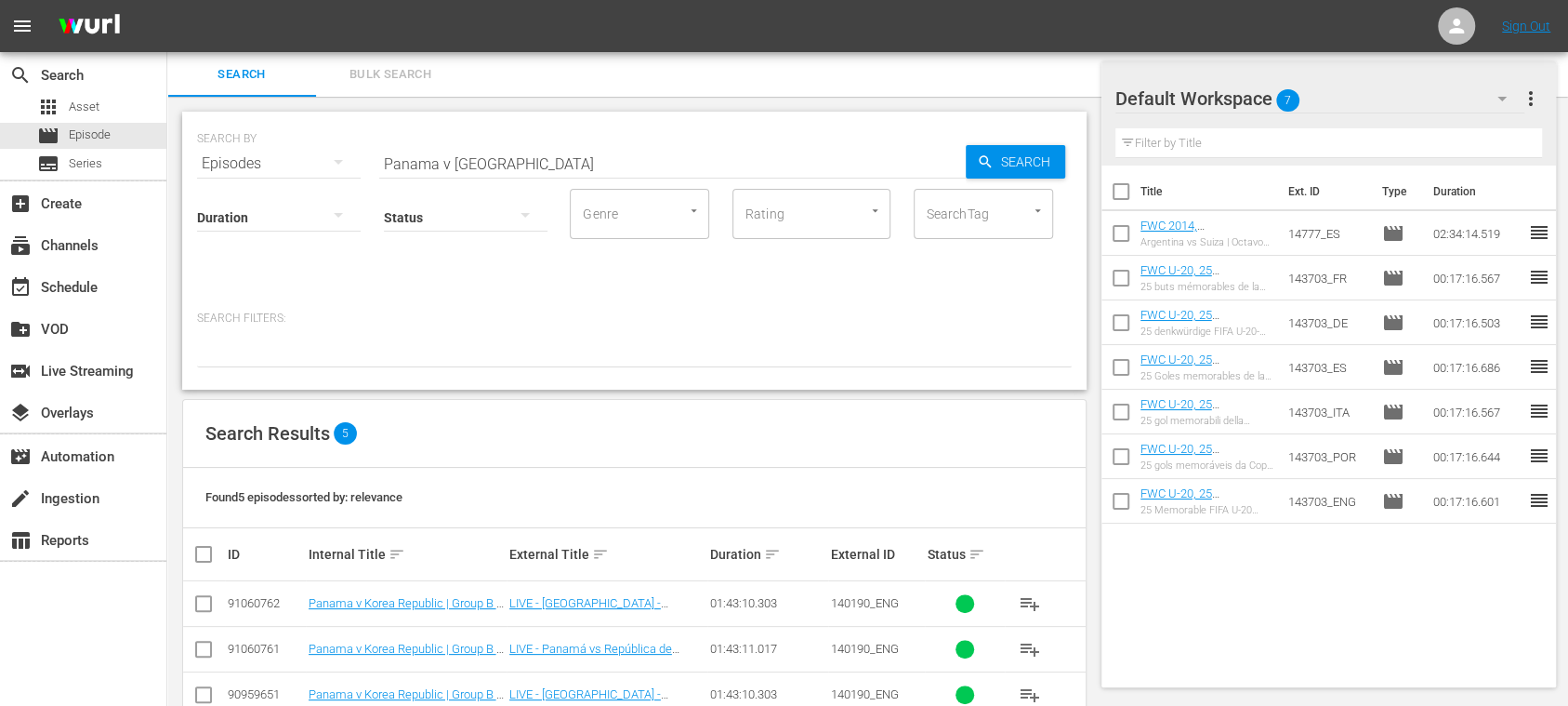
scroll to position [135, 0]
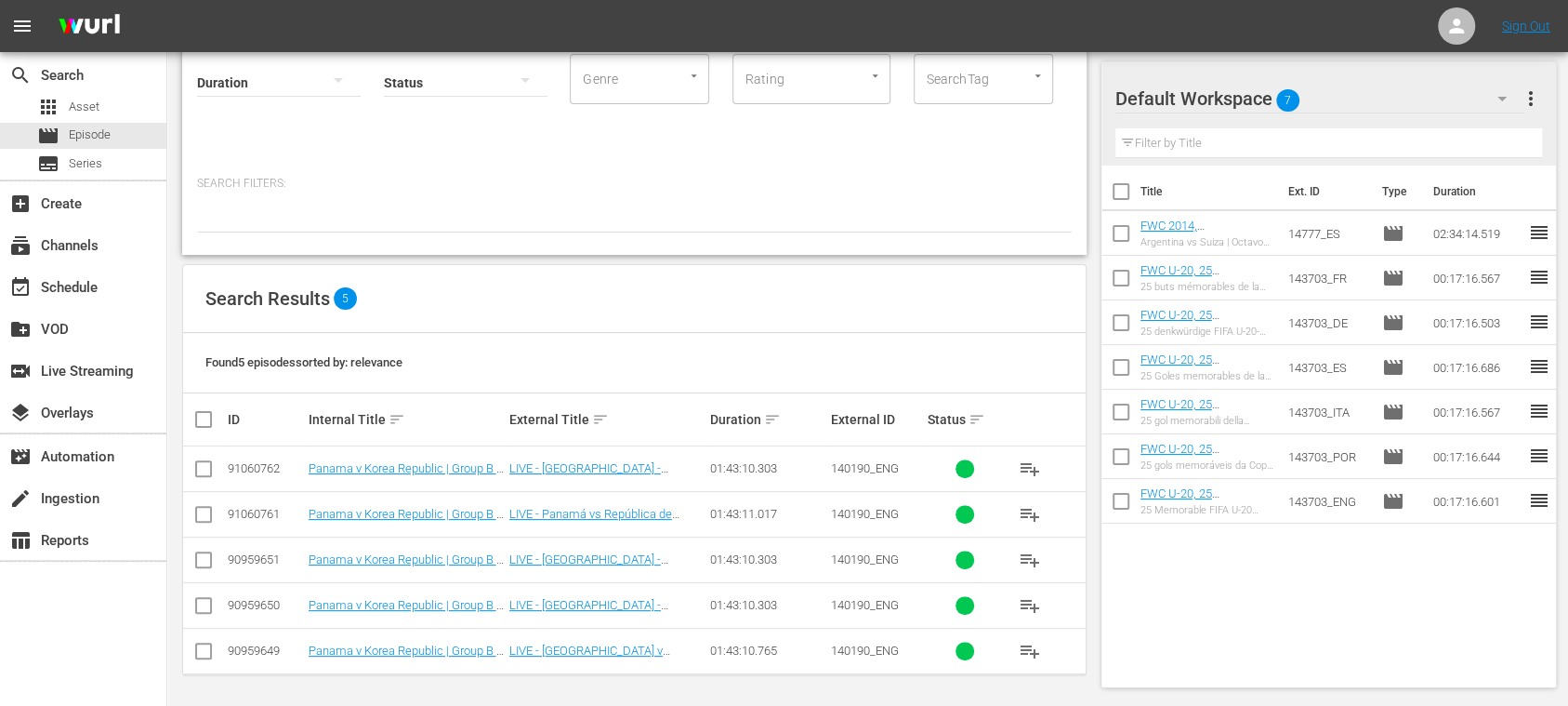
click at [82, 134] on span "Episode" at bounding box center [90, 135] width 41 height 19
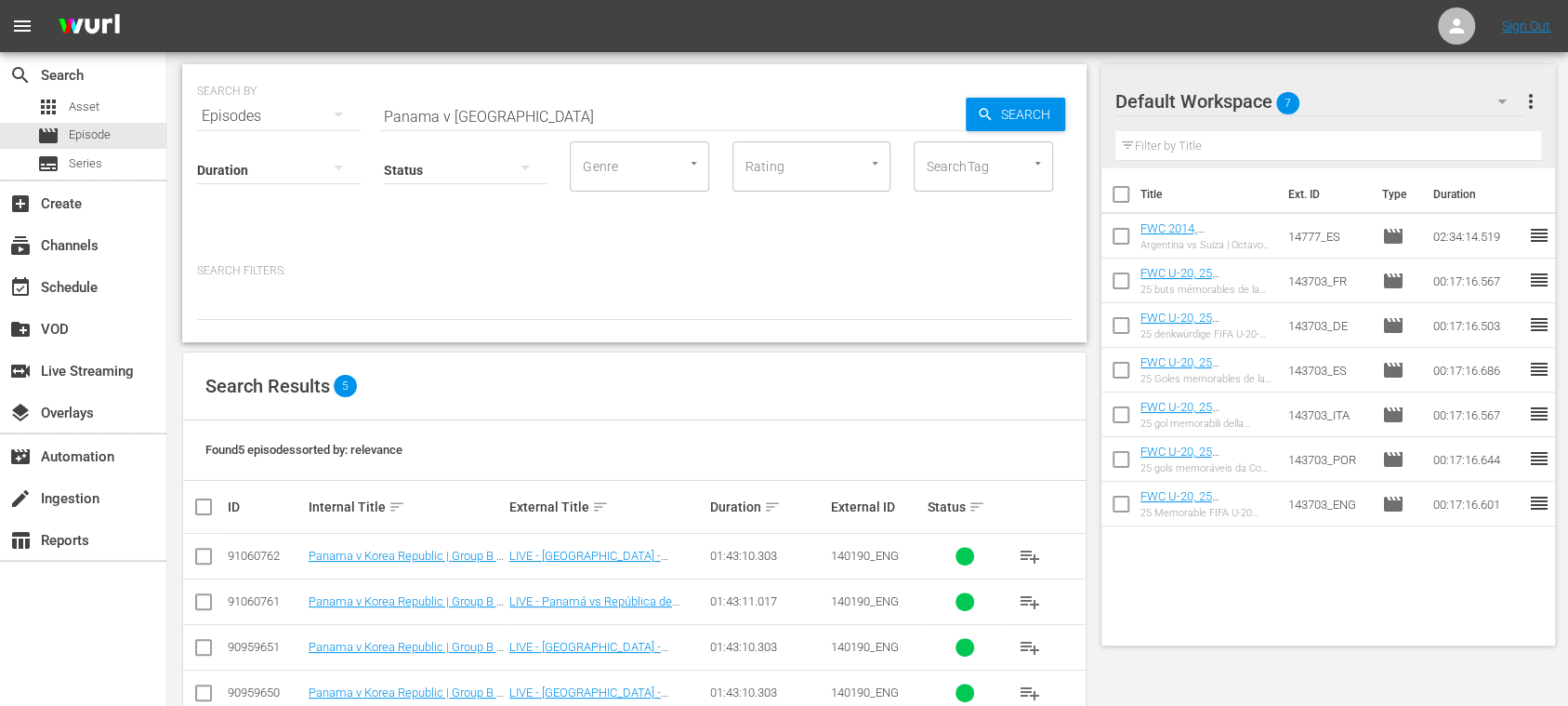
scroll to position [0, 0]
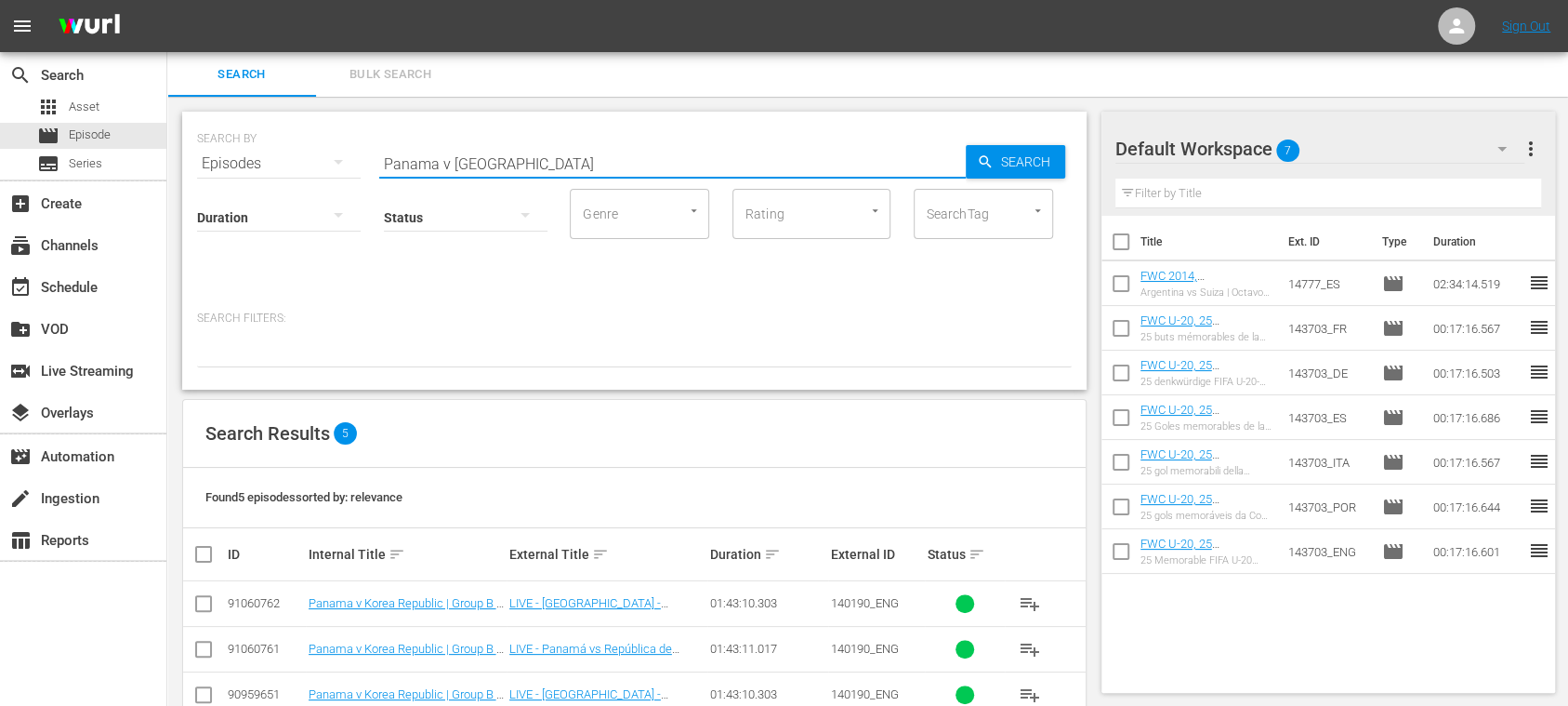
drag, startPoint x: 536, startPoint y: 168, endPoint x: 294, endPoint y: 156, distance: 242.3
click at [181, 160] on div "SEARCH BY Search By Episodes Search ID, Title, Description, Keywords, or Catego…" at bounding box center [635, 470] width 935 height 747
paste input "New Zealand vs Japan"
drag, startPoint x: 1004, startPoint y: 162, endPoint x: 934, endPoint y: 223, distance: 92.8
click at [1004, 162] on span "Search" at bounding box center [1030, 162] width 72 height 34
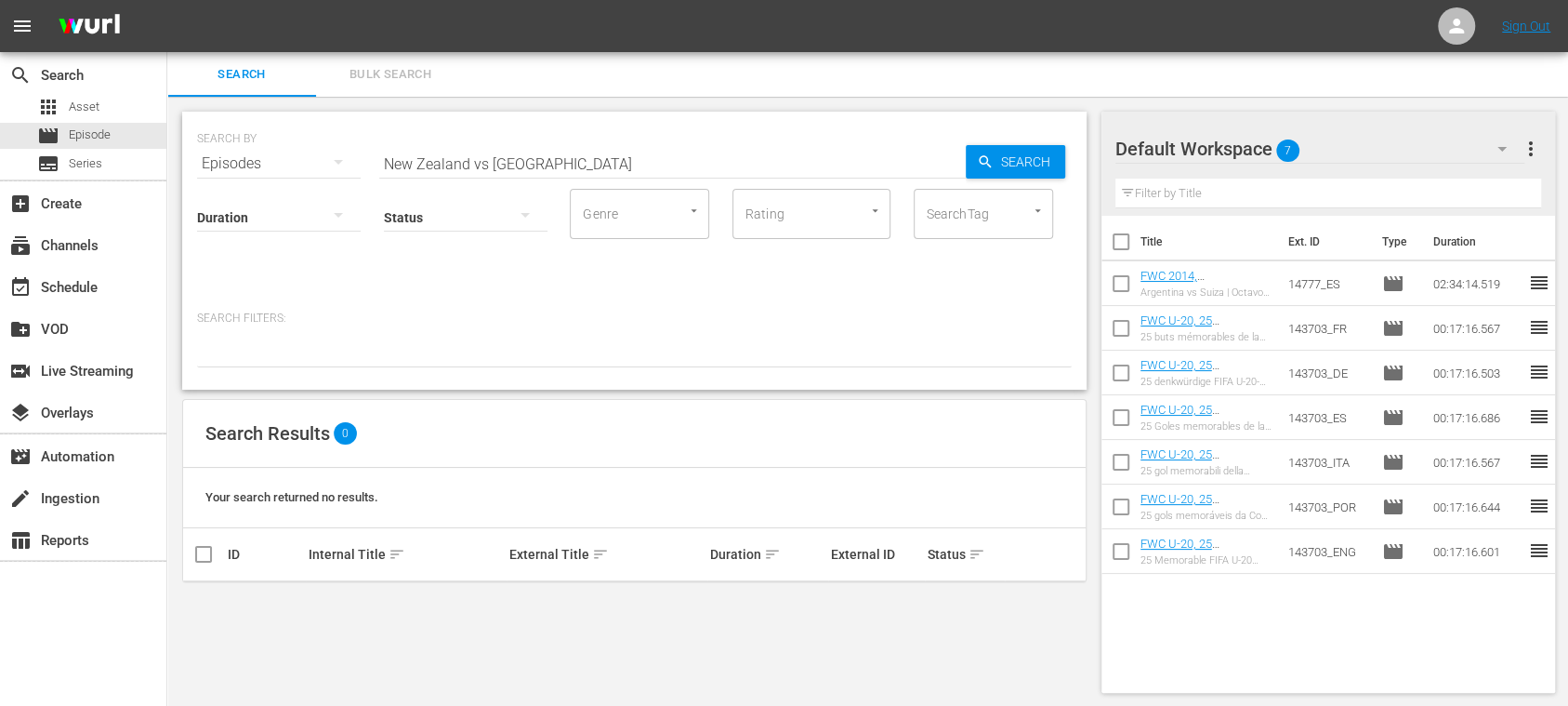
click at [486, 162] on input "New Zealand vs Japan" at bounding box center [673, 163] width 587 height 44
type input "New Zealand v Japan"
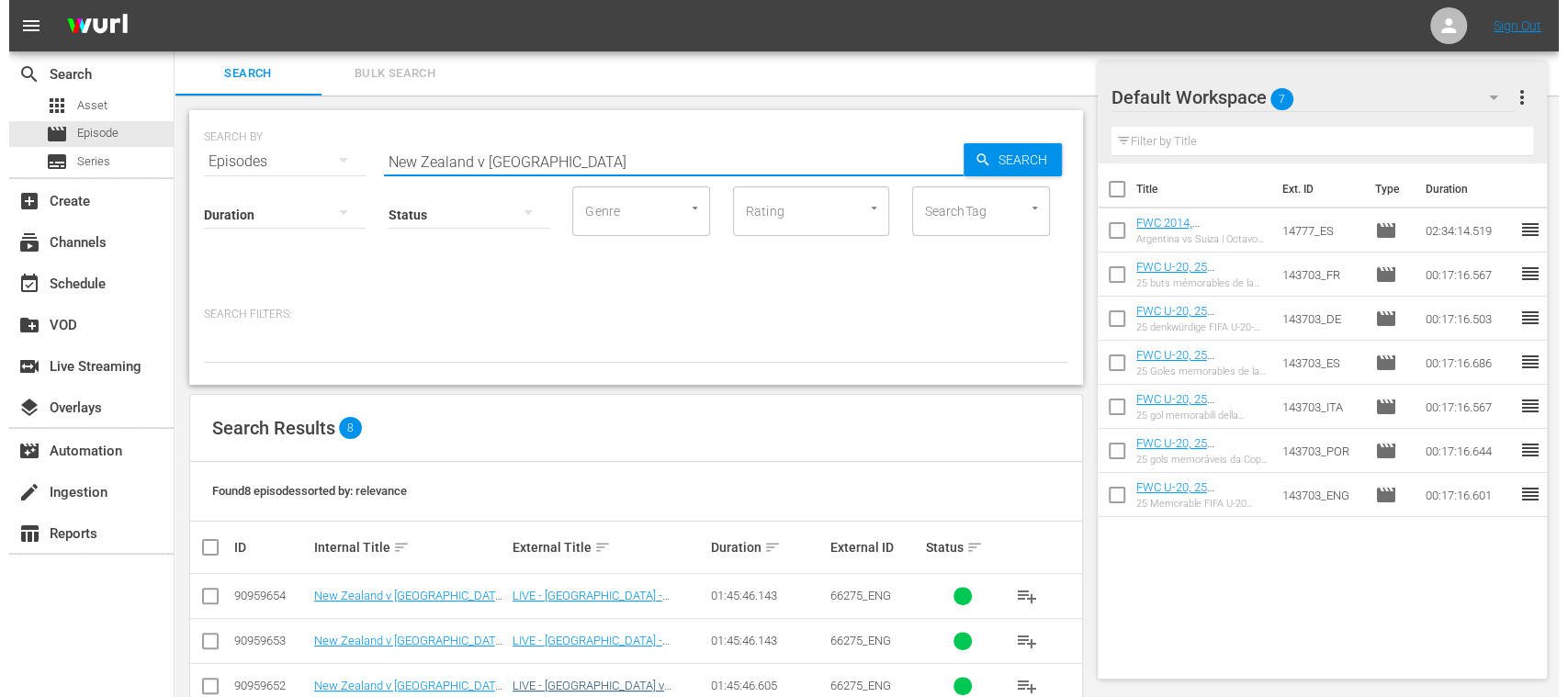
scroll to position [267, 0]
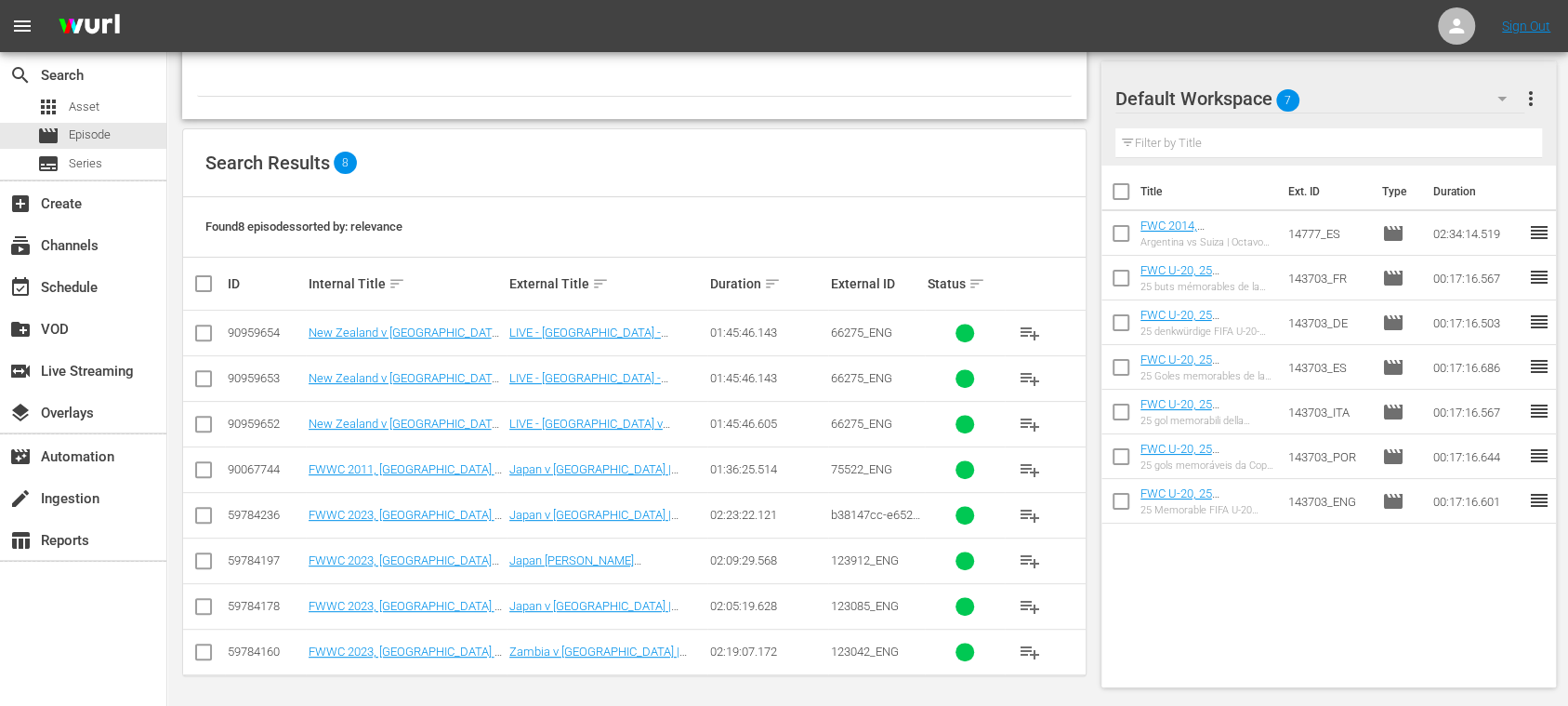
click at [202, 422] on input "checkbox" at bounding box center [204, 428] width 23 height 23
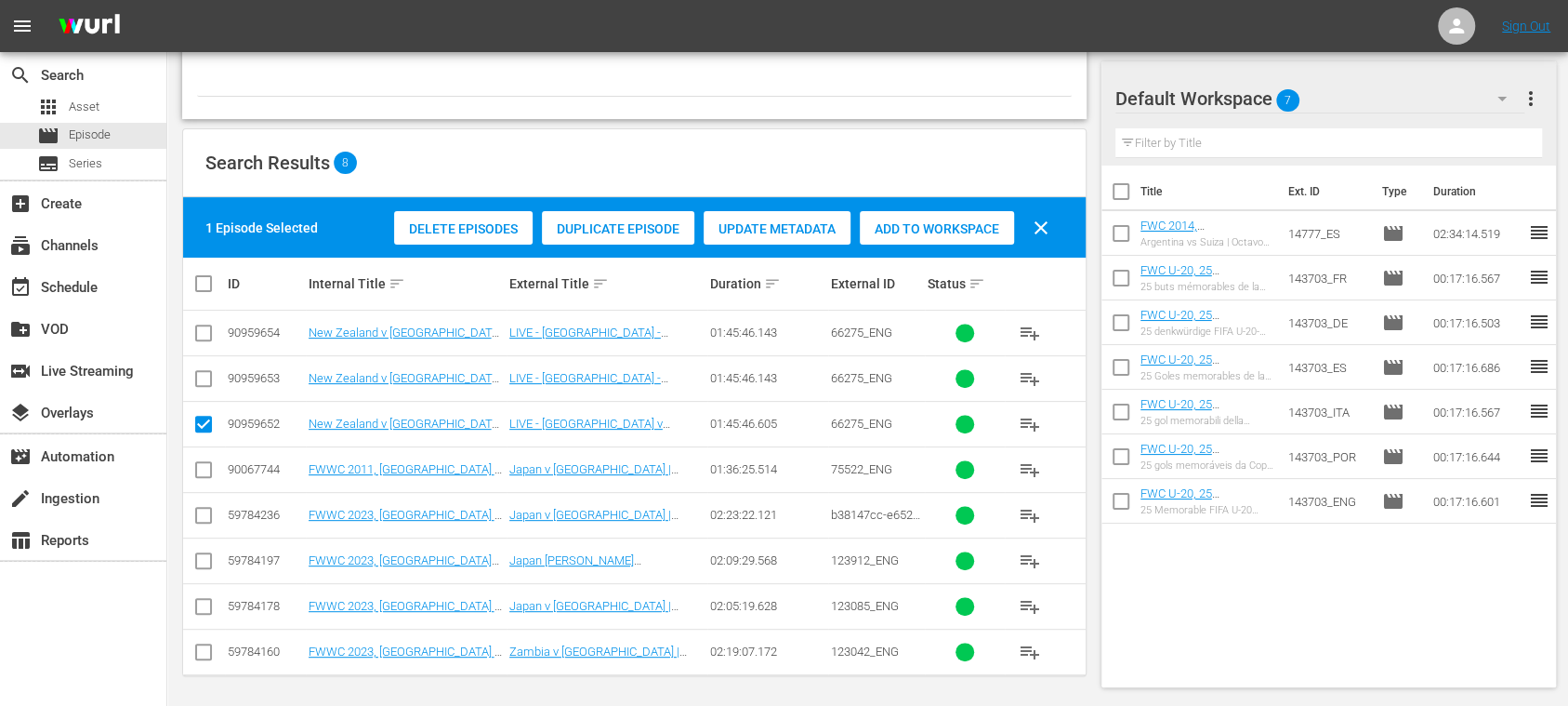
click at [644, 228] on span "Duplicate Episode" at bounding box center [618, 229] width 153 height 15
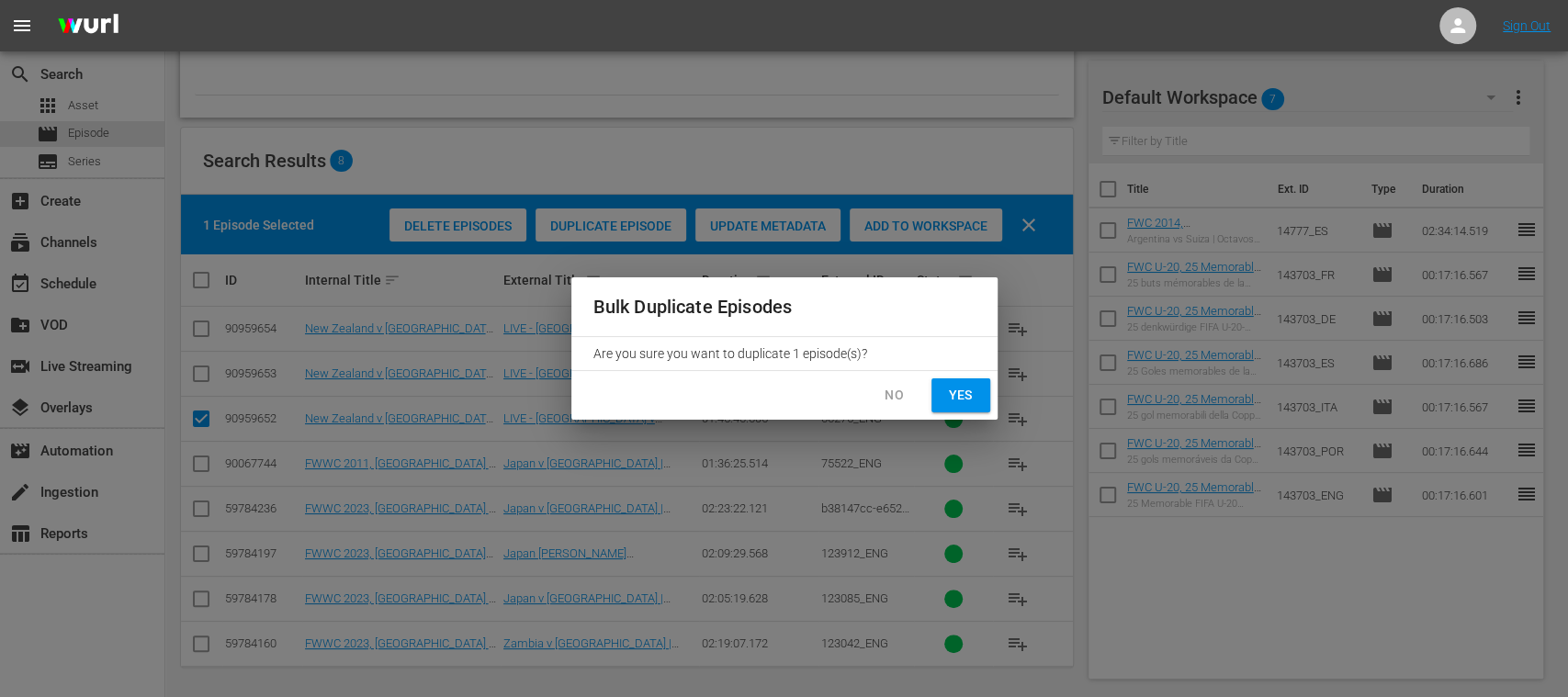
drag, startPoint x: 968, startPoint y: 396, endPoint x: 953, endPoint y: 420, distance: 28.3
click at [968, 395] on span "Yes" at bounding box center [961, 395] width 30 height 23
checkbox input "false"
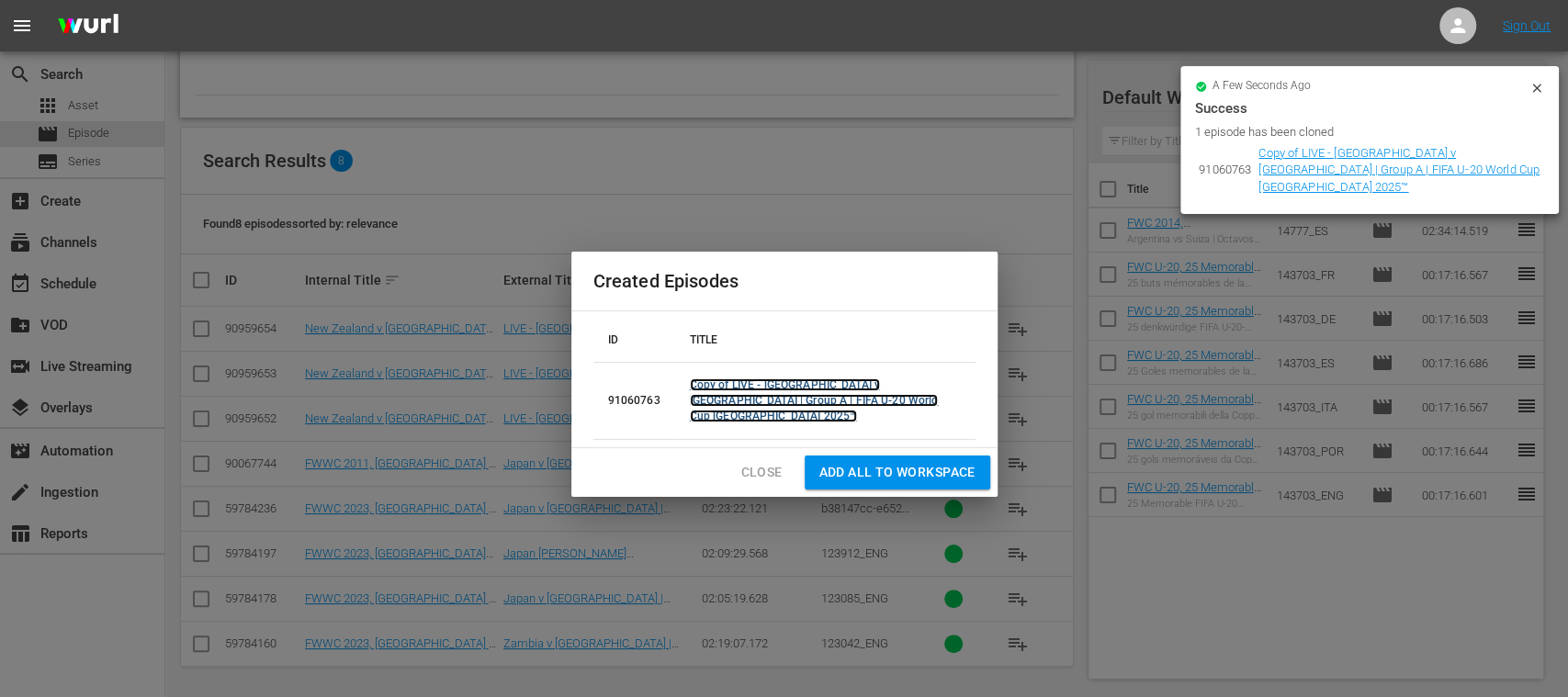
click at [858, 395] on link "Copy of LIVE - New Zealand v Japan | Group A | FIFA U-20 World Cup Chile 2025™" at bounding box center [814, 400] width 249 height 44
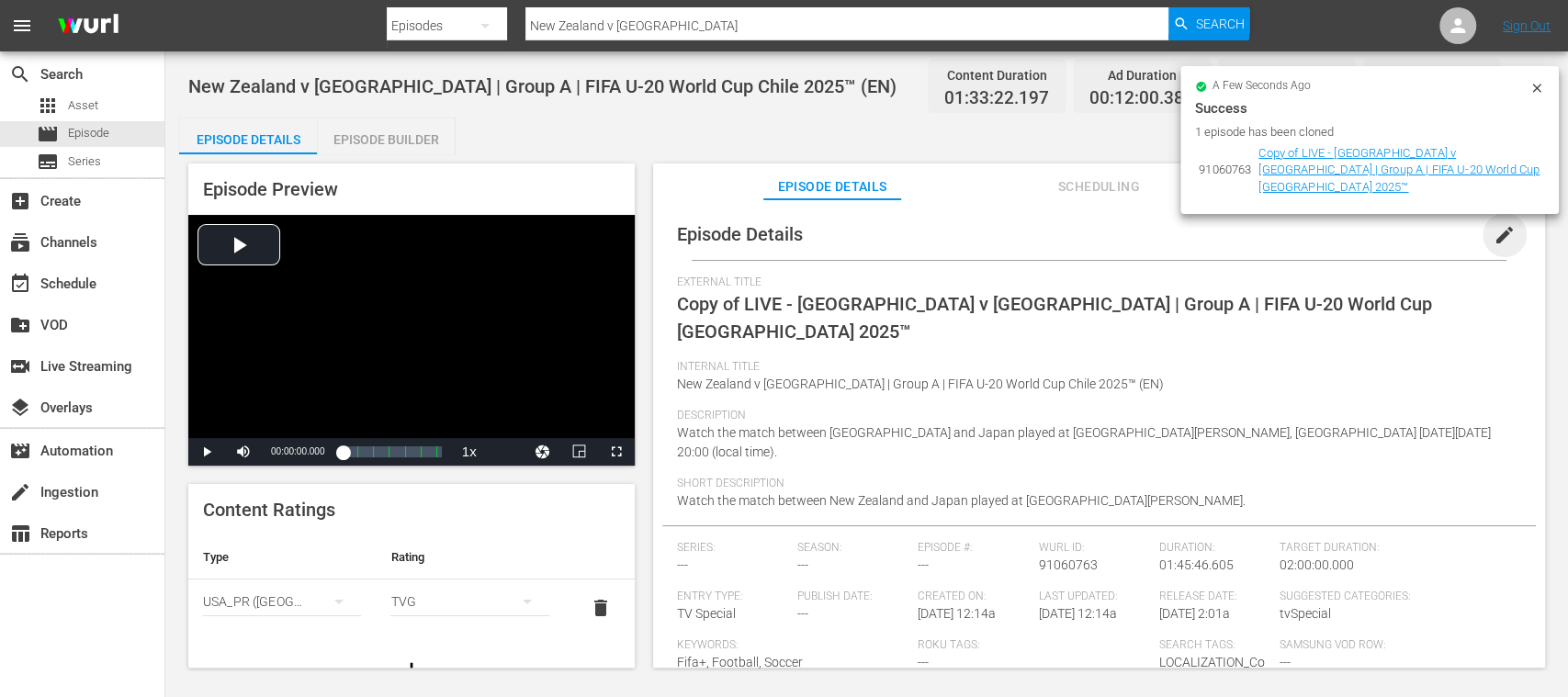
drag, startPoint x: 842, startPoint y: 416, endPoint x: 1488, endPoint y: 237, distance: 670.3
click at [1494, 237] on span "edit" at bounding box center [1505, 235] width 22 height 22
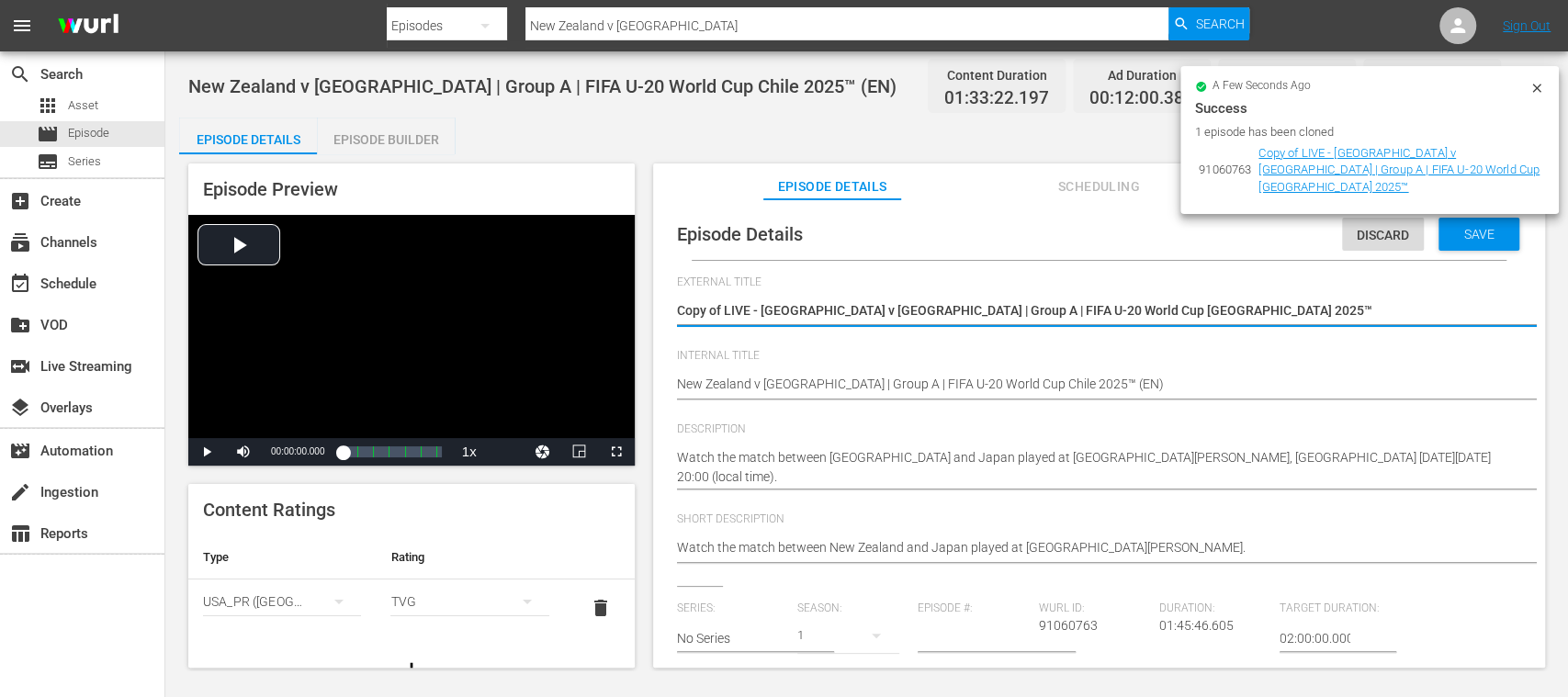
click at [1536, 82] on icon at bounding box center [1537, 88] width 15 height 15
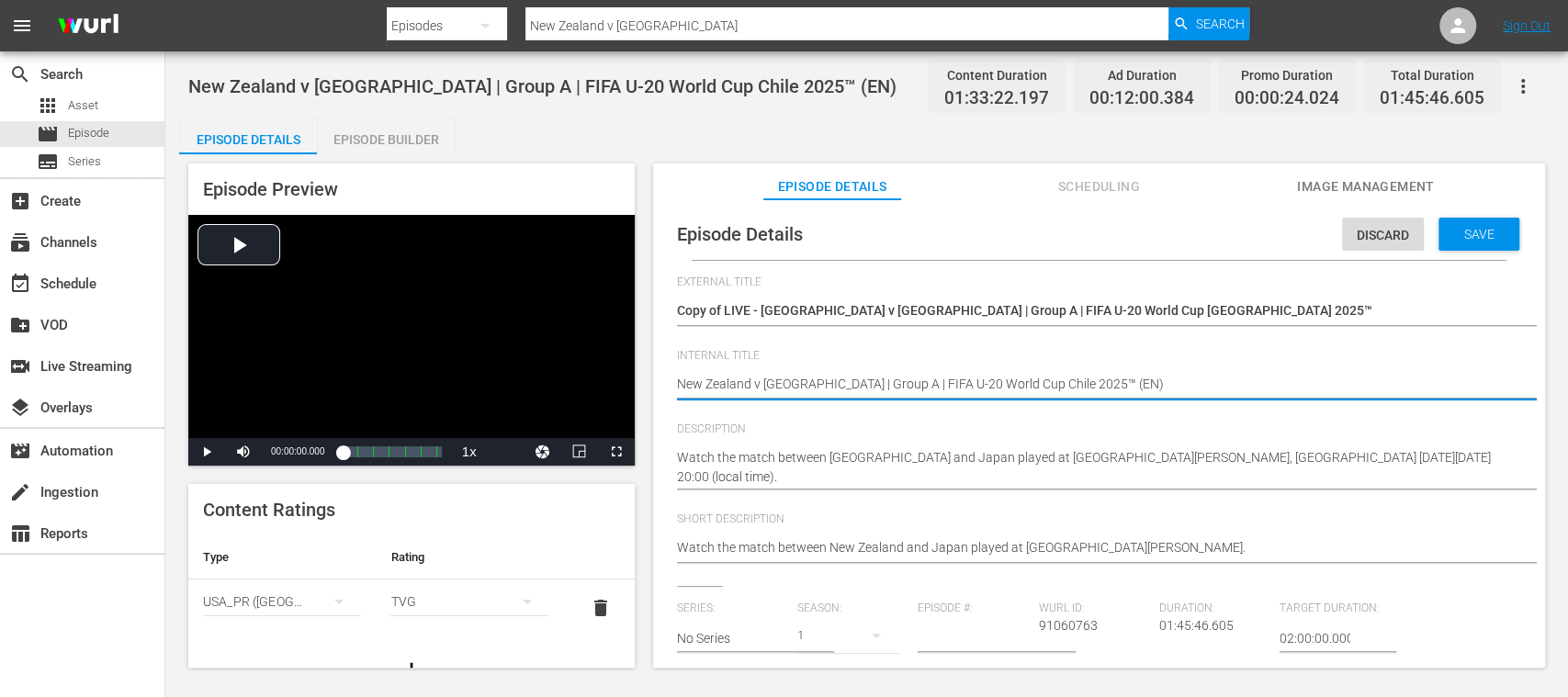
type textarea "New Zealand v Japan | Group A | FIFA U-20 World Cup Chile 2025™ (E)"
type textarea "New Zealand v Japan | Group A | FIFA U-20 World Cup Chile 2025™ (ES)"
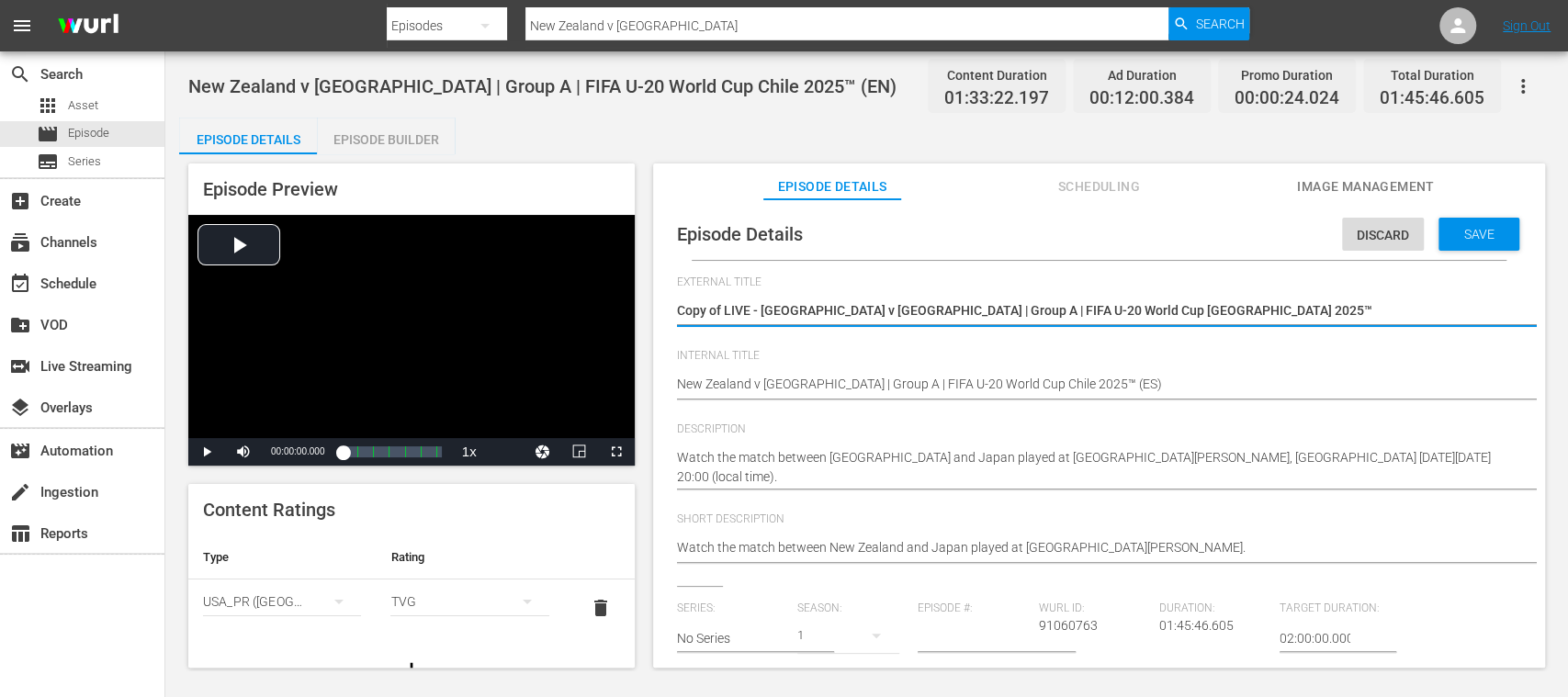
type textarea "Copy ofLIVE - New Zealand v Japan | Group A | FIFA U-20 World Cup Chile 2025™"
type textarea "Copy oLIVE - New Zealand v Japan | Group A | FIFA U-20 World Cup Chile 2025™"
type textarea "Copy LIVE - New Zealand v Japan | Group A | FIFA U-20 World Cup Chile 2025™"
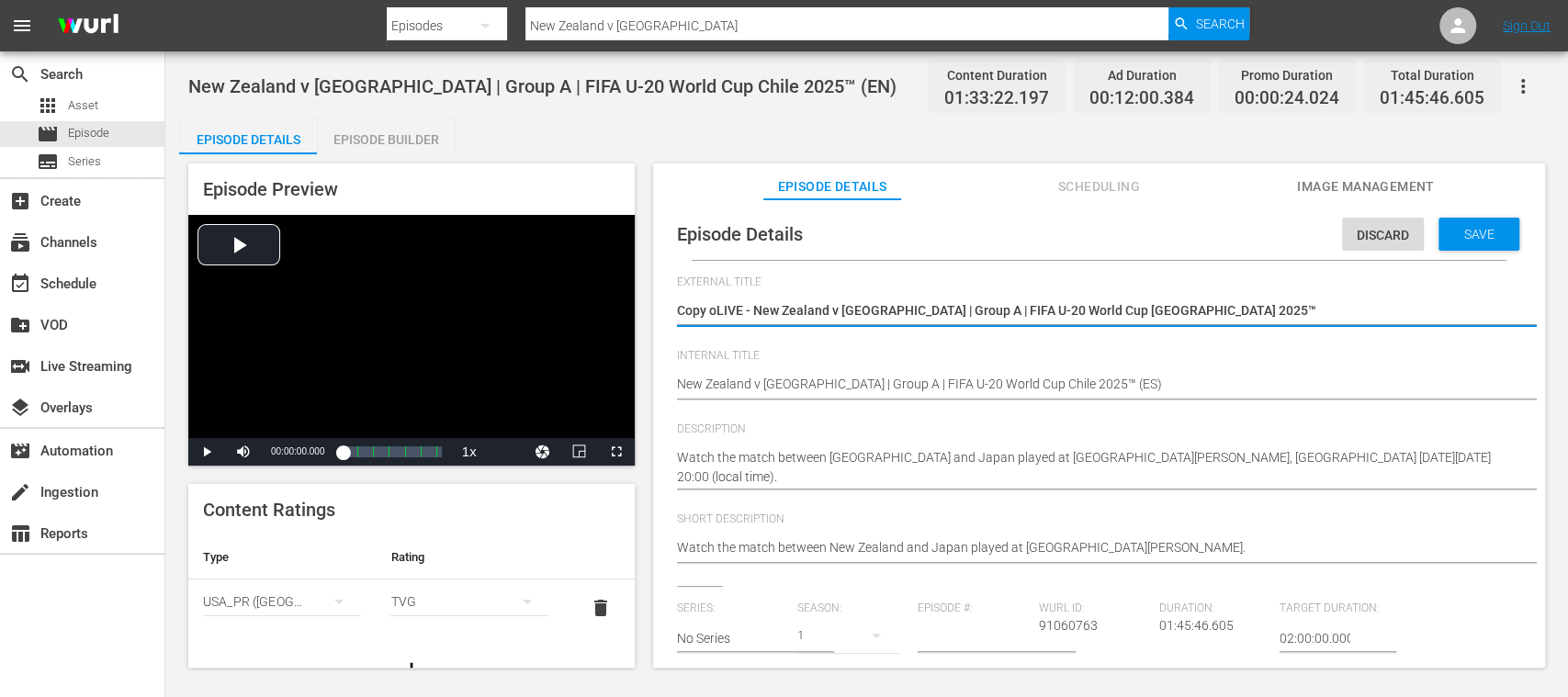
type textarea "Copy LIVE - New Zealand v Japan | Group A | FIFA U-20 World Cup Chile 2025™"
type textarea "CopyLIVE - New Zealand v Japan | Group A | FIFA U-20 World Cup Chile 2025™"
type textarea "CopLIVE - New Zealand v Japan | Group A | FIFA U-20 World Cup Chile 2025™"
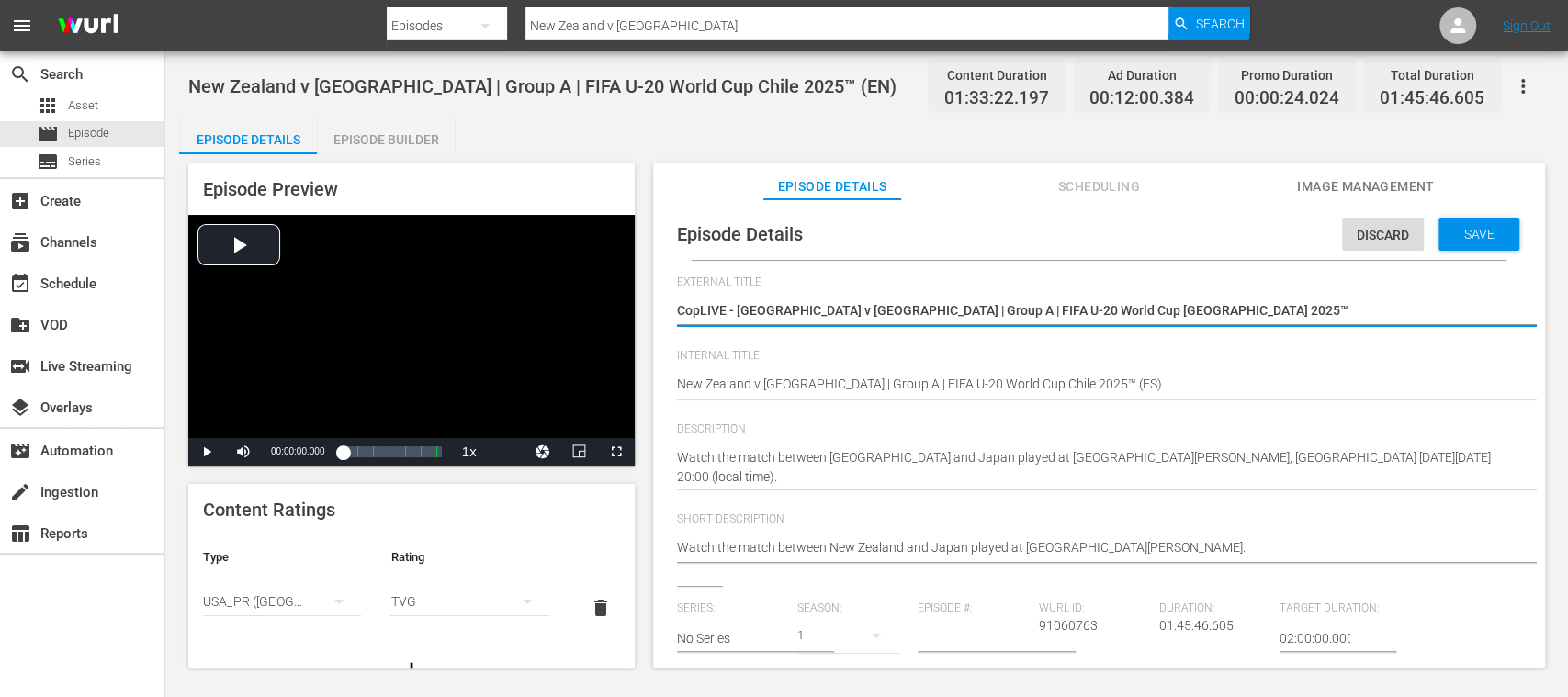
type textarea "CoLIVE - New Zealand v Japan | Group A | FIFA U-20 World Cup Chile 2025™"
type textarea "CLIVE - New Zealand v Japan | Group A | FIFA U-20 World Cup Chile 2025™"
type textarea "LIVE - New Zealand v Japan | Group A | FIFA U-20 World Cup Chile 2025™"
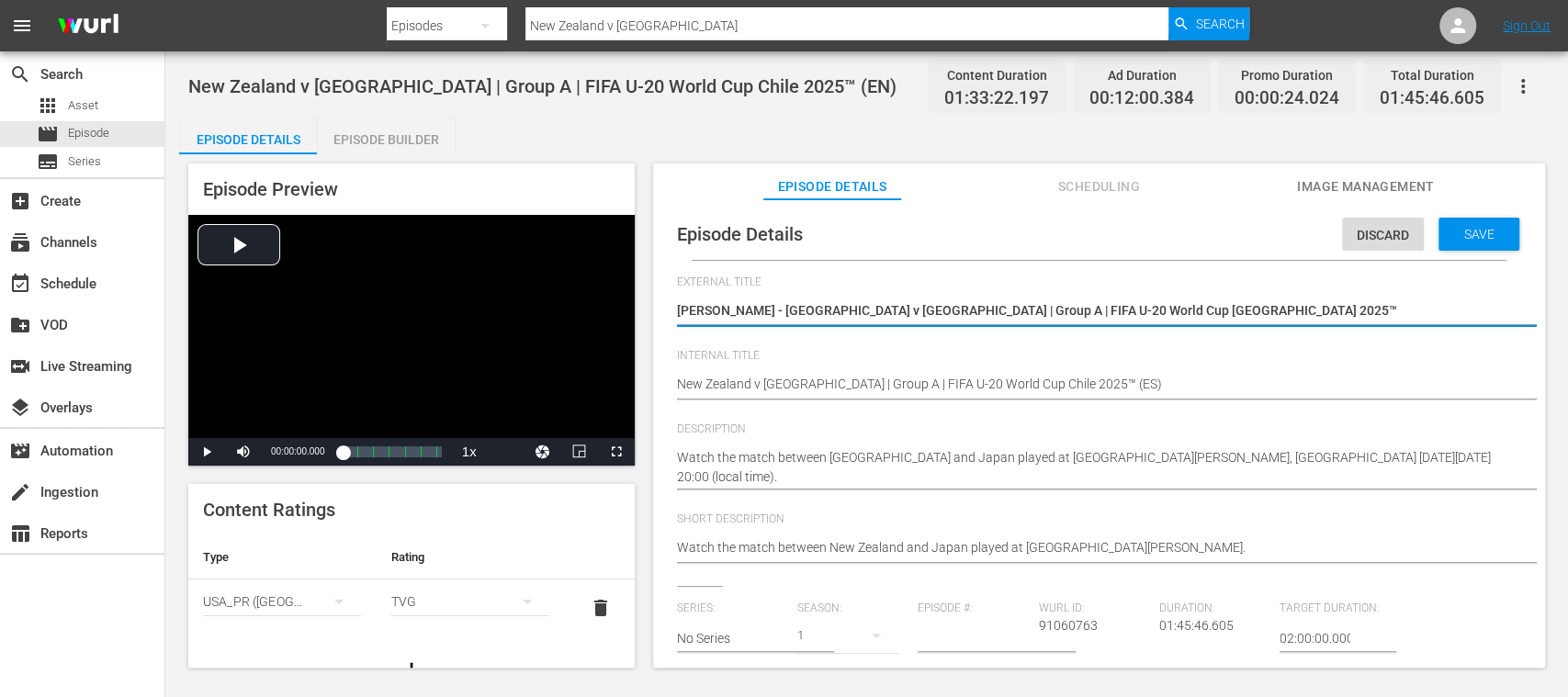
type textarea "LIVE - New Zealand v Japan | Group A | FIFA U-20 World Cup Chile 2025™"
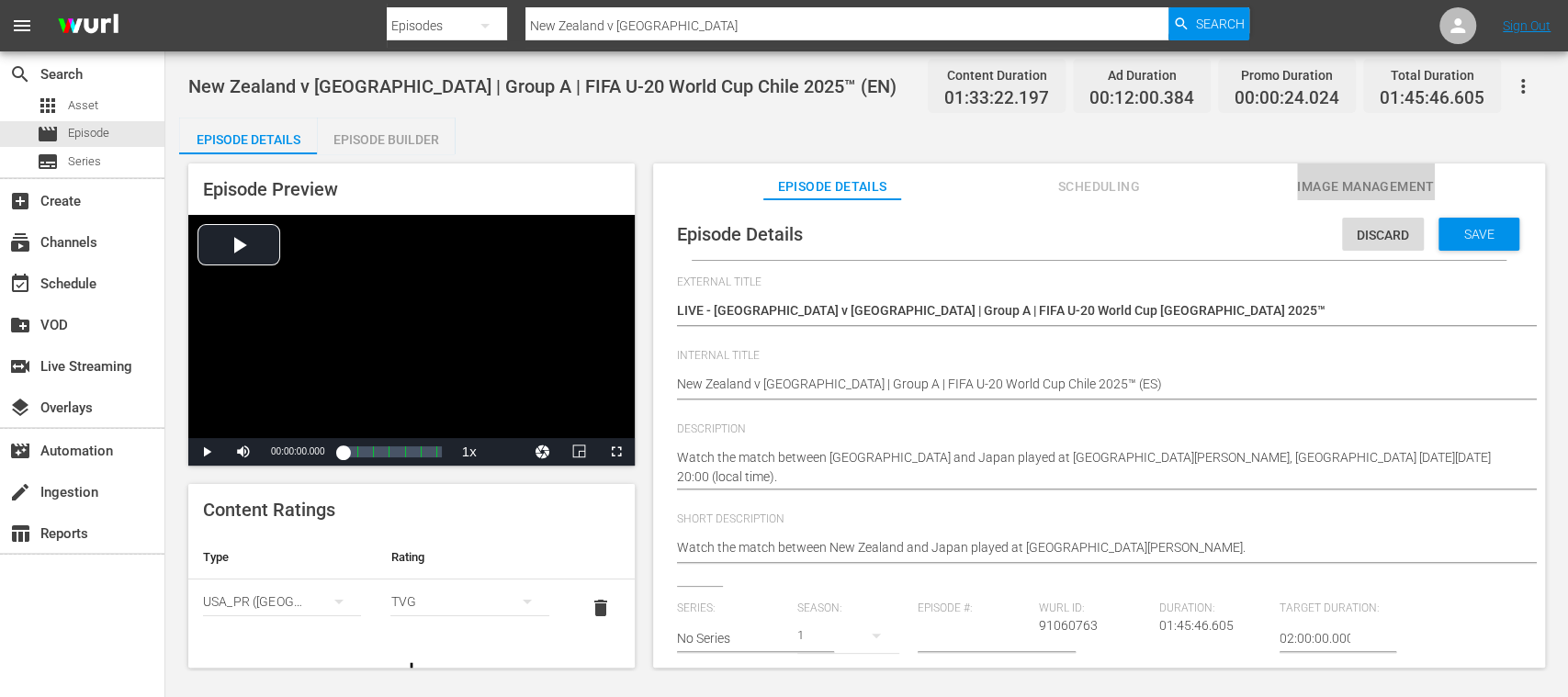
click at [1326, 180] on span "Image Management" at bounding box center [1366, 186] width 138 height 23
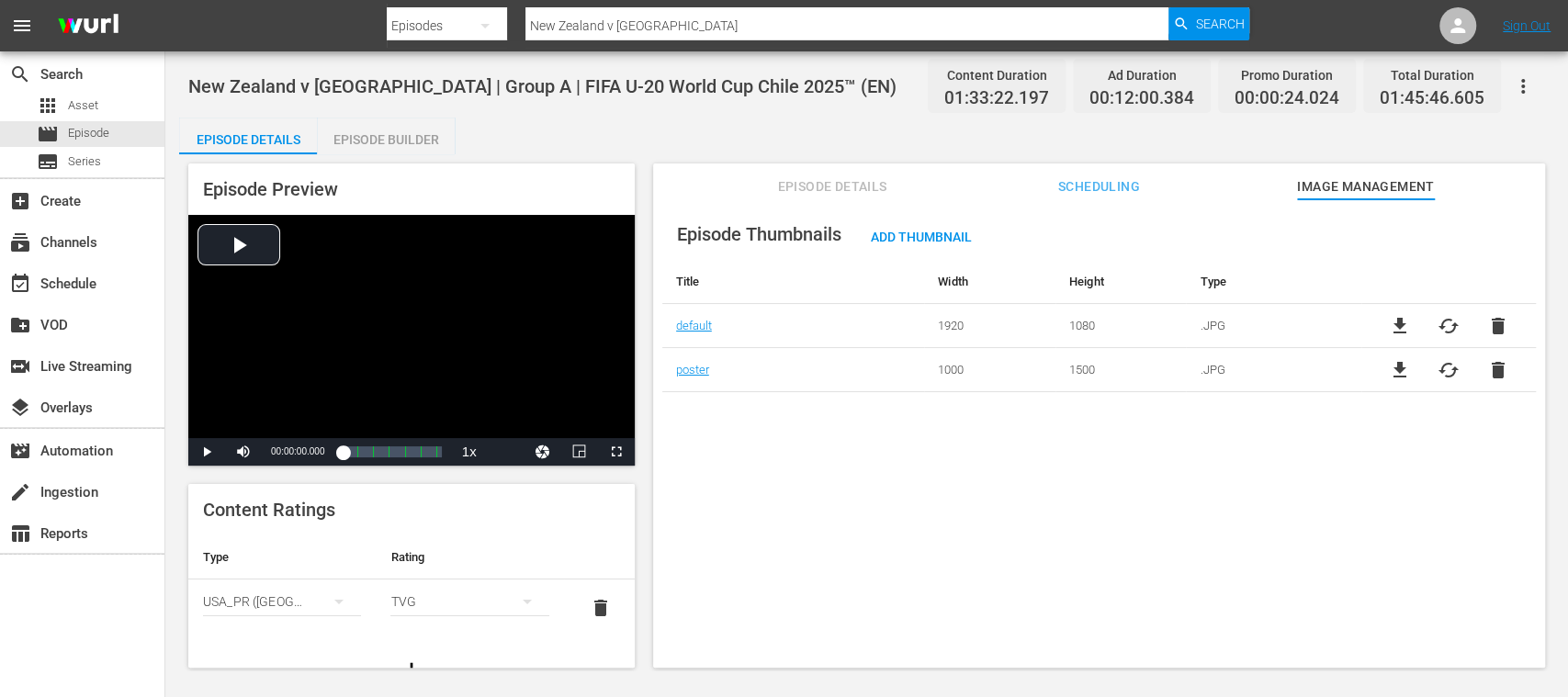
click at [822, 168] on button "Episode Details" at bounding box center [832, 181] width 138 height 36
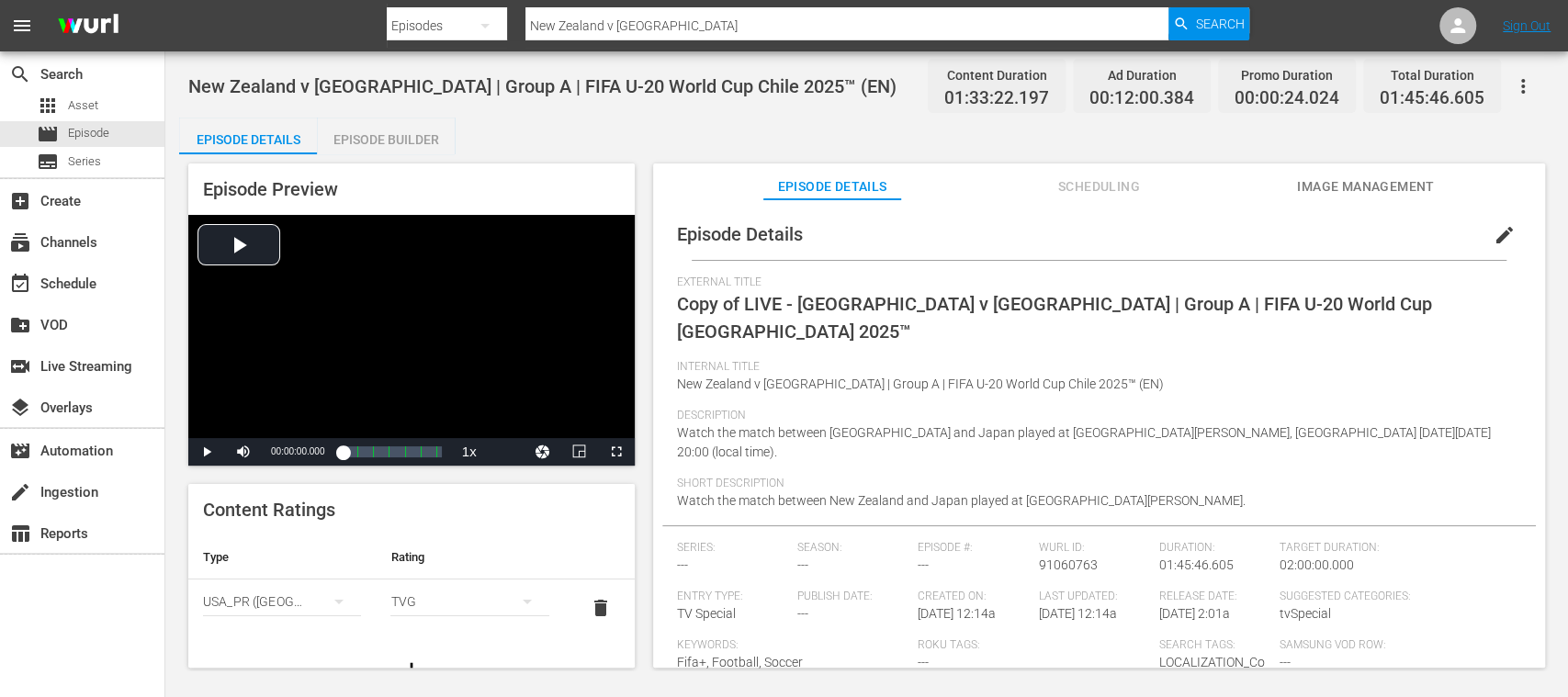
click at [1495, 237] on span "edit" at bounding box center [1505, 235] width 22 height 22
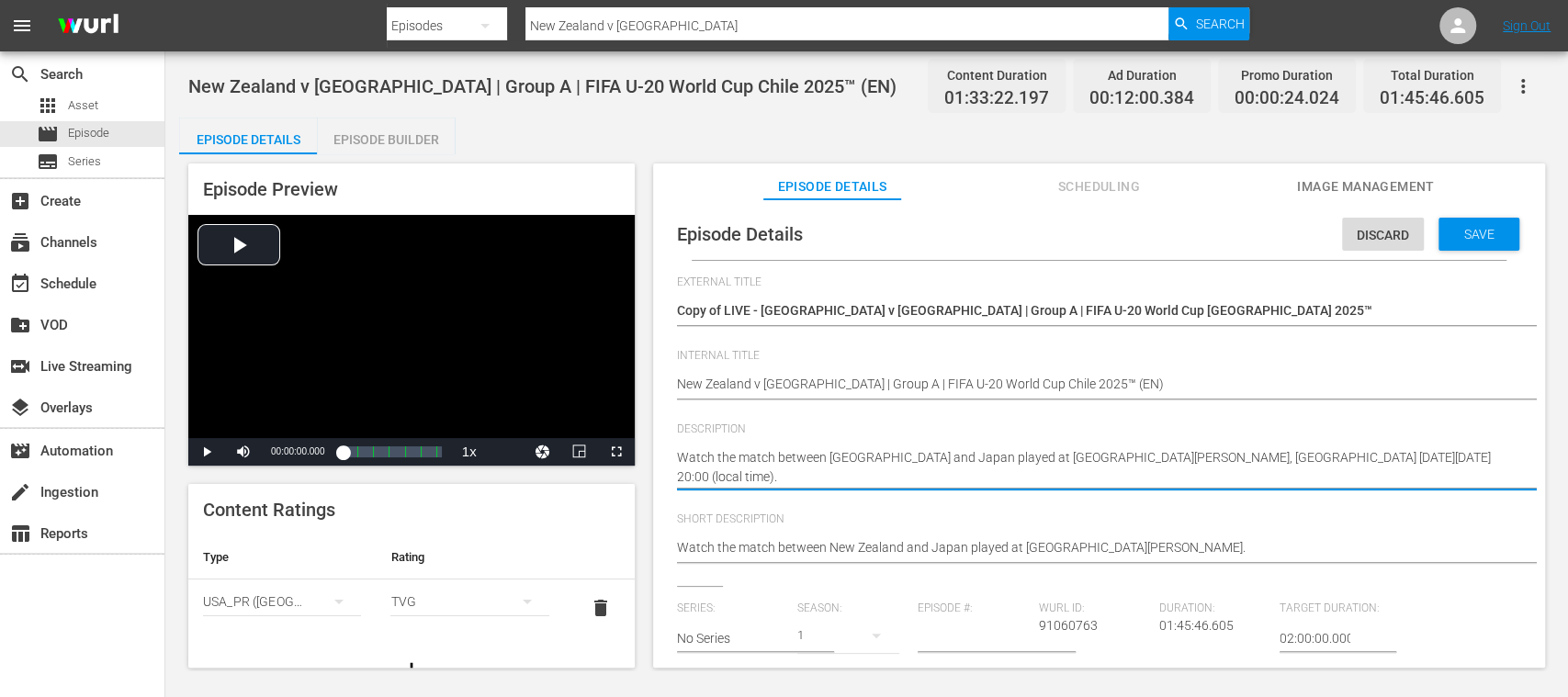
drag, startPoint x: 753, startPoint y: 481, endPoint x: 739, endPoint y: 473, distance: 16.1
paste textarea "Vea el partido entre Nueva Zelanda y Japón jugado en el Estadio Elías Figueroa …"
type textarea "Vea el partido entre Nueva Zelanda y Japón jugado en el Estadio Elías Figueroa …"
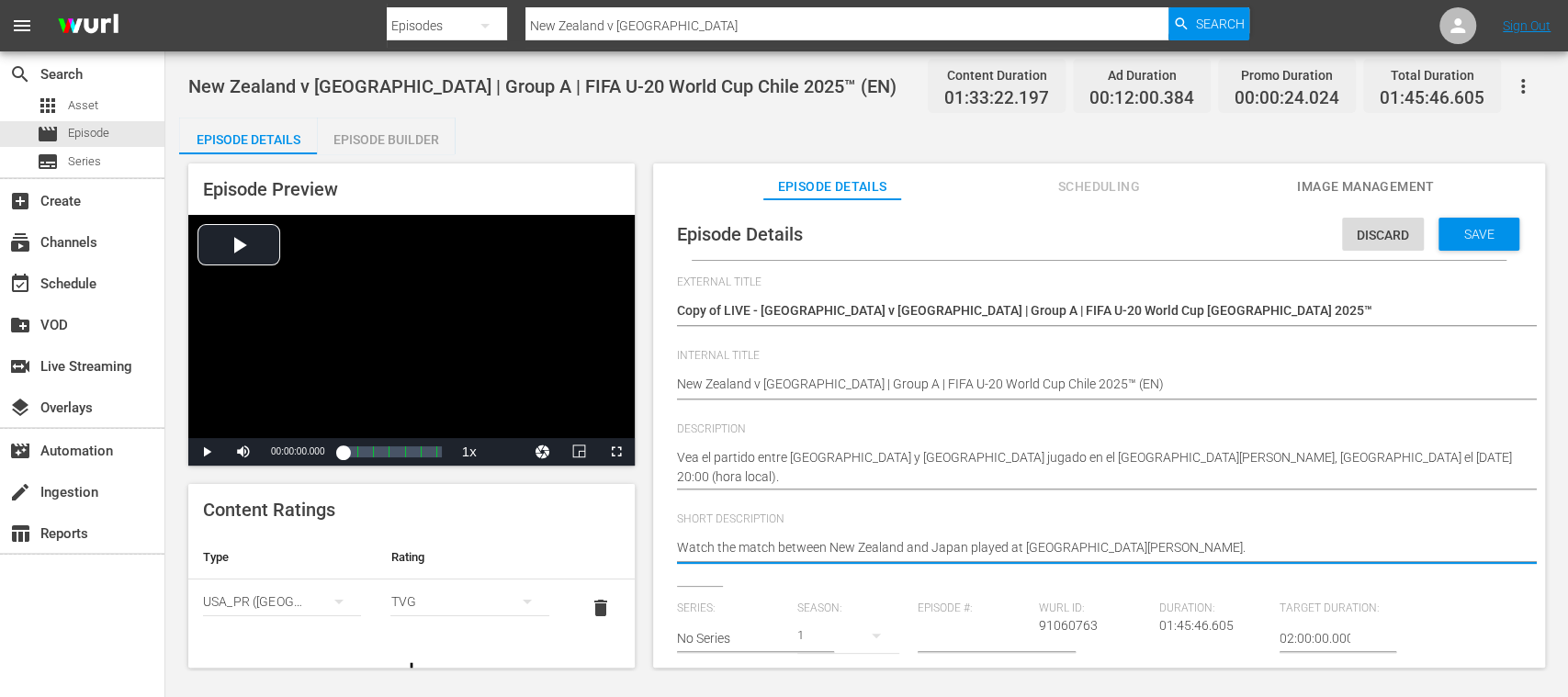
drag, startPoint x: 1227, startPoint y: 551, endPoint x: 402, endPoint y: 521, distance: 825.5
paste textarea "Vea el partido entre Nueva Zelanda y Japón jugado en el Estadio Elías Figueroa …"
type textarea "Vea el partido entre Nueva Zelanda y Japón jugado en el Estadio Elías Figueroa …"
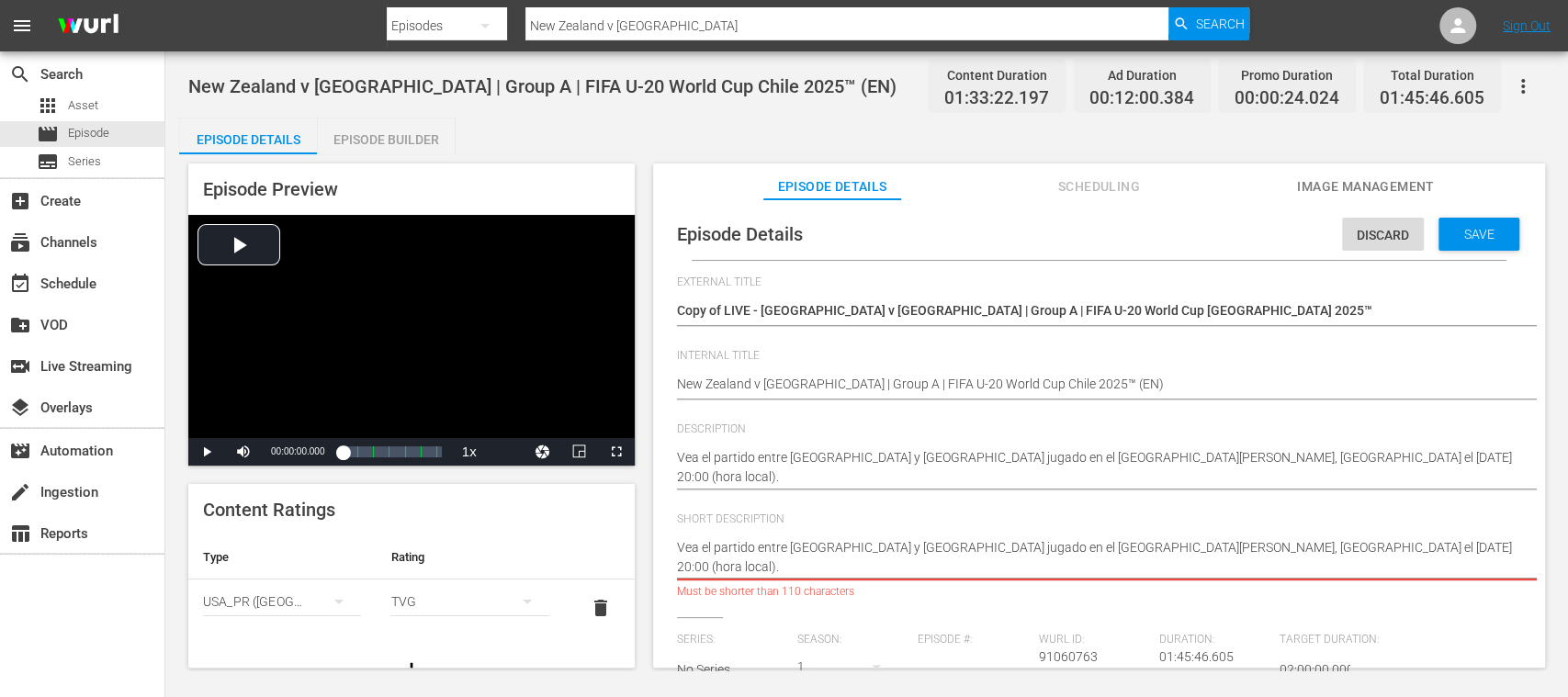
drag, startPoint x: 1231, startPoint y: 553, endPoint x: 1250, endPoint y: 585, distance: 37.2
click at [1250, 585] on div "Watch the match between New Zealand and Japan played at Estadio Elías Figueroa …" at bounding box center [1094, 556] width 835 height 60
type textarea "Vea el partido entre Nueva Zelanda y Japón jugado en el Estadio Elías Figueroa …"
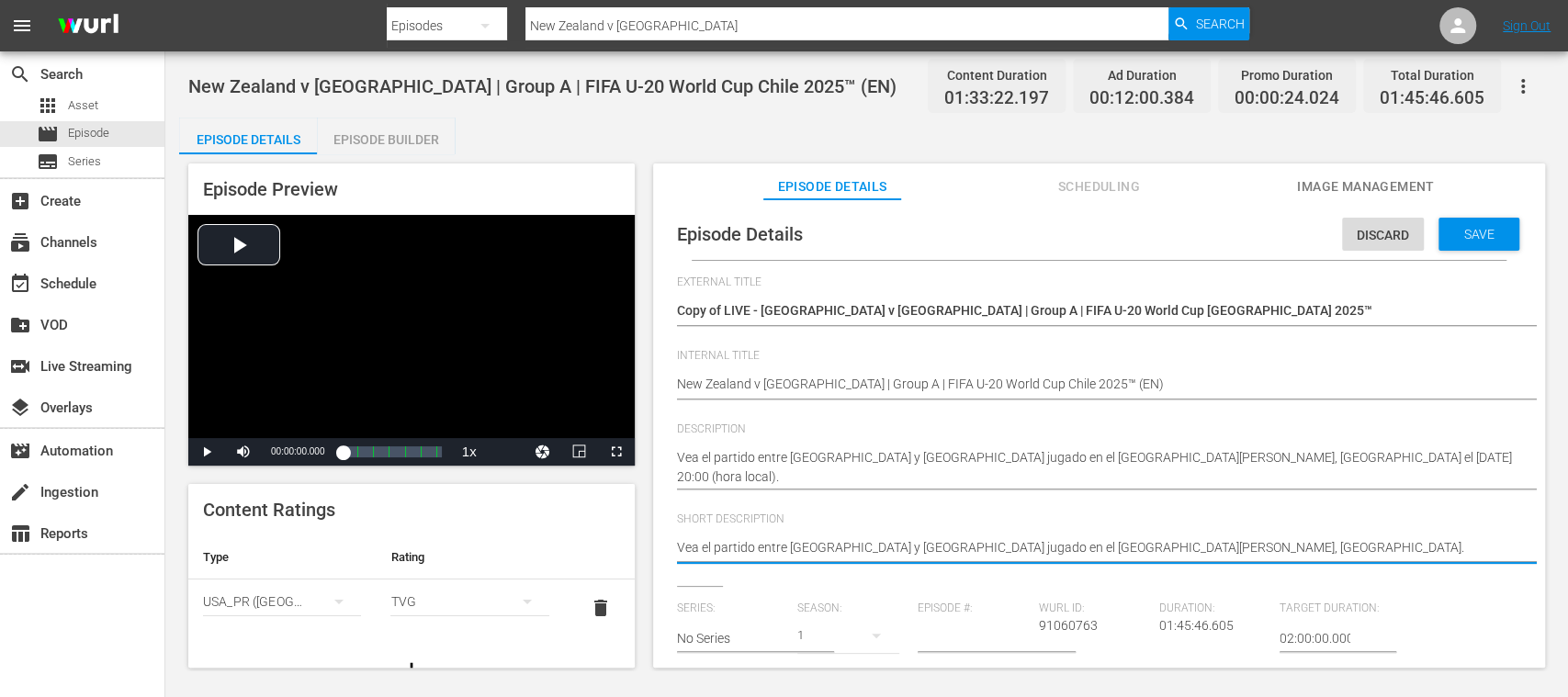
type textarea "Vea el partido entre Nueva Zelanda y Japón jugado en el Estadio Elías Figueroa …"
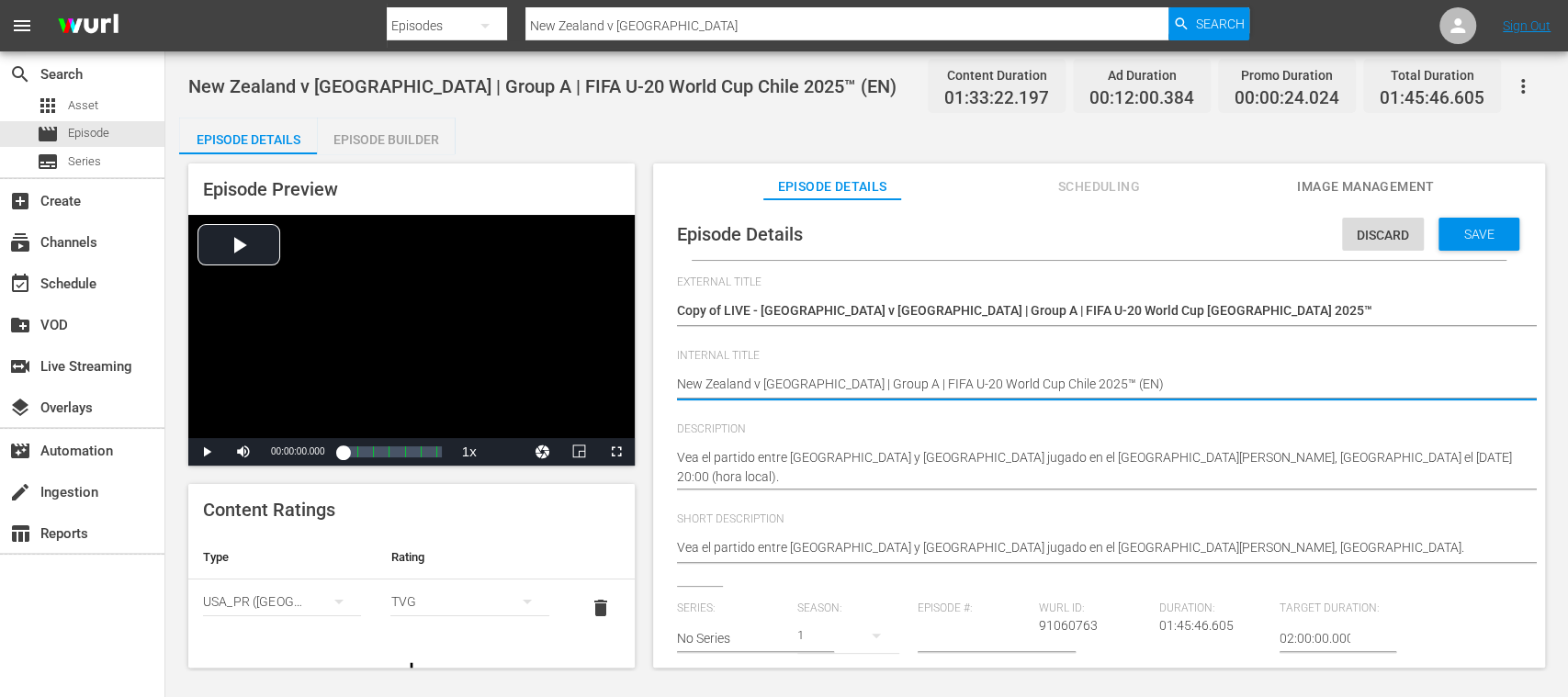
type textarea "New Zealand v Japan | Group A | FIFA U-20 World Cup Chile 2025™ (E)"
type textarea "New Zealand v Japan | Group A | FIFA U-20 World Cup Chile 2025™ (ES)"
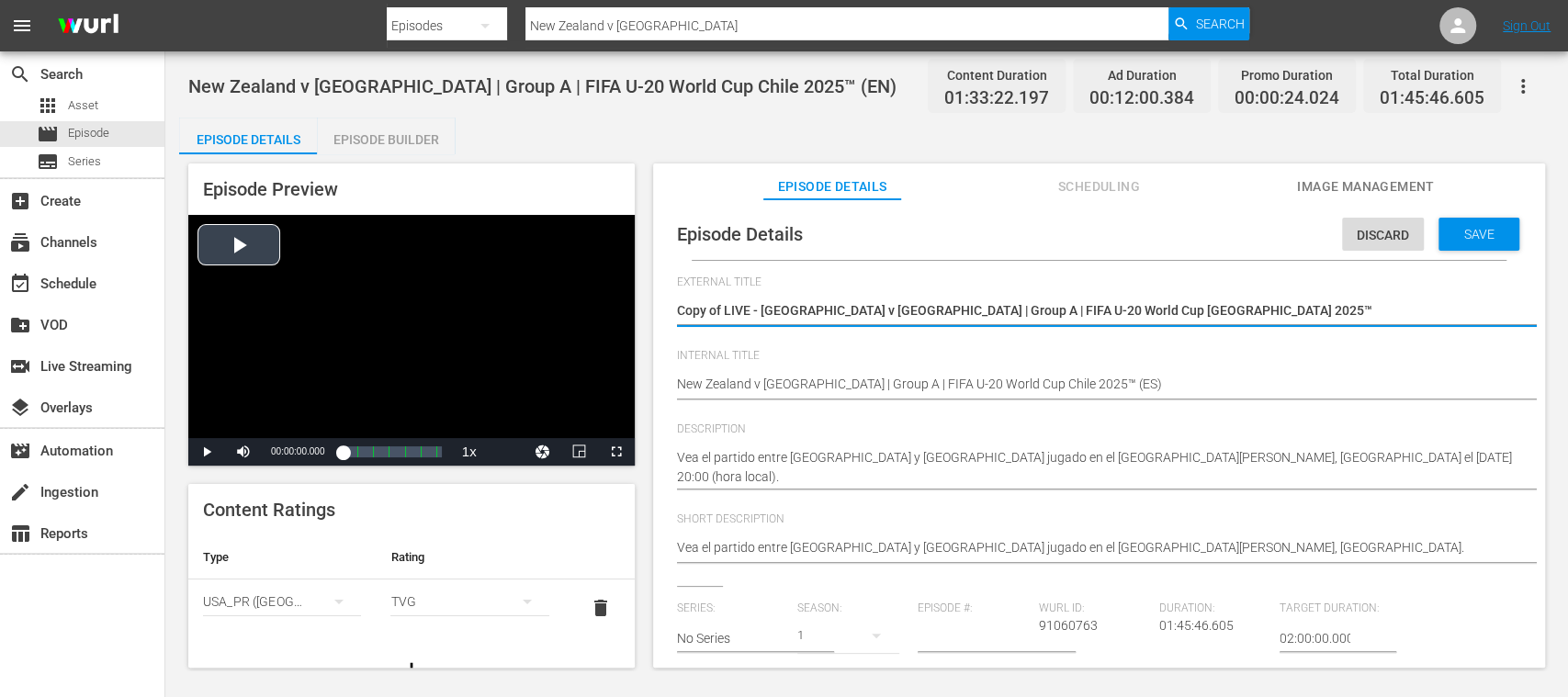
drag, startPoint x: 946, startPoint y: 314, endPoint x: 478, endPoint y: 290, distance: 468.6
click at [763, 310] on textarea "Copy of LIVE - New Zealand v Japan | Group A | FIFA U-20 World Cup Chile 2025™" at bounding box center [1094, 313] width 835 height 22
drag, startPoint x: 763, startPoint y: 310, endPoint x: 1239, endPoint y: 323, distance: 476.2
click at [1239, 323] on div "Copy of LIVE - New Zealand v Japan | Group A | FIFA U-20 World Cup Chile 2025™ …" at bounding box center [1094, 312] width 835 height 44
paste textarea "ueva Zelanda vs Japón | Grupo A | Copa Mundial Sub-20 de la FIFA"
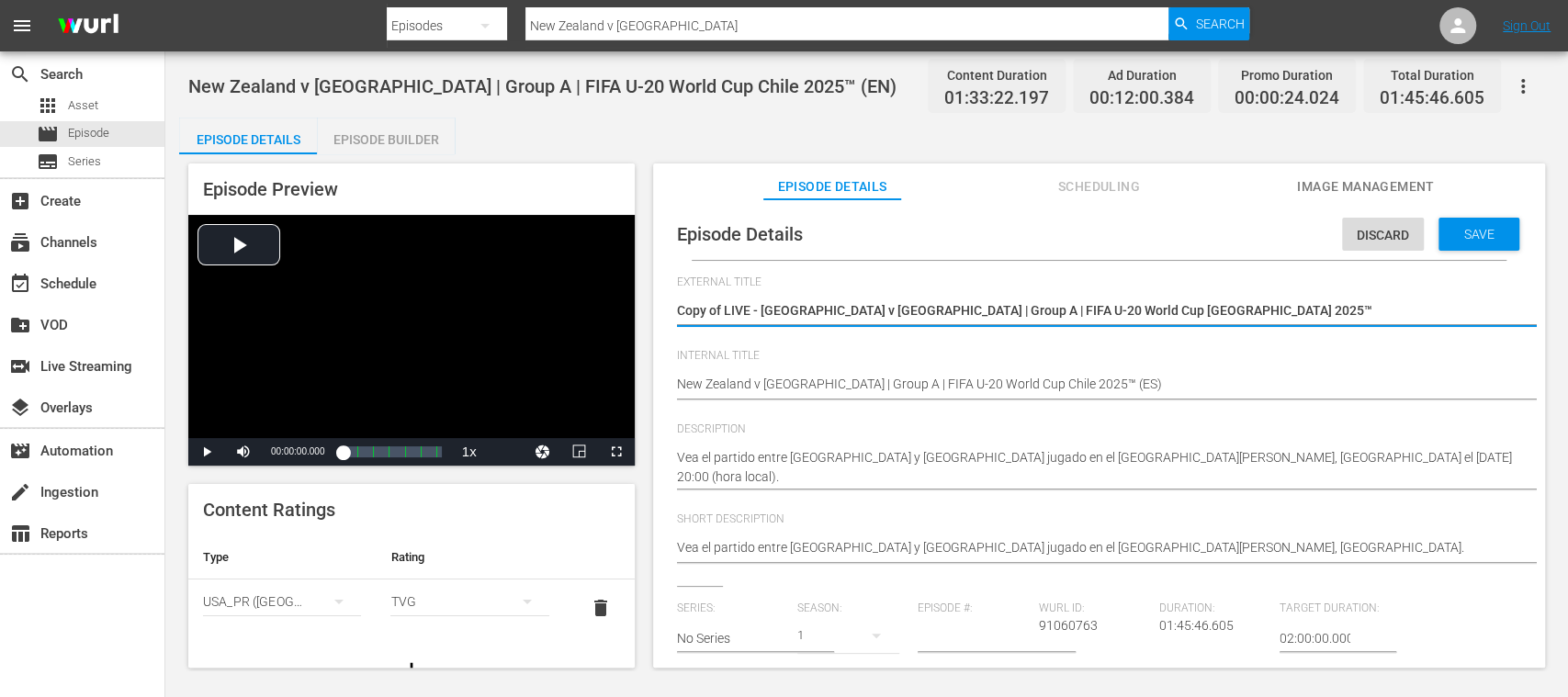
type textarea "Copy of LIVE - Nueva Zelanda vs Japón | Grupo A | Copa Mundial Sub-20 de la FIF…"
click at [723, 310] on textarea "Copy of LIVE - New Zealand v Japan | Group A | FIFA U-20 World Cup Chile 2025™" at bounding box center [1094, 313] width 835 height 22
type textarea "Copy ofLIVE - Nueva Zelanda vs Japón | Grupo A | Copa Mundial Sub-20 de la FIFA…"
type textarea "Copy oLIVE - Nueva Zelanda vs Japón | Grupo A | Copa Mundial Sub-20 de la FIFA …"
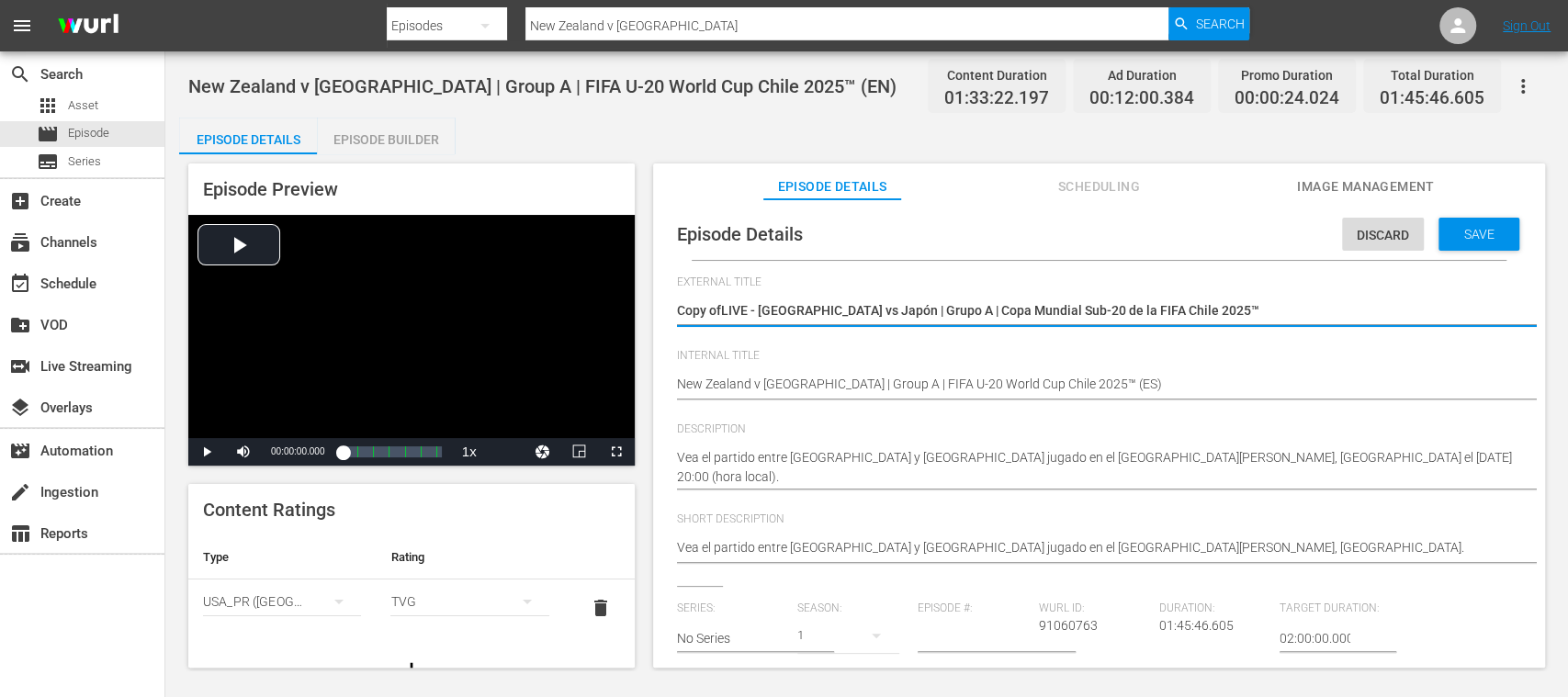
type textarea "Copy oLIVE - Nueva Zelanda vs Japón | Grupo A | Copa Mundial Sub-20 de la FIFA …"
type textarea "Copy LIVE - Nueva Zelanda vs Japón | Grupo A | Copa Mundial Sub-20 de la FIFA C…"
type textarea "CopyLIVE - Nueva Zelanda vs Japón | Grupo A | Copa Mundial Sub-20 de la FIFA Ch…"
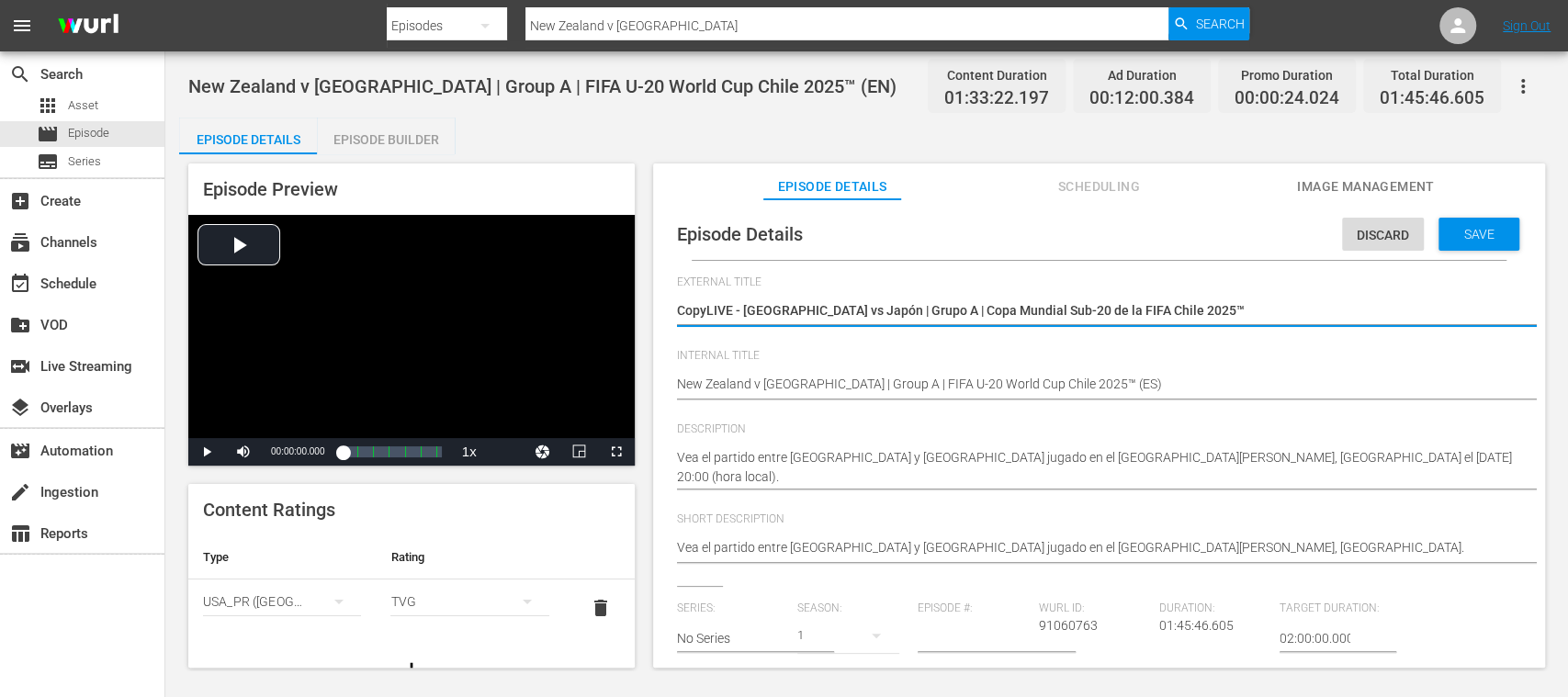
type textarea "CopLIVE - Nueva Zelanda vs Japón | Grupo A | Copa Mundial Sub-20 de la FIFA Chi…"
type textarea "CoLIVE - Nueva Zelanda vs Japón | Grupo A | Copa Mundial Sub-20 de la FIFA Chil…"
type textarea "CLIVE - Nueva Zelanda vs Japón | Grupo A | Copa Mundial Sub-20 de la FIFA Chile…"
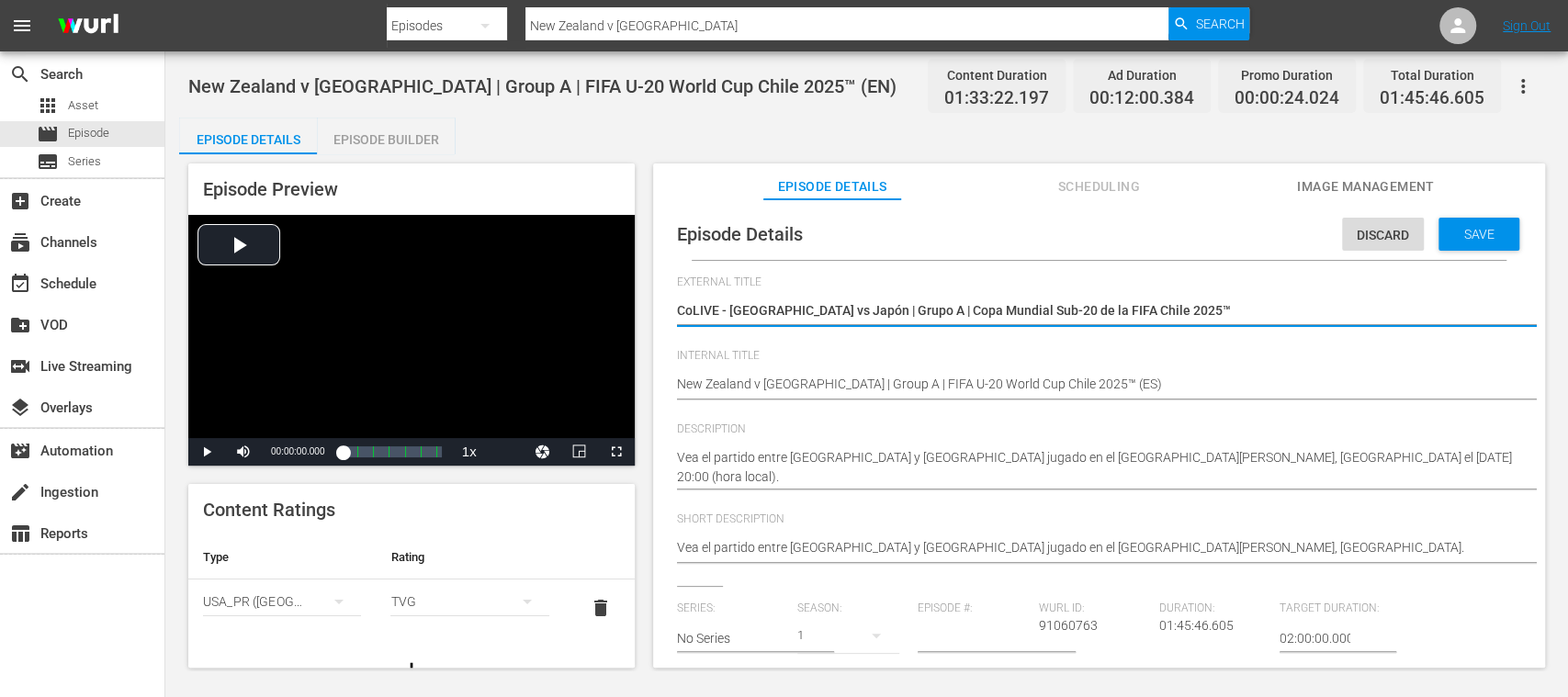
type textarea "CLIVE - Nueva Zelanda vs Japón | Grupo A | Copa Mundial Sub-20 de la FIFA Chile…"
type textarea "LIVE - Nueva Zelanda vs Japón | Grupo A | Copa Mundial Sub-20 de la FIFA Chile …"
click at [1458, 235] on span "Save" at bounding box center [1480, 235] width 60 height 15
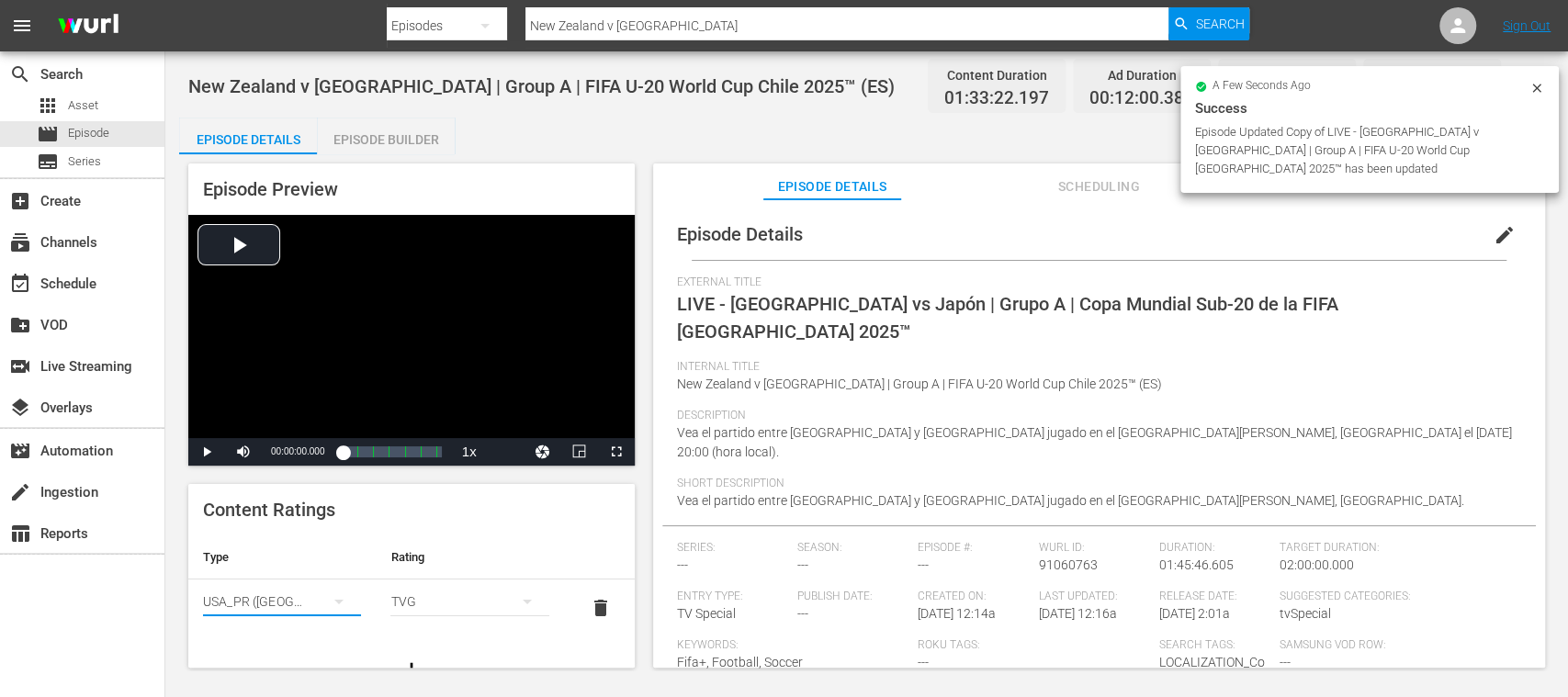
click at [338, 600] on icon "simple table" at bounding box center [339, 601] width 22 height 22
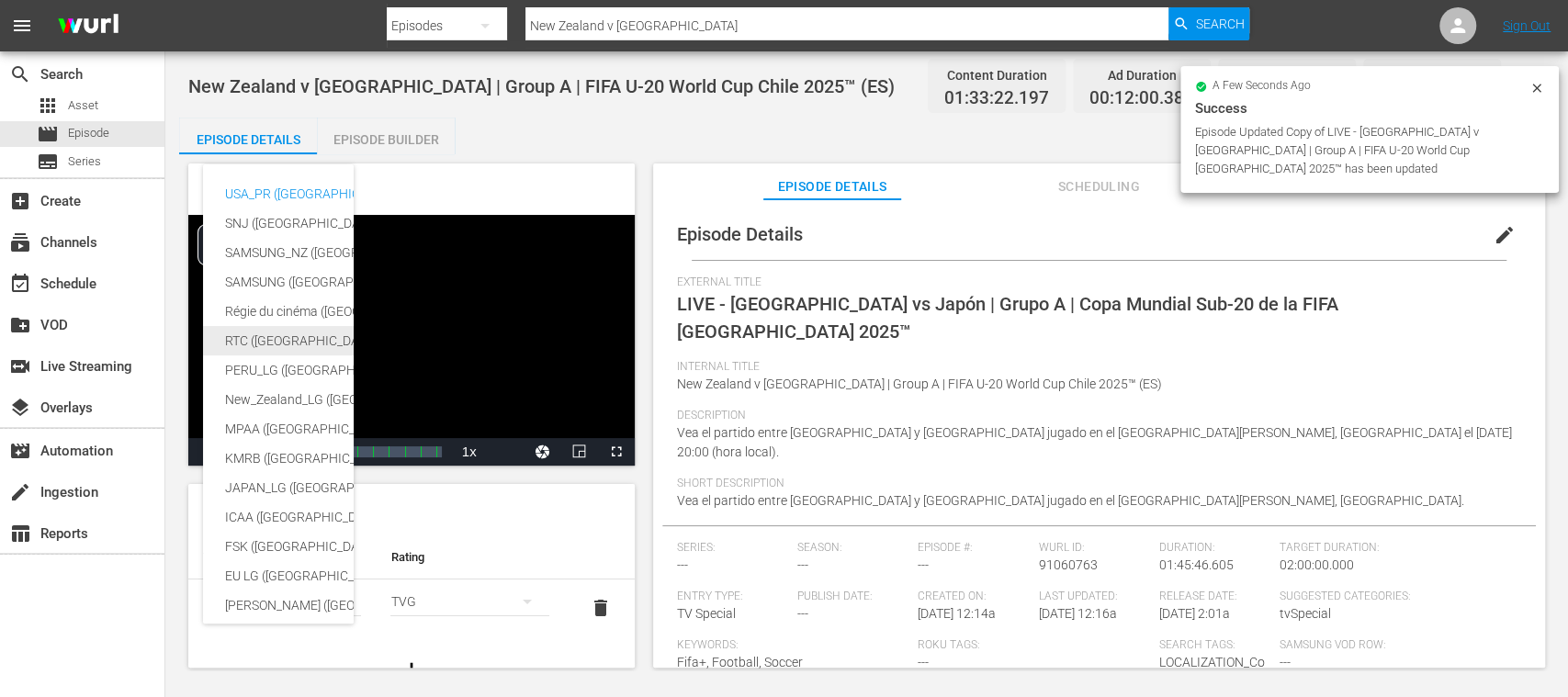
click at [257, 338] on div "RTC (Mexico)" at bounding box center [451, 341] width 451 height 30
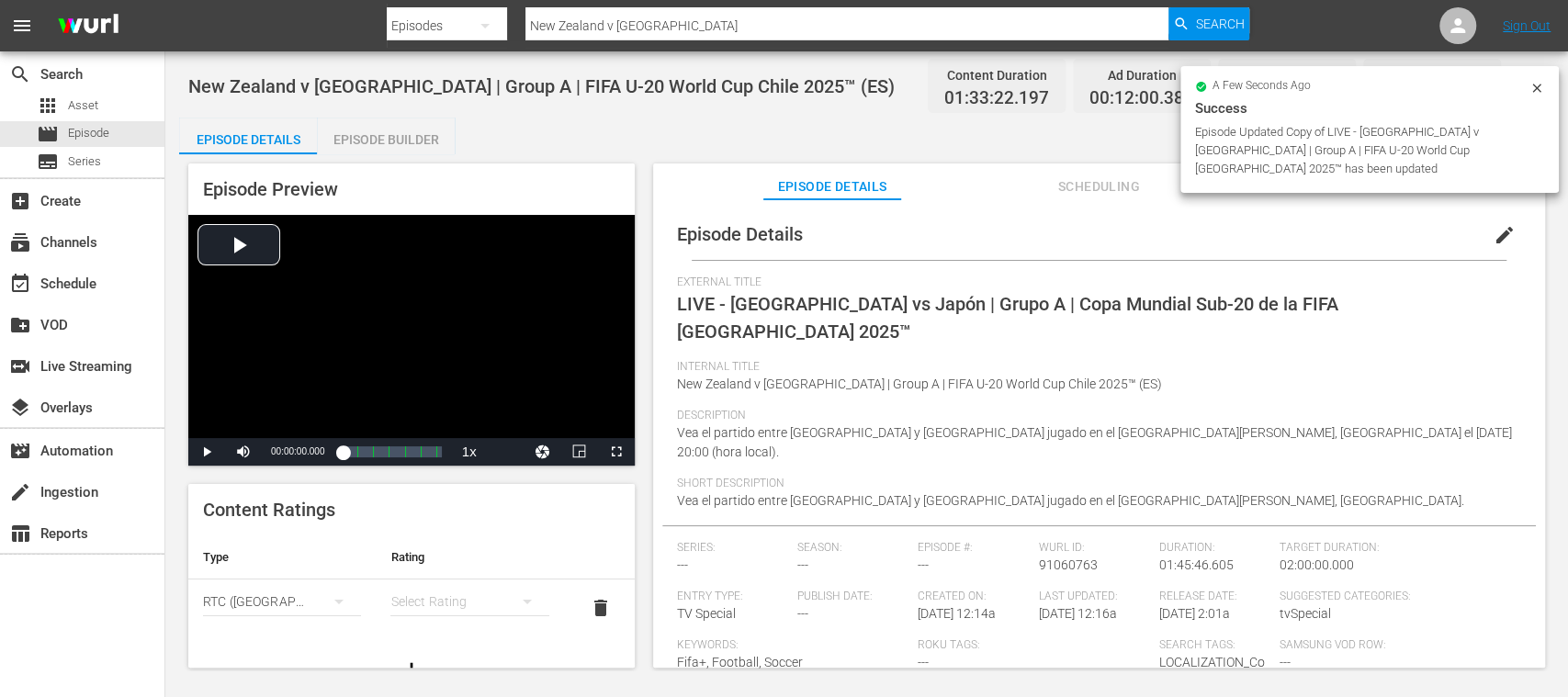
click at [422, 597] on div "simple table" at bounding box center [469, 601] width 158 height 51
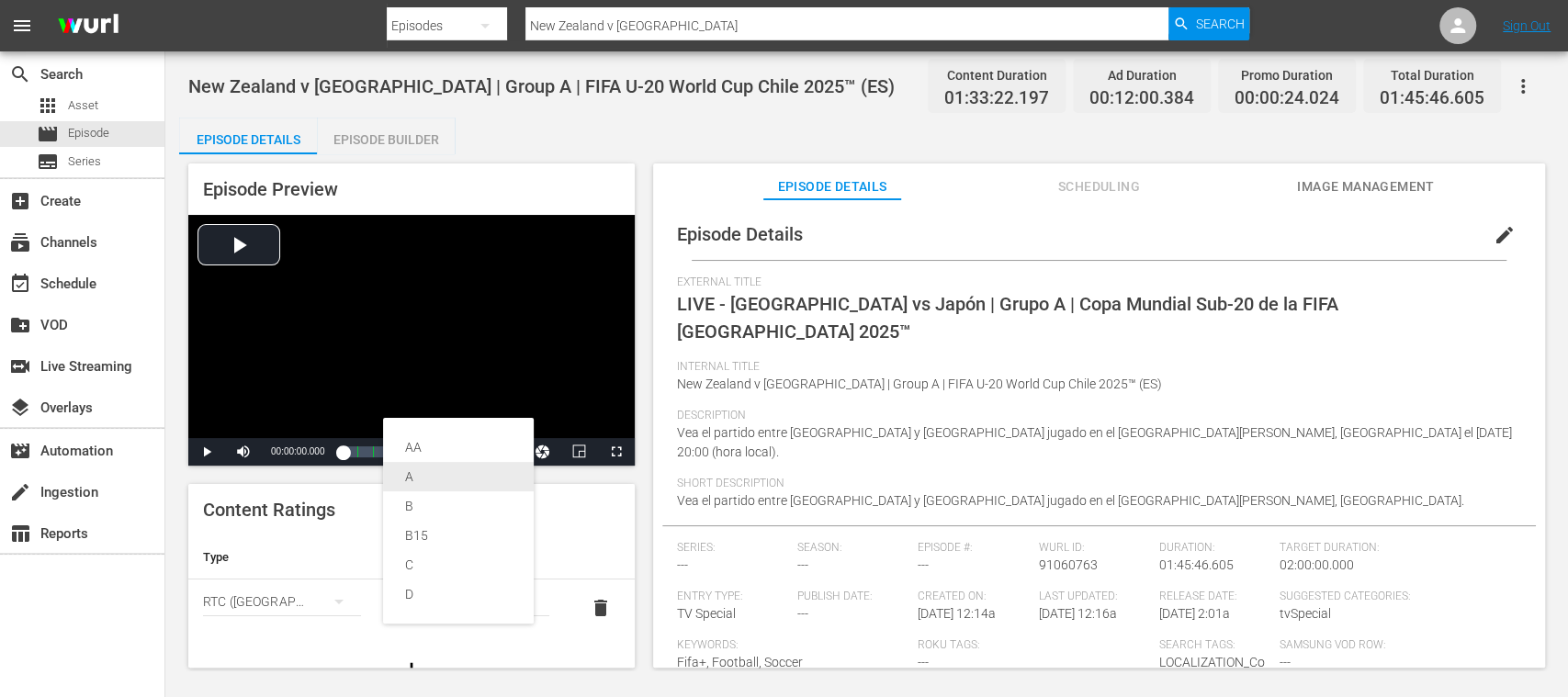
click at [420, 472] on div "A" at bounding box center [458, 476] width 106 height 30
click at [1494, 239] on span "edit" at bounding box center [1505, 235] width 22 height 22
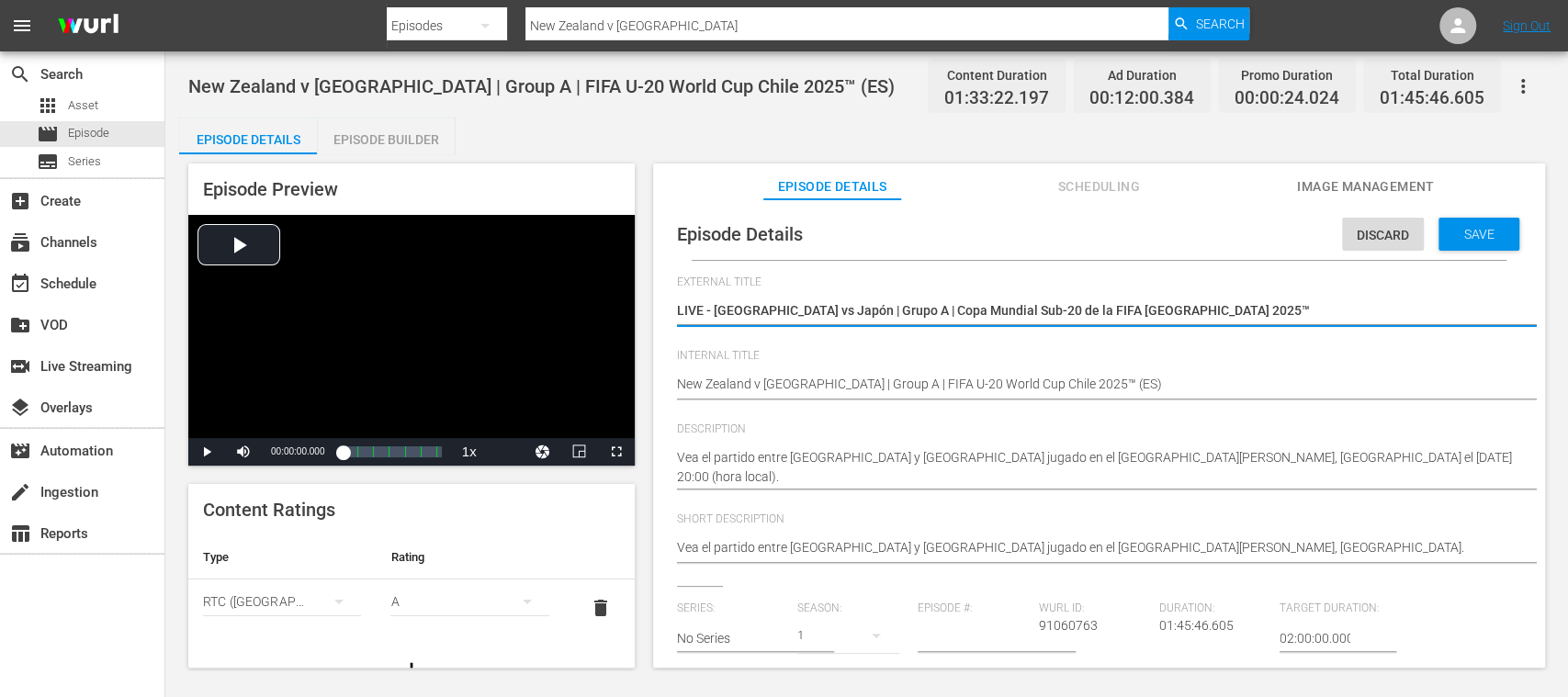
scroll to position [436, 0]
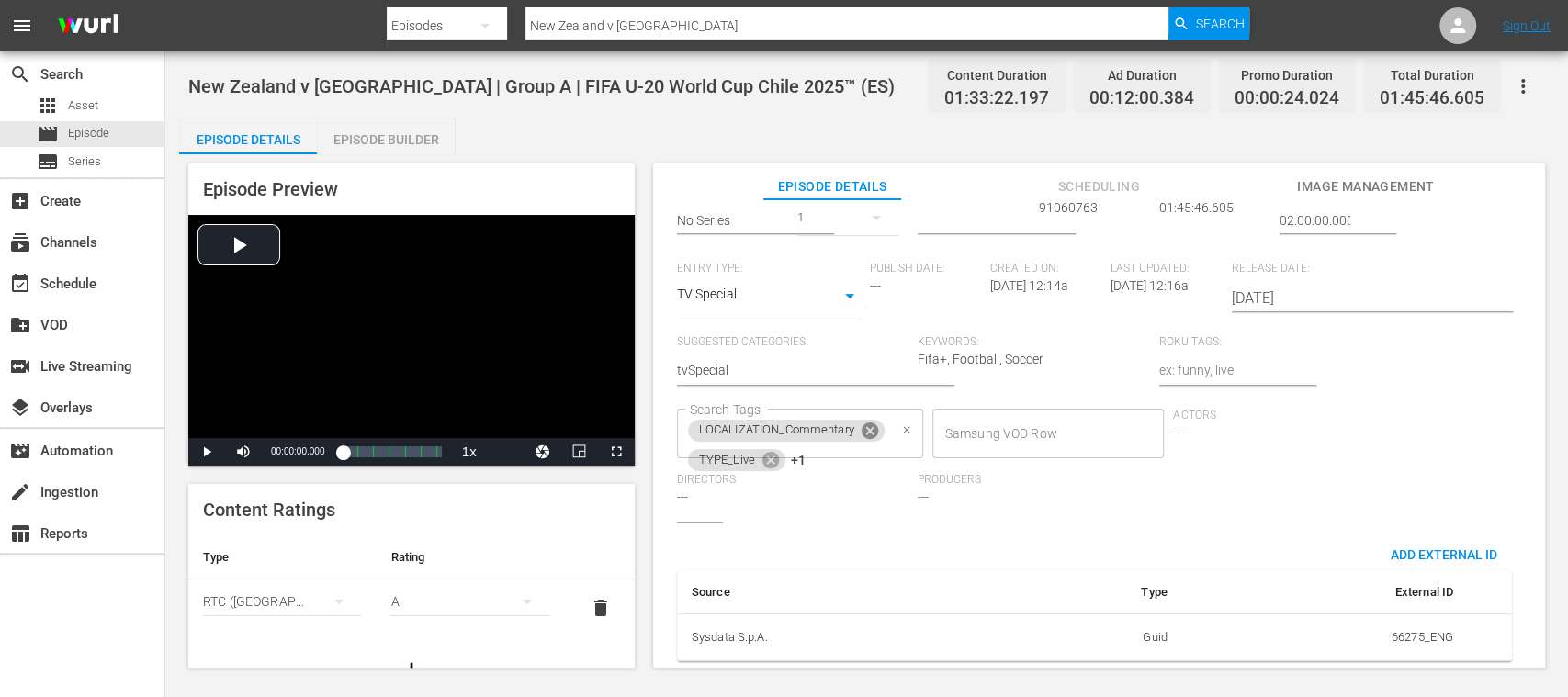
click at [871, 421] on icon at bounding box center [871, 431] width 20 height 20
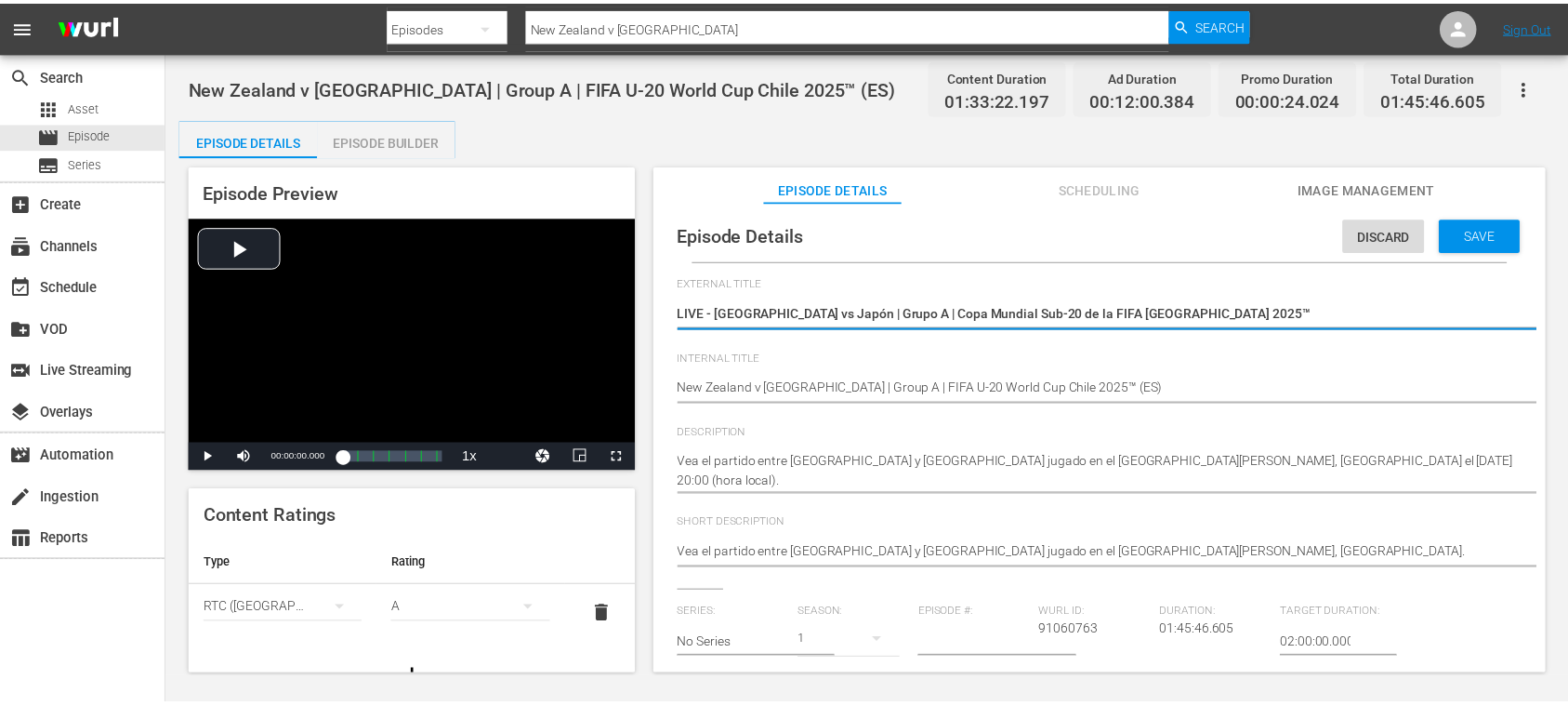
scroll to position [0, 0]
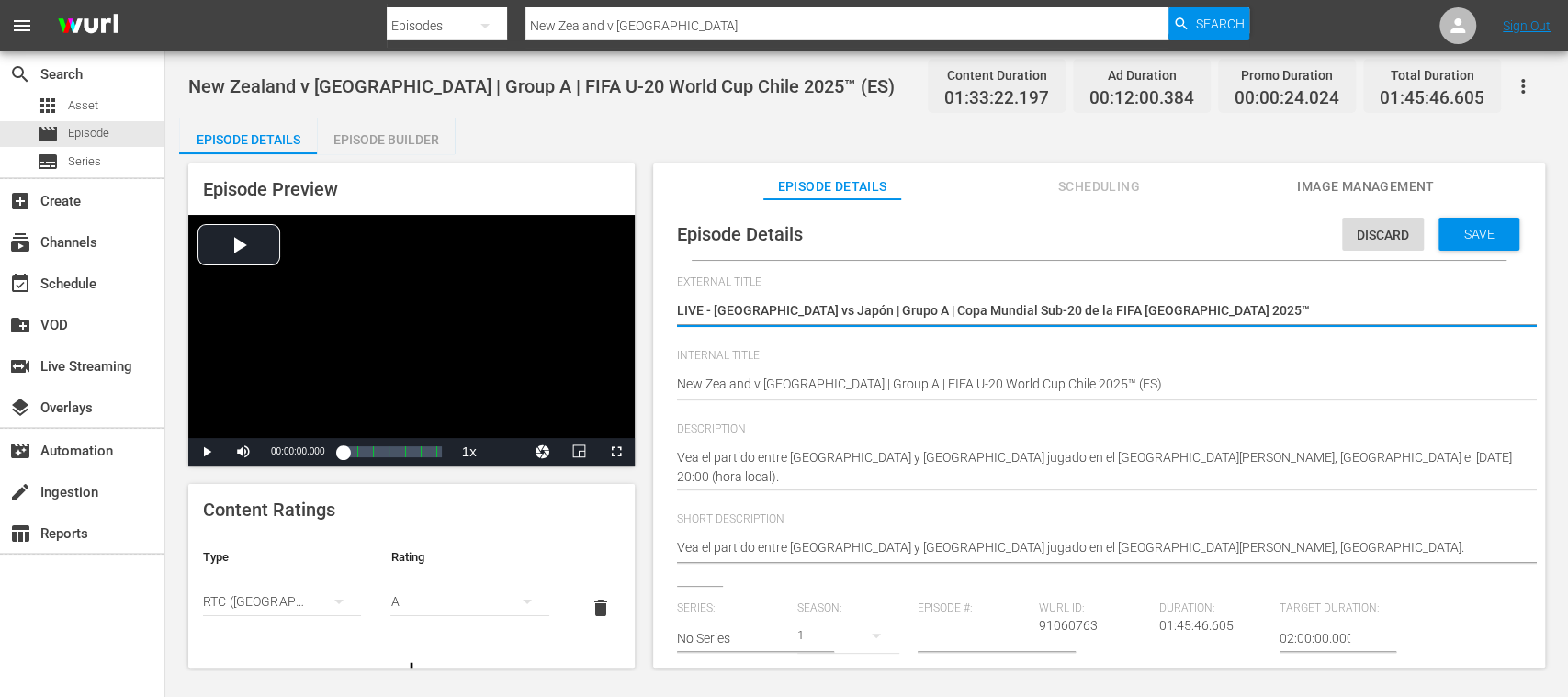
click at [1472, 211] on div "Discard Save" at bounding box center [1435, 229] width 184 height 42
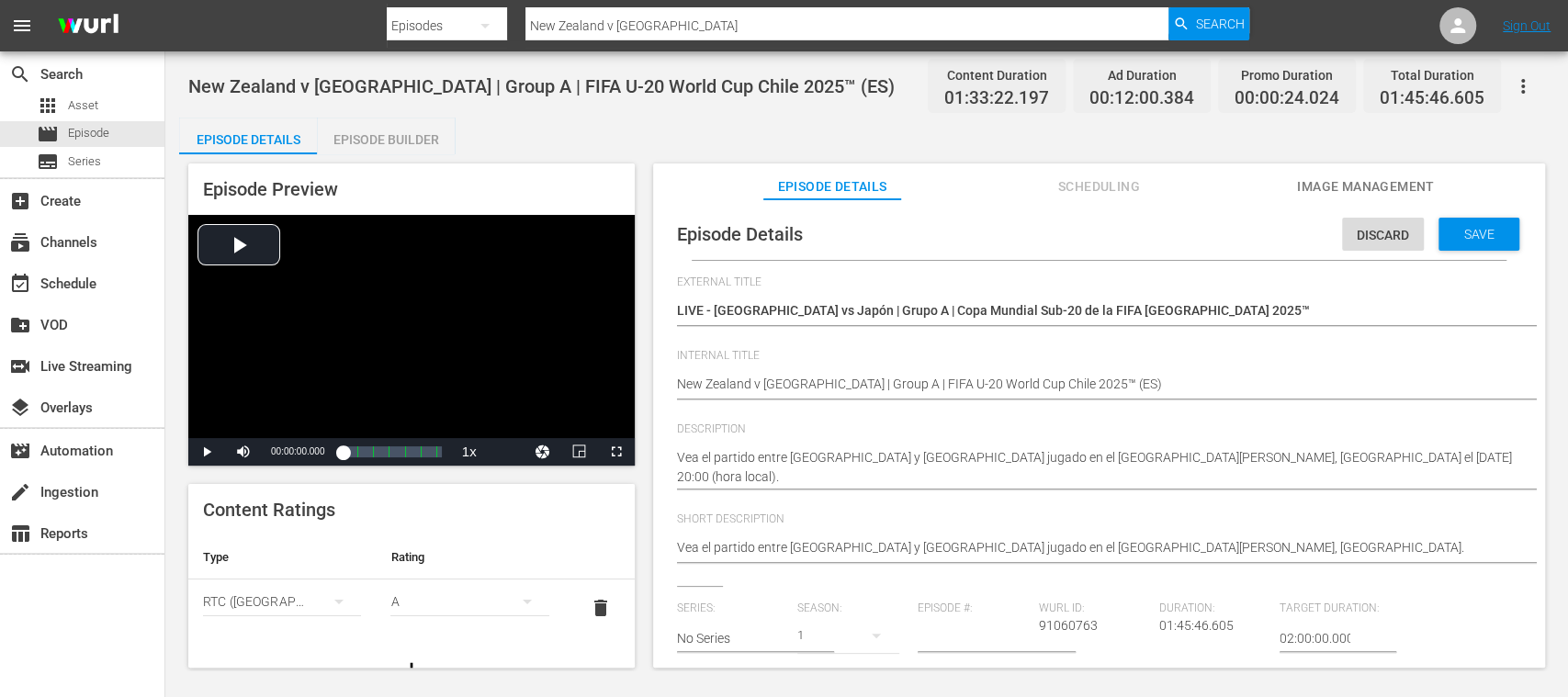
click at [1472, 217] on div "Discard Save" at bounding box center [1435, 229] width 184 height 42
click at [1470, 235] on span "Save" at bounding box center [1480, 235] width 60 height 15
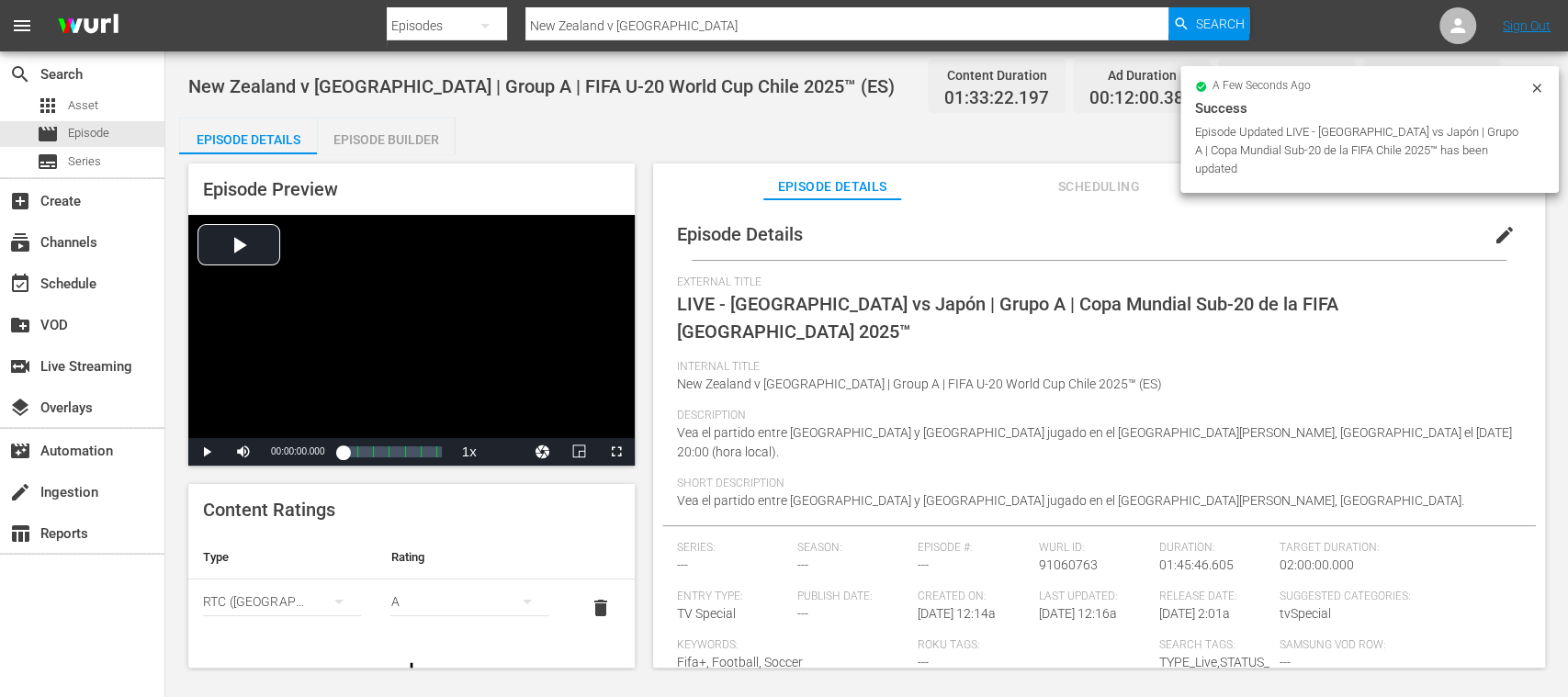
click at [409, 145] on div "Episode Builder" at bounding box center [385, 139] width 138 height 44
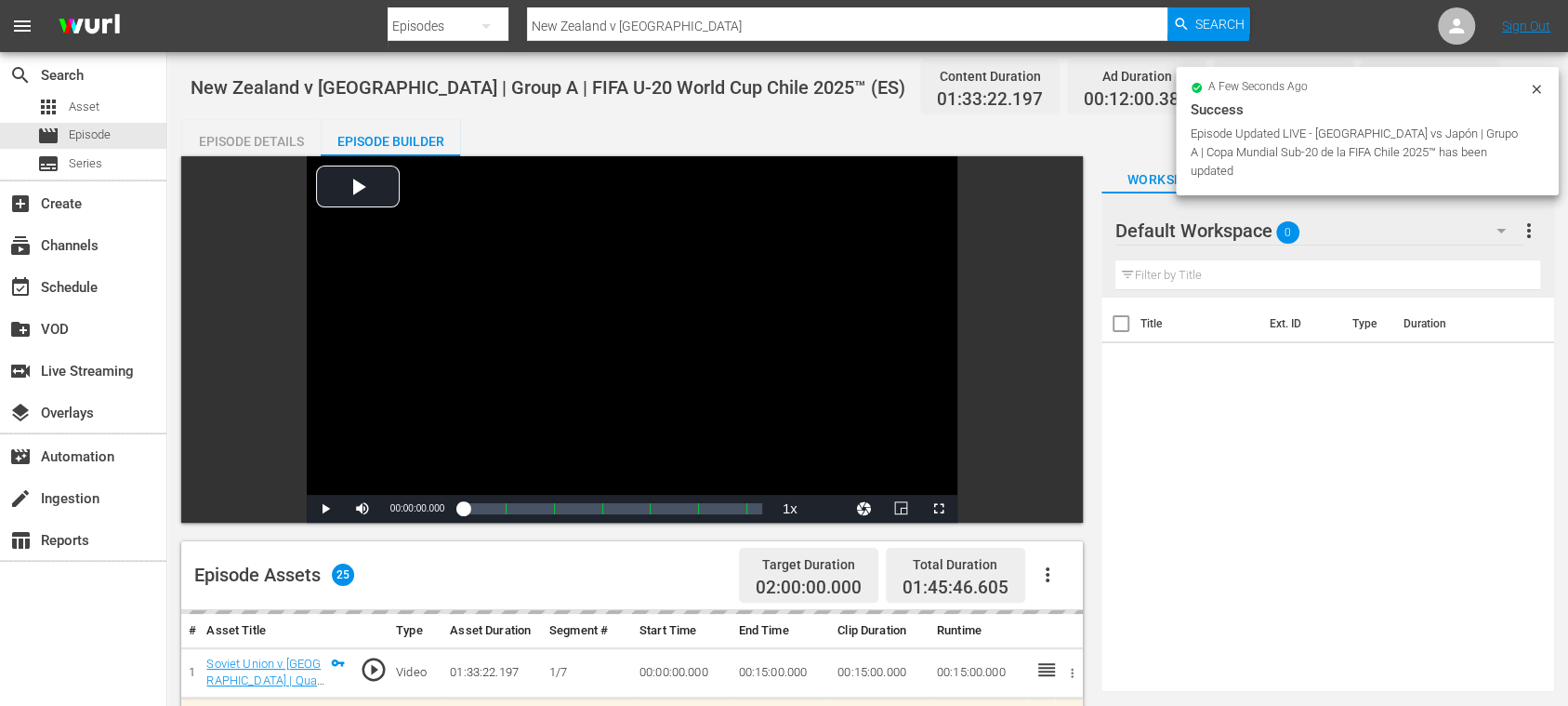
scroll to position [330, 0]
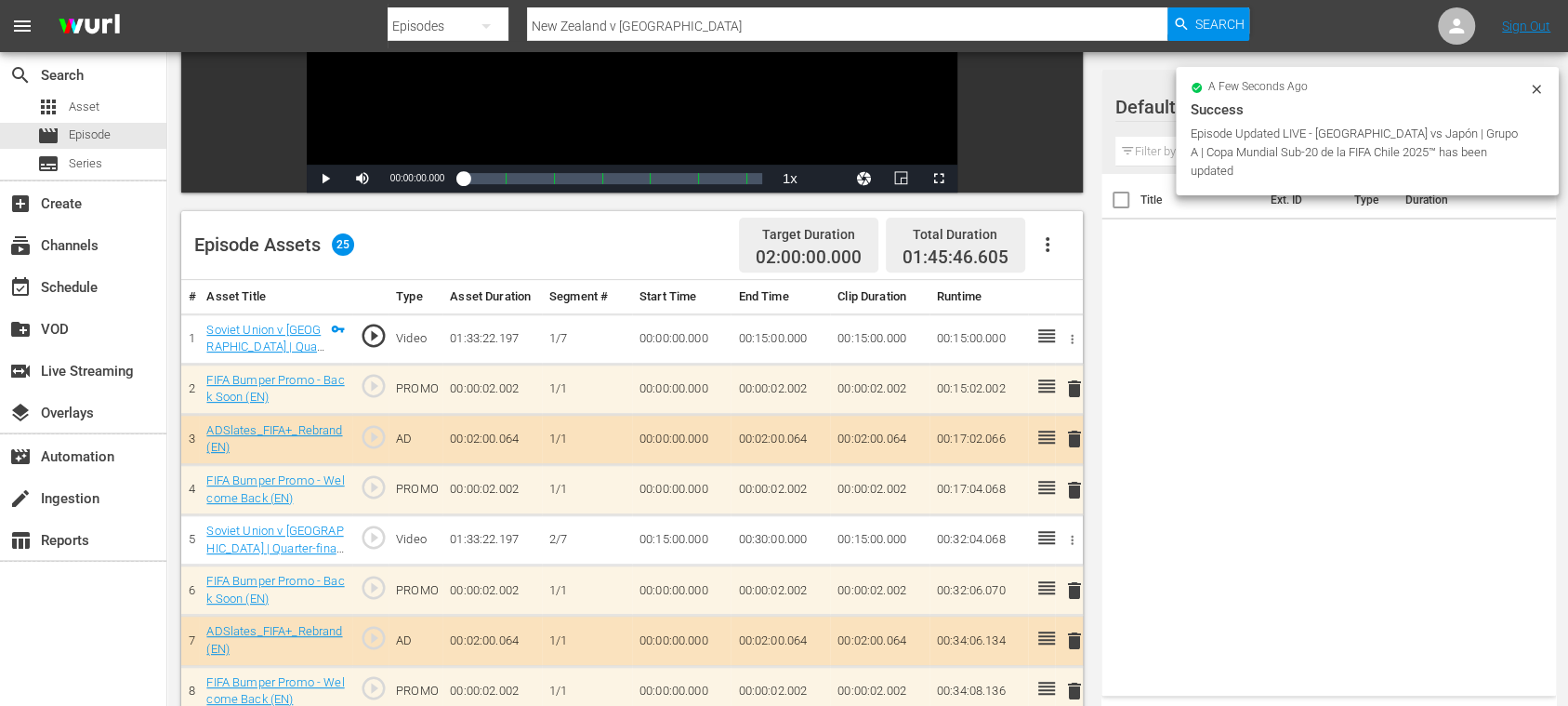
click at [1055, 242] on icon "button" at bounding box center [1048, 245] width 23 height 23
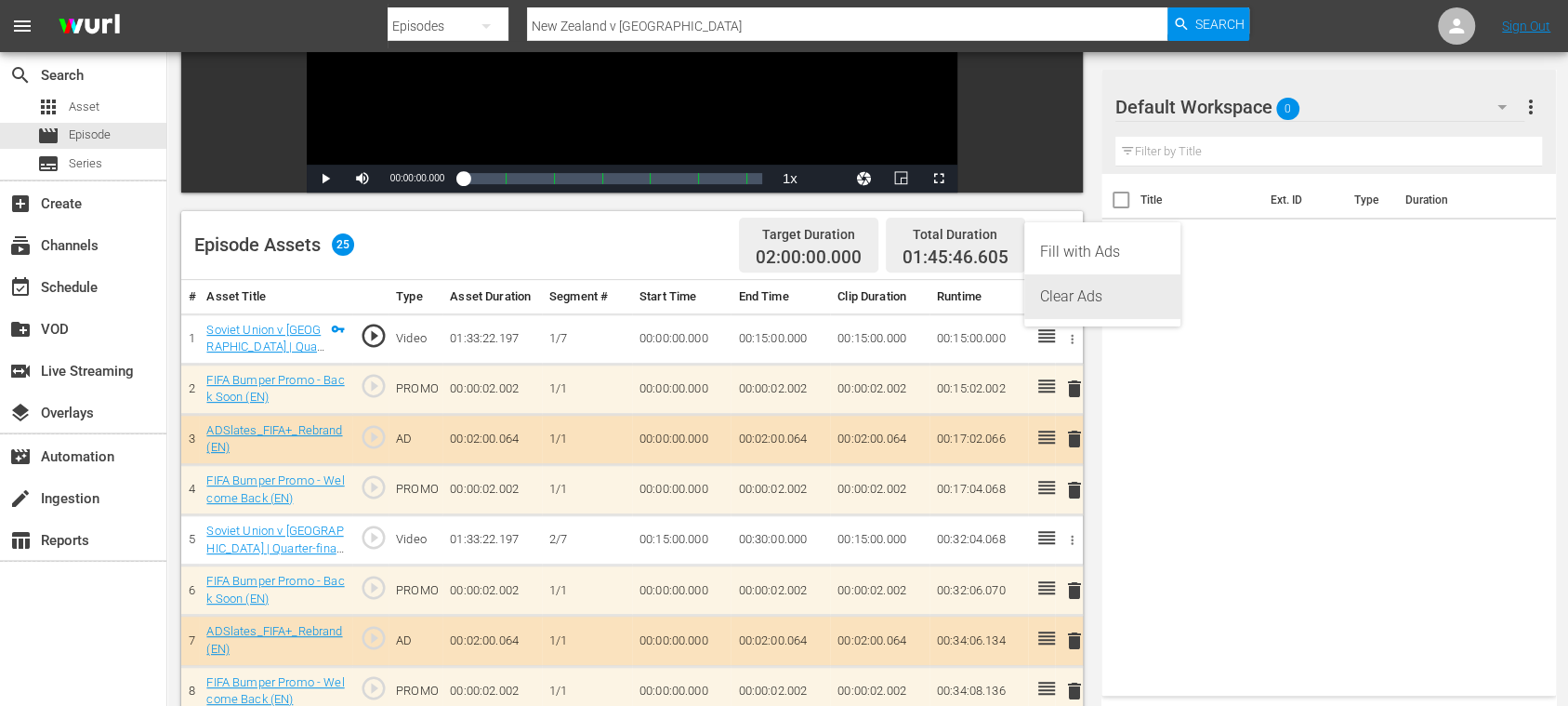
click at [1058, 305] on div "Clear Ads" at bounding box center [1102, 296] width 126 height 44
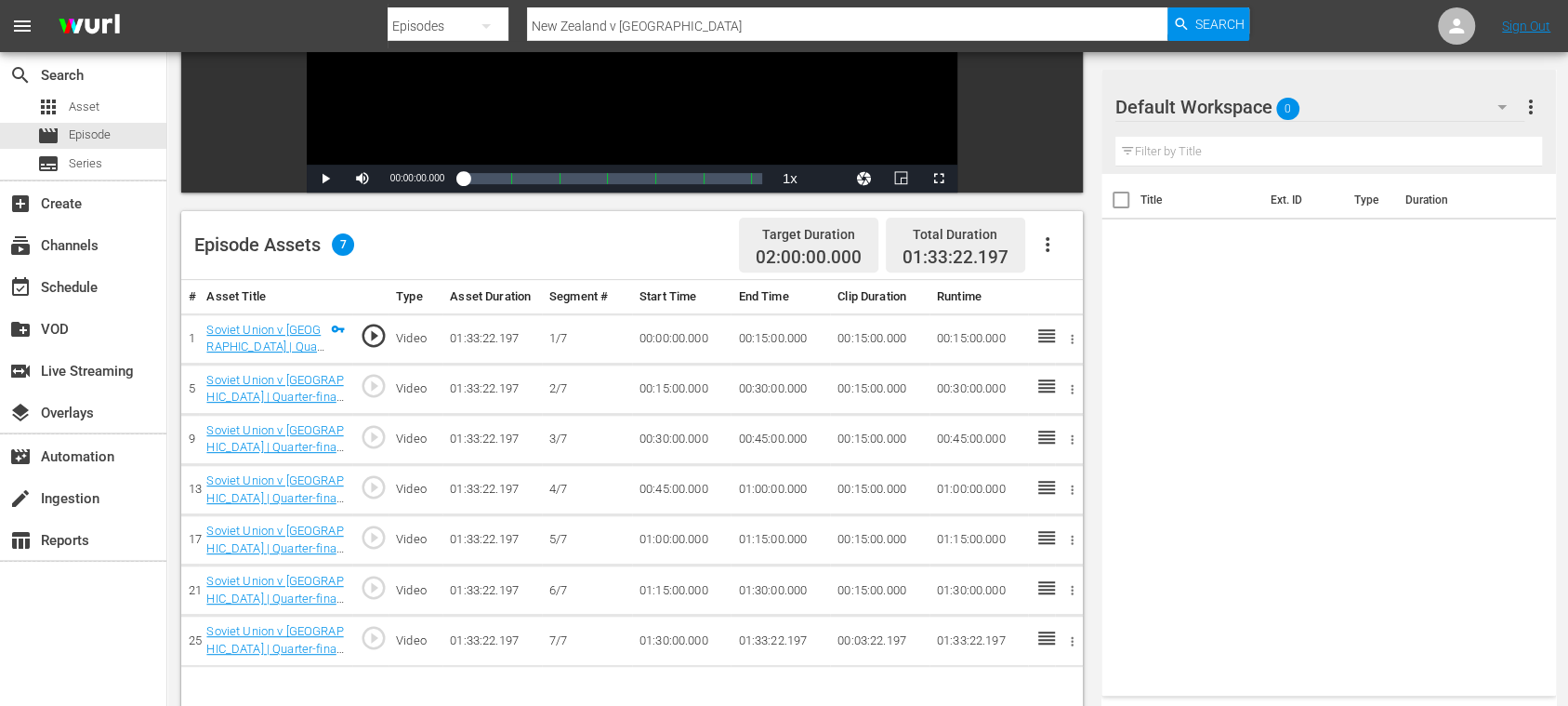
click at [1049, 241] on icon "button" at bounding box center [1048, 245] width 23 height 23
click at [1056, 251] on div "Fill with Ads" at bounding box center [1102, 252] width 126 height 44
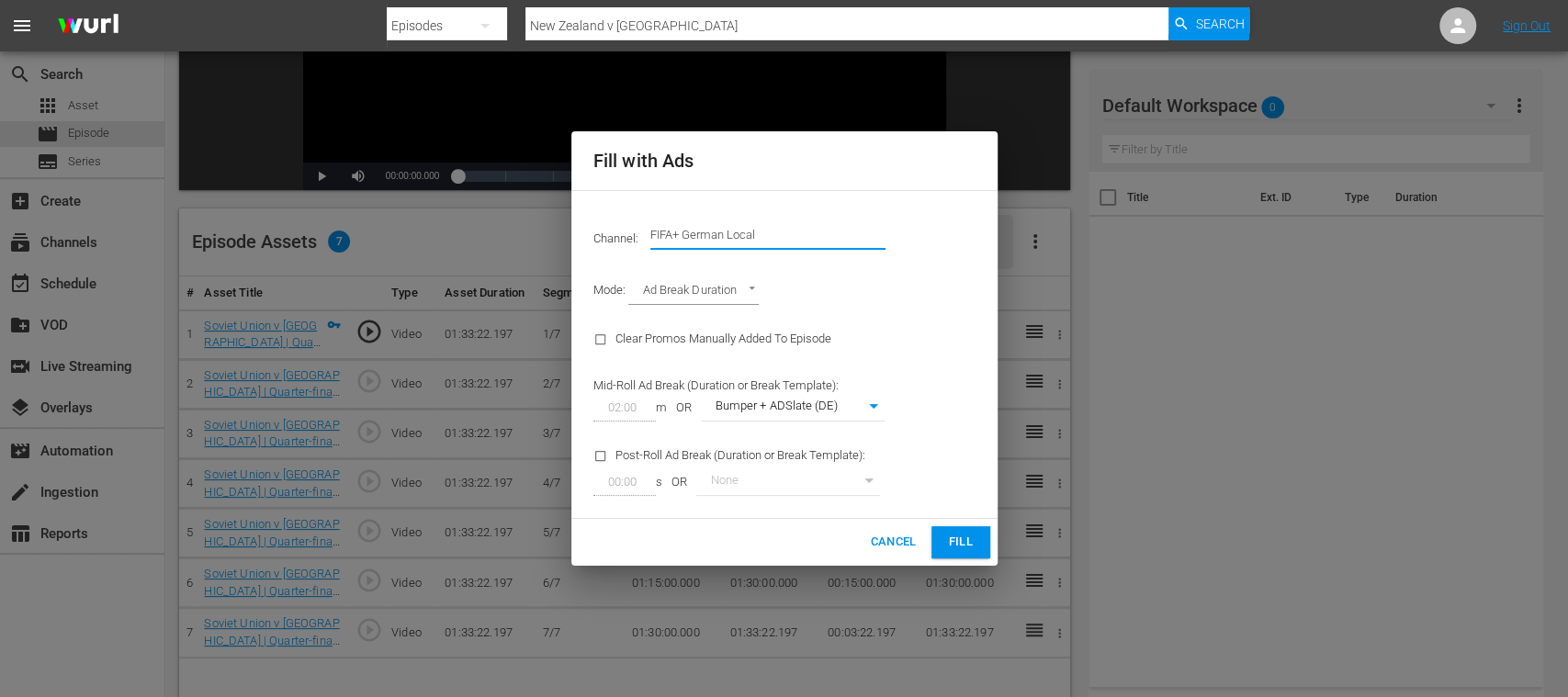
drag, startPoint x: 765, startPoint y: 237, endPoint x: 917, endPoint y: 239, distance: 152.0
click at [913, 239] on div "Channel: Channel Title FIFA+ German Local" at bounding box center [785, 235] width 404 height 66
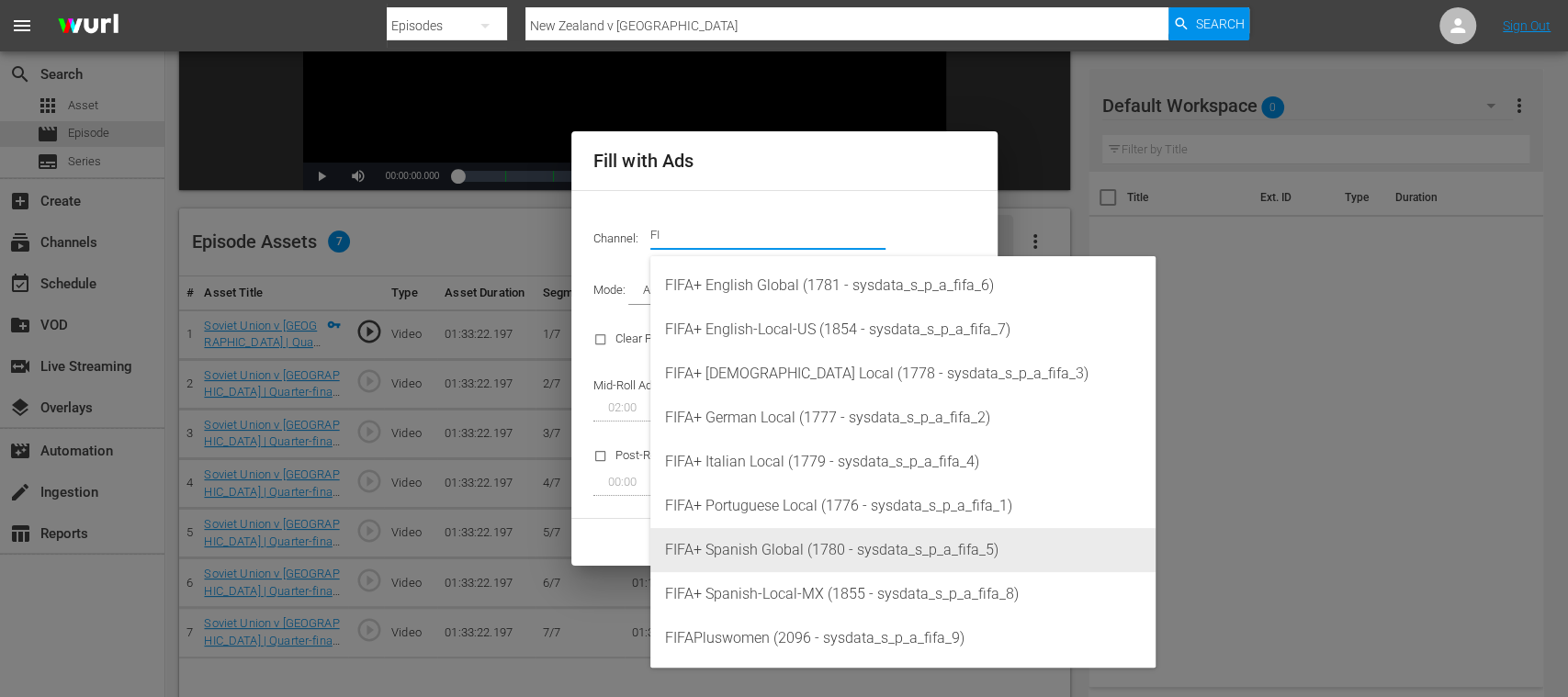
click at [781, 532] on div "FIFA+ Spanish Global (1780 - sysdata_s_p_a_fifa_5)" at bounding box center [902, 549] width 476 height 44
type input "FIFA+ Spanish Global (1780)"
type input "339"
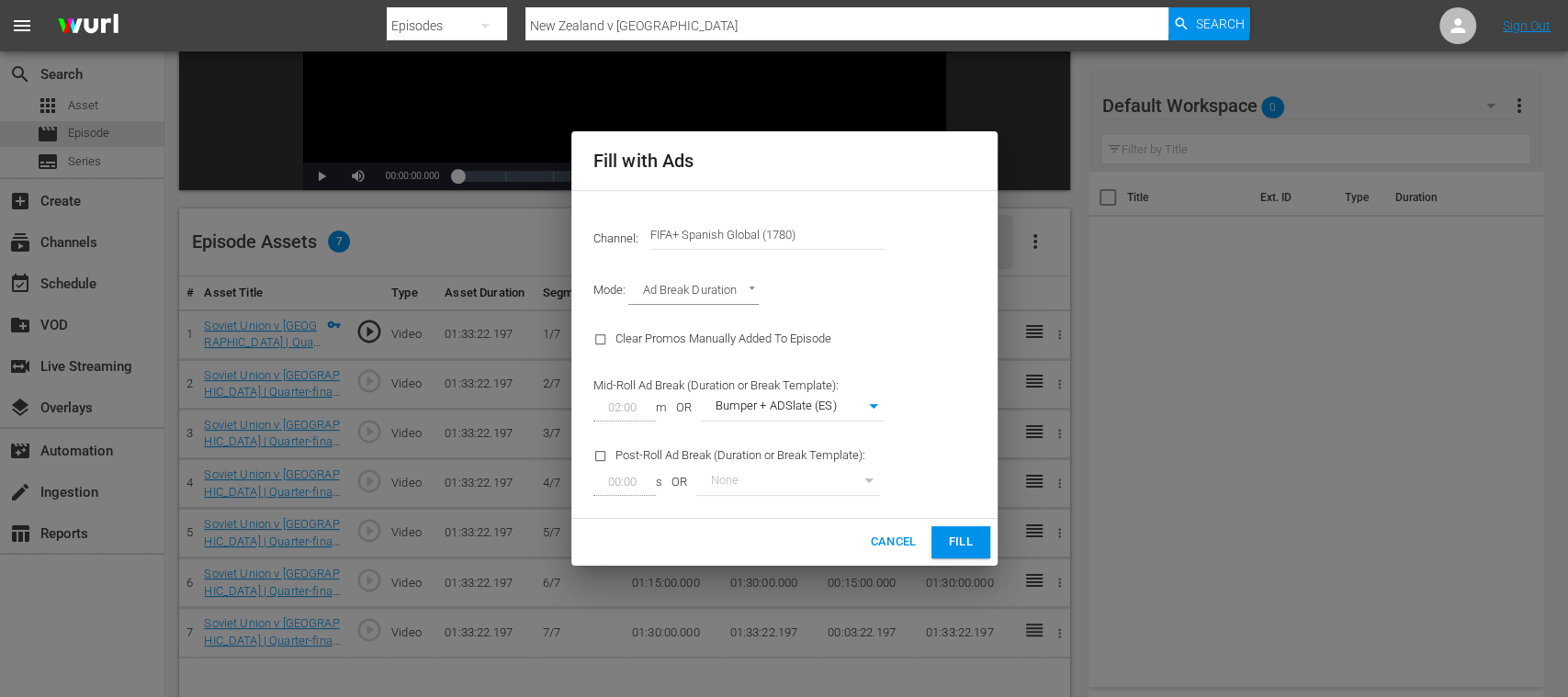
drag, startPoint x: 956, startPoint y: 541, endPoint x: 727, endPoint y: 508, distance: 231.4
click at [957, 541] on span "Fill" at bounding box center [961, 542] width 30 height 21
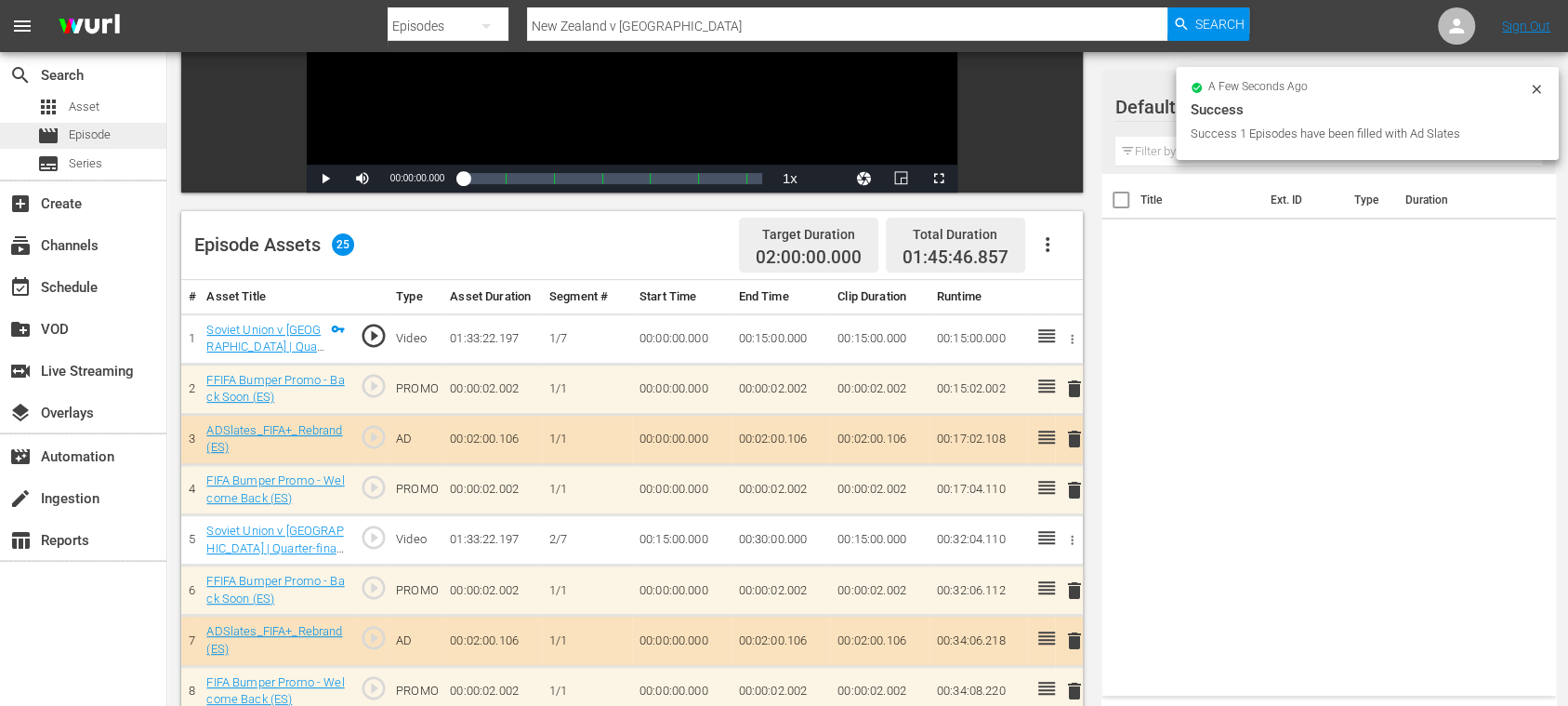
click at [90, 137] on span "Episode" at bounding box center [90, 135] width 41 height 19
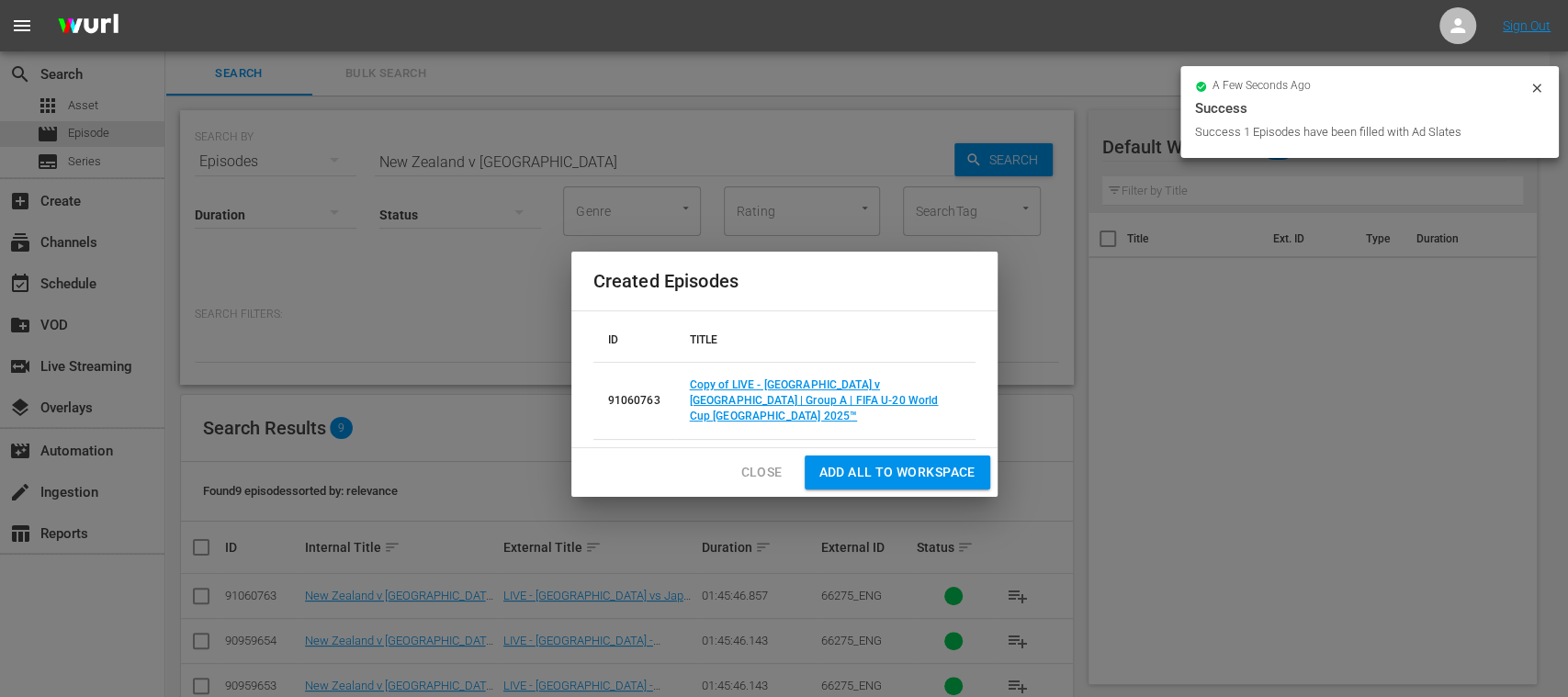
click at [770, 464] on span "Close" at bounding box center [762, 472] width 41 height 23
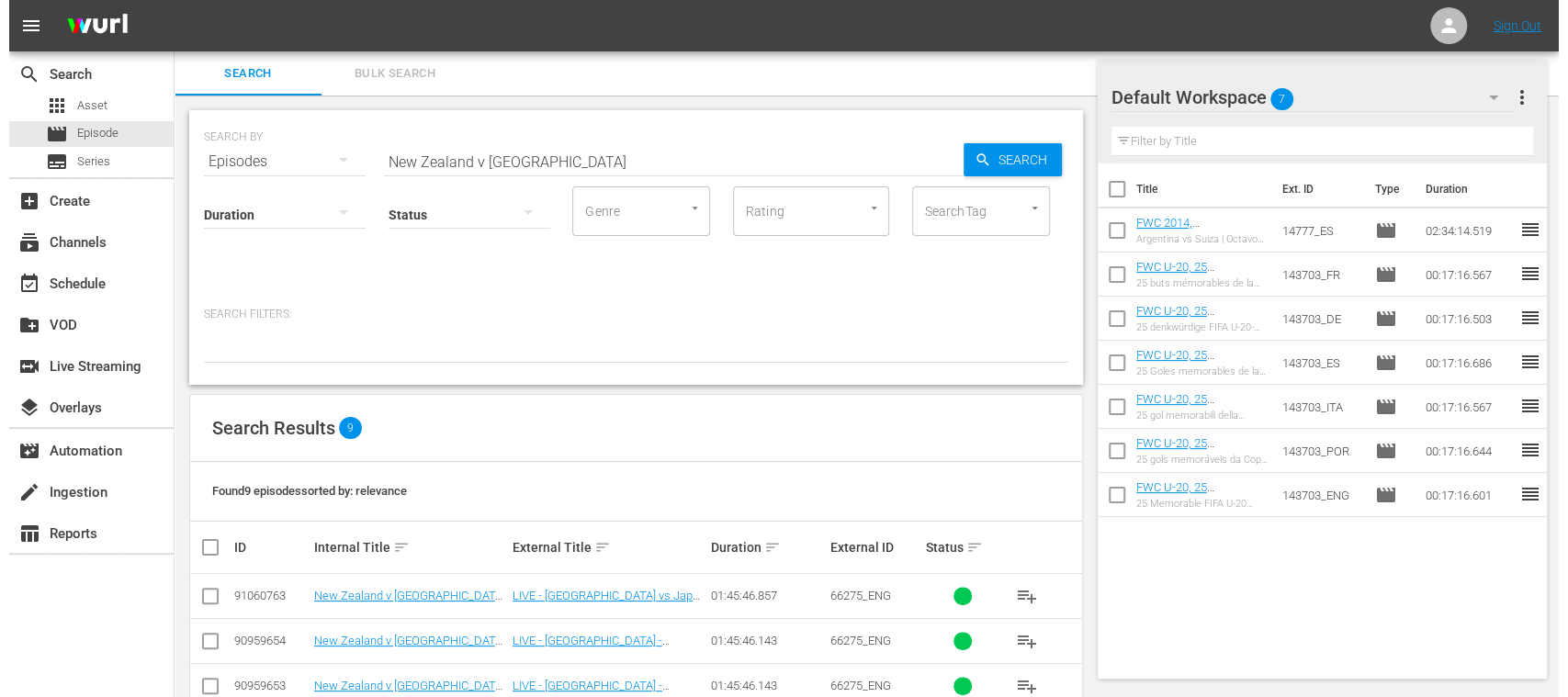
scroll to position [312, 0]
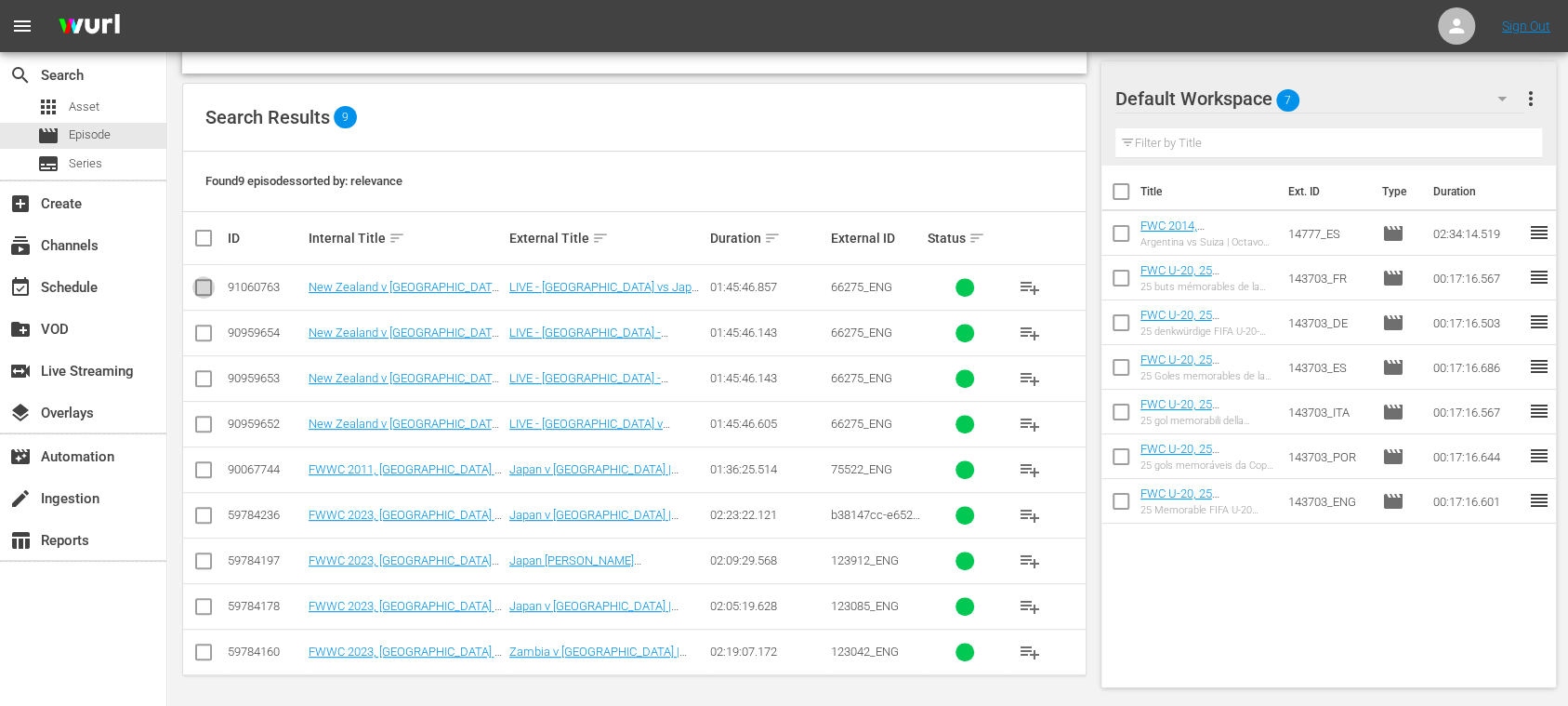
click at [207, 288] on input "checkbox" at bounding box center [204, 291] width 23 height 23
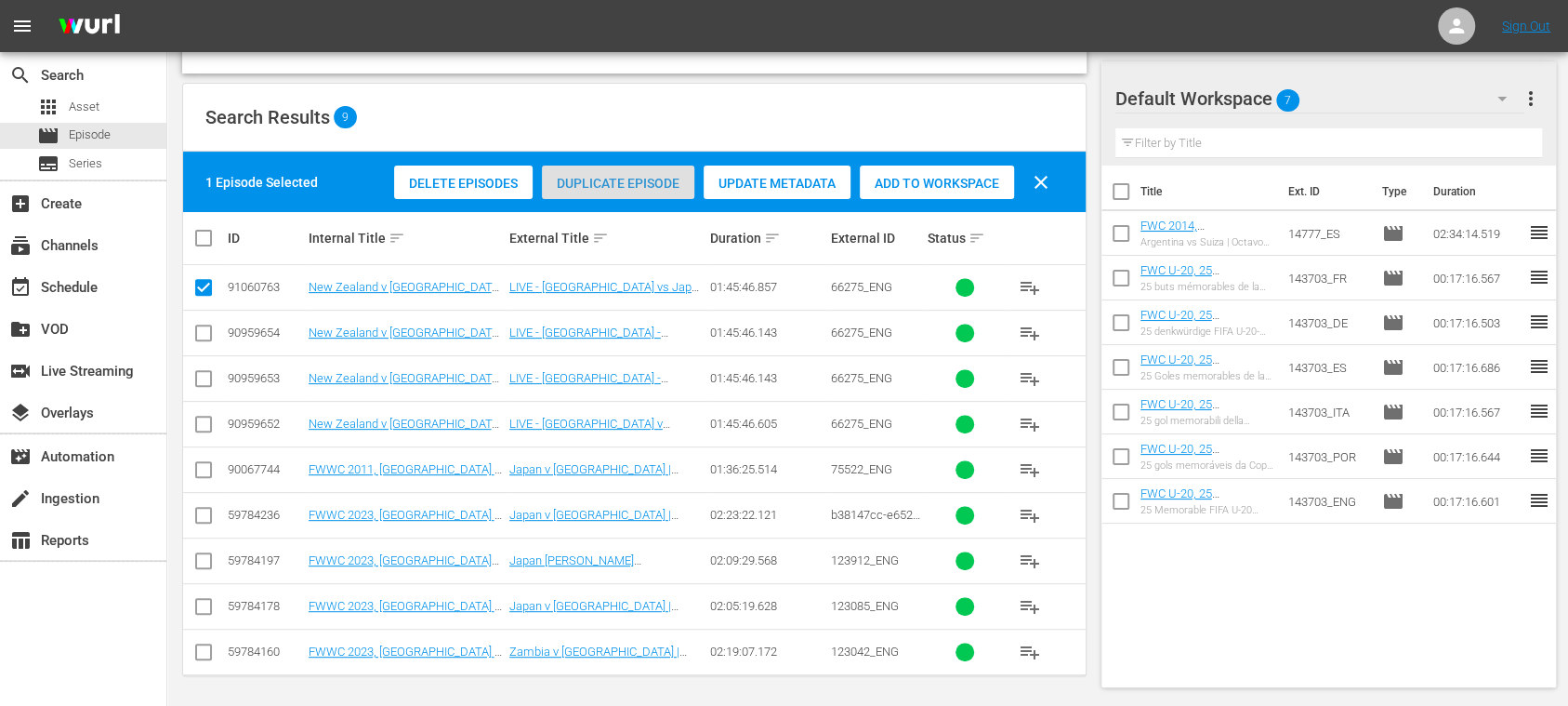
click at [623, 185] on span "Duplicate Episode" at bounding box center [618, 183] width 153 height 15
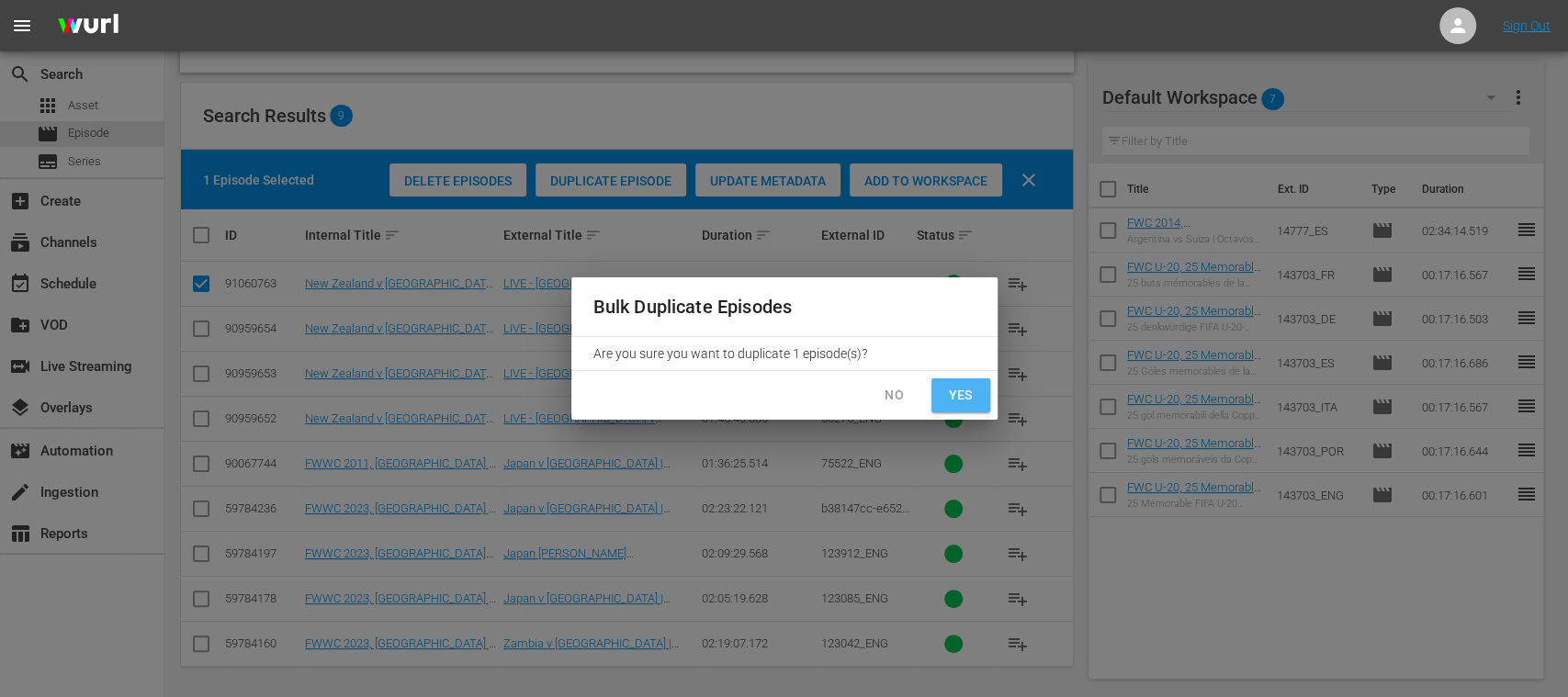
click at [954, 380] on button "Yes" at bounding box center [960, 395] width 59 height 34
checkbox input "false"
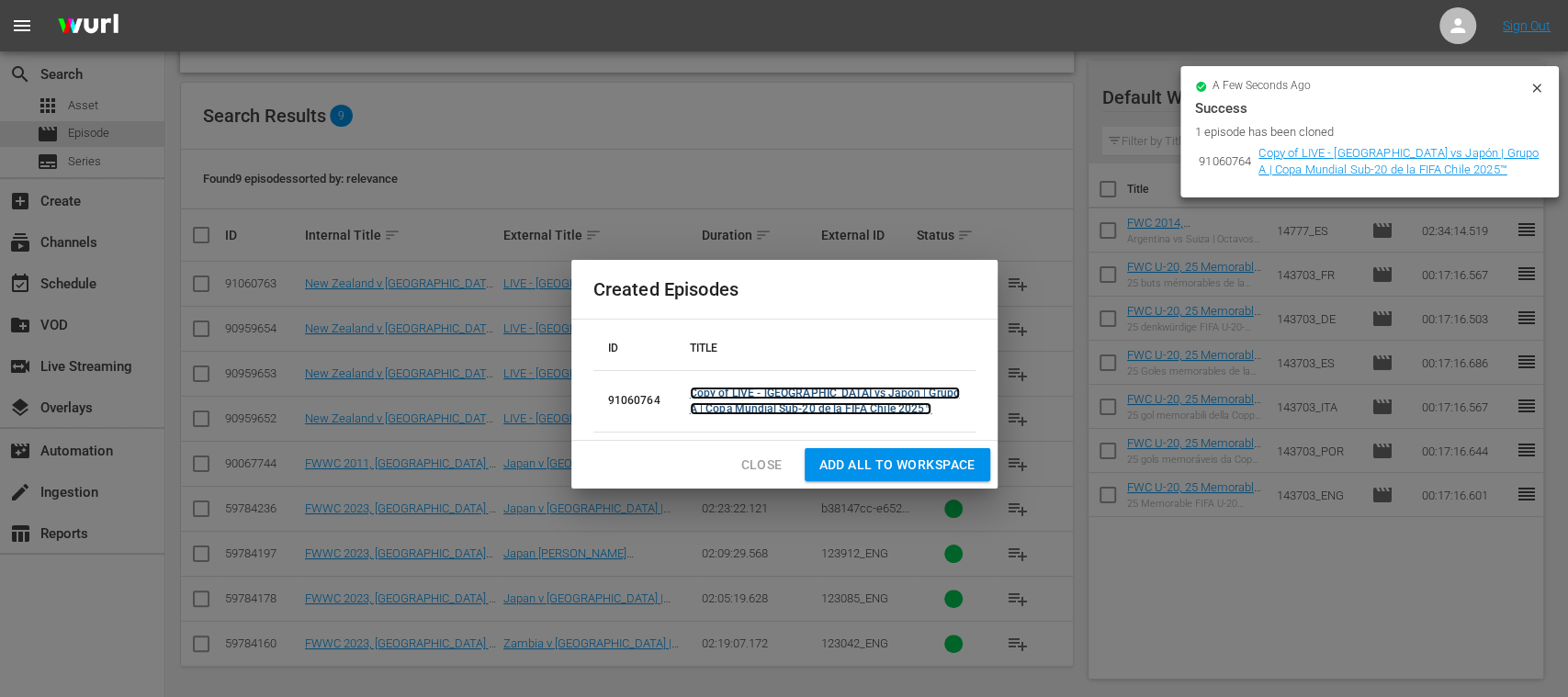
click at [754, 389] on link "Copy of LIVE - Nueva Zelanda vs Japón | Grupo A | Copa Mundial Sub-20 de la FIF…" at bounding box center [825, 400] width 270 height 29
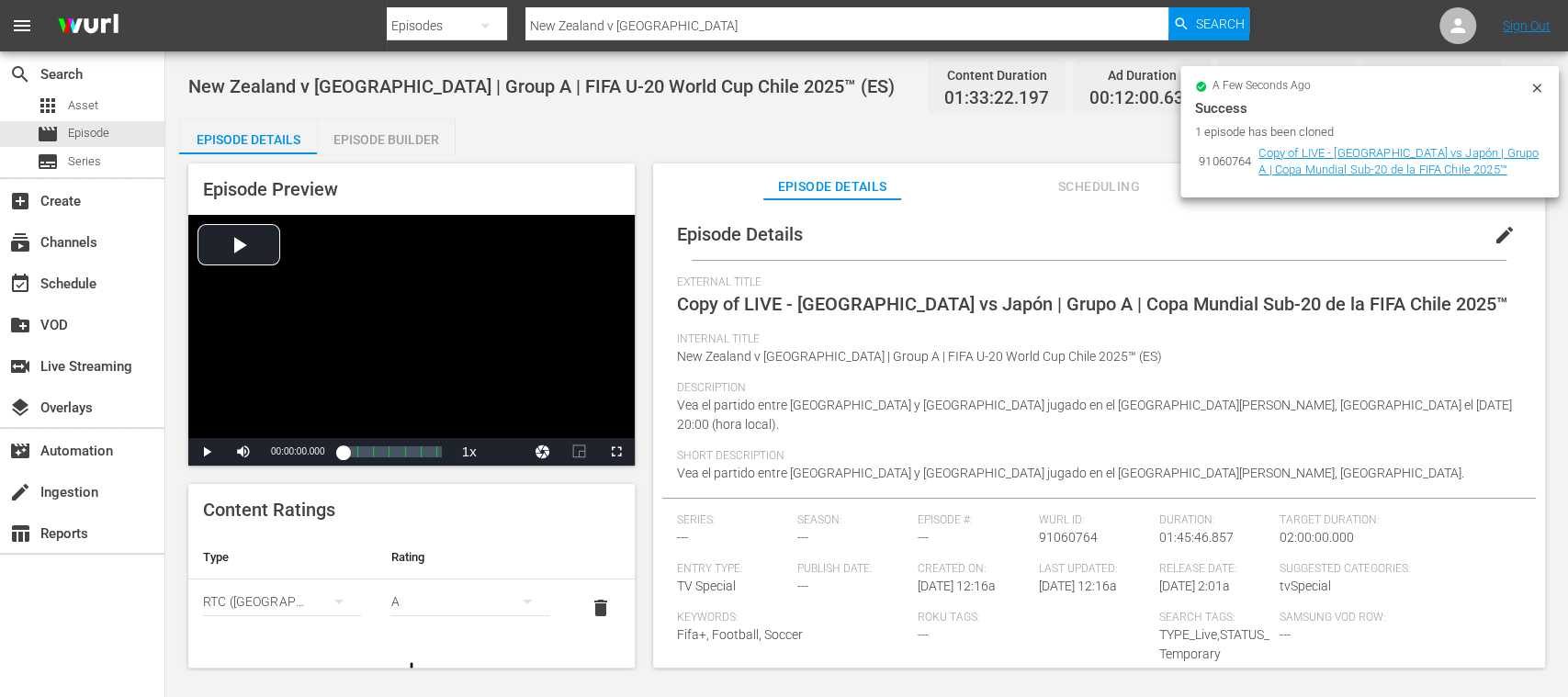
click at [1542, 85] on icon at bounding box center [1537, 88] width 15 height 15
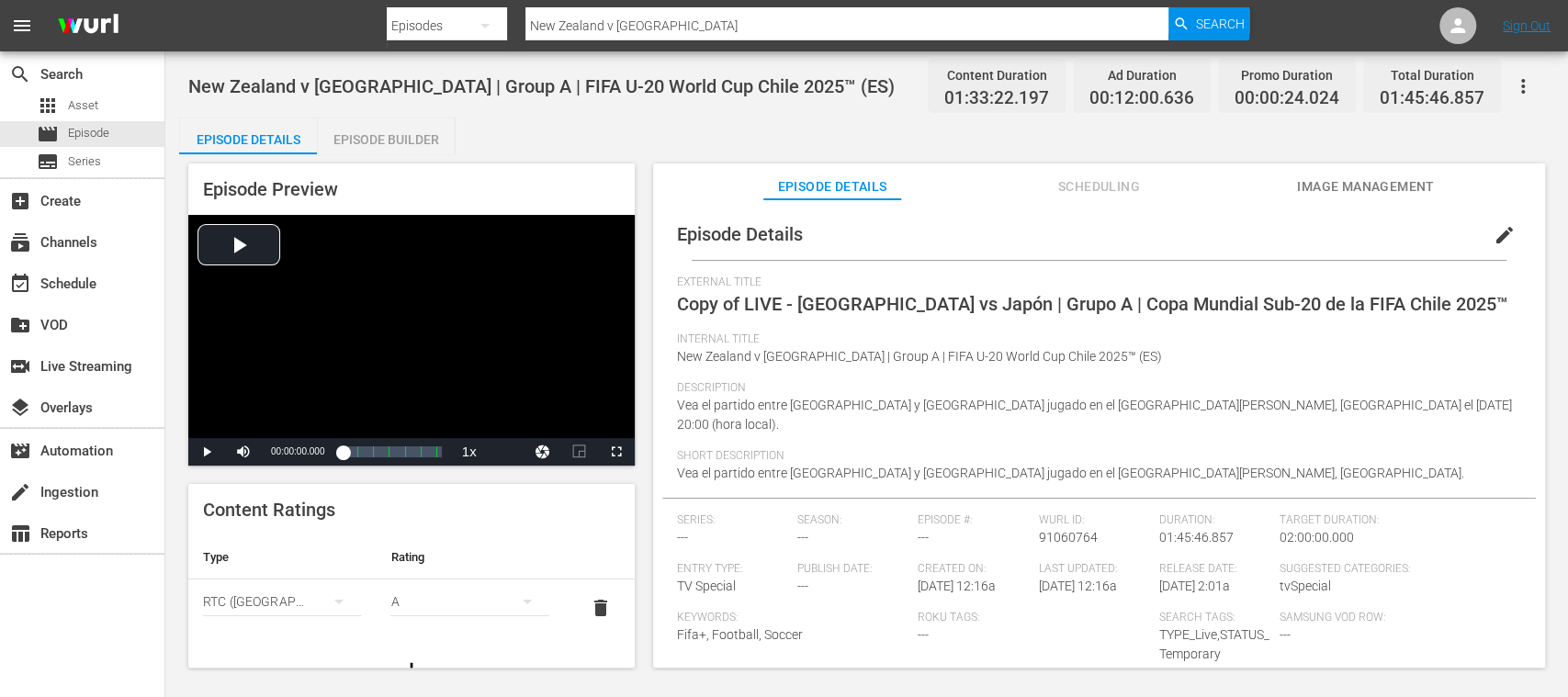
click at [1494, 232] on span "edit" at bounding box center [1505, 235] width 22 height 22
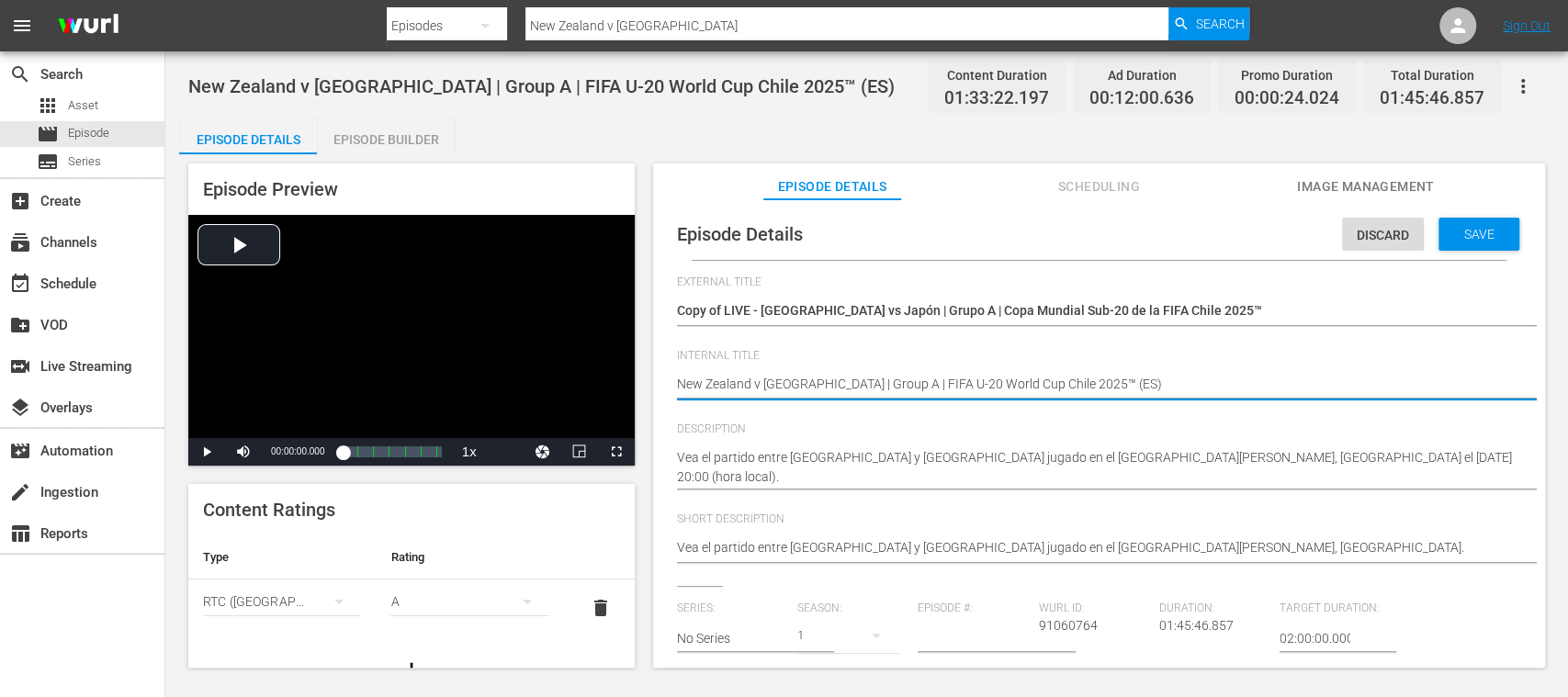
type textarea "New Zealand v Japan | Group A | FIFA U-20 World Cup Chile 2025™ (E)"
type textarea "New Zealand v Japan | Group A | FIFA U-20 World Cup Chile 2025™ ()"
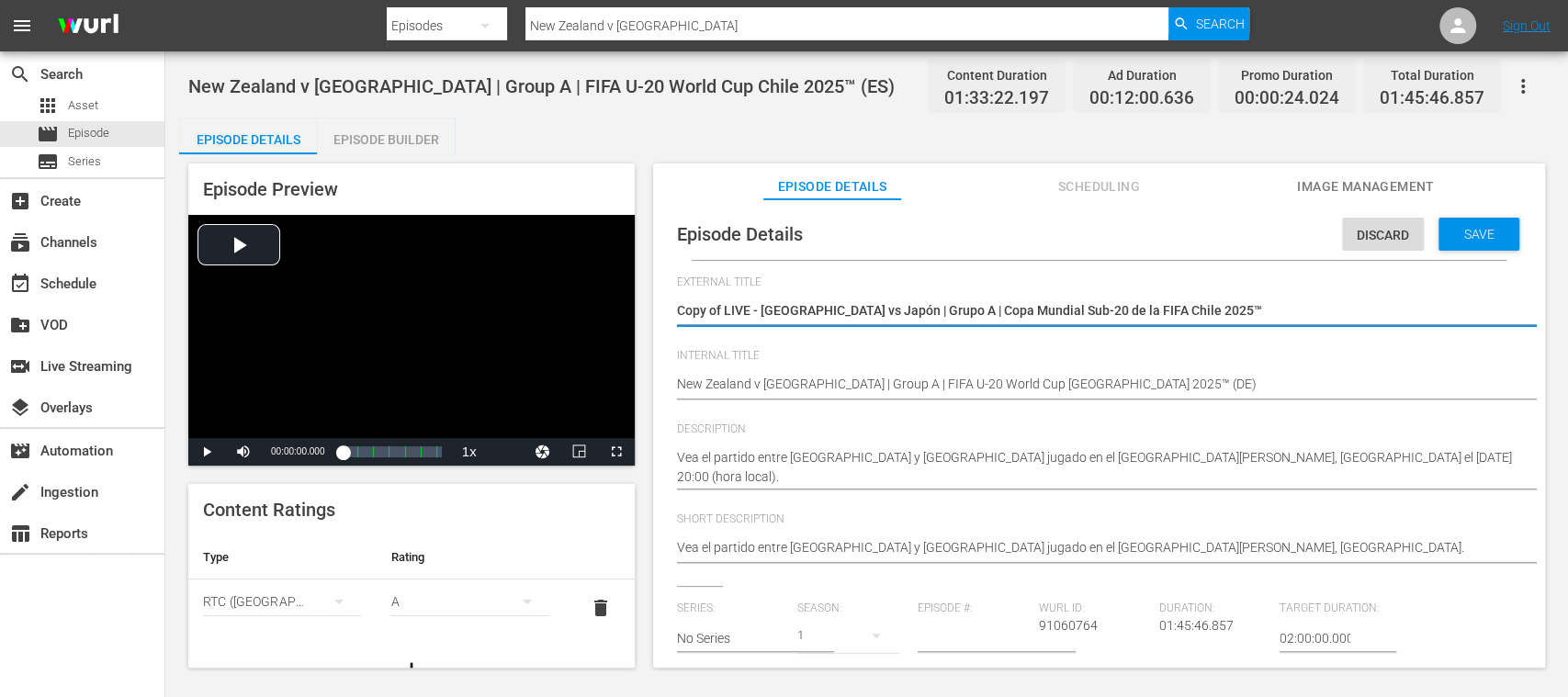
drag, startPoint x: 763, startPoint y: 315, endPoint x: 1365, endPoint y: 330, distance: 602.2
paste textarea "Seht Euch das Spiel zwischen Neuseeland und Japan an. Estadio Elías Figueroa Br…"
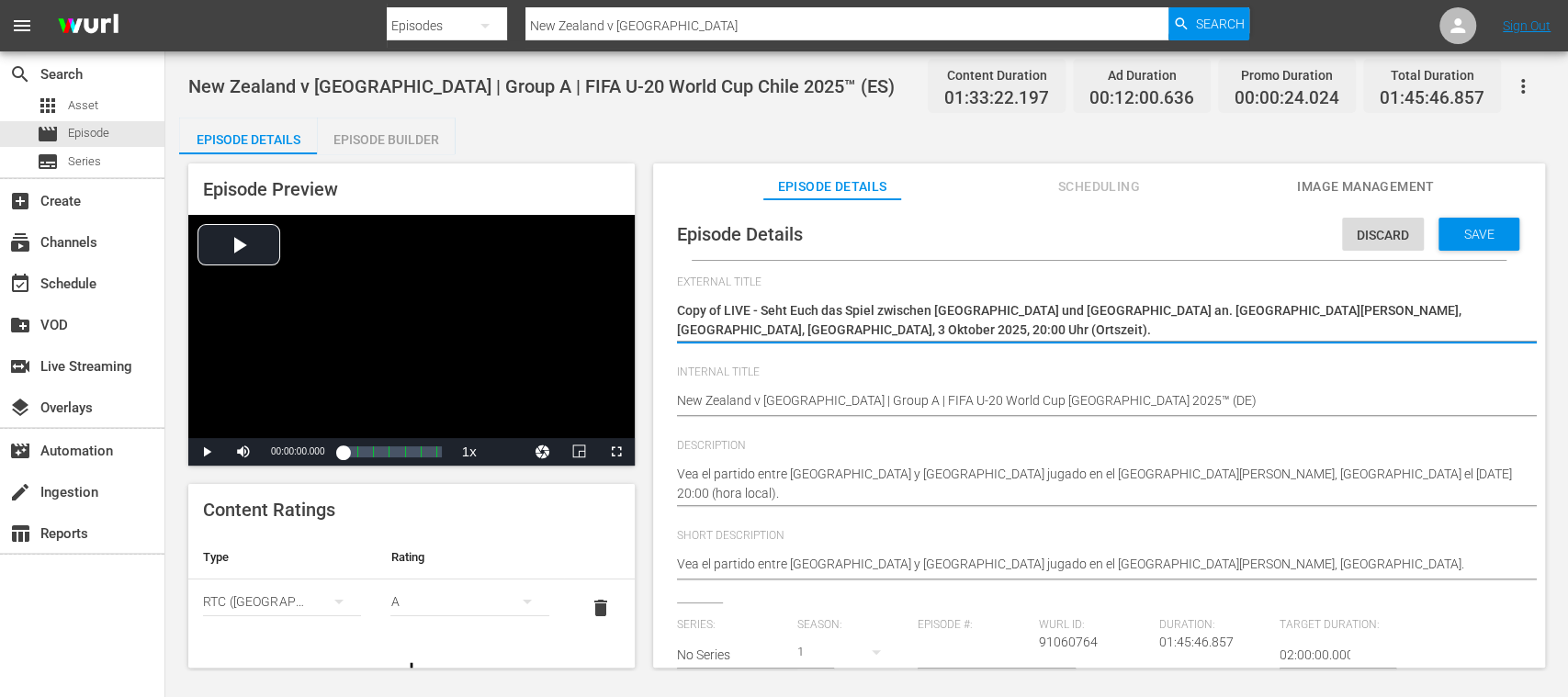
drag, startPoint x: 813, startPoint y: 325, endPoint x: 764, endPoint y: 309, distance: 51.5
click at [764, 309] on textarea "Copy of LIVE - Nueva Zelanda vs Japón | Grupo A | Copa Mundial Sub-20 de la FIF…" at bounding box center [1094, 320] width 835 height 38
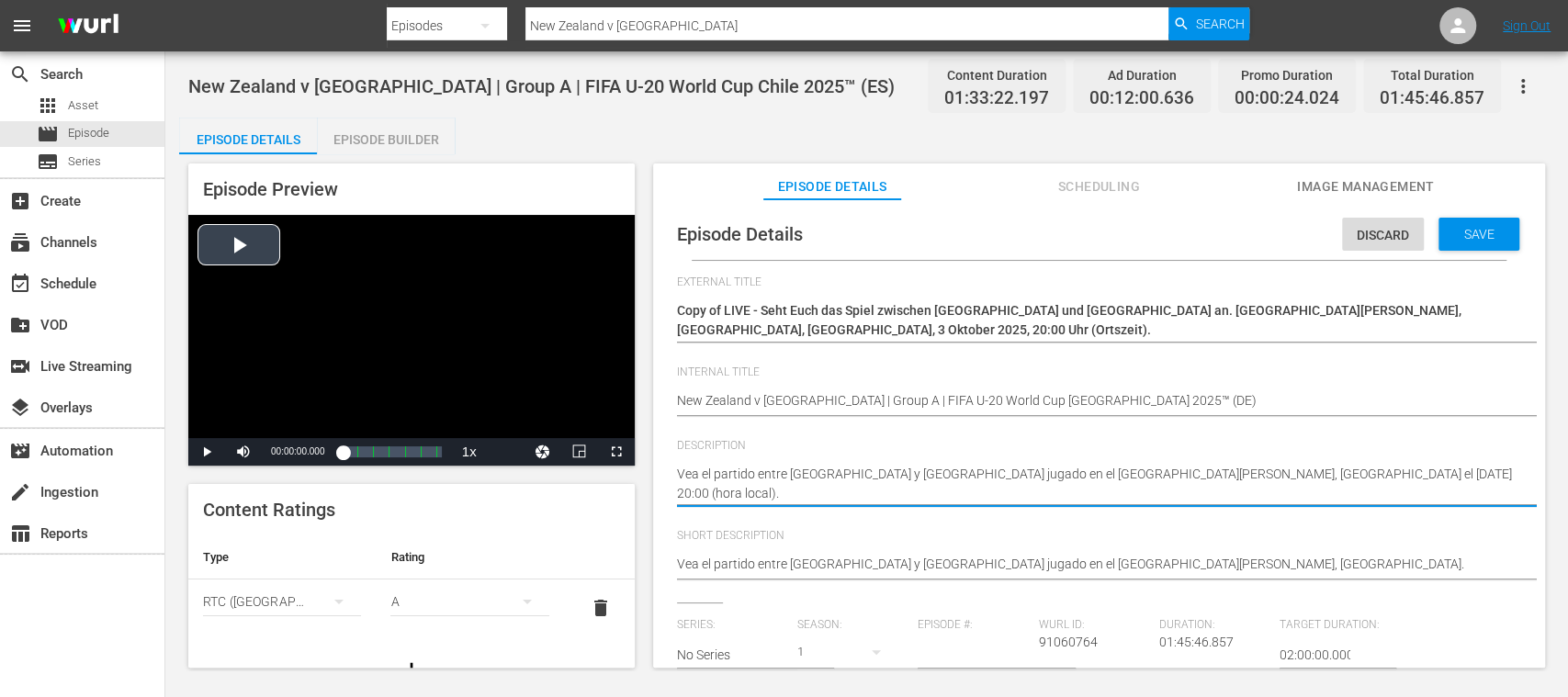
drag, startPoint x: 790, startPoint y: 499, endPoint x: 627, endPoint y: 445, distance: 171.7
paste textarea "Seht Euch das Spiel zwischen Neuseeland und Japan an. Estadio Elías Figueroa Br…"
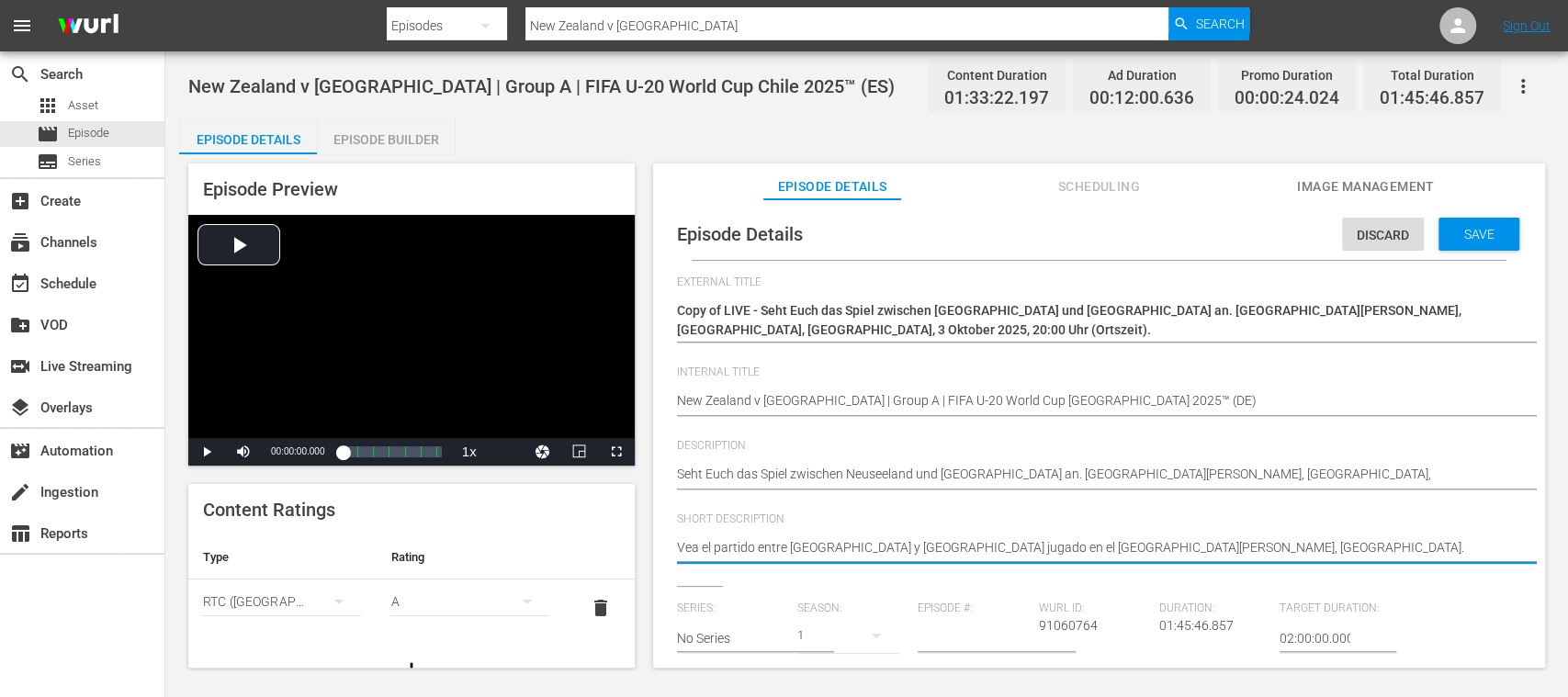
drag, startPoint x: 1072, startPoint y: 545, endPoint x: 523, endPoint y: 530, distance: 549.2
paste textarea "Seht Euch das Spiel zwischen Neuseeland und Japan an. Estadio Elías Figueroa Br…"
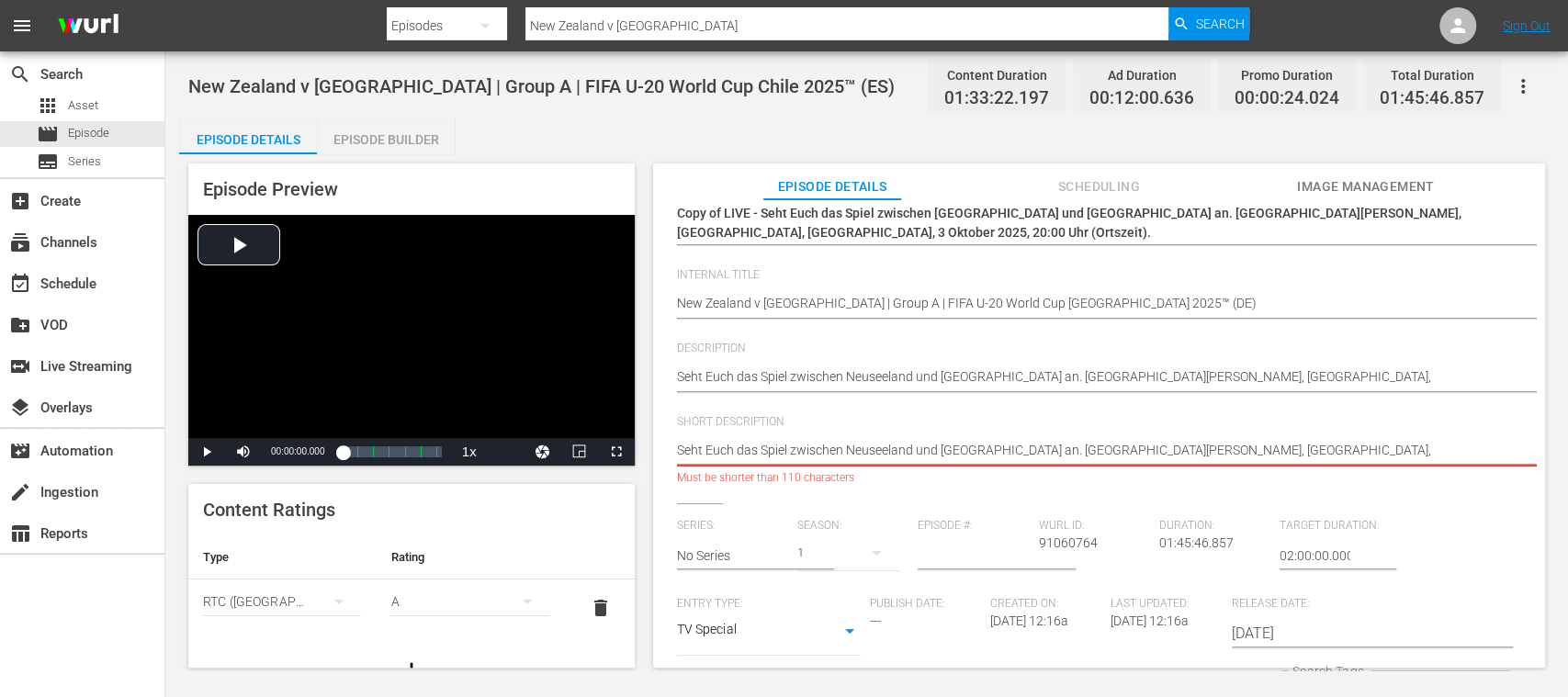
scroll to position [0, 22]
drag, startPoint x: 1244, startPoint y: 560, endPoint x: 1552, endPoint y: 544, distance: 308.4
click at [1549, 544] on div "Episode Preview Video Player is loading. Play Video Play Mute Current Time 00:0…" at bounding box center [866, 418] width 1375 height 528
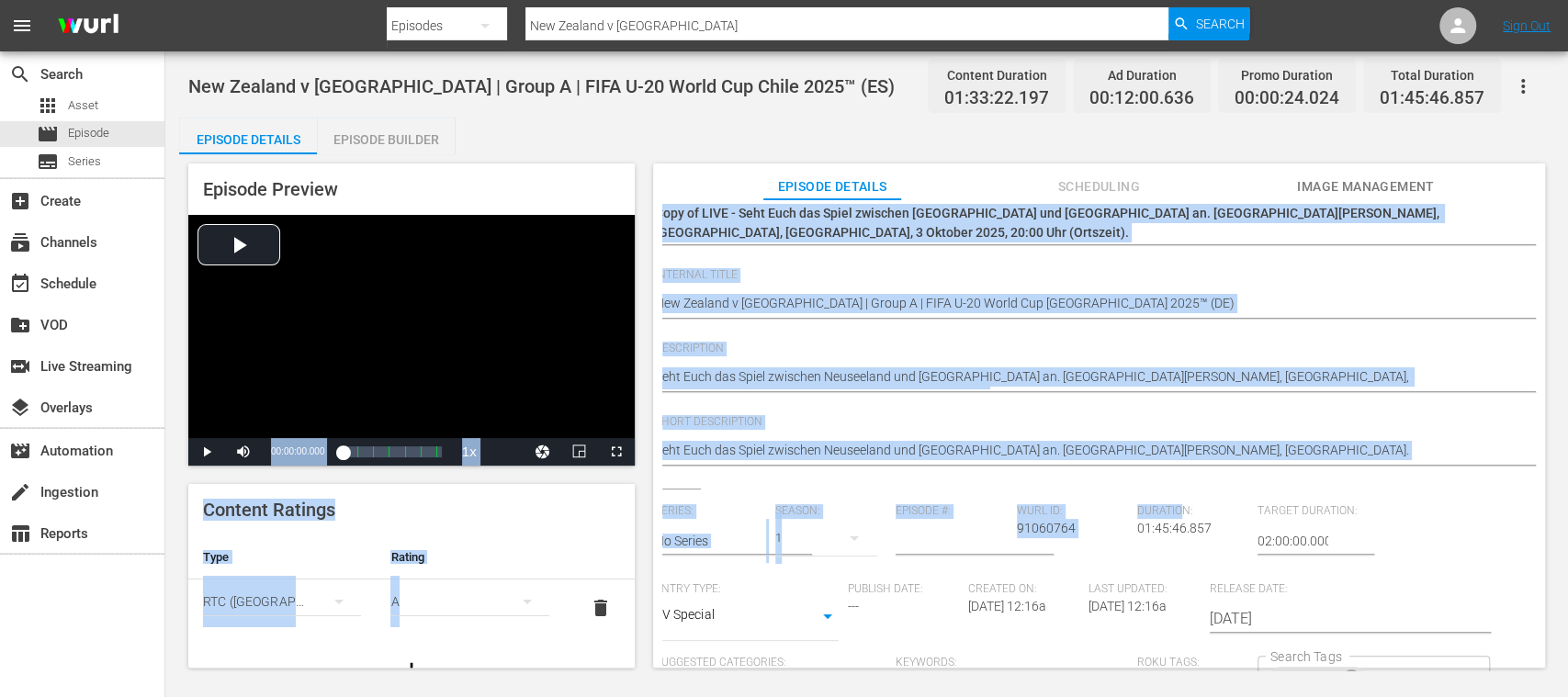
scroll to position [0, 0]
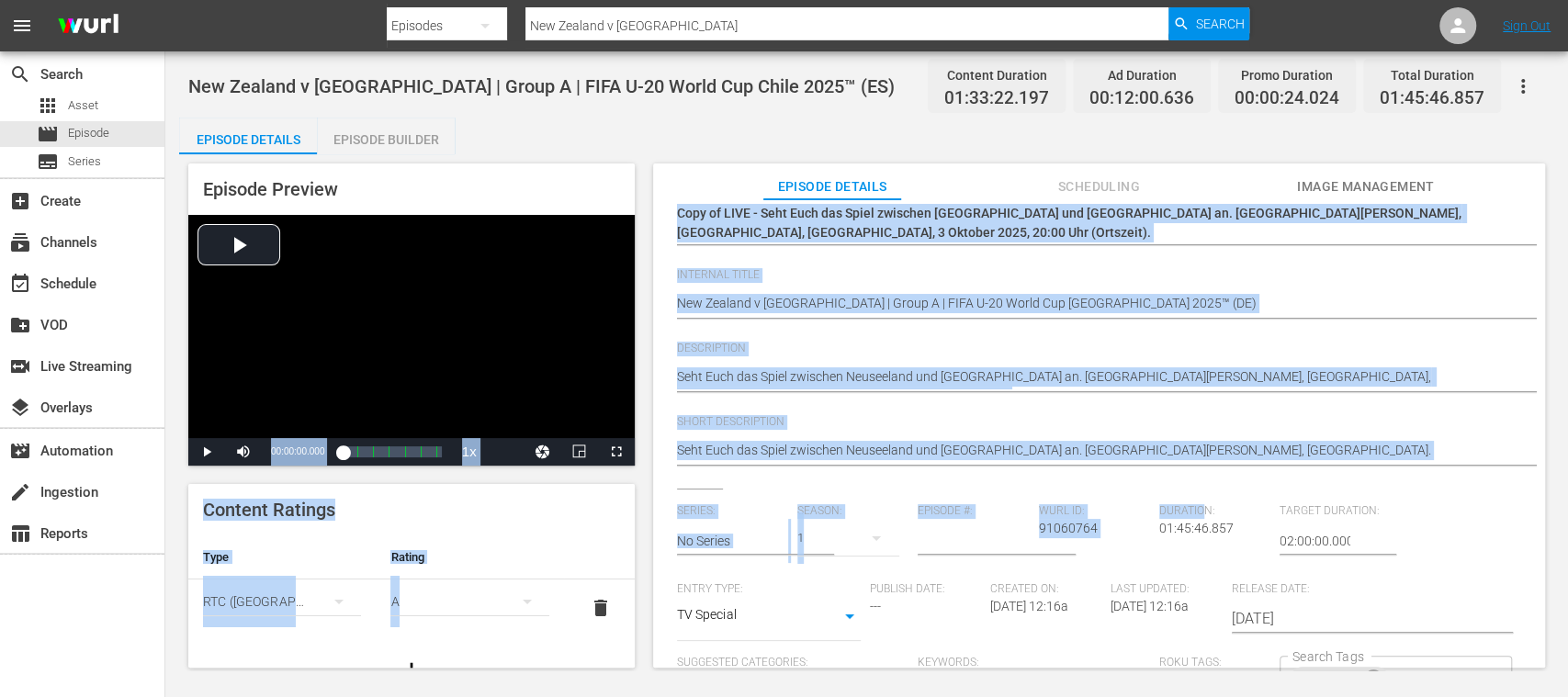
drag, startPoint x: 929, startPoint y: 489, endPoint x: 392, endPoint y: 470, distance: 537.3
click at [304, 470] on div "Episode Preview Video Player is loading. Play Video Play Mute Current Time 00:0…" at bounding box center [866, 418] width 1375 height 528
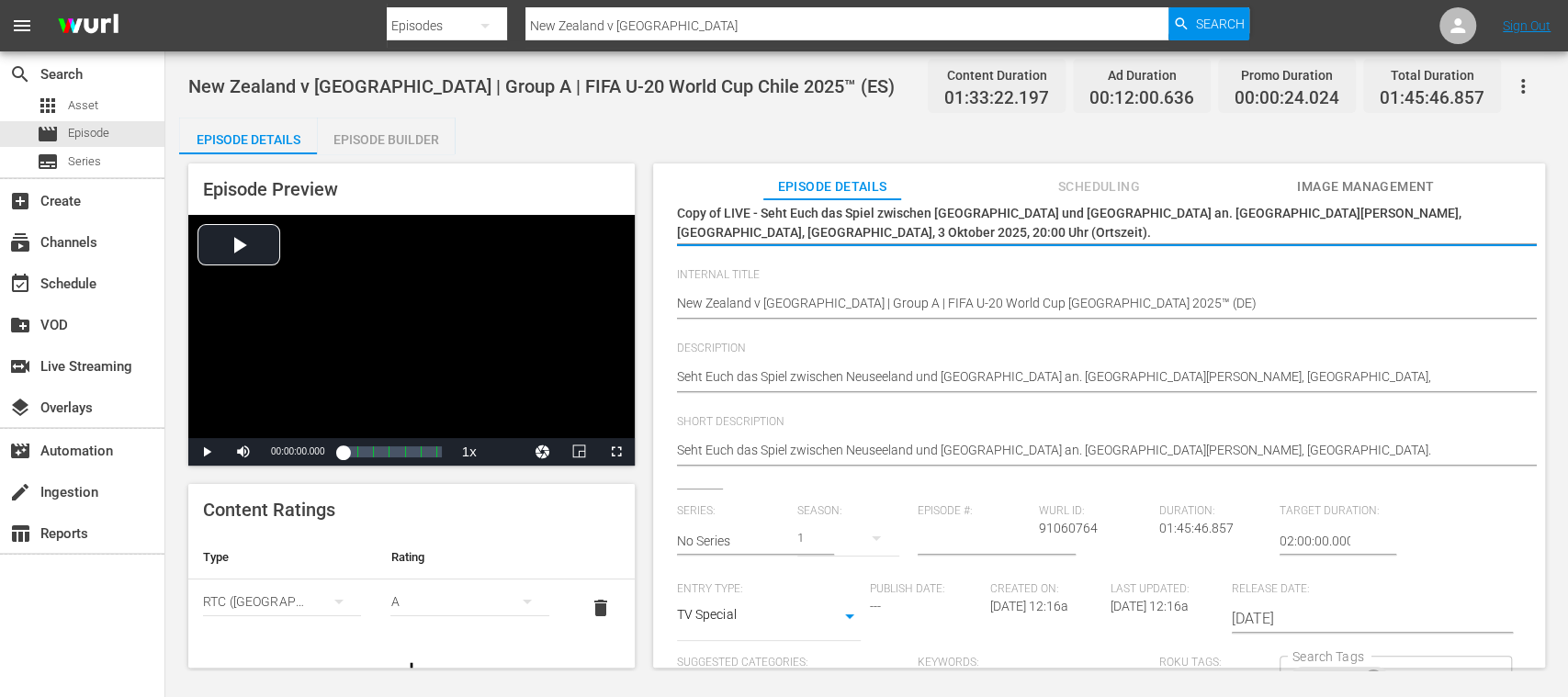
drag, startPoint x: 760, startPoint y: 215, endPoint x: 816, endPoint y: 241, distance: 61.7
paste textarea "Neuseeland - Japan | Gruppe A | FIFA U-20-Weltmeisterschaft Chile 2025™"
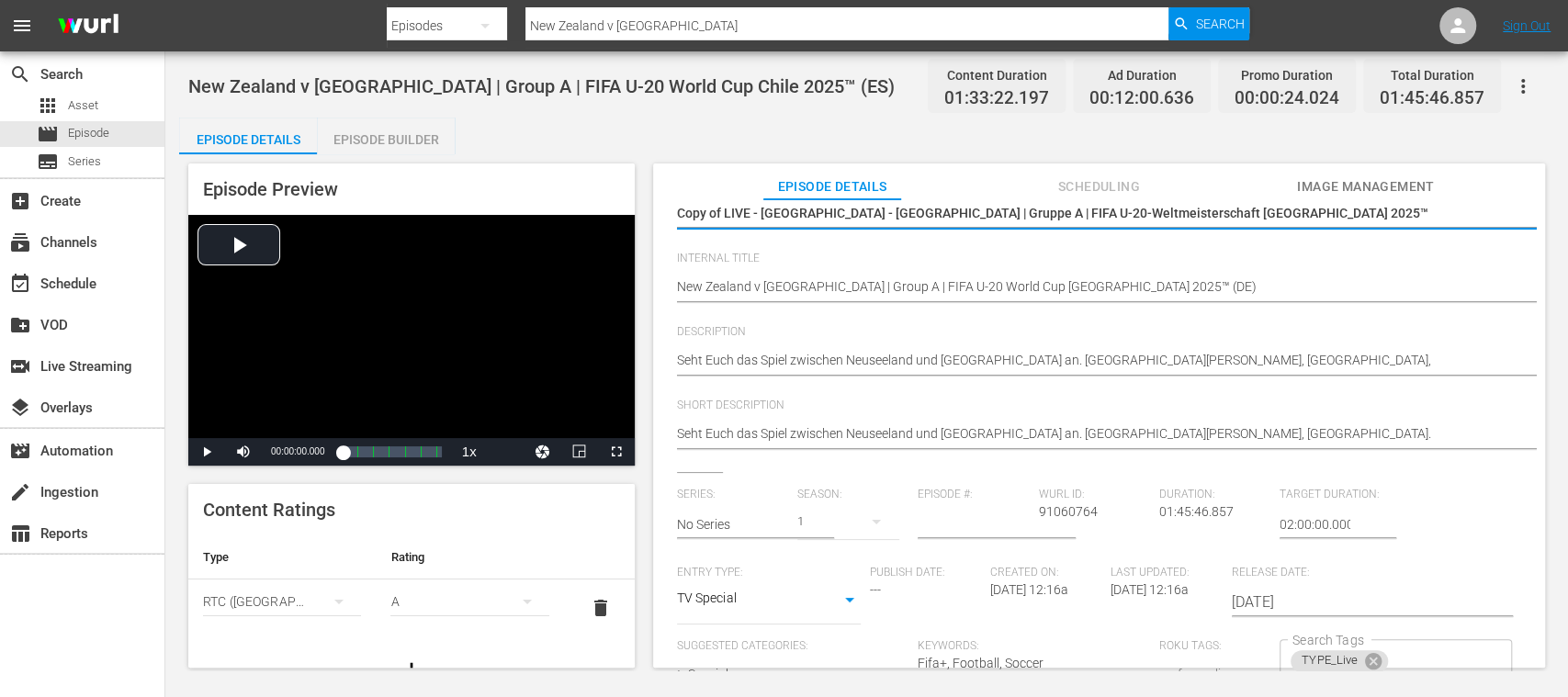
click at [725, 208] on textarea "Copy of LIVE - Nueva Zelanda vs Japón | Grupo A | Copa Mundial Sub-20 de la FIF…" at bounding box center [1094, 215] width 835 height 22
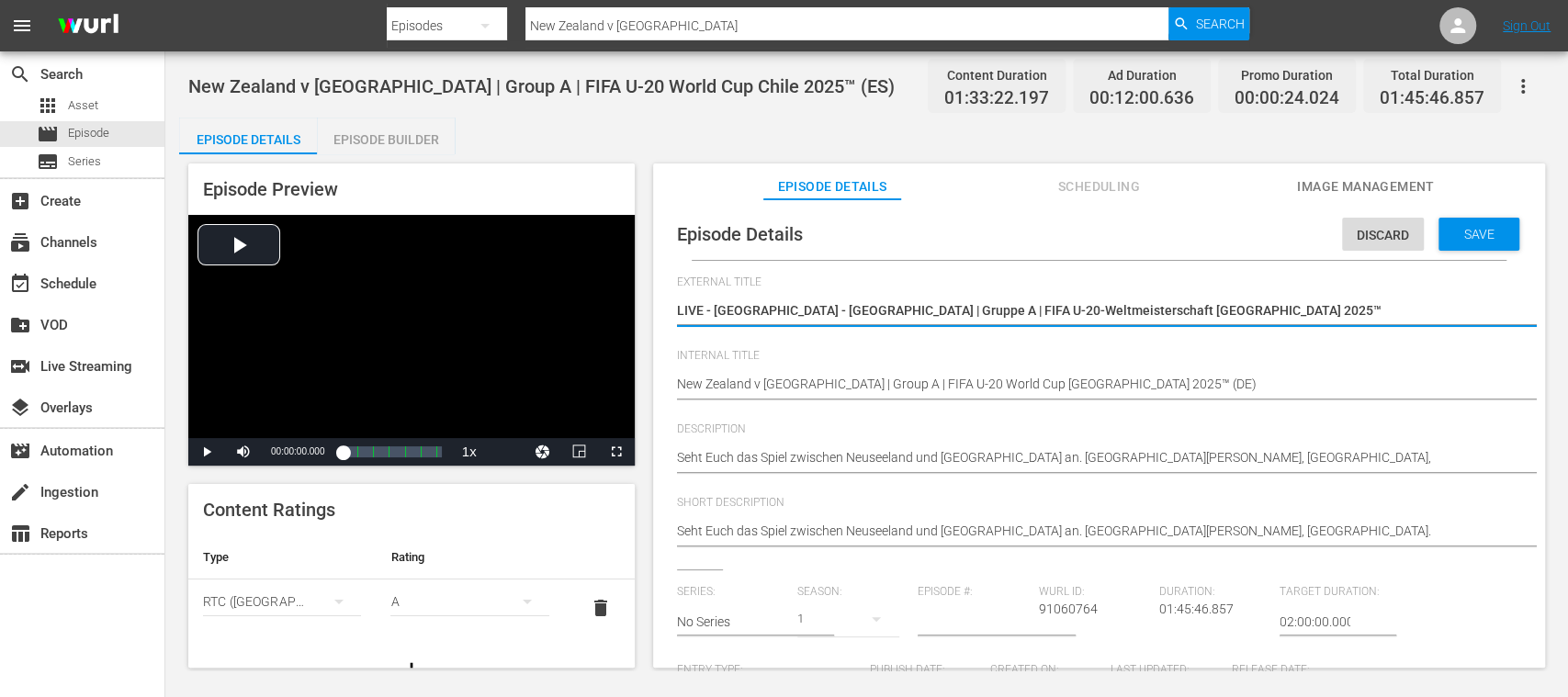
click at [589, 602] on span "delete" at bounding box center [601, 608] width 22 height 22
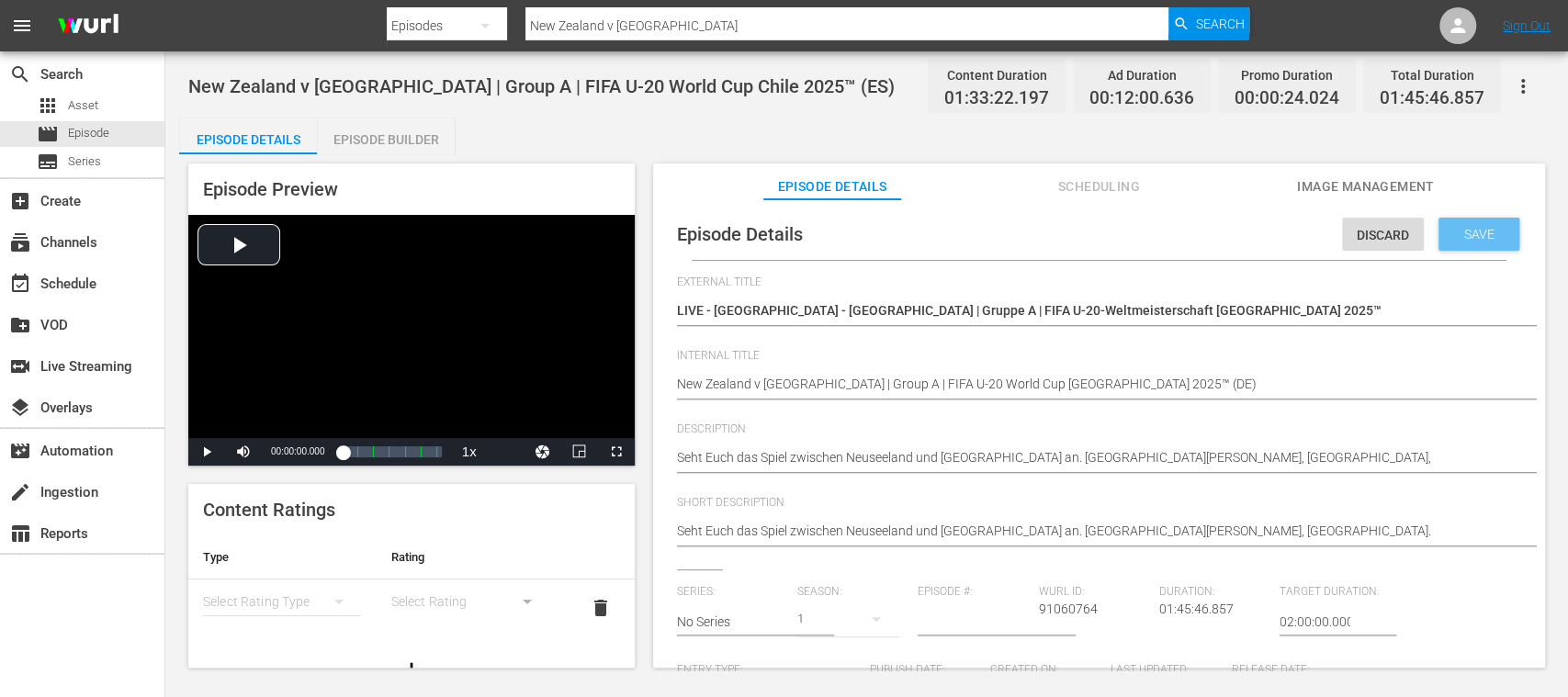
click at [1490, 235] on span "Save" at bounding box center [1480, 235] width 60 height 15
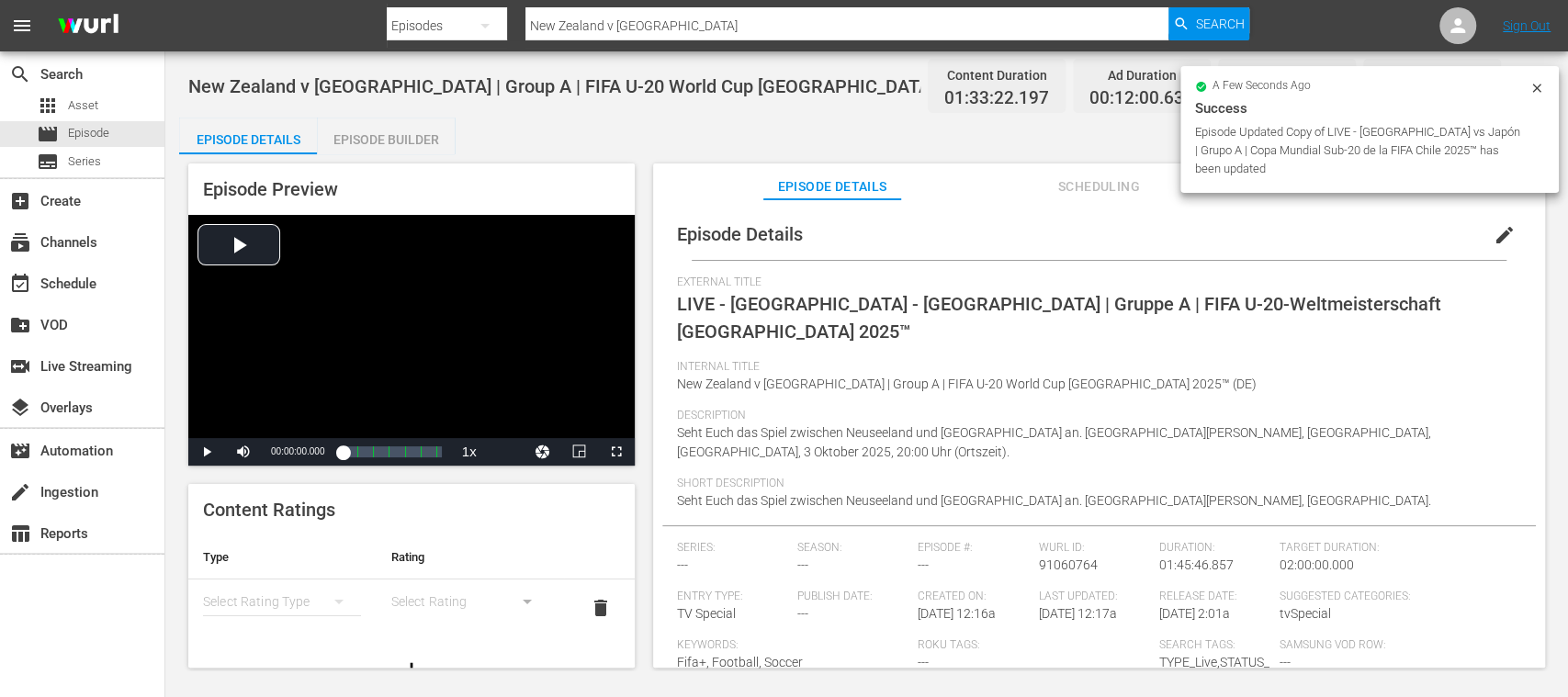
click at [426, 135] on div "Episode Builder" at bounding box center [385, 139] width 138 height 44
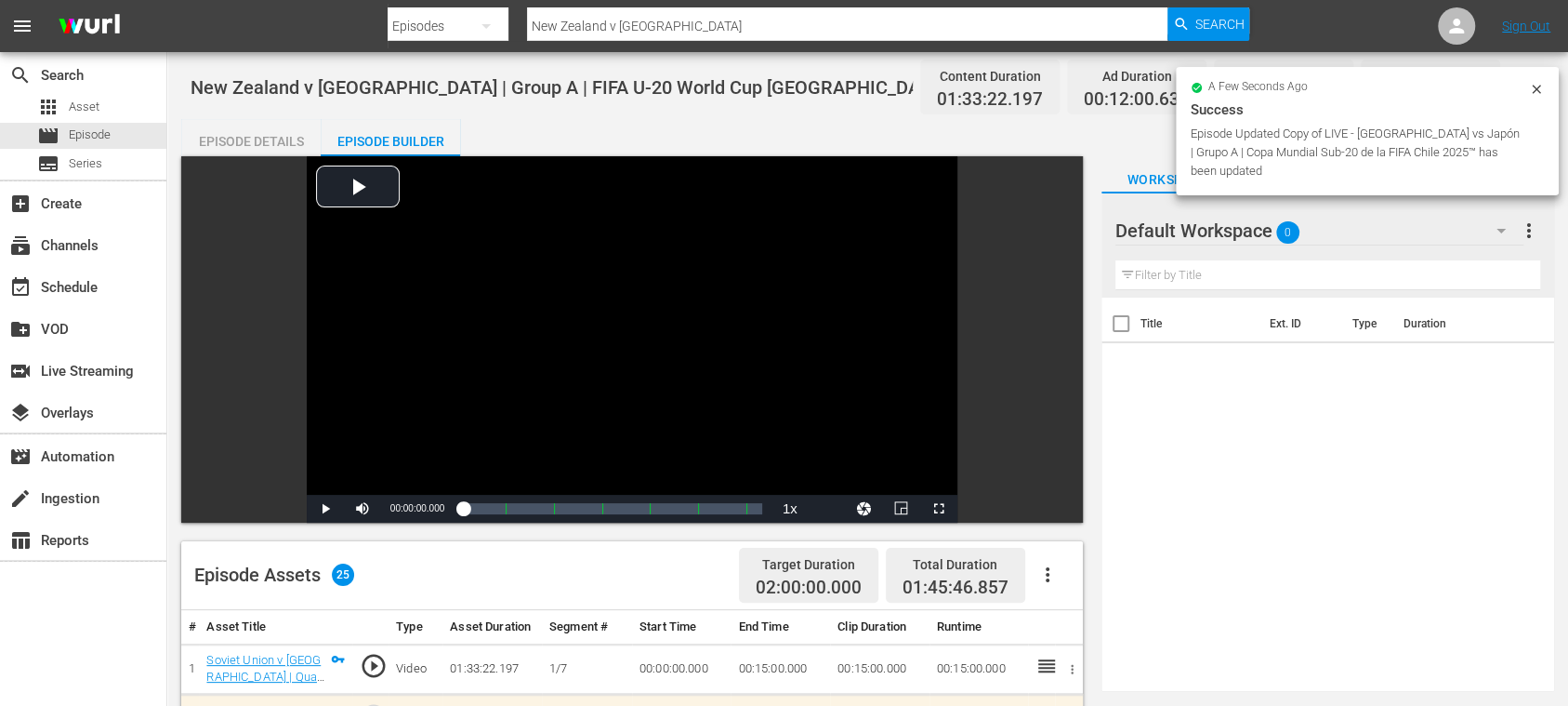
click at [270, 131] on div "Episode Details" at bounding box center [251, 140] width 139 height 44
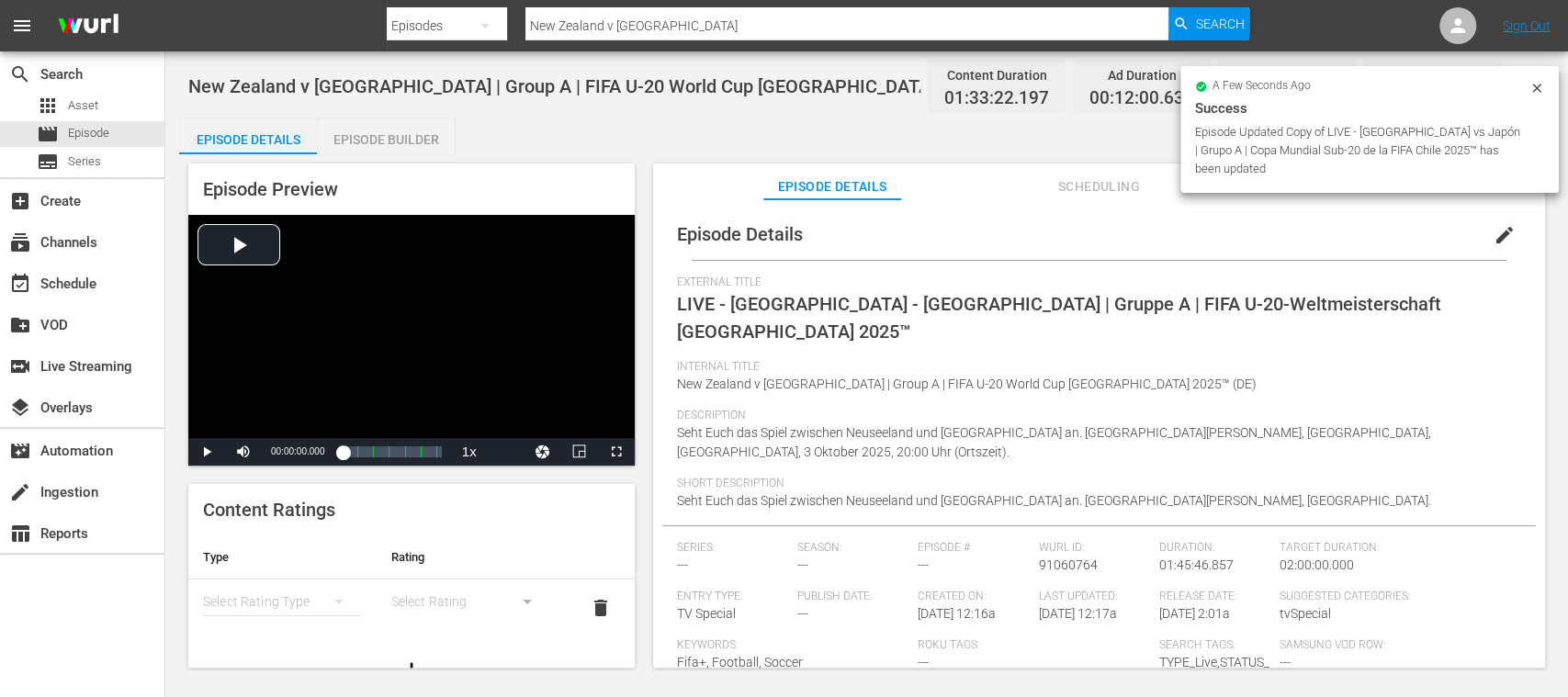
click at [358, 132] on div "Episode Builder" at bounding box center [385, 139] width 138 height 44
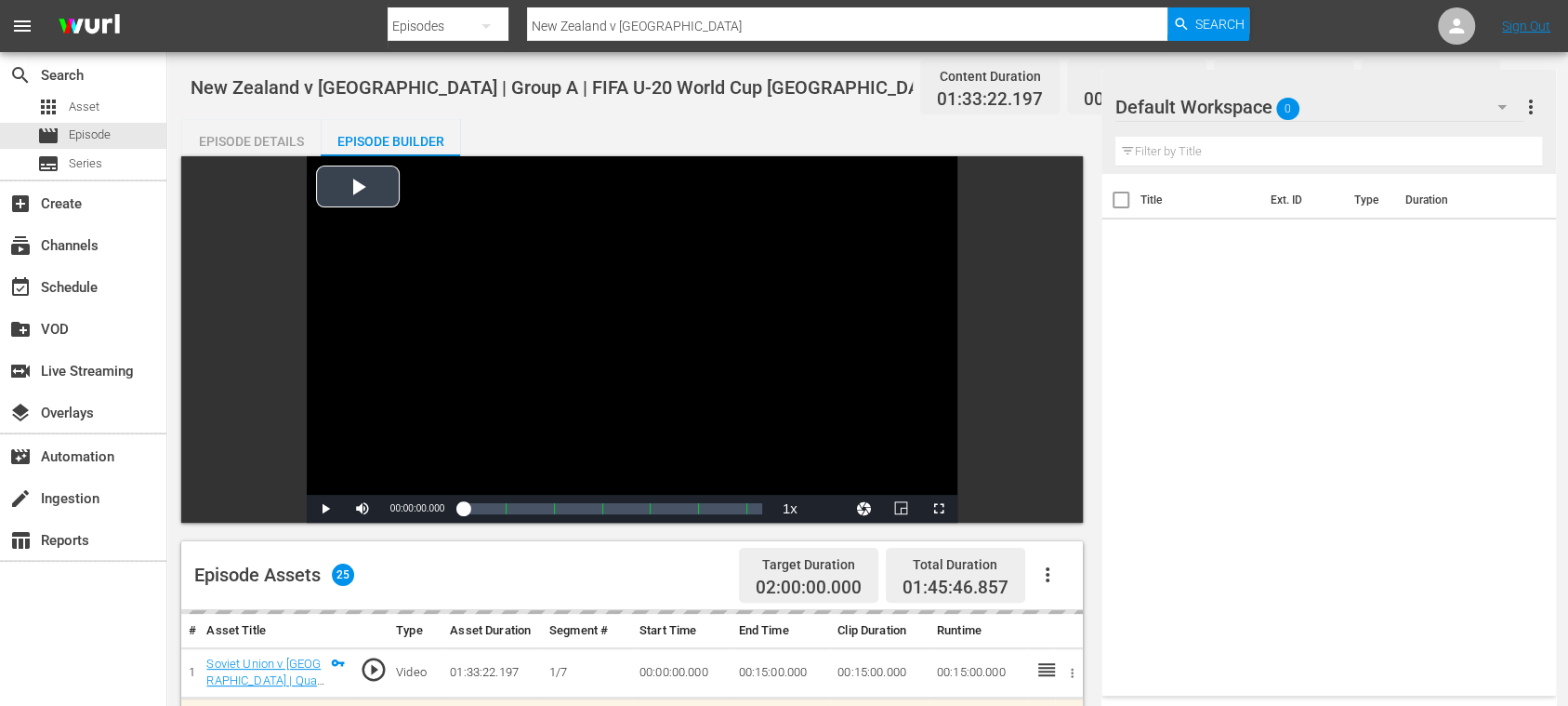
scroll to position [330, 0]
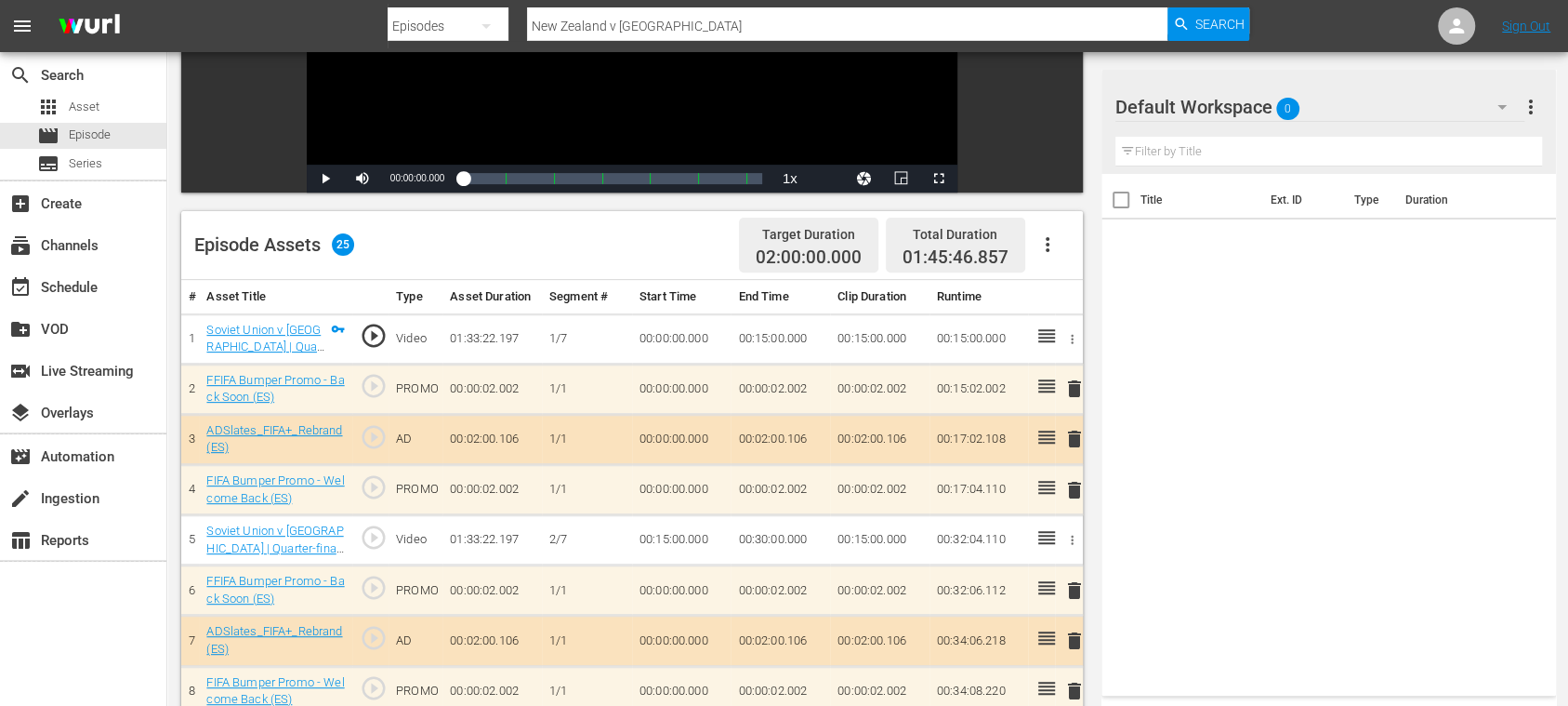
click at [1045, 240] on icon "button" at bounding box center [1048, 245] width 23 height 23
click at [1070, 305] on div "Clear Ads" at bounding box center [1102, 296] width 126 height 44
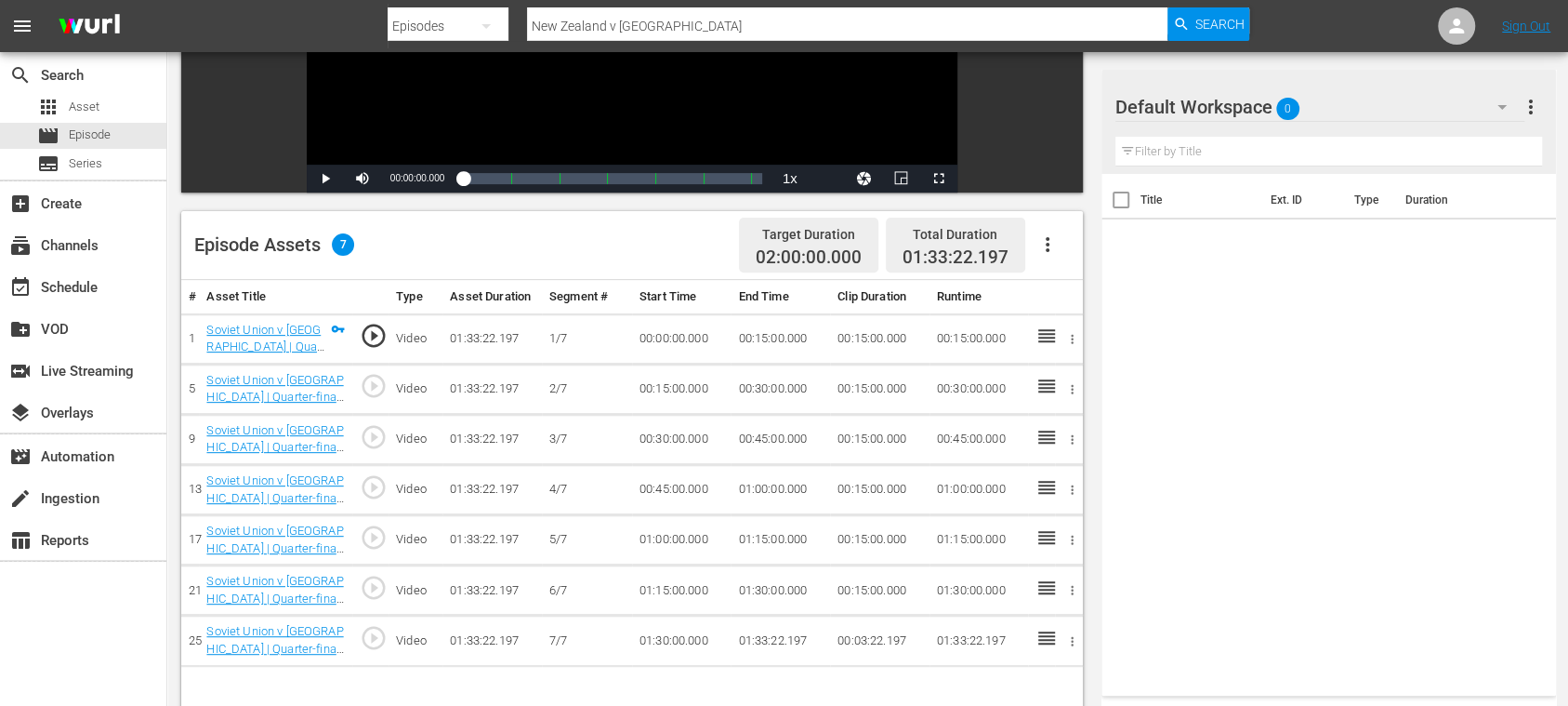
click at [1049, 242] on icon "button" at bounding box center [1048, 245] width 23 height 23
click at [1057, 247] on div "Fill with Ads" at bounding box center [1102, 252] width 126 height 44
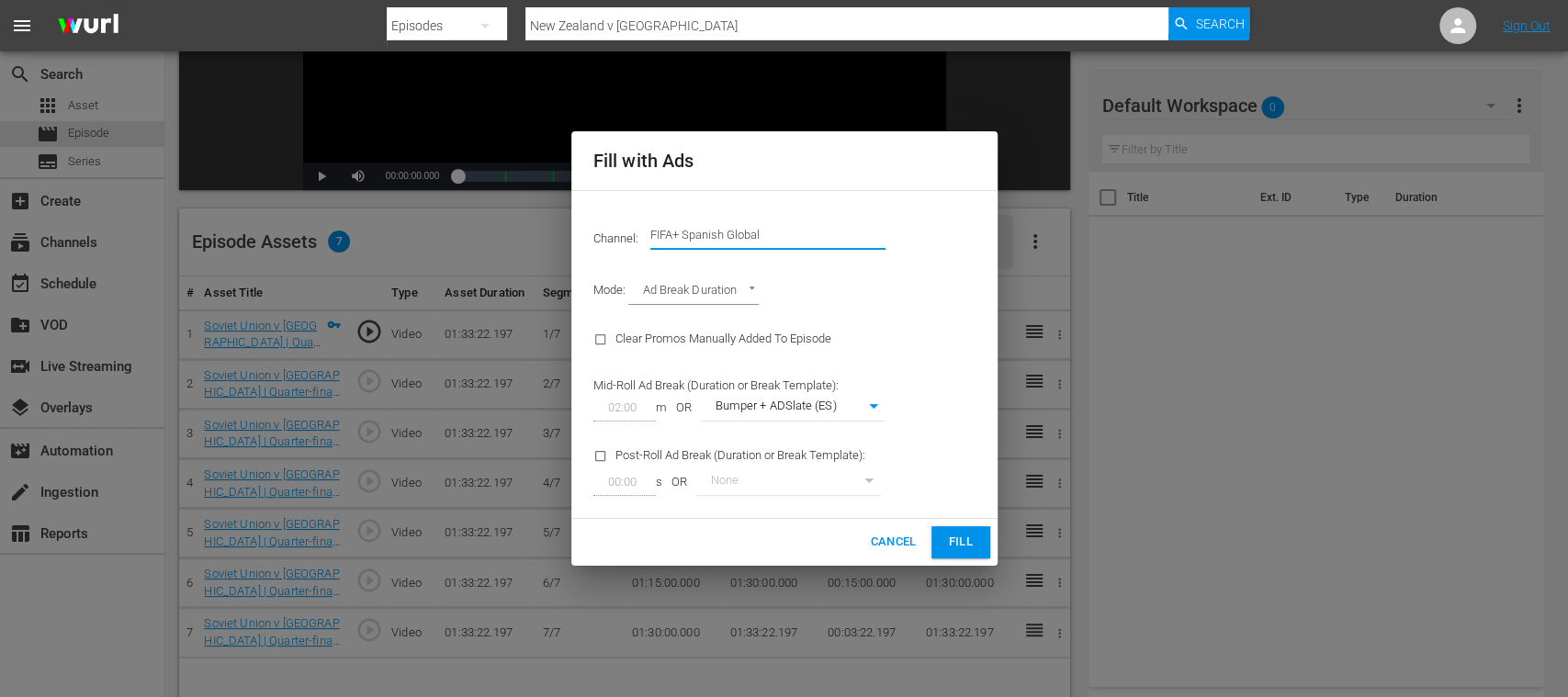
drag, startPoint x: 893, startPoint y: 244, endPoint x: 934, endPoint y: 244, distance: 41.0
click at [932, 244] on div "Channel: Channel Title FIFA+ Spanish Global" at bounding box center [785, 235] width 404 height 66
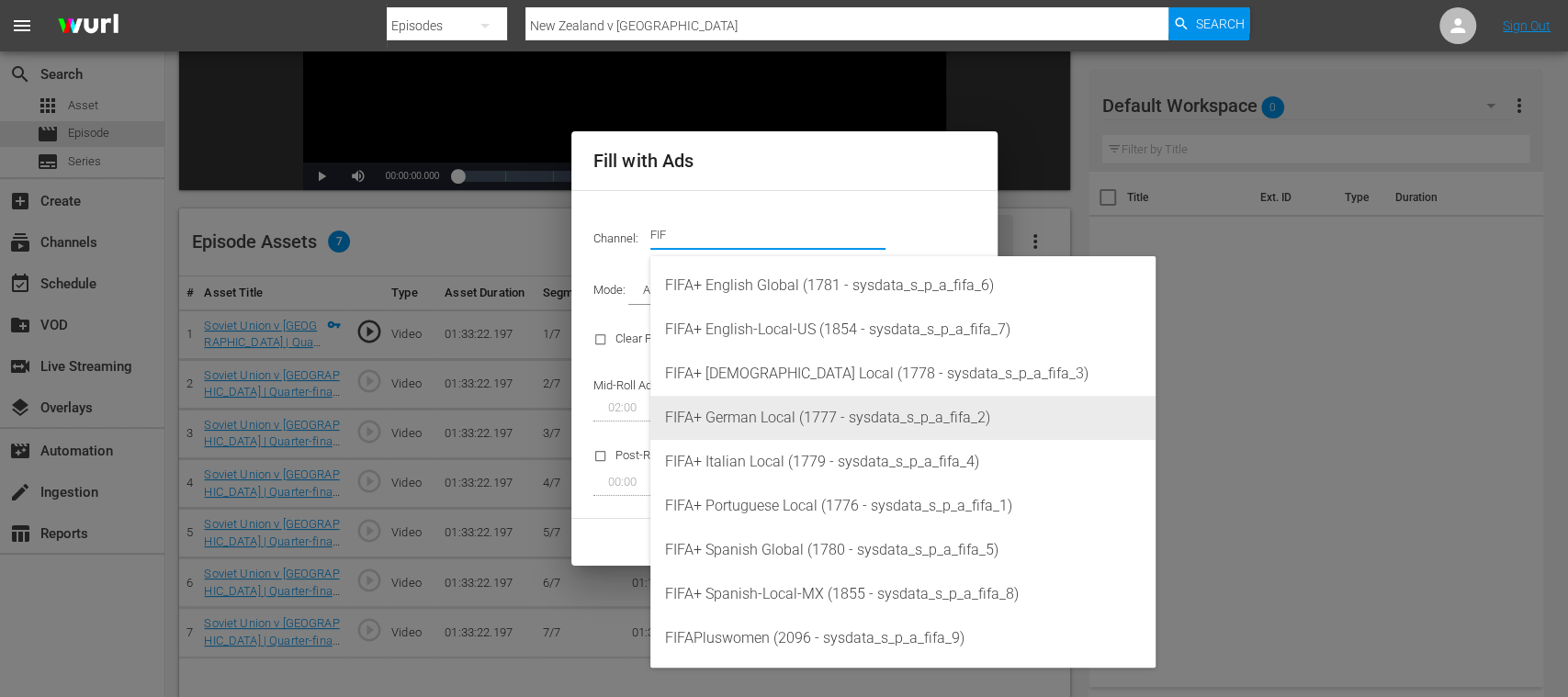
click at [791, 408] on div "FIFA+ German Local (1777 - sysdata_s_p_a_fifa_2)" at bounding box center [902, 417] width 476 height 44
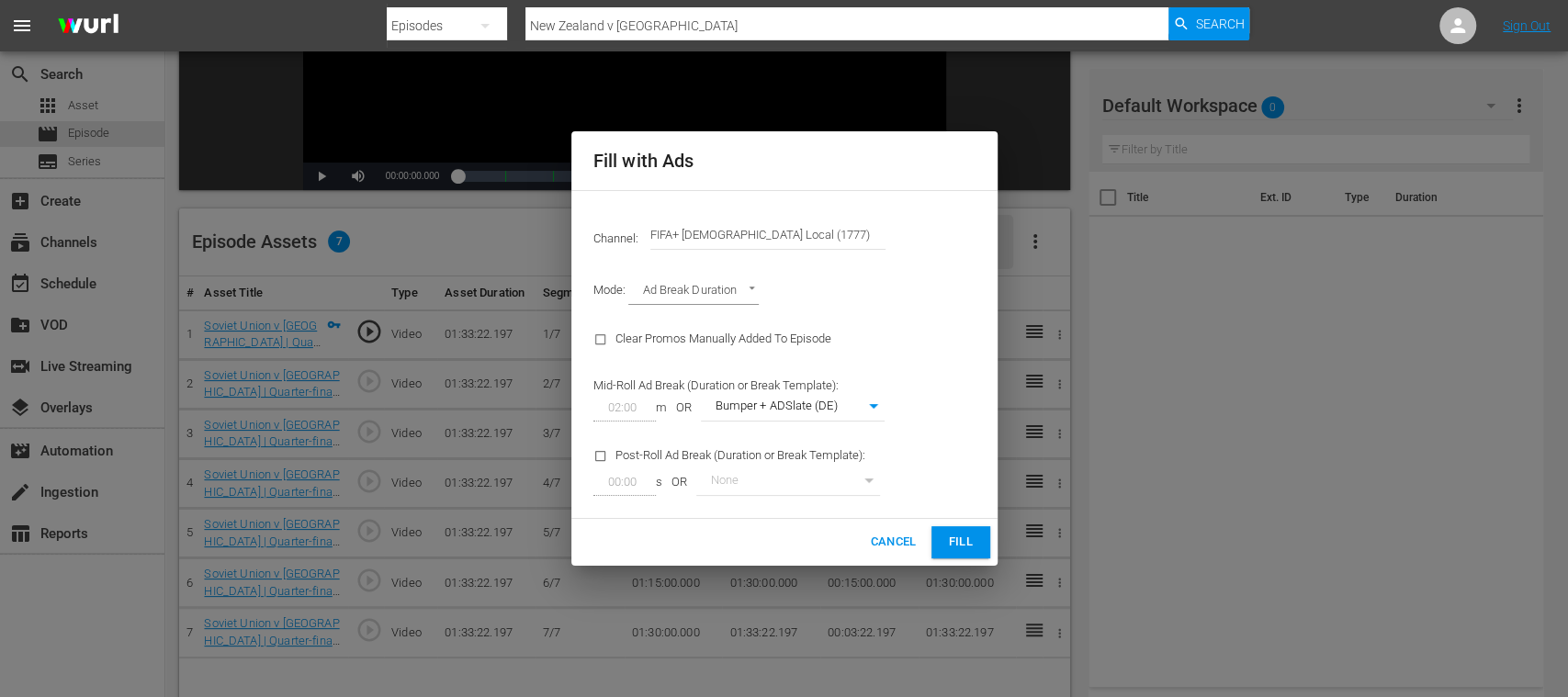
click at [950, 534] on span "Fill" at bounding box center [961, 542] width 30 height 21
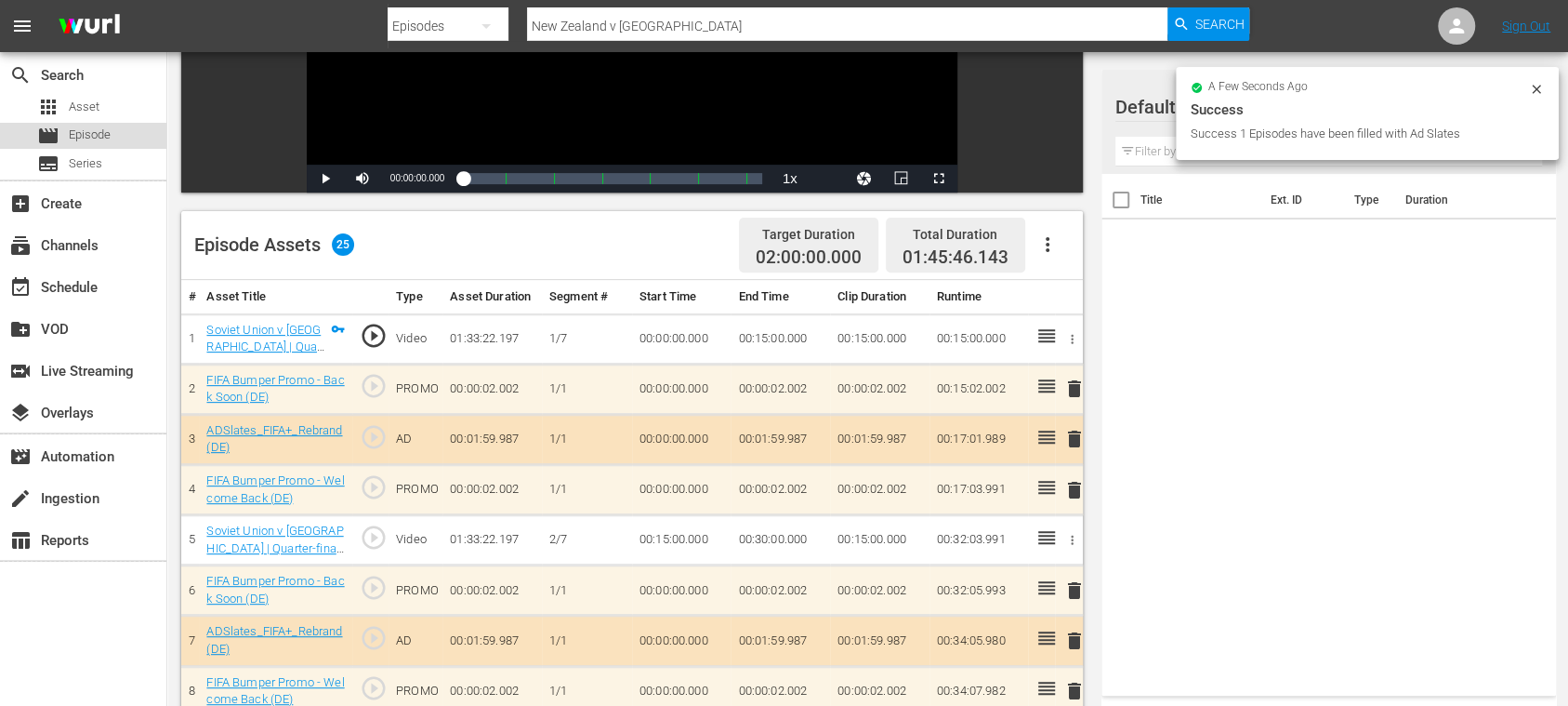
click at [95, 135] on span "Episode" at bounding box center [90, 135] width 41 height 19
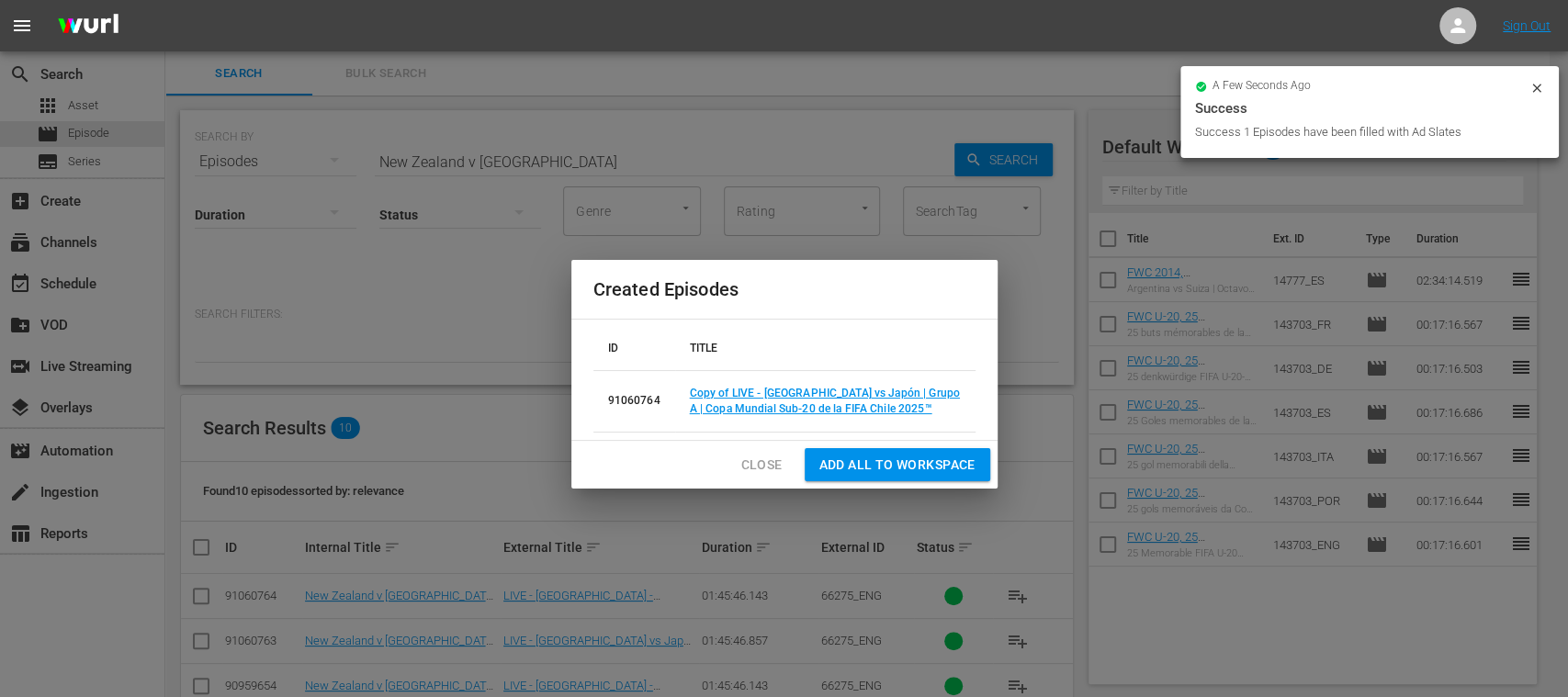
click at [781, 454] on span "Close" at bounding box center [762, 464] width 41 height 23
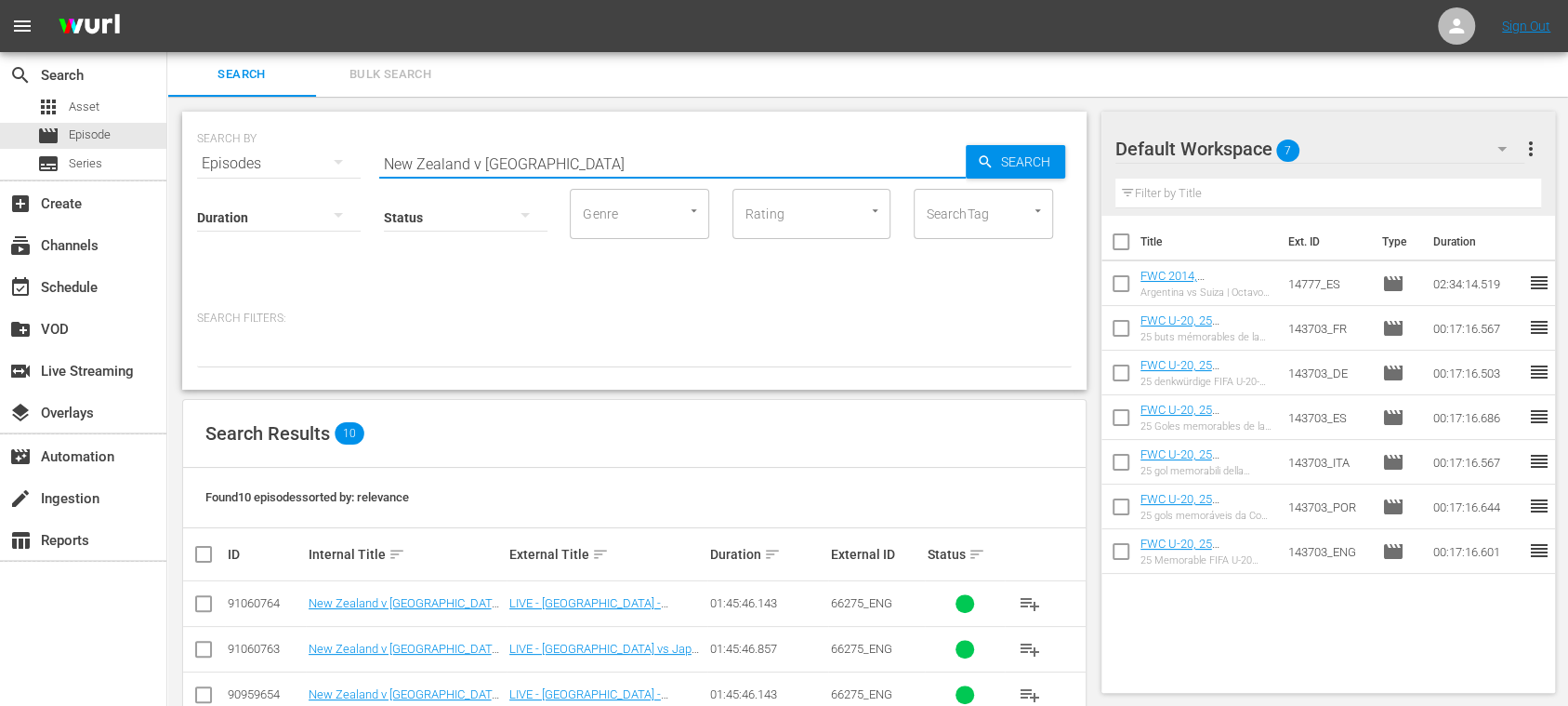
drag, startPoint x: 531, startPoint y: 160, endPoint x: 271, endPoint y: 161, distance: 260.0
click at [232, 155] on div "SEARCH BY Search By Episodes Search ID, Title, Description, Keywords, or Catego…" at bounding box center [634, 152] width 874 height 67
paste input "Spain vs Brazil"
click at [437, 162] on input "Spain vs Brazil" at bounding box center [673, 163] width 587 height 44
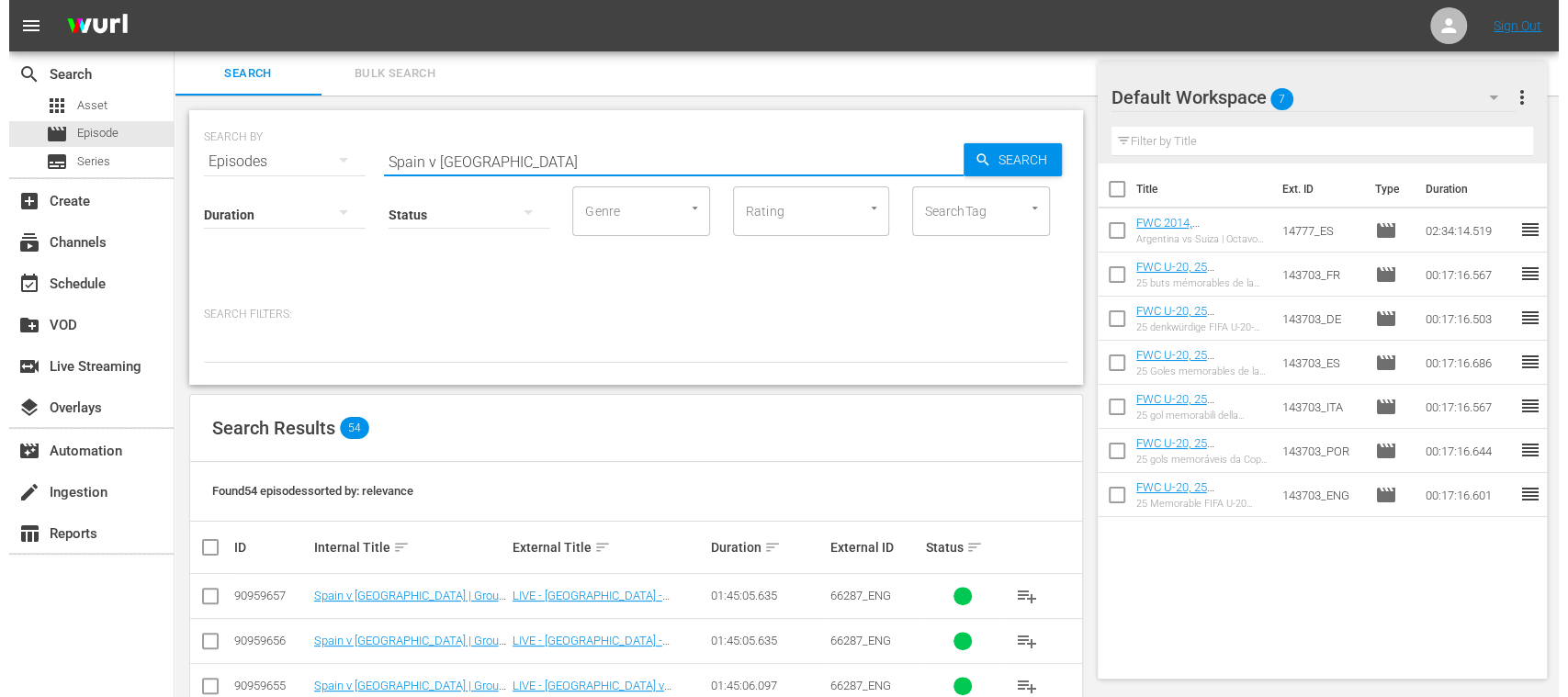
scroll to position [327, 0]
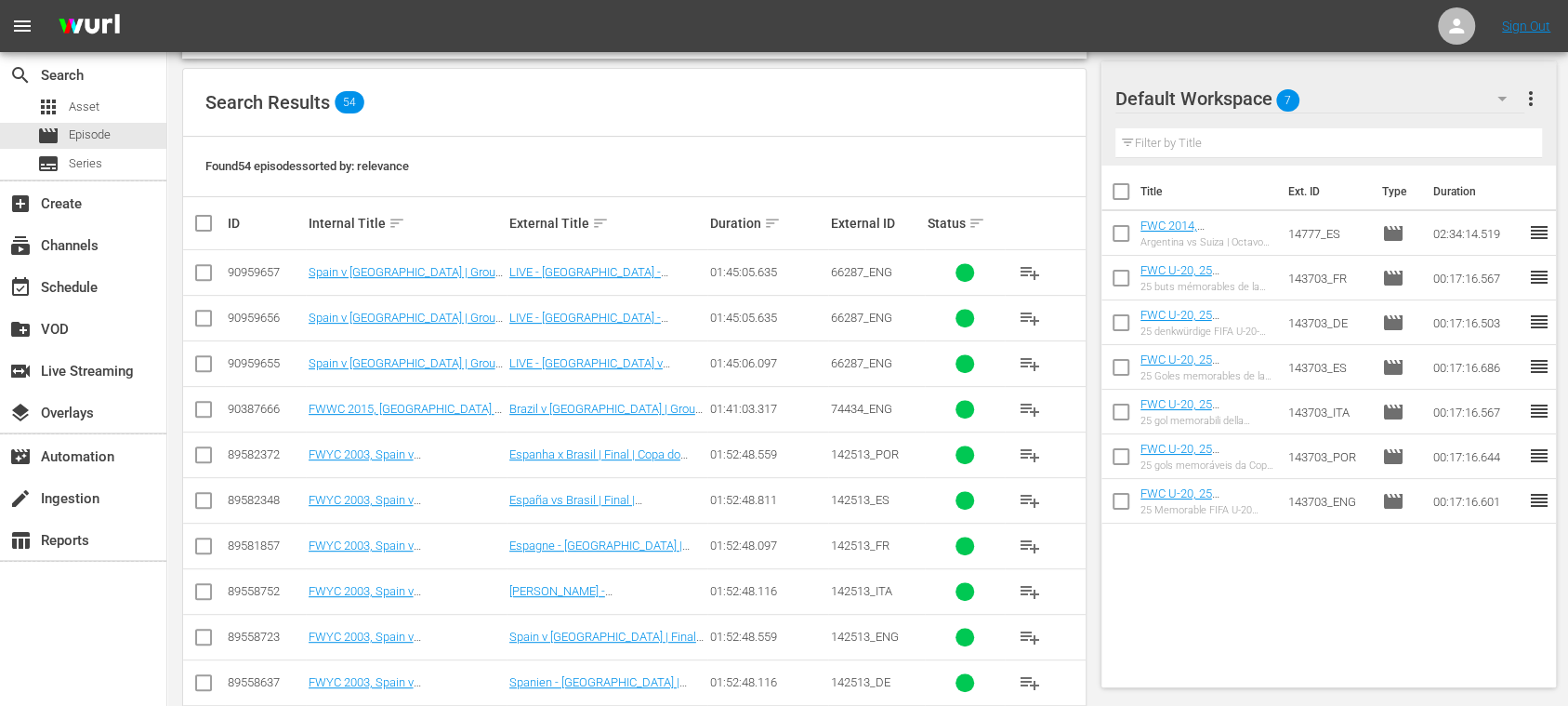
click at [204, 364] on input "checkbox" at bounding box center [204, 368] width 23 height 23
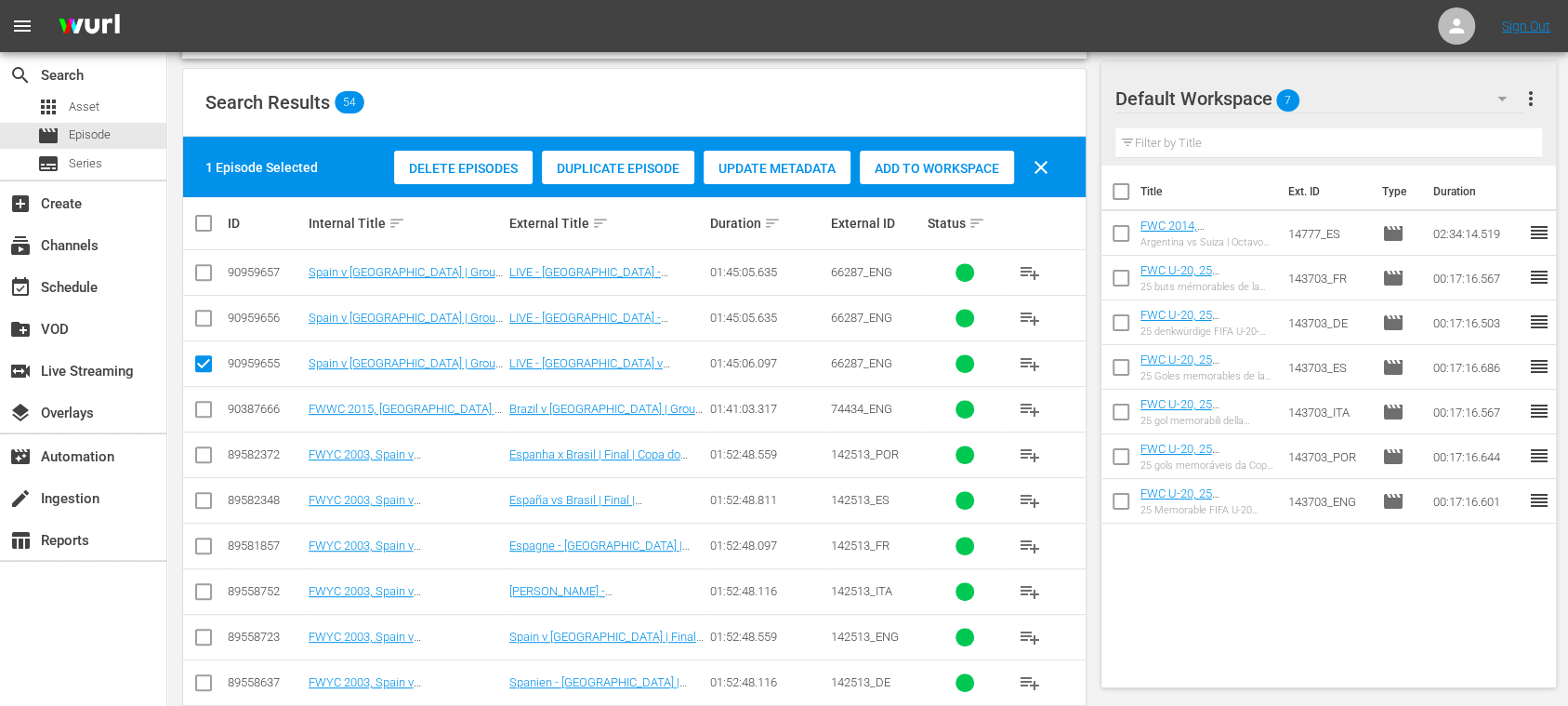
click at [623, 168] on span "Duplicate Episode" at bounding box center [618, 169] width 153 height 15
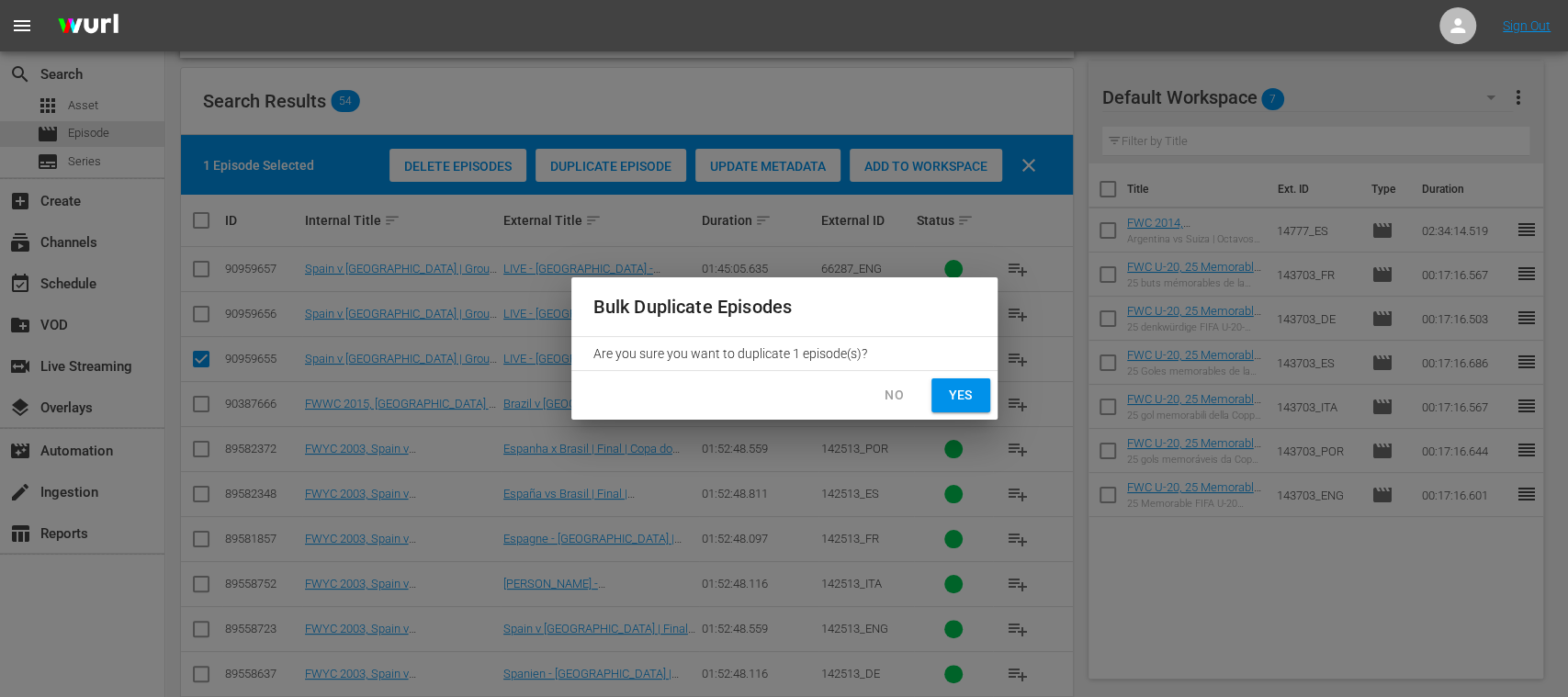
click at [958, 395] on span "Yes" at bounding box center [961, 395] width 30 height 23
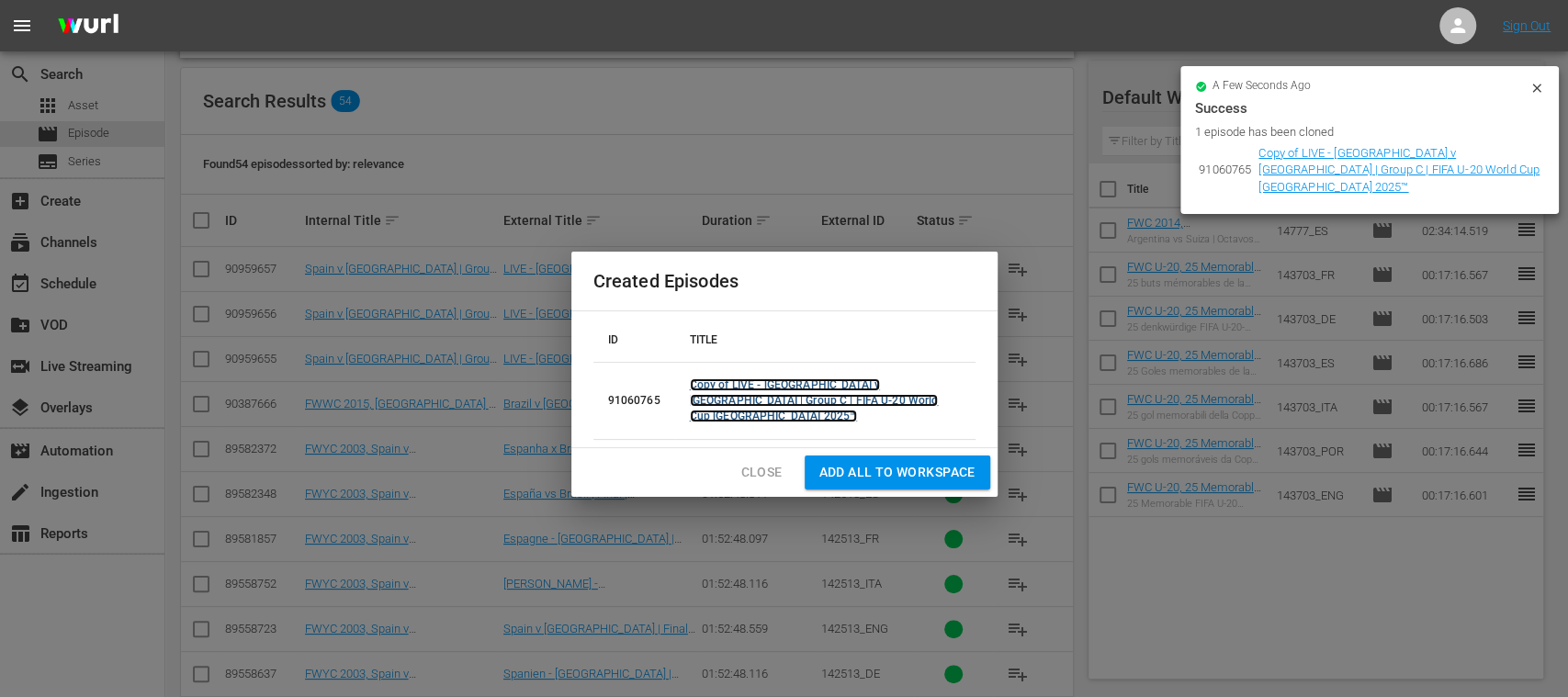
click at [775, 402] on link "Copy of LIVE - Spain v Brazil | Group C | FIFA U-20 World Cup Chile 2025™" at bounding box center [814, 400] width 249 height 44
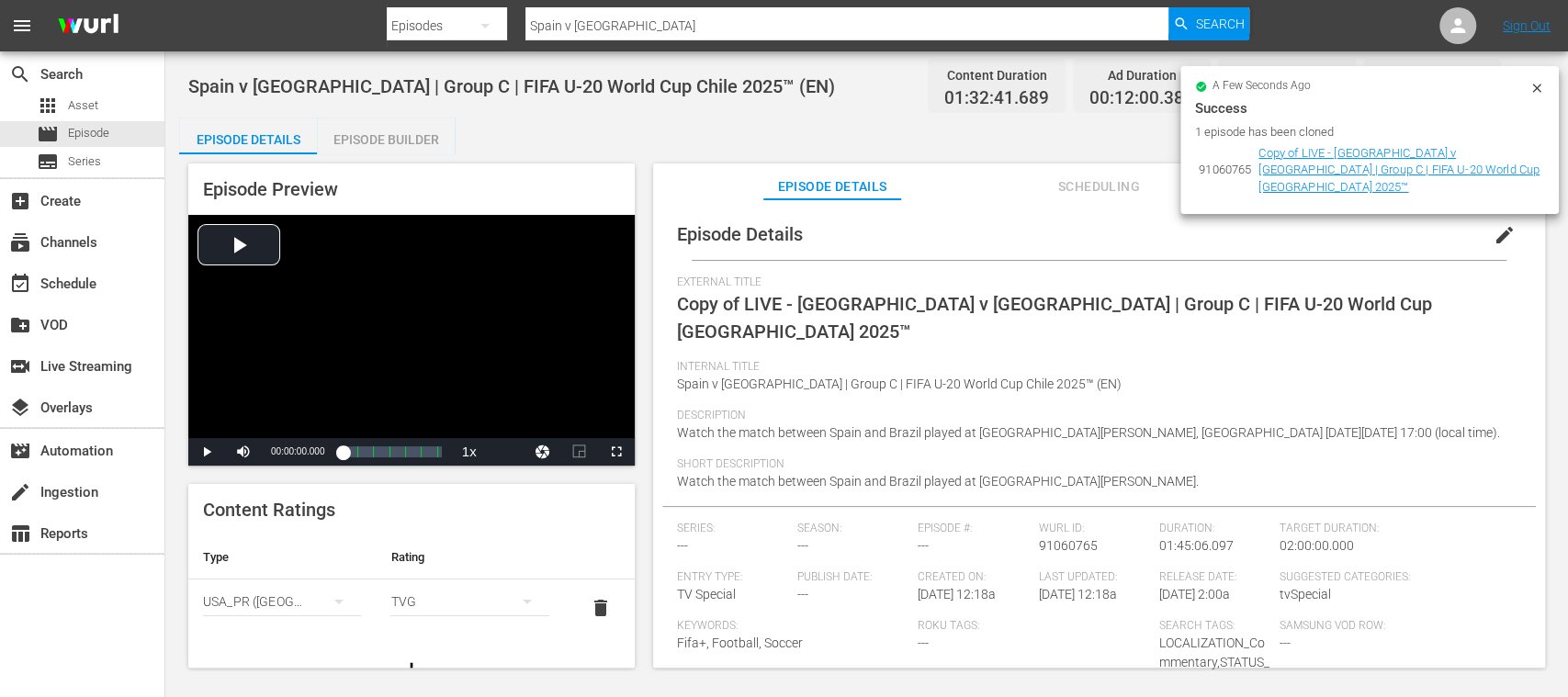
click at [1538, 83] on icon at bounding box center [1537, 88] width 15 height 15
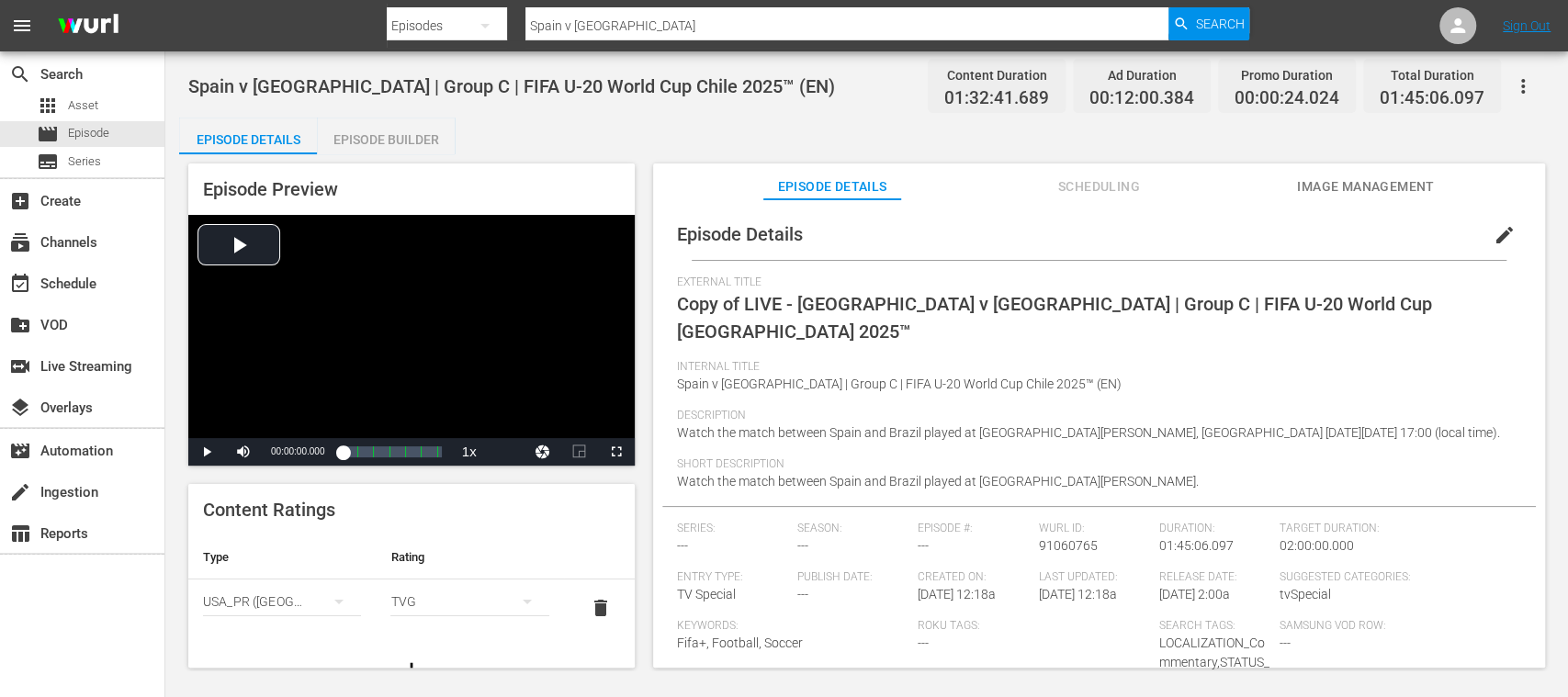
click at [1495, 239] on span "edit" at bounding box center [1505, 235] width 22 height 22
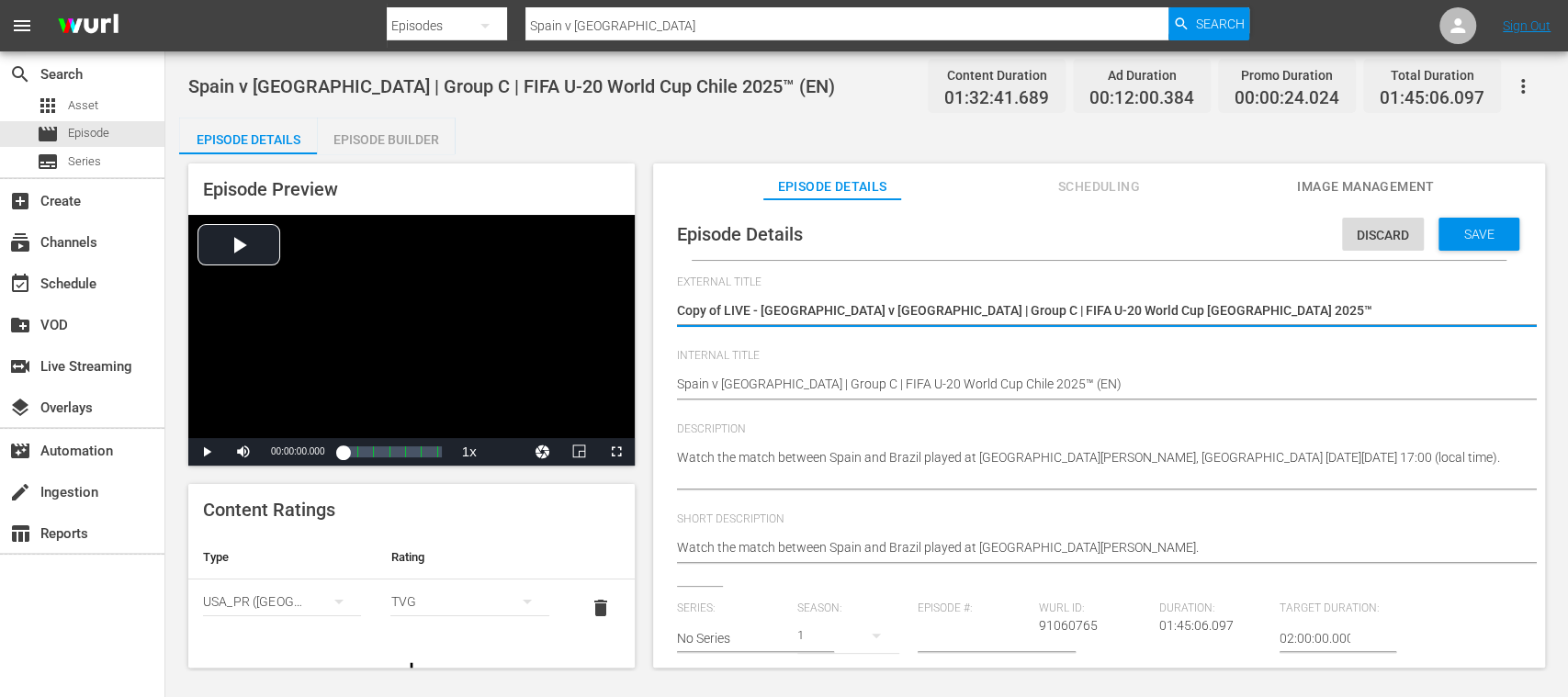
click at [726, 311] on textarea "Copy of LIVE - Spain v Brazil | Group C | FIFA U-20 World Cup Chile 2025™" at bounding box center [1094, 313] width 835 height 22
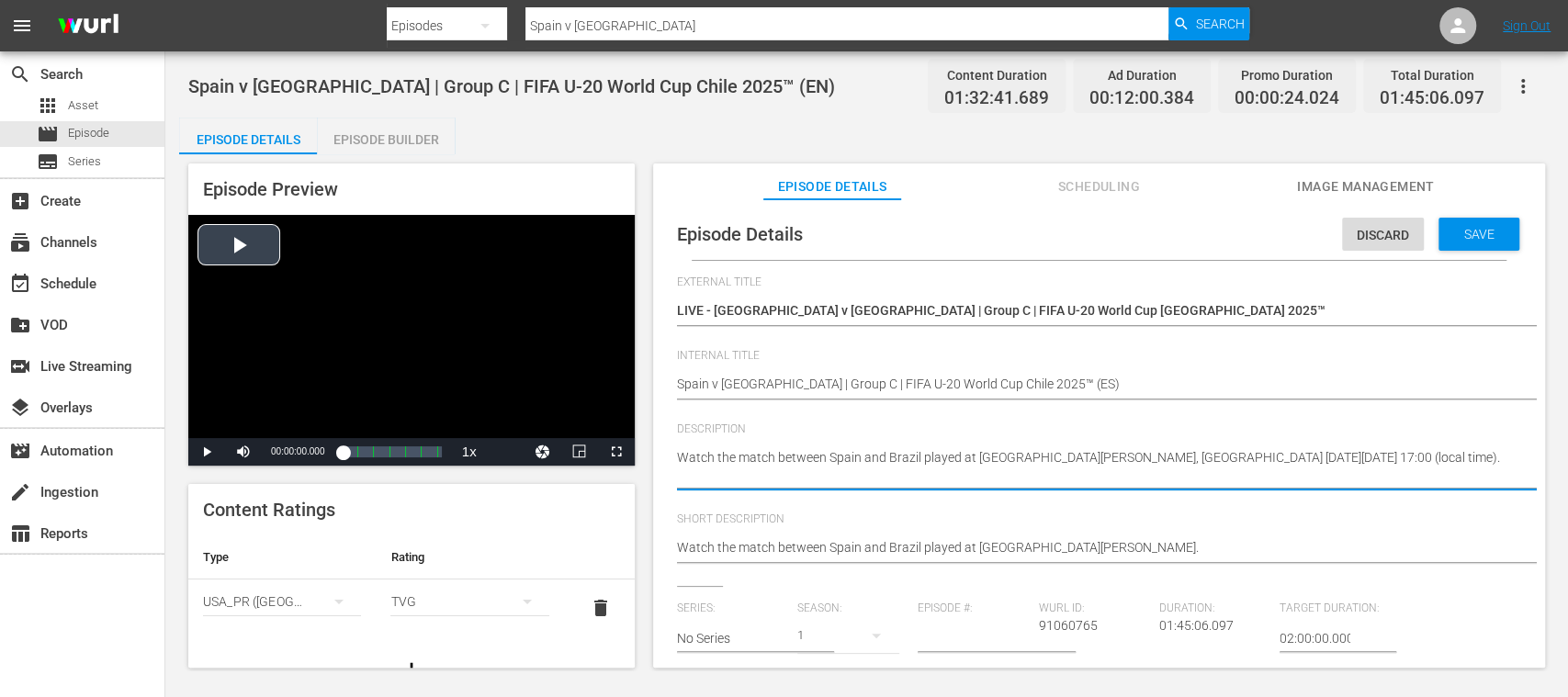
drag, startPoint x: 803, startPoint y: 471, endPoint x: 581, endPoint y: 411, distance: 230.0
paste textarea "Vea el partido entre España y Brasil jugado en el Estadio Nacional Julio Martín…"
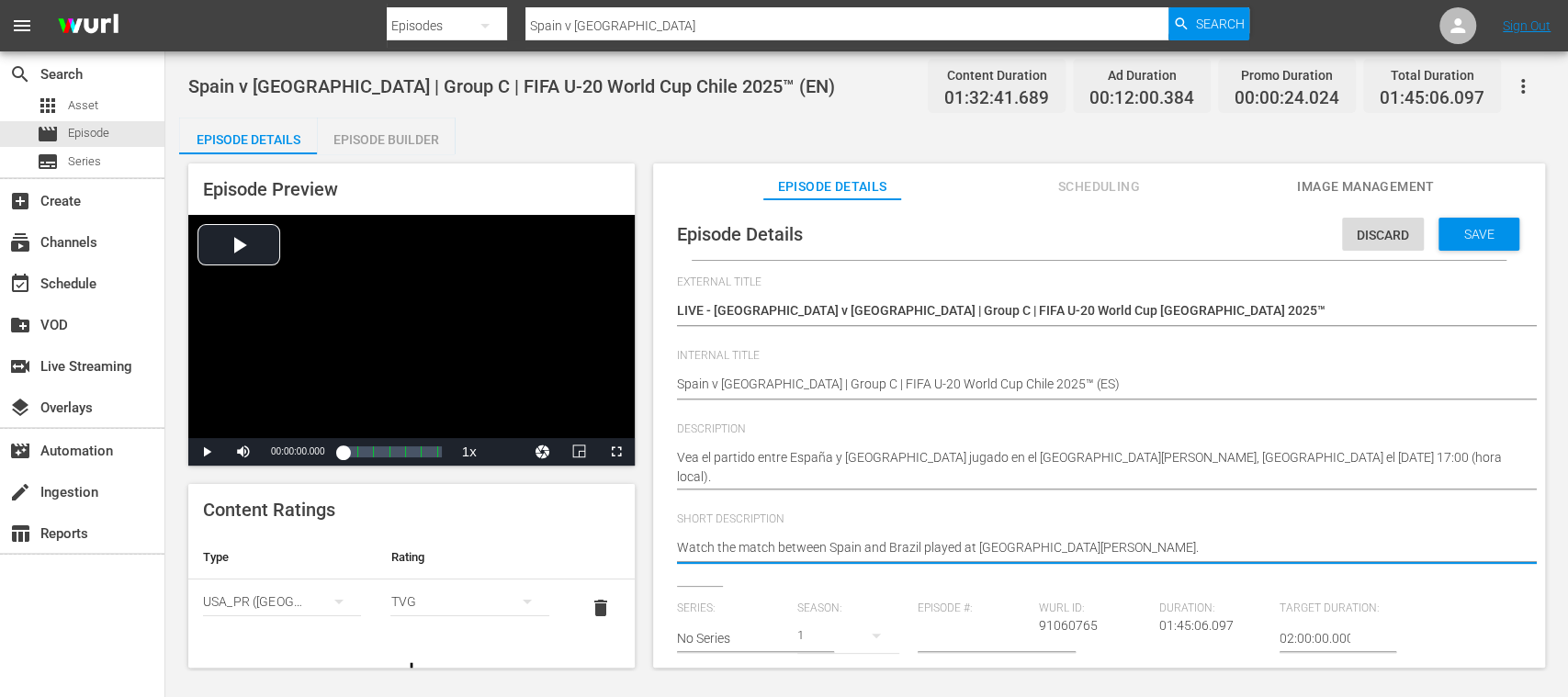
drag, startPoint x: 1243, startPoint y: 547, endPoint x: 379, endPoint y: 504, distance: 865.1
paste textarea "Vea el partido entre España y Brasil jugado en el Estadio Nacional Julio Martín…"
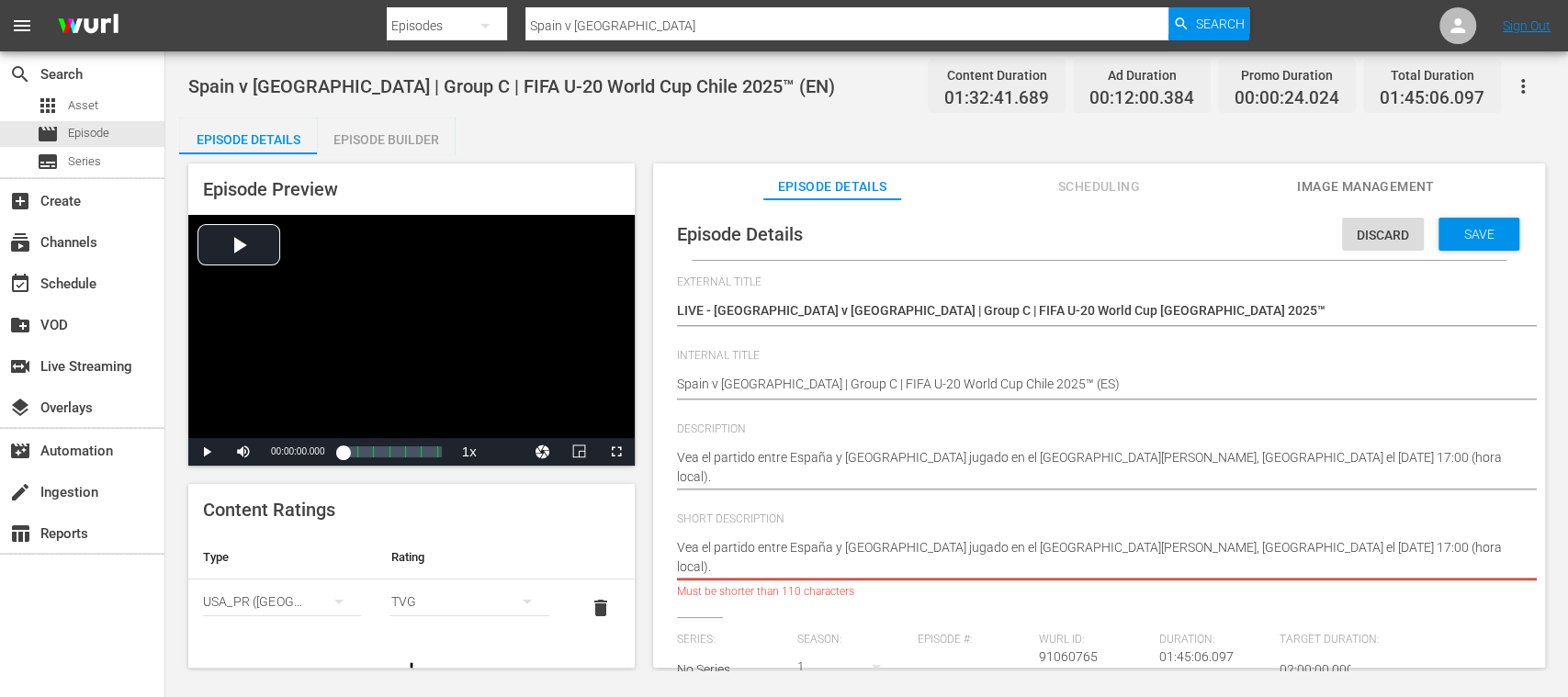
drag, startPoint x: 1240, startPoint y: 549, endPoint x: 1264, endPoint y: 586, distance: 44.1
click at [1264, 586] on div "Watch the match between Spain and Brazil played at Estadio Nacional Julio Martí…" at bounding box center [1094, 556] width 835 height 60
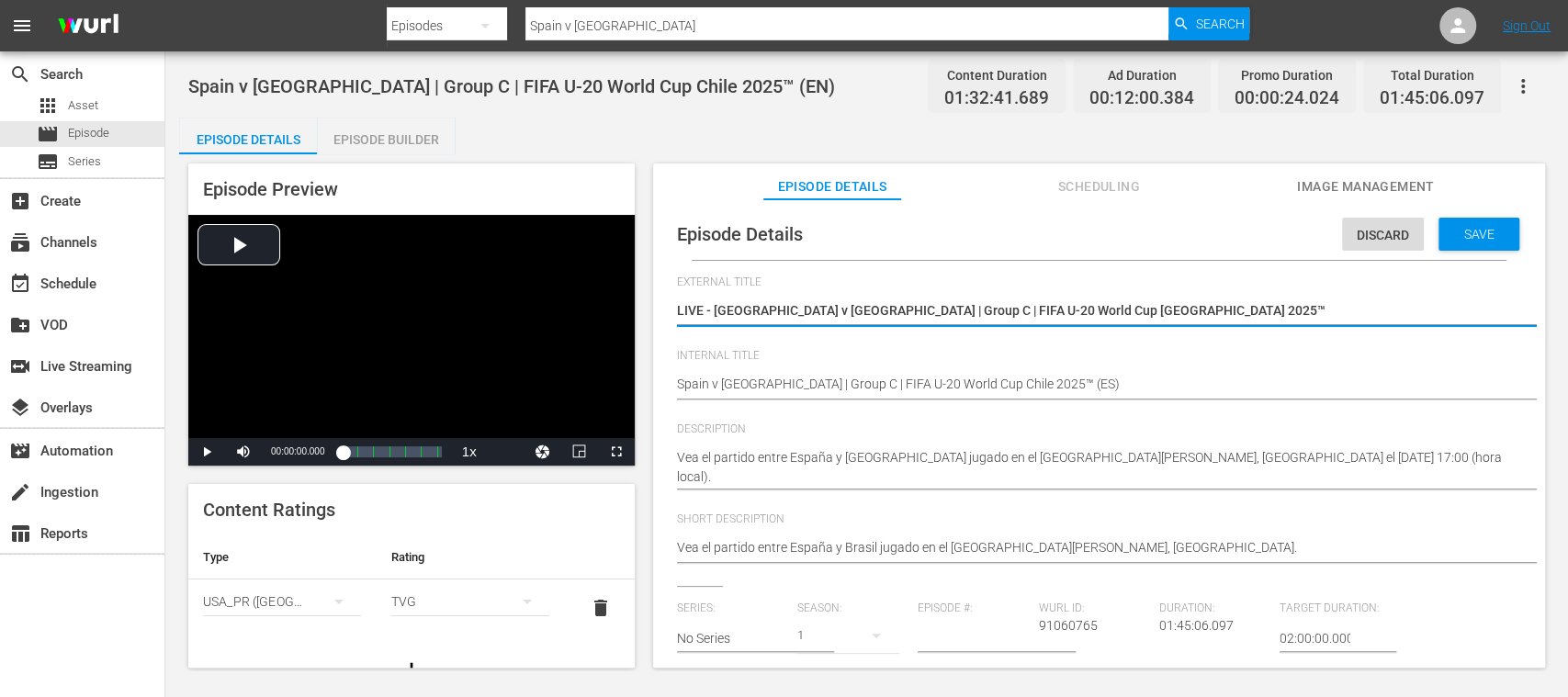
drag, startPoint x: 711, startPoint y: 315, endPoint x: 1158, endPoint y: 328, distance: 447.2
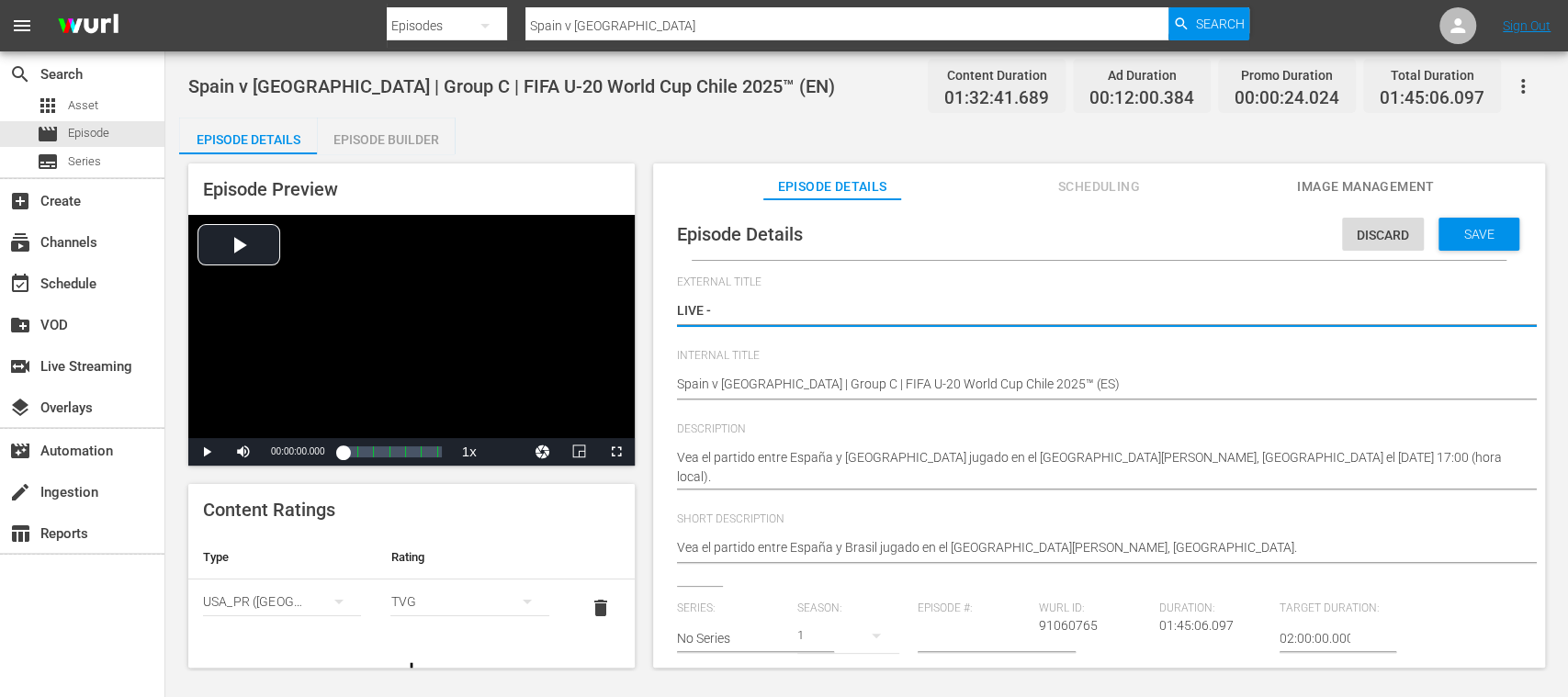
paste textarea "España vs Brasil | Grupo C | Copa Mundial Sub-20 de la FIFA Chile 2025™"
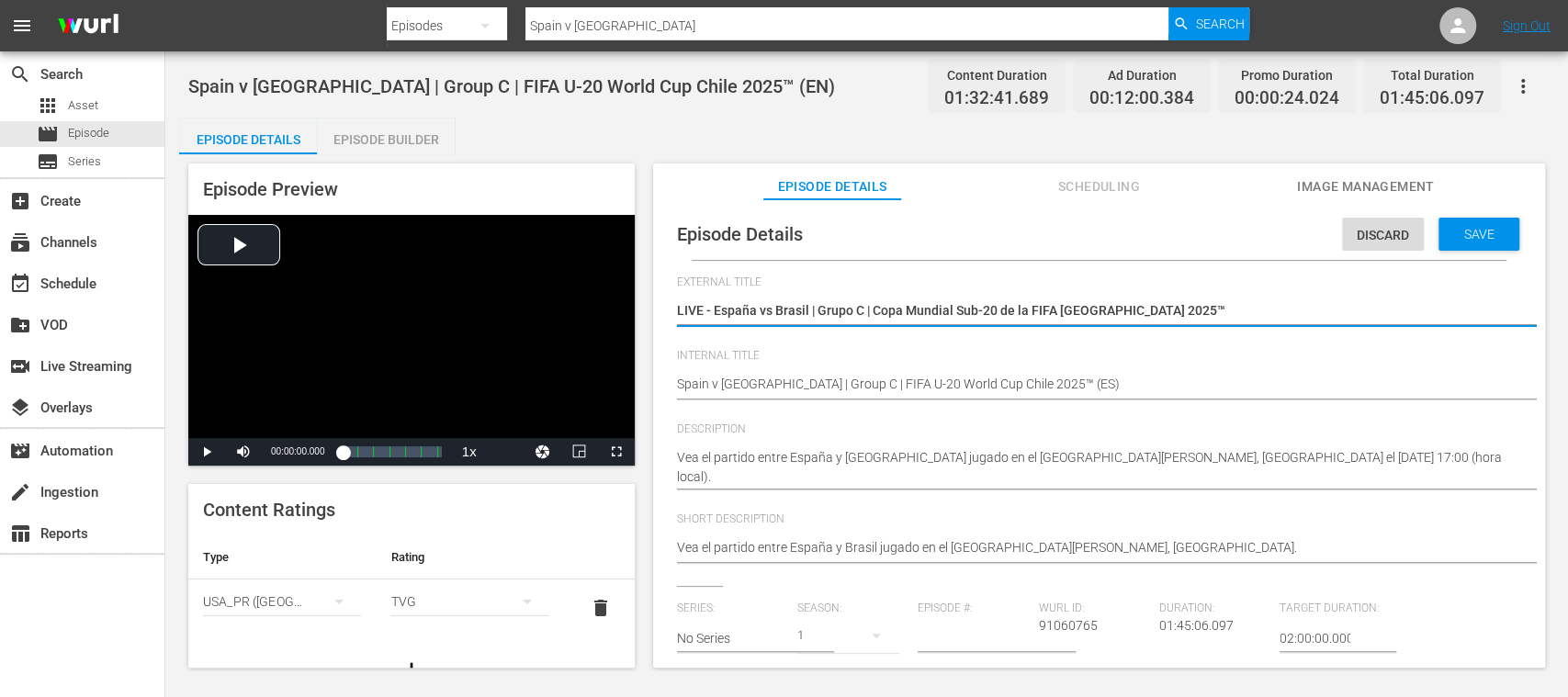
click at [329, 596] on icon "simple table" at bounding box center [339, 601] width 22 height 22
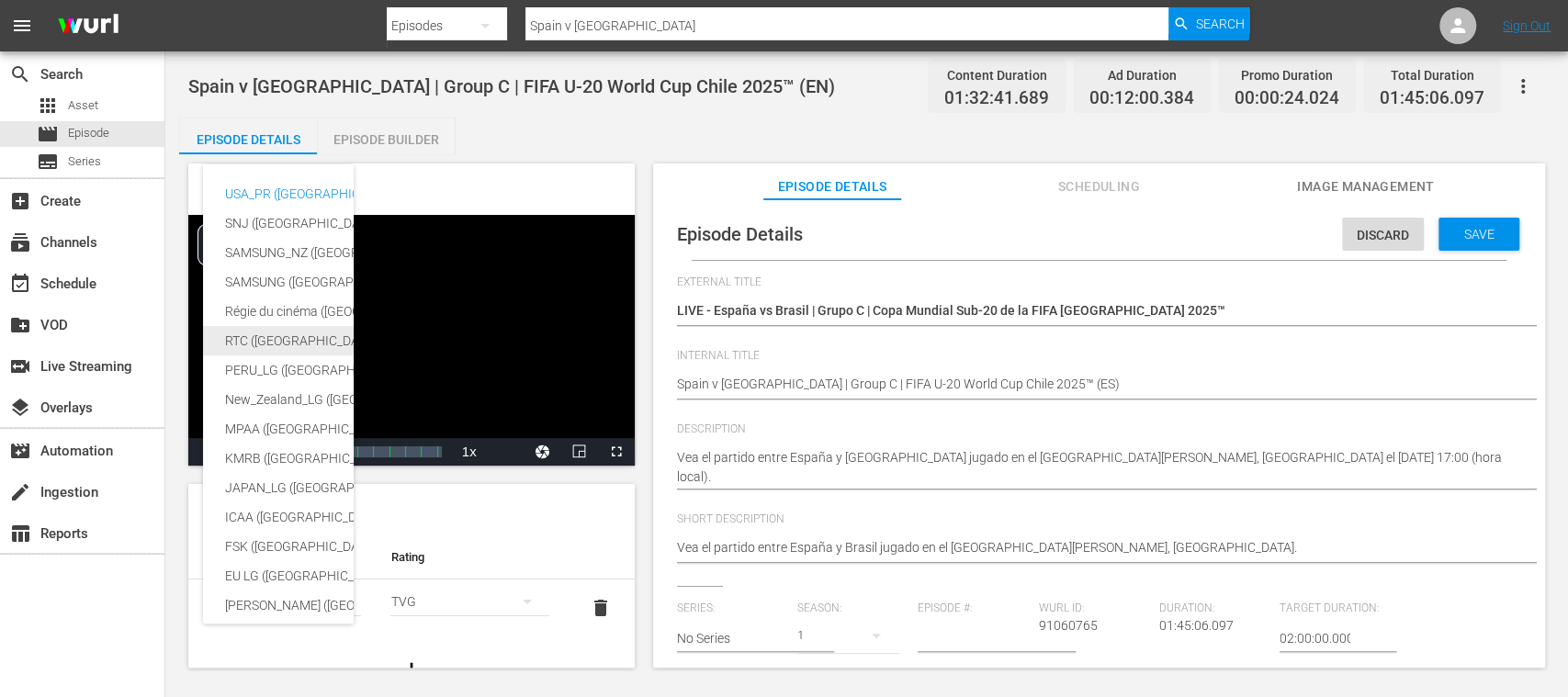
click at [259, 336] on div "RTC (Mexico)" at bounding box center [451, 341] width 451 height 30
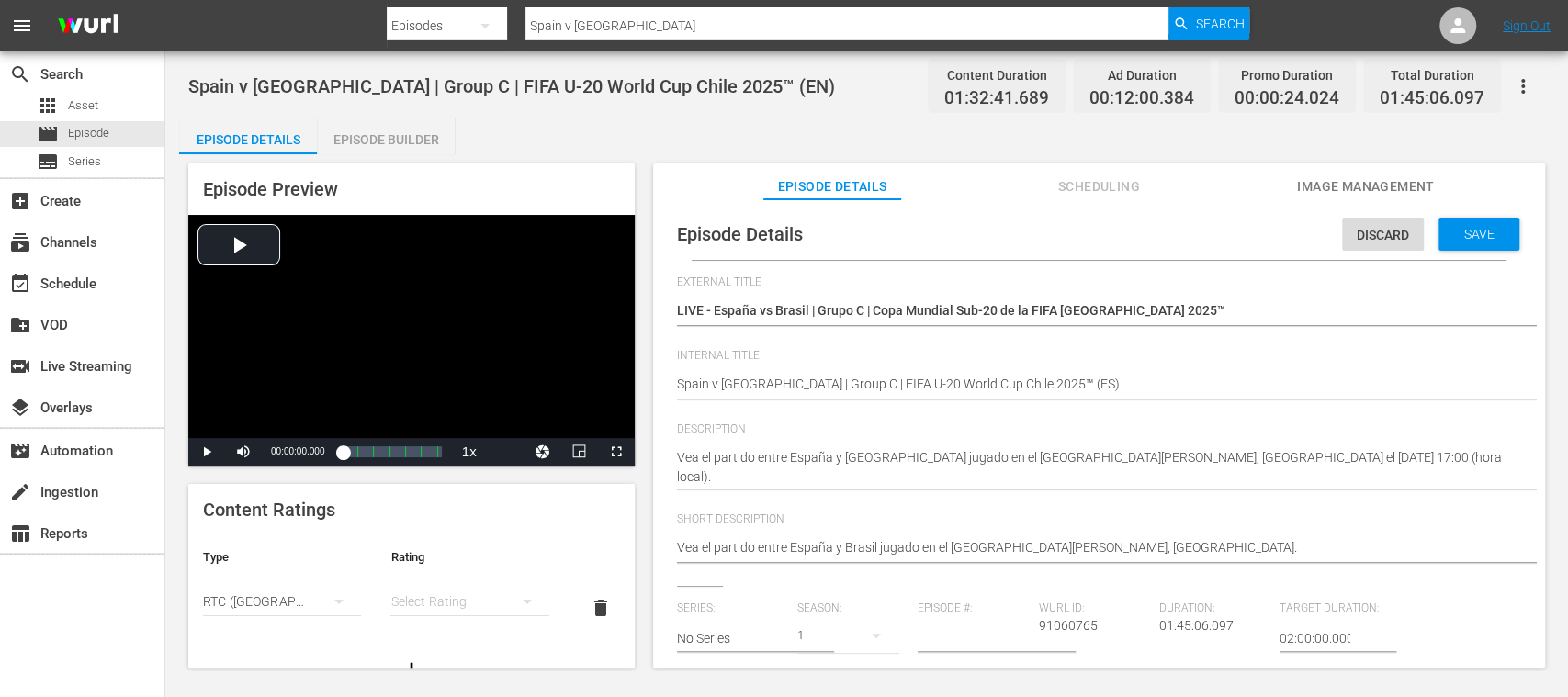
click at [411, 592] on div "simple table" at bounding box center [469, 601] width 158 height 51
click at [423, 477] on div "A" at bounding box center [458, 476] width 106 height 30
click at [1480, 235] on span "Save" at bounding box center [1480, 235] width 60 height 15
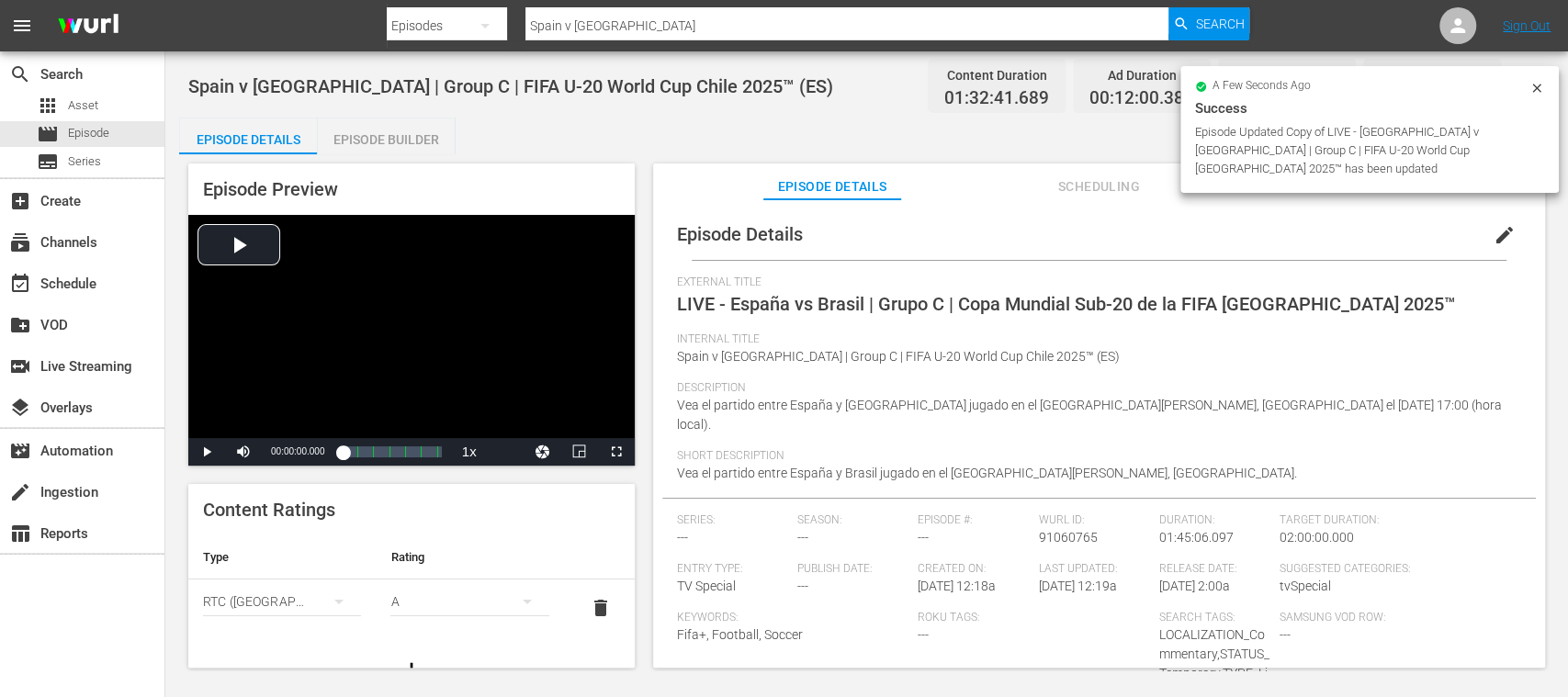
click at [1495, 237] on span "edit" at bounding box center [1505, 235] width 22 height 22
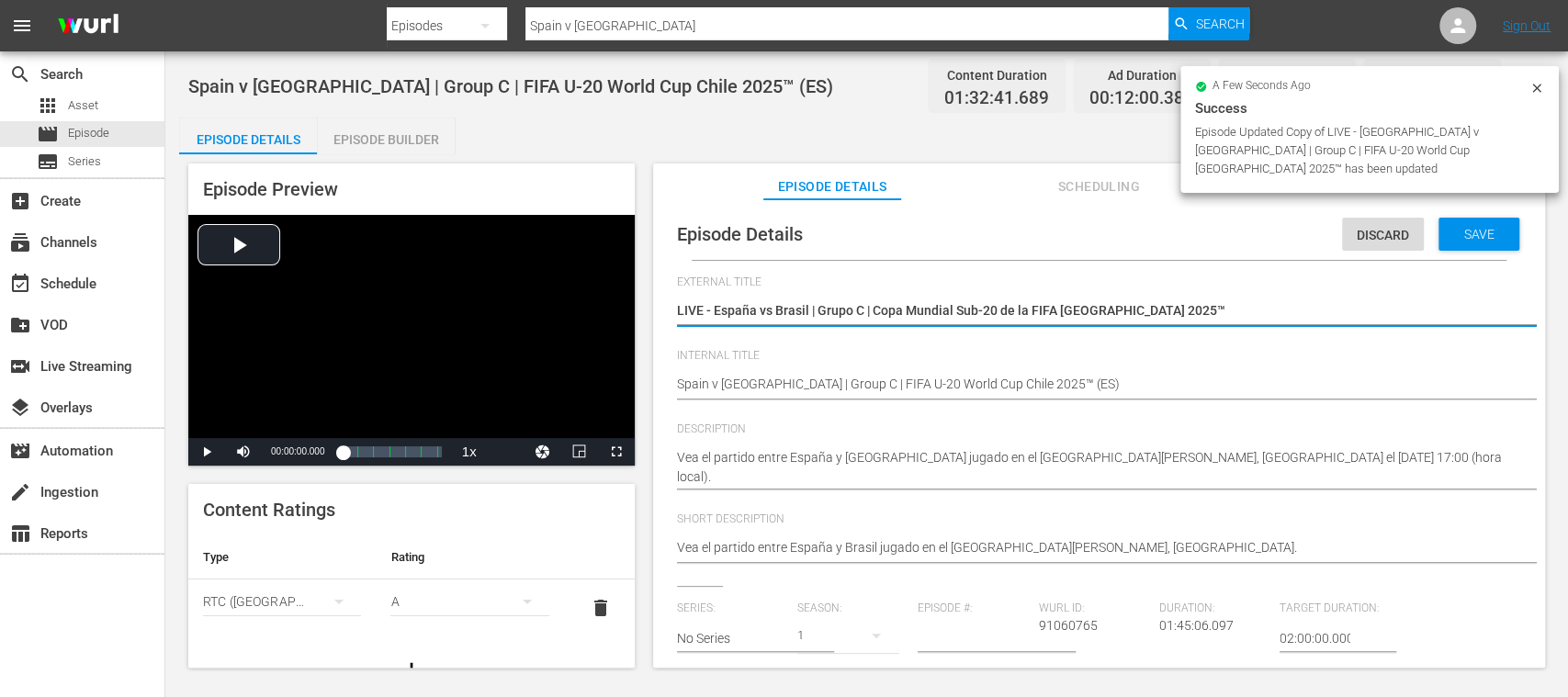
scroll to position [326, 0]
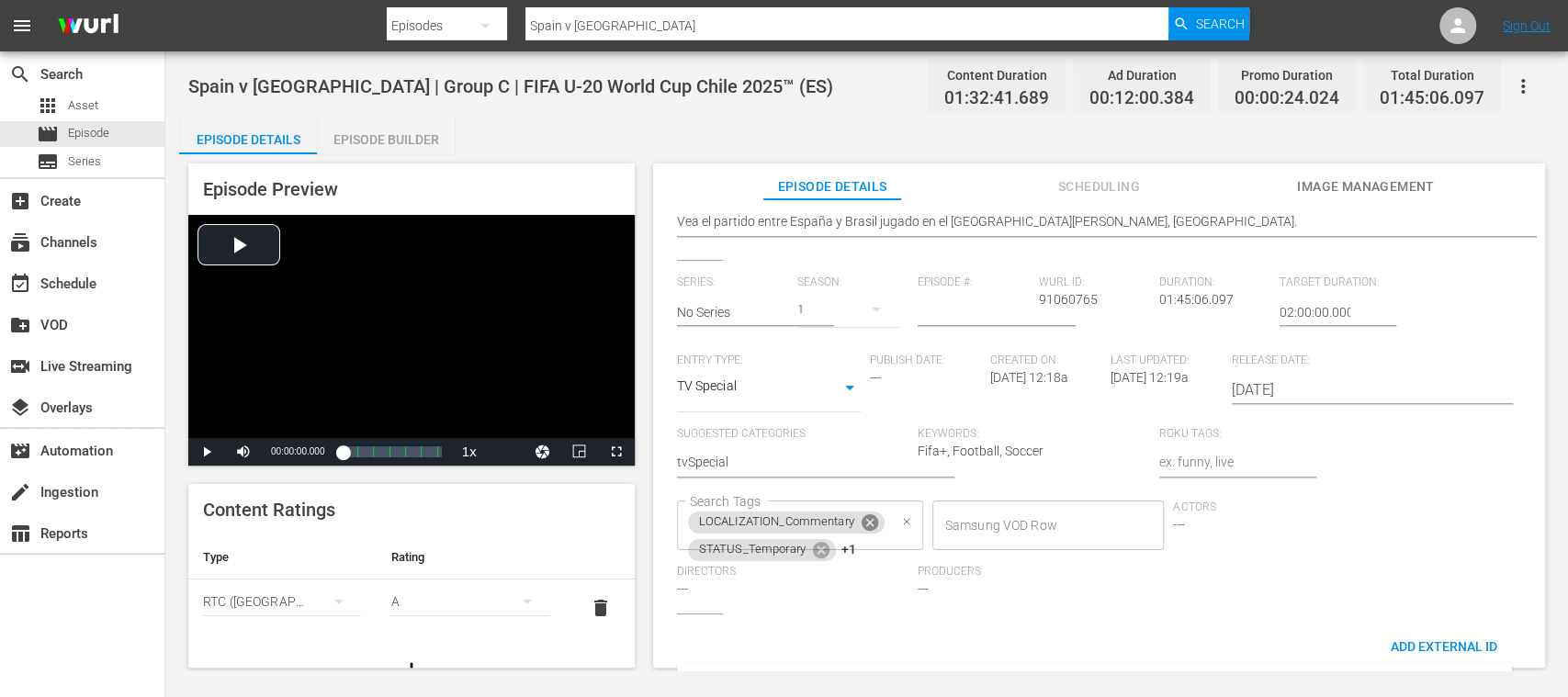
click at [874, 523] on icon at bounding box center [870, 523] width 17 height 17
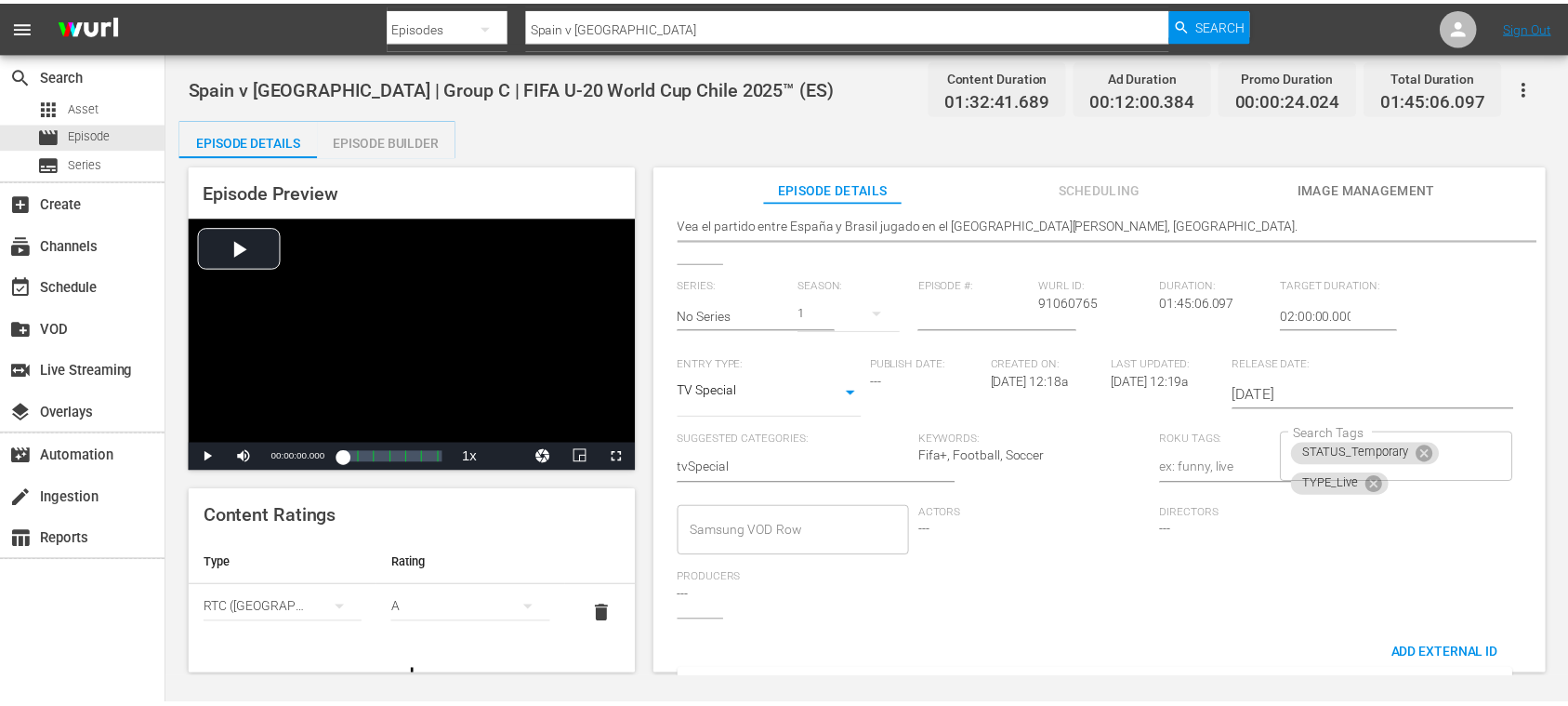
scroll to position [0, 0]
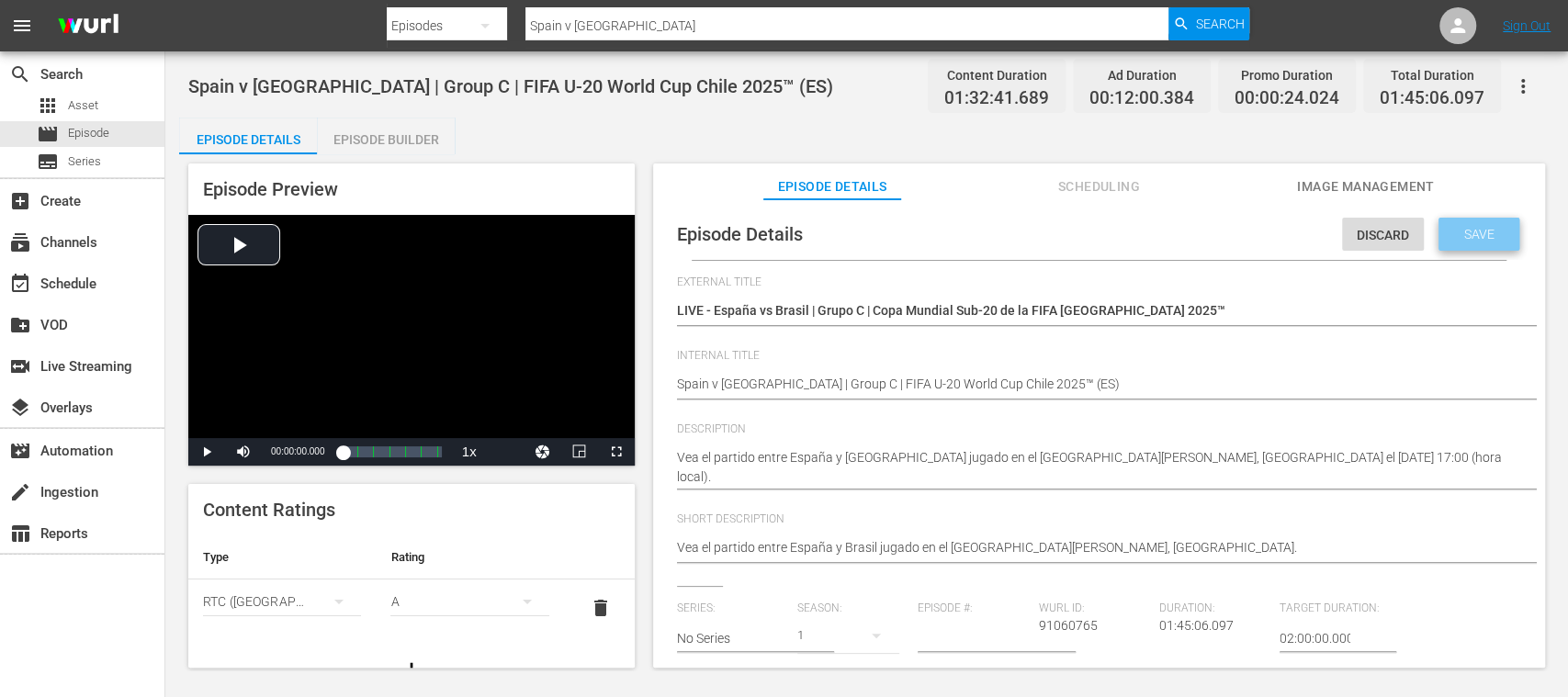
click at [1477, 241] on span "Save" at bounding box center [1480, 235] width 60 height 15
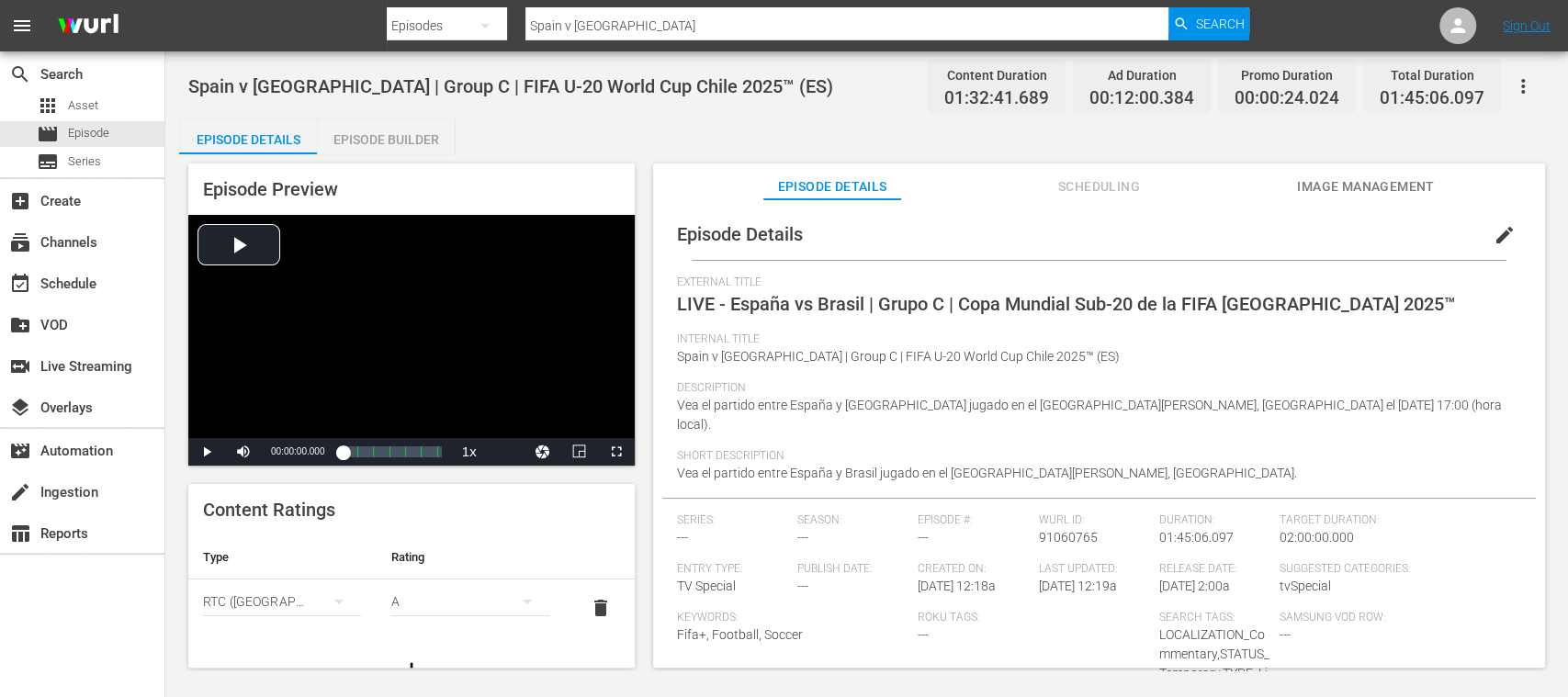
click at [435, 135] on div "Episode Builder" at bounding box center [385, 139] width 138 height 44
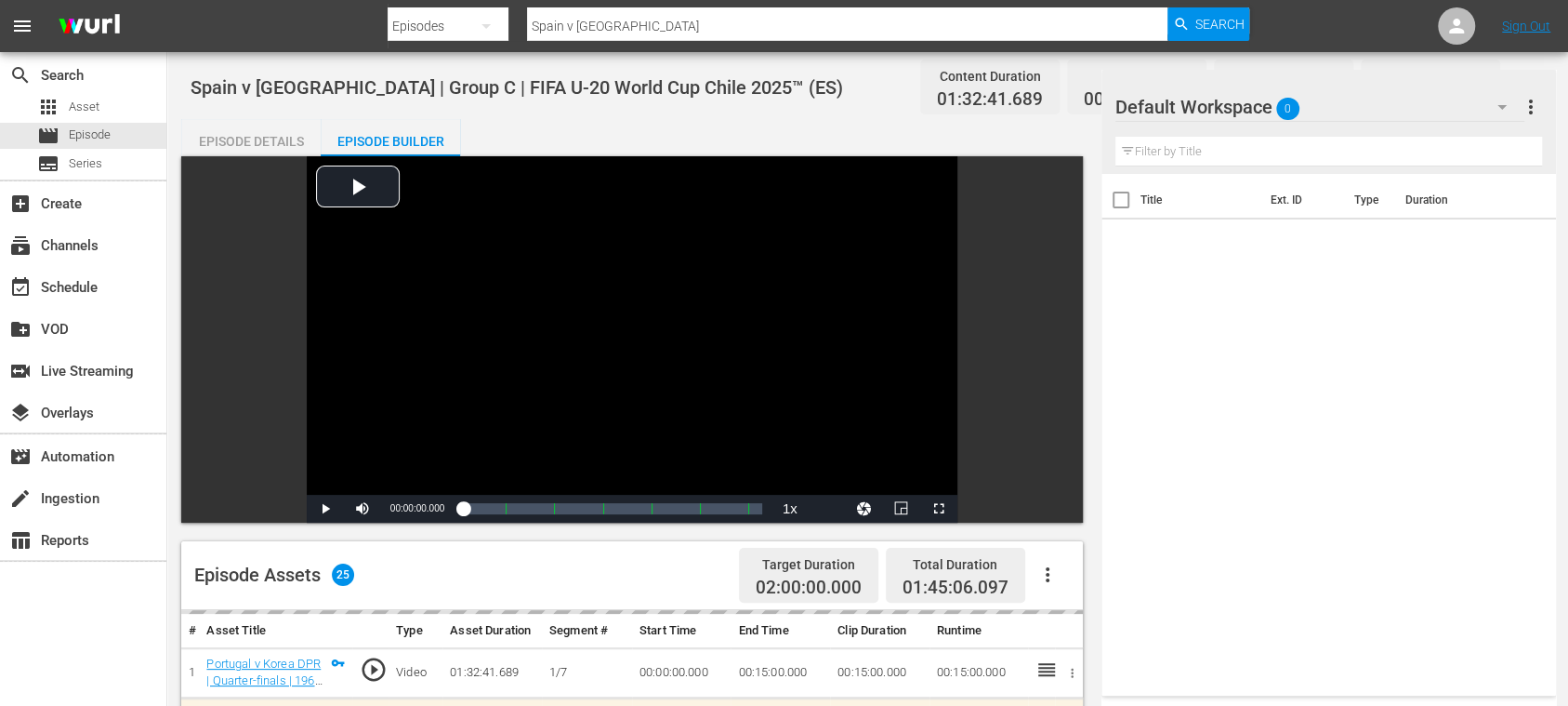
scroll to position [330, 0]
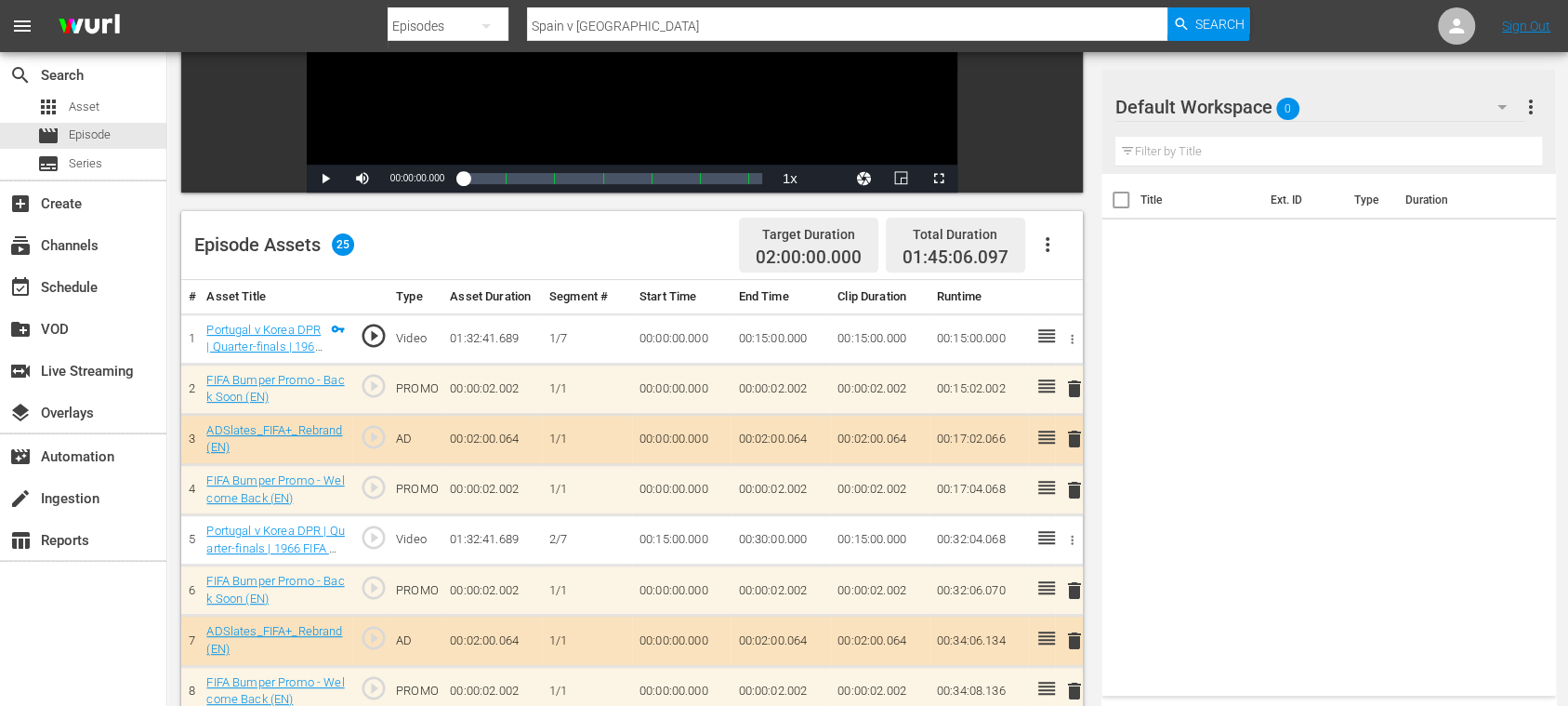
click at [1048, 245] on icon "button" at bounding box center [1048, 245] width 23 height 23
click at [1056, 302] on div "Clear Ads" at bounding box center [1102, 296] width 126 height 44
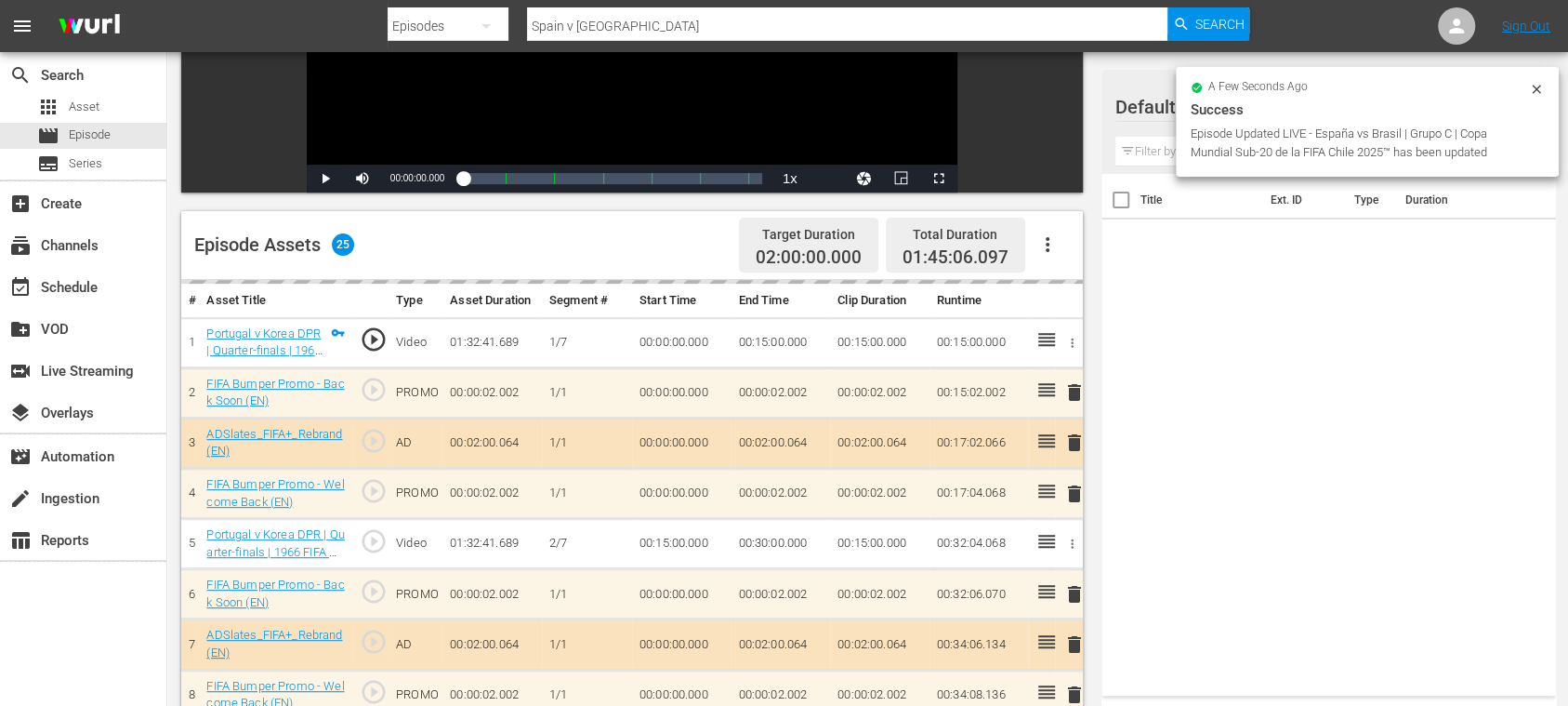
click at [1048, 245] on icon "button" at bounding box center [1048, 245] width 4 height 15
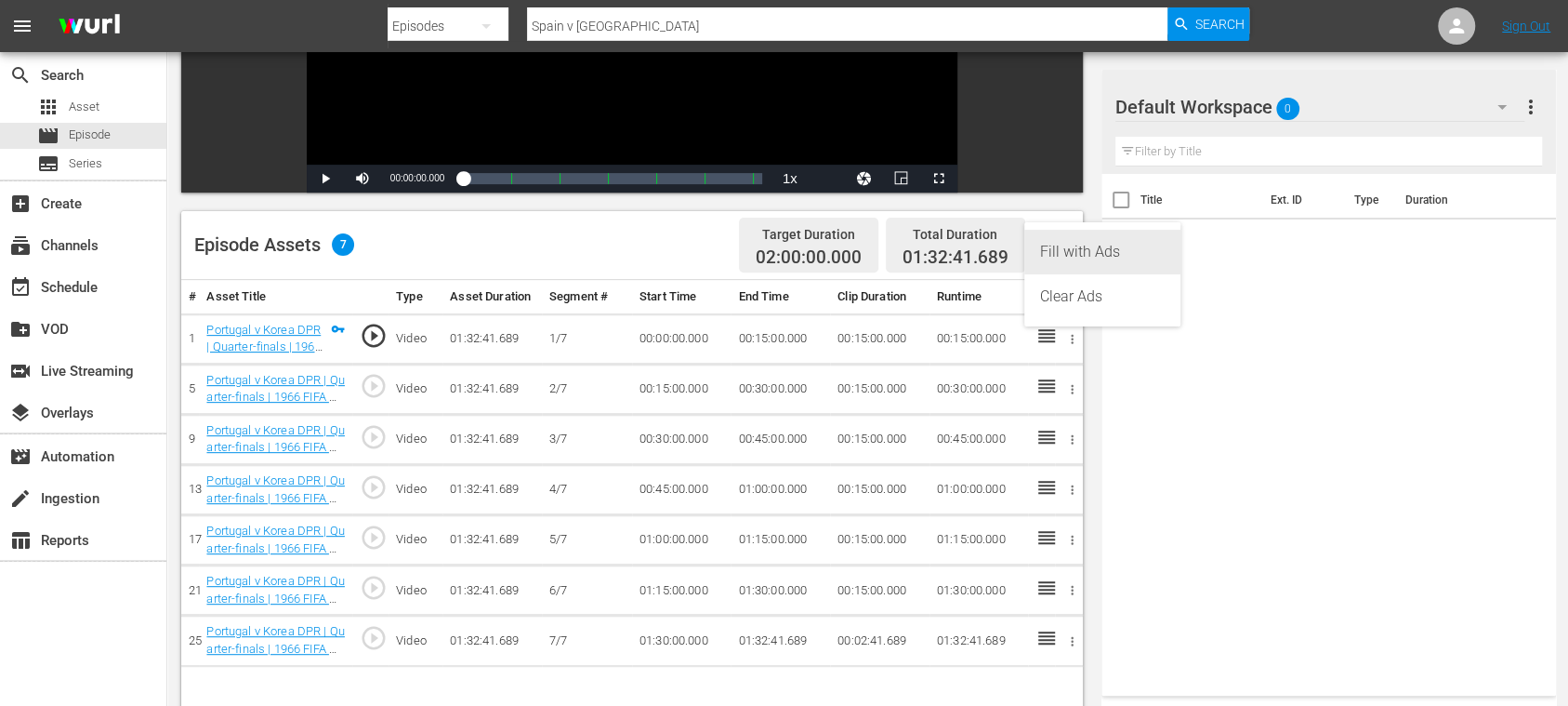
click at [1086, 254] on div "Fill with Ads" at bounding box center [1102, 252] width 126 height 44
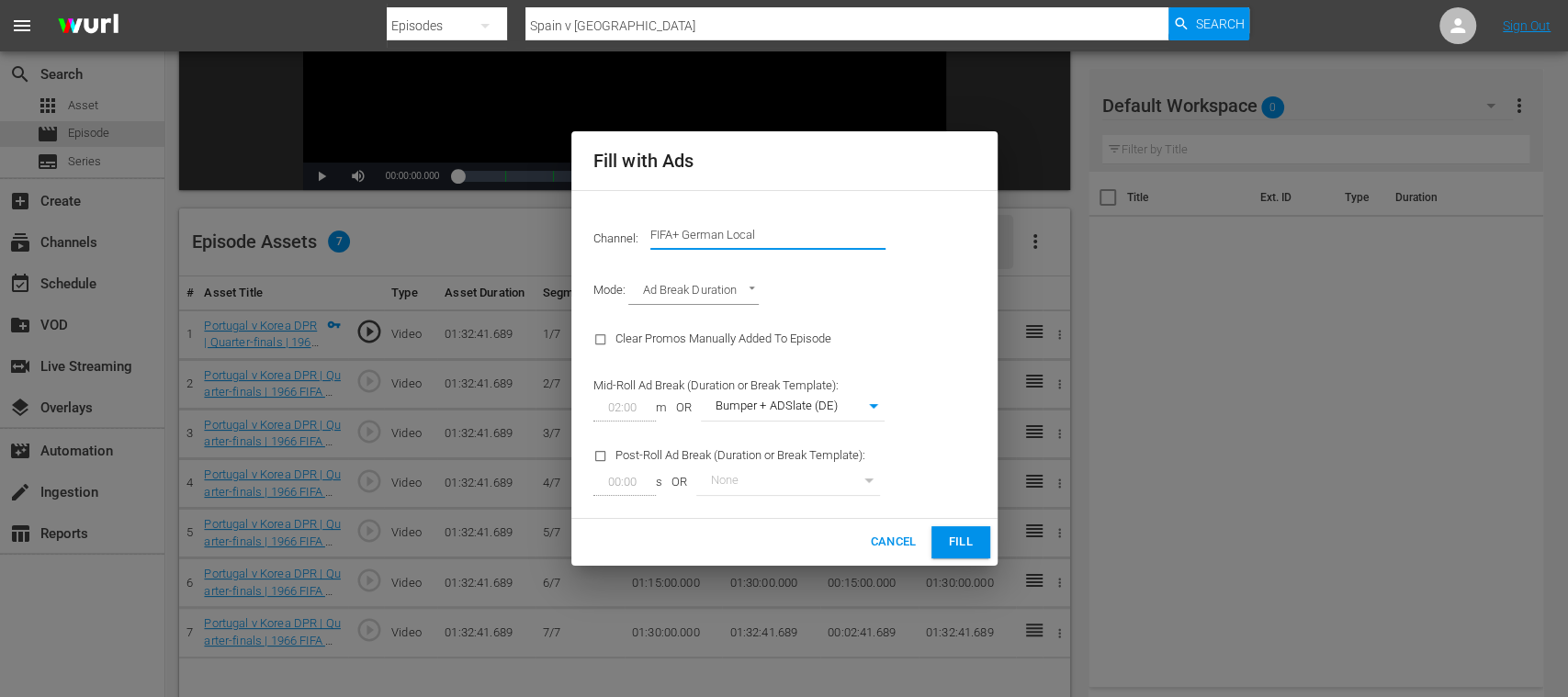
drag, startPoint x: 683, startPoint y: 237, endPoint x: 968, endPoint y: 243, distance: 285.1
click at [948, 239] on div "Channel: Channel Title FIFA+ German Local" at bounding box center [785, 235] width 404 height 66
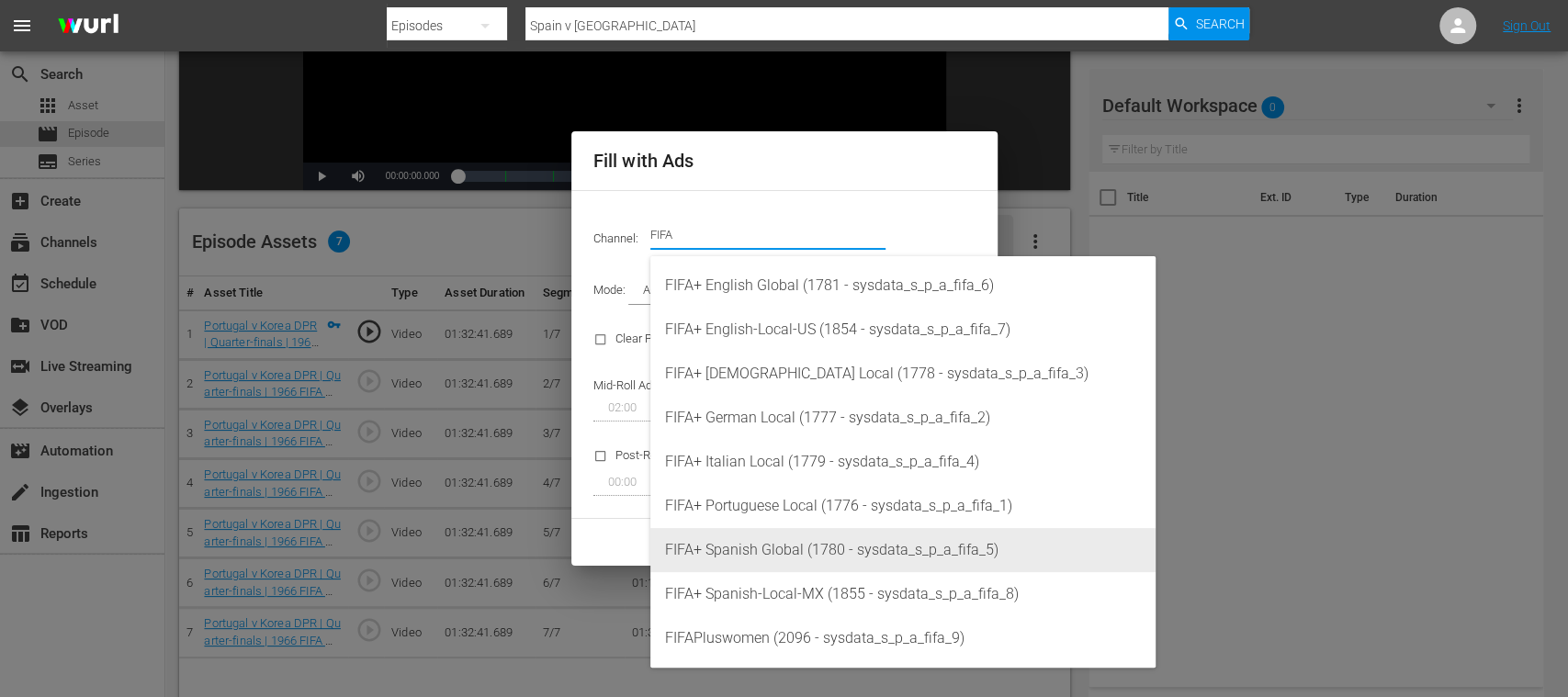
click at [804, 535] on div "FIFA+ Spanish Global (1780 - sysdata_s_p_a_fifa_5)" at bounding box center [902, 549] width 476 height 44
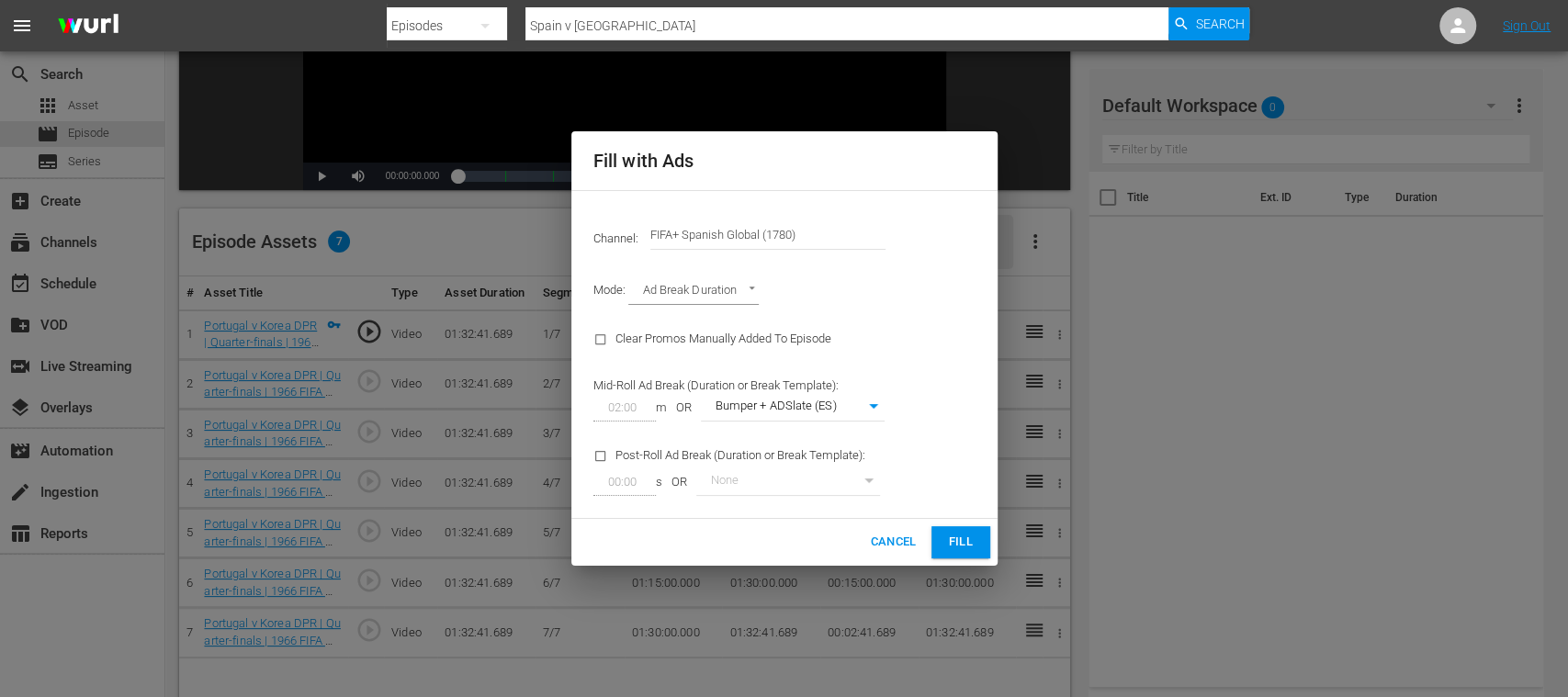
click at [956, 539] on span "Fill" at bounding box center [961, 542] width 30 height 21
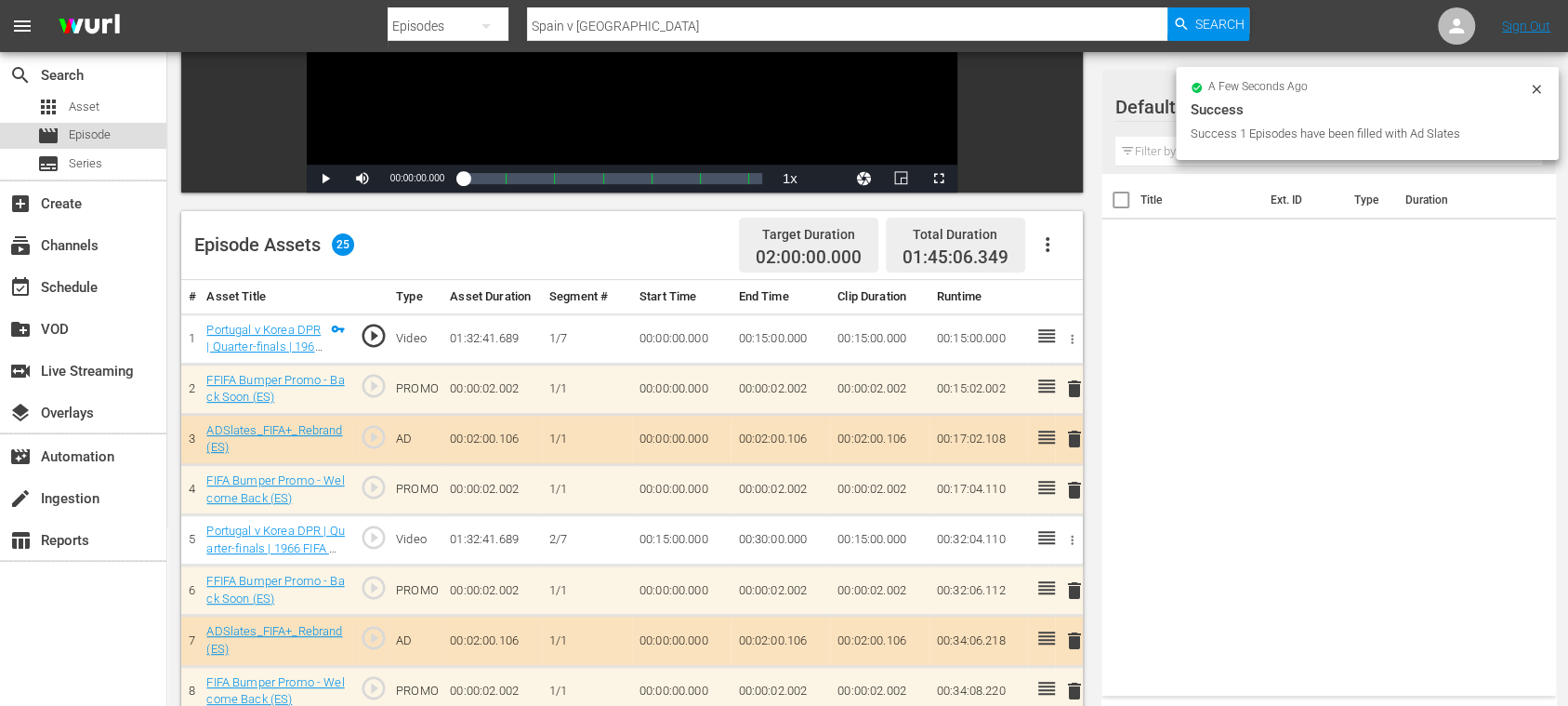
click at [88, 131] on span "Episode" at bounding box center [90, 135] width 41 height 19
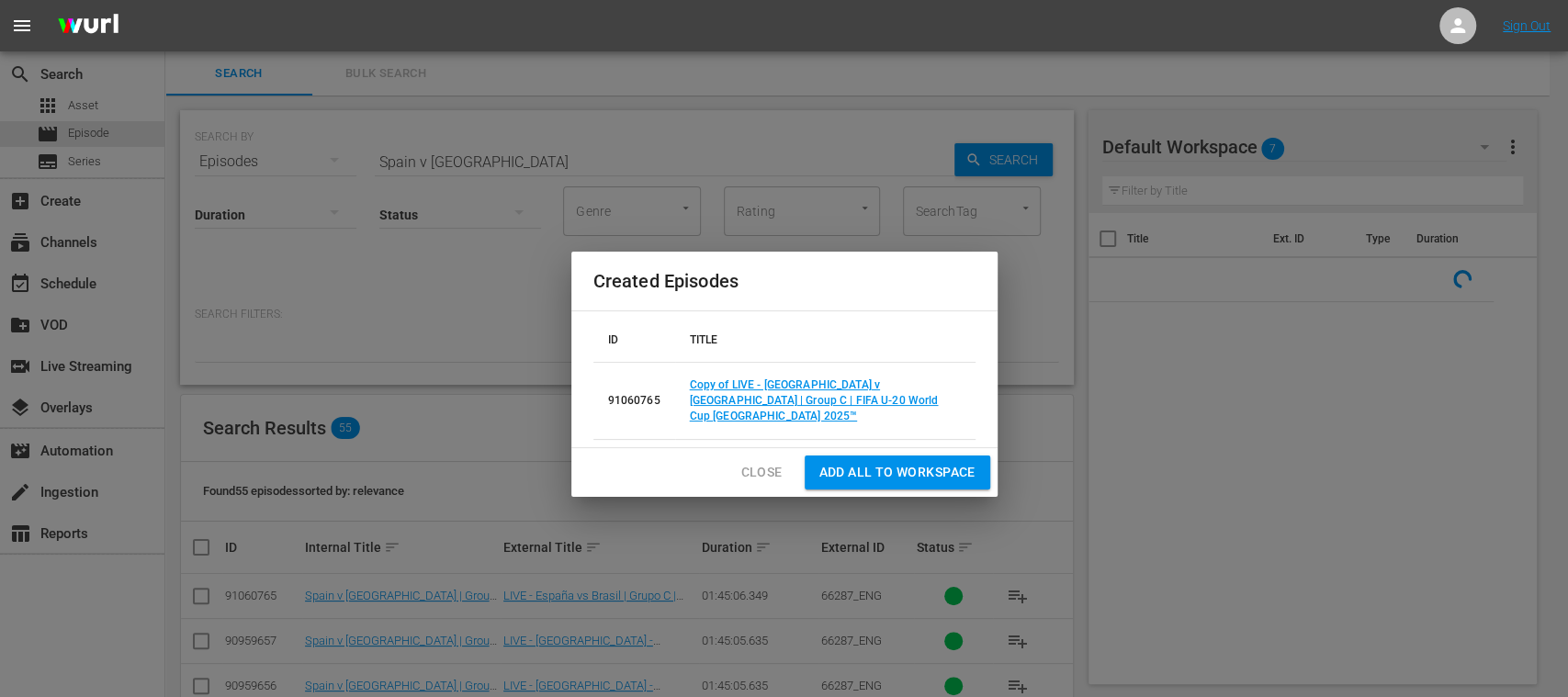
click at [770, 464] on span "Close" at bounding box center [762, 472] width 41 height 23
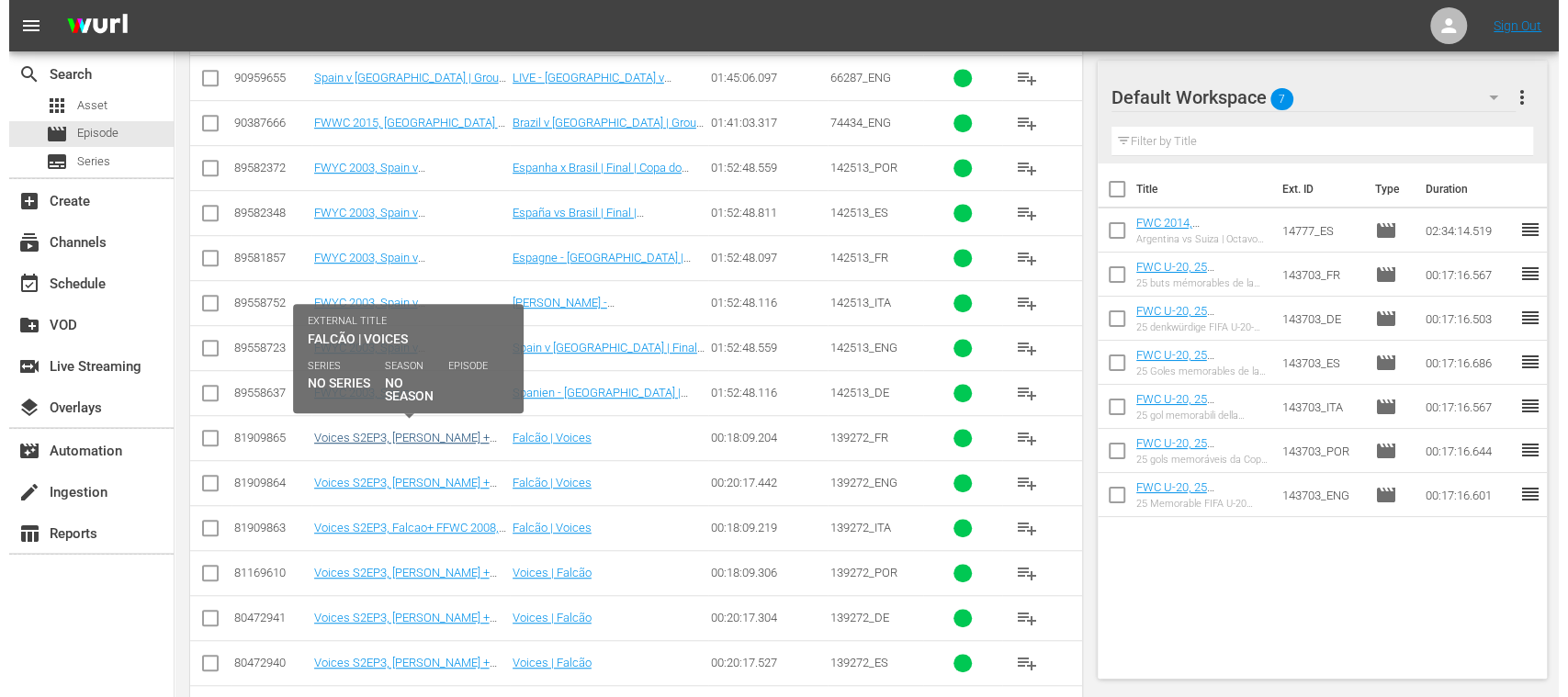
scroll to position [327, 0]
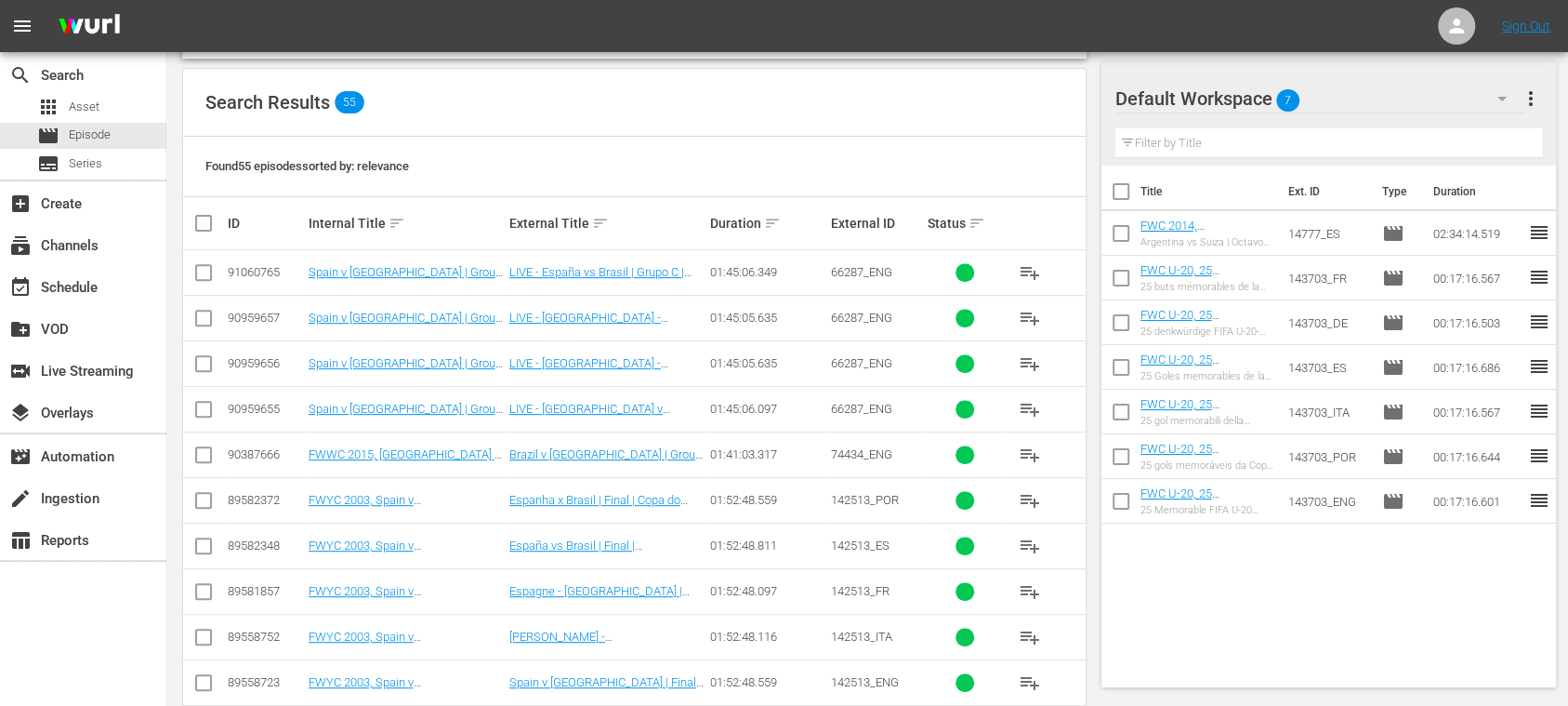
click at [204, 268] on input "checkbox" at bounding box center [204, 276] width 23 height 23
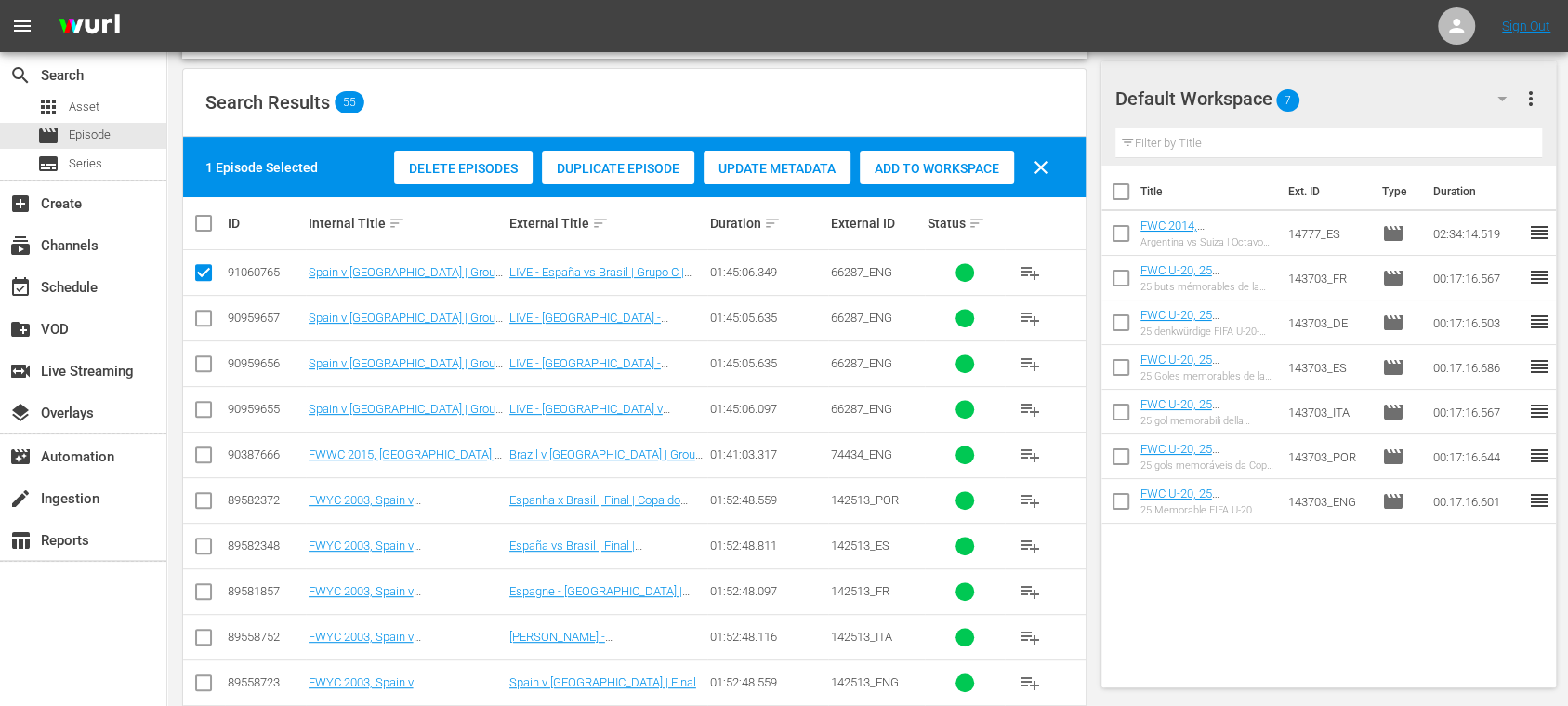
click at [618, 170] on span "Duplicate Episode" at bounding box center [618, 169] width 153 height 15
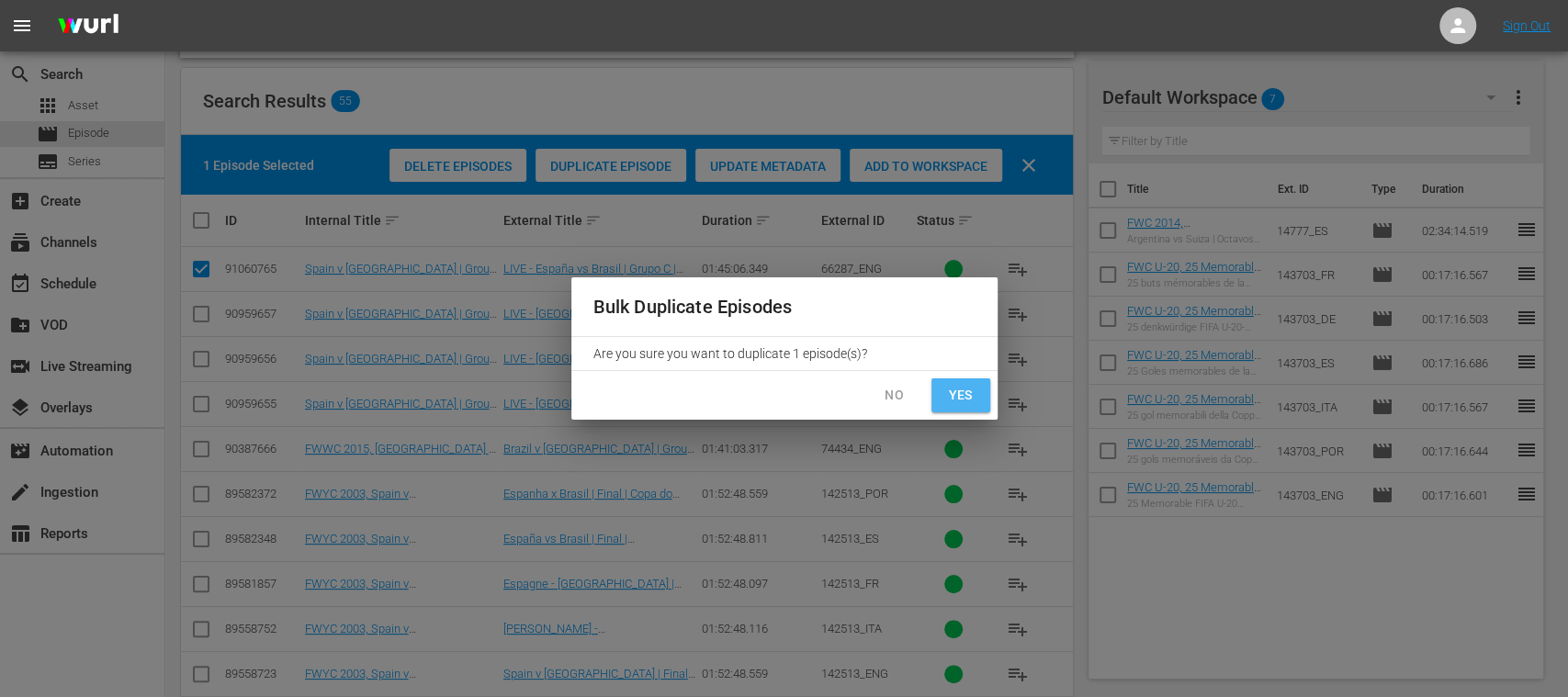
click at [959, 393] on span "Yes" at bounding box center [961, 395] width 30 height 23
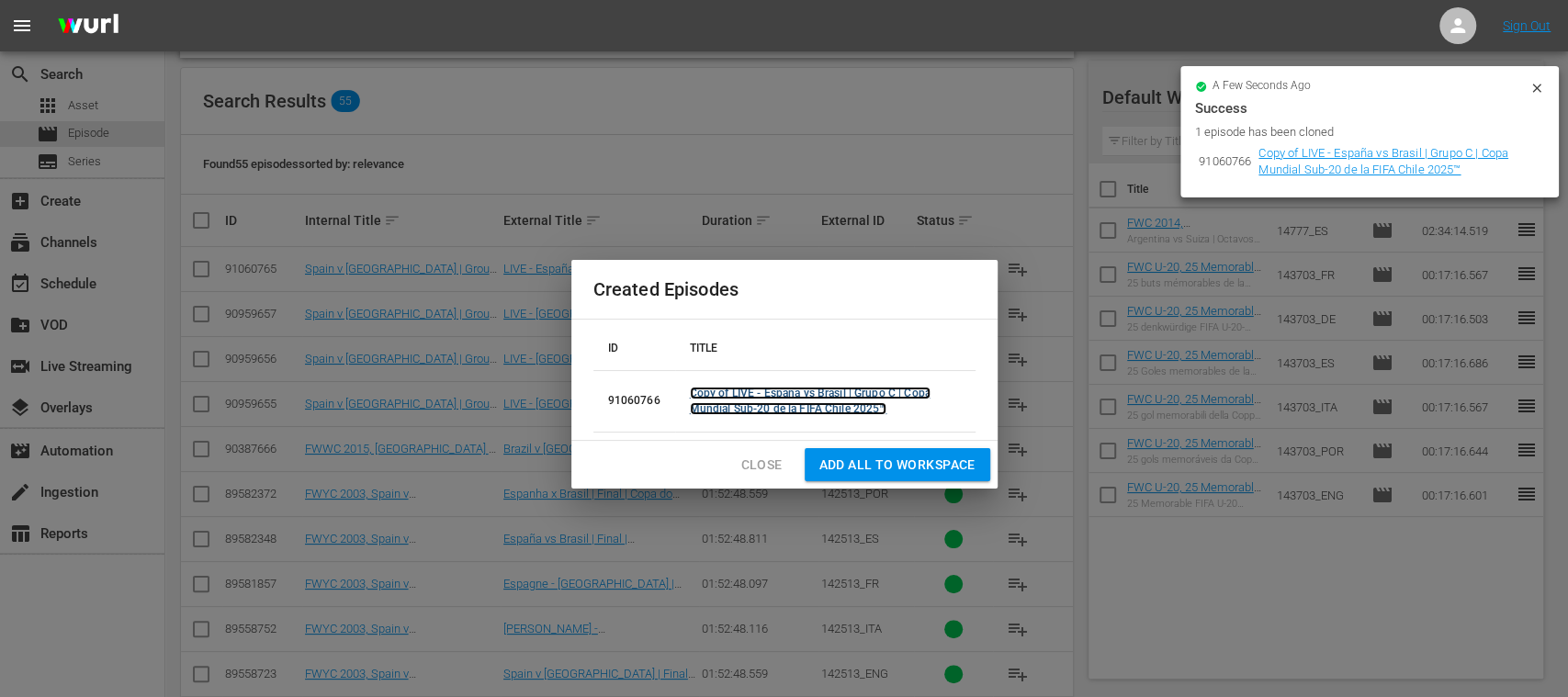
click at [727, 402] on link "Copy of LIVE - España vs Brasil | Grupo C | Copa Mundial Sub-20 de la FIFA Chil…" at bounding box center [810, 400] width 241 height 29
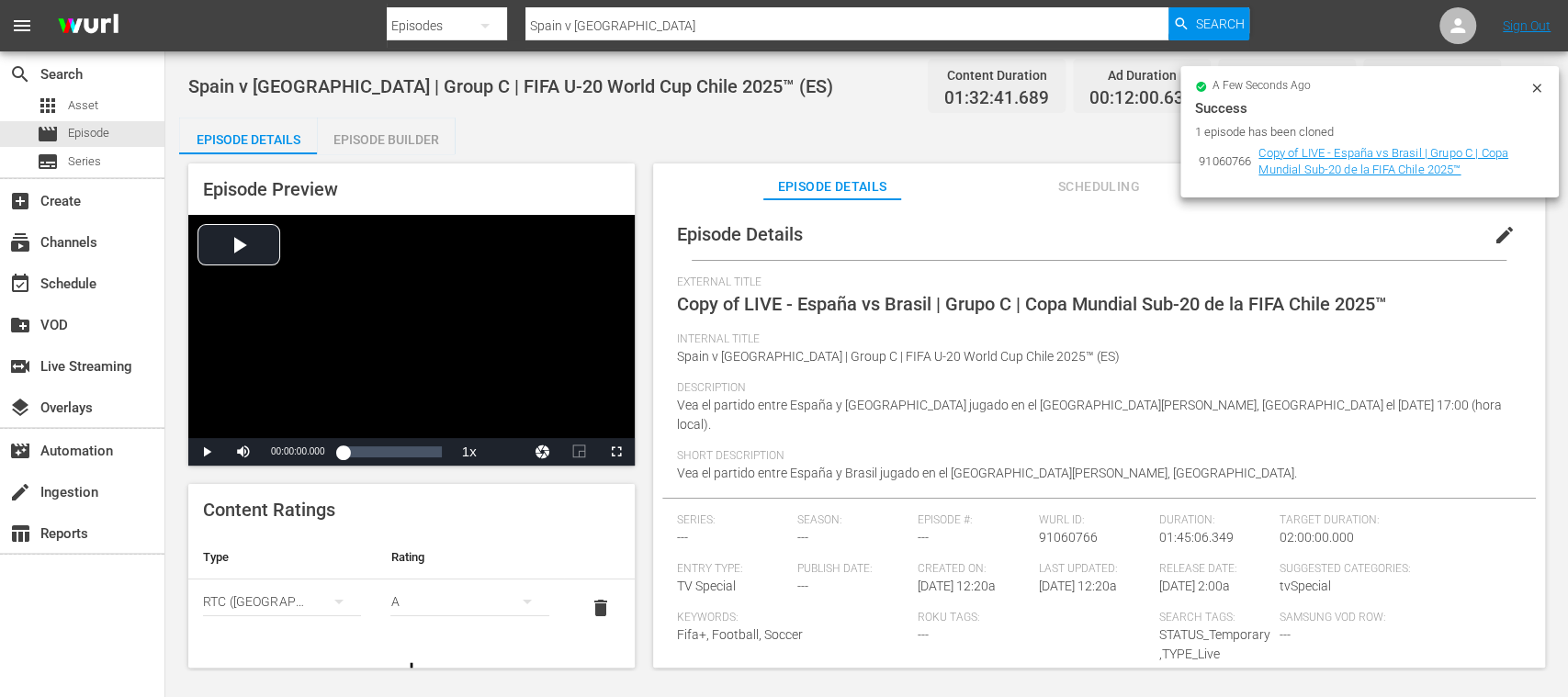
click at [1540, 87] on icon at bounding box center [1537, 88] width 15 height 15
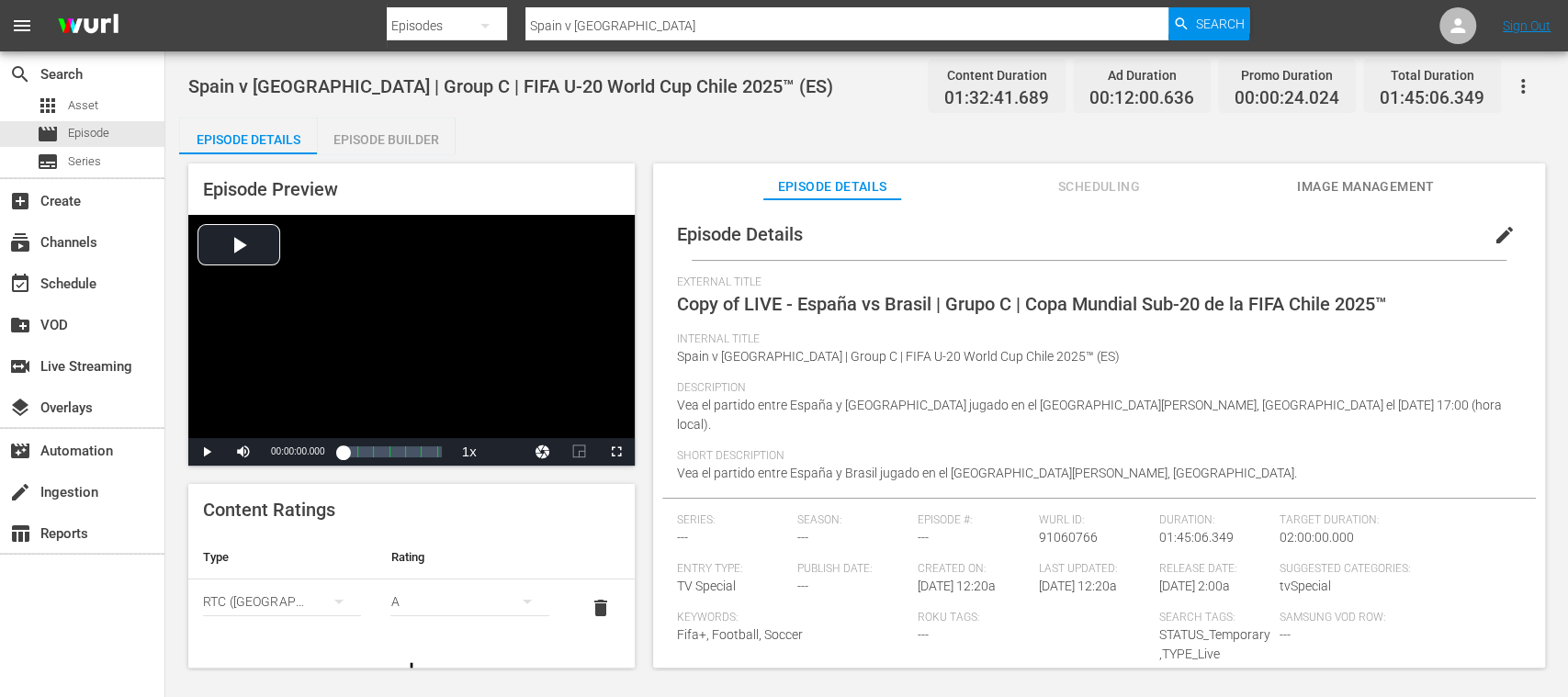
click at [1494, 230] on span "edit" at bounding box center [1505, 235] width 22 height 22
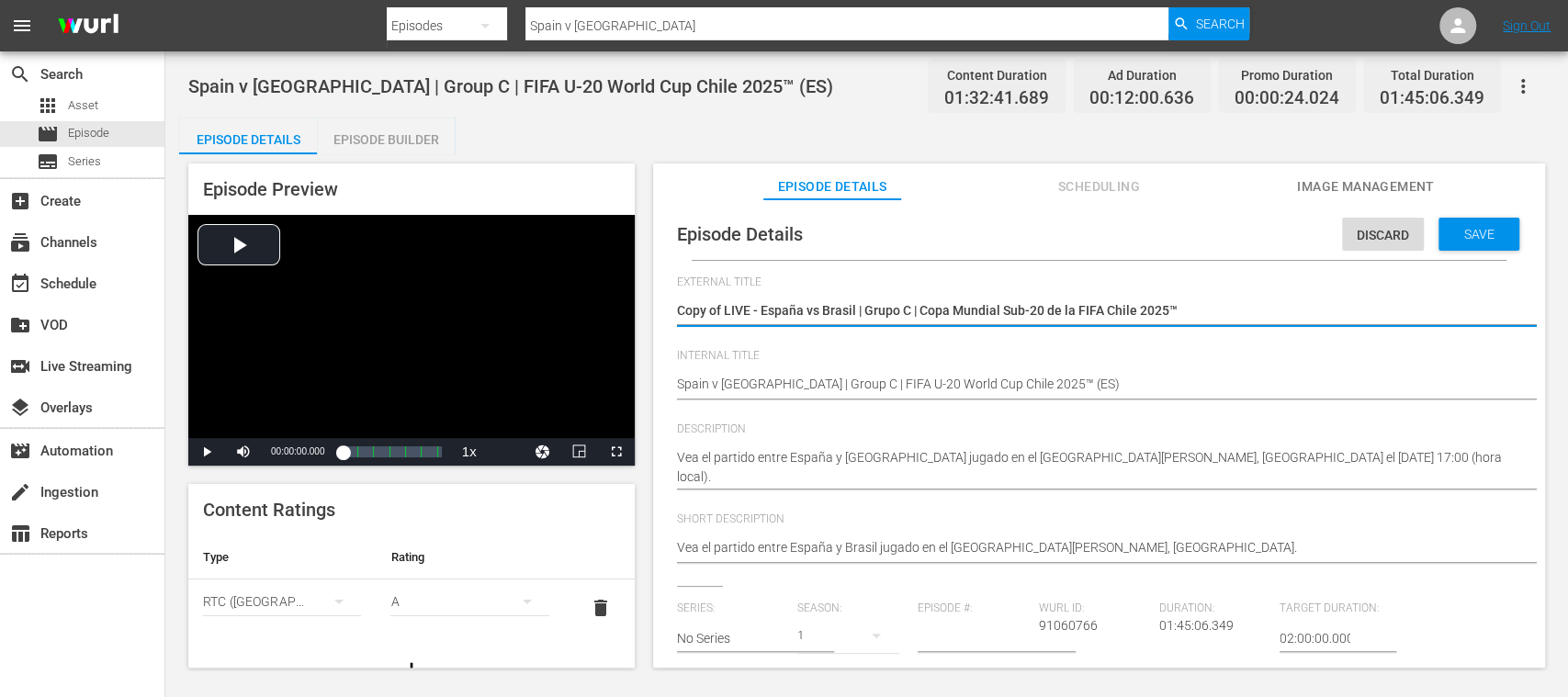
click at [725, 305] on textarea "Copy of LIVE - España vs Brasil | Grupo C | Copa Mundial Sub-20 de la FIFA Chil…" at bounding box center [1094, 313] width 835 height 22
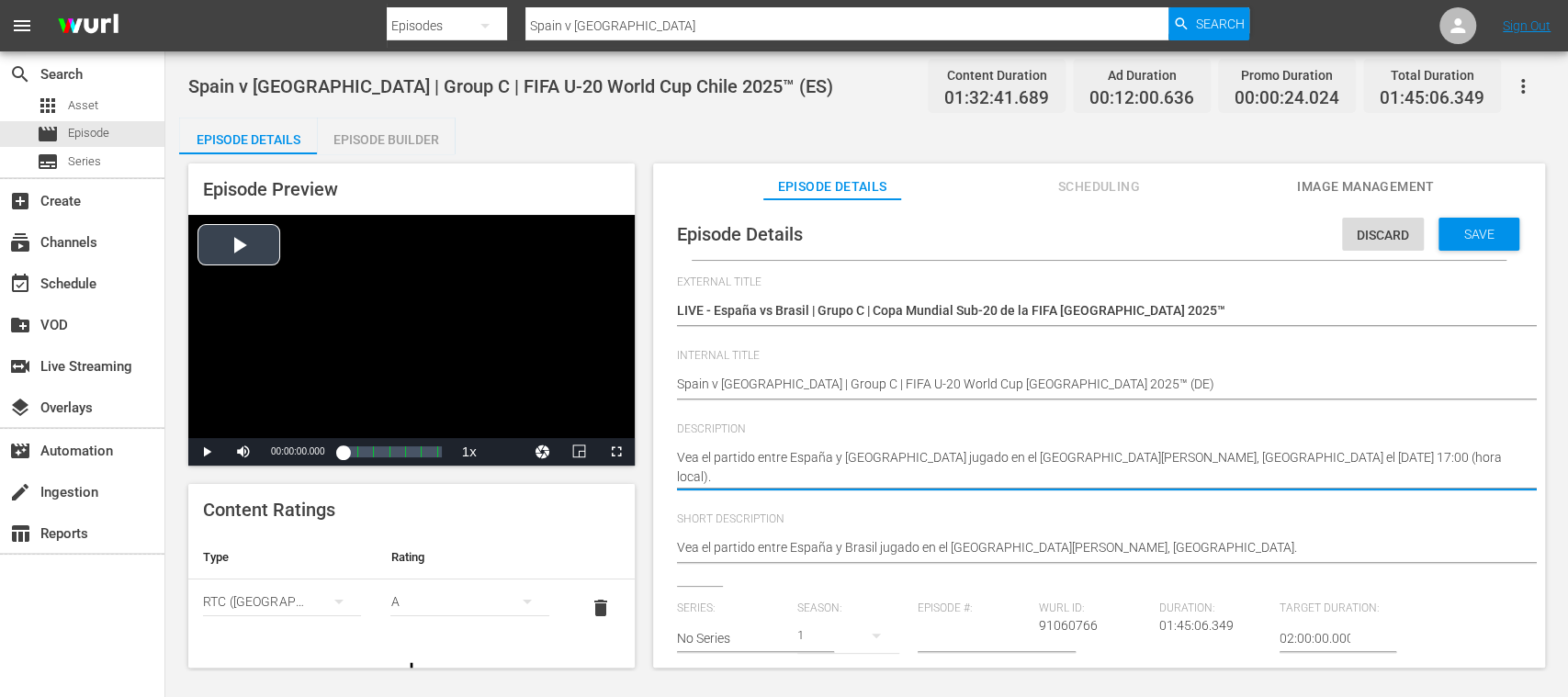
drag, startPoint x: 746, startPoint y: 479, endPoint x: 574, endPoint y: 420, distance: 181.8
paste textarea "Seht Euch das Spiel zwischen Spanien und Brasilien an. Estadio Nacional Julio M…"
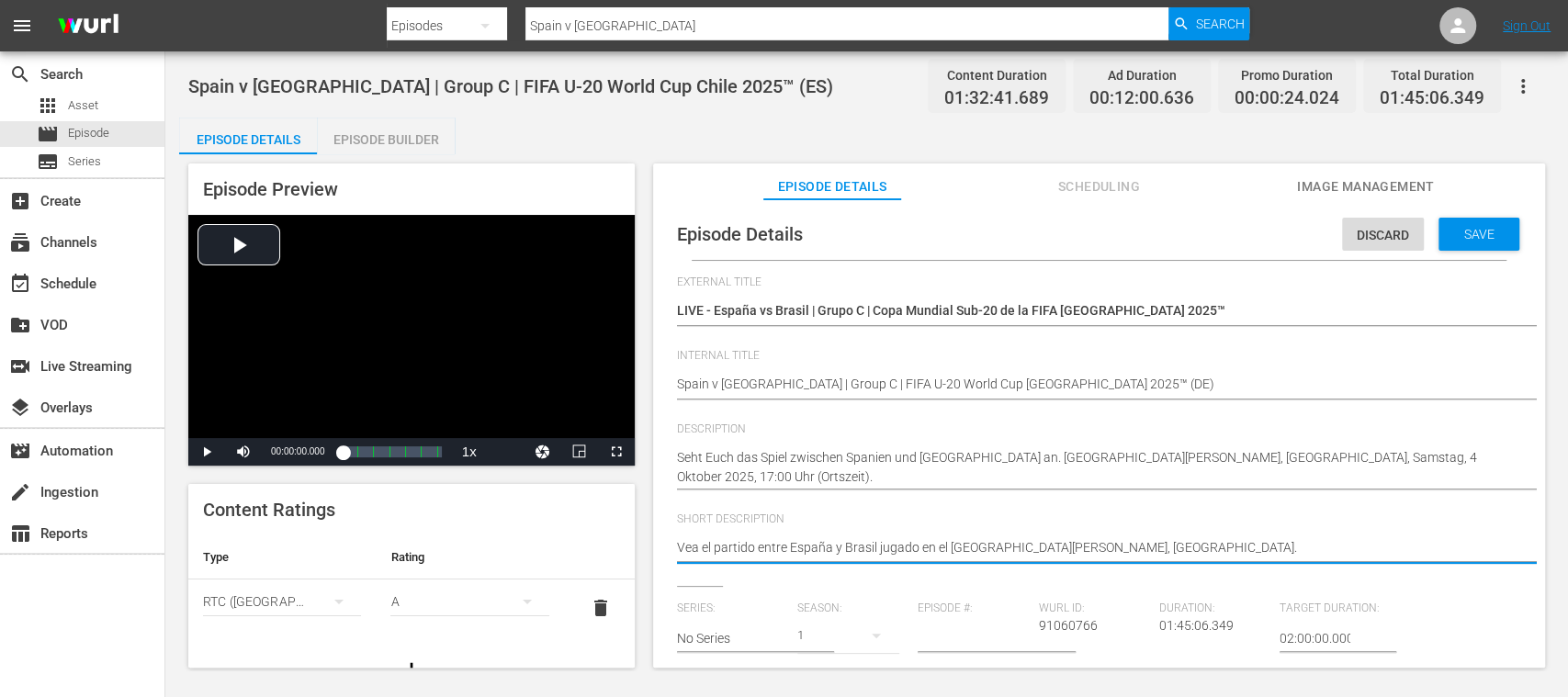
drag, startPoint x: 1021, startPoint y: 542, endPoint x: 617, endPoint y: 529, distance: 404.2
paste textarea "Seht Euch das Spiel zwischen Spanien und Brasilien an. Estadio Nacional Julio M…"
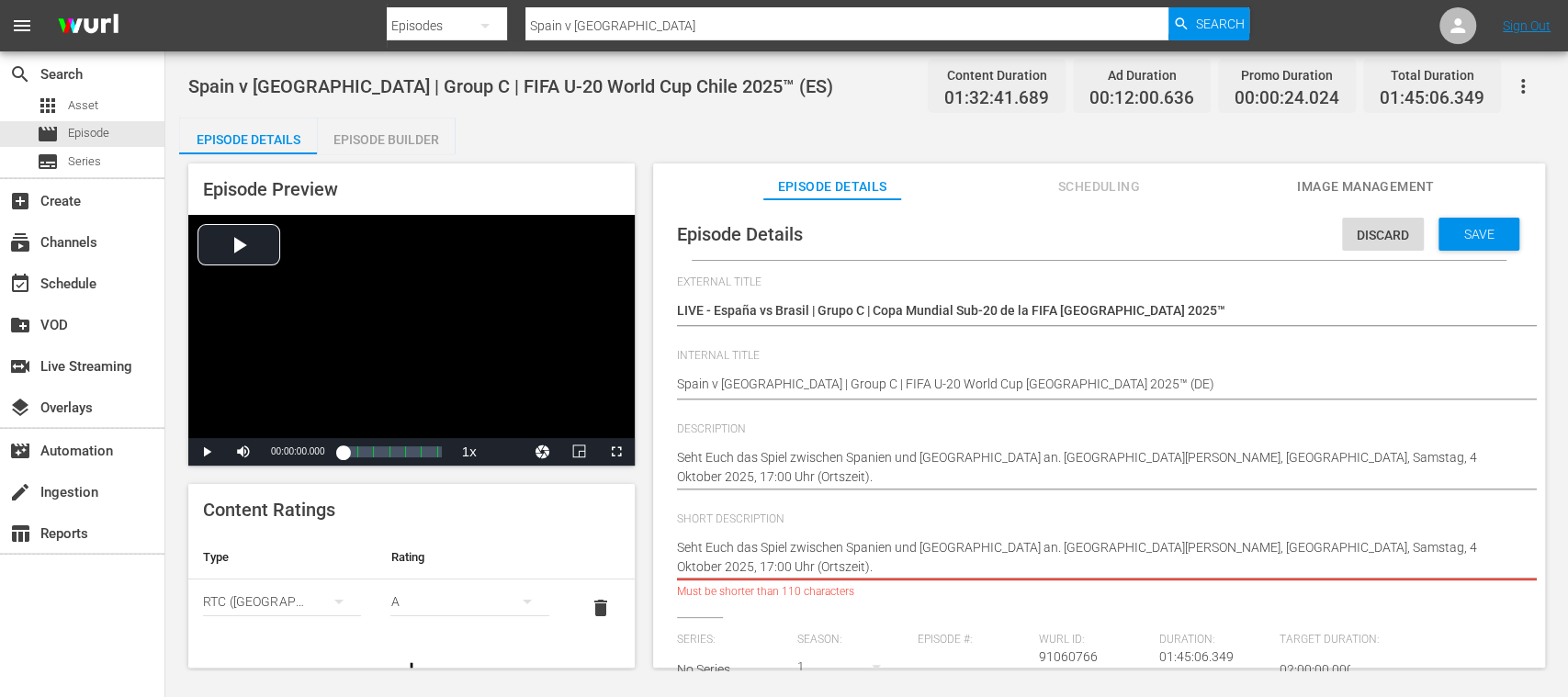
click at [1171, 547] on textarea "Vea el partido entre España y Brasil jugado en el Estadio Nacional Julio Martín…" at bounding box center [1094, 556] width 835 height 38
drag, startPoint x: 1243, startPoint y: 550, endPoint x: 1270, endPoint y: 580, distance: 40.4
click at [1270, 580] on div "Vea el partido entre España y Brasil jugado en el Estadio Nacional Julio Martín…" at bounding box center [1094, 556] width 835 height 60
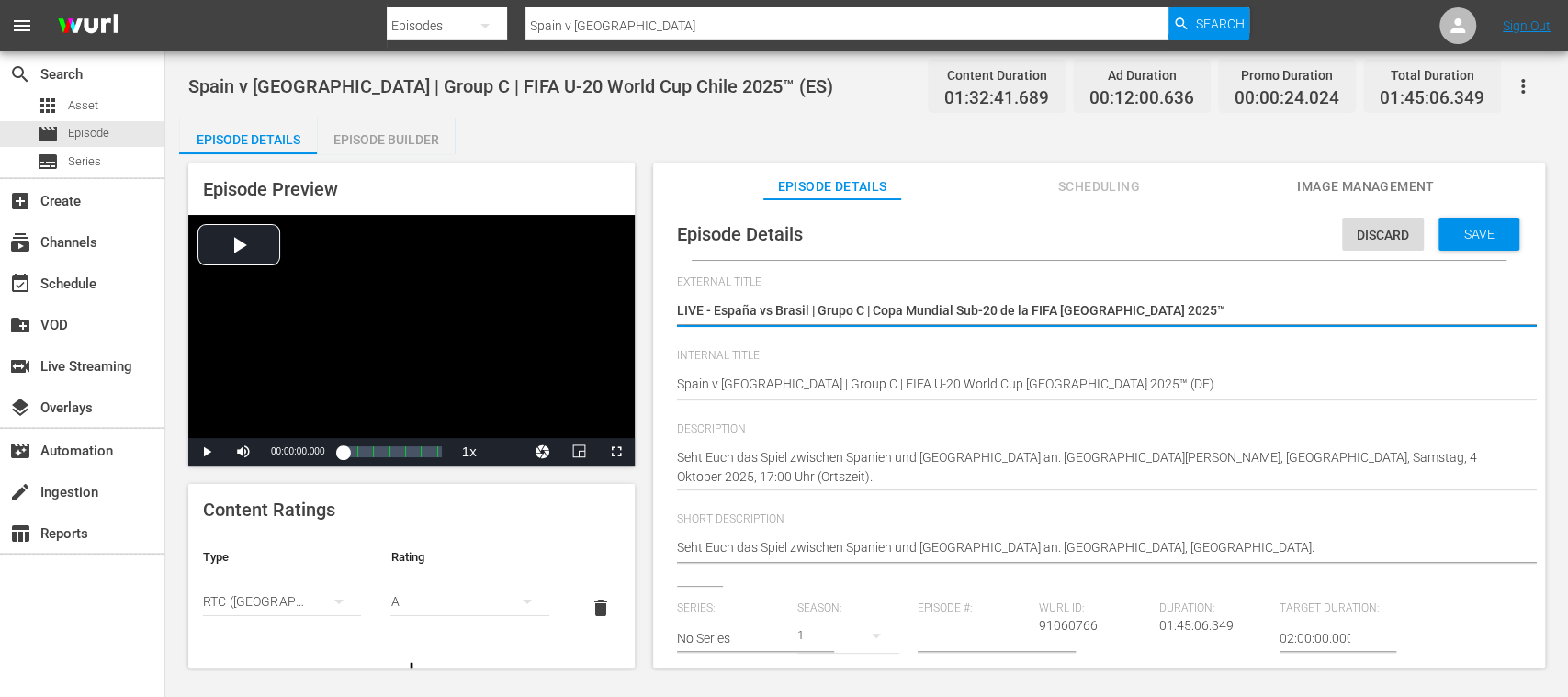
drag, startPoint x: 713, startPoint y: 306, endPoint x: 1277, endPoint y: 318, distance: 564.1
paste textarea "Spanien - Brasilien | Gruppe C | FIFA U-20-Weltmeisterschaft"
click at [589, 607] on span "delete" at bounding box center [601, 608] width 22 height 22
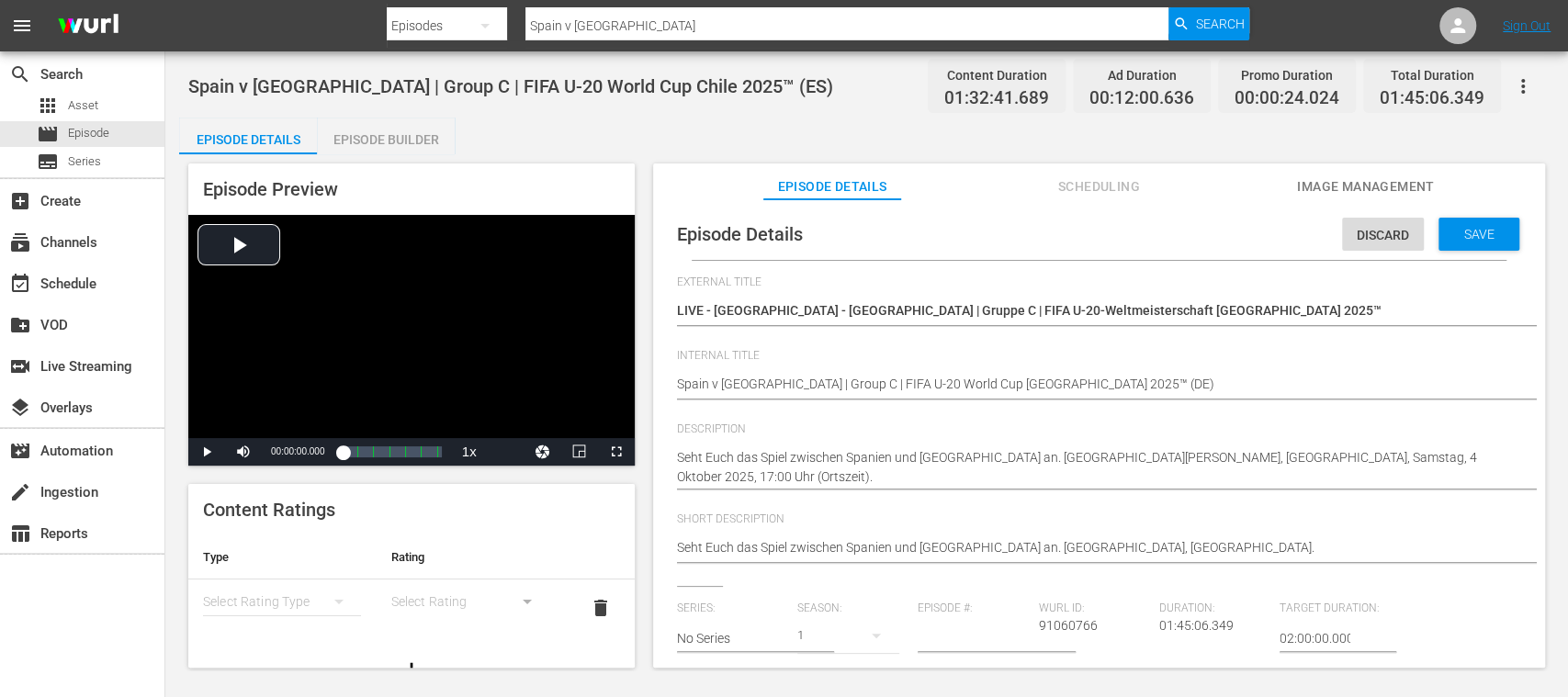
click at [1493, 233] on span "Save" at bounding box center [1480, 235] width 60 height 15
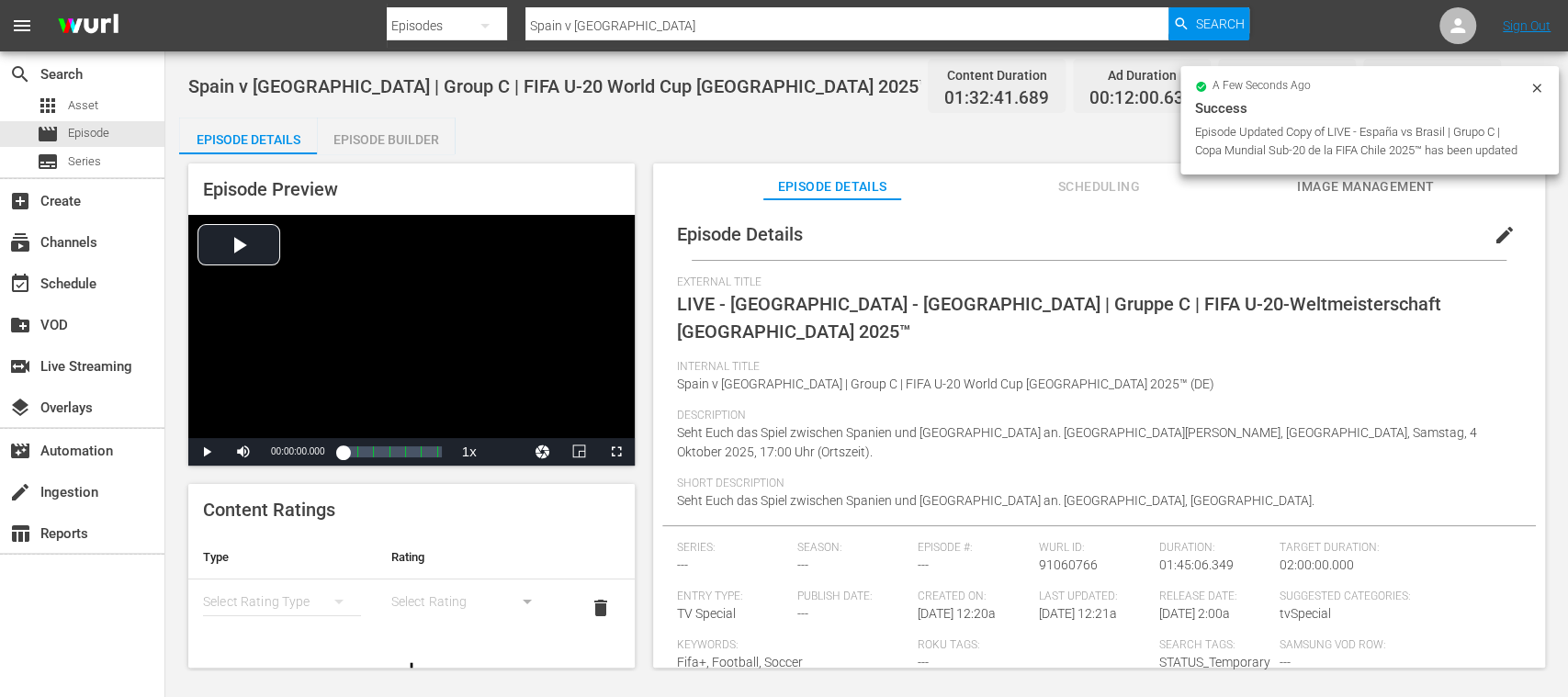
click at [408, 139] on div "Episode Builder" at bounding box center [385, 139] width 138 height 44
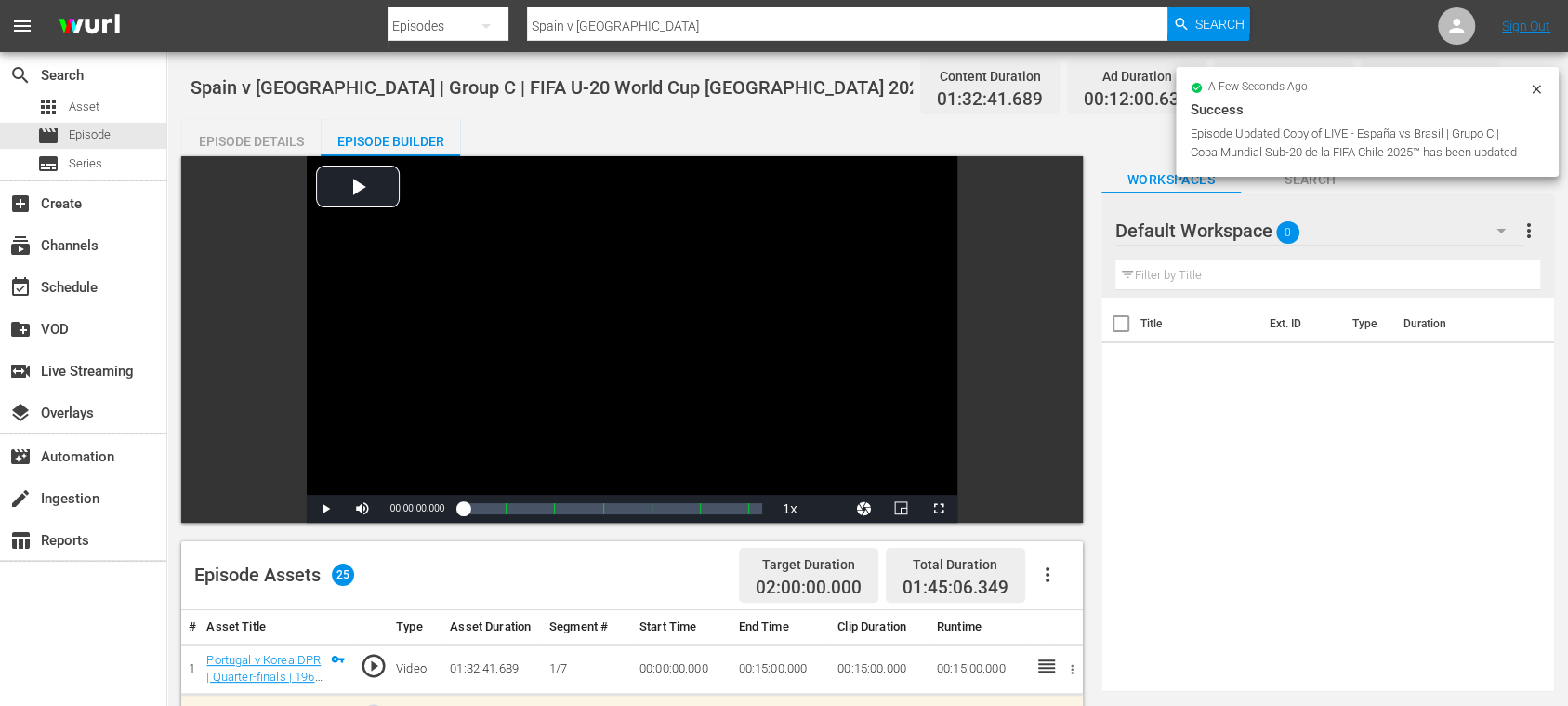
scroll to position [330, 0]
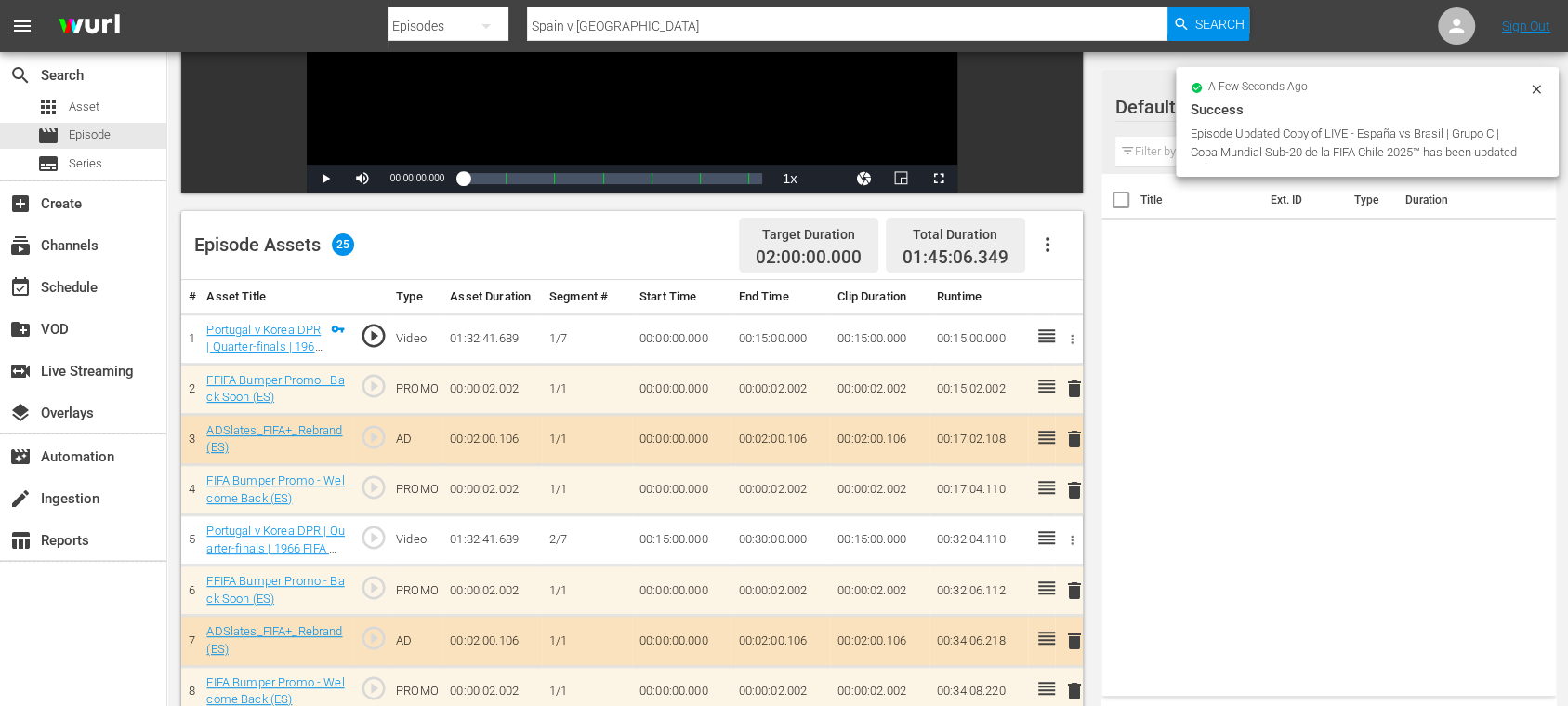
click at [1046, 244] on icon "button" at bounding box center [1048, 245] width 4 height 15
click at [1067, 282] on div "Clear Ads" at bounding box center [1102, 296] width 126 height 44
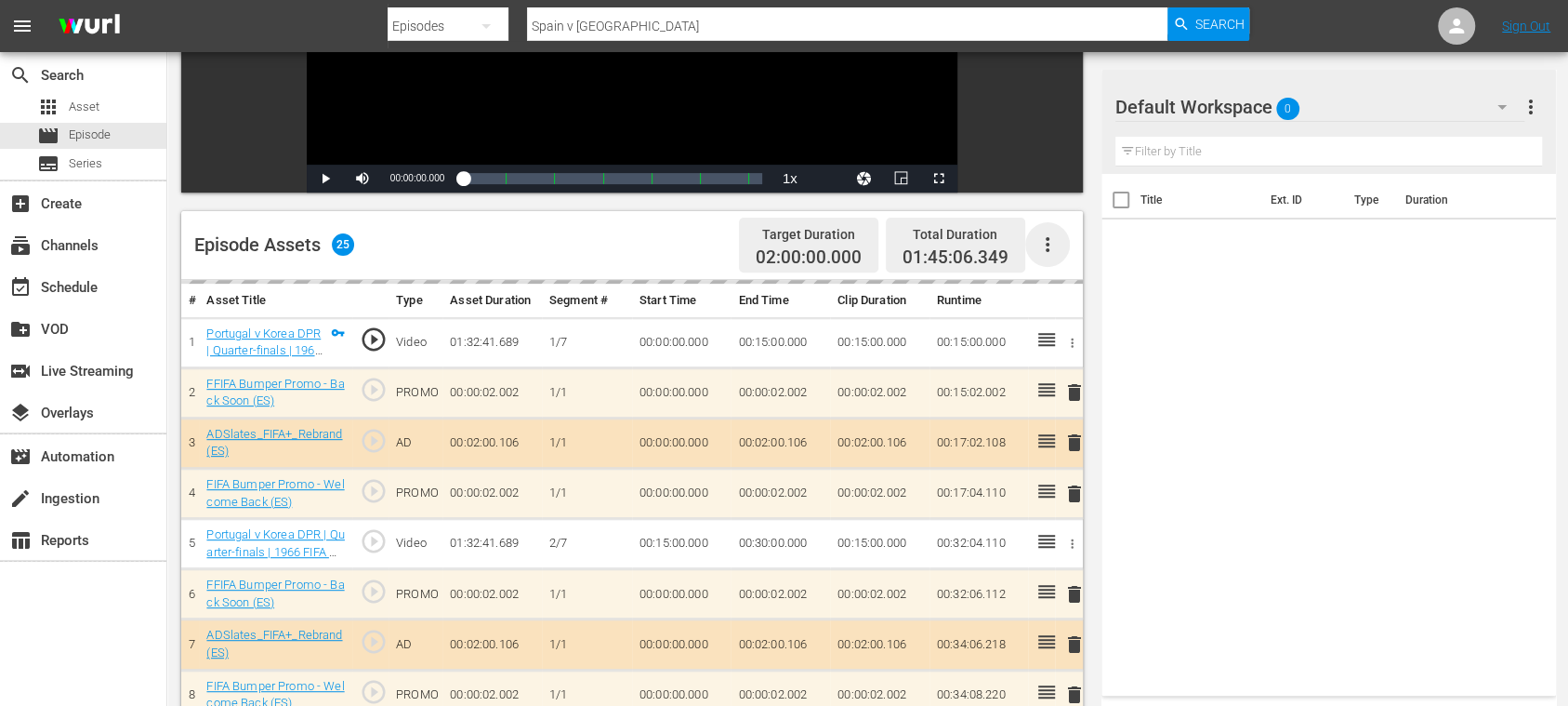
click at [1051, 244] on icon "button" at bounding box center [1048, 245] width 23 height 23
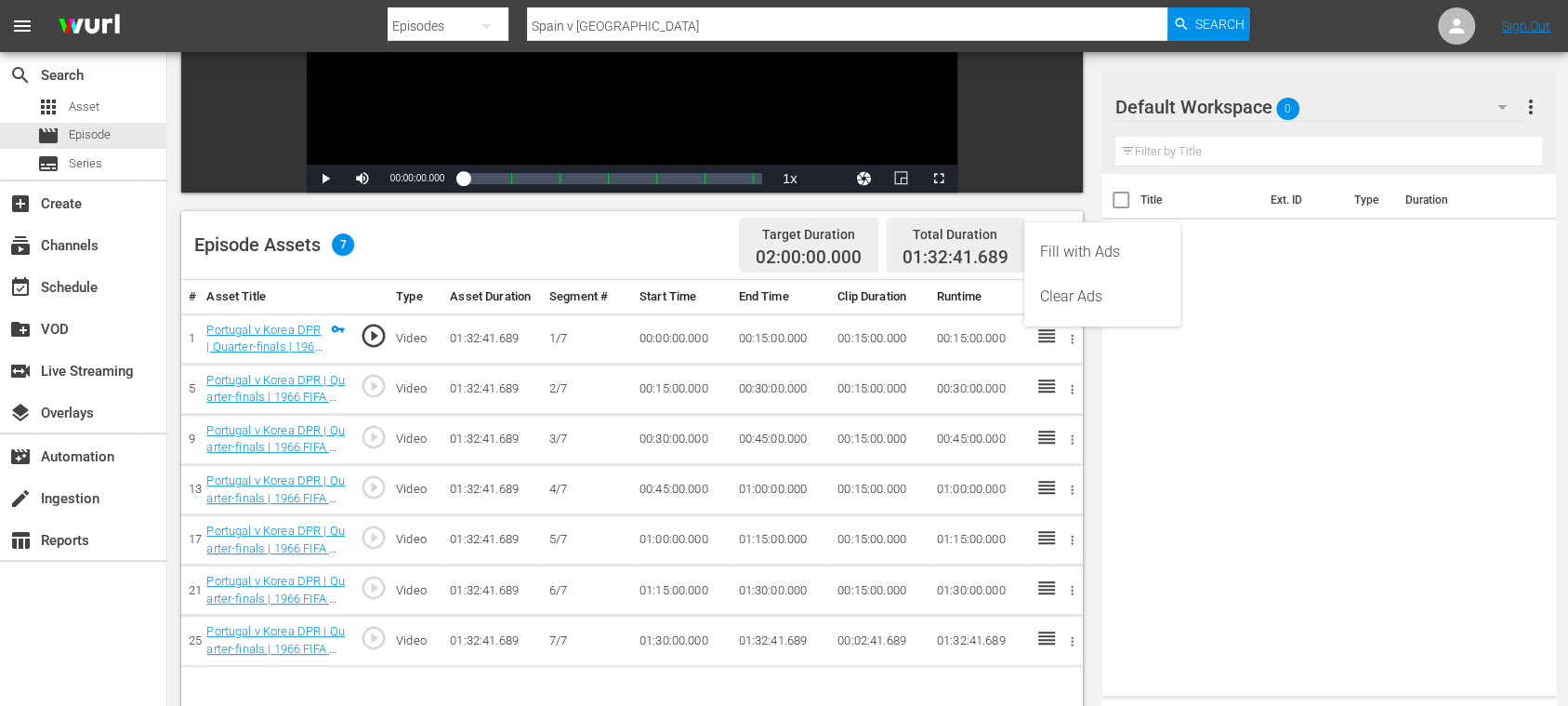
click at [1288, 290] on div "Title Ext. ID Type Duration" at bounding box center [1329, 432] width 454 height 515
click at [1049, 248] on icon "button" at bounding box center [1048, 245] width 23 height 23
click at [1071, 254] on div "Fill with Ads" at bounding box center [1102, 252] width 126 height 44
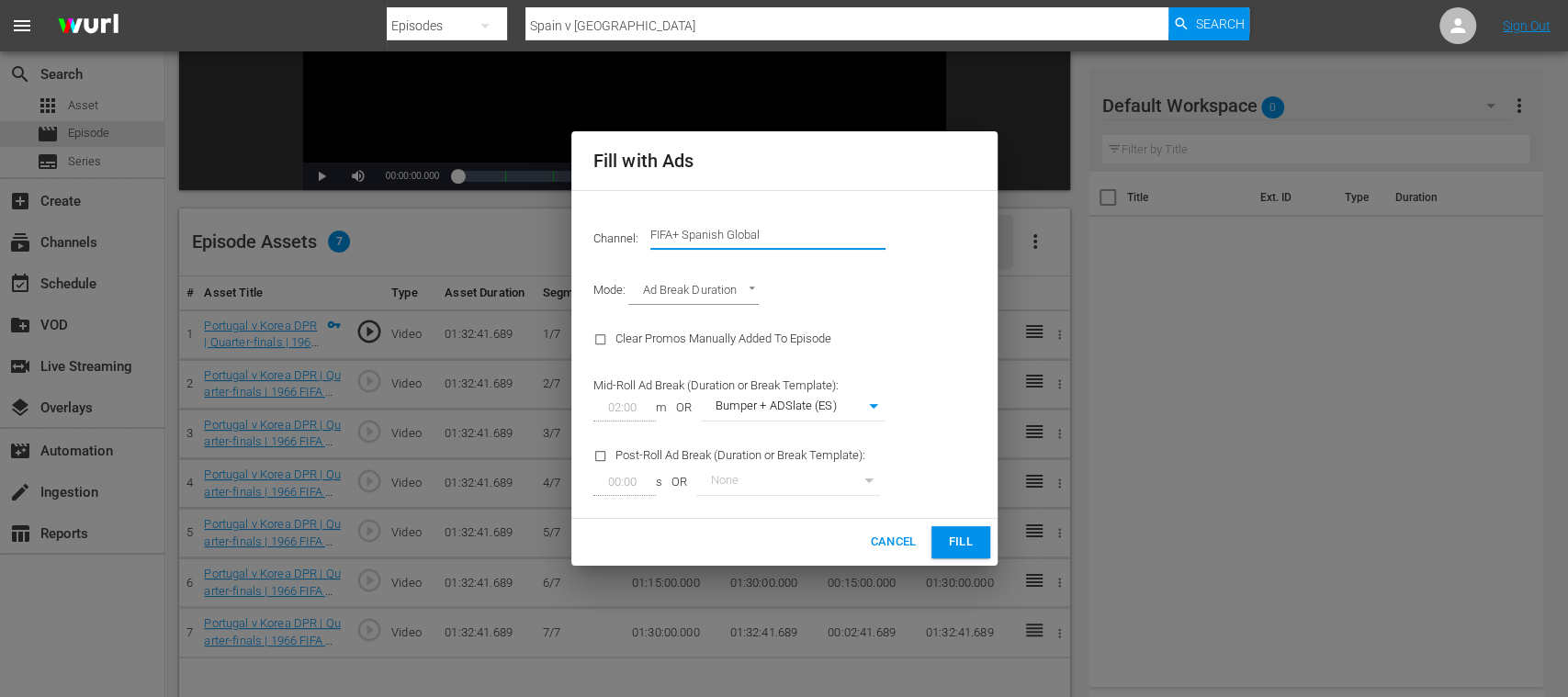
drag, startPoint x: 682, startPoint y: 237, endPoint x: 917, endPoint y: 233, distance: 235.0
click at [917, 232] on div "Channel: Channel Title FIFA+ Spanish Global" at bounding box center [785, 235] width 404 height 66
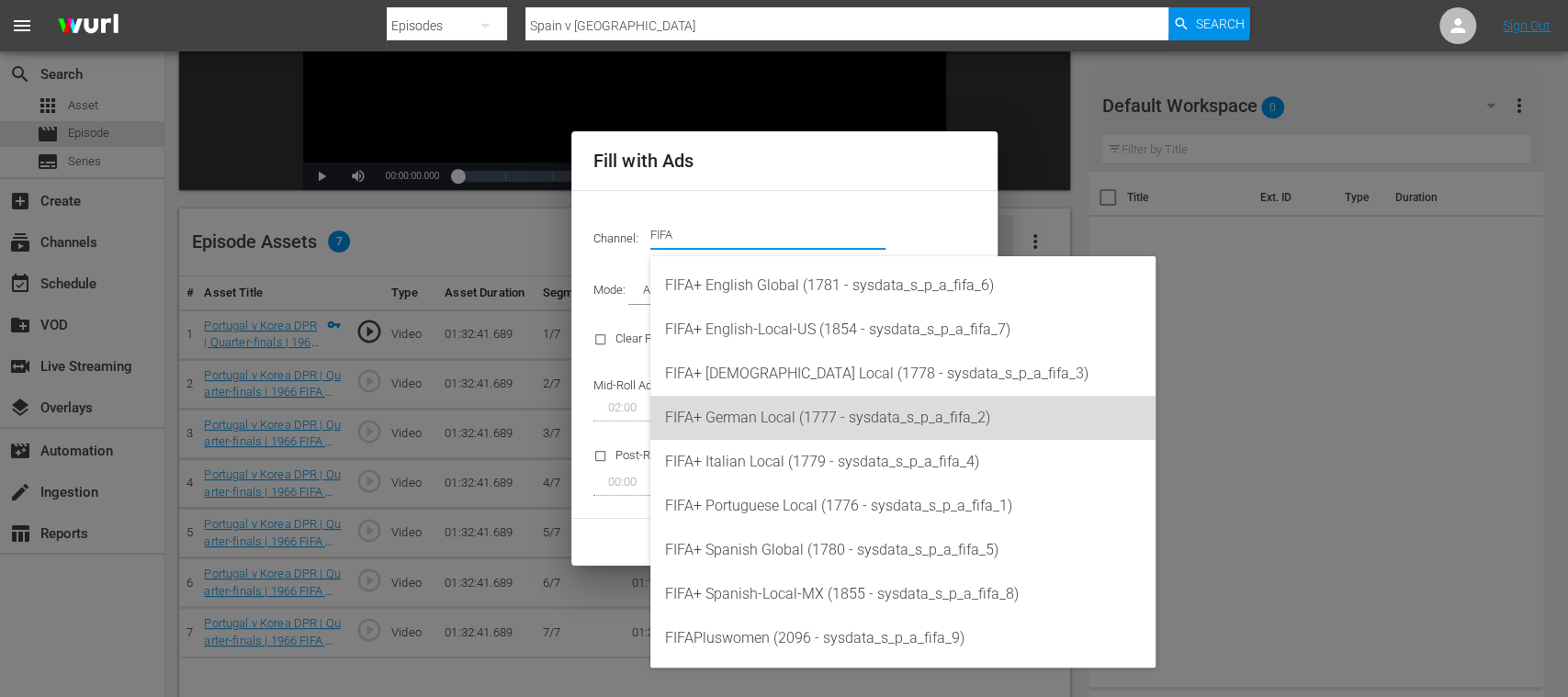
drag, startPoint x: 778, startPoint y: 411, endPoint x: 837, endPoint y: 417, distance: 59.3
click at [779, 411] on div "FIFA+ German Local (1777 - sysdata_s_p_a_fifa_2)" at bounding box center [902, 417] width 476 height 44
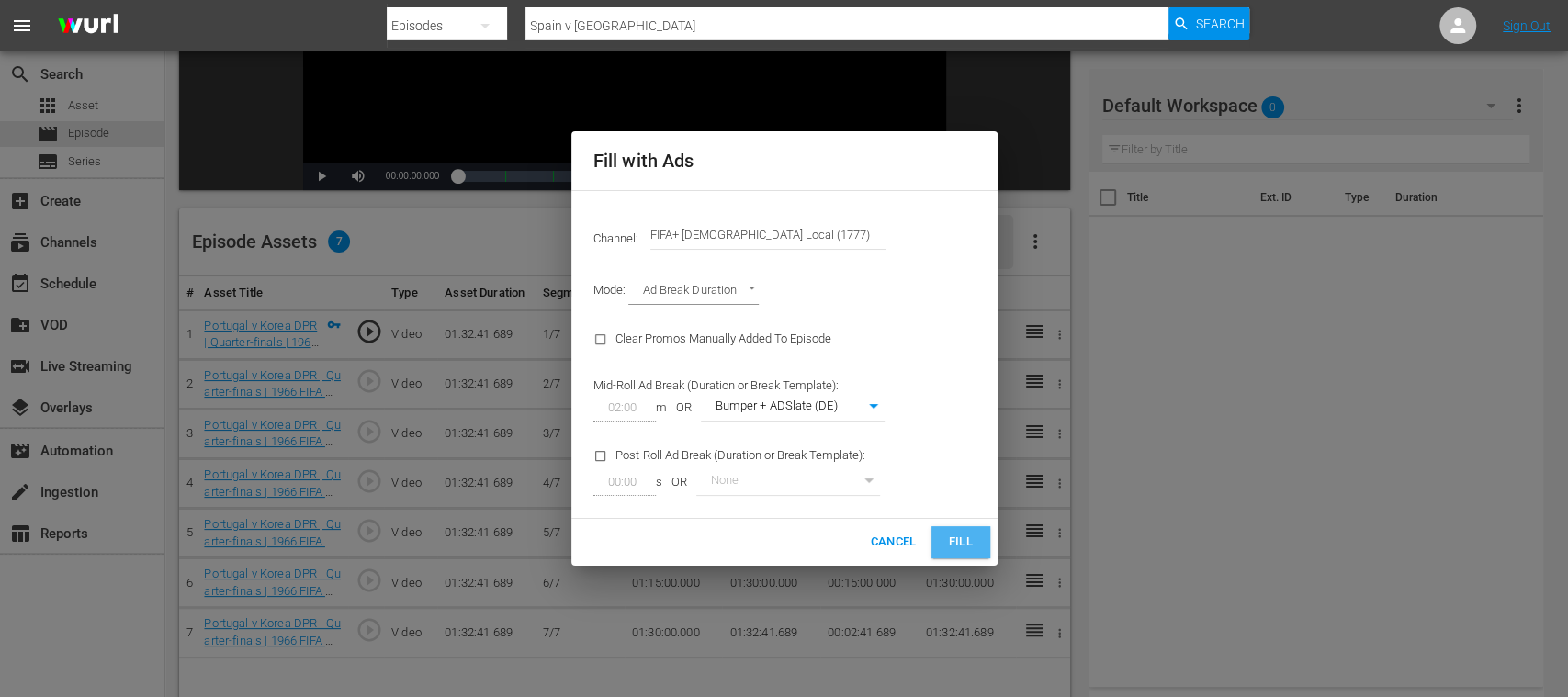
click at [968, 537] on span "Fill" at bounding box center [961, 542] width 30 height 21
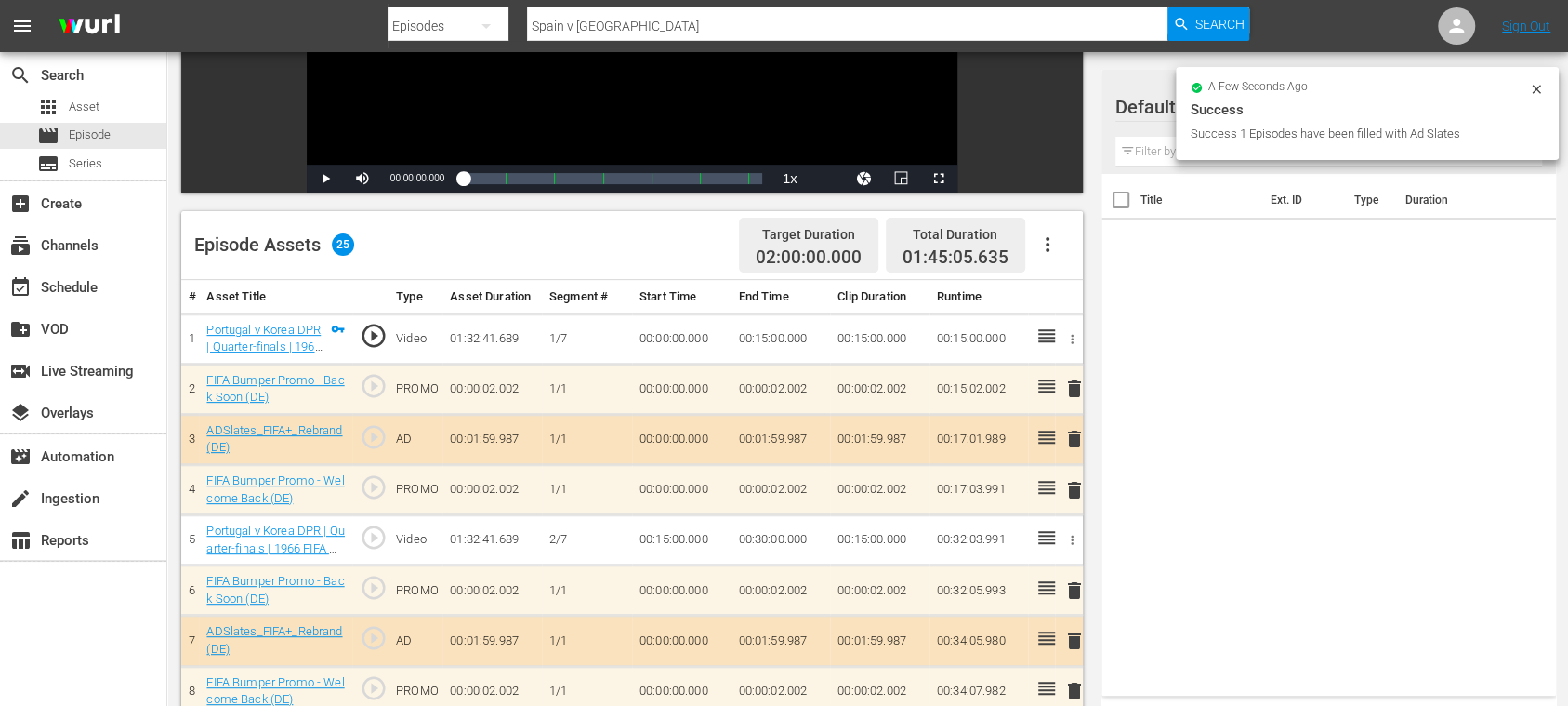
click at [1541, 85] on icon at bounding box center [1537, 90] width 15 height 15
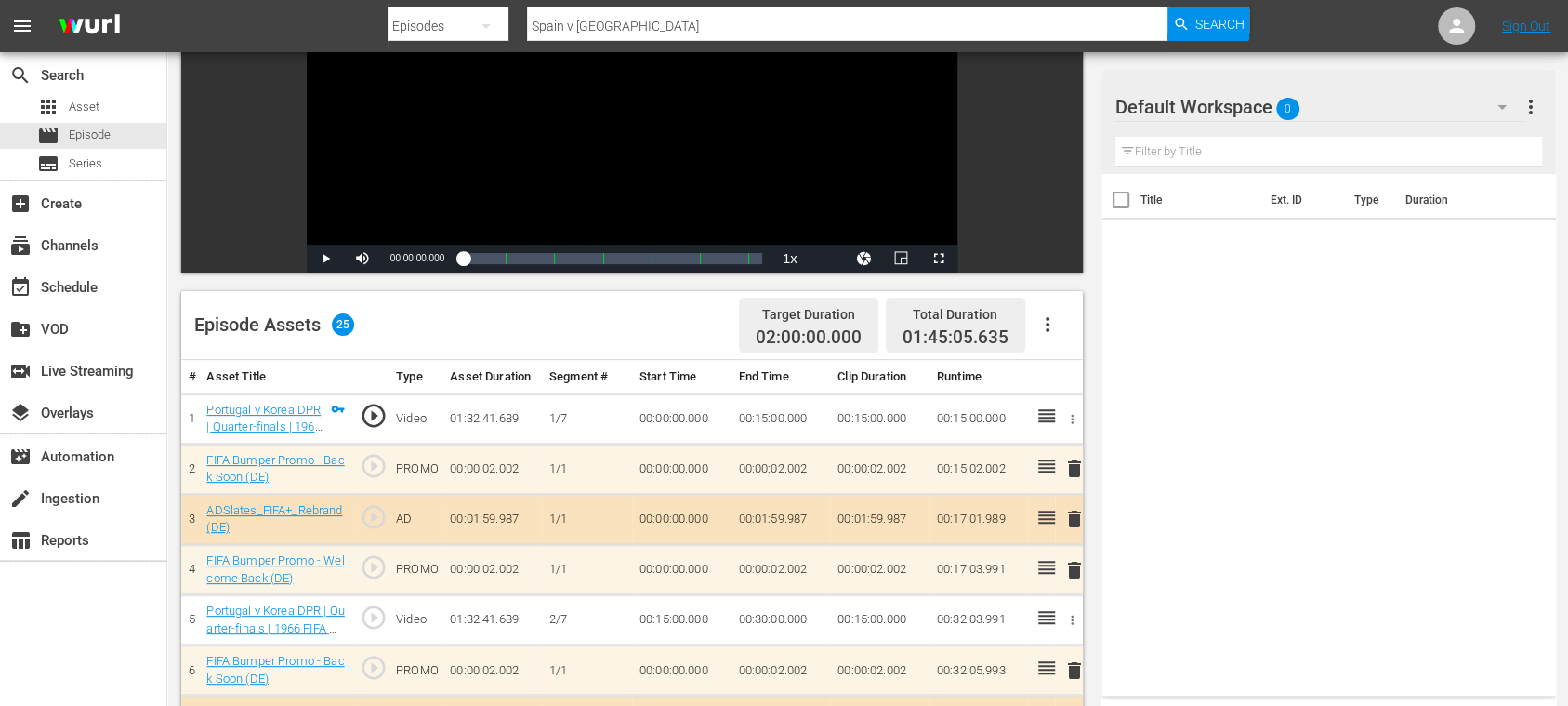
scroll to position [0, 0]
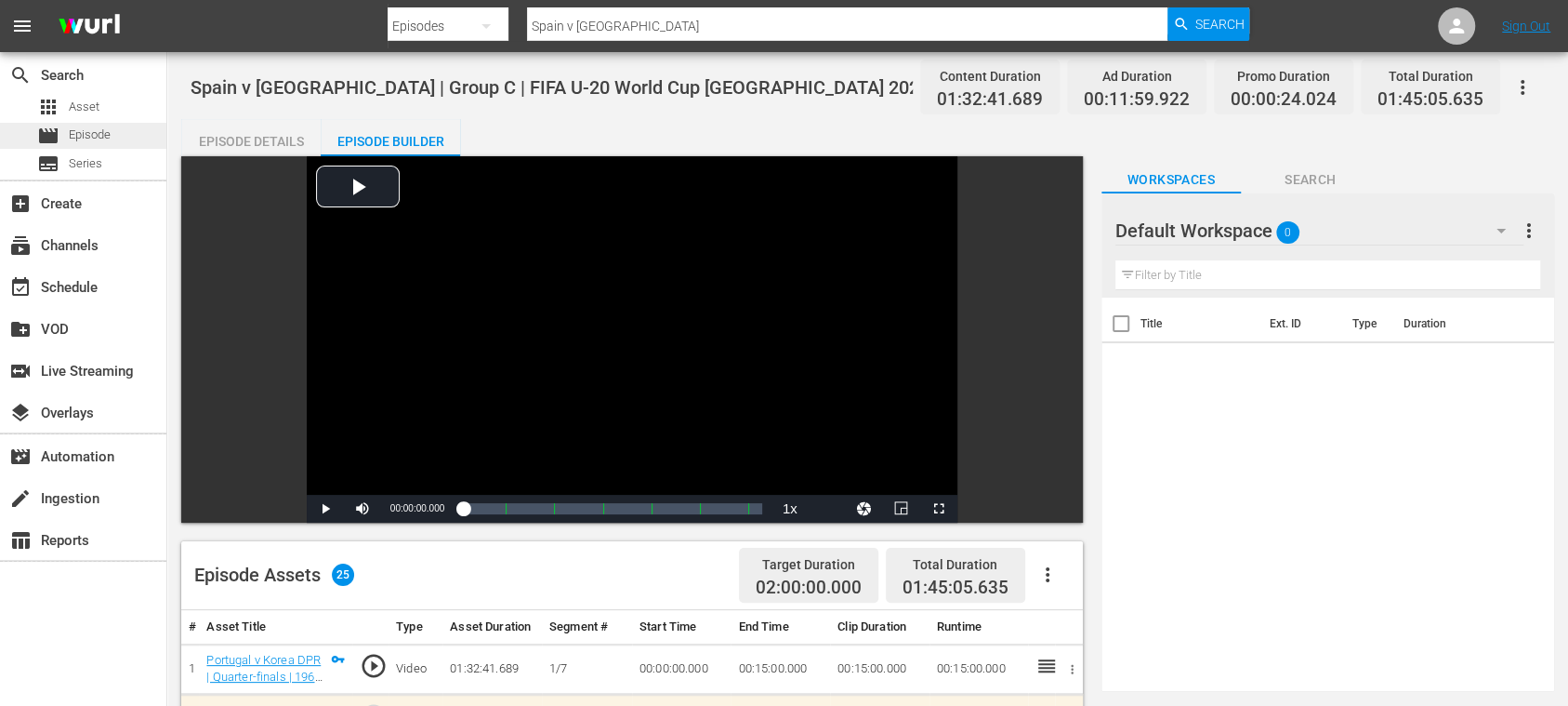
click at [106, 123] on div "movie Episode" at bounding box center [74, 136] width 74 height 26
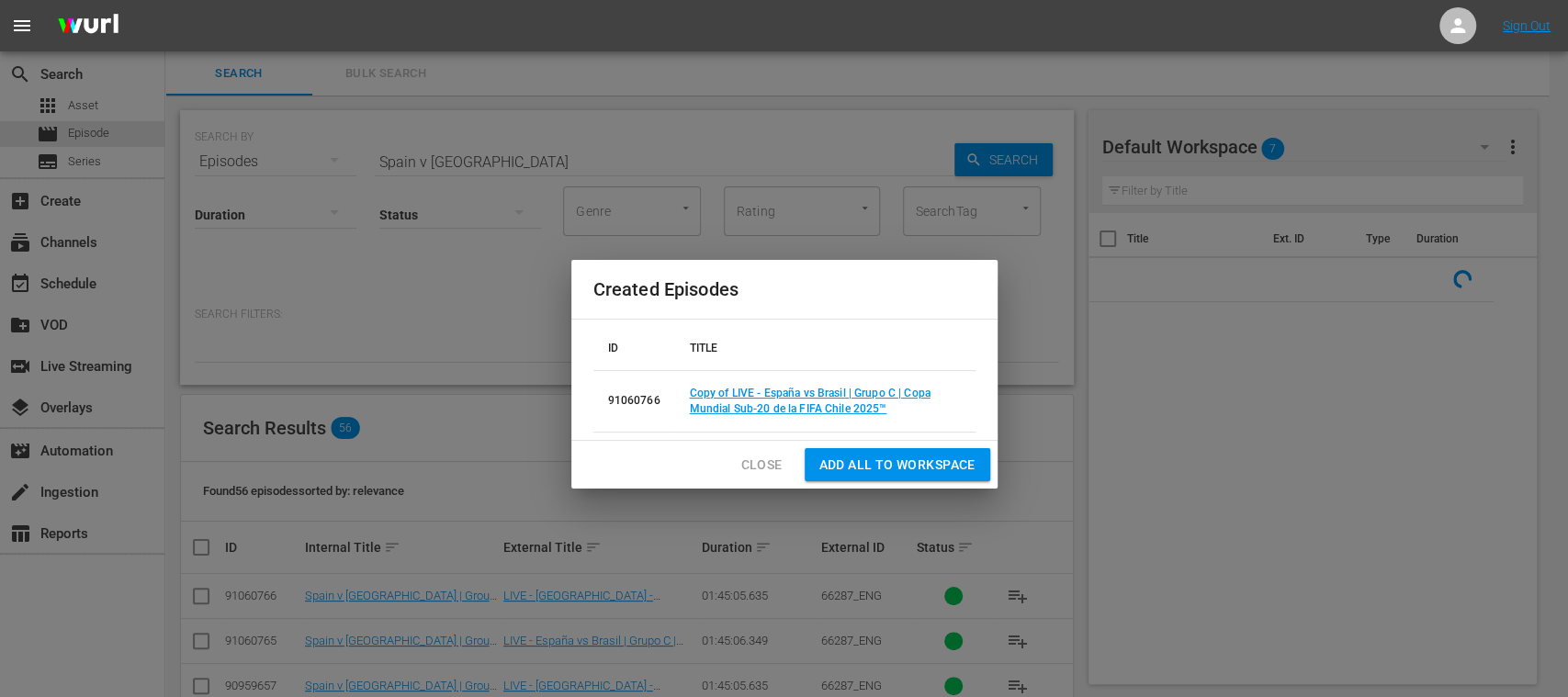
click at [779, 457] on span "Close" at bounding box center [762, 464] width 41 height 23
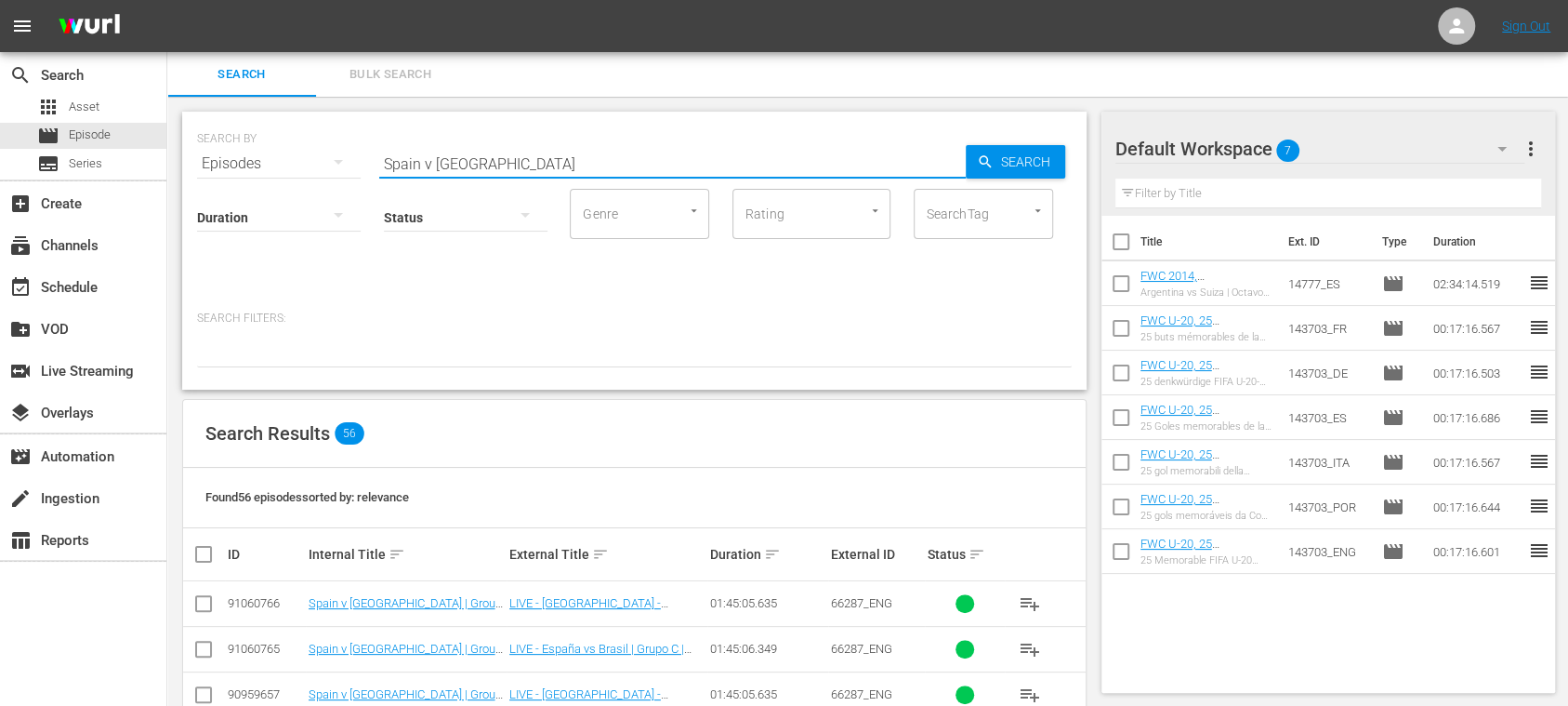
drag, startPoint x: 483, startPoint y: 156, endPoint x: 227, endPoint y: 151, distance: 256.0
click at [227, 151] on div "SEARCH BY Search By Episodes Search ID, Title, Description, Keywords, or Catego…" at bounding box center [634, 152] width 874 height 67
paste input "Argentina vs Italy"
click at [464, 166] on input "Argentina vs Italy" at bounding box center [673, 163] width 587 height 44
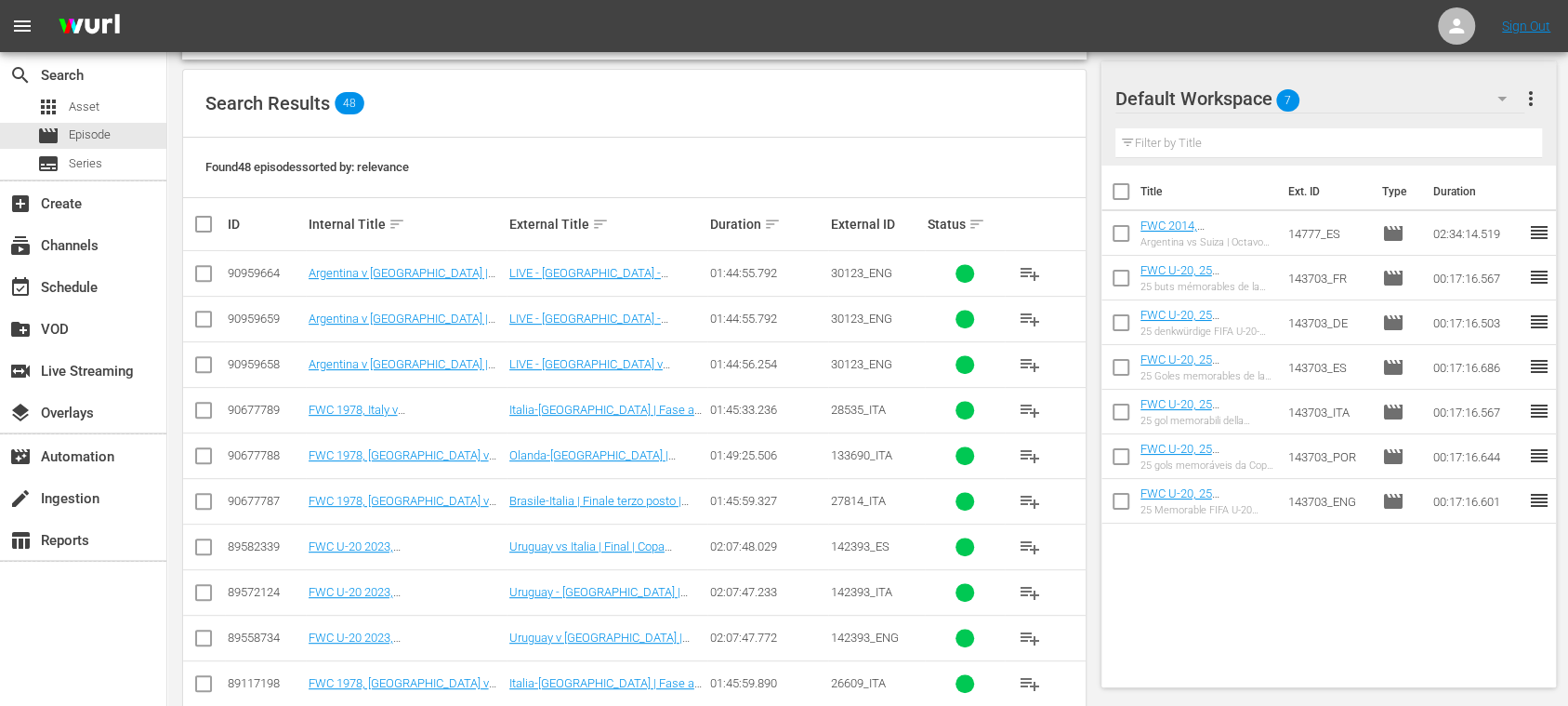
click at [202, 363] on input "checkbox" at bounding box center [204, 369] width 23 height 23
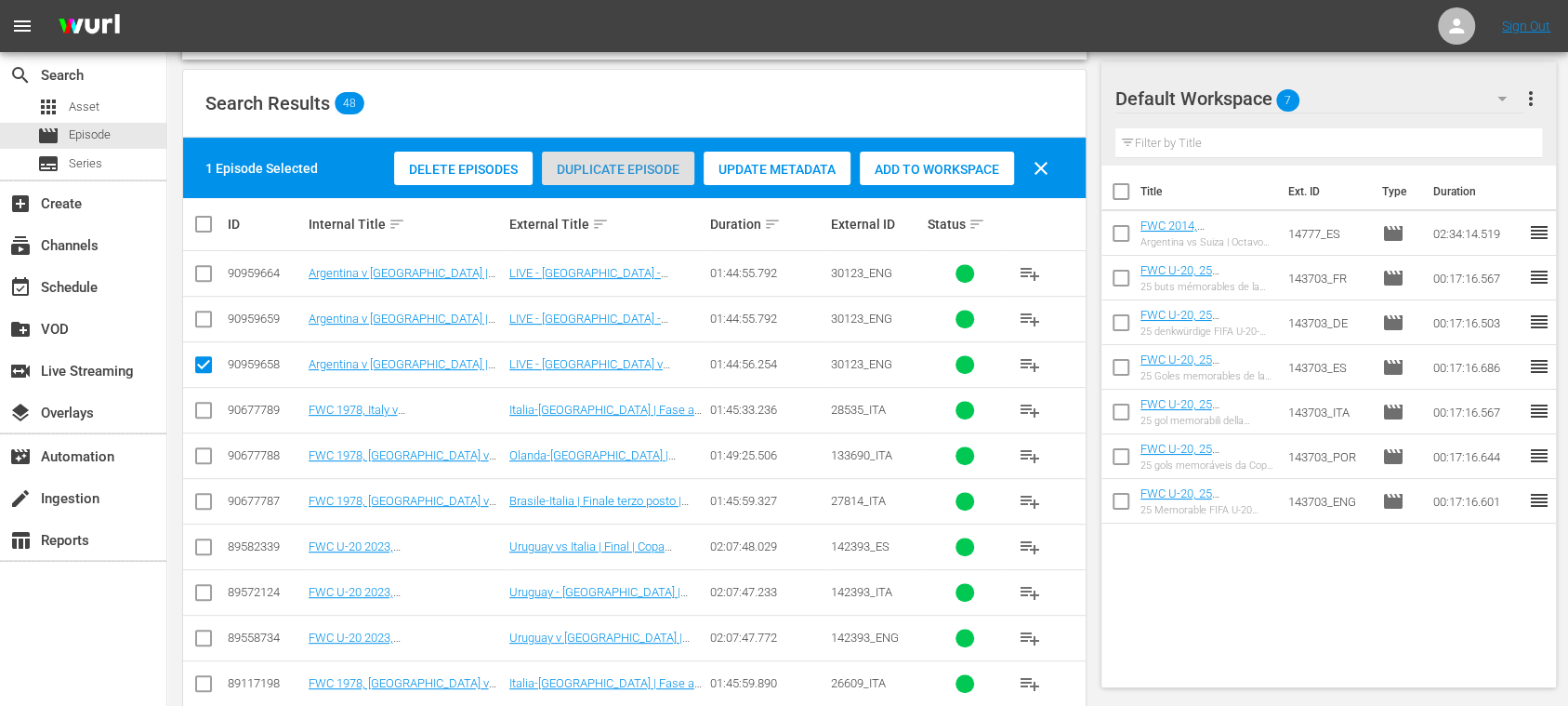
click at [627, 172] on span "Duplicate Episode" at bounding box center [618, 170] width 153 height 15
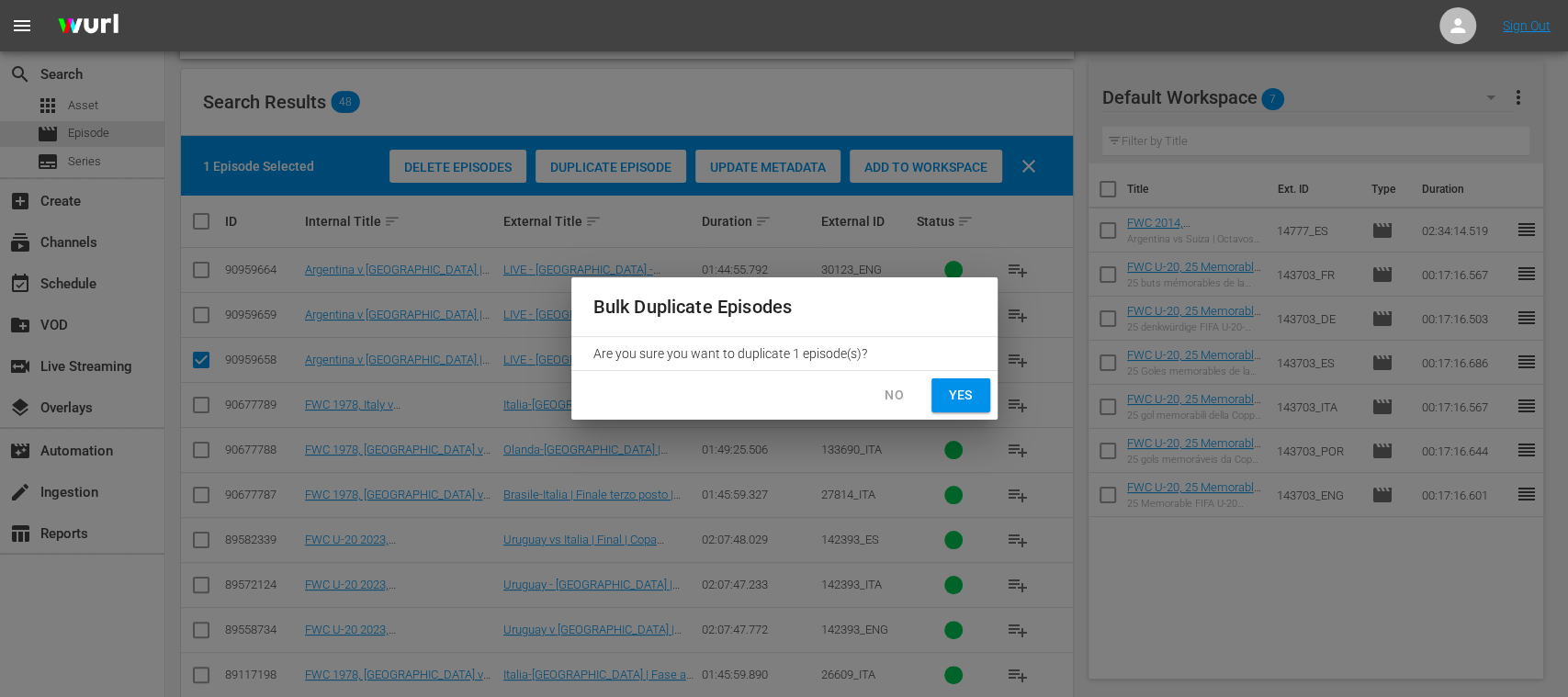
click at [972, 395] on span "Yes" at bounding box center [961, 395] width 30 height 23
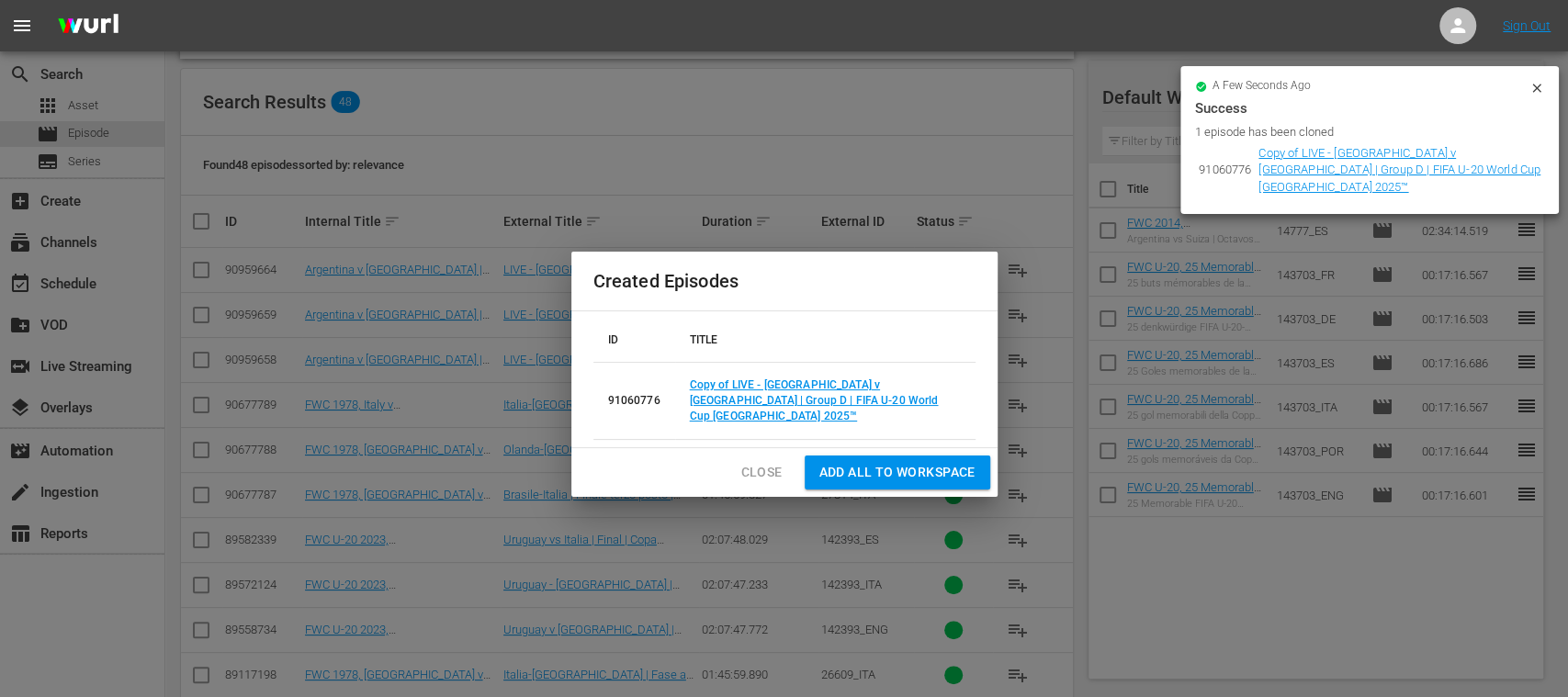
click at [759, 461] on span "Close" at bounding box center [762, 472] width 41 height 23
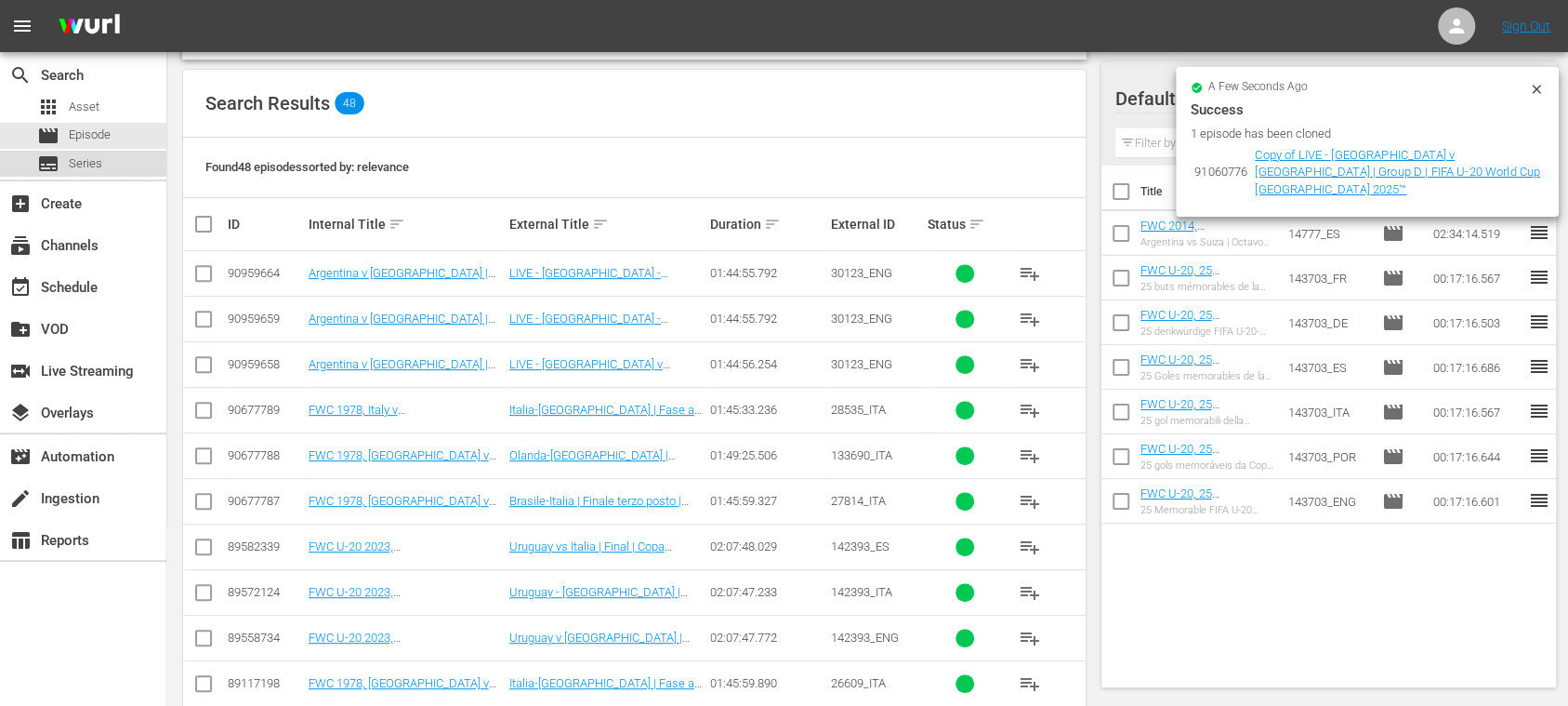
click at [99, 161] on span "Series" at bounding box center [86, 164] width 34 height 19
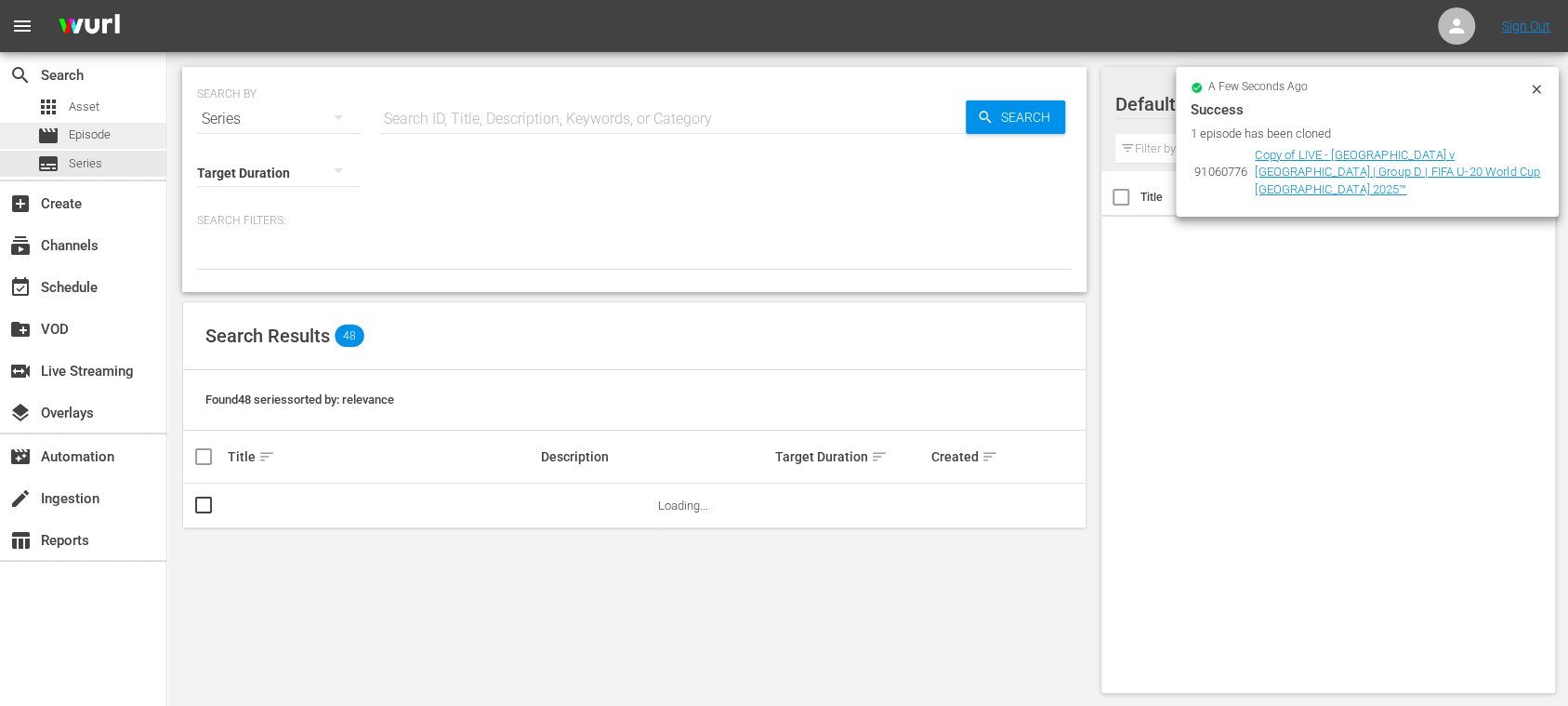
click at [105, 131] on span "Episode" at bounding box center [90, 135] width 41 height 19
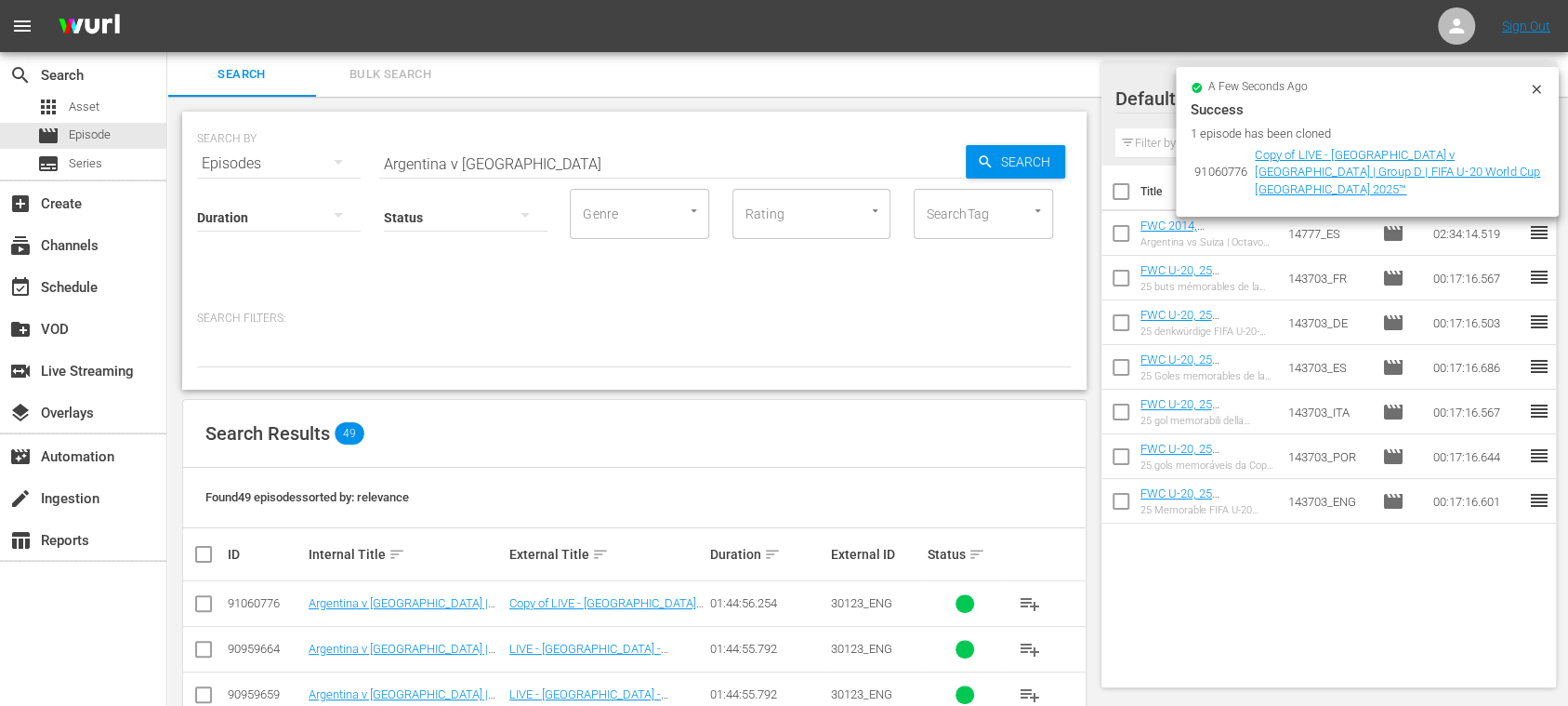
scroll to position [330, 0]
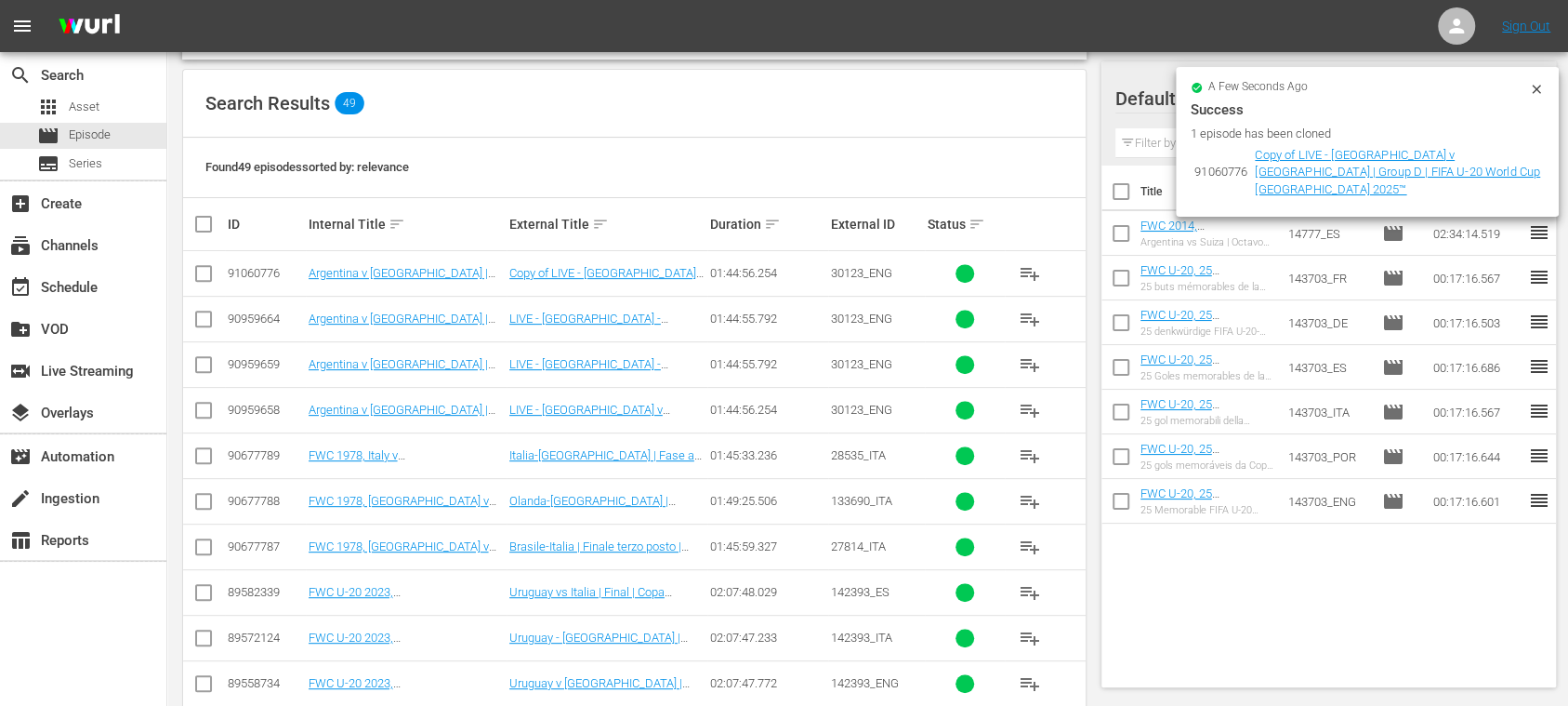
click at [593, 260] on td "Copy of LIVE - Argentina v Italy | Group D | FIFA U-20 World Cup Chile 2025™" at bounding box center [607, 273] width 201 height 45
click at [593, 267] on link "Copy of LIVE - Argentina v Italy | Group D | FIFA U-20 World Cup Chile 2025™" at bounding box center [607, 293] width 195 height 56
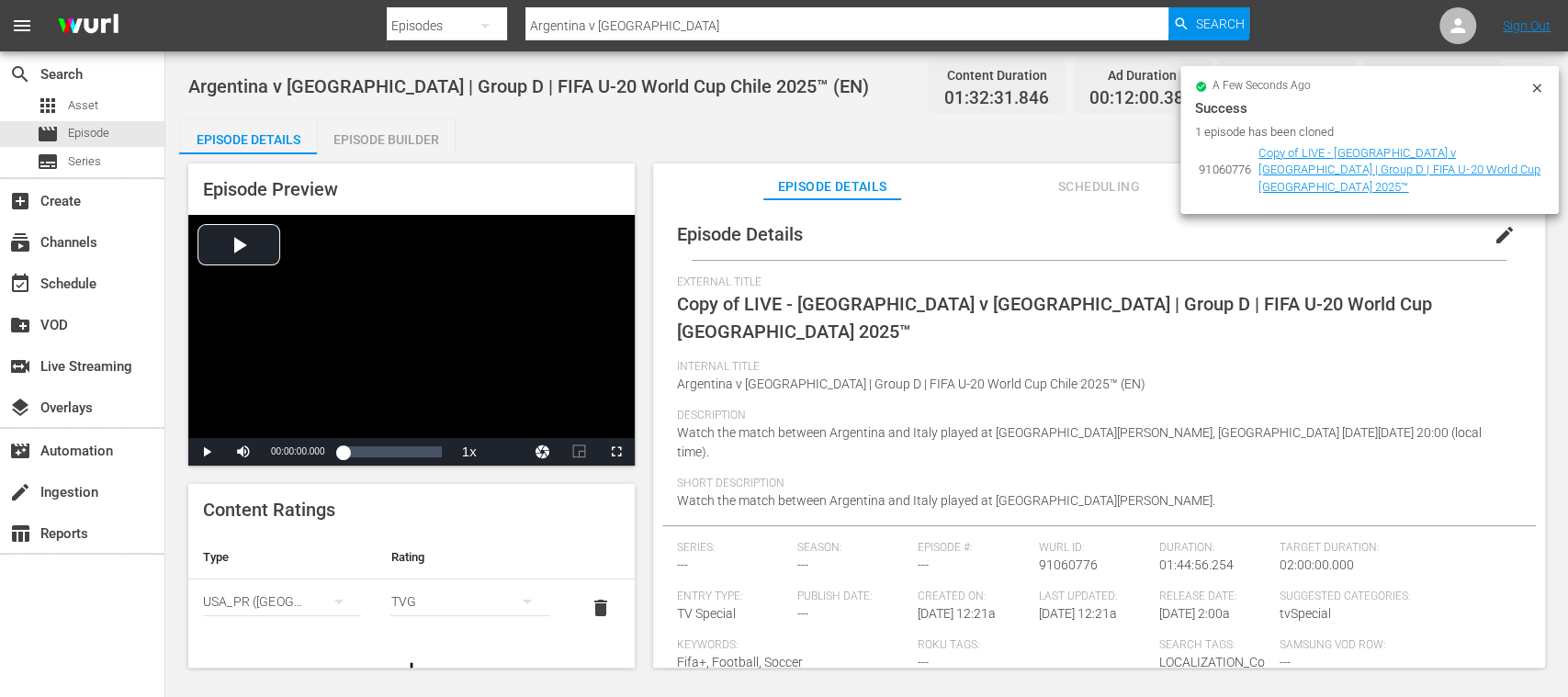
click at [1536, 87] on icon at bounding box center [1537, 88] width 15 height 15
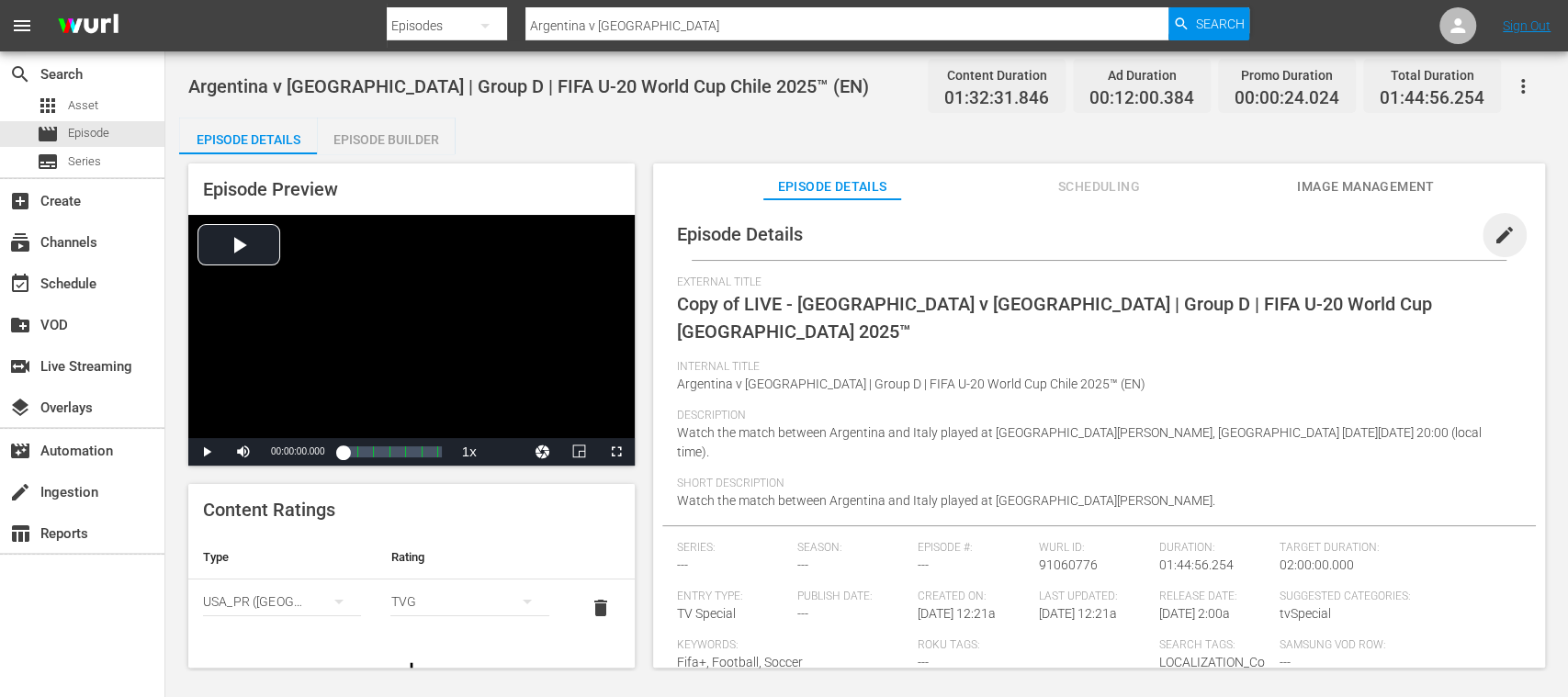
click at [1494, 238] on span "edit" at bounding box center [1505, 235] width 22 height 22
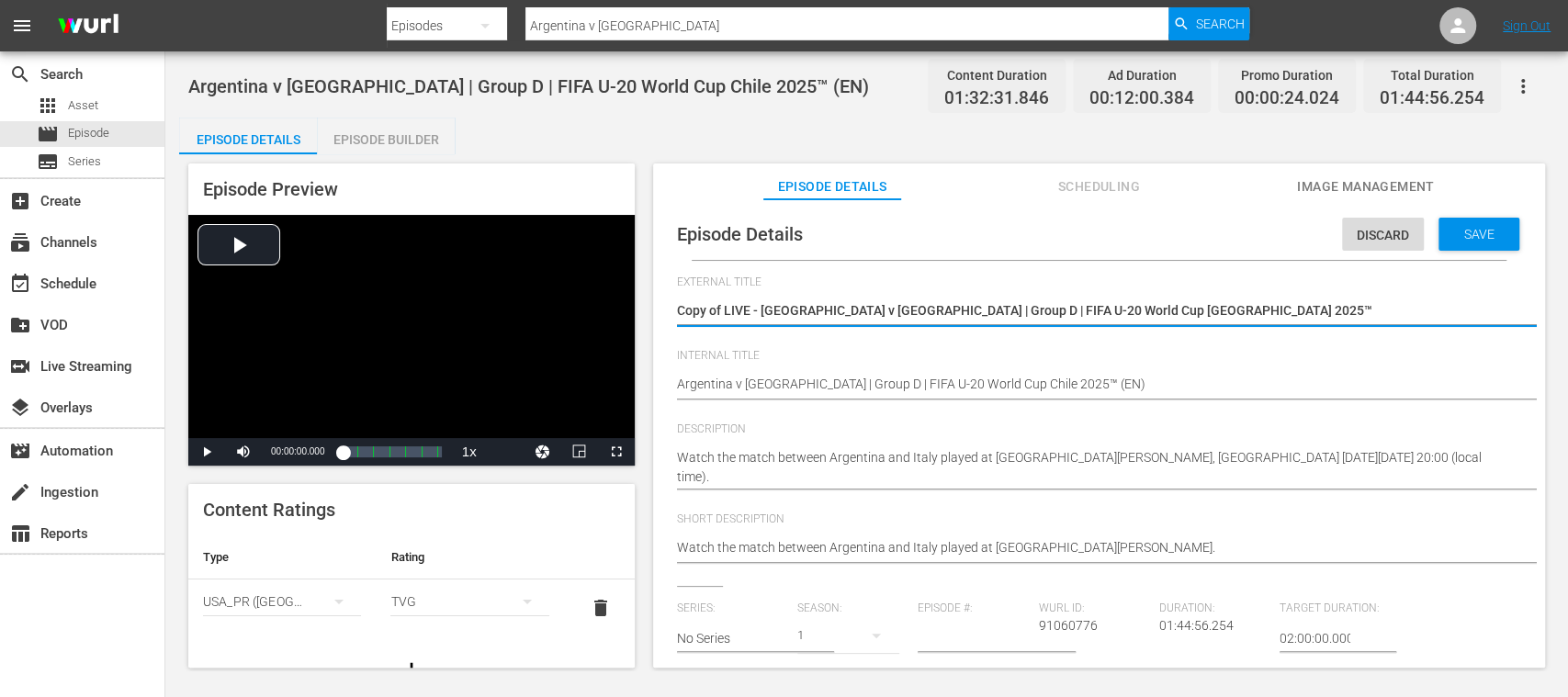
click at [1057, 419] on div "Internal Title Argentina v Italy | Group D | FIFA U-20 World Cup Chile 2025™ (E…" at bounding box center [1099, 385] width 845 height 74
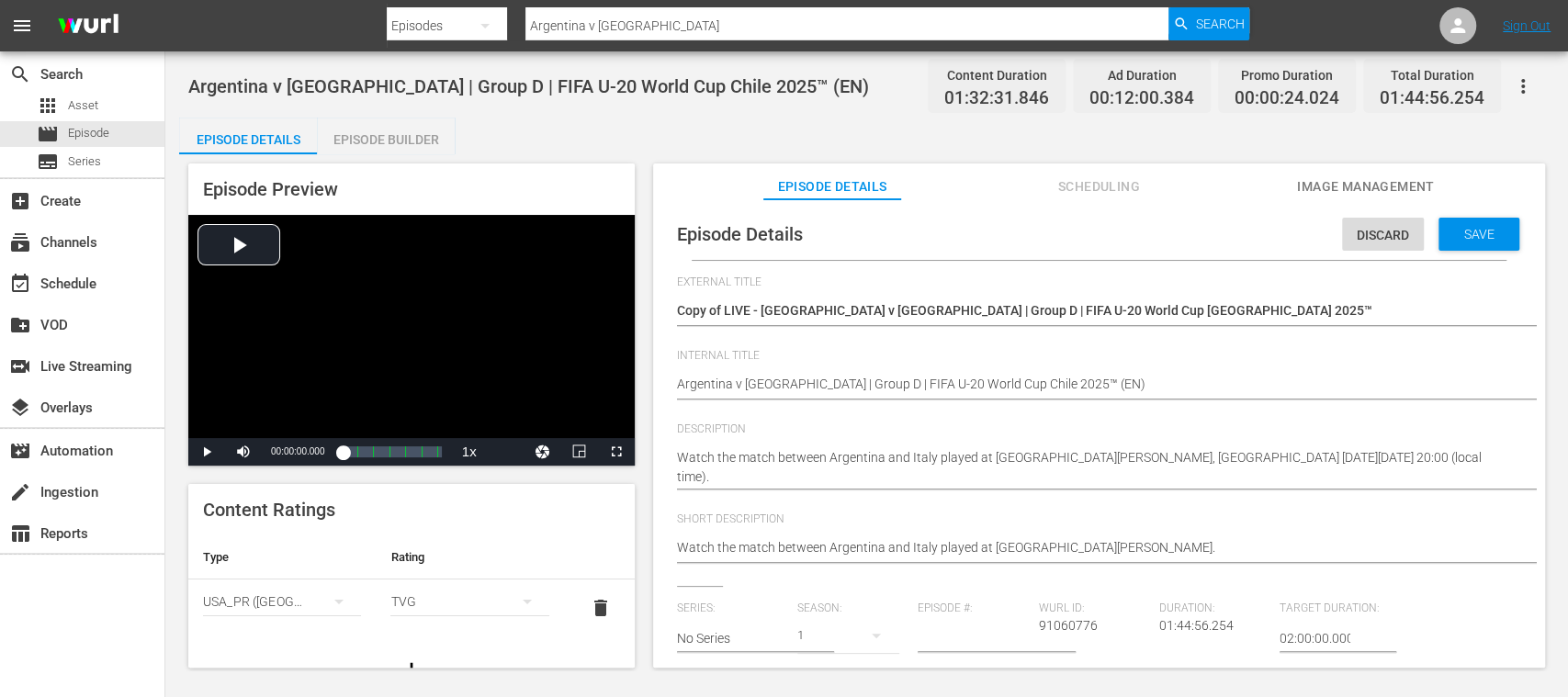
click at [1491, 145] on div "Episode Details Episode Builder Episode Preview Video Player is loading. Play V…" at bounding box center [866, 399] width 1375 height 565
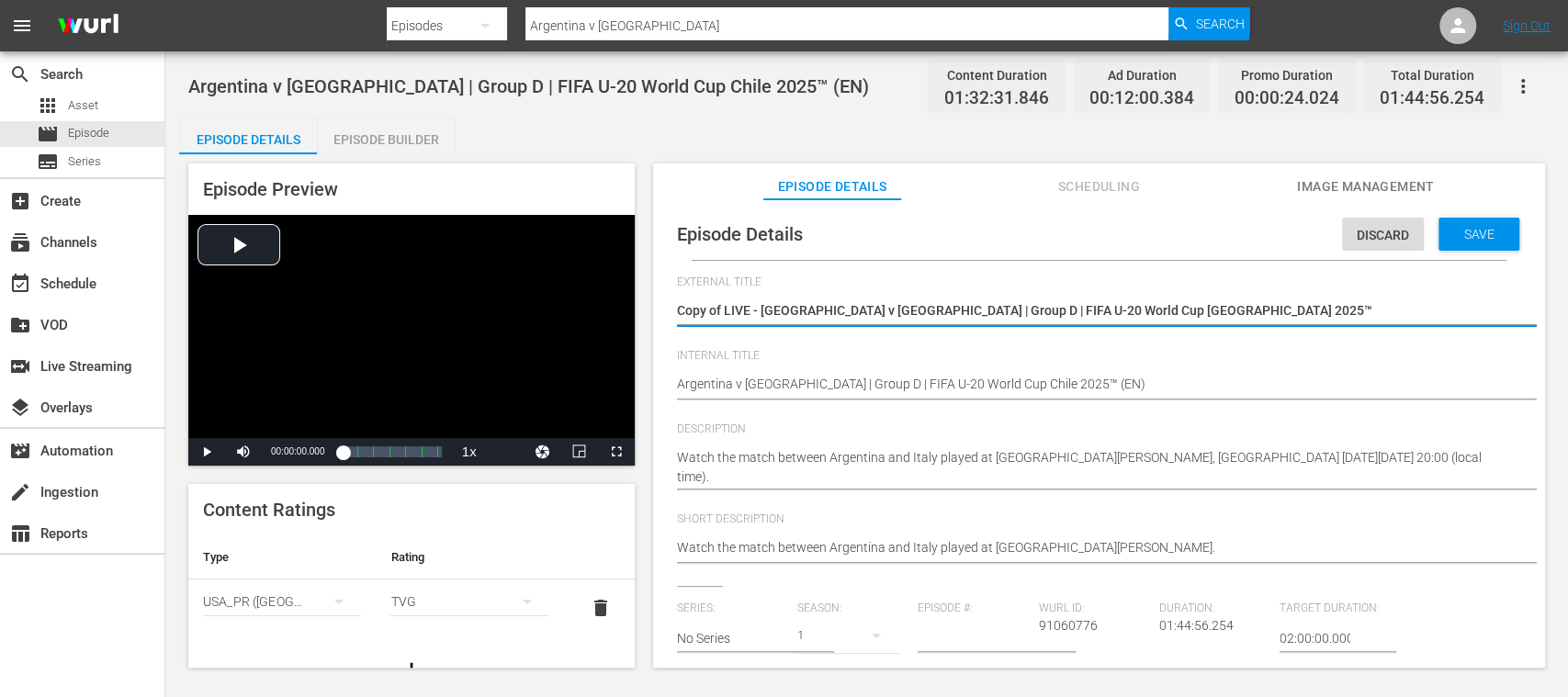
click at [727, 311] on textarea "Copy of LIVE - Argentina v Italy | Group D | FIFA U-20 World Cup Chile 2025™" at bounding box center [1094, 313] width 835 height 22
click at [725, 310] on textarea "Copy of LIVE - Argentina v Italy | Group D | FIFA U-20 World Cup Chile 2025™" at bounding box center [1094, 313] width 835 height 22
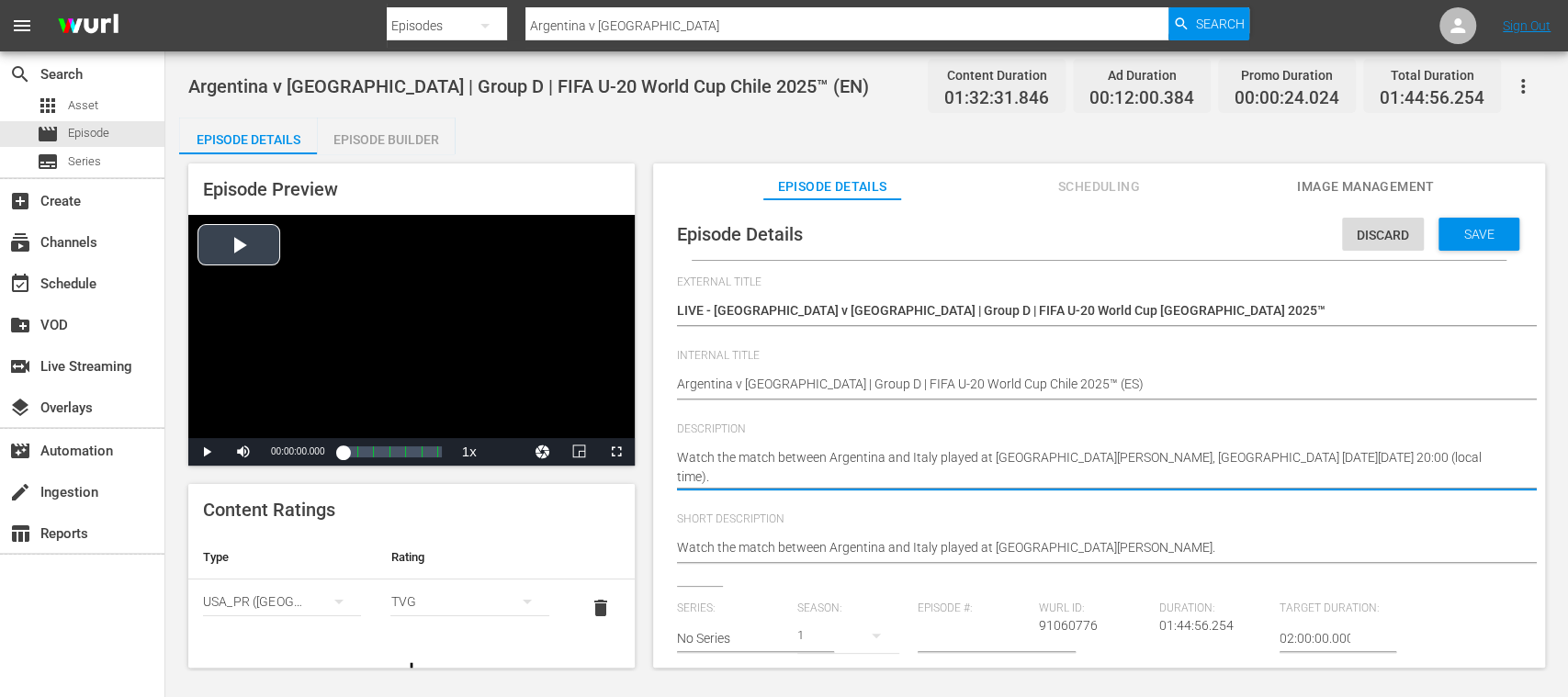
drag, startPoint x: 756, startPoint y: 472, endPoint x: 627, endPoint y: 444, distance: 132.0
paste textarea "Vea el partido entre Argentina y Italia jugado en el Estadio Elías Figueroa Bra…"
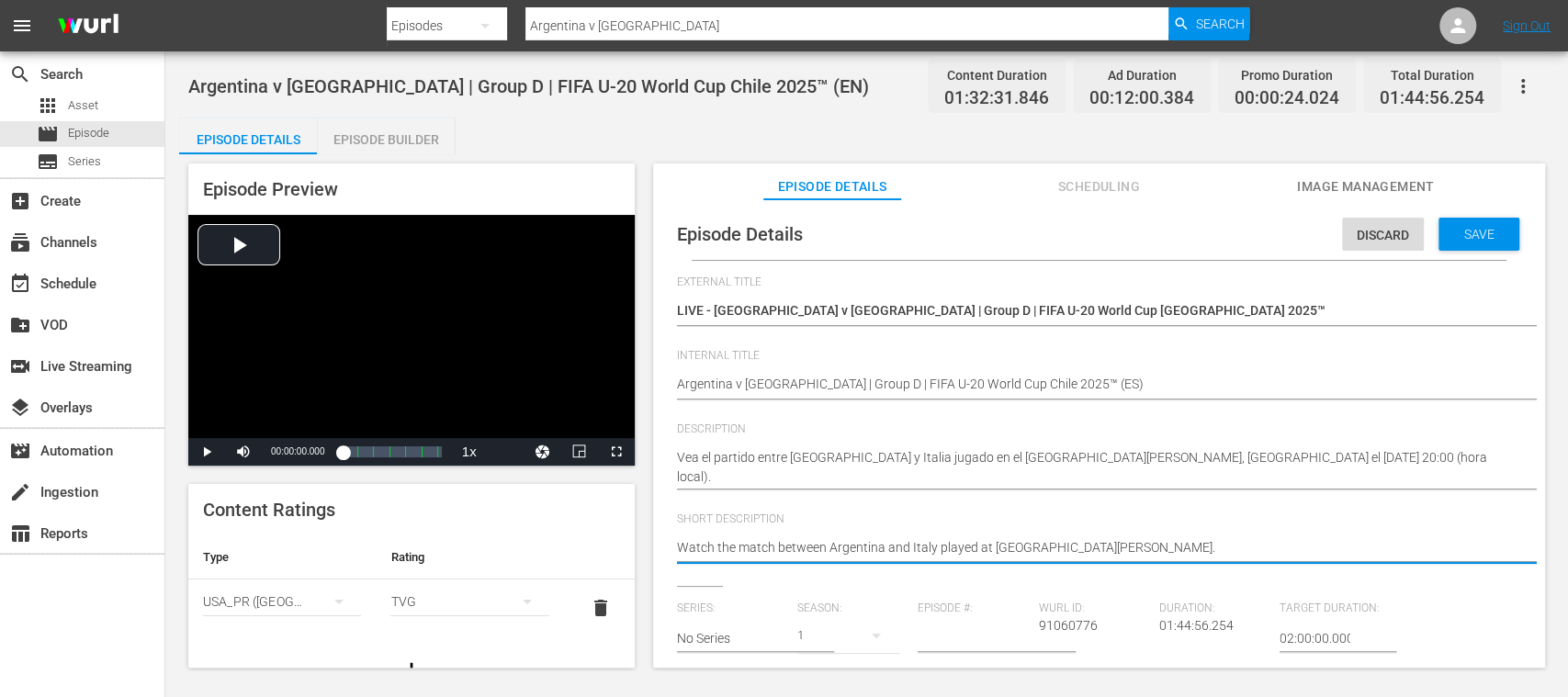
drag, startPoint x: 1180, startPoint y: 552, endPoint x: 518, endPoint y: 530, distance: 662.4
paste textarea "Vea el partido entre Argentina y Italia jugado en el Estadio Elías Figueroa Bra…"
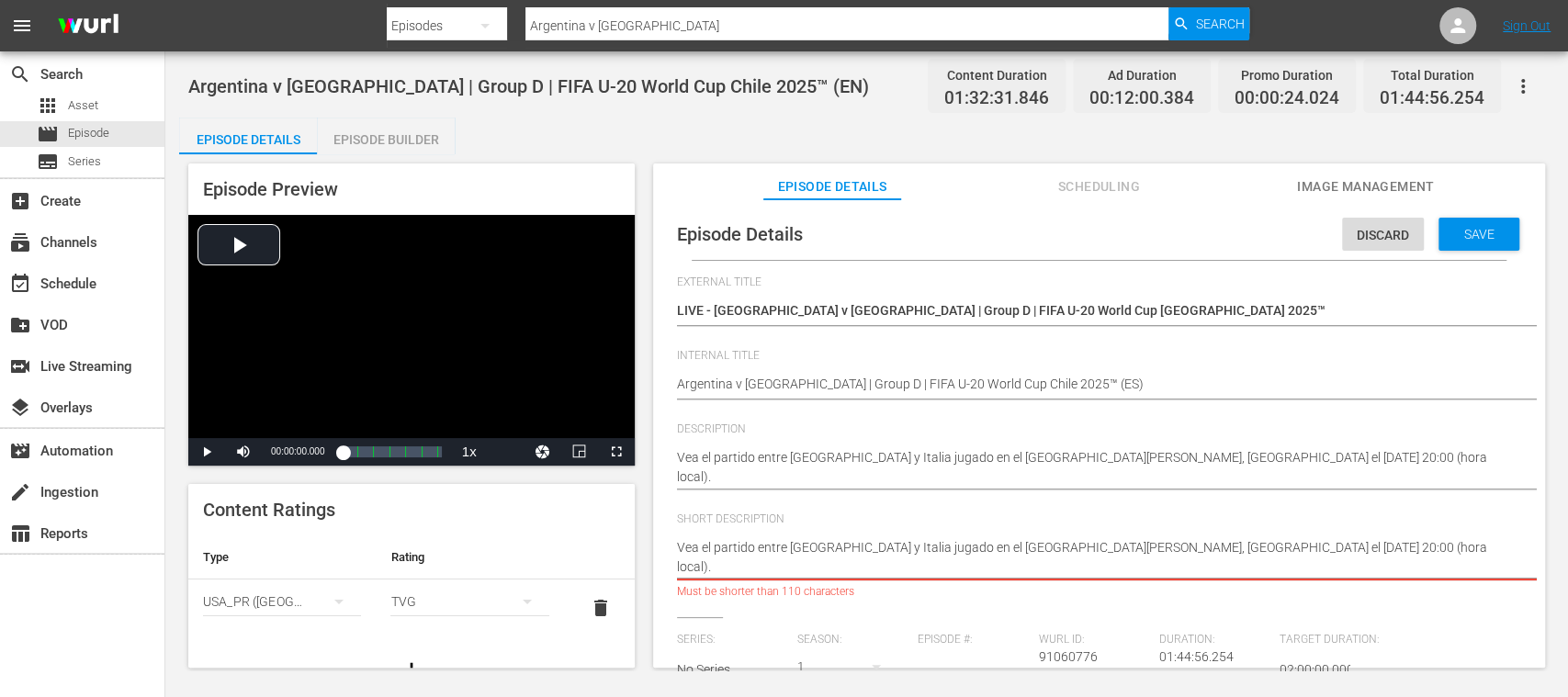
drag, startPoint x: 1191, startPoint y: 550, endPoint x: 1208, endPoint y: 581, distance: 35.4
click at [1208, 581] on div "Watch the match between Argentina and Italy played at Estadio Elías Figueroa Br…" at bounding box center [1094, 556] width 835 height 60
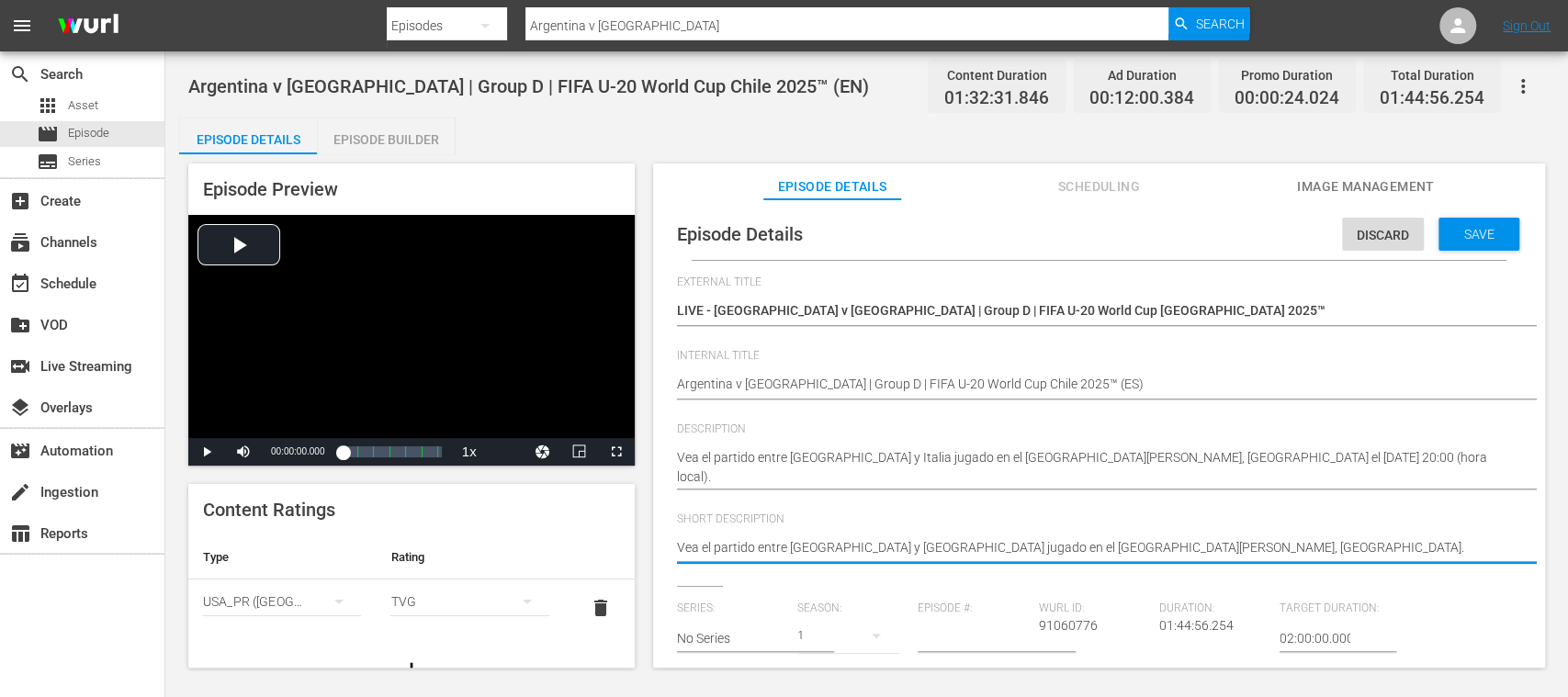
click at [332, 603] on icon "simple table" at bounding box center [339, 601] width 22 height 22
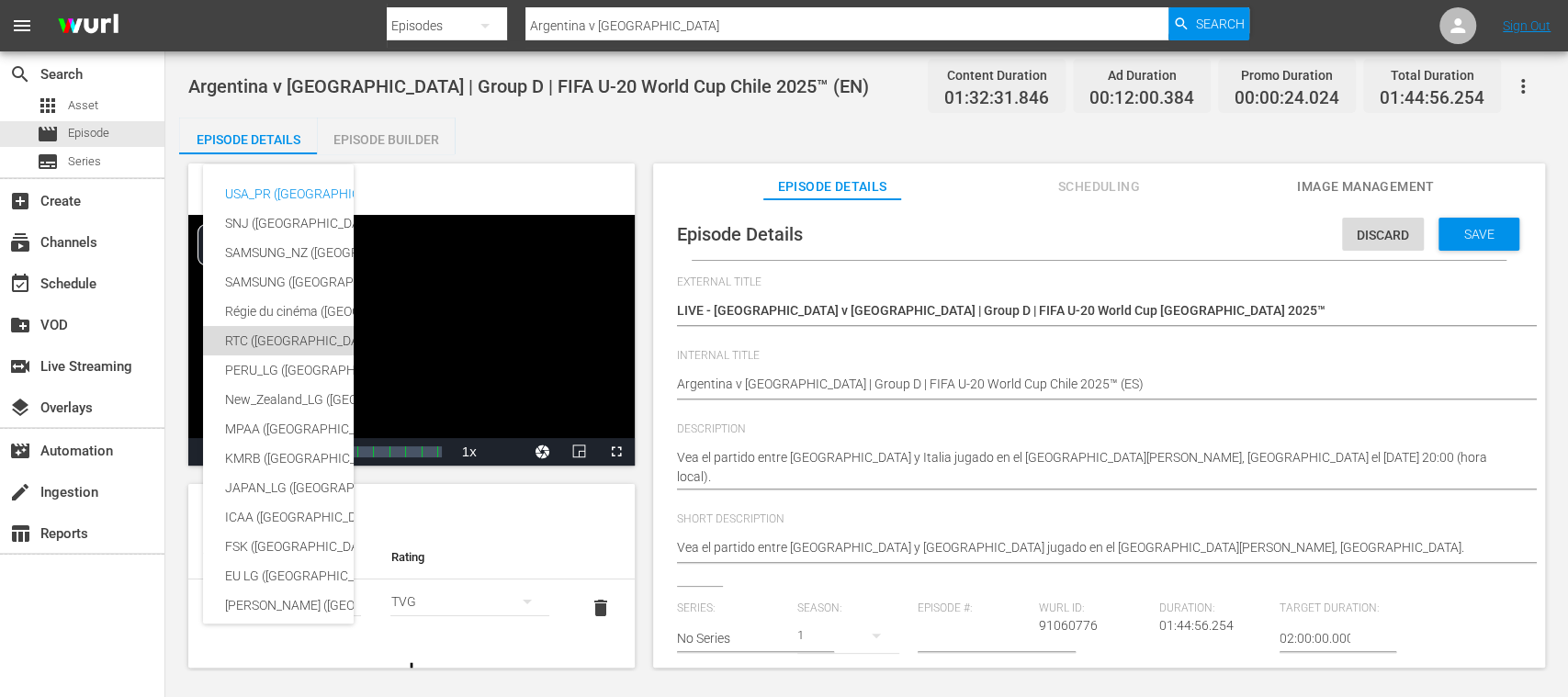
click at [266, 338] on div "RTC (Mexico)" at bounding box center [451, 341] width 451 height 30
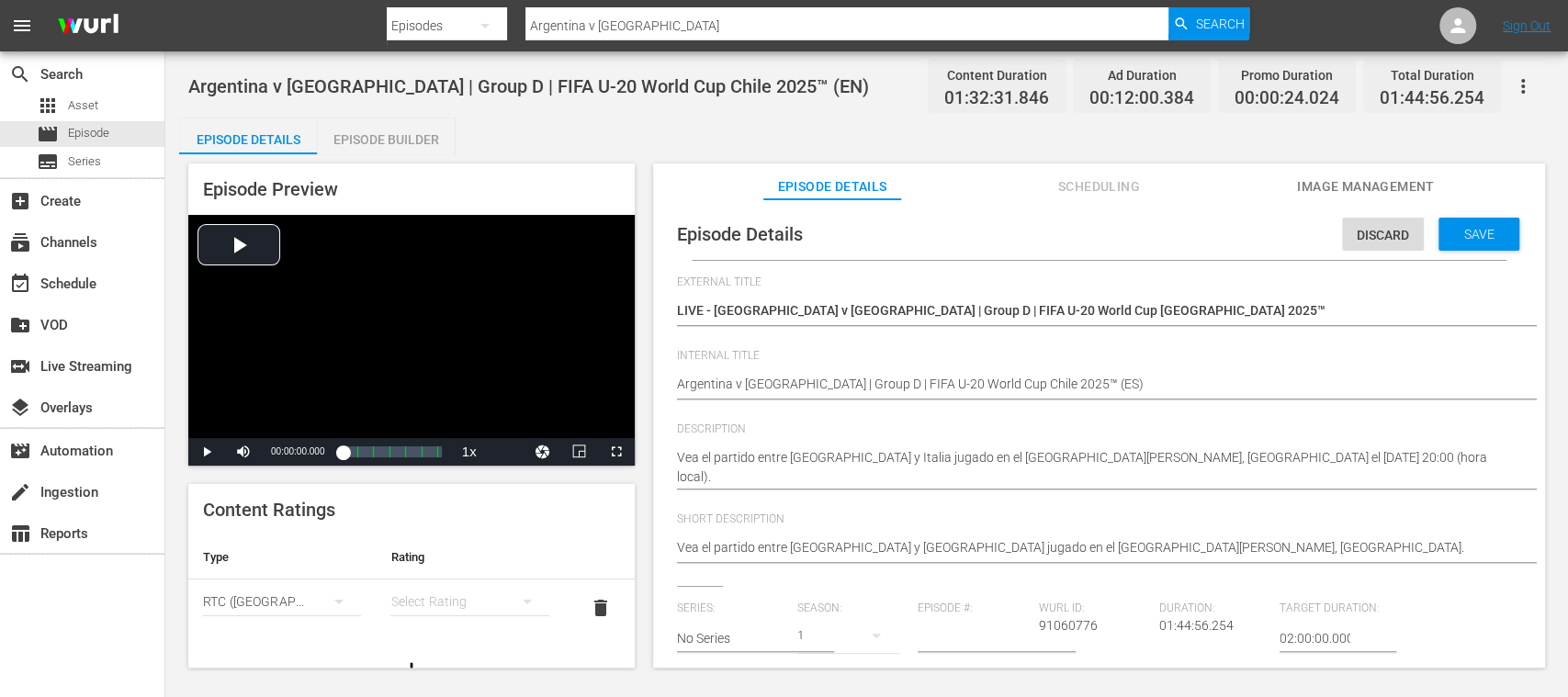
click at [437, 617] on div "simple table" at bounding box center [469, 601] width 158 height 51
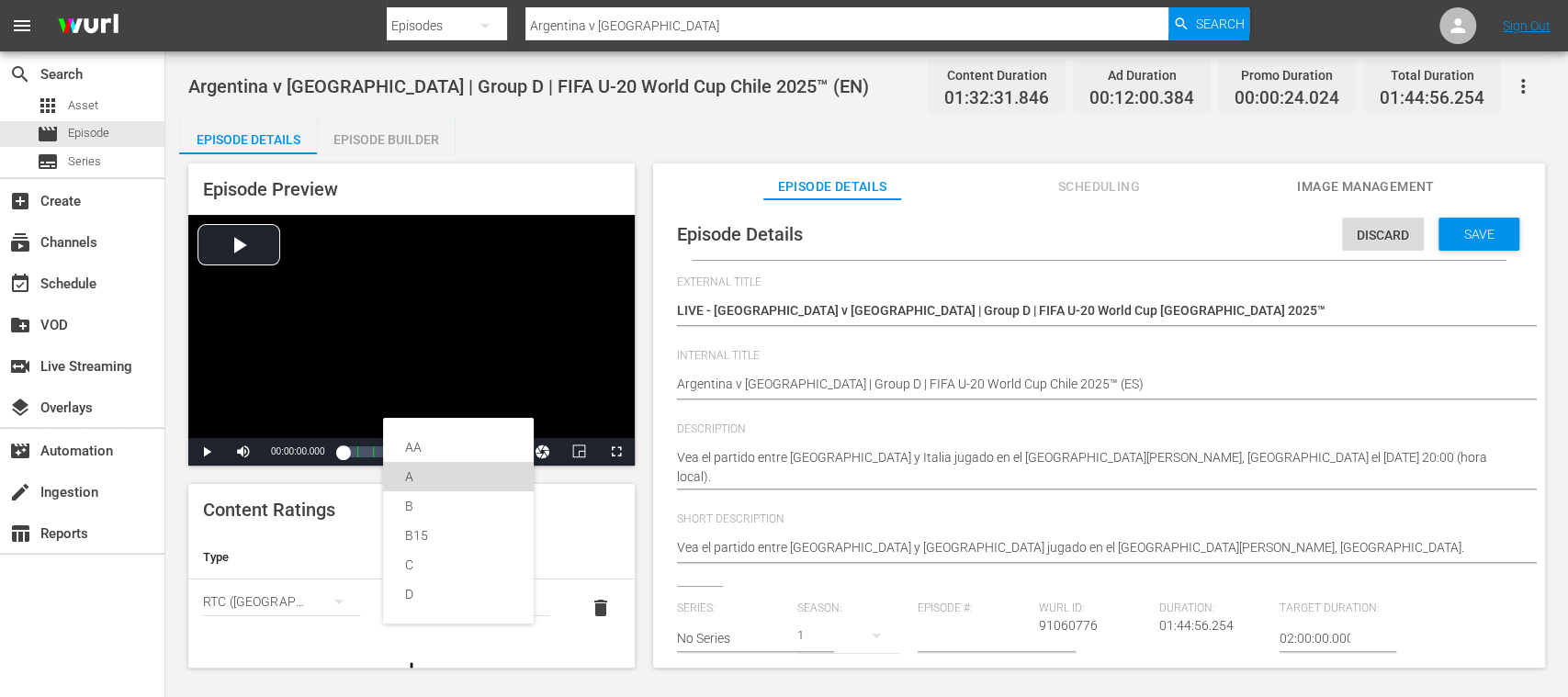
click at [420, 479] on div "A" at bounding box center [458, 476] width 106 height 30
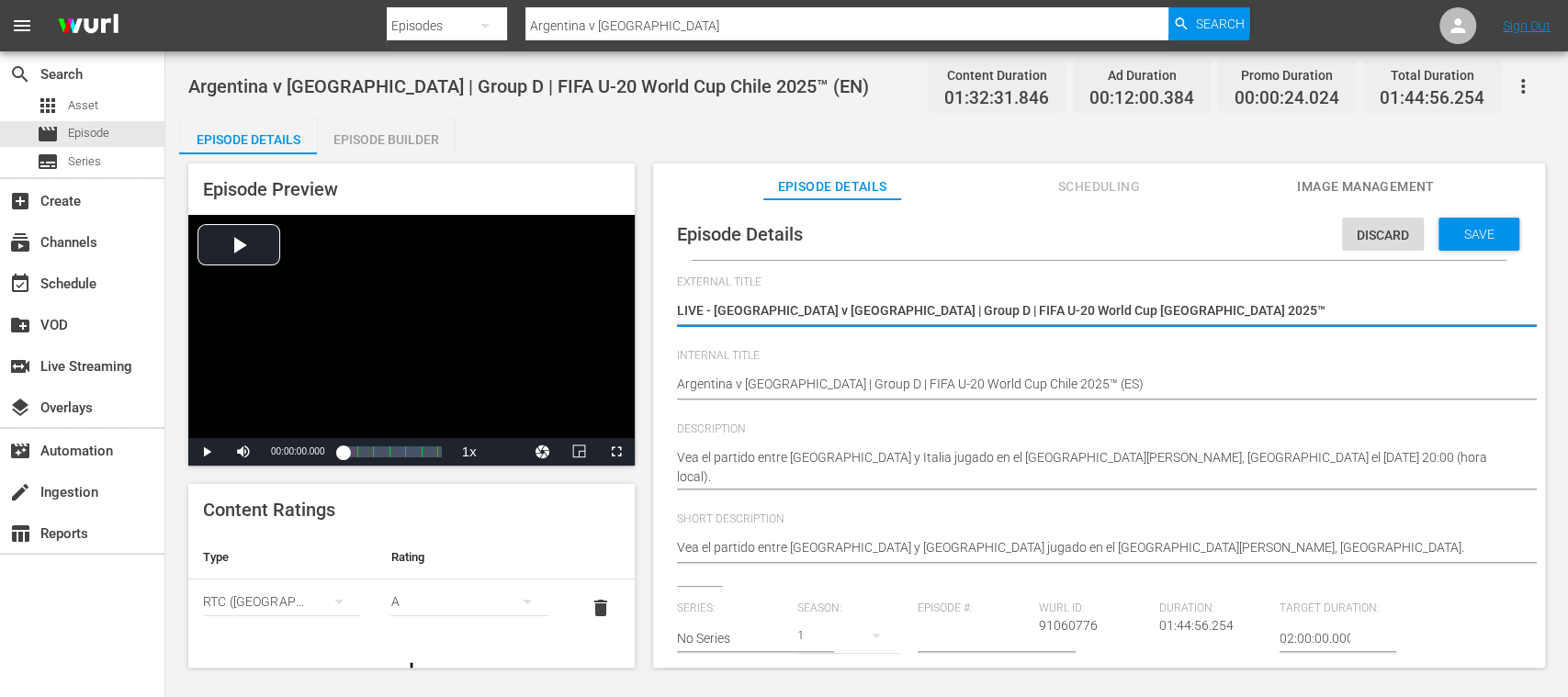
drag, startPoint x: 715, startPoint y: 313, endPoint x: 1152, endPoint y: 317, distance: 437.0
paste textarea "s Italia | Grupo D | Copa Mundial Sub-20 de la FIFA"
click at [1484, 237] on span "Save" at bounding box center [1480, 235] width 60 height 15
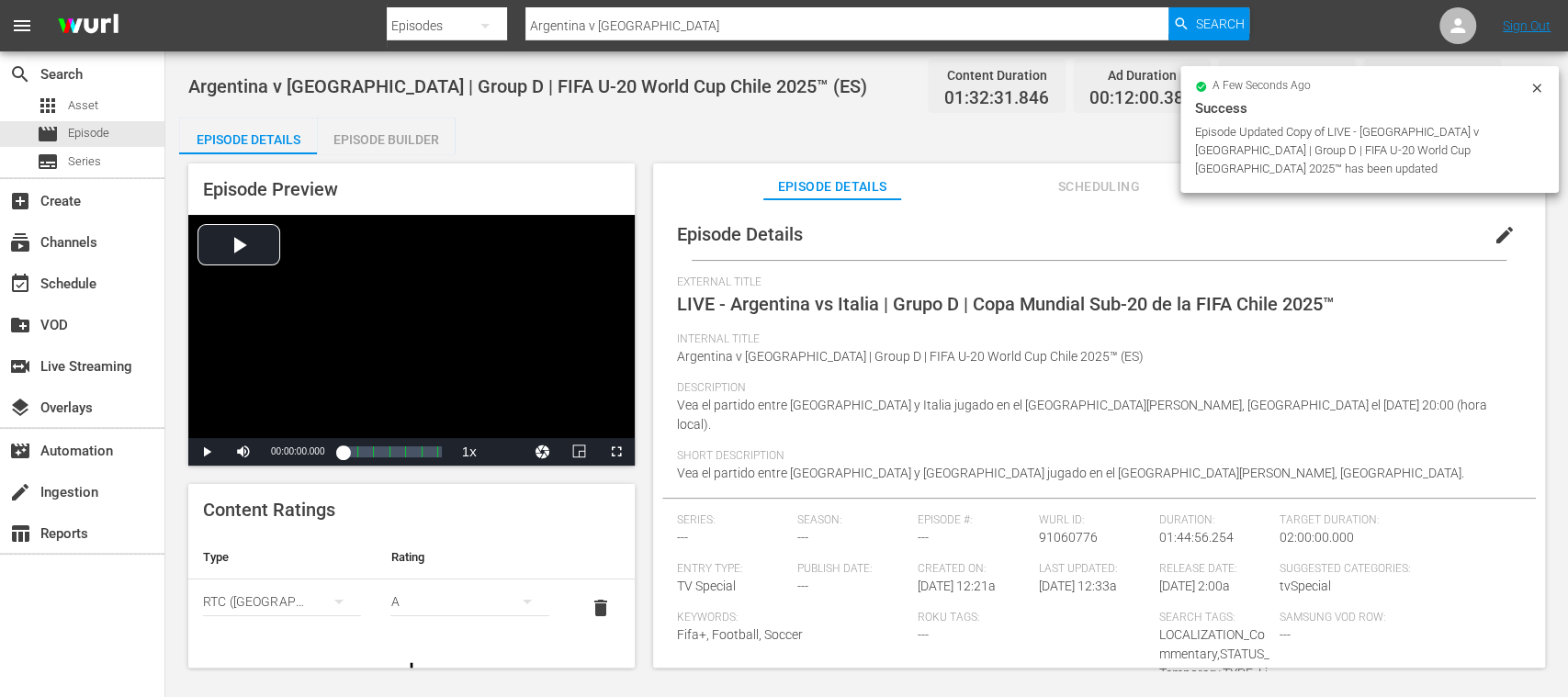
click at [1494, 234] on span "edit" at bounding box center [1505, 235] width 22 height 22
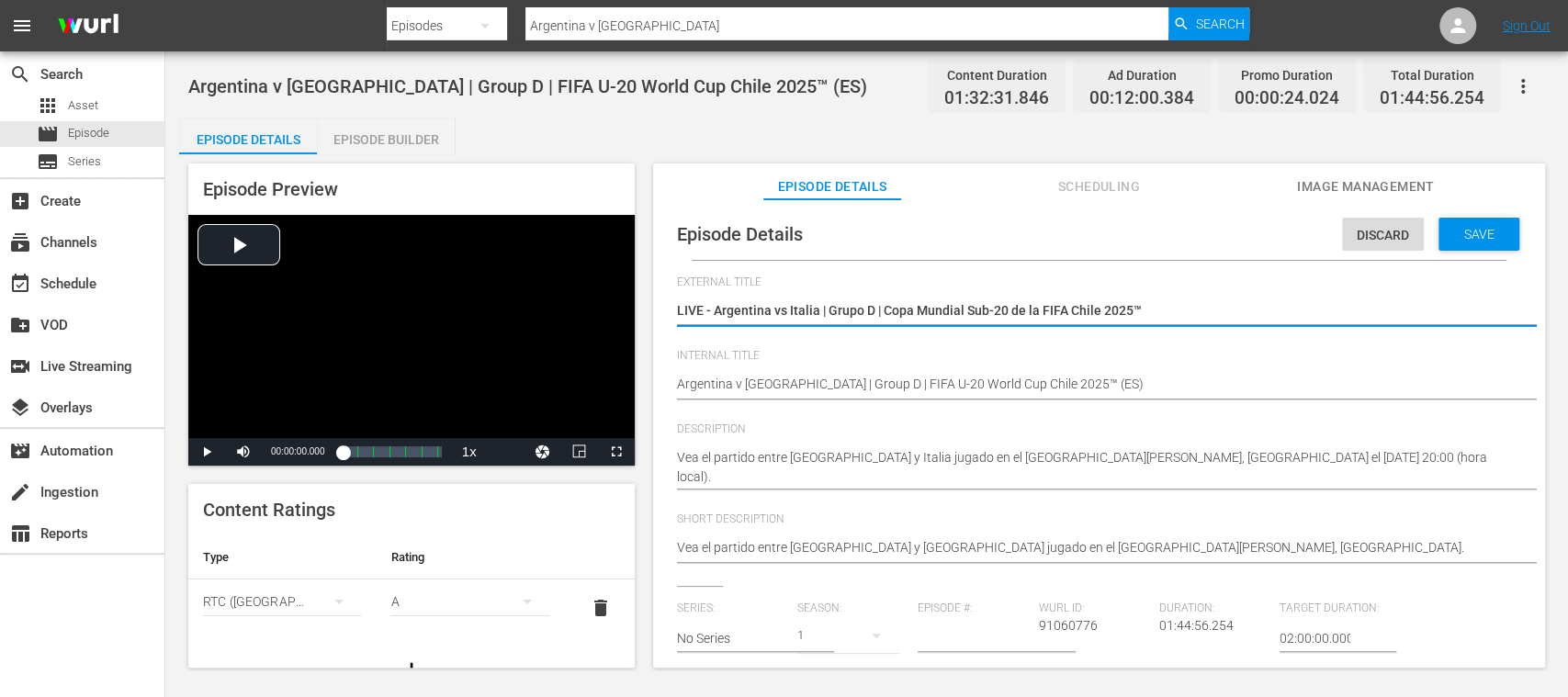
scroll to position [326, 0]
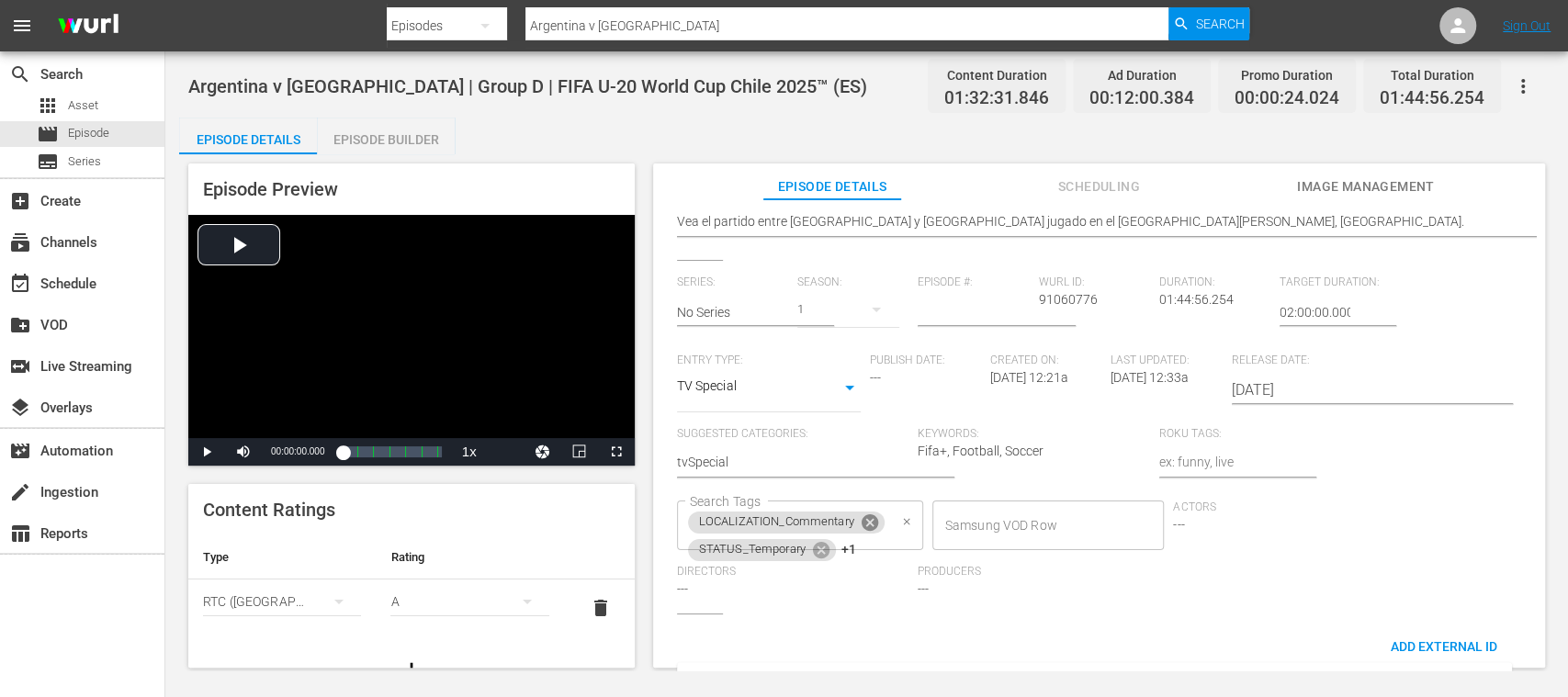
click at [873, 521] on icon at bounding box center [870, 523] width 17 height 17
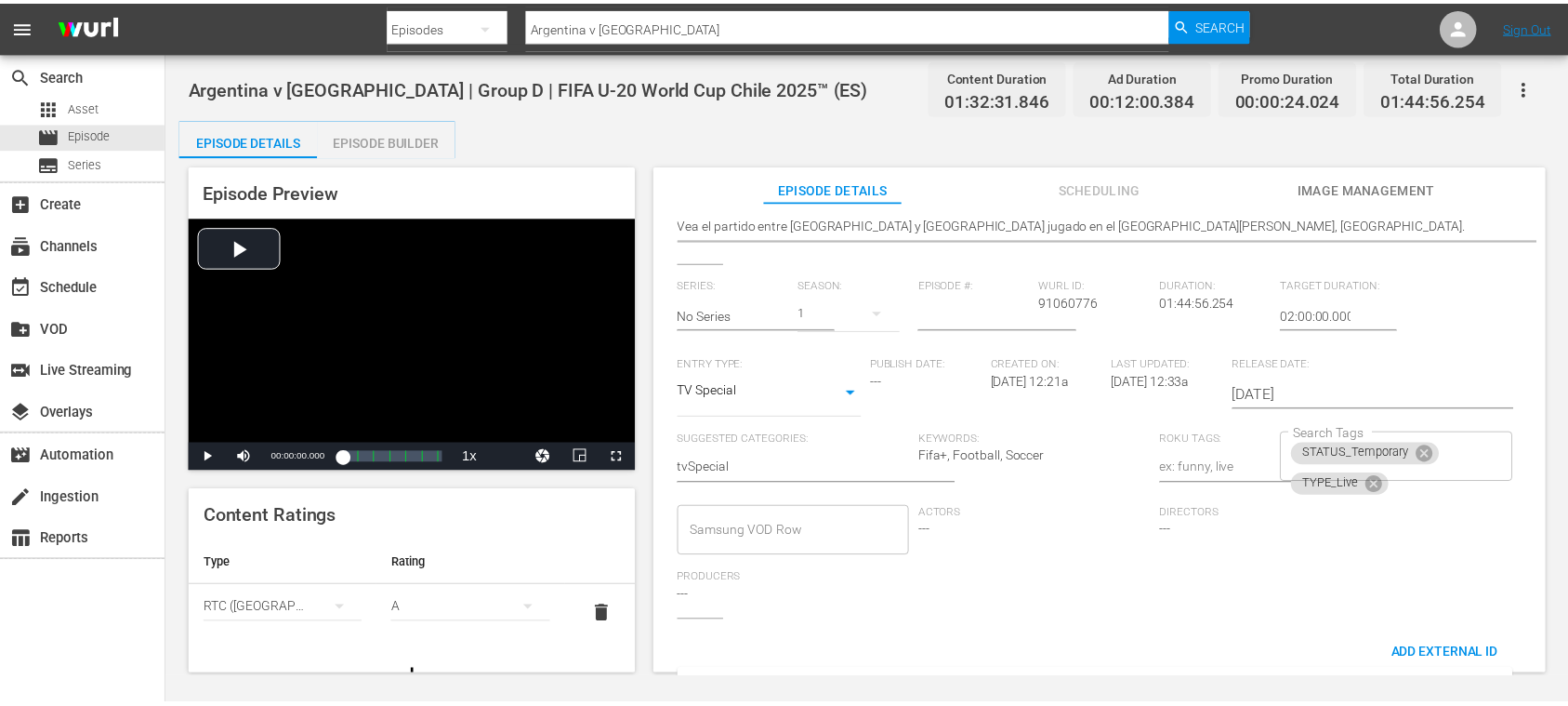
scroll to position [0, 0]
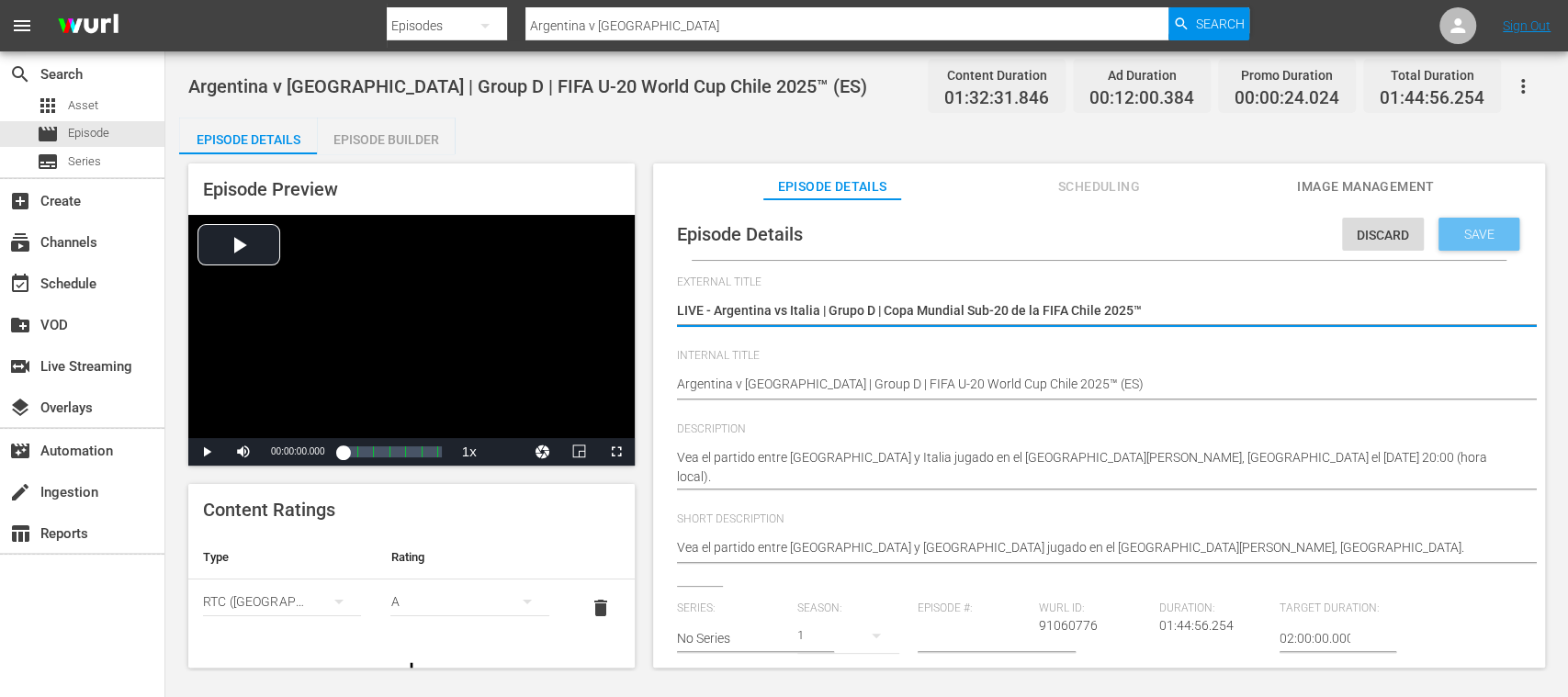
click at [1479, 218] on div "Save" at bounding box center [1479, 235] width 81 height 34
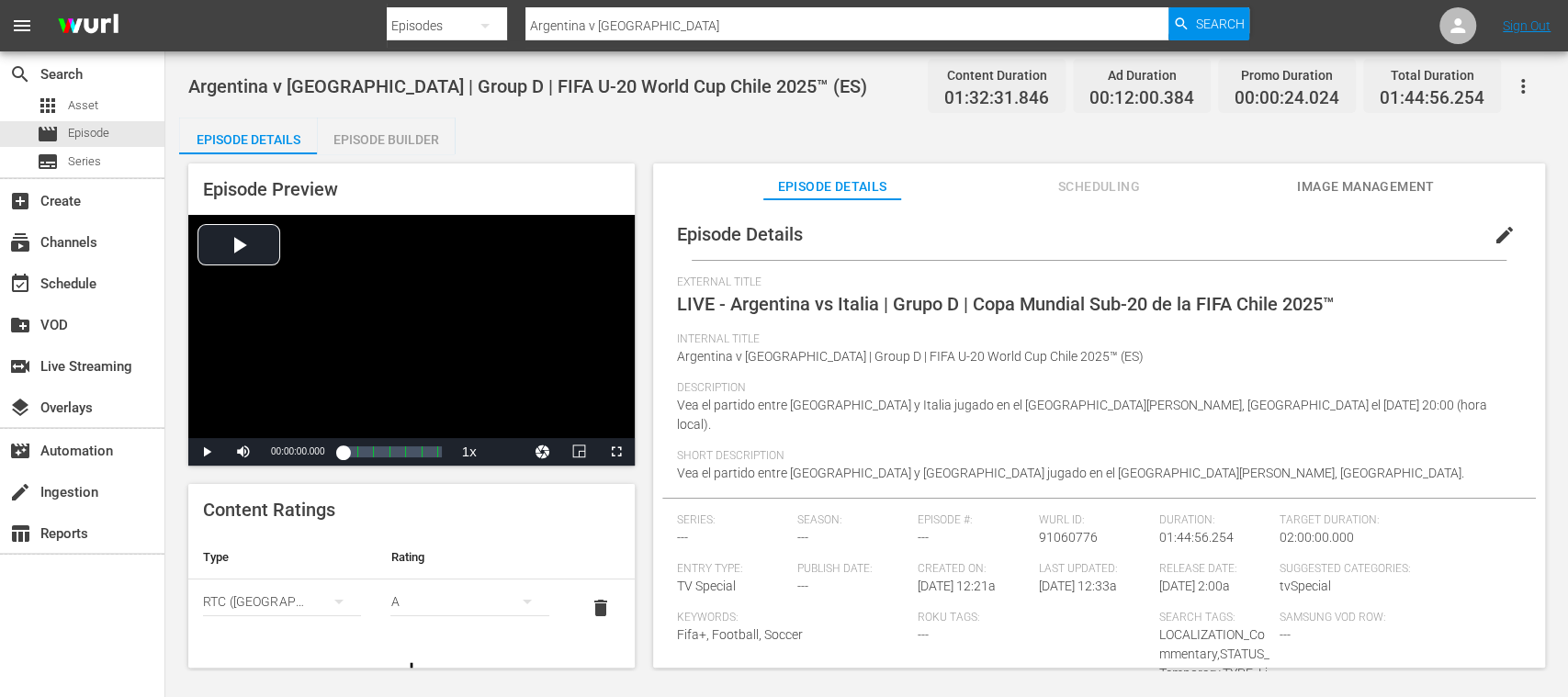
click at [403, 132] on div "Episode Builder" at bounding box center [385, 139] width 138 height 44
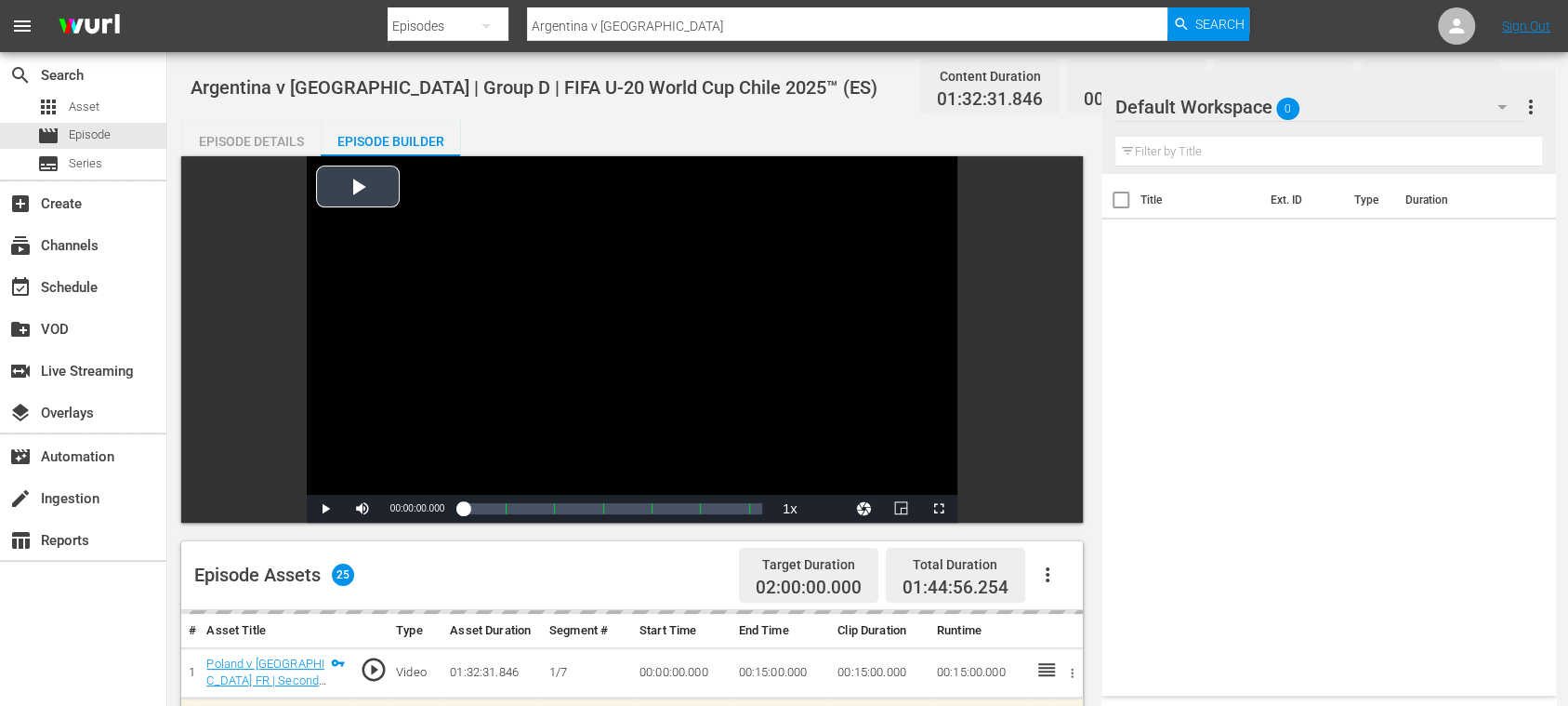
scroll to position [330, 0]
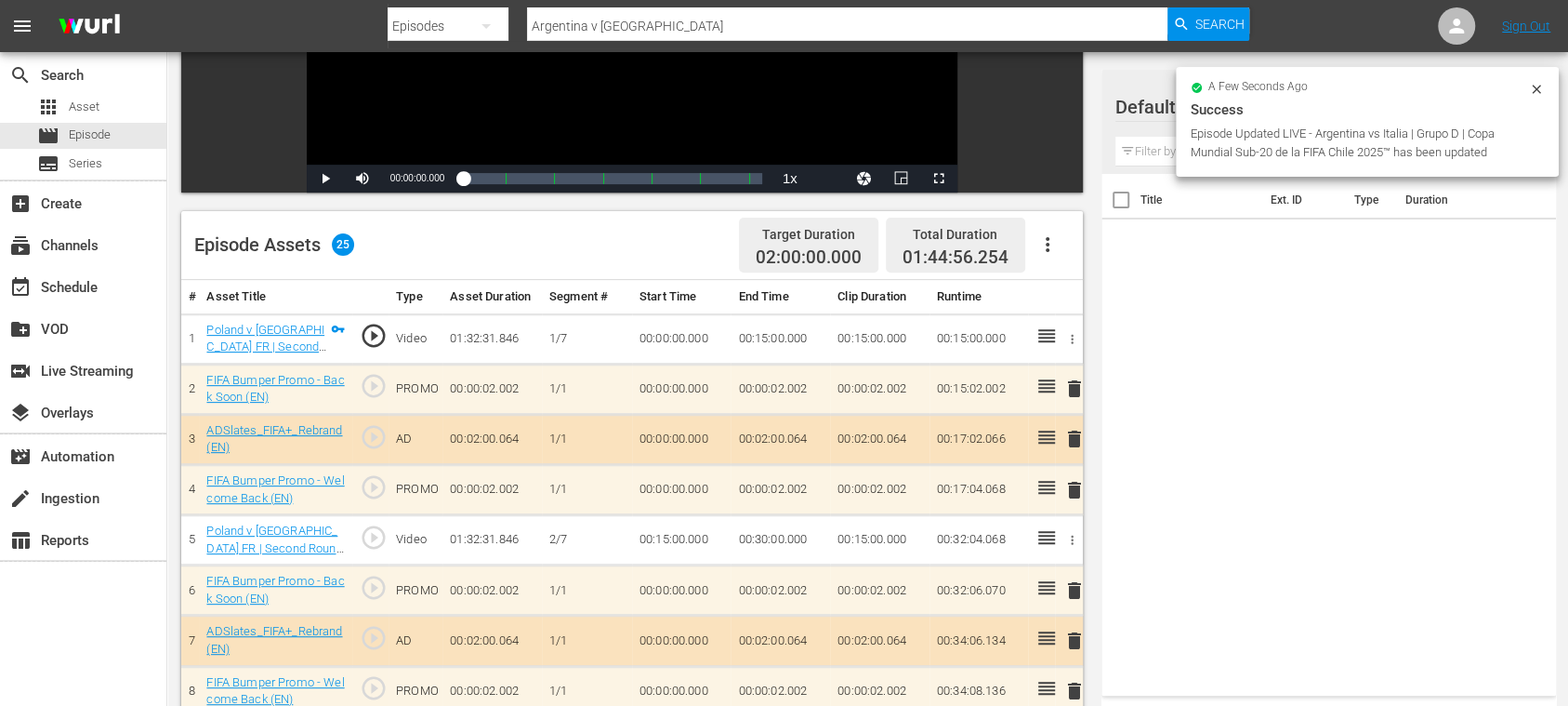
click at [1047, 241] on icon "button" at bounding box center [1048, 245] width 23 height 23
click at [1066, 294] on div "Clear Ads" at bounding box center [1102, 296] width 126 height 44
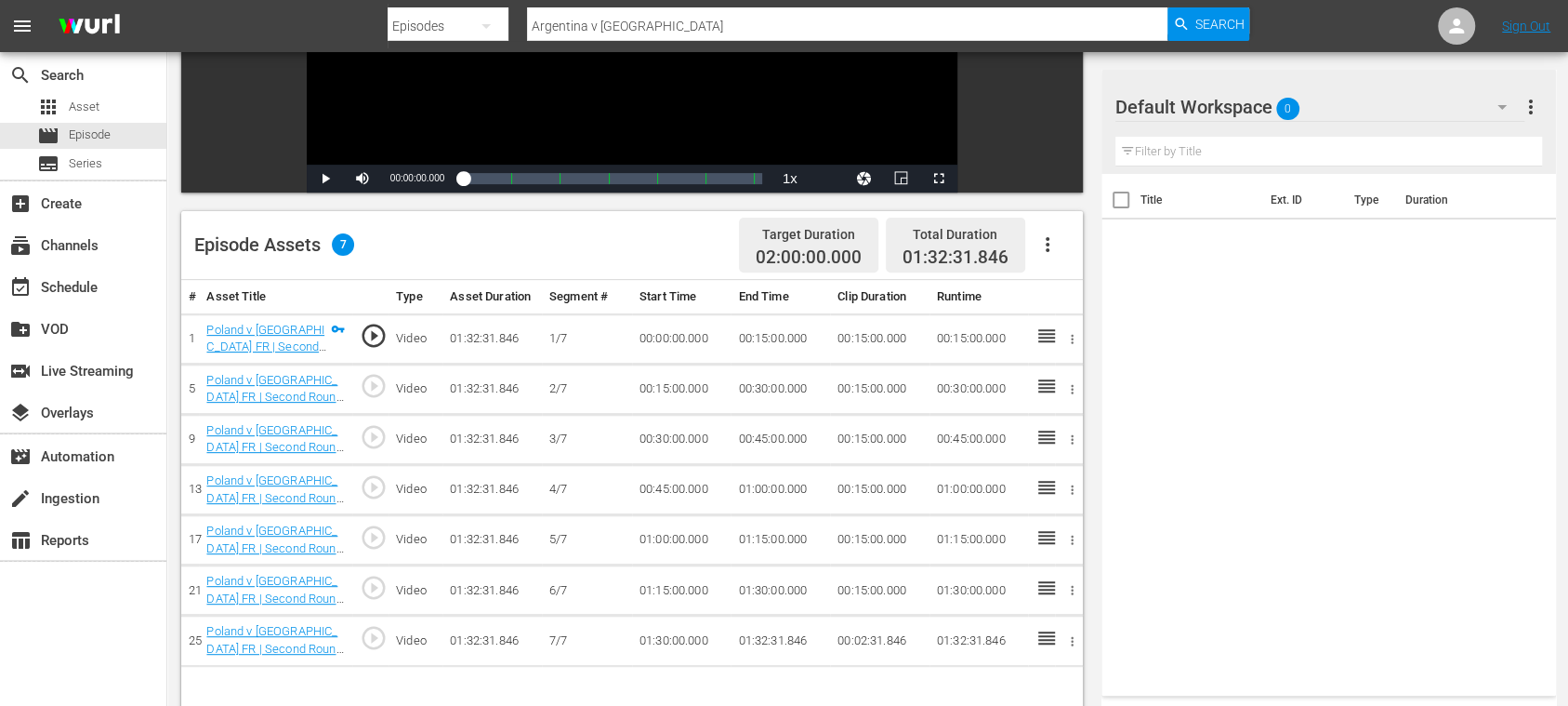
click at [1049, 244] on icon "button" at bounding box center [1048, 245] width 4 height 15
click at [1072, 245] on div "Fill with Ads" at bounding box center [1102, 252] width 126 height 44
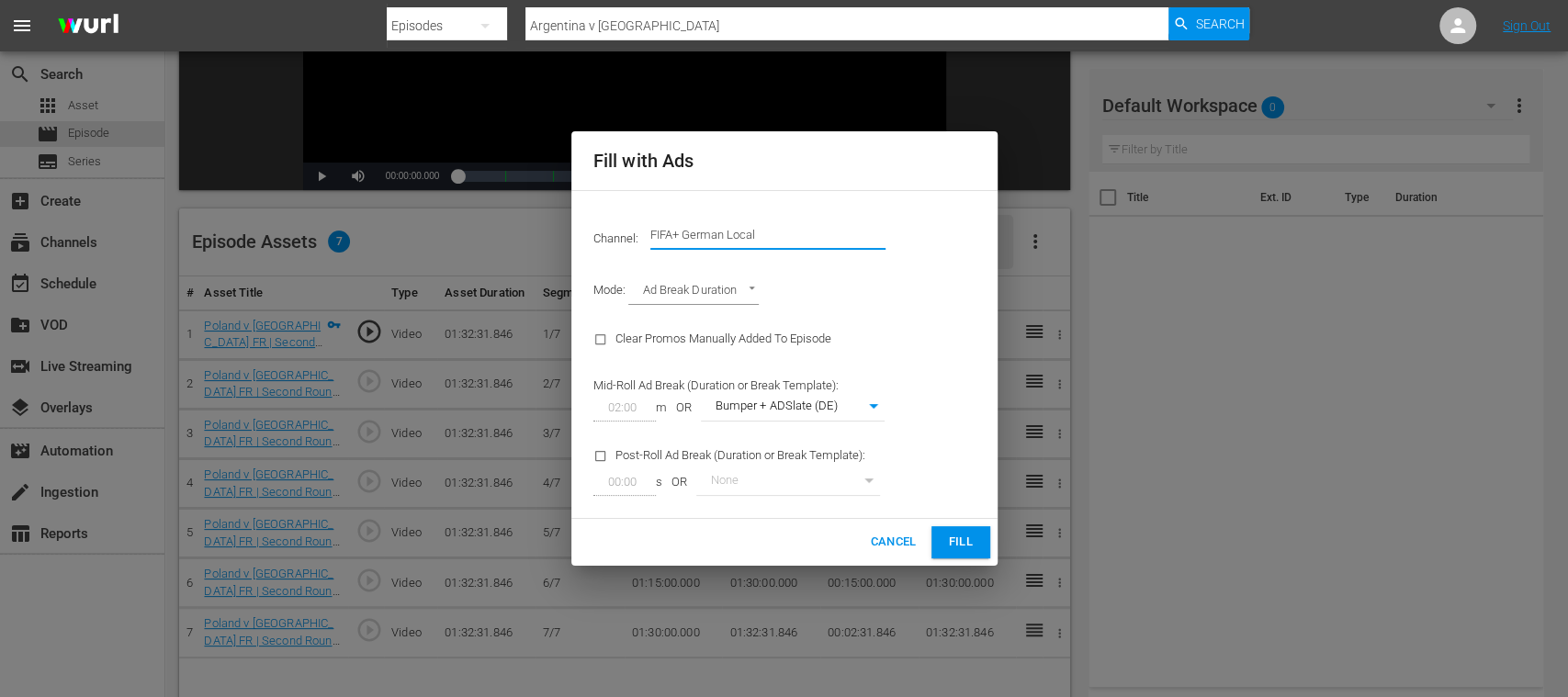
click at [938, 244] on div "Channel: Channel Title FIFA+ German Local" at bounding box center [785, 235] width 404 height 66
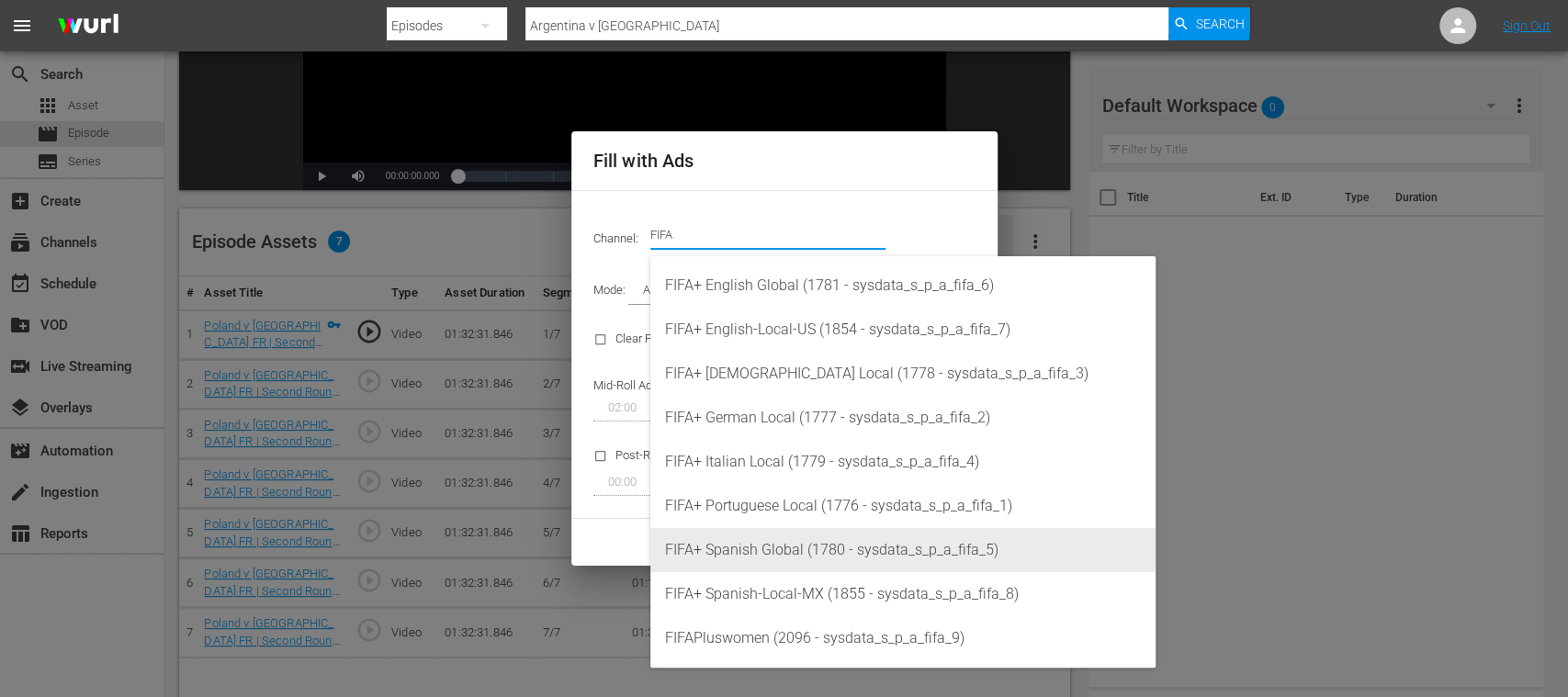
click at [855, 539] on div "FIFA+ Spanish Global (1780 - sysdata_s_p_a_fifa_5)" at bounding box center [902, 549] width 476 height 44
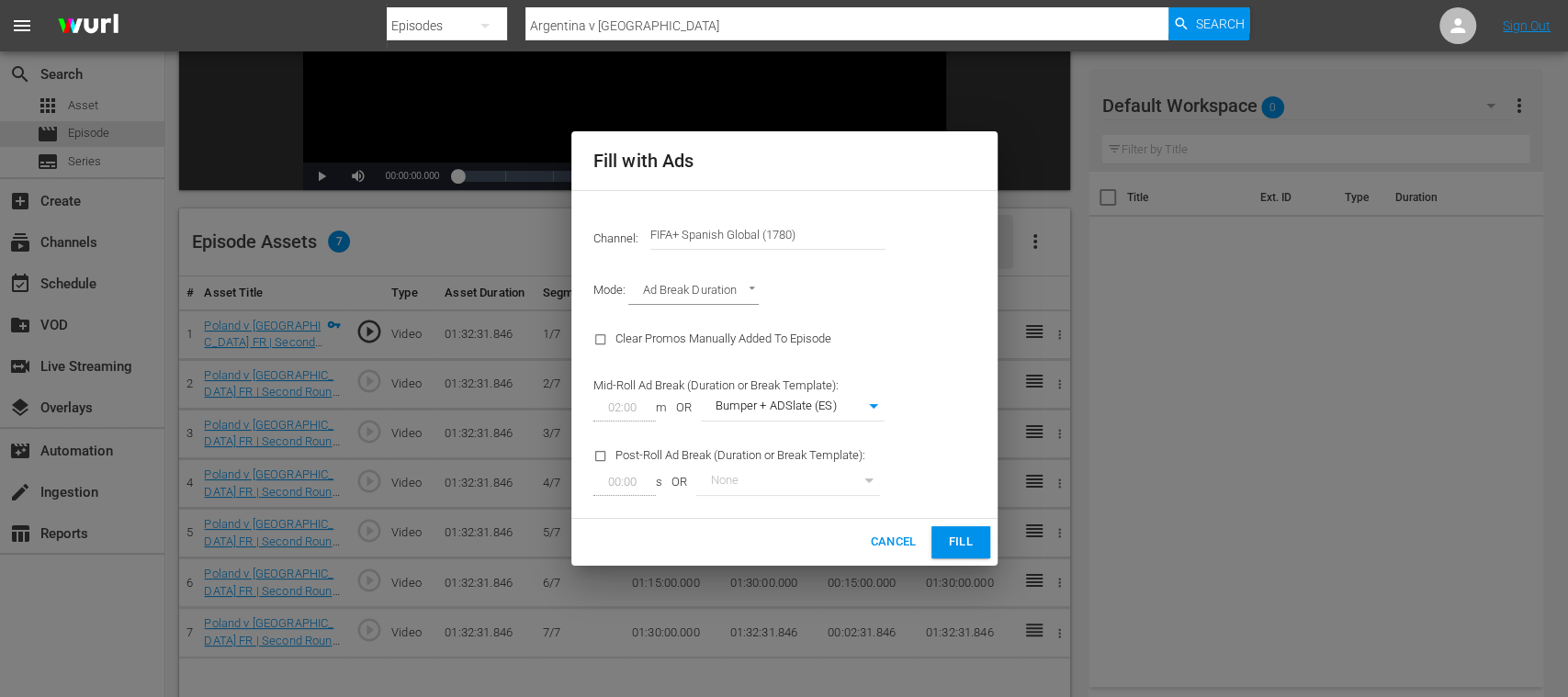
click at [966, 538] on span "Fill" at bounding box center [961, 542] width 30 height 21
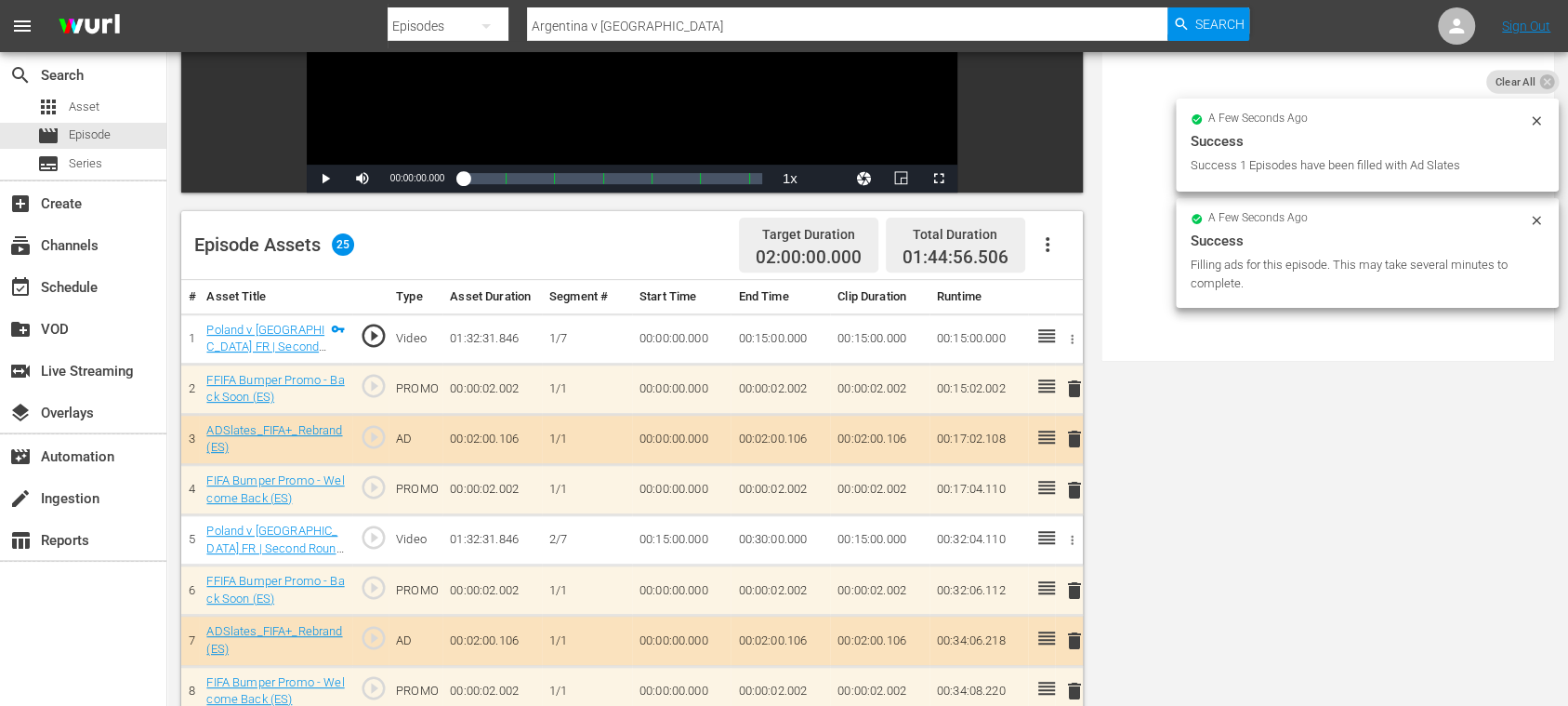
scroll to position [0, 0]
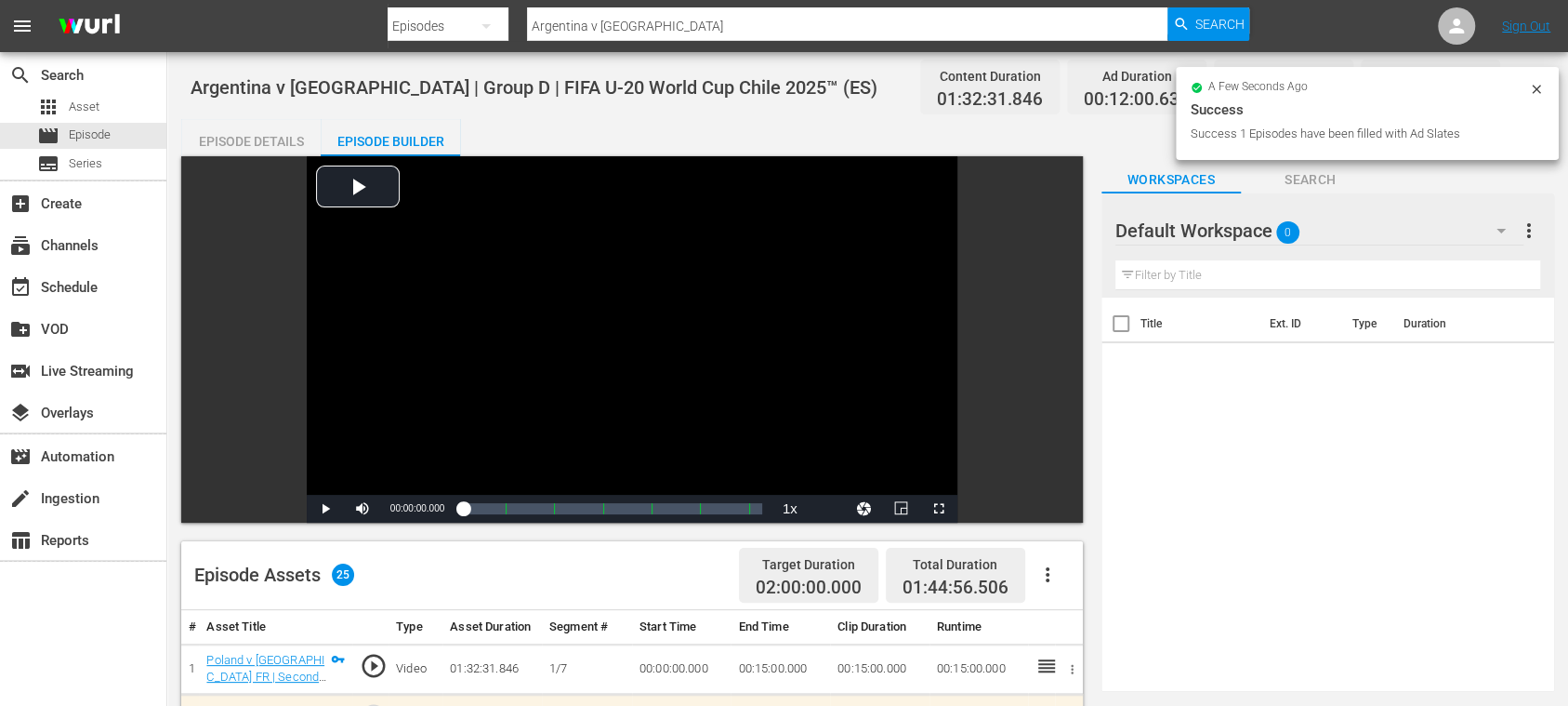
click at [258, 140] on div "Episode Details" at bounding box center [251, 140] width 139 height 44
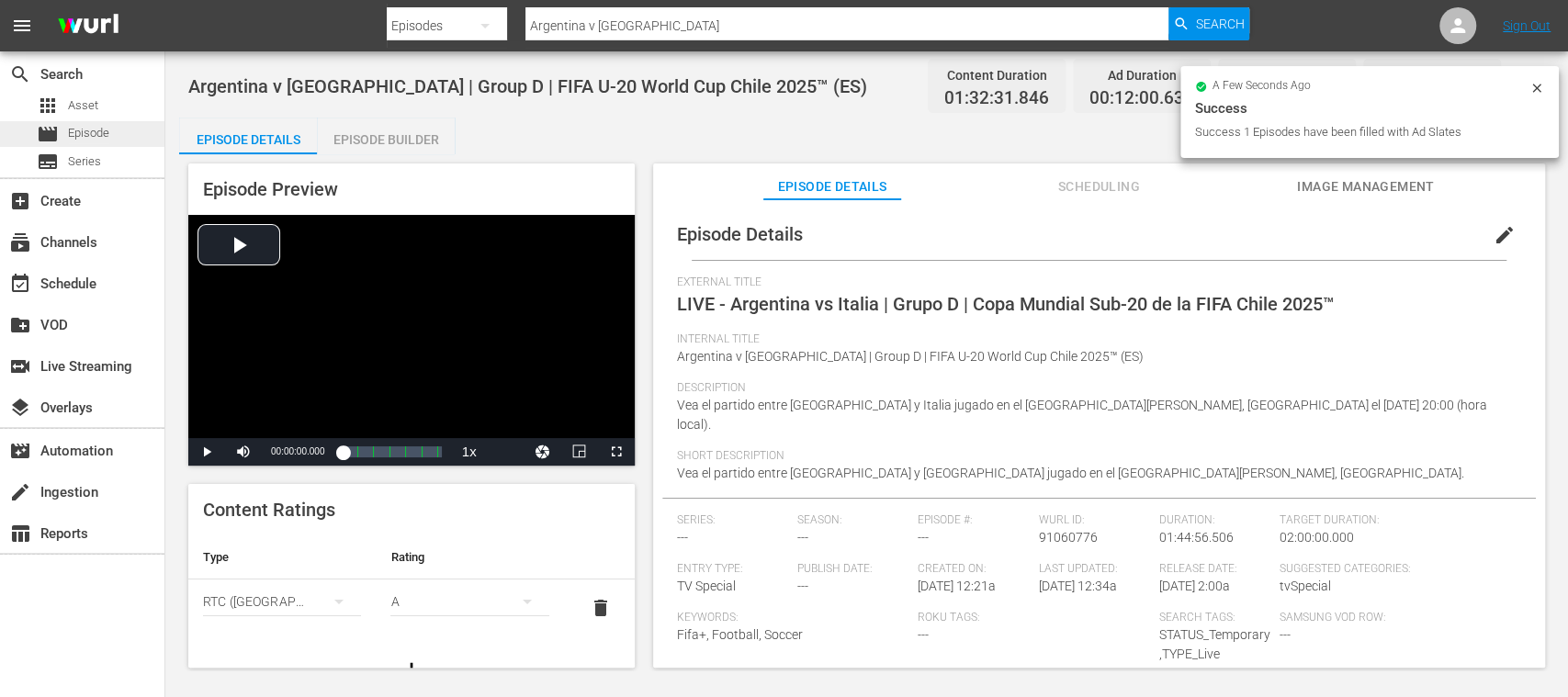
click at [108, 125] on span "Episode" at bounding box center [88, 133] width 41 height 19
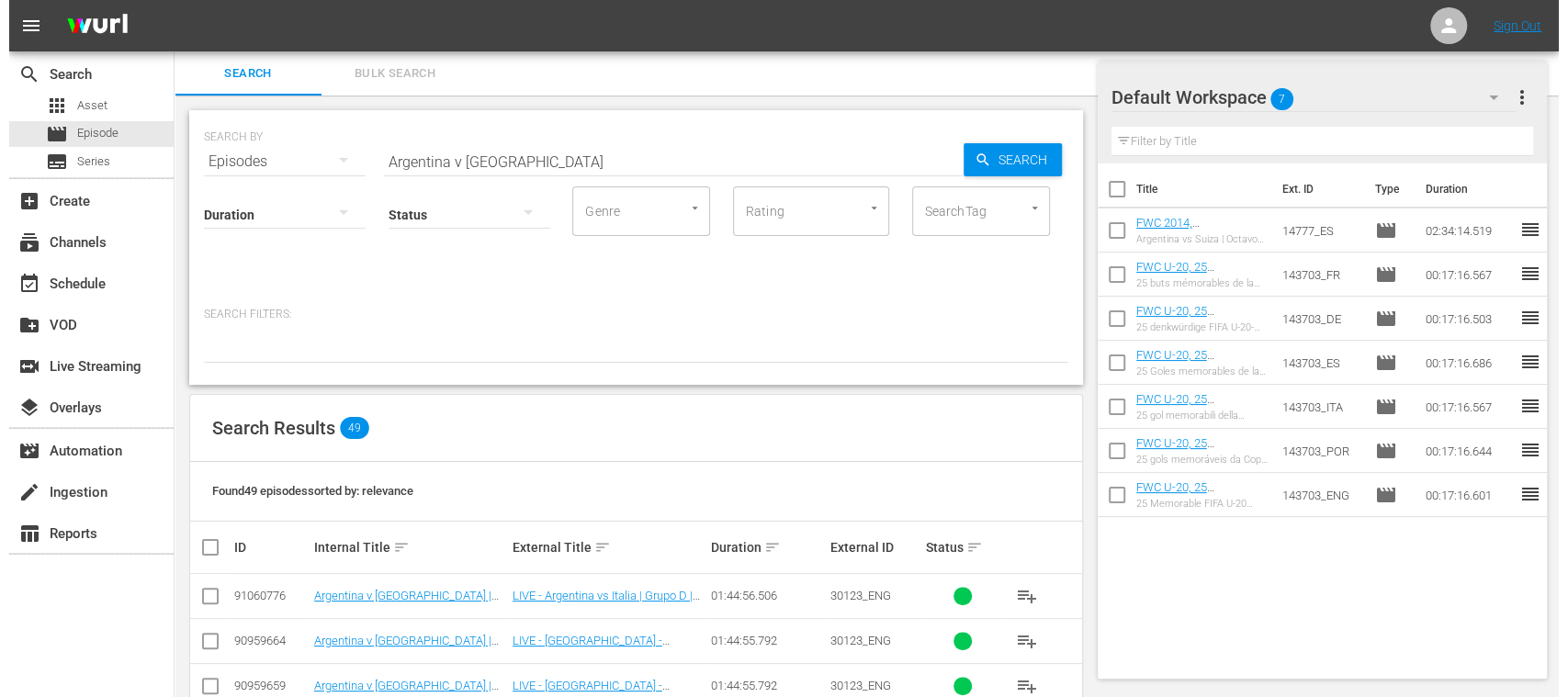
scroll to position [326, 0]
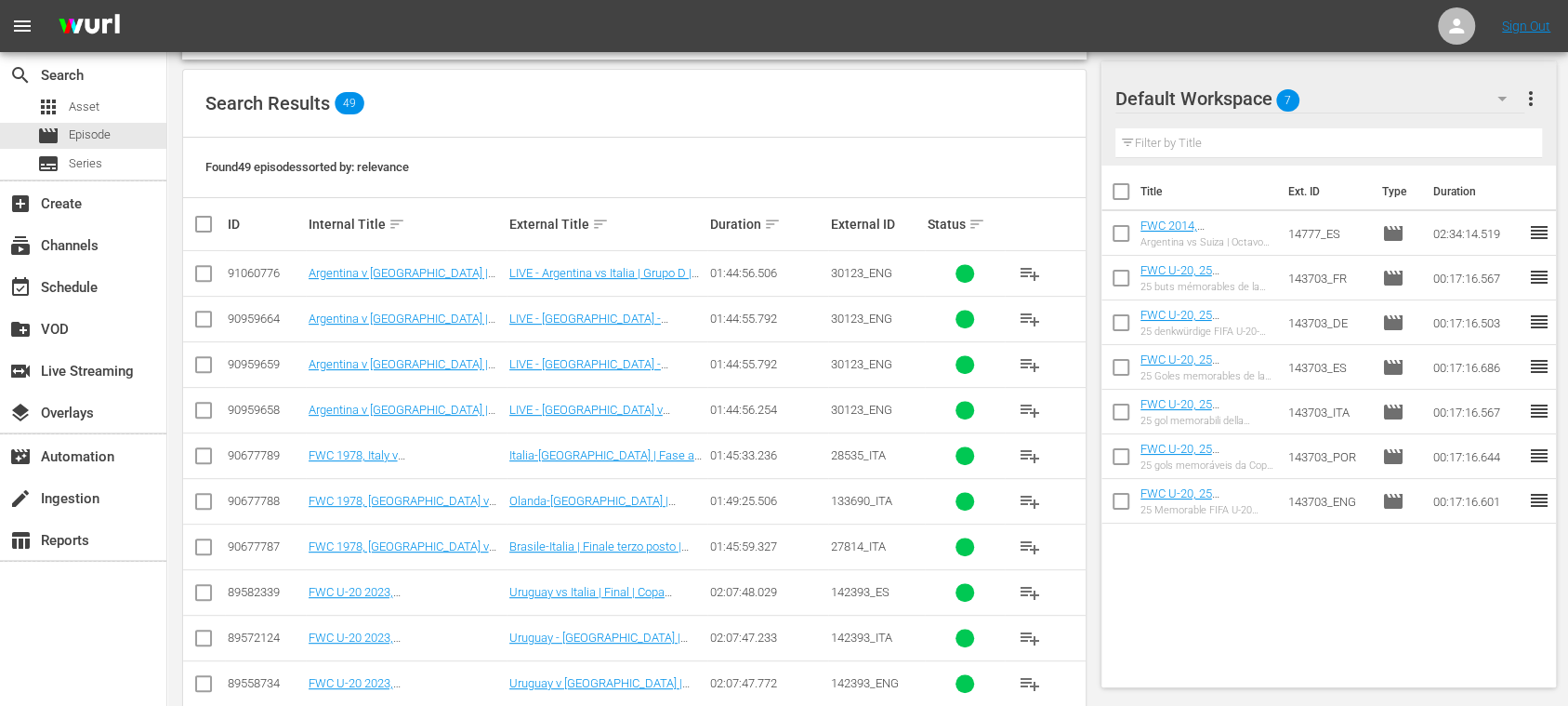
click at [202, 271] on input "checkbox" at bounding box center [204, 277] width 23 height 23
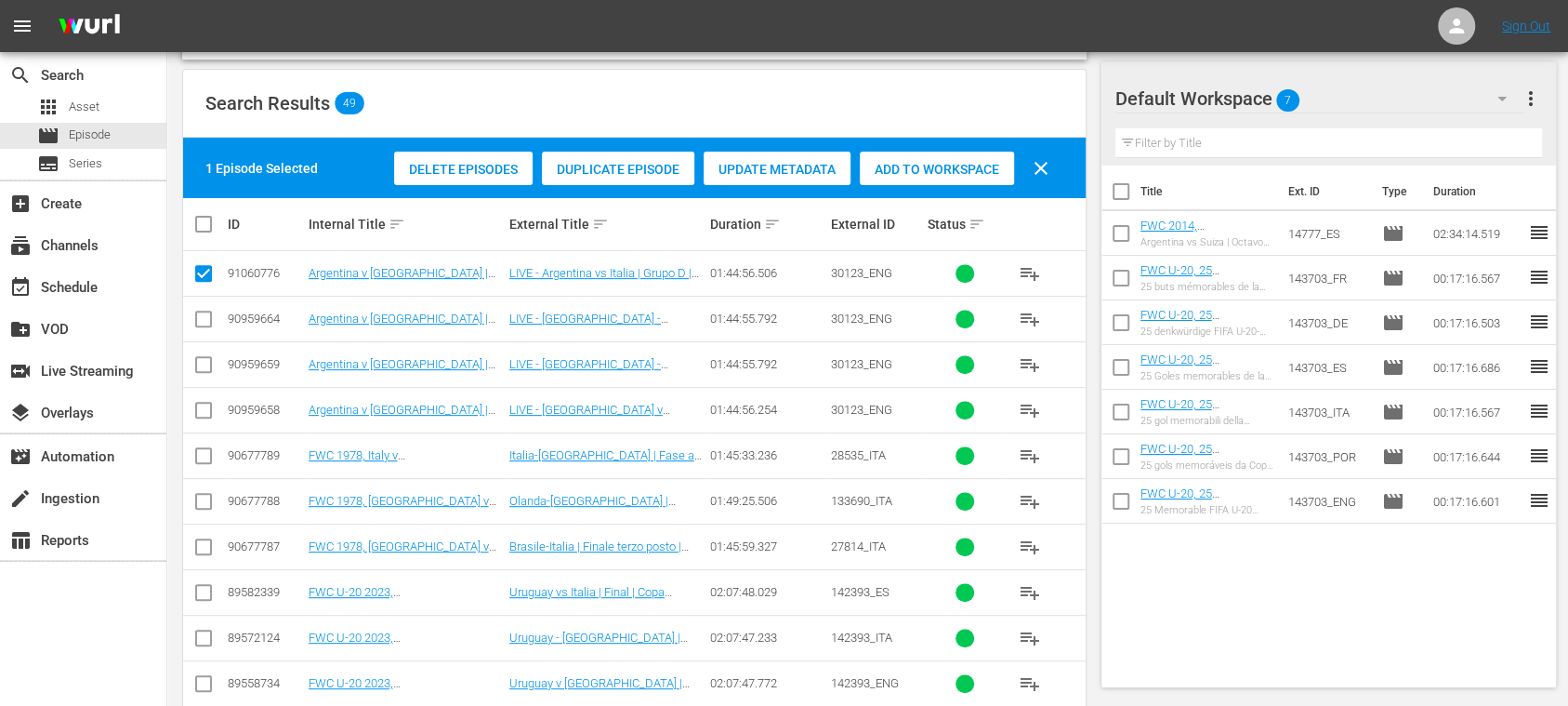
click at [595, 162] on span "Duplicate Episode" at bounding box center [618, 170] width 153 height 15
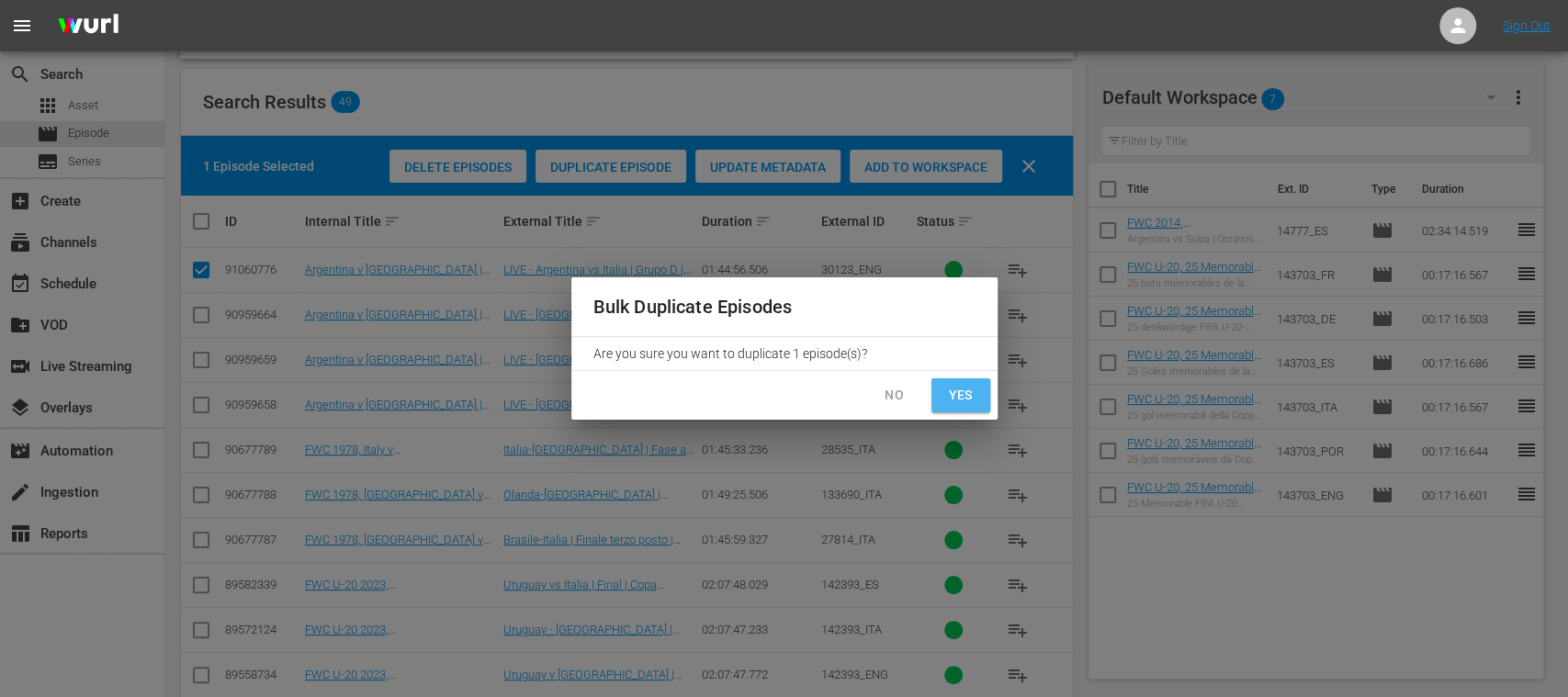
click at [962, 394] on span "Yes" at bounding box center [961, 395] width 30 height 23
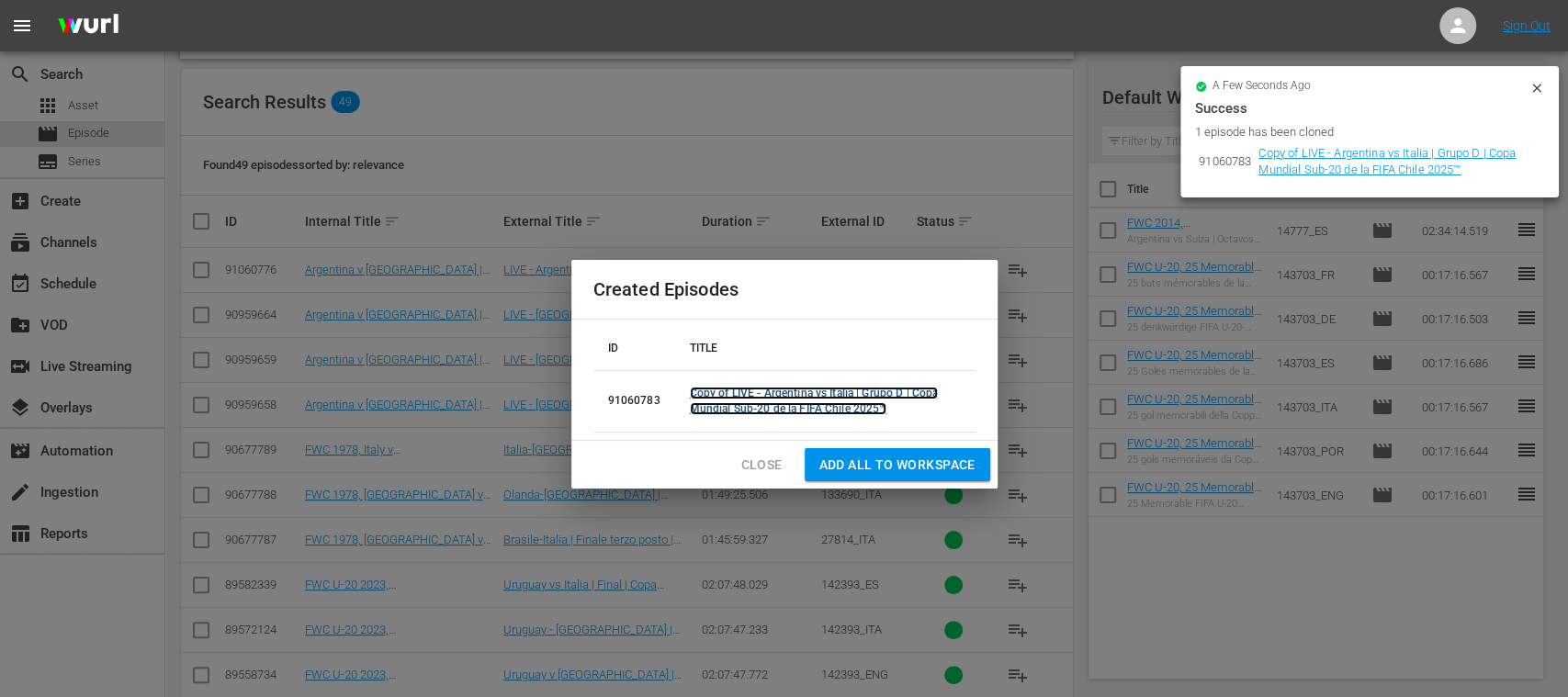
click at [767, 387] on link "Copy of LIVE - Argentina vs Italia | Grupo D | Copa Mundial Sub-20 de la FIFA C…" at bounding box center [814, 400] width 249 height 29
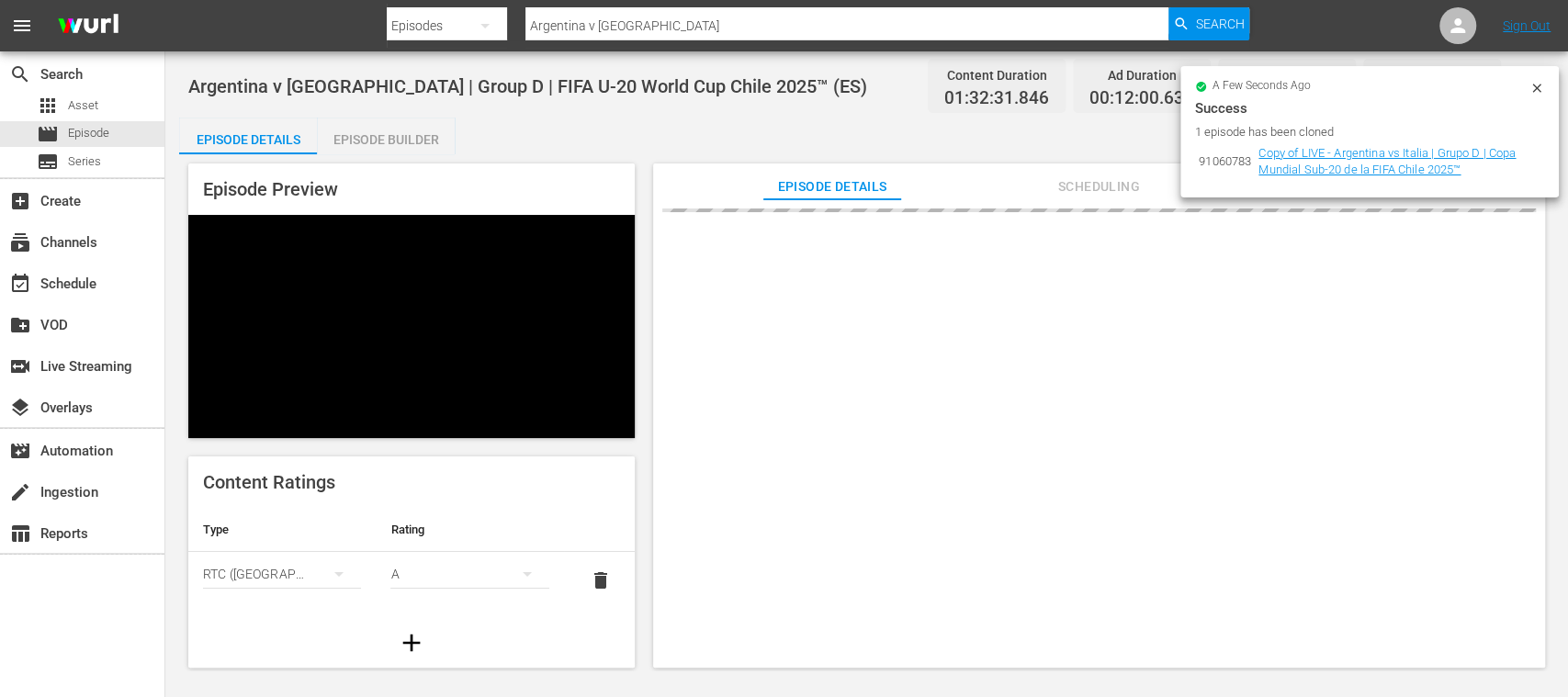
click at [1534, 84] on icon at bounding box center [1537, 88] width 15 height 15
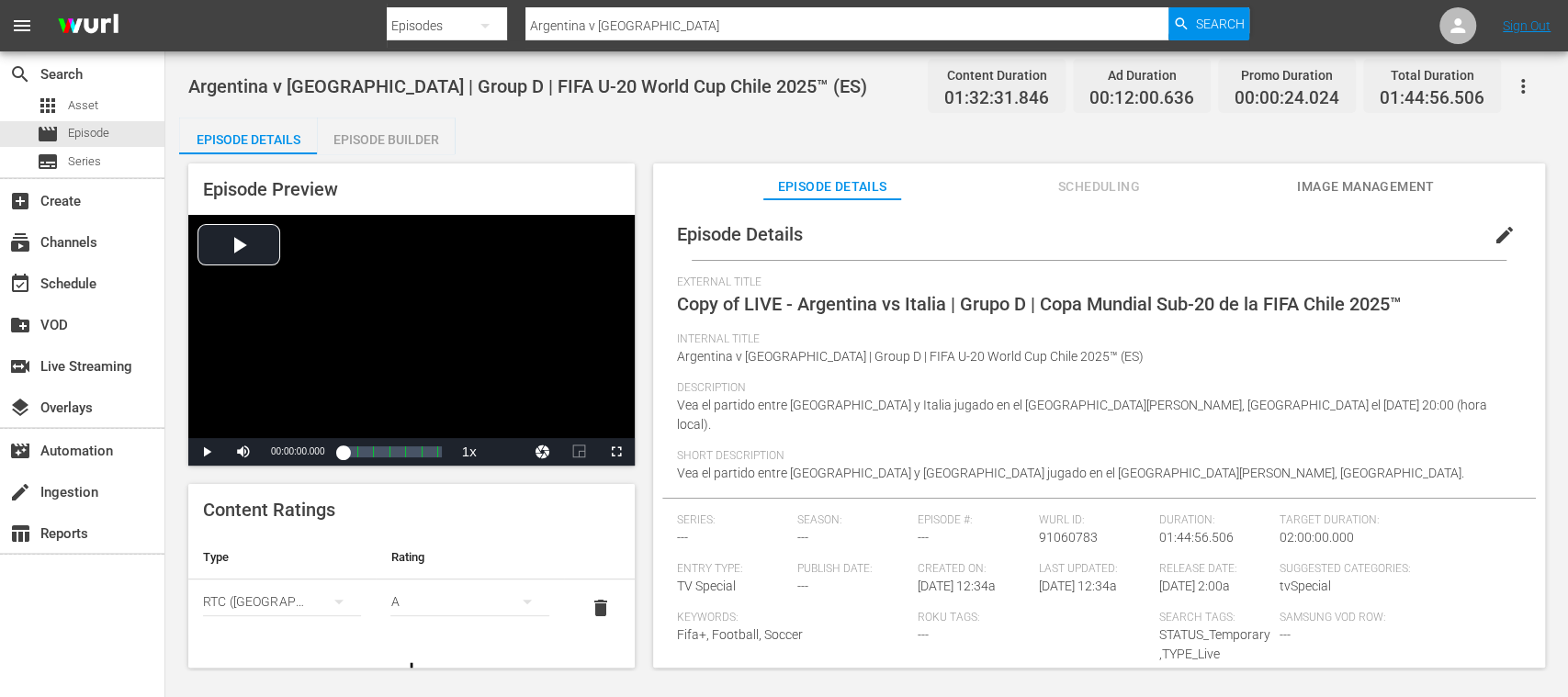
click at [1494, 234] on span "edit" at bounding box center [1505, 235] width 22 height 22
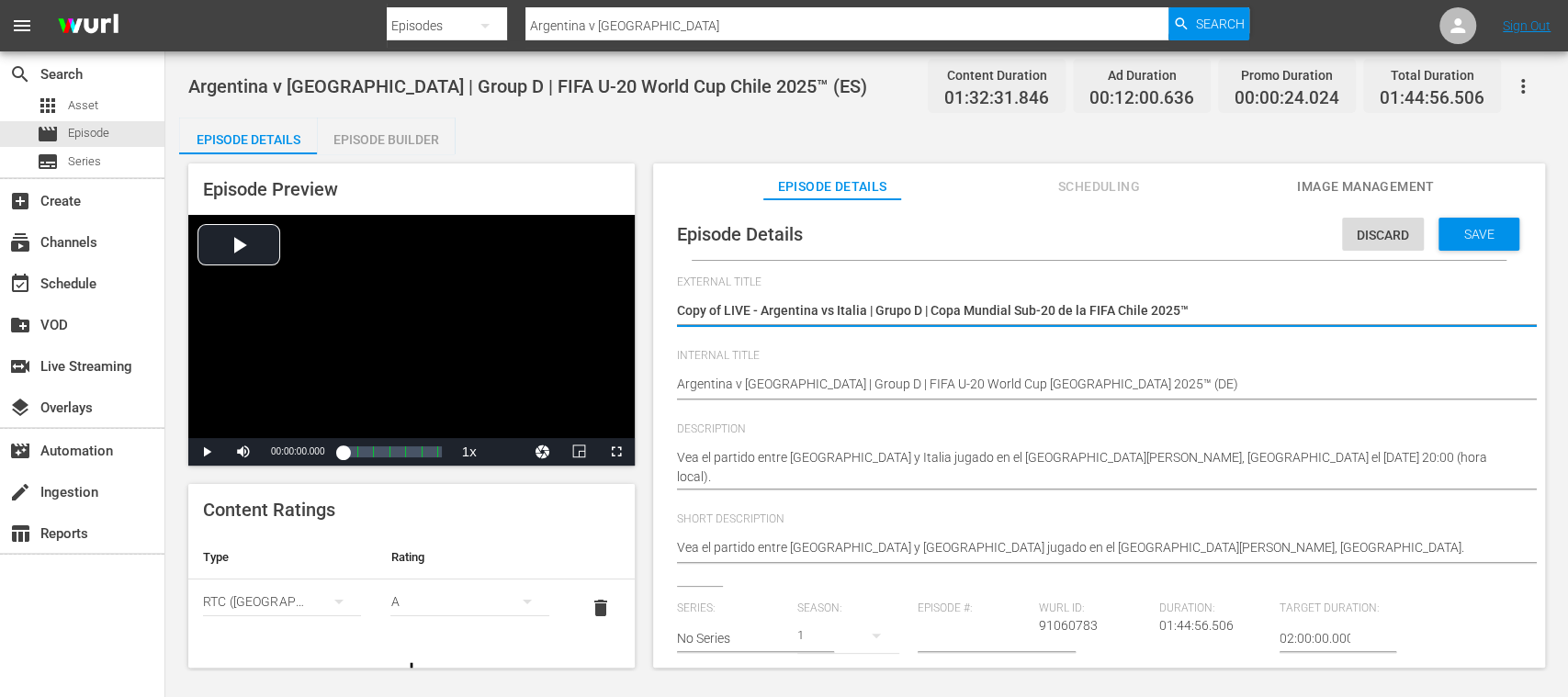
drag, startPoint x: 762, startPoint y: 305, endPoint x: 1345, endPoint y: 314, distance: 583.1
paste textarea "Seht Euch das Spiel zwischen Argentinien und Italien an. Estadio Elías Figueroa…"
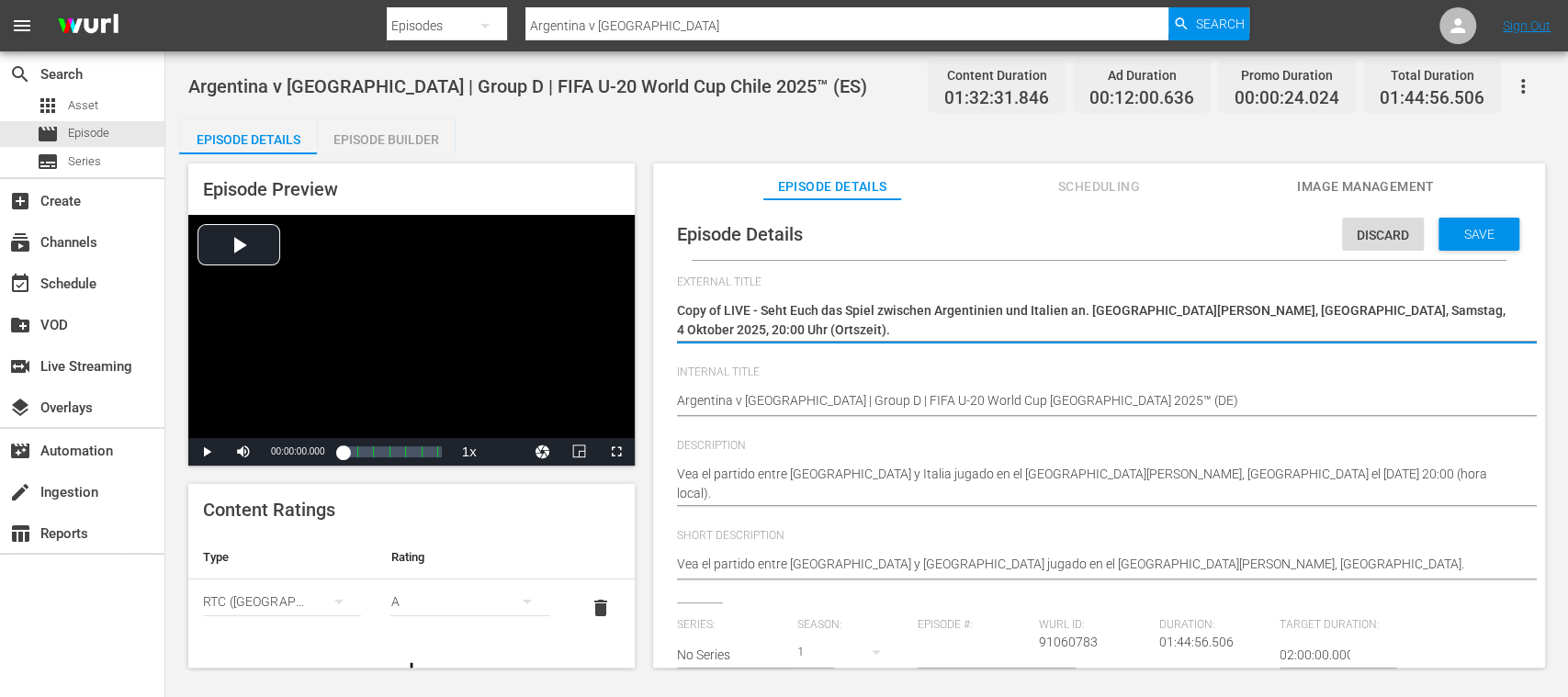
click at [725, 309] on textarea "Copy of LIVE - Argentina vs Italia | Grupo D | Copa Mundial Sub-20 de la FIFA C…" at bounding box center [1094, 320] width 835 height 38
drag, startPoint x: 718, startPoint y: 314, endPoint x: 756, endPoint y: 340, distance: 46.0
click at [756, 340] on div "Copy of LIVE - Argentina vs Italia | Grupo D | Copa Mundial Sub-20 de la FIFA C…" at bounding box center [1094, 320] width 835 height 60
click at [748, 327] on textarea "Copy of LIVE - Argentina vs Italia | Grupo D | Copa Mundial Sub-20 de la FIFA C…" at bounding box center [1094, 320] width 835 height 38
drag, startPoint x: 716, startPoint y: 310, endPoint x: 743, endPoint y: 332, distance: 34.8
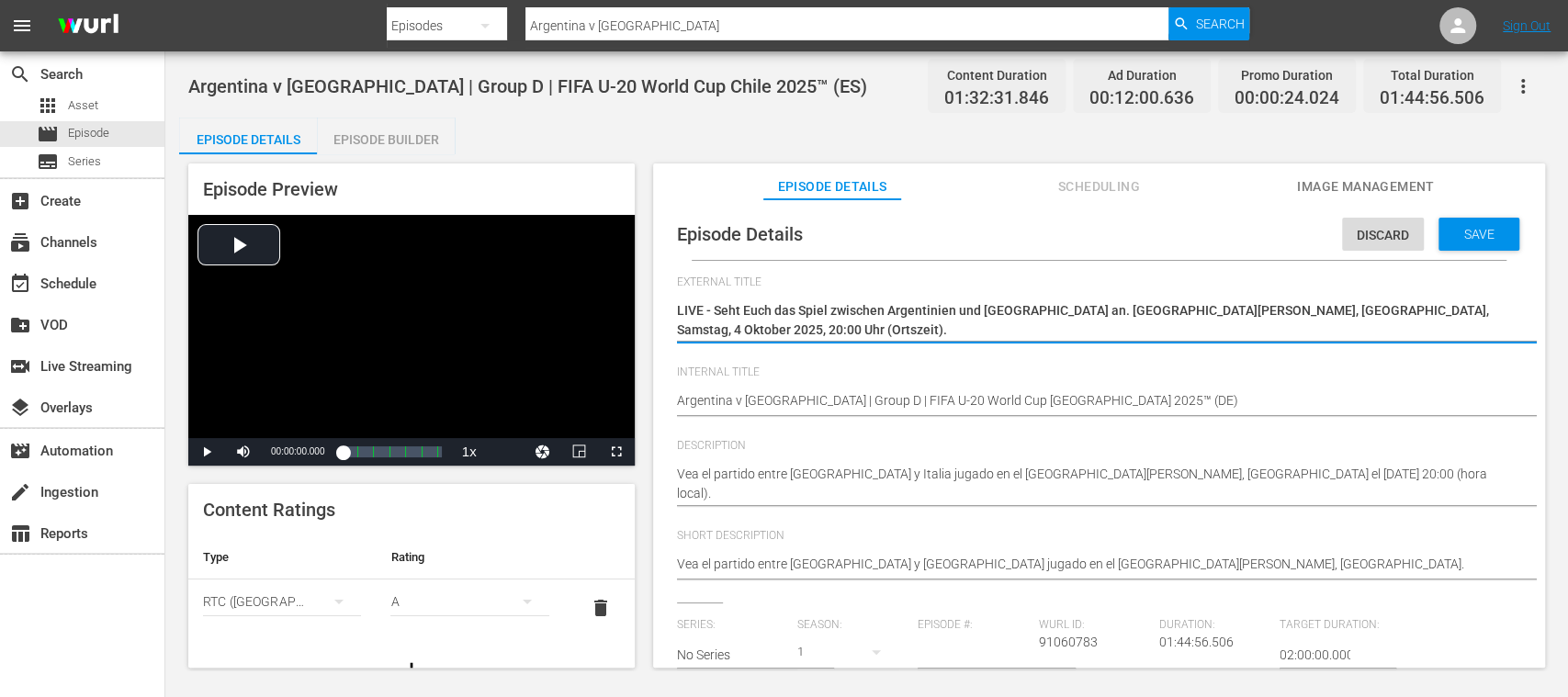
click at [743, 332] on textarea "Copy of LIVE - Argentina vs Italia | Grupo D | Copa Mundial Sub-20 de la FIFA C…" at bounding box center [1094, 320] width 835 height 38
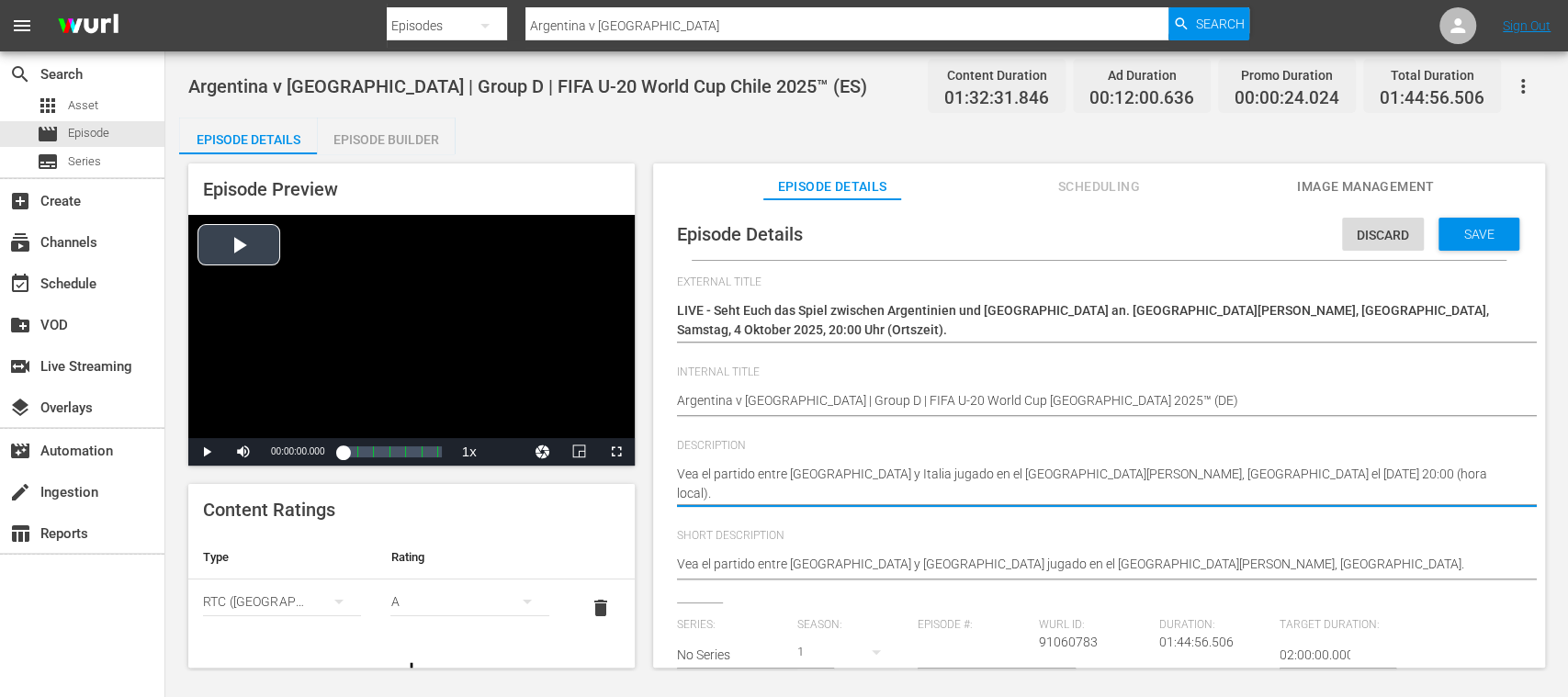
drag, startPoint x: 736, startPoint y: 492, endPoint x: 624, endPoint y: 458, distance: 117.0
paste textarea "Seht Euch das Spiel zwischen Argentinien und Italien an. Estadio Elías Figueroa…"
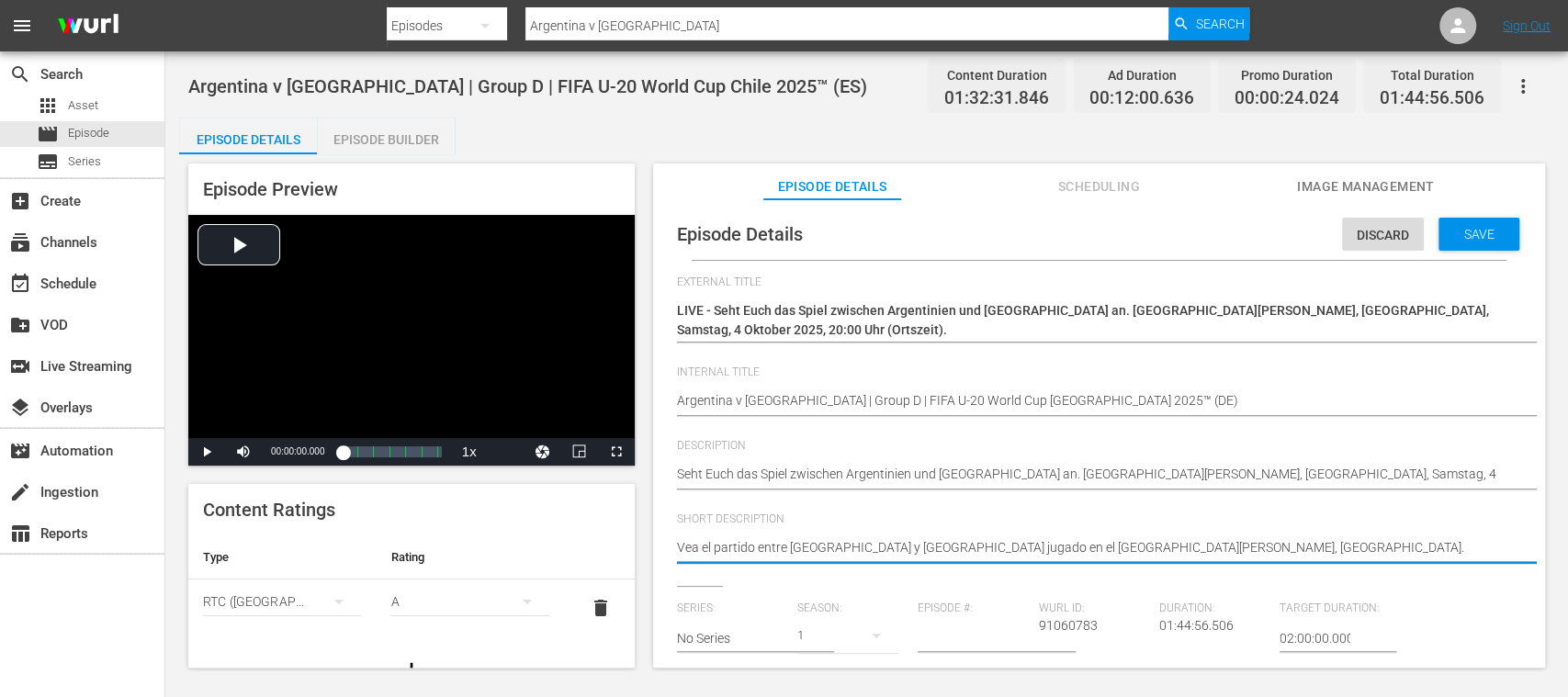
drag, startPoint x: 1223, startPoint y: 544, endPoint x: 568, endPoint y: 527, distance: 655.2
paste textarea "Seht Euch das Spiel zwischen Argentinien und Italien an. Estadio Elías Figueroa…"
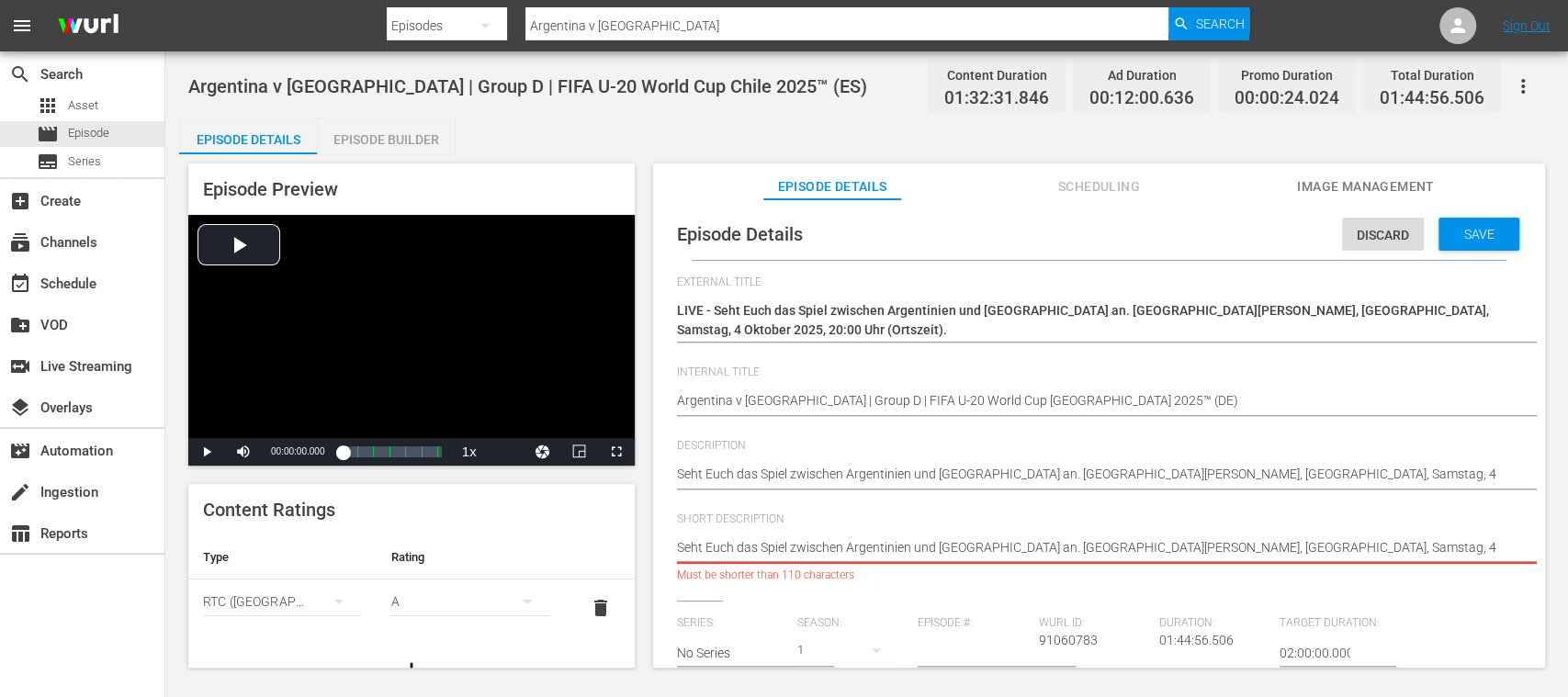
scroll to position [0, 22]
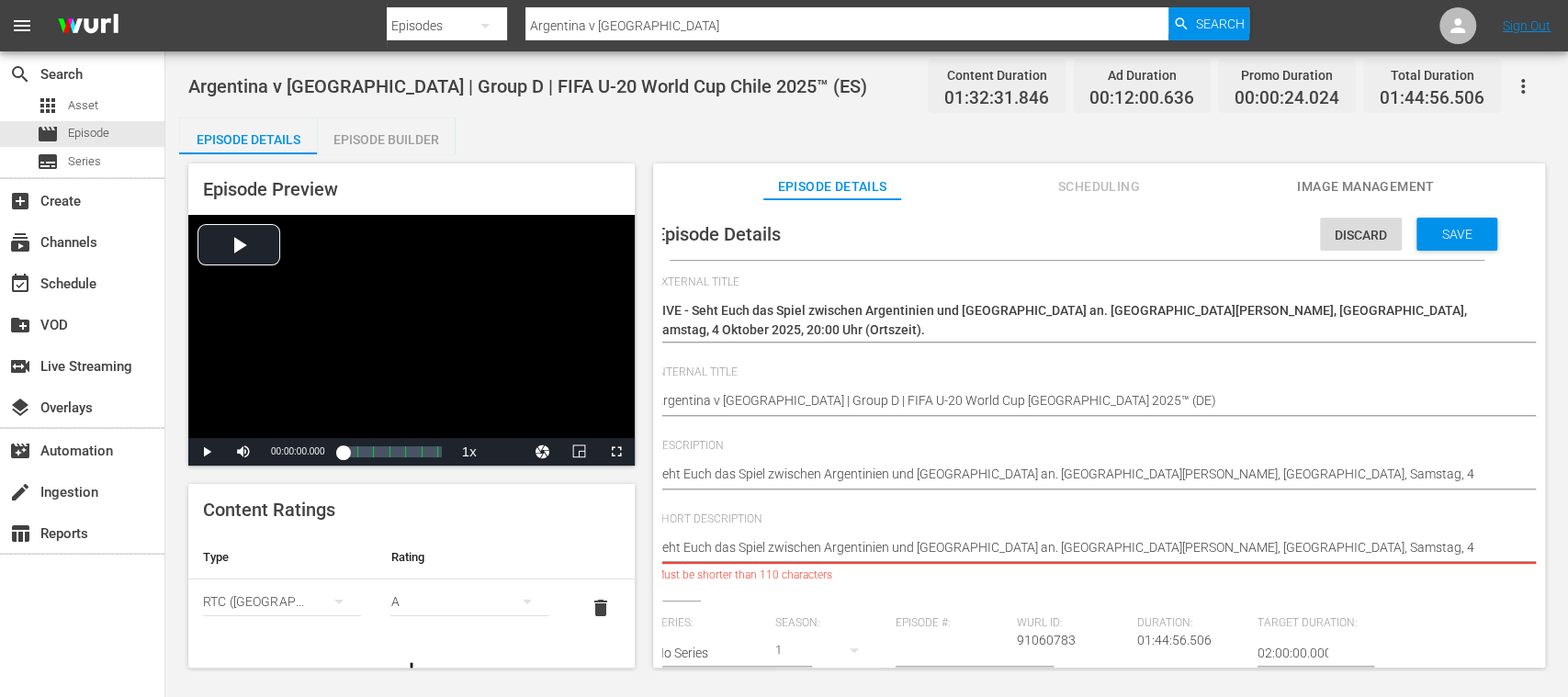
drag, startPoint x: 1229, startPoint y: 547, endPoint x: 1567, endPoint y: 567, distance: 338.6
click at [1549, 567] on div "Argentina v Italy | Group D | FIFA U-20 World Cup Chile 2025™ (ES) Content Dura…" at bounding box center [867, 360] width 1403 height 619
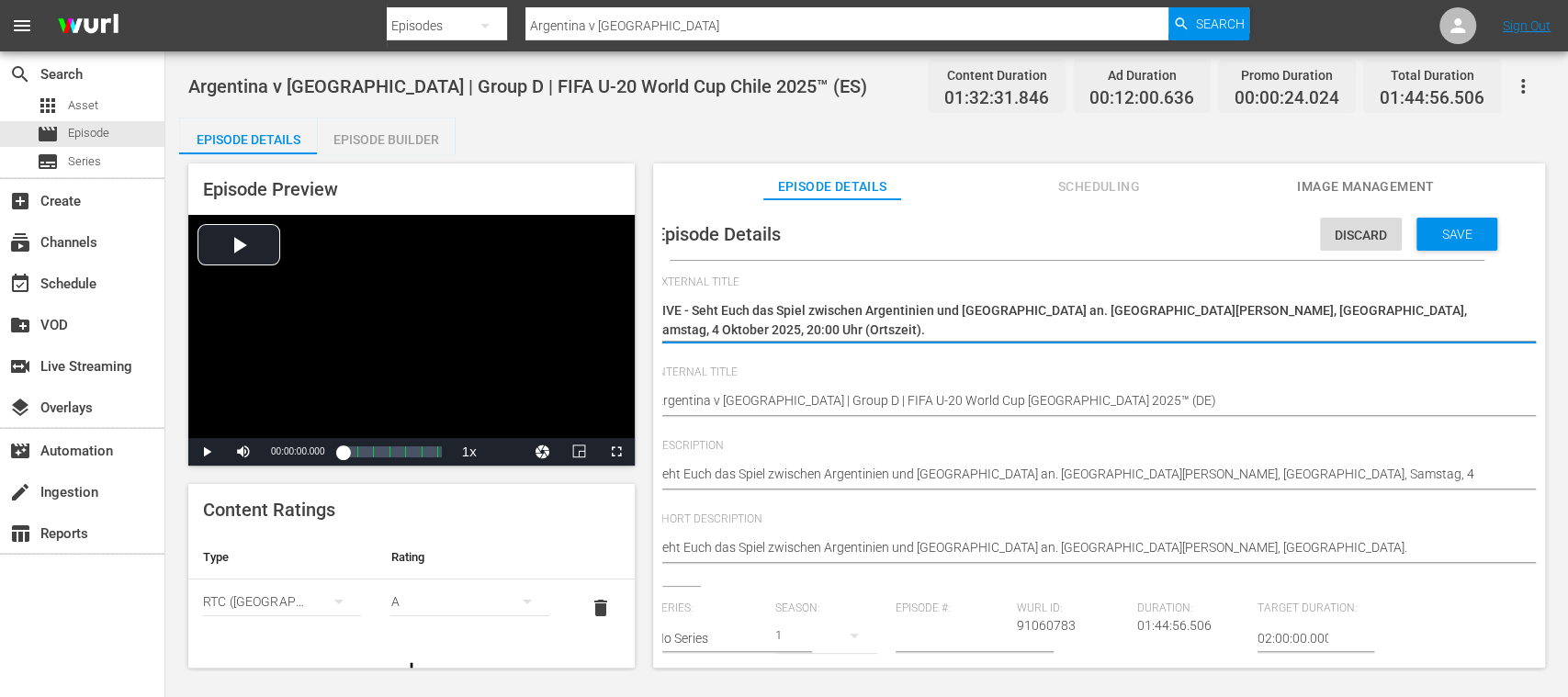
drag, startPoint x: 779, startPoint y: 325, endPoint x: 809, endPoint y: 328, distance: 30.1
paste textarea "Argentinien - Italien | Gruppe D | FIFA U-20-Weltmeisterschaft Chile 2025™"
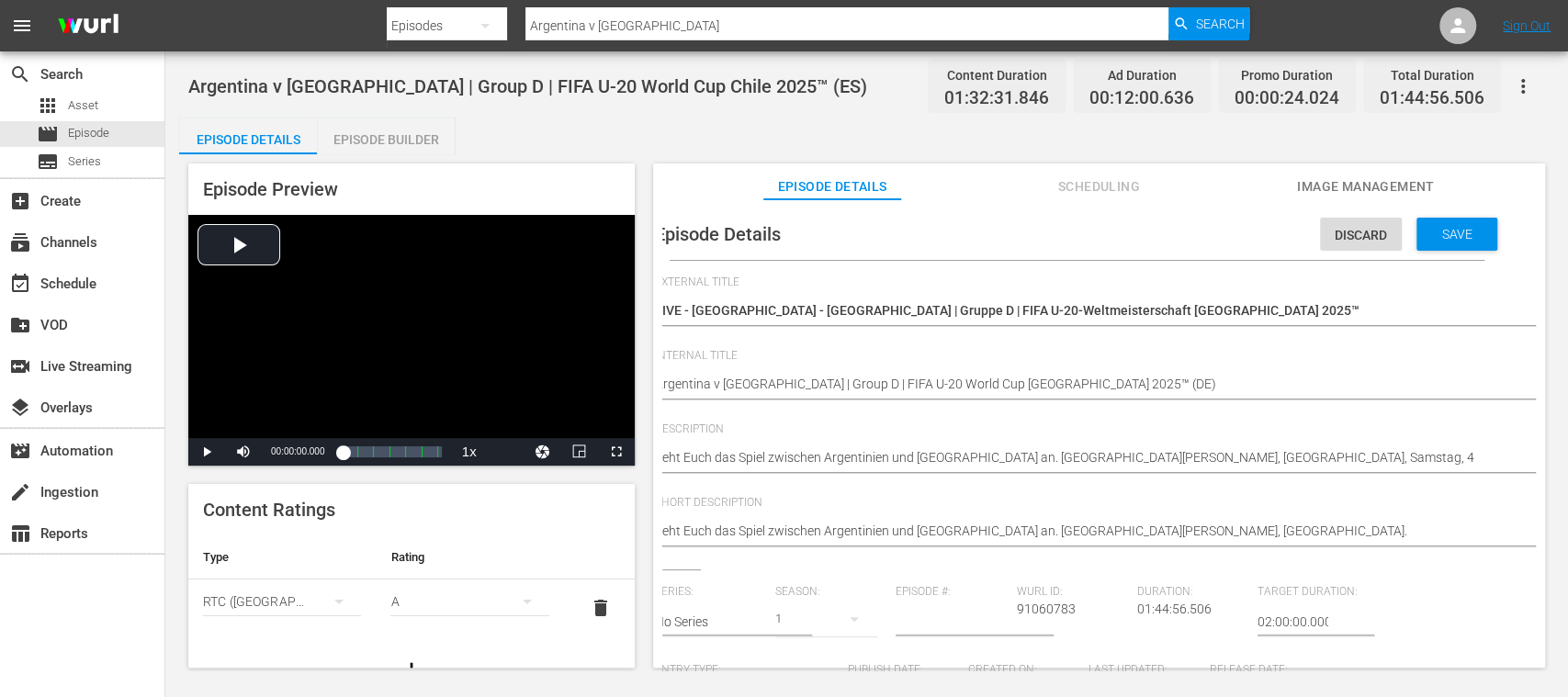
drag, startPoint x: 764, startPoint y: 603, endPoint x: 582, endPoint y: 539, distance: 192.9
click at [462, 570] on div "Episode Preview Video Player is loading. Play Video Play Mute Current Time 00:0…" at bounding box center [866, 418] width 1375 height 528
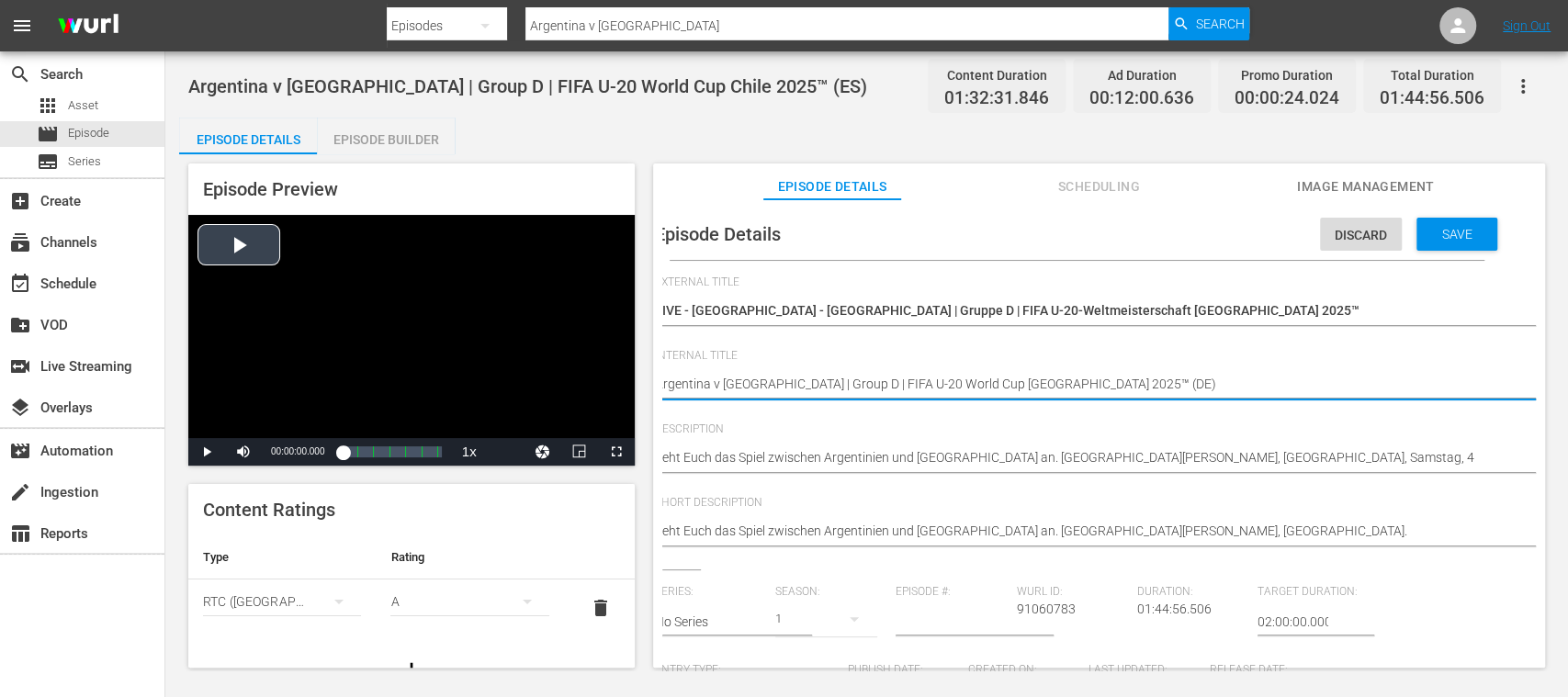
scroll to position [0, 0]
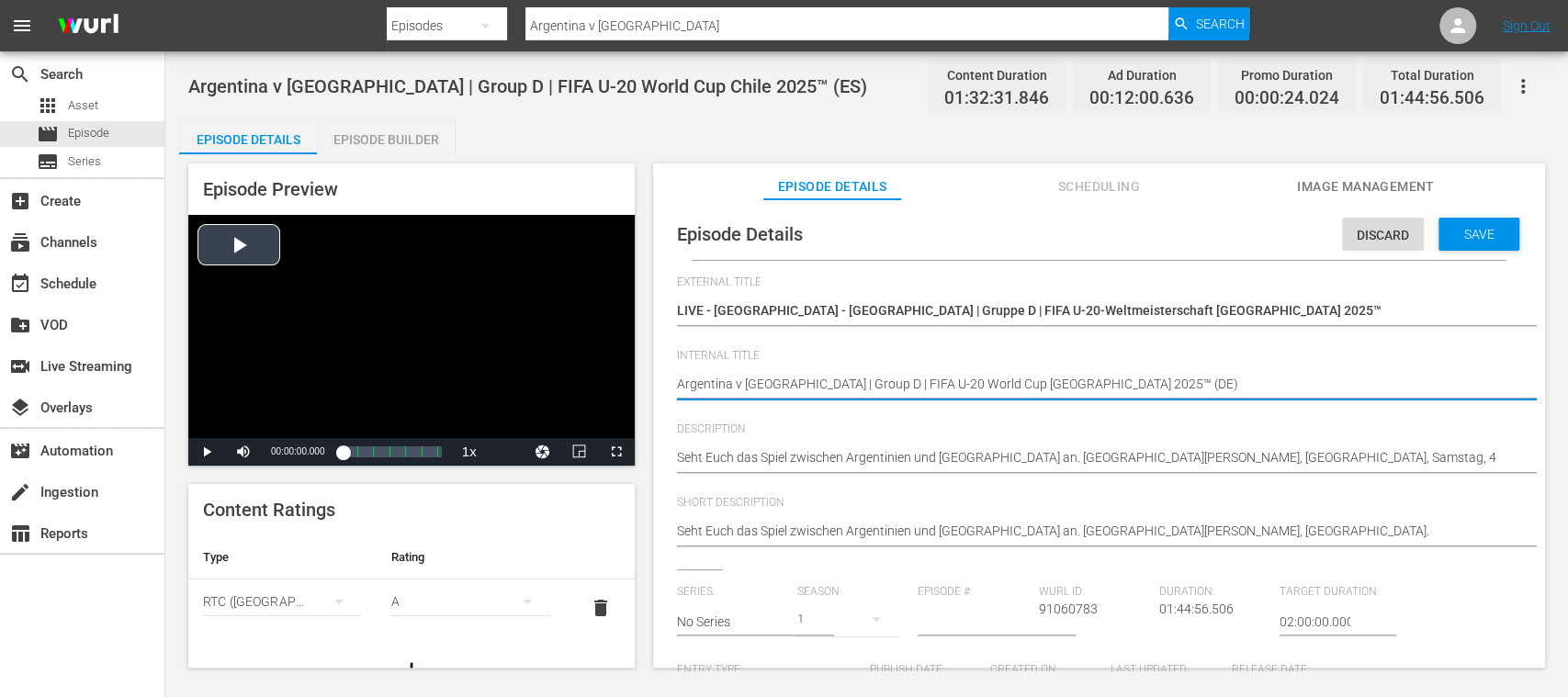
drag, startPoint x: 1067, startPoint y: 391, endPoint x: 546, endPoint y: 379, distance: 521.1
click at [589, 598] on span "delete" at bounding box center [601, 608] width 22 height 22
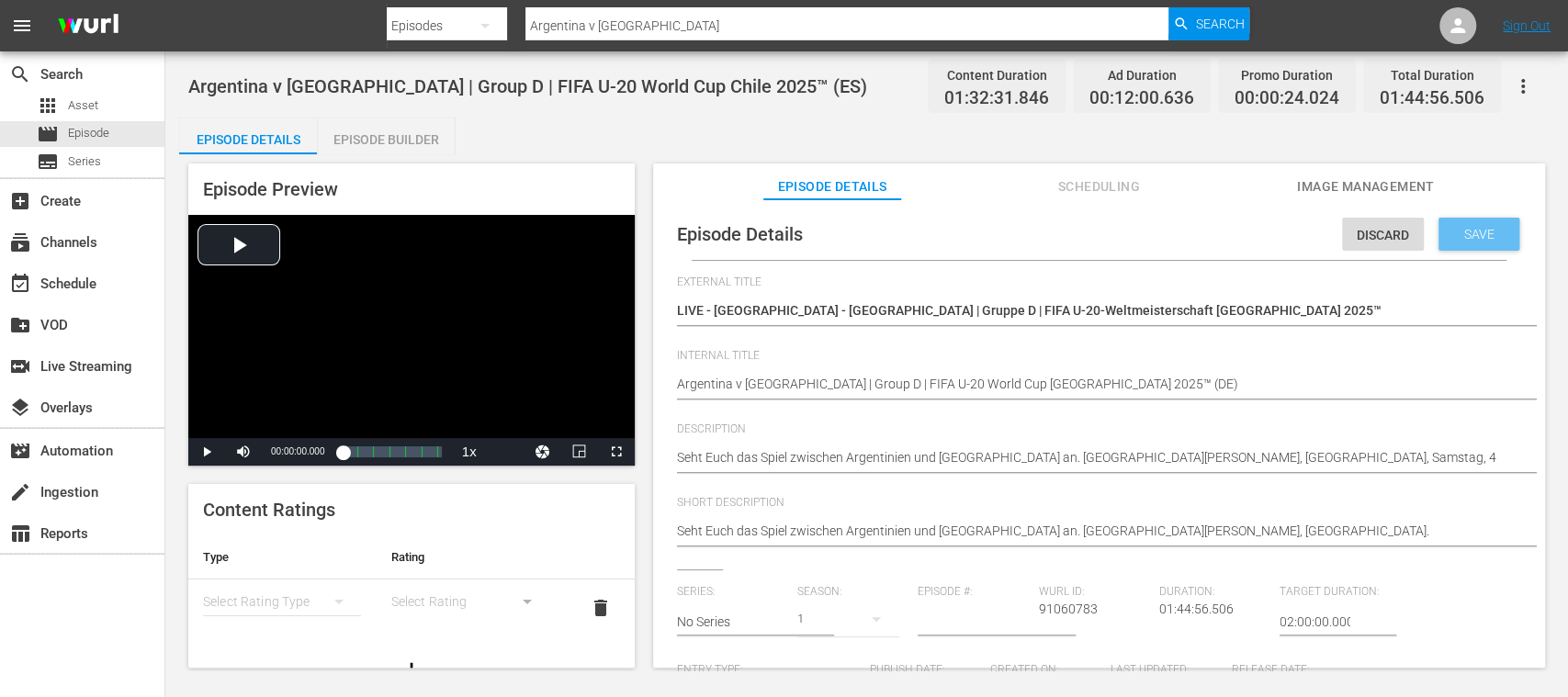
click at [1475, 228] on span "Save" at bounding box center [1480, 235] width 60 height 15
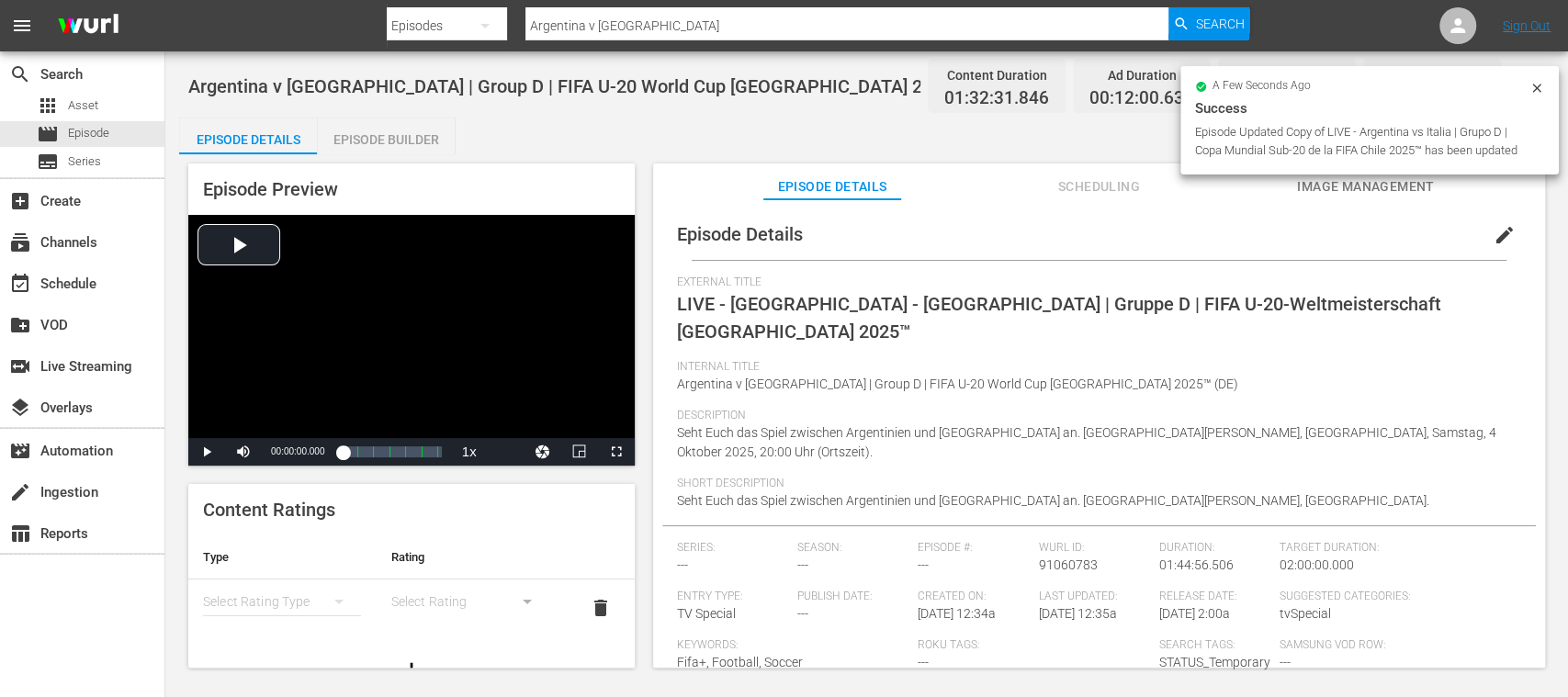
click at [401, 130] on div "Episode Builder" at bounding box center [385, 139] width 138 height 44
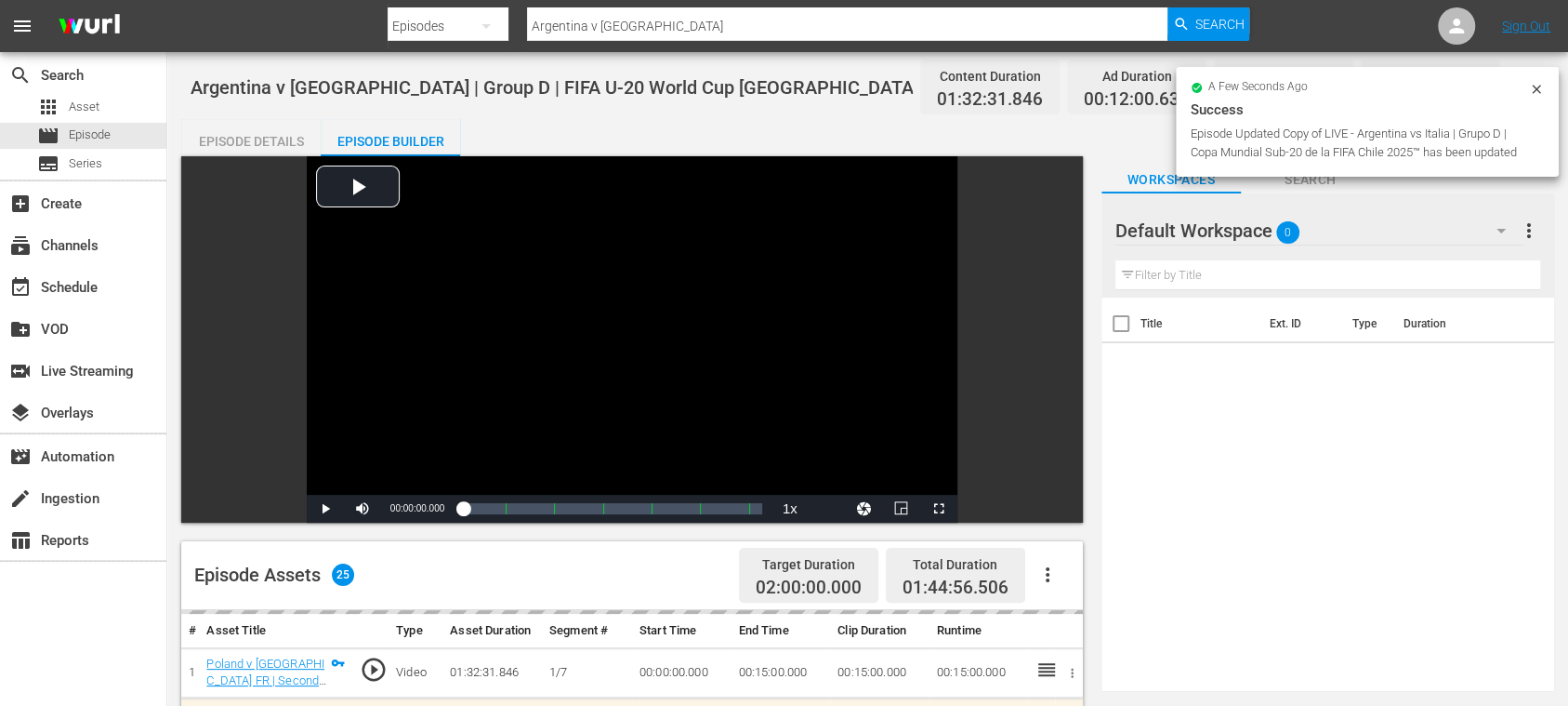
scroll to position [330, 0]
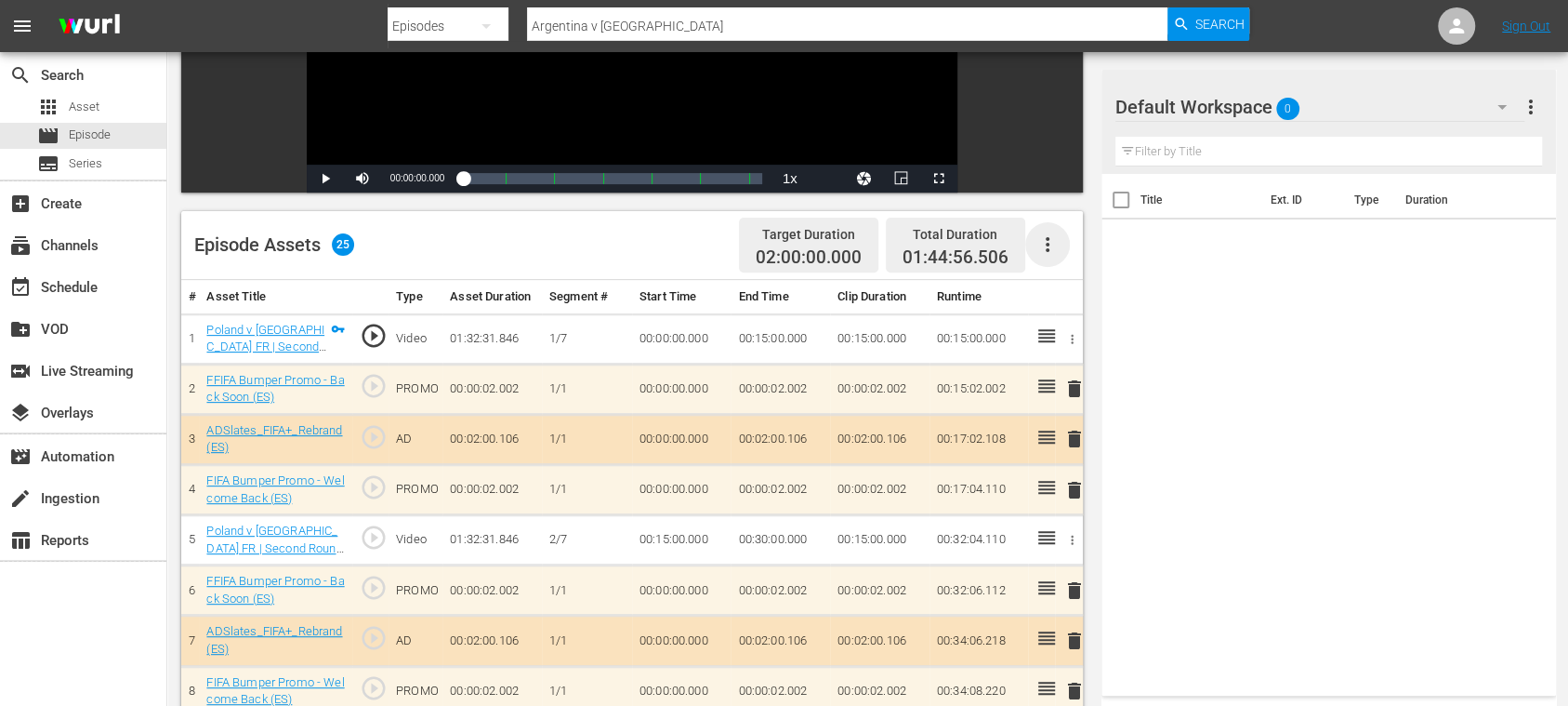
click at [1046, 238] on icon "button" at bounding box center [1048, 245] width 4 height 15
click at [1069, 294] on div "Clear Ads" at bounding box center [1102, 296] width 126 height 44
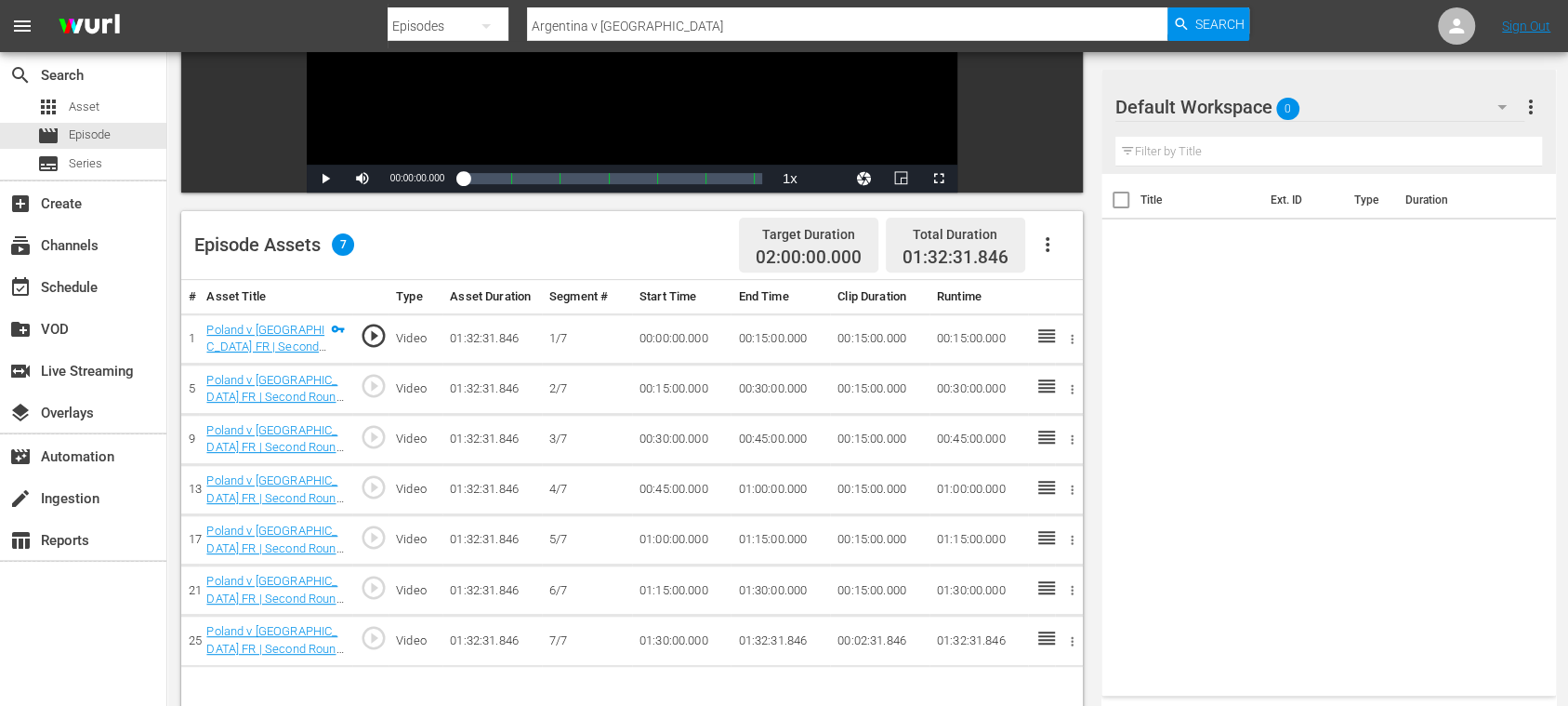
click at [1047, 244] on icon "button" at bounding box center [1048, 245] width 4 height 15
click at [1066, 253] on div "Fill with Ads" at bounding box center [1102, 252] width 126 height 44
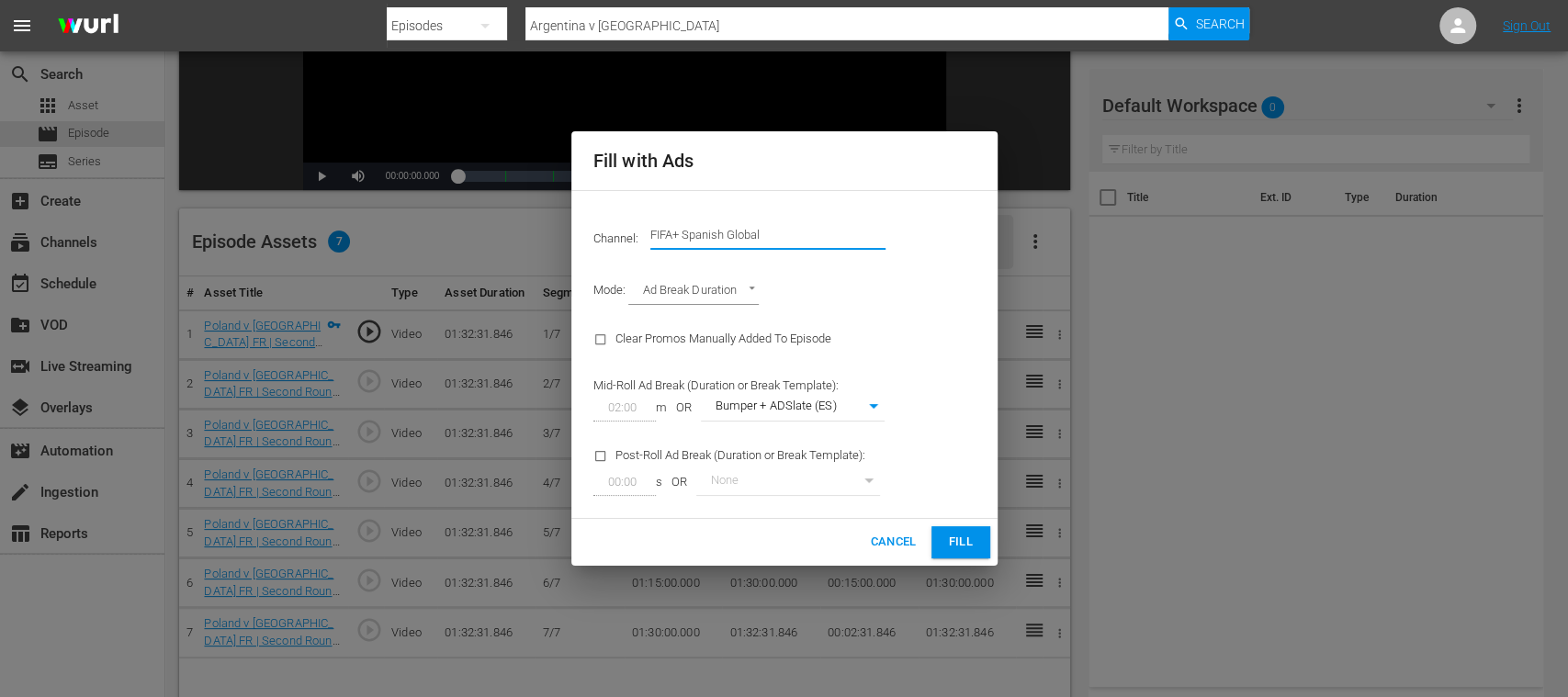
drag, startPoint x: 881, startPoint y: 237, endPoint x: 919, endPoint y: 237, distance: 38.0
click at [919, 237] on div "Channel: Channel Title FIFA+ Spanish Global" at bounding box center [785, 235] width 404 height 66
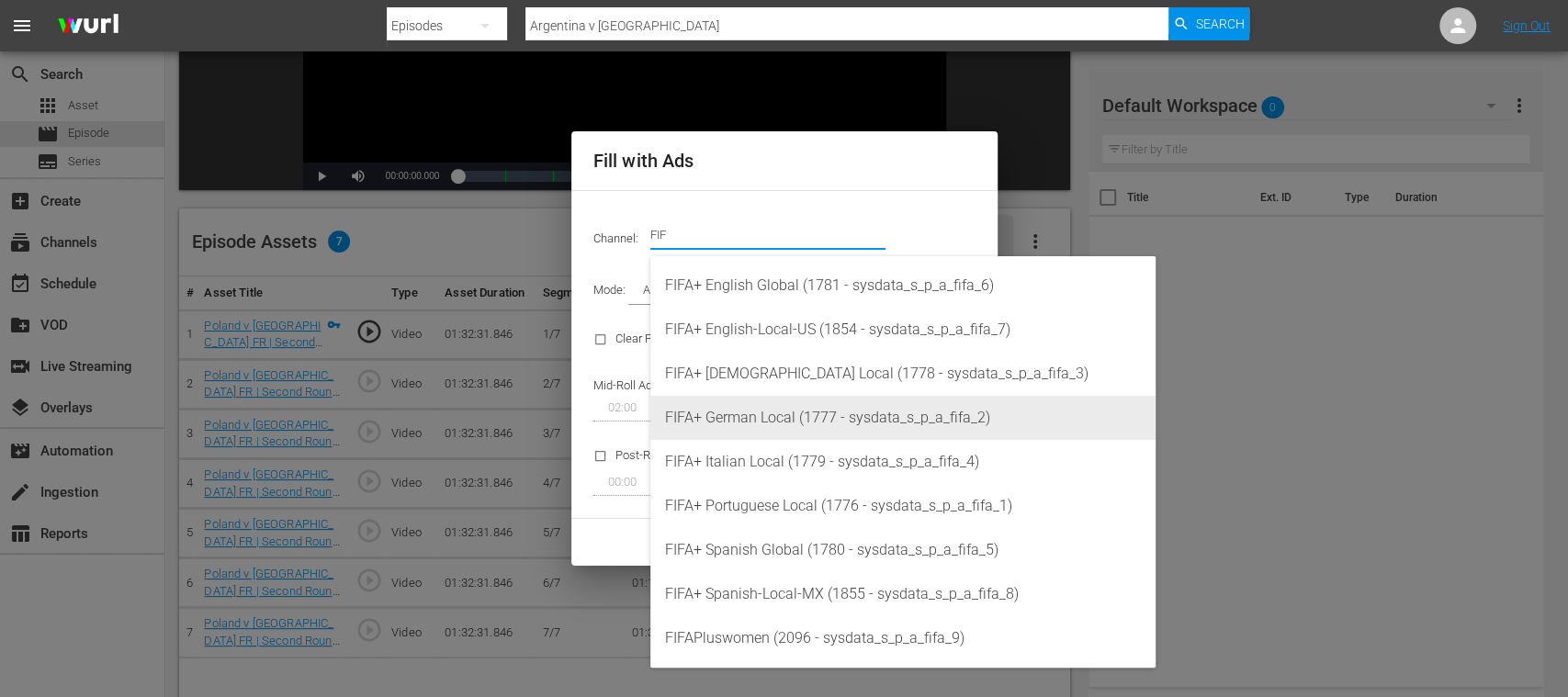
click at [785, 415] on div "FIFA+ German Local (1777 - sysdata_s_p_a_fifa_2)" at bounding box center [902, 417] width 476 height 44
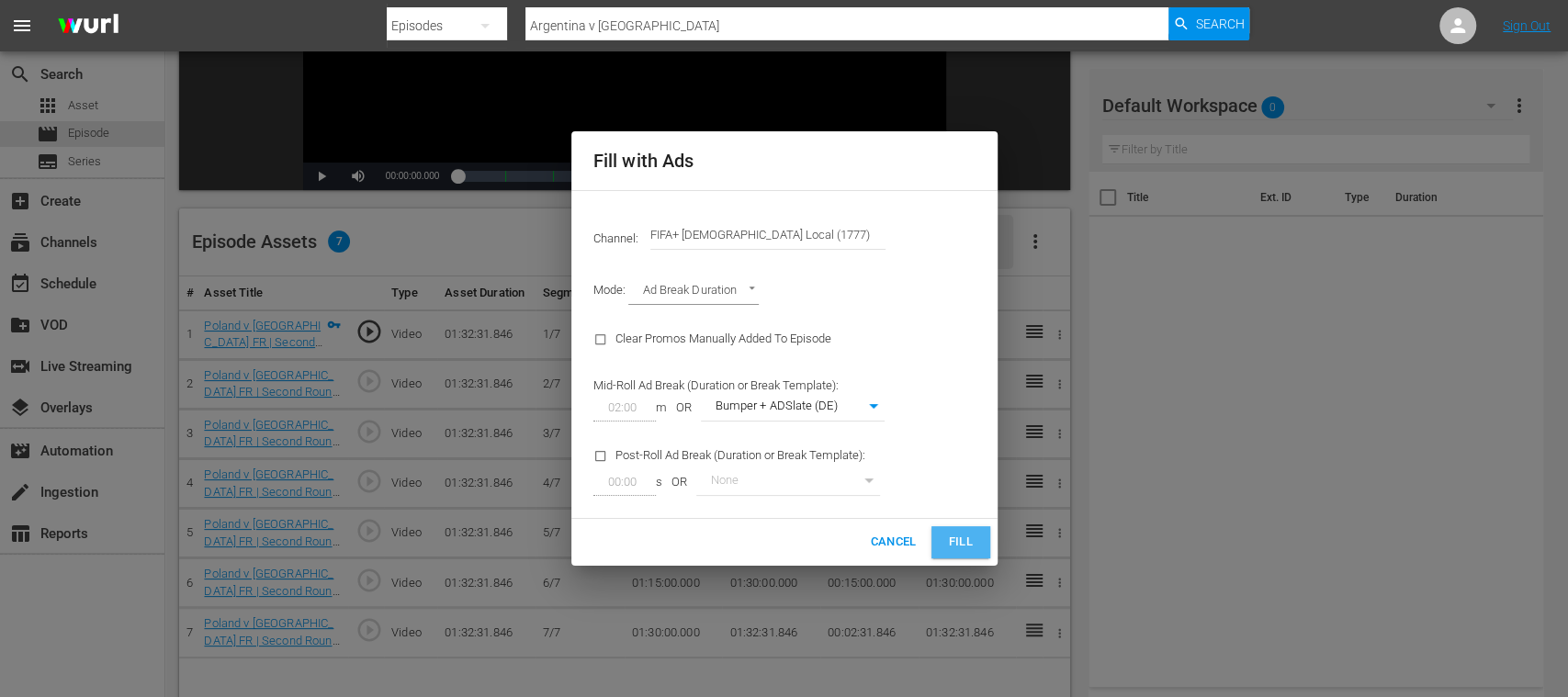
click at [956, 534] on span "Fill" at bounding box center [961, 542] width 30 height 21
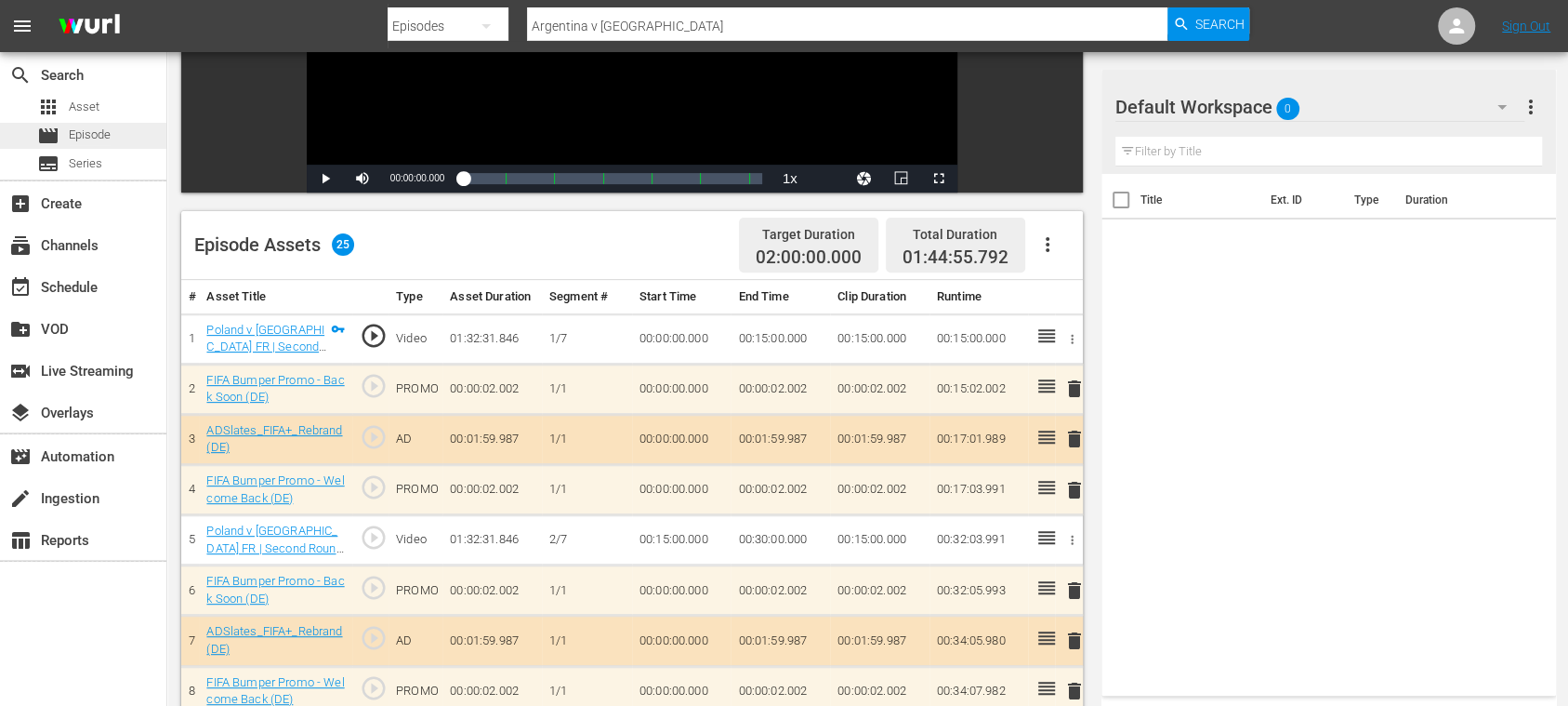
click at [90, 130] on span "Episode" at bounding box center [90, 135] width 41 height 19
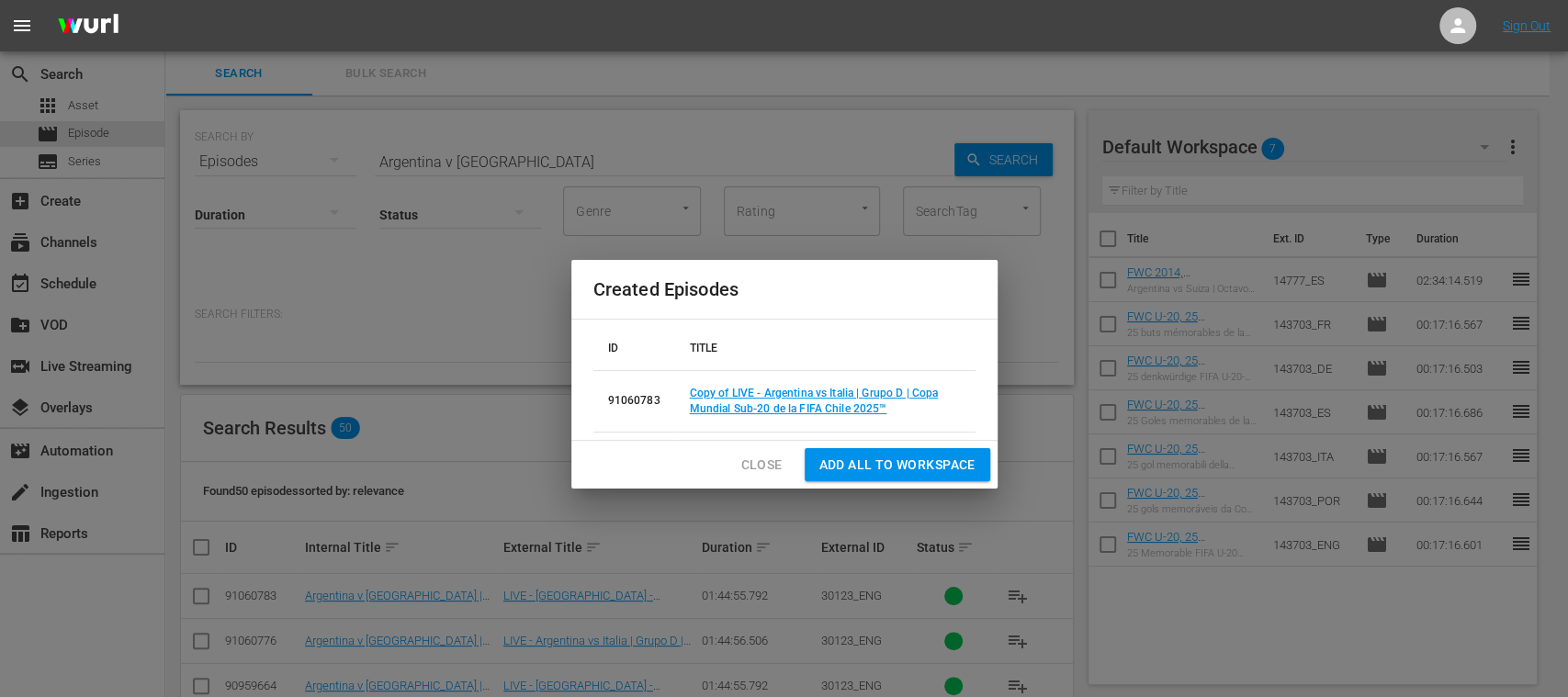
click at [757, 454] on span "Close" at bounding box center [762, 464] width 41 height 23
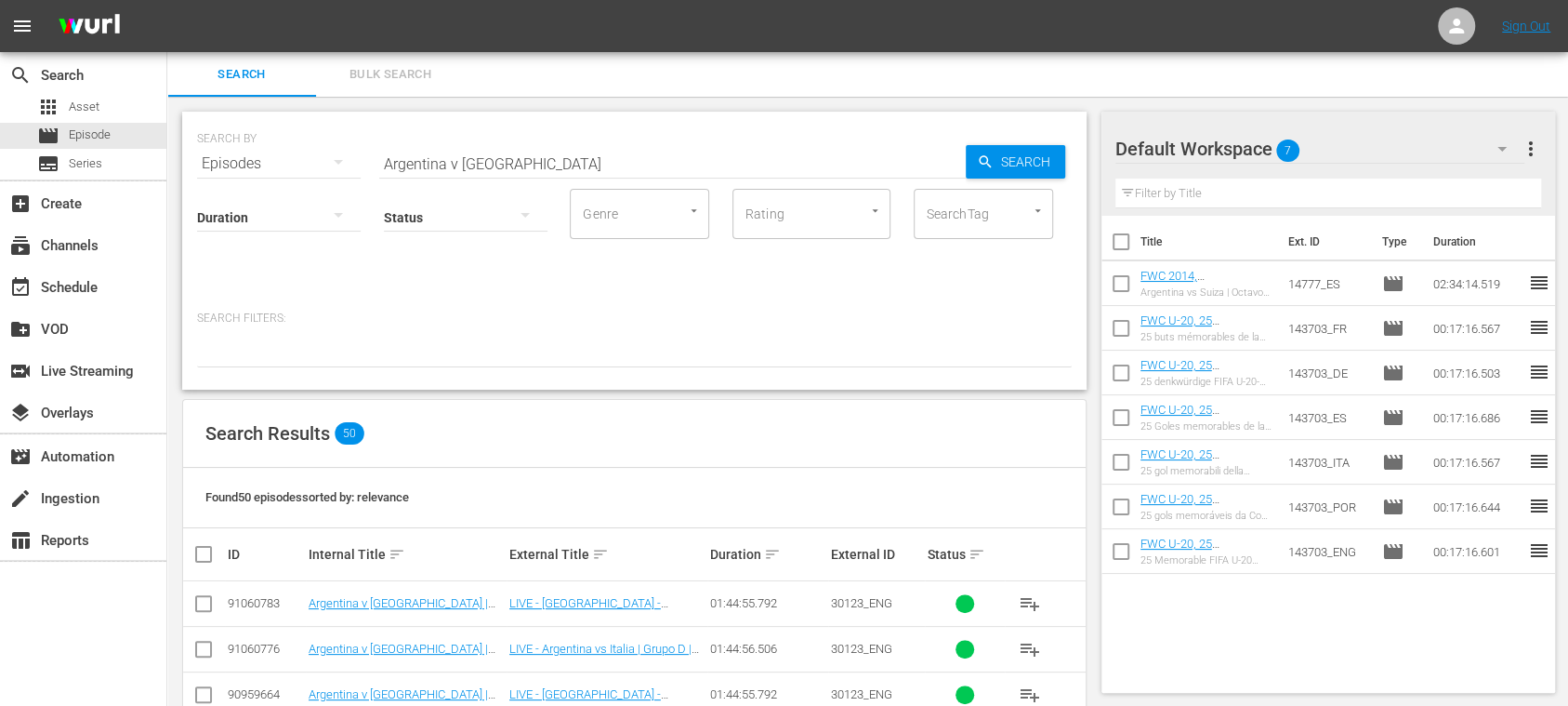
drag, startPoint x: 517, startPoint y: 158, endPoint x: 263, endPoint y: 134, distance: 255.1
paste input "South Africa vs USA"
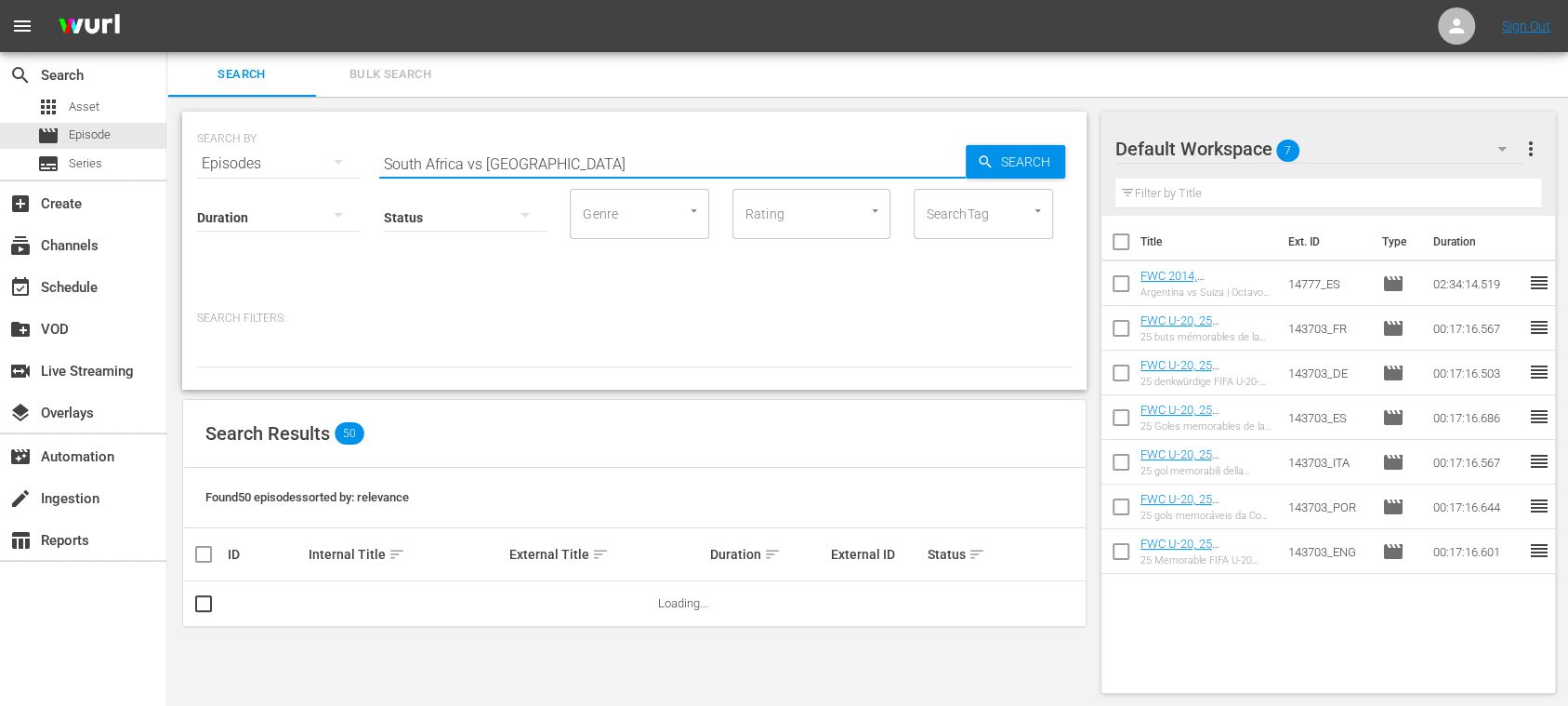
click at [480, 161] on input "South Africa vs USA" at bounding box center [673, 163] width 587 height 44
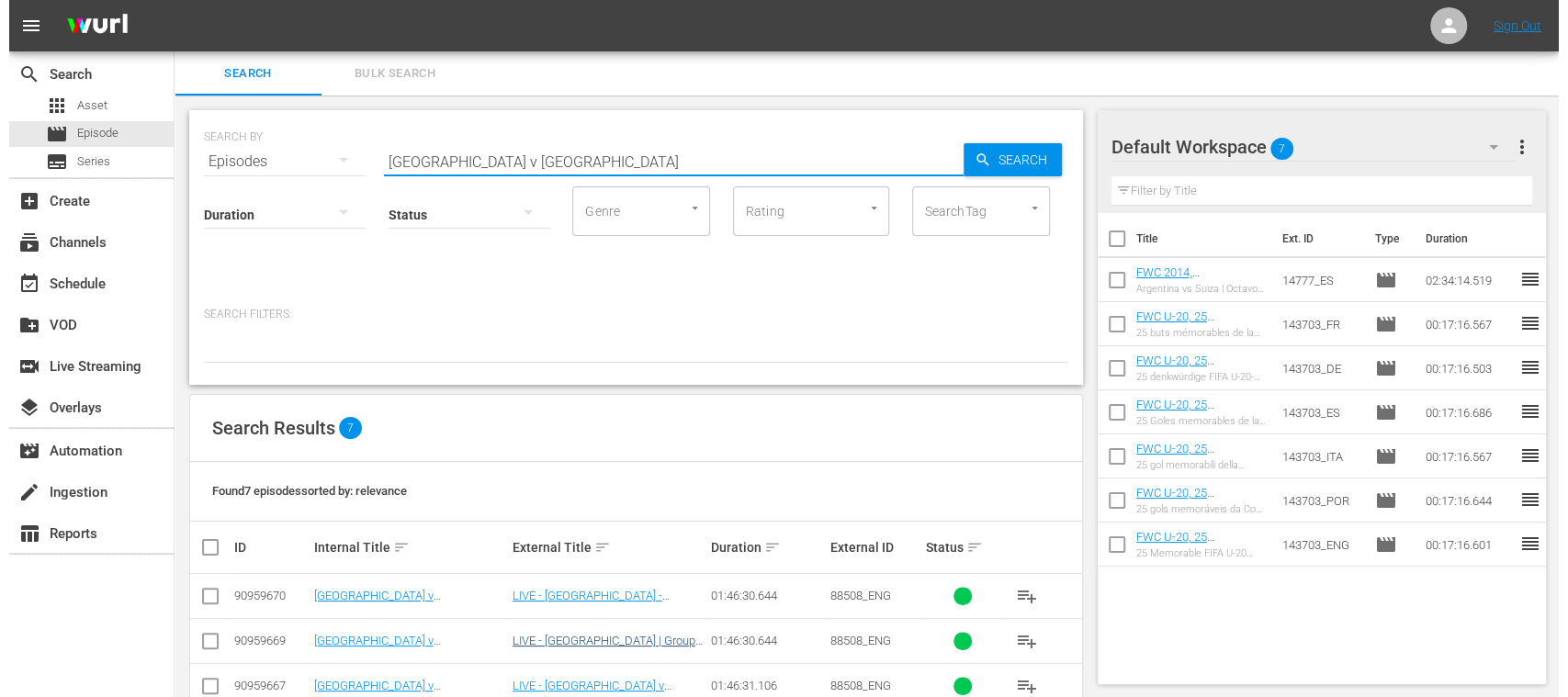
scroll to position [222, 0]
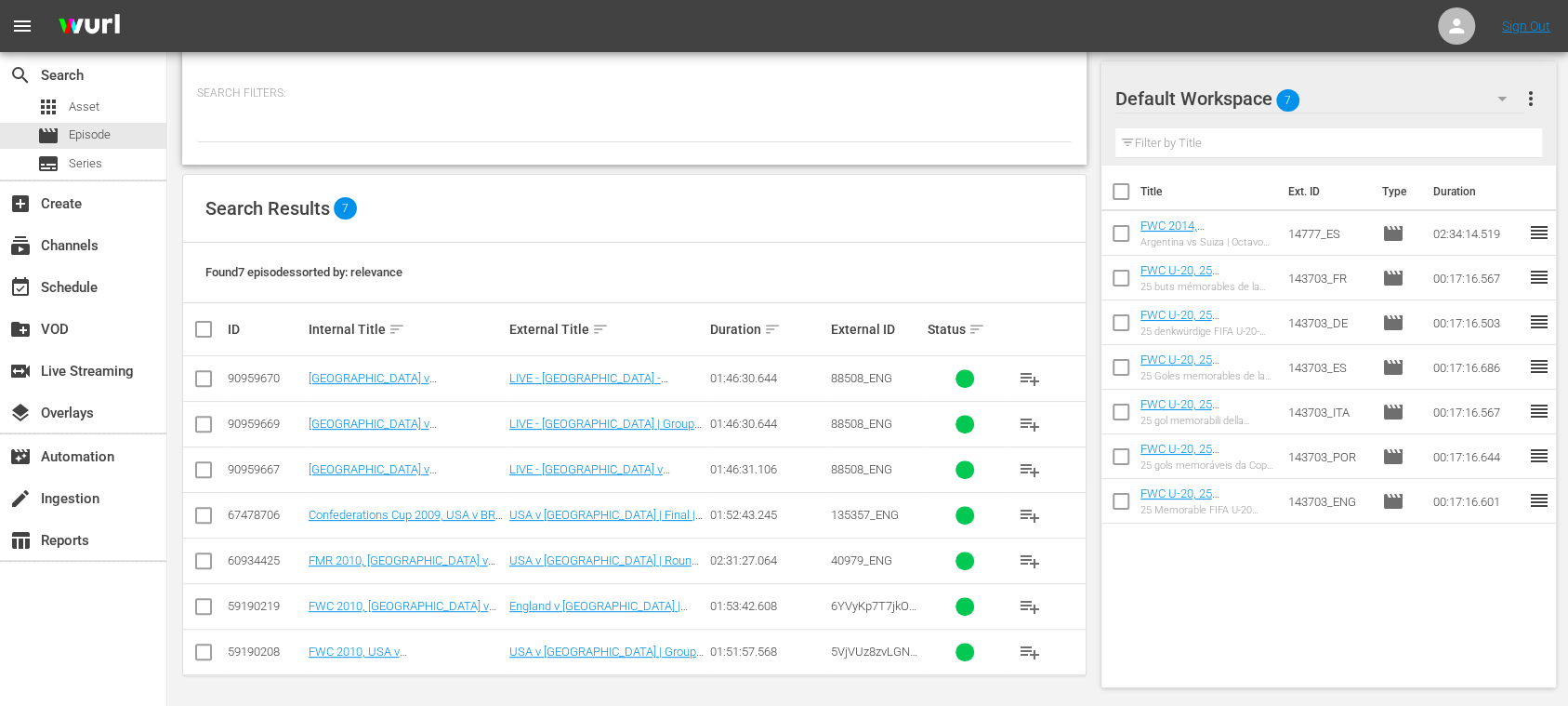
click at [204, 467] on input "checkbox" at bounding box center [204, 473] width 23 height 23
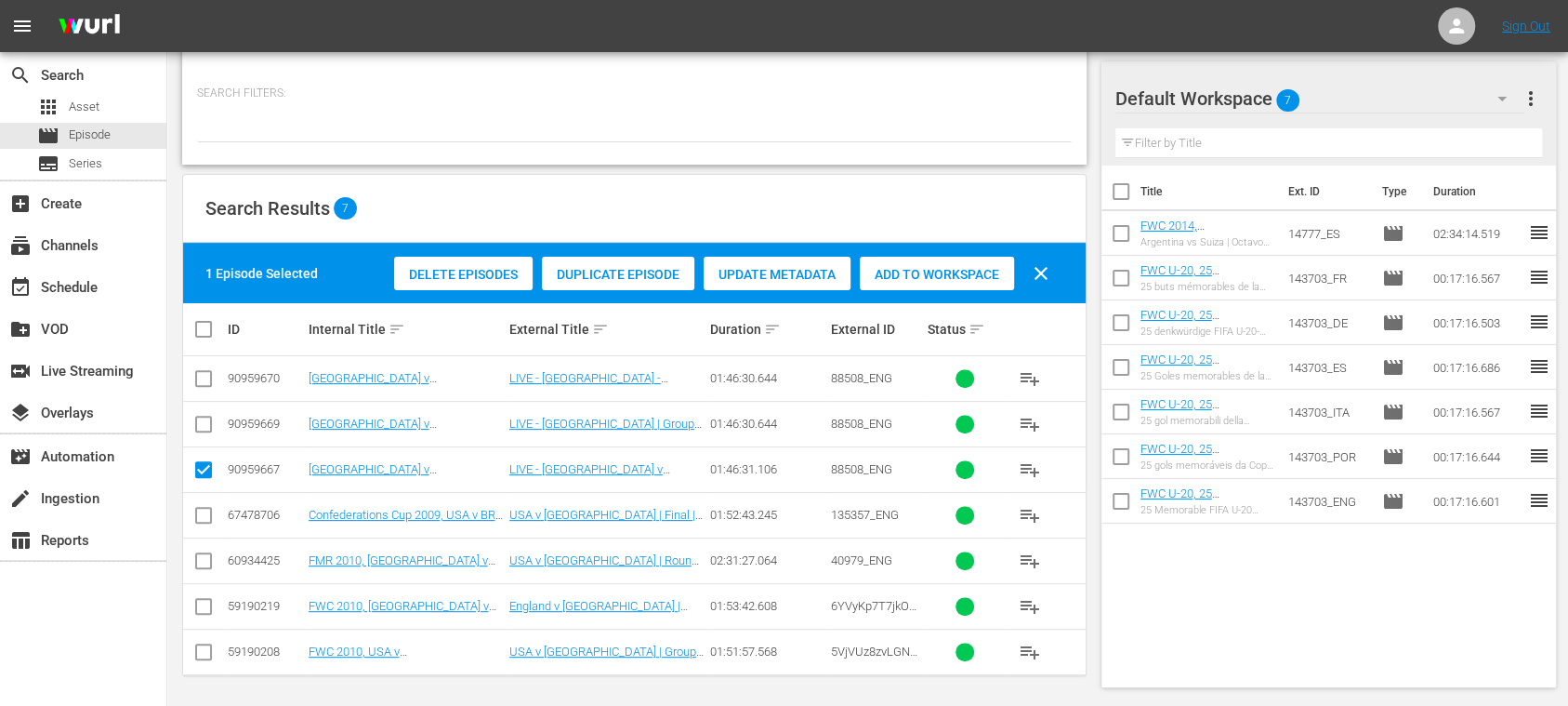
click at [617, 267] on span "Duplicate Episode" at bounding box center [618, 274] width 153 height 15
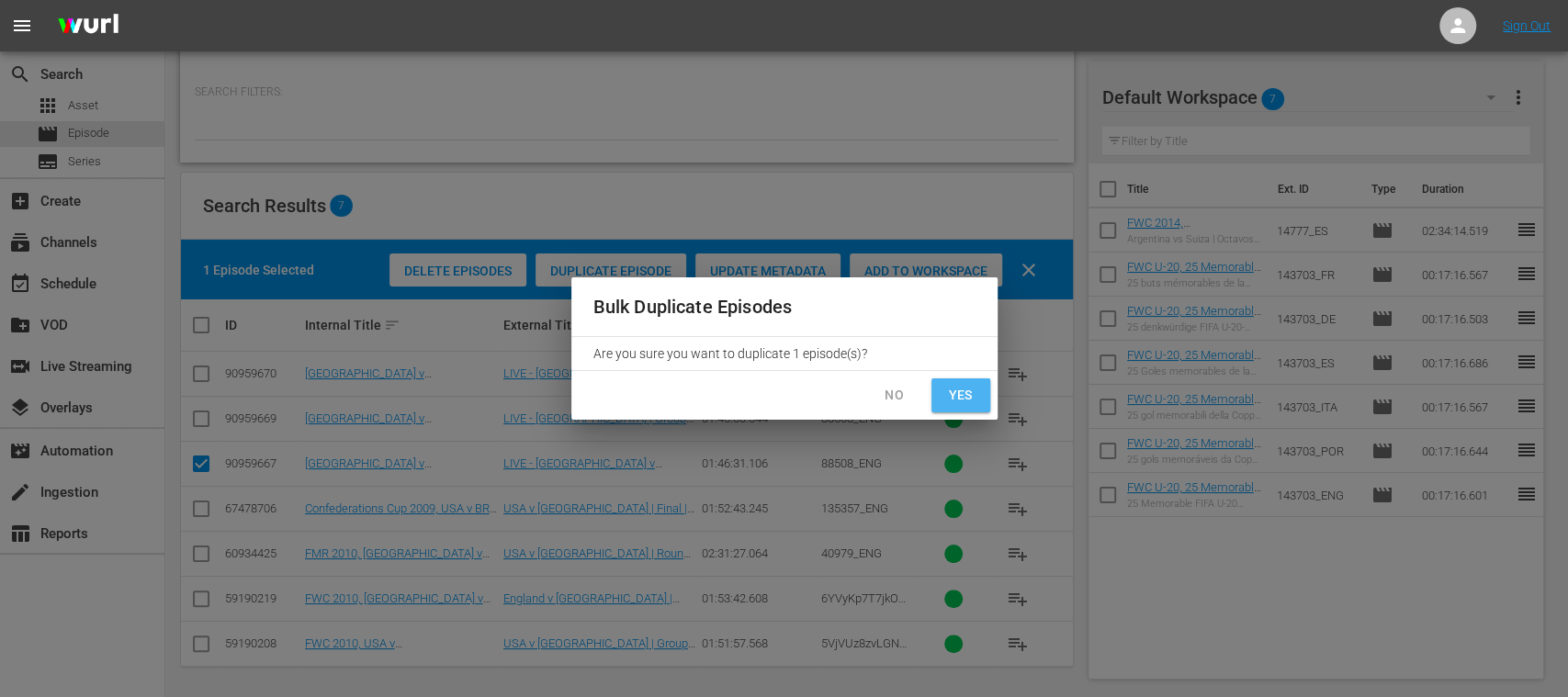
click at [954, 389] on span "Yes" at bounding box center [961, 395] width 30 height 23
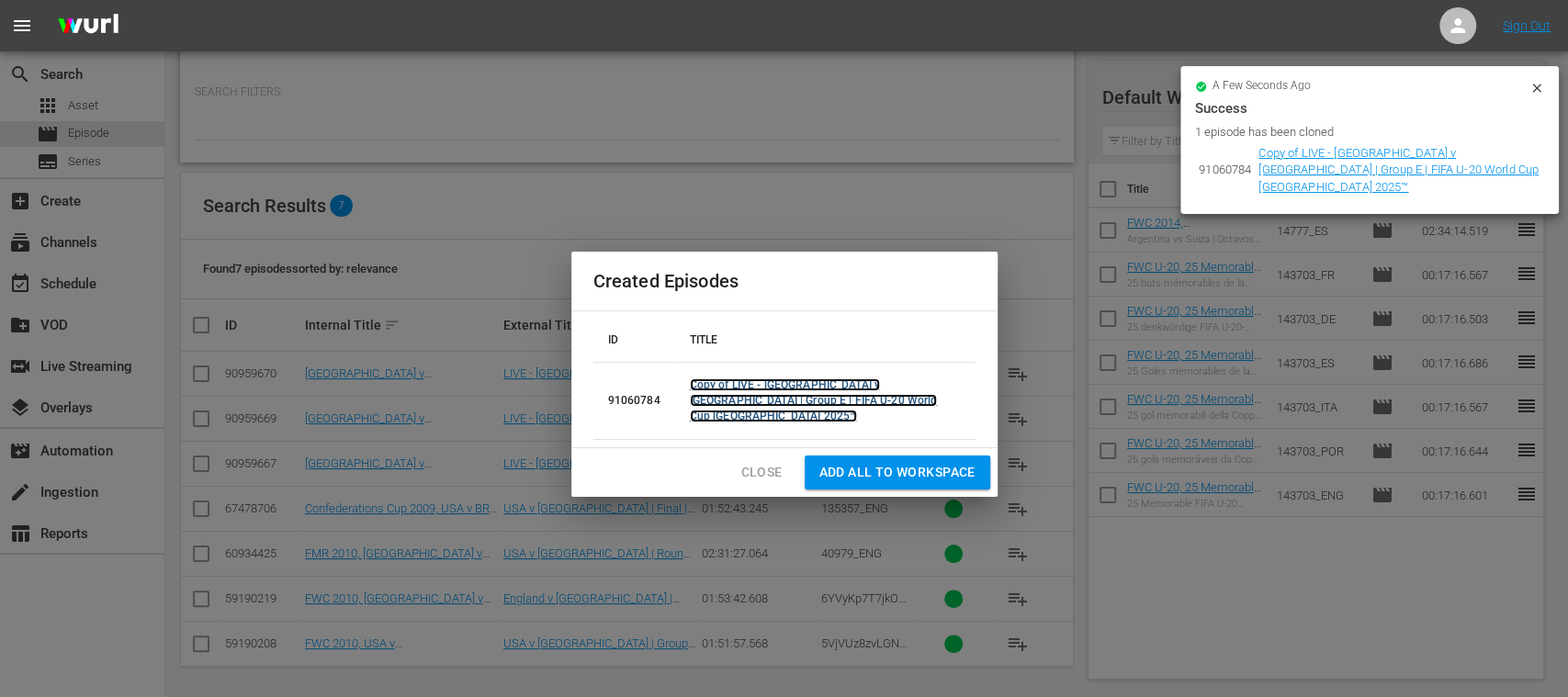
click at [781, 405] on link "Copy of LIVE - South Africa v USA | Group E | FIFA U-20 World Cup Chile 2025™" at bounding box center [814, 400] width 248 height 44
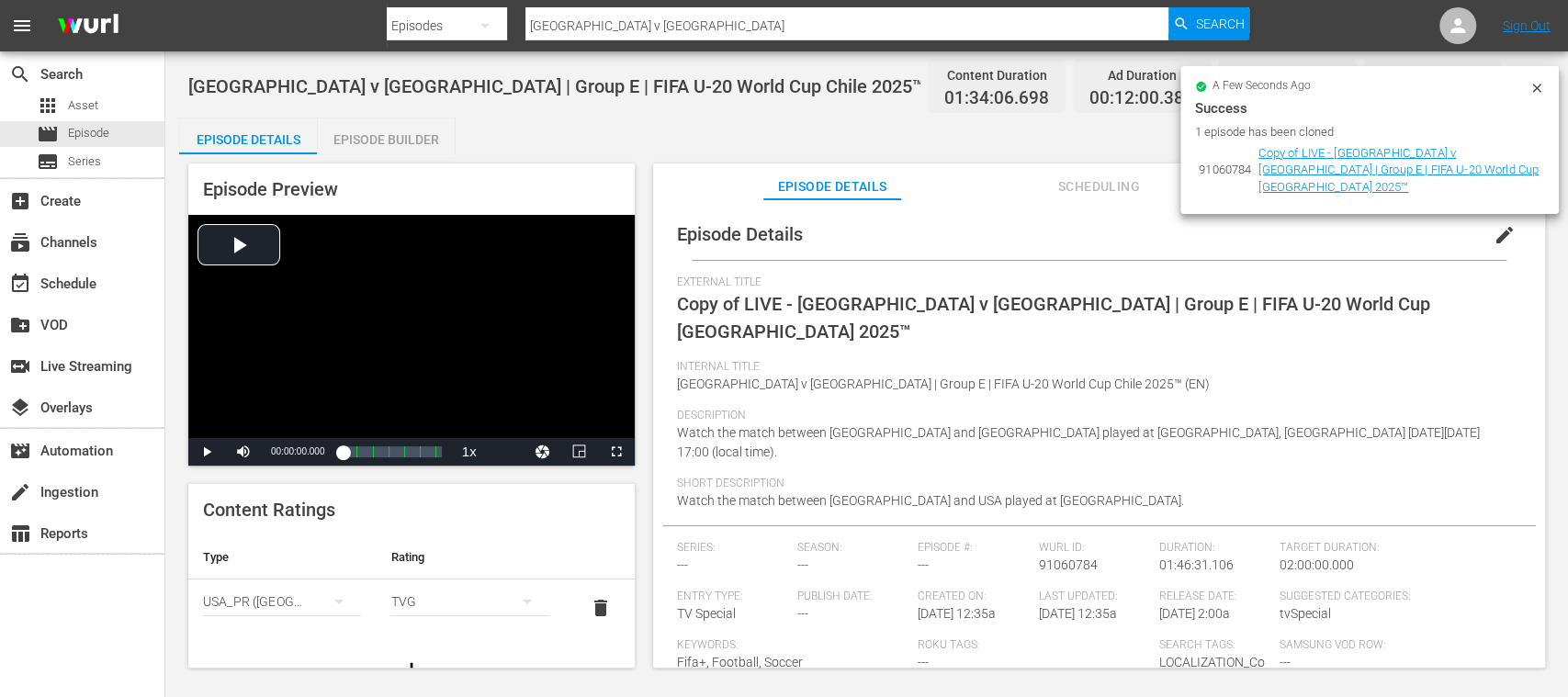
click at [1499, 235] on span "edit" at bounding box center [1505, 235] width 22 height 22
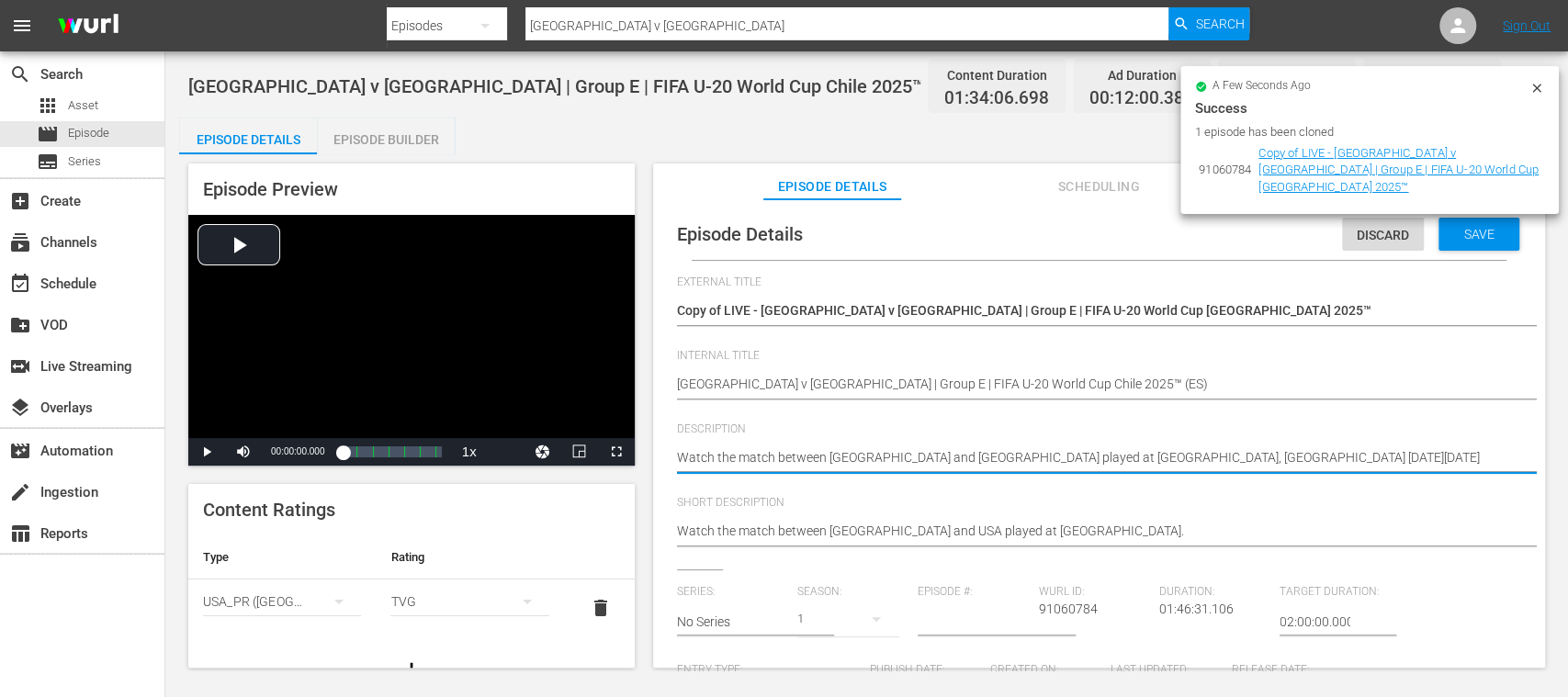
drag, startPoint x: 1386, startPoint y: 460, endPoint x: 953, endPoint y: 543, distance: 440.9
paste textarea "Vea el partido entre Sudáfrica y EE. UU. jugado en el Estadio El Teniente, Ranc…"
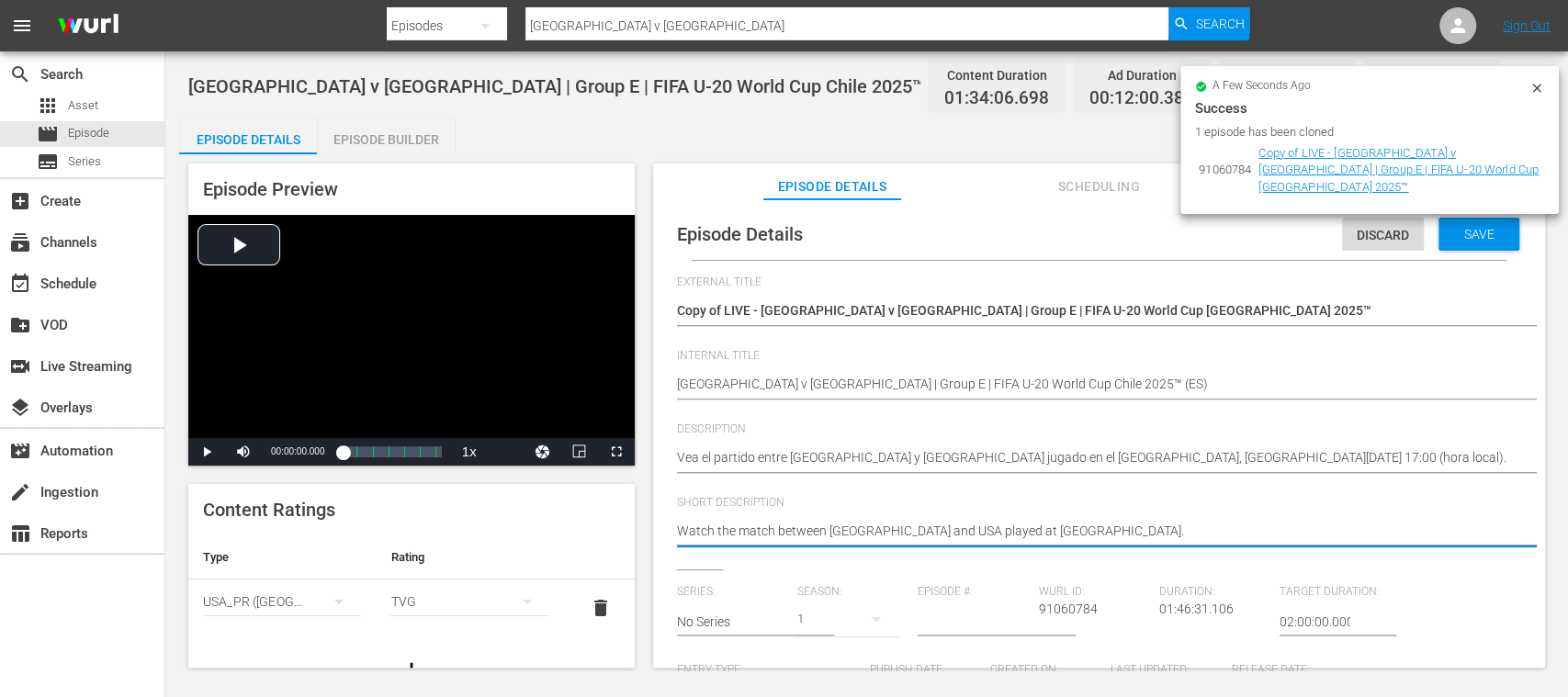
drag, startPoint x: 1145, startPoint y: 536, endPoint x: 588, endPoint y: 516, distance: 557.4
paste textarea "Vea el partido entre Sudáfrica y EE. UU. jugado en el Estadio El Teniente, Ranc…"
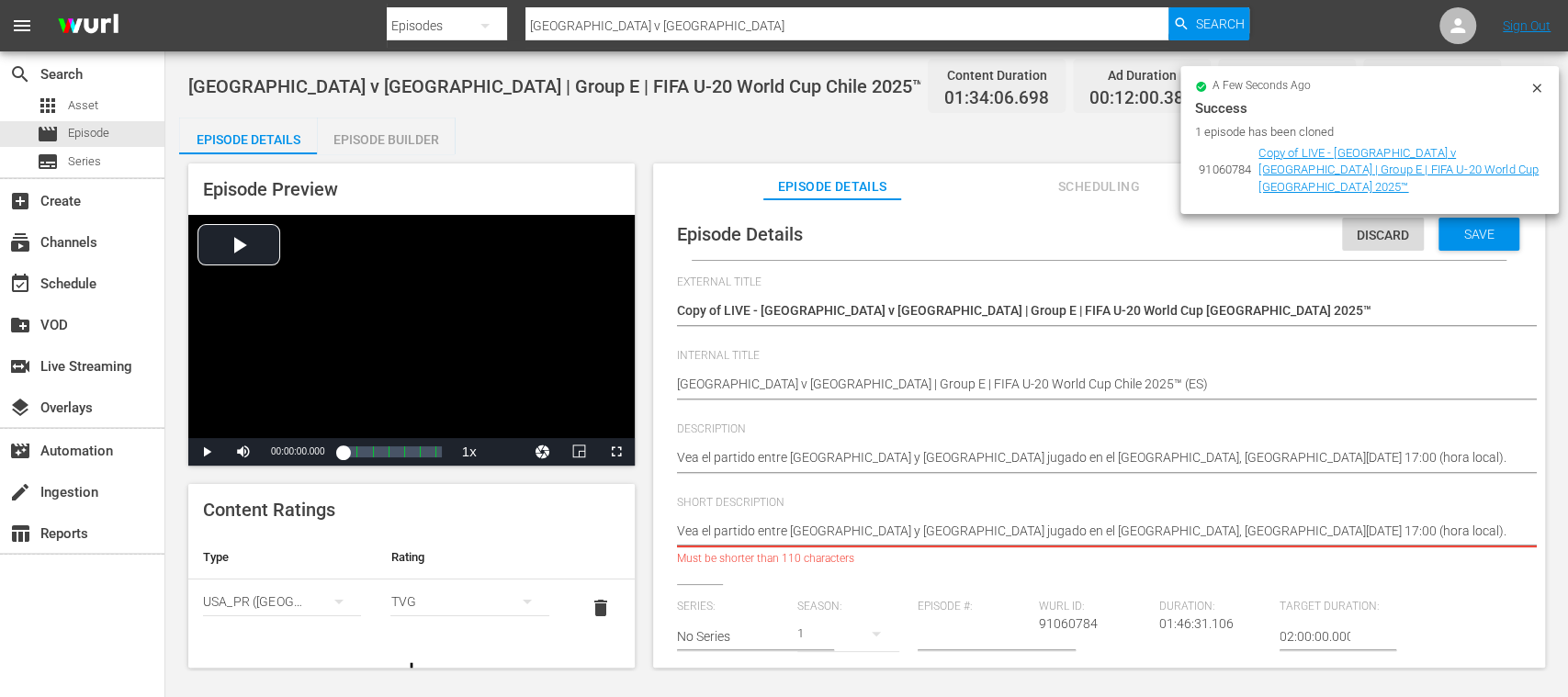
scroll to position [0, 22]
drag, startPoint x: 1136, startPoint y: 532, endPoint x: 1567, endPoint y: 532, distance: 431.0
click at [1549, 532] on div "South Africa v USA | Group E | FIFA U-20 World Cup Chile 2025™ (EN) Content Dur…" at bounding box center [867, 360] width 1403 height 619
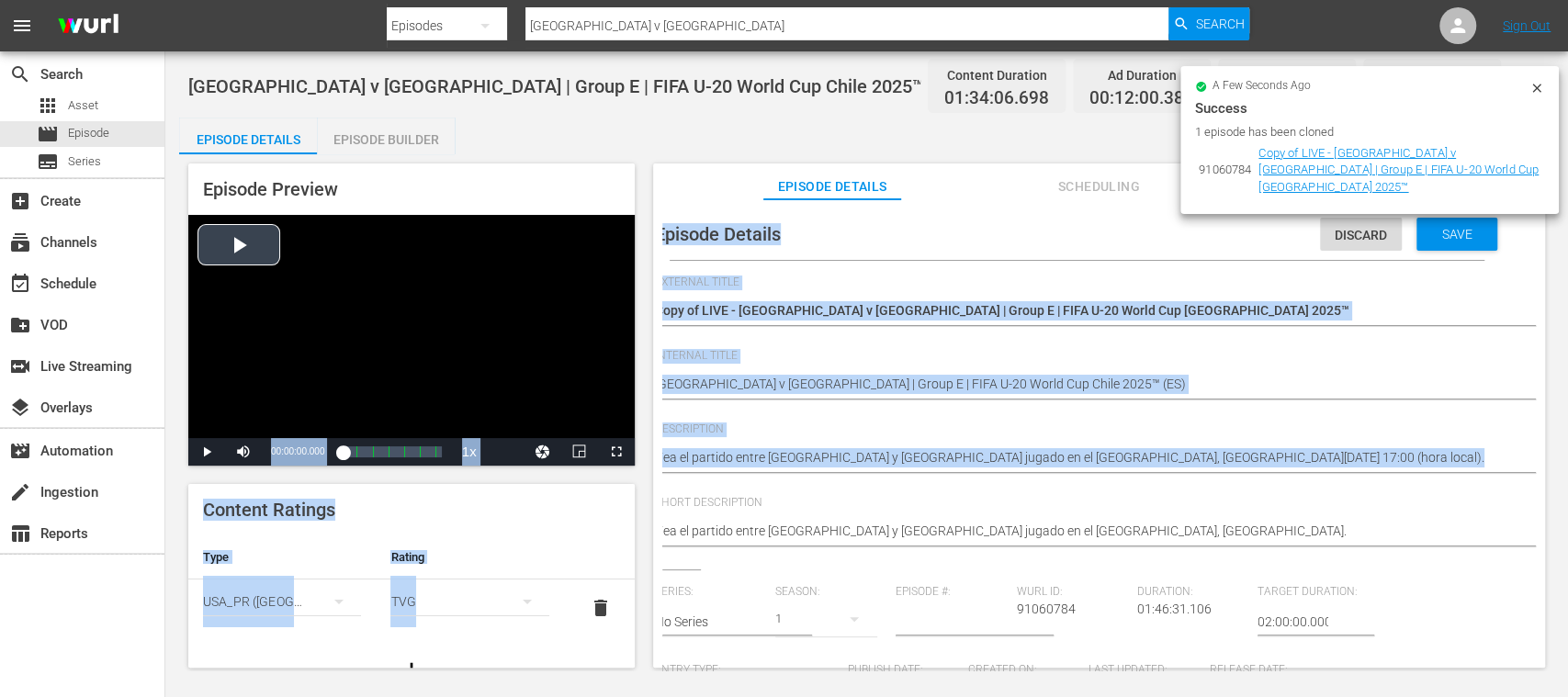
drag, startPoint x: 851, startPoint y: 487, endPoint x: 583, endPoint y: 457, distance: 269.7
click at [520, 467] on div "Episode Preview Video Player is loading. Play Video Play Mute Current Time 00:0…" at bounding box center [866, 418] width 1375 height 528
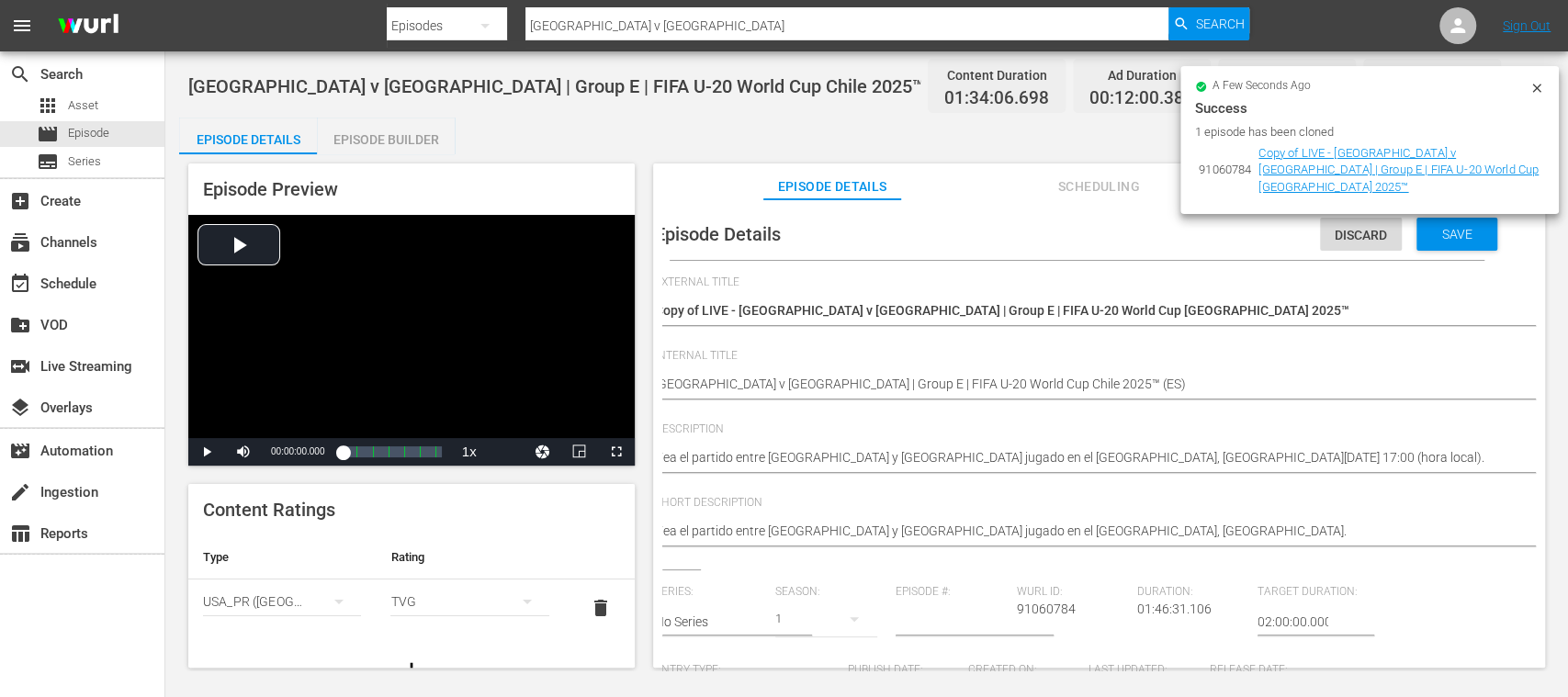
click at [873, 489] on div "Description Watch the match between South Africa and USA played at Estadio El T…" at bounding box center [1076, 459] width 845 height 74
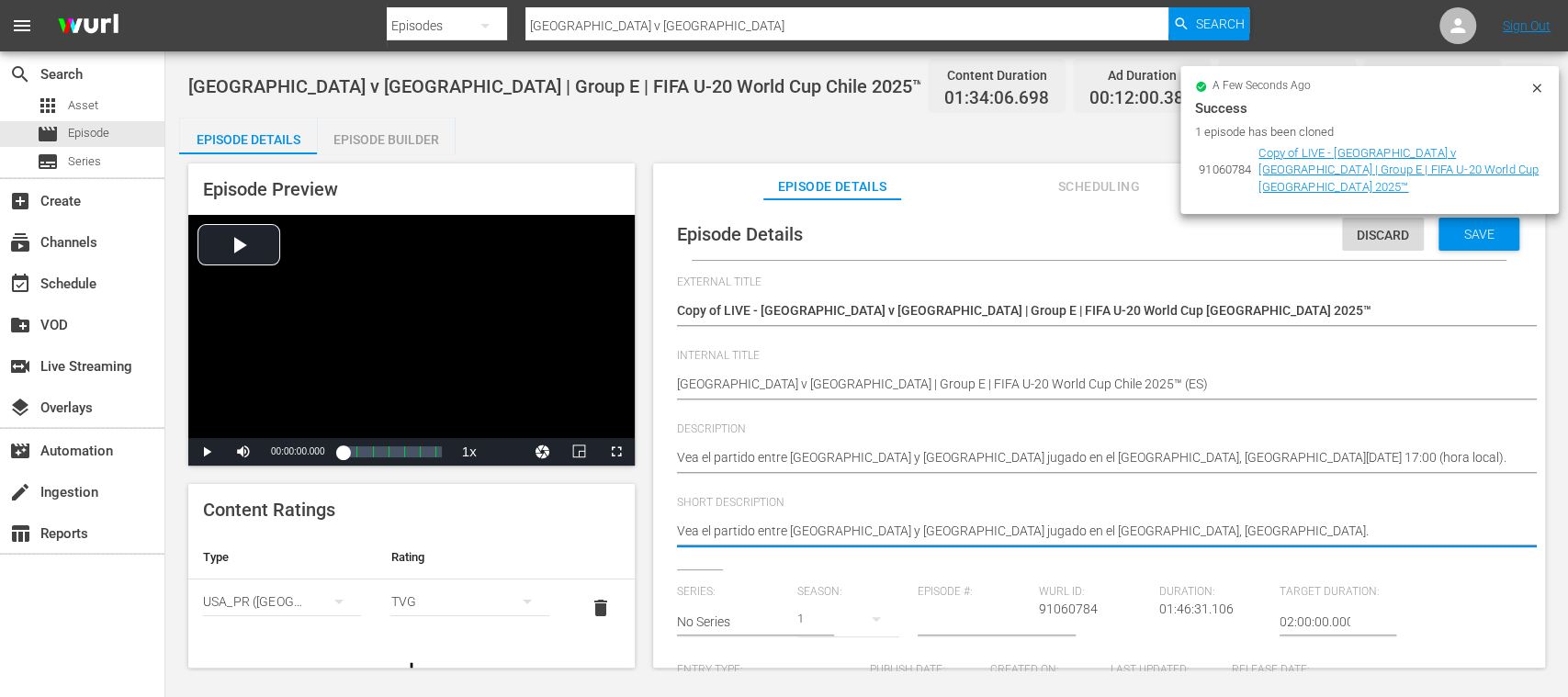
drag, startPoint x: 1124, startPoint y: 538, endPoint x: 561, endPoint y: 514, distance: 563.5
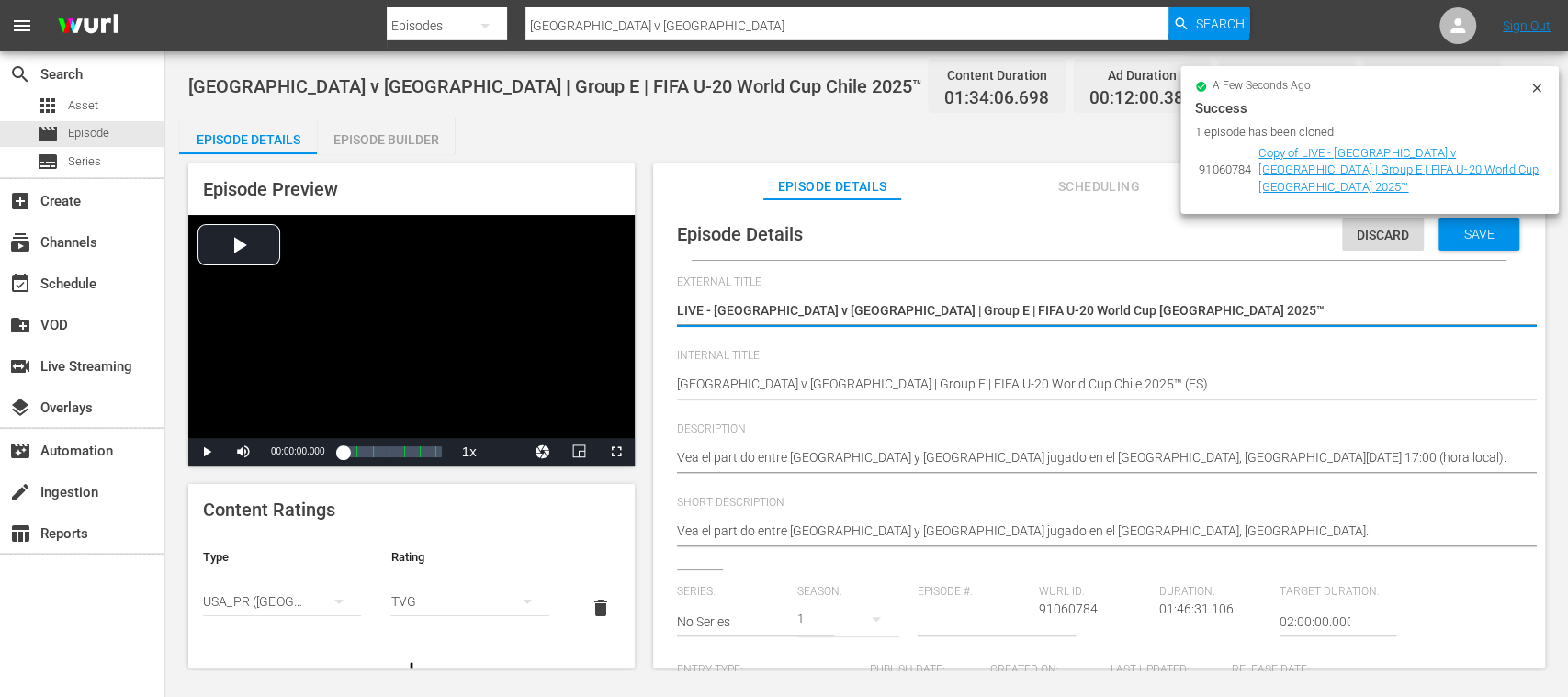
drag, startPoint x: 716, startPoint y: 310, endPoint x: 1231, endPoint y: 328, distance: 515.3
click at [1231, 328] on div "Copy of LIVE - South Africa v USA | Group E | FIFA U-20 World Cup Chile 2025™ C…" at bounding box center [1094, 312] width 835 height 44
paste textarea "udáfrica vs EE. UU. | Grupo E | Copa Mundial Sub-20 de la FIFA"
click at [330, 597] on icon "simple table" at bounding box center [339, 601] width 22 height 22
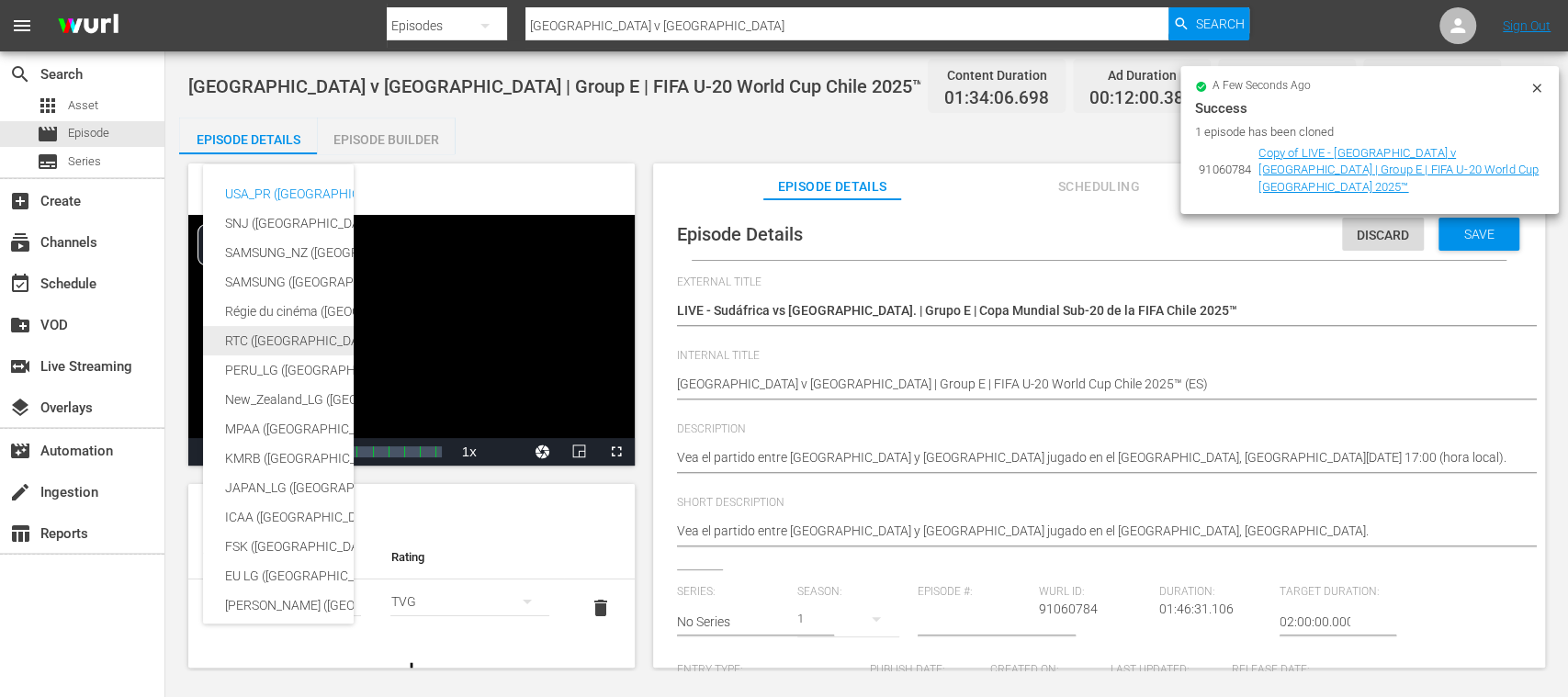
click at [259, 332] on div "RTC (Mexico)" at bounding box center [451, 341] width 451 height 30
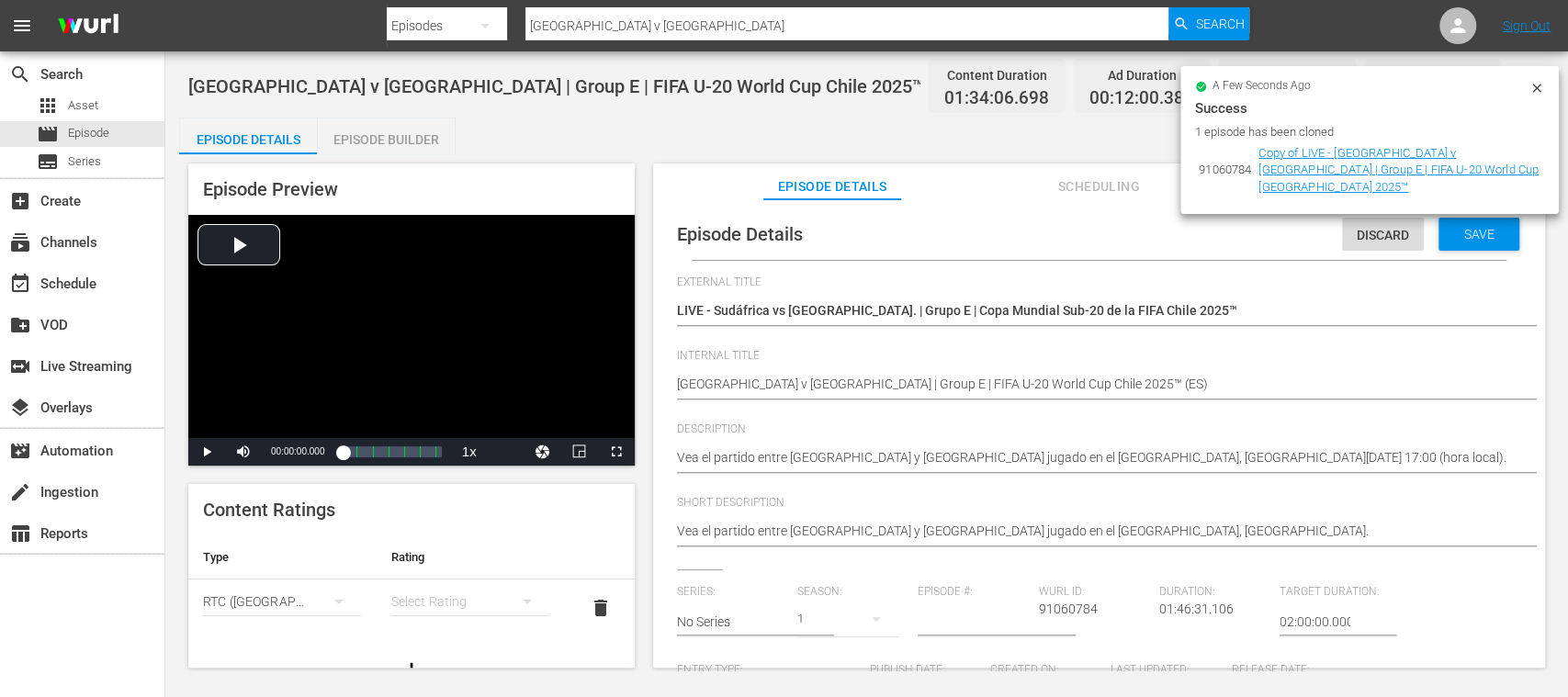
click at [395, 591] on div "simple table" at bounding box center [469, 601] width 158 height 51
click at [427, 472] on div "A" at bounding box center [458, 476] width 106 height 30
click at [1483, 232] on span "Save" at bounding box center [1480, 235] width 60 height 15
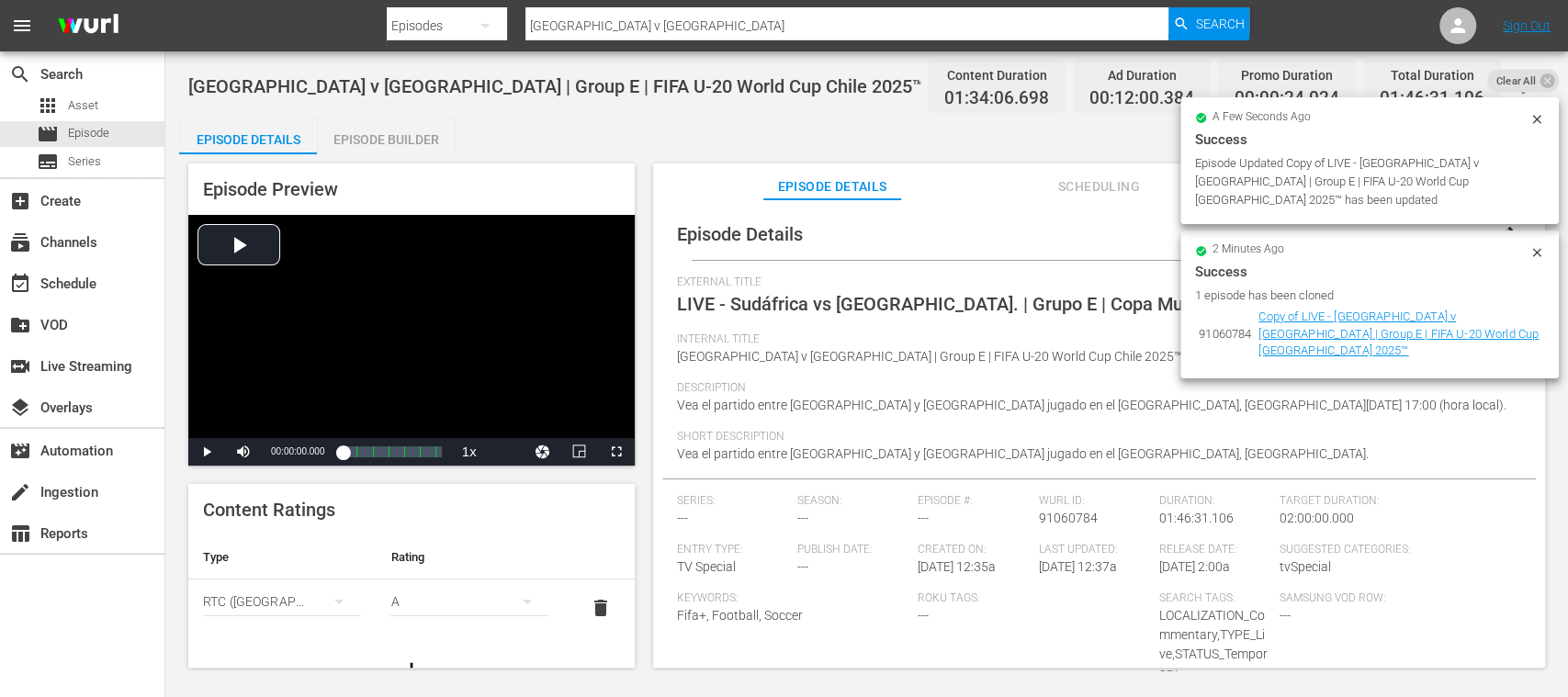
click at [1536, 248] on icon at bounding box center [1536, 251] width 8 height 8
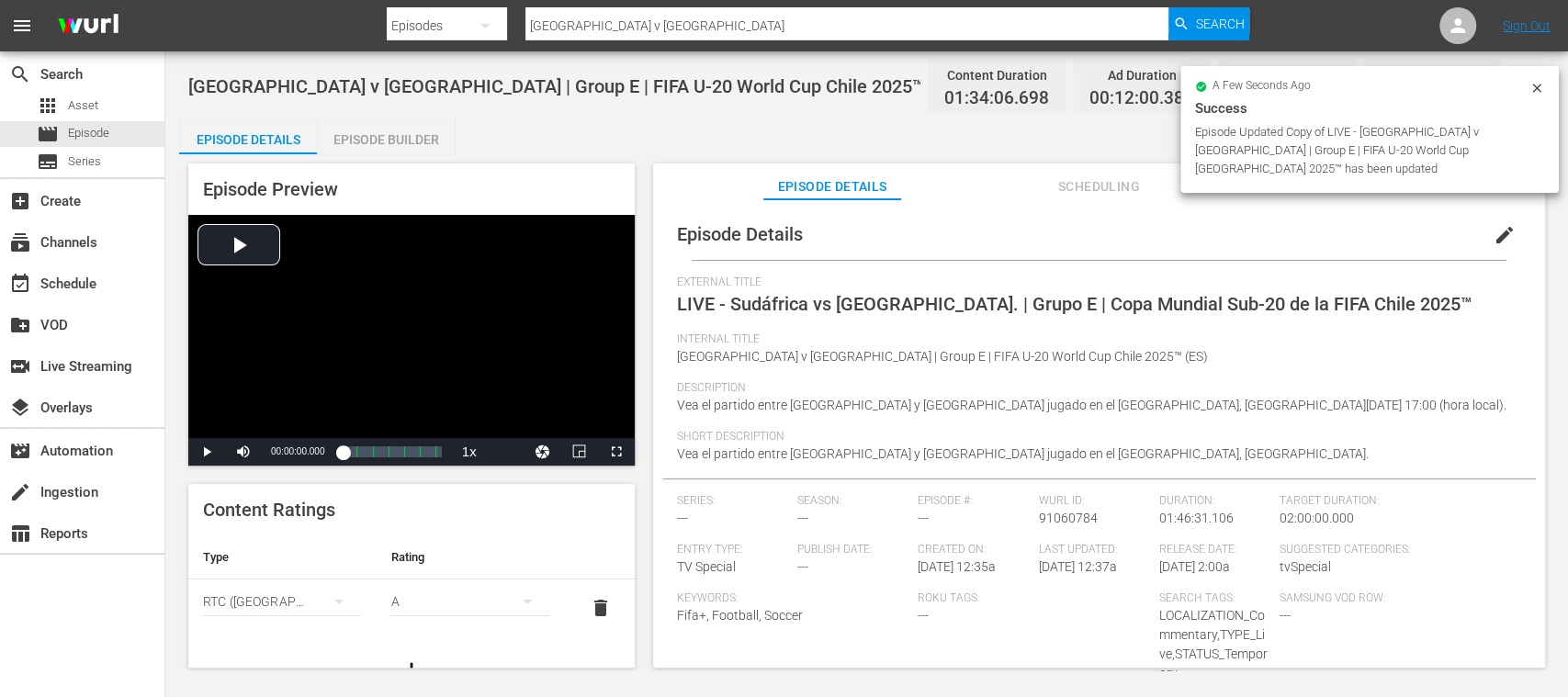
click at [1543, 87] on icon at bounding box center [1537, 88] width 15 height 15
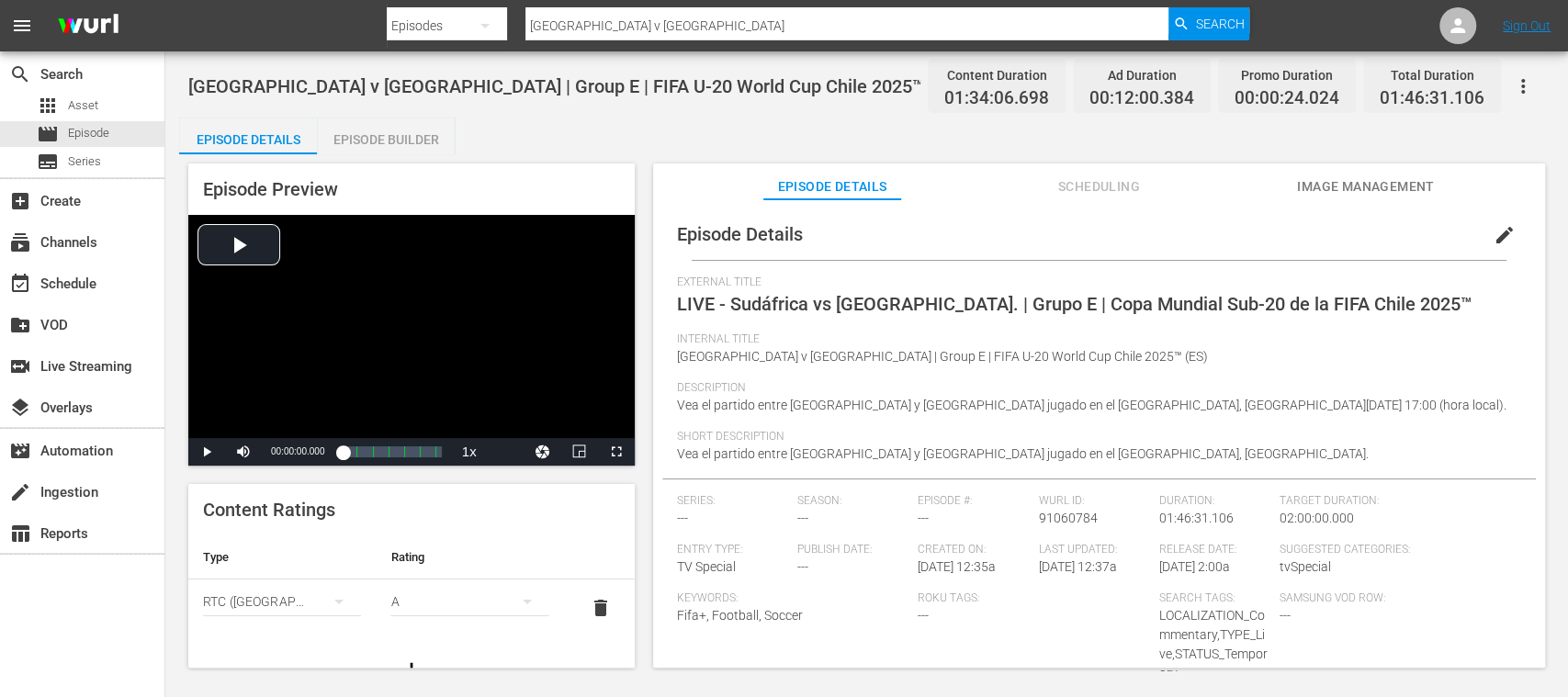
click at [1503, 238] on span "edit" at bounding box center [1505, 235] width 22 height 22
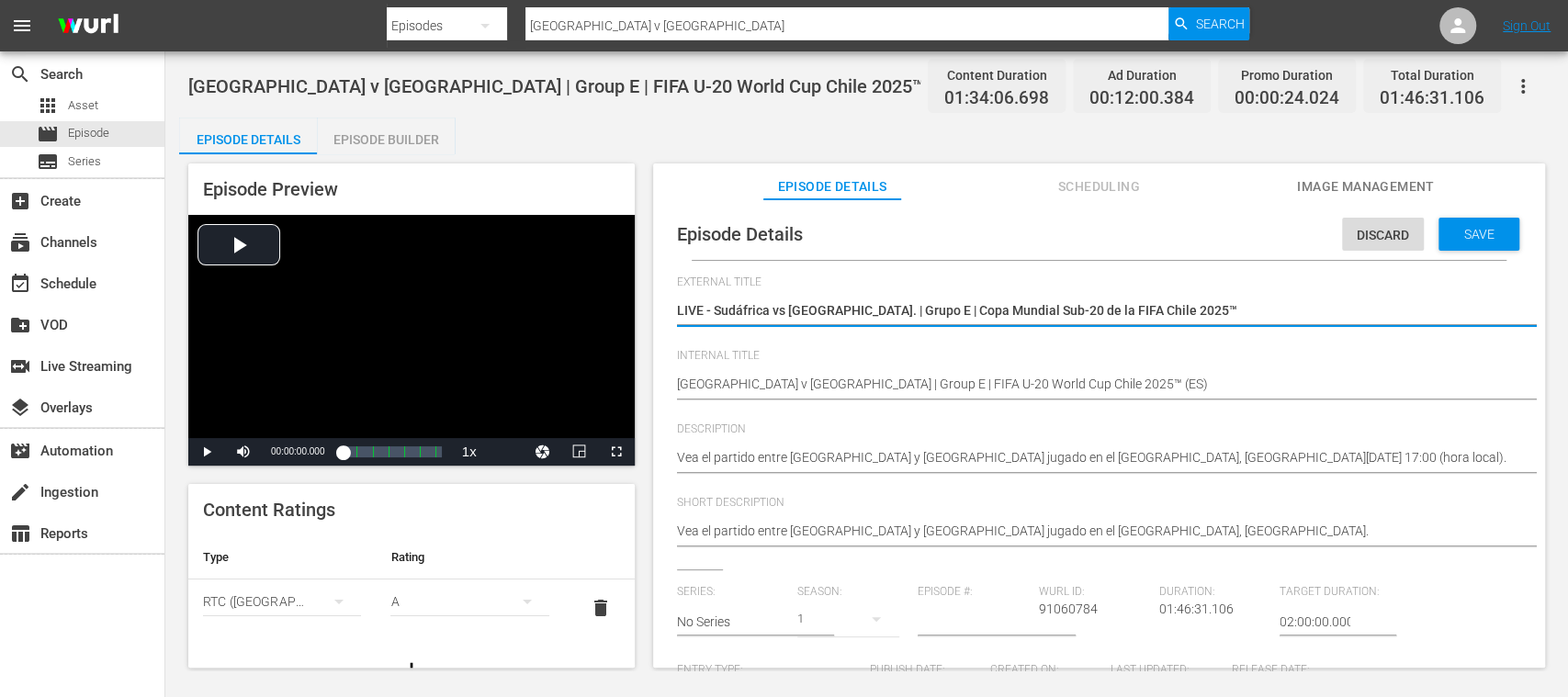
scroll to position [326, 0]
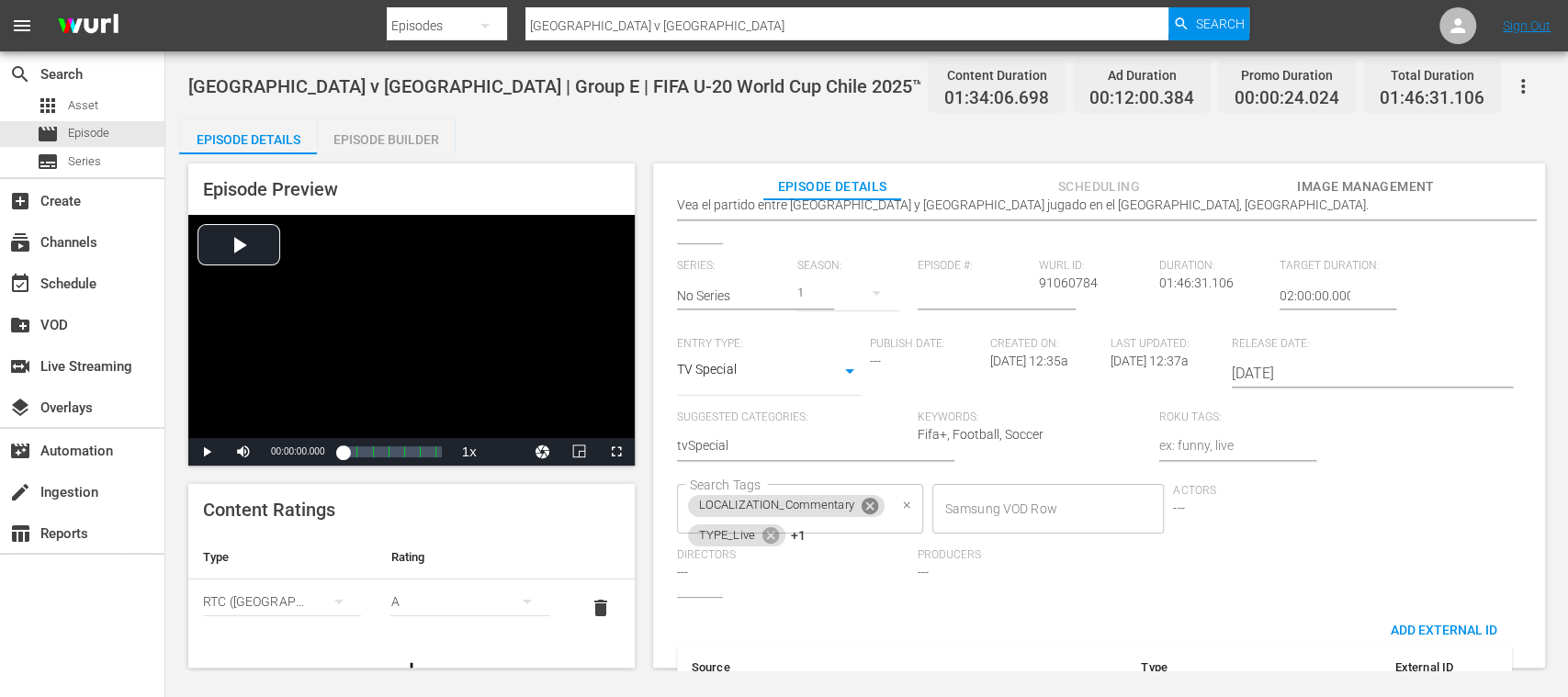
click at [872, 507] on icon at bounding box center [870, 506] width 17 height 17
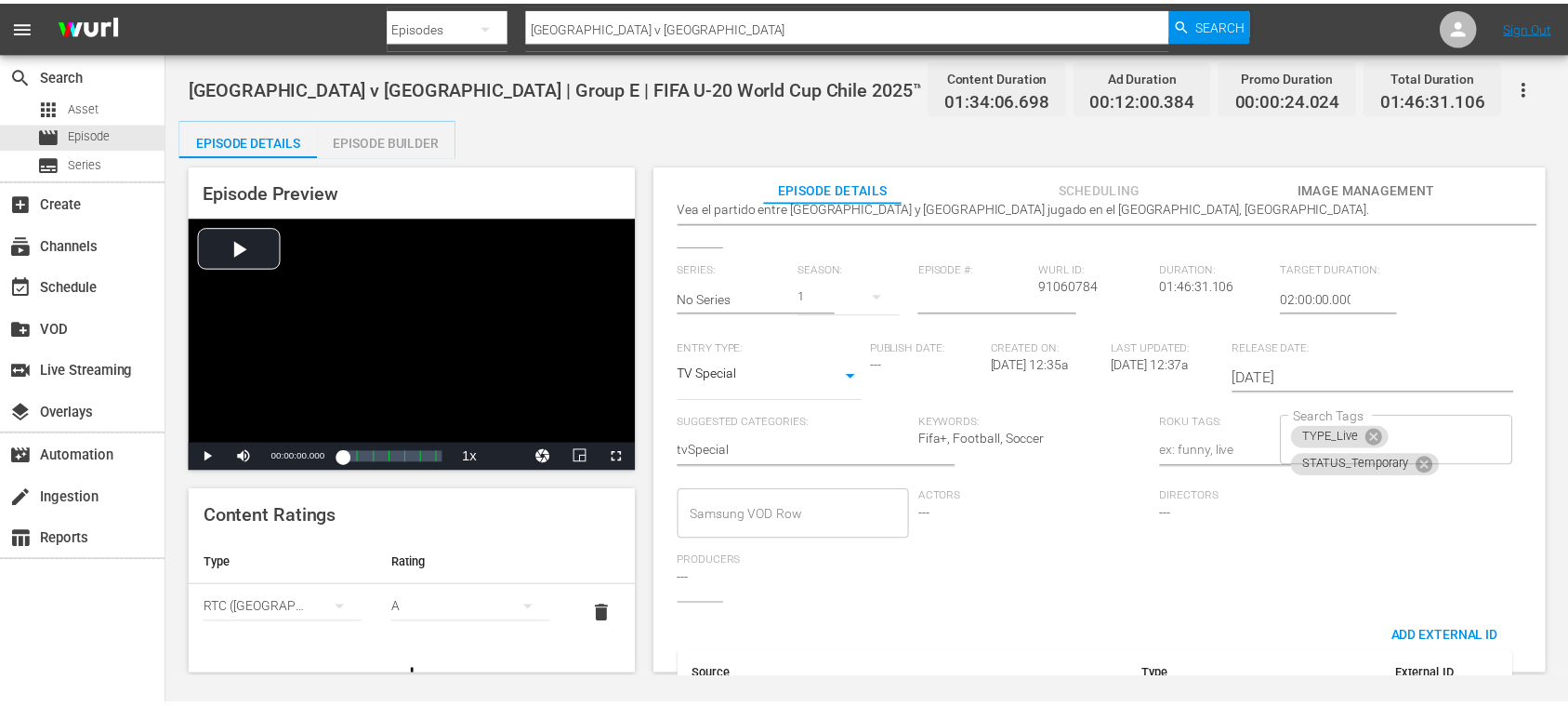
scroll to position [0, 0]
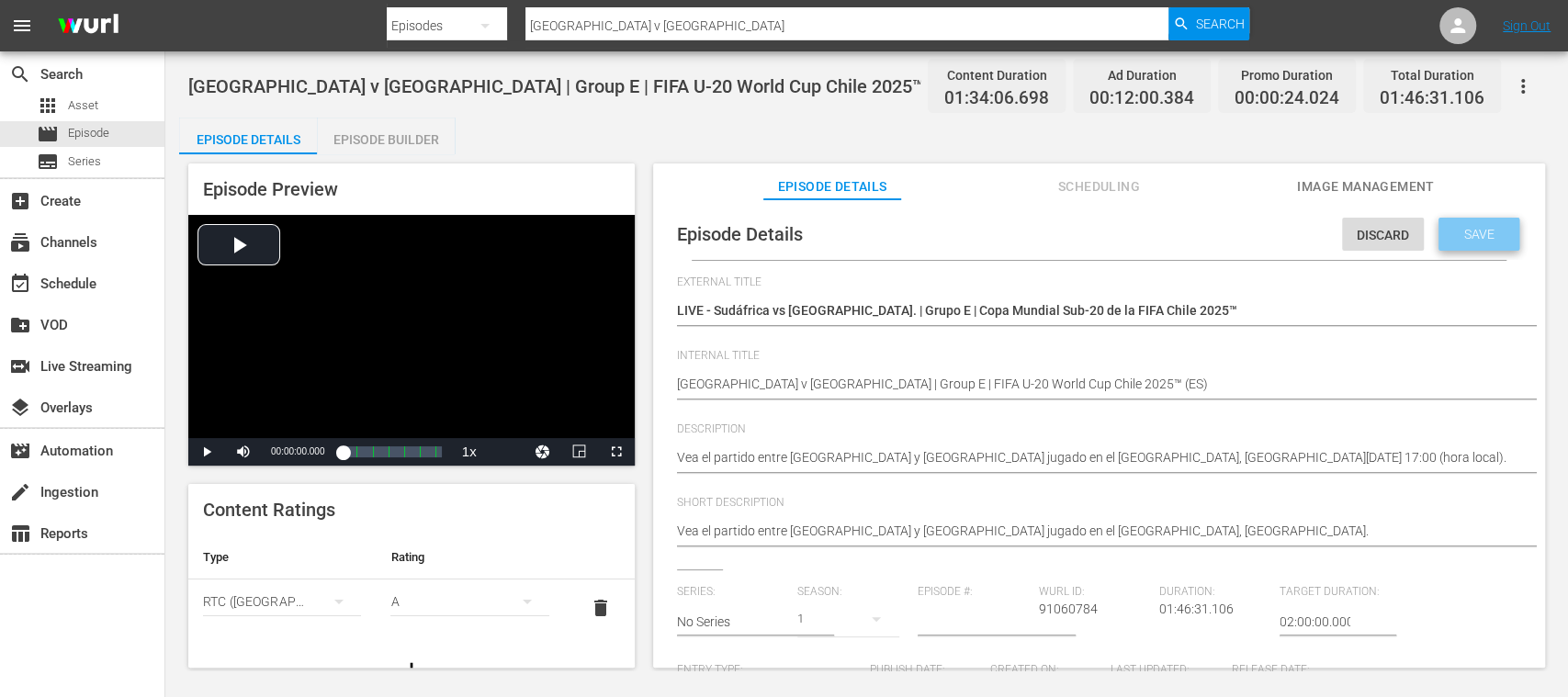
click at [1482, 227] on span "Save" at bounding box center [1480, 235] width 60 height 15
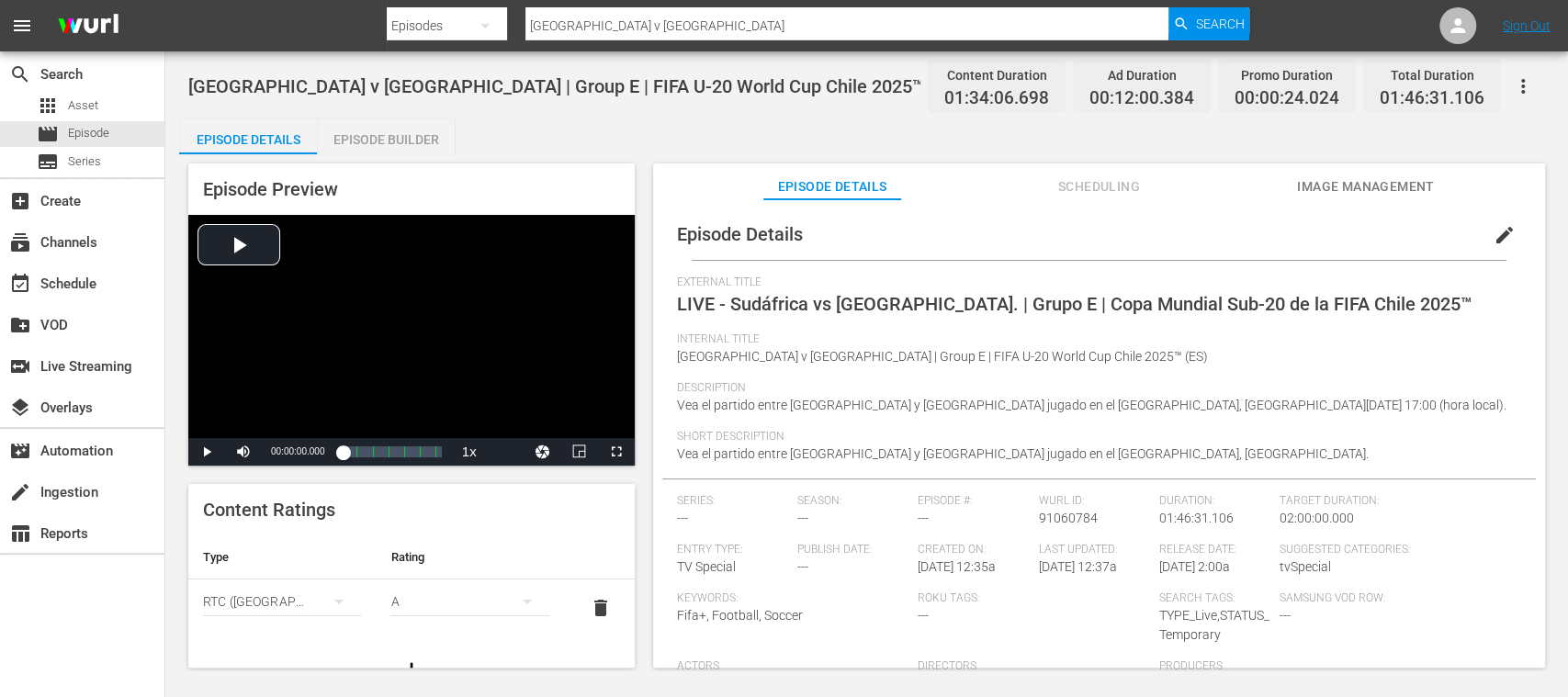
click at [368, 139] on div "Episode Builder" at bounding box center [385, 139] width 138 height 44
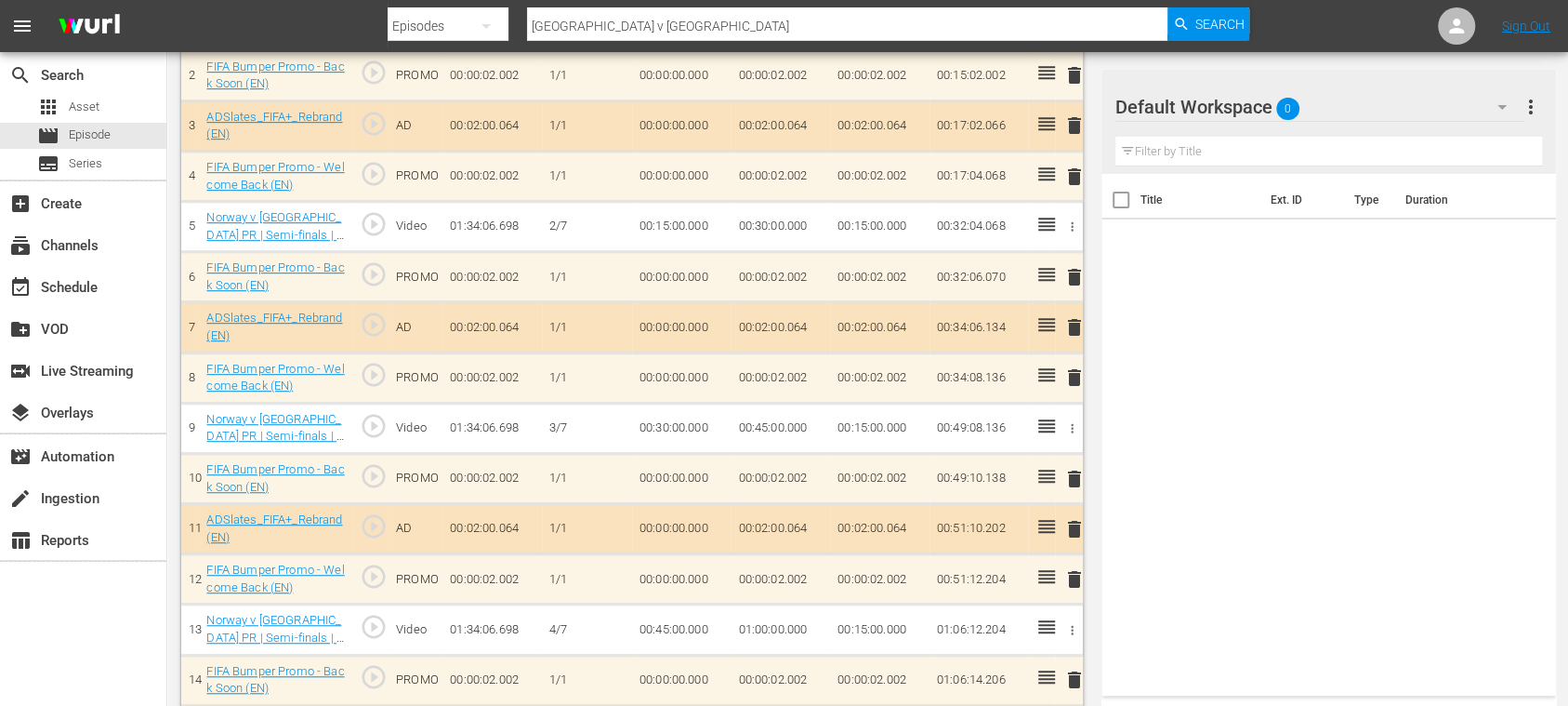
click at [1049, 252] on td at bounding box center [1041, 276] width 27 height 50
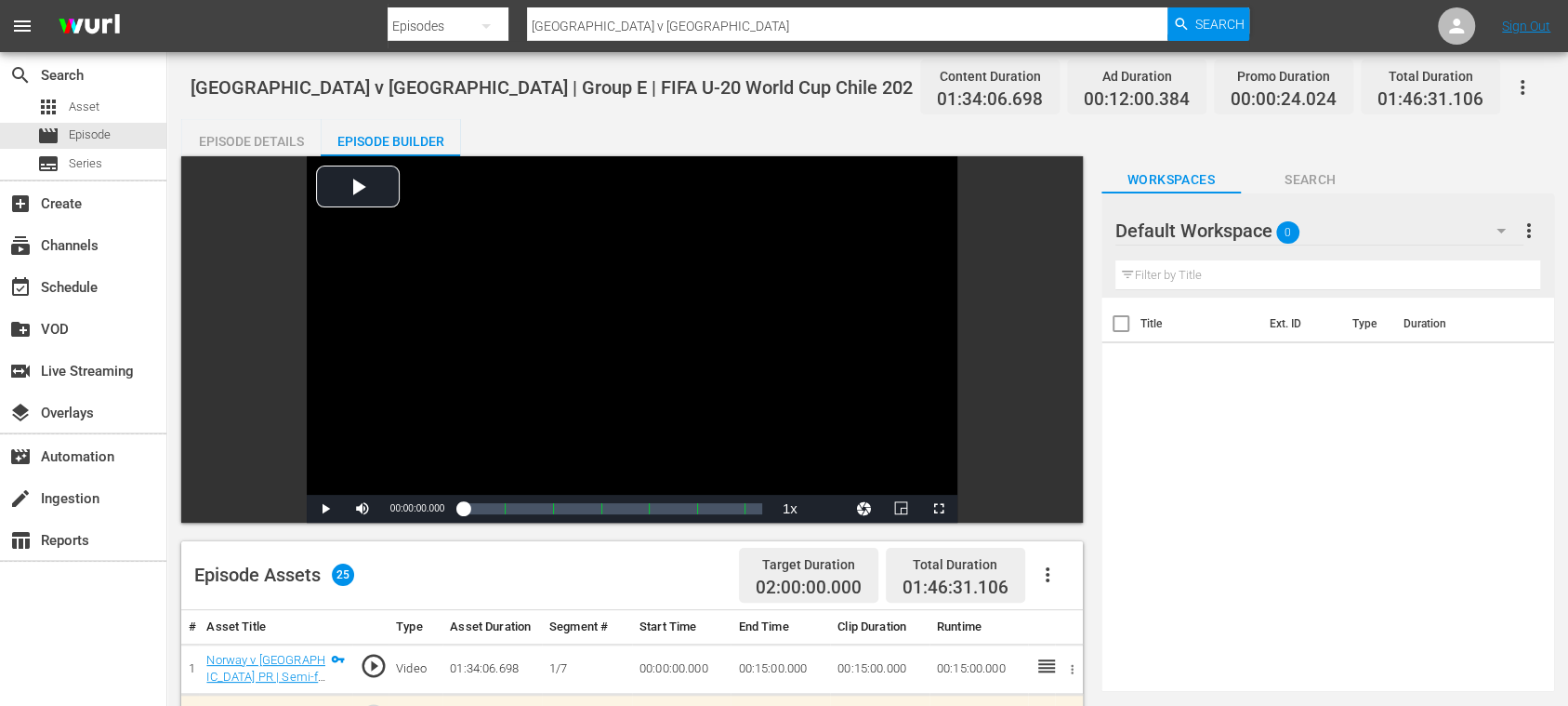
scroll to position [330, 0]
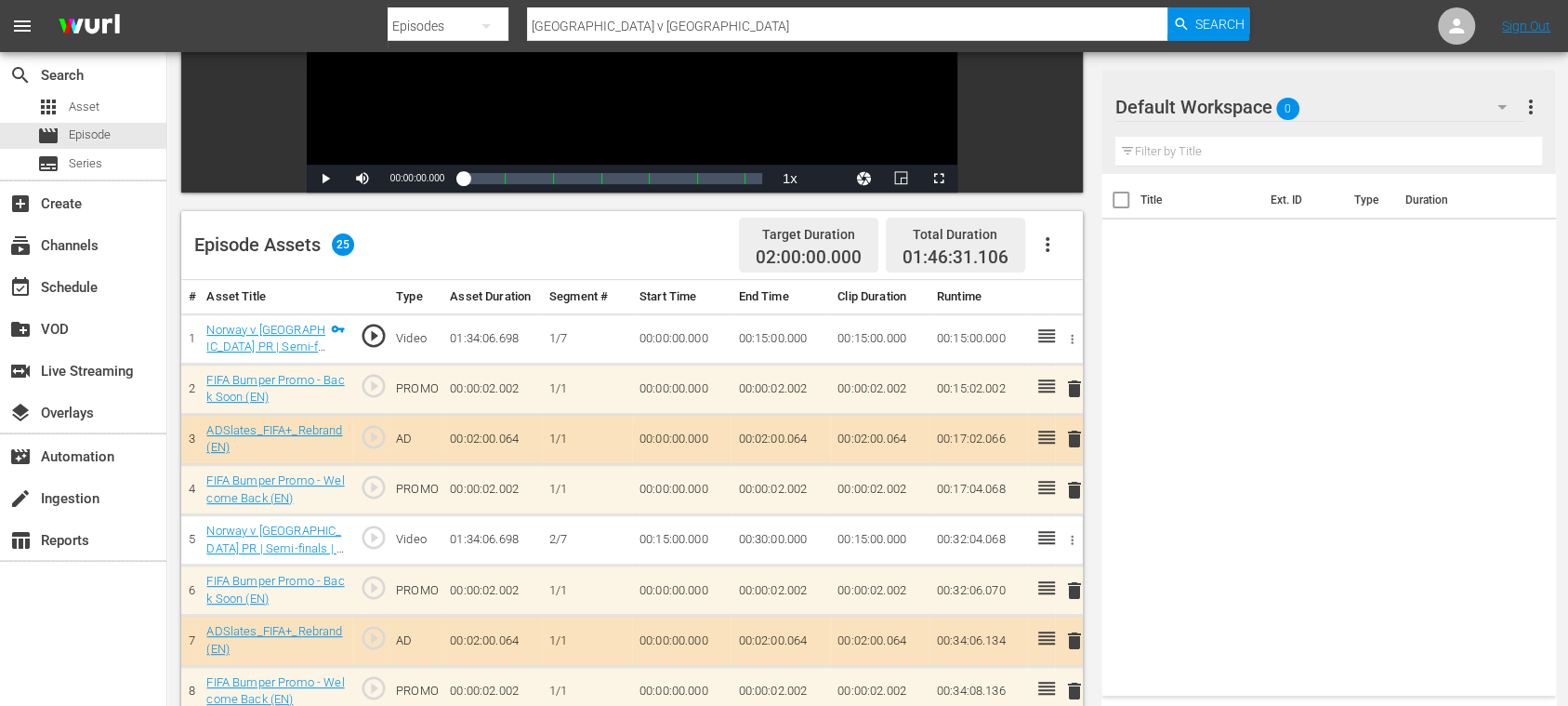
click at [1039, 236] on icon "button" at bounding box center [1048, 245] width 23 height 23
click at [1062, 284] on div "Clear Ads" at bounding box center [1102, 296] width 126 height 44
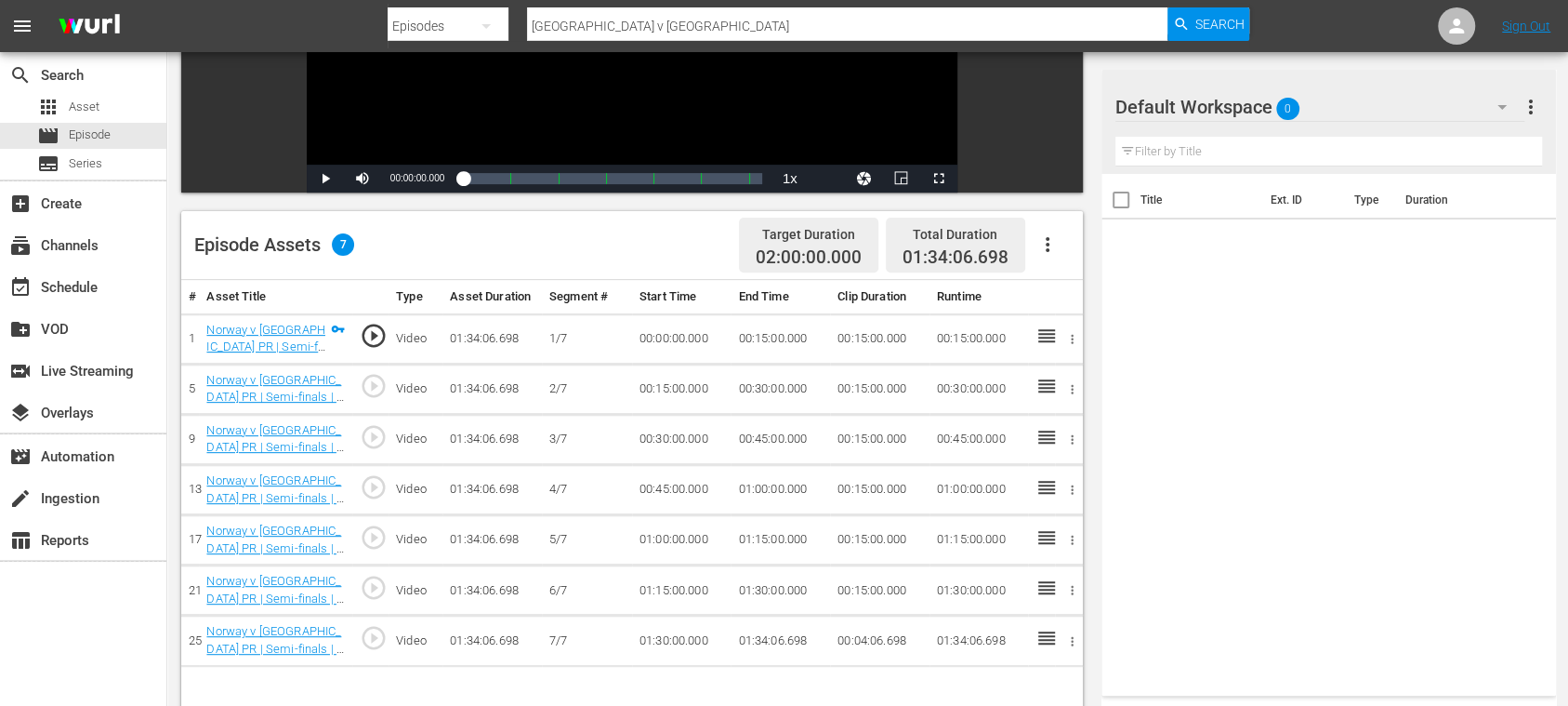
click at [1051, 245] on icon "button" at bounding box center [1048, 245] width 23 height 23
click at [1060, 248] on div "Fill with Ads" at bounding box center [1102, 252] width 126 height 44
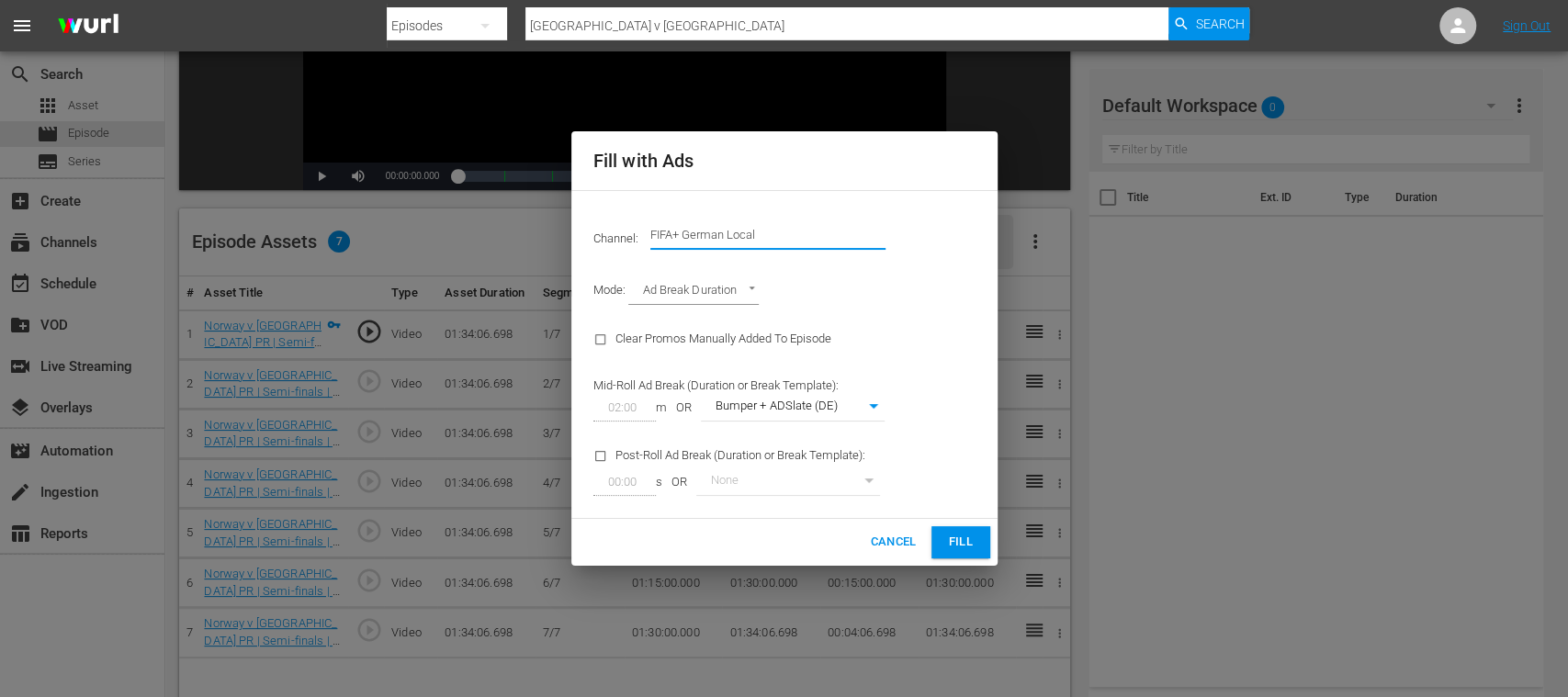
drag, startPoint x: 871, startPoint y: 234, endPoint x: 970, endPoint y: 239, distance: 99.1
click at [970, 239] on div "Channel: Channel Title FIFA+ German Local" at bounding box center [785, 235] width 404 height 66
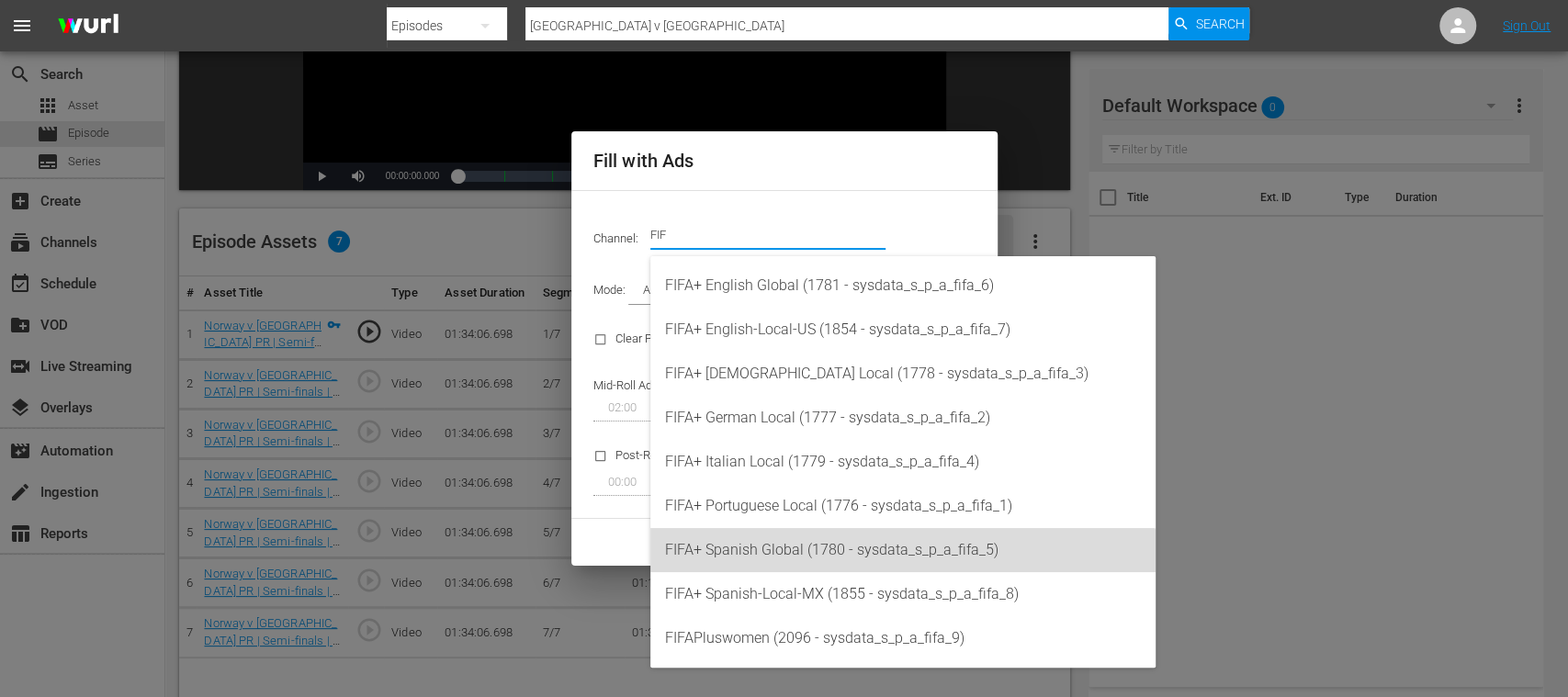
click at [804, 550] on div "FIFA+ Spanish Global (1780 - sysdata_s_p_a_fifa_5)" at bounding box center [902, 549] width 476 height 44
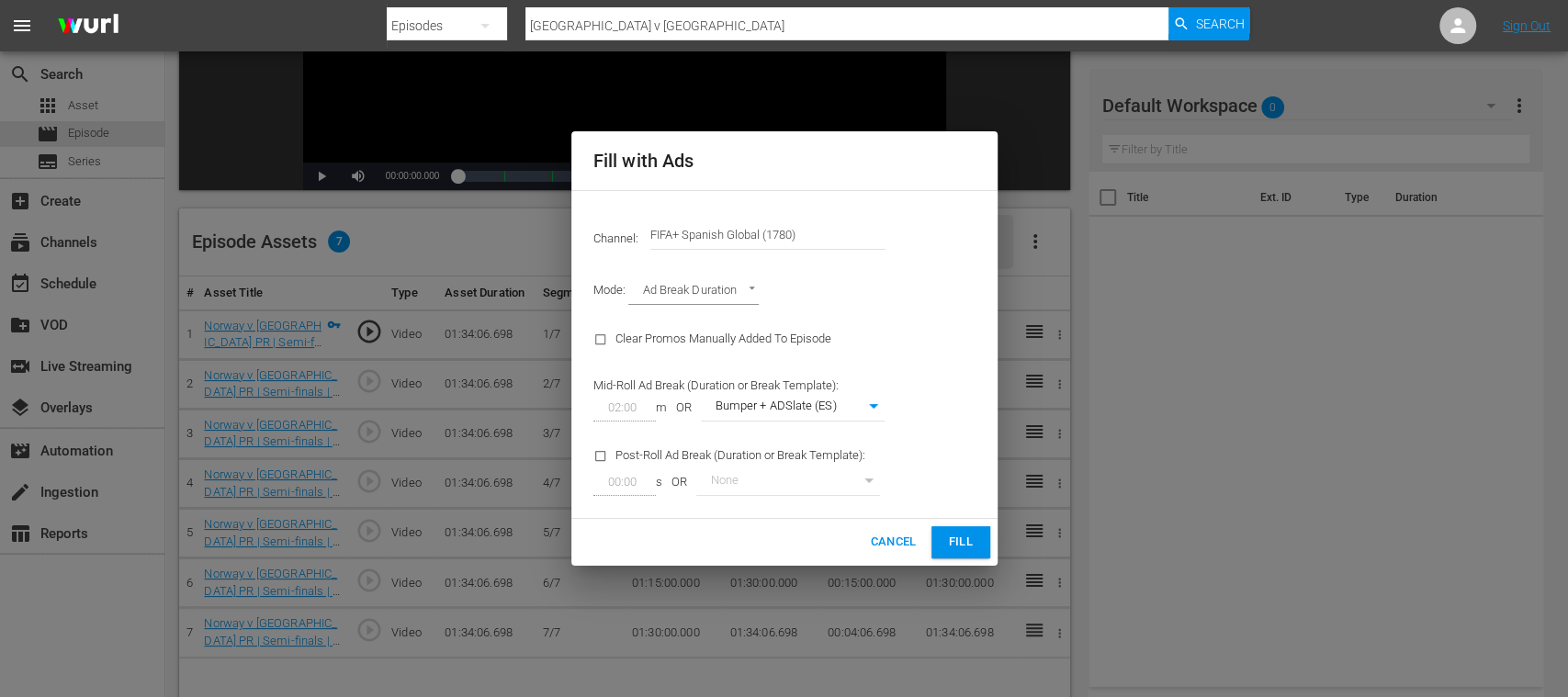
click at [966, 543] on span "Fill" at bounding box center [961, 542] width 30 height 21
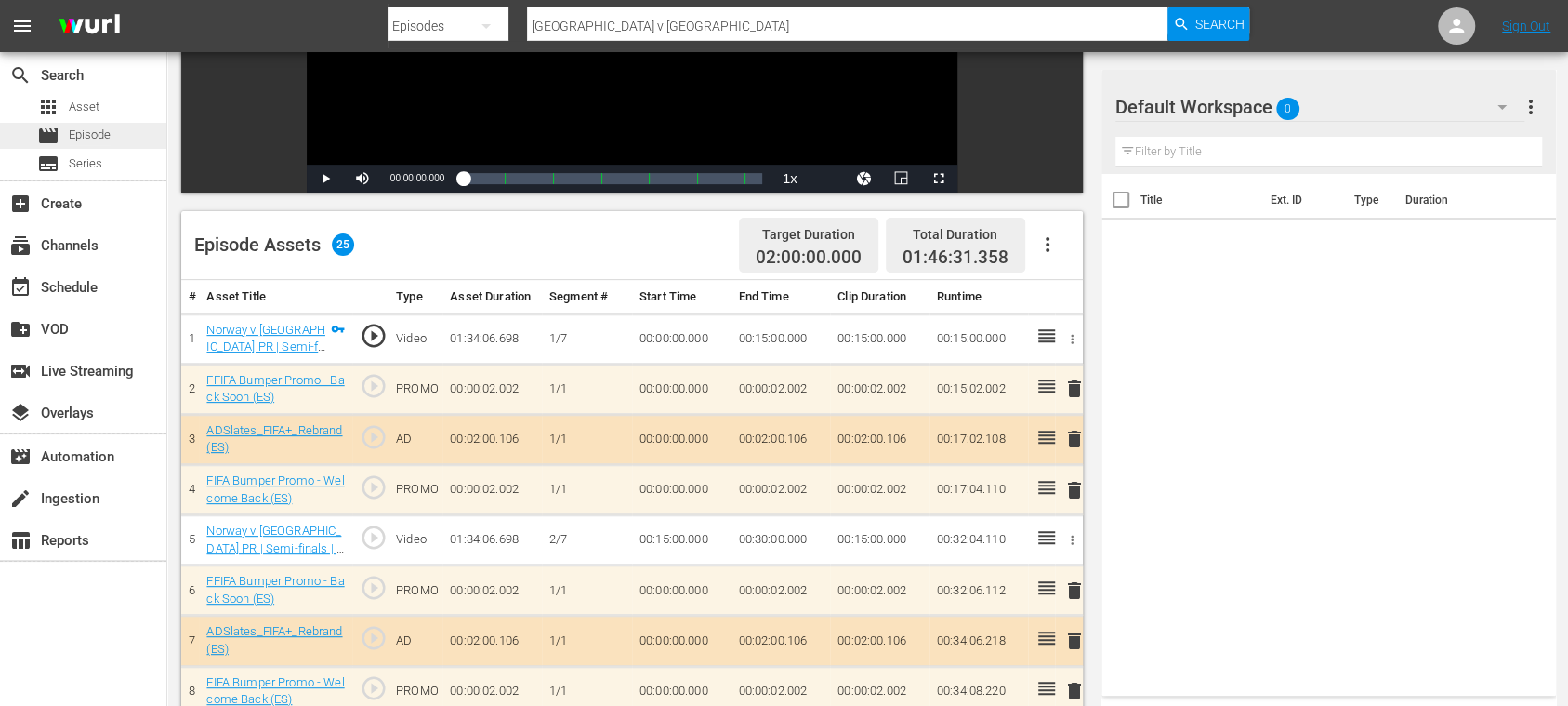
click at [103, 137] on span "Episode" at bounding box center [90, 135] width 41 height 19
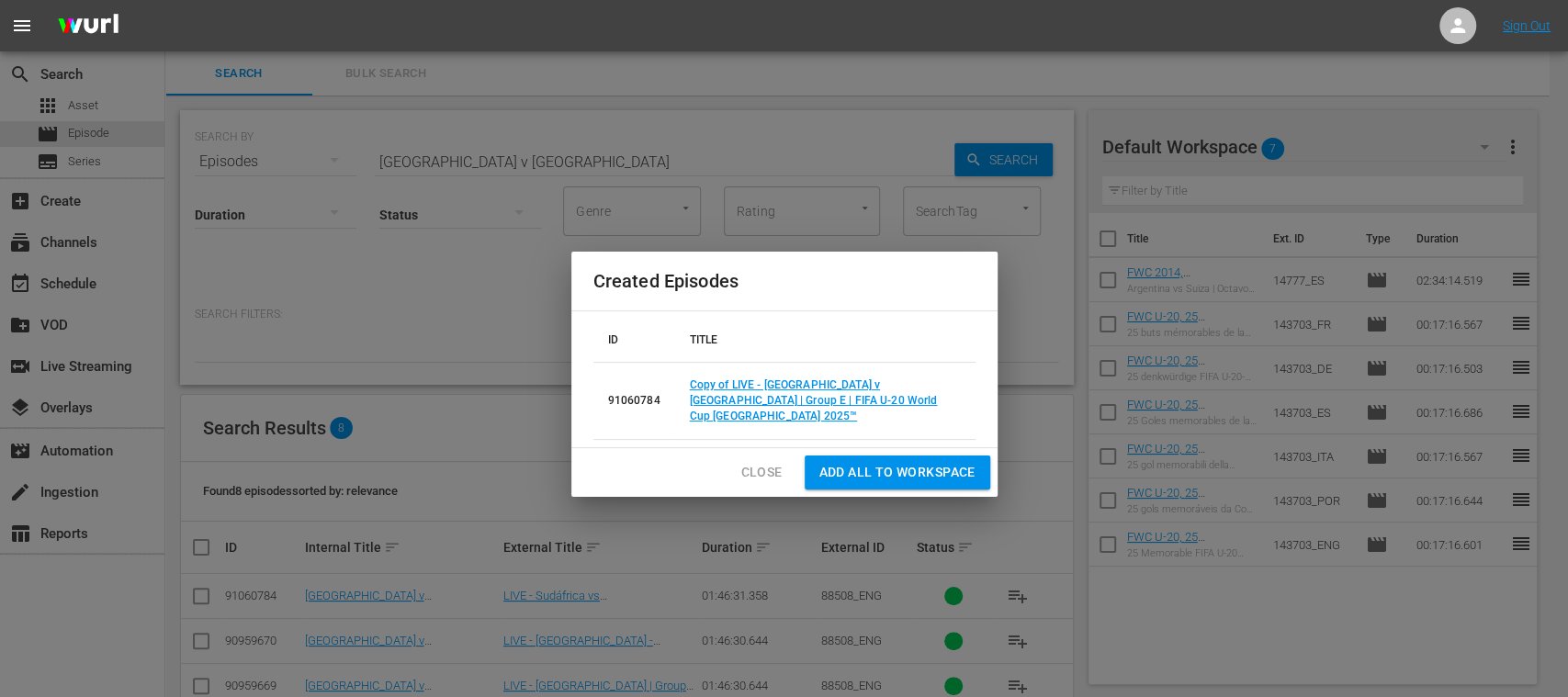
click at [769, 461] on span "Close" at bounding box center [762, 472] width 41 height 23
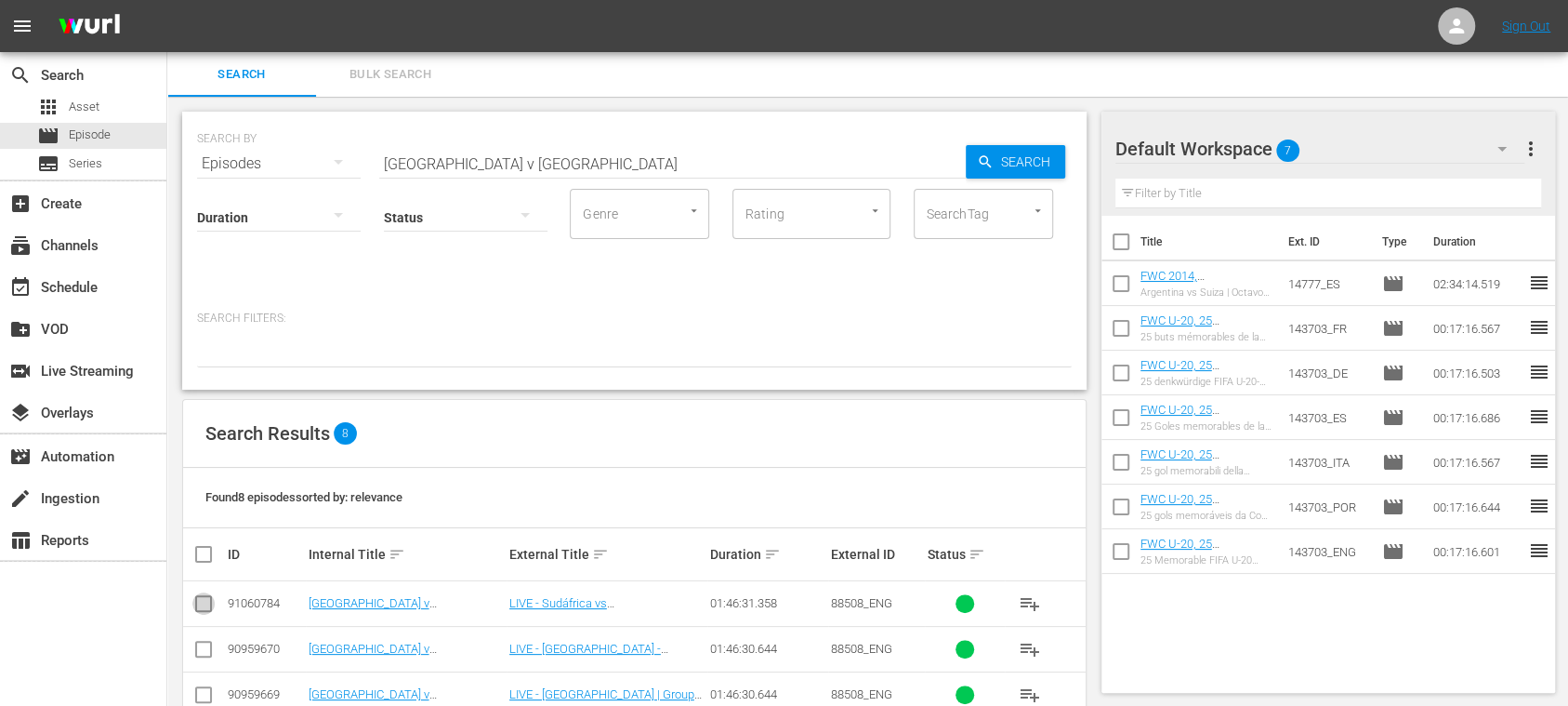
click at [204, 601] on input "checkbox" at bounding box center [204, 607] width 23 height 23
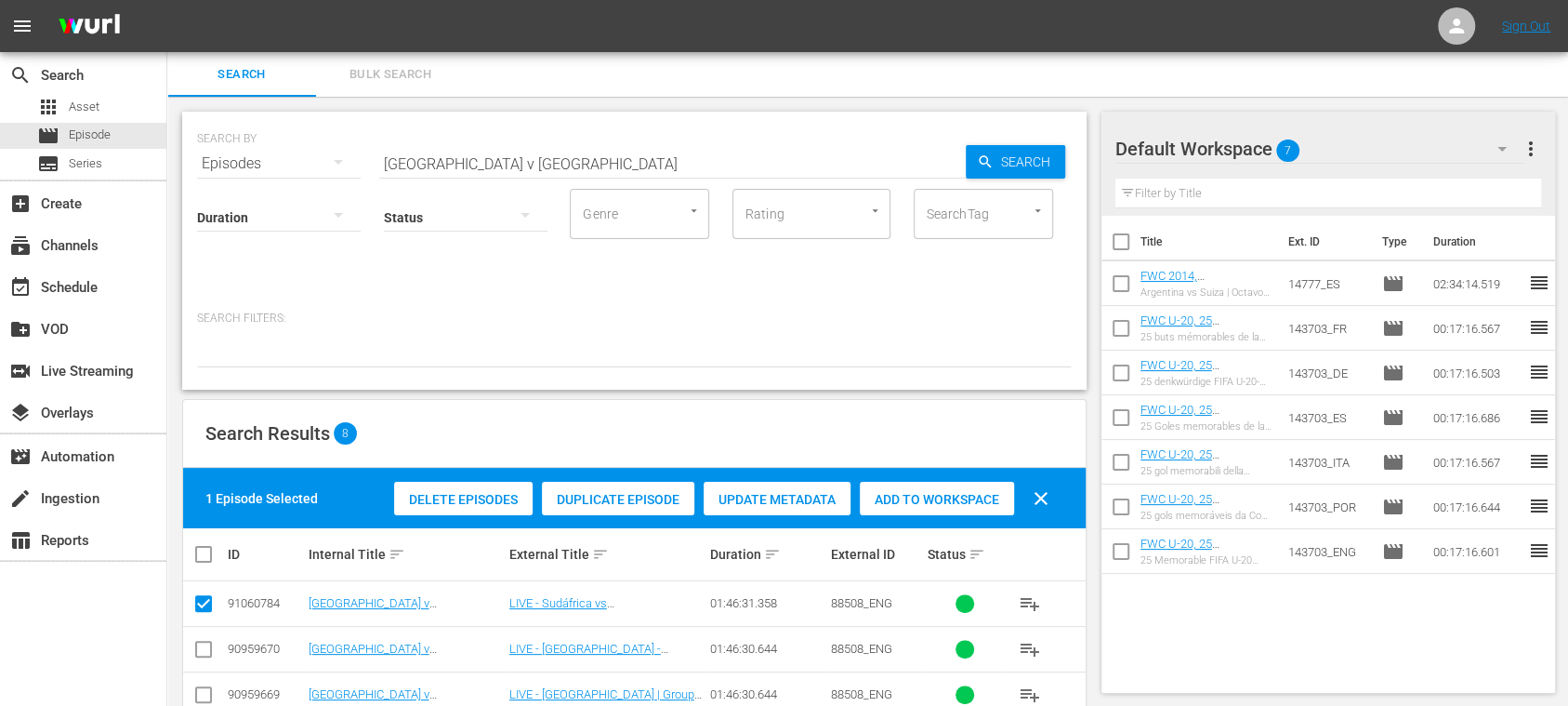
click at [636, 495] on span "Duplicate Episode" at bounding box center [618, 500] width 153 height 15
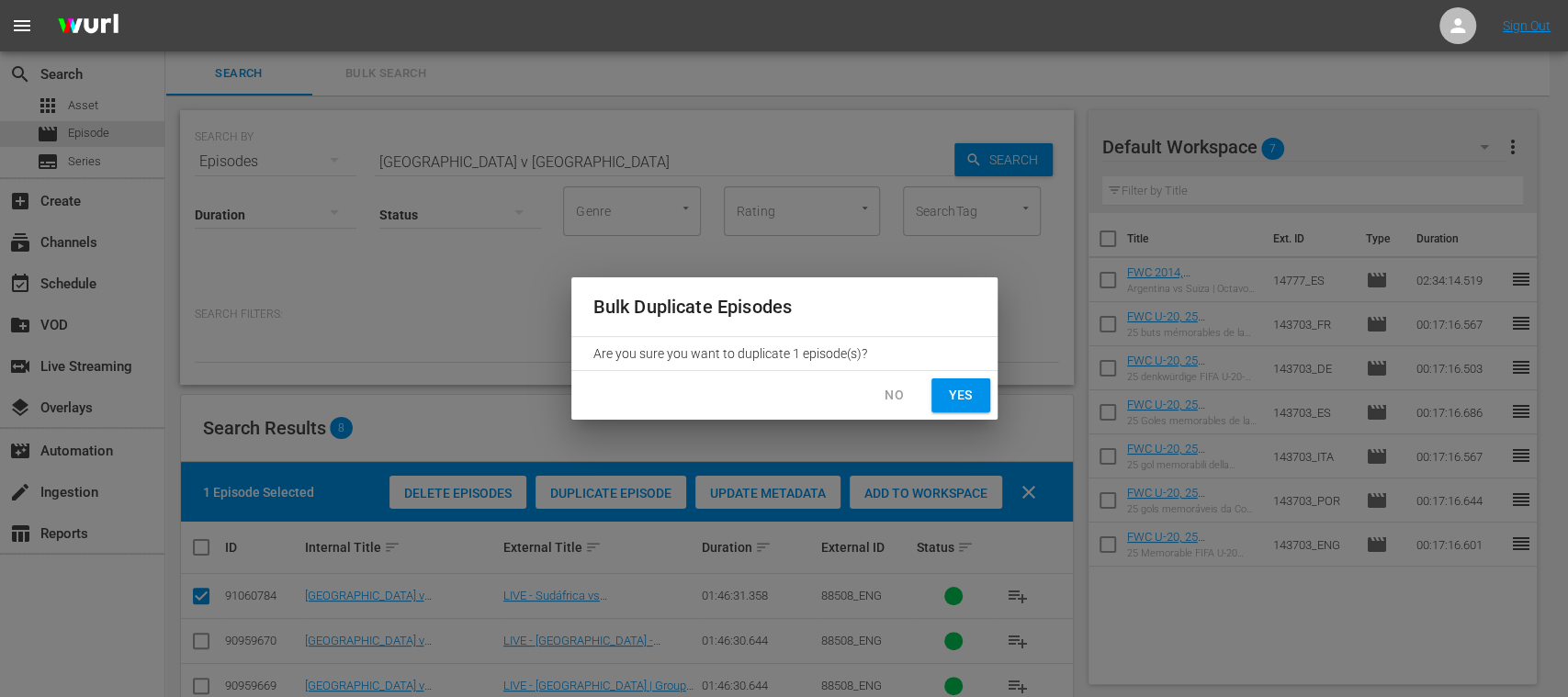
click at [960, 393] on span "Yes" at bounding box center [961, 395] width 30 height 23
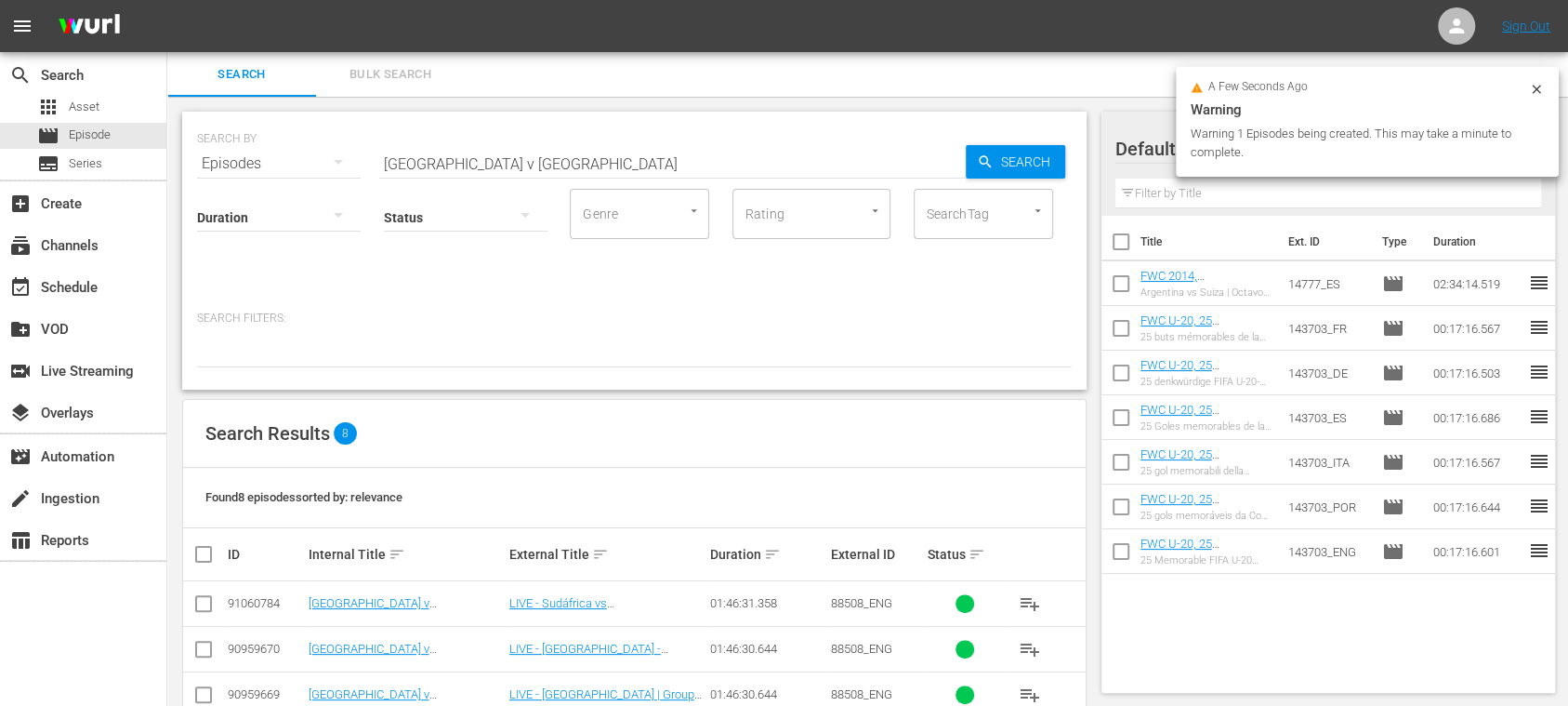
click at [1538, 84] on icon at bounding box center [1537, 90] width 15 height 15
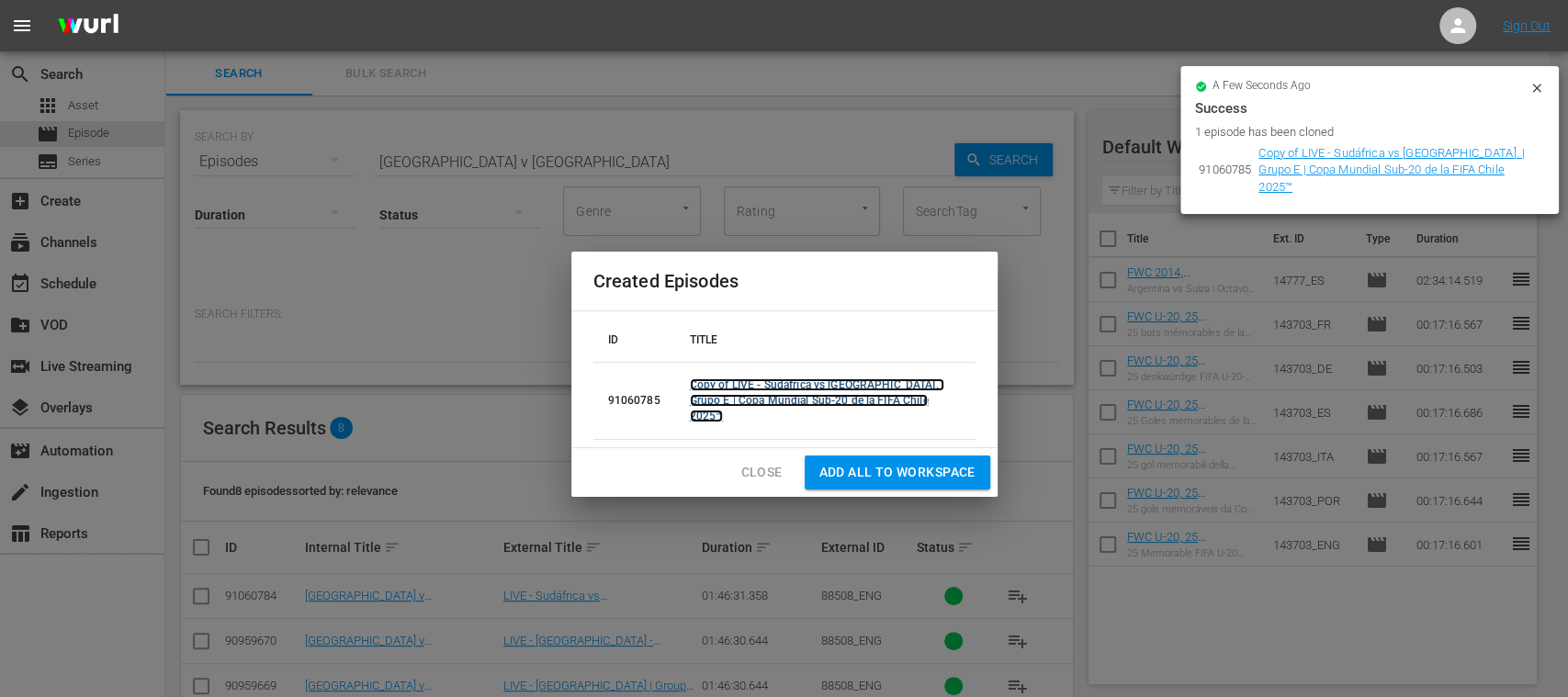
click at [829, 402] on link "Copy of LIVE - Sudáfrica vs EE. UU. | Grupo E | Copa Mundial Sub-20 de la FIFA …" at bounding box center [817, 400] width 254 height 44
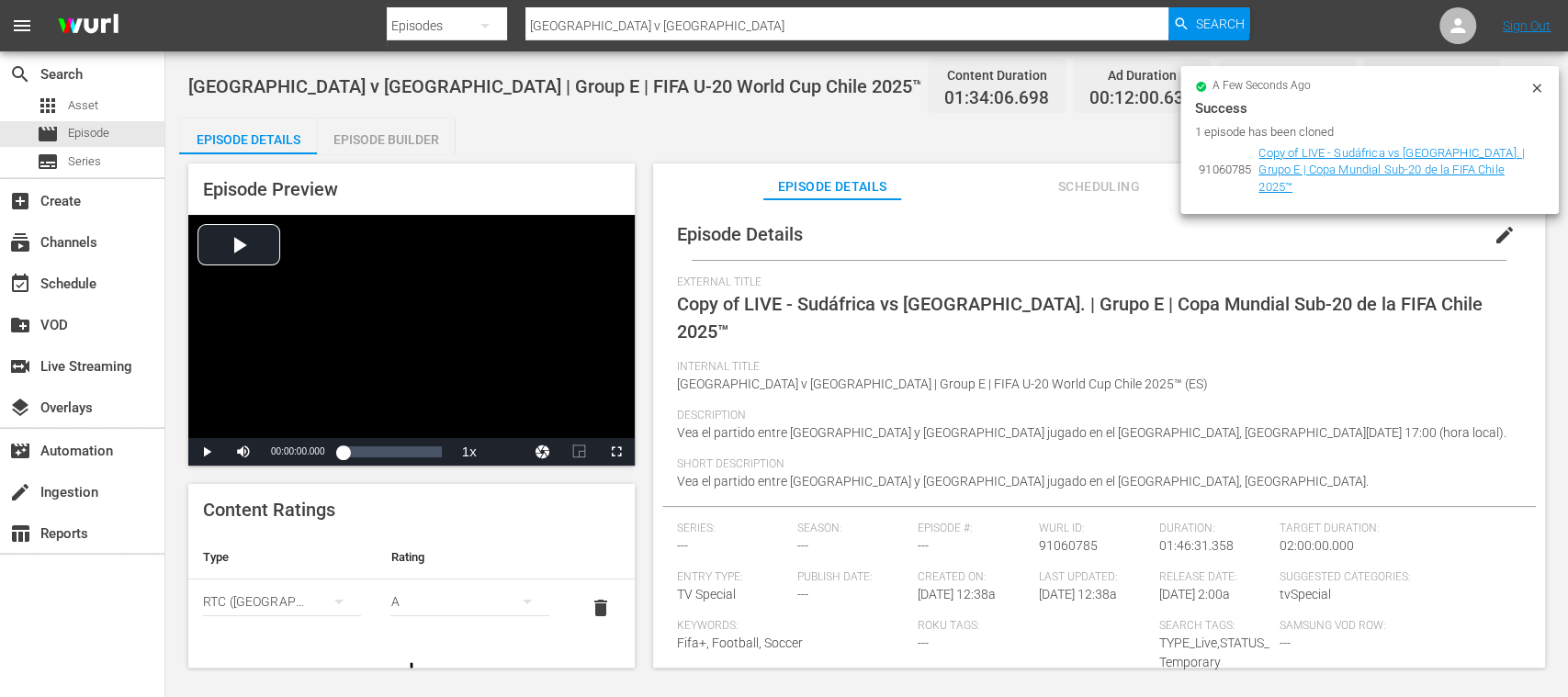
click at [1537, 89] on icon at bounding box center [1536, 87] width 8 height 8
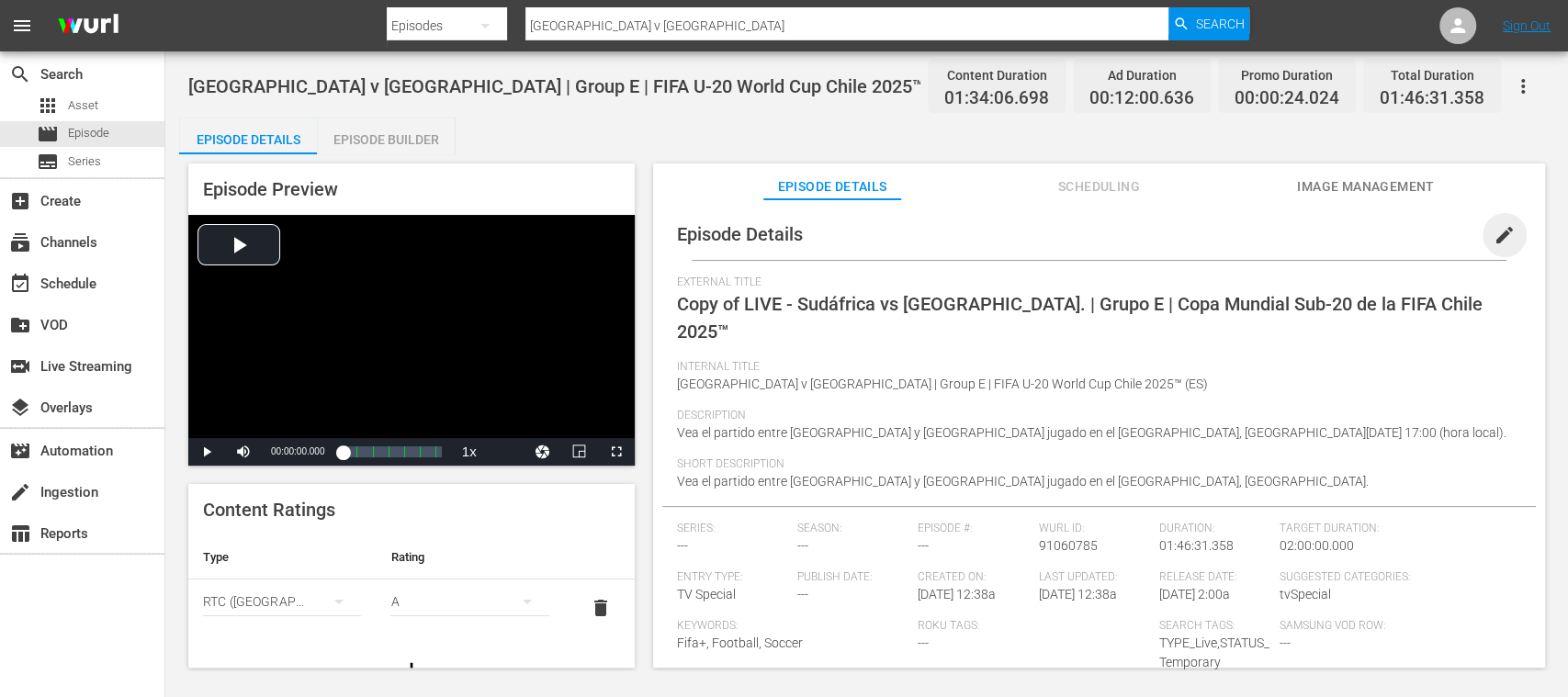
click at [1499, 237] on span "edit" at bounding box center [1505, 235] width 22 height 22
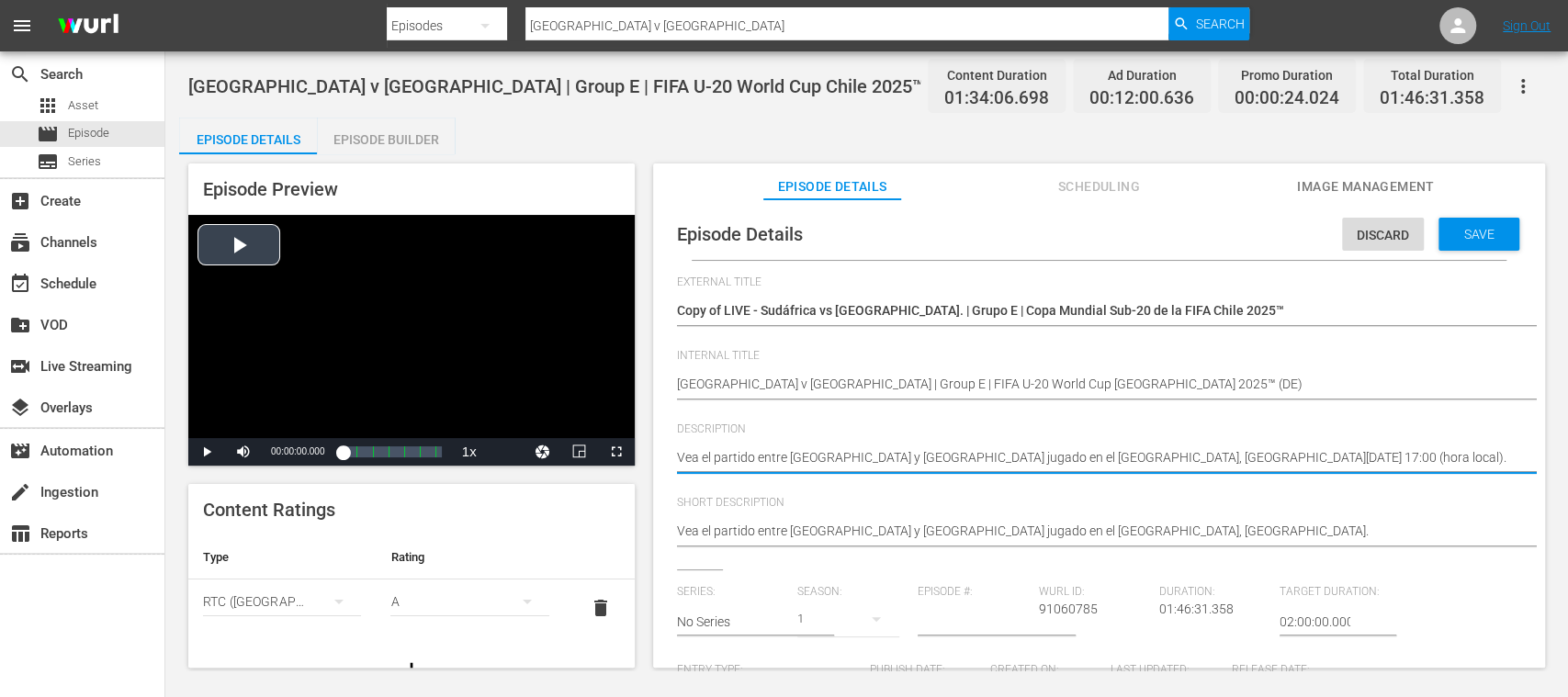
drag, startPoint x: 1485, startPoint y: 460, endPoint x: 630, endPoint y: 455, distance: 855.0
paste textarea "Seht Euch das Spiel zwischen Südafrika und USA an. Estadio El Teniente, Rancagu…"
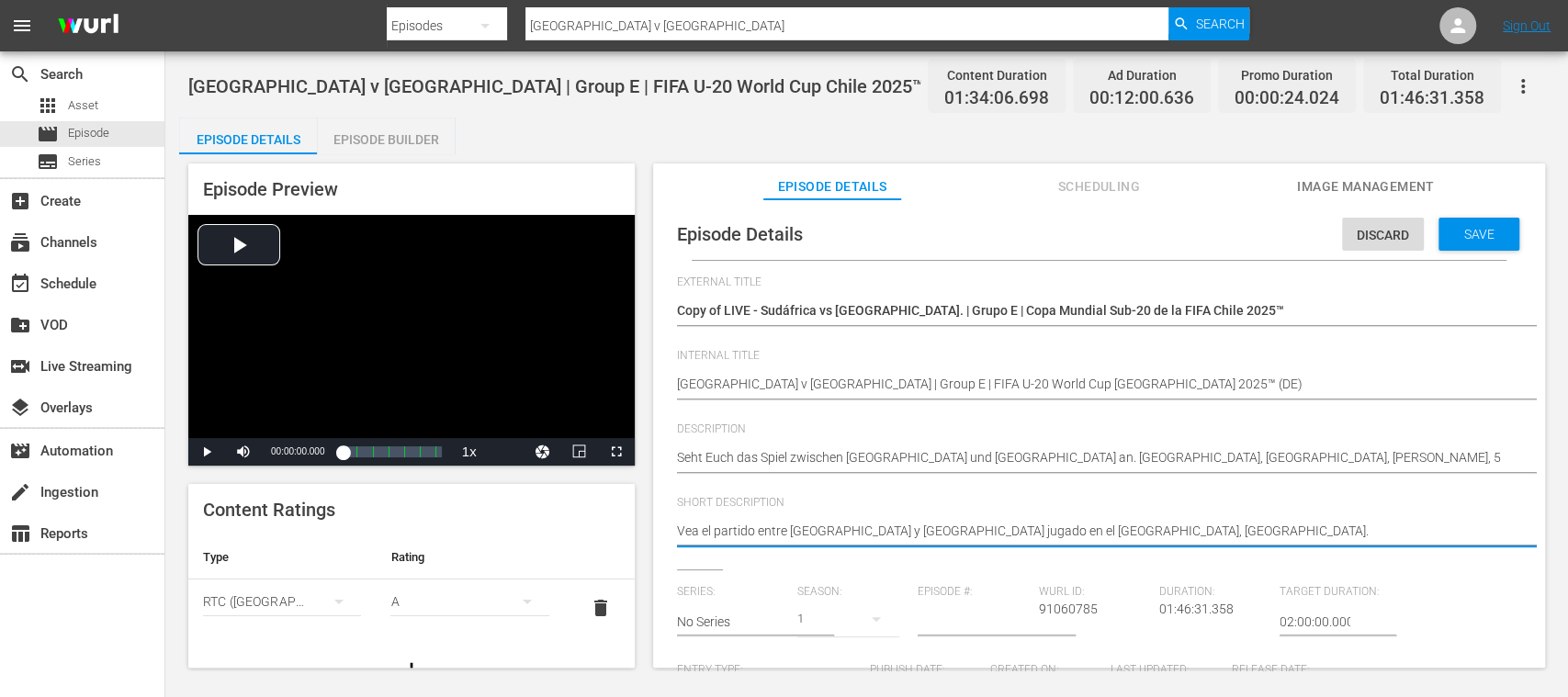
drag, startPoint x: 822, startPoint y: 539, endPoint x: 415, endPoint y: 513, distance: 407.8
paste textarea "Seht Euch das Spiel zwischen Südafrika und USA an. Estadio El Teniente, Rancagu…"
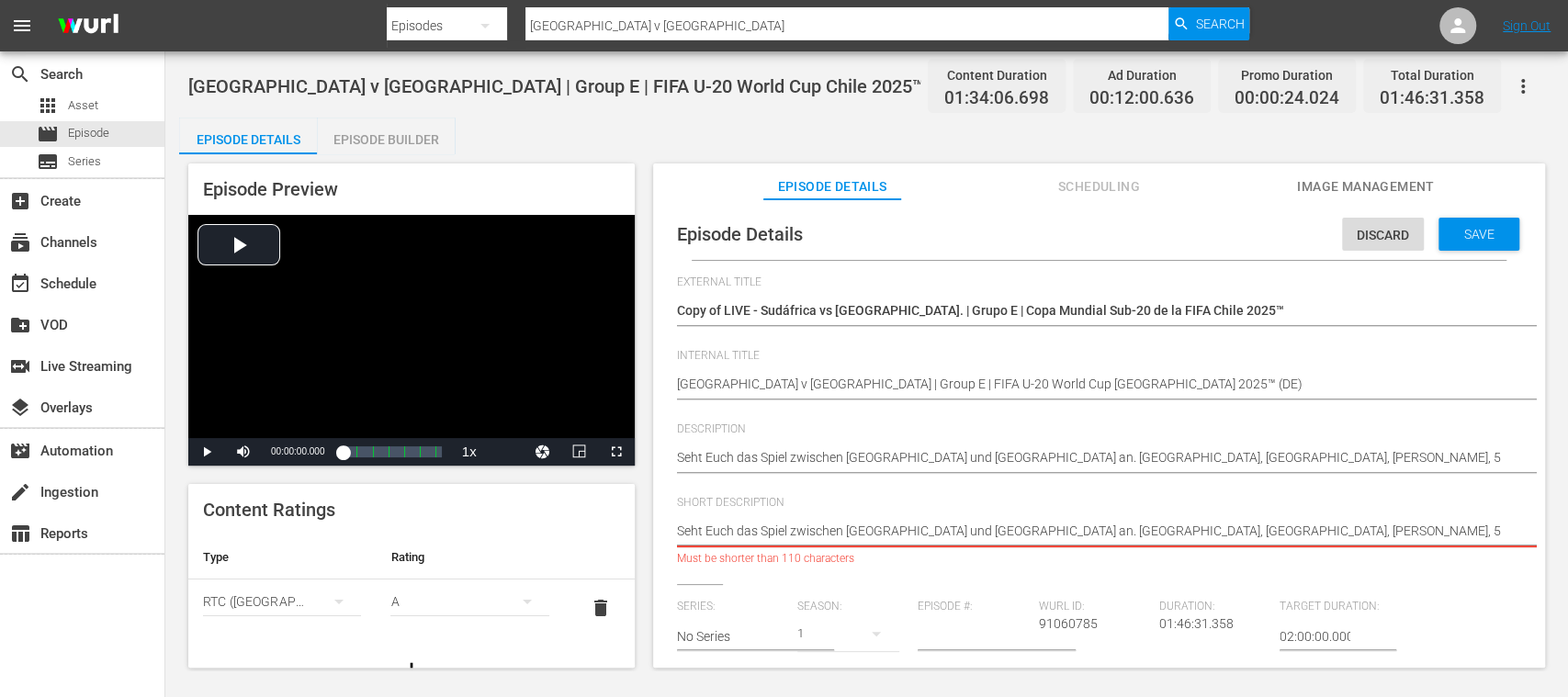
scroll to position [0, 22]
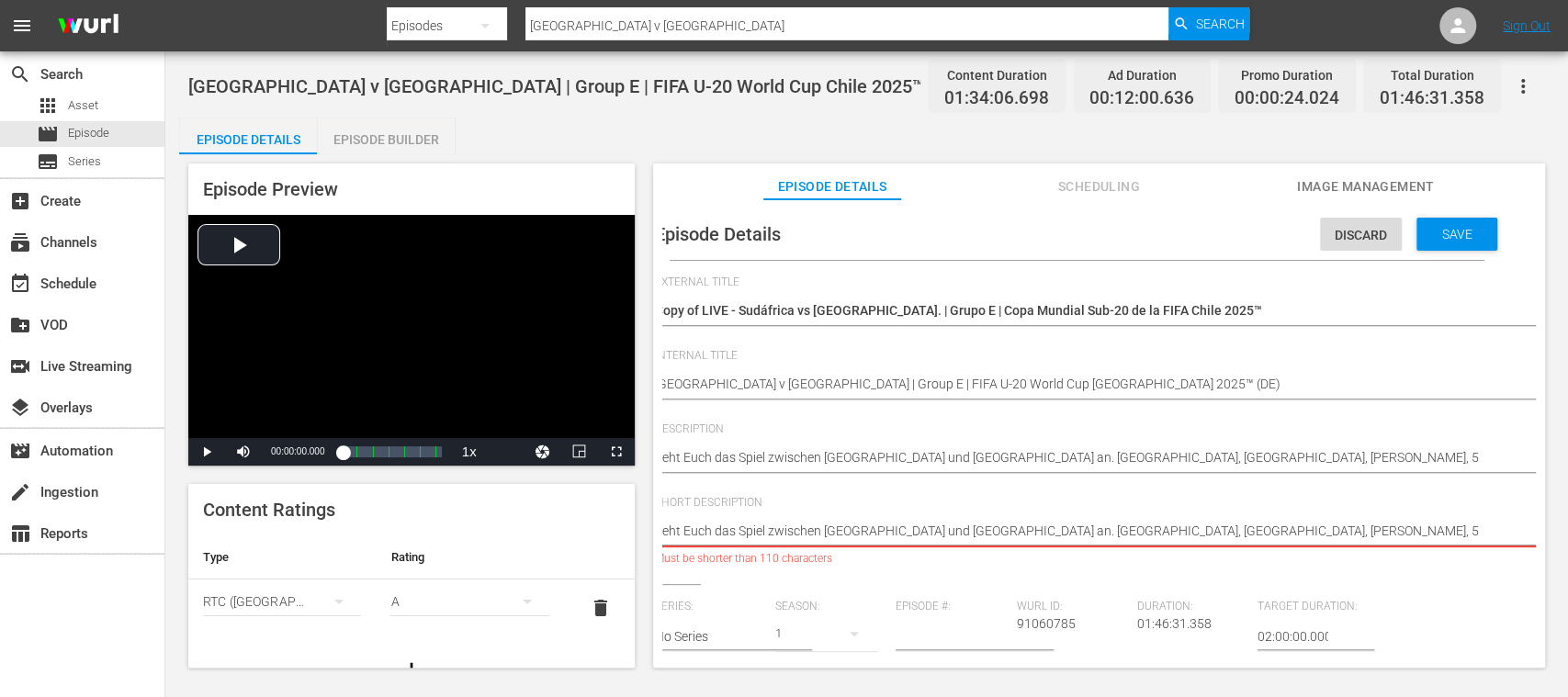
drag, startPoint x: 1142, startPoint y: 532, endPoint x: 1529, endPoint y: 530, distance: 387.0
click at [1529, 530] on div "Episode Details Discard Save External Title Copy of LIVE - Sudáfrica vs EE. UU.…" at bounding box center [1099, 650] width 873 height 883
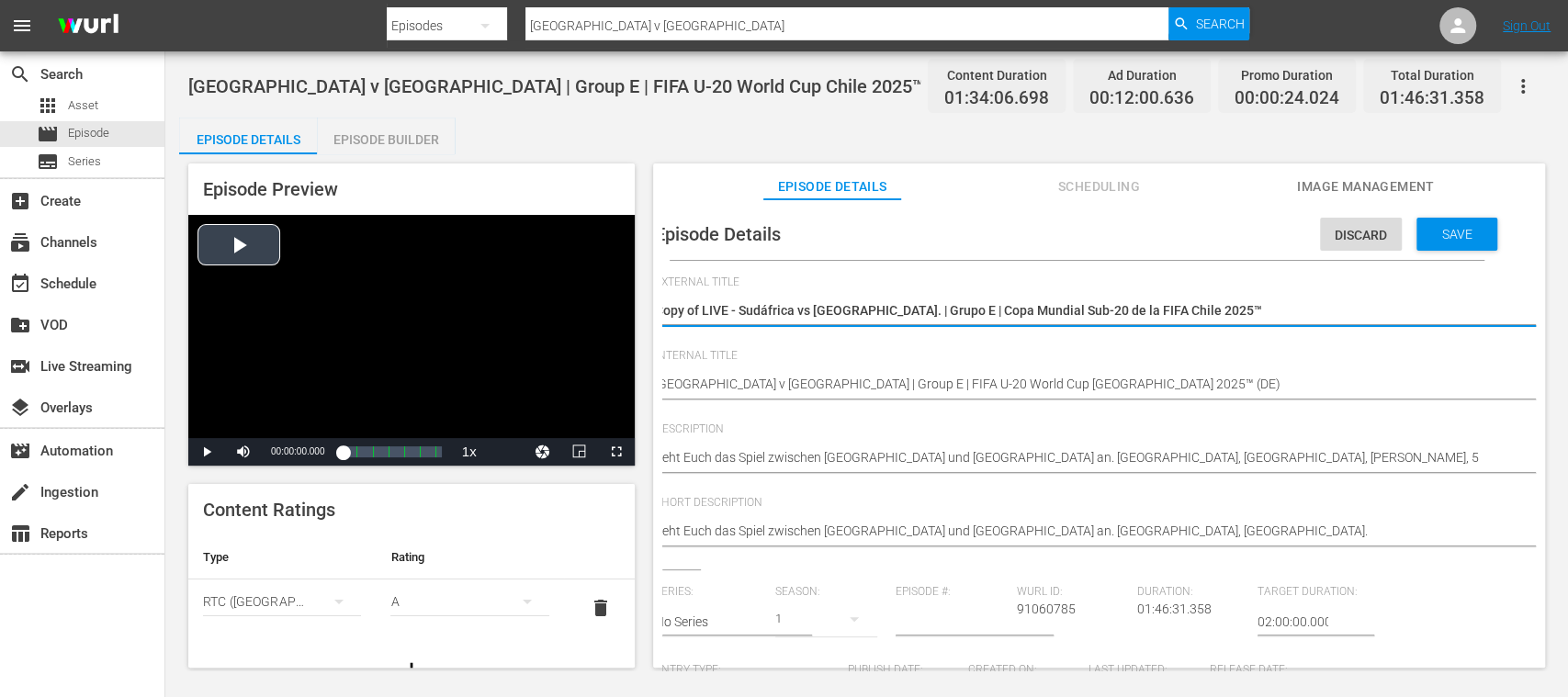
scroll to position [0, 0]
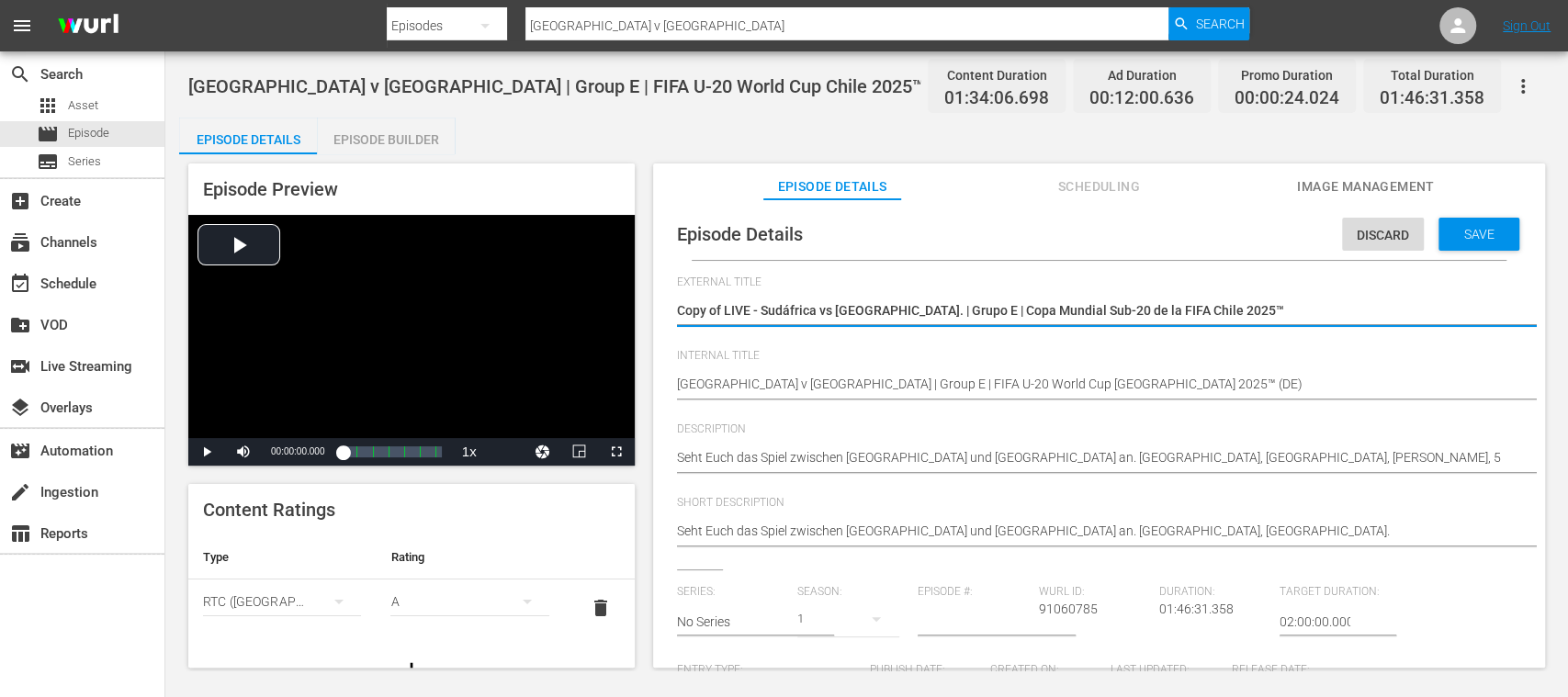
drag, startPoint x: 747, startPoint y: 315, endPoint x: 713, endPoint y: 309, distance: 34.5
click at [564, 309] on div "Episode Preview Video Player is loading. Play Video Play Mute Current Time 00:0…" at bounding box center [866, 418] width 1375 height 528
click at [721, 308] on textarea "Copy of LIVE - Sudáfrica vs EE. UU. | Grupo E | Copa Mundial Sub-20 de la FIFA …" at bounding box center [1094, 313] width 835 height 22
click at [723, 308] on textarea "Copy of LIVE - Sudáfrica vs EE. UU. | Grupo E | Copa Mundial Sub-20 de la FIFA …" at bounding box center [1094, 313] width 835 height 22
drag, startPoint x: 713, startPoint y: 309, endPoint x: 1156, endPoint y: 321, distance: 443.2
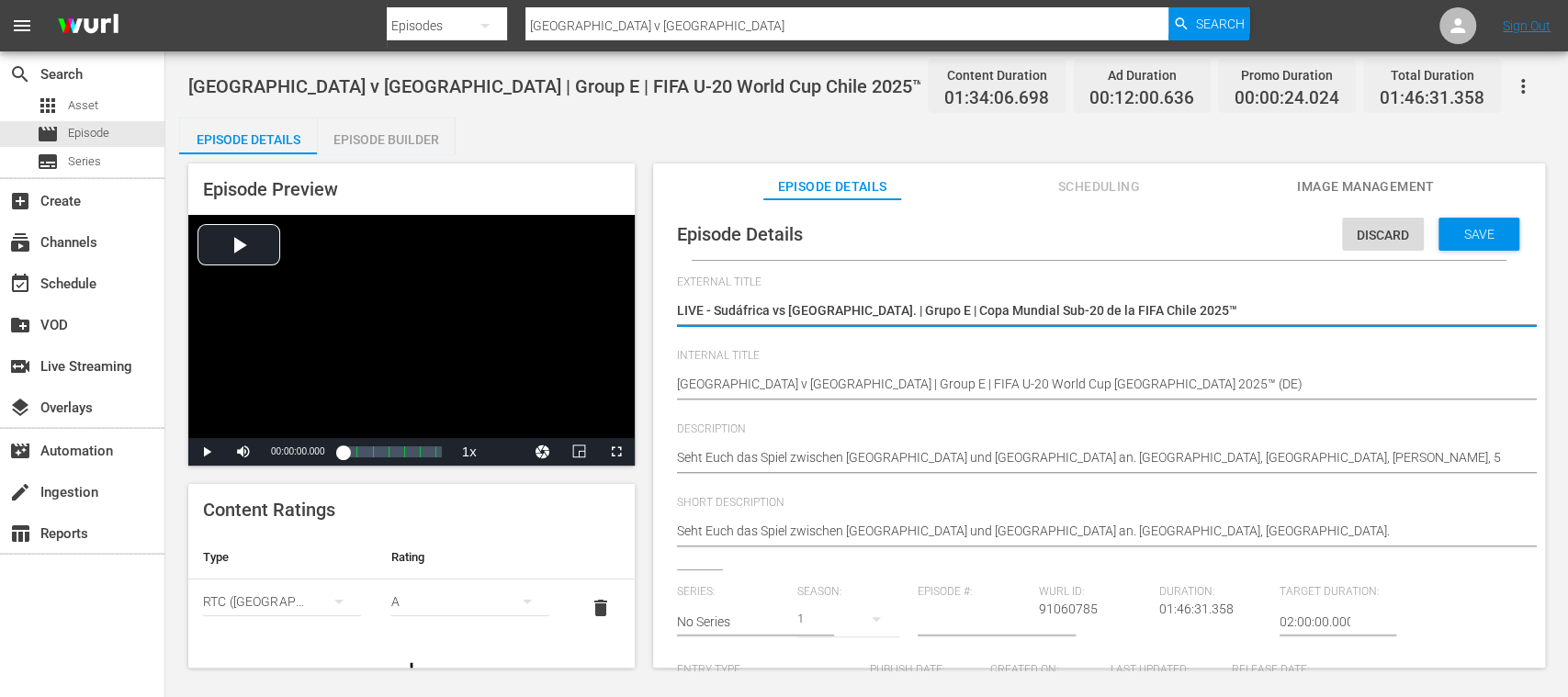
click at [1156, 321] on textarea "Copy of LIVE - Sudáfrica vs EE. UU. | Grupo E | Copa Mundial Sub-20 de la FIFA …" at bounding box center [1094, 313] width 835 height 22
paste textarea "üdafrika - USA | Gruppe E | FIFA U-20-Weltmeisterschaft"
click at [589, 597] on span "delete" at bounding box center [601, 608] width 22 height 22
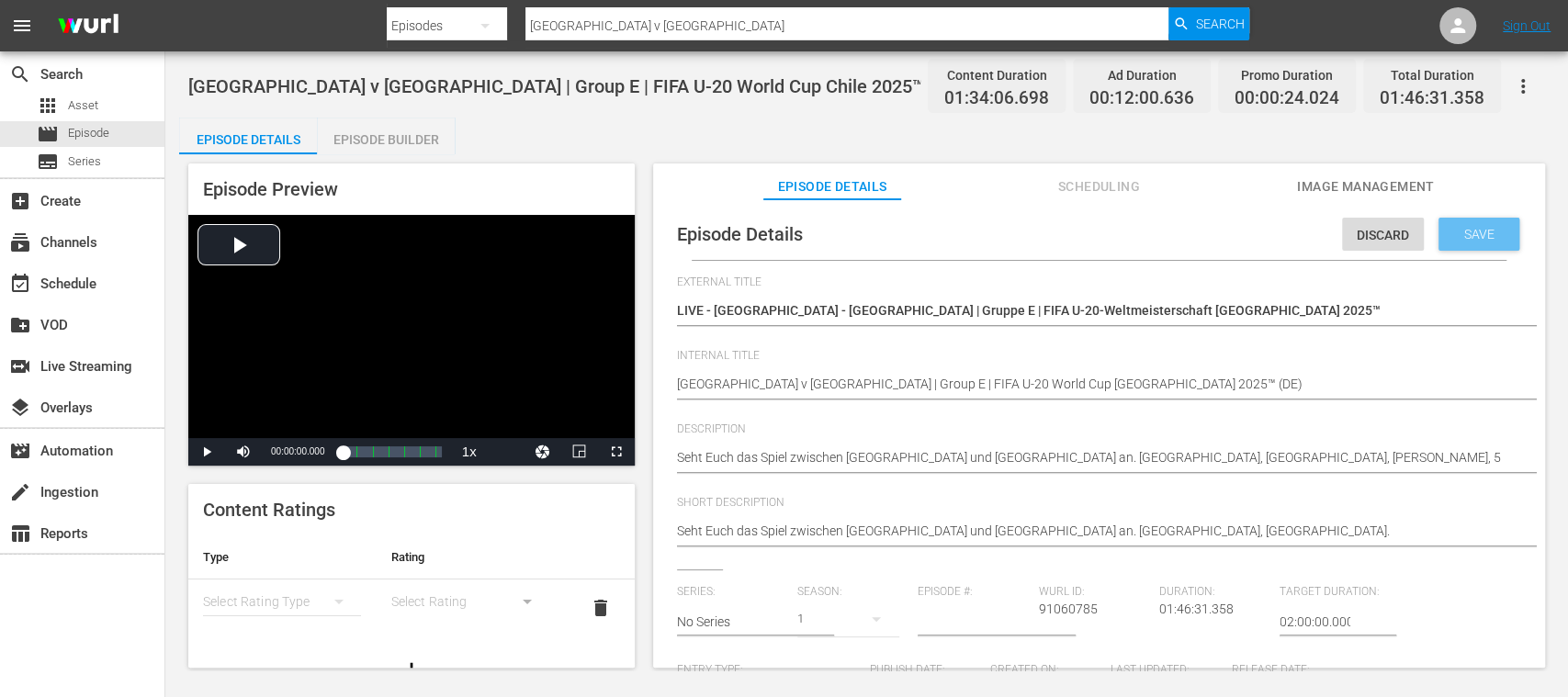
click at [1469, 240] on span "Save" at bounding box center [1480, 235] width 60 height 15
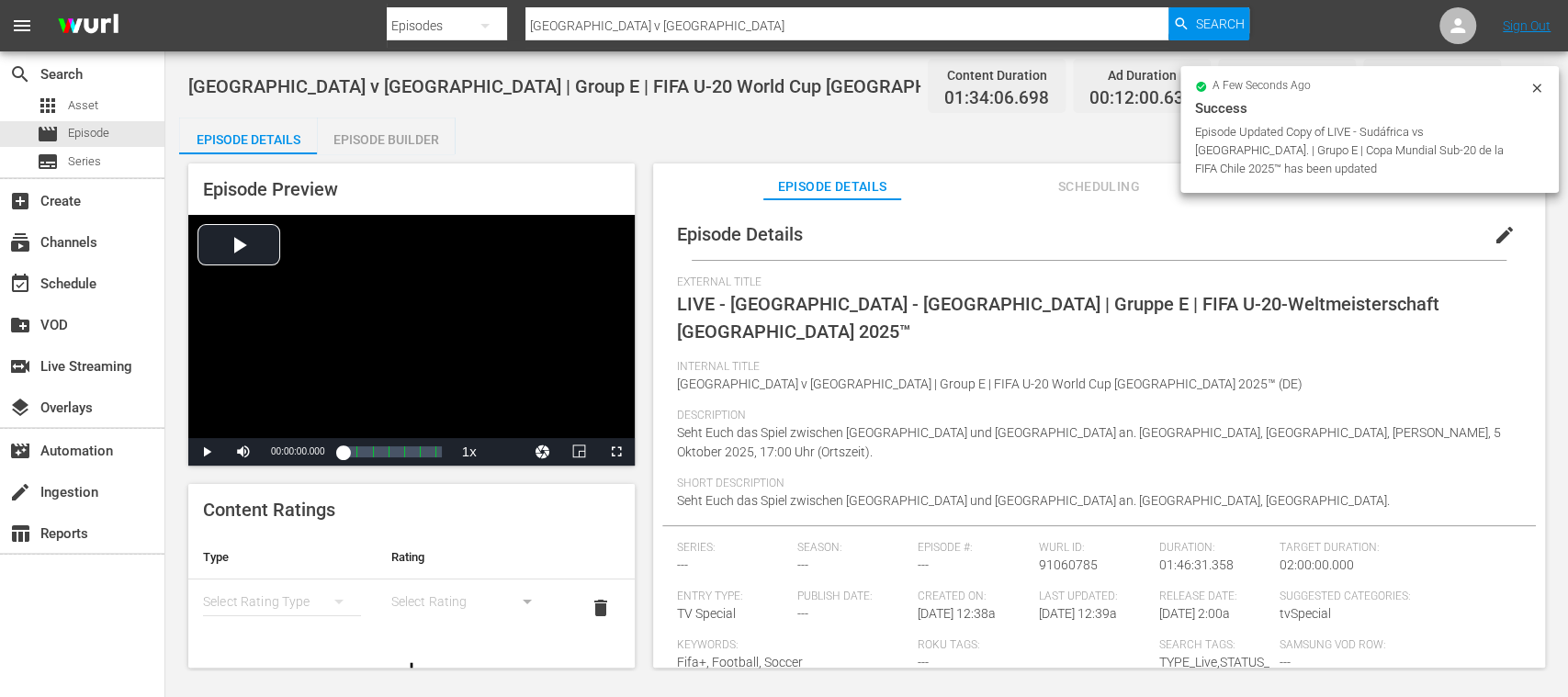
click at [1369, 191] on span "Image Management" at bounding box center [1366, 186] width 138 height 23
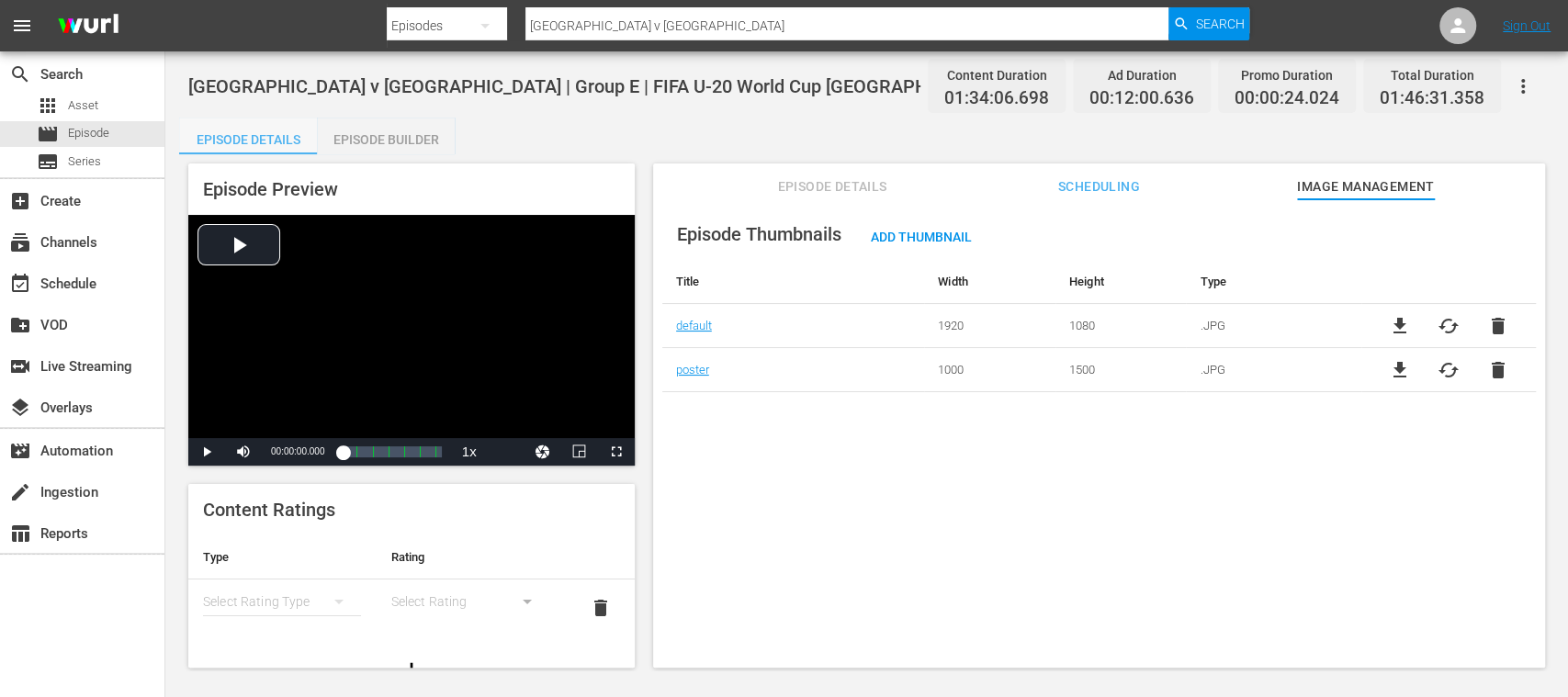
click at [241, 138] on div "Episode Details" at bounding box center [248, 139] width 138 height 44
click at [372, 138] on div "Episode Builder" at bounding box center [385, 139] width 138 height 44
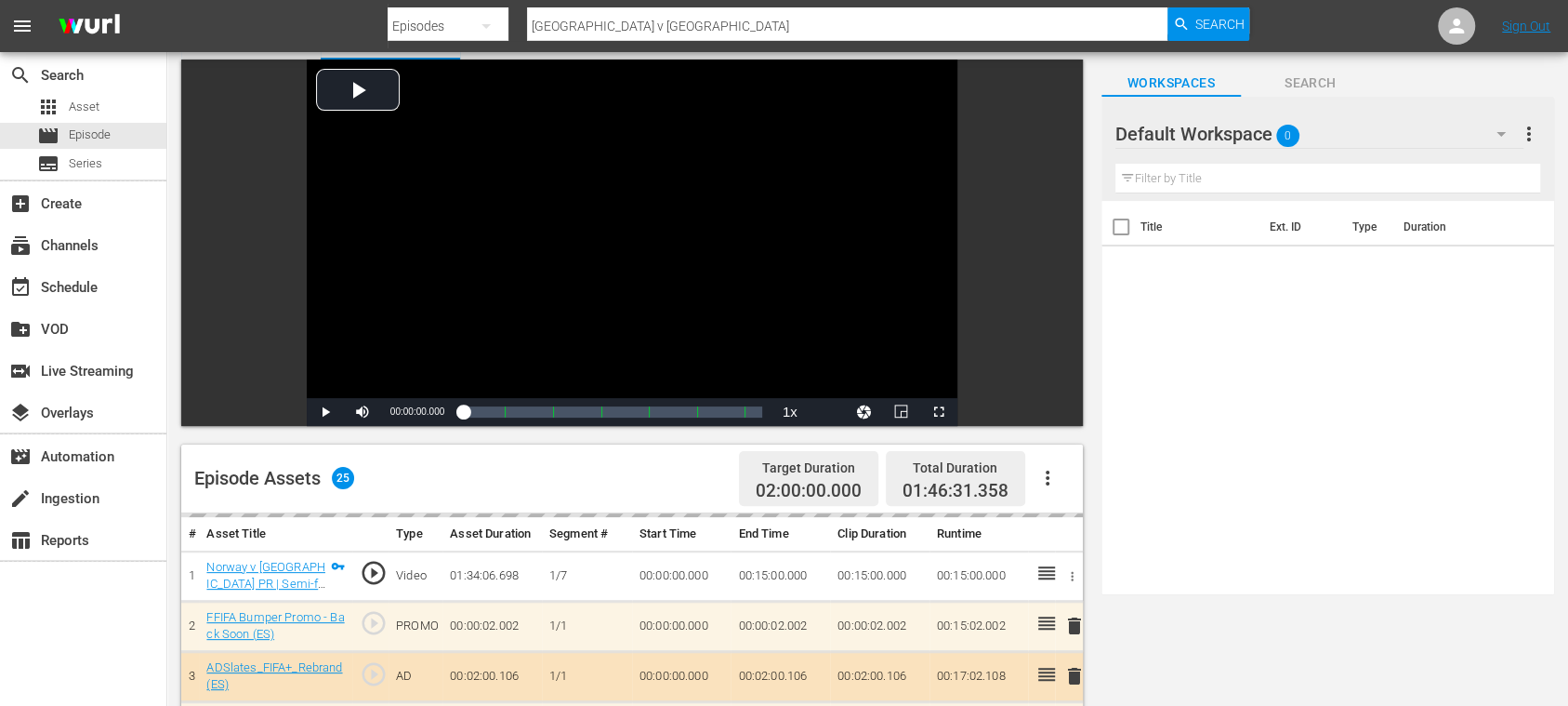
scroll to position [330, 0]
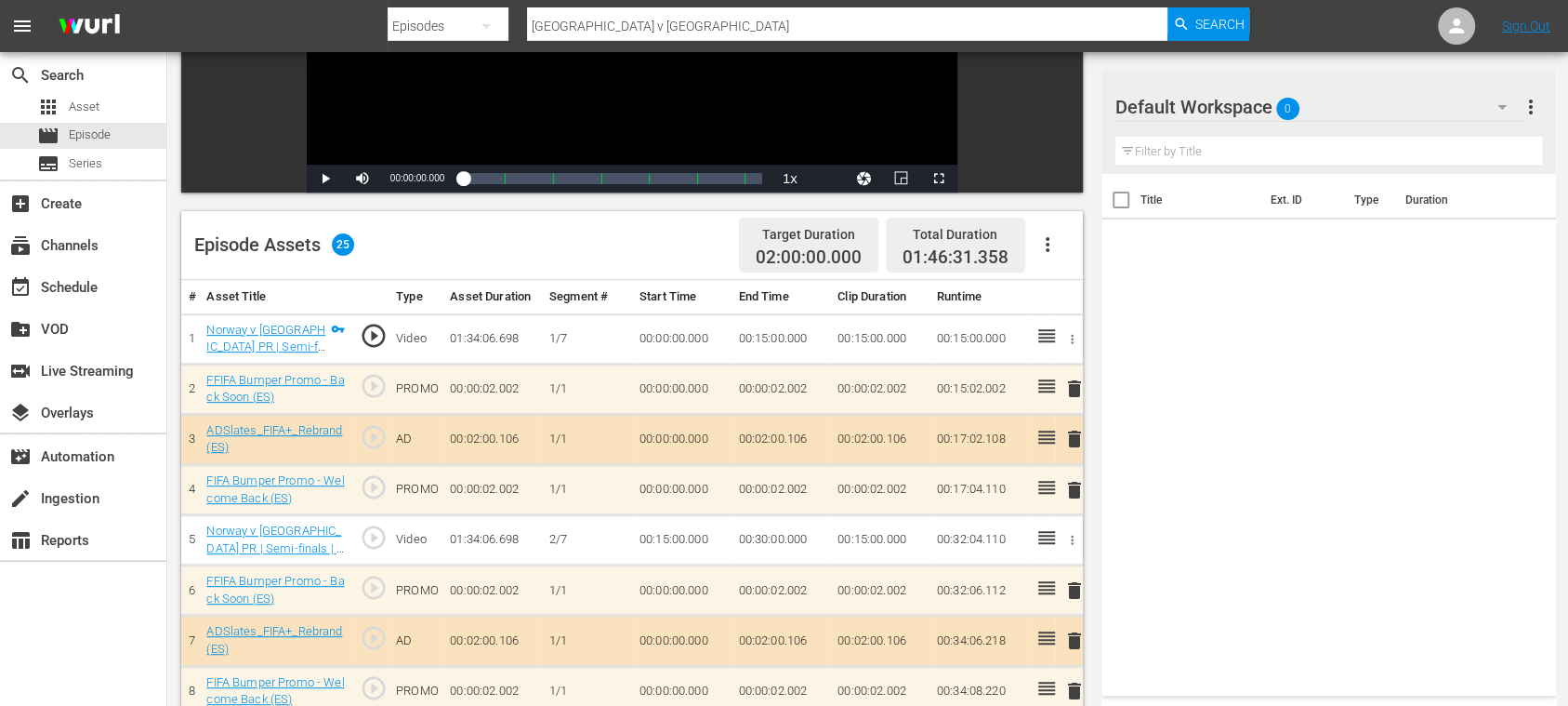
click at [1056, 240] on icon "button" at bounding box center [1048, 245] width 23 height 23
click at [1063, 296] on div "Clear Ads" at bounding box center [1102, 296] width 126 height 44
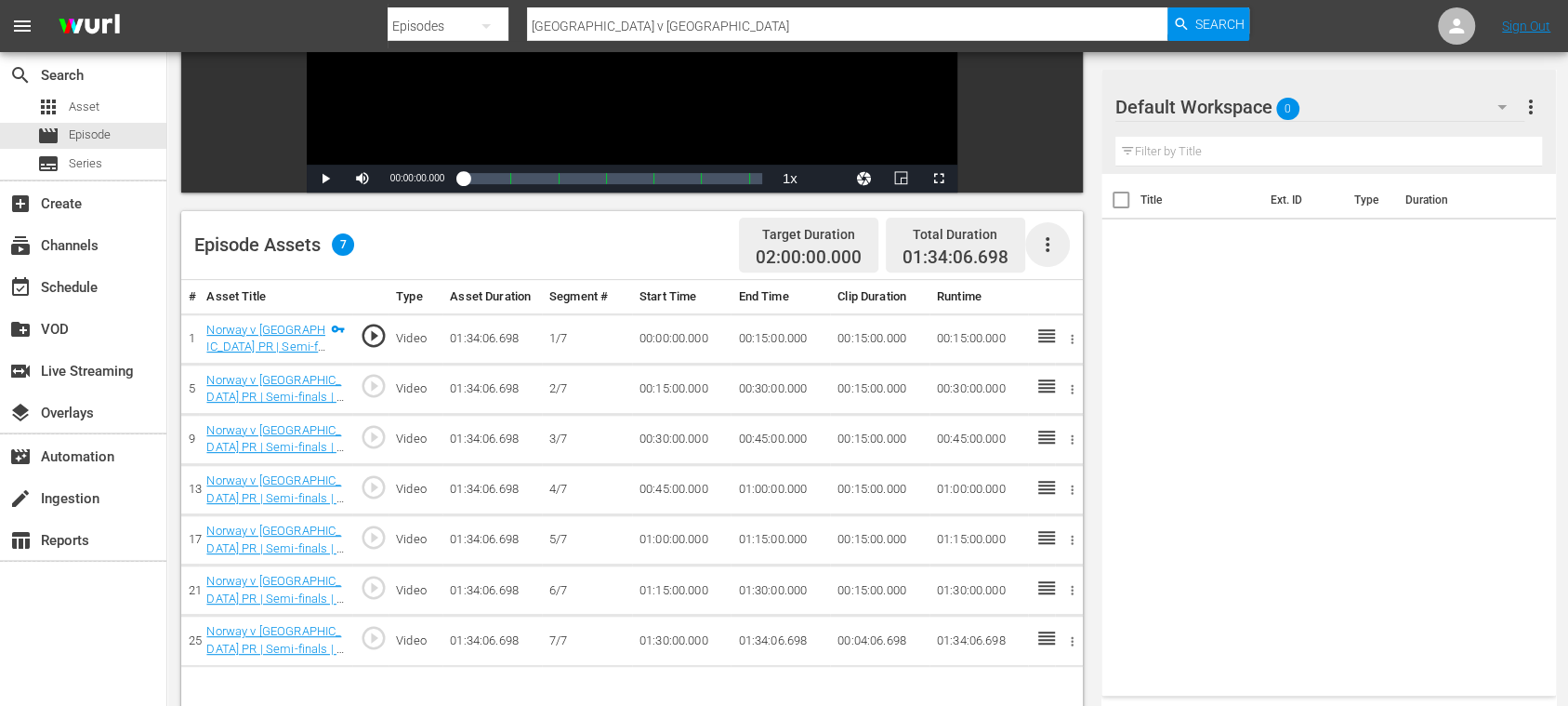
click at [1049, 244] on icon "button" at bounding box center [1048, 245] width 23 height 23
click at [1062, 247] on div "Fill with Ads" at bounding box center [1102, 252] width 126 height 44
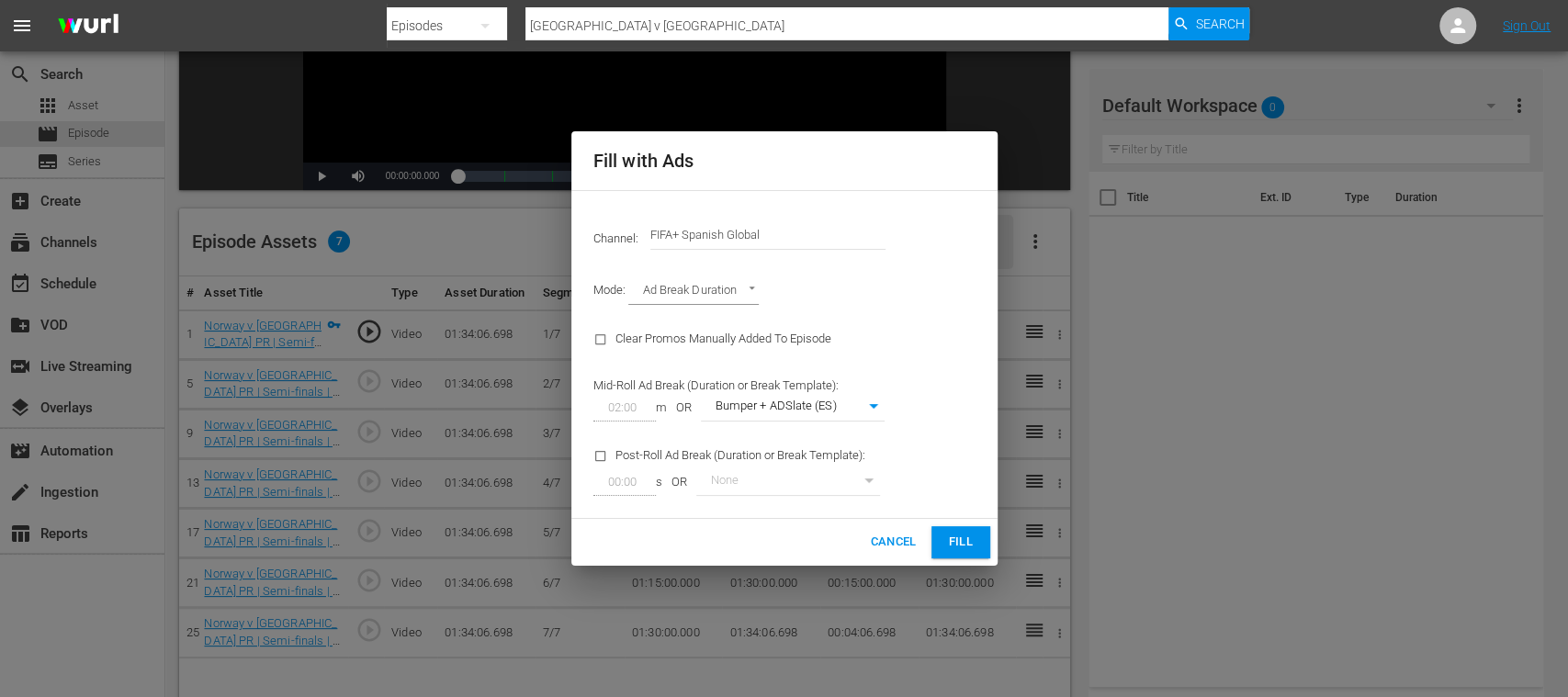
click at [886, 236] on div "Channel: Channel Title FIFA+ Spanish Global" at bounding box center [785, 235] width 404 height 66
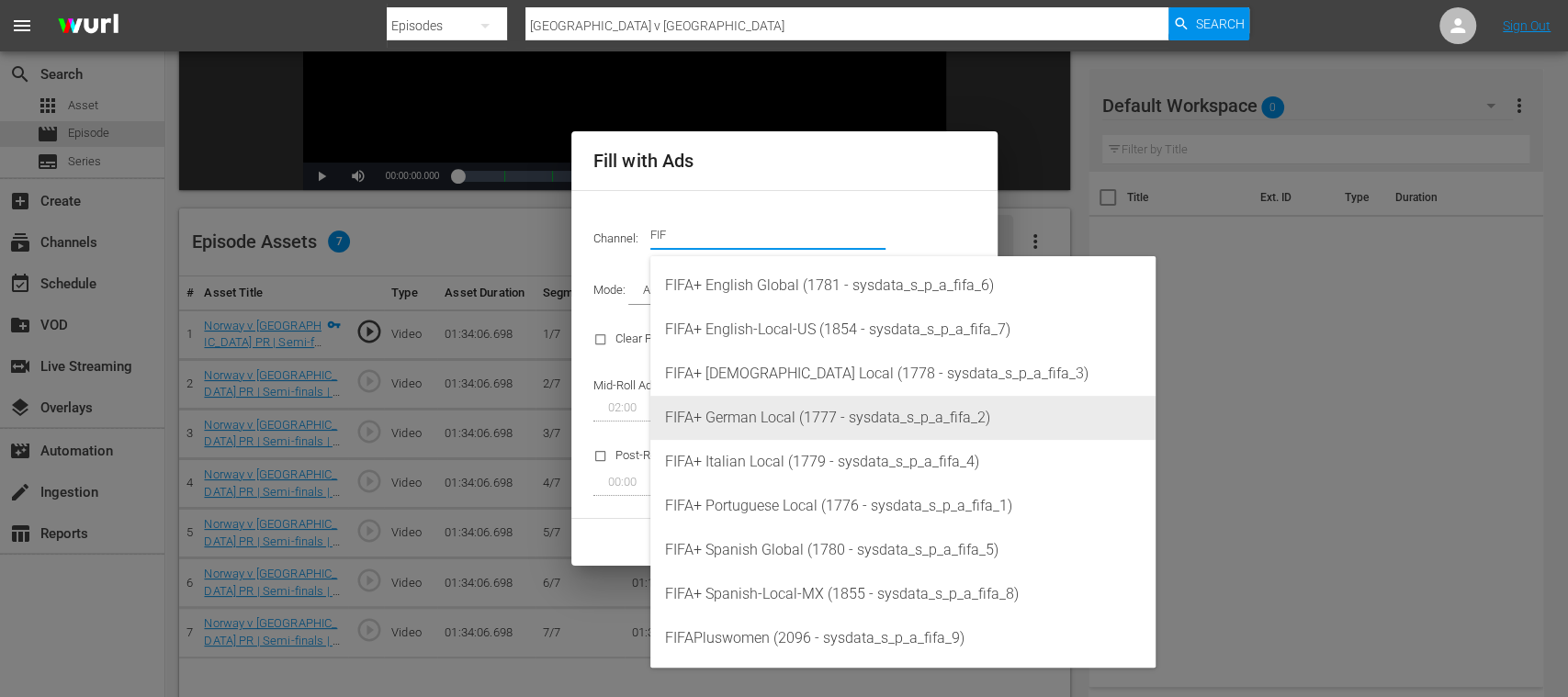
click at [767, 406] on div "FIFA+ German Local (1777 - sysdata_s_p_a_fifa_2)" at bounding box center [902, 417] width 476 height 44
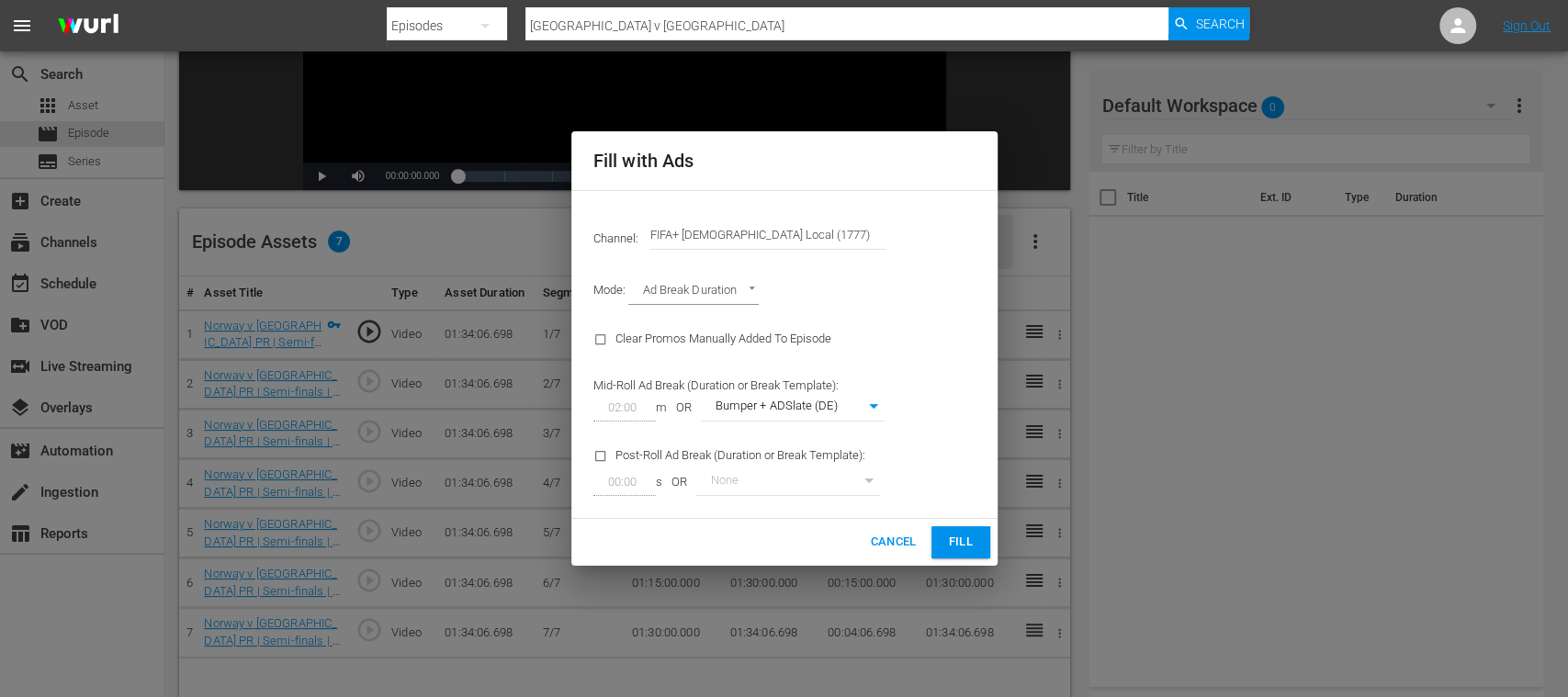
click at [963, 546] on span "Fill" at bounding box center [961, 542] width 30 height 21
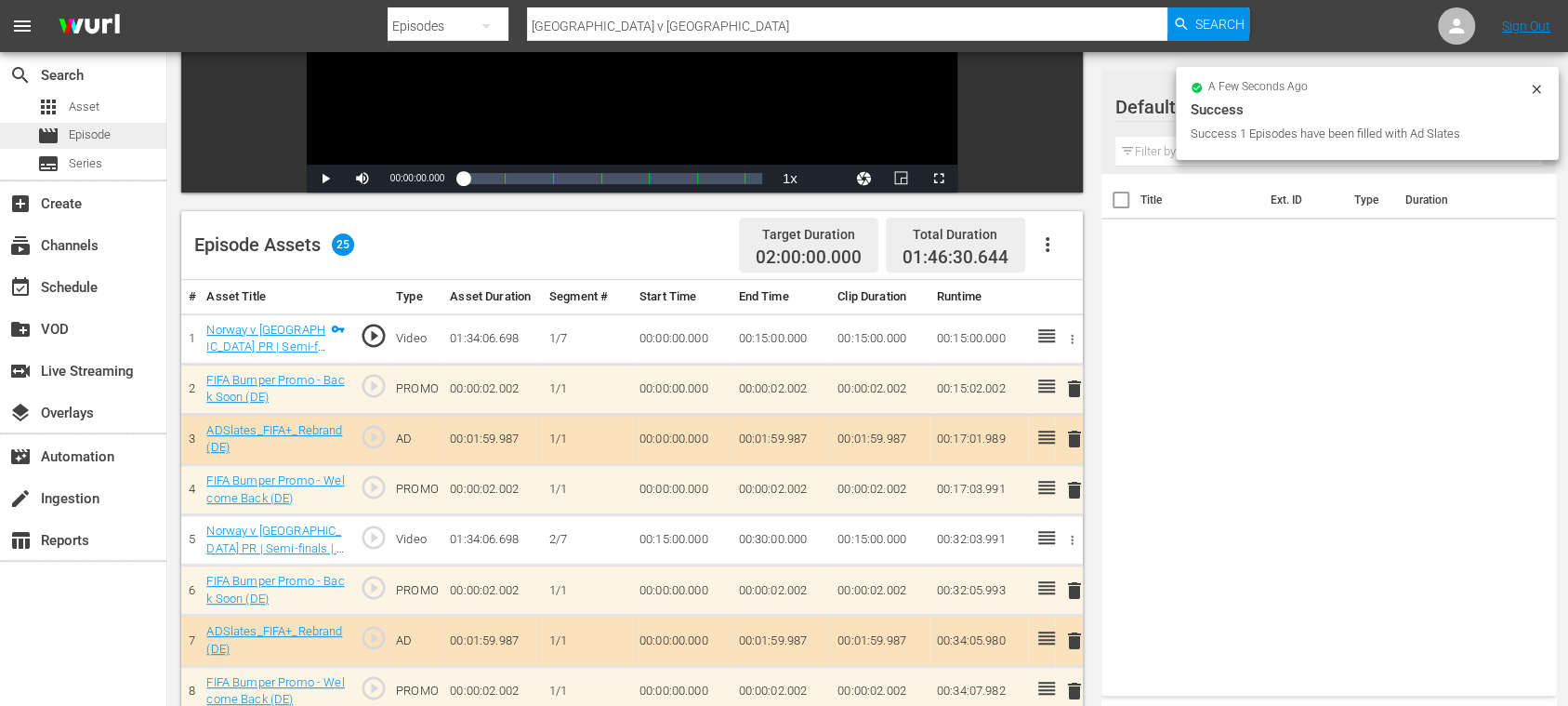
click at [106, 134] on span "Episode" at bounding box center [90, 135] width 41 height 19
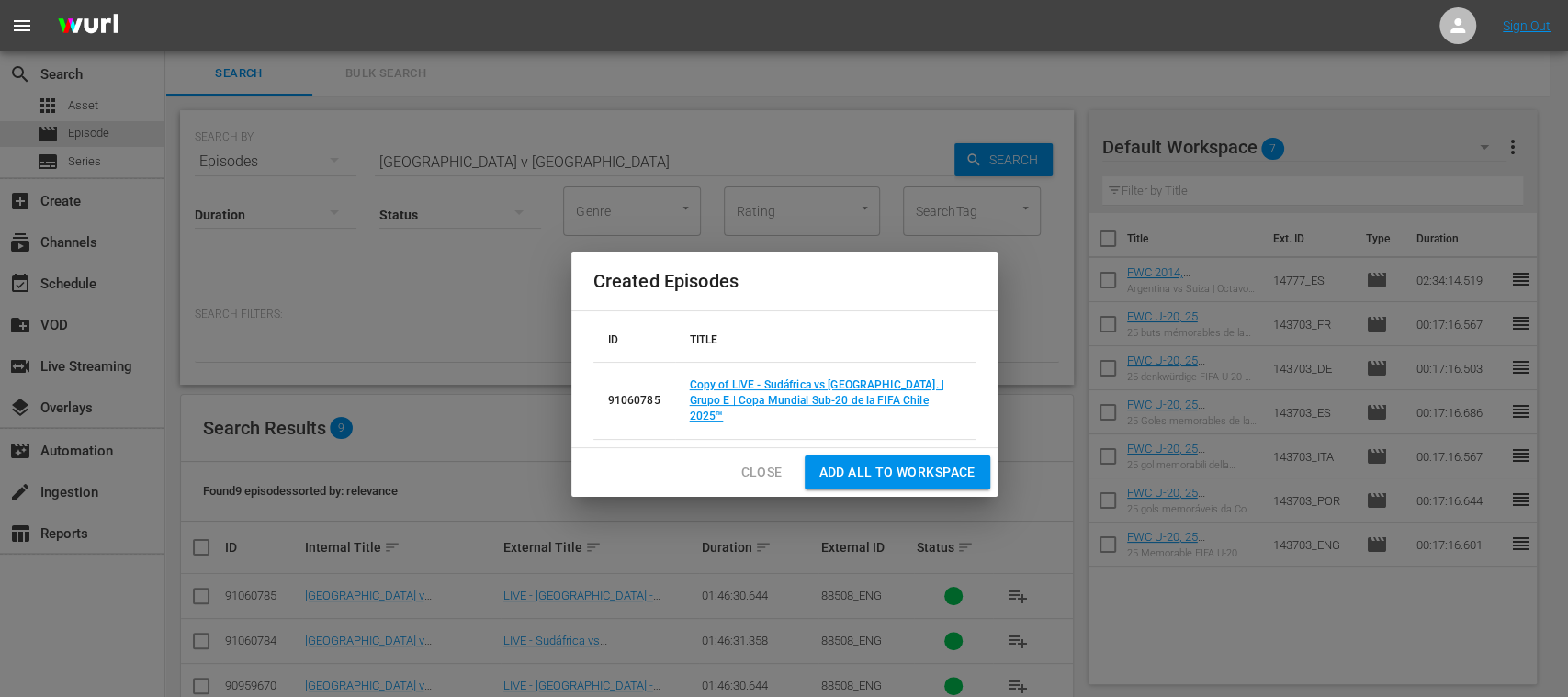
click at [757, 462] on span "Close" at bounding box center [762, 472] width 41 height 23
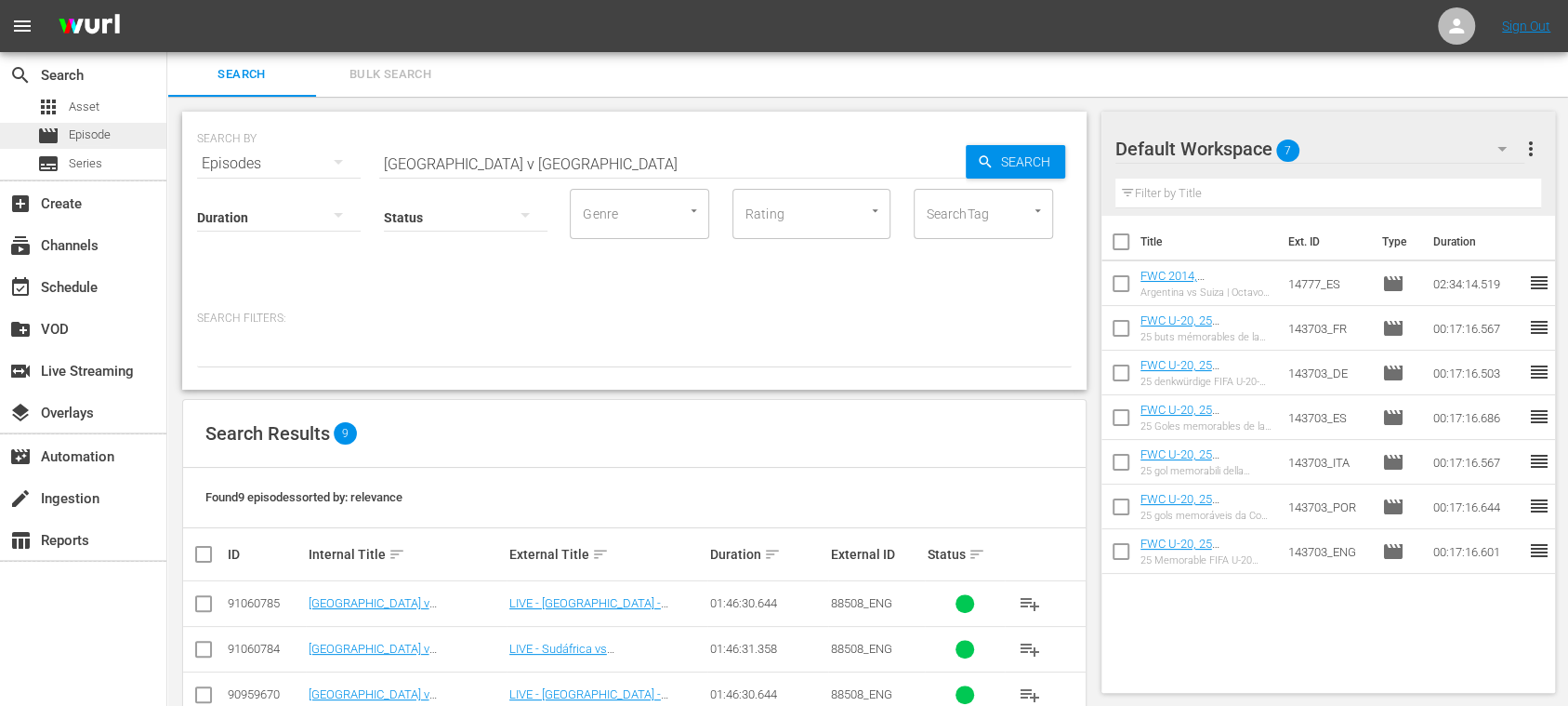
click at [105, 137] on span "Episode" at bounding box center [90, 135] width 41 height 19
drag, startPoint x: 458, startPoint y: 165, endPoint x: 268, endPoint y: 165, distance: 190.0
click at [268, 165] on div "SEARCH BY Search By Episodes Search ID, Title, Description, Keywords, or Catego…" at bounding box center [634, 152] width 874 height 67
paste input "Nigeria vs Colombia"
click at [447, 170] on input "Nigeria vs Colombia" at bounding box center [673, 163] width 587 height 44
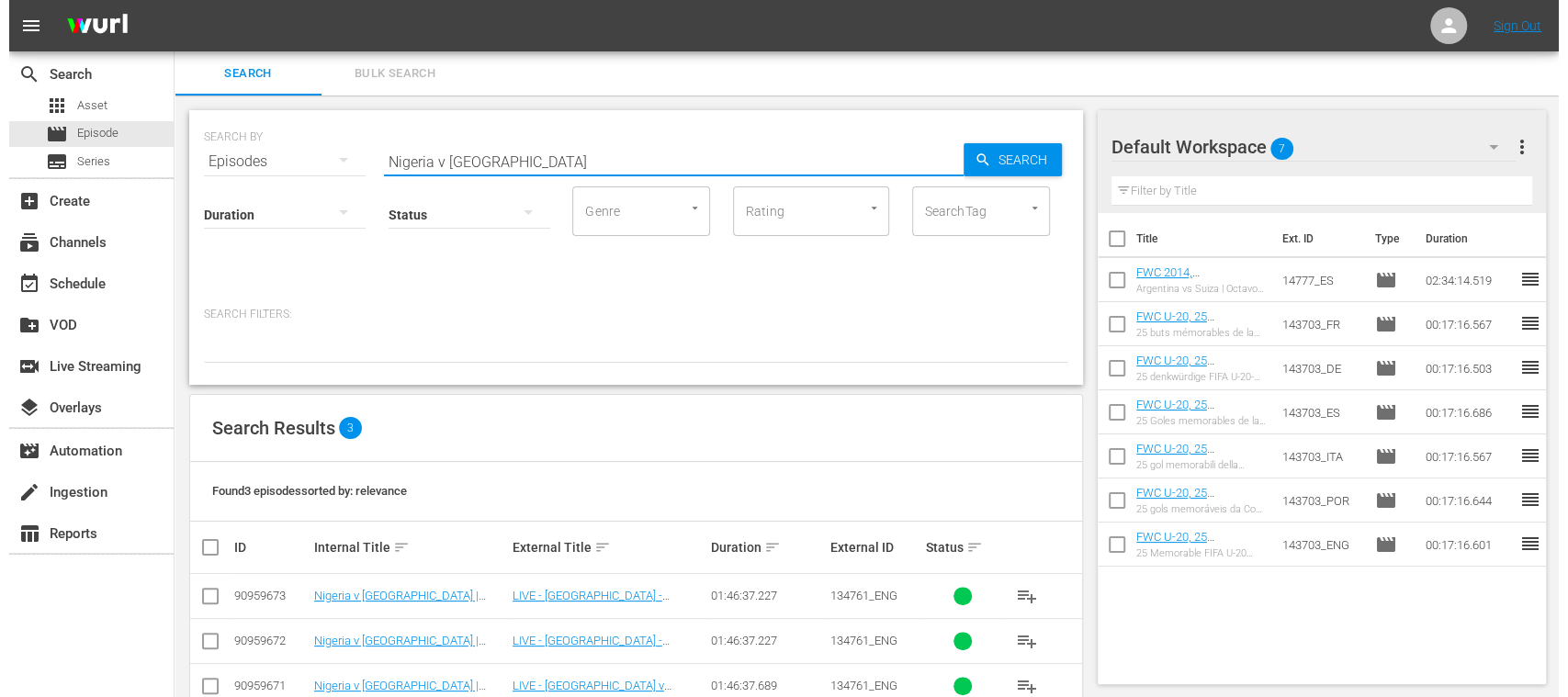
scroll to position [44, 0]
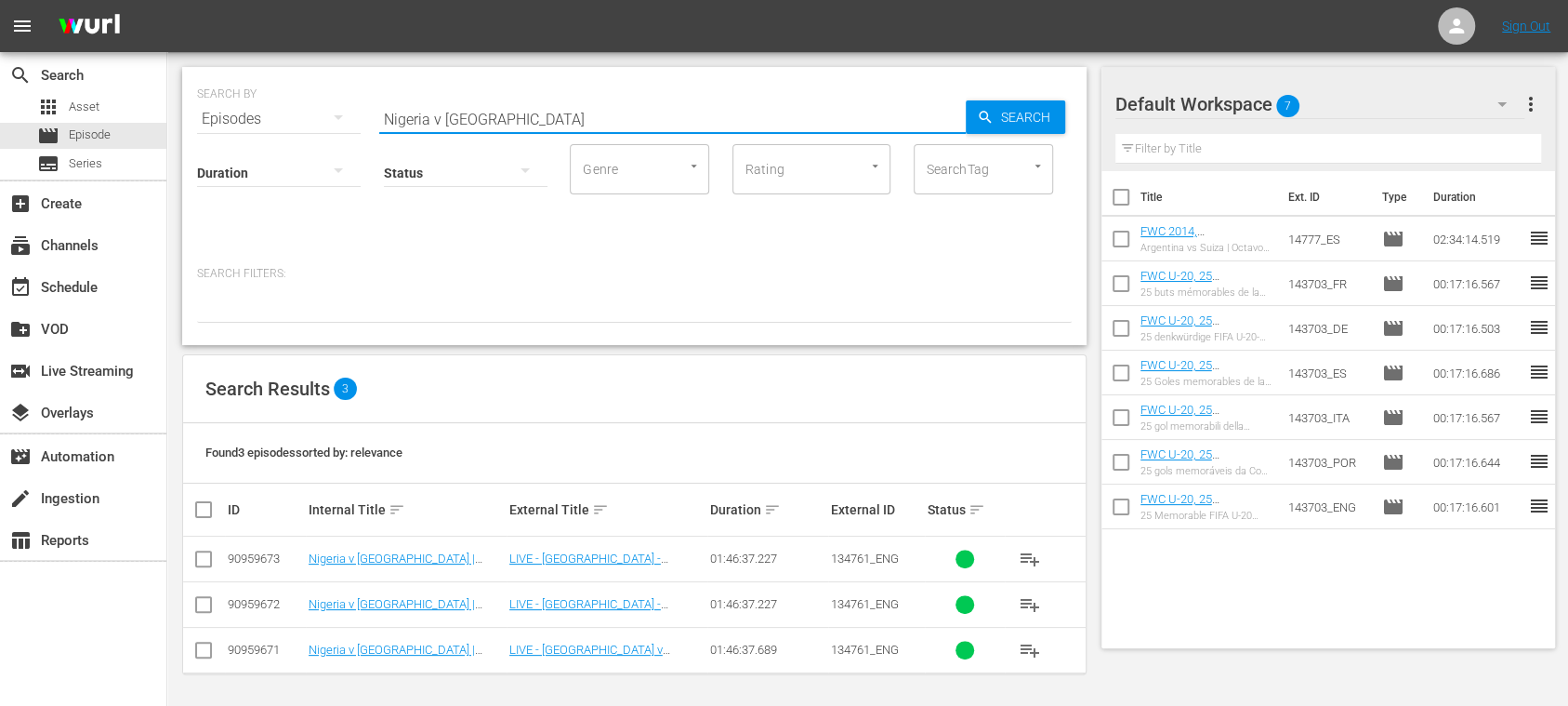
click at [203, 643] on input "checkbox" at bounding box center [204, 654] width 23 height 23
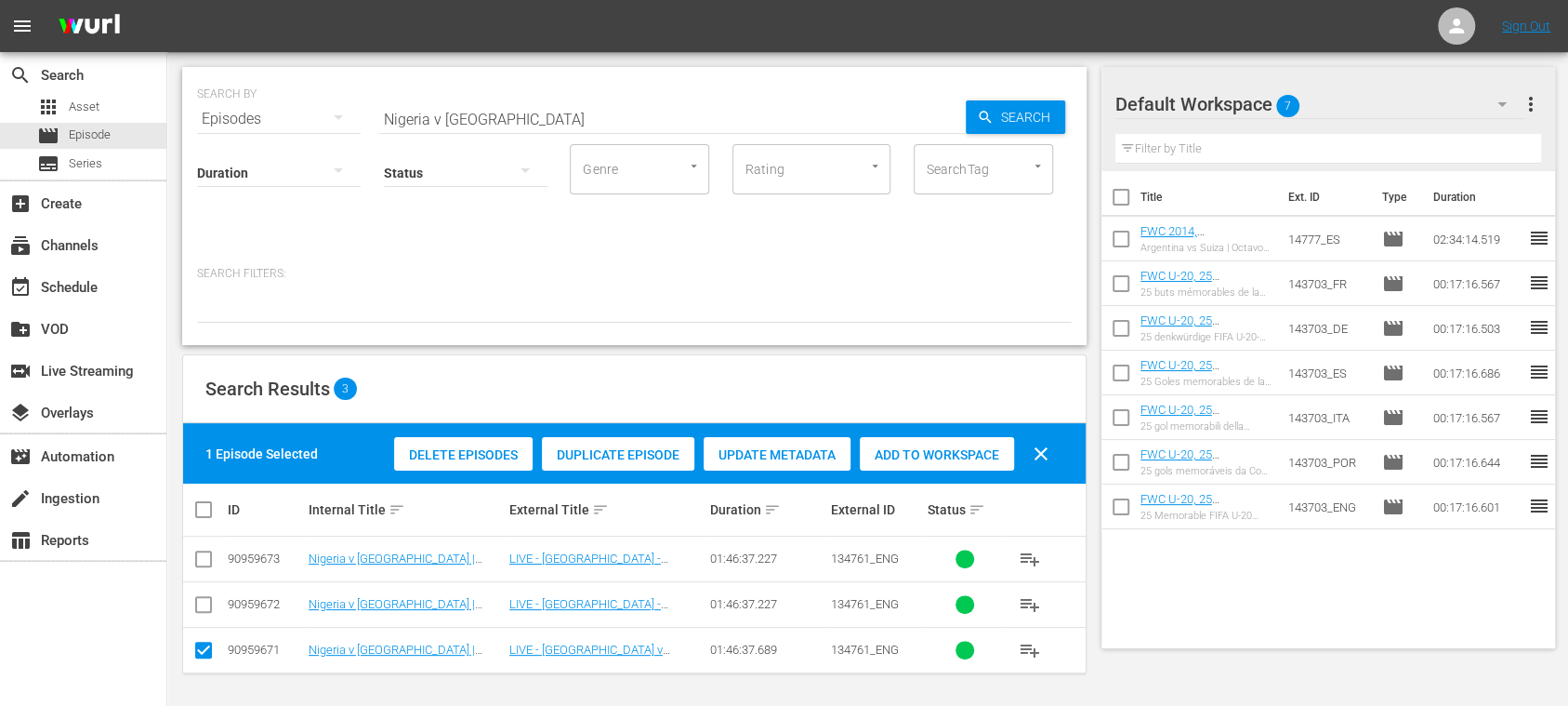
click at [630, 461] on span "Duplicate Episode" at bounding box center [618, 455] width 153 height 15
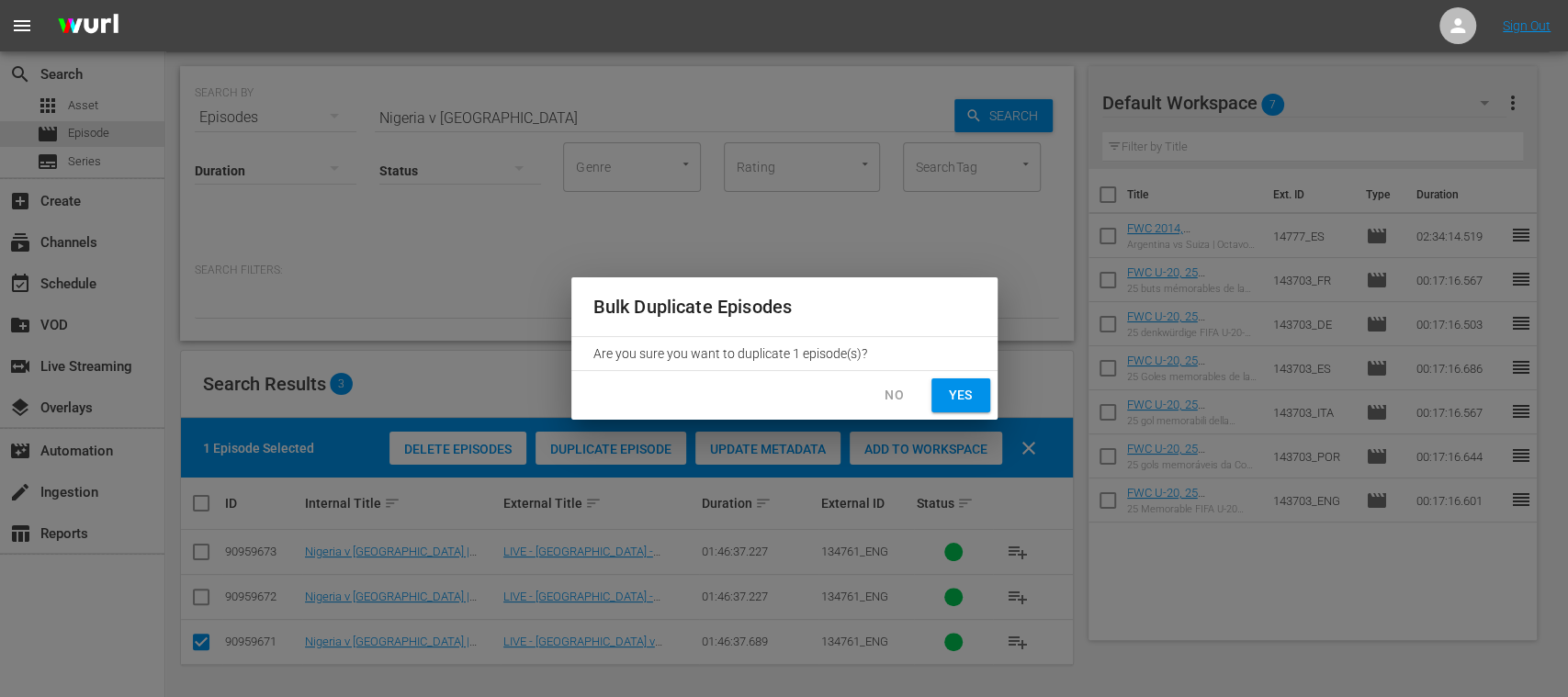
click at [964, 396] on span "Yes" at bounding box center [961, 395] width 30 height 23
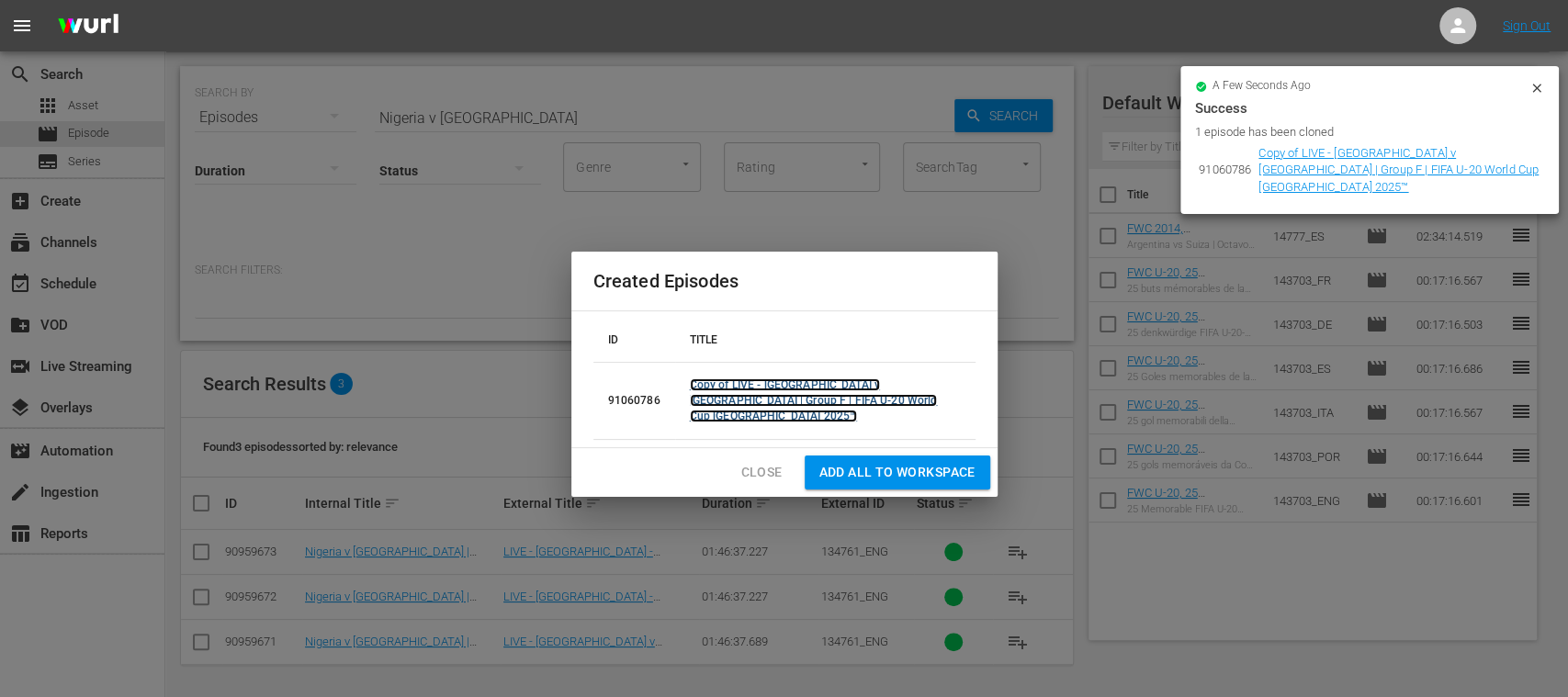
click at [789, 396] on link "Copy of LIVE - Nigeria v Colombia | Group F | FIFA U-20 World Cup Chile 2025™" at bounding box center [814, 400] width 248 height 44
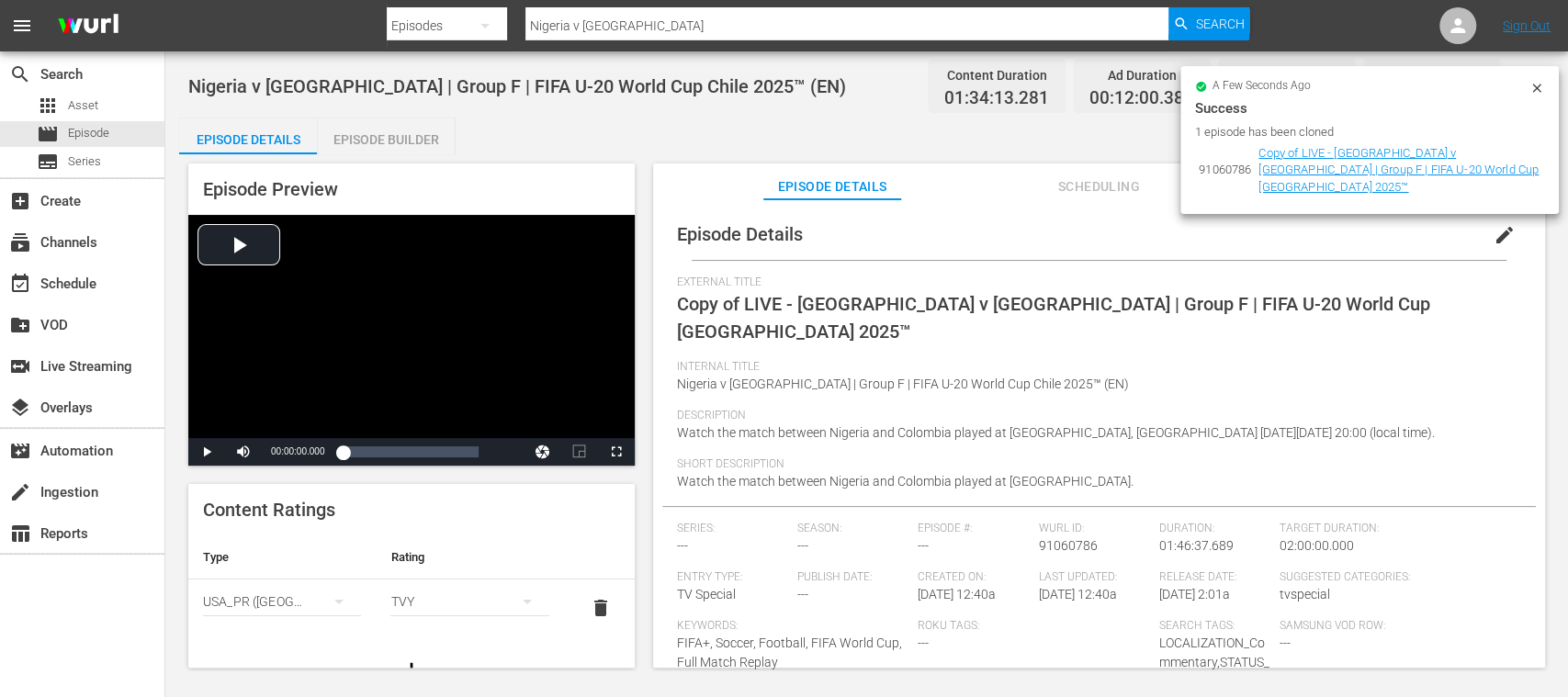
click at [1535, 87] on icon at bounding box center [1536, 87] width 8 height 8
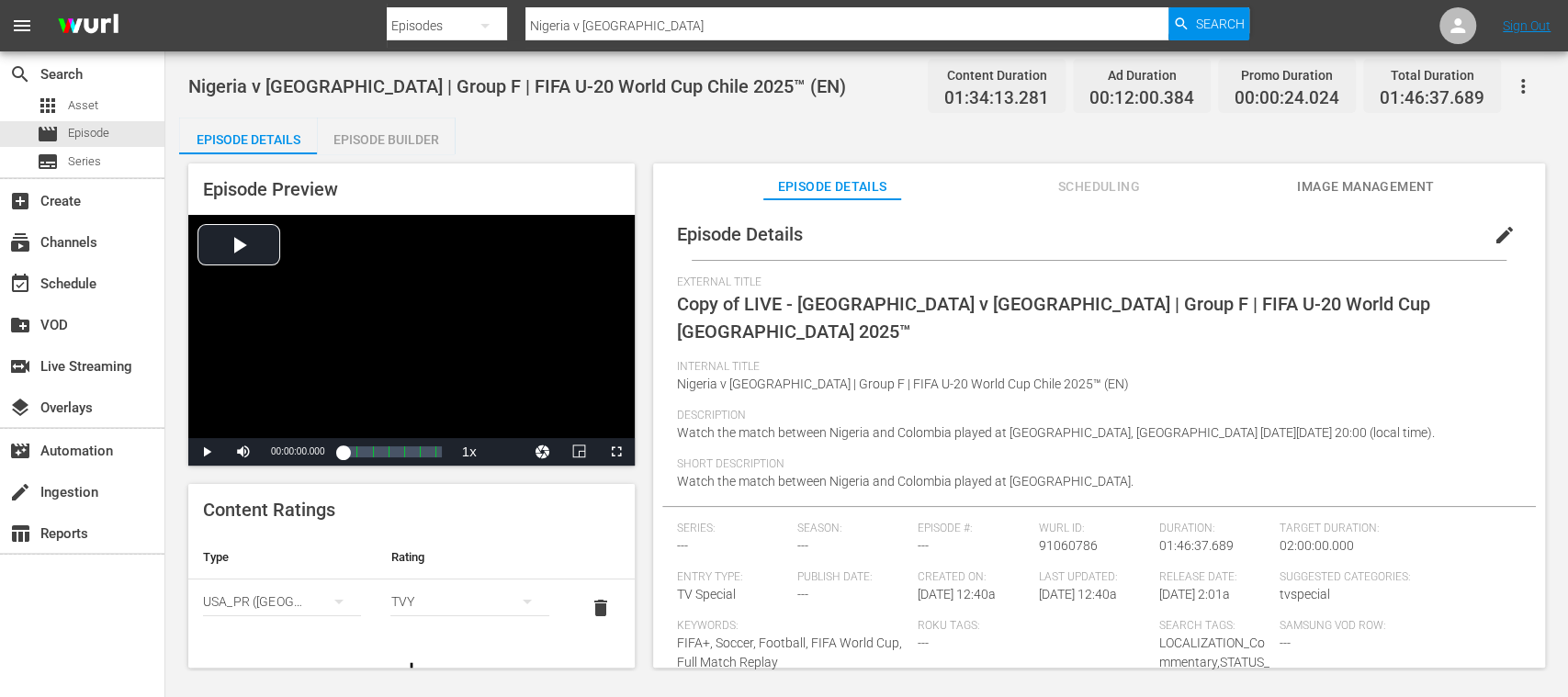
click at [1497, 237] on span "edit" at bounding box center [1505, 235] width 22 height 22
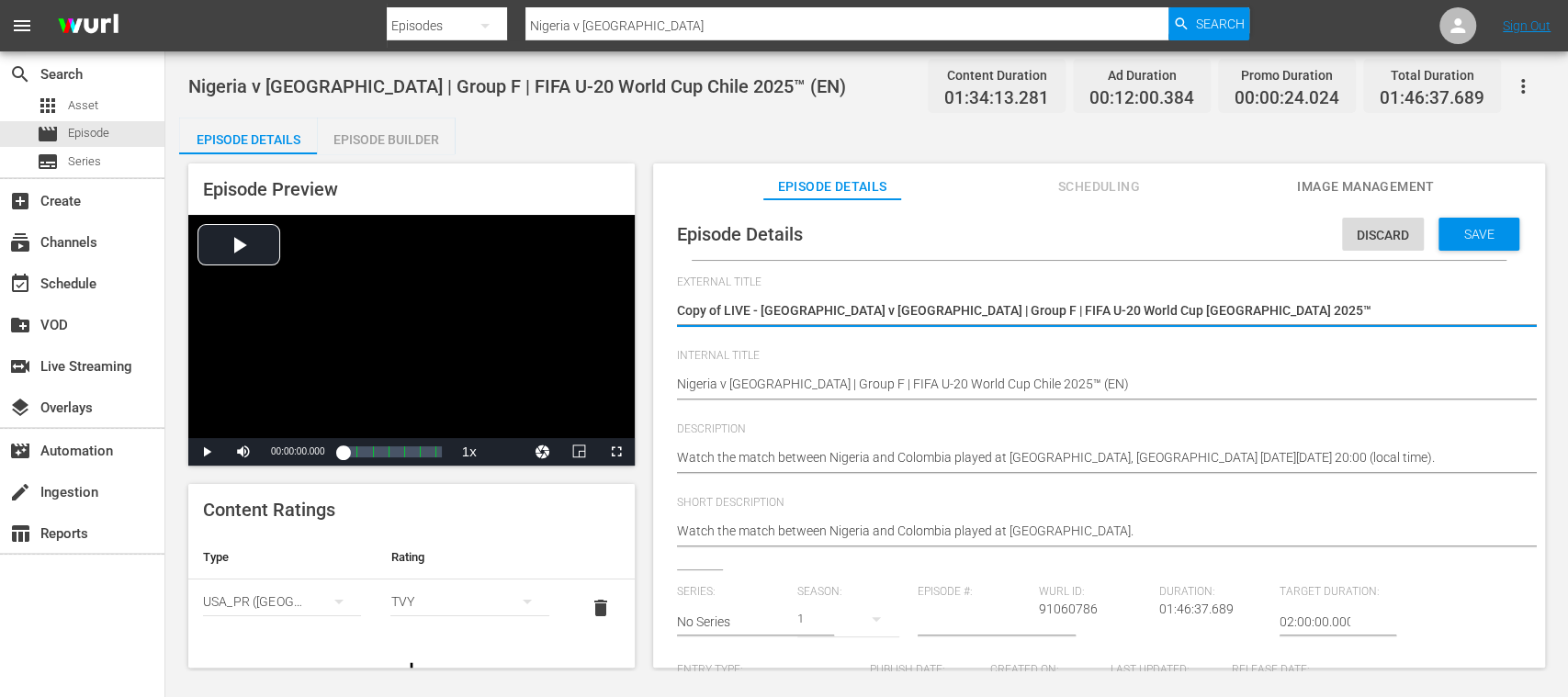
click at [727, 309] on textarea "Copy of LIVE - Nigeria v Colombia | Group F | FIFA U-20 World Cup Chile 2025™" at bounding box center [1094, 313] width 835 height 22
click at [724, 315] on textarea "Copy of LIVE - Nigeria v Colombia | Group F | FIFA U-20 World Cup Chile 2025™" at bounding box center [1094, 313] width 835 height 22
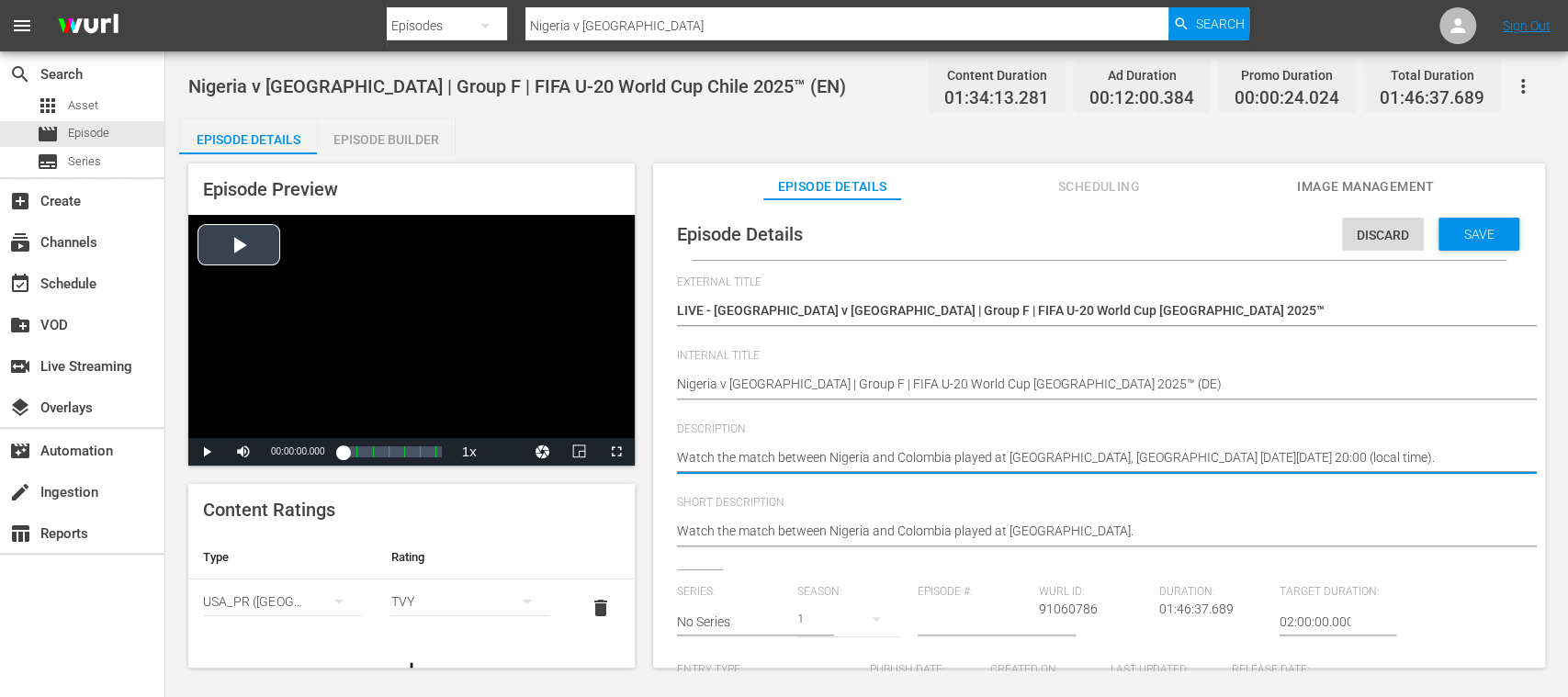
drag, startPoint x: 1402, startPoint y: 453, endPoint x: 587, endPoint y: 434, distance: 815.2
paste textarea "Vea el partido entre Nigeria y Colombia jugado en el Estadio Fiscal, Talca el d…"
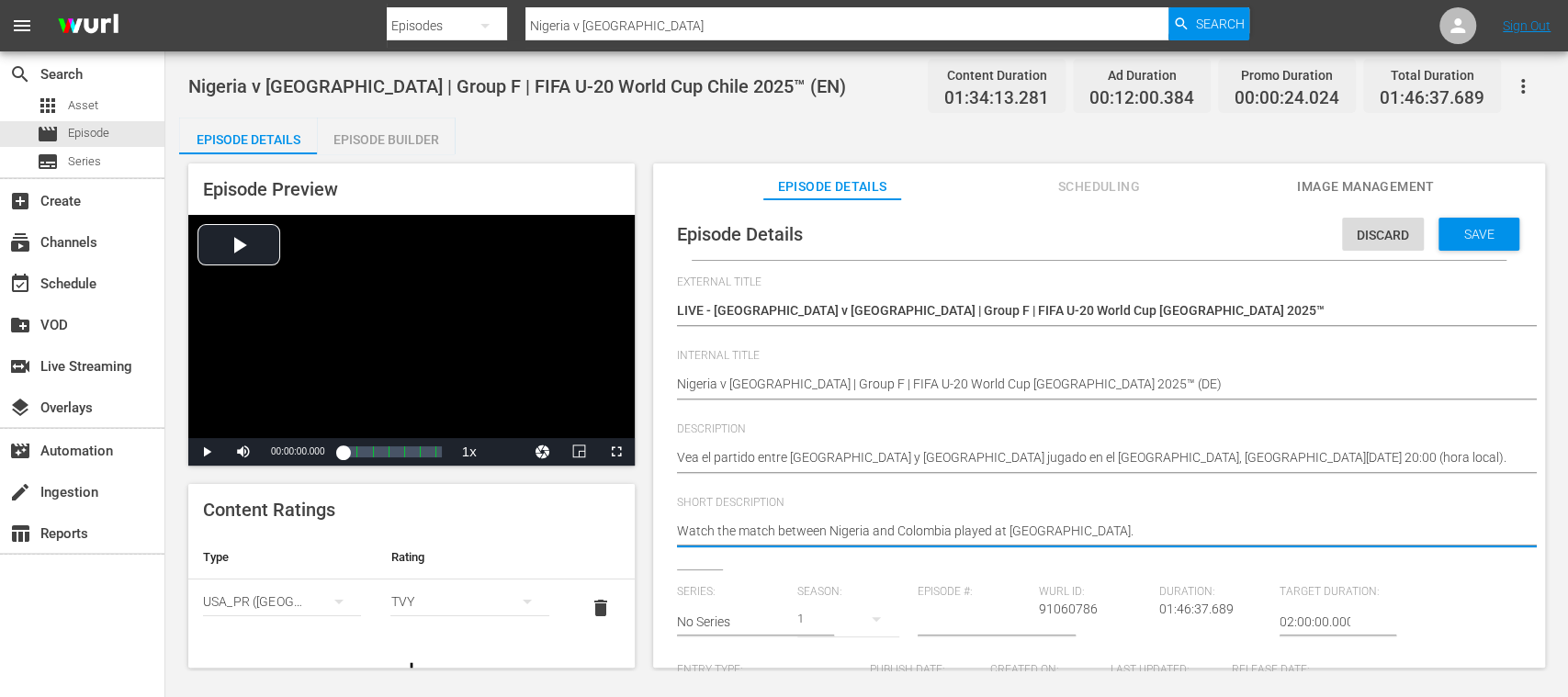
drag, startPoint x: 774, startPoint y: 529, endPoint x: 674, endPoint y: 531, distance: 100.0
paste textarea "Vea el partido entre Nigeria y Colombia jugado en el Estadio Fiscal, Talca el d…"
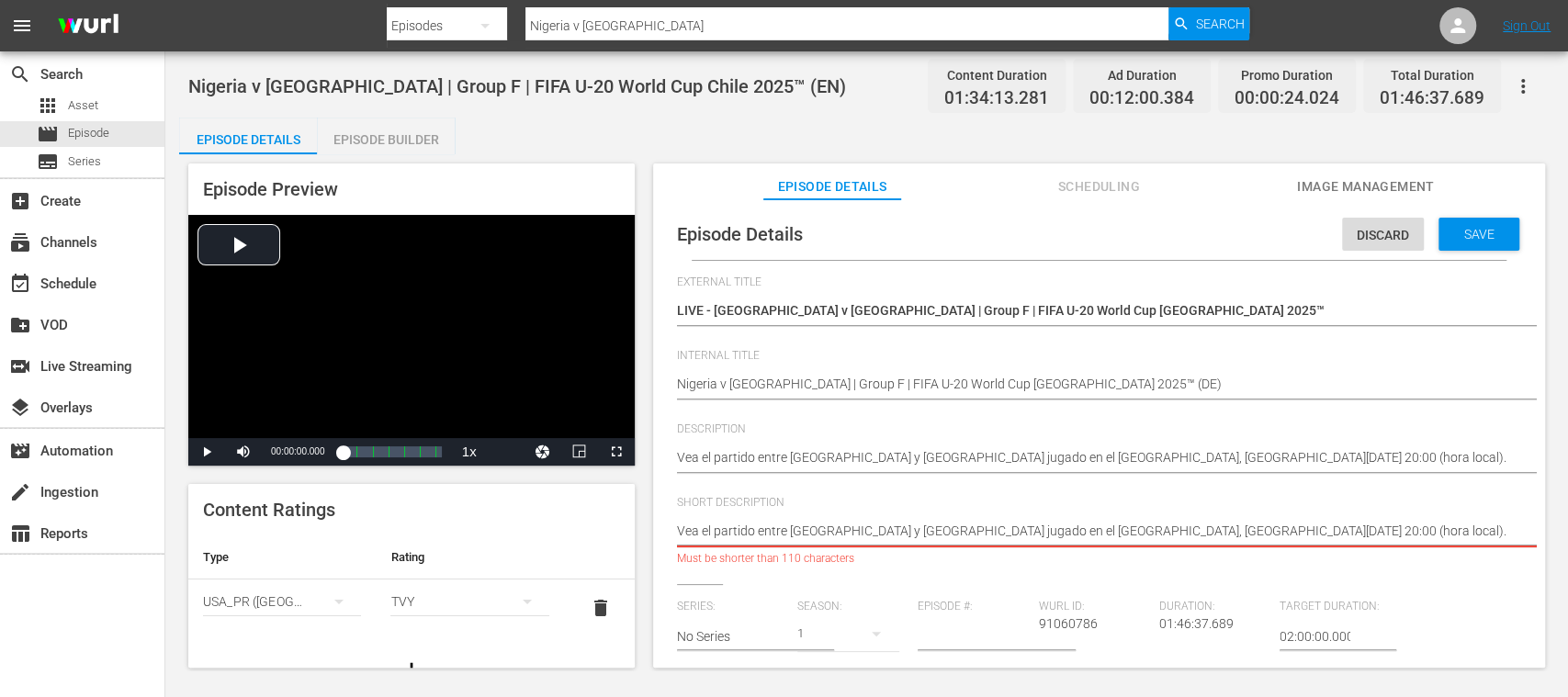
drag, startPoint x: 1083, startPoint y: 532, endPoint x: 1453, endPoint y: 554, distance: 370.7
click at [1453, 554] on div "Watch the match between Nigeria and Colombia played at Estadio Fiscal. Watch th…" at bounding box center [1094, 532] width 835 height 44
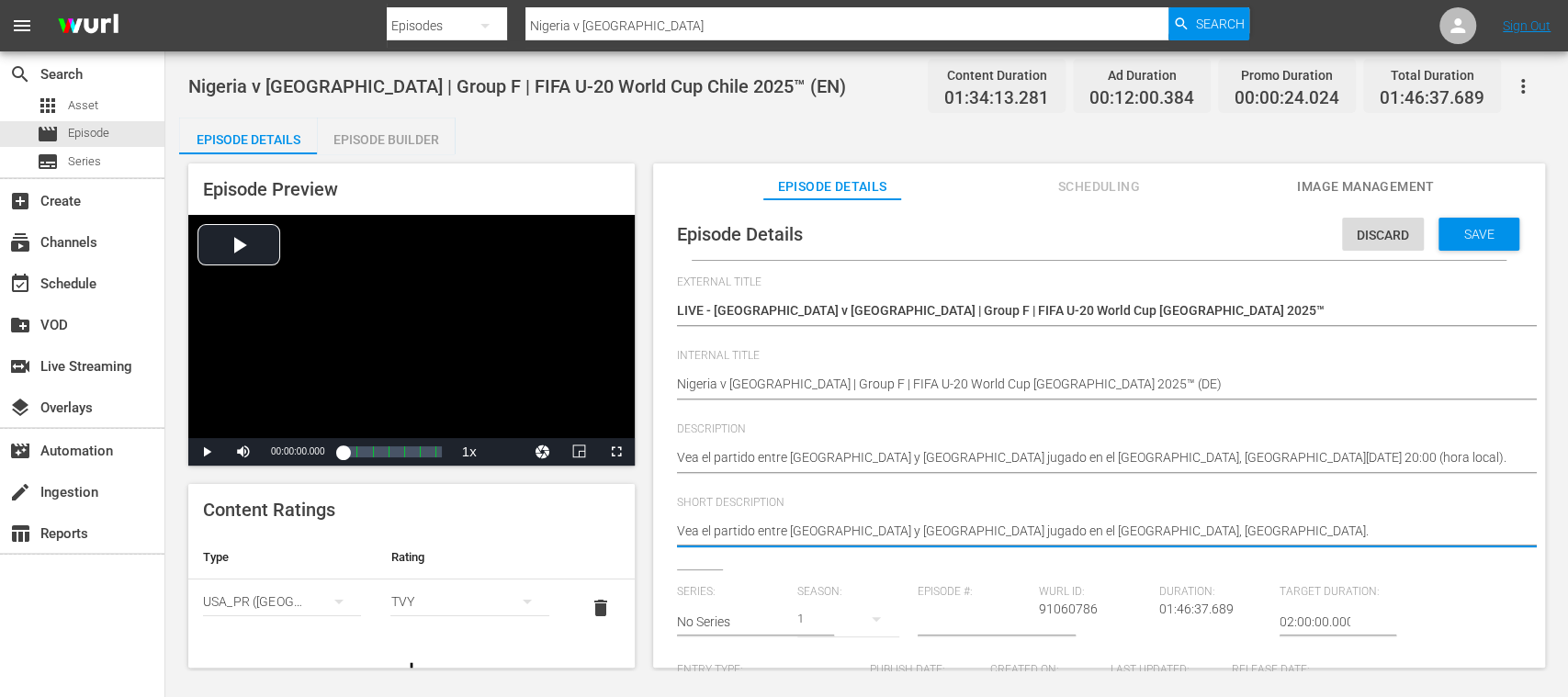
click at [331, 598] on icon "simple table" at bounding box center [339, 601] width 22 height 22
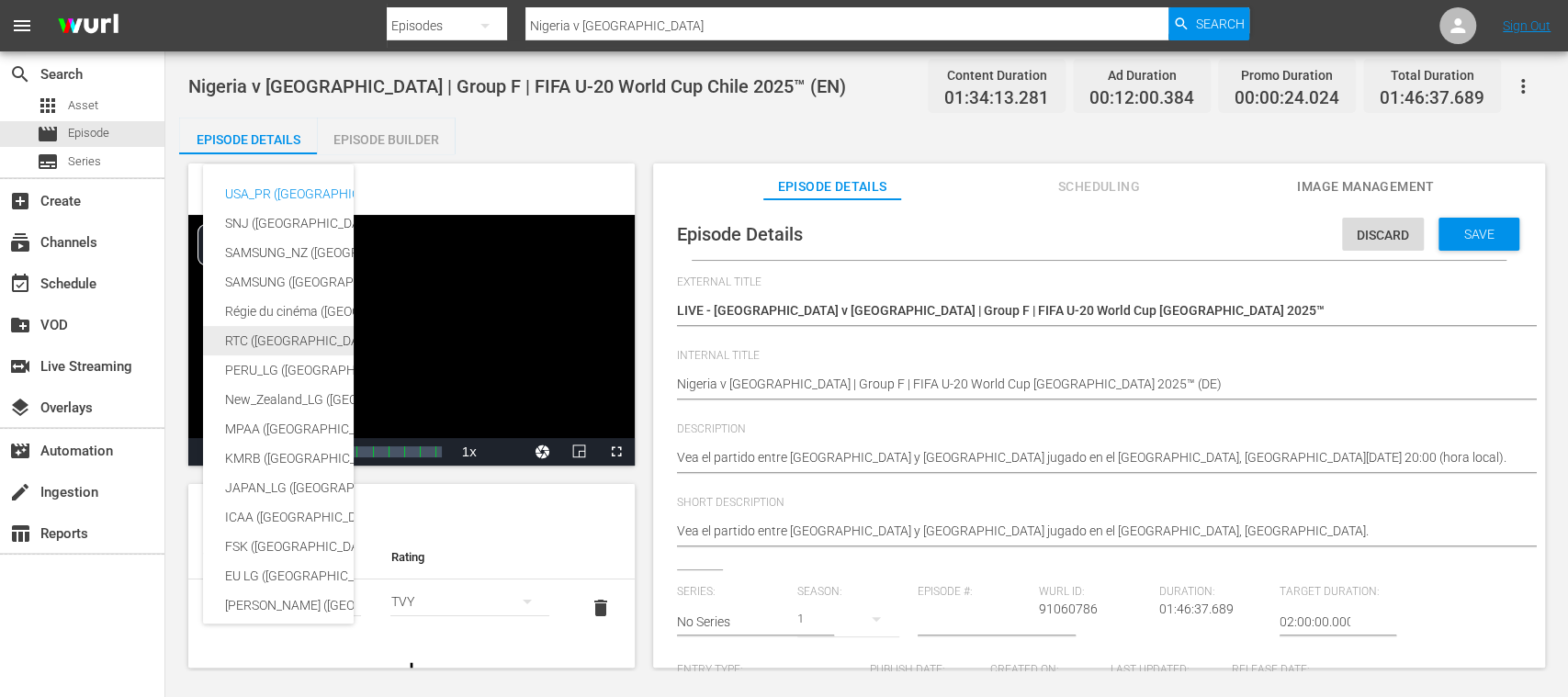
click at [263, 332] on div "RTC (Mexico)" at bounding box center [451, 341] width 451 height 30
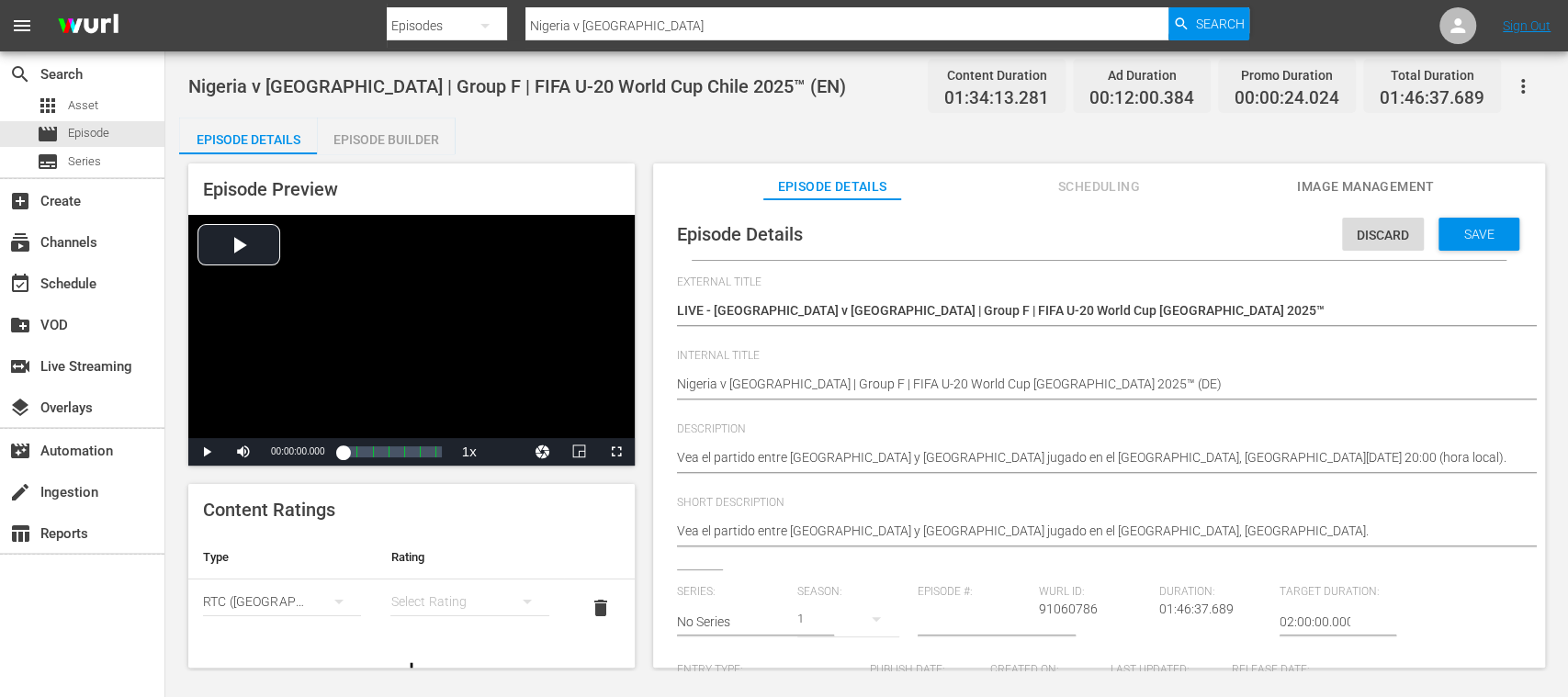
click at [429, 586] on div "simple table" at bounding box center [469, 601] width 158 height 51
click at [435, 472] on div "A" at bounding box center [458, 476] width 106 height 30
click at [480, 598] on div "A" at bounding box center [469, 601] width 158 height 51
click at [1185, 523] on div "AA A B B15 C D" at bounding box center [784, 348] width 1568 height 697
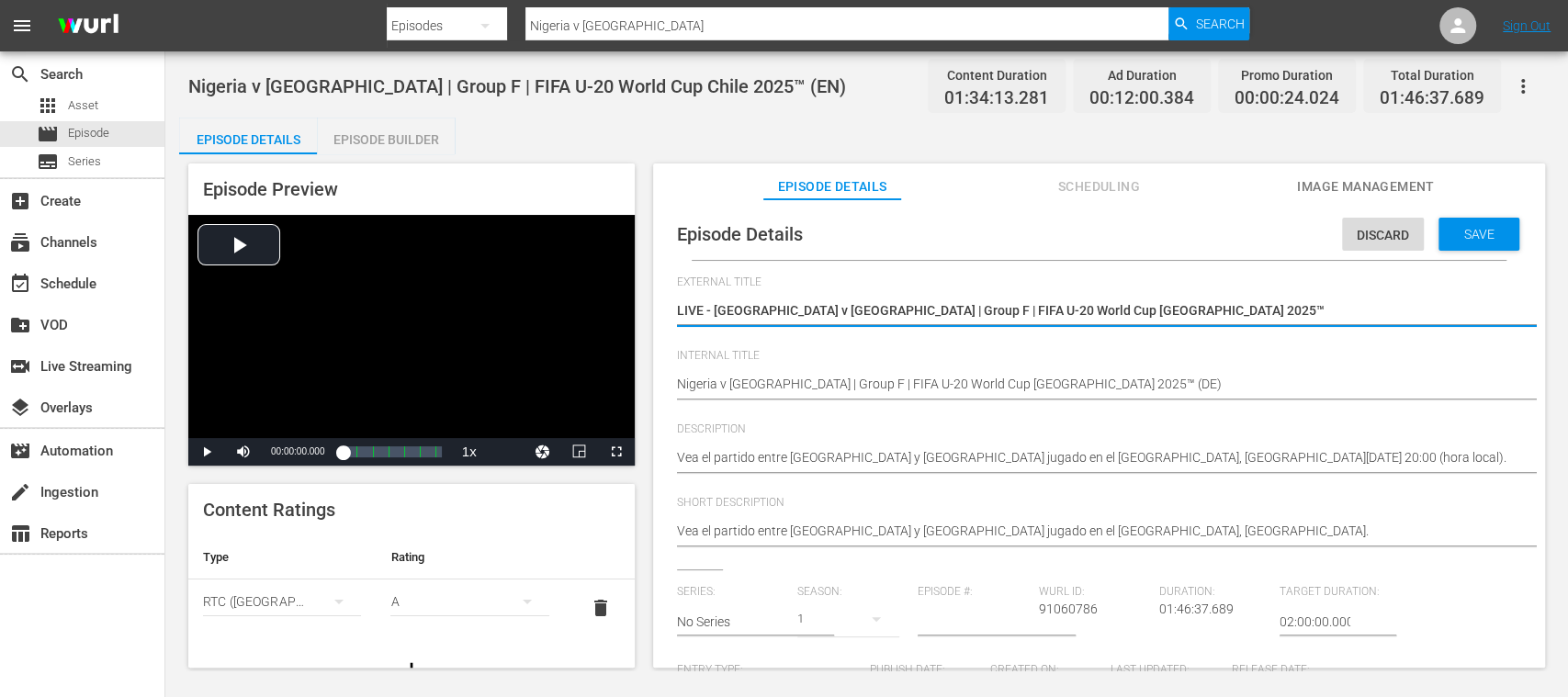
drag, startPoint x: 715, startPoint y: 312, endPoint x: 1122, endPoint y: 320, distance: 407.1
paste textarea "s Colombia | Grupo F | Copa Mundial Sub-20 de la FIFA"
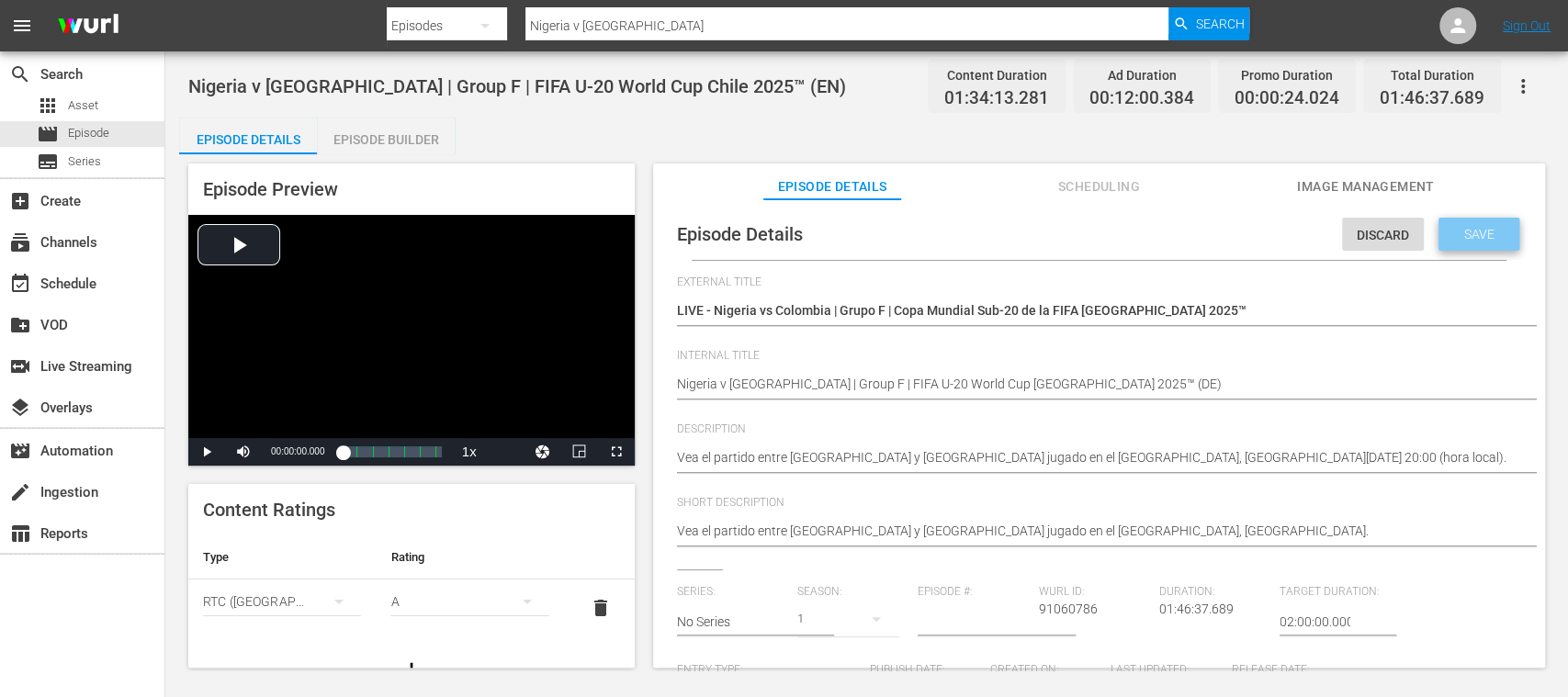
click at [1476, 232] on span "Save" at bounding box center [1480, 235] width 60 height 15
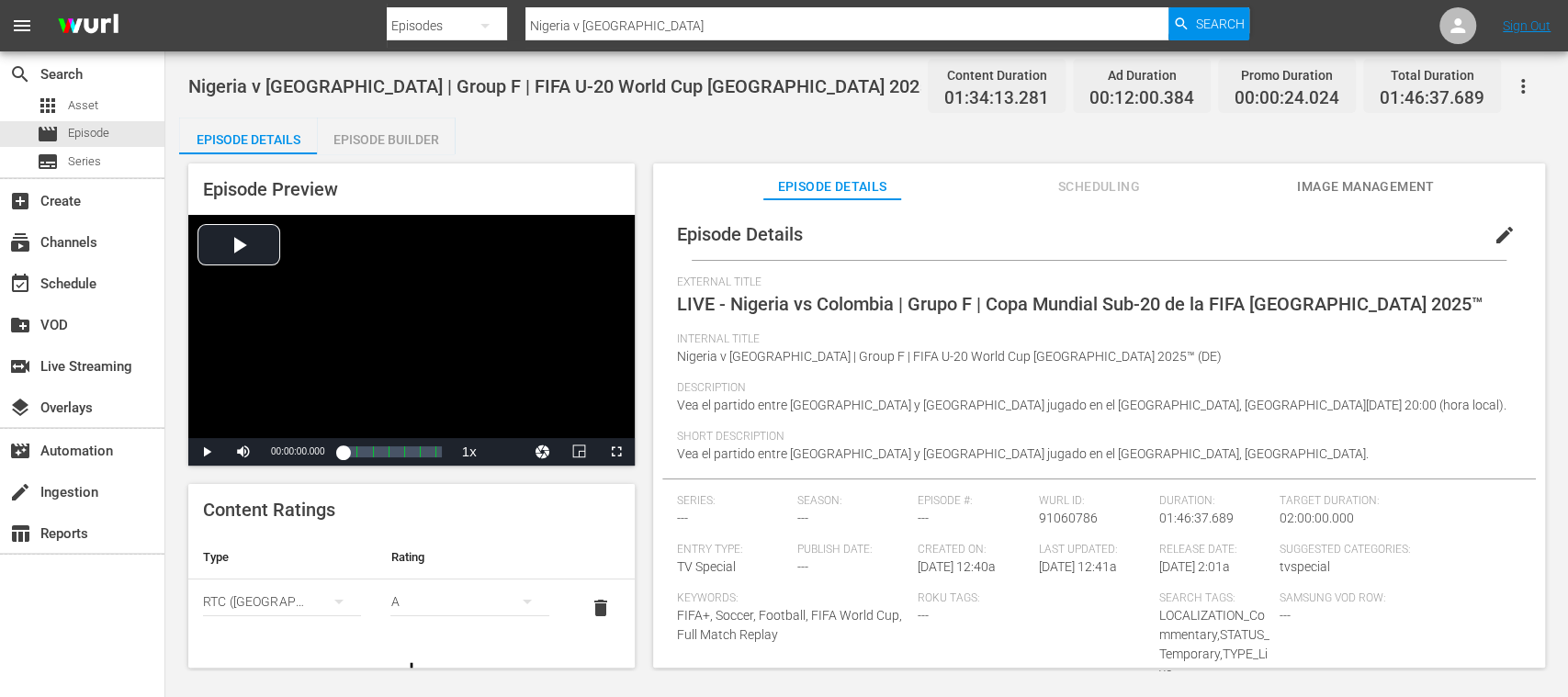
click at [1494, 234] on span "edit" at bounding box center [1505, 235] width 22 height 22
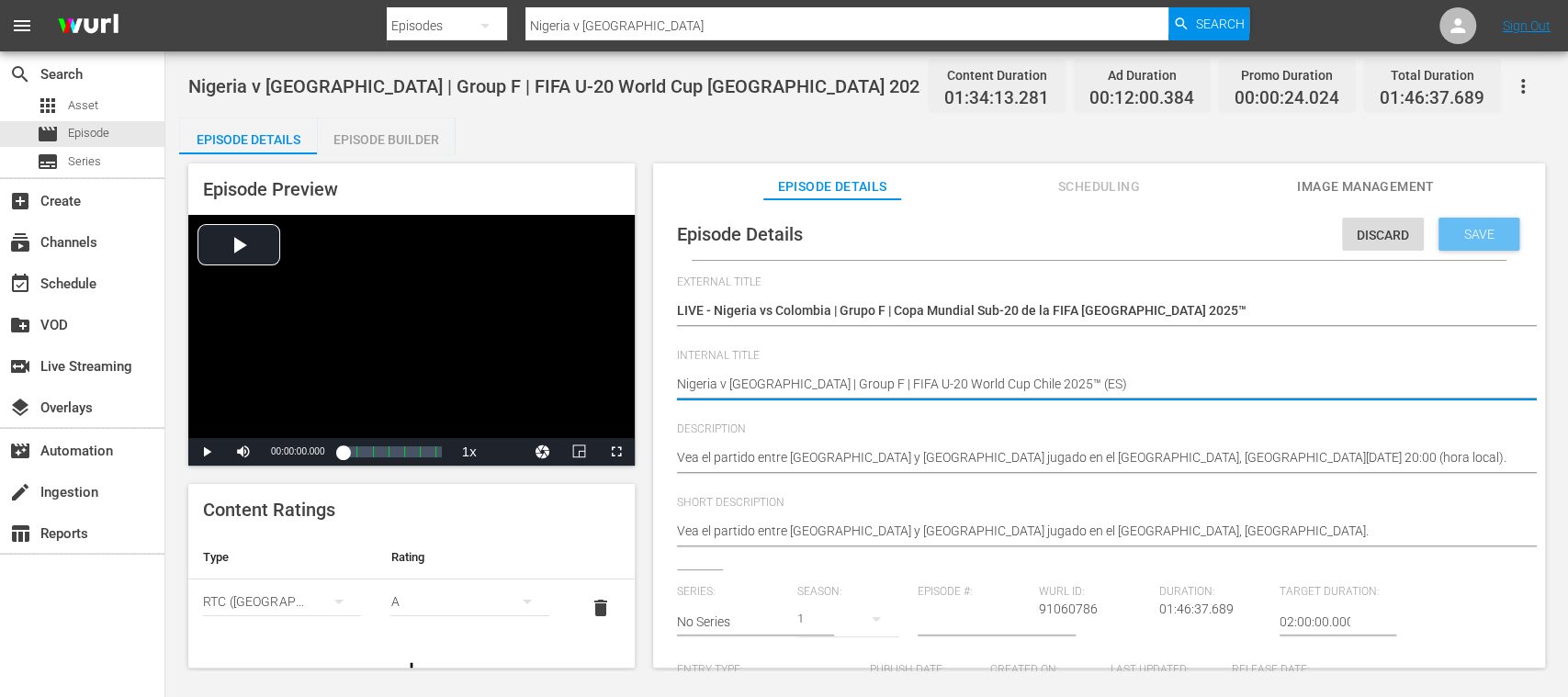
click at [1476, 235] on span "Save" at bounding box center [1480, 235] width 60 height 15
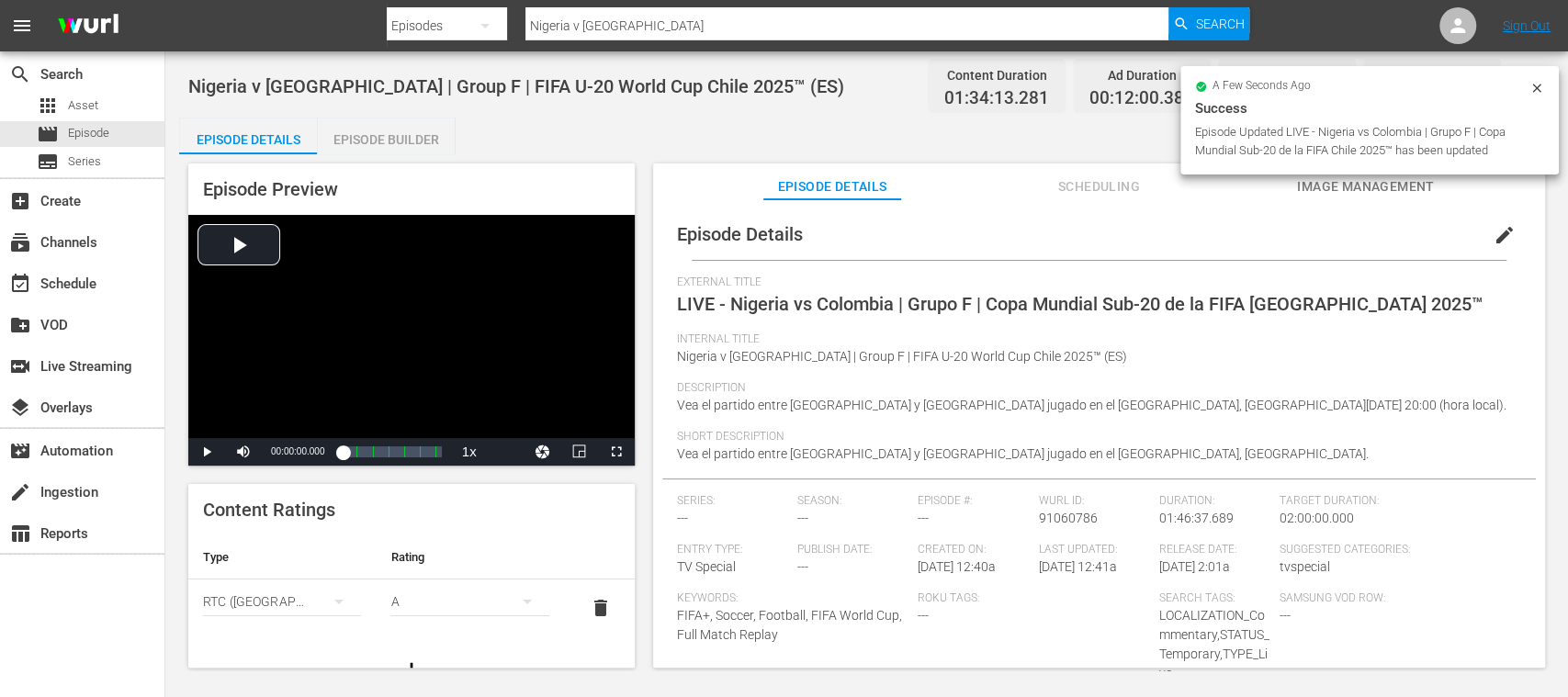
click at [399, 145] on div "Episode Builder" at bounding box center [385, 139] width 138 height 44
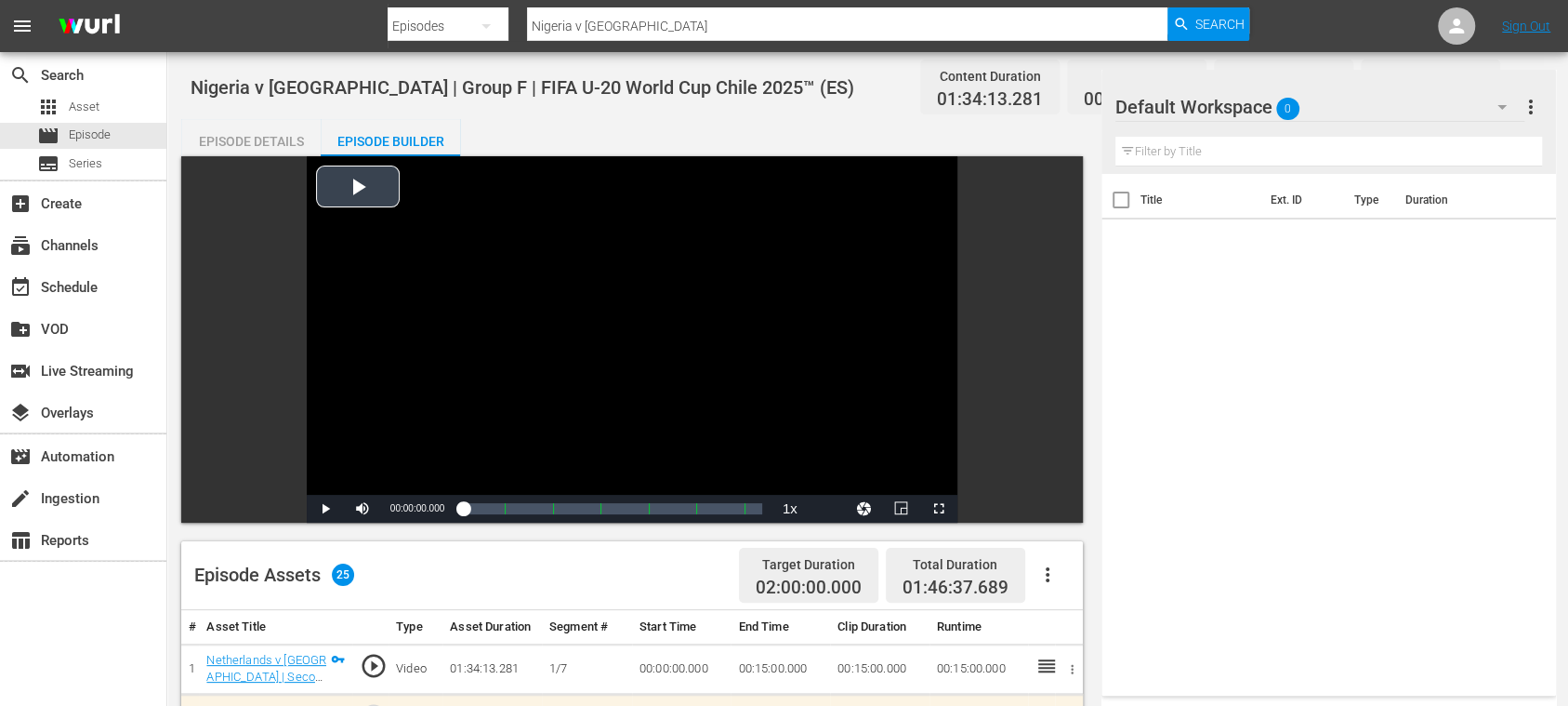
scroll to position [330, 0]
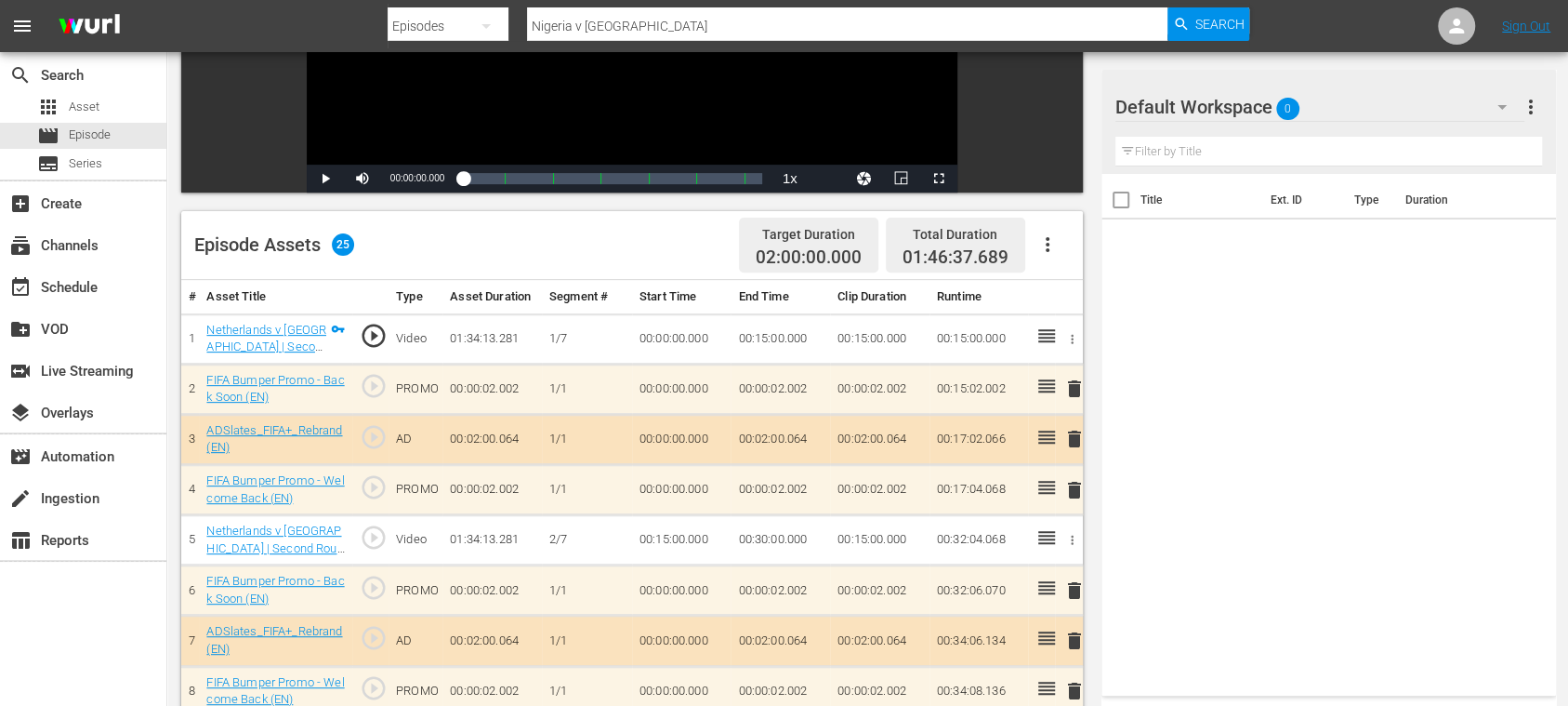
click at [1056, 242] on icon "button" at bounding box center [1048, 245] width 23 height 23
click at [1079, 296] on div "Clear Ads" at bounding box center [1102, 296] width 126 height 44
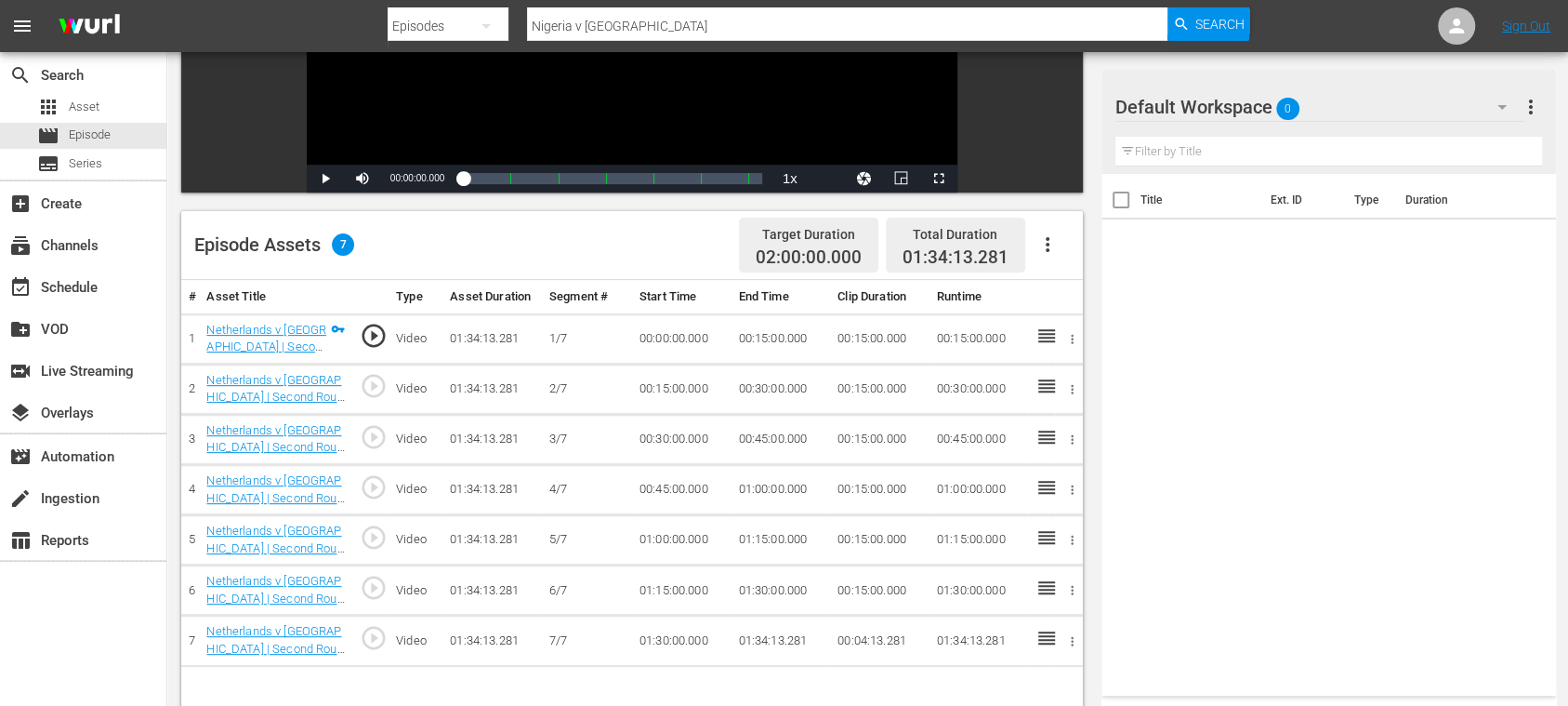
click at [1052, 242] on icon "button" at bounding box center [1048, 245] width 23 height 23
click at [1068, 241] on div "Fill with Ads" at bounding box center [1102, 252] width 126 height 44
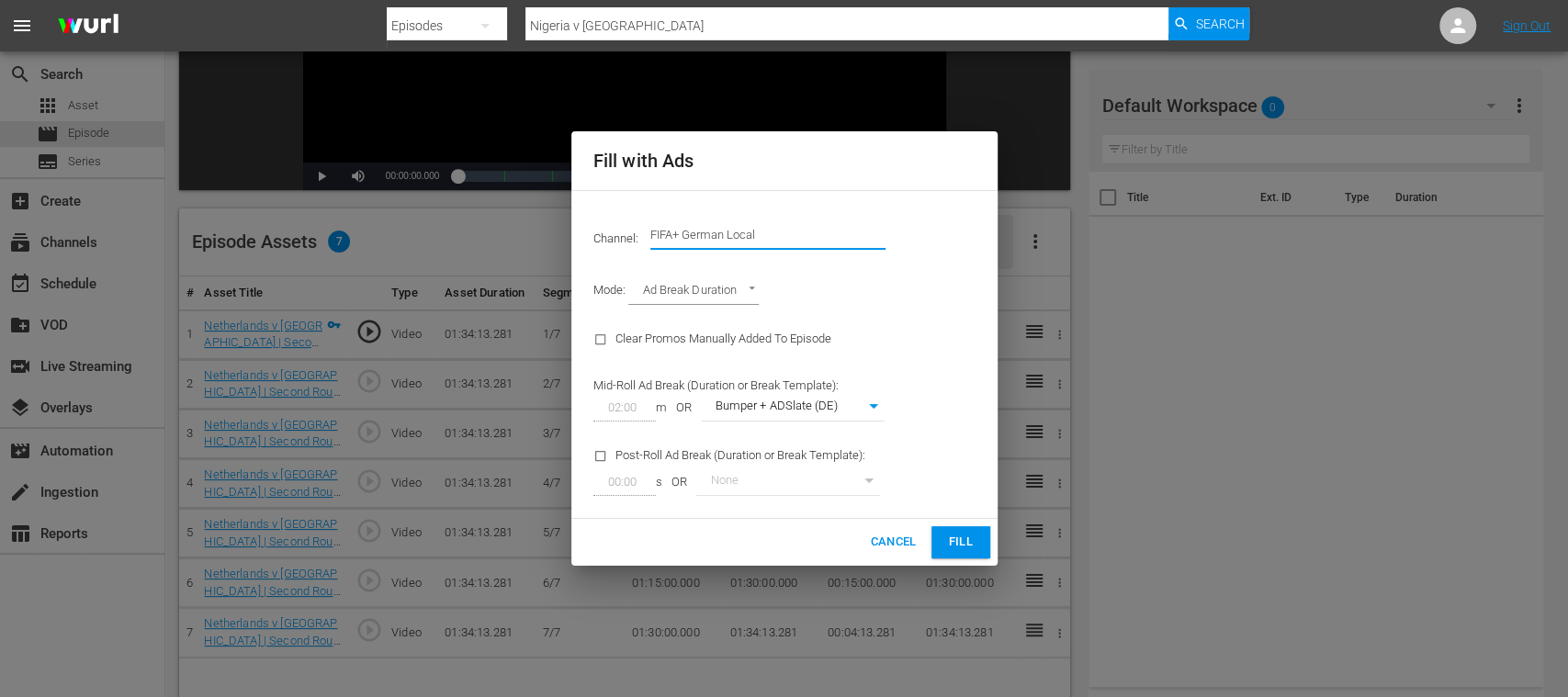
drag, startPoint x: 730, startPoint y: 235, endPoint x: 893, endPoint y: 234, distance: 163.0
click at [892, 235] on div "Channel: Channel Title FIFA+ German Local" at bounding box center [785, 235] width 404 height 66
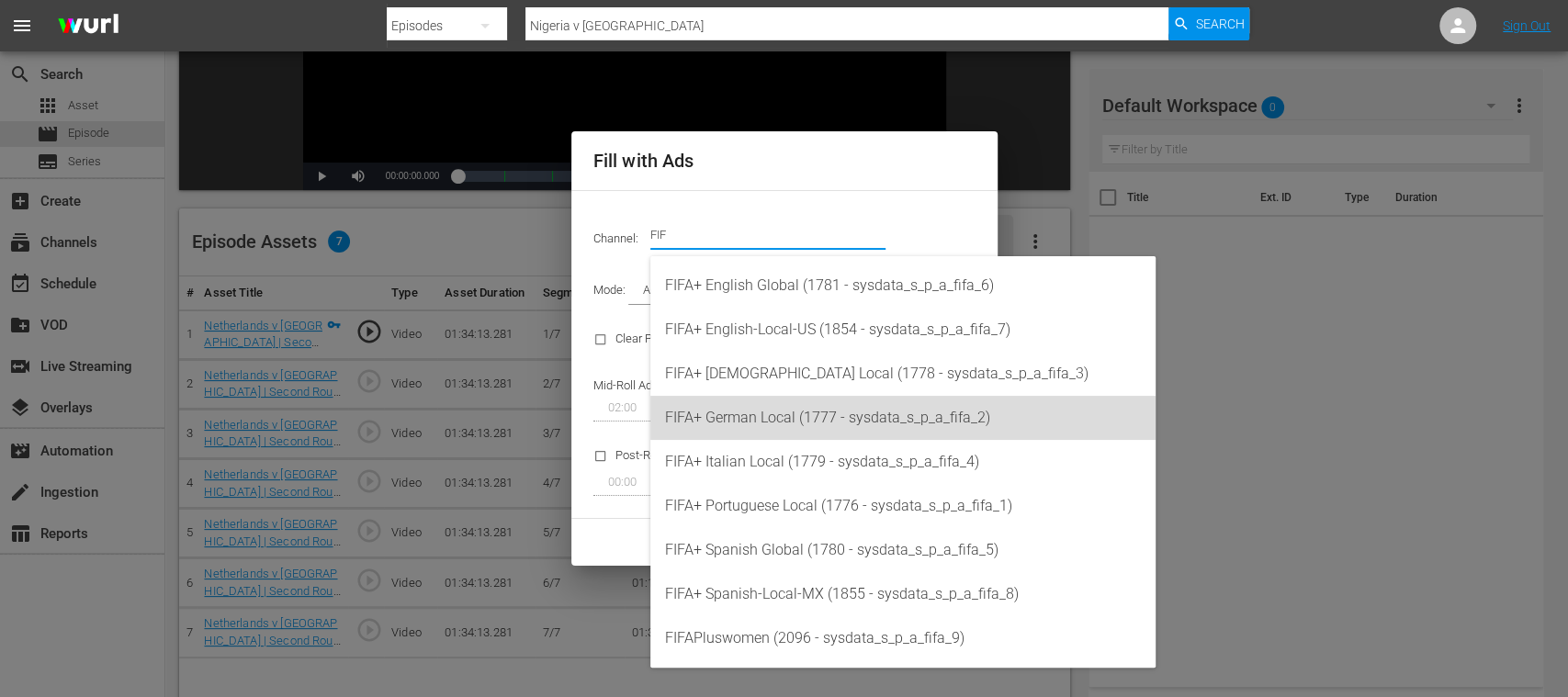
click at [821, 417] on div "FIFA+ German Local (1777 - sysdata_s_p_a_fifa_2)" at bounding box center [902, 417] width 476 height 44
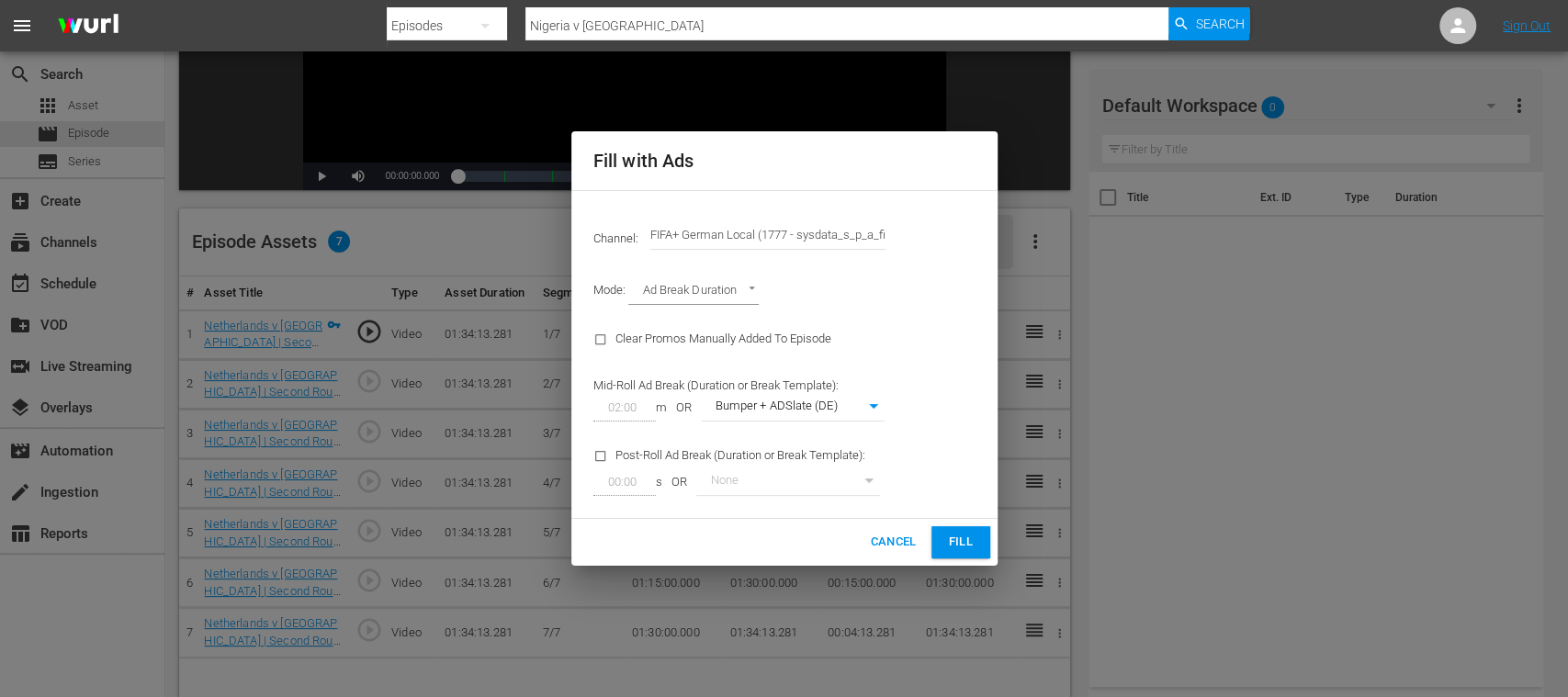
click at [956, 538] on span "Fill" at bounding box center [961, 542] width 30 height 21
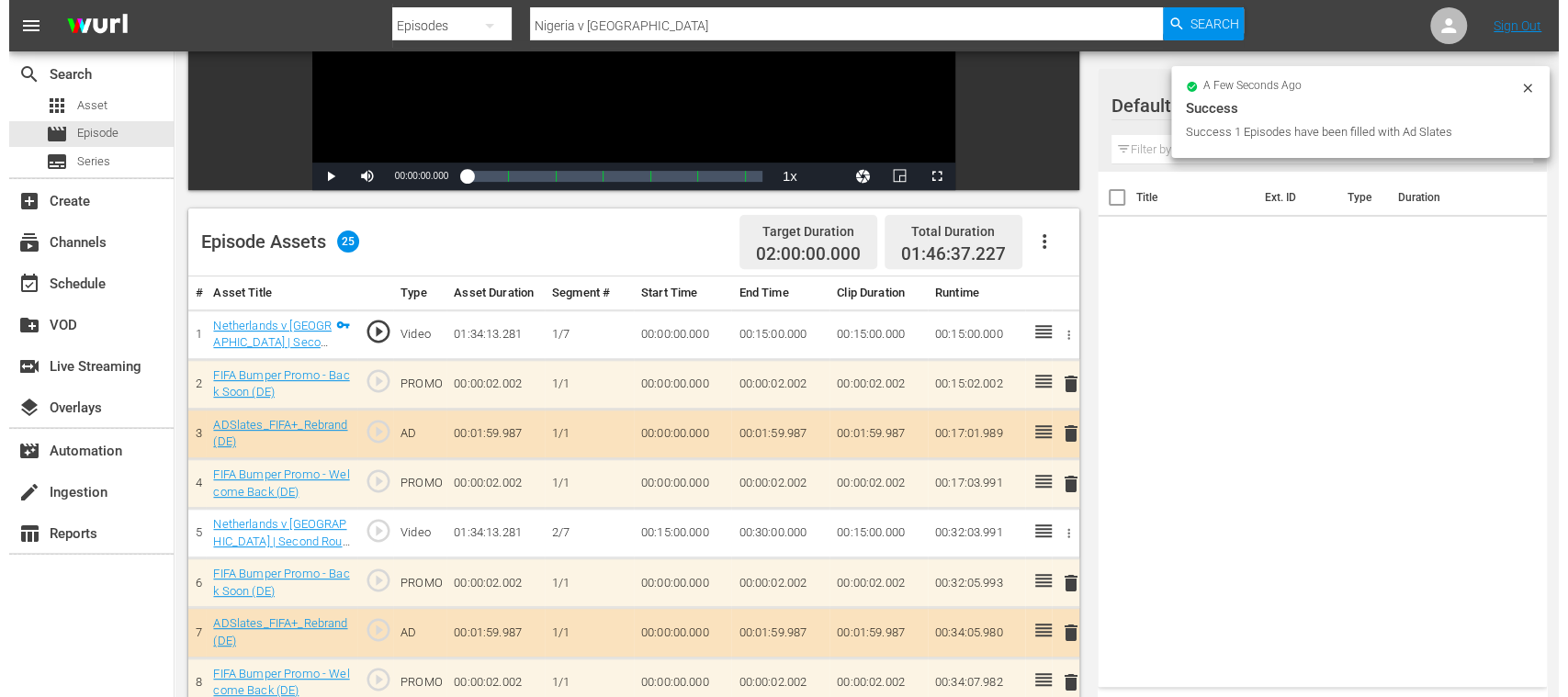
scroll to position [0, 0]
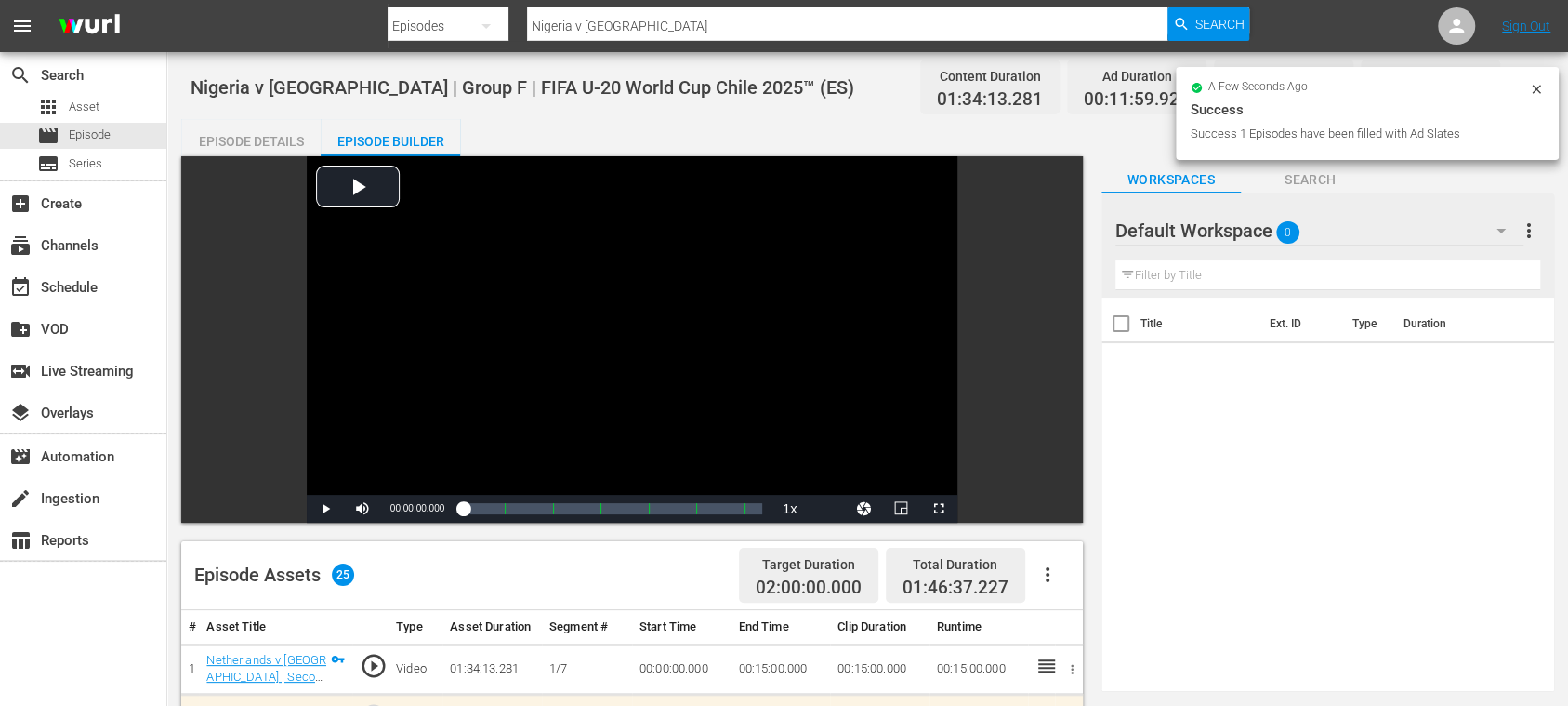
click at [270, 138] on div "Episode Details" at bounding box center [251, 140] width 139 height 44
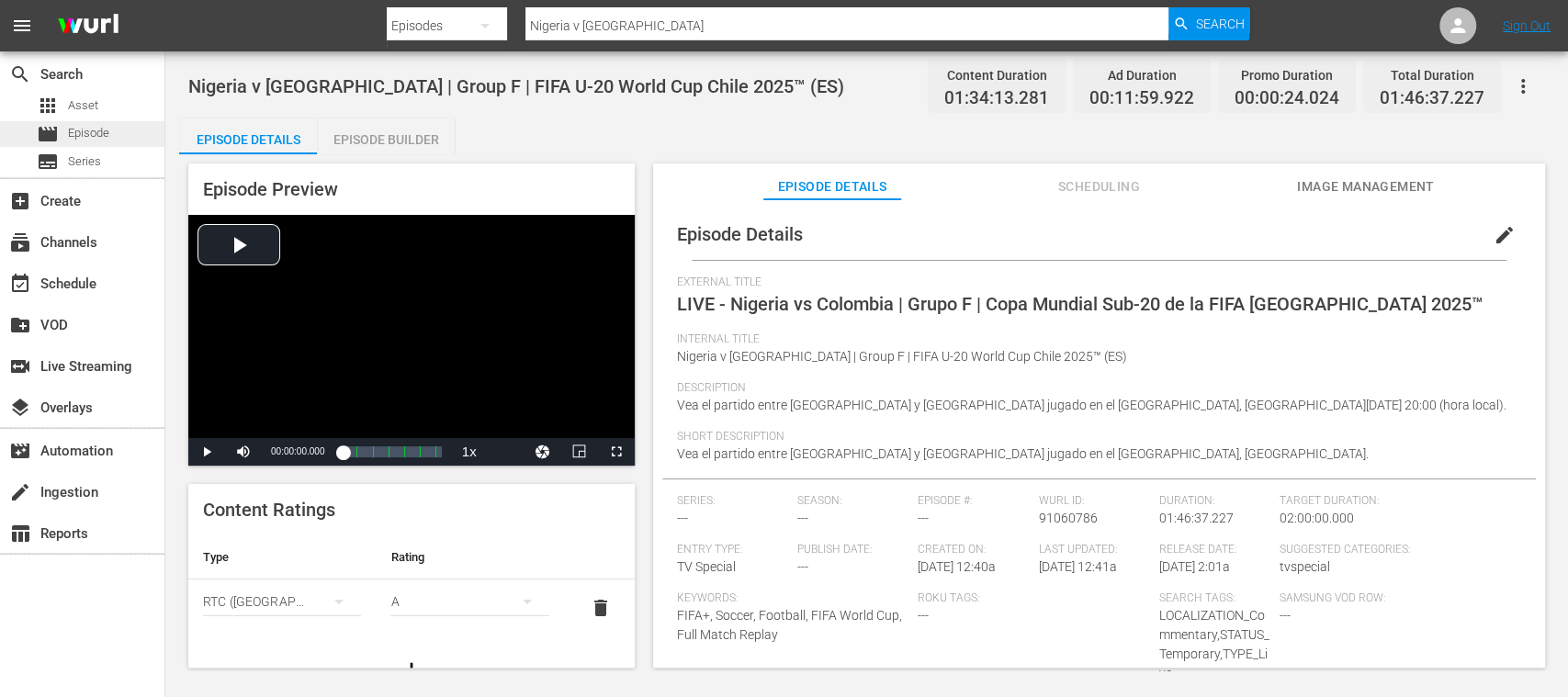
click at [97, 134] on span "Episode" at bounding box center [88, 133] width 41 height 19
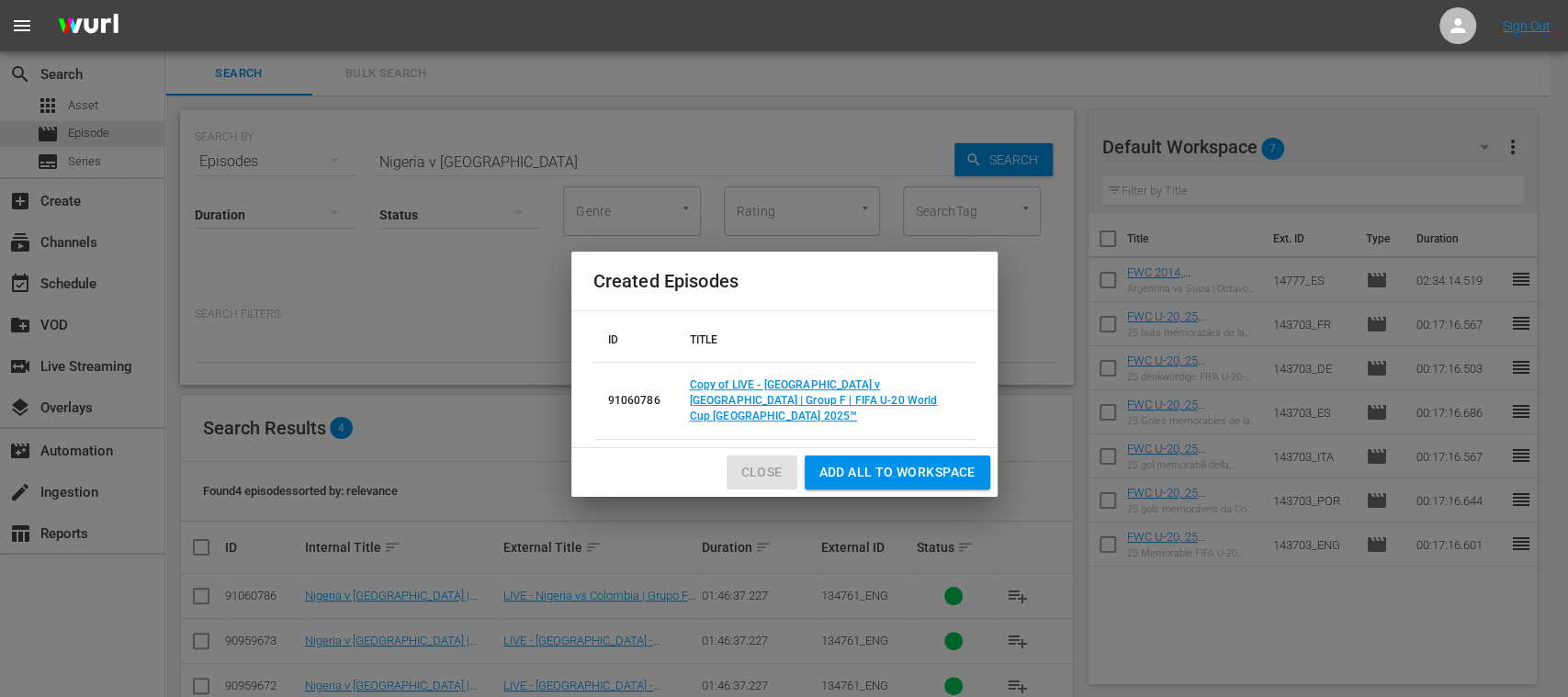
click at [772, 455] on button "Close" at bounding box center [762, 472] width 71 height 34
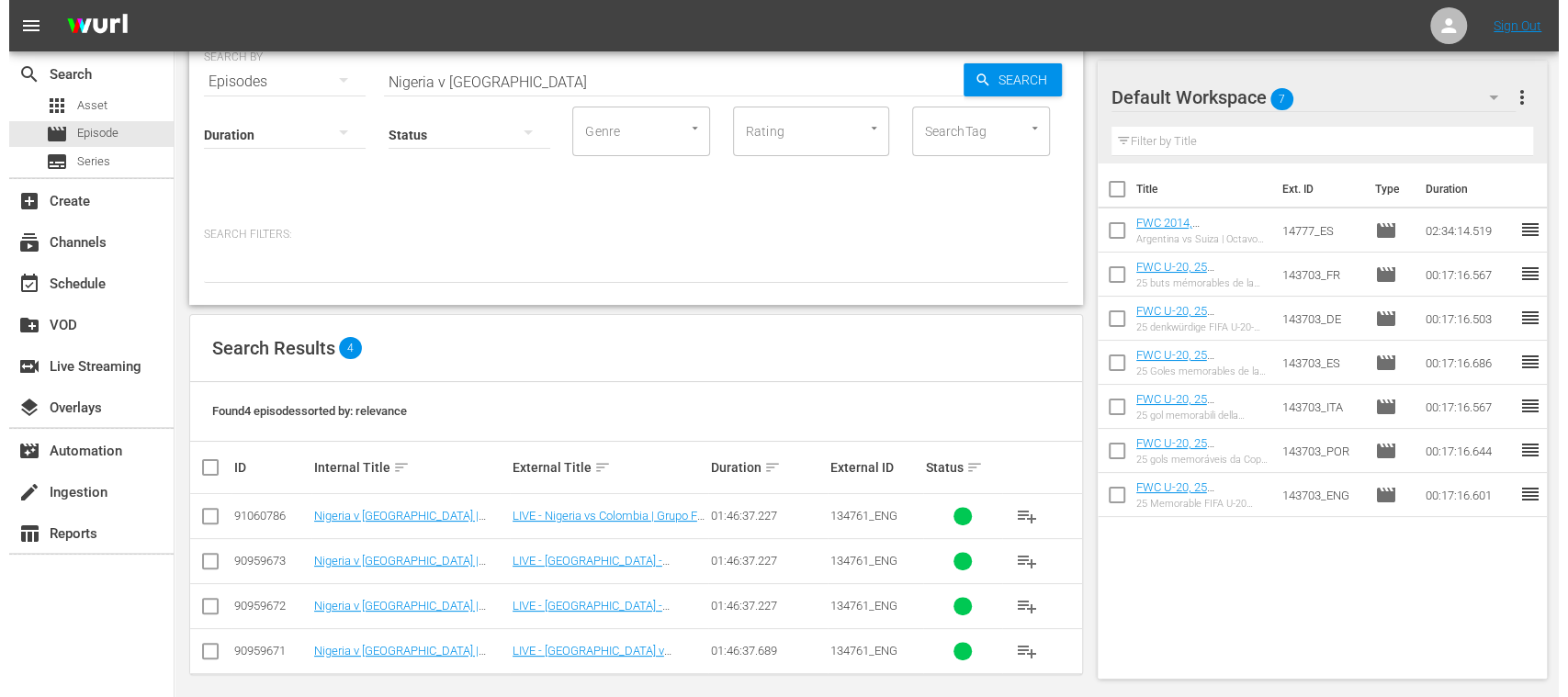
scroll to position [88, 0]
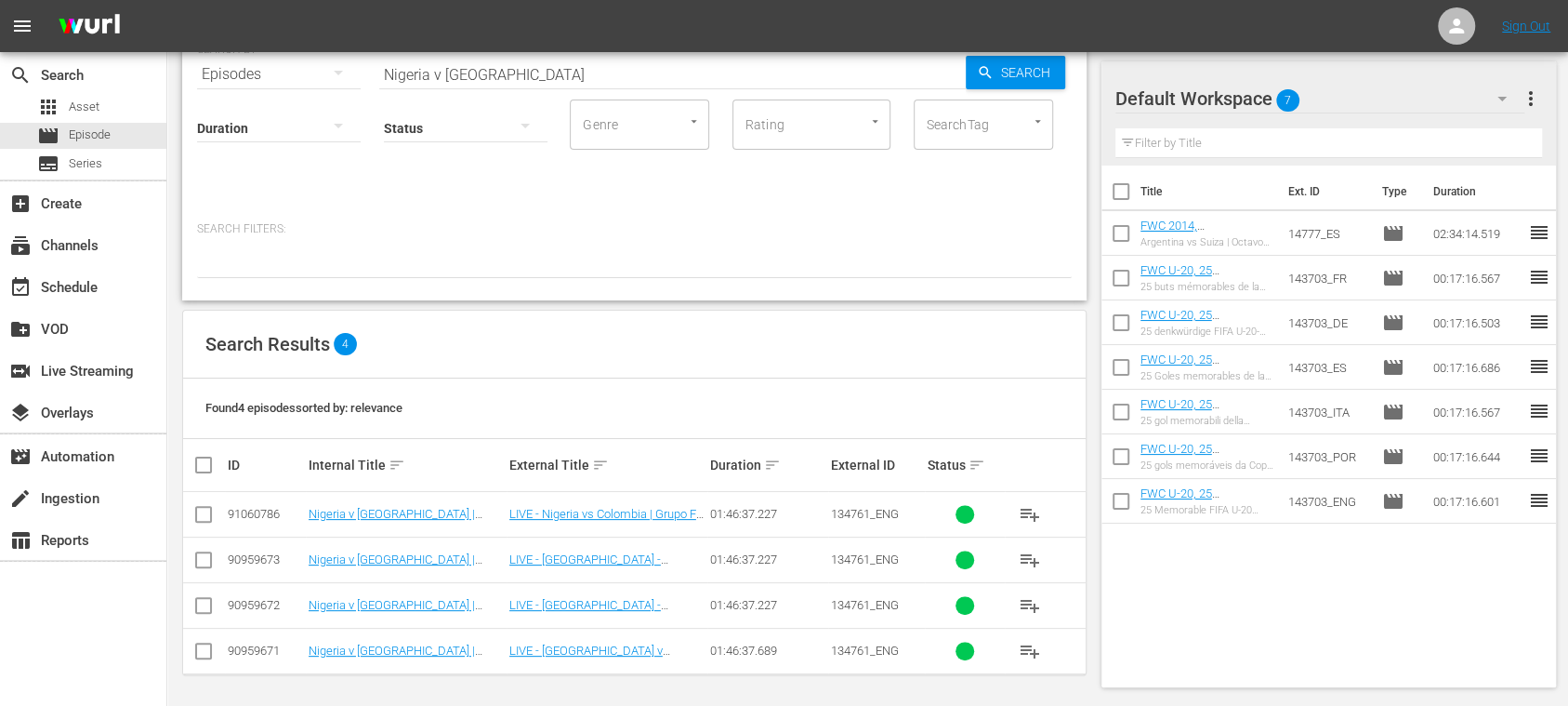
click at [240, 512] on div "91060786" at bounding box center [266, 514] width 75 height 14
click at [208, 512] on input "checkbox" at bounding box center [204, 518] width 23 height 23
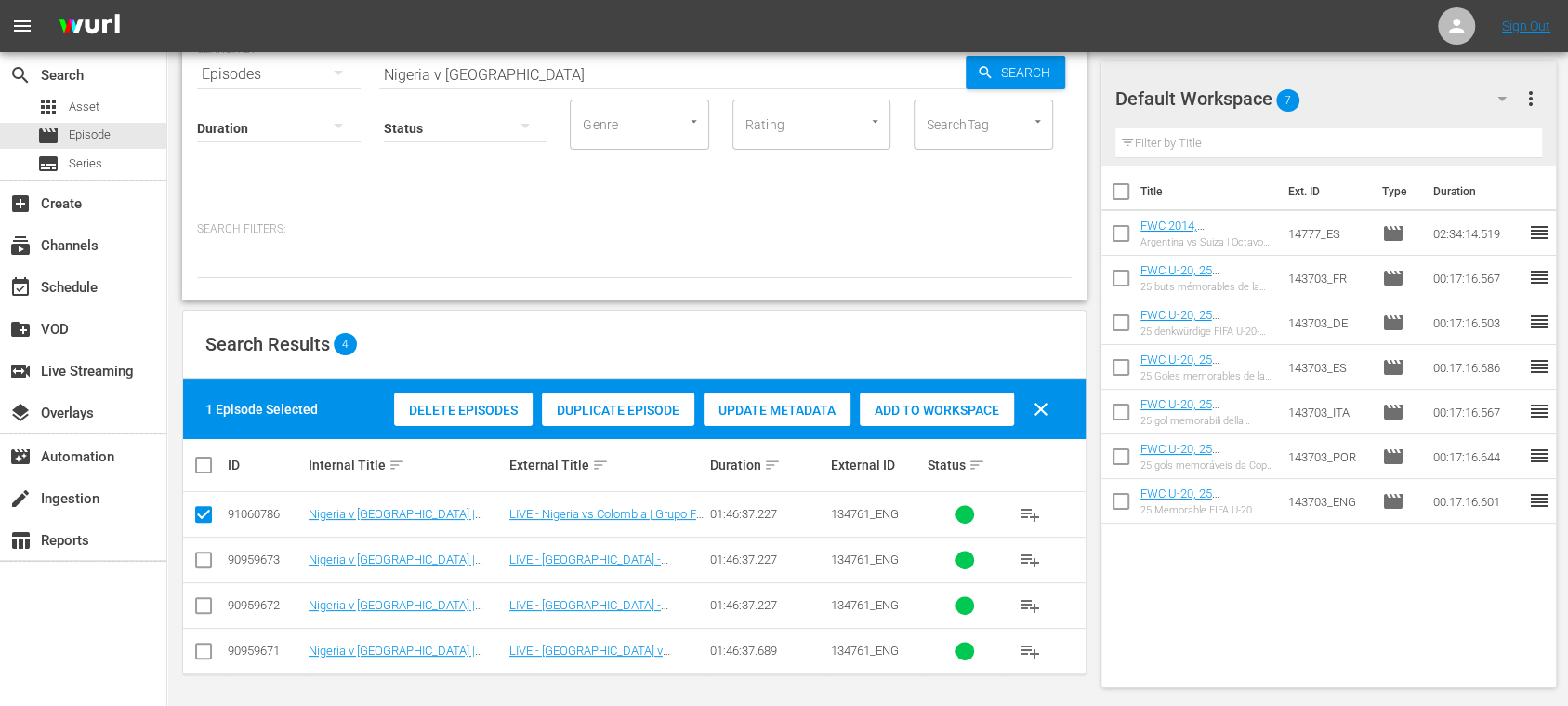
click at [610, 404] on span "Duplicate Episode" at bounding box center [618, 410] width 153 height 15
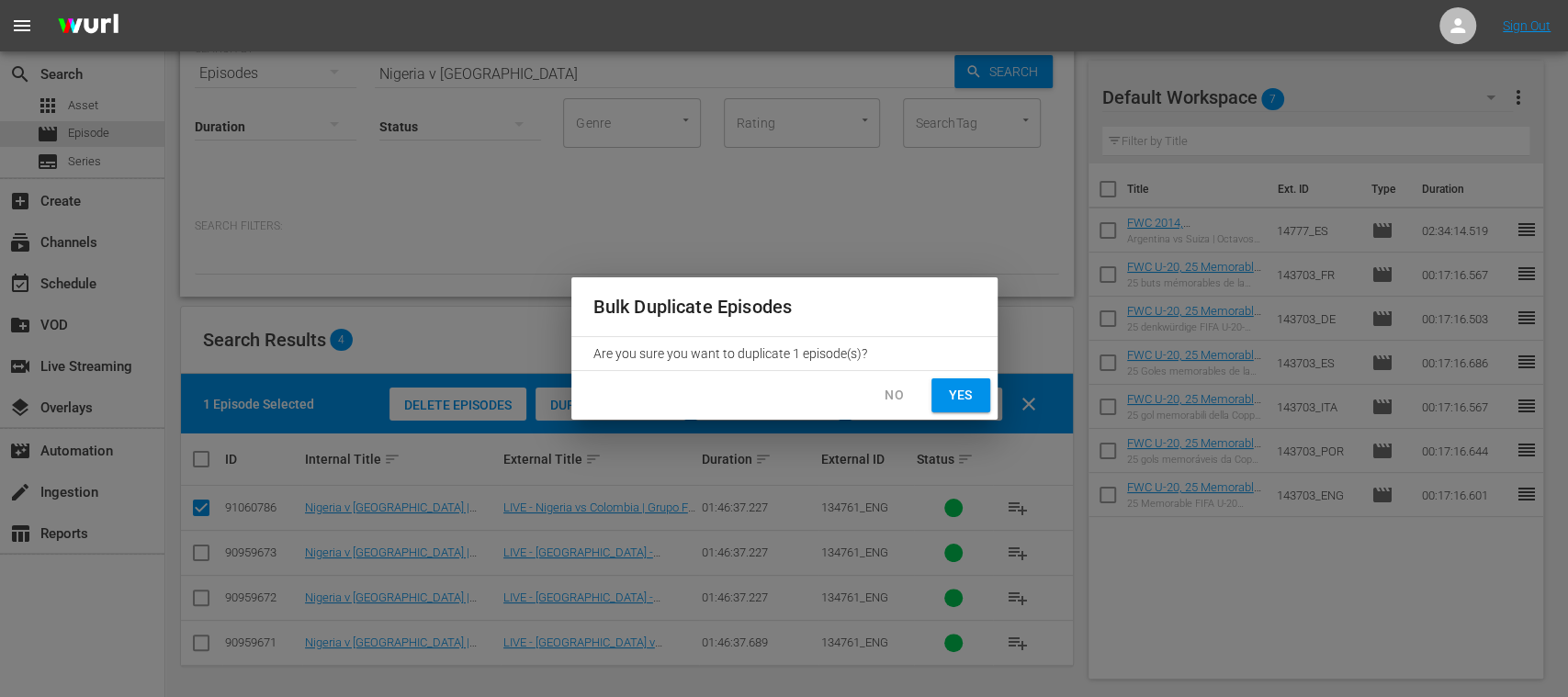
click at [963, 394] on span "Yes" at bounding box center [961, 395] width 30 height 23
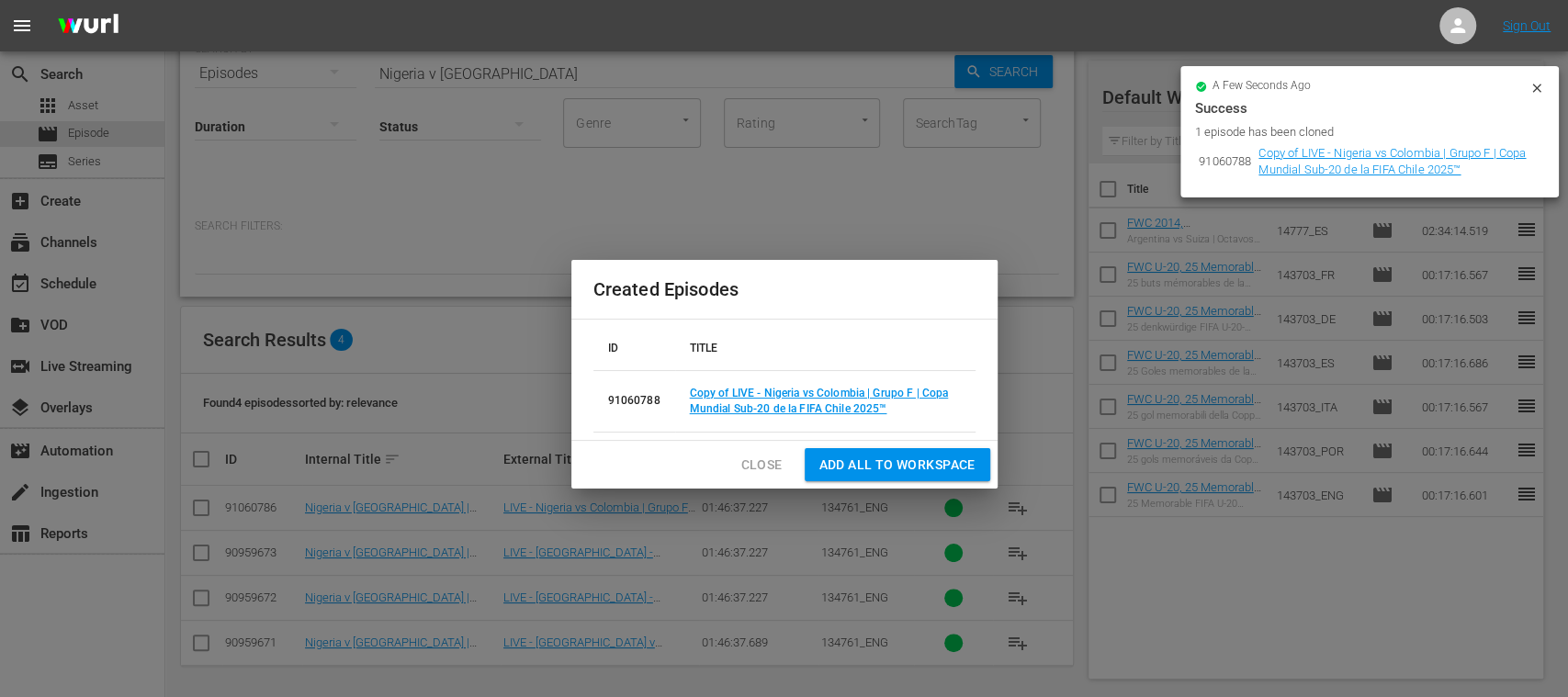
click at [739, 399] on td "Copy of LIVE - Nigeria vs Colombia | Grupo F | Copa Mundial Sub-20 de la FIFA C…" at bounding box center [825, 401] width 301 height 61
click at [744, 398] on link "Copy of LIVE - Nigeria vs Colombia | Grupo F | Copa Mundial Sub-20 de la FIFA C…" at bounding box center [819, 400] width 259 height 29
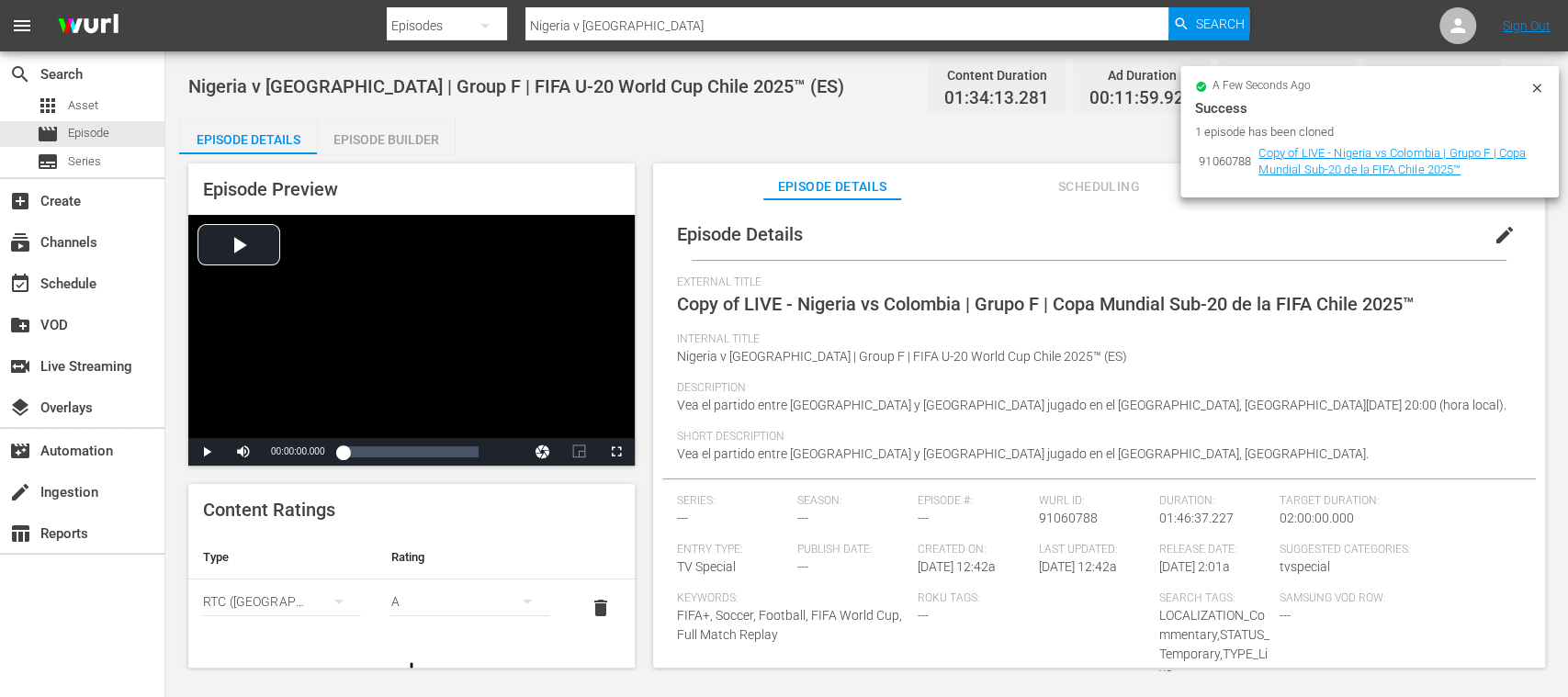
click at [1542, 83] on icon at bounding box center [1537, 88] width 15 height 15
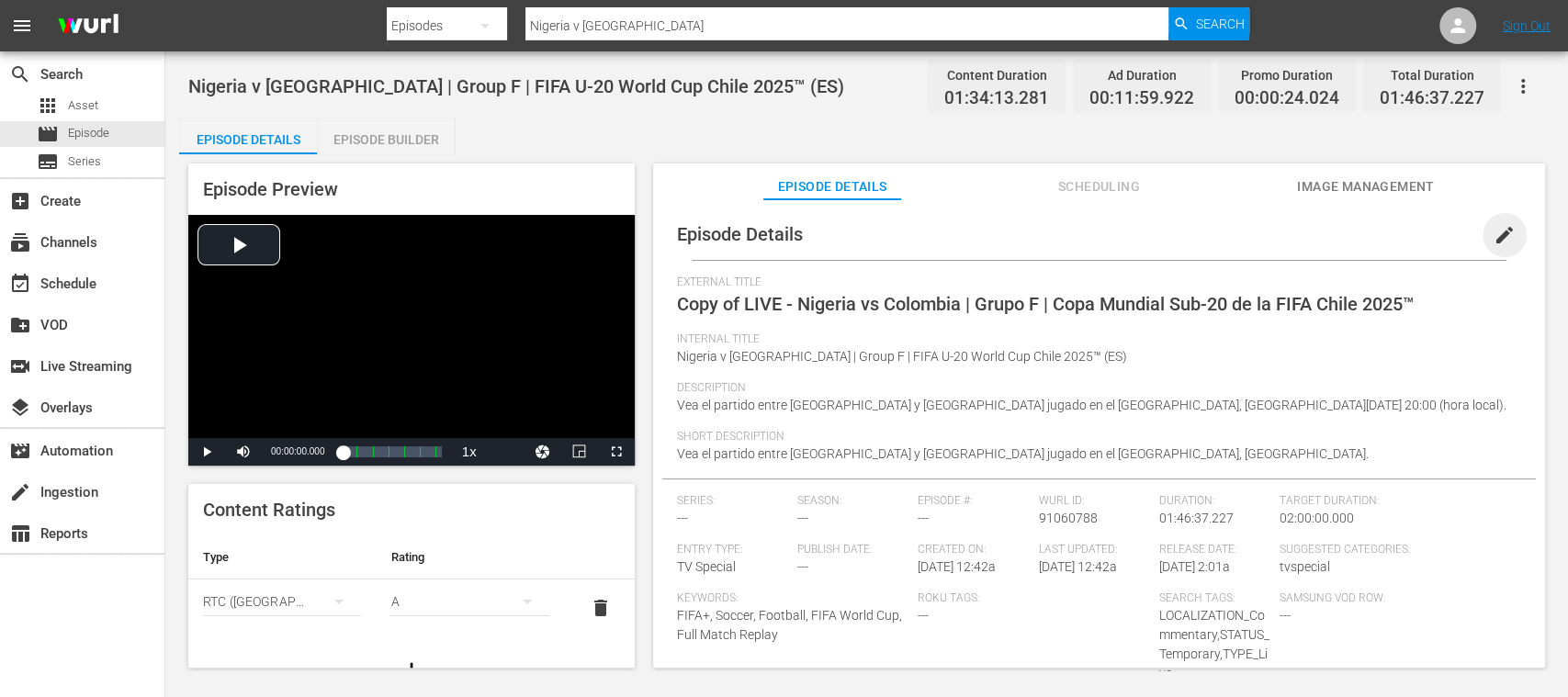
click at [1494, 230] on span "edit" at bounding box center [1505, 235] width 22 height 22
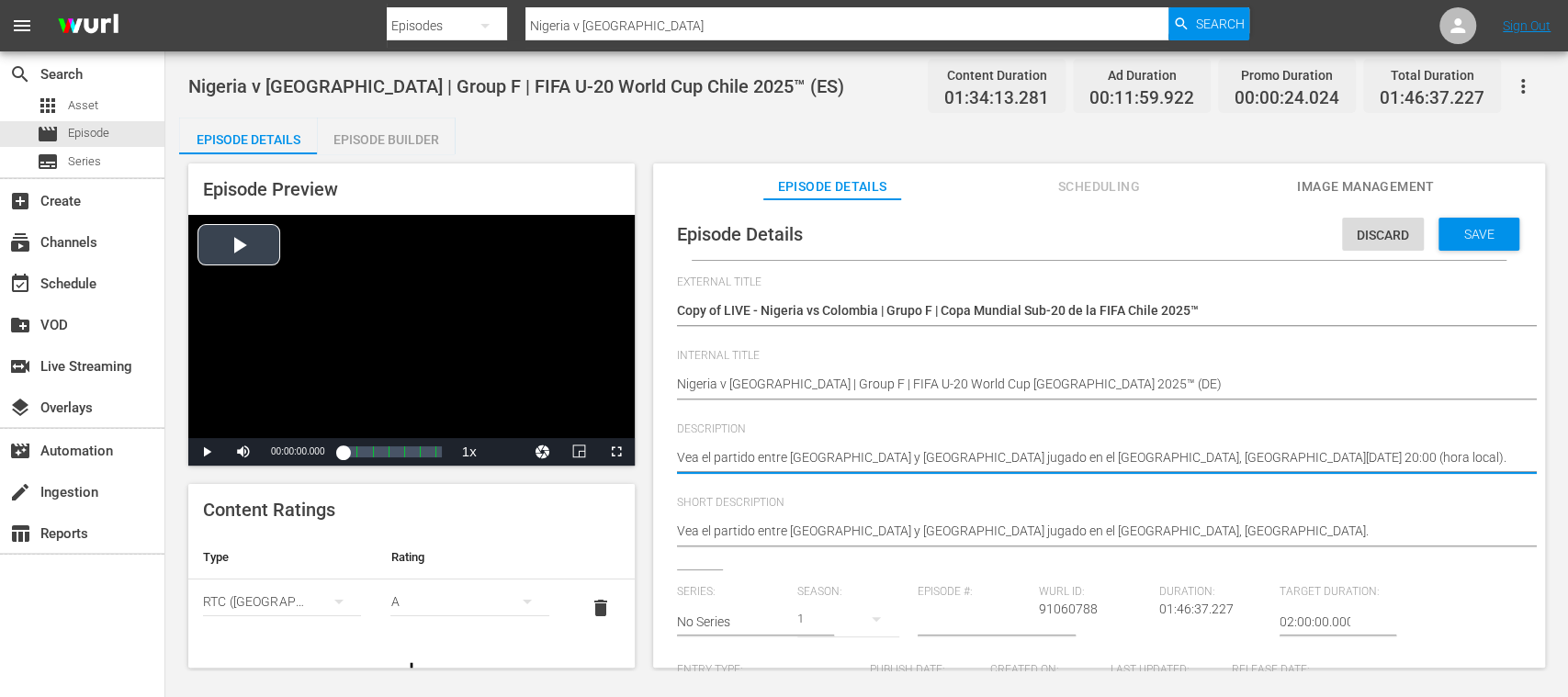
drag, startPoint x: 1412, startPoint y: 455, endPoint x: 583, endPoint y: 448, distance: 829.0
paste textarea "Seht Euch das Spiel zwischen Nigeria und Kolumbien an. Estadio Fiscal, Talca, S…"
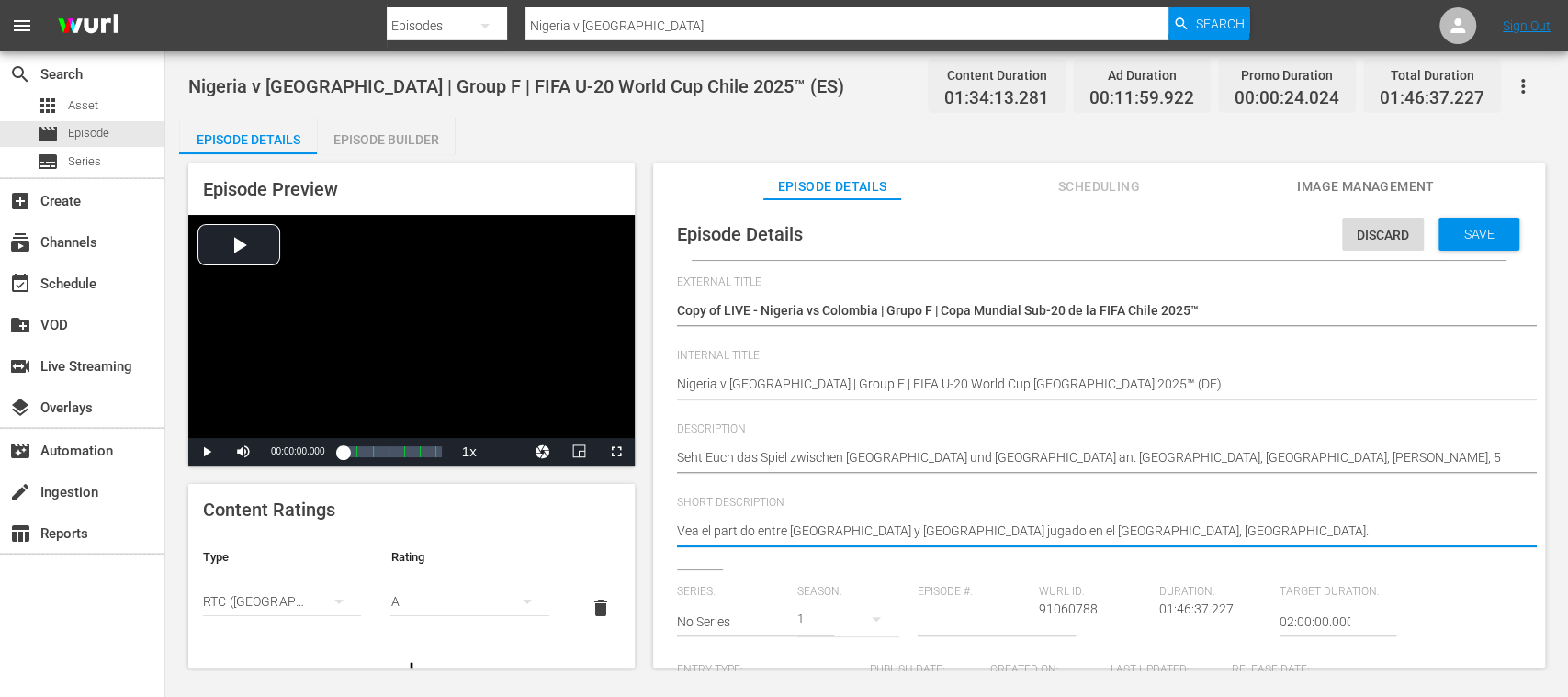
drag, startPoint x: 957, startPoint y: 531, endPoint x: 511, endPoint y: 519, distance: 446.2
paste textarea "Seht Euch das Spiel zwischen Nigeria und Kolumbien an. Estadio Fiscal, Talca, S…"
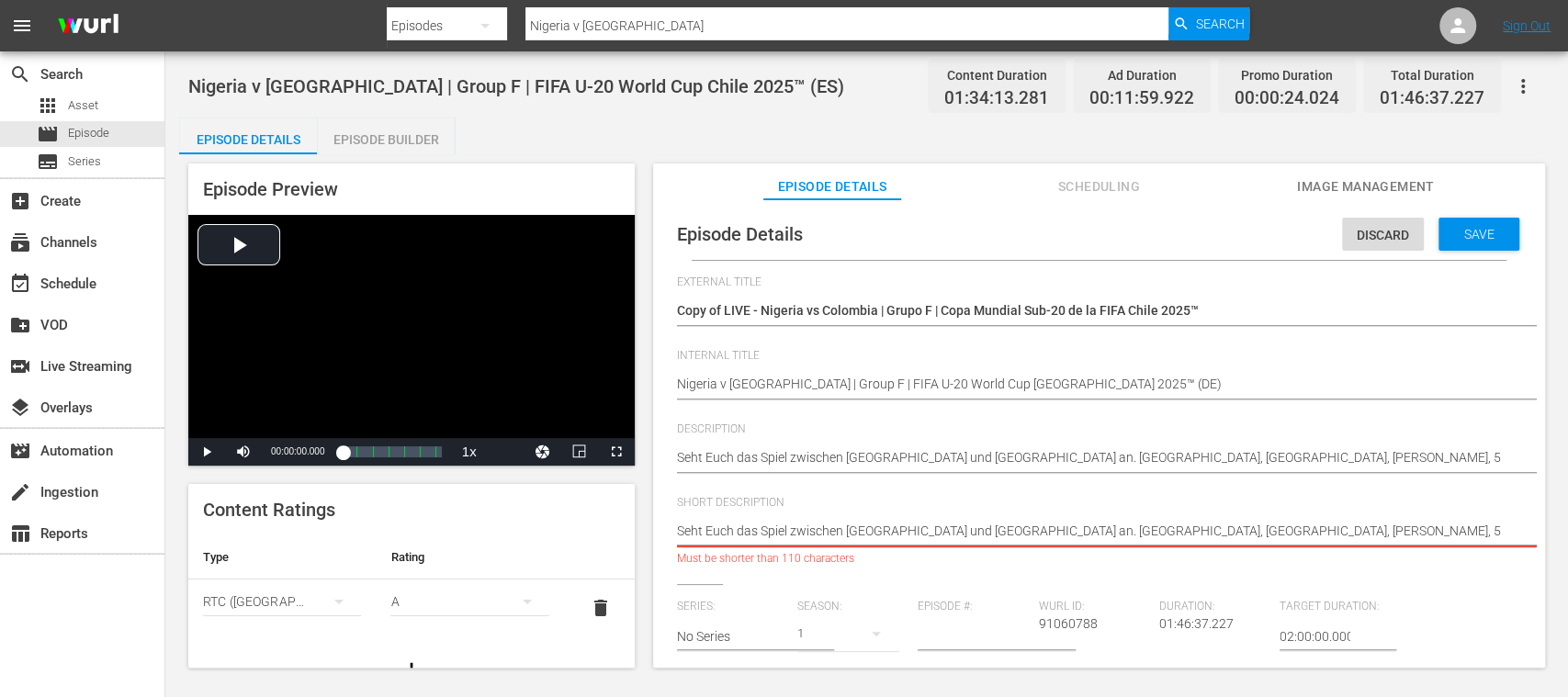
drag, startPoint x: 1113, startPoint y: 536, endPoint x: 1429, endPoint y: 535, distance: 316.0
click at [1429, 535] on textarea "Vea el partido entre Nigeria y Colombia jugado en el Estadio Fiscal, Talca." at bounding box center [1094, 532] width 835 height 22
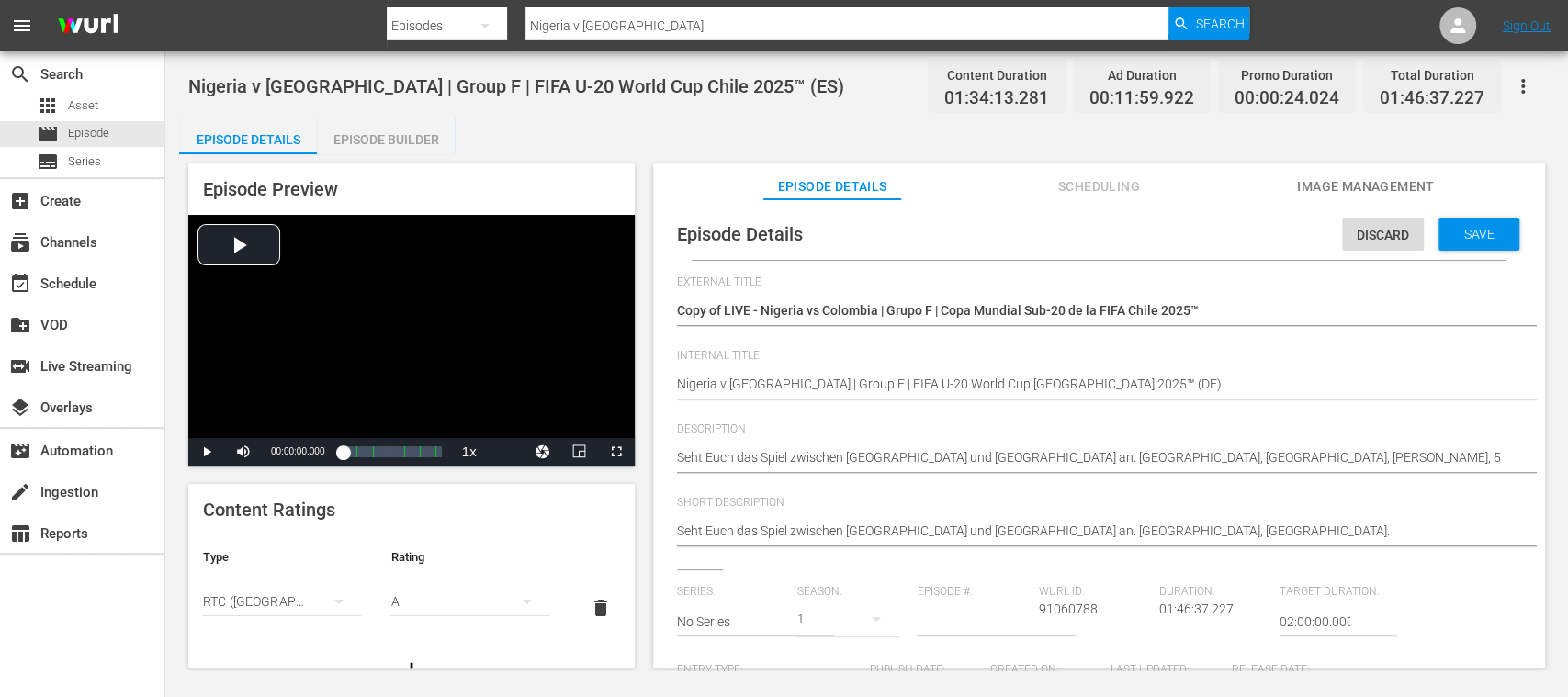
click at [589, 607] on span "delete" at bounding box center [601, 608] width 22 height 22
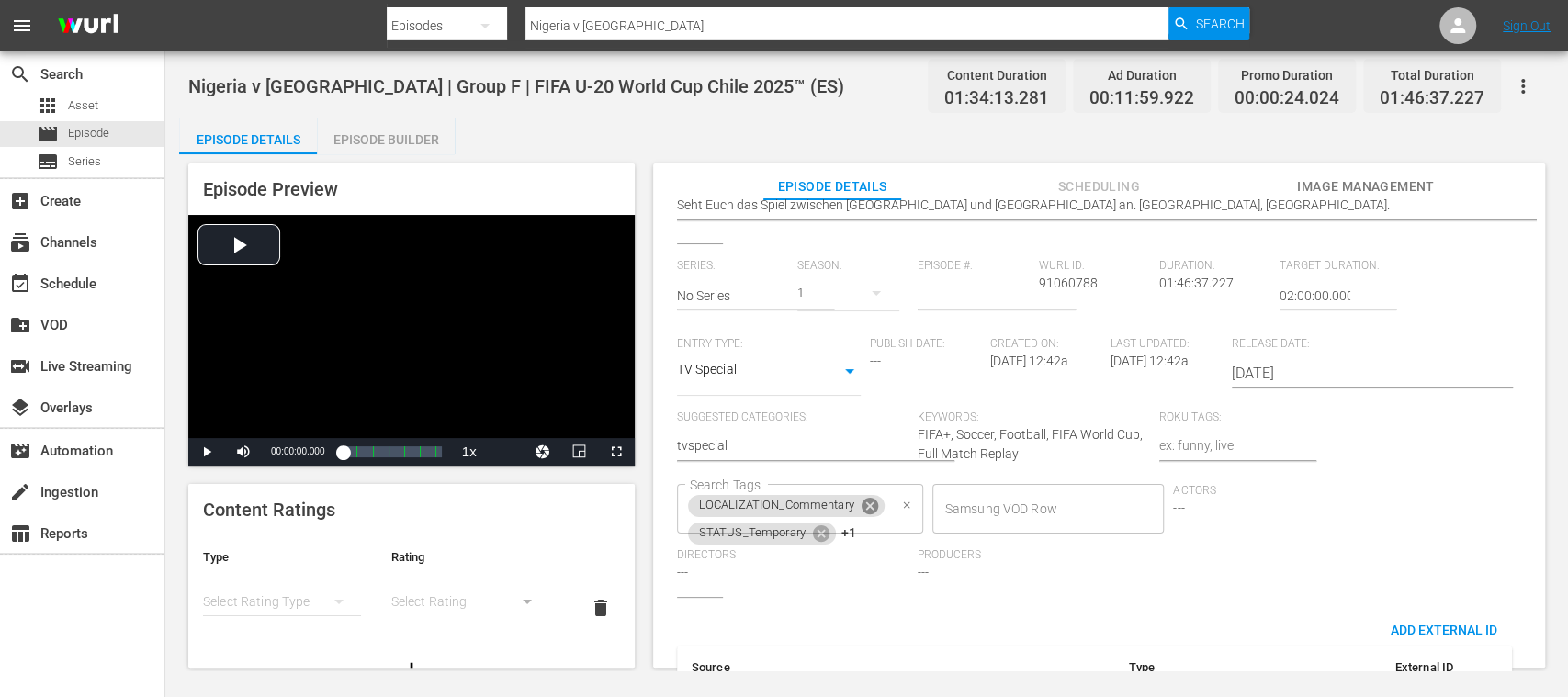
click at [876, 511] on icon at bounding box center [871, 506] width 20 height 20
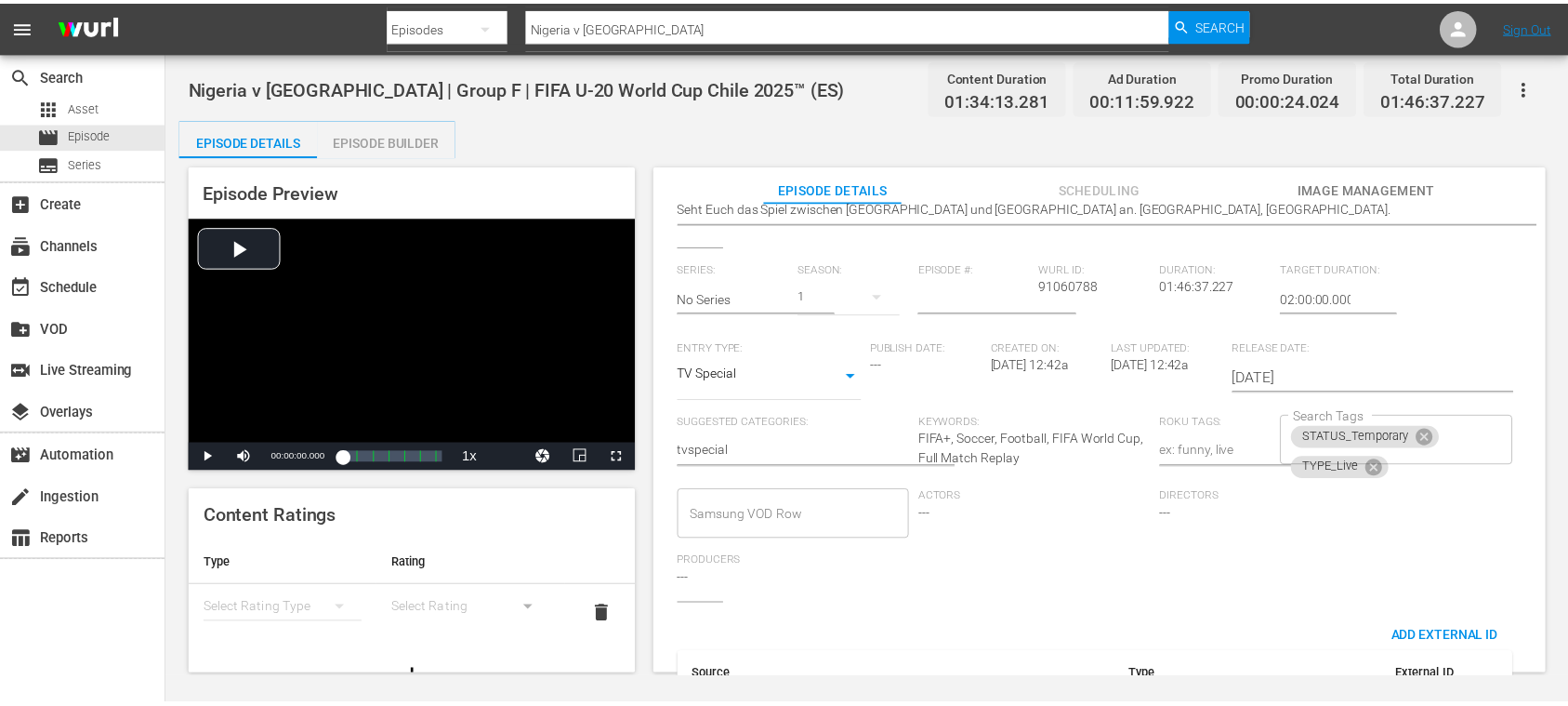
scroll to position [0, 0]
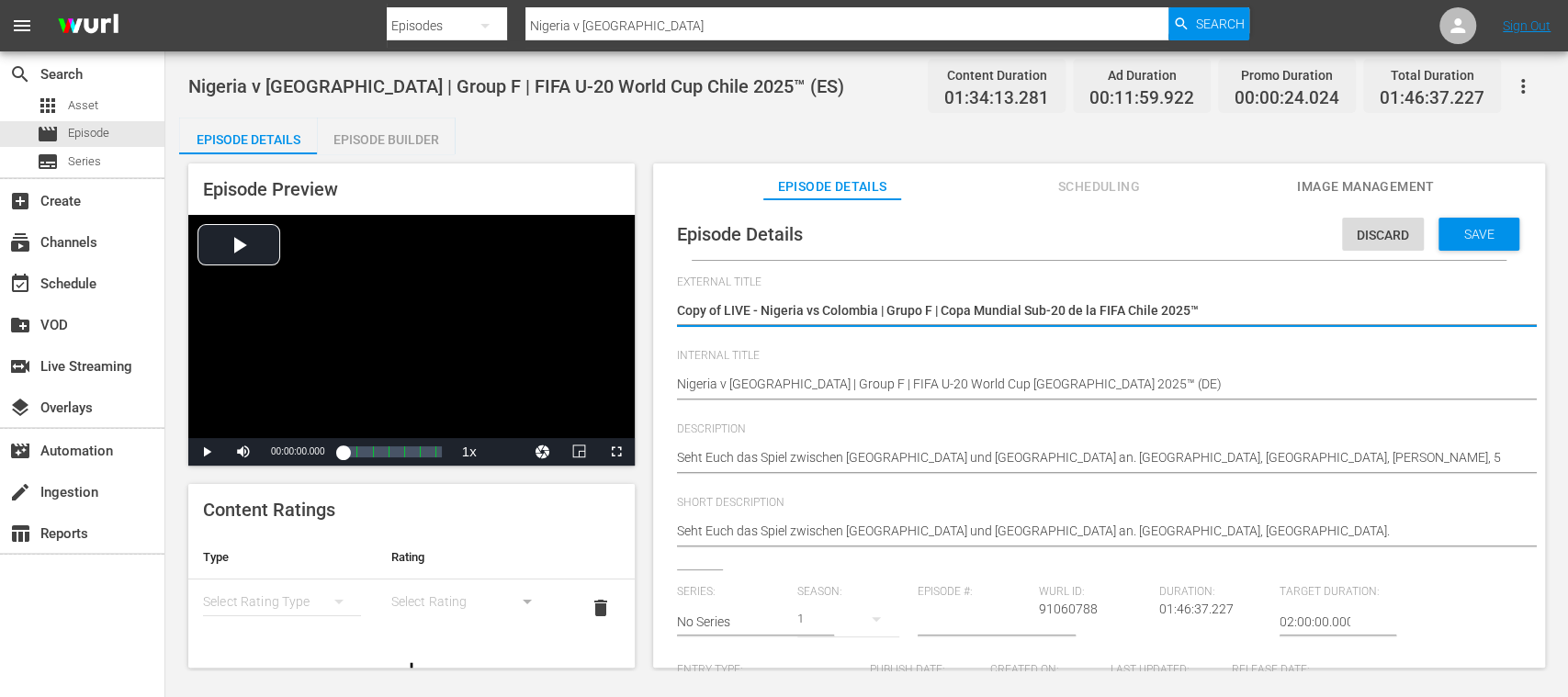
drag, startPoint x: 762, startPoint y: 310, endPoint x: 1227, endPoint y: 319, distance: 465.1
paste textarea "- Kolumbien | Gruppe F | FIFA U-20-Weltmeisterschaft"
click at [724, 308] on textarea "Copy of LIVE - Nigeria vs Colombia | Grupo F | Copa Mundial Sub-20 de la FIFA C…" at bounding box center [1094, 313] width 835 height 22
click at [1463, 232] on span "Save" at bounding box center [1480, 235] width 60 height 15
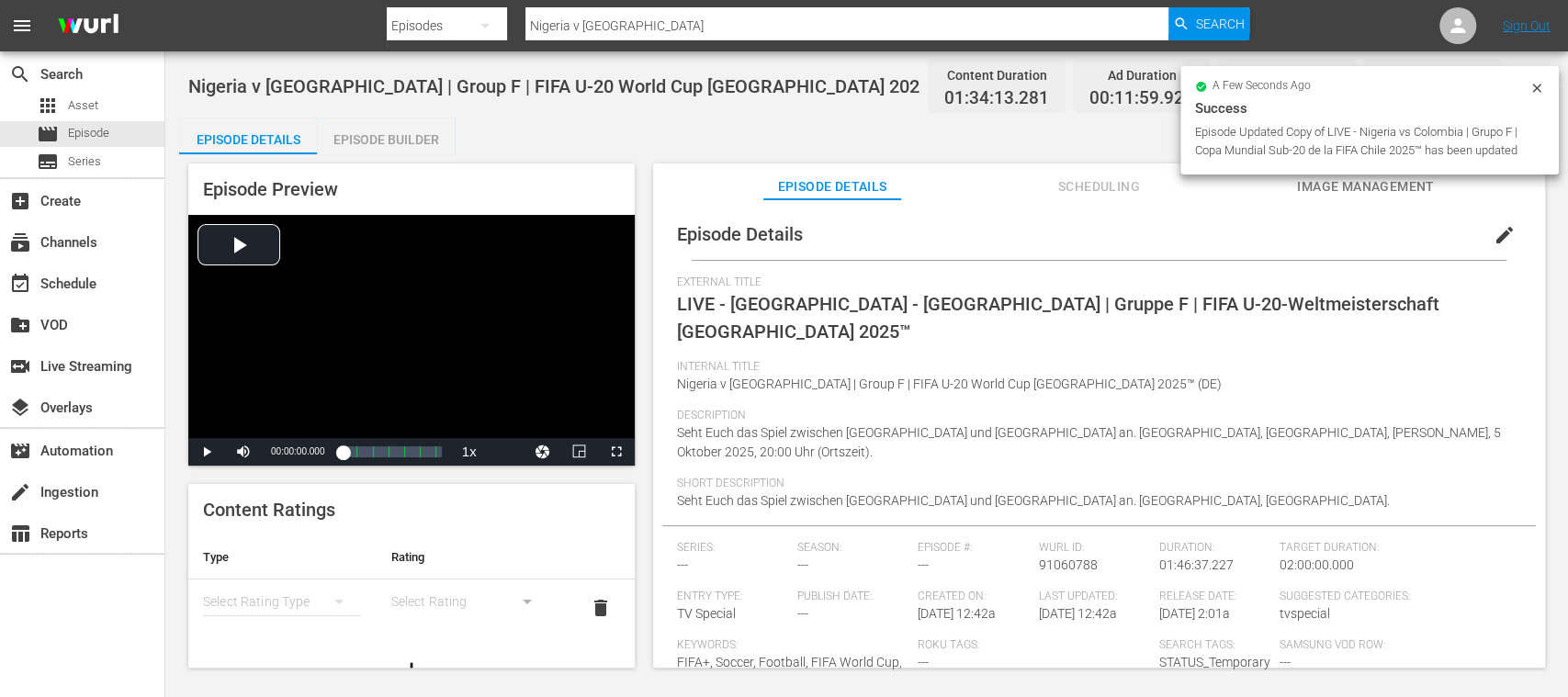
click at [418, 135] on div "Episode Builder" at bounding box center [385, 139] width 138 height 44
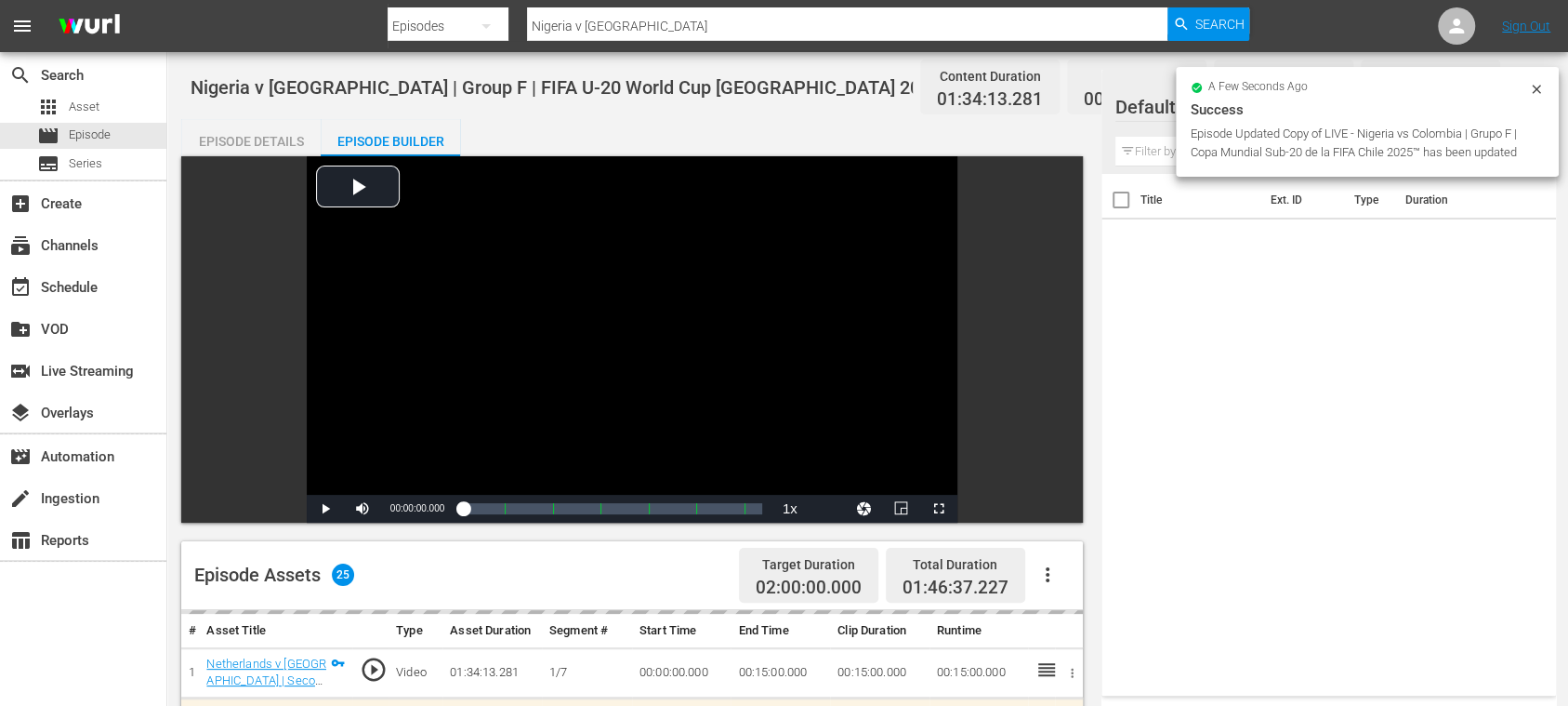
scroll to position [330, 0]
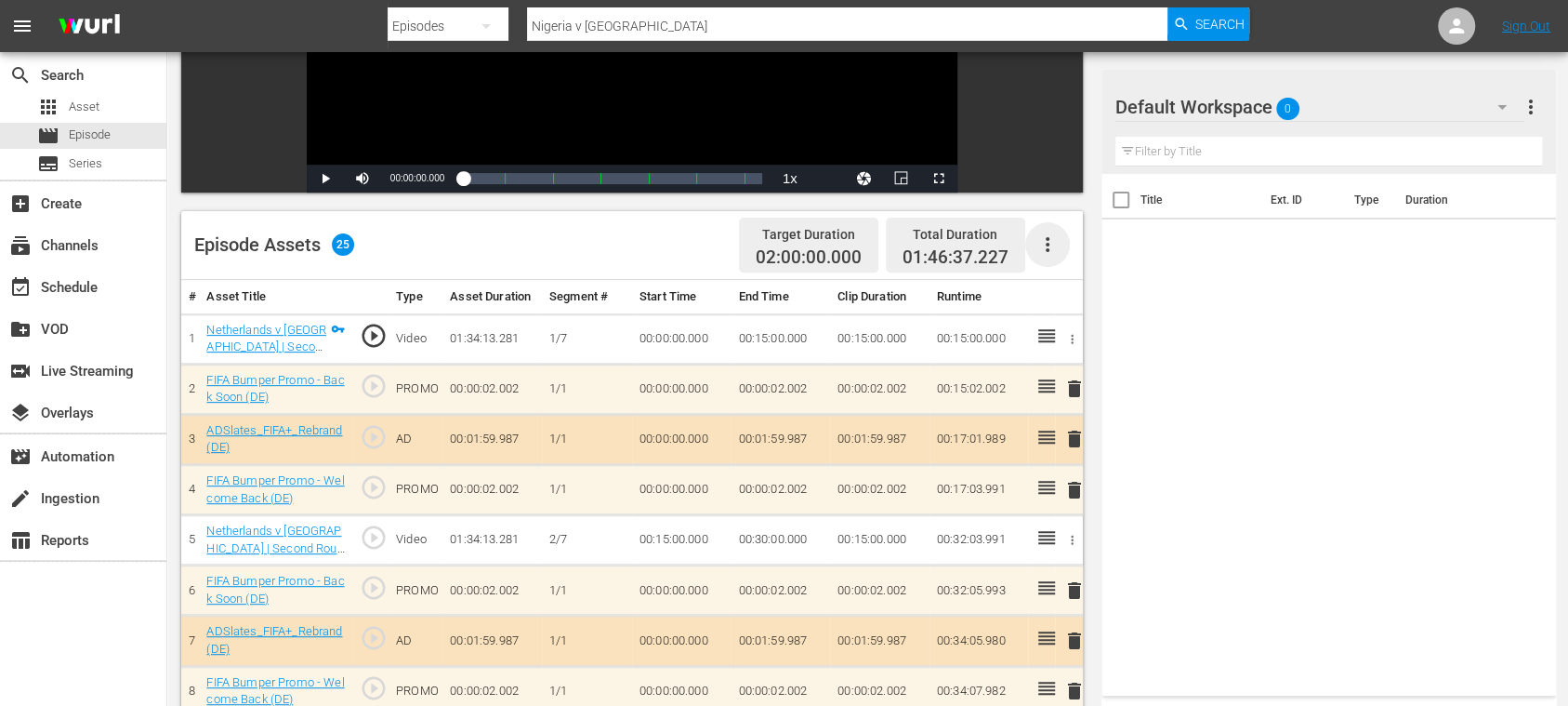
click at [1050, 235] on icon "button" at bounding box center [1048, 245] width 23 height 23
click at [1068, 301] on div "Clear Ads" at bounding box center [1102, 296] width 126 height 44
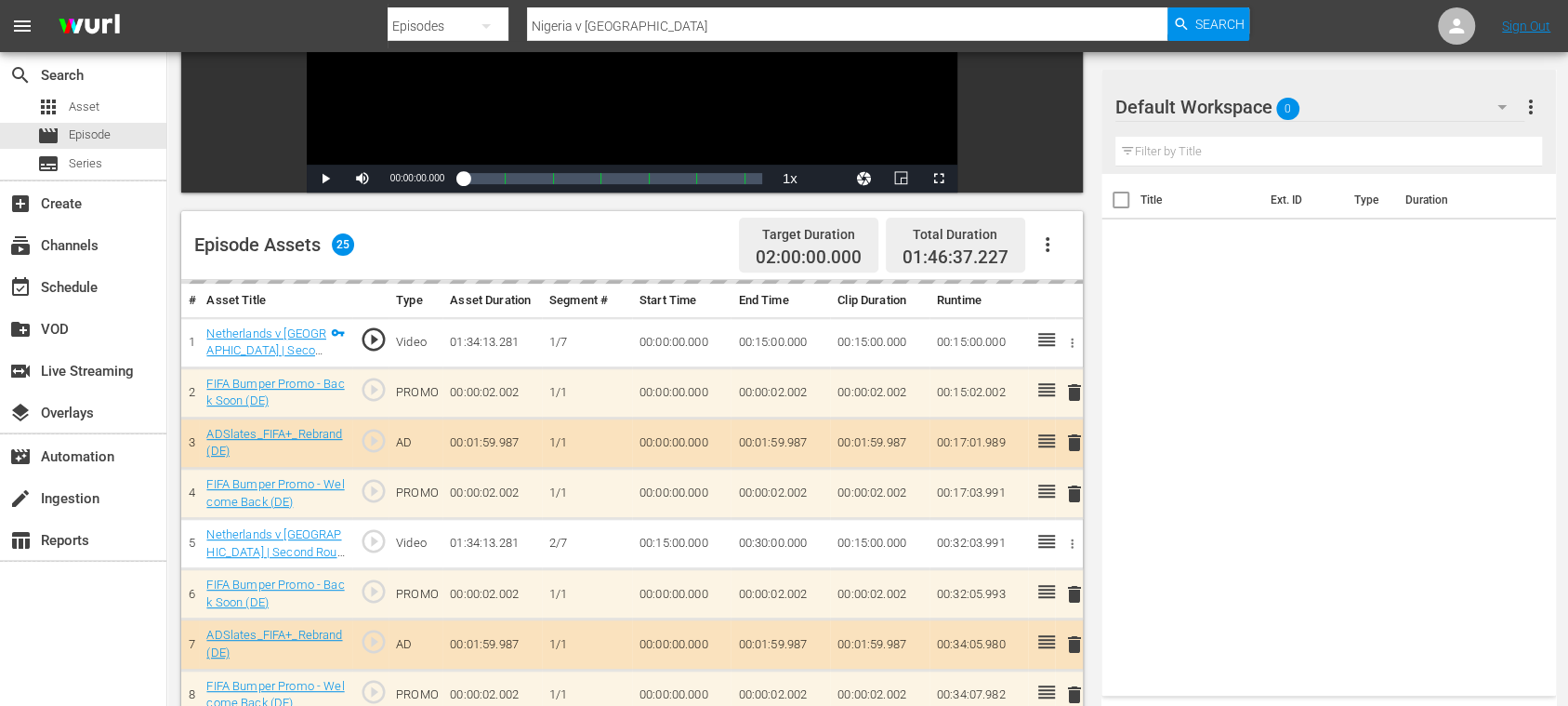
click at [1051, 251] on icon "button" at bounding box center [1048, 245] width 23 height 23
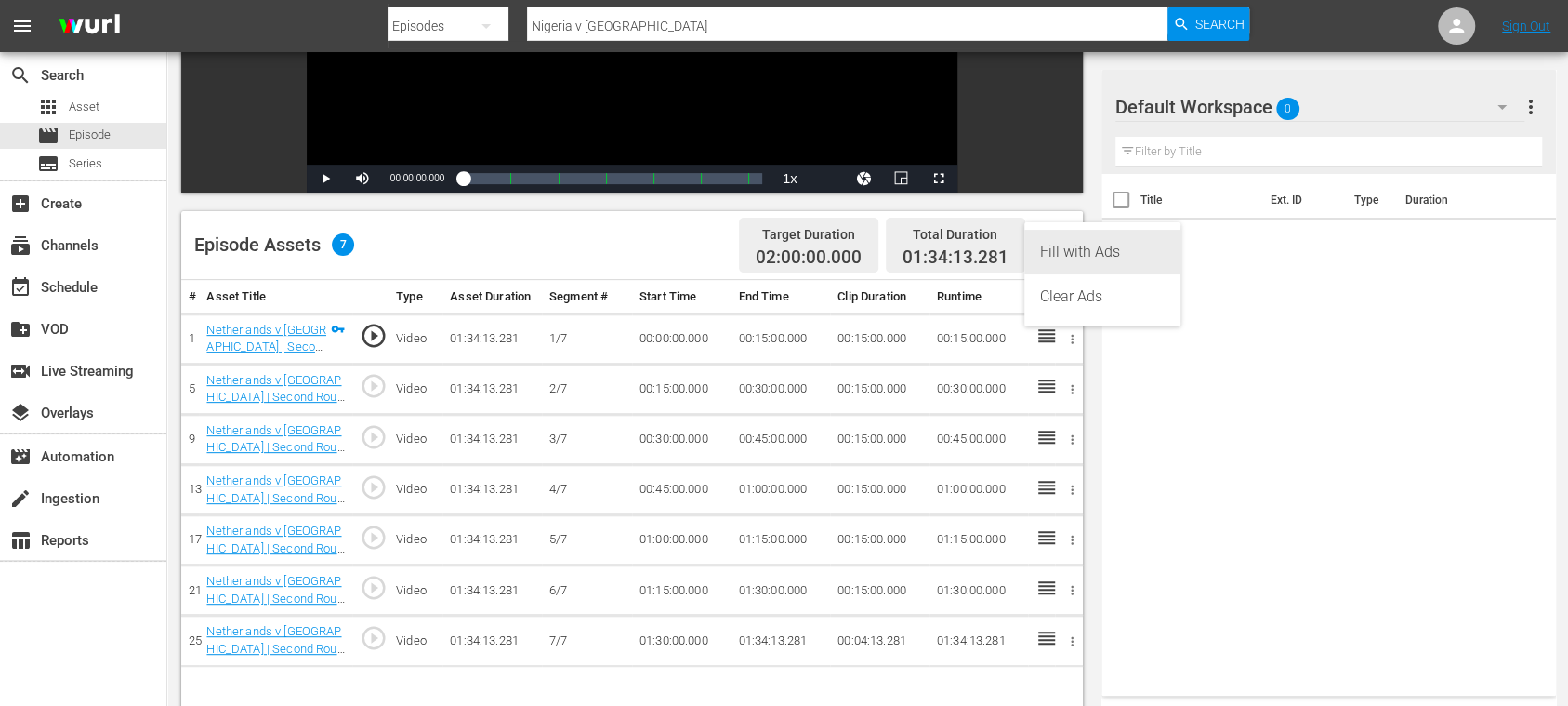
click at [1070, 250] on div "Fill with Ads" at bounding box center [1102, 252] width 126 height 44
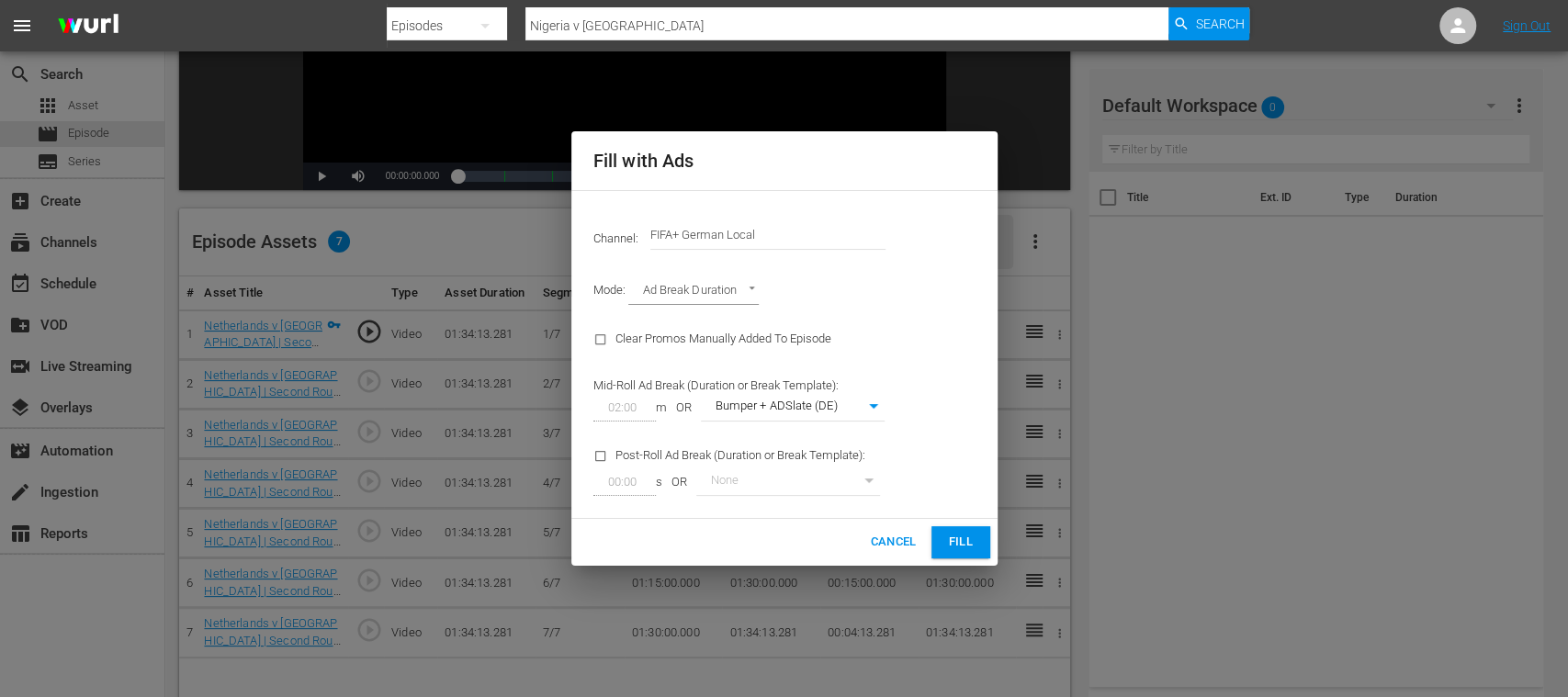
click at [974, 540] on span "Fill" at bounding box center [961, 542] width 30 height 21
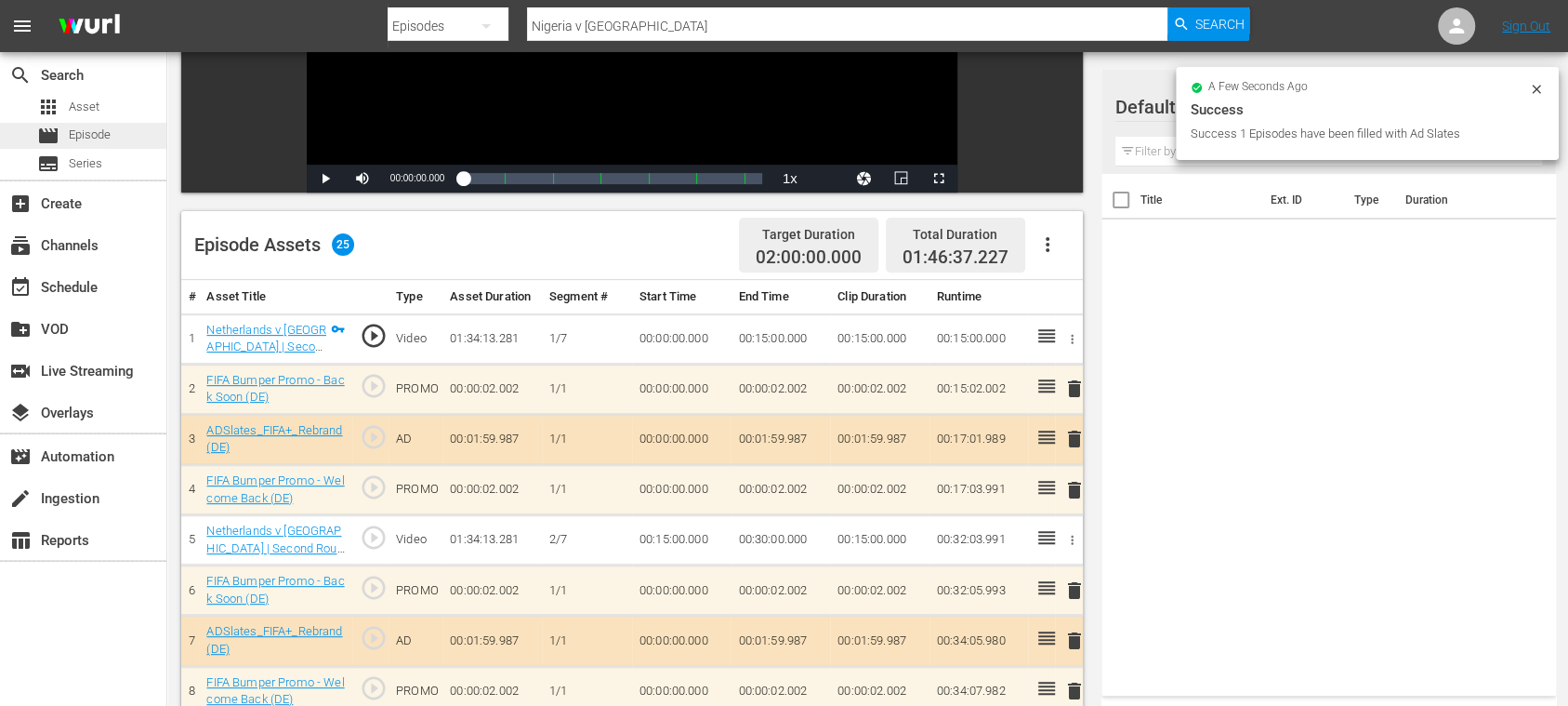
click at [90, 140] on span "Episode" at bounding box center [90, 135] width 41 height 19
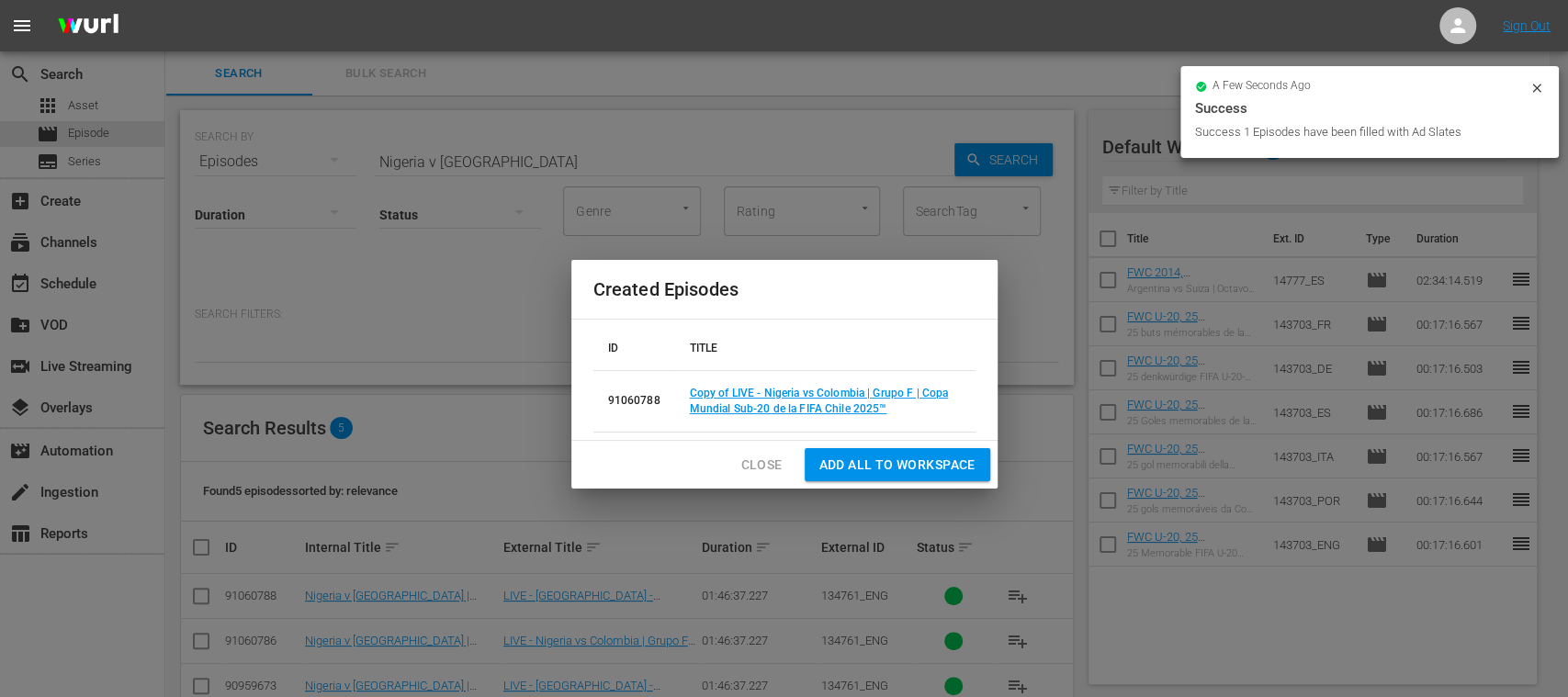
click at [759, 459] on span "Close" at bounding box center [762, 464] width 41 height 23
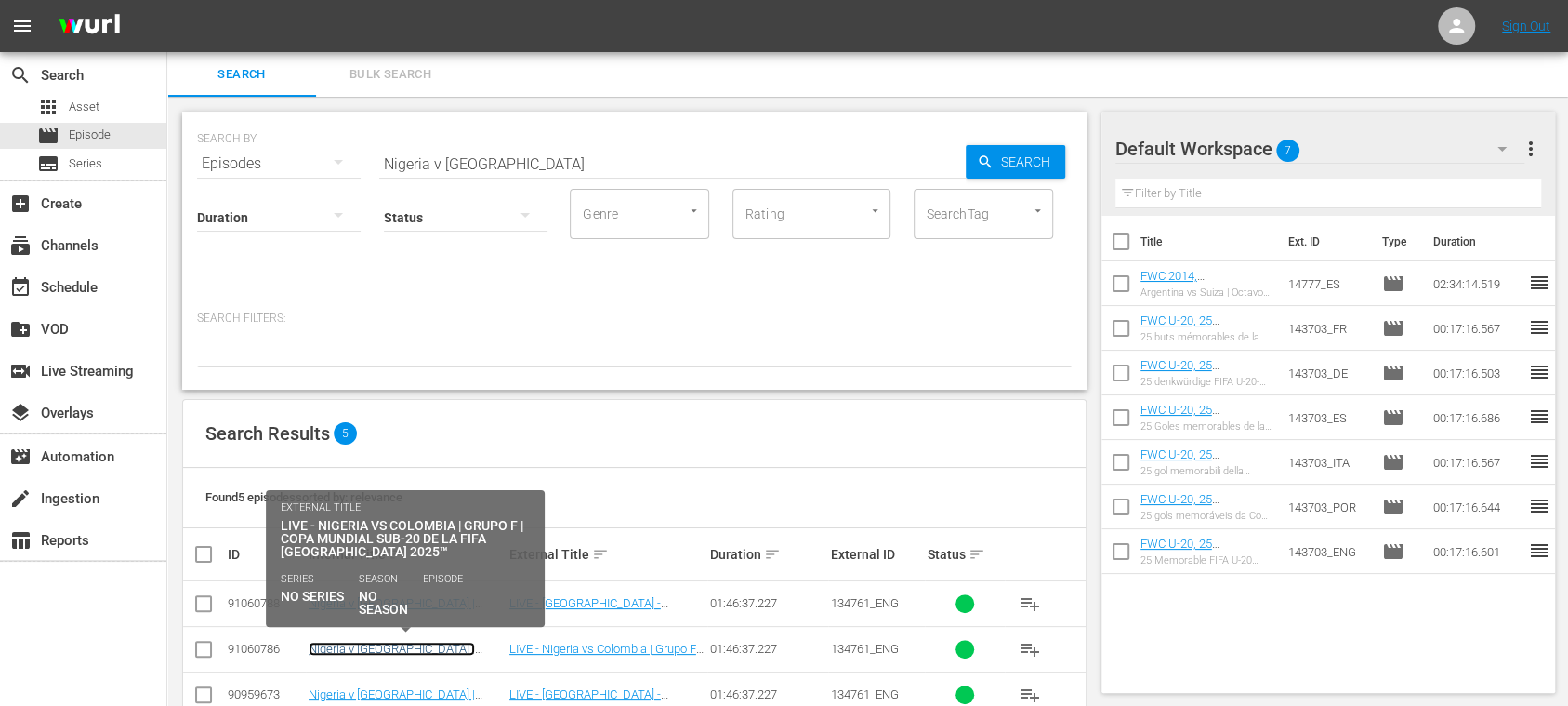
click at [453, 646] on link "Nigeria v Colombia | Group F | FIFA U-20 World Cup Chile 2025™ (ES)" at bounding box center [401, 663] width 185 height 41
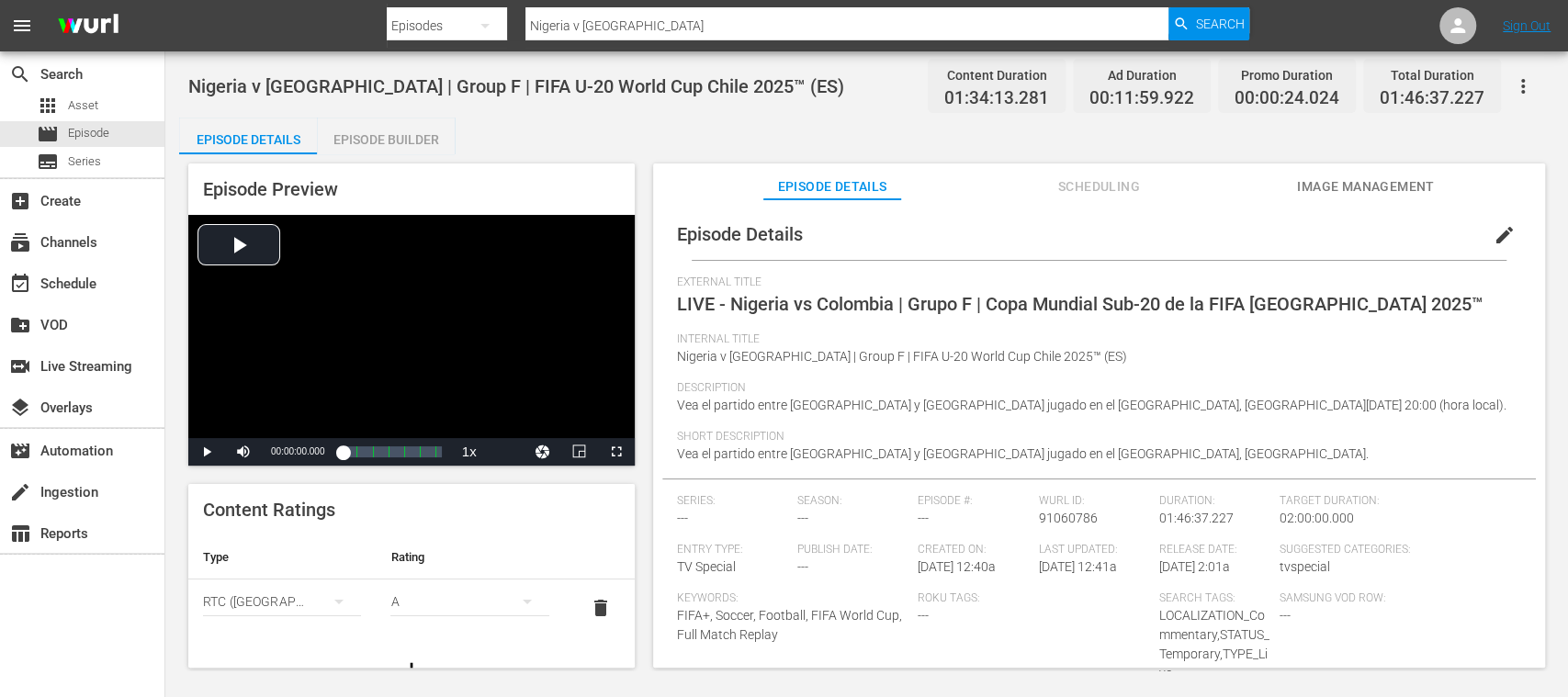
click at [412, 136] on div "Episode Builder" at bounding box center [385, 139] width 138 height 44
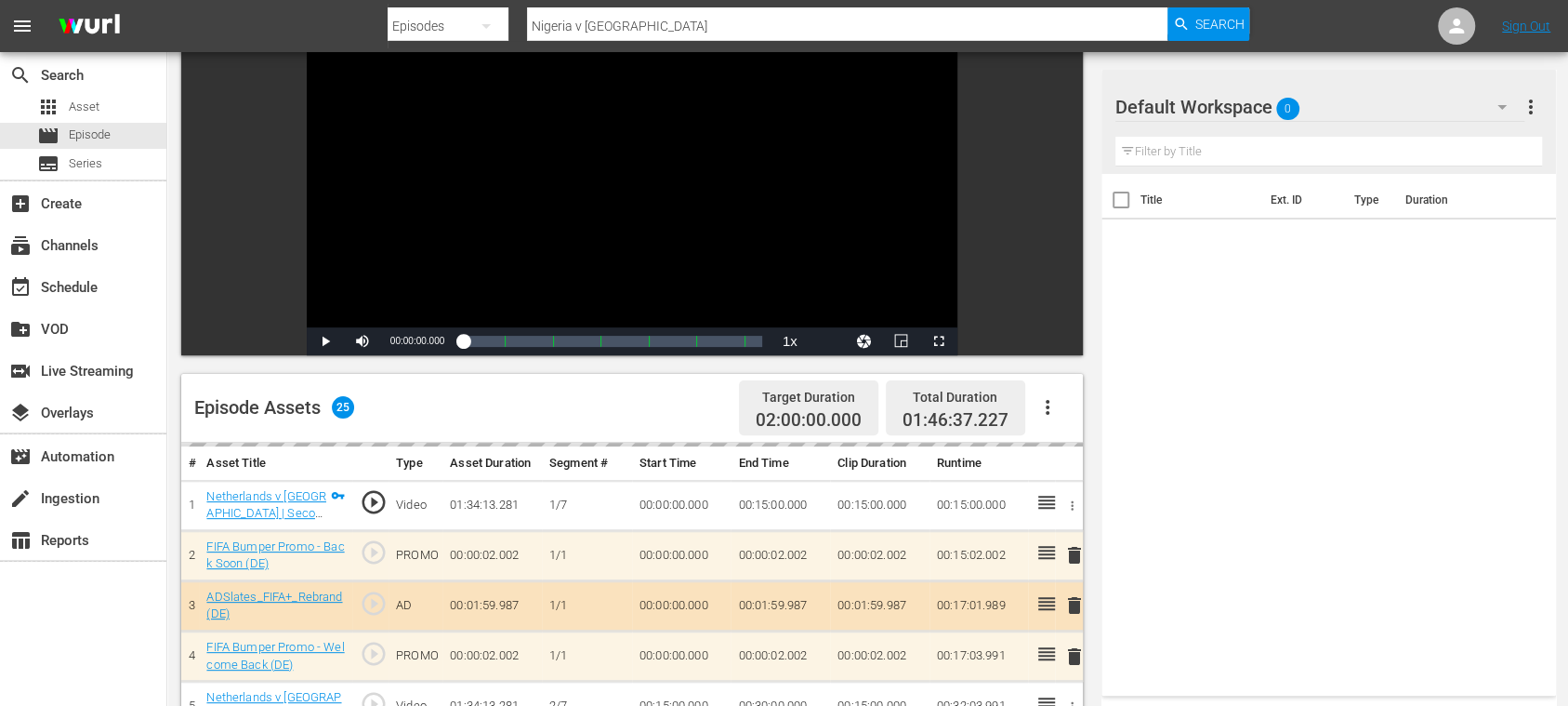
scroll to position [330, 0]
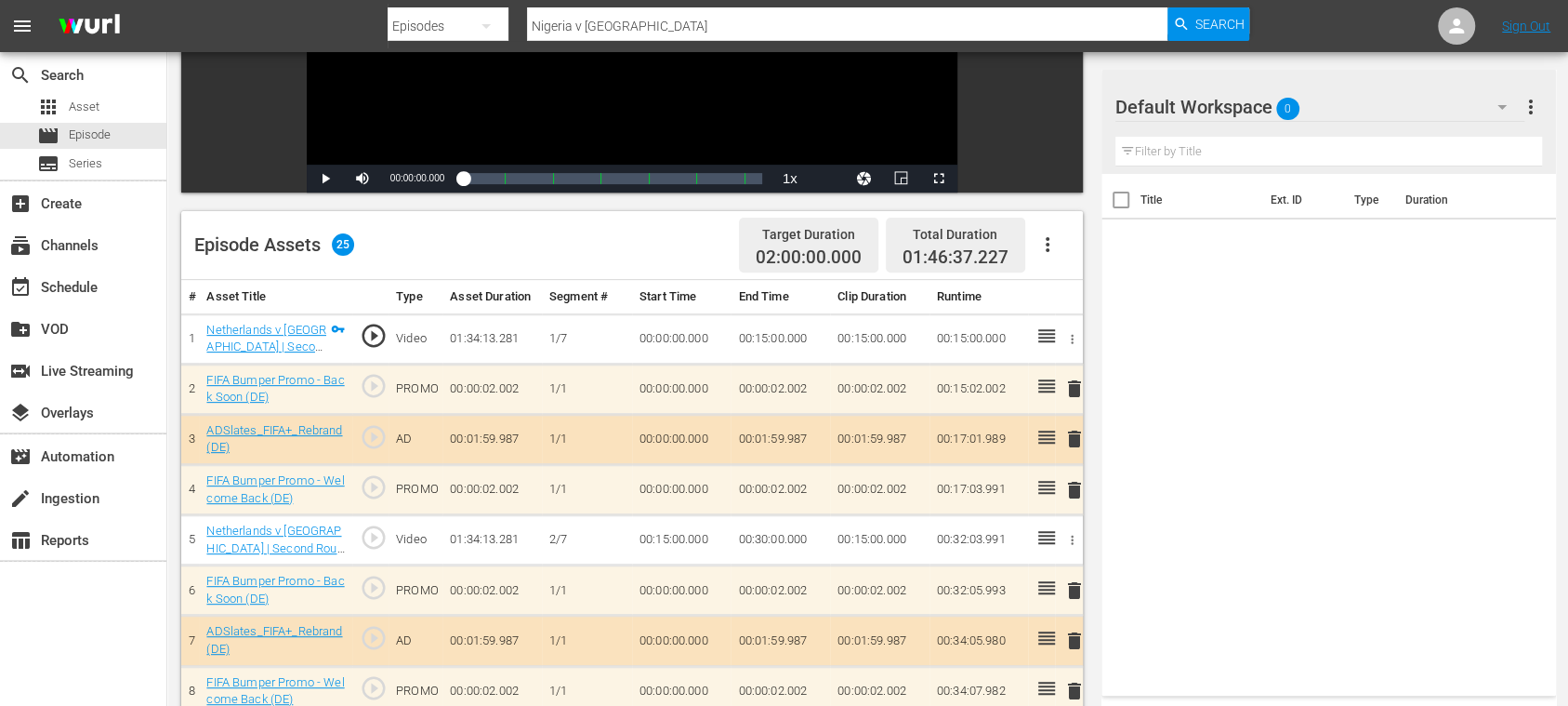
click at [1053, 241] on icon "button" at bounding box center [1048, 245] width 23 height 23
click at [1071, 294] on div "Clear Ads" at bounding box center [1102, 296] width 126 height 44
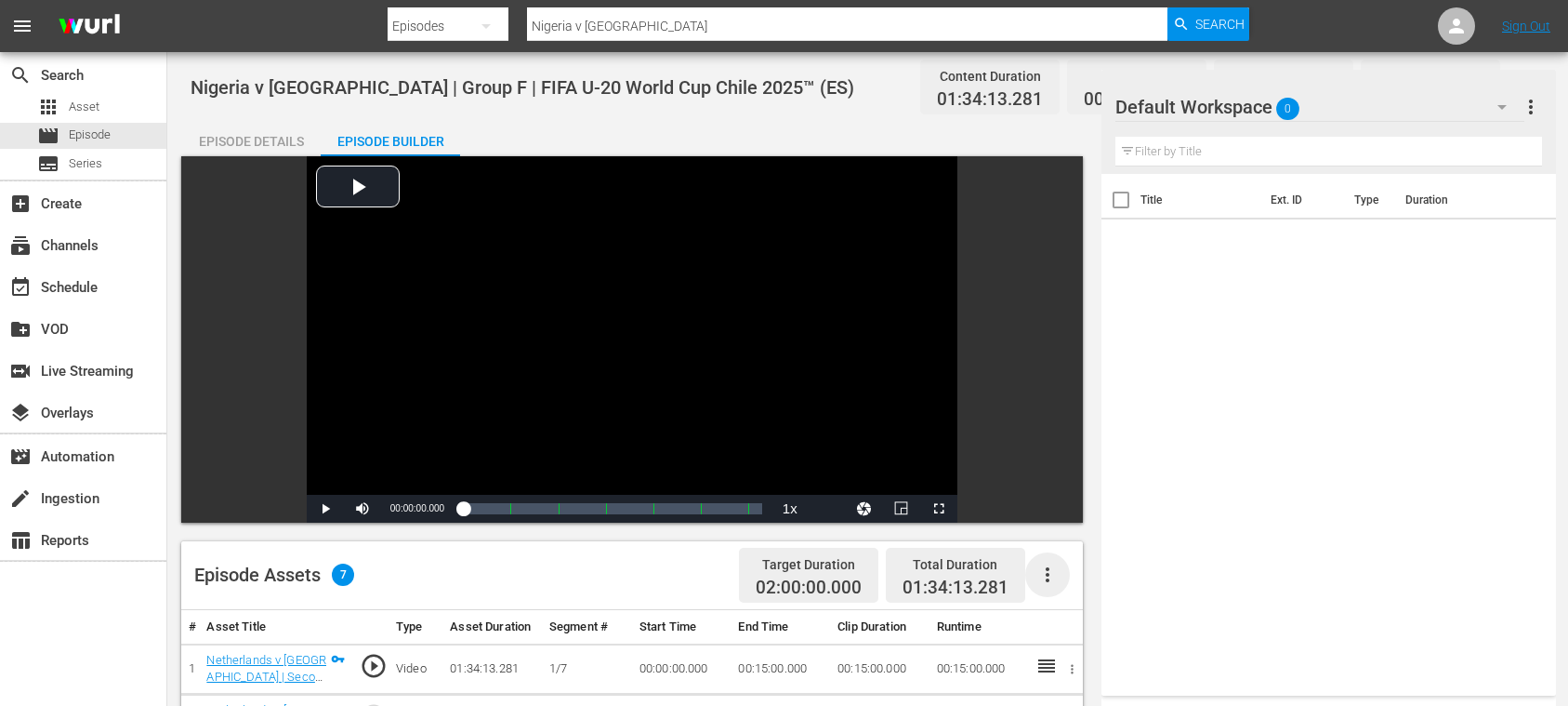
click at [1051, 564] on icon "button" at bounding box center [1048, 575] width 23 height 23
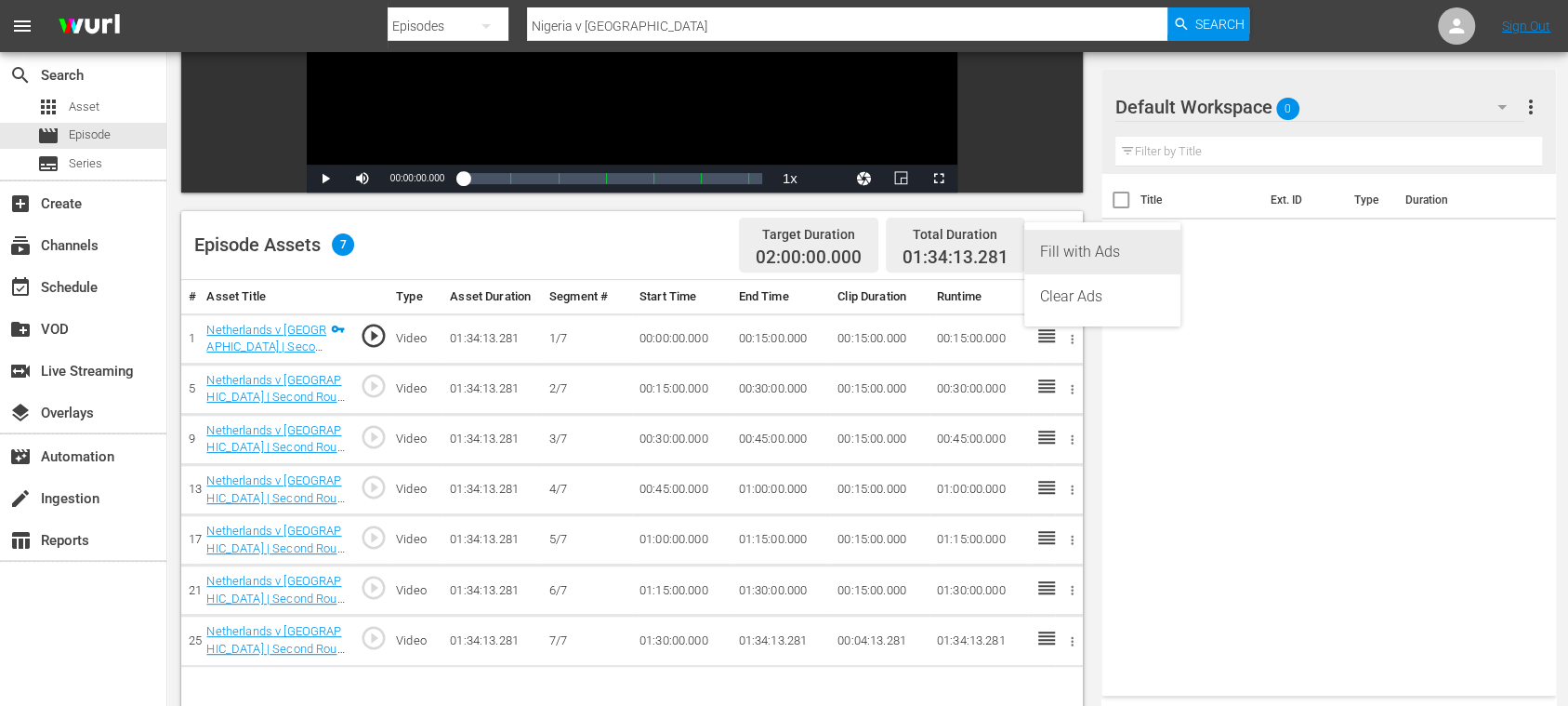
click at [1051, 252] on div "Fill with Ads" at bounding box center [1102, 252] width 126 height 44
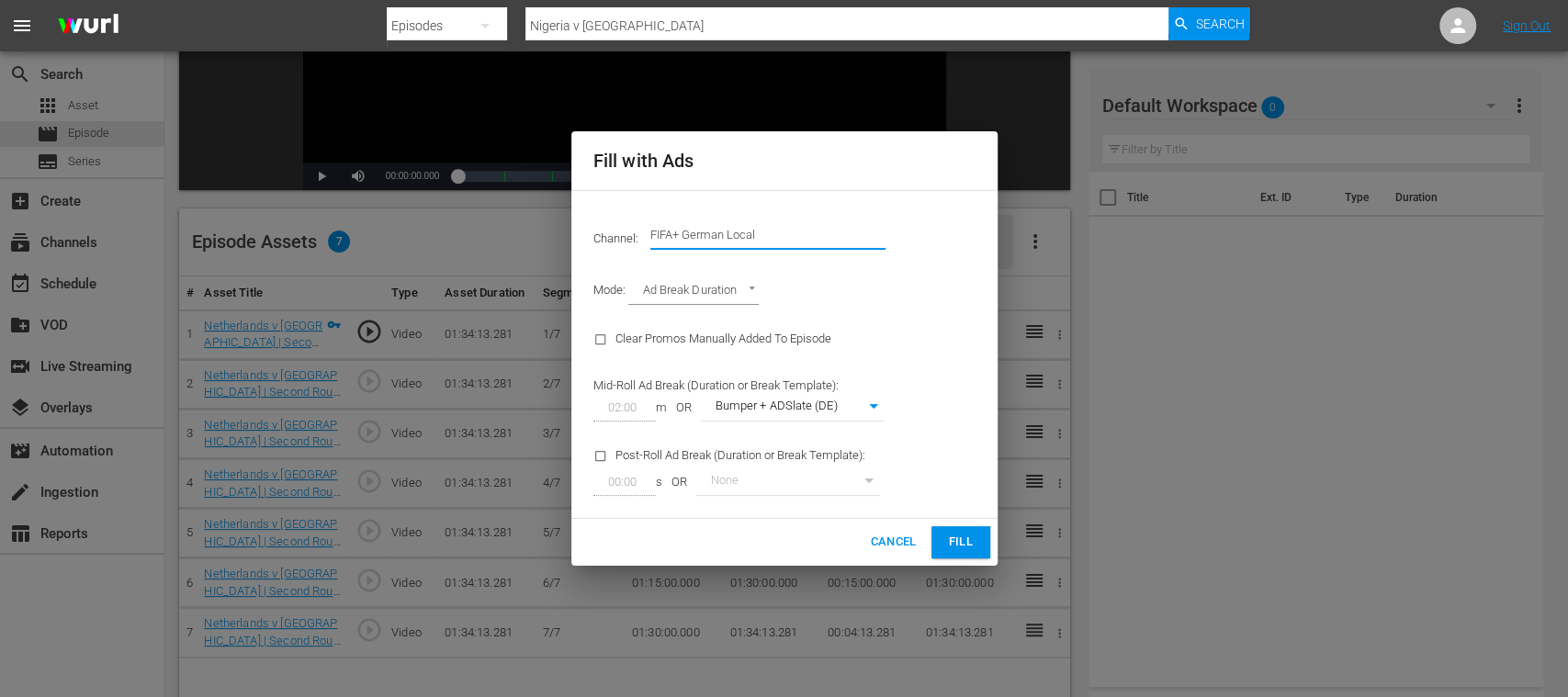
drag, startPoint x: 682, startPoint y: 228, endPoint x: 1005, endPoint y: 235, distance: 323.1
click at [1005, 235] on div "Fill with Ads Channel: Channel Title FIFA+ German Local Mode: Ad Break Duration…" at bounding box center [784, 348] width 1568 height 697
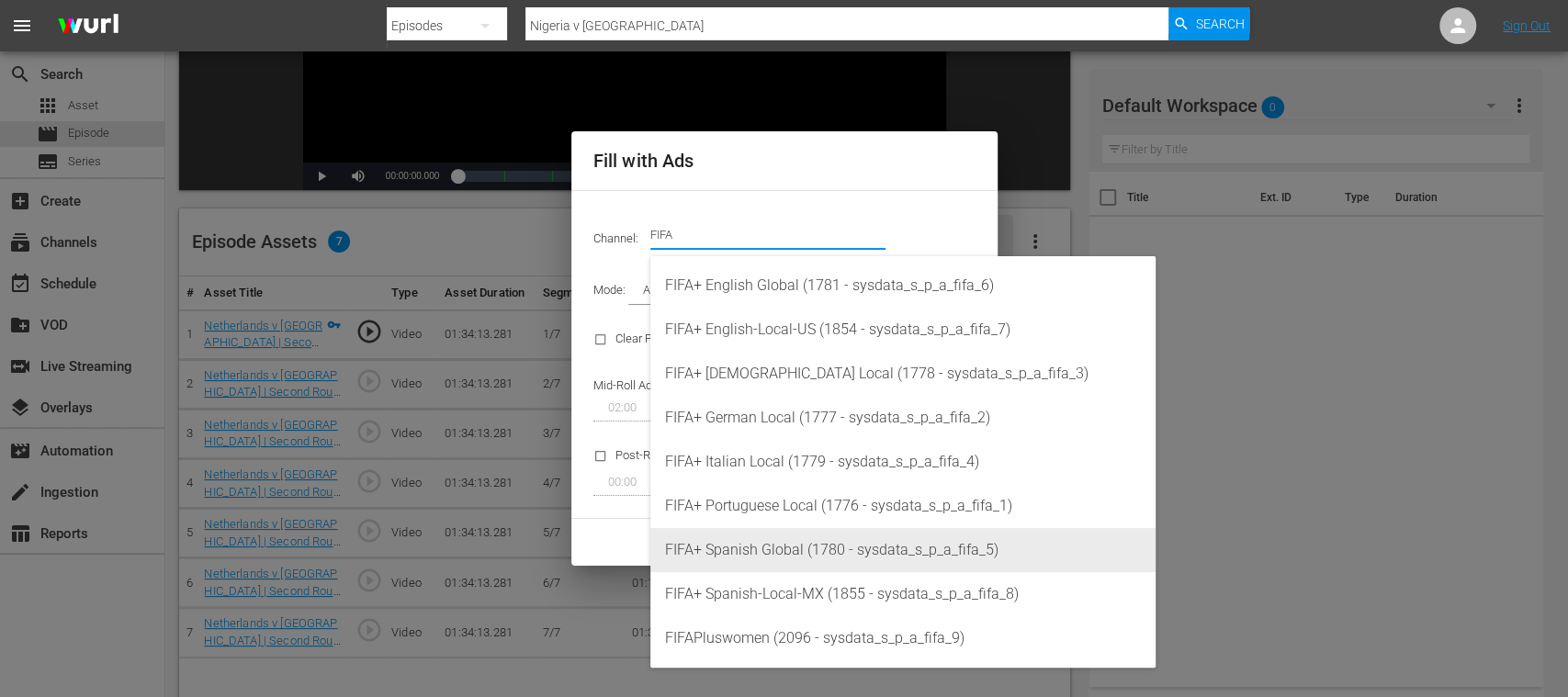
click at [792, 540] on div "FIFA+ Spanish Global (1780 - sysdata_s_p_a_fifa_5)" at bounding box center [902, 549] width 476 height 44
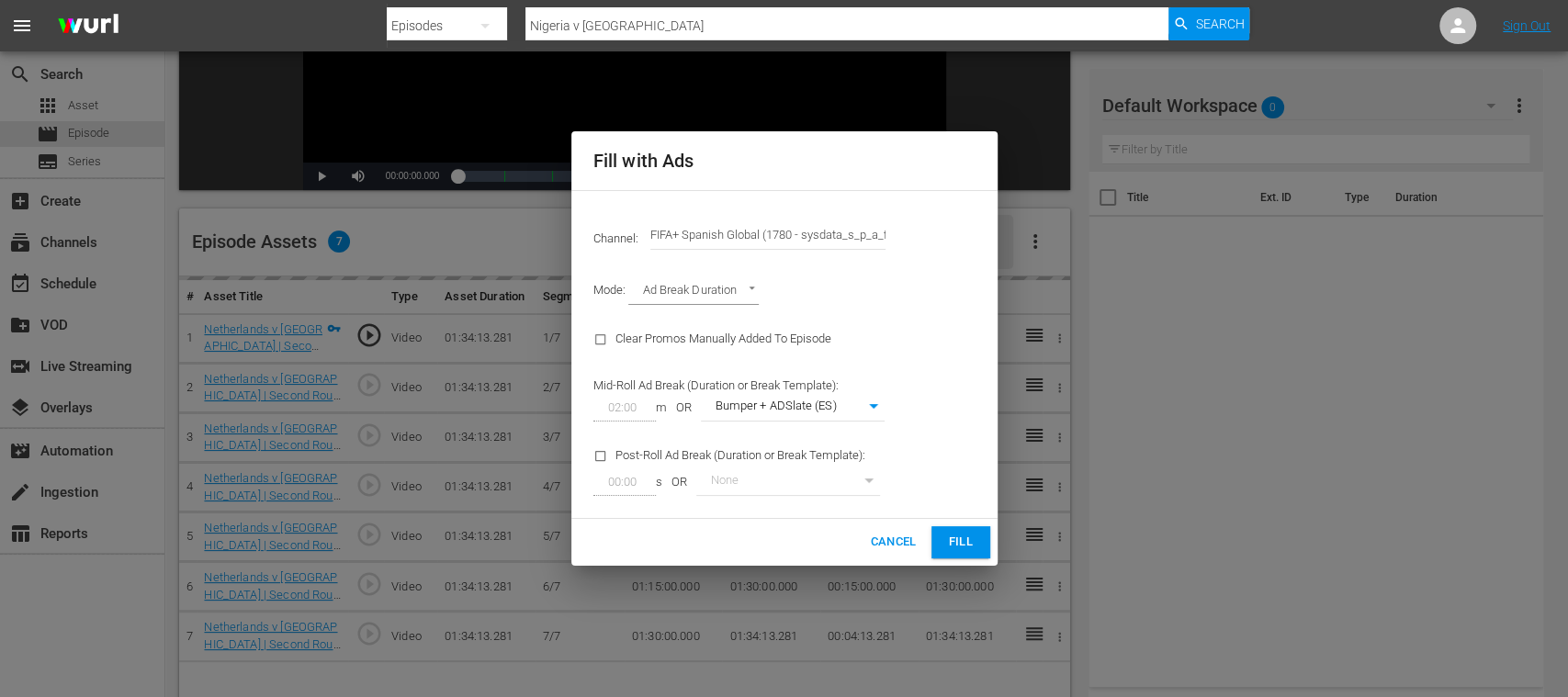
type input "FIFA+ Spanish Global (1780)"
type input "339"
click at [970, 548] on span "Fill" at bounding box center [961, 542] width 30 height 21
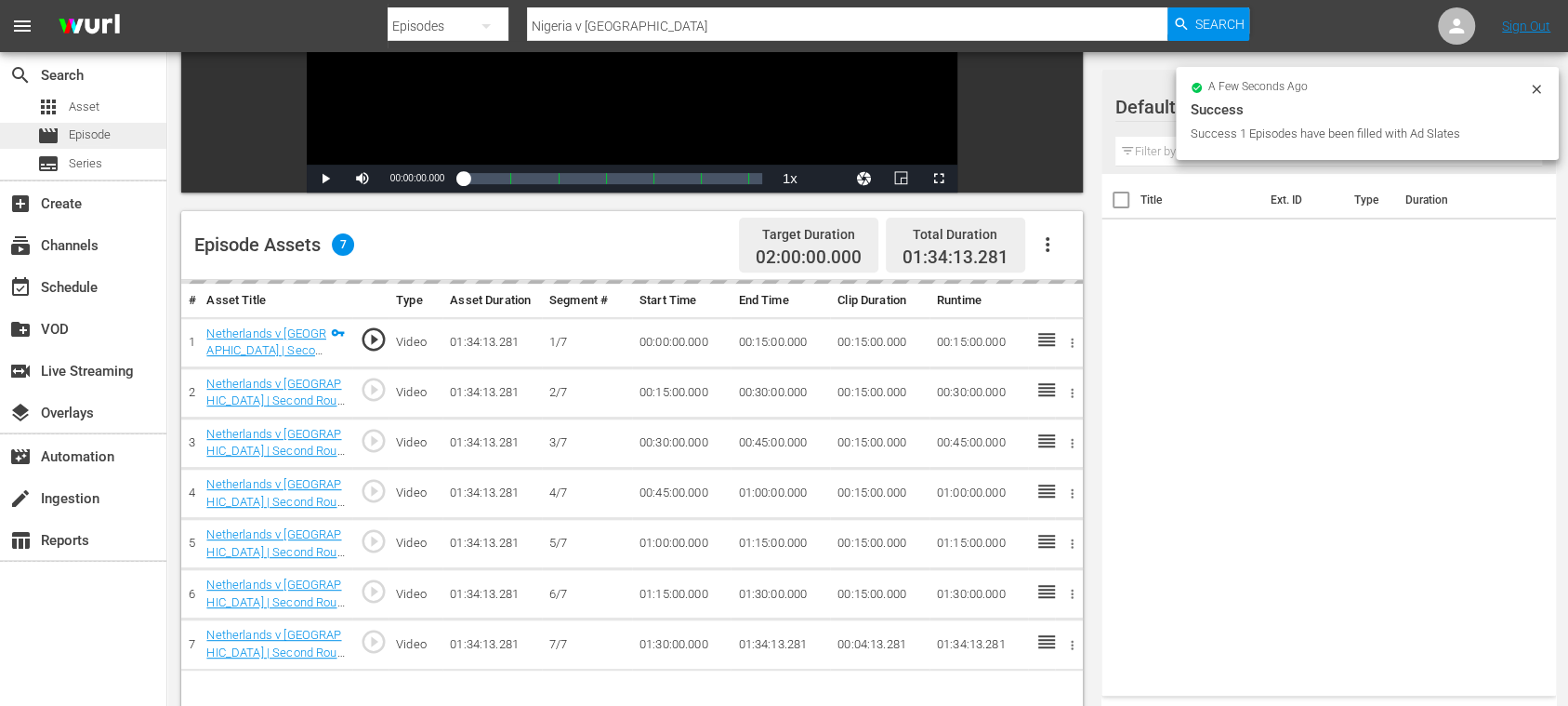
click at [93, 130] on span "Episode" at bounding box center [90, 135] width 41 height 19
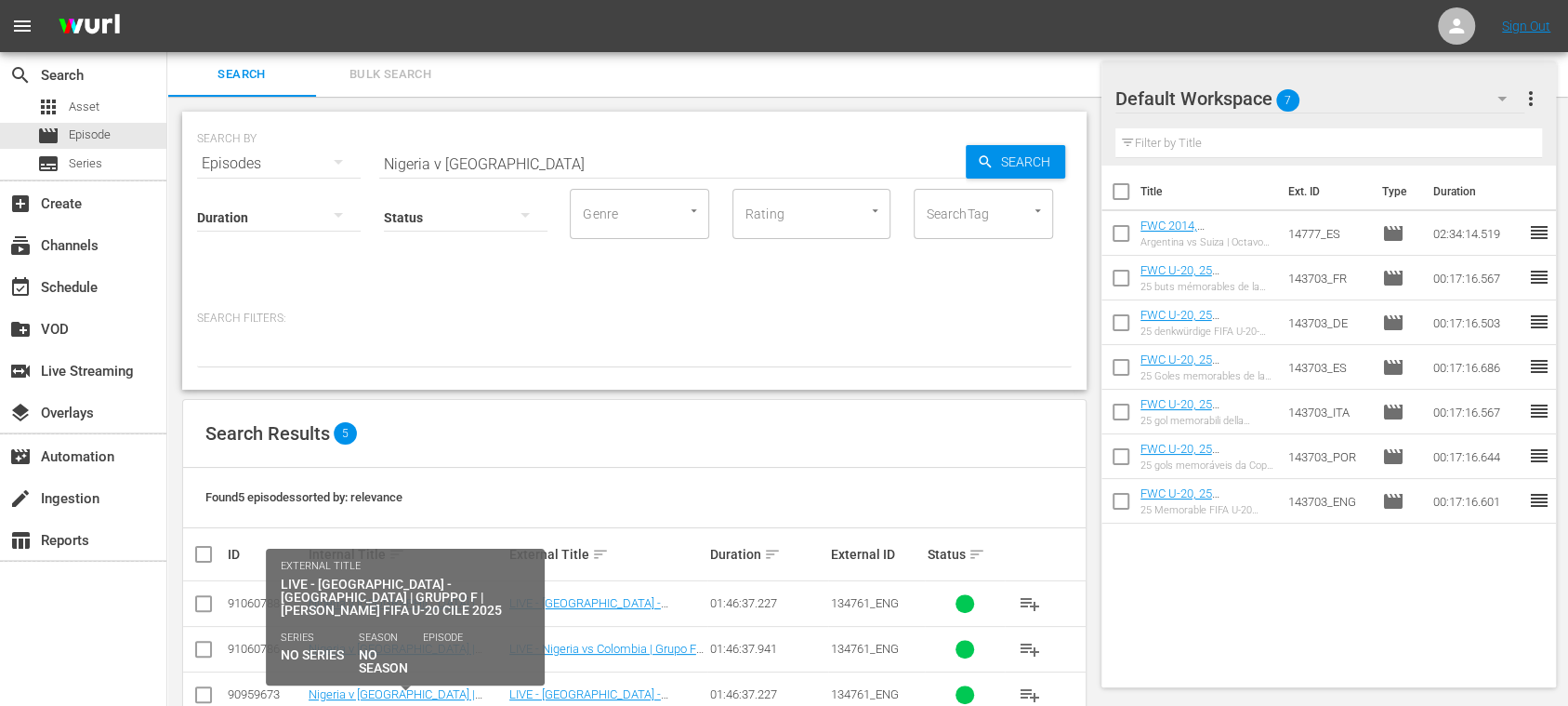
scroll to position [135, 0]
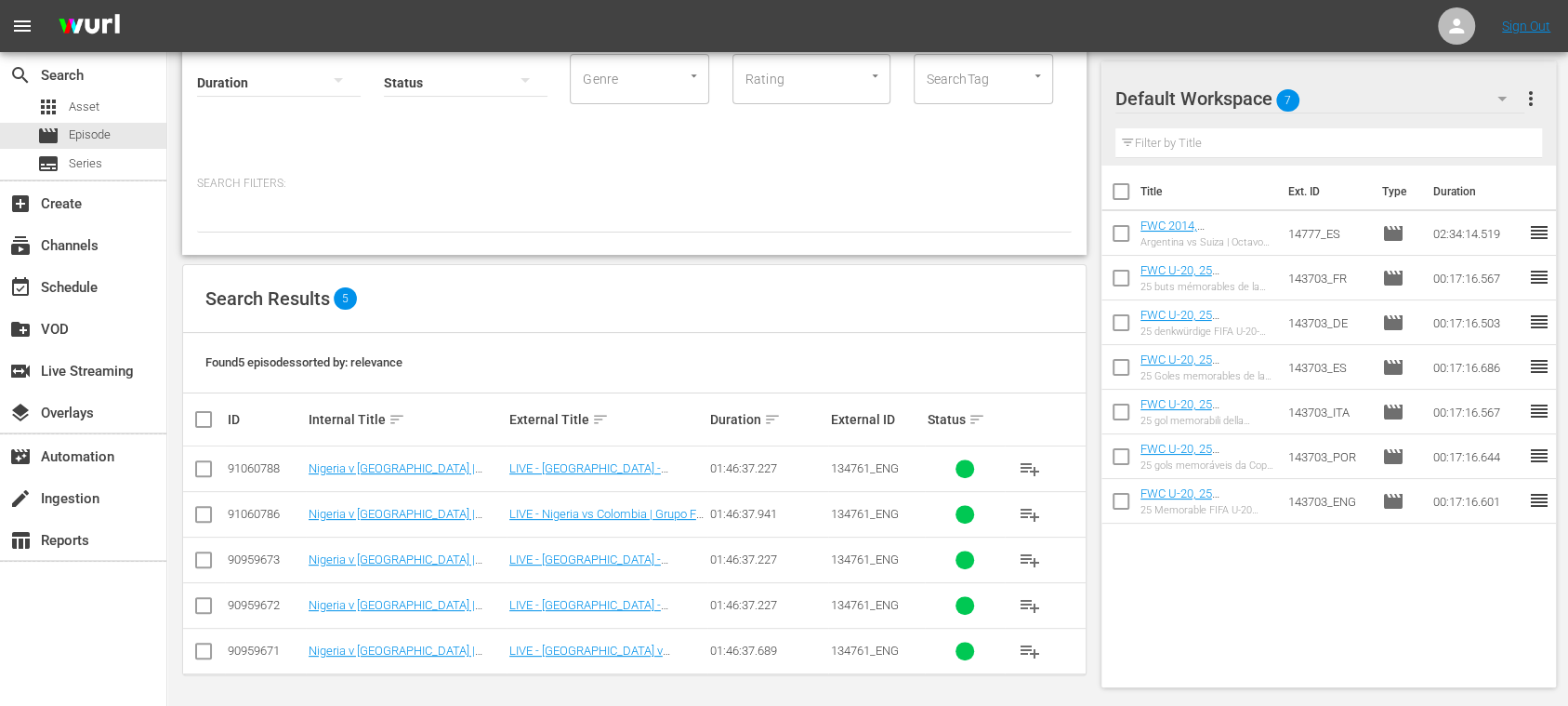
click at [452, 504] on td "Nigeria v [GEOGRAPHIC_DATA] | Group F | FIFA U-20 World Cup Chile 2025™ (ES)" at bounding box center [406, 514] width 201 height 45
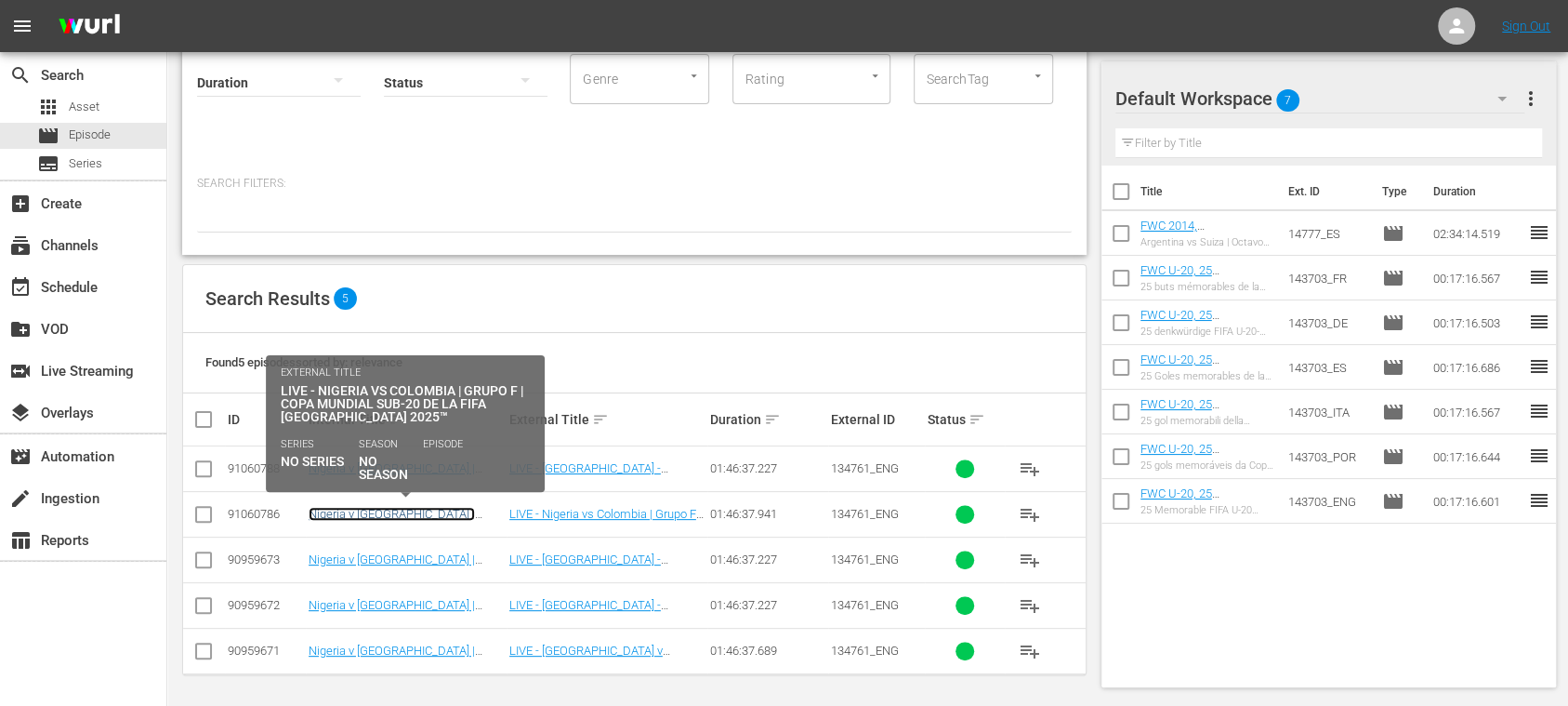
click at [452, 518] on link "Nigeria v [GEOGRAPHIC_DATA] | Group F | FIFA U-20 World Cup Chile 2025™ (ES)" at bounding box center [401, 528] width 185 height 41
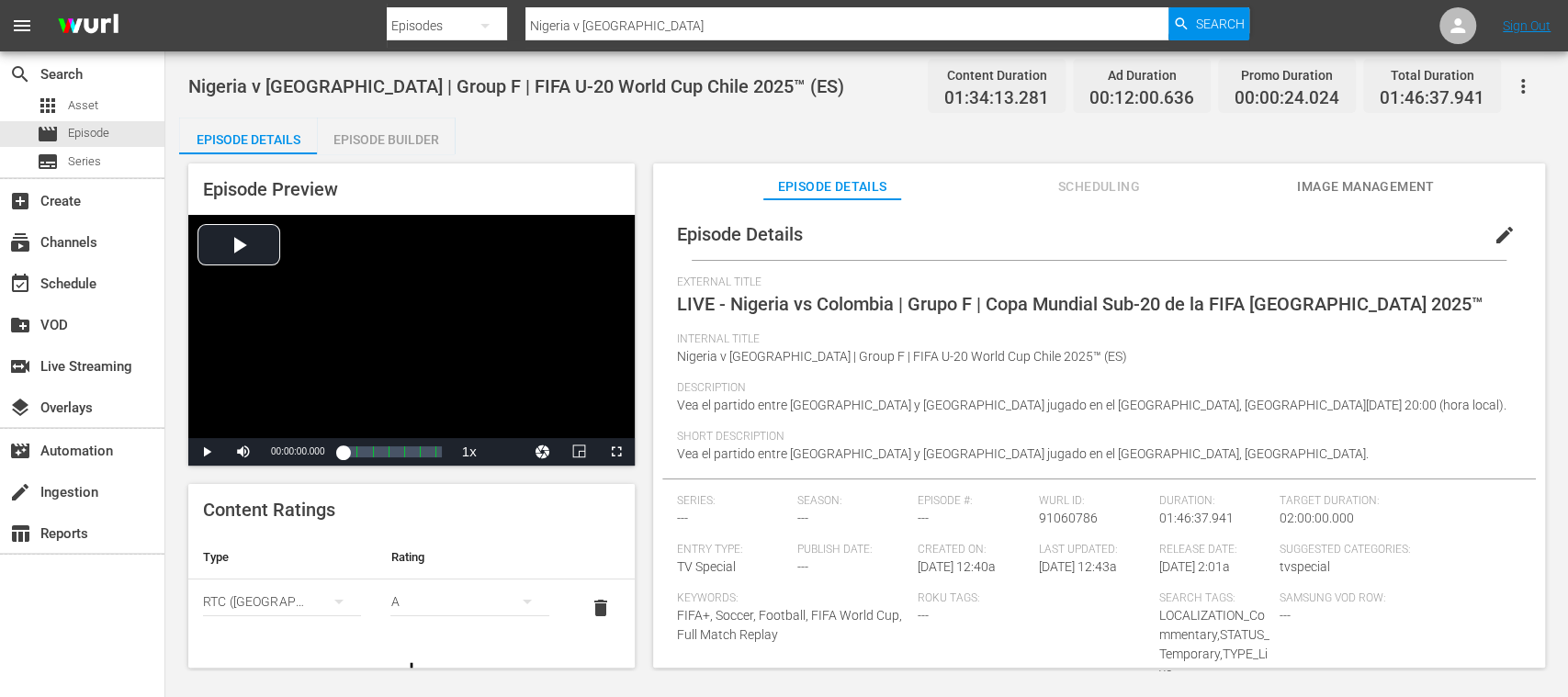
click at [1494, 234] on span "edit" at bounding box center [1505, 235] width 22 height 22
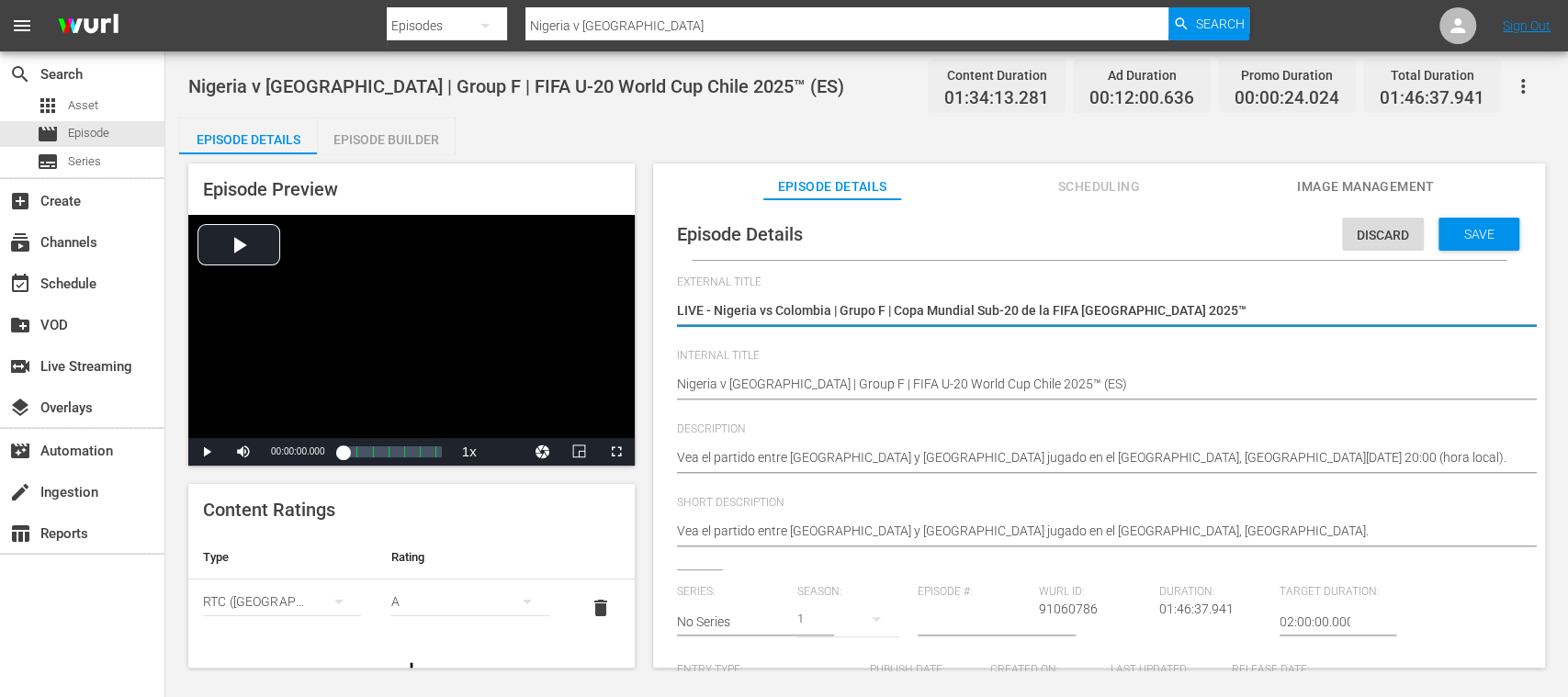
scroll to position [326, 0]
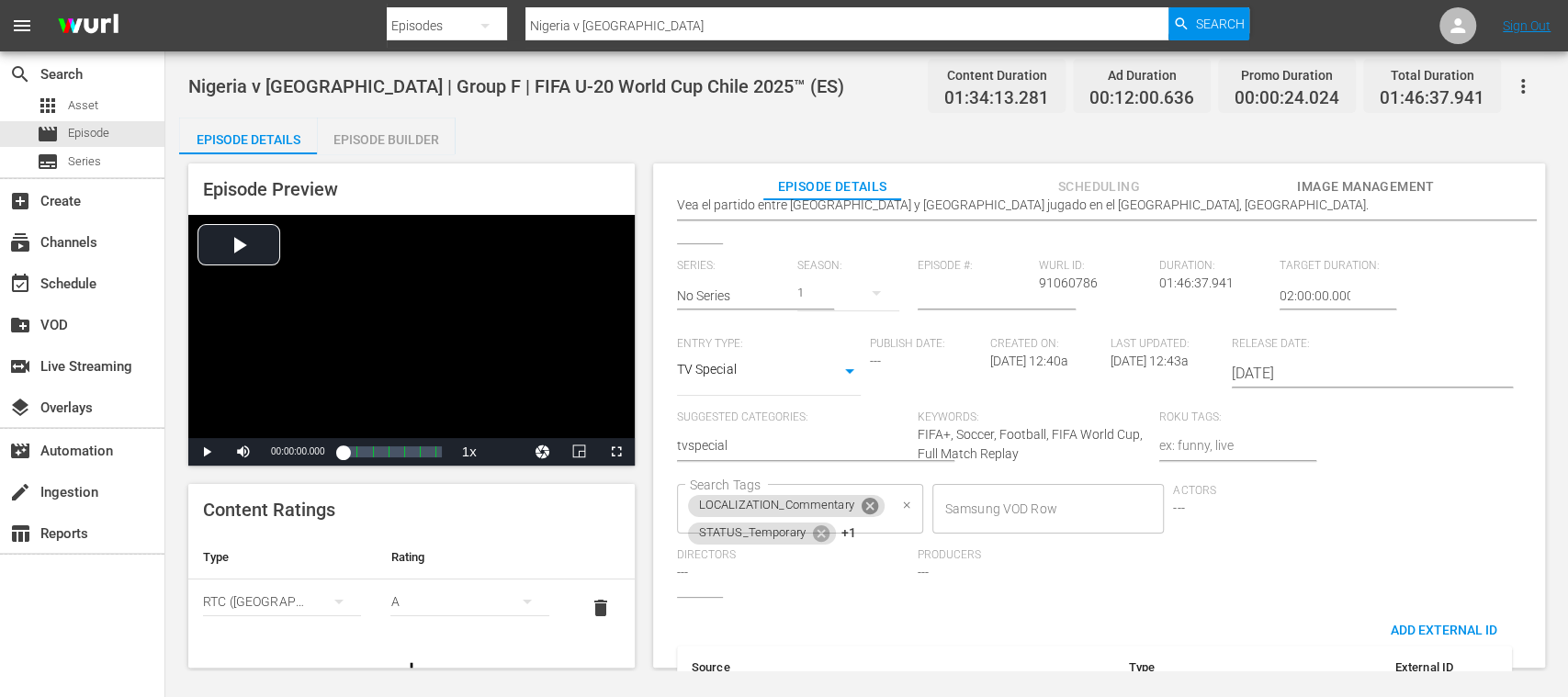
click at [876, 504] on icon at bounding box center [870, 506] width 17 height 17
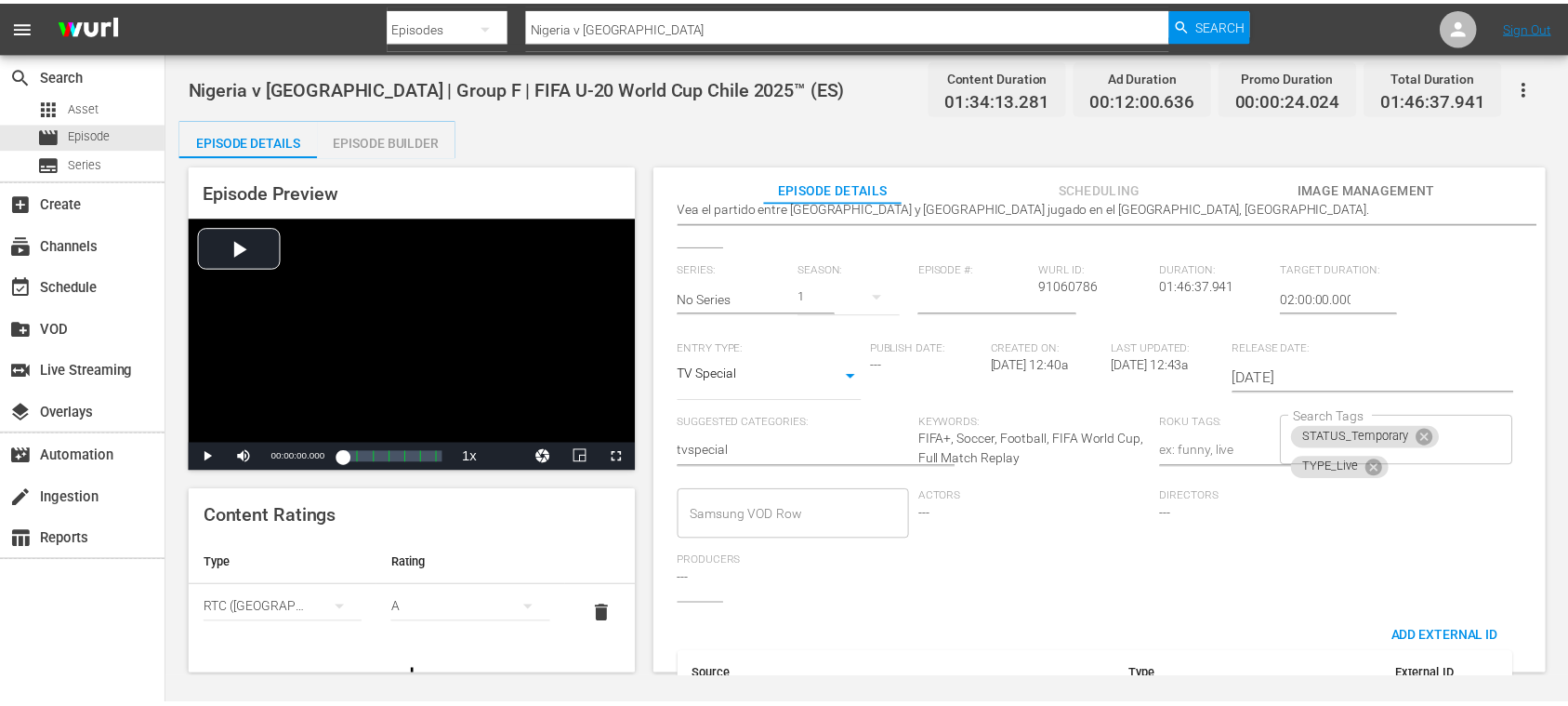
scroll to position [0, 0]
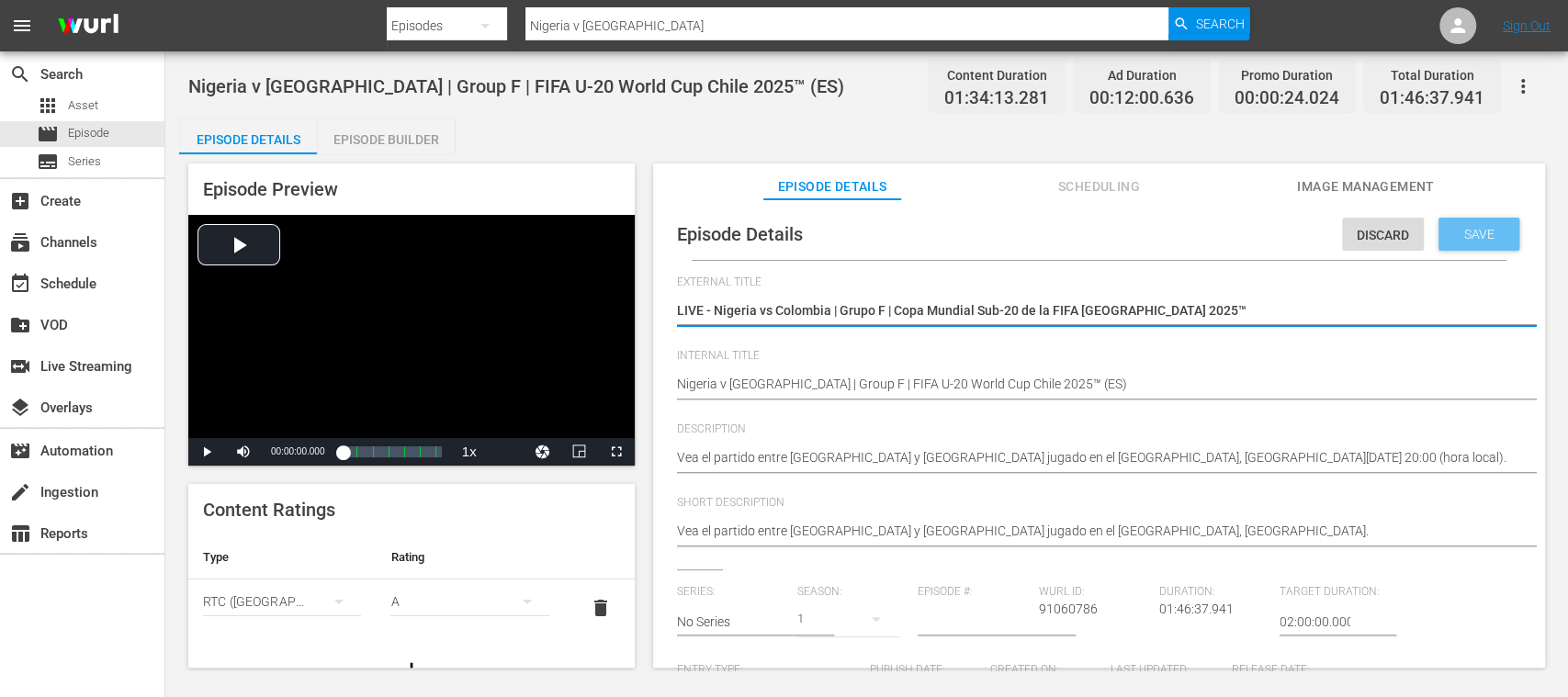
click at [1474, 211] on div "Discard Save" at bounding box center [1435, 229] width 184 height 42
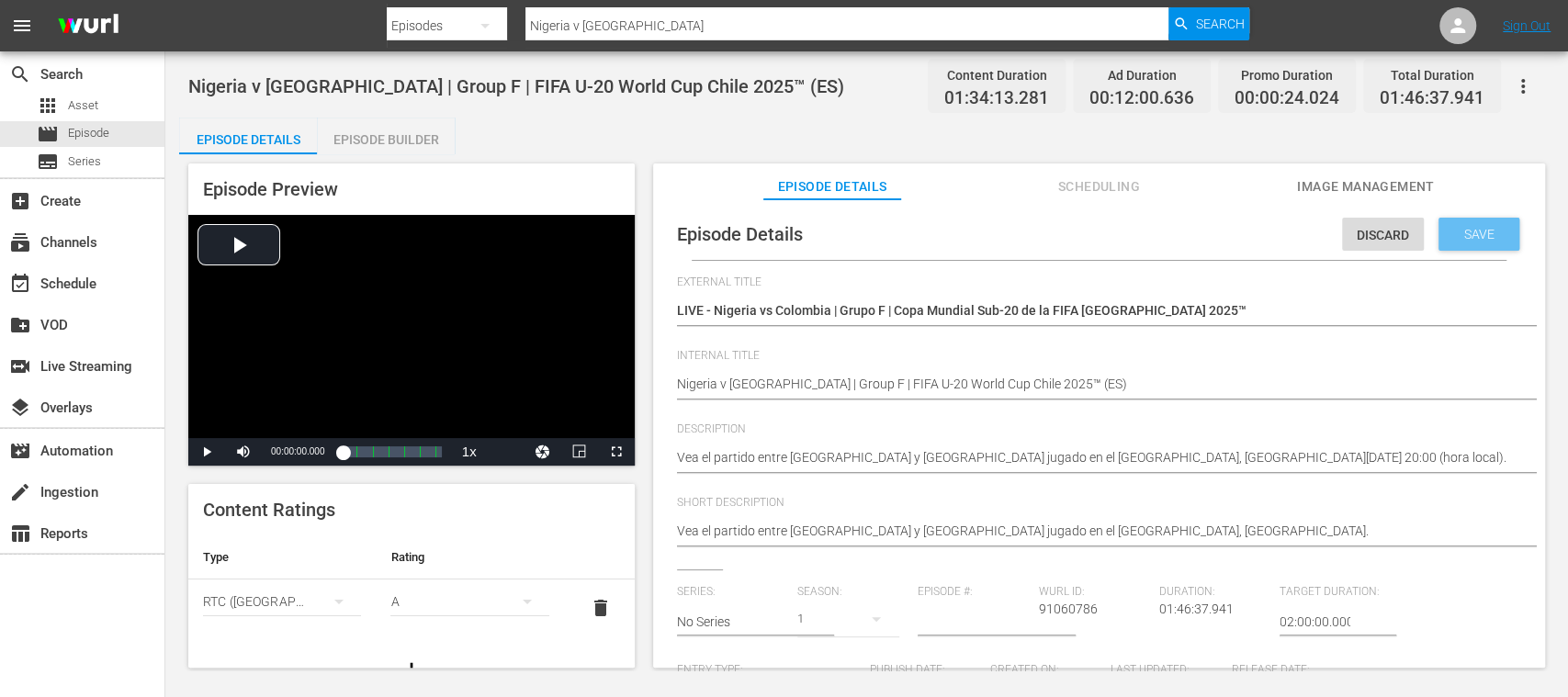
click at [1474, 221] on div "Save" at bounding box center [1479, 235] width 81 height 34
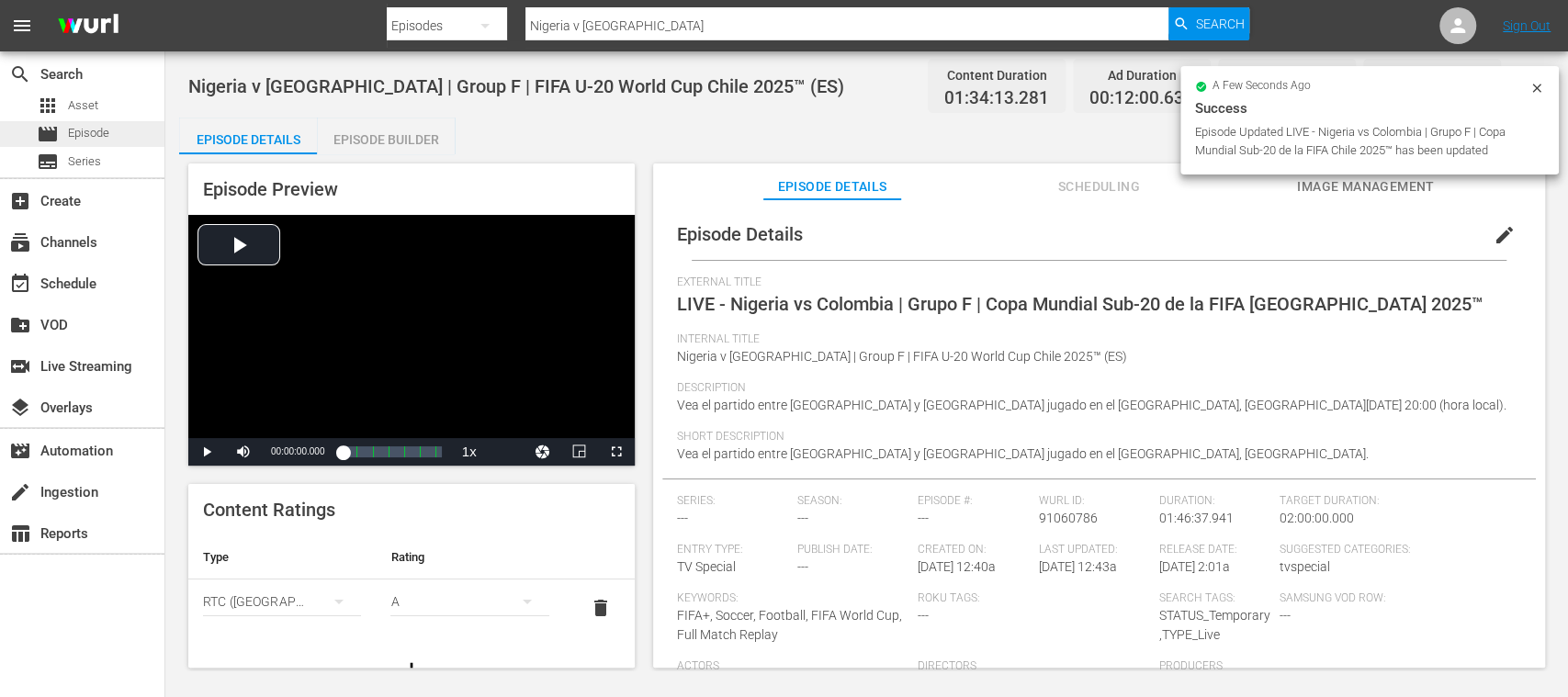
click at [132, 131] on div "movie Episode" at bounding box center [82, 134] width 165 height 26
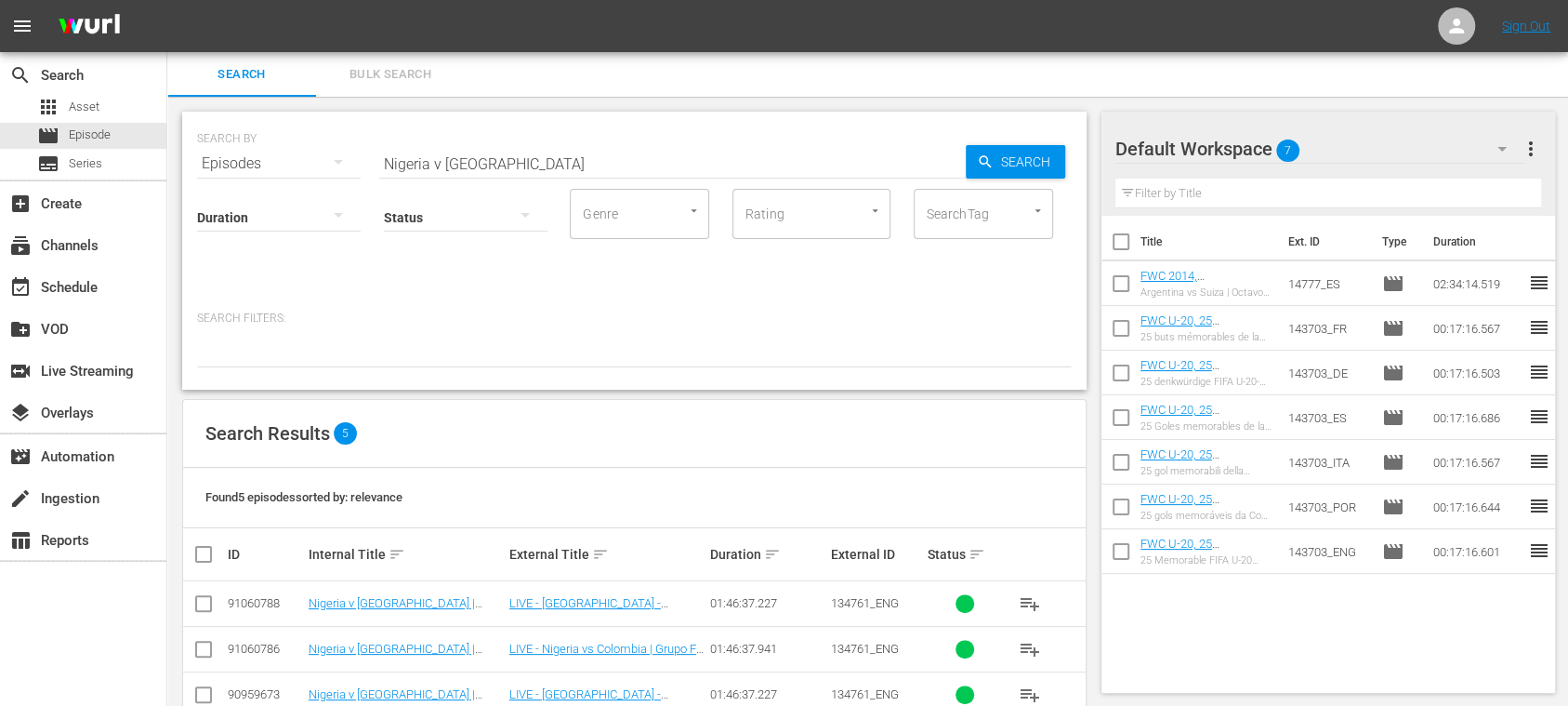
scroll to position [135, 0]
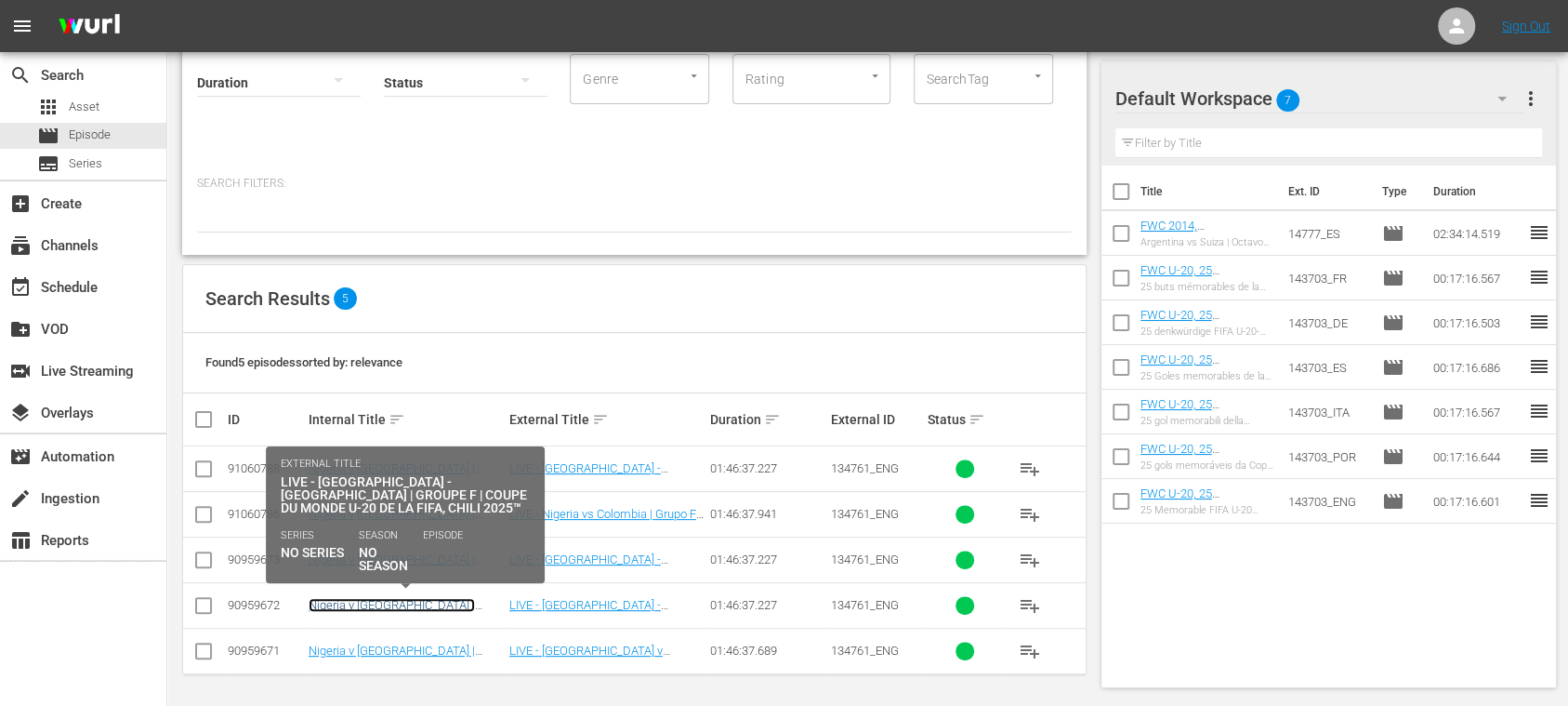
click at [452, 601] on link "Nigeria v [GEOGRAPHIC_DATA] | Group F | FIFA U-20 World Cup [GEOGRAPHIC_DATA] 2…" at bounding box center [396, 618] width 173 height 41
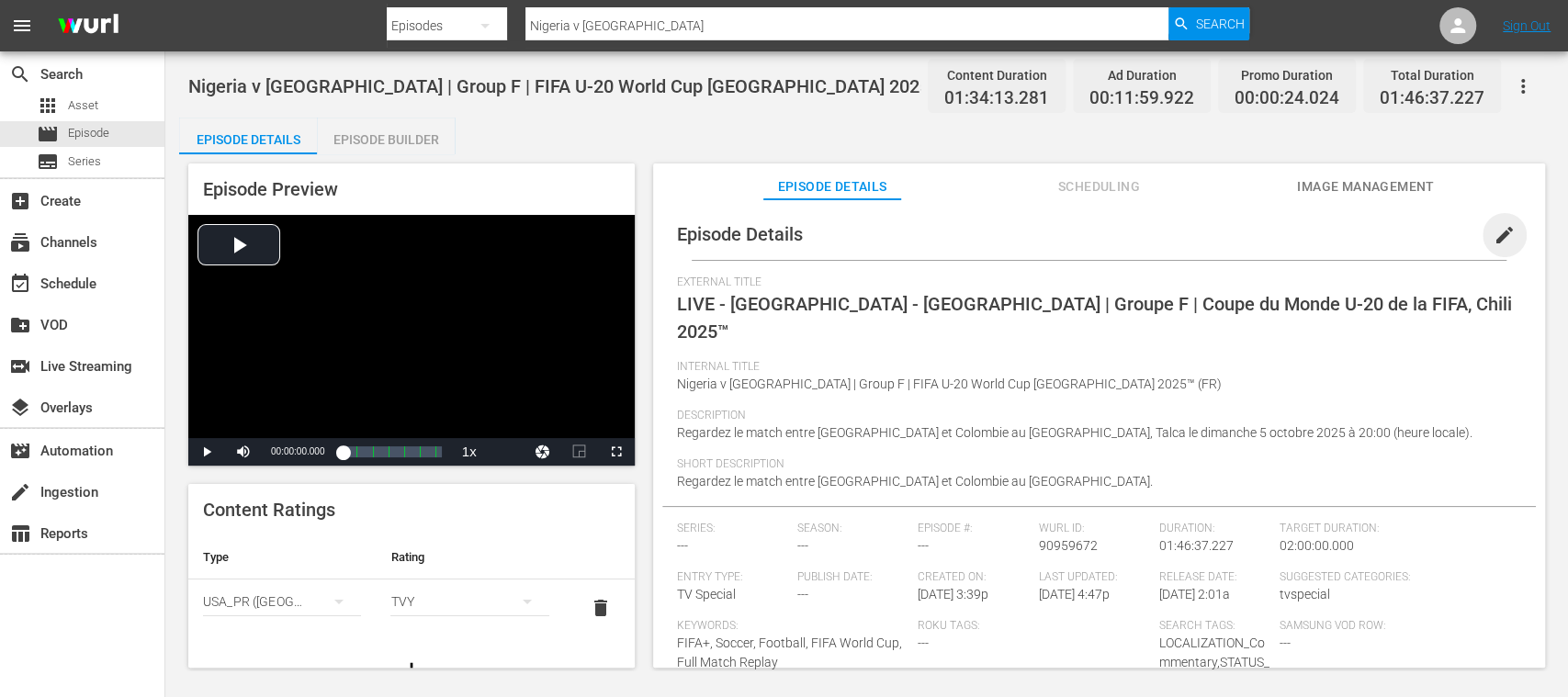
click at [1494, 234] on span "edit" at bounding box center [1505, 235] width 22 height 22
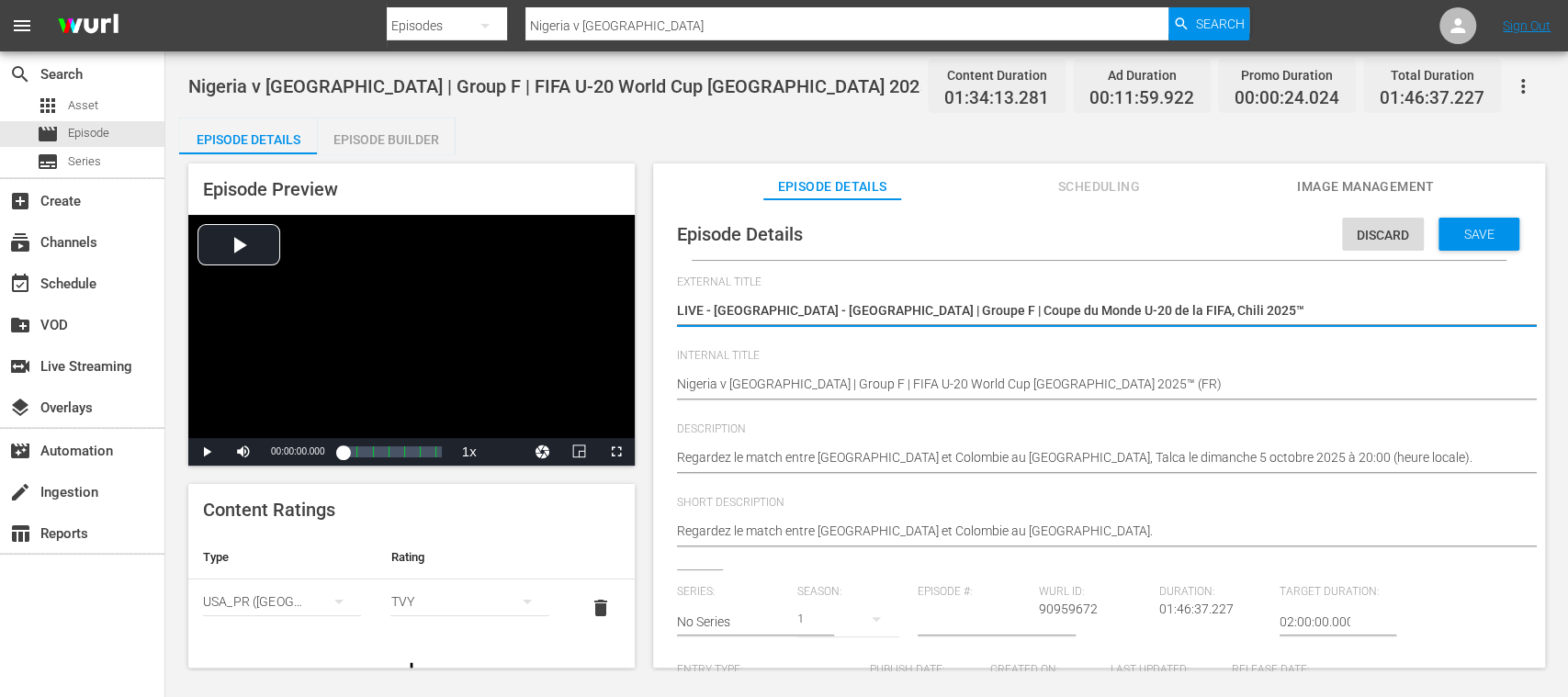
scroll to position [419, 0]
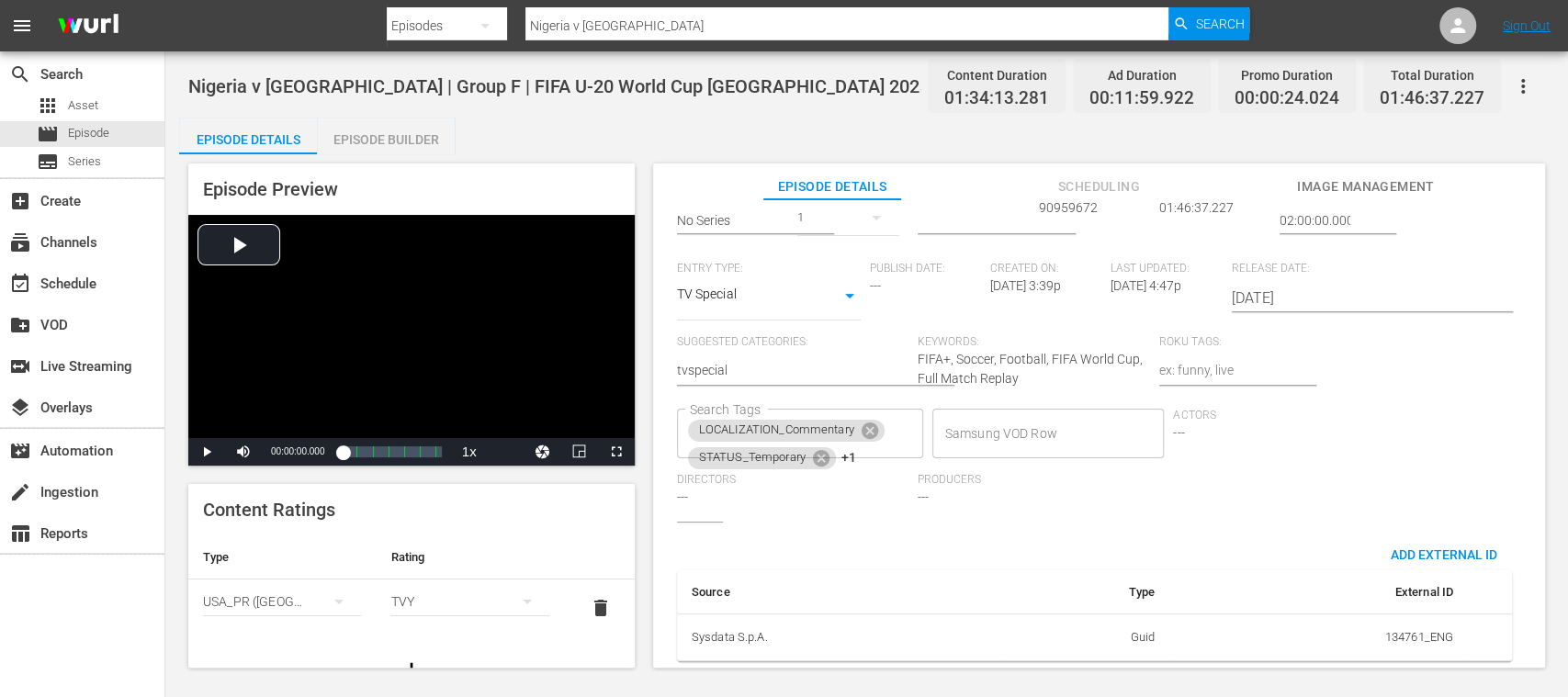
click at [871, 421] on icon at bounding box center [871, 431] width 20 height 20
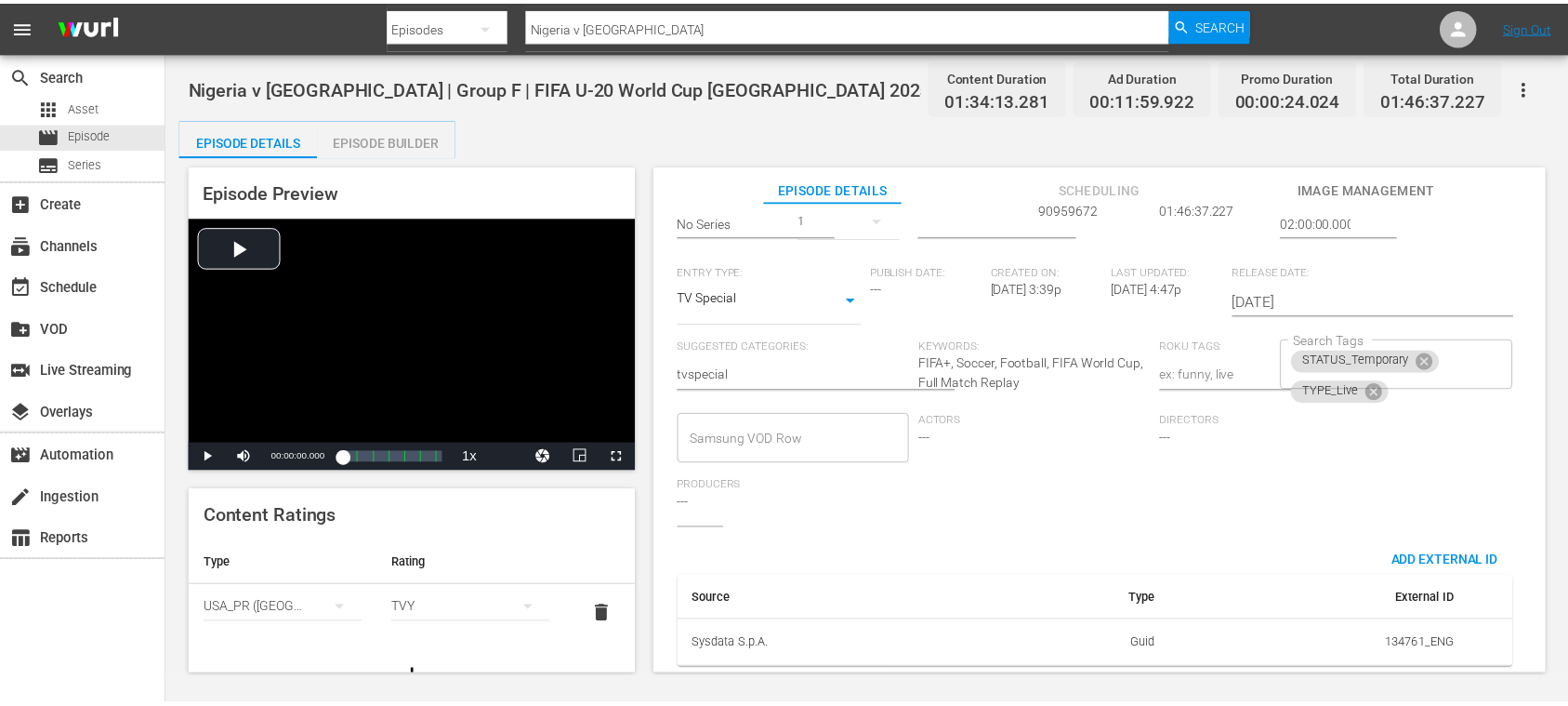
scroll to position [0, 0]
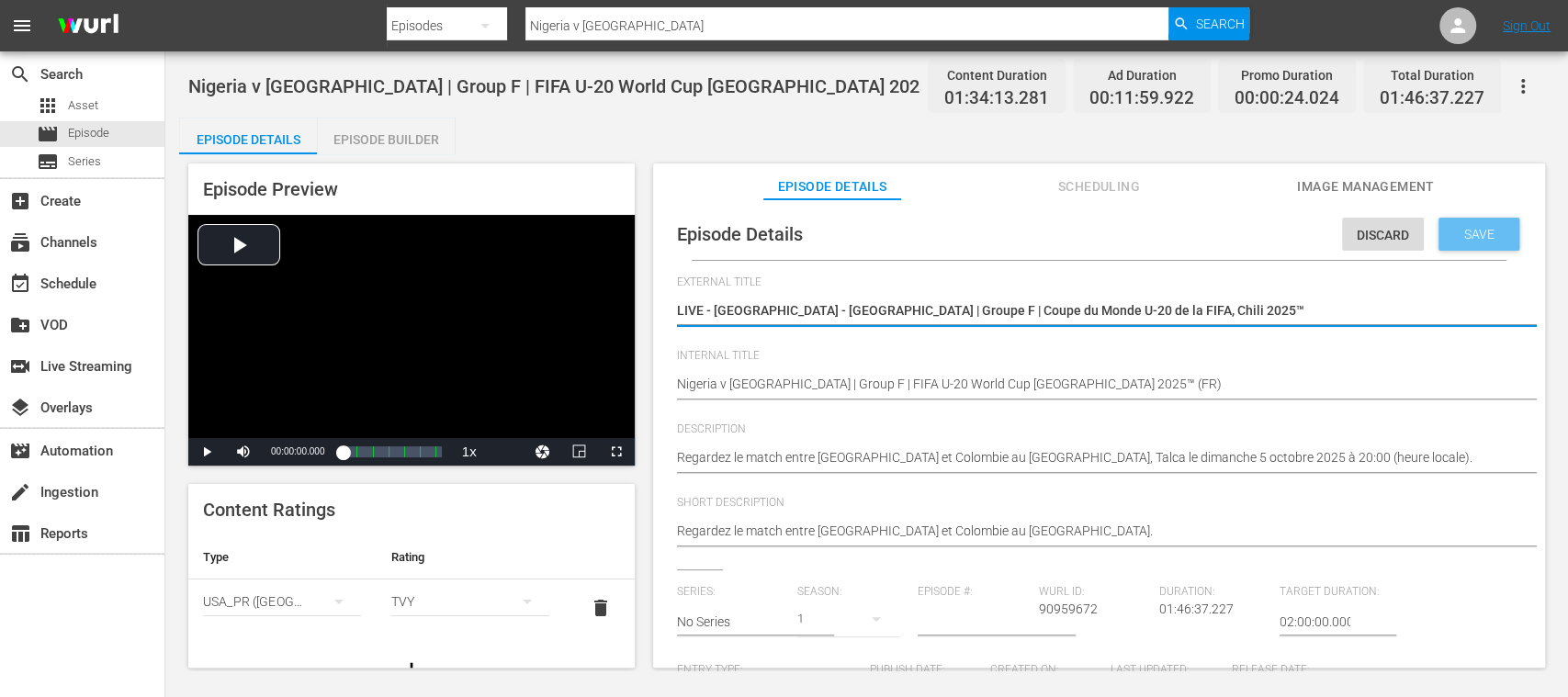
click at [1479, 228] on span "Save" at bounding box center [1480, 235] width 60 height 15
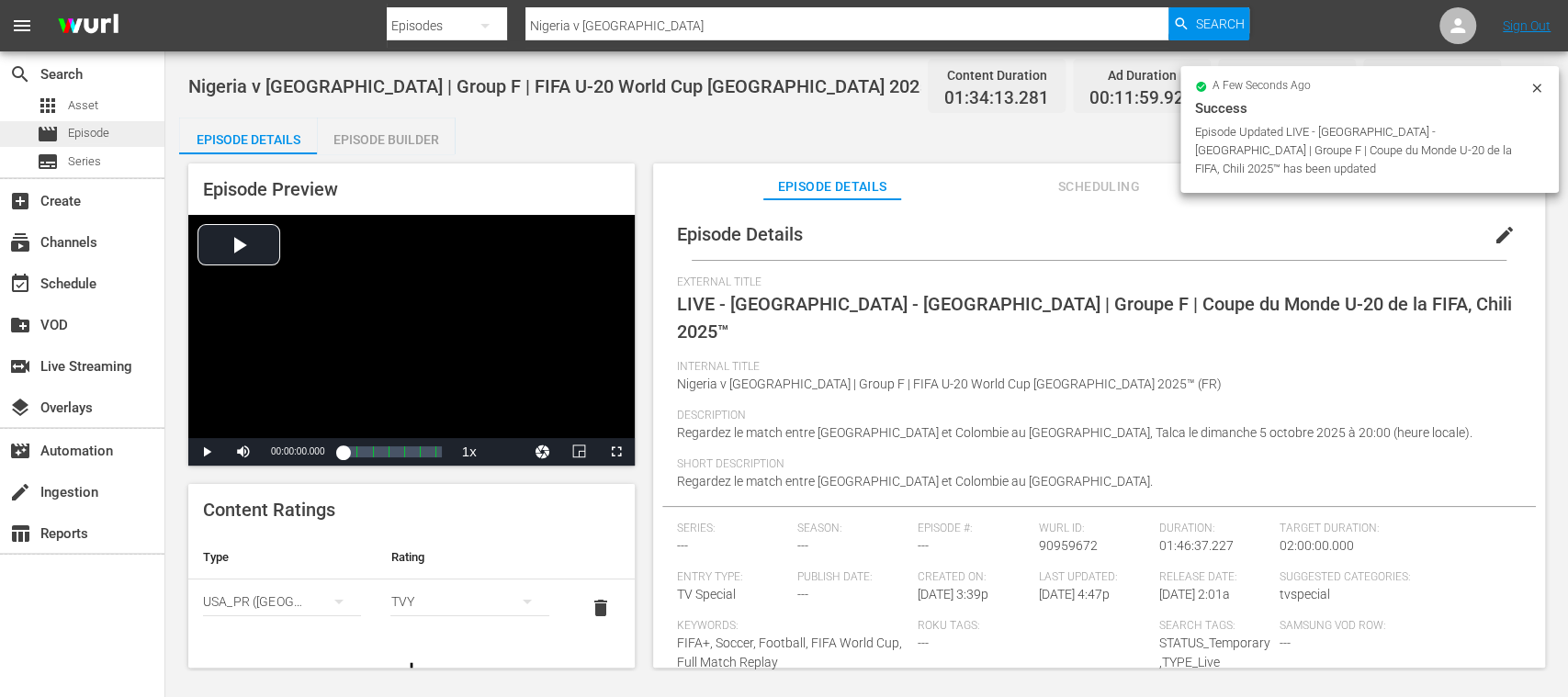
click at [95, 129] on span "Episode" at bounding box center [88, 133] width 41 height 19
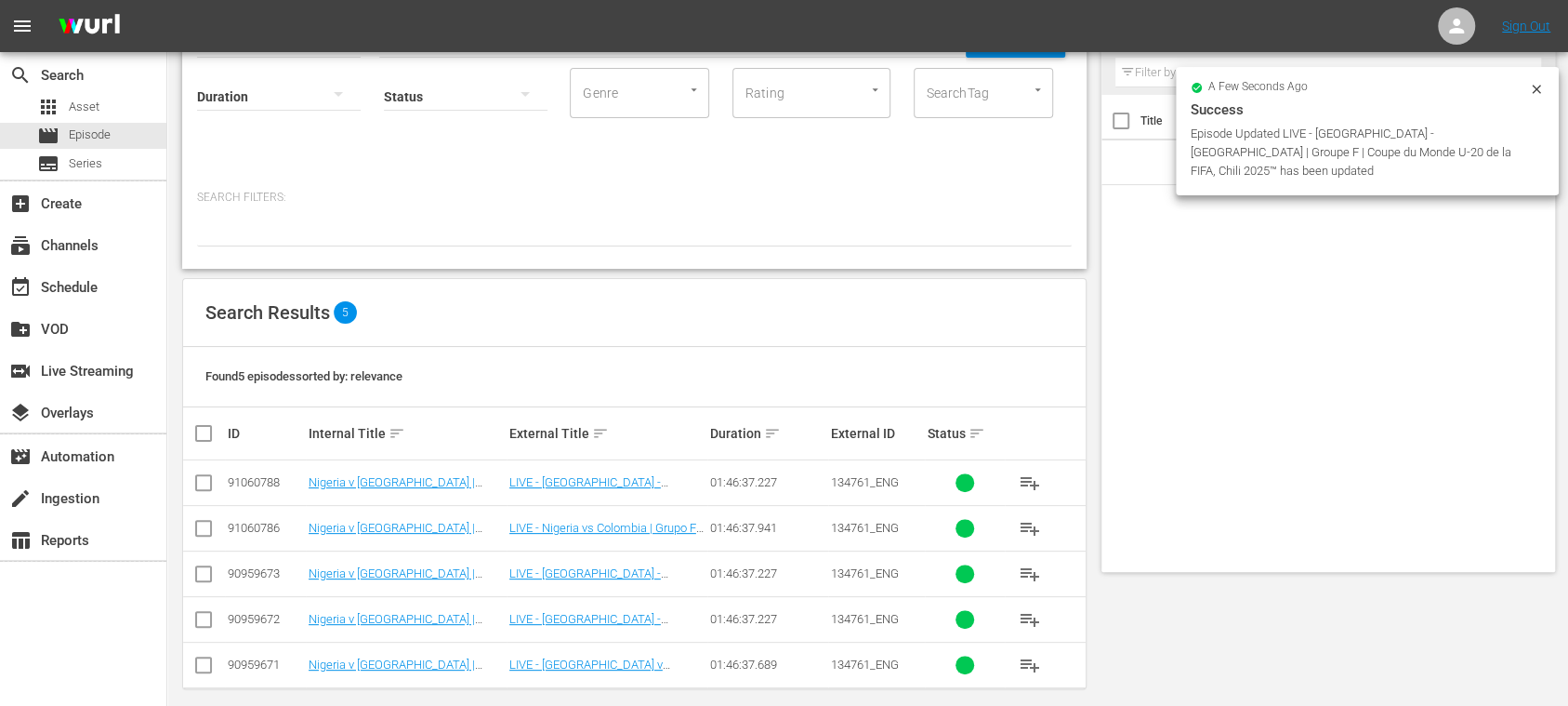
scroll to position [135, 0]
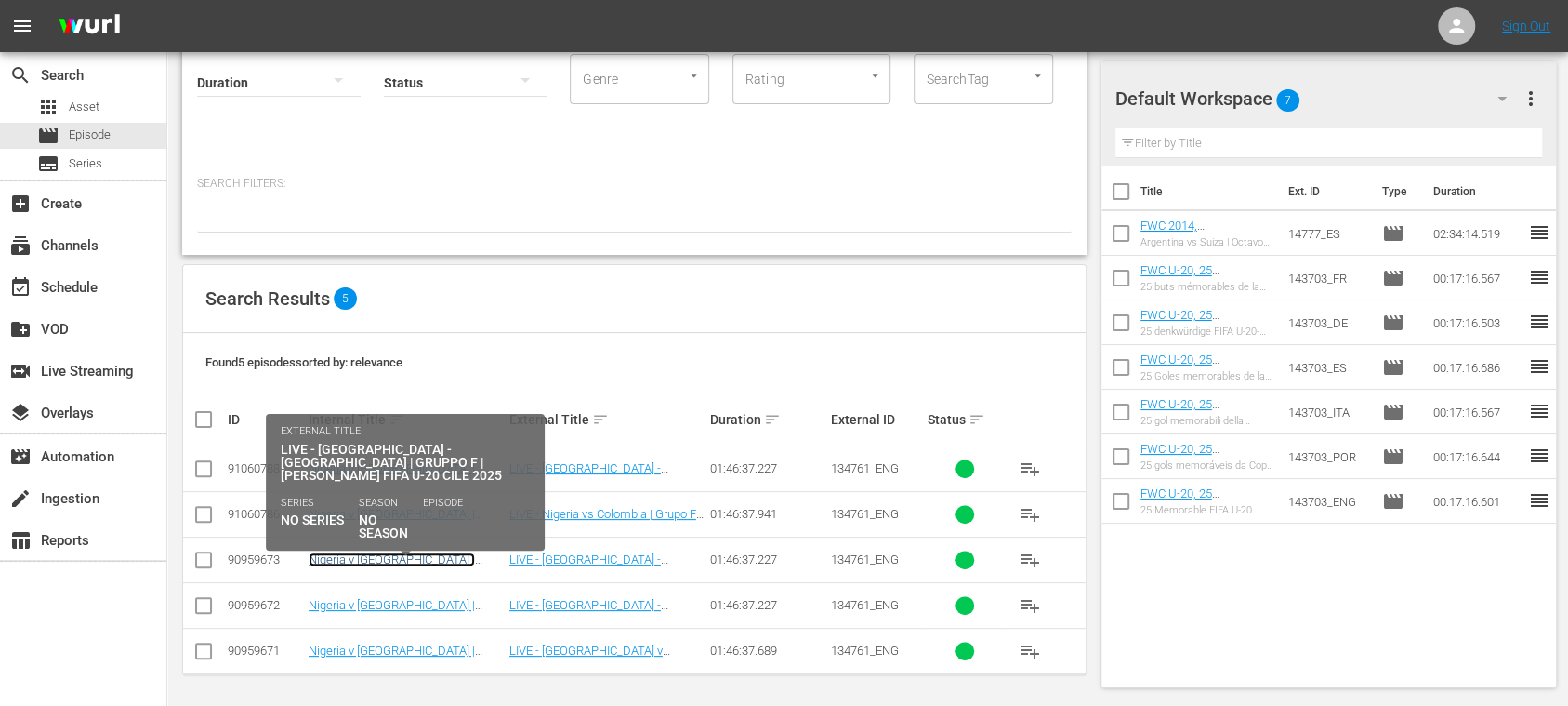
click at [443, 552] on link "Nigeria v [GEOGRAPHIC_DATA] | Group F | FIFA U-20 World Cup [GEOGRAPHIC_DATA] 2…" at bounding box center [394, 573] width 170 height 41
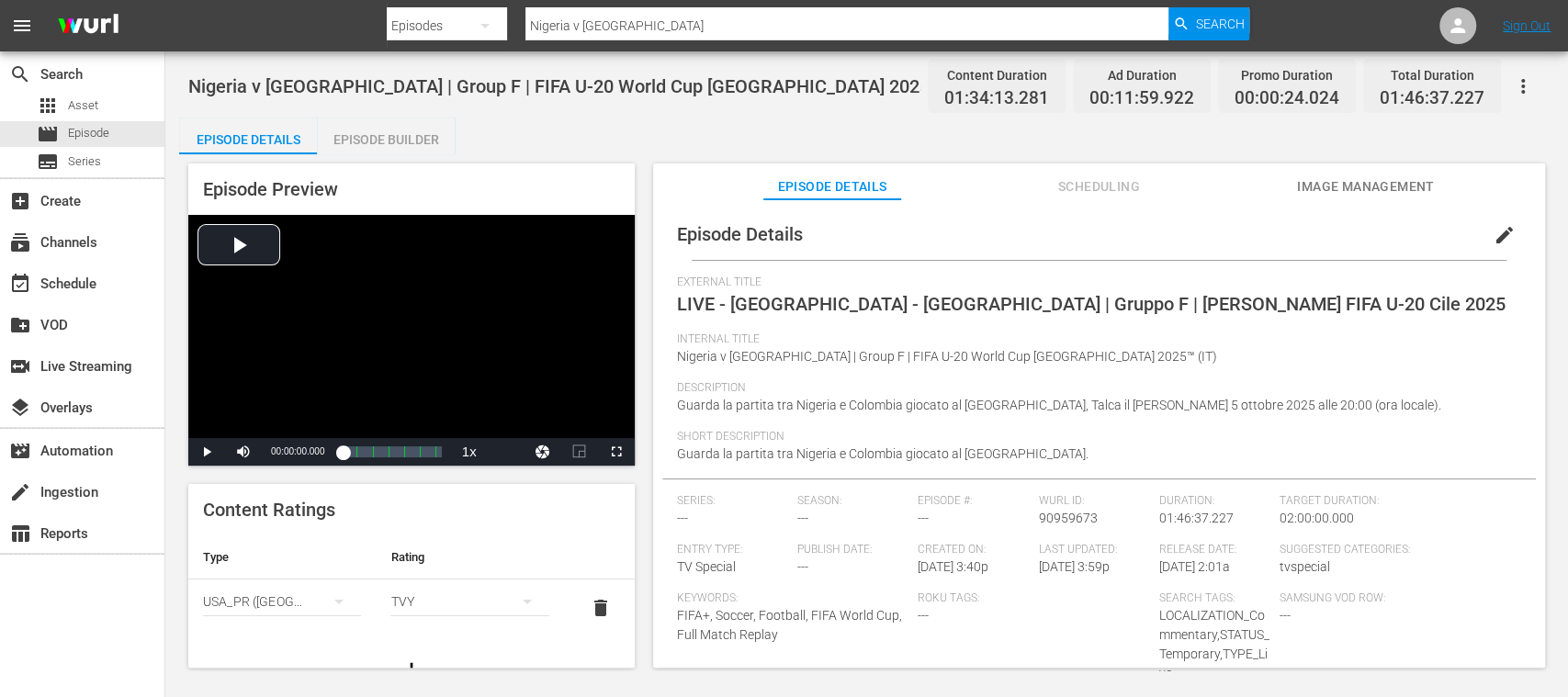
click at [1494, 232] on span "edit" at bounding box center [1505, 235] width 22 height 22
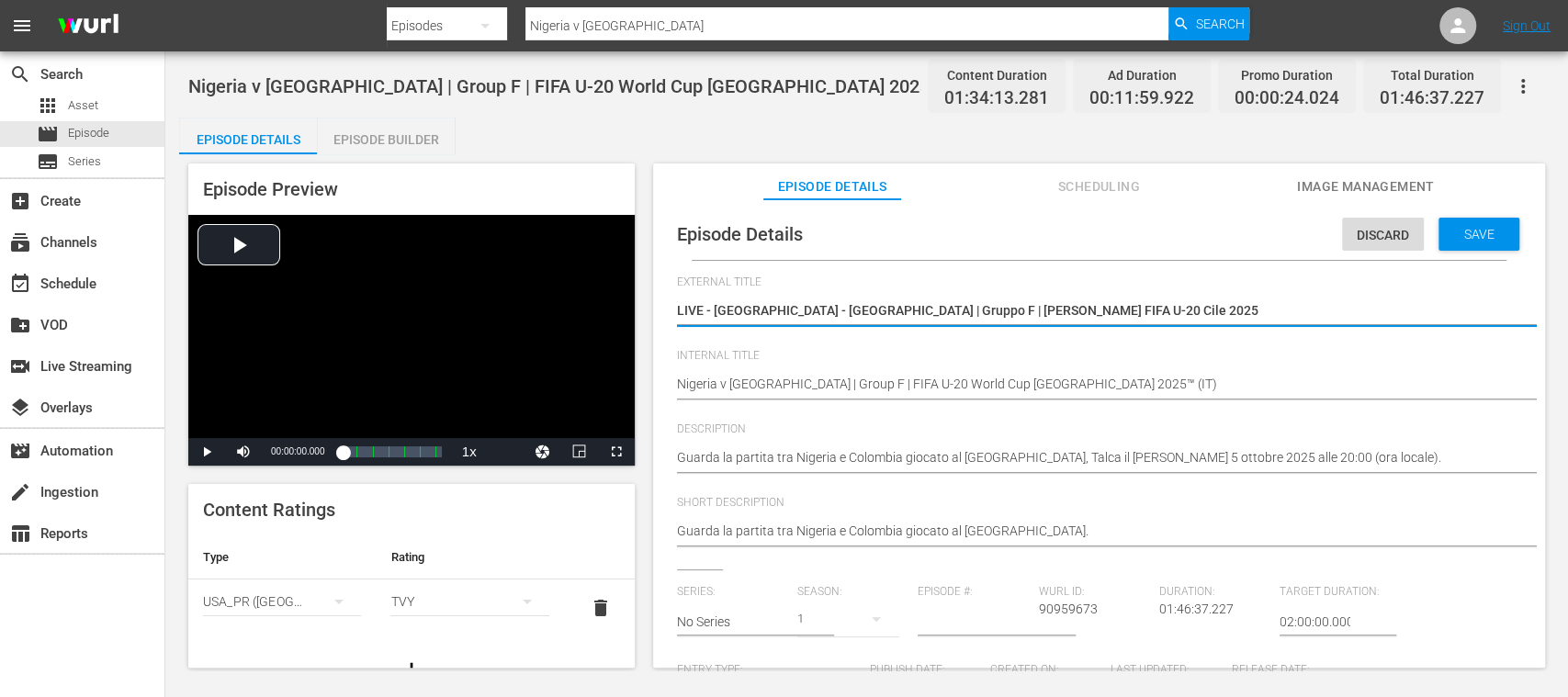
scroll to position [419, 0]
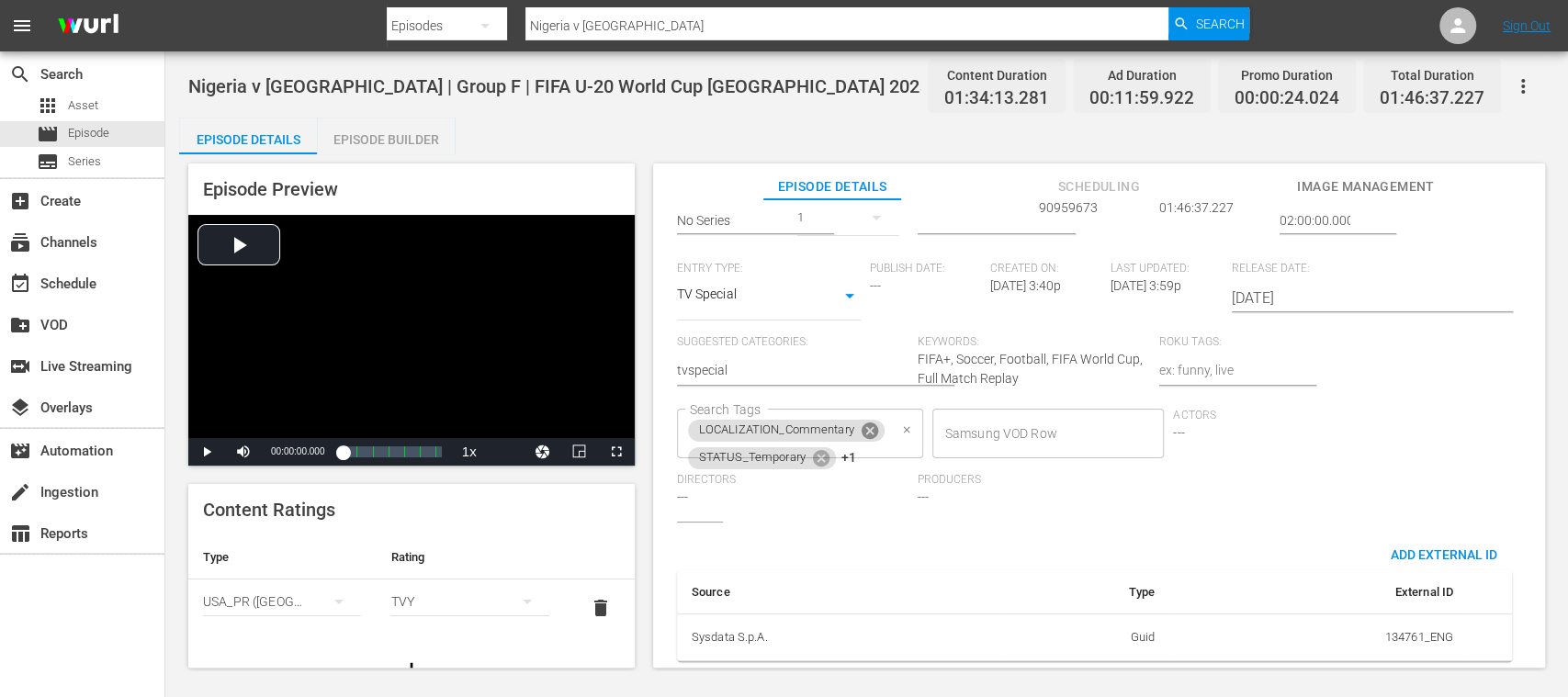
click at [865, 422] on icon at bounding box center [870, 431] width 17 height 17
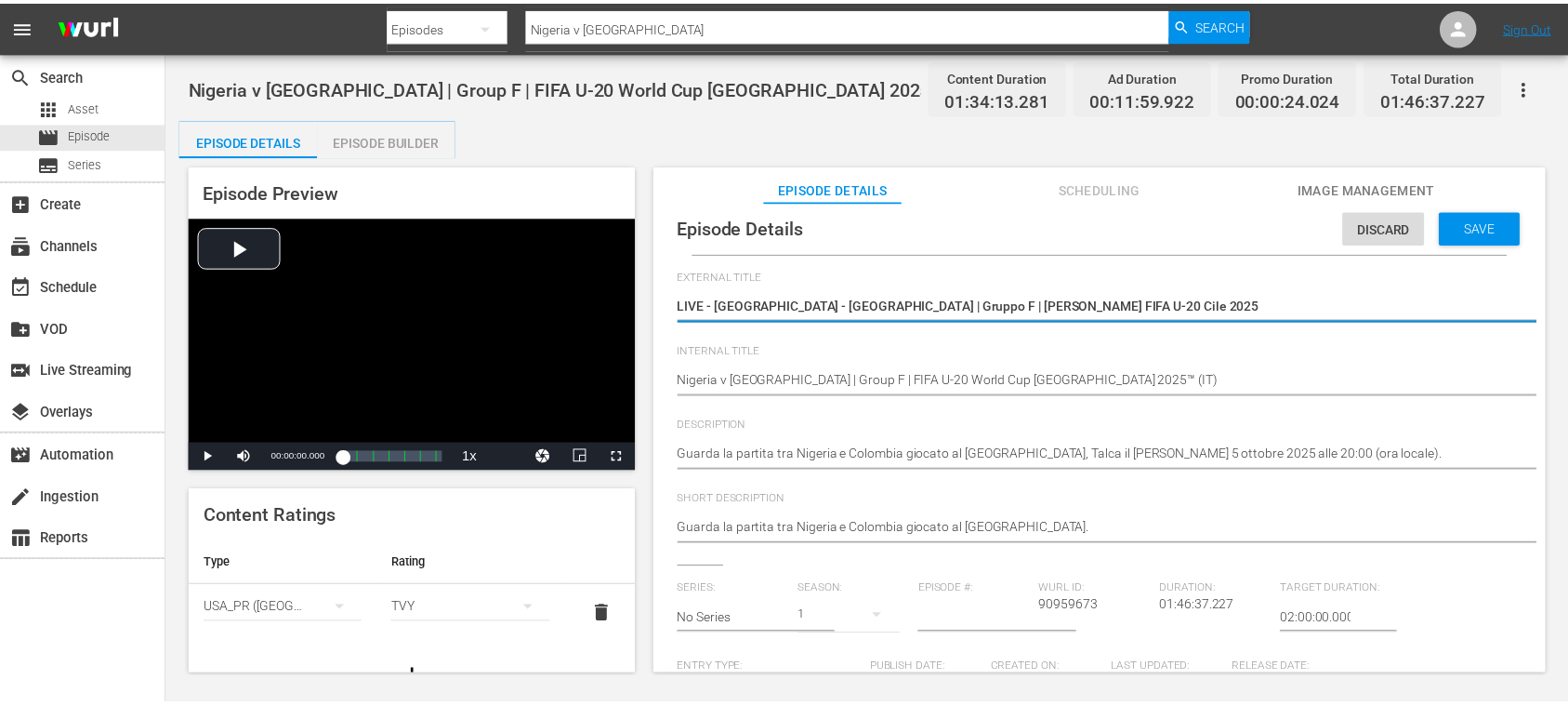
scroll to position [0, 0]
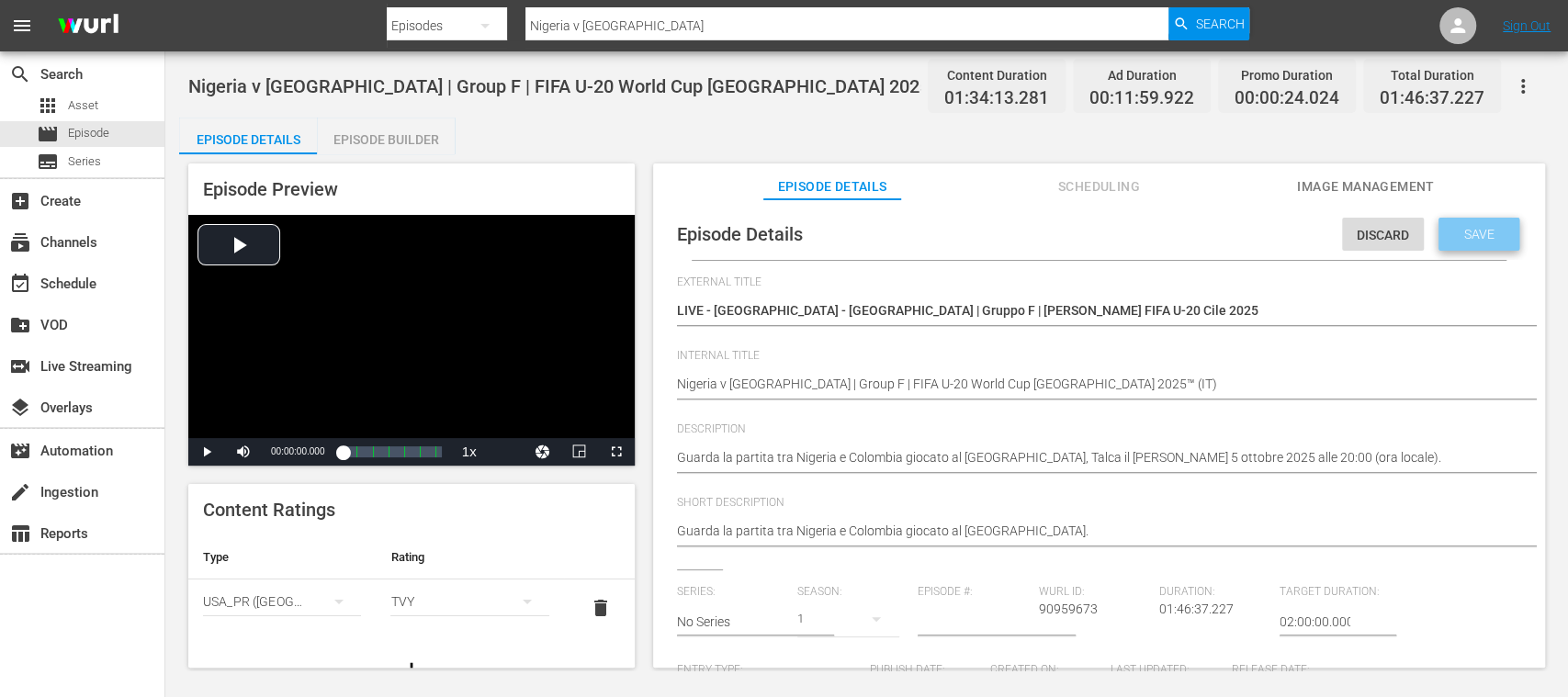
click at [1457, 232] on span "Save" at bounding box center [1480, 235] width 60 height 15
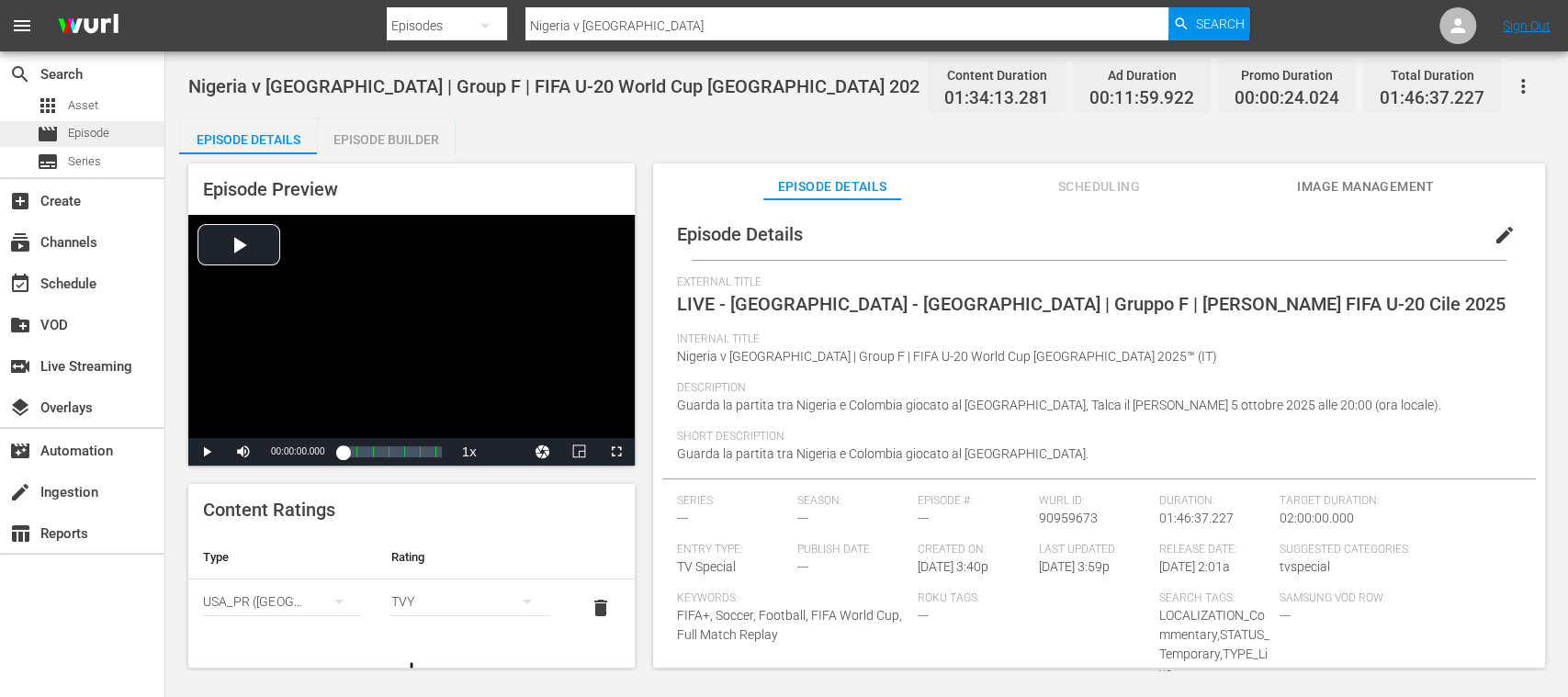
click at [99, 133] on span "Episode" at bounding box center [88, 133] width 41 height 19
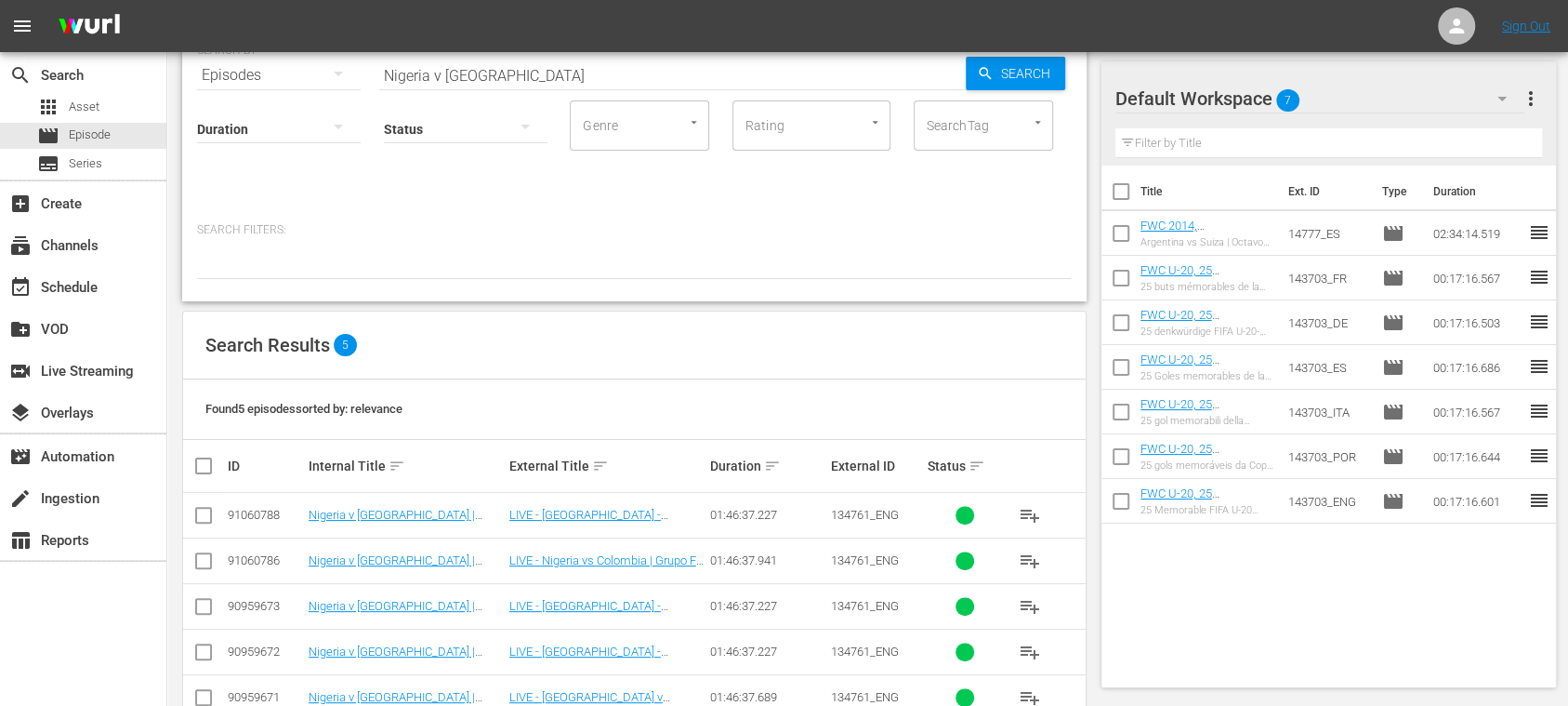
scroll to position [135, 0]
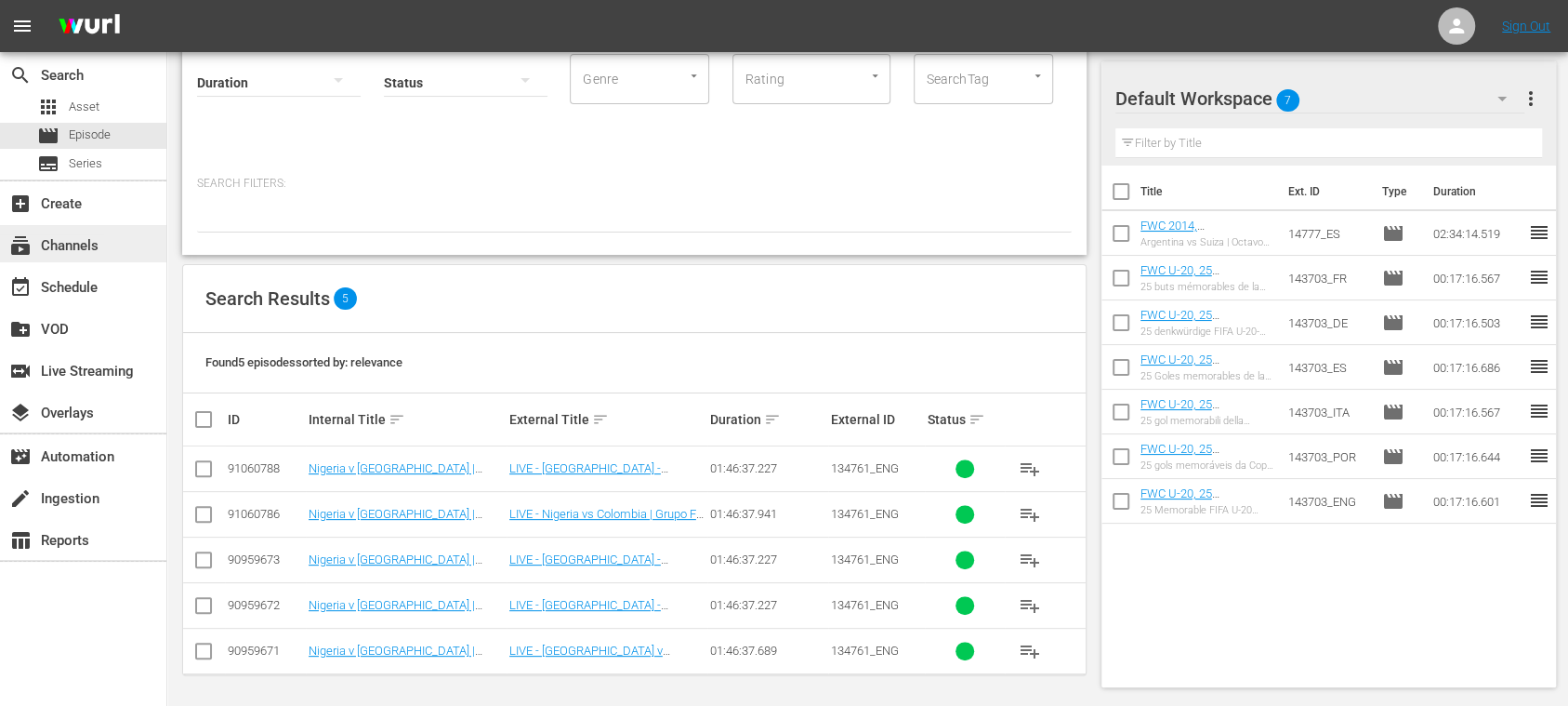
click at [91, 247] on div "subscriptions Channels" at bounding box center [52, 243] width 105 height 17
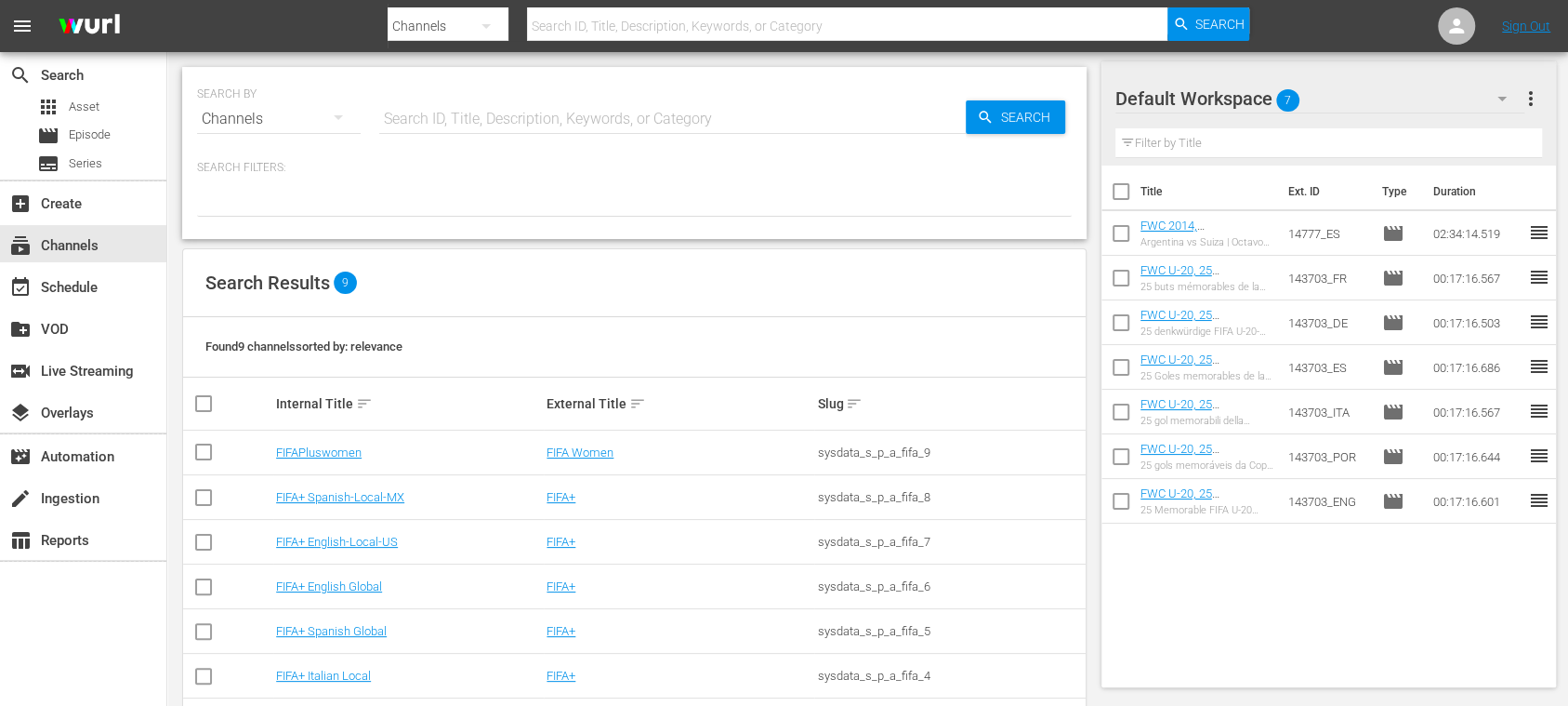
scroll to position [160, 0]
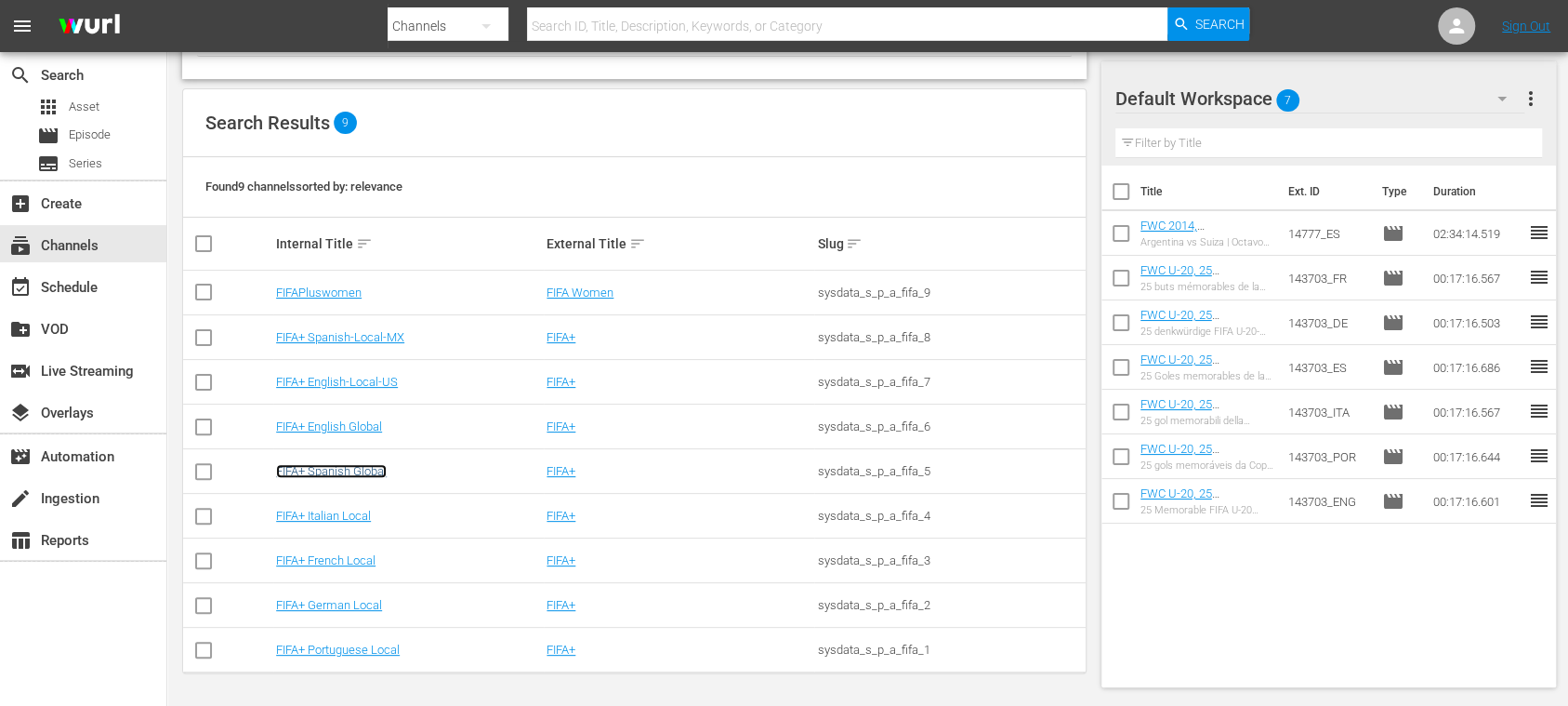
click at [381, 468] on link "FIFA+ Spanish Global" at bounding box center [331, 470] width 110 height 14
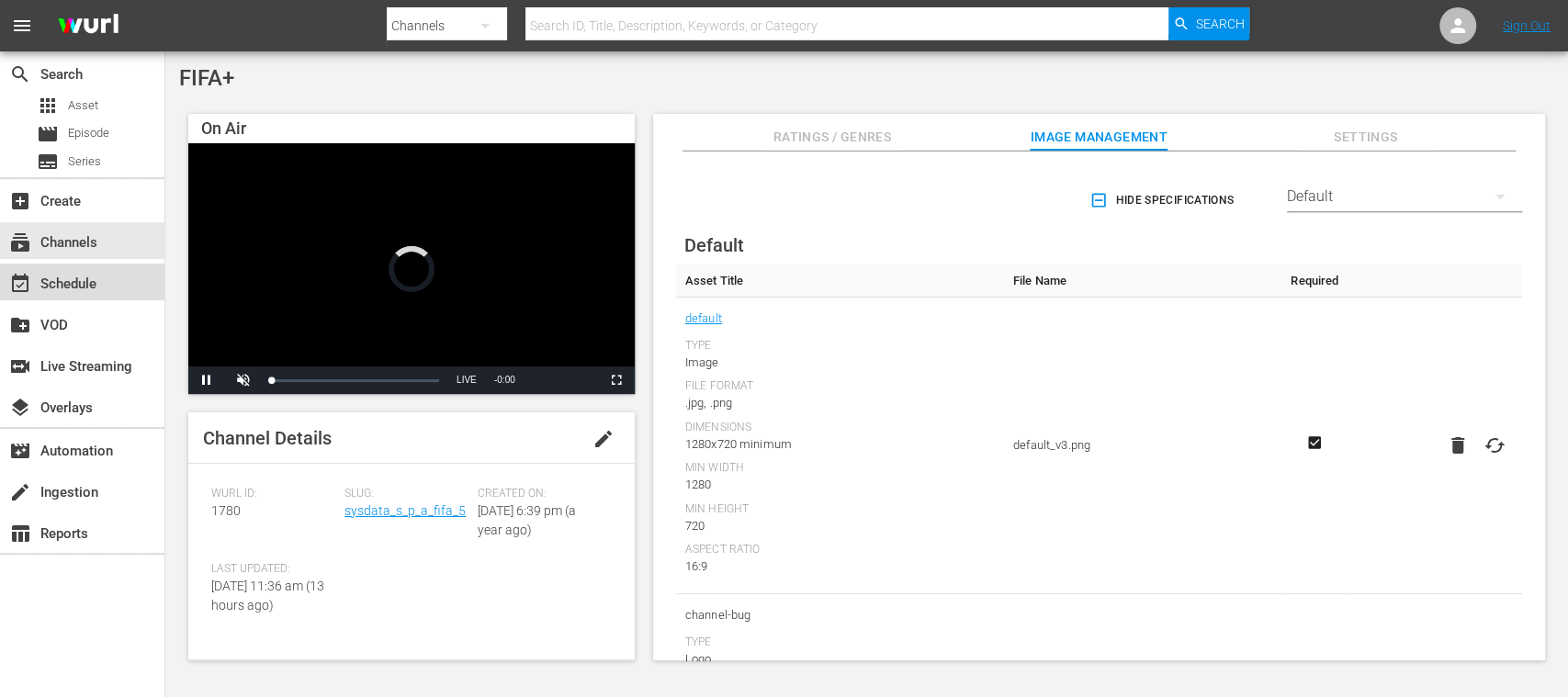
click at [81, 279] on div "event_available Schedule" at bounding box center [51, 281] width 103 height 17
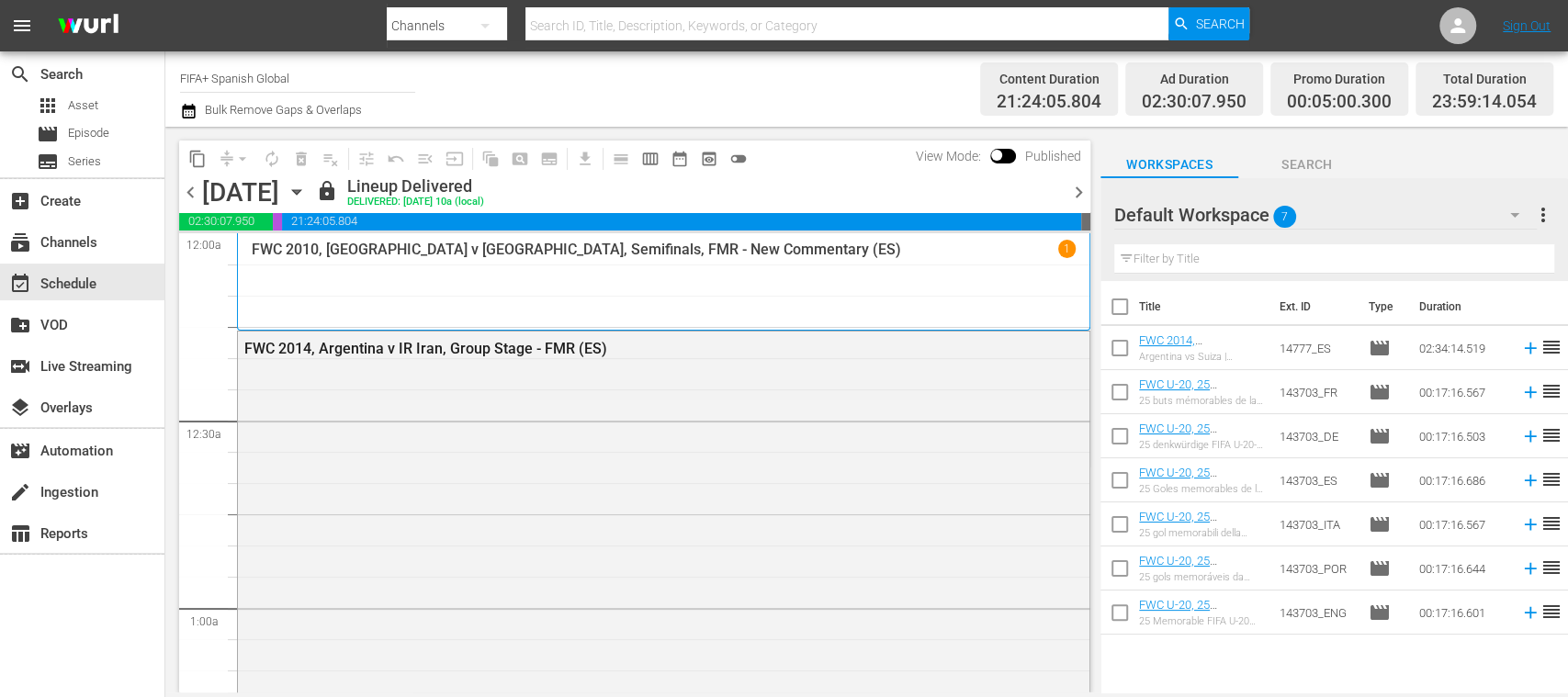
click at [1077, 191] on span "chevron_right" at bounding box center [1078, 192] width 23 height 23
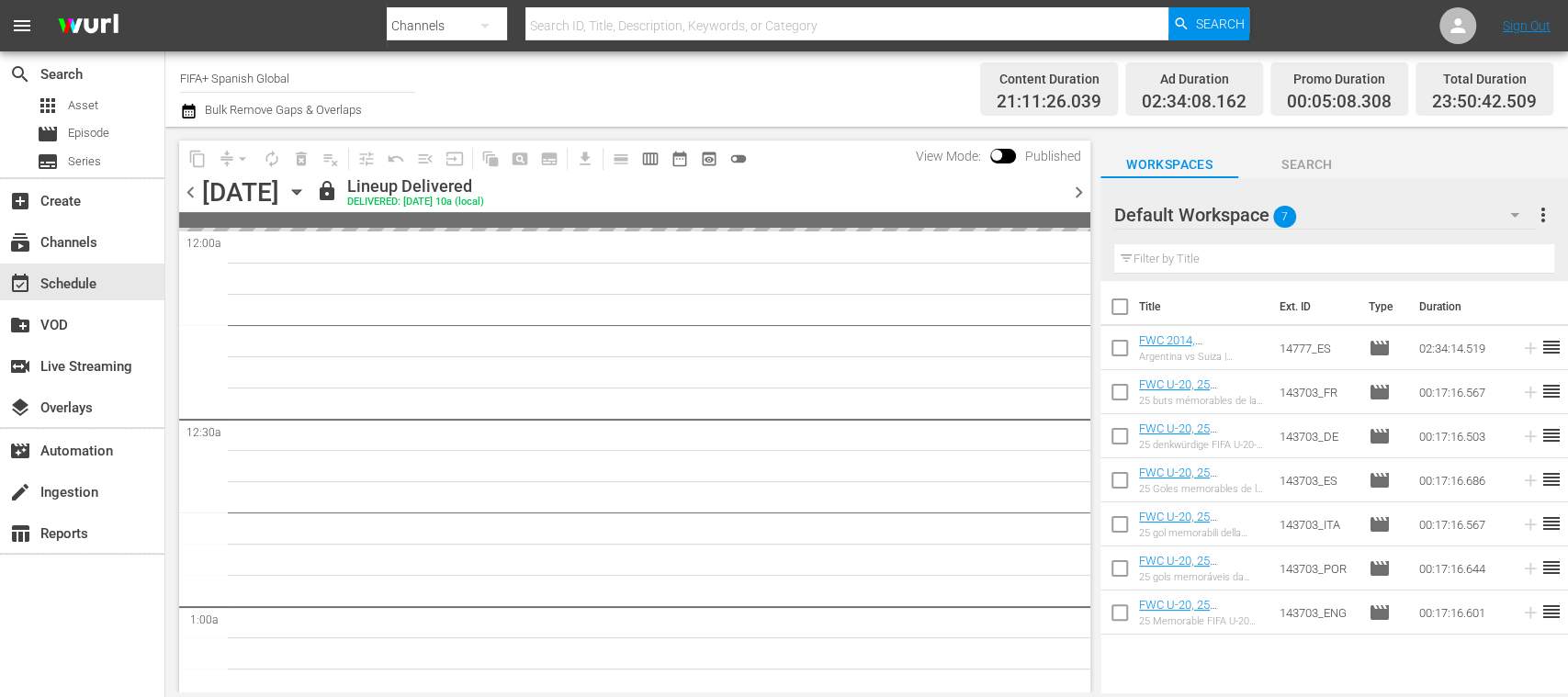
click at [1077, 191] on span "chevron_right" at bounding box center [1078, 192] width 23 height 23
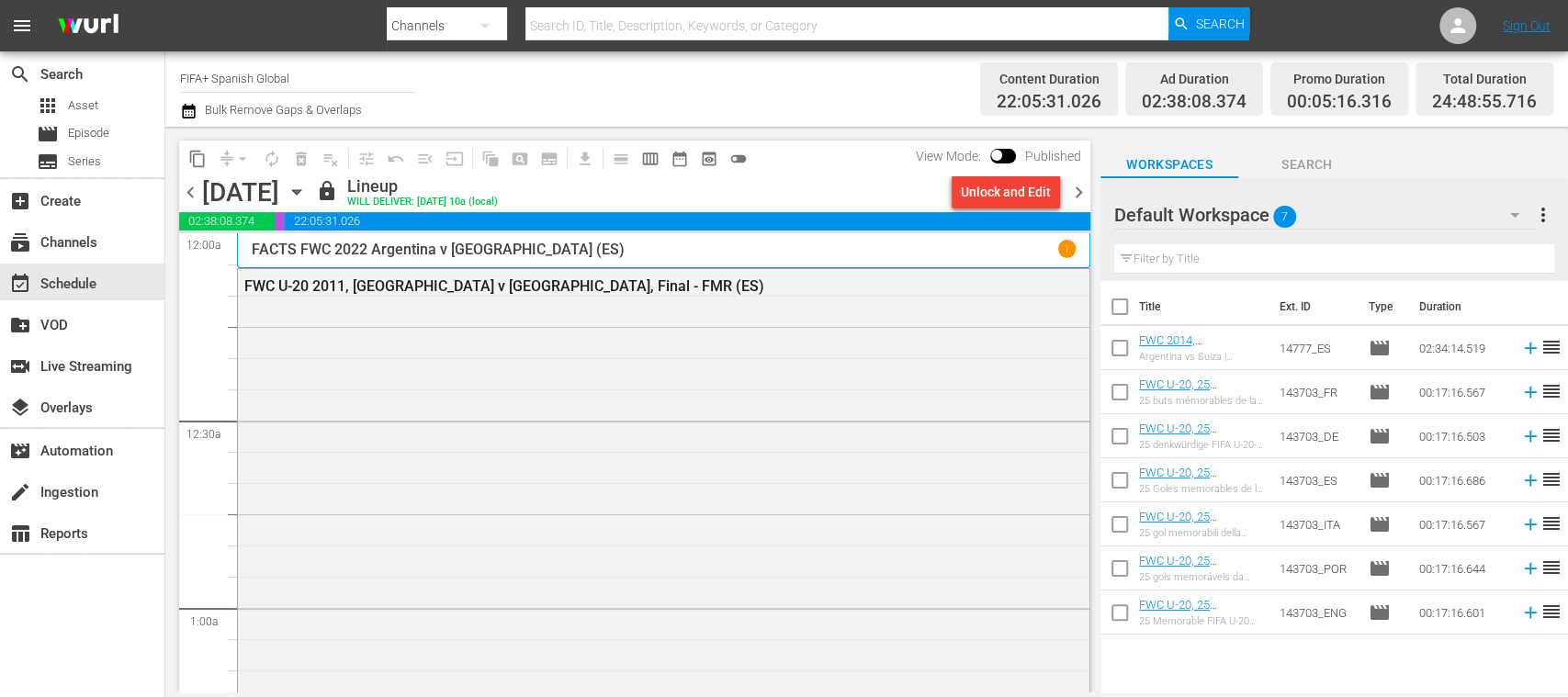
click at [1549, 210] on span "more_vert" at bounding box center [1544, 215] width 22 height 22
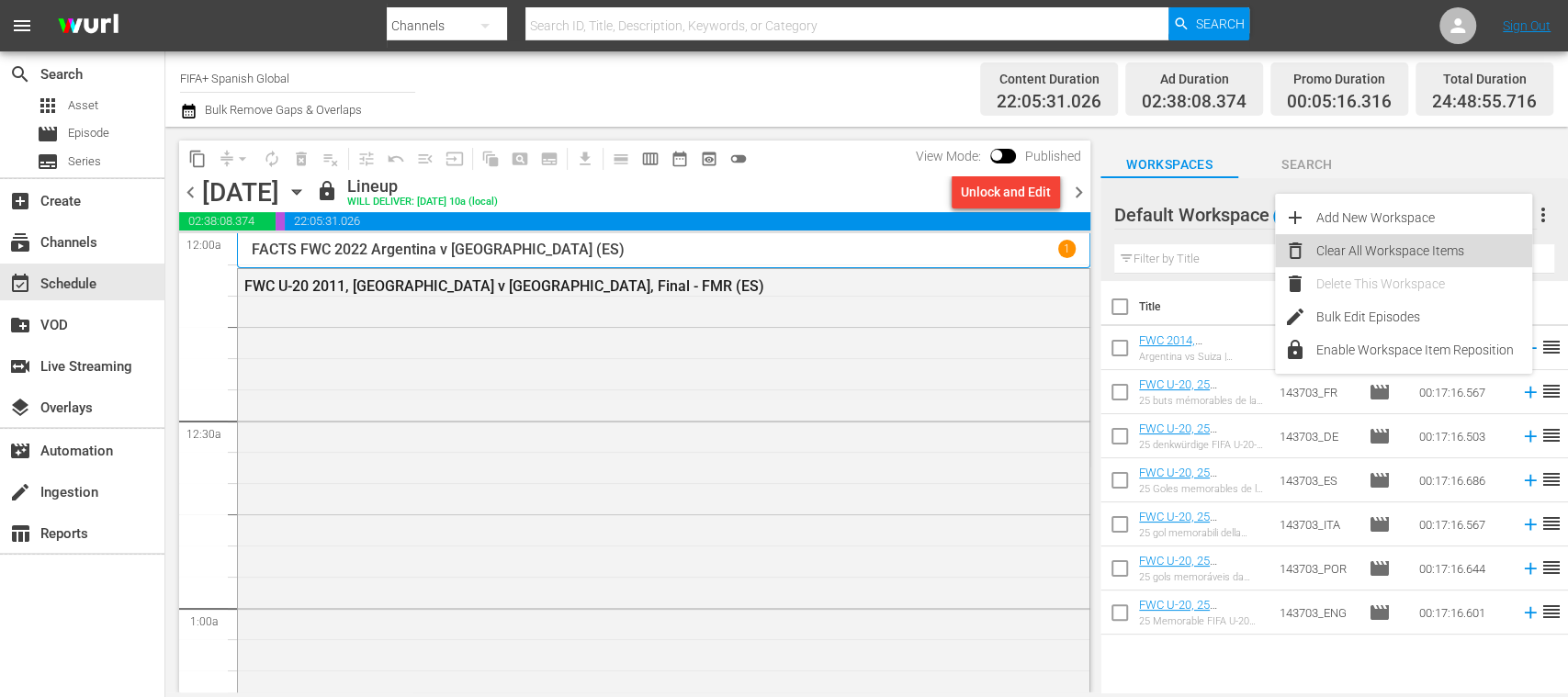
click at [1452, 242] on div "Clear All Workspace Items" at bounding box center [1425, 251] width 216 height 34
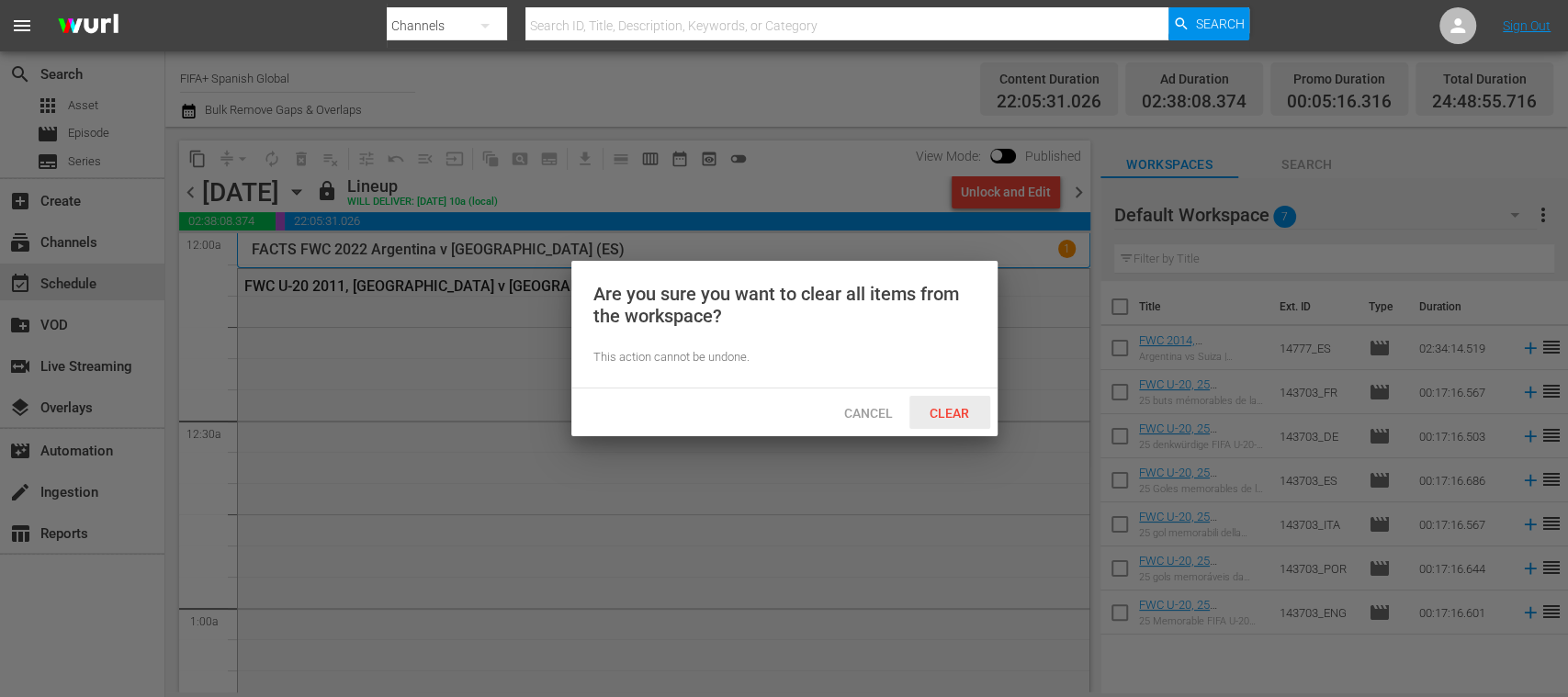
click at [956, 406] on span "Clear" at bounding box center [950, 413] width 69 height 15
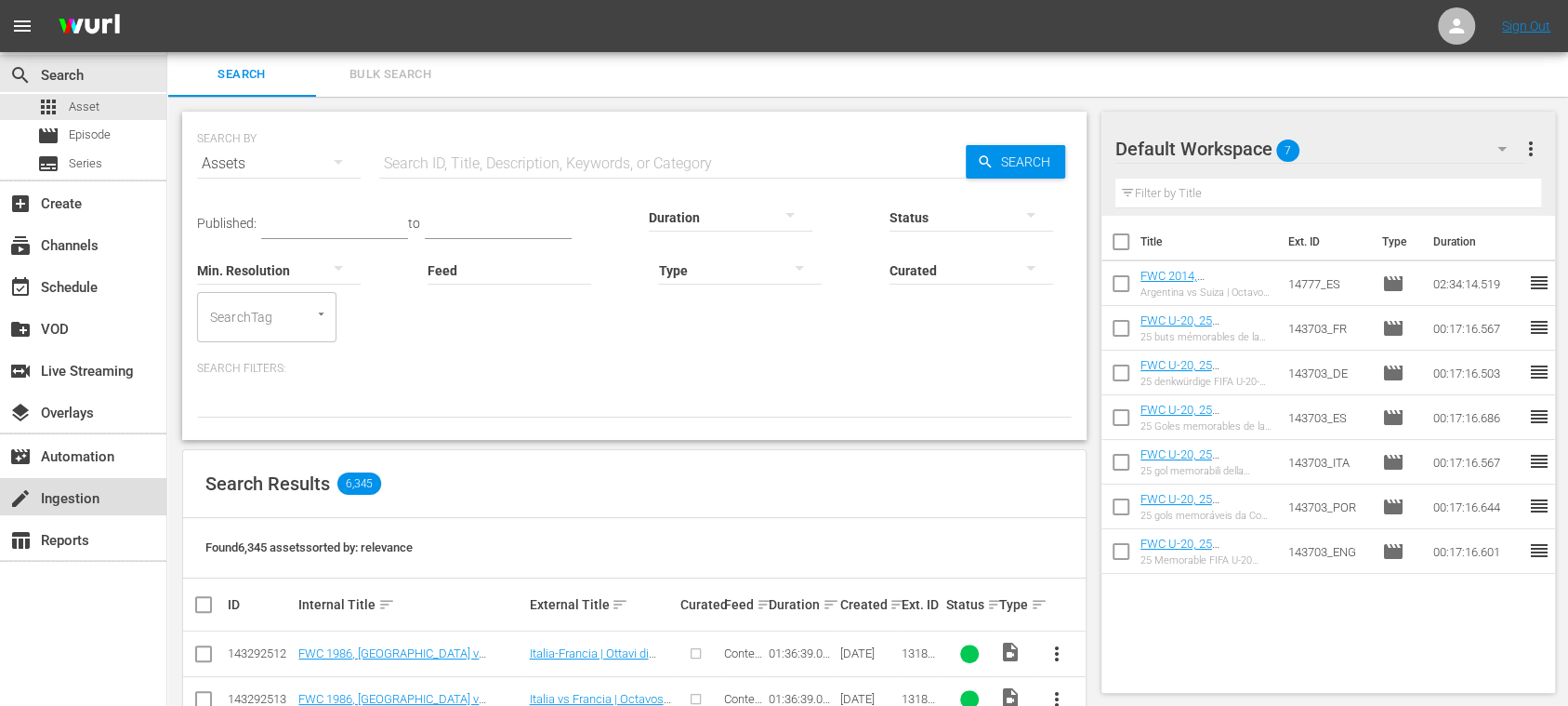
click at [95, 499] on div "create Ingestion" at bounding box center [52, 496] width 105 height 17
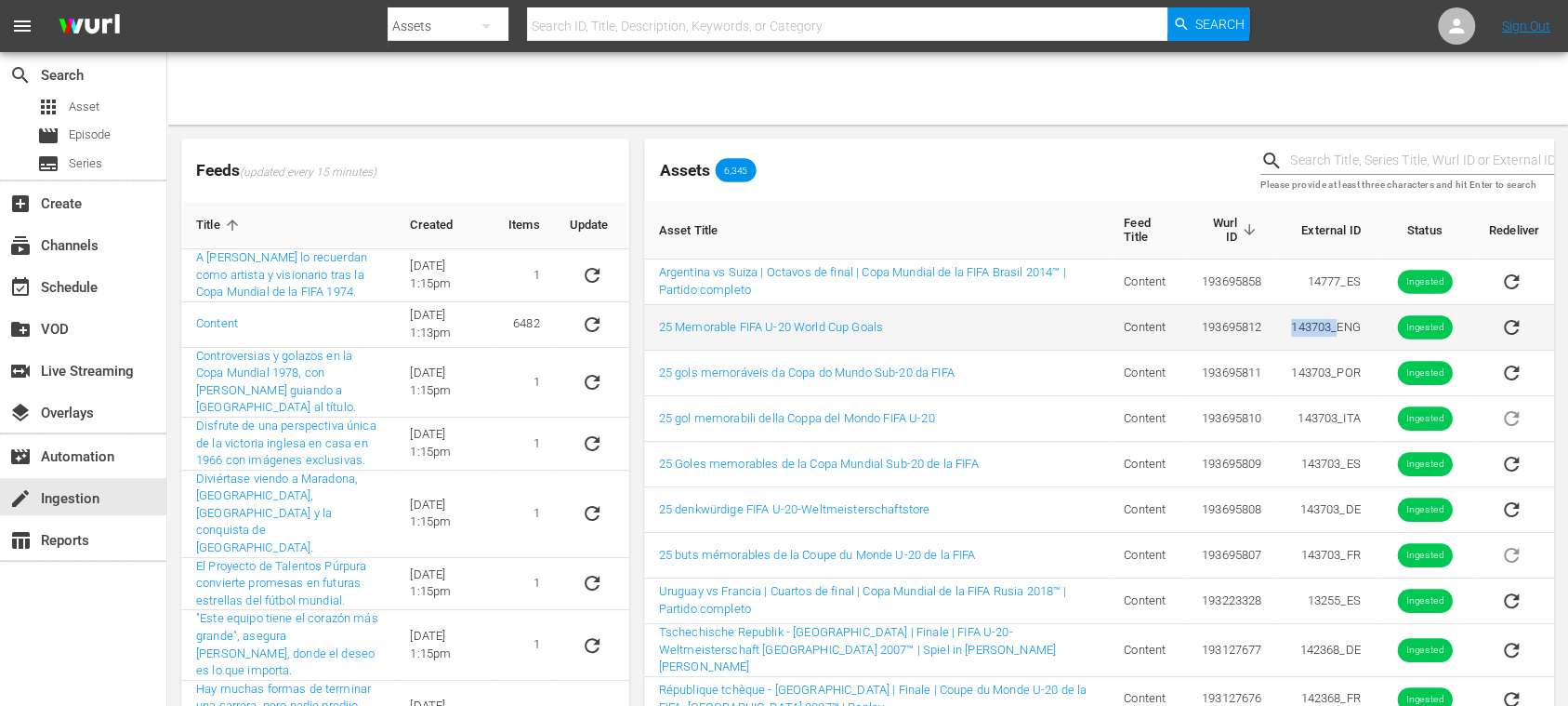
drag, startPoint x: 1307, startPoint y: 331, endPoint x: 1332, endPoint y: 331, distance: 25.0
click at [1332, 331] on td "143703_ENG" at bounding box center [1326, 328] width 99 height 45
copy td "143703_"
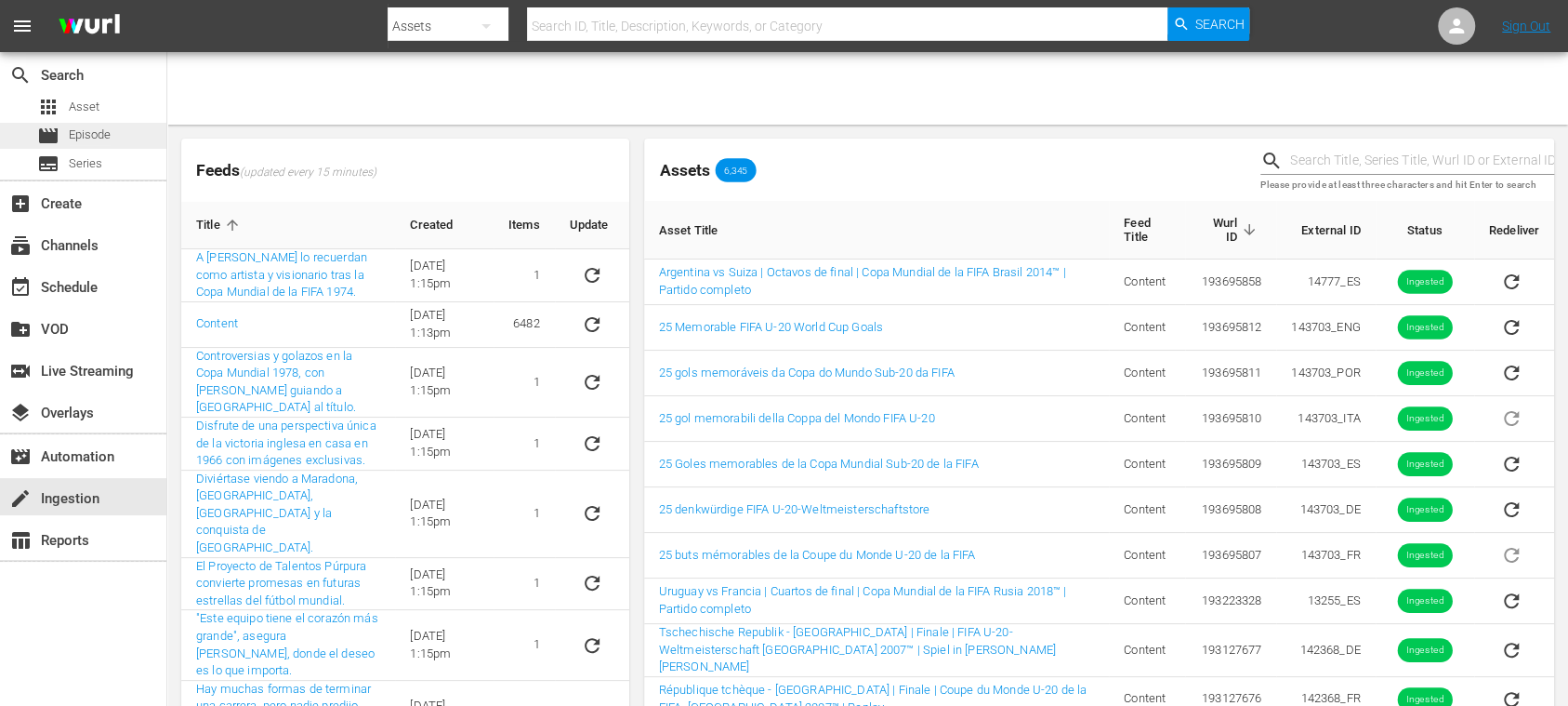
click at [106, 133] on span "Episode" at bounding box center [90, 135] width 41 height 19
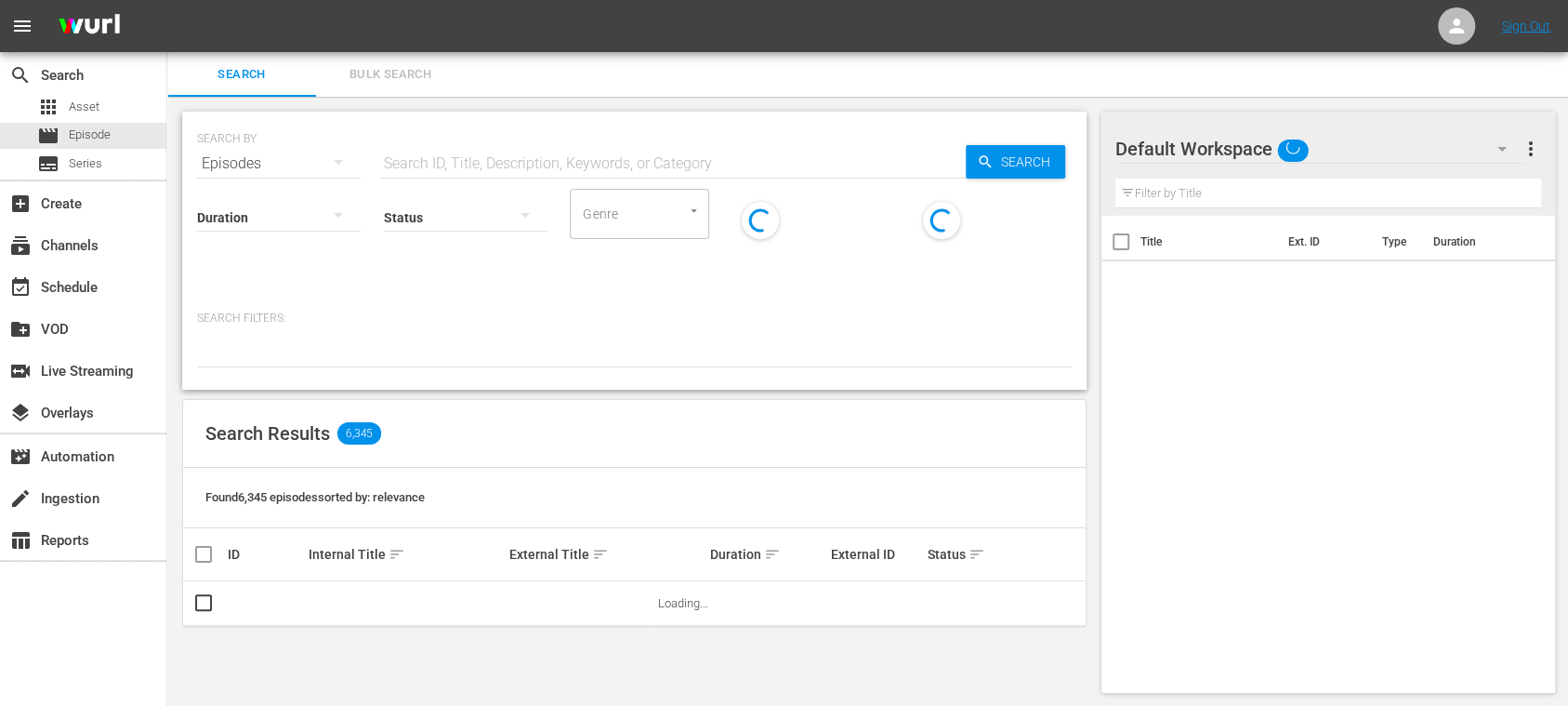
drag, startPoint x: 433, startPoint y: 160, endPoint x: 596, endPoint y: 176, distance: 163.8
click at [433, 160] on input "text" at bounding box center [673, 163] width 587 height 44
paste input "143703_"
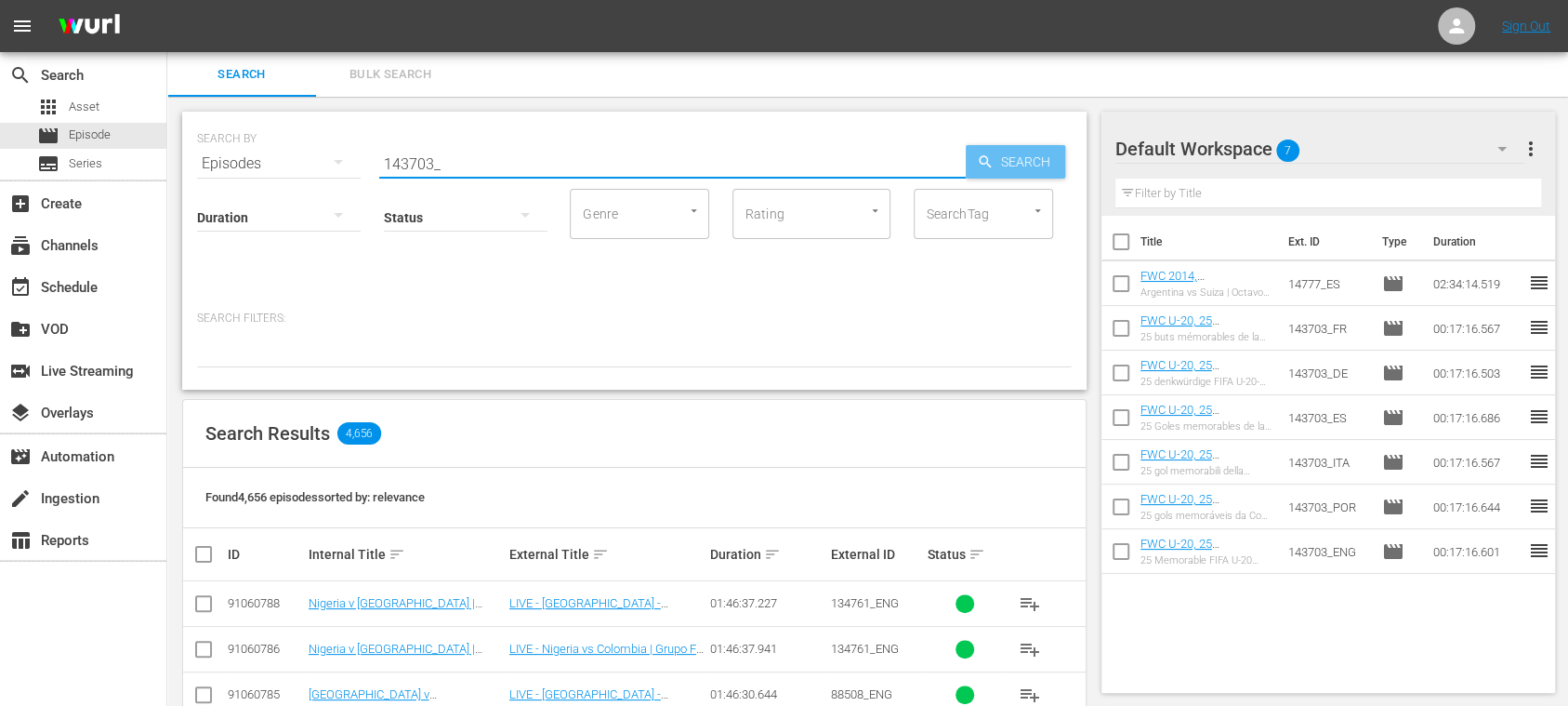
type input "143703_"
click at [1036, 163] on span "Search" at bounding box center [1030, 162] width 72 height 34
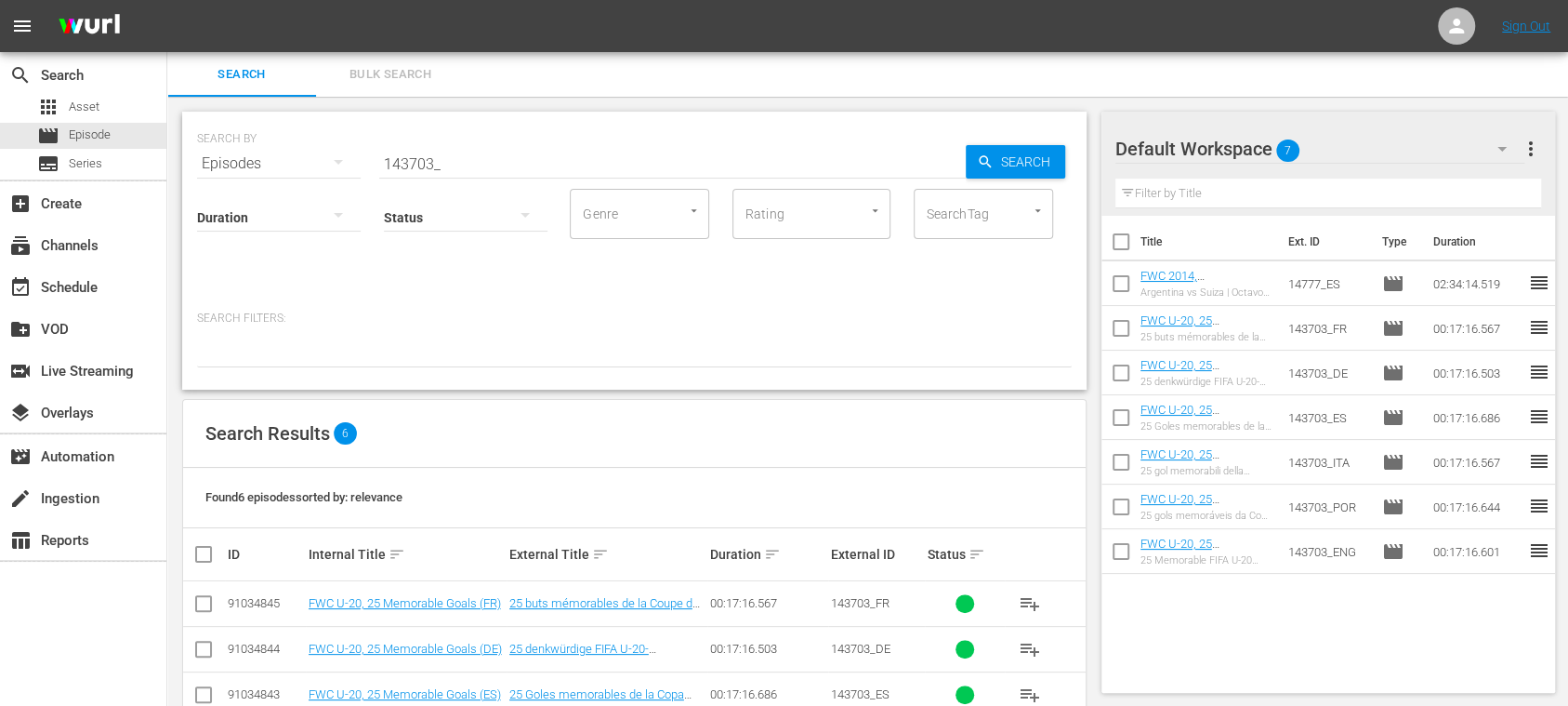
click at [1530, 140] on span "more_vert" at bounding box center [1530, 149] width 23 height 23
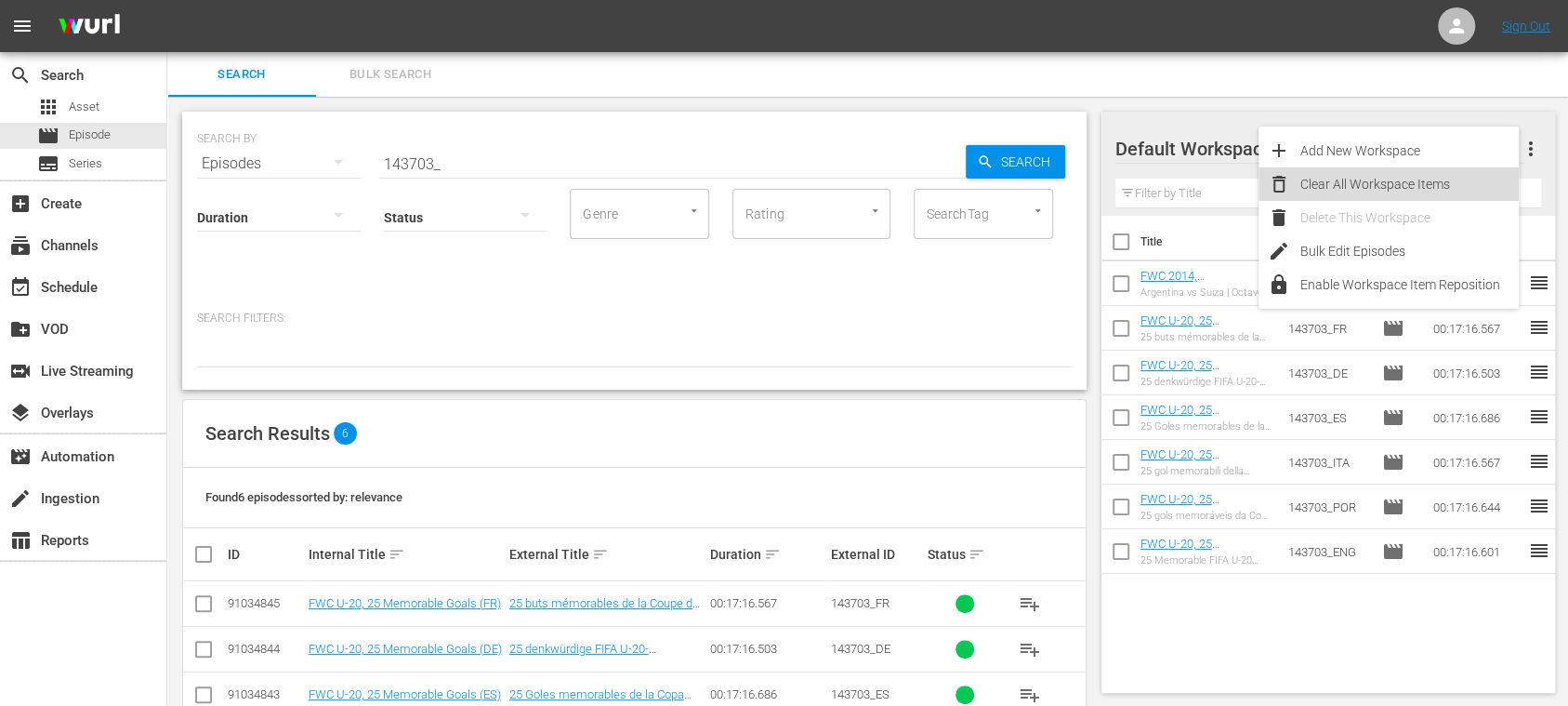
click at [1458, 174] on div "Clear All Workspace Items" at bounding box center [1410, 185] width 219 height 34
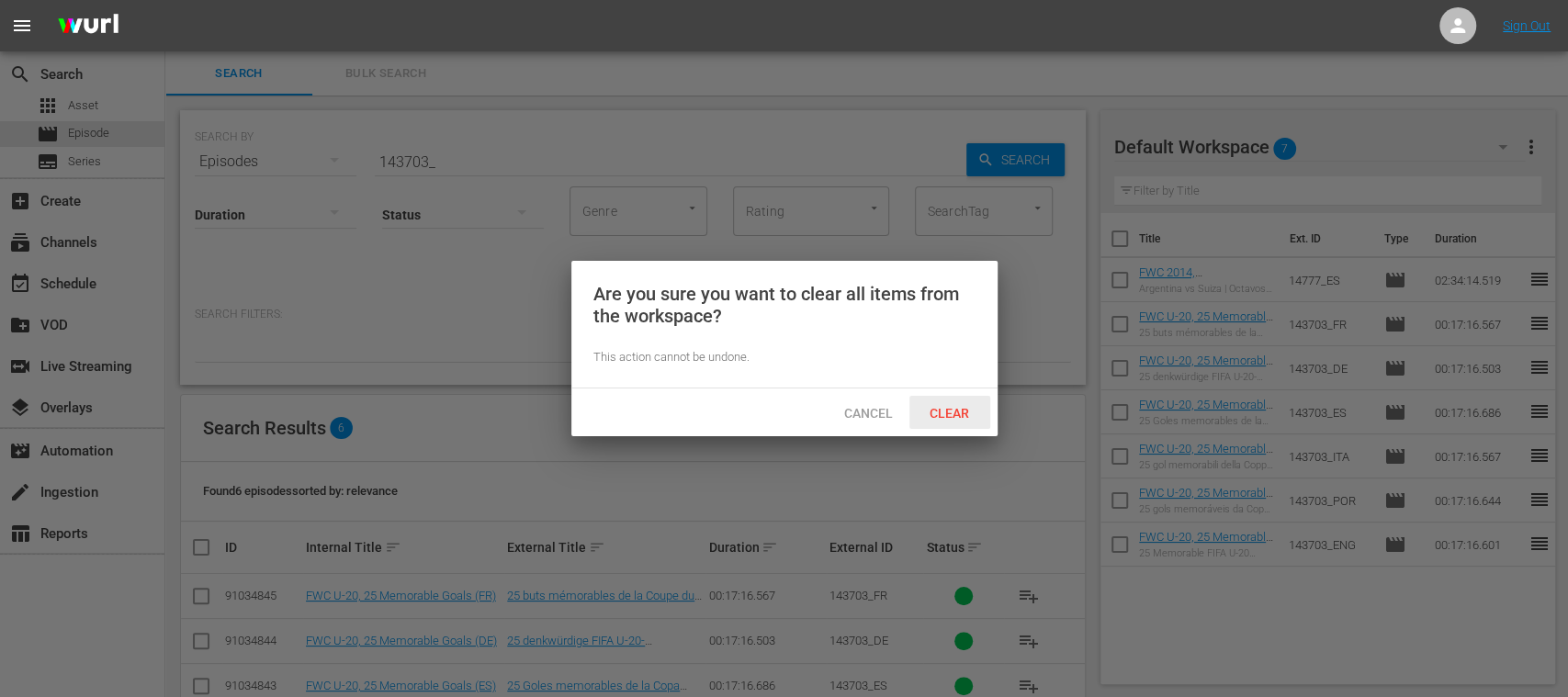
click at [939, 418] on span "Clear" at bounding box center [950, 413] width 69 height 15
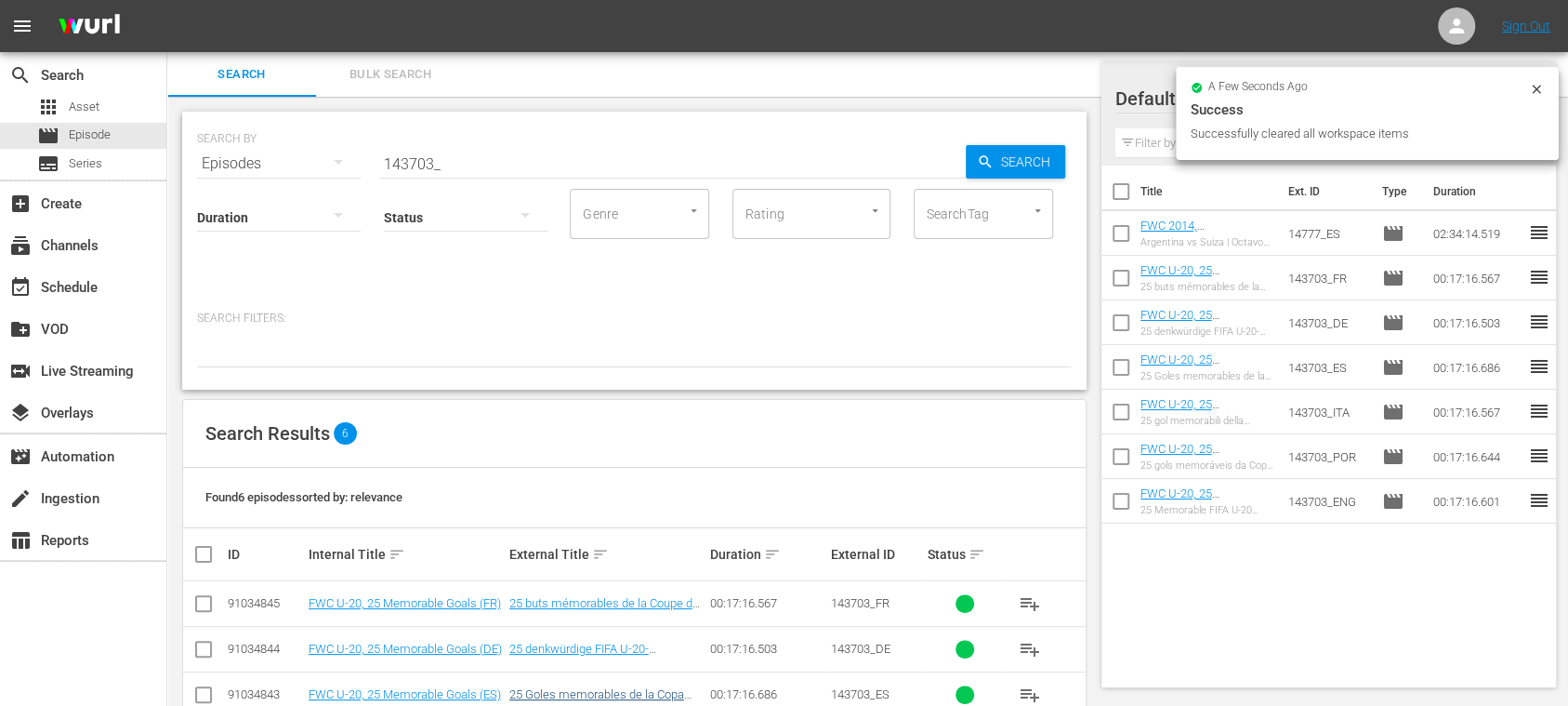
scroll to position [180, 0]
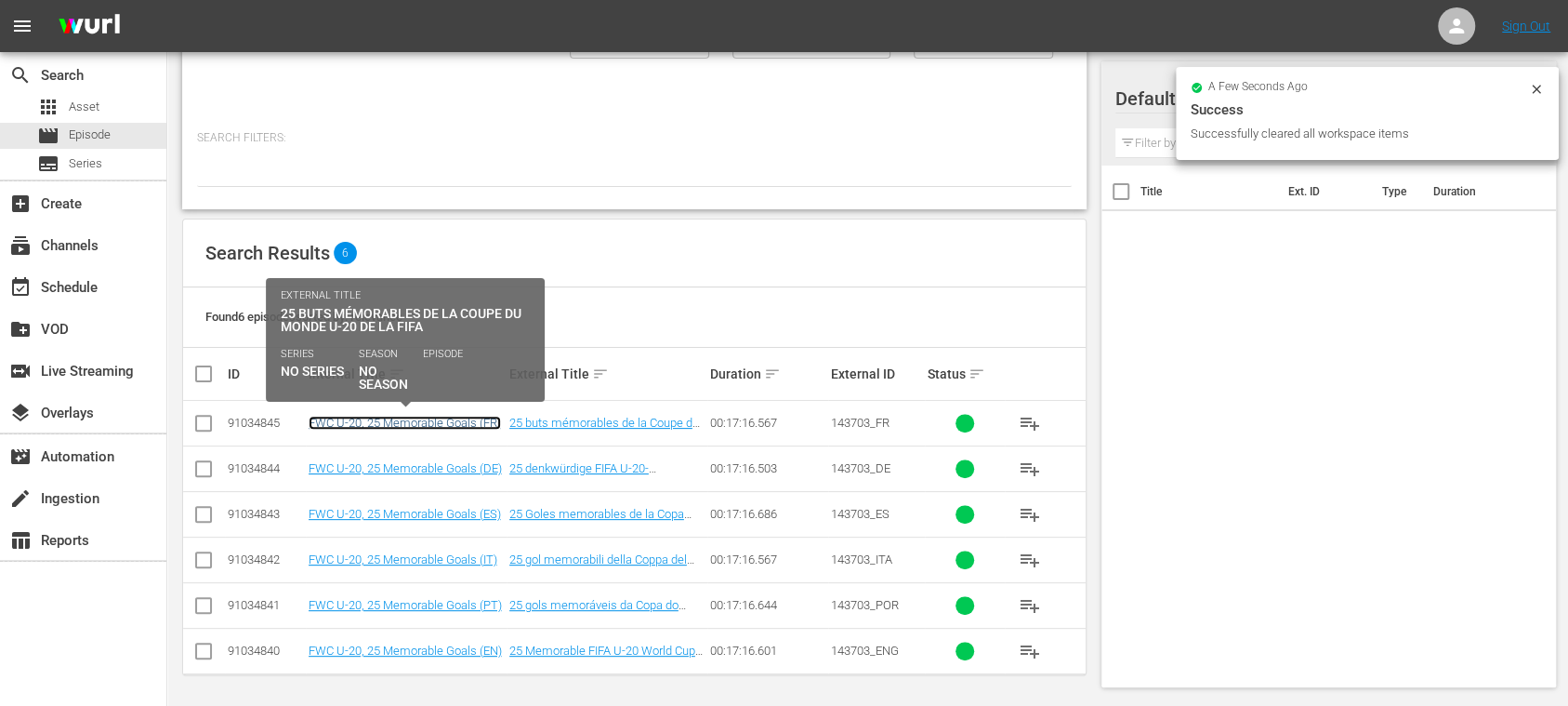
click at [467, 423] on link "FWC U-20, 25 Memorable Goals (FR)" at bounding box center [405, 422] width 192 height 14
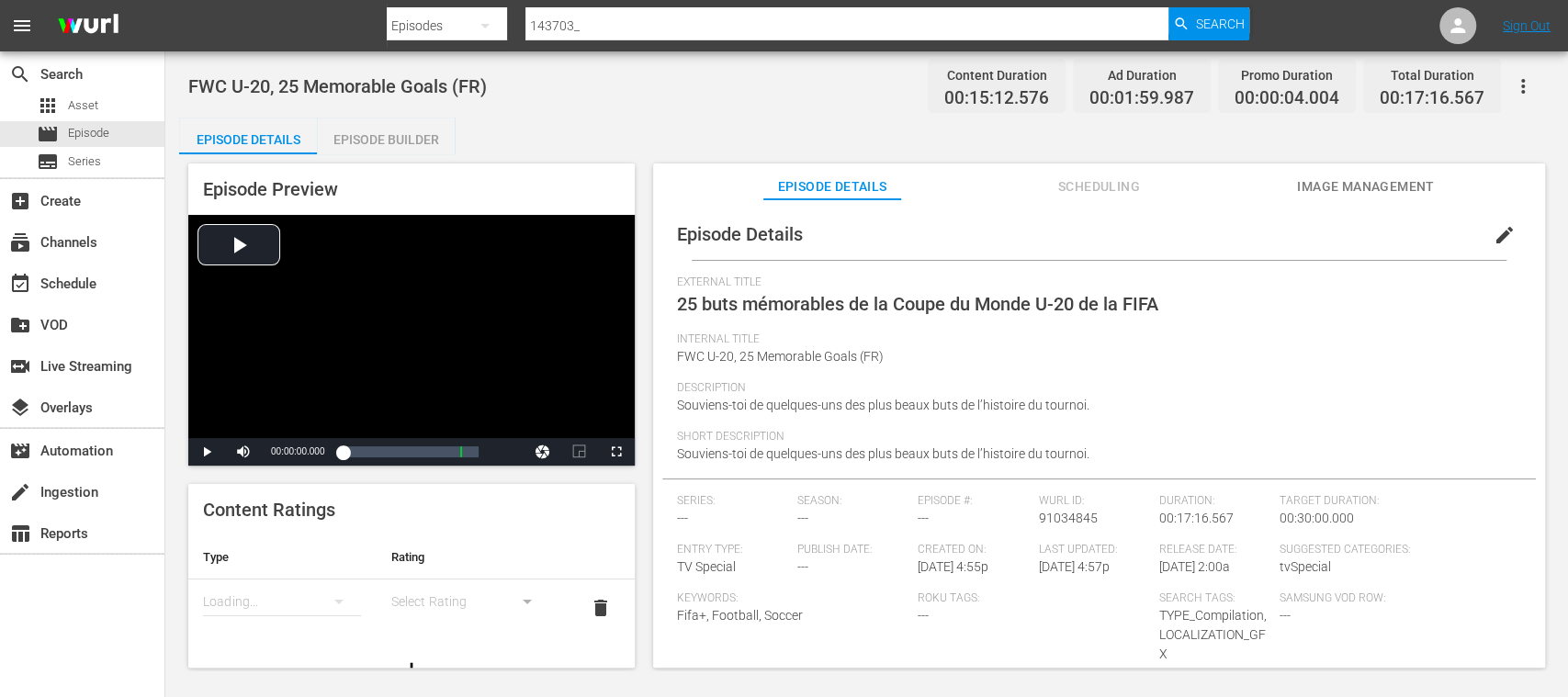
click at [1354, 178] on span "Image Management" at bounding box center [1366, 186] width 138 height 23
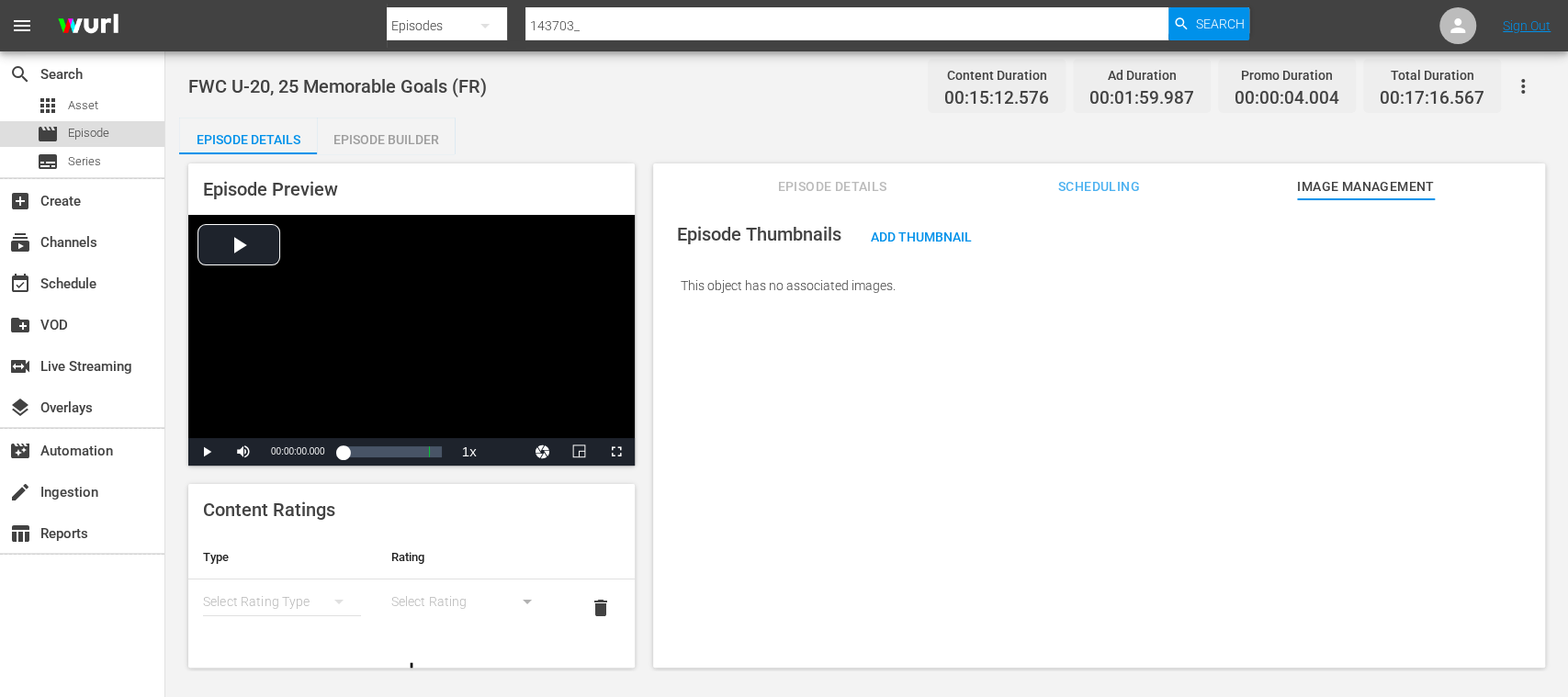
click at [74, 139] on span "Episode" at bounding box center [88, 133] width 41 height 19
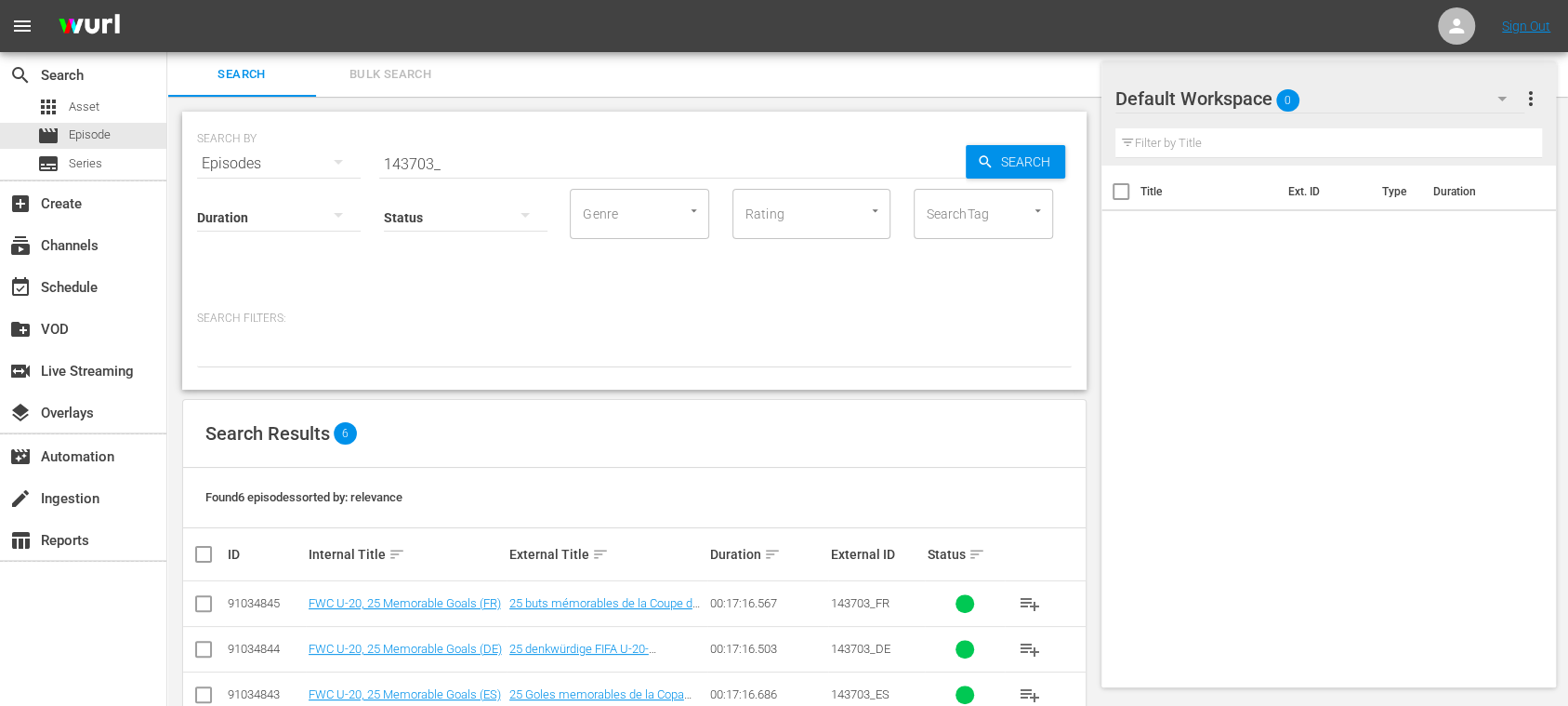
scroll to position [180, 0]
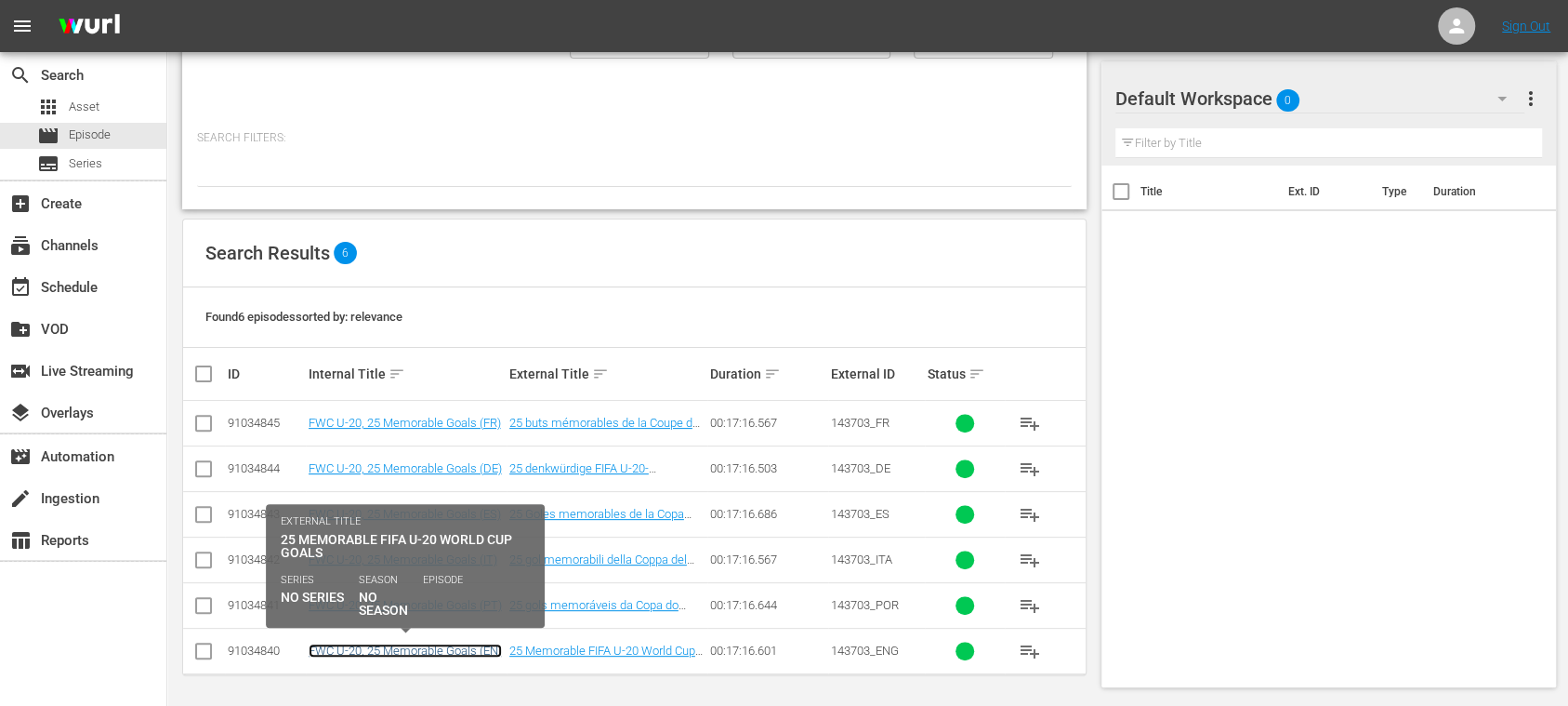
click at [465, 644] on link "FWC U-20, 25 Memorable Goals (EN)" at bounding box center [405, 650] width 193 height 14
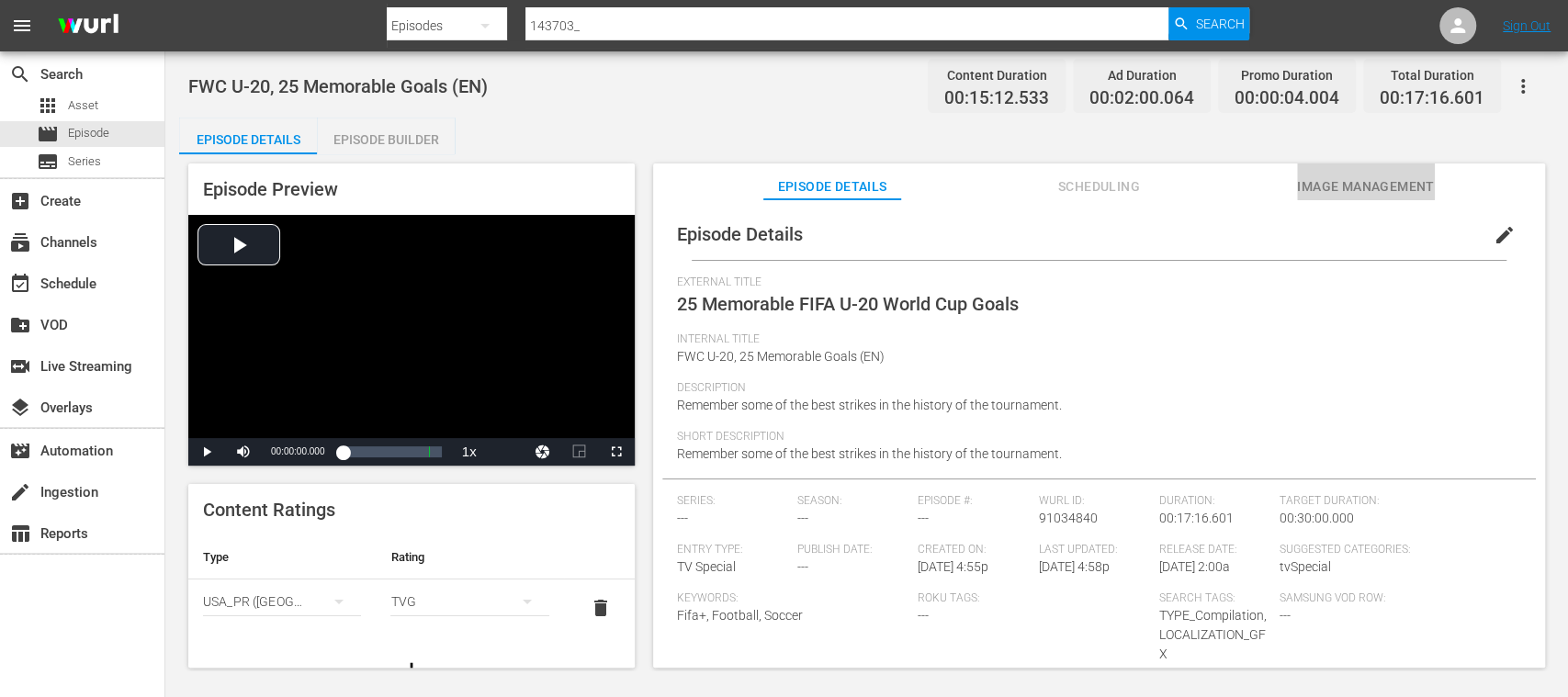
click at [1319, 183] on span "Image Management" at bounding box center [1366, 186] width 138 height 23
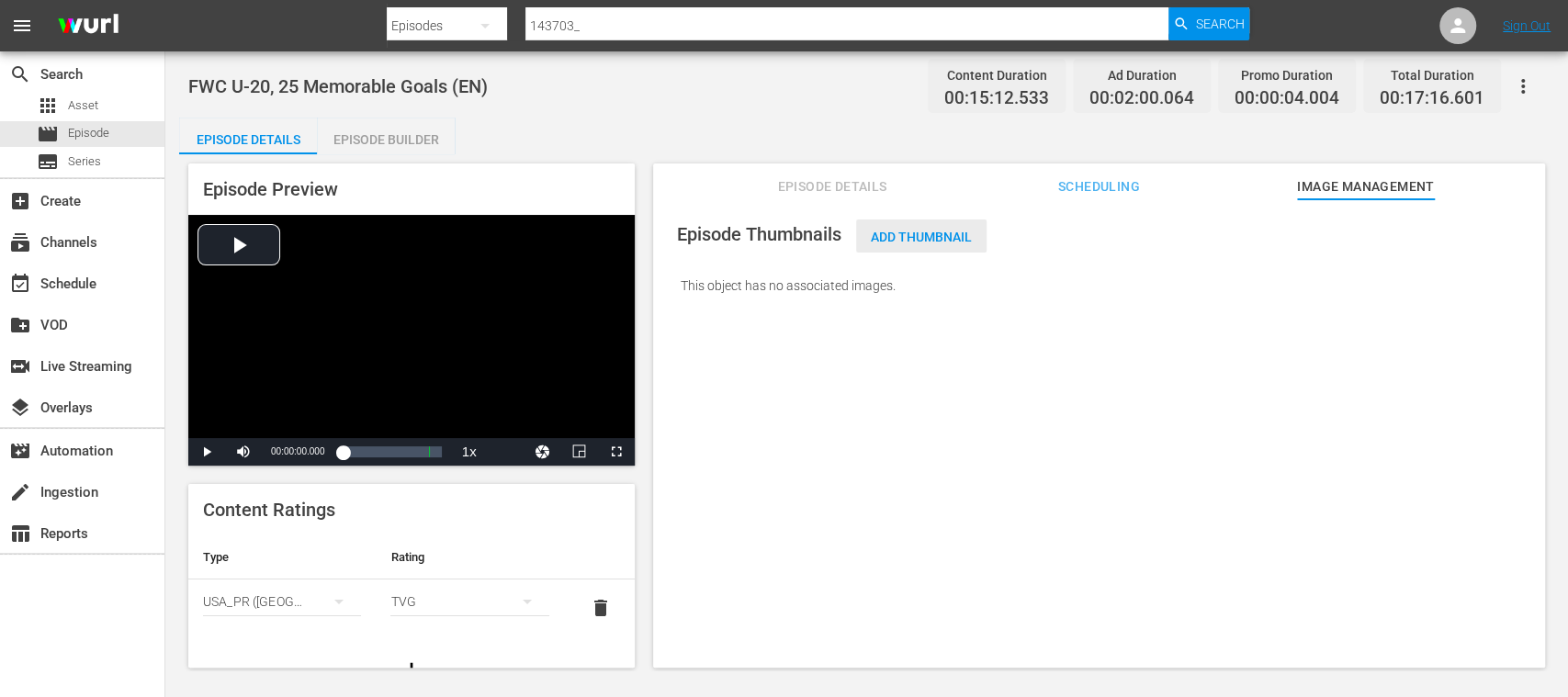
click at [897, 241] on span "Add Thumbnail" at bounding box center [922, 237] width 130 height 15
click at [933, 240] on span "Add Thumbnail" at bounding box center [922, 237] width 130 height 15
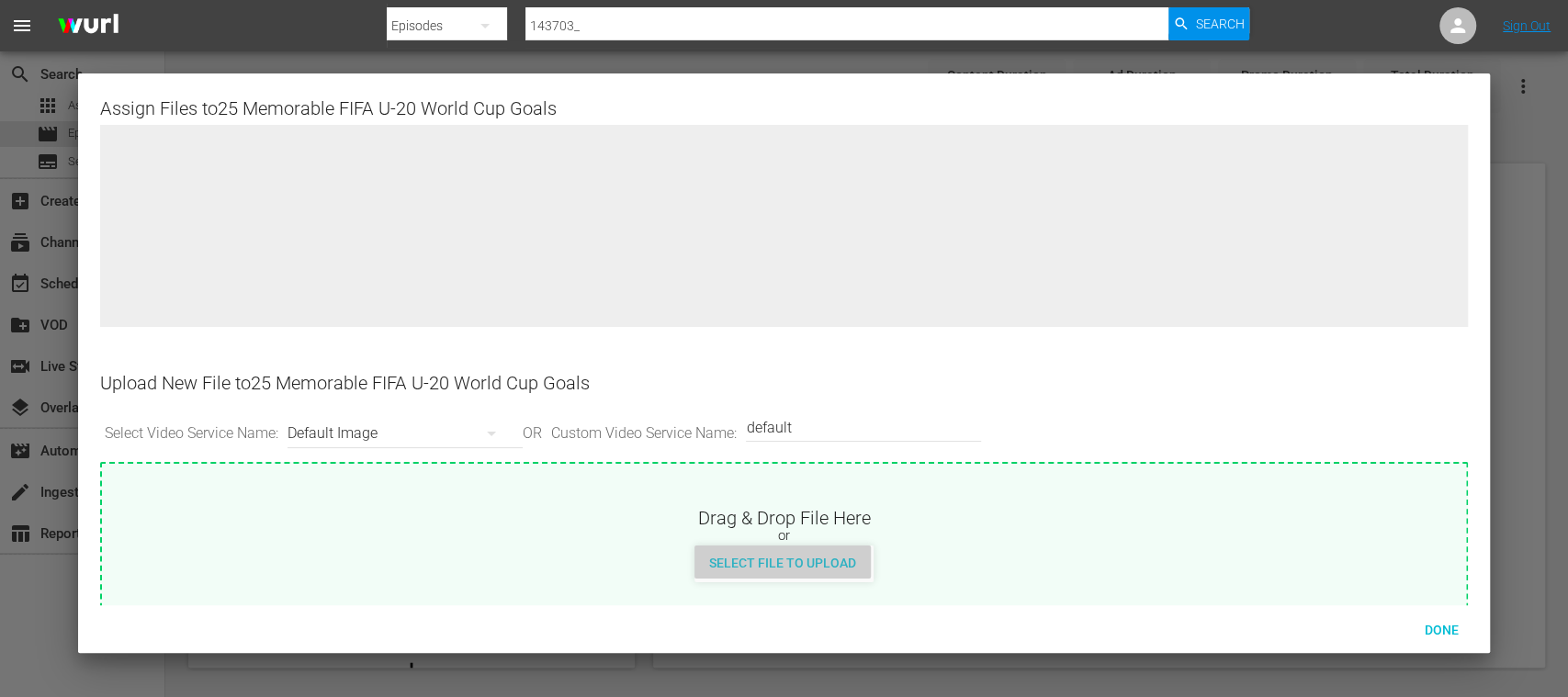
click at [823, 557] on span "Select File to Upload" at bounding box center [782, 563] width 176 height 15
click at [804, 565] on span "Select File to Upload" at bounding box center [782, 563] width 176 height 15
type input "C:\fakepath\U-20_Memorable_Goals_FR.jpg"
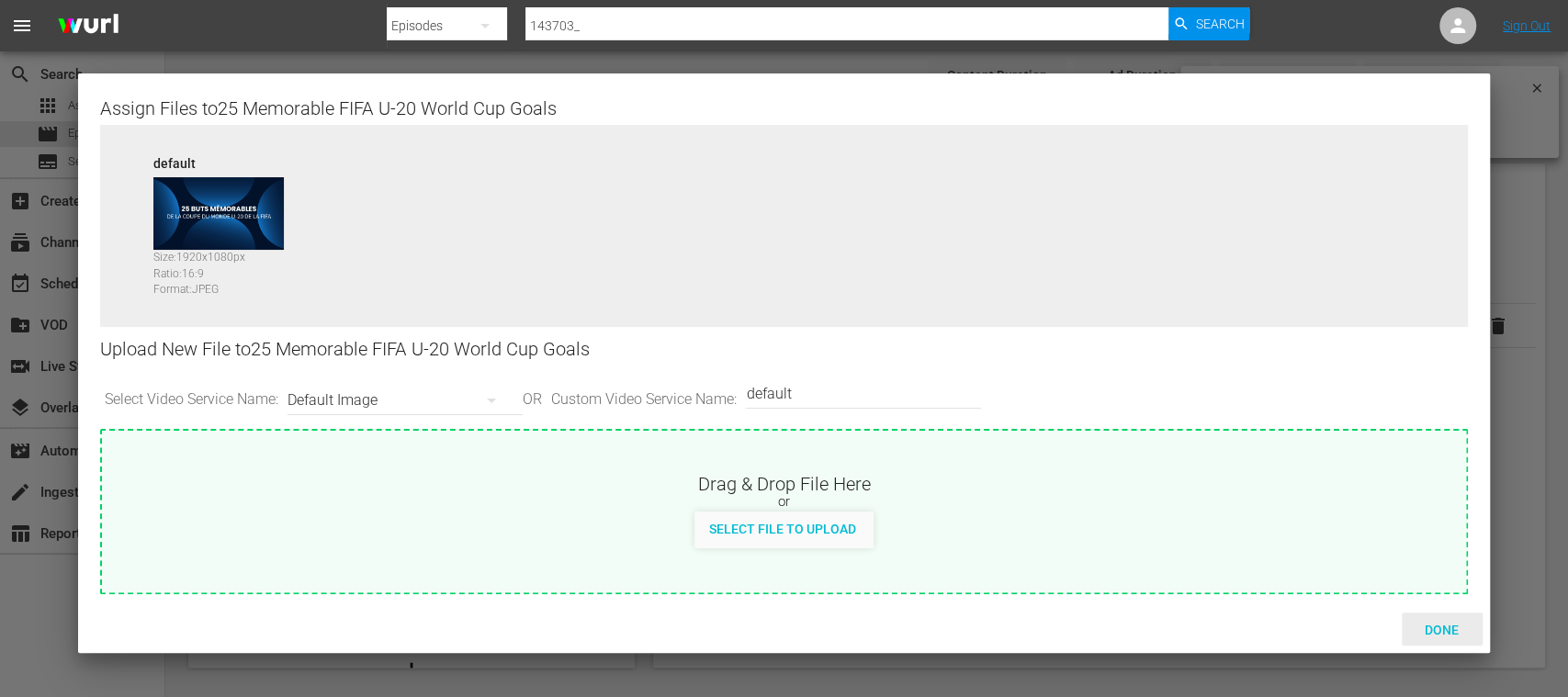
click at [1450, 632] on span "Done" at bounding box center [1442, 630] width 63 height 15
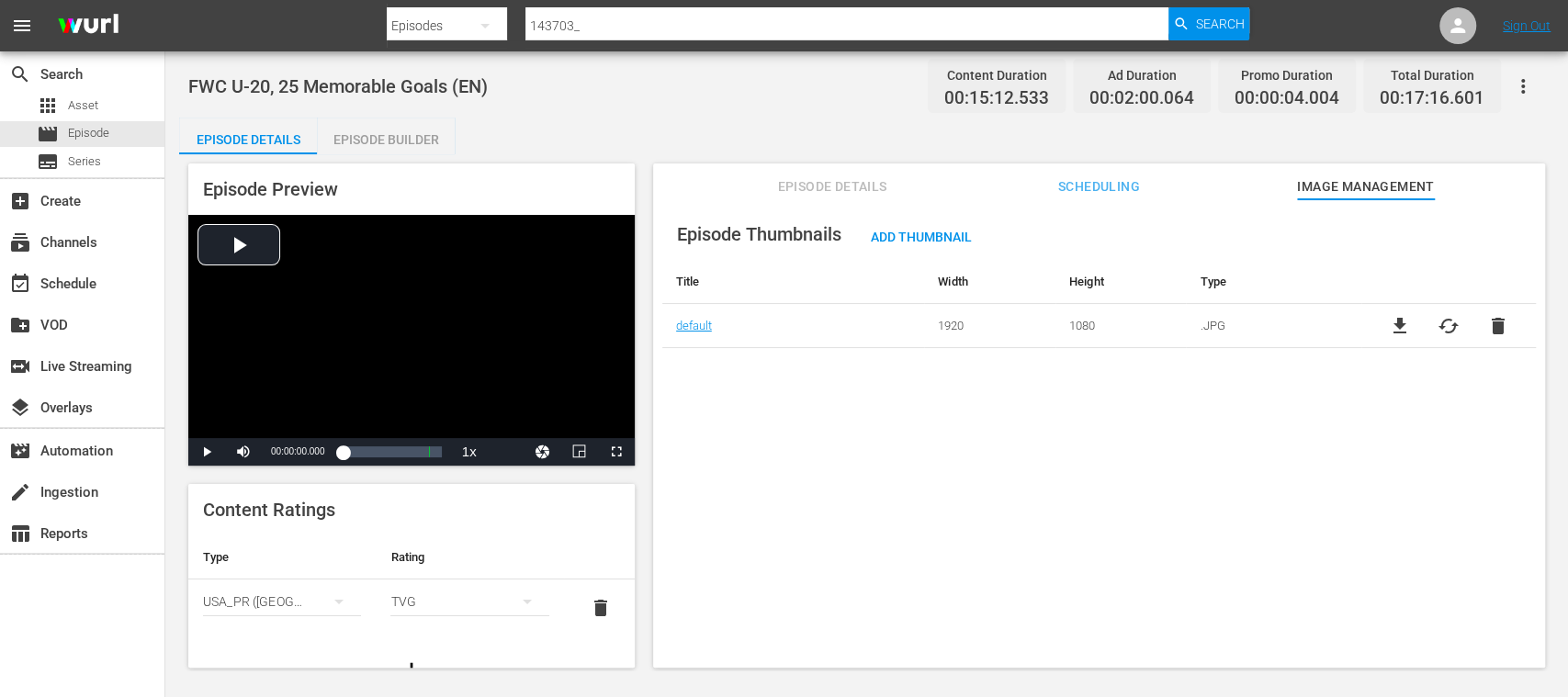
click at [1442, 325] on span "cached" at bounding box center [1449, 326] width 22 height 22
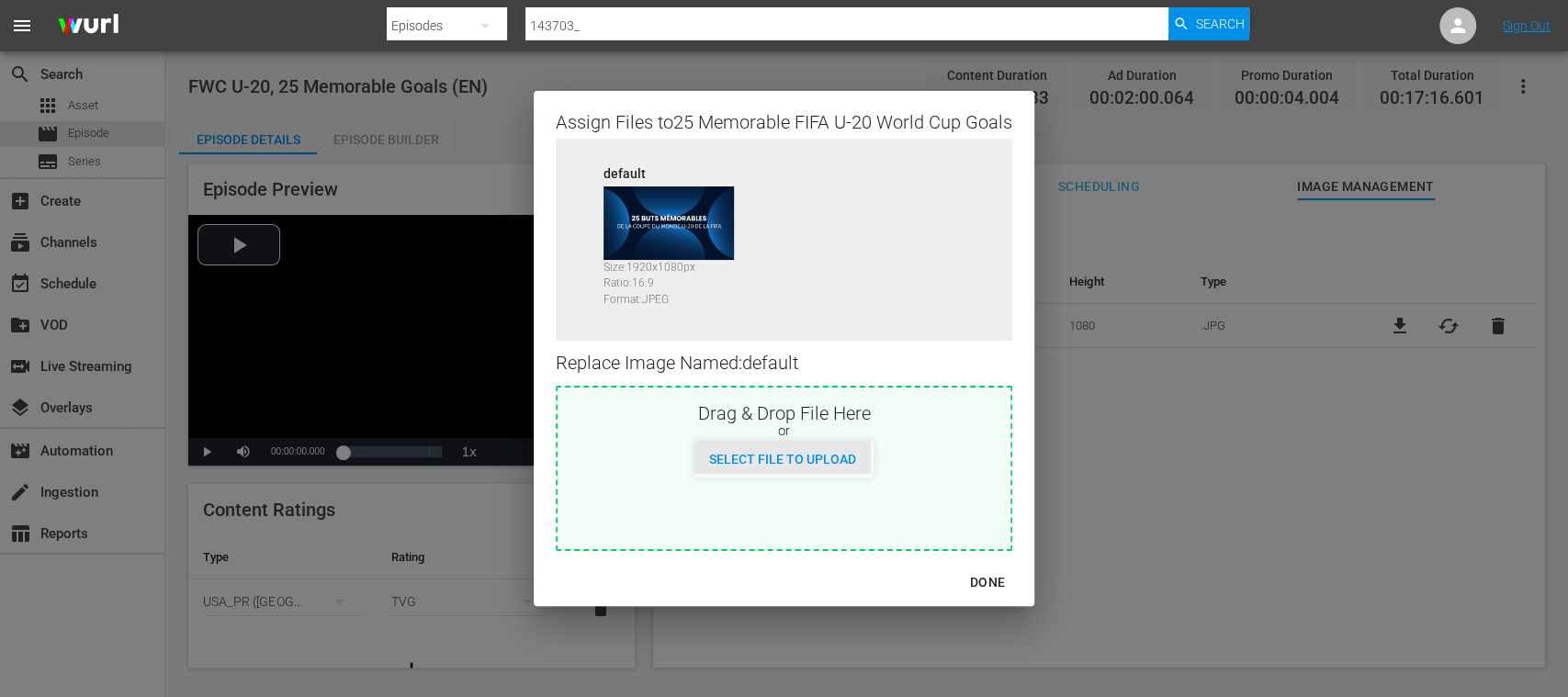
click at [793, 458] on span "Select File to Upload" at bounding box center [782, 459] width 176 height 15
type input "C:\fakepath\U-20_Memorable_Goals_EN.jpg"
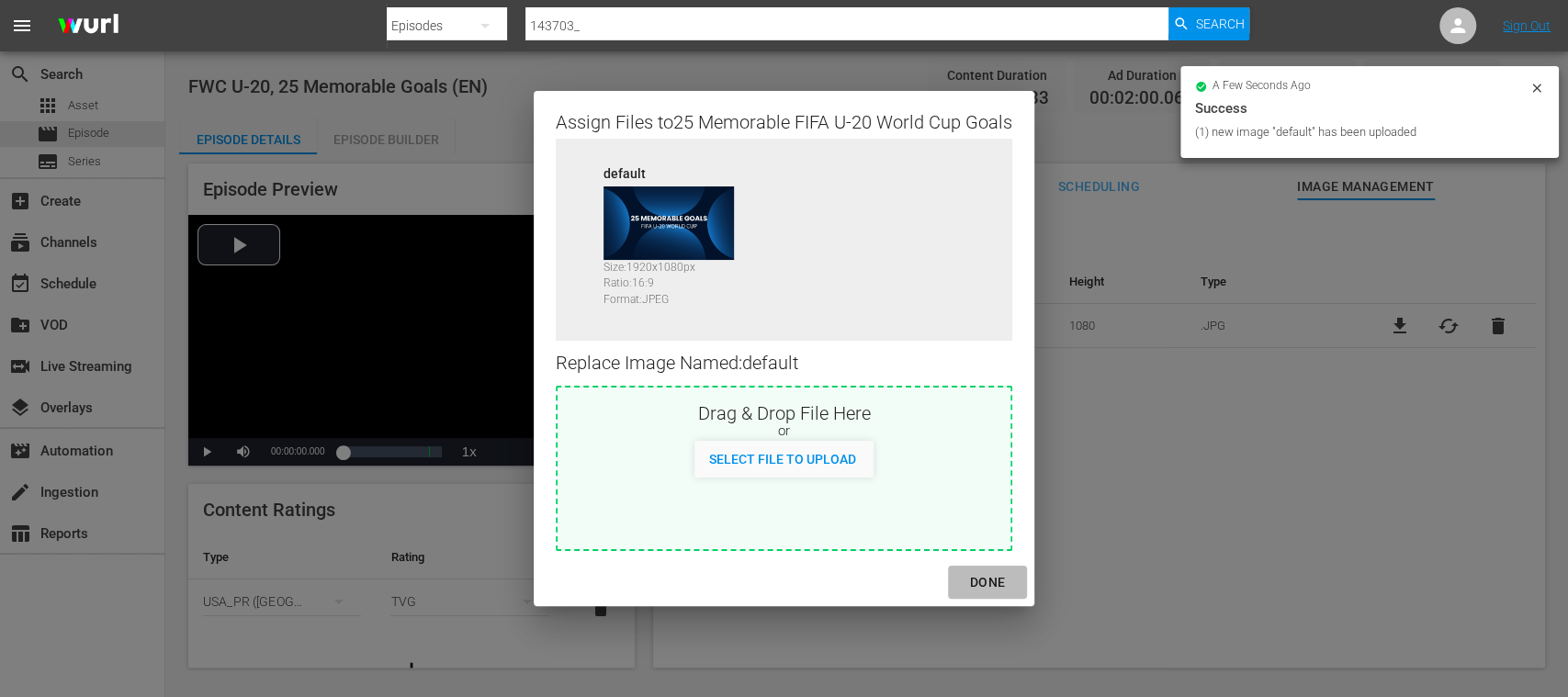
click at [994, 579] on div "DONE" at bounding box center [987, 583] width 64 height 23
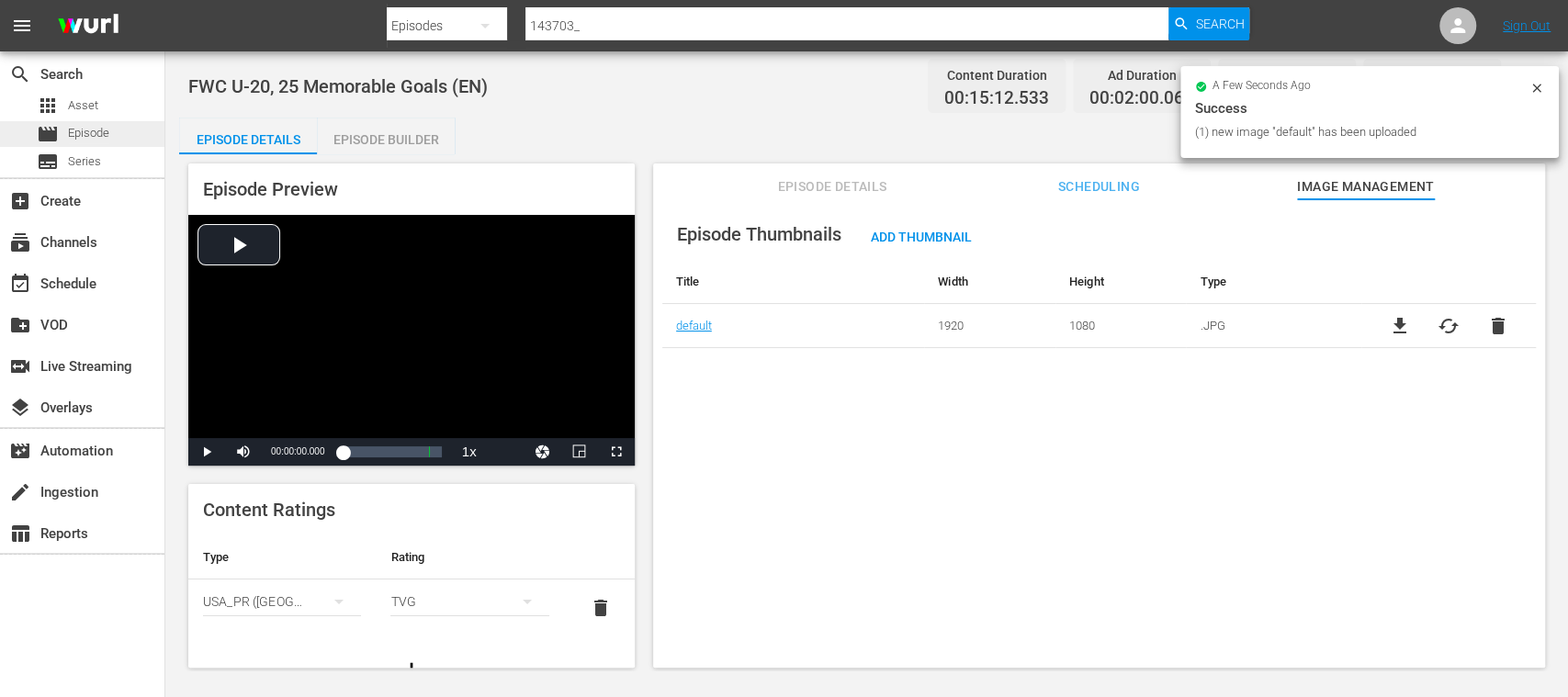
click at [69, 134] on span "Episode" at bounding box center [88, 133] width 41 height 19
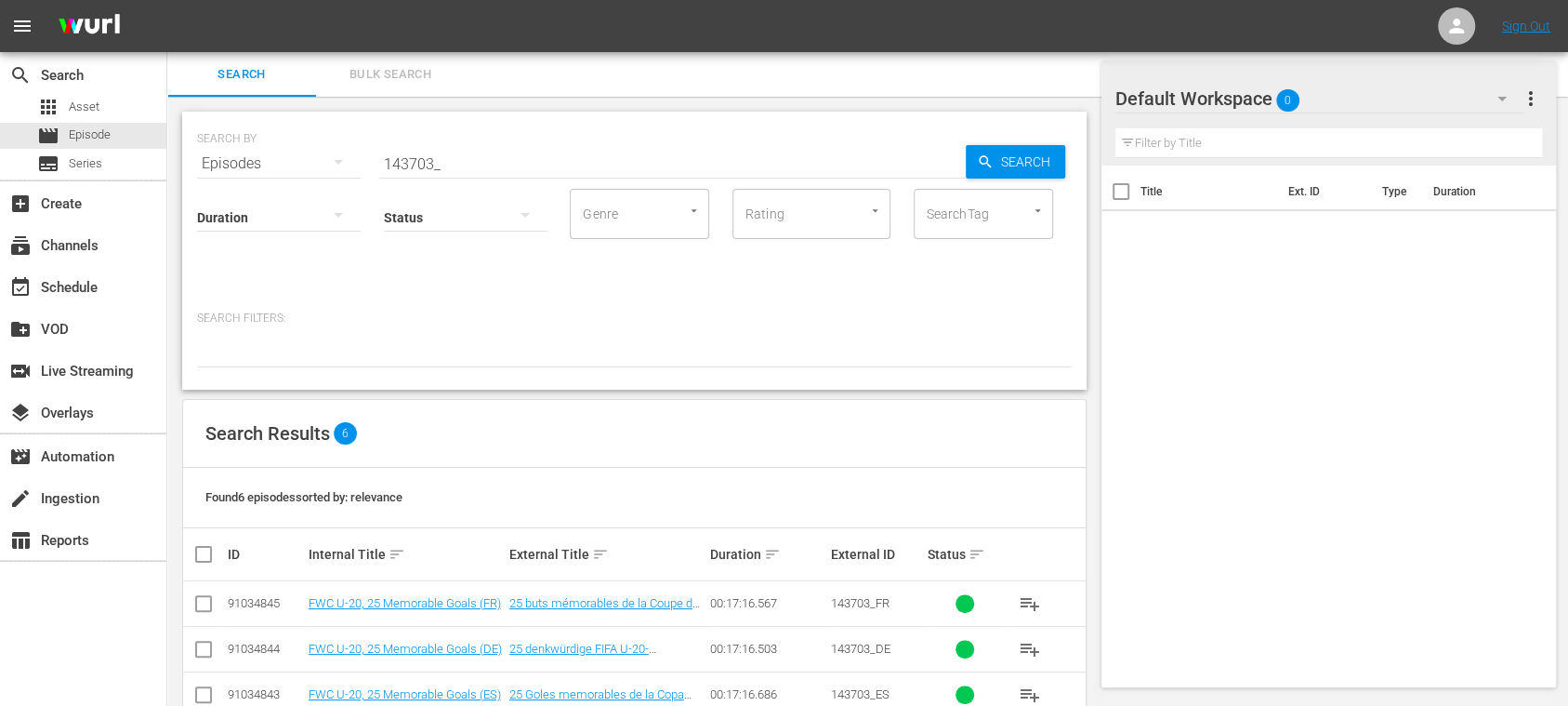
scroll to position [180, 0]
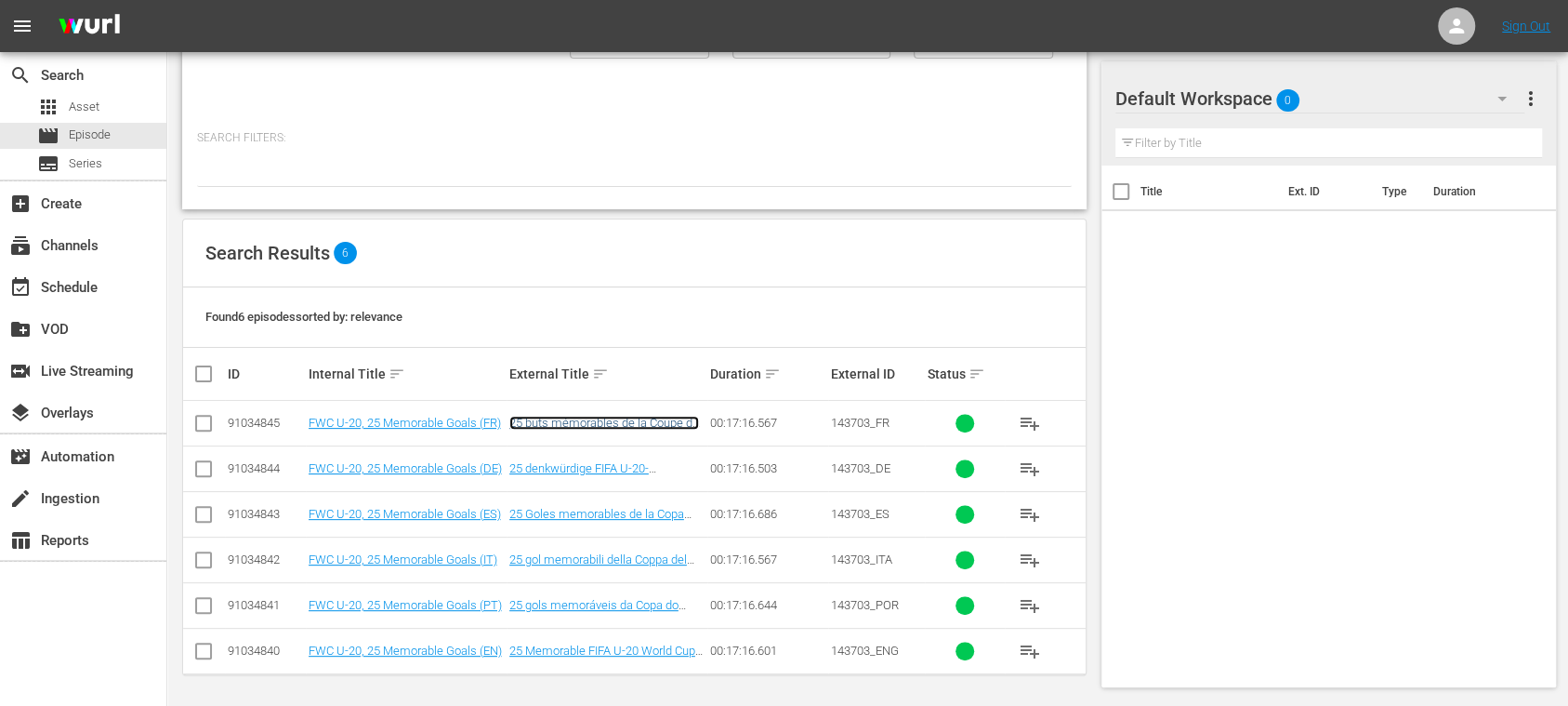
click at [562, 423] on link "25 buts mémorables de la Coupe du Monde U-20 de la FIFA" at bounding box center [604, 430] width 189 height 28
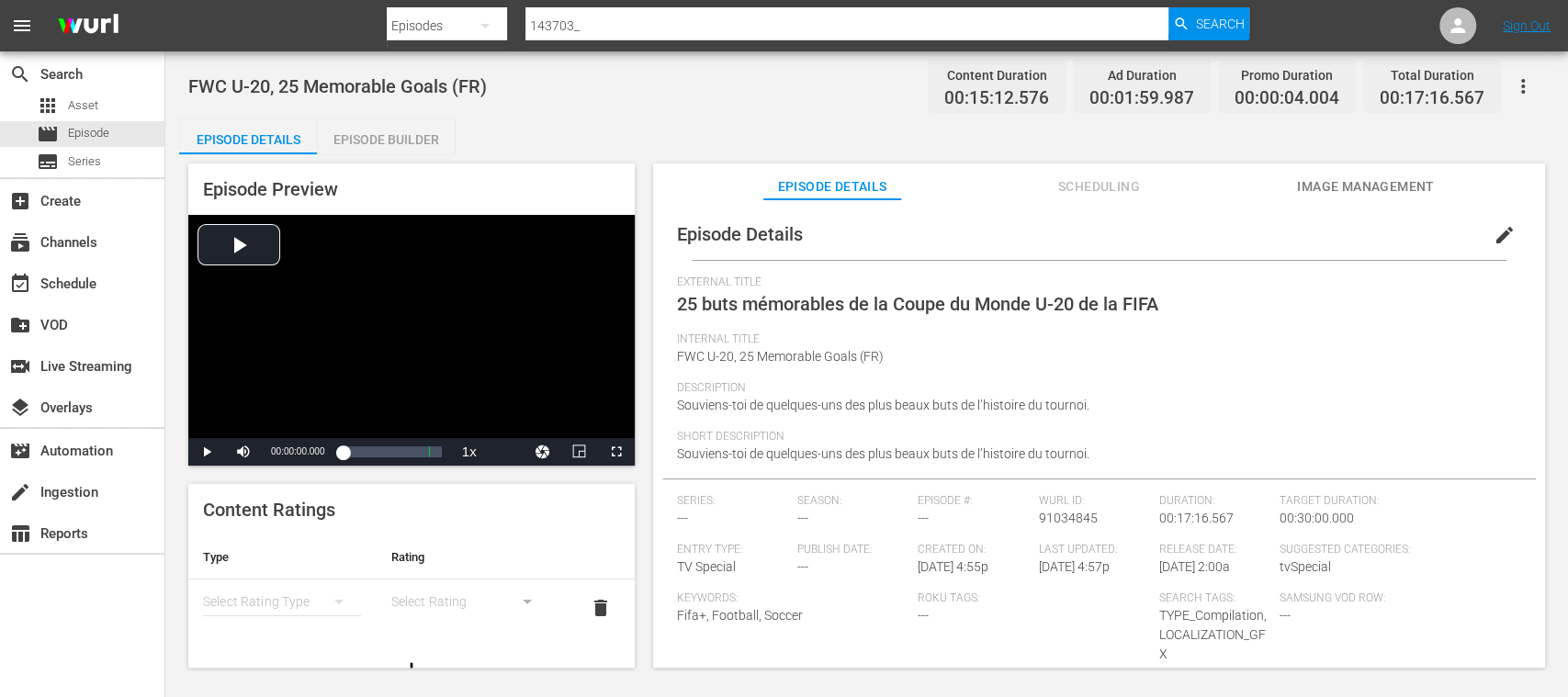
click at [1327, 187] on span "Image Management" at bounding box center [1366, 186] width 138 height 23
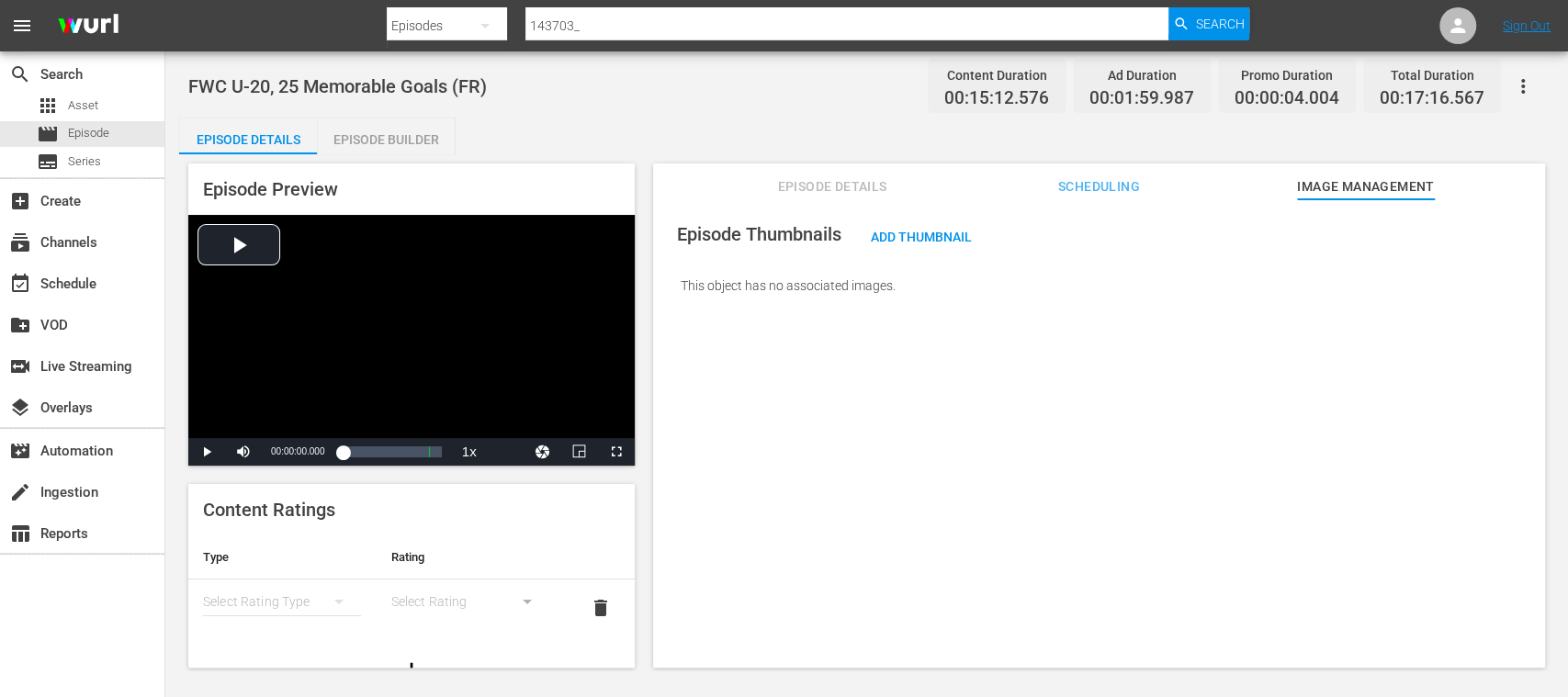
click at [930, 240] on span "Add Thumbnail" at bounding box center [922, 237] width 130 height 15
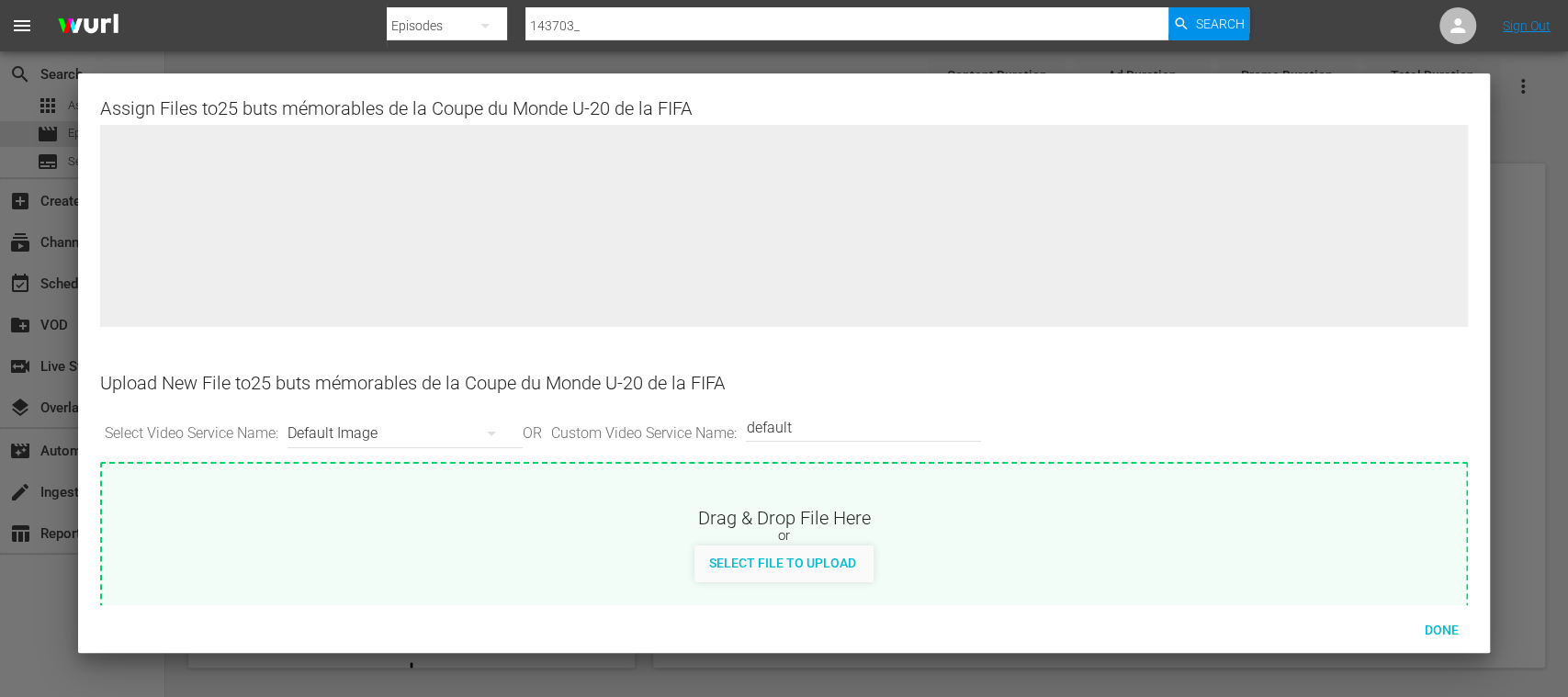
click at [817, 542] on div "or" at bounding box center [784, 536] width 1363 height 19
type input "C:\fakepath\U-20_Memorable_Goals_FR.jpg"
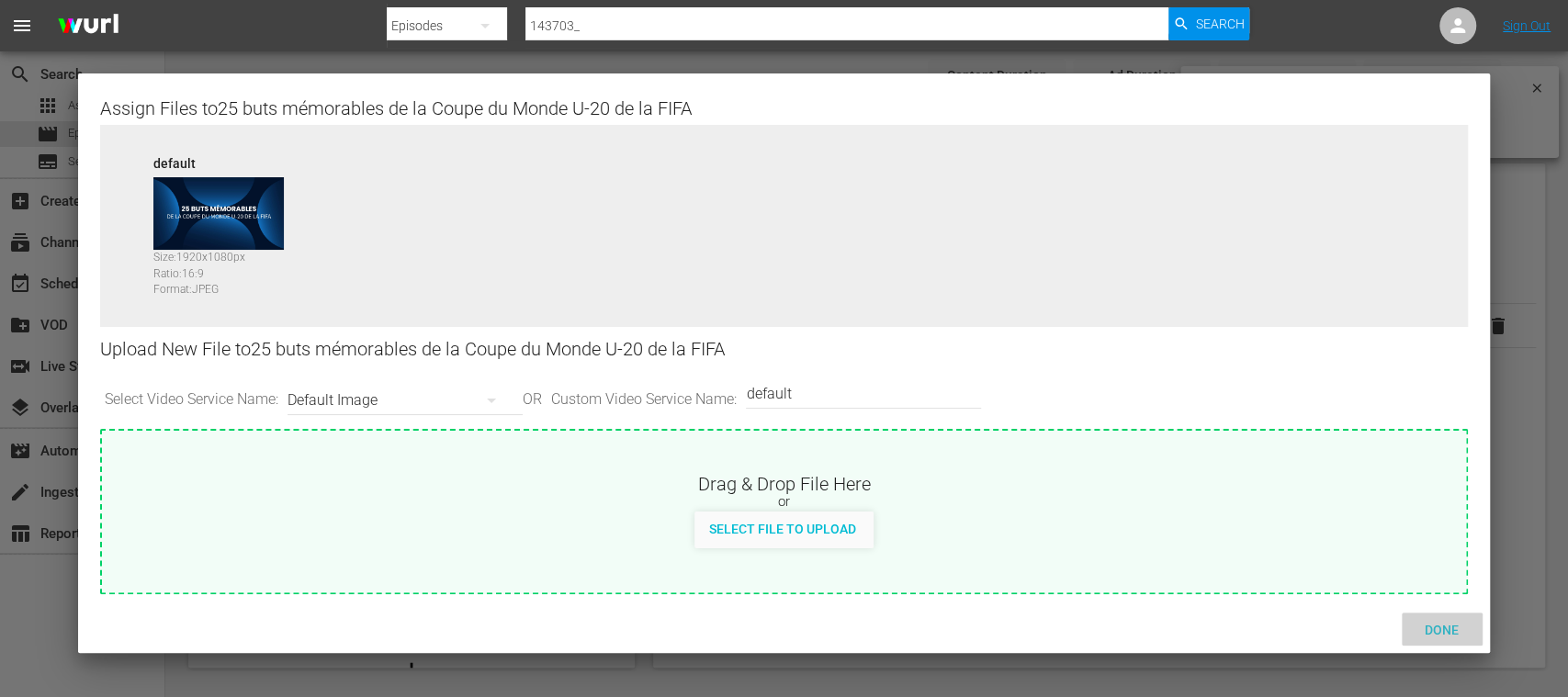
click at [1450, 630] on span "Done" at bounding box center [1442, 630] width 63 height 15
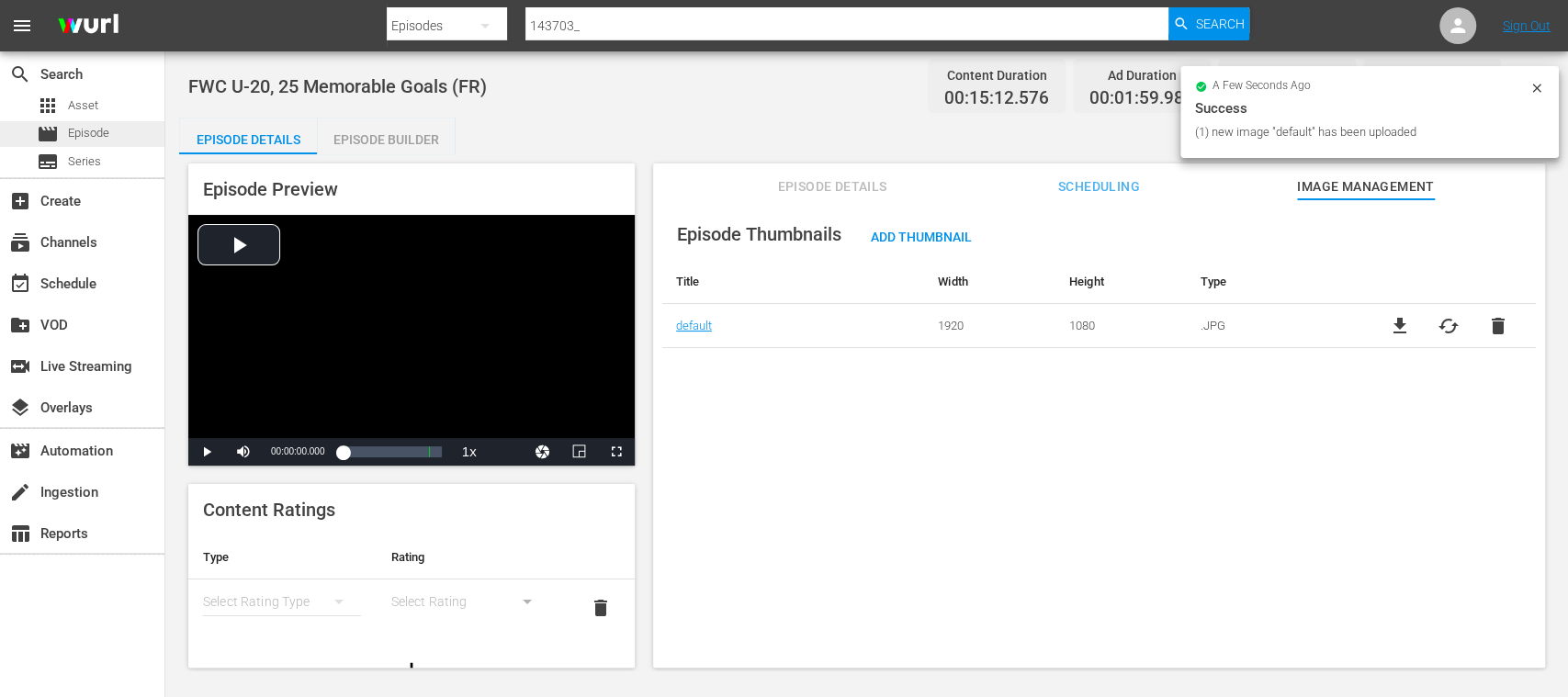
click at [118, 133] on div "movie Episode" at bounding box center [82, 134] width 165 height 26
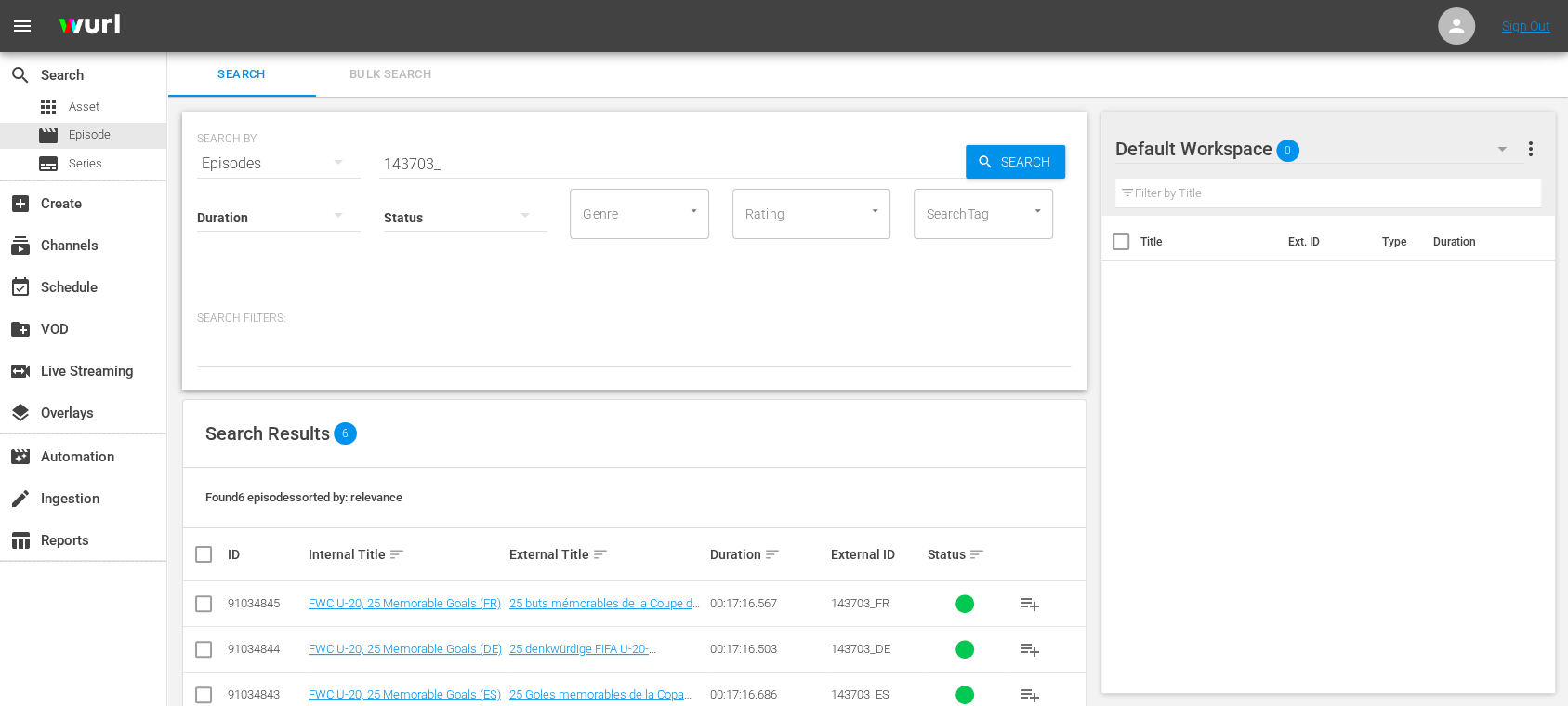
scroll to position [180, 0]
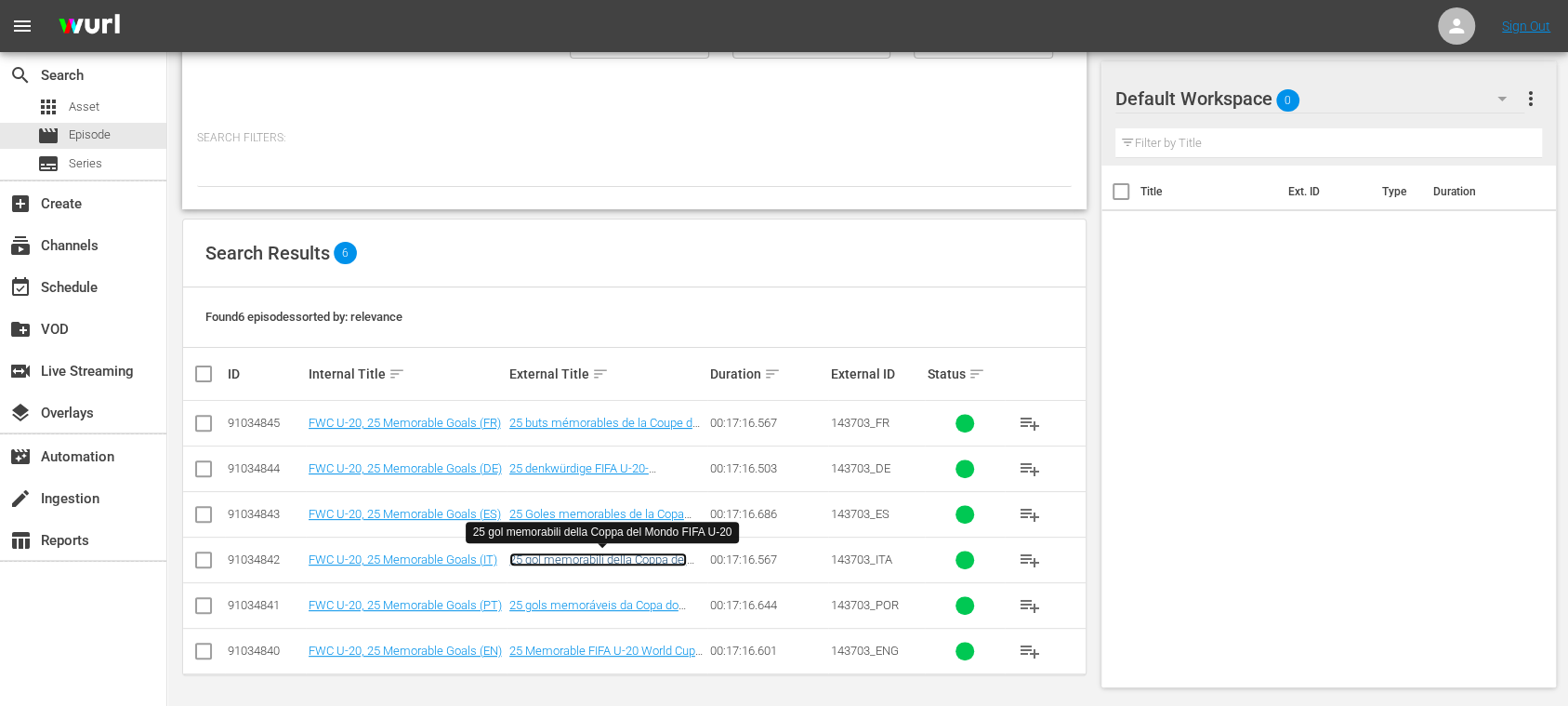
click at [554, 559] on link "25 gol memorabili della Coppa del Mondo FIFA U-20" at bounding box center [598, 566] width 177 height 28
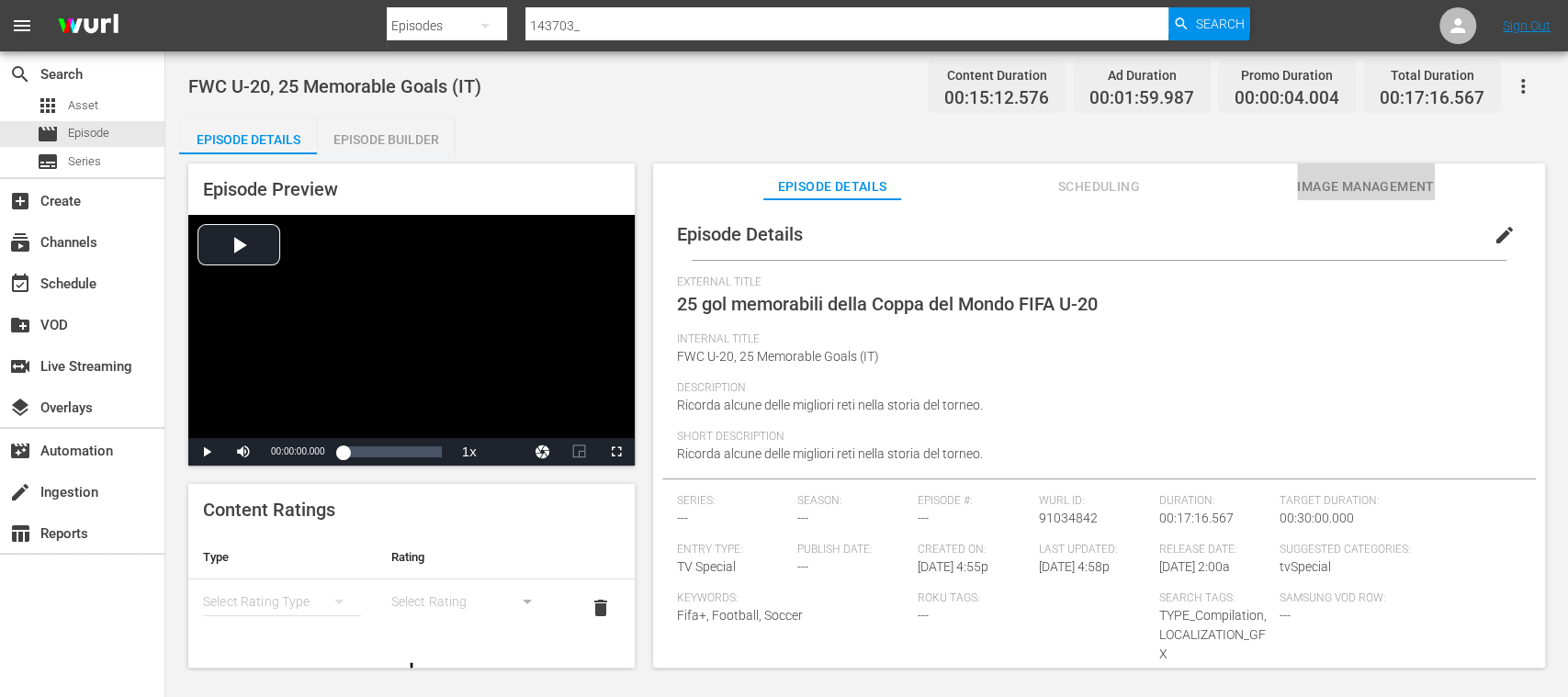
click at [1380, 189] on span "Image Management" at bounding box center [1366, 186] width 138 height 23
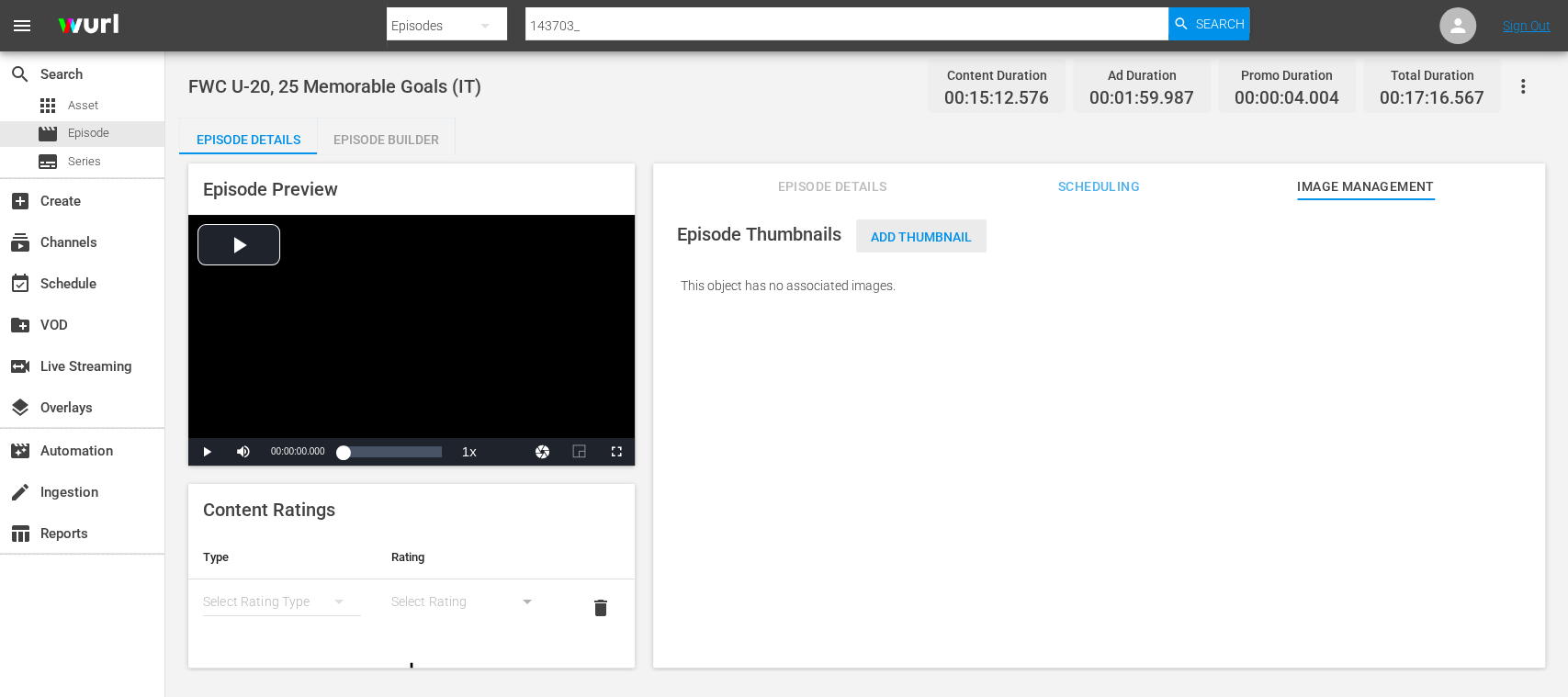
click at [956, 248] on div "Add Thumbnail" at bounding box center [922, 236] width 130 height 34
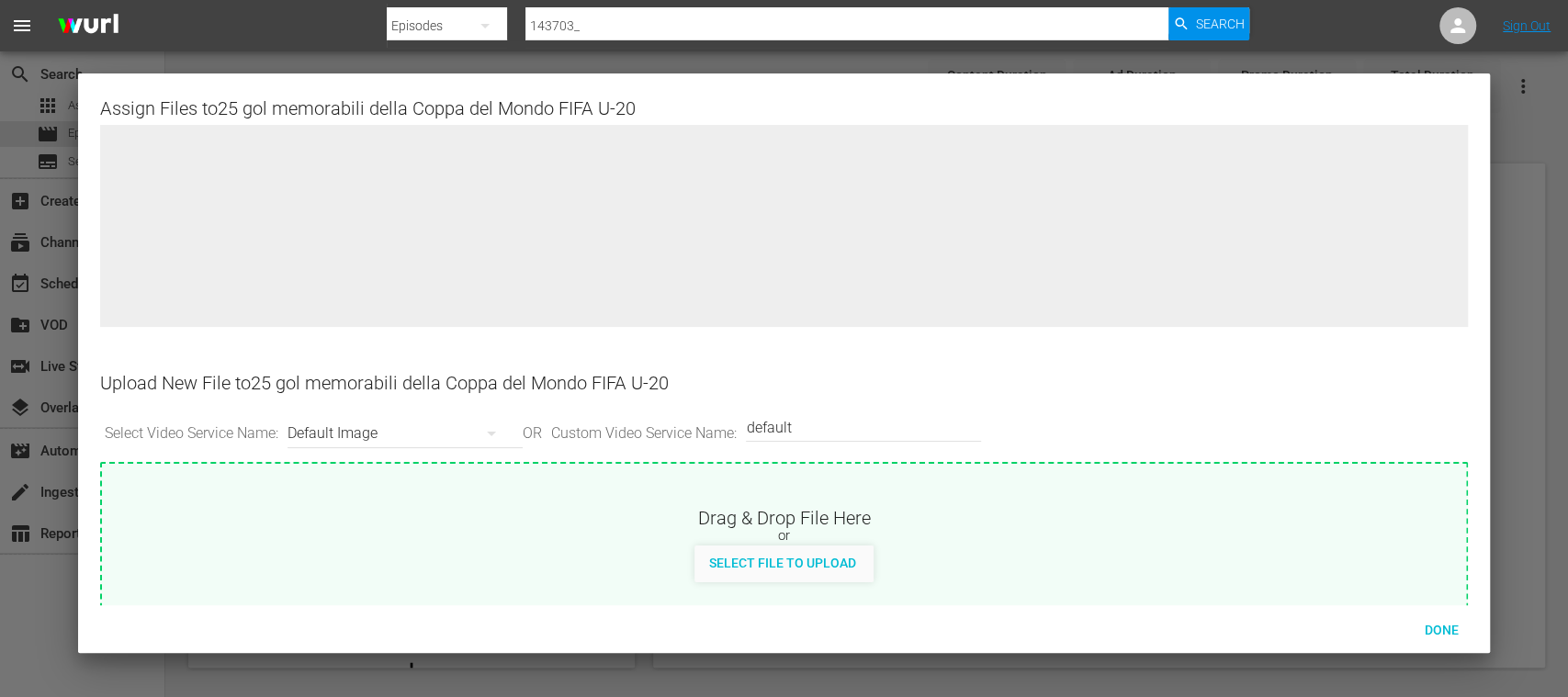
click at [847, 552] on div "Select File to Upload" at bounding box center [782, 562] width 176 height 34
type input "C:\fakepath\U-20_Memorable_Goals_IT.jpg"
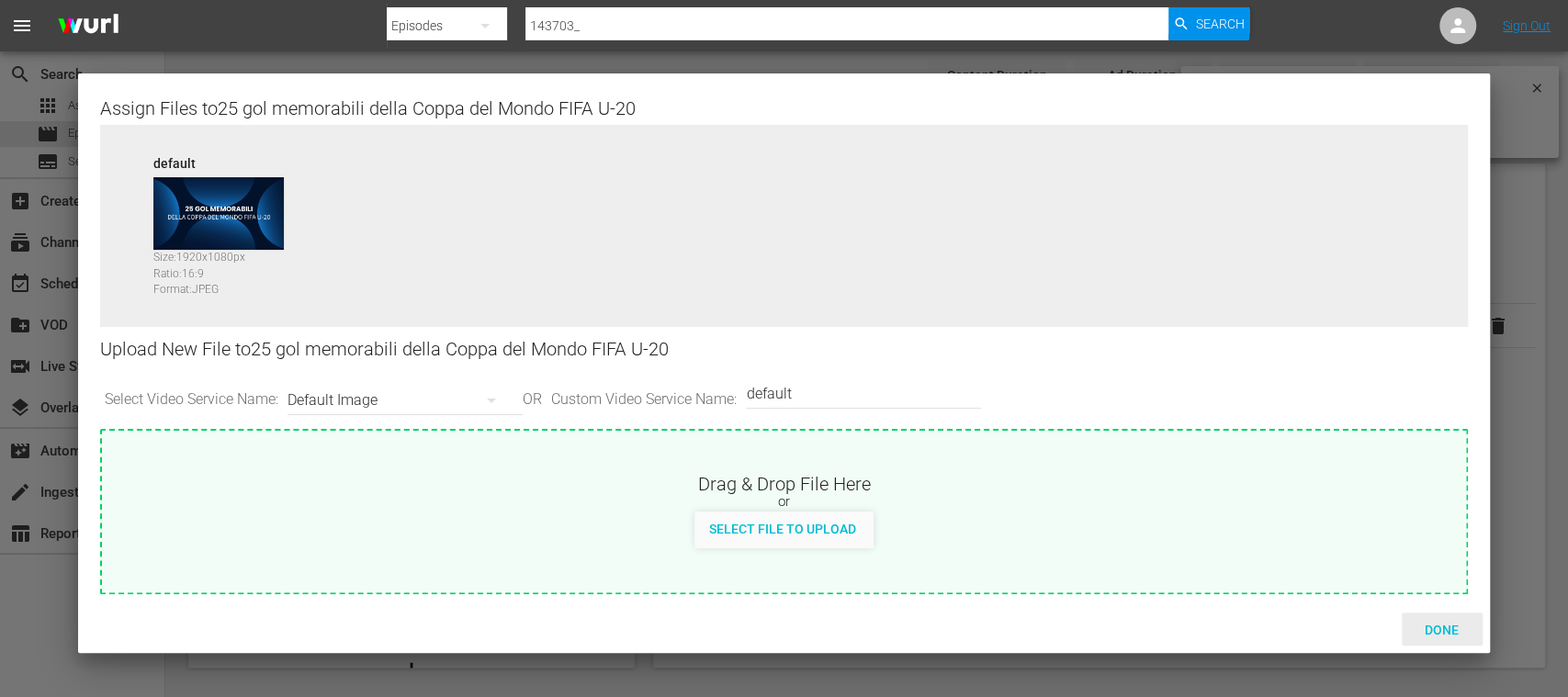
click at [1443, 624] on span "Done" at bounding box center [1442, 630] width 63 height 15
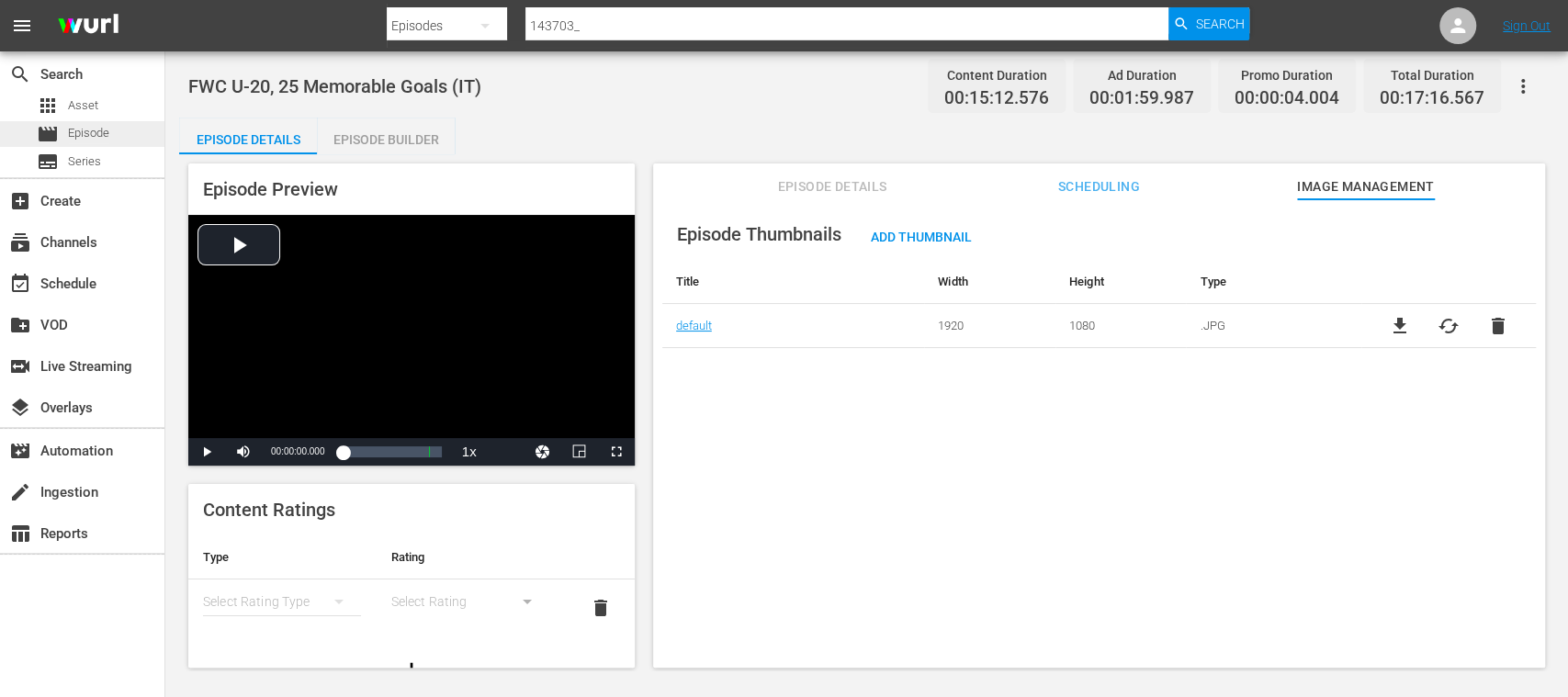
click at [105, 136] on span "Episode" at bounding box center [88, 133] width 41 height 19
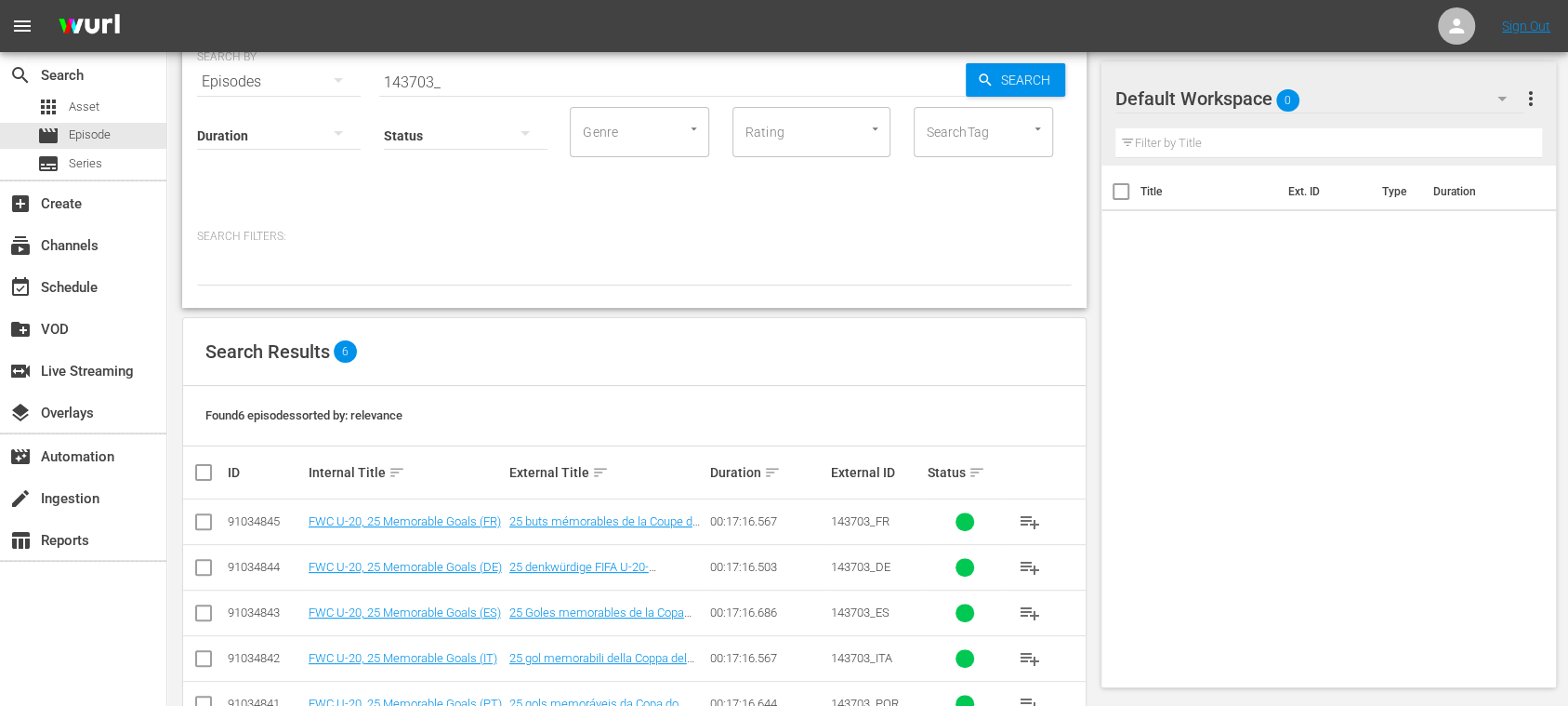
scroll to position [180, 0]
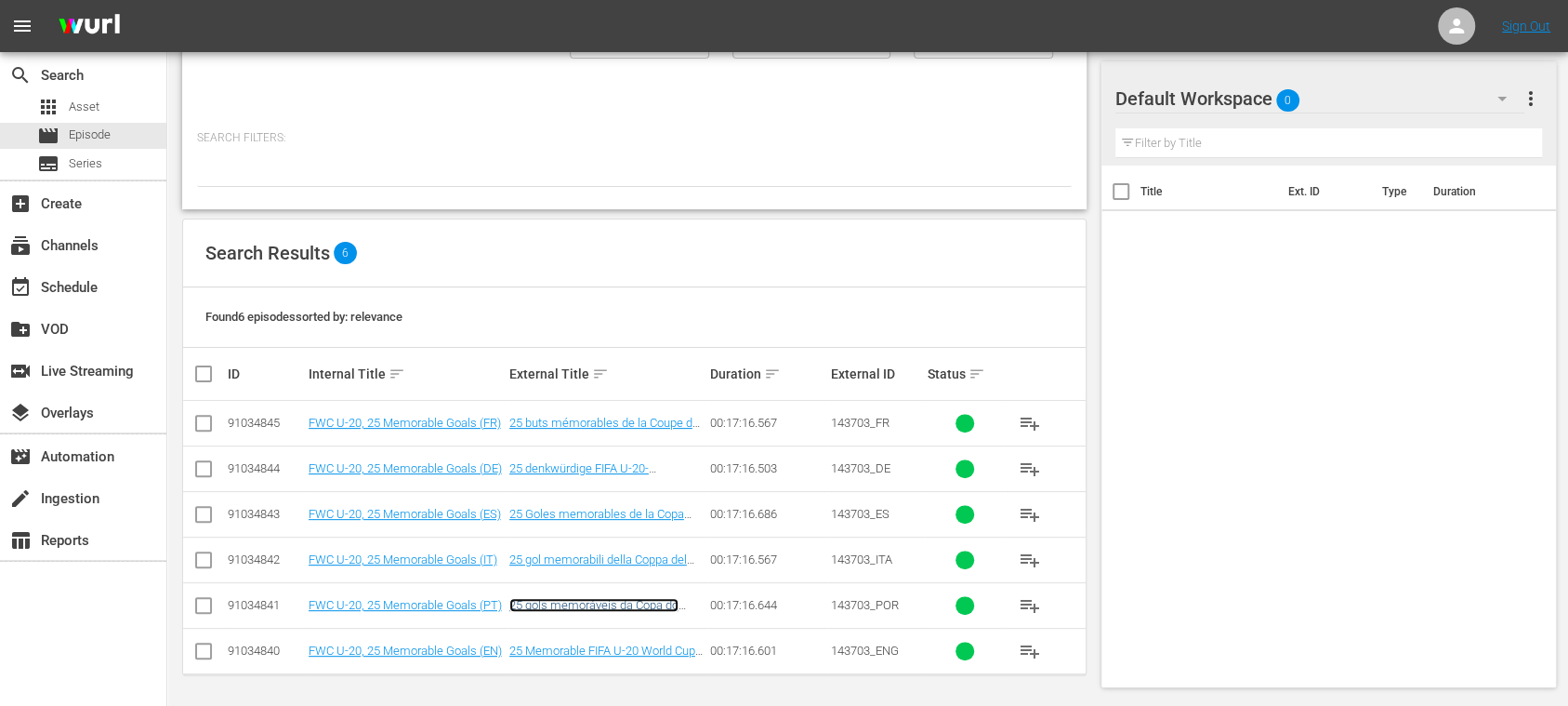
click at [580, 598] on link "25 gols memoráveis da Copa do Mundo Sub-20 da FIFA" at bounding box center [595, 612] width 170 height 28
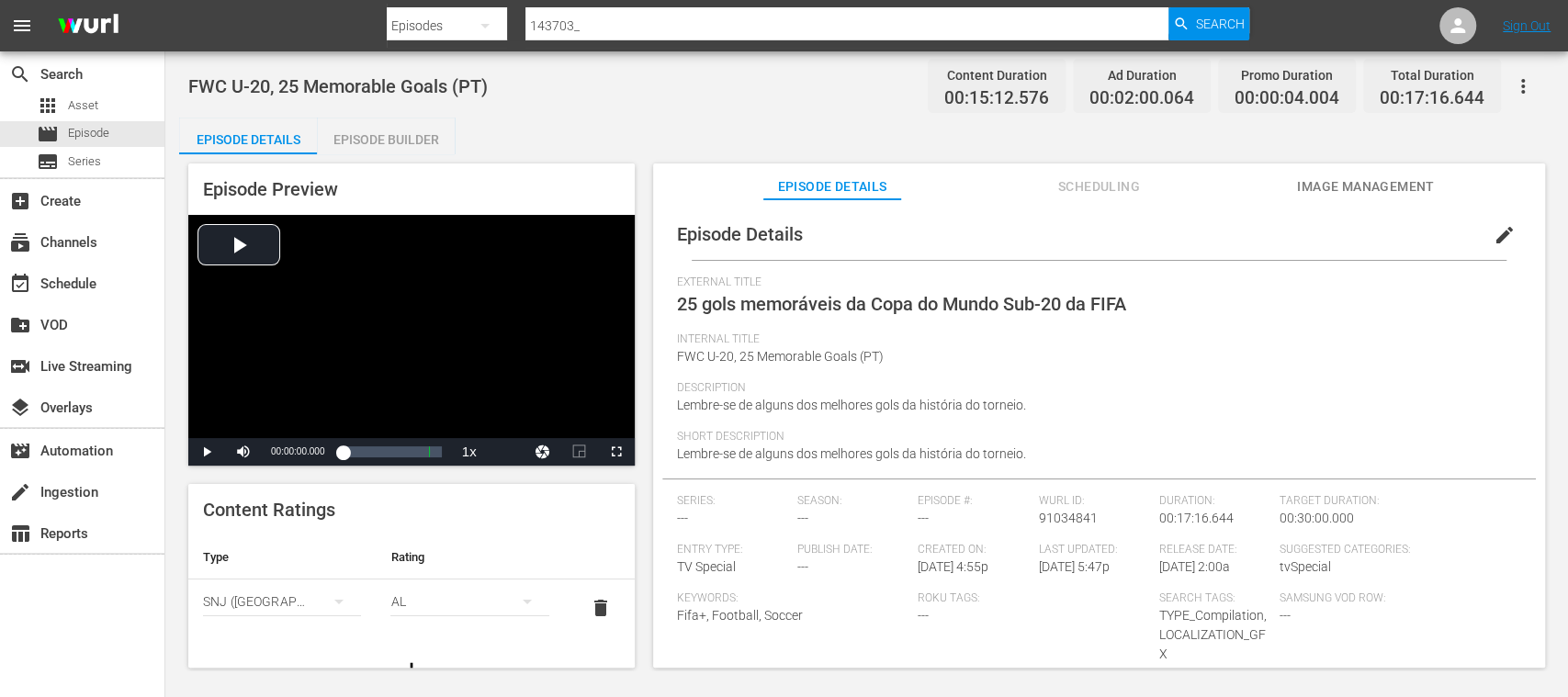
click at [1337, 192] on span "Image Management" at bounding box center [1366, 186] width 138 height 23
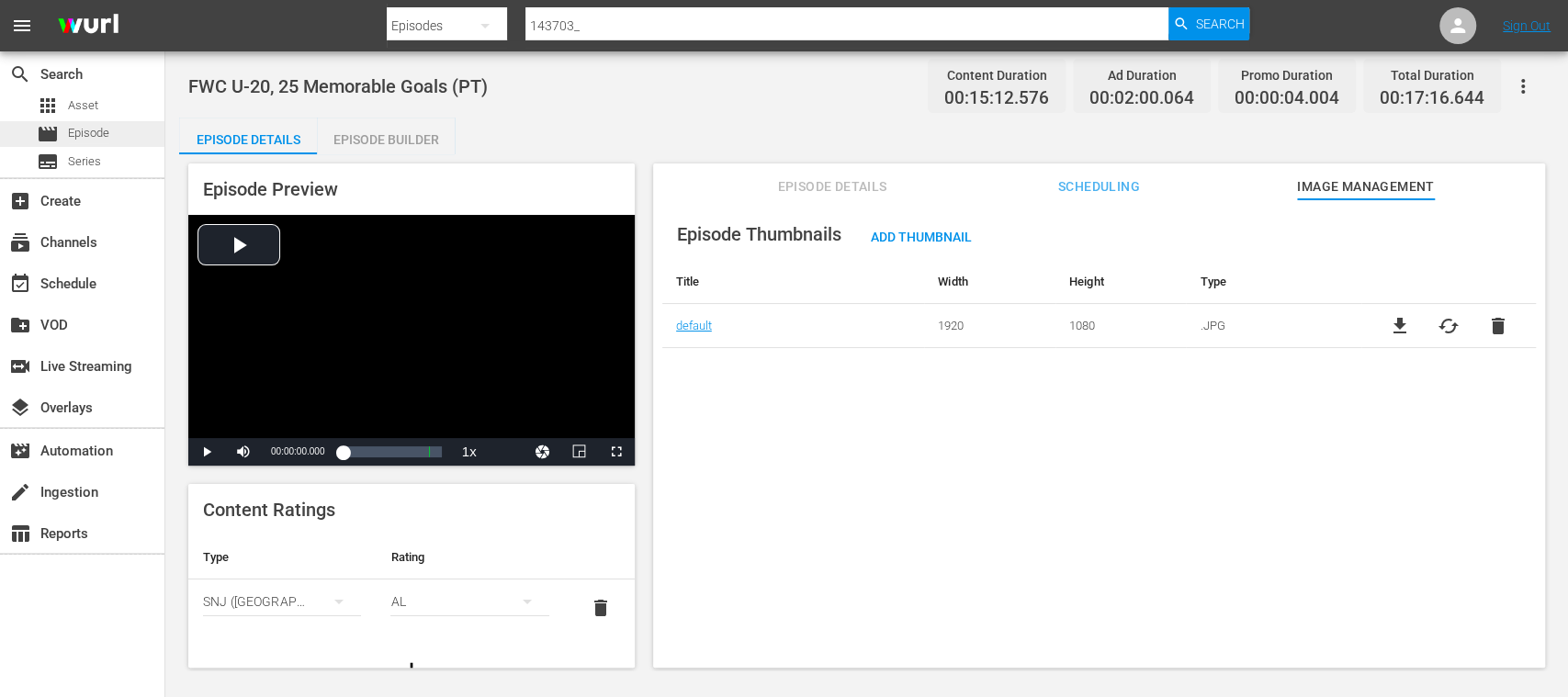
click at [100, 128] on span "Episode" at bounding box center [88, 133] width 41 height 19
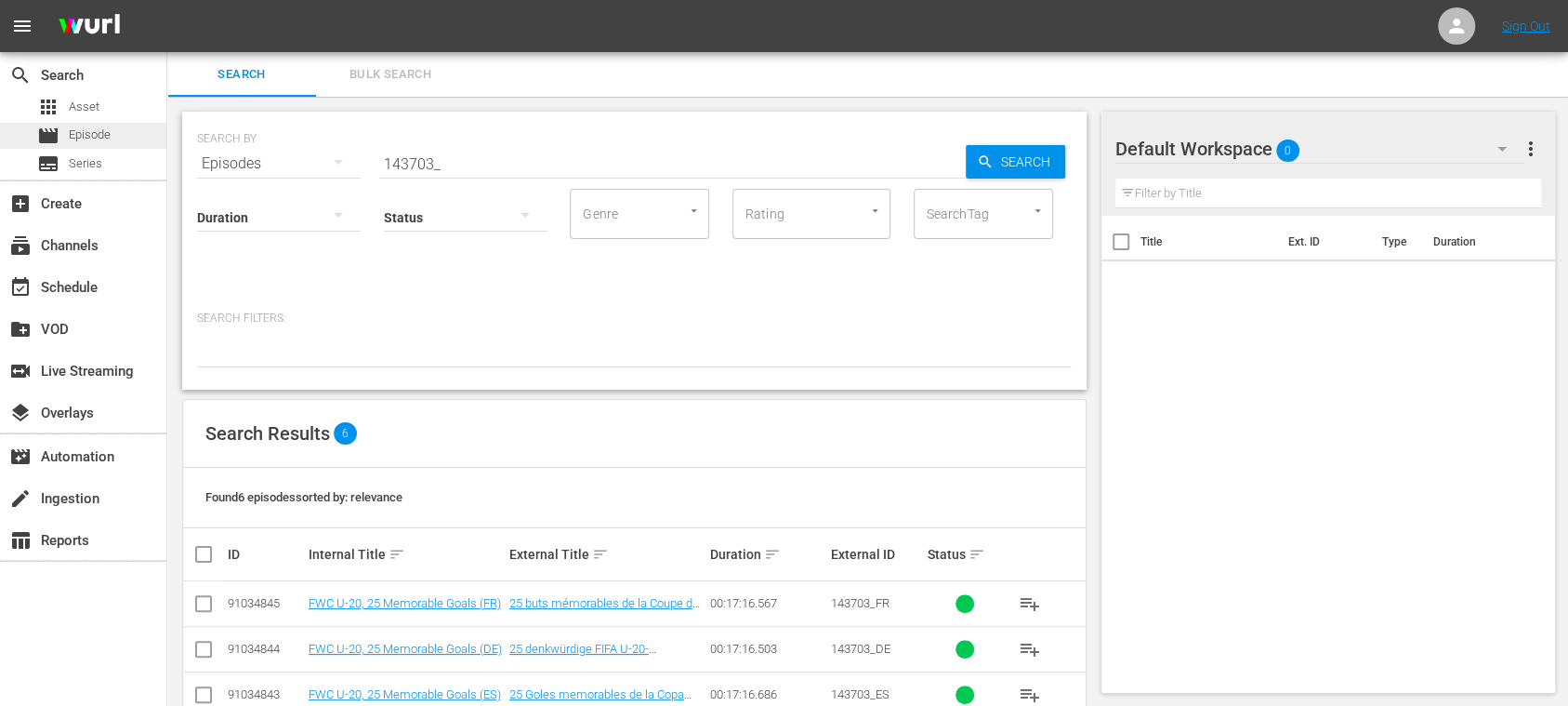
click at [122, 132] on div "movie Episode" at bounding box center [83, 136] width 167 height 26
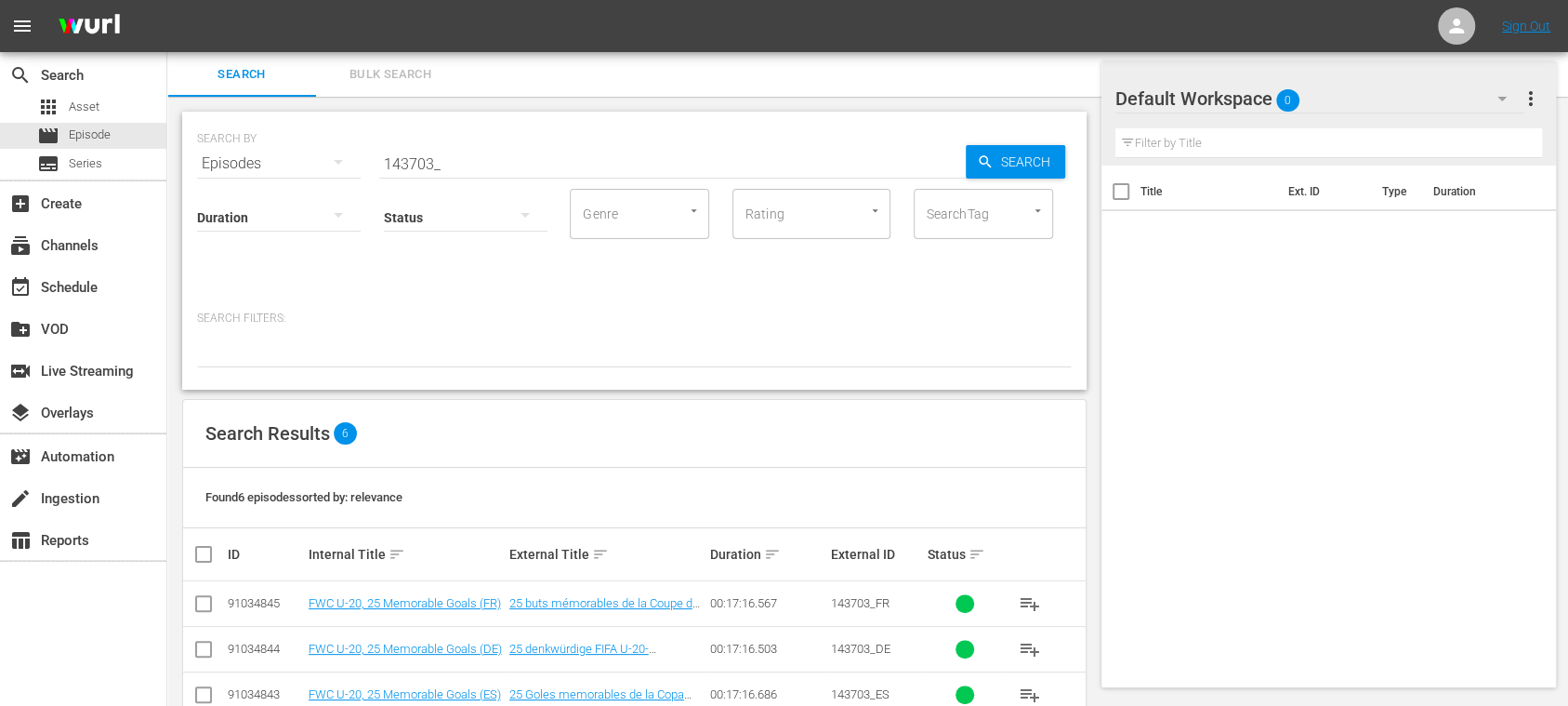
scroll to position [180, 0]
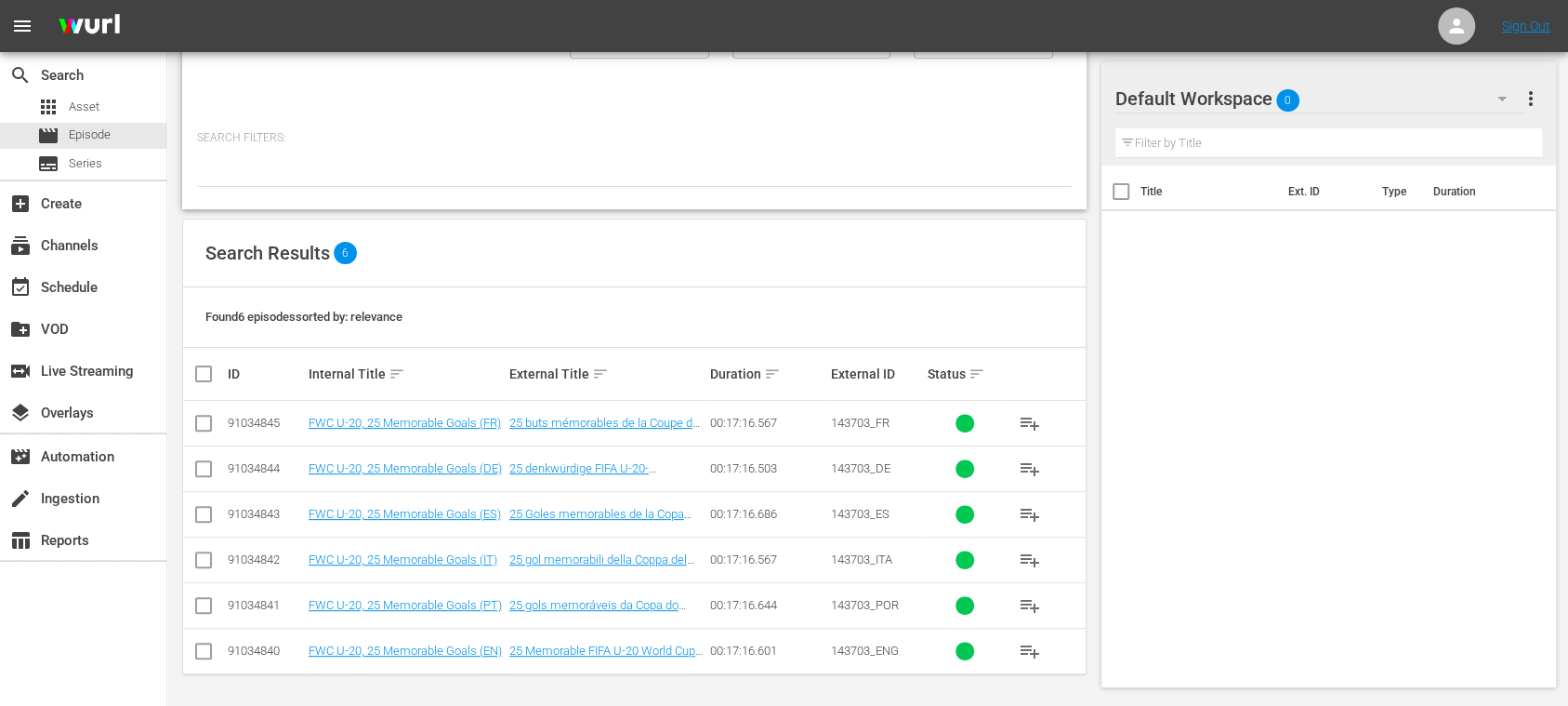
click at [1030, 514] on span "playlist_add" at bounding box center [1030, 515] width 23 height 23
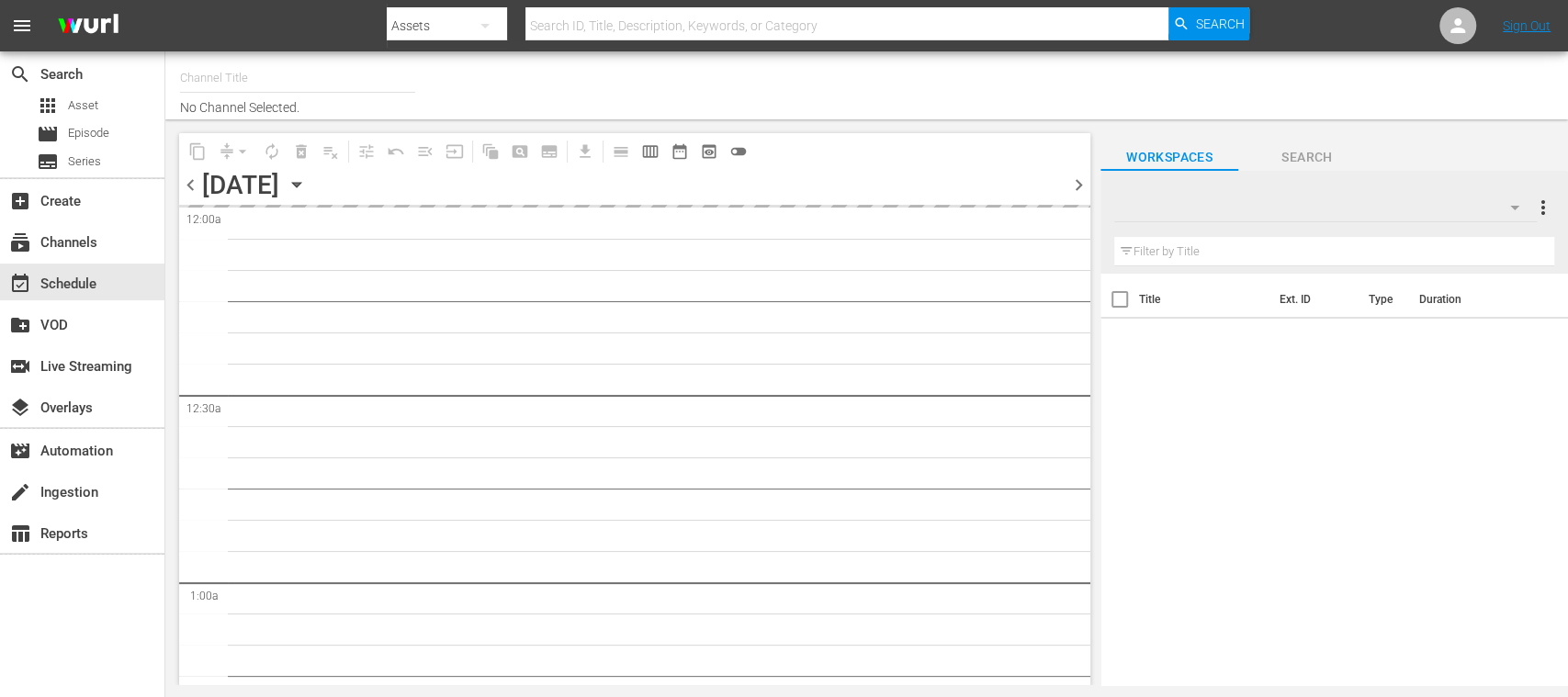
type input "FIFA+ Spanish Global (1780)"
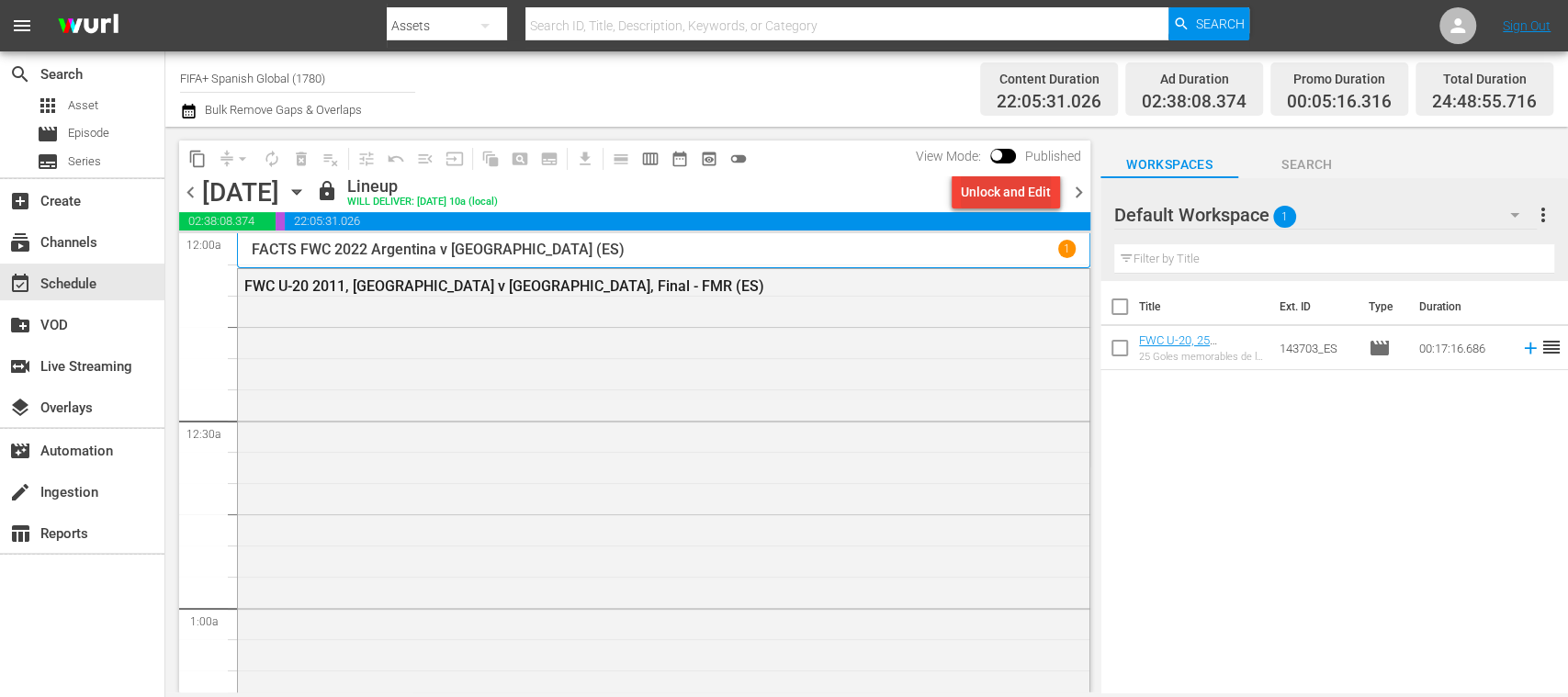
click at [1023, 193] on div "Unlock and Edit" at bounding box center [1006, 192] width 90 height 34
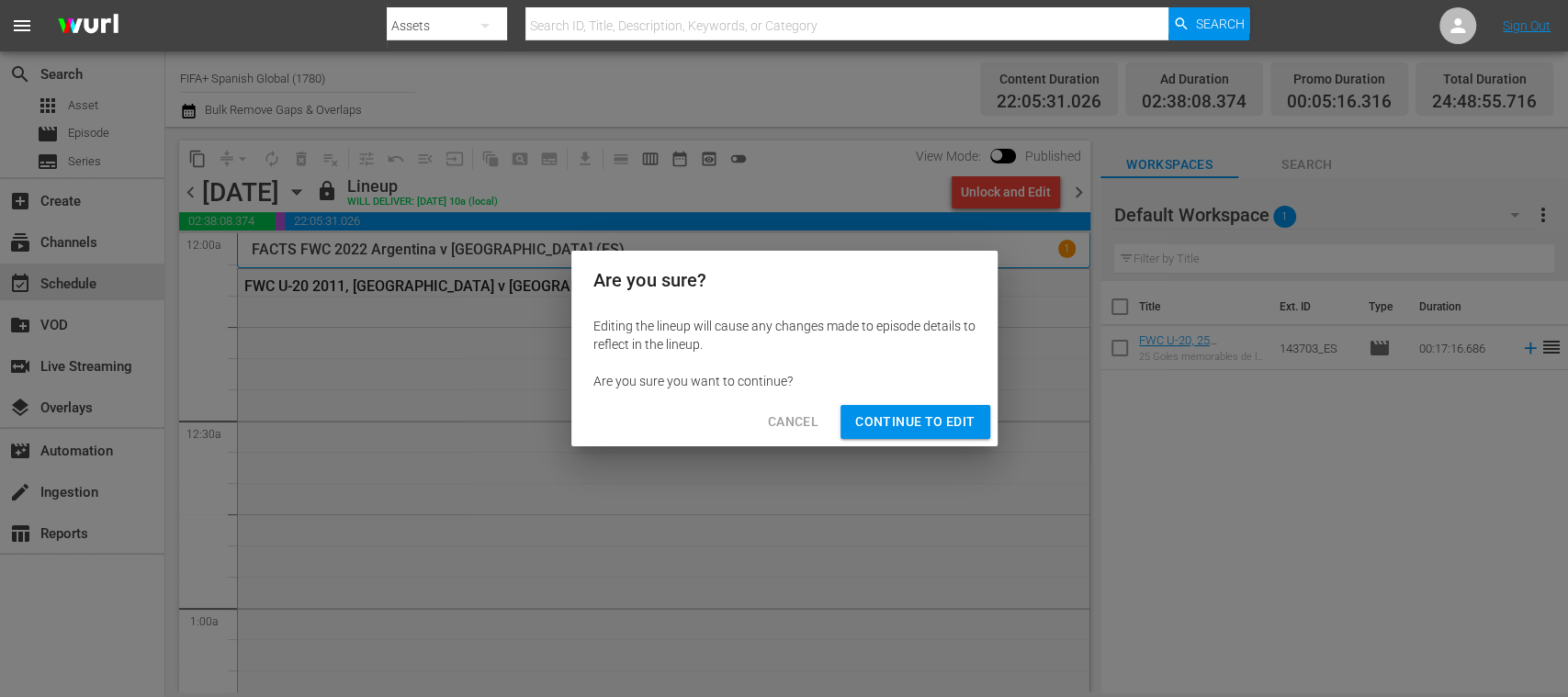
click at [908, 415] on span "Continue to Edit" at bounding box center [915, 422] width 119 height 23
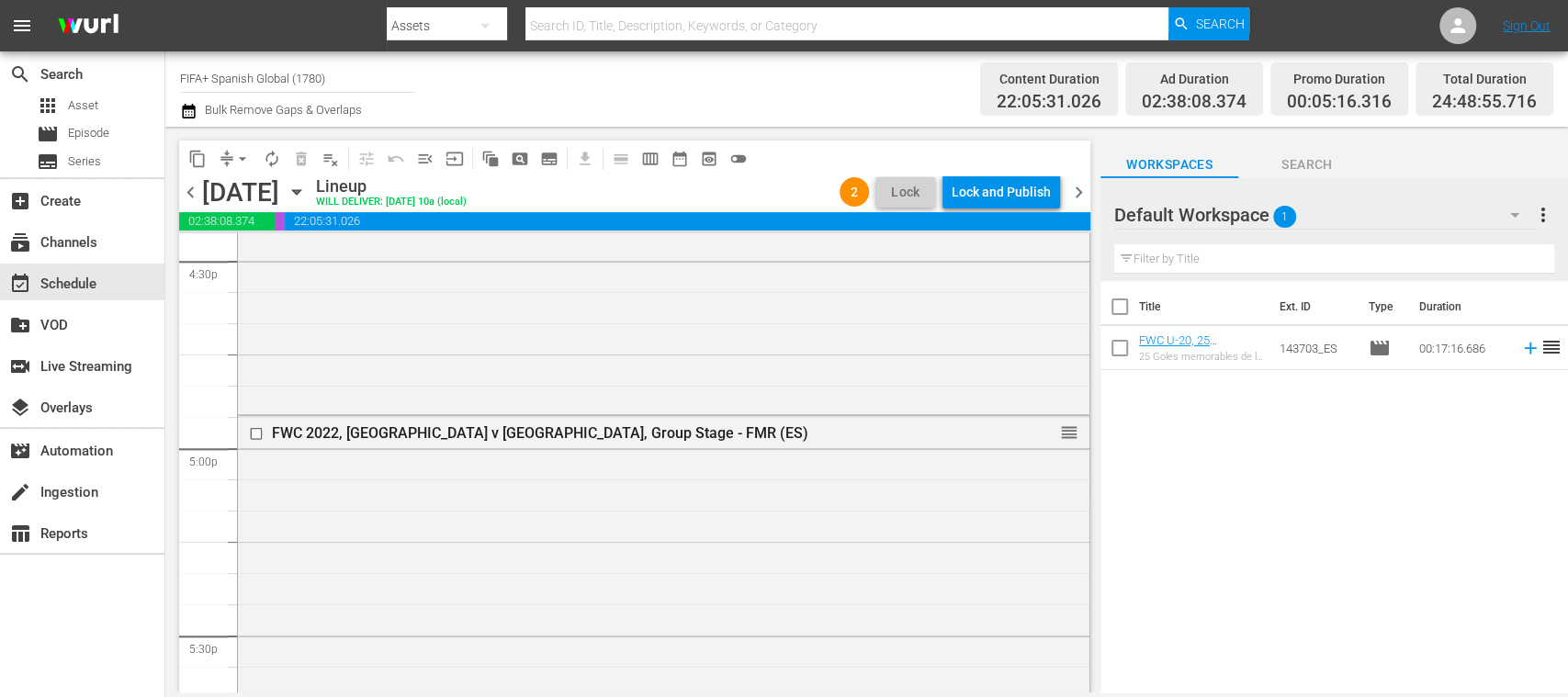
scroll to position [6112, 0]
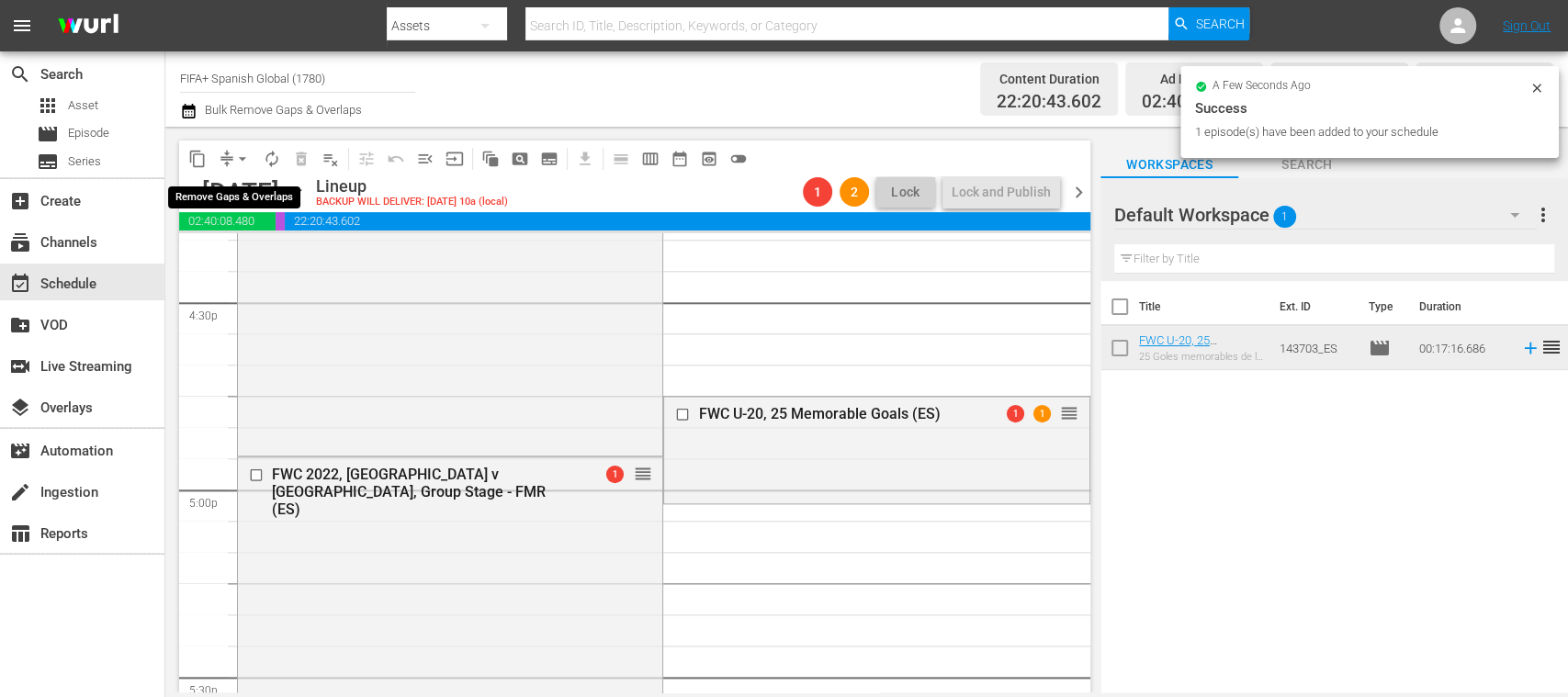
click at [243, 154] on span "arrow_drop_down" at bounding box center [243, 159] width 19 height 19
click at [315, 259] on li "Align to End of Previous Day" at bounding box center [243, 256] width 193 height 31
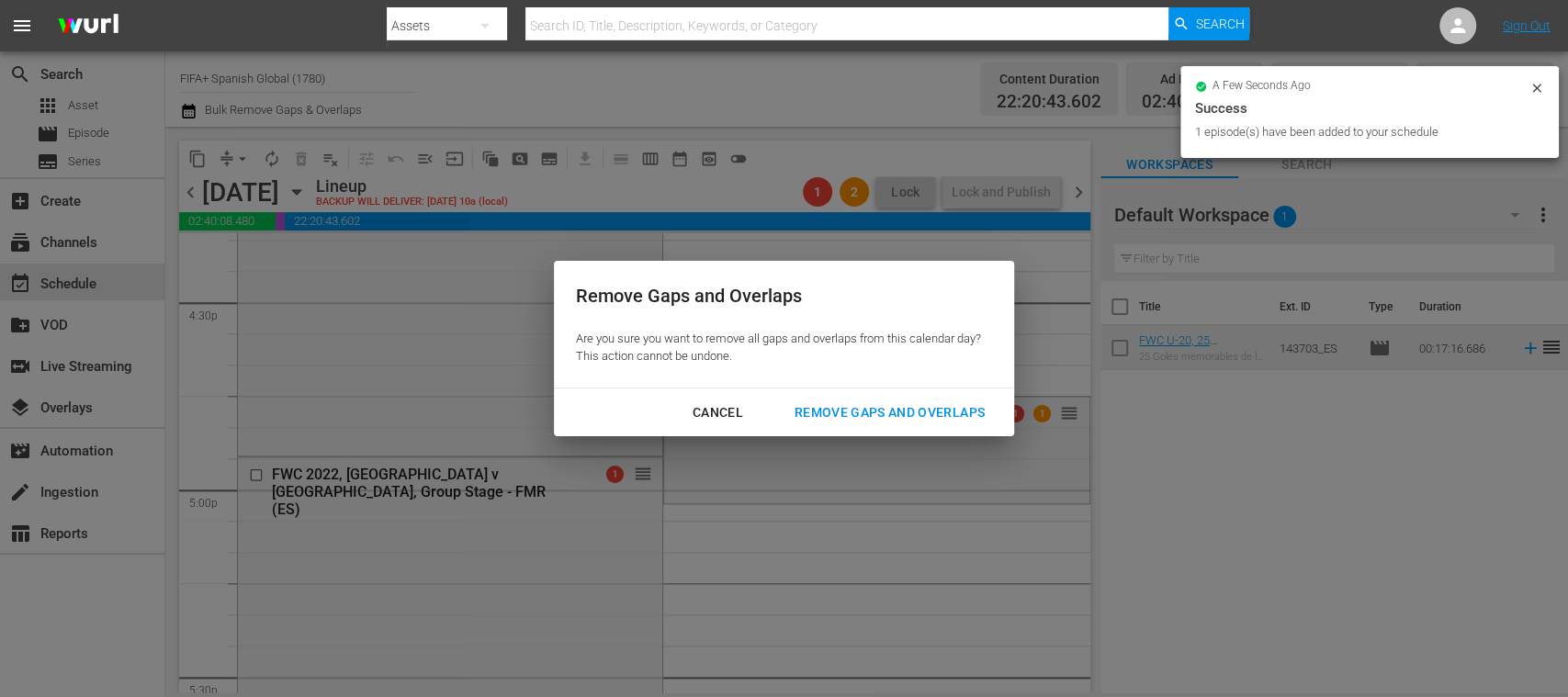
click at [877, 415] on div "Remove Gaps and Overlaps" at bounding box center [890, 412] width 220 height 23
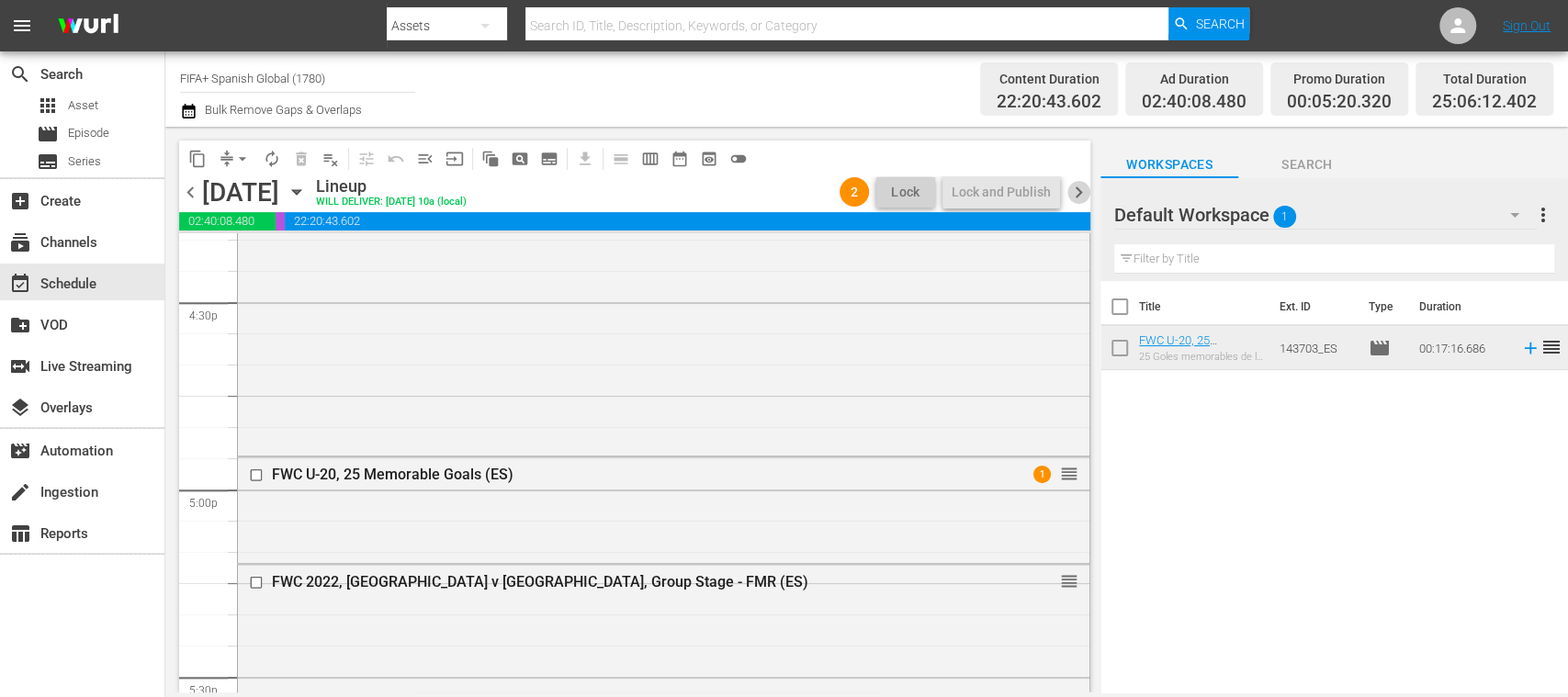
click at [1080, 189] on span "chevron_right" at bounding box center [1078, 192] width 23 height 23
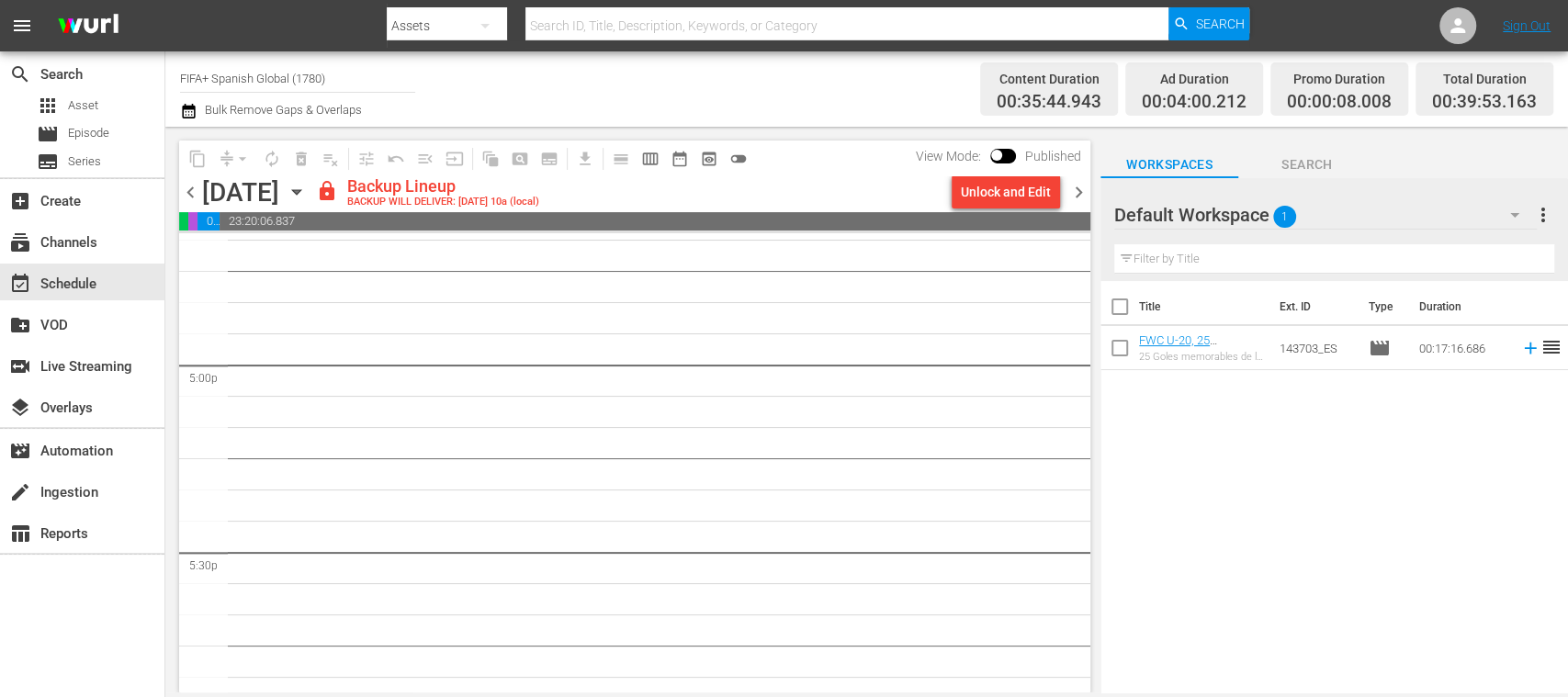
scroll to position [6206, 0]
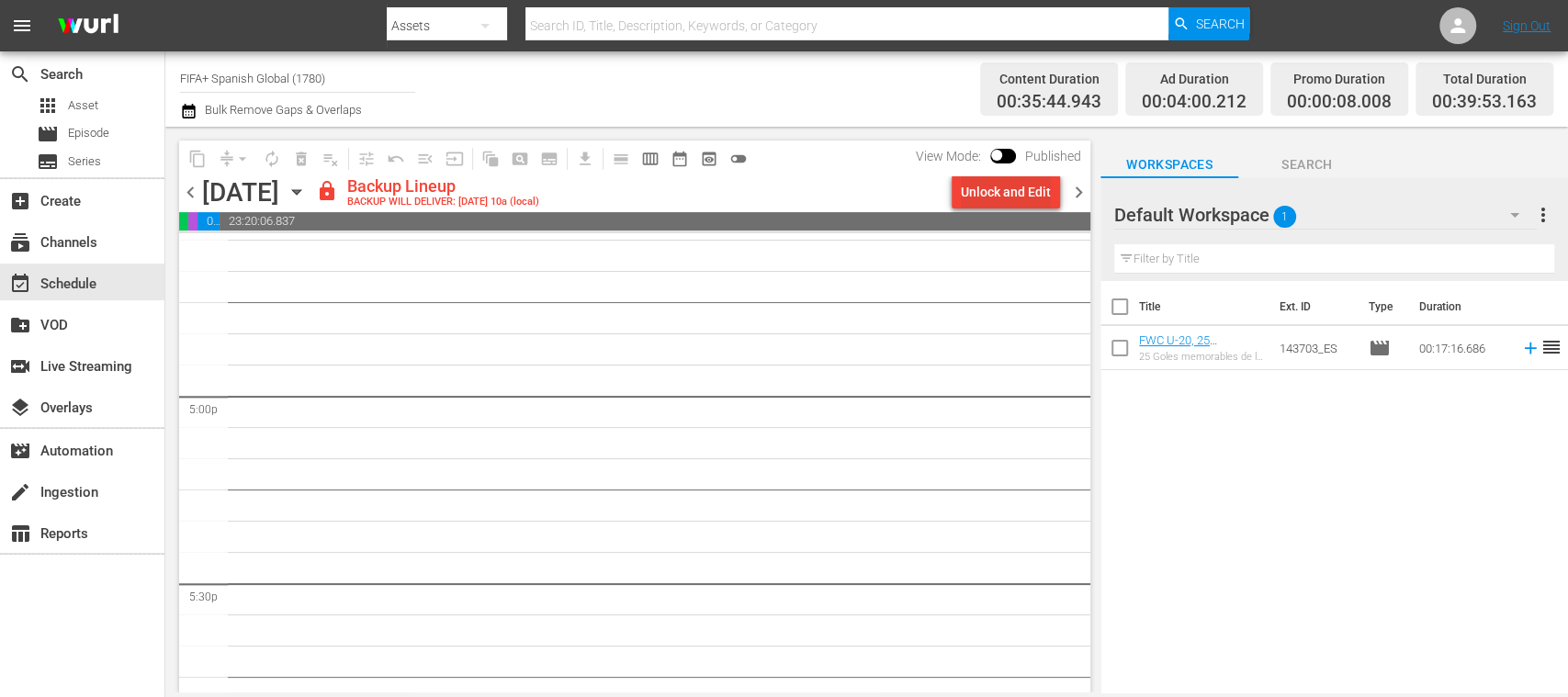
click at [1053, 193] on button "Unlock and Edit" at bounding box center [1006, 192] width 108 height 34
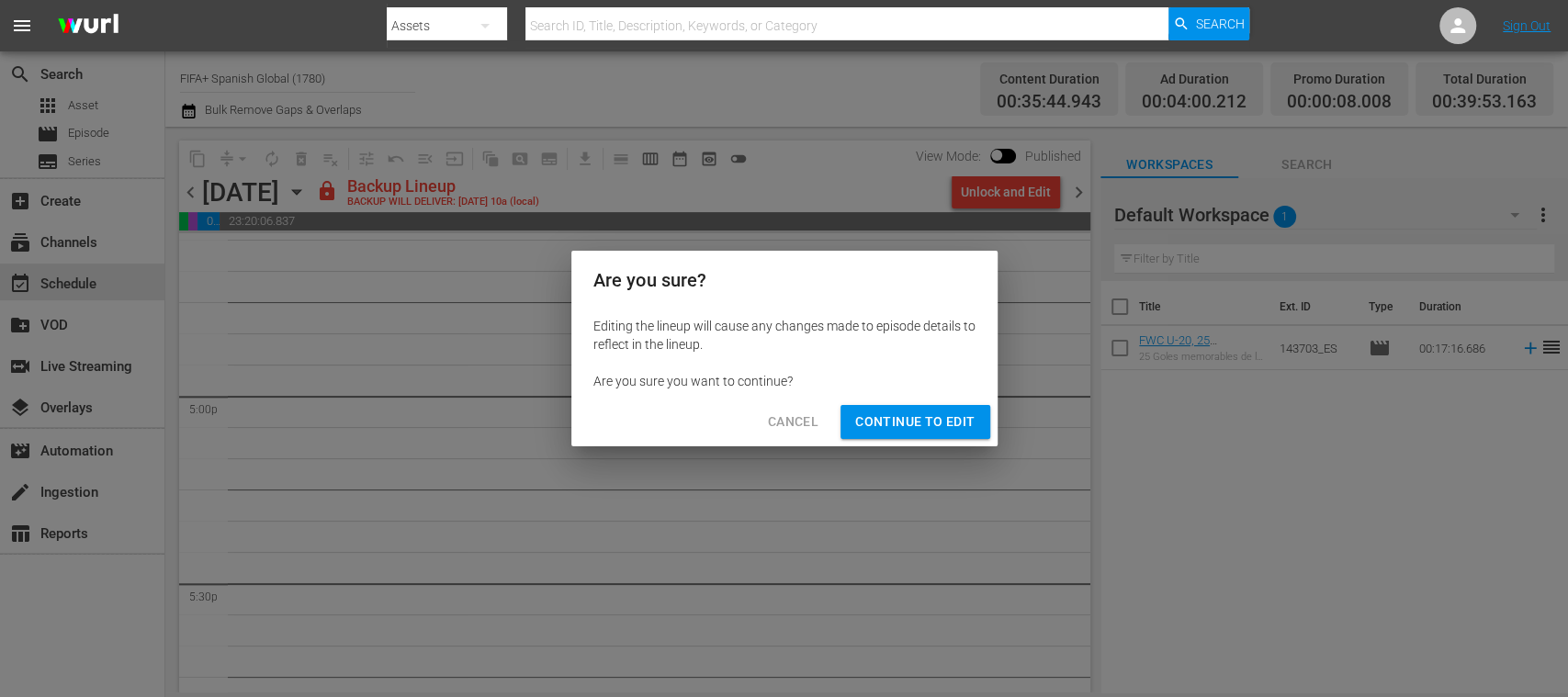
click at [930, 416] on span "Continue to Edit" at bounding box center [915, 422] width 119 height 23
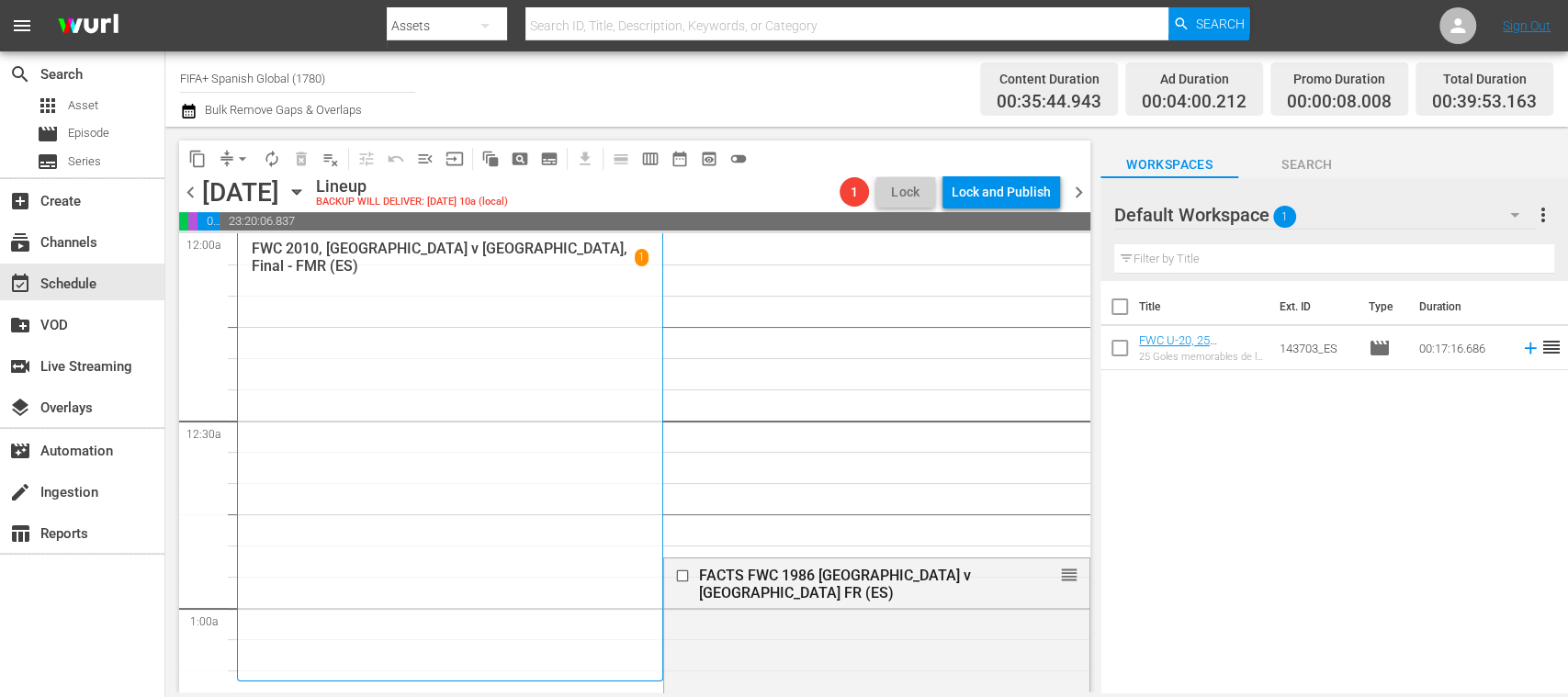
scroll to position [326, 0]
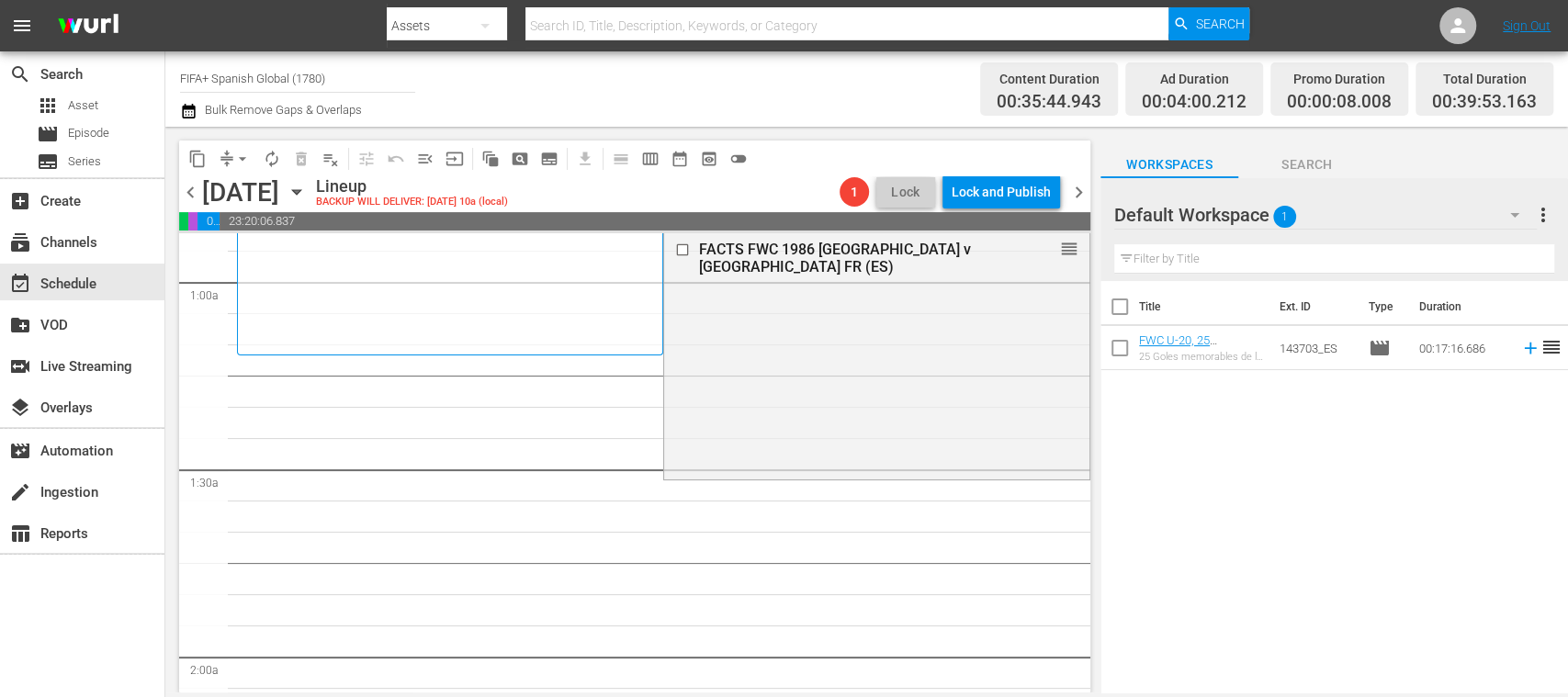
click at [337, 170] on button "playlist_remove_outlined" at bounding box center [331, 159] width 30 height 30
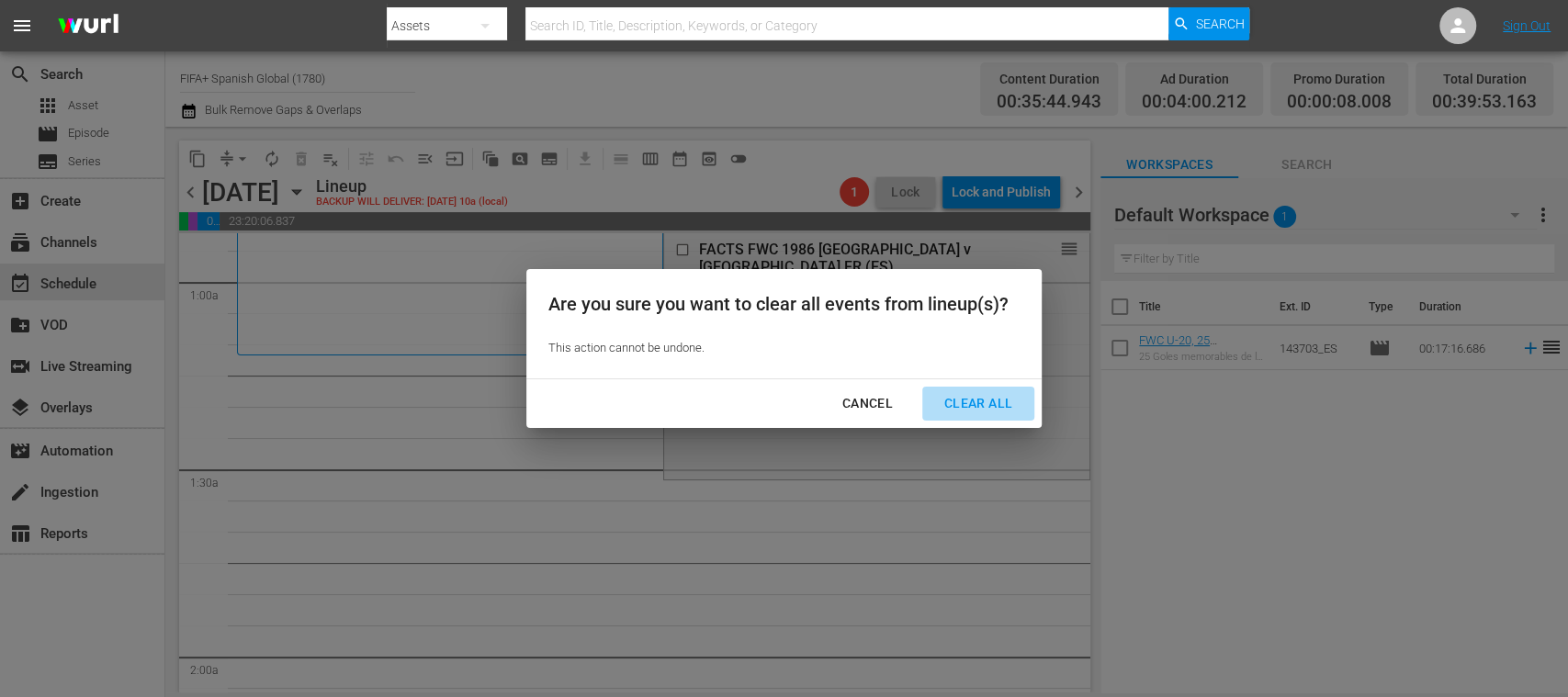
drag, startPoint x: 980, startPoint y: 396, endPoint x: 695, endPoint y: 624, distance: 365.0
click at [980, 396] on div "Clear All" at bounding box center [979, 403] width 98 height 23
